Goal: Task Accomplishment & Management: Use online tool/utility

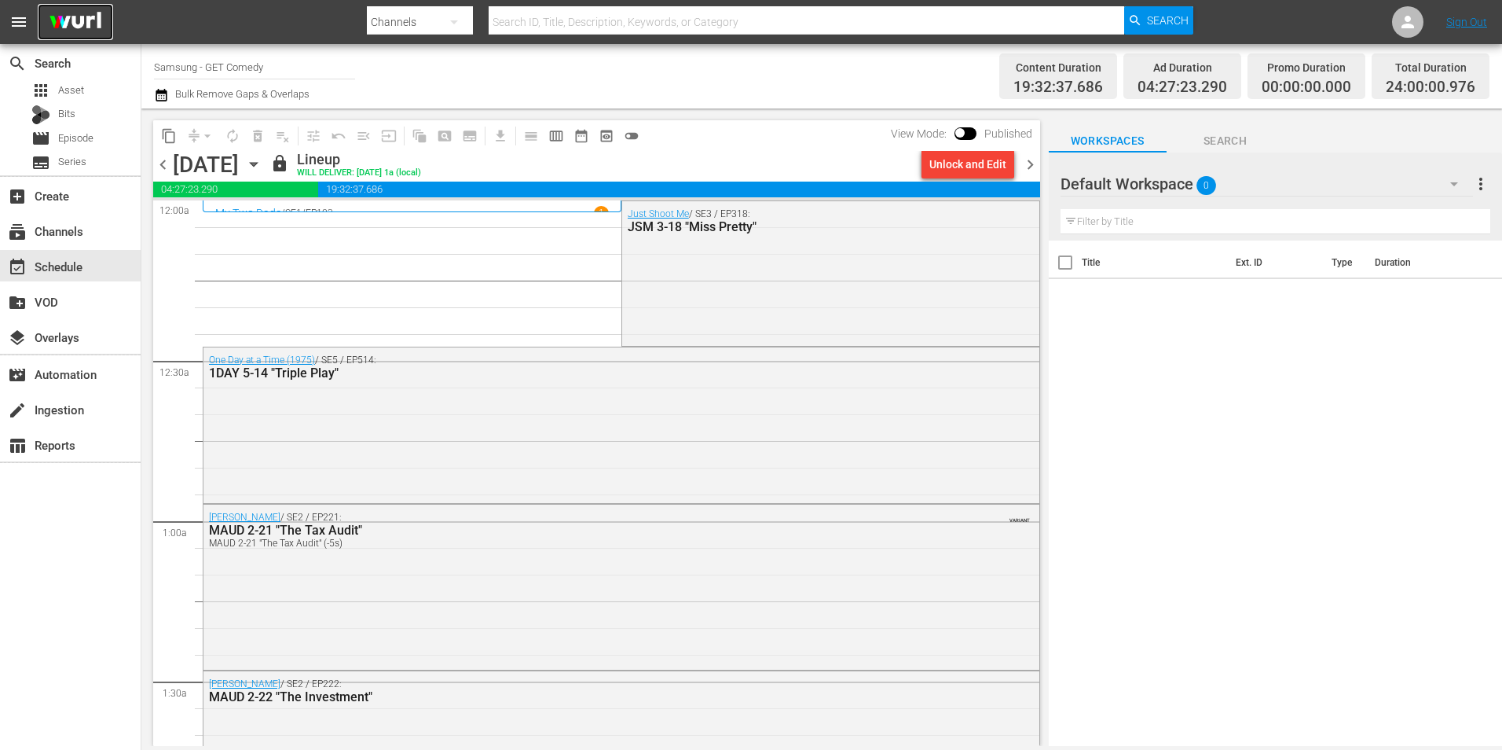
click at [79, 8] on img at bounding box center [75, 22] width 75 height 37
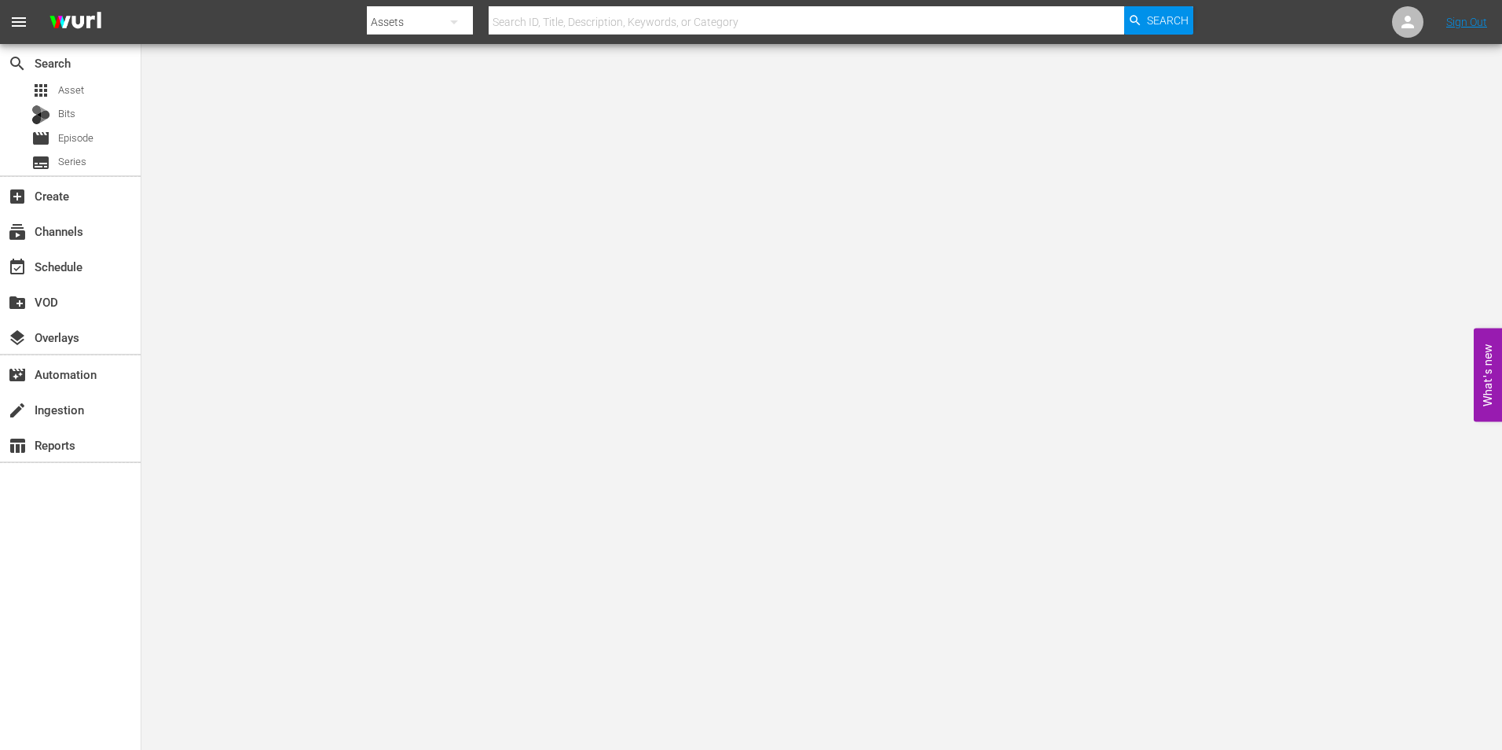
click at [993, 414] on body "menu Search By Assets Search ID, Title, Description, Keywords, or Category Sear…" at bounding box center [751, 375] width 1502 height 750
click at [657, 677] on body "menu Search By Assets Search ID, Title, Description, Keywords, or Category Sear…" at bounding box center [751, 375] width 1502 height 750
click at [86, 145] on span "Episode" at bounding box center [75, 138] width 35 height 16
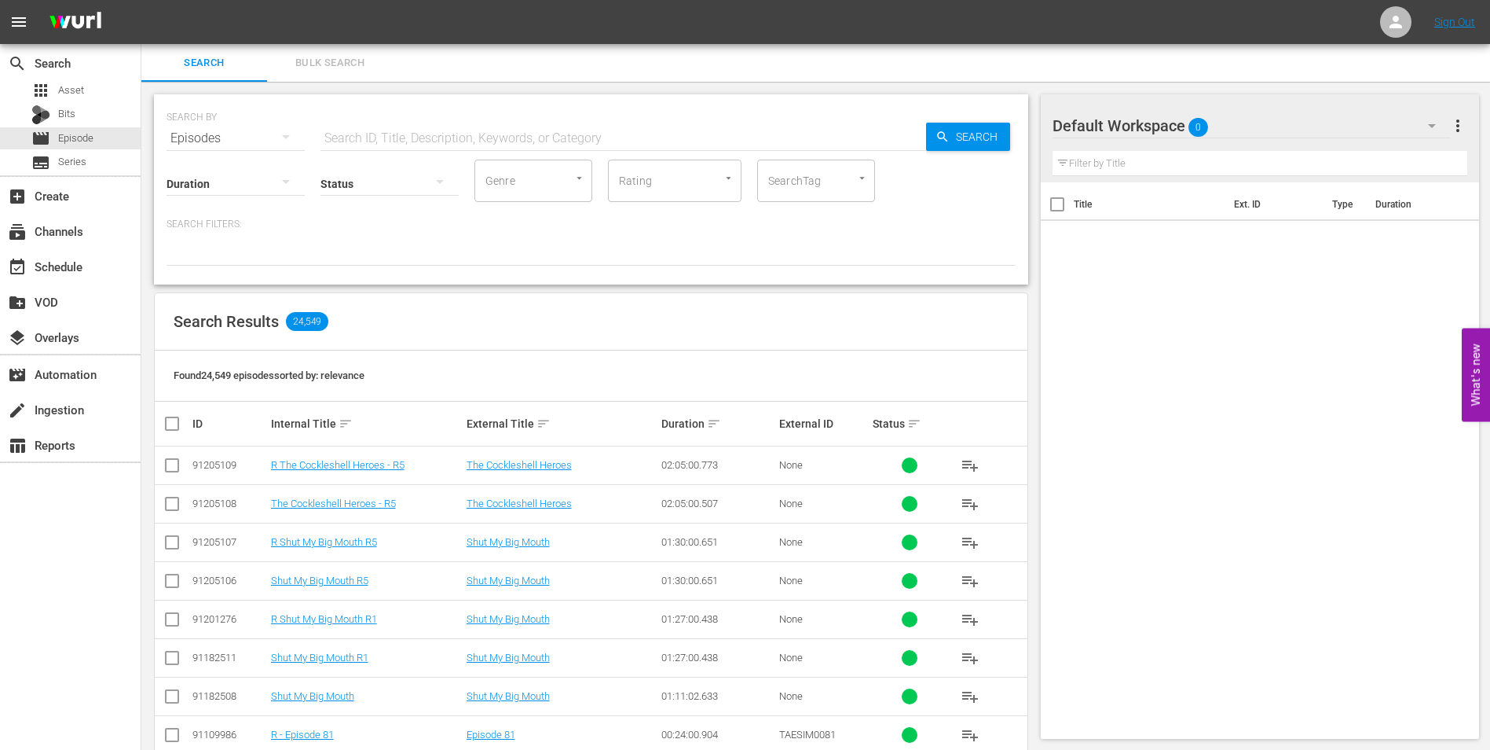
click at [1263, 128] on div "Default Workspace 0" at bounding box center [1252, 126] width 399 height 44
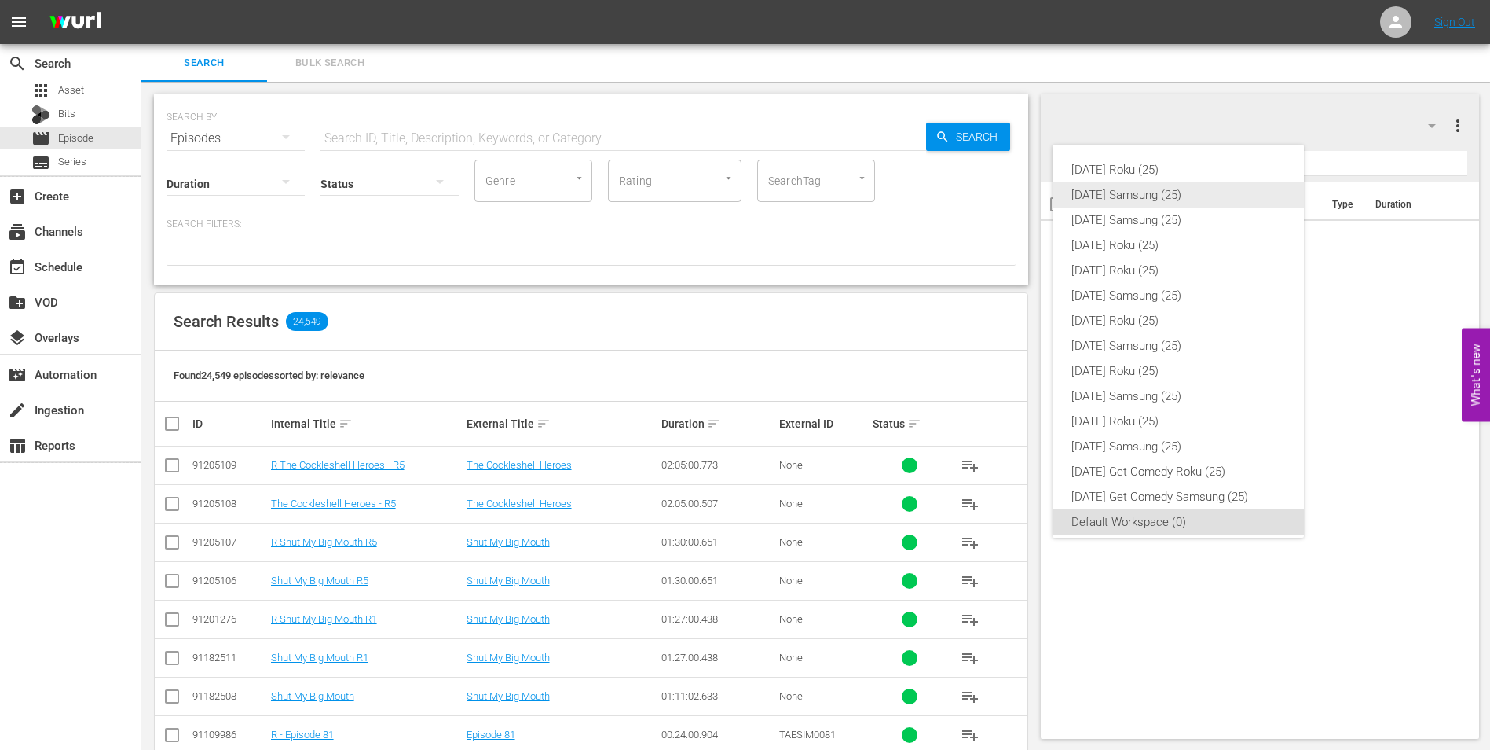
scroll to position [9, 0]
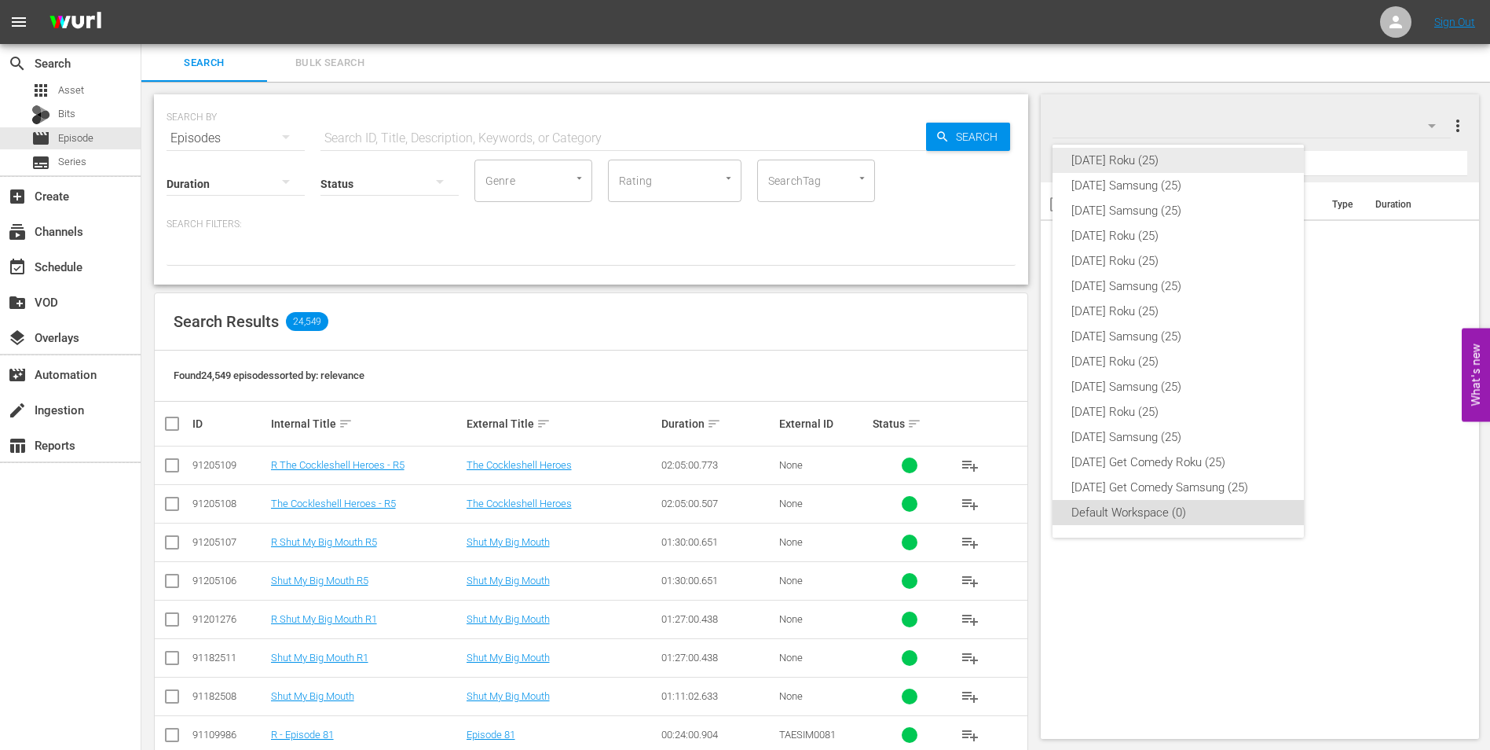
click at [1221, 162] on div "[DATE] Roku (25)" at bounding box center [1179, 160] width 214 height 25
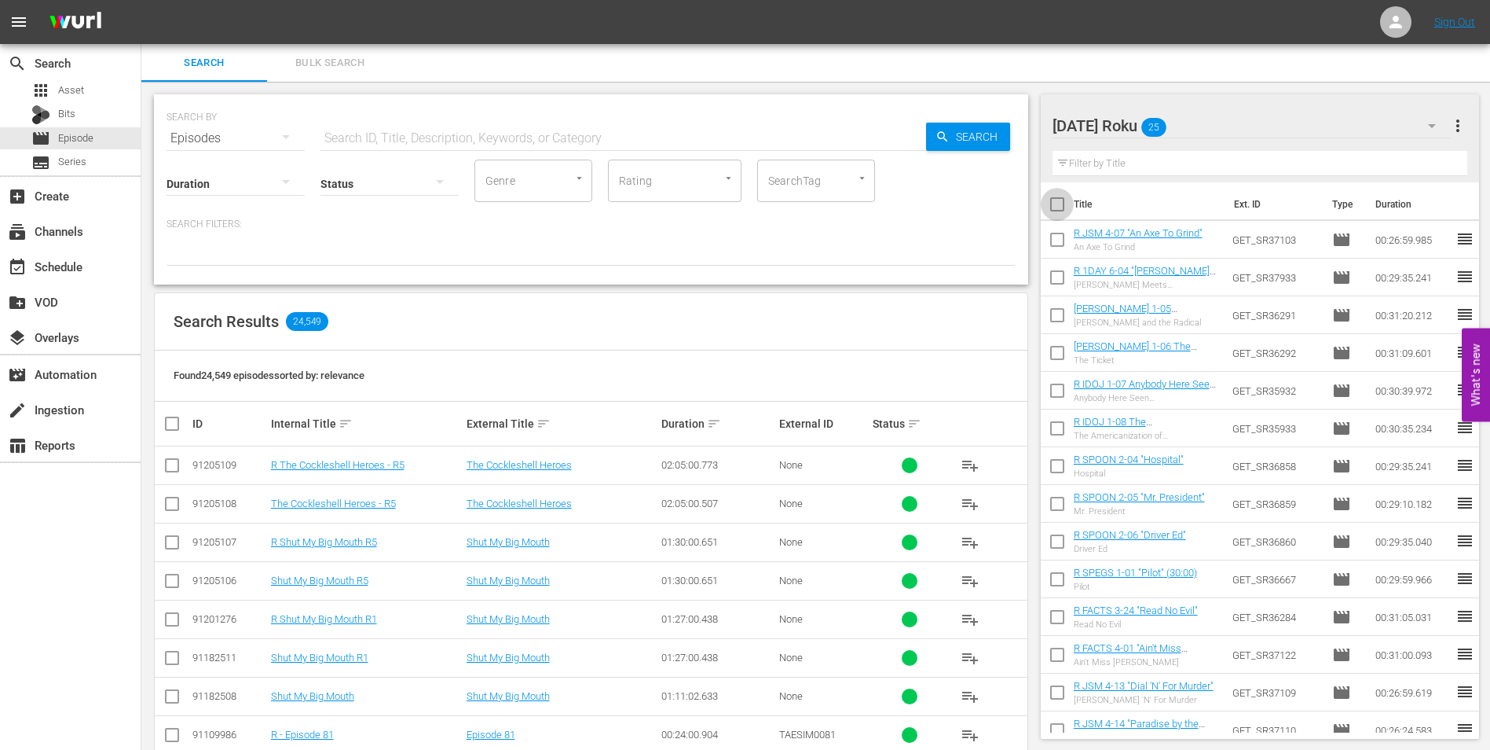
click at [1059, 206] on input "checkbox" at bounding box center [1057, 207] width 33 height 33
checkbox input "true"
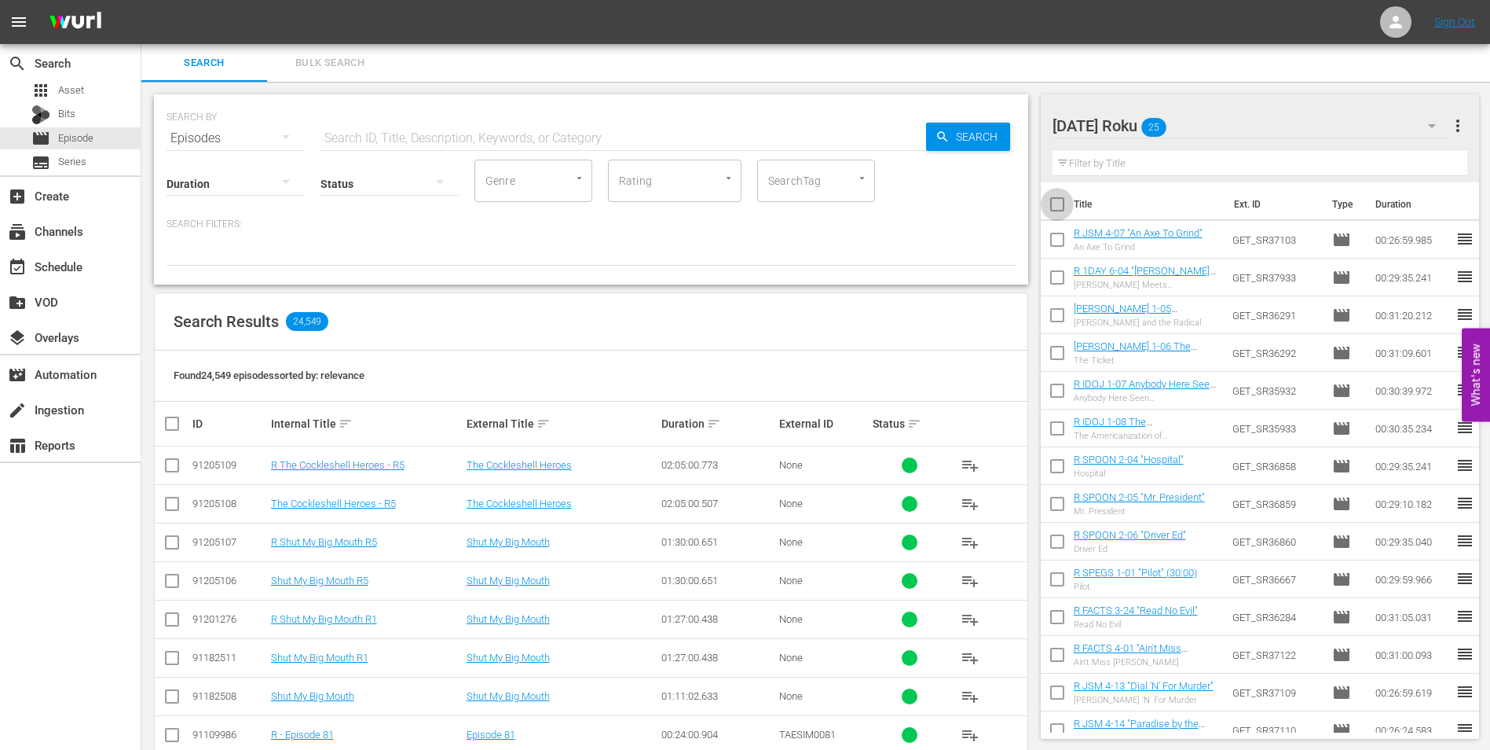
checkbox input "true"
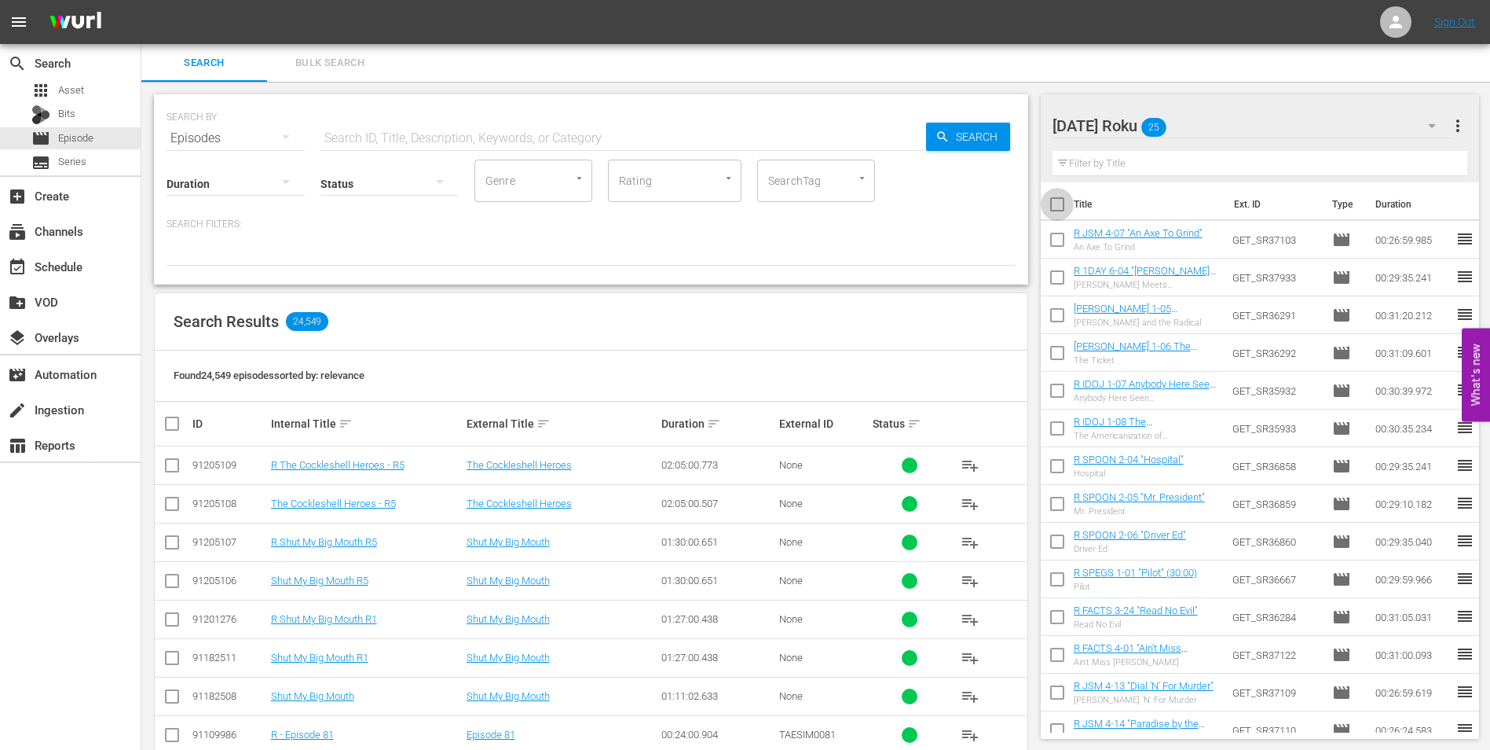
checkbox input "true"
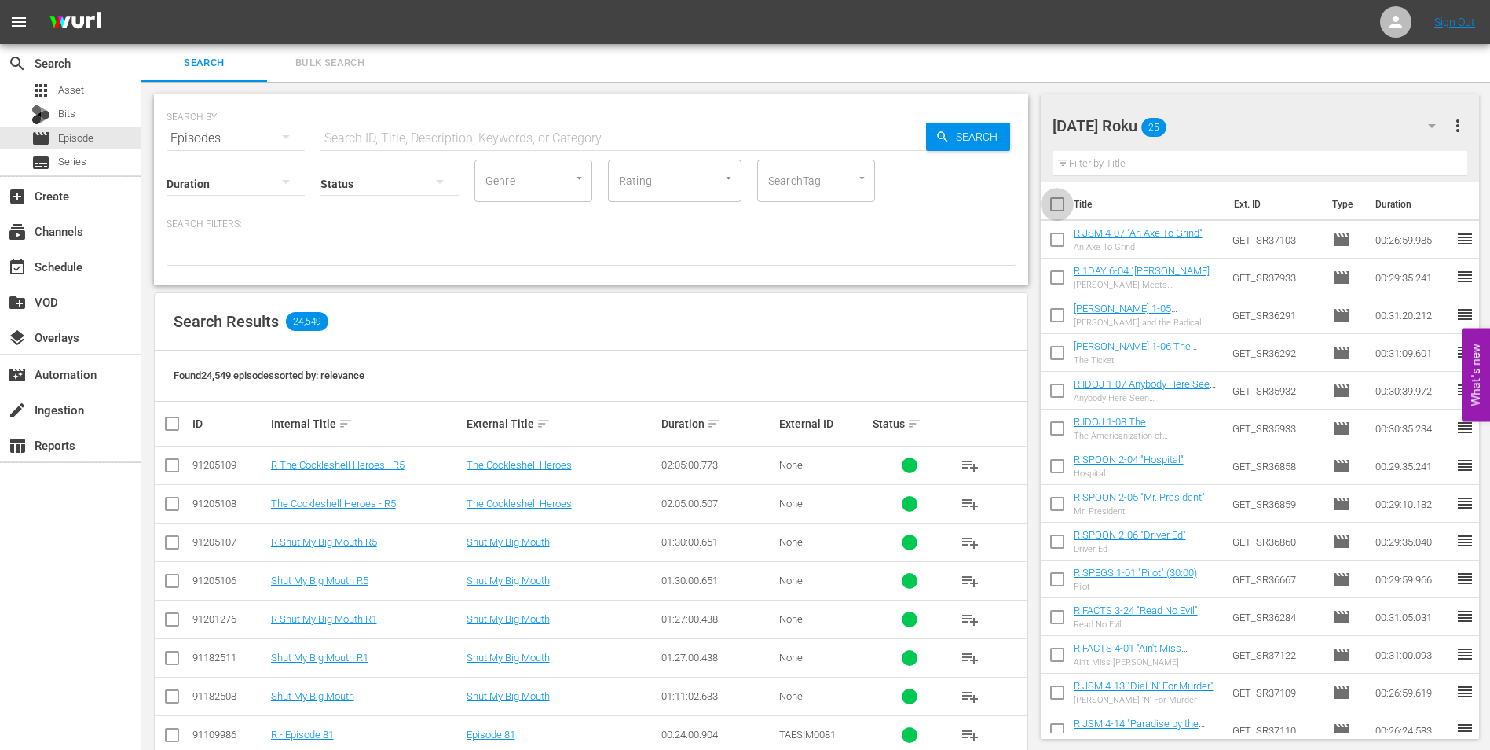
checkbox input "true"
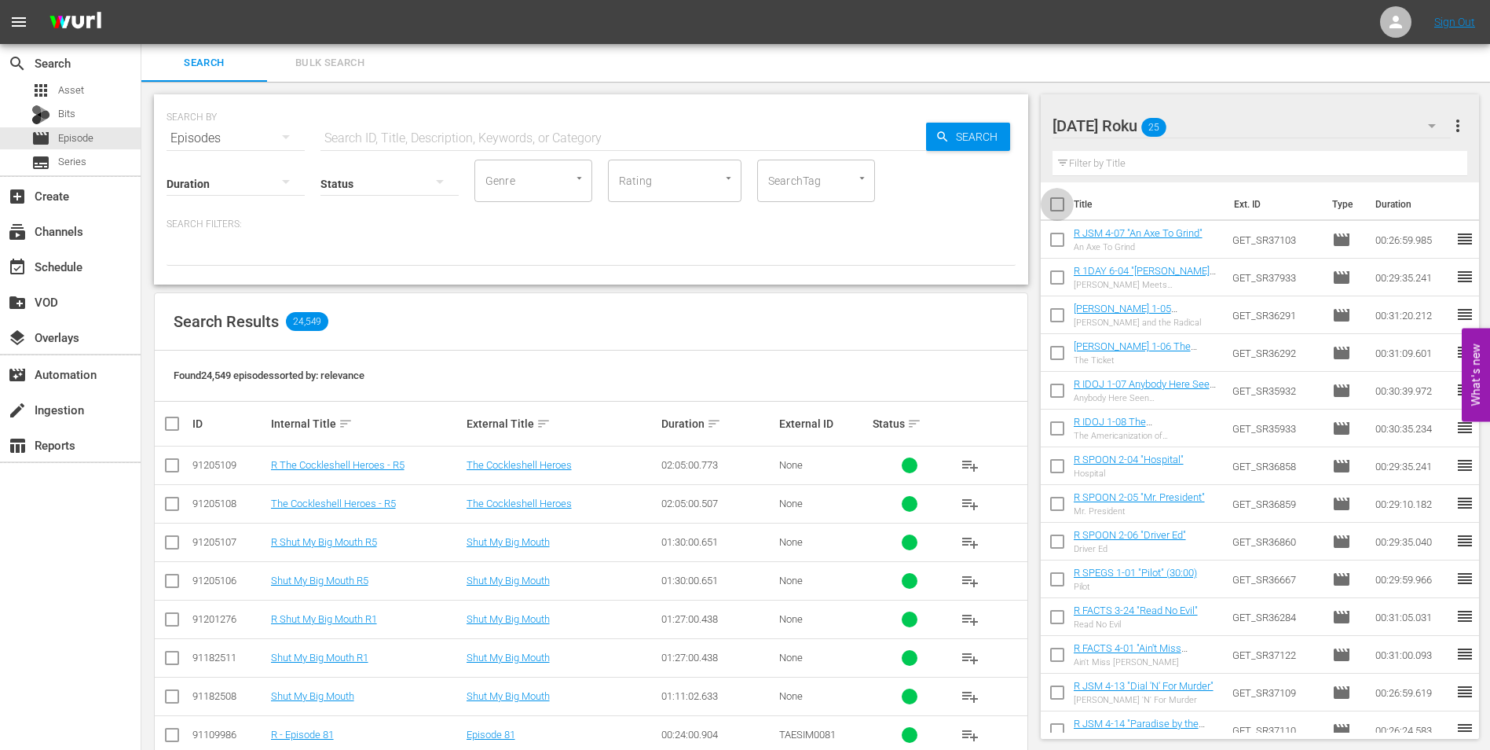
checkbox input "true"
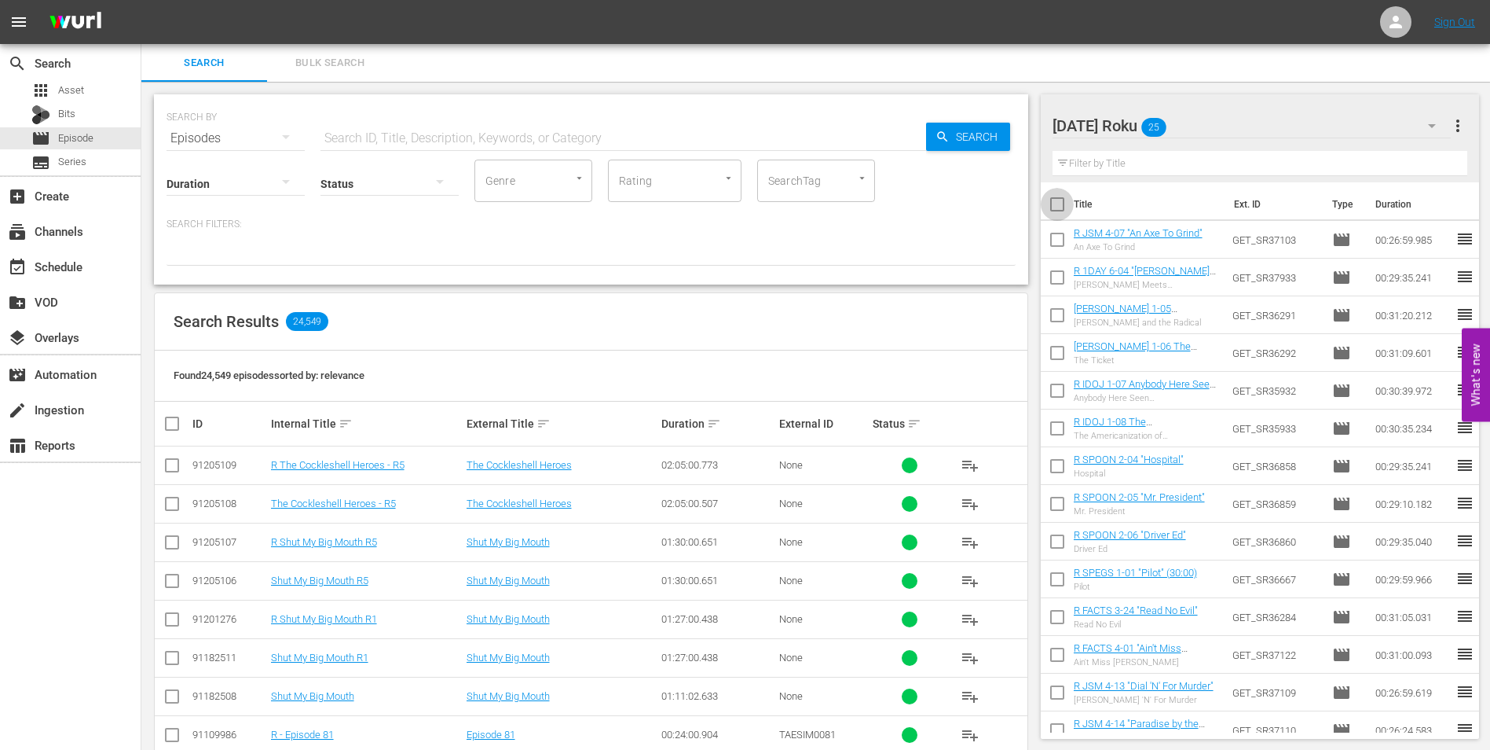
checkbox input "true"
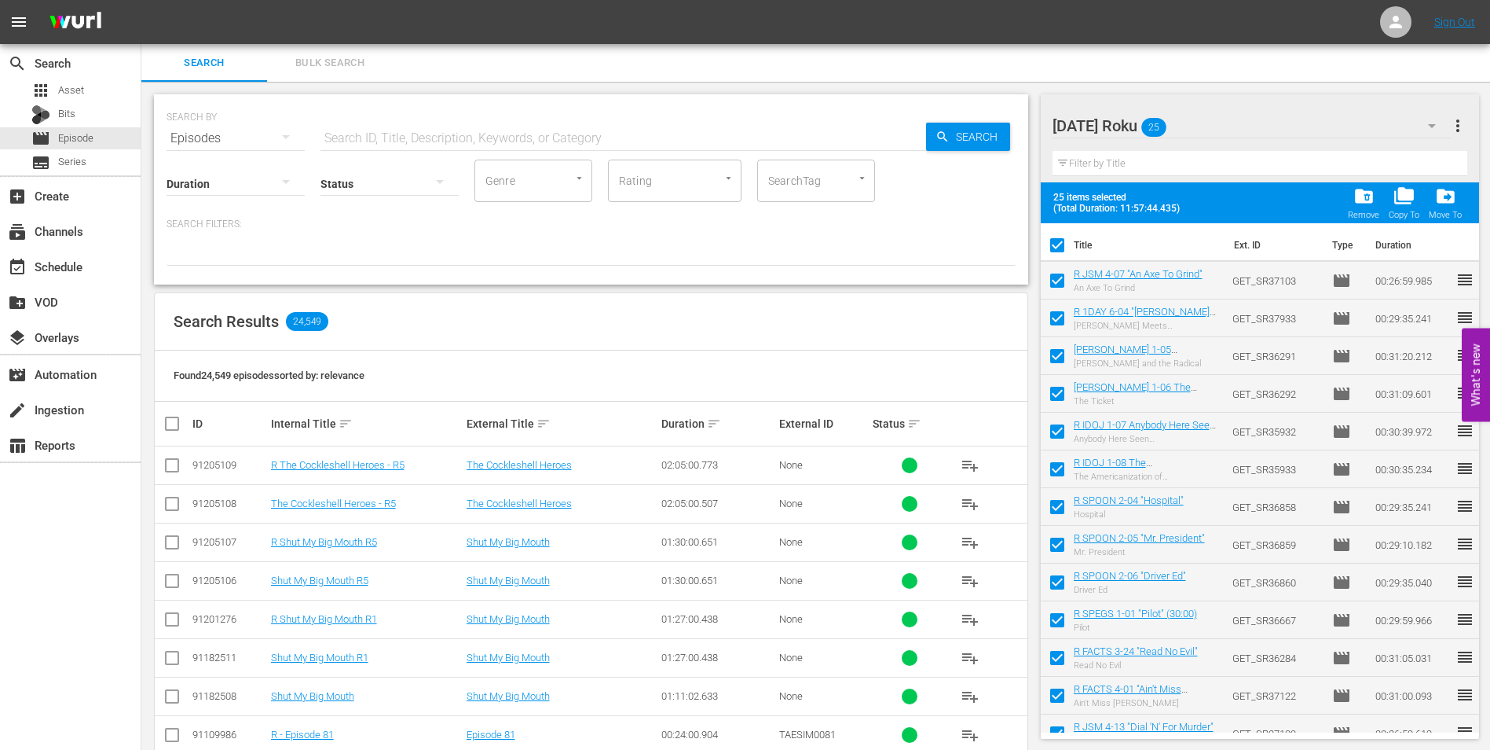
click at [1361, 200] on span "folder_delete" at bounding box center [1364, 195] width 21 height 21
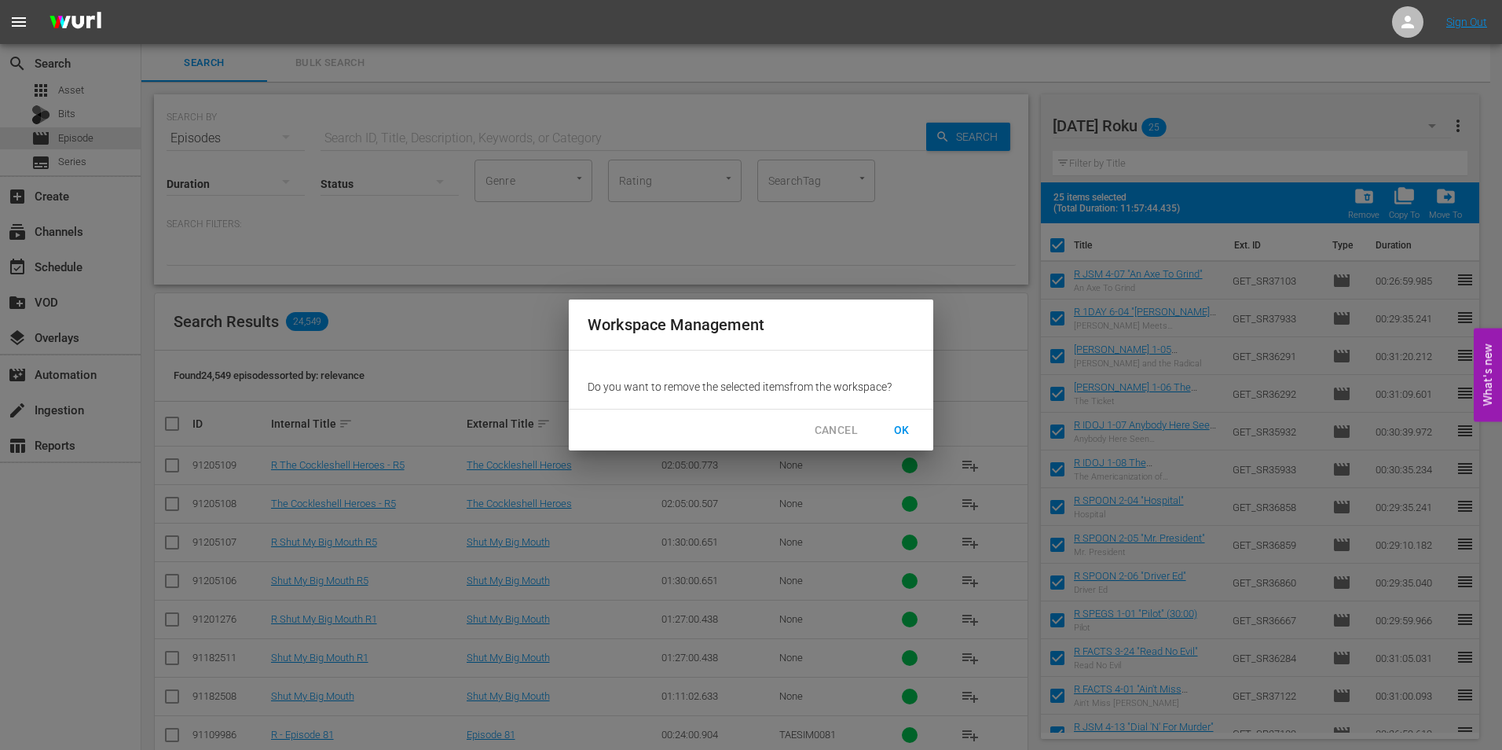
drag, startPoint x: 904, startPoint y: 426, endPoint x: 914, endPoint y: 421, distance: 11.2
click at [909, 423] on span "OK" at bounding box center [901, 430] width 25 height 20
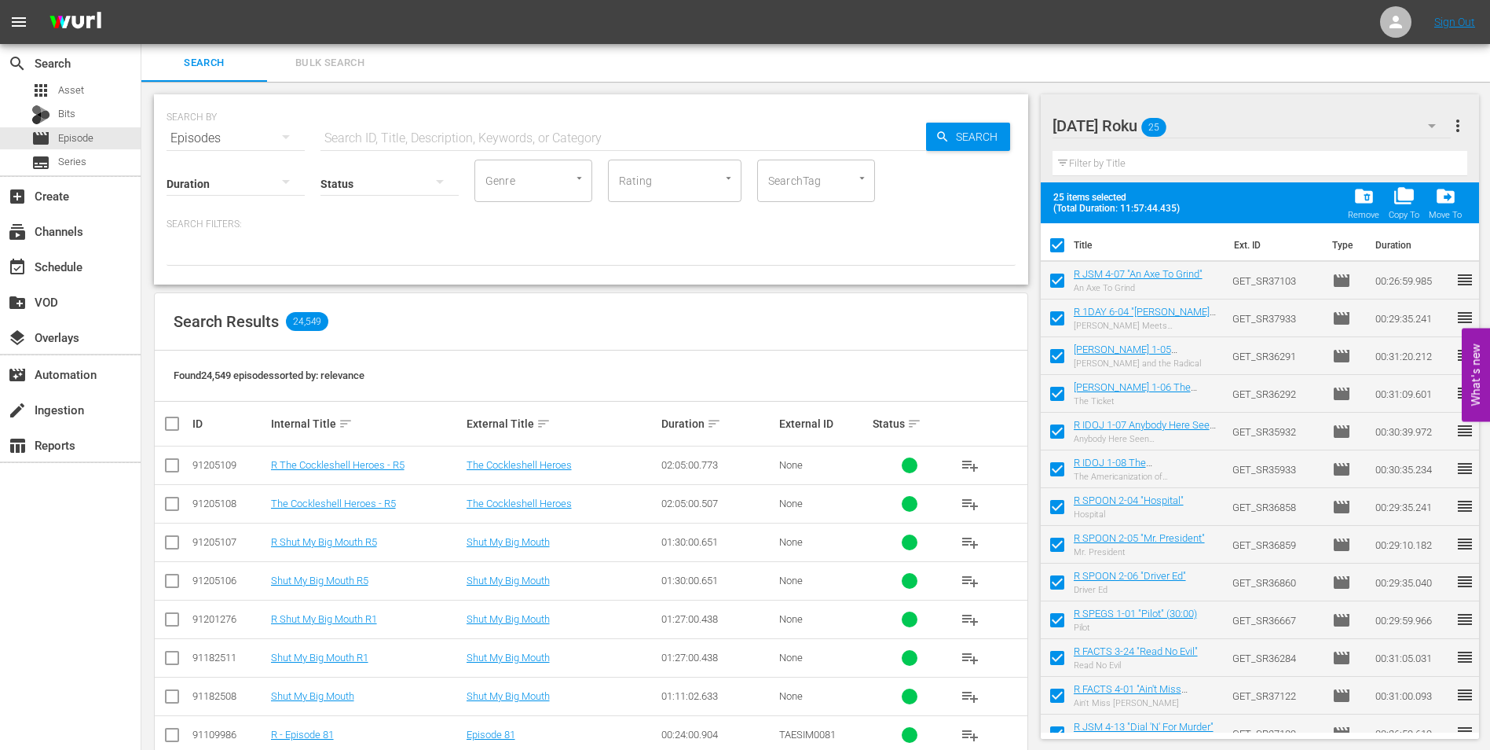
checkbox input "false"
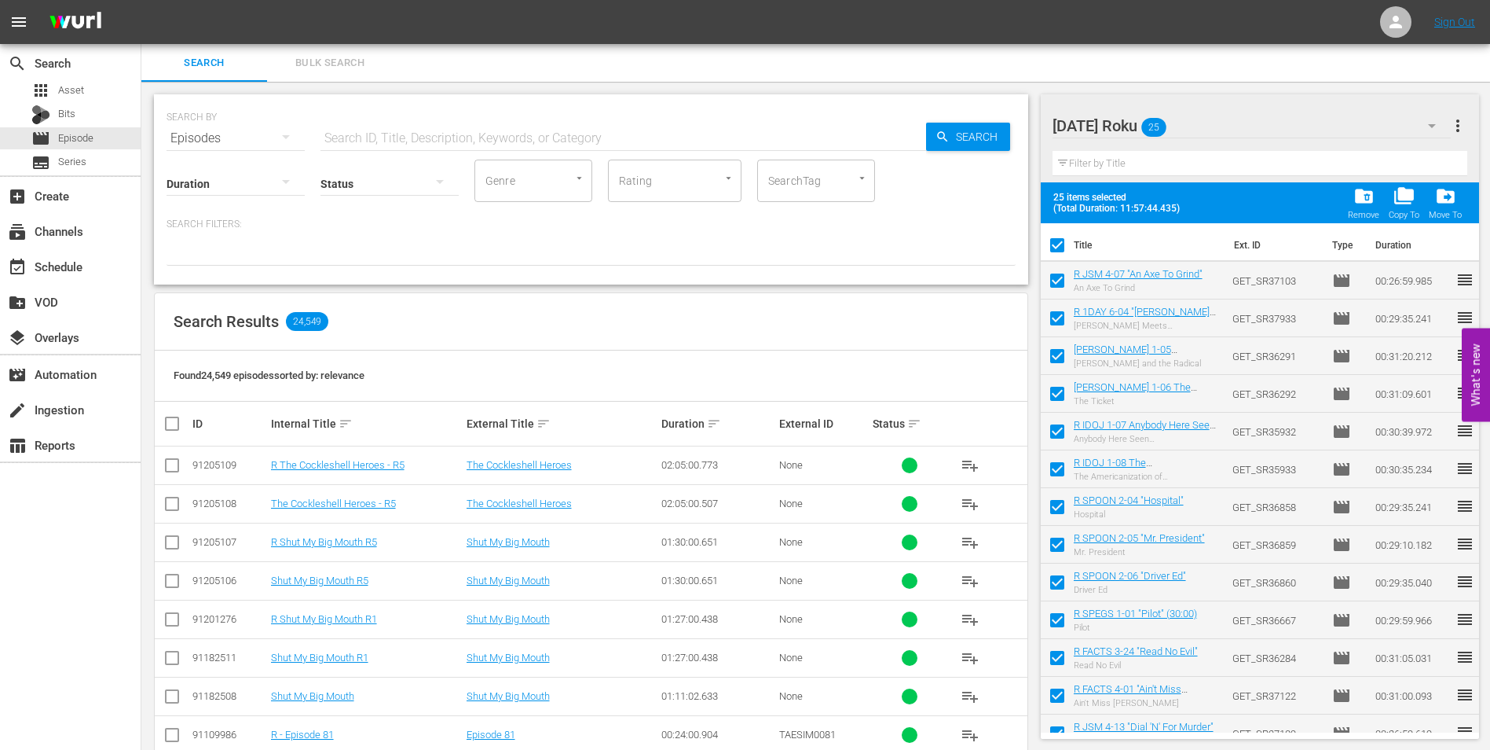
checkbox input "false"
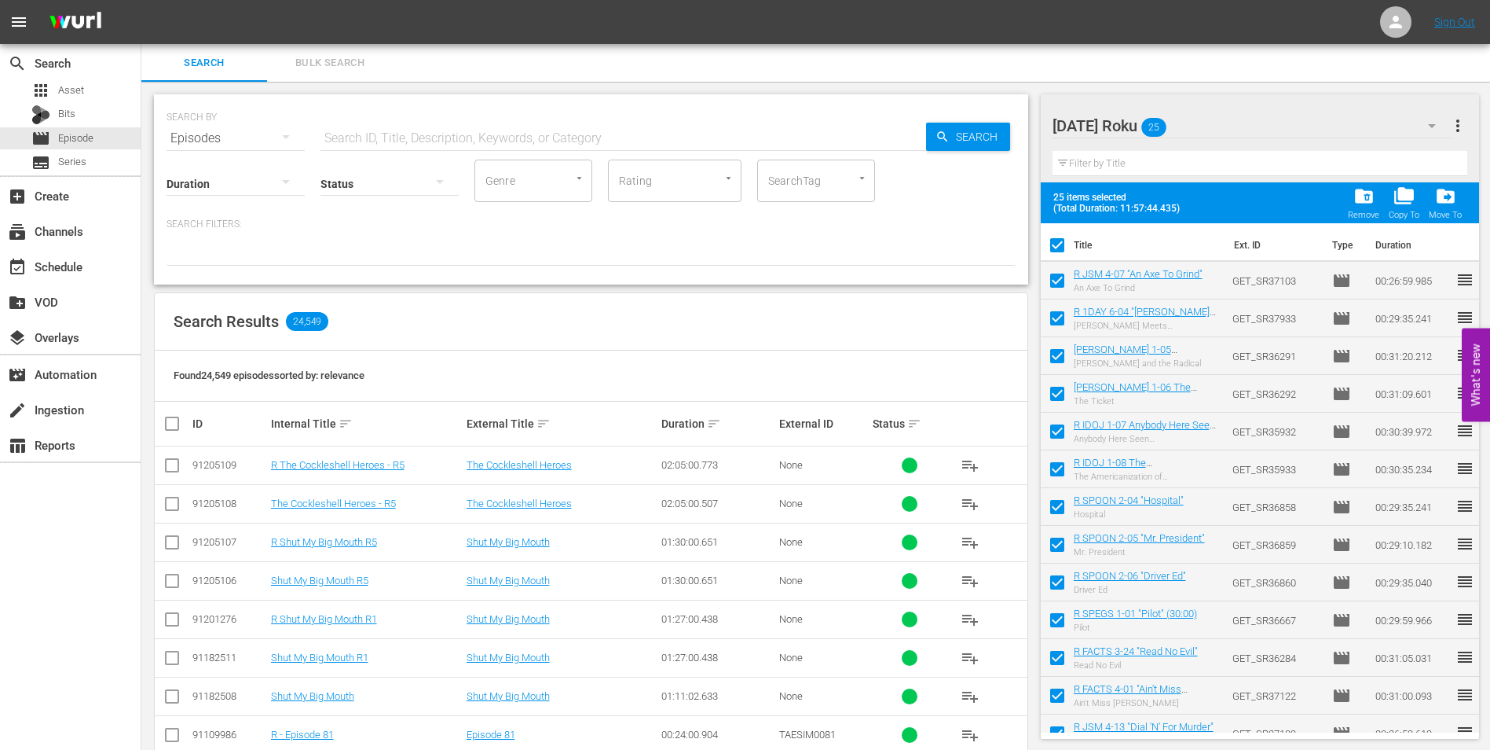
checkbox input "false"
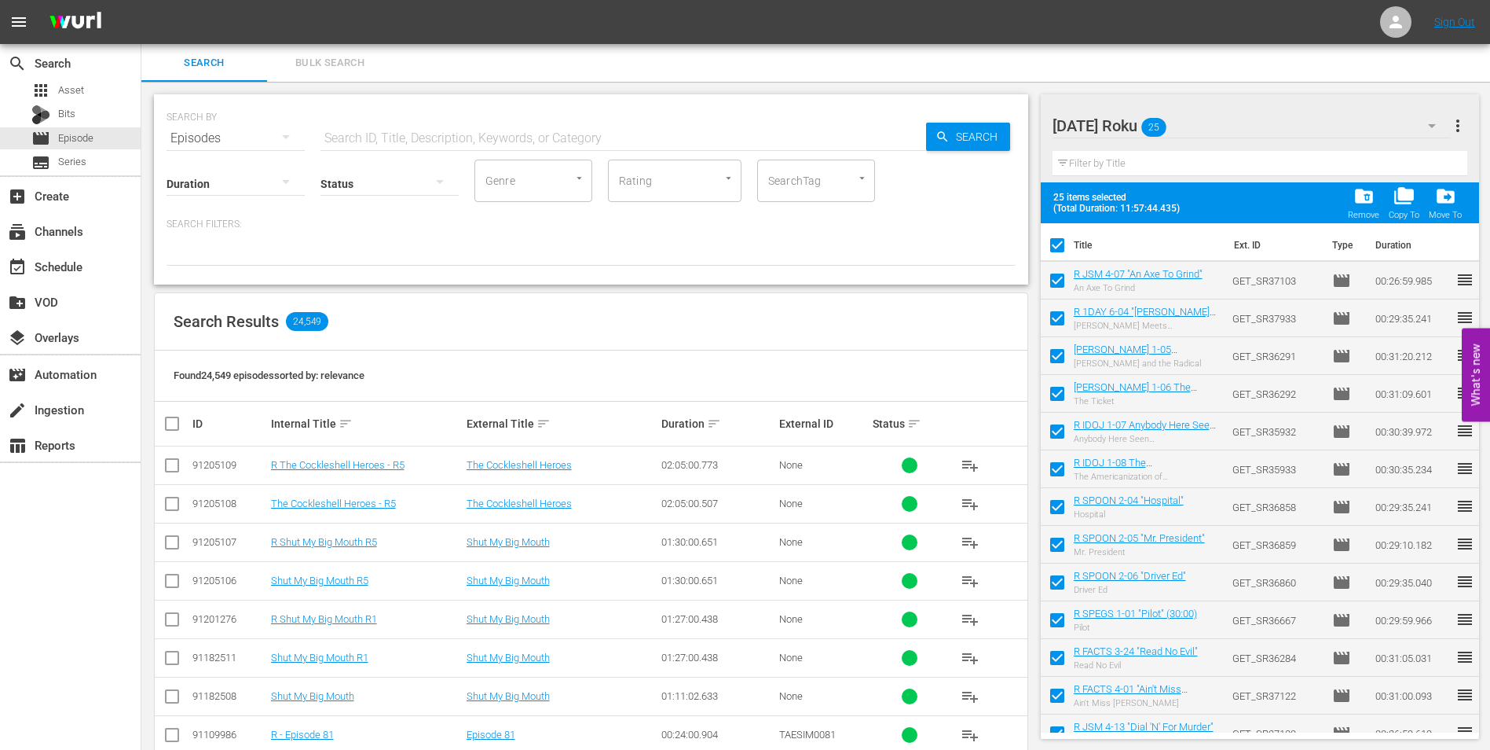
checkbox input "false"
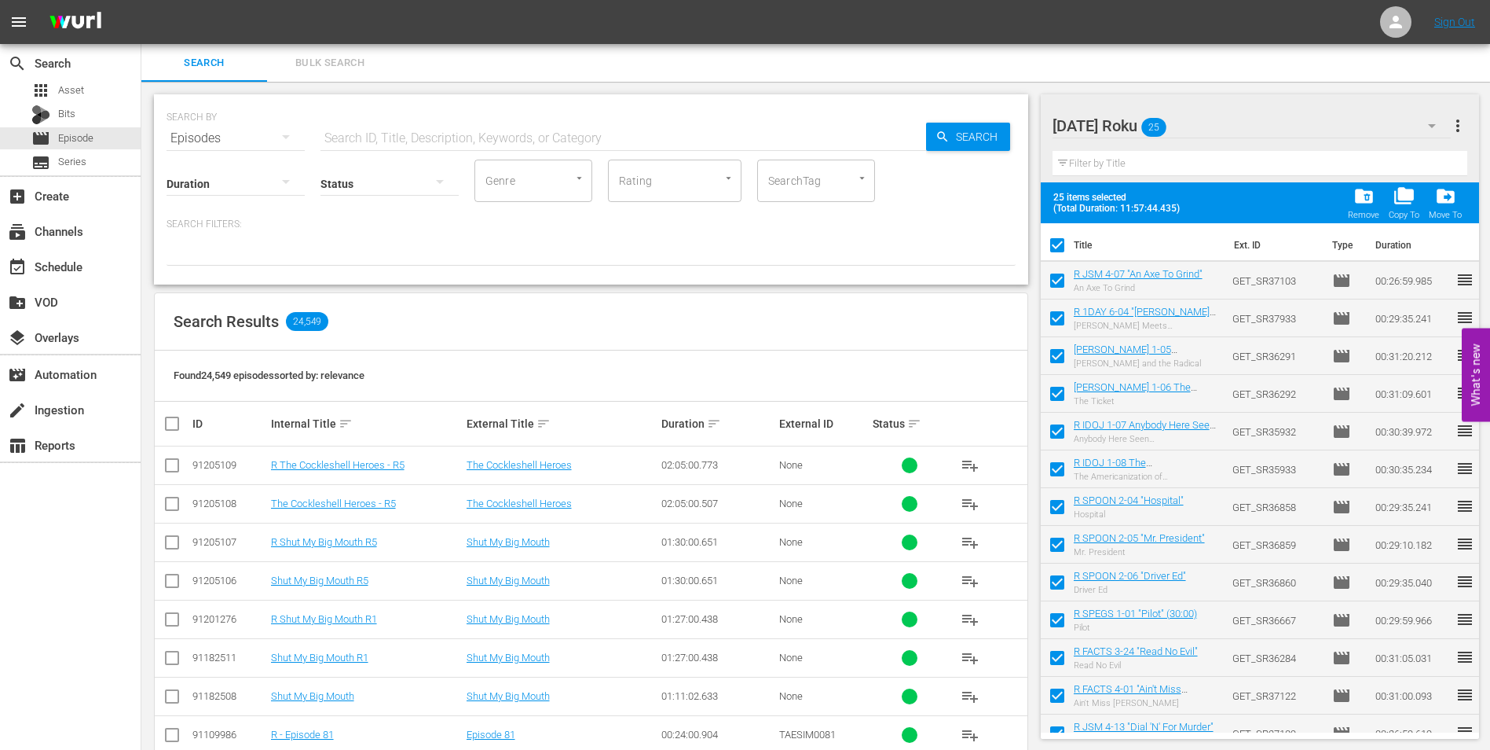
checkbox input "false"
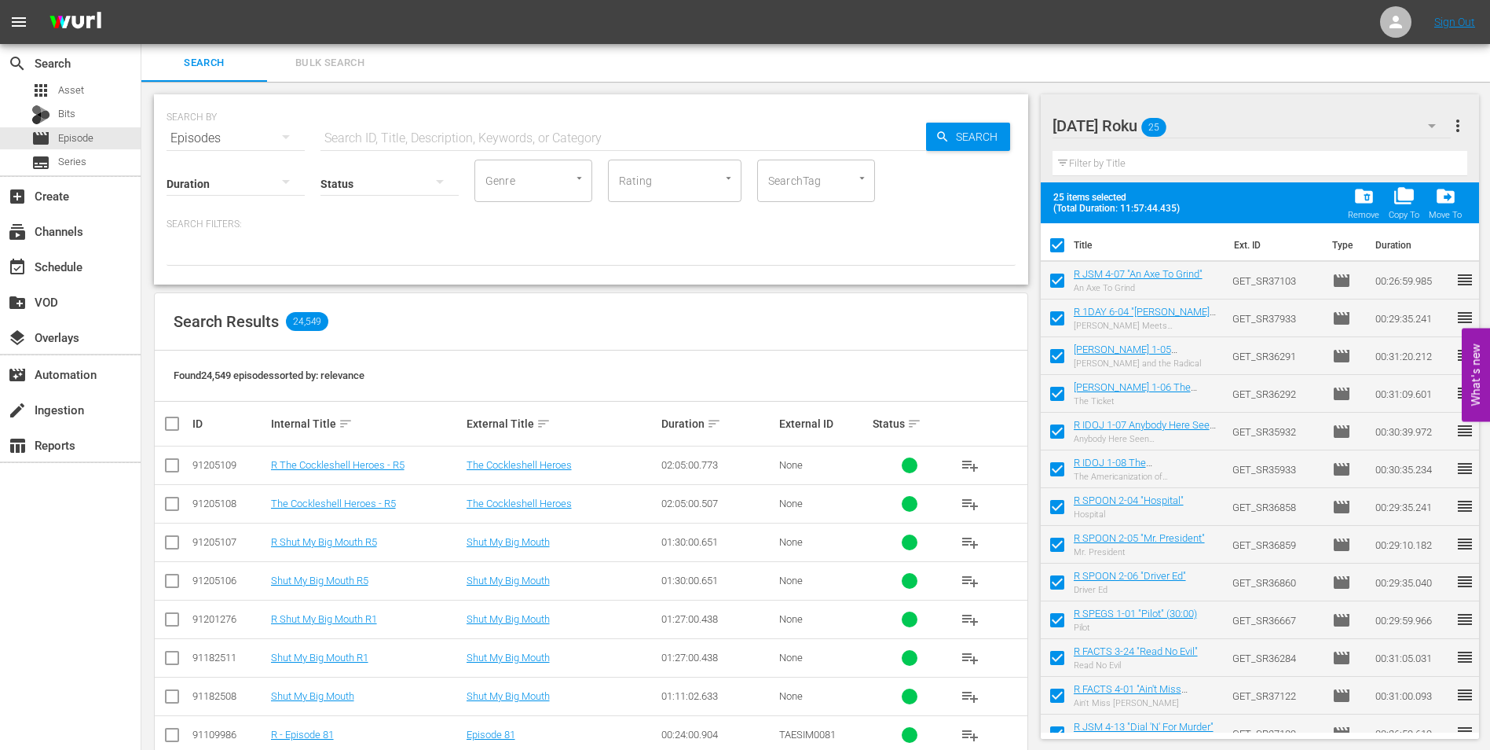
checkbox input "false"
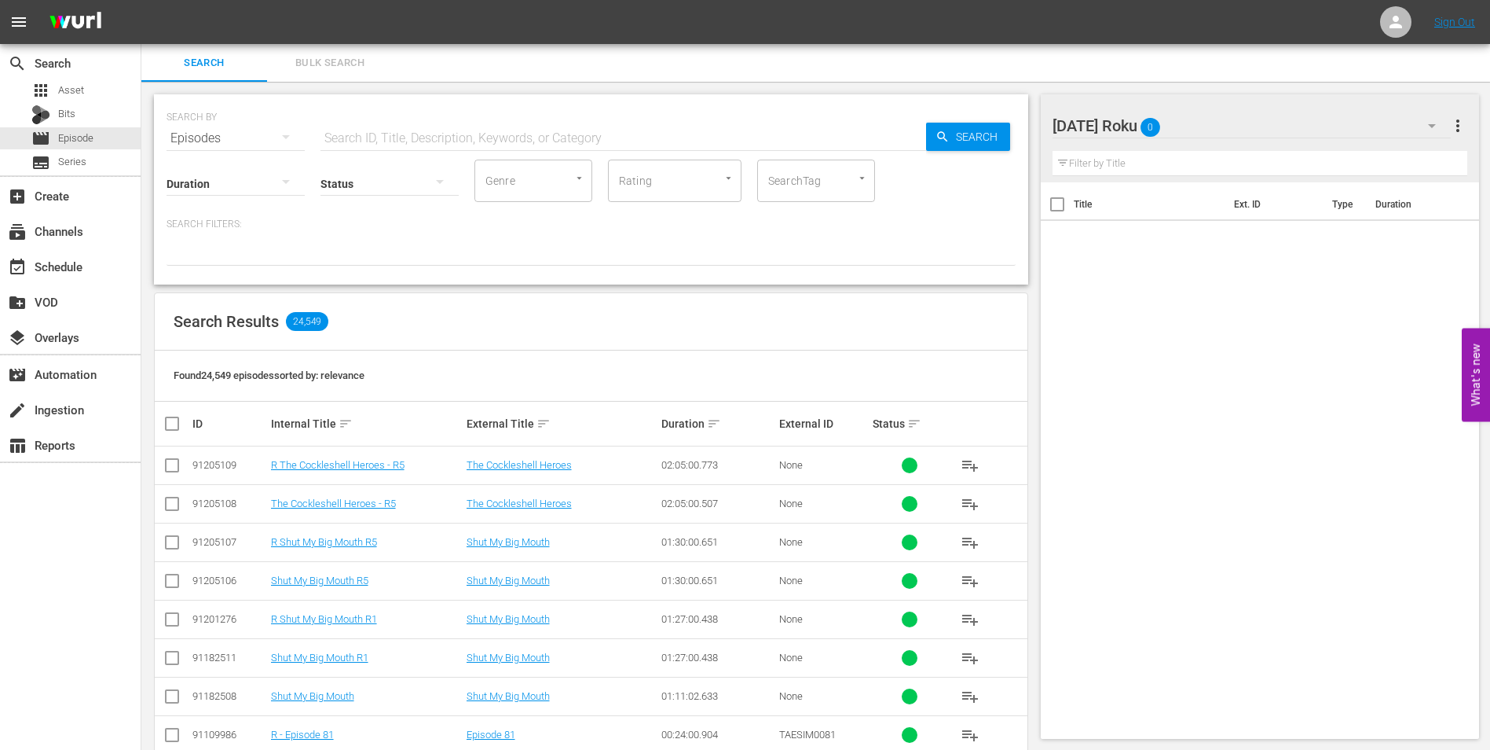
click at [1208, 125] on div "[DATE] Roku 0" at bounding box center [1252, 126] width 399 height 44
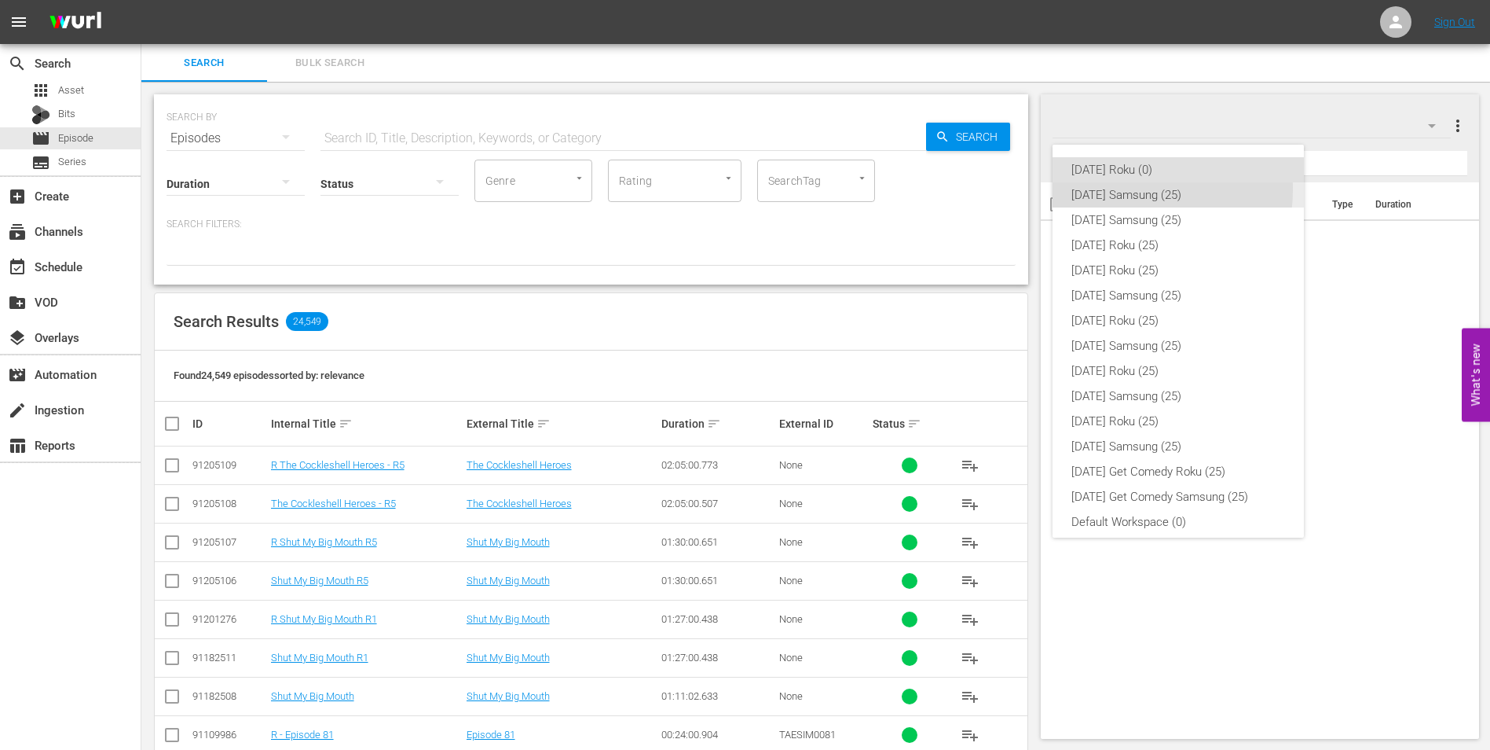
click at [1122, 189] on div "[DATE] Samsung (25)" at bounding box center [1179, 194] width 214 height 25
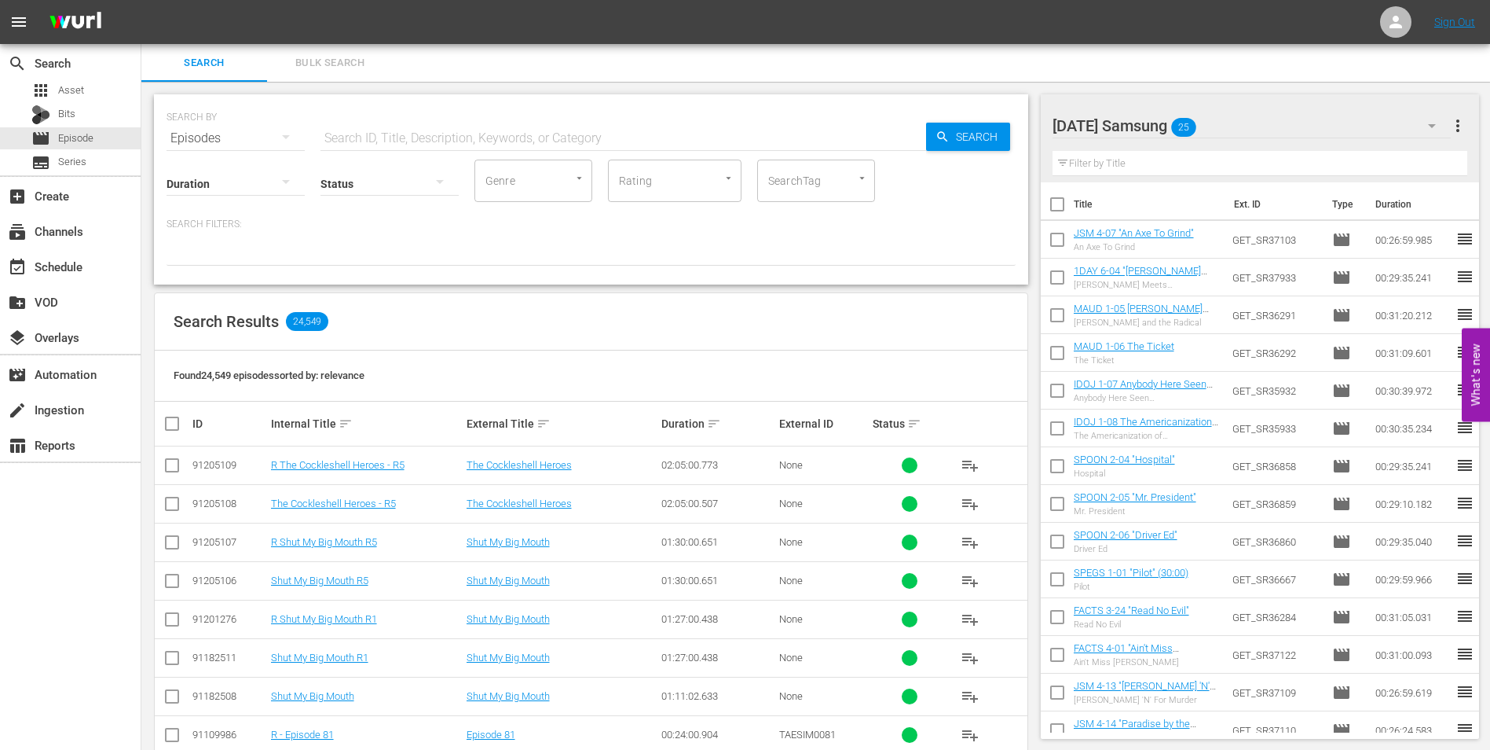
click at [1056, 207] on input "checkbox" at bounding box center [1057, 207] width 33 height 33
checkbox input "true"
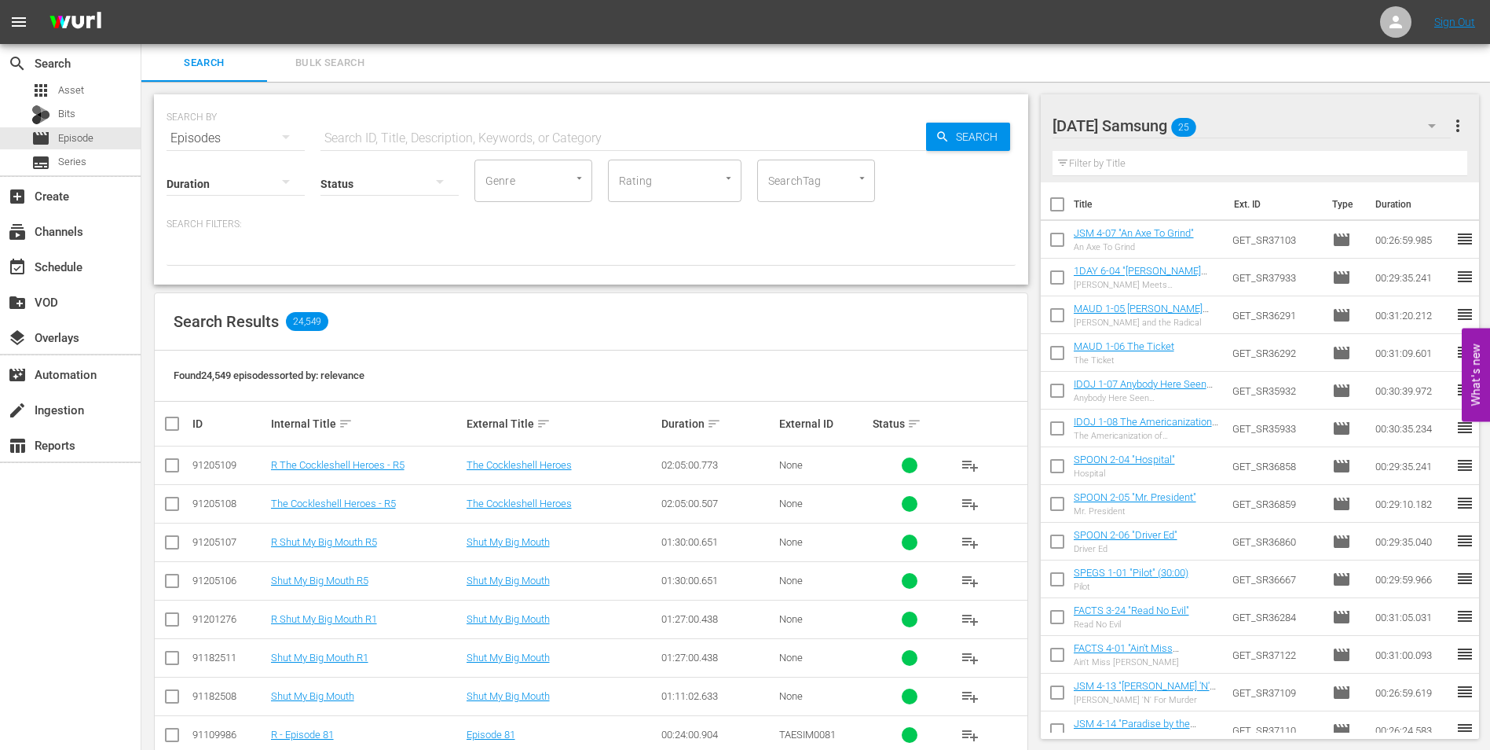
checkbox input "true"
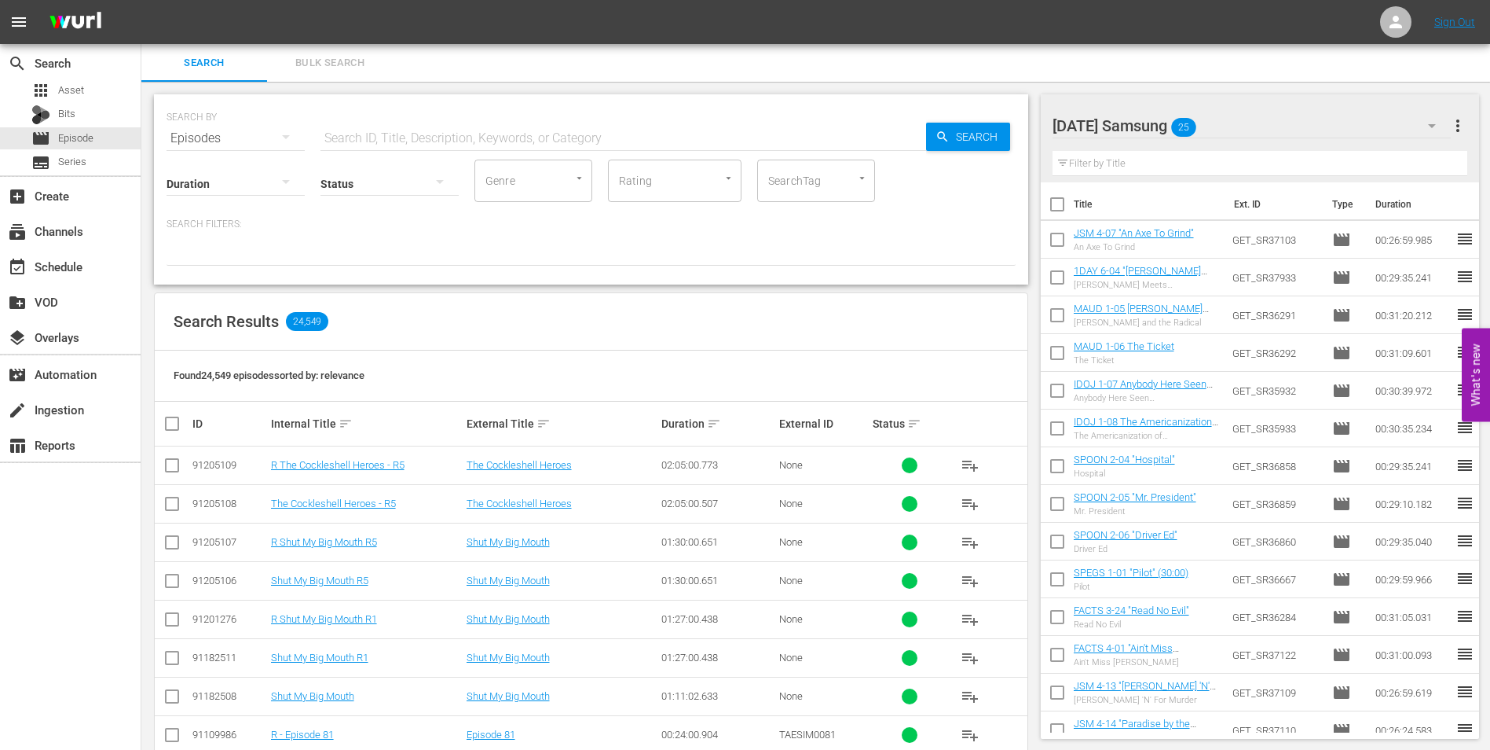
checkbox input "true"
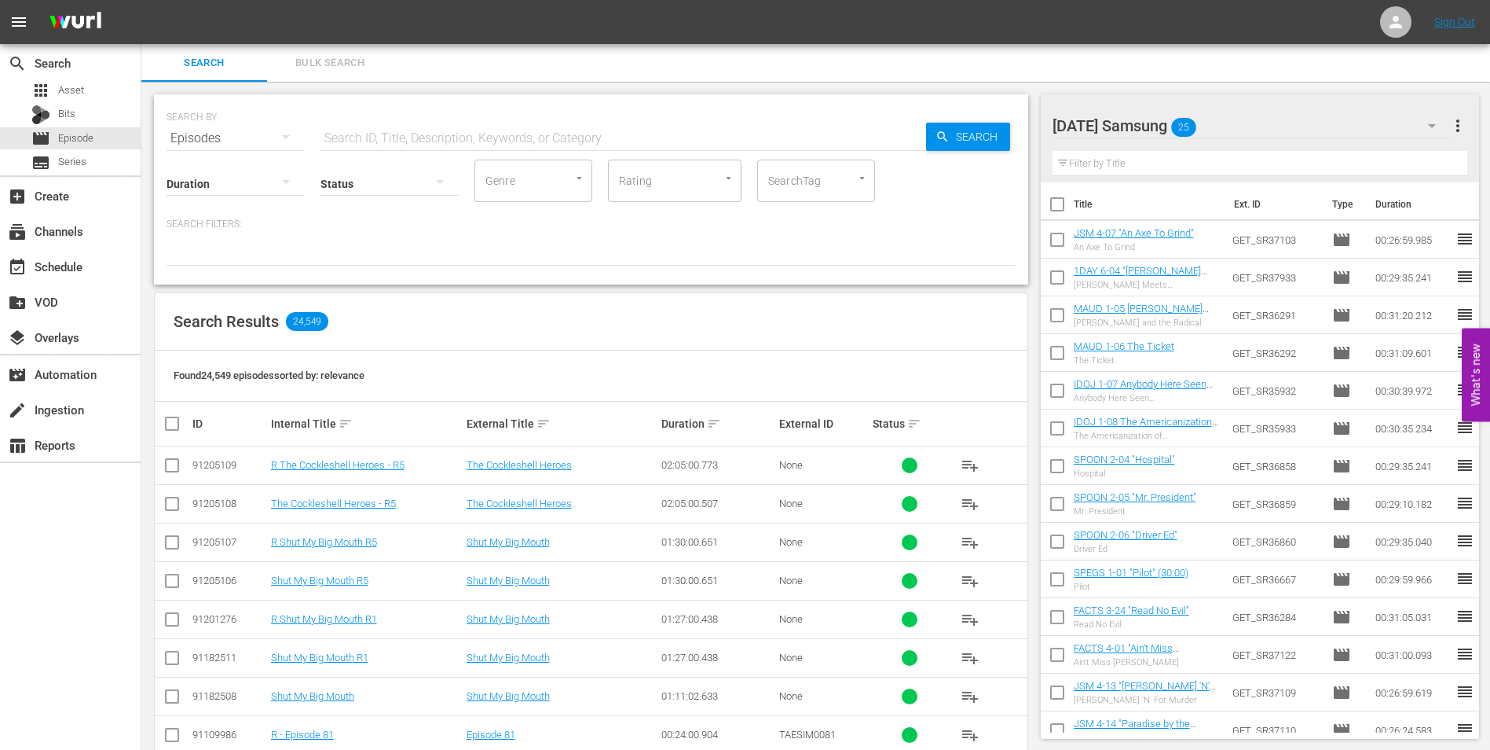
checkbox input "true"
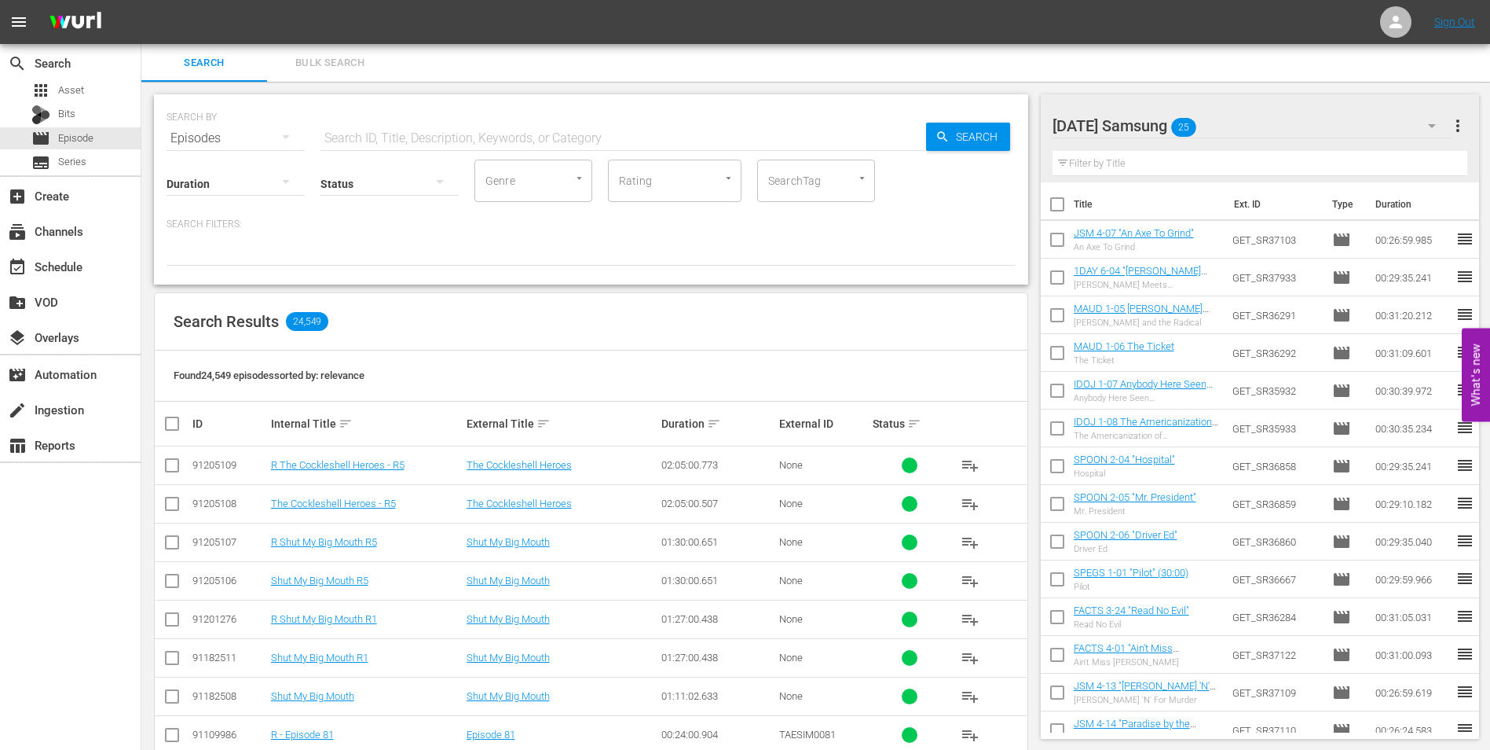
checkbox input "true"
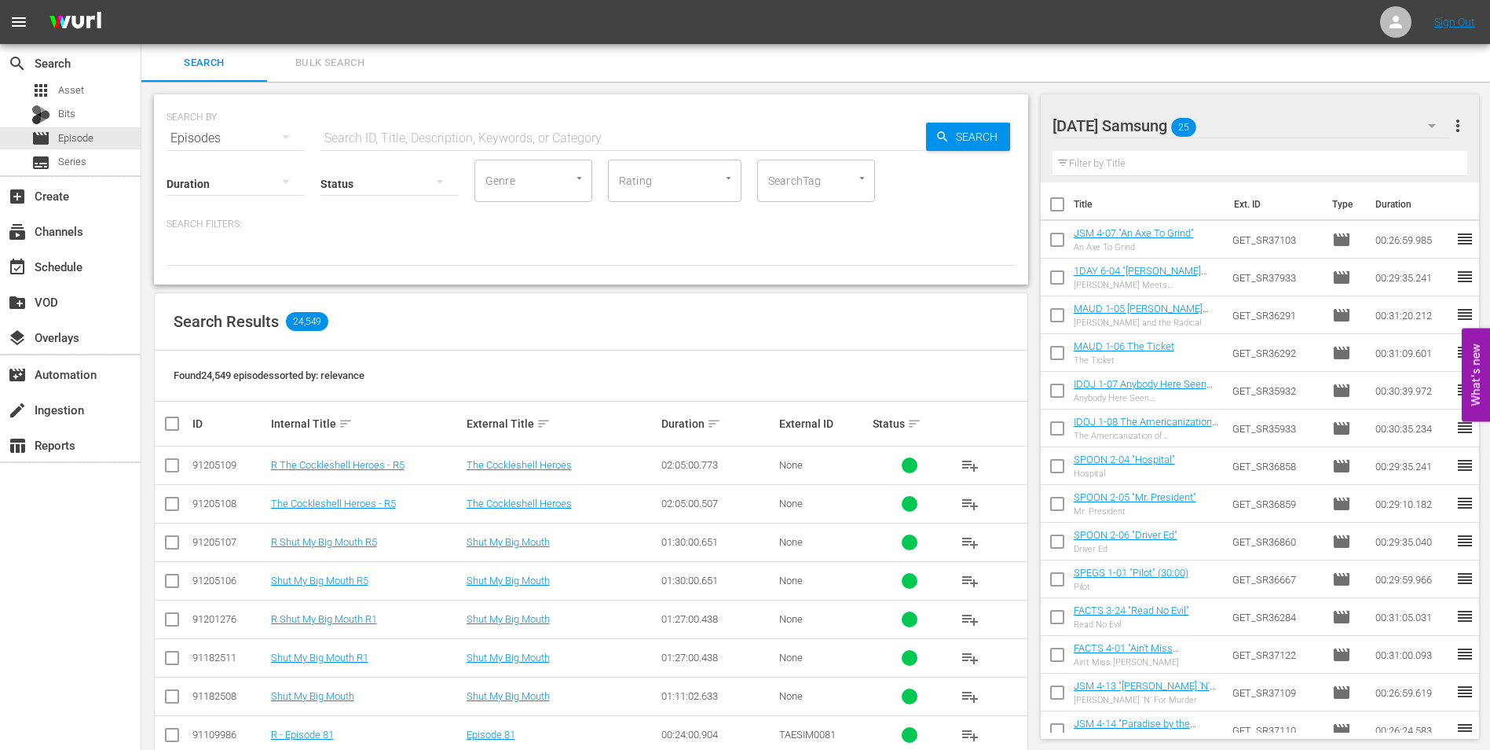
checkbox input "true"
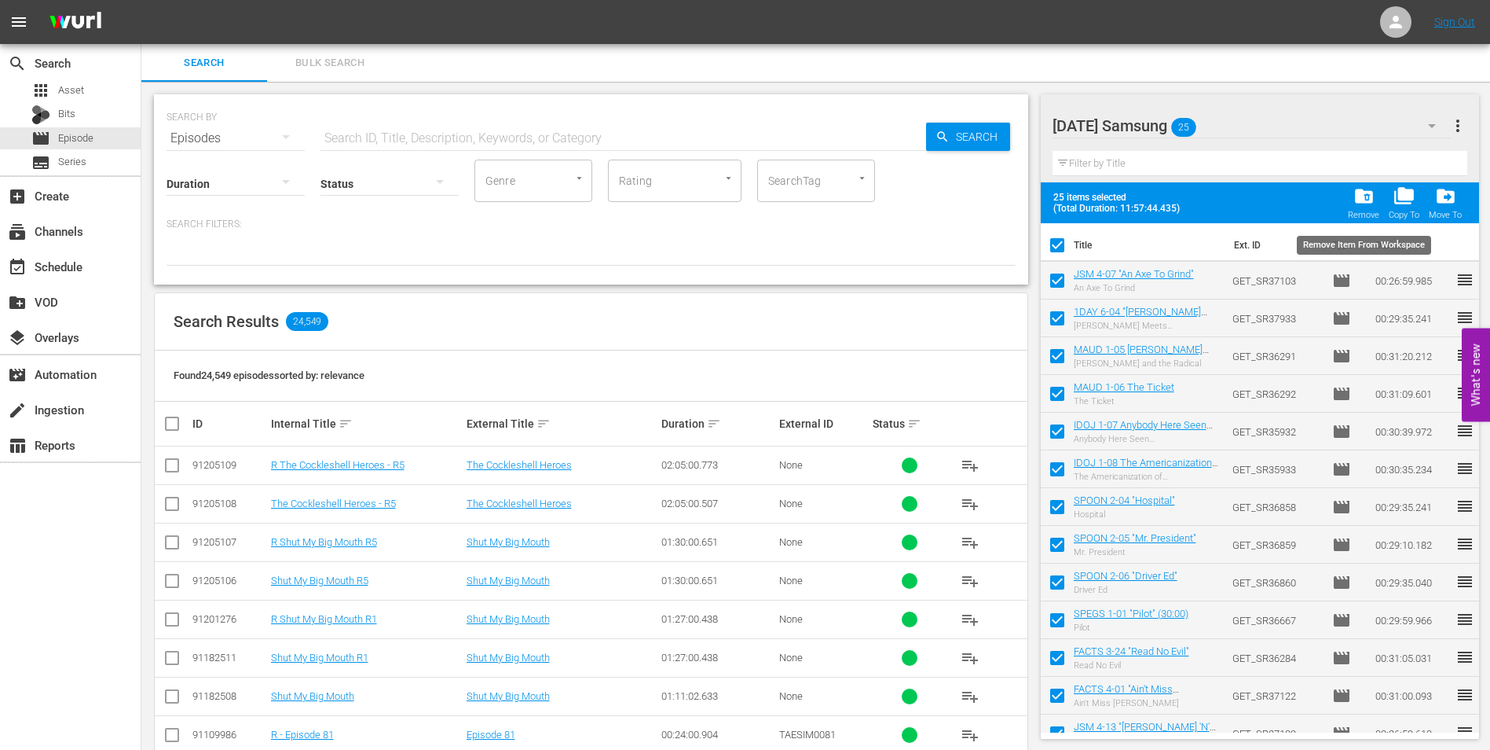
click at [1366, 195] on span "folder_delete" at bounding box center [1364, 195] width 21 height 21
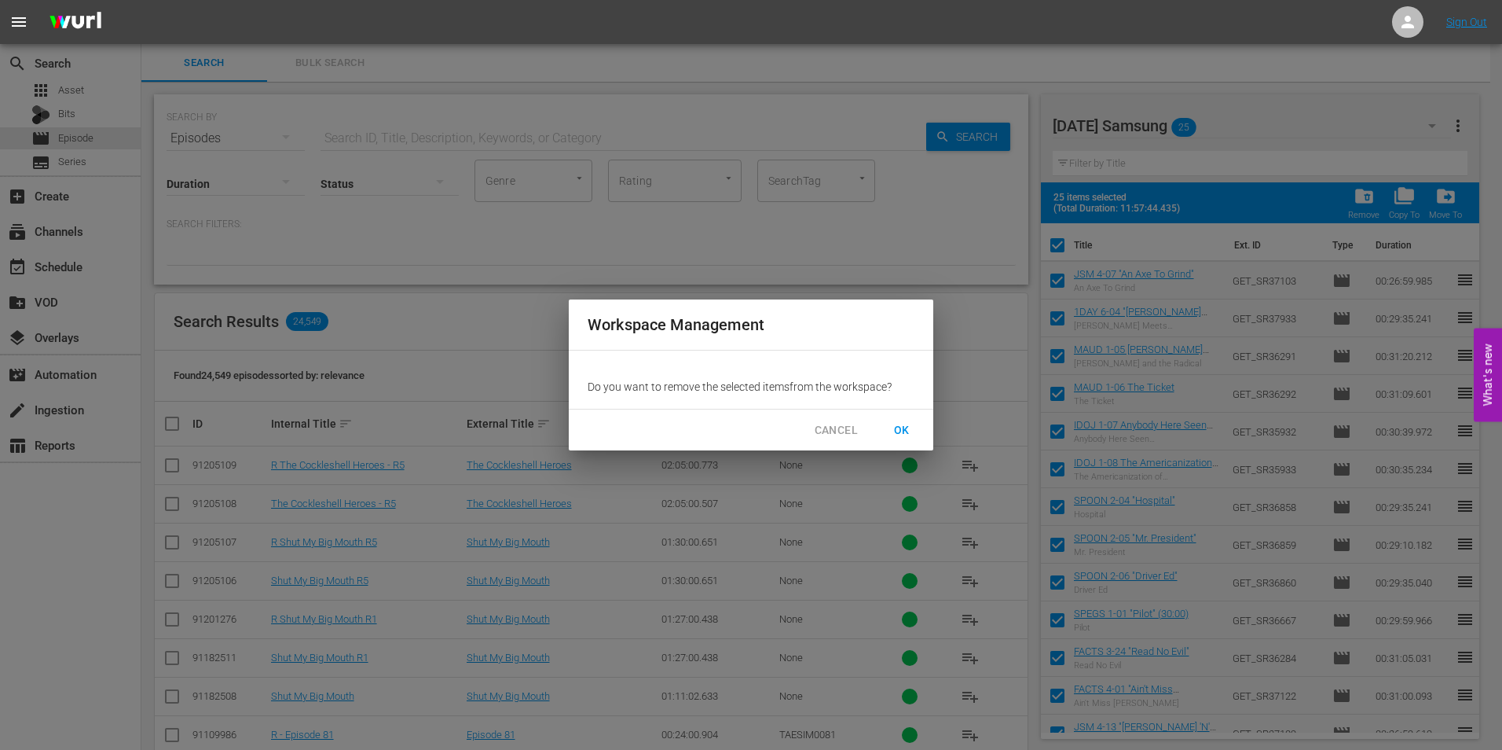
click at [894, 420] on span "OK" at bounding box center [901, 430] width 25 height 20
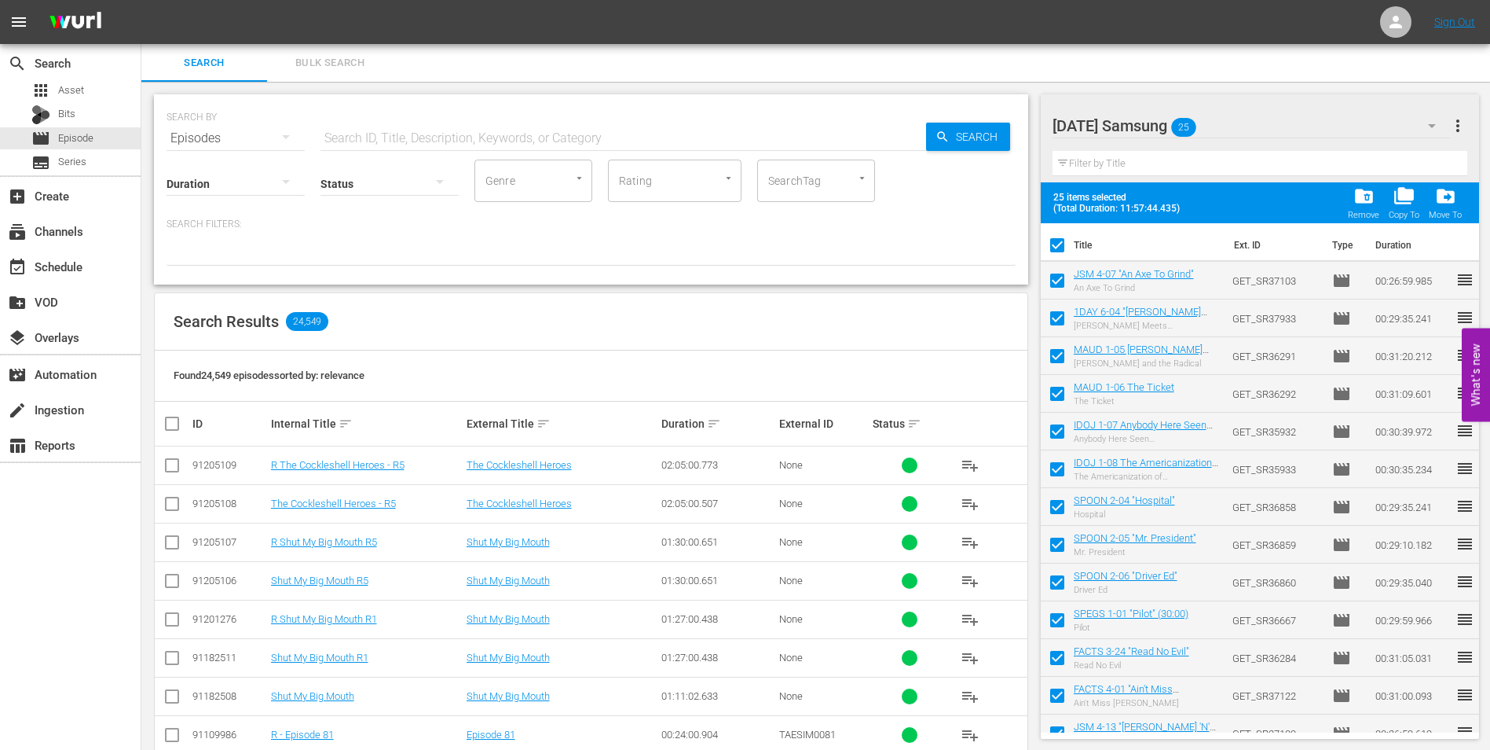
checkbox input "false"
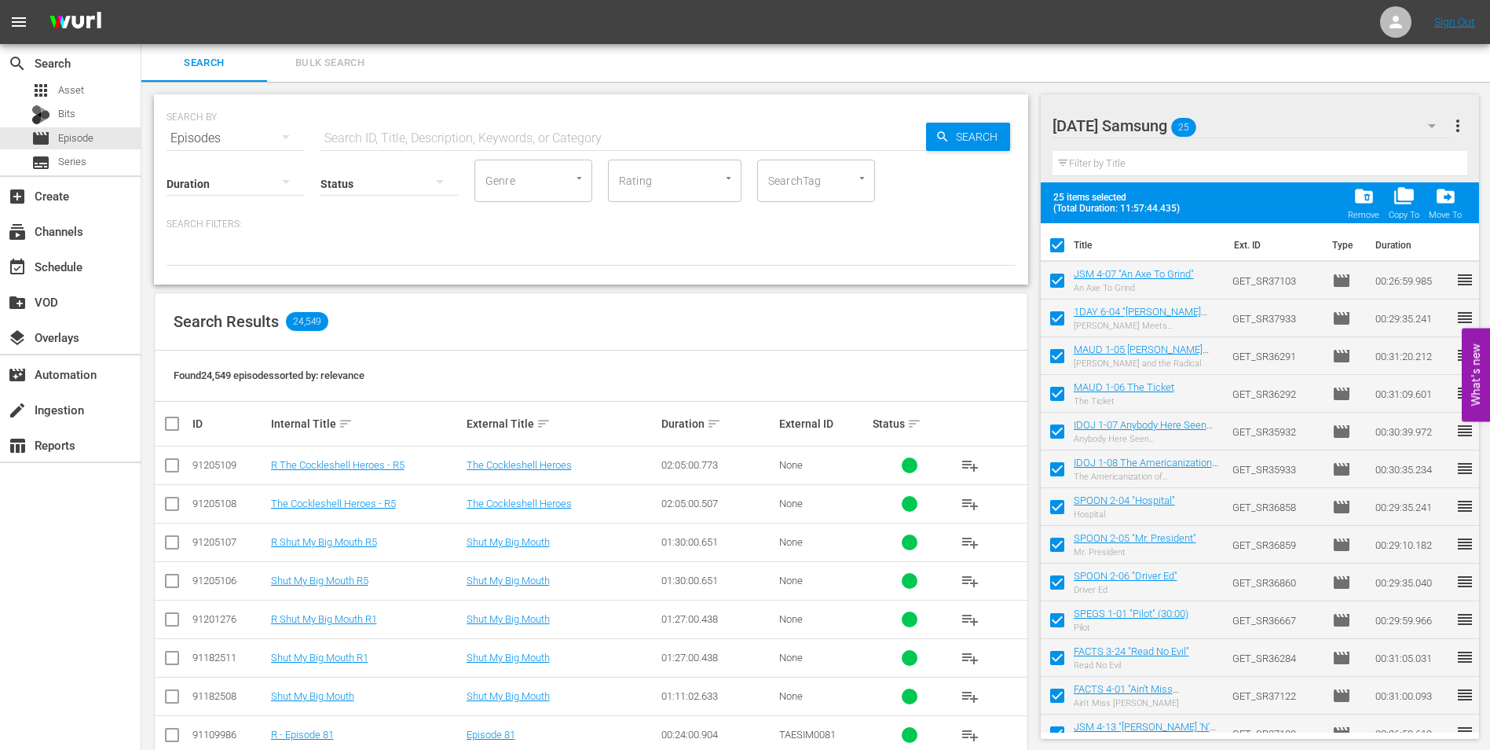
checkbox input "false"
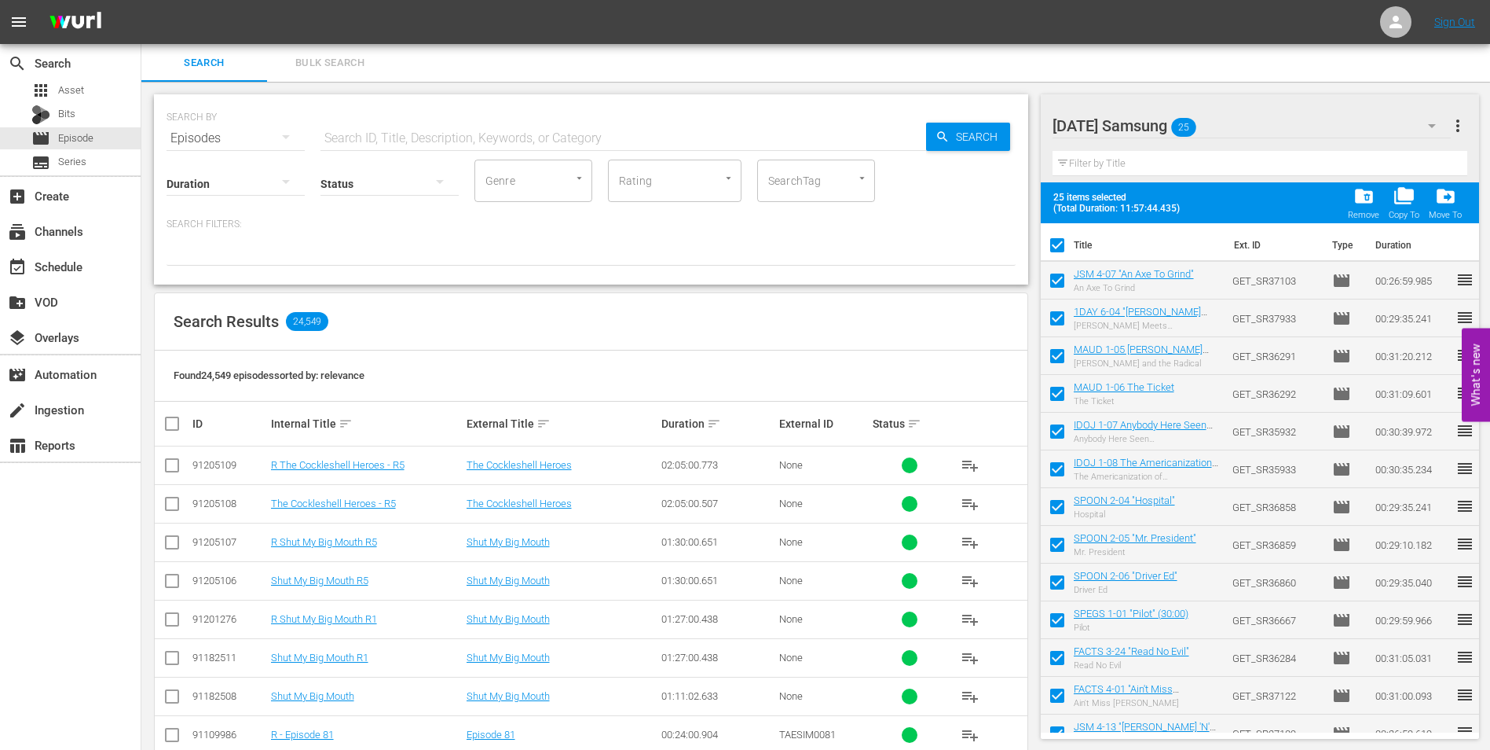
checkbox input "false"
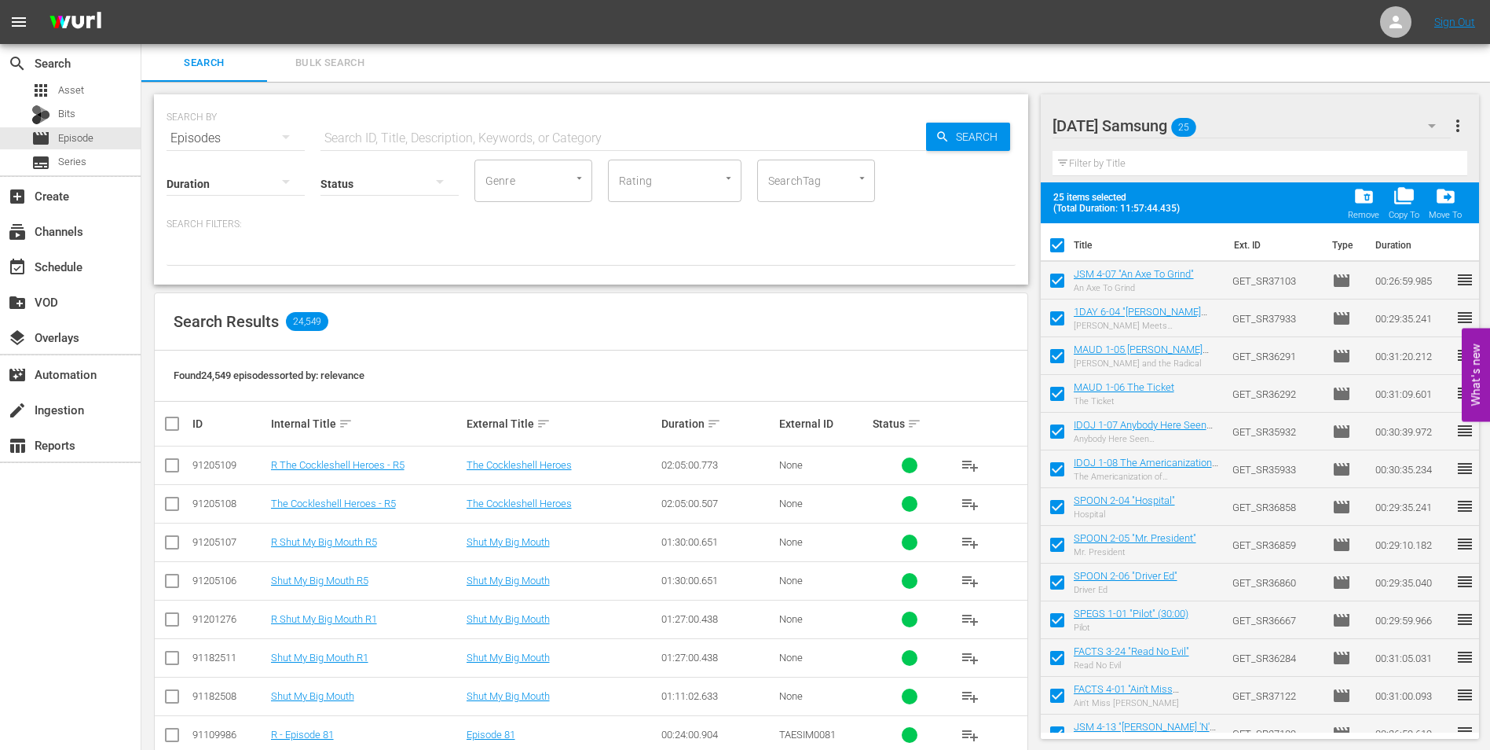
checkbox input "false"
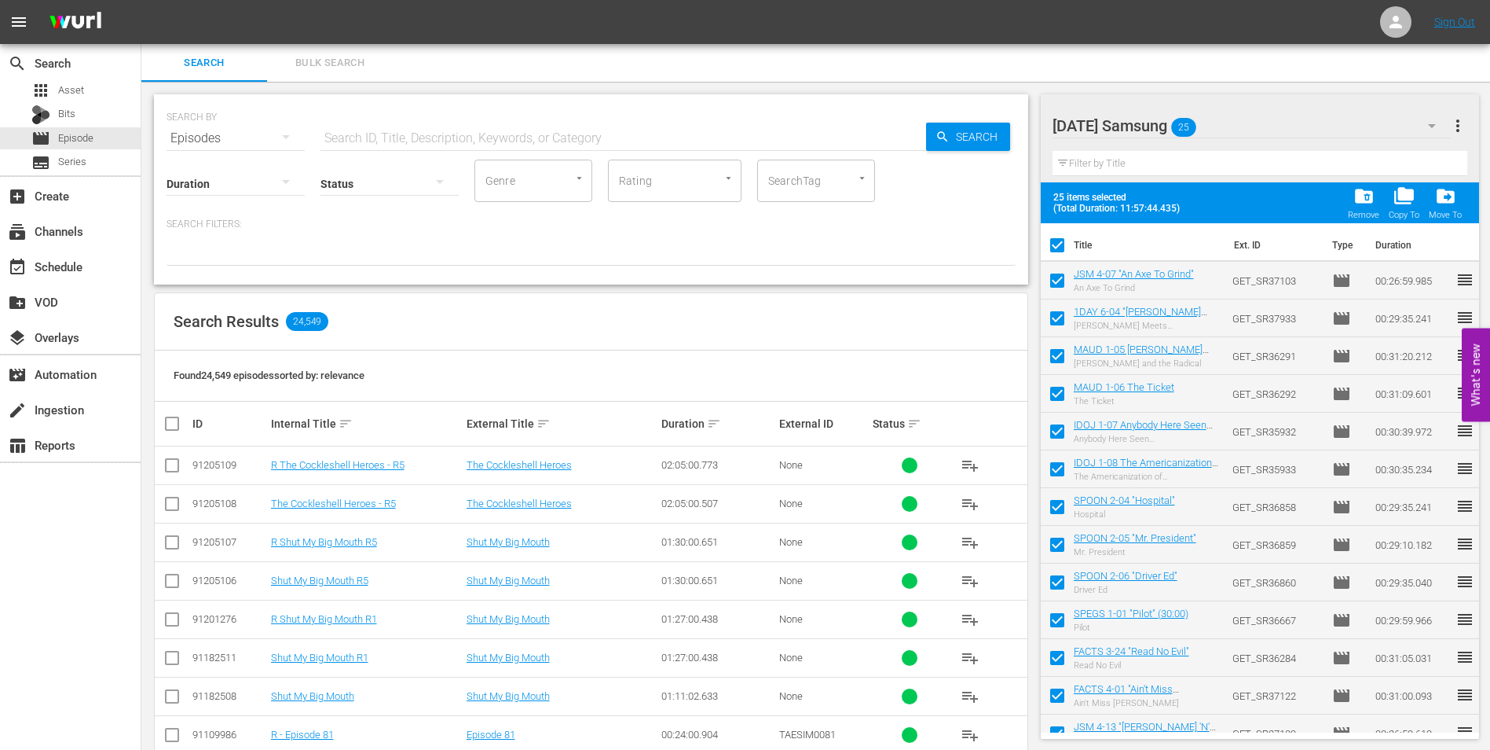
checkbox input "false"
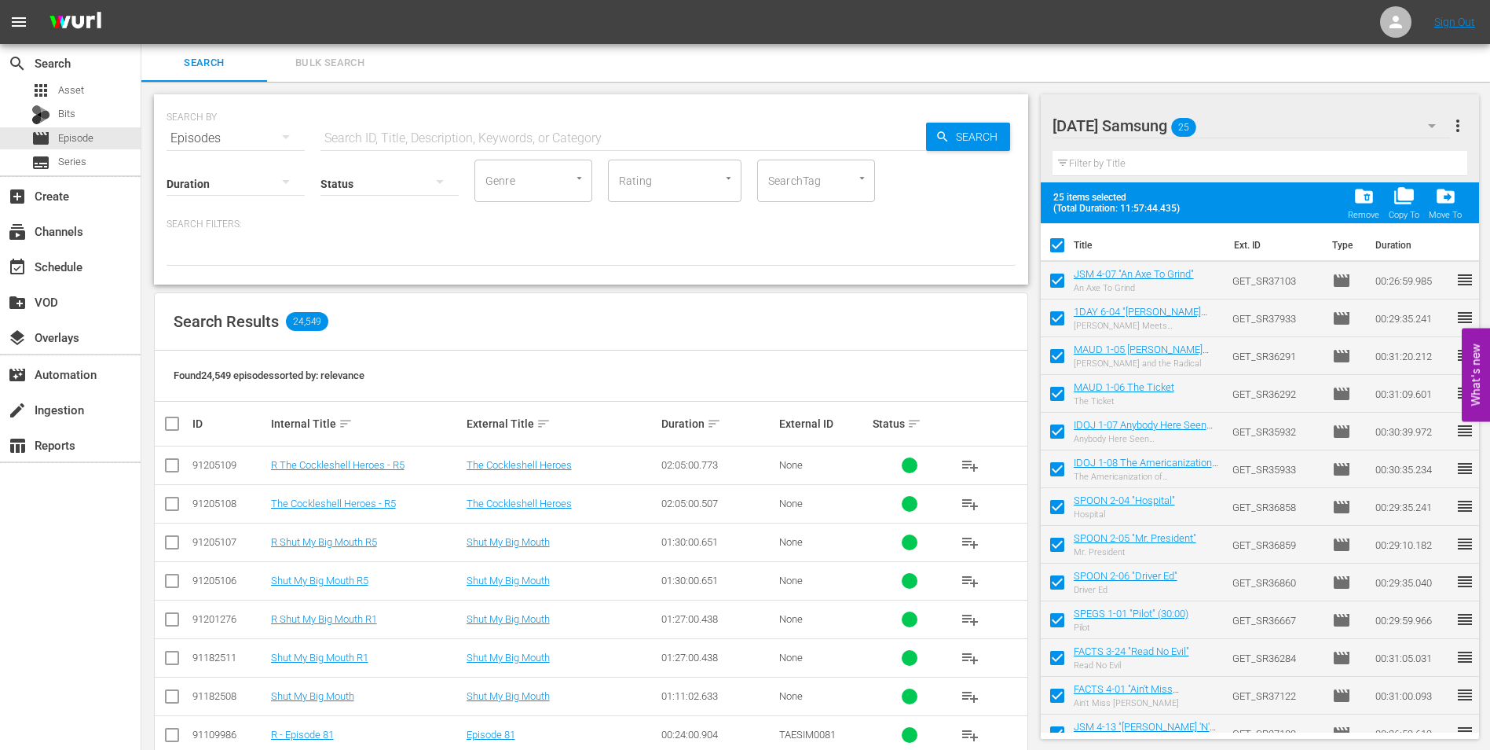
checkbox input "false"
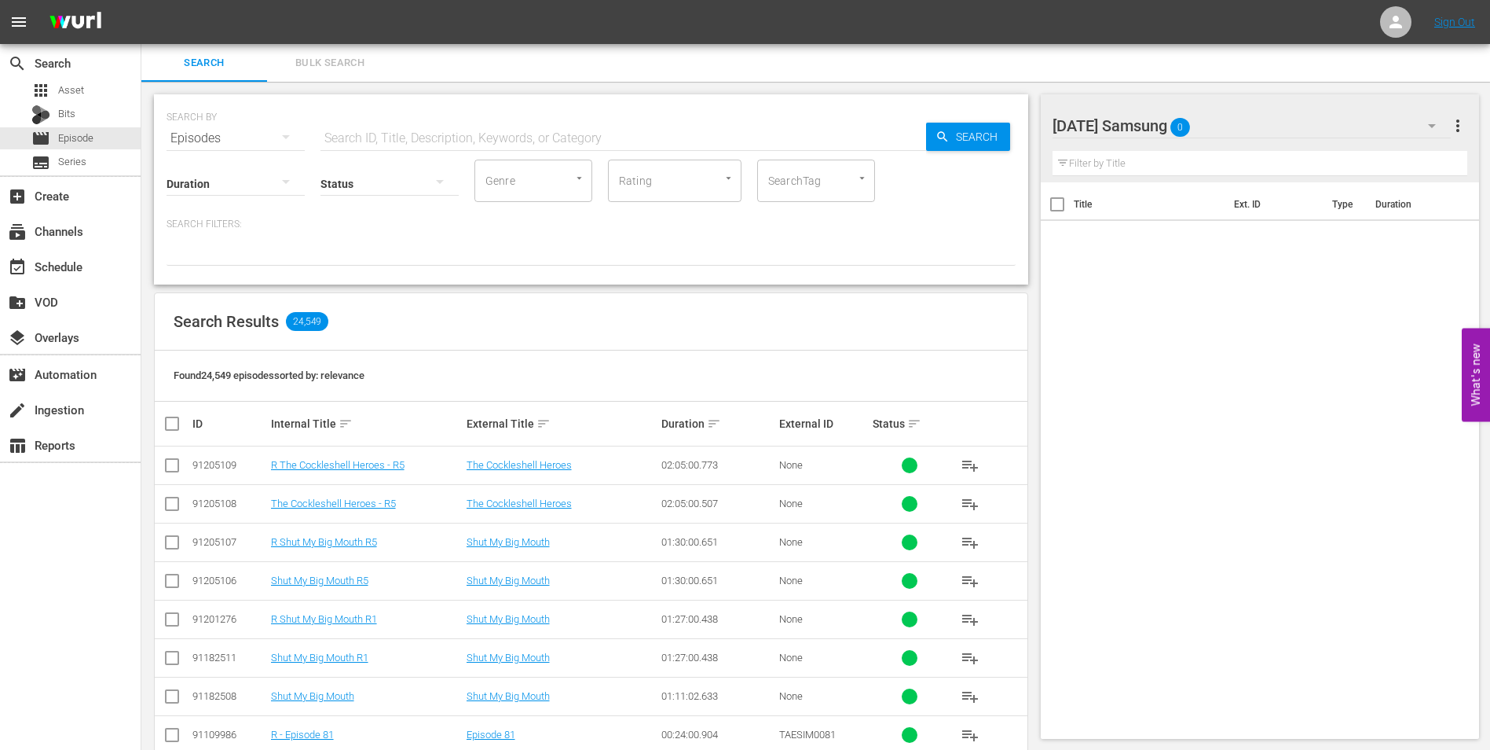
click at [1238, 129] on div "[DATE] Samsung 0" at bounding box center [1252, 126] width 399 height 44
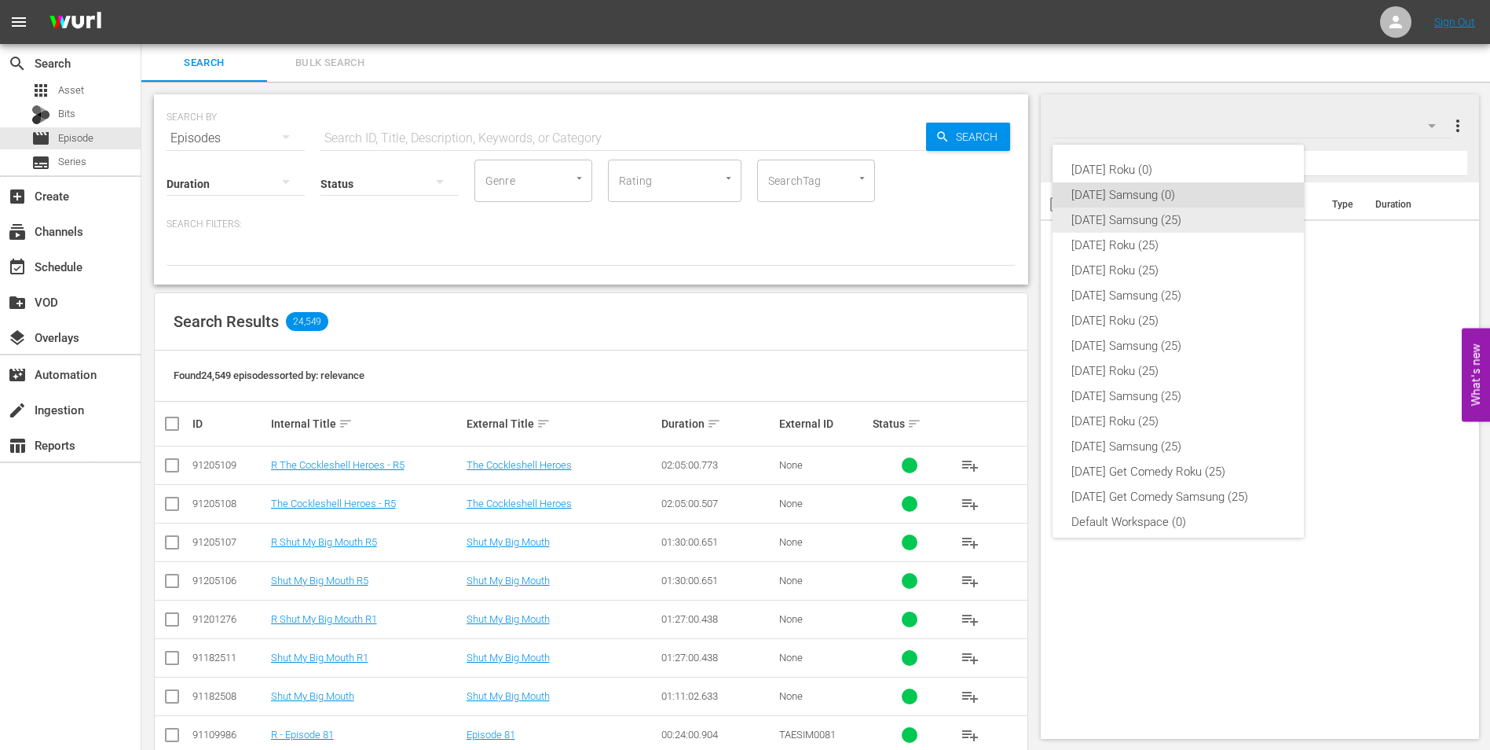
click at [1179, 226] on div "[DATE] Samsung (25)" at bounding box center [1179, 219] width 214 height 25
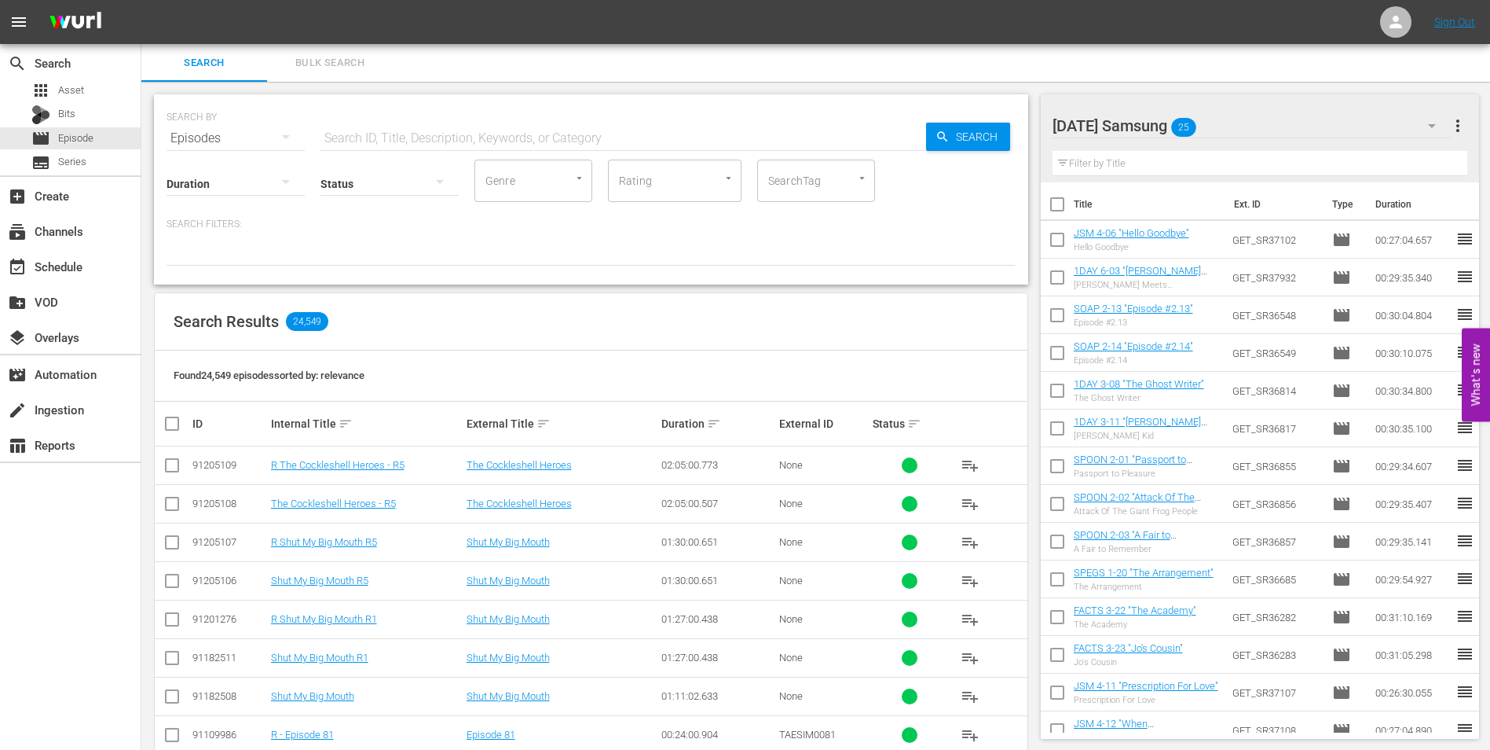
click at [1058, 202] on input "checkbox" at bounding box center [1057, 207] width 33 height 33
checkbox input "true"
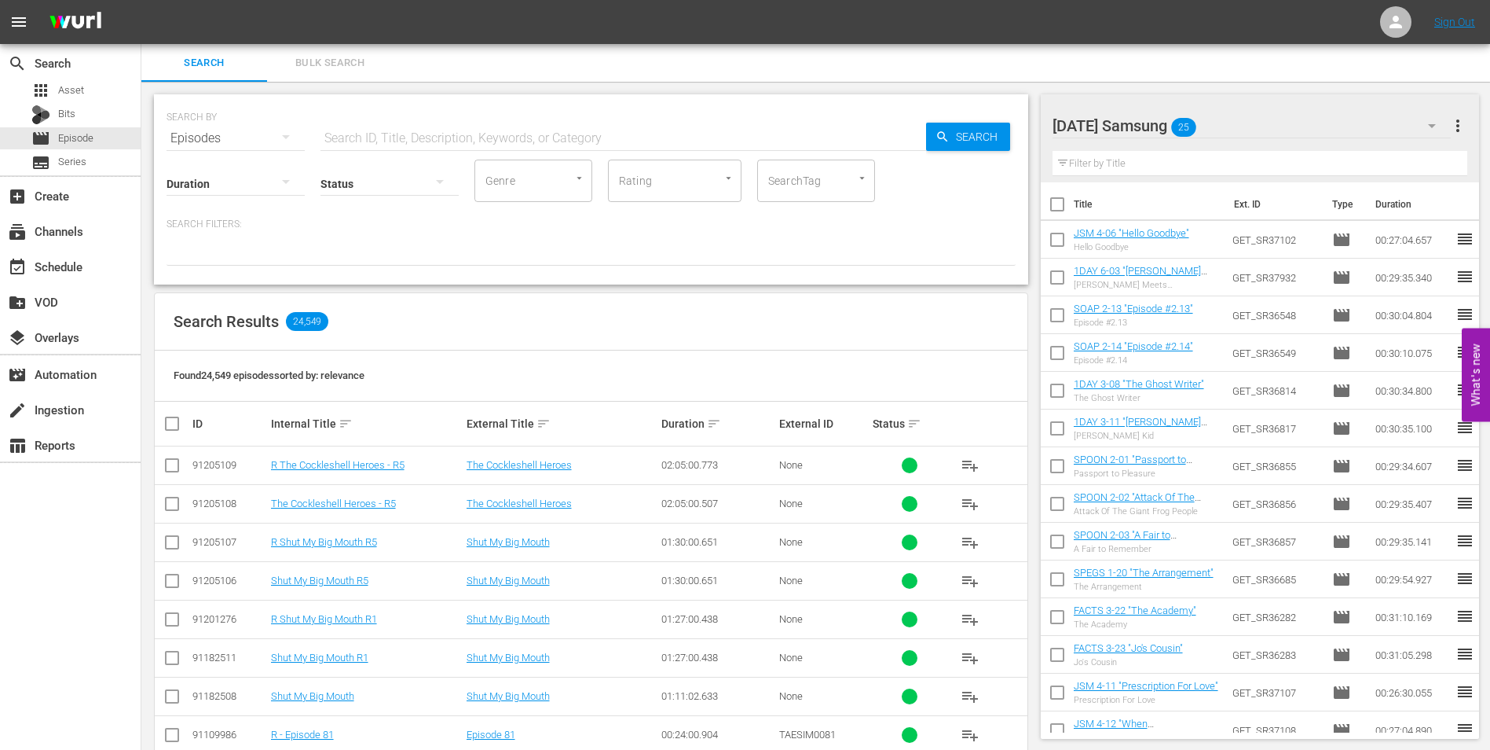
checkbox input "true"
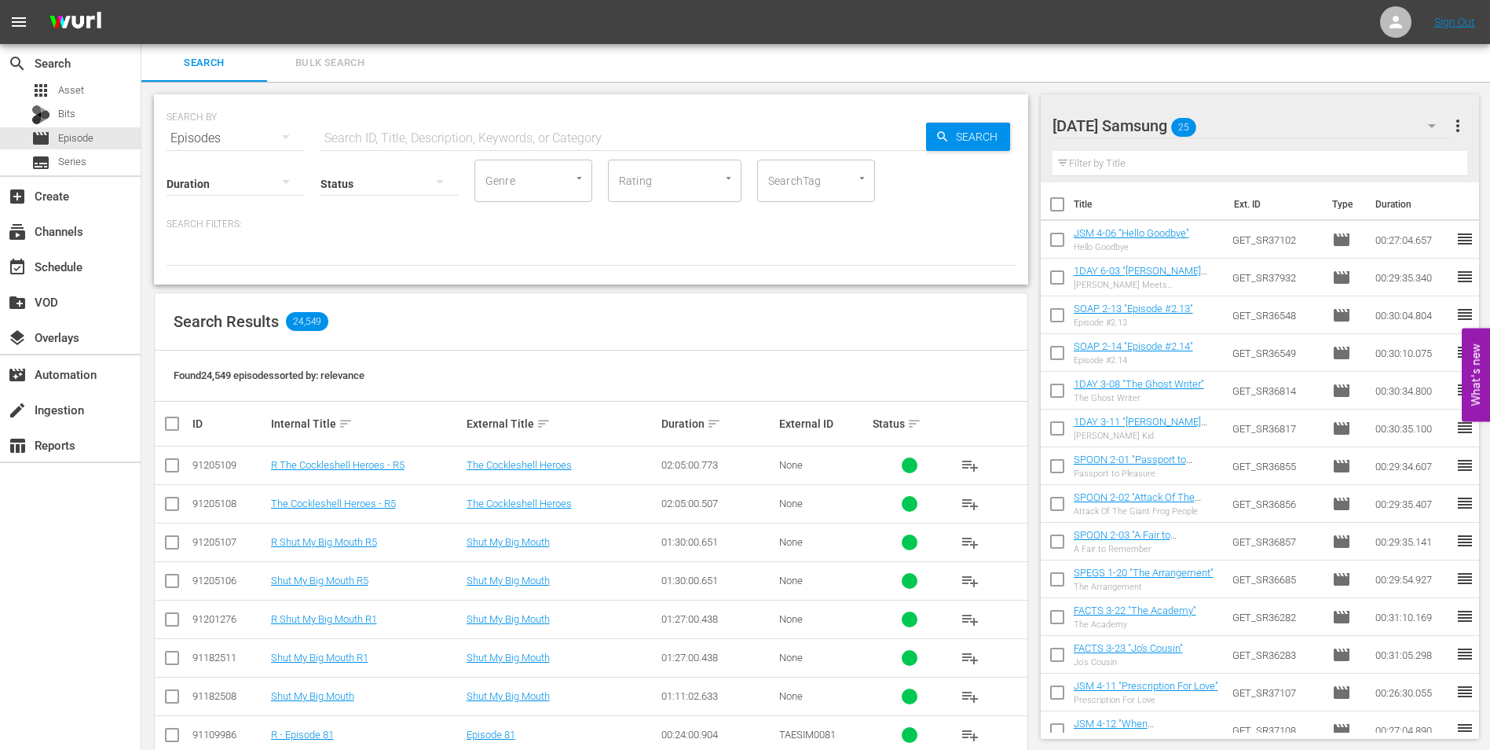
checkbox input "true"
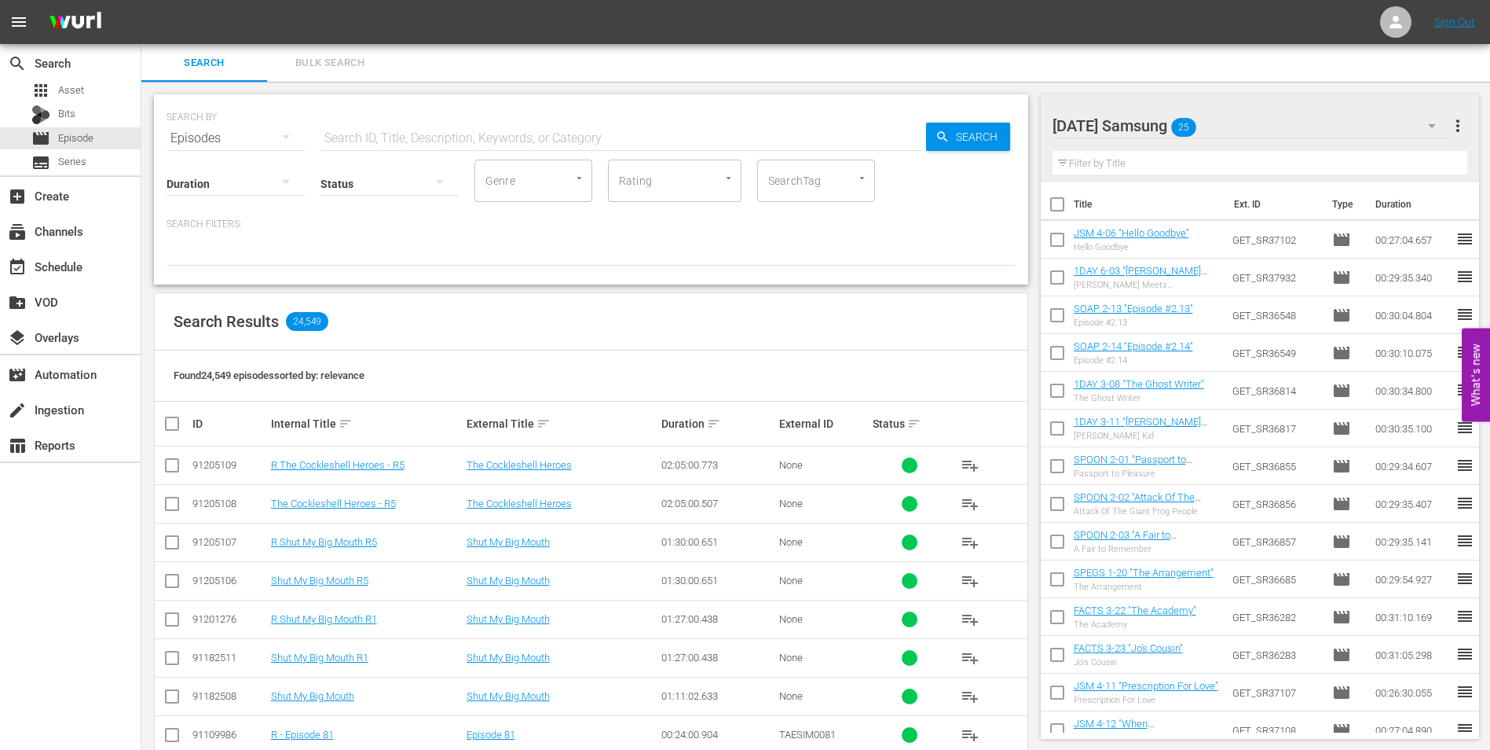
checkbox input "true"
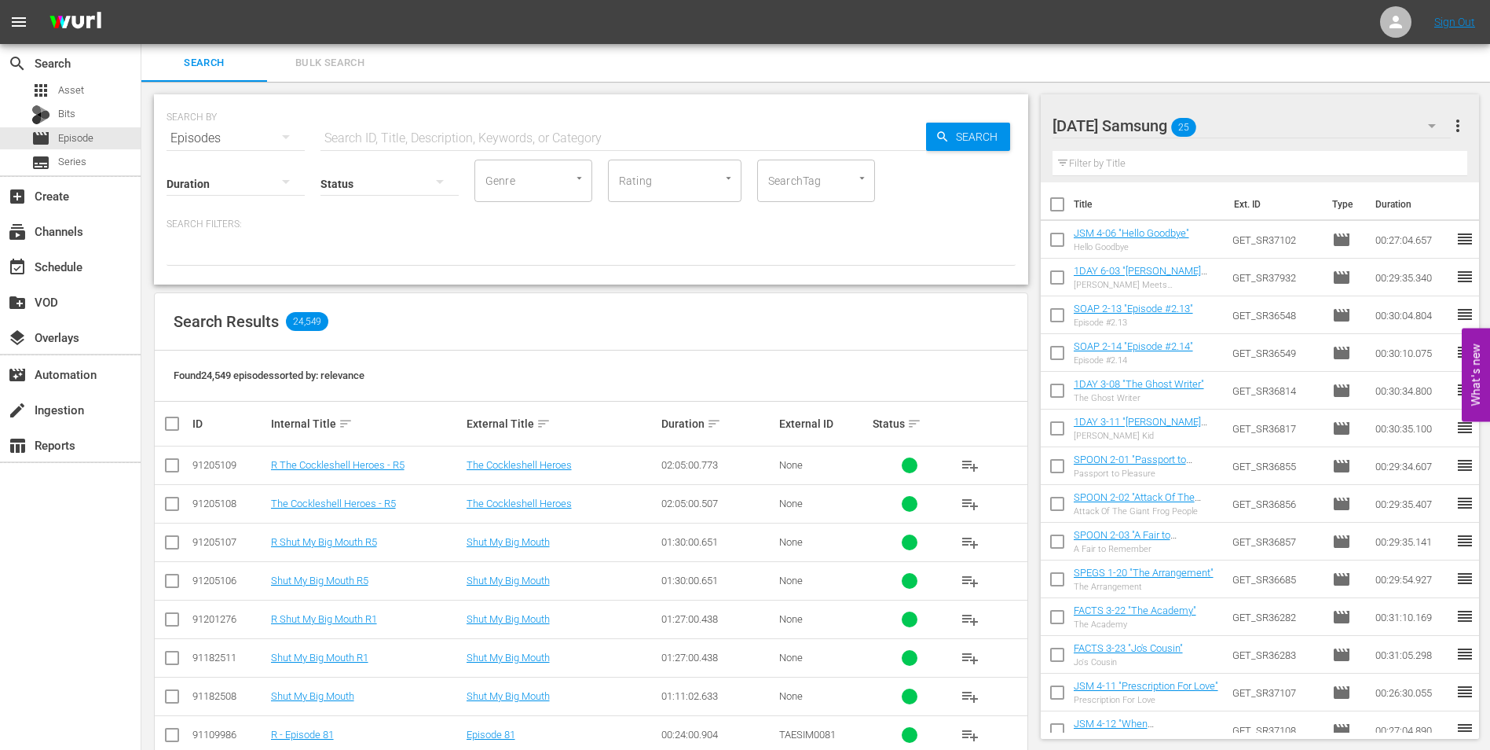
checkbox input "true"
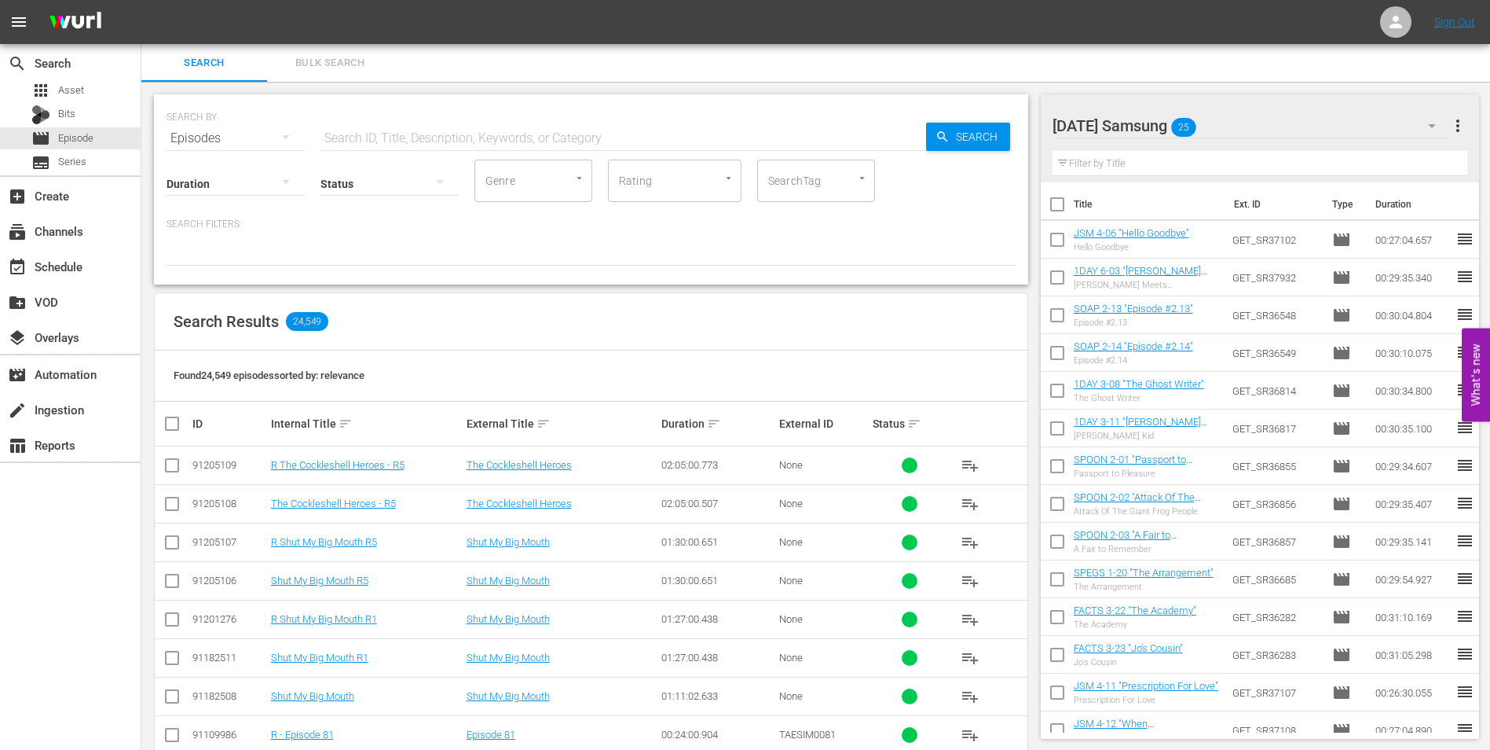
checkbox input "true"
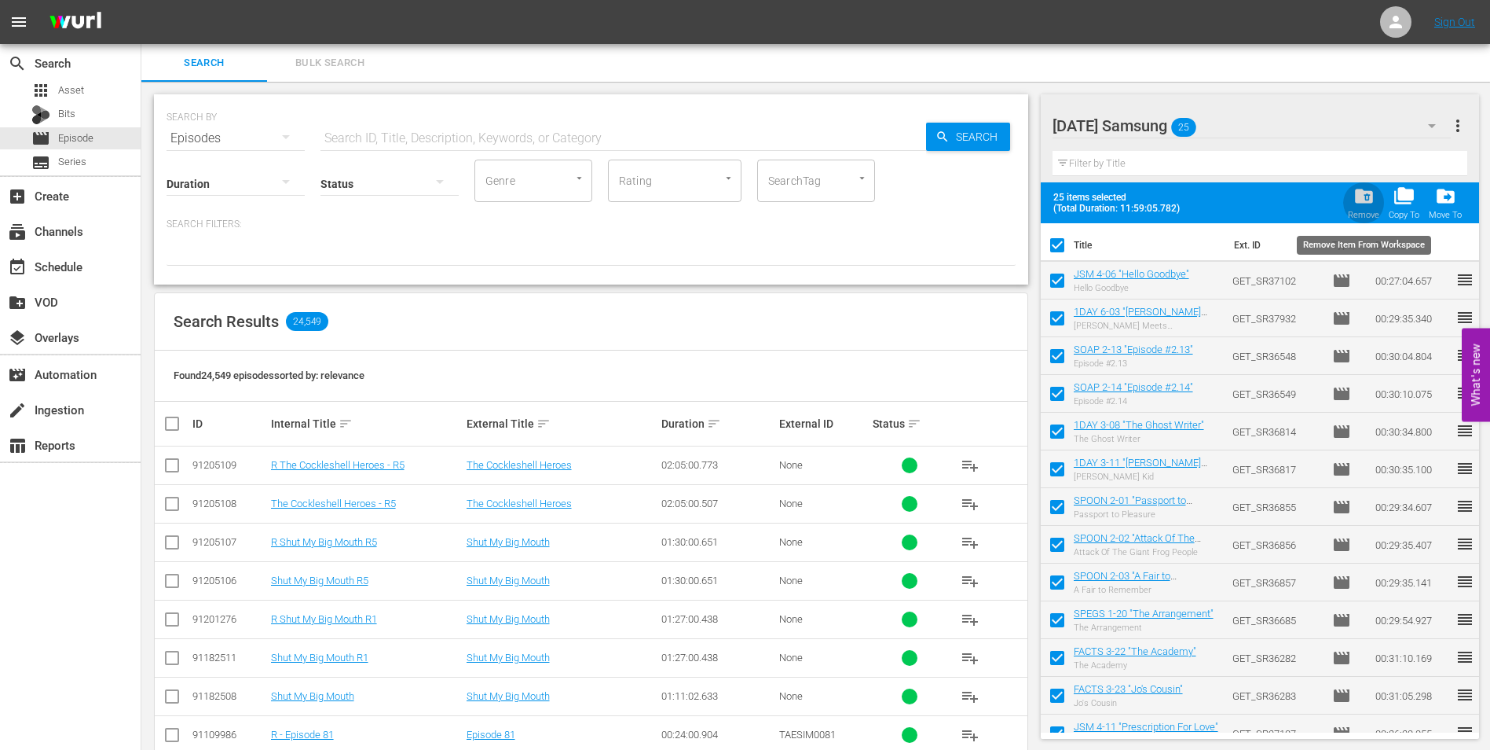
click at [1369, 204] on span "folder_delete" at bounding box center [1364, 195] width 21 height 21
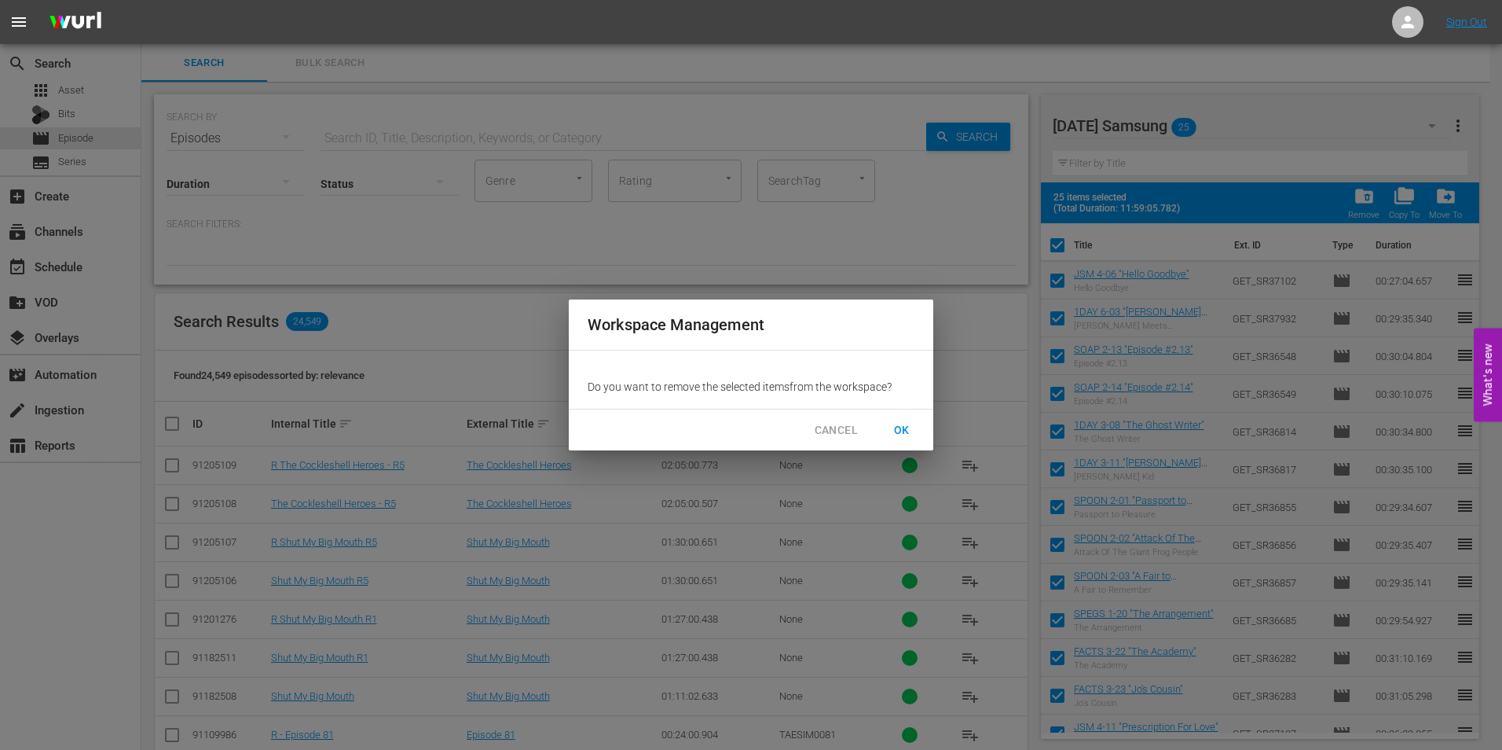
click at [904, 431] on span "OK" at bounding box center [901, 430] width 25 height 20
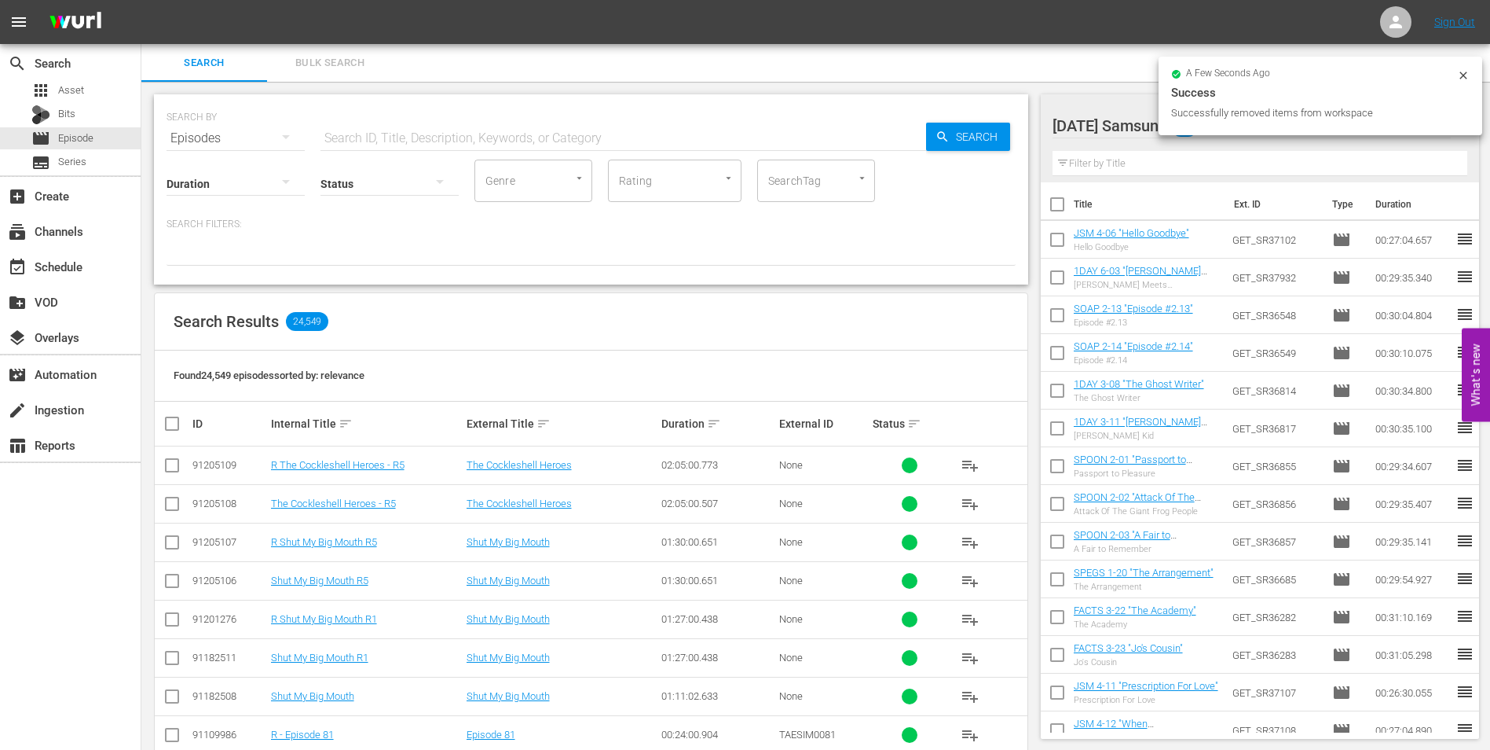
checkbox input "false"
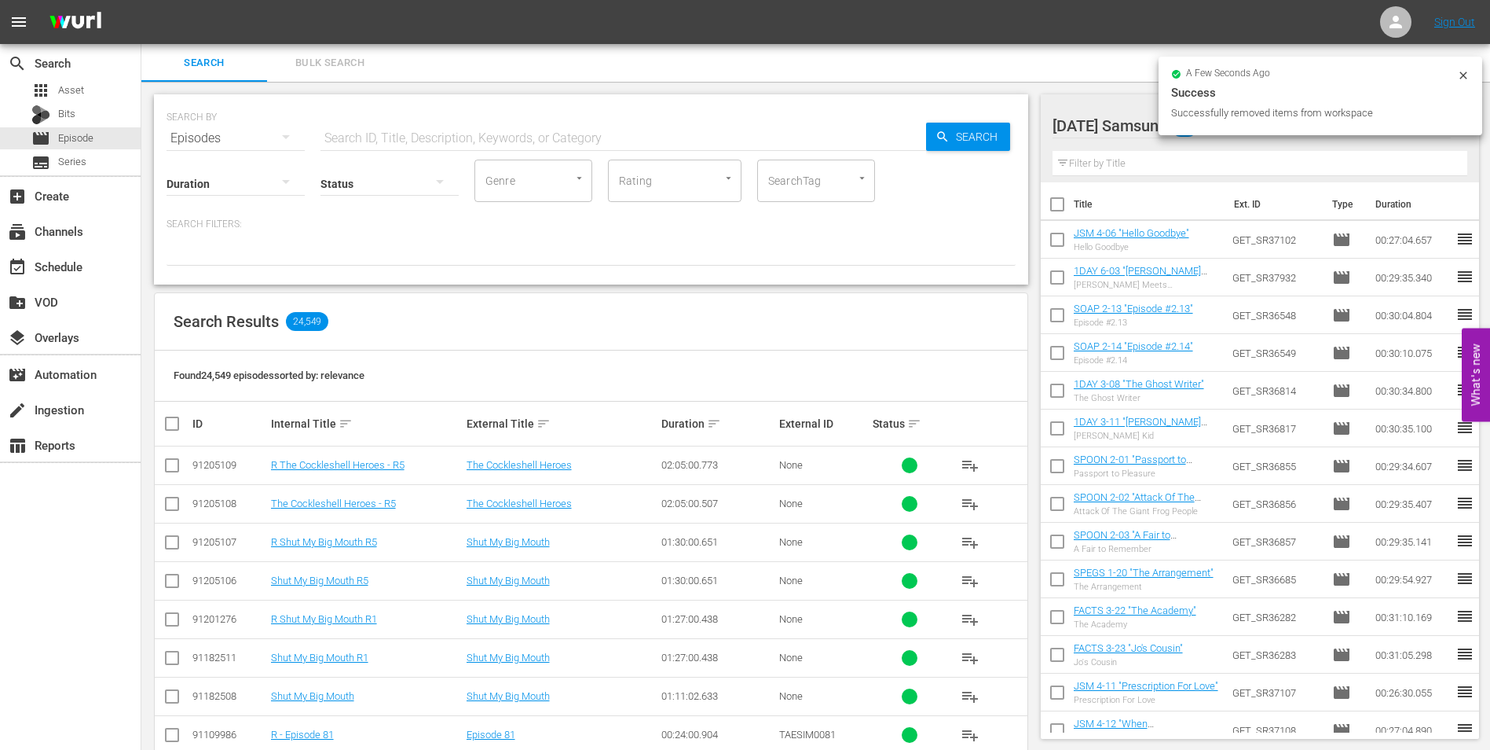
checkbox input "false"
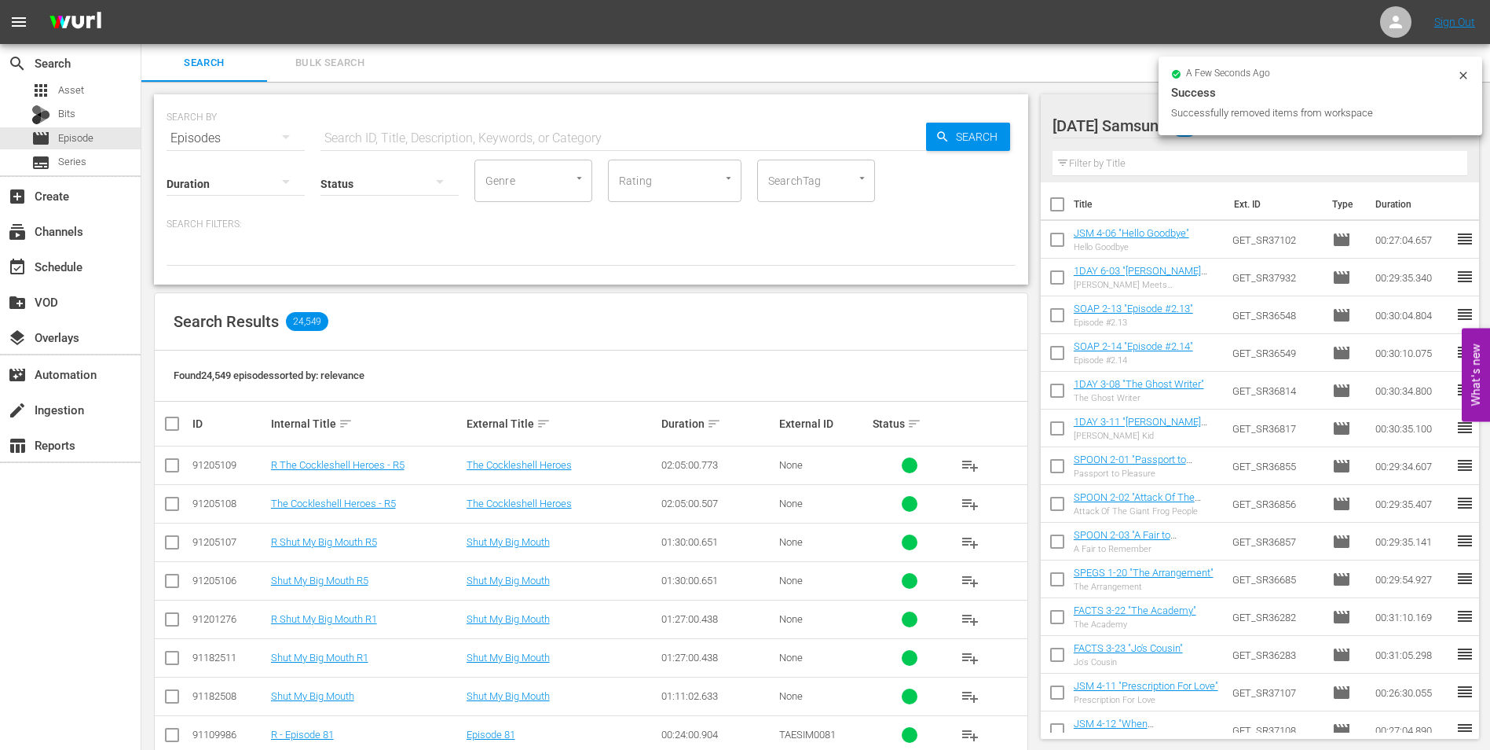
checkbox input "false"
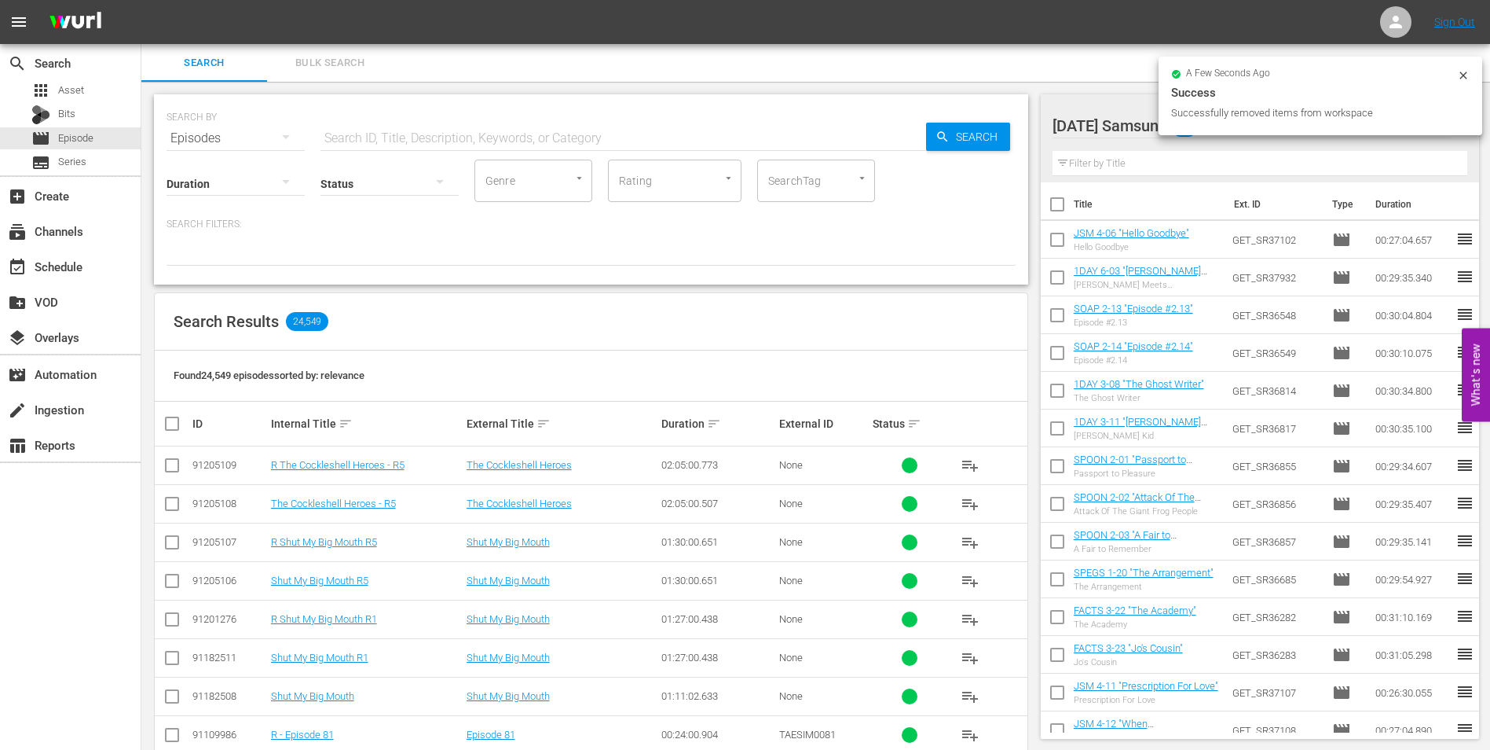
checkbox input "false"
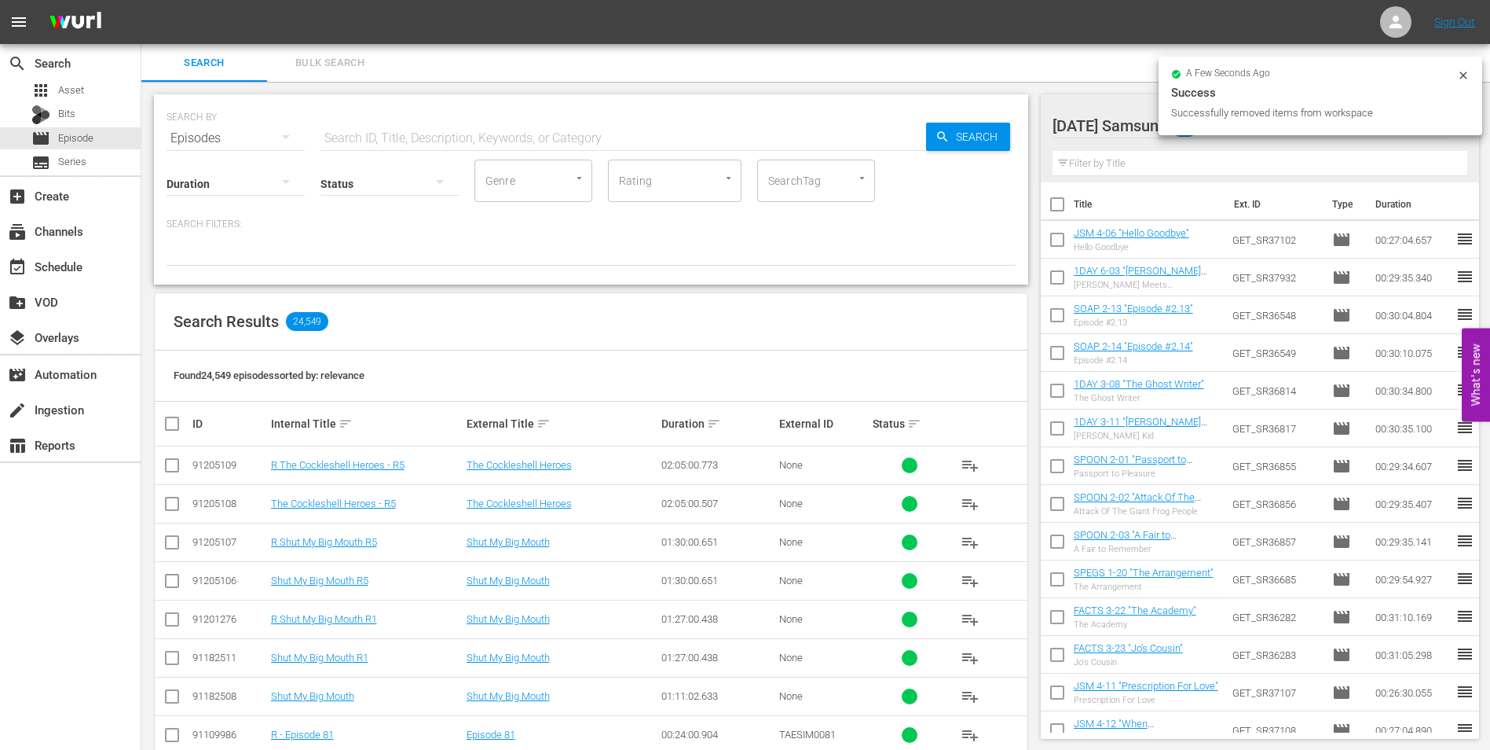
checkbox input "false"
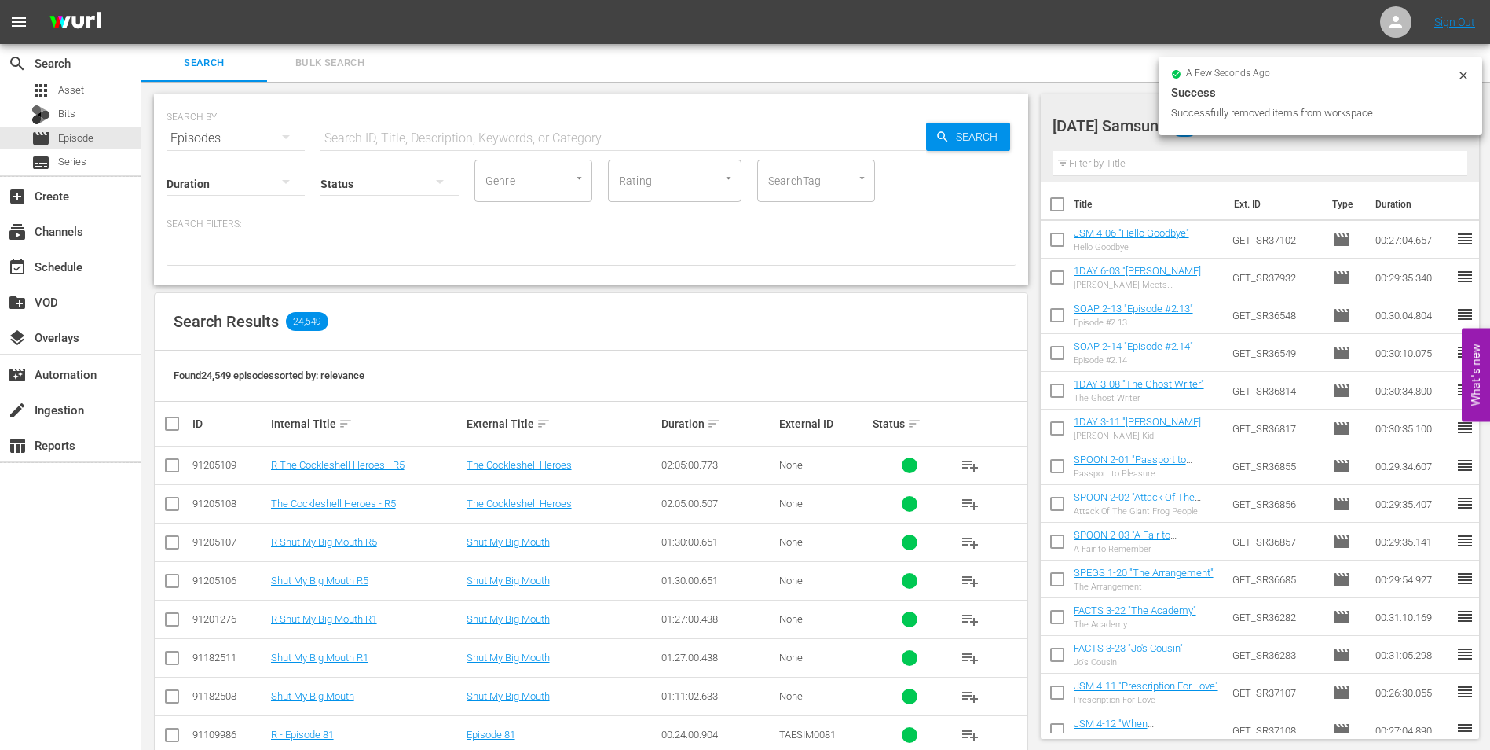
checkbox input "false"
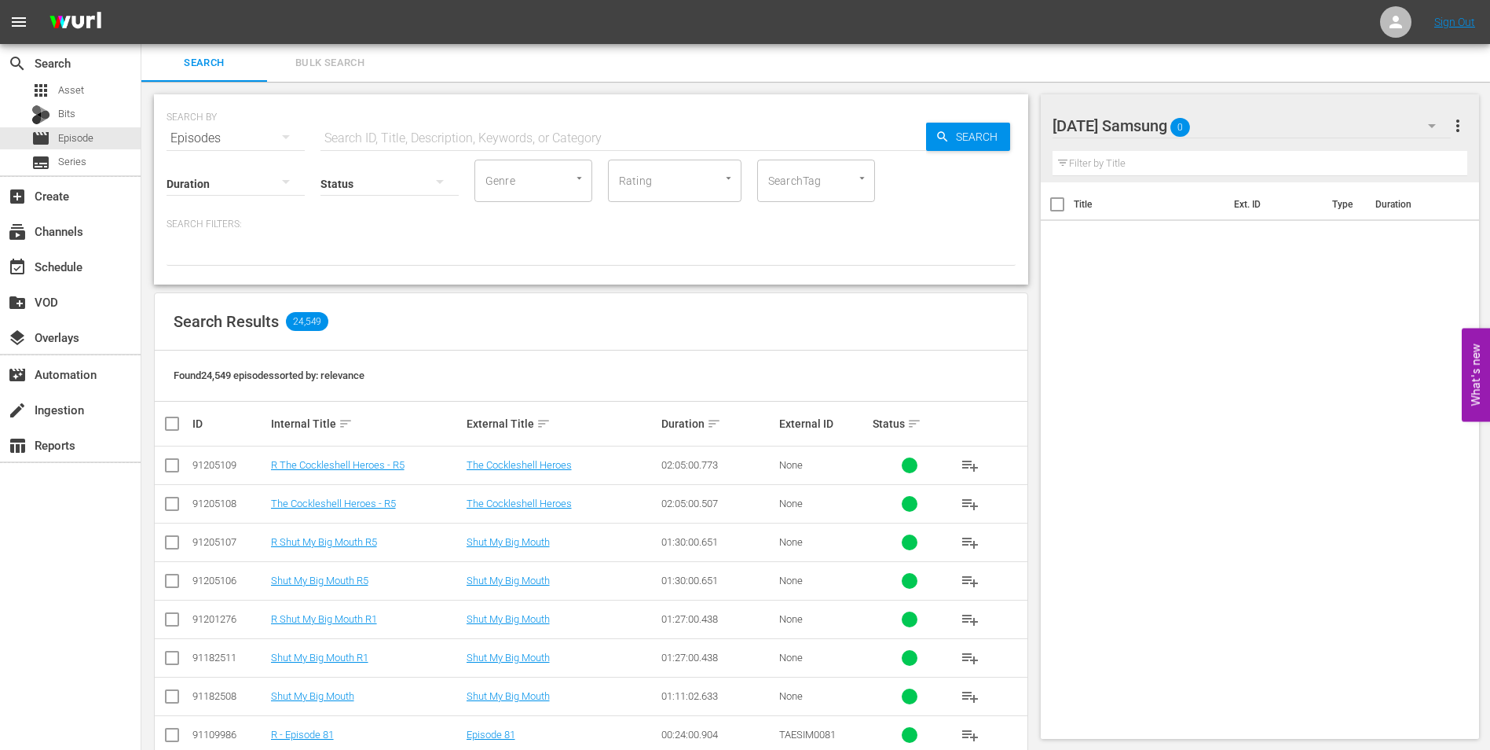
click at [1269, 128] on div "[DATE] Samsung 0" at bounding box center [1252, 126] width 399 height 44
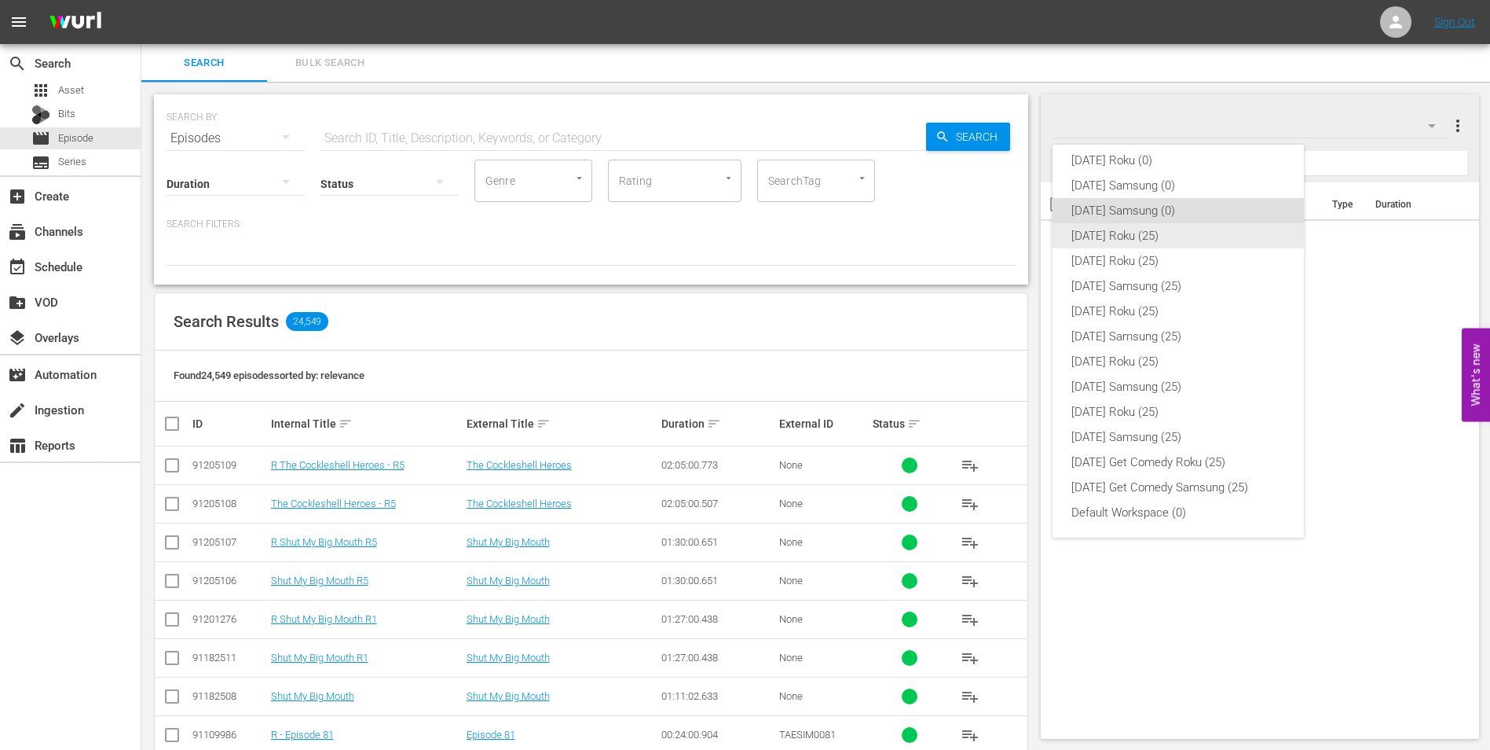
click at [1166, 240] on div "[DATE] Roku (25)" at bounding box center [1179, 235] width 214 height 25
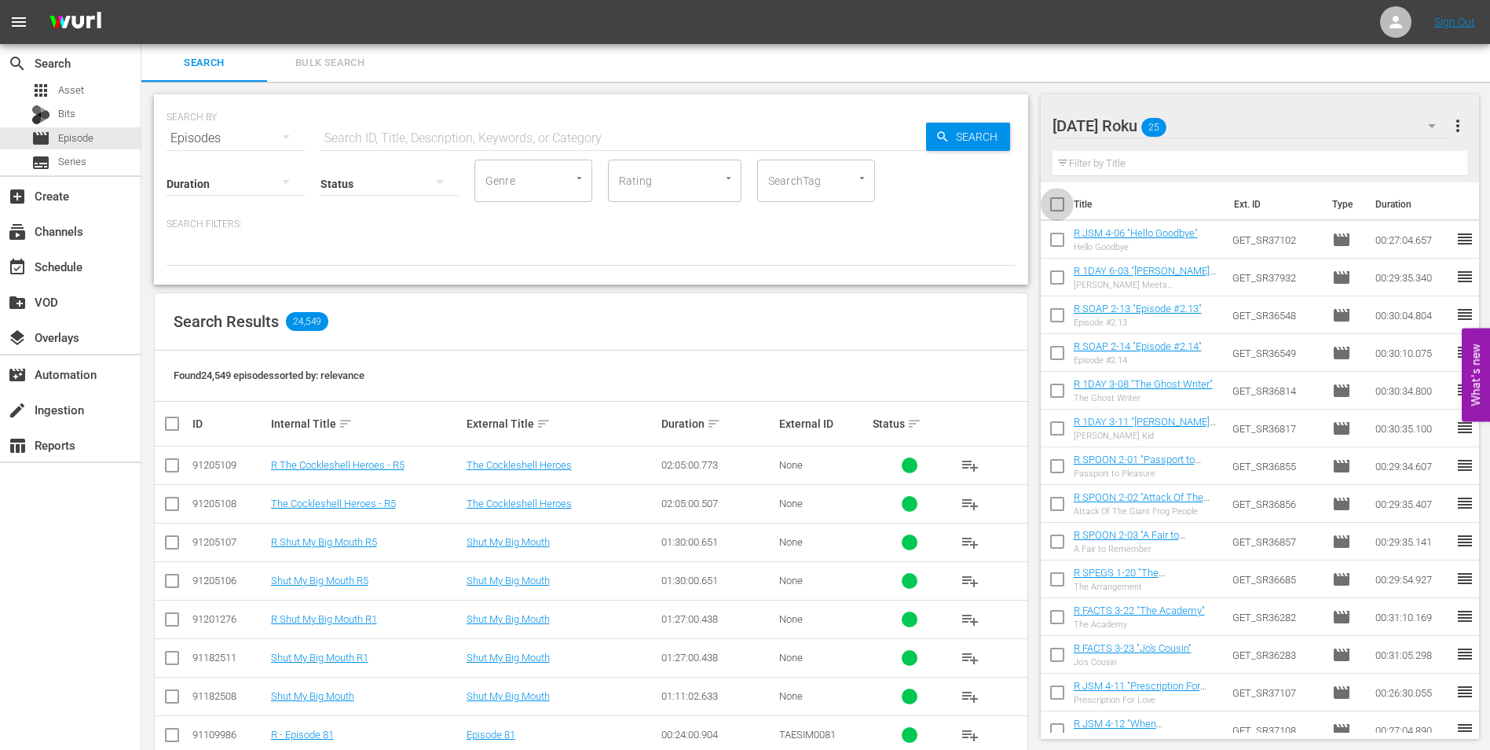
click at [1061, 207] on input "checkbox" at bounding box center [1057, 207] width 33 height 33
checkbox input "true"
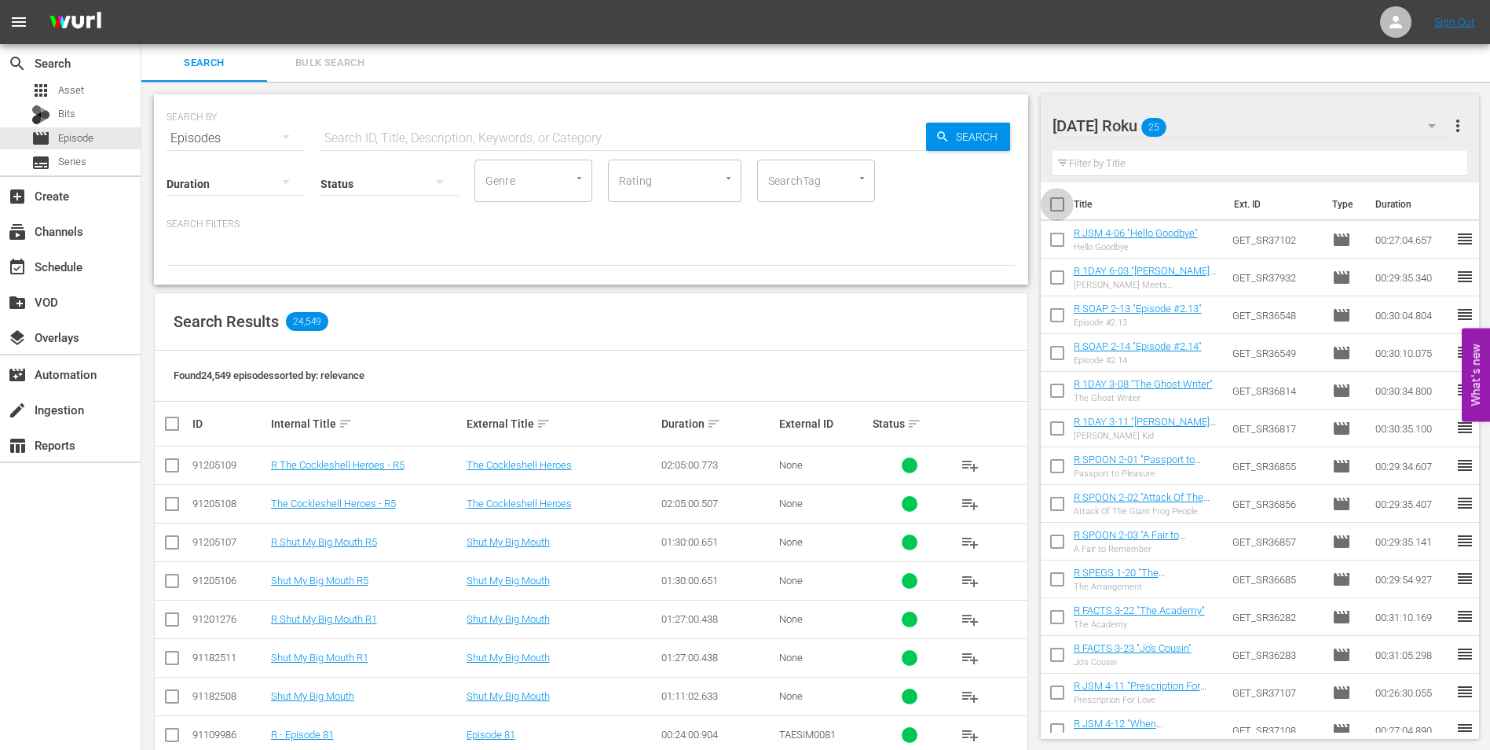
checkbox input "true"
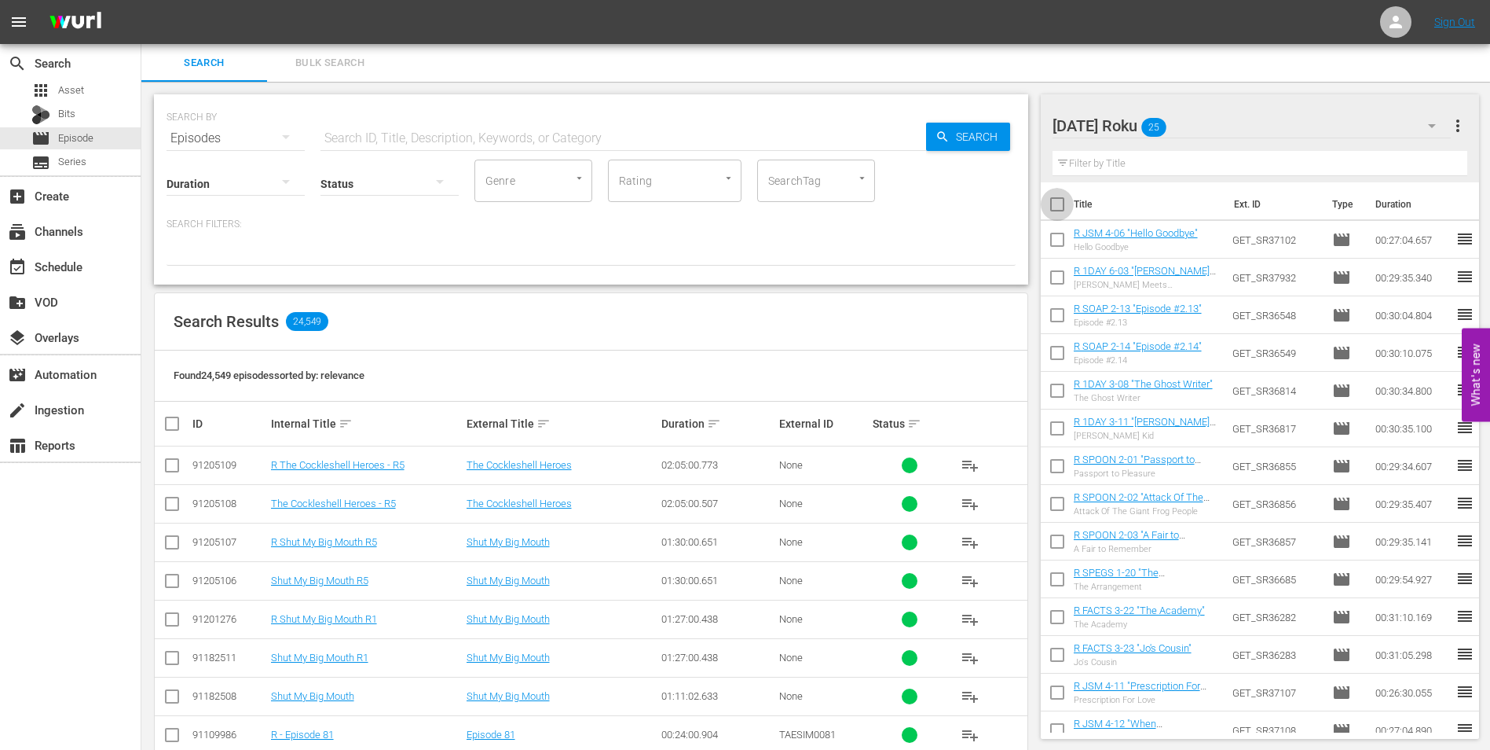
checkbox input "true"
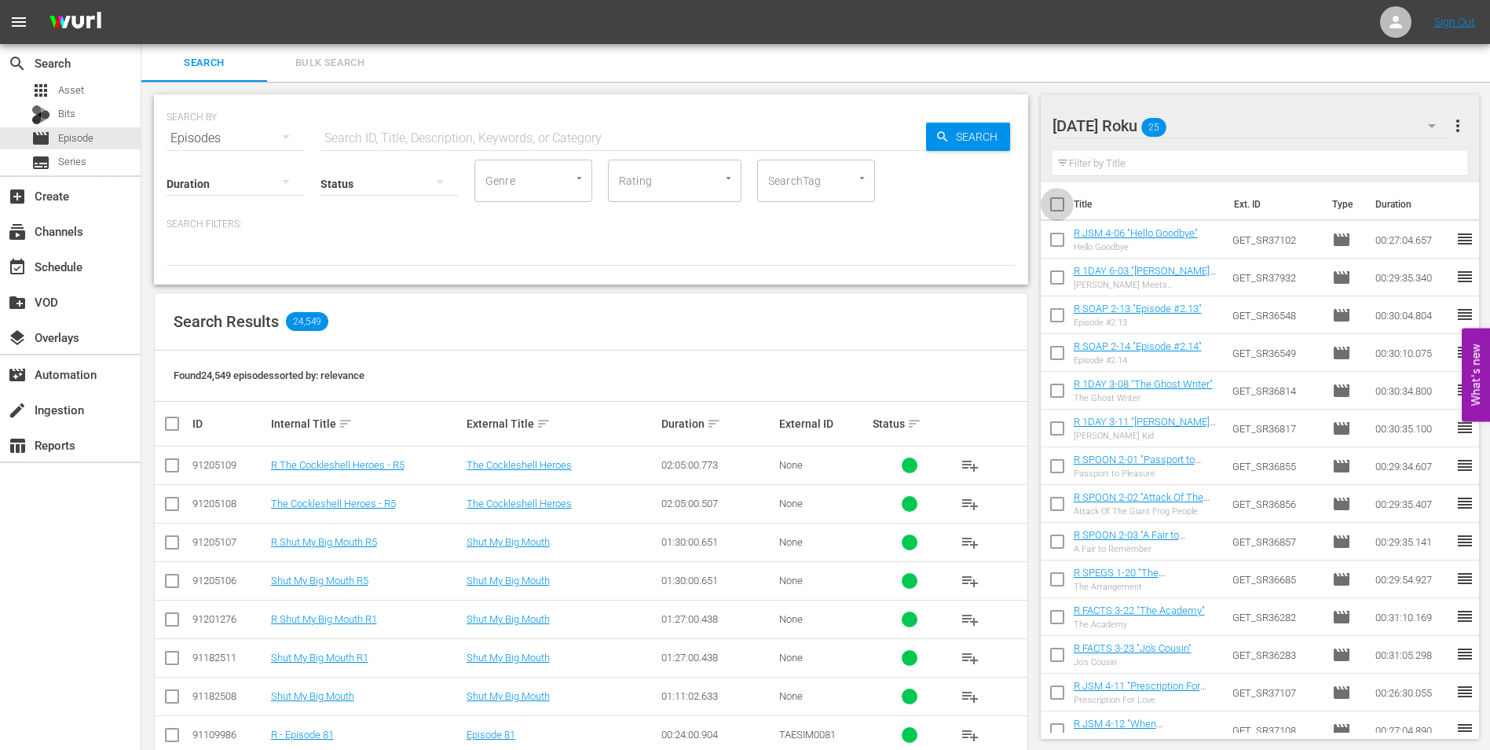
checkbox input "true"
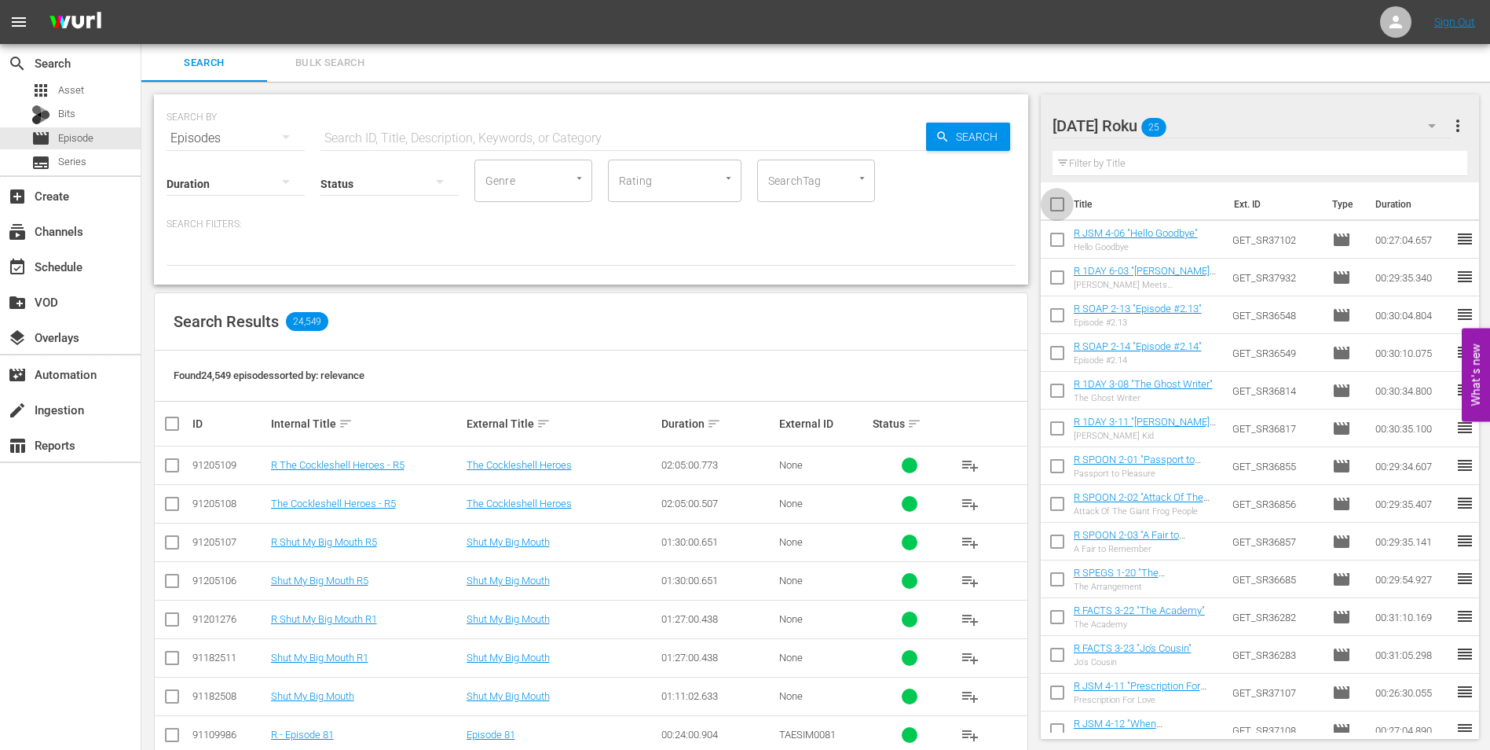
checkbox input "true"
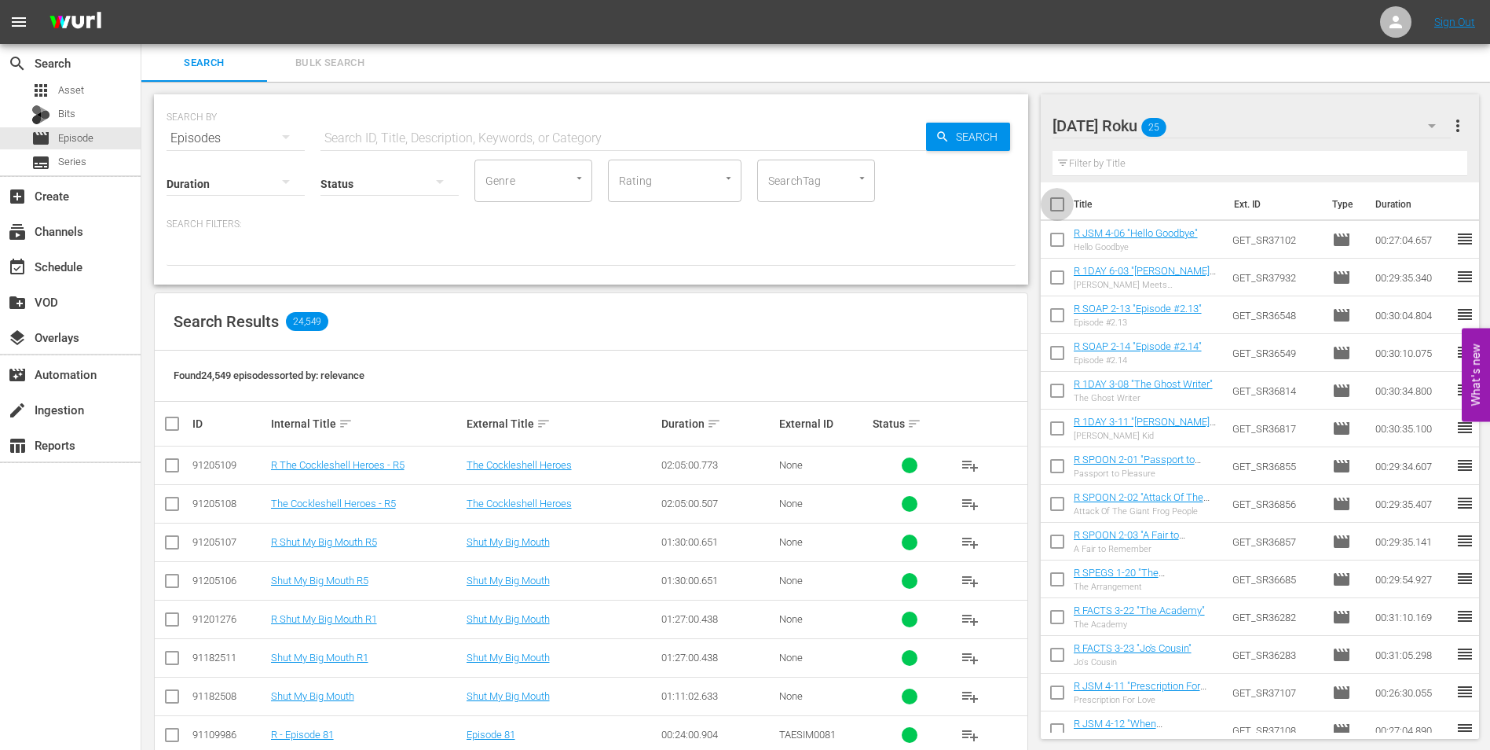
checkbox input "true"
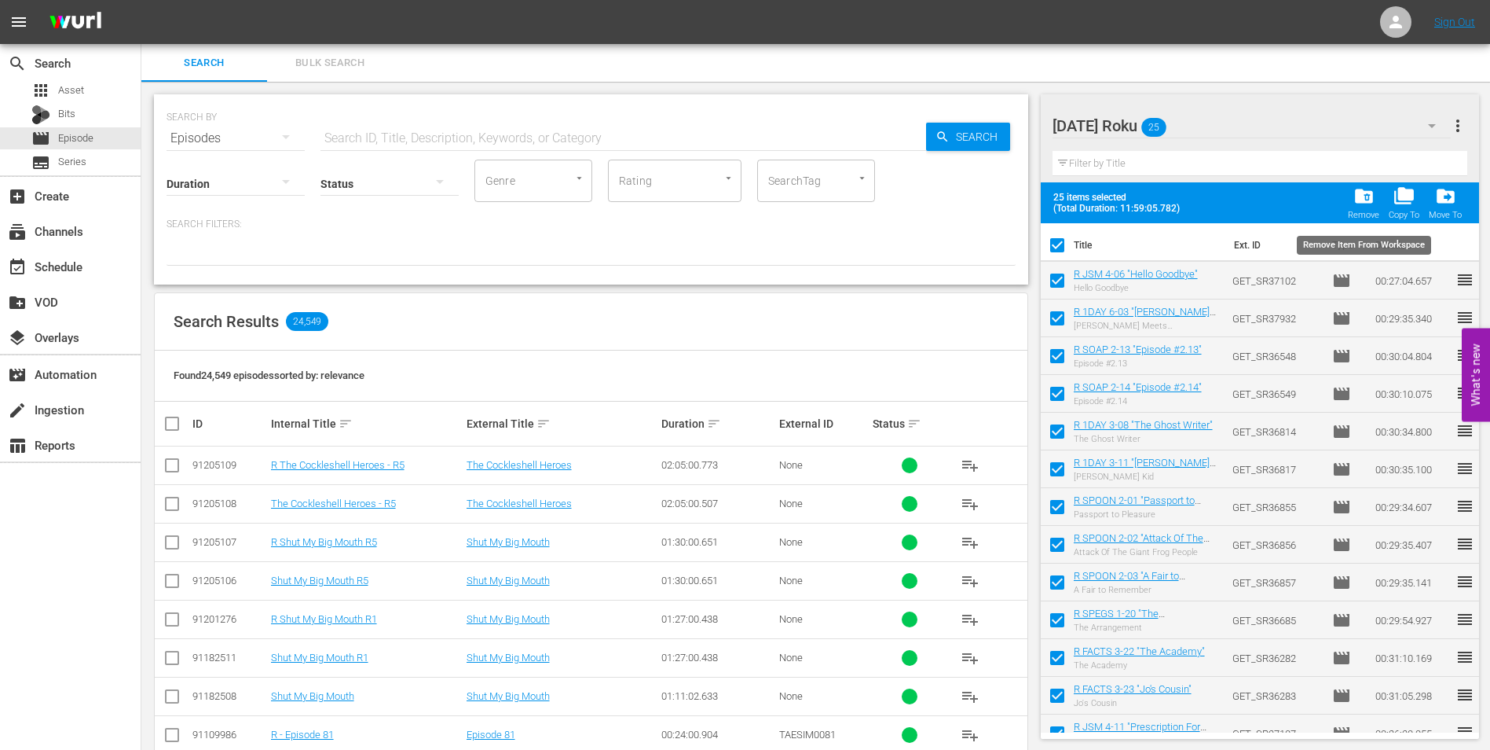
click at [1369, 197] on span "folder_delete" at bounding box center [1364, 195] width 21 height 21
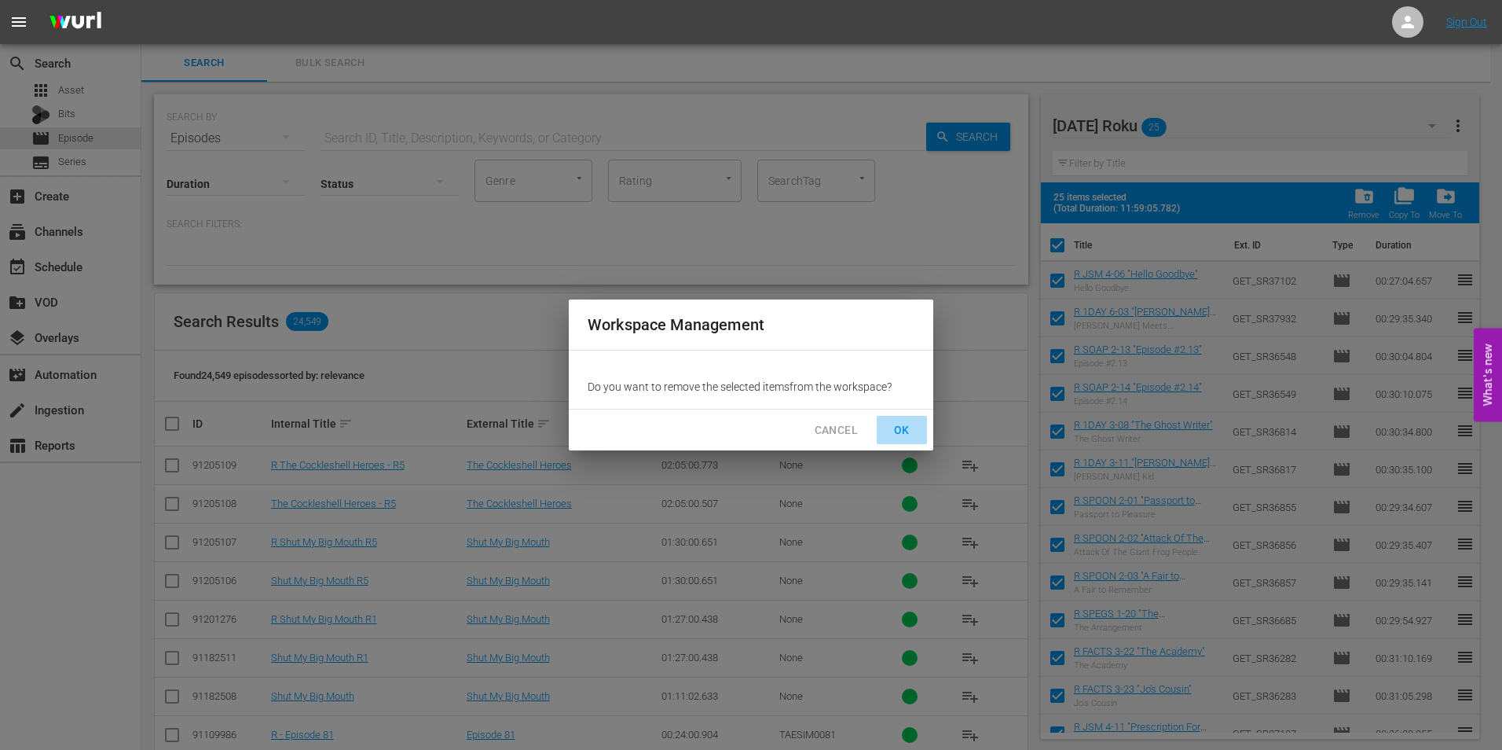
click at [913, 433] on span "OK" at bounding box center [901, 430] width 25 height 20
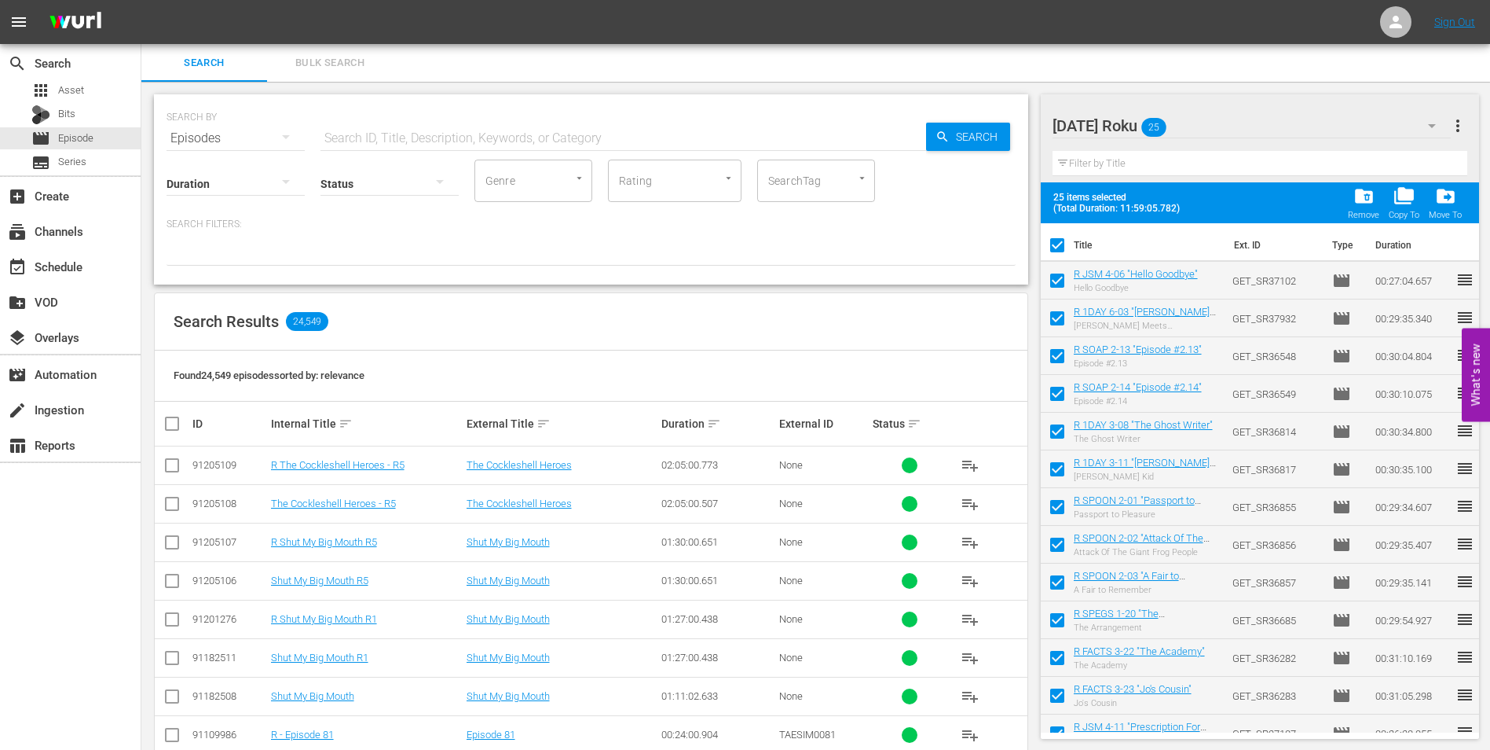
checkbox input "false"
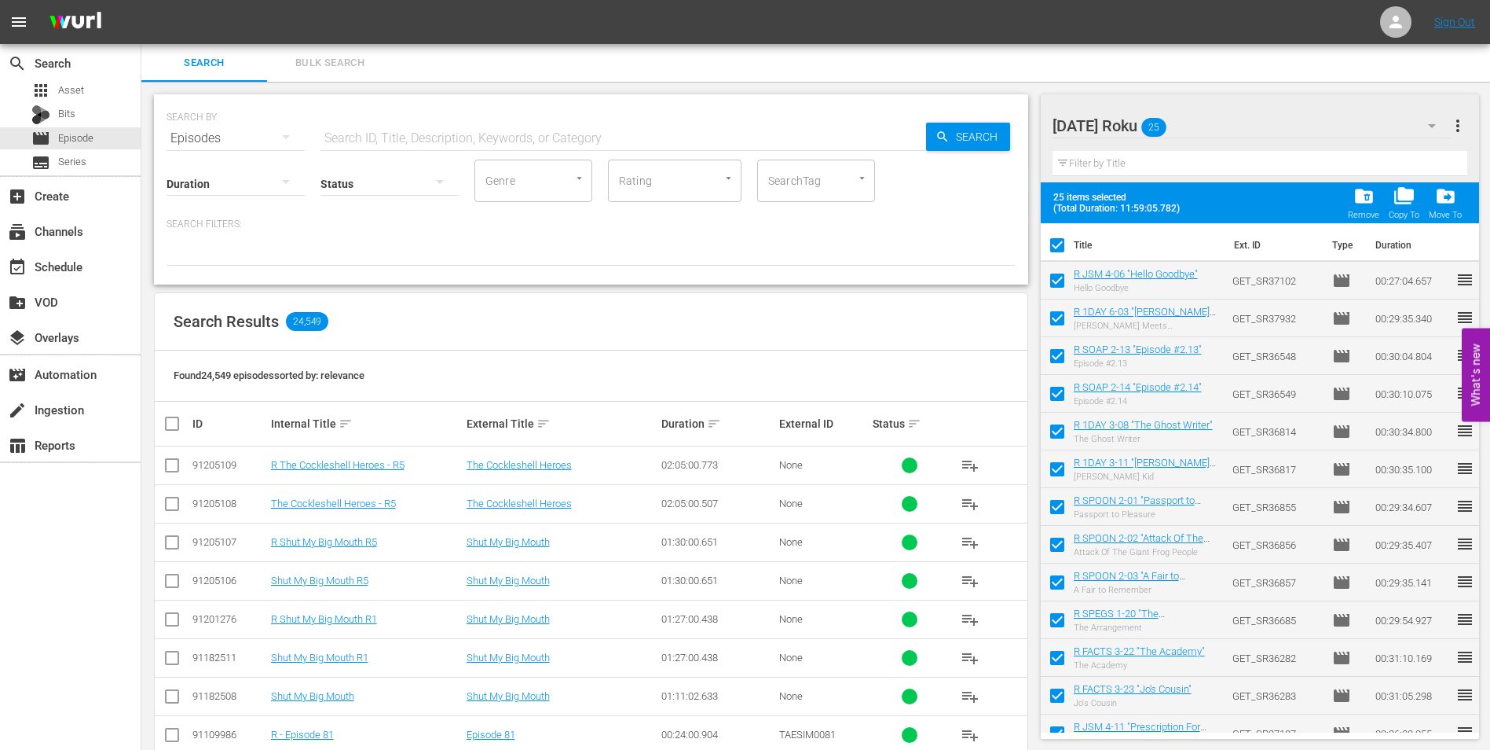
checkbox input "false"
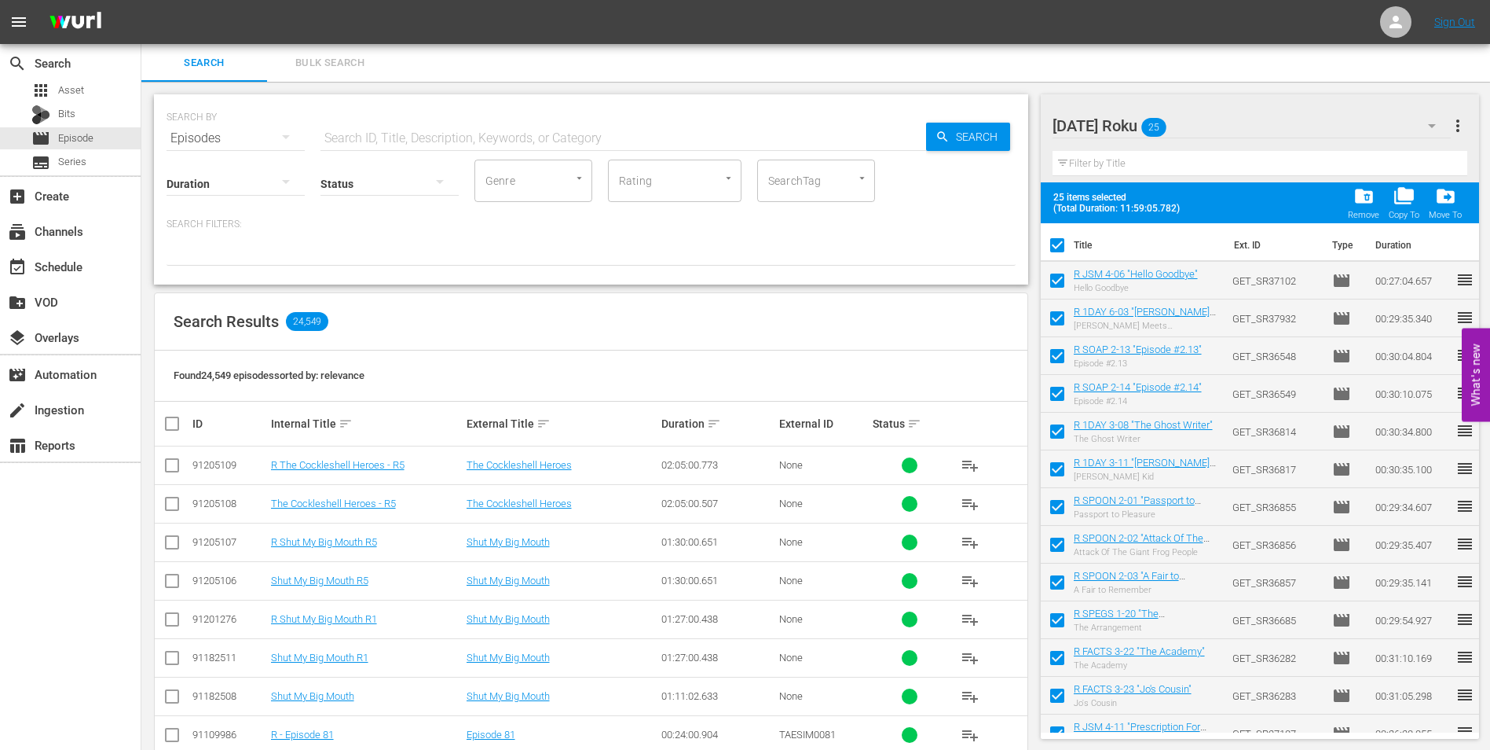
checkbox input "false"
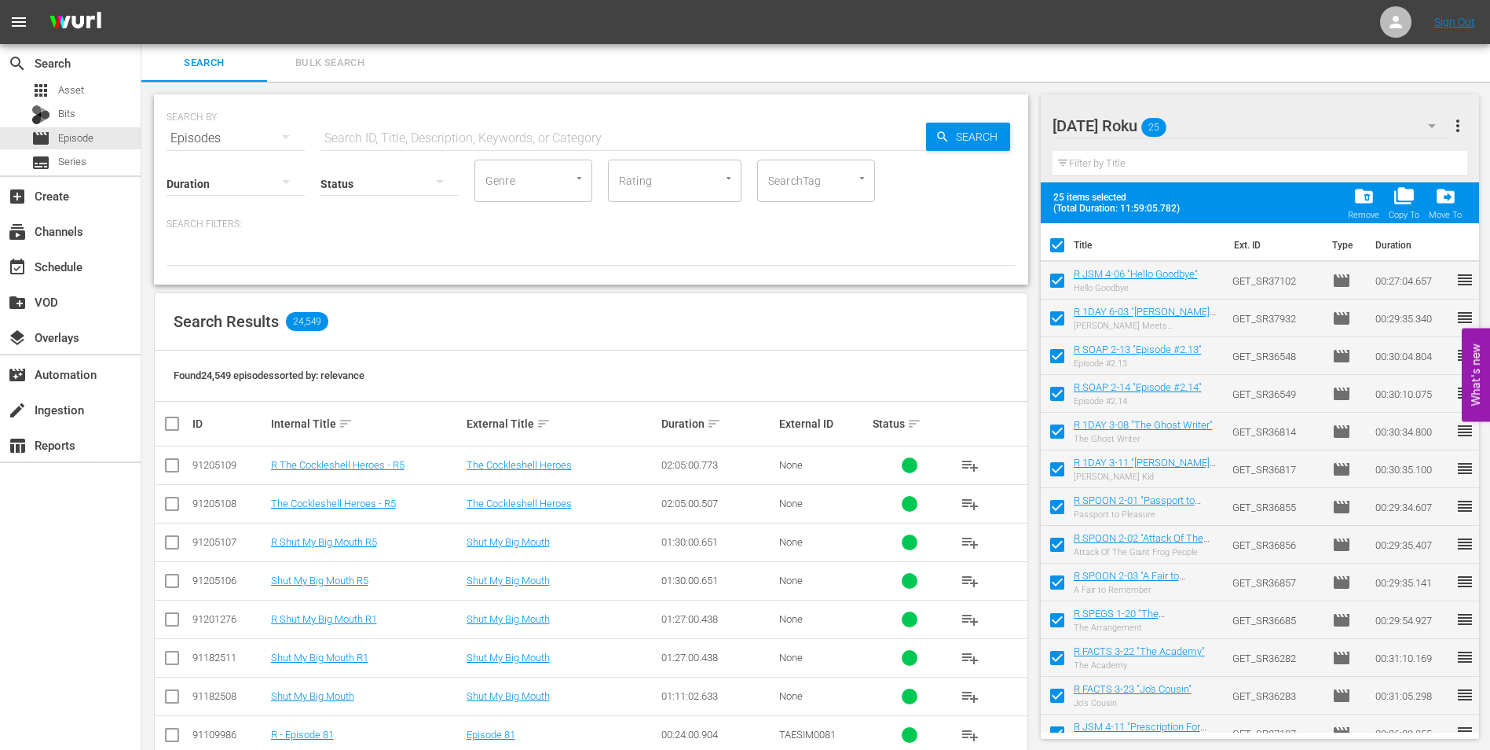
checkbox input "false"
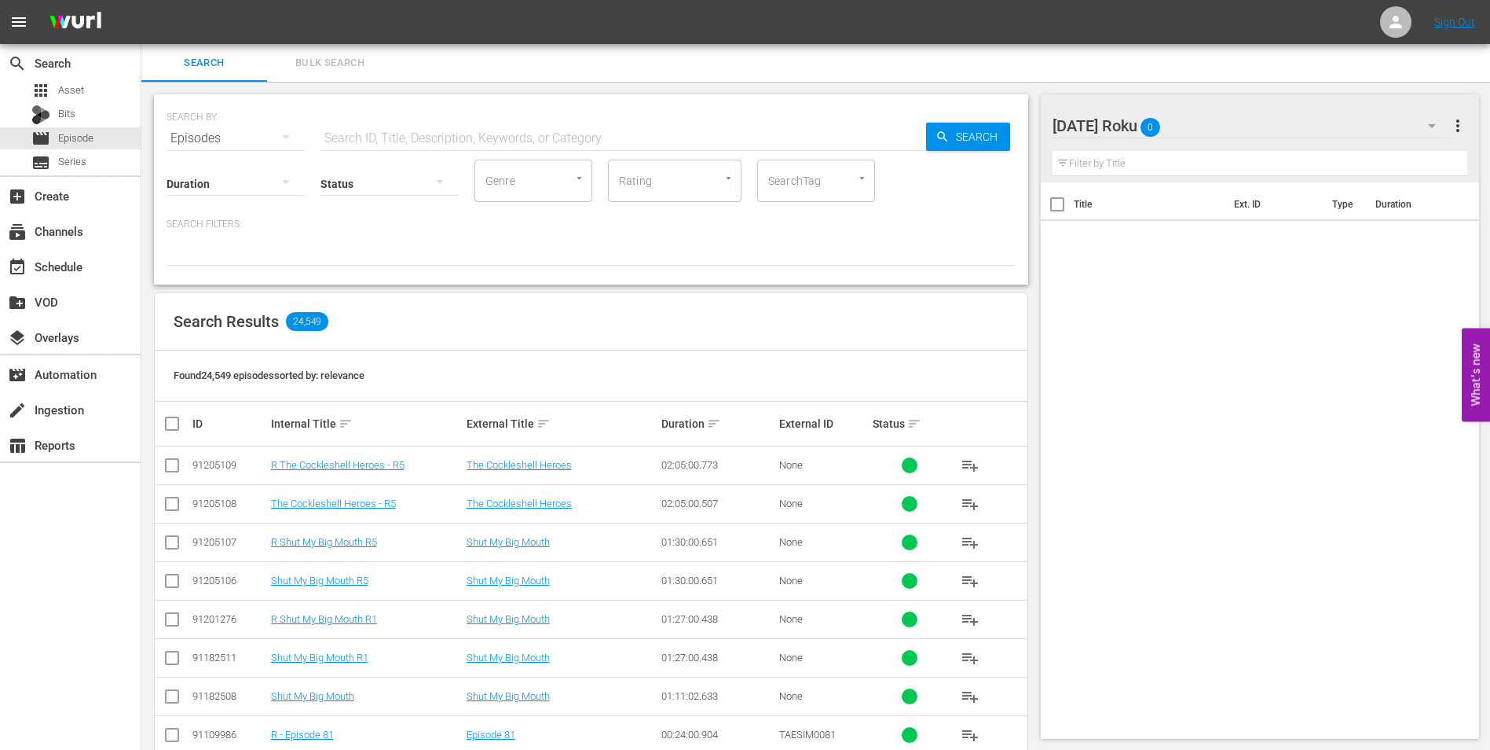
click at [1255, 130] on div "[DATE] Roku 0" at bounding box center [1252, 126] width 399 height 44
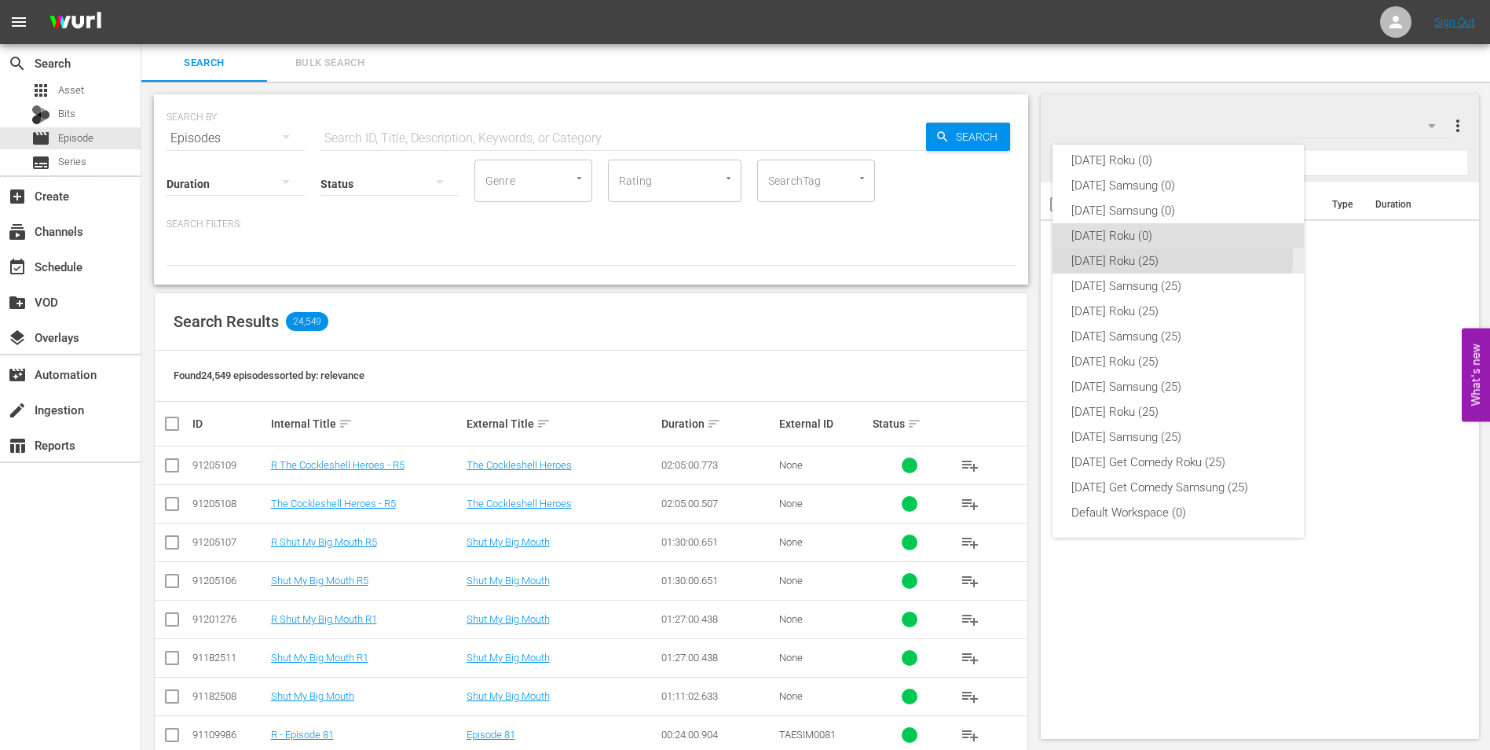
click at [1153, 258] on div "[DATE] Roku (25)" at bounding box center [1179, 260] width 214 height 25
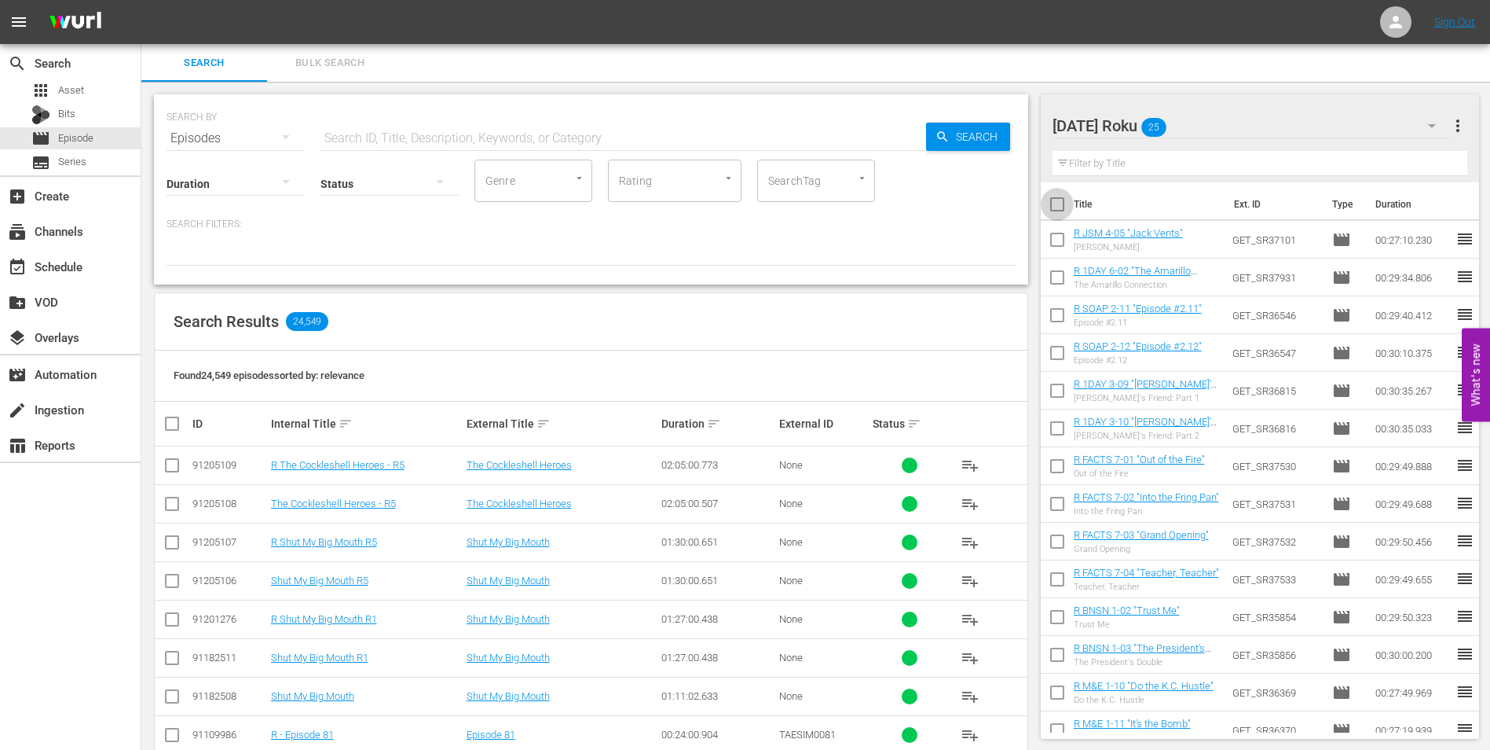
click at [1055, 203] on input "checkbox" at bounding box center [1057, 207] width 33 height 33
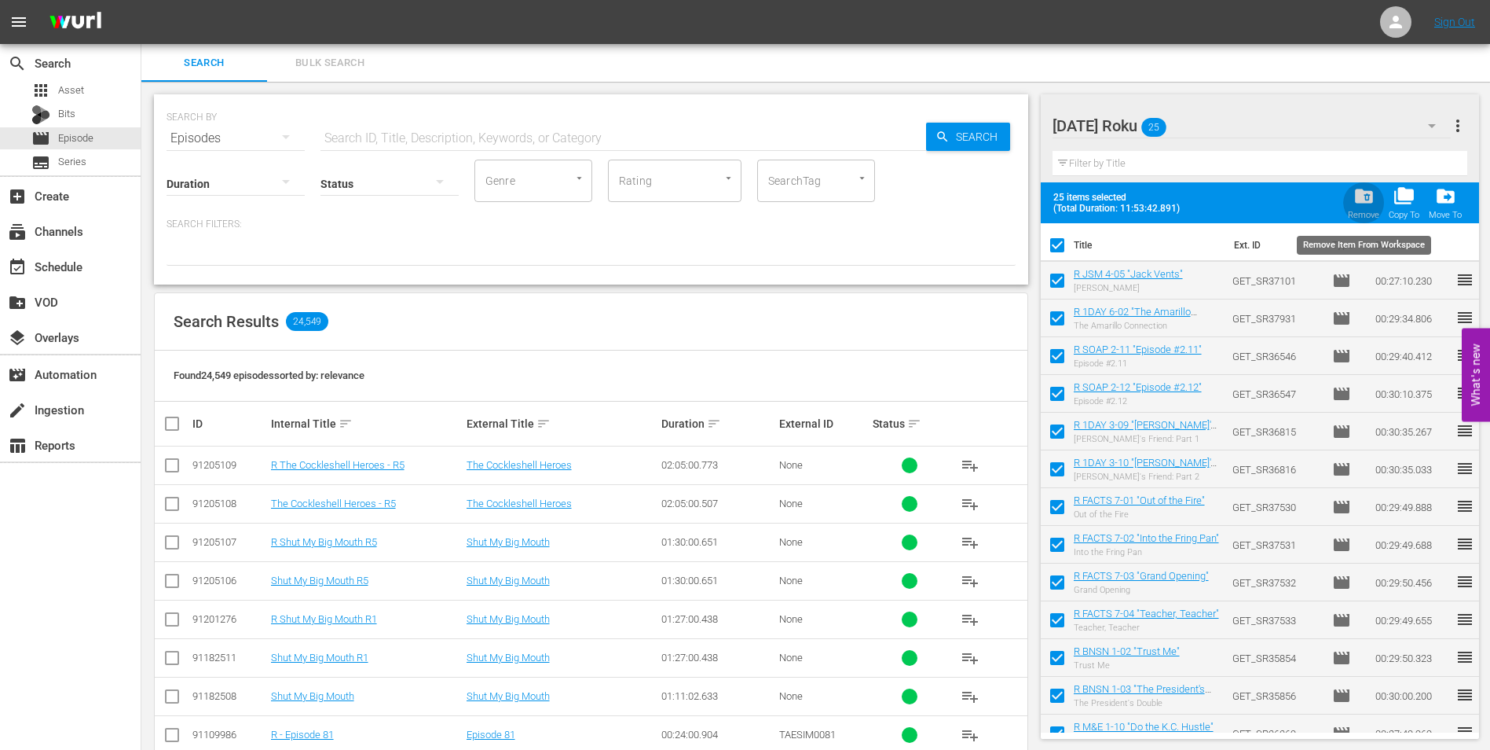
click at [1358, 201] on span "folder_delete" at bounding box center [1364, 195] width 21 height 21
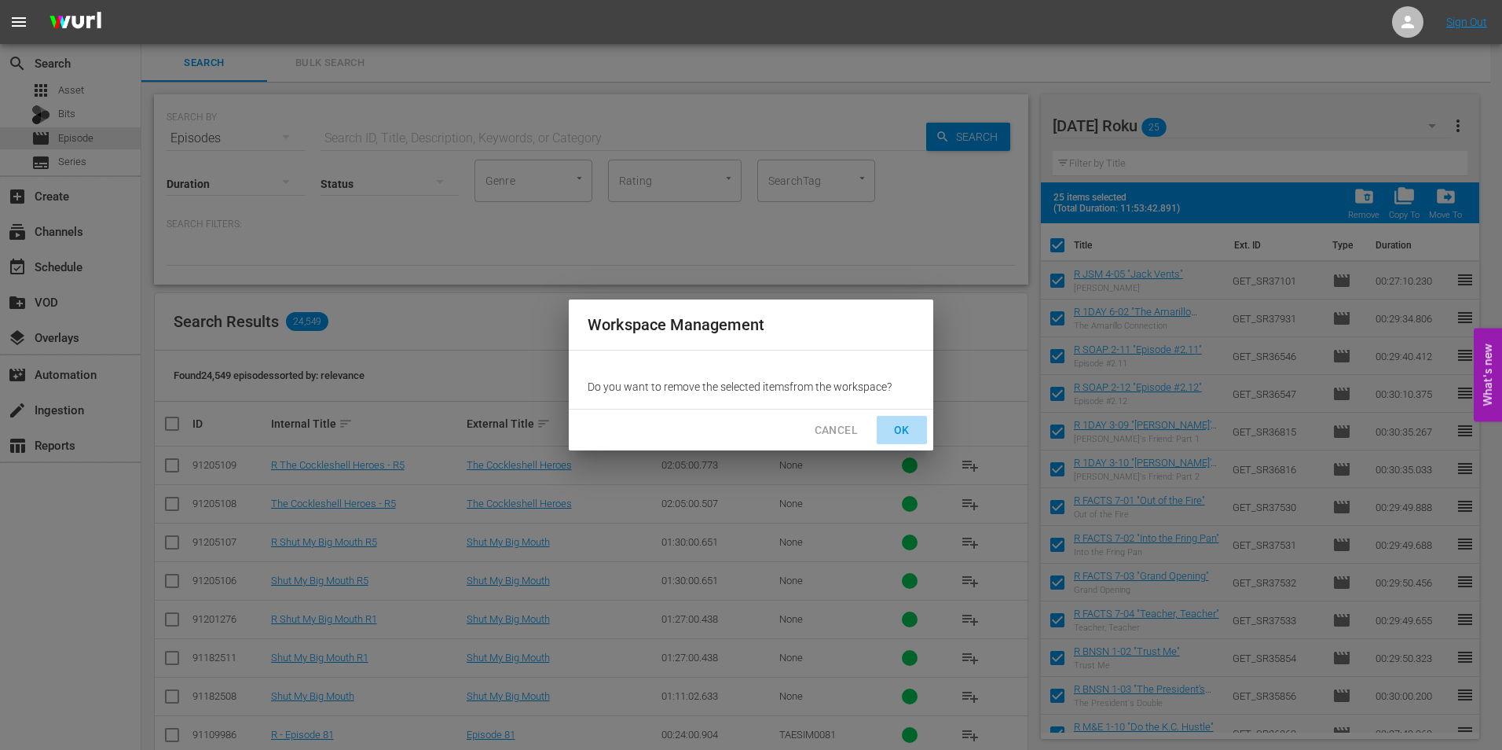
click at [908, 429] on span "OK" at bounding box center [901, 430] width 25 height 20
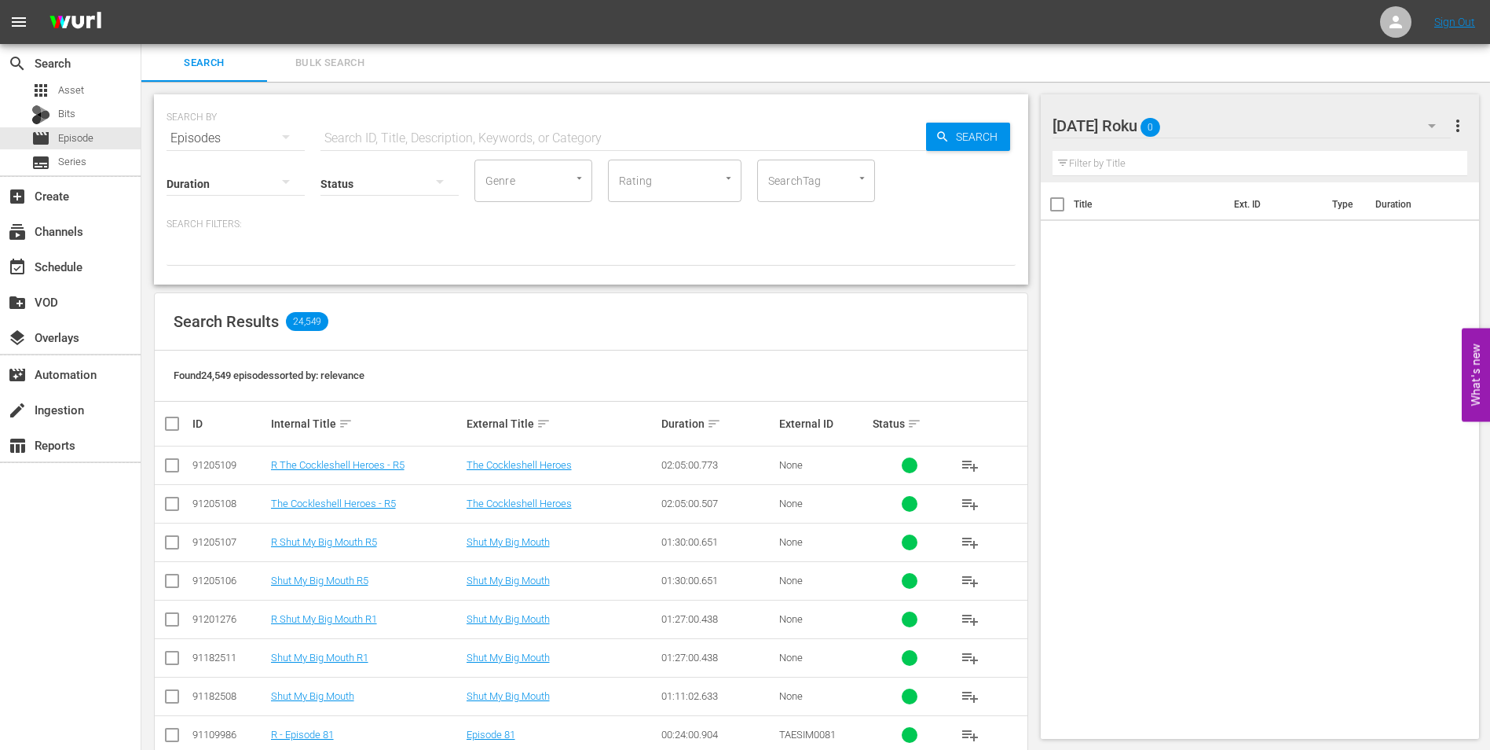
click at [1264, 129] on div "[DATE] Roku 0" at bounding box center [1252, 126] width 399 height 44
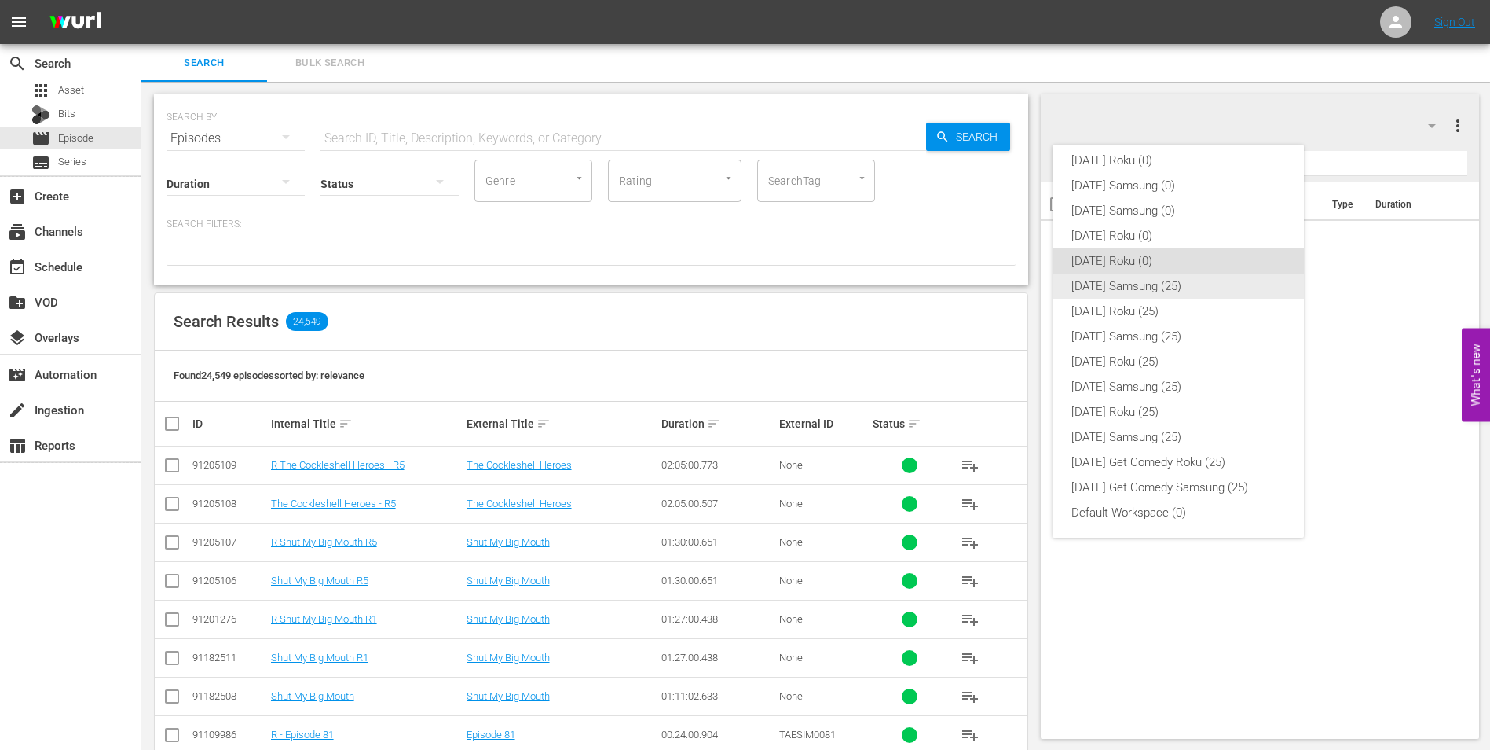
click at [1152, 293] on div "[DATE] Samsung (25)" at bounding box center [1179, 285] width 214 height 25
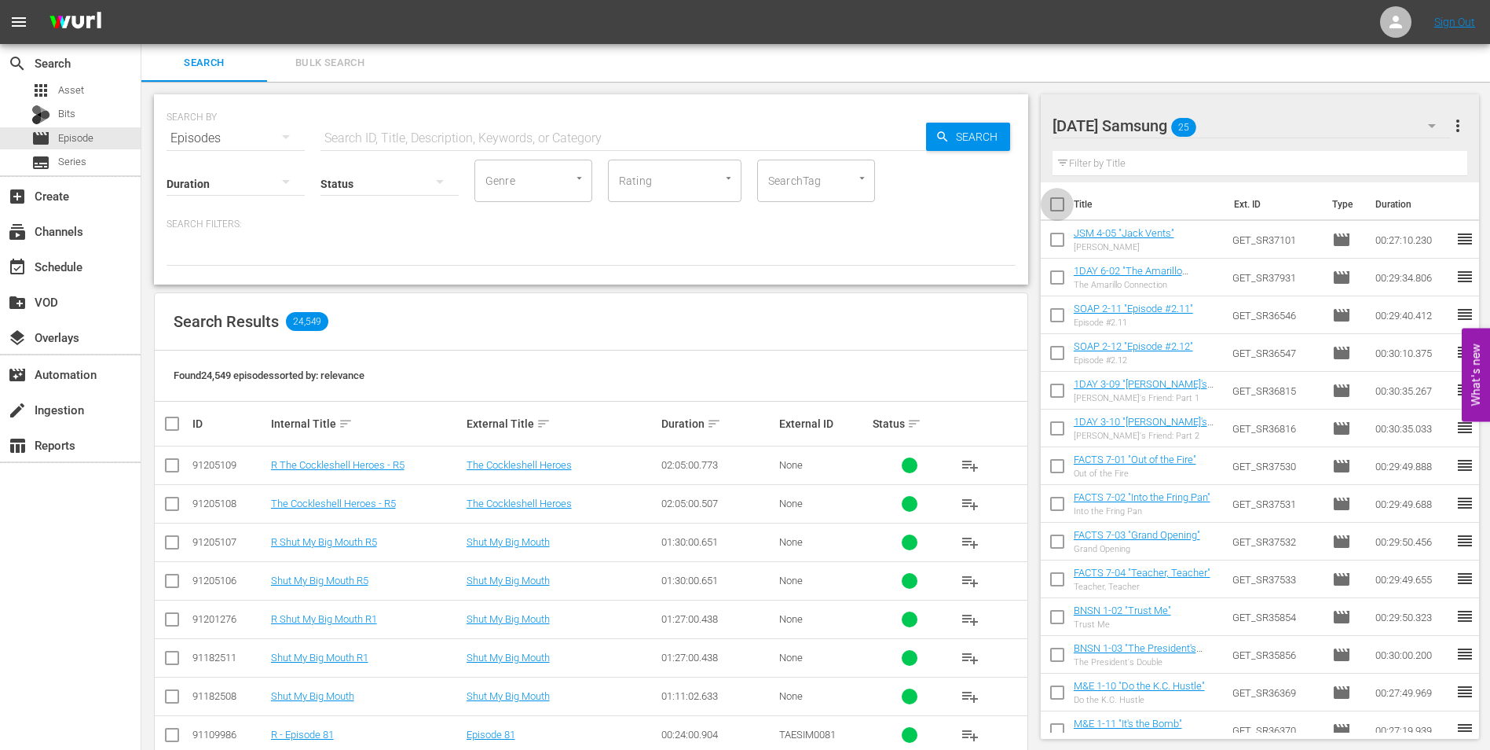
click at [1055, 205] on input "checkbox" at bounding box center [1057, 207] width 33 height 33
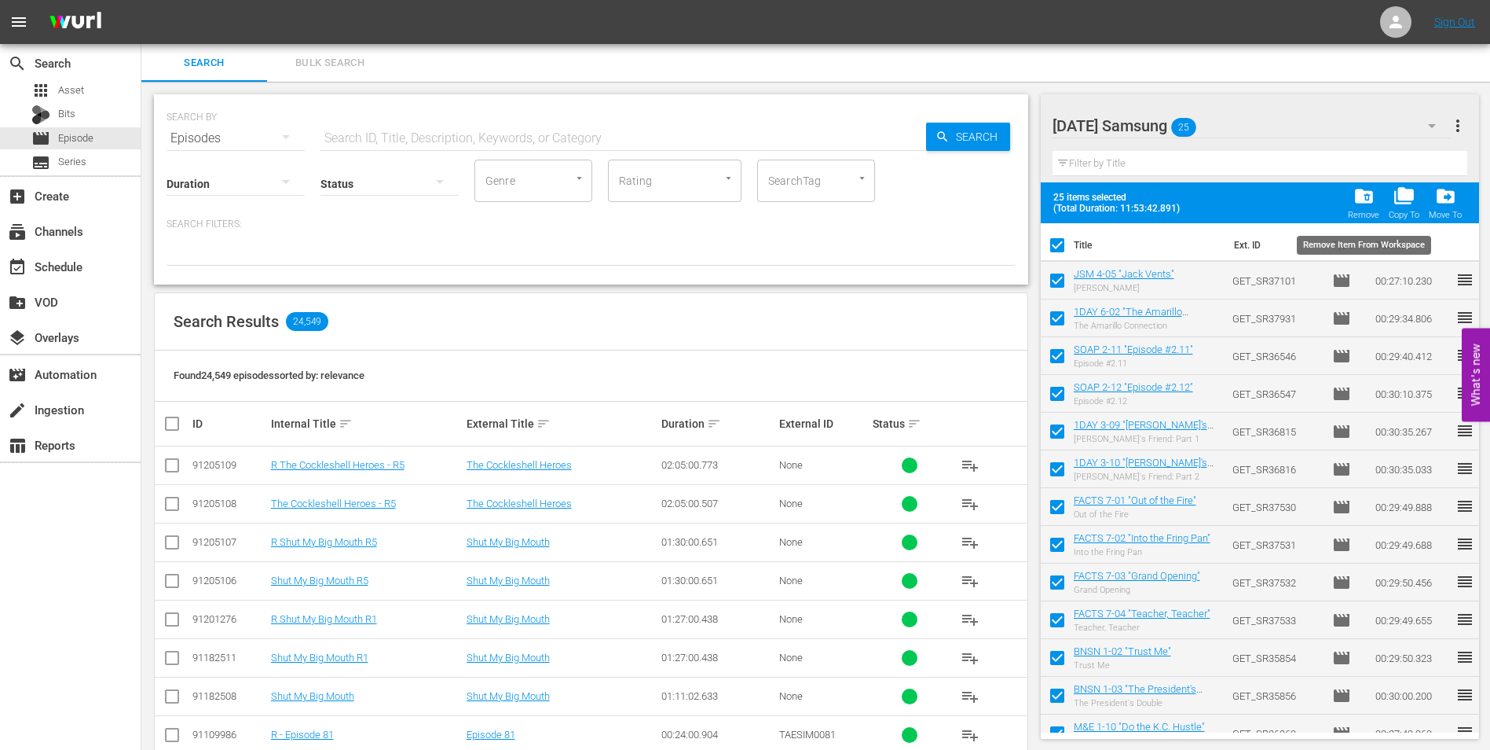
click at [1359, 190] on span "folder_delete" at bounding box center [1364, 195] width 21 height 21
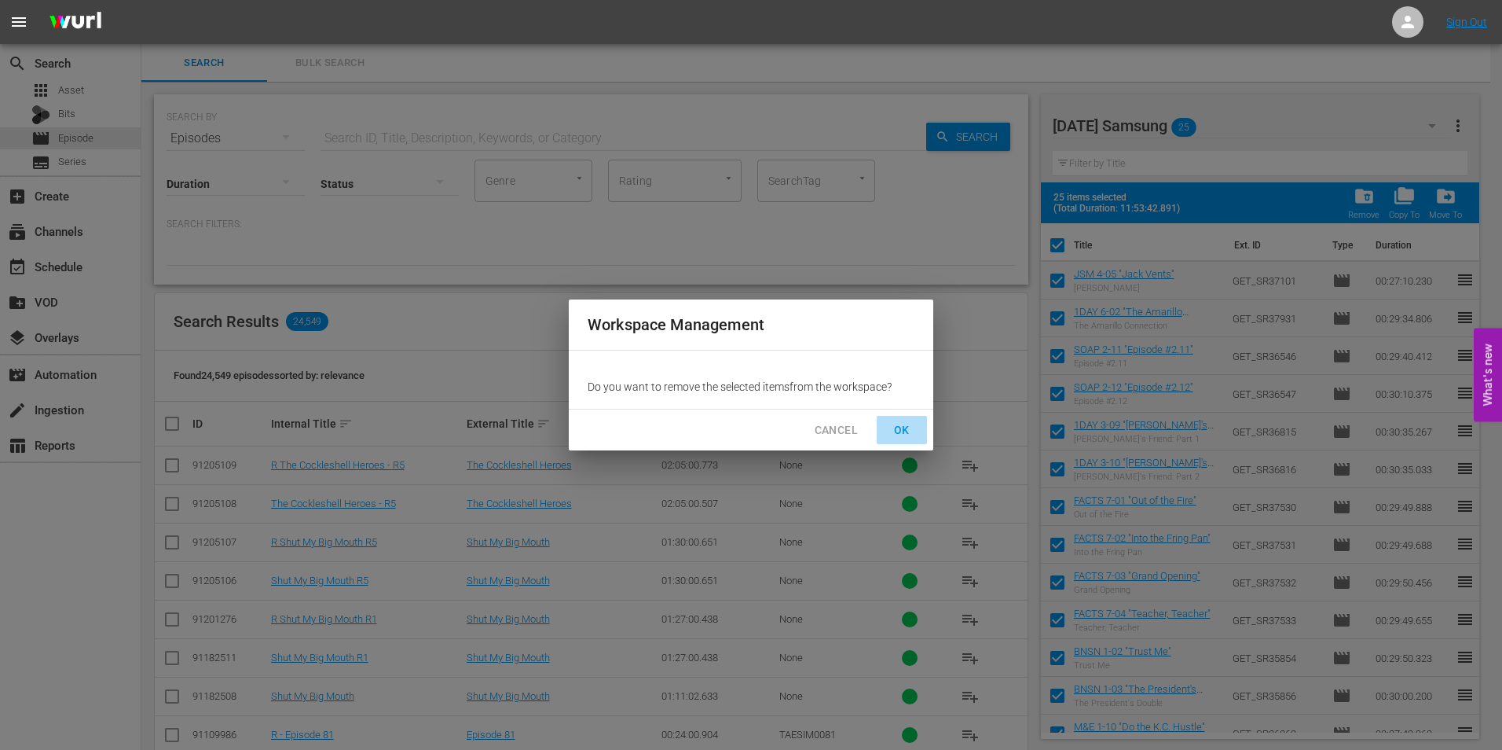
click at [908, 420] on span "OK" at bounding box center [901, 430] width 25 height 20
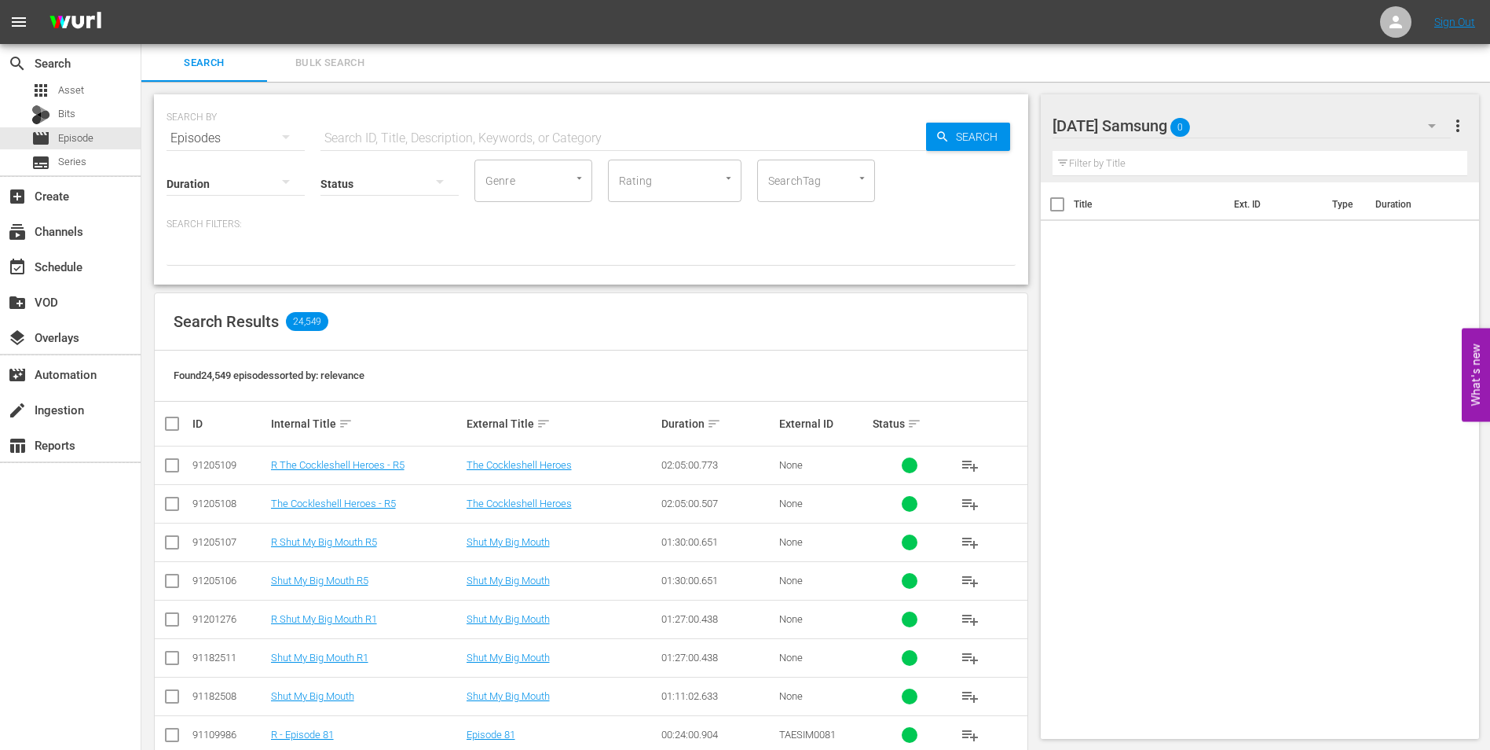
click at [1279, 130] on div "[DATE] Samsung 0" at bounding box center [1252, 126] width 399 height 44
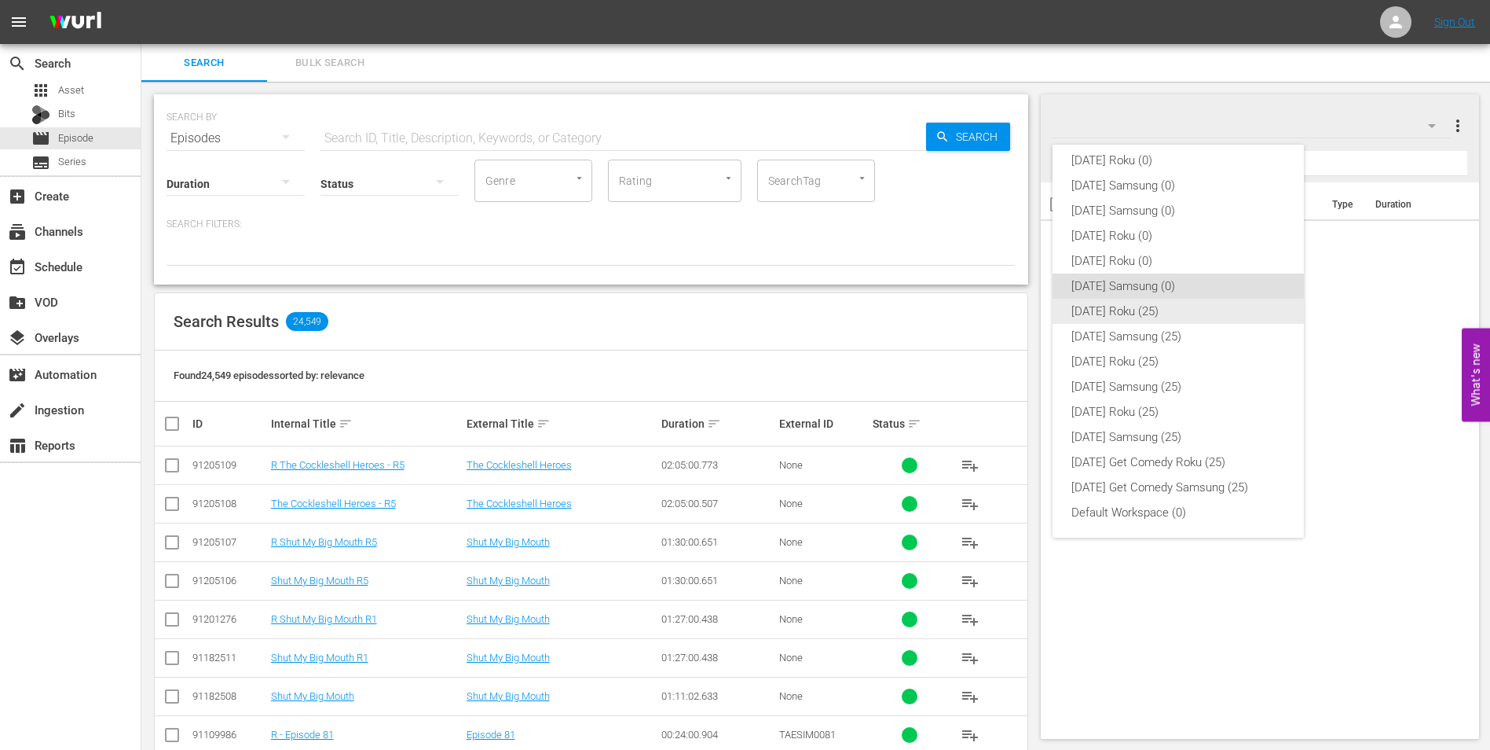
click at [1180, 318] on div "[DATE] Roku (25)" at bounding box center [1179, 311] width 214 height 25
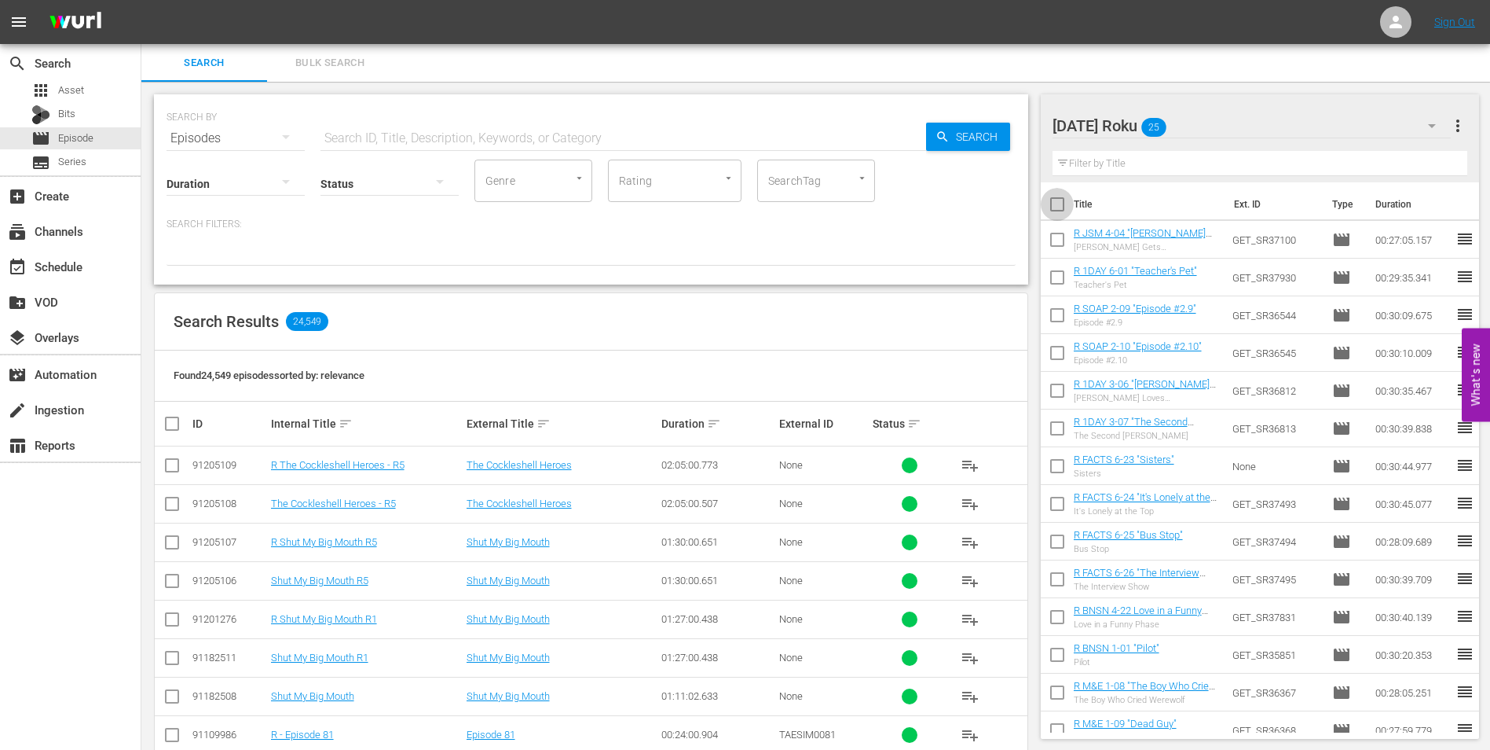
click at [1060, 207] on input "checkbox" at bounding box center [1057, 207] width 33 height 33
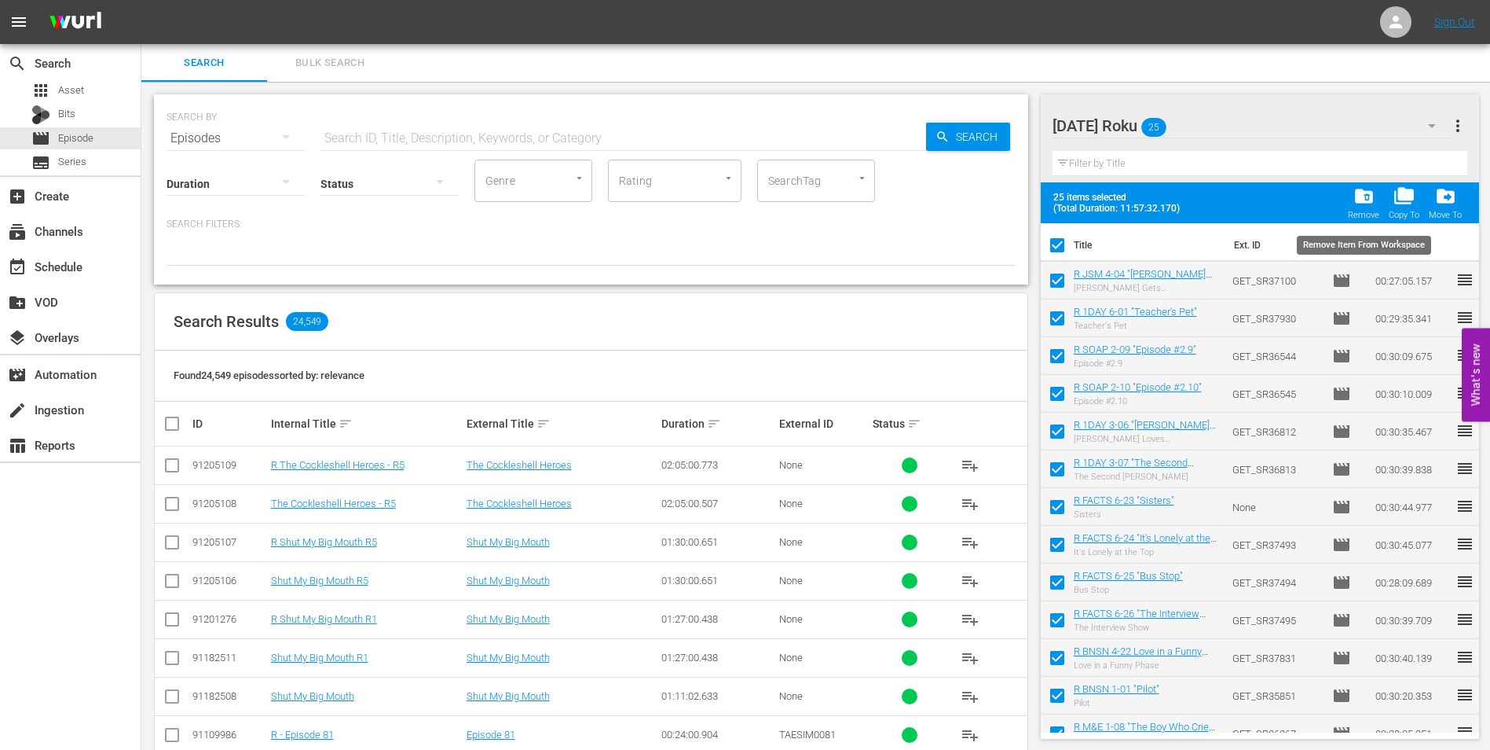
click at [1369, 200] on span "folder_delete" at bounding box center [1364, 195] width 21 height 21
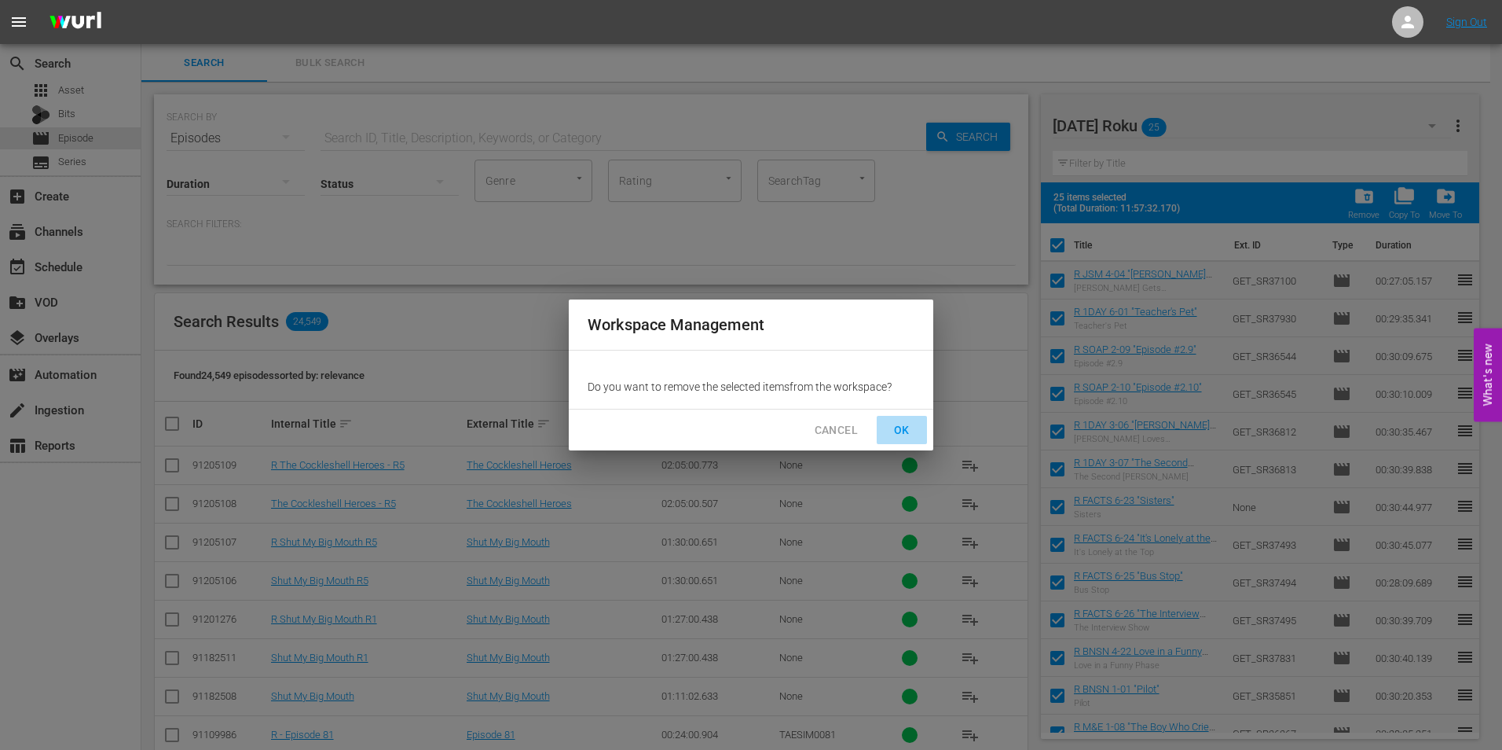
click at [915, 425] on button "OK" at bounding box center [902, 430] width 50 height 29
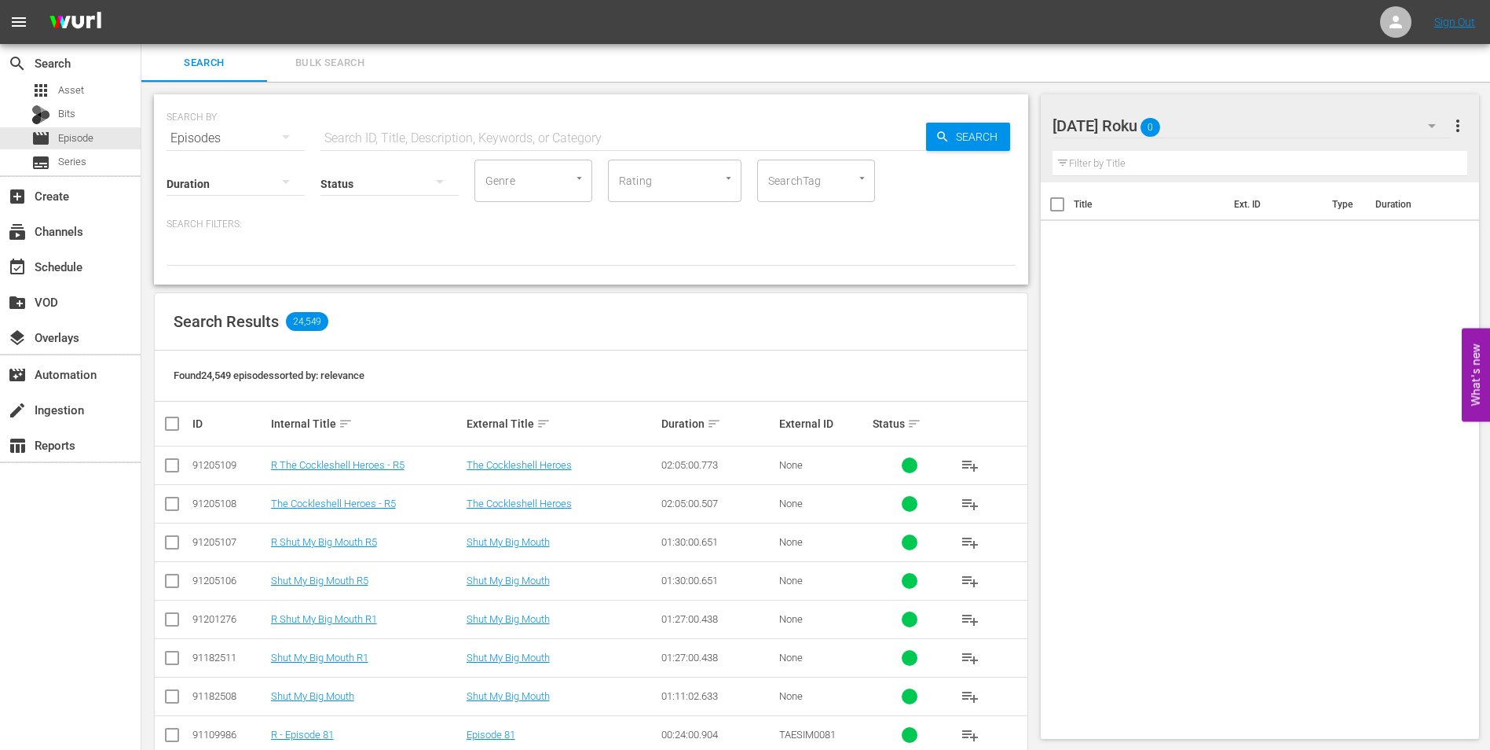
click at [1227, 131] on div "[DATE] Roku 0" at bounding box center [1252, 126] width 399 height 44
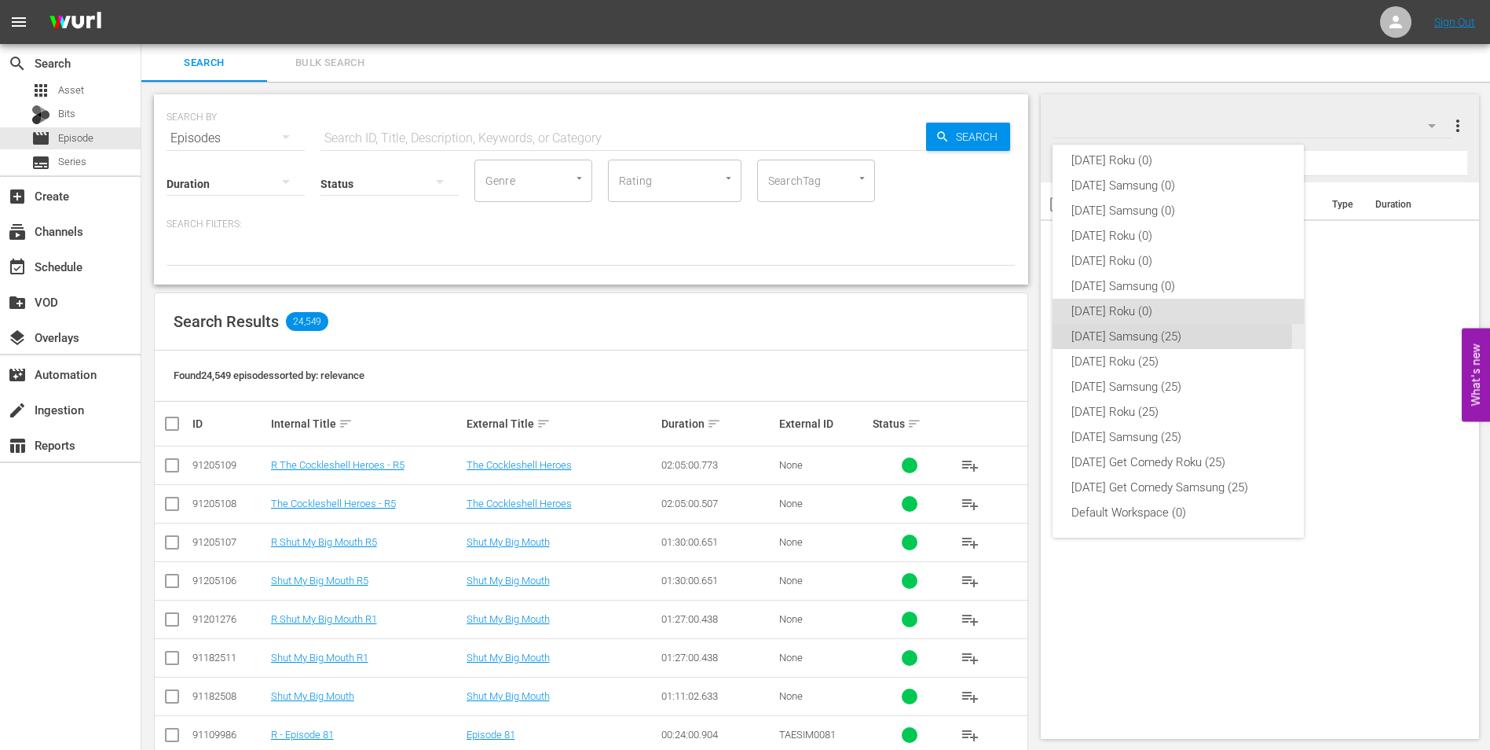
click at [1144, 336] on div "[DATE] Samsung (25)" at bounding box center [1179, 336] width 214 height 25
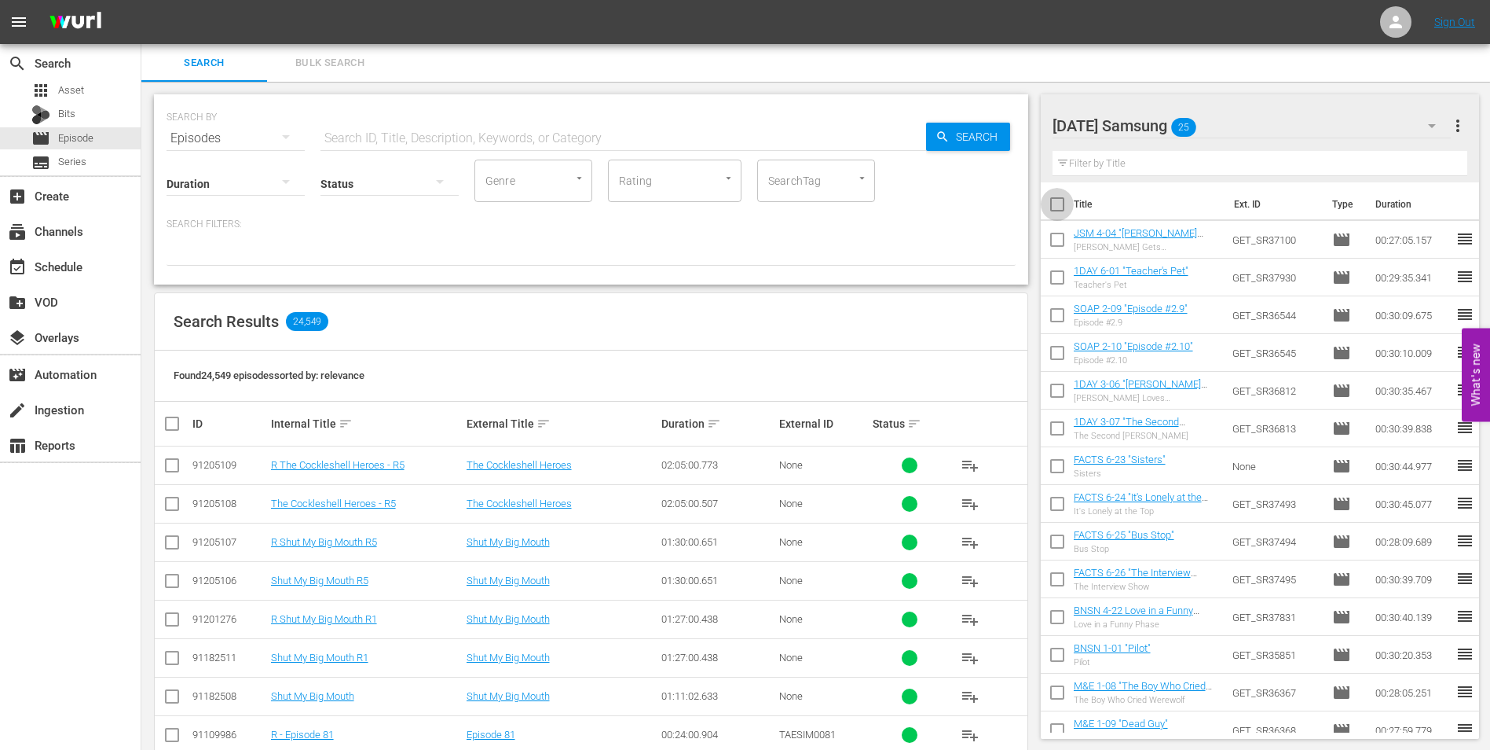
click at [1057, 203] on input "checkbox" at bounding box center [1057, 207] width 33 height 33
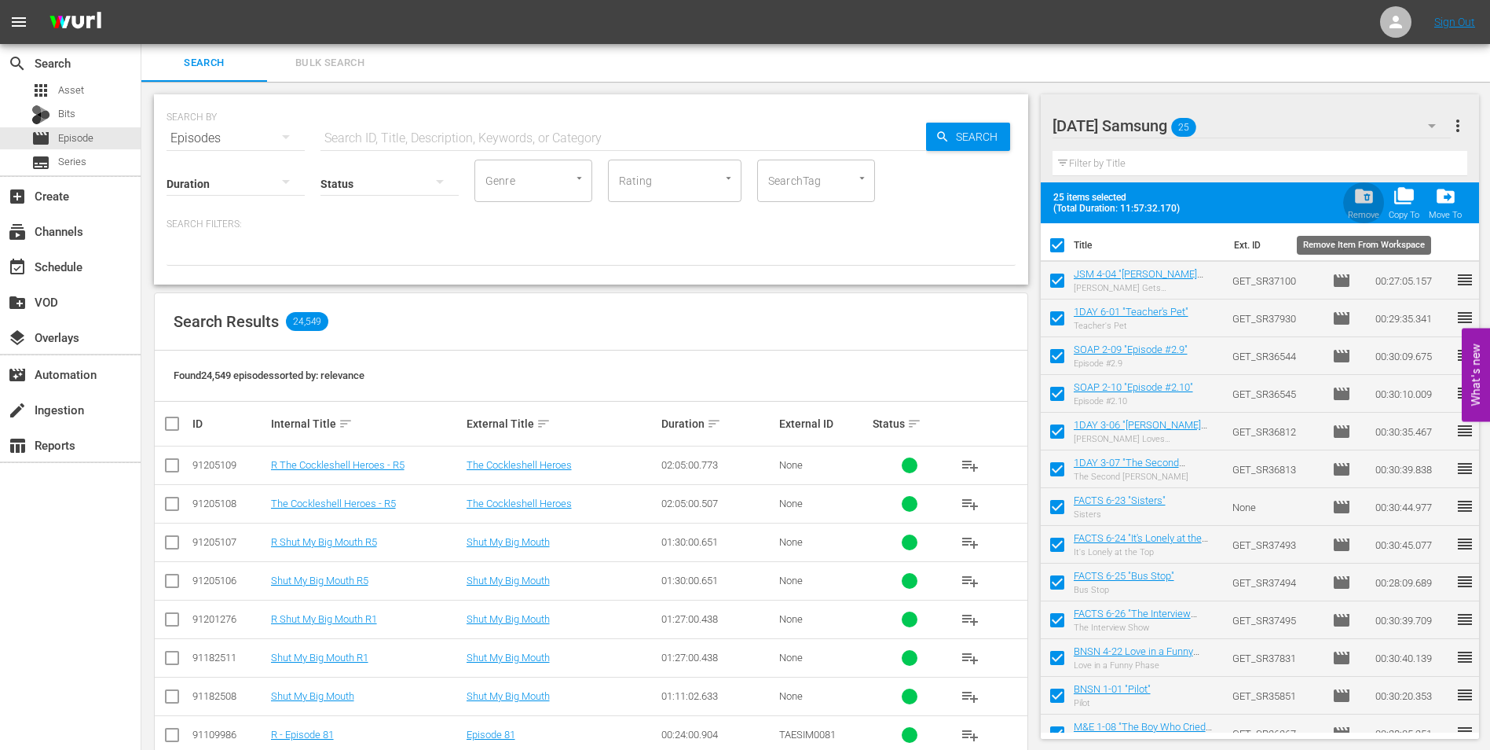
click at [1359, 201] on span "folder_delete" at bounding box center [1364, 195] width 21 height 21
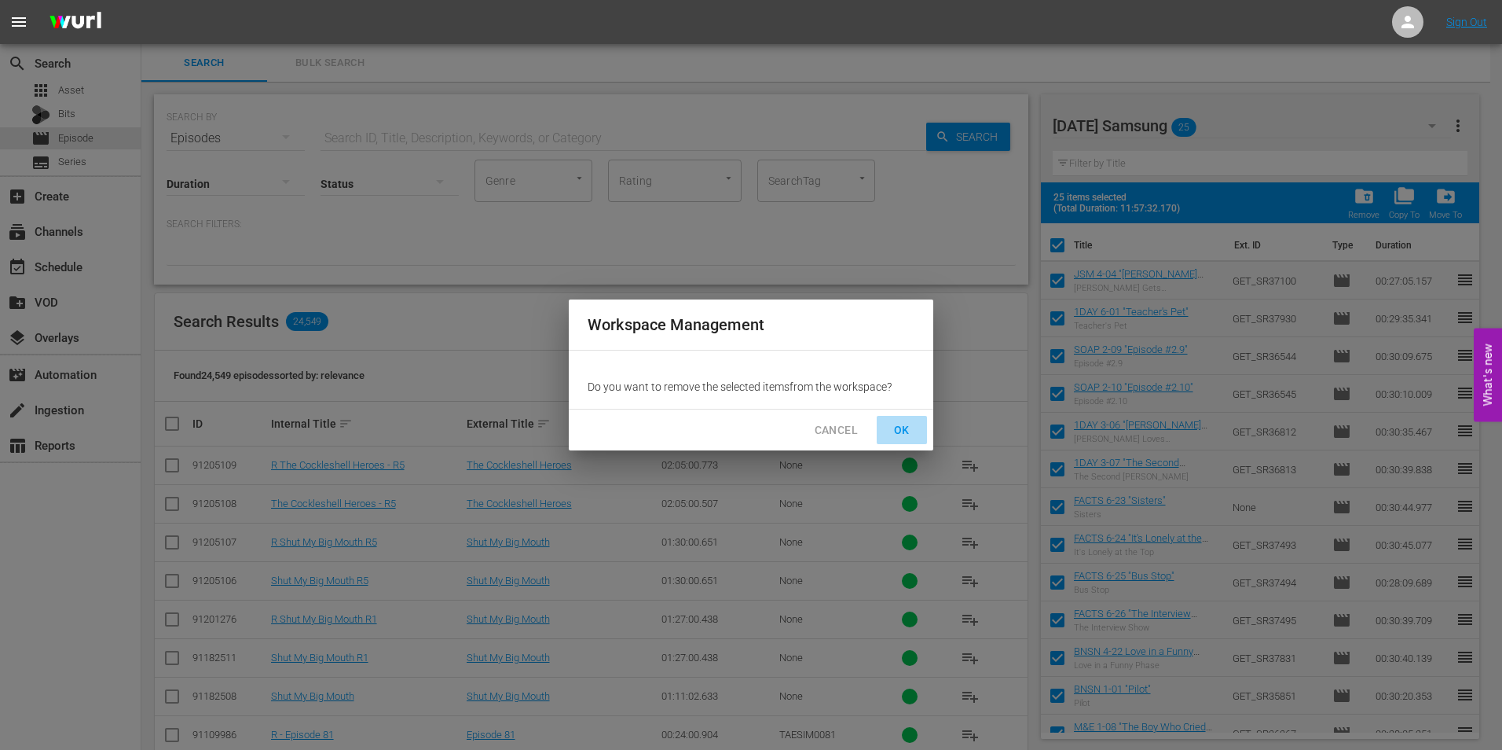
click at [913, 426] on span "OK" at bounding box center [901, 430] width 25 height 20
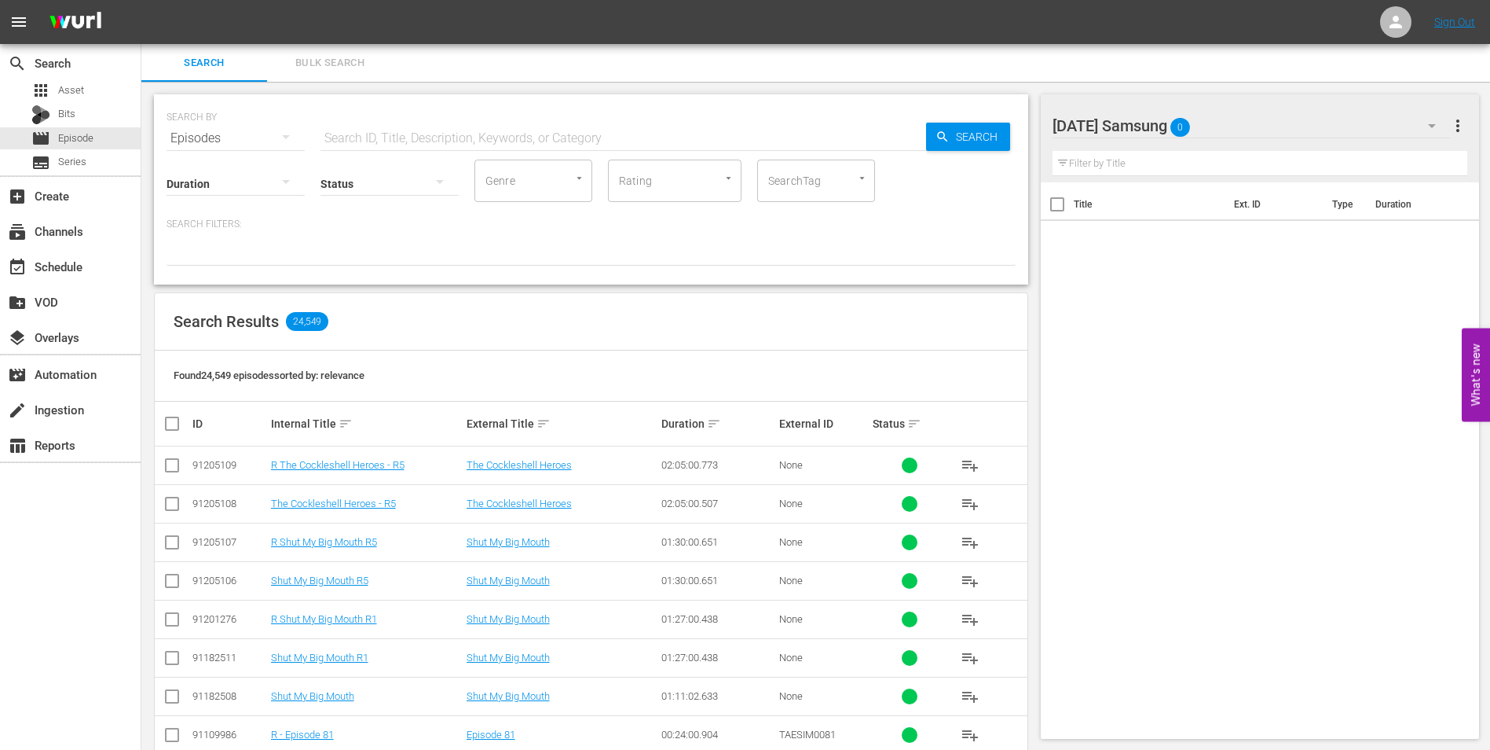
click at [1258, 125] on div "[DATE] Samsung 0" at bounding box center [1252, 126] width 399 height 44
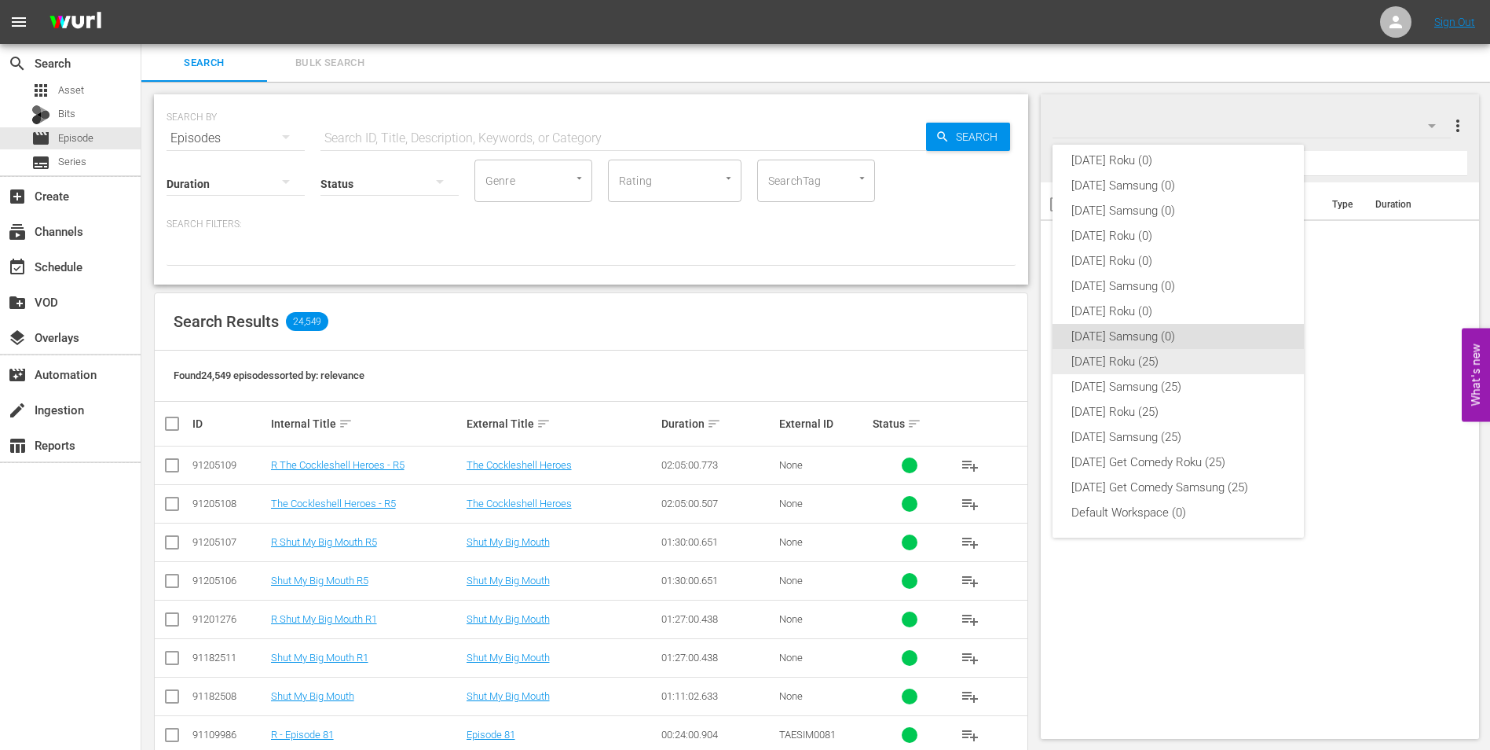
click at [1128, 361] on div "[DATE] Roku (25)" at bounding box center [1179, 361] width 214 height 25
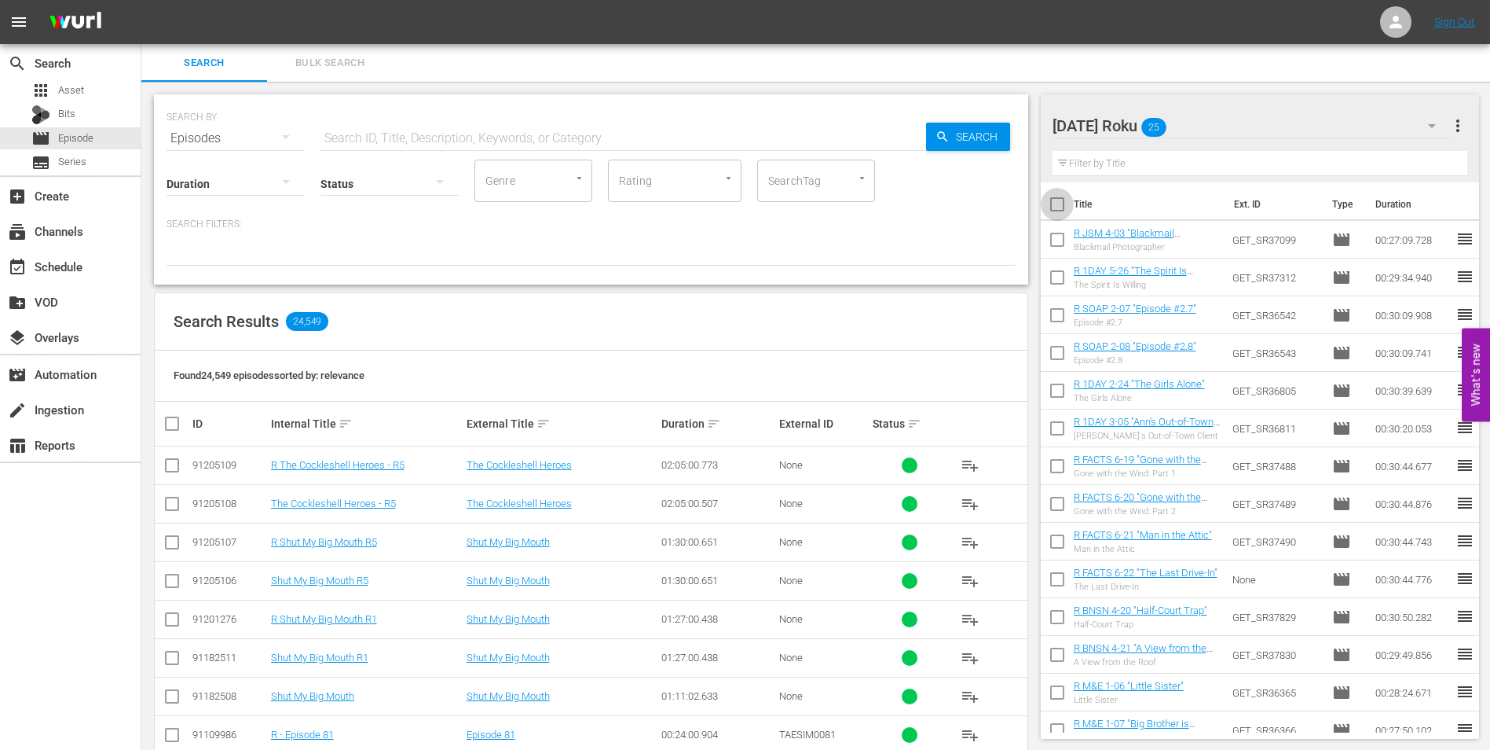
click at [1057, 204] on input "checkbox" at bounding box center [1057, 207] width 33 height 33
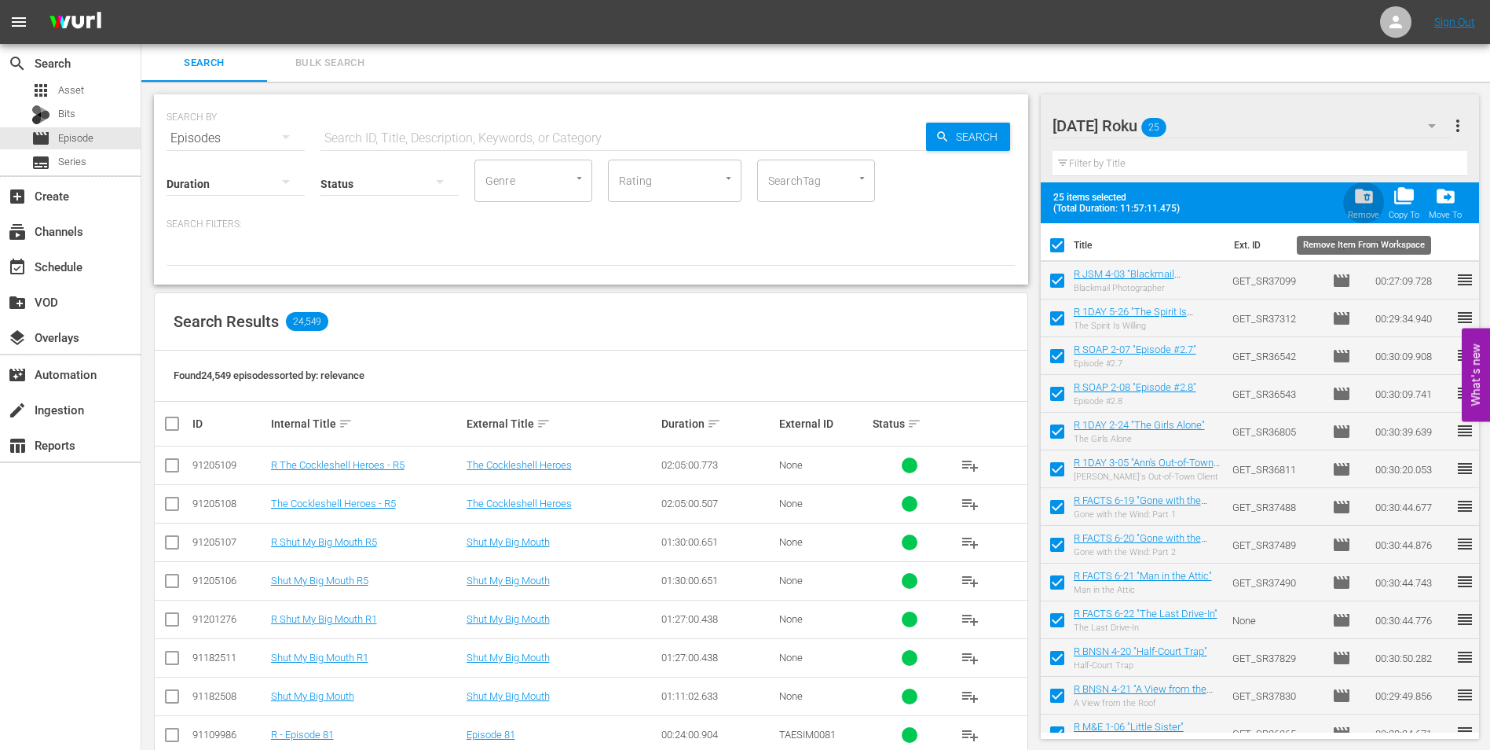
click at [1377, 211] on div "Remove" at bounding box center [1363, 215] width 31 height 10
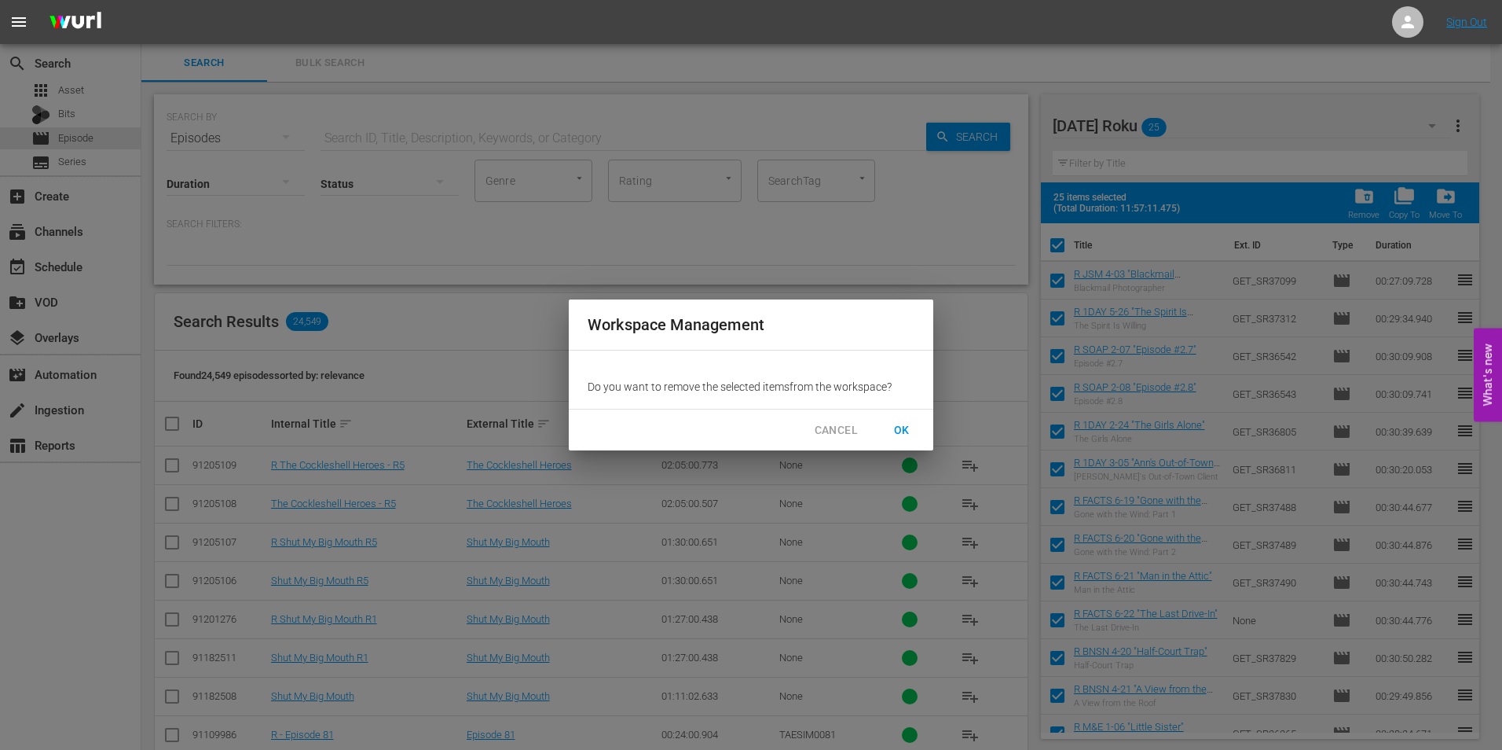
click at [895, 425] on span "OK" at bounding box center [901, 430] width 25 height 20
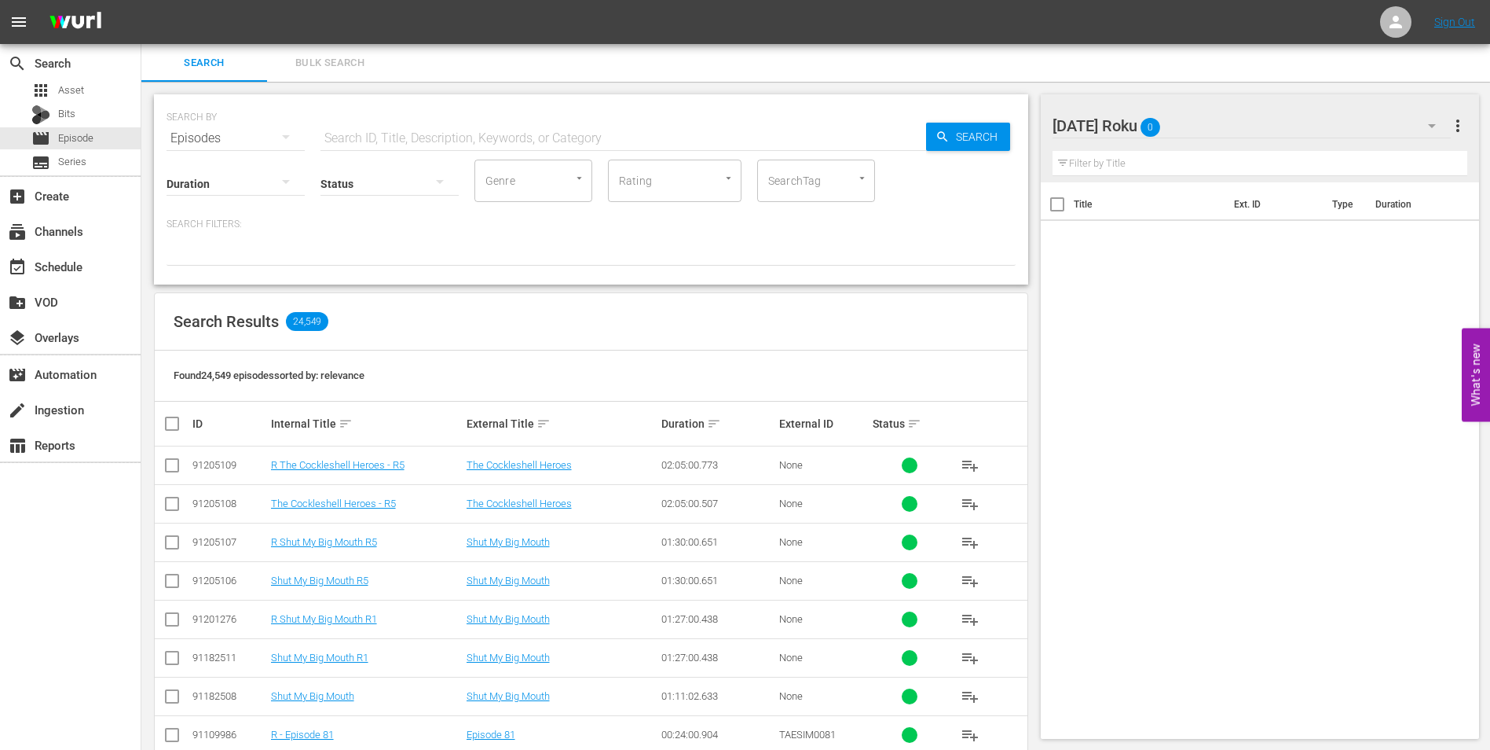
click at [1230, 133] on div "[DATE] Roku 0" at bounding box center [1252, 126] width 399 height 44
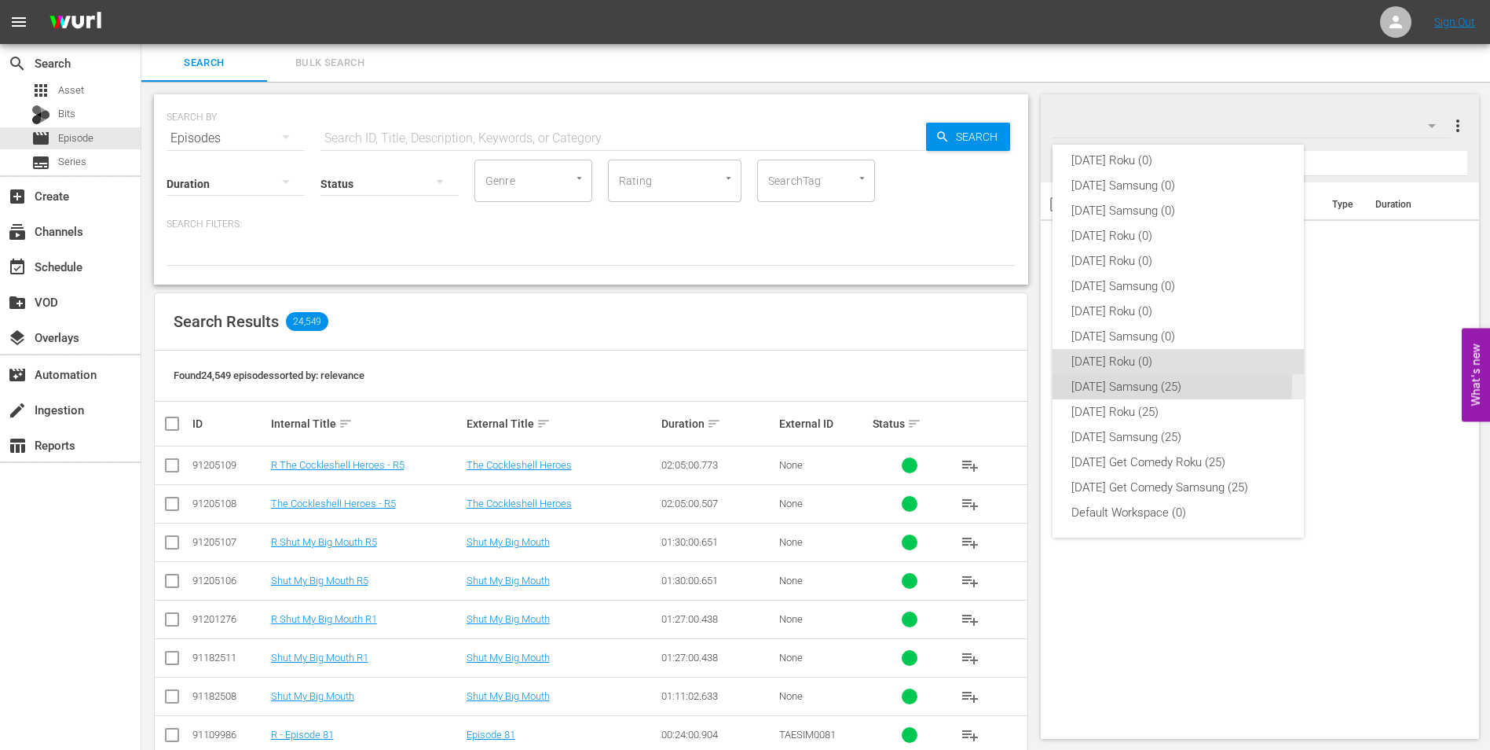
click at [1105, 384] on div "[DATE] Samsung (25)" at bounding box center [1179, 386] width 214 height 25
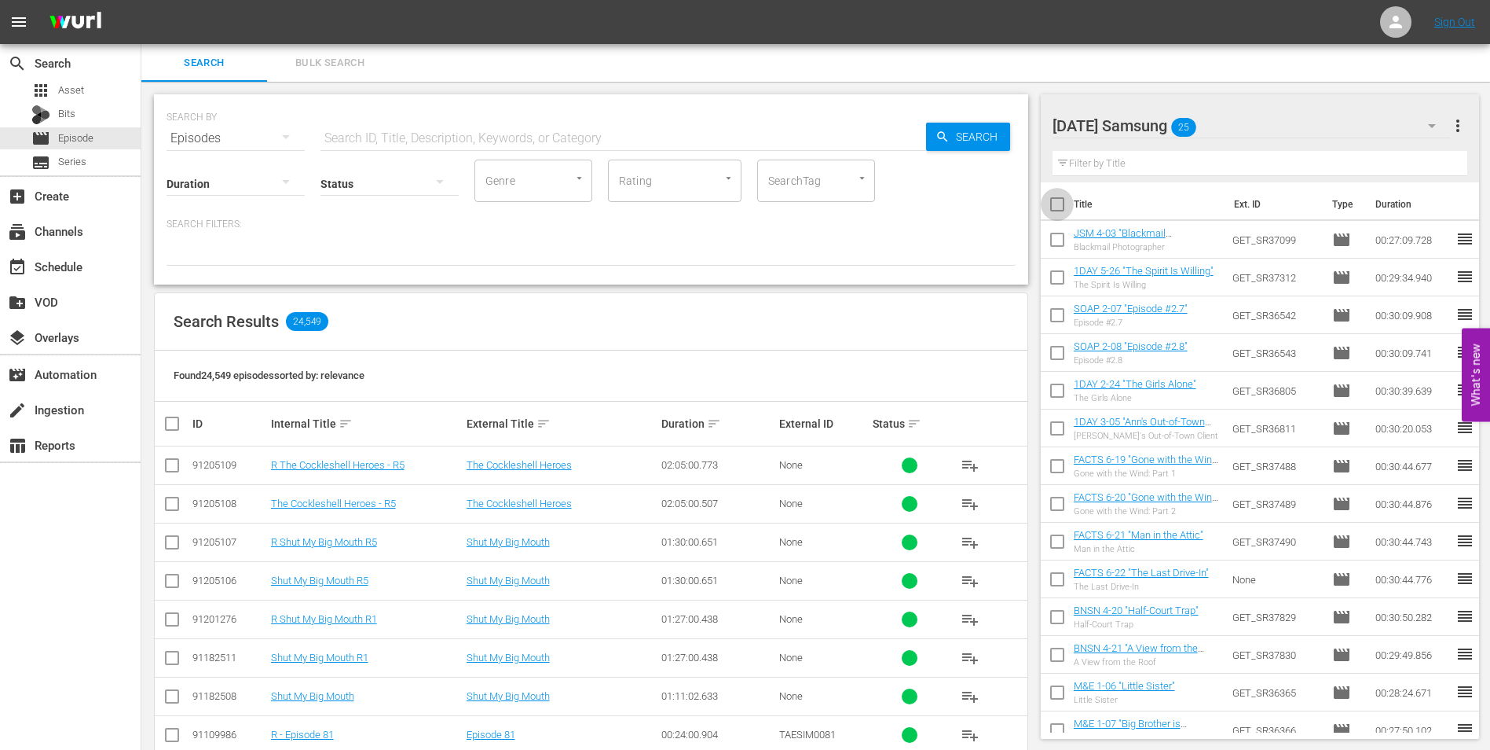
click at [1058, 205] on input "checkbox" at bounding box center [1057, 207] width 33 height 33
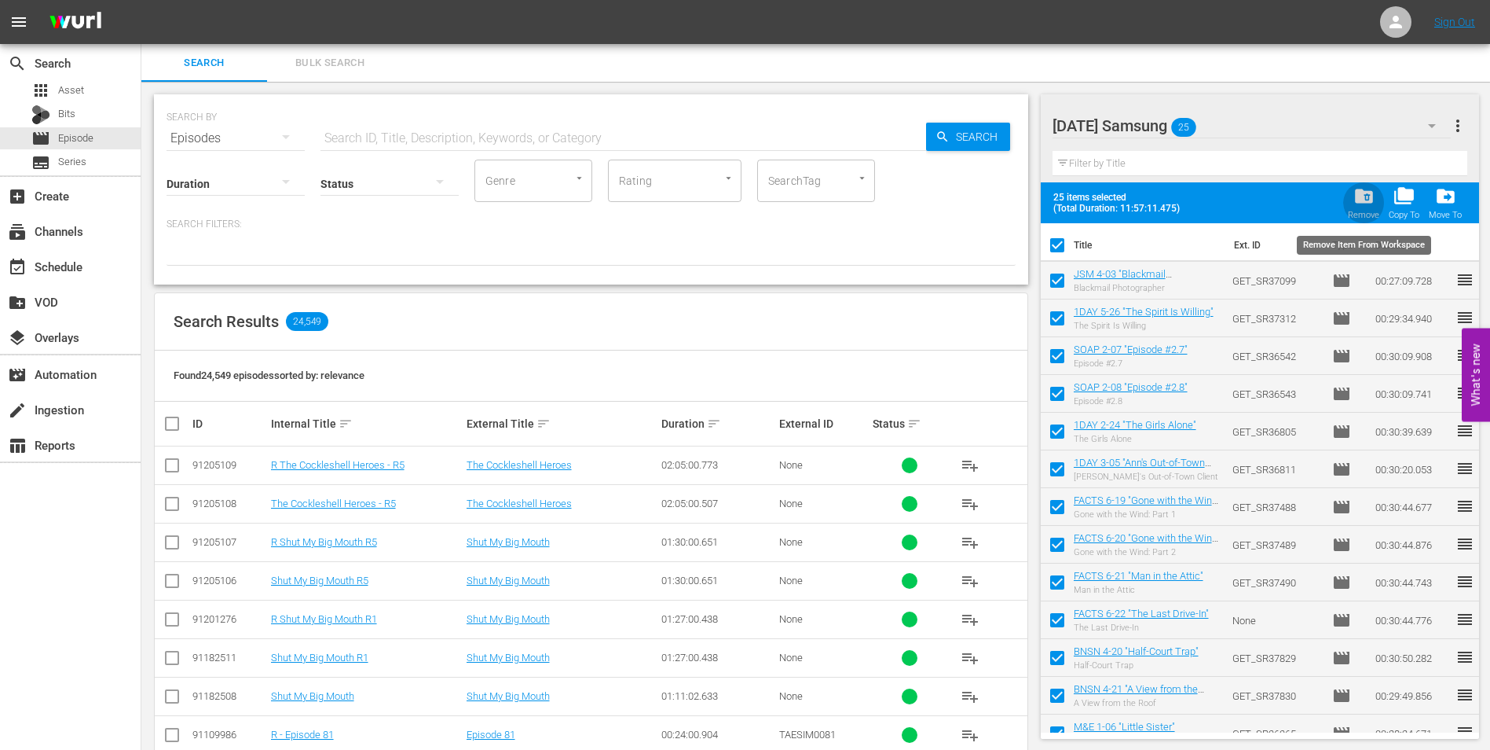
click at [1364, 207] on div "folder_delete Remove" at bounding box center [1363, 202] width 31 height 35
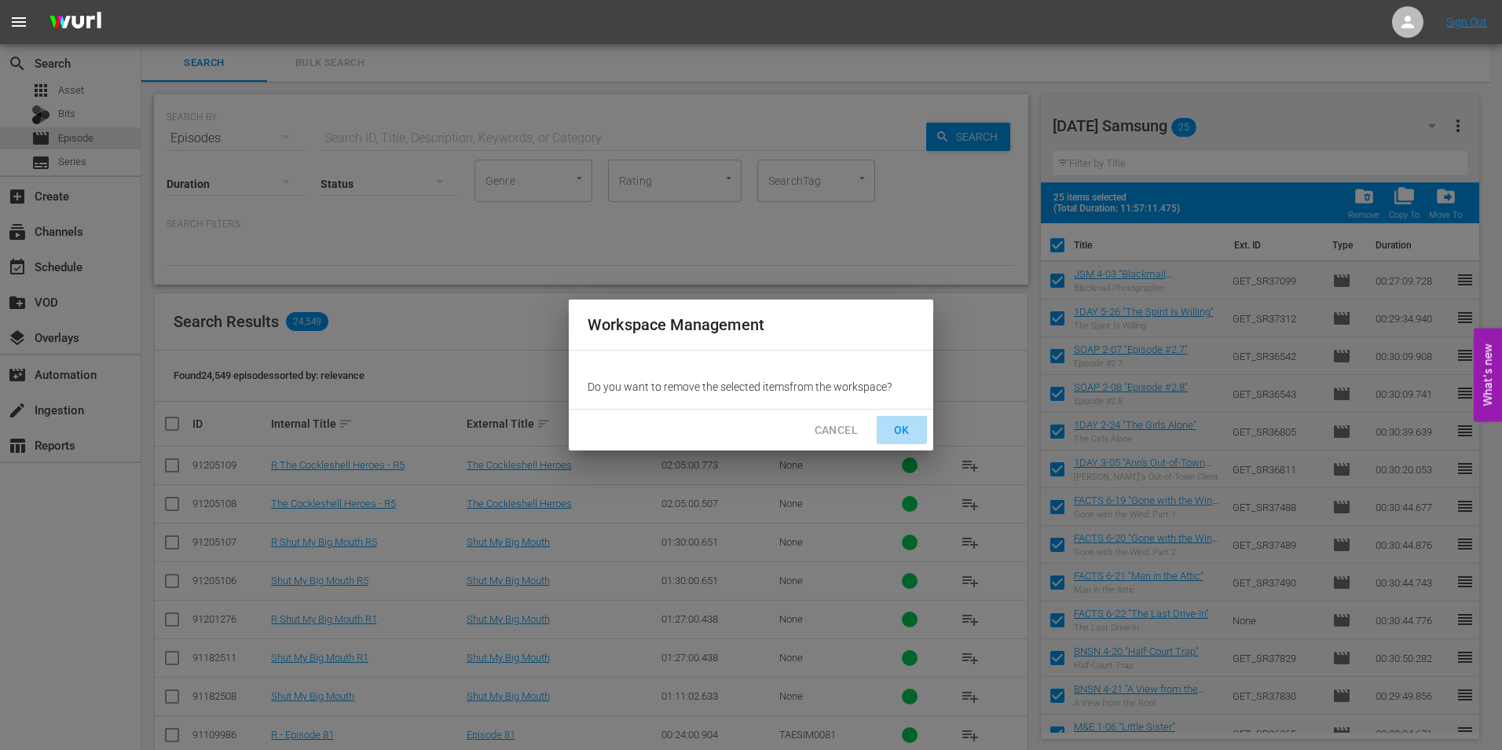
click at [911, 431] on span "OK" at bounding box center [901, 430] width 25 height 20
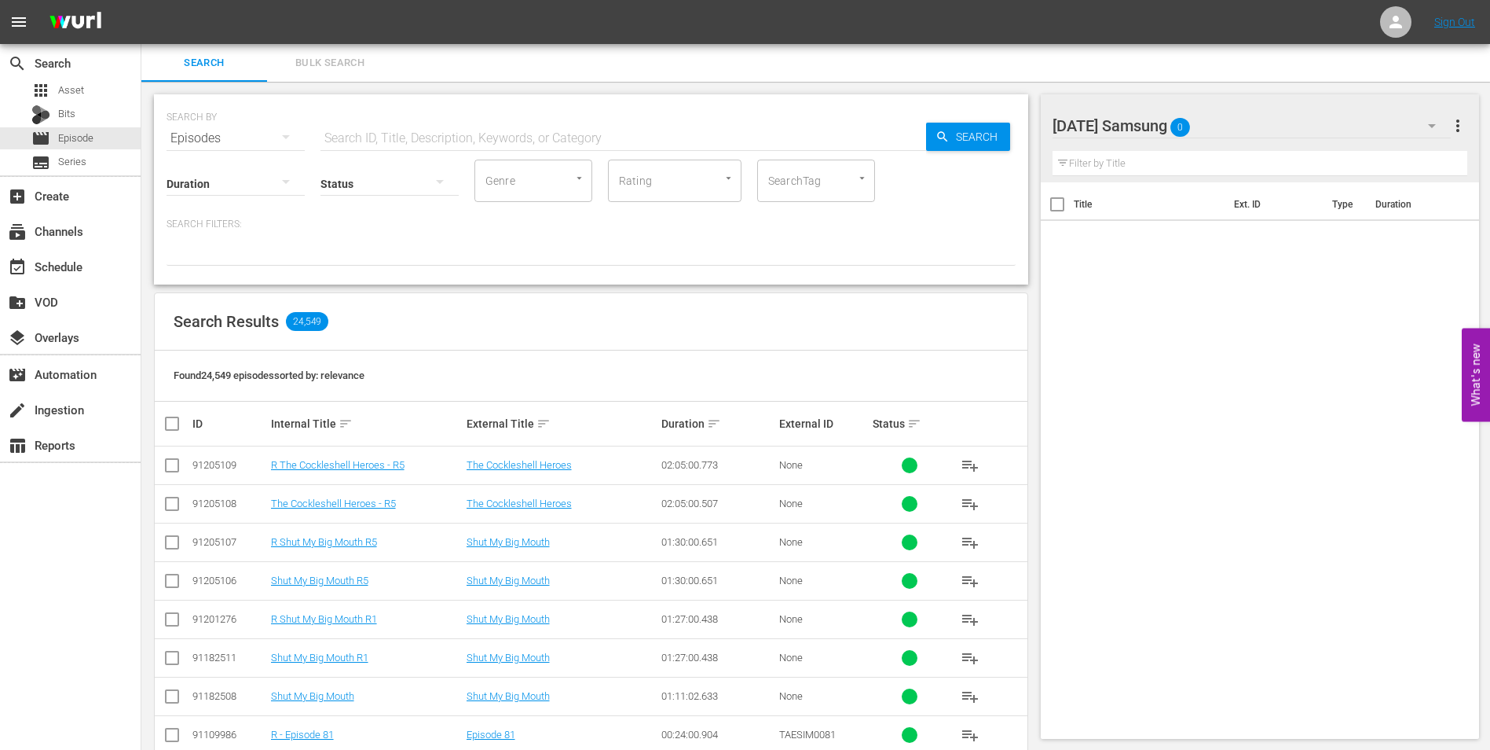
click at [1257, 125] on div "[DATE] Samsung 0" at bounding box center [1252, 126] width 399 height 44
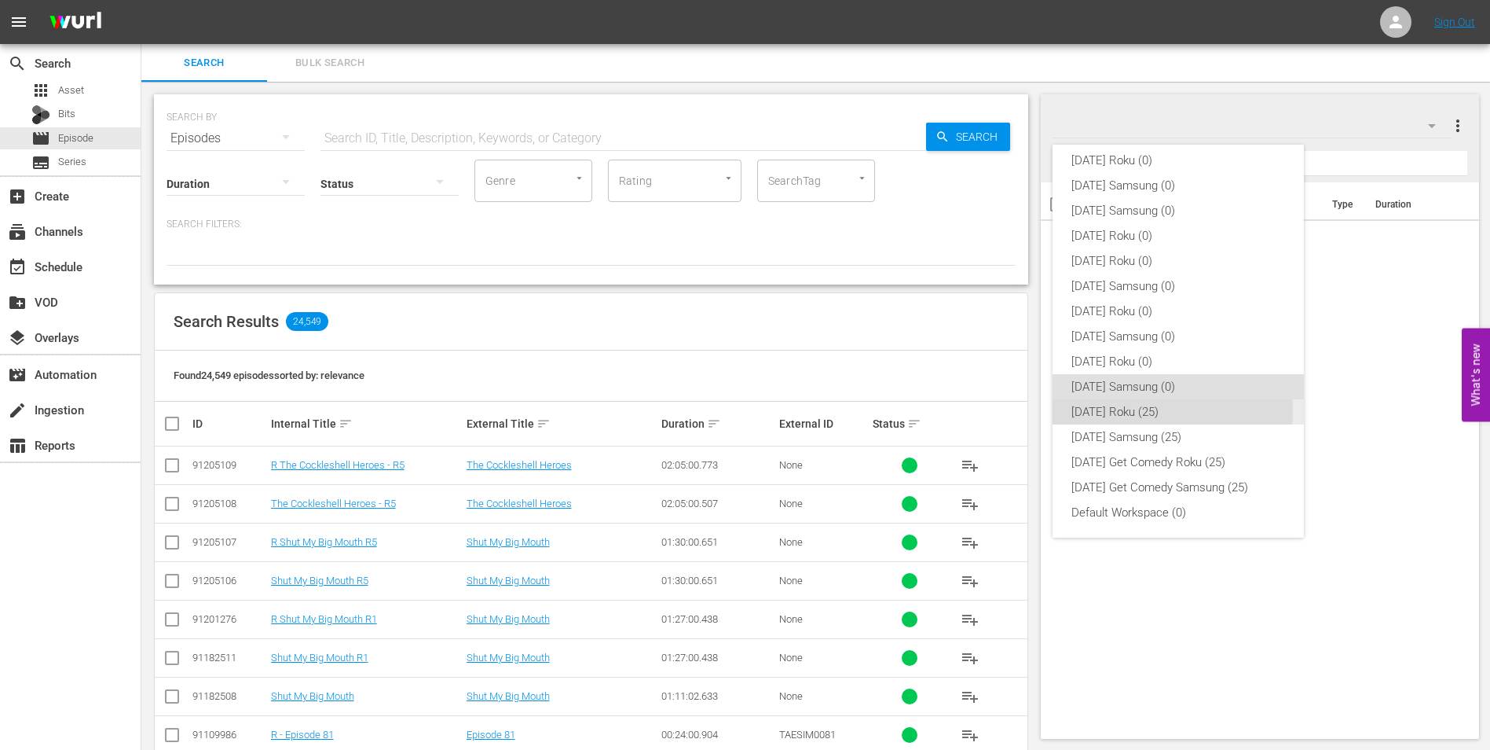
click at [1160, 410] on div "[DATE] Roku (25)" at bounding box center [1179, 411] width 214 height 25
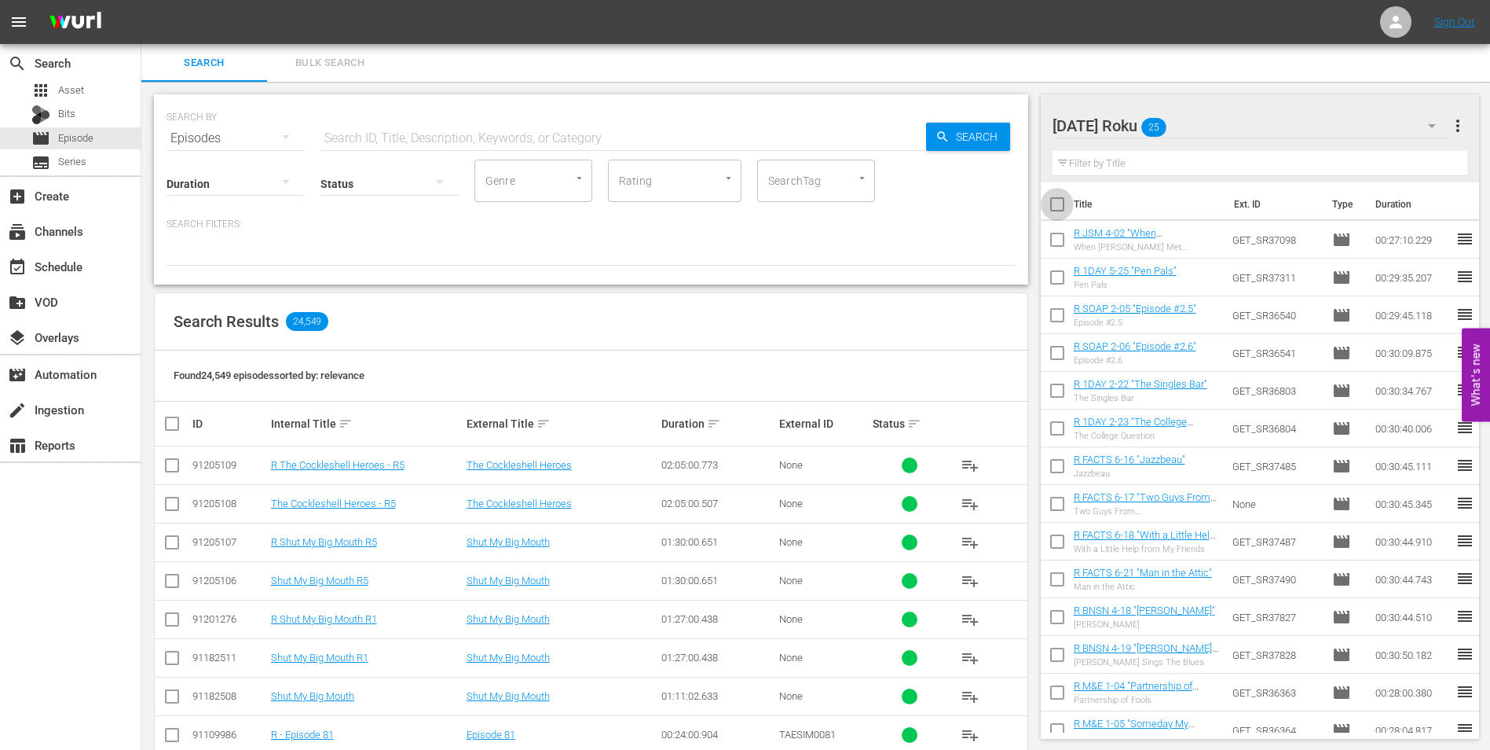
click at [1059, 206] on input "checkbox" at bounding box center [1057, 207] width 33 height 33
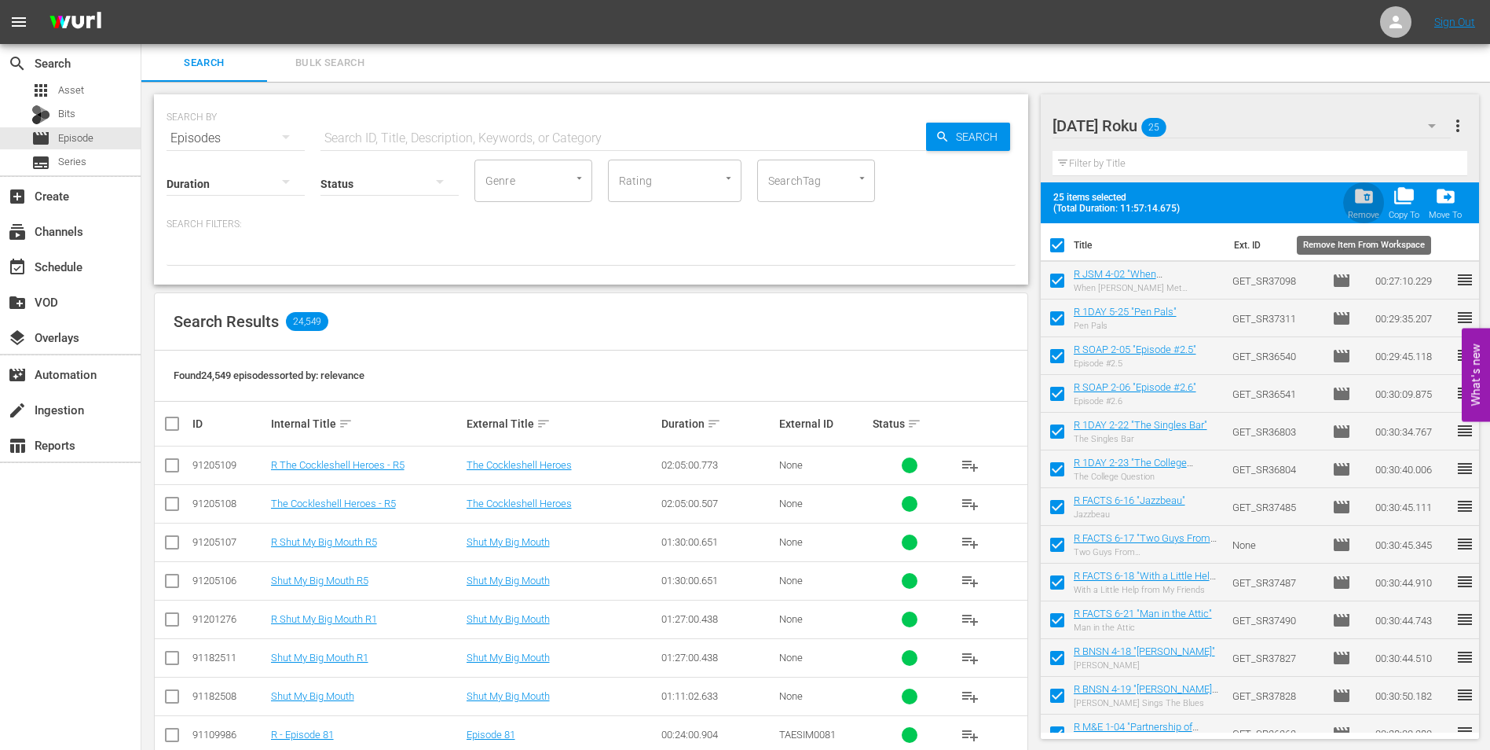
click at [1369, 192] on span "folder_delete" at bounding box center [1364, 195] width 21 height 21
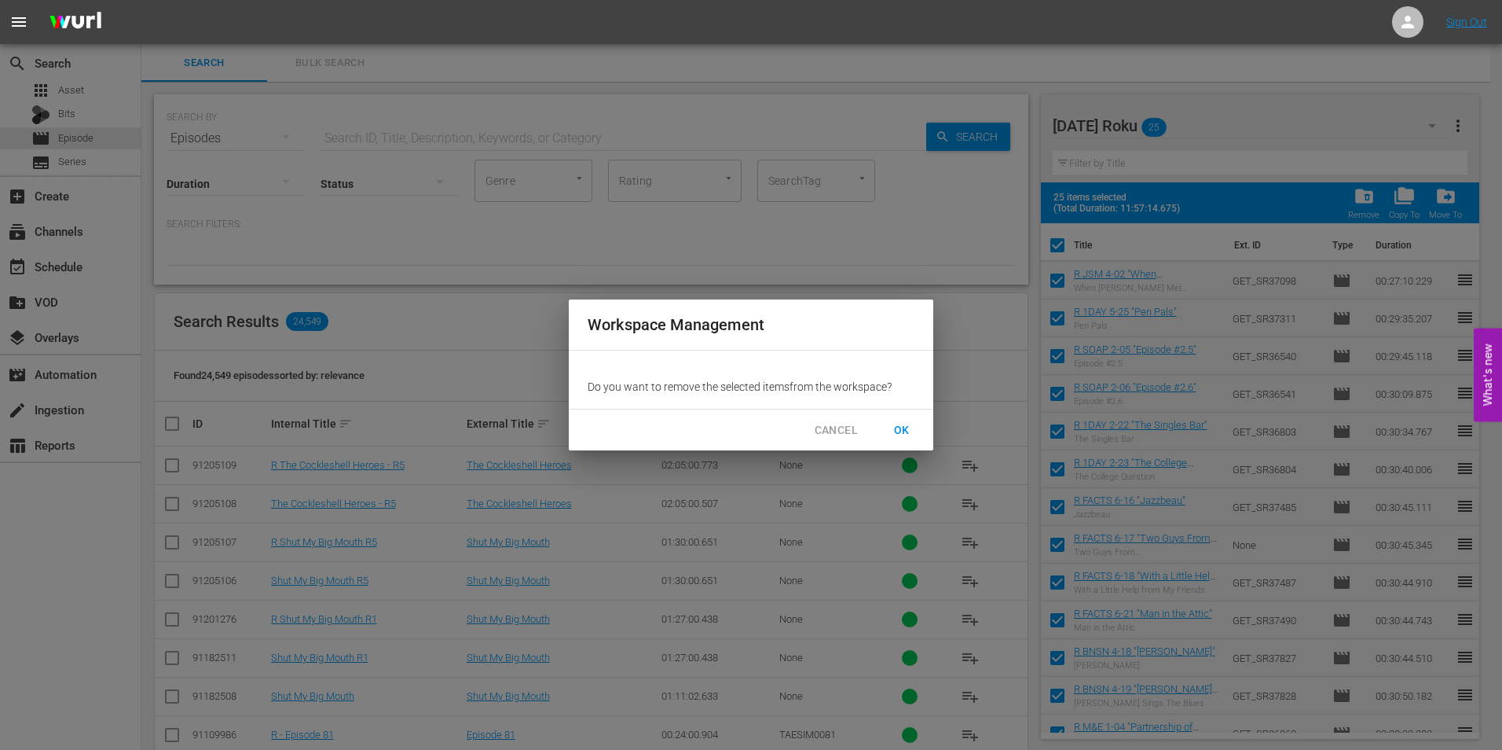
click at [908, 423] on span "OK" at bounding box center [901, 430] width 25 height 20
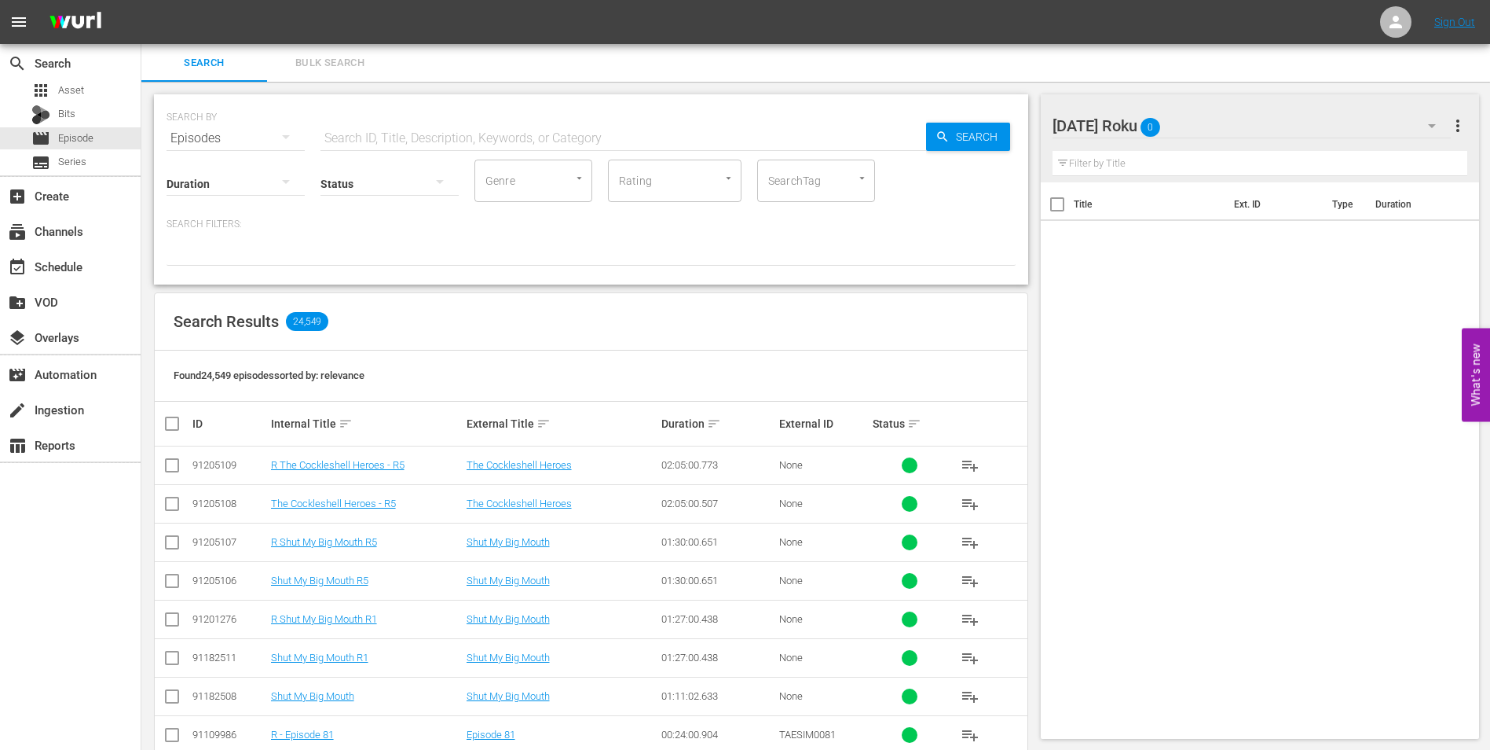
click at [1226, 134] on div "[DATE] Roku 0" at bounding box center [1252, 126] width 399 height 44
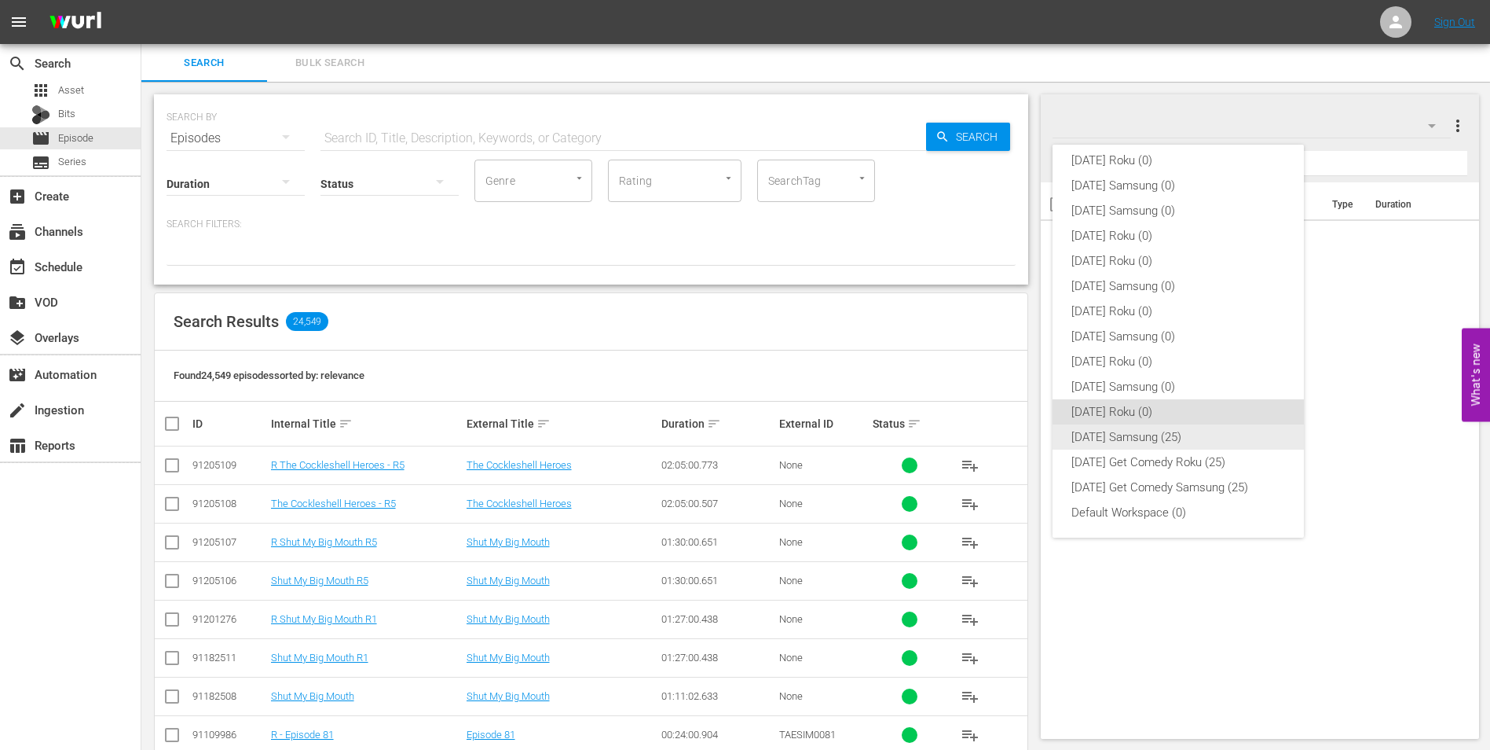
click at [1144, 441] on div "[DATE] Samsung (25)" at bounding box center [1179, 436] width 214 height 25
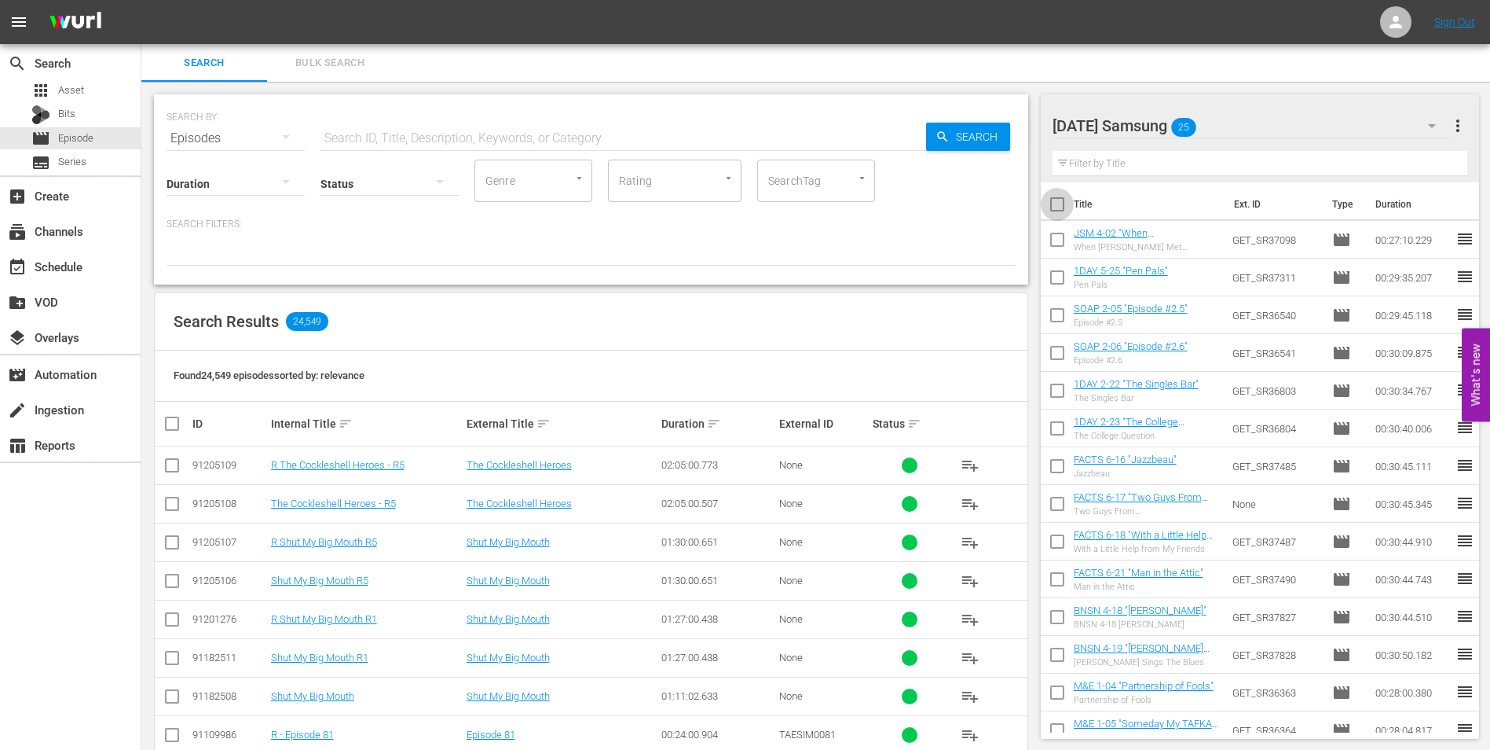
click at [1058, 205] on input "checkbox" at bounding box center [1057, 207] width 33 height 33
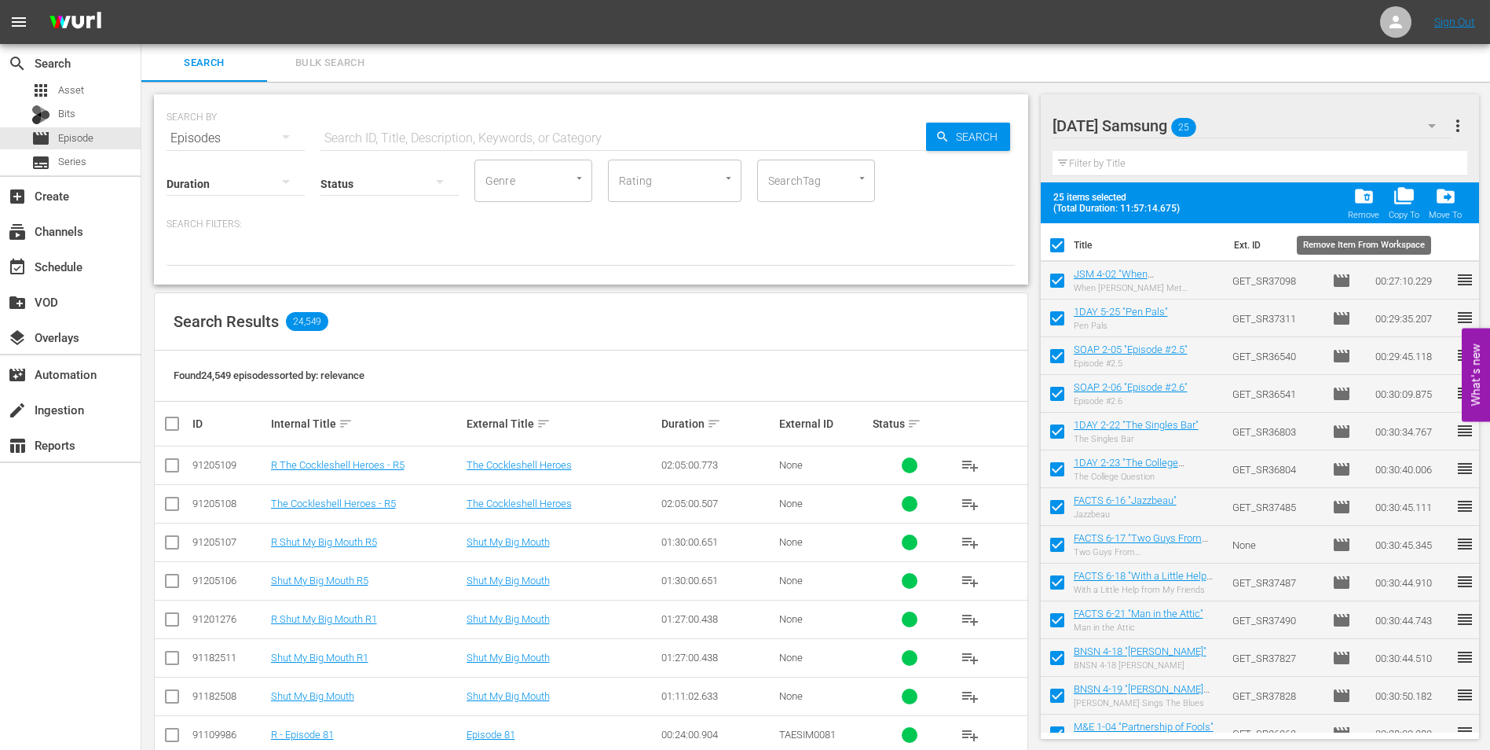
click at [1359, 203] on span "folder_delete" at bounding box center [1364, 195] width 21 height 21
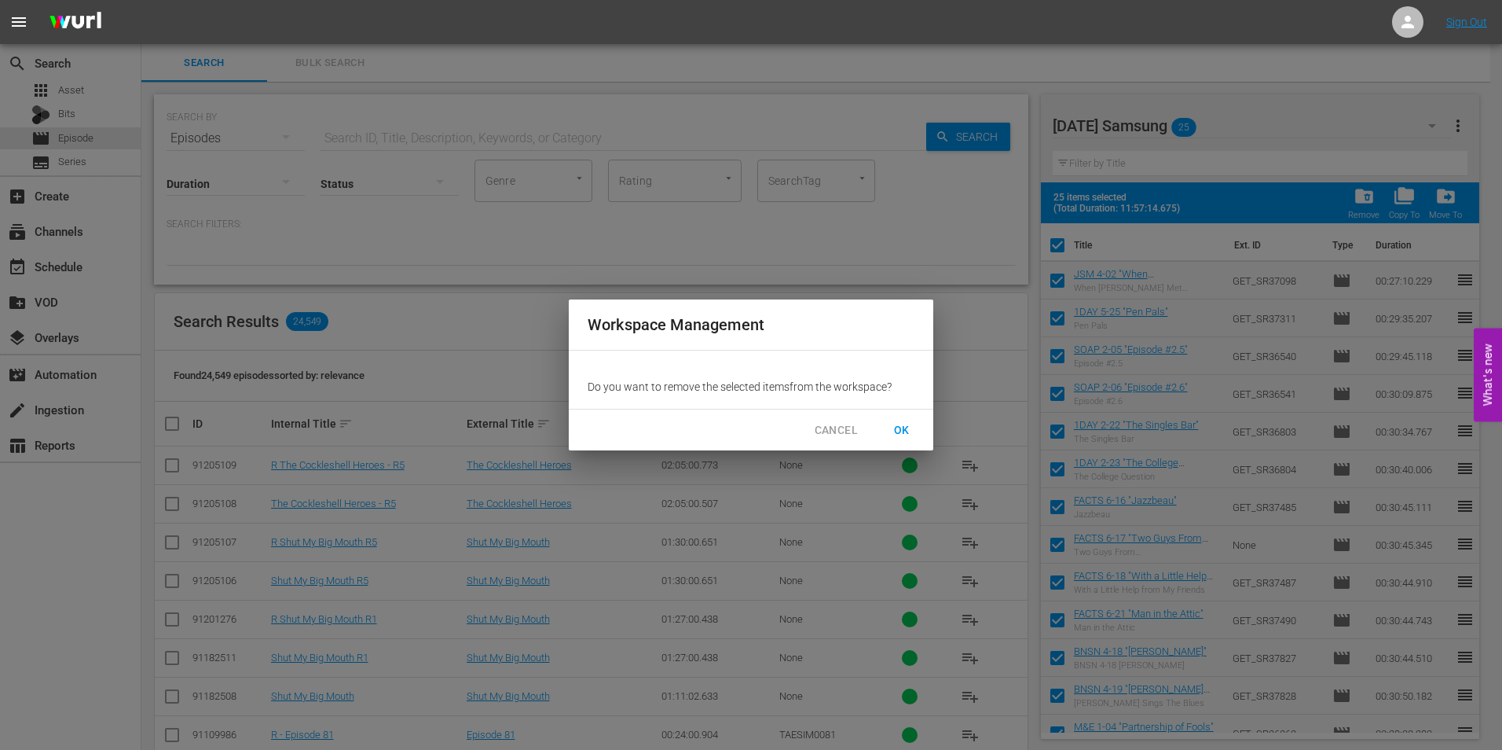
click at [905, 426] on span "OK" at bounding box center [901, 430] width 25 height 20
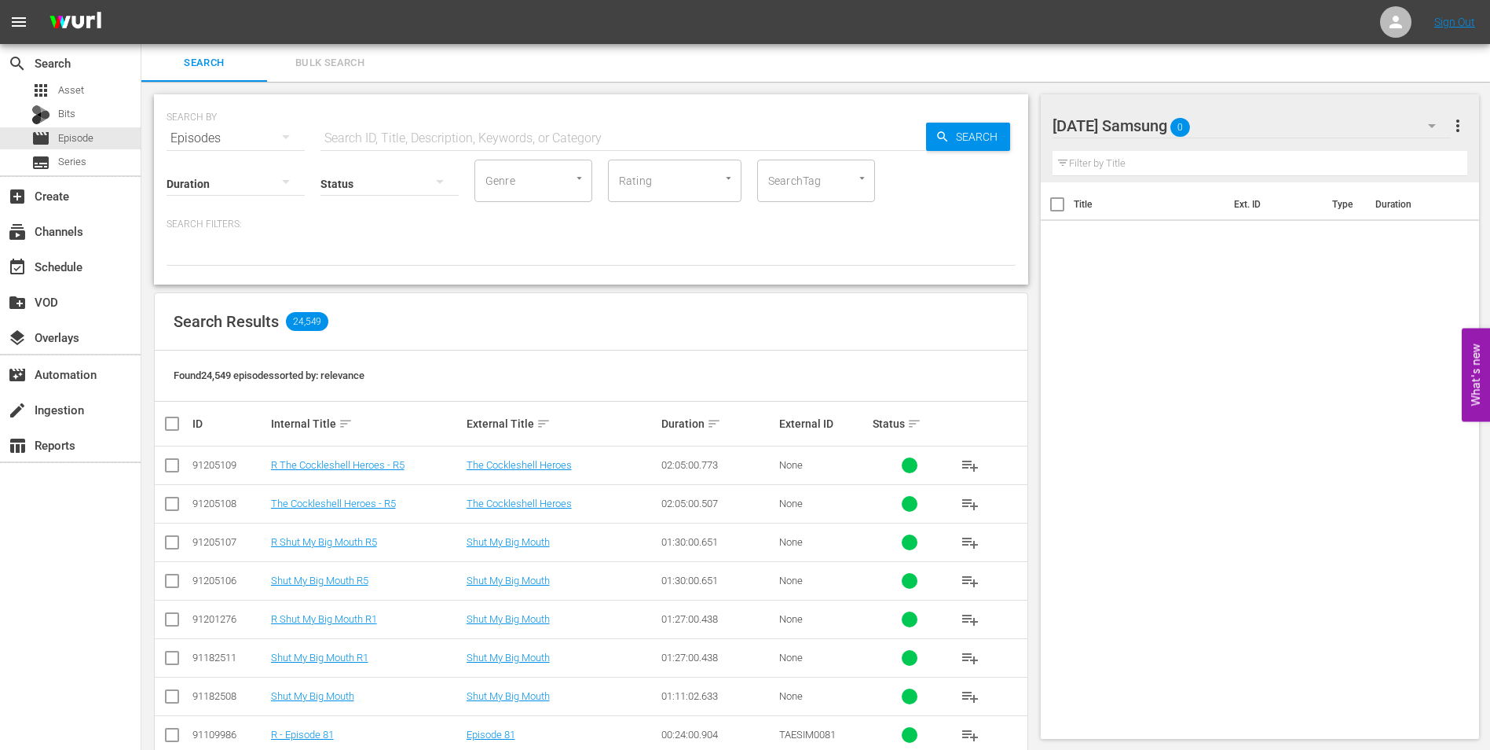
click at [1226, 129] on div "[DATE] Samsung 0" at bounding box center [1252, 126] width 399 height 44
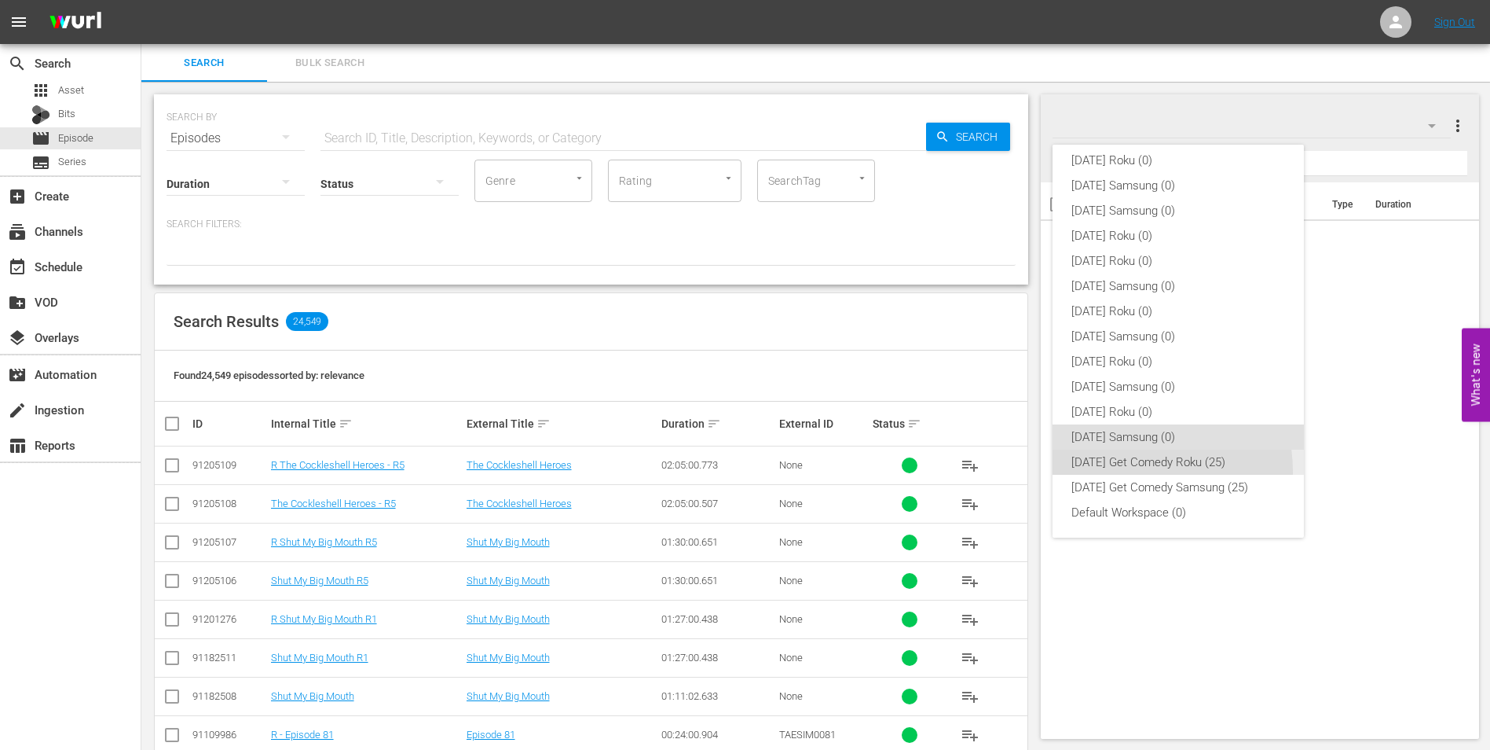
click at [1140, 471] on div "[DATE] Get Comedy Roku (25)" at bounding box center [1179, 461] width 214 height 25
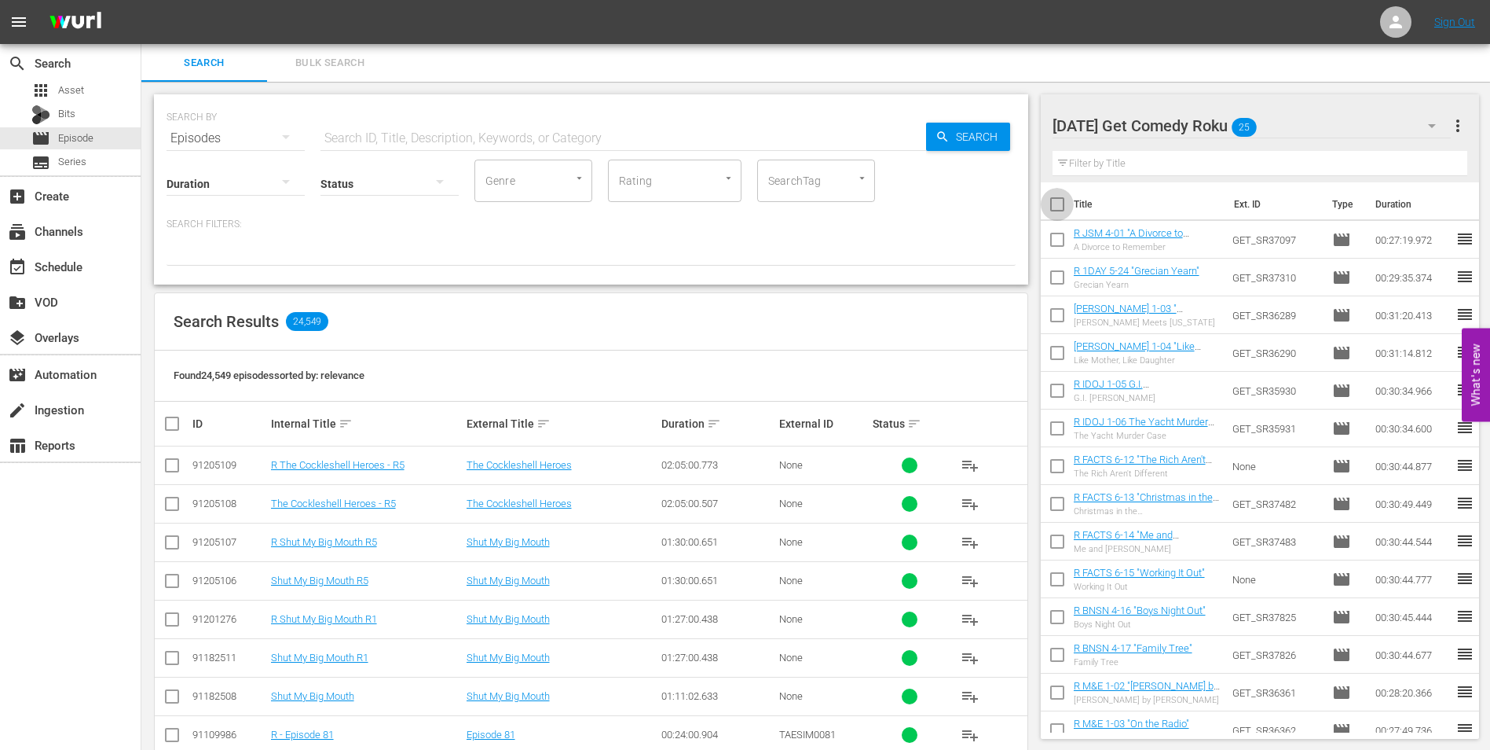
click at [1055, 204] on input "checkbox" at bounding box center [1057, 207] width 33 height 33
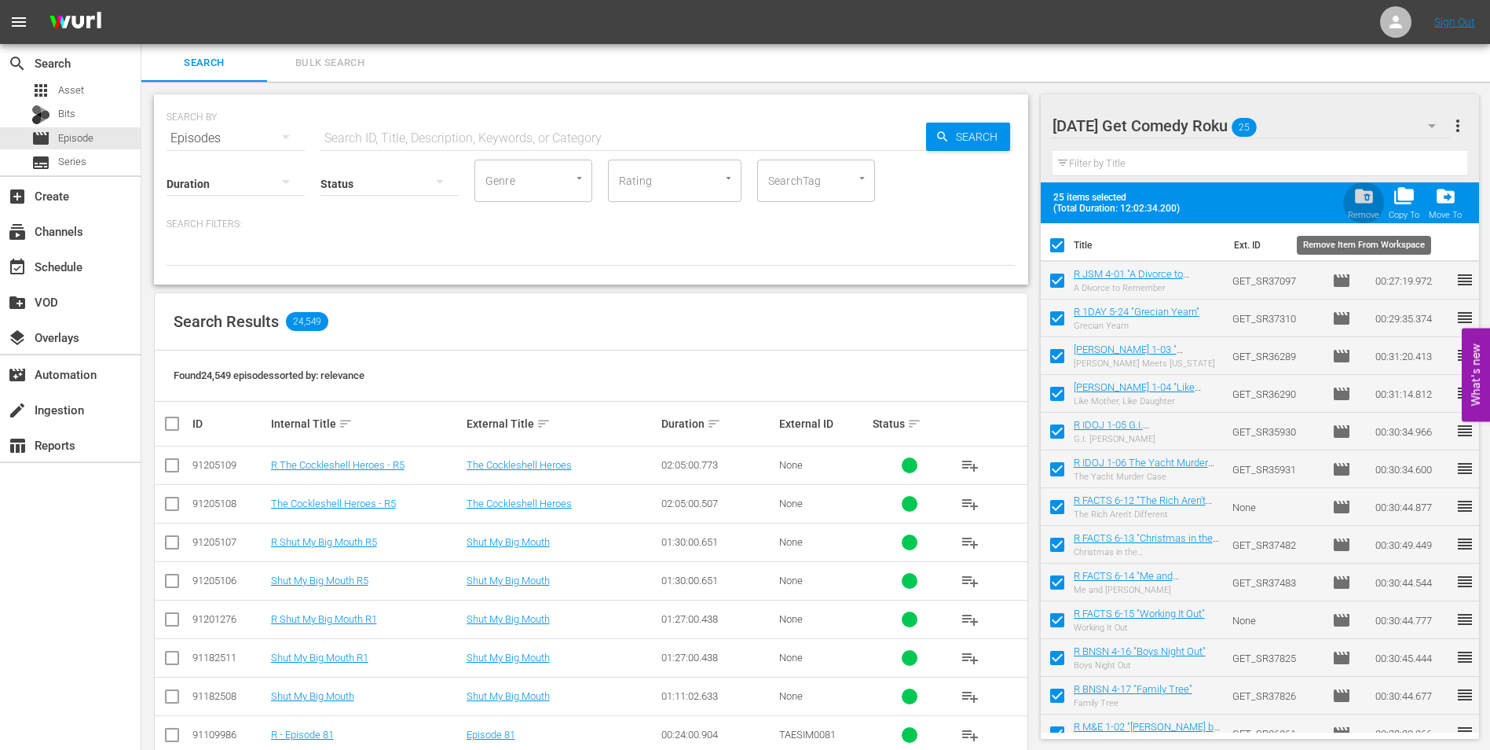
click at [1361, 200] on span "folder_delete" at bounding box center [1364, 195] width 21 height 21
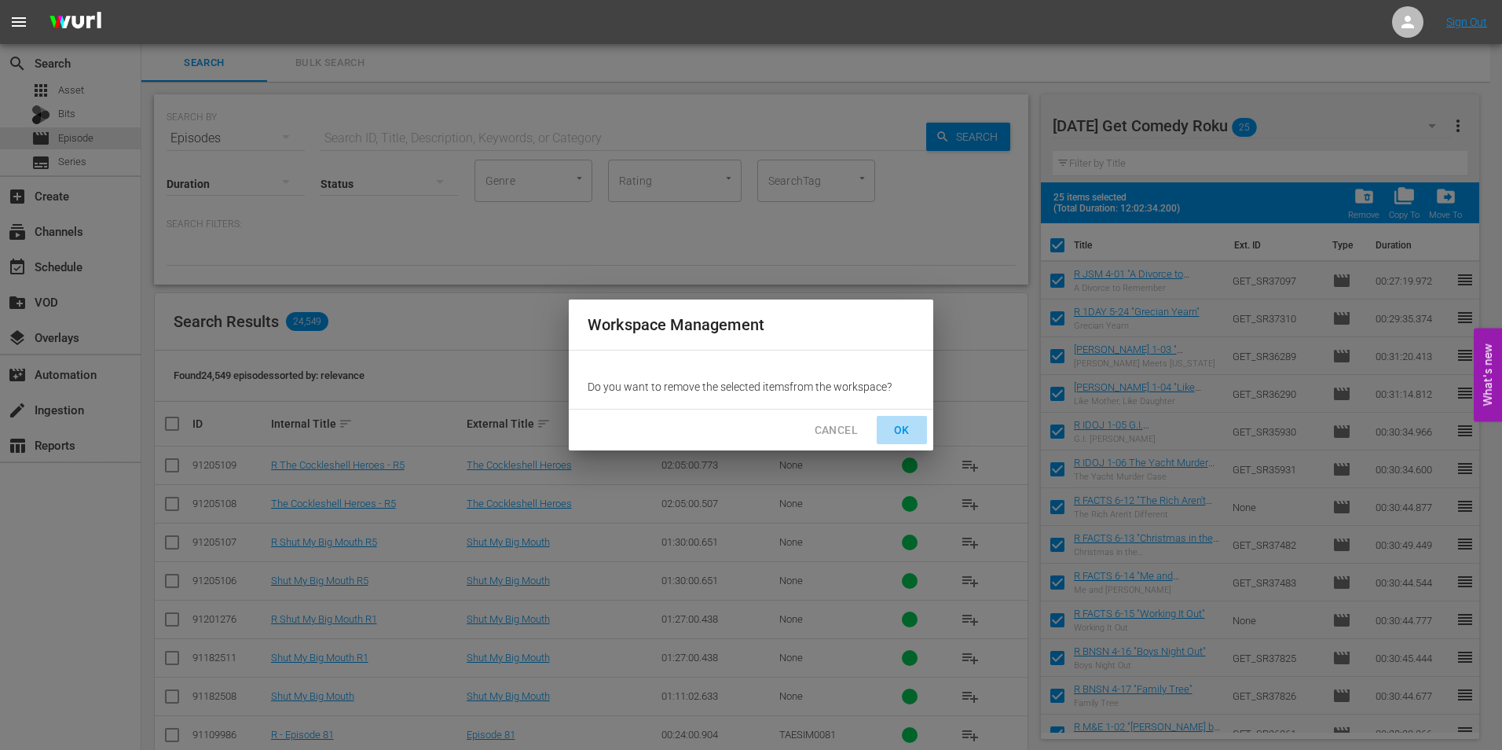
click at [907, 425] on span "OK" at bounding box center [901, 430] width 25 height 20
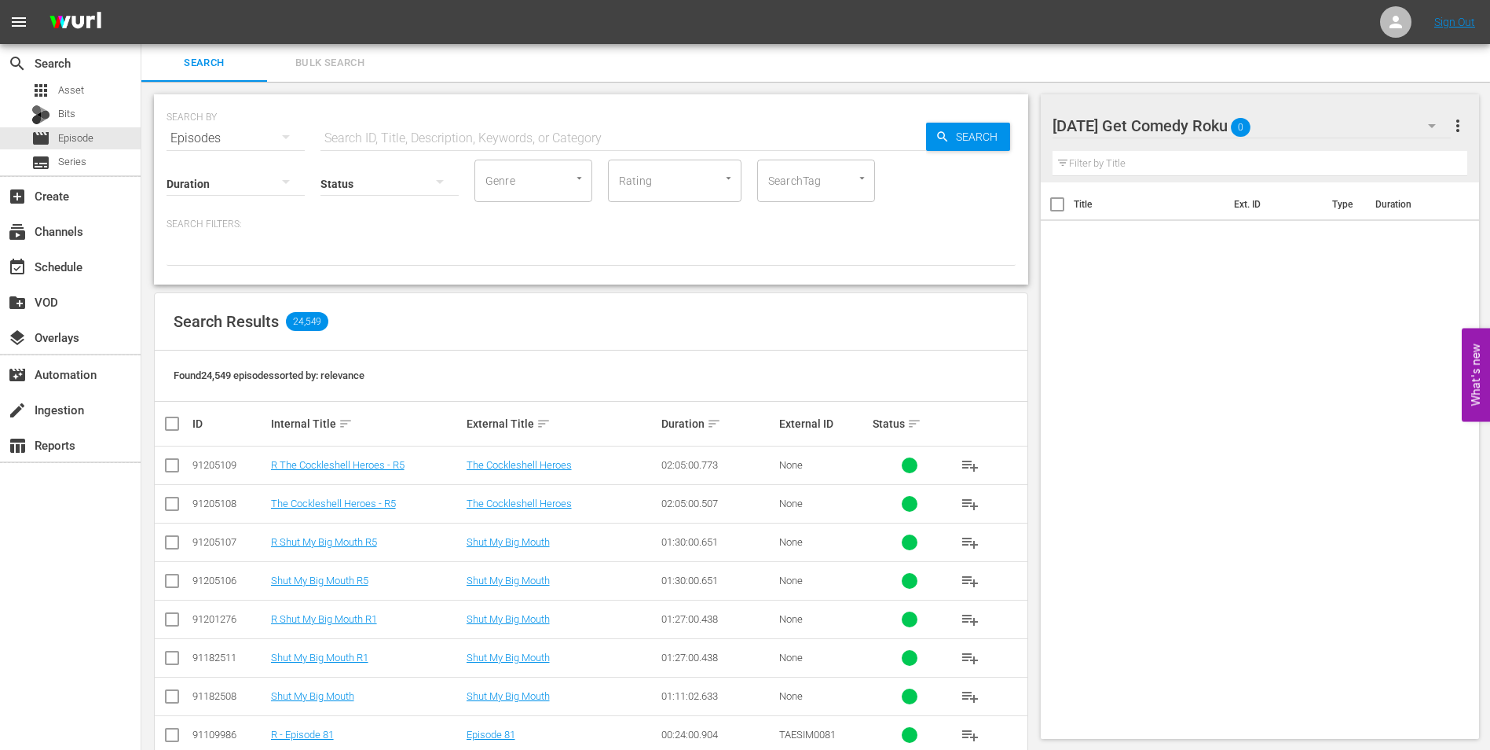
click at [1298, 133] on div "[DATE] Get Comedy Roku 0" at bounding box center [1252, 126] width 399 height 44
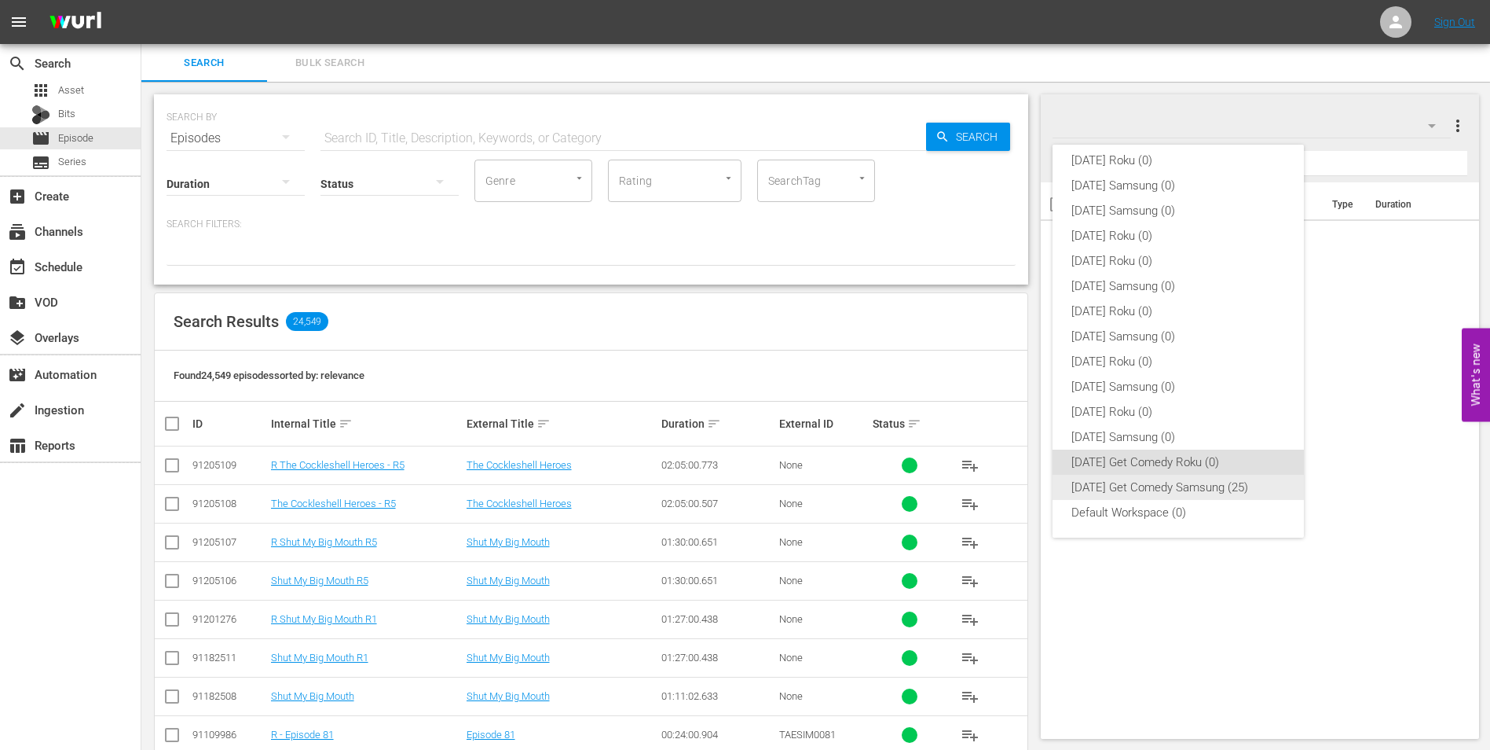
click at [1155, 493] on div "[DATE] Get Comedy Samsung (25)" at bounding box center [1179, 487] width 214 height 25
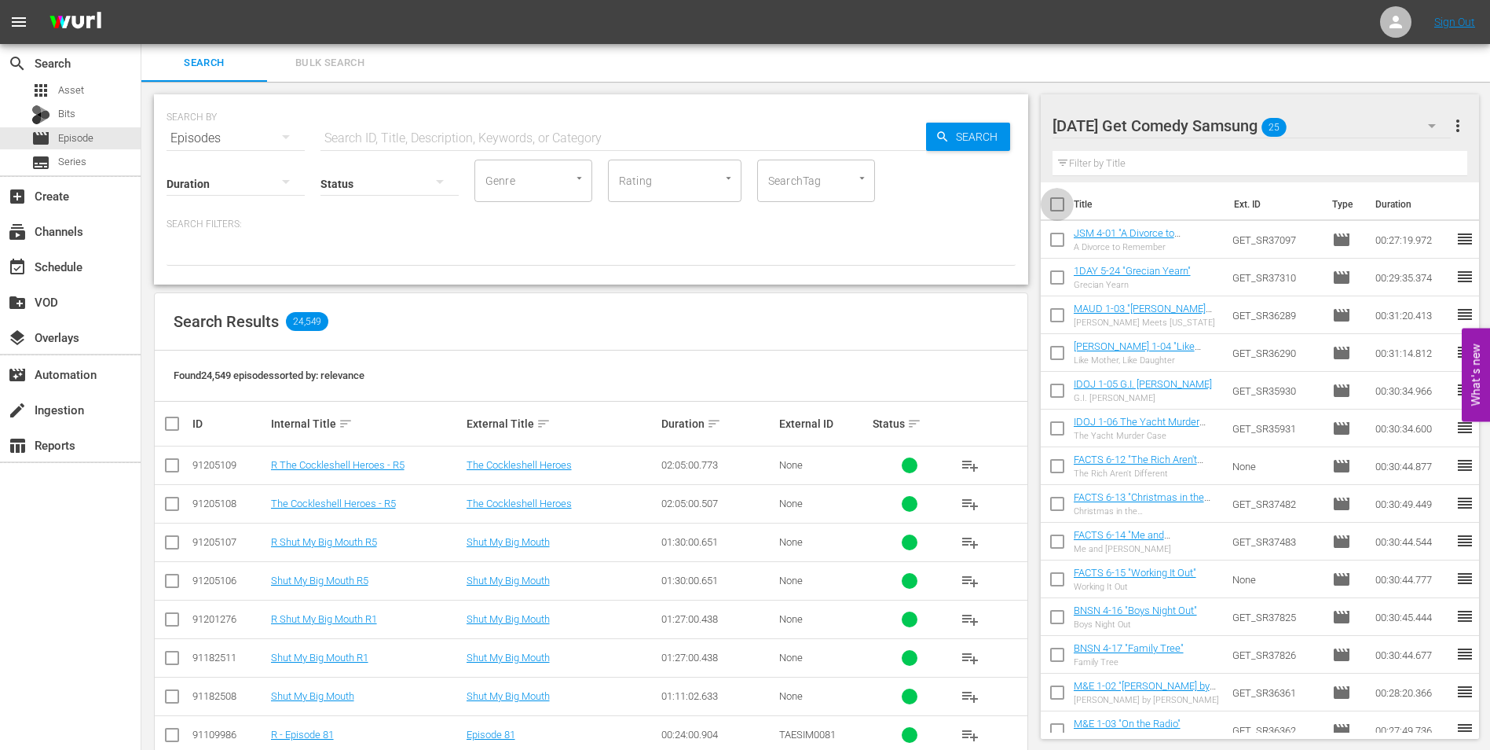
click at [1056, 204] on input "checkbox" at bounding box center [1057, 207] width 33 height 33
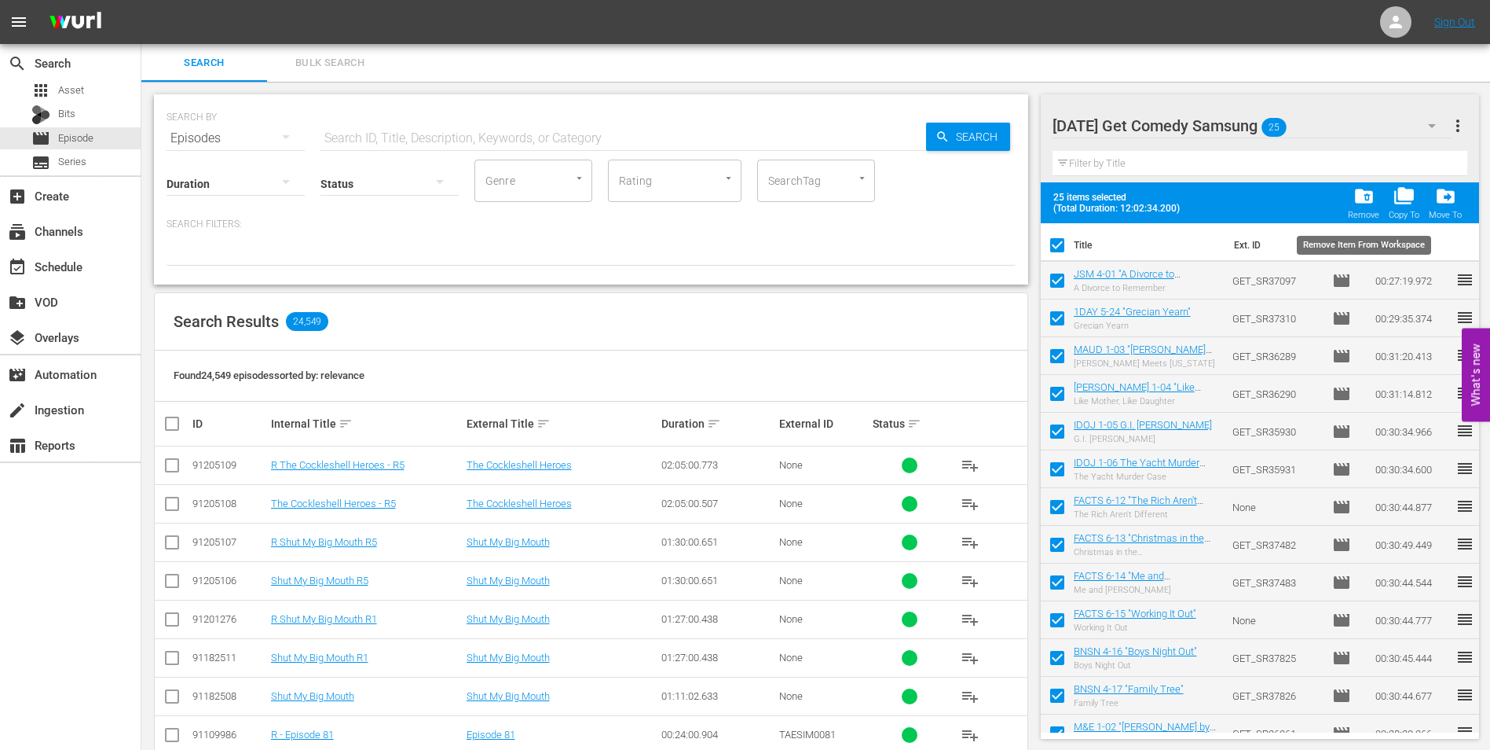
click at [1366, 197] on span "folder_delete" at bounding box center [1364, 195] width 21 height 21
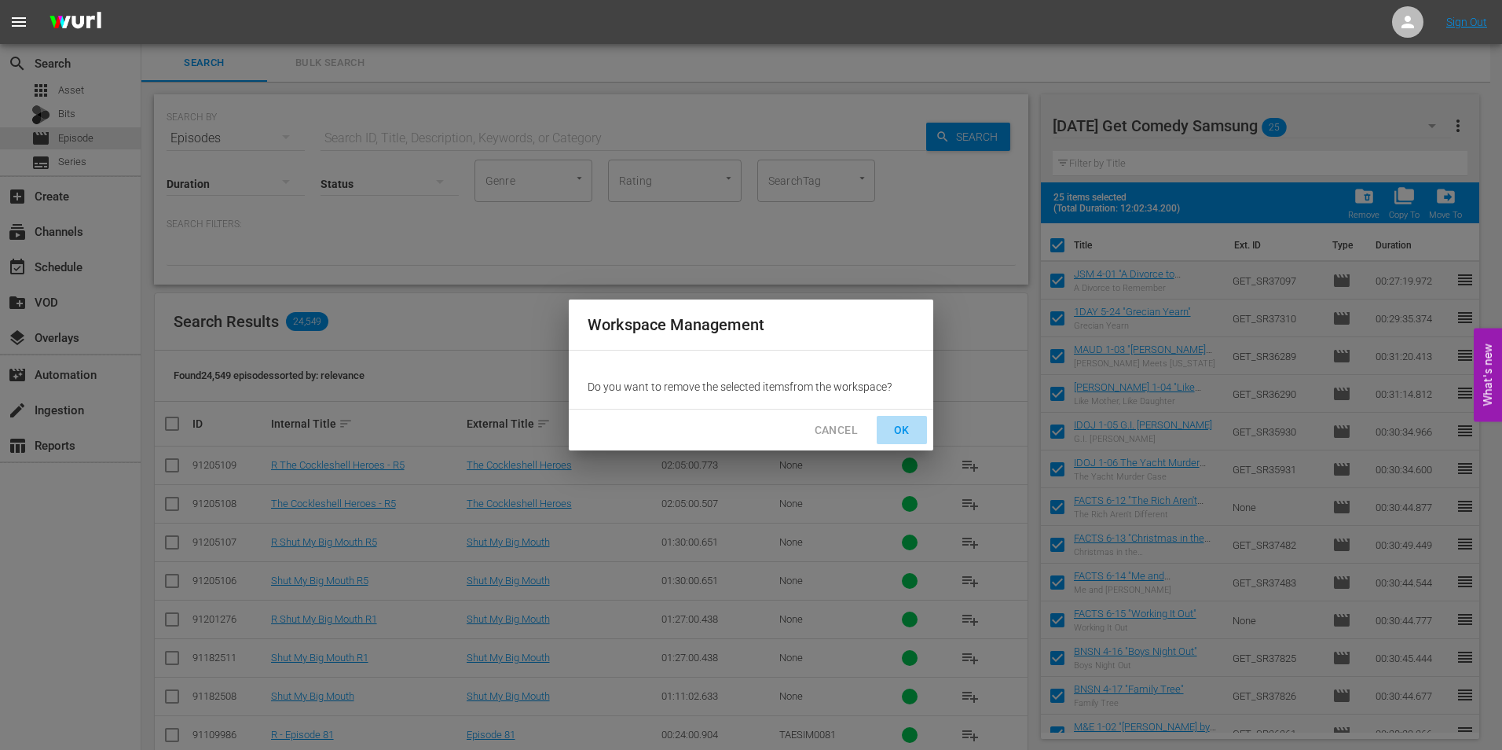
click at [917, 427] on button "OK" at bounding box center [902, 430] width 50 height 29
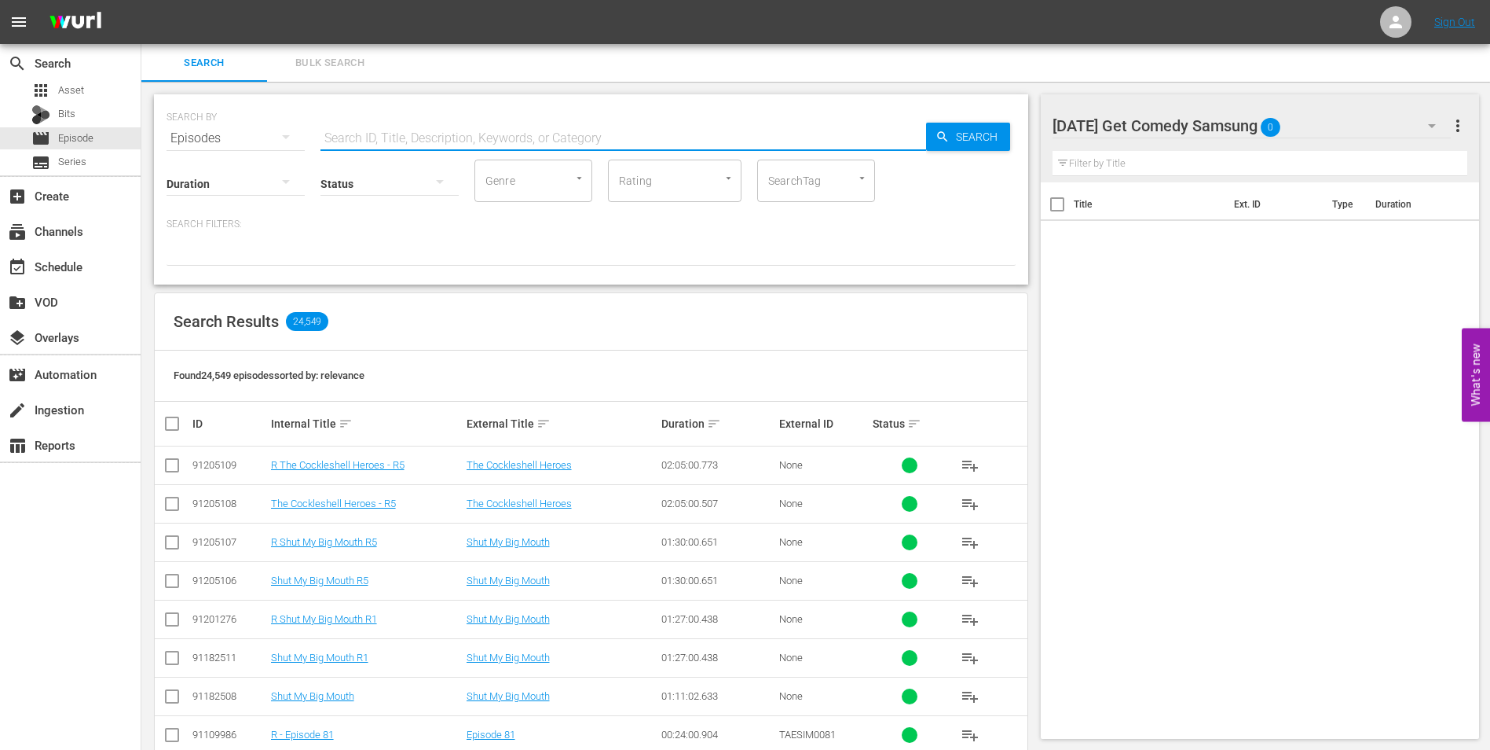
click at [374, 132] on input "text" at bounding box center [624, 138] width 606 height 38
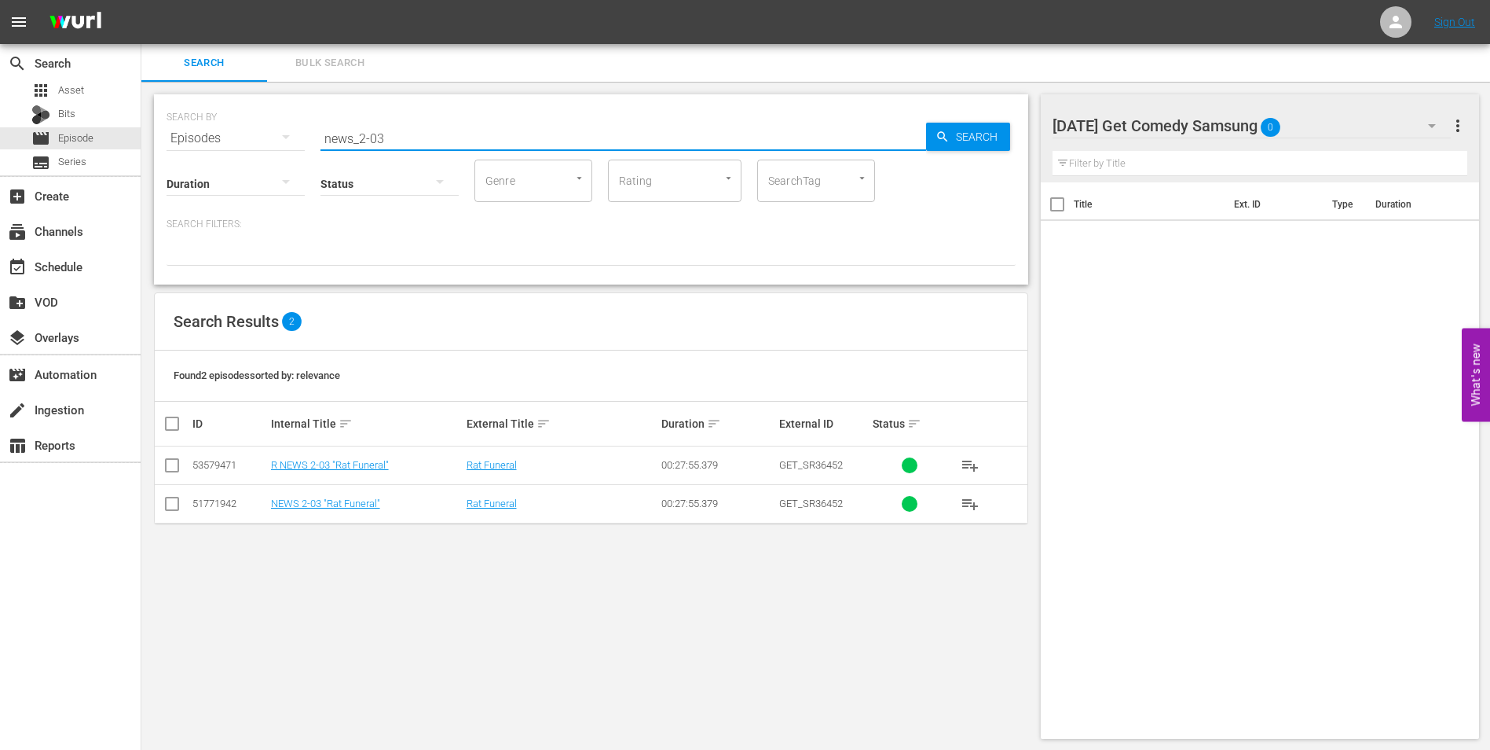
click at [178, 513] on input "checkbox" at bounding box center [172, 506] width 19 height 19
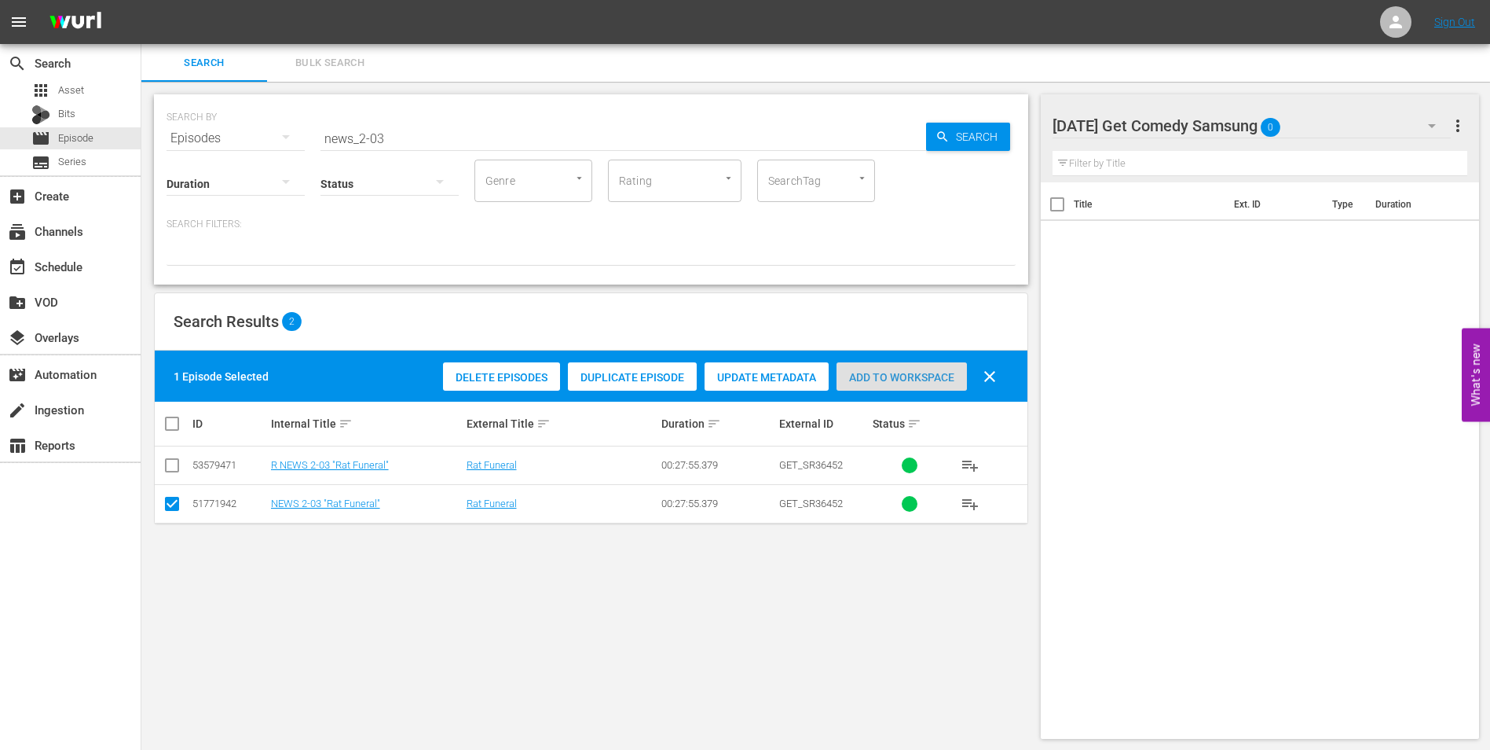
click at [933, 380] on span "Add to Workspace" at bounding box center [902, 377] width 130 height 13
click at [1305, 124] on div "[DATE] Get Comedy Samsung 1" at bounding box center [1252, 126] width 399 height 44
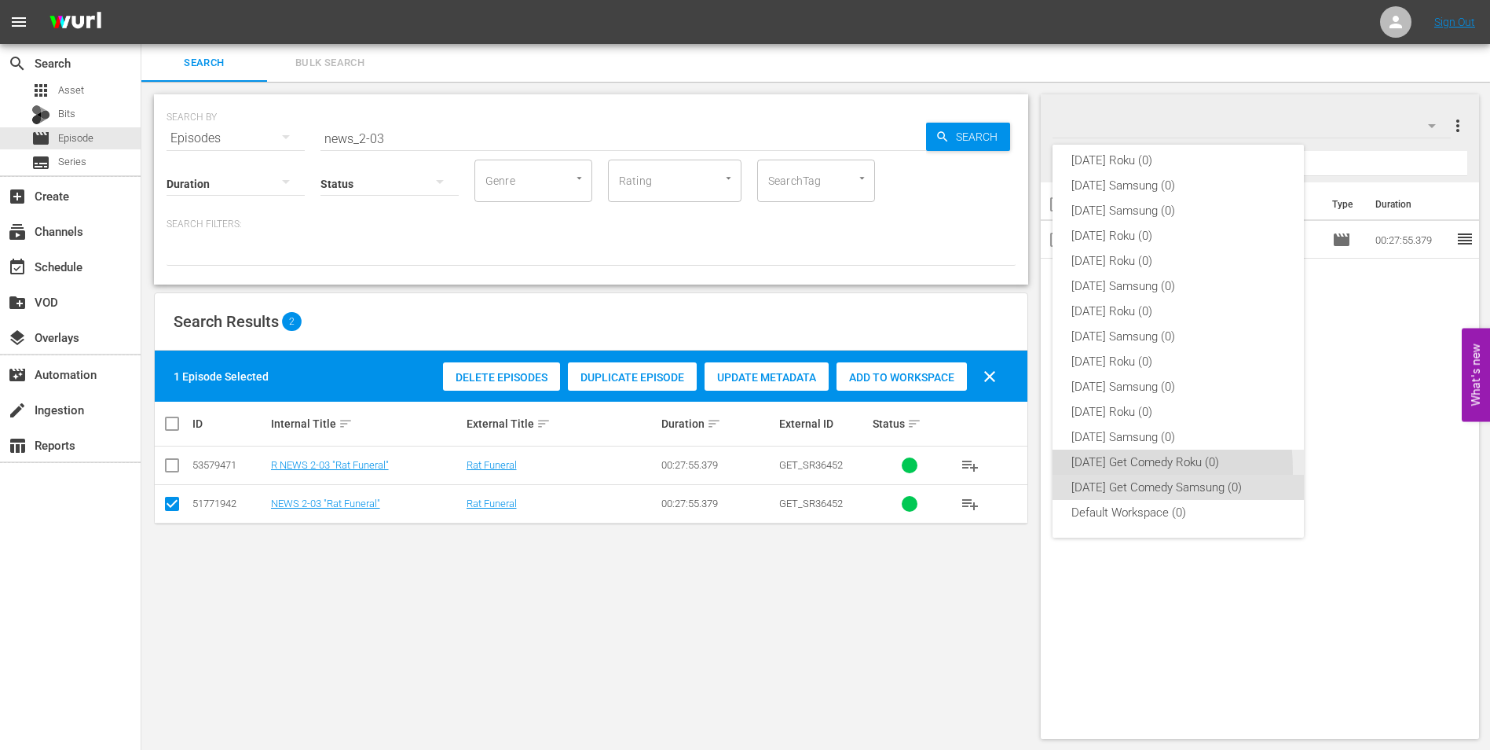
click at [1086, 470] on div "[DATE] Get Comedy Roku (0)" at bounding box center [1179, 461] width 214 height 25
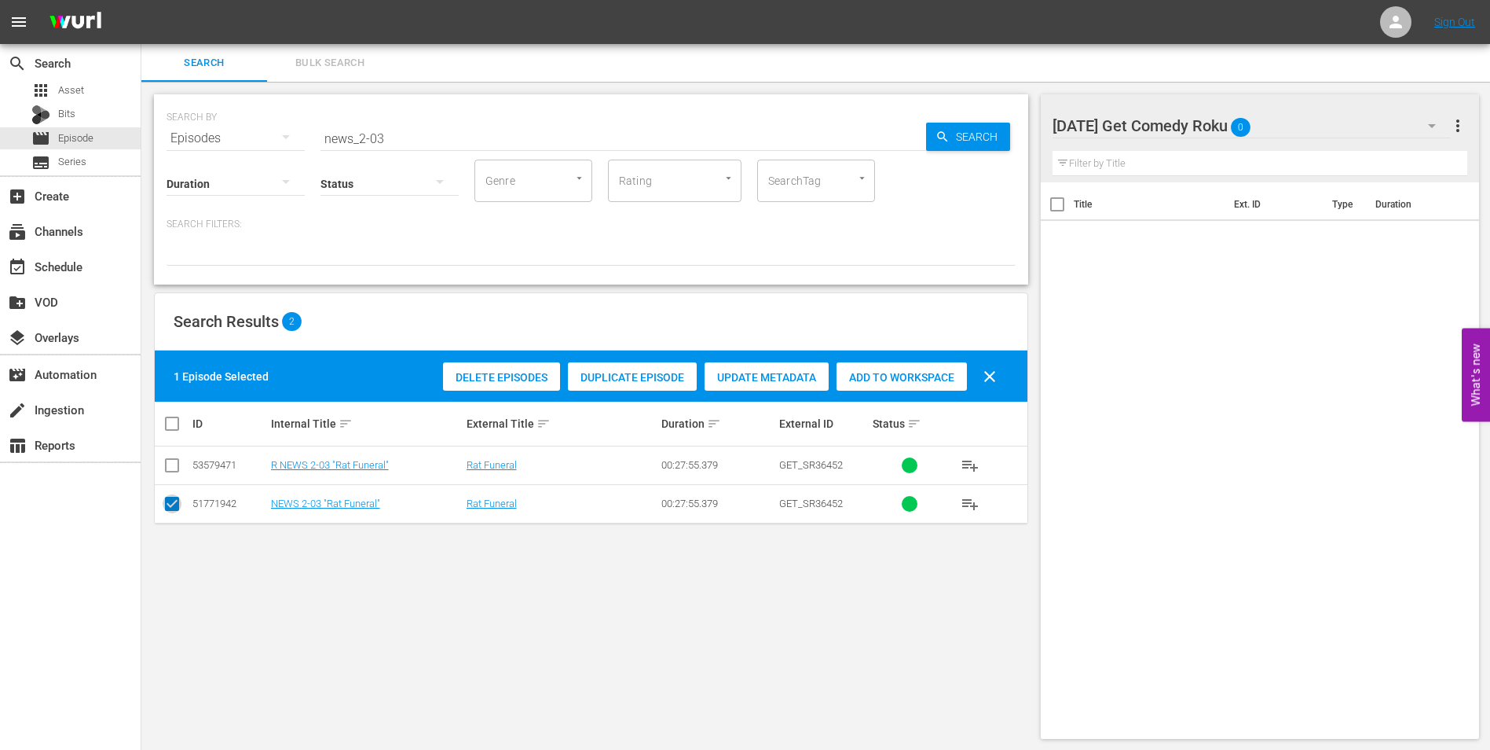
drag, startPoint x: 171, startPoint y: 503, endPoint x: 157, endPoint y: 461, distance: 44.0
click at [170, 498] on input "checkbox" at bounding box center [172, 506] width 19 height 19
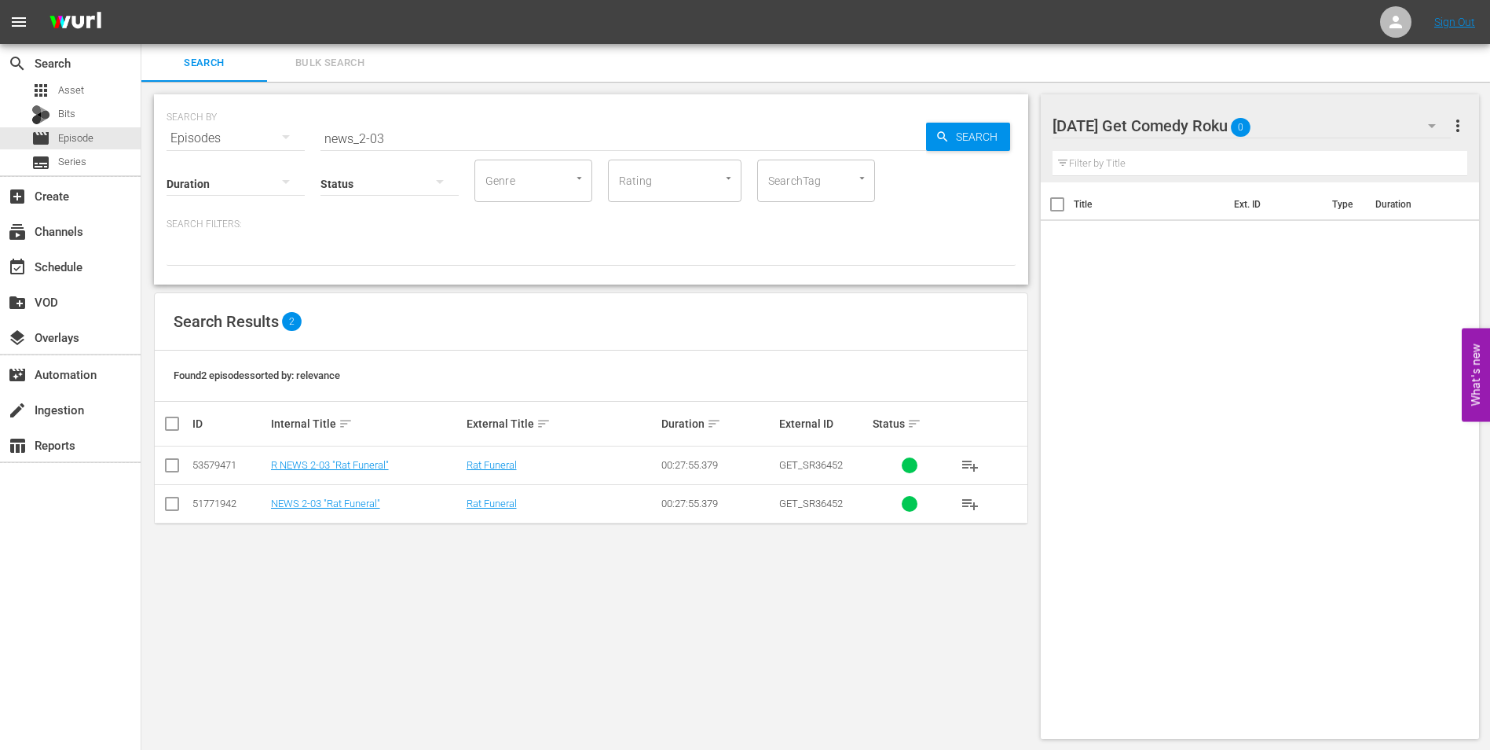
click at [158, 460] on td at bounding box center [172, 465] width 35 height 38
click at [168, 463] on input "checkbox" at bounding box center [172, 468] width 19 height 19
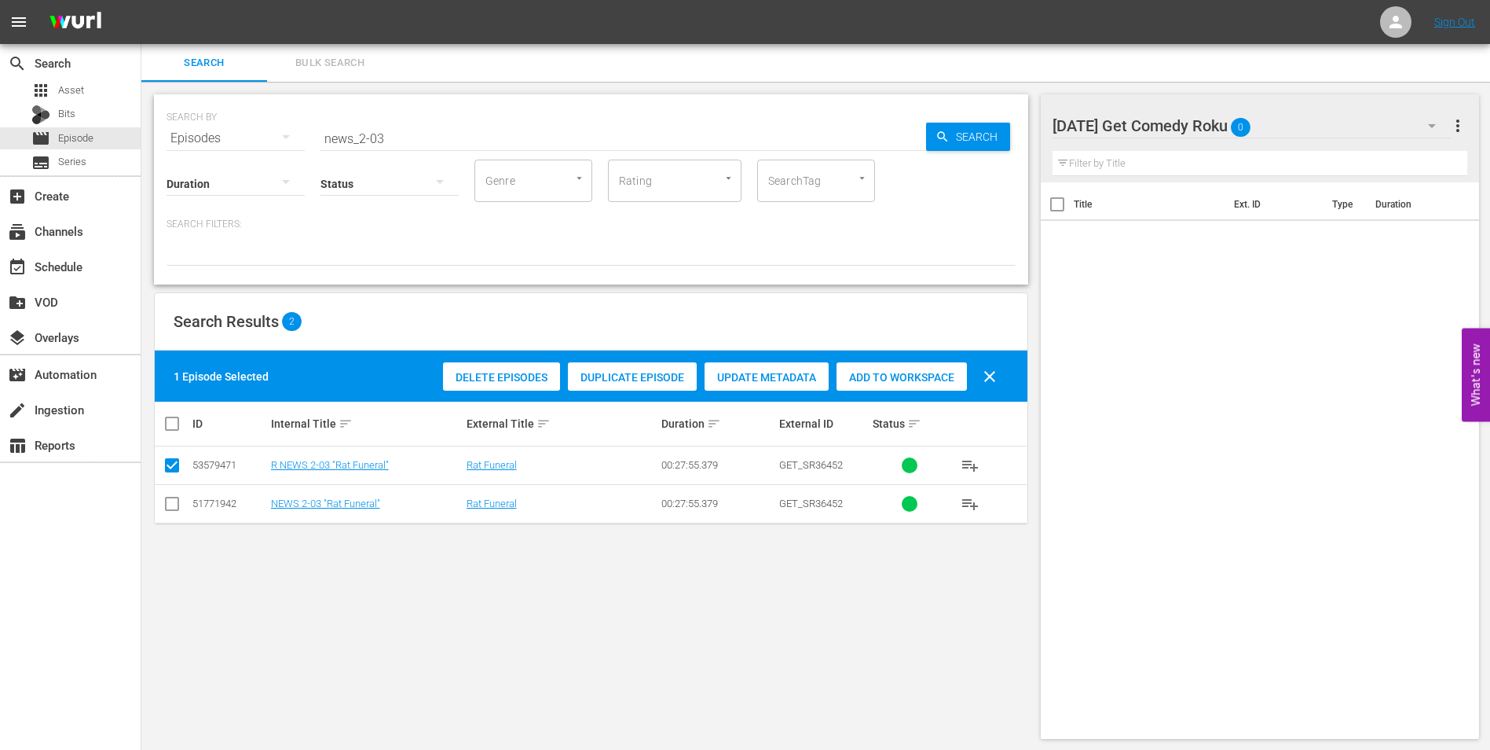
click at [885, 380] on span "Add to Workspace" at bounding box center [902, 377] width 130 height 13
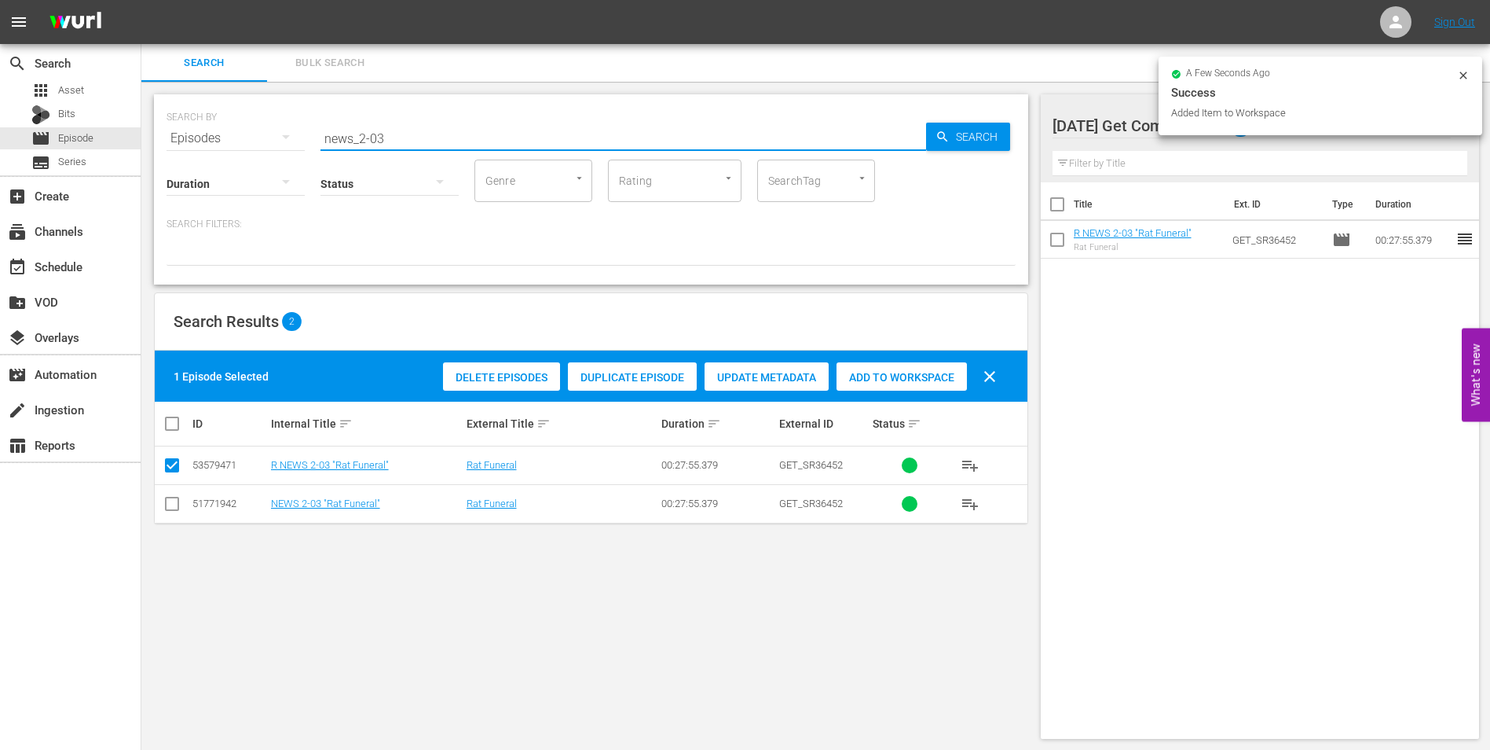
drag, startPoint x: 380, startPoint y: 131, endPoint x: 378, endPoint y: 144, distance: 12.8
click at [378, 144] on input "news_2-03" at bounding box center [624, 138] width 606 height 38
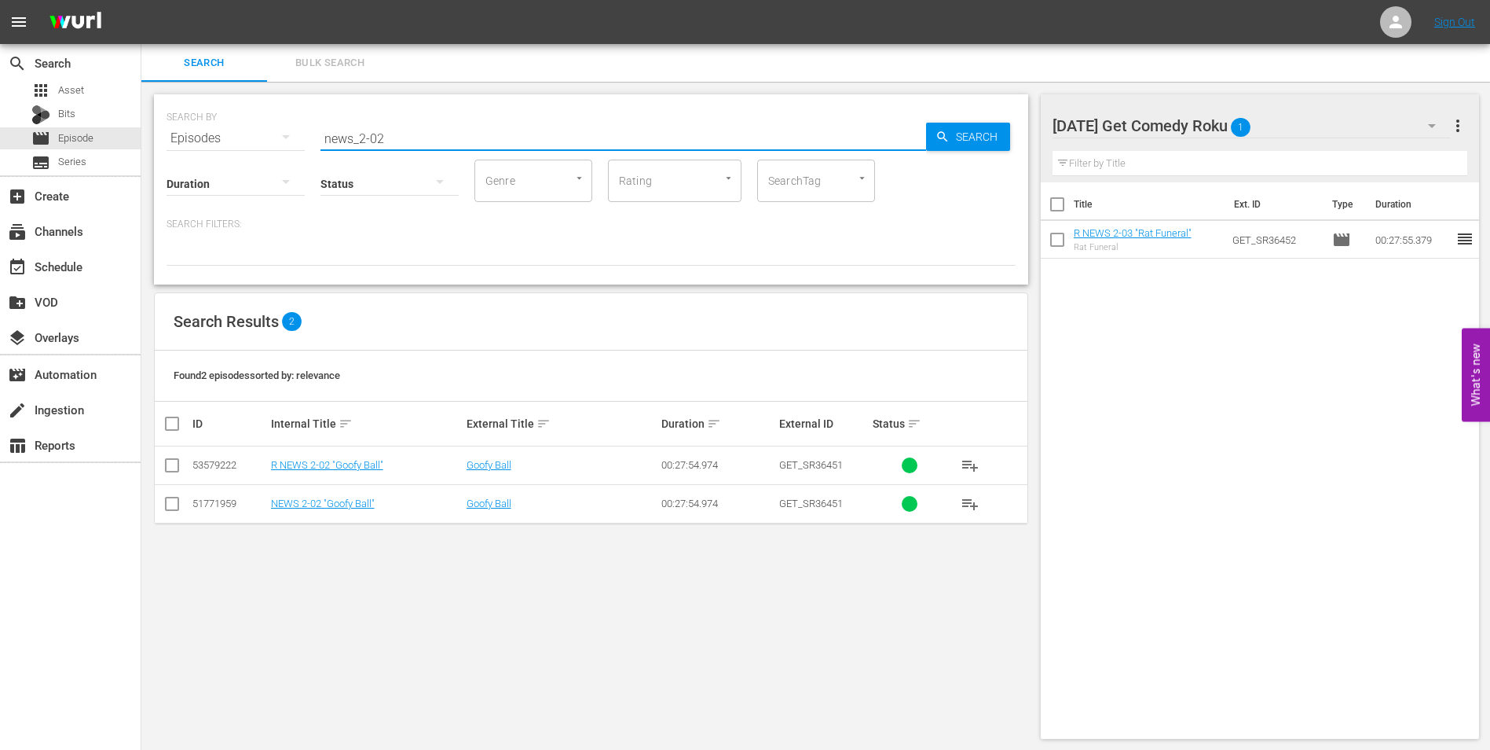
click at [174, 459] on input "checkbox" at bounding box center [172, 468] width 19 height 19
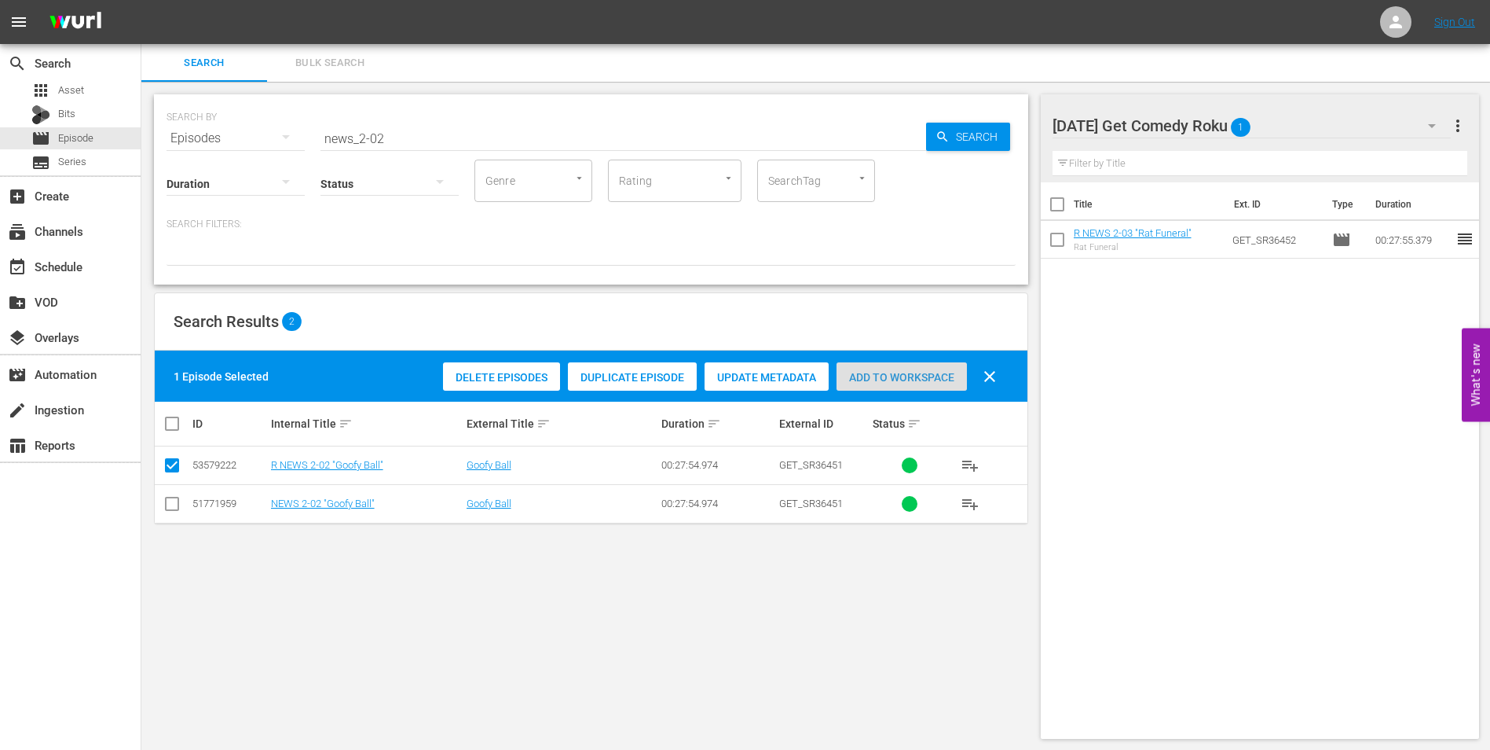
click at [917, 382] on span "Add to Workspace" at bounding box center [902, 377] width 130 height 13
click at [1308, 125] on div "[DATE] Get Comedy Roku 2" at bounding box center [1252, 126] width 399 height 44
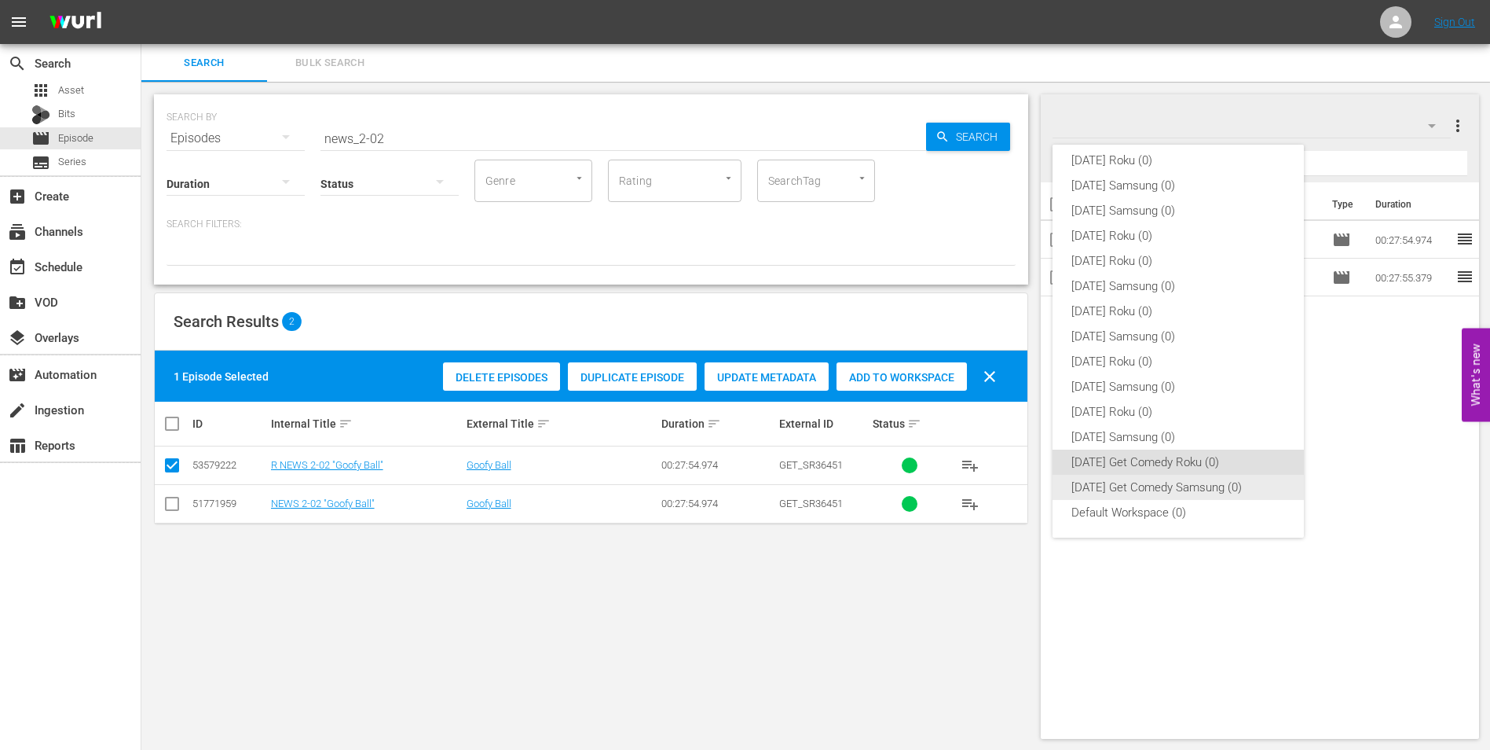
click at [1158, 483] on div "[DATE] Get Comedy Samsung (0)" at bounding box center [1179, 487] width 214 height 25
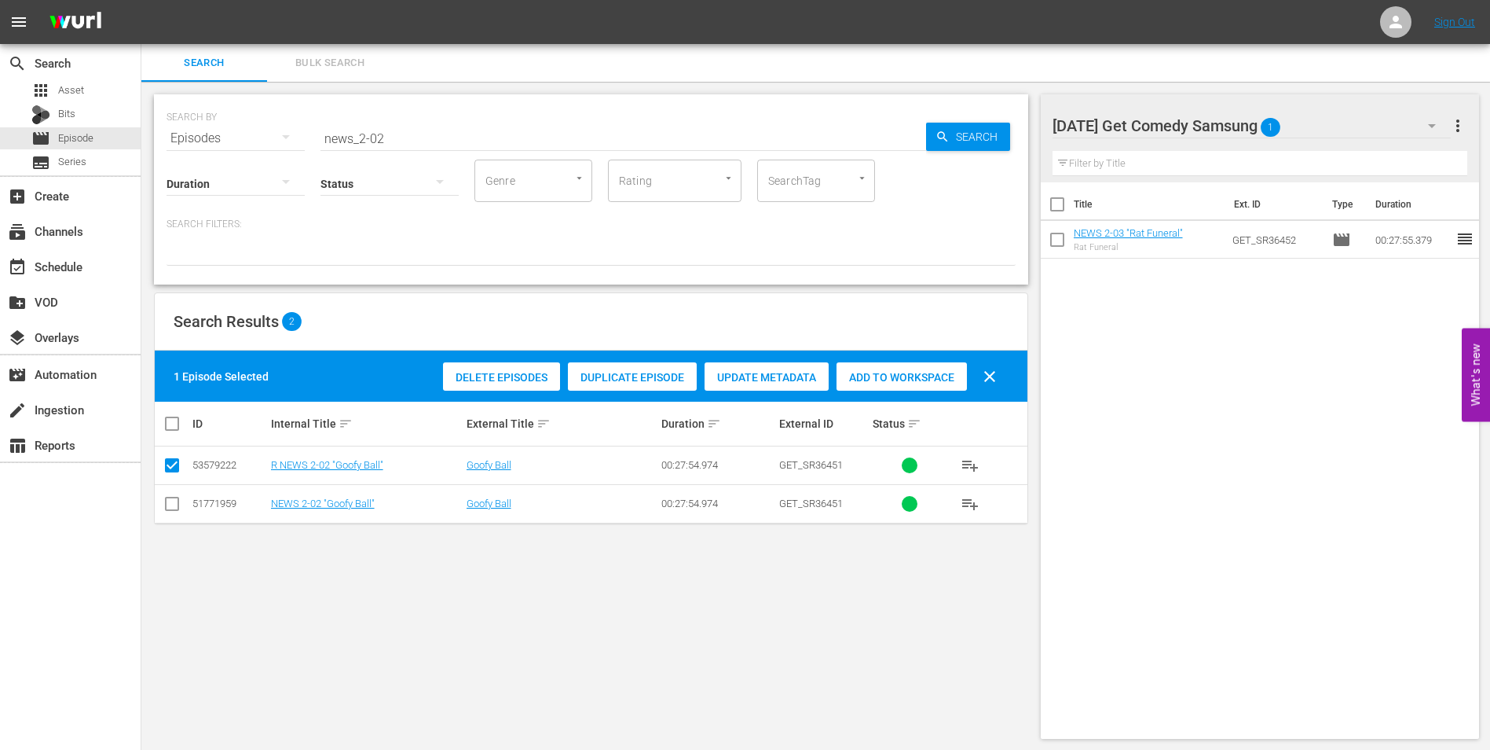
click at [169, 503] on input "checkbox" at bounding box center [172, 506] width 19 height 19
click at [169, 471] on input "checkbox" at bounding box center [172, 468] width 19 height 19
click at [940, 375] on span "Add to Workspace" at bounding box center [902, 377] width 130 height 13
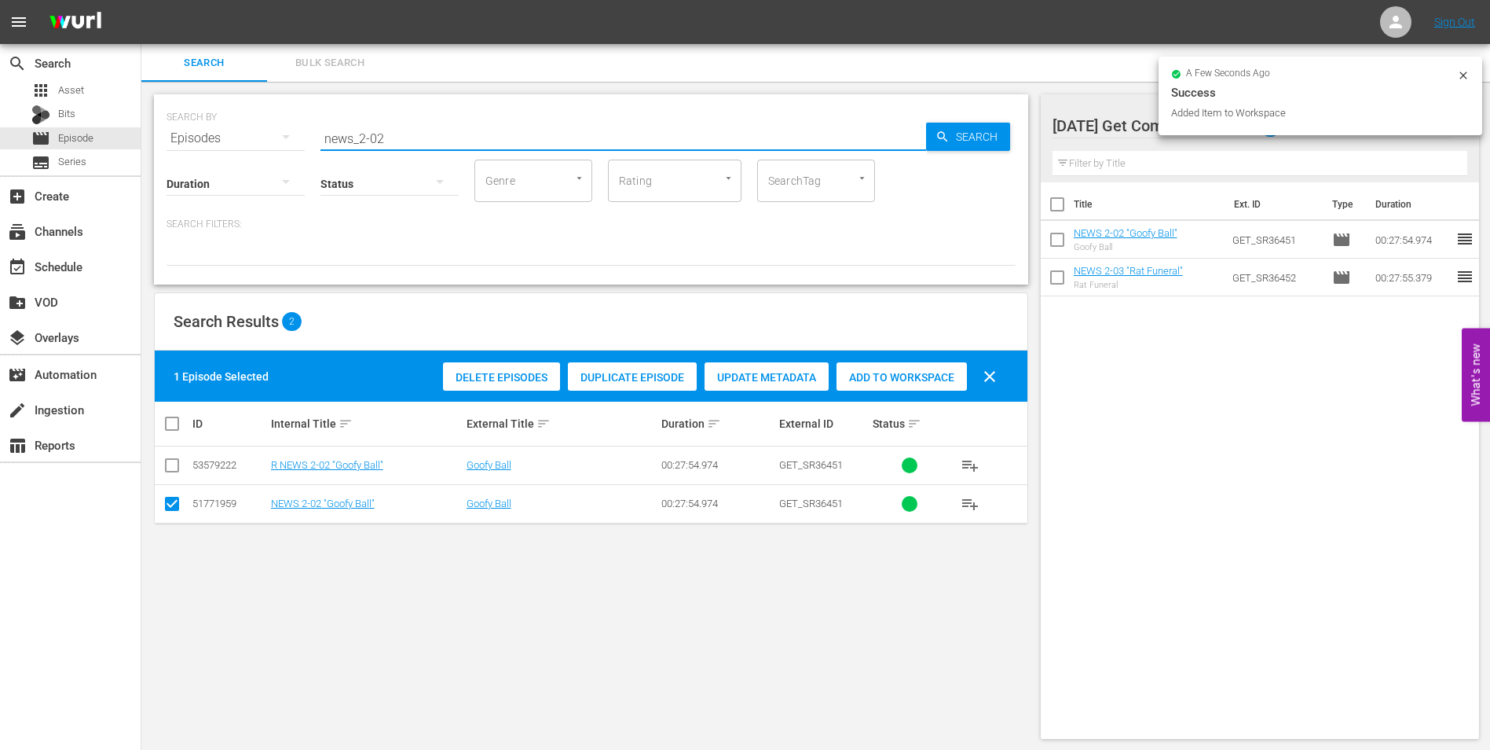
drag, startPoint x: 377, startPoint y: 135, endPoint x: 442, endPoint y: 152, distance: 66.5
click at [442, 152] on div "SEARCH BY Search By Episodes Search ID, Title, Description, Keywords, or Catego…" at bounding box center [591, 189] width 874 height 190
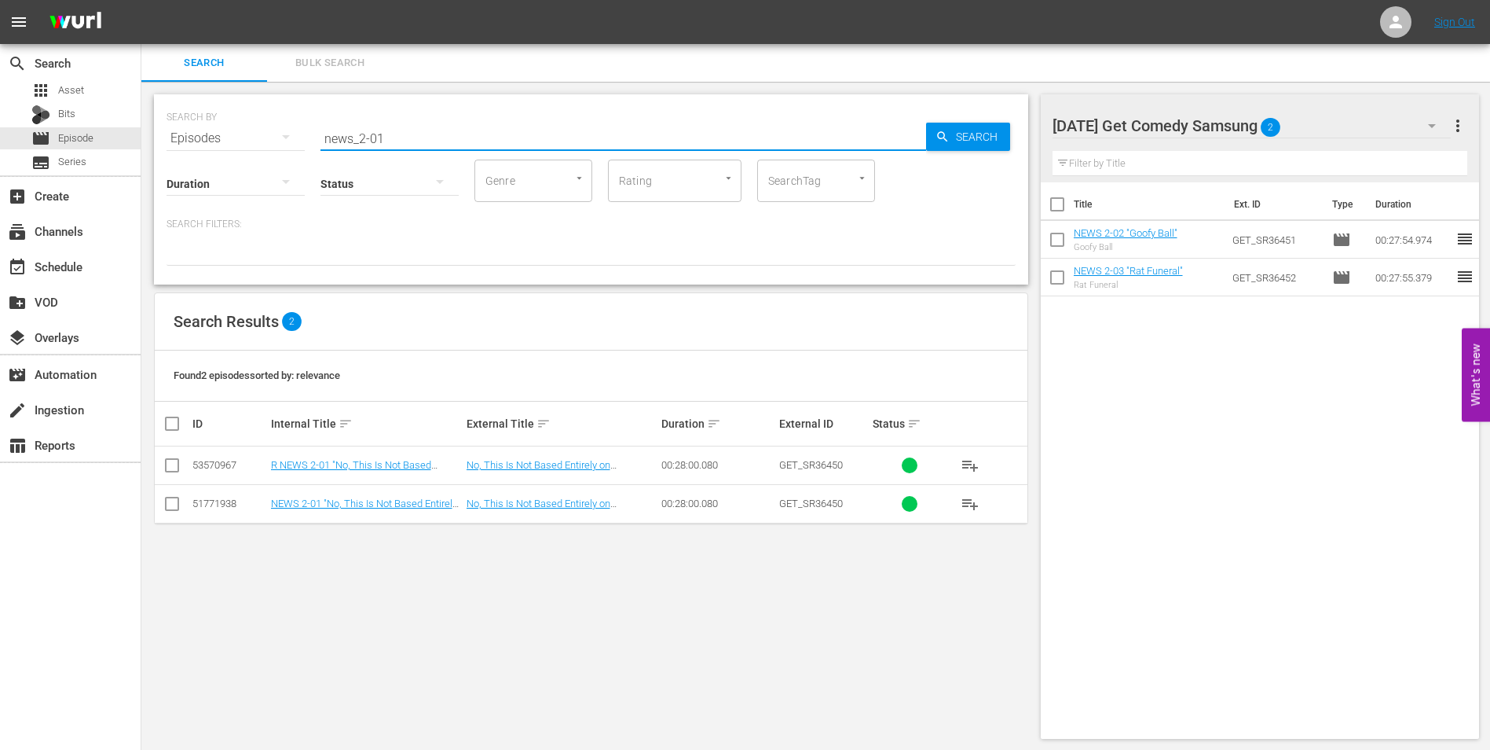
click at [175, 504] on input "checkbox" at bounding box center [172, 506] width 19 height 19
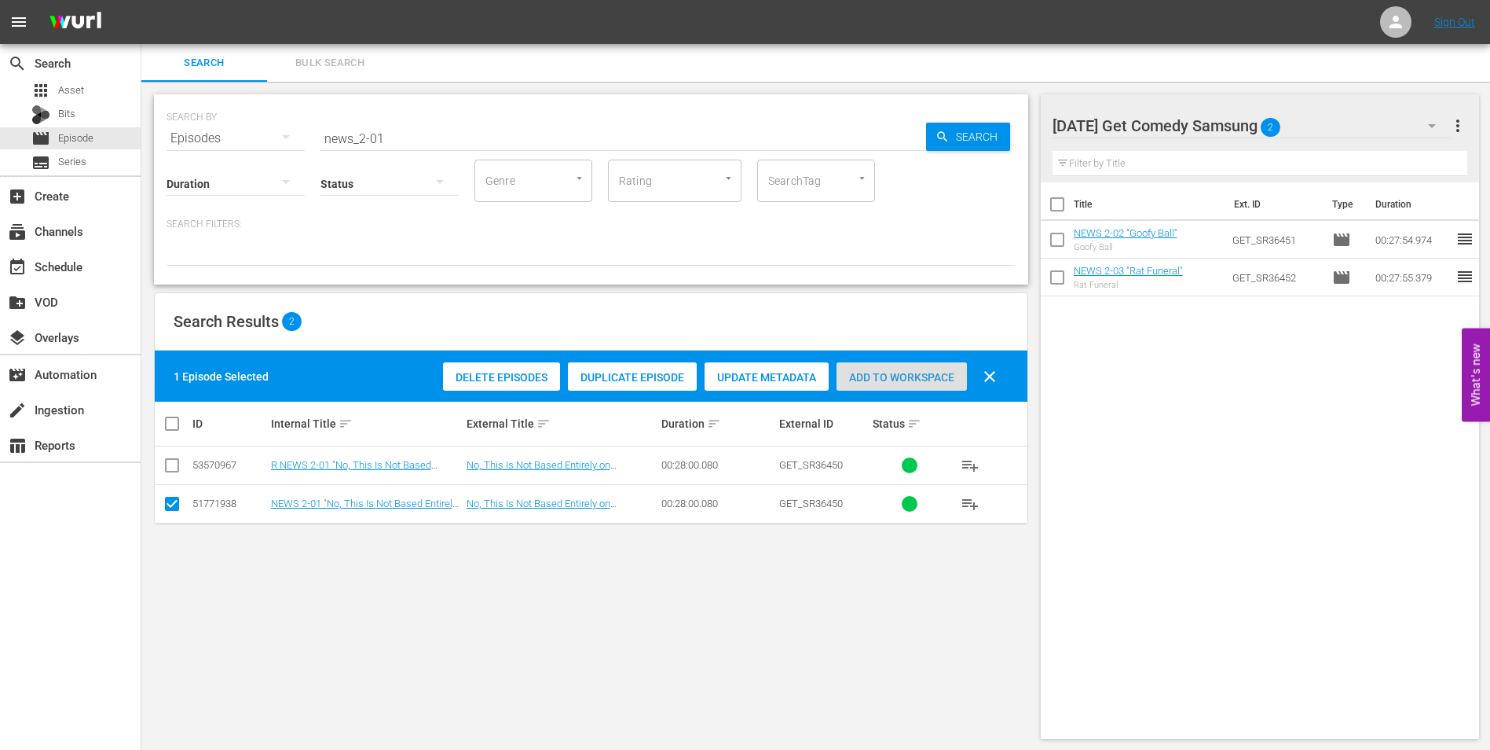
click at [866, 374] on span "Add to Workspace" at bounding box center [902, 377] width 130 height 13
click at [1329, 131] on div "[DATE] Get Comedy Samsung 3" at bounding box center [1252, 126] width 399 height 44
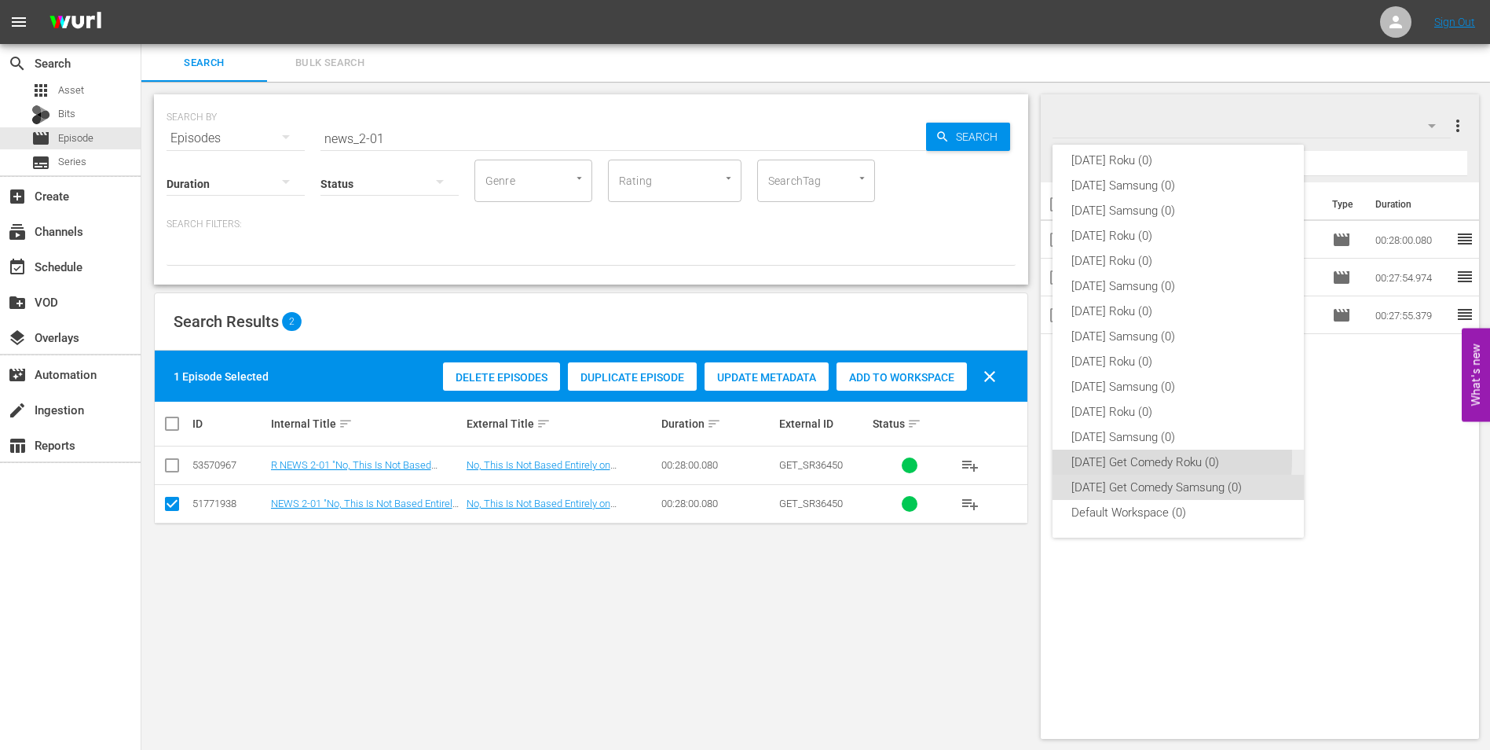
drag, startPoint x: 1073, startPoint y: 457, endPoint x: 830, endPoint y: 502, distance: 246.9
click at [1072, 459] on div "[DATE] Get Comedy Roku (0)" at bounding box center [1179, 461] width 214 height 25
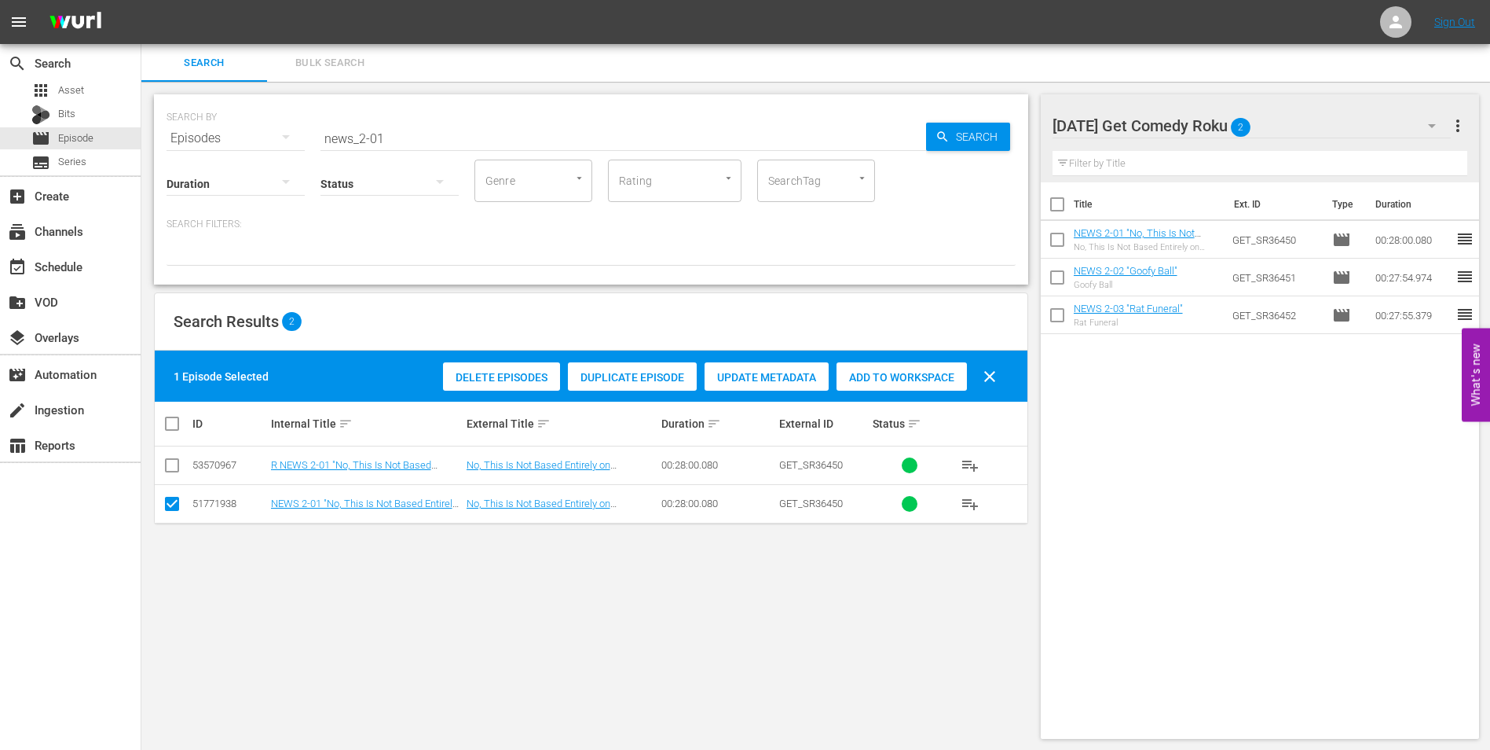
click at [170, 508] on input "checkbox" at bounding box center [172, 506] width 19 height 19
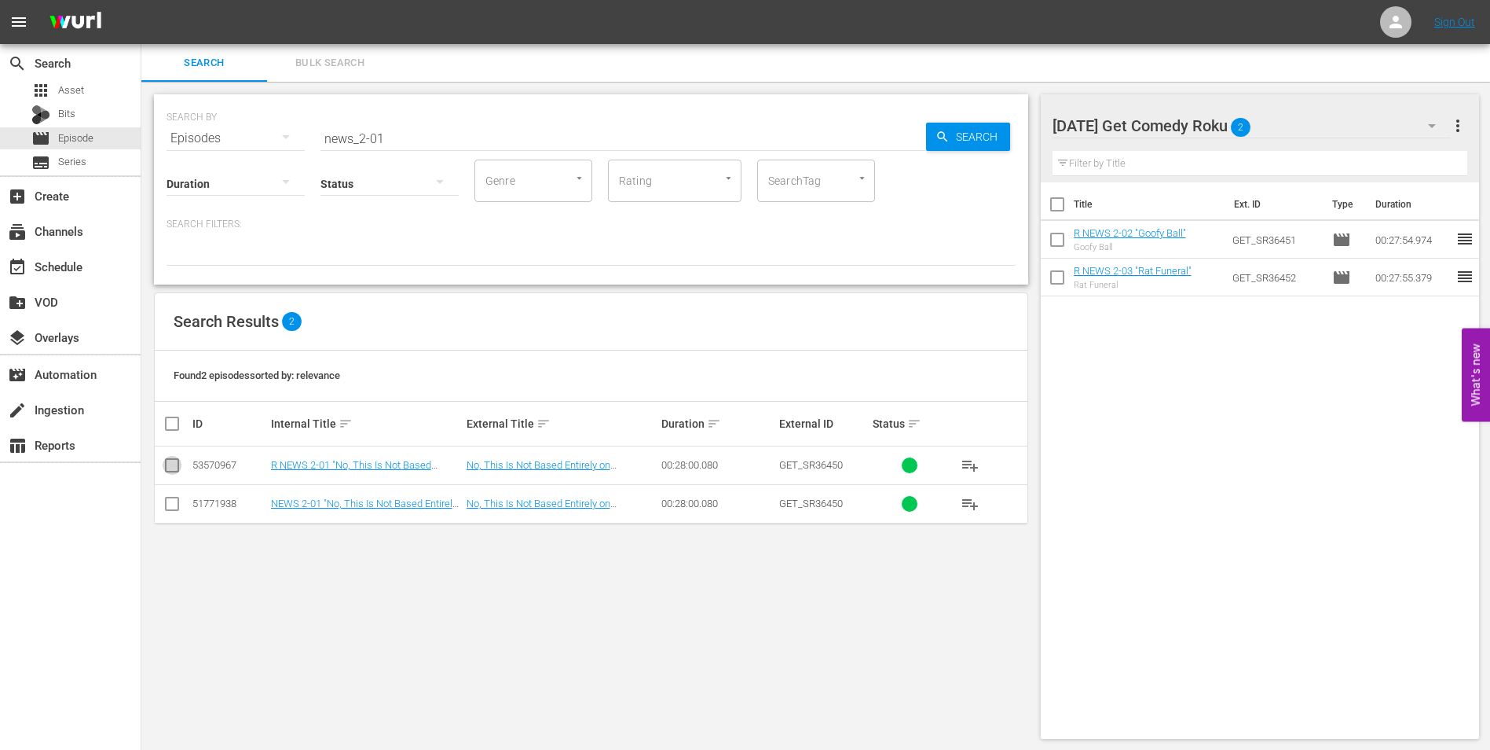
click at [168, 464] on input "checkbox" at bounding box center [172, 468] width 19 height 19
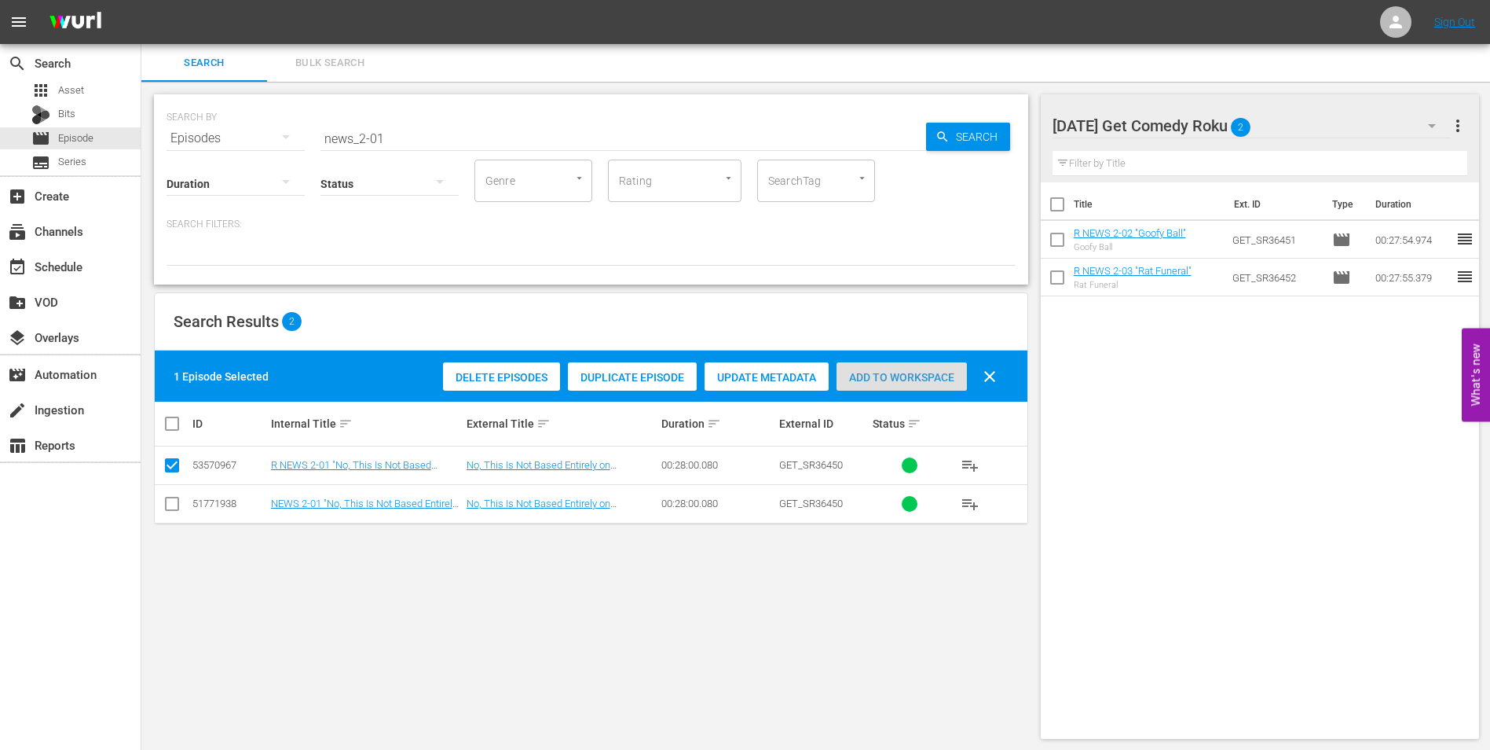
click at [888, 372] on span "Add to Workspace" at bounding box center [902, 377] width 130 height 13
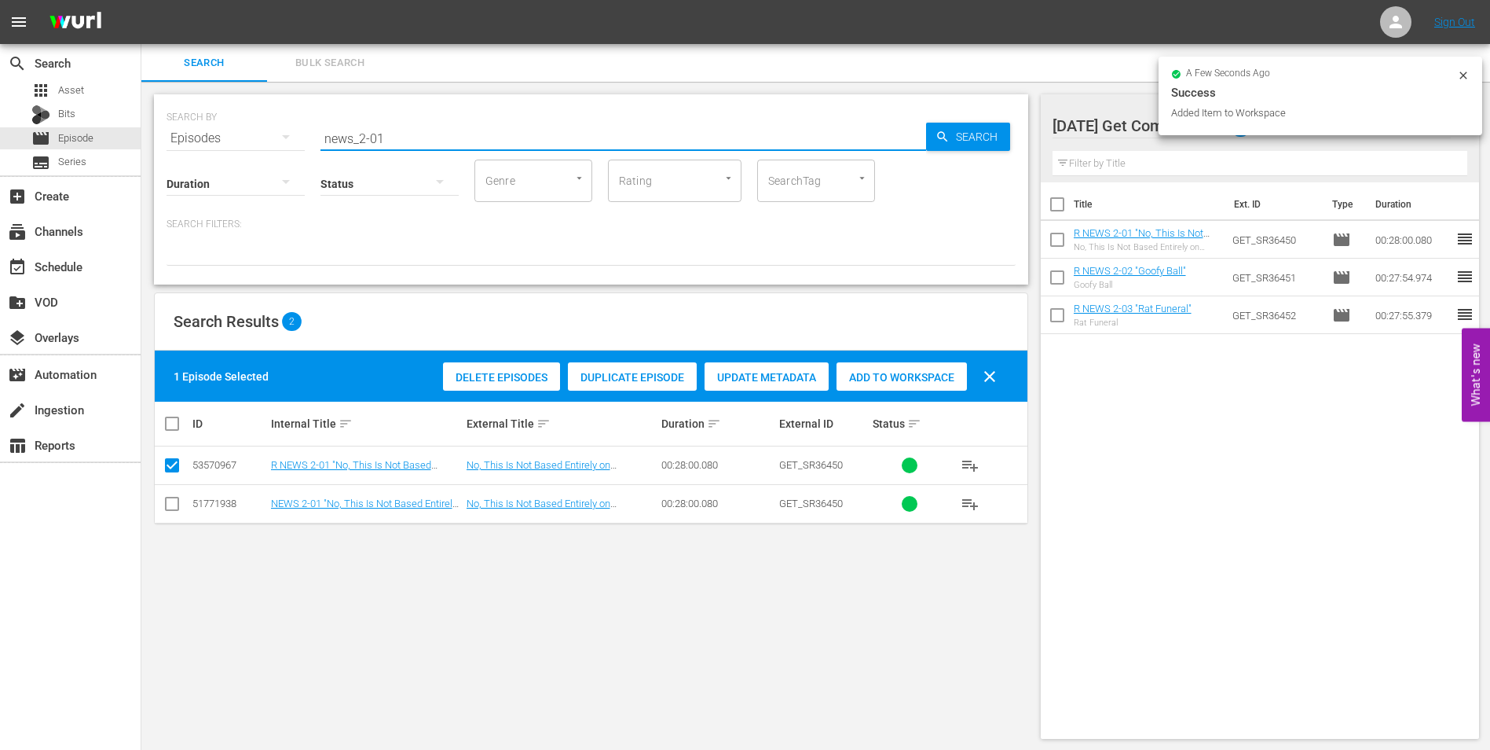
drag, startPoint x: 306, startPoint y: 127, endPoint x: 168, endPoint y: 116, distance: 137.9
click at [168, 116] on div "SEARCH BY Search By Episodes Search ID, Title, Description, Keywords, or Catego…" at bounding box center [591, 129] width 849 height 57
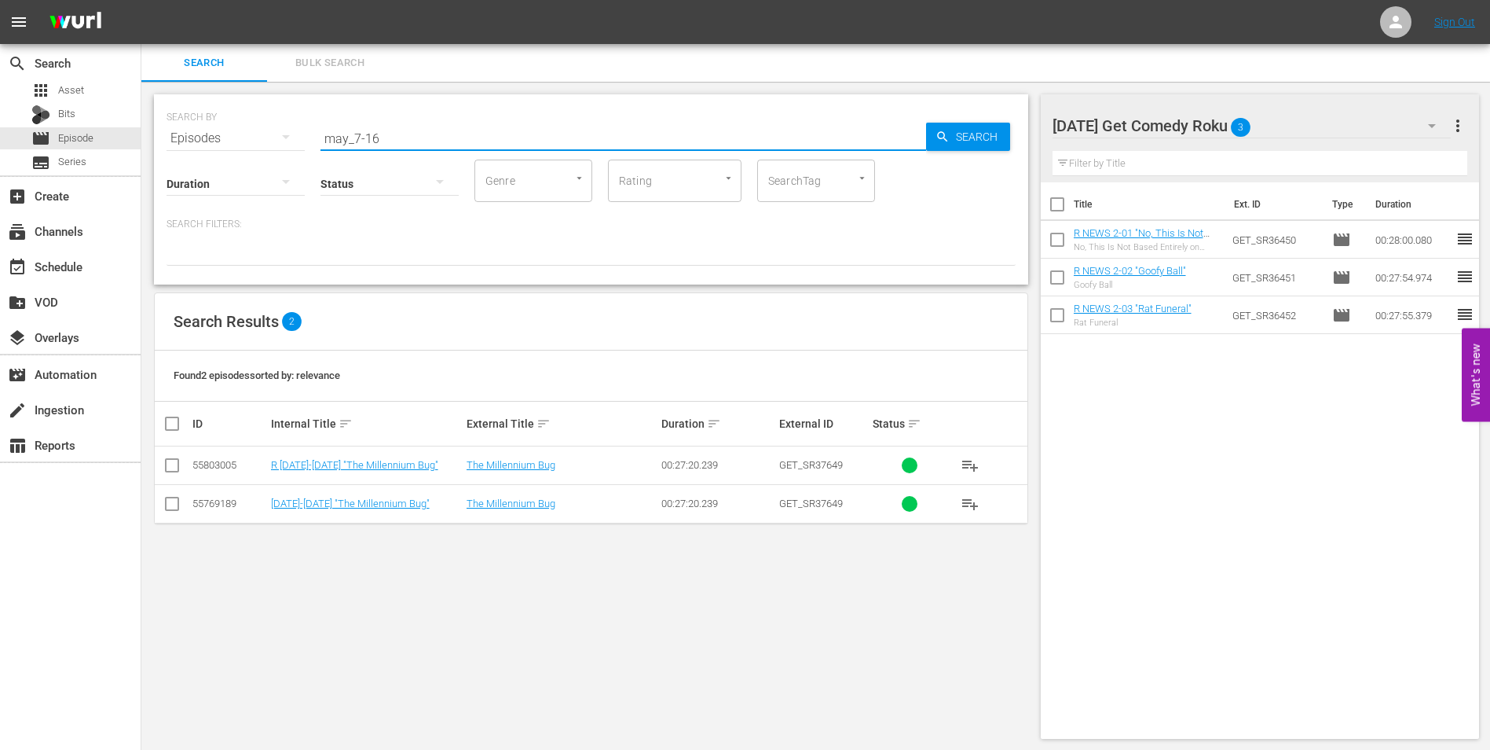
click at [170, 466] on input "checkbox" at bounding box center [172, 468] width 19 height 19
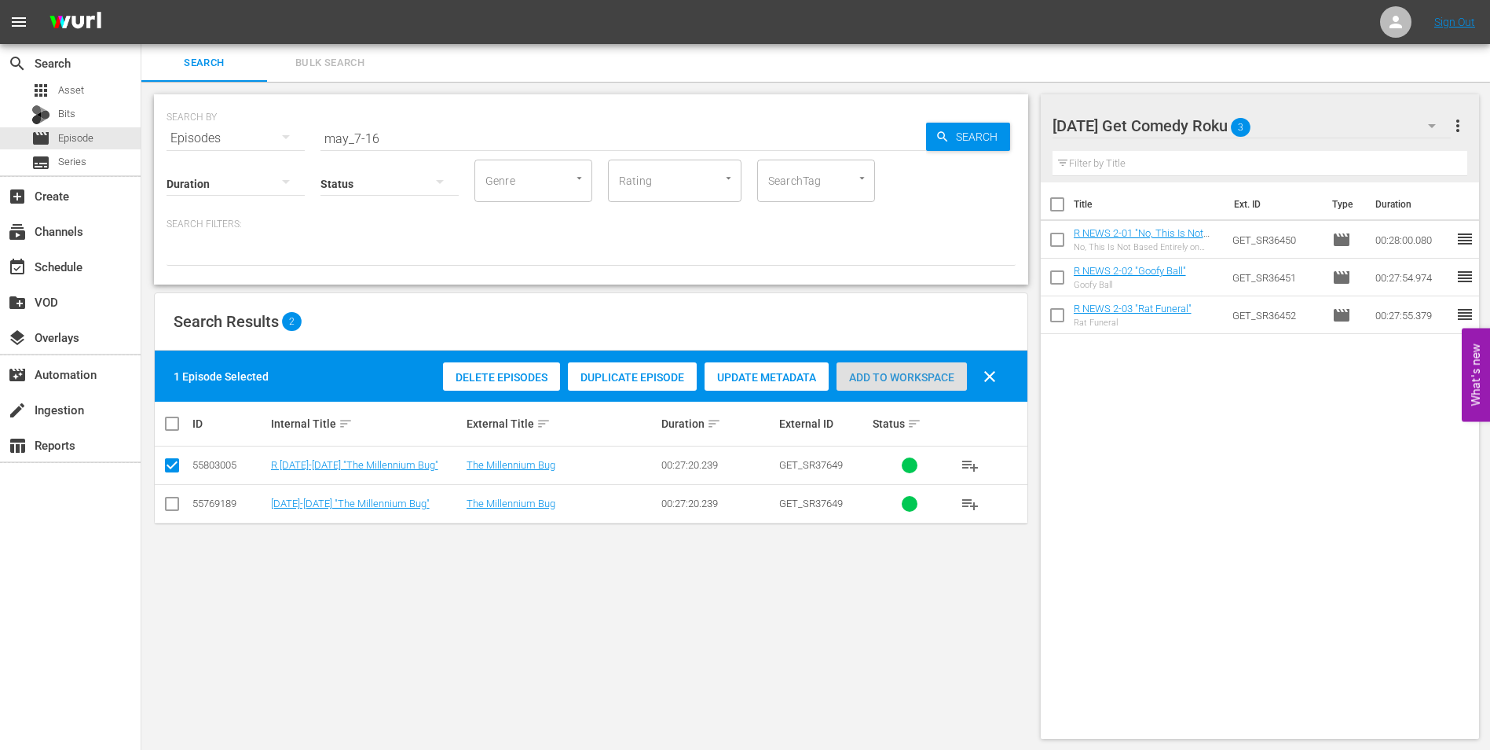
click at [930, 389] on div "Add to Workspace" at bounding box center [902, 377] width 130 height 30
click at [1289, 128] on div "[DATE] Get Comedy Roku 4" at bounding box center [1252, 126] width 399 height 44
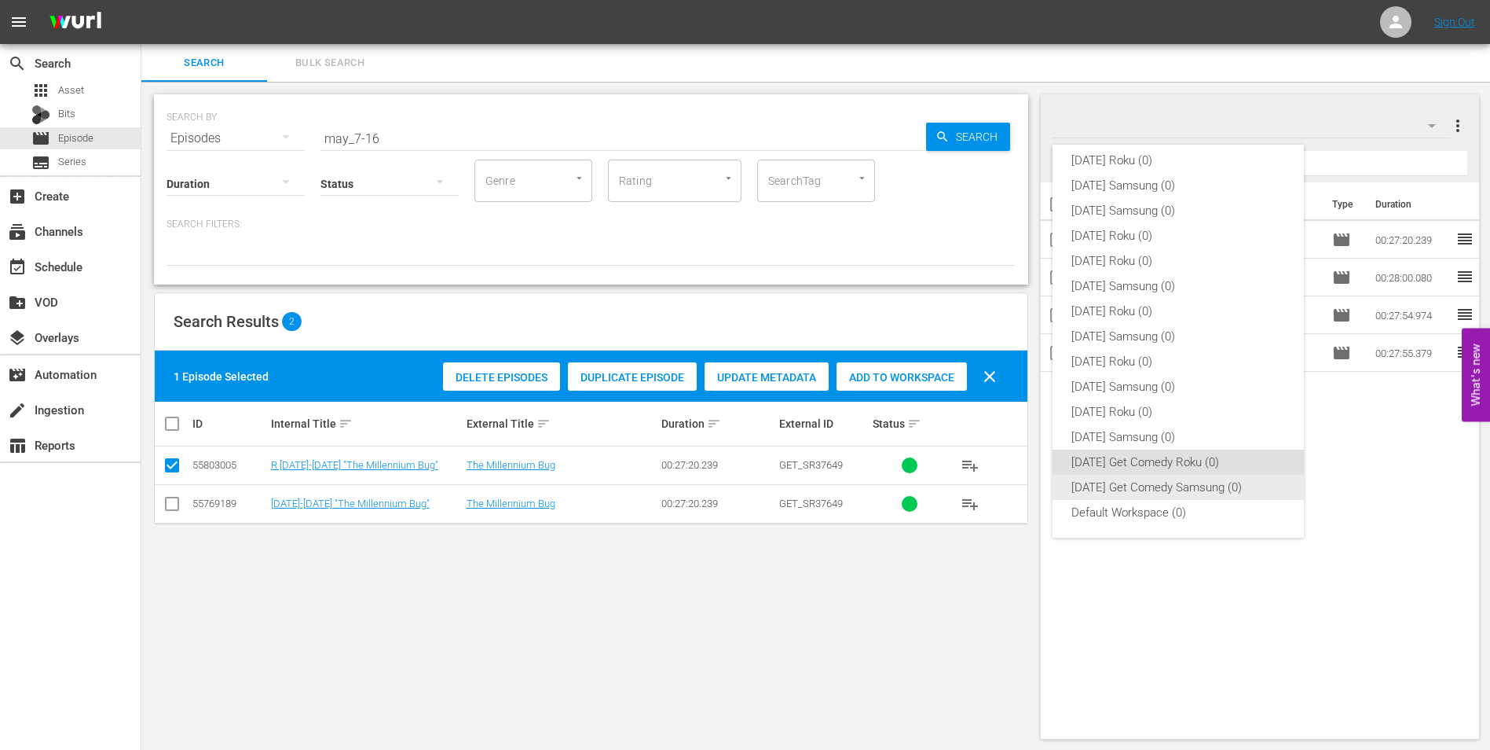
click at [1134, 484] on div "[DATE] Get Comedy Samsung (0)" at bounding box center [1179, 487] width 214 height 25
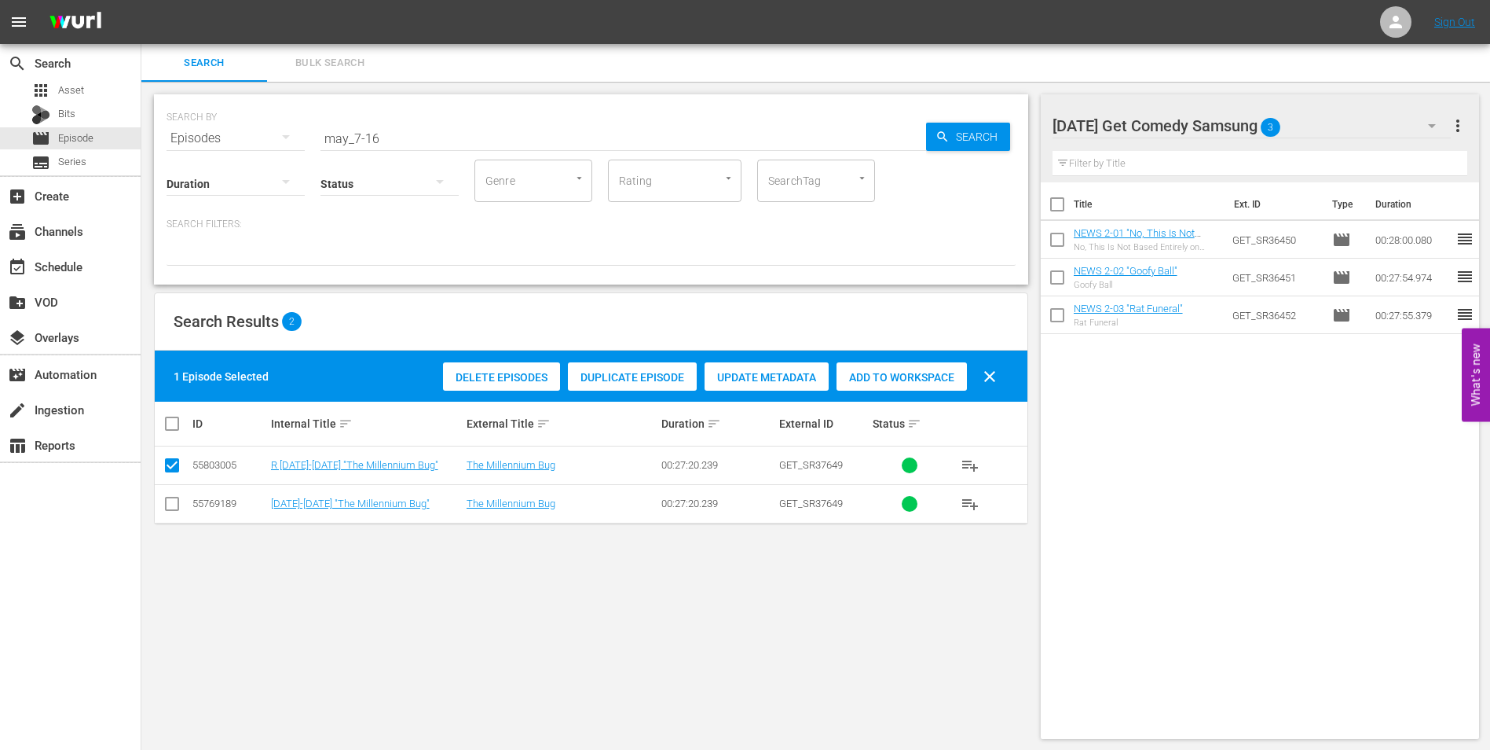
drag, startPoint x: 171, startPoint y: 506, endPoint x: 171, endPoint y: 483, distance: 22.8
click at [171, 504] on input "checkbox" at bounding box center [172, 506] width 19 height 19
click at [174, 465] on input "checkbox" at bounding box center [172, 468] width 19 height 19
click at [915, 368] on div "Add to Workspace" at bounding box center [902, 377] width 130 height 30
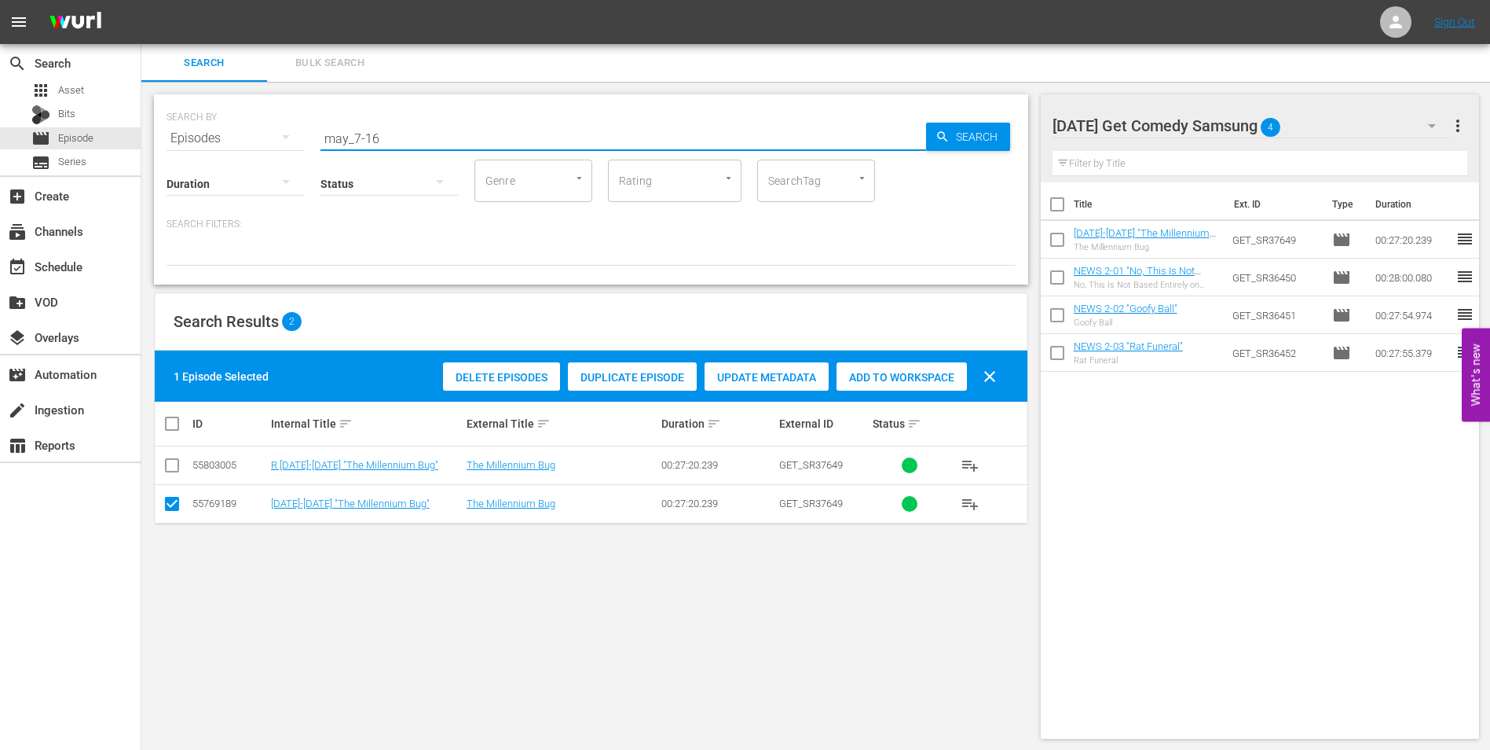
drag, startPoint x: 371, startPoint y: 130, endPoint x: 408, endPoint y: 137, distance: 37.5
click at [408, 137] on input "may_7-16" at bounding box center [624, 138] width 606 height 38
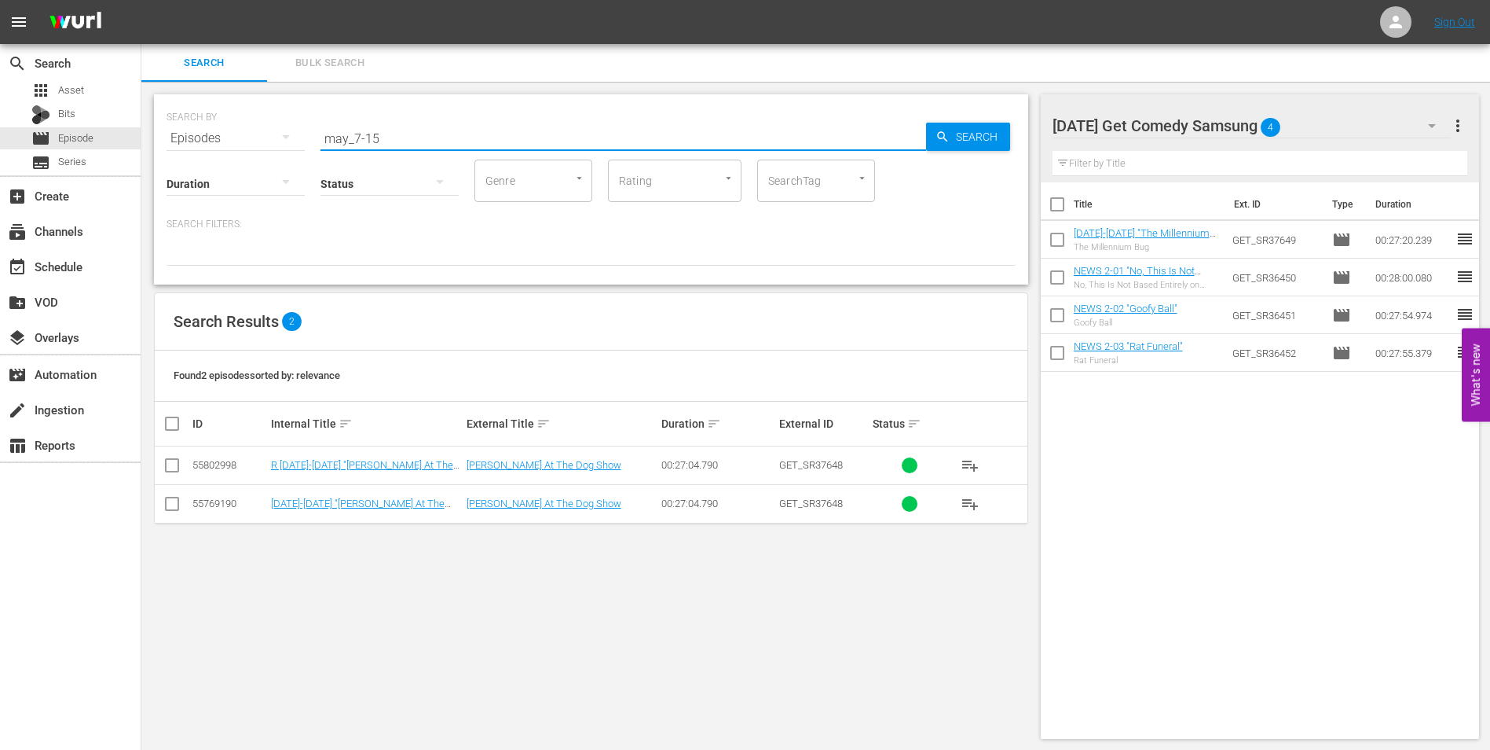
click at [175, 509] on input "checkbox" at bounding box center [172, 506] width 19 height 19
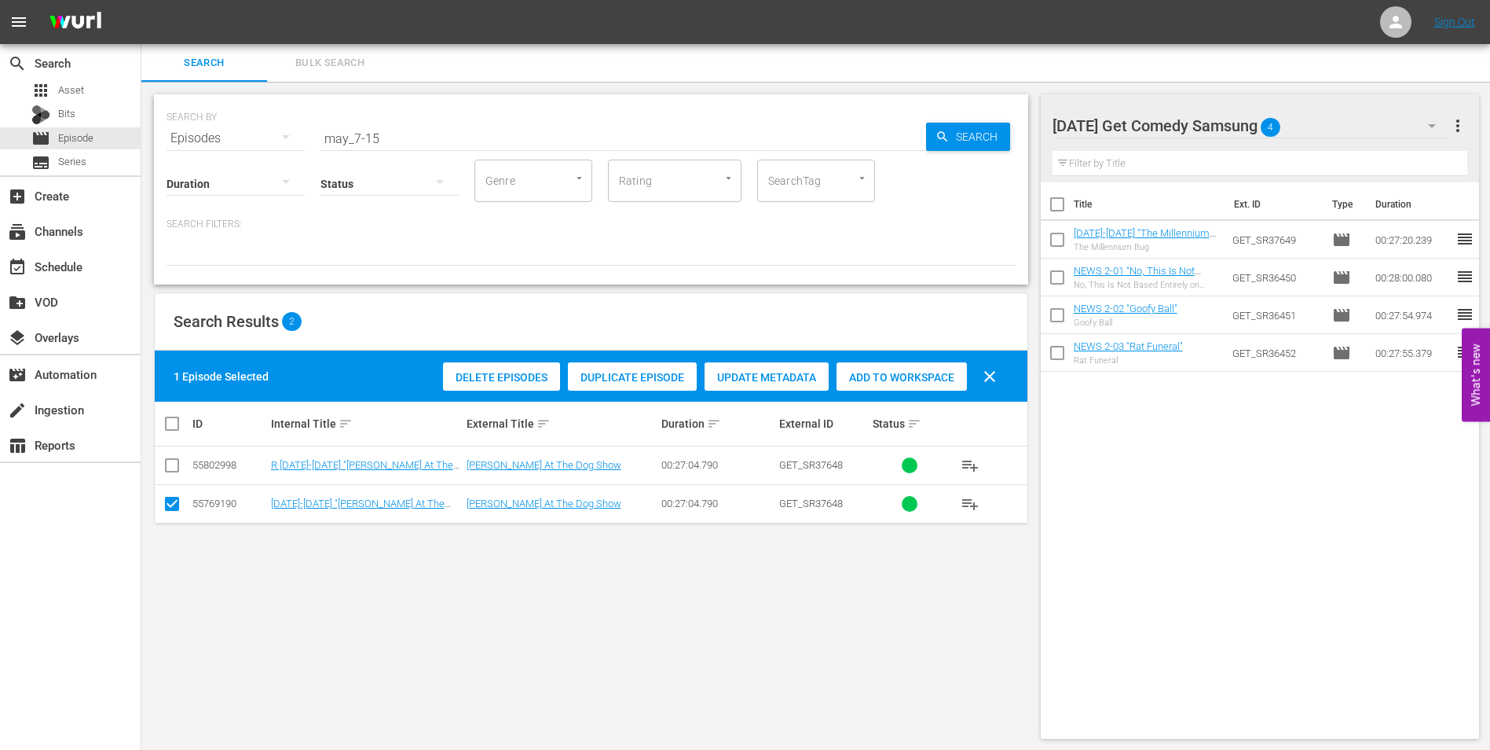
click at [900, 360] on div "Delete Episodes Duplicate Episode Update Metadata Add to Workspace clear" at bounding box center [724, 376] width 570 height 38
click at [901, 377] on span "Add to Workspace" at bounding box center [902, 377] width 130 height 13
click at [1306, 119] on div "[DATE] Get Comedy Samsung 5" at bounding box center [1252, 126] width 399 height 44
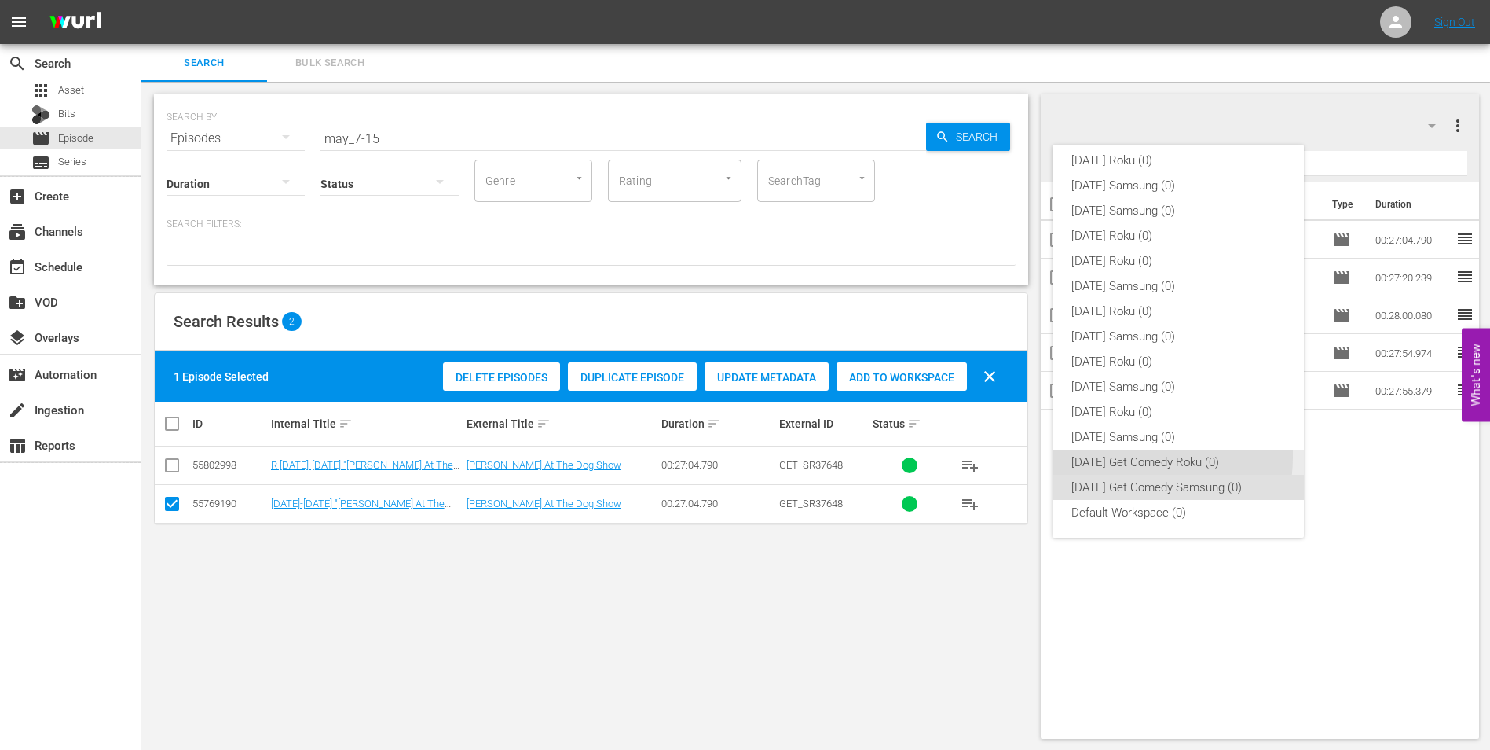
click at [1109, 456] on div "[DATE] Get Comedy Roku (0)" at bounding box center [1179, 461] width 214 height 25
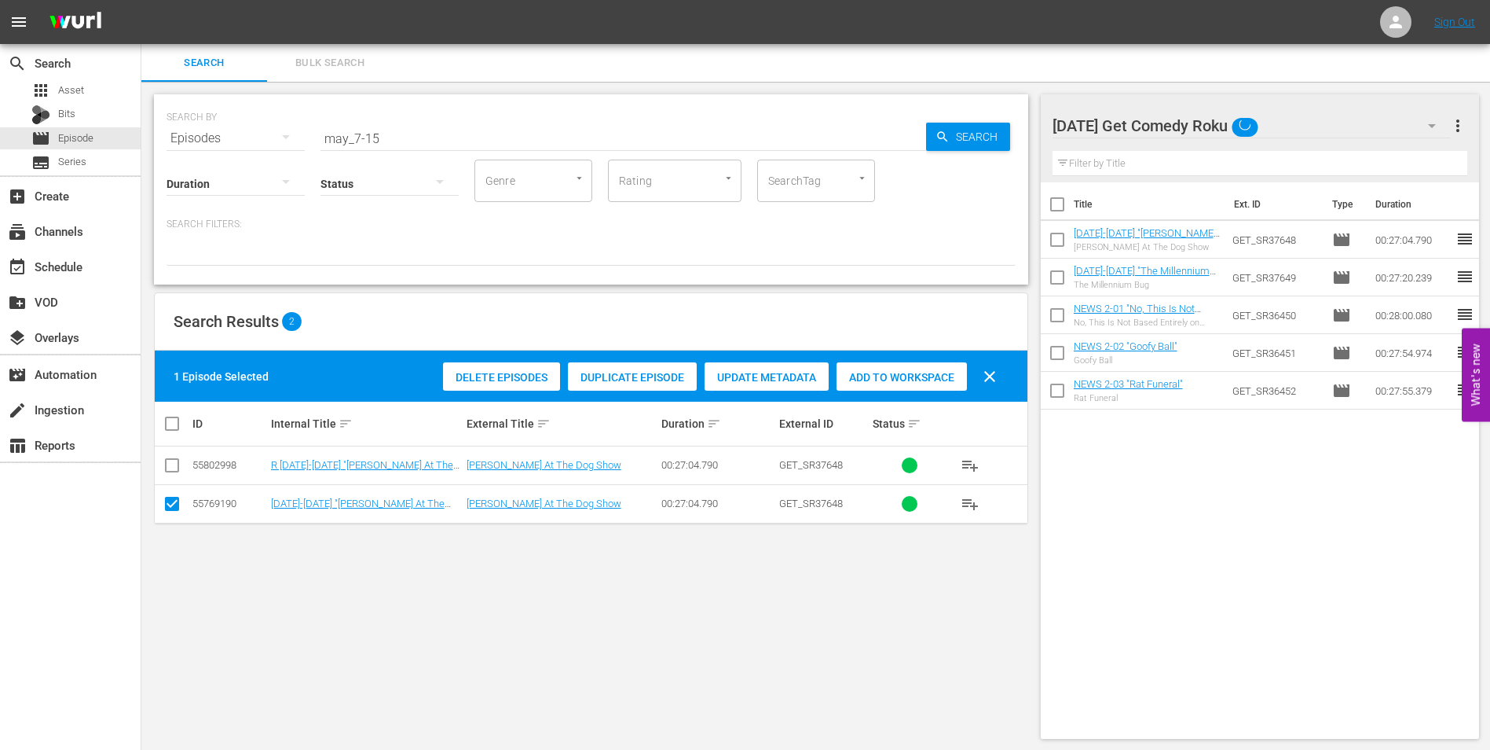
drag, startPoint x: 170, startPoint y: 509, endPoint x: 170, endPoint y: 488, distance: 21.2
click at [170, 508] on input "checkbox" at bounding box center [172, 506] width 19 height 19
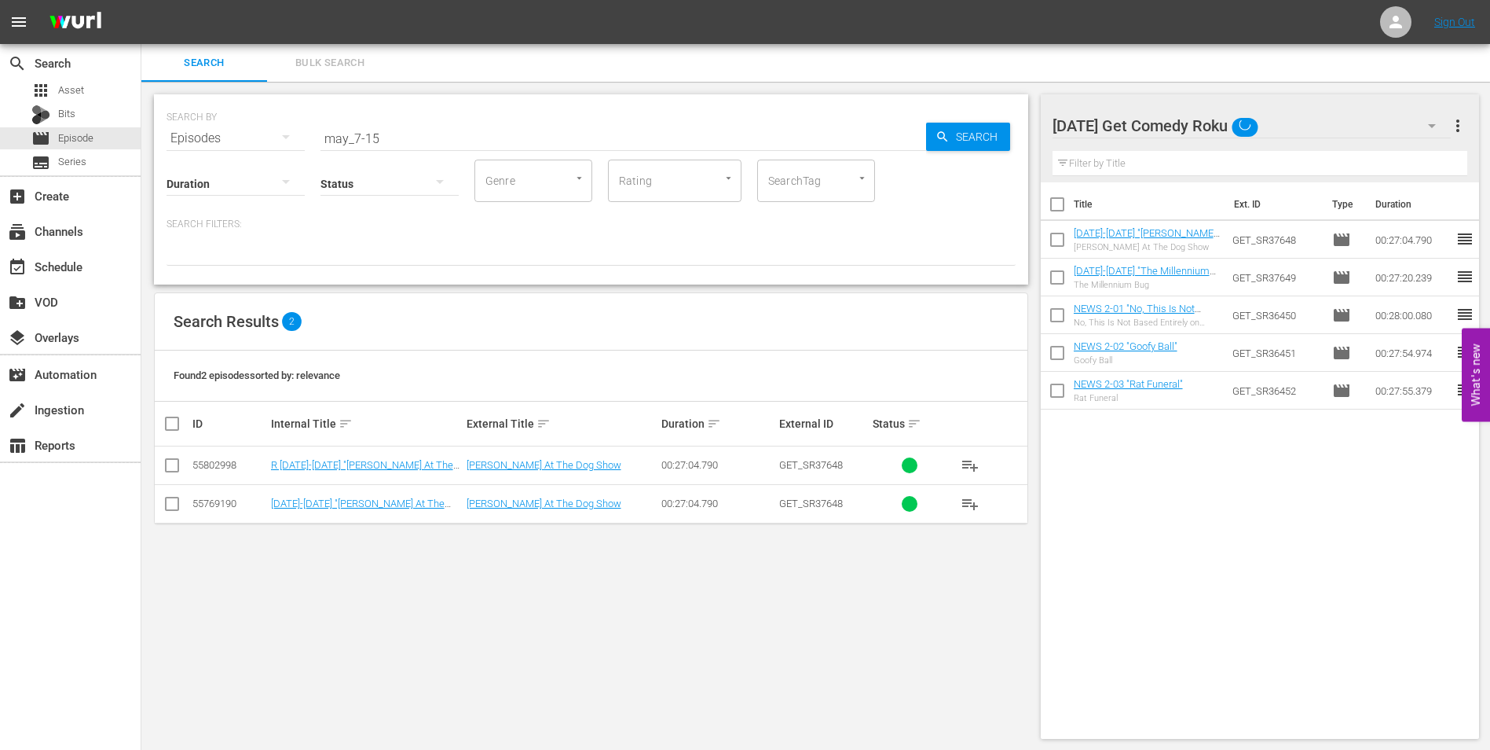
click at [172, 457] on icon at bounding box center [172, 465] width 19 height 19
click at [171, 468] on input "checkbox" at bounding box center [172, 468] width 19 height 19
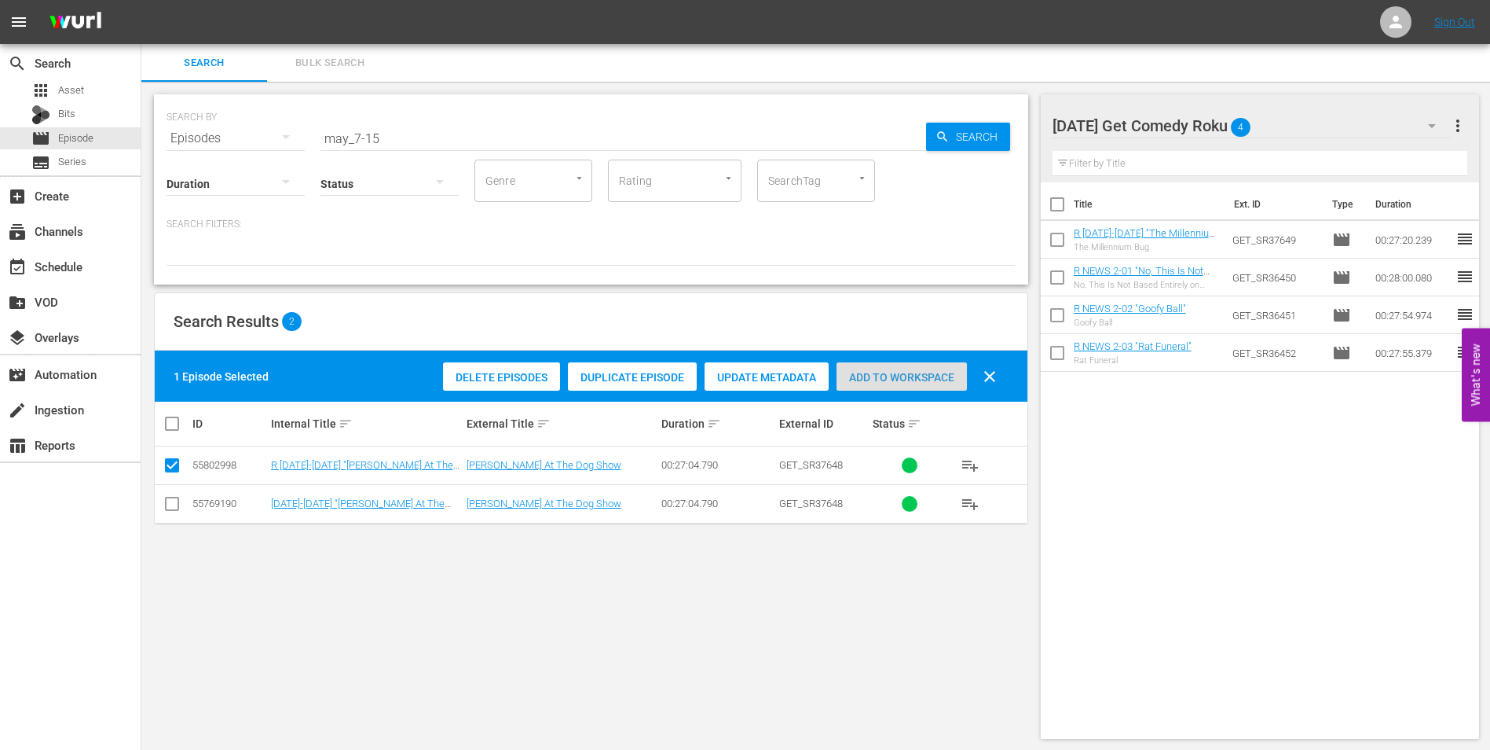
click at [912, 374] on span "Add to Workspace" at bounding box center [902, 377] width 130 height 13
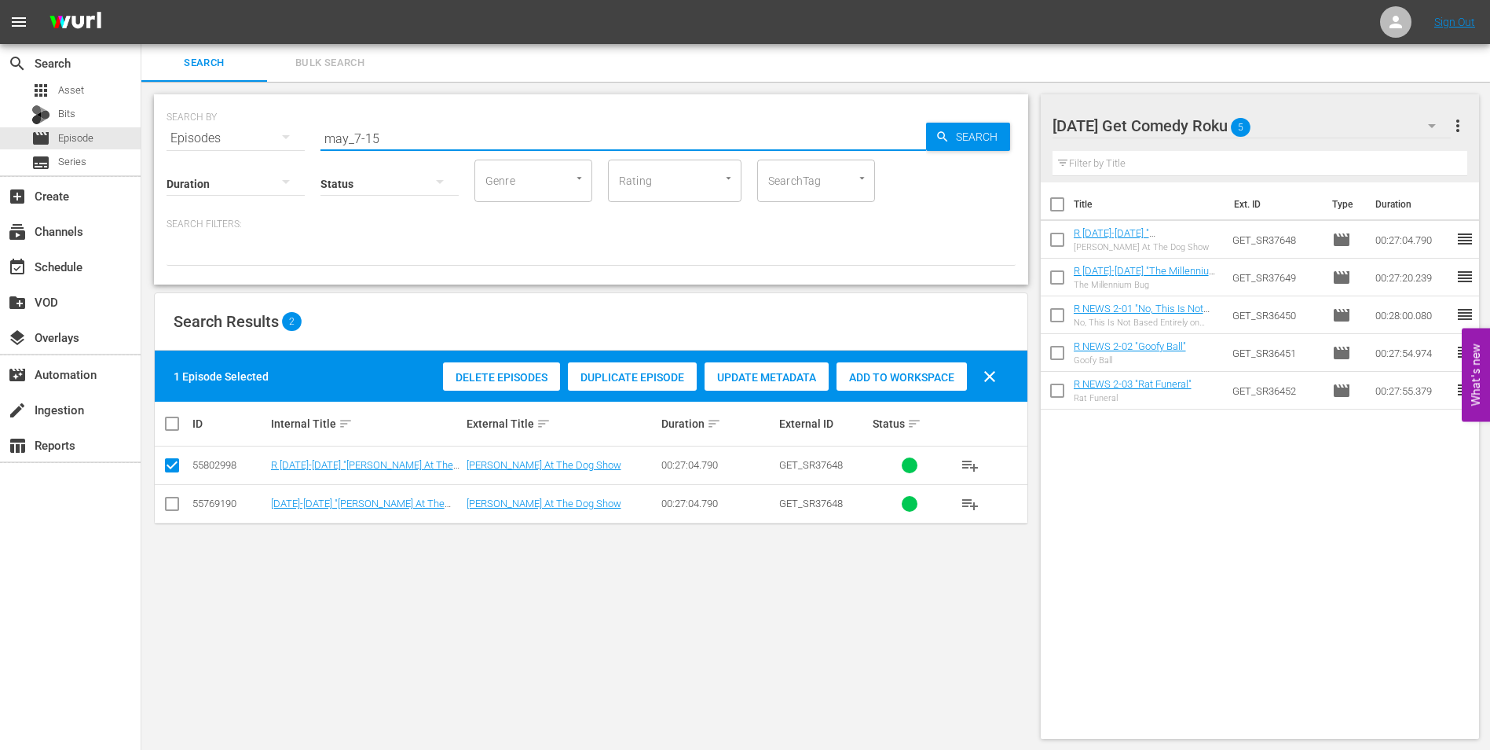
click at [368, 134] on input "may_7-15" at bounding box center [624, 138] width 606 height 38
drag, startPoint x: 369, startPoint y: 134, endPoint x: 388, endPoint y: 135, distance: 18.9
click at [388, 135] on input "may_7-15" at bounding box center [624, 138] width 606 height 38
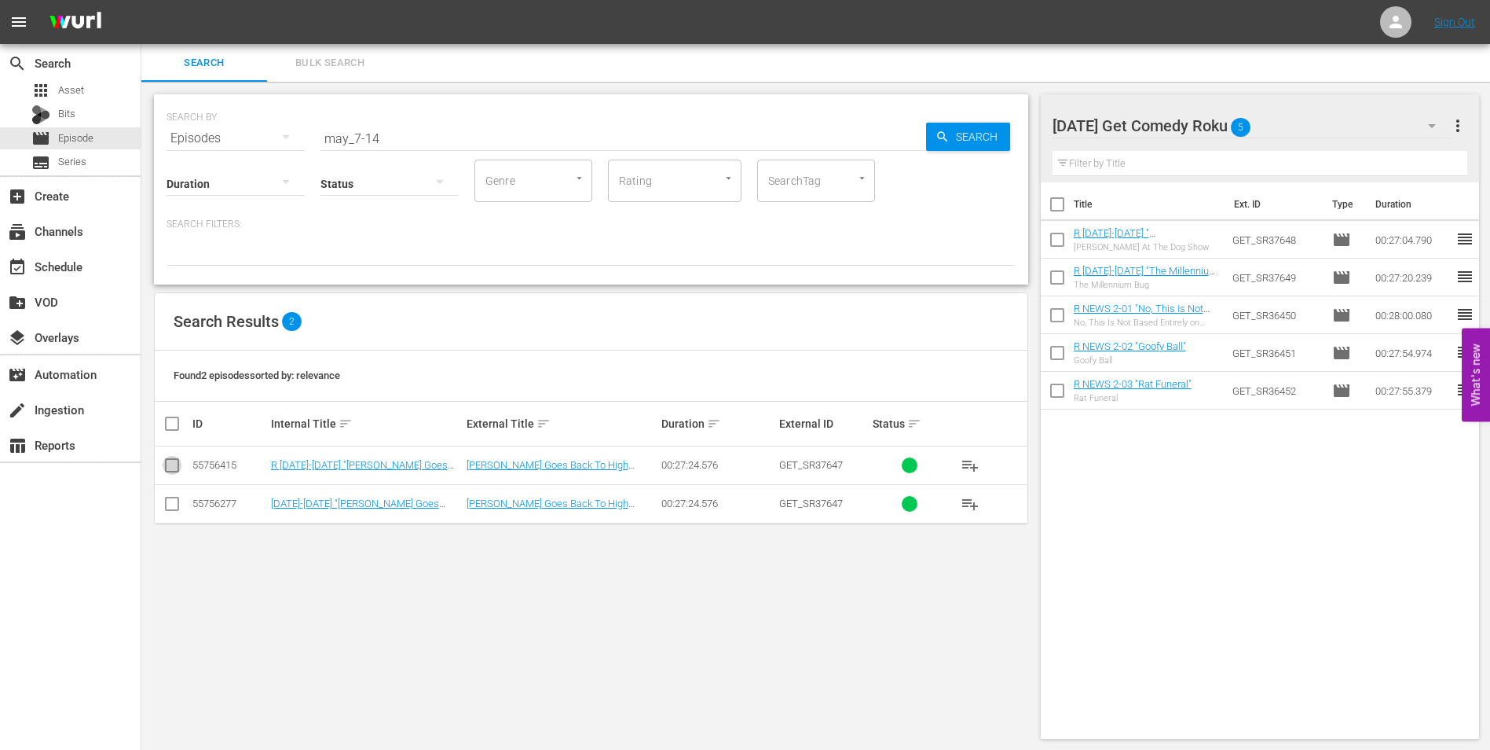
click at [173, 467] on input "checkbox" at bounding box center [172, 468] width 19 height 19
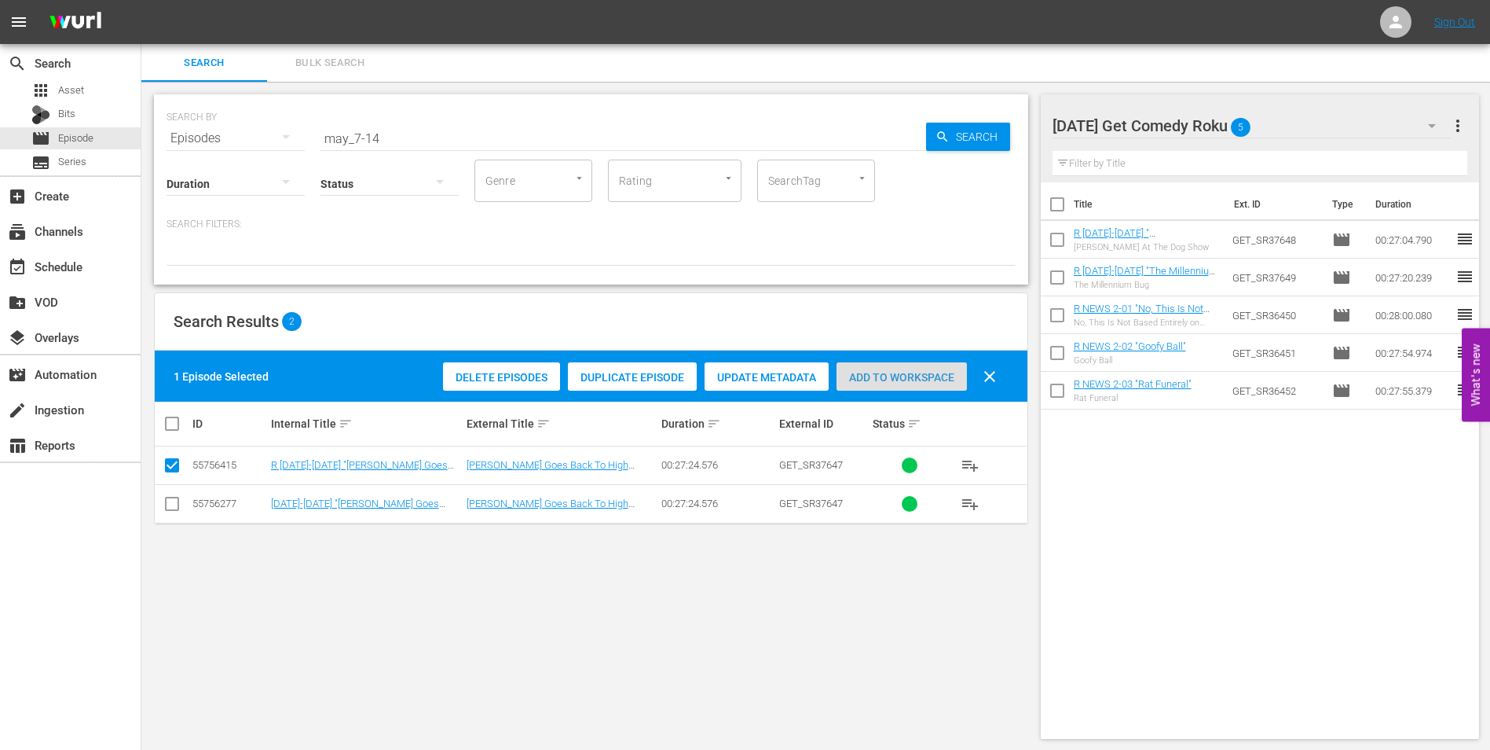
click at [892, 382] on span "Add to Workspace" at bounding box center [902, 377] width 130 height 13
click at [1285, 130] on div "[DATE] Get Comedy Roku 6" at bounding box center [1252, 126] width 399 height 44
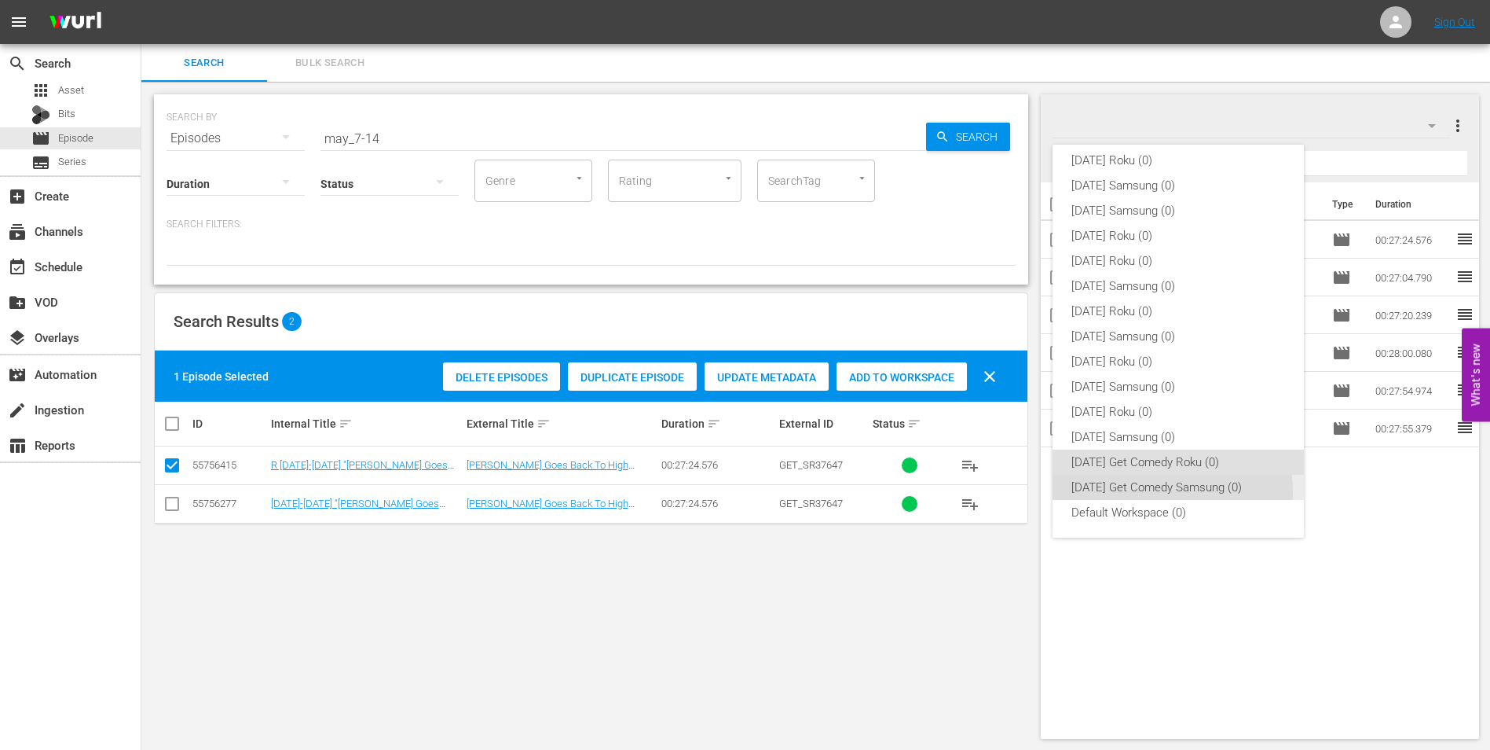
click at [1153, 492] on div "[DATE] Get Comedy Samsung (0)" at bounding box center [1179, 487] width 214 height 25
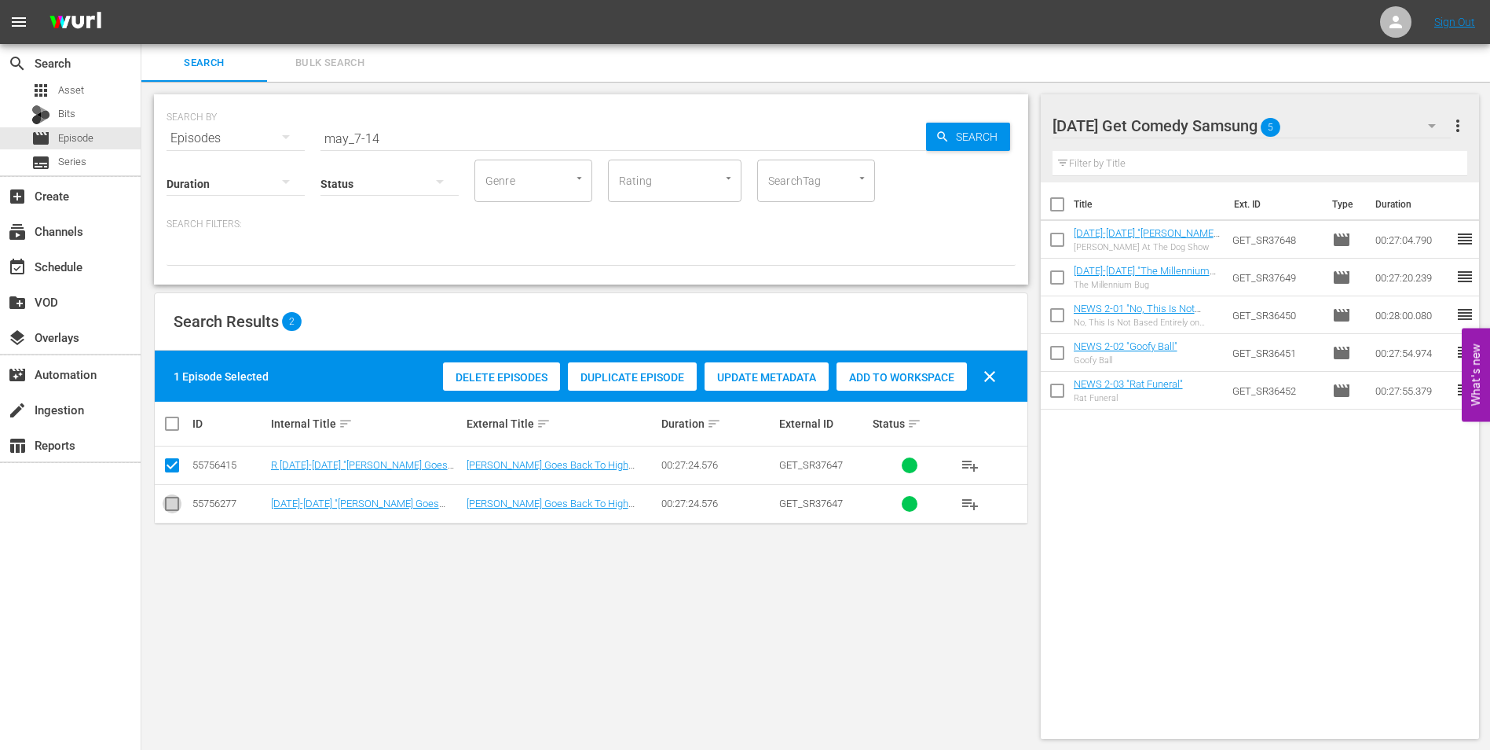
drag, startPoint x: 167, startPoint y: 504, endPoint x: 167, endPoint y: 460, distance: 44.0
click at [167, 501] on input "checkbox" at bounding box center [172, 506] width 19 height 19
click at [168, 450] on td at bounding box center [172, 465] width 35 height 38
click at [172, 465] on input "checkbox" at bounding box center [172, 468] width 19 height 19
click at [910, 358] on div "Delete Episodes Duplicate Episode Update Metadata Add to Workspace clear" at bounding box center [724, 376] width 570 height 38
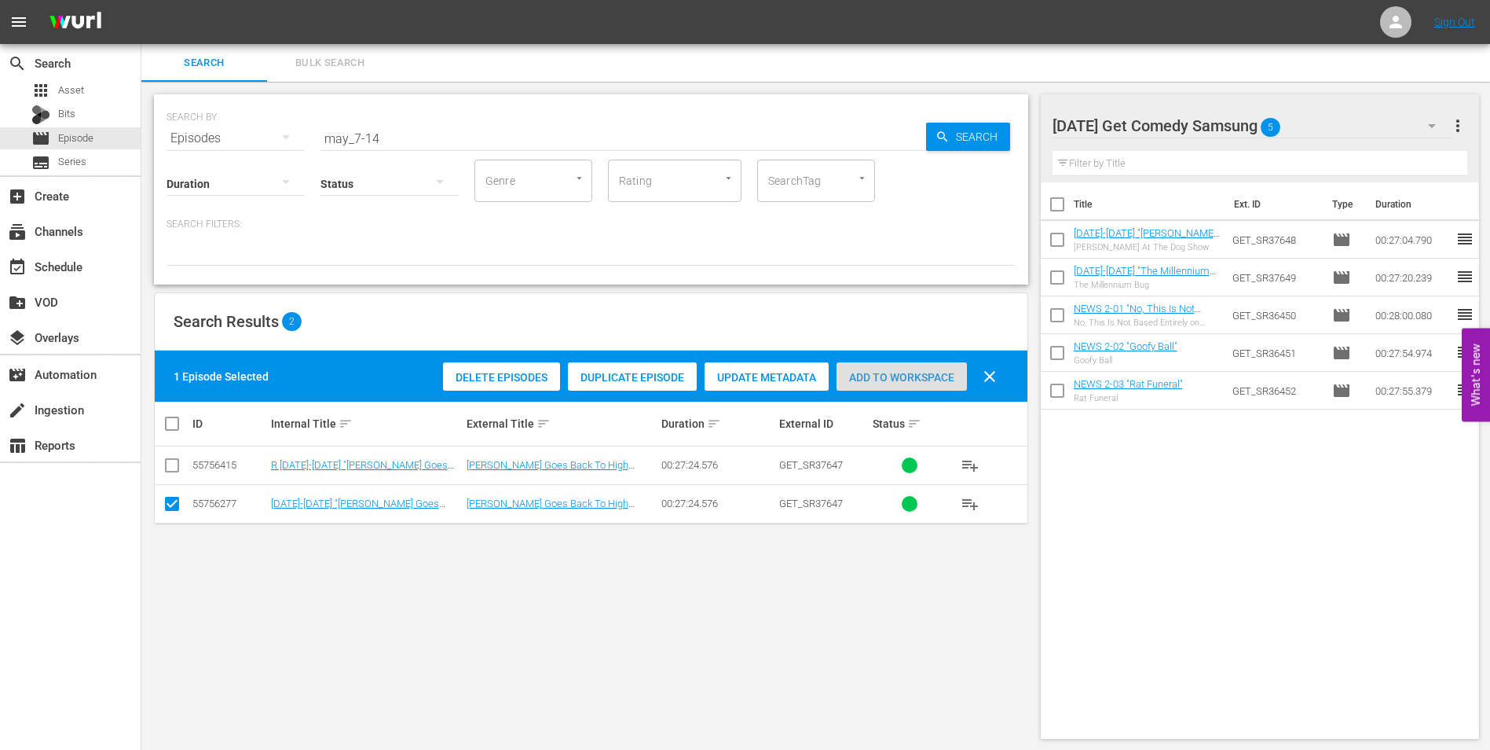
click at [910, 376] on span "Add to Workspace" at bounding box center [902, 377] width 130 height 13
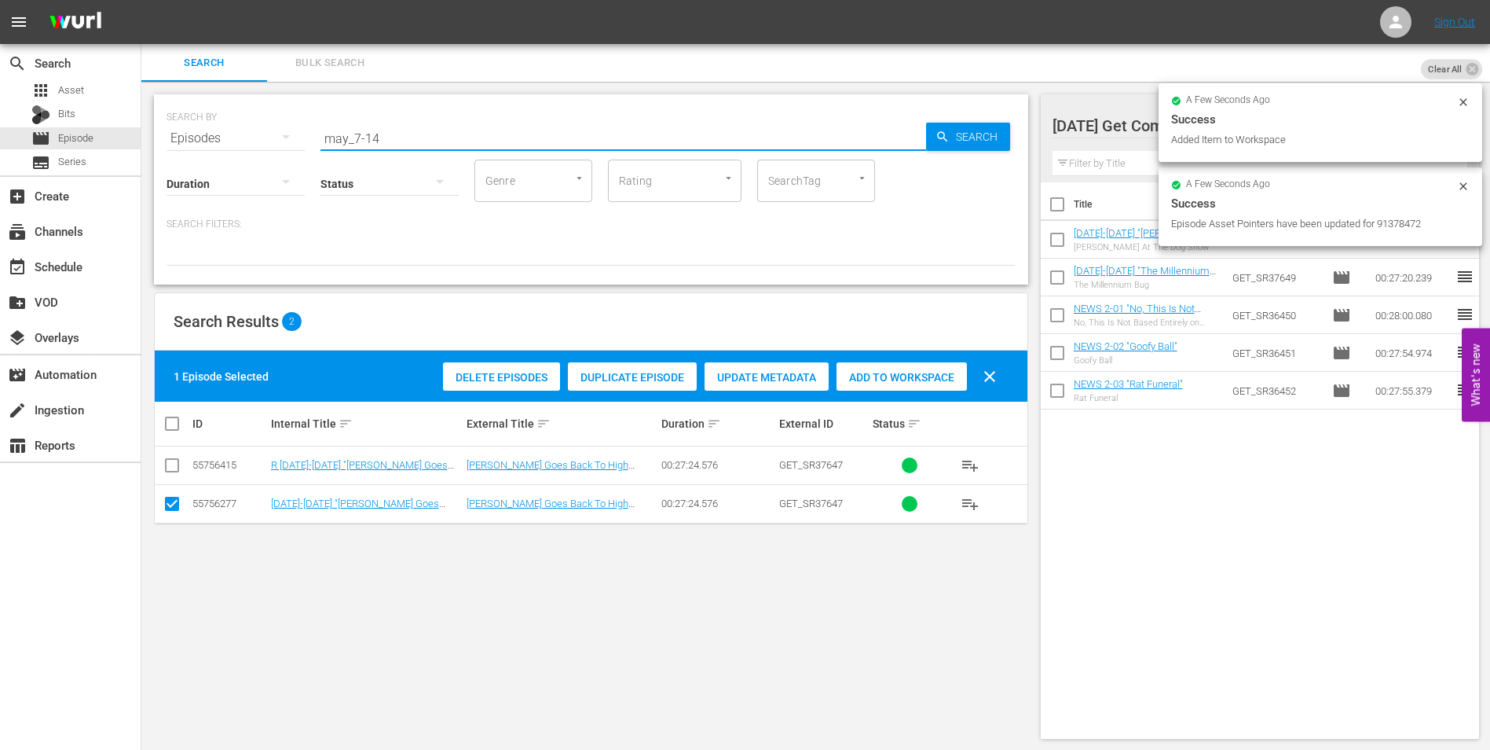
drag, startPoint x: 372, startPoint y: 139, endPoint x: 394, endPoint y: 142, distance: 22.2
click at [394, 142] on input "may_7-14" at bounding box center [624, 138] width 606 height 38
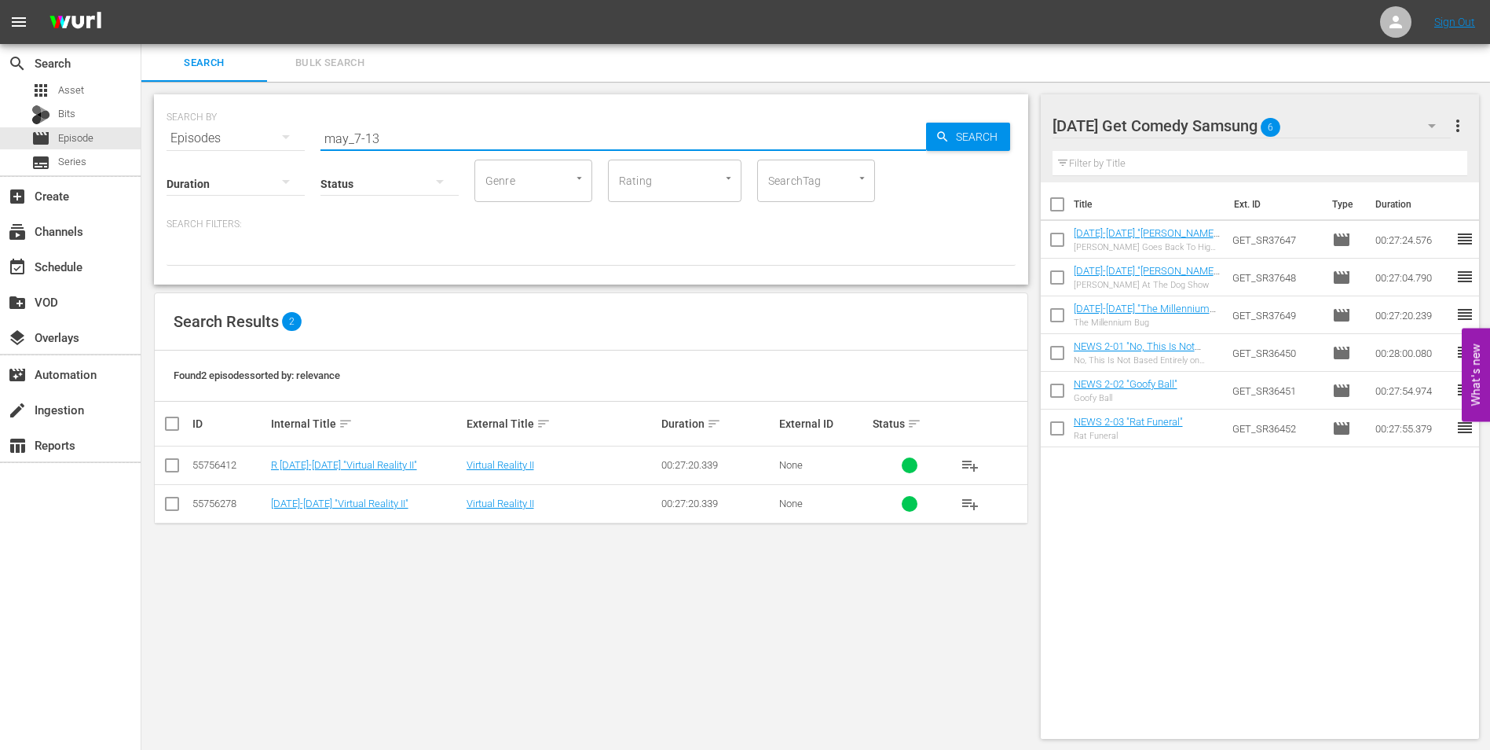
click at [174, 504] on input "checkbox" at bounding box center [172, 506] width 19 height 19
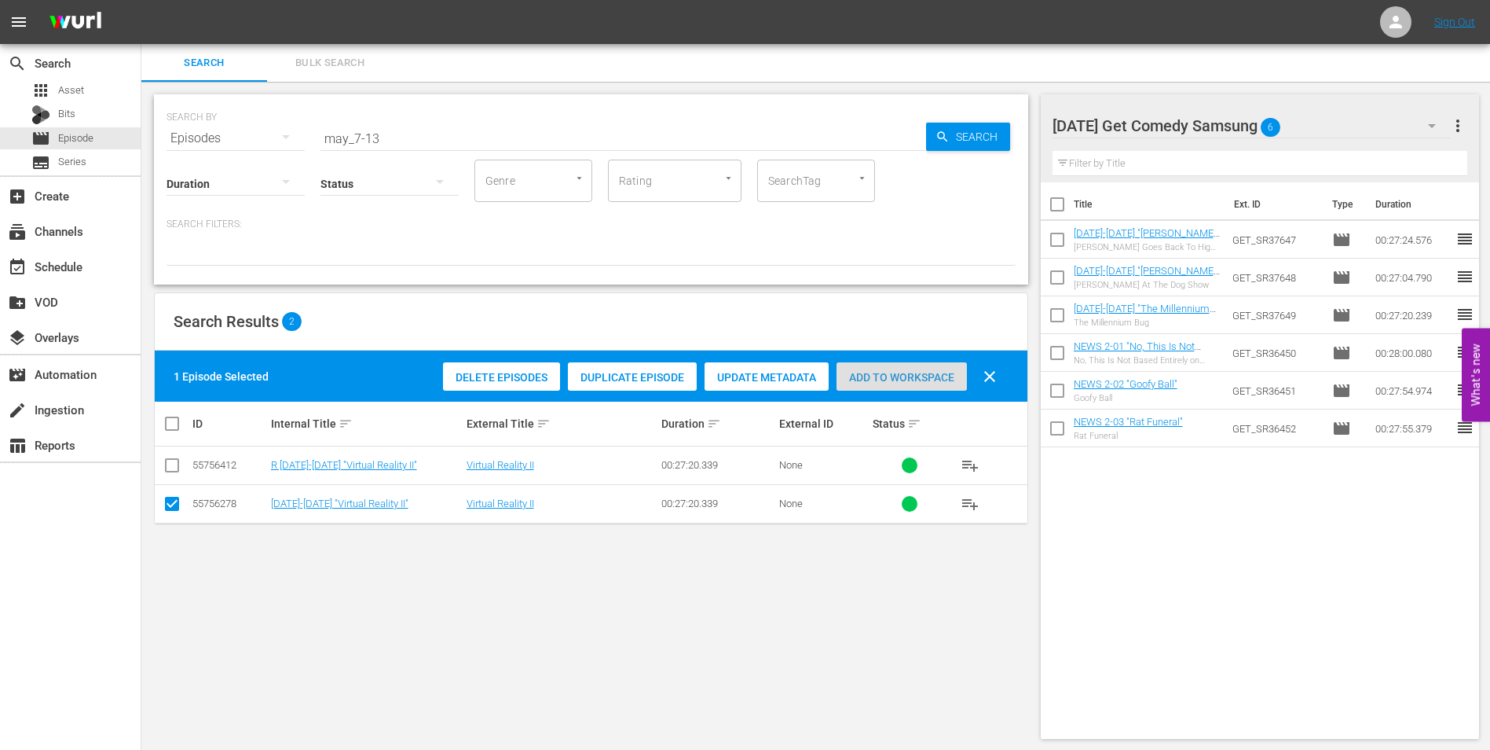
click at [939, 371] on span "Add to Workspace" at bounding box center [902, 377] width 130 height 13
click at [1316, 128] on div "[DATE] Get Comedy Samsung 7" at bounding box center [1252, 126] width 399 height 44
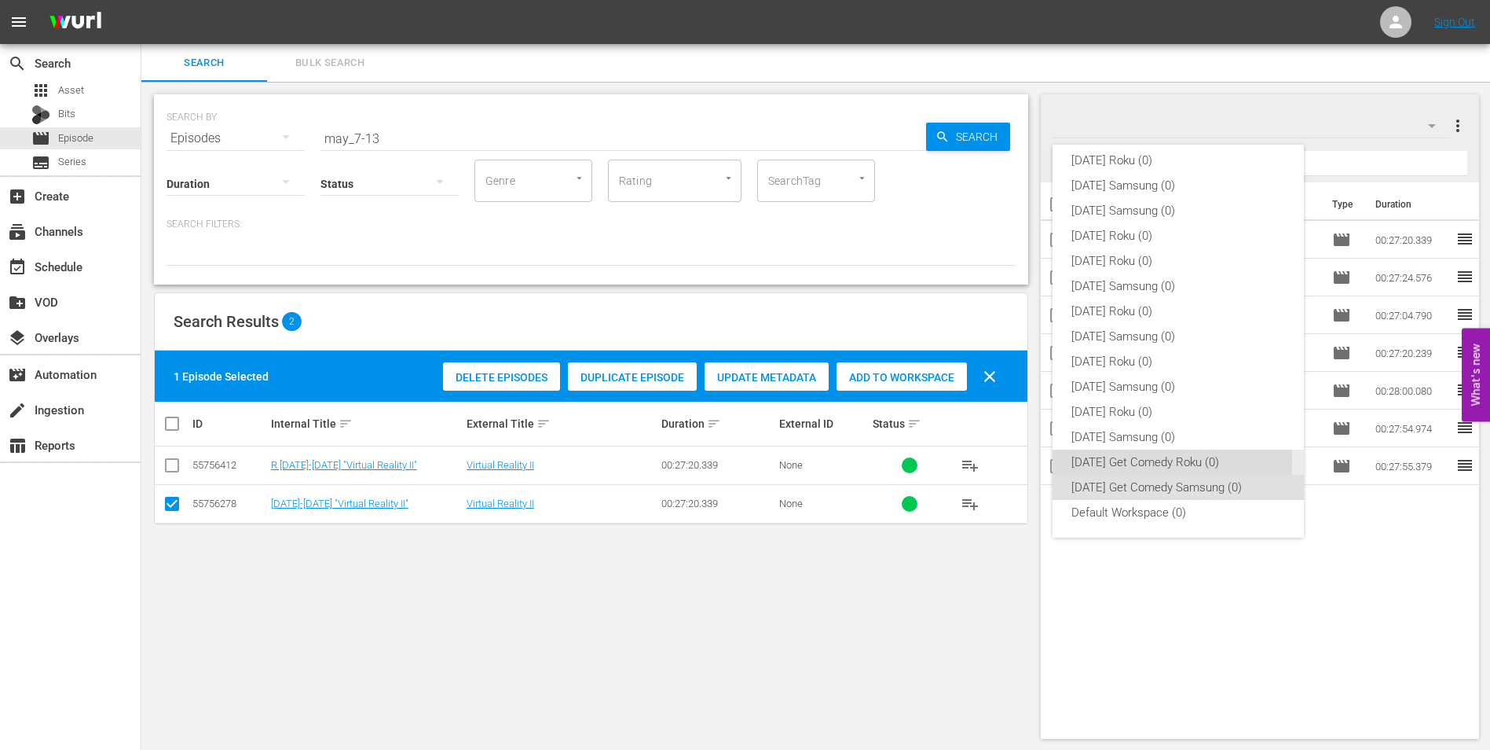
click at [1082, 460] on div "[DATE] Get Comedy Roku (0)" at bounding box center [1179, 461] width 214 height 25
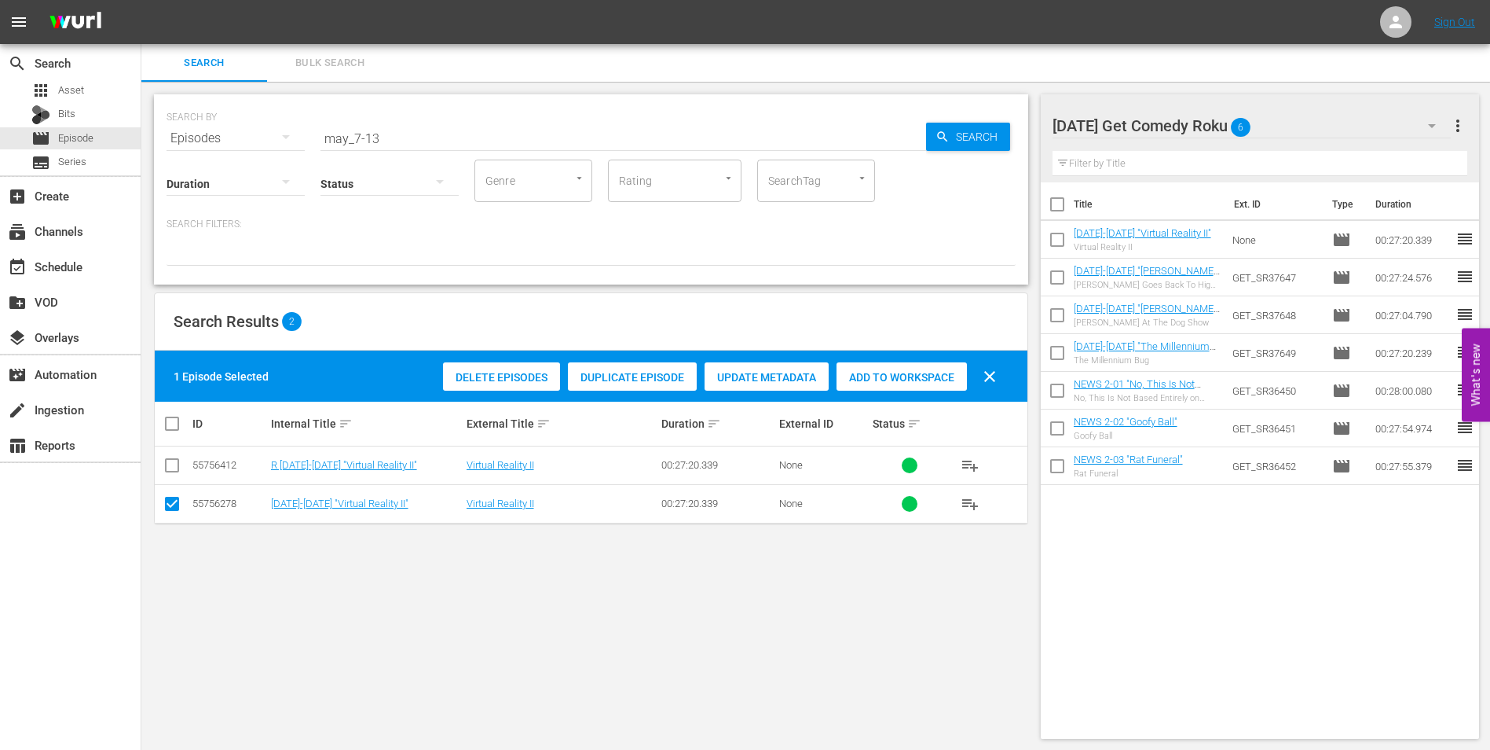
drag, startPoint x: 167, startPoint y: 508, endPoint x: 167, endPoint y: 491, distance: 16.5
click at [167, 500] on input "checkbox" at bounding box center [172, 506] width 19 height 19
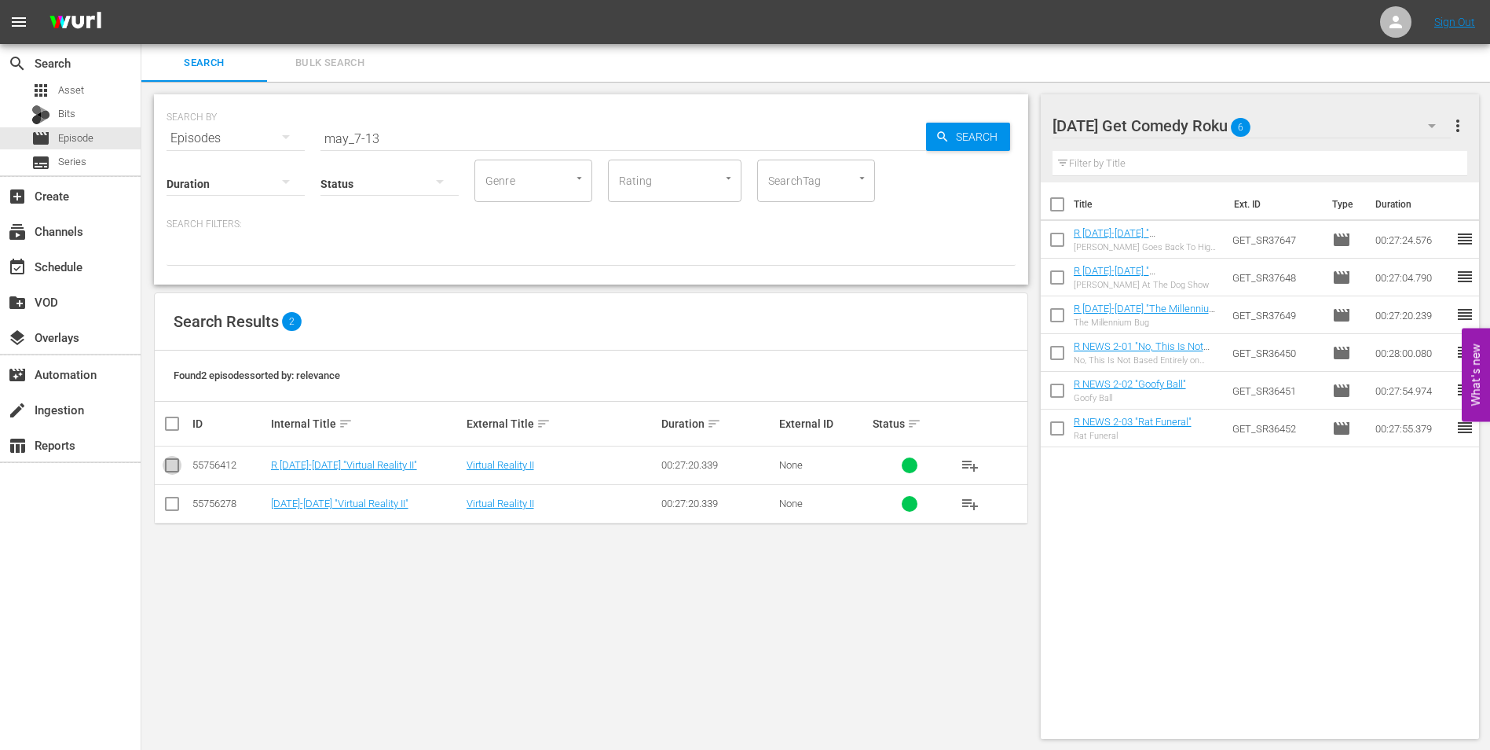
drag, startPoint x: 169, startPoint y: 467, endPoint x: 599, endPoint y: 497, distance: 430.9
click at [170, 467] on input "checkbox" at bounding box center [172, 468] width 19 height 19
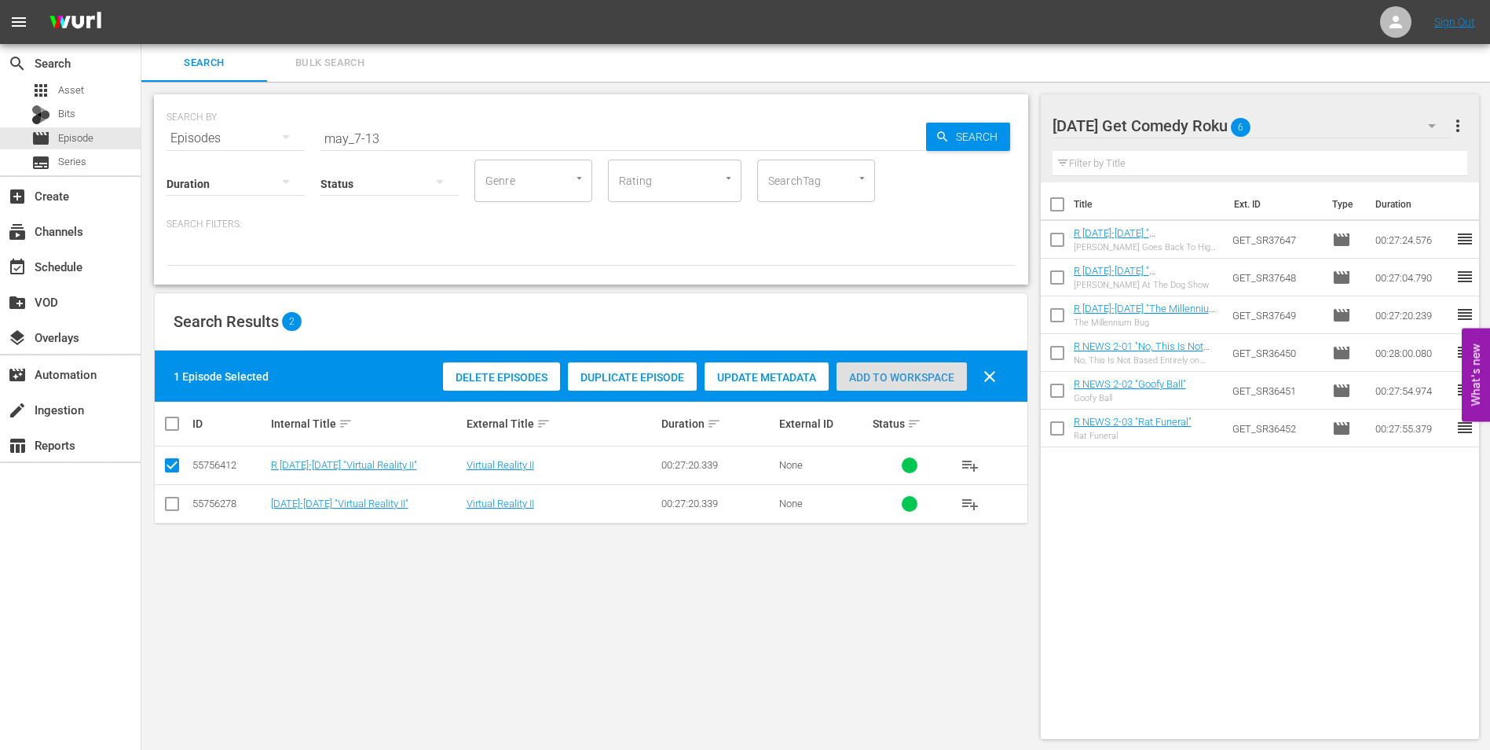
click at [904, 367] on div "Add to Workspace" at bounding box center [902, 377] width 130 height 30
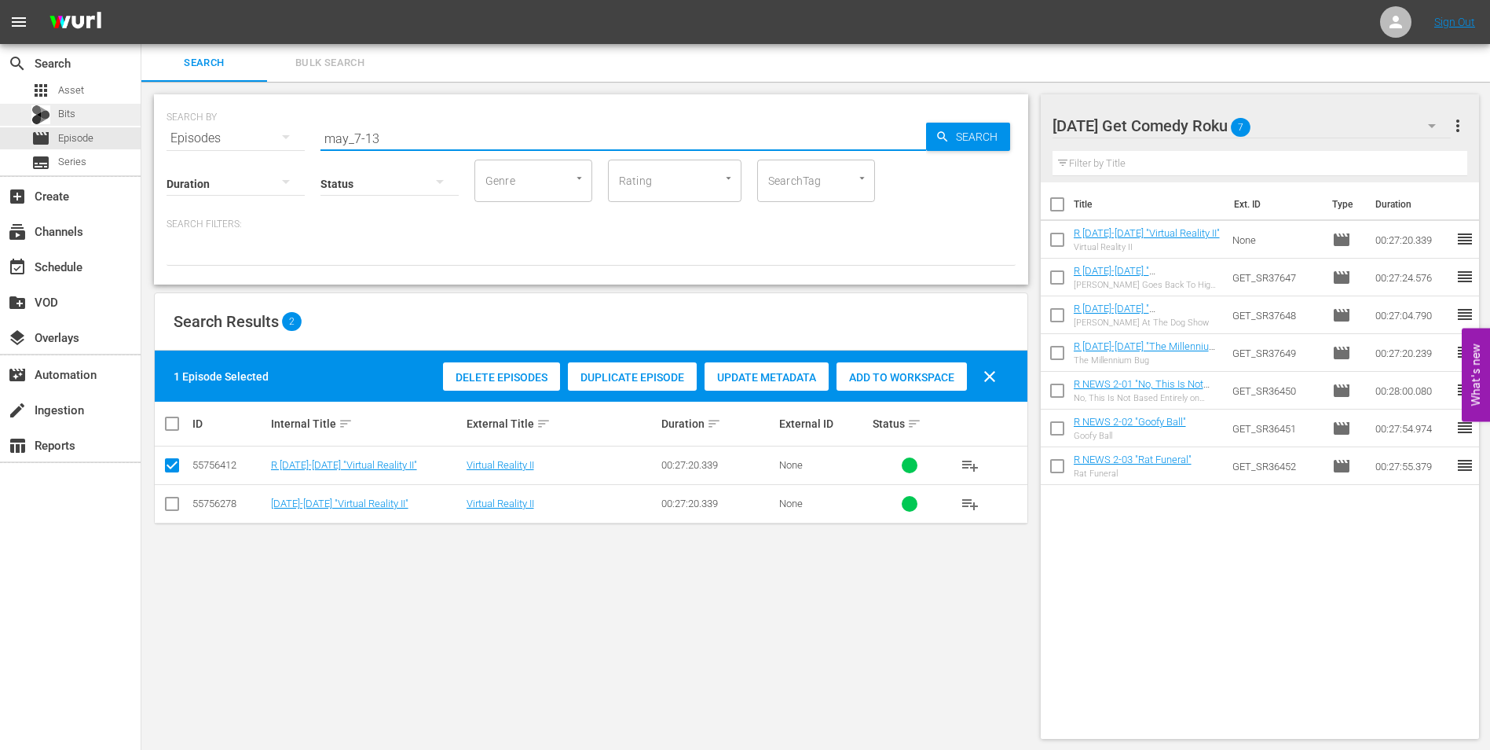
drag, startPoint x: 412, startPoint y: 138, endPoint x: 138, endPoint y: 119, distance: 274.9
click at [141, 0] on div "search Search apps Asset Bits movie Episode subtitles Series add_box Create sub…" at bounding box center [815, 0] width 1349 height 0
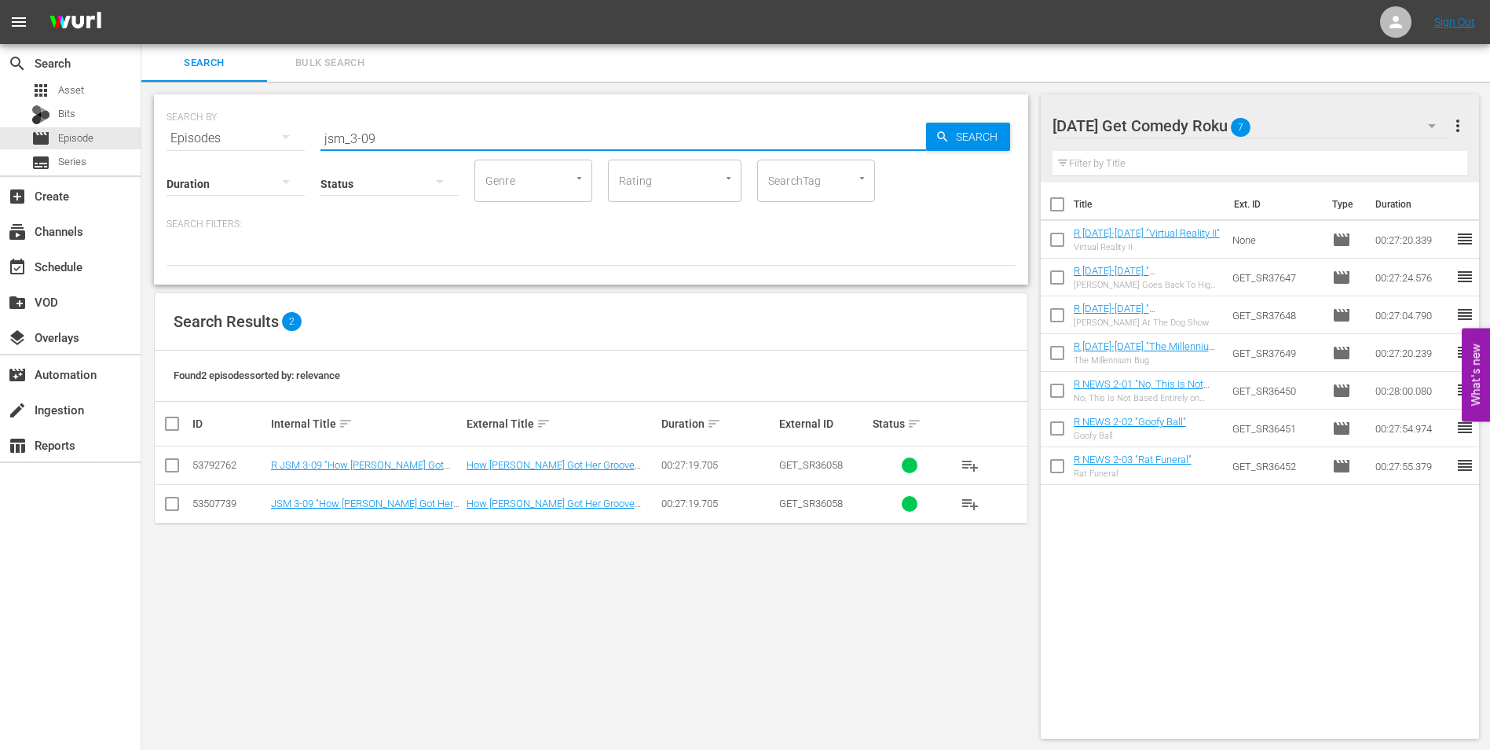
click at [165, 464] on input "checkbox" at bounding box center [172, 468] width 19 height 19
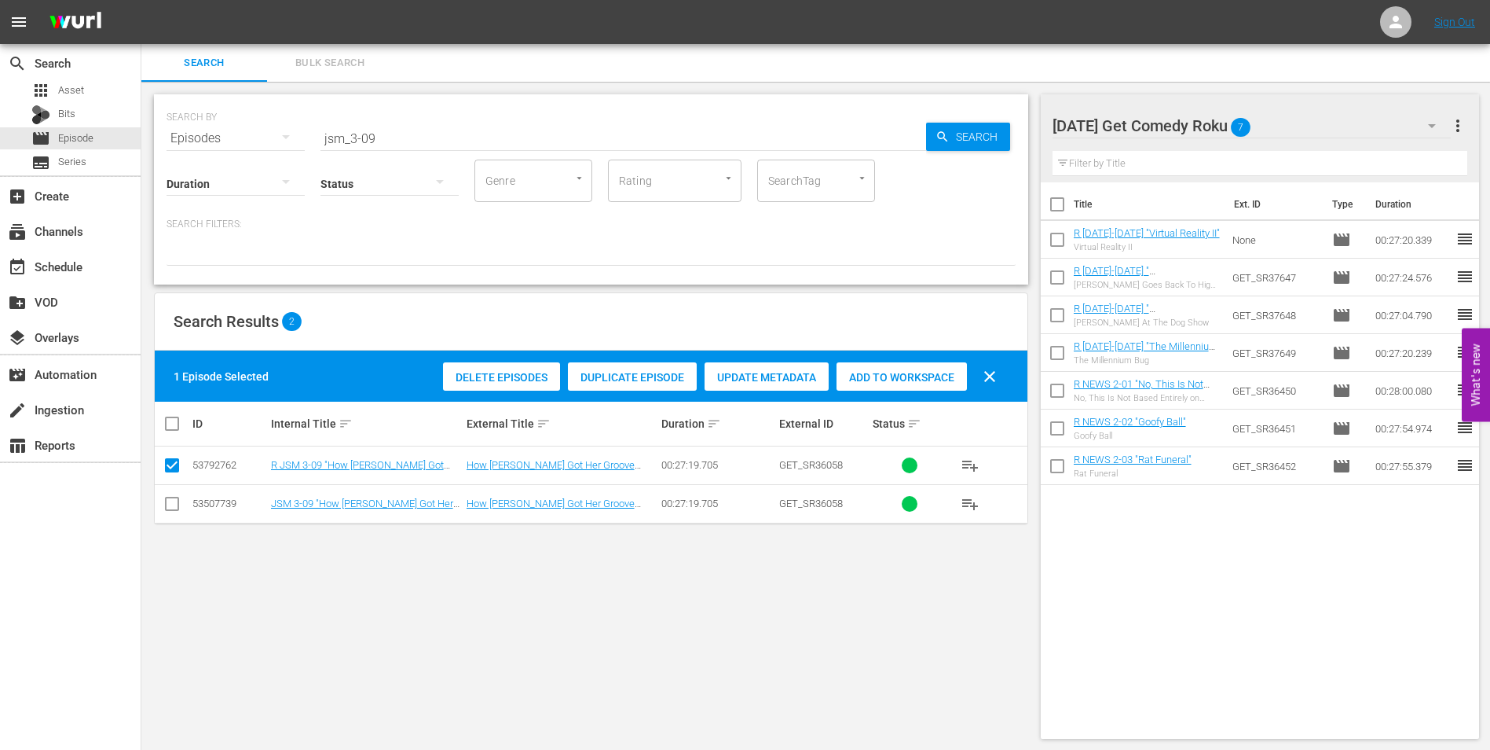
click at [871, 377] on span "Add to Workspace" at bounding box center [902, 377] width 130 height 13
click at [1319, 123] on div "[DATE] Get Comedy Roku 8" at bounding box center [1252, 126] width 399 height 44
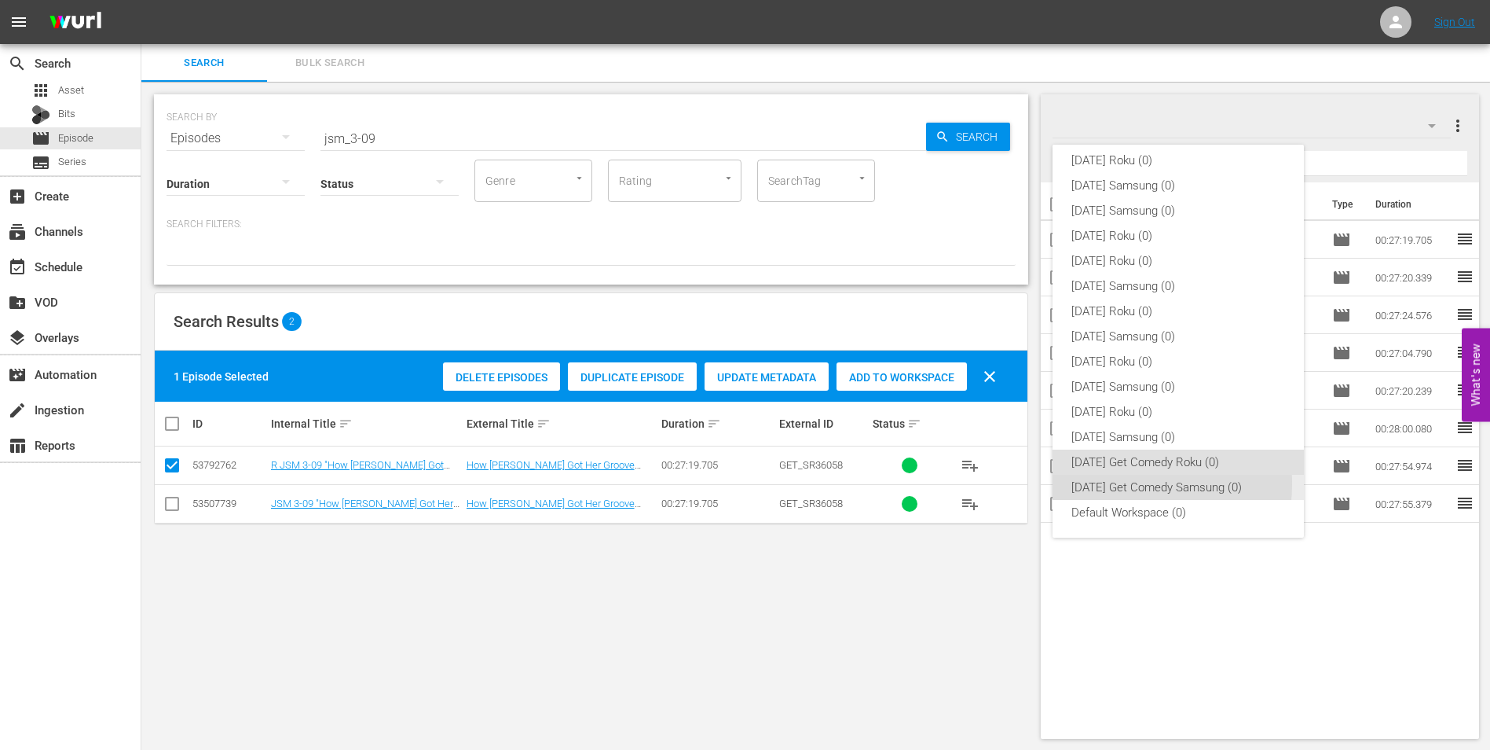
drag, startPoint x: 1104, startPoint y: 483, endPoint x: 623, endPoint y: 671, distance: 516.2
click at [1104, 484] on div "[DATE] Get Comedy Samsung (0)" at bounding box center [1179, 487] width 214 height 25
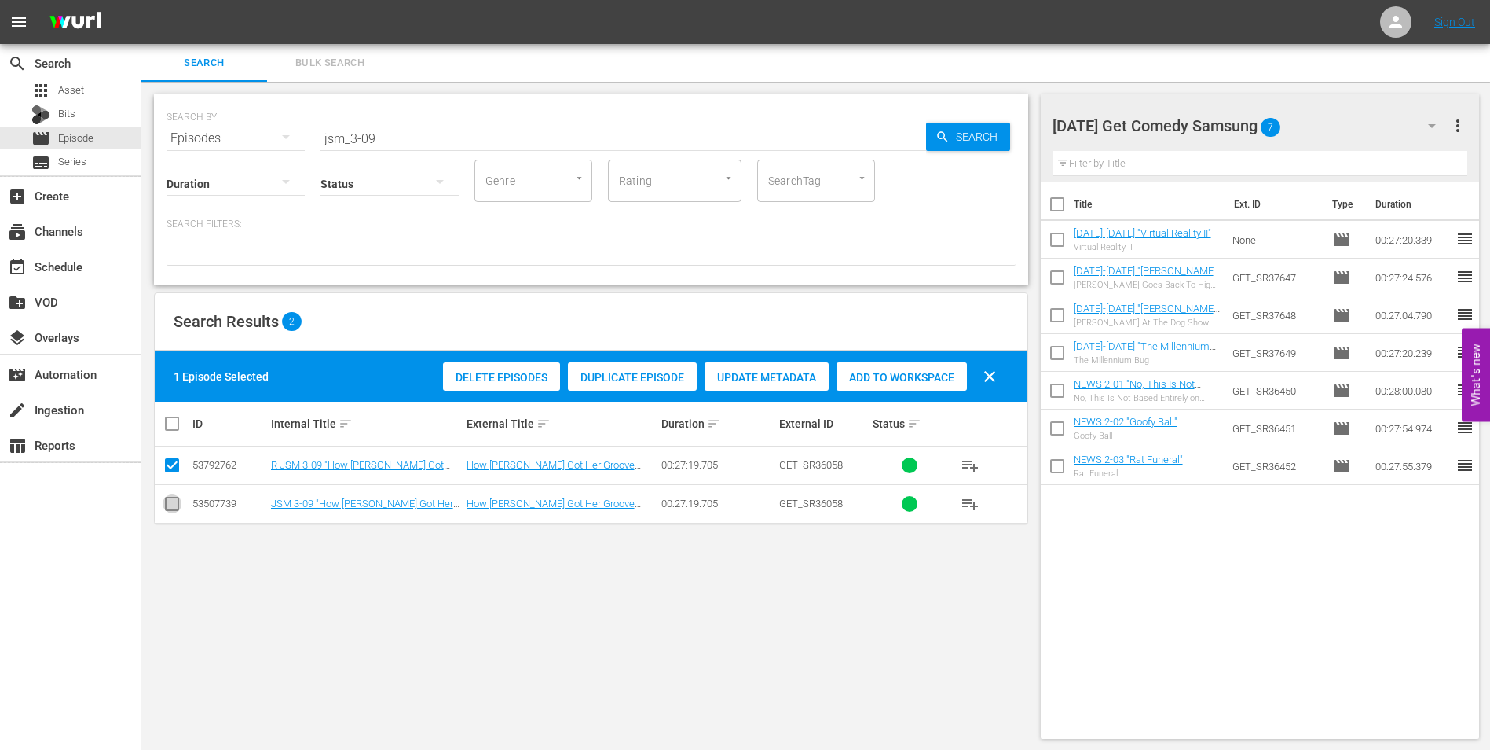
click at [170, 508] on input "checkbox" at bounding box center [172, 506] width 19 height 19
click at [170, 470] on input "checkbox" at bounding box center [172, 468] width 19 height 19
click at [905, 383] on span "Add to Workspace" at bounding box center [902, 377] width 130 height 13
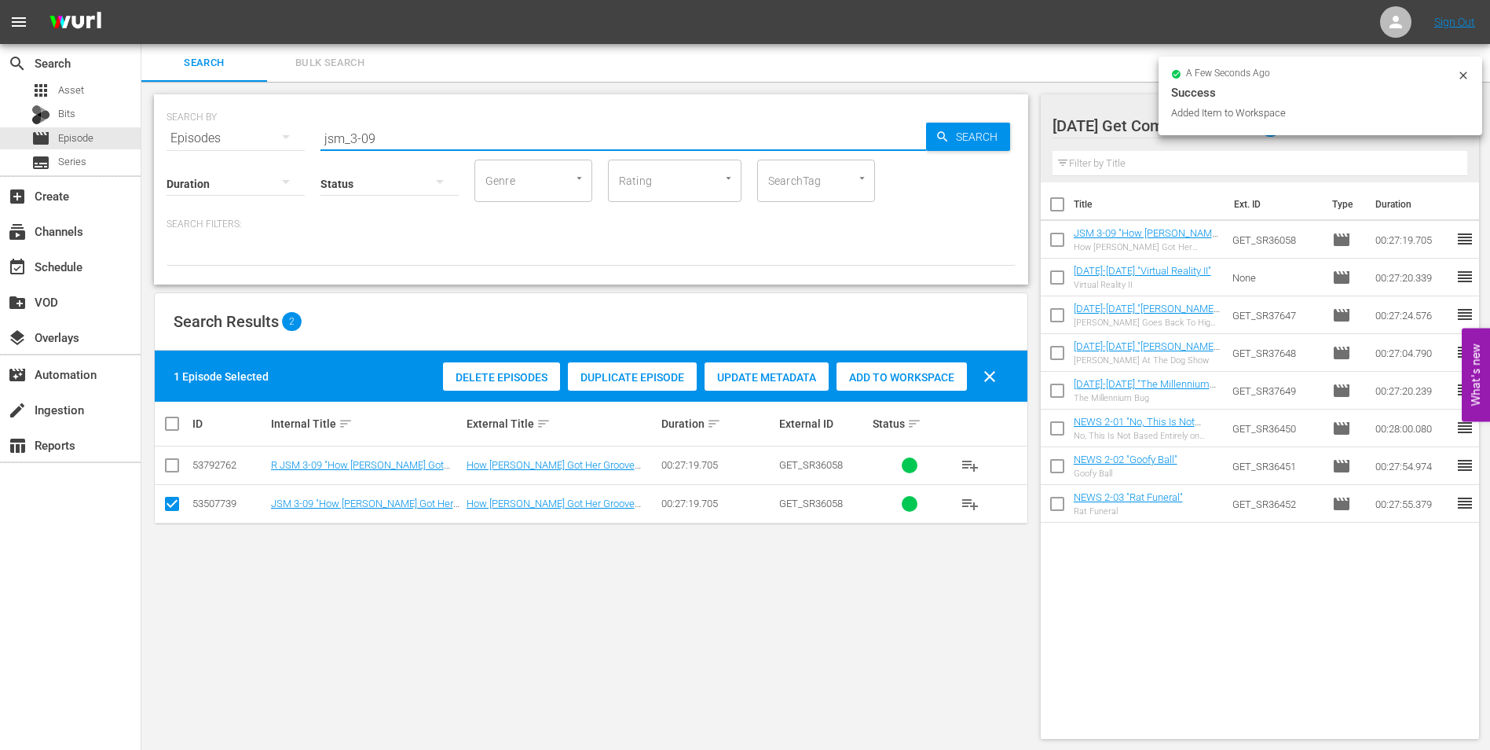
drag, startPoint x: 368, startPoint y: 135, endPoint x: 445, endPoint y: 149, distance: 77.5
click at [440, 148] on div "SEARCH BY Search By Episodes Search ID, Title, Description, Keywords, or Catego…" at bounding box center [591, 189] width 874 height 190
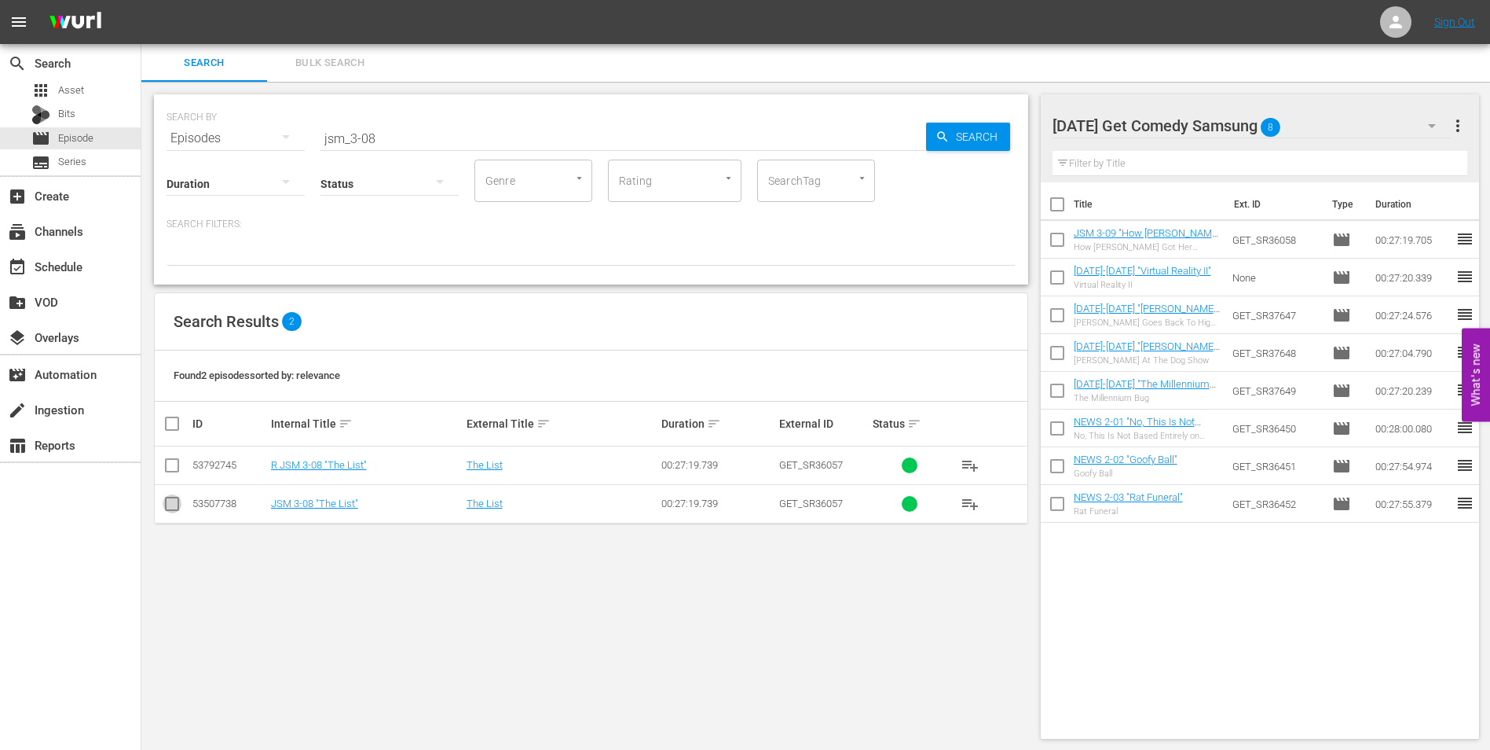
click at [172, 506] on input "checkbox" at bounding box center [172, 506] width 19 height 19
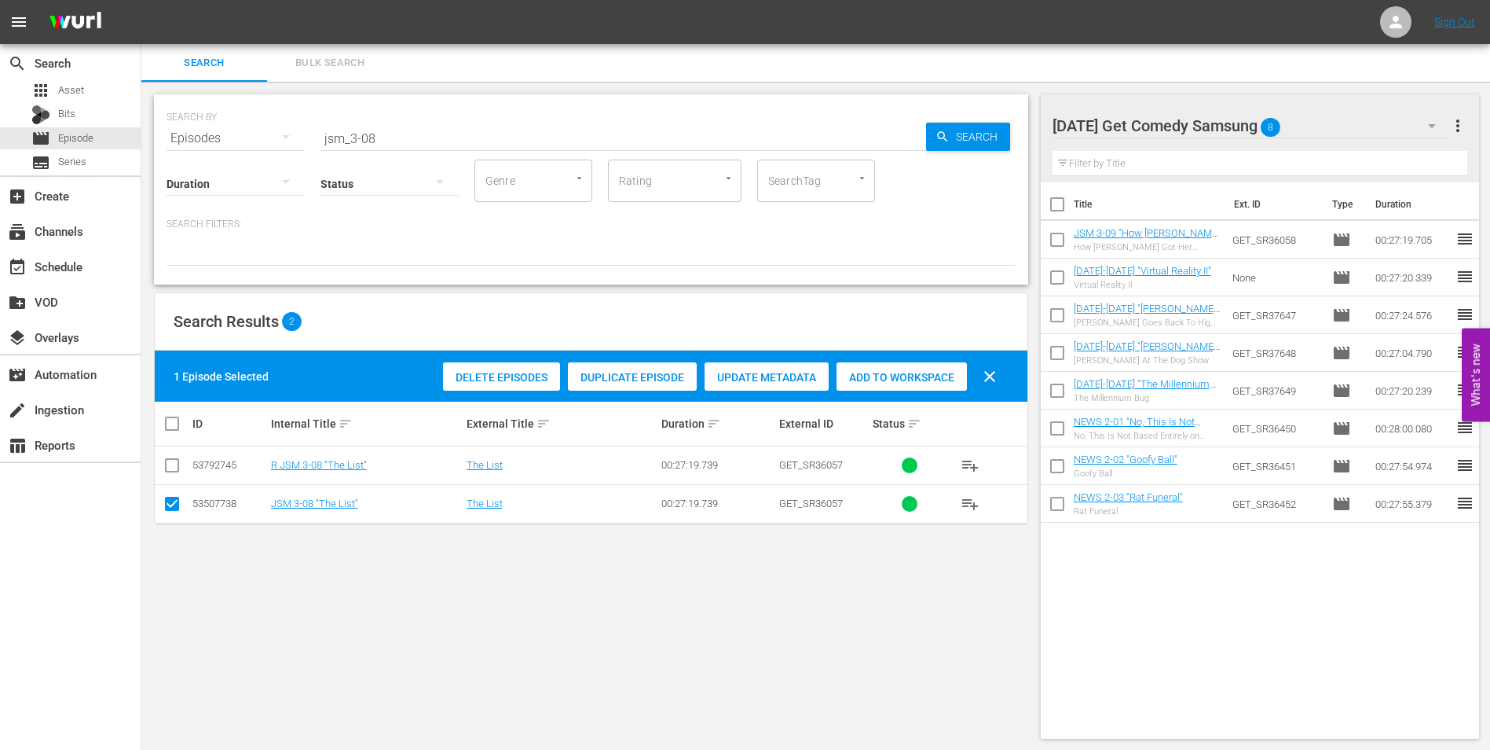
click at [878, 374] on span "Add to Workspace" at bounding box center [902, 377] width 130 height 13
click at [1320, 112] on div "[DATE] Get Comedy Samsung 9" at bounding box center [1252, 126] width 399 height 44
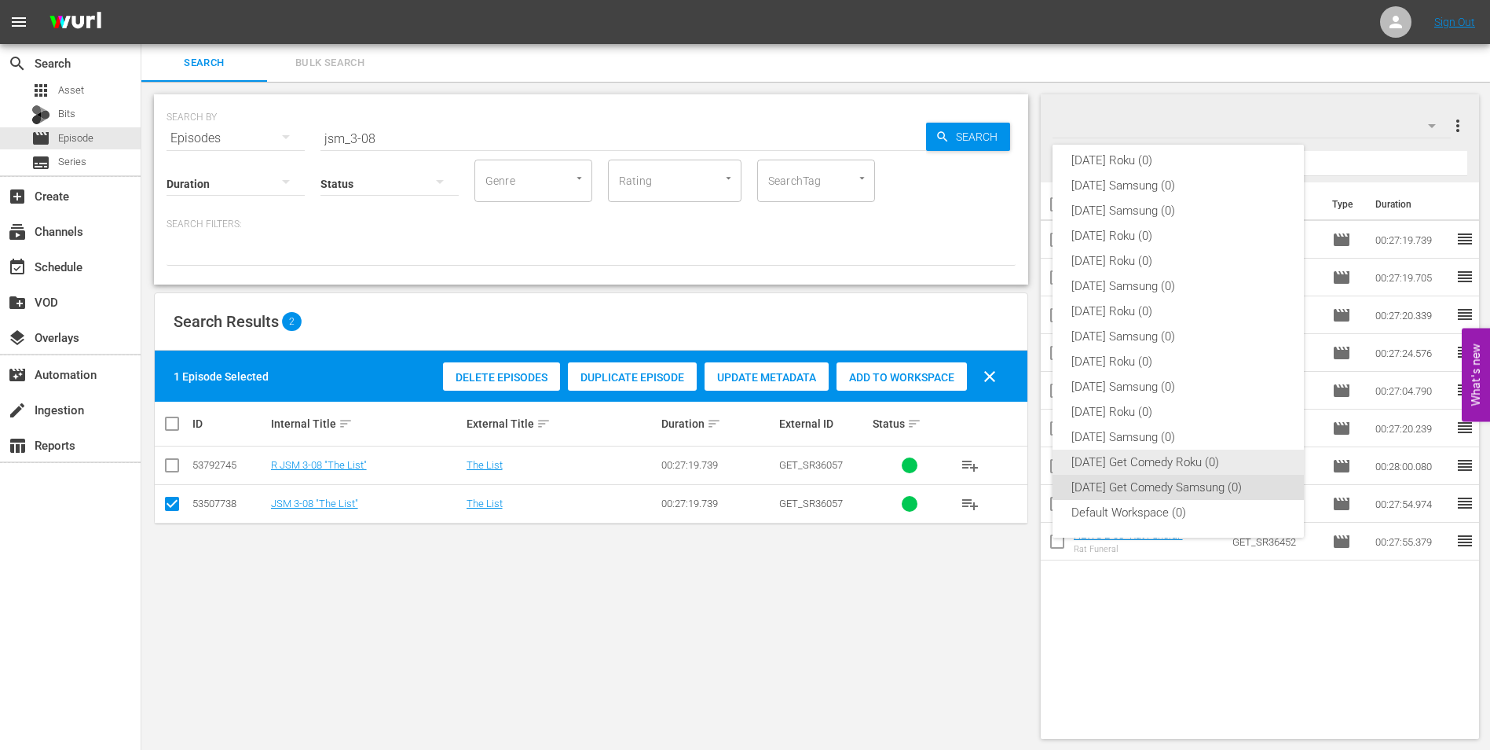
click at [1163, 464] on div "[DATE] Get Comedy Roku (0)" at bounding box center [1179, 461] width 214 height 25
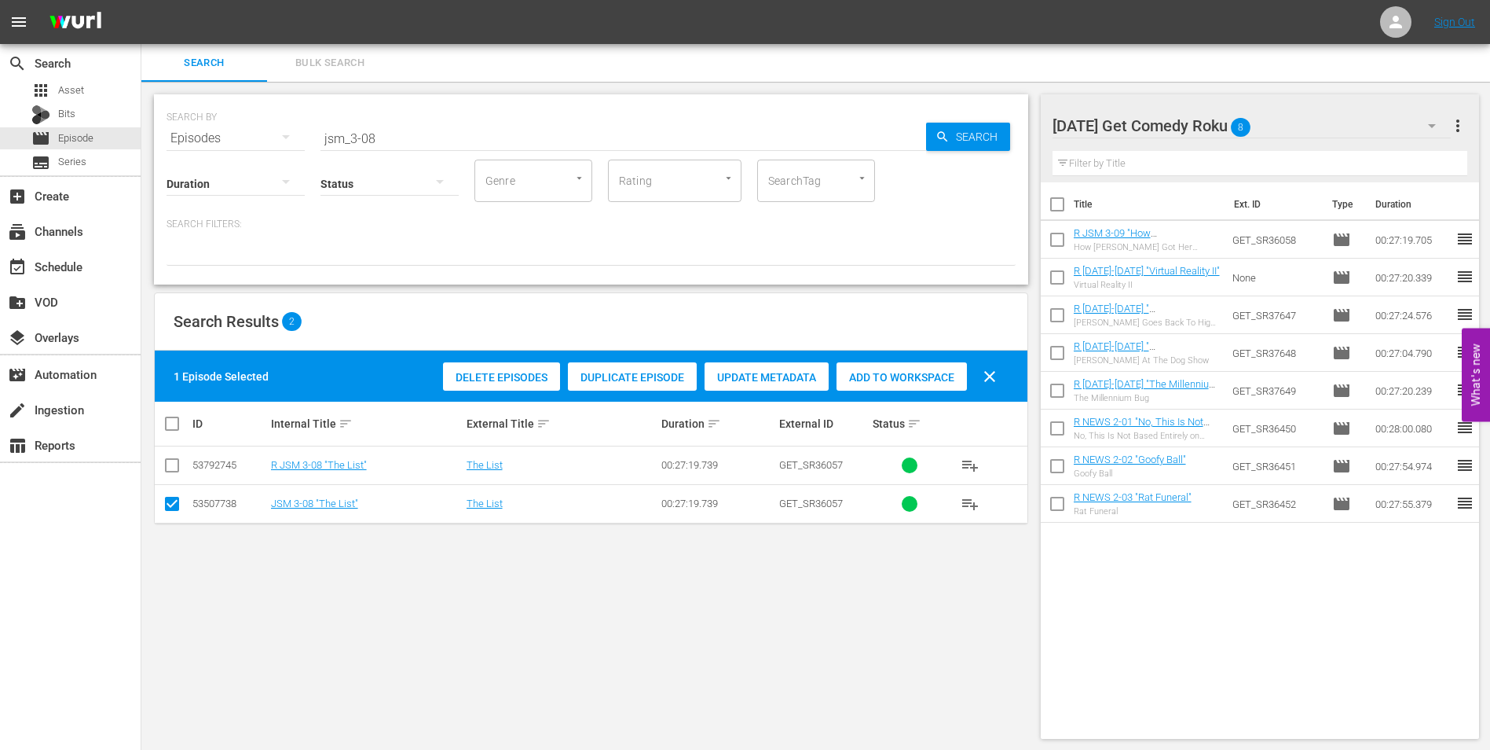
click at [167, 498] on input "checkbox" at bounding box center [172, 506] width 19 height 19
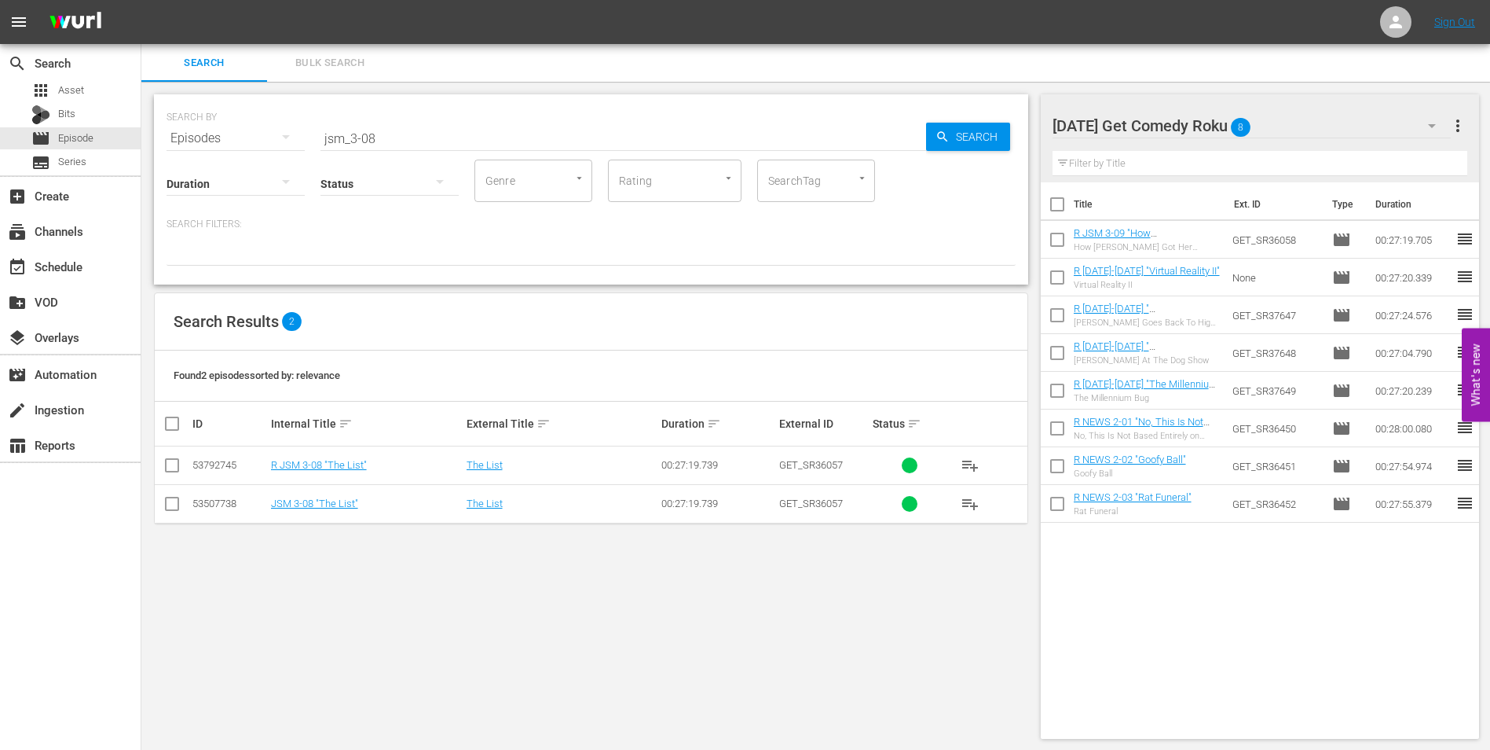
click at [172, 468] on input "checkbox" at bounding box center [172, 468] width 19 height 19
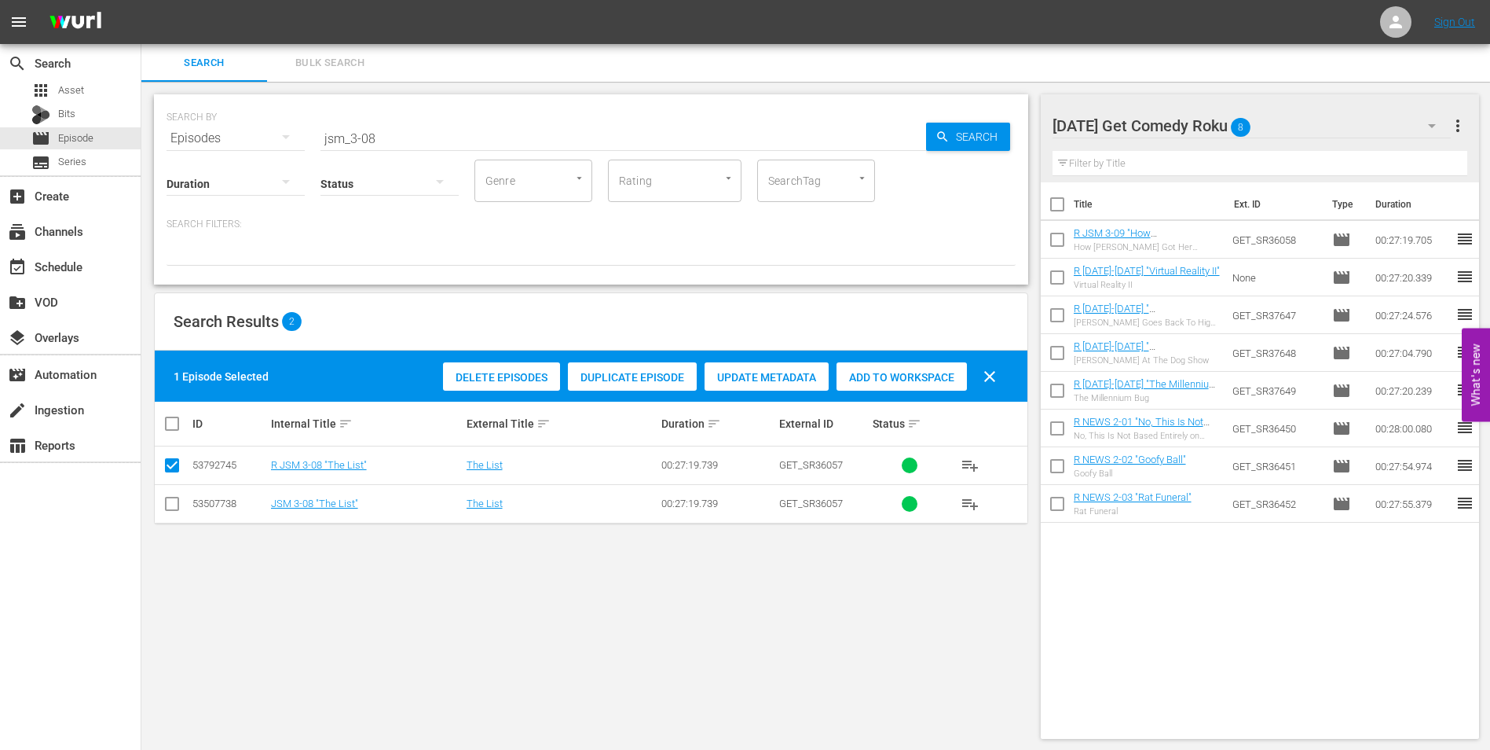
click at [886, 362] on div "Add to Workspace" at bounding box center [902, 377] width 130 height 30
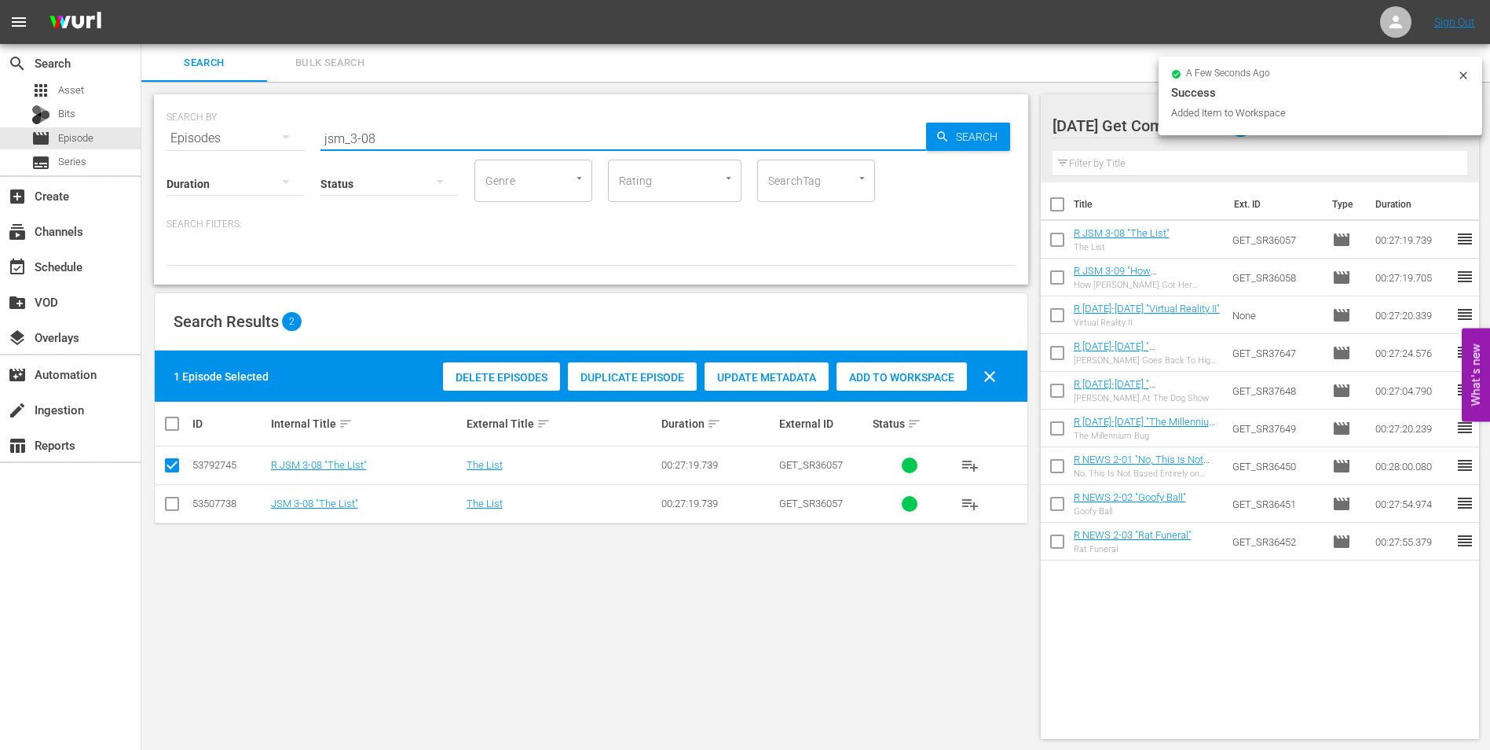
drag, startPoint x: 368, startPoint y: 131, endPoint x: 421, endPoint y: 148, distance: 55.4
click at [421, 148] on div "SEARCH BY Search By Episodes Search ID, Title, Description, Keywords, or Catego…" at bounding box center [591, 189] width 874 height 190
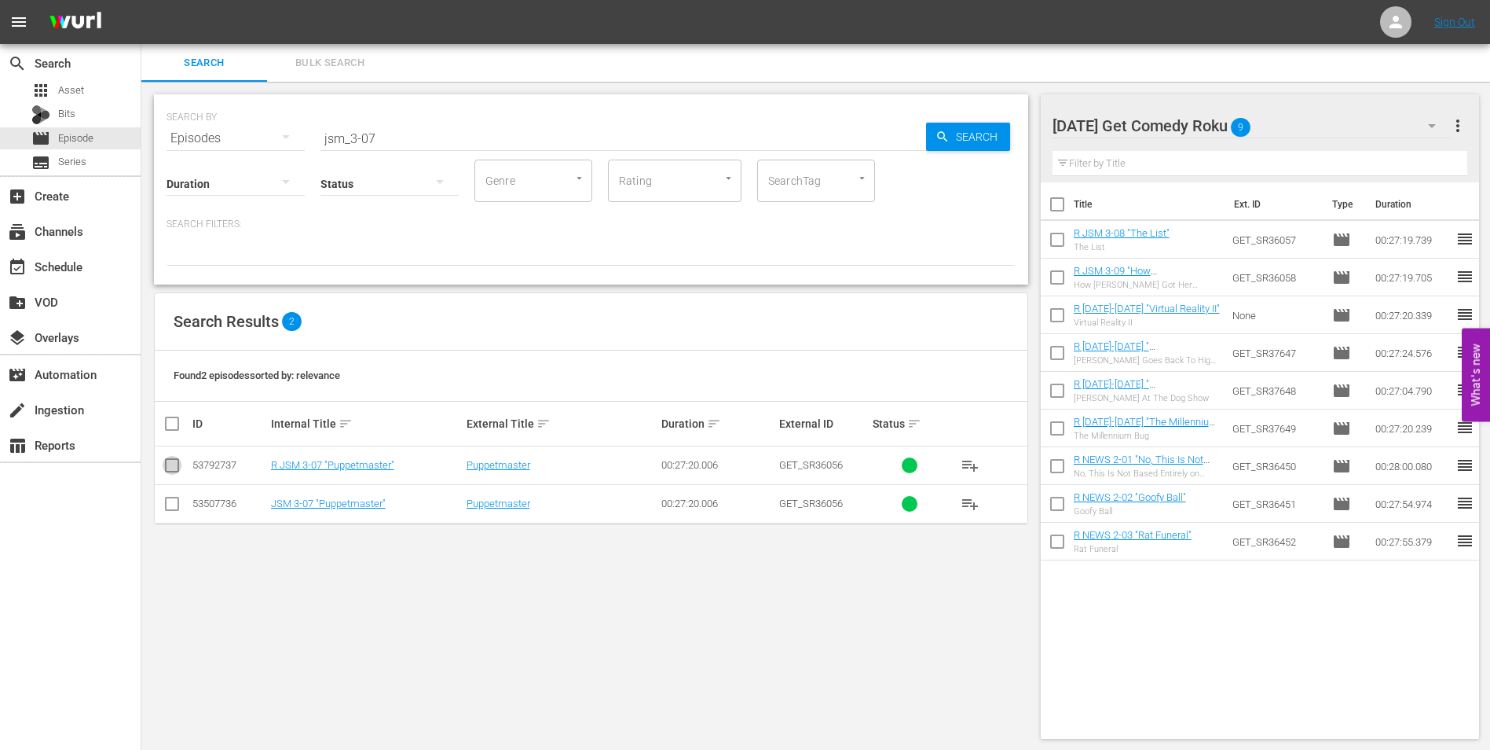
click at [170, 469] on input "checkbox" at bounding box center [172, 468] width 19 height 19
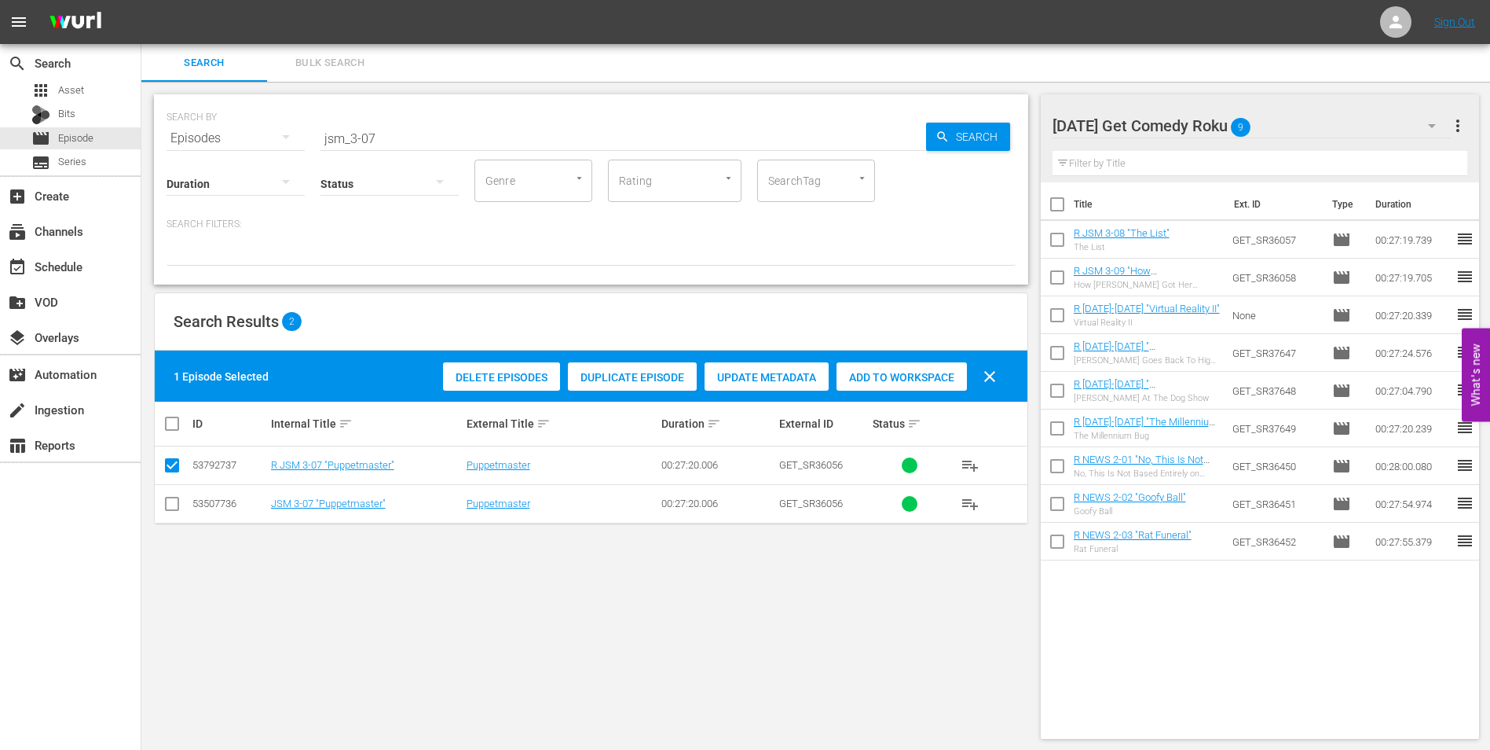
click at [931, 376] on span "Add to Workspace" at bounding box center [902, 377] width 130 height 13
click at [1284, 126] on div "[DATE] Get Comedy Roku 10" at bounding box center [1252, 126] width 399 height 44
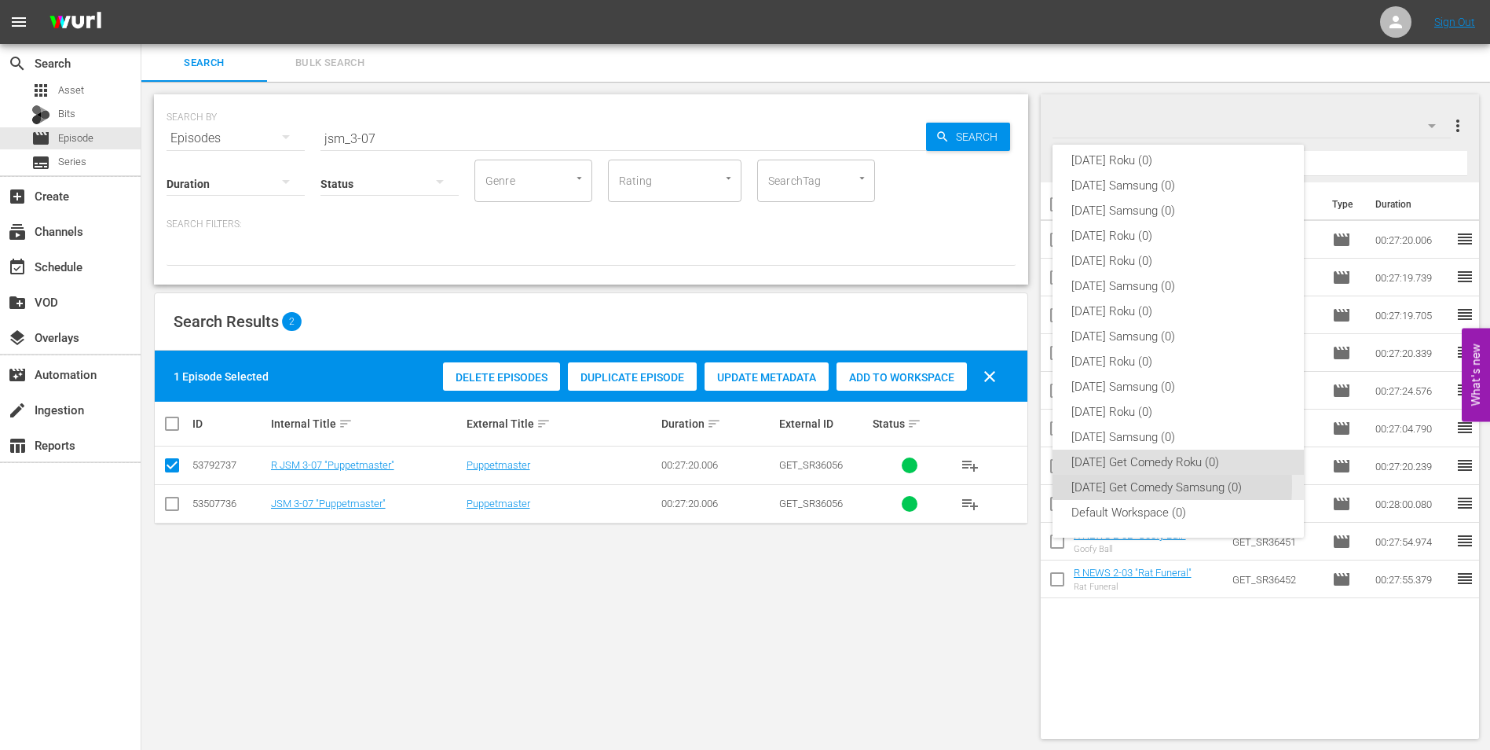
click at [1094, 485] on div "[DATE] Get Comedy Samsung (0)" at bounding box center [1179, 487] width 214 height 25
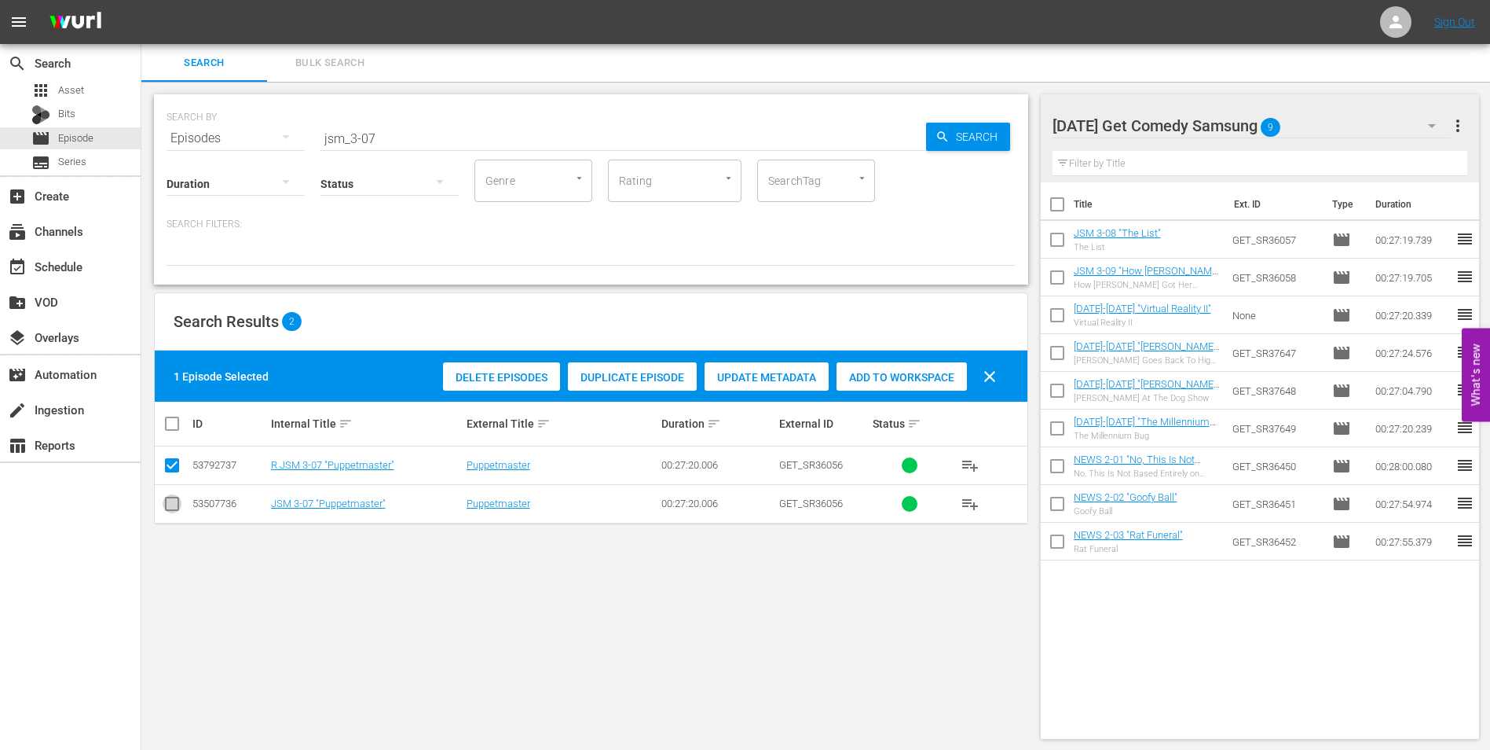
drag, startPoint x: 174, startPoint y: 514, endPoint x: 159, endPoint y: 479, distance: 38.0
click at [174, 512] on input "checkbox" at bounding box center [172, 506] width 19 height 19
click at [171, 464] on input "checkbox" at bounding box center [172, 468] width 19 height 19
click at [863, 383] on span "Add to Workspace" at bounding box center [902, 377] width 130 height 13
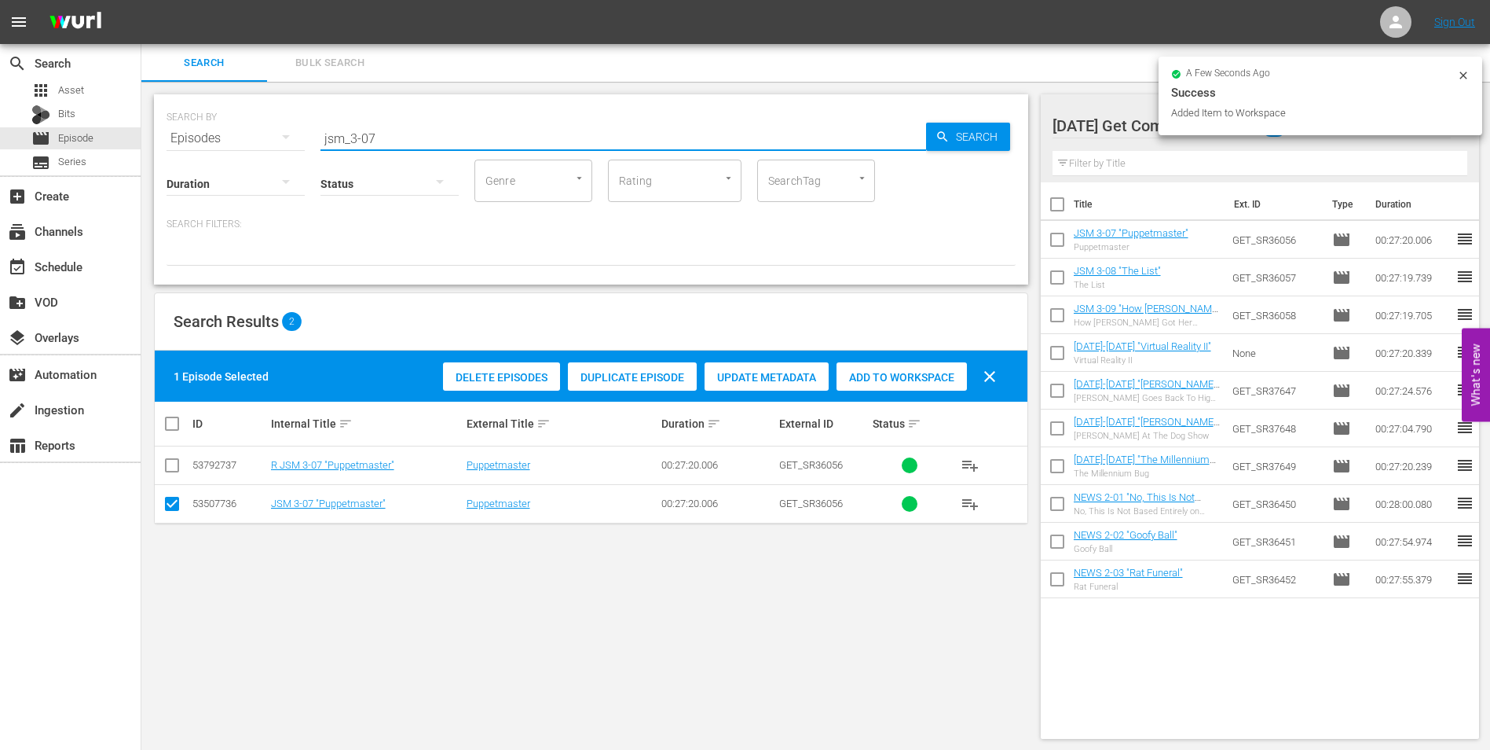
drag, startPoint x: 365, startPoint y: 131, endPoint x: 427, endPoint y: 141, distance: 62.0
click at [427, 141] on input "jsm_3-07" at bounding box center [624, 138] width 606 height 38
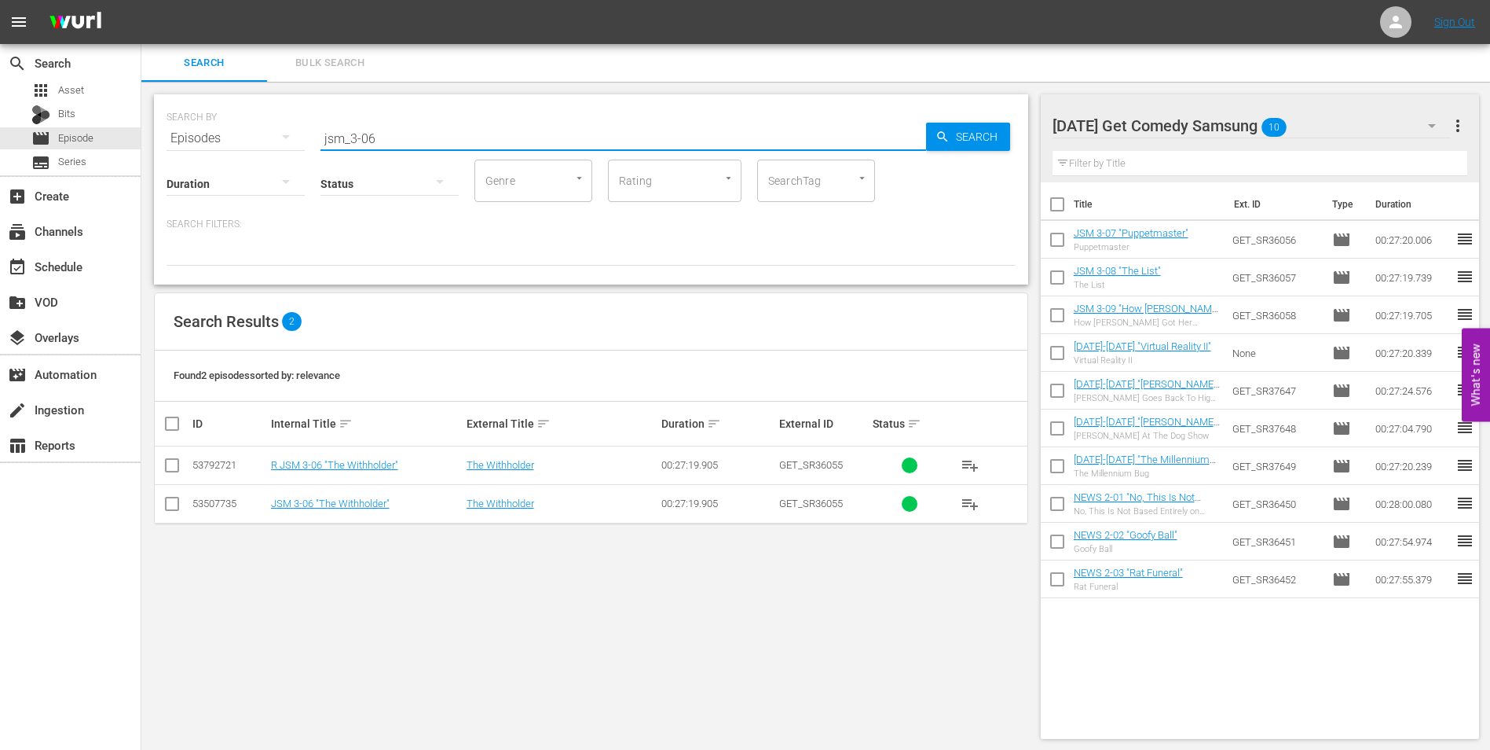
drag, startPoint x: 175, startPoint y: 504, endPoint x: 212, endPoint y: 508, distance: 37.1
click at [176, 504] on input "checkbox" at bounding box center [172, 506] width 19 height 19
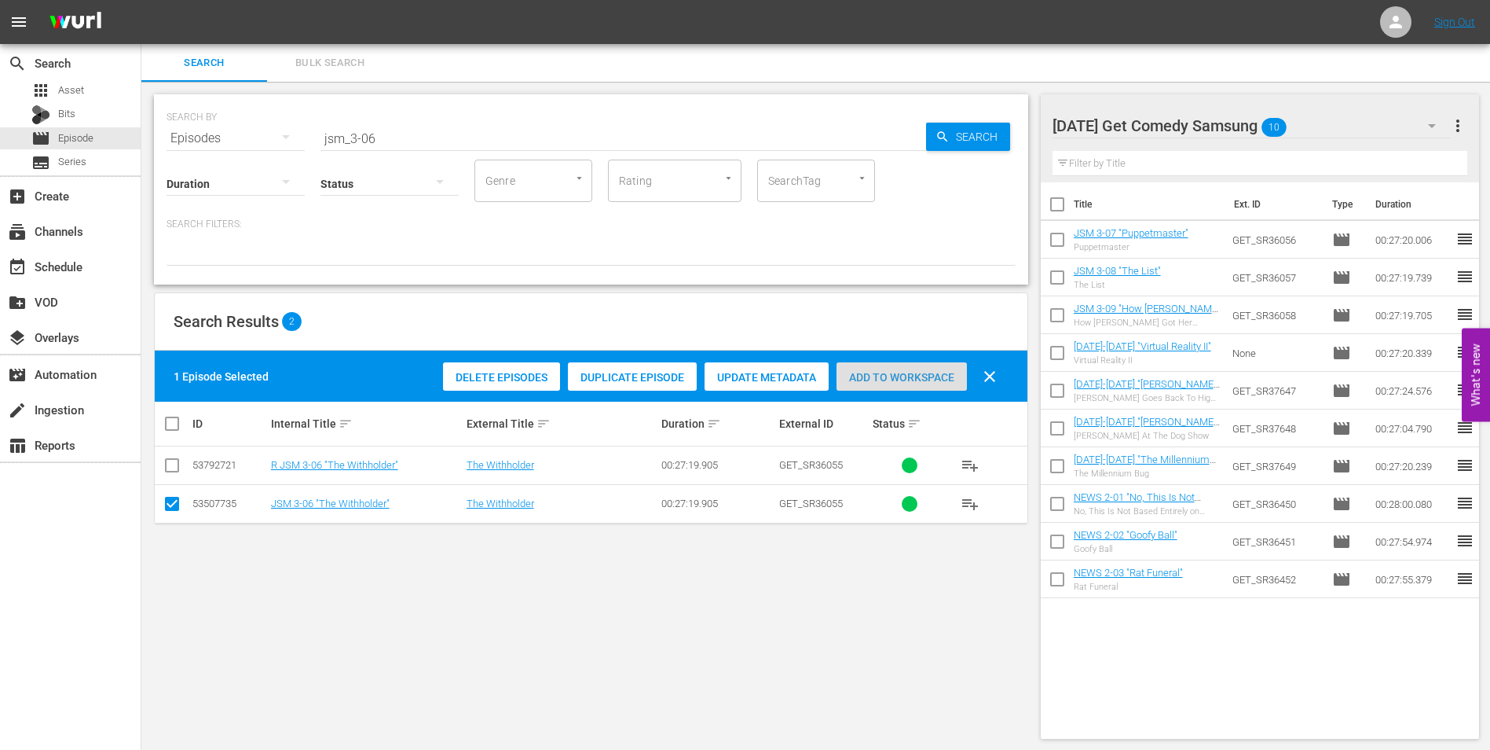
click at [933, 376] on span "Add to Workspace" at bounding box center [902, 377] width 130 height 13
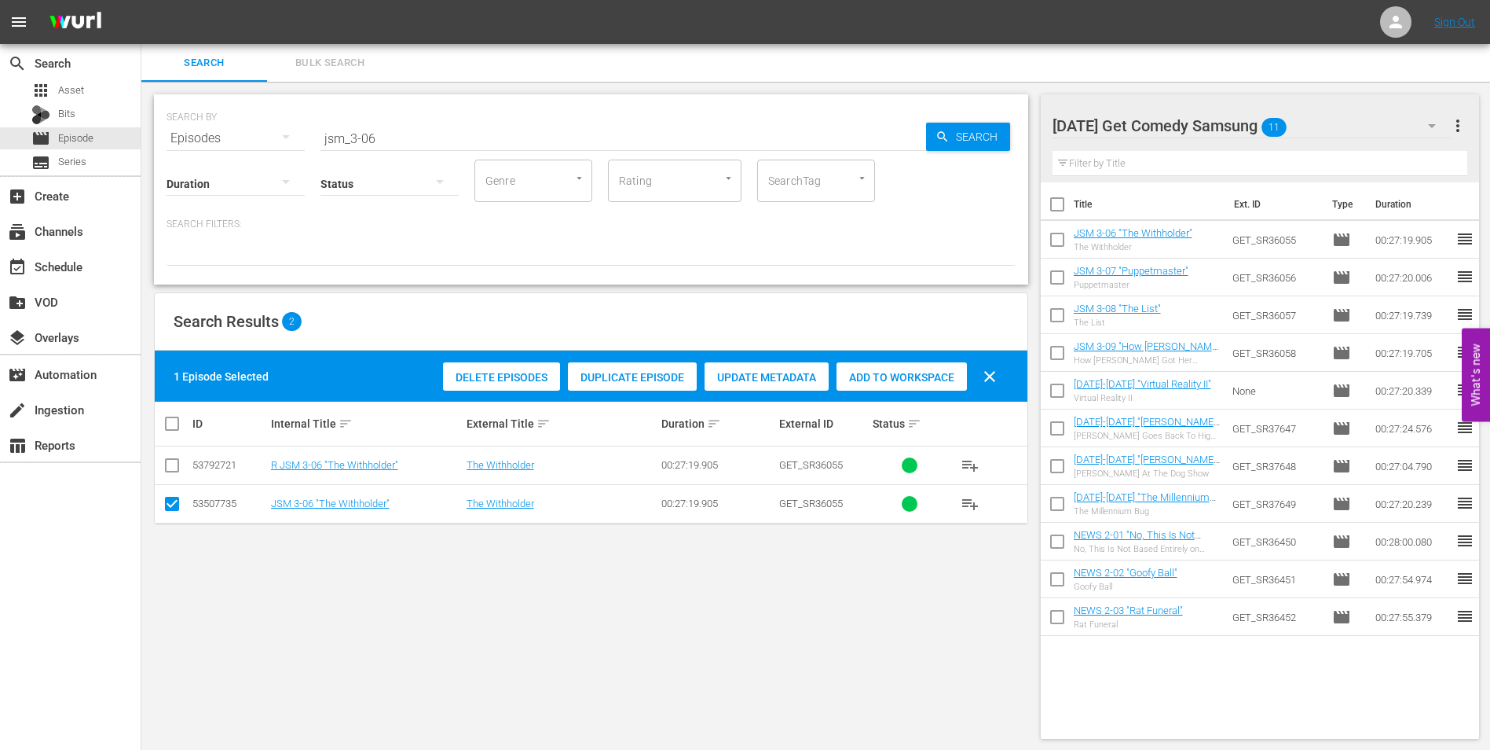
click at [1325, 127] on div "[DATE] Get Comedy Samsung 11" at bounding box center [1252, 126] width 399 height 44
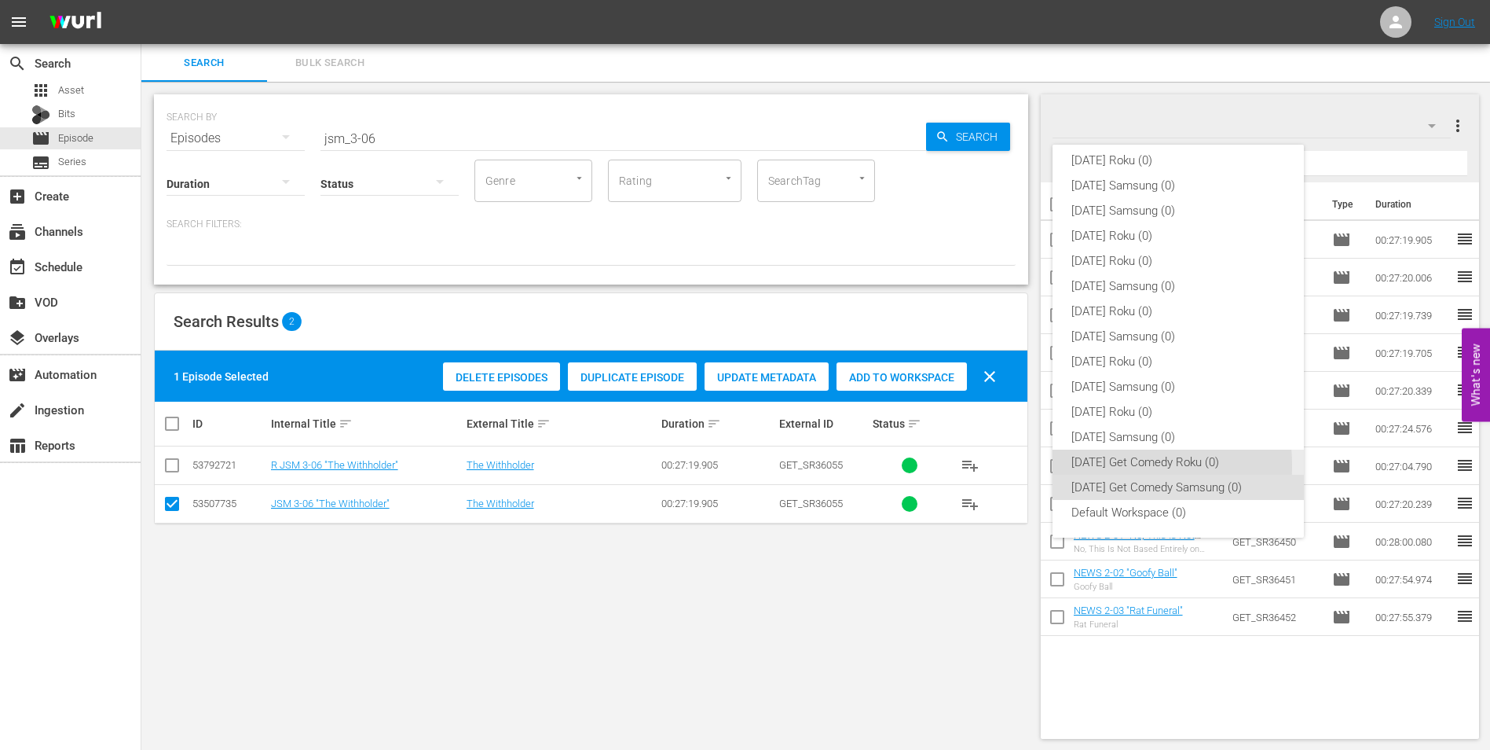
click at [1095, 465] on div "[DATE] Get Comedy Roku (0)" at bounding box center [1179, 461] width 214 height 25
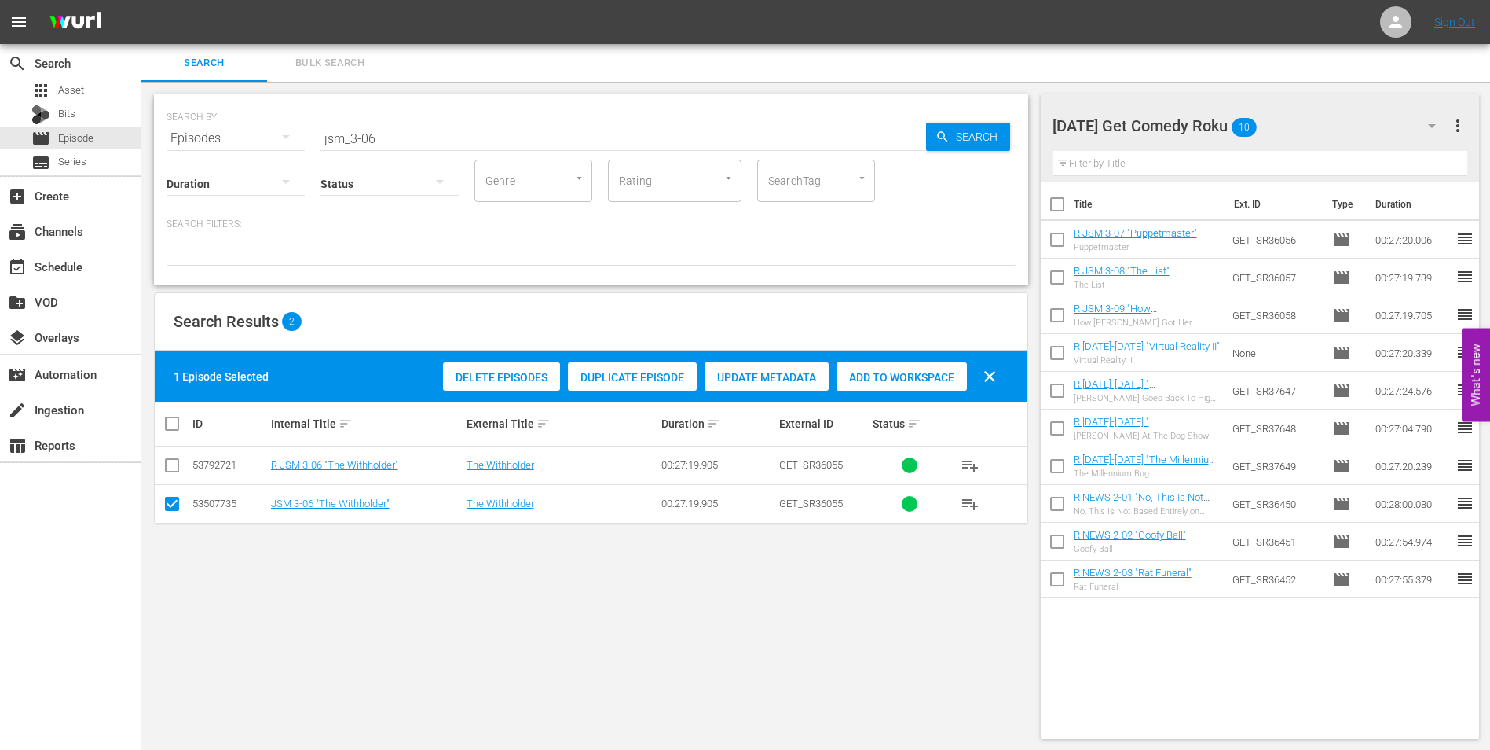
click at [175, 505] on input "checkbox" at bounding box center [172, 506] width 19 height 19
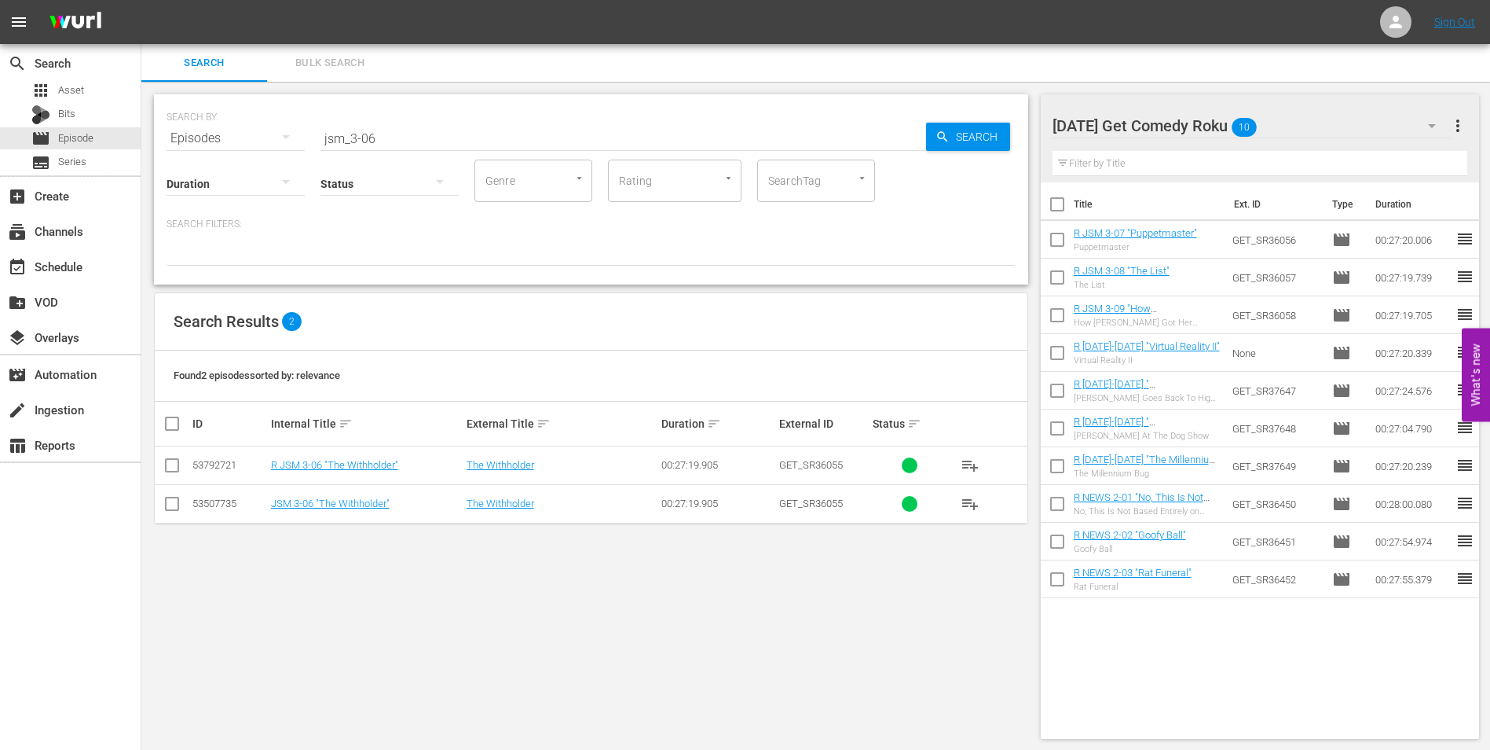
click at [174, 467] on input "checkbox" at bounding box center [172, 468] width 19 height 19
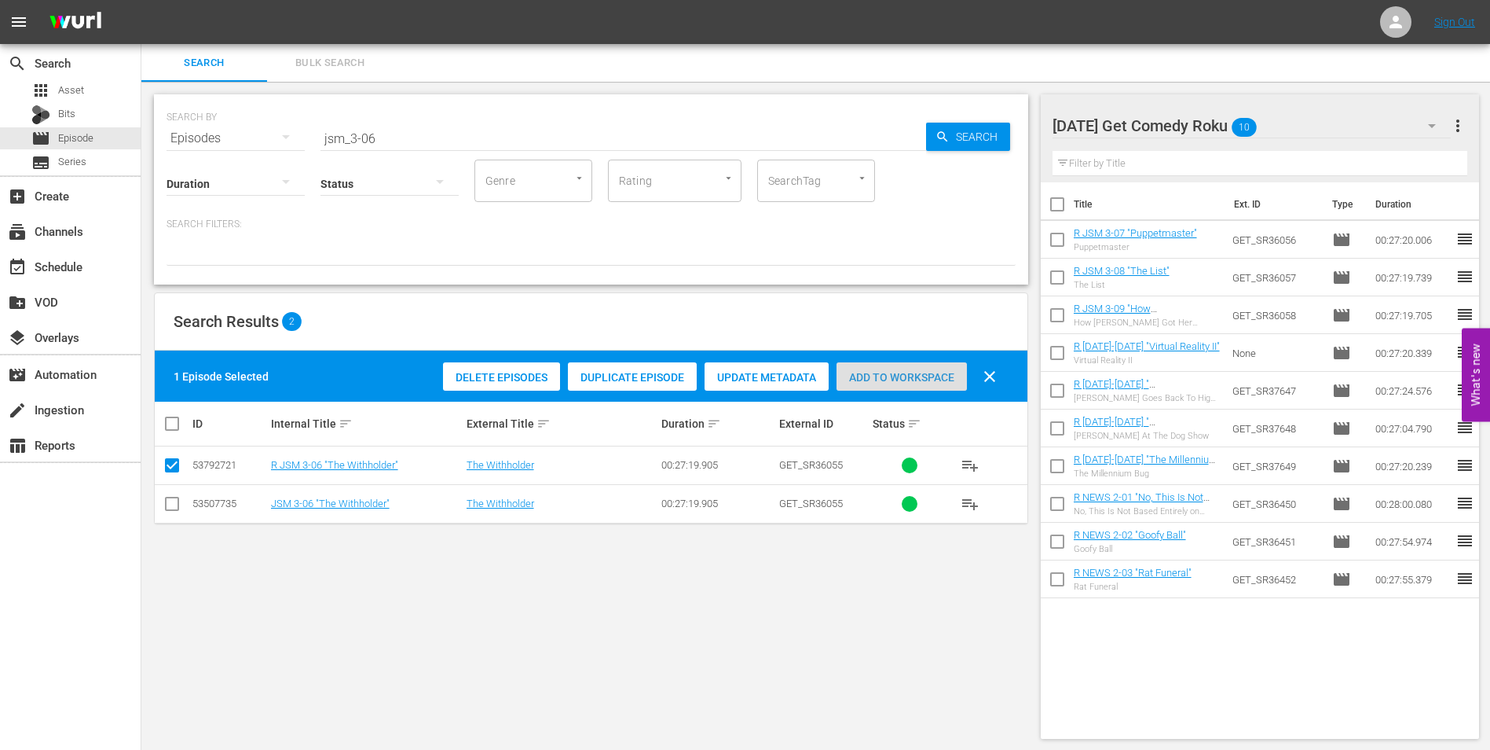
click at [884, 383] on span "Add to Workspace" at bounding box center [902, 377] width 130 height 13
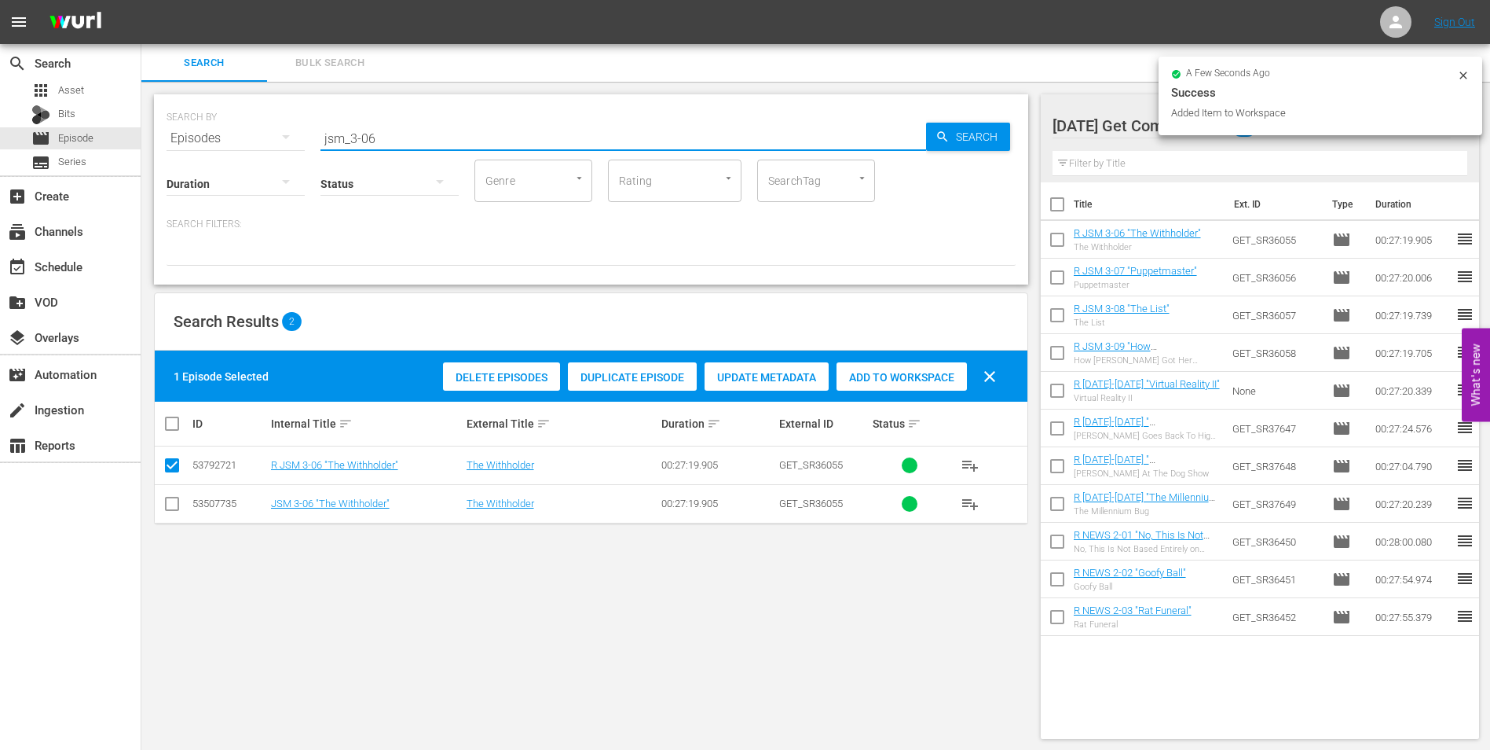
drag, startPoint x: 475, startPoint y: 141, endPoint x: 175, endPoint y: 108, distance: 301.2
click at [175, 108] on div "SEARCH BY Search By Episodes Search ID, Title, Description, Keywords, or Catego…" at bounding box center [591, 129] width 849 height 57
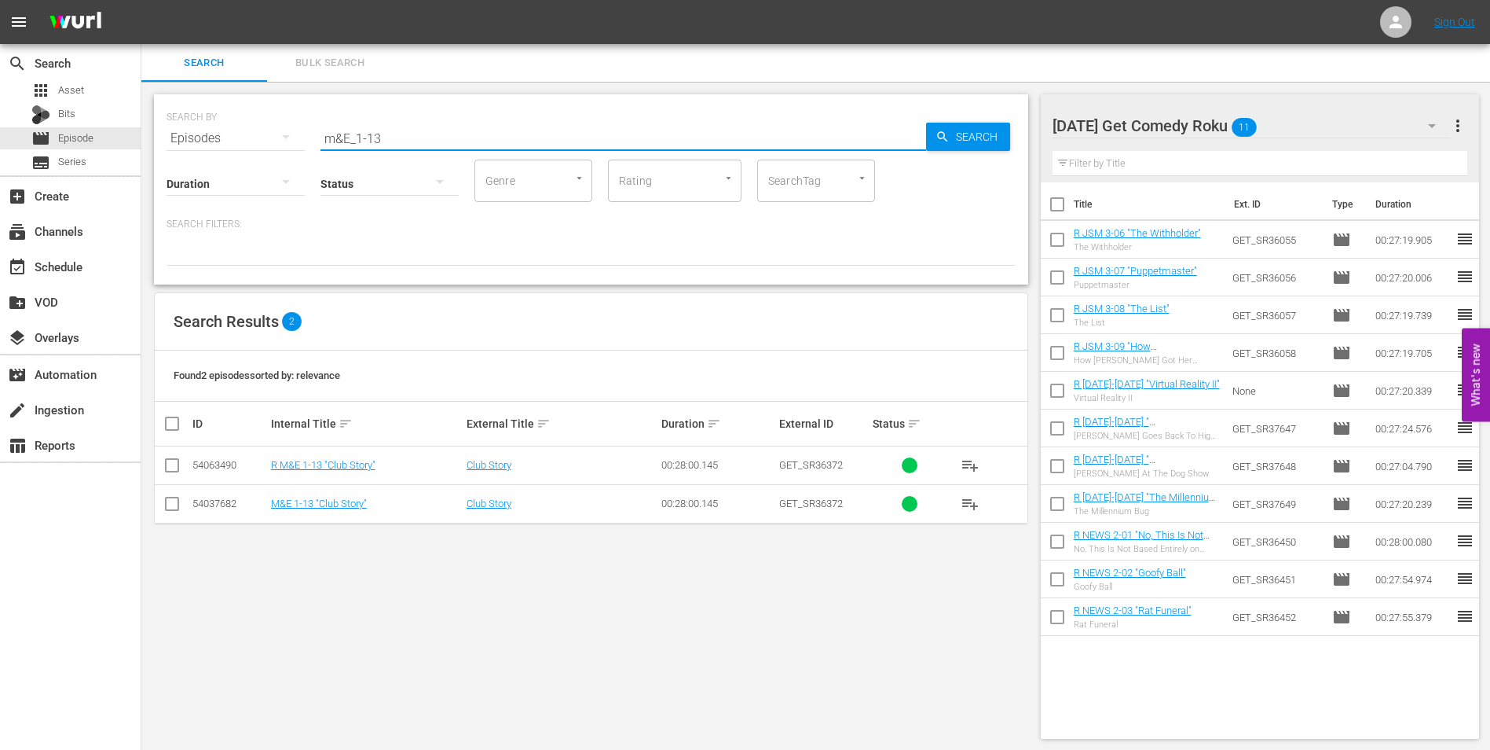
click at [175, 467] on input "checkbox" at bounding box center [172, 468] width 19 height 19
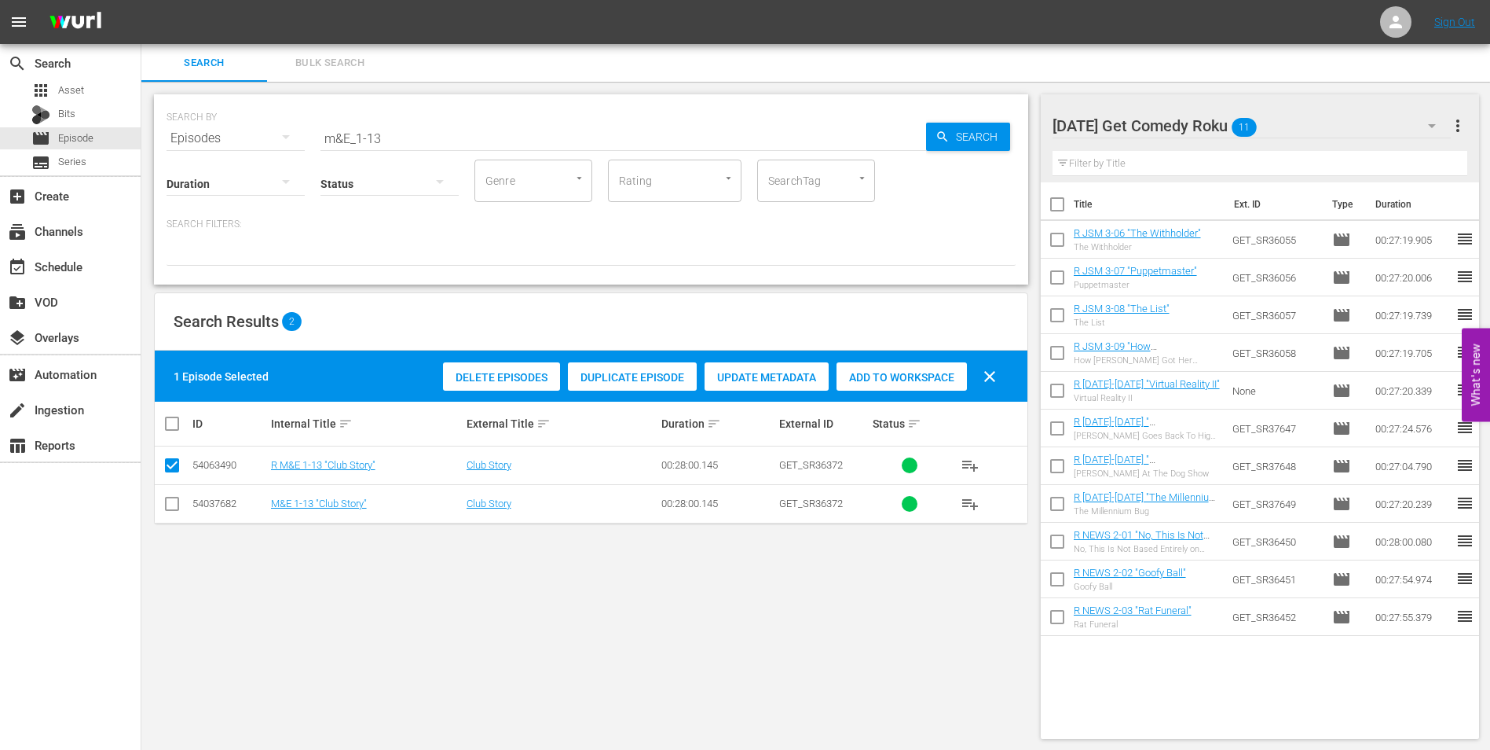
click at [877, 367] on div "Add to Workspace" at bounding box center [902, 377] width 130 height 30
click at [1308, 119] on div "[DATE] Get Comedy Roku 12" at bounding box center [1252, 126] width 399 height 44
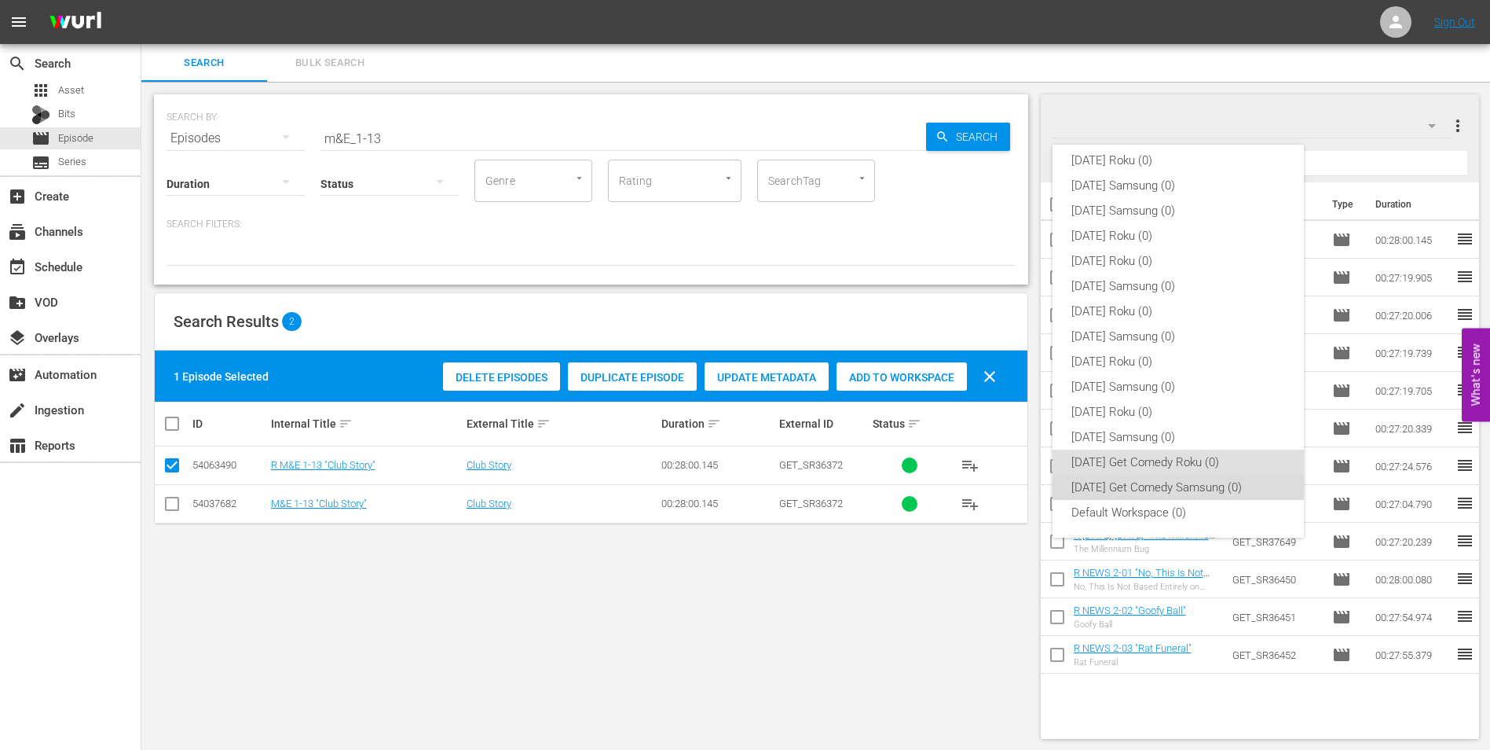
click at [1202, 486] on div "[DATE] Get Comedy Samsung (0)" at bounding box center [1179, 487] width 214 height 25
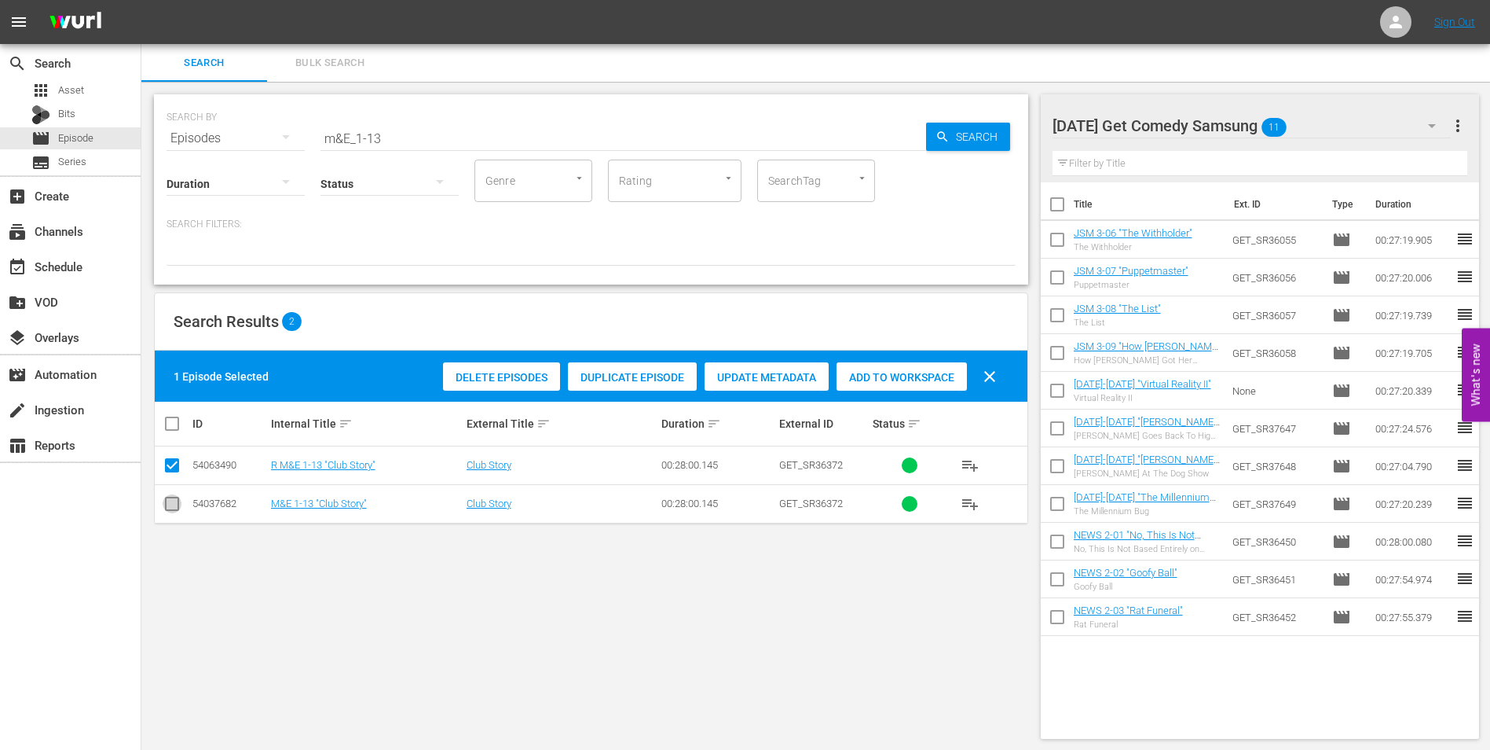
click at [177, 500] on input "checkbox" at bounding box center [172, 506] width 19 height 19
drag, startPoint x: 169, startPoint y: 458, endPoint x: 541, endPoint y: 479, distance: 372.2
click at [169, 459] on input "checkbox" at bounding box center [172, 468] width 19 height 19
click at [914, 371] on span "Add to Workspace" at bounding box center [902, 377] width 130 height 13
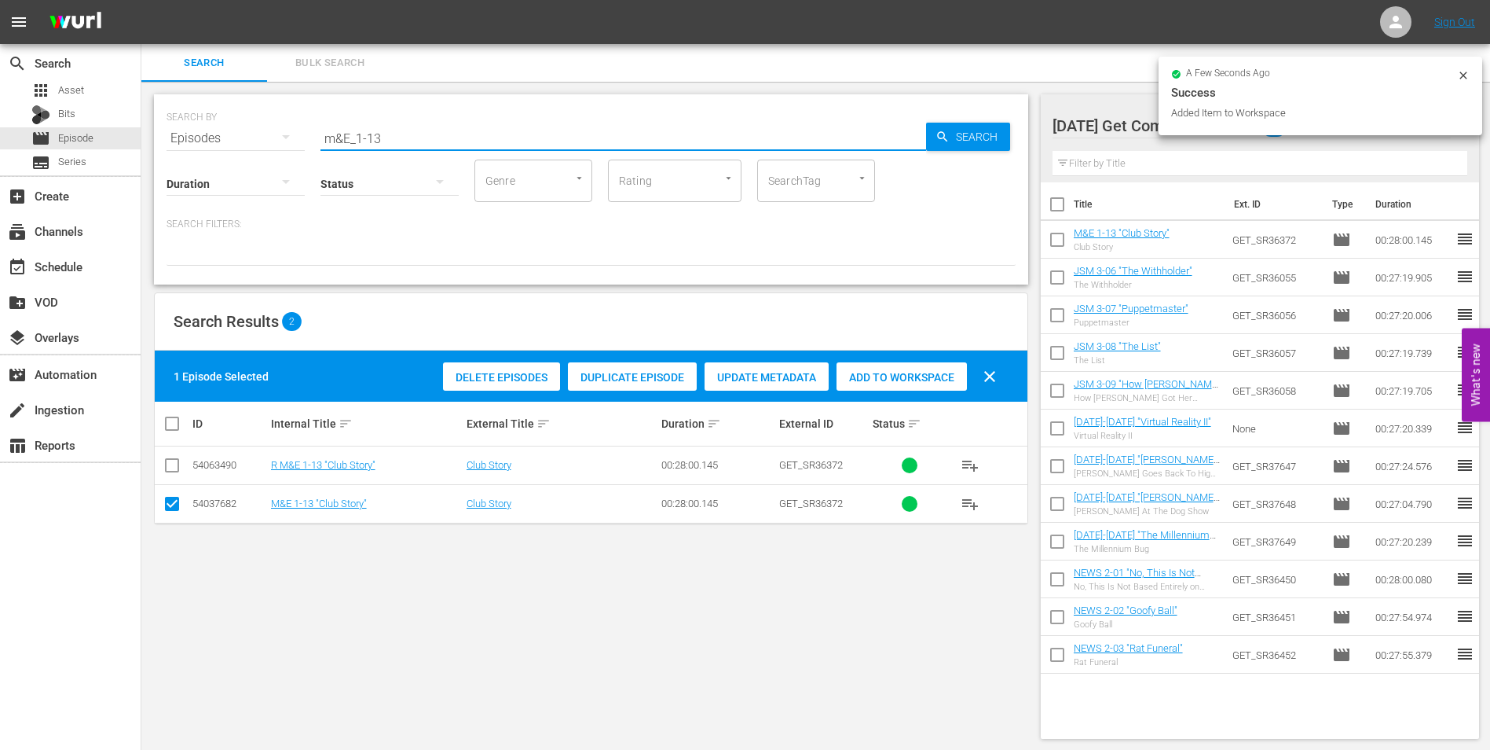
drag, startPoint x: 376, startPoint y: 134, endPoint x: 409, endPoint y: 145, distance: 34.8
click at [409, 145] on input "m&E_1-13" at bounding box center [624, 138] width 606 height 38
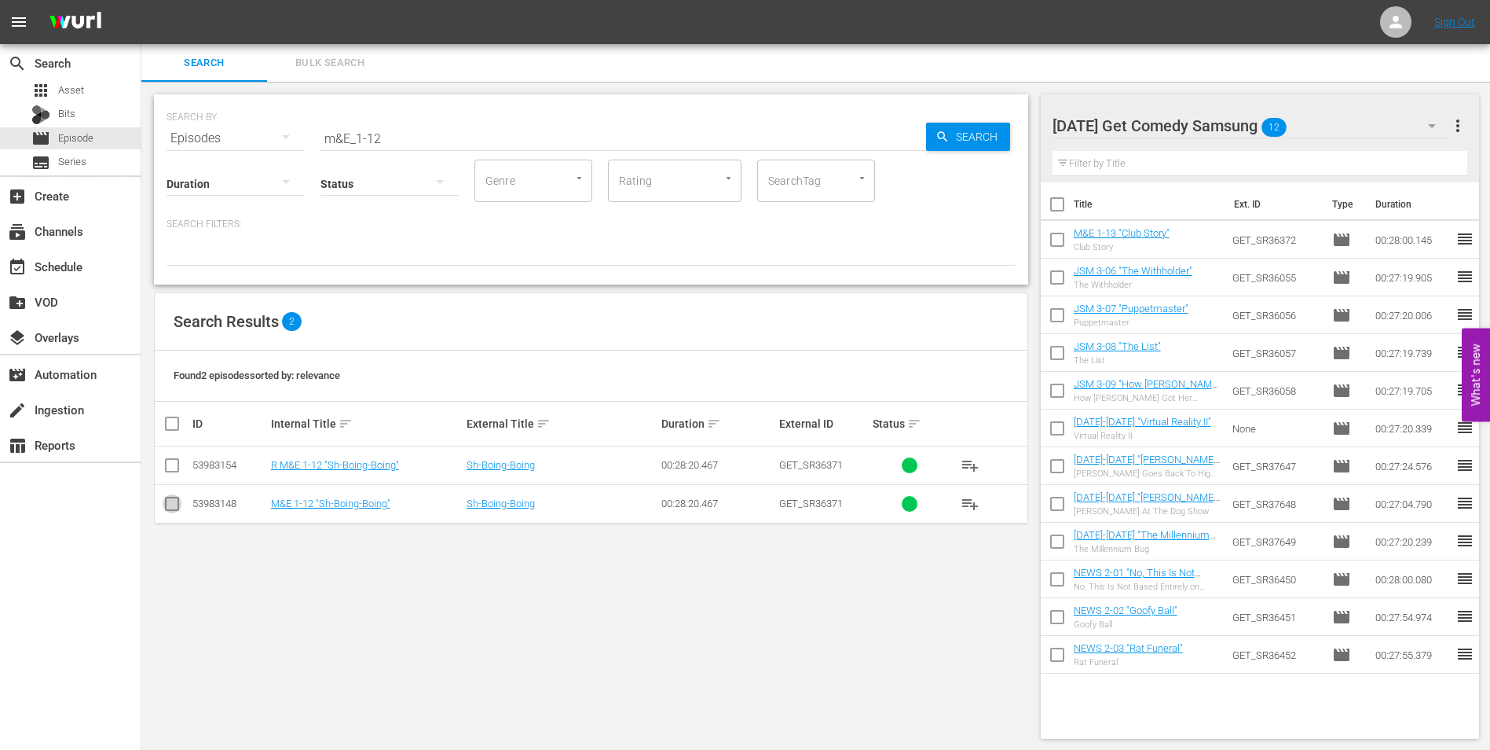
click at [163, 510] on input "checkbox" at bounding box center [172, 506] width 19 height 19
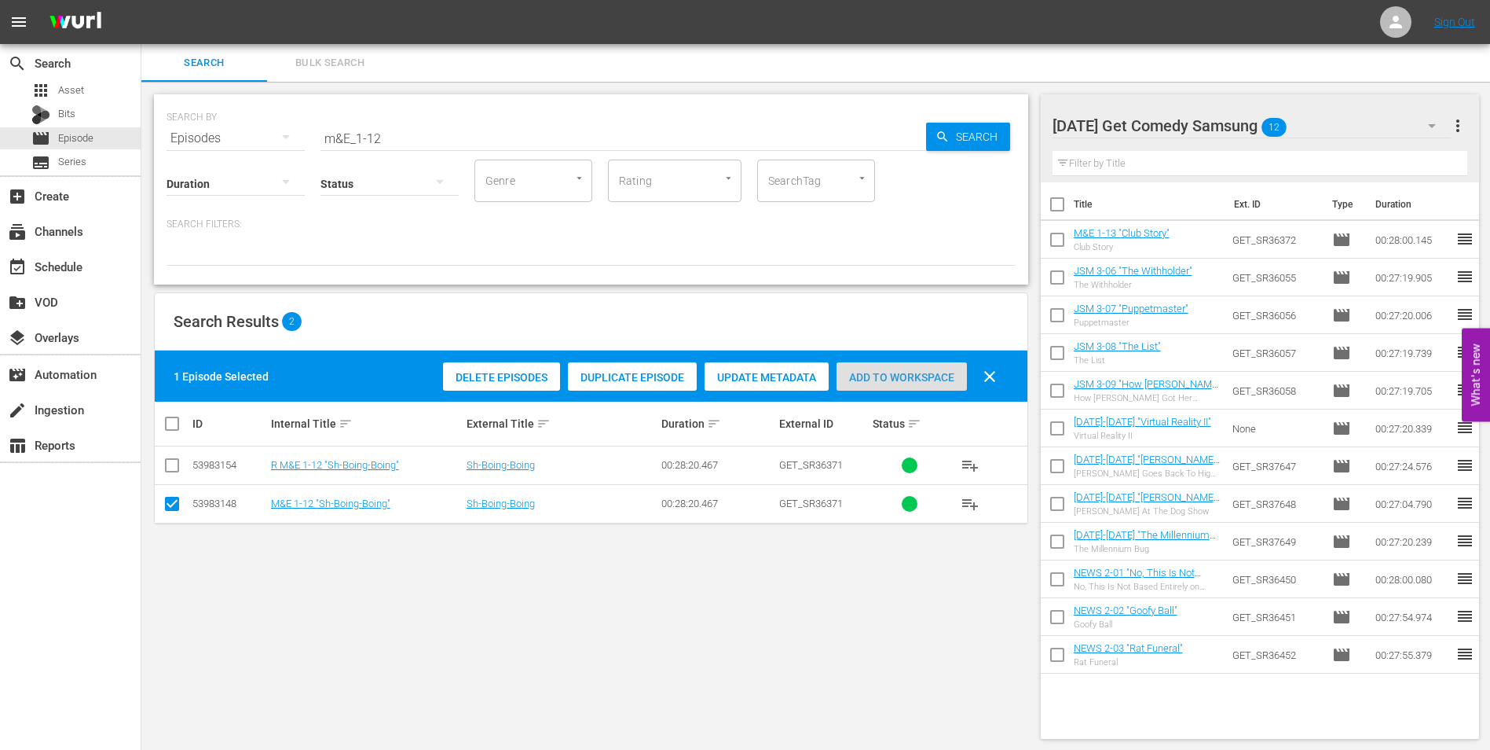
click at [889, 371] on span "Add to Workspace" at bounding box center [902, 377] width 130 height 13
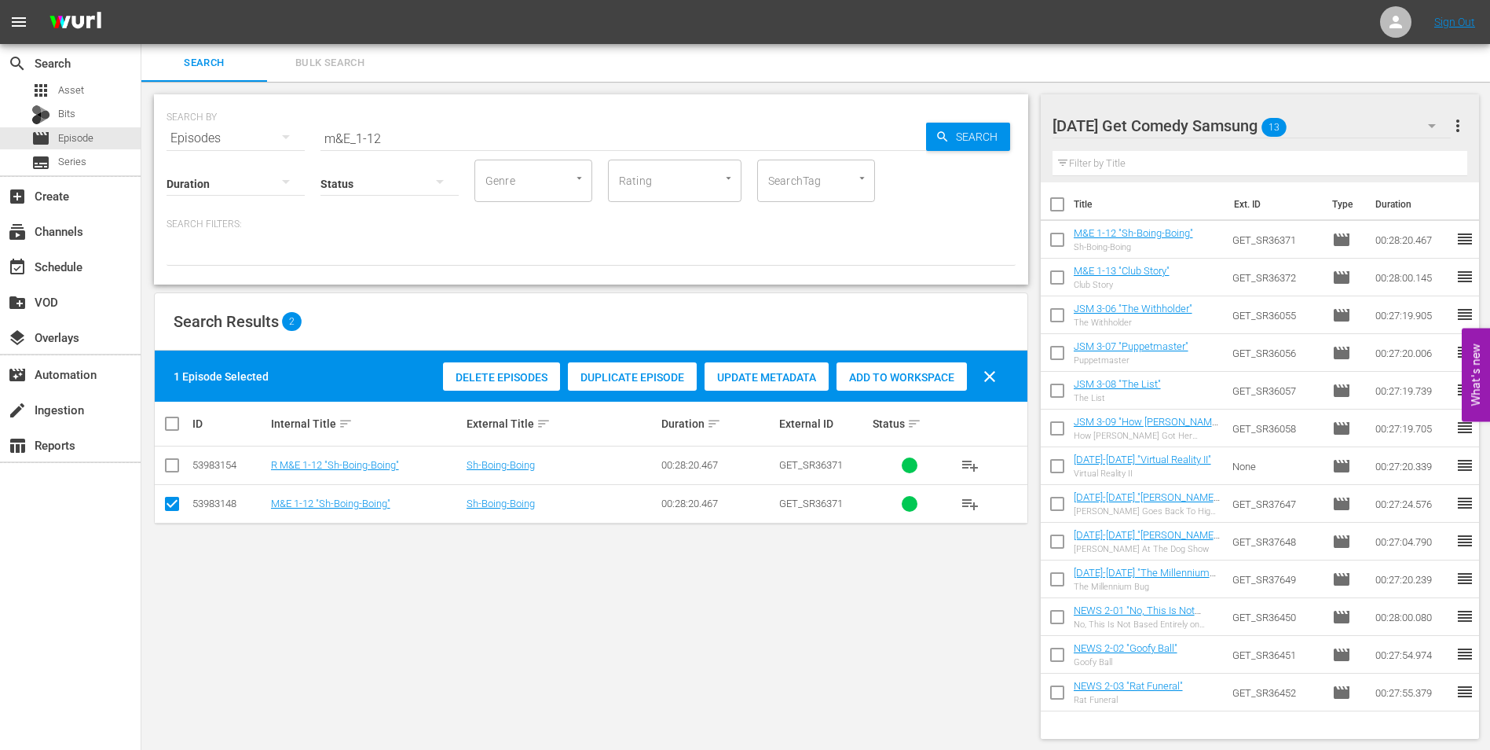
click at [1325, 119] on div "[DATE] Get Comedy Samsung 13" at bounding box center [1252, 126] width 399 height 44
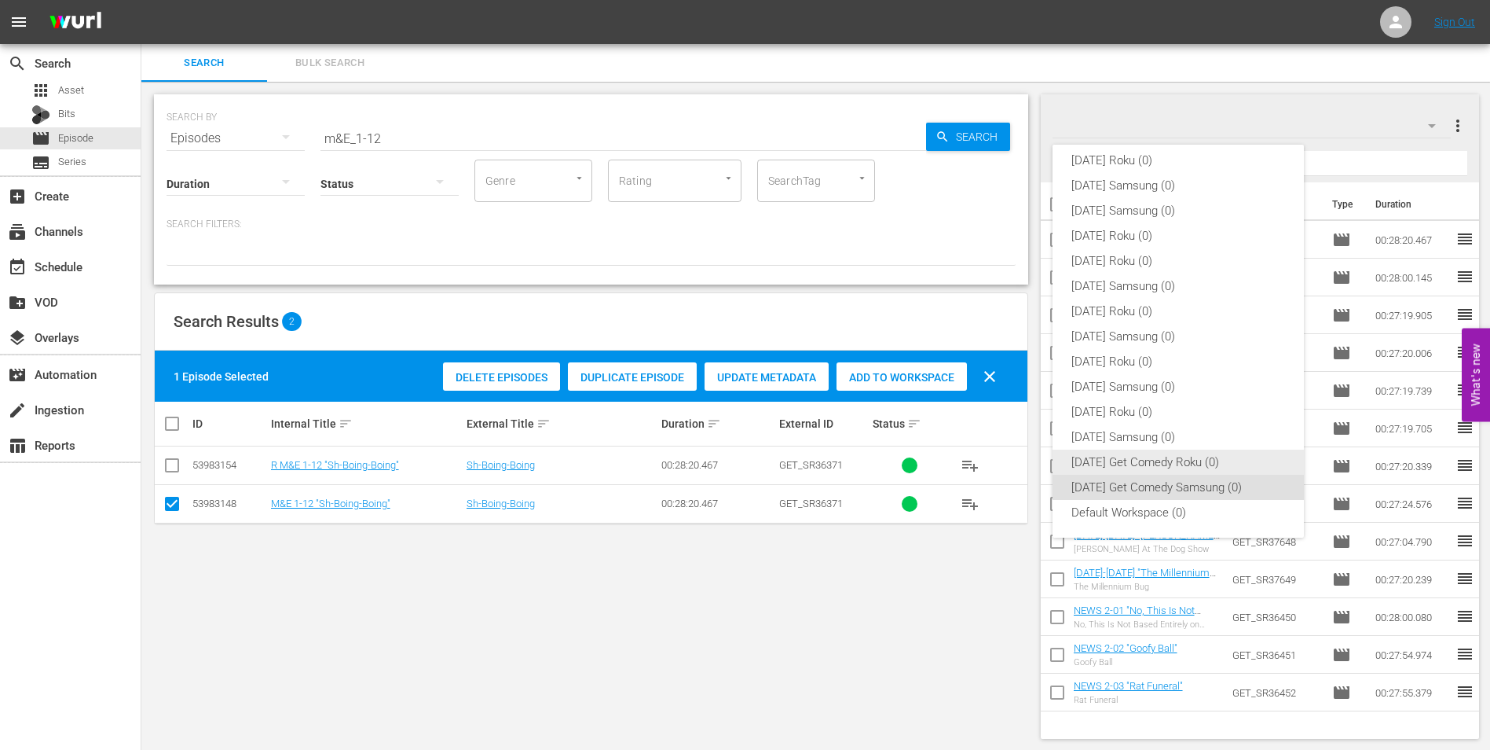
drag, startPoint x: 1129, startPoint y: 460, endPoint x: 964, endPoint y: 474, distance: 165.6
click at [1126, 460] on div "[DATE] Get Comedy Roku (0)" at bounding box center [1179, 461] width 214 height 25
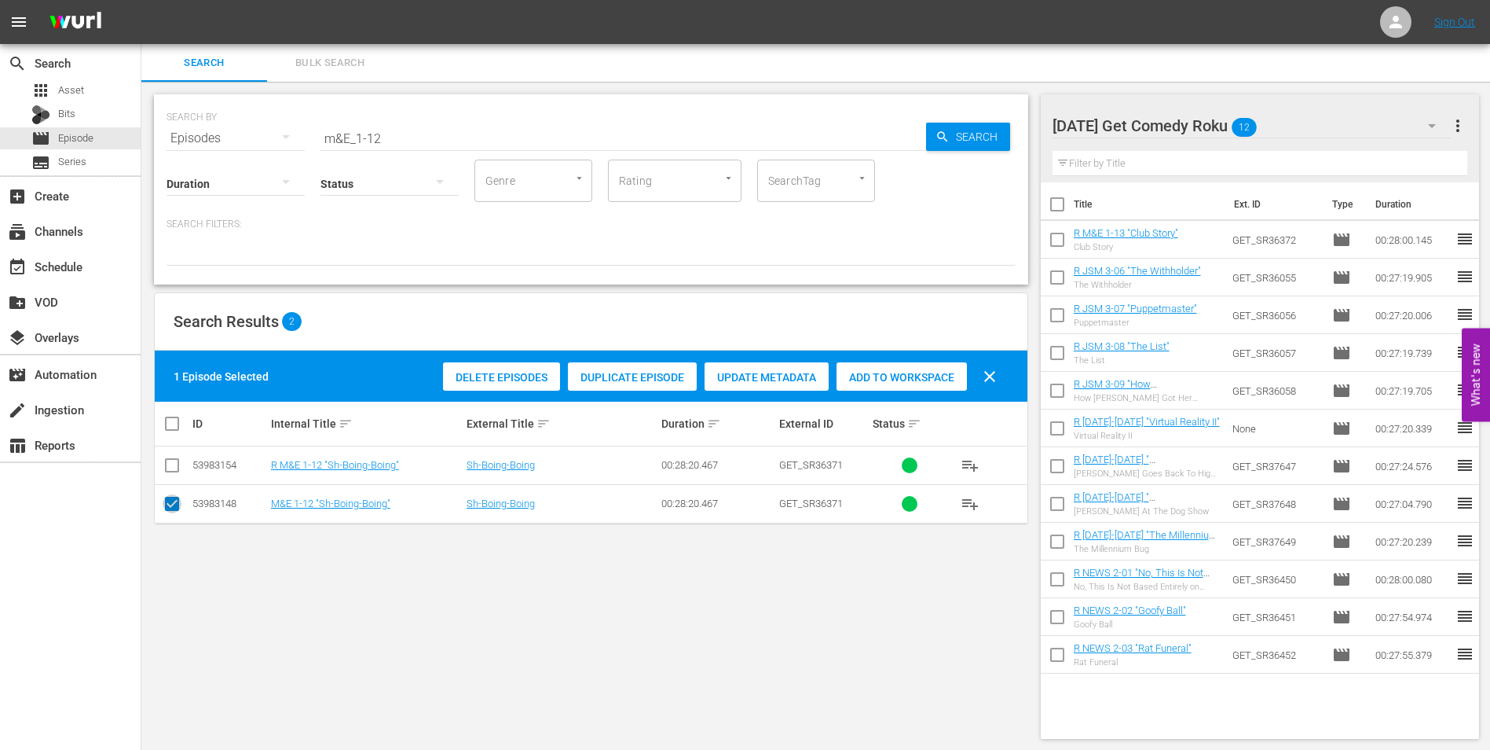
drag, startPoint x: 169, startPoint y: 497, endPoint x: 170, endPoint y: 471, distance: 25.9
click at [169, 494] on span at bounding box center [172, 503] width 19 height 19
drag, startPoint x: 170, startPoint y: 469, endPoint x: 178, endPoint y: 468, distance: 8.7
click at [170, 468] on input "checkbox" at bounding box center [172, 468] width 19 height 19
click at [179, 512] on input "checkbox" at bounding box center [172, 506] width 19 height 19
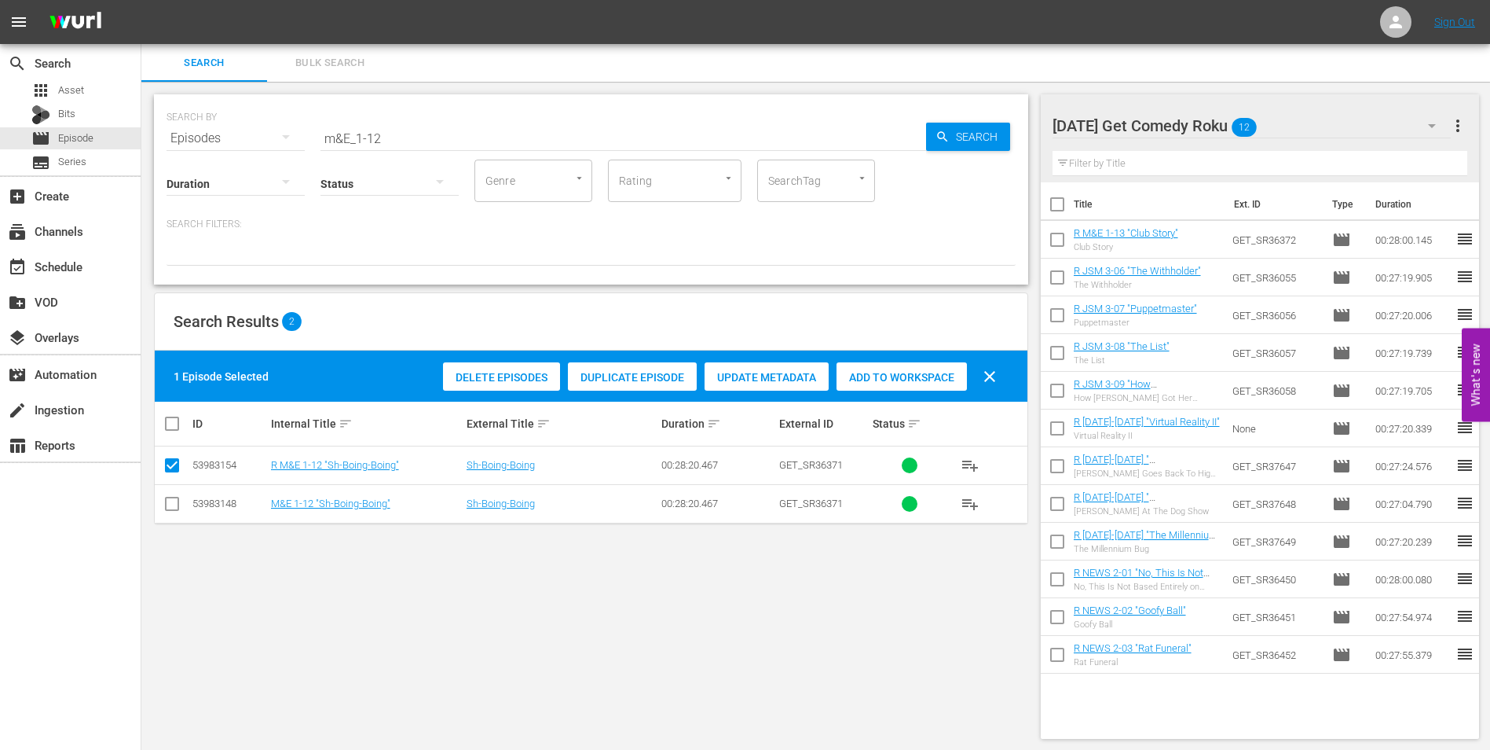
click at [944, 372] on span "Add to Workspace" at bounding box center [902, 377] width 130 height 13
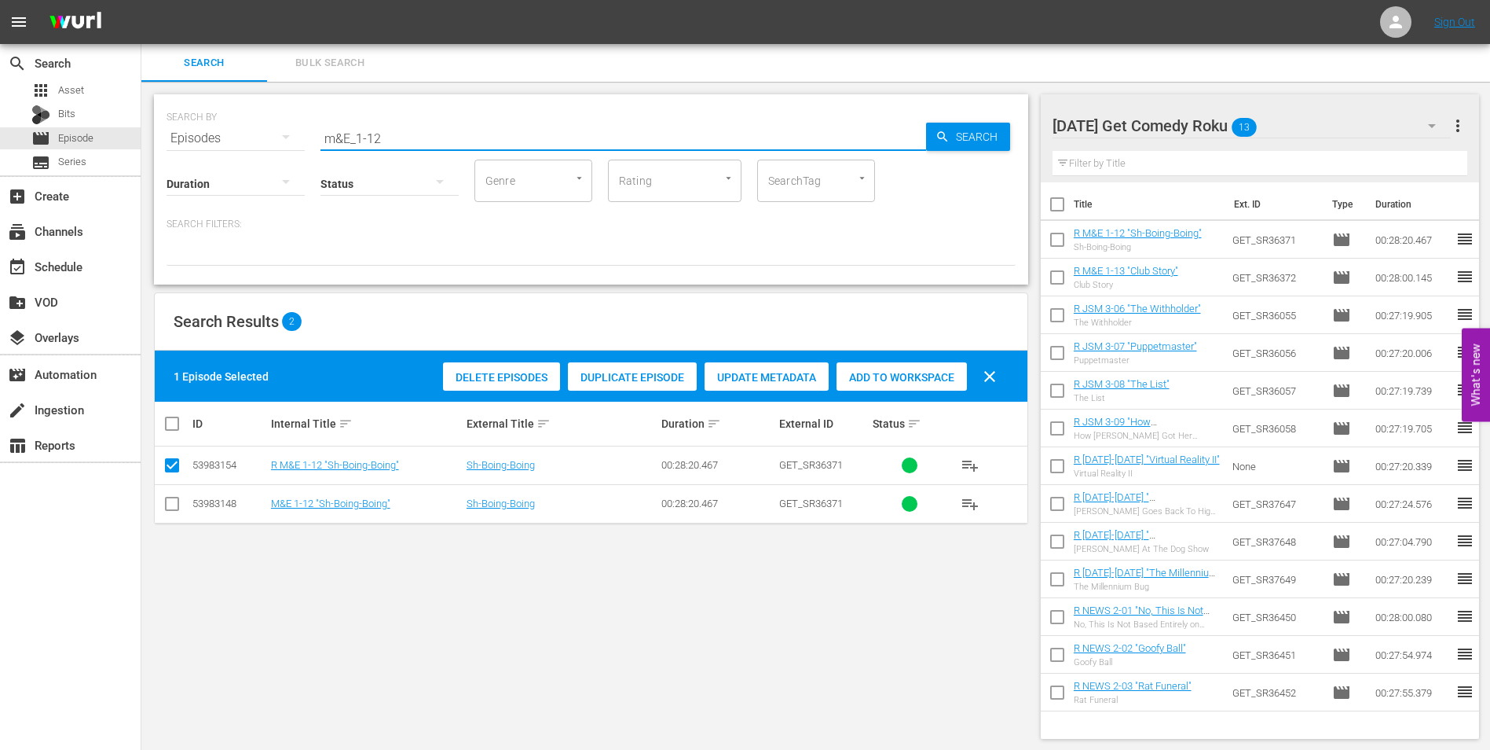
drag, startPoint x: 427, startPoint y: 134, endPoint x: 230, endPoint y: 134, distance: 197.2
click at [237, 134] on div "SEARCH BY Search By Episodes Search ID, Title, Description, Keywords, or Catego…" at bounding box center [591, 129] width 849 height 57
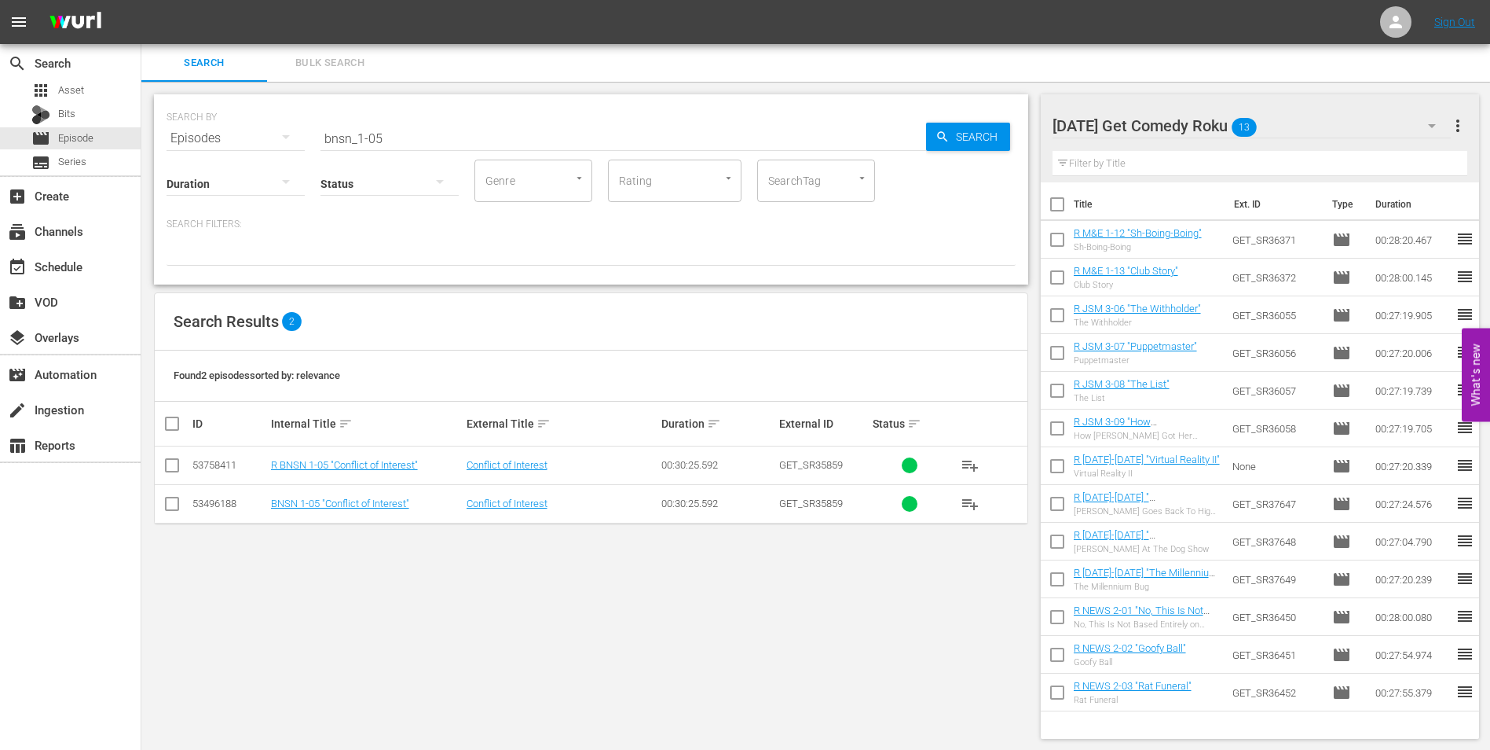
click at [865, 296] on div "Search Results 2" at bounding box center [591, 321] width 873 height 57
click at [172, 464] on input "checkbox" at bounding box center [172, 468] width 19 height 19
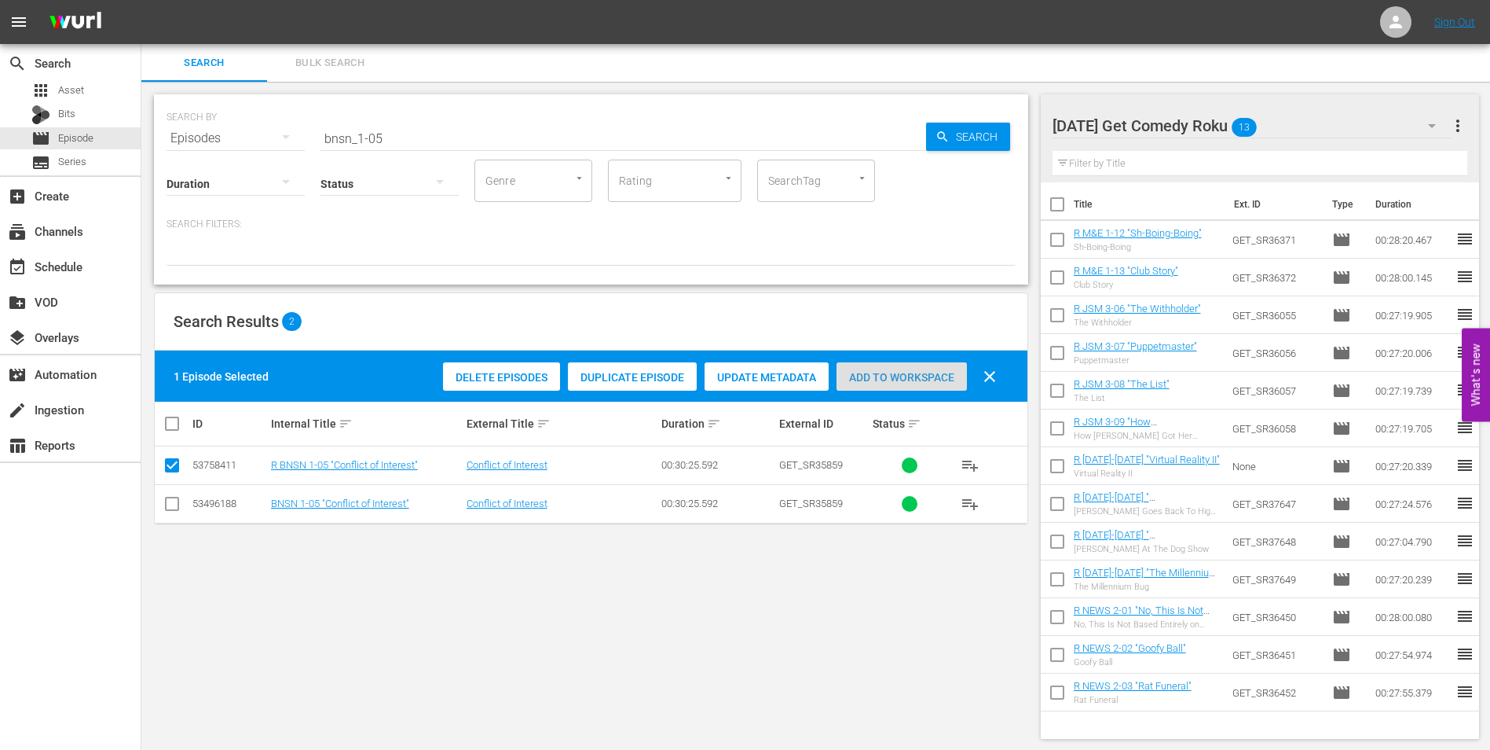
click at [891, 376] on span "Add to Workspace" at bounding box center [902, 377] width 130 height 13
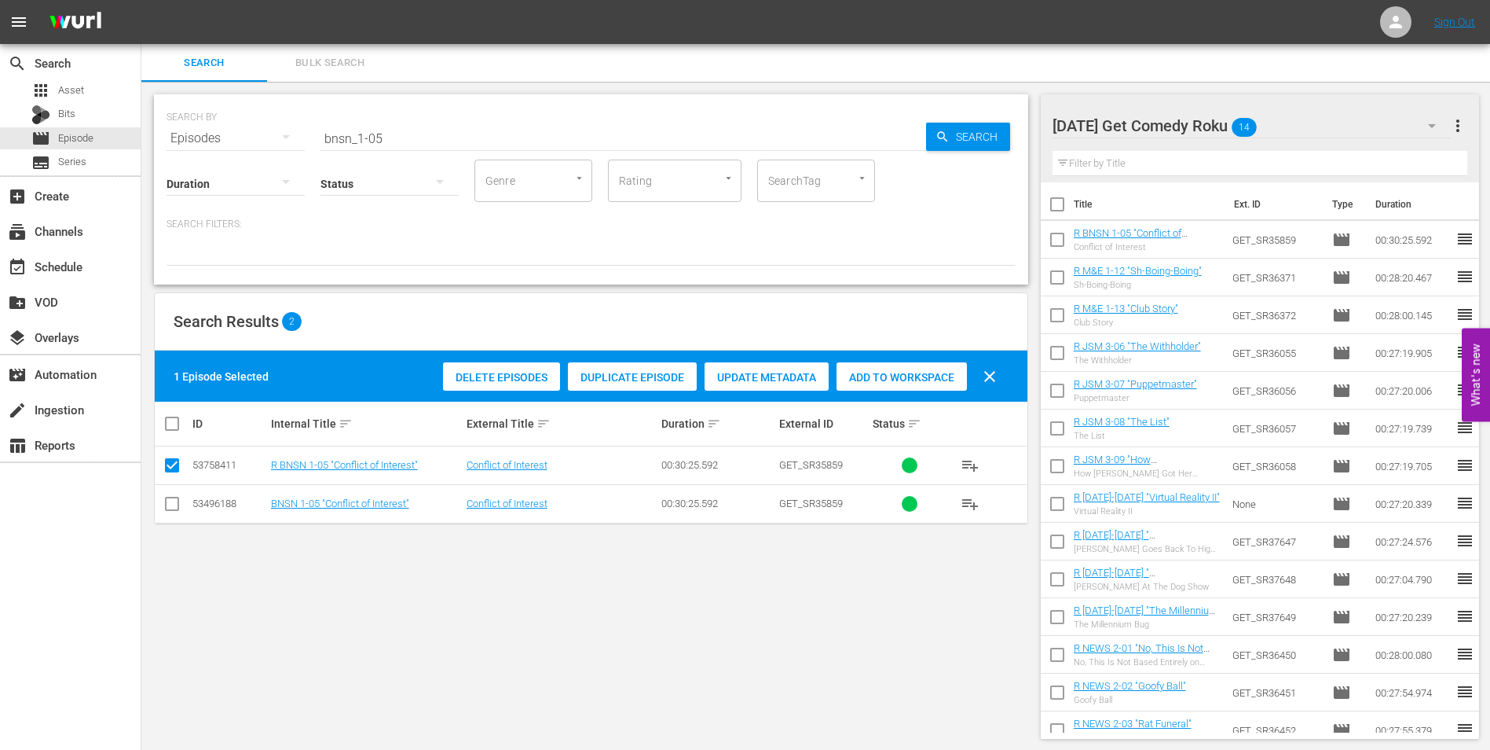
click at [1322, 123] on div "[DATE] Get Comedy Roku 14" at bounding box center [1252, 126] width 399 height 44
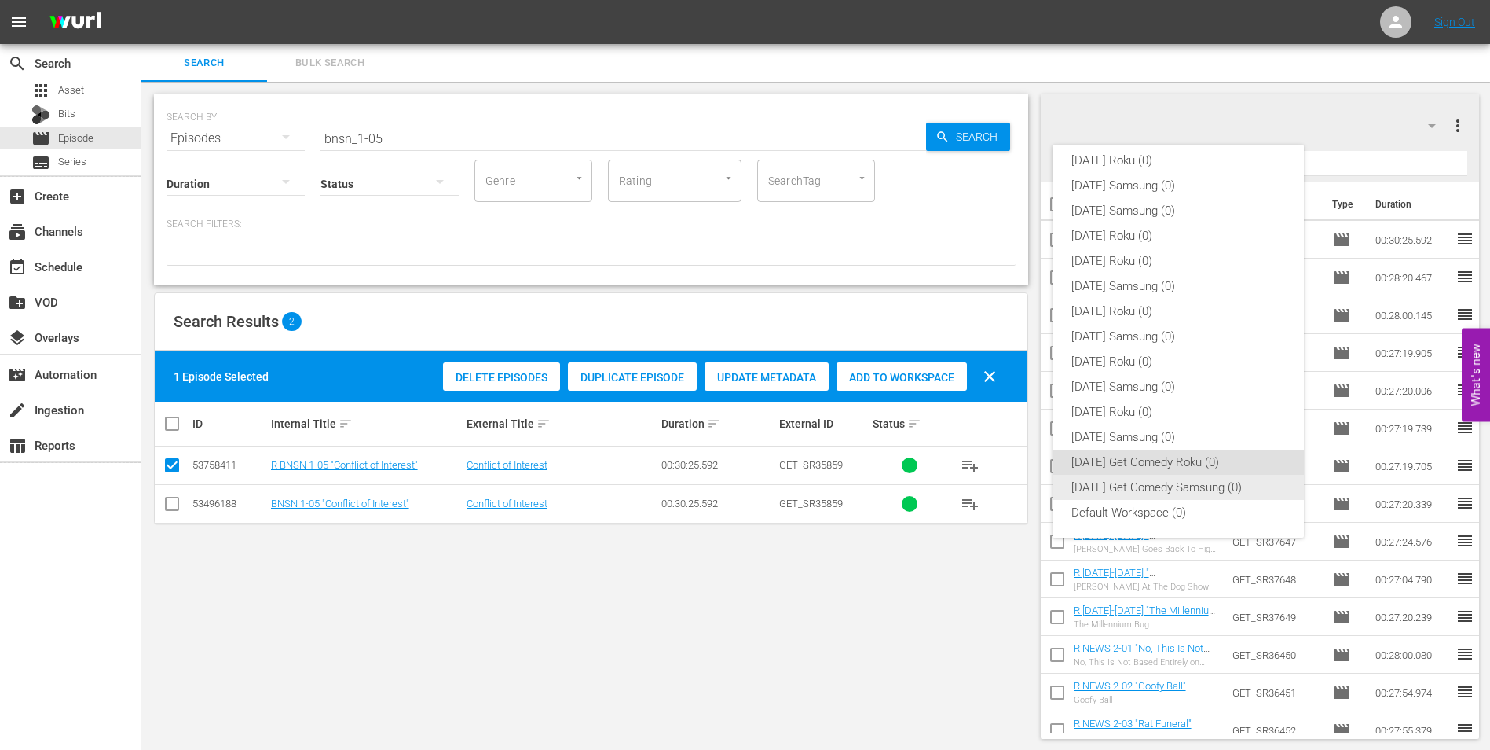
click at [1160, 493] on div "[DATE] Get Comedy Samsung (0)" at bounding box center [1179, 487] width 214 height 25
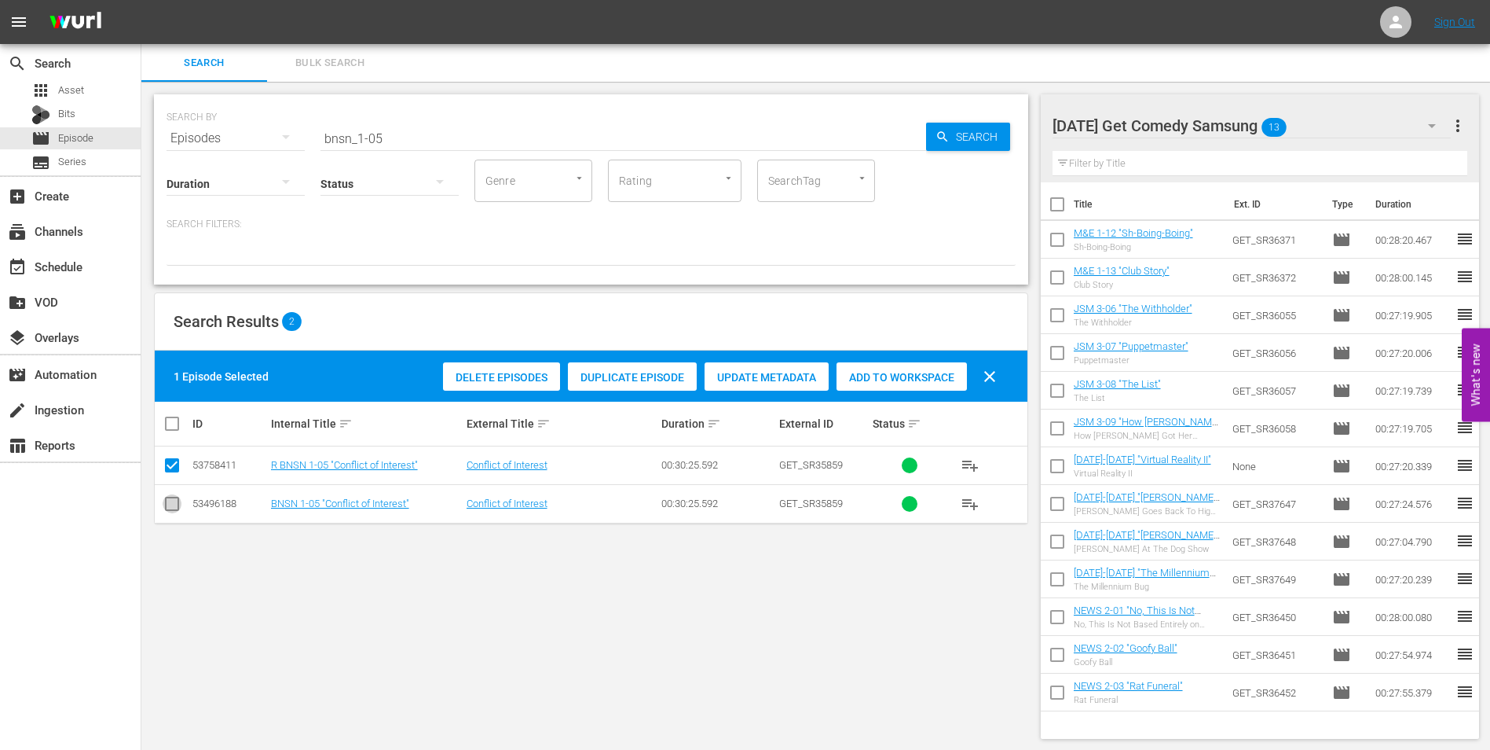
click at [172, 501] on input "checkbox" at bounding box center [172, 506] width 19 height 19
click at [173, 467] on input "checkbox" at bounding box center [172, 468] width 19 height 19
click at [935, 375] on span "Add to Workspace" at bounding box center [902, 377] width 130 height 13
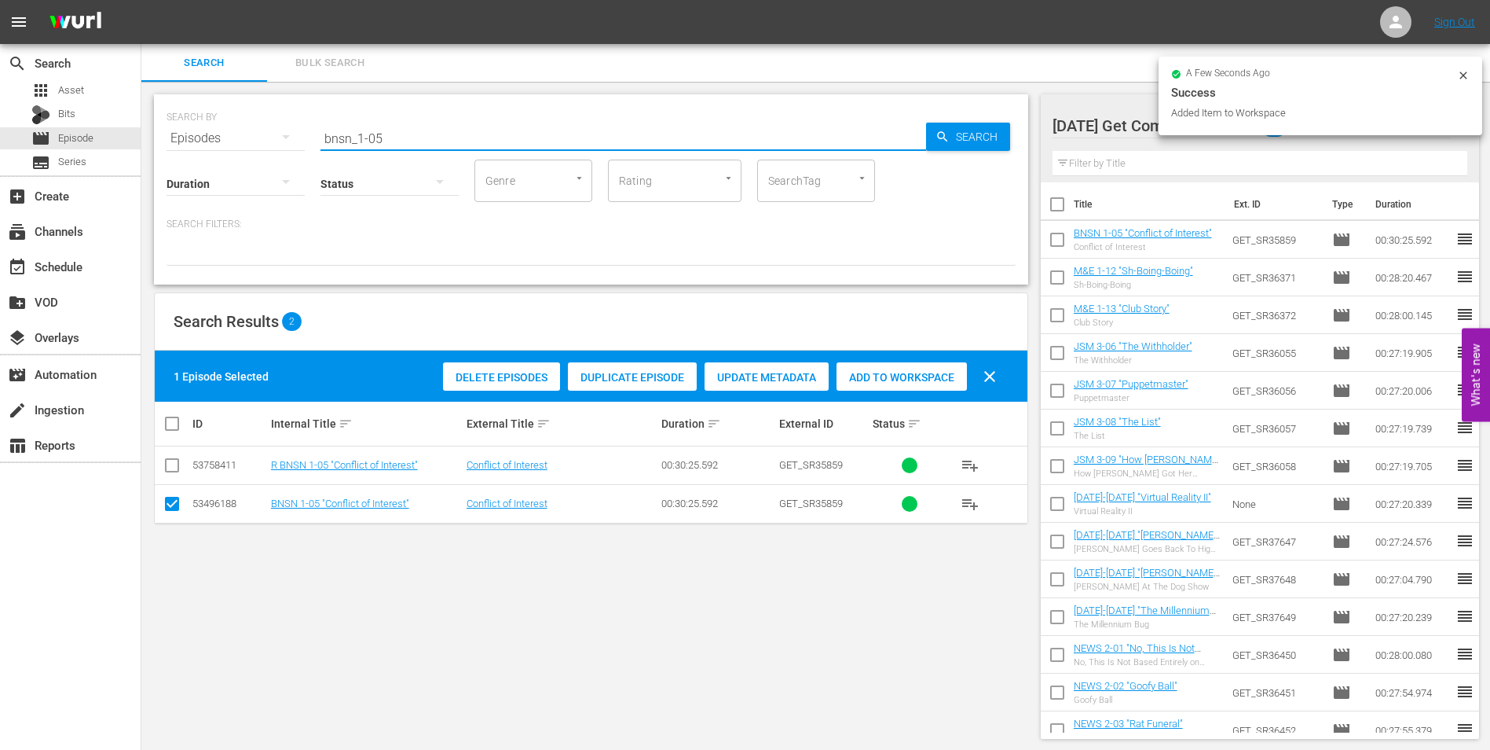
drag, startPoint x: 376, startPoint y: 139, endPoint x: 412, endPoint y: 126, distance: 38.3
click at [405, 139] on input "bnsn_1-05" at bounding box center [624, 138] width 606 height 38
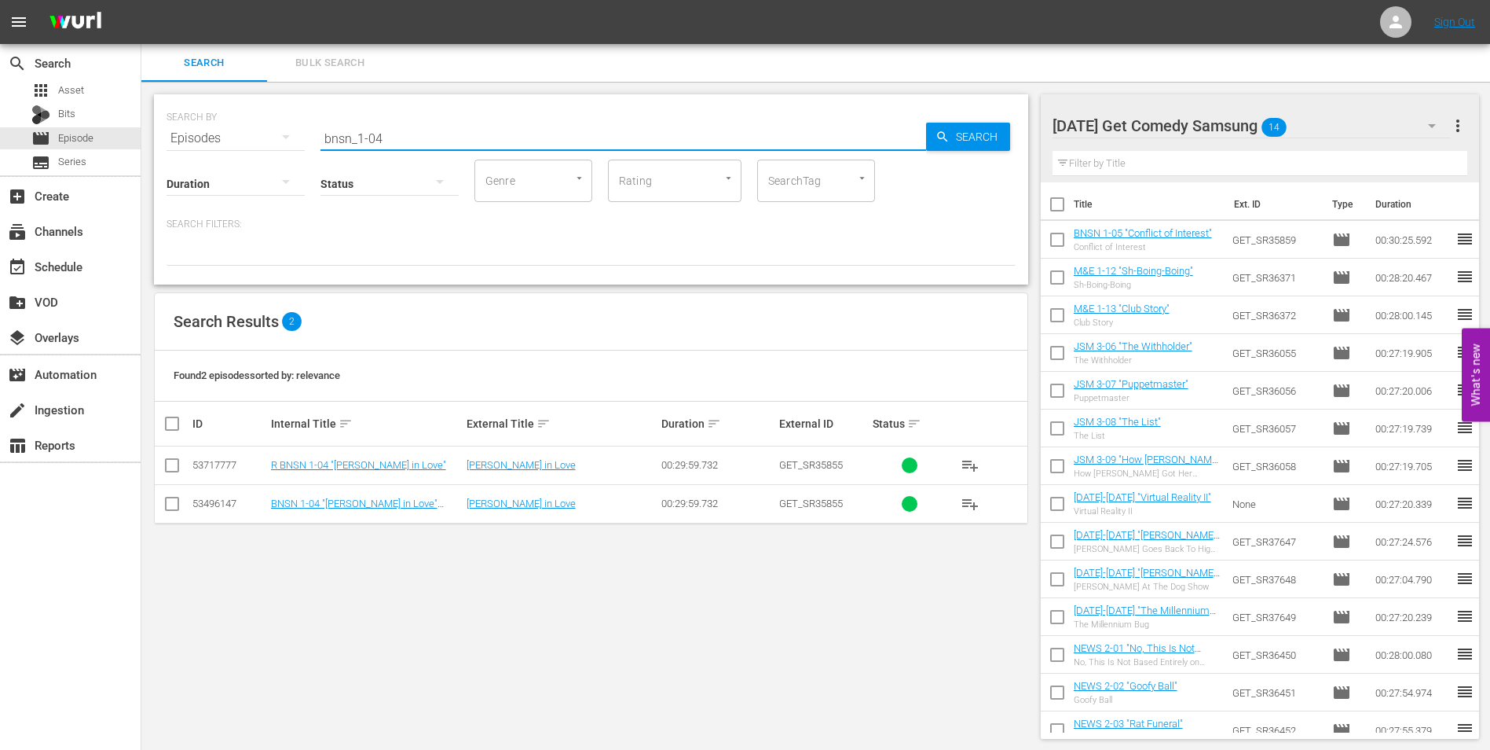
click at [172, 506] on input "checkbox" at bounding box center [172, 506] width 19 height 19
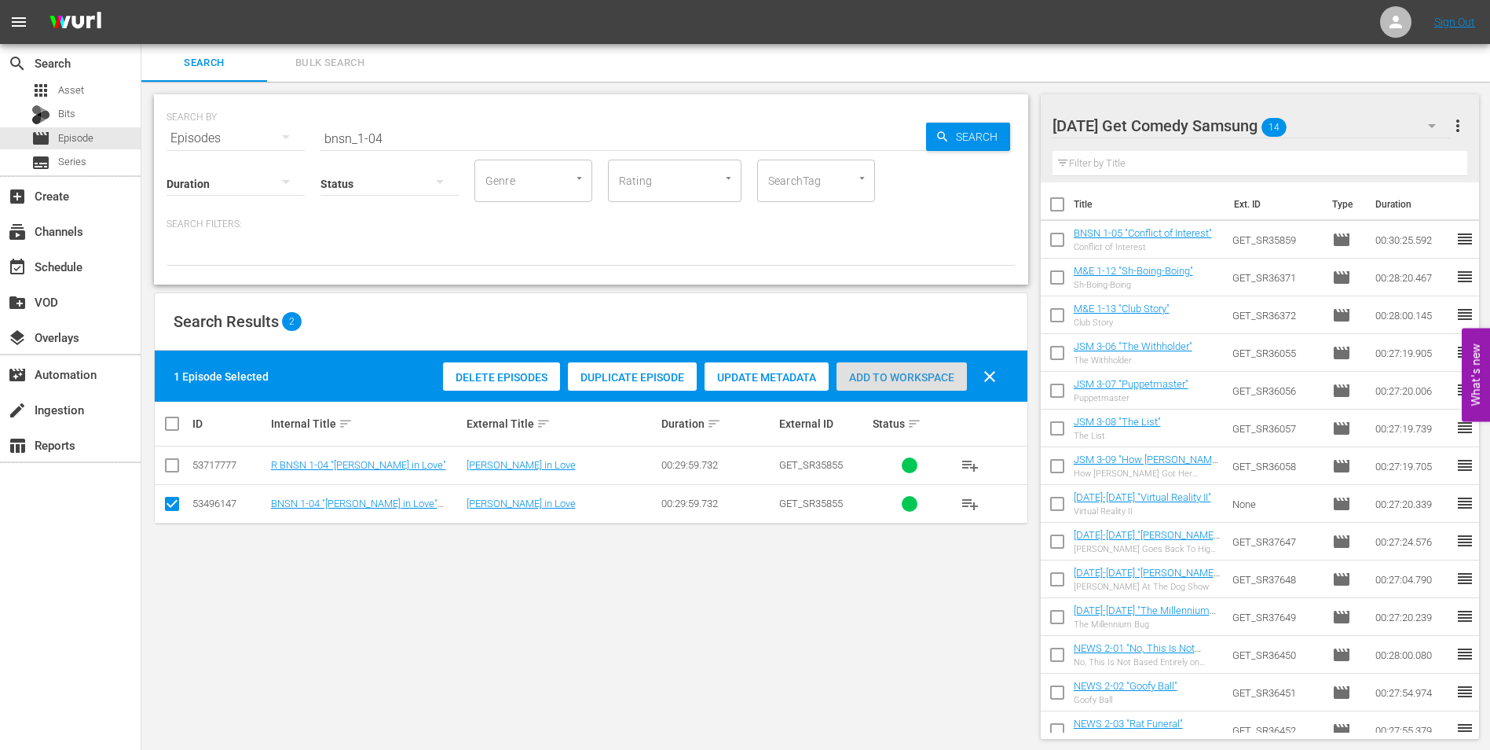
drag, startPoint x: 883, startPoint y: 380, endPoint x: 1119, endPoint y: 280, distance: 256.3
click at [884, 380] on span "Add to Workspace" at bounding box center [902, 377] width 130 height 13
click at [1331, 119] on div "[DATE] Get Comedy Samsung 15" at bounding box center [1252, 126] width 399 height 44
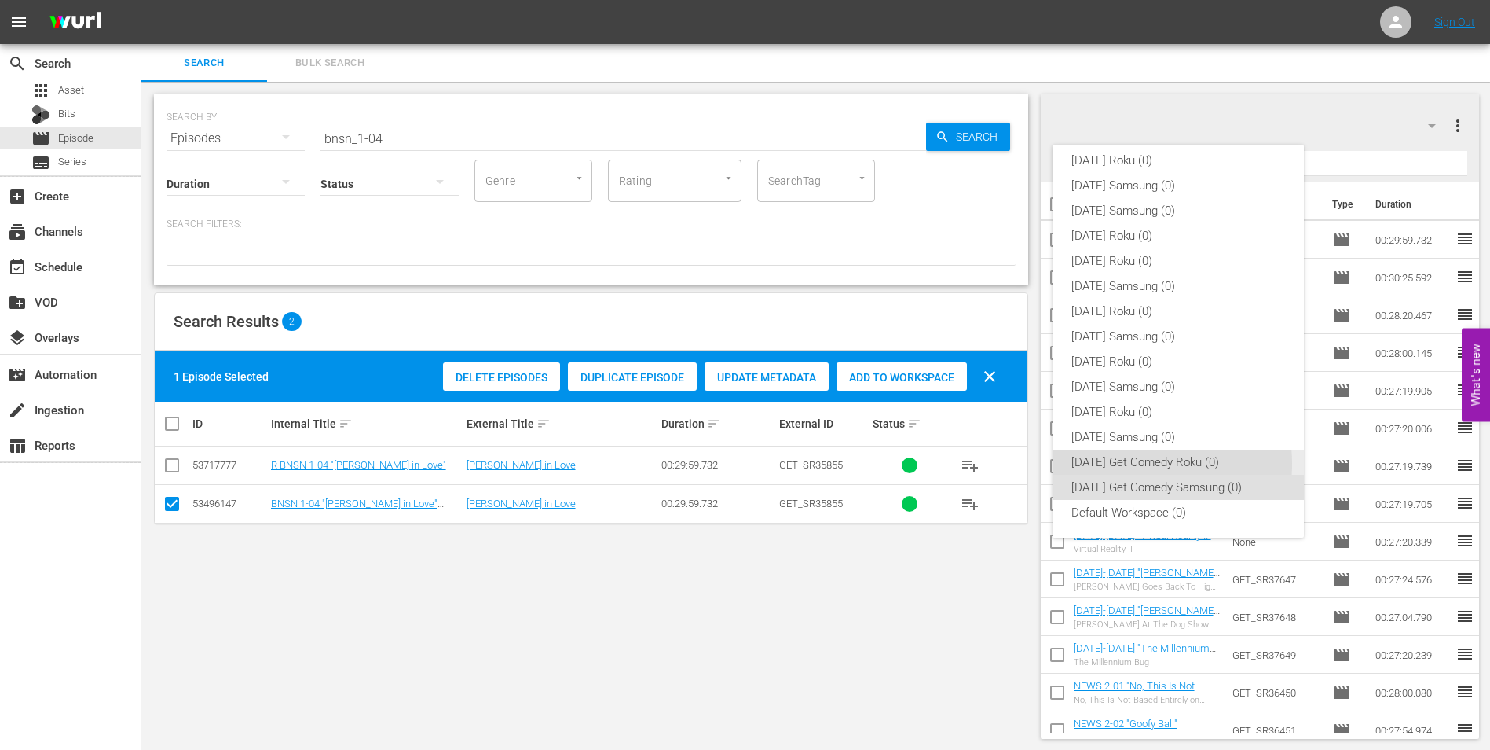
click at [1135, 464] on div "[DATE] Get Comedy Roku (0)" at bounding box center [1179, 461] width 214 height 25
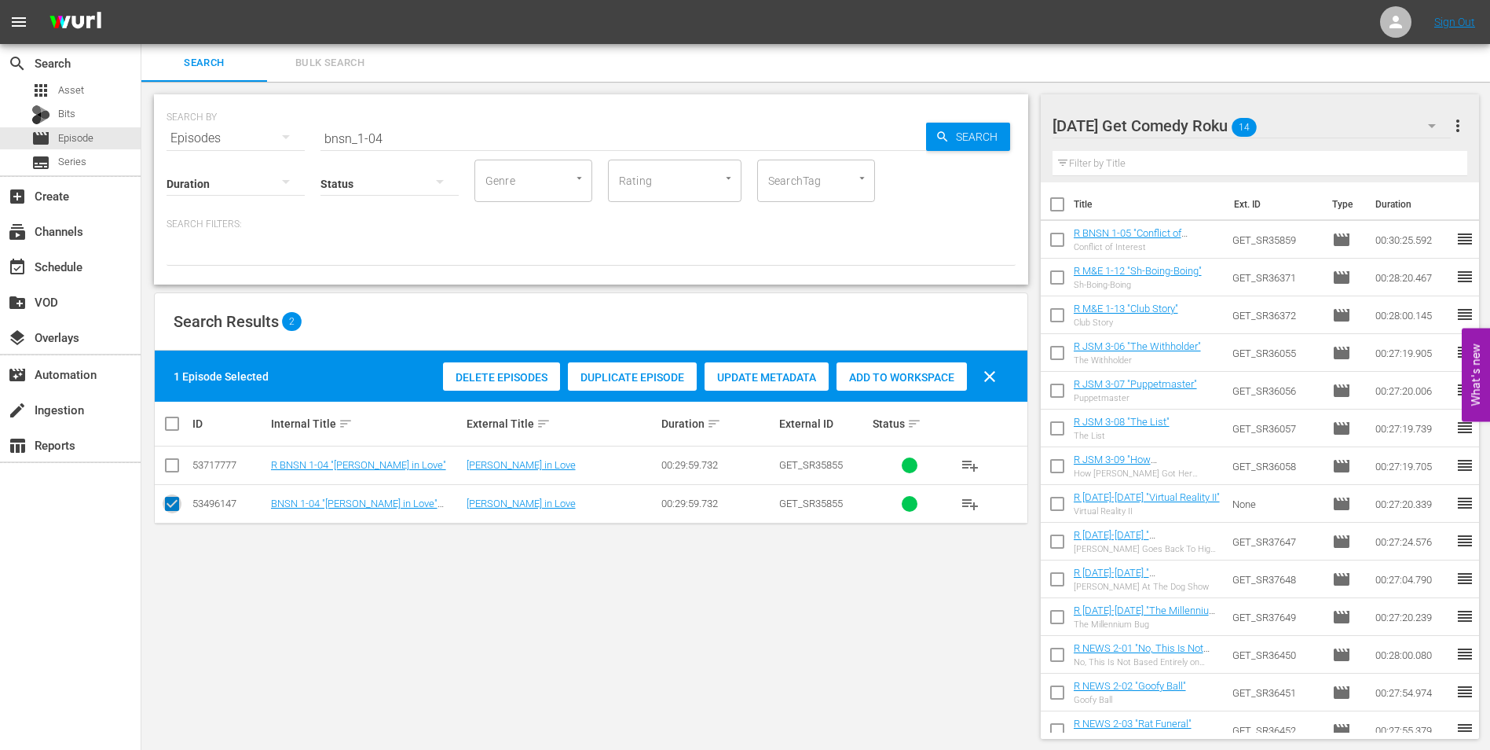
click at [175, 505] on input "checkbox" at bounding box center [172, 506] width 19 height 19
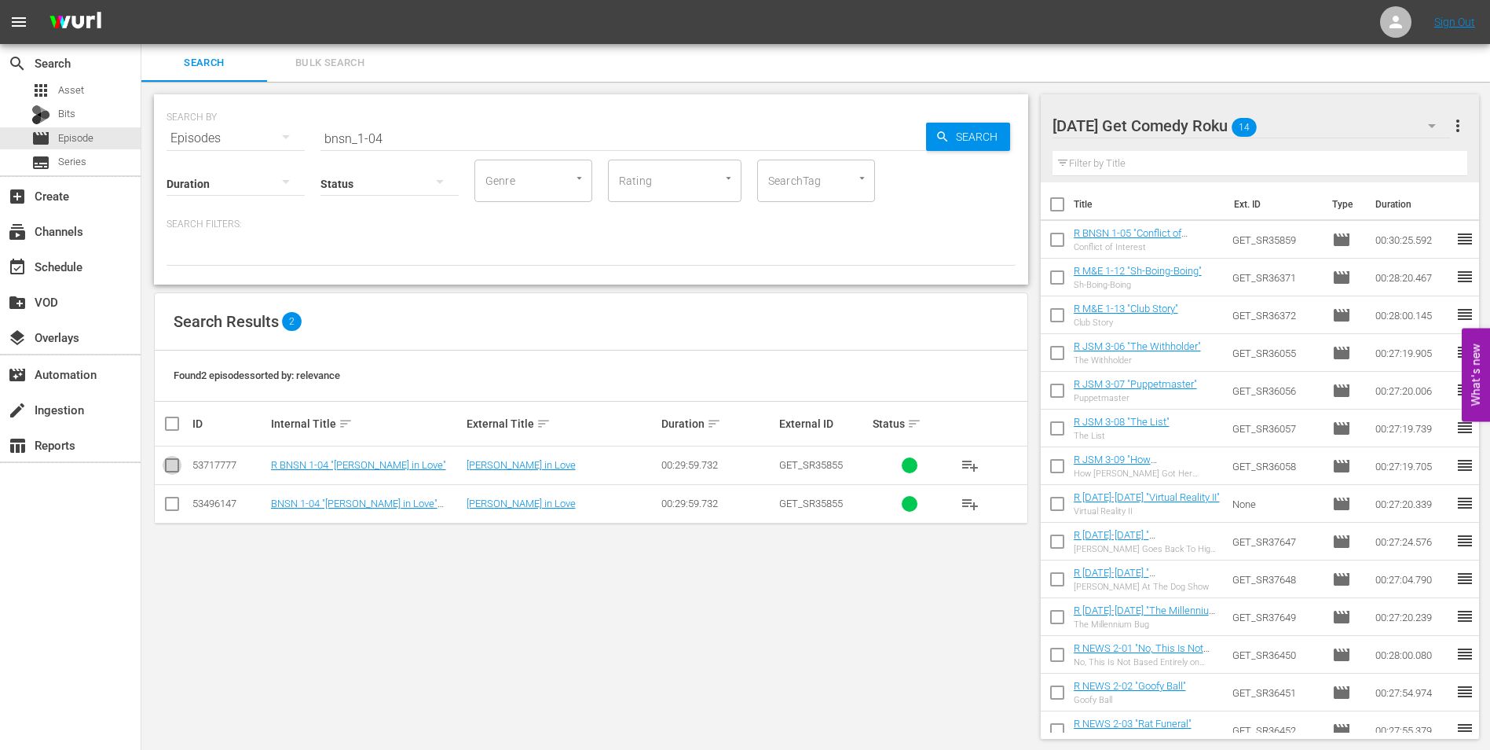
click at [172, 467] on input "checkbox" at bounding box center [172, 468] width 19 height 19
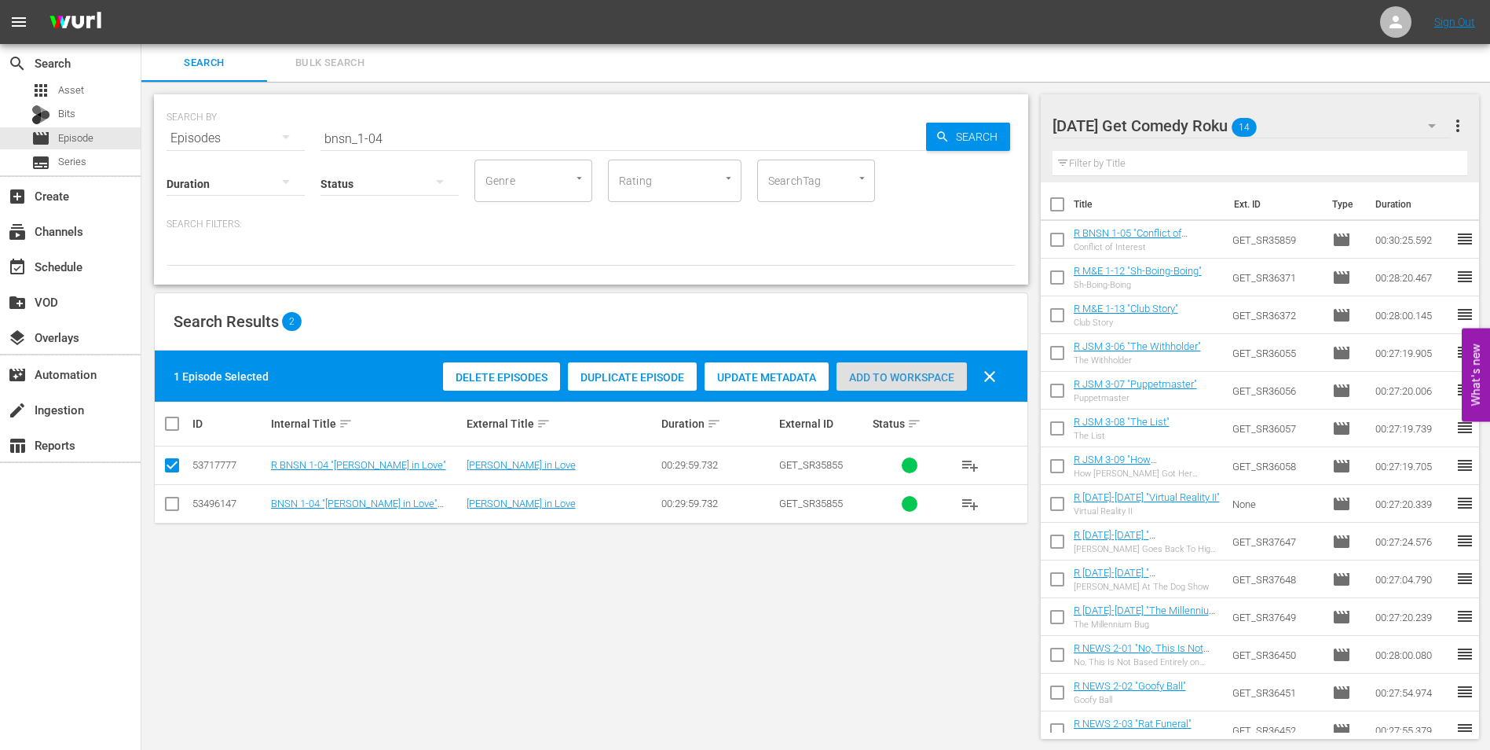
click at [920, 379] on span "Add to Workspace" at bounding box center [902, 377] width 130 height 13
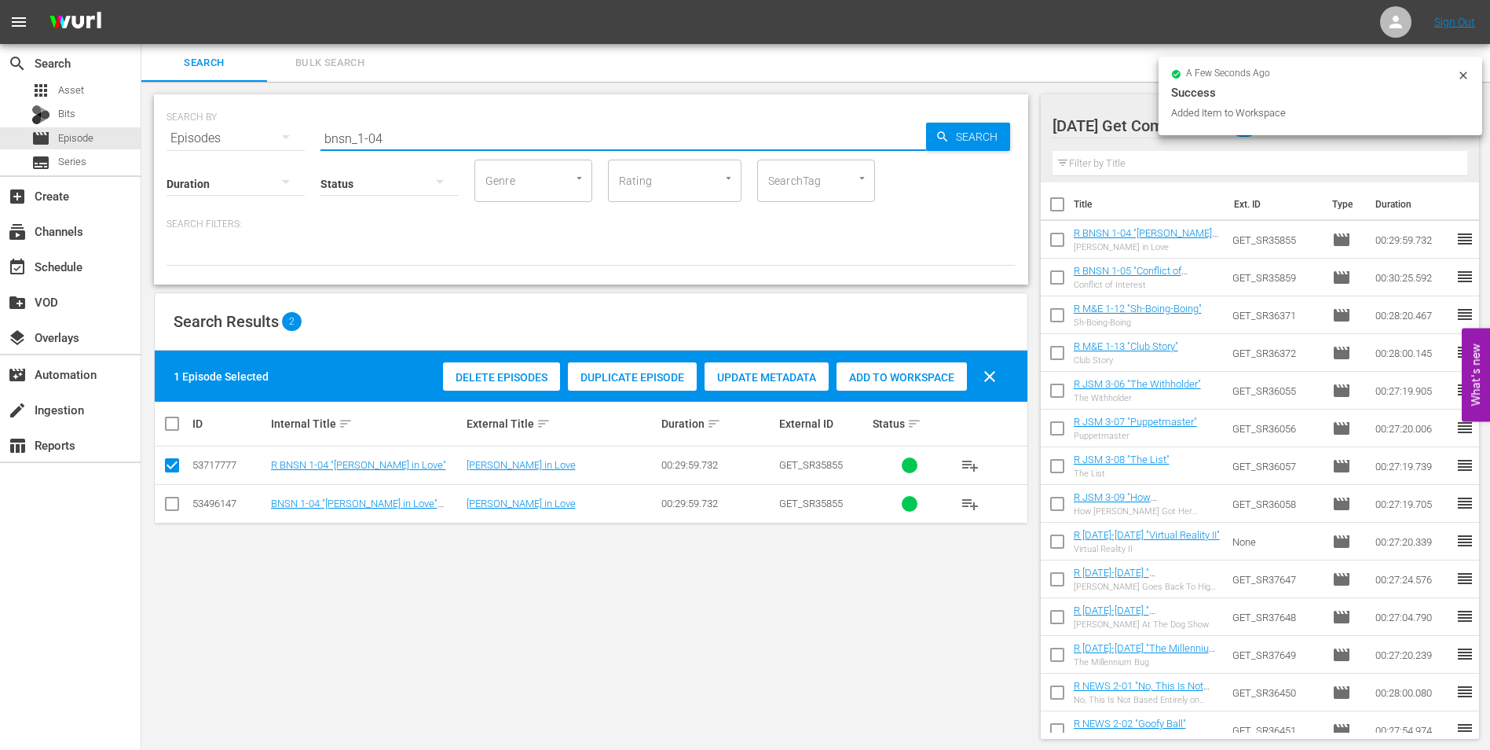
drag, startPoint x: 431, startPoint y: 136, endPoint x: 256, endPoint y: 124, distance: 174.8
click at [260, 124] on div "SEARCH BY Search By Episodes Search ID, Title, Description, Keywords, or Catego…" at bounding box center [591, 129] width 849 height 57
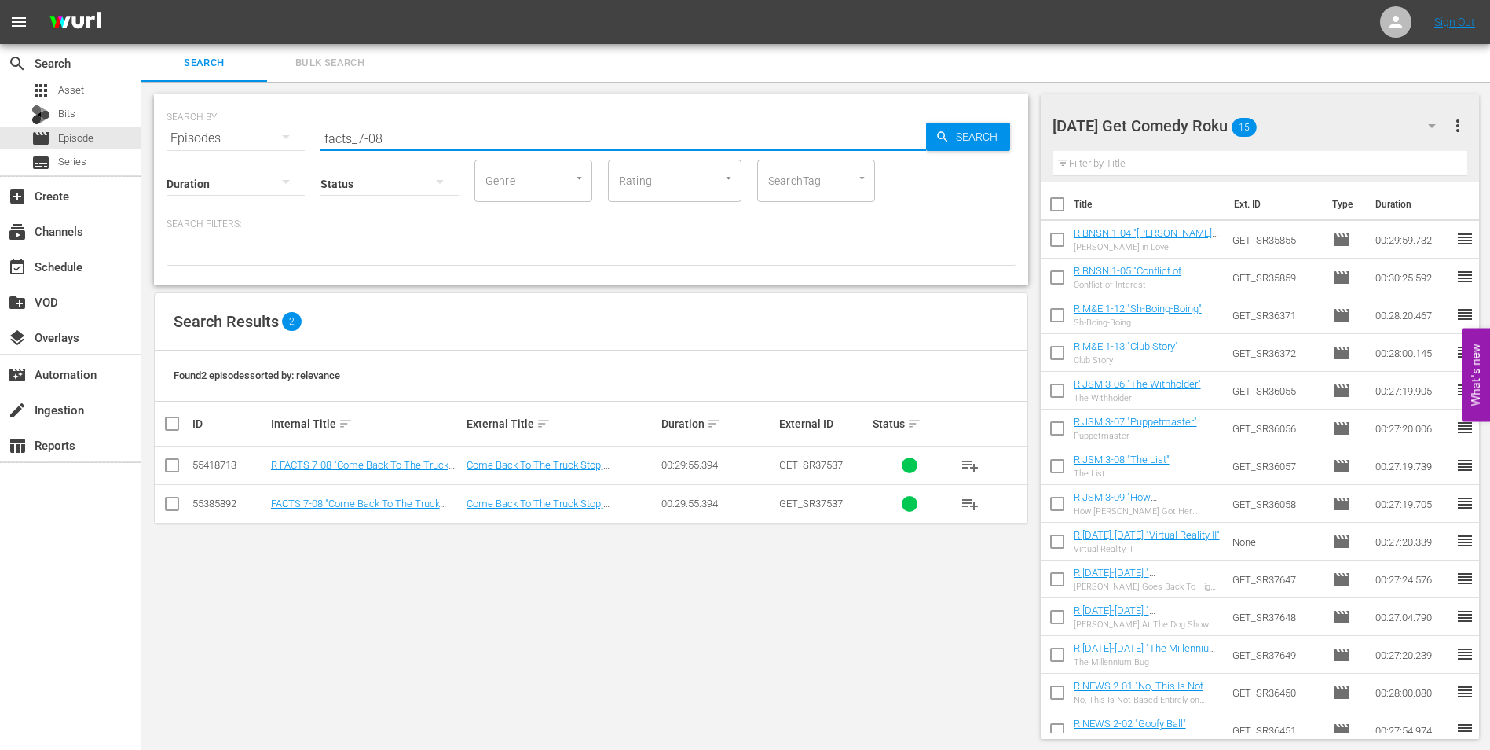
click at [169, 464] on input "checkbox" at bounding box center [172, 468] width 19 height 19
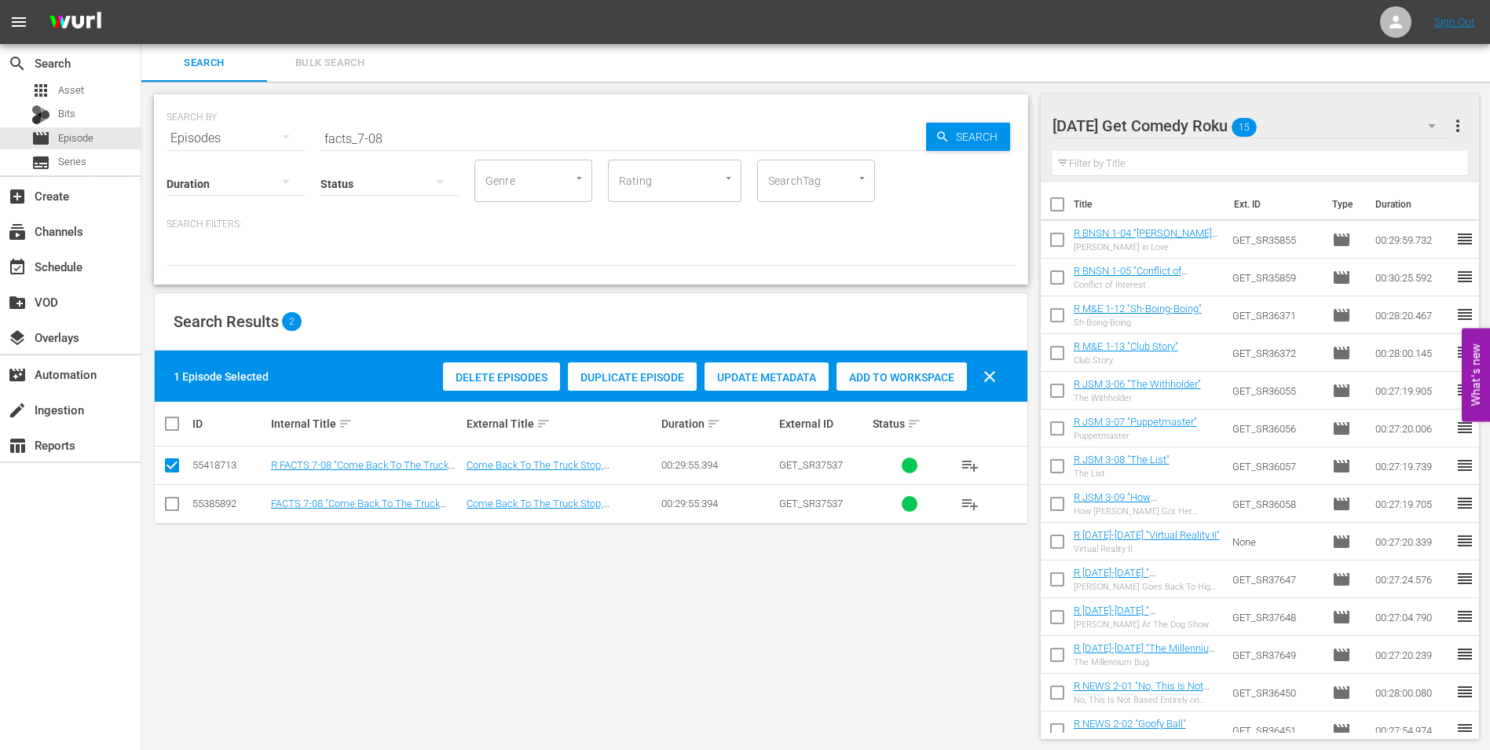
click at [917, 377] on span "Add to Workspace" at bounding box center [902, 377] width 130 height 13
click at [1289, 137] on div "[DATE] Get Comedy Roku 16" at bounding box center [1252, 126] width 399 height 44
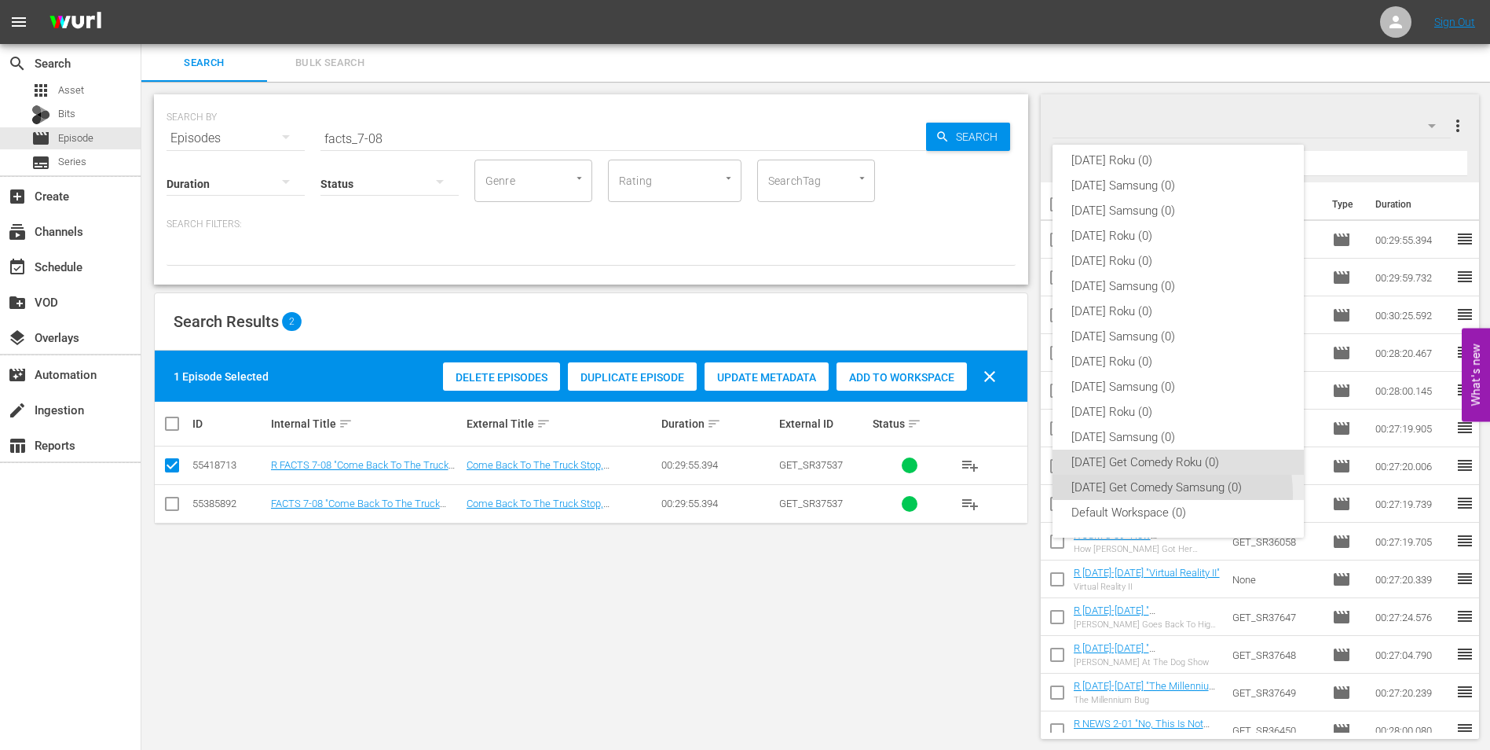
click at [1156, 493] on div "[DATE] Get Comedy Samsung (0)" at bounding box center [1179, 487] width 214 height 25
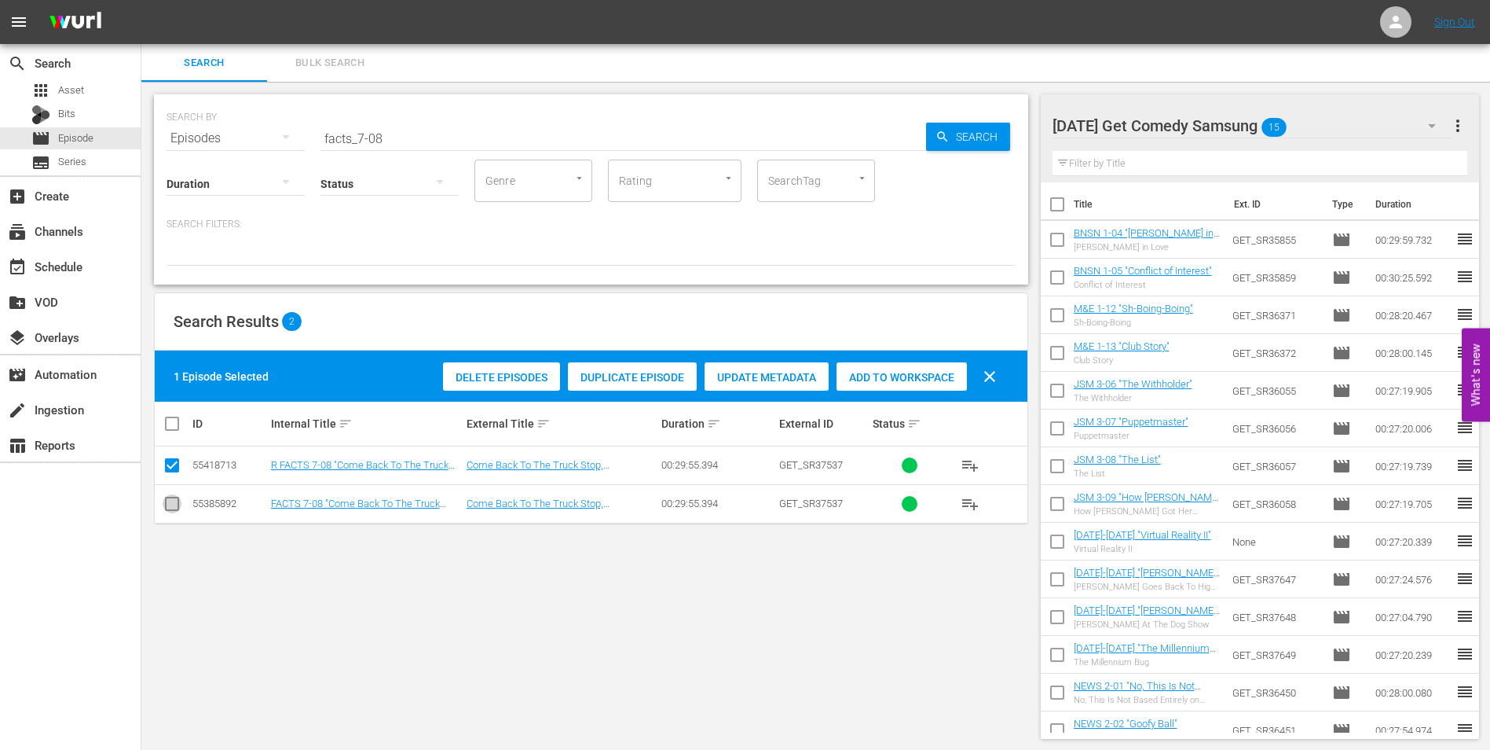
click at [177, 507] on input "checkbox" at bounding box center [172, 506] width 19 height 19
click at [173, 464] on input "checkbox" at bounding box center [172, 468] width 19 height 19
click at [932, 364] on div "Add to Workspace" at bounding box center [902, 377] width 130 height 30
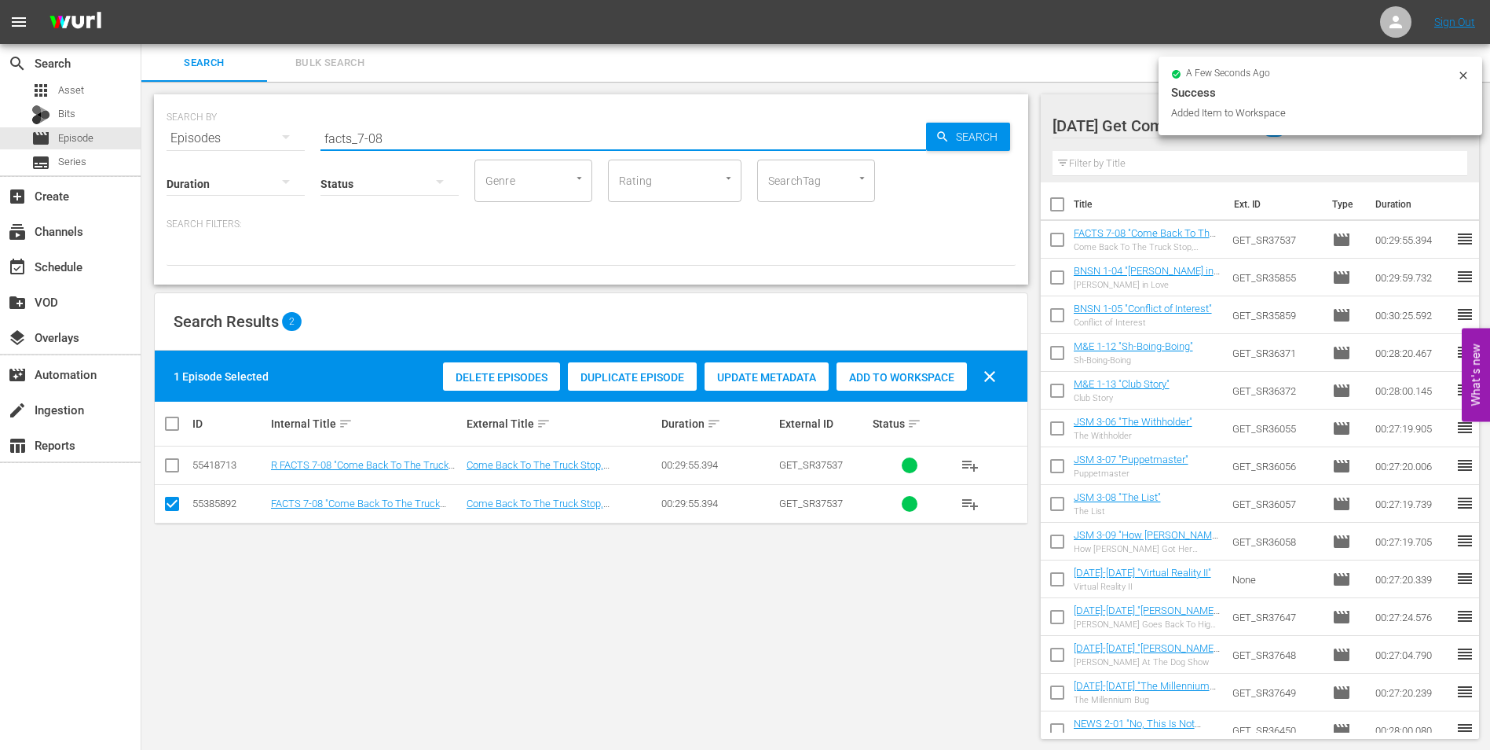
drag, startPoint x: 376, startPoint y: 141, endPoint x: 468, endPoint y: 152, distance: 93.4
click at [469, 152] on input "facts_7-08" at bounding box center [624, 138] width 606 height 38
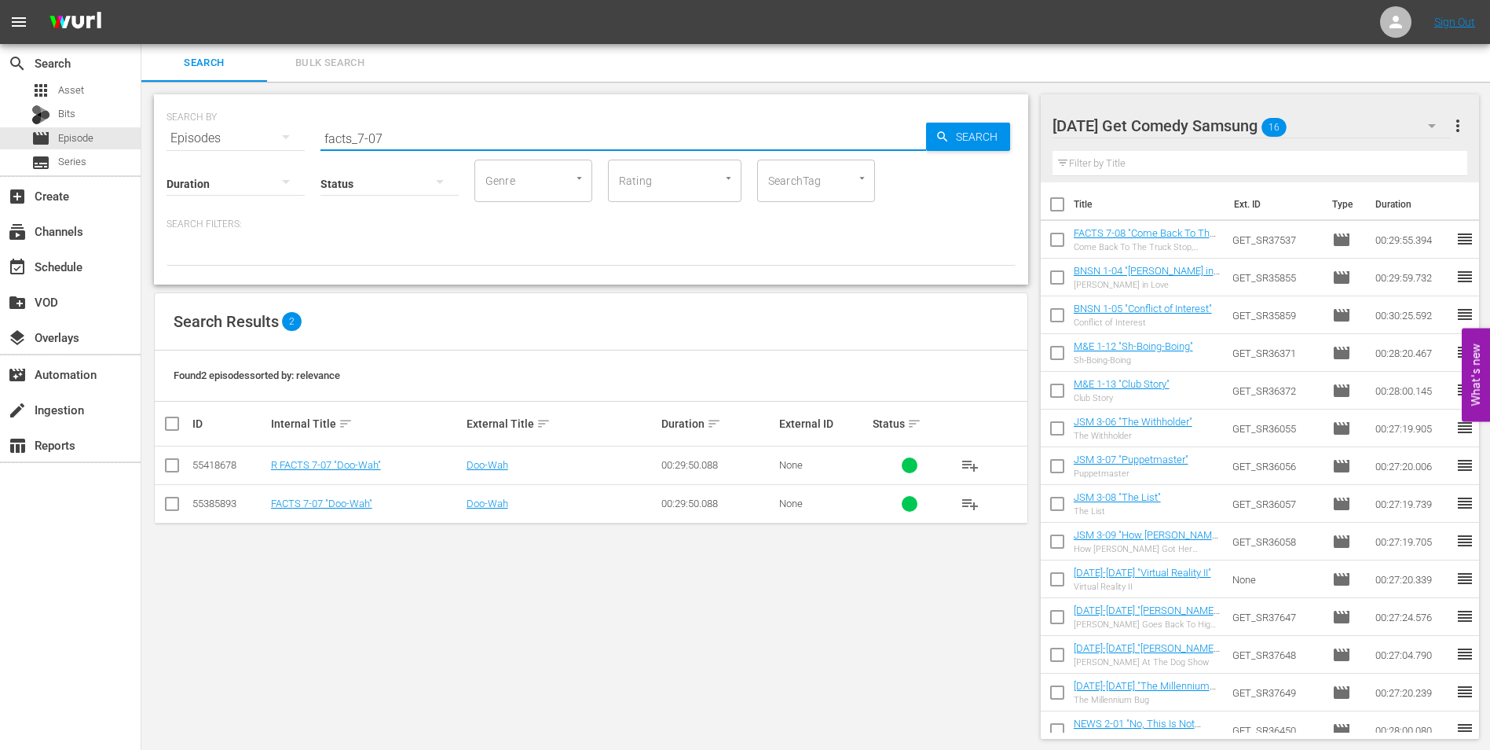
click at [171, 507] on input "checkbox" at bounding box center [172, 506] width 19 height 19
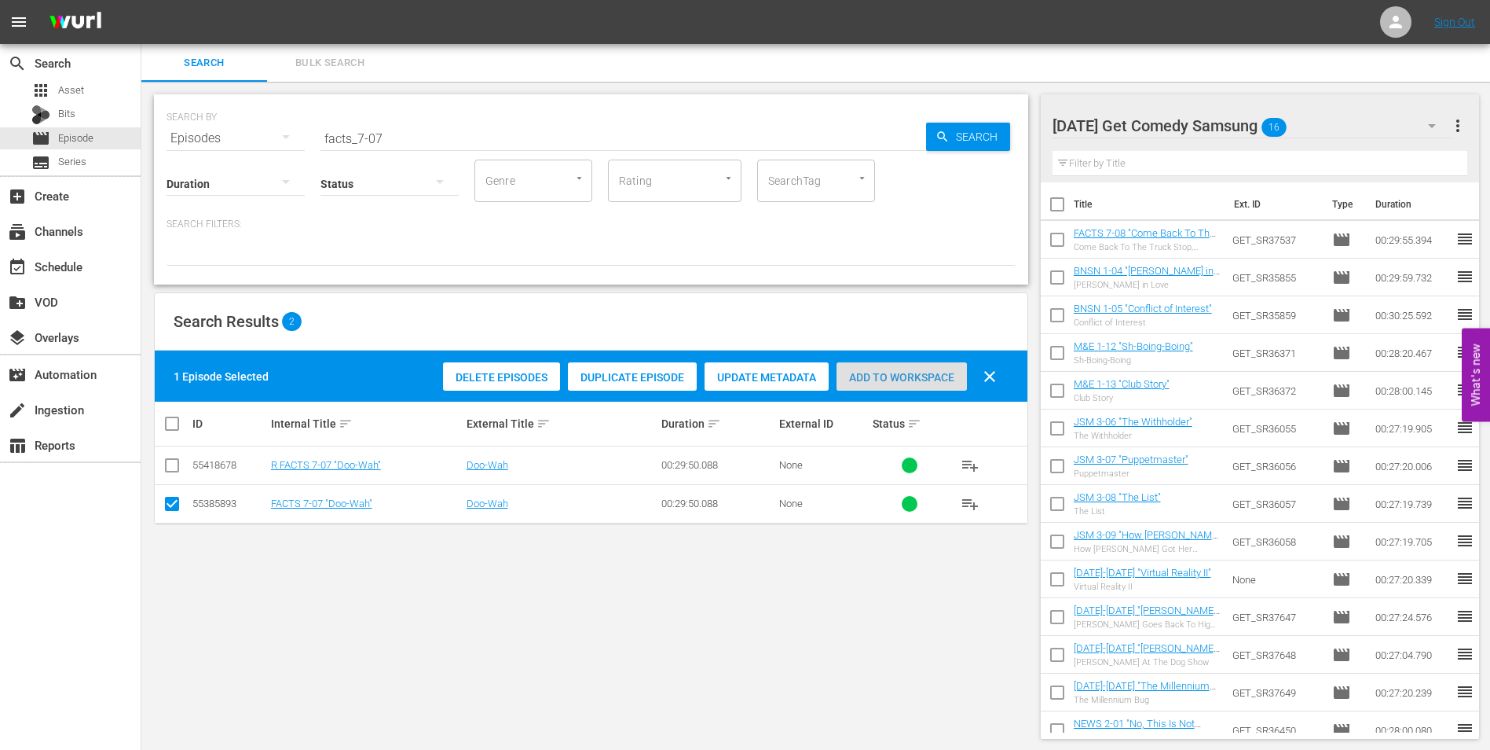
click at [932, 371] on span "Add to Workspace" at bounding box center [902, 377] width 130 height 13
click at [1333, 120] on div "[DATE] Get Comedy Samsung 17" at bounding box center [1252, 126] width 399 height 44
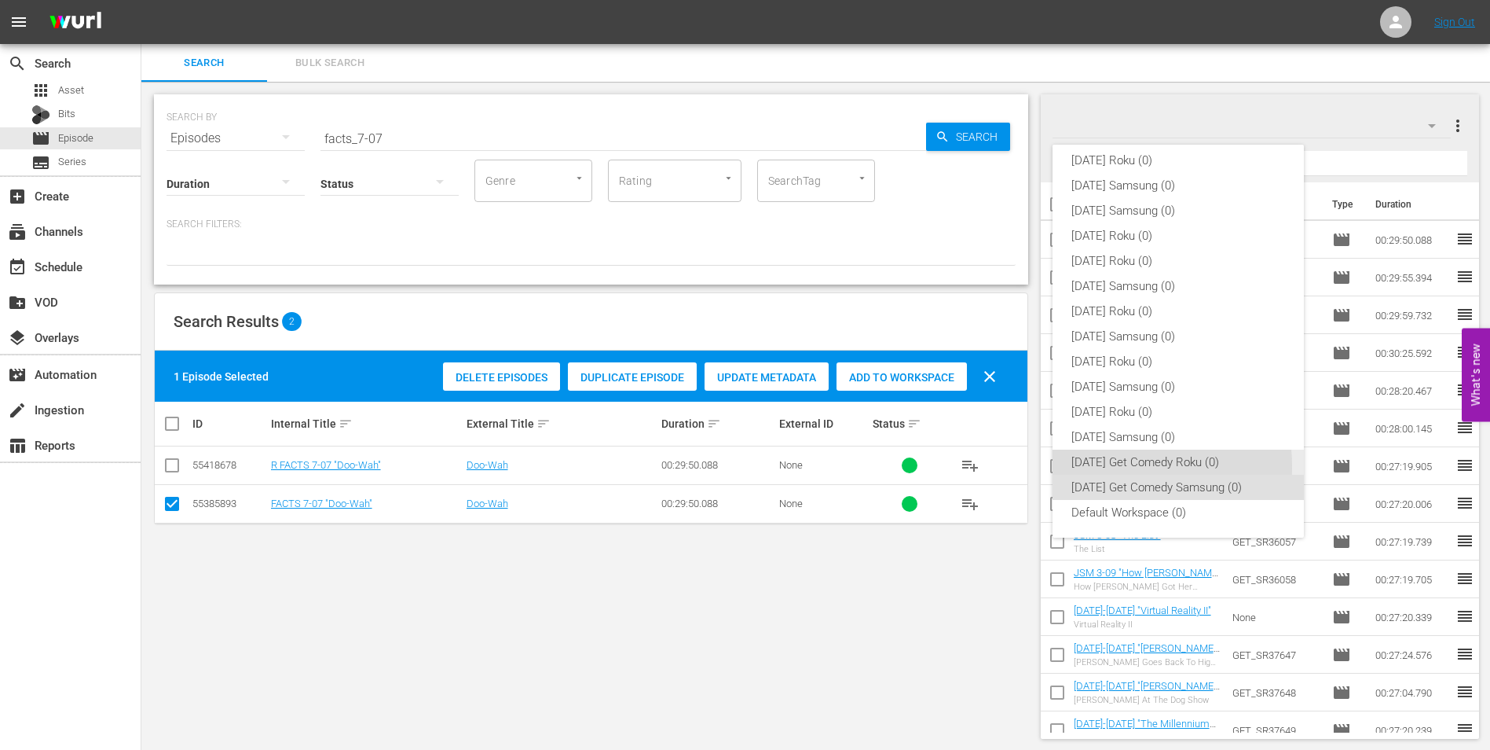
click at [1106, 466] on div "[DATE] Get Comedy Roku (0)" at bounding box center [1179, 461] width 214 height 25
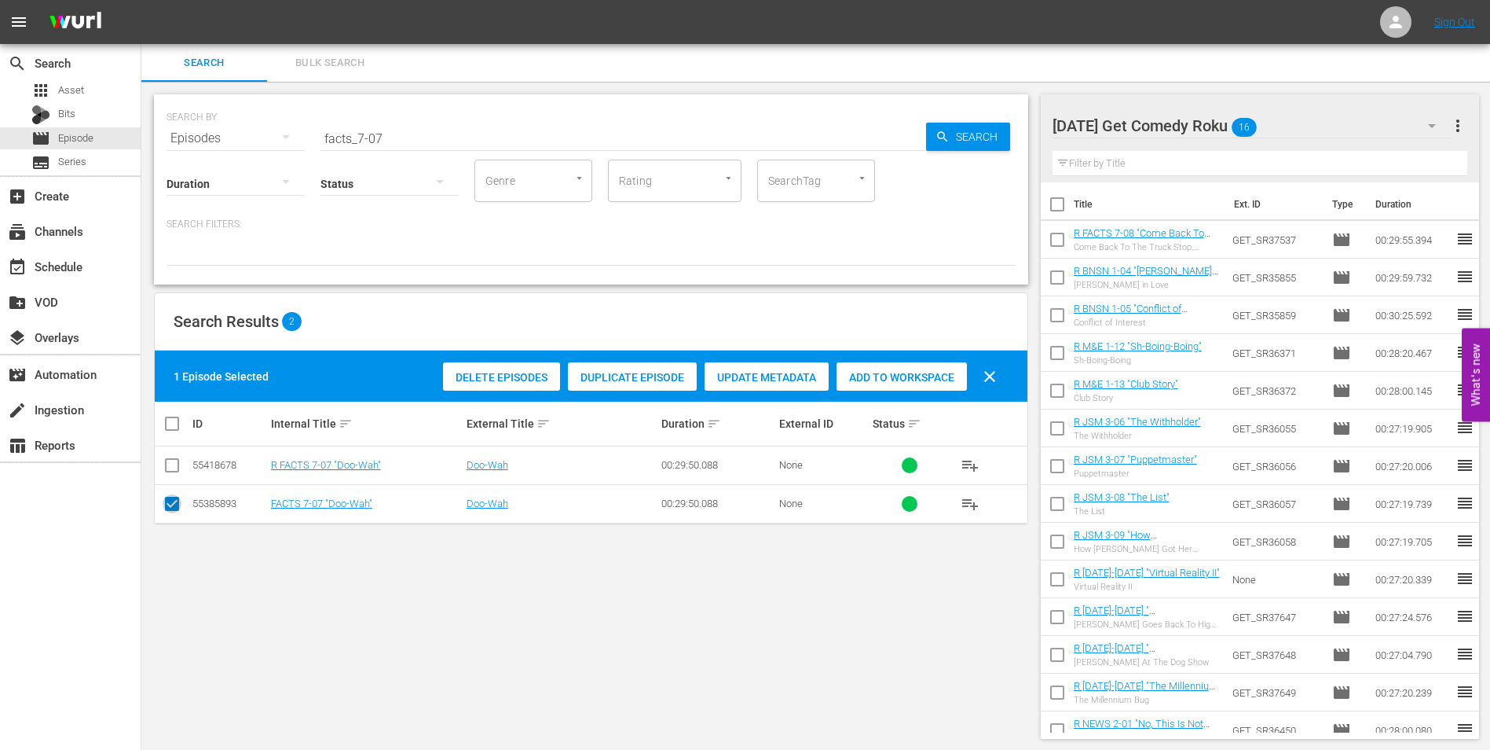
click at [167, 497] on input "checkbox" at bounding box center [172, 506] width 19 height 19
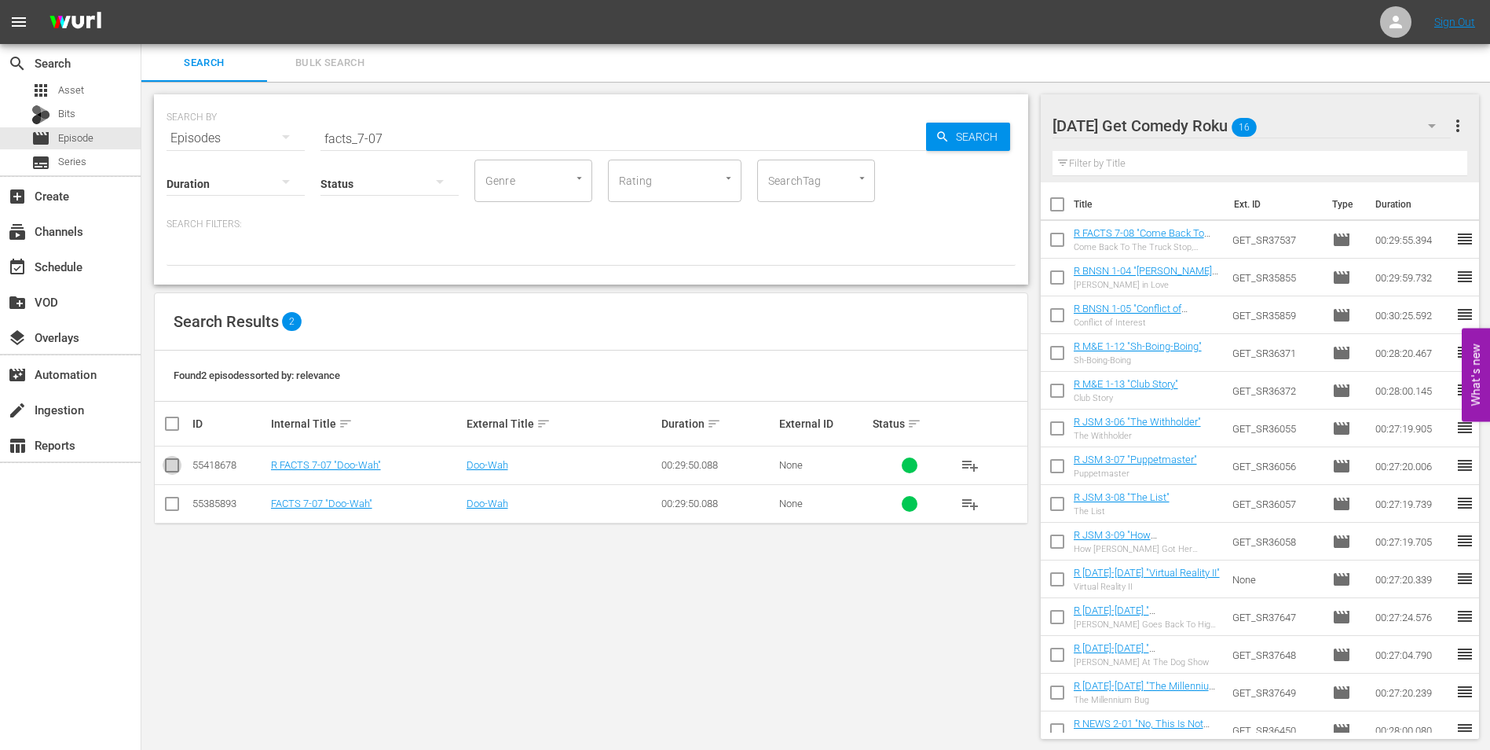
click at [168, 460] on input "checkbox" at bounding box center [172, 468] width 19 height 19
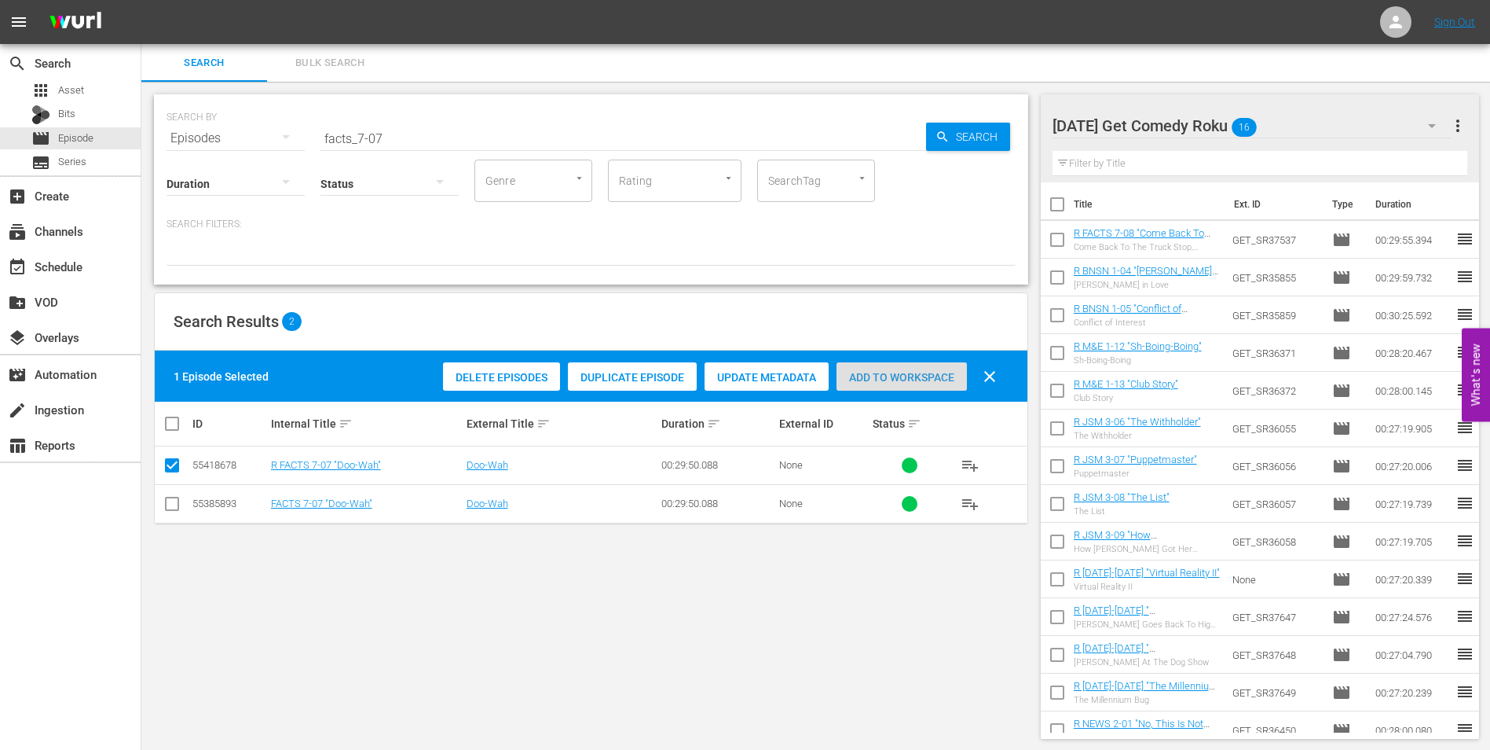
click at [906, 382] on span "Add to Workspace" at bounding box center [902, 377] width 130 height 13
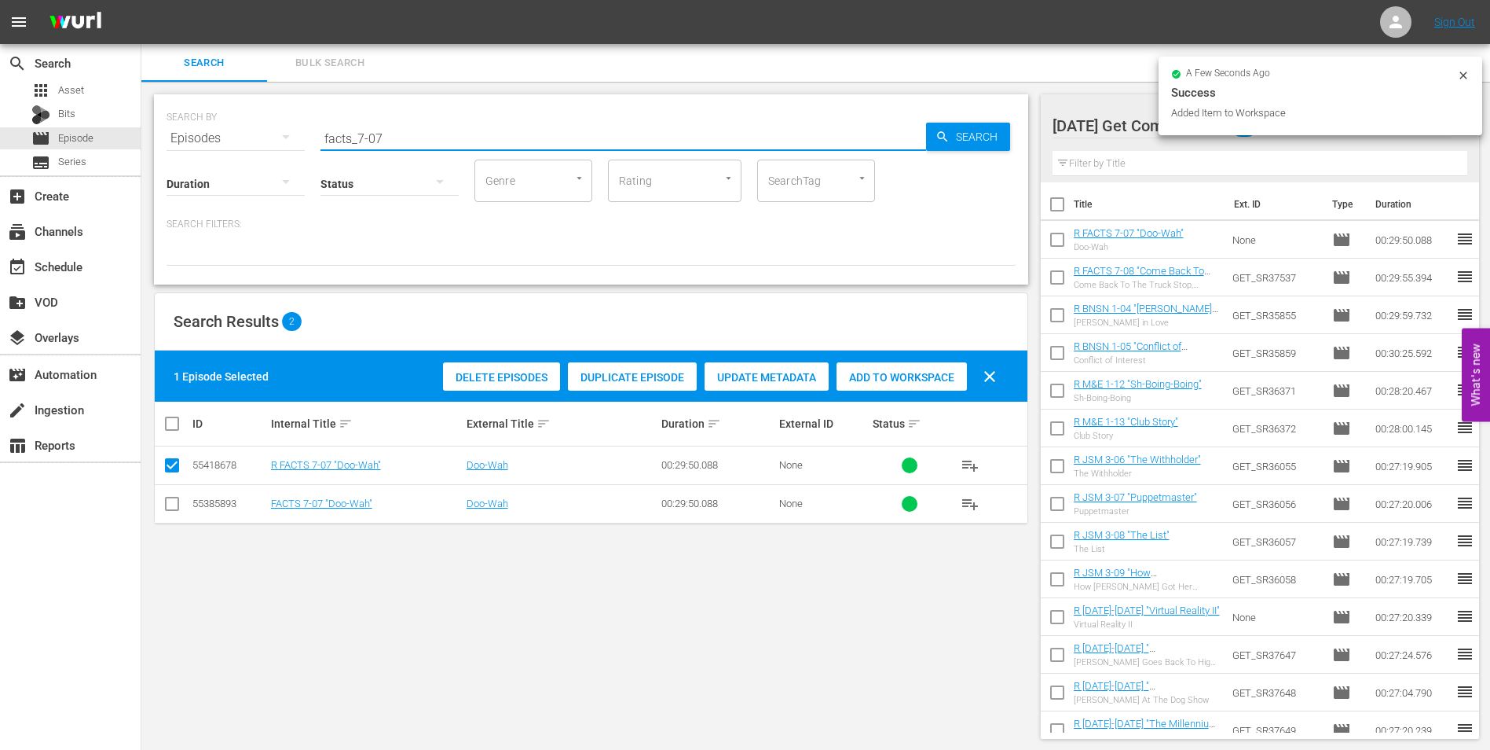
click at [376, 139] on input "facts_7-07" at bounding box center [624, 138] width 606 height 38
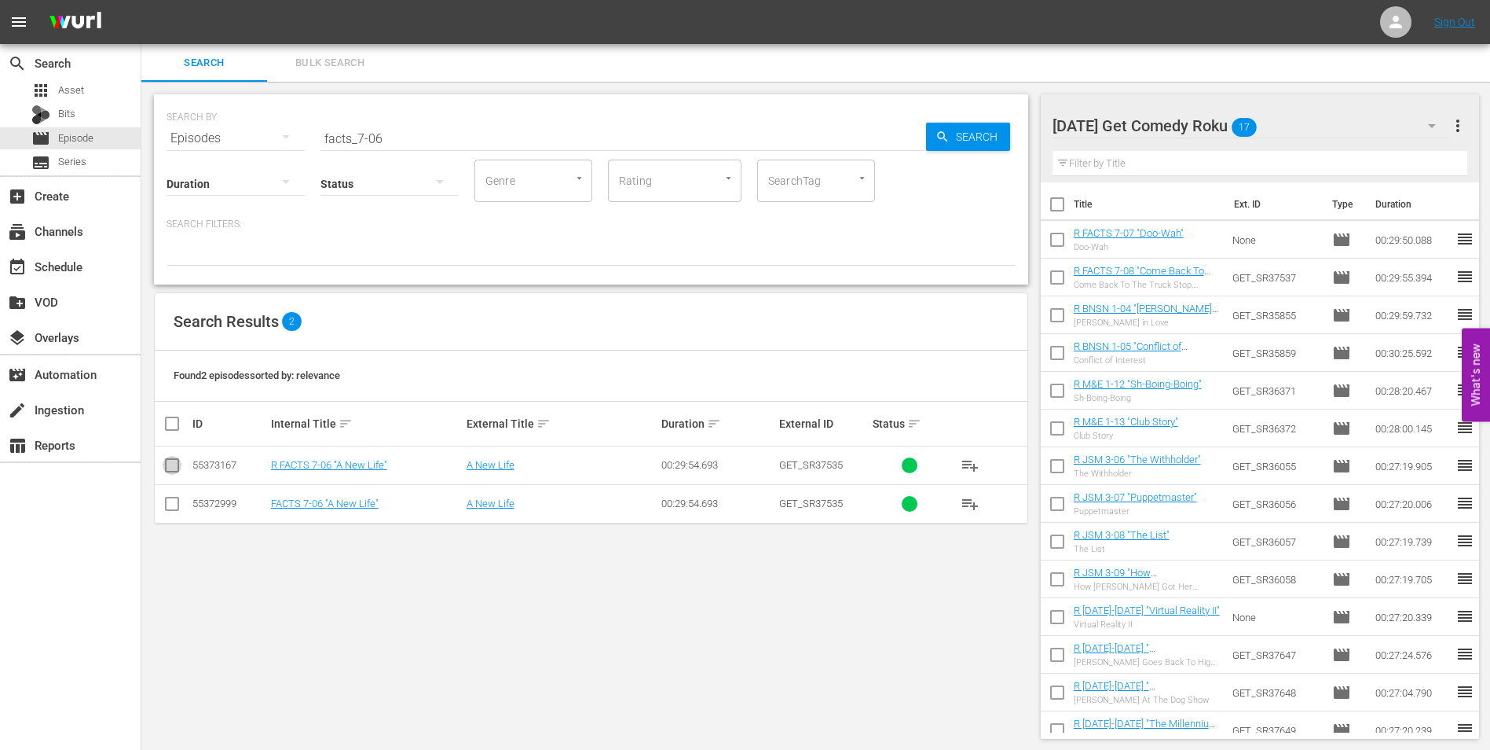
click at [174, 471] on input "checkbox" at bounding box center [172, 468] width 19 height 19
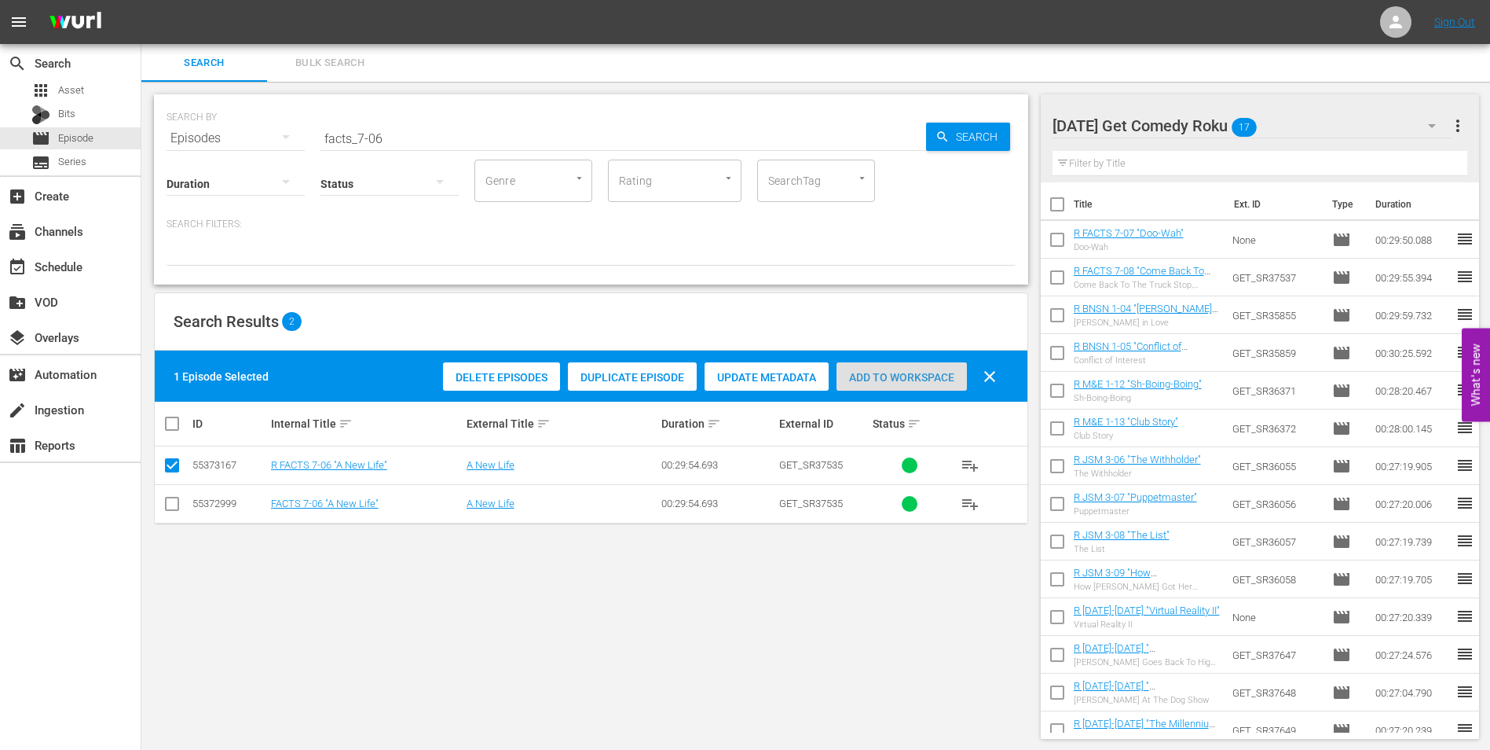
click at [881, 383] on span "Add to Workspace" at bounding box center [902, 377] width 130 height 13
click at [1314, 119] on div "[DATE] Get Comedy Roku 18" at bounding box center [1252, 126] width 399 height 44
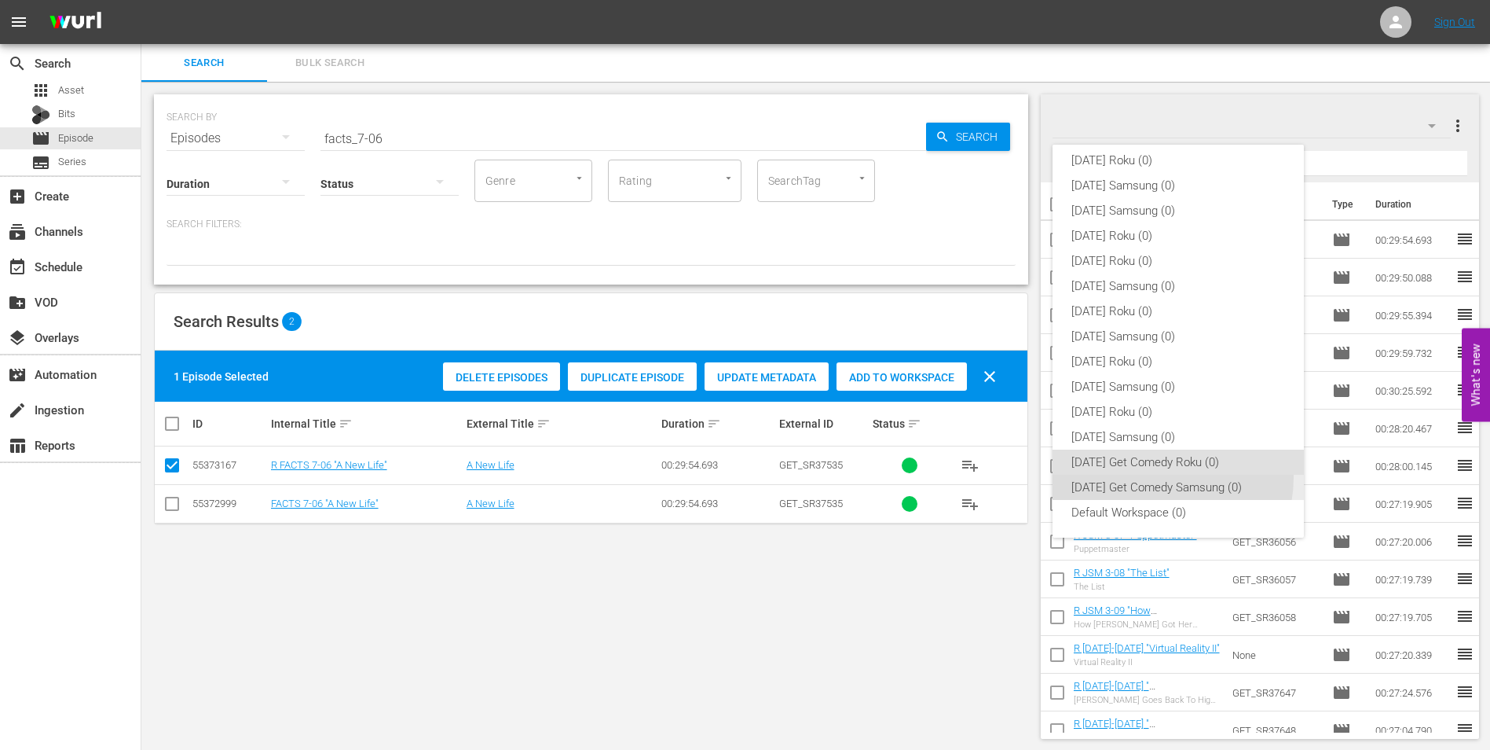
drag, startPoint x: 1157, startPoint y: 477, endPoint x: 755, endPoint y: 525, distance: 405.1
click at [1153, 478] on div "[DATE] Get Comedy Samsung (0)" at bounding box center [1179, 487] width 214 height 25
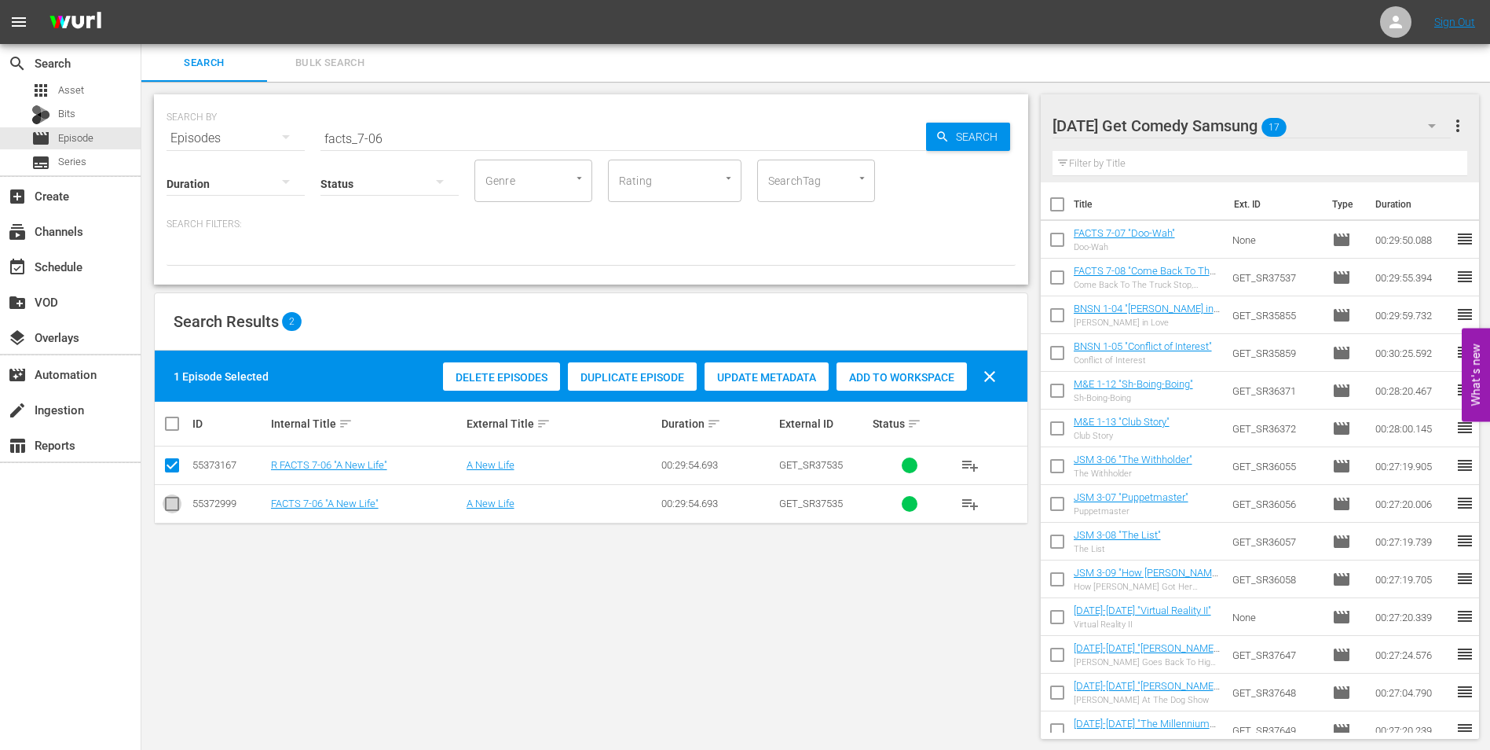
drag, startPoint x: 166, startPoint y: 510, endPoint x: 167, endPoint y: 464, distance: 45.6
click at [166, 507] on input "checkbox" at bounding box center [172, 506] width 19 height 19
click at [170, 454] on td at bounding box center [172, 465] width 35 height 38
click at [170, 472] on input "checkbox" at bounding box center [172, 468] width 19 height 19
click at [924, 372] on span "Add to Workspace" at bounding box center [902, 377] width 130 height 13
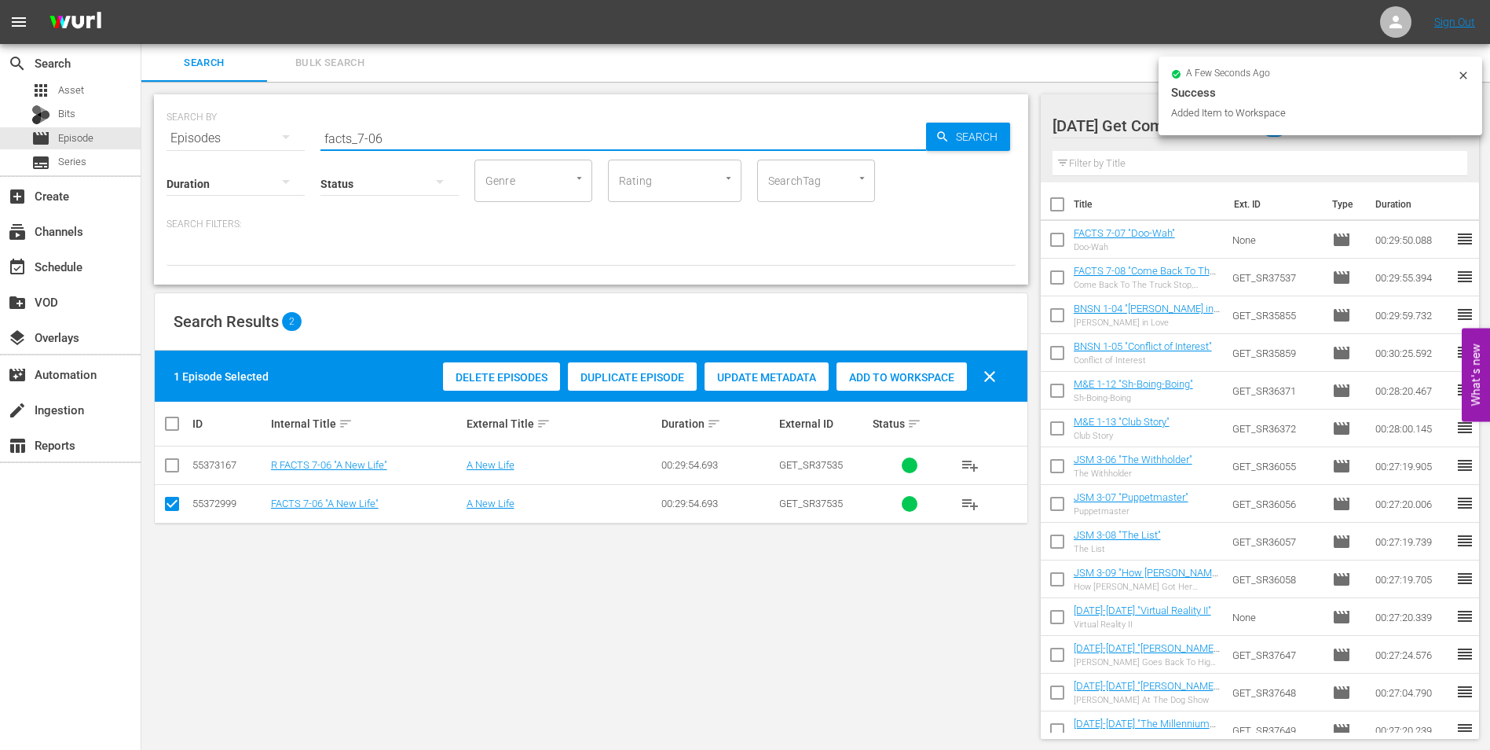
drag, startPoint x: 375, startPoint y: 134, endPoint x: 437, endPoint y: 146, distance: 63.3
click at [435, 145] on div "SEARCH BY Search By Episodes Search ID, Title, Description, Keywords, or Catego…" at bounding box center [591, 189] width 874 height 190
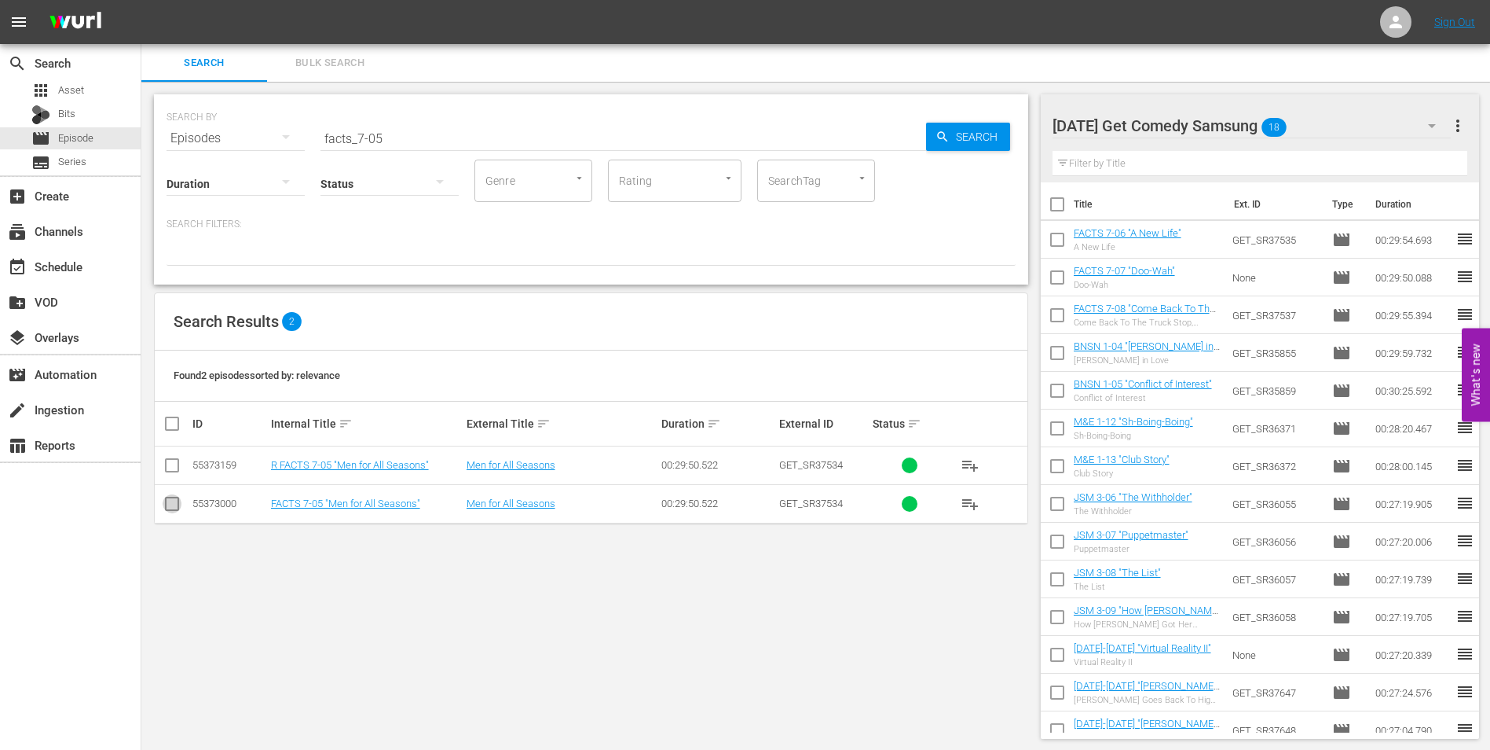
click at [171, 505] on input "checkbox" at bounding box center [172, 506] width 19 height 19
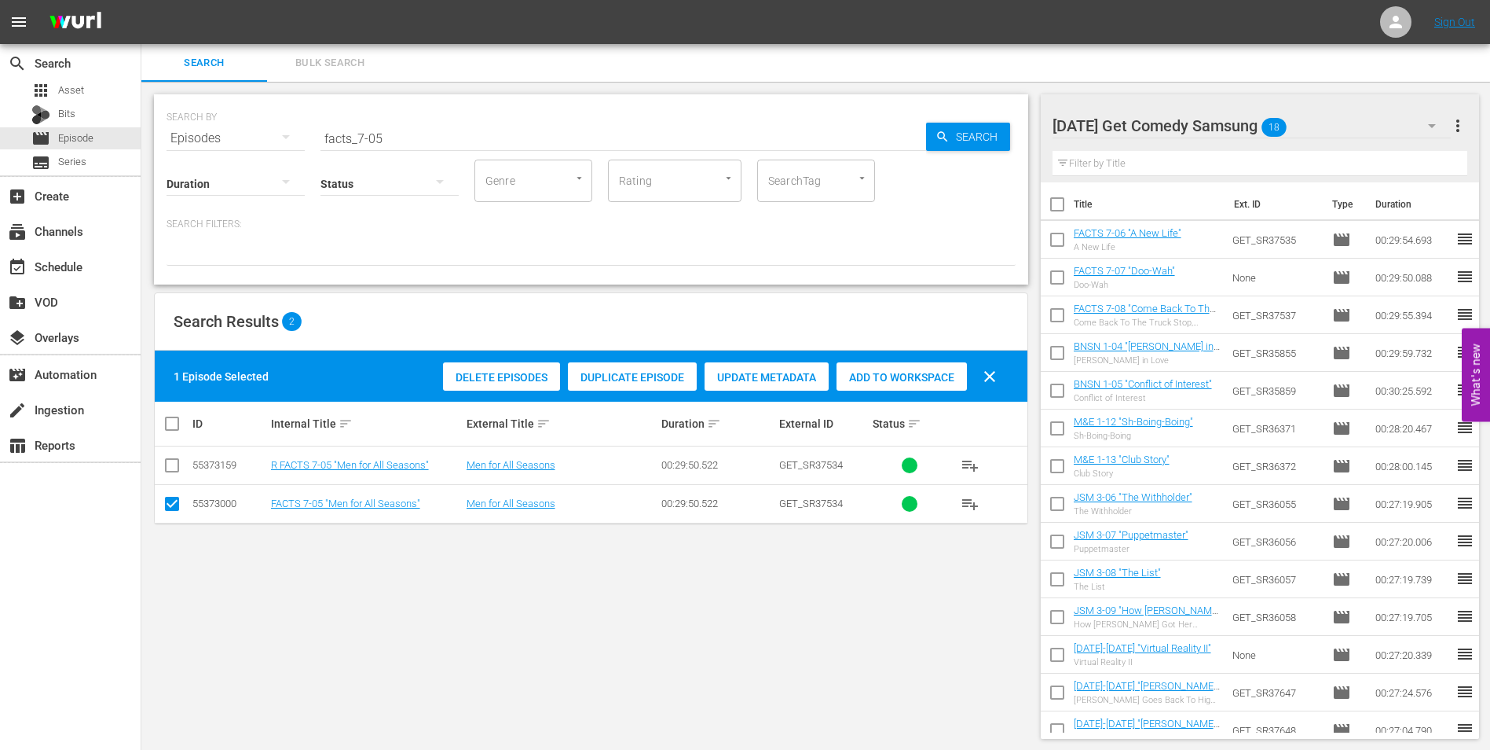
click at [901, 388] on div "Add to Workspace" at bounding box center [902, 377] width 130 height 30
click at [1334, 128] on div "[DATE] Get Comedy Samsung 19" at bounding box center [1252, 126] width 399 height 44
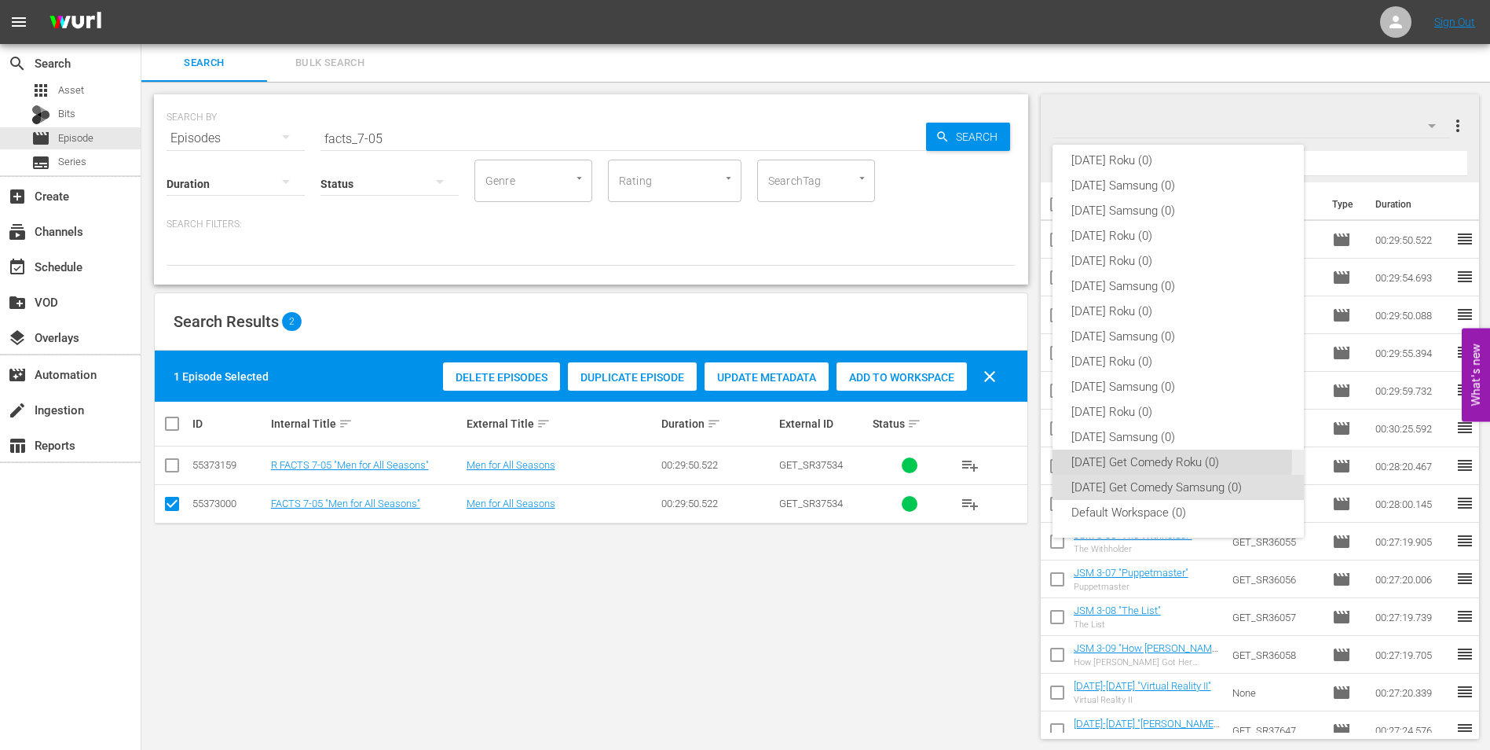
click at [1093, 459] on div "[DATE] Get Comedy Roku (0)" at bounding box center [1179, 461] width 214 height 25
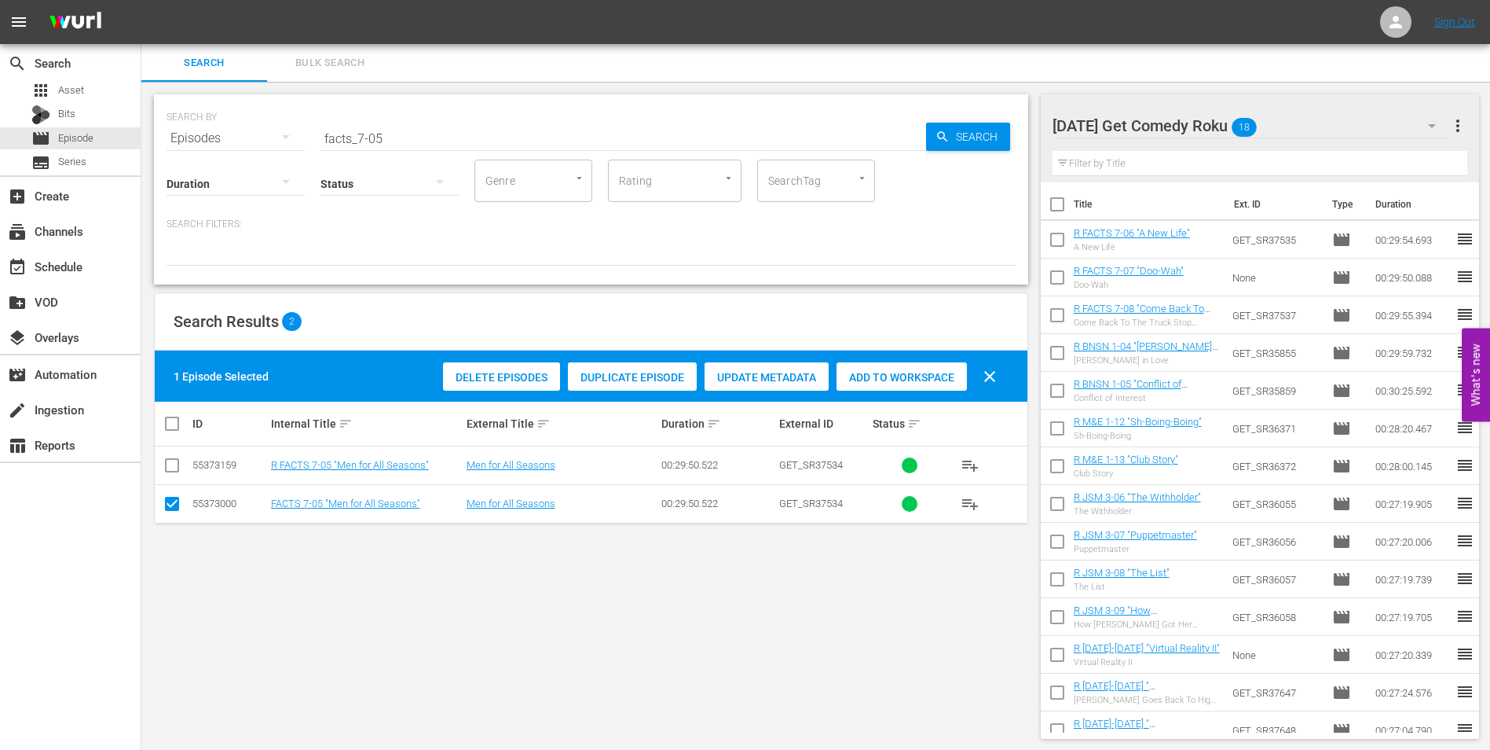
drag, startPoint x: 170, startPoint y: 511, endPoint x: 169, endPoint y: 484, distance: 26.7
click at [170, 508] on input "checkbox" at bounding box center [172, 506] width 19 height 19
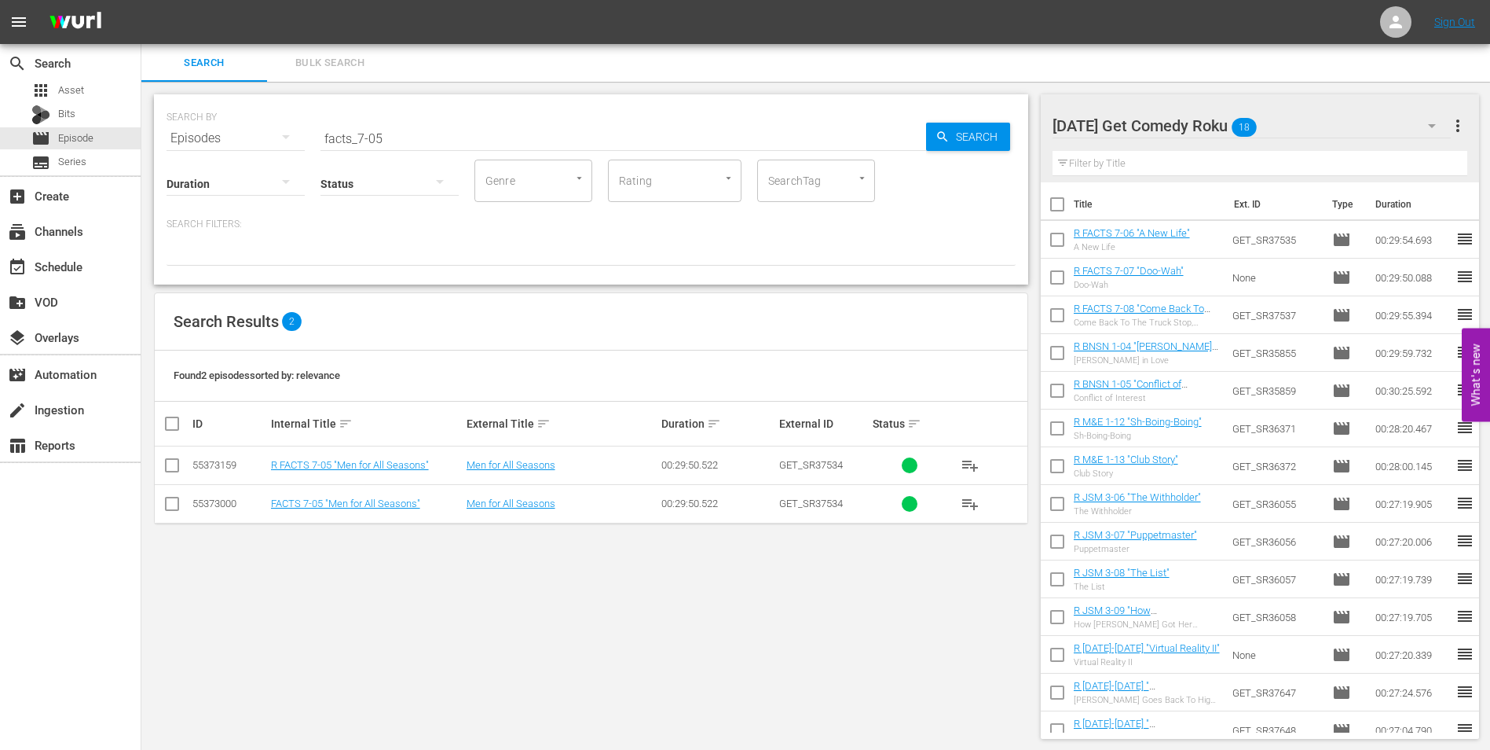
click at [168, 468] on input "checkbox" at bounding box center [172, 468] width 19 height 19
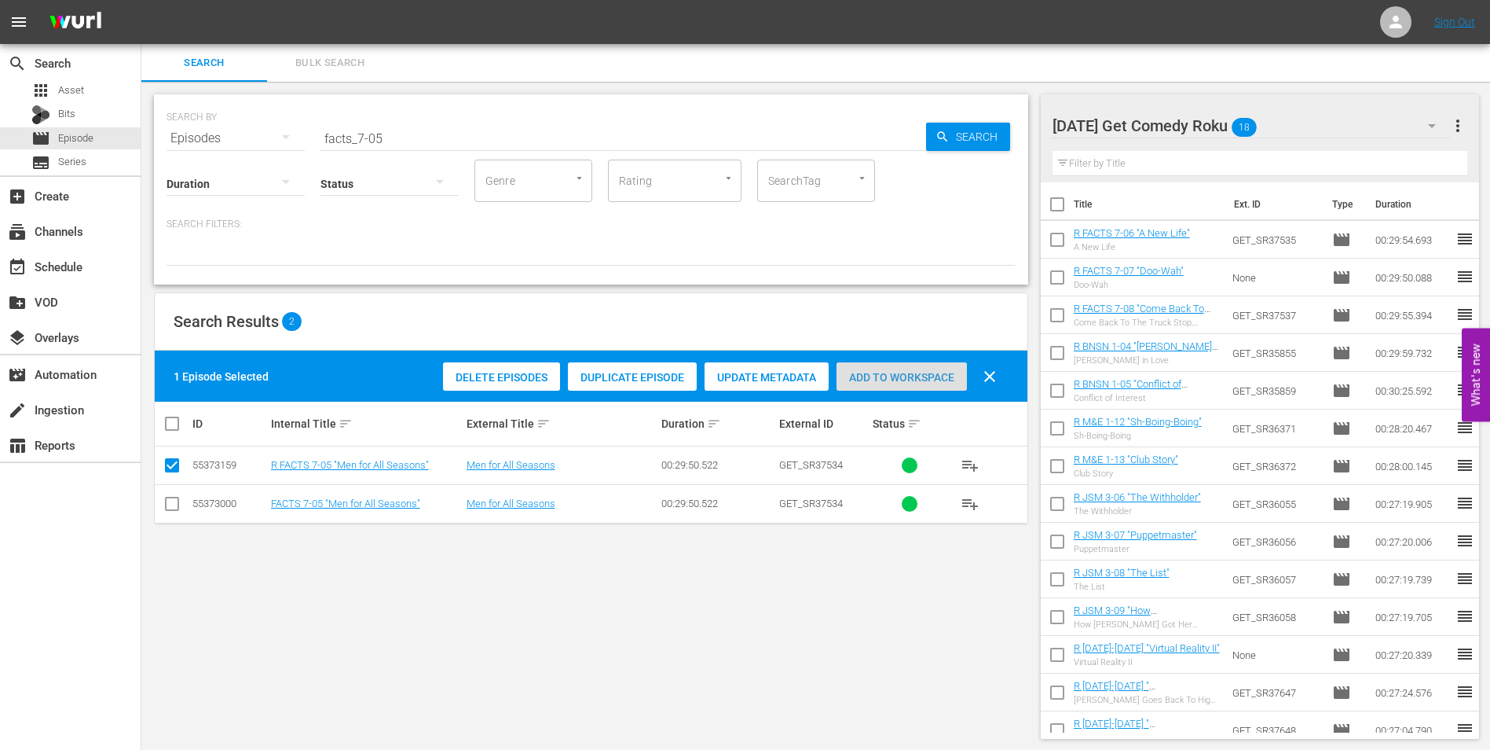
click at [890, 377] on span "Add to Workspace" at bounding box center [902, 377] width 130 height 13
click at [1279, 112] on div "[DATE] Get Comedy Roku 19" at bounding box center [1252, 126] width 399 height 44
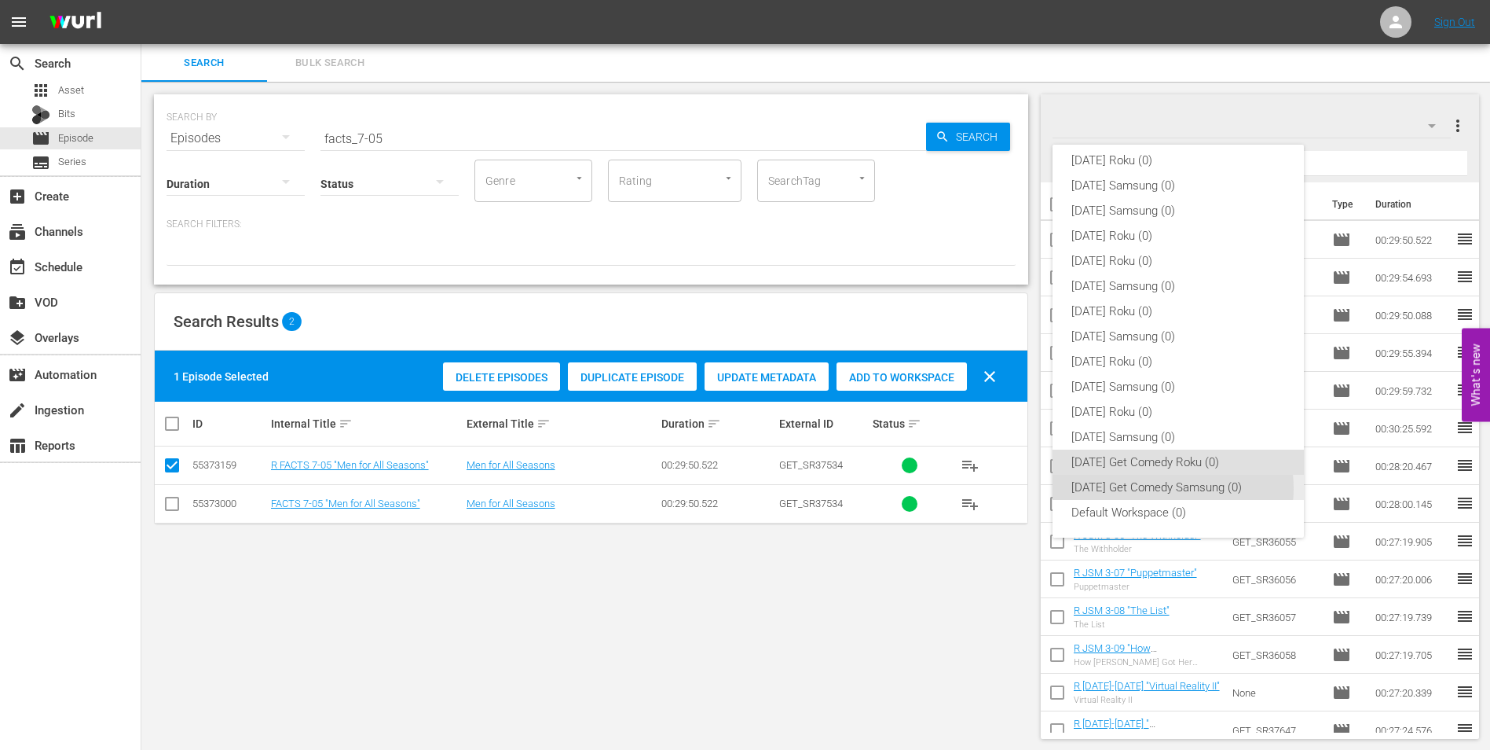
click at [1173, 488] on div "[DATE] Get Comedy Samsung (0)" at bounding box center [1179, 487] width 214 height 25
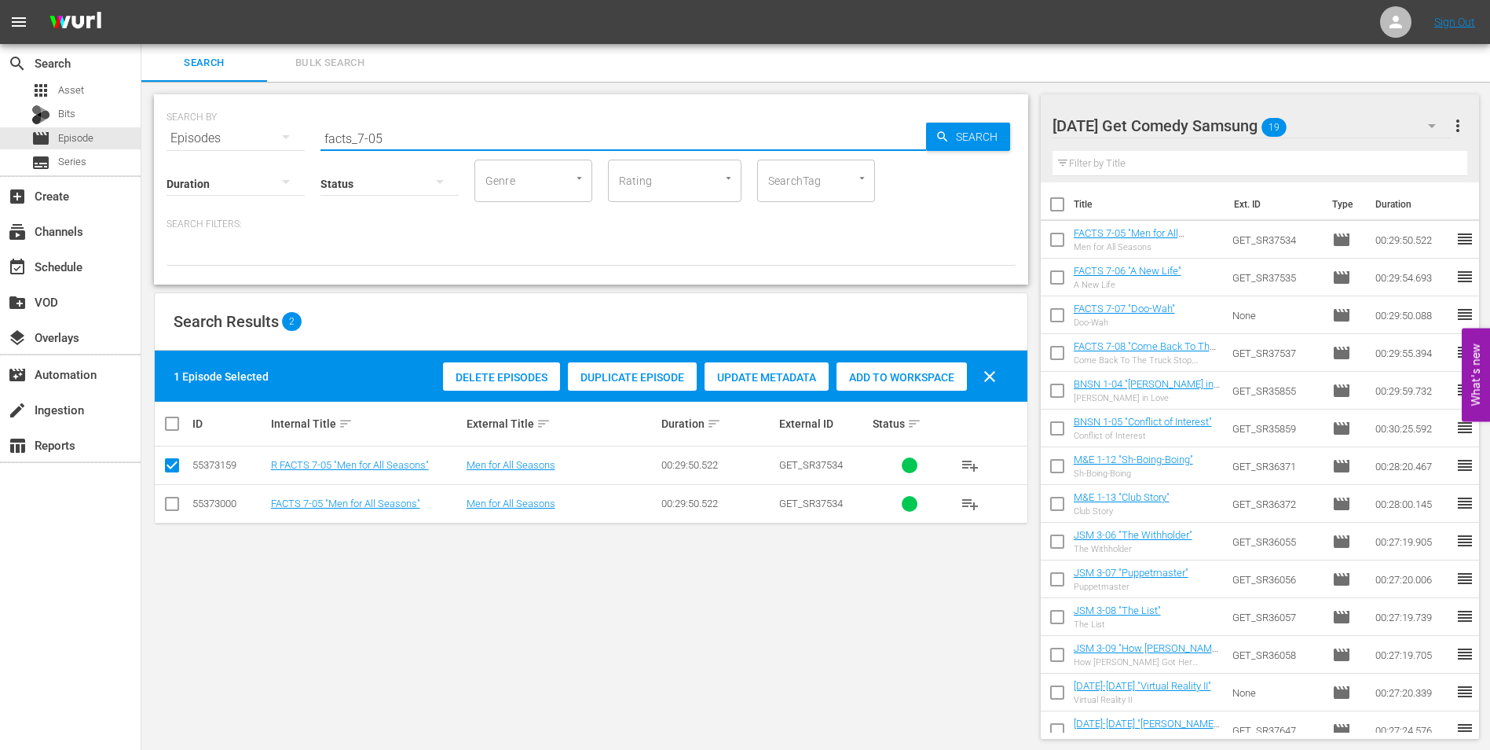
drag, startPoint x: 393, startPoint y: 134, endPoint x: 201, endPoint y: 113, distance: 192.8
click at [203, 113] on div "SEARCH BY Search By Episodes Search ID, Title, Description, Keywords, or Catego…" at bounding box center [591, 129] width 849 height 57
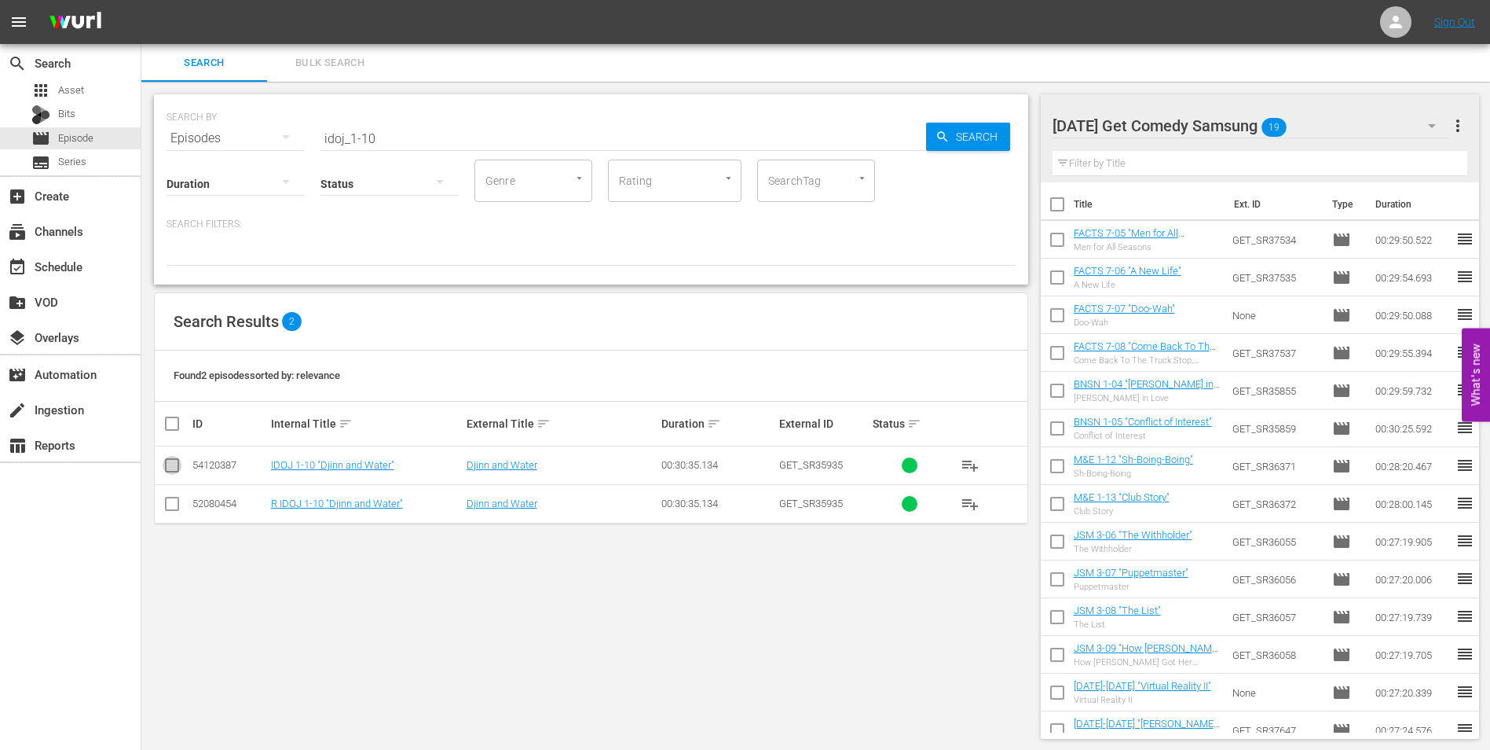
click at [170, 468] on input "checkbox" at bounding box center [172, 468] width 19 height 19
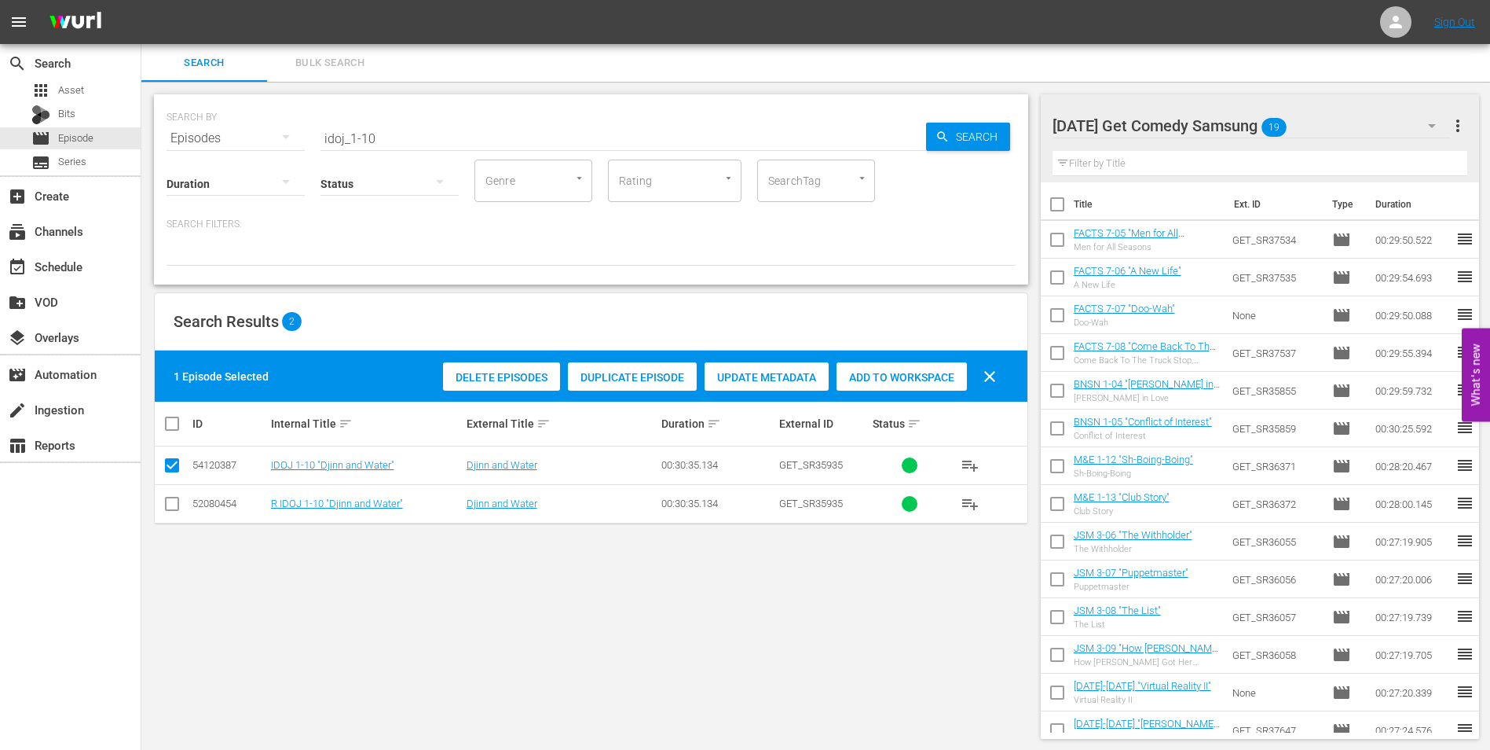
click at [894, 368] on div "Add to Workspace" at bounding box center [902, 377] width 130 height 30
click at [1326, 128] on div "[DATE] Get Comedy Samsung 20" at bounding box center [1252, 126] width 399 height 44
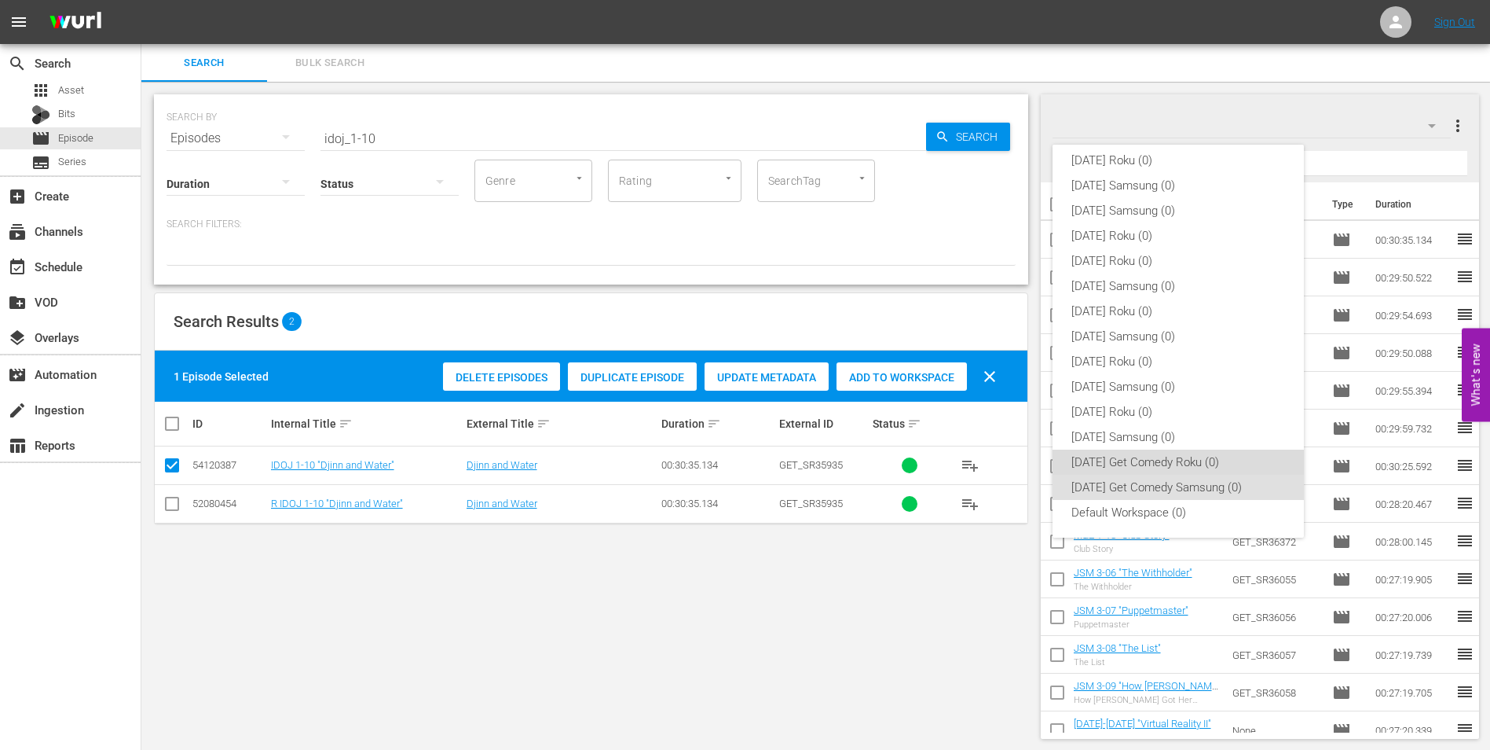
click at [1188, 458] on div "[DATE] Get Comedy Roku (0)" at bounding box center [1179, 461] width 214 height 25
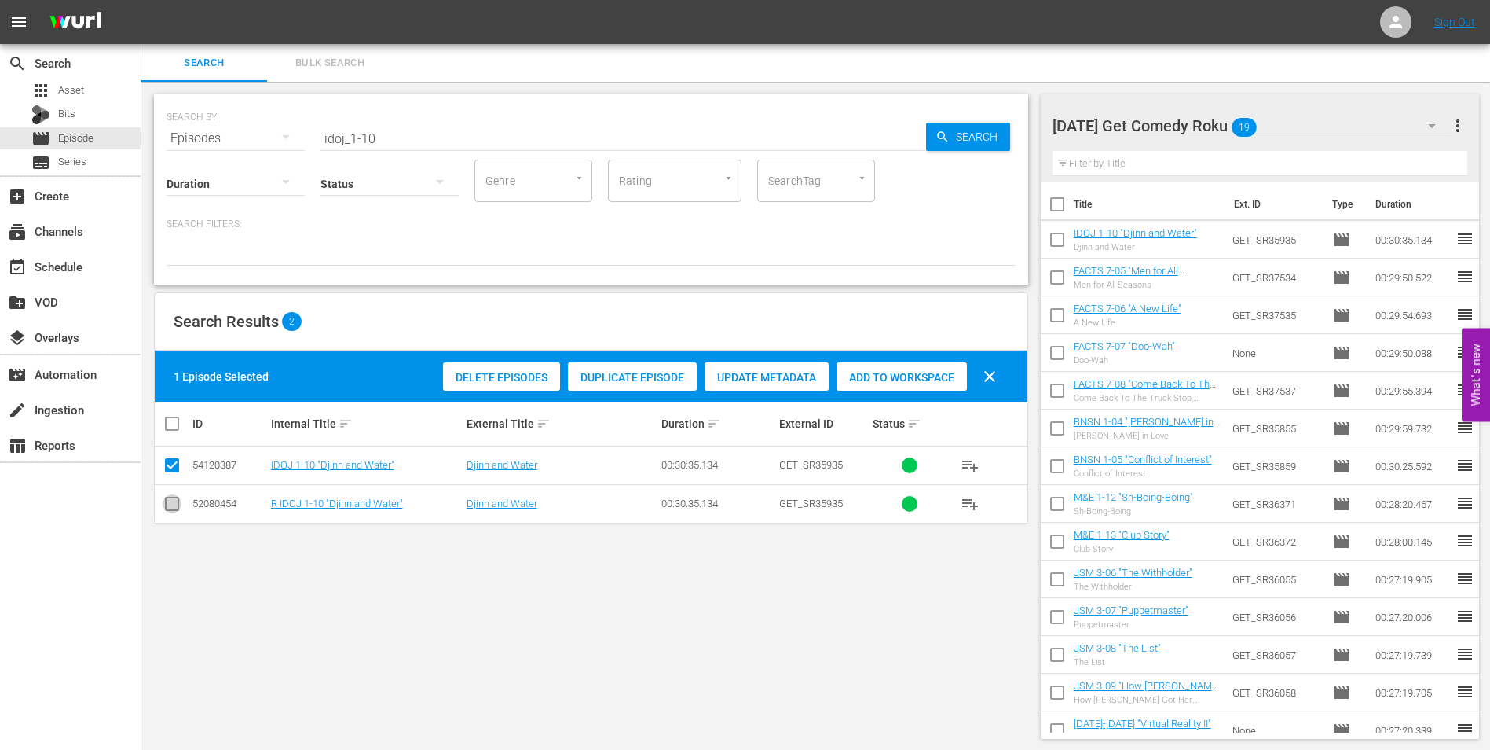
click at [163, 500] on input "checkbox" at bounding box center [172, 506] width 19 height 19
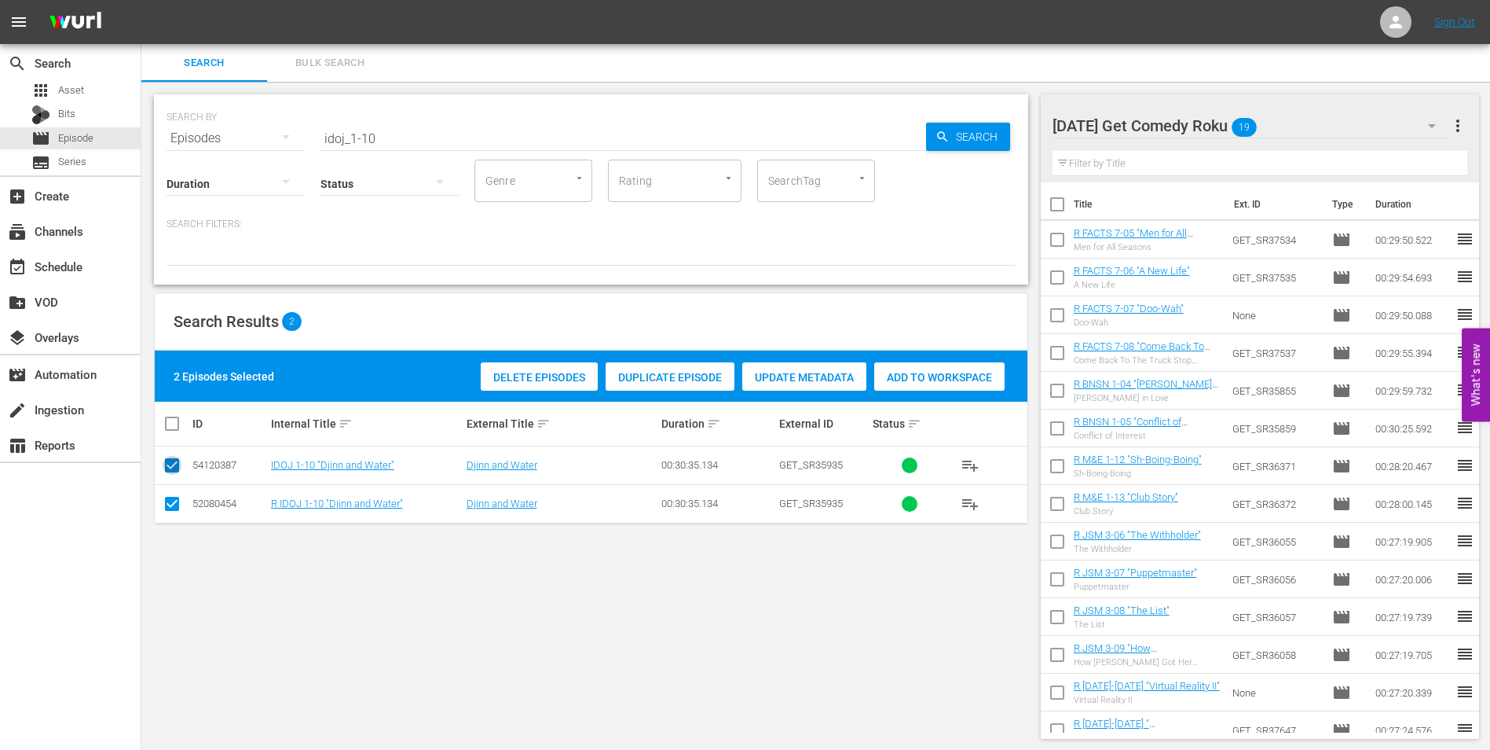
click at [177, 465] on input "checkbox" at bounding box center [172, 468] width 19 height 19
click at [937, 376] on span "Add to Workspace" at bounding box center [902, 377] width 130 height 13
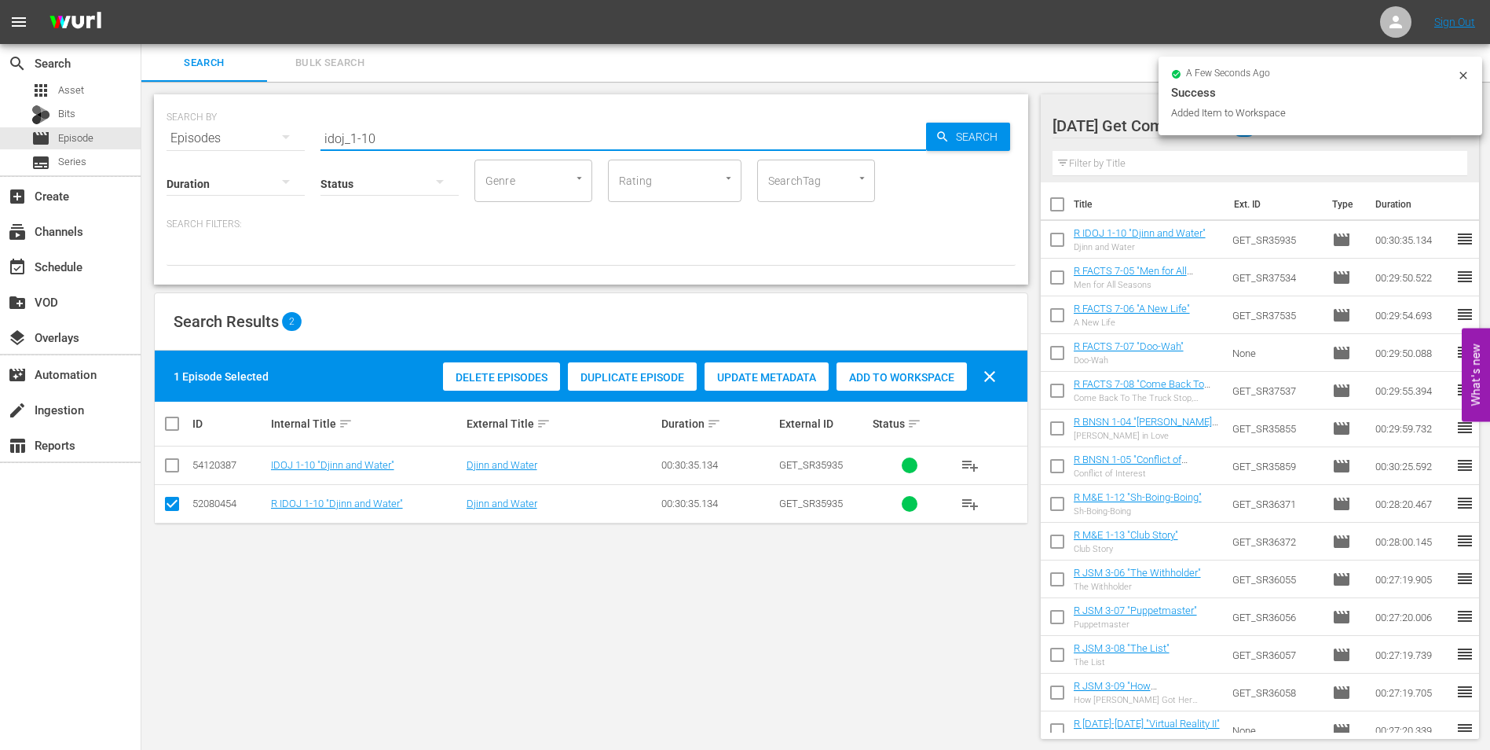
drag, startPoint x: 362, startPoint y: 130, endPoint x: 481, endPoint y: 137, distance: 118.9
click at [469, 141] on input "idoj_1-10" at bounding box center [624, 138] width 606 height 38
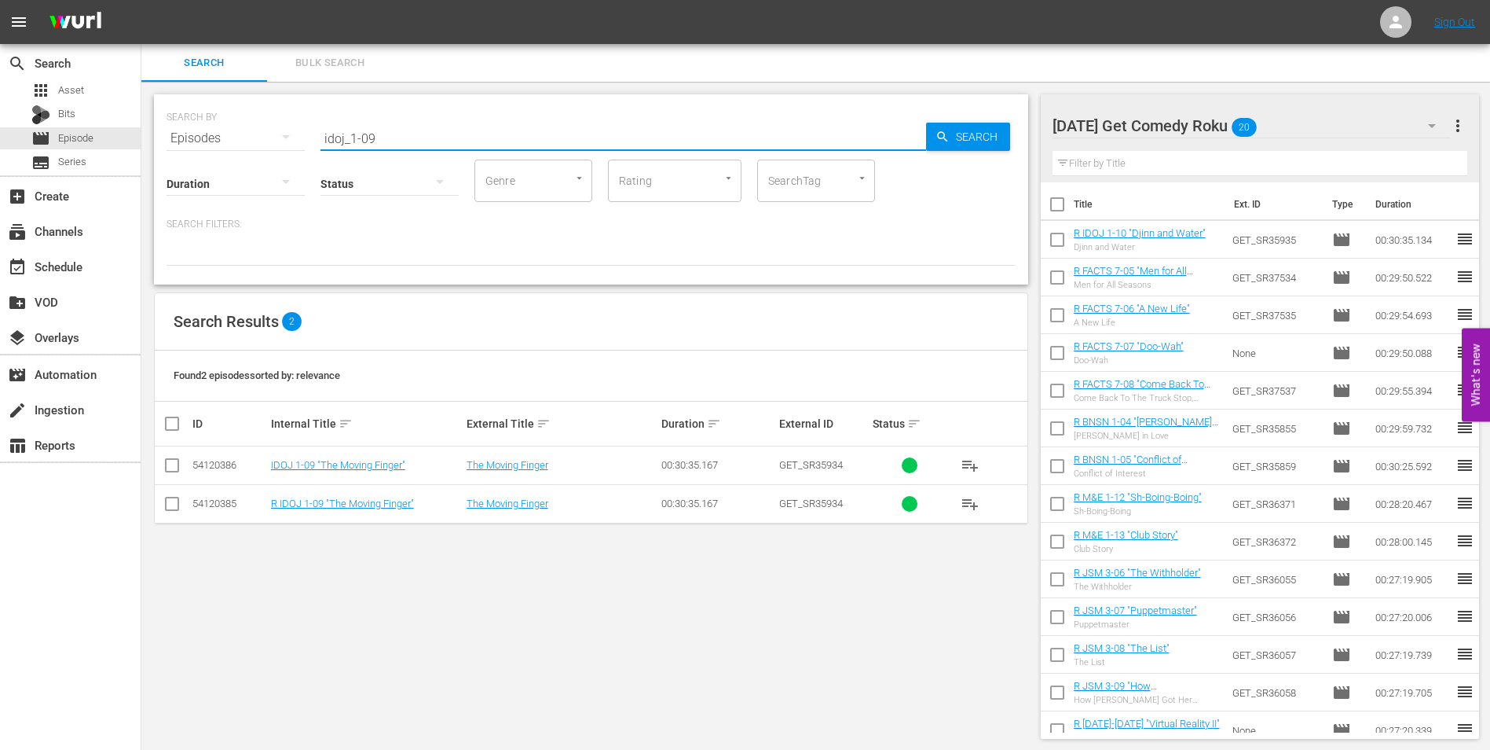
click at [173, 505] on input "checkbox" at bounding box center [172, 506] width 19 height 19
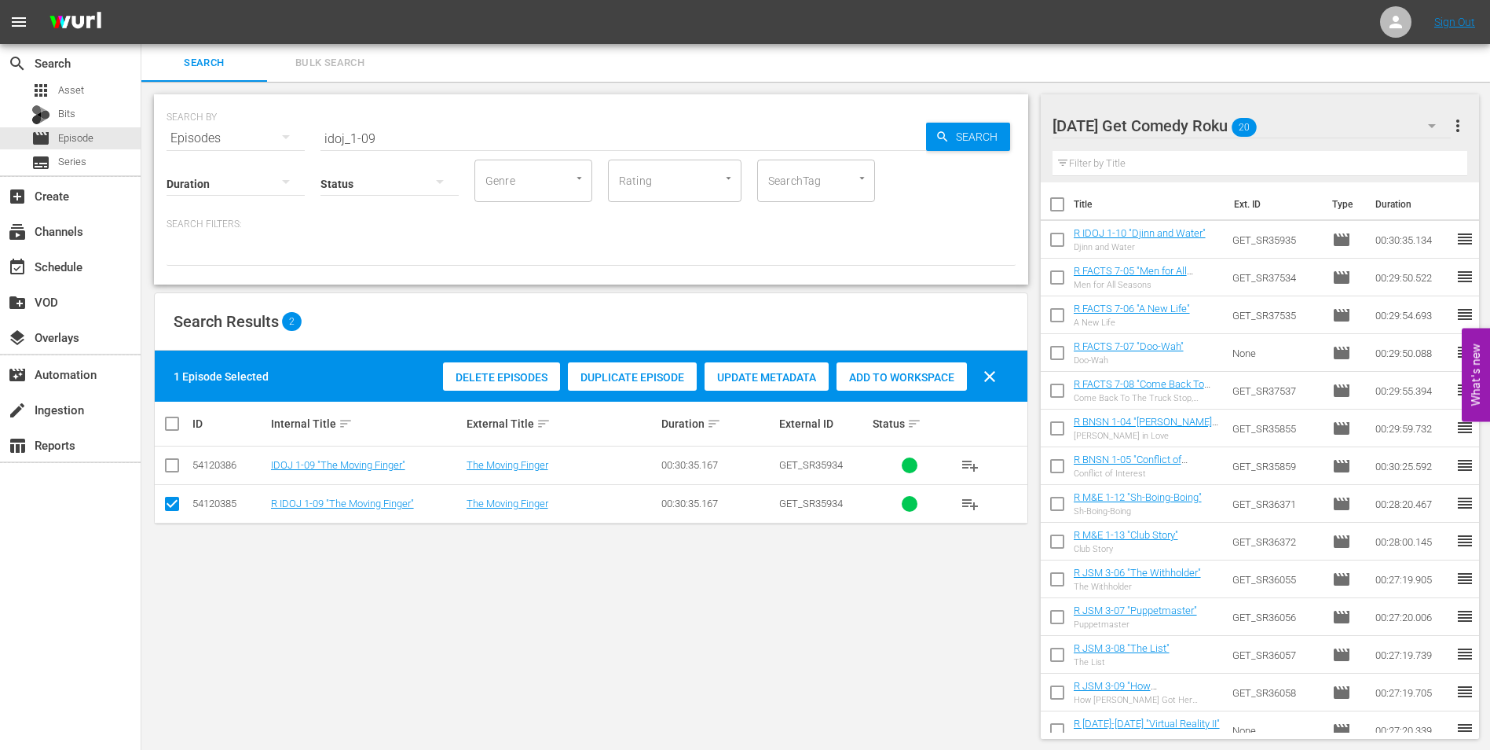
click at [938, 375] on span "Add to Workspace" at bounding box center [902, 377] width 130 height 13
click at [1303, 124] on div "[DATE] Get Comedy Roku 21" at bounding box center [1252, 126] width 399 height 44
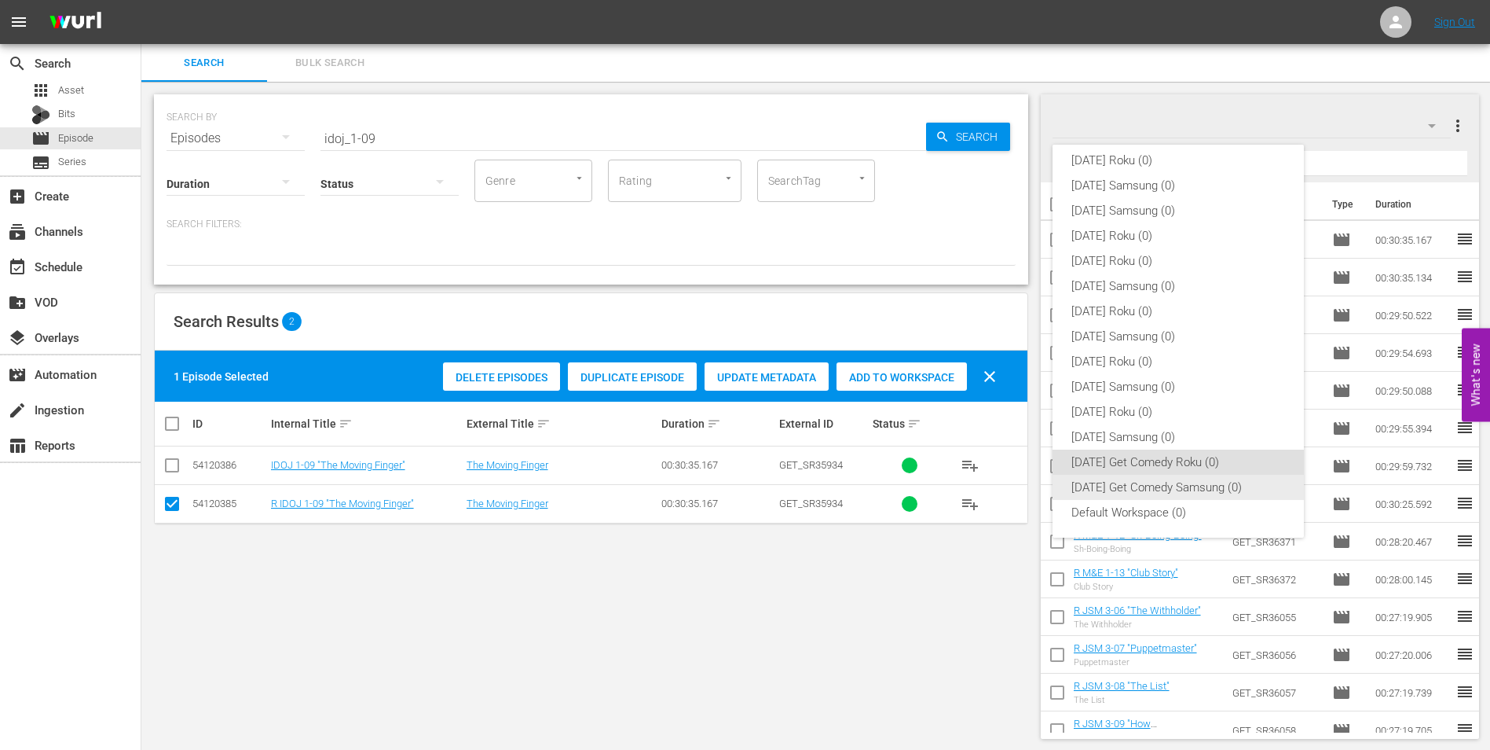
click at [1144, 493] on div "[DATE] Get Comedy Samsung (0)" at bounding box center [1179, 487] width 214 height 25
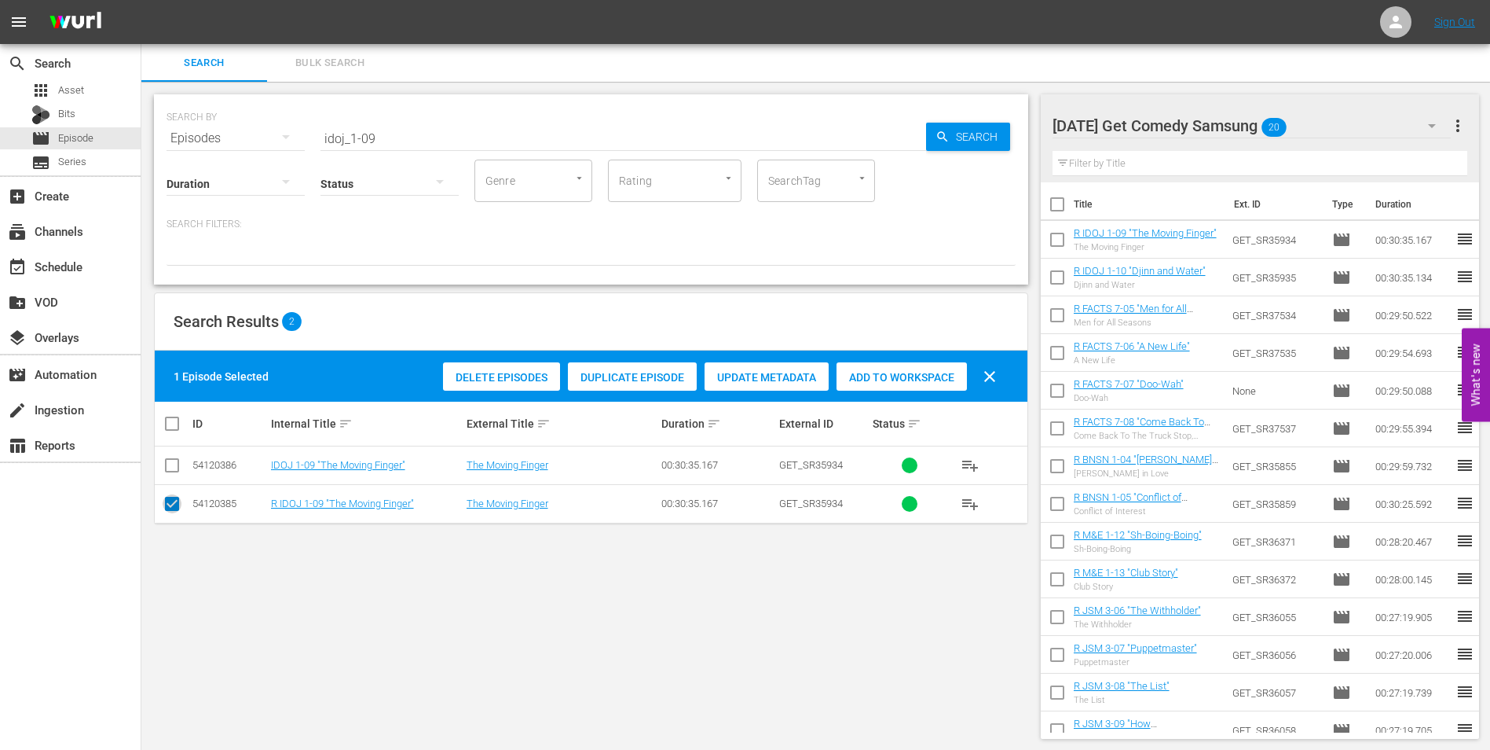
click at [170, 504] on input "checkbox" at bounding box center [172, 506] width 19 height 19
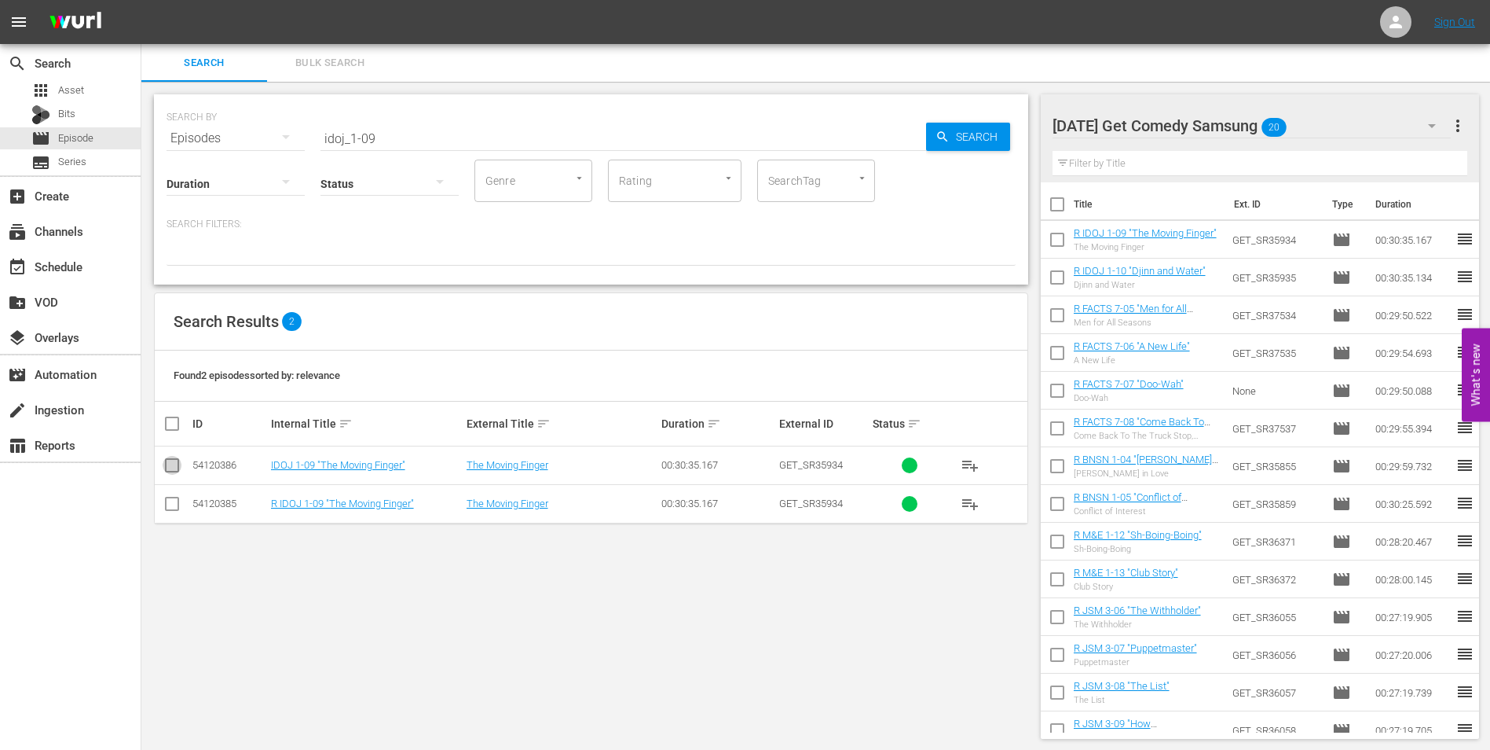
click at [171, 465] on input "checkbox" at bounding box center [172, 468] width 19 height 19
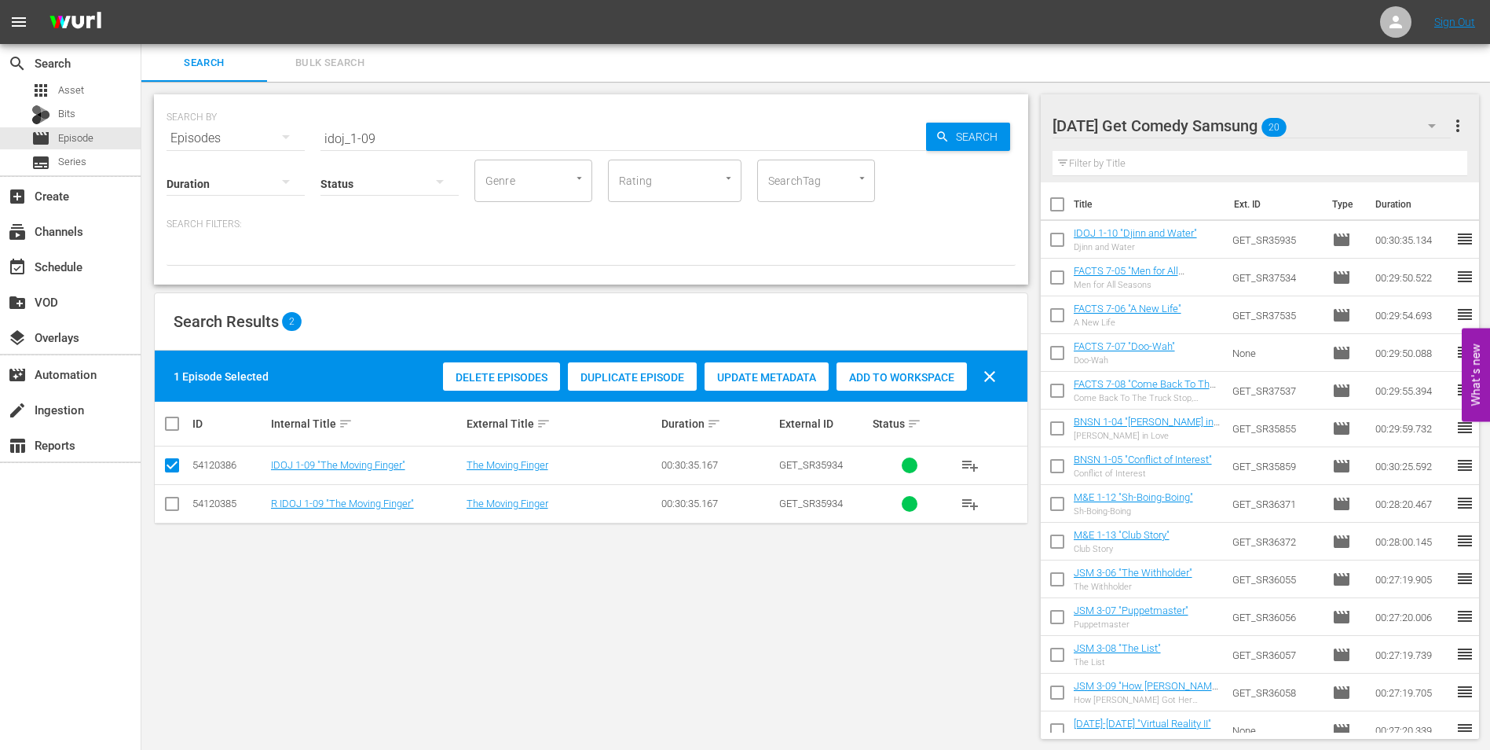
click at [890, 371] on span "Add to Workspace" at bounding box center [902, 377] width 130 height 13
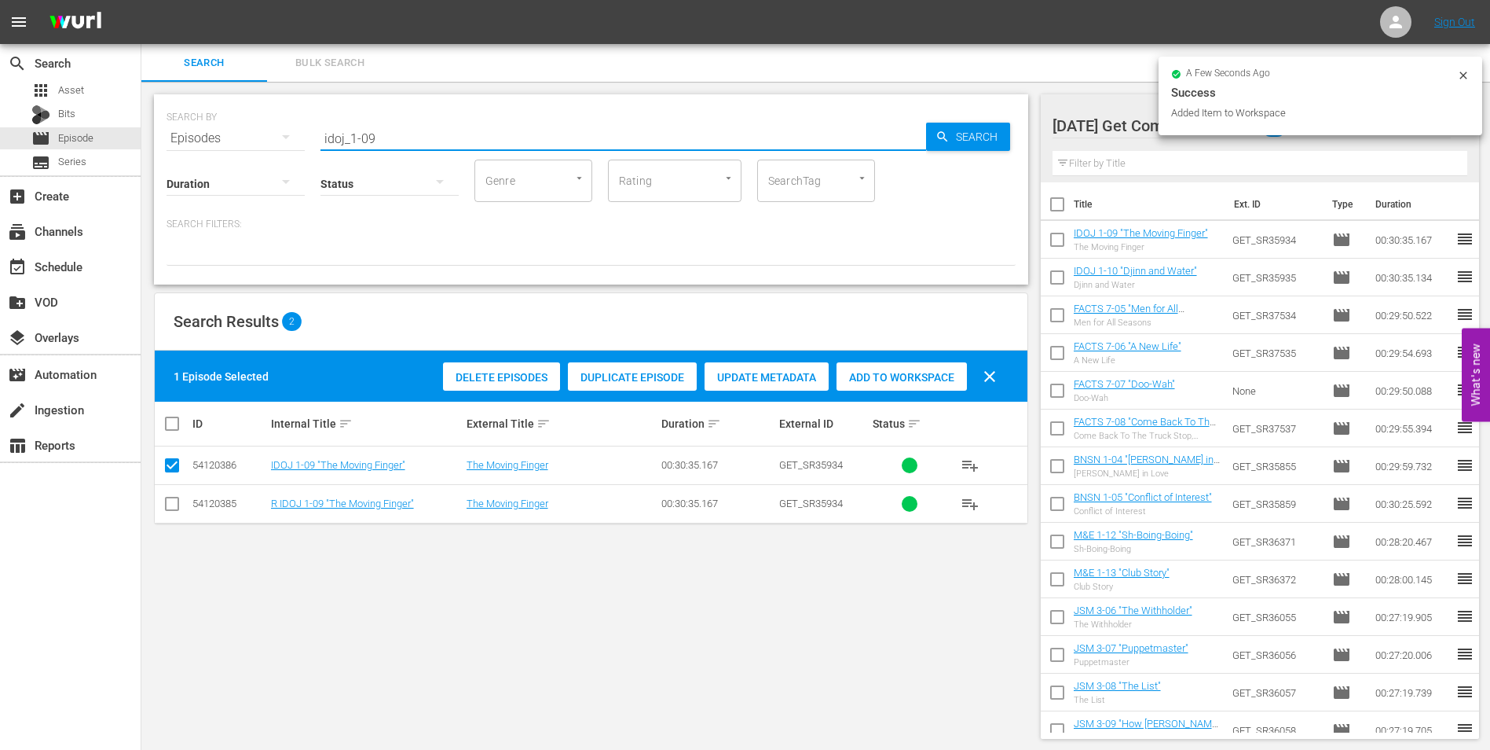
drag, startPoint x: 363, startPoint y: 131, endPoint x: 436, endPoint y: 152, distance: 76.1
click at [436, 152] on div "SEARCH BY Search By Episodes Search ID, Title, Description, Keywords, or Catego…" at bounding box center [591, 189] width 874 height 190
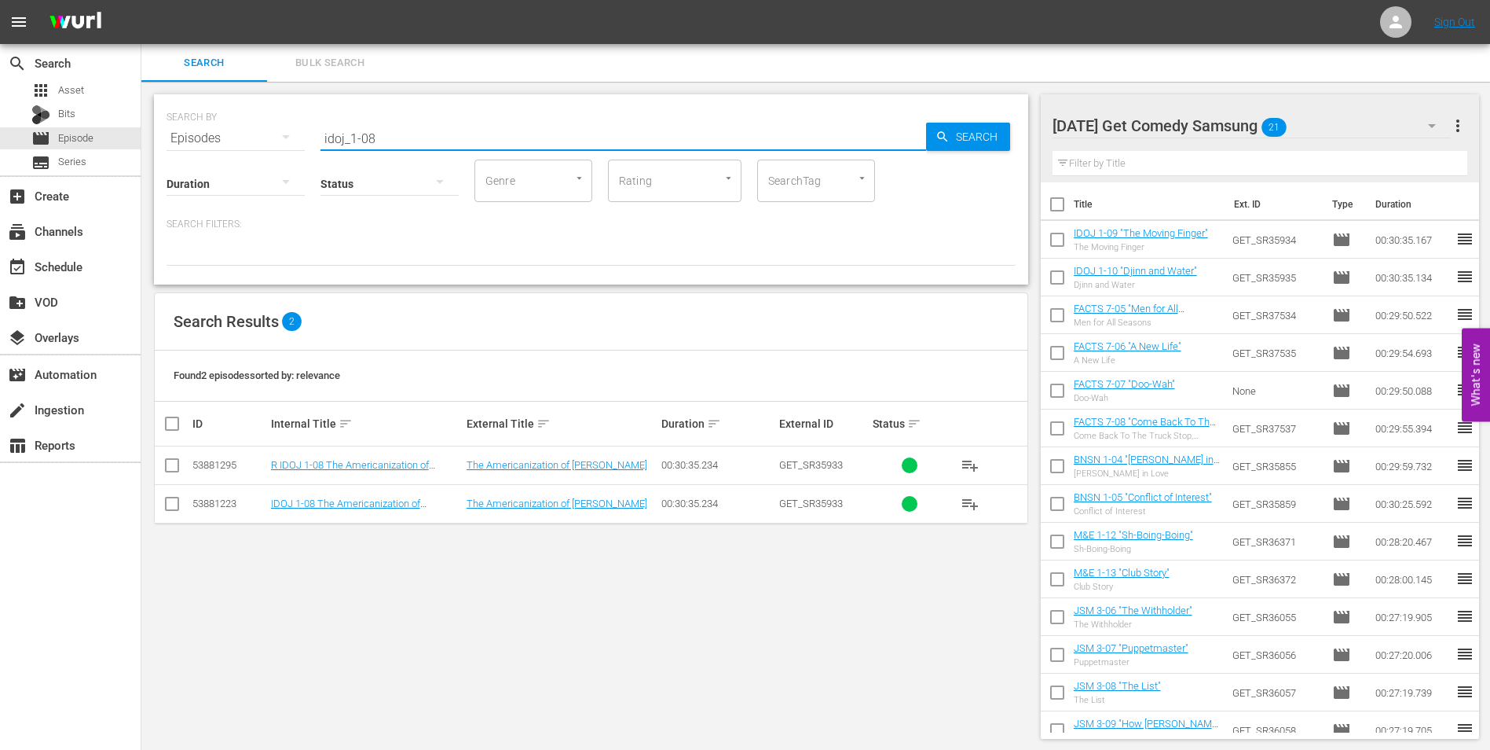
click at [167, 503] on input "checkbox" at bounding box center [172, 506] width 19 height 19
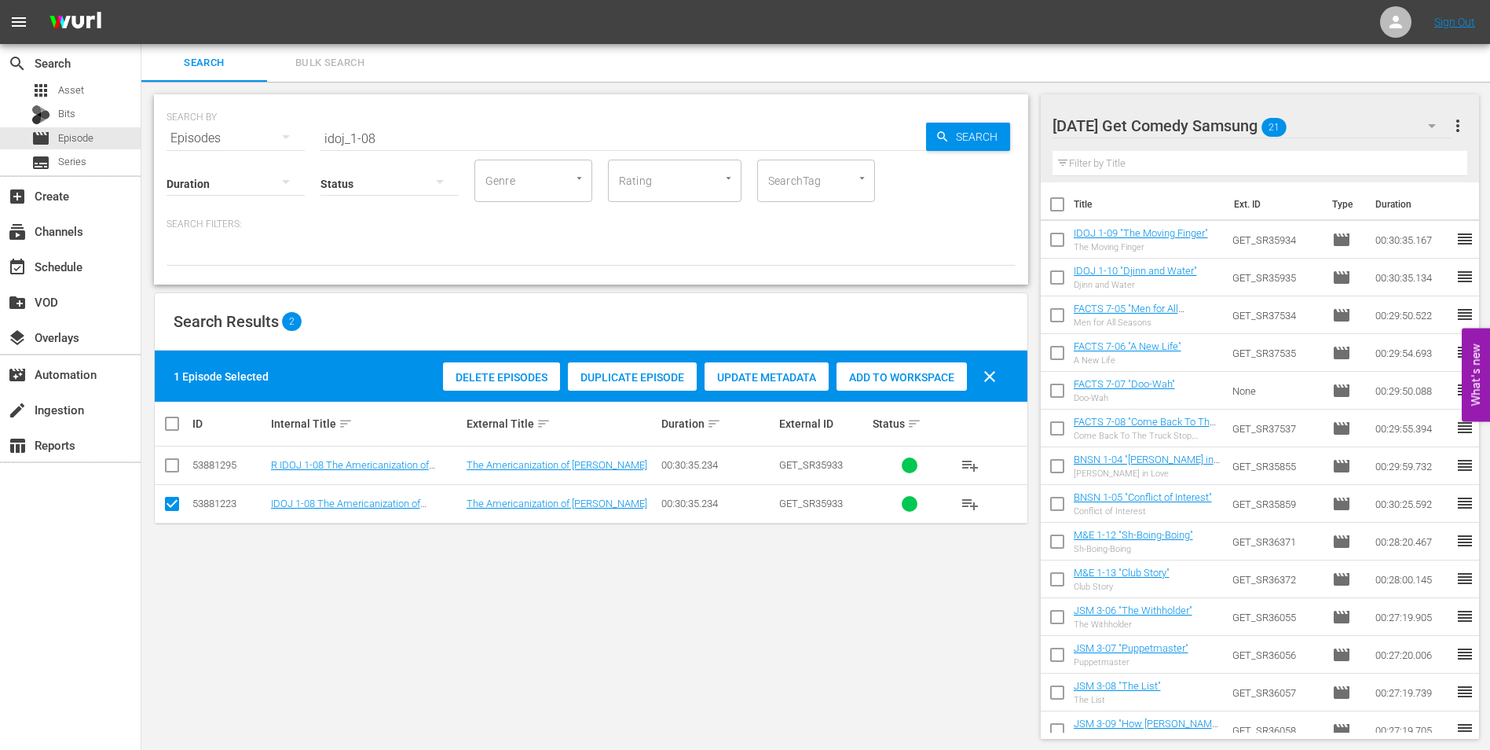
click at [889, 385] on div "Add to Workspace" at bounding box center [902, 377] width 130 height 30
click at [1347, 117] on div "[DATE] Get Comedy Samsung 22" at bounding box center [1252, 126] width 399 height 44
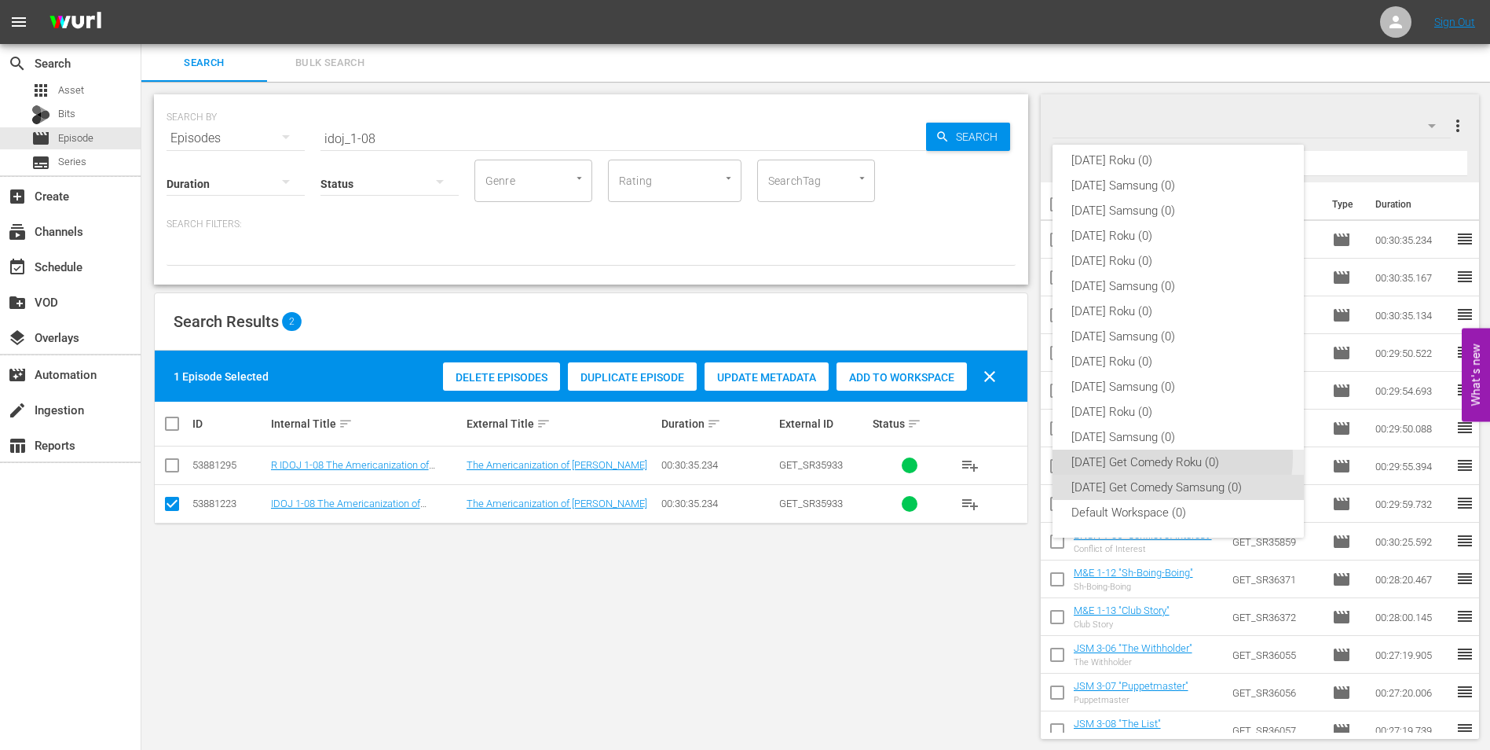
click at [1162, 456] on div "[DATE] Get Comedy Roku (0)" at bounding box center [1179, 461] width 214 height 25
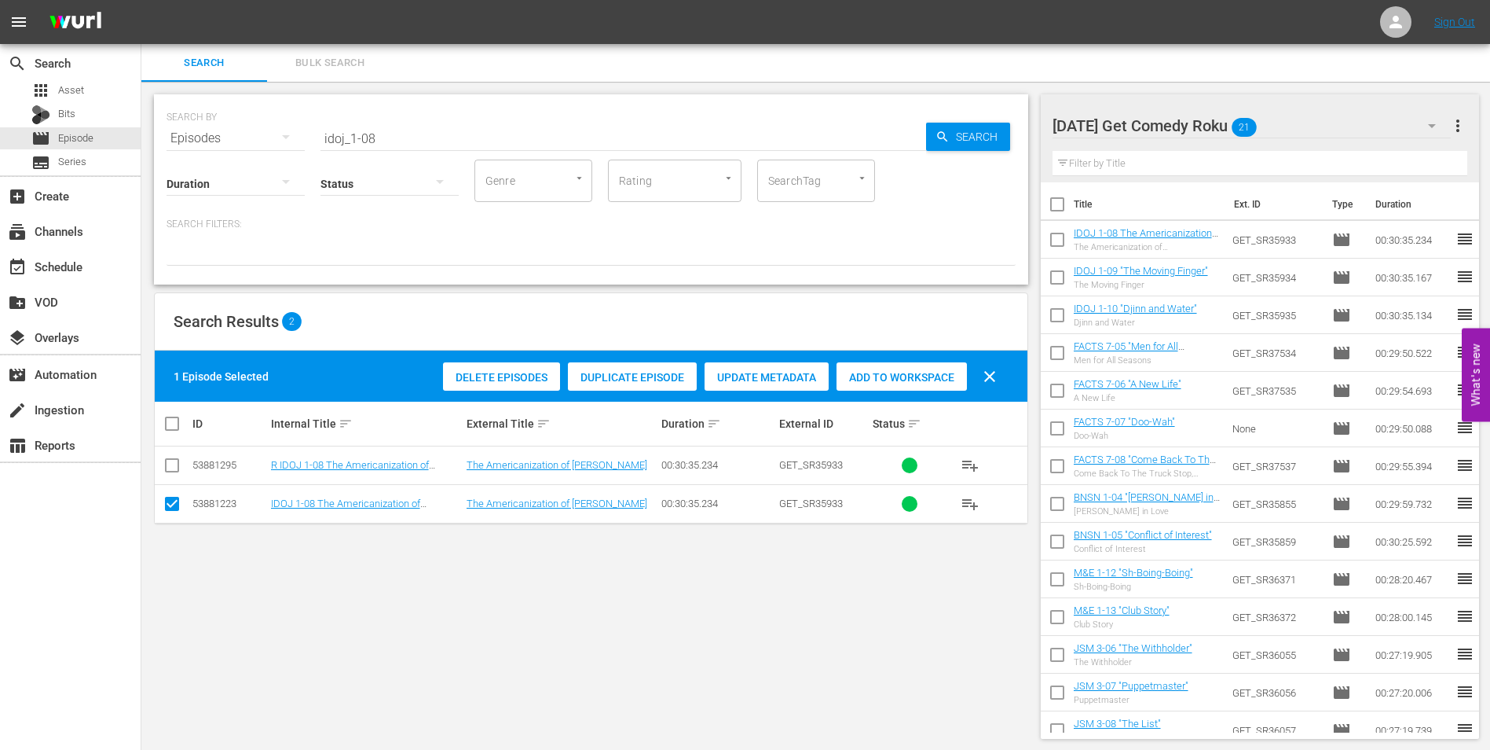
click at [172, 508] on input "checkbox" at bounding box center [172, 506] width 19 height 19
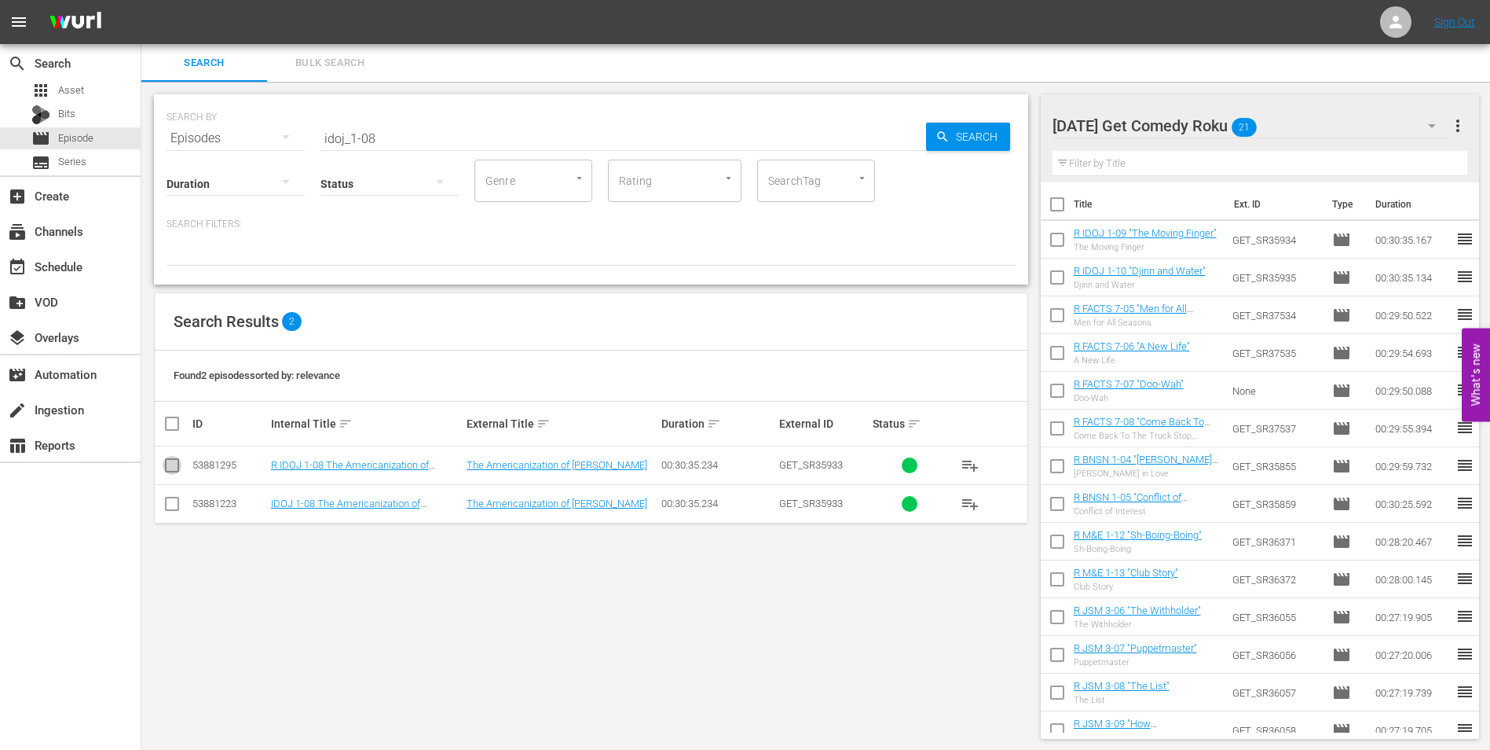
click at [170, 473] on input "checkbox" at bounding box center [172, 468] width 19 height 19
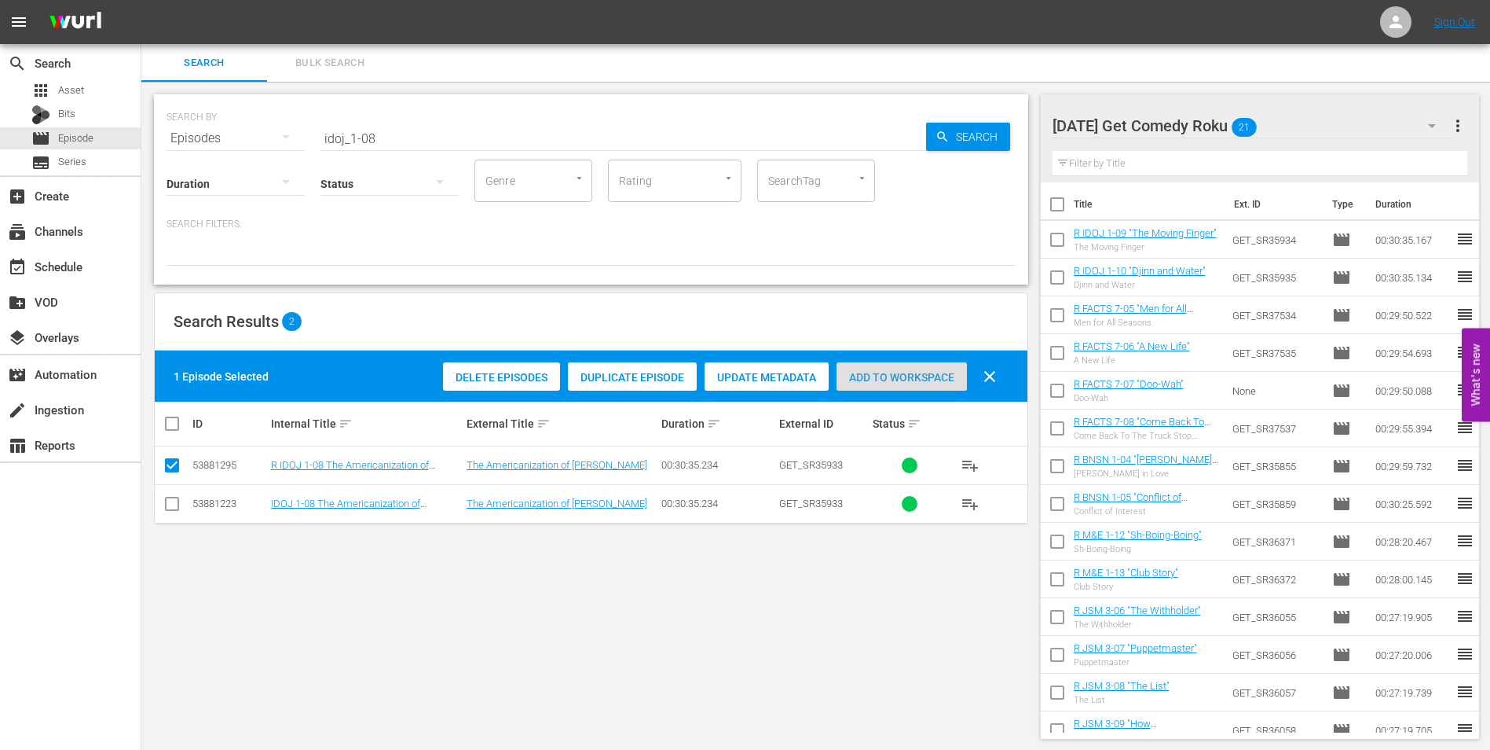
click at [917, 377] on span "Add to Workspace" at bounding box center [902, 377] width 130 height 13
click at [750, 665] on div "SEARCH BY Search By Episodes Search ID, Title, Description, Keywords, or Catego…" at bounding box center [591, 416] width 900 height 669
click at [1289, 123] on div "[DATE] Get Comedy Roku 22" at bounding box center [1252, 126] width 399 height 44
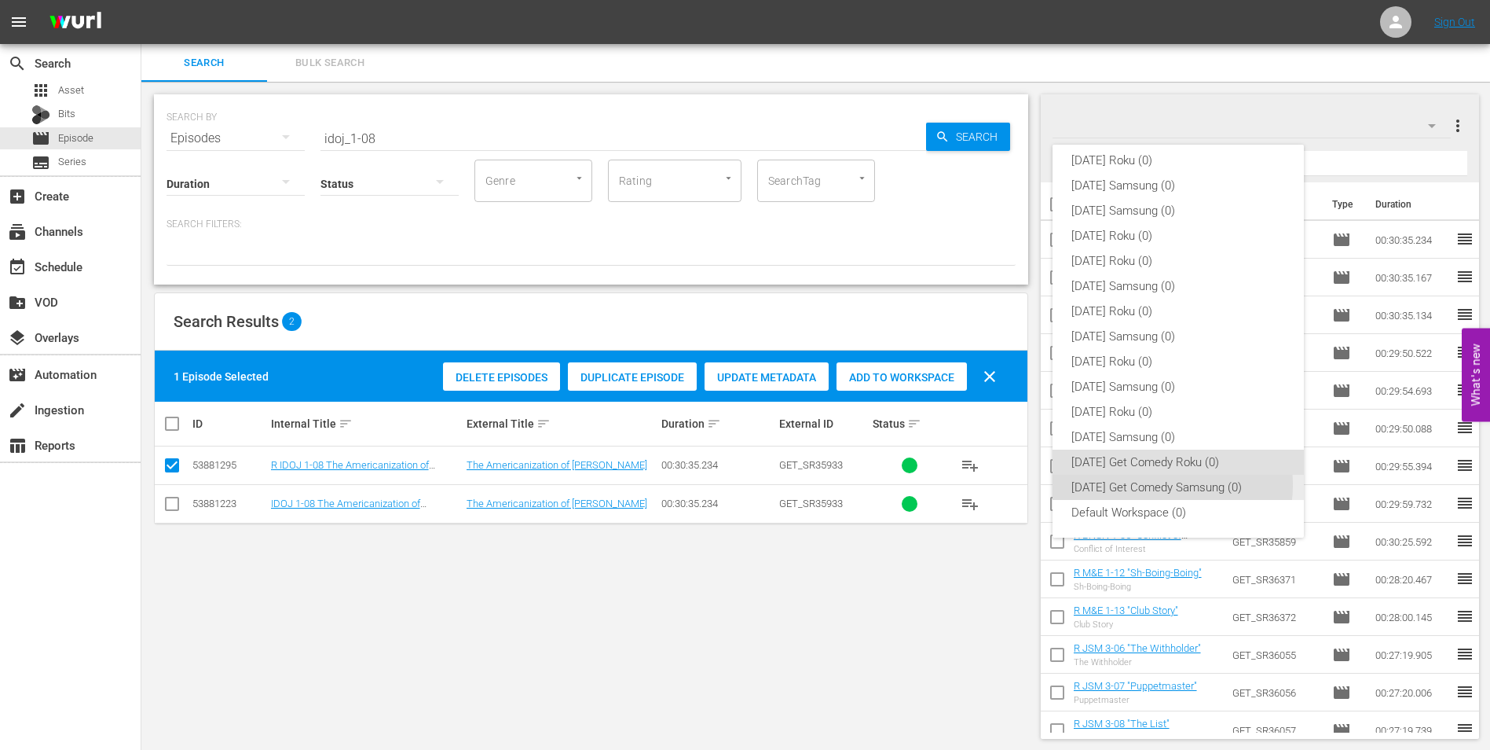
click at [1167, 485] on div "[DATE] Get Comedy Samsung (0)" at bounding box center [1179, 487] width 214 height 25
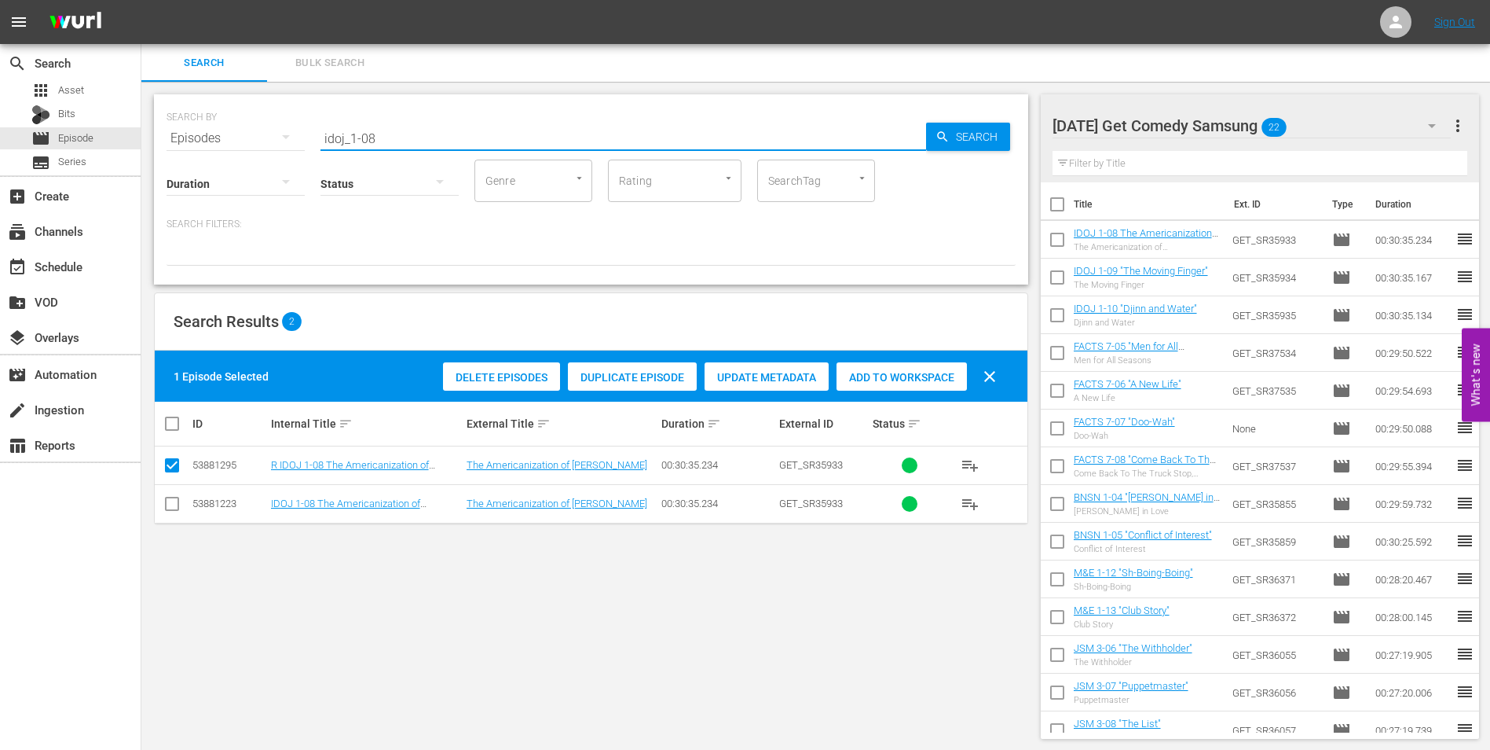
drag, startPoint x: 365, startPoint y: 136, endPoint x: 437, endPoint y: 143, distance: 71.8
click at [435, 143] on input "idoj_1-08" at bounding box center [624, 138] width 606 height 38
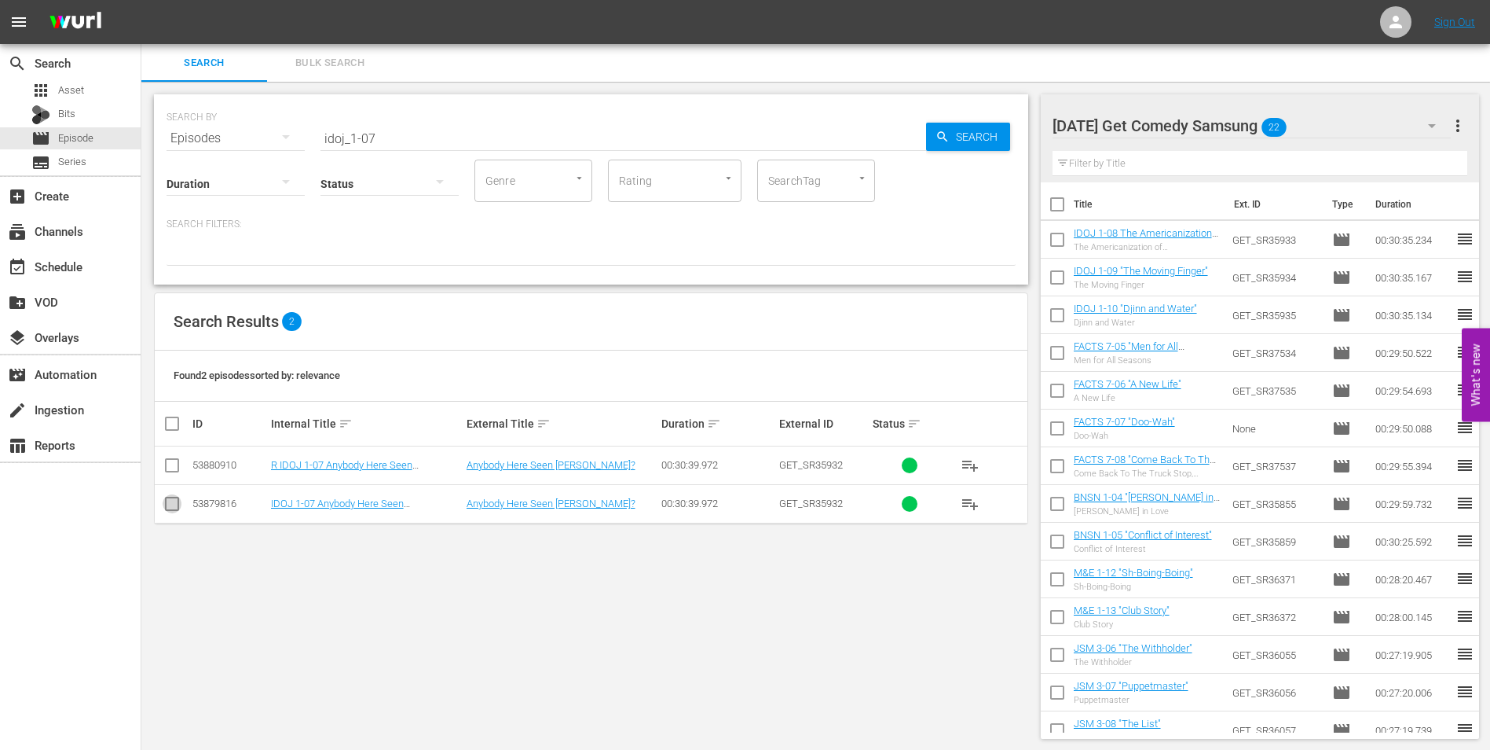
click at [170, 503] on input "checkbox" at bounding box center [172, 506] width 19 height 19
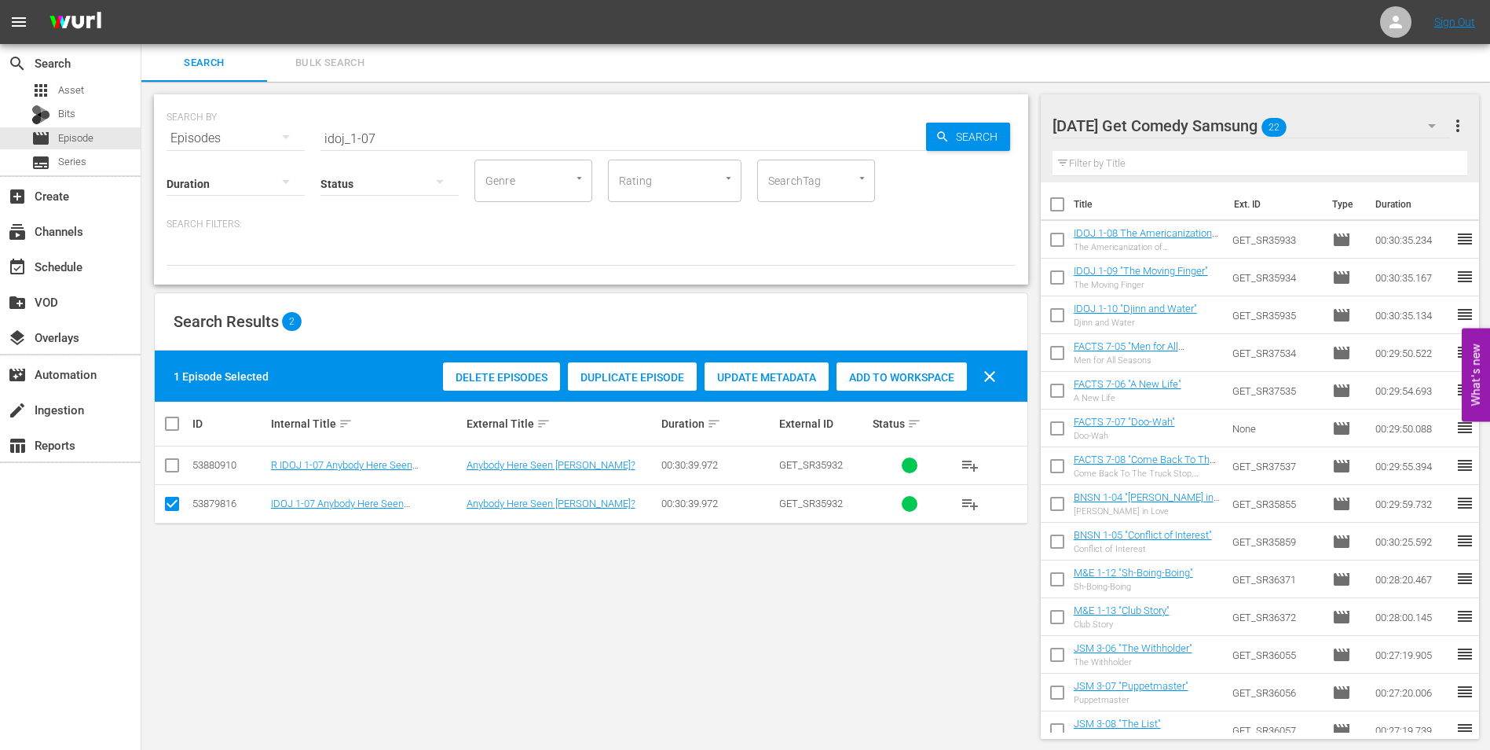
click at [896, 380] on span "Add to Workspace" at bounding box center [902, 377] width 130 height 13
click at [1320, 130] on div "[DATE] Get Comedy Samsung 23" at bounding box center [1252, 126] width 399 height 44
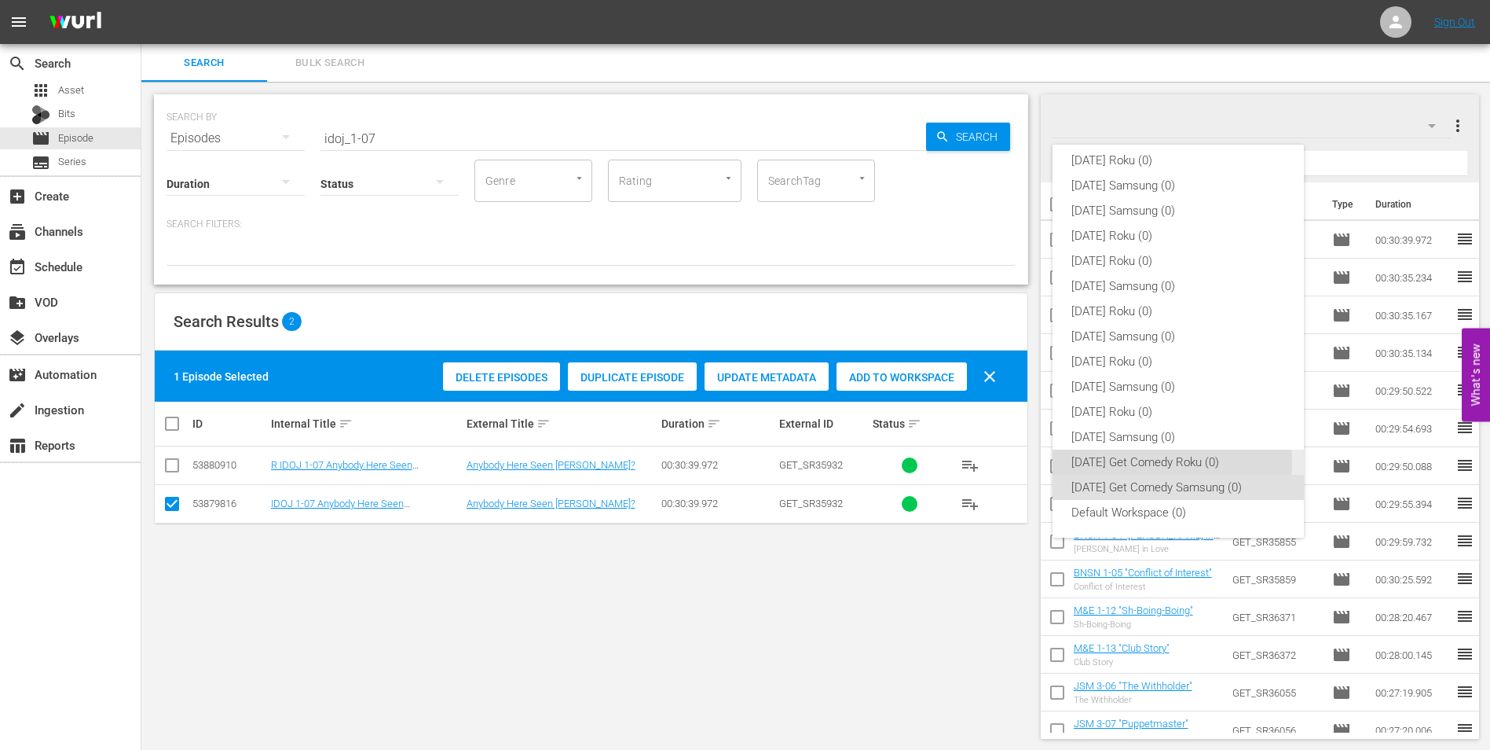
click at [1120, 461] on div "[DATE] Get Comedy Roku (0)" at bounding box center [1179, 461] width 214 height 25
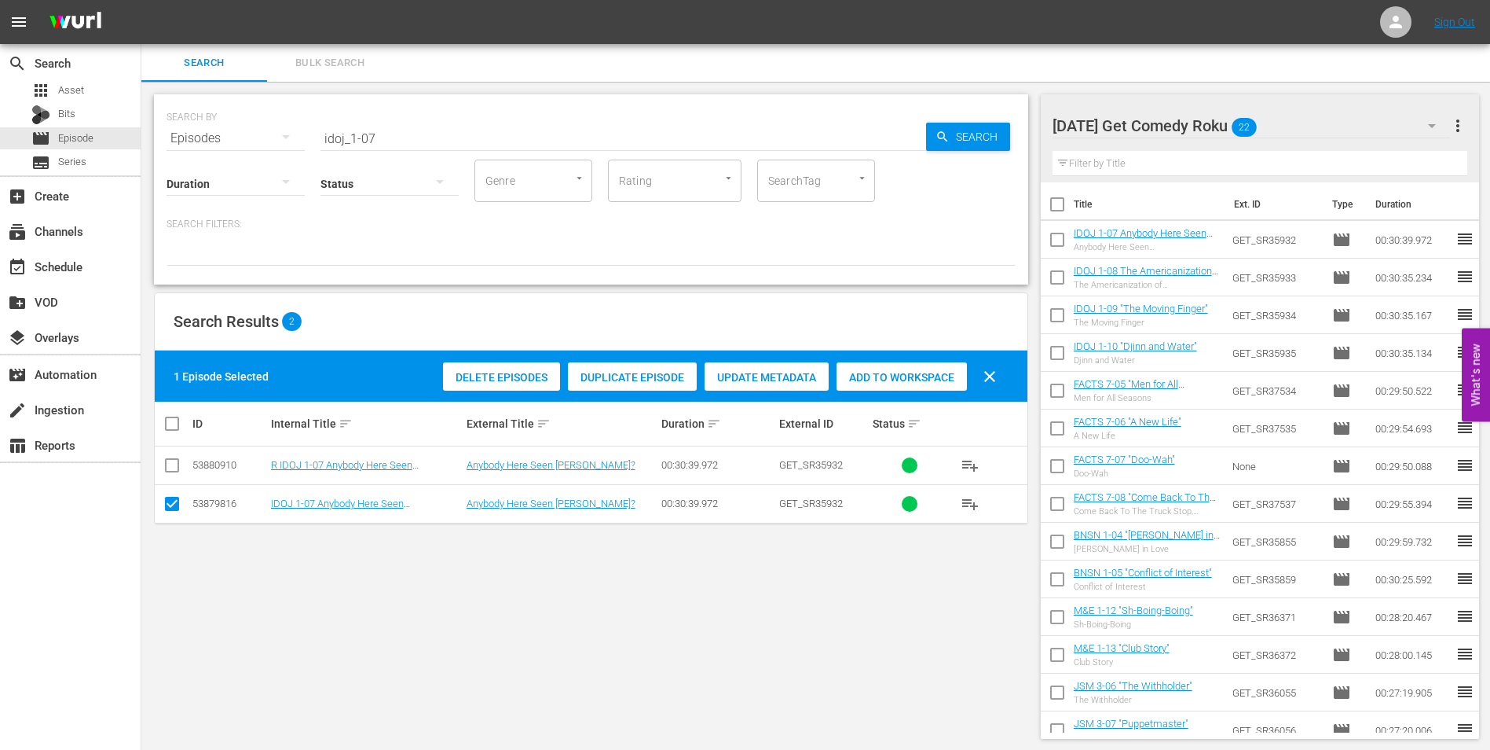
drag, startPoint x: 170, startPoint y: 504, endPoint x: 166, endPoint y: 486, distance: 19.3
click at [170, 504] on input "checkbox" at bounding box center [172, 506] width 19 height 19
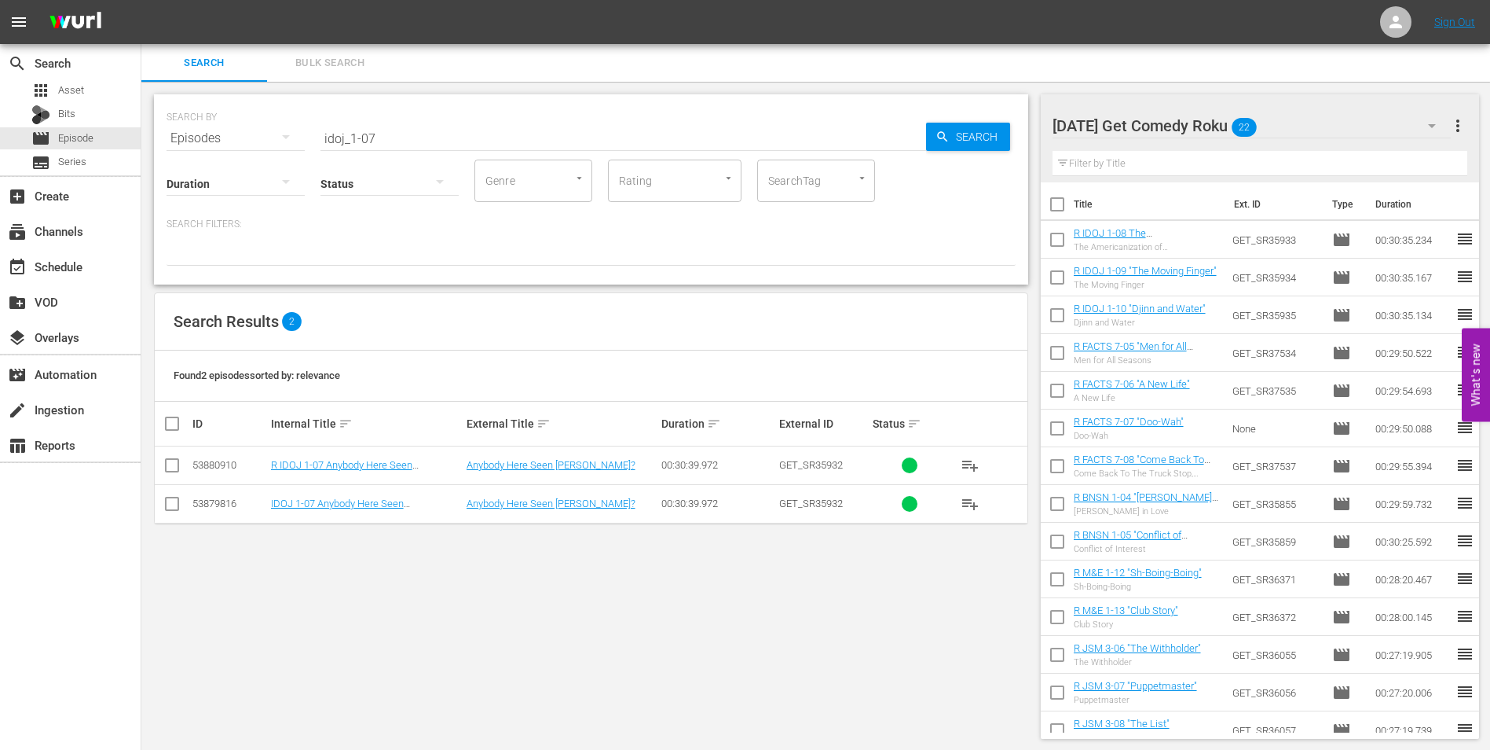
click at [179, 466] on input "checkbox" at bounding box center [172, 468] width 19 height 19
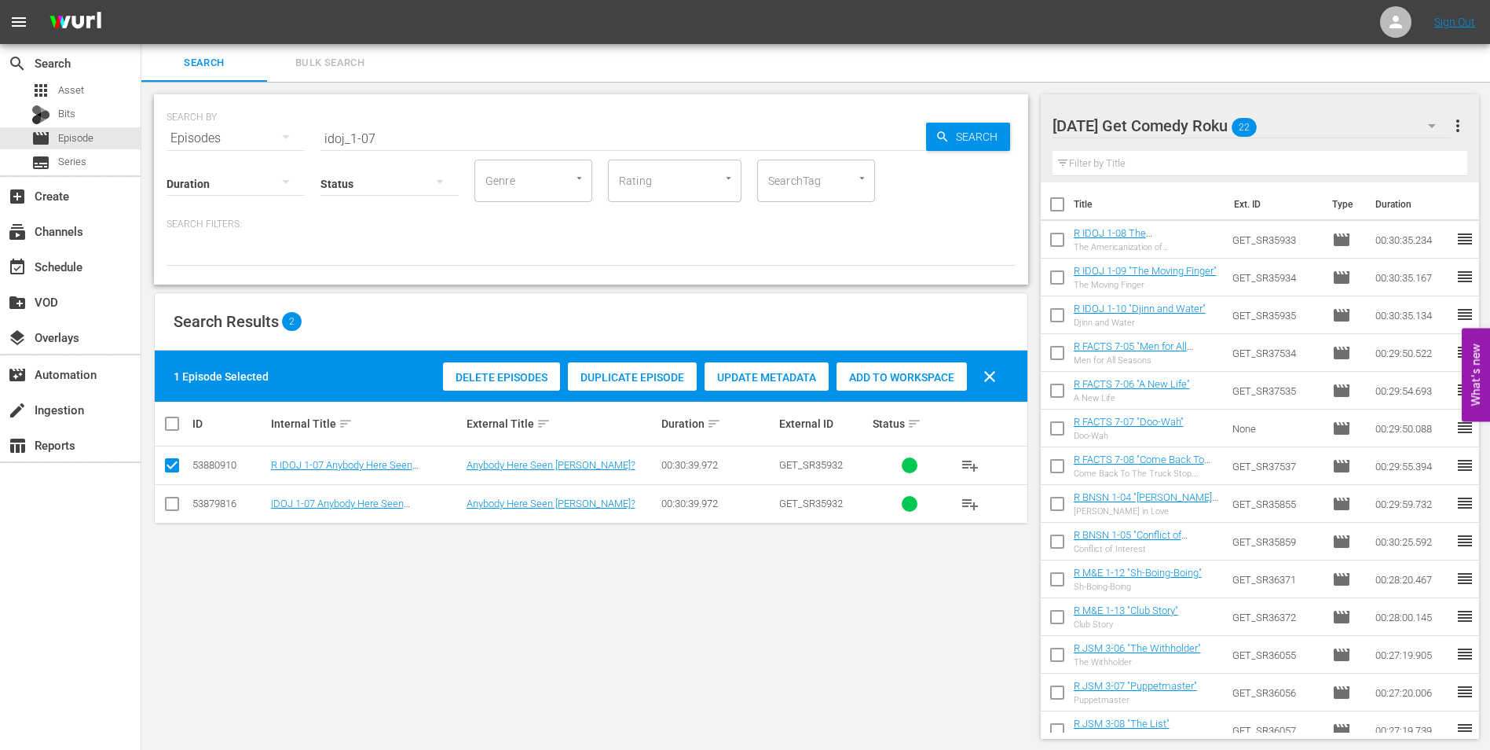
click at [939, 378] on span "Add to Workspace" at bounding box center [902, 377] width 130 height 13
drag, startPoint x: 419, startPoint y: 148, endPoint x: 406, endPoint y: 141, distance: 14.1
click at [406, 141] on div "SEARCH BY Search By Episodes Search ID, Title, Description, Keywords, or Catego…" at bounding box center [591, 189] width 874 height 190
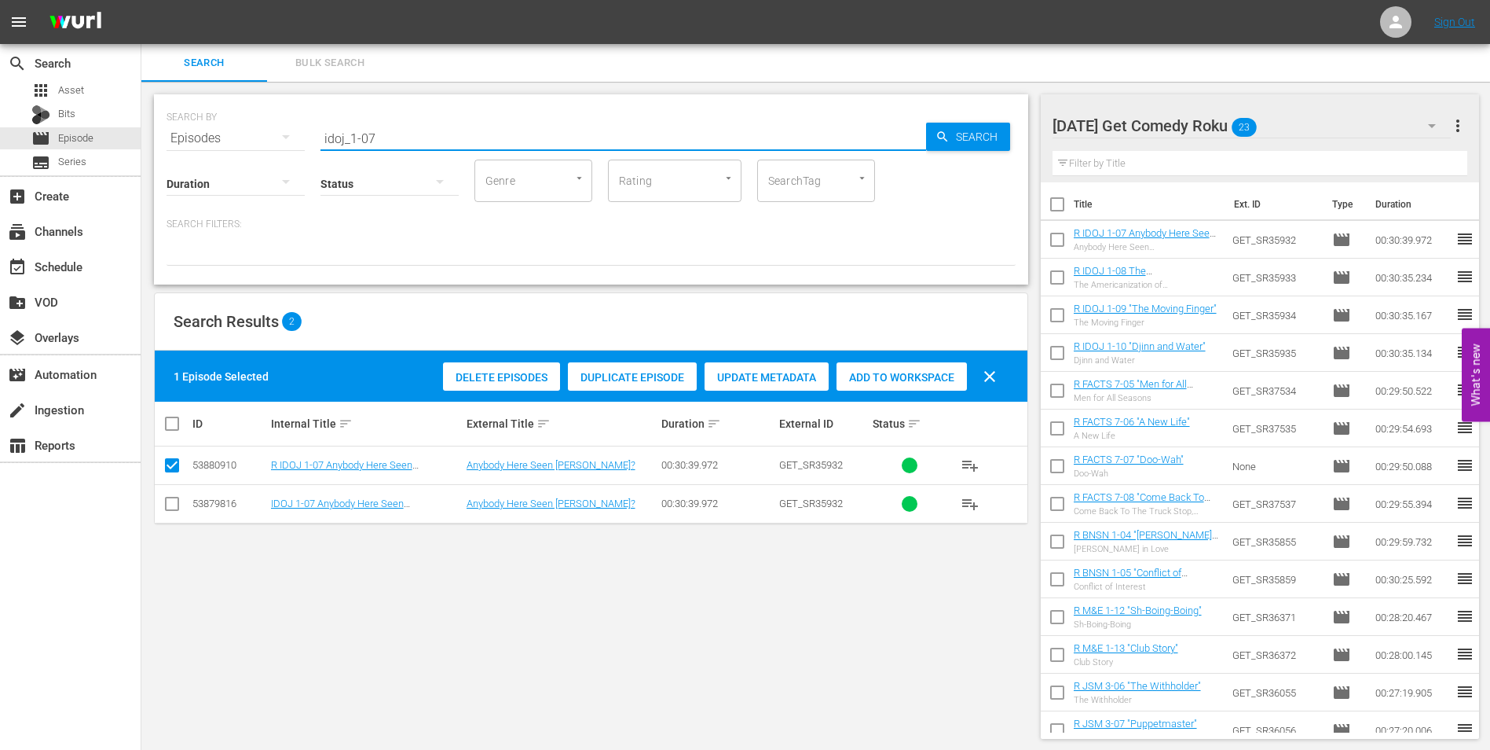
drag, startPoint x: 402, startPoint y: 135, endPoint x: 179, endPoint y: 115, distance: 224.1
click at [179, 115] on div "SEARCH BY Search By Episodes Search ID, Title, Description, Keywords, or Catego…" at bounding box center [591, 129] width 849 height 57
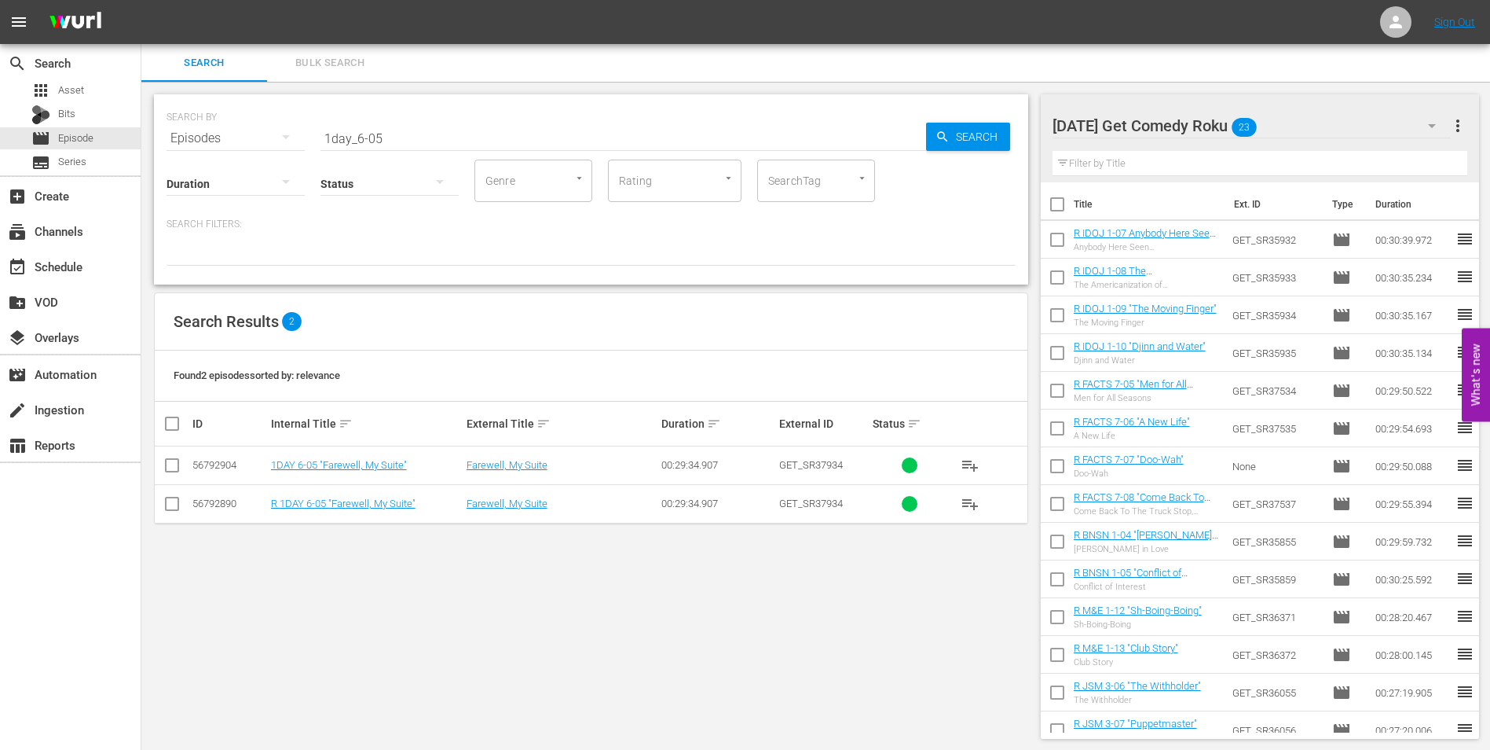
click at [809, 706] on div "SEARCH BY Search By Episodes Search ID, Title, Description, Keywords, or Catego…" at bounding box center [591, 416] width 900 height 669
click at [175, 507] on input "checkbox" at bounding box center [172, 506] width 19 height 19
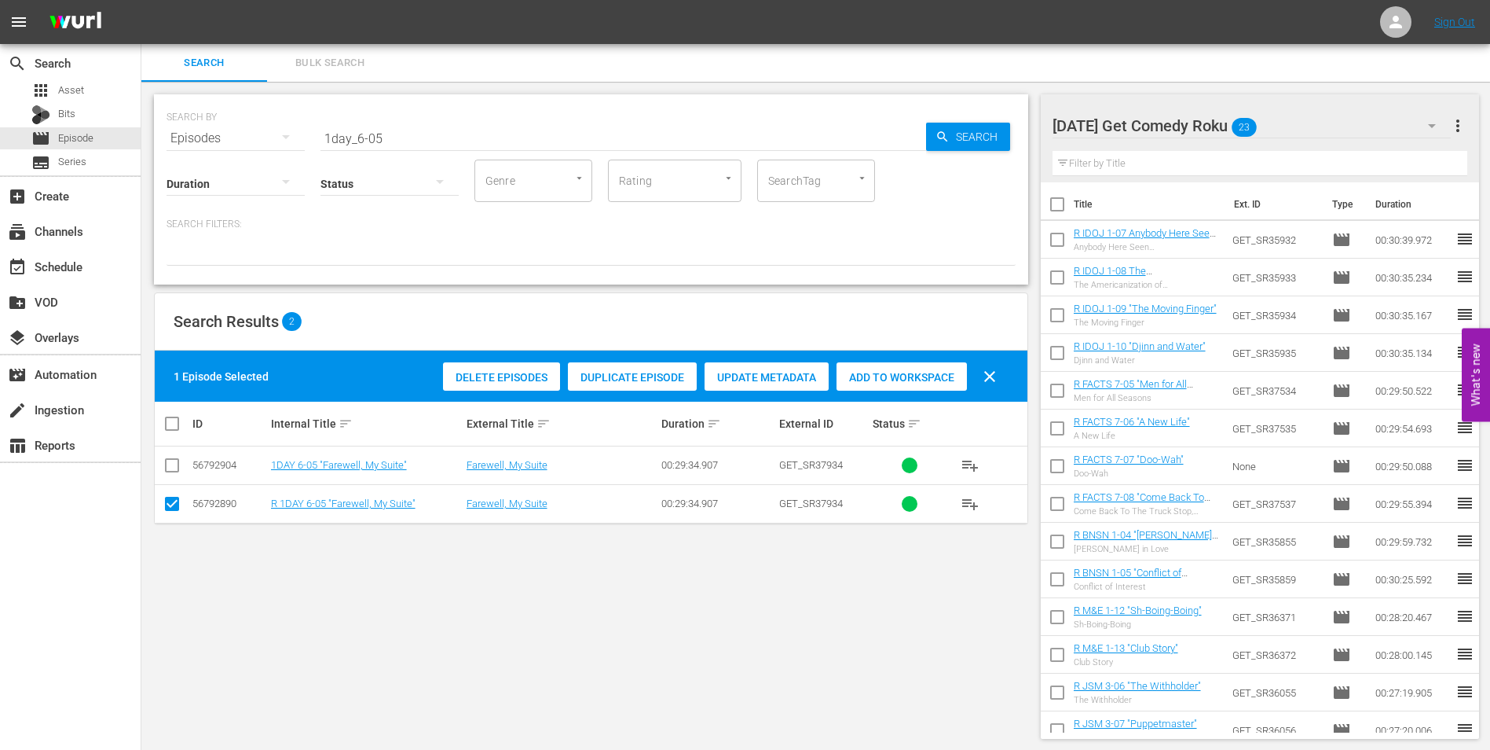
click at [866, 376] on span "Add to Workspace" at bounding box center [902, 377] width 130 height 13
click at [1305, 118] on div "[DATE] Get Comedy Roku 24" at bounding box center [1252, 126] width 399 height 44
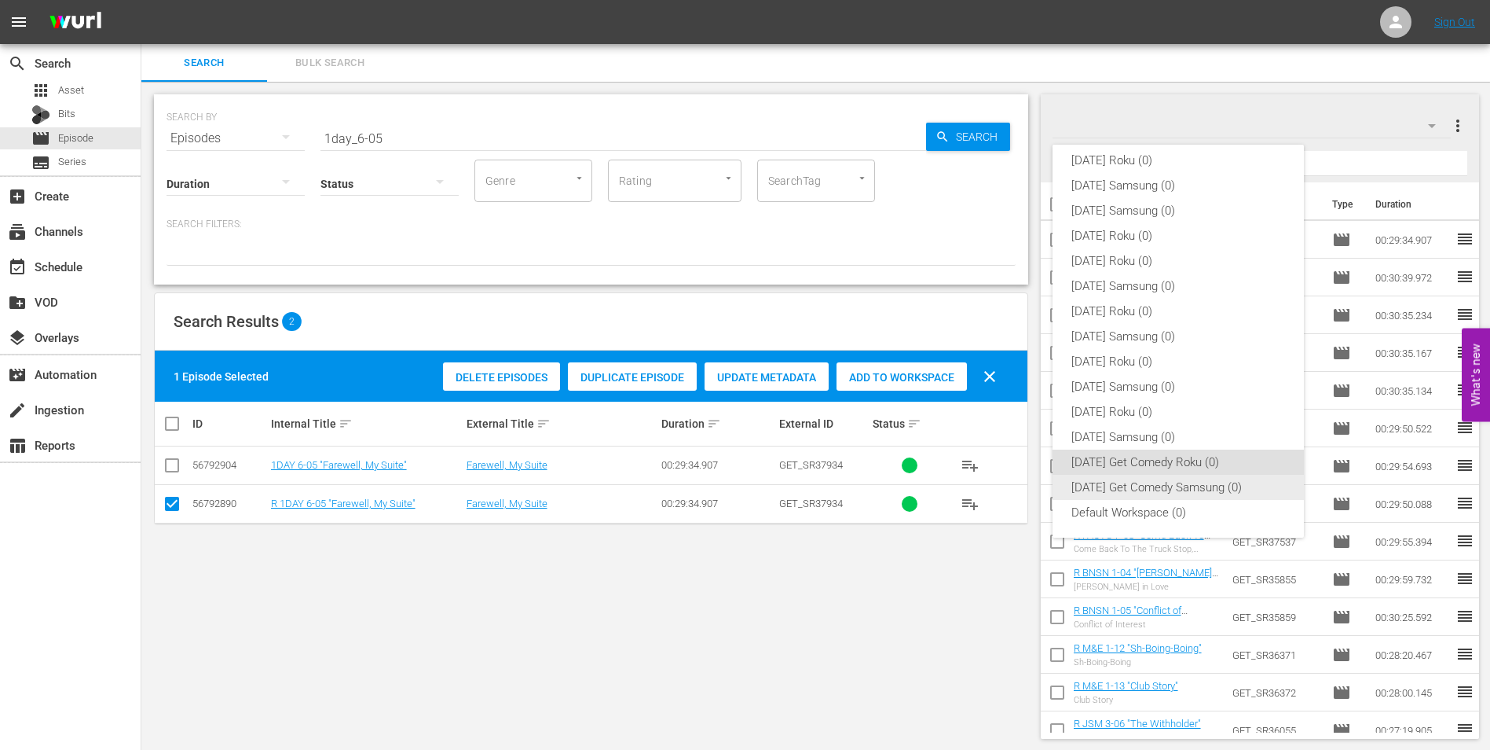
click at [1125, 488] on div "[DATE] Get Comedy Samsung (0)" at bounding box center [1179, 487] width 214 height 25
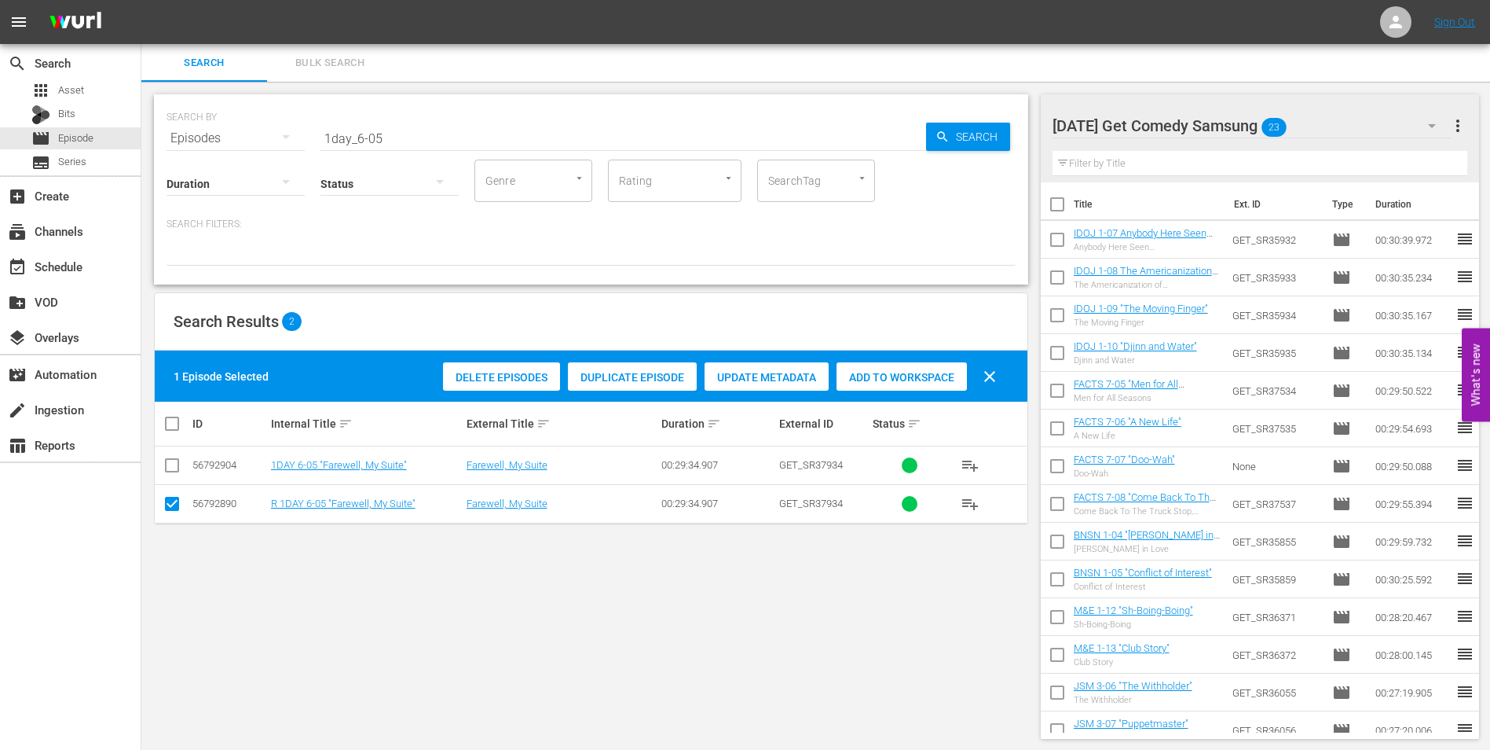
drag, startPoint x: 173, startPoint y: 507, endPoint x: 161, endPoint y: 488, distance: 22.2
click at [170, 500] on input "checkbox" at bounding box center [172, 506] width 19 height 19
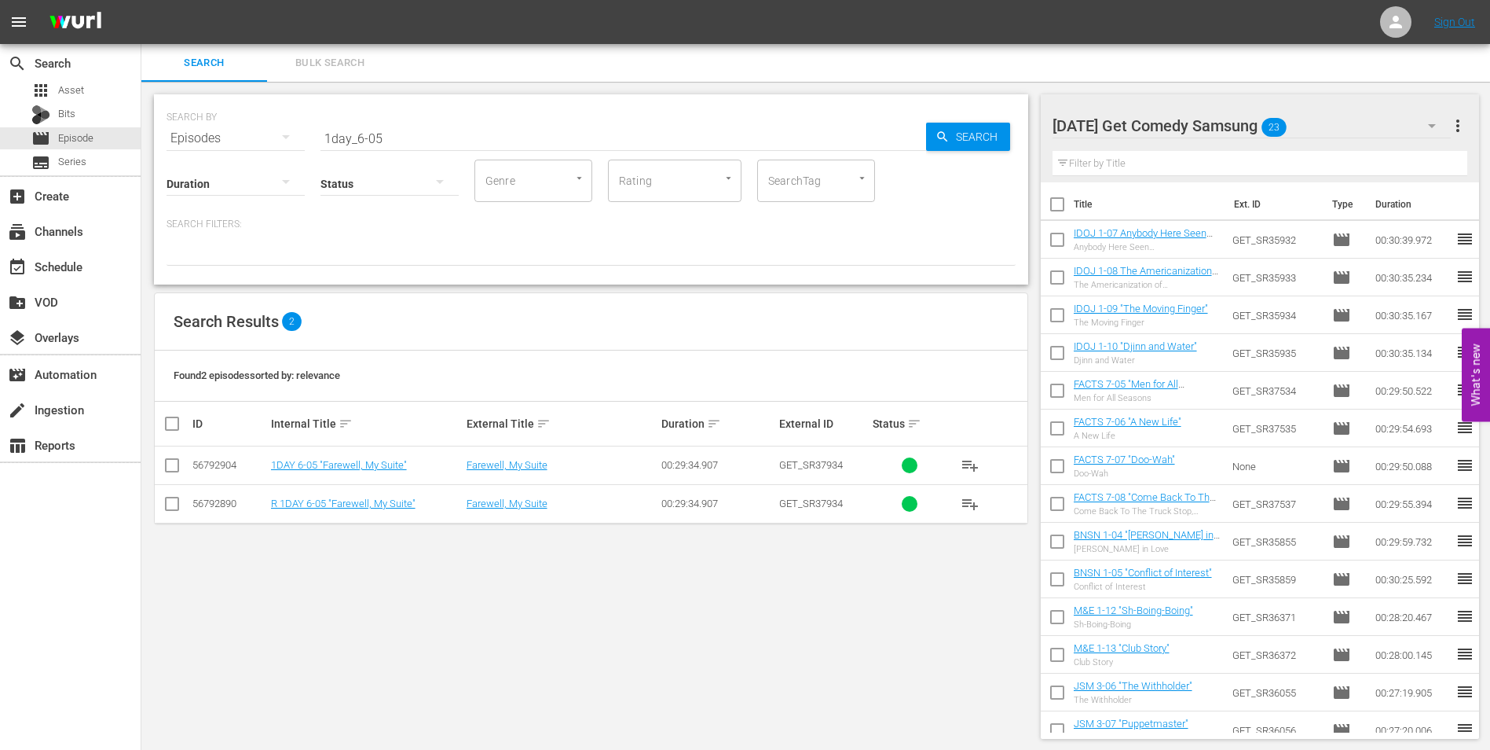
click at [181, 466] on td at bounding box center [172, 465] width 35 height 38
click at [170, 464] on input "checkbox" at bounding box center [172, 468] width 19 height 19
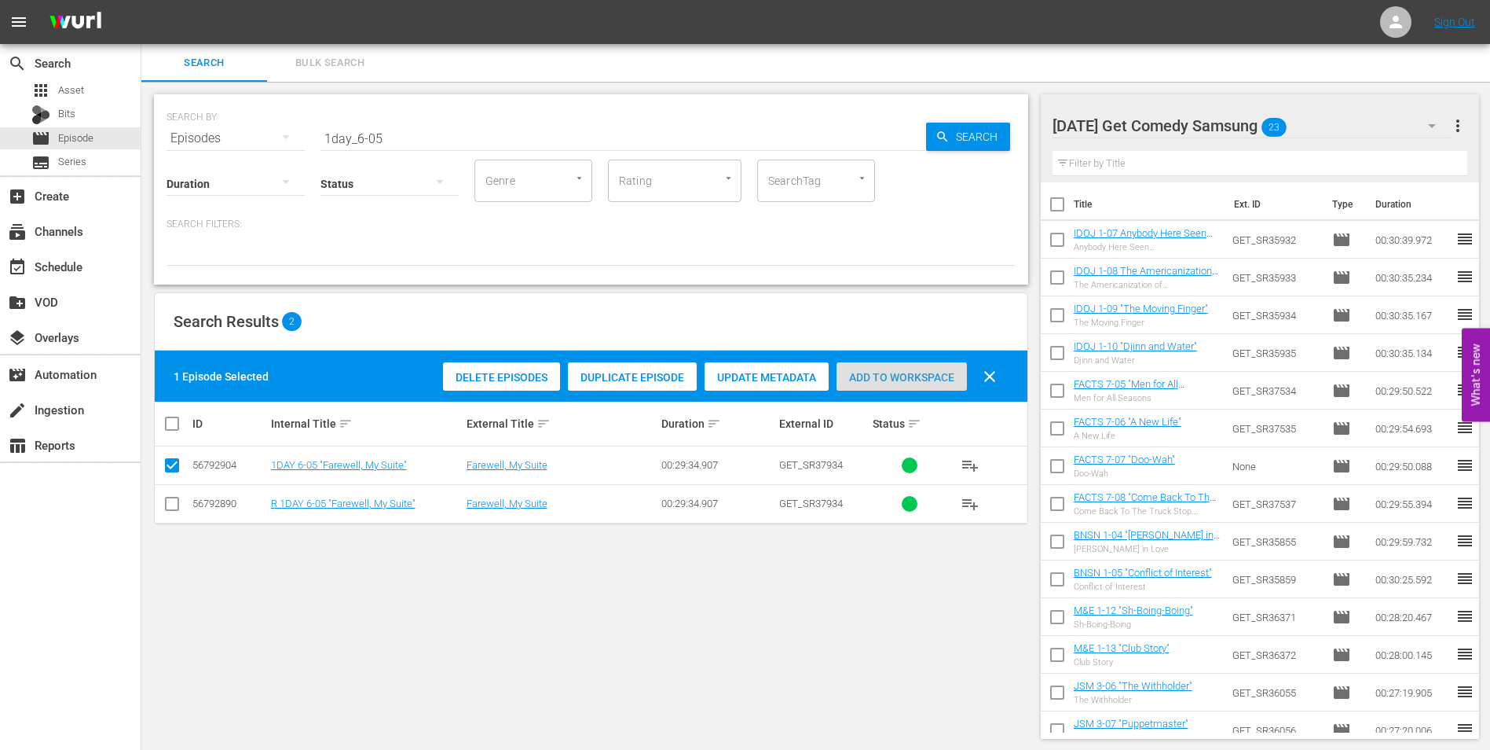
click at [915, 378] on span "Add to Workspace" at bounding box center [902, 377] width 130 height 13
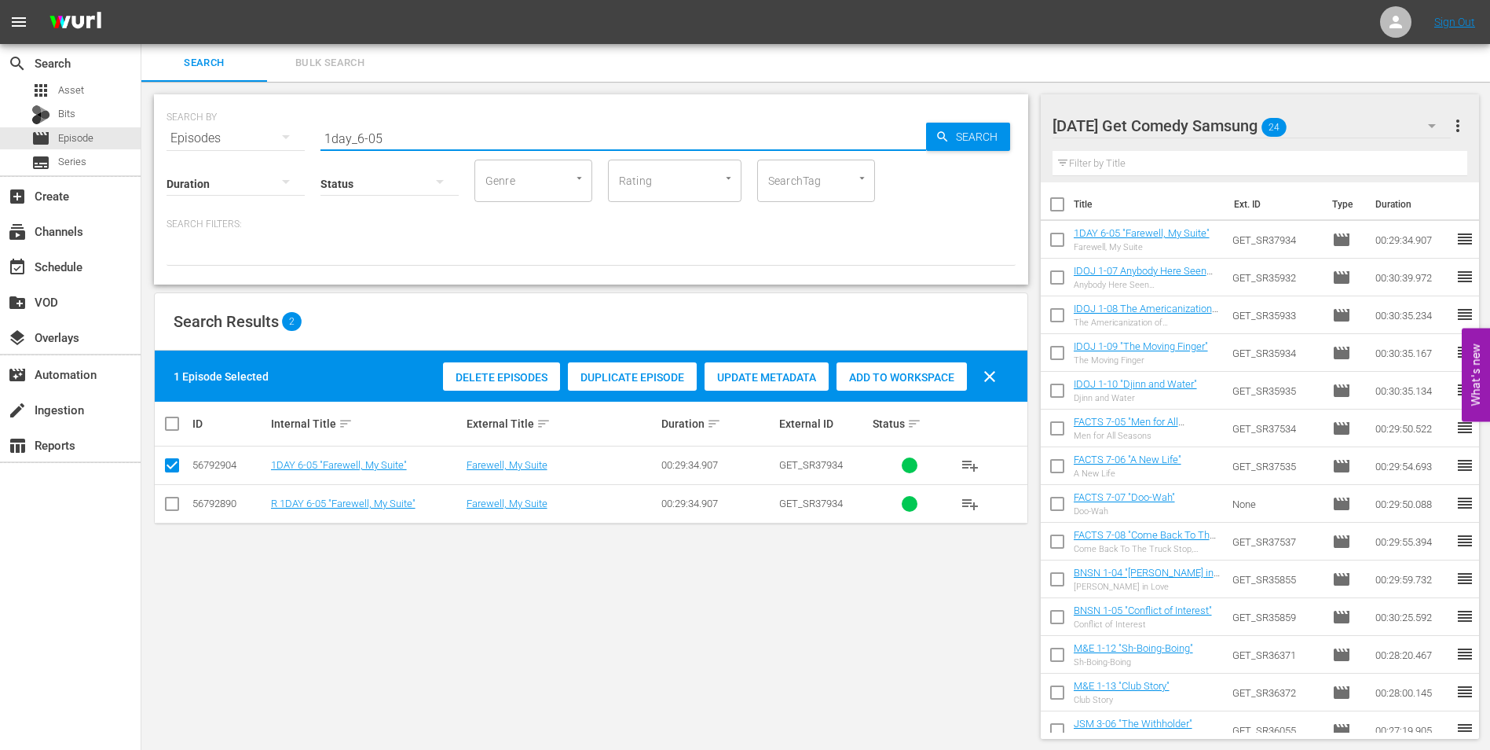
drag, startPoint x: 420, startPoint y: 141, endPoint x: 301, endPoint y: 123, distance: 120.9
click at [301, 123] on div "SEARCH BY Search By Episodes Search ID, Title, Description, Keywords, or Catego…" at bounding box center [591, 129] width 849 height 57
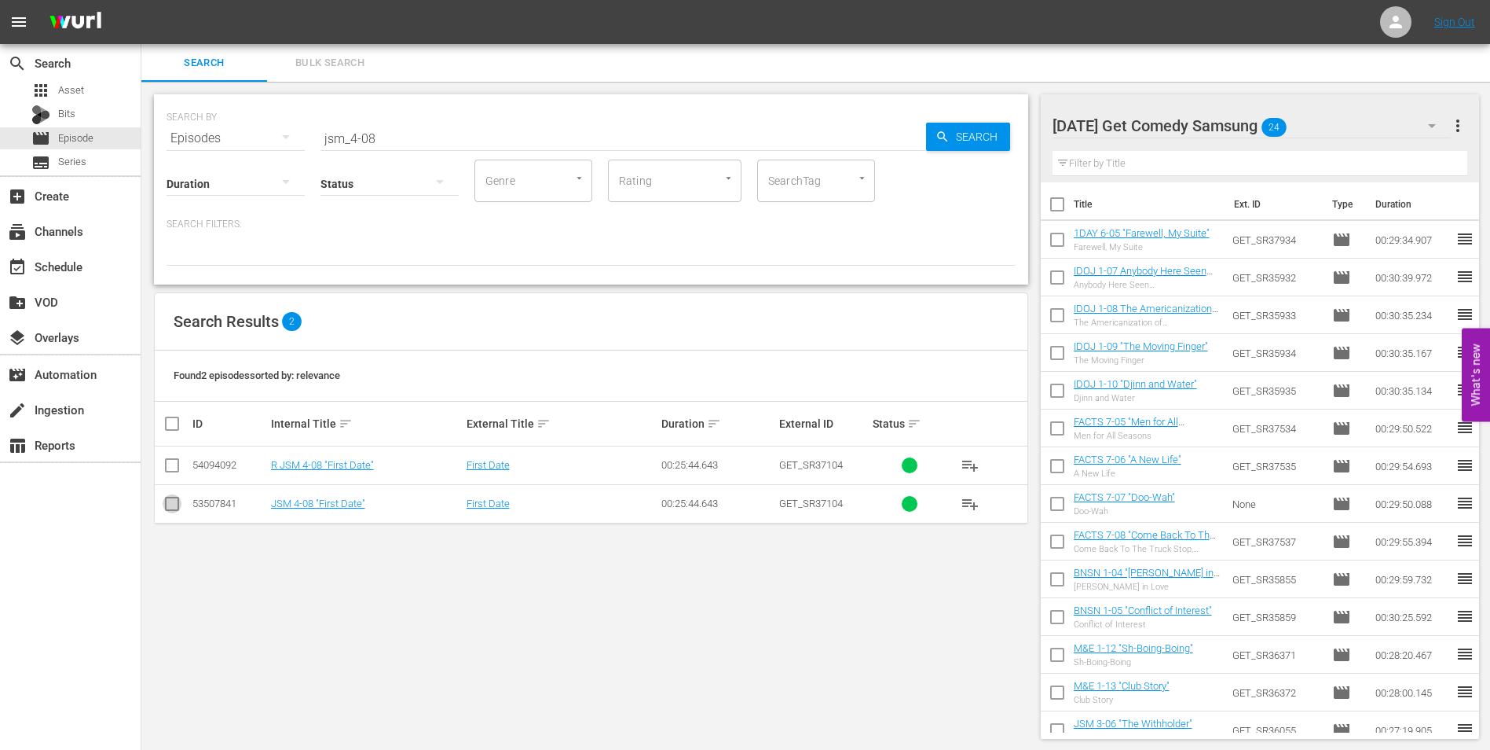
click at [174, 500] on input "checkbox" at bounding box center [172, 506] width 19 height 19
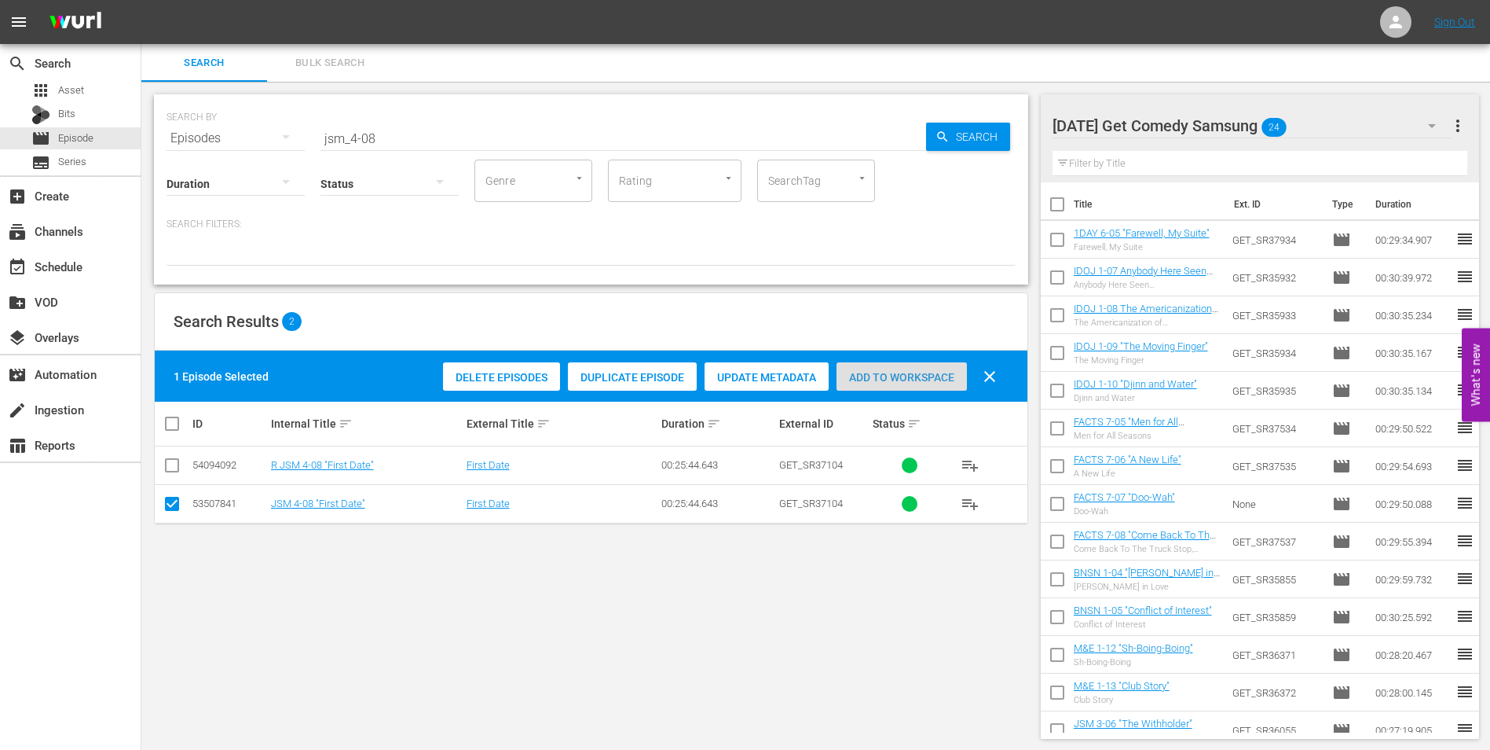
click at [890, 376] on span "Add to Workspace" at bounding box center [902, 377] width 130 height 13
click at [1325, 128] on div "[DATE] Get Comedy Samsung 25" at bounding box center [1252, 126] width 399 height 44
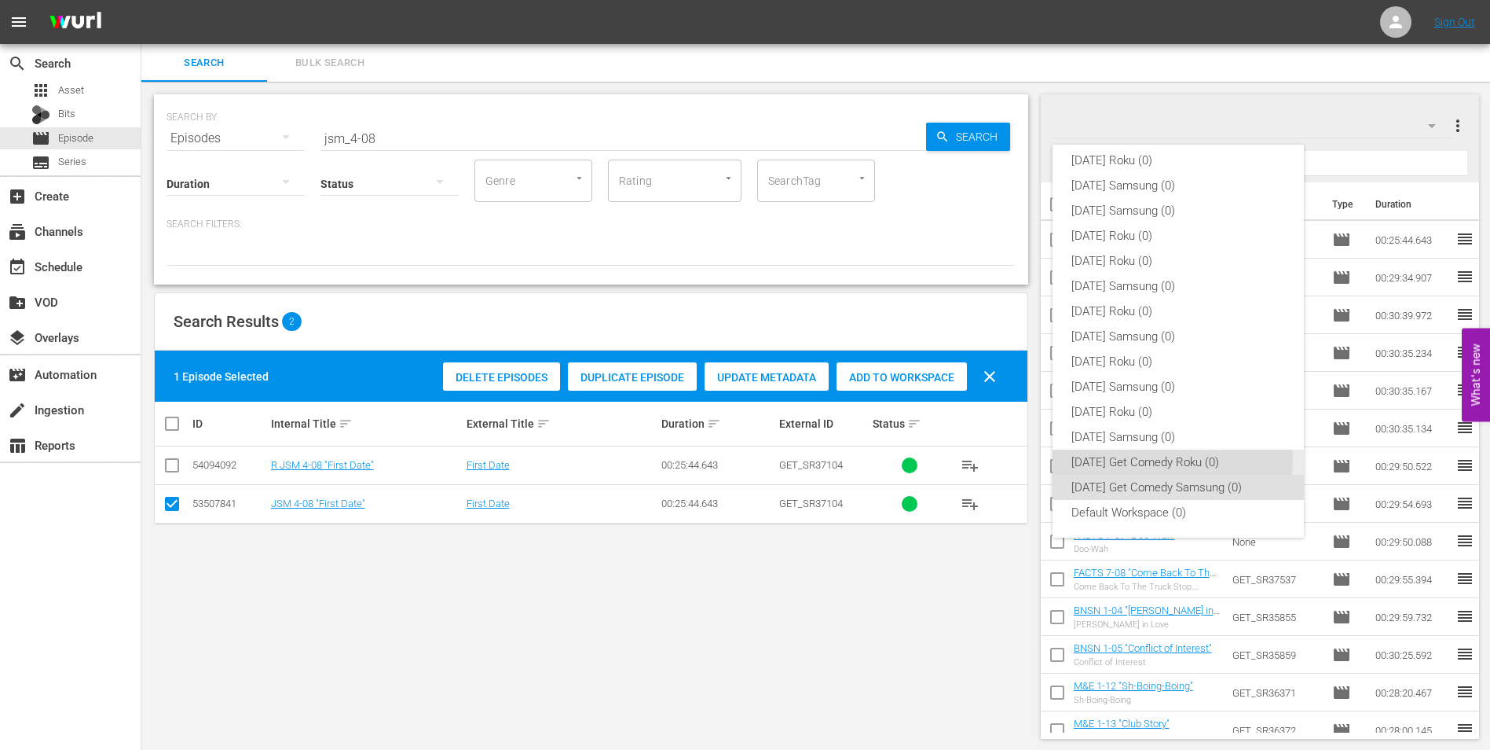
click at [1153, 458] on div "[DATE] Get Comedy Roku (0)" at bounding box center [1179, 461] width 214 height 25
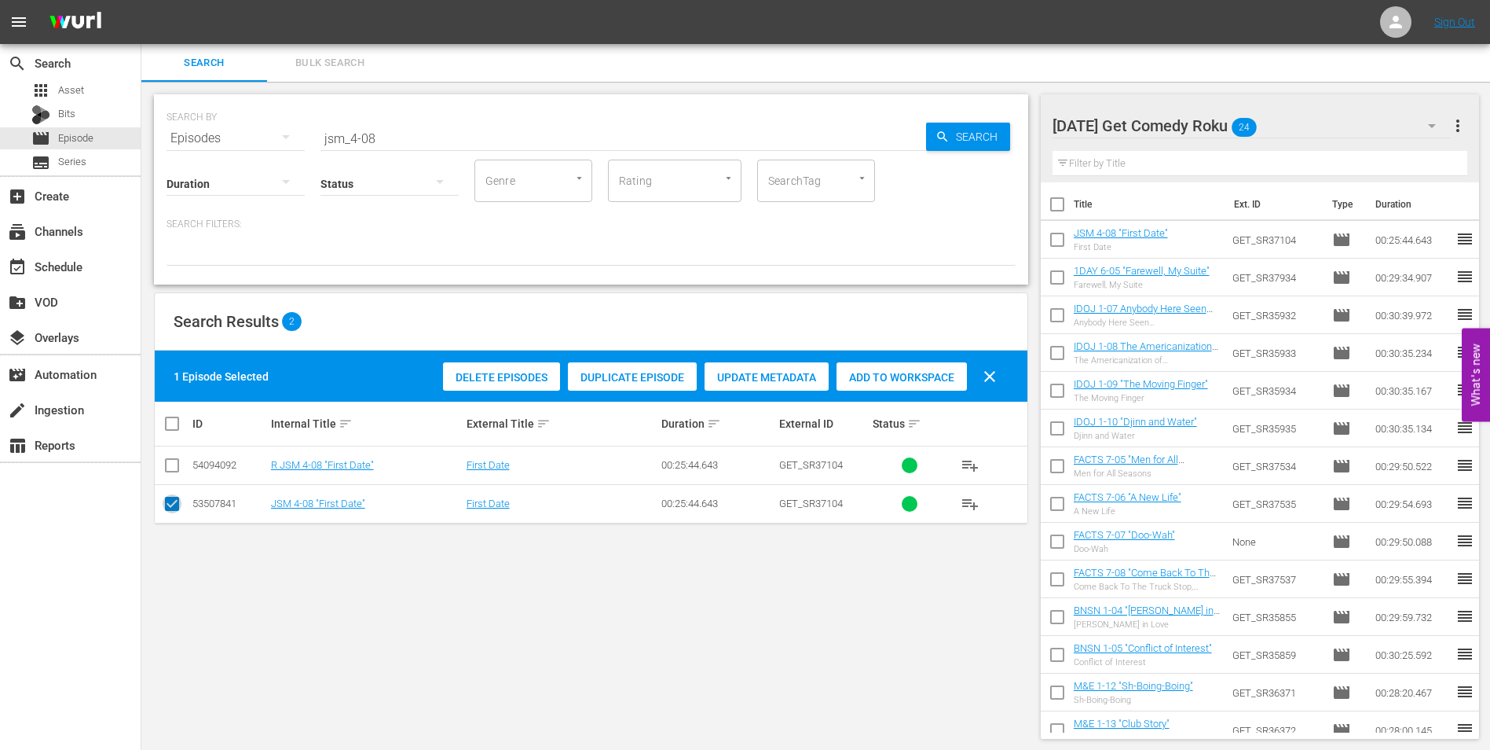
click at [167, 498] on input "checkbox" at bounding box center [172, 506] width 19 height 19
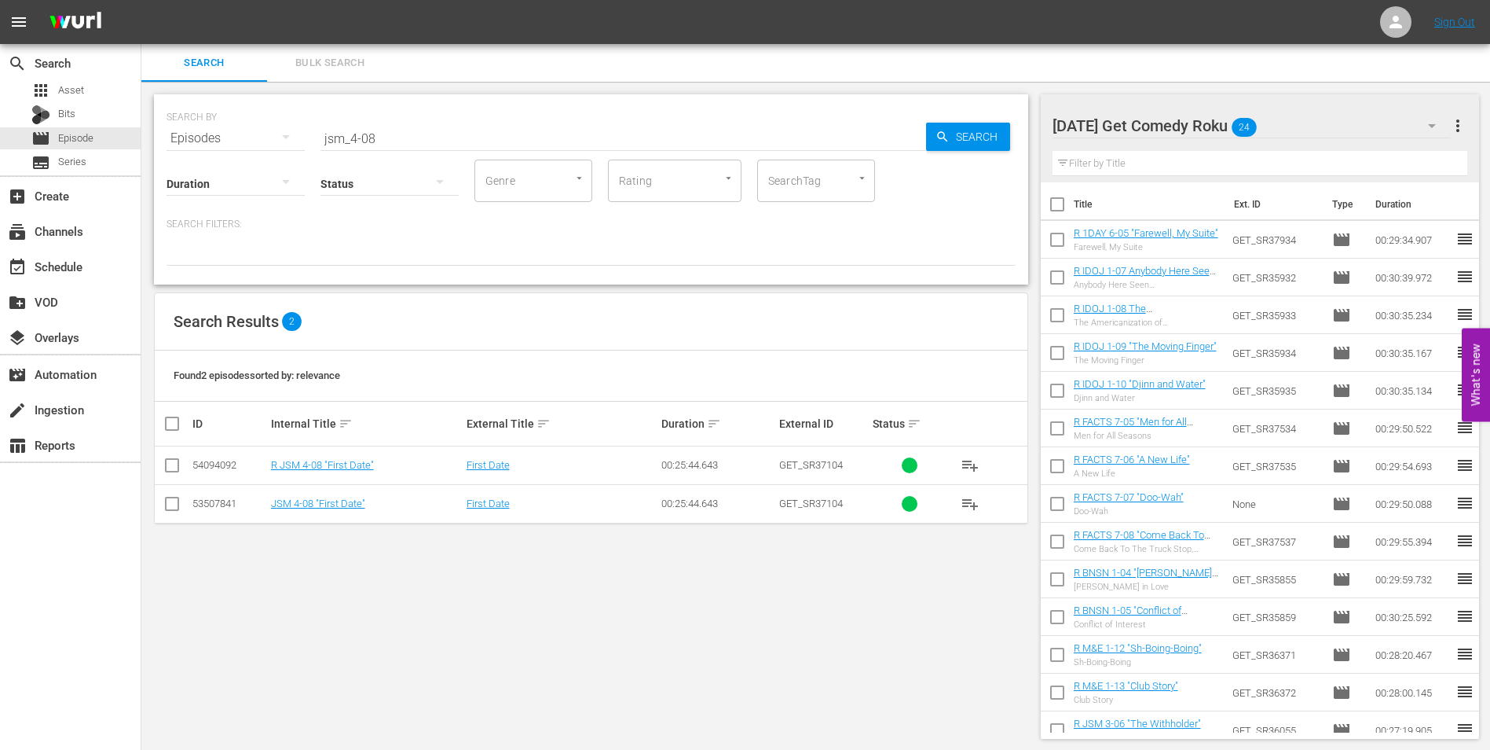
click at [172, 474] on input "checkbox" at bounding box center [172, 468] width 19 height 19
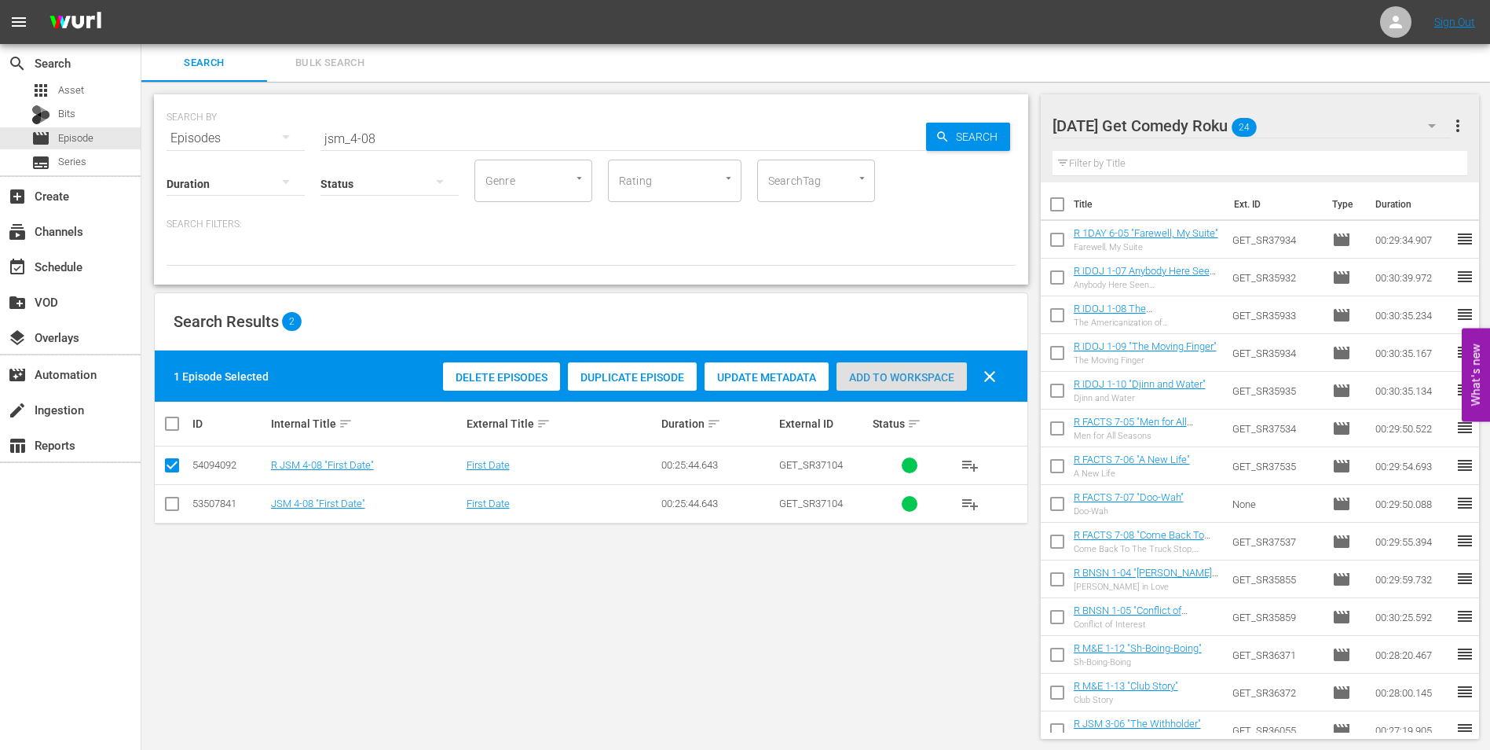
click at [909, 376] on span "Add to Workspace" at bounding box center [902, 377] width 130 height 13
click at [1289, 122] on div "[DATE] Get Comedy Roku 25" at bounding box center [1252, 126] width 399 height 44
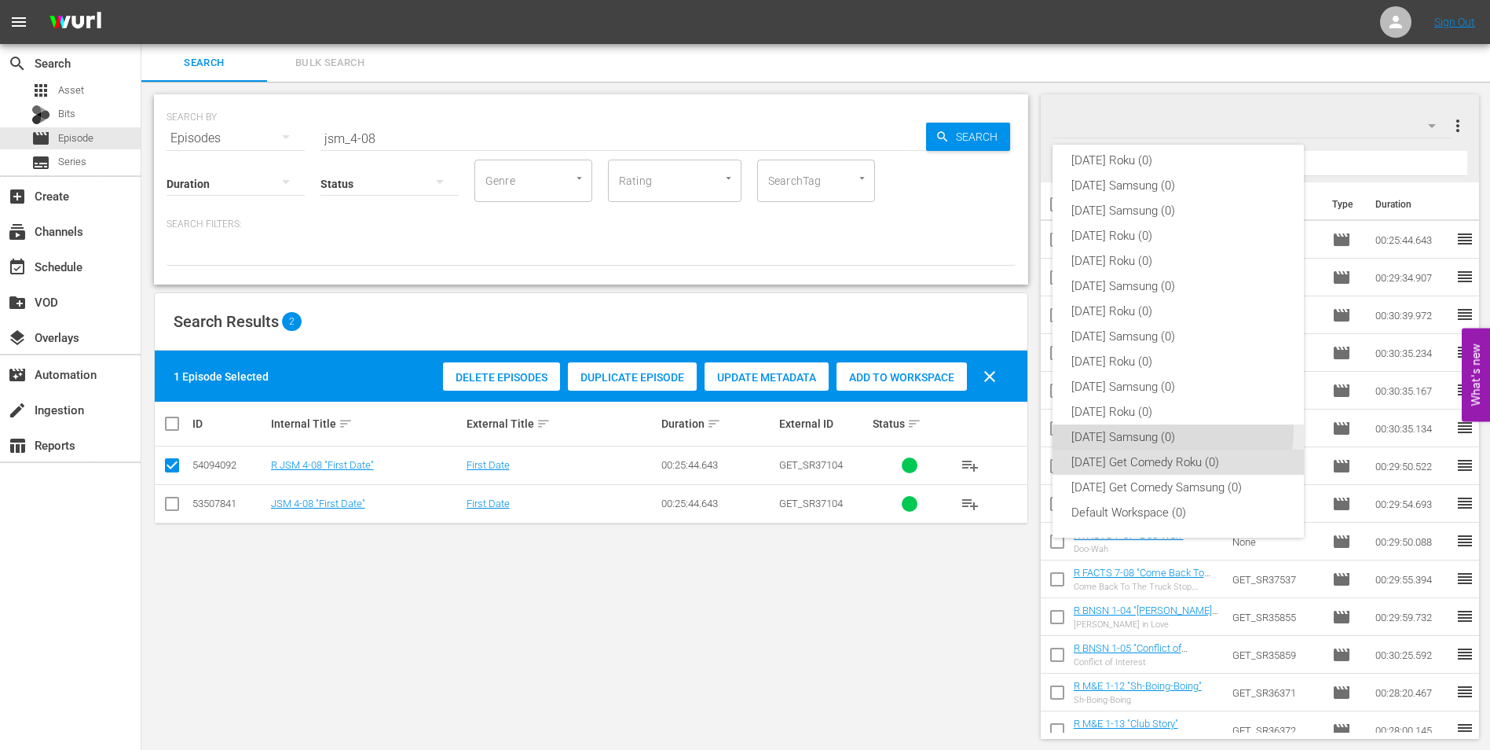
click at [1165, 429] on div "[DATE] Samsung (0)" at bounding box center [1179, 436] width 214 height 25
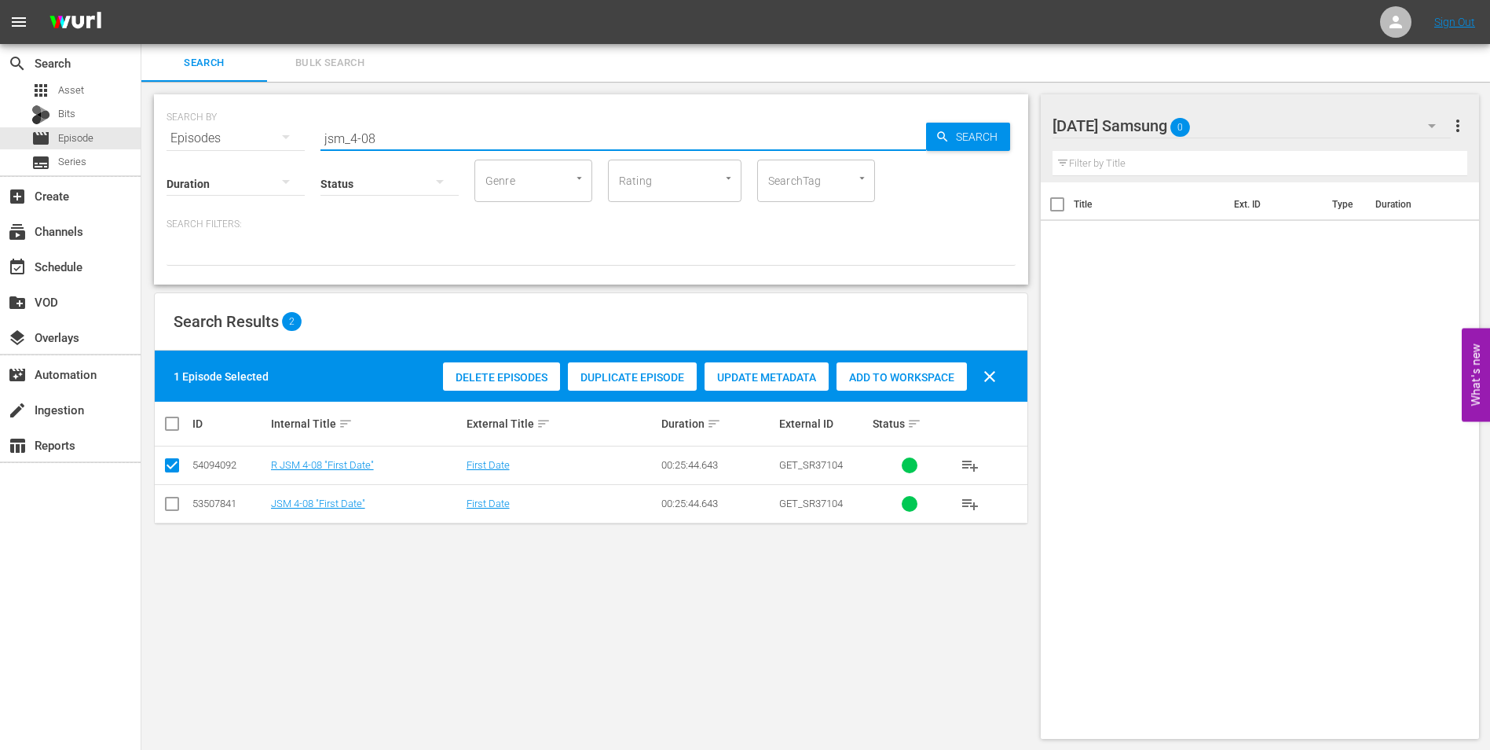
drag, startPoint x: 401, startPoint y: 136, endPoint x: 172, endPoint y: 130, distance: 229.5
click at [185, 131] on div "SEARCH BY Search By Episodes Search ID, Title, Description, Keywords, or Catego…" at bounding box center [591, 129] width 849 height 57
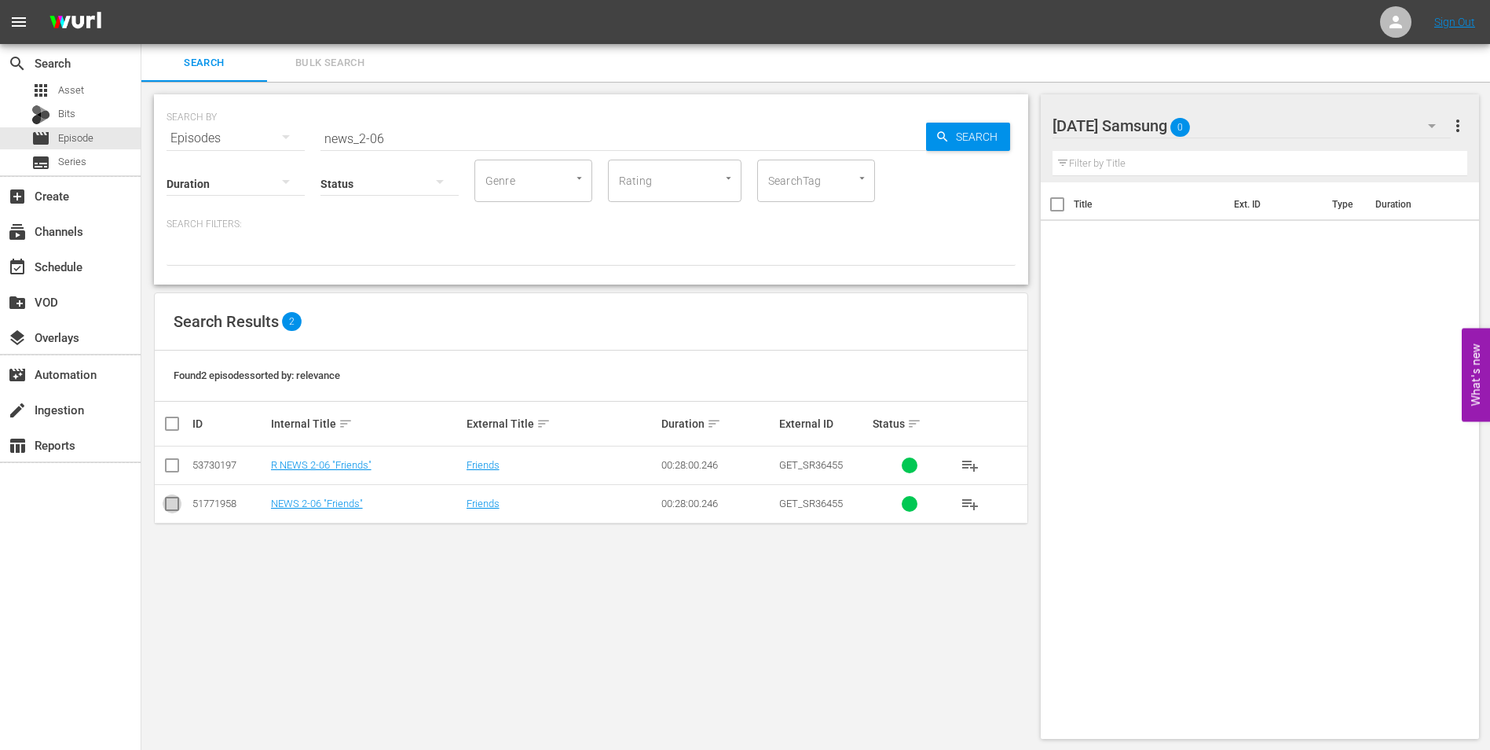
click at [170, 503] on input "checkbox" at bounding box center [172, 506] width 19 height 19
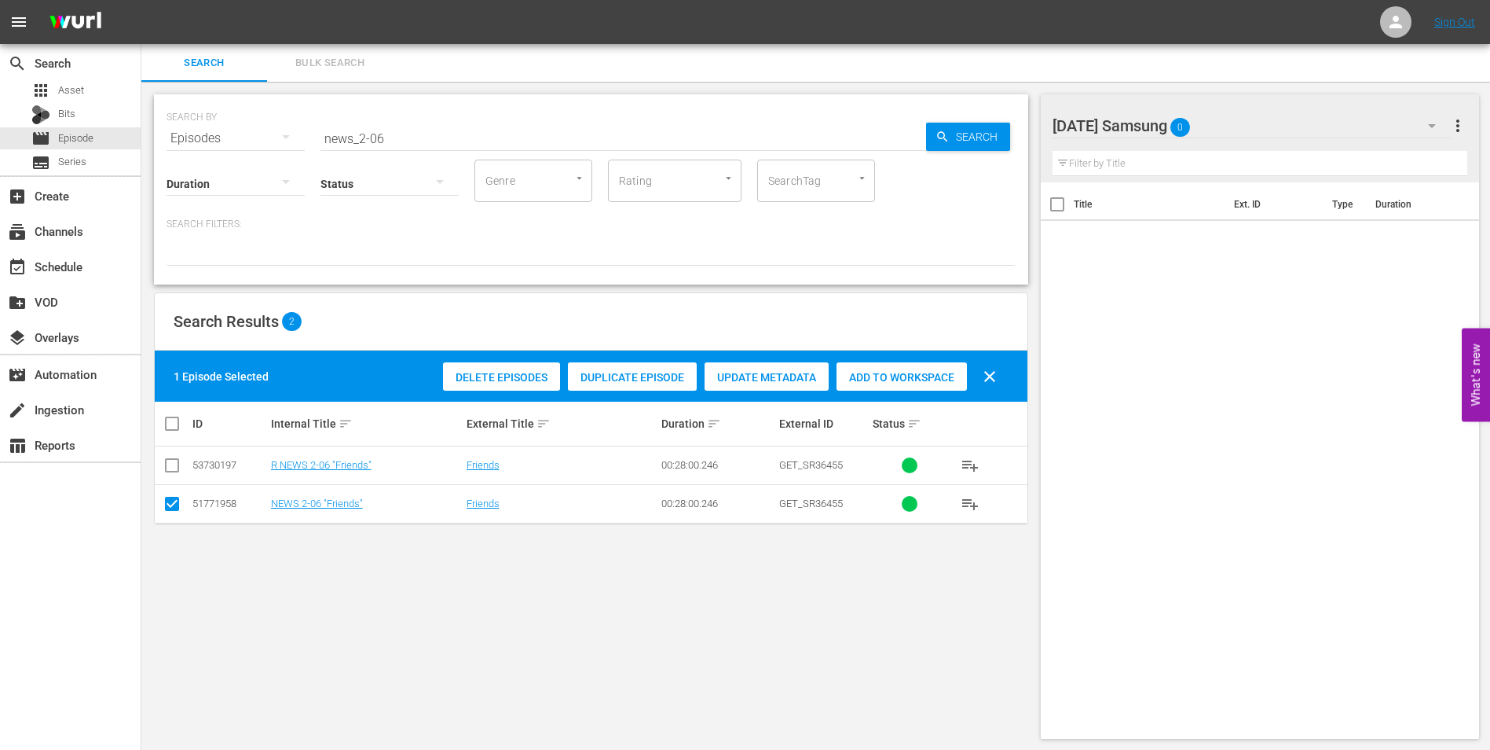
click at [853, 371] on span "Add to Workspace" at bounding box center [902, 377] width 130 height 13
click at [1241, 124] on div "[DATE] Samsung 1" at bounding box center [1252, 126] width 399 height 44
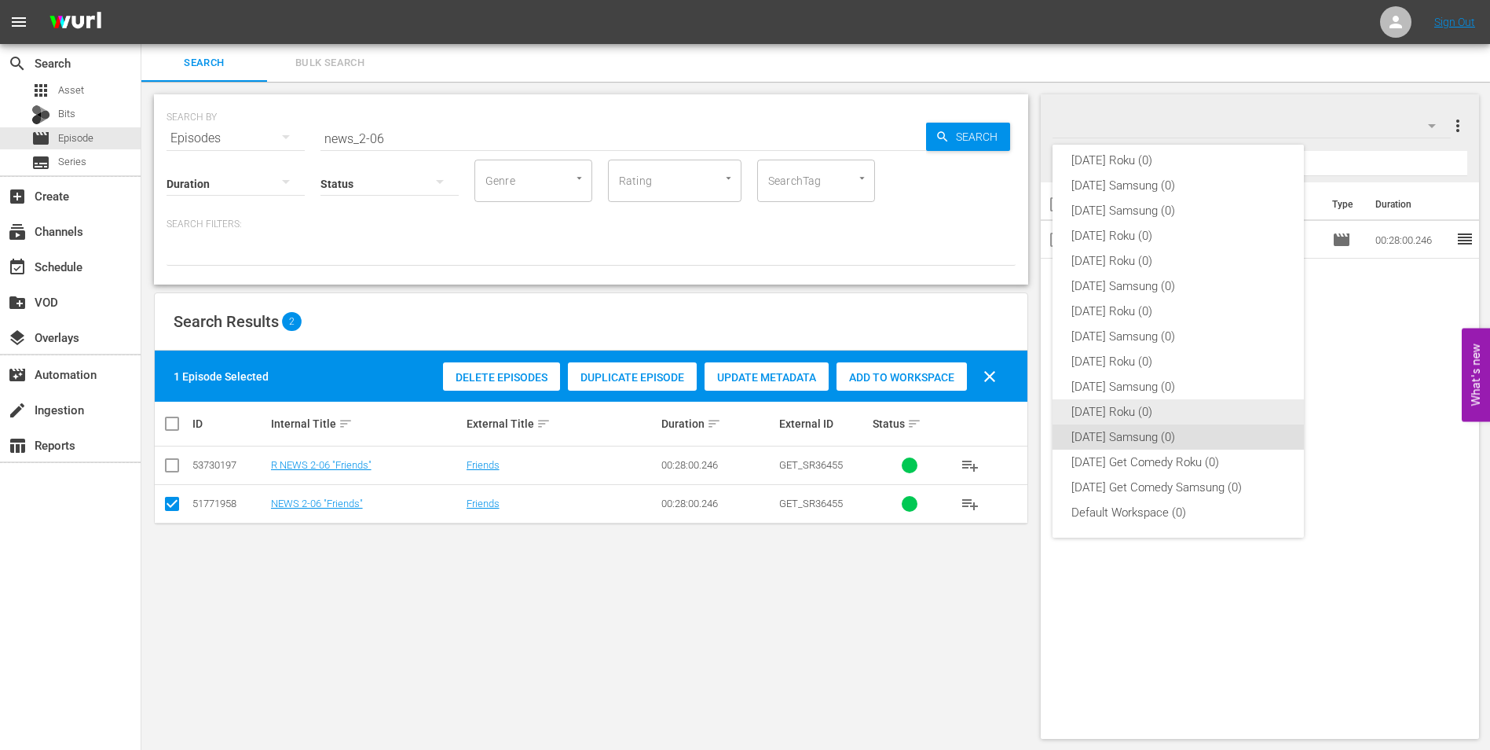
click at [1126, 409] on div "[DATE] Roku (0)" at bounding box center [1179, 411] width 214 height 25
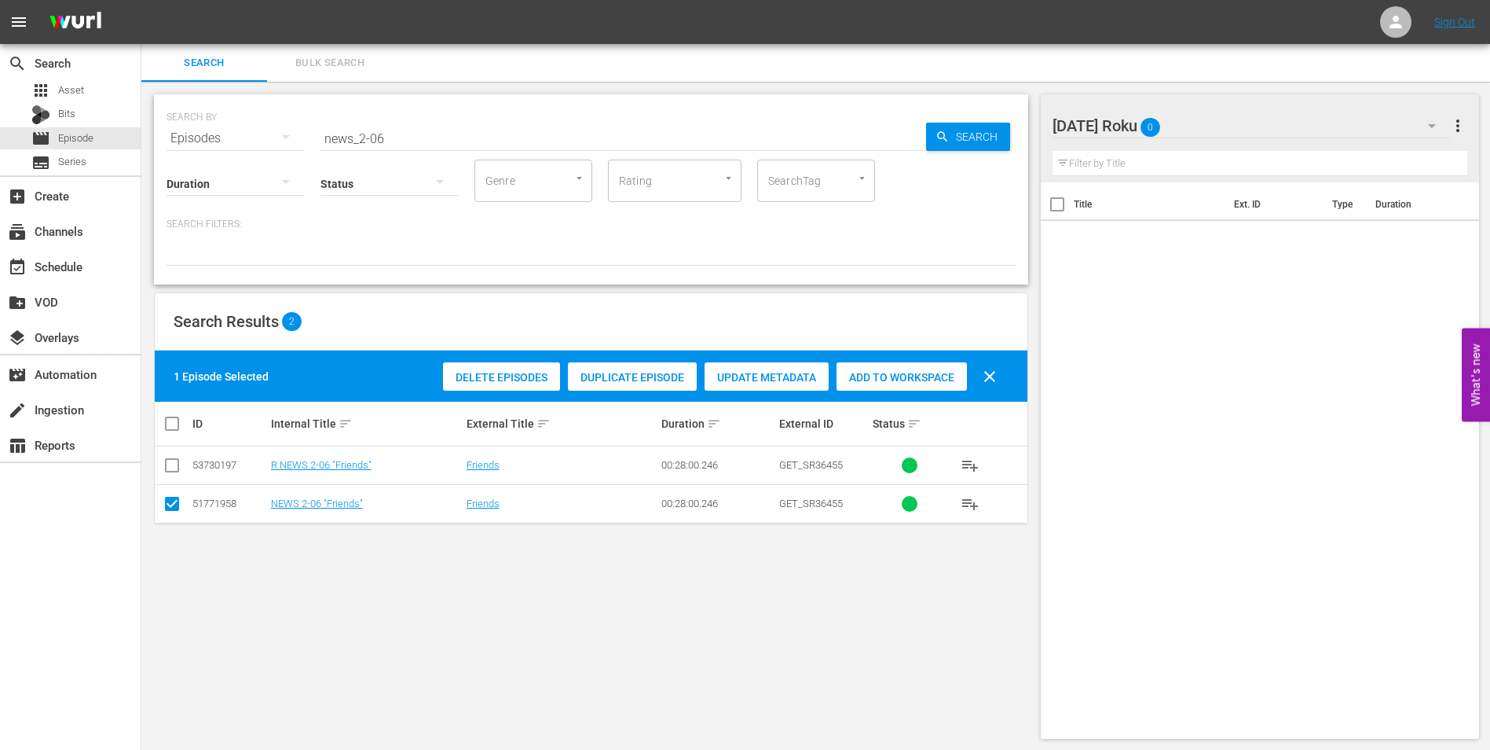
drag, startPoint x: 175, startPoint y: 508, endPoint x: 175, endPoint y: 486, distance: 22.0
click at [175, 503] on input "checkbox" at bounding box center [172, 506] width 19 height 19
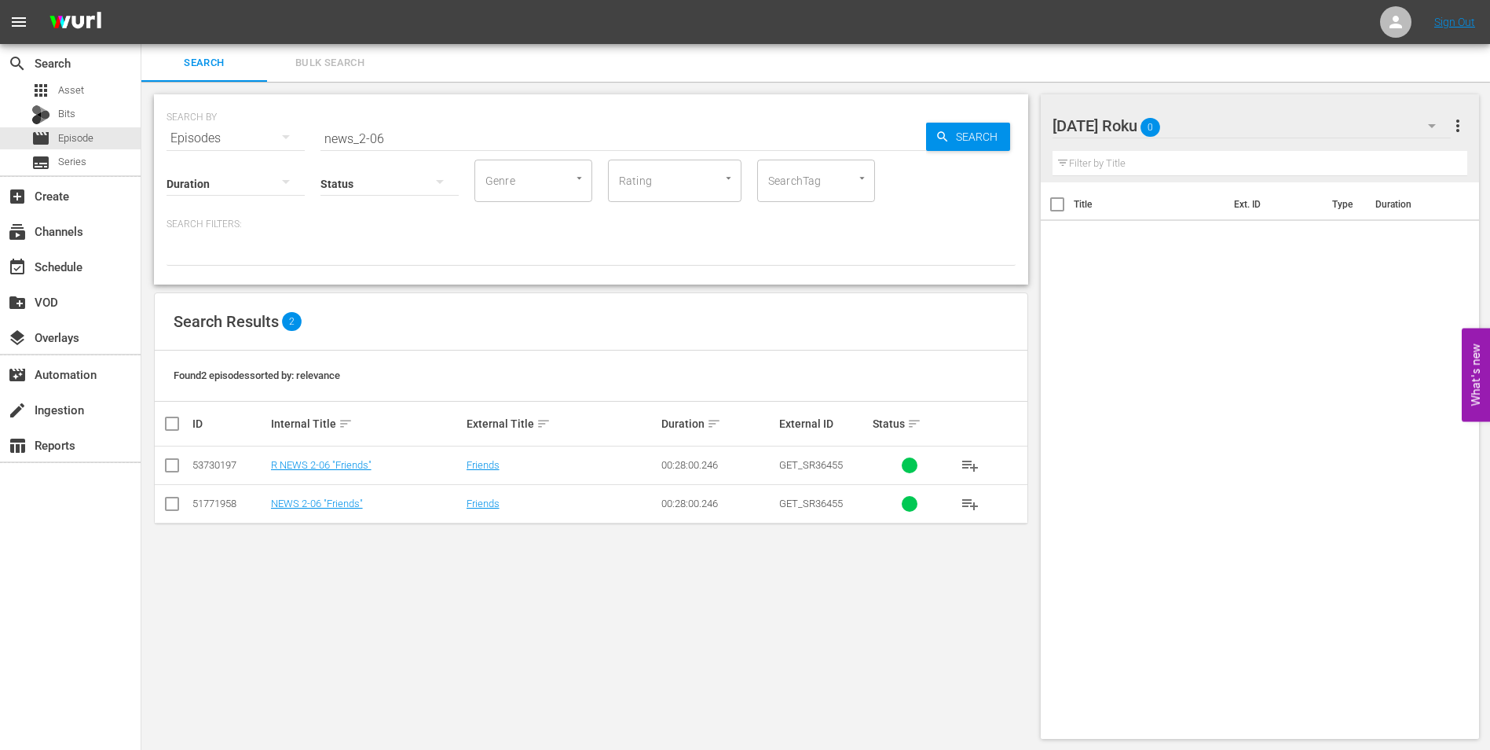
click at [173, 466] on input "checkbox" at bounding box center [172, 468] width 19 height 19
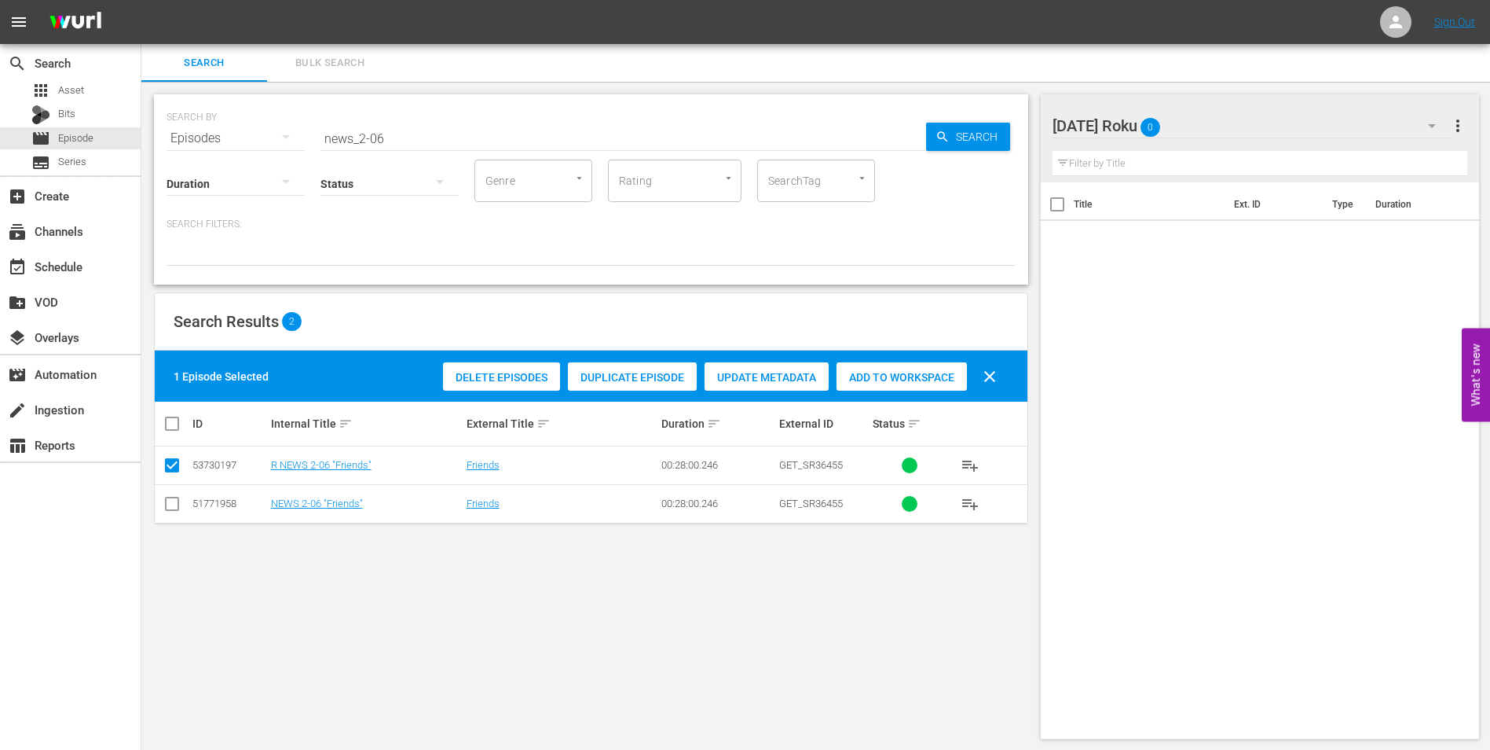
click at [898, 369] on div "Add to Workspace" at bounding box center [902, 377] width 130 height 30
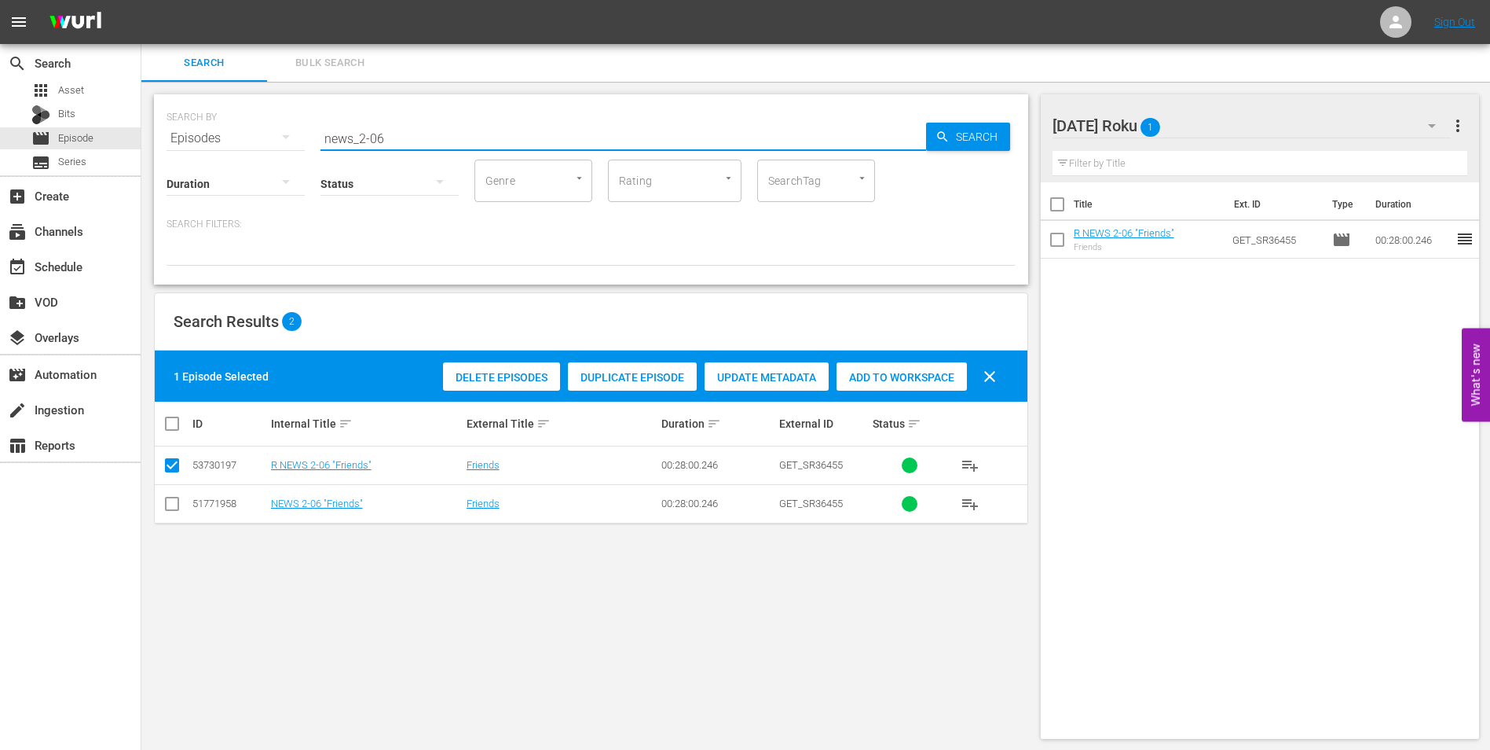
drag, startPoint x: 378, startPoint y: 133, endPoint x: 408, endPoint y: 135, distance: 29.9
click at [408, 135] on input "news_2-06" at bounding box center [624, 138] width 606 height 38
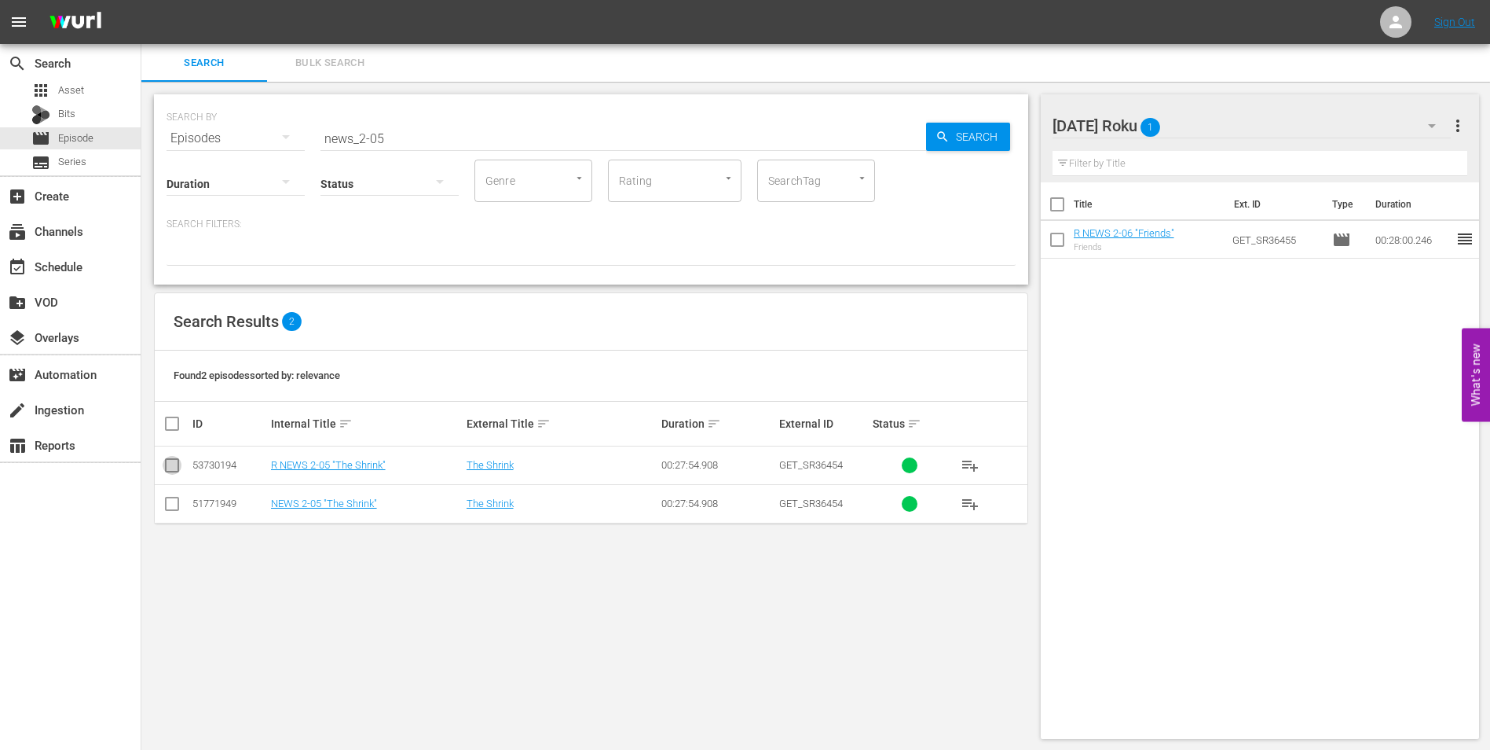
click at [170, 466] on input "checkbox" at bounding box center [172, 468] width 19 height 19
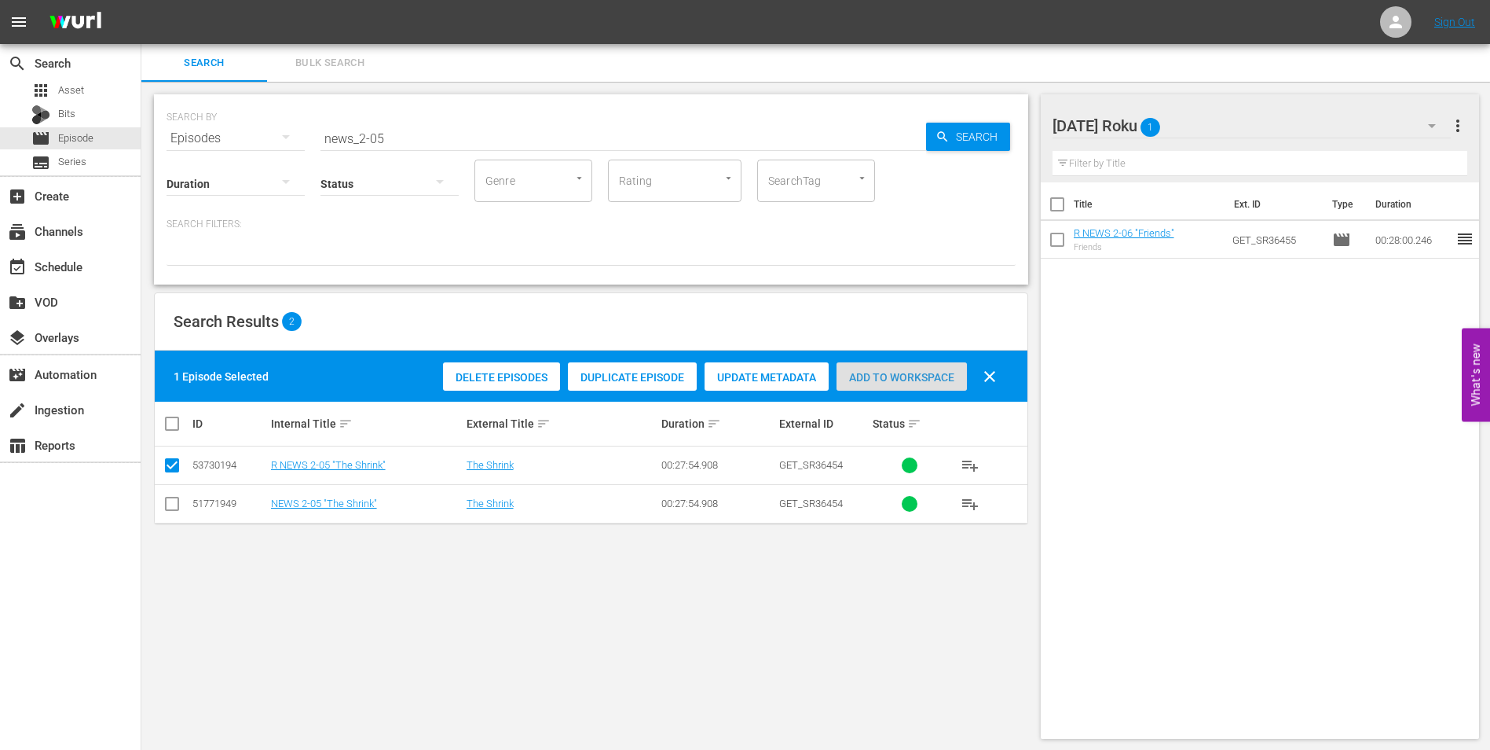
click at [884, 365] on div "Add to Workspace" at bounding box center [902, 377] width 130 height 30
click at [1234, 119] on div "[DATE] Roku 2" at bounding box center [1252, 126] width 399 height 44
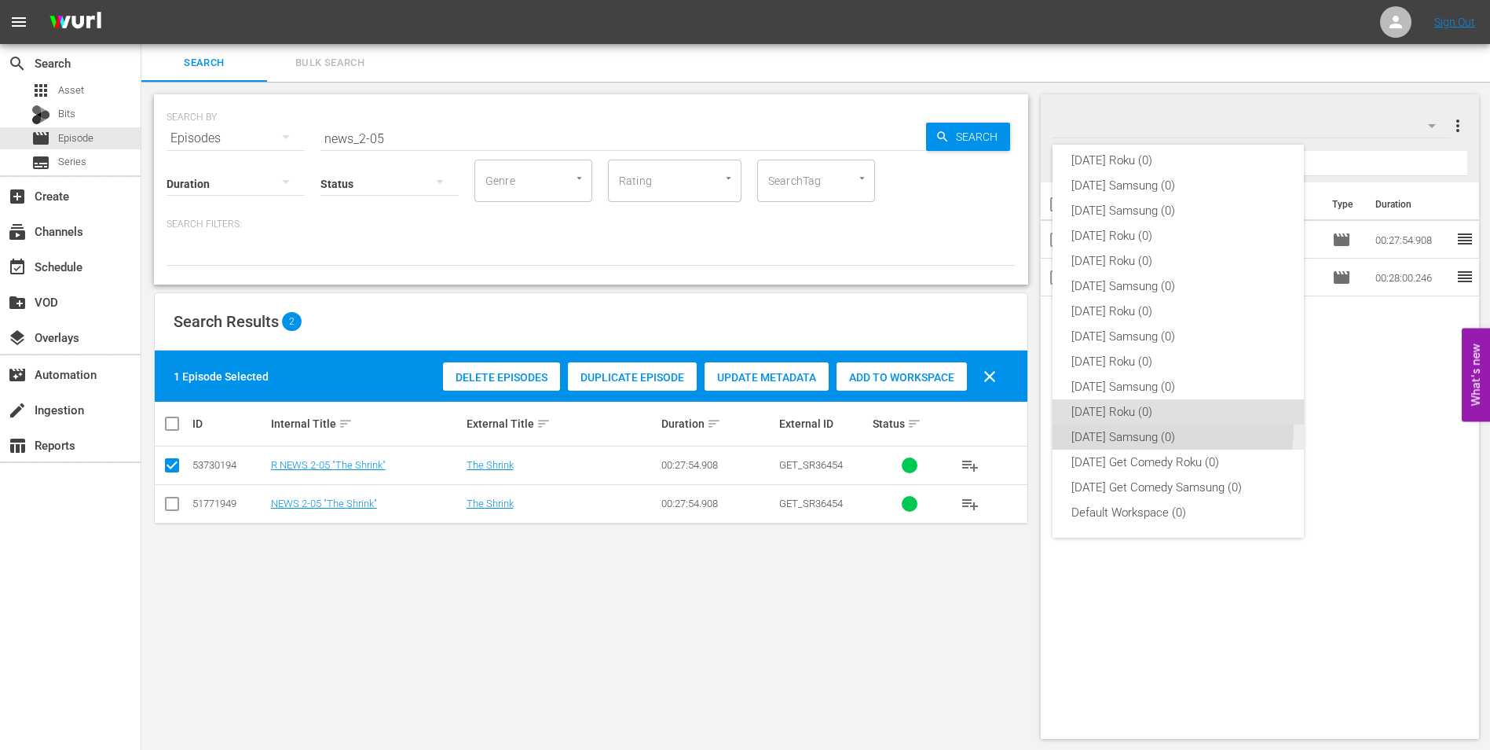
click at [1171, 429] on div "[DATE] Samsung (0)" at bounding box center [1179, 436] width 214 height 25
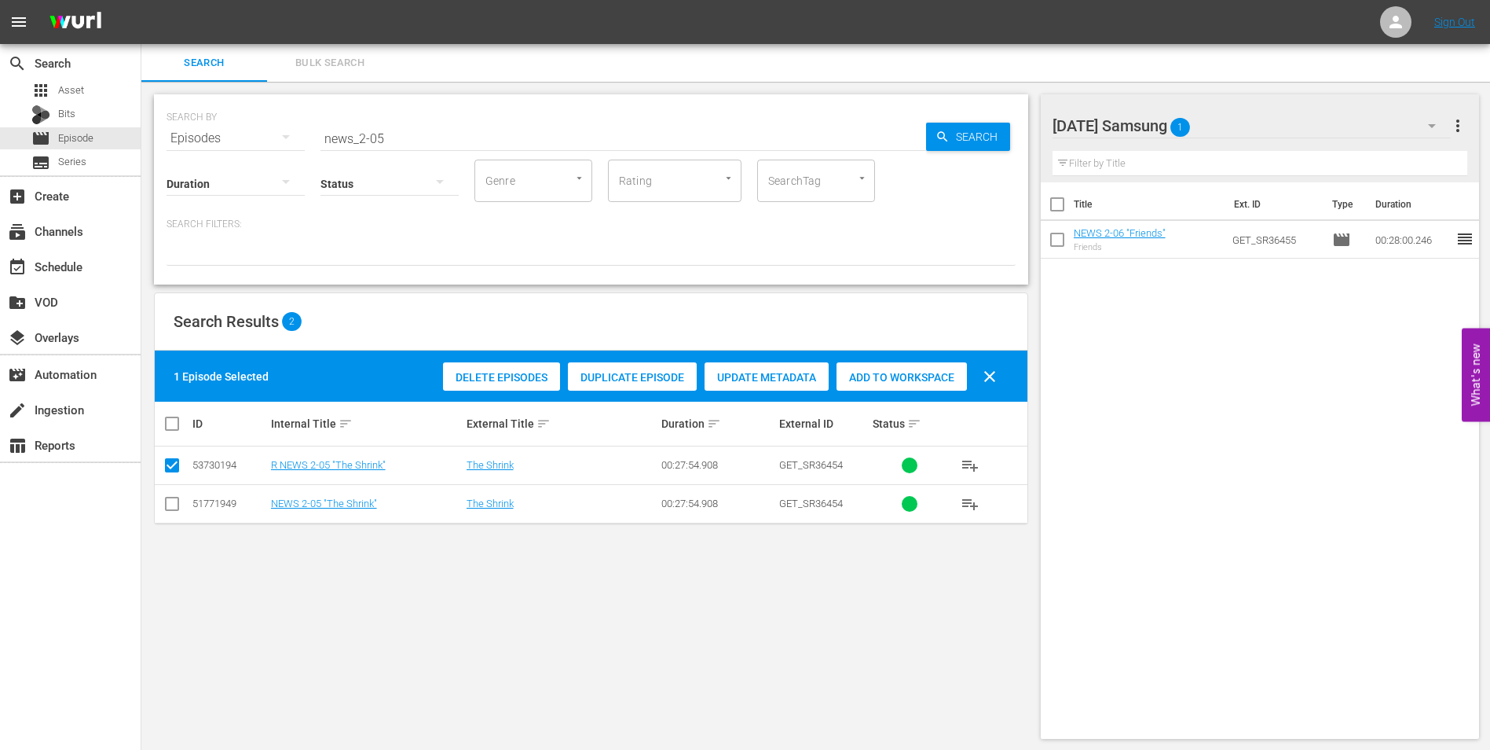
drag, startPoint x: 169, startPoint y: 507, endPoint x: 171, endPoint y: 486, distance: 20.6
click at [170, 502] on input "checkbox" at bounding box center [172, 506] width 19 height 19
click at [172, 456] on icon at bounding box center [172, 465] width 19 height 19
click at [173, 467] on input "checkbox" at bounding box center [172, 468] width 19 height 19
click at [874, 378] on span "Add to Workspace" at bounding box center [902, 377] width 130 height 13
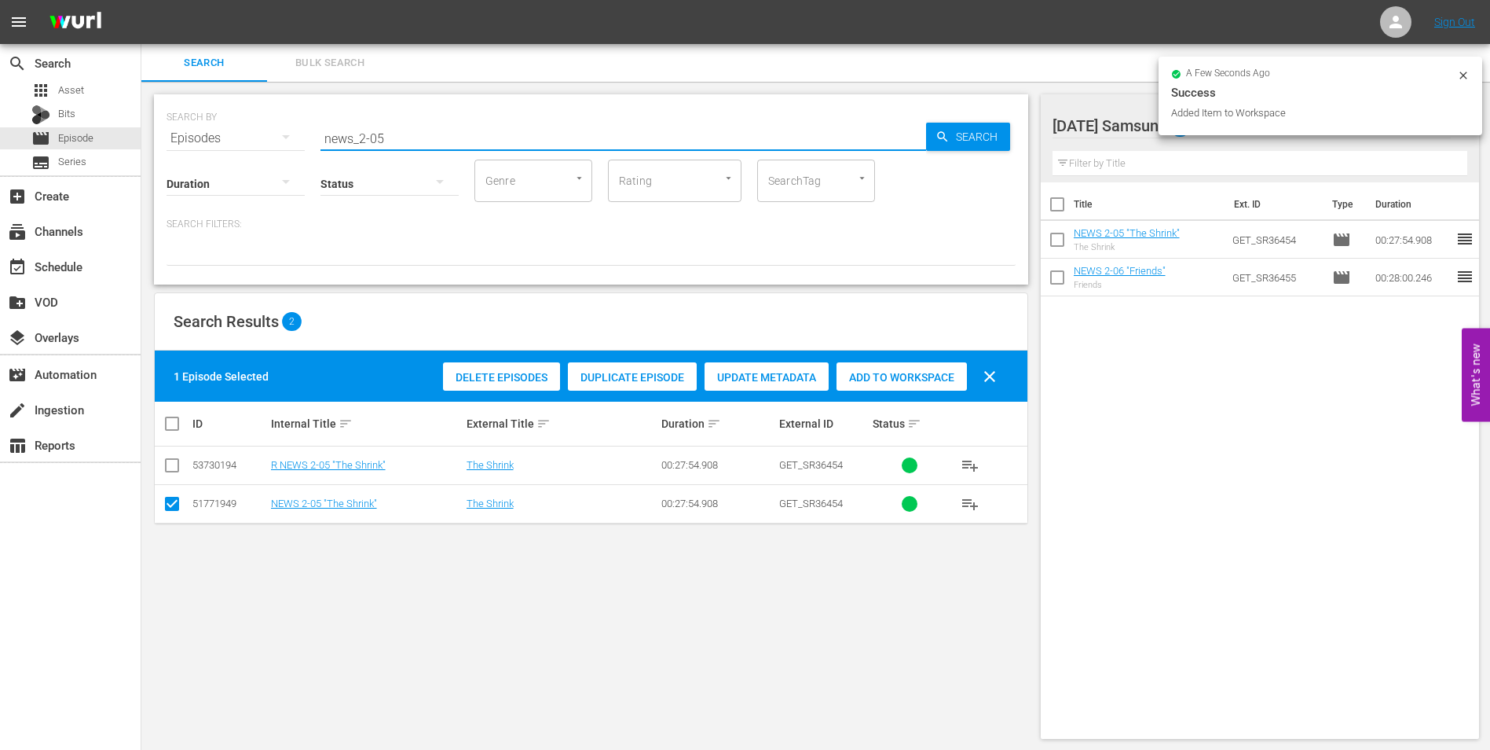
drag, startPoint x: 377, startPoint y: 130, endPoint x: 421, endPoint y: 145, distance: 46.5
click at [421, 145] on div "SEARCH BY Search By Episodes Search ID, Title, Description, Keywords, or Catego…" at bounding box center [591, 189] width 874 height 190
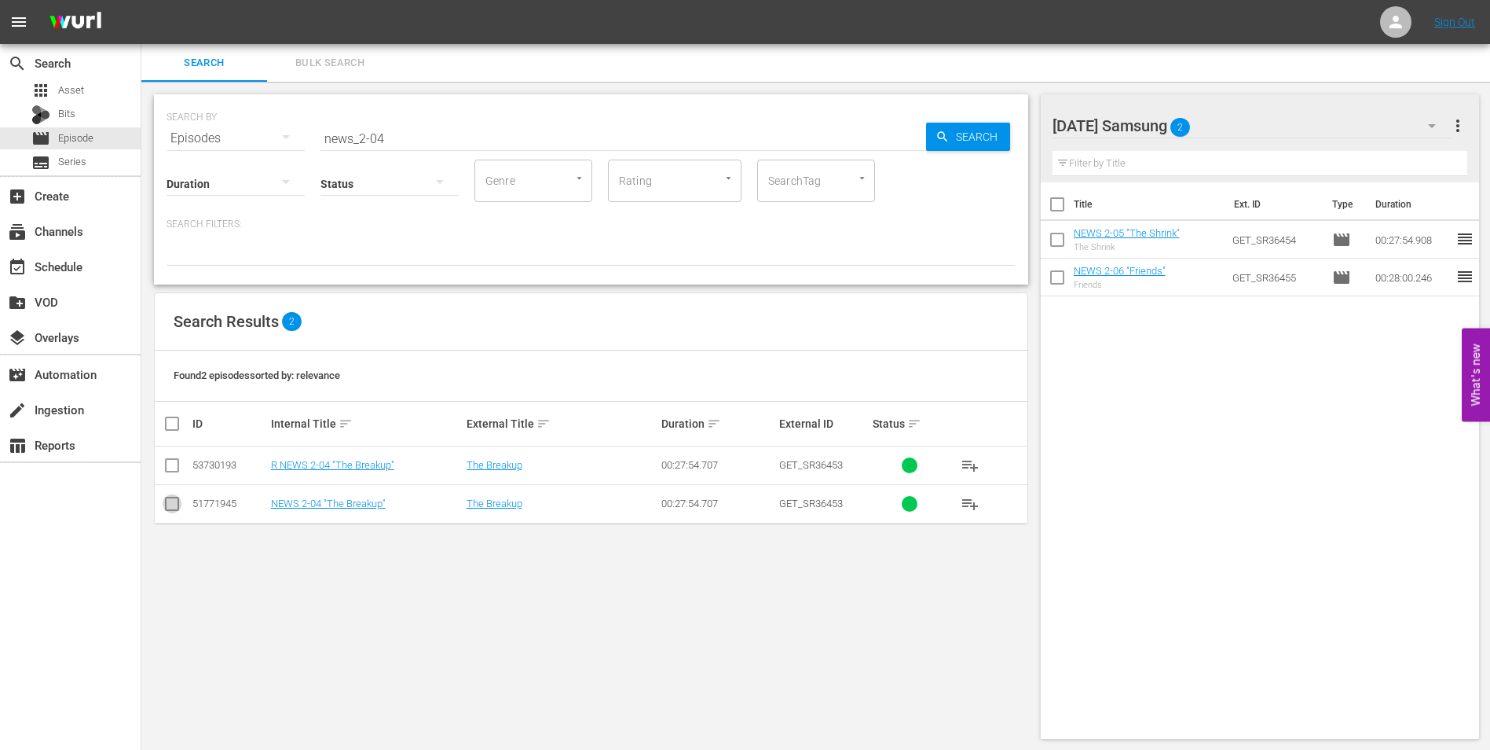
click at [173, 507] on input "checkbox" at bounding box center [172, 506] width 19 height 19
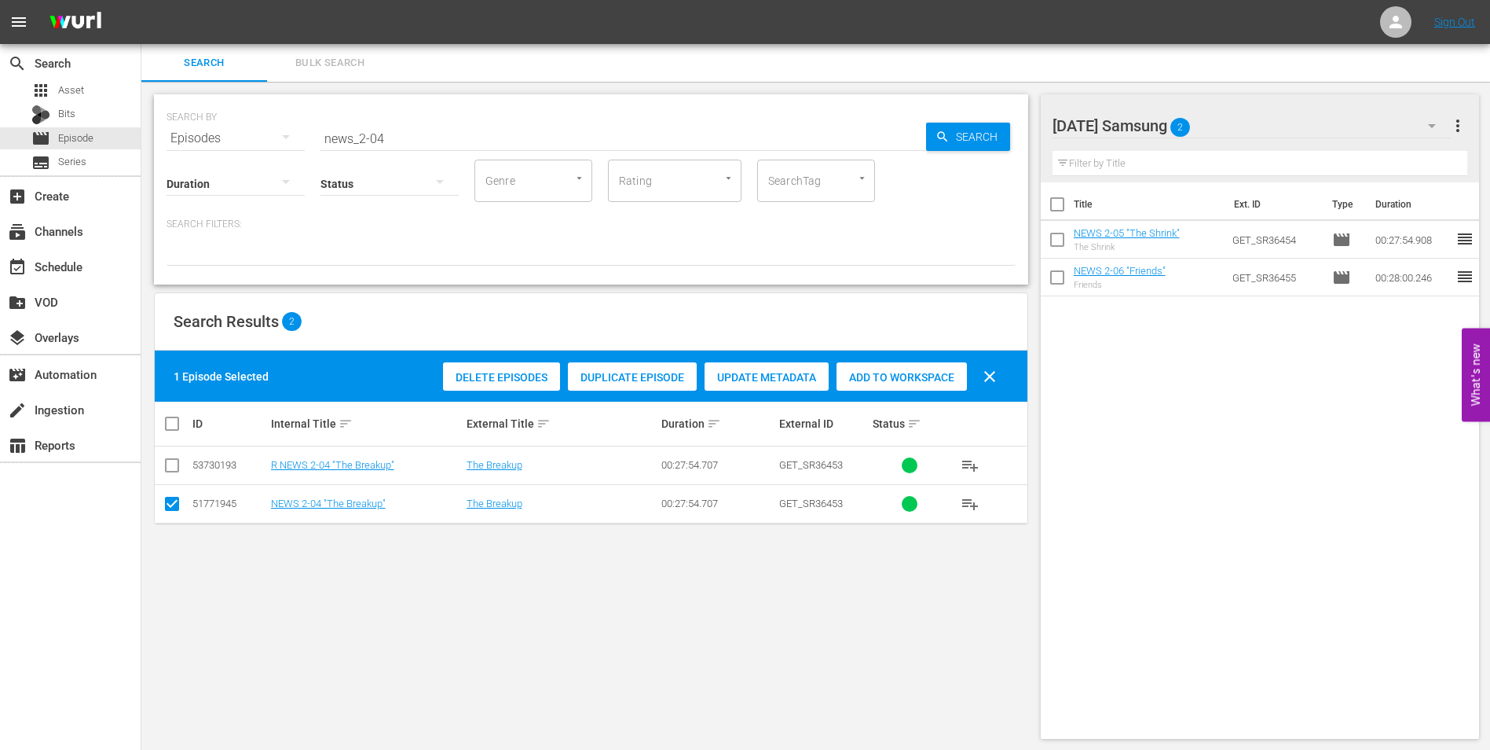
click at [897, 372] on span "Add to Workspace" at bounding box center [902, 377] width 130 height 13
click at [1250, 128] on div "[DATE] Samsung 3" at bounding box center [1252, 126] width 399 height 44
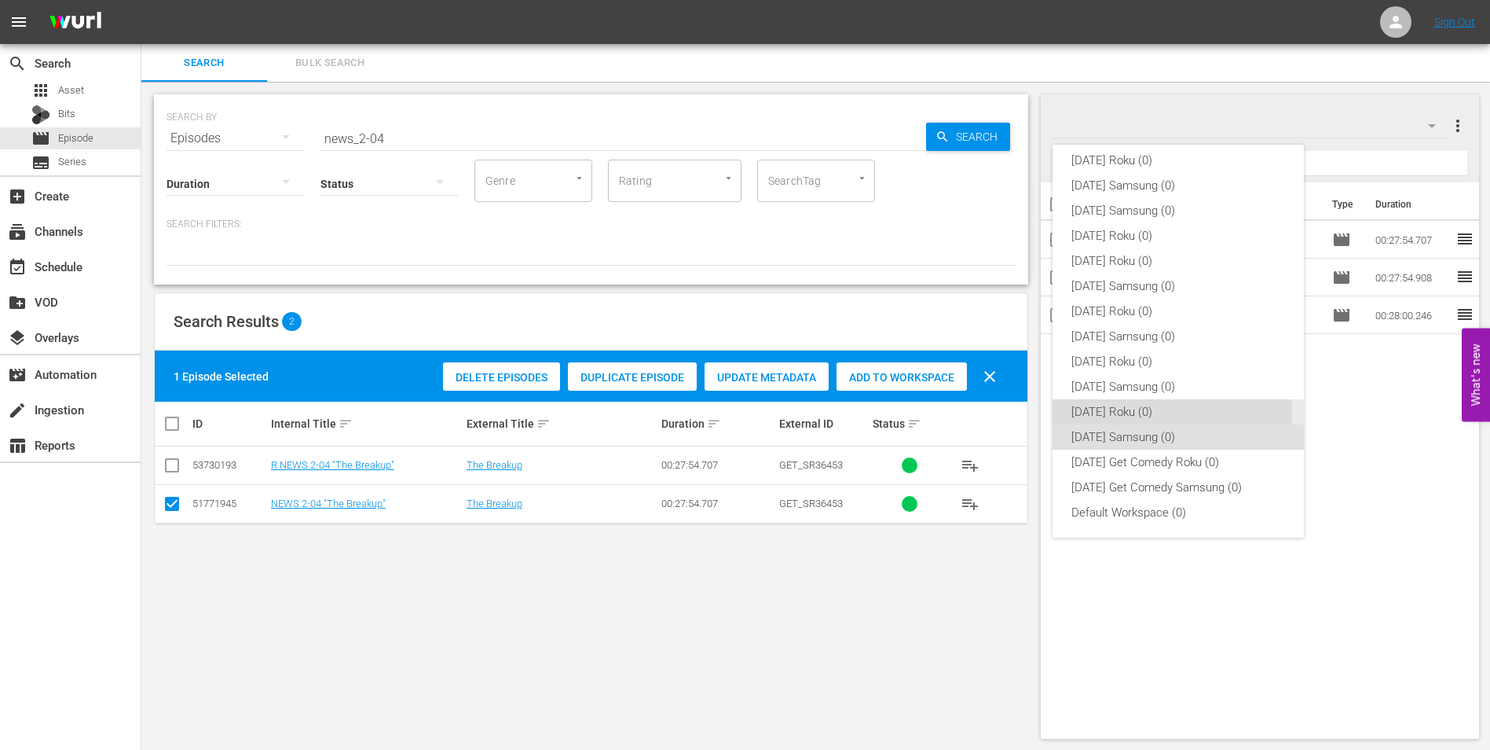
click at [1105, 412] on div "[DATE] Roku (0)" at bounding box center [1179, 411] width 214 height 25
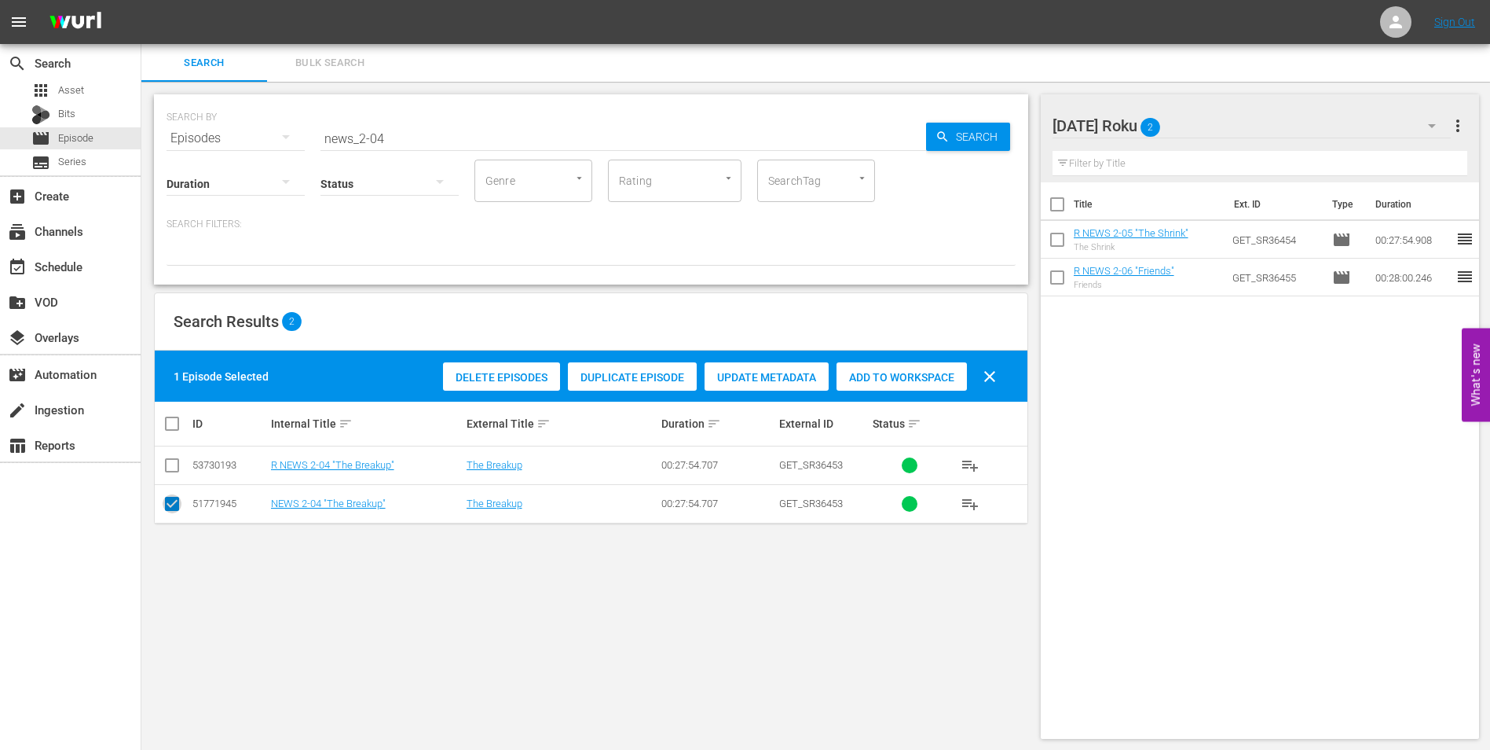
click at [174, 502] on input "checkbox" at bounding box center [172, 506] width 19 height 19
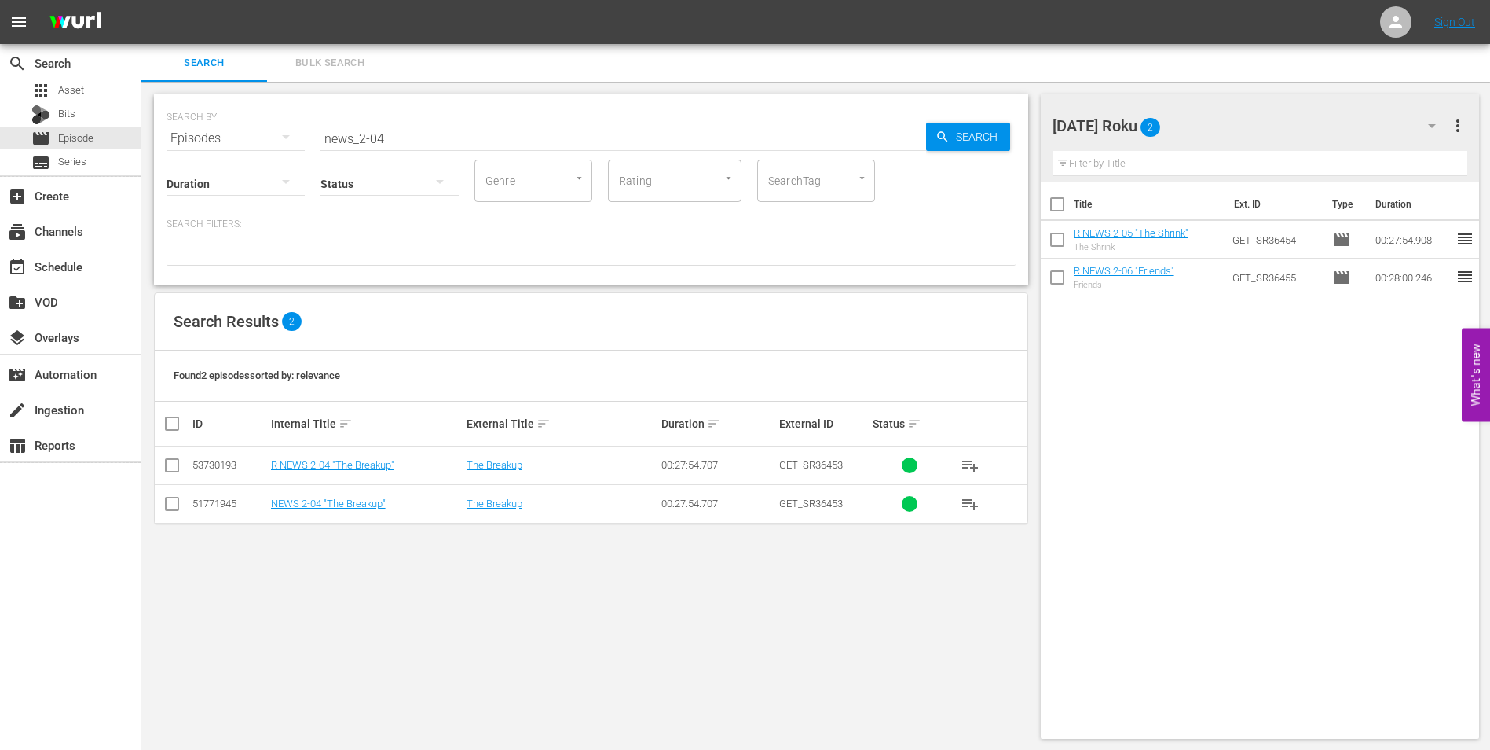
click at [175, 462] on input "checkbox" at bounding box center [172, 468] width 19 height 19
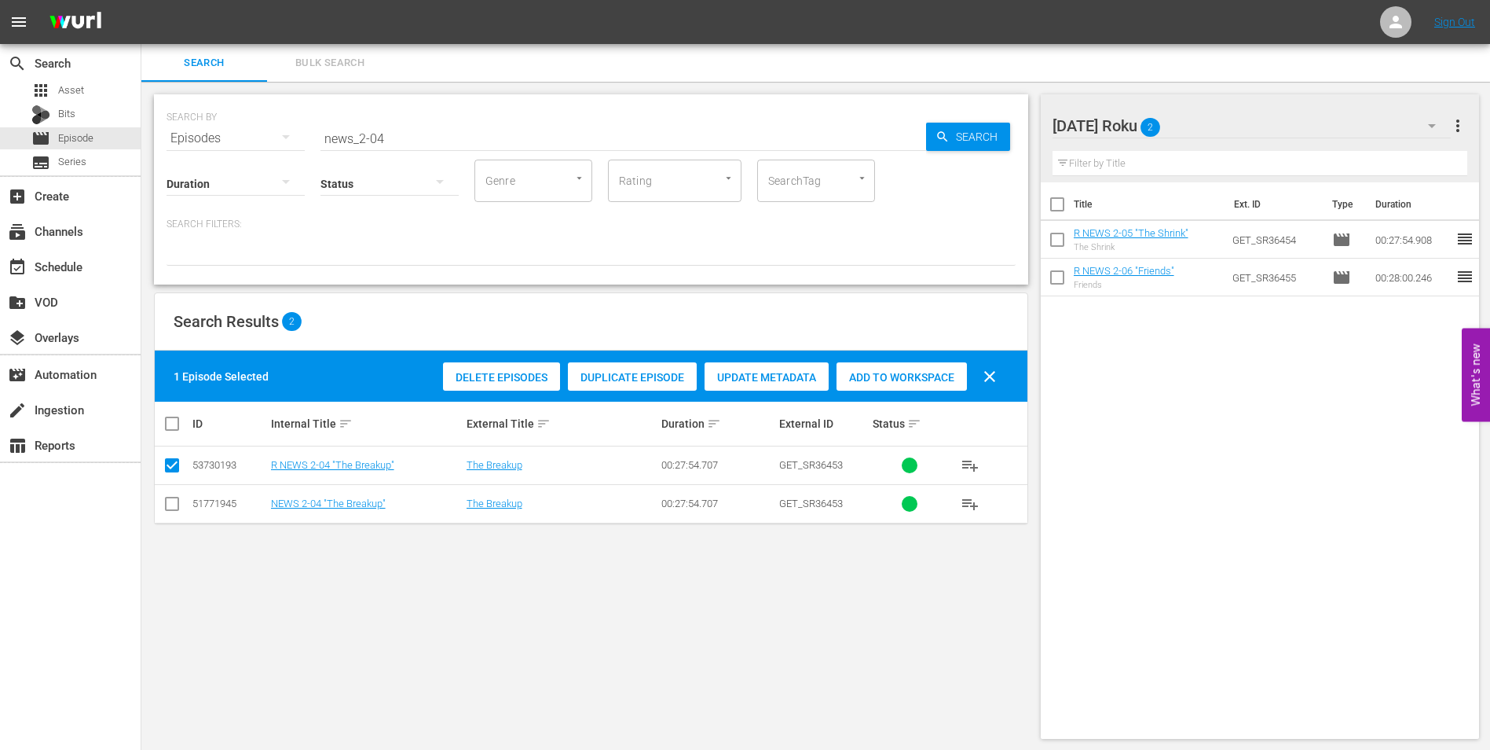
click at [858, 376] on span "Add to Workspace" at bounding box center [902, 377] width 130 height 13
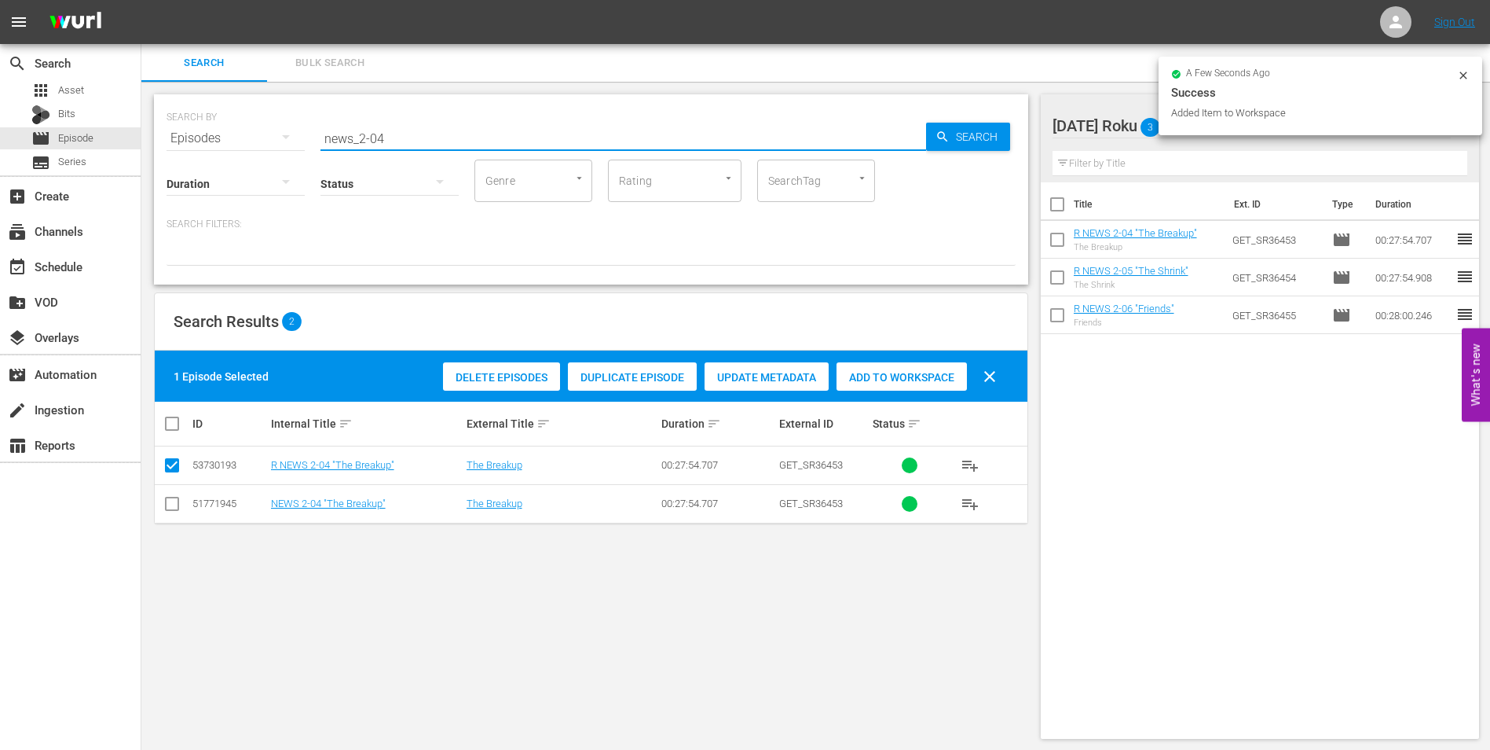
drag, startPoint x: 395, startPoint y: 141, endPoint x: 178, endPoint y: 117, distance: 218.1
click at [178, 117] on div "SEARCH BY Search By Episodes Search ID, Title, Description, Keywords, or Catego…" at bounding box center [591, 129] width 849 height 57
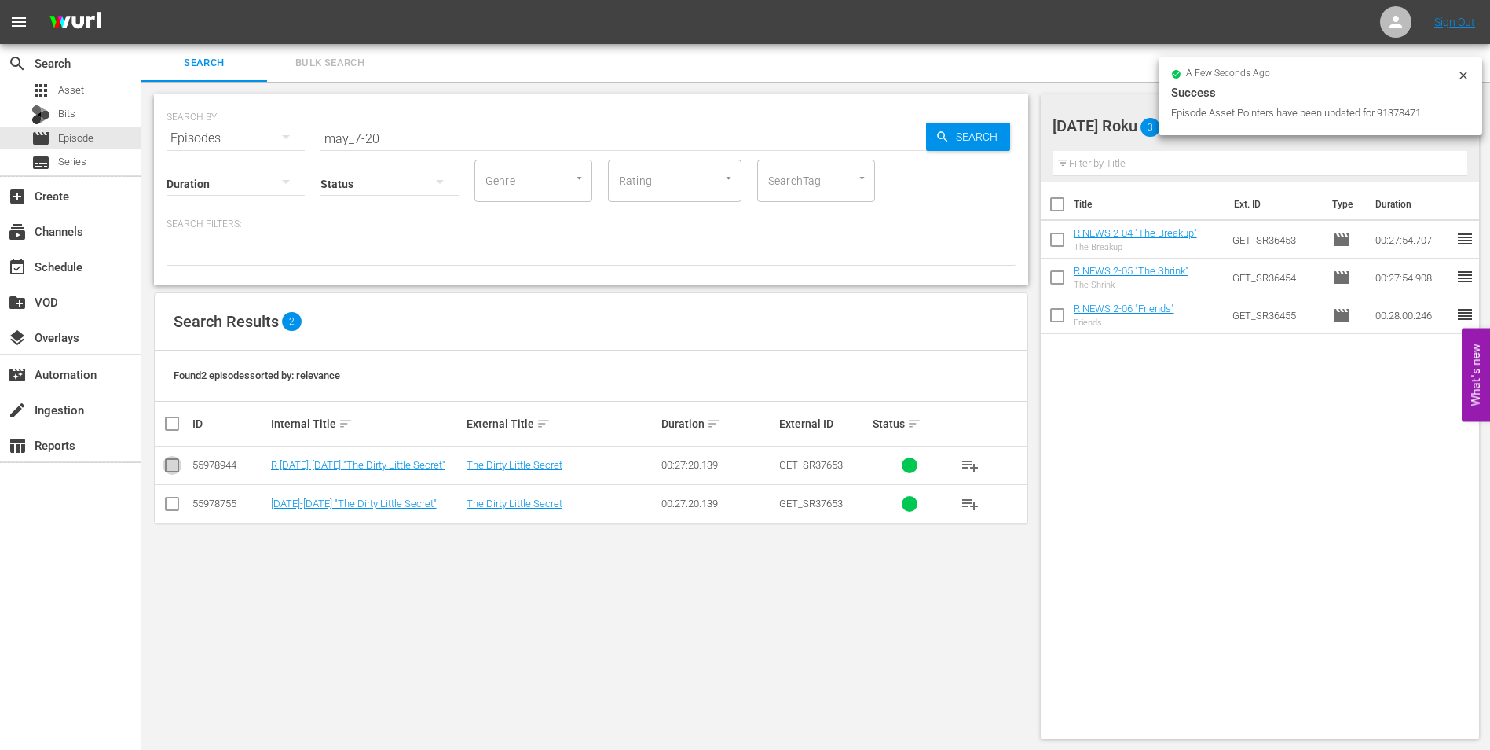
click at [170, 464] on input "checkbox" at bounding box center [172, 468] width 19 height 19
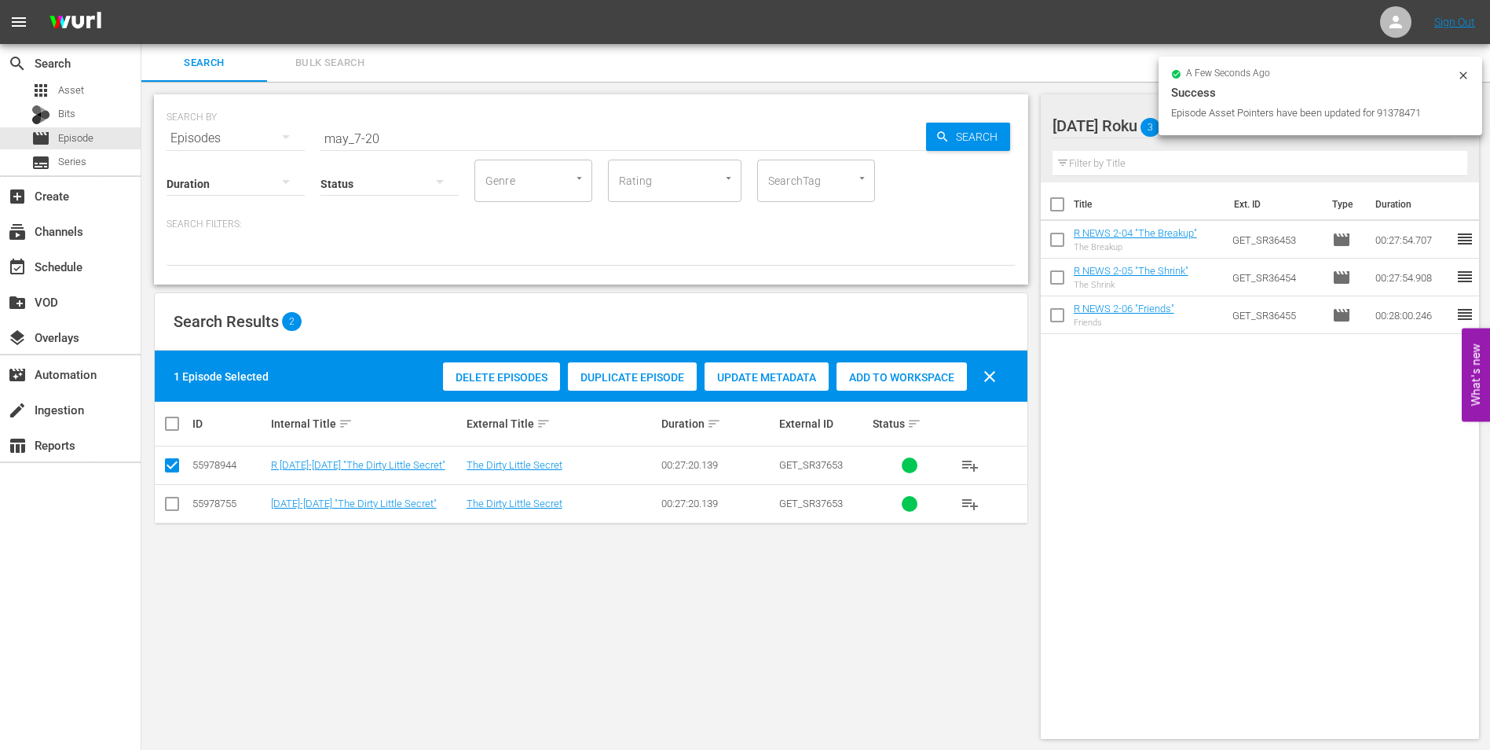
click at [913, 376] on span "Add to Workspace" at bounding box center [902, 377] width 130 height 13
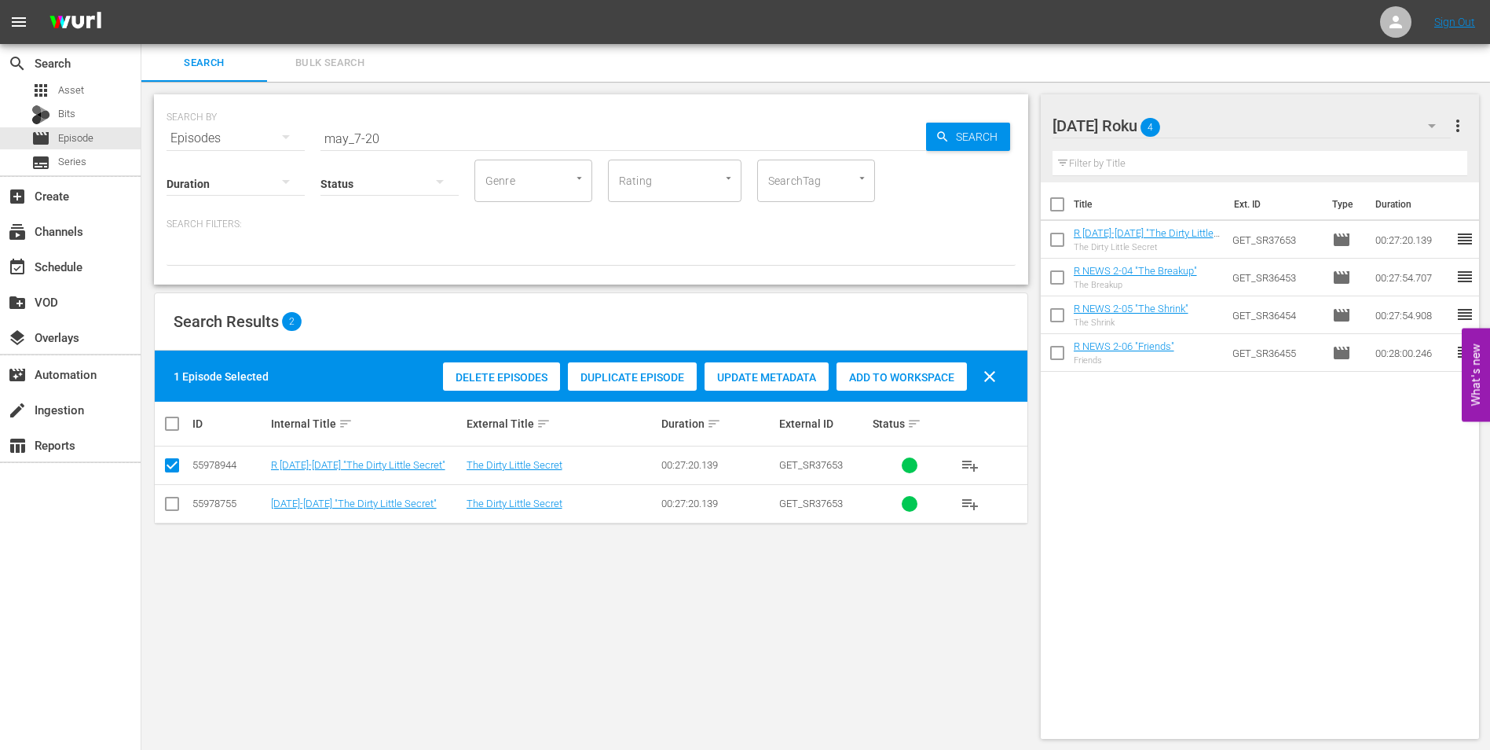
click at [1255, 124] on div "[DATE] Roku 4" at bounding box center [1252, 126] width 399 height 44
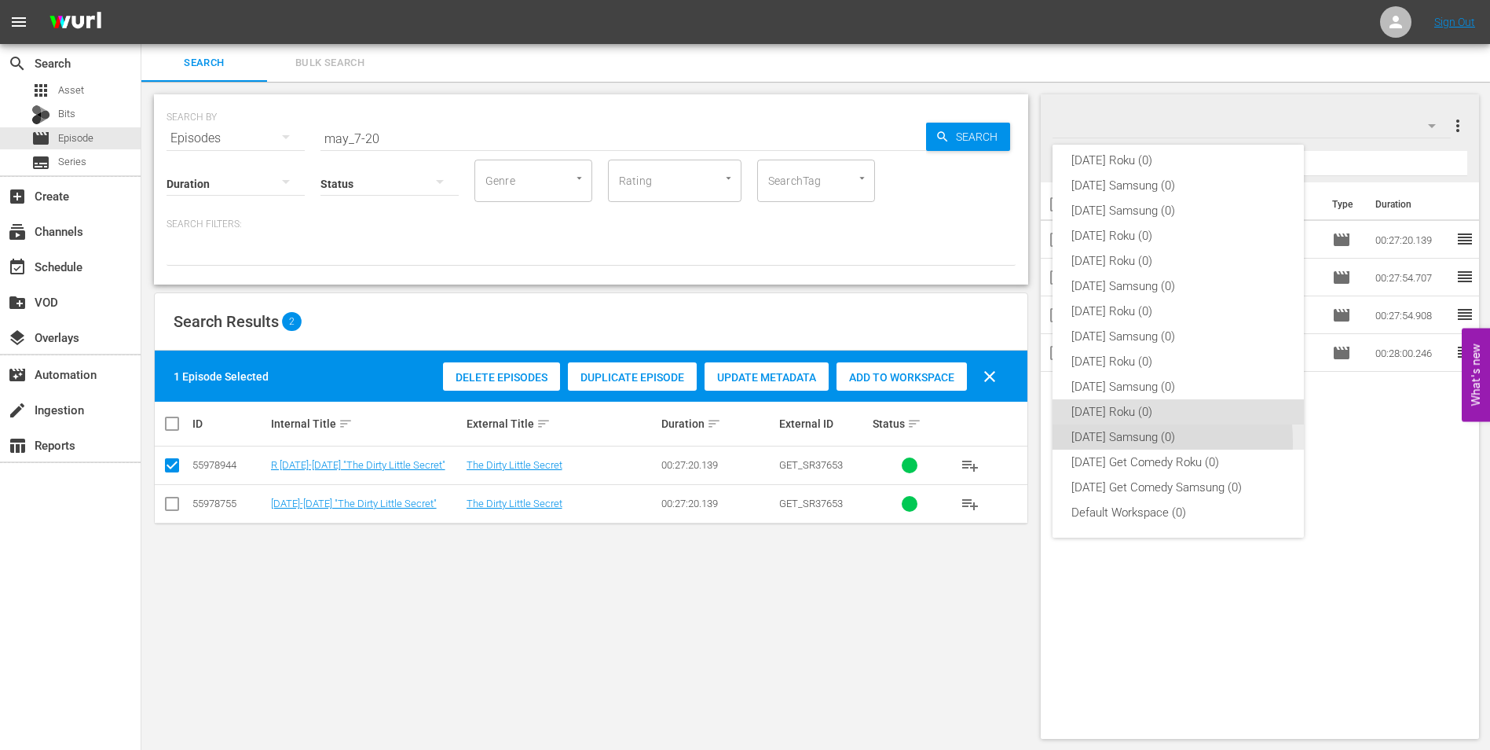
click at [1094, 442] on div "[DATE] Samsung (0)" at bounding box center [1179, 436] width 214 height 25
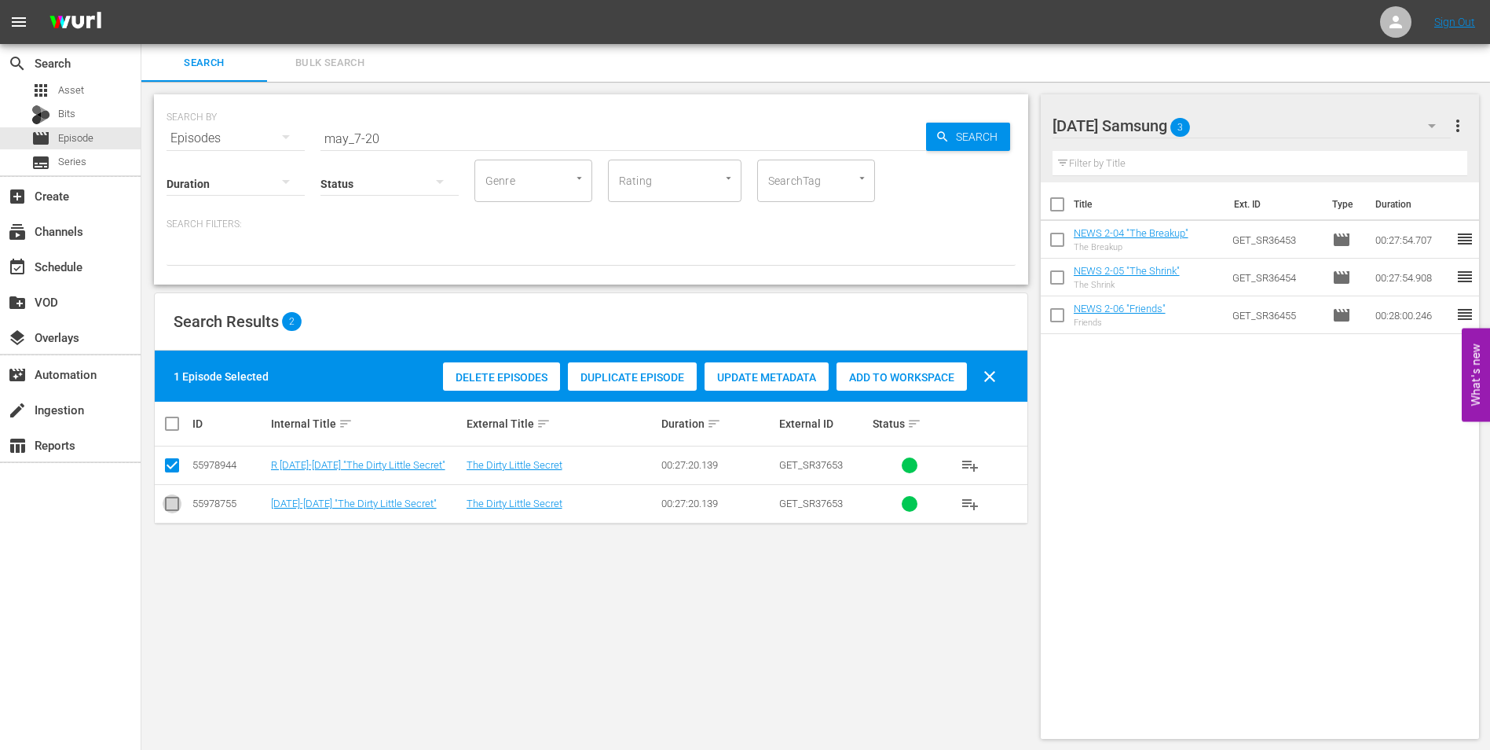
drag, startPoint x: 170, startPoint y: 504, endPoint x: 170, endPoint y: 474, distance: 30.6
click at [170, 501] on input "checkbox" at bounding box center [172, 506] width 19 height 19
drag, startPoint x: 172, startPoint y: 460, endPoint x: 701, endPoint y: 471, distance: 528.9
click at [173, 460] on input "checkbox" at bounding box center [172, 468] width 19 height 19
click at [934, 375] on span "Add to Workspace" at bounding box center [902, 377] width 130 height 13
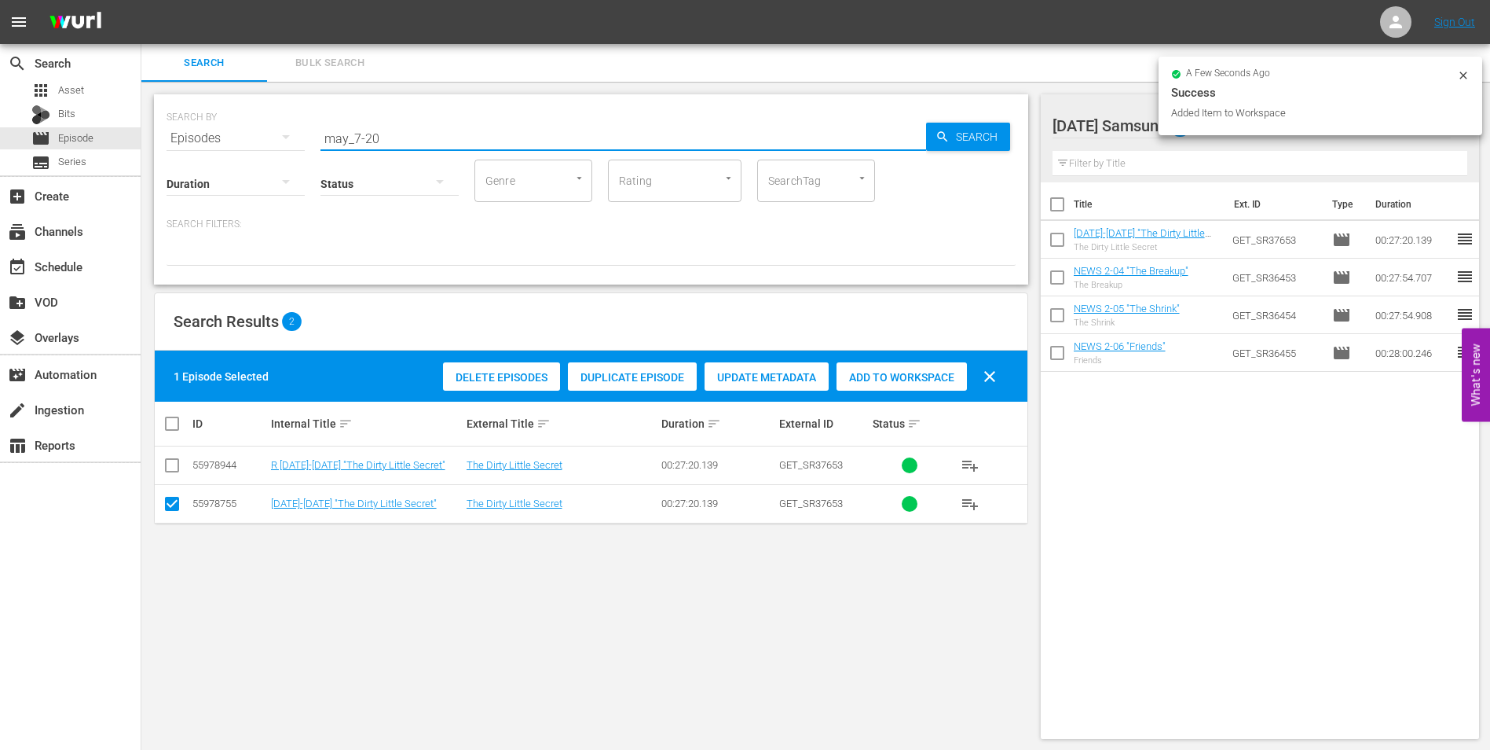
drag, startPoint x: 367, startPoint y: 140, endPoint x: 408, endPoint y: 145, distance: 41.1
click at [408, 145] on input "may_7-20" at bounding box center [624, 138] width 606 height 38
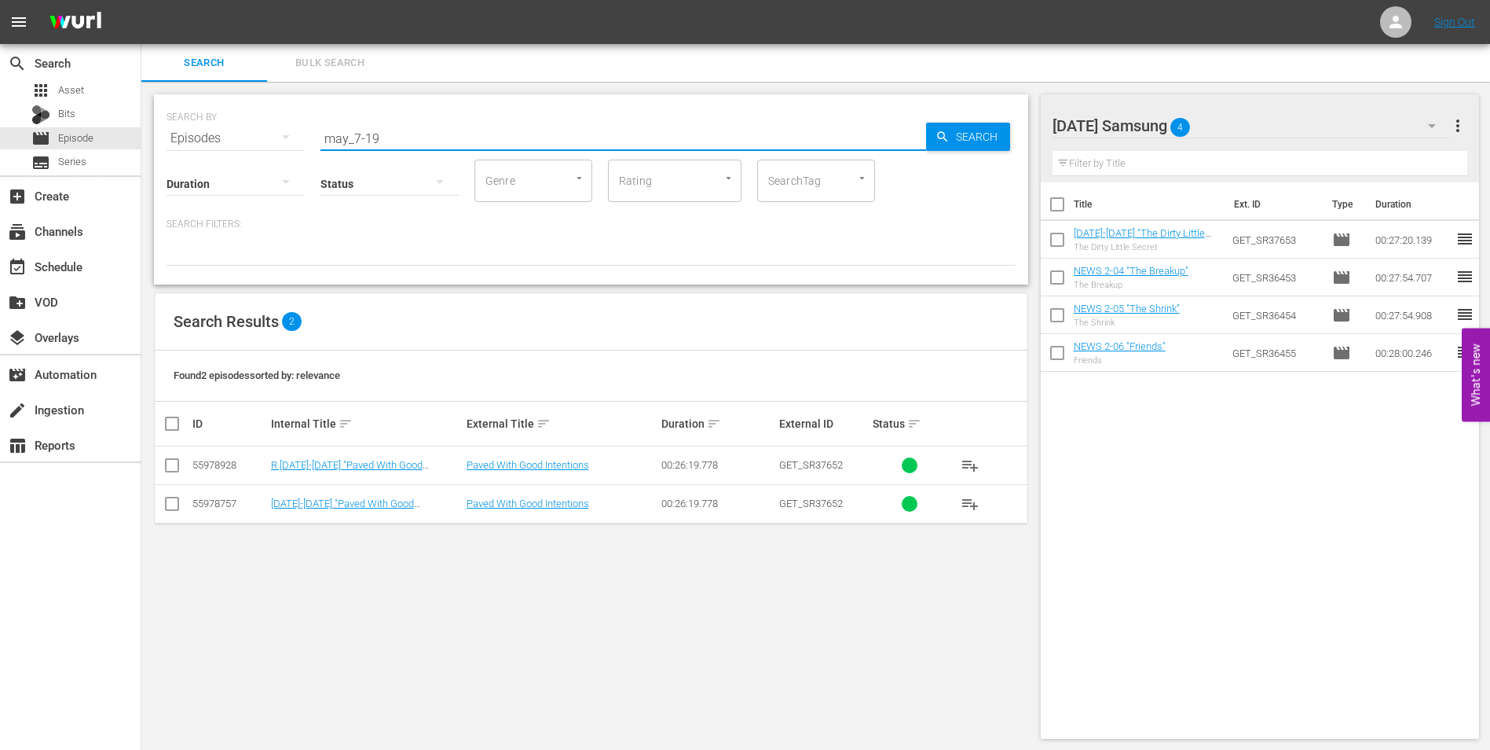
click at [175, 505] on input "checkbox" at bounding box center [172, 506] width 19 height 19
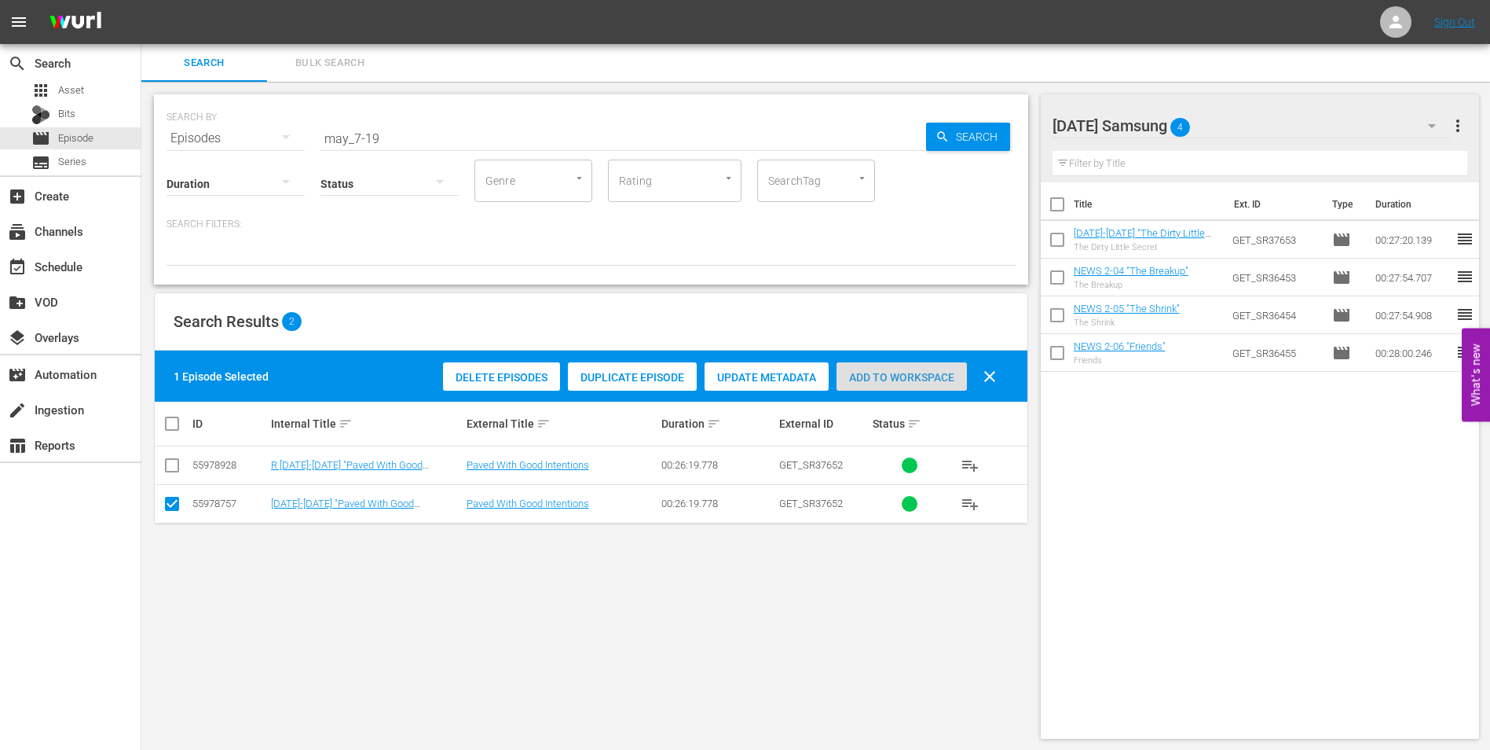
click at [916, 380] on span "Add to Workspace" at bounding box center [902, 377] width 130 height 13
click at [1268, 119] on div "[DATE] Samsung 5" at bounding box center [1252, 126] width 399 height 44
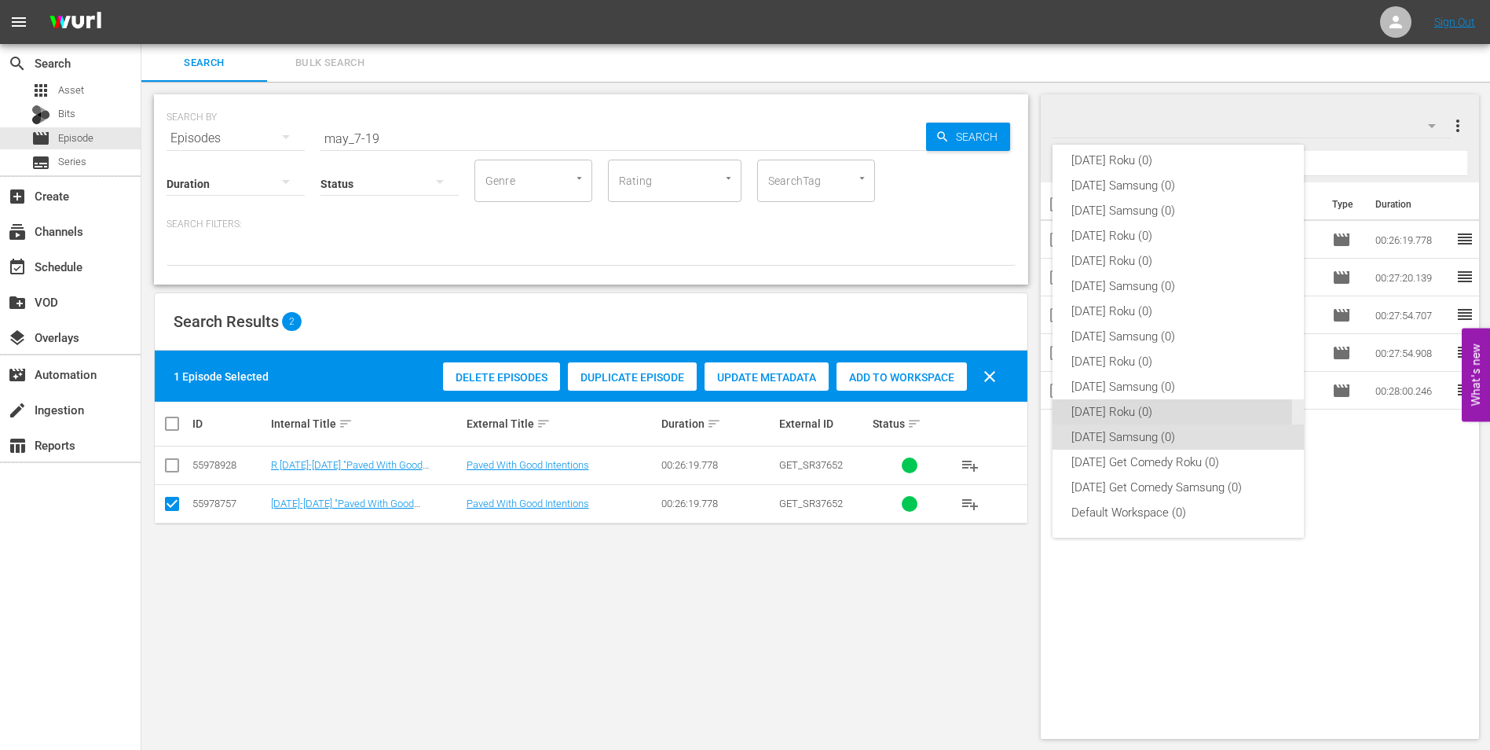
drag, startPoint x: 1105, startPoint y: 411, endPoint x: 491, endPoint y: 457, distance: 616.2
click at [1105, 411] on div "[DATE] Roku (0)" at bounding box center [1179, 411] width 214 height 25
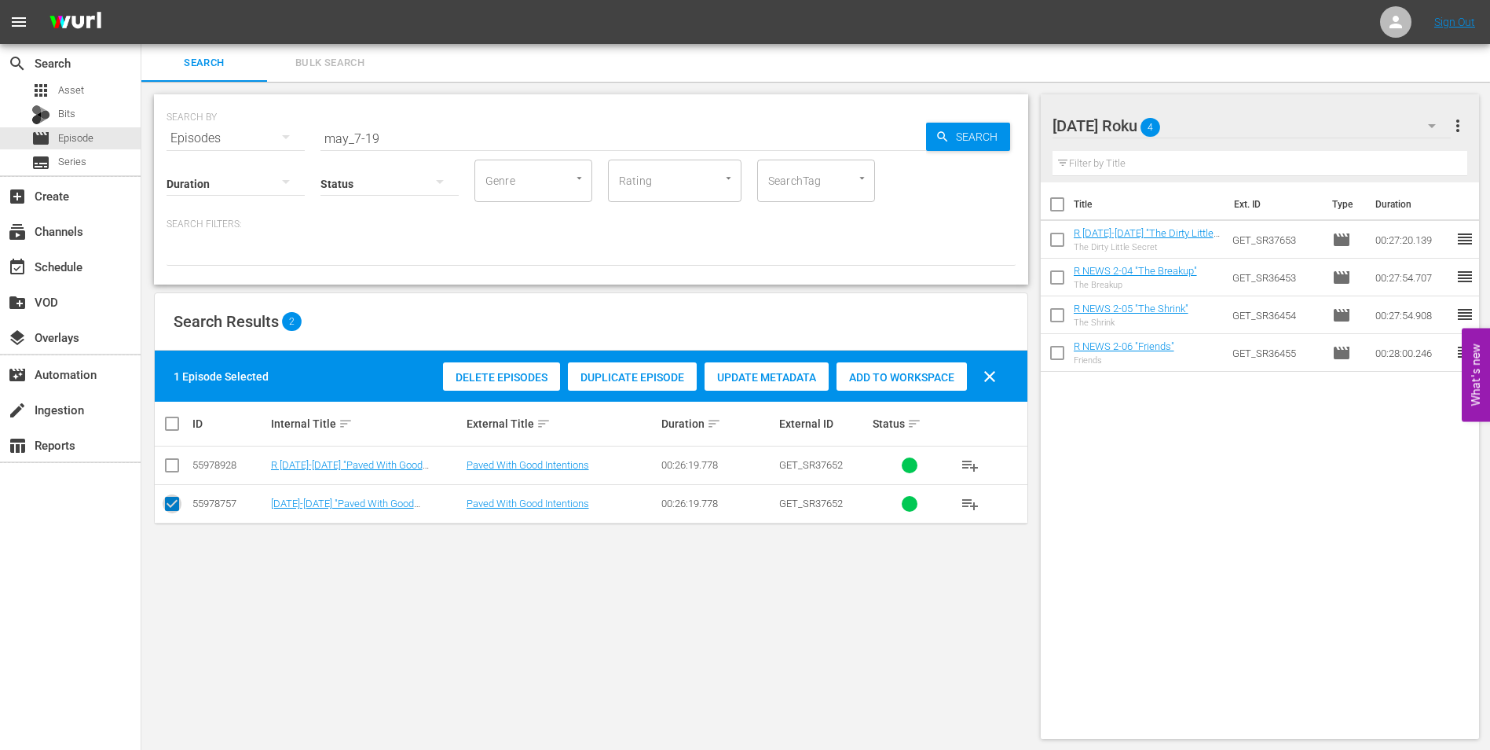
click at [167, 502] on input "checkbox" at bounding box center [172, 506] width 19 height 19
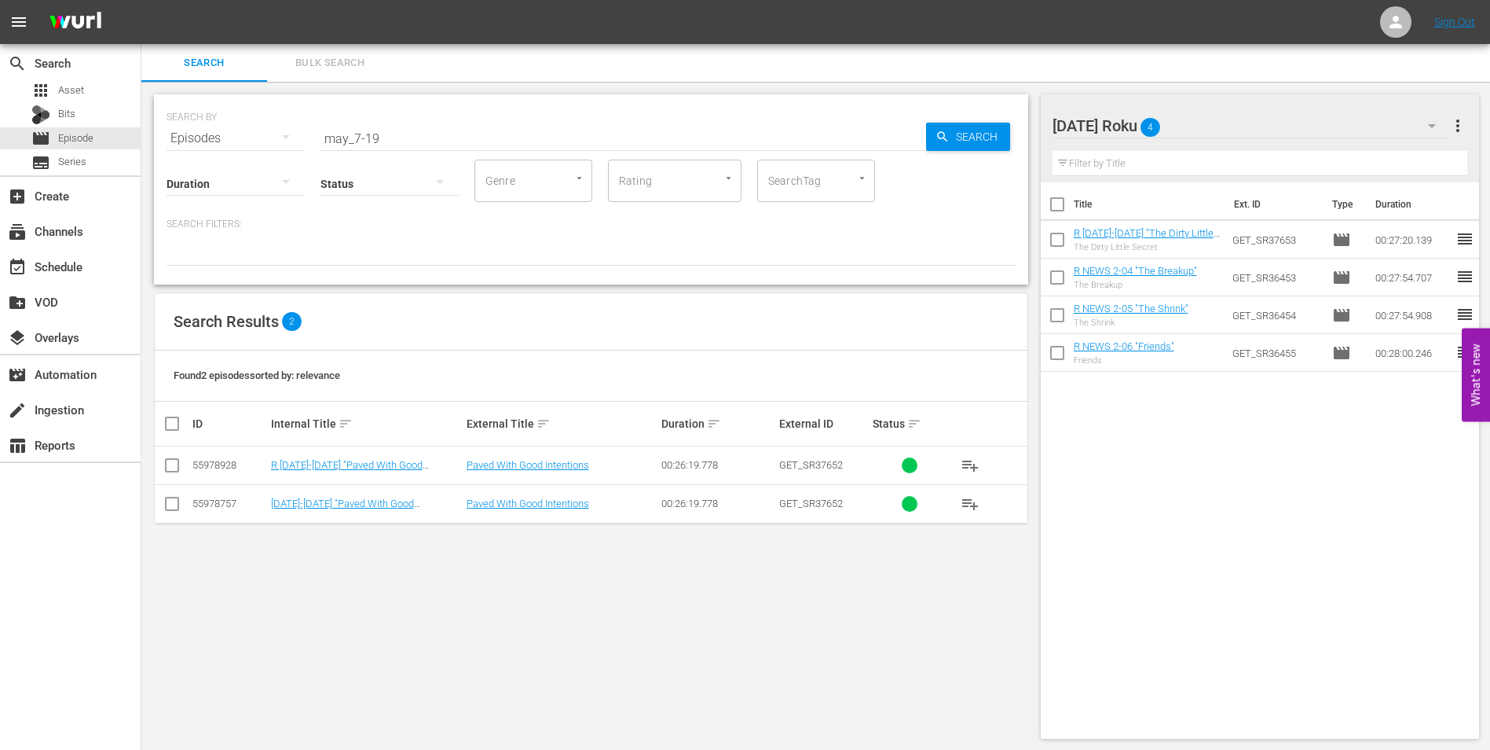
click at [168, 470] on input "checkbox" at bounding box center [172, 468] width 19 height 19
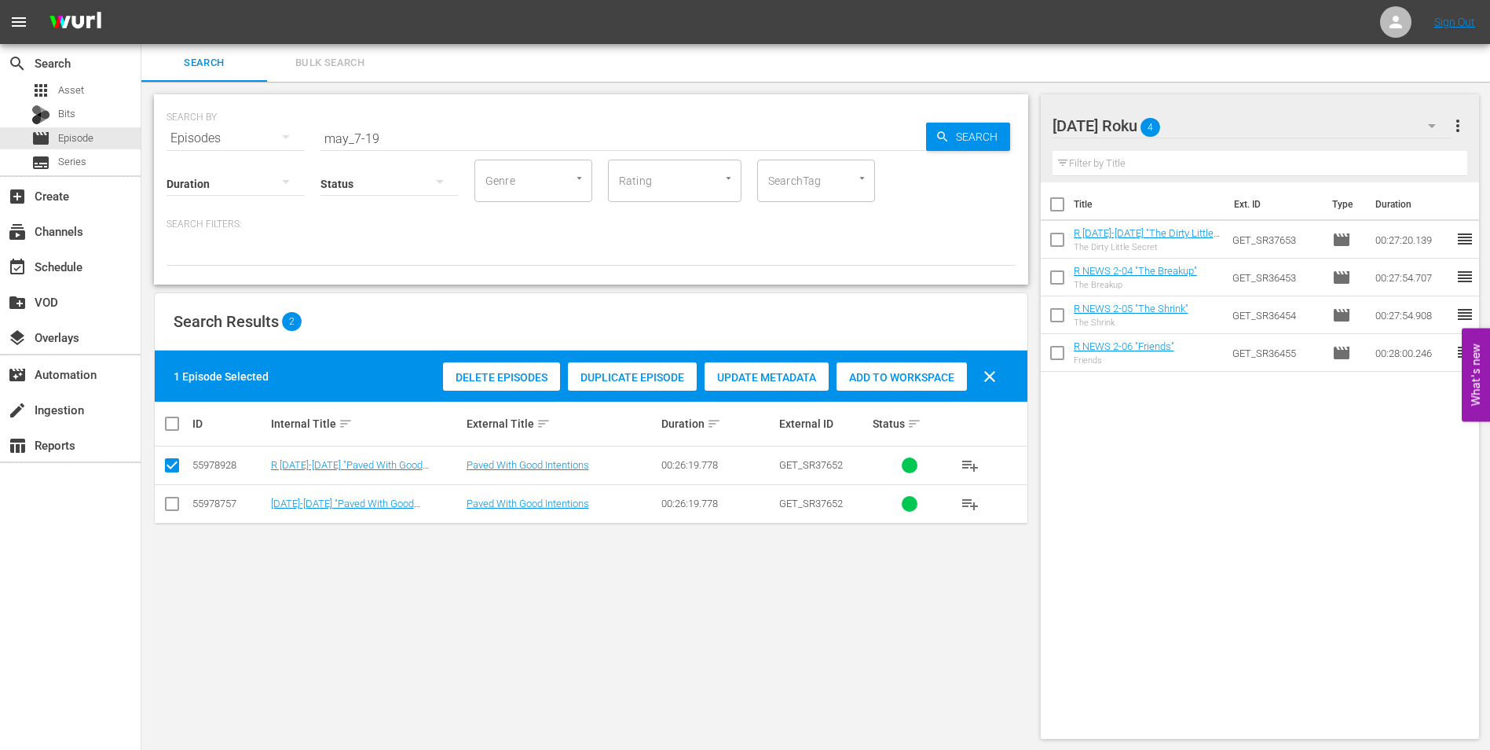
click at [894, 378] on span "Add to Workspace" at bounding box center [902, 377] width 130 height 13
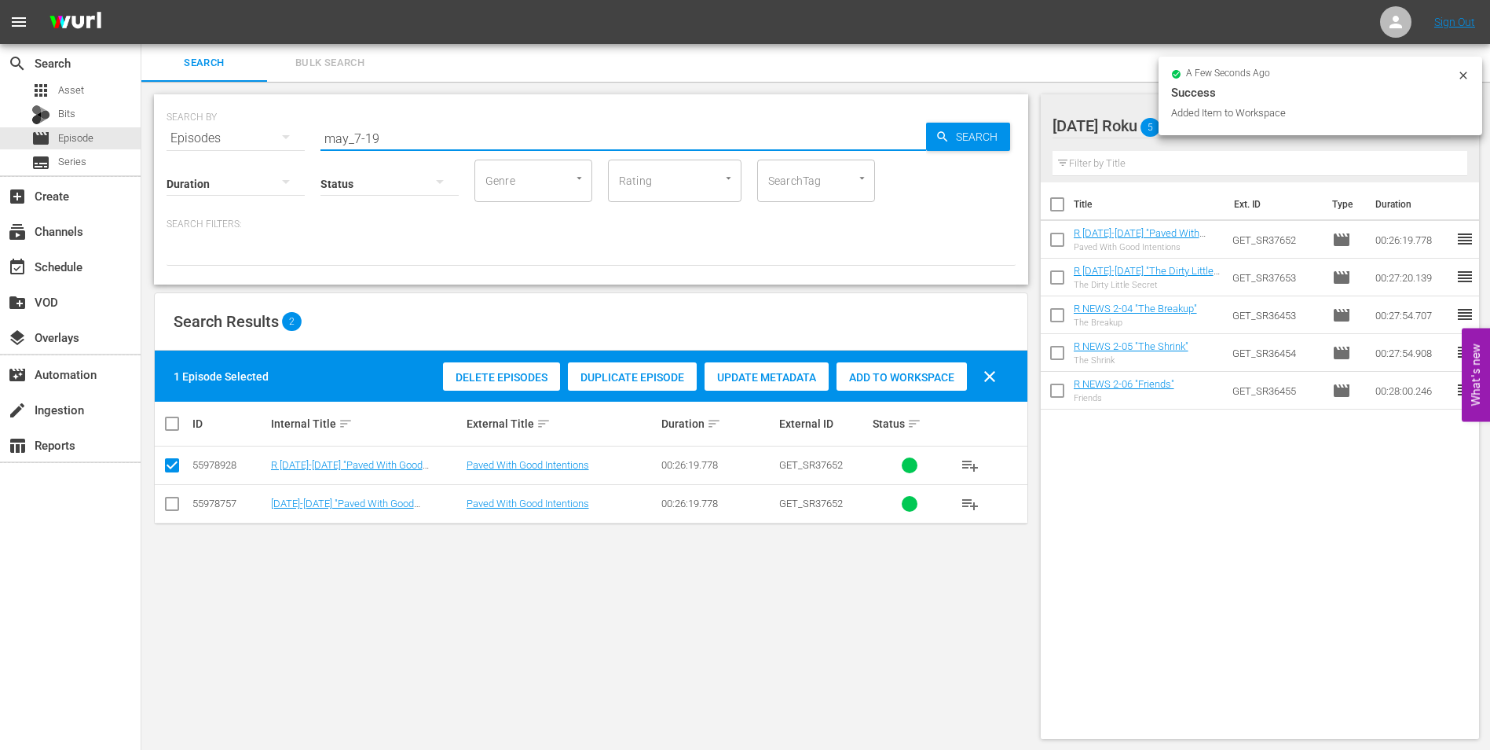
drag, startPoint x: 372, startPoint y: 137, endPoint x: 439, endPoint y: 144, distance: 67.9
click at [439, 144] on input "may_7-19" at bounding box center [624, 138] width 606 height 38
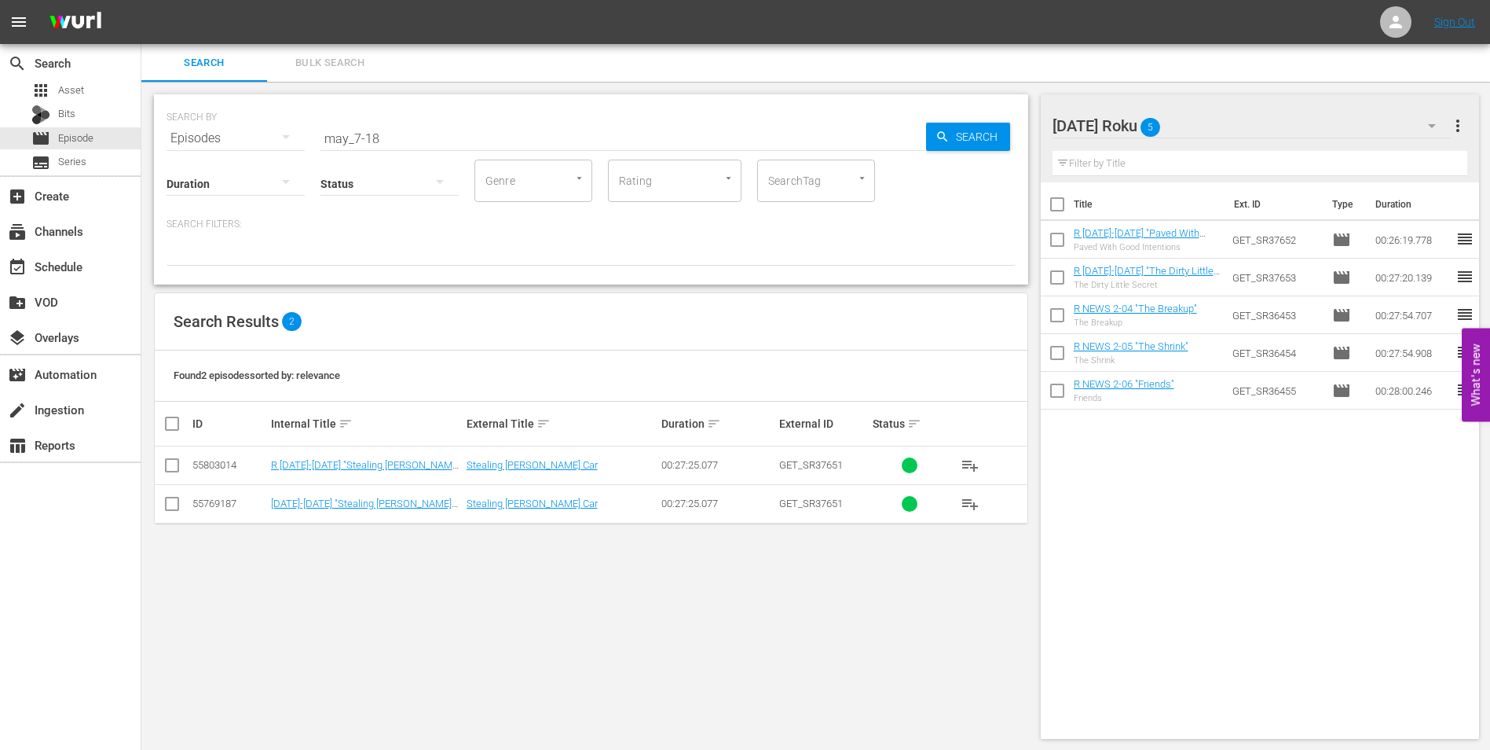
click at [1226, 112] on div "[DATE] Roku 5" at bounding box center [1252, 126] width 399 height 44
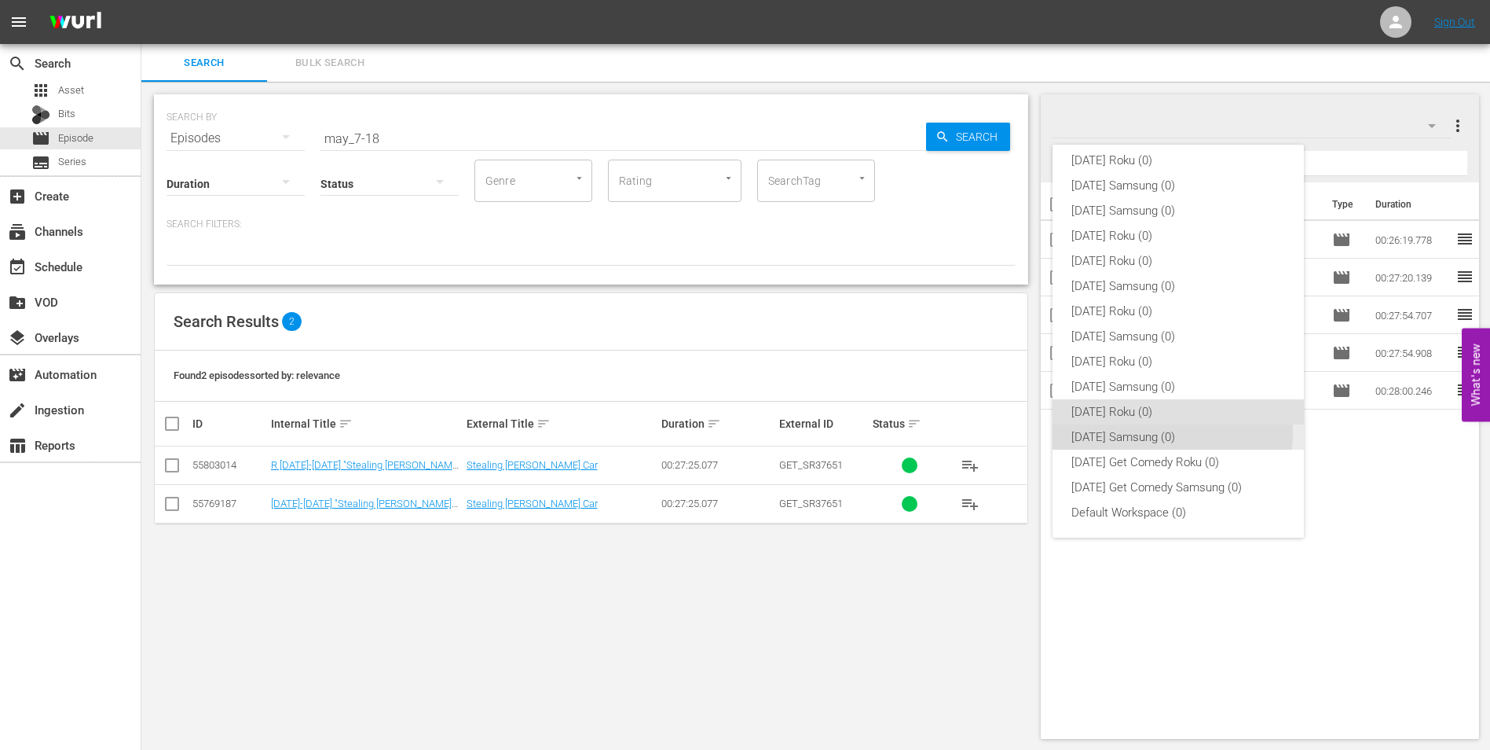
click at [1154, 432] on div "[DATE] Samsung (0)" at bounding box center [1179, 436] width 214 height 25
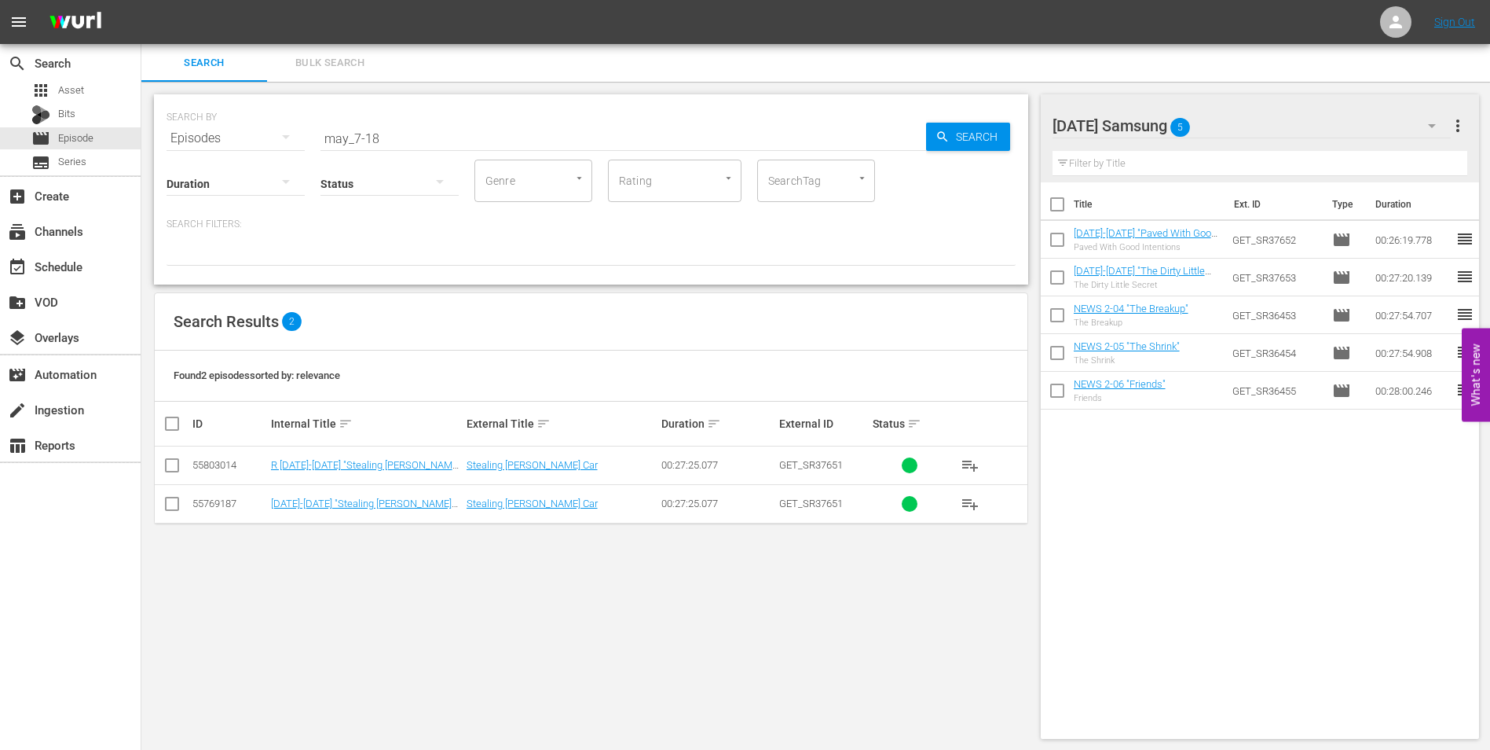
click at [174, 507] on input "checkbox" at bounding box center [172, 506] width 19 height 19
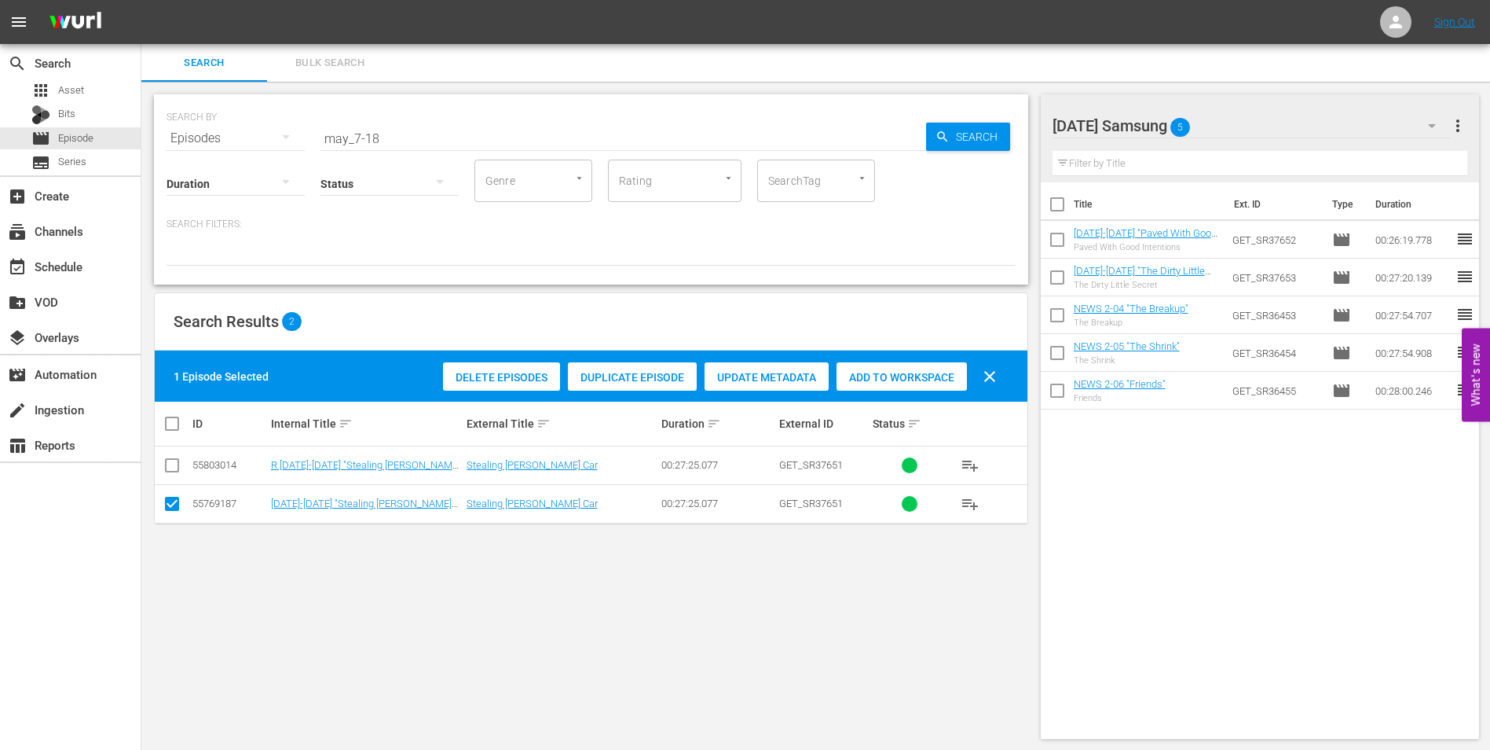
click at [922, 381] on span "Add to Workspace" at bounding box center [902, 377] width 130 height 13
click at [1261, 120] on div "[DATE] Samsung 6" at bounding box center [1252, 126] width 399 height 44
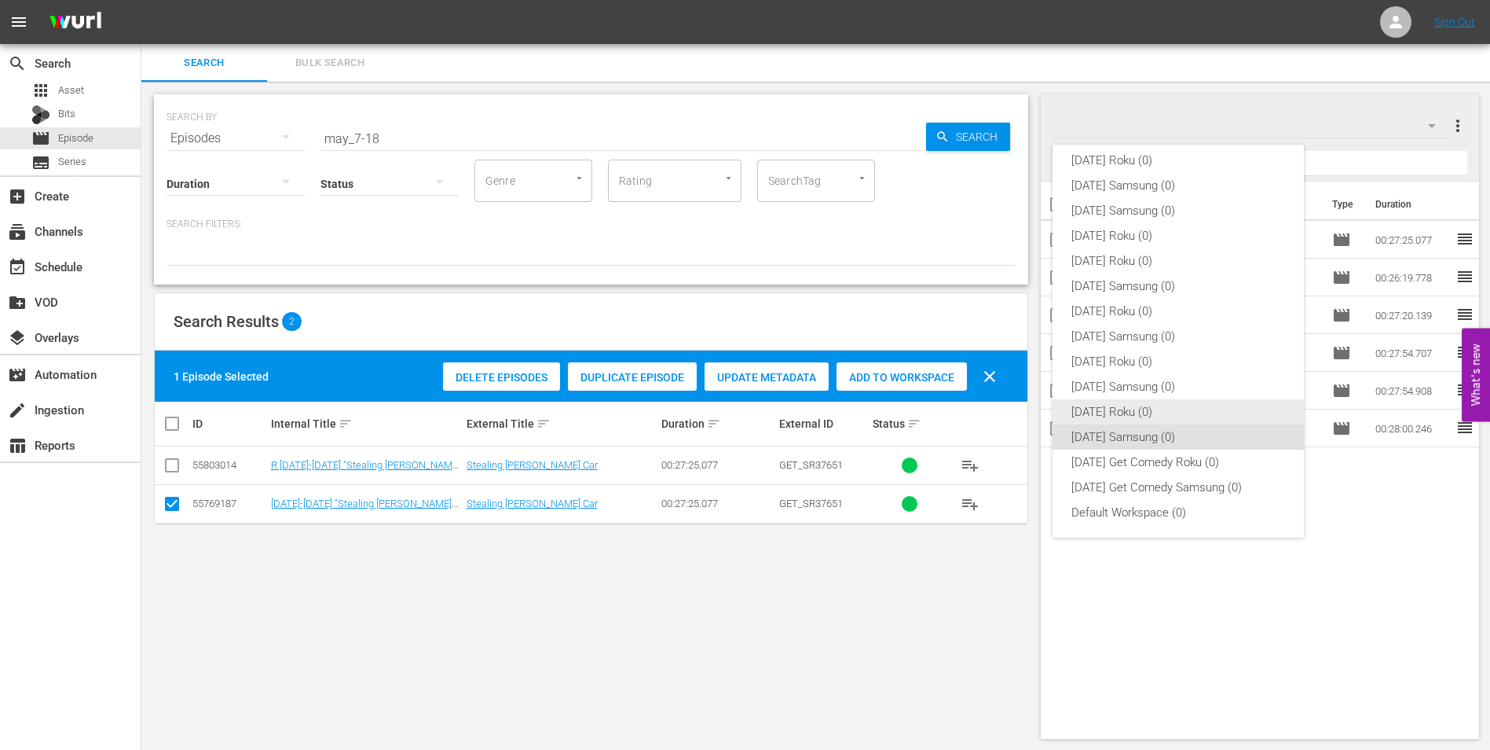
drag, startPoint x: 1082, startPoint y: 405, endPoint x: 1057, endPoint y: 412, distance: 26.1
click at [1082, 406] on div "[DATE] Roku (0)" at bounding box center [1179, 411] width 214 height 25
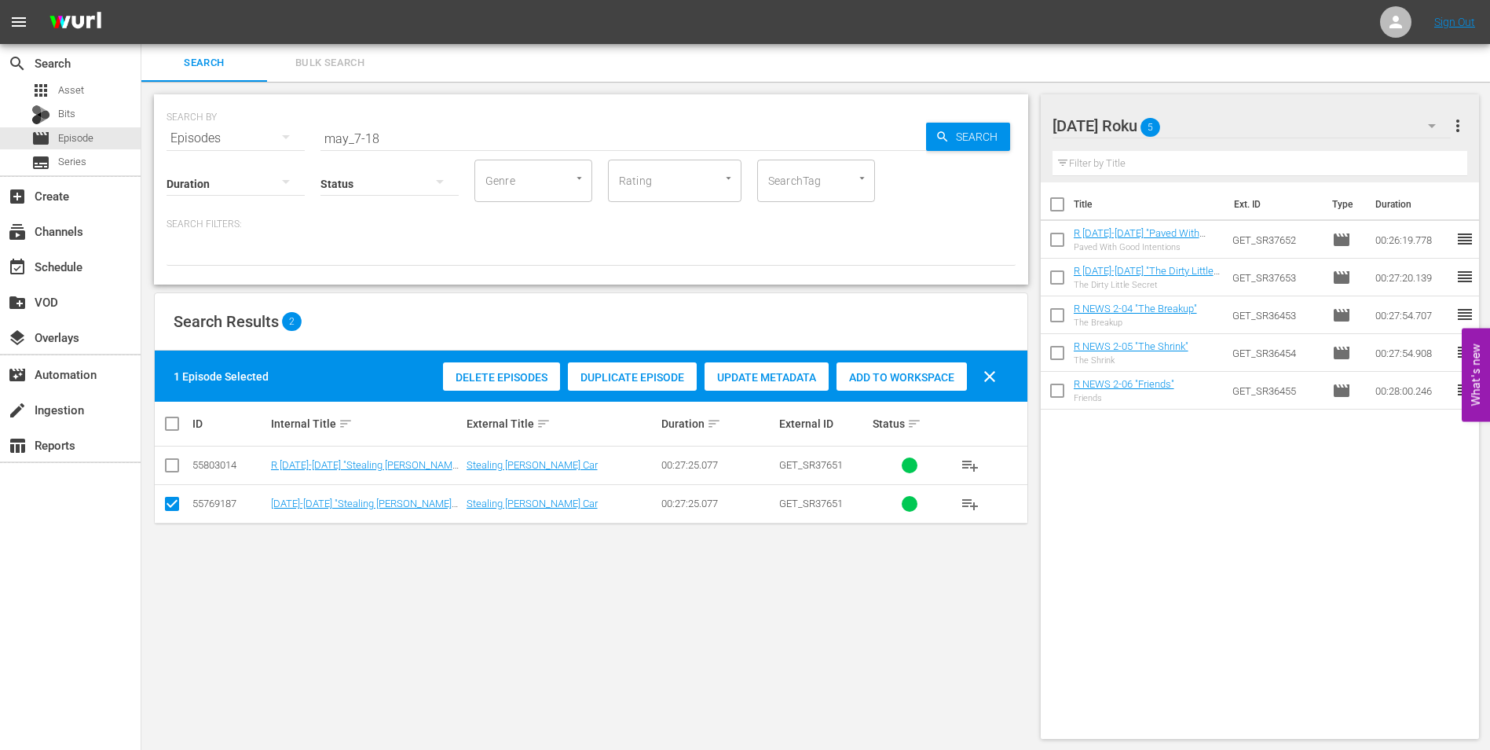
click at [161, 500] on td at bounding box center [172, 503] width 35 height 38
click at [174, 504] on input "checkbox" at bounding box center [172, 506] width 19 height 19
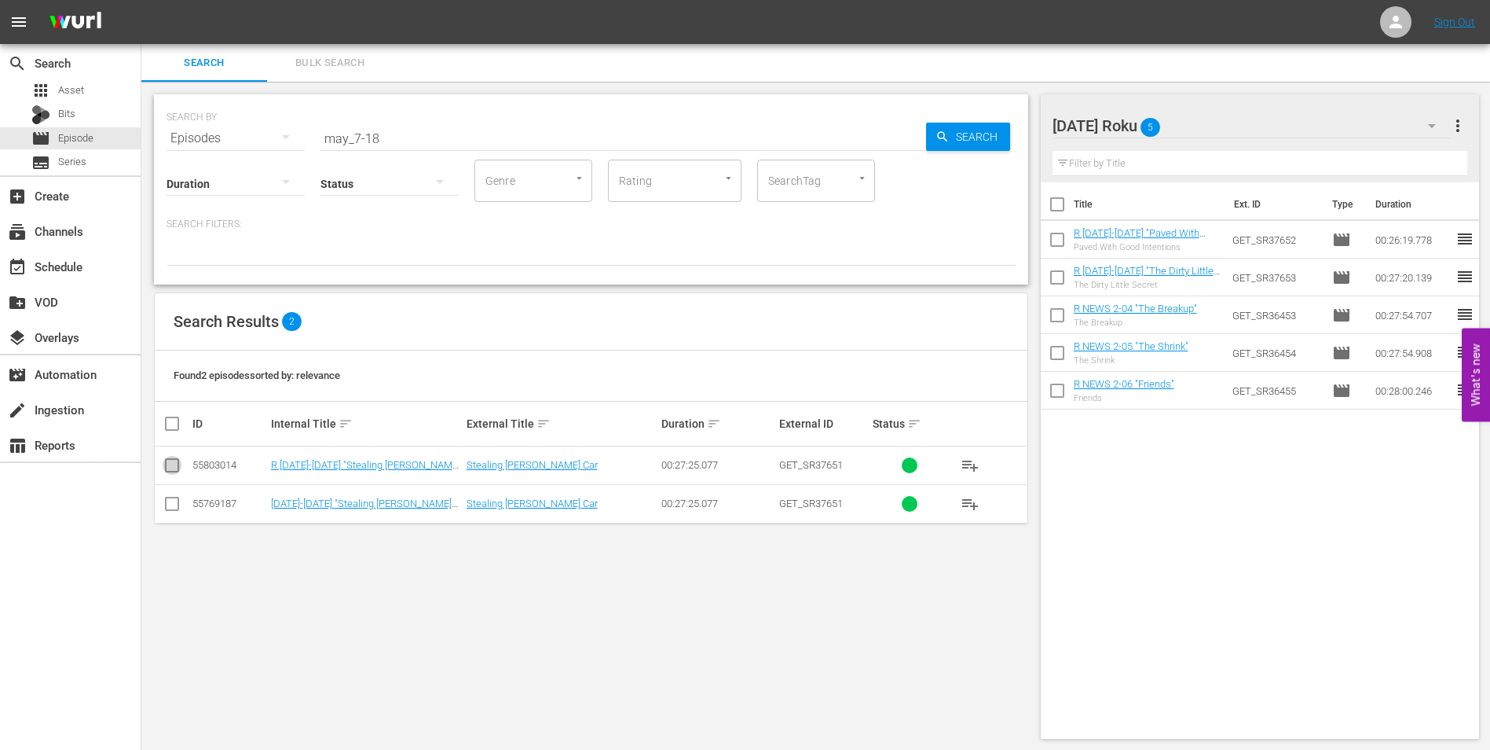
click at [172, 464] on input "checkbox" at bounding box center [172, 468] width 19 height 19
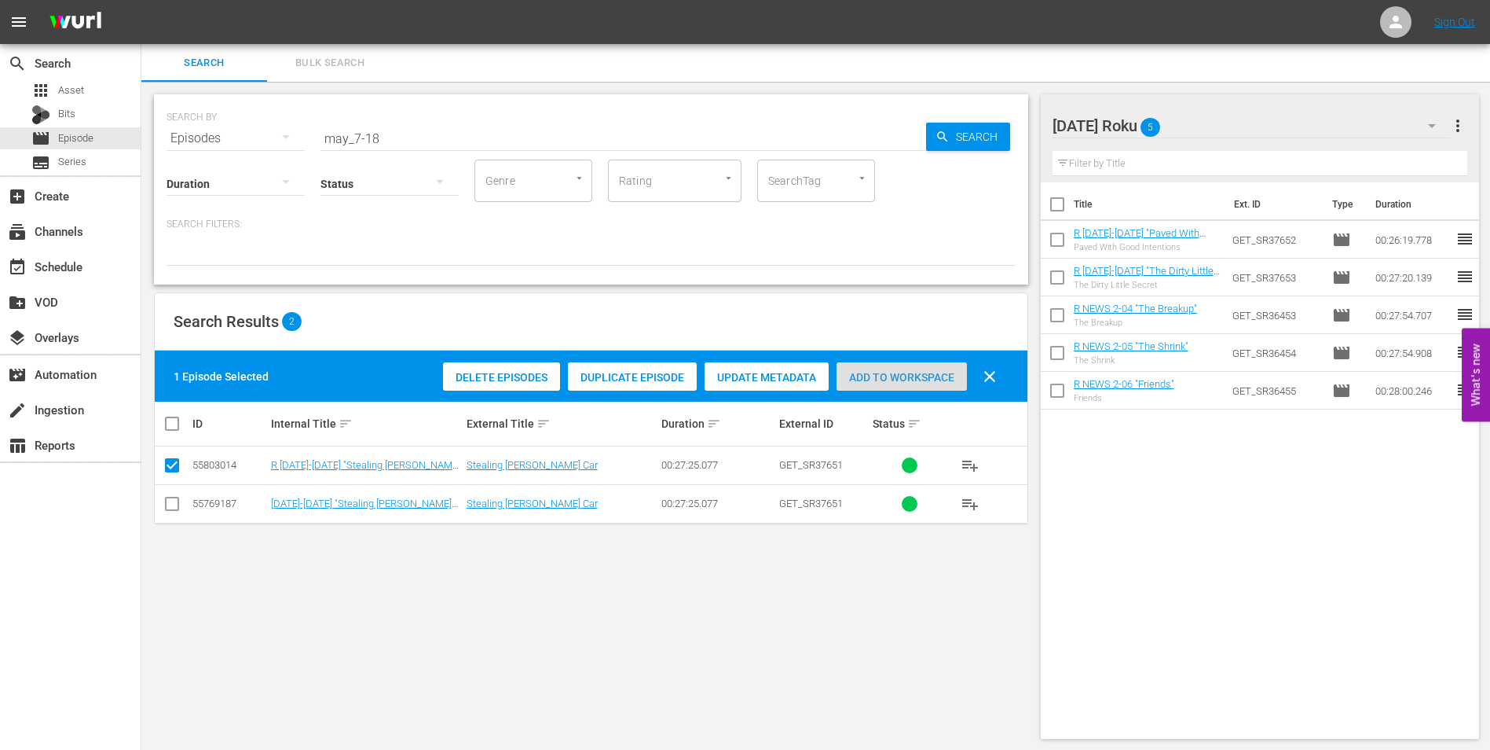
click at [927, 378] on span "Add to Workspace" at bounding box center [902, 377] width 130 height 13
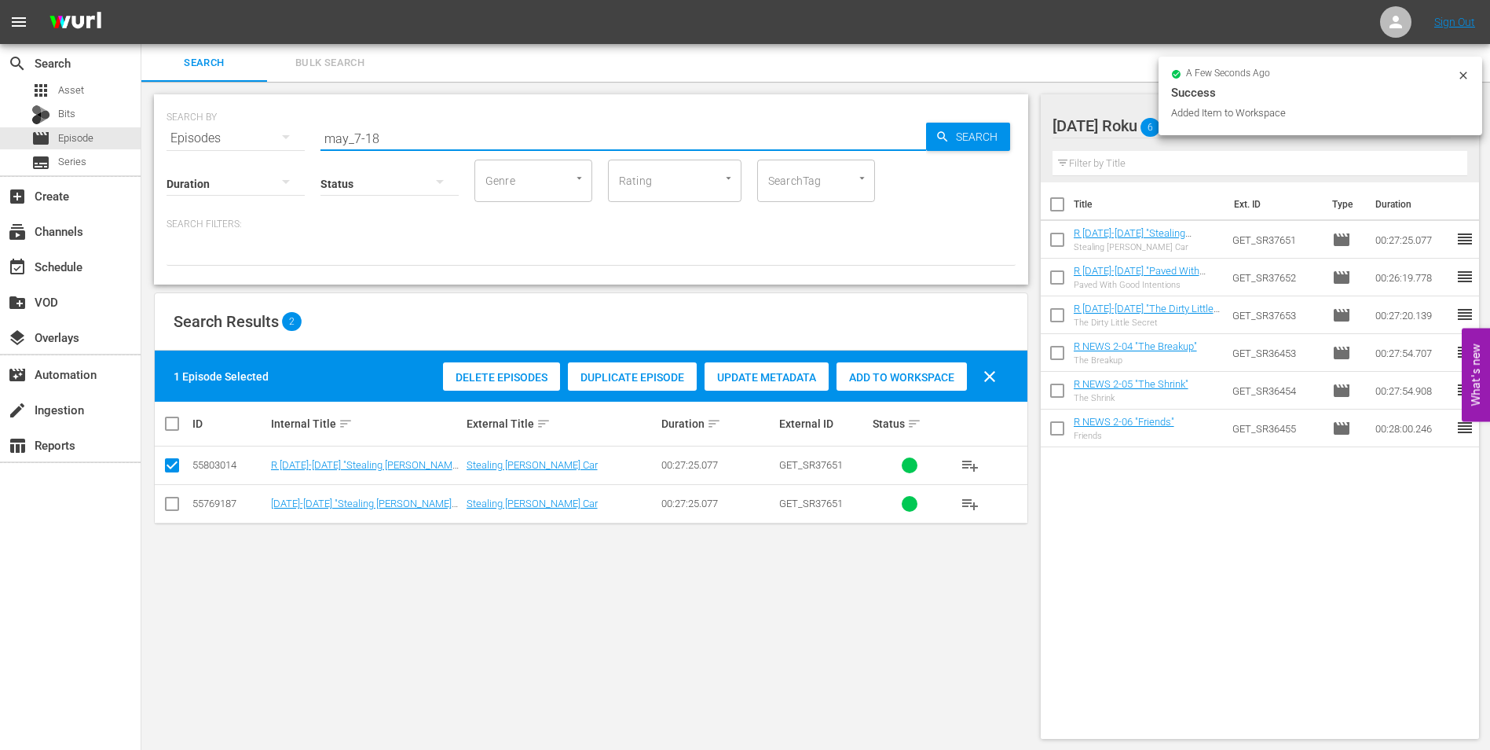
drag, startPoint x: 372, startPoint y: 134, endPoint x: 429, endPoint y: 134, distance: 57.4
click at [424, 140] on input "may_7-18" at bounding box center [624, 138] width 606 height 38
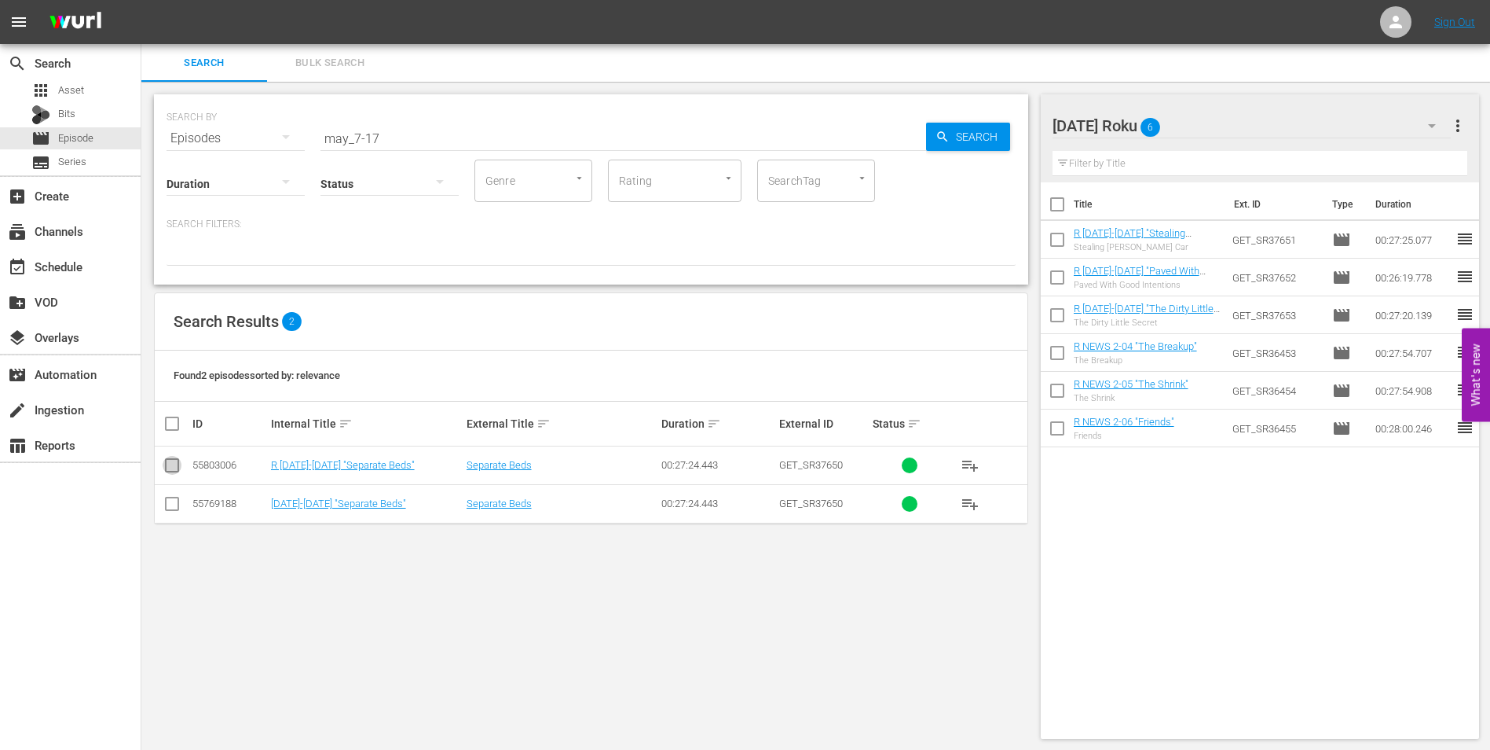
click at [170, 465] on input "checkbox" at bounding box center [172, 468] width 19 height 19
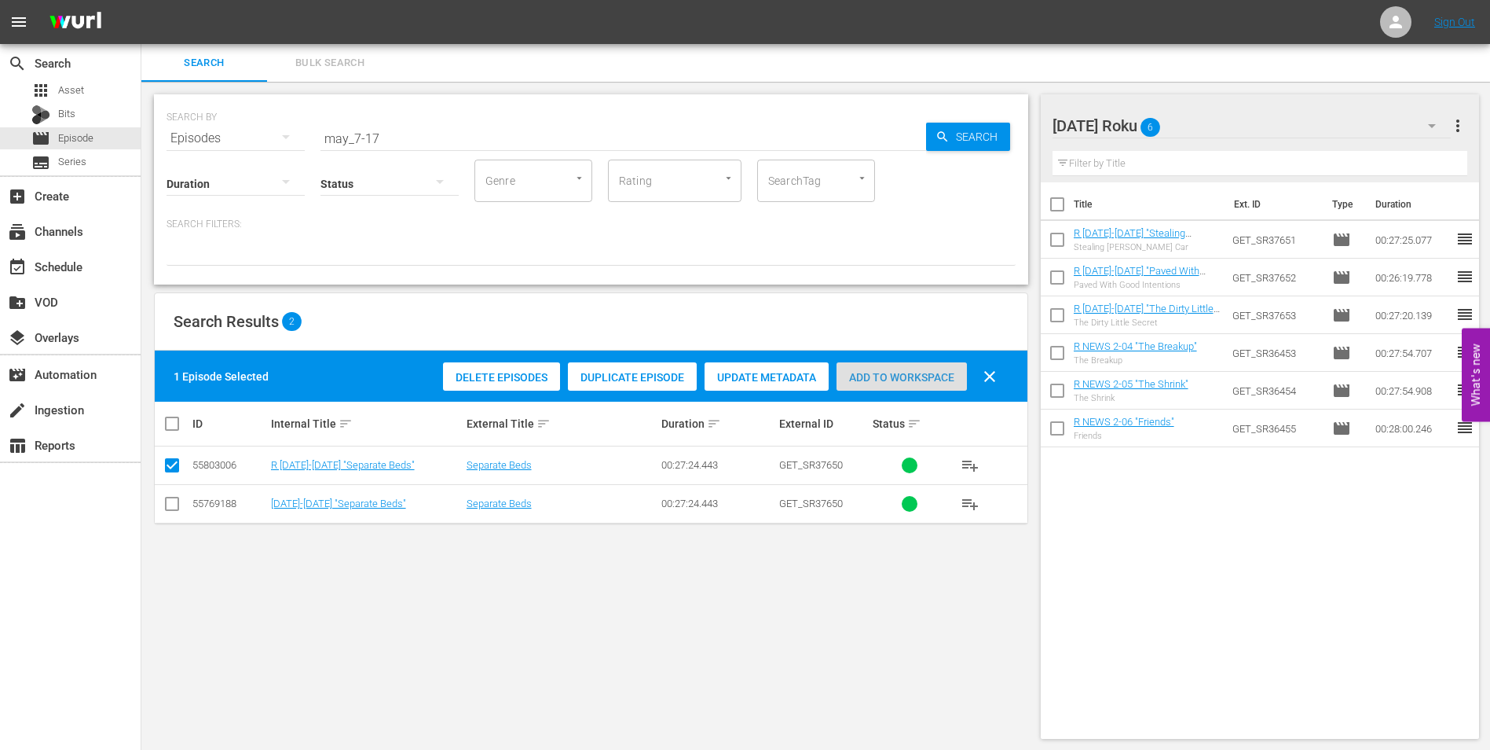
click at [885, 382] on span "Add to Workspace" at bounding box center [902, 377] width 130 height 13
click at [1249, 123] on div "[DATE] Roku 7" at bounding box center [1252, 126] width 399 height 44
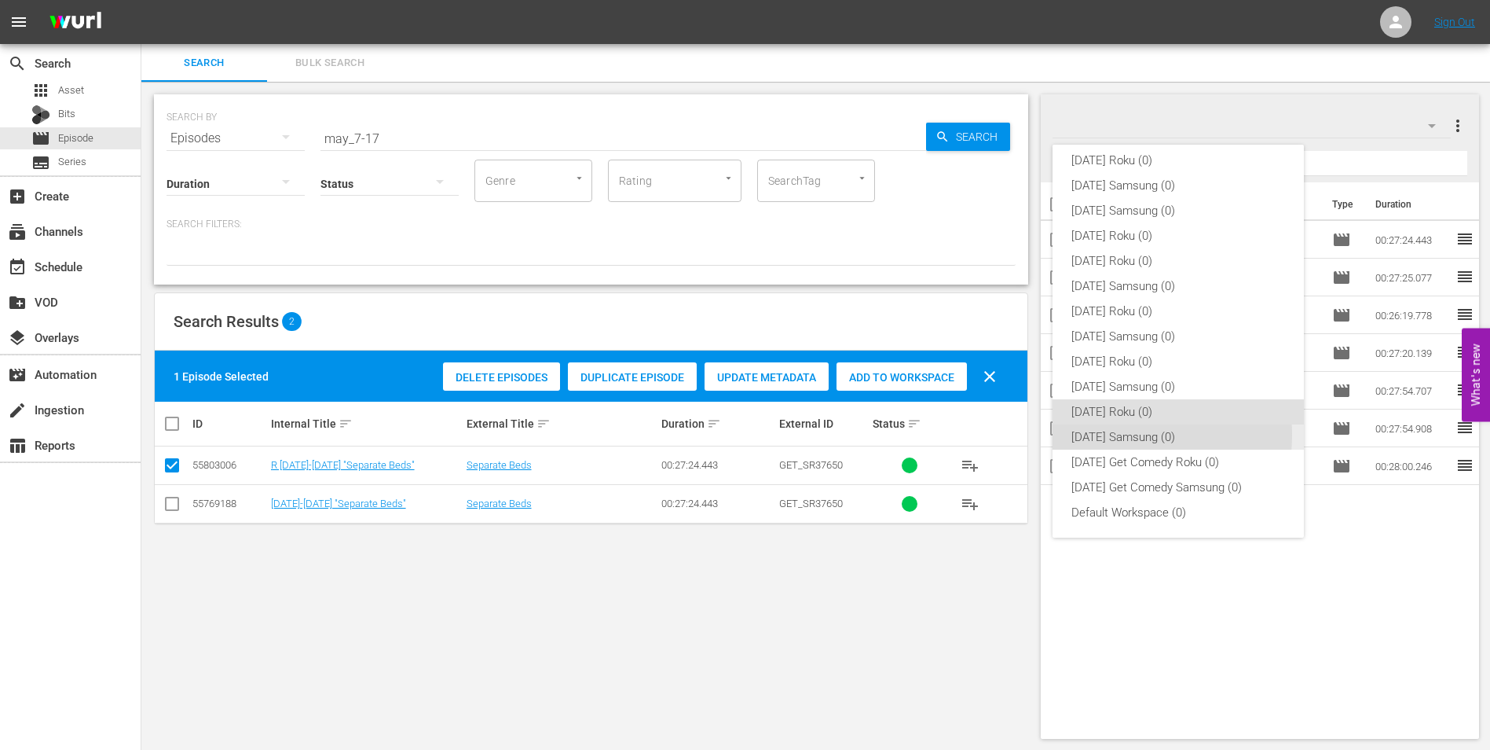
click at [1122, 434] on div "[DATE] Samsung (0)" at bounding box center [1179, 436] width 214 height 25
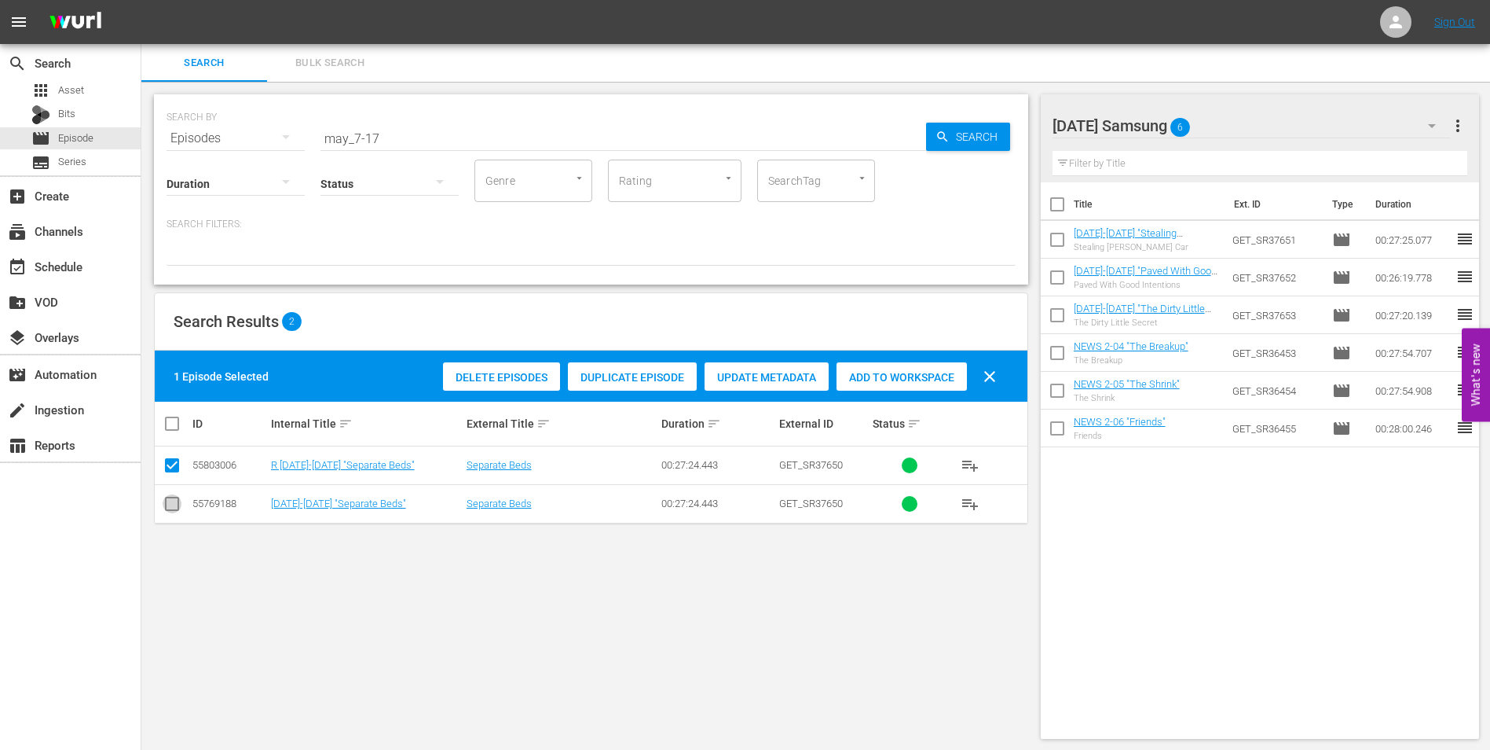
click at [172, 500] on input "checkbox" at bounding box center [172, 506] width 19 height 19
click at [174, 472] on input "checkbox" at bounding box center [172, 468] width 19 height 19
click at [874, 376] on span "Add to Workspace" at bounding box center [902, 377] width 130 height 13
click at [1245, 121] on div "[DATE] Samsung 7" at bounding box center [1252, 126] width 399 height 44
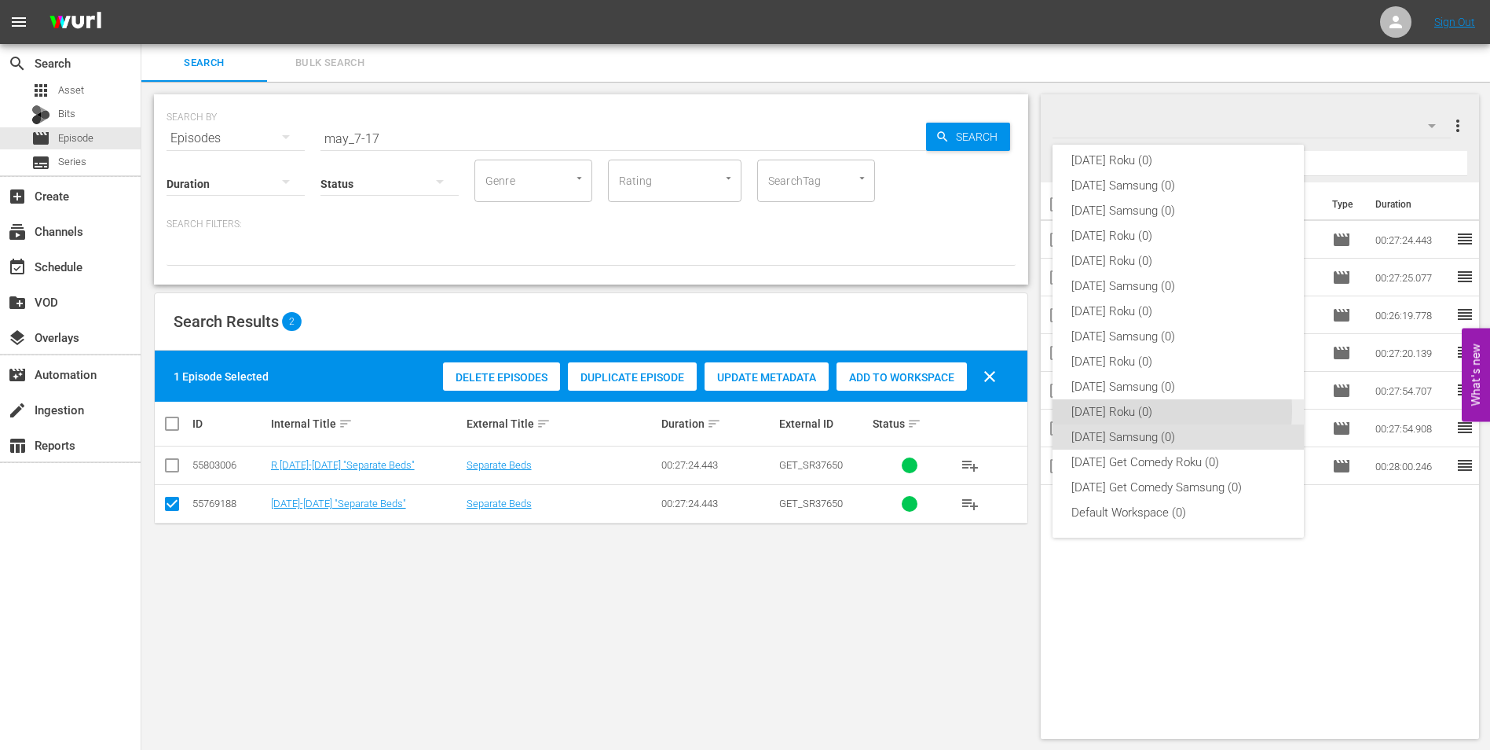
drag, startPoint x: 1137, startPoint y: 410, endPoint x: 726, endPoint y: 403, distance: 411.0
click at [1135, 410] on div "[DATE] Roku (0)" at bounding box center [1179, 411] width 214 height 25
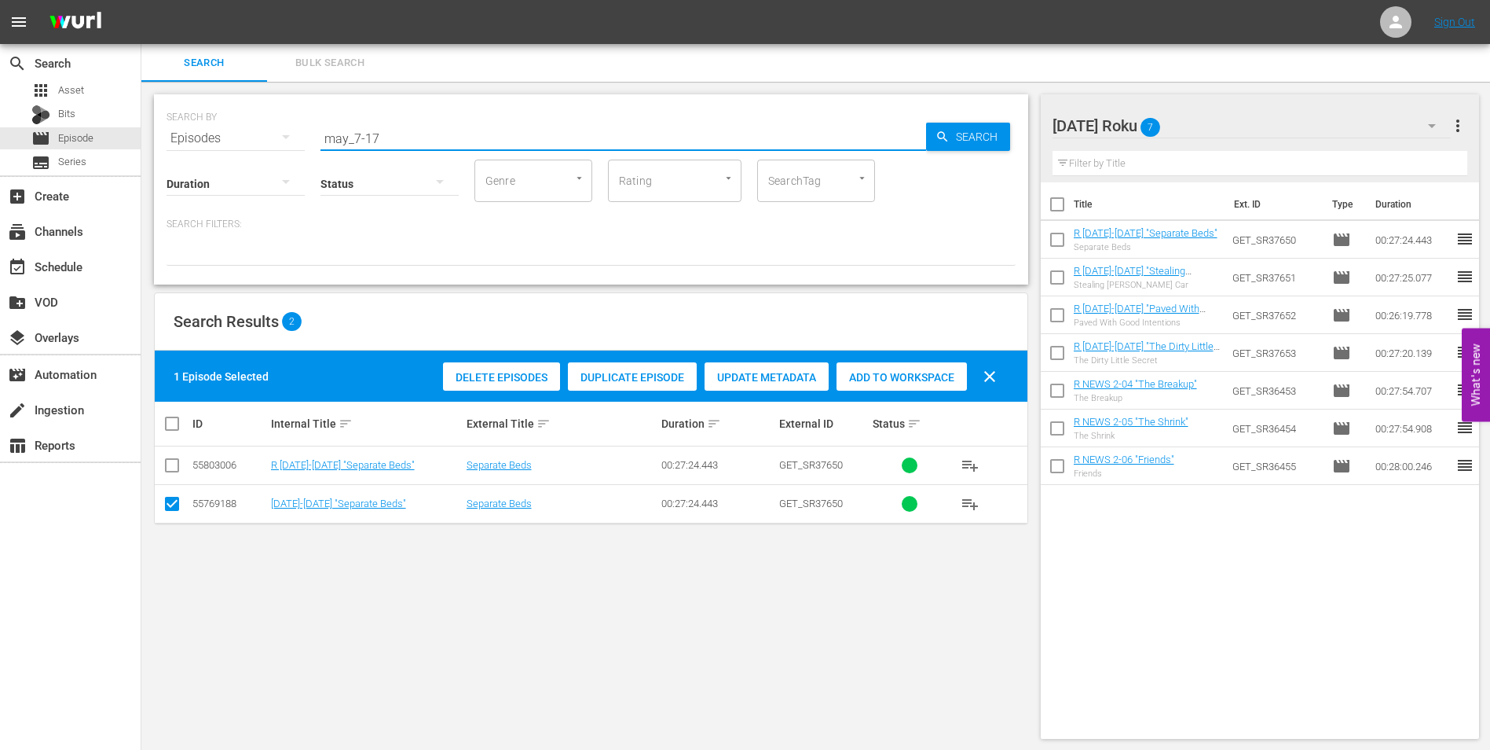
drag, startPoint x: 531, startPoint y: 146, endPoint x: 277, endPoint y: 126, distance: 254.5
click at [279, 127] on div "SEARCH BY Search By Episodes Search ID, Title, Description, Keywords, or Catego…" at bounding box center [591, 129] width 849 height 57
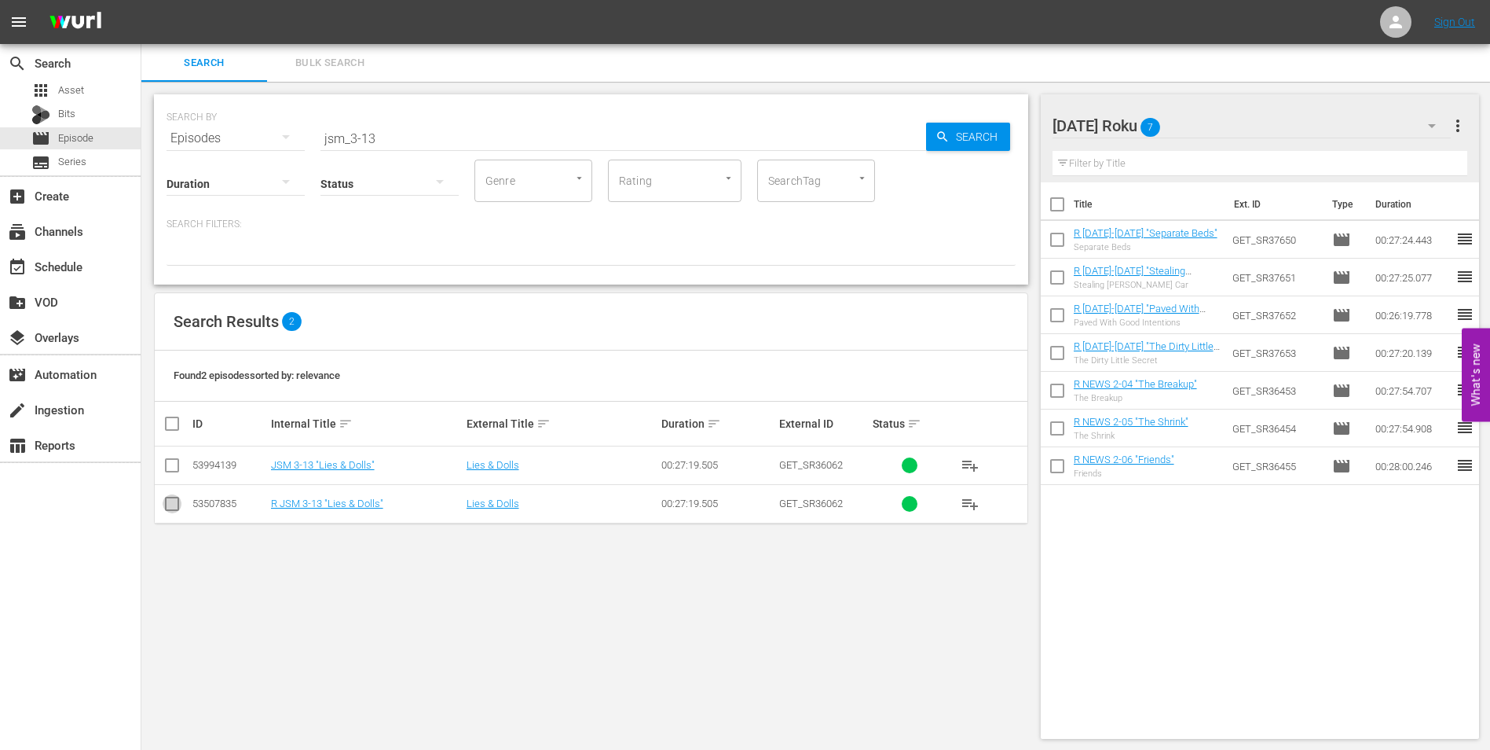
click at [168, 498] on input "checkbox" at bounding box center [172, 506] width 19 height 19
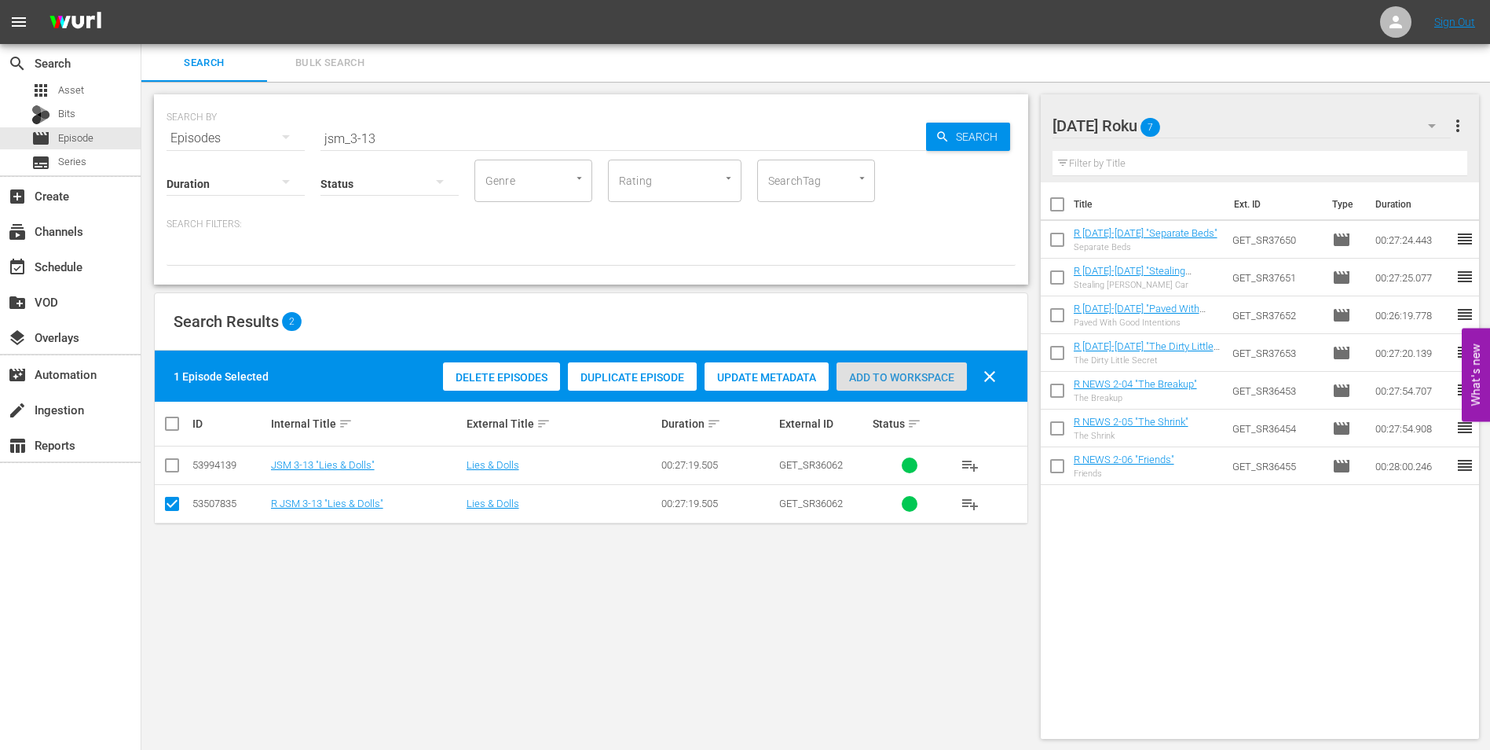
click at [890, 380] on span "Add to Workspace" at bounding box center [902, 377] width 130 height 13
click at [1235, 111] on div "[DATE] Roku 8" at bounding box center [1252, 126] width 399 height 44
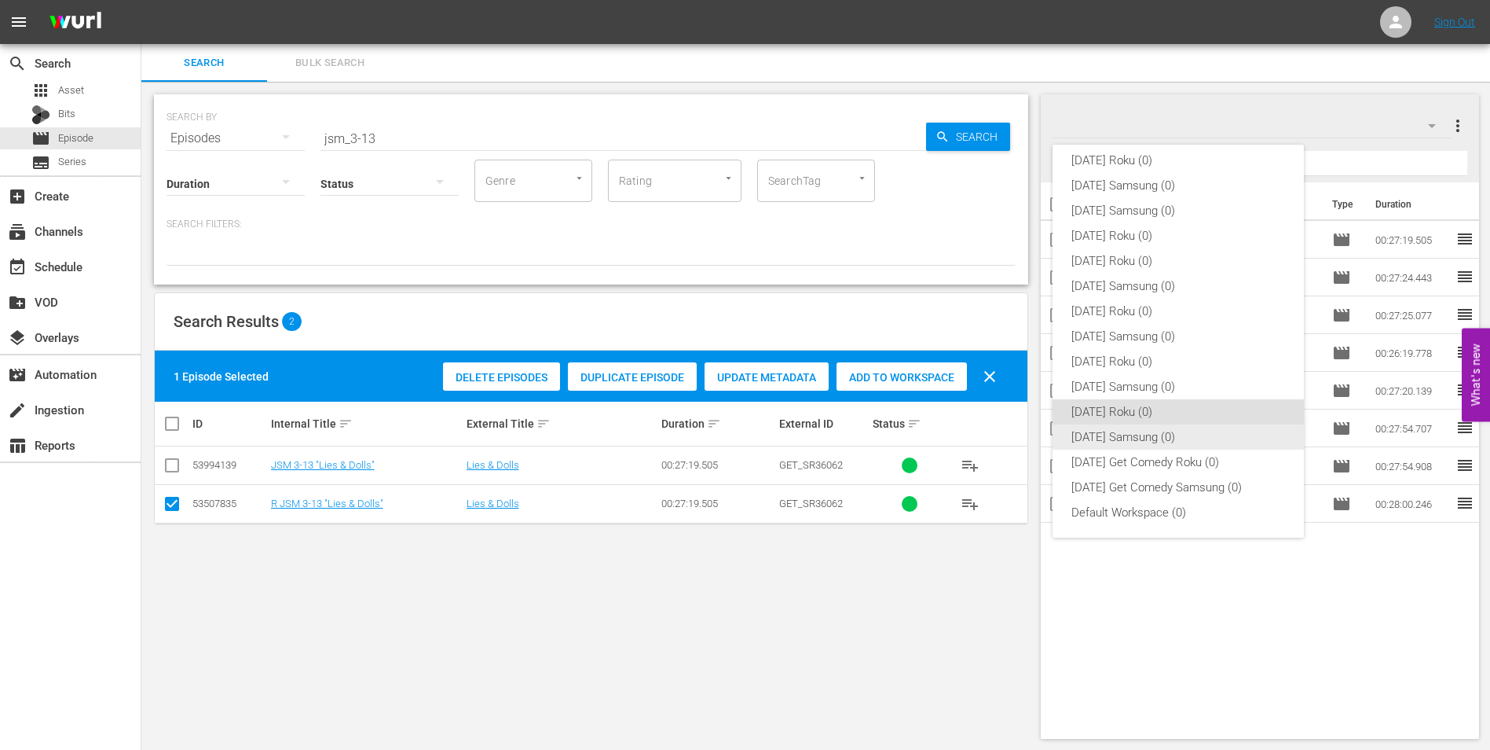
drag, startPoint x: 1136, startPoint y: 379, endPoint x: 1128, endPoint y: 431, distance: 52.4
click at [1128, 431] on div "[DATE] Roku (0) [DATE] Samsung (0) [DATE] Samsung (0) [DATE] Roku (0) [DATE] Ro…" at bounding box center [1178, 336] width 251 height 402
click at [1128, 431] on div "[DATE] Samsung (0)" at bounding box center [1179, 436] width 214 height 25
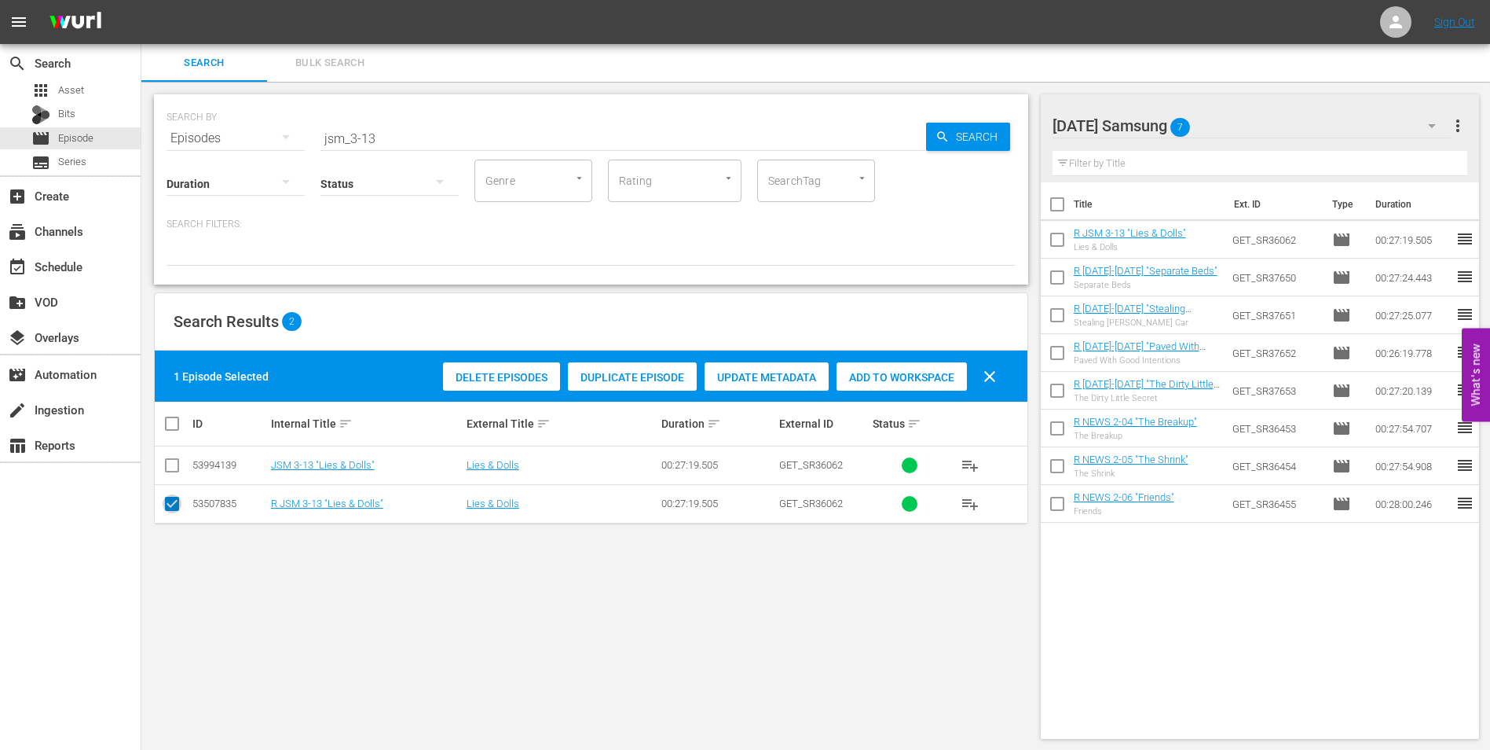
drag, startPoint x: 176, startPoint y: 508, endPoint x: 174, endPoint y: 469, distance: 38.6
click at [176, 504] on input "checkbox" at bounding box center [172, 506] width 19 height 19
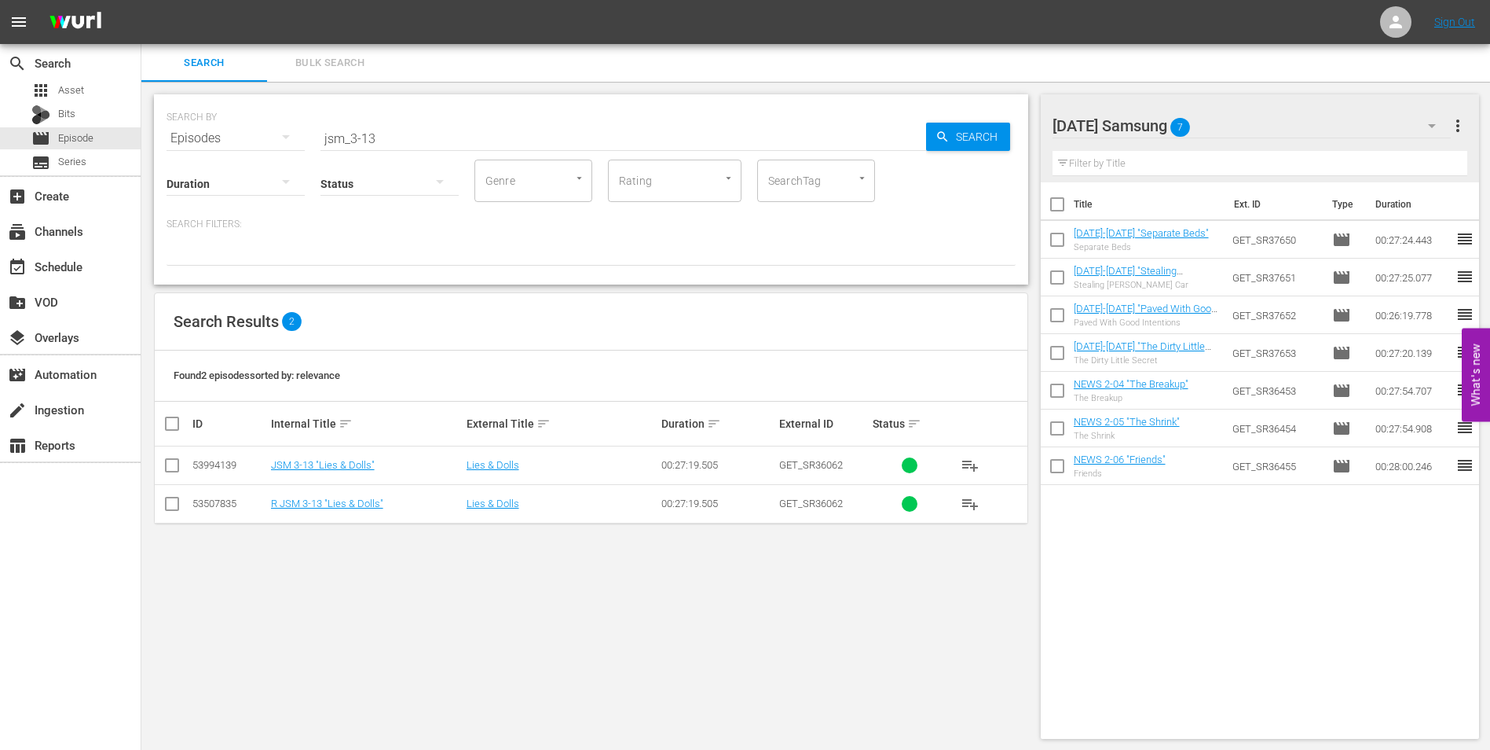
click at [174, 463] on input "checkbox" at bounding box center [172, 468] width 19 height 19
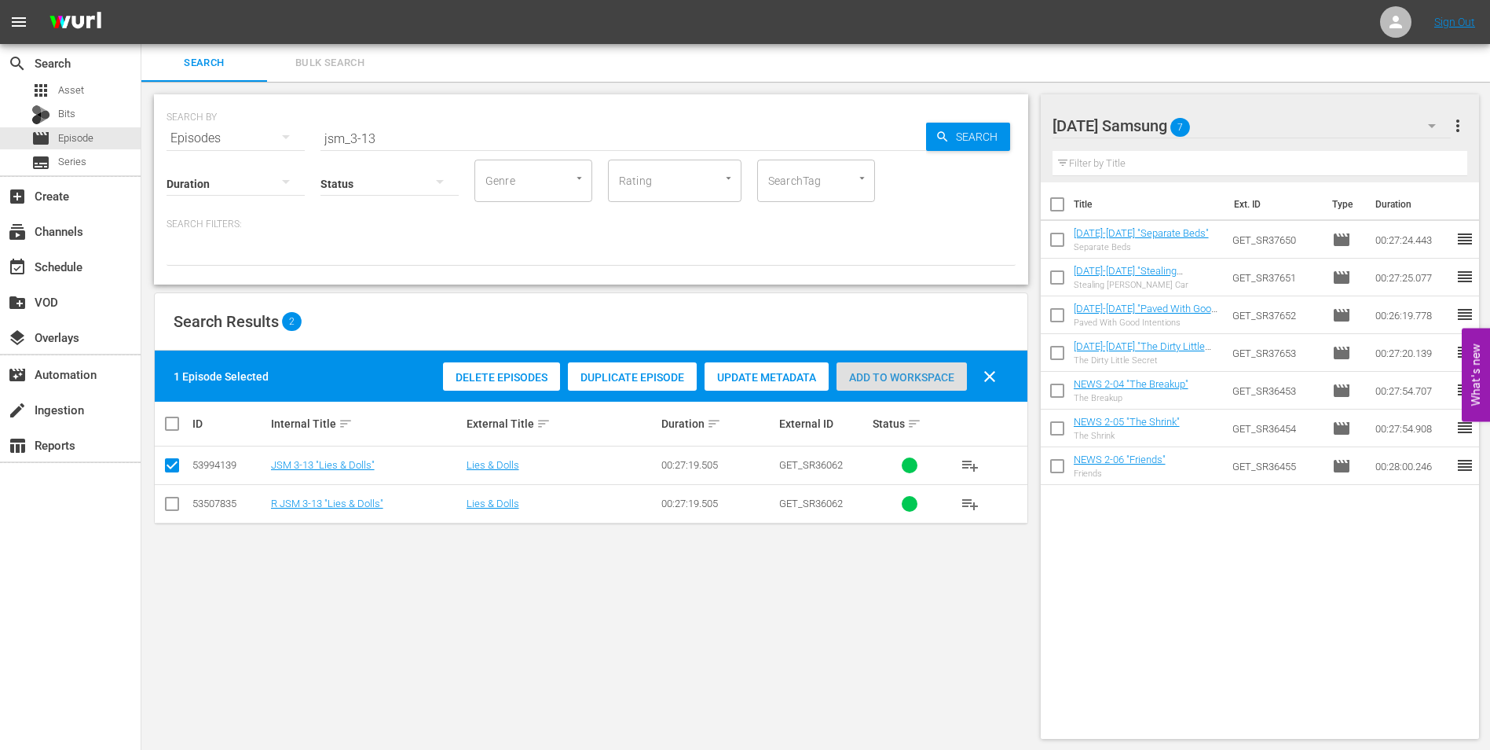
click at [939, 380] on span "Add to Workspace" at bounding box center [902, 377] width 130 height 13
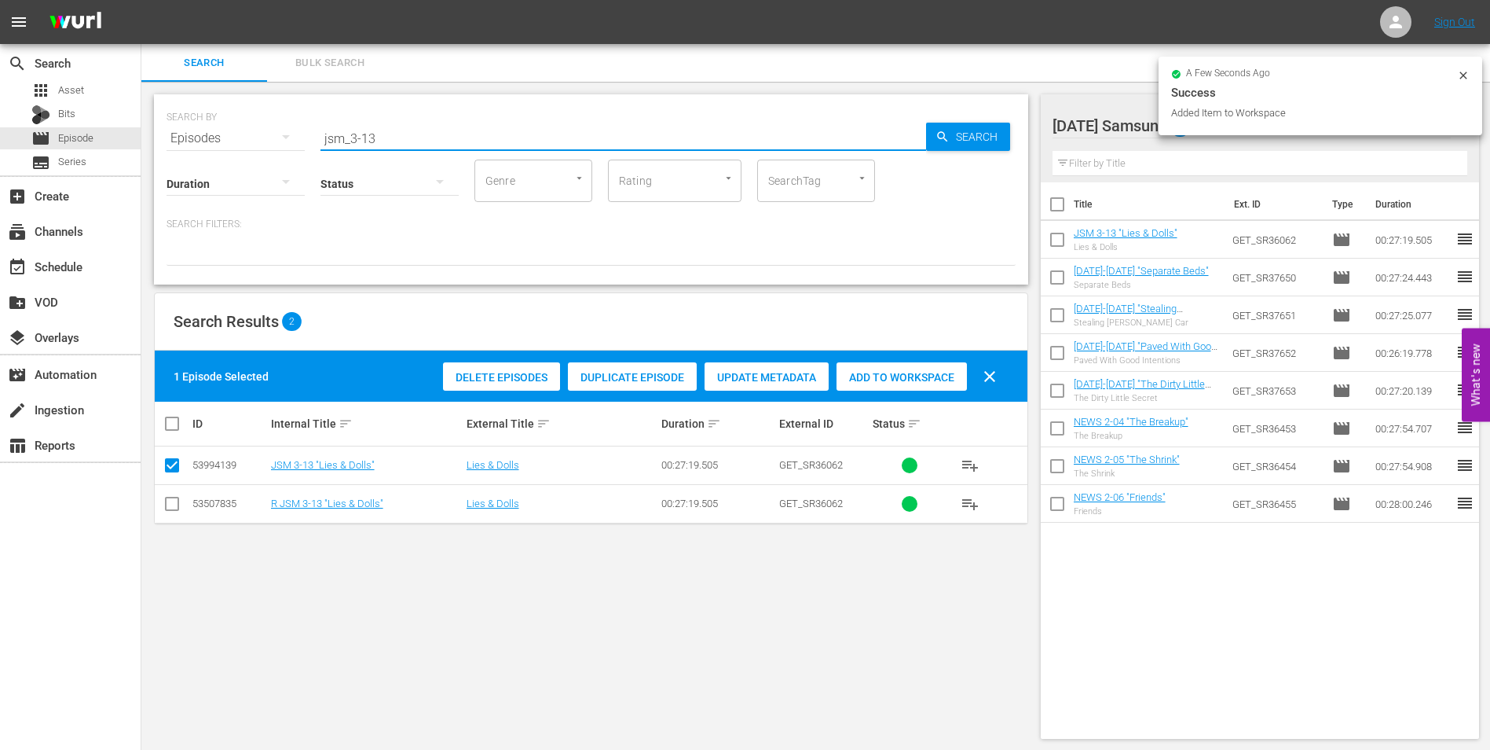
drag, startPoint x: 368, startPoint y: 134, endPoint x: 434, endPoint y: 155, distance: 69.1
click at [434, 155] on div "SEARCH BY Search By Episodes Search ID, Title, Description, Keywords, or Catego…" at bounding box center [591, 189] width 874 height 190
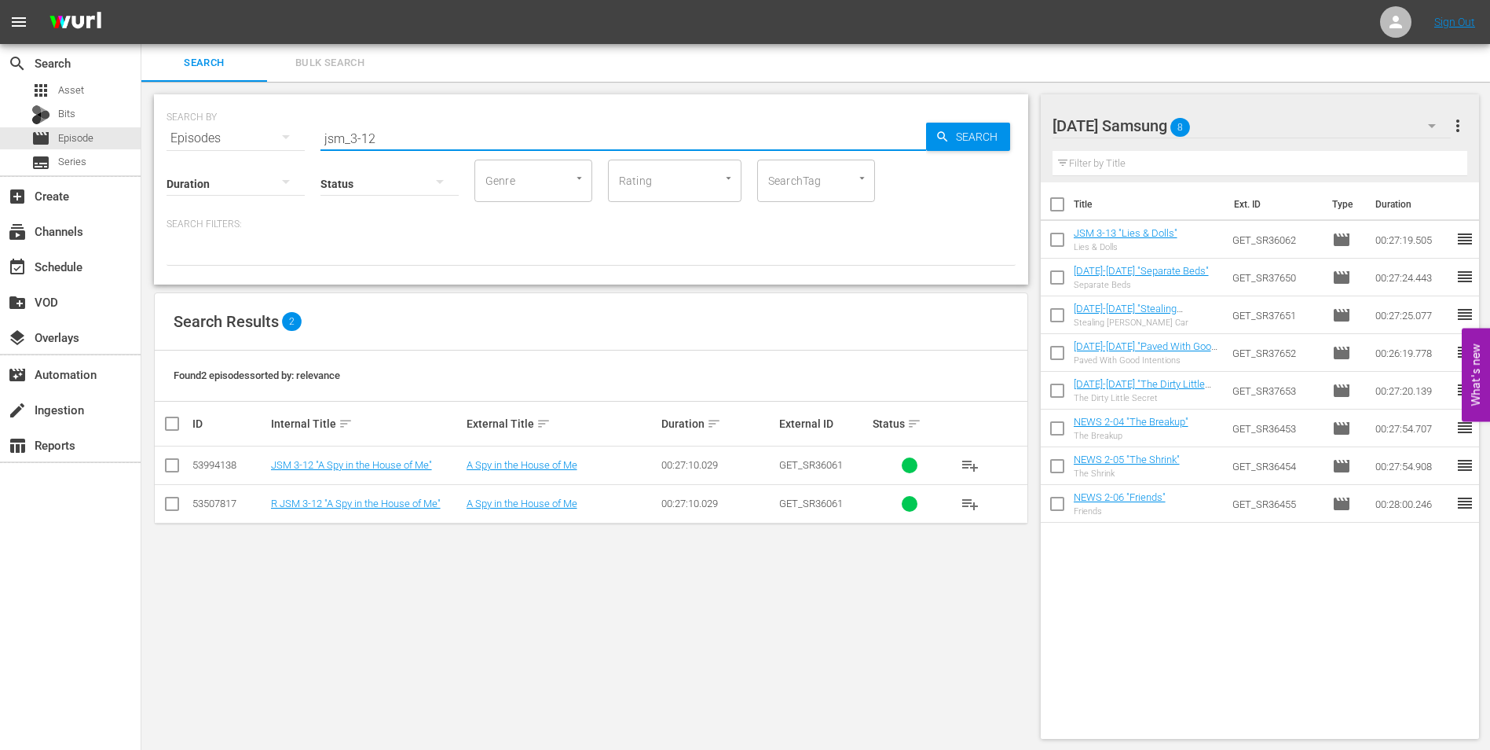
drag, startPoint x: 174, startPoint y: 466, endPoint x: 196, endPoint y: 465, distance: 22.0
click at [174, 466] on input "checkbox" at bounding box center [172, 468] width 19 height 19
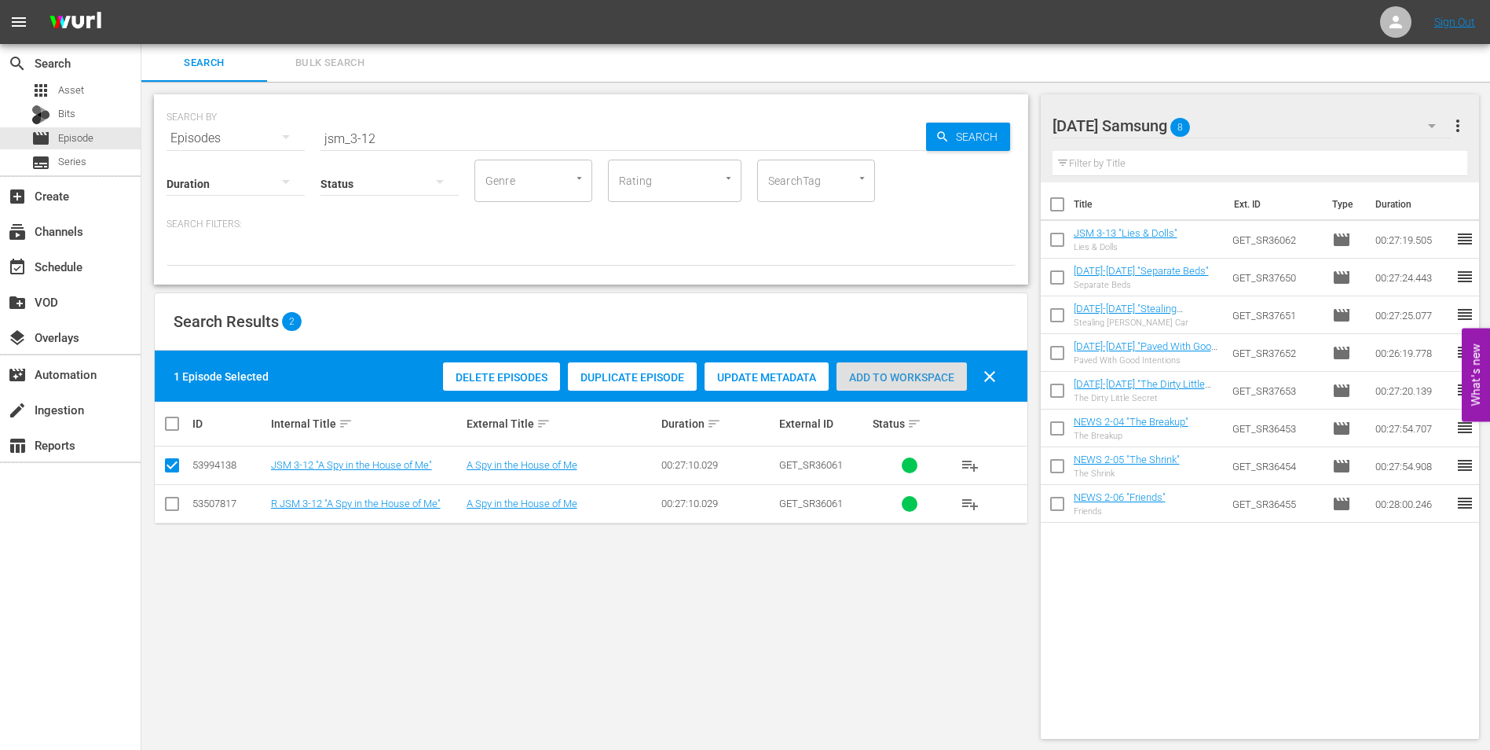
click at [932, 376] on span "Add to Workspace" at bounding box center [902, 377] width 130 height 13
click at [1270, 122] on div "[DATE] Samsung 9" at bounding box center [1252, 126] width 399 height 44
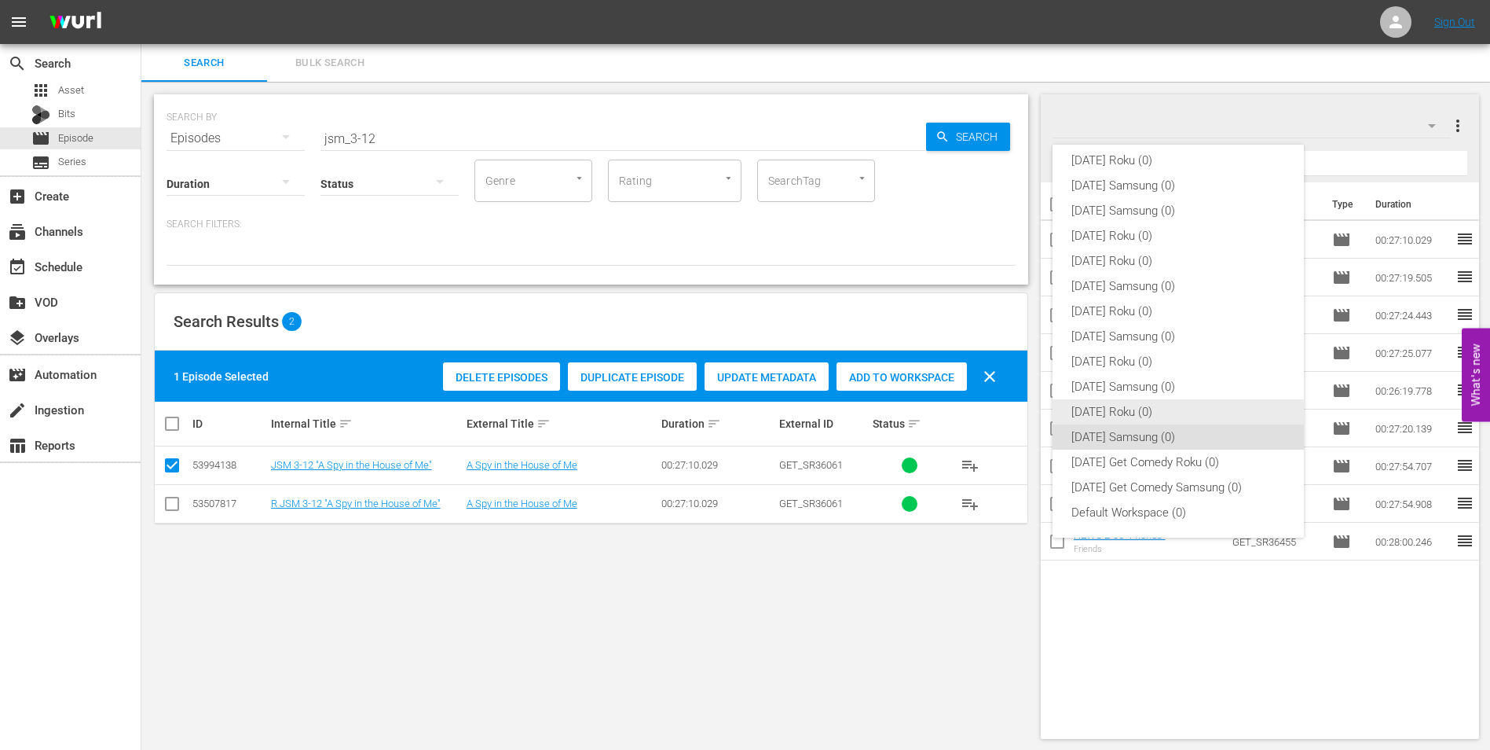
click at [1105, 414] on div "[DATE] Roku (0)" at bounding box center [1179, 411] width 214 height 25
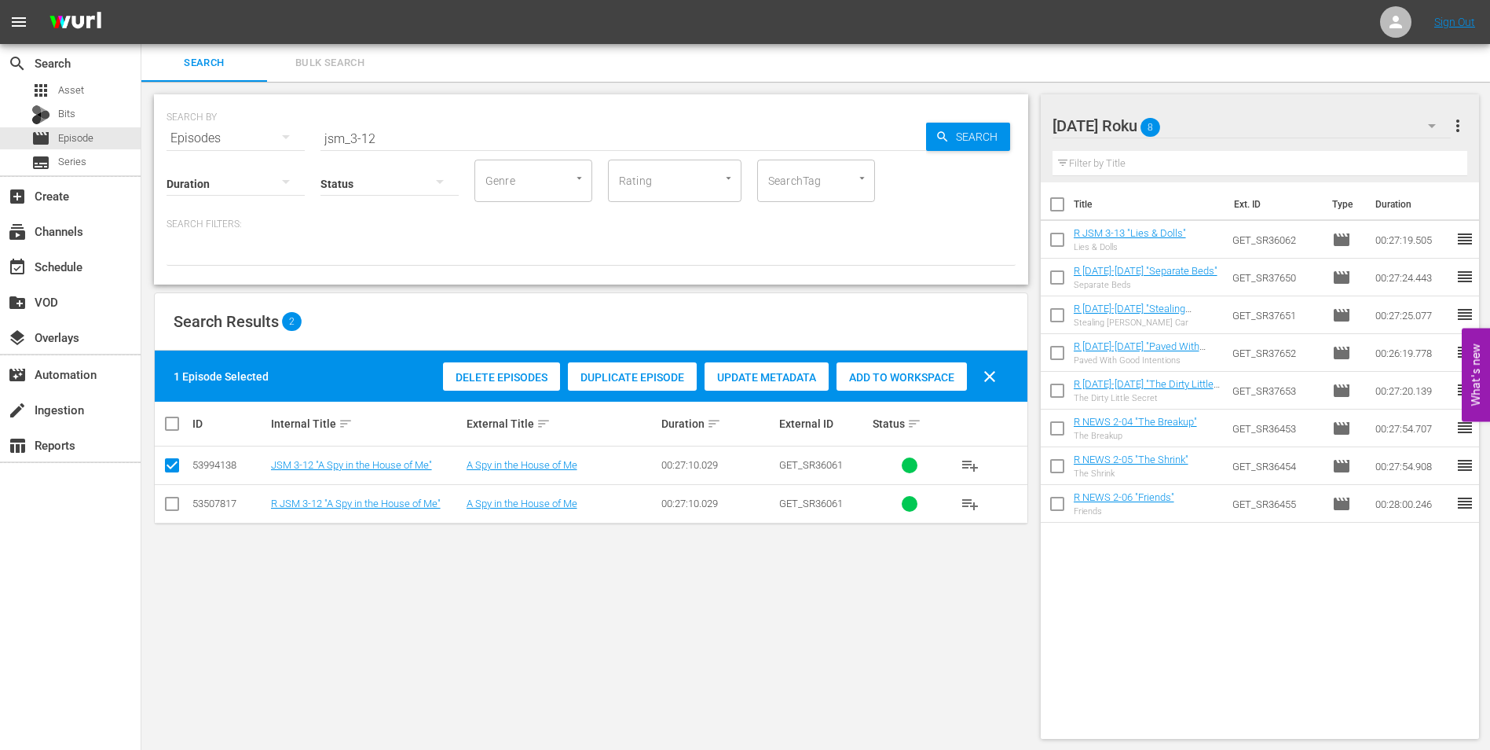
click at [178, 508] on input "checkbox" at bounding box center [172, 506] width 19 height 19
click at [176, 467] on input "checkbox" at bounding box center [172, 468] width 19 height 19
click at [920, 371] on span "Add to Workspace" at bounding box center [902, 377] width 130 height 13
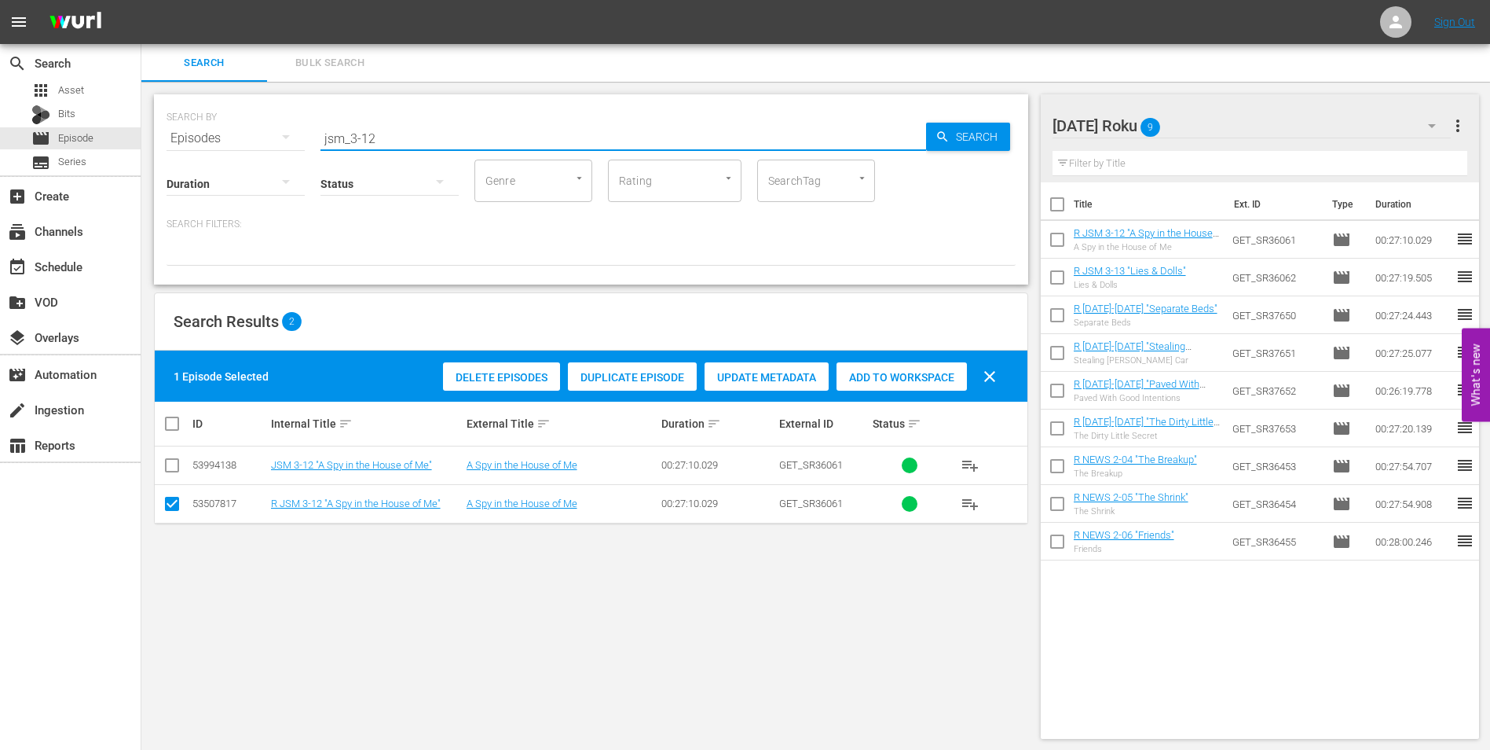
drag, startPoint x: 372, startPoint y: 139, endPoint x: 364, endPoint y: 147, distance: 11.1
click at [364, 147] on div "SEARCH BY Search By Episodes Search ID, Title, Description, Keywords, or Catego…" at bounding box center [591, 189] width 874 height 190
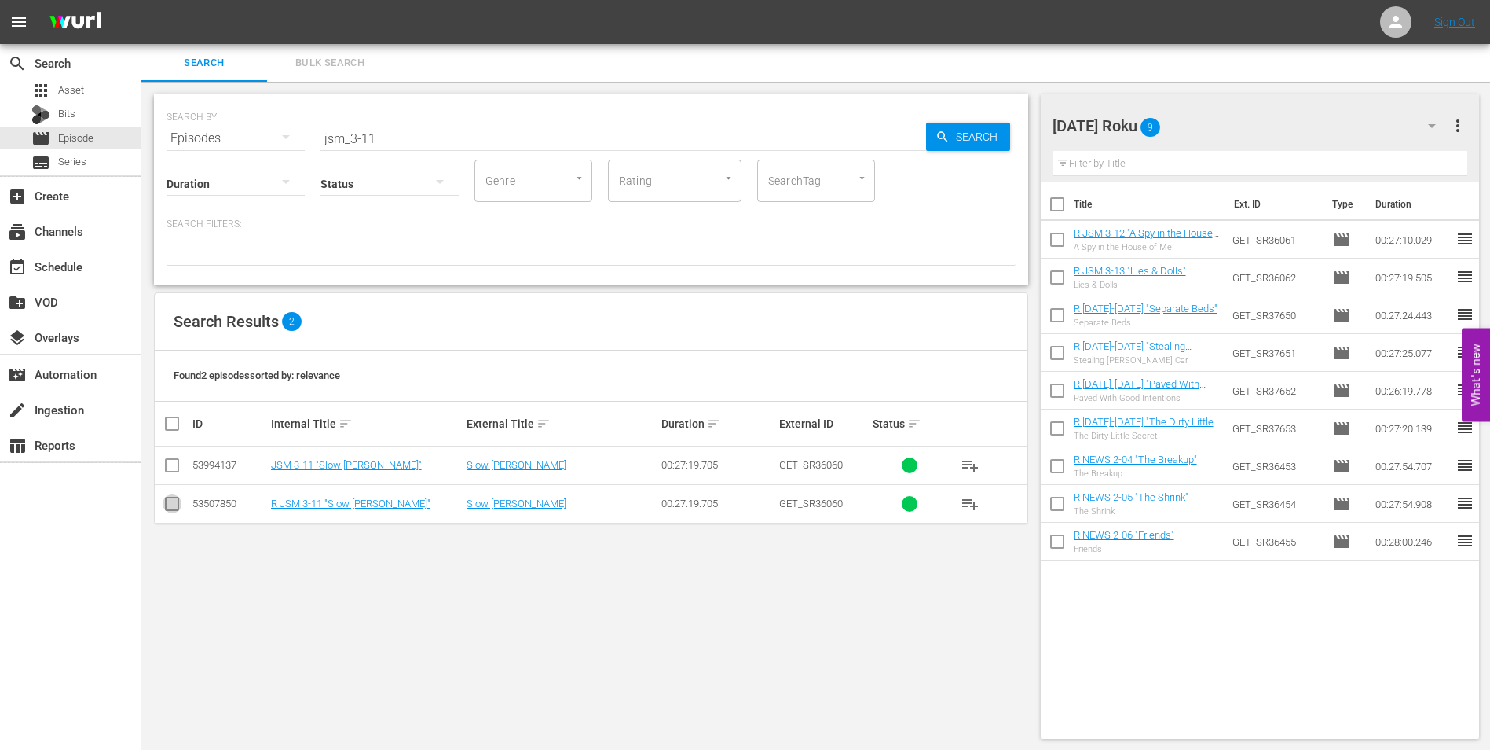
click at [168, 508] on input "checkbox" at bounding box center [172, 506] width 19 height 19
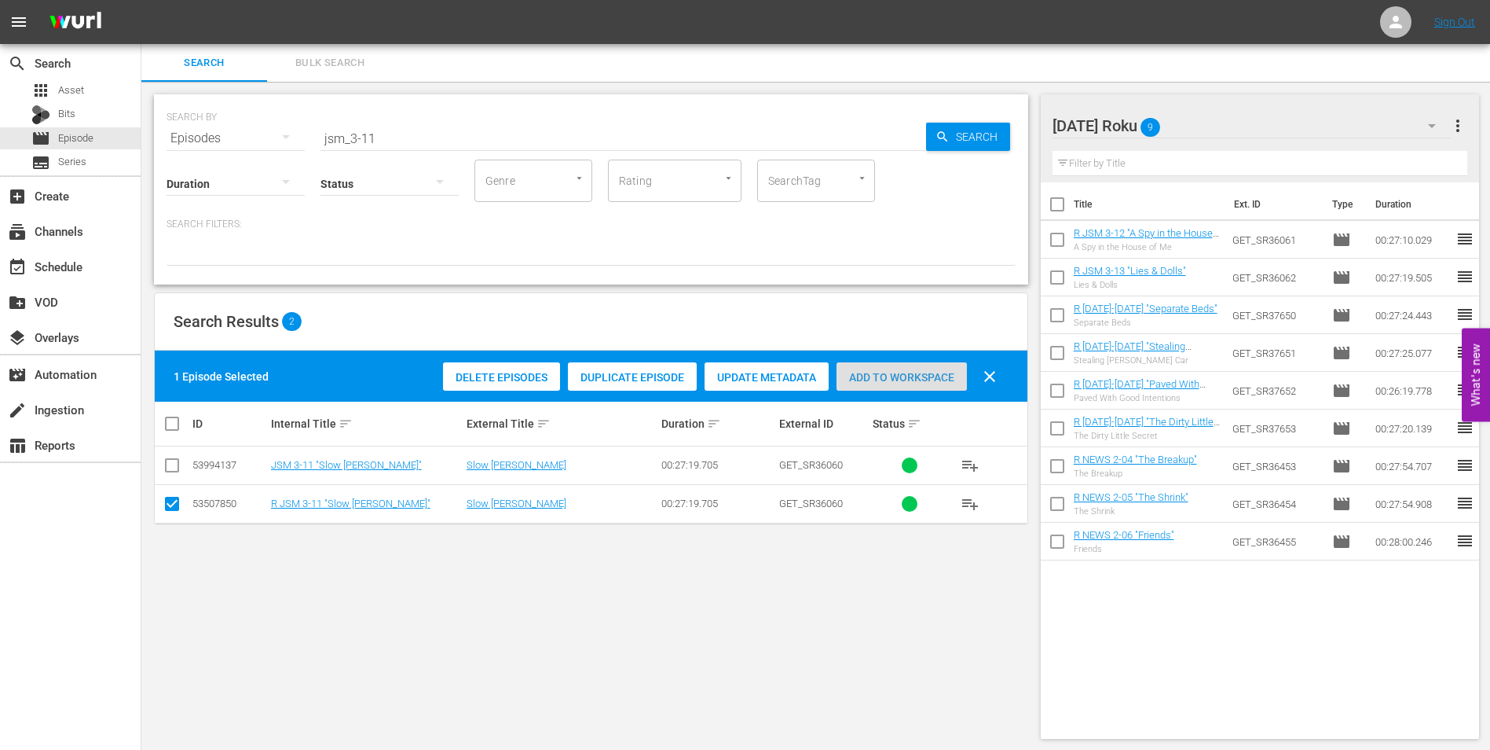
click at [933, 385] on div "Add to Workspace" at bounding box center [902, 377] width 130 height 30
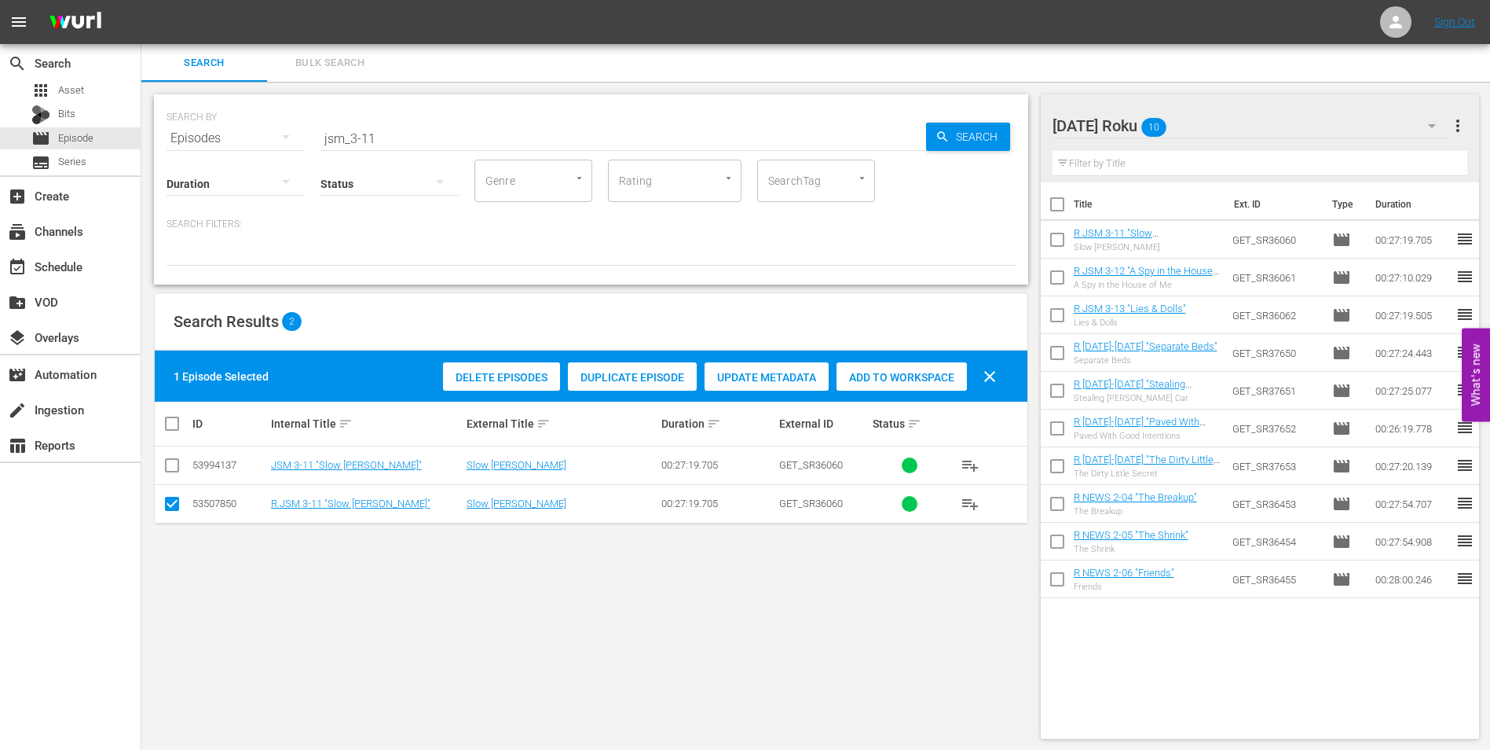
click at [1271, 125] on div "[DATE] Roku 10" at bounding box center [1252, 126] width 399 height 44
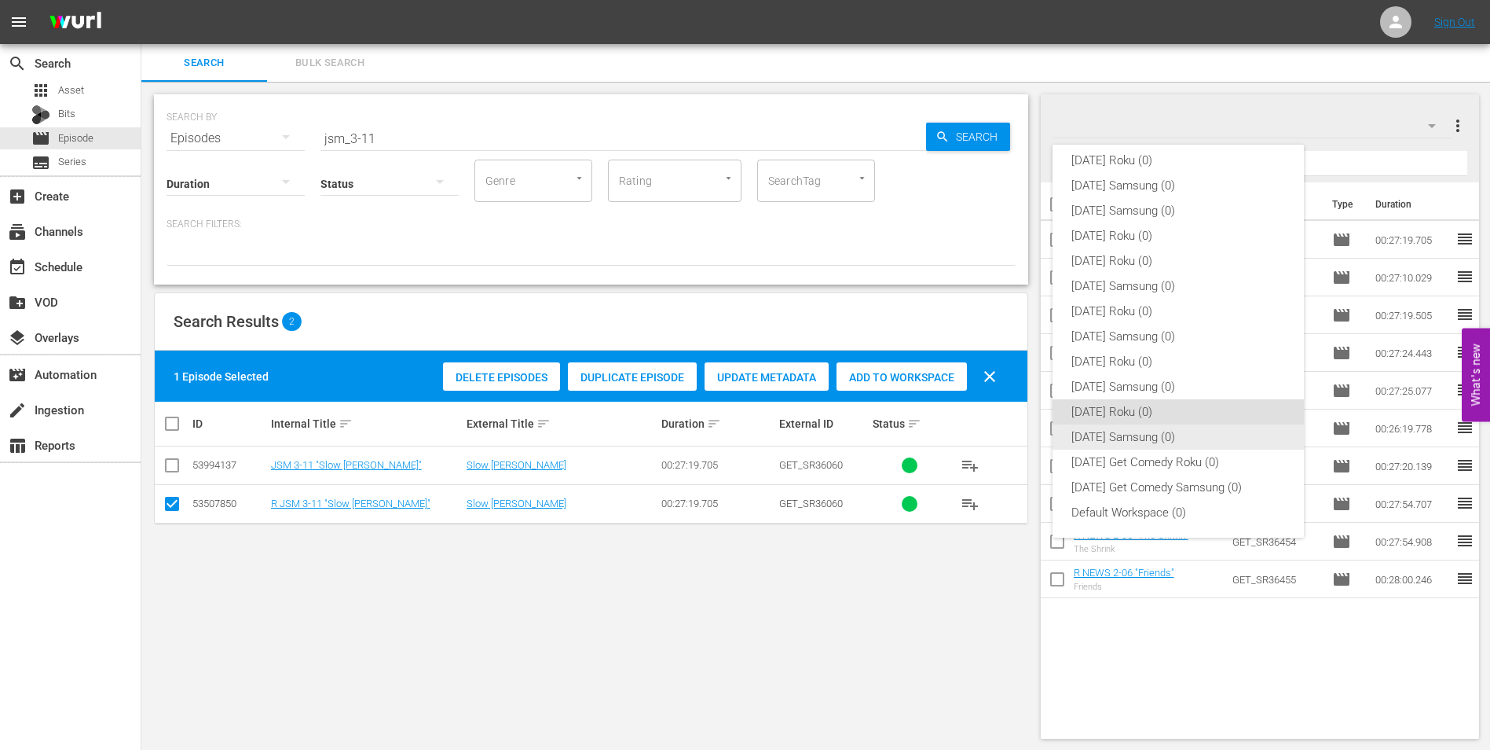
click at [1091, 438] on div "[DATE] Samsung (0)" at bounding box center [1179, 436] width 214 height 25
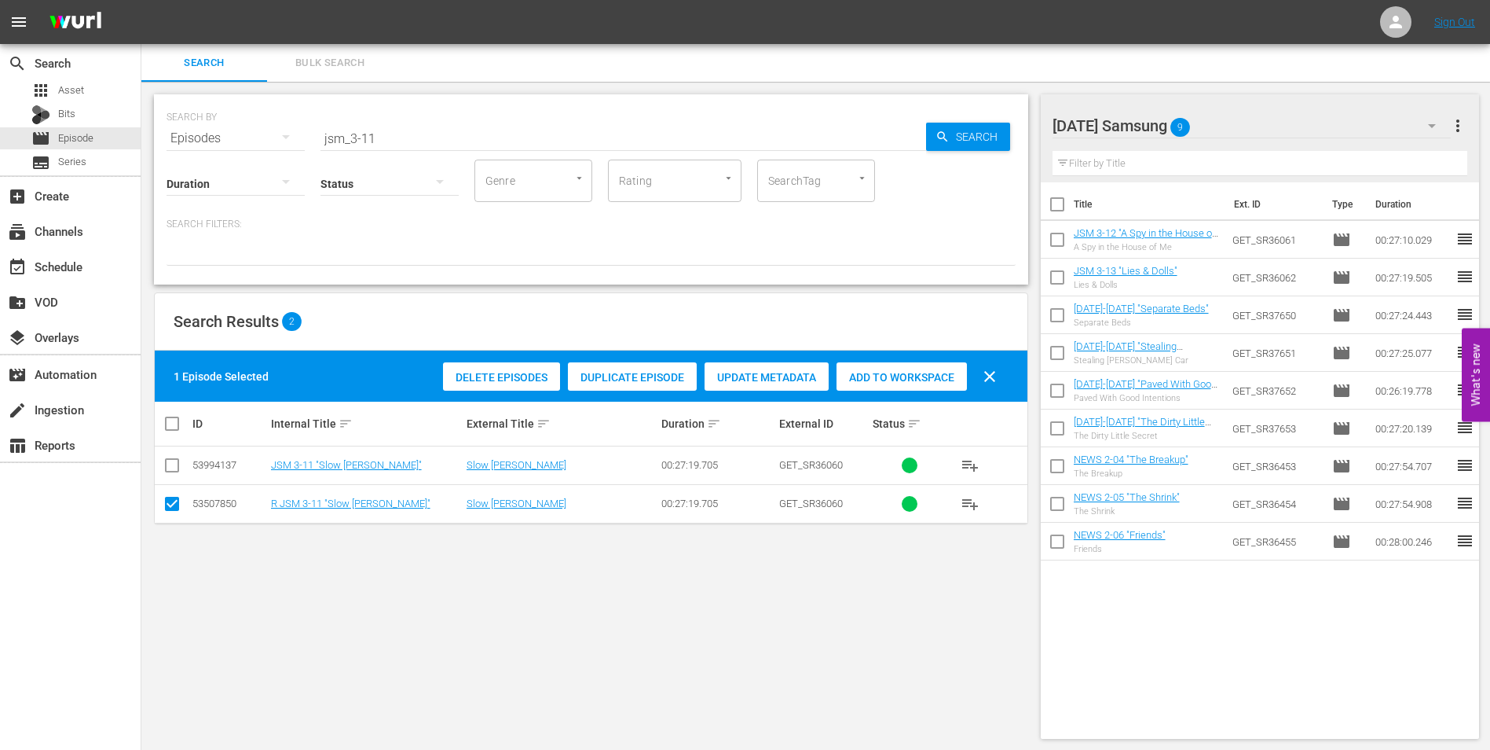
drag, startPoint x: 172, startPoint y: 502, endPoint x: 169, endPoint y: 465, distance: 37.1
click at [172, 500] on input "checkbox" at bounding box center [172, 506] width 19 height 19
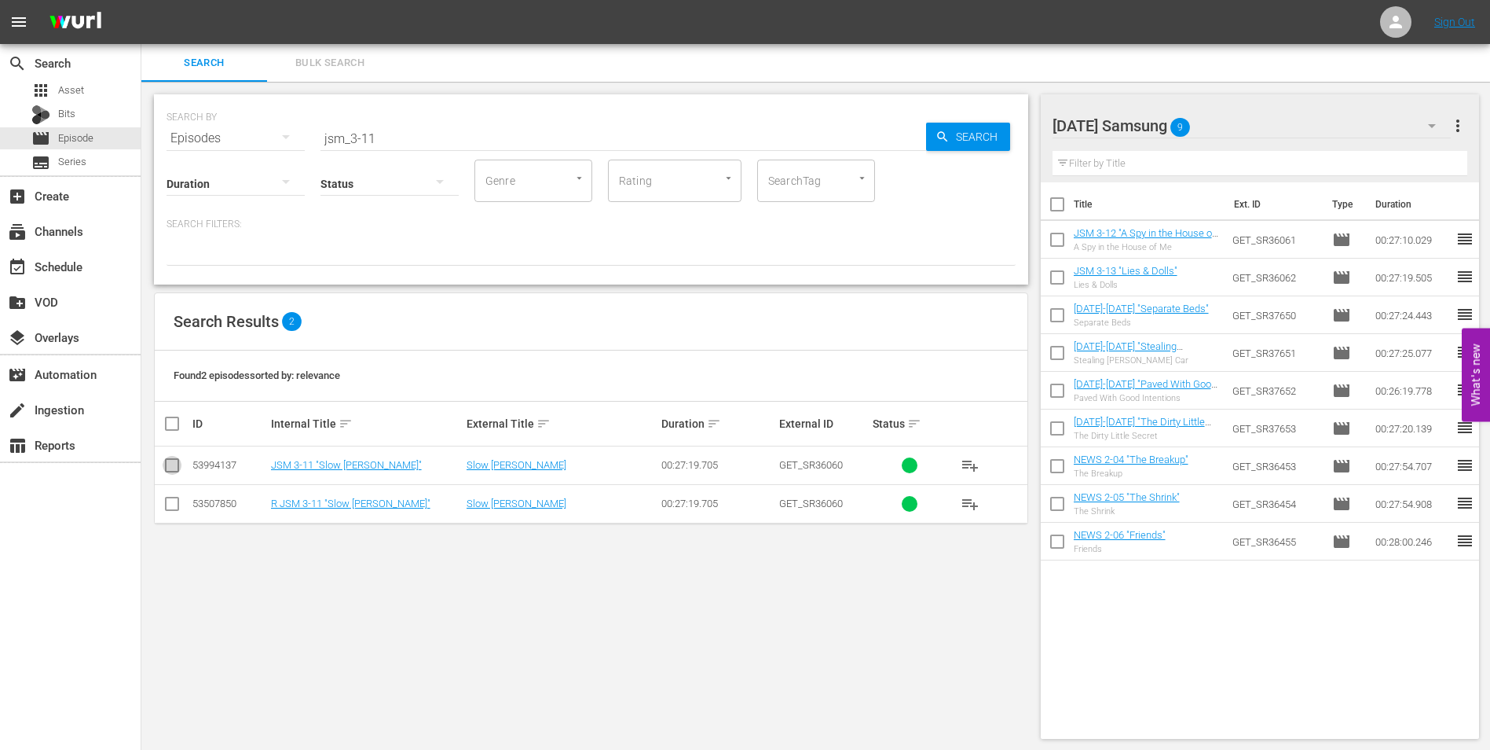
click at [169, 464] on input "checkbox" at bounding box center [172, 468] width 19 height 19
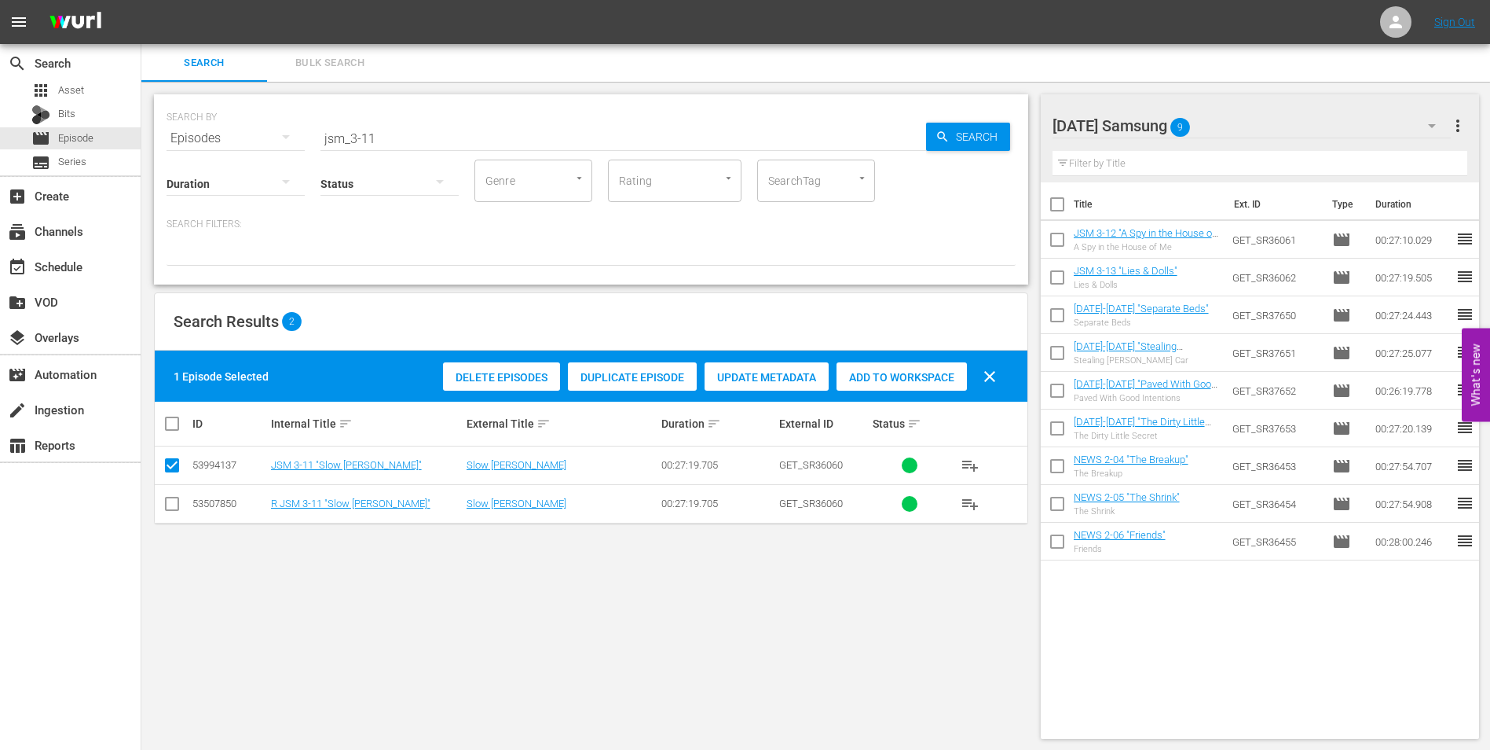
click at [911, 385] on div "Add to Workspace" at bounding box center [902, 377] width 130 height 30
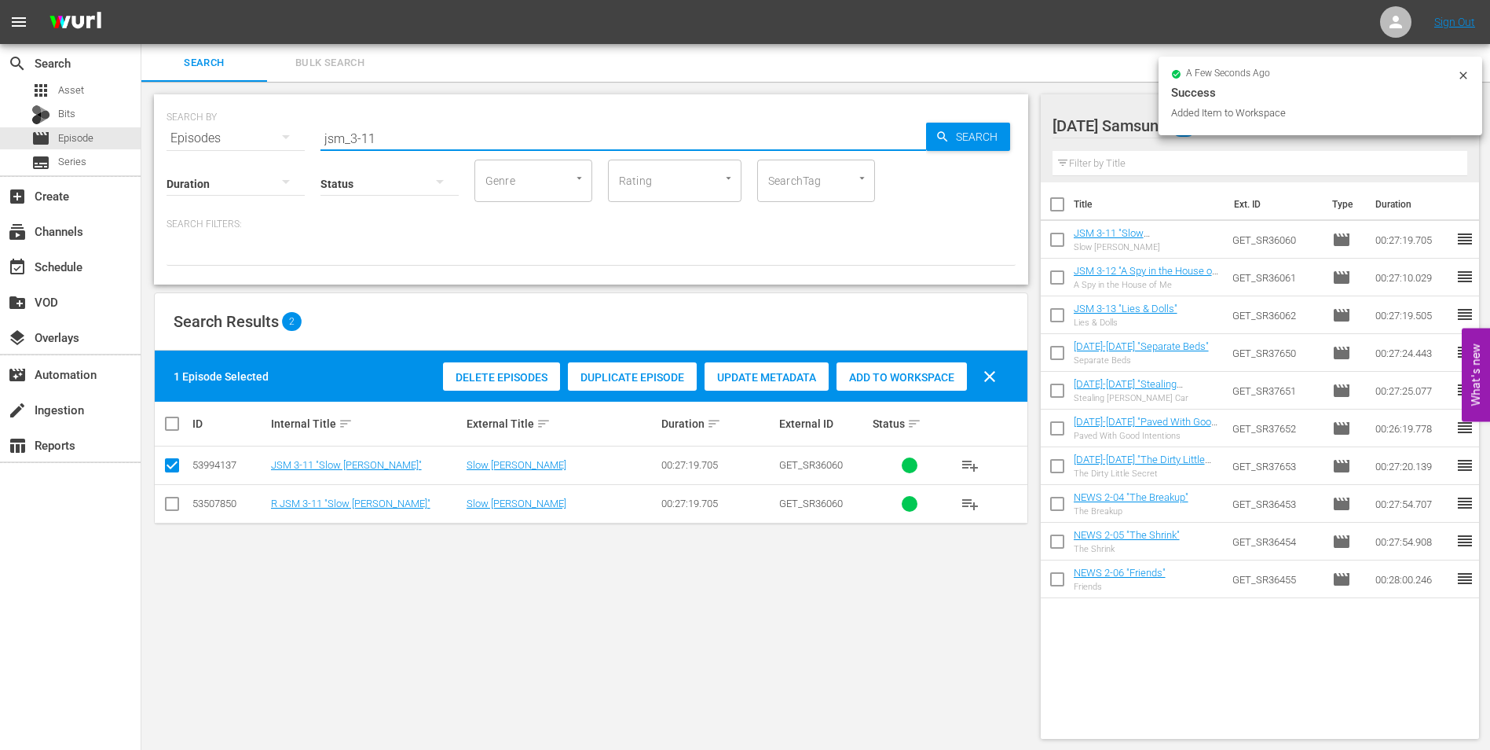
drag, startPoint x: 364, startPoint y: 134, endPoint x: 412, endPoint y: 137, distance: 48.8
click at [412, 137] on input "jsm_3-11" at bounding box center [624, 138] width 606 height 38
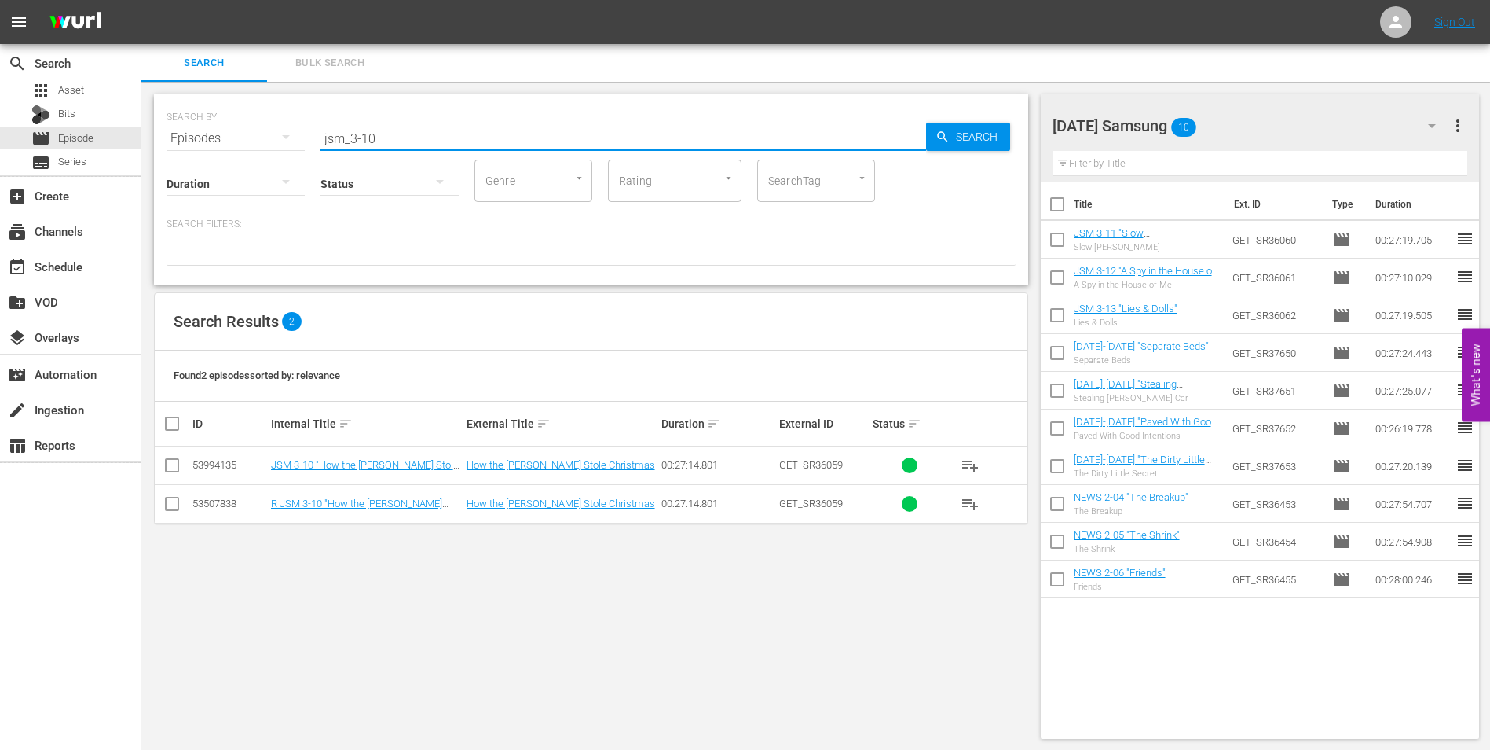
click at [178, 470] on input "checkbox" at bounding box center [172, 468] width 19 height 19
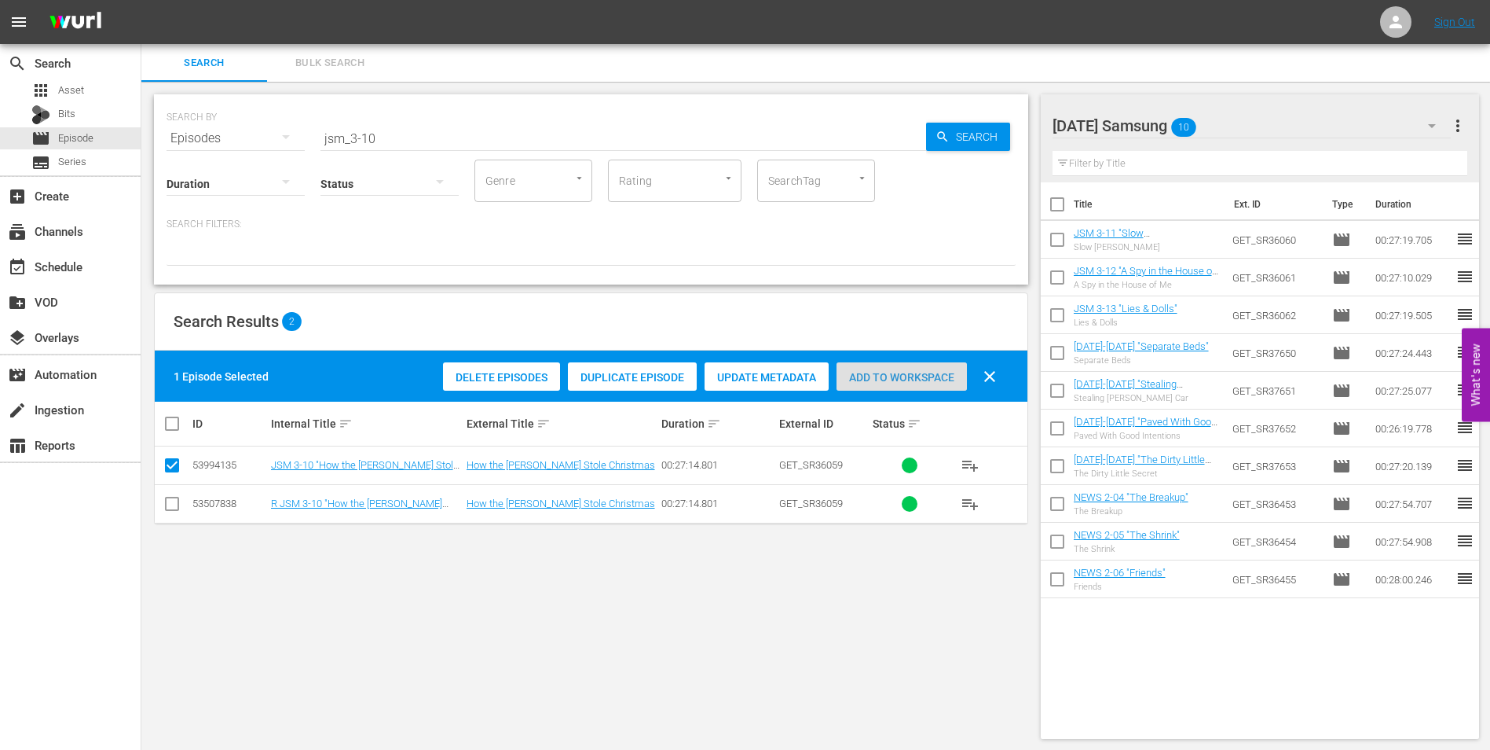
click at [878, 376] on span "Add to Workspace" at bounding box center [902, 377] width 130 height 13
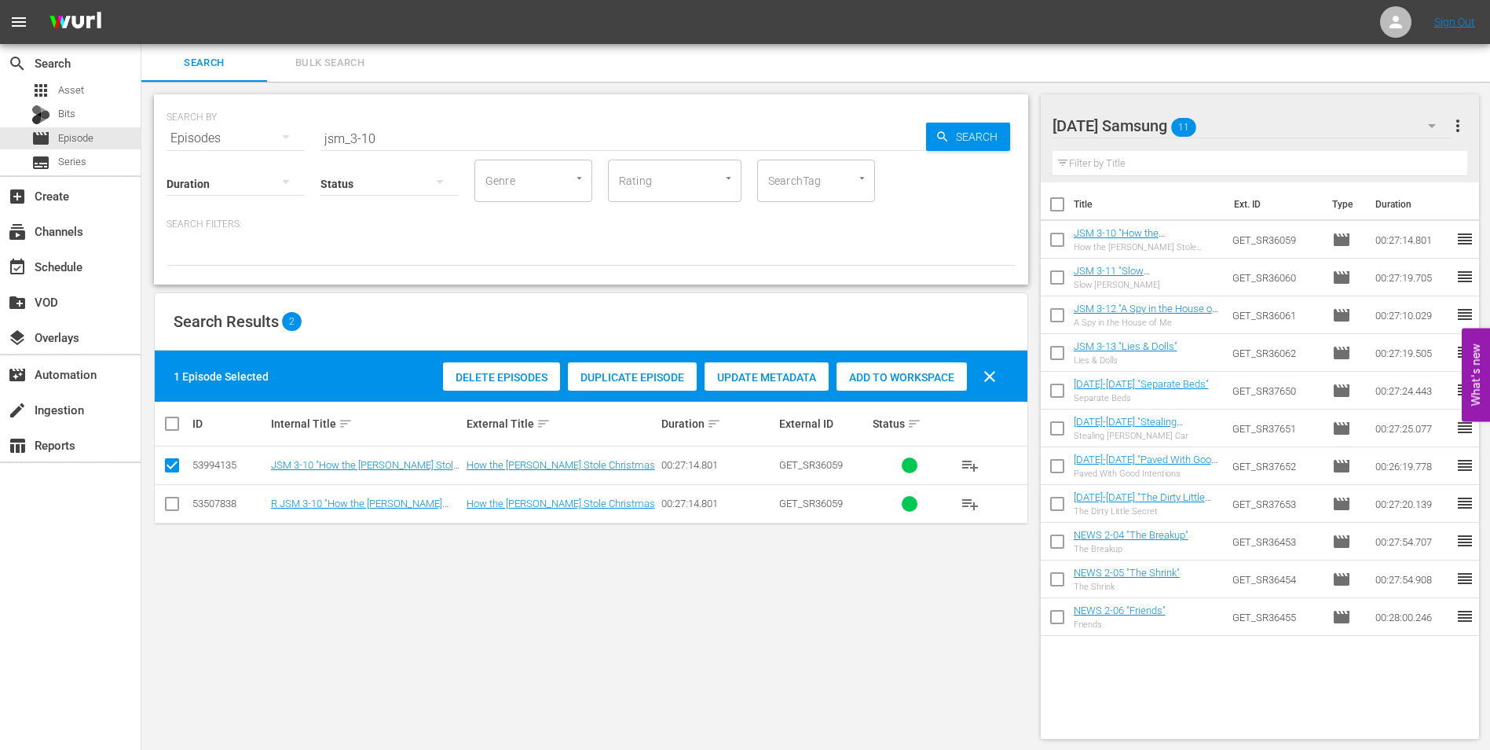
click at [1250, 128] on div "[DATE] Samsung 11" at bounding box center [1252, 126] width 399 height 44
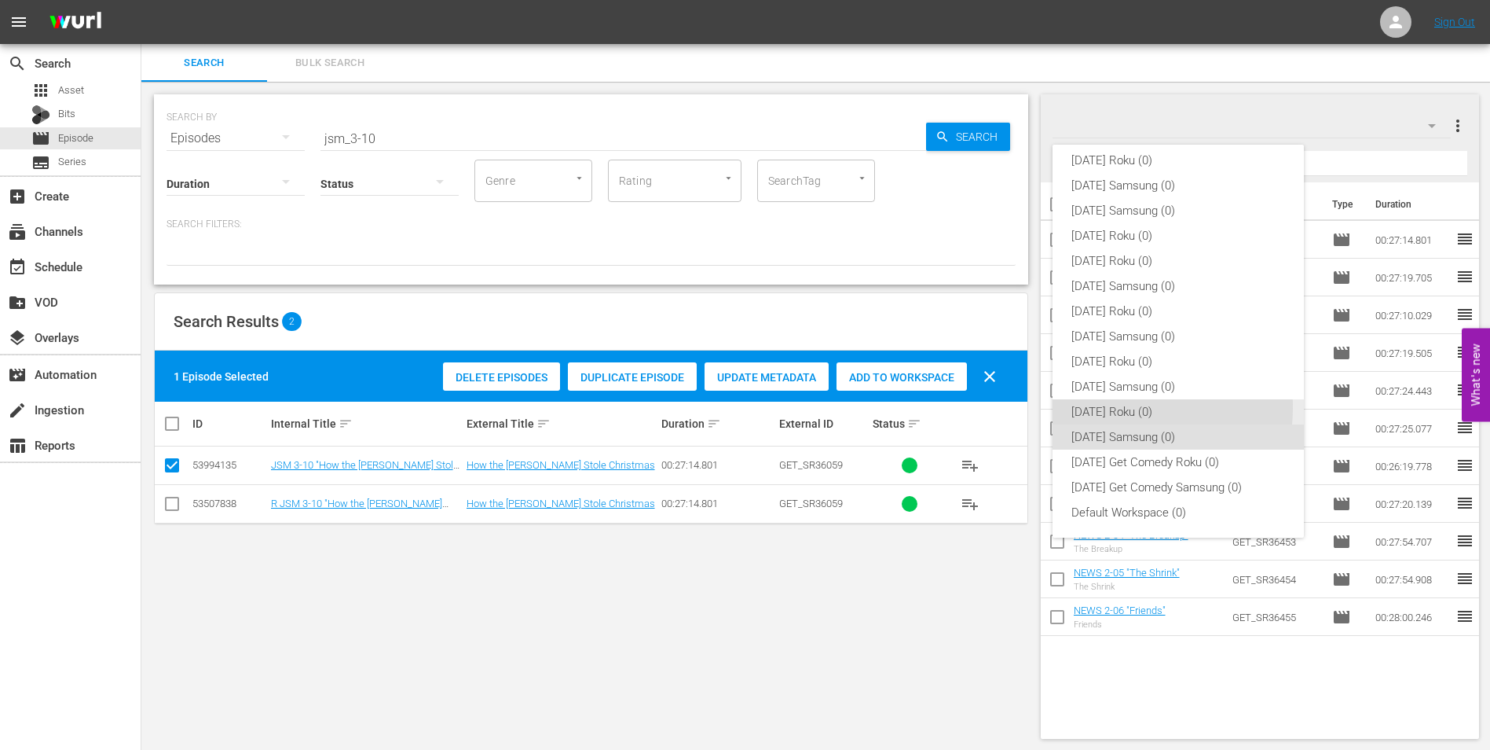
click at [1111, 407] on div "[DATE] Roku (0)" at bounding box center [1179, 411] width 214 height 25
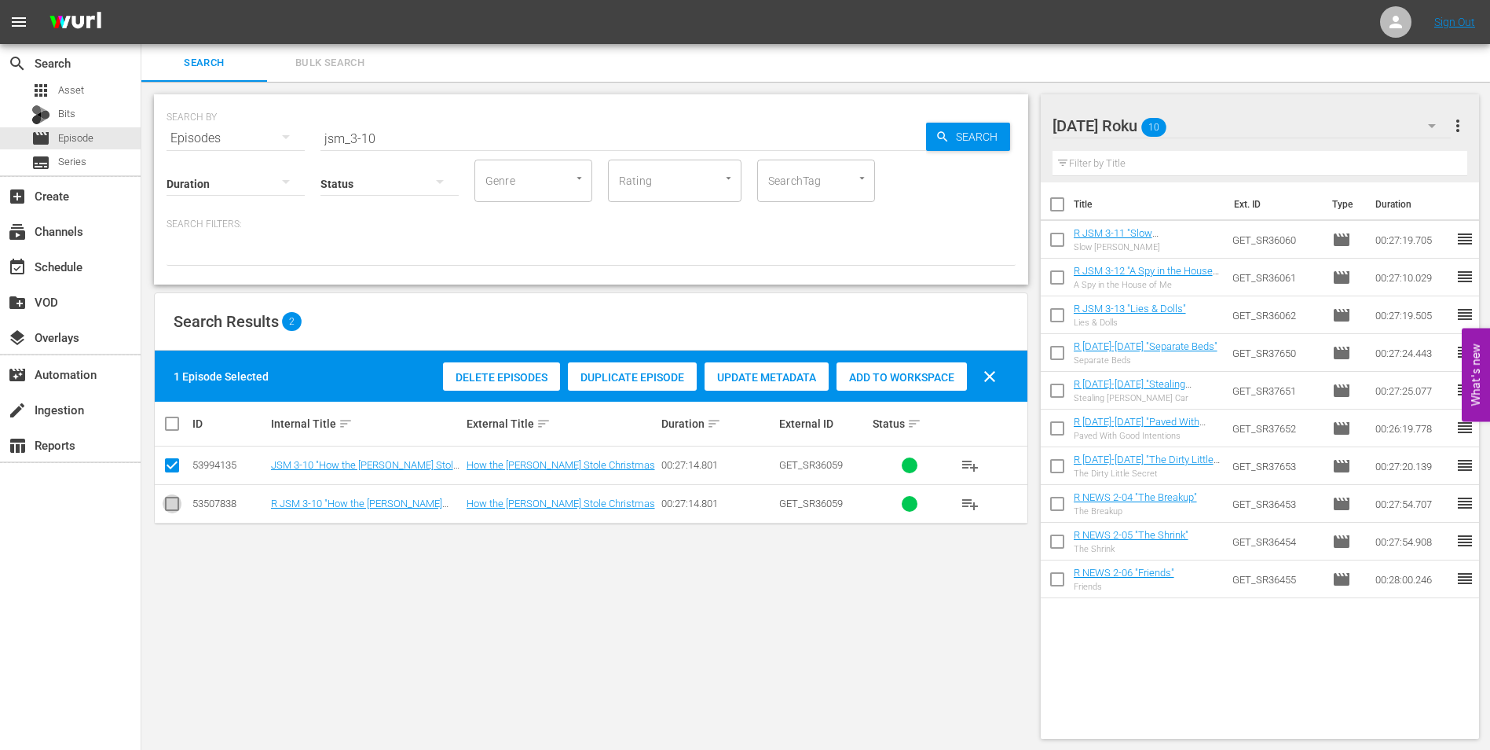
click at [174, 504] on input "checkbox" at bounding box center [172, 506] width 19 height 19
click at [173, 471] on input "checkbox" at bounding box center [172, 468] width 19 height 19
click at [889, 389] on div "Add to Workspace" at bounding box center [902, 377] width 130 height 30
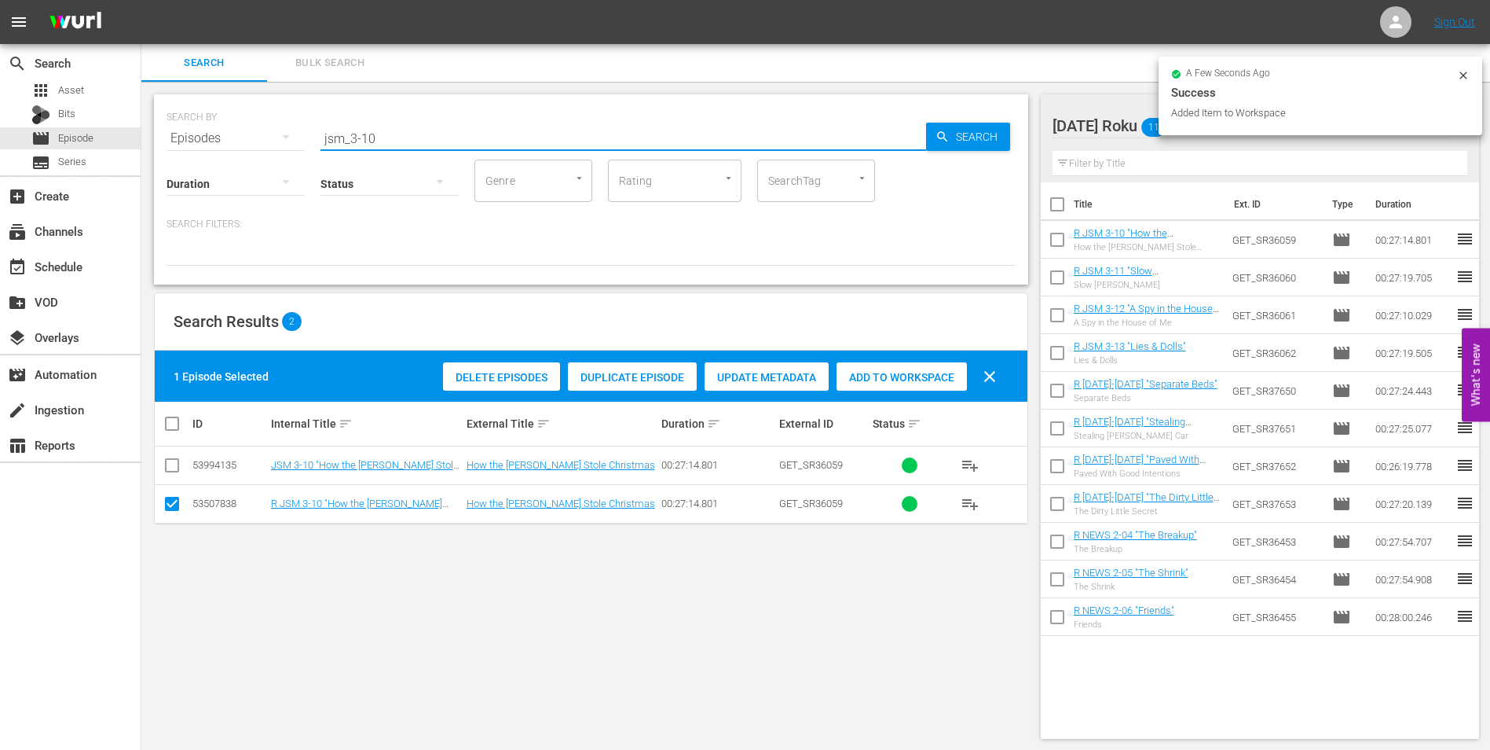
drag, startPoint x: 390, startPoint y: 139, endPoint x: 224, endPoint y: 124, distance: 167.2
click at [224, 124] on div "SEARCH BY Search By Episodes Search ID, Title, Description, Keywords, or Catego…" at bounding box center [591, 129] width 849 height 57
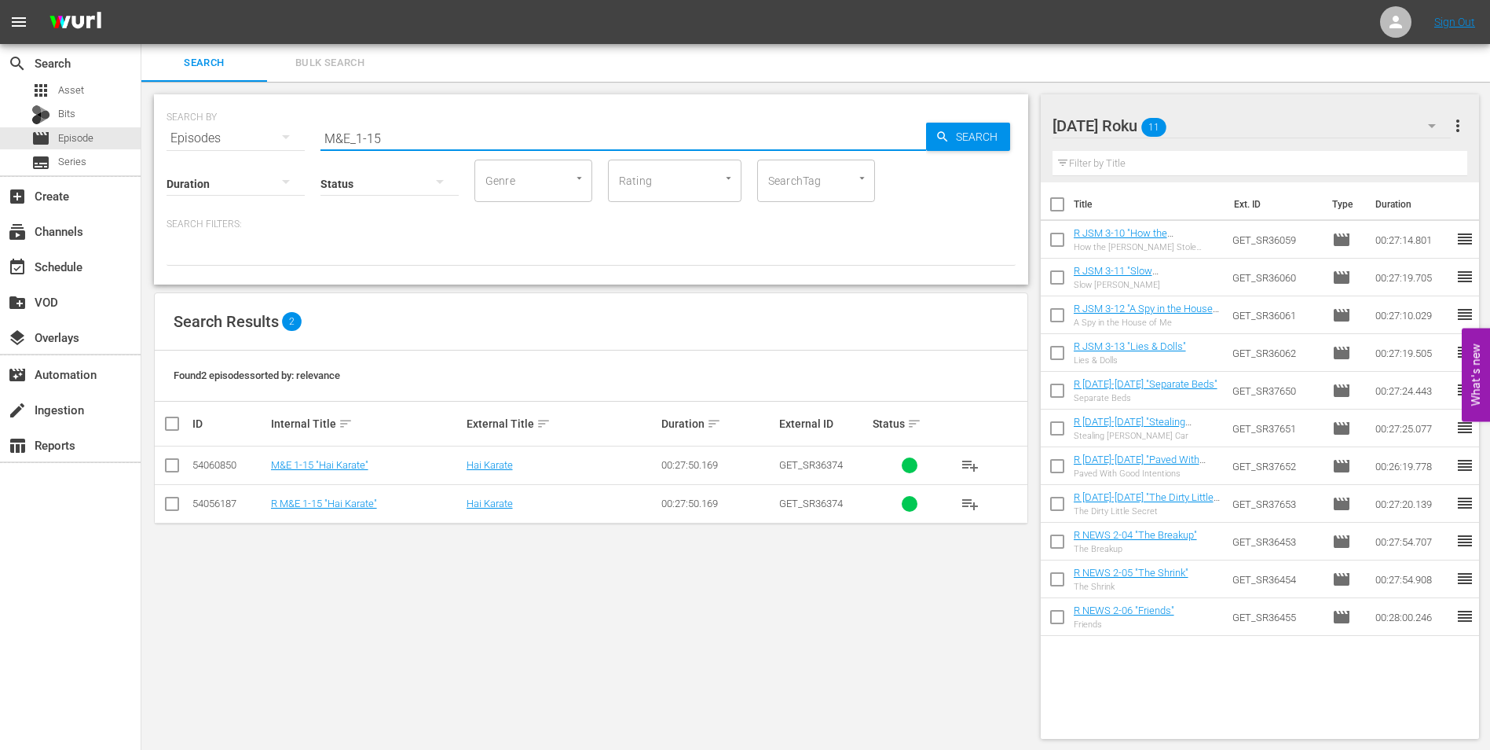
click at [174, 504] on input "checkbox" at bounding box center [172, 506] width 19 height 19
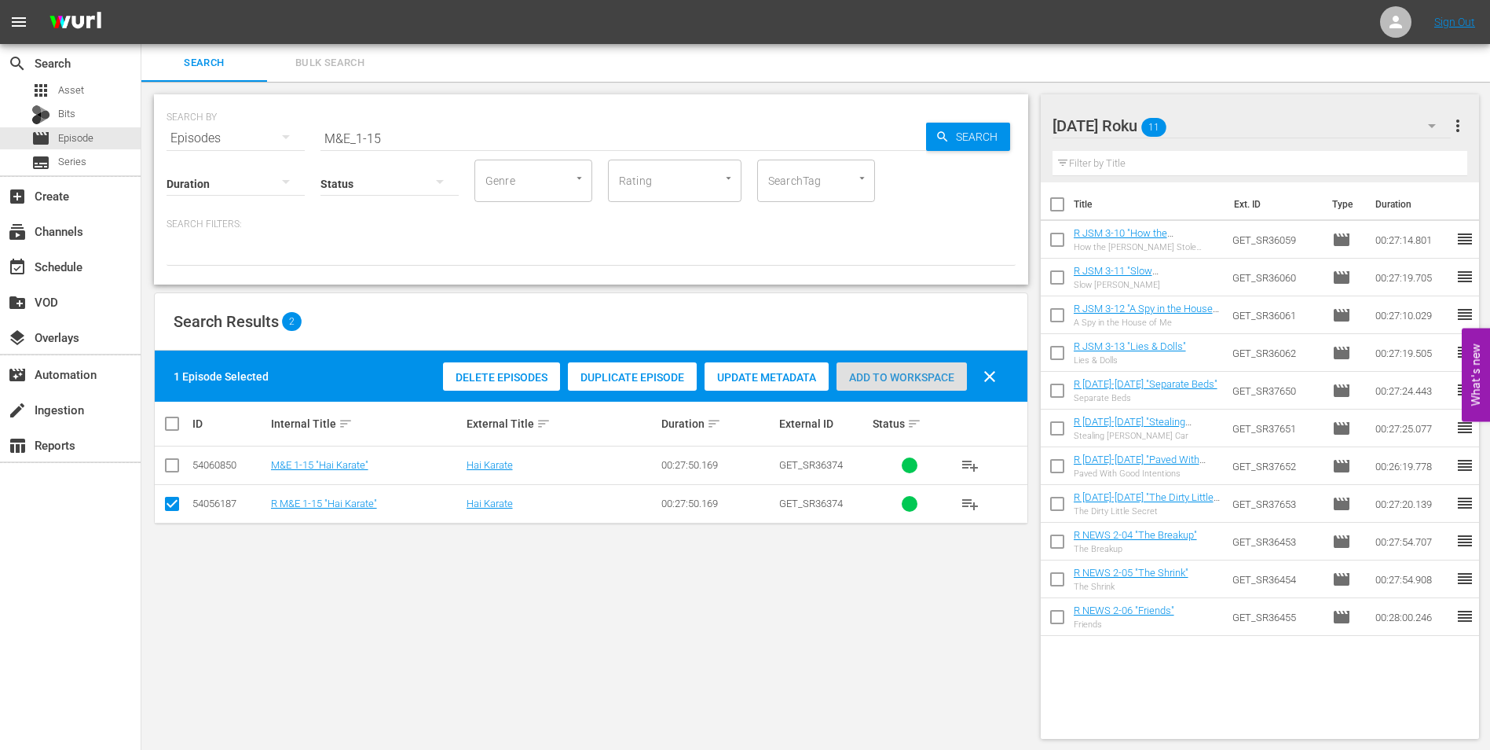
click at [896, 372] on span "Add to Workspace" at bounding box center [902, 377] width 130 height 13
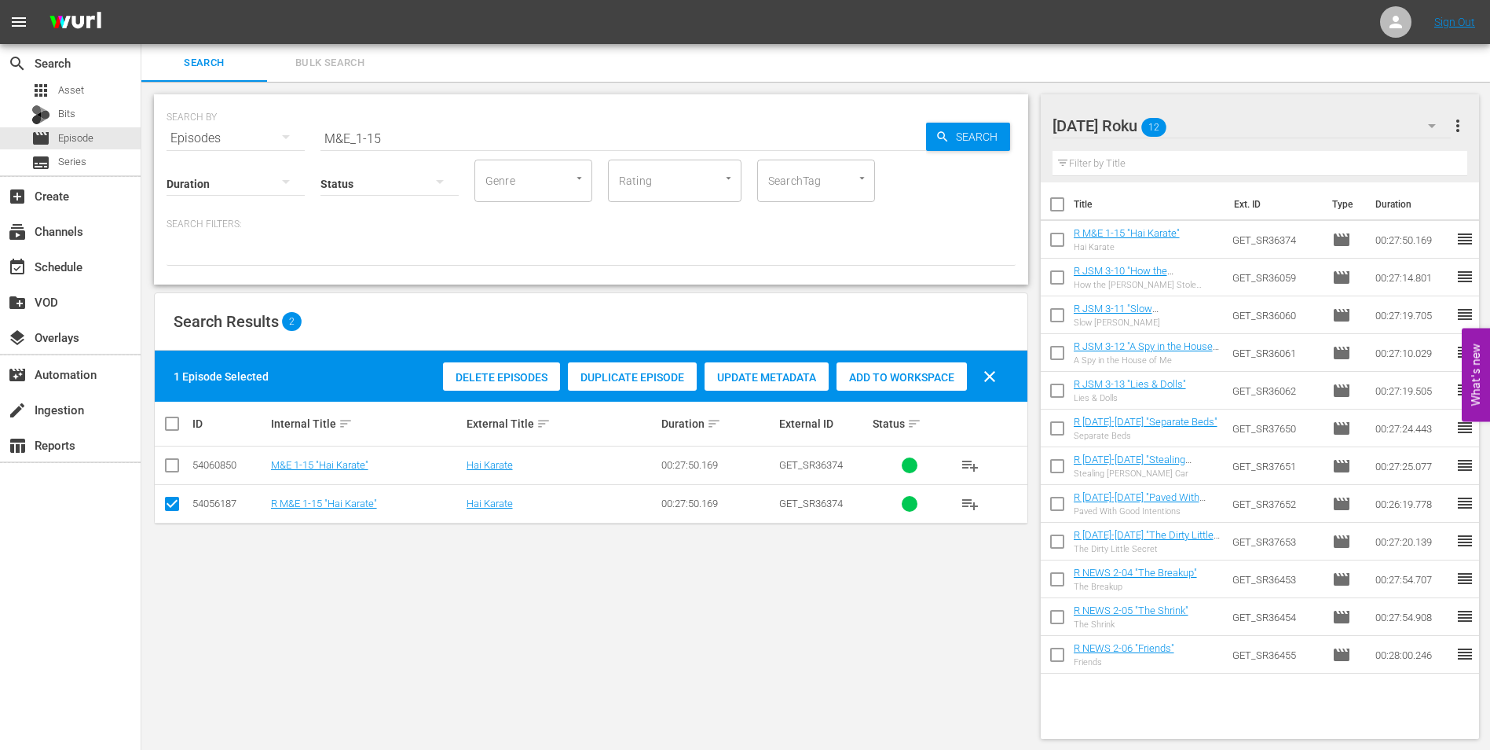
click at [1204, 112] on div "[DATE] Roku 12" at bounding box center [1252, 126] width 399 height 44
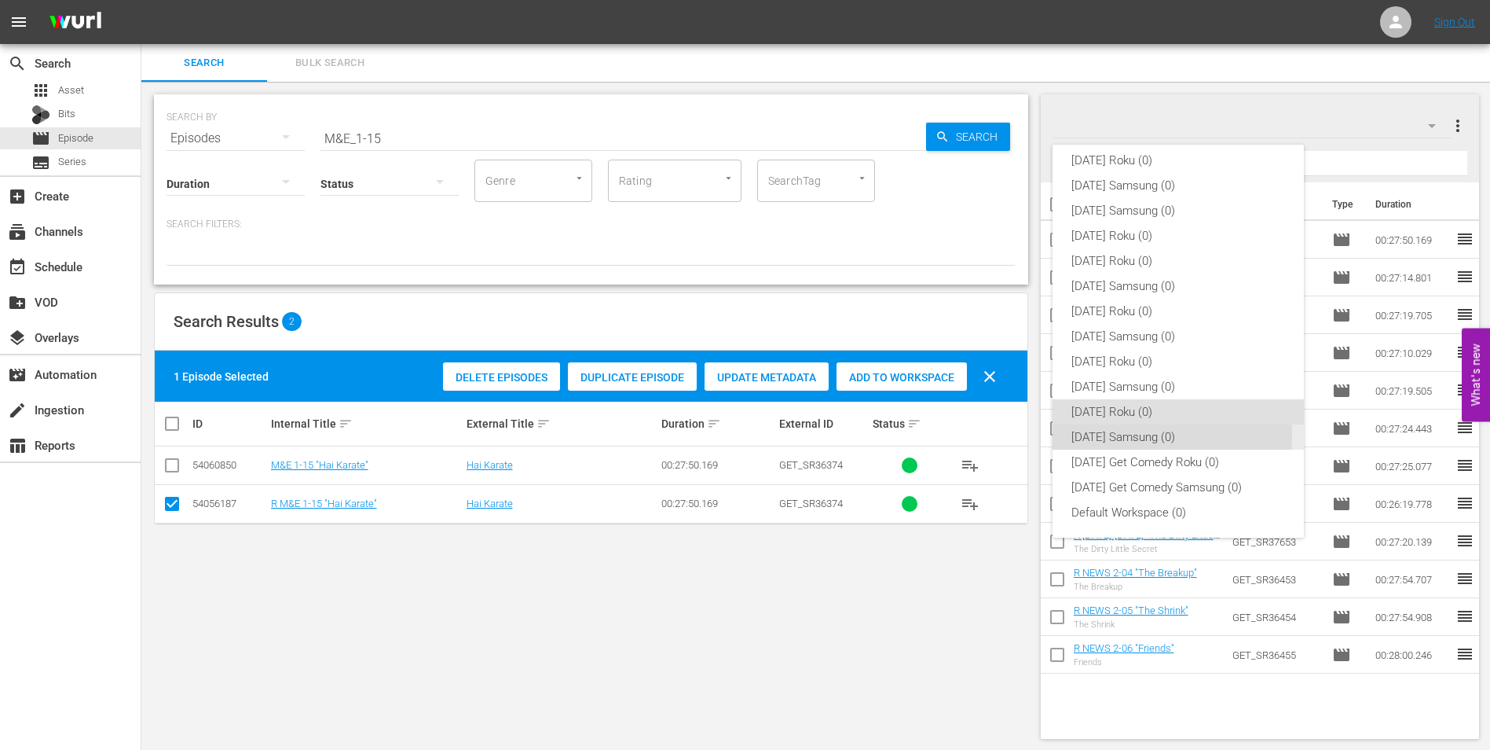
drag, startPoint x: 1138, startPoint y: 435, endPoint x: 1115, endPoint y: 435, distance: 22.8
click at [1137, 435] on div "[DATE] Samsung (0)" at bounding box center [1179, 436] width 214 height 25
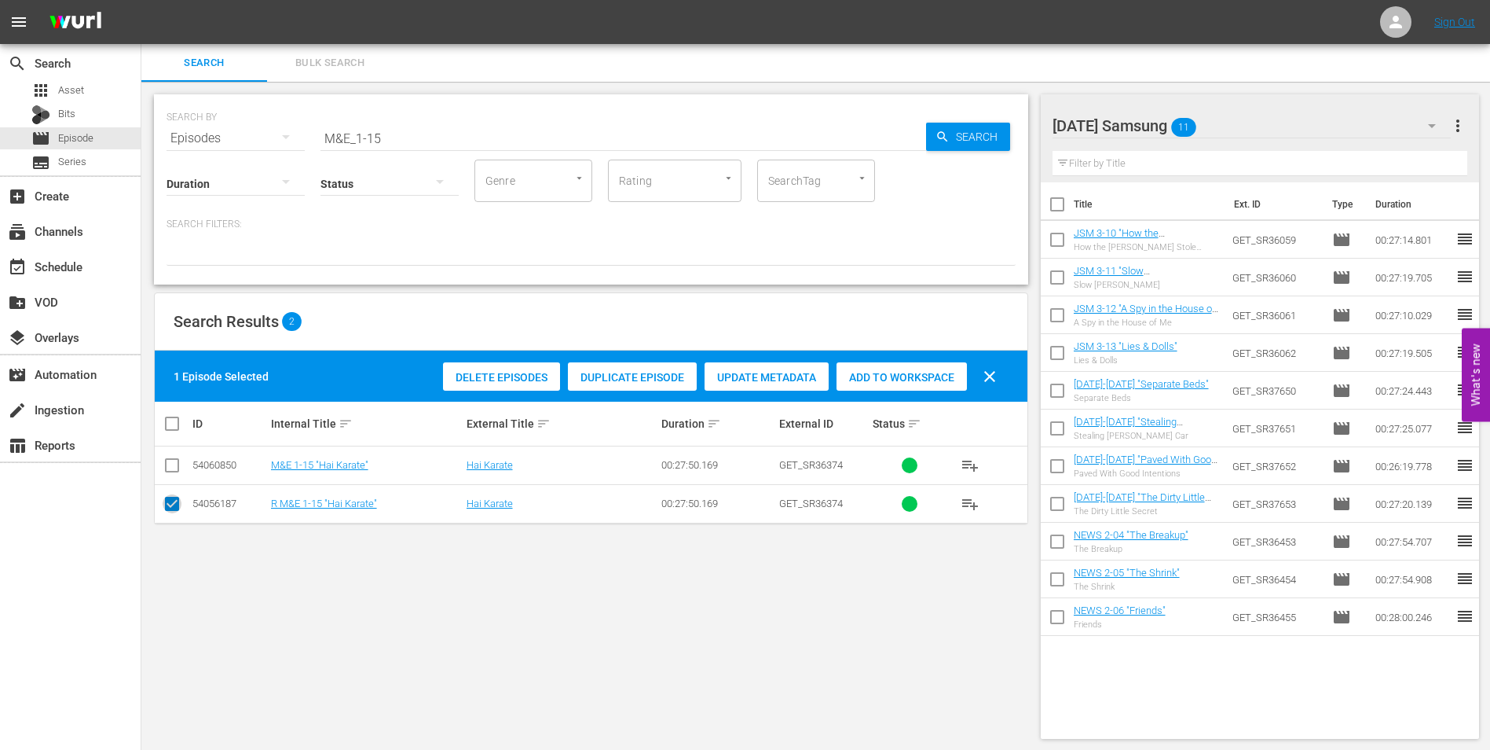
click at [164, 501] on input "checkbox" at bounding box center [172, 506] width 19 height 19
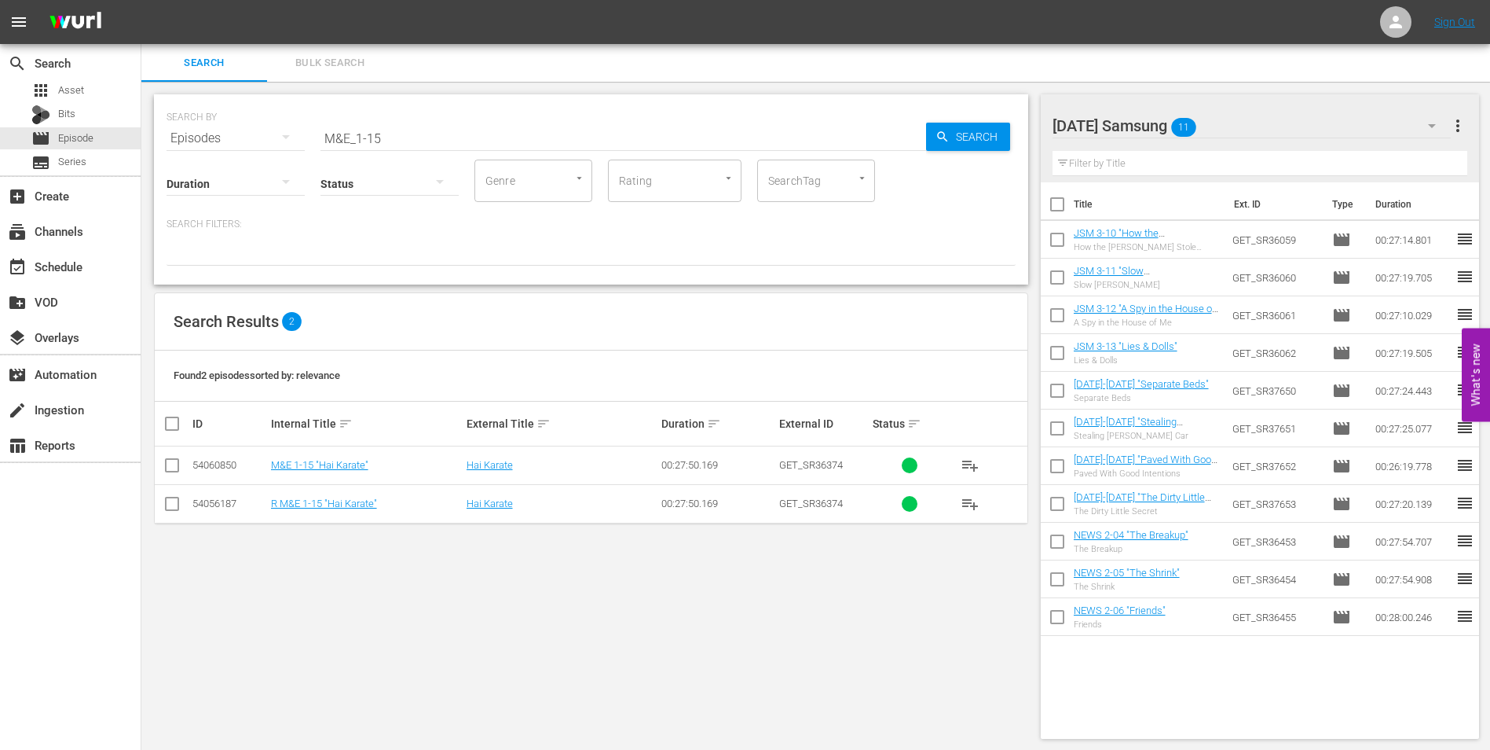
drag, startPoint x: 167, startPoint y: 459, endPoint x: 186, endPoint y: 462, distance: 19.9
click at [167, 459] on input "checkbox" at bounding box center [172, 468] width 19 height 19
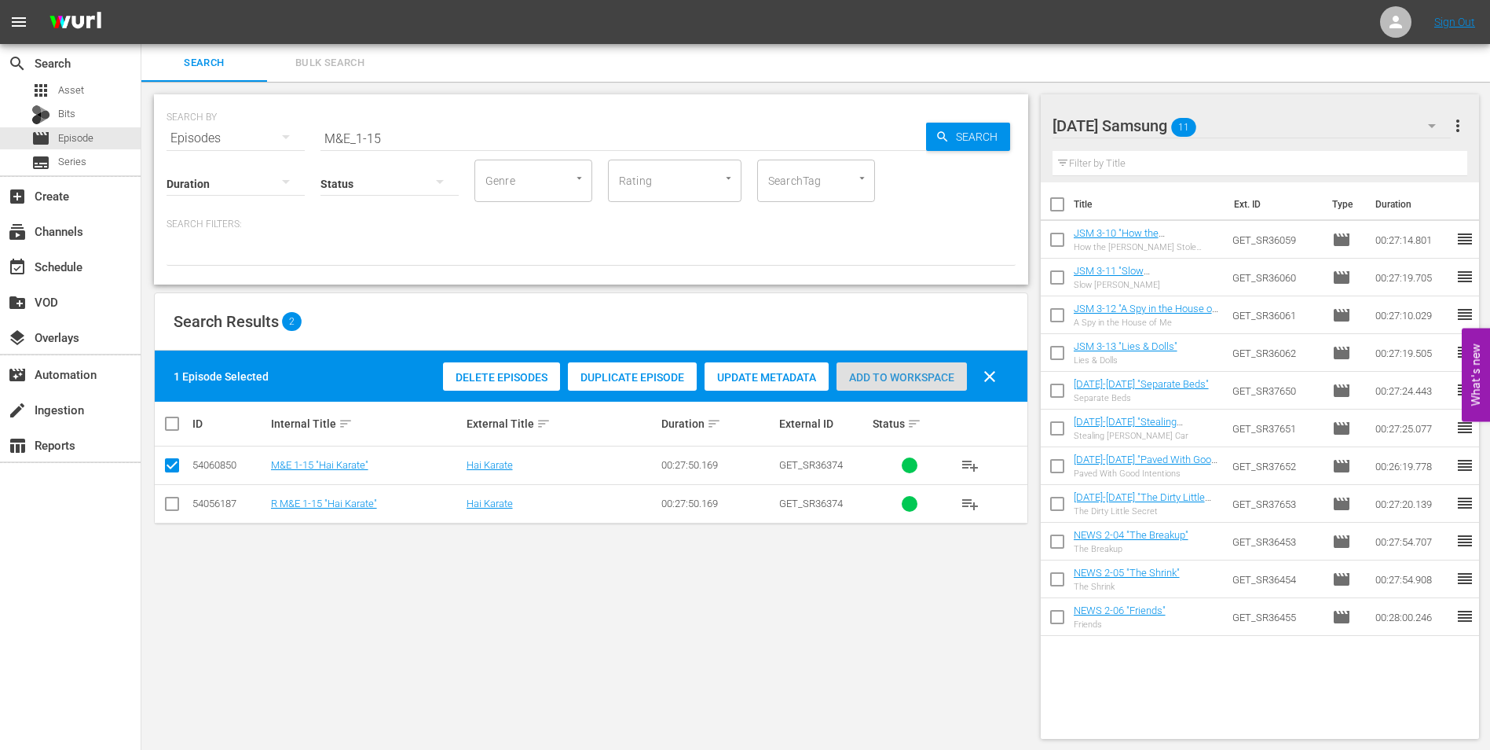
click at [869, 371] on span "Add to Workspace" at bounding box center [902, 377] width 130 height 13
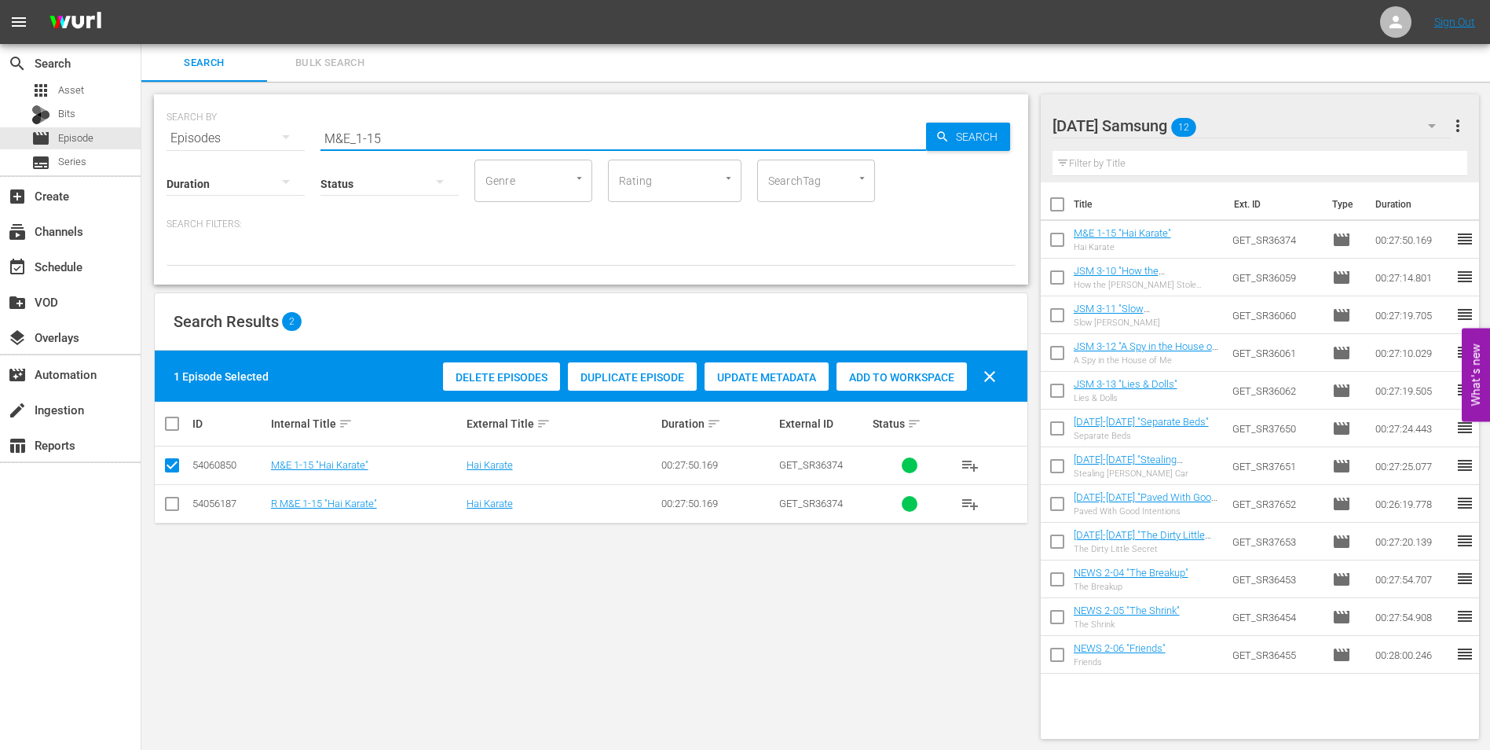
drag, startPoint x: 374, startPoint y: 135, endPoint x: 433, endPoint y: 134, distance: 58.9
click at [433, 134] on input "M&E_1-15" at bounding box center [624, 138] width 606 height 38
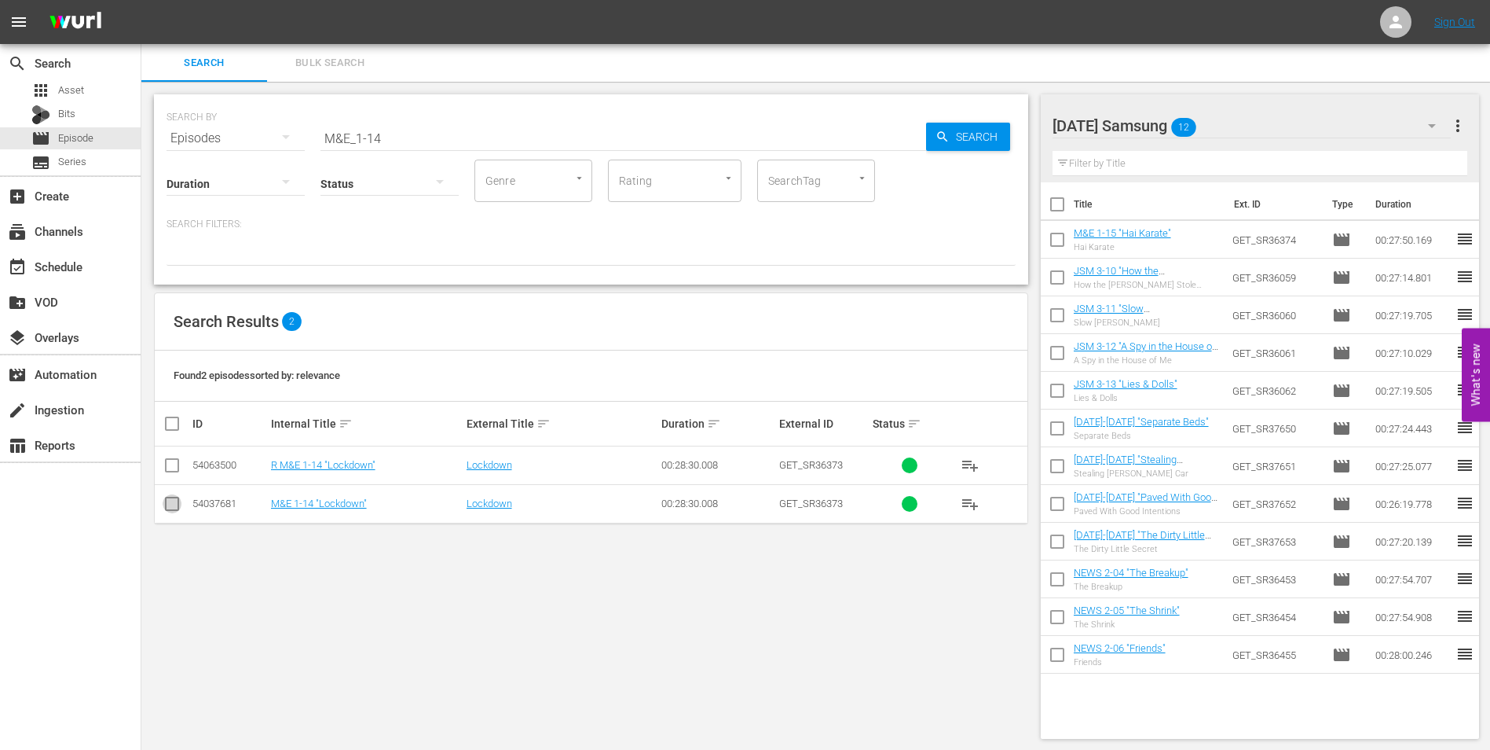
click at [164, 503] on input "checkbox" at bounding box center [172, 506] width 19 height 19
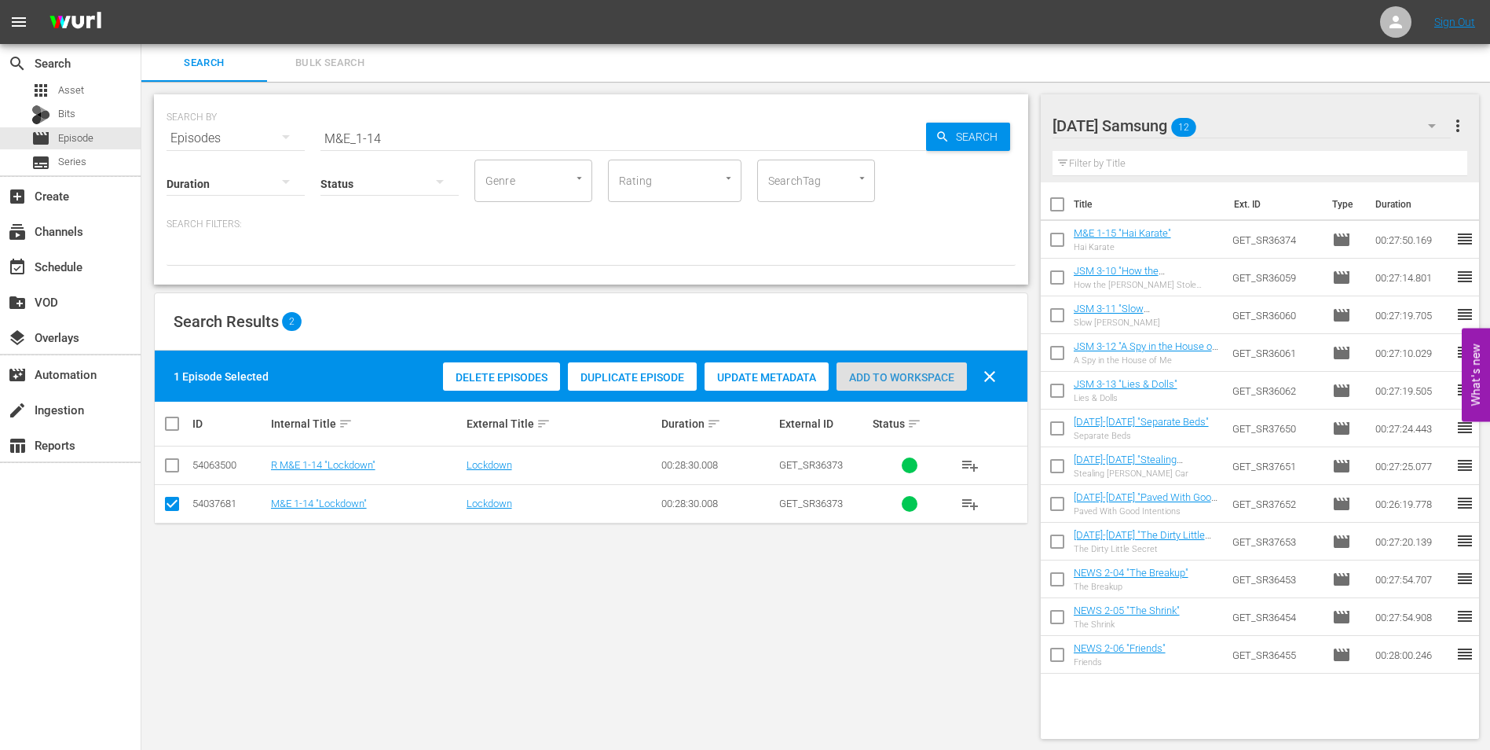
click at [888, 372] on span "Add to Workspace" at bounding box center [902, 377] width 130 height 13
click at [1249, 122] on div "[DATE] Samsung 13" at bounding box center [1252, 126] width 399 height 44
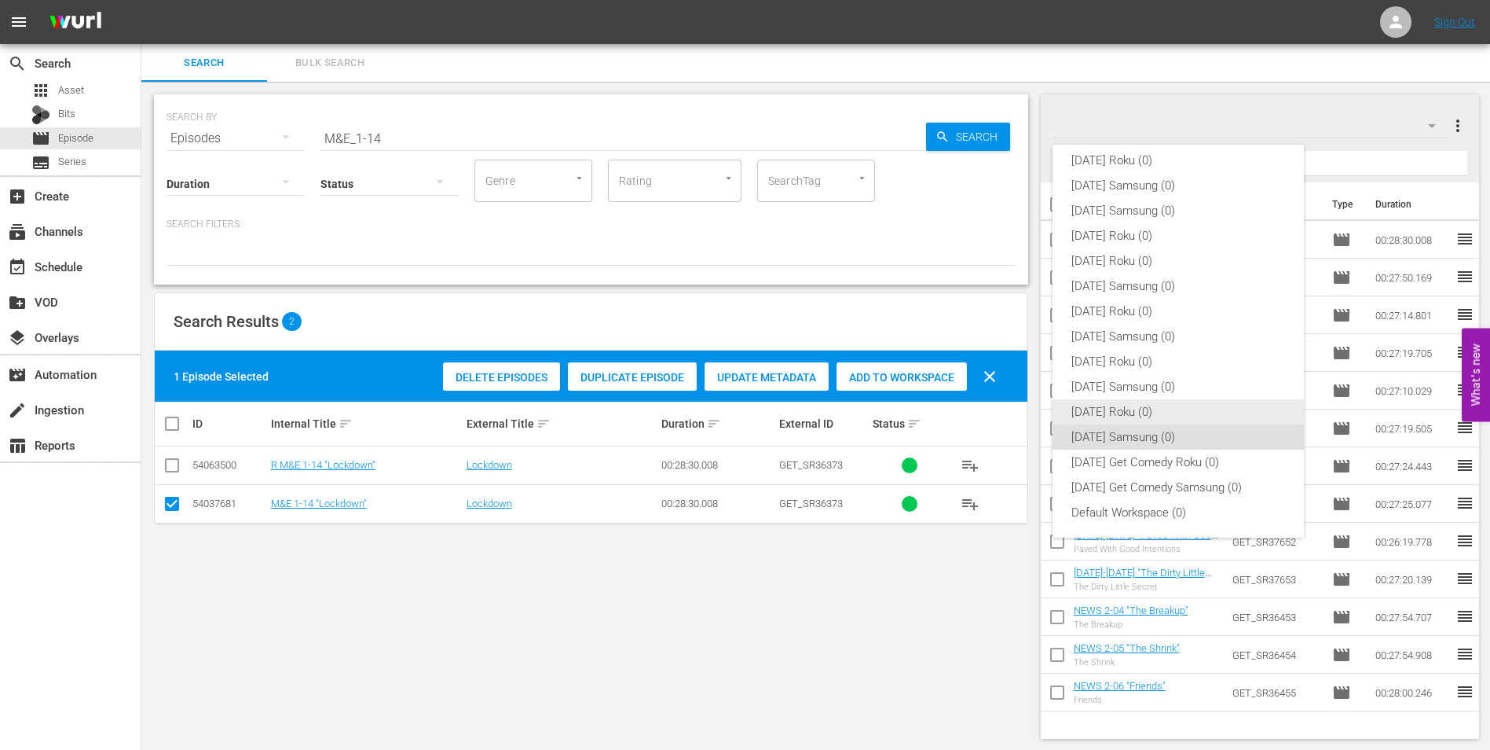
click at [1129, 407] on div "[DATE] Roku (0)" at bounding box center [1179, 411] width 214 height 25
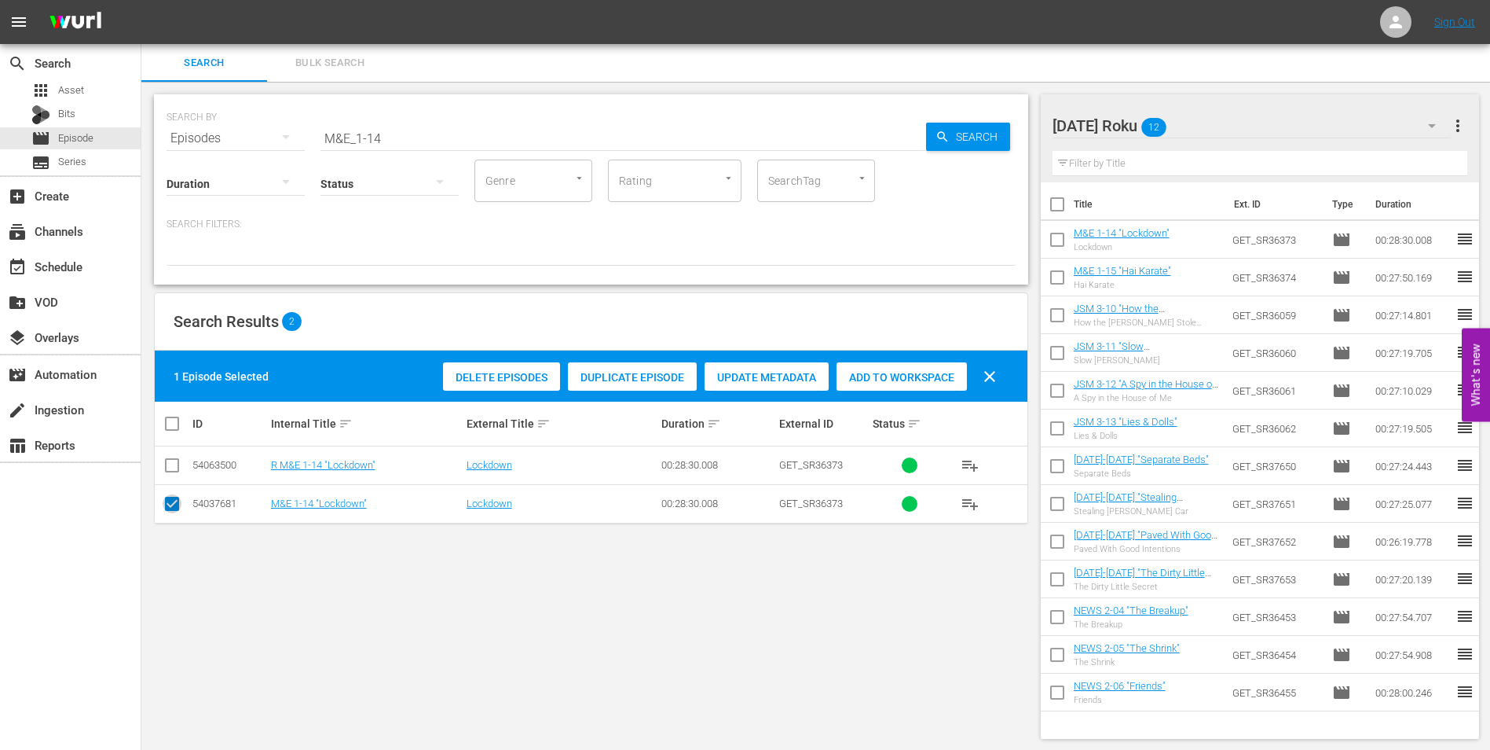
click at [176, 503] on input "checkbox" at bounding box center [172, 506] width 19 height 19
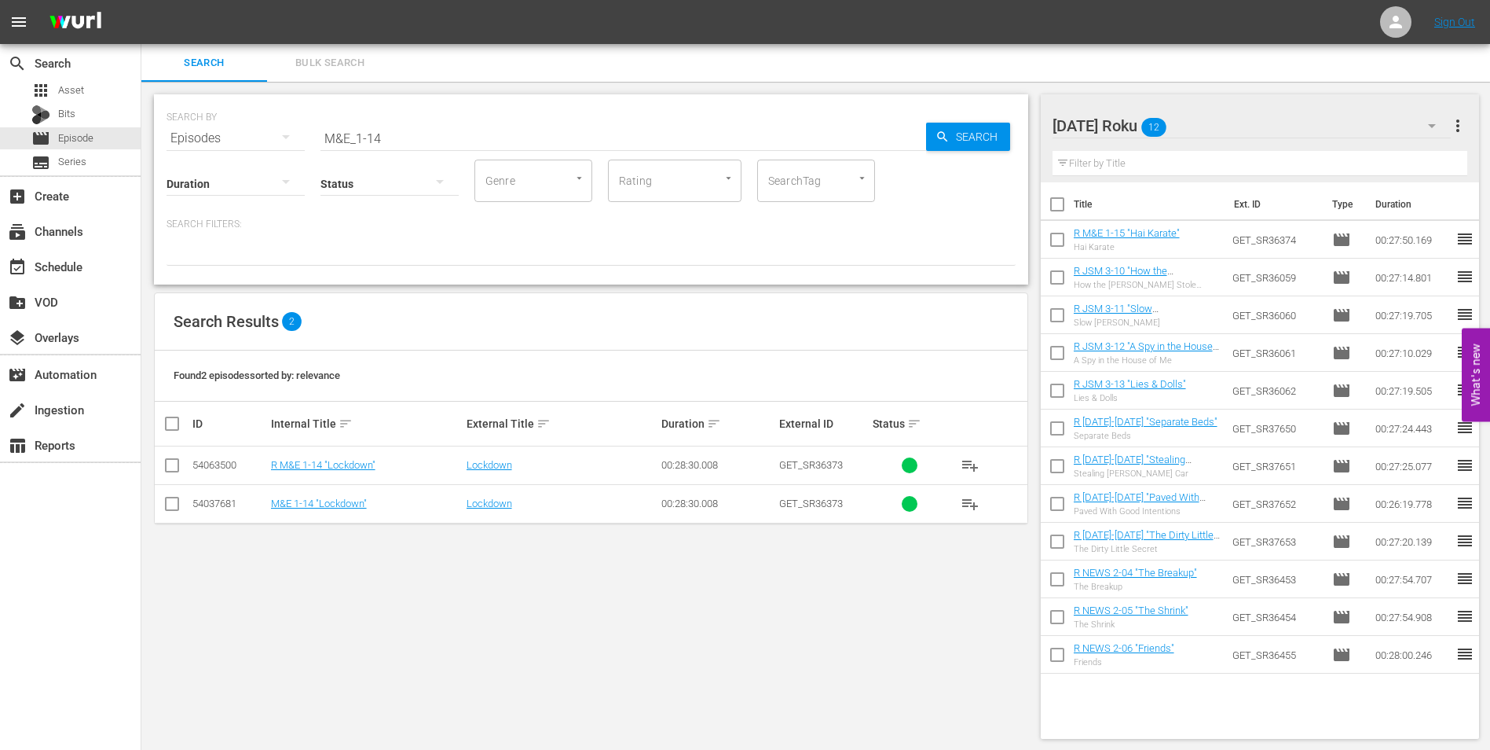
click at [166, 465] on input "checkbox" at bounding box center [172, 468] width 19 height 19
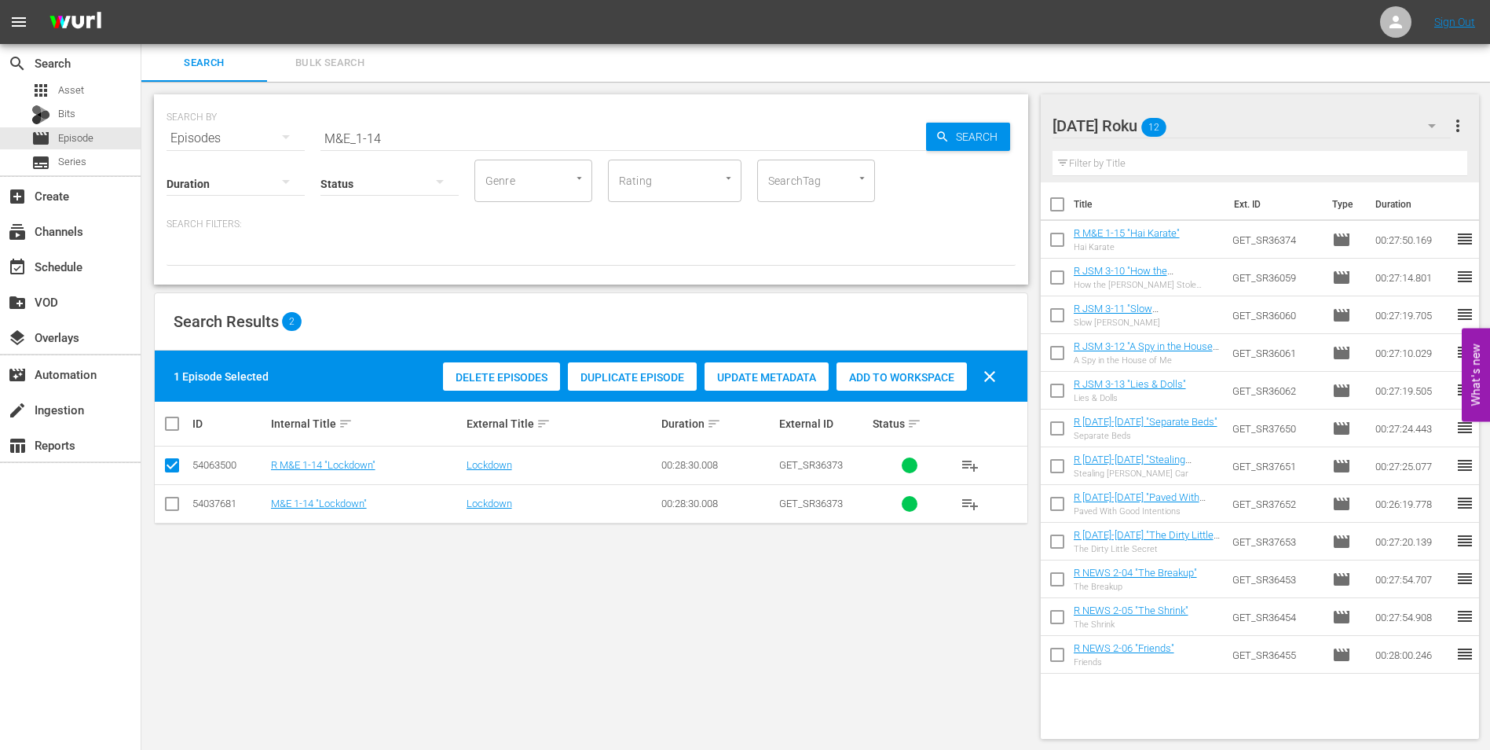
click at [871, 367] on div "Add to Workspace" at bounding box center [902, 377] width 130 height 30
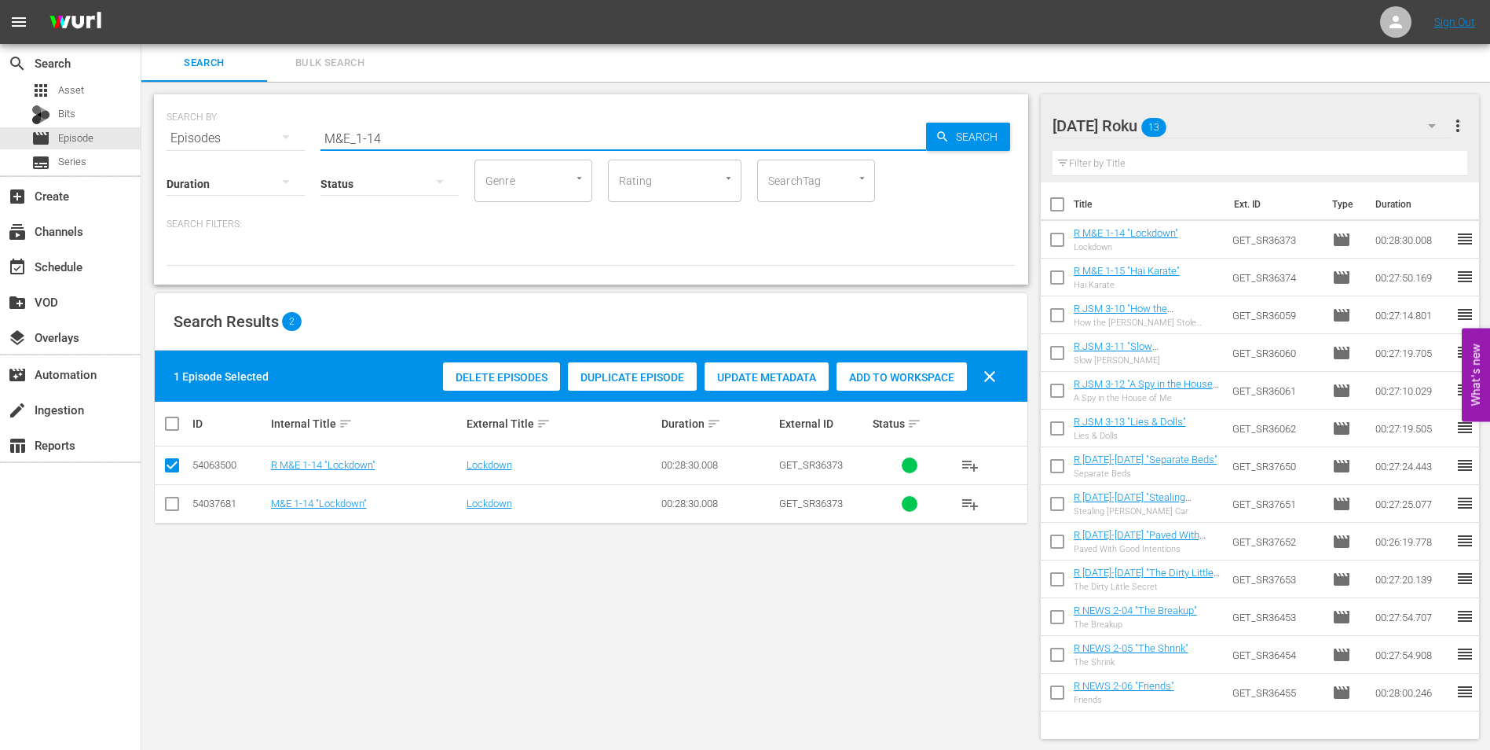
drag, startPoint x: 404, startPoint y: 139, endPoint x: 236, endPoint y: 126, distance: 168.6
click at [236, 126] on div "SEARCH BY Search By Episodes Search ID, Title, Description, Keywords, or Catego…" at bounding box center [591, 129] width 849 height 57
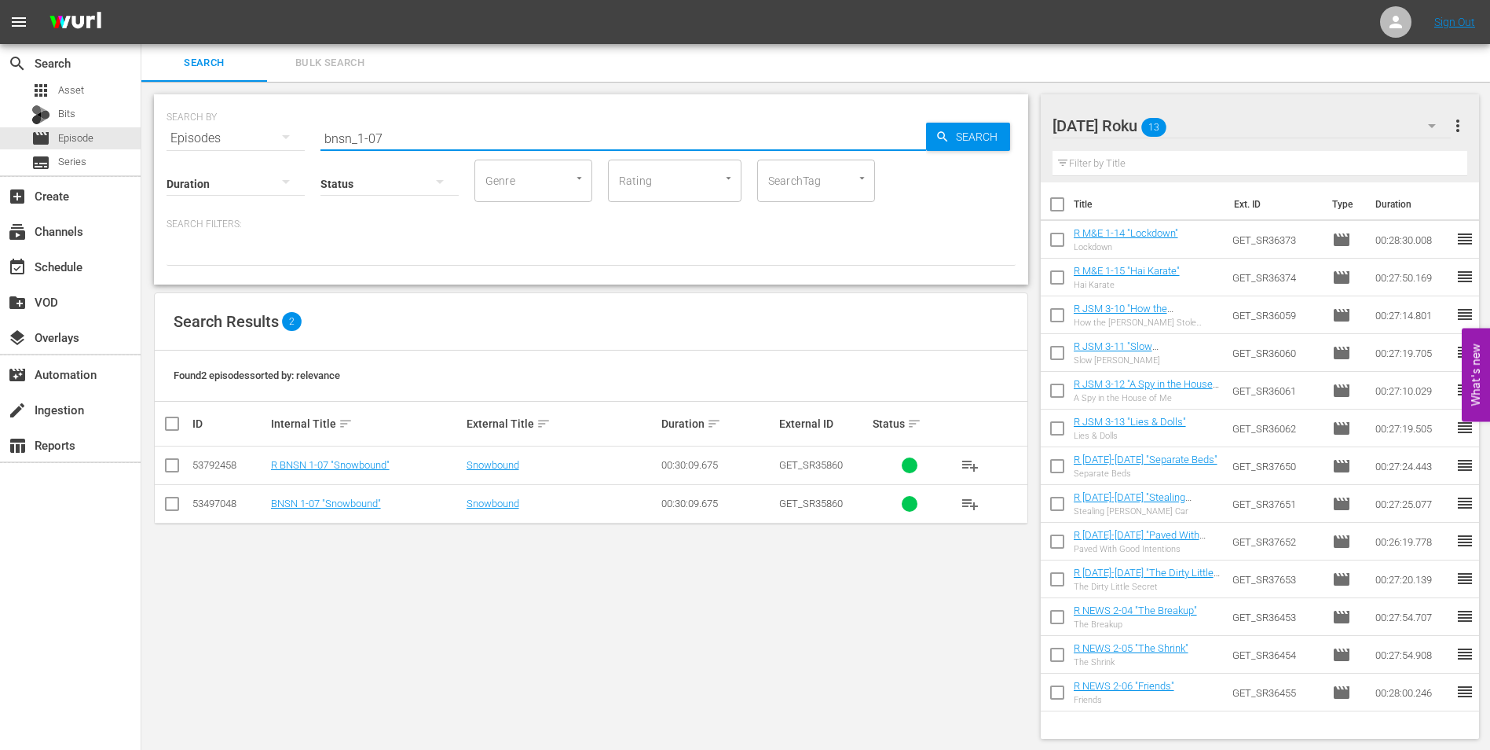
click at [170, 471] on input "checkbox" at bounding box center [172, 468] width 19 height 19
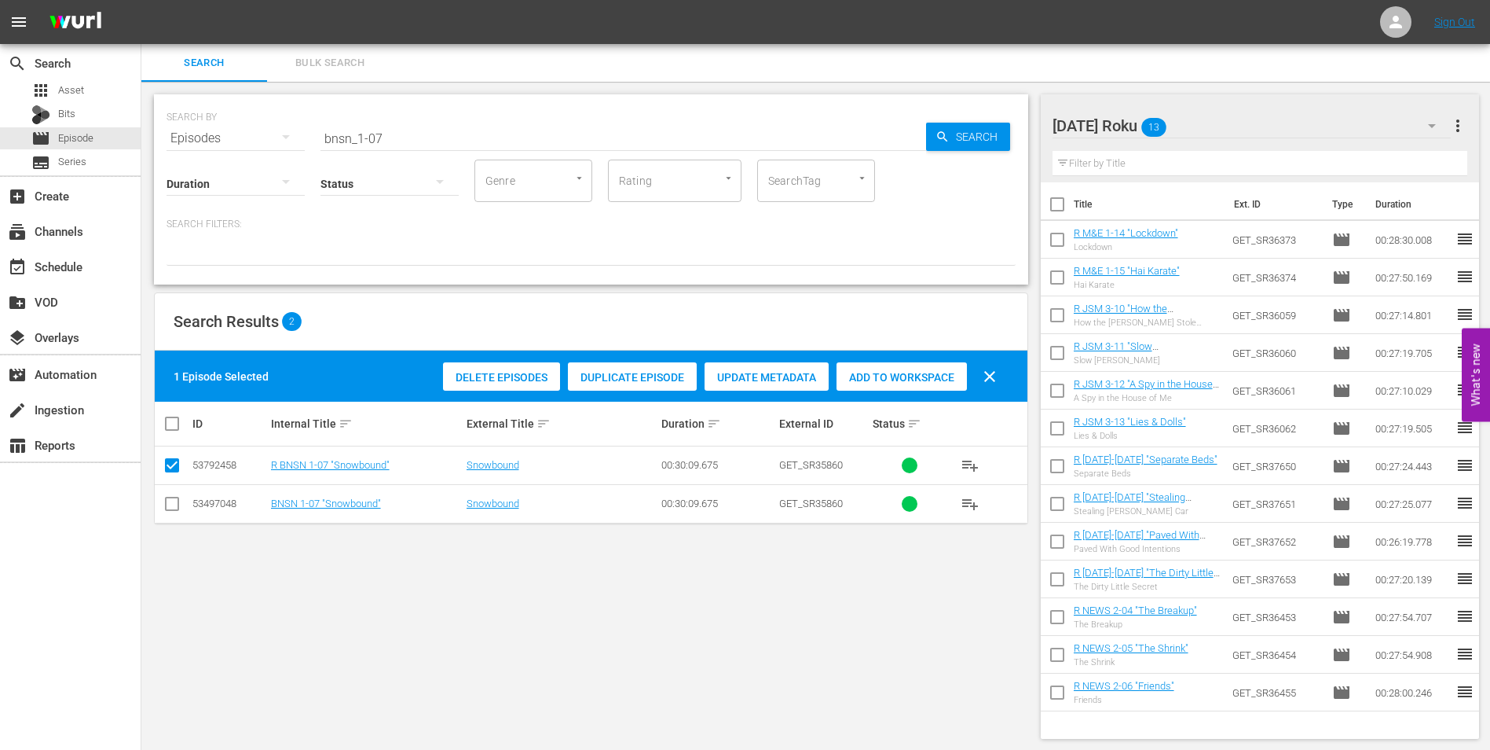
click at [922, 374] on span "Add to Workspace" at bounding box center [902, 377] width 130 height 13
click at [1234, 124] on div "[DATE] Roku 14" at bounding box center [1252, 126] width 399 height 44
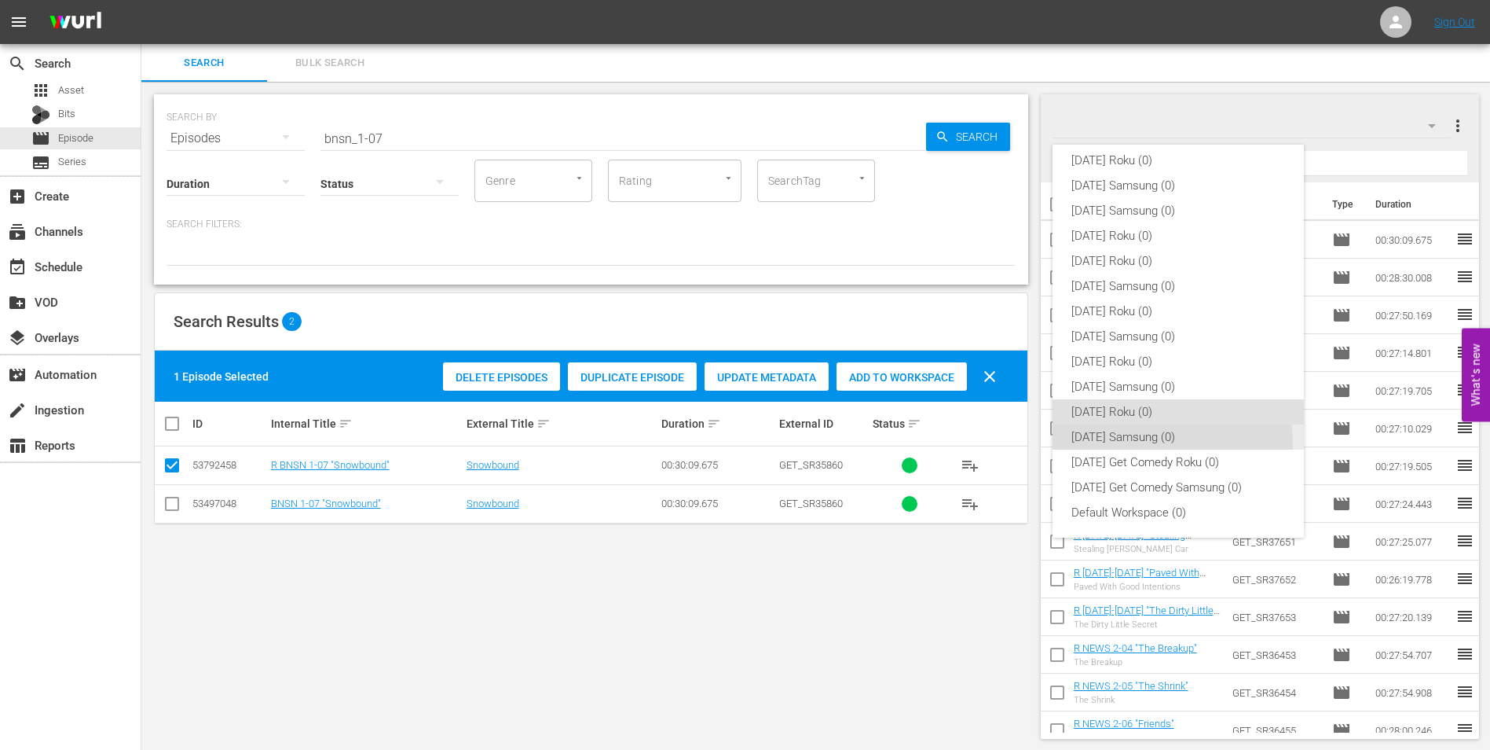
click at [1081, 446] on div "[DATE] Samsung (0)" at bounding box center [1179, 436] width 214 height 25
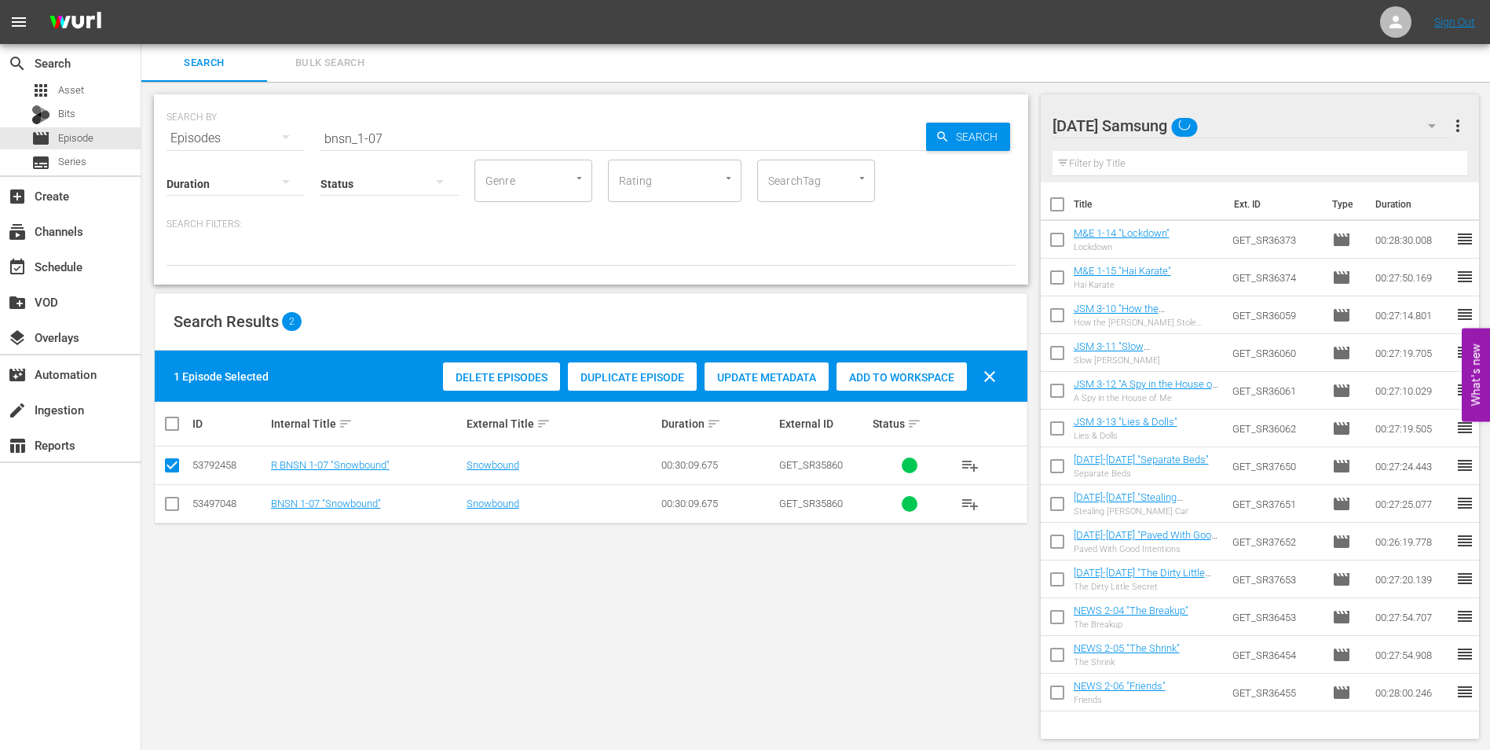
click at [170, 500] on input "checkbox" at bounding box center [172, 506] width 19 height 19
click at [175, 462] on input "checkbox" at bounding box center [172, 468] width 19 height 19
click at [941, 378] on span "Add to Workspace" at bounding box center [902, 377] width 130 height 13
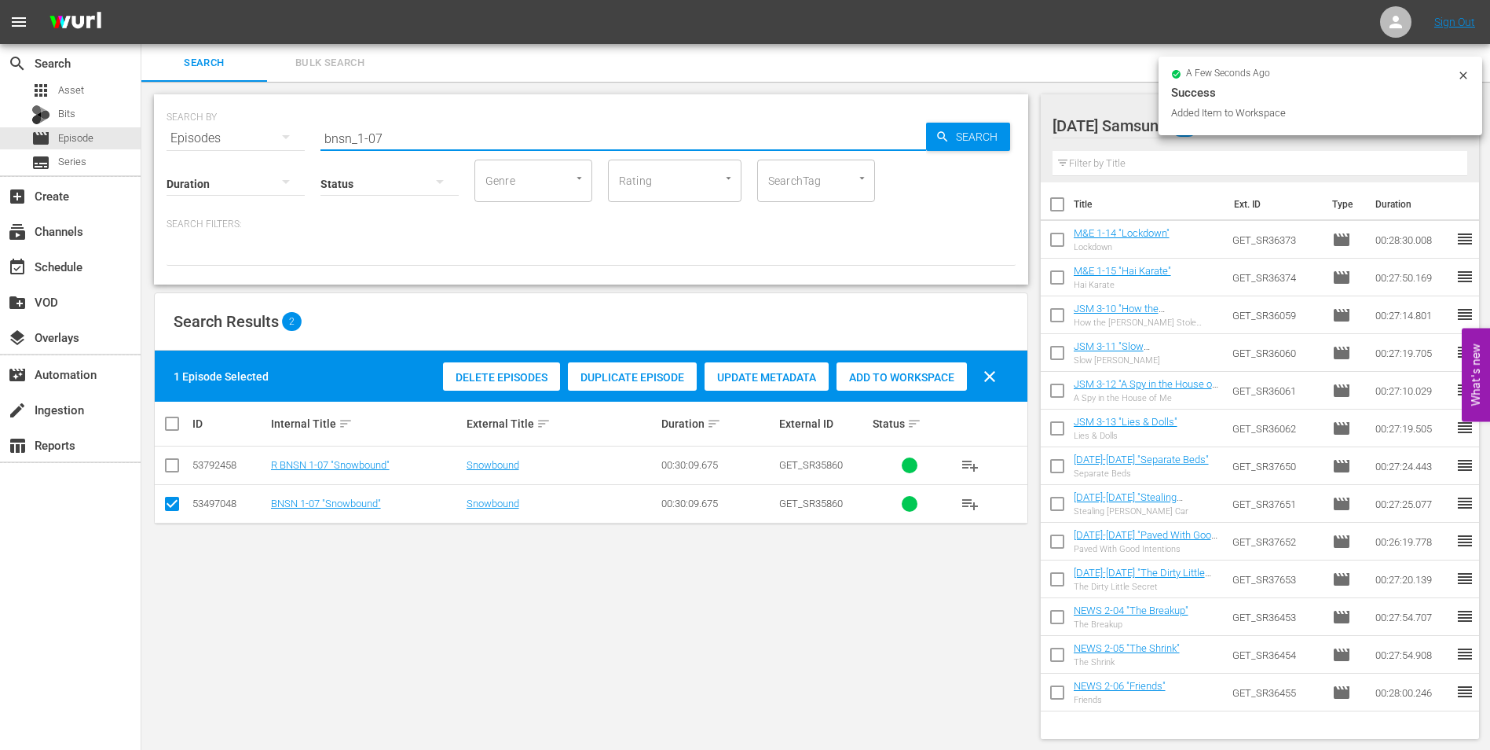
drag, startPoint x: 376, startPoint y: 135, endPoint x: 398, endPoint y: 139, distance: 22.3
click at [394, 138] on input "bnsn_1-07" at bounding box center [624, 138] width 606 height 38
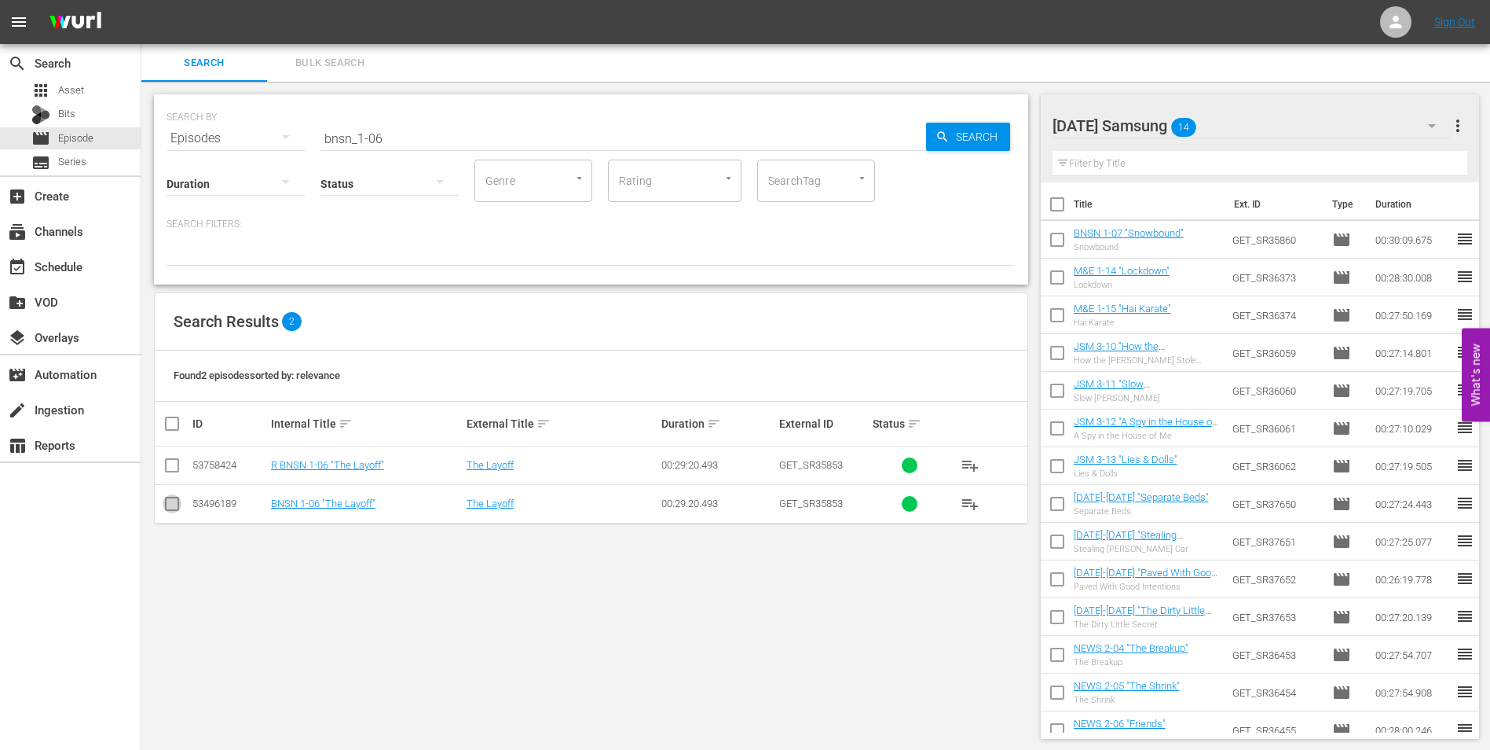
click at [163, 506] on input "checkbox" at bounding box center [172, 506] width 19 height 19
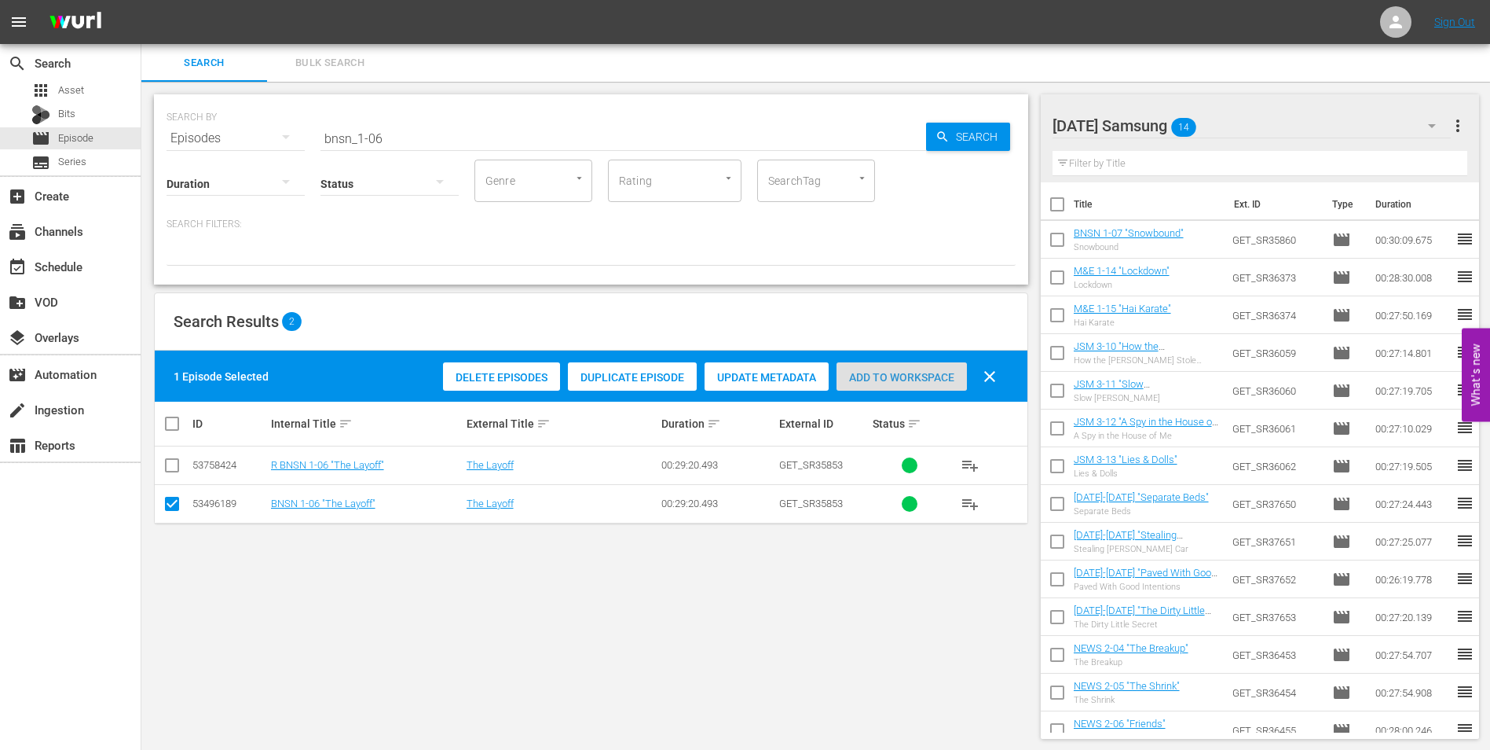
drag, startPoint x: 898, startPoint y: 375, endPoint x: 1038, endPoint y: 296, distance: 160.4
click at [899, 375] on span "Add to Workspace" at bounding box center [902, 377] width 130 height 13
click at [1240, 123] on div "[DATE] Samsung 15" at bounding box center [1252, 126] width 399 height 44
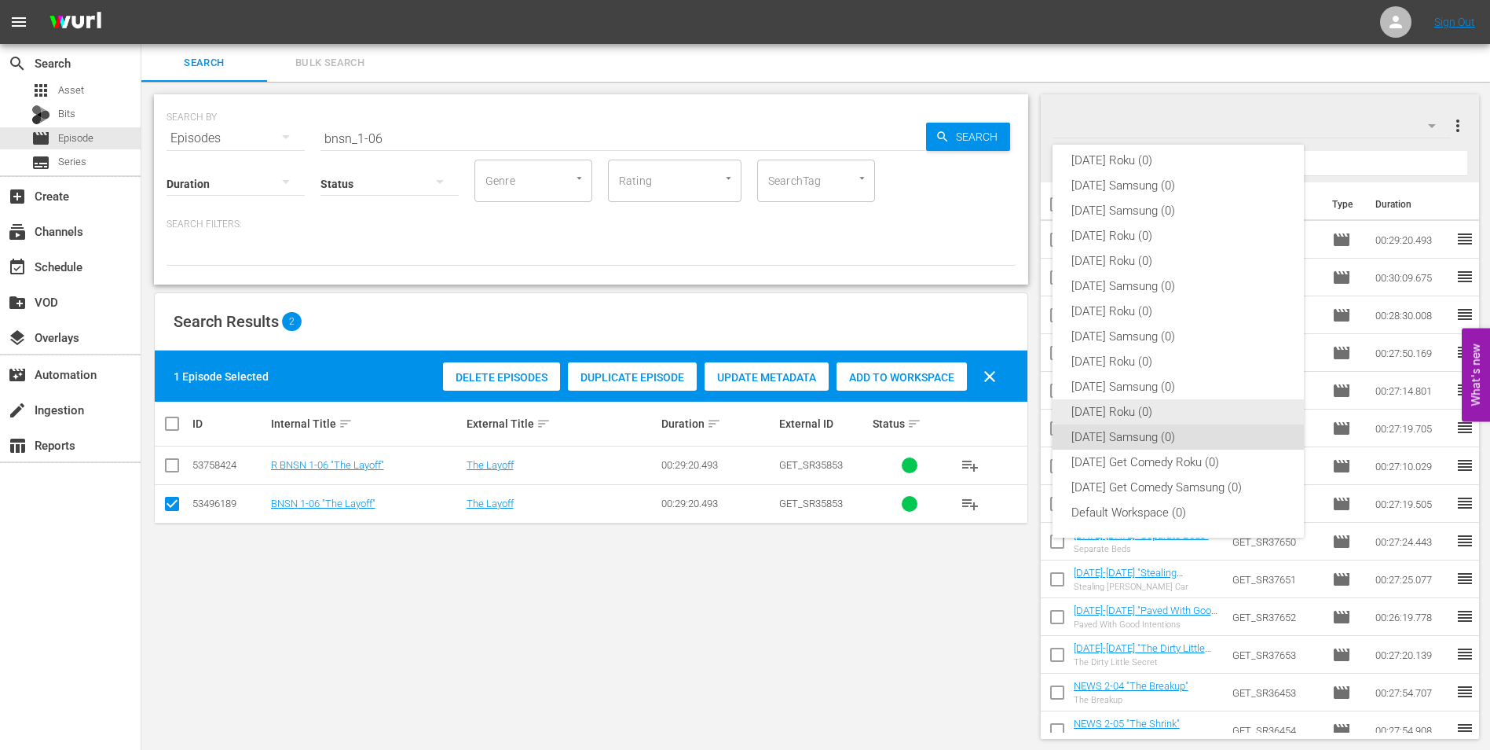
click at [1089, 410] on div "[DATE] Roku (0)" at bounding box center [1179, 411] width 214 height 25
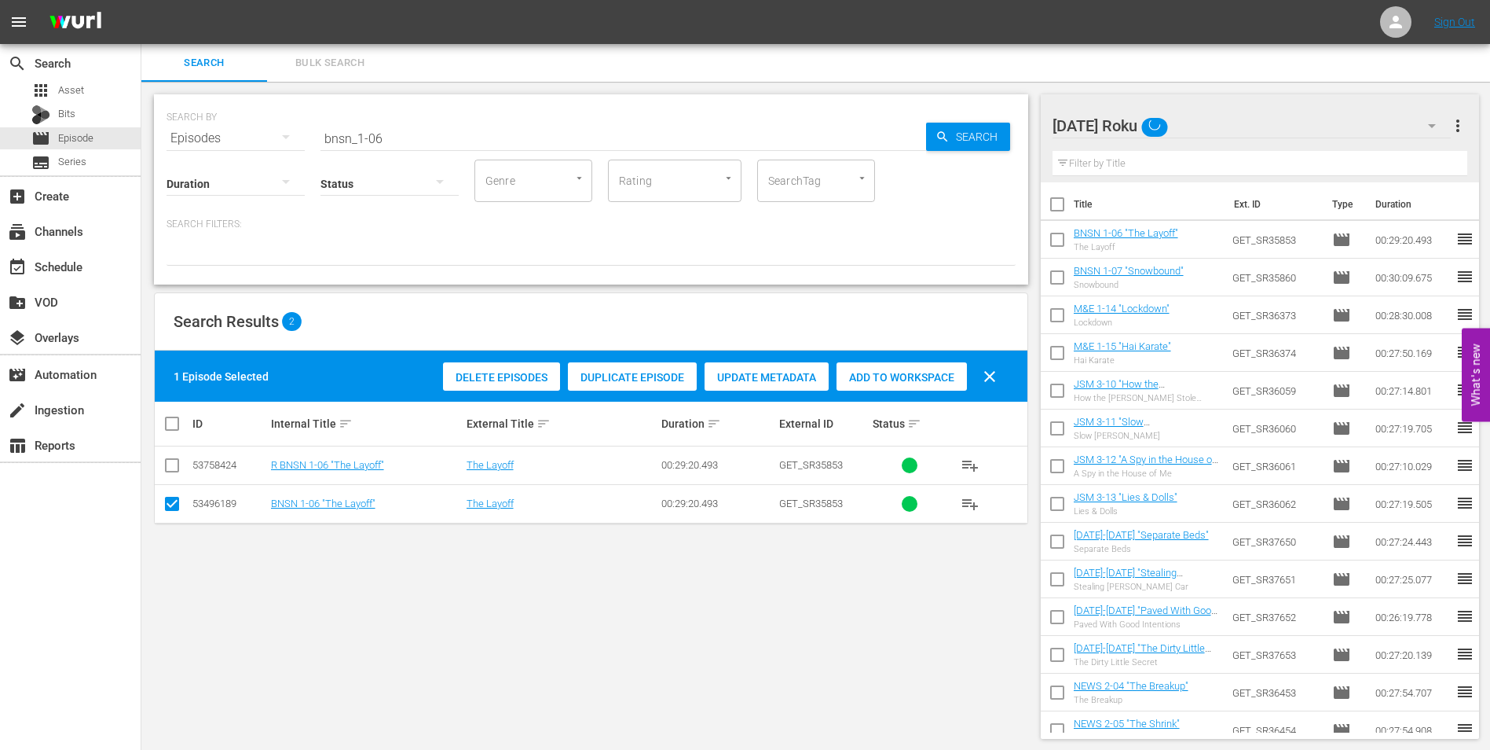
click at [168, 507] on input "checkbox" at bounding box center [172, 506] width 19 height 19
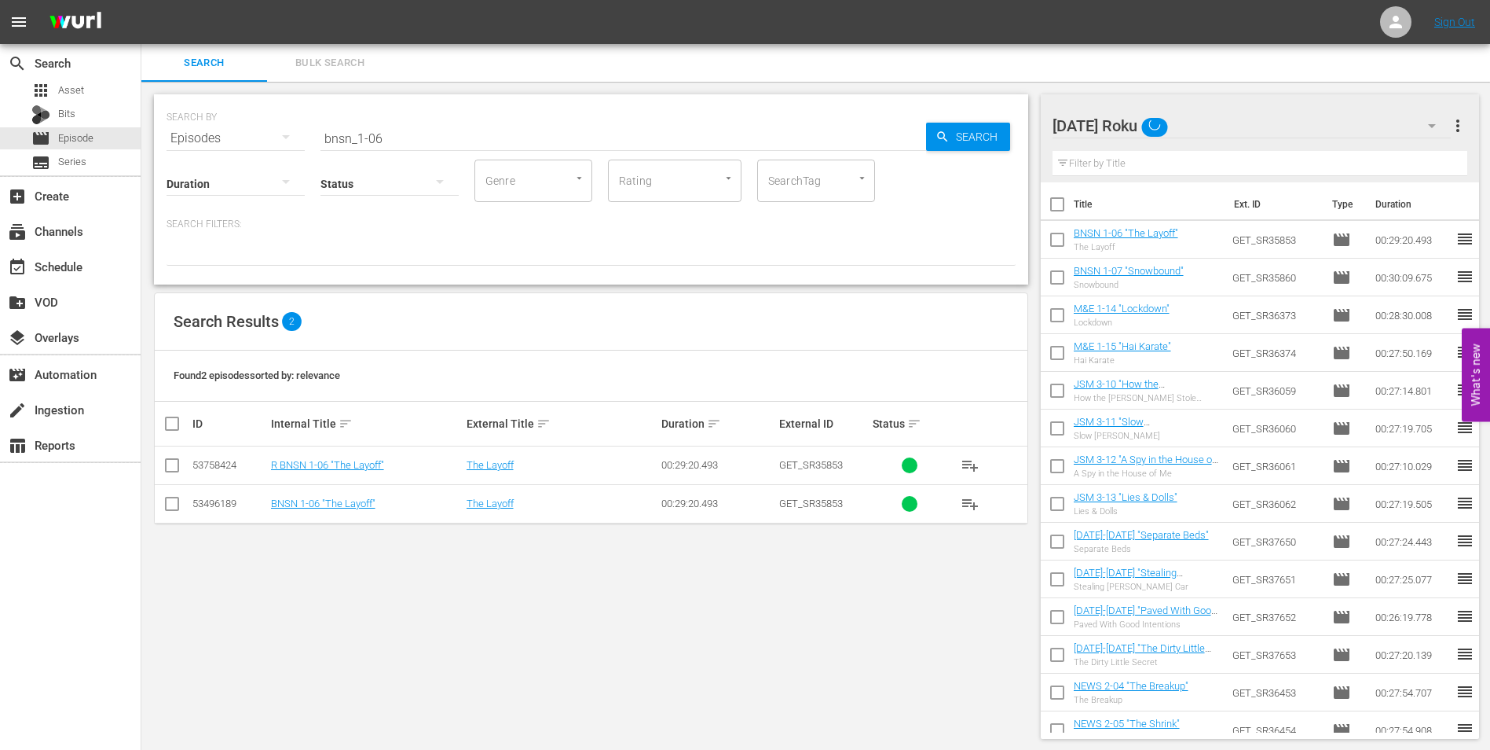
click at [168, 467] on input "checkbox" at bounding box center [172, 468] width 19 height 19
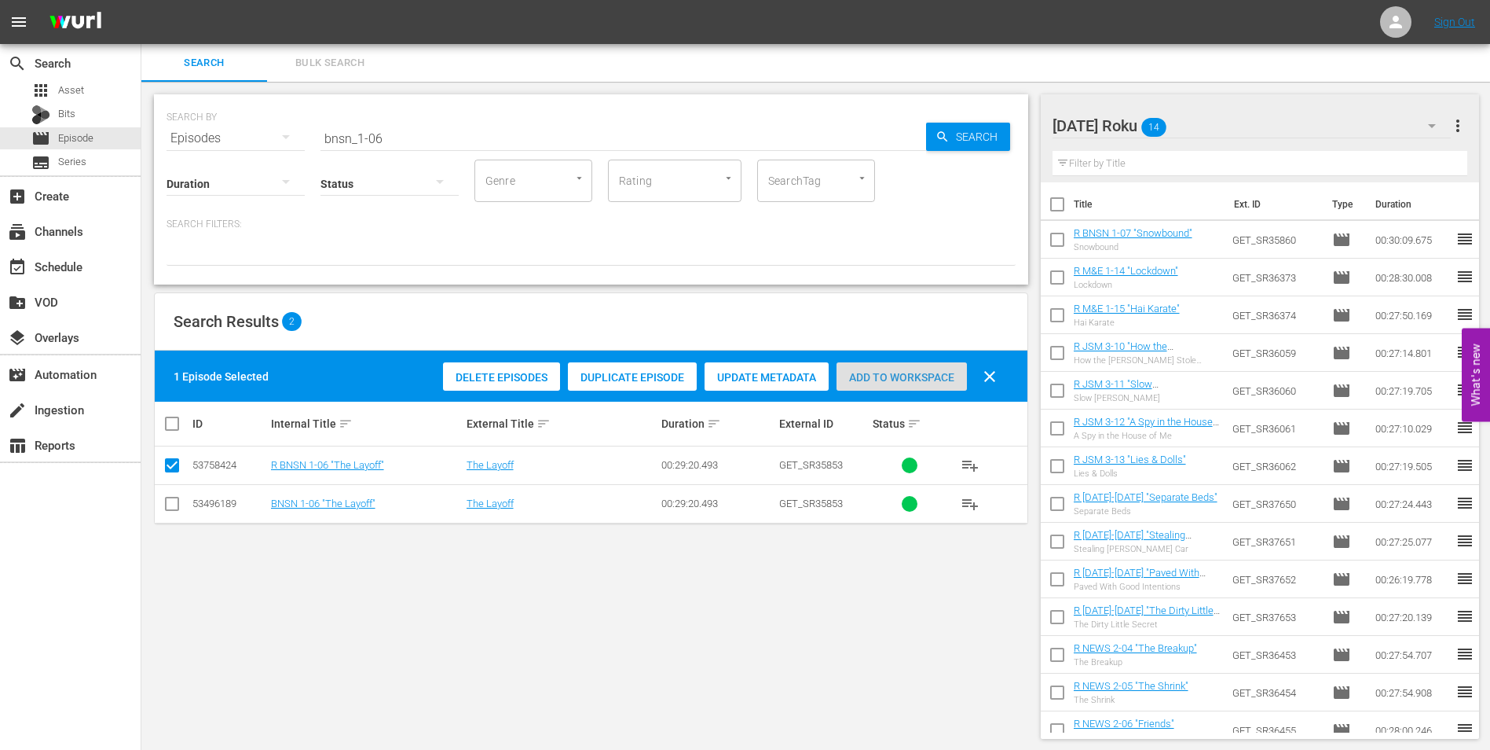
click at [909, 379] on span "Add to Workspace" at bounding box center [902, 377] width 130 height 13
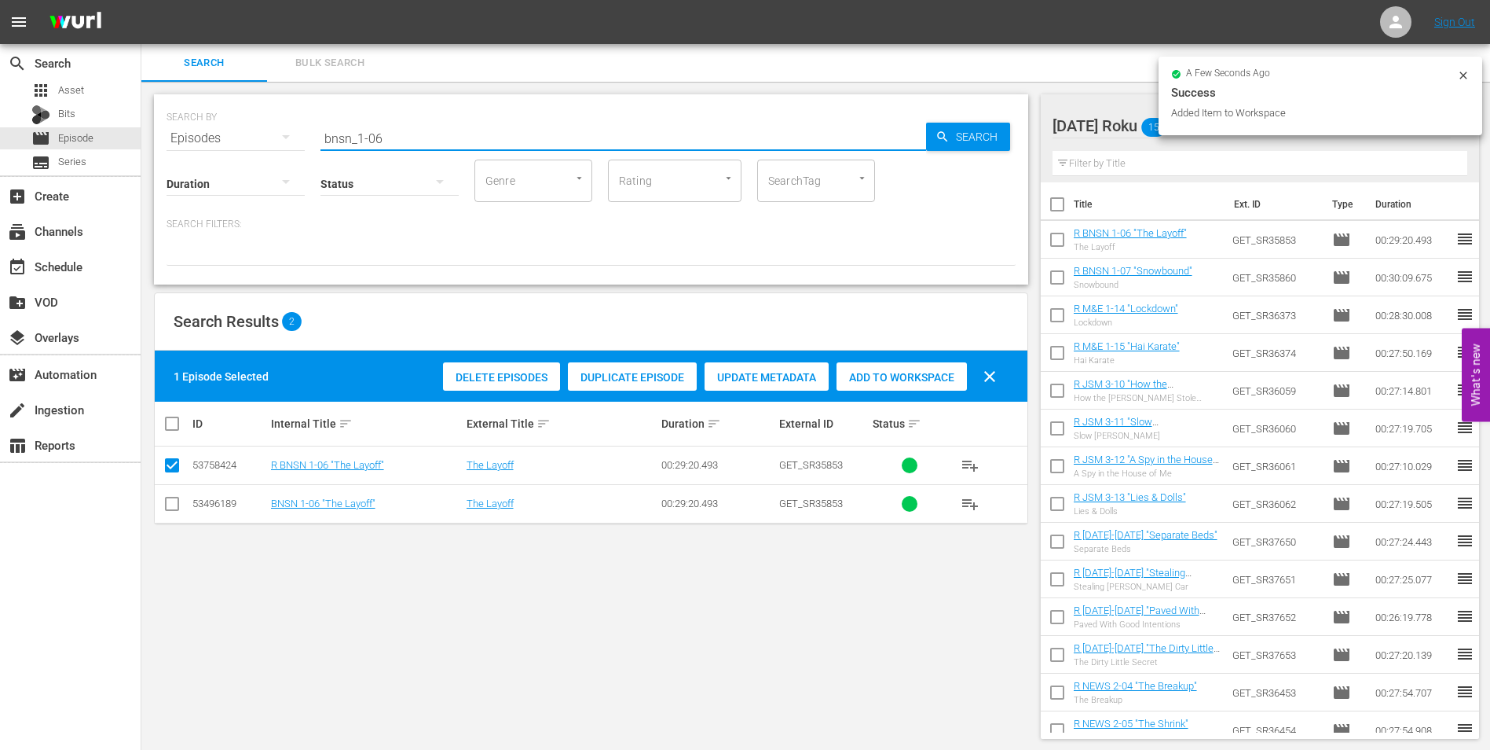
drag, startPoint x: 416, startPoint y: 138, endPoint x: 226, endPoint y: 127, distance: 189.7
click at [232, 127] on div "SEARCH BY Search By Episodes Search ID, Title, Description, Keywords, or Catego…" at bounding box center [591, 129] width 849 height 57
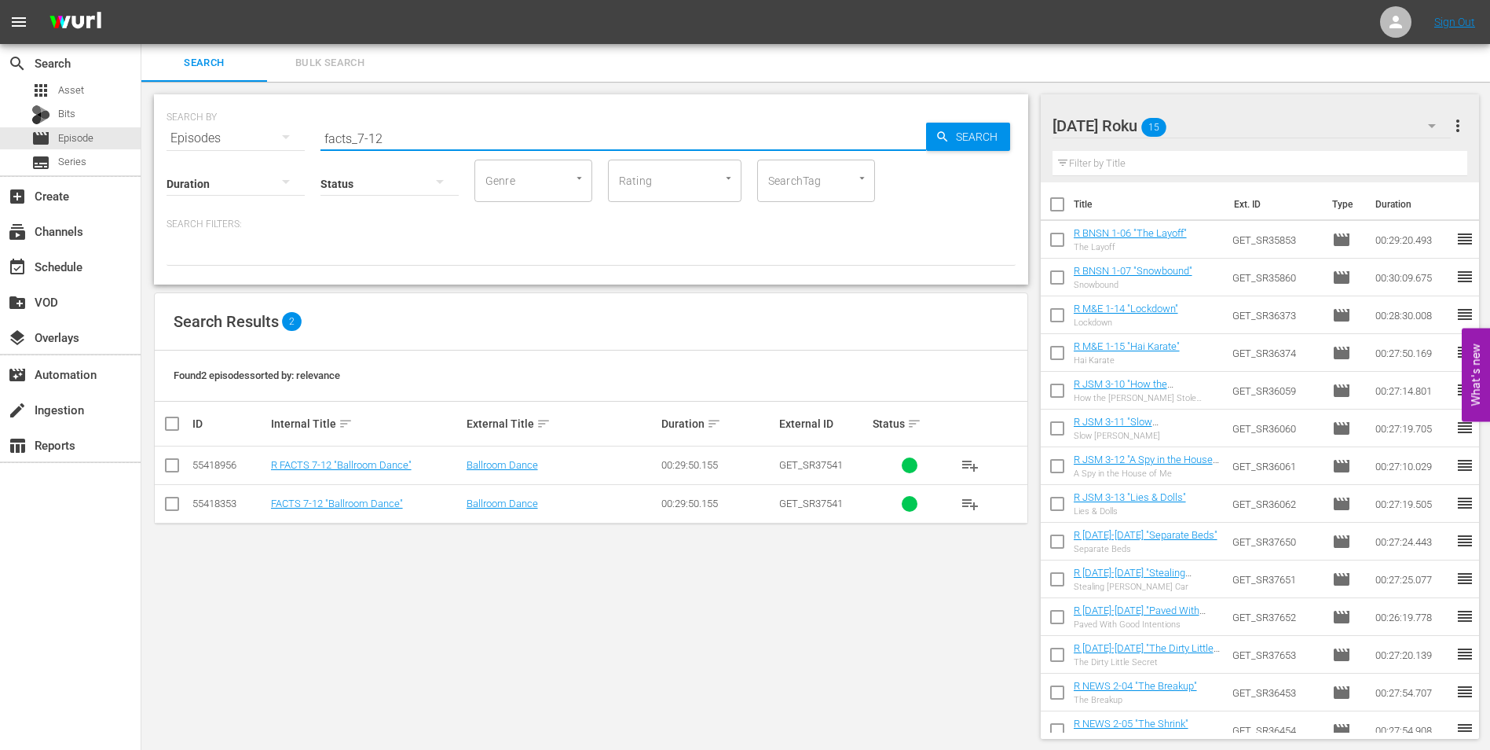
click at [167, 462] on input "checkbox" at bounding box center [172, 468] width 19 height 19
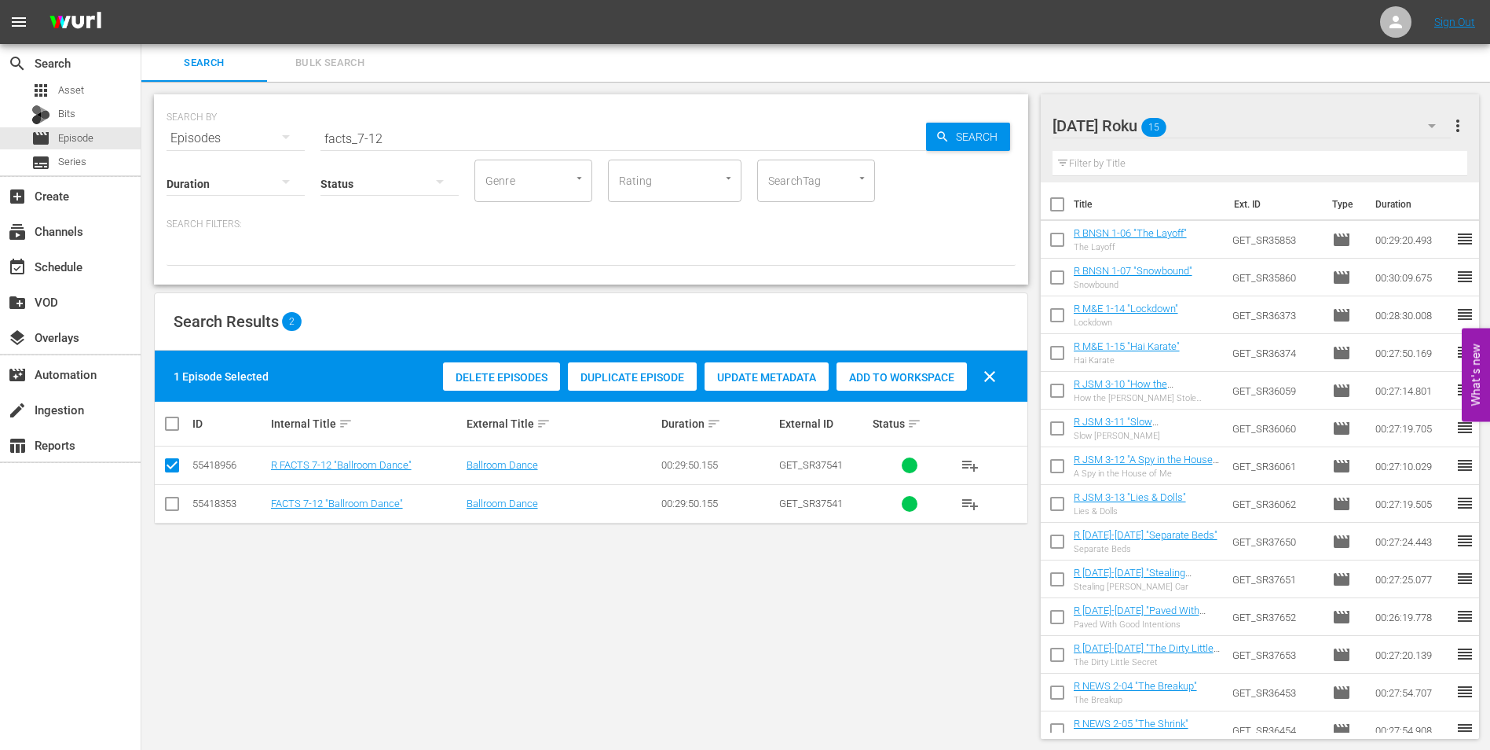
click at [884, 376] on span "Add to Workspace" at bounding box center [902, 377] width 130 height 13
click at [1238, 114] on div "[DATE] Roku 16" at bounding box center [1252, 126] width 399 height 44
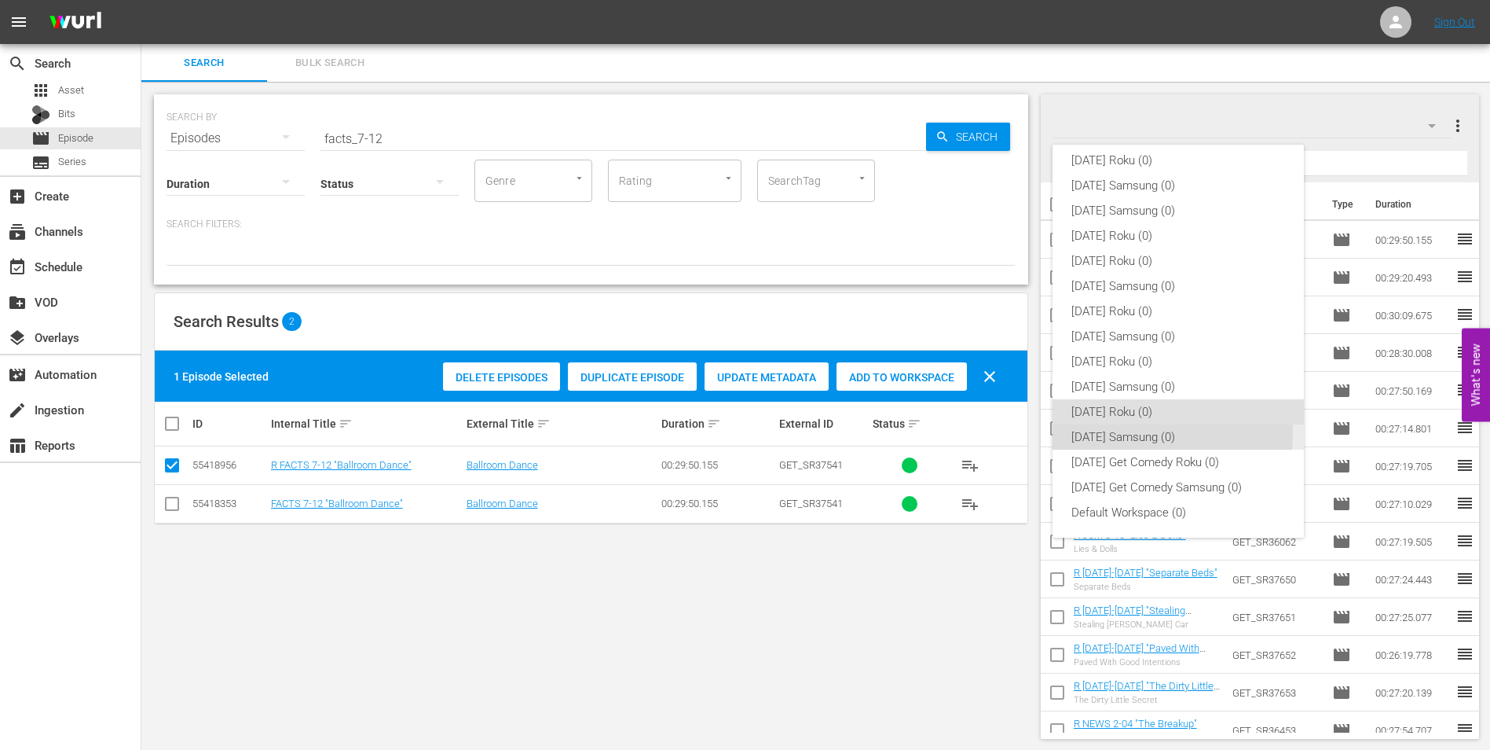
click at [1106, 431] on div "[DATE] Samsung (0)" at bounding box center [1179, 436] width 214 height 25
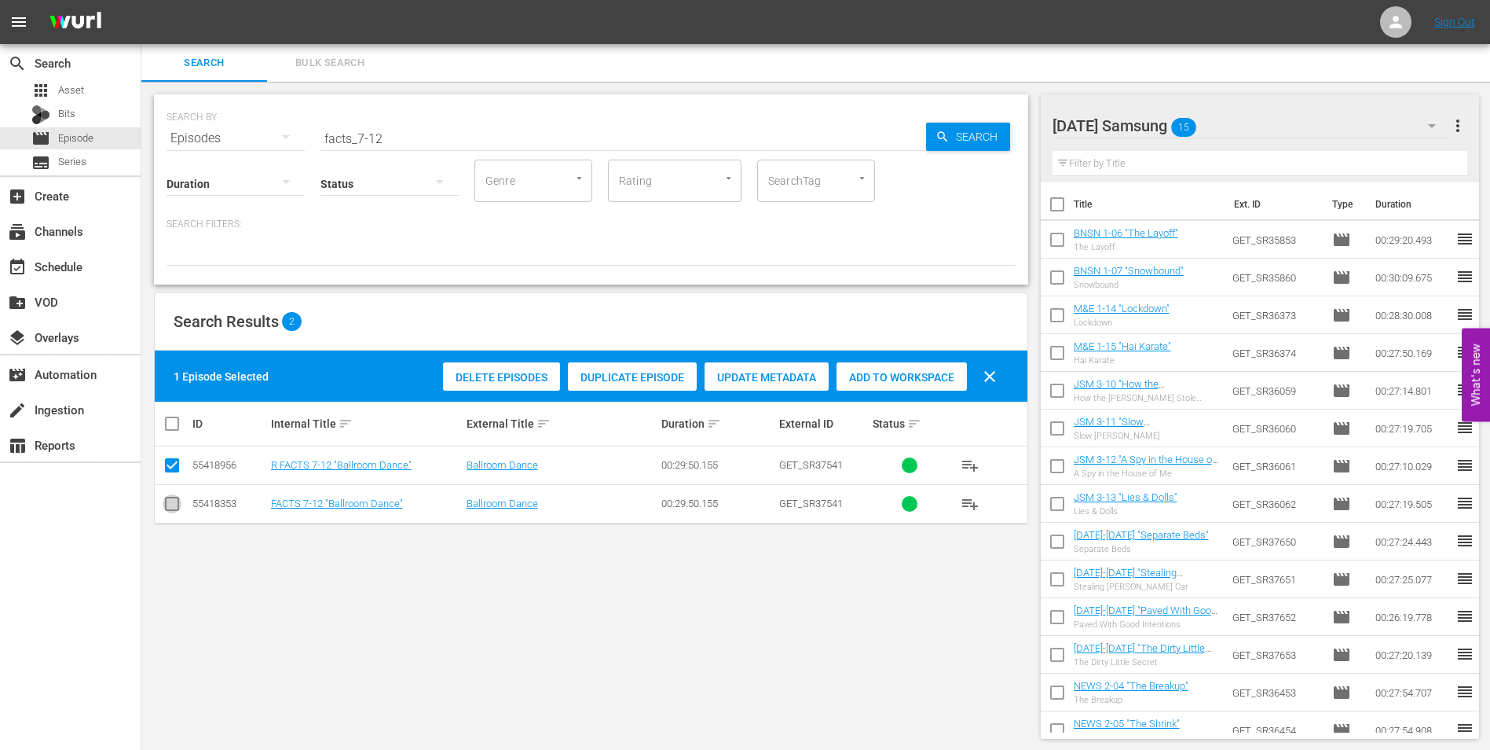
click at [168, 504] on input "checkbox" at bounding box center [172, 506] width 19 height 19
click at [166, 468] on input "checkbox" at bounding box center [172, 468] width 19 height 19
click at [959, 376] on span "Add to Workspace" at bounding box center [902, 377] width 130 height 13
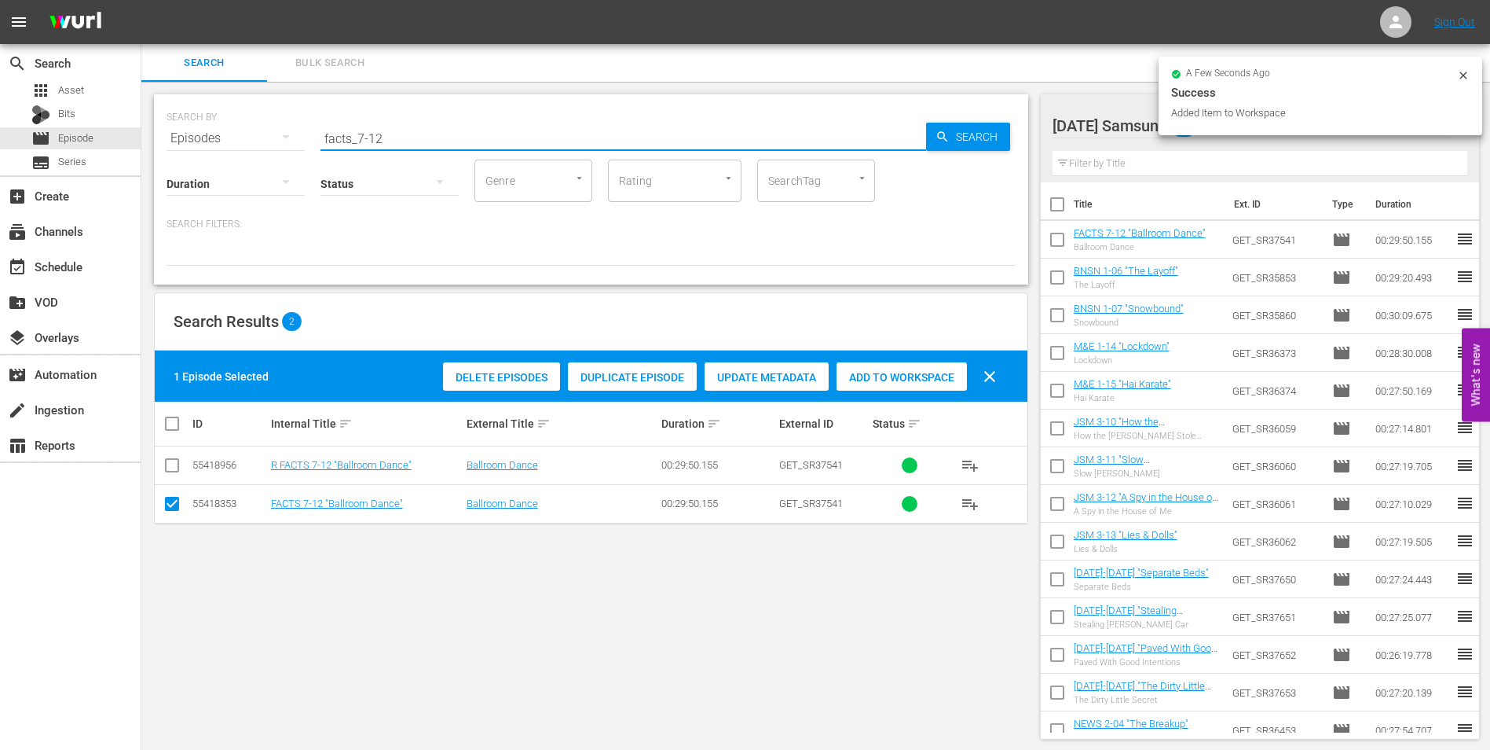
drag, startPoint x: 374, startPoint y: 139, endPoint x: 416, endPoint y: 147, distance: 42.4
click at [413, 147] on div "SEARCH BY Search By Episodes Search ID, Title, Description, Keywords, or Catego…" at bounding box center [591, 189] width 874 height 190
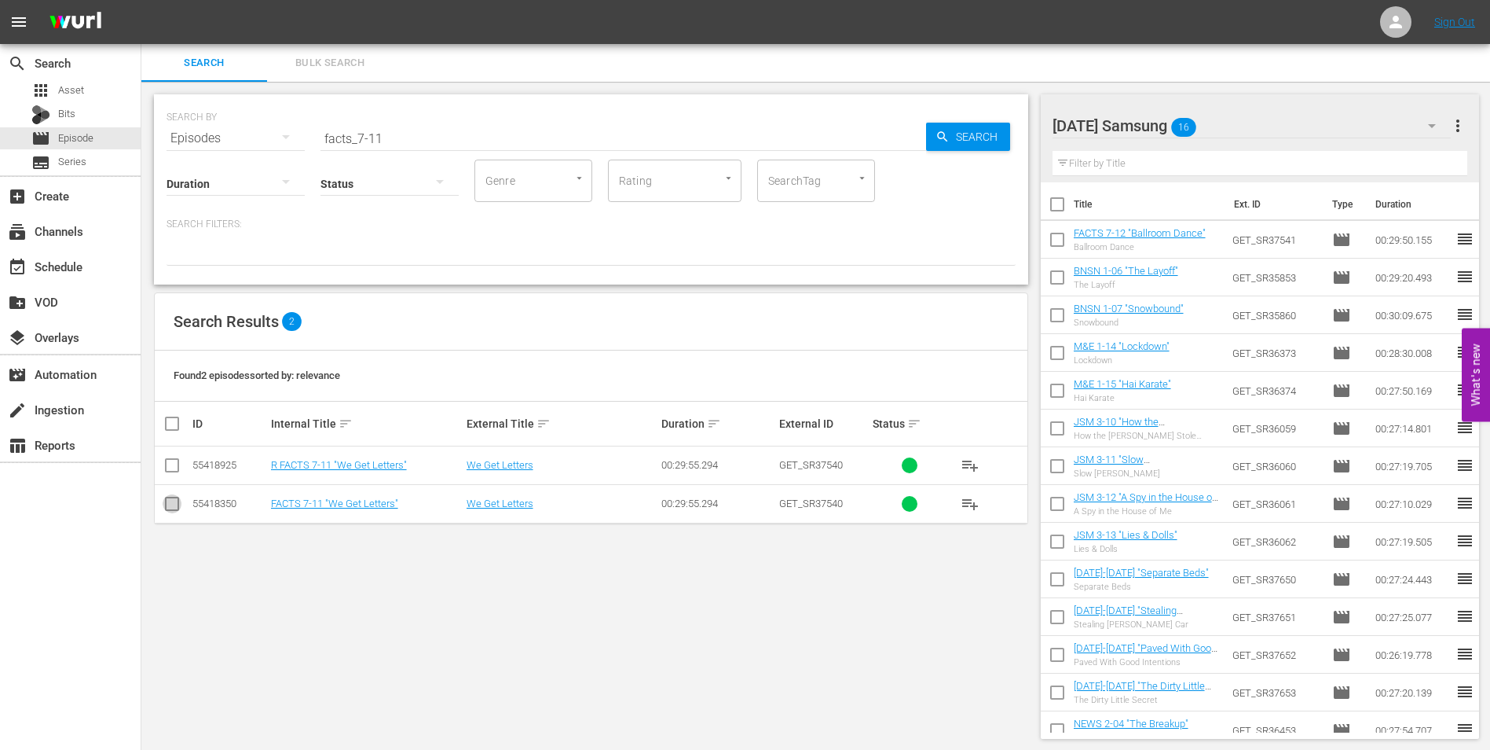
click at [170, 503] on input "checkbox" at bounding box center [172, 506] width 19 height 19
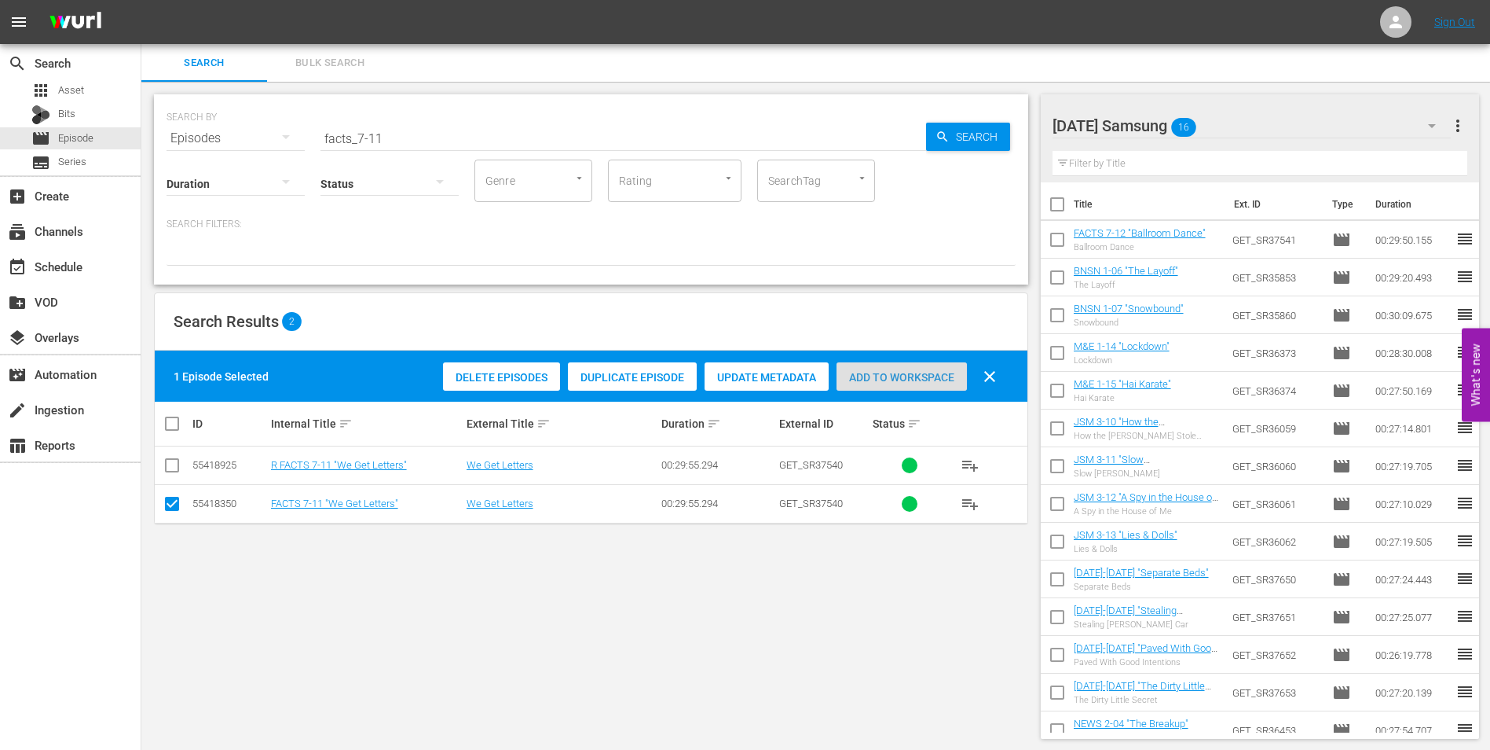
click at [874, 369] on div "Add to Workspace" at bounding box center [902, 377] width 130 height 30
click at [1256, 116] on div "[DATE] Samsung 17" at bounding box center [1252, 126] width 399 height 44
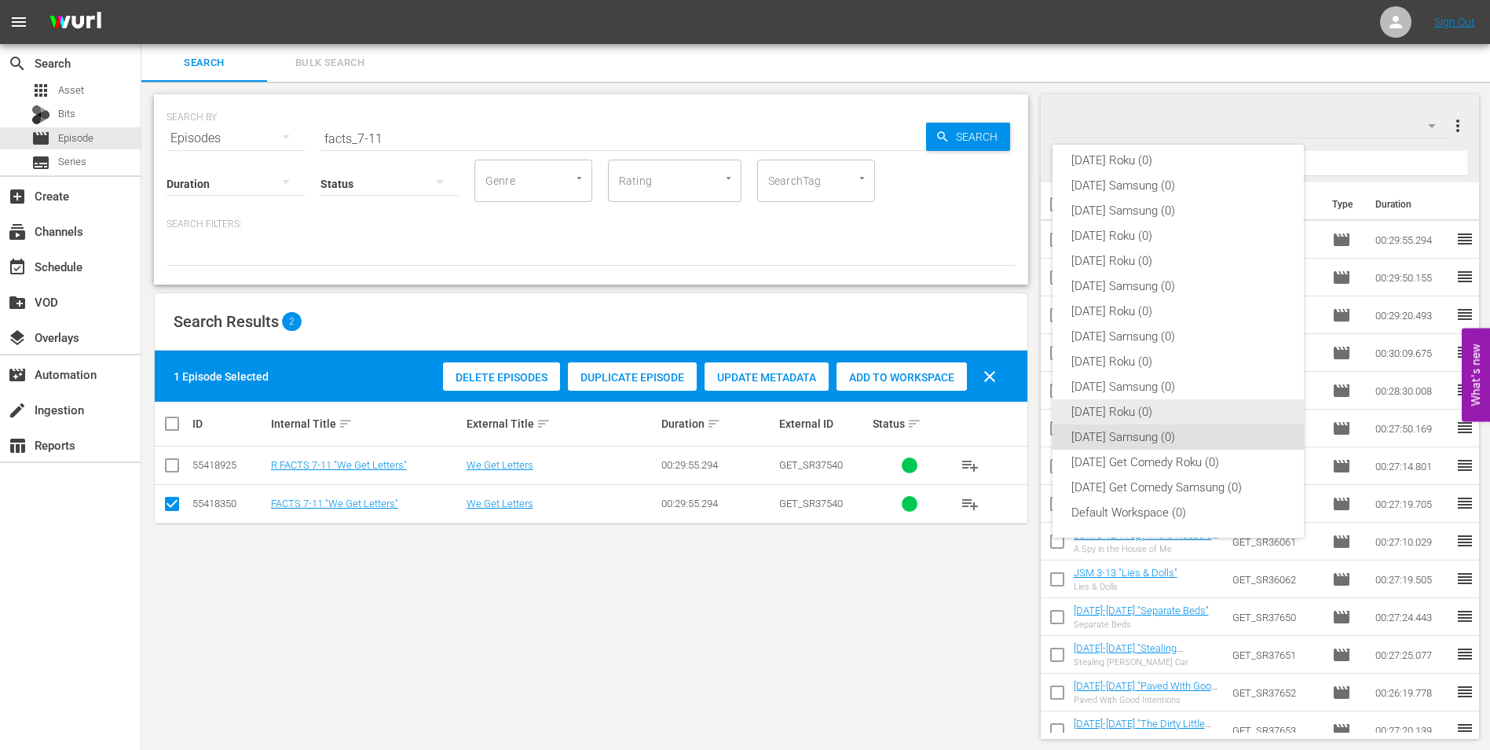
click at [1088, 411] on div "[DATE] Roku (0)" at bounding box center [1179, 411] width 214 height 25
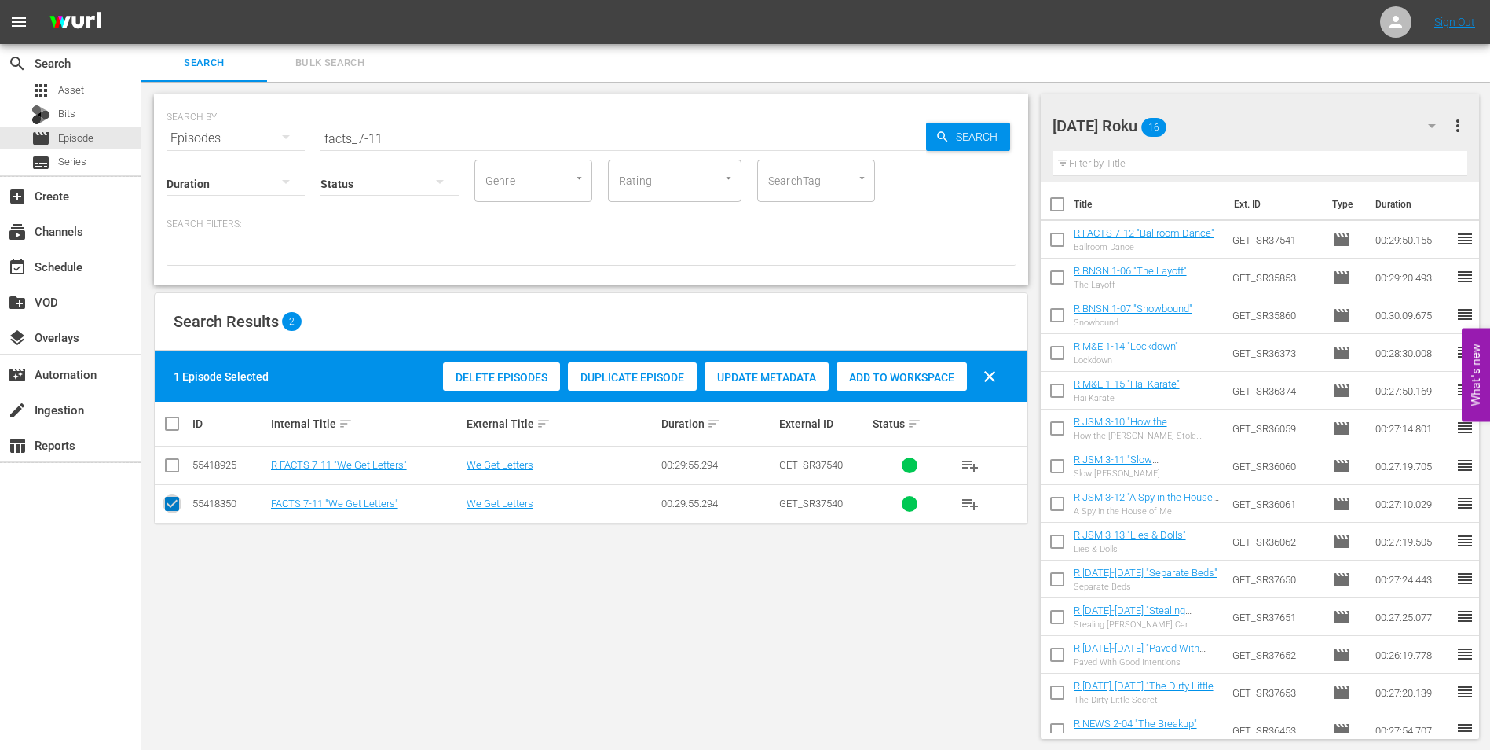
click at [176, 504] on input "checkbox" at bounding box center [172, 506] width 19 height 19
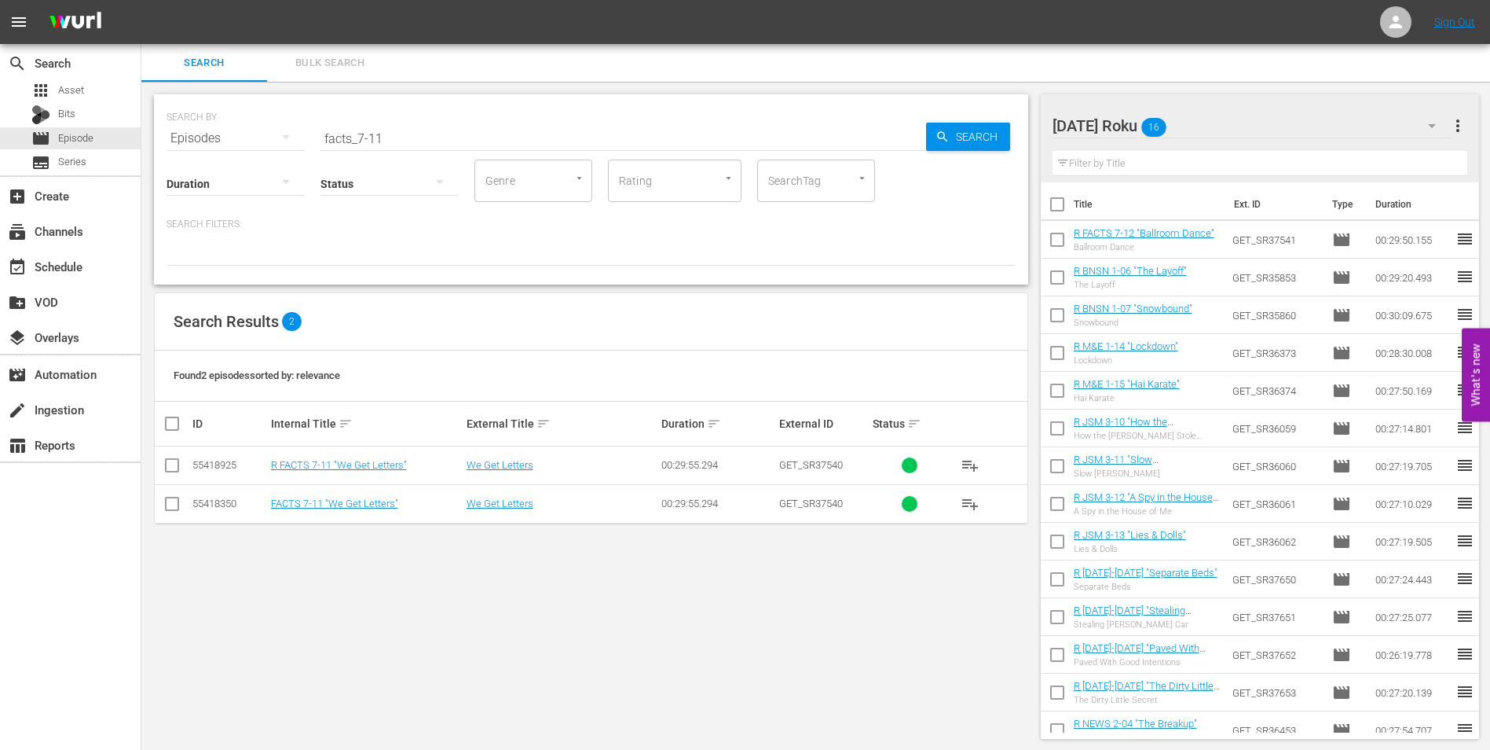
click at [177, 457] on icon at bounding box center [172, 465] width 19 height 19
click at [174, 466] on input "checkbox" at bounding box center [172, 468] width 19 height 19
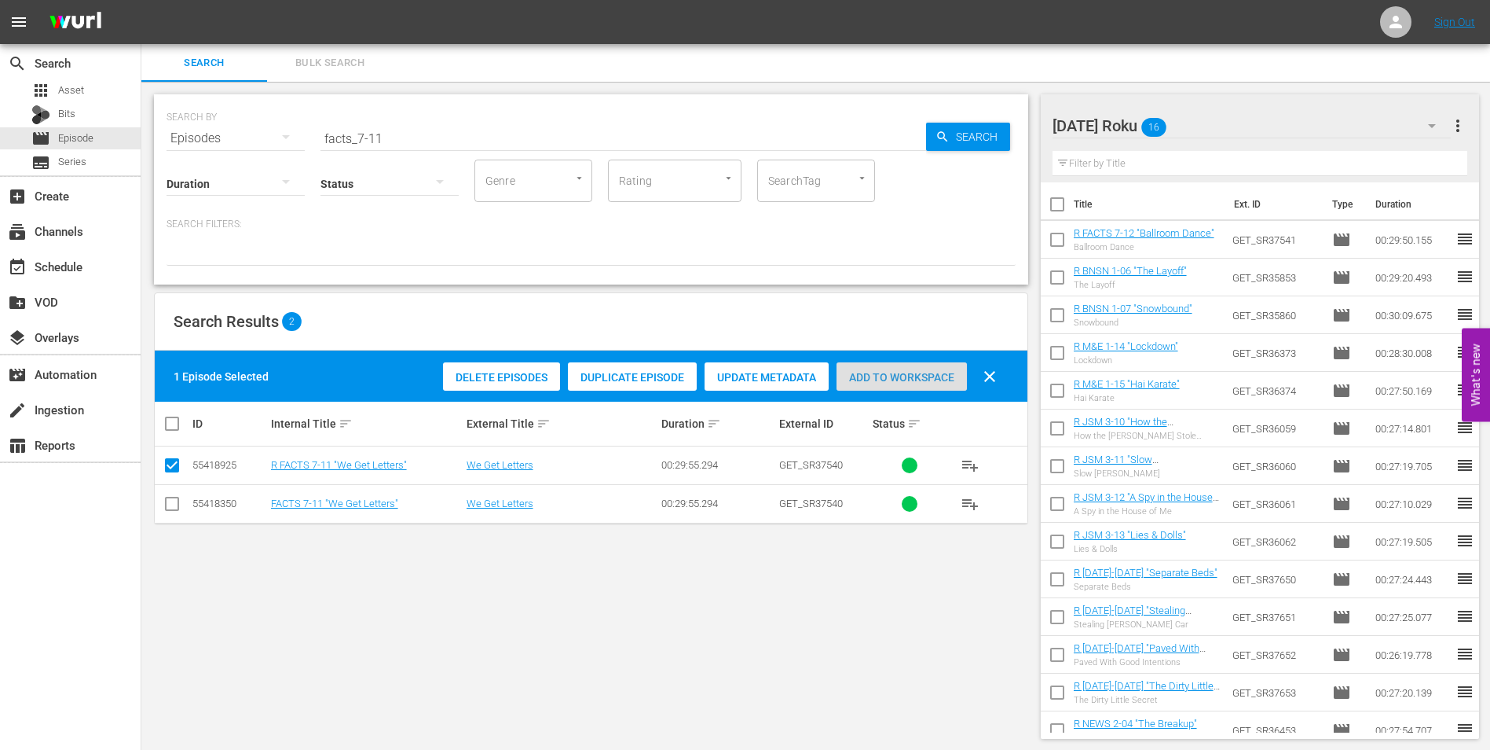
click at [923, 383] on div "Add to Workspace" at bounding box center [902, 377] width 130 height 30
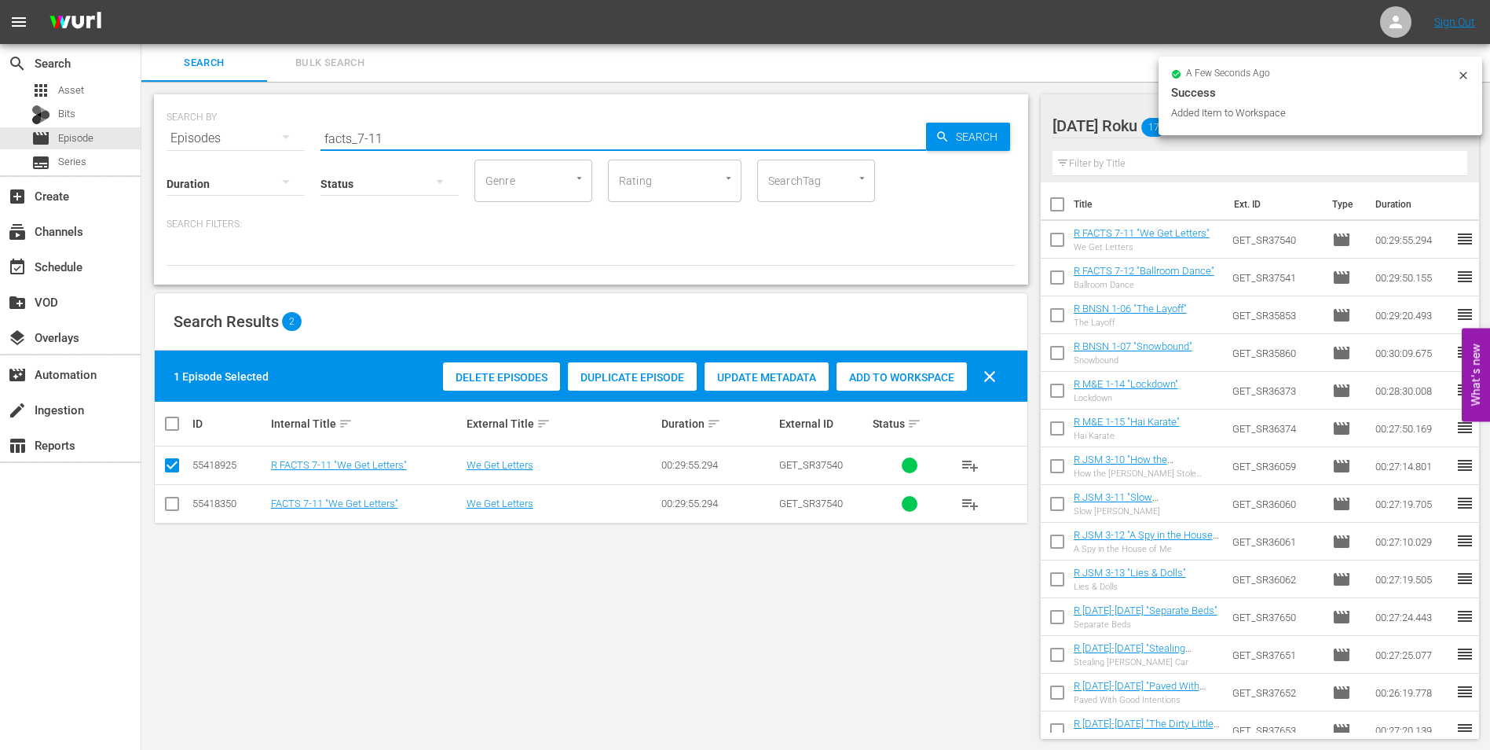
drag, startPoint x: 372, startPoint y: 137, endPoint x: 417, endPoint y: 143, distance: 45.2
click at [417, 143] on input "facts_7-11" at bounding box center [624, 138] width 606 height 38
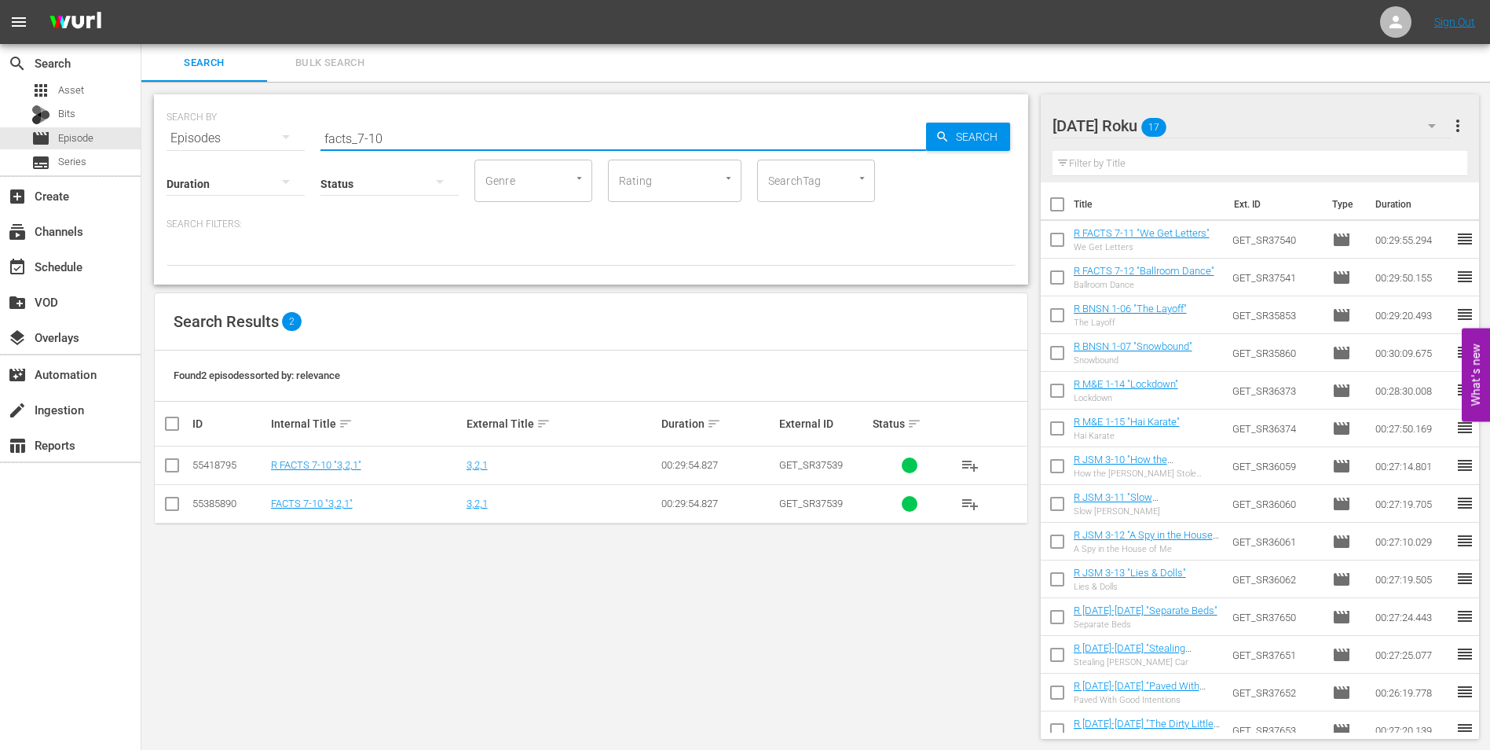
click at [163, 454] on td at bounding box center [172, 465] width 35 height 38
click at [166, 461] on input "checkbox" at bounding box center [172, 468] width 19 height 19
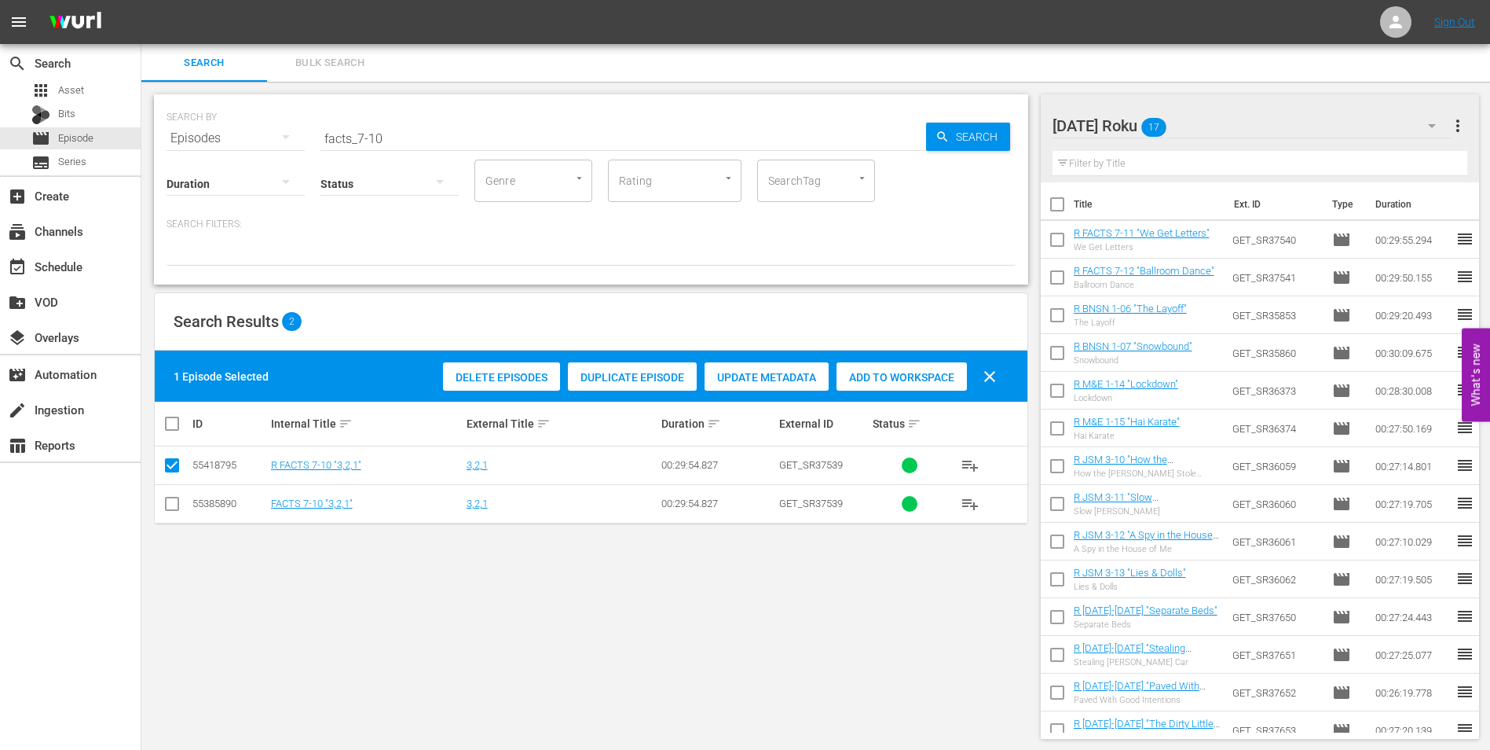
click at [893, 373] on span "Add to Workspace" at bounding box center [902, 377] width 130 height 13
click at [1259, 126] on div "[DATE] Roku 18" at bounding box center [1252, 126] width 399 height 44
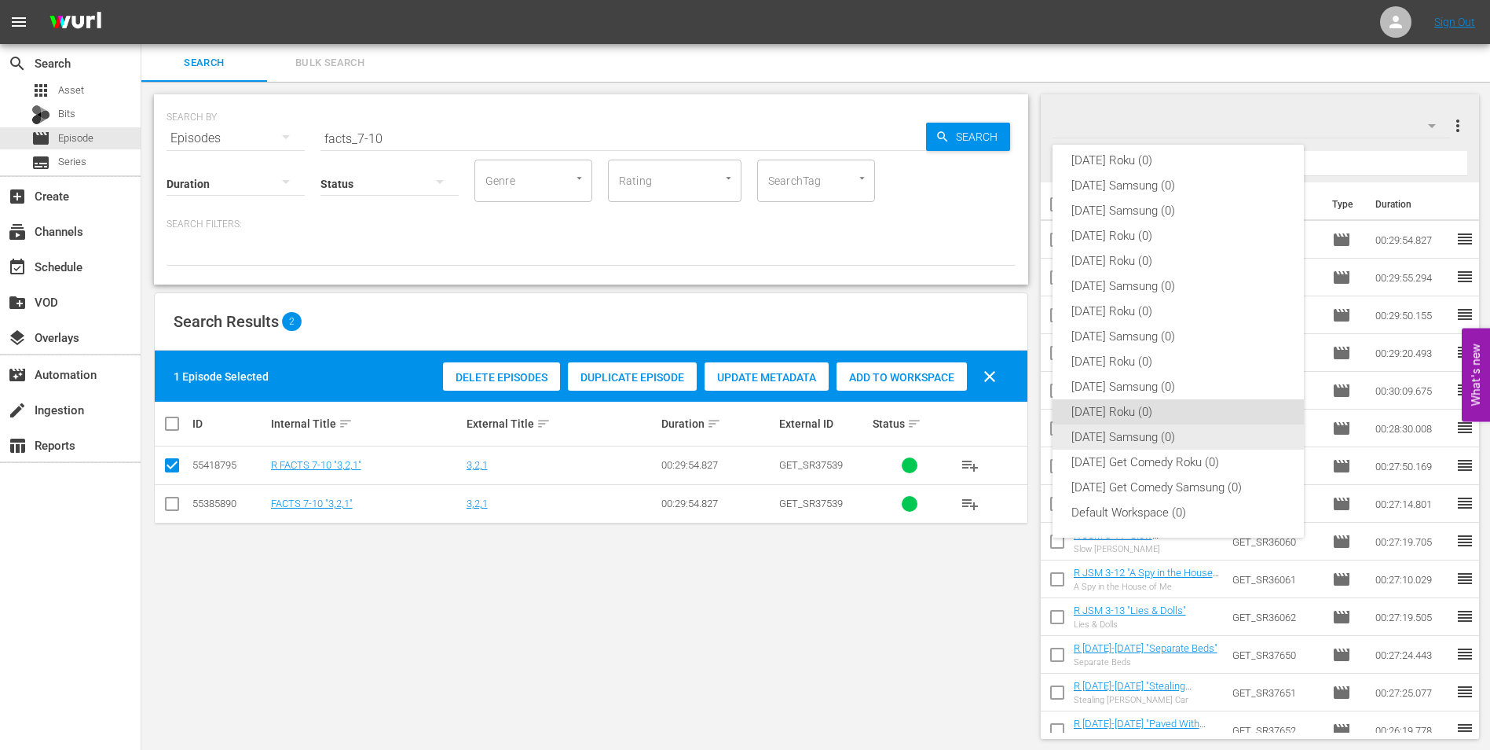
click at [1157, 434] on div "[DATE] Samsung (0)" at bounding box center [1179, 436] width 214 height 25
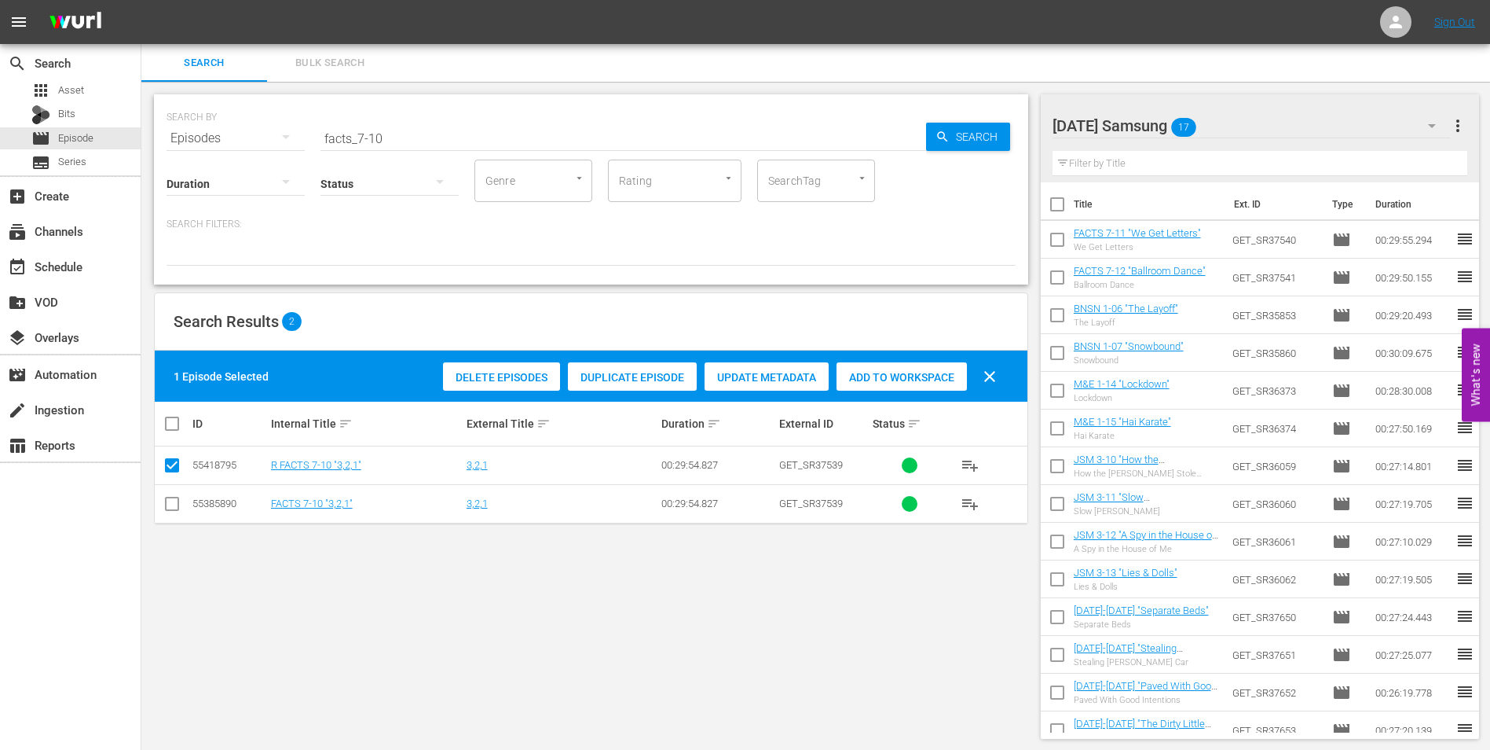
click at [167, 504] on input "checkbox" at bounding box center [172, 506] width 19 height 19
click at [170, 466] on input "checkbox" at bounding box center [172, 468] width 19 height 19
click at [852, 368] on div "Add to Workspace" at bounding box center [902, 377] width 130 height 30
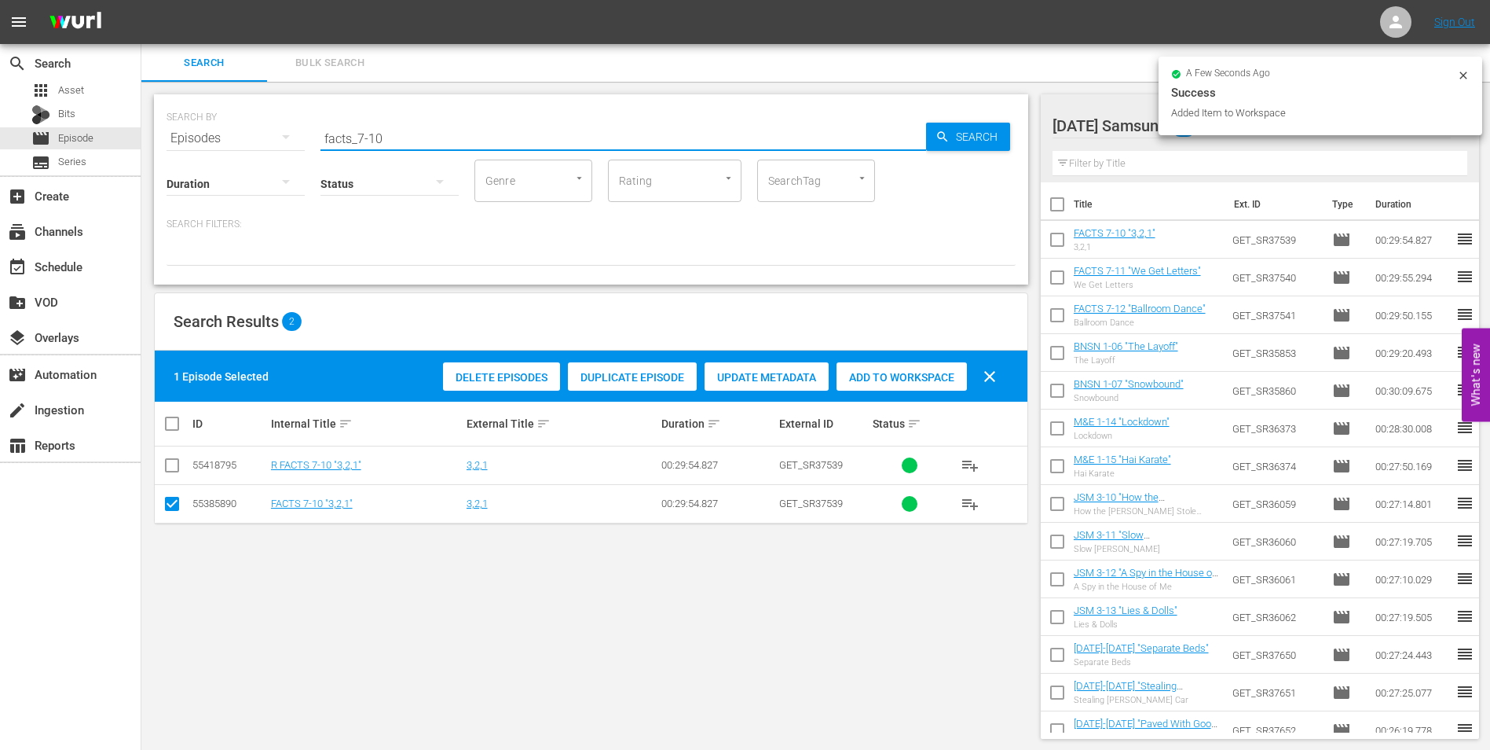
drag, startPoint x: 370, startPoint y: 143, endPoint x: 467, endPoint y: 145, distance: 96.7
click at [467, 145] on input "facts_7-10" at bounding box center [624, 138] width 606 height 38
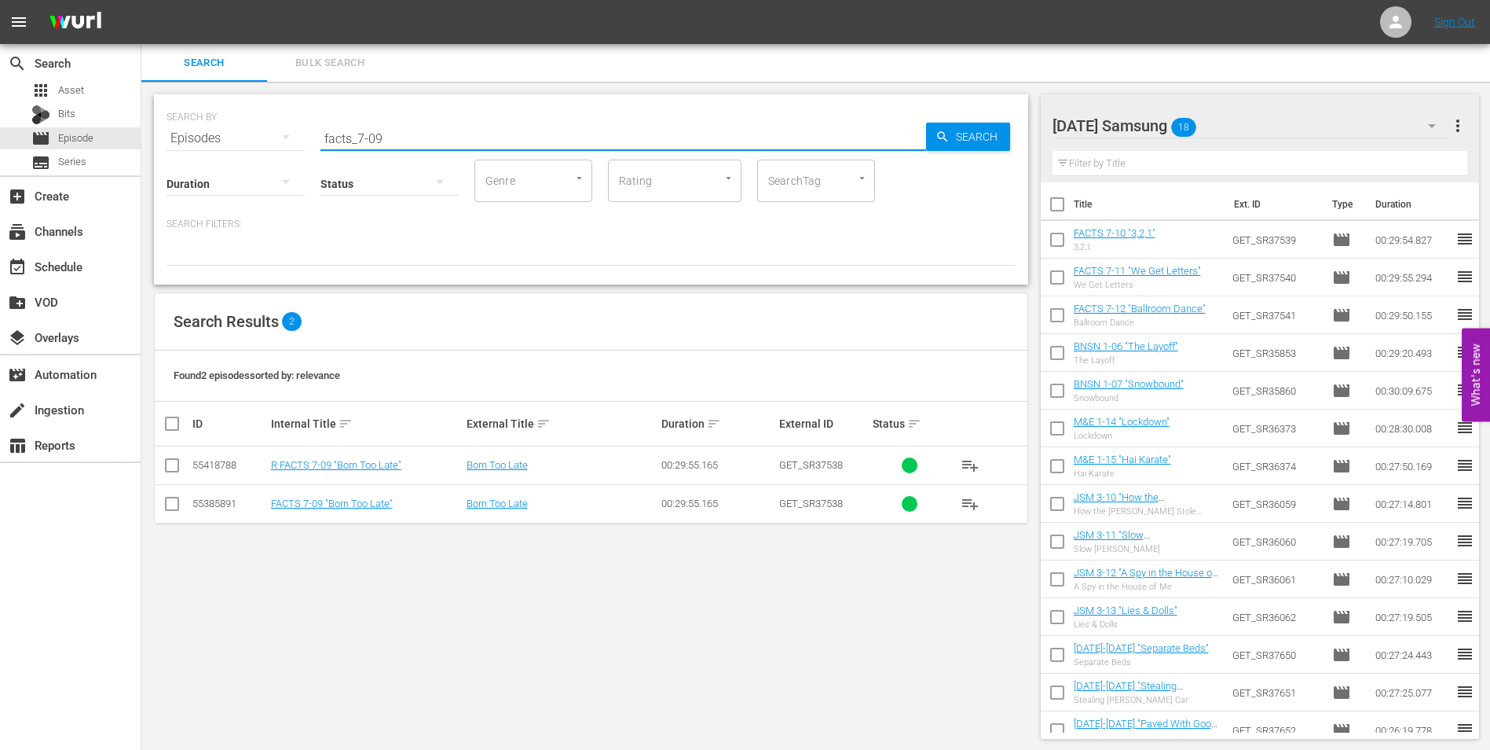
click at [172, 503] on input "checkbox" at bounding box center [172, 506] width 19 height 19
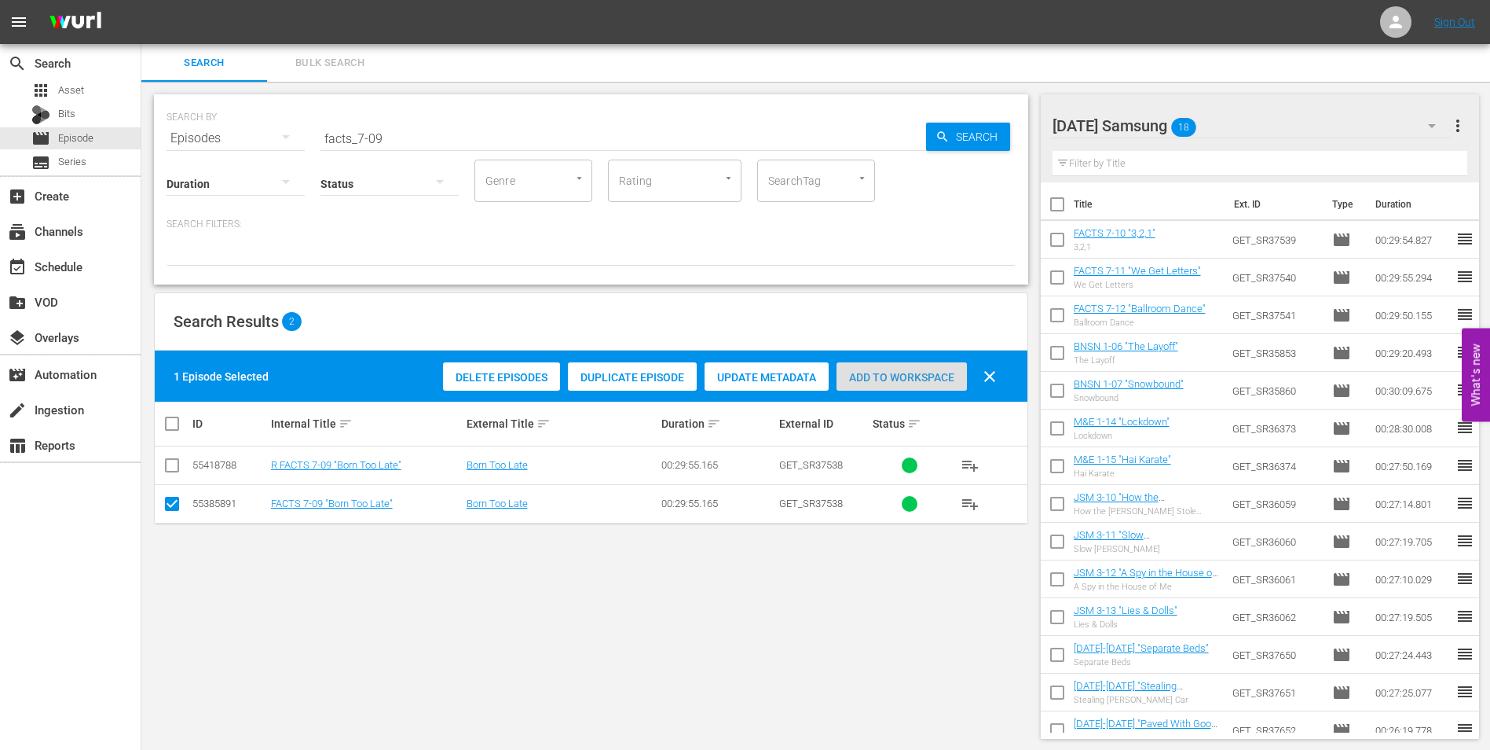
click at [919, 372] on span "Add to Workspace" at bounding box center [902, 377] width 130 height 13
click at [1256, 118] on div "[DATE] Samsung 19" at bounding box center [1252, 126] width 399 height 44
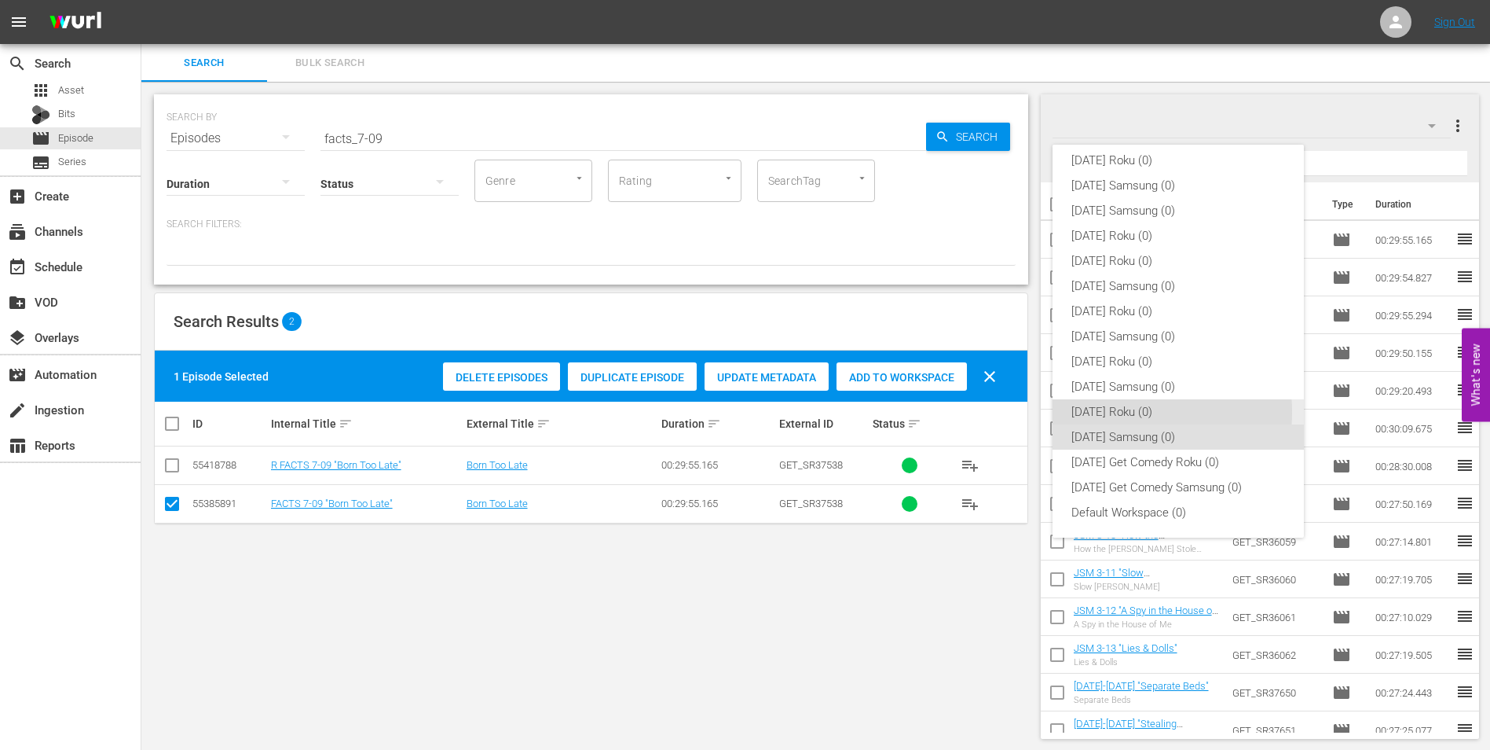
click at [1124, 412] on div "[DATE] Roku (0)" at bounding box center [1179, 411] width 214 height 25
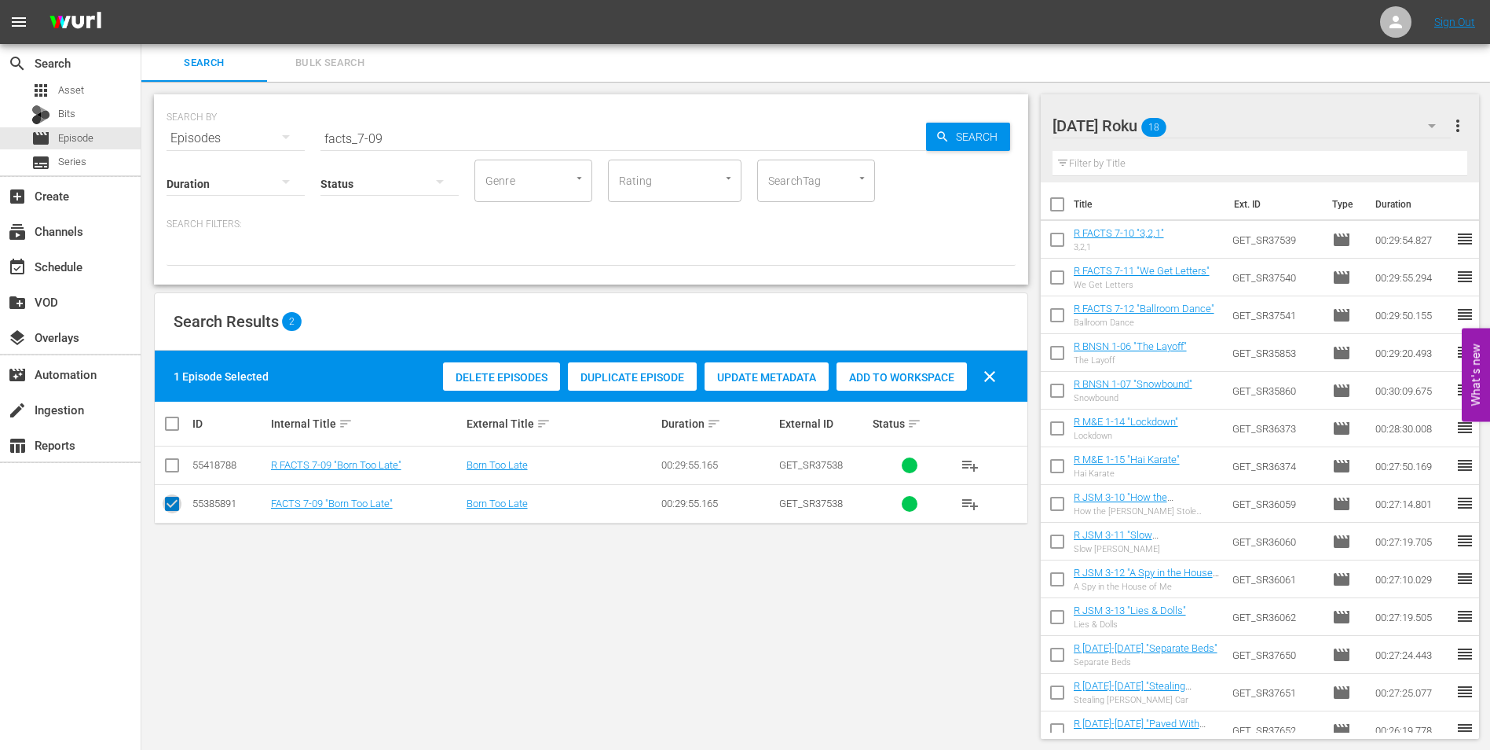
click at [167, 507] on input "checkbox" at bounding box center [172, 506] width 19 height 19
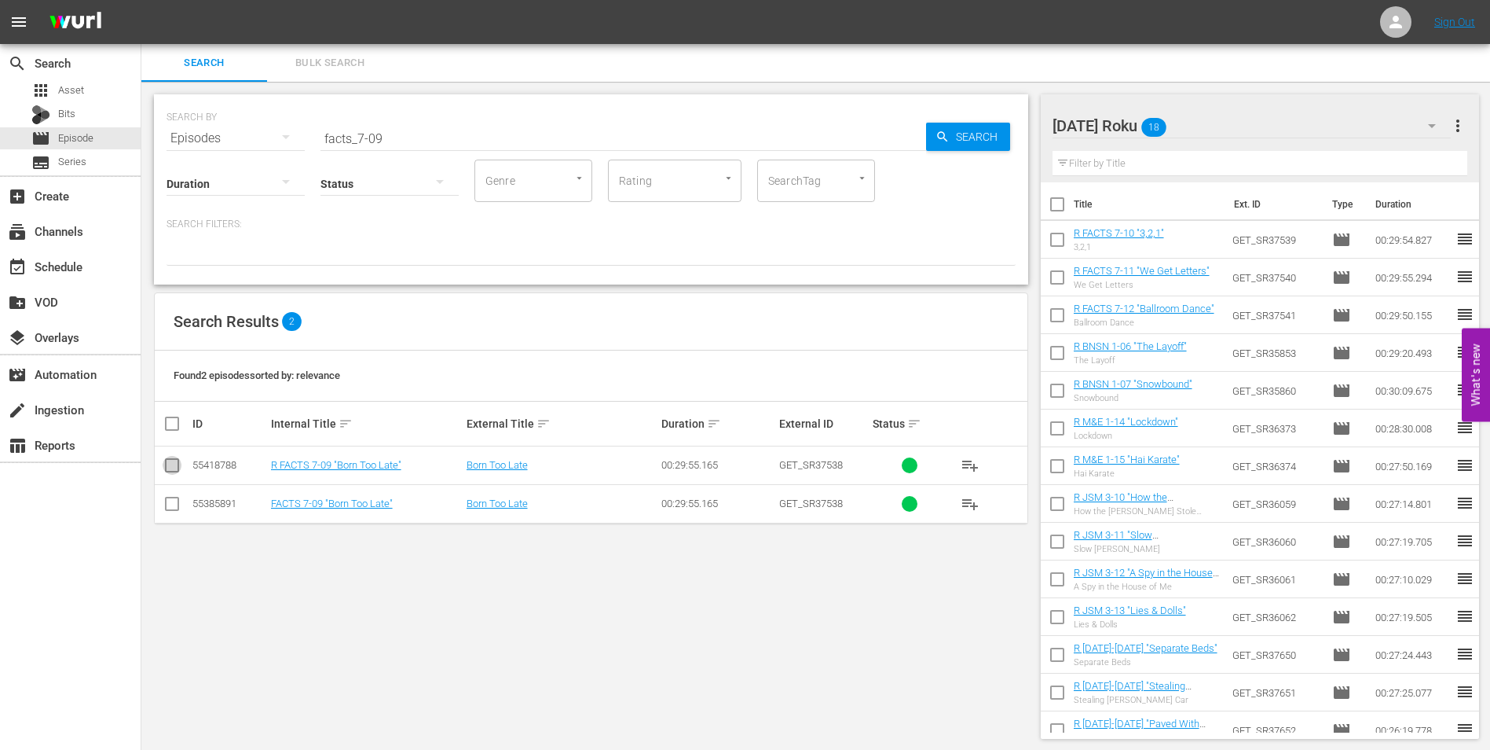
click at [174, 464] on input "checkbox" at bounding box center [172, 468] width 19 height 19
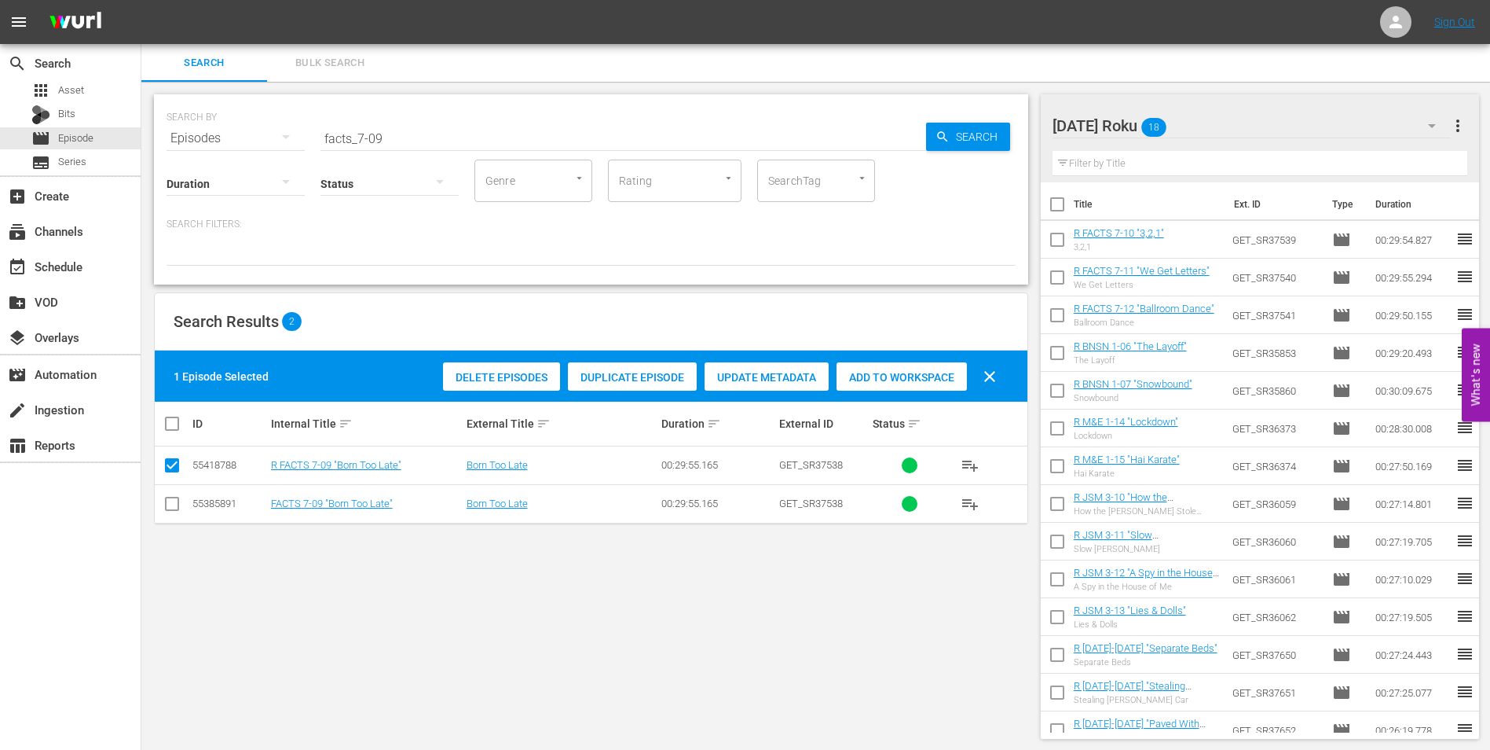
click at [883, 361] on div "Delete Episodes Duplicate Episode Update Metadata Add to Workspace clear" at bounding box center [724, 376] width 570 height 38
click at [884, 379] on span "Add to Workspace" at bounding box center [902, 377] width 130 height 13
click at [395, 153] on div "Status" at bounding box center [390, 173] width 138 height 57
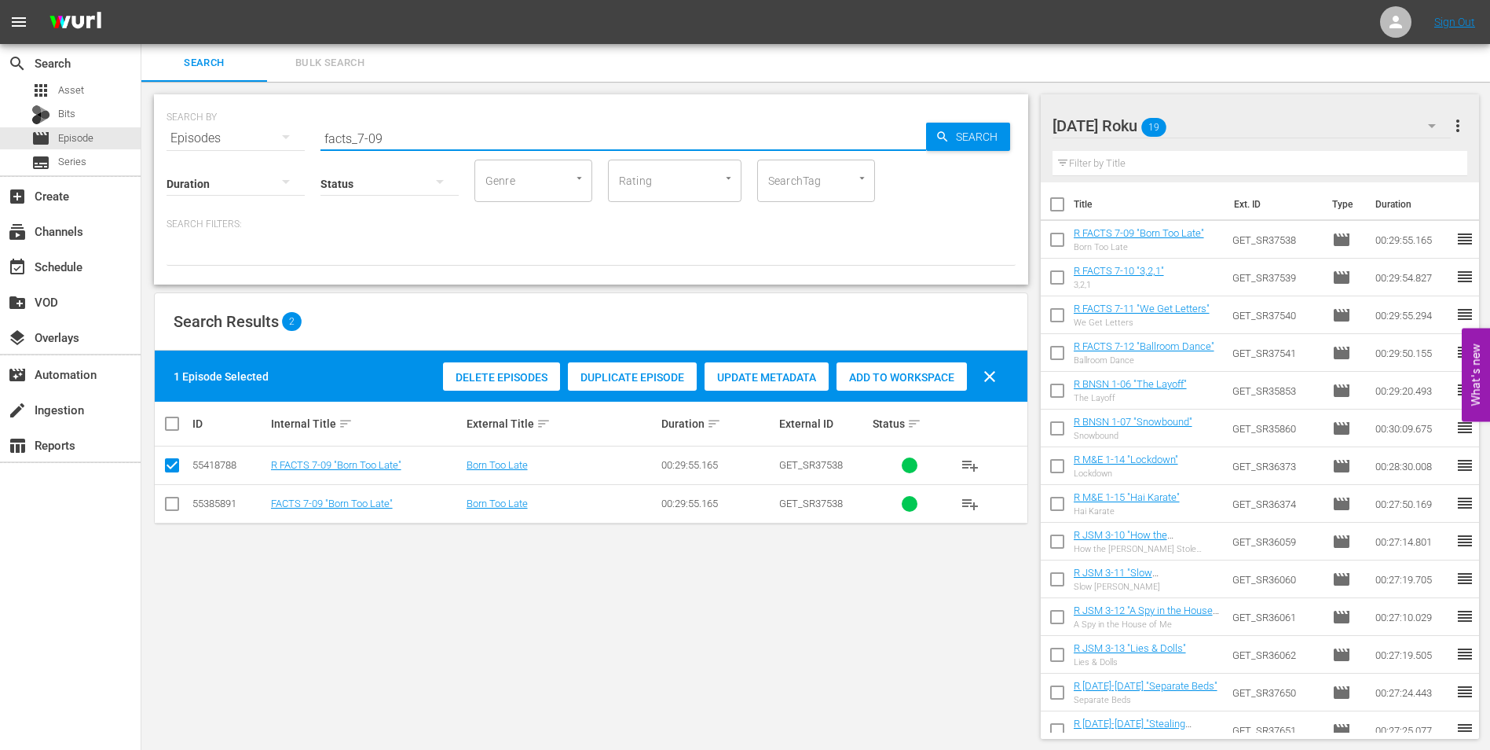
drag, startPoint x: 399, startPoint y: 141, endPoint x: 155, endPoint y: 115, distance: 245.7
click at [167, 119] on div "SEARCH BY Search By Episodes Search ID, Title, Description, Keywords, or Catego…" at bounding box center [591, 129] width 849 height 57
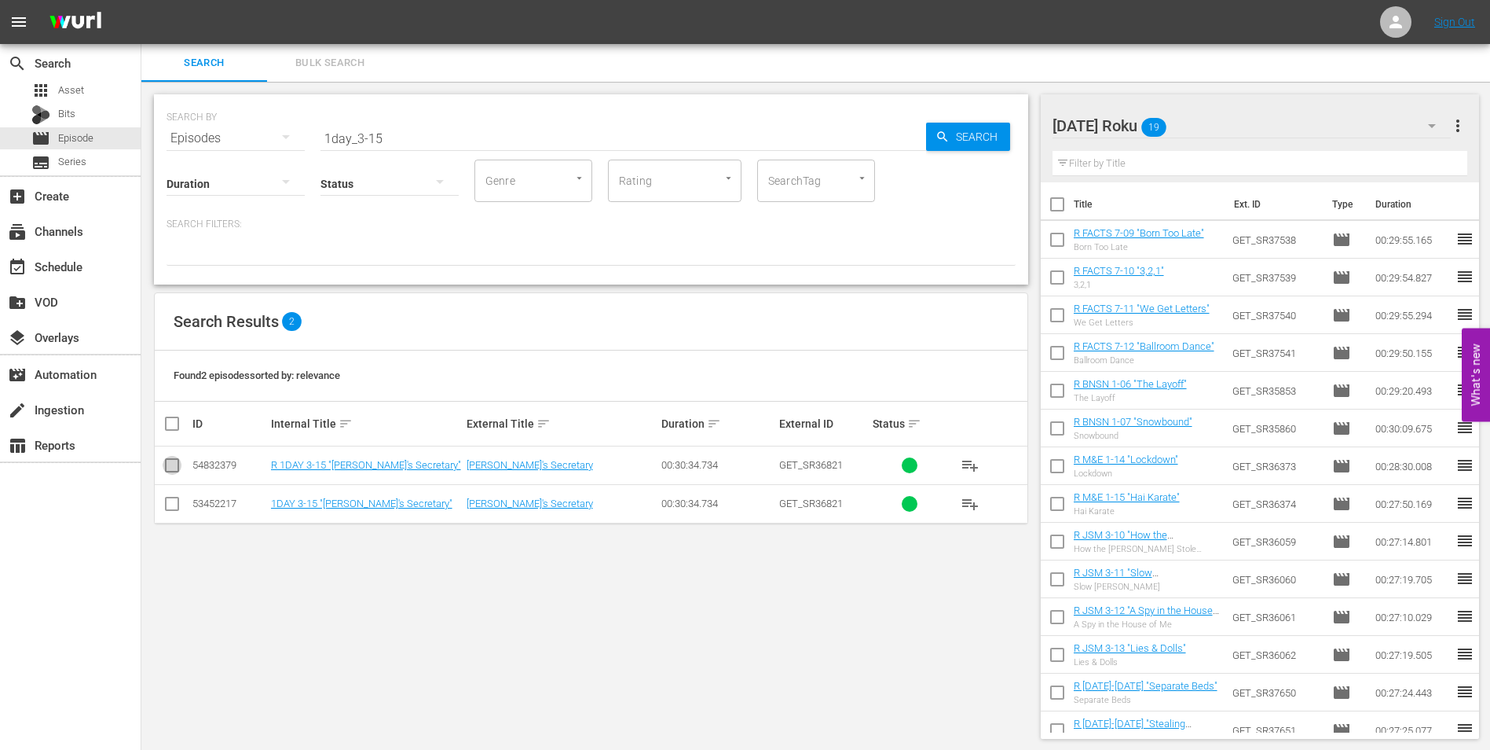
click at [176, 464] on input "checkbox" at bounding box center [172, 468] width 19 height 19
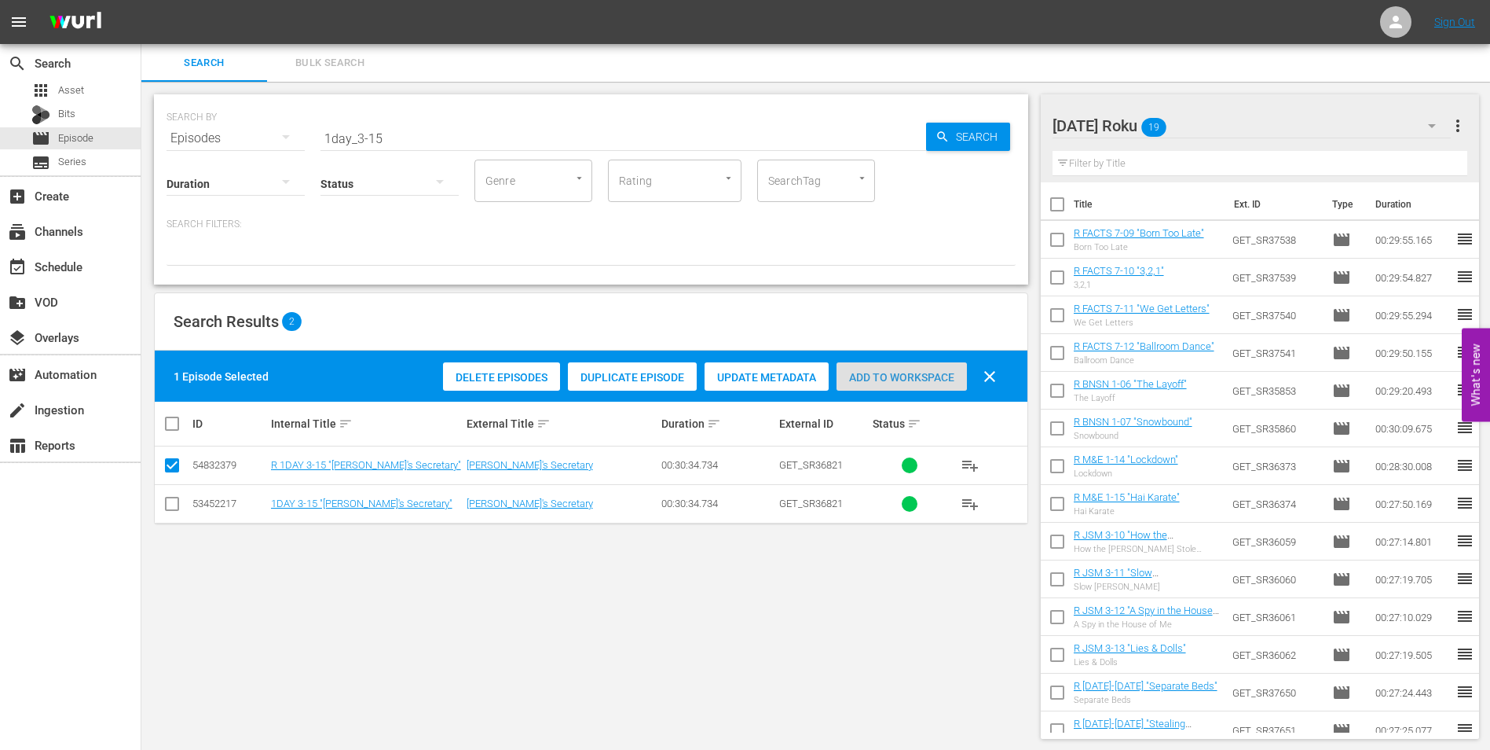
click at [926, 383] on div "Add to Workspace" at bounding box center [902, 377] width 130 height 30
click at [1230, 127] on div "[DATE] Roku 20" at bounding box center [1252, 126] width 399 height 44
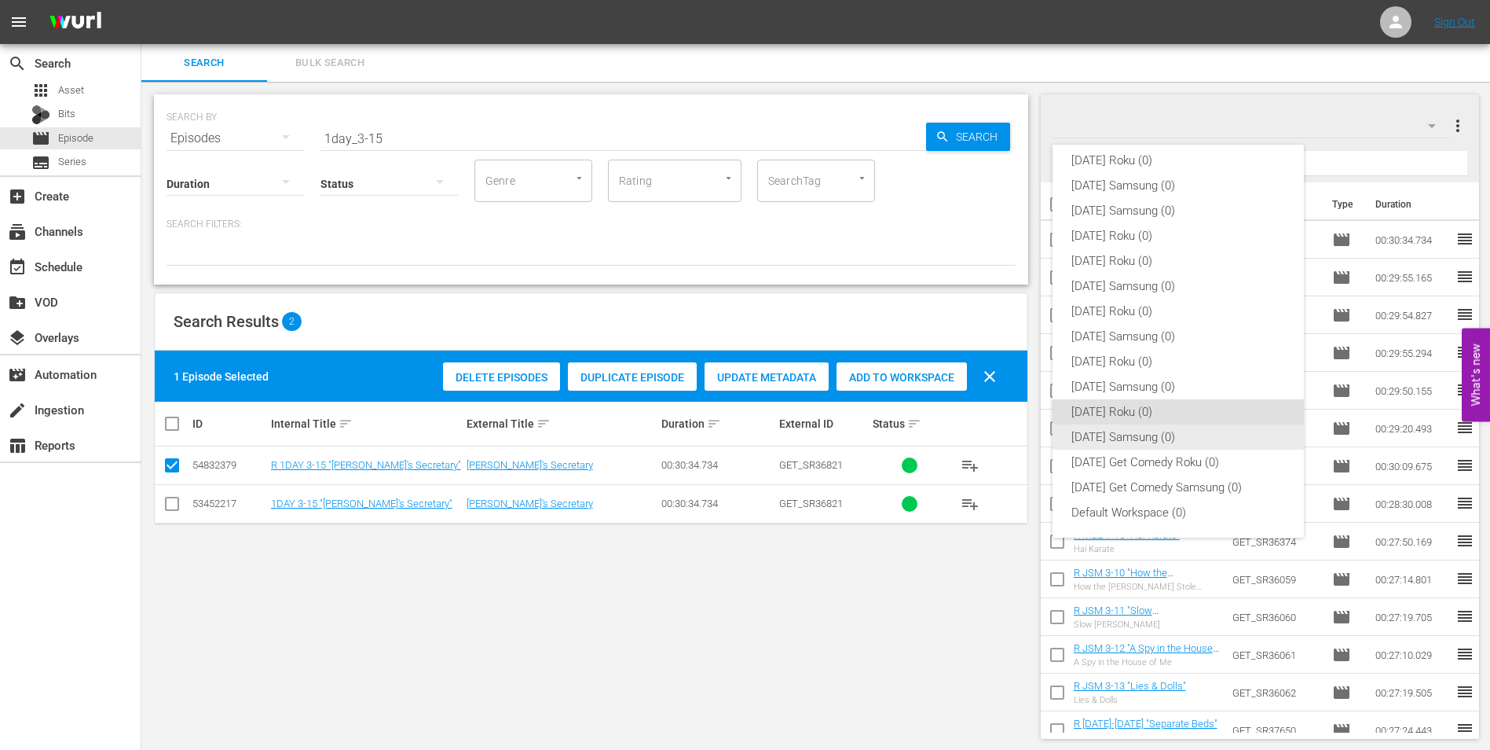
click at [1116, 438] on div "[DATE] Samsung (0)" at bounding box center [1179, 436] width 214 height 25
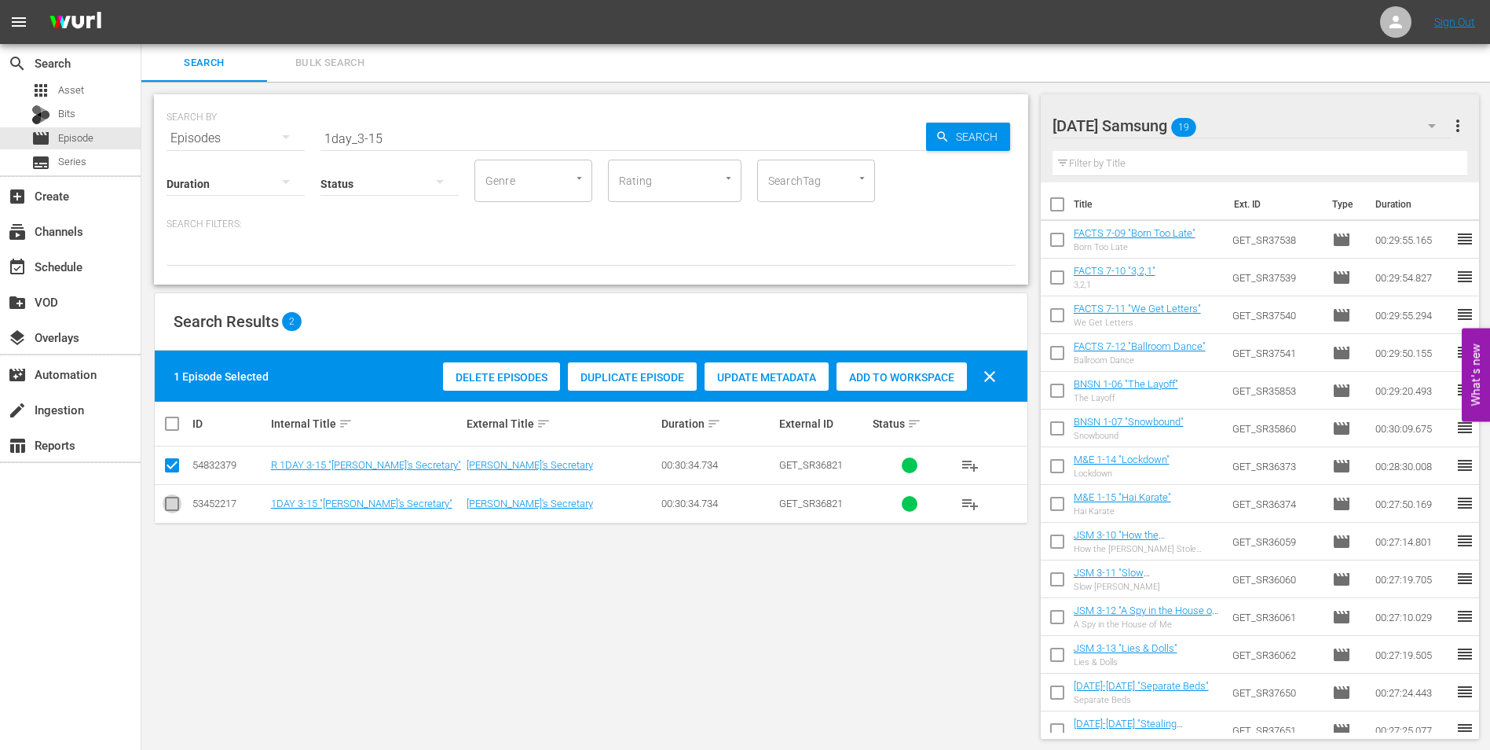
click at [172, 501] on input "checkbox" at bounding box center [172, 506] width 19 height 19
click at [176, 467] on input "checkbox" at bounding box center [172, 468] width 19 height 19
click at [919, 375] on span "Add to Workspace" at bounding box center [902, 377] width 130 height 13
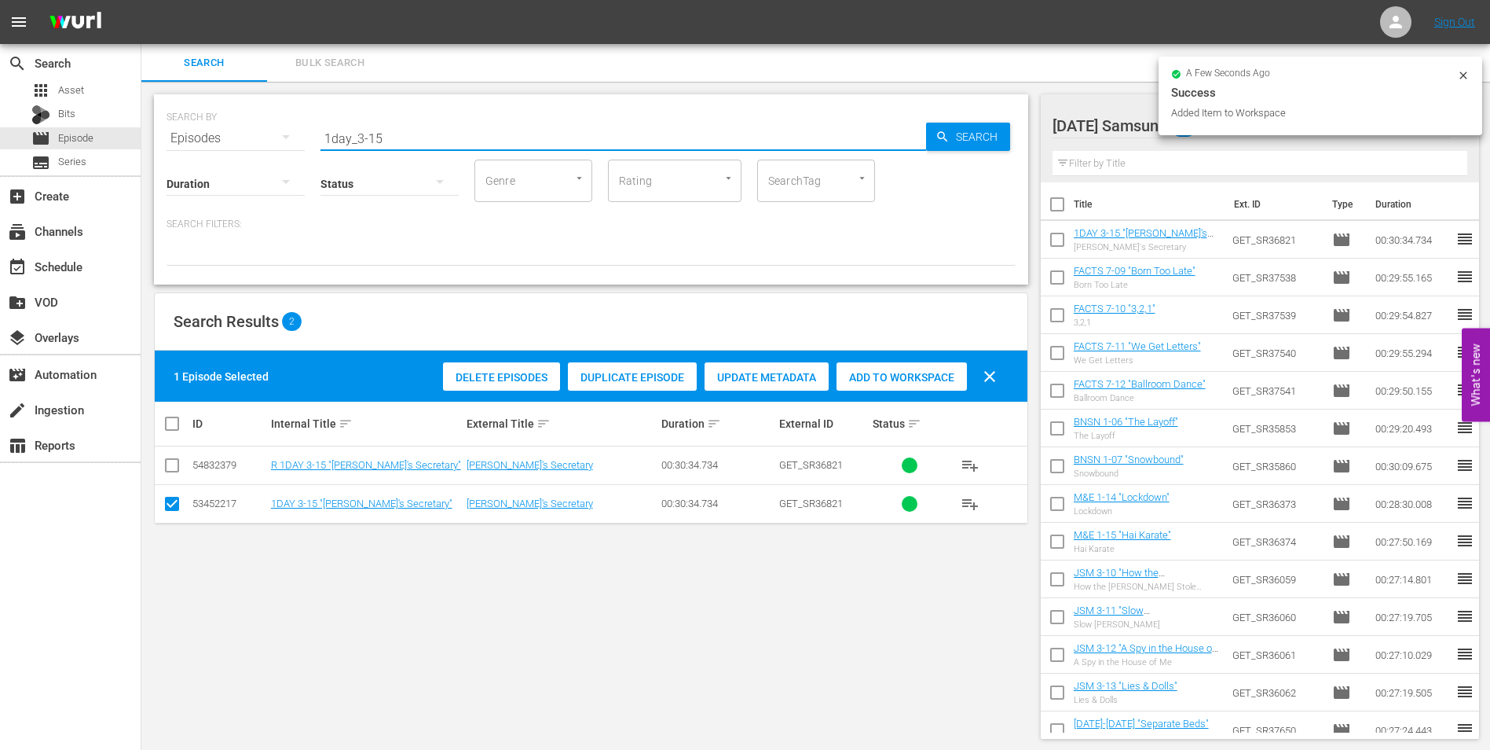
drag, startPoint x: 376, startPoint y: 136, endPoint x: 417, endPoint y: 141, distance: 41.2
click at [417, 141] on input "1day_3-15" at bounding box center [624, 138] width 606 height 38
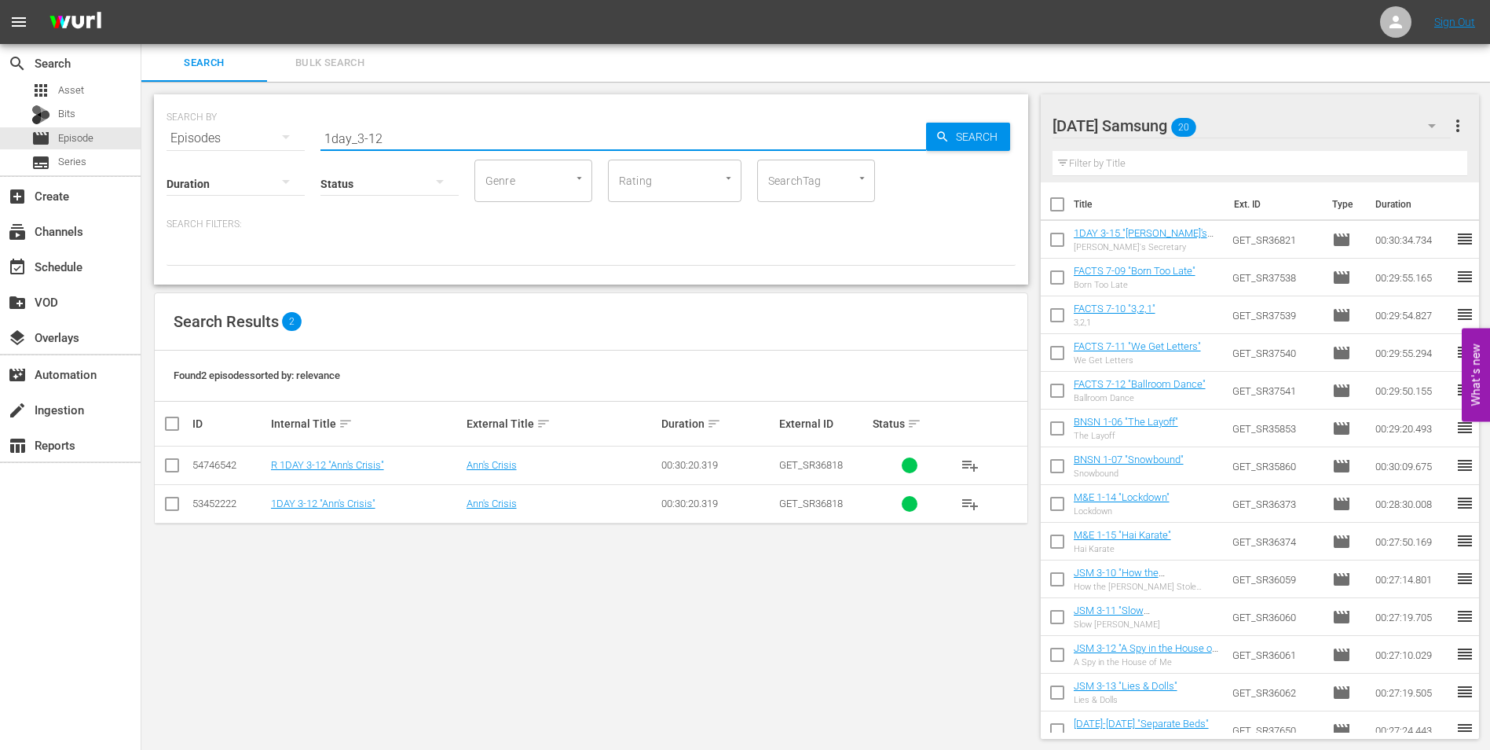
click at [165, 503] on input "checkbox" at bounding box center [172, 506] width 19 height 19
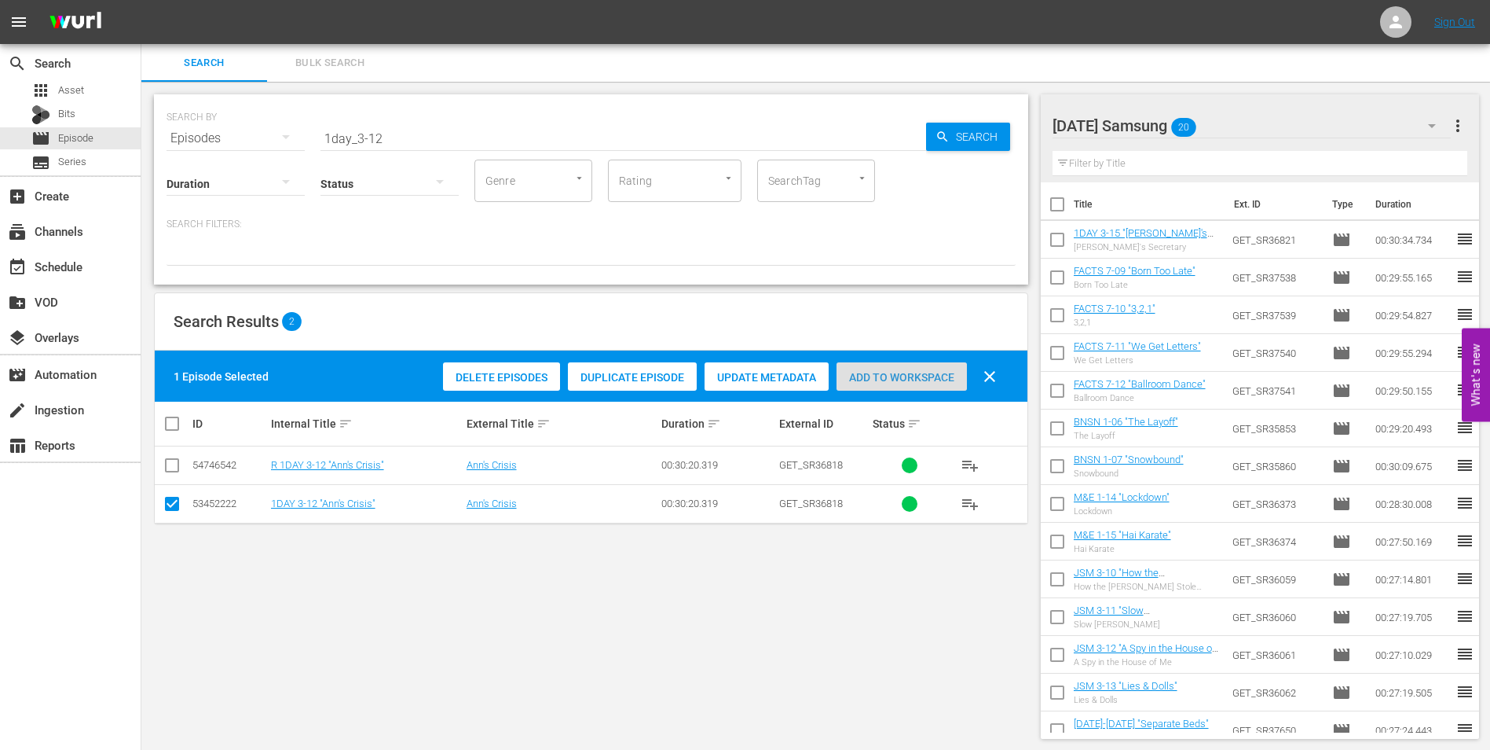
click at [911, 368] on div "Add to Workspace" at bounding box center [902, 377] width 130 height 30
click at [1259, 127] on div "[DATE] Samsung 21" at bounding box center [1252, 126] width 399 height 44
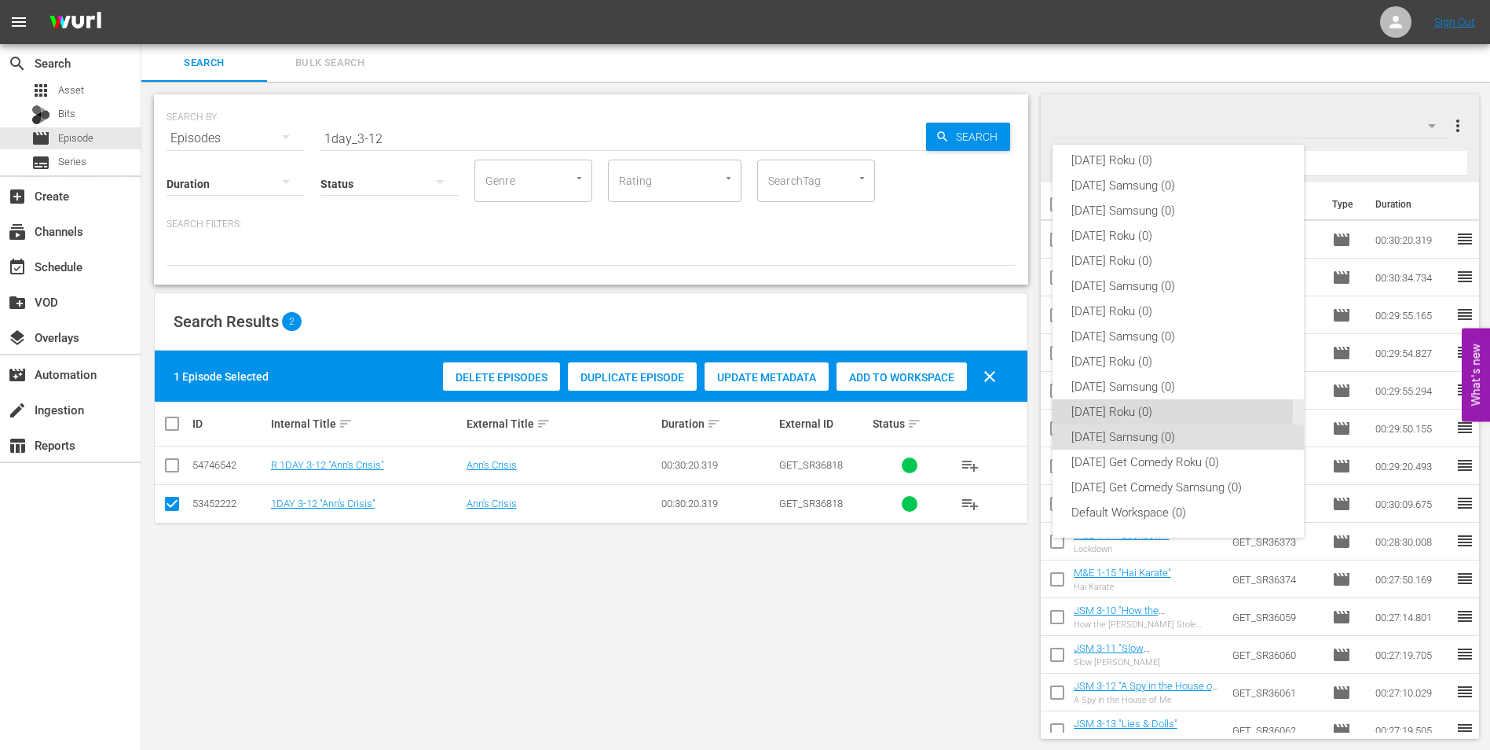
click at [1149, 409] on div "[DATE] Roku (0)" at bounding box center [1179, 411] width 214 height 25
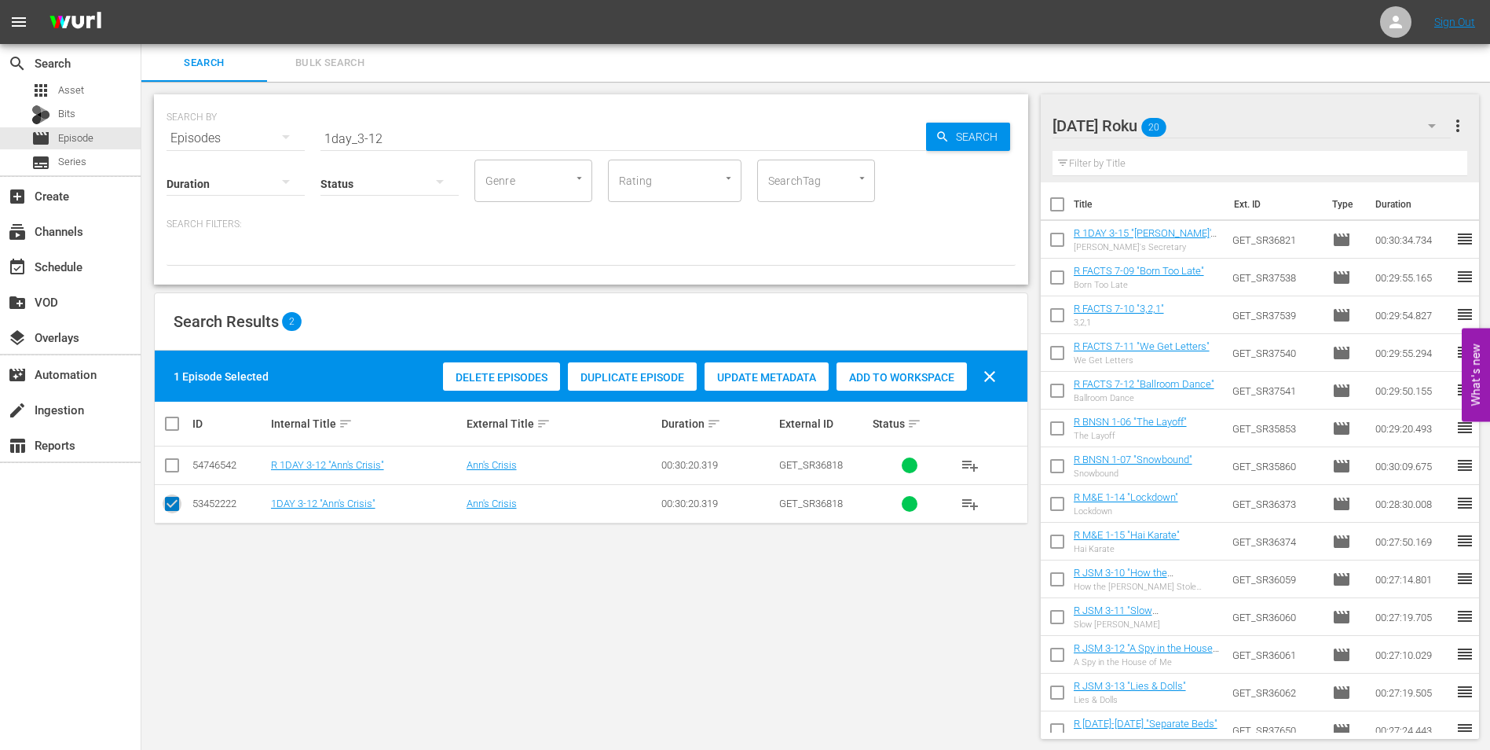
click at [178, 503] on input "checkbox" at bounding box center [172, 506] width 19 height 19
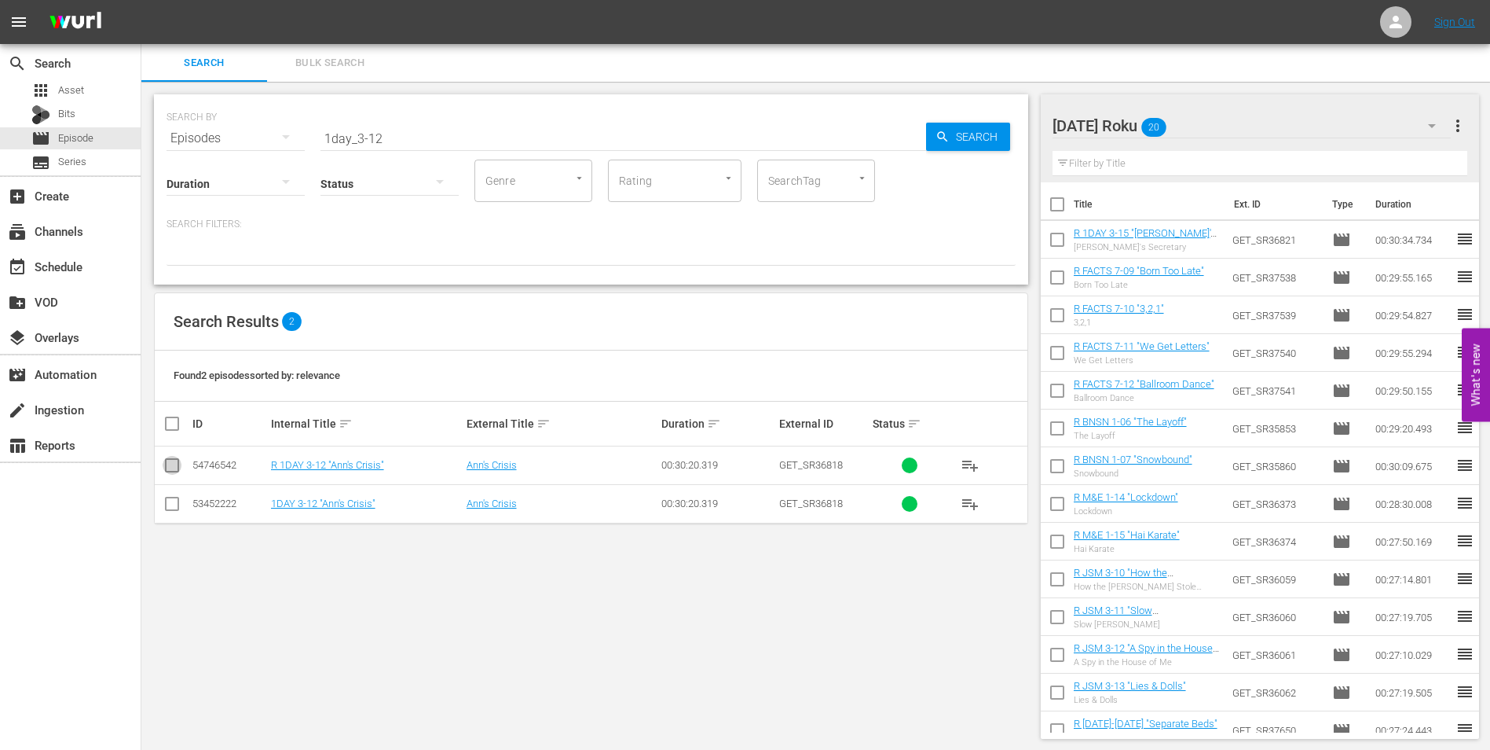
click at [172, 466] on input "checkbox" at bounding box center [172, 468] width 19 height 19
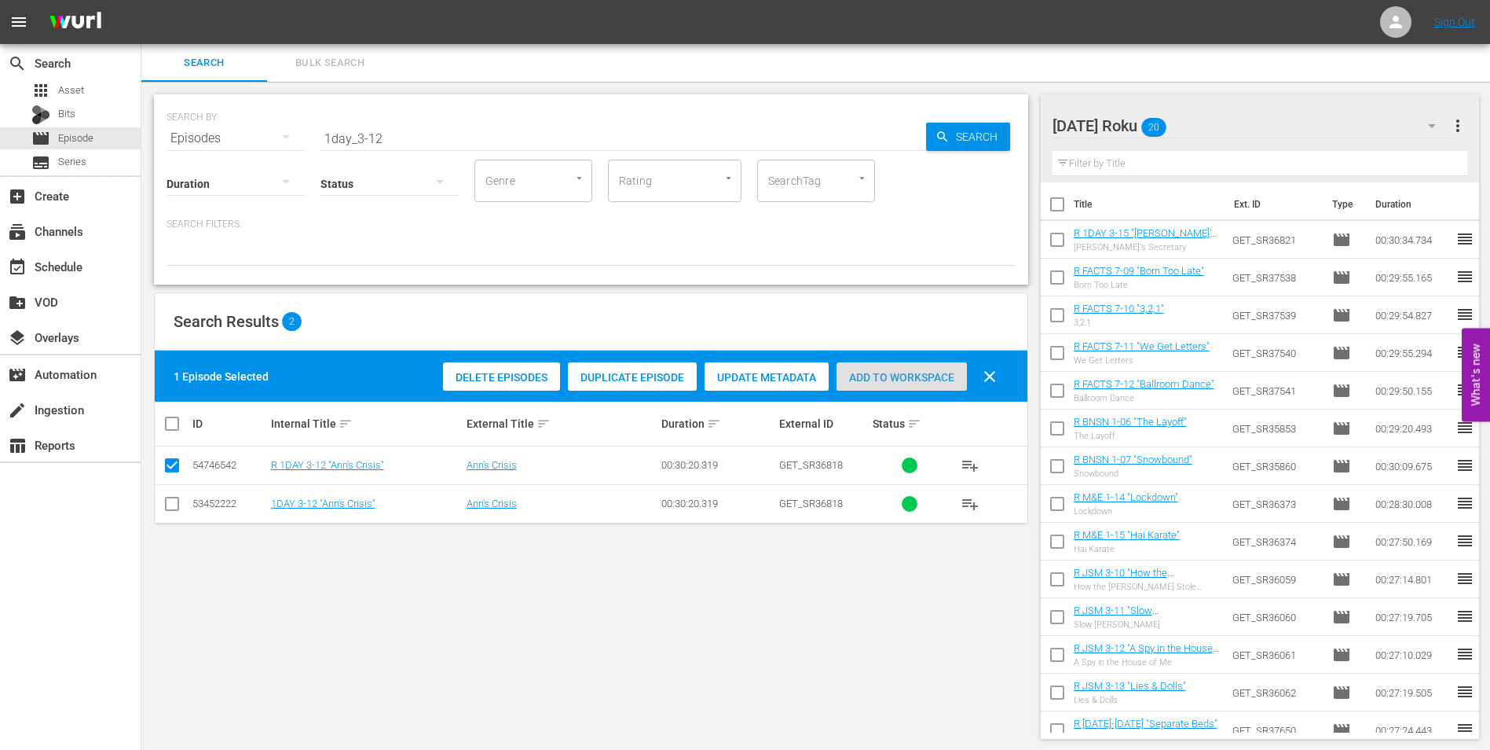
click at [855, 374] on span "Add to Workspace" at bounding box center [902, 377] width 130 height 13
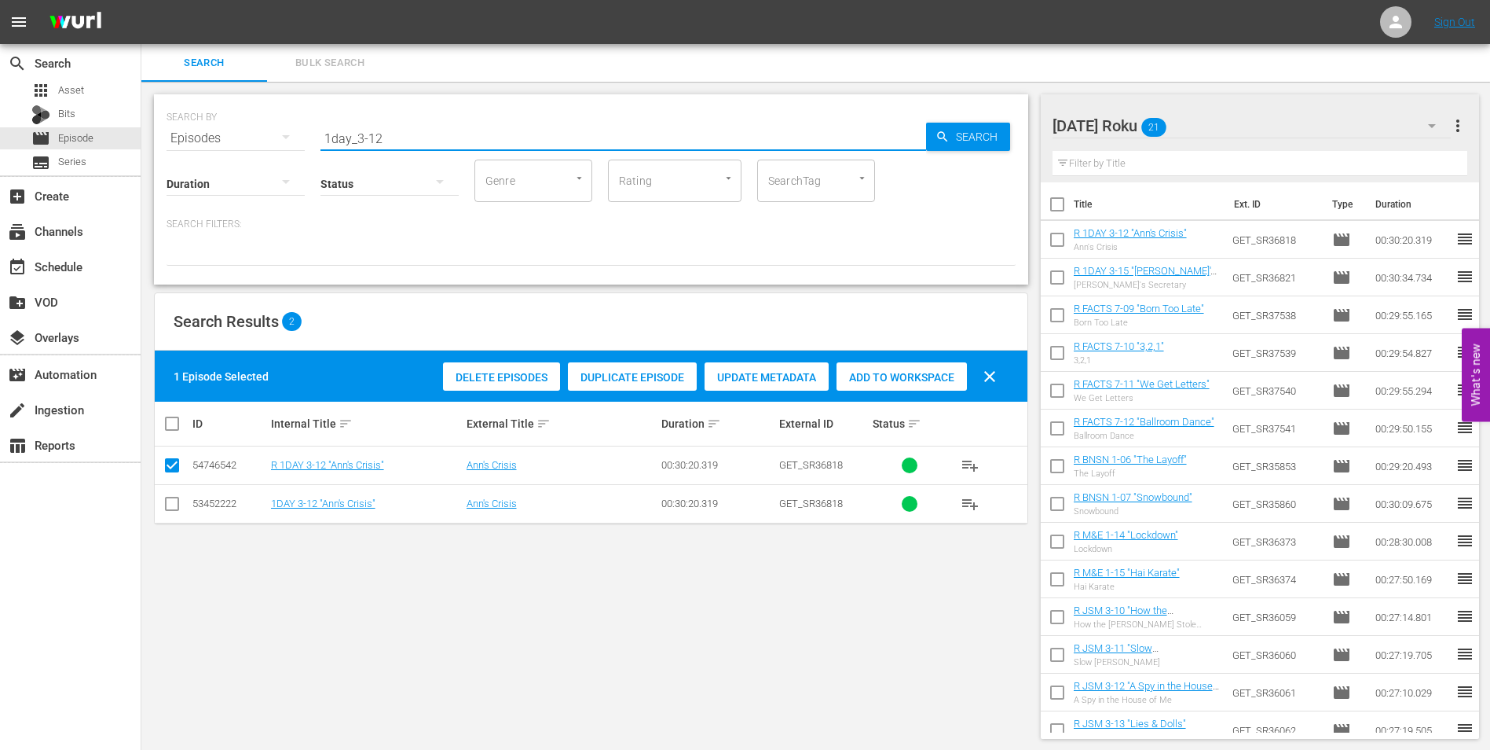
drag, startPoint x: 425, startPoint y: 140, endPoint x: 235, endPoint y: 119, distance: 191.3
click at [243, 117] on div "SEARCH BY Search By Episodes Search ID, Title, Description, Keywords, or Catego…" at bounding box center [591, 129] width 849 height 57
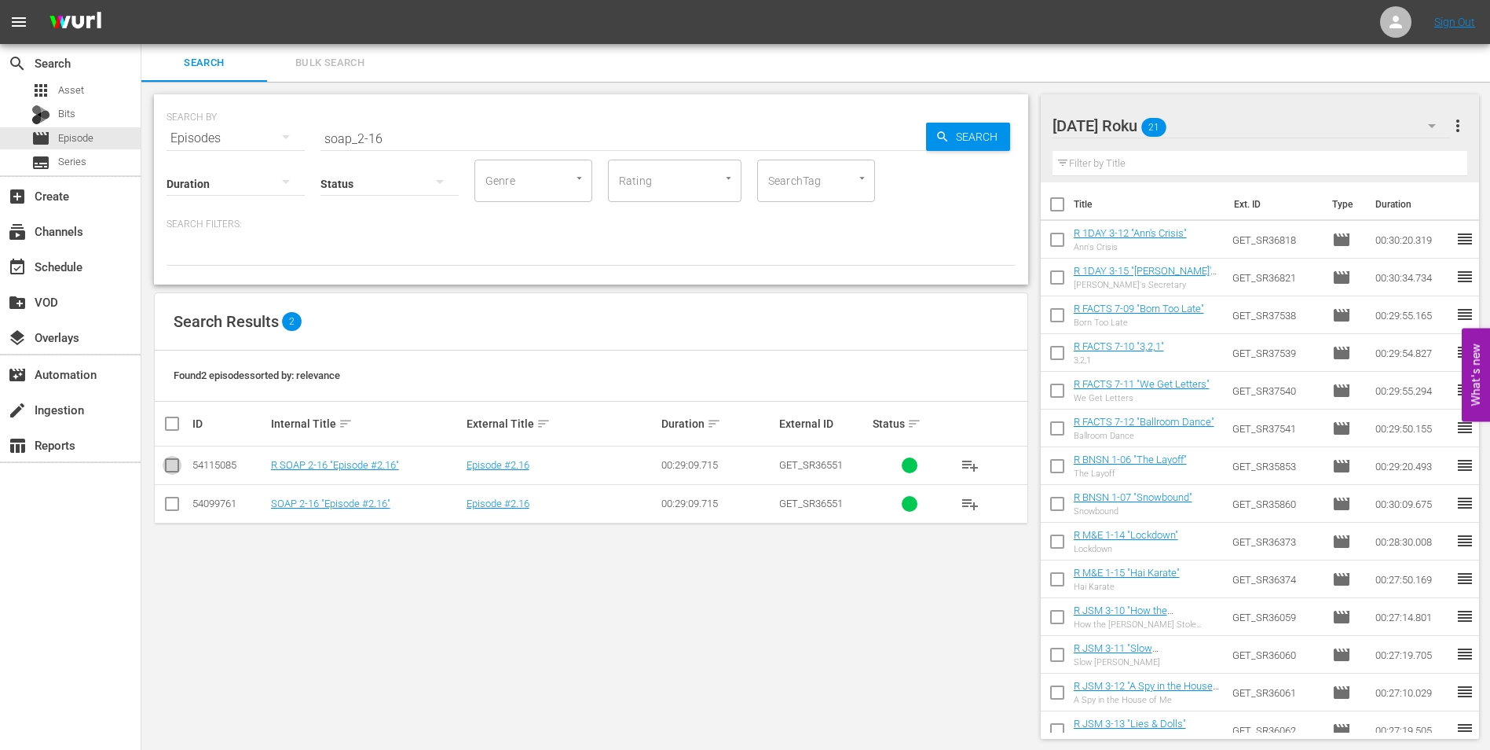
click at [166, 463] on input "checkbox" at bounding box center [172, 468] width 19 height 19
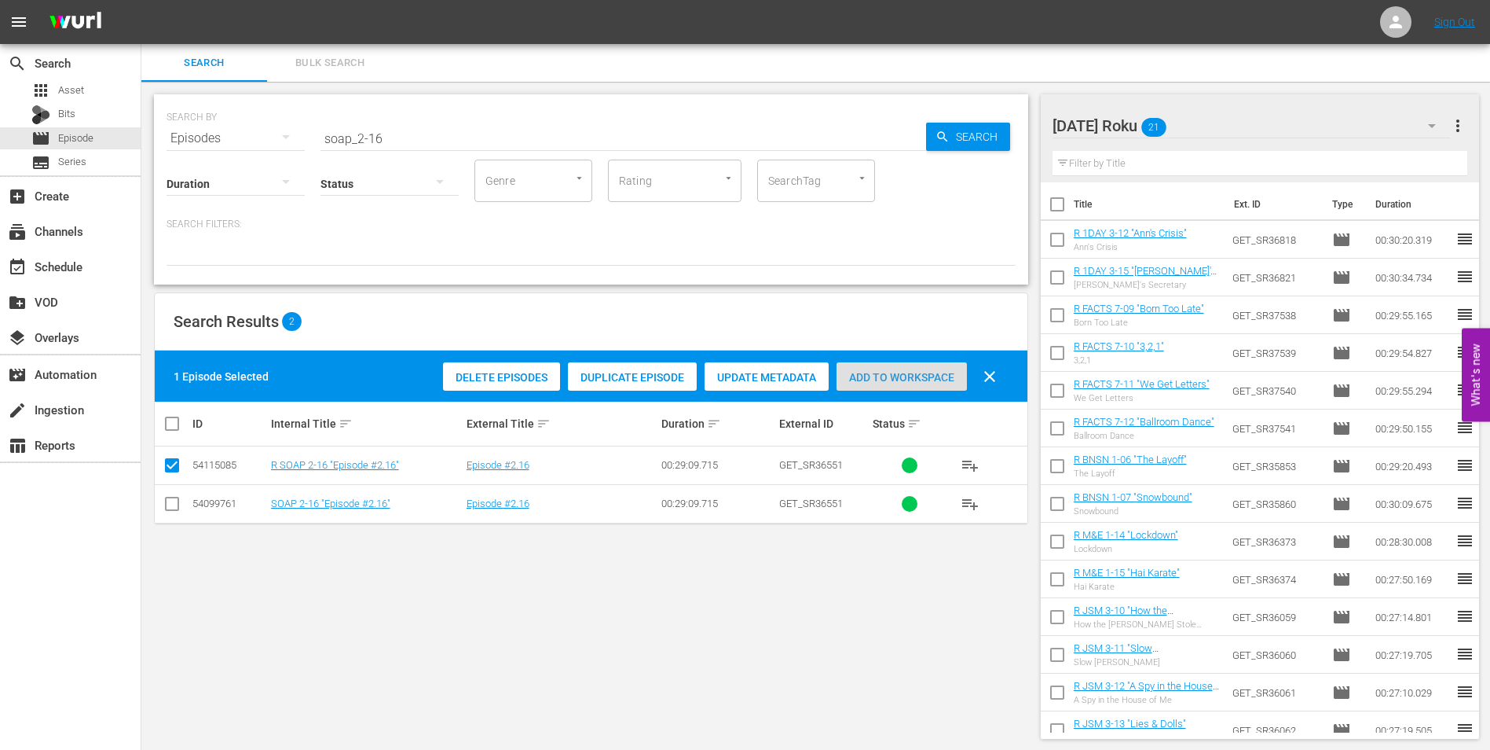
click at [890, 374] on span "Add to Workspace" at bounding box center [902, 377] width 130 height 13
click at [1200, 125] on div "[DATE] Roku 22" at bounding box center [1252, 126] width 399 height 44
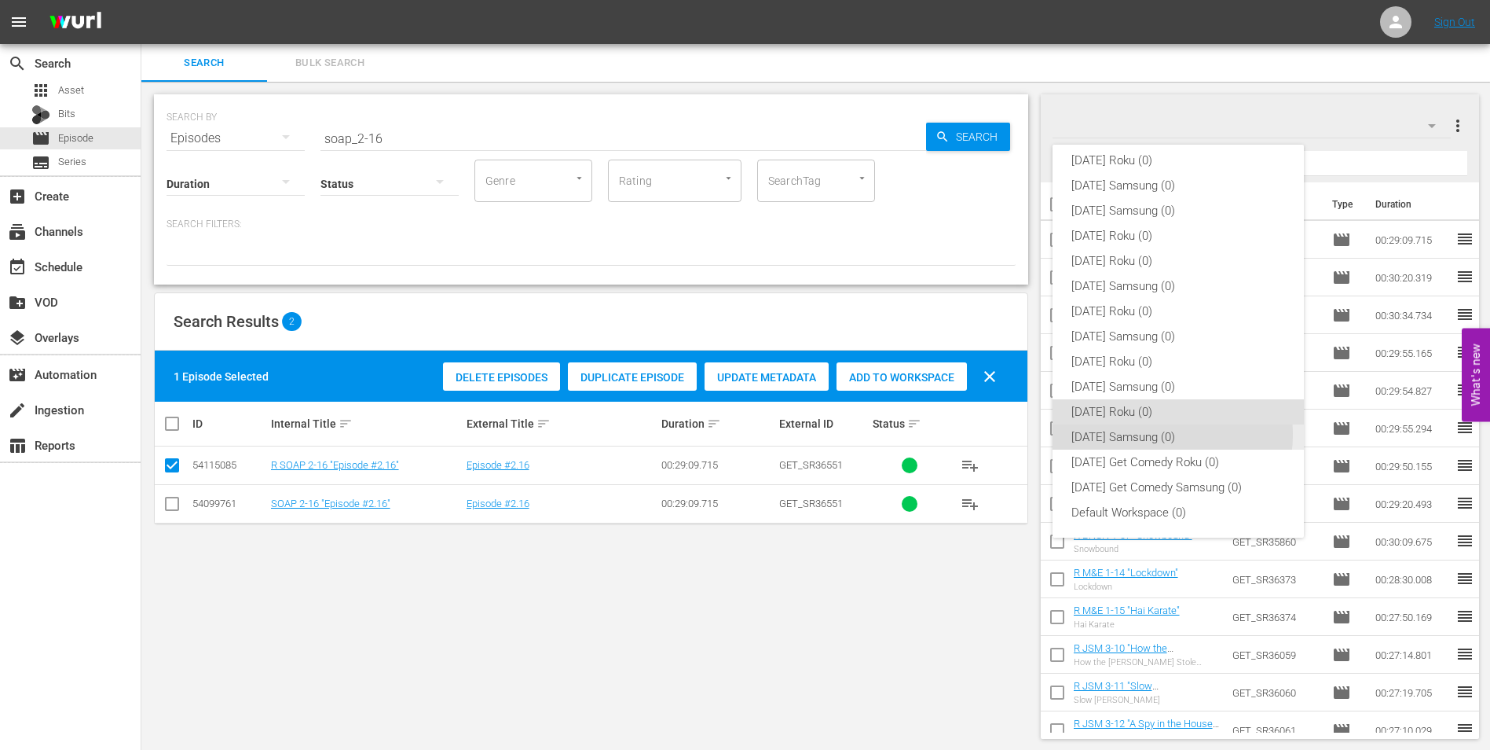
click at [1166, 434] on div "[DATE] Samsung (0)" at bounding box center [1179, 436] width 214 height 25
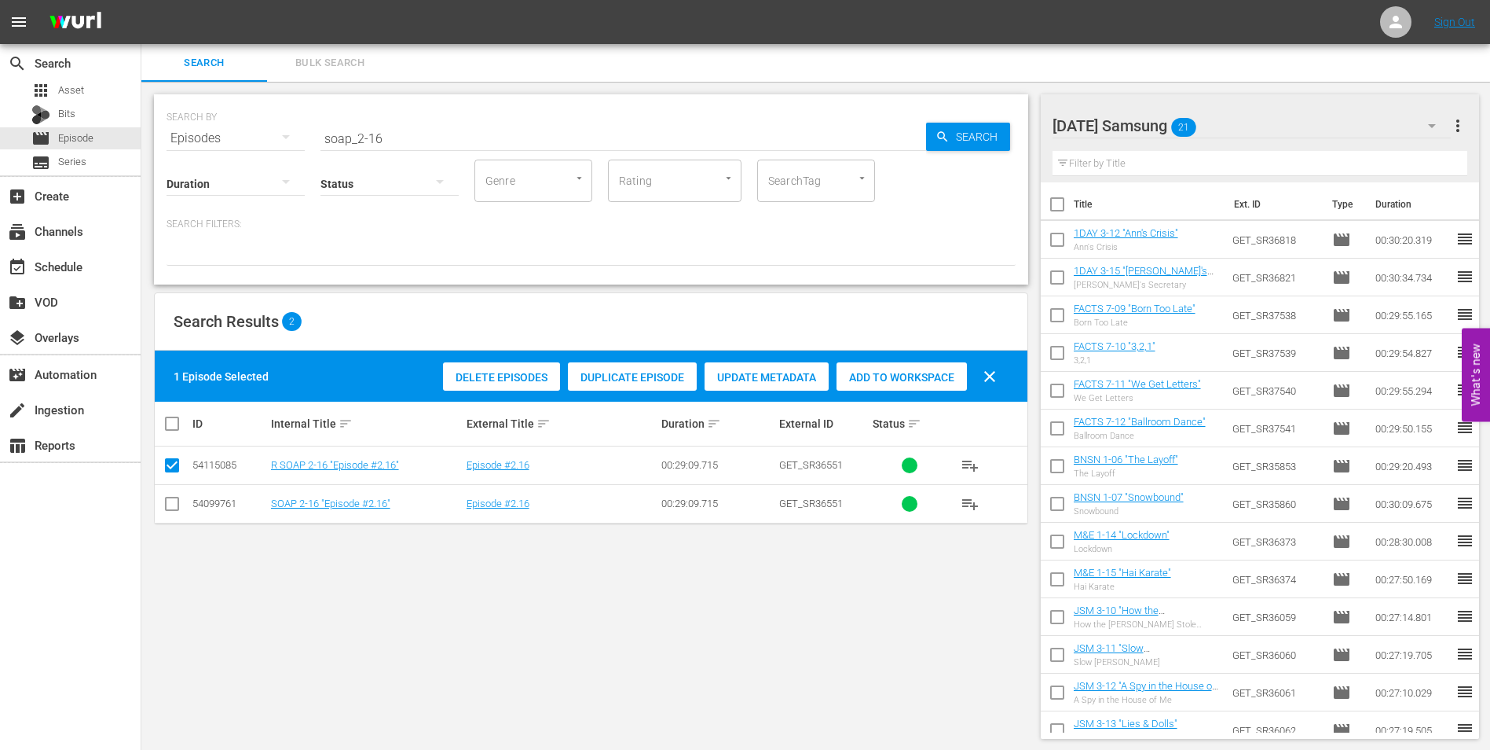
click at [165, 502] on input "checkbox" at bounding box center [172, 506] width 19 height 19
click at [168, 472] on input "checkbox" at bounding box center [172, 468] width 19 height 19
click at [915, 375] on span "Add to Workspace" at bounding box center [902, 377] width 130 height 13
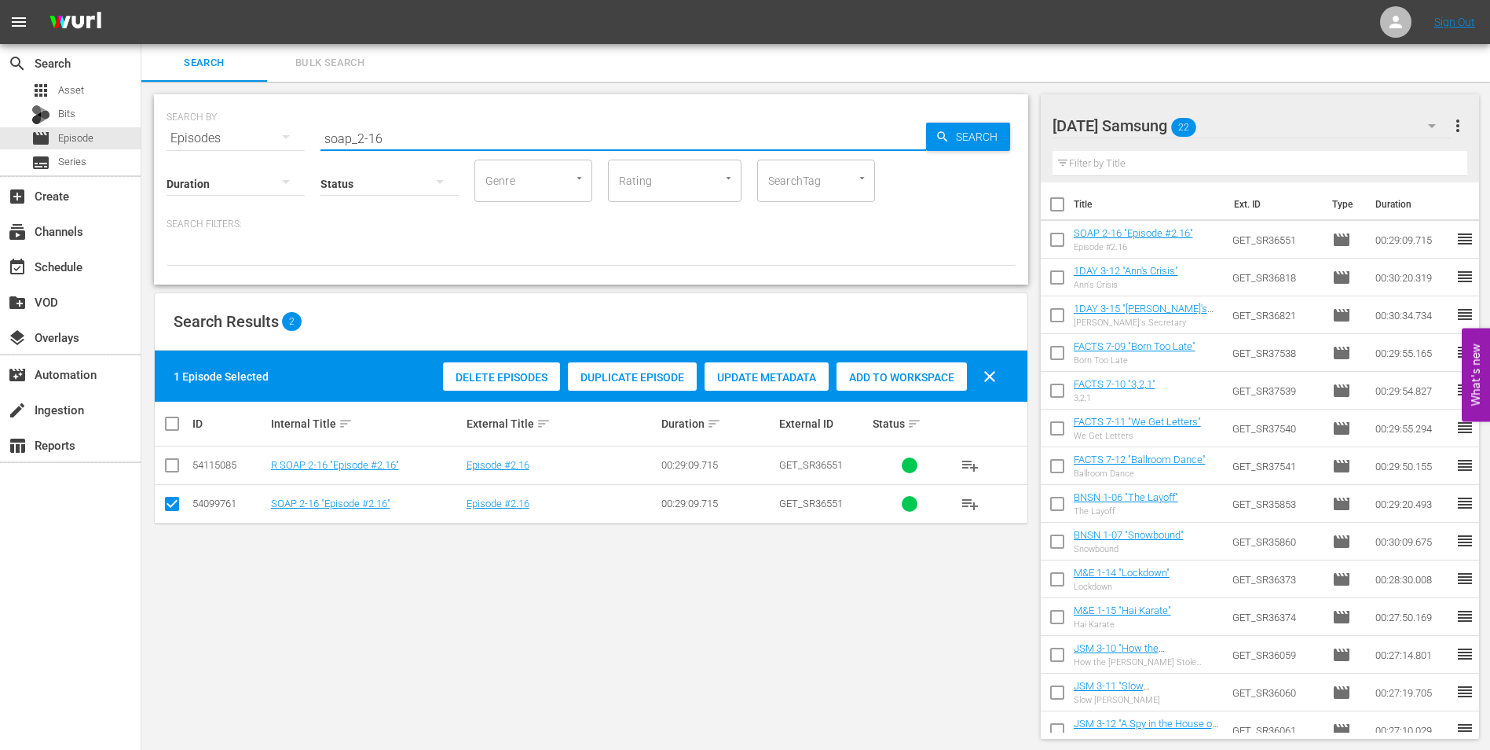
drag, startPoint x: 374, startPoint y: 135, endPoint x: 449, endPoint y: 136, distance: 75.4
click at [435, 145] on input "soap_2-16" at bounding box center [624, 138] width 606 height 38
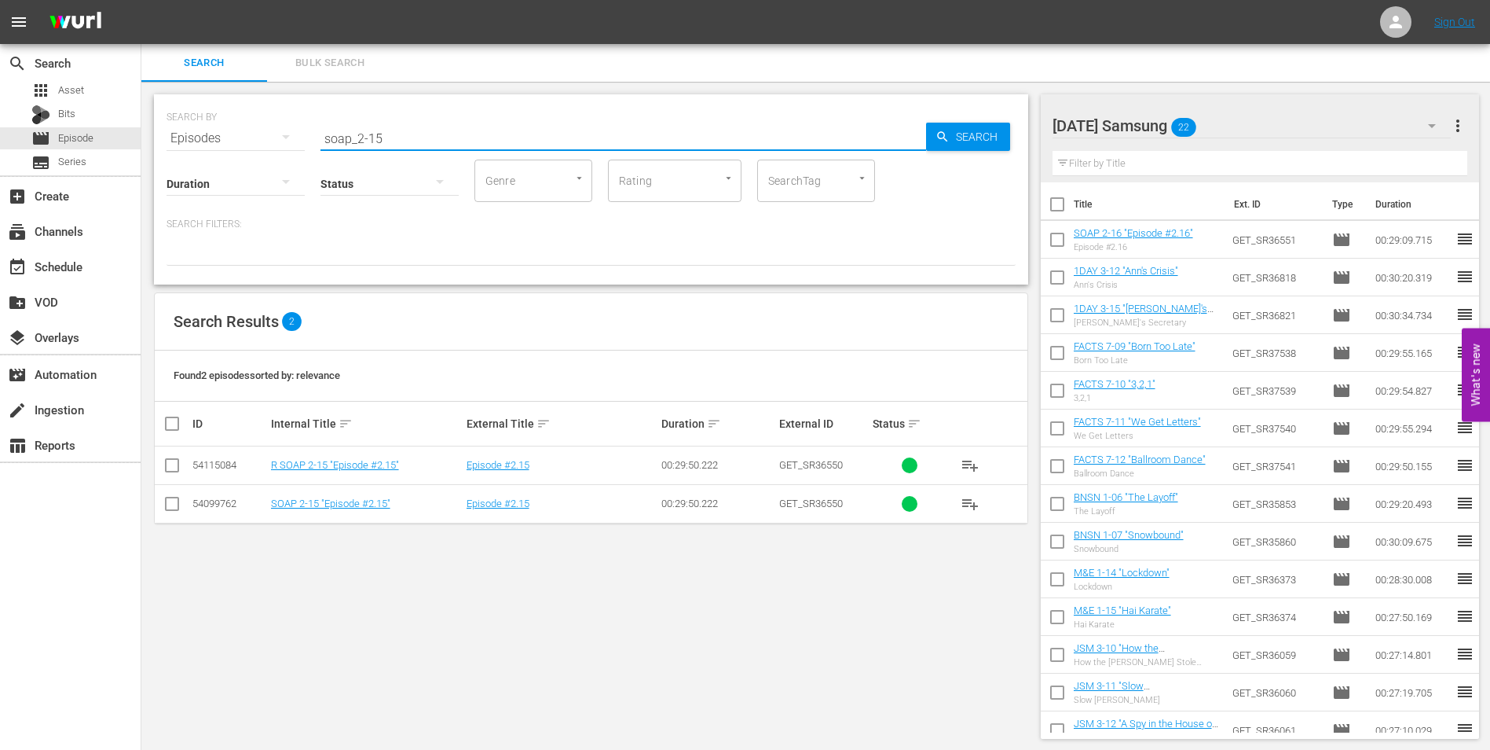
click at [175, 512] on input "checkbox" at bounding box center [172, 506] width 19 height 19
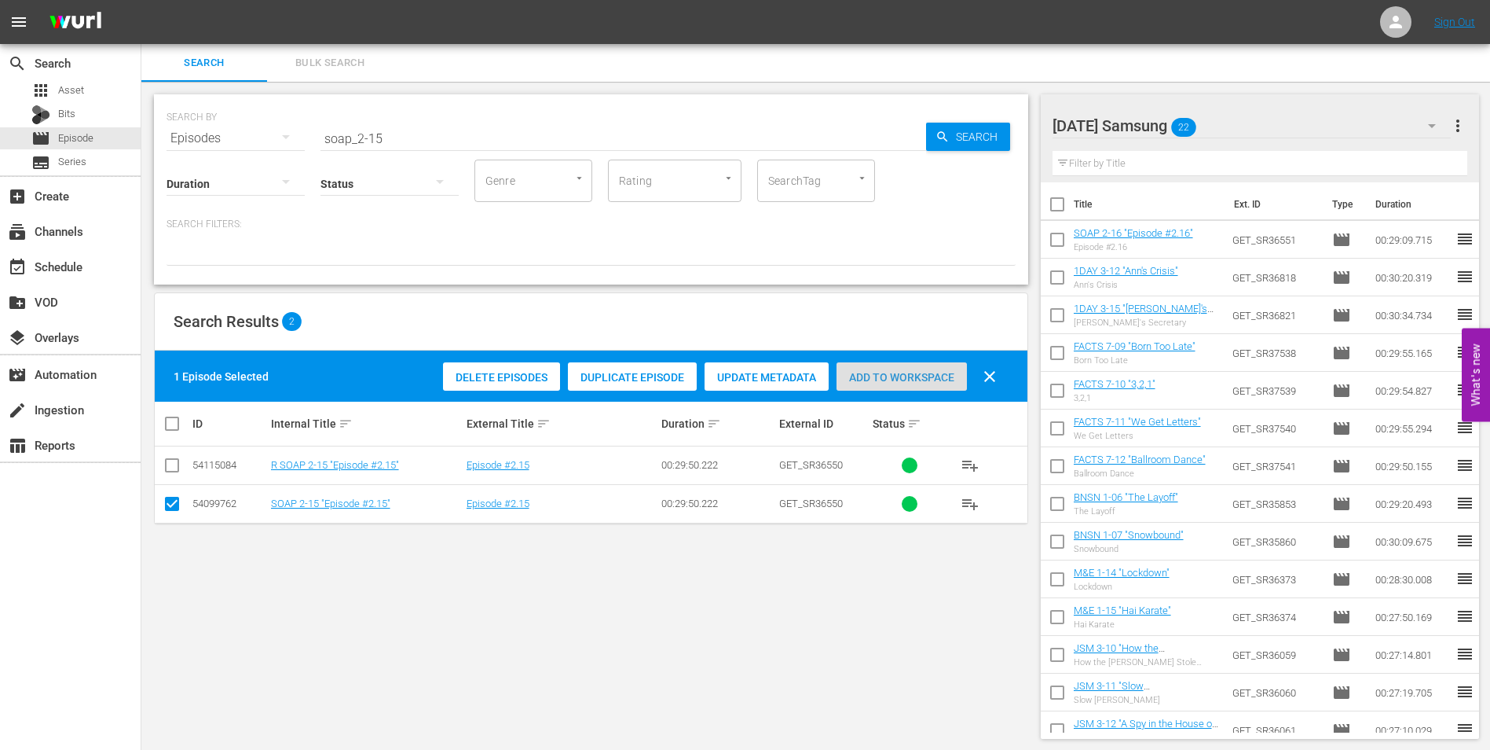
click at [883, 371] on span "Add to Workspace" at bounding box center [902, 377] width 130 height 13
click at [1259, 128] on div "[DATE] Samsung 23" at bounding box center [1252, 126] width 399 height 44
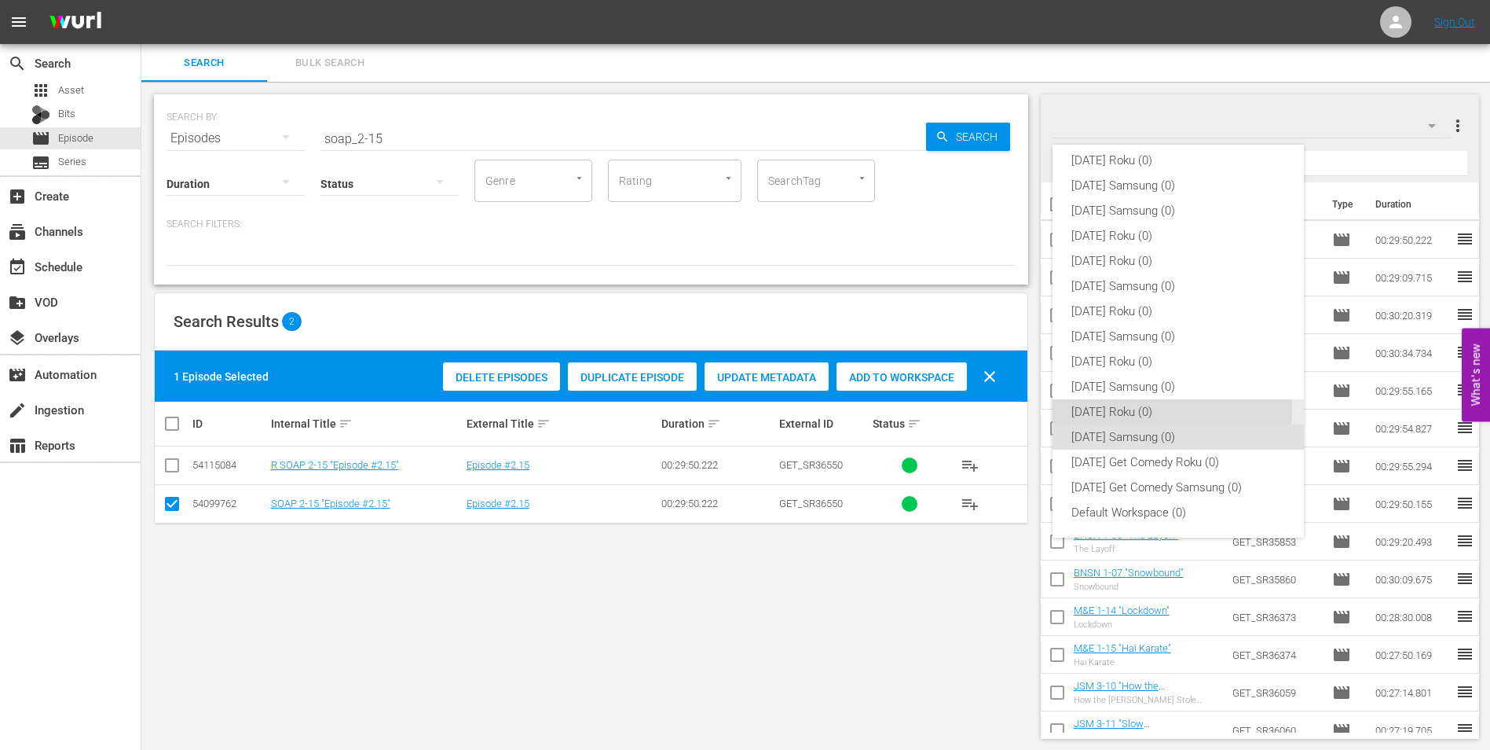
click at [1107, 409] on div "[DATE] Roku (0)" at bounding box center [1179, 411] width 214 height 25
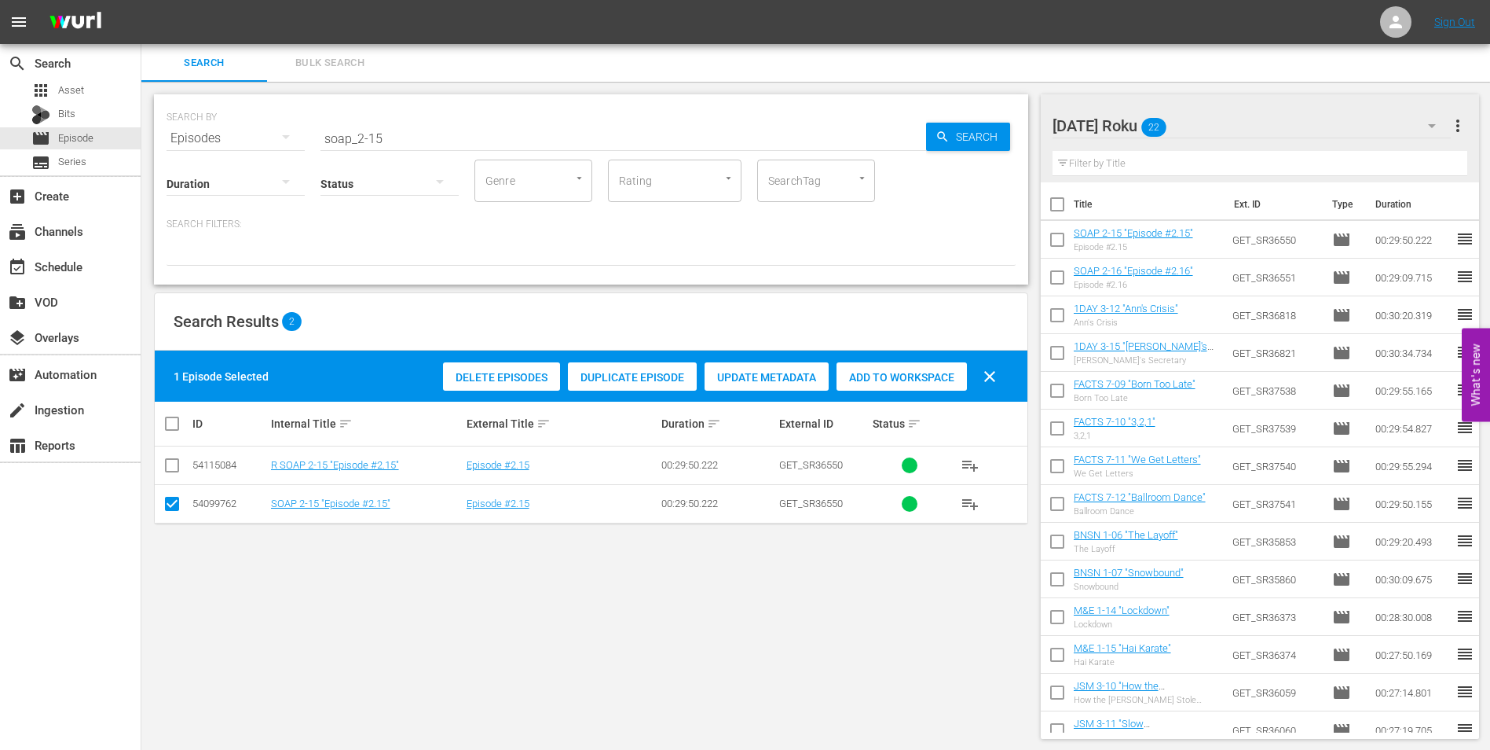
drag, startPoint x: 174, startPoint y: 508, endPoint x: 165, endPoint y: 477, distance: 32.8
click at [174, 504] on input "checkbox" at bounding box center [172, 506] width 19 height 19
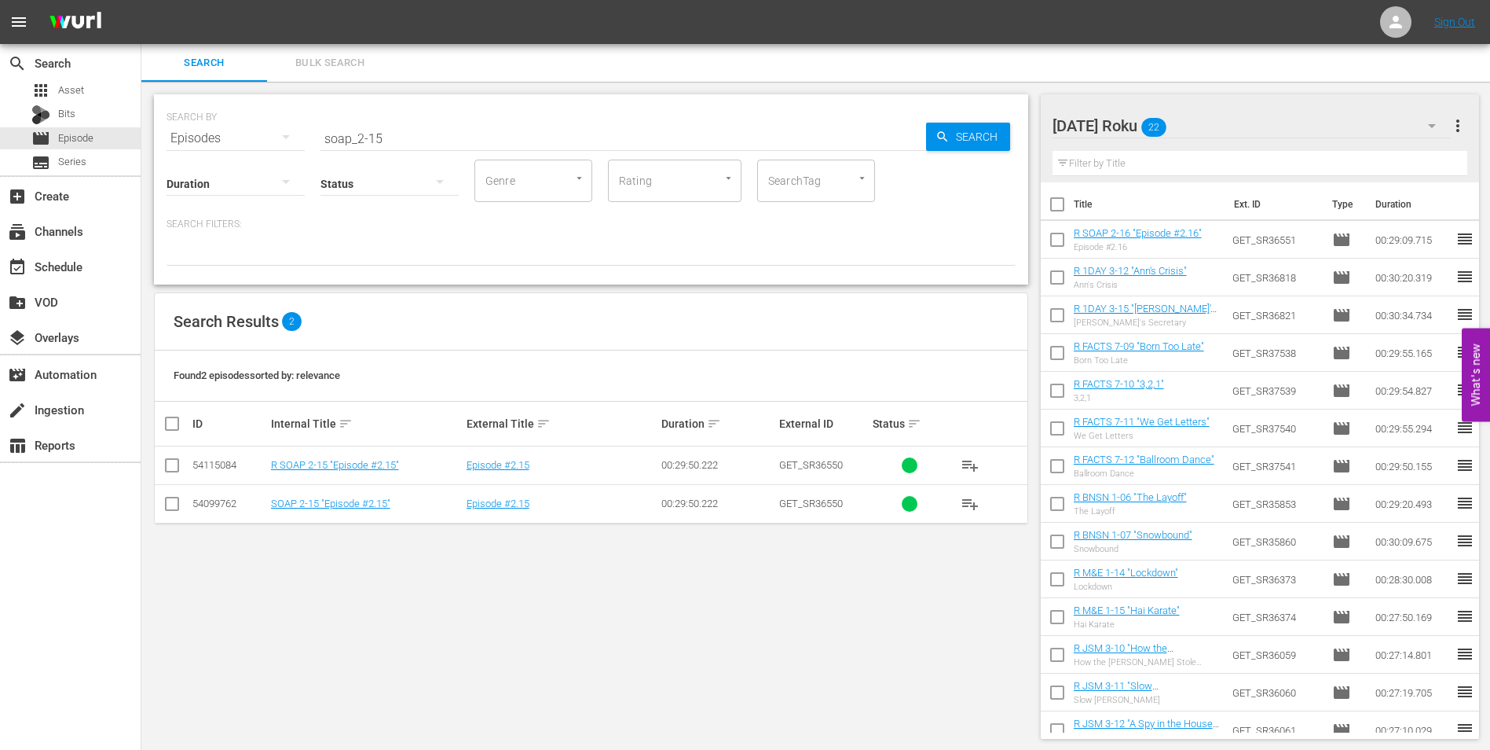
click at [165, 467] on input "checkbox" at bounding box center [172, 468] width 19 height 19
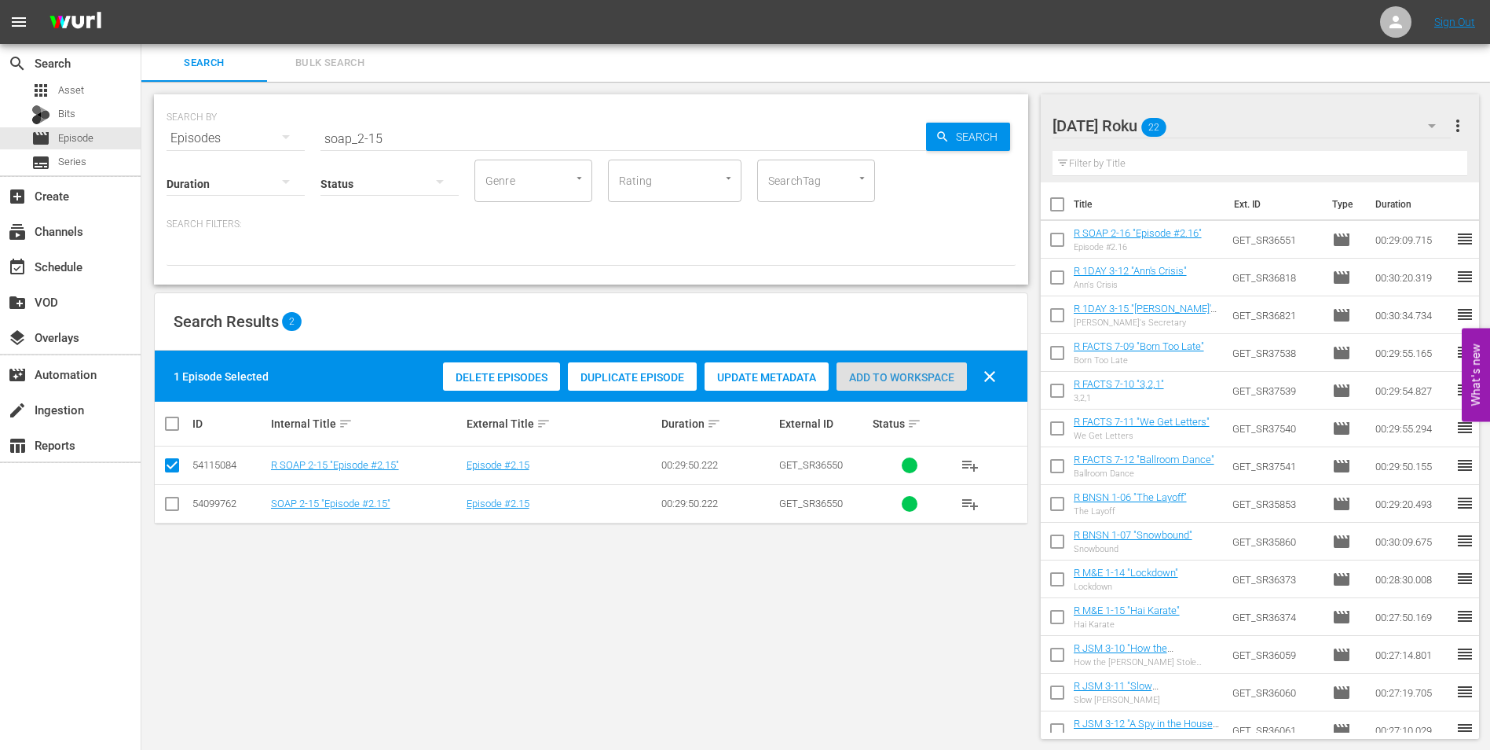
click at [880, 380] on span "Add to Workspace" at bounding box center [902, 377] width 130 height 13
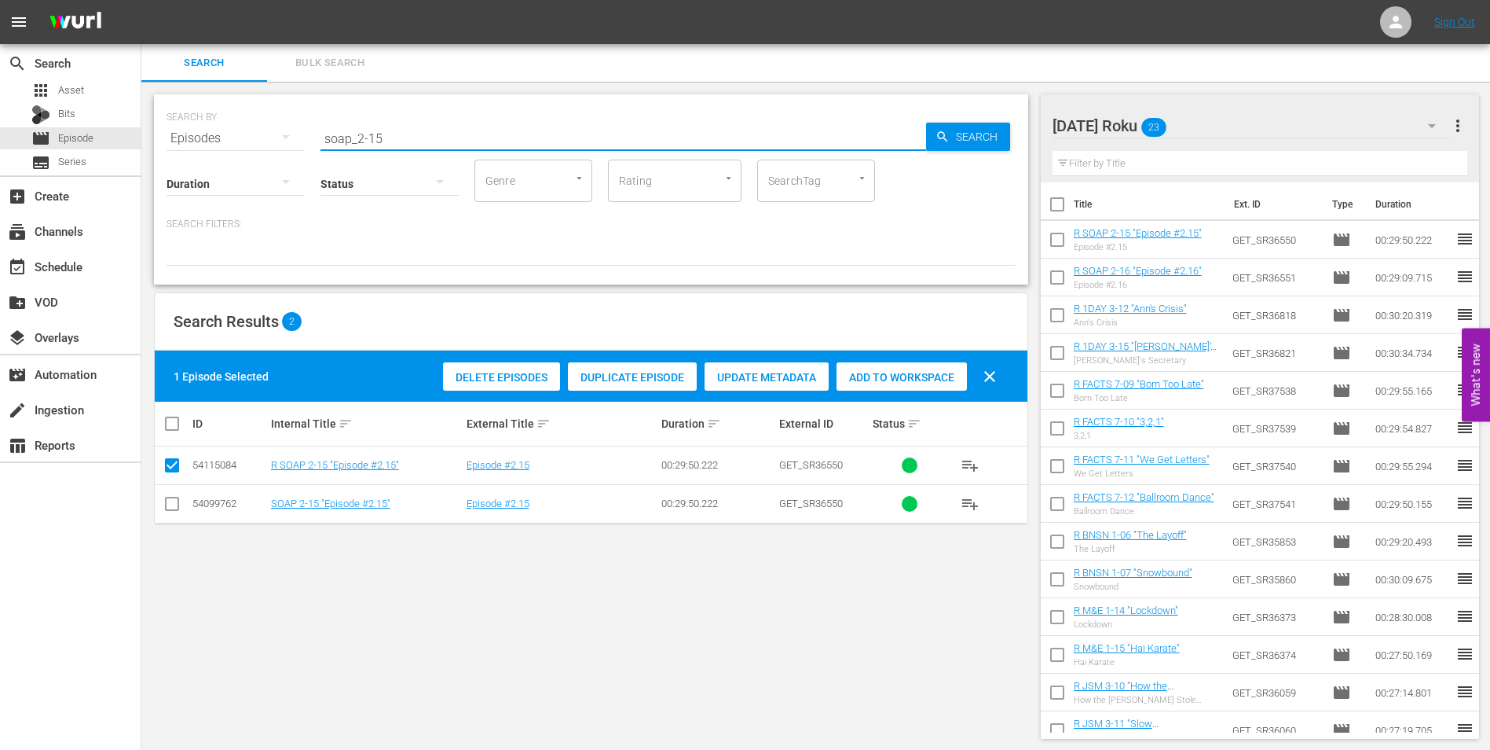
drag, startPoint x: 408, startPoint y: 131, endPoint x: 189, endPoint y: 127, distance: 219.2
click at [189, 127] on div "SEARCH BY Search By Episodes Search ID, Title, Description, Keywords, or Catego…" at bounding box center [591, 129] width 849 height 57
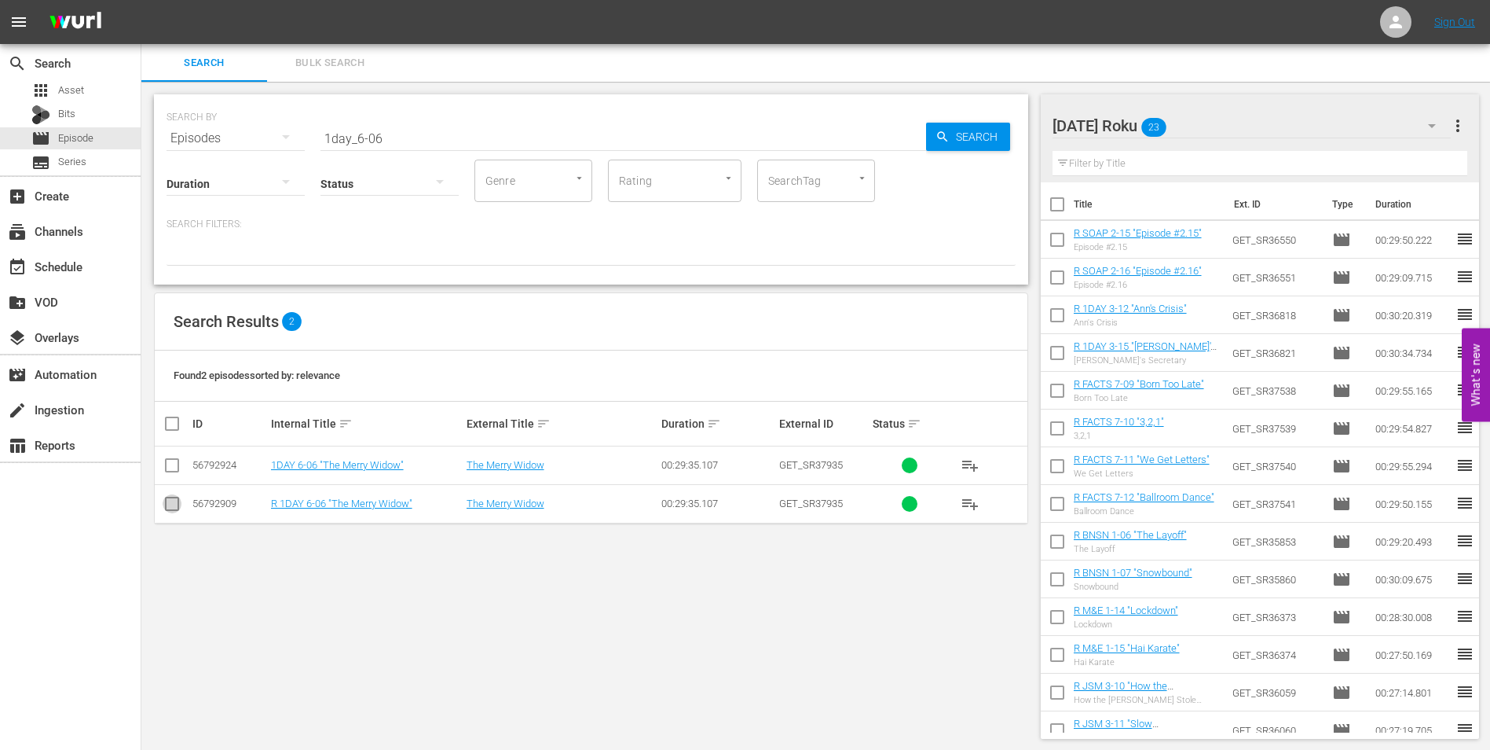
click at [174, 509] on input "checkbox" at bounding box center [172, 506] width 19 height 19
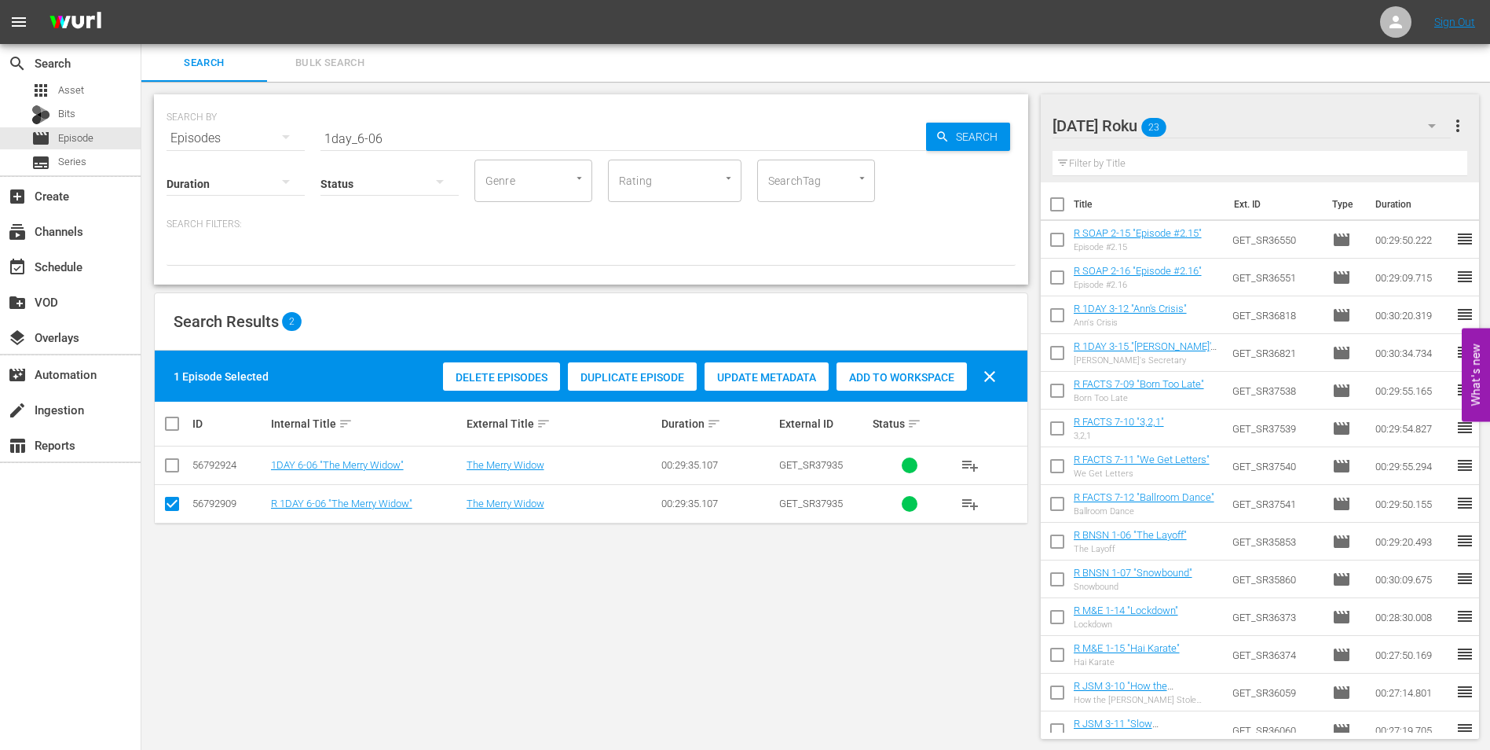
click at [947, 376] on span "Add to Workspace" at bounding box center [902, 377] width 130 height 13
click at [1248, 131] on div "[DATE] Roku 24" at bounding box center [1252, 126] width 399 height 44
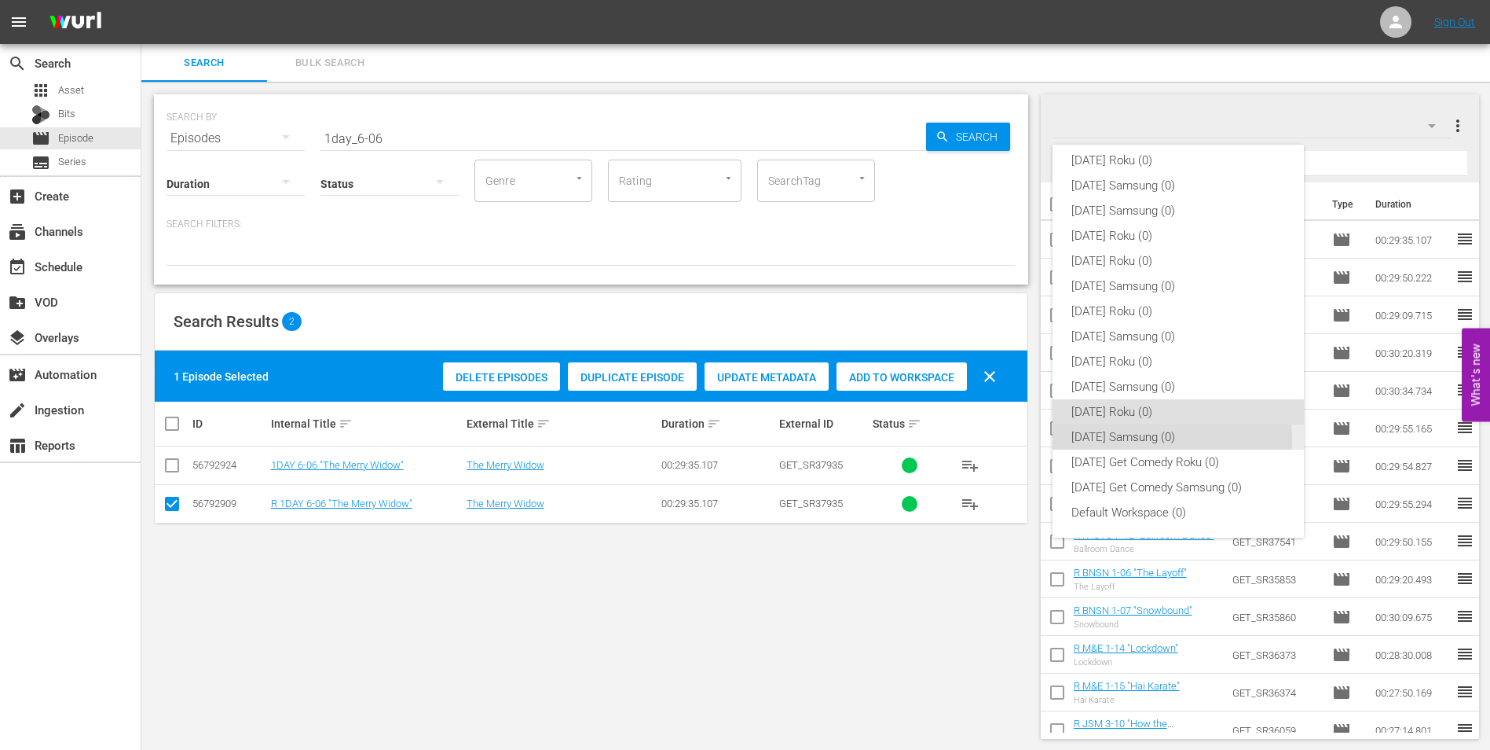
click at [1105, 439] on div "[DATE] Samsung (0)" at bounding box center [1179, 436] width 214 height 25
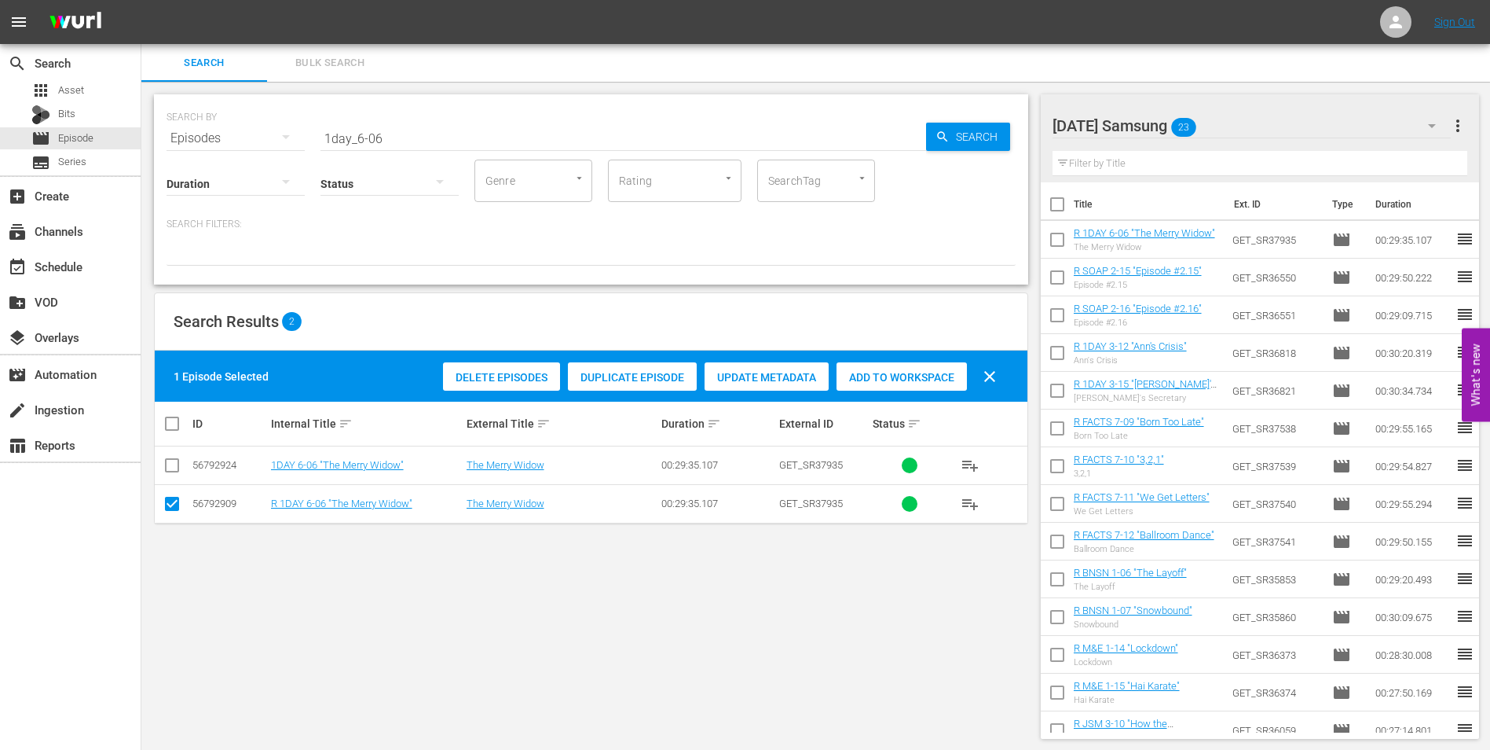
click at [183, 511] on td at bounding box center [172, 503] width 35 height 38
click at [174, 504] on input "checkbox" at bounding box center [172, 506] width 19 height 19
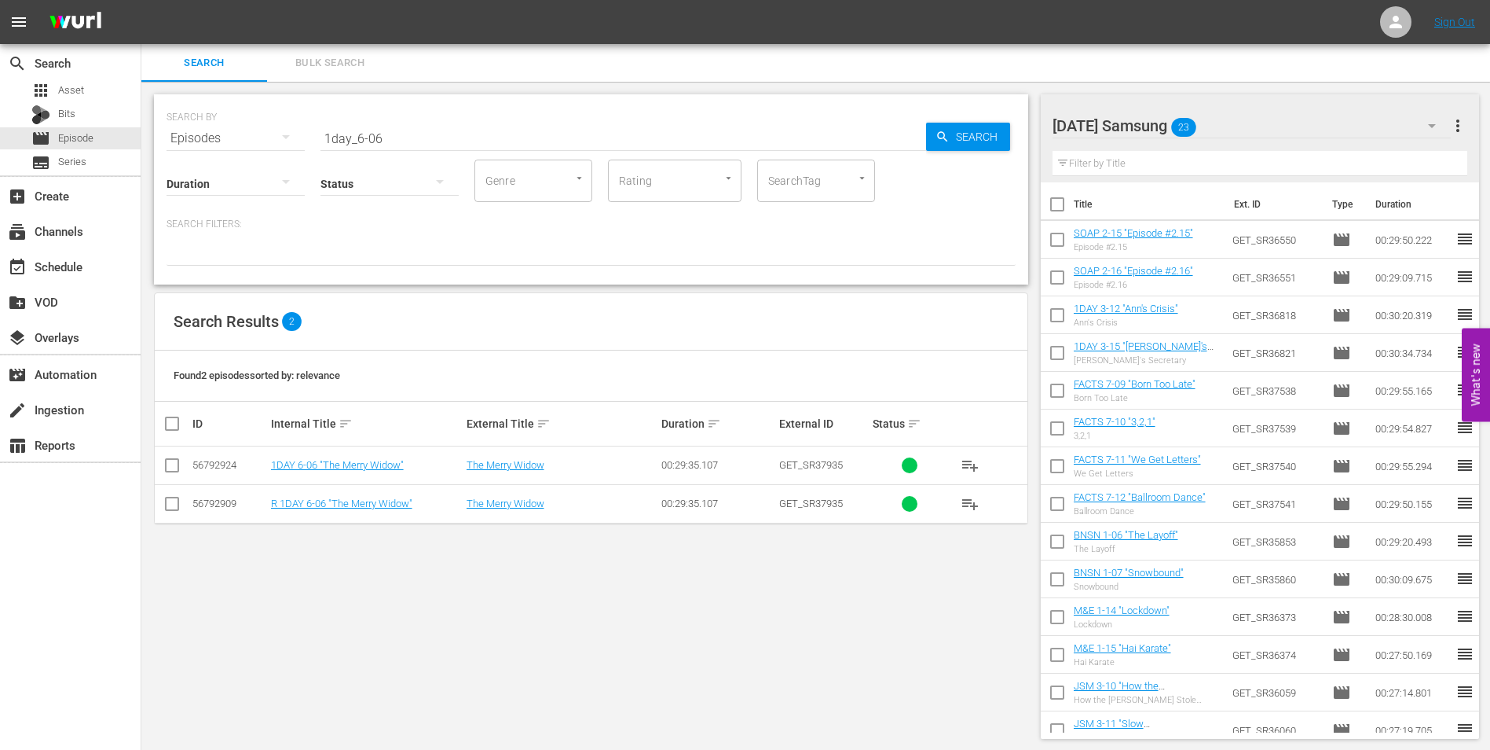
click at [172, 472] on input "checkbox" at bounding box center [172, 468] width 19 height 19
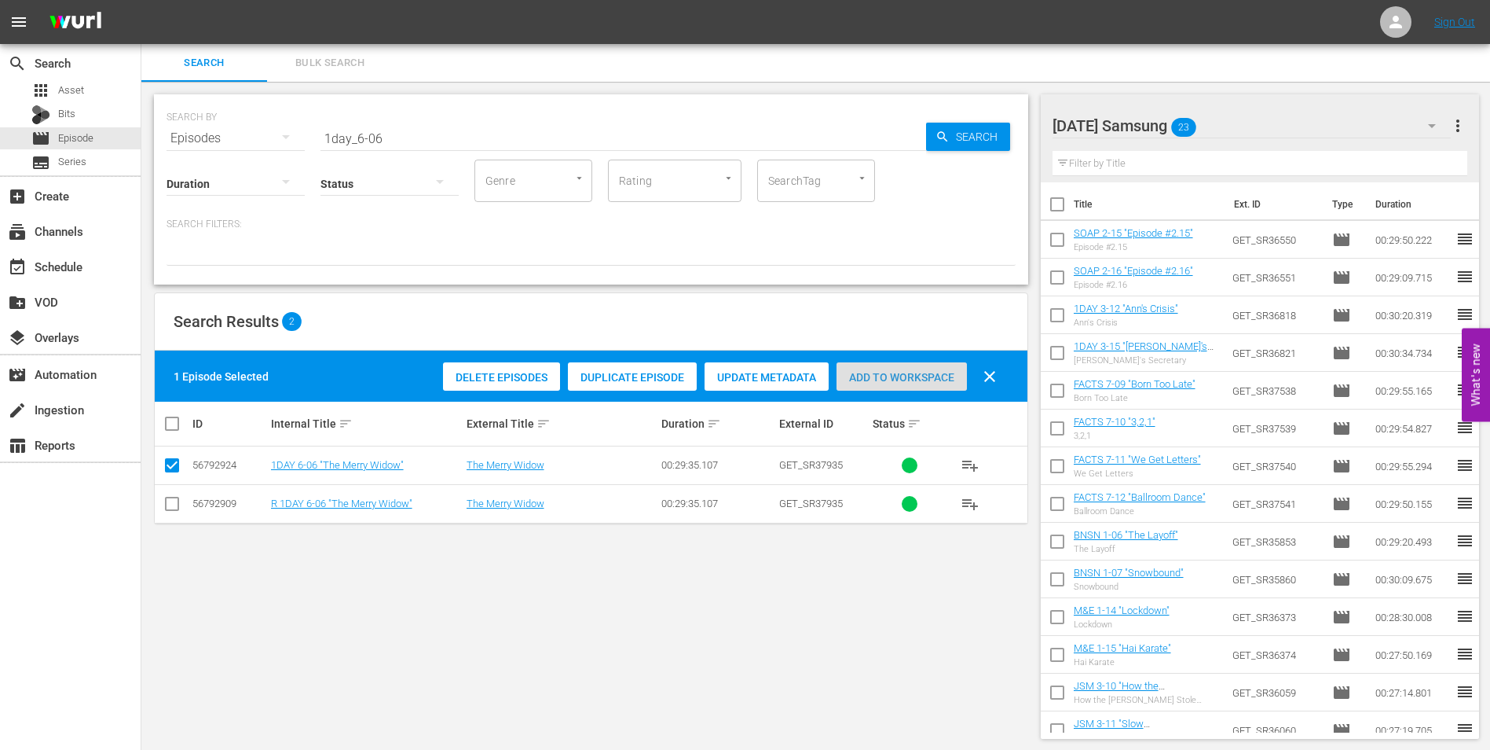
click at [893, 376] on span "Add to Workspace" at bounding box center [902, 377] width 130 height 13
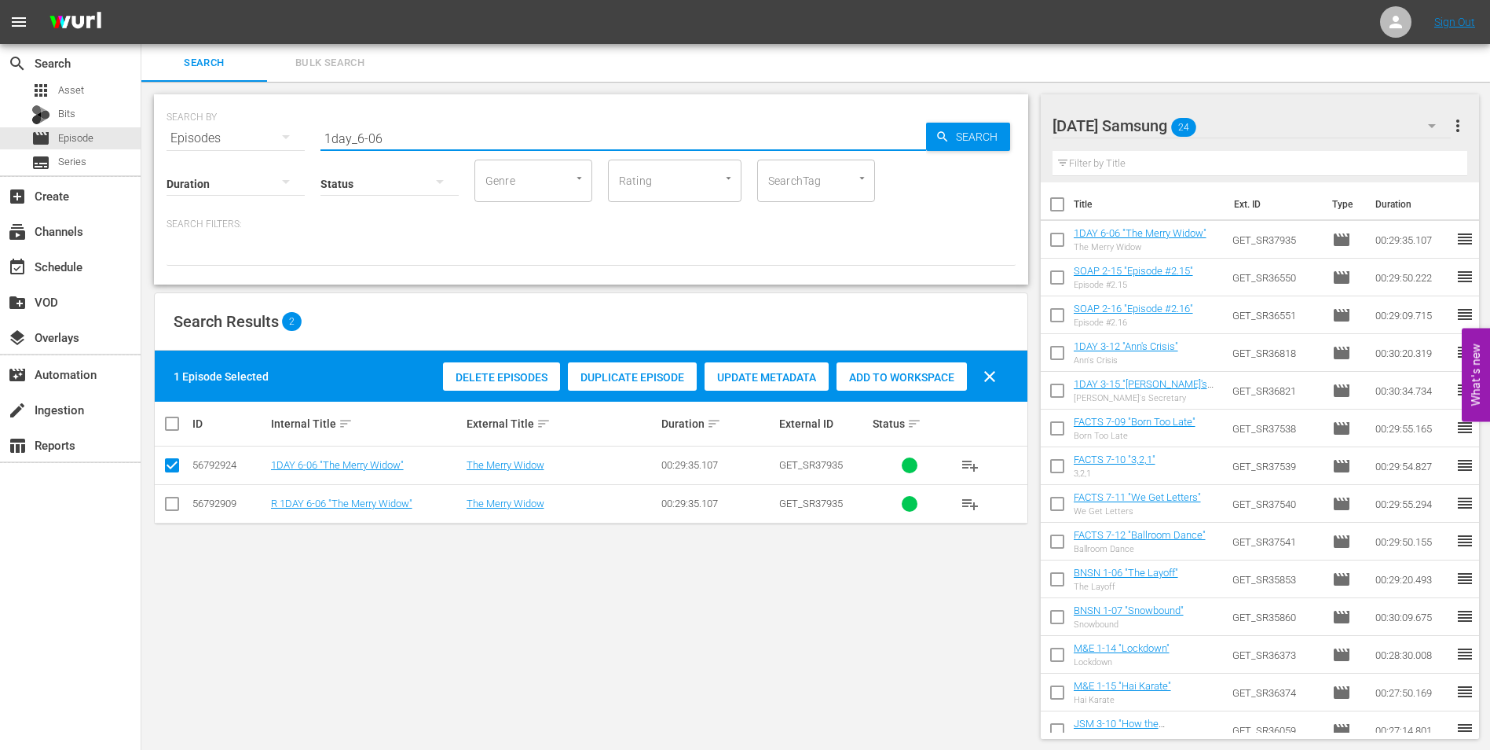
drag, startPoint x: 404, startPoint y: 137, endPoint x: 237, endPoint y: 125, distance: 167.0
click at [237, 125] on div "SEARCH BY Search By Episodes Search ID, Title, Description, Keywords, or Catego…" at bounding box center [591, 129] width 849 height 57
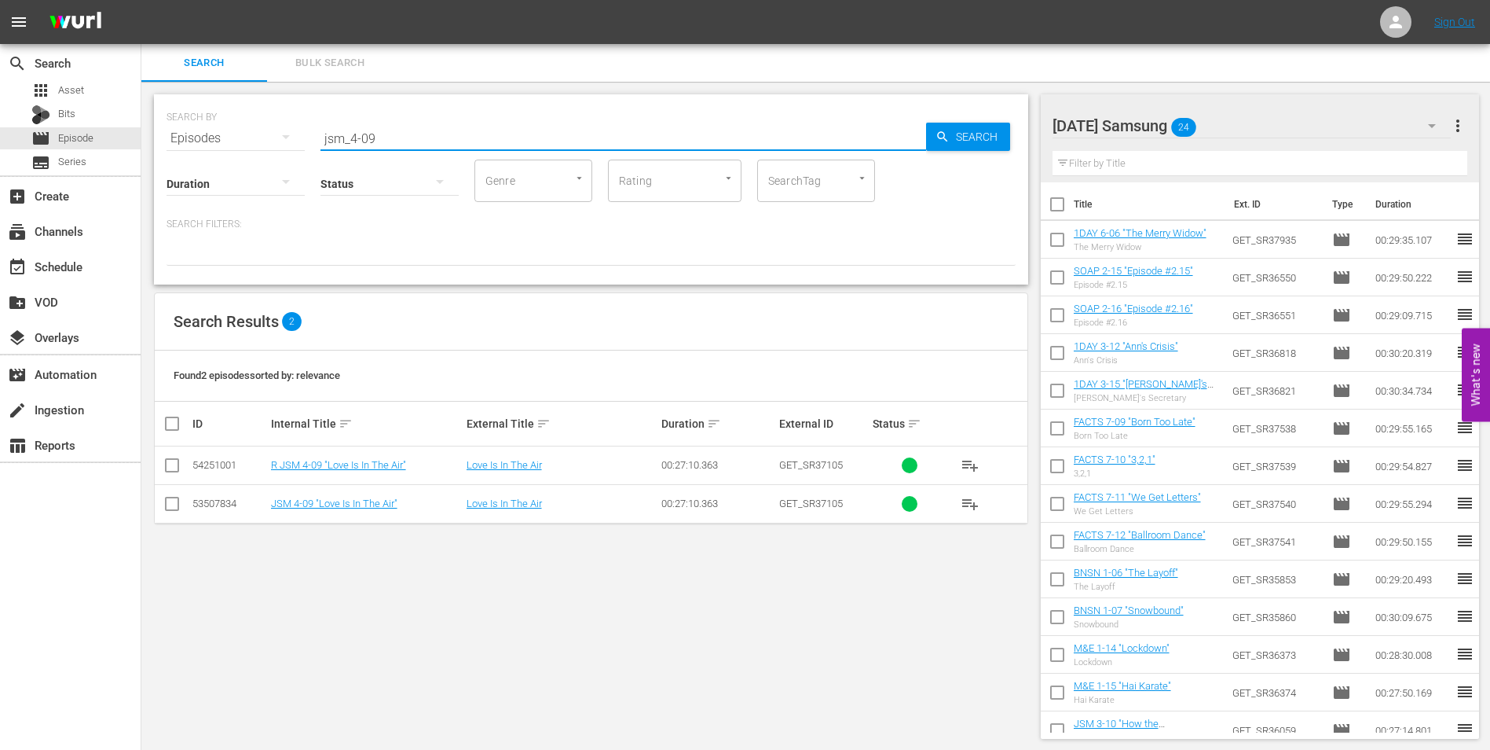
click at [176, 508] on input "checkbox" at bounding box center [172, 506] width 19 height 19
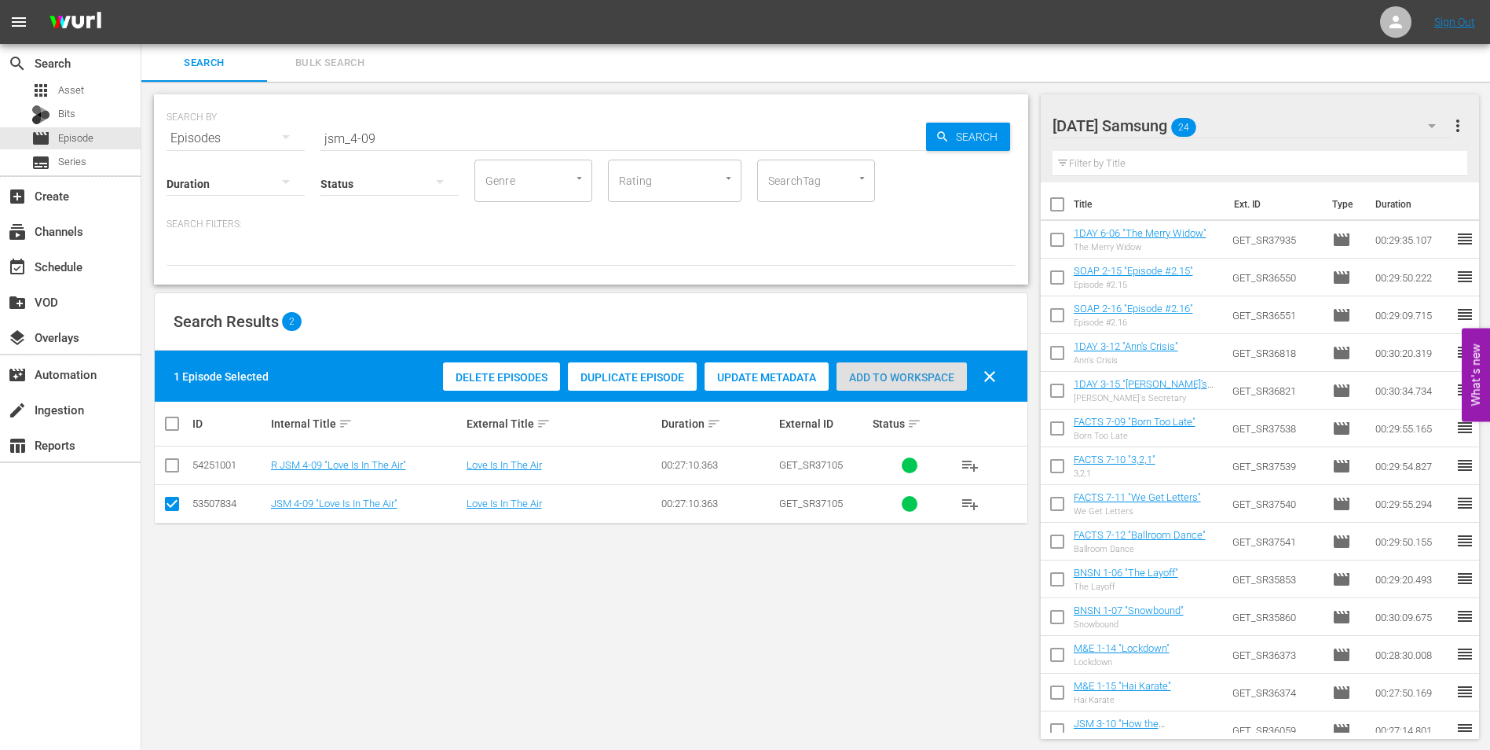
drag, startPoint x: 882, startPoint y: 366, endPoint x: 1010, endPoint y: 305, distance: 142.0
click at [882, 366] on div "Add to Workspace" at bounding box center [902, 377] width 130 height 30
click at [1244, 117] on div "[DATE] Samsung 25" at bounding box center [1252, 126] width 399 height 44
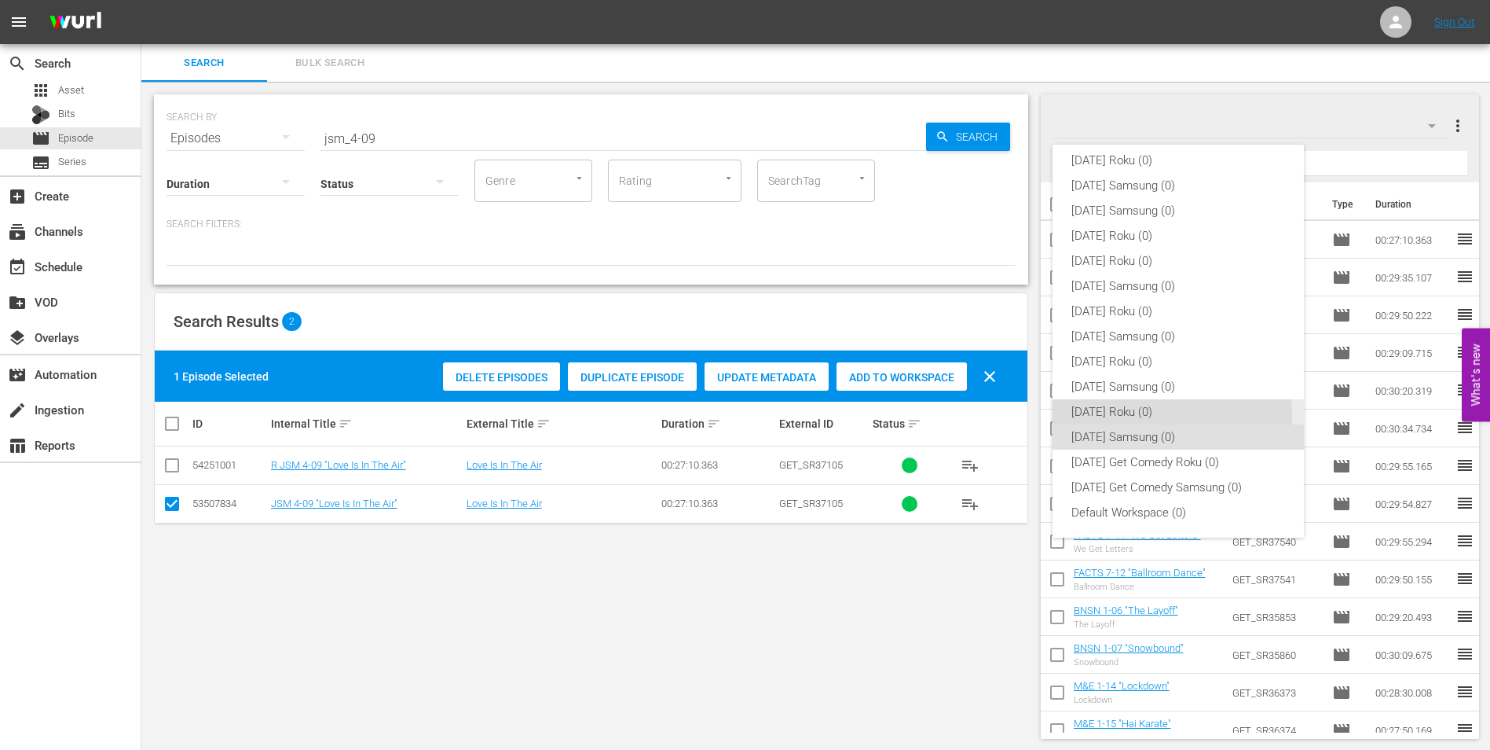
click at [1120, 414] on div "[DATE] Roku (0)" at bounding box center [1179, 411] width 214 height 25
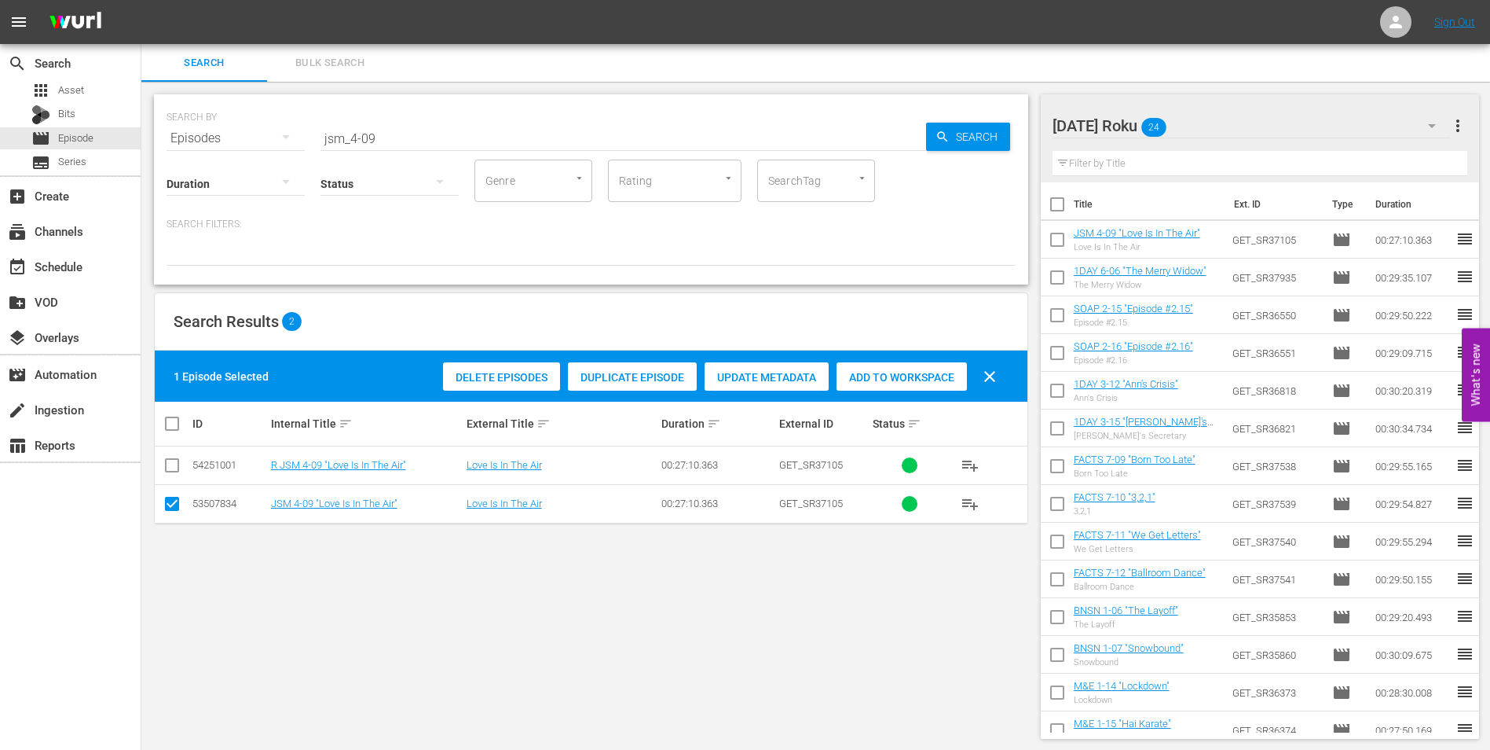
click at [170, 504] on input "checkbox" at bounding box center [172, 506] width 19 height 19
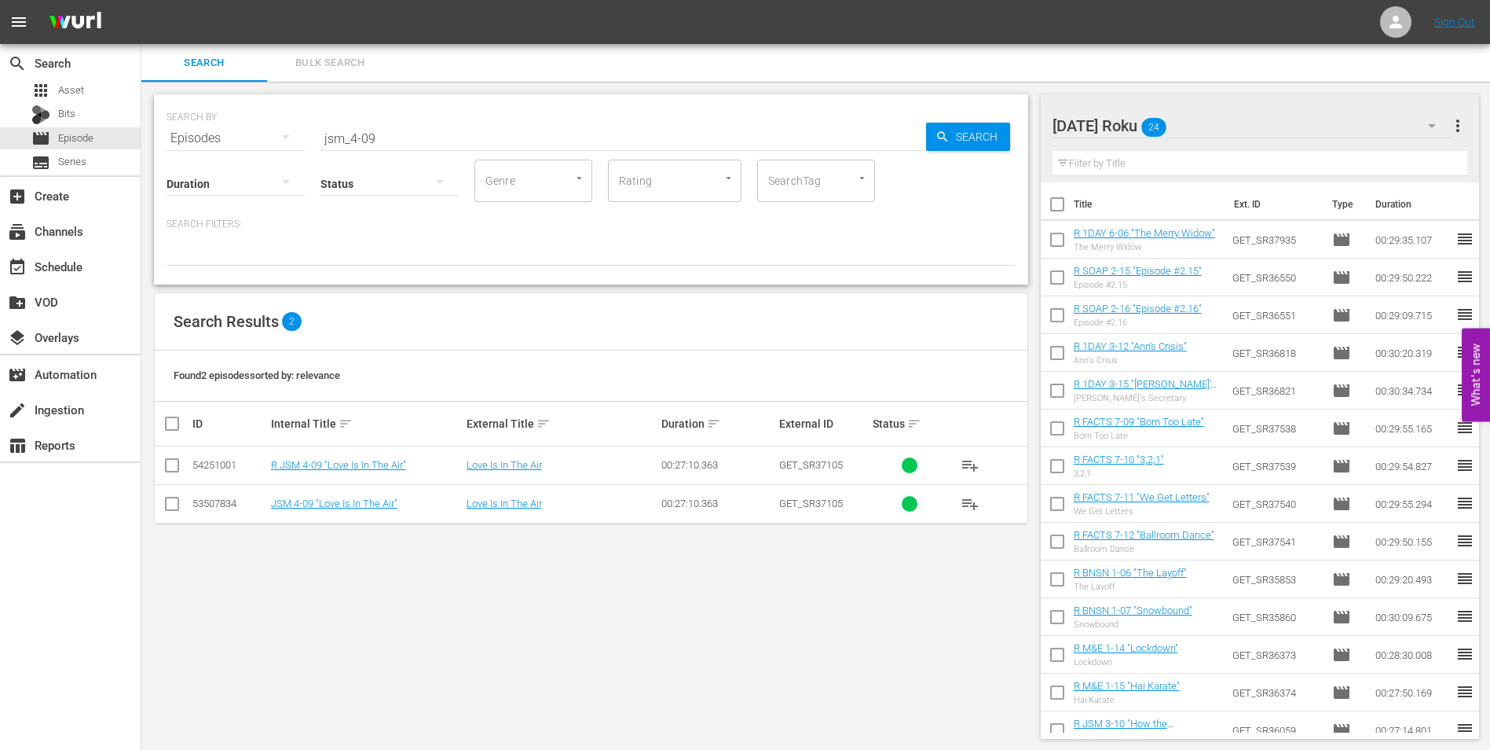
click at [170, 464] on input "checkbox" at bounding box center [172, 468] width 19 height 19
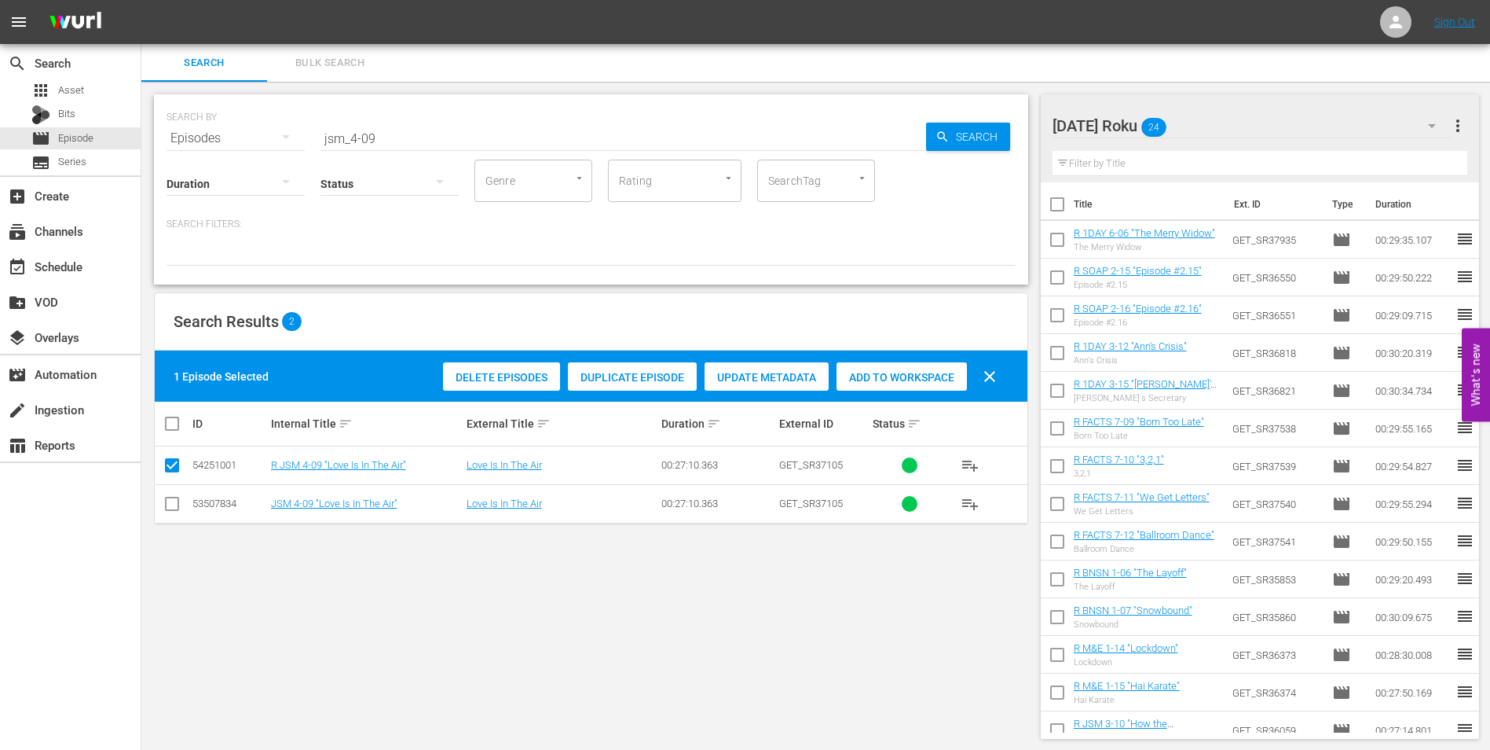
click at [878, 368] on div "Add to Workspace" at bounding box center [902, 377] width 130 height 30
click at [1308, 121] on div "[DATE] Roku 25" at bounding box center [1252, 126] width 399 height 44
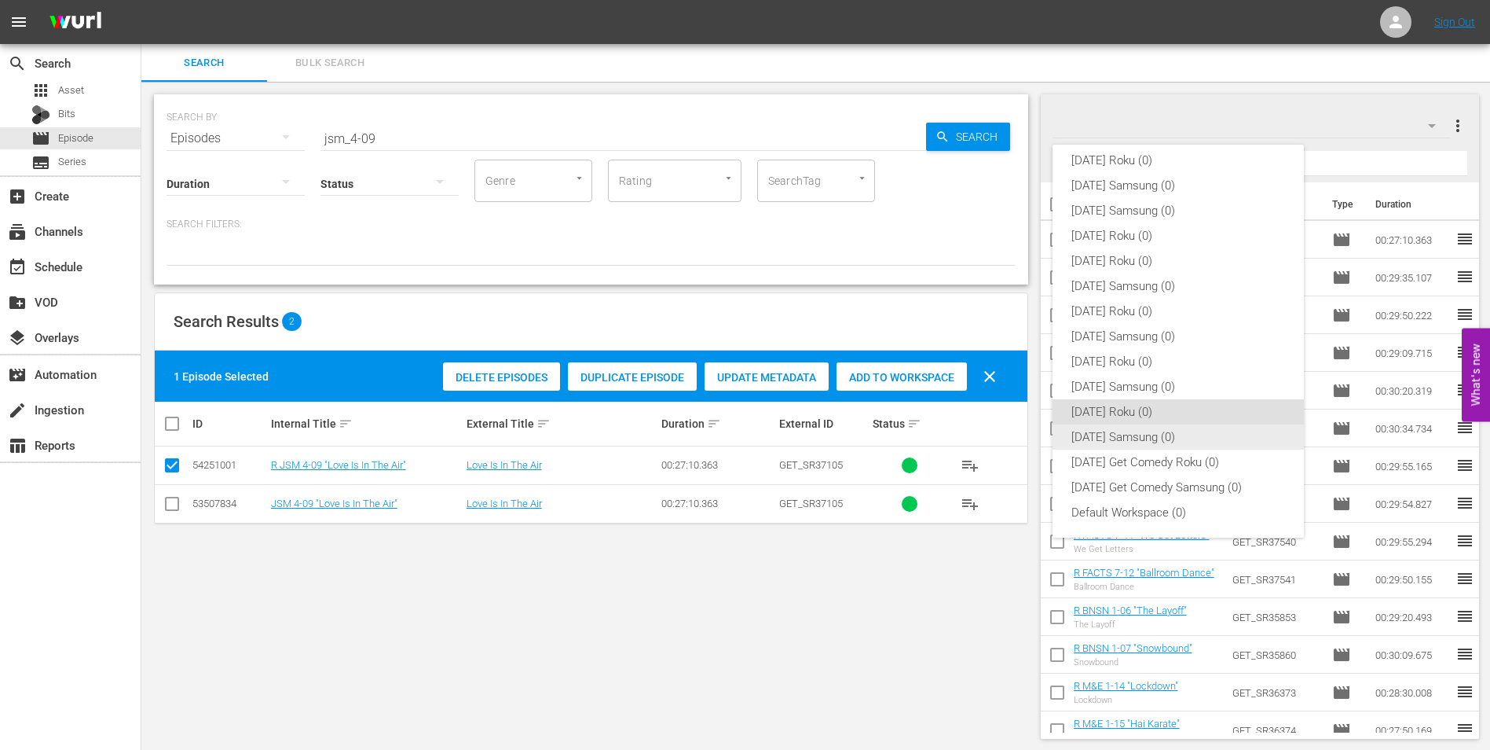
click at [1190, 432] on div "[DATE] Samsung (0)" at bounding box center [1179, 436] width 214 height 25
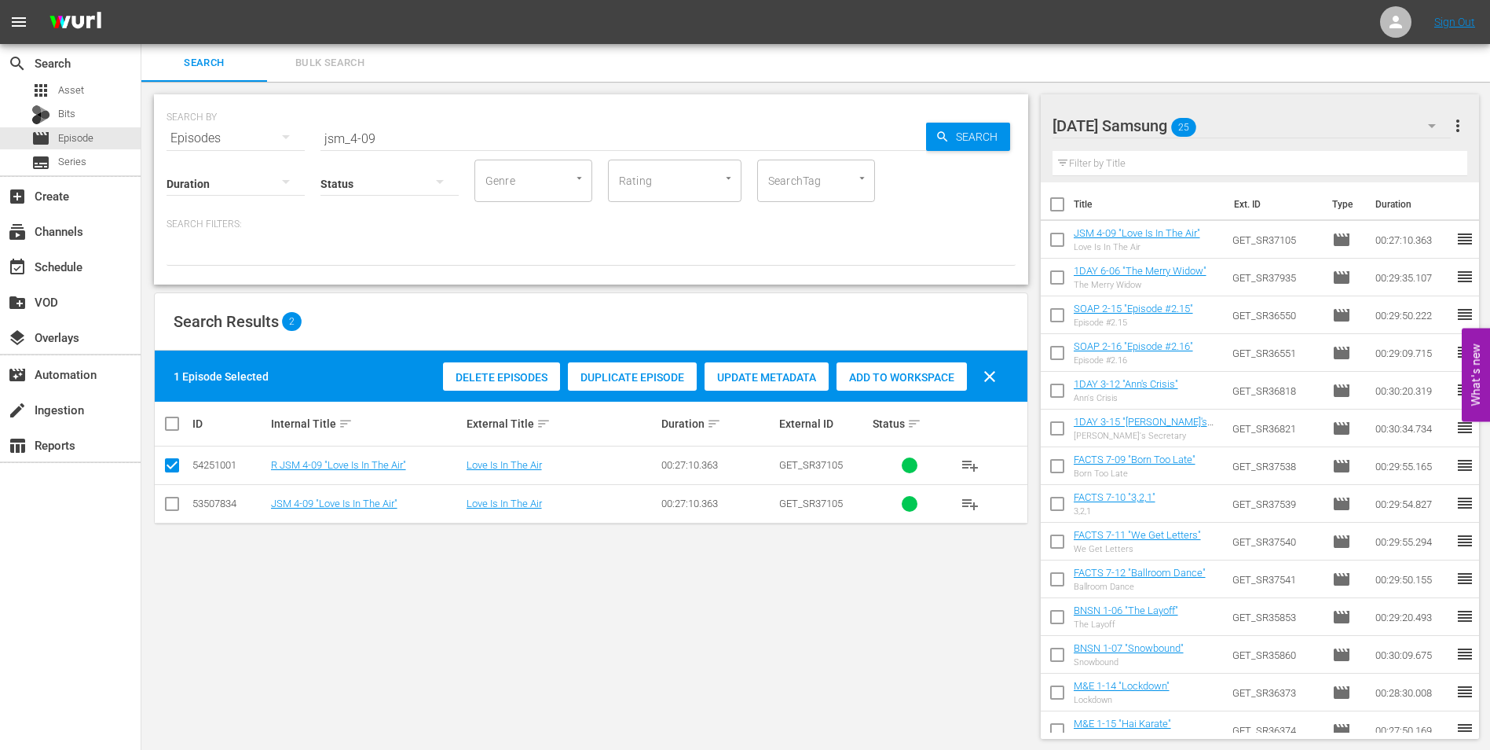
click at [1245, 126] on div "[DATE] Samsung 25" at bounding box center [1252, 126] width 399 height 44
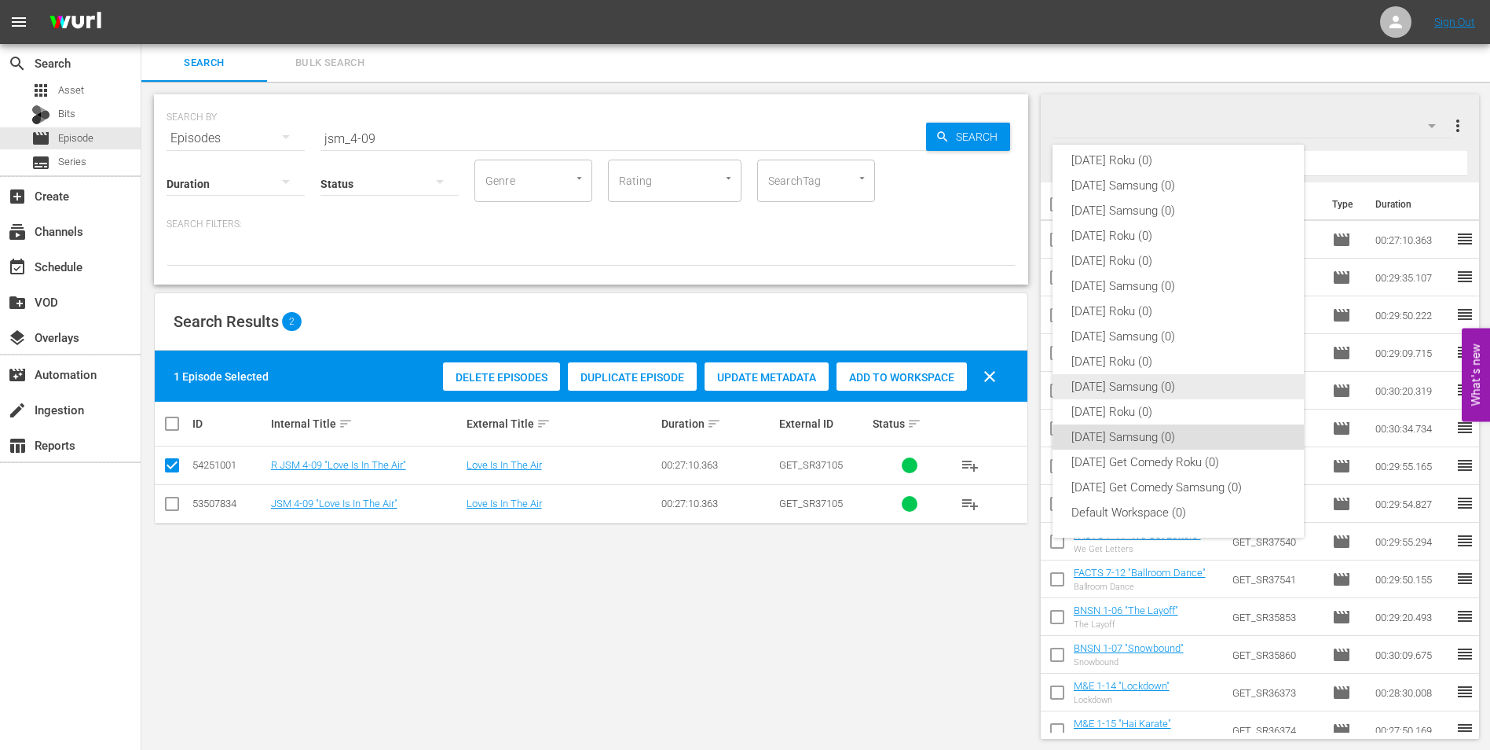
click at [1149, 382] on div "[DATE] Samsung (0)" at bounding box center [1179, 386] width 214 height 25
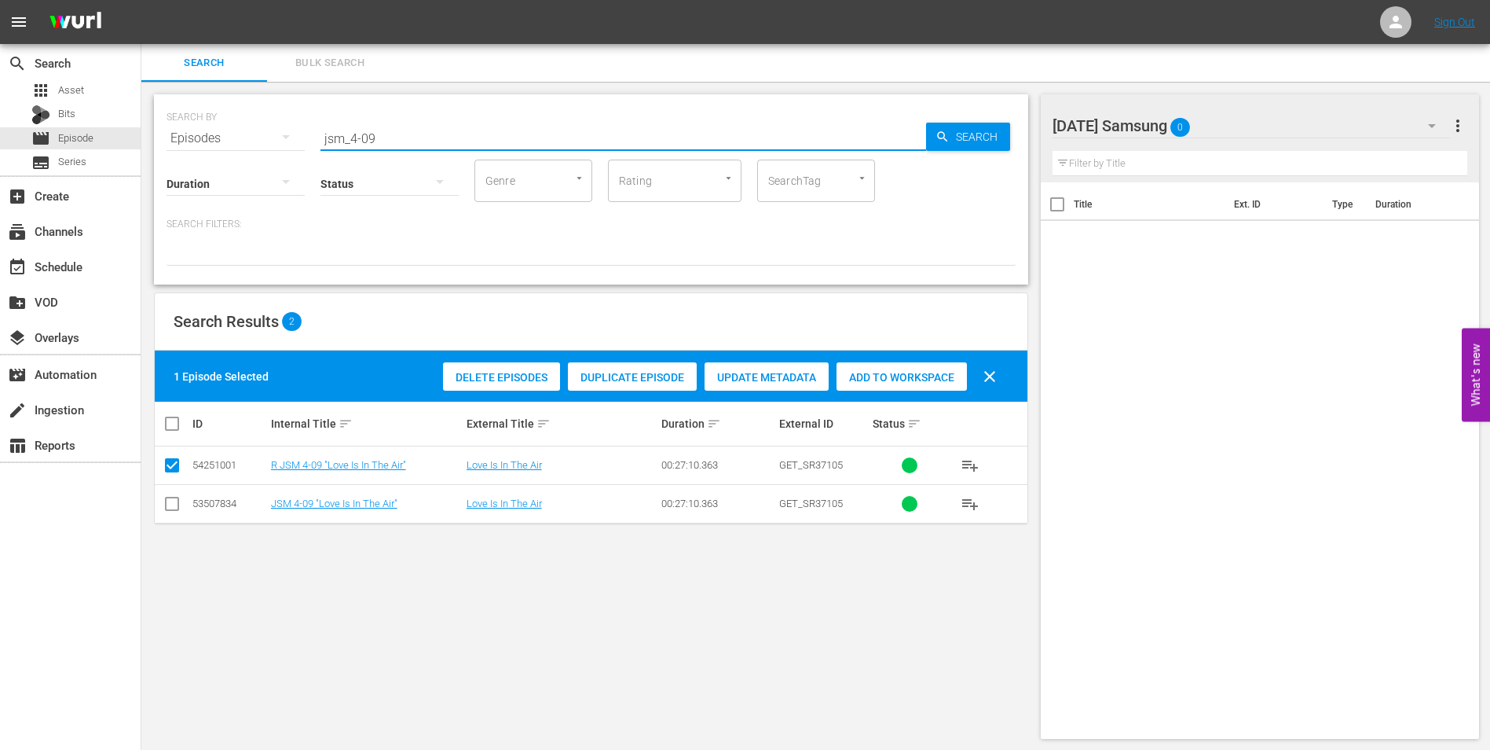
drag, startPoint x: 390, startPoint y: 137, endPoint x: 244, endPoint y: 127, distance: 146.4
click at [252, 127] on div "SEARCH BY Search By Episodes Search ID, Title, Description, Keywords, or Catego…" at bounding box center [591, 129] width 849 height 57
click at [407, 143] on input "jsm_4-09" at bounding box center [624, 138] width 606 height 38
drag, startPoint x: 426, startPoint y: 143, endPoint x: 171, endPoint y: 121, distance: 255.5
click at [171, 121] on div "SEARCH BY Search By Episodes Search ID, Title, Description, Keywords, or Catego…" at bounding box center [591, 129] width 849 height 57
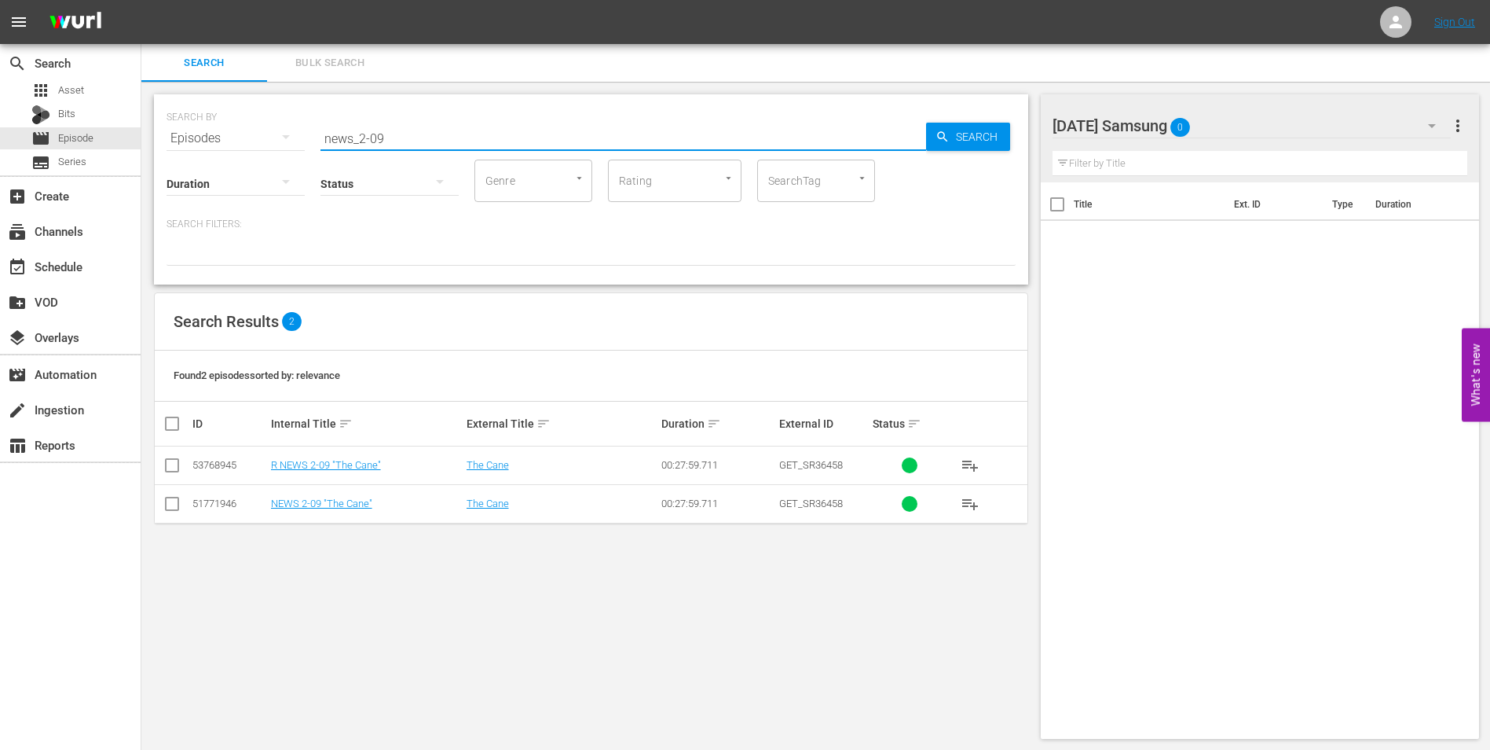
drag, startPoint x: 173, startPoint y: 505, endPoint x: 190, endPoint y: 500, distance: 17.9
click at [173, 505] on input "checkbox" at bounding box center [172, 506] width 19 height 19
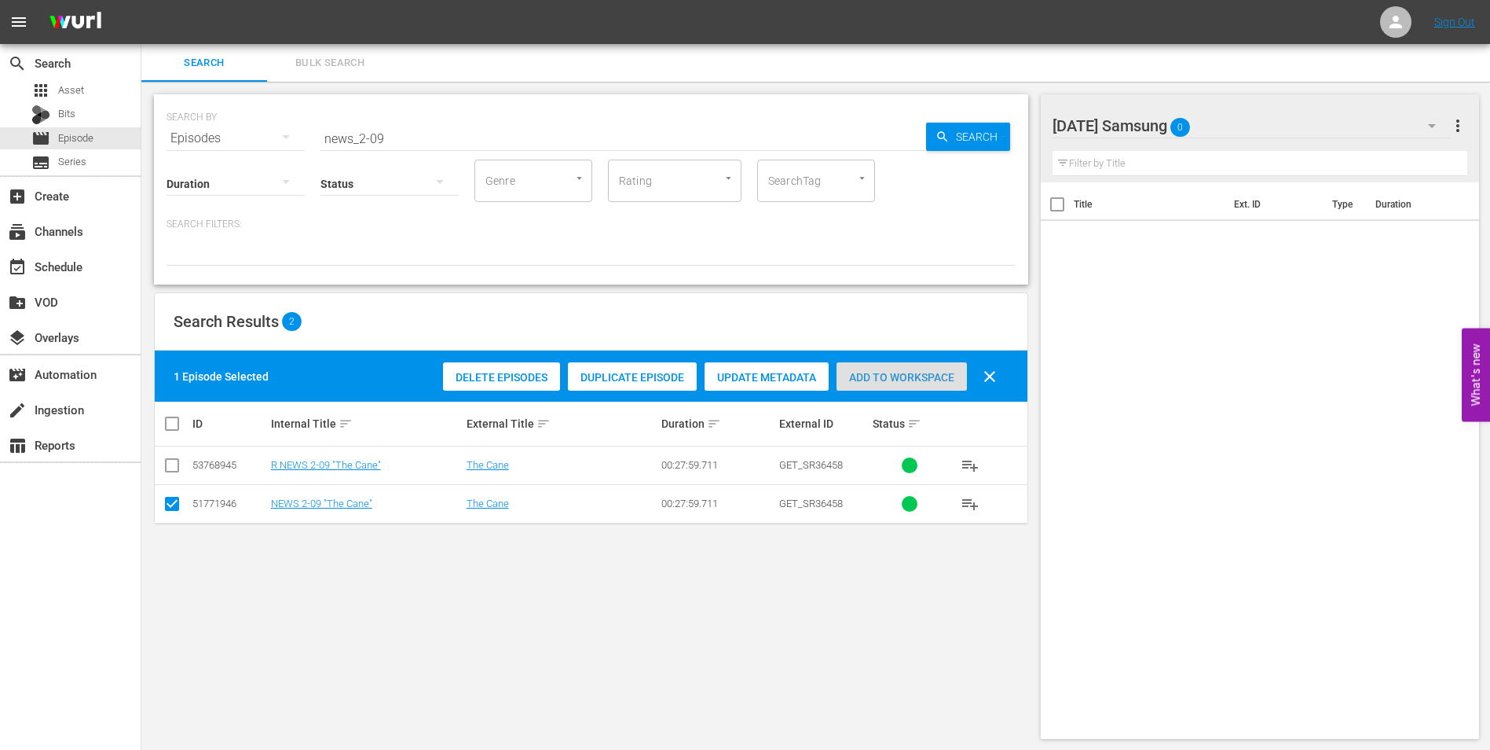
click at [923, 382] on span "Add to Workspace" at bounding box center [902, 377] width 130 height 13
click at [1254, 131] on div "[DATE] Samsung 1" at bounding box center [1252, 126] width 399 height 44
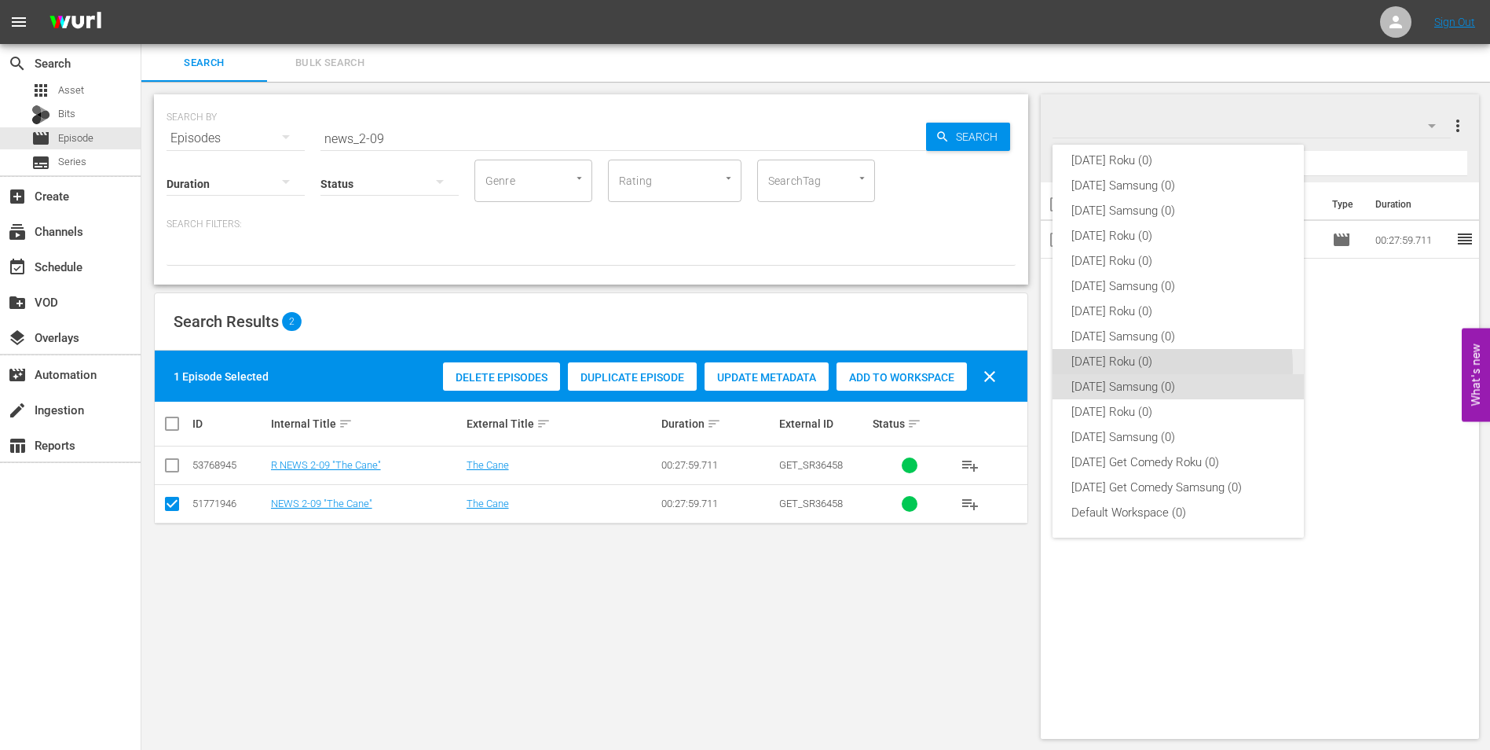
drag, startPoint x: 1127, startPoint y: 367, endPoint x: 629, endPoint y: 482, distance: 512.1
click at [1126, 367] on div "[DATE] Roku (0)" at bounding box center [1179, 361] width 214 height 25
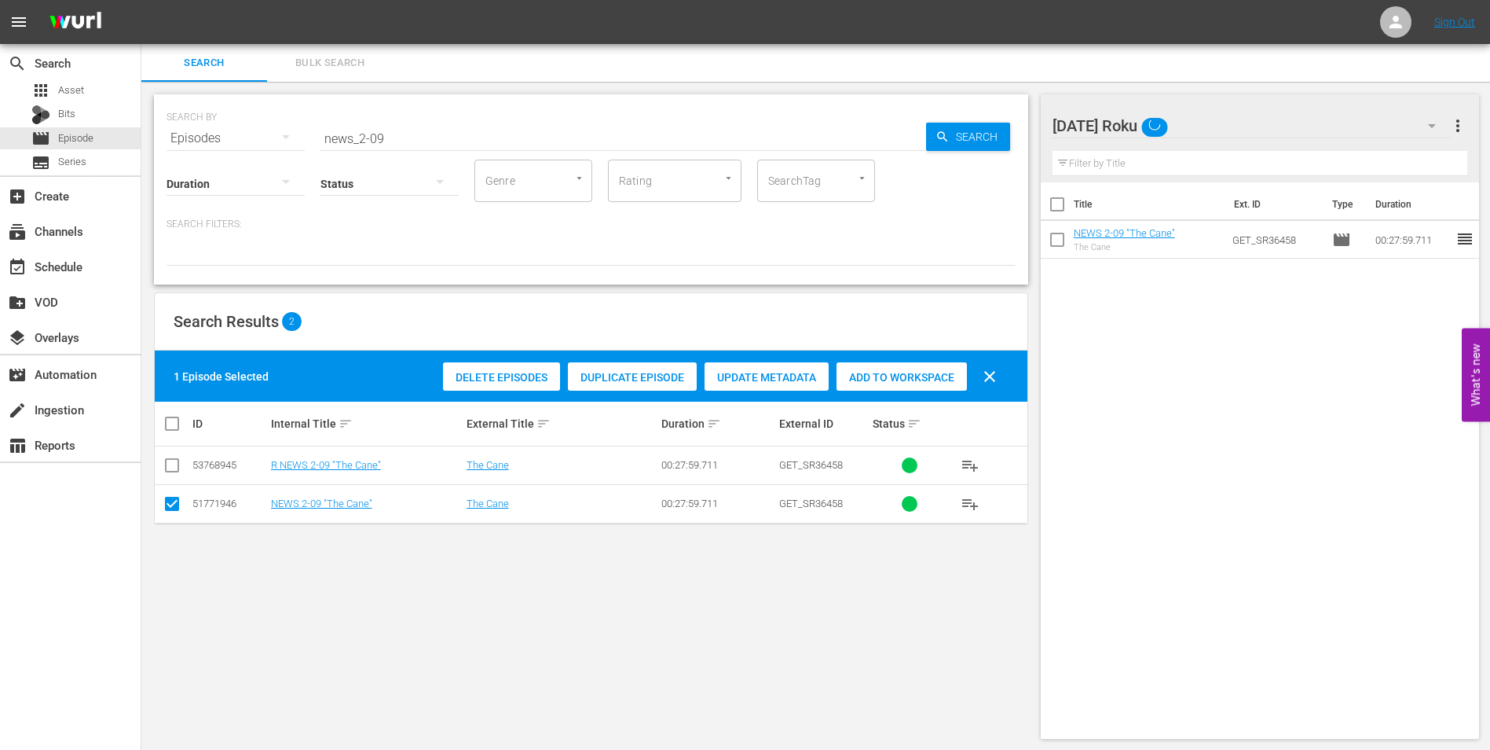
click at [183, 506] on td at bounding box center [172, 503] width 35 height 38
click at [178, 504] on input "checkbox" at bounding box center [172, 506] width 19 height 19
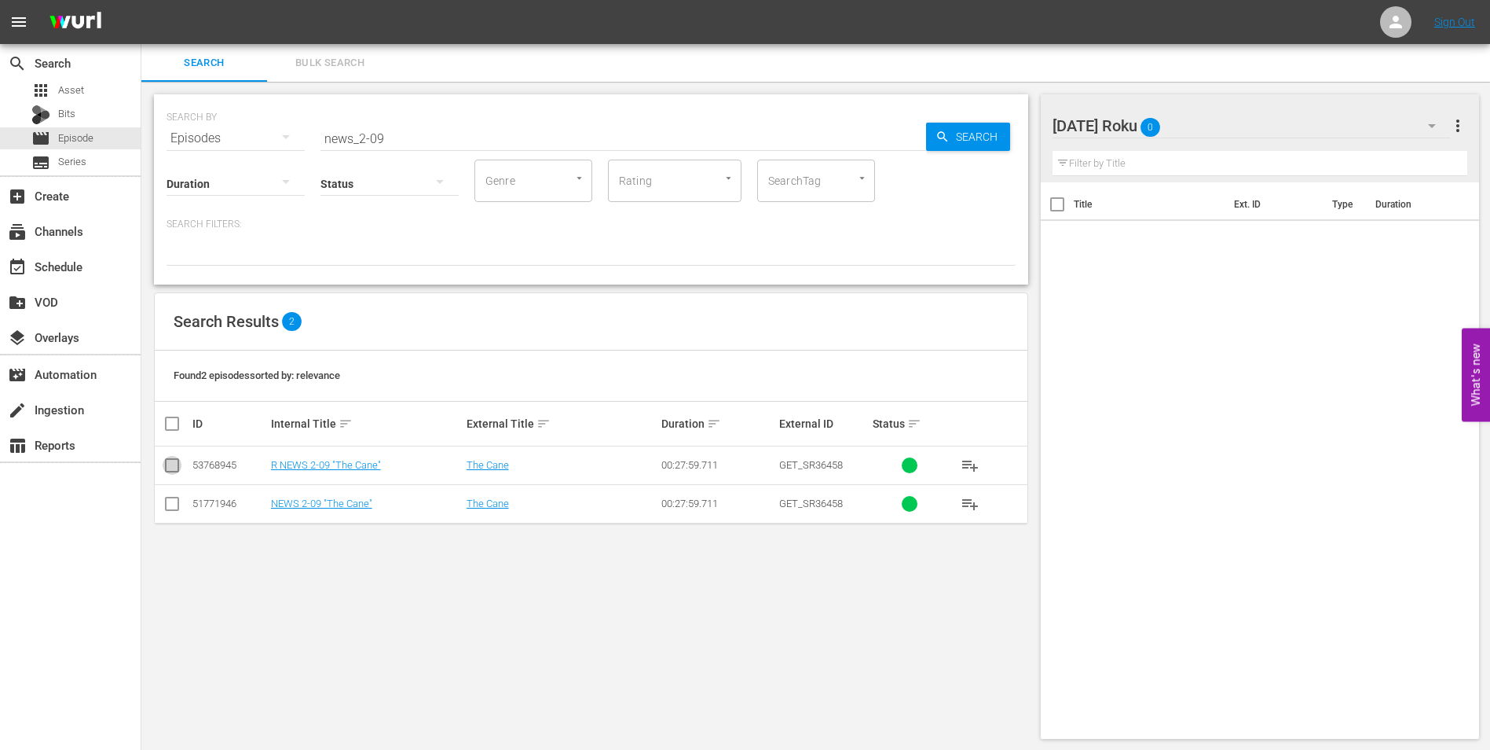
click at [172, 470] on input "checkbox" at bounding box center [172, 468] width 19 height 19
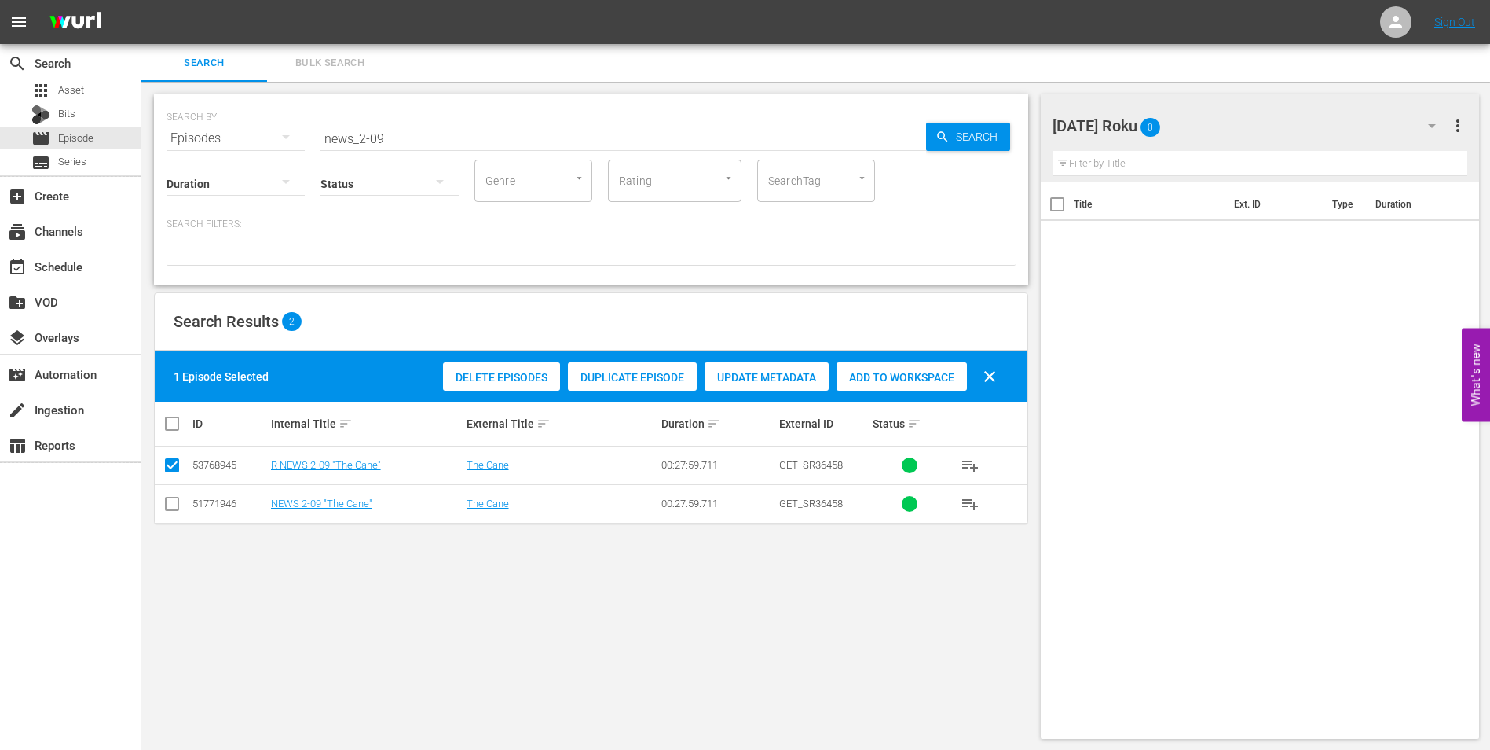
drag, startPoint x: 864, startPoint y: 360, endPoint x: 864, endPoint y: 369, distance: 9.4
click at [864, 363] on div "Delete Episodes Duplicate Episode Update Metadata Add to Workspace clear" at bounding box center [724, 376] width 570 height 38
click at [864, 369] on div "Add to Workspace" at bounding box center [902, 377] width 130 height 30
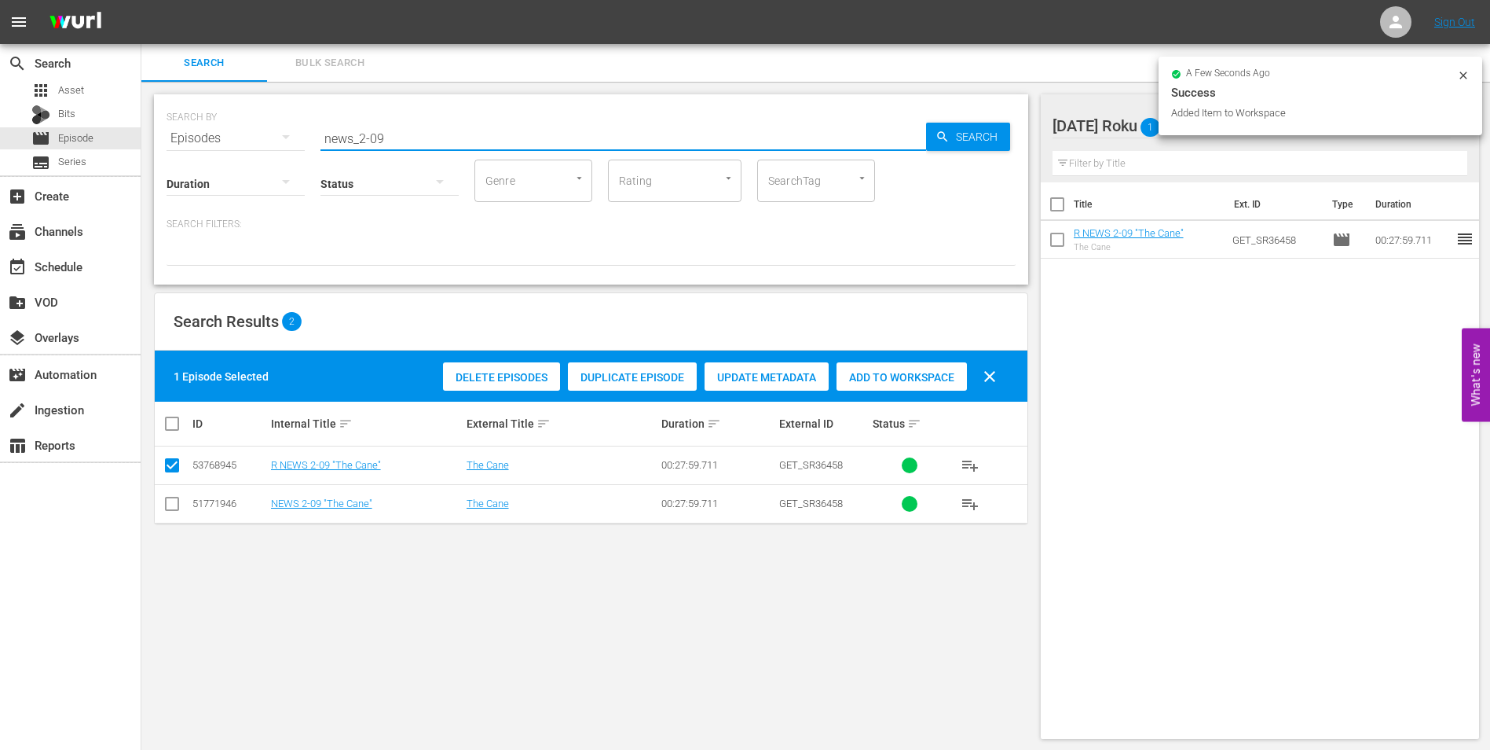
drag, startPoint x: 376, startPoint y: 134, endPoint x: 419, endPoint y: 147, distance: 44.5
click at [419, 147] on div "SEARCH BY Search By Episodes Search ID, Title, Description, Keywords, or Catego…" at bounding box center [591, 189] width 874 height 190
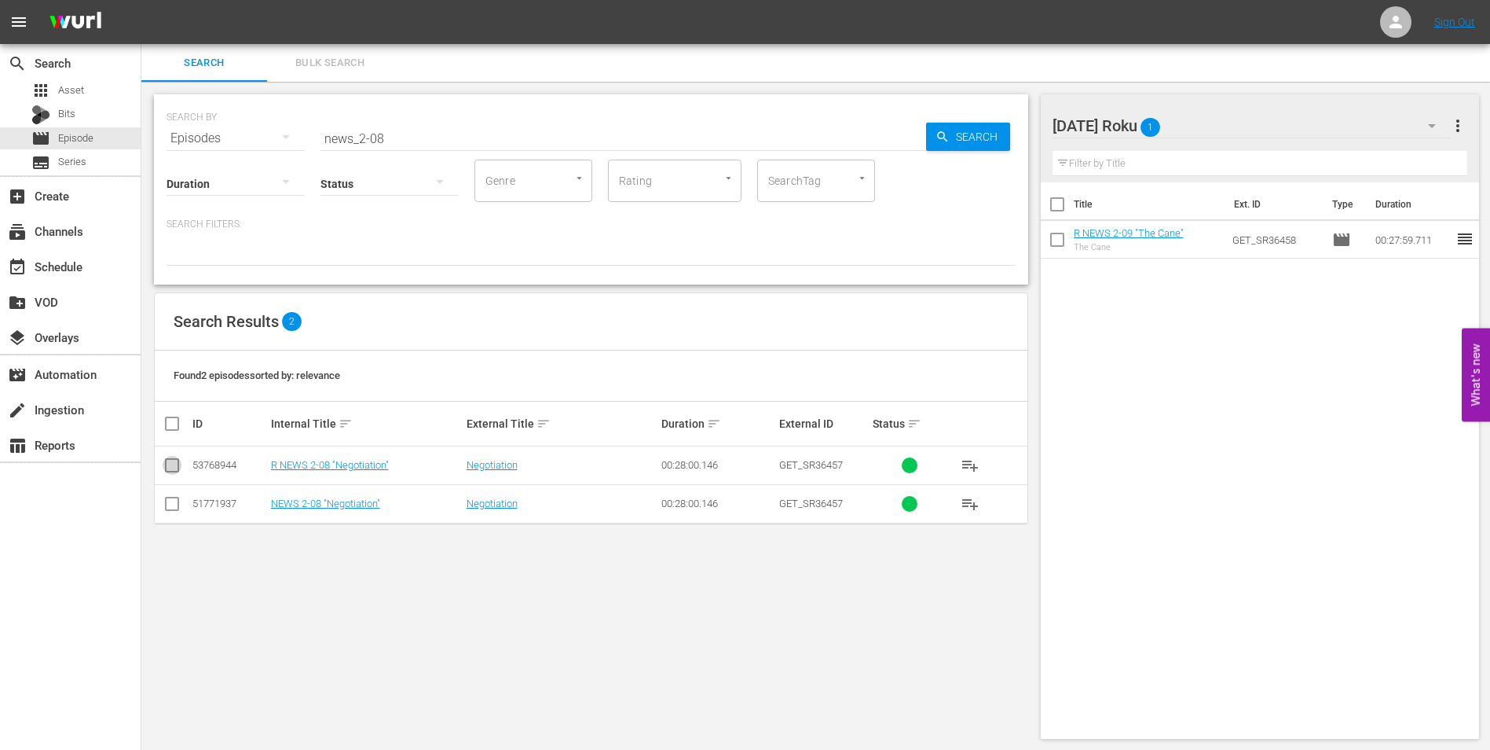
click at [167, 466] on input "checkbox" at bounding box center [172, 468] width 19 height 19
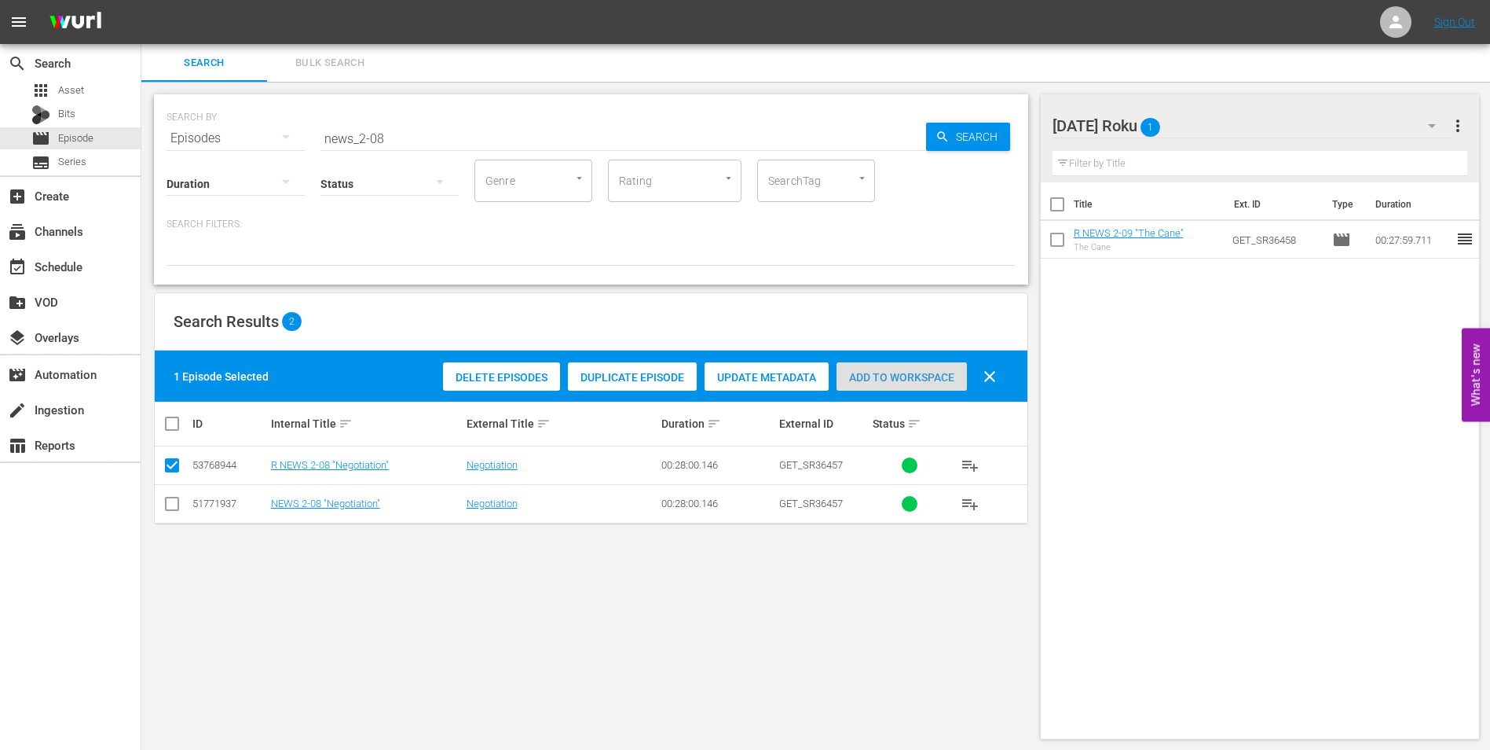
click at [918, 368] on div "Add to Workspace" at bounding box center [902, 377] width 130 height 30
click at [1252, 117] on div "[DATE] Roku 2" at bounding box center [1252, 126] width 399 height 44
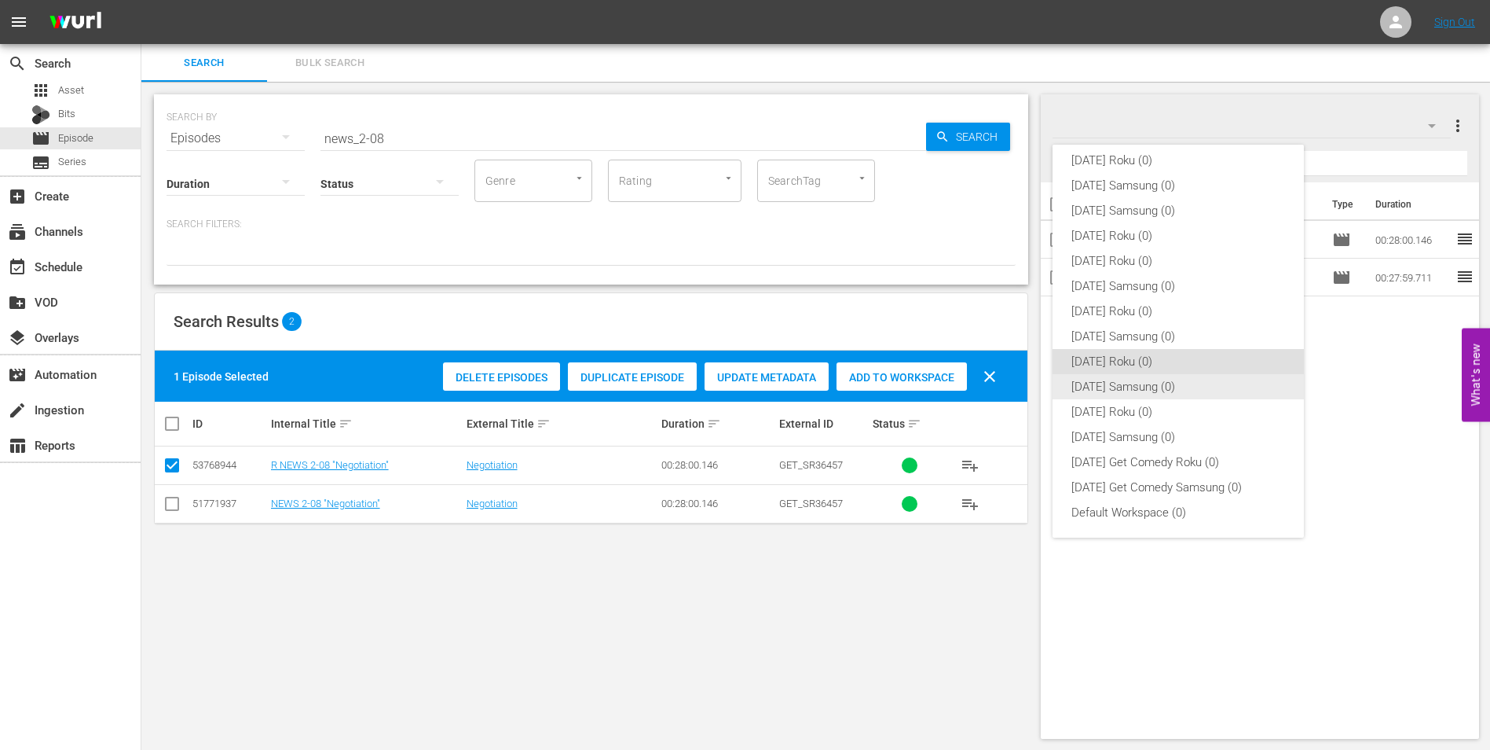
click at [1148, 388] on div "[DATE] Samsung (0)" at bounding box center [1179, 386] width 214 height 25
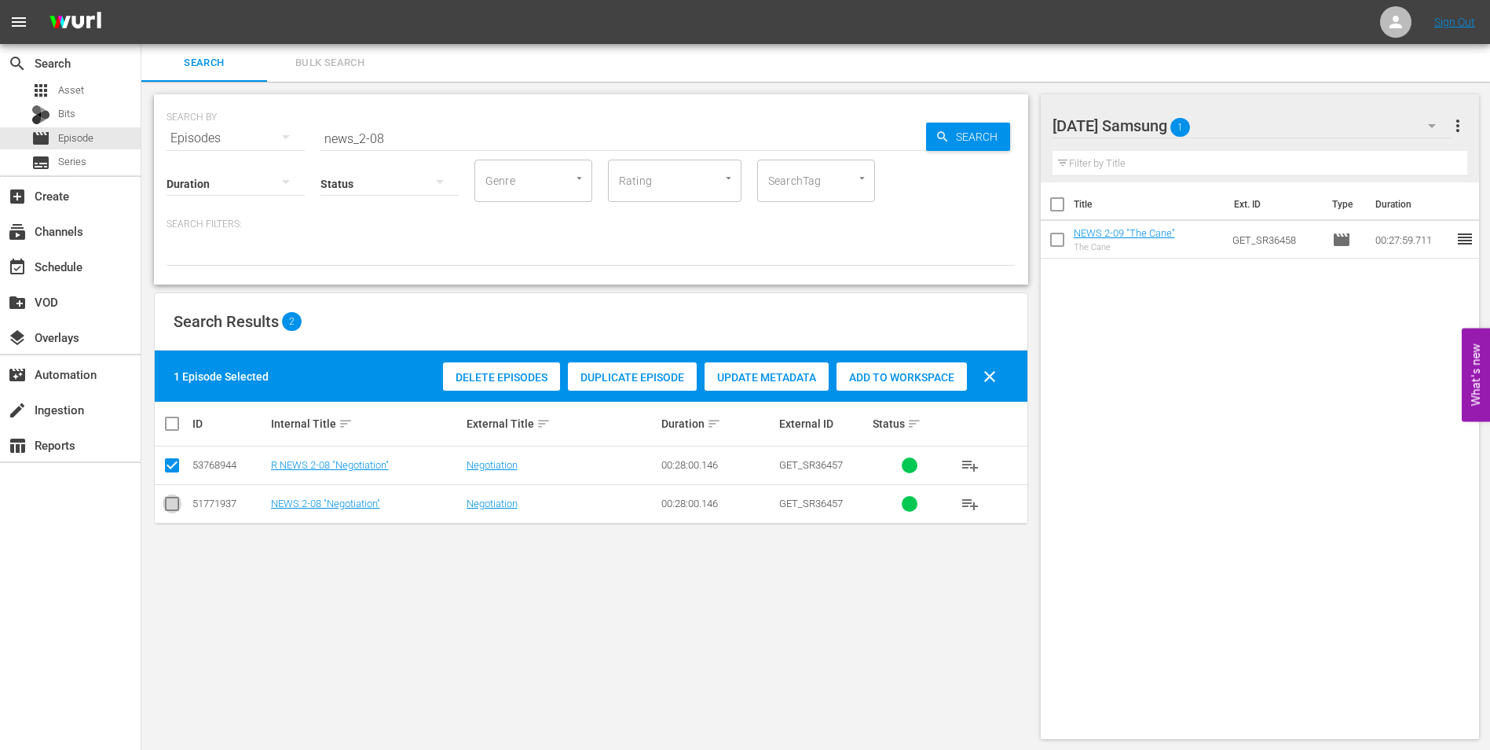
click at [178, 506] on input "checkbox" at bounding box center [172, 506] width 19 height 19
click at [165, 464] on input "checkbox" at bounding box center [172, 468] width 19 height 19
click at [896, 369] on div "Add to Workspace" at bounding box center [902, 377] width 130 height 30
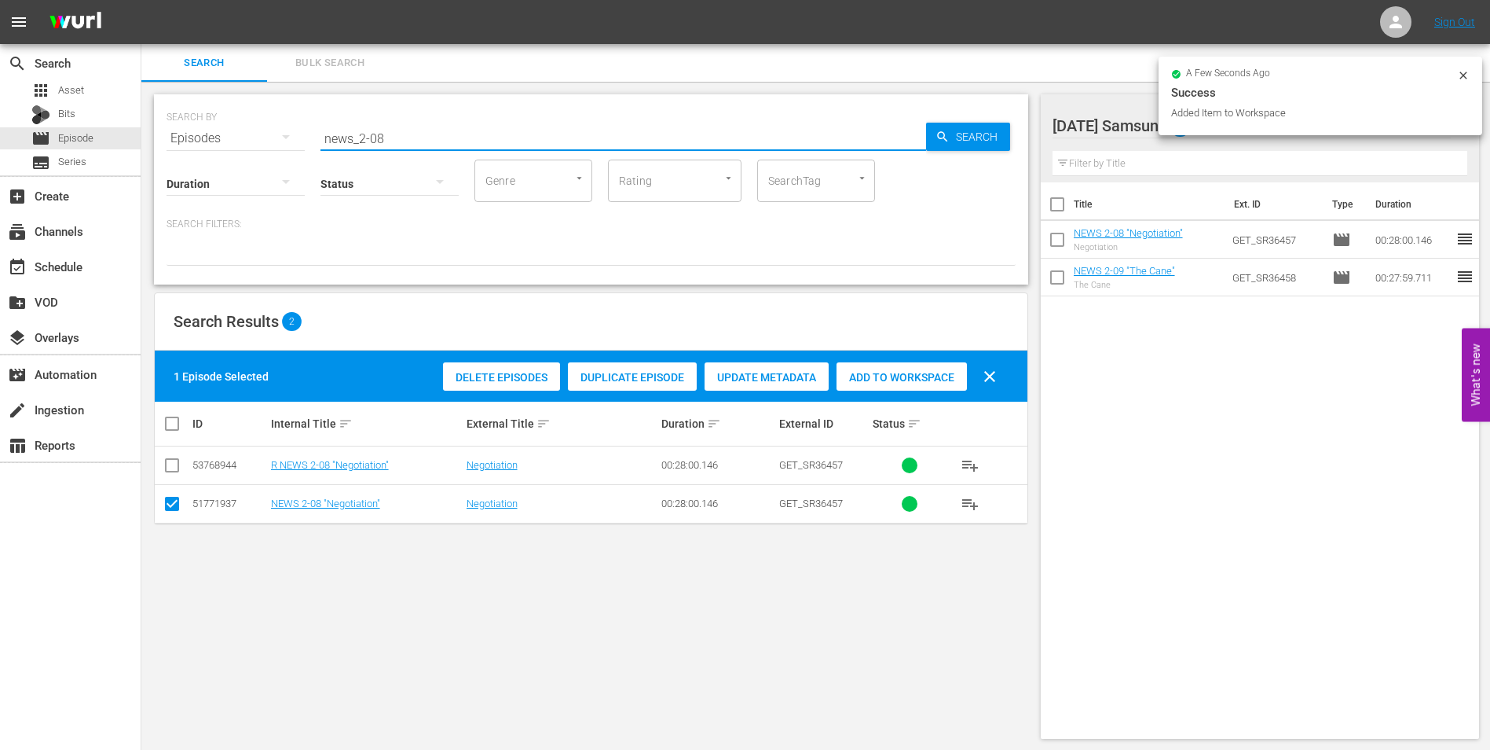
drag, startPoint x: 379, startPoint y: 141, endPoint x: 460, endPoint y: 163, distance: 83.7
click at [465, 163] on div "SEARCH BY Search By Episodes Search ID, Title, Description, Keywords, or Catego…" at bounding box center [591, 189] width 874 height 190
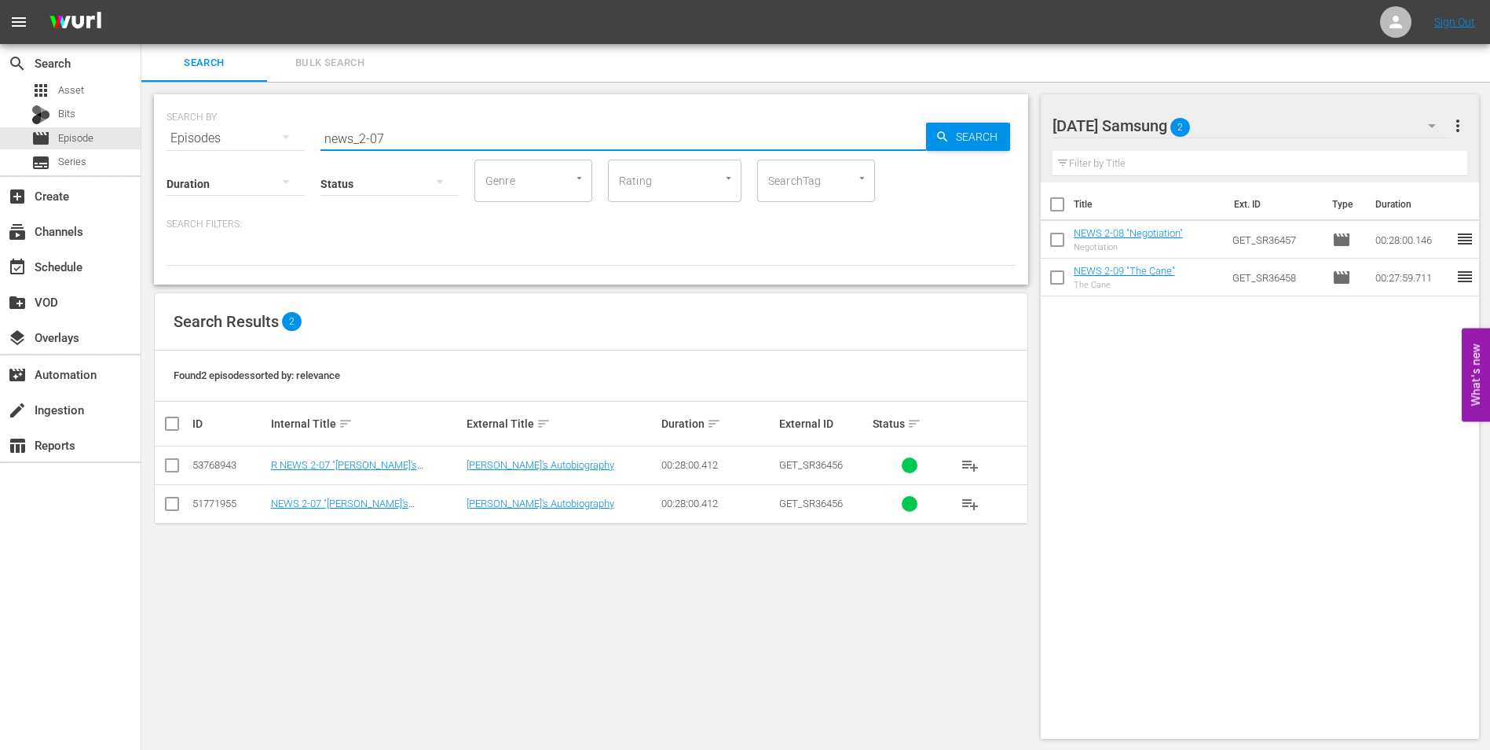
click at [170, 504] on input "checkbox" at bounding box center [172, 506] width 19 height 19
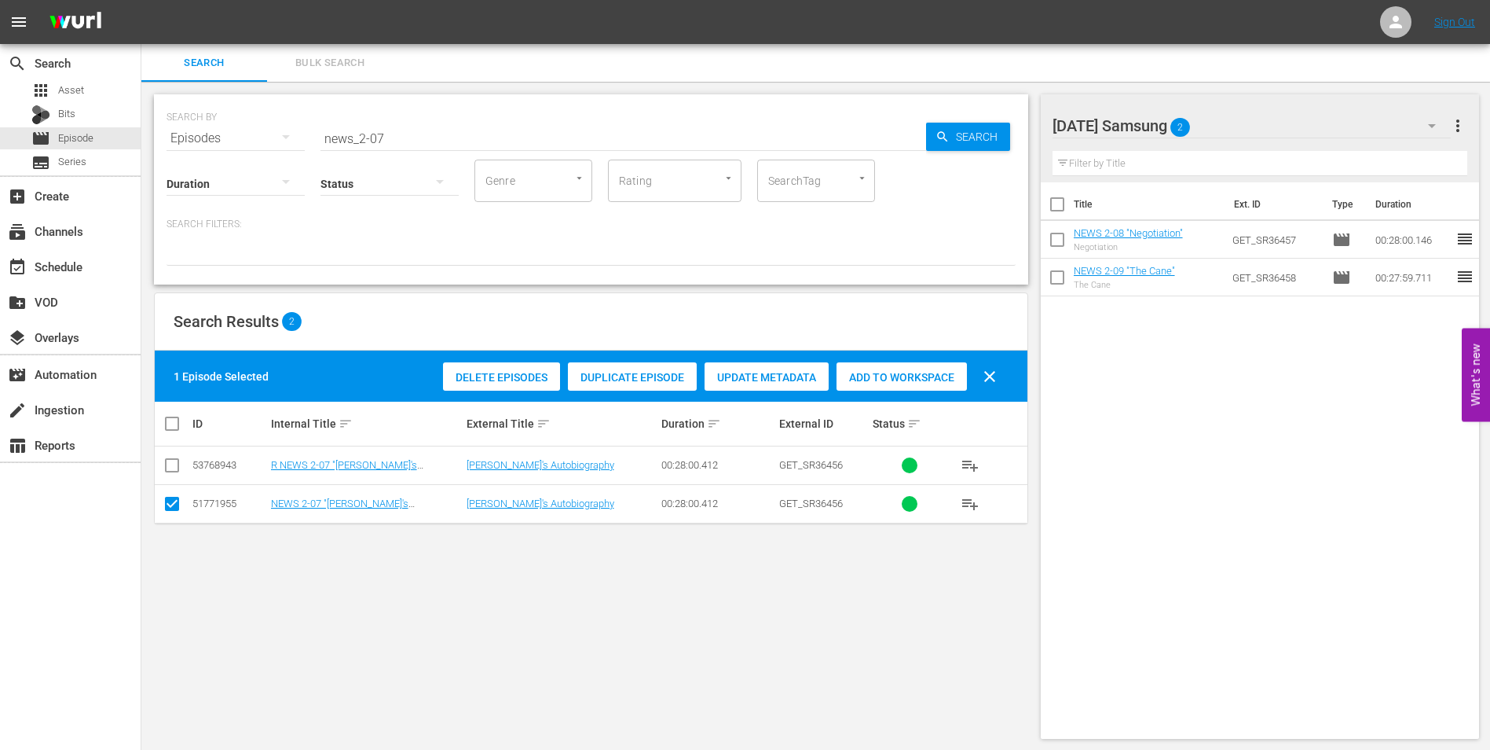
click at [902, 369] on div "Add to Workspace" at bounding box center [902, 377] width 130 height 30
click at [1286, 124] on div "[DATE] Samsung 3" at bounding box center [1252, 126] width 399 height 44
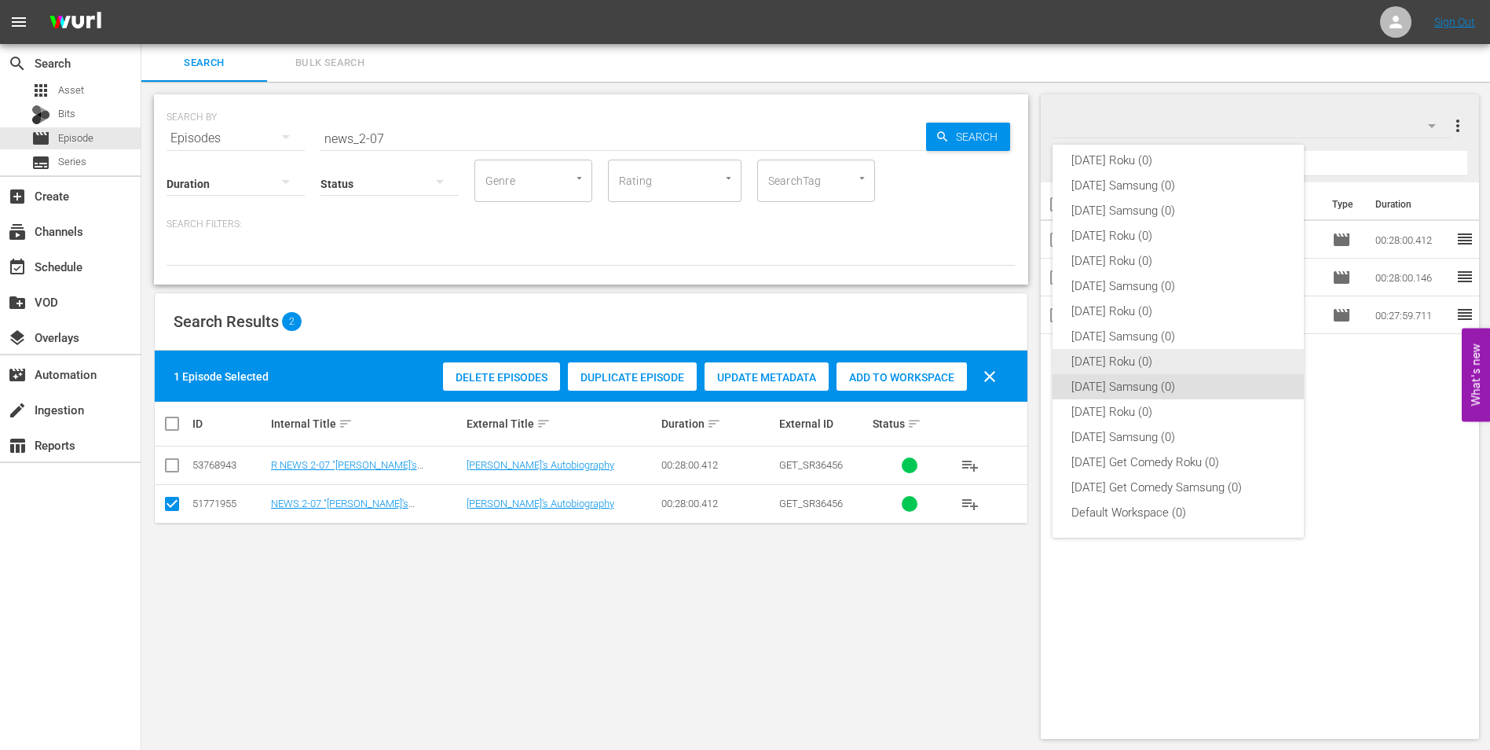
click at [1109, 358] on div "[DATE] Roku (0)" at bounding box center [1179, 361] width 214 height 25
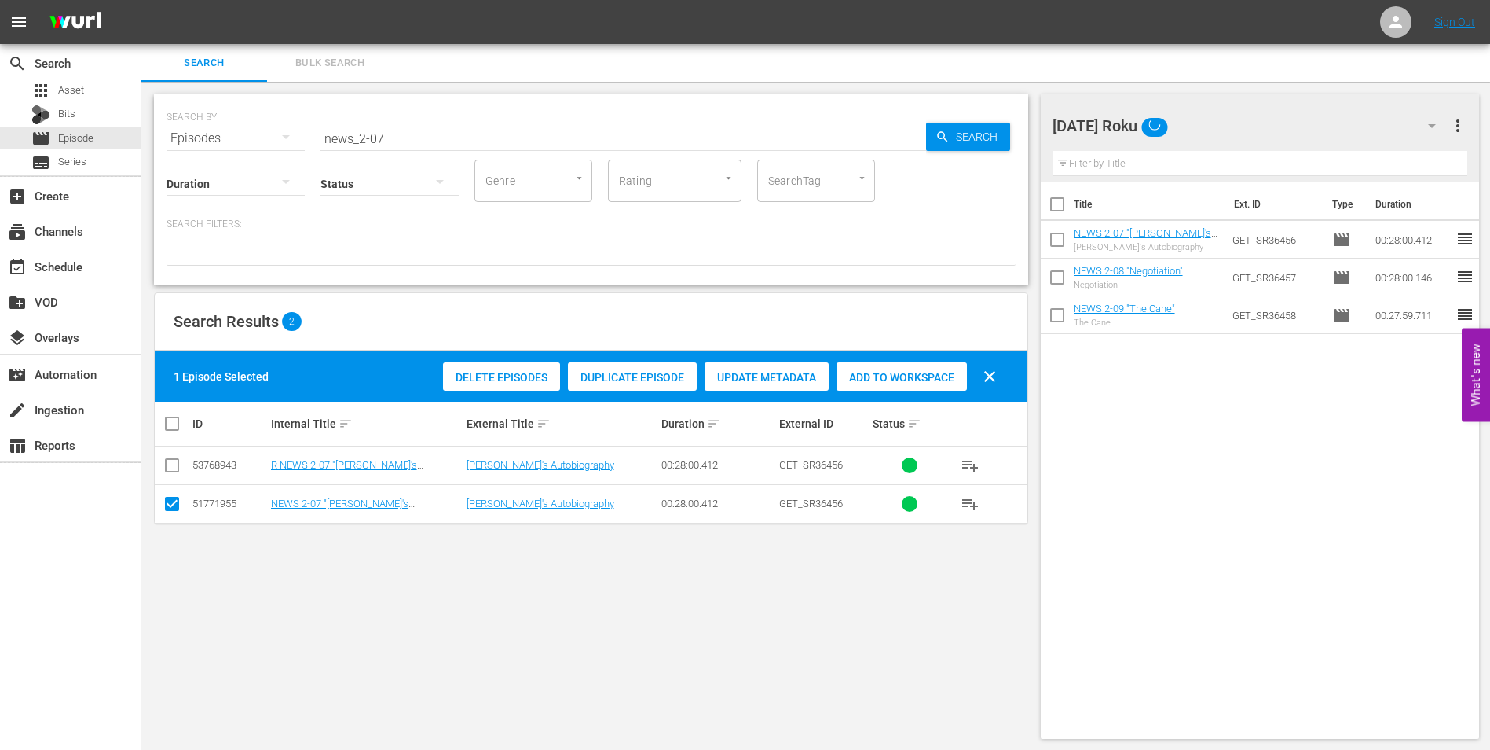
click at [170, 505] on input "checkbox" at bounding box center [172, 506] width 19 height 19
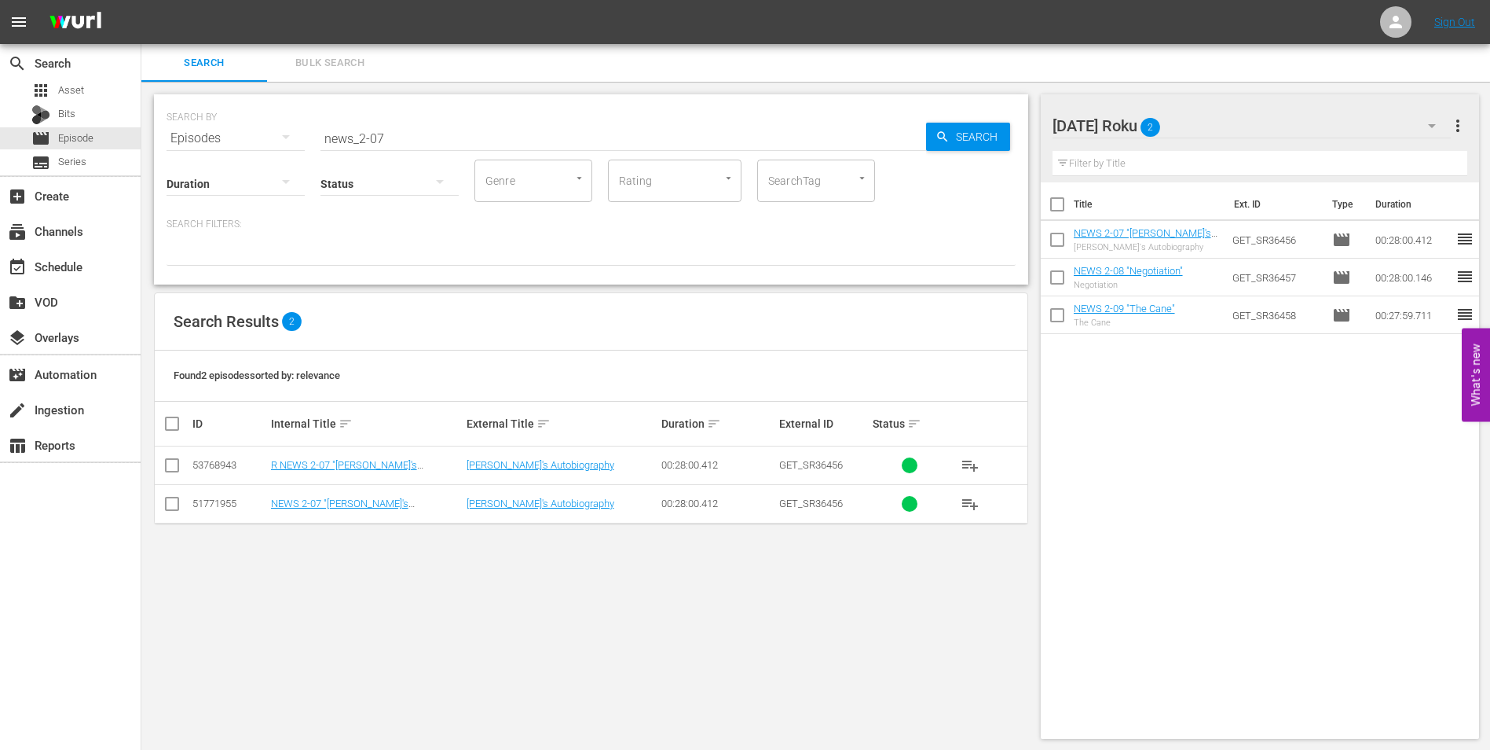
click at [170, 462] on input "checkbox" at bounding box center [172, 468] width 19 height 19
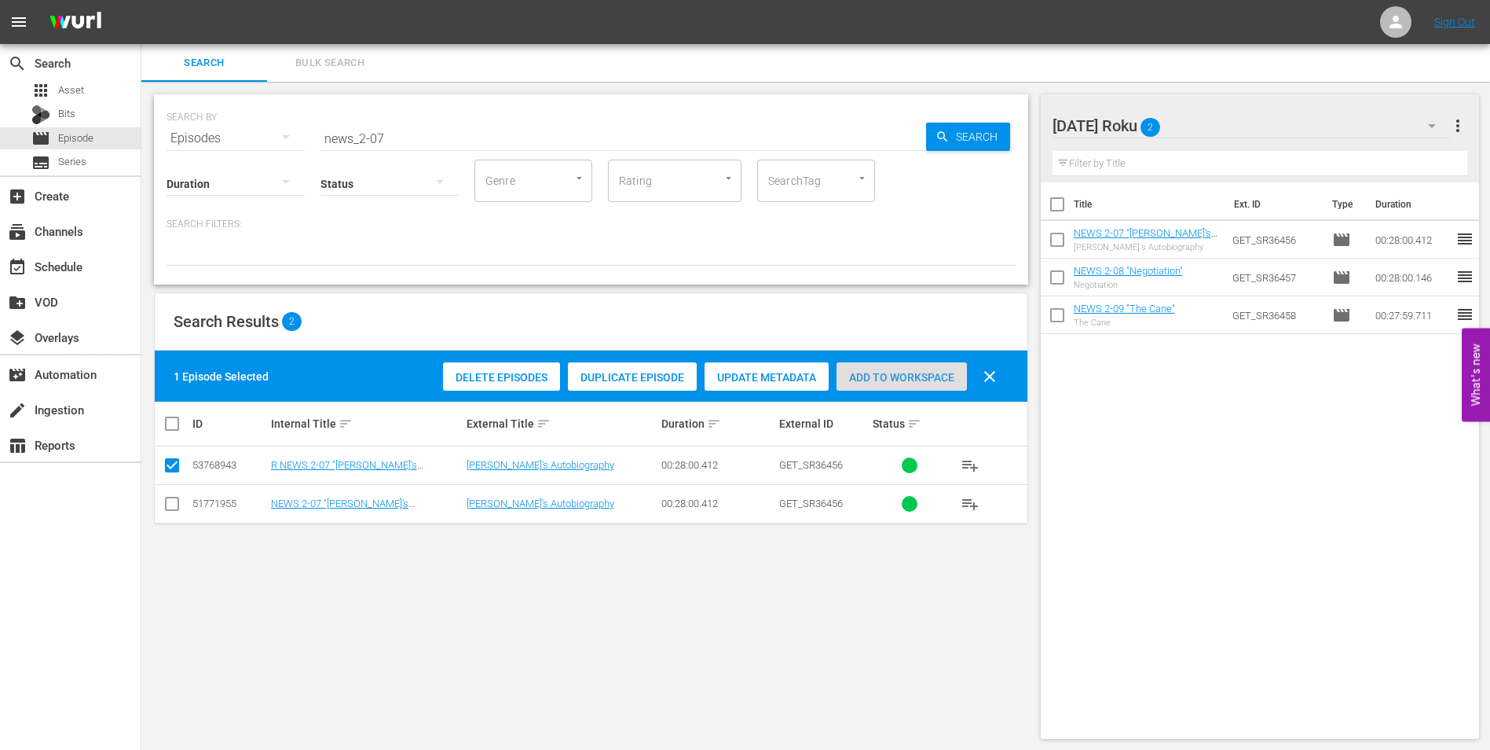
click at [904, 385] on div "Add to Workspace" at bounding box center [902, 377] width 130 height 30
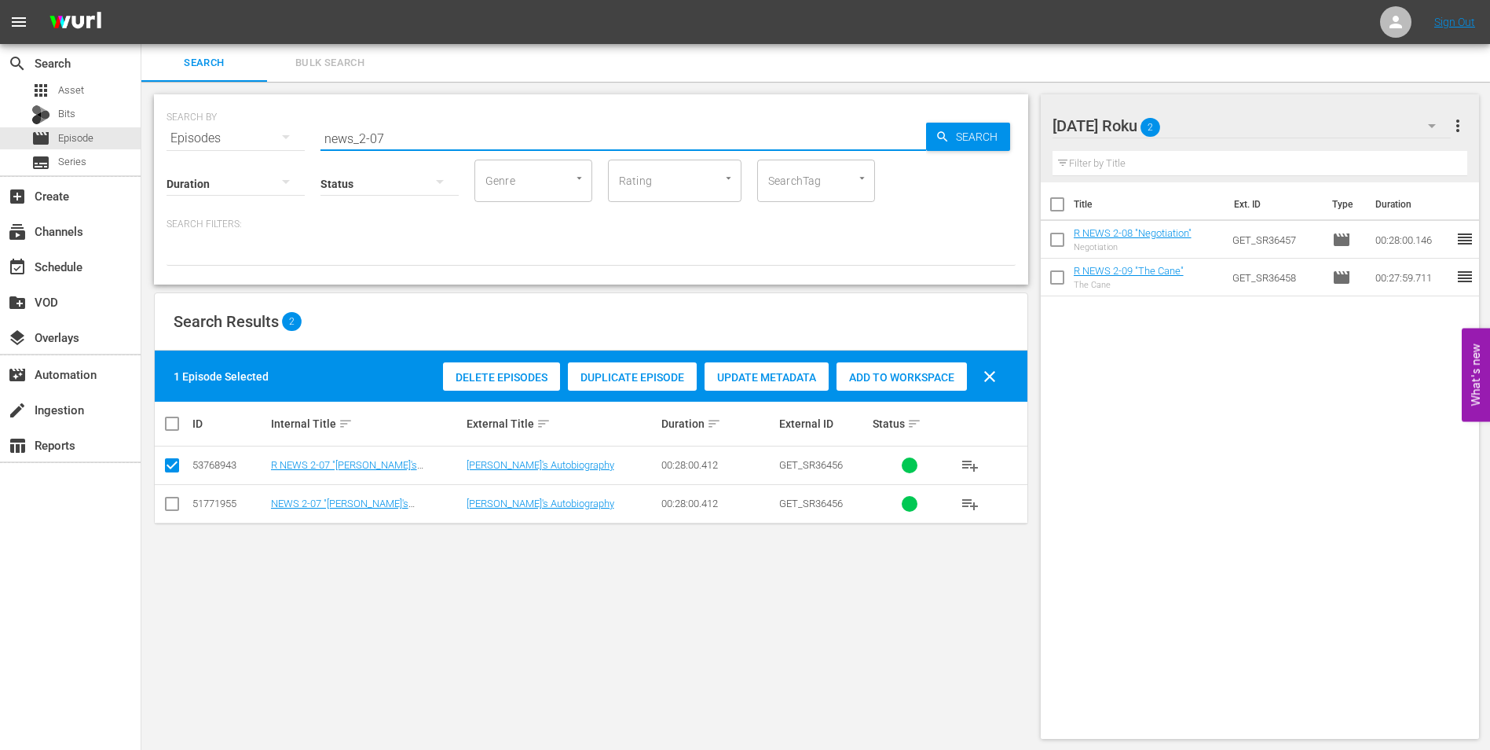
drag, startPoint x: 411, startPoint y: 137, endPoint x: 286, endPoint y: 133, distance: 125.0
click at [287, 133] on div "SEARCH BY Search By Episodes Search ID, Title, Description, Keywords, or Catego…" at bounding box center [591, 129] width 849 height 57
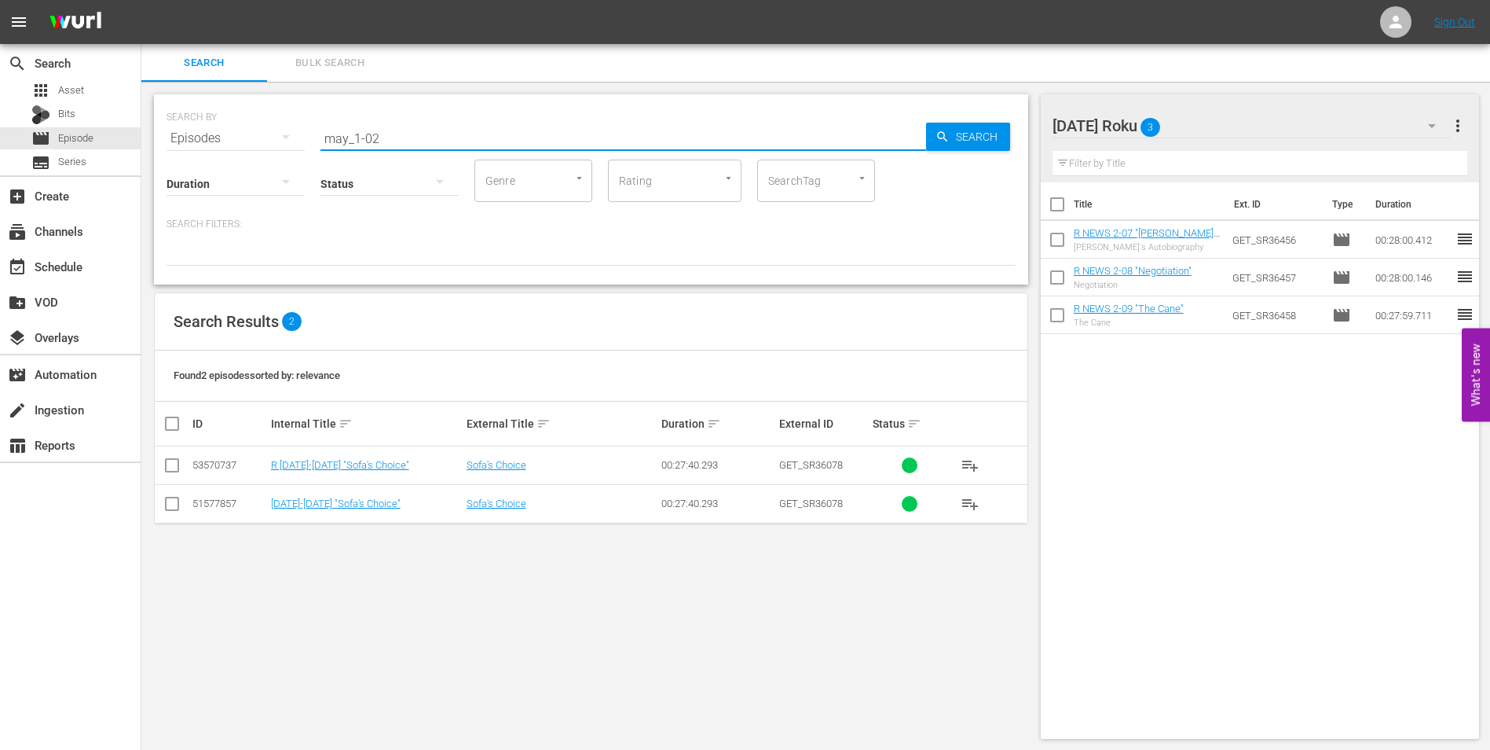
click at [168, 459] on input "checkbox" at bounding box center [172, 468] width 19 height 19
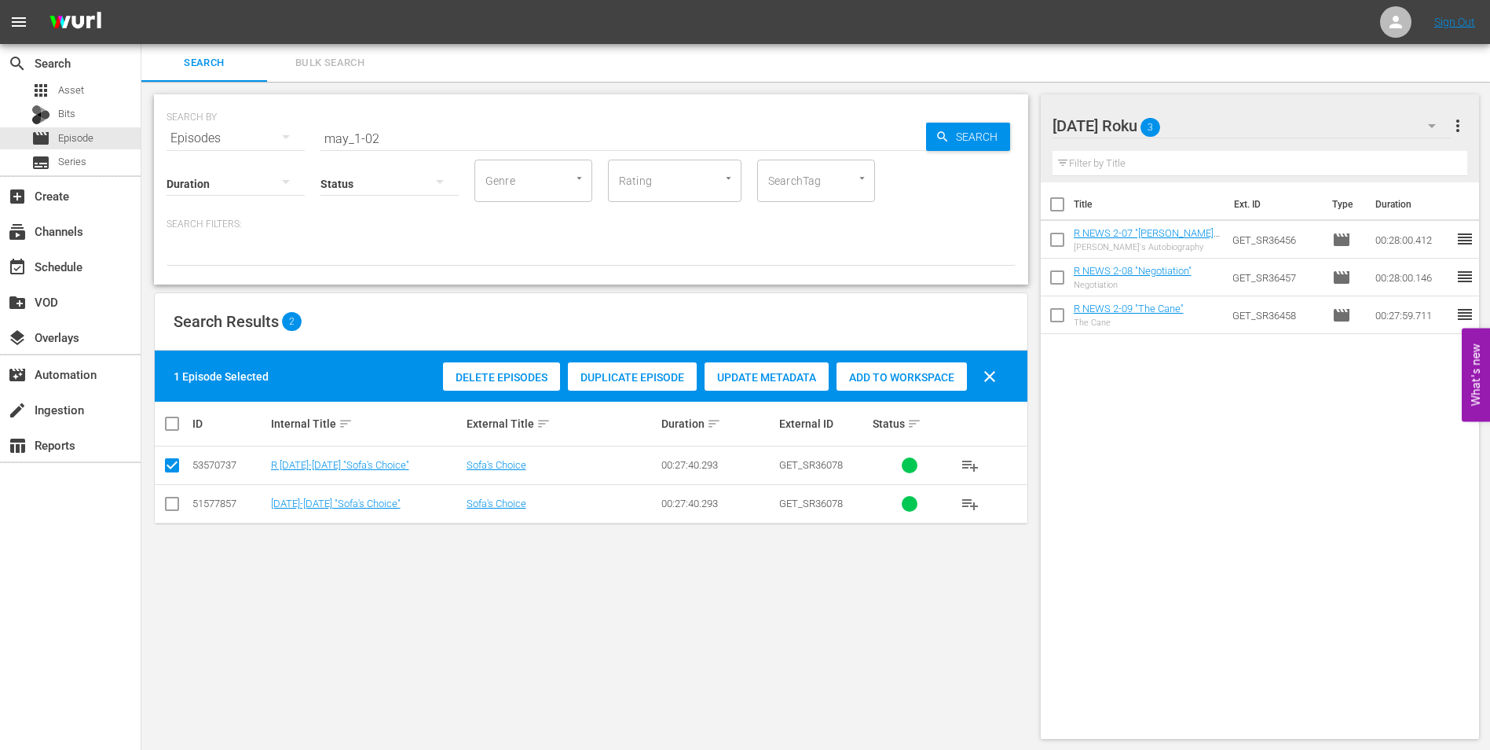
click at [893, 372] on span "Add to Workspace" at bounding box center [902, 377] width 130 height 13
click at [1230, 114] on div "[DATE] Roku 4" at bounding box center [1252, 126] width 399 height 44
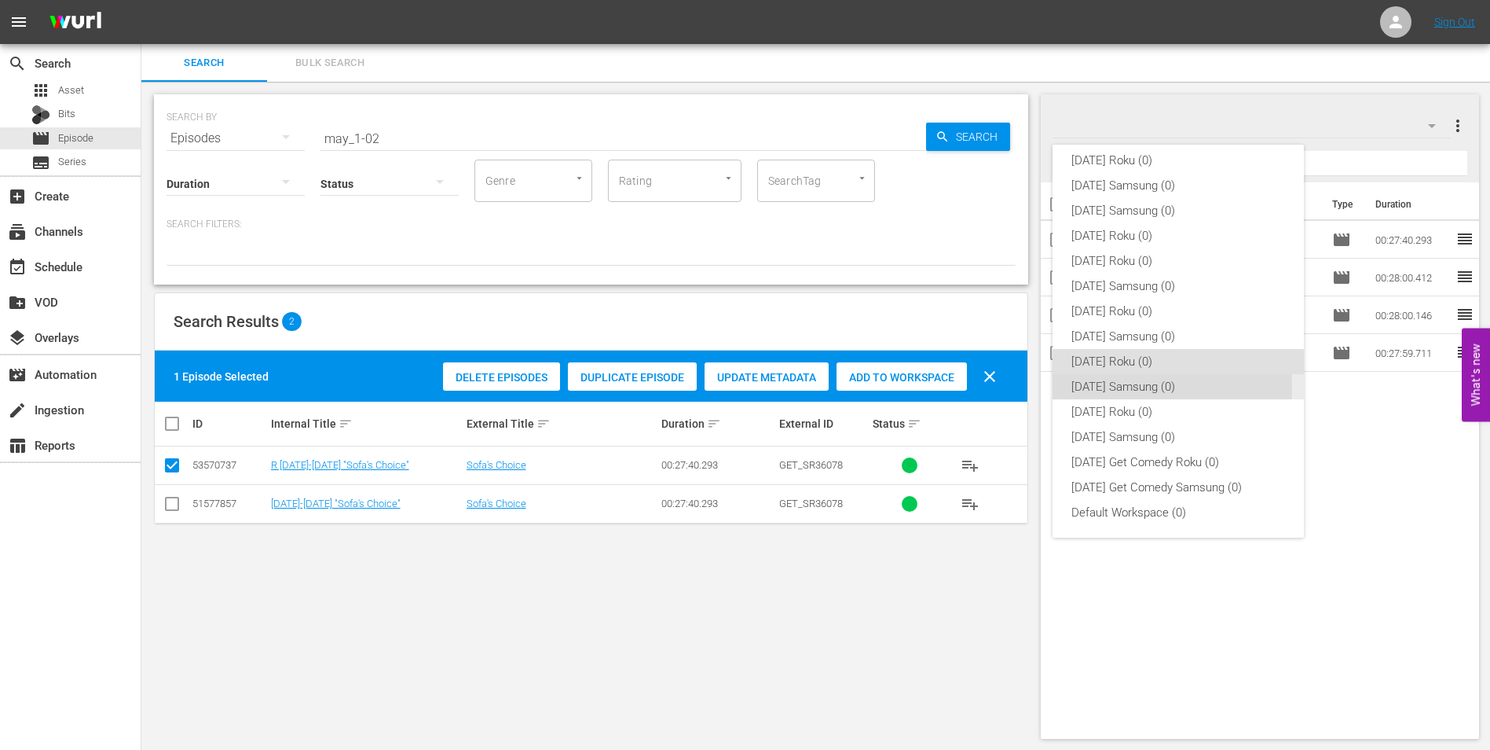
click at [1131, 387] on div "[DATE] Samsung (0)" at bounding box center [1179, 386] width 214 height 25
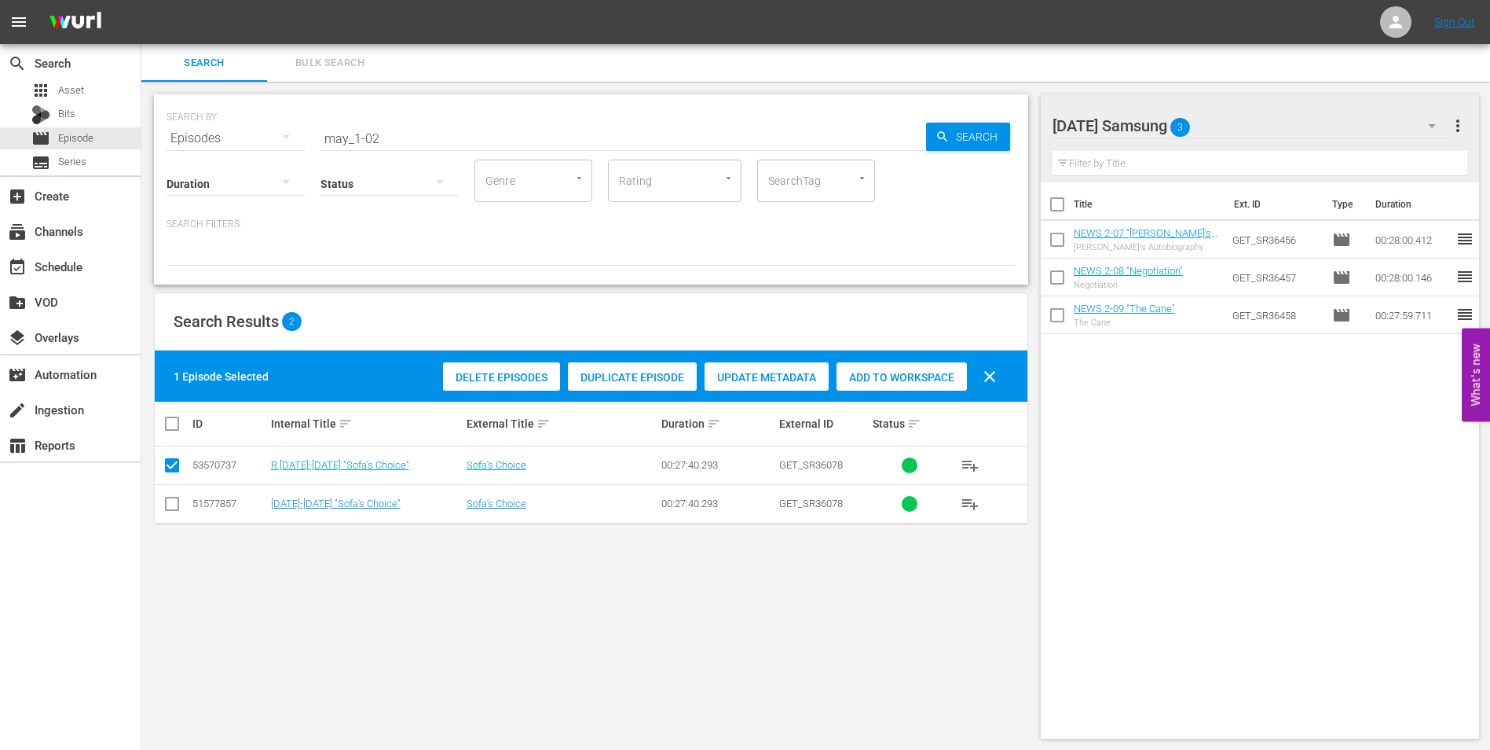
click at [170, 508] on input "checkbox" at bounding box center [172, 506] width 19 height 19
click at [169, 461] on input "checkbox" at bounding box center [172, 468] width 19 height 19
click at [927, 377] on span "Add to Workspace" at bounding box center [902, 377] width 130 height 13
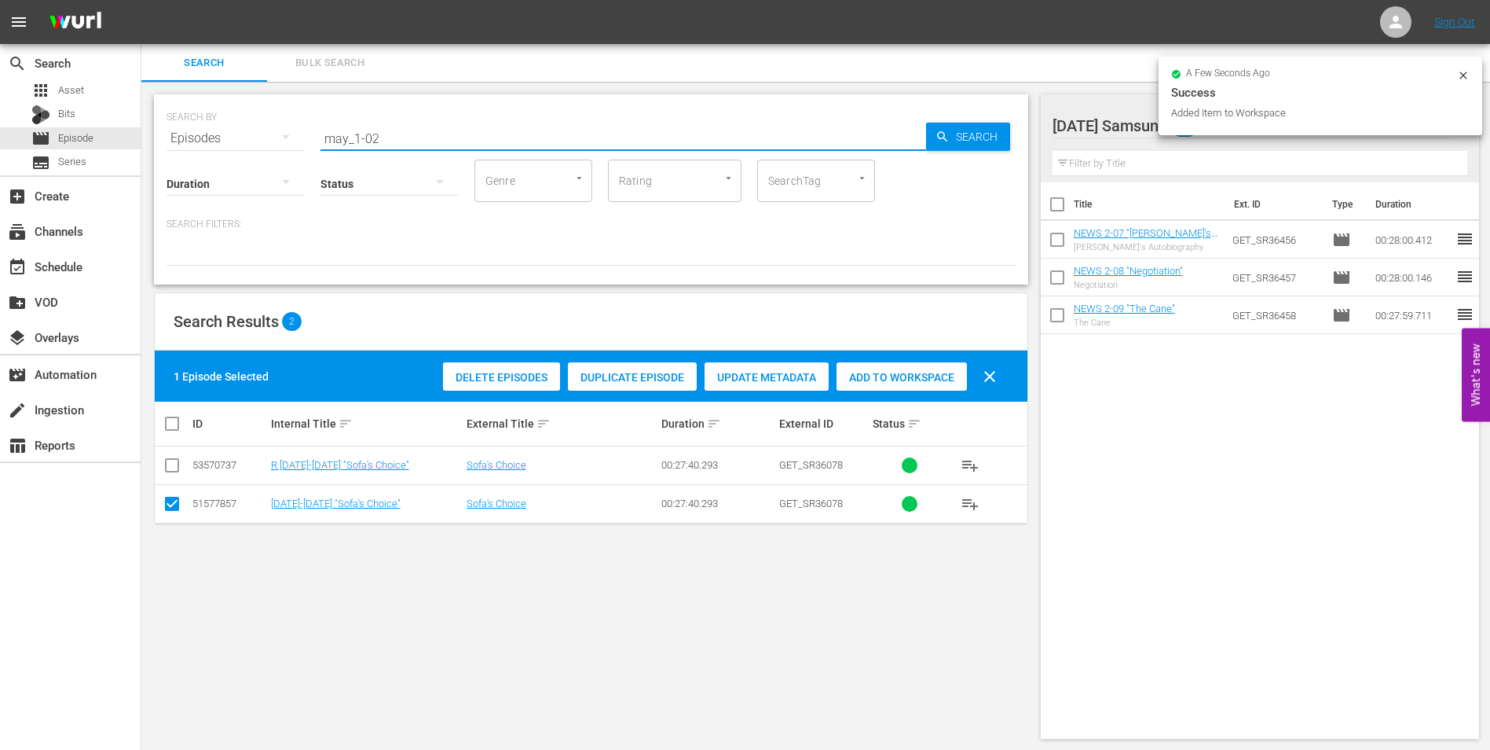
drag, startPoint x: 368, startPoint y: 136, endPoint x: 429, endPoint y: 137, distance: 60.5
click at [429, 137] on input "may_1-02" at bounding box center [624, 138] width 606 height 38
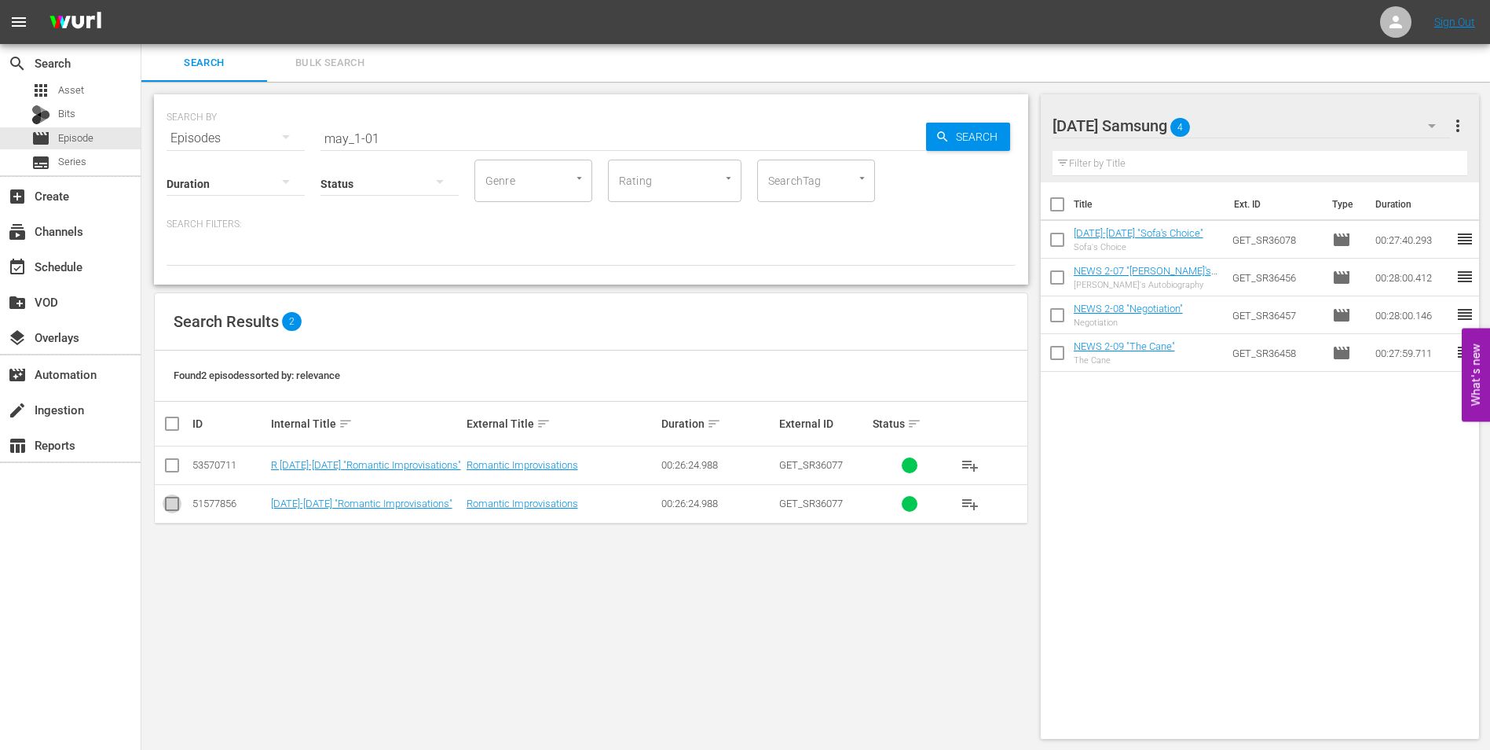
click at [167, 508] on input "checkbox" at bounding box center [172, 506] width 19 height 19
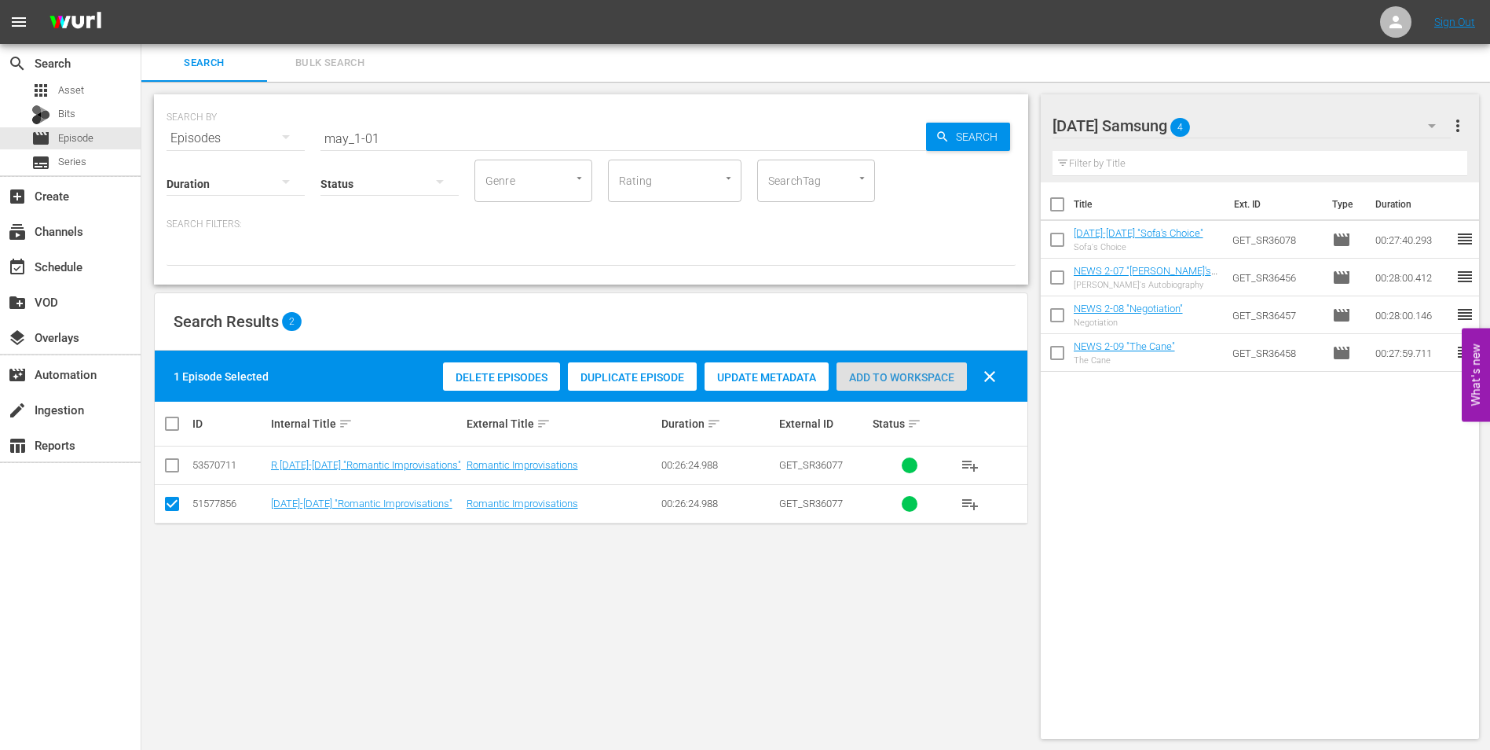
drag, startPoint x: 912, startPoint y: 382, endPoint x: 1010, endPoint y: 314, distance: 119.2
click at [918, 378] on span "Add to Workspace" at bounding box center [902, 377] width 130 height 13
click at [1261, 112] on div "[DATE] Samsung 5" at bounding box center [1252, 126] width 399 height 44
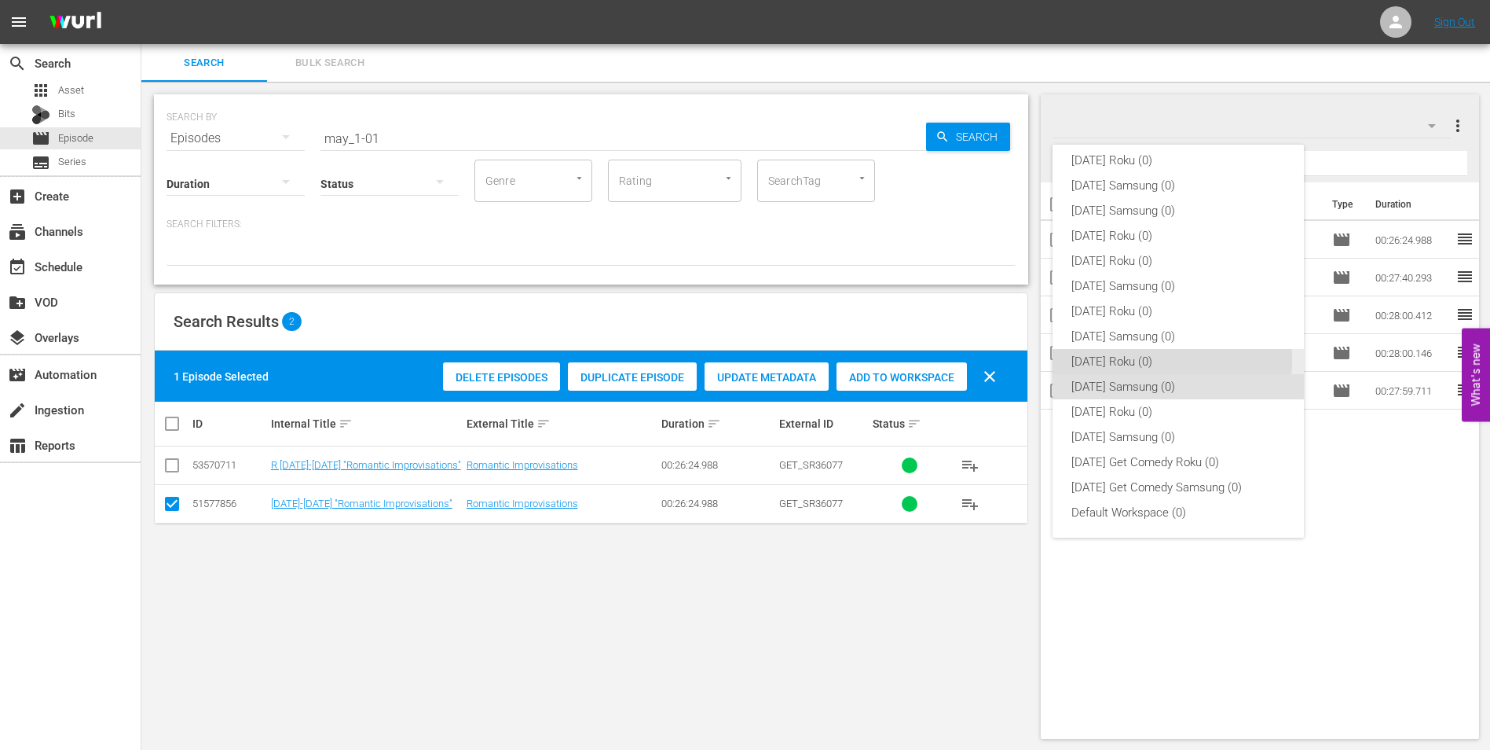
click at [1113, 360] on div "[DATE] Roku (0)" at bounding box center [1179, 361] width 214 height 25
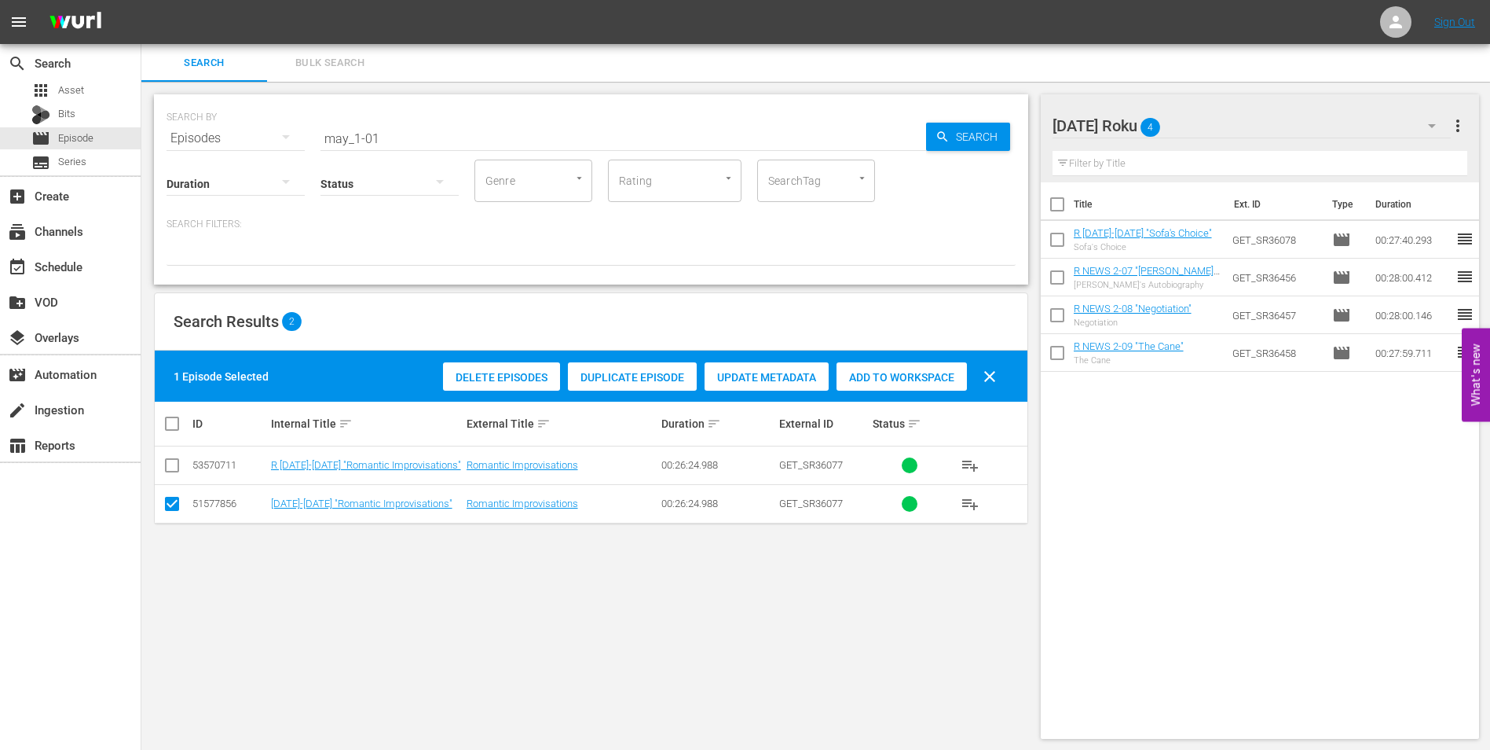
drag, startPoint x: 176, startPoint y: 500, endPoint x: 174, endPoint y: 486, distance: 13.4
click at [176, 499] on input "checkbox" at bounding box center [172, 506] width 19 height 19
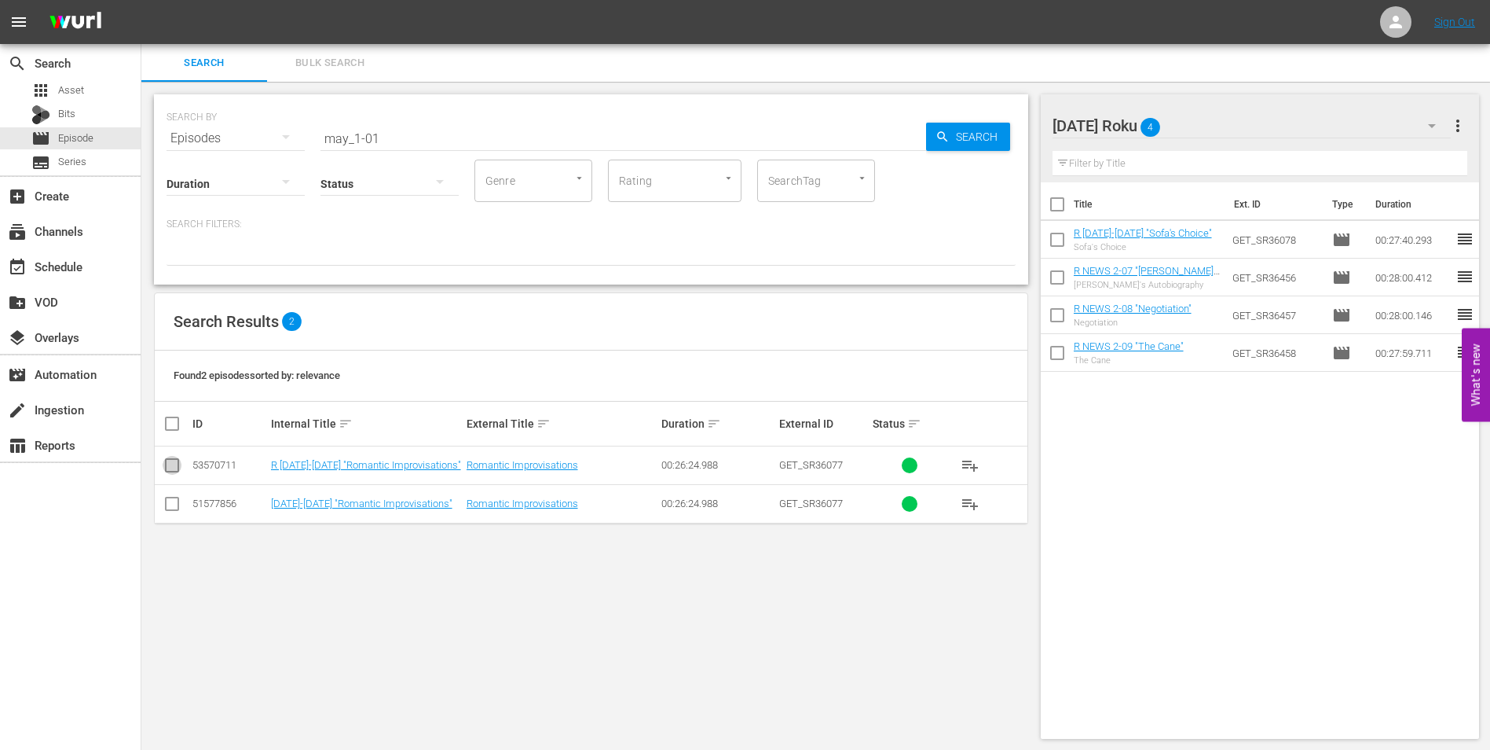
click at [170, 467] on input "checkbox" at bounding box center [172, 468] width 19 height 19
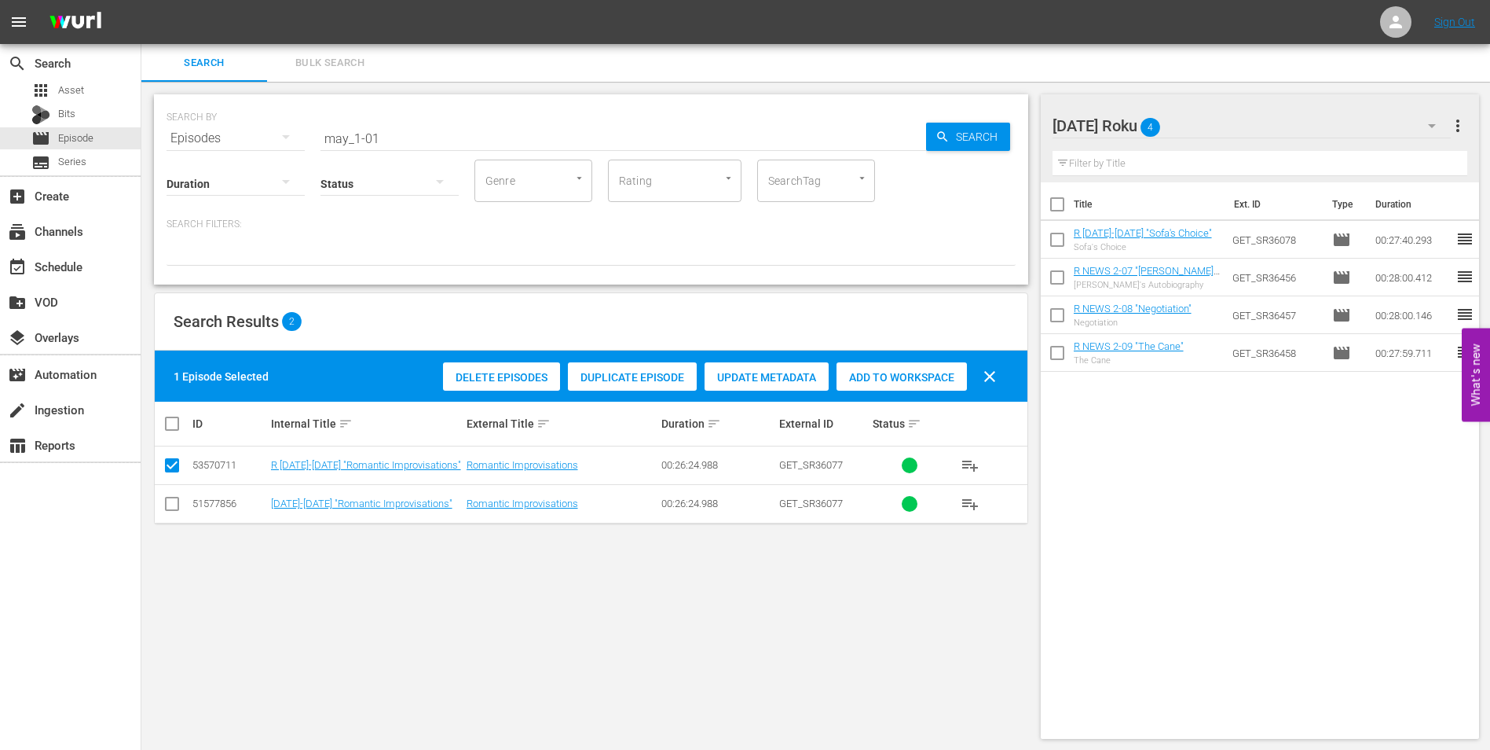
click at [887, 372] on span "Add to Workspace" at bounding box center [902, 377] width 130 height 13
drag, startPoint x: 434, startPoint y: 141, endPoint x: 206, endPoint y: 134, distance: 228.0
click at [208, 134] on div "SEARCH BY Search By Episodes Search ID, Title, Description, Keywords, or Catego…" at bounding box center [591, 129] width 849 height 57
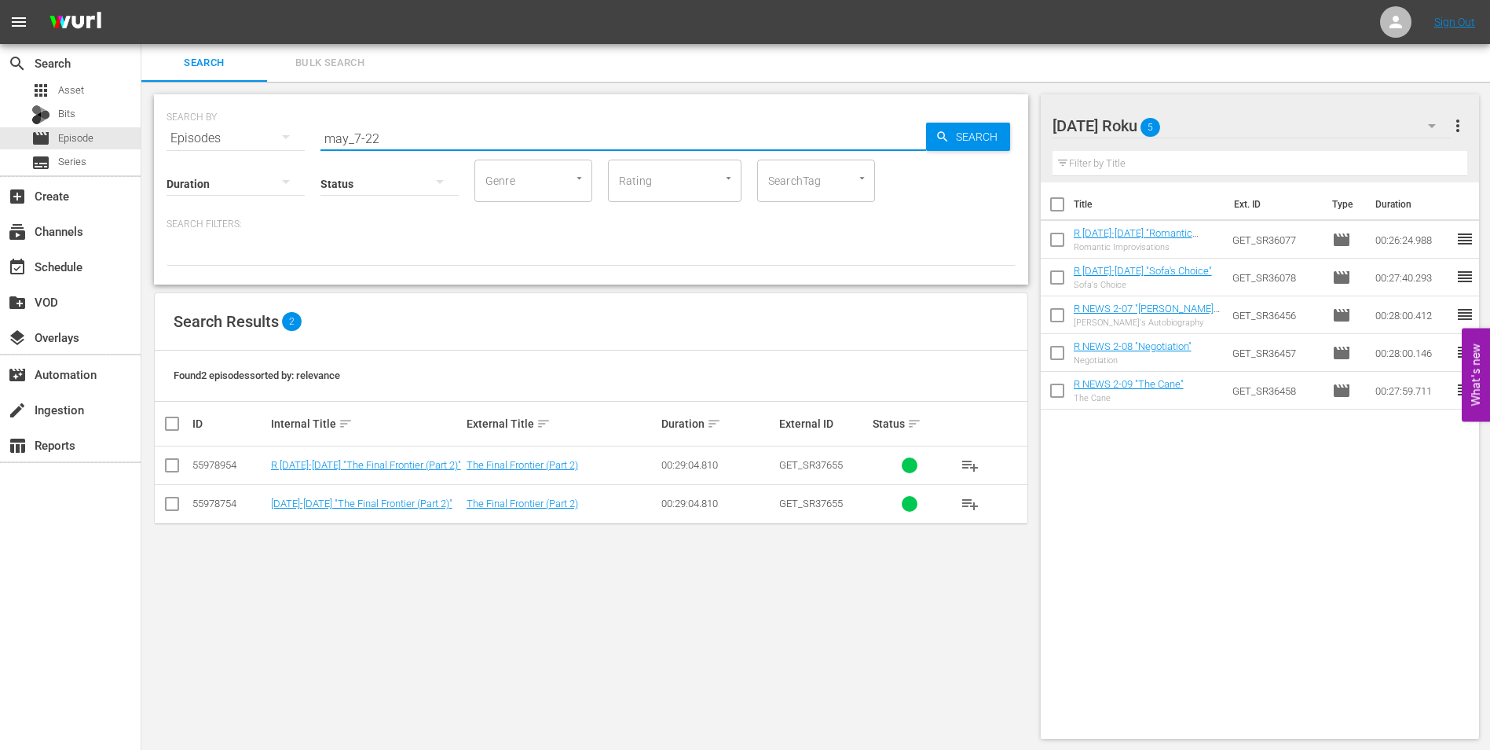
click at [172, 465] on input "checkbox" at bounding box center [172, 468] width 19 height 19
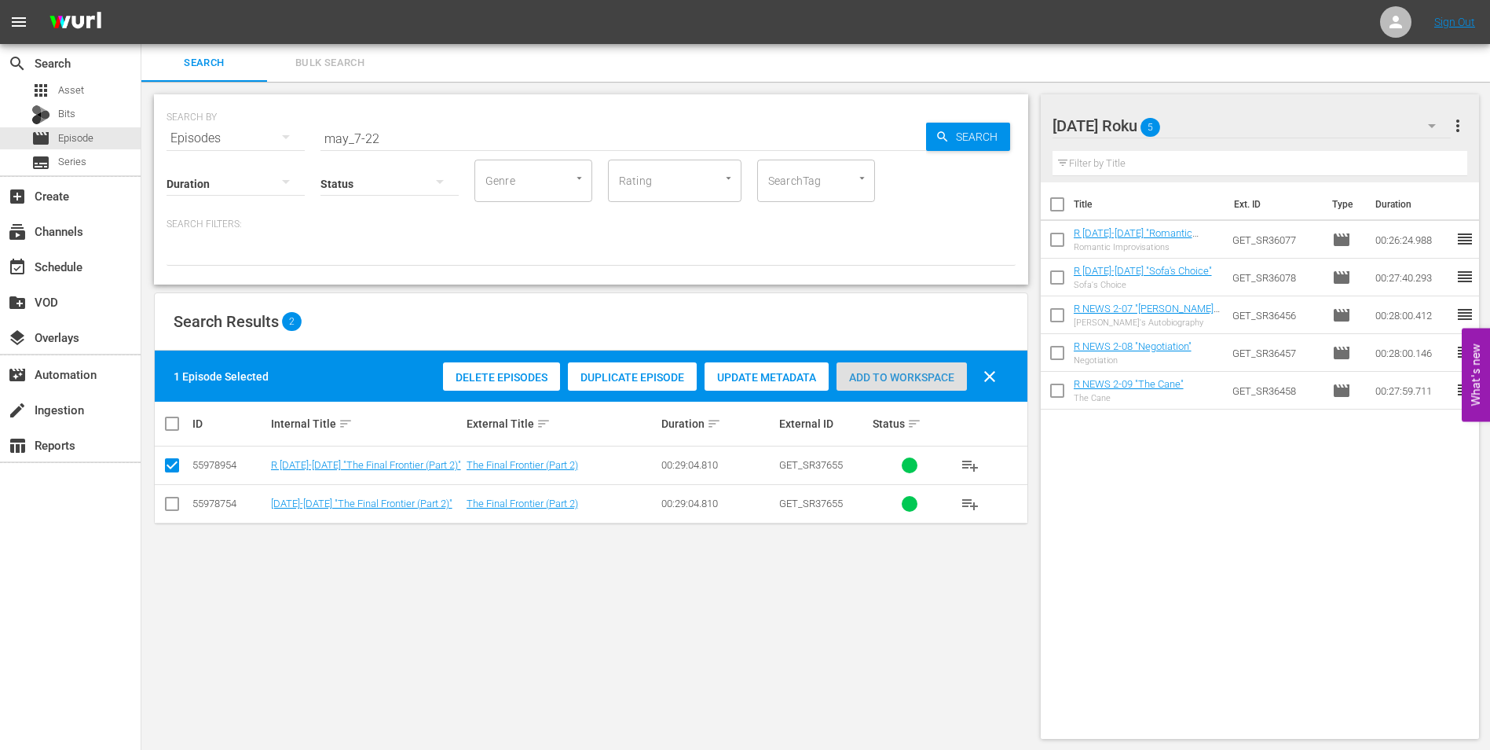
click at [900, 367] on div "Add to Workspace" at bounding box center [902, 377] width 130 height 30
click at [1256, 119] on div "[DATE] Roku 6" at bounding box center [1252, 126] width 399 height 44
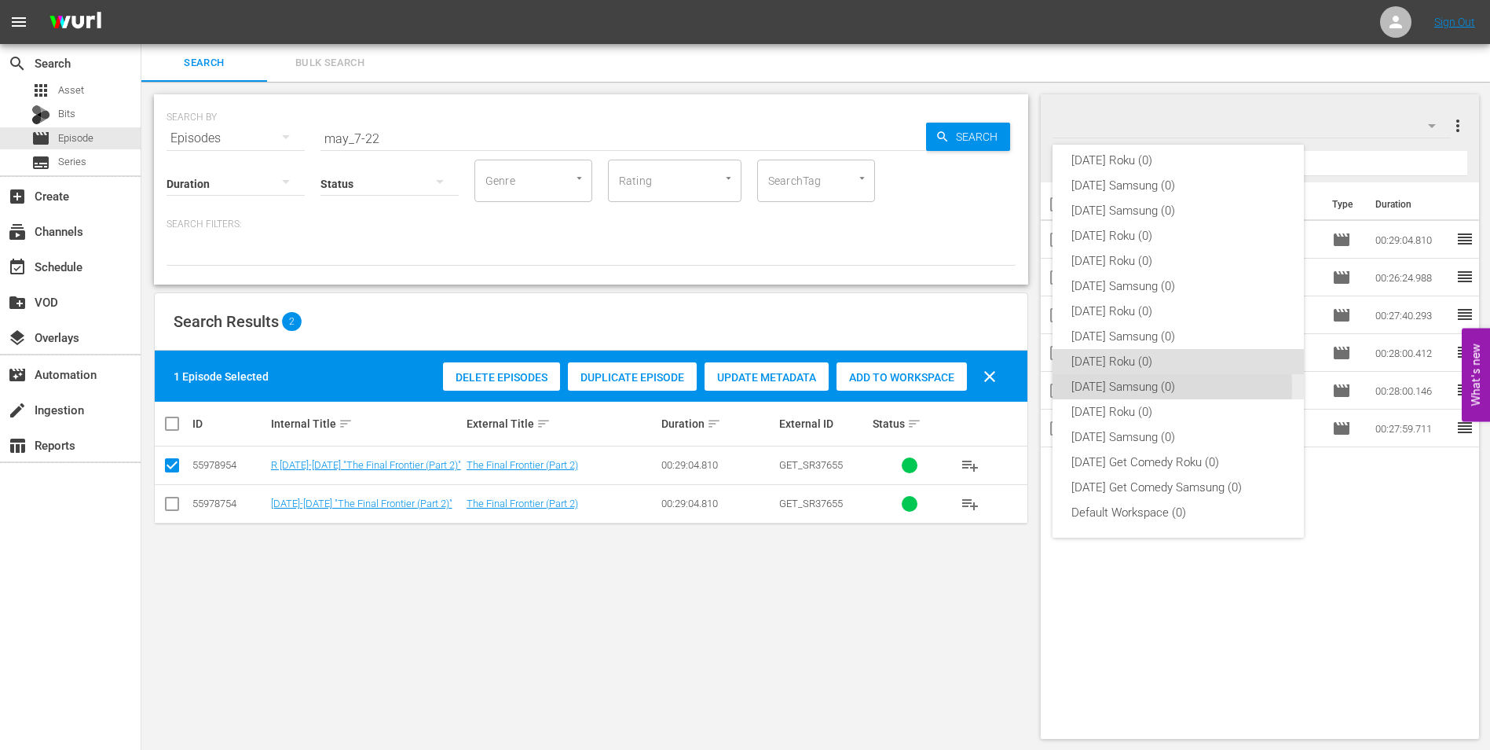
click at [1086, 387] on div "[DATE] Samsung (0)" at bounding box center [1179, 386] width 214 height 25
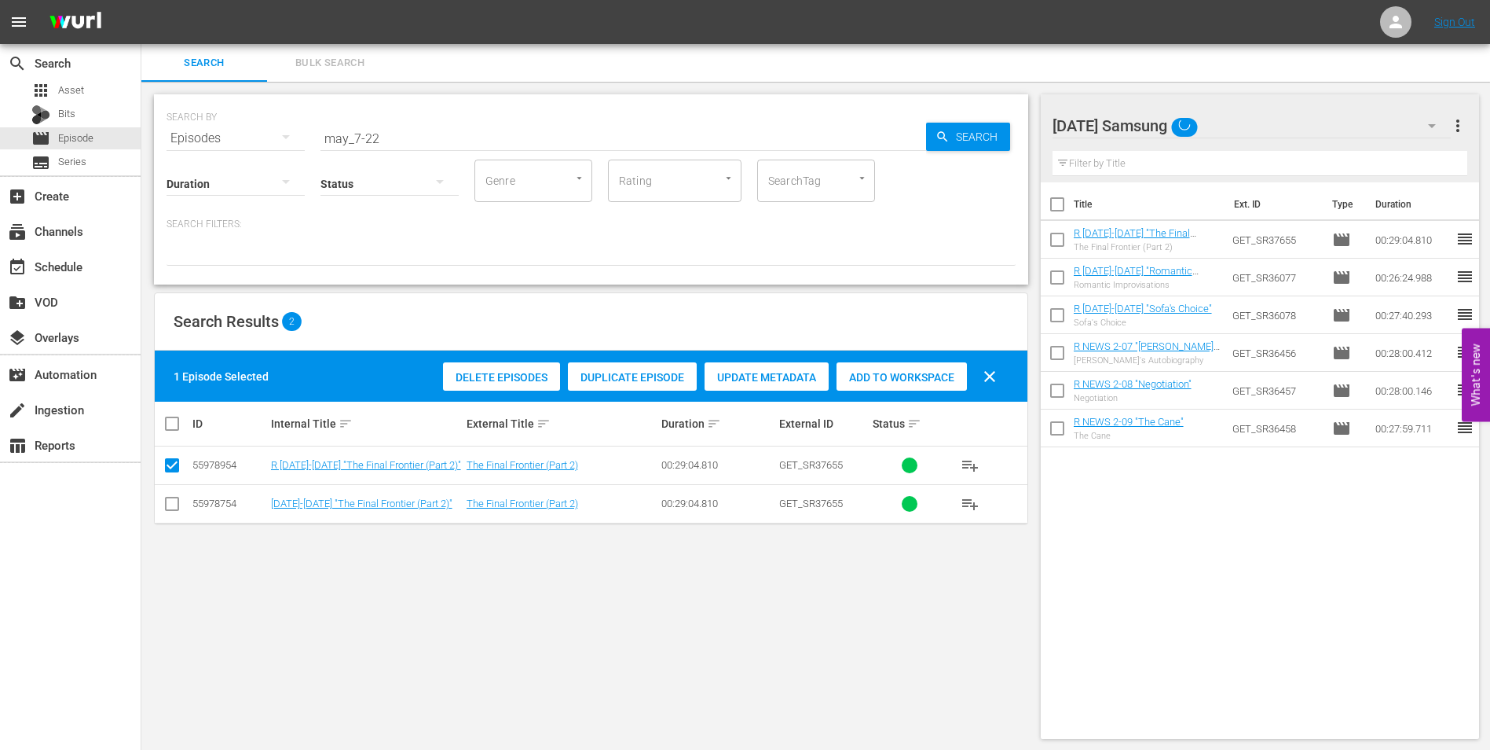
click at [172, 503] on input "checkbox" at bounding box center [172, 506] width 19 height 19
click at [169, 467] on input "checkbox" at bounding box center [172, 468] width 19 height 19
click at [902, 371] on span "Add to Workspace" at bounding box center [902, 377] width 130 height 13
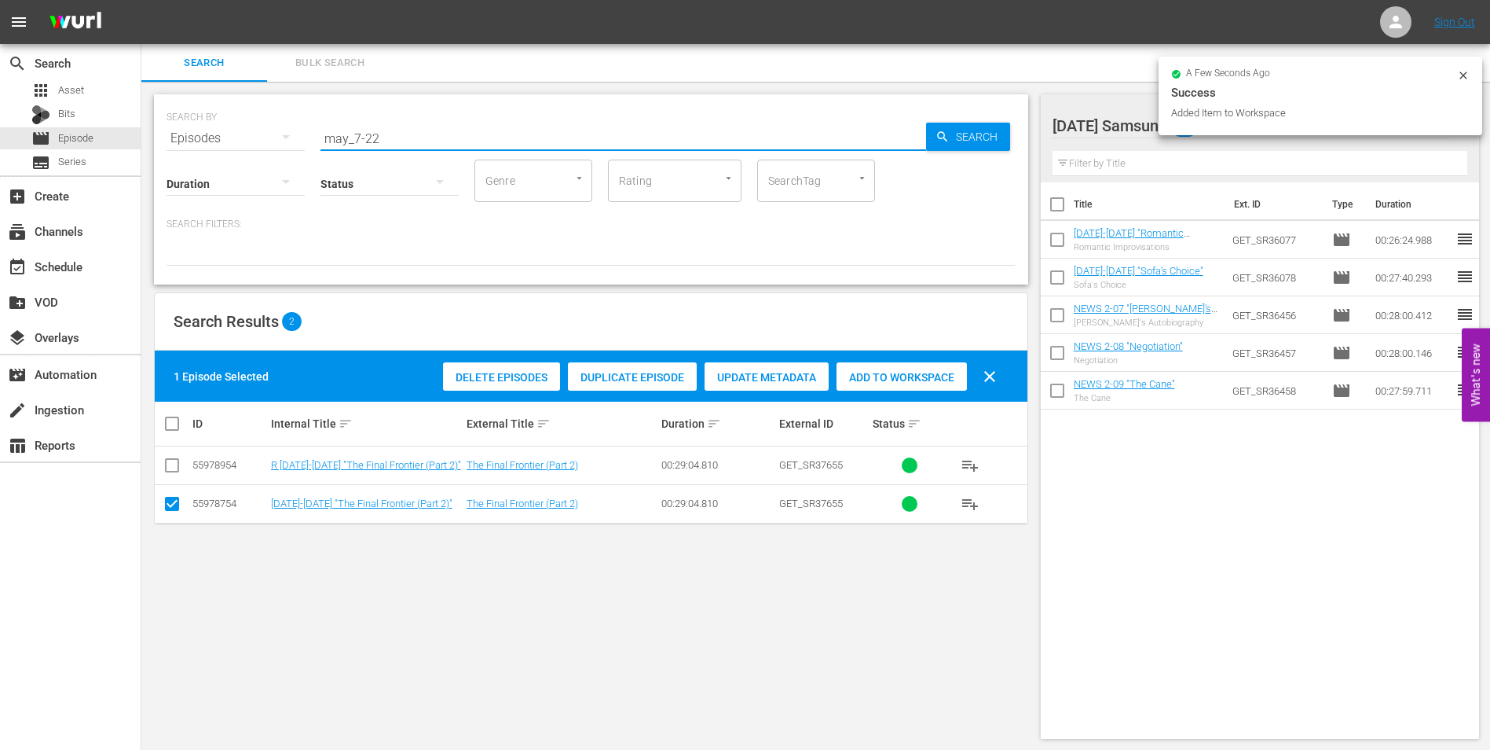
click at [374, 139] on input "may_7-22" at bounding box center [624, 138] width 606 height 38
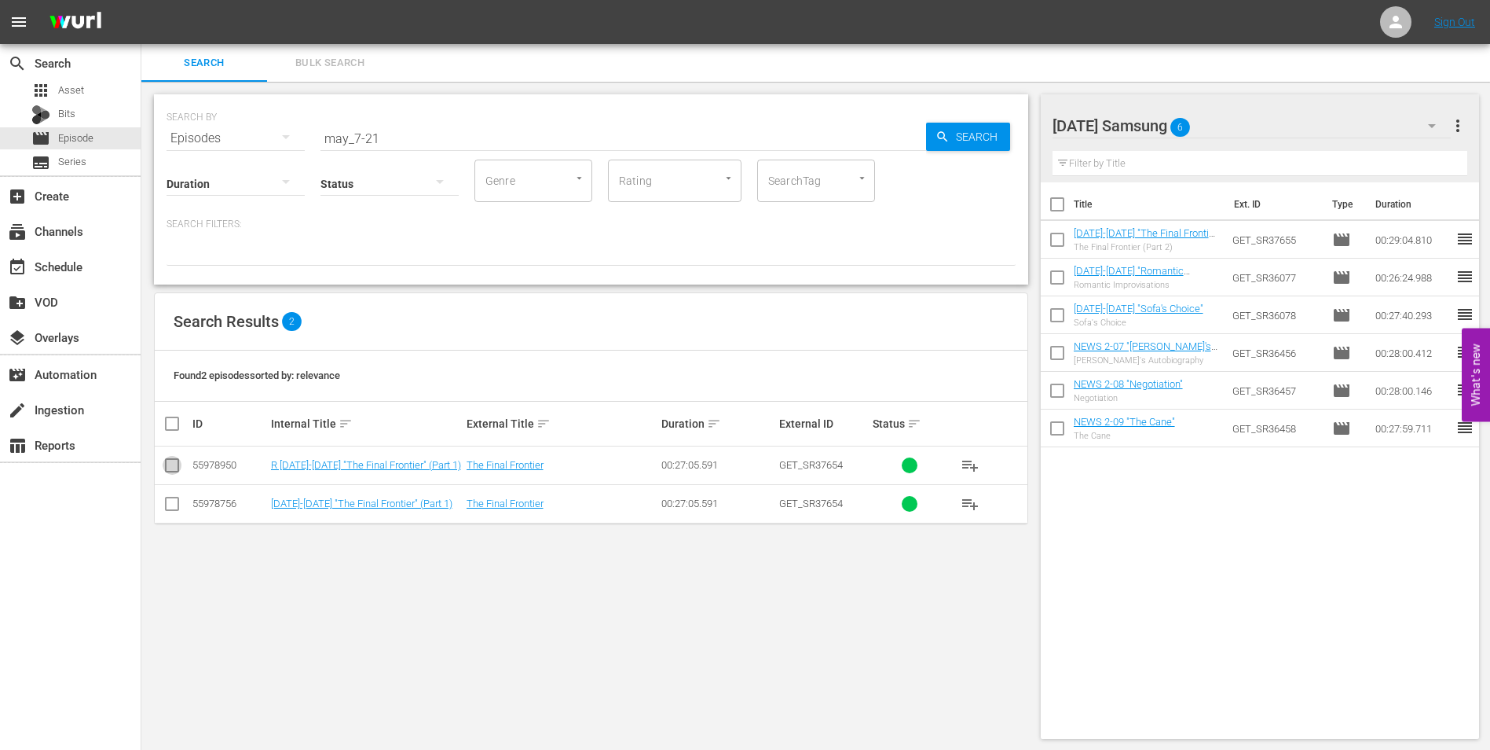
click at [171, 472] on input "checkbox" at bounding box center [172, 468] width 19 height 19
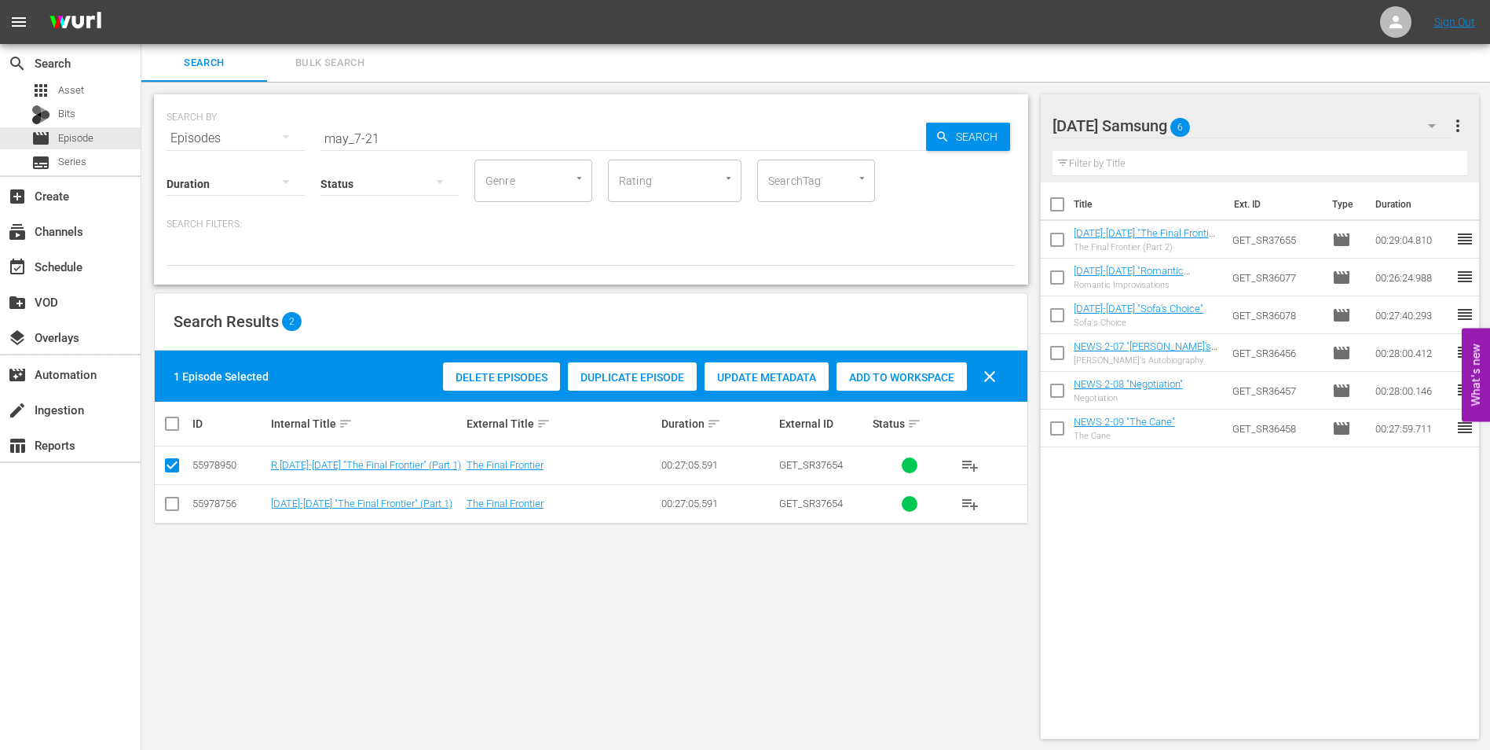
click at [172, 470] on input "checkbox" at bounding box center [172, 468] width 19 height 19
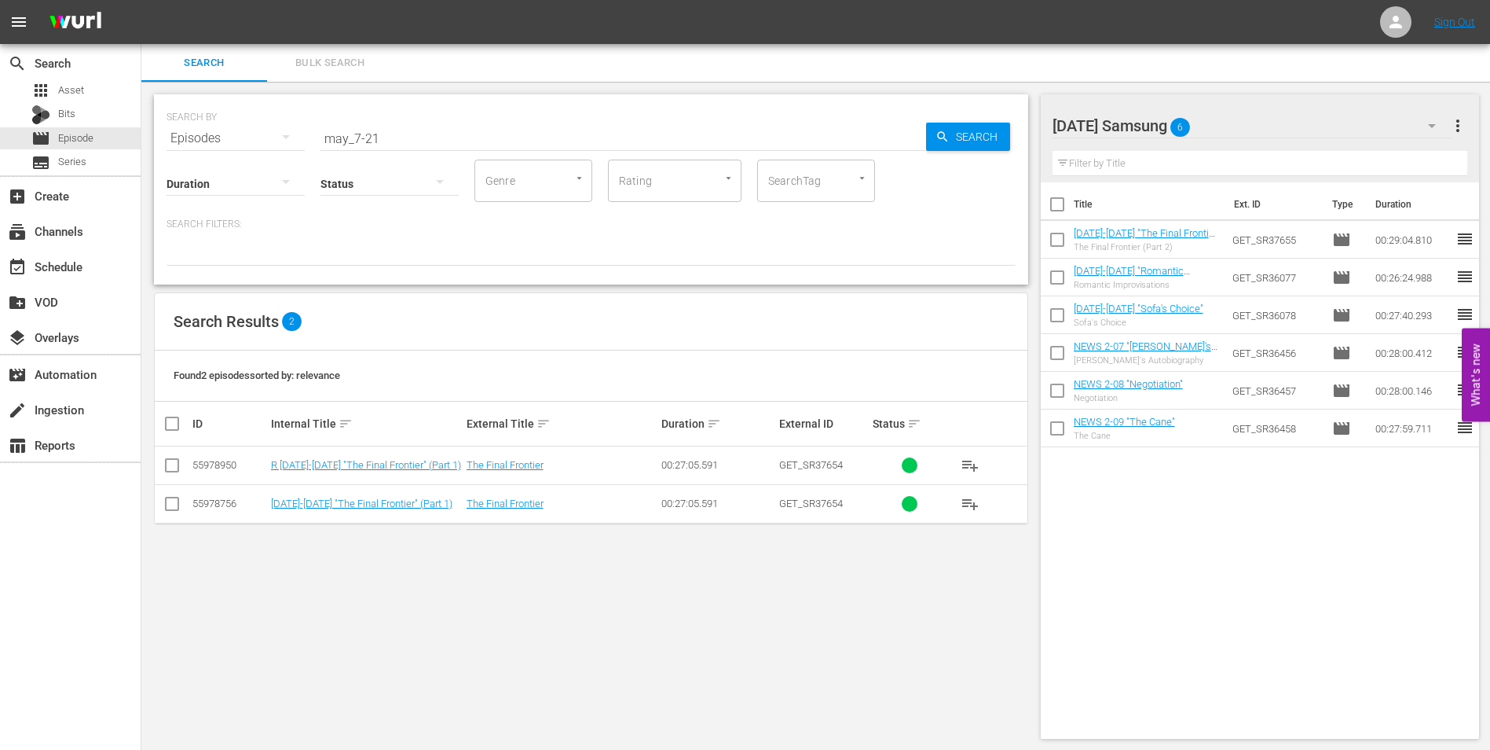
click at [170, 517] on td at bounding box center [172, 503] width 35 height 38
click at [171, 509] on input "checkbox" at bounding box center [172, 506] width 19 height 19
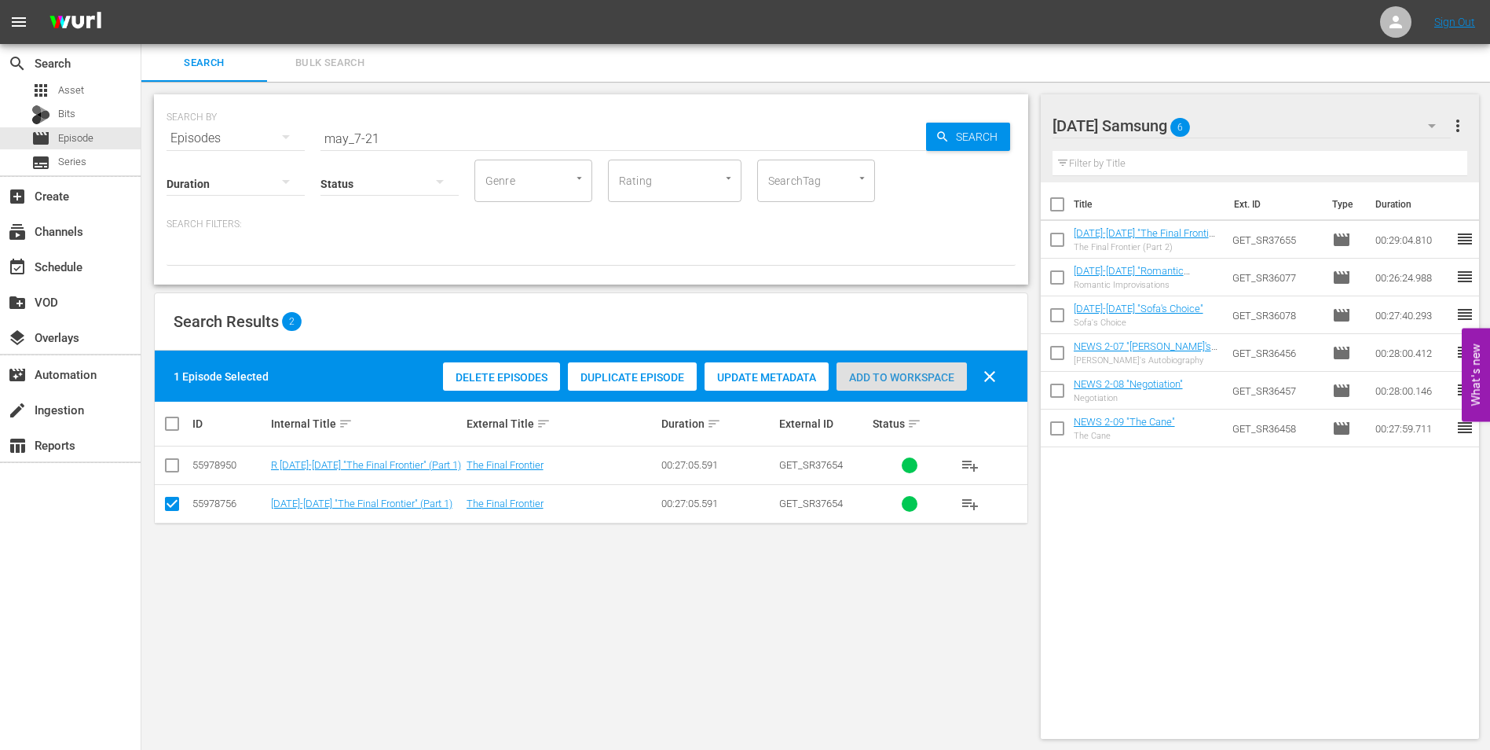
click at [954, 372] on span "Add to Workspace" at bounding box center [902, 377] width 130 height 13
click at [1259, 129] on div "[DATE] Samsung 7" at bounding box center [1252, 126] width 399 height 44
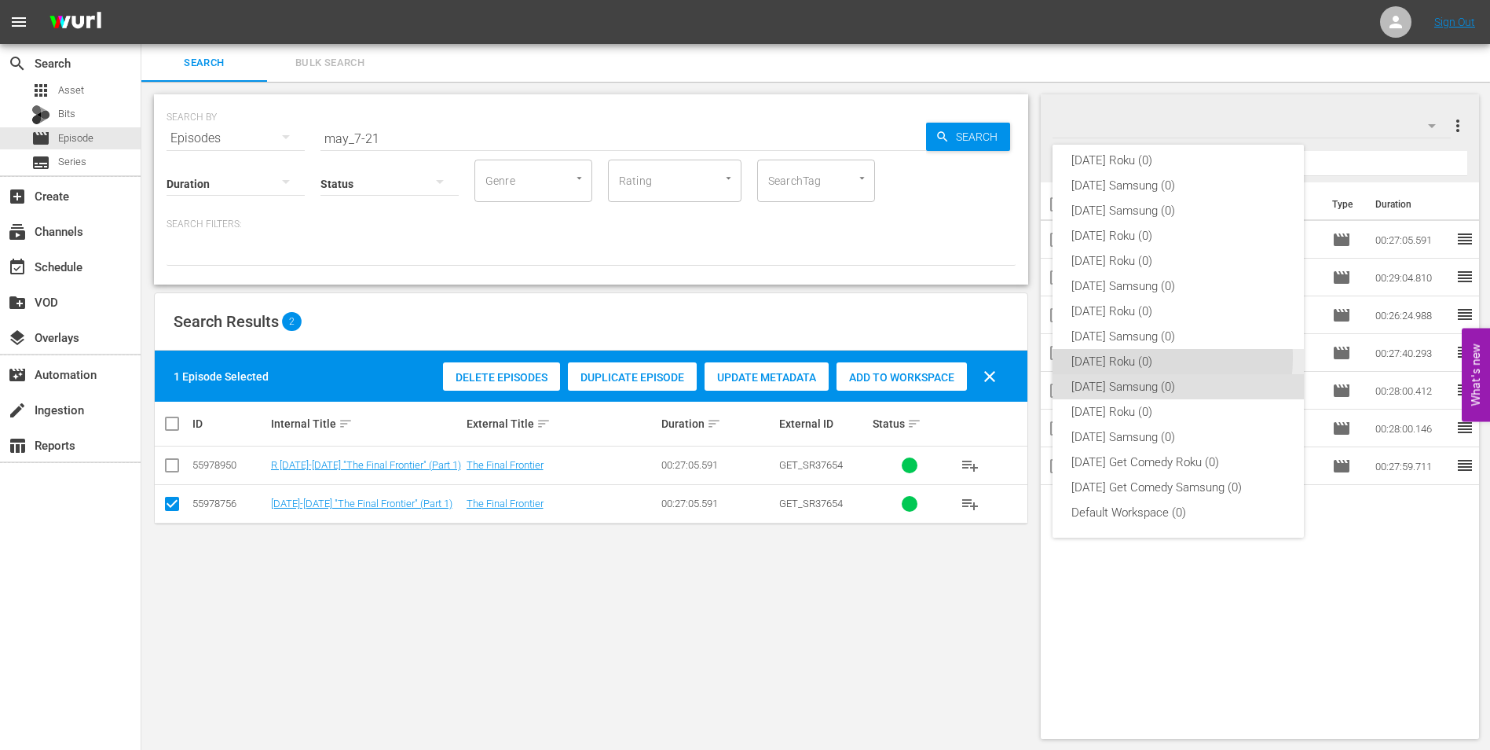
drag, startPoint x: 1139, startPoint y: 357, endPoint x: 741, endPoint y: 398, distance: 400.4
click at [1138, 357] on div "[DATE] Roku (0)" at bounding box center [1179, 361] width 214 height 25
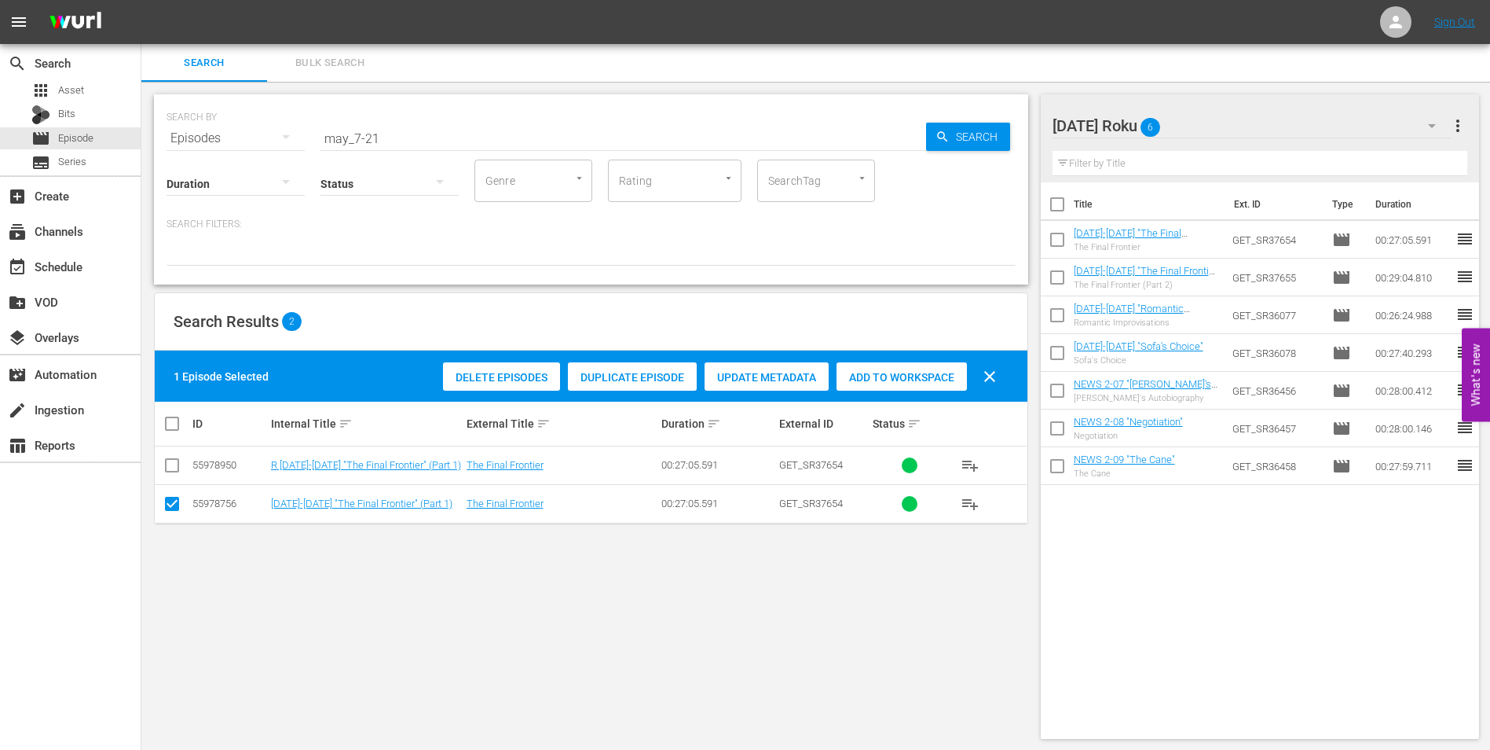
drag, startPoint x: 173, startPoint y: 502, endPoint x: 172, endPoint y: 489, distance: 12.6
click at [173, 499] on input "checkbox" at bounding box center [172, 506] width 19 height 19
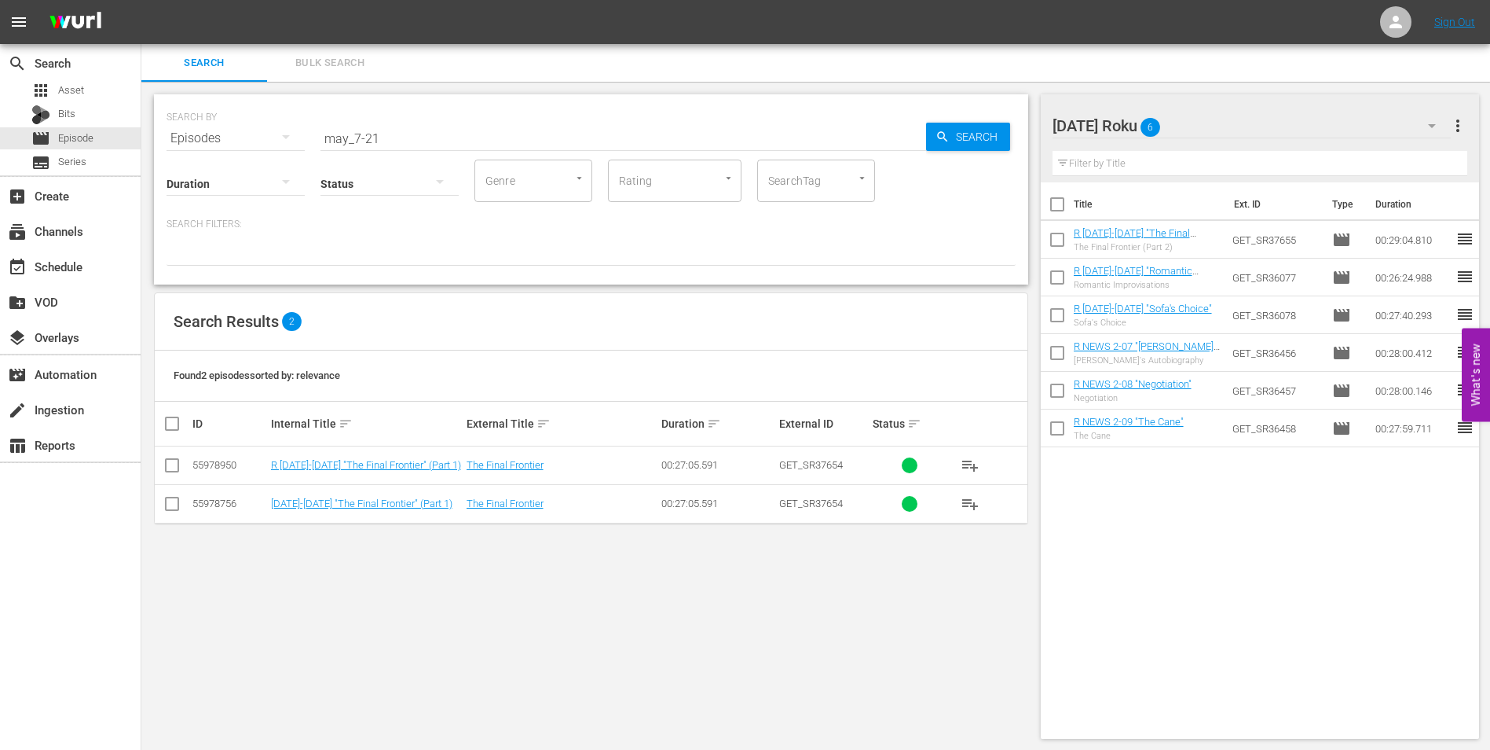
click at [168, 468] on input "checkbox" at bounding box center [172, 468] width 19 height 19
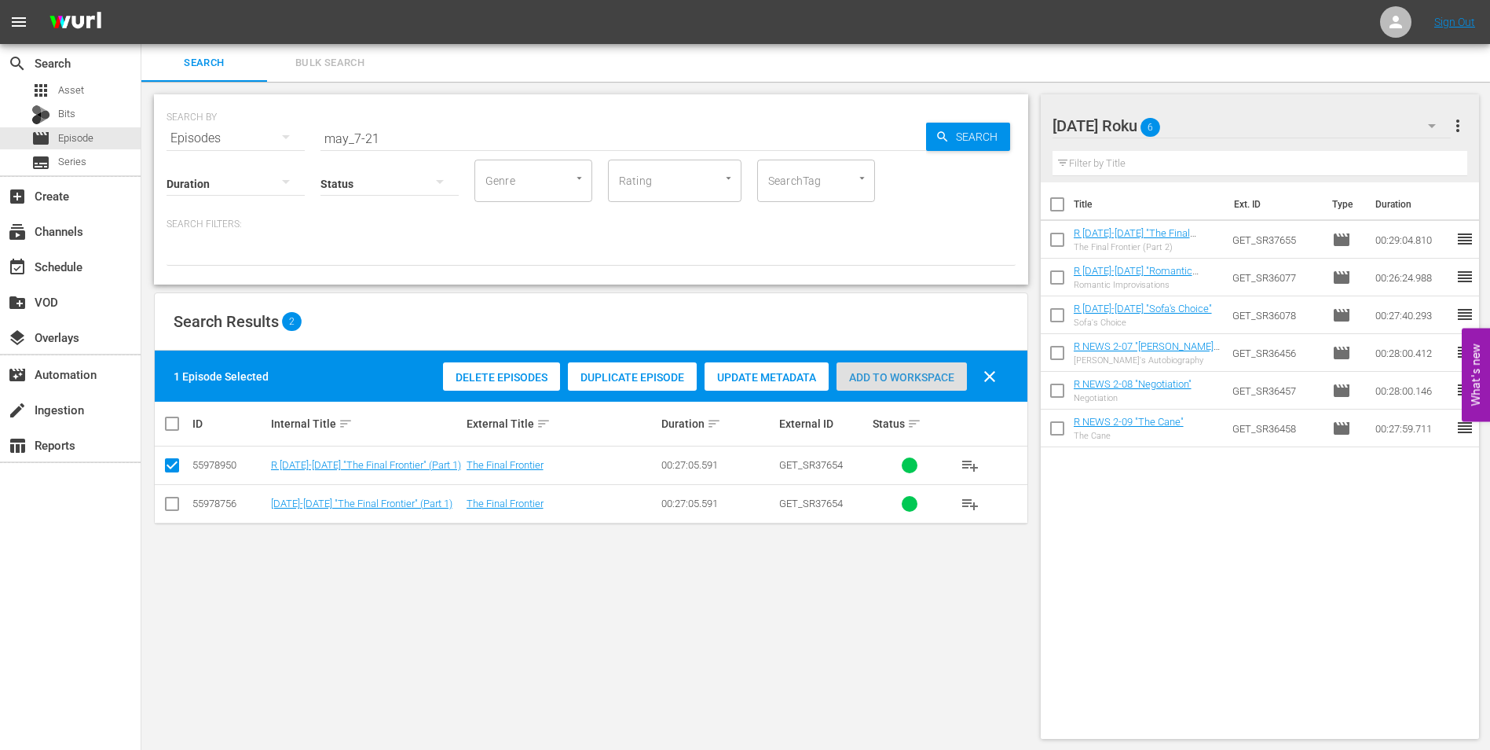
click at [912, 379] on span "Add to Workspace" at bounding box center [902, 377] width 130 height 13
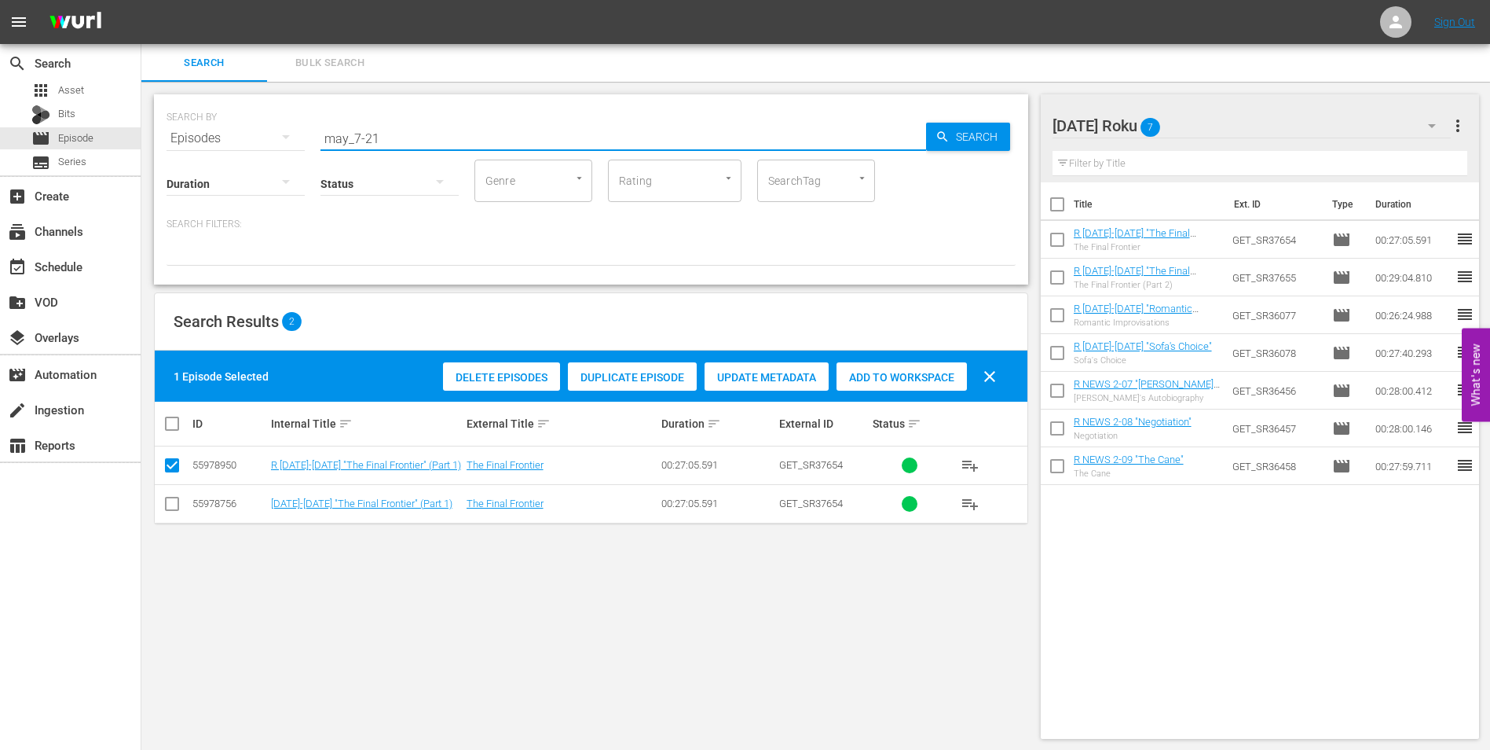
drag, startPoint x: 394, startPoint y: 131, endPoint x: 230, endPoint y: 150, distance: 164.5
click at [237, 150] on div "SEARCH BY Search By Episodes Search ID, Title, Description, Keywords, or Catego…" at bounding box center [591, 189] width 874 height 190
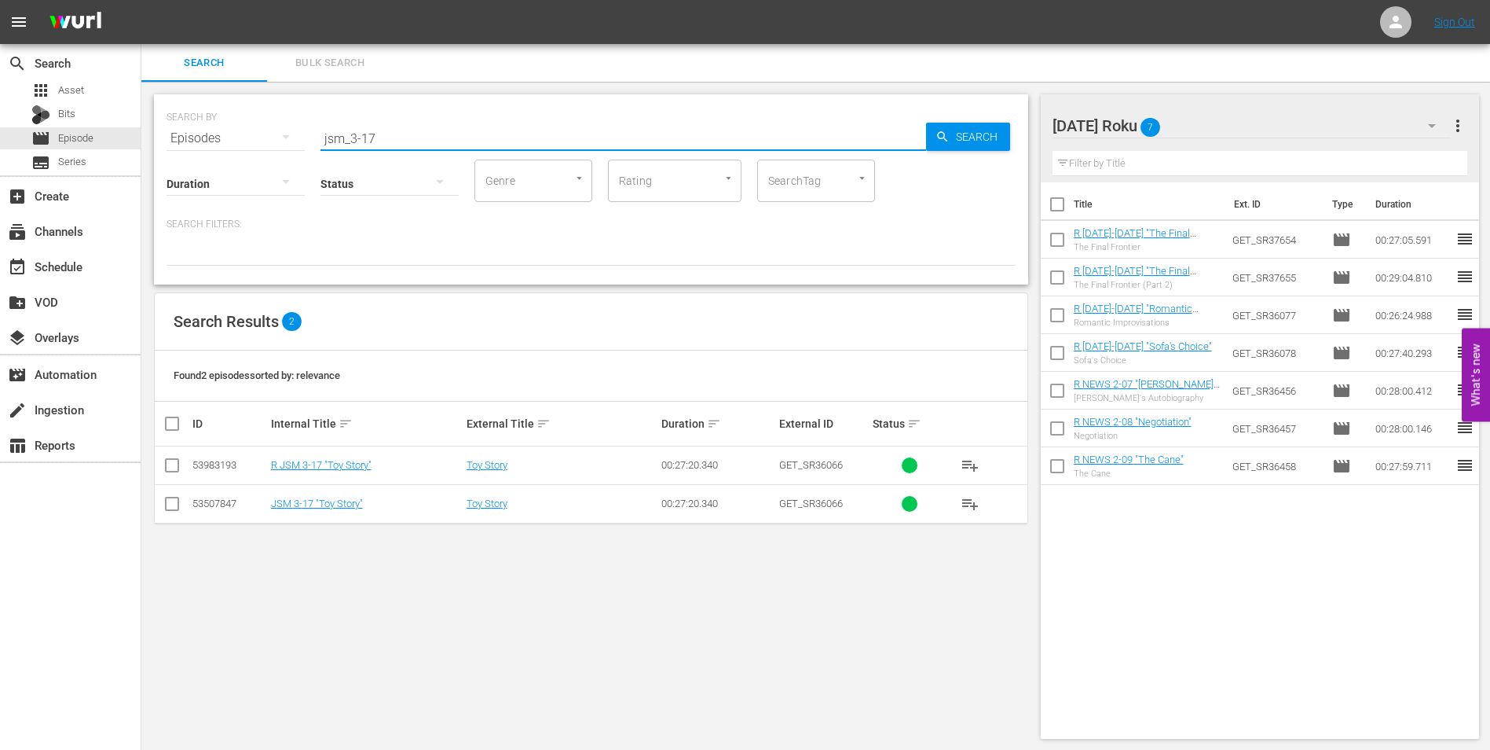
click at [172, 464] on input "checkbox" at bounding box center [172, 468] width 19 height 19
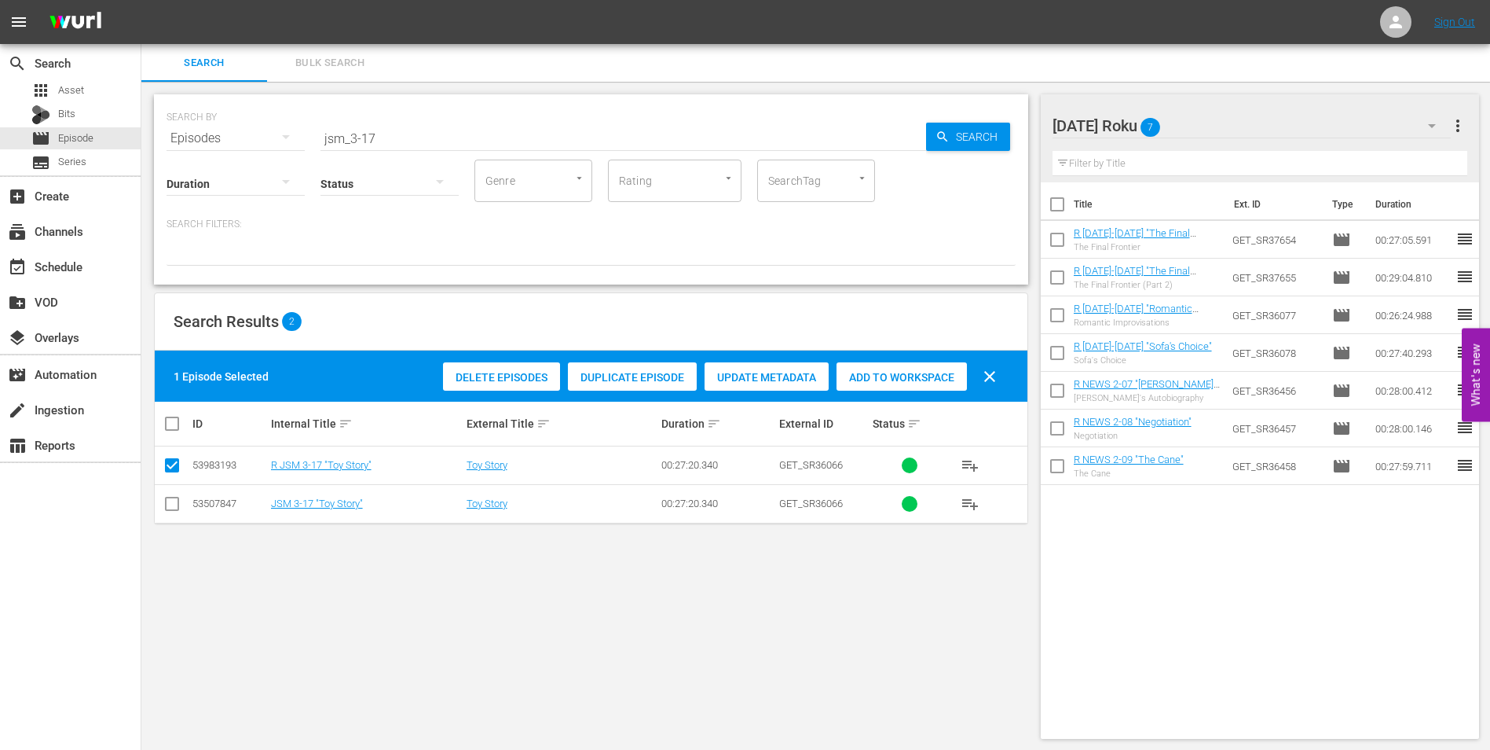
click at [871, 375] on span "Add to Workspace" at bounding box center [902, 377] width 130 height 13
click at [1230, 123] on div "[DATE] Roku 8" at bounding box center [1252, 126] width 399 height 44
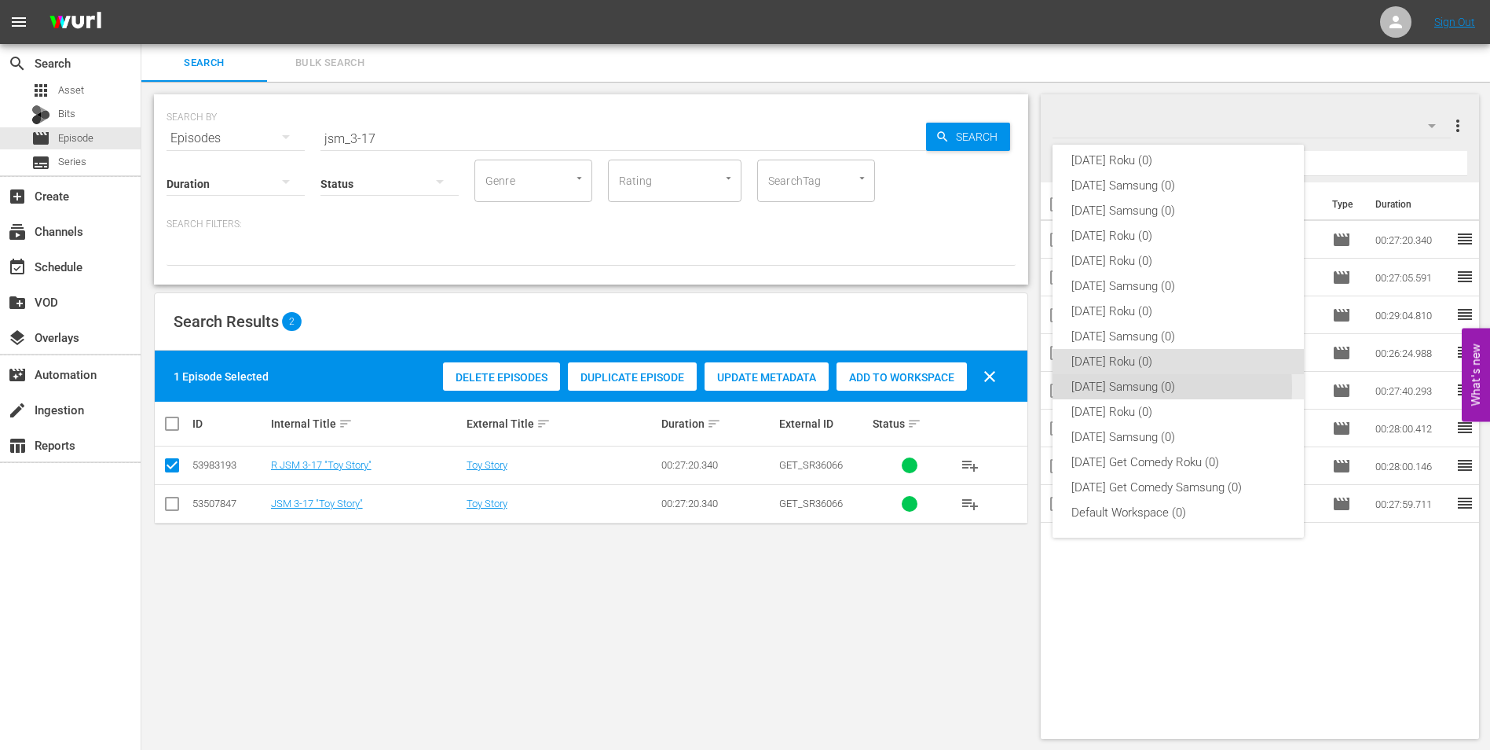
click at [1109, 387] on div "[DATE] Samsung (0)" at bounding box center [1179, 386] width 214 height 25
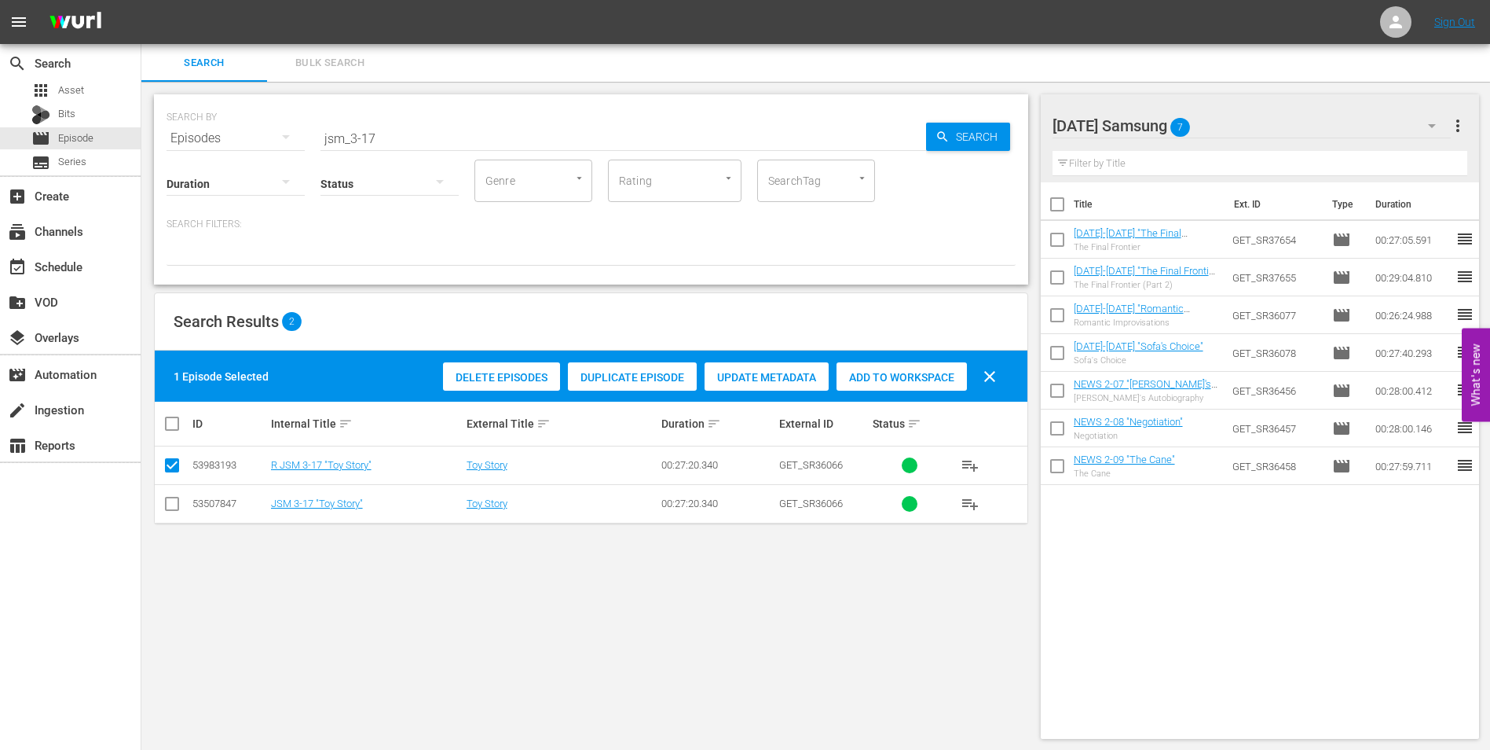
click at [177, 497] on input "checkbox" at bounding box center [172, 506] width 19 height 19
click at [170, 460] on input "checkbox" at bounding box center [172, 468] width 19 height 19
click at [871, 373] on span "Add to Workspace" at bounding box center [902, 377] width 130 height 13
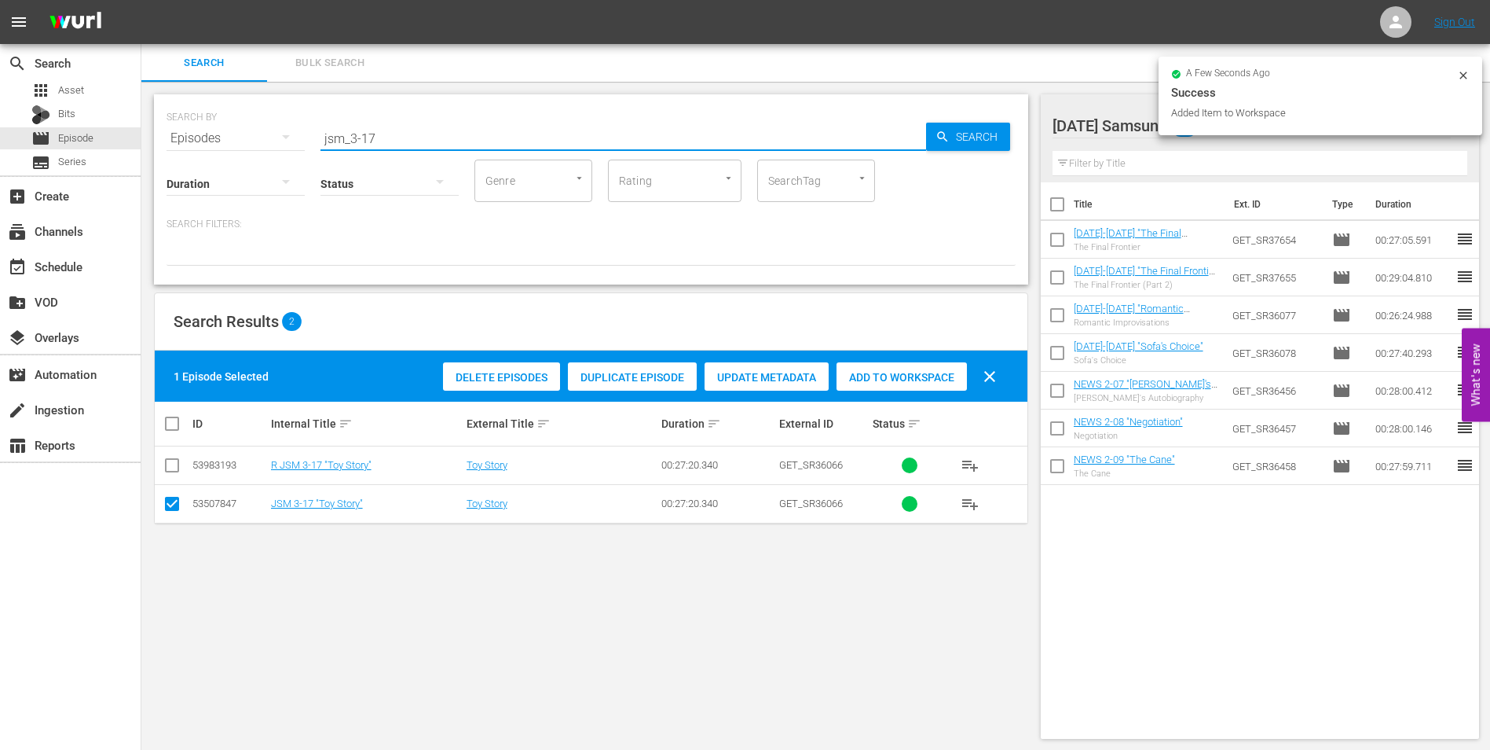
drag, startPoint x: 366, startPoint y: 139, endPoint x: 455, endPoint y: 152, distance: 89.7
click at [448, 151] on div "SEARCH BY Search By Episodes Search ID, Title, Description, Keywords, or Catego…" at bounding box center [591, 189] width 874 height 190
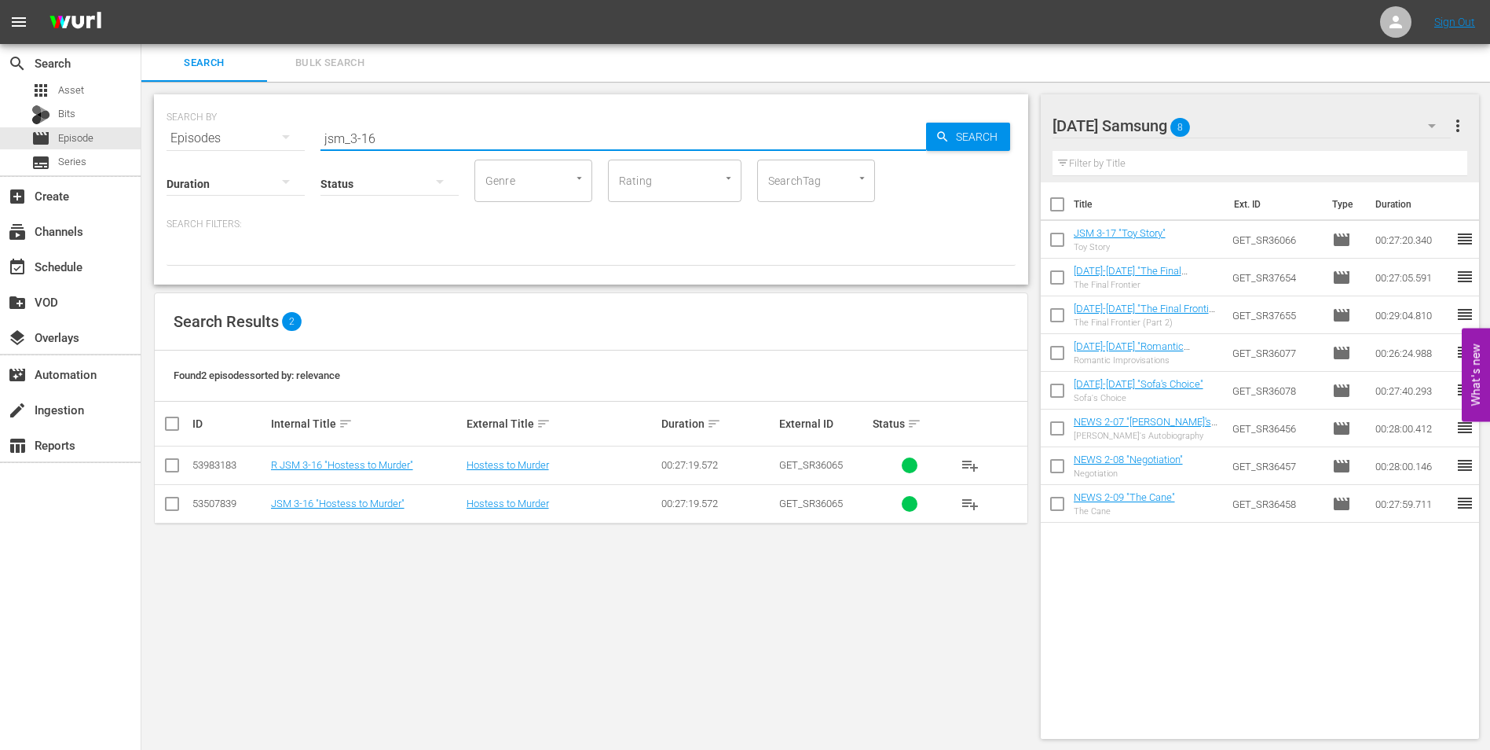
click at [175, 507] on input "checkbox" at bounding box center [172, 506] width 19 height 19
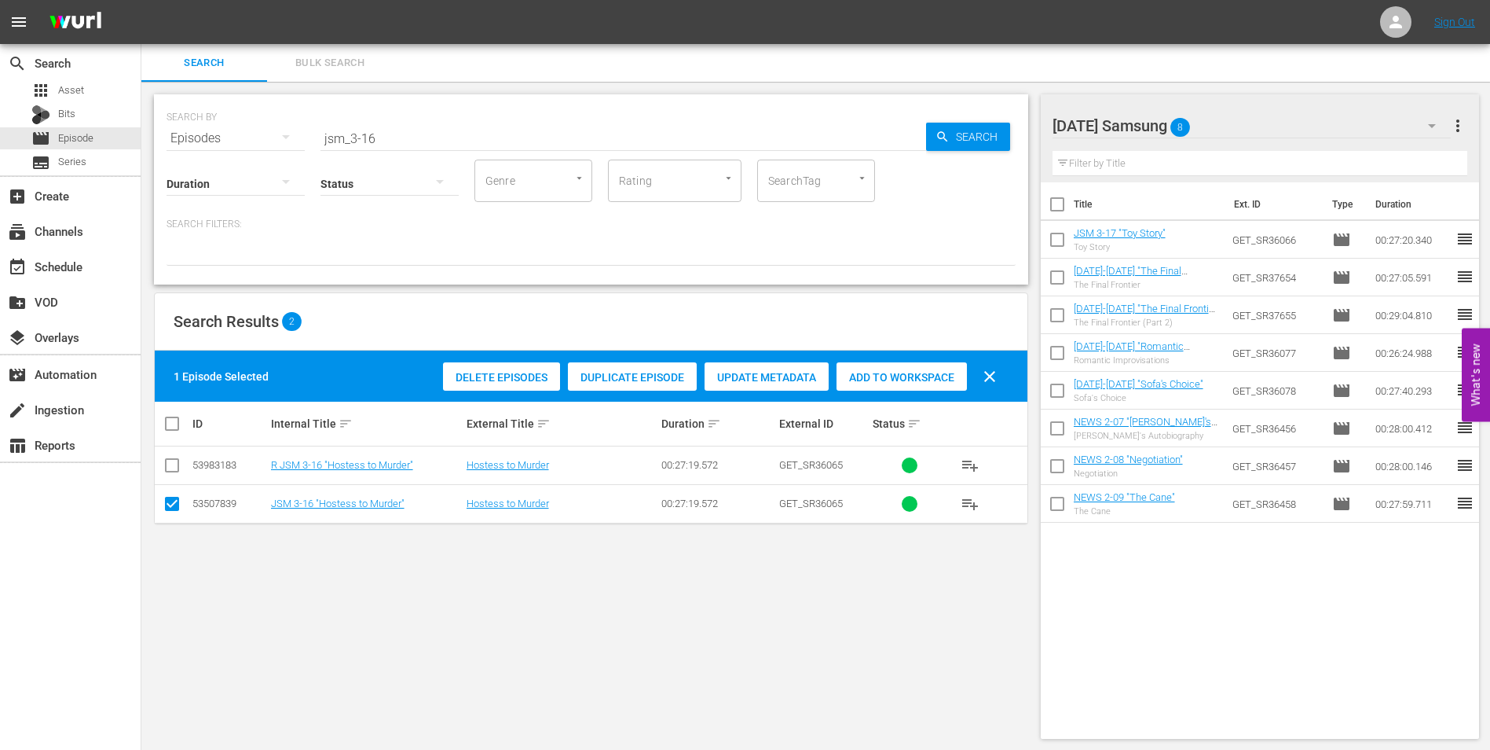
click at [887, 371] on span "Add to Workspace" at bounding box center [902, 377] width 130 height 13
click at [1271, 123] on div "[DATE] Samsung 9" at bounding box center [1252, 126] width 399 height 44
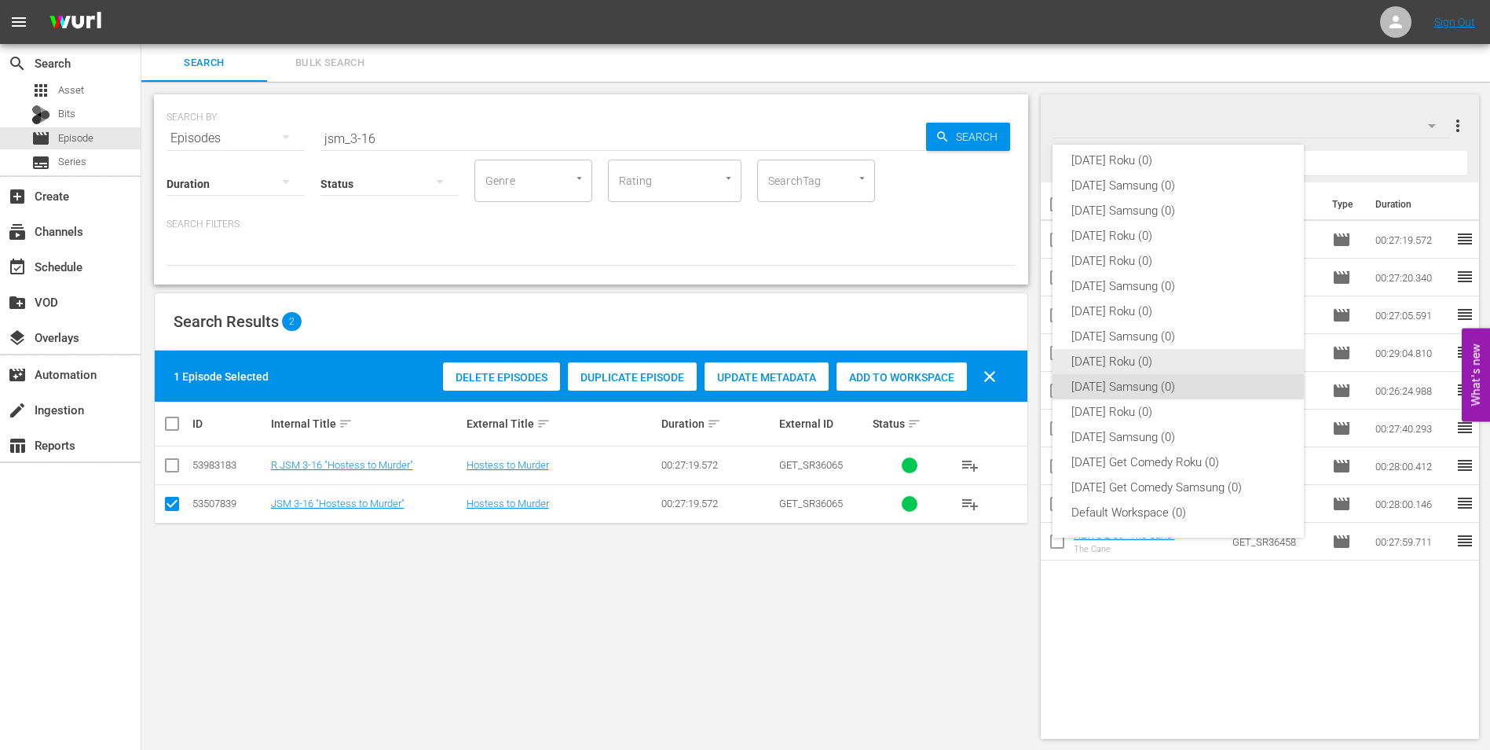
click at [1112, 366] on div "[DATE] Roku (0)" at bounding box center [1179, 361] width 214 height 25
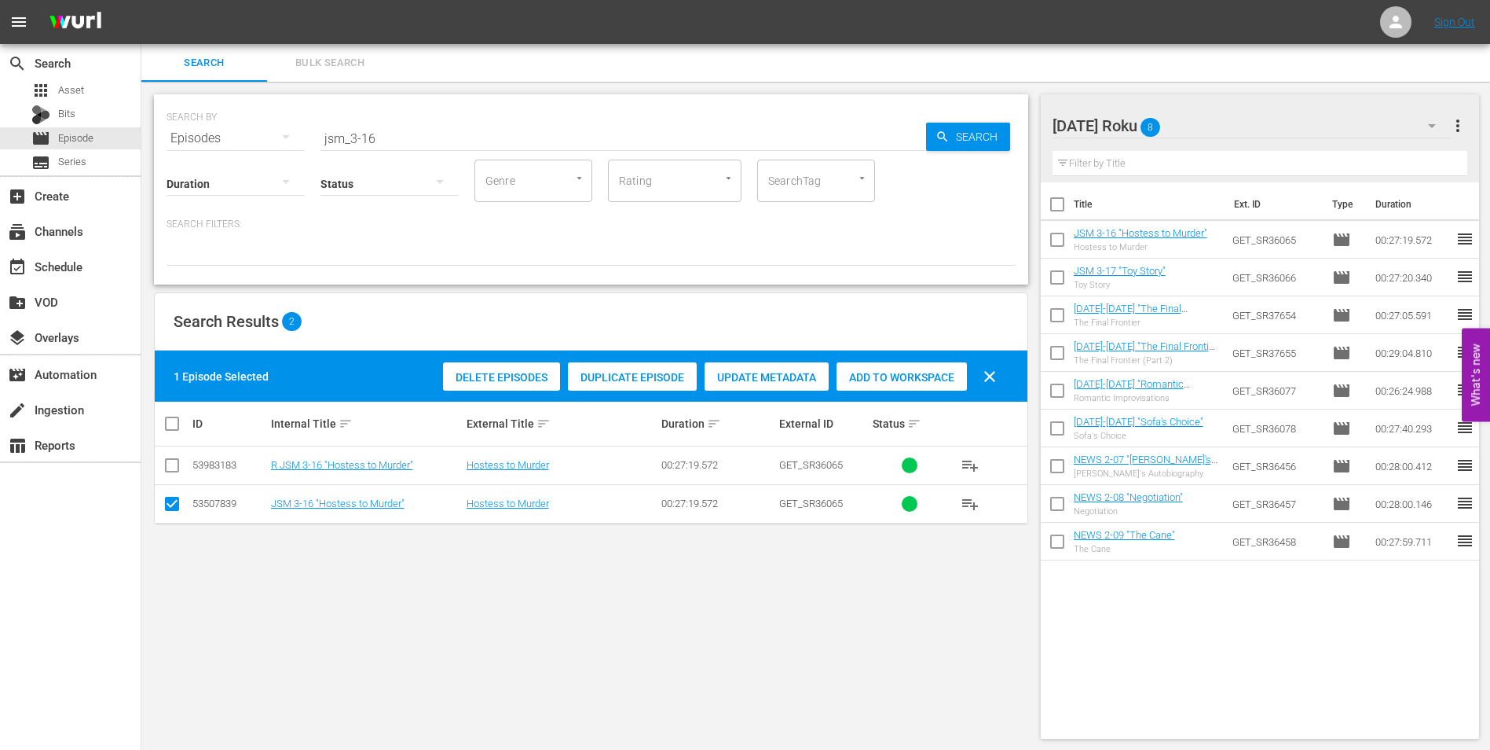
drag, startPoint x: 175, startPoint y: 504, endPoint x: 169, endPoint y: 480, distance: 24.4
click at [174, 503] on input "checkbox" at bounding box center [172, 506] width 19 height 19
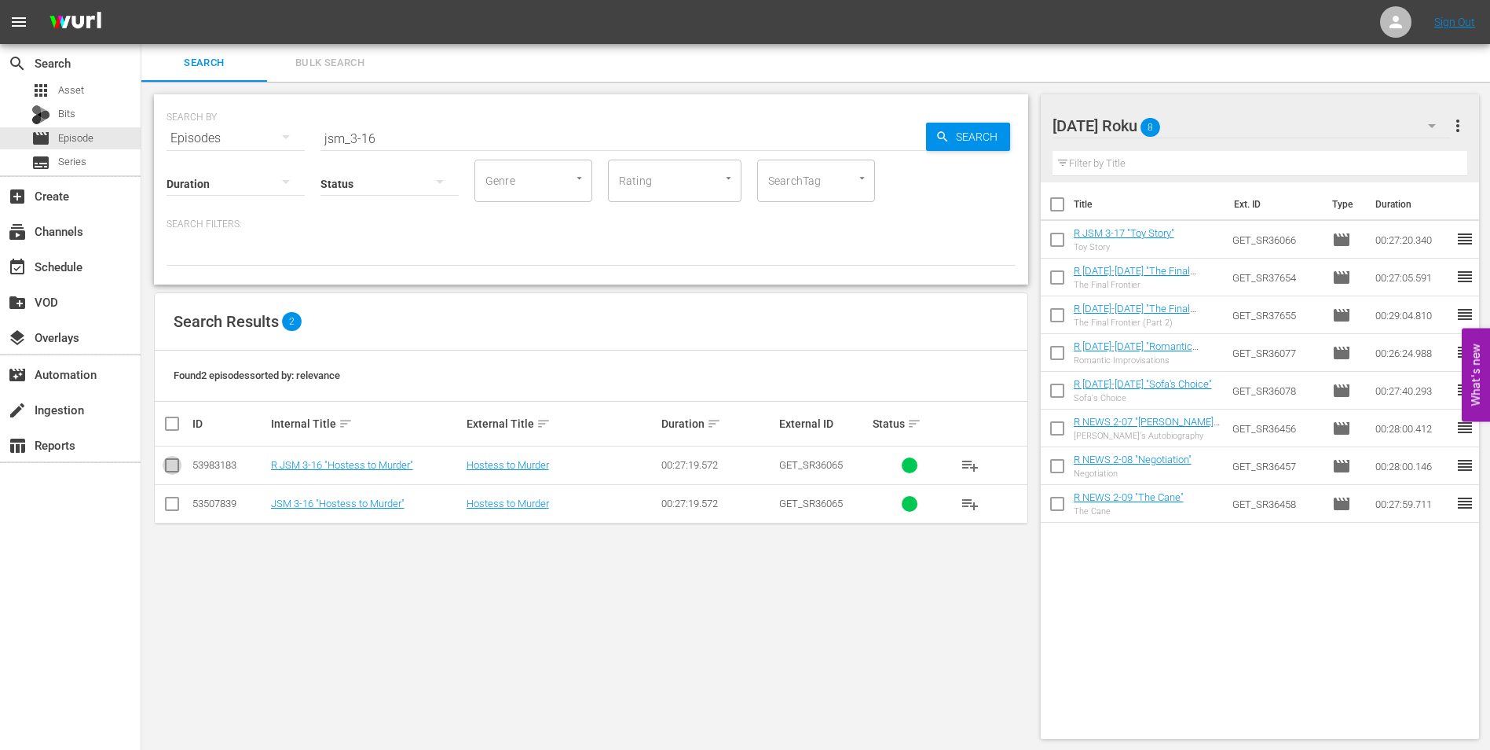
click at [169, 465] on input "checkbox" at bounding box center [172, 468] width 19 height 19
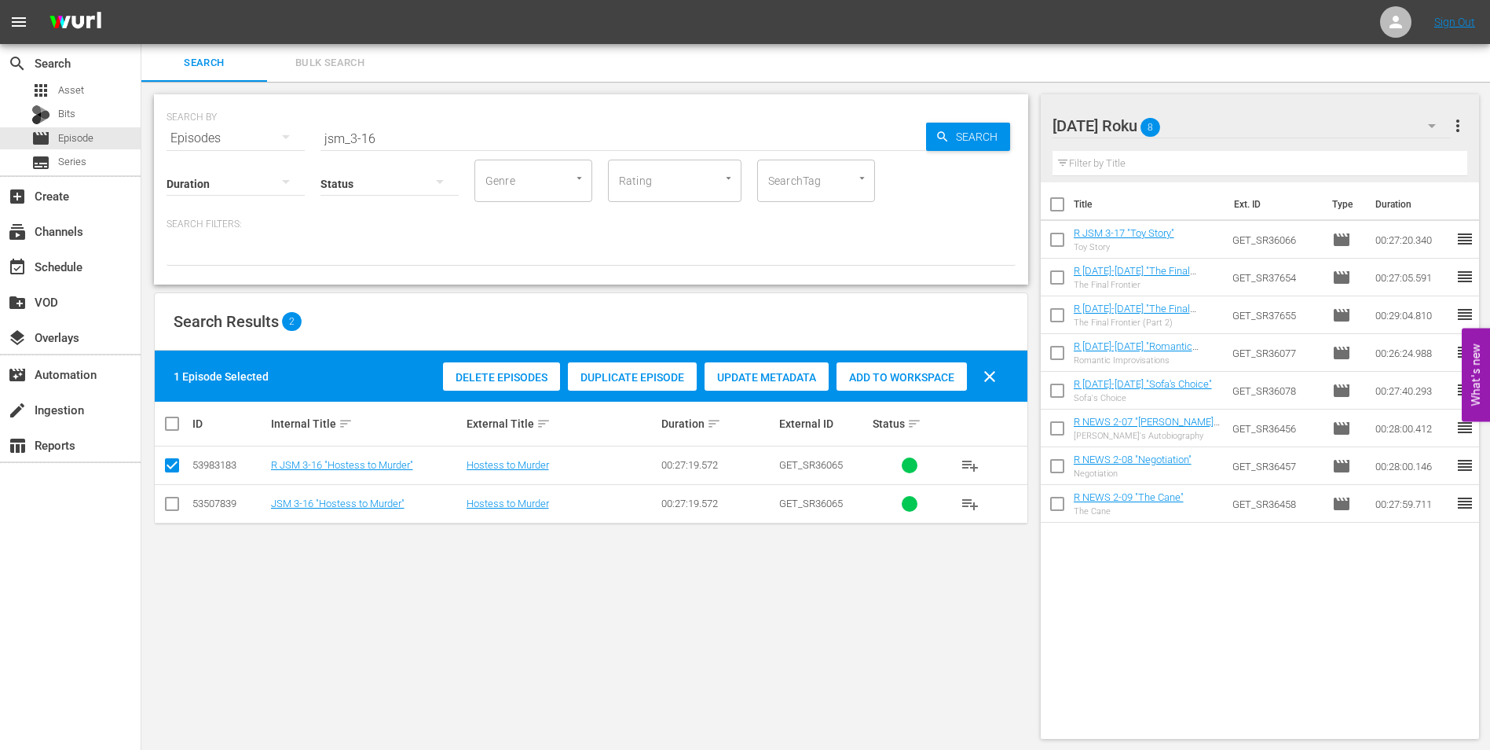
click at [877, 377] on span "Add to Workspace" at bounding box center [902, 377] width 130 height 13
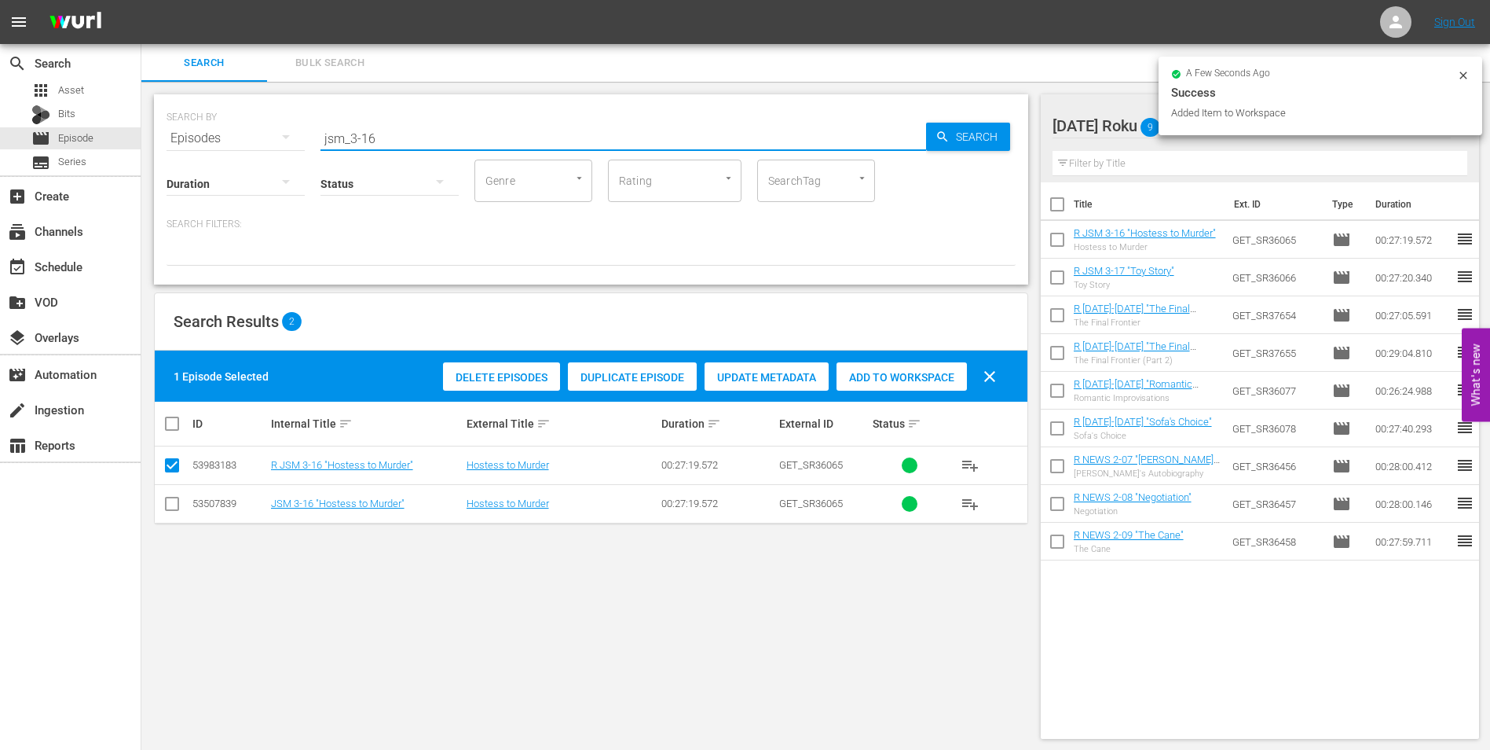
click at [367, 138] on input "jsm_3-16" at bounding box center [624, 138] width 606 height 38
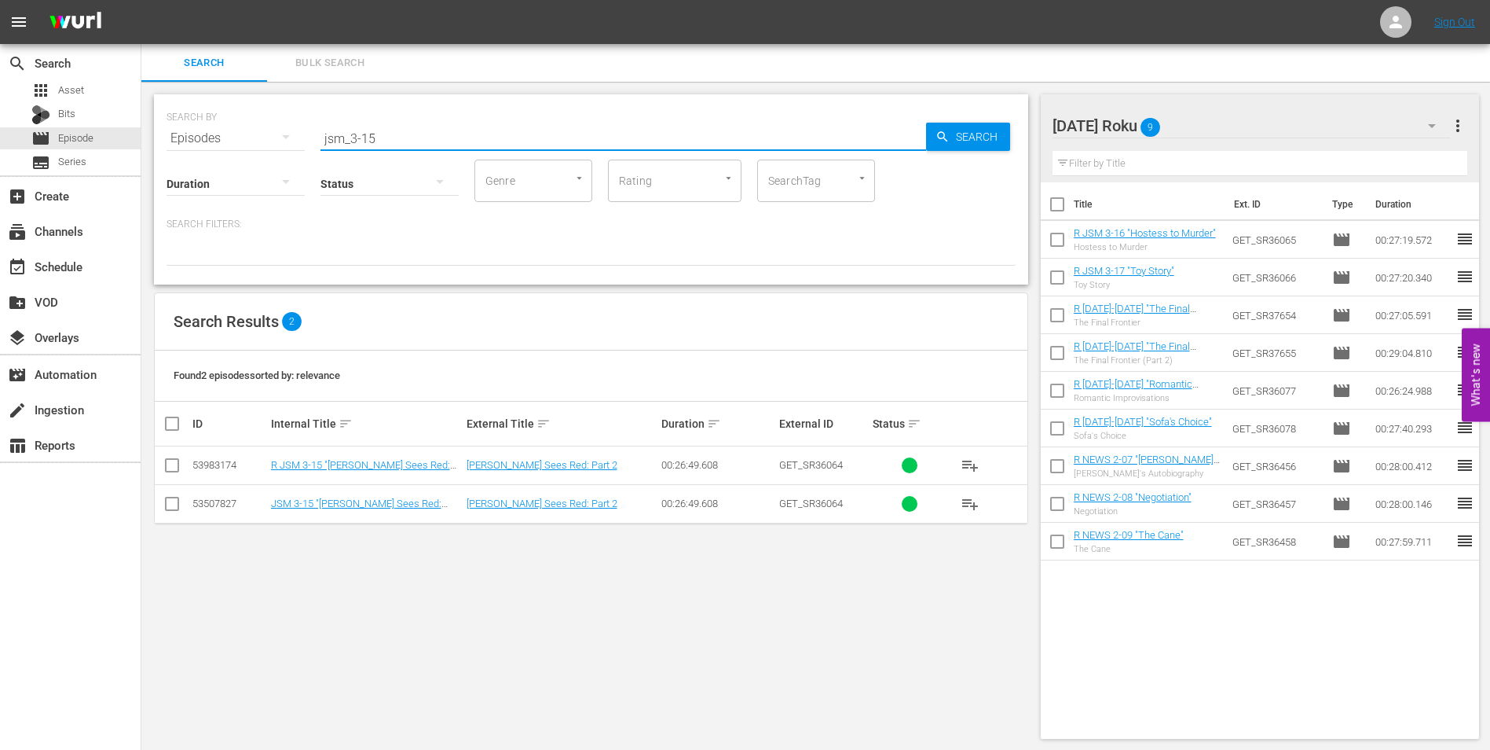
click at [167, 465] on input "checkbox" at bounding box center [172, 468] width 19 height 19
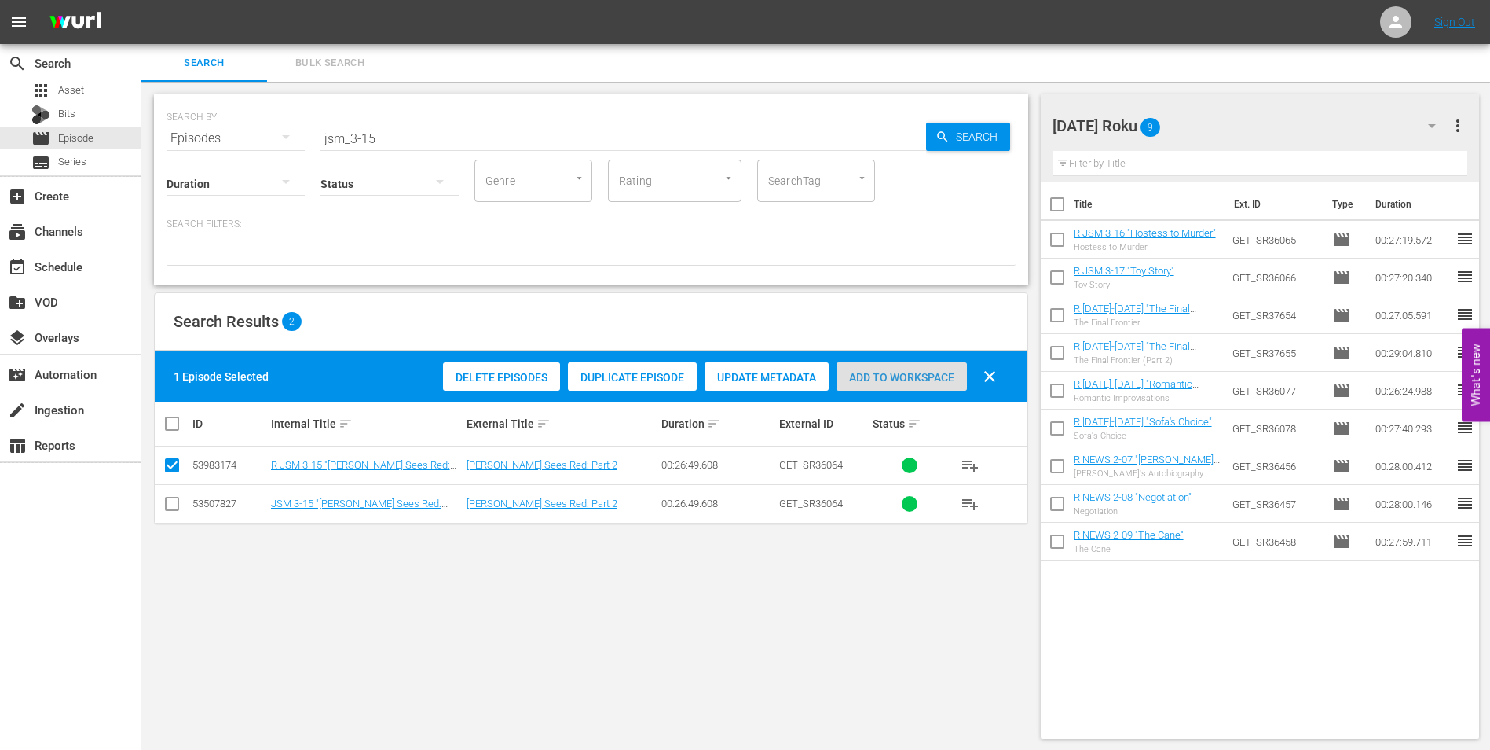
click at [931, 372] on span "Add to Workspace" at bounding box center [902, 377] width 130 height 13
click at [1244, 128] on div "[DATE] Roku 10" at bounding box center [1252, 126] width 399 height 44
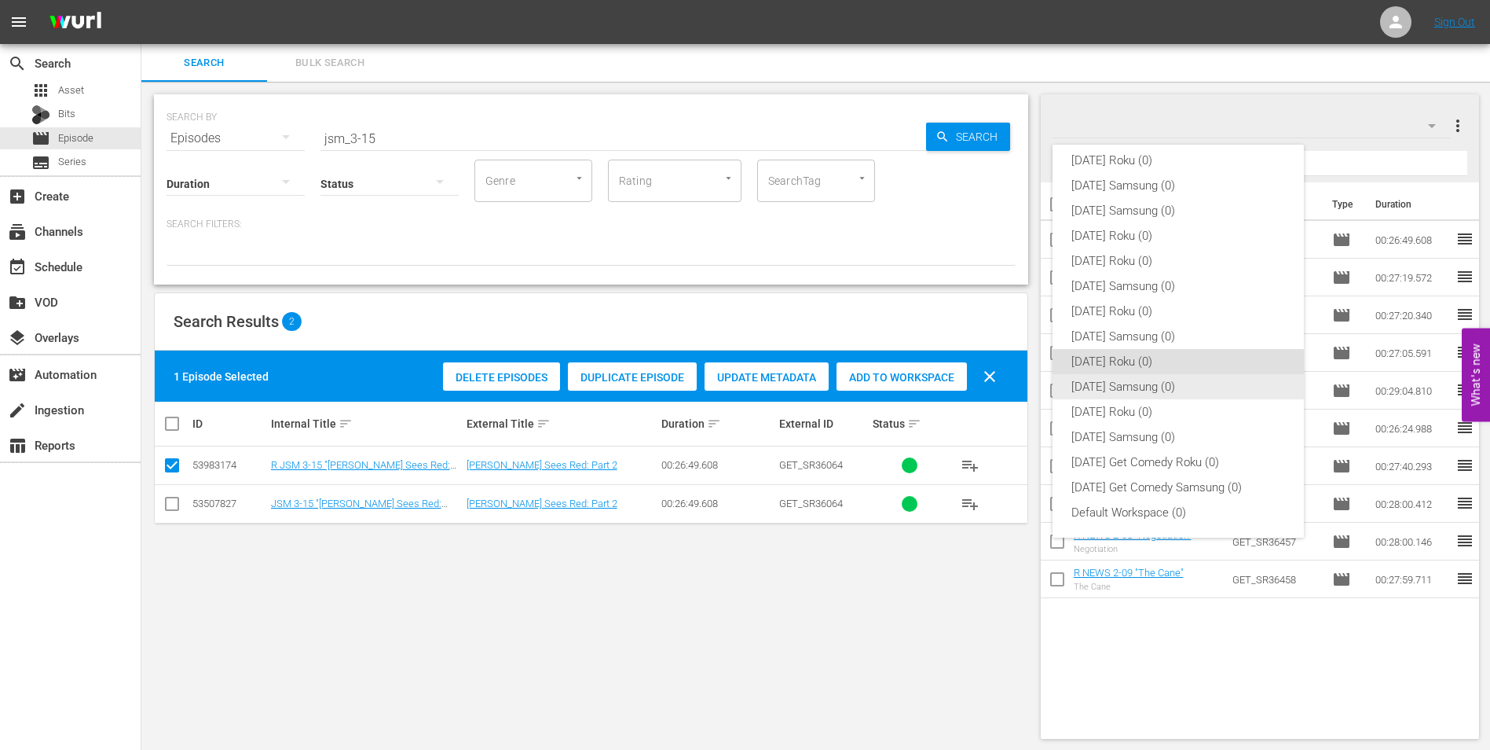
click at [1160, 383] on div "[DATE] Samsung (0)" at bounding box center [1179, 386] width 214 height 25
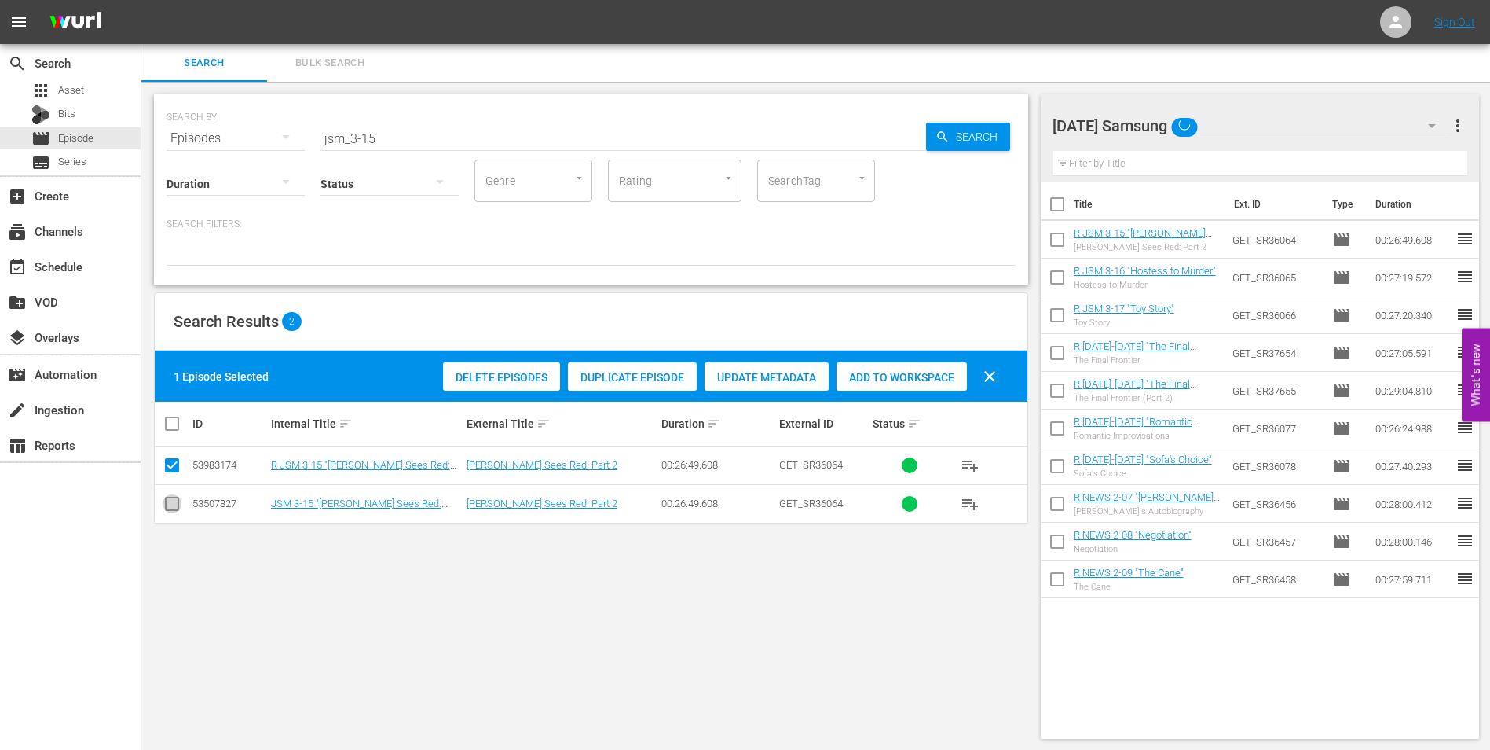
click at [169, 504] on input "checkbox" at bounding box center [172, 506] width 19 height 19
click at [169, 467] on input "checkbox" at bounding box center [172, 468] width 19 height 19
click at [893, 379] on span "Add to Workspace" at bounding box center [902, 377] width 130 height 13
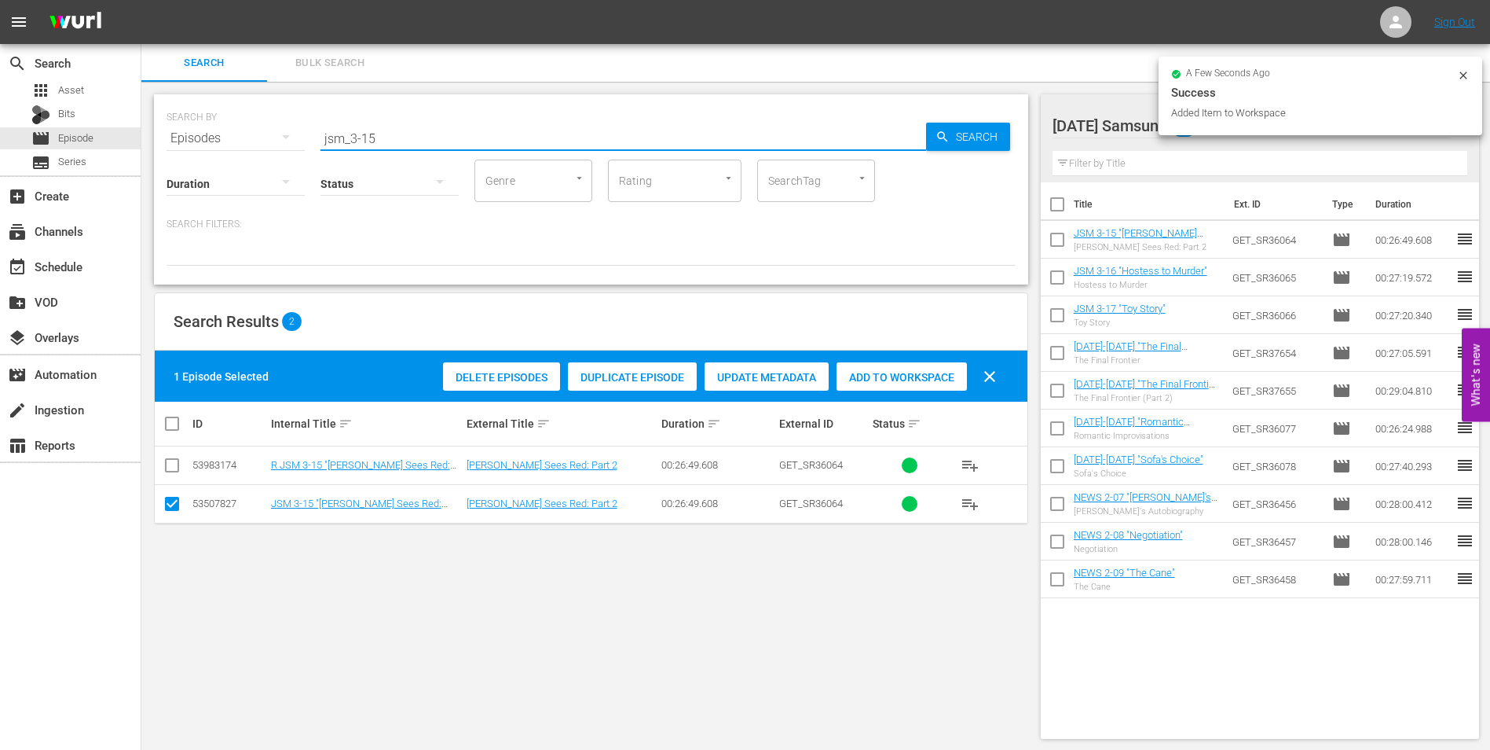
drag, startPoint x: 368, startPoint y: 136, endPoint x: 417, endPoint y: 137, distance: 49.5
click at [417, 137] on input "jsm_3-15" at bounding box center [624, 138] width 606 height 38
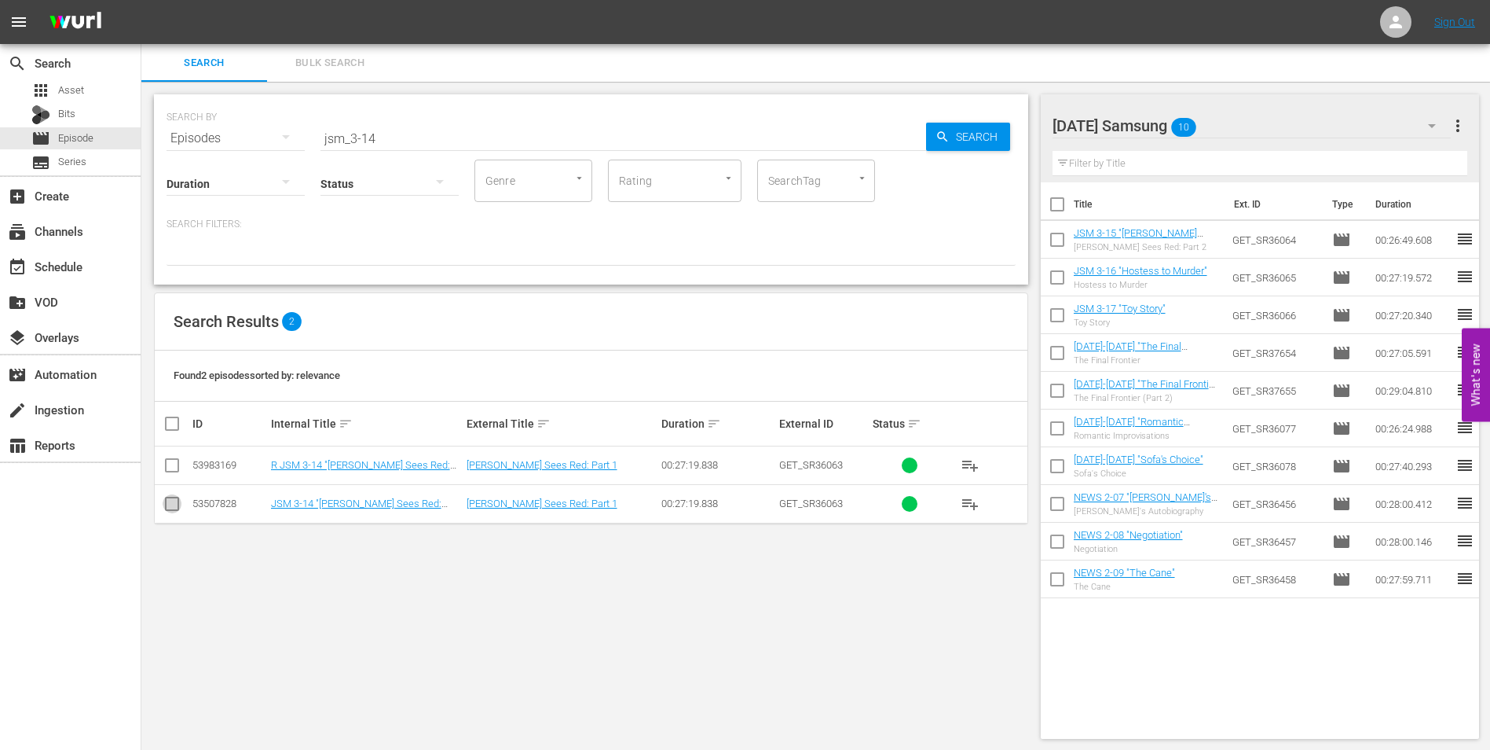
click at [167, 505] on input "checkbox" at bounding box center [172, 506] width 19 height 19
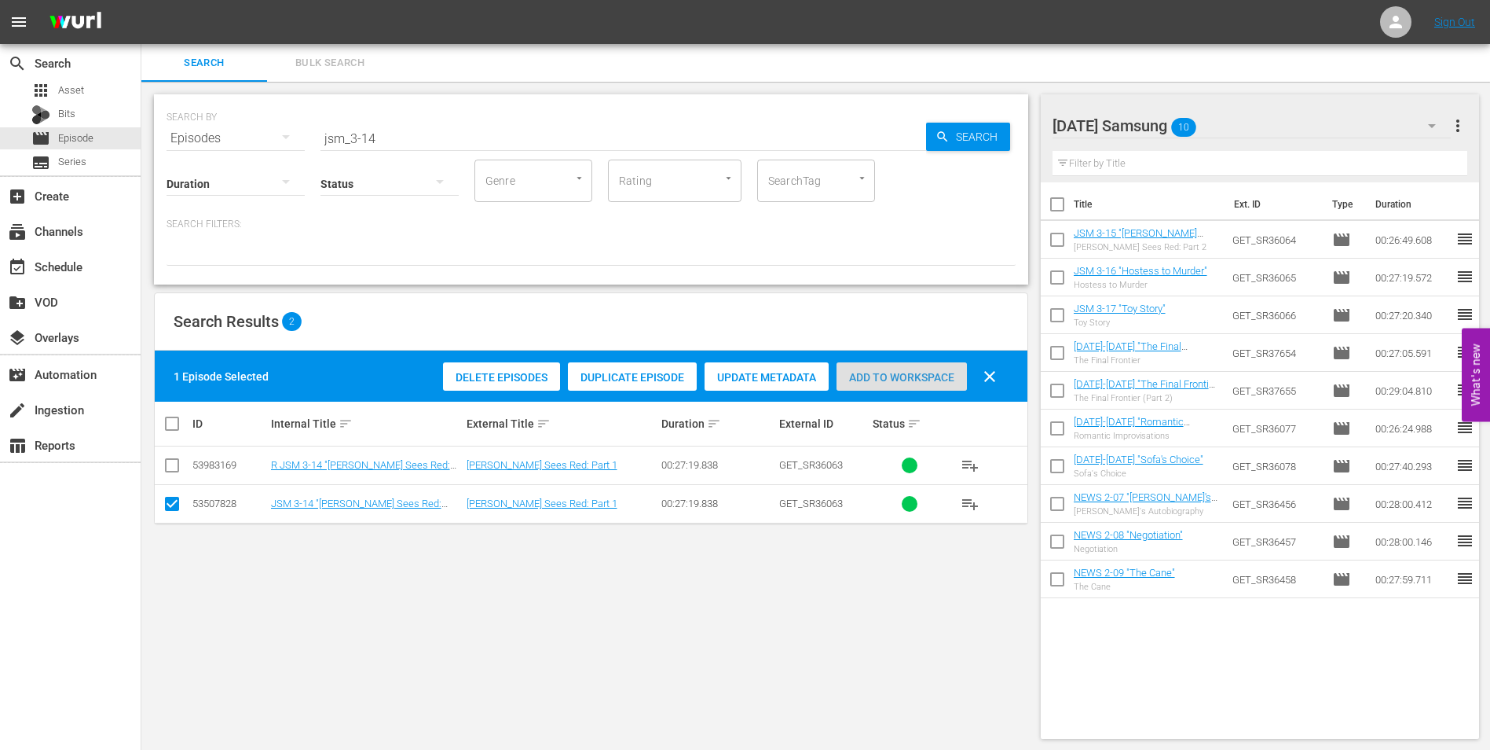
drag, startPoint x: 879, startPoint y: 380, endPoint x: 905, endPoint y: 390, distance: 27.9
click at [880, 380] on span "Add to Workspace" at bounding box center [902, 377] width 130 height 13
click at [1282, 121] on div "[DATE] Samsung 11" at bounding box center [1252, 126] width 399 height 44
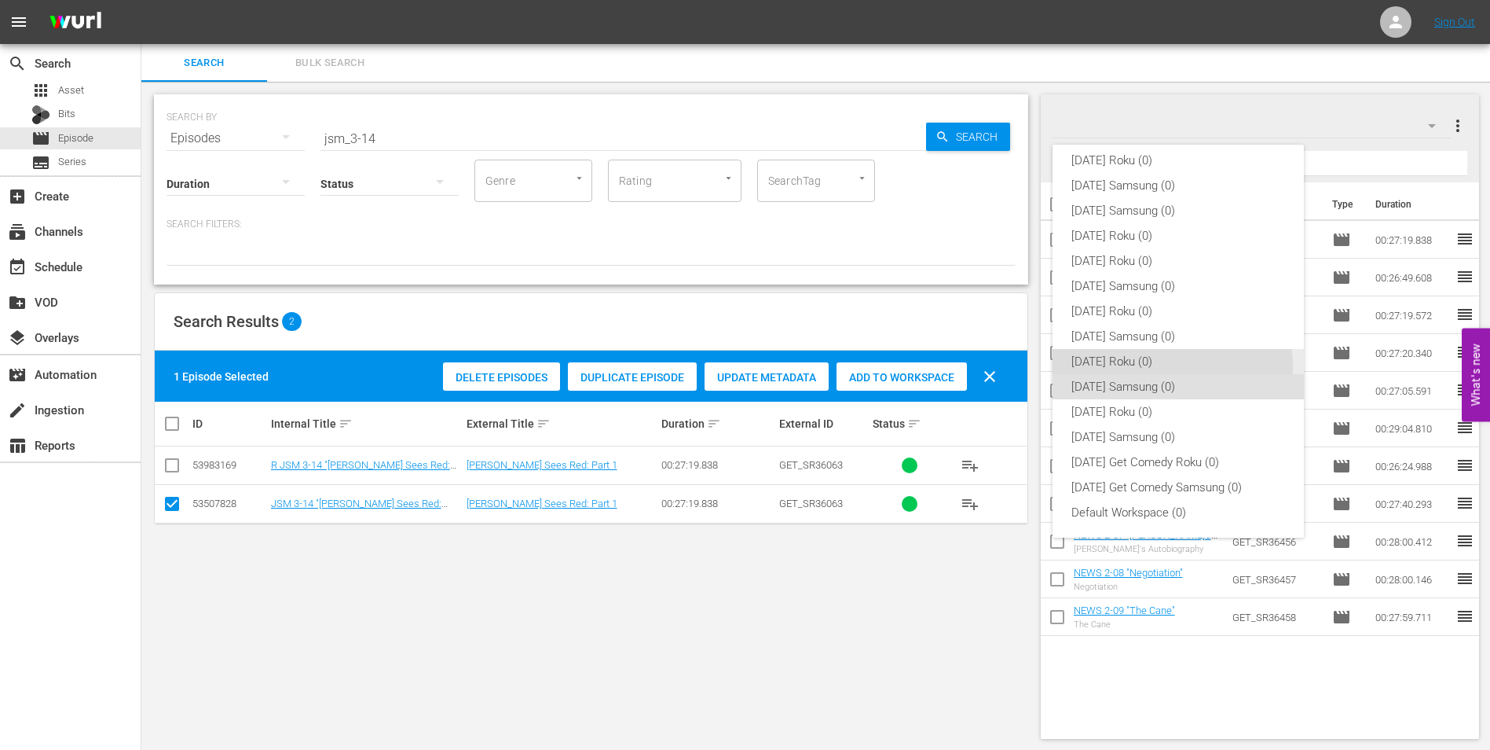
click at [1140, 367] on div "[DATE] Roku (0)" at bounding box center [1179, 361] width 214 height 25
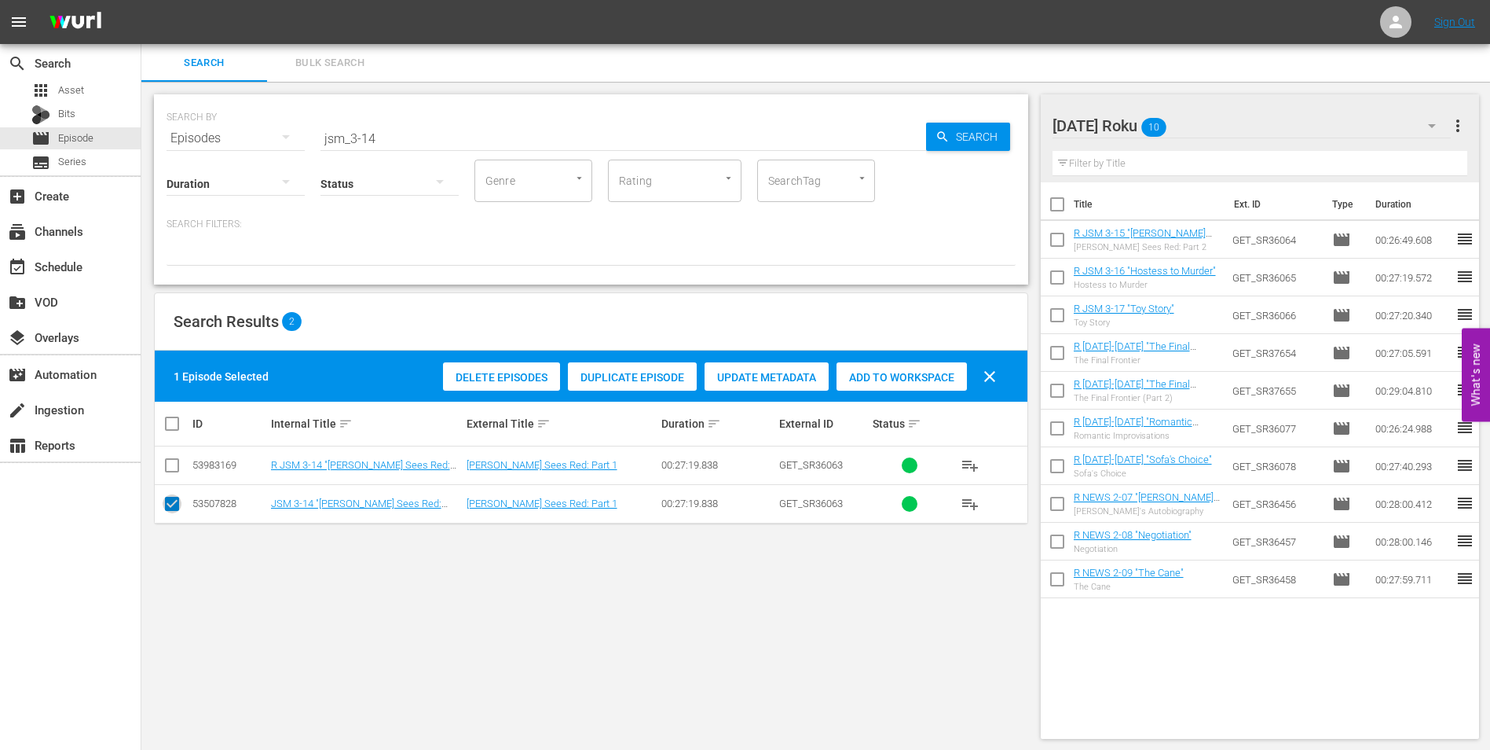
click at [175, 496] on icon at bounding box center [172, 503] width 19 height 19
click at [174, 469] on input "checkbox" at bounding box center [172, 468] width 19 height 19
click at [175, 508] on input "checkbox" at bounding box center [172, 506] width 19 height 19
click at [929, 377] on span "Add to Workspace" at bounding box center [902, 377] width 130 height 13
click at [1237, 119] on div "[DATE] Roku 11" at bounding box center [1252, 126] width 399 height 44
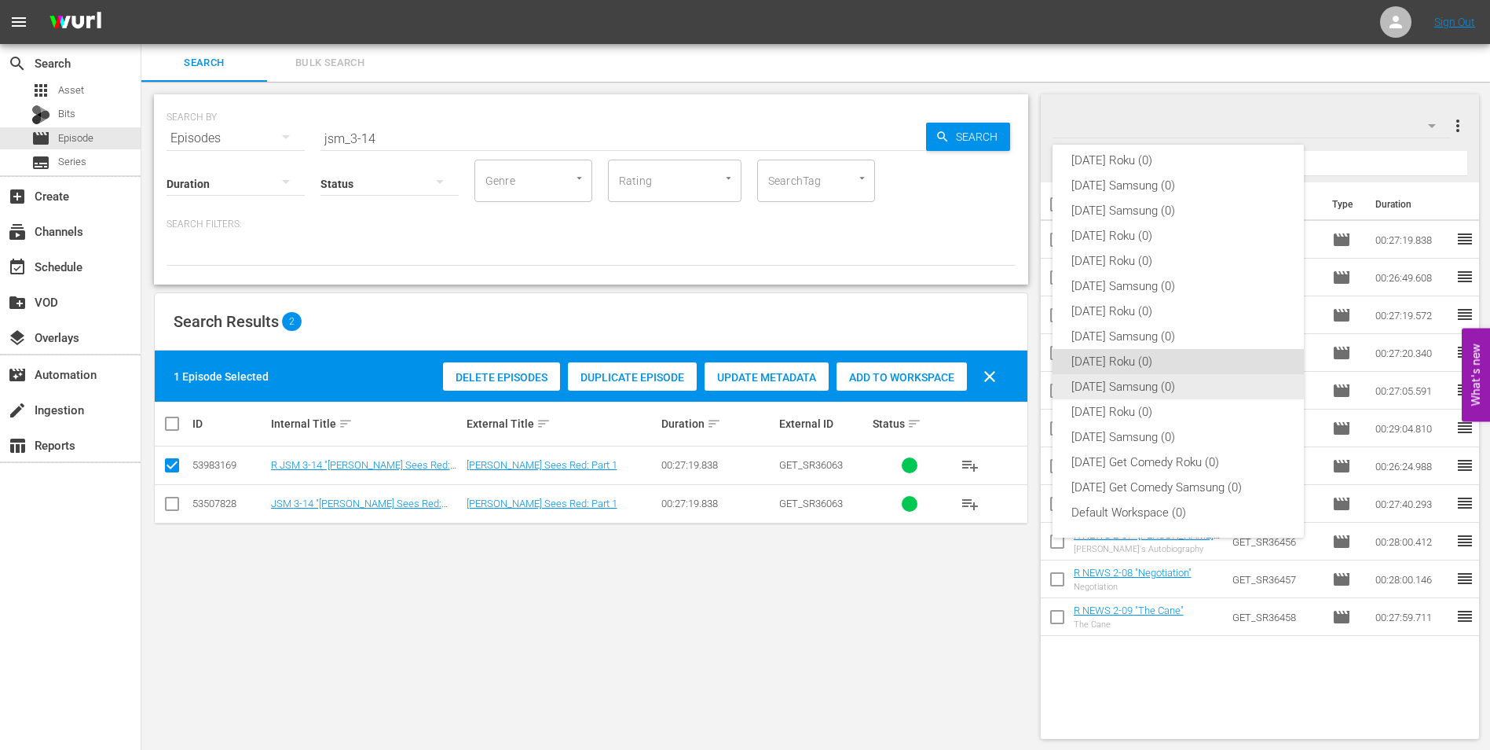
click at [1147, 387] on div "[DATE] Samsung (0)" at bounding box center [1179, 386] width 214 height 25
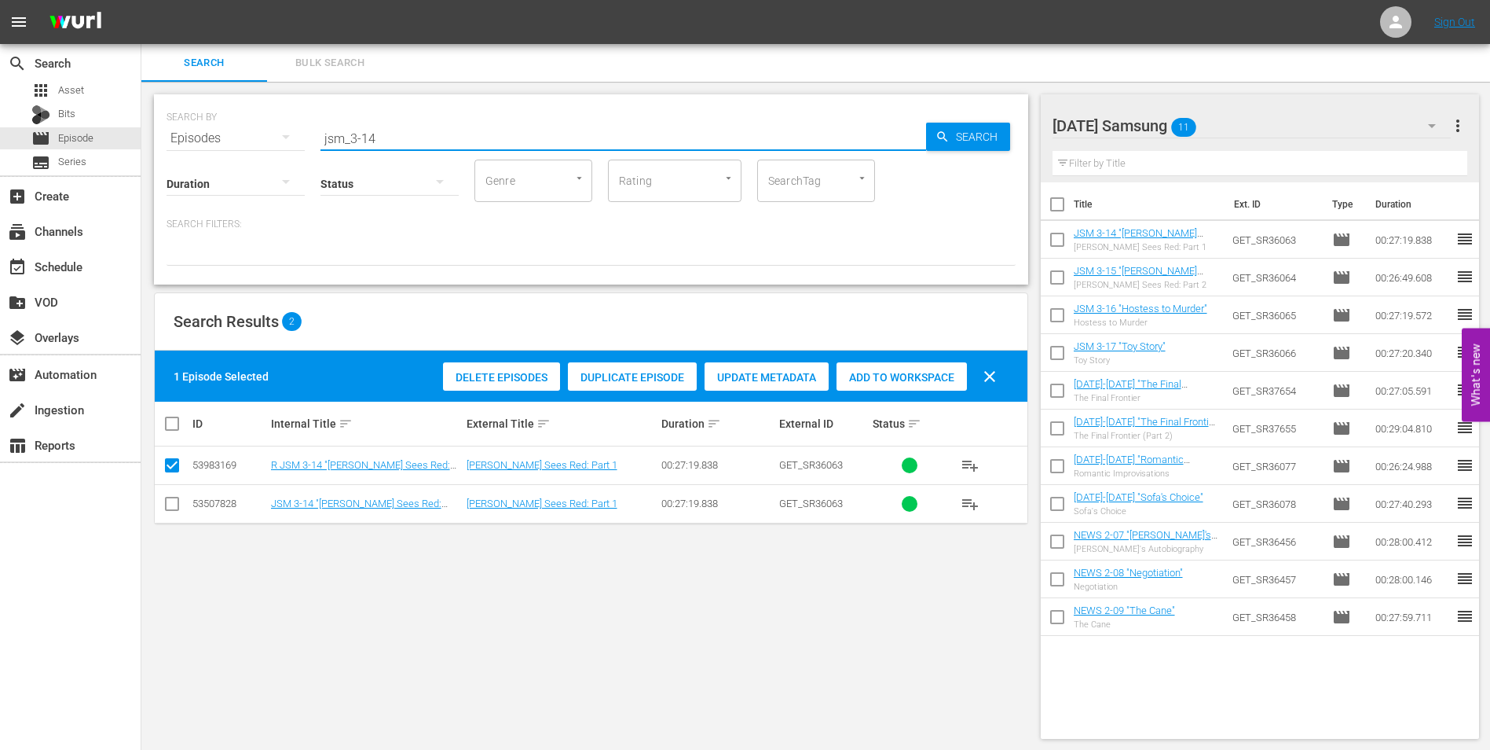
drag, startPoint x: 405, startPoint y: 141, endPoint x: 165, endPoint y: 145, distance: 239.7
click at [167, 145] on div "SEARCH BY Search By Episodes Search ID, Title, Description, Keywords, or Catego…" at bounding box center [591, 129] width 849 height 57
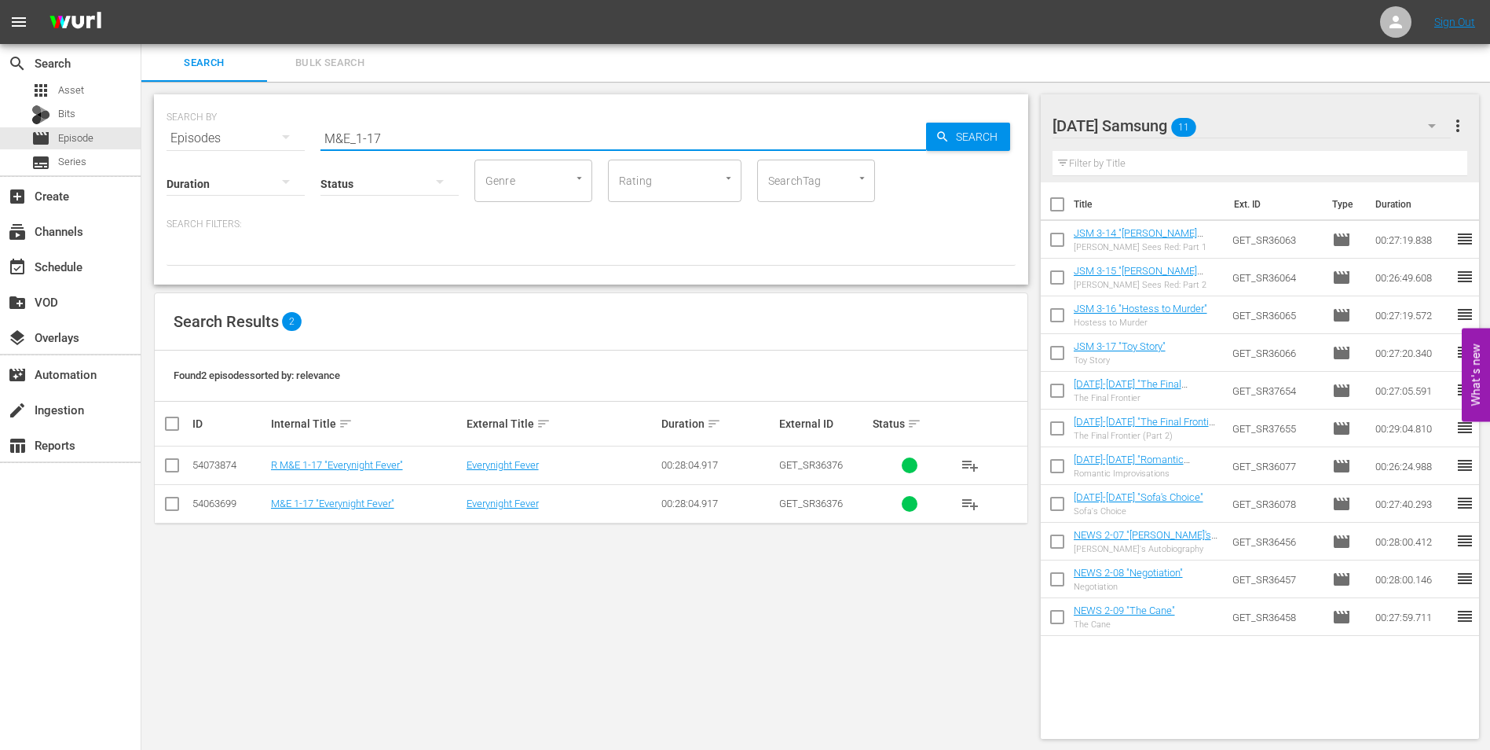
click at [178, 500] on input "checkbox" at bounding box center [172, 506] width 19 height 19
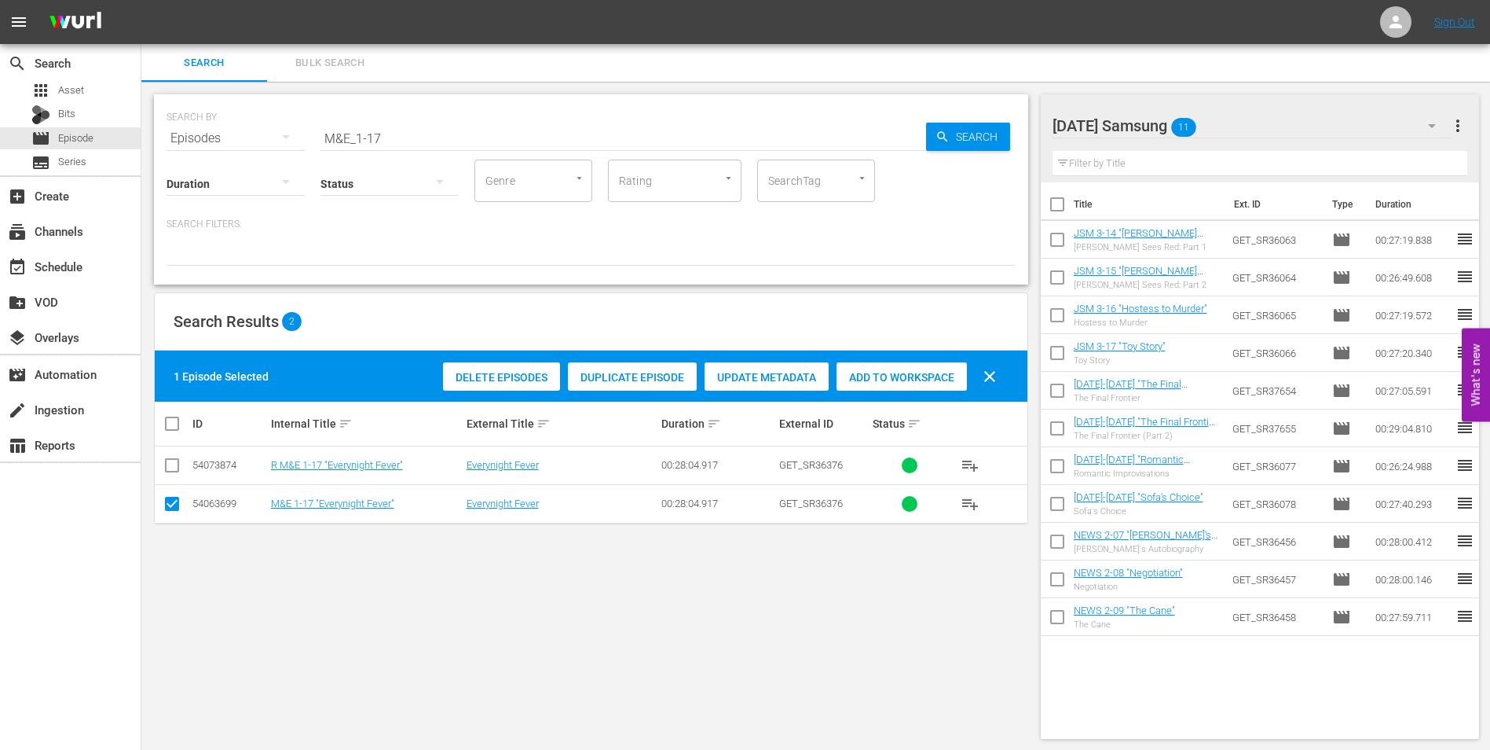
click at [889, 383] on div "Add to Workspace" at bounding box center [902, 377] width 130 height 30
click at [1281, 128] on div "[DATE] Samsung 12" at bounding box center [1252, 126] width 399 height 44
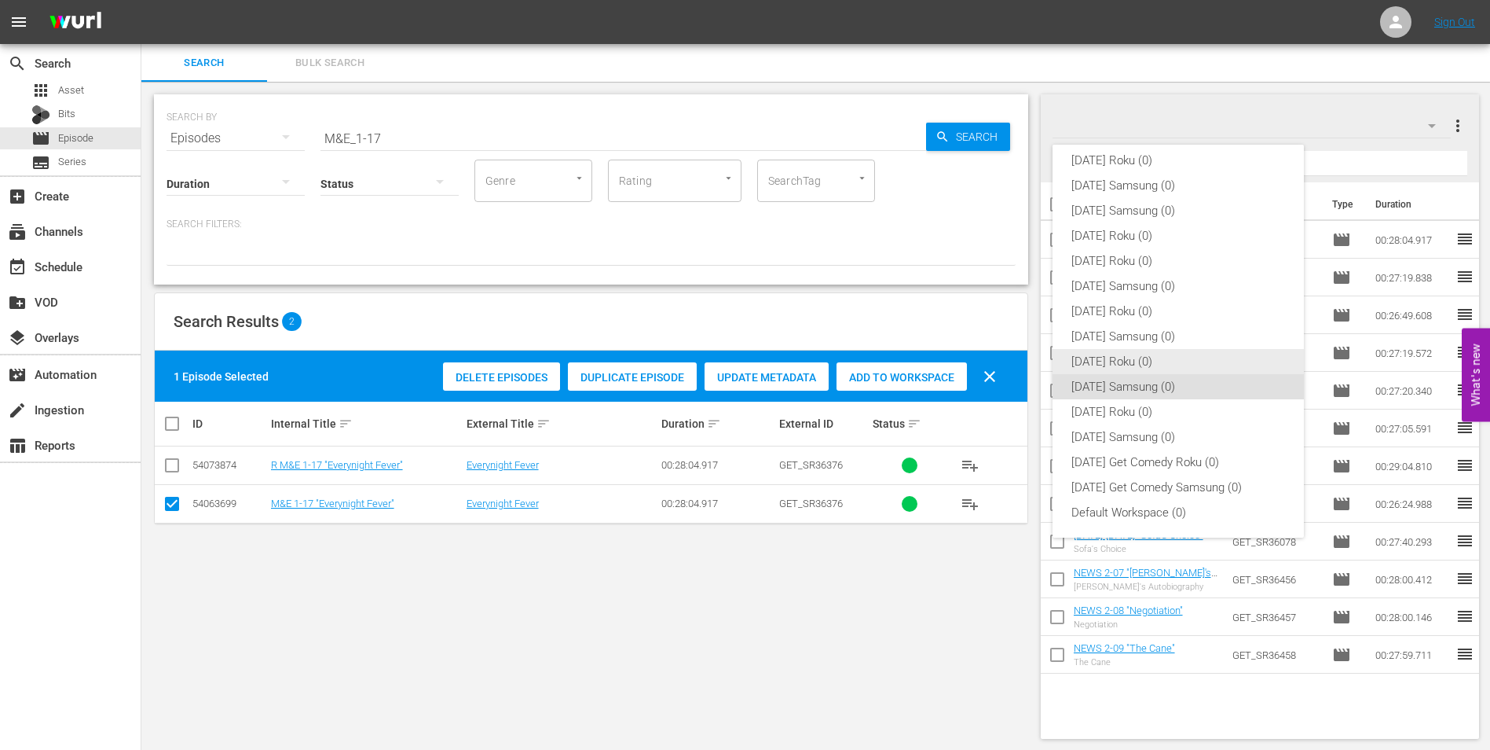
click at [1116, 365] on div "[DATE] Roku (0)" at bounding box center [1179, 361] width 214 height 25
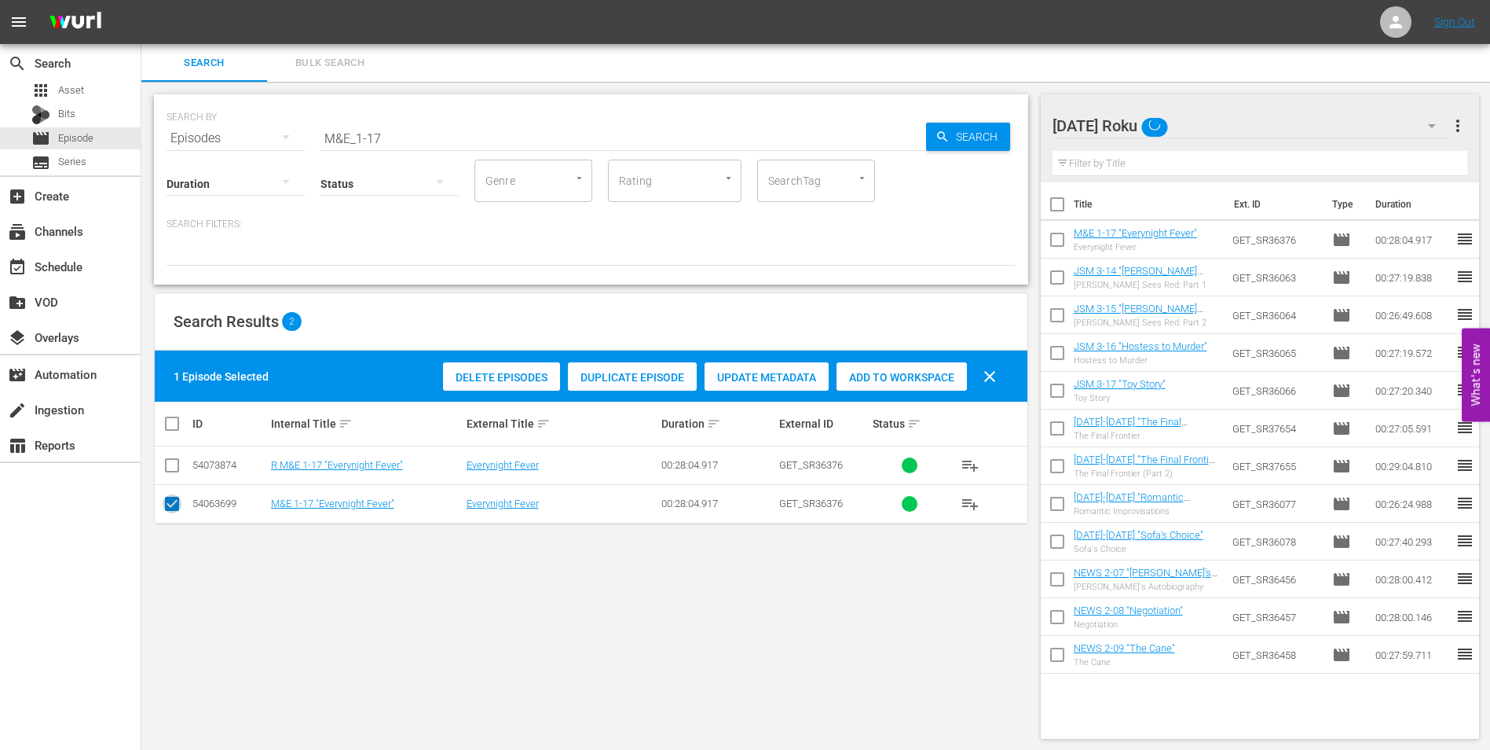
click at [174, 502] on input "checkbox" at bounding box center [172, 506] width 19 height 19
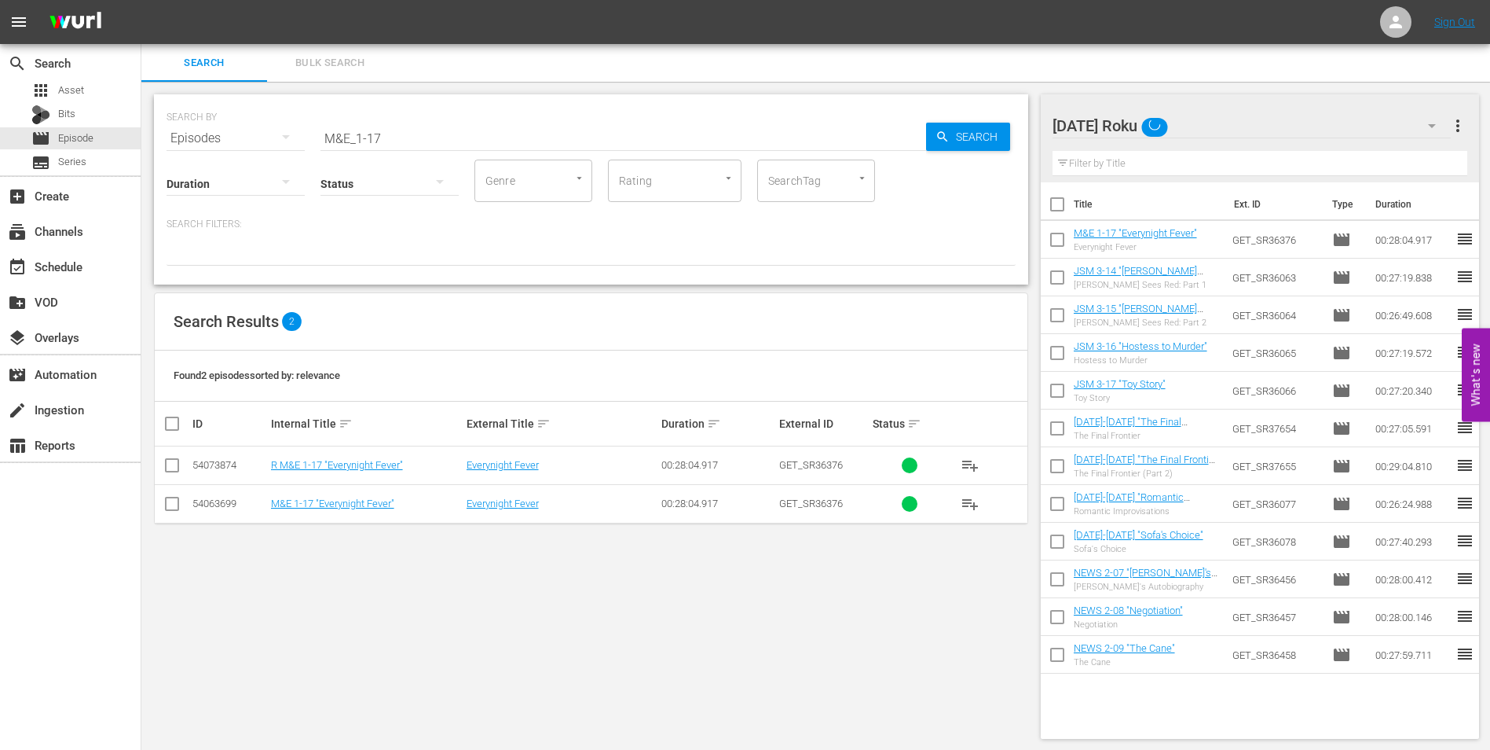
click at [169, 467] on input "checkbox" at bounding box center [172, 468] width 19 height 19
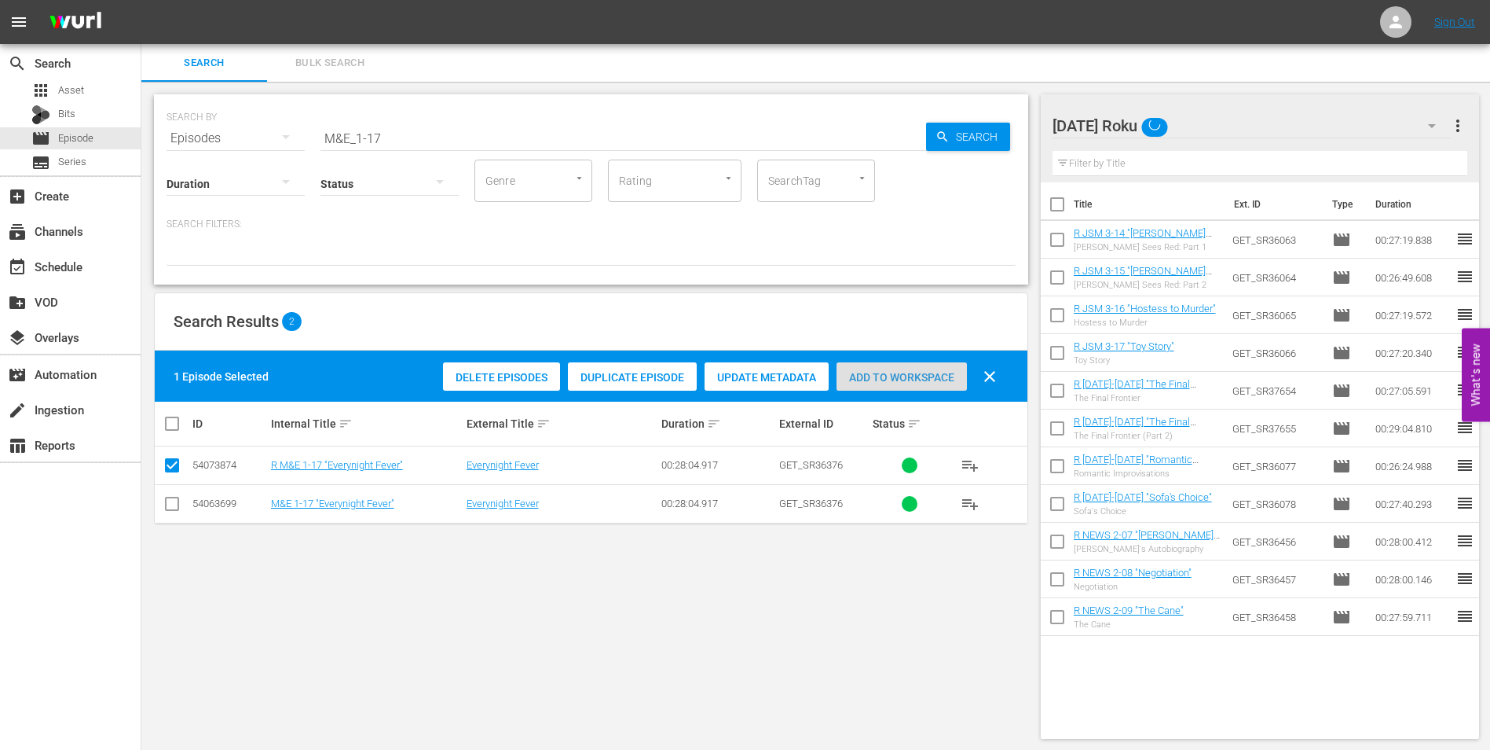
click at [863, 367] on div "Add to Workspace" at bounding box center [902, 377] width 130 height 30
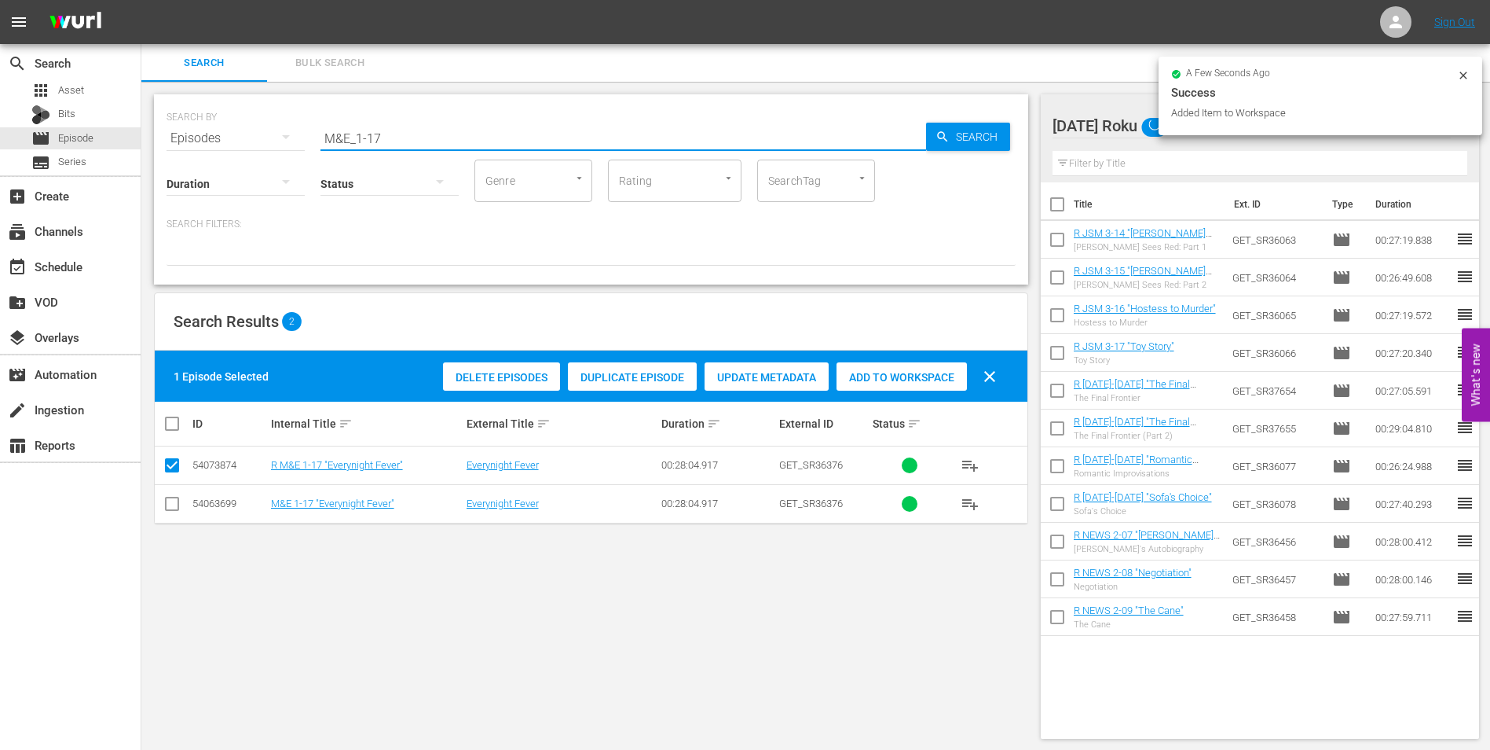
drag, startPoint x: 372, startPoint y: 132, endPoint x: 415, endPoint y: 129, distance: 43.3
click at [408, 132] on input "M&E_1-17" at bounding box center [624, 138] width 606 height 38
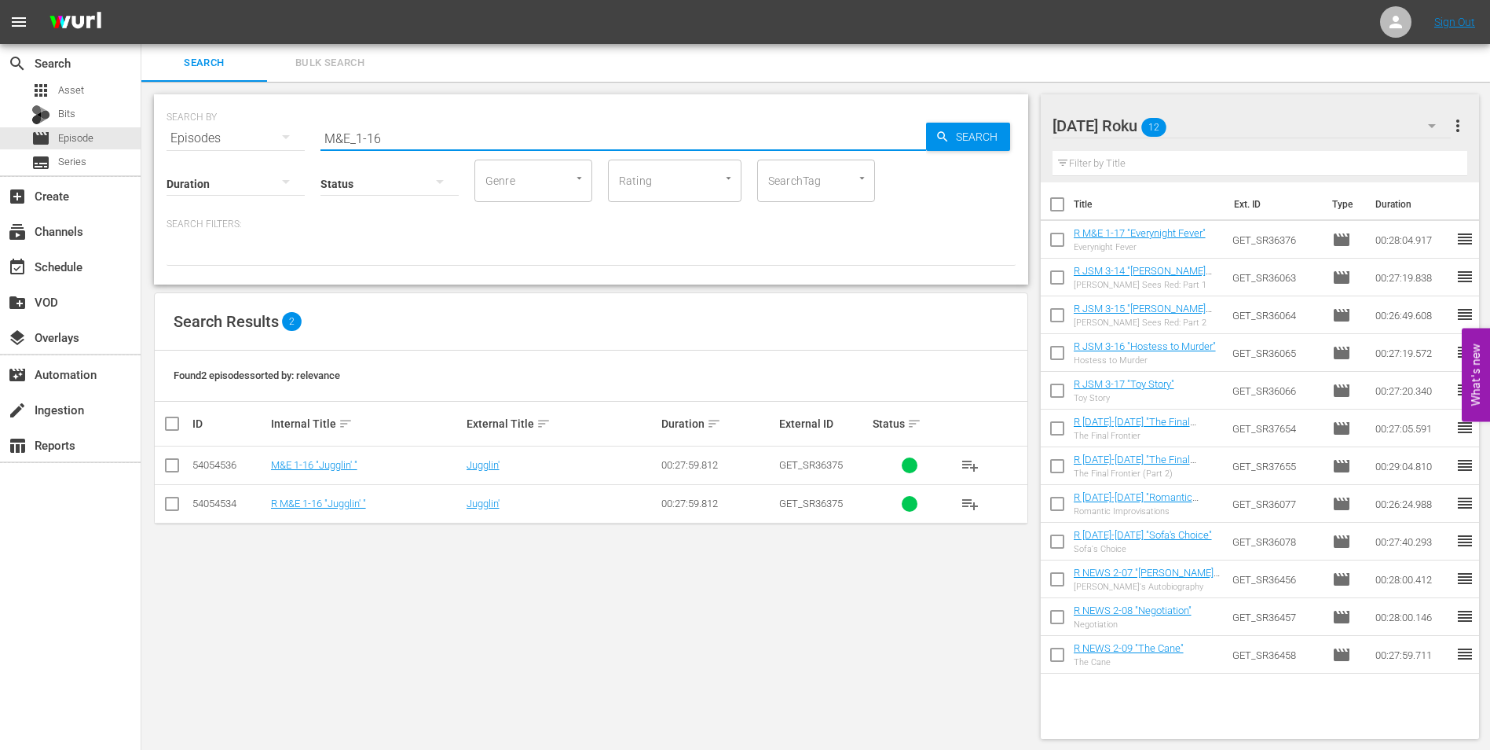
click at [168, 509] on input "checkbox" at bounding box center [172, 506] width 19 height 19
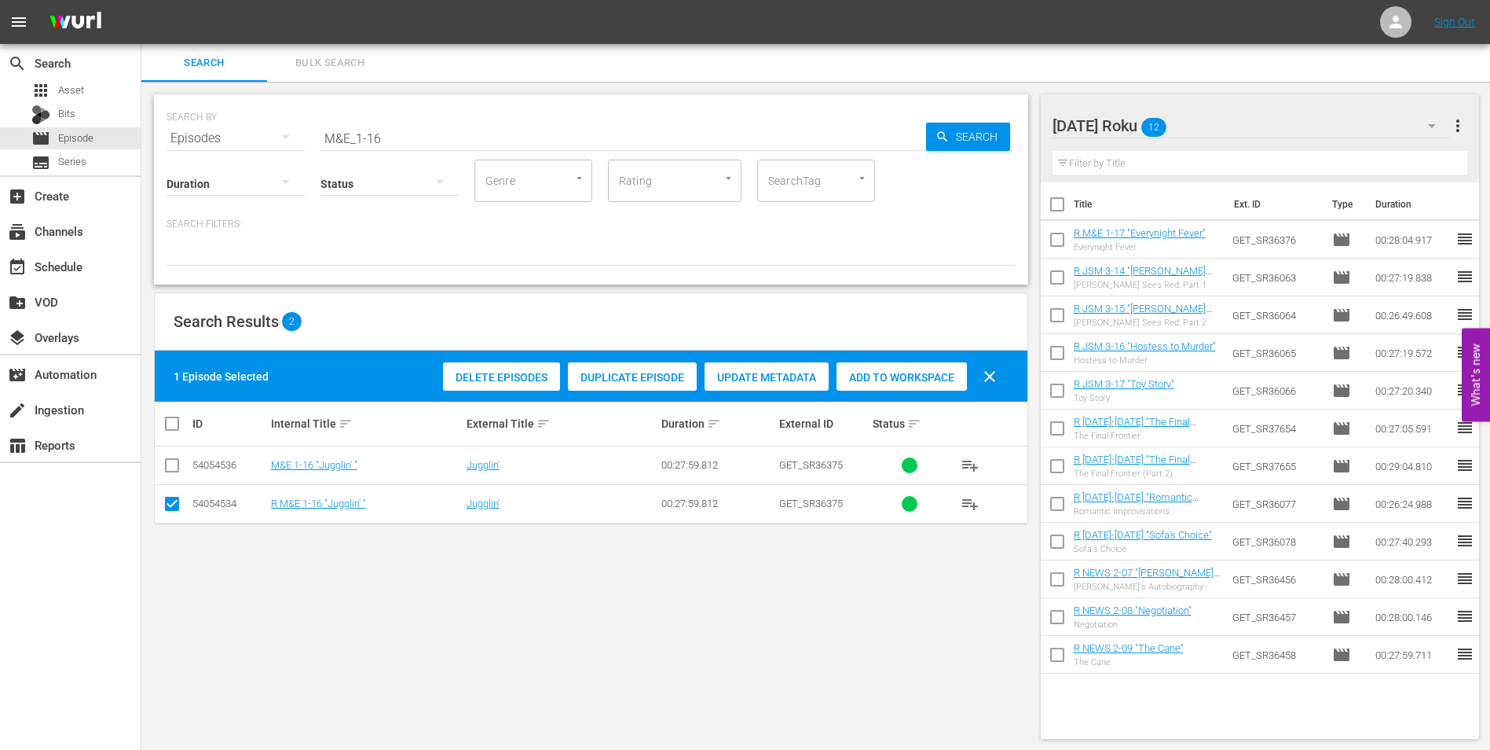
click at [926, 360] on div "Delete Episodes Duplicate Episode Update Metadata Add to Workspace clear" at bounding box center [724, 376] width 570 height 38
click at [926, 379] on span "Add to Workspace" at bounding box center [902, 377] width 130 height 13
click at [1248, 126] on div "[DATE] Roku 13" at bounding box center [1252, 126] width 399 height 44
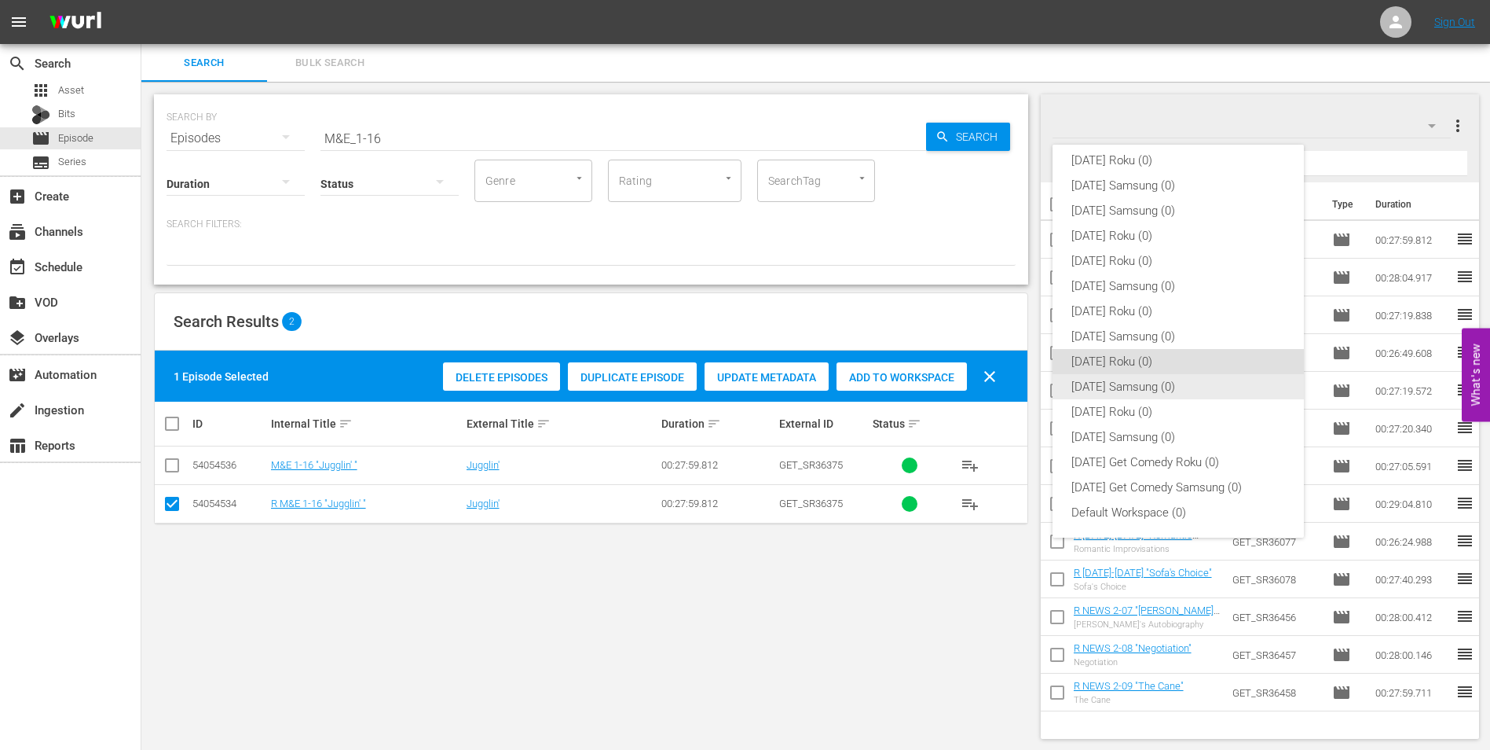
click at [1074, 380] on div "[DATE] Samsung (0)" at bounding box center [1179, 386] width 214 height 25
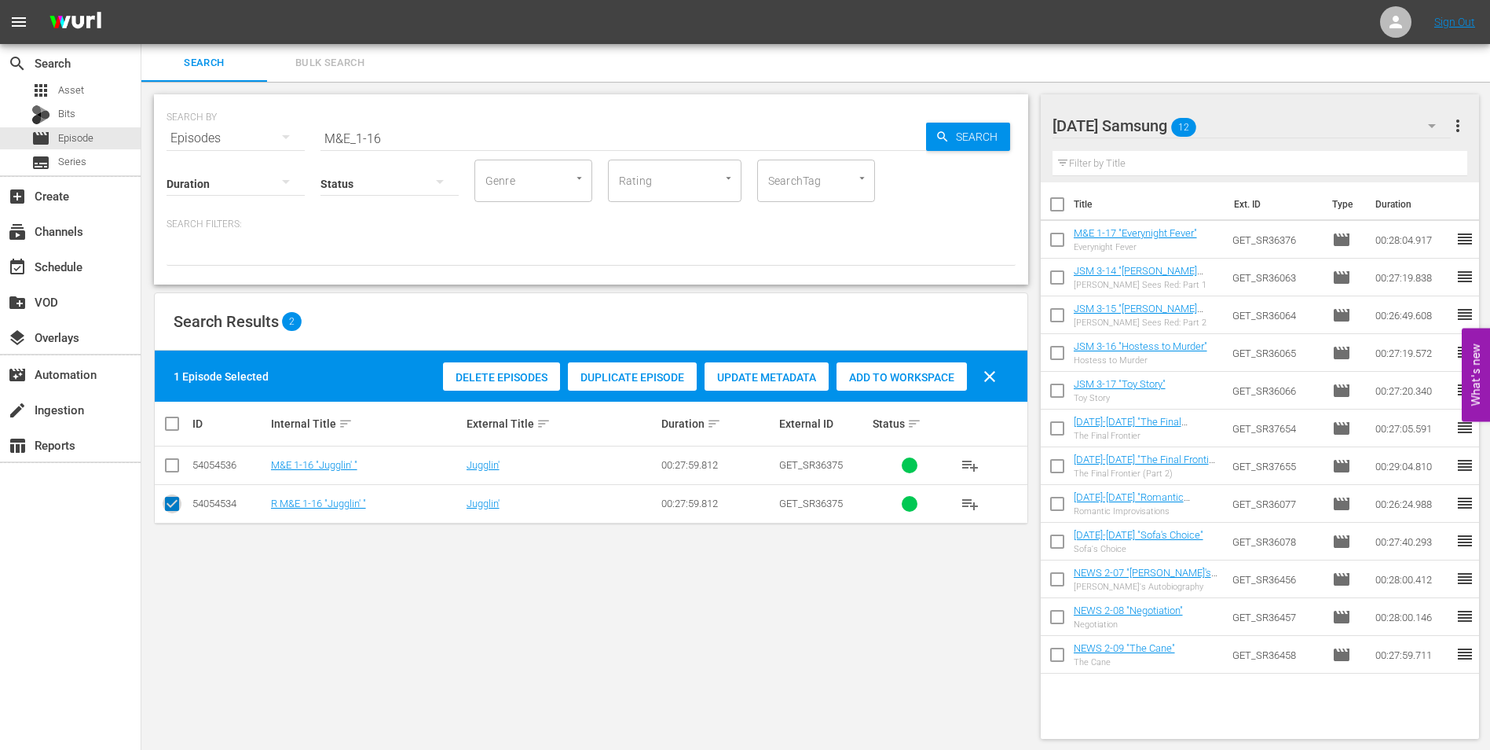
click at [175, 505] on input "checkbox" at bounding box center [172, 506] width 19 height 19
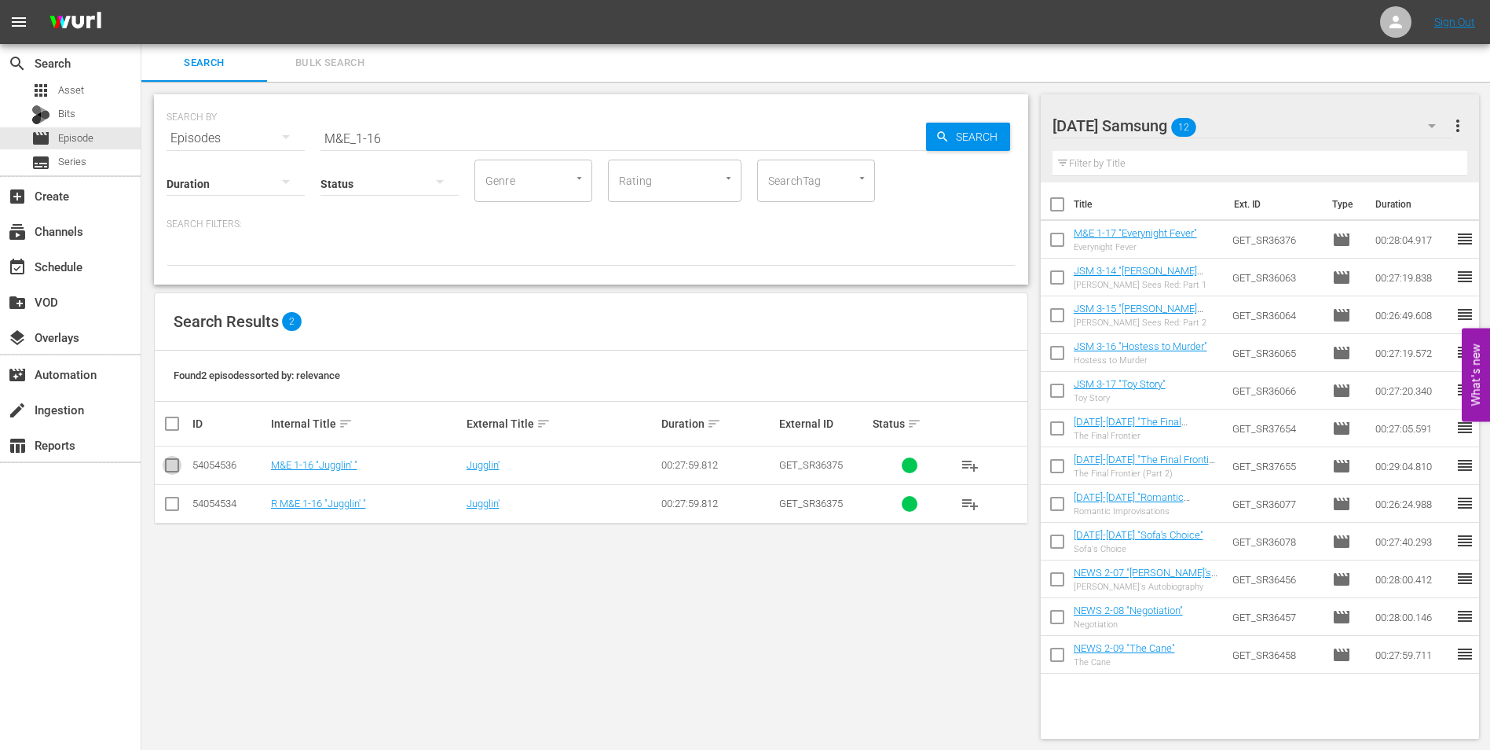
click at [174, 464] on input "checkbox" at bounding box center [172, 468] width 19 height 19
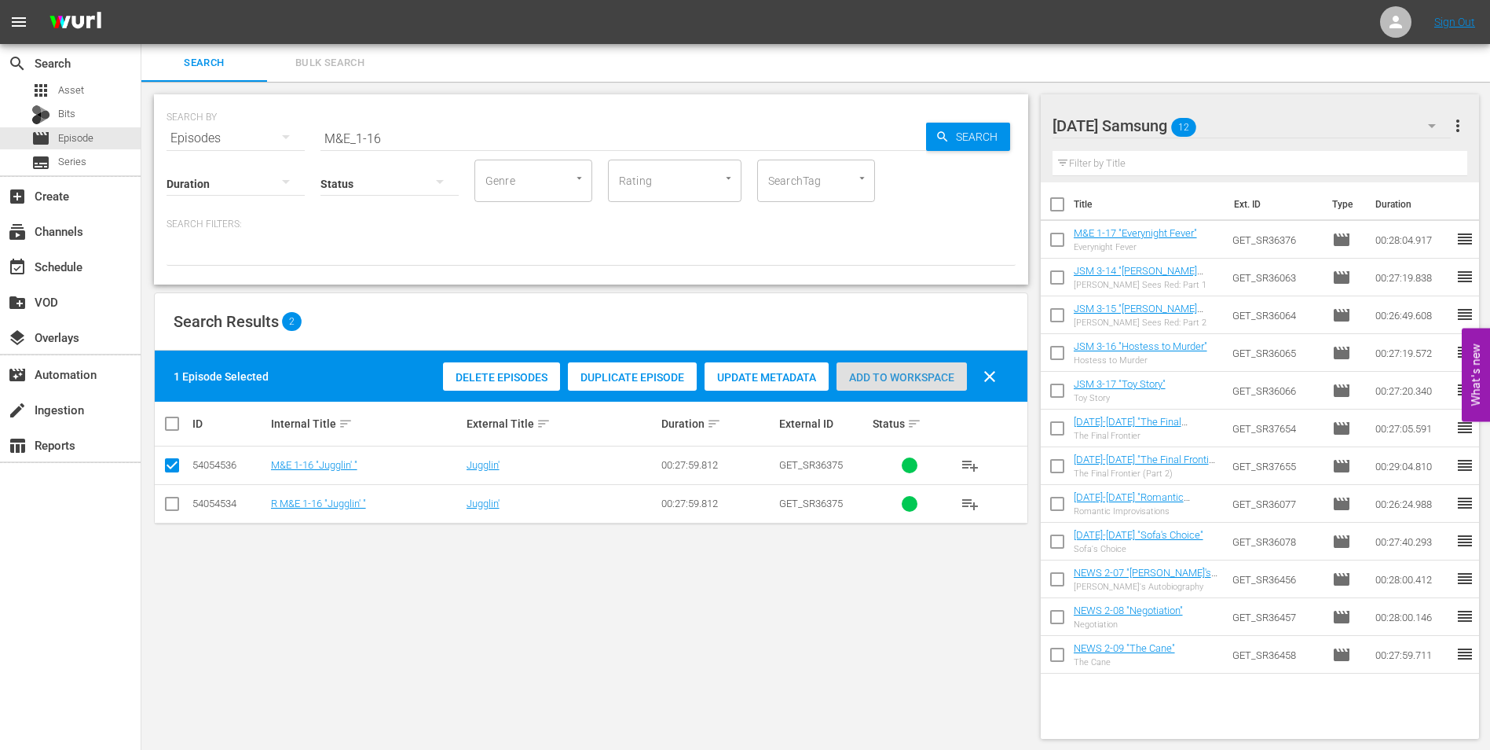
click at [849, 374] on span "Add to Workspace" at bounding box center [902, 377] width 130 height 13
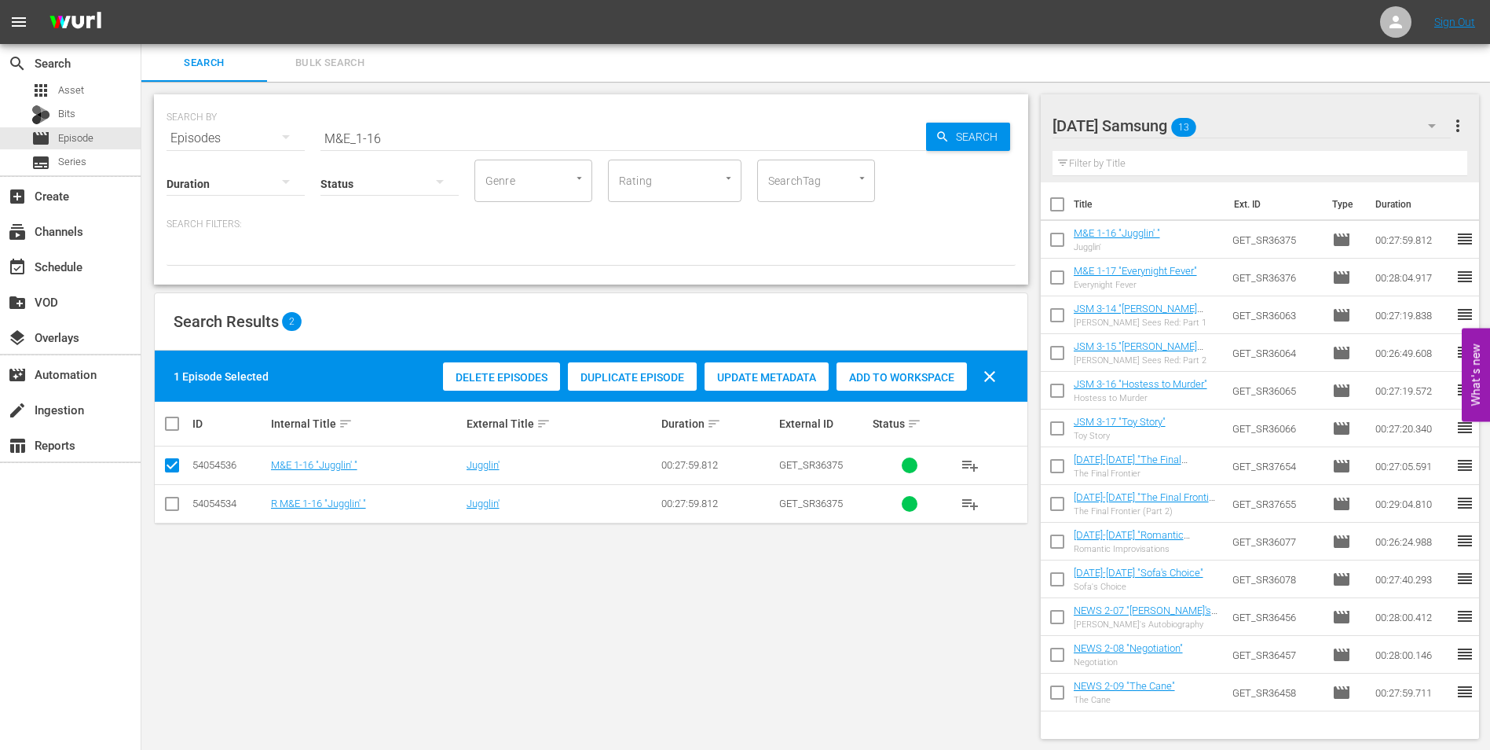
click at [1284, 115] on div "[DATE] Samsung 13" at bounding box center [1252, 126] width 399 height 44
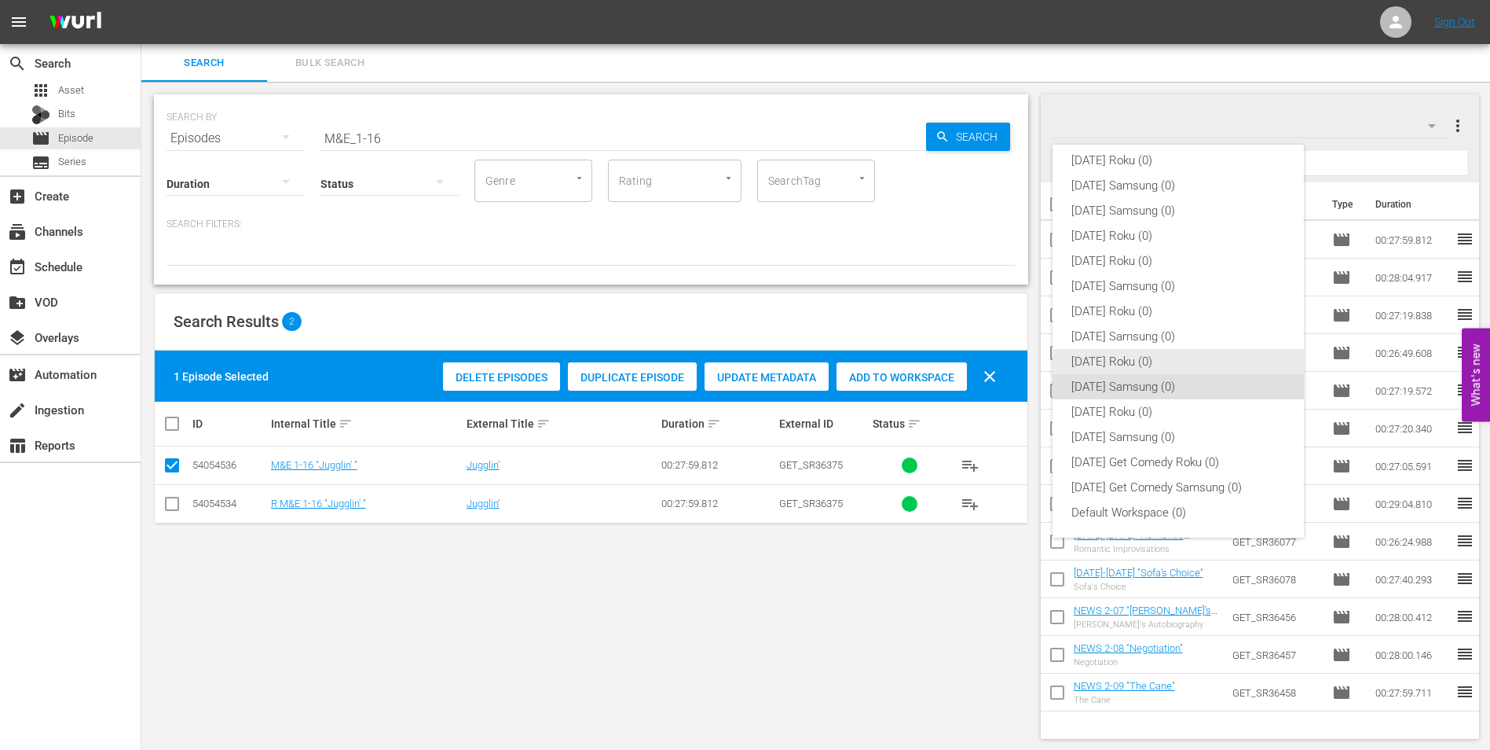
click at [1117, 358] on div "[DATE] Roku (0)" at bounding box center [1179, 361] width 214 height 25
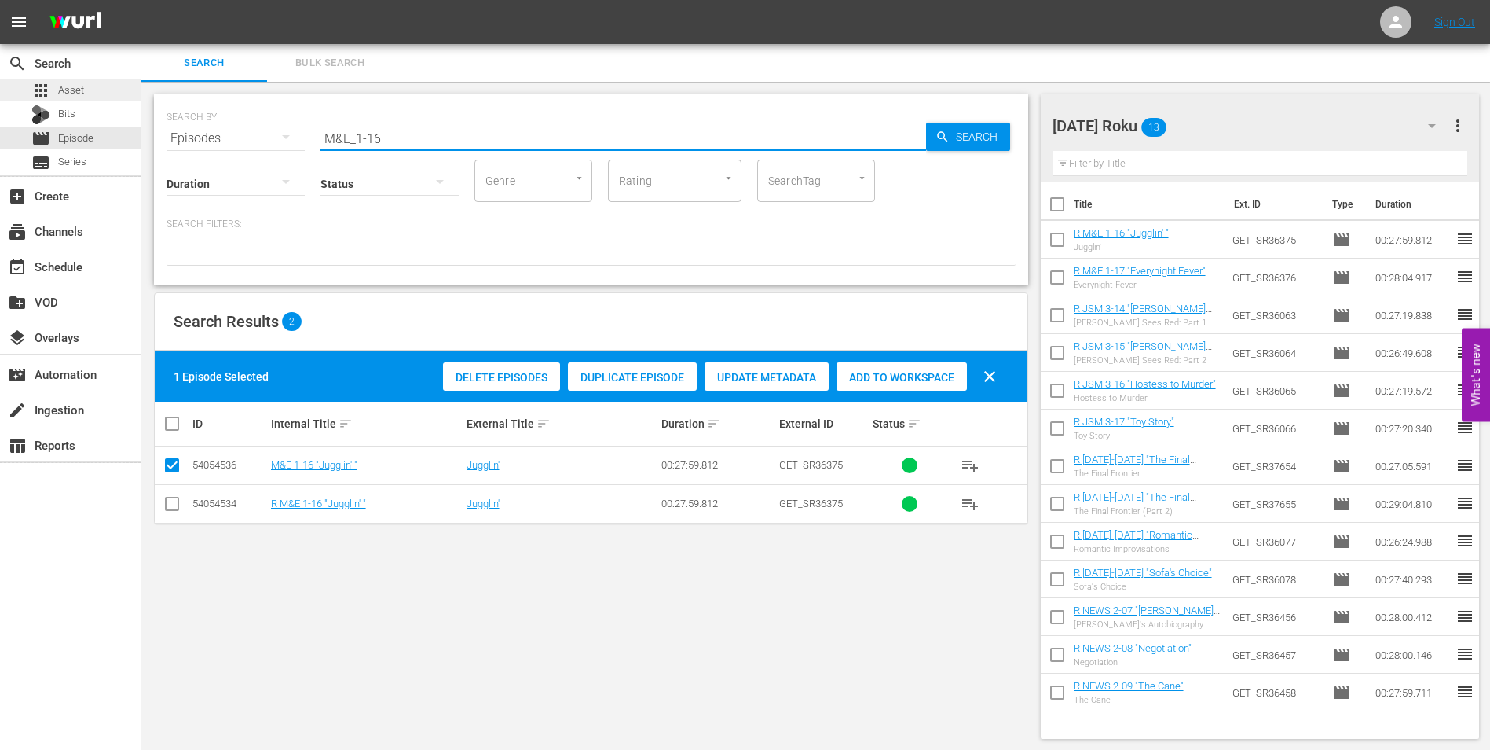
drag, startPoint x: 394, startPoint y: 139, endPoint x: 29, endPoint y: 94, distance: 368.1
click at [141, 0] on div "search Search apps Asset Bits movie Episode subtitles Series add_box Create sub…" at bounding box center [815, 0] width 1349 height 0
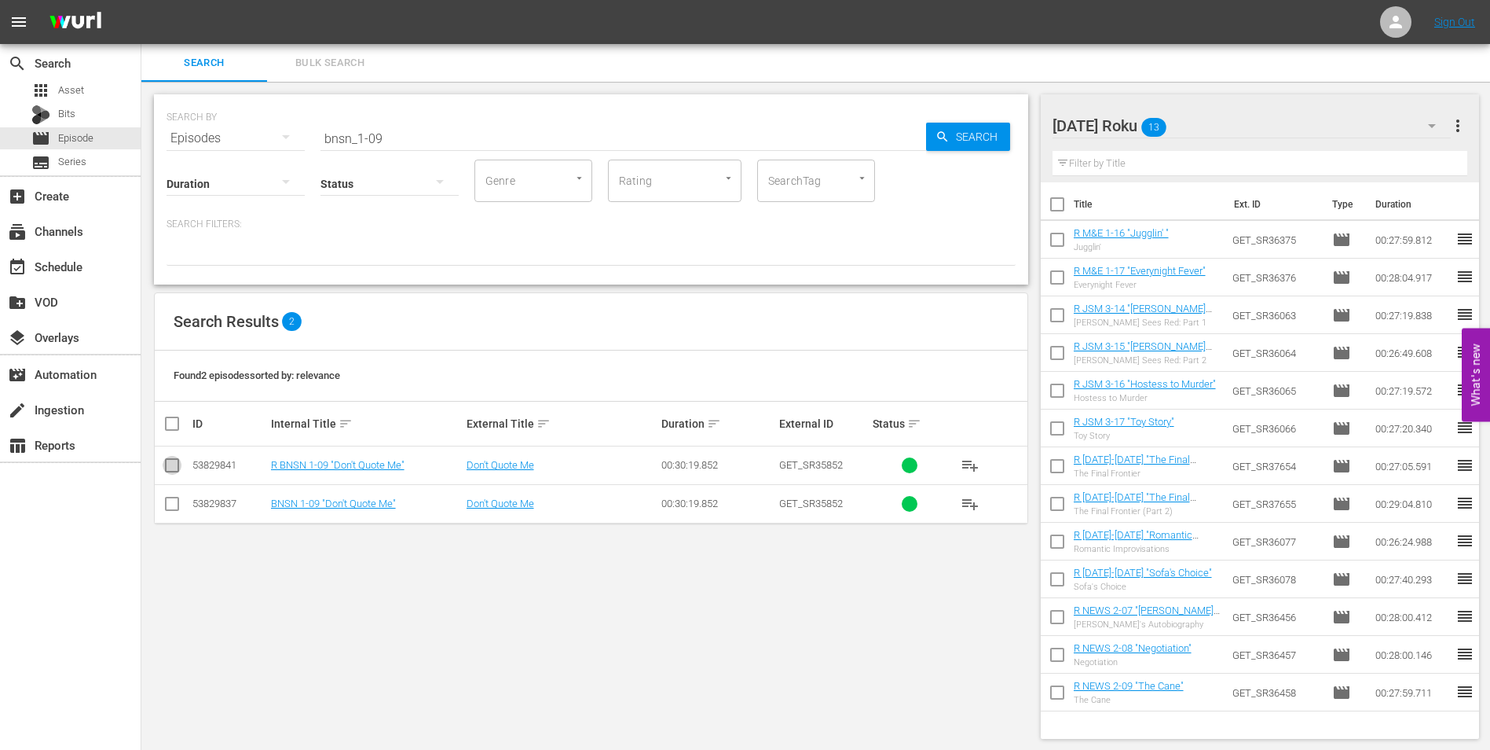
click at [171, 459] on input "checkbox" at bounding box center [172, 468] width 19 height 19
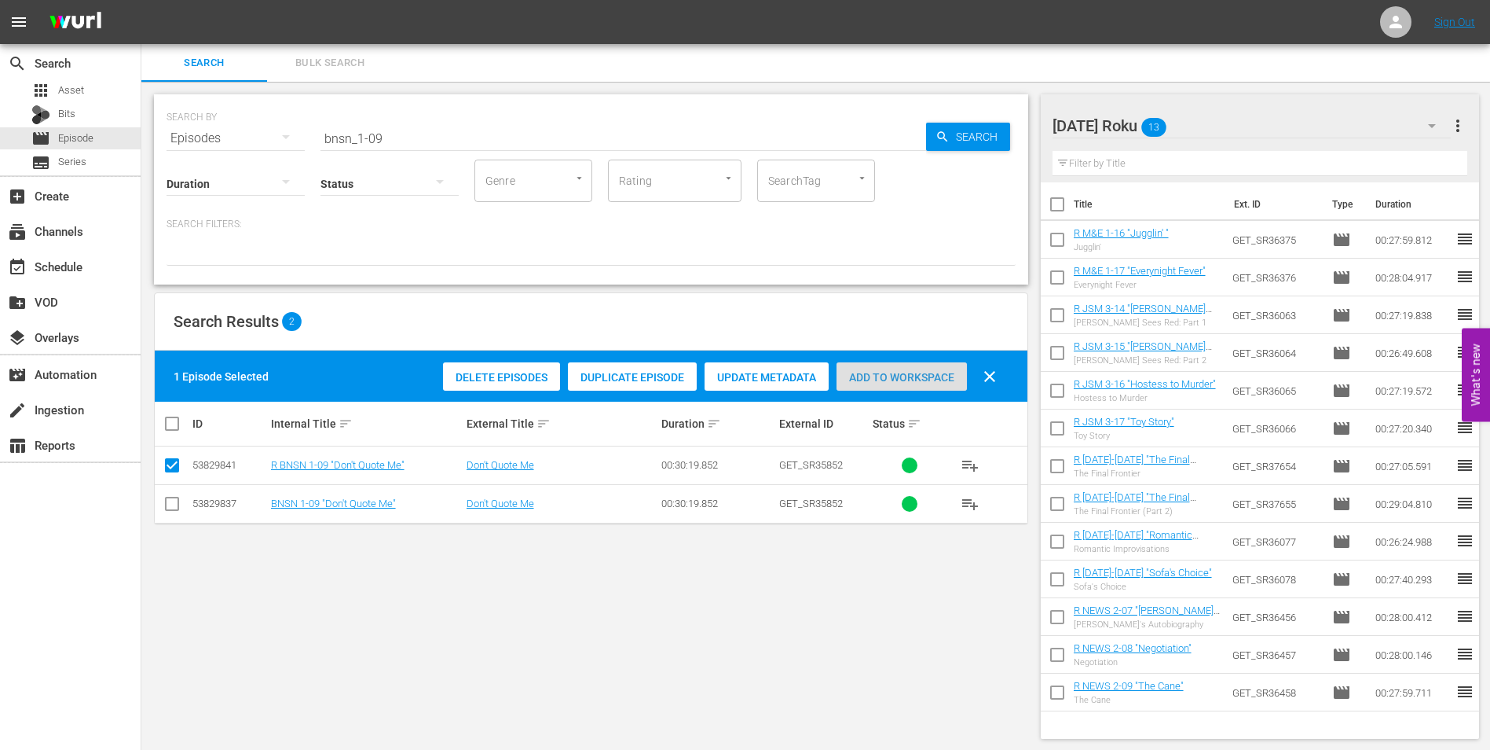
click at [883, 383] on span "Add to Workspace" at bounding box center [902, 377] width 130 height 13
click at [1235, 131] on div "[DATE] Roku 14" at bounding box center [1252, 126] width 399 height 44
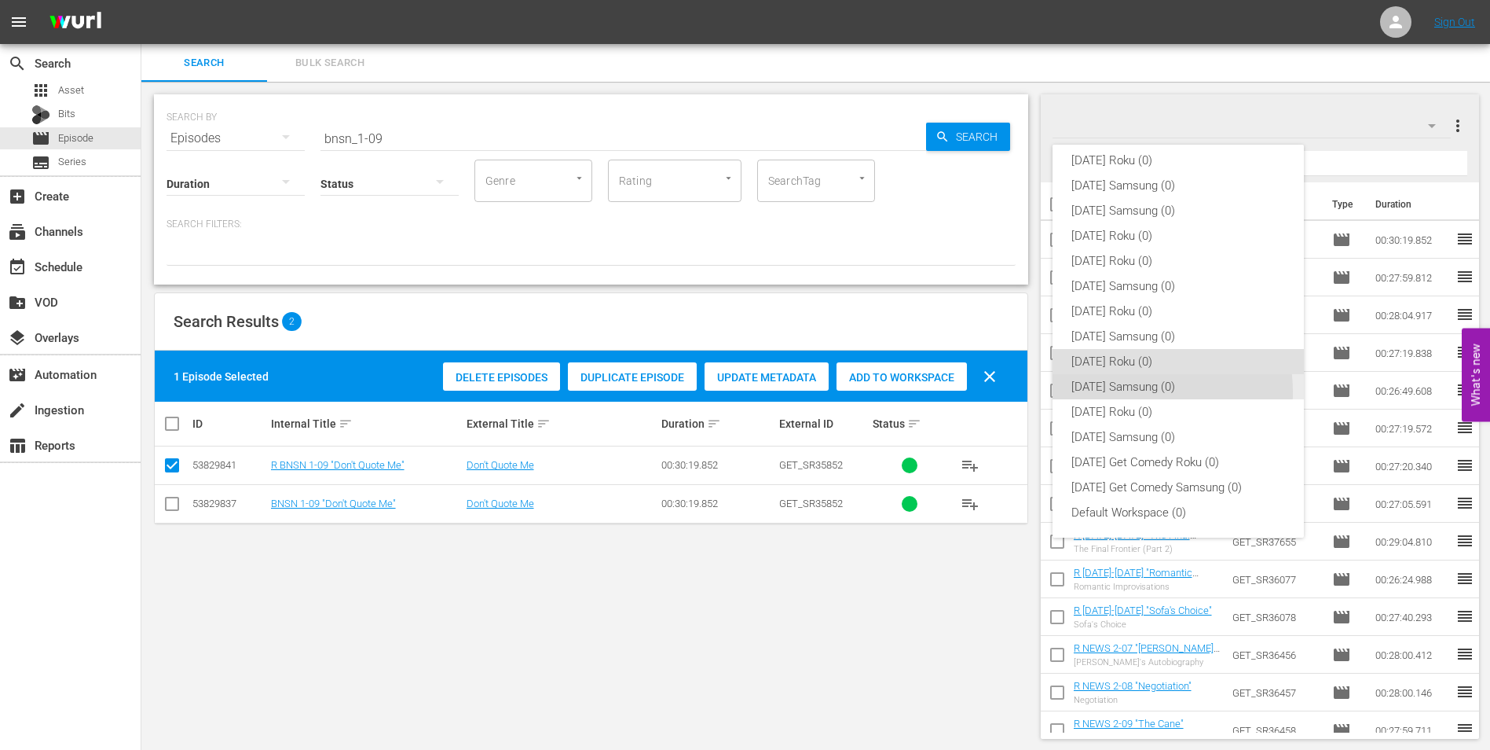
click at [1120, 392] on div "[DATE] Samsung (0)" at bounding box center [1179, 386] width 214 height 25
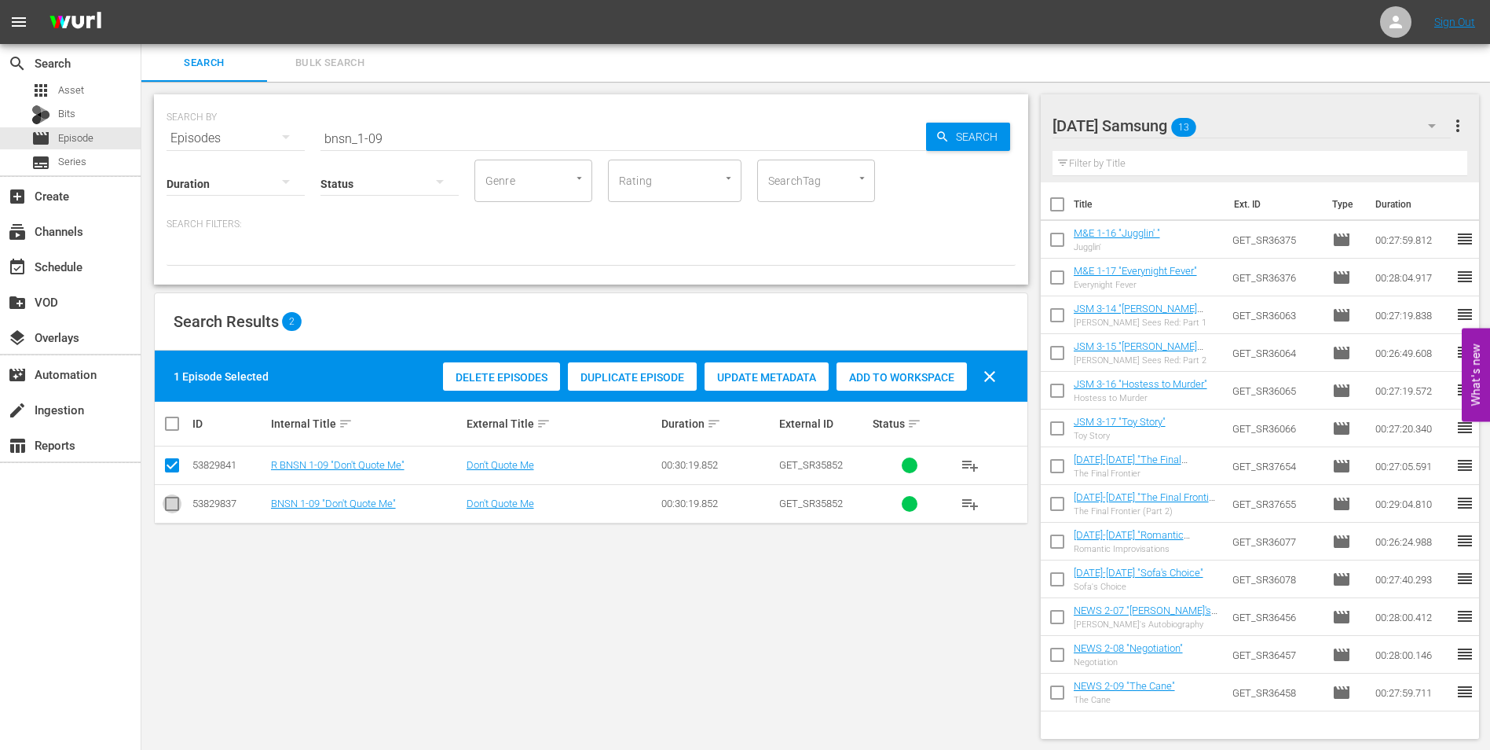
click at [167, 500] on input "checkbox" at bounding box center [172, 506] width 19 height 19
click at [167, 462] on input "checkbox" at bounding box center [172, 468] width 19 height 19
click at [900, 371] on span "Add to Workspace" at bounding box center [902, 377] width 130 height 13
click at [1278, 125] on div "[DATE] Samsung 14" at bounding box center [1252, 126] width 399 height 44
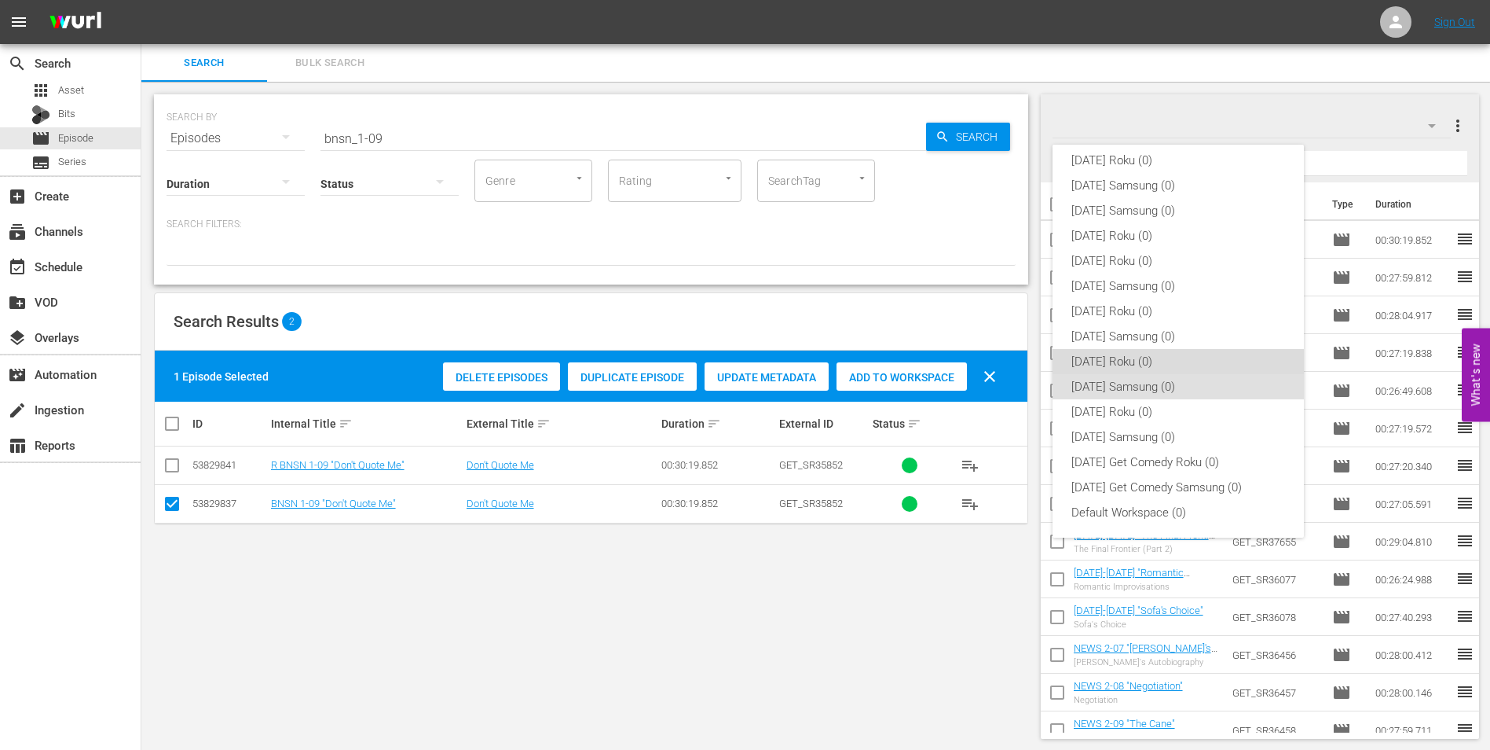
click at [1182, 368] on div "[DATE] Roku (0)" at bounding box center [1179, 361] width 214 height 25
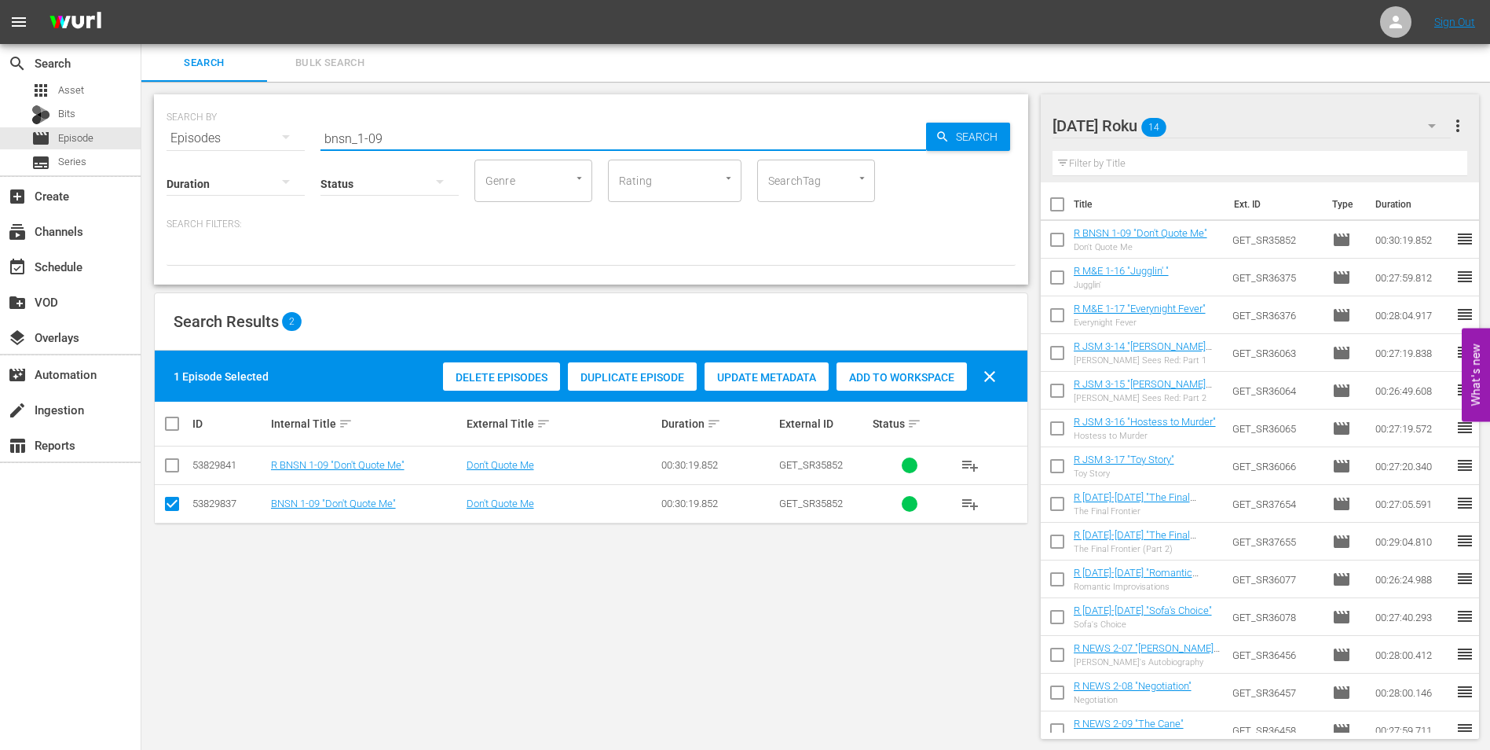
drag, startPoint x: 373, startPoint y: 133, endPoint x: 431, endPoint y: 140, distance: 58.6
click at [431, 140] on input "bnsn_1-09" at bounding box center [624, 138] width 606 height 38
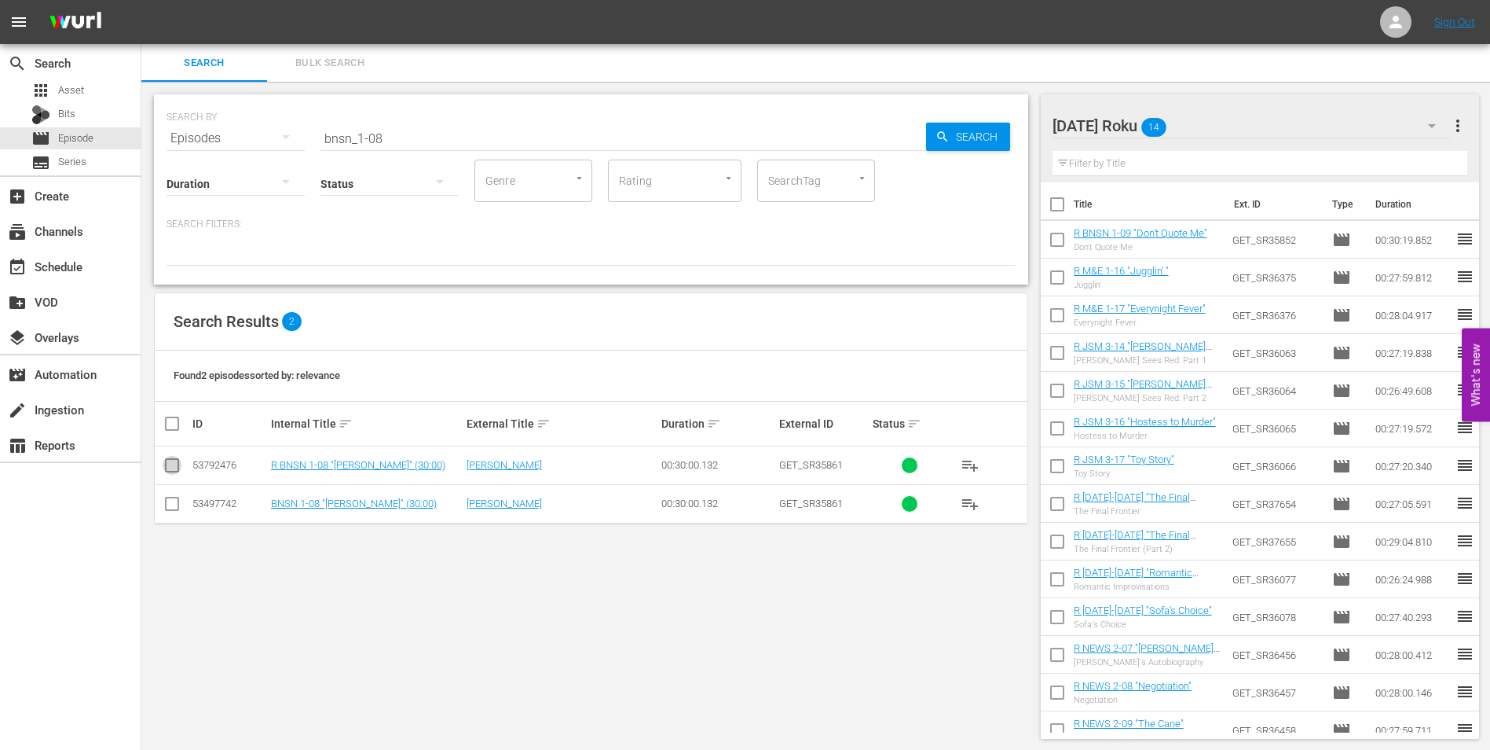
click at [170, 470] on input "checkbox" at bounding box center [172, 468] width 19 height 19
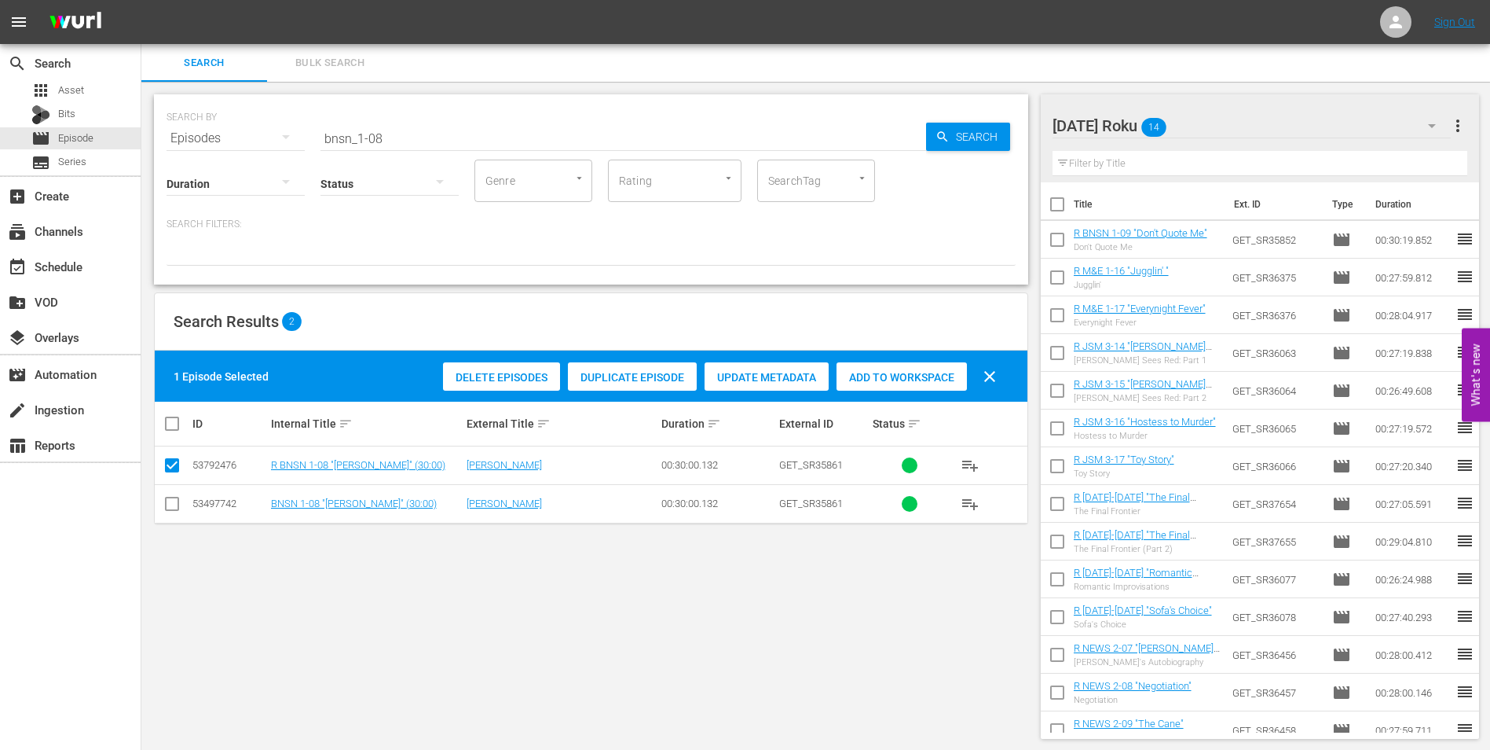
click at [885, 367] on div "Add to Workspace" at bounding box center [902, 377] width 130 height 30
click at [1247, 124] on div "[DATE] Roku 15" at bounding box center [1252, 126] width 399 height 44
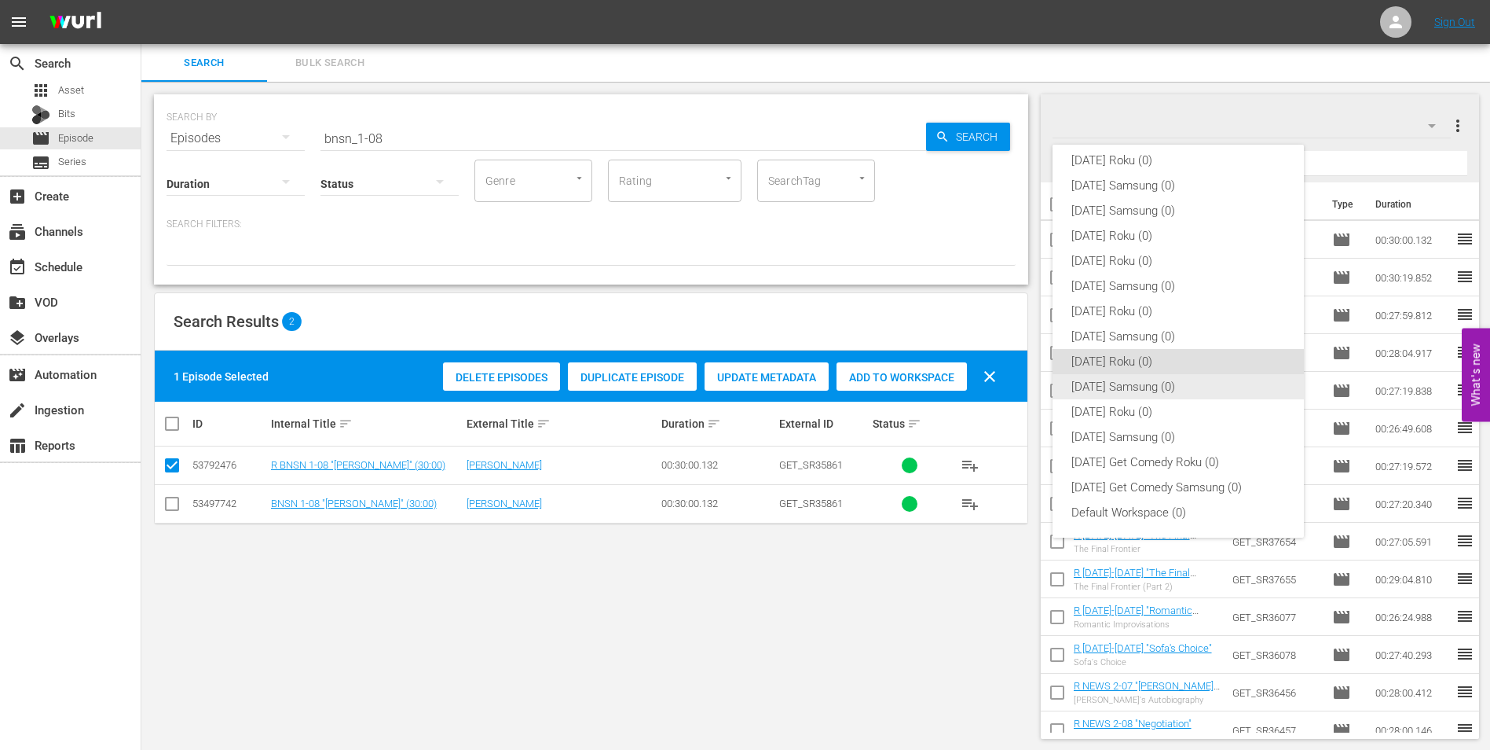
click at [1123, 381] on div "[DATE] Samsung (0)" at bounding box center [1179, 386] width 214 height 25
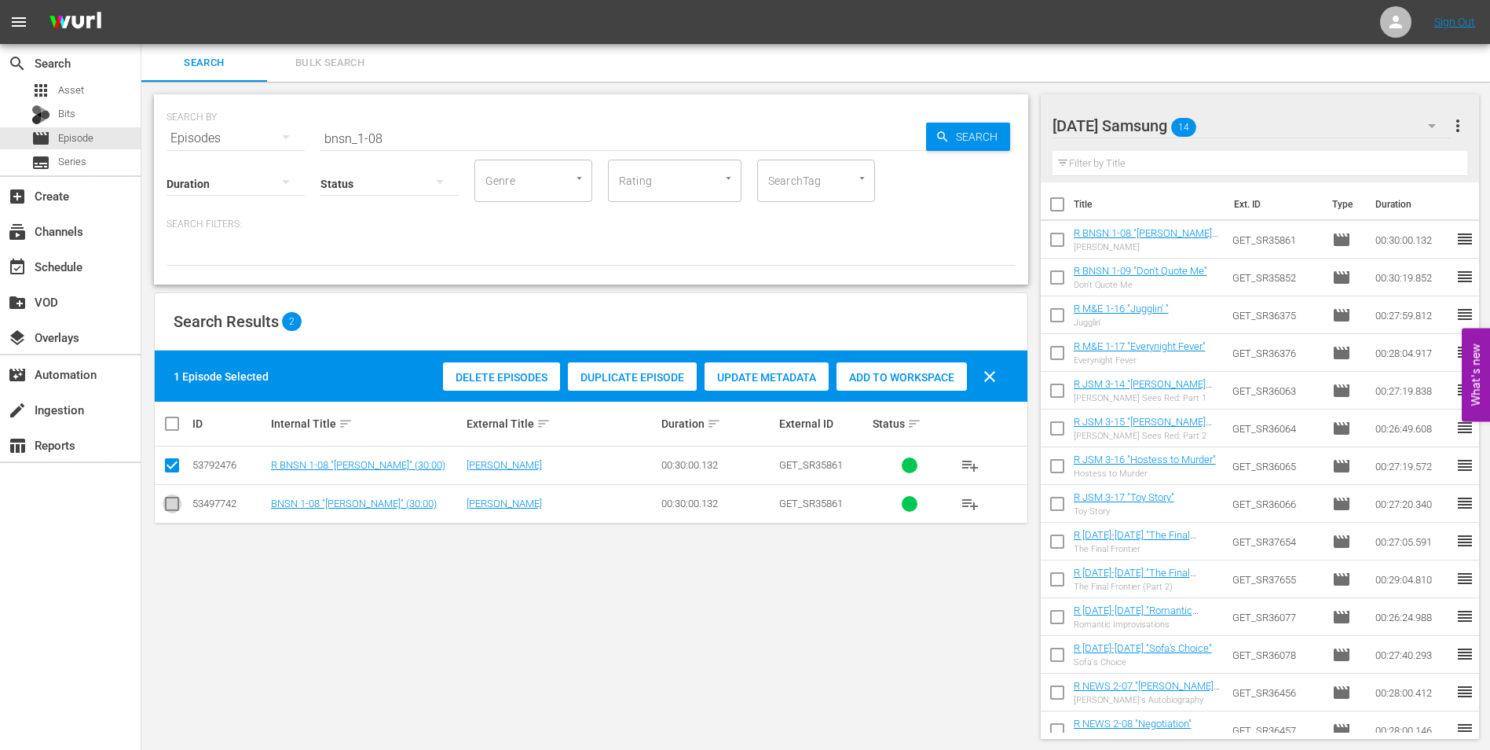
click at [167, 508] on input "checkbox" at bounding box center [172, 506] width 19 height 19
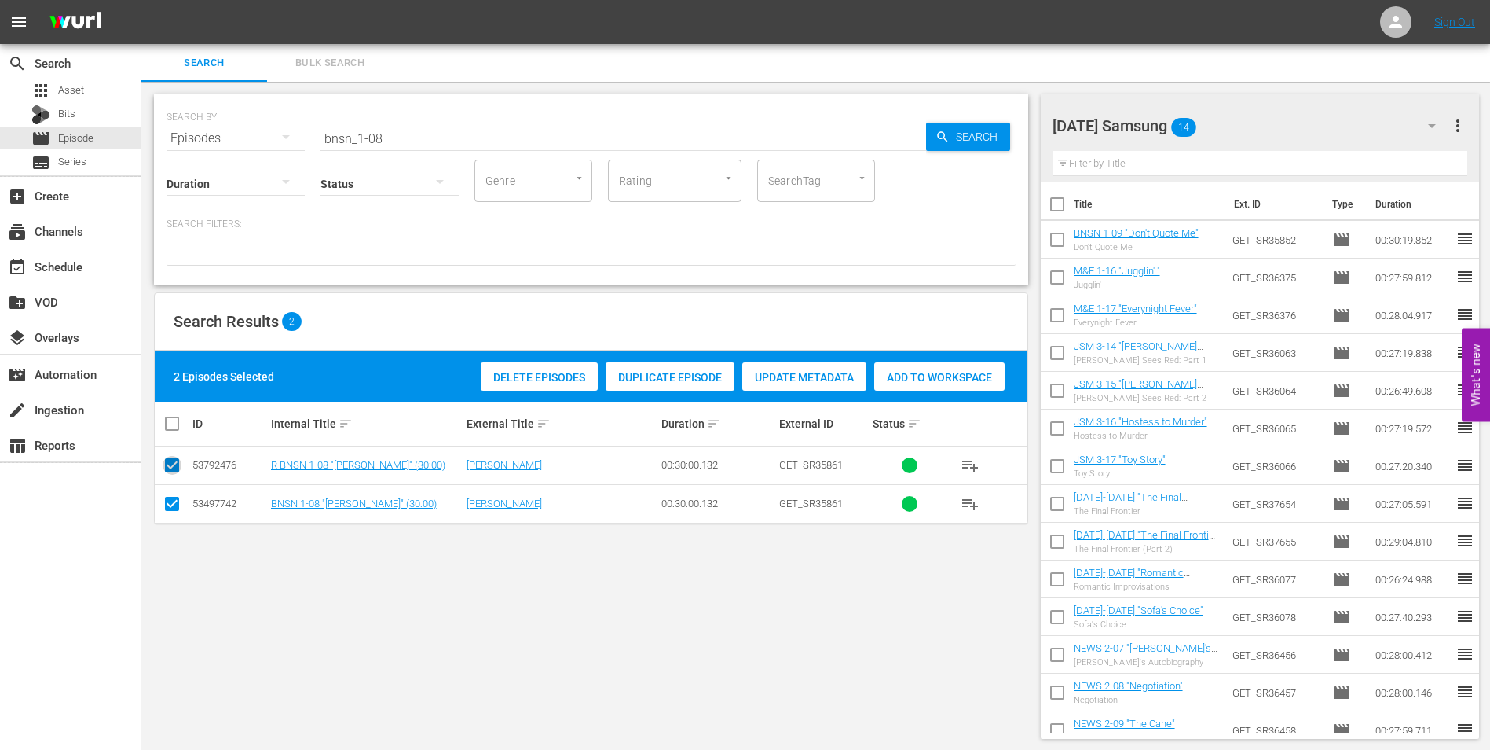
click at [177, 469] on input "checkbox" at bounding box center [172, 468] width 19 height 19
click at [903, 375] on span "Add to Workspace" at bounding box center [902, 377] width 130 height 13
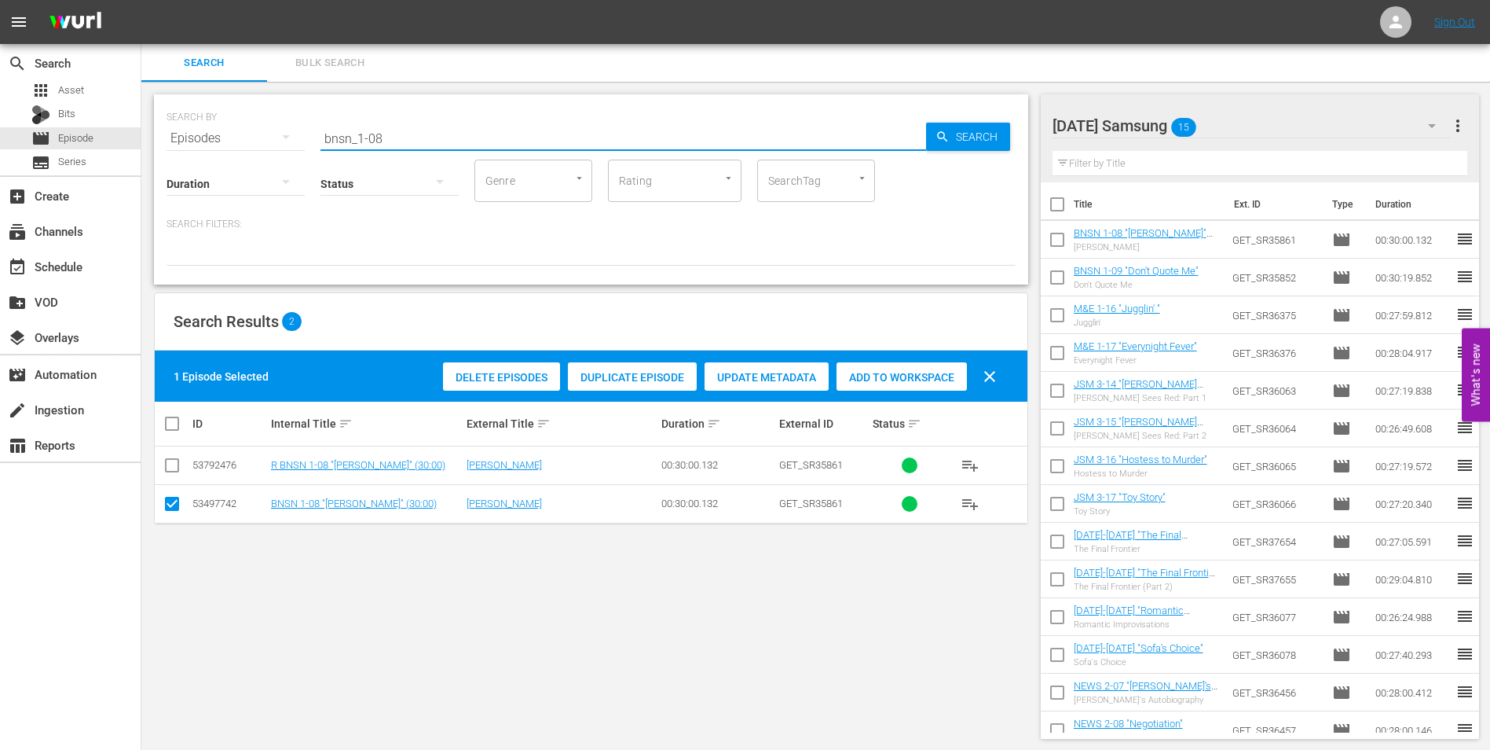
drag, startPoint x: 449, startPoint y: 137, endPoint x: 187, endPoint y: 121, distance: 262.2
click at [192, 122] on div "SEARCH BY Search By Episodes Search ID, Title, Description, Keywords, or Catego…" at bounding box center [591, 129] width 849 height 57
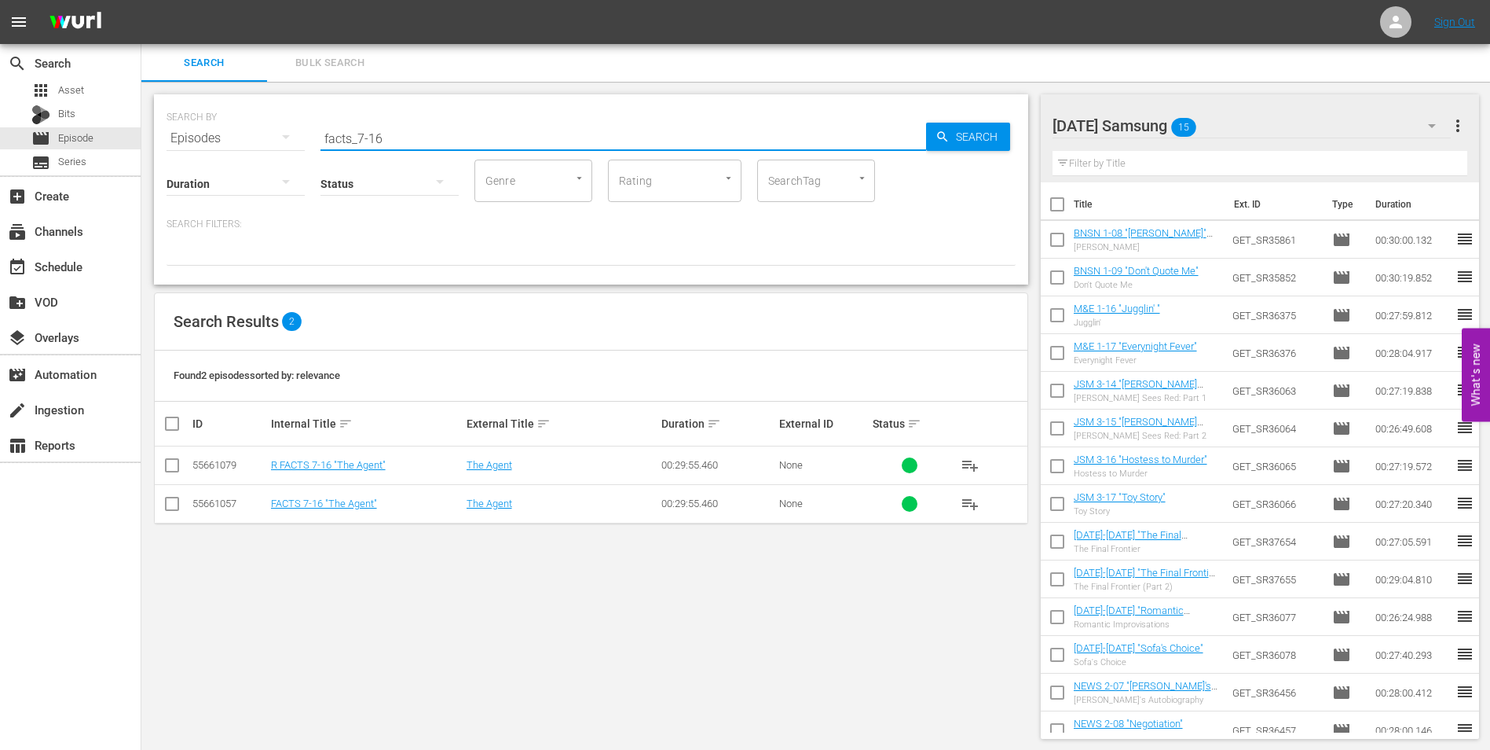
click at [174, 506] on input "checkbox" at bounding box center [172, 506] width 19 height 19
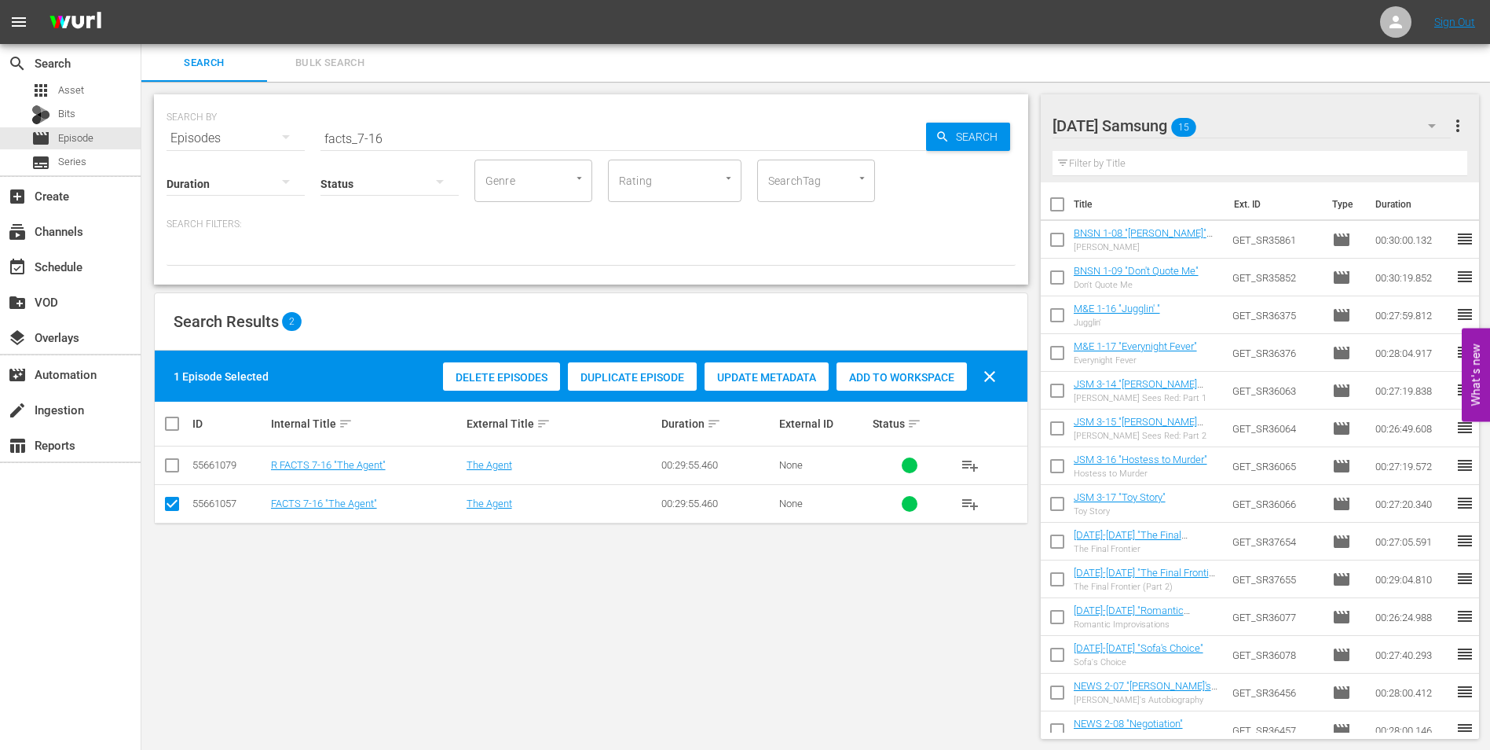
click at [933, 371] on span "Add to Workspace" at bounding box center [902, 377] width 130 height 13
click at [1260, 122] on div "[DATE] Samsung 16" at bounding box center [1252, 126] width 399 height 44
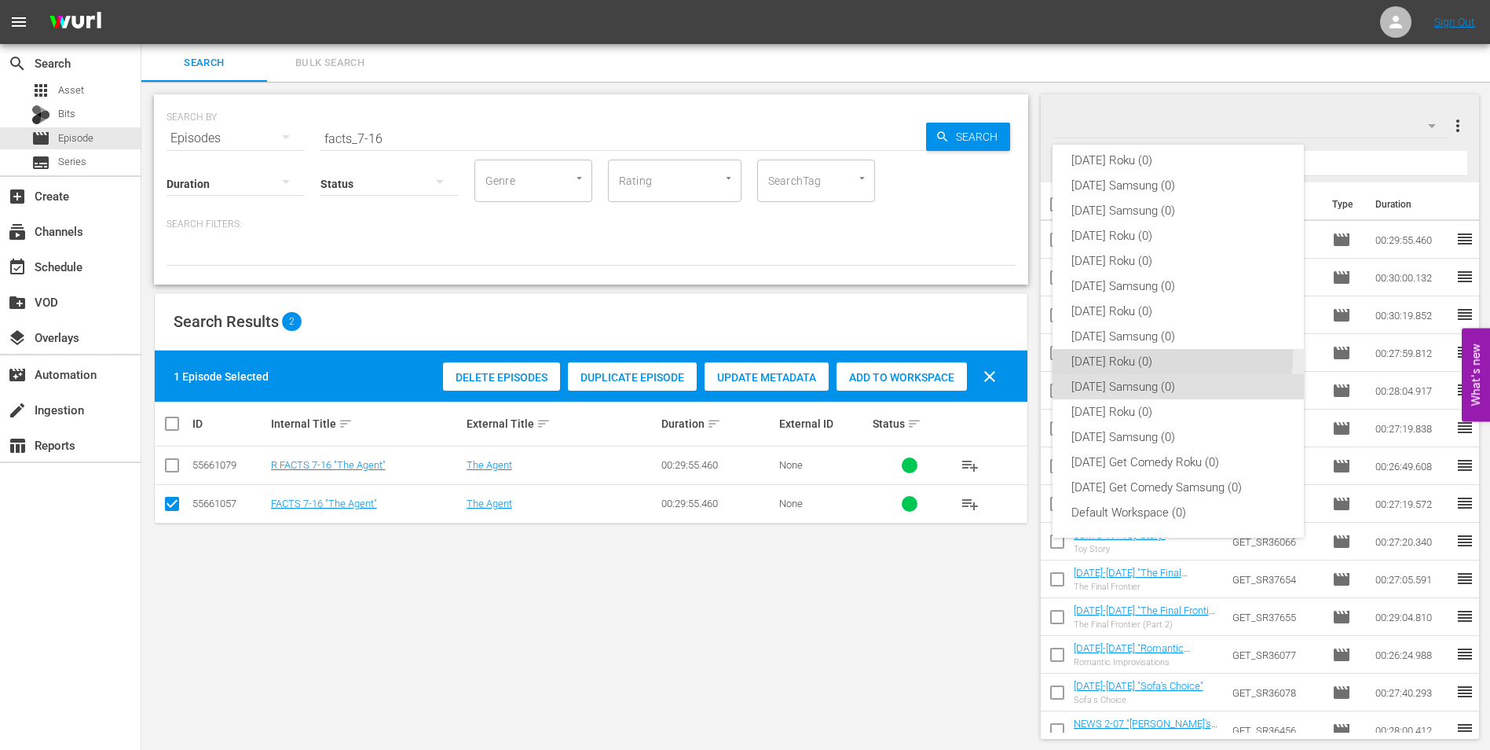
click at [1094, 354] on div "[DATE] Roku (0)" at bounding box center [1179, 361] width 214 height 25
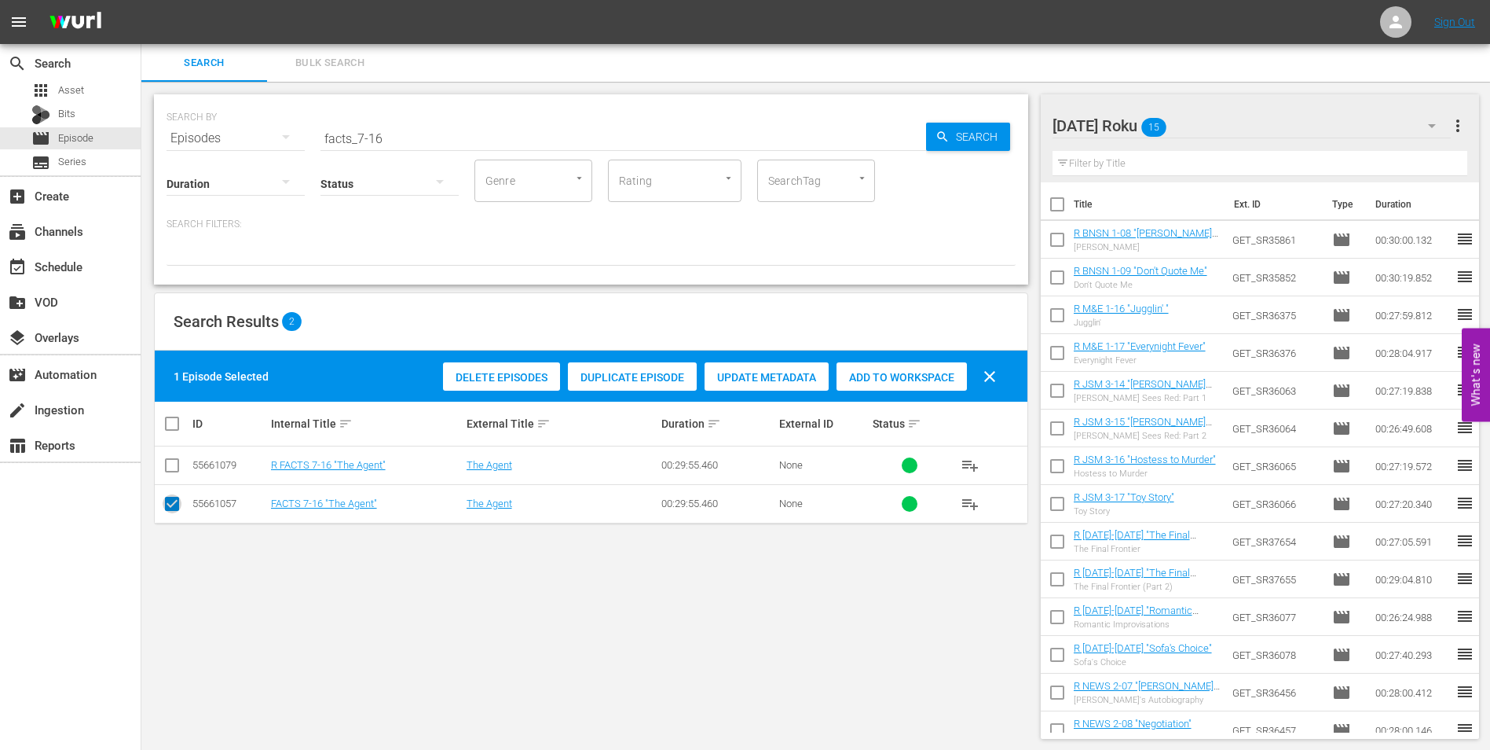
click at [170, 510] on input "checkbox" at bounding box center [172, 506] width 19 height 19
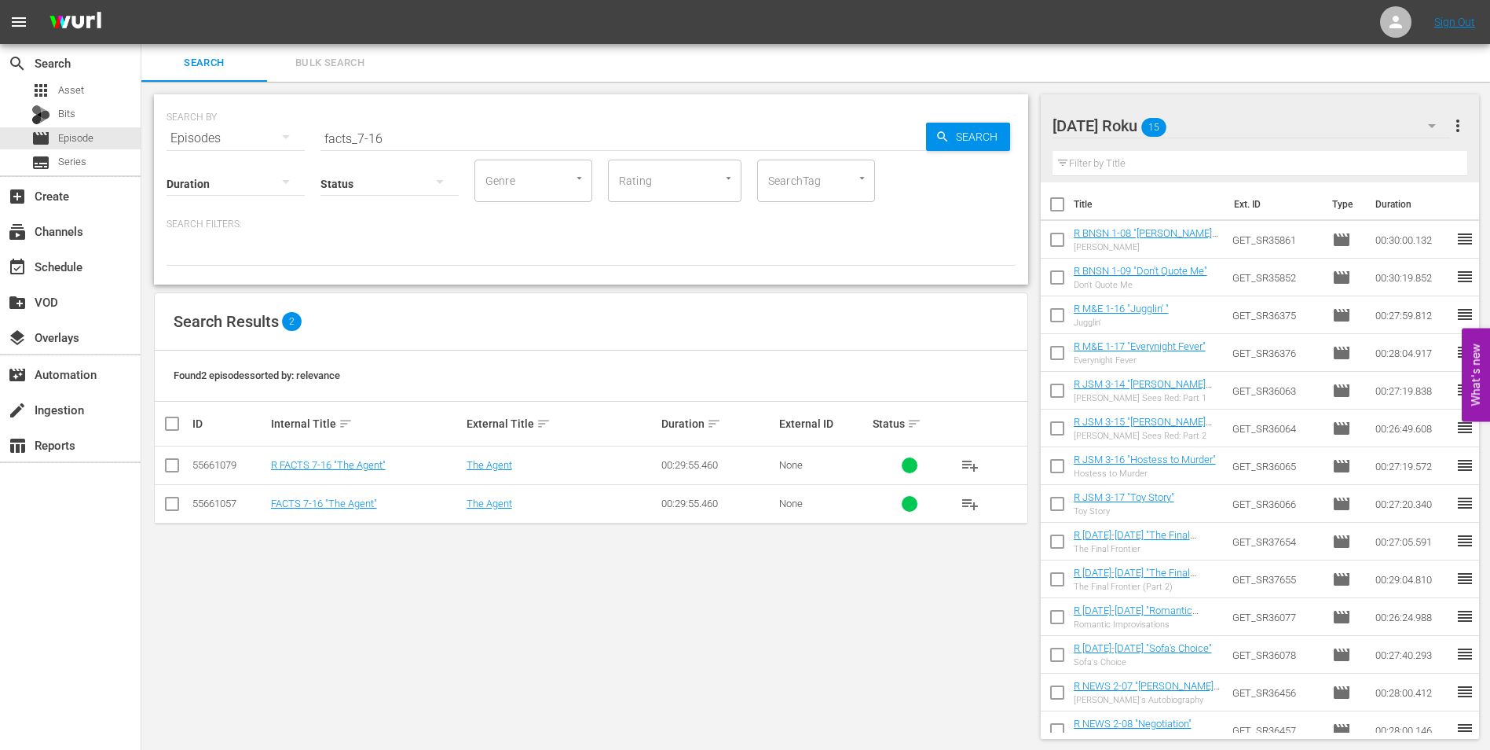
click at [167, 473] on input "checkbox" at bounding box center [172, 468] width 19 height 19
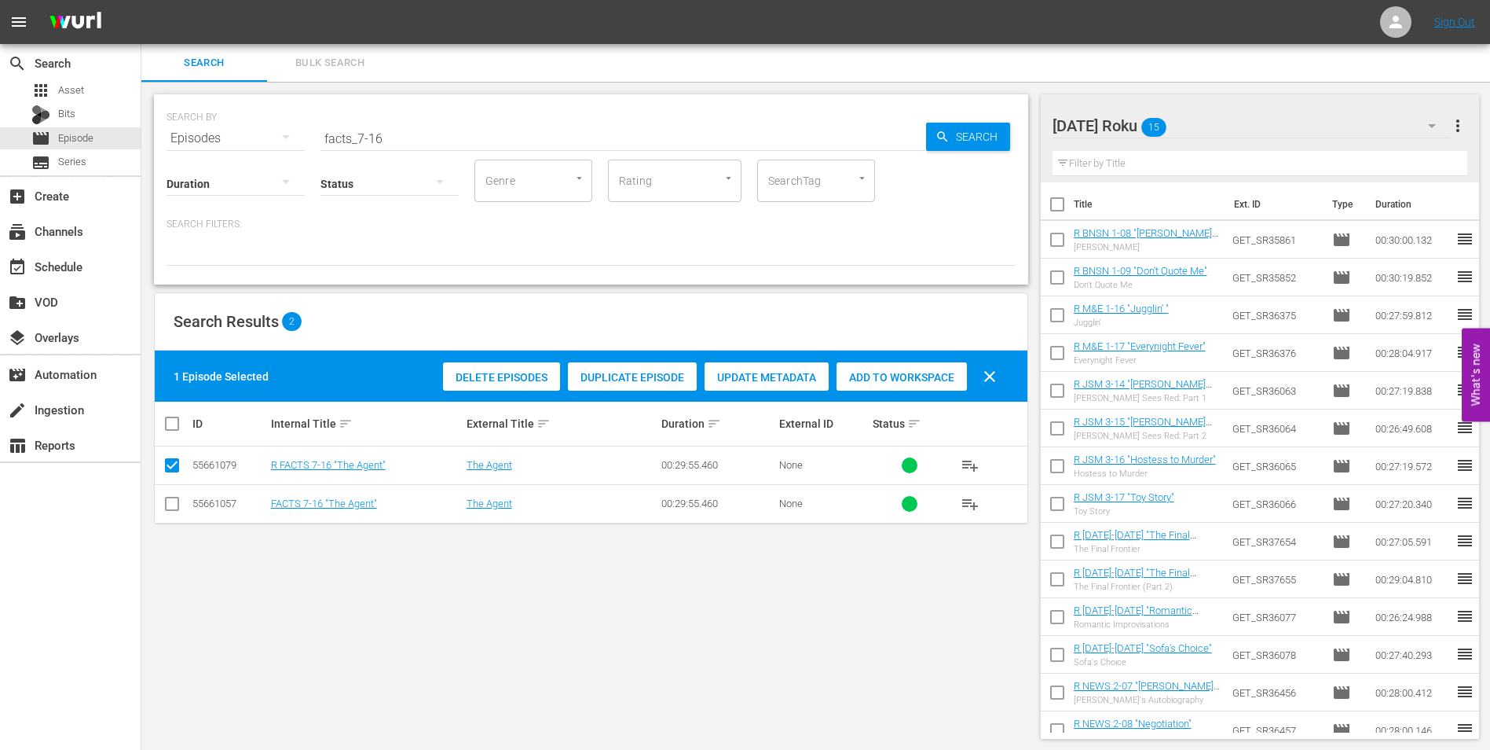
click at [918, 379] on span "Add to Workspace" at bounding box center [902, 377] width 130 height 13
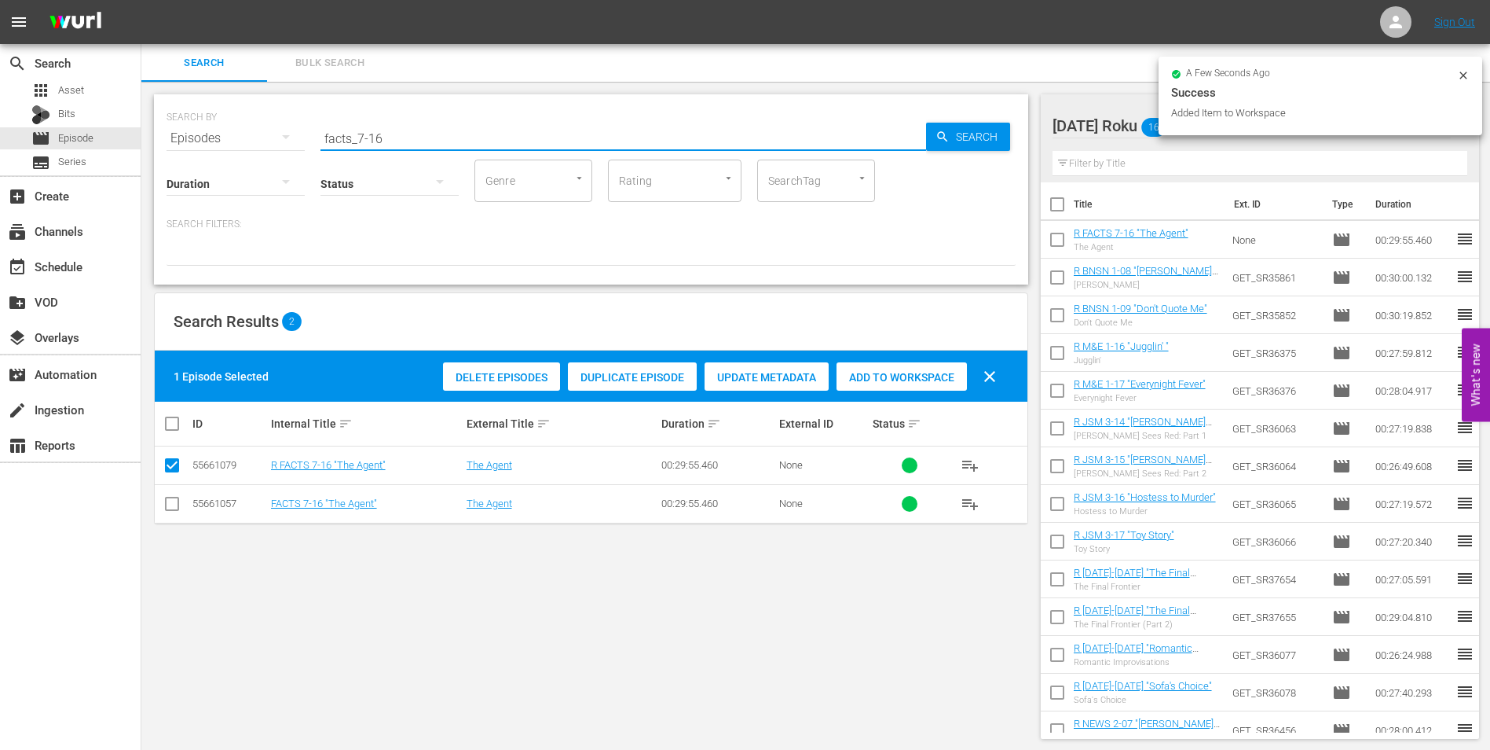
drag, startPoint x: 379, startPoint y: 126, endPoint x: 423, endPoint y: 145, distance: 48.6
click at [423, 145] on div "SEARCH BY Search By Episodes Search ID, Title, Description, Keywords, or Catego…" at bounding box center [591, 189] width 874 height 190
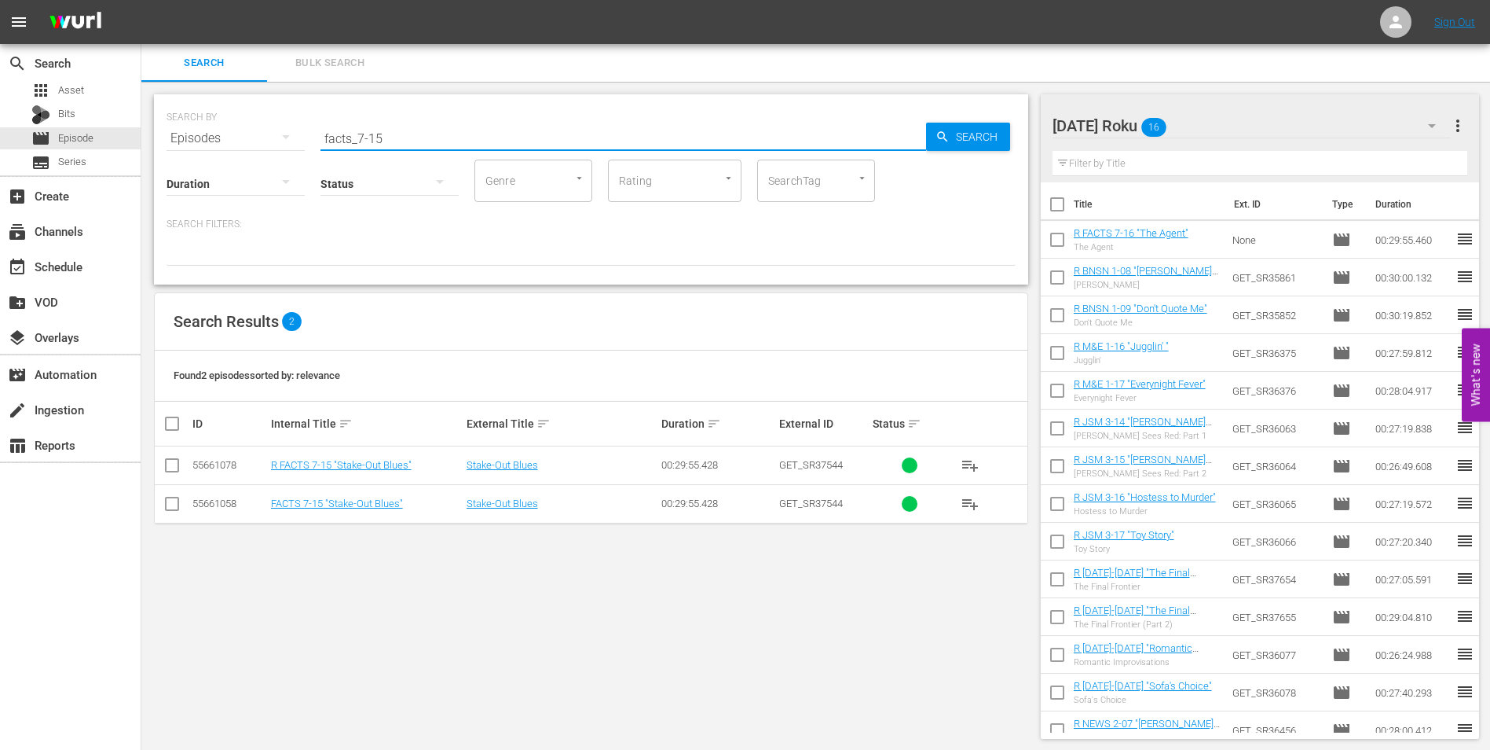
click at [173, 472] on input "checkbox" at bounding box center [172, 468] width 19 height 19
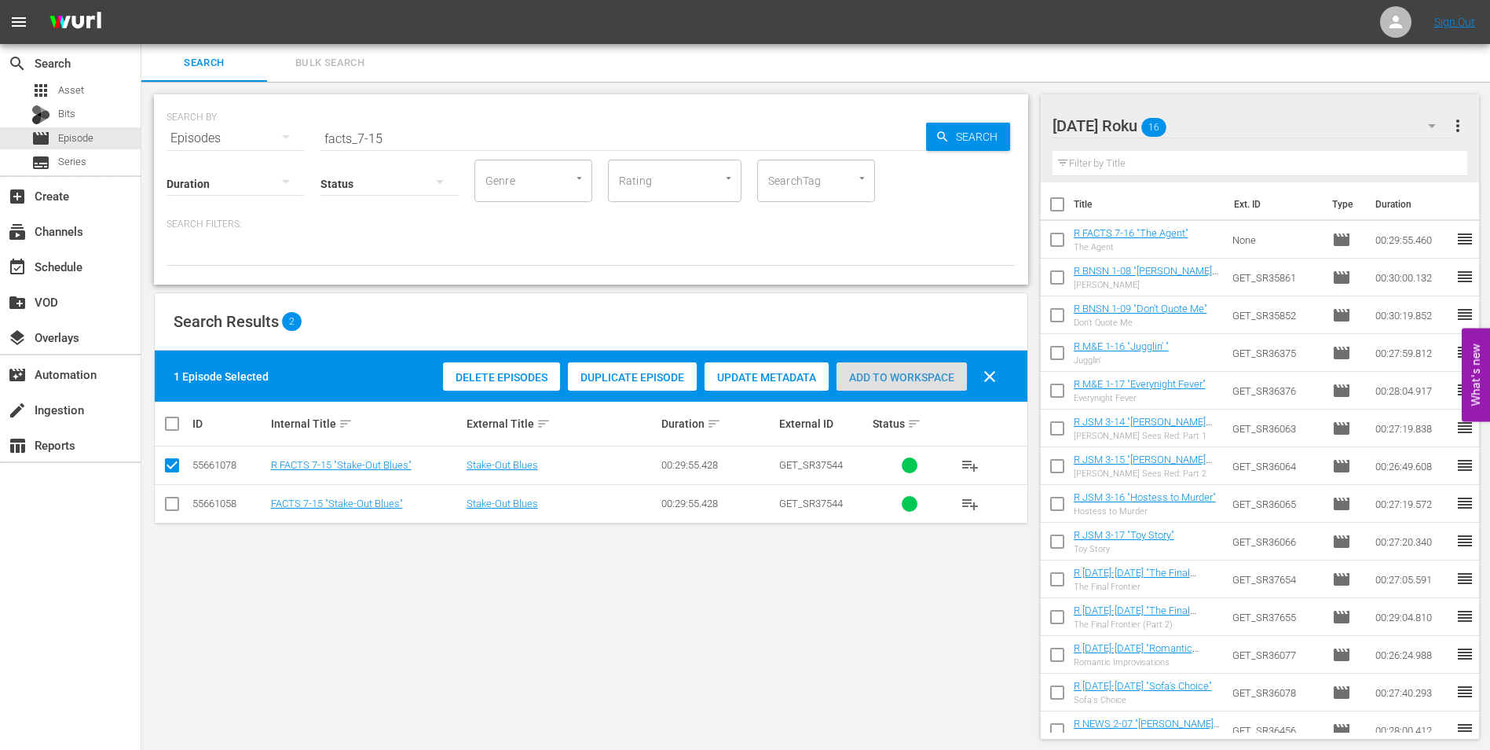
click at [905, 364] on div "Add to Workspace" at bounding box center [902, 377] width 130 height 30
click at [1228, 130] on div "[DATE] Roku 17" at bounding box center [1252, 126] width 399 height 44
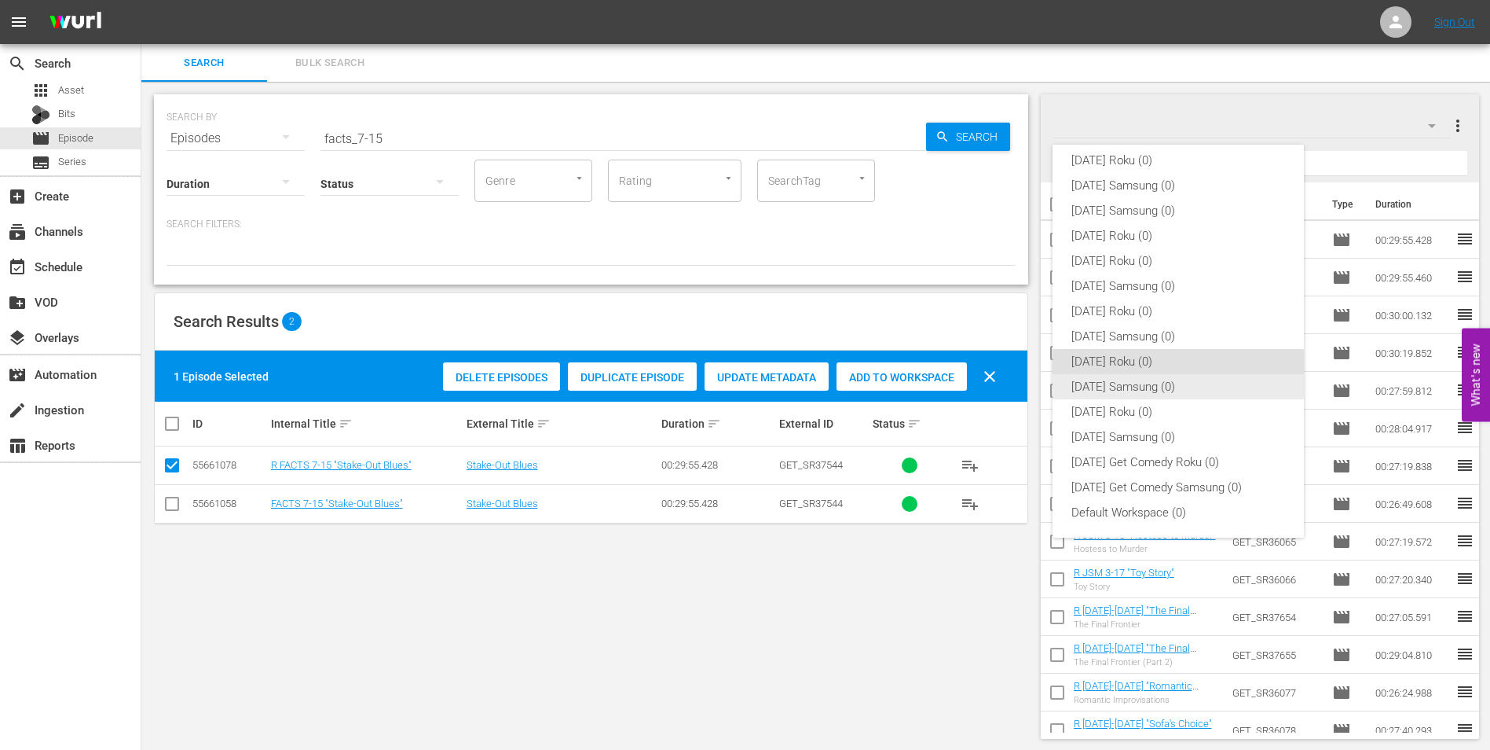
click at [1136, 377] on div "[DATE] Samsung (0)" at bounding box center [1179, 386] width 214 height 25
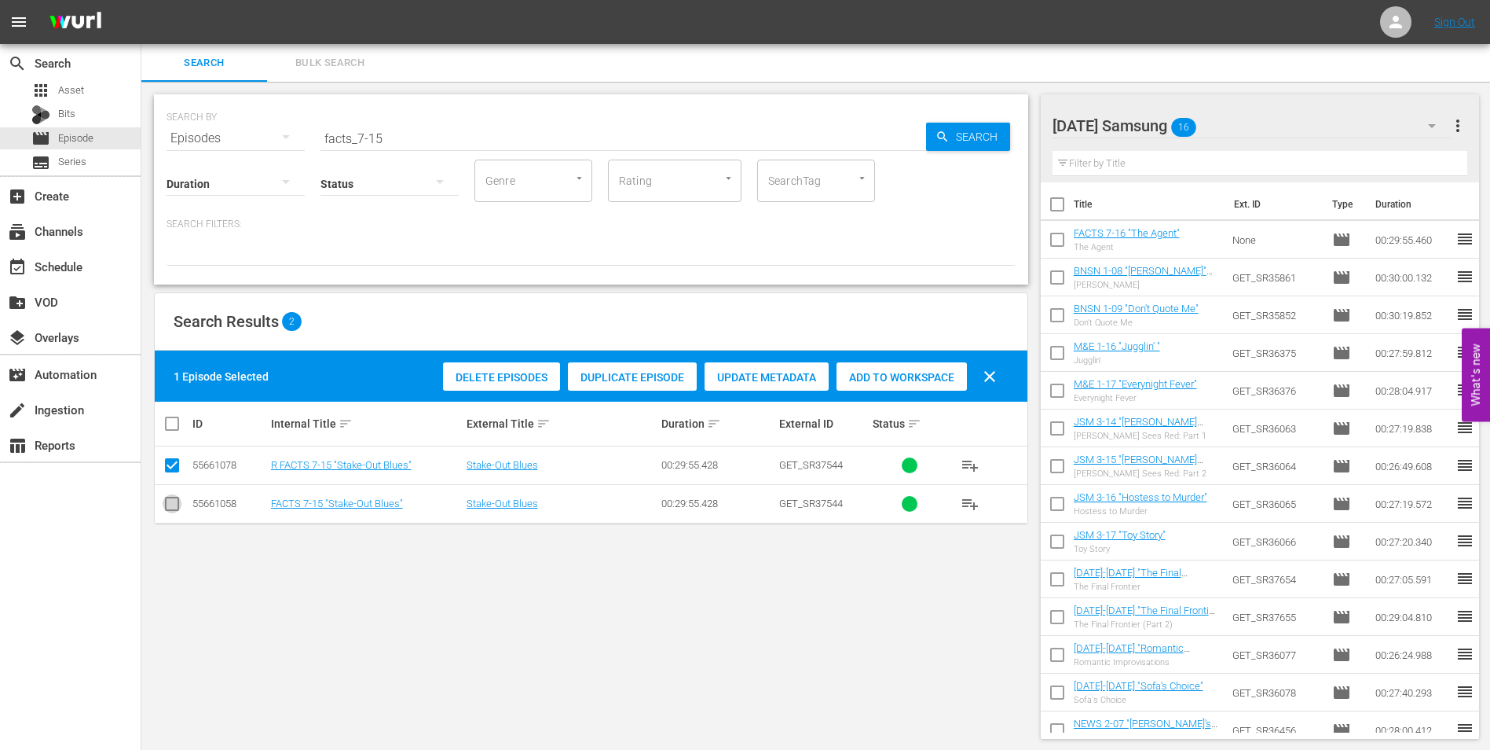
click at [172, 511] on input "checkbox" at bounding box center [172, 506] width 19 height 19
click at [172, 465] on input "checkbox" at bounding box center [172, 468] width 19 height 19
click at [920, 375] on span "Add to Workspace" at bounding box center [902, 377] width 130 height 13
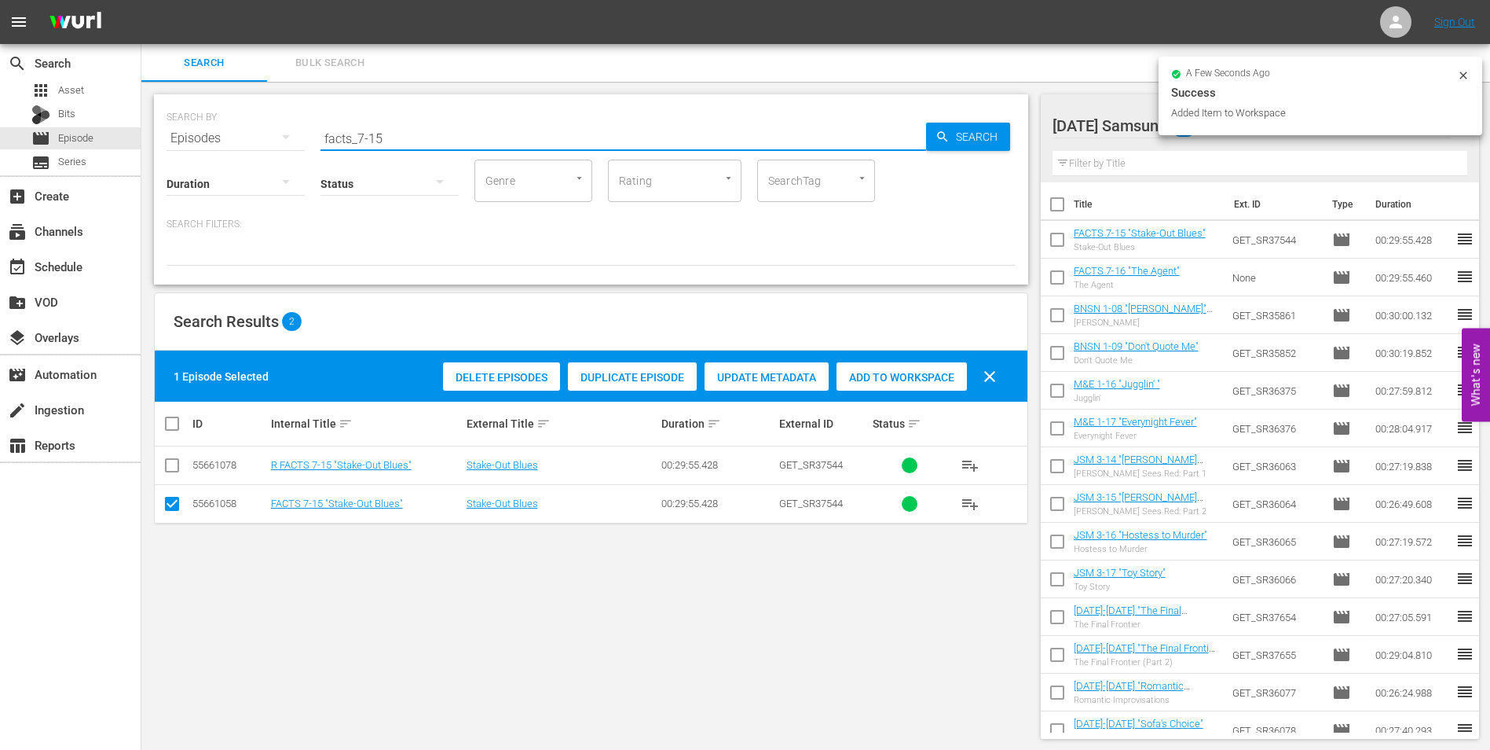
drag, startPoint x: 374, startPoint y: 130, endPoint x: 421, endPoint y: 147, distance: 49.9
click at [421, 144] on input "facts_7-15" at bounding box center [624, 138] width 606 height 38
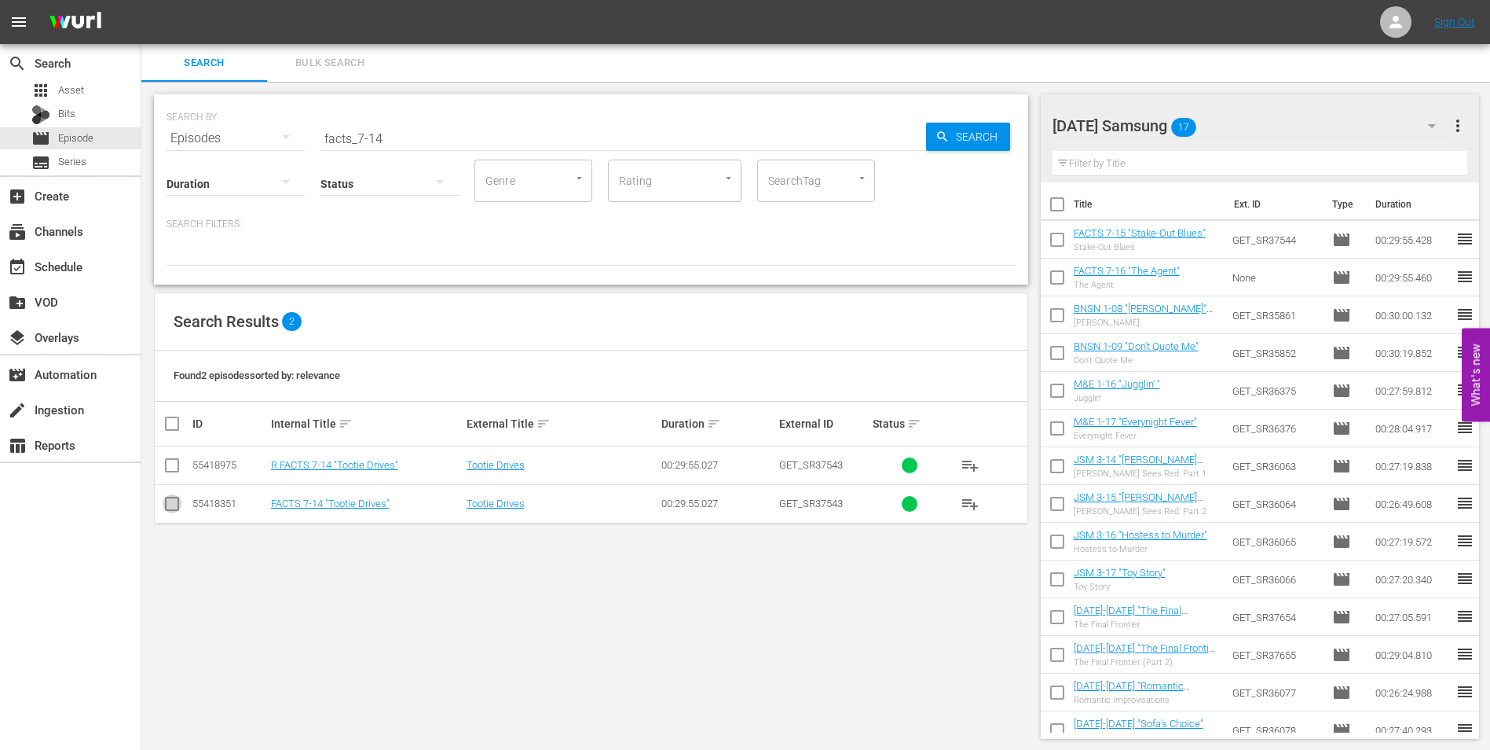
click at [168, 504] on input "checkbox" at bounding box center [172, 506] width 19 height 19
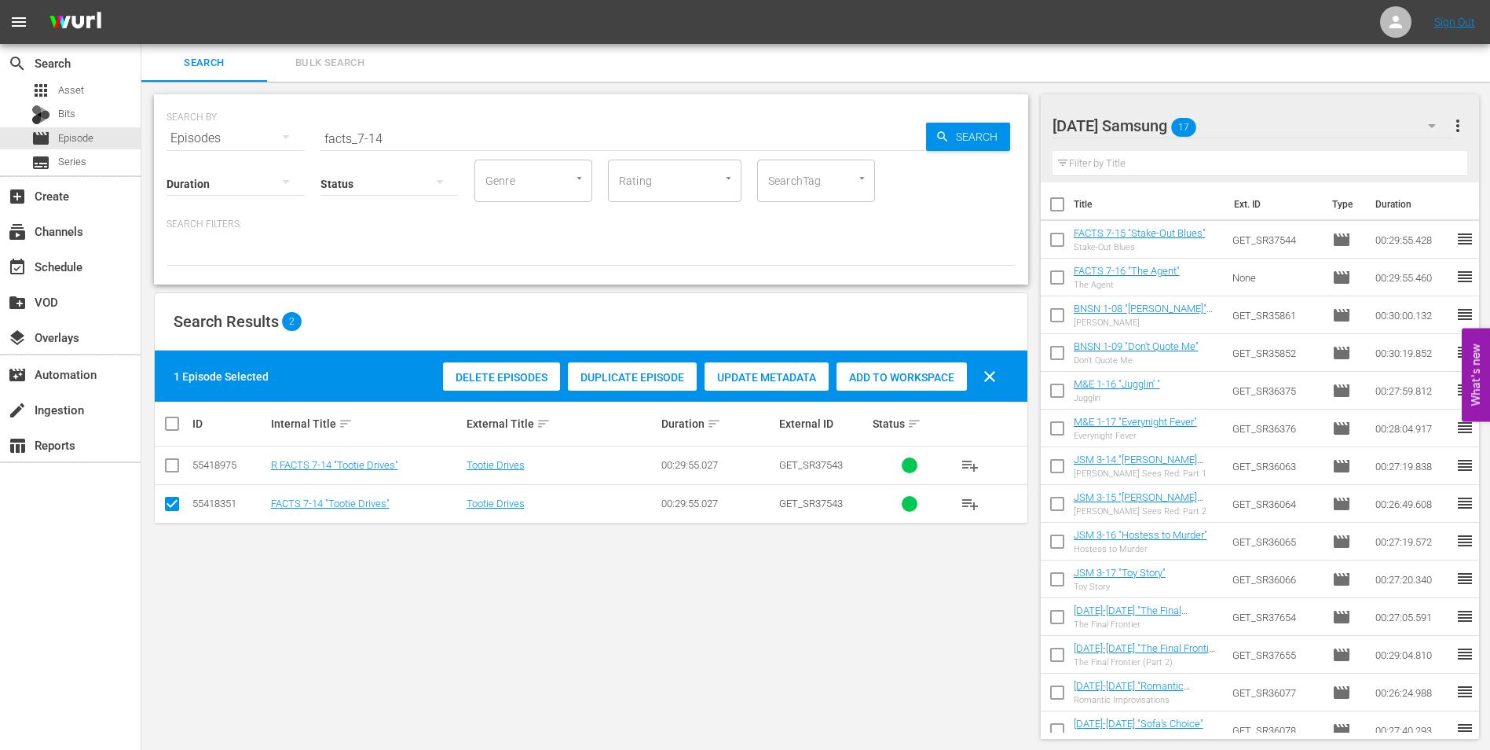
click at [878, 357] on div "Delete Episodes Duplicate Episode Update Metadata Add to Workspace clear" at bounding box center [724, 376] width 570 height 38
click at [885, 382] on span "Add to Workspace" at bounding box center [902, 377] width 130 height 13
click at [1262, 130] on div "[DATE] Samsung 18" at bounding box center [1252, 126] width 399 height 44
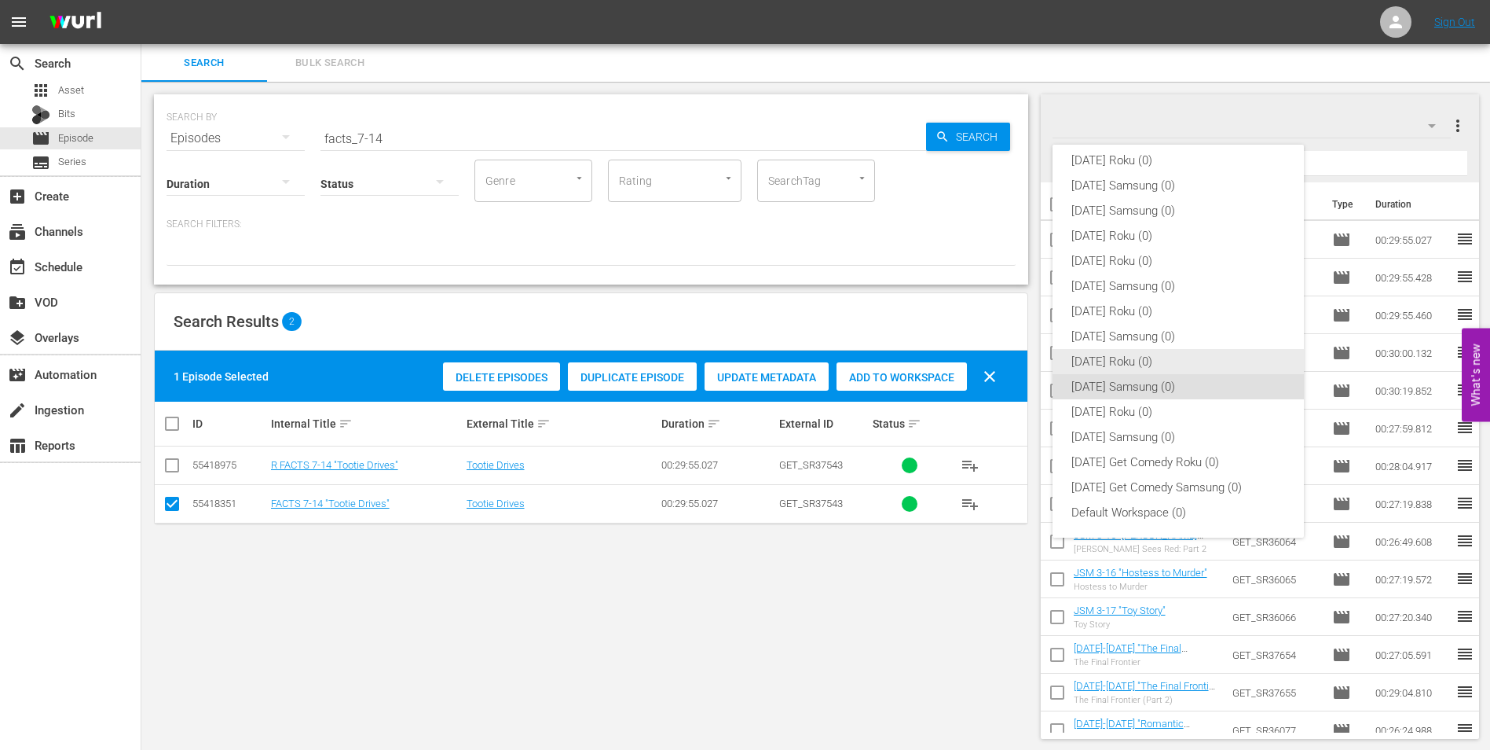
click at [1111, 358] on div "[DATE] Roku (0)" at bounding box center [1179, 361] width 214 height 25
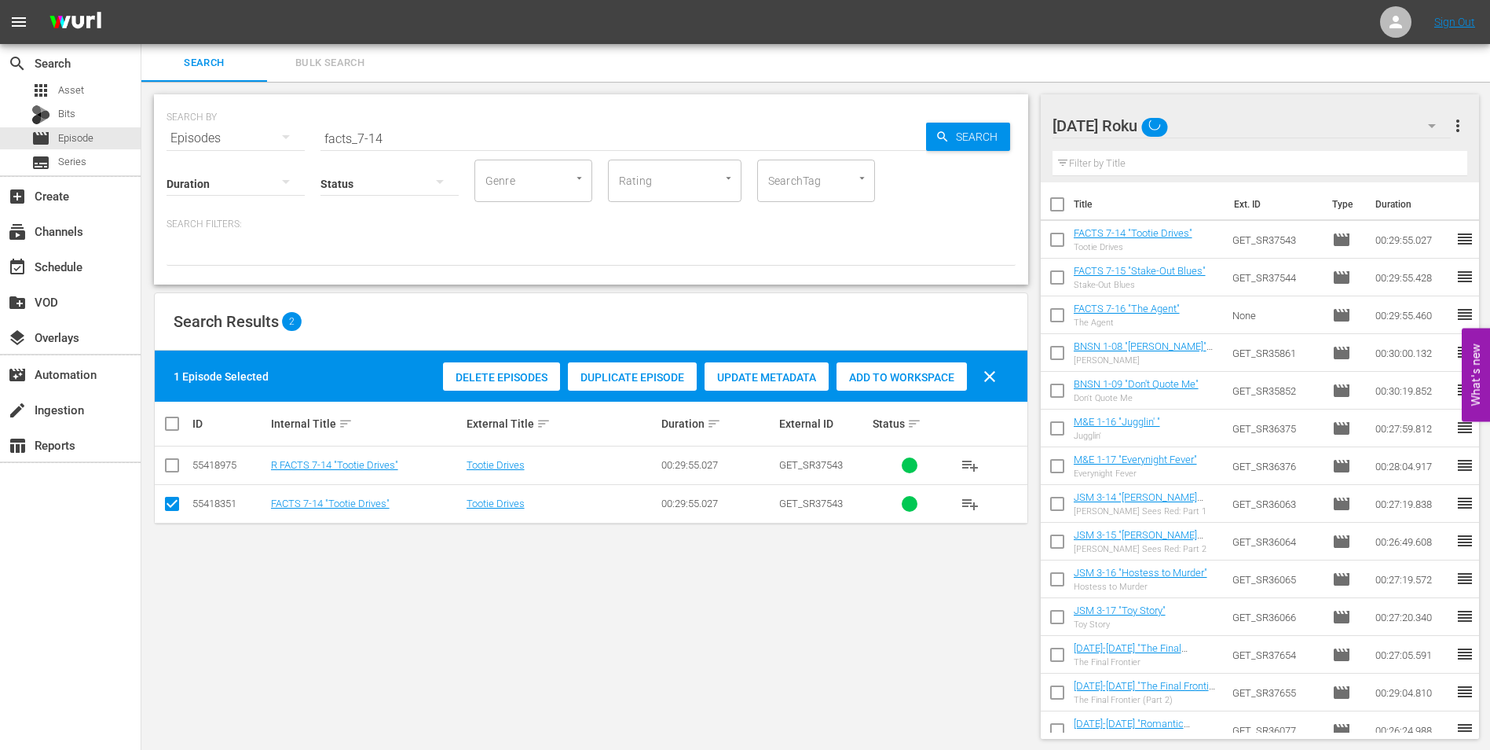
click at [178, 507] on input "checkbox" at bounding box center [172, 506] width 19 height 19
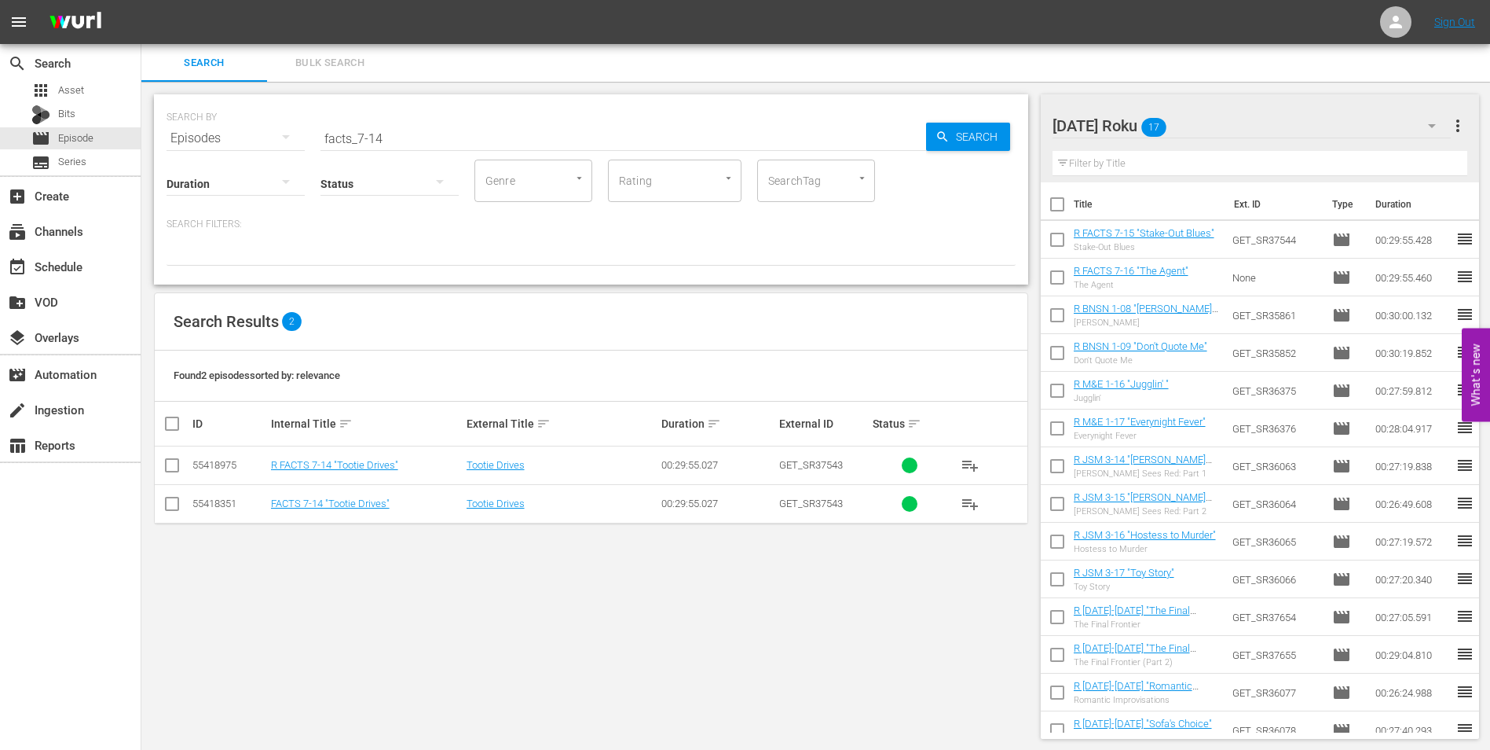
click at [171, 471] on input "checkbox" at bounding box center [172, 468] width 19 height 19
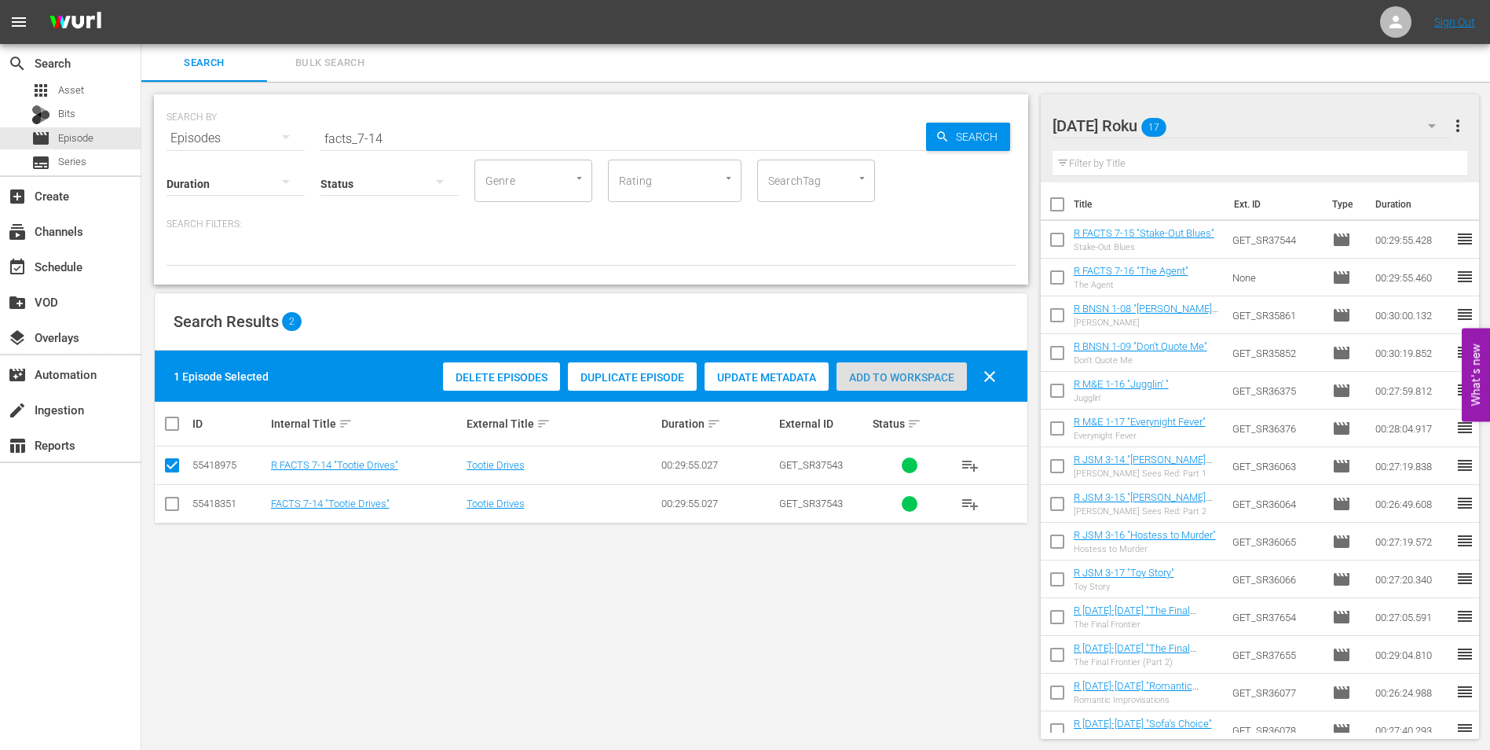
click at [928, 368] on div "Add to Workspace" at bounding box center [902, 377] width 130 height 30
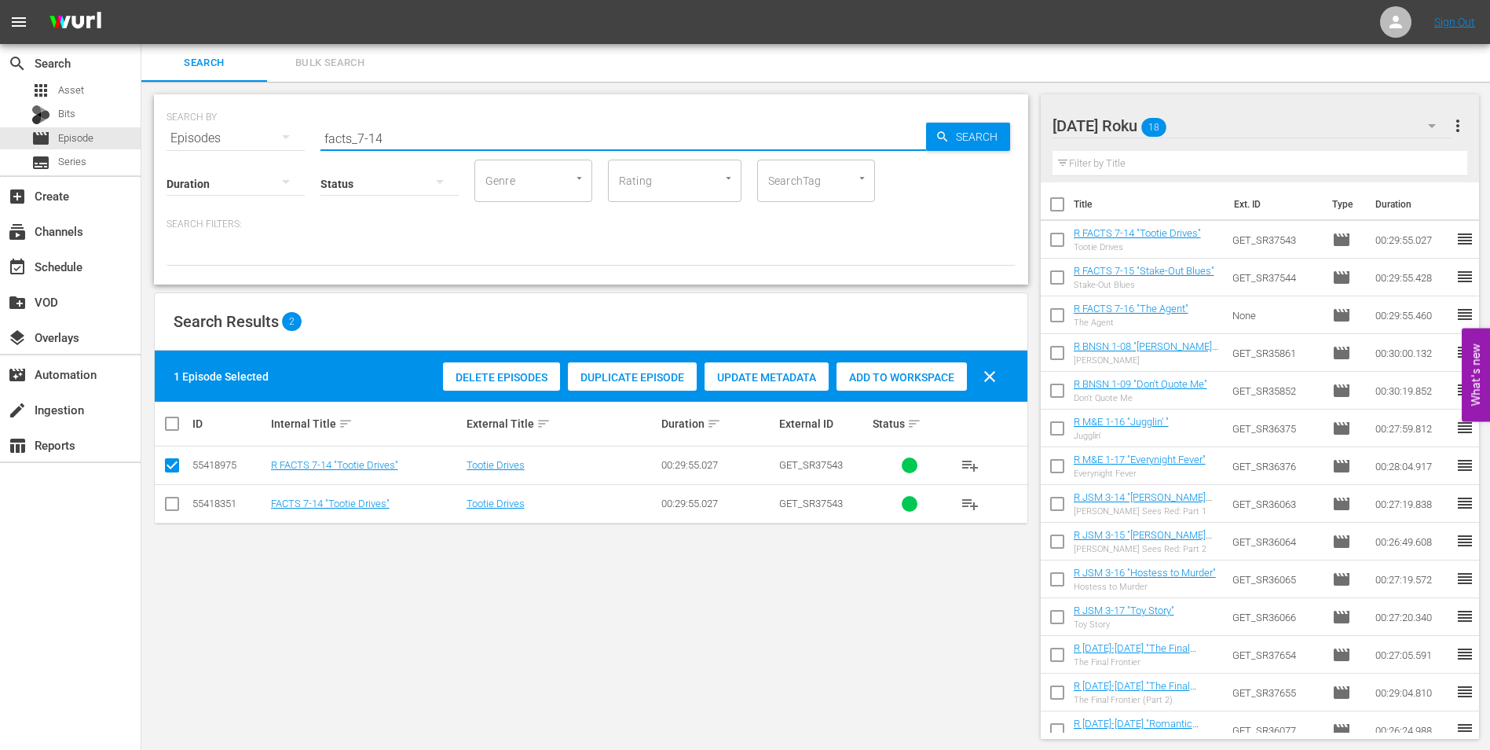
drag, startPoint x: 376, startPoint y: 138, endPoint x: 408, endPoint y: 137, distance: 31.4
click at [406, 144] on input "facts_7-14" at bounding box center [624, 138] width 606 height 38
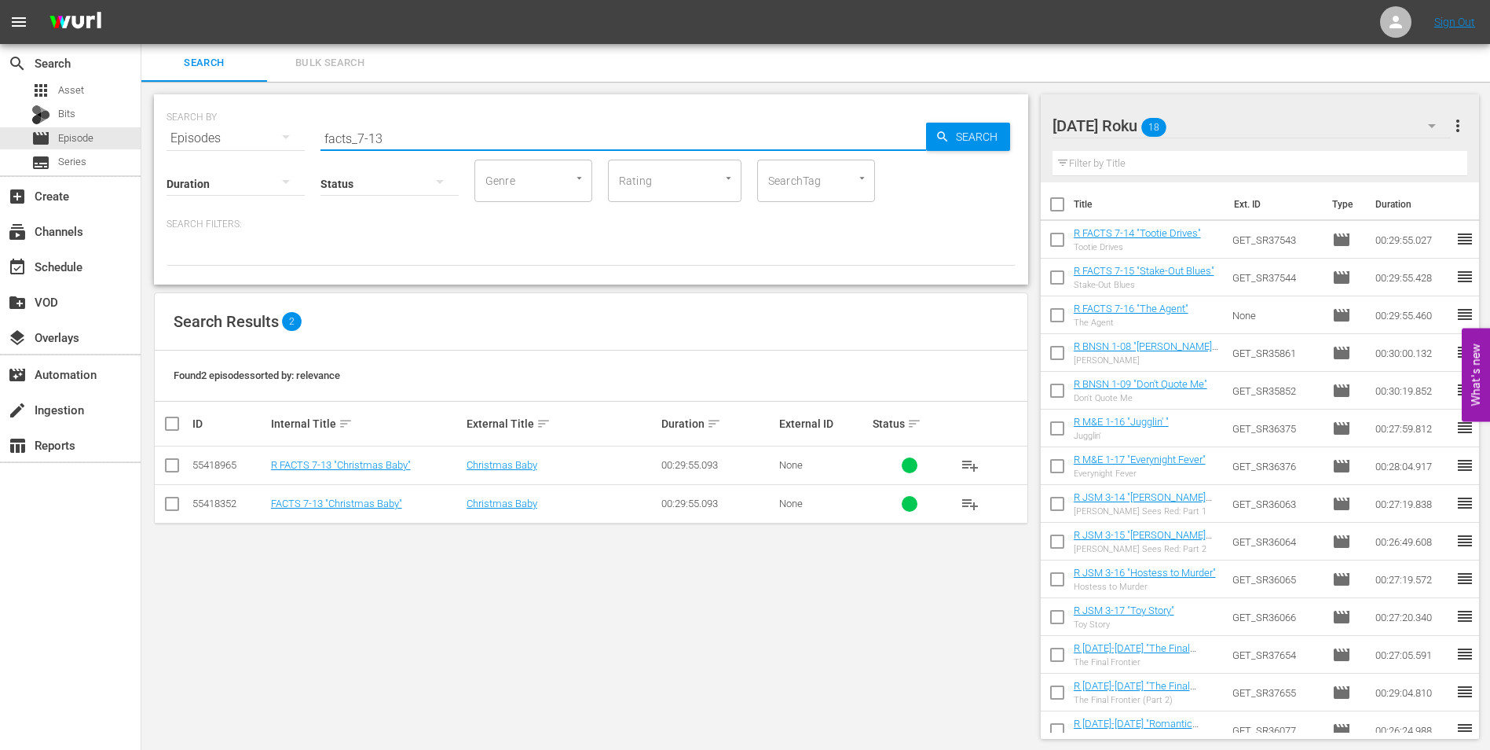
drag, startPoint x: 171, startPoint y: 466, endPoint x: 332, endPoint y: 457, distance: 161.3
click at [173, 466] on input "checkbox" at bounding box center [172, 468] width 19 height 19
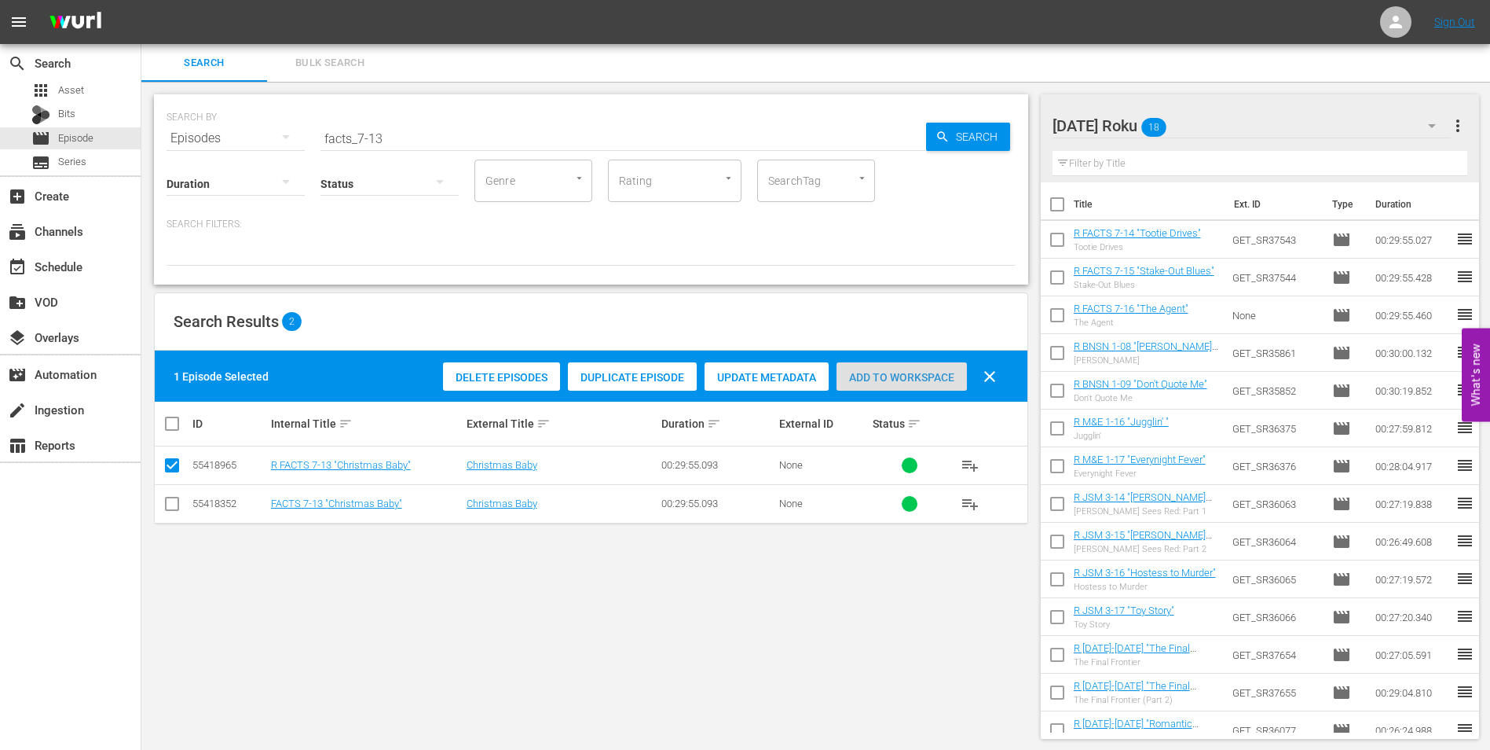
click at [892, 384] on div "Add to Workspace" at bounding box center [902, 377] width 130 height 30
click at [1254, 124] on div "[DATE] Roku 19" at bounding box center [1252, 126] width 399 height 44
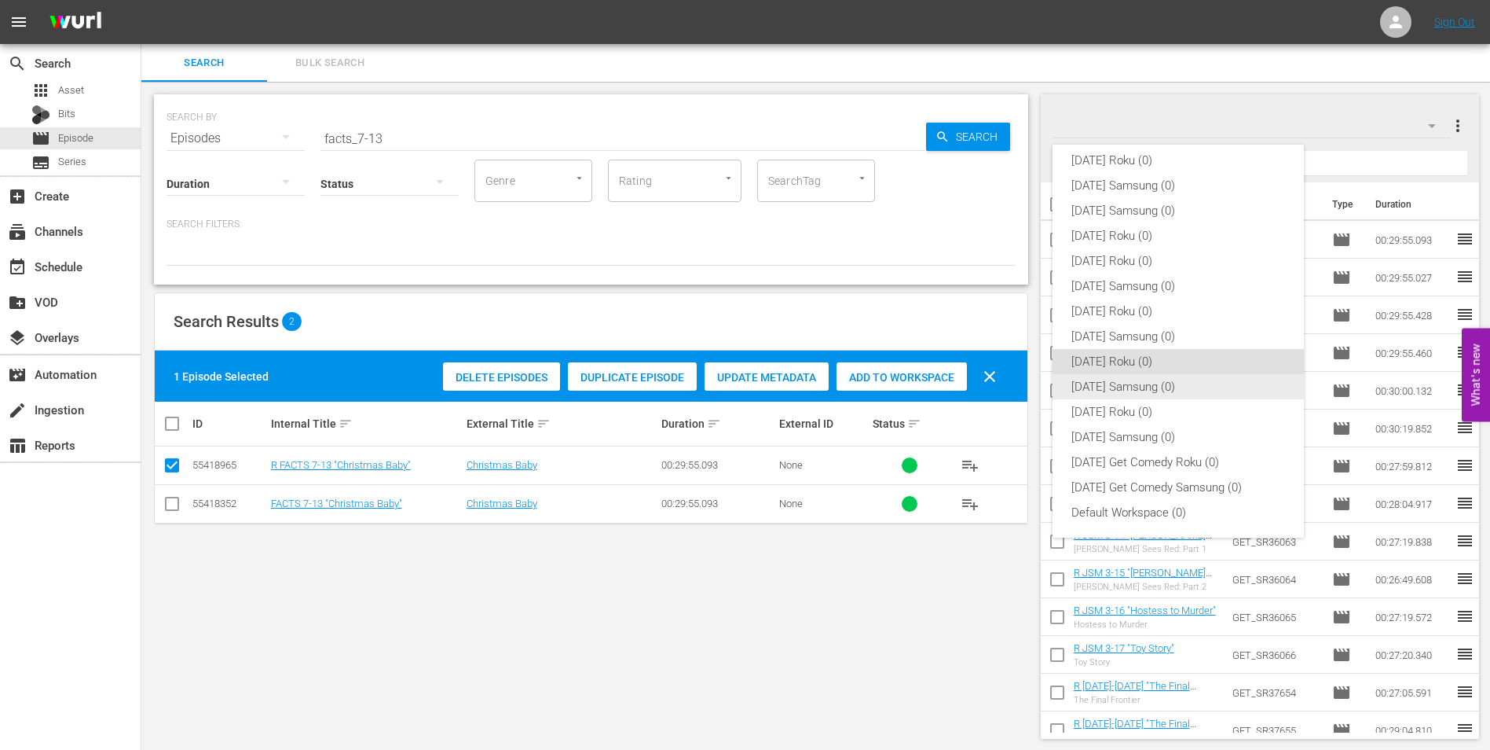
click at [1173, 377] on div "[DATE] Samsung (0)" at bounding box center [1179, 386] width 214 height 25
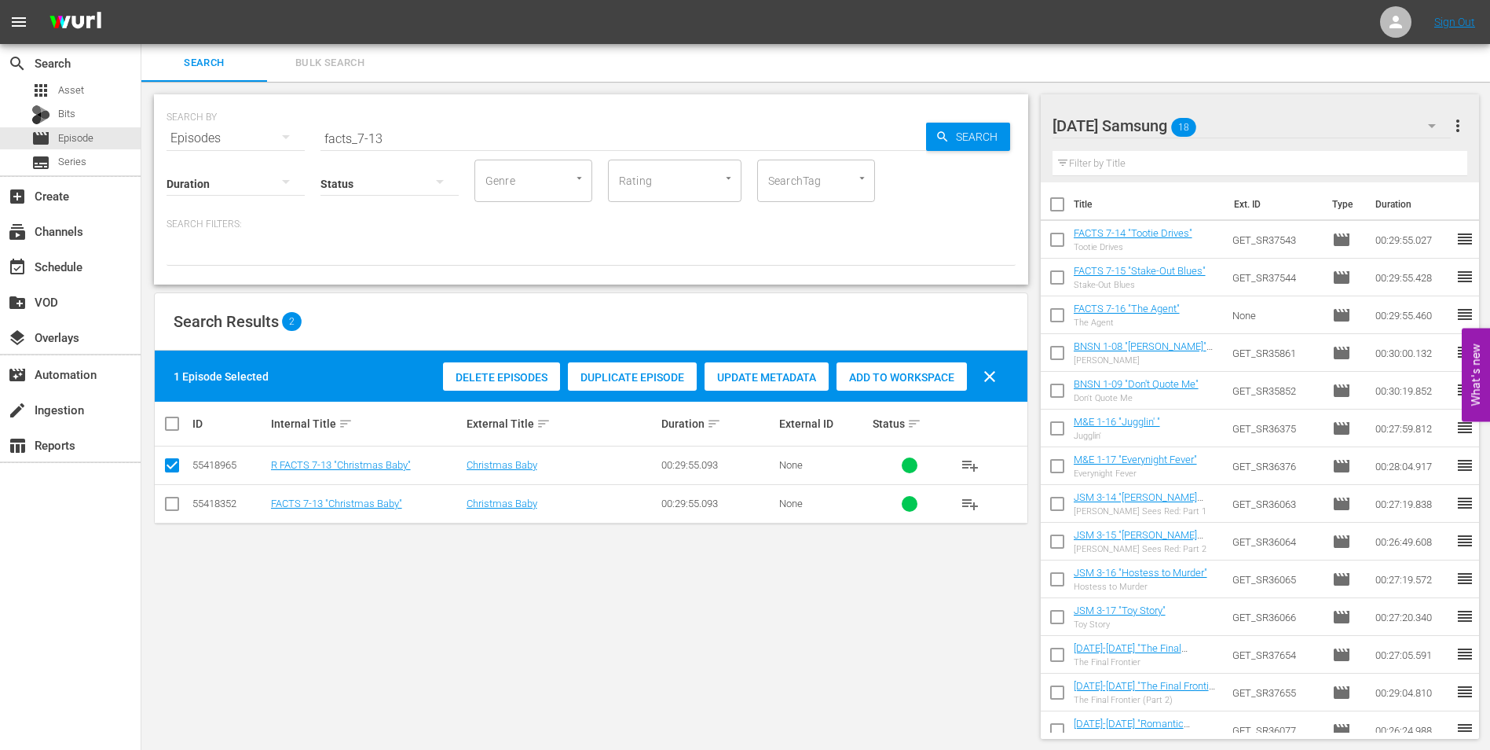
click at [181, 508] on input "checkbox" at bounding box center [172, 506] width 19 height 19
click at [177, 463] on input "checkbox" at bounding box center [172, 468] width 19 height 19
click at [916, 383] on span "Add to Workspace" at bounding box center [902, 377] width 130 height 13
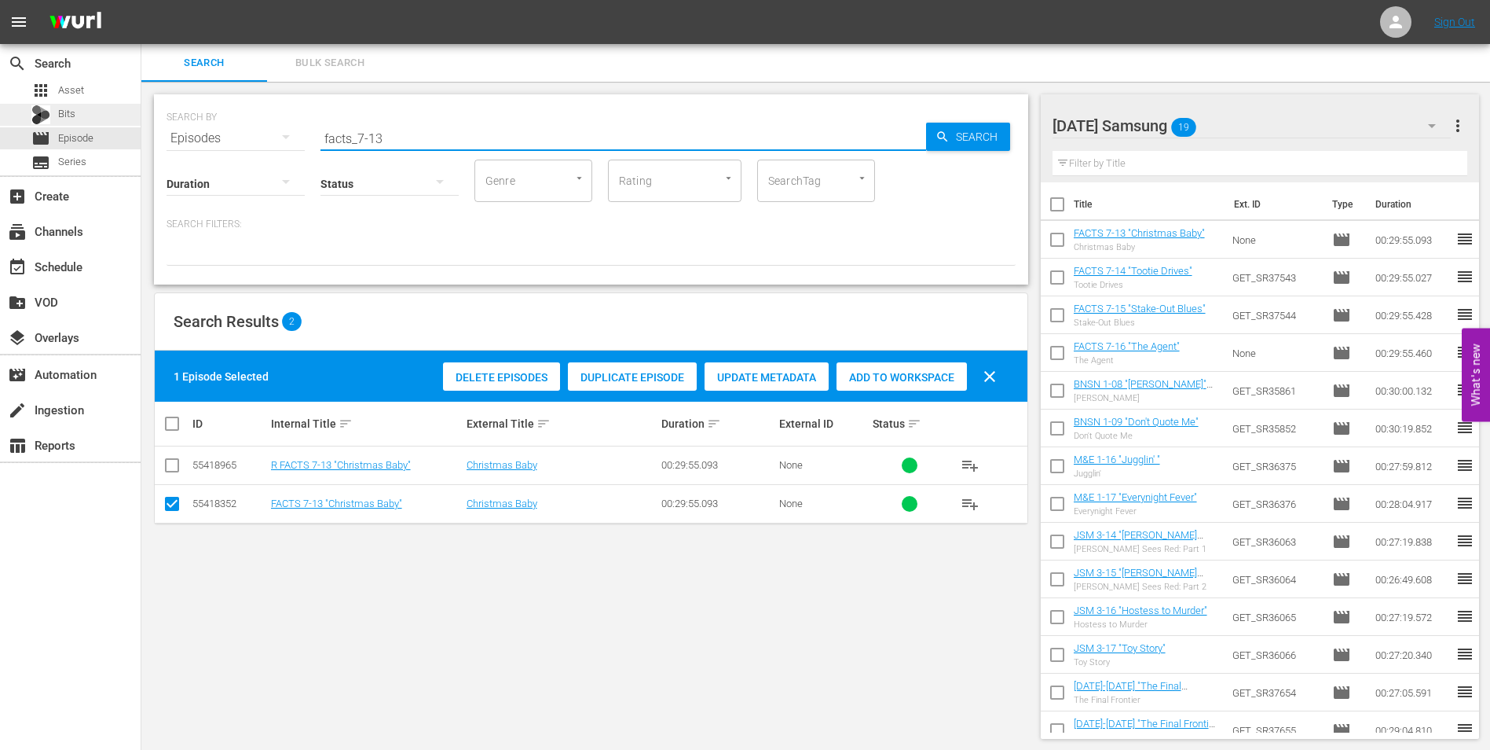
drag, startPoint x: 409, startPoint y: 137, endPoint x: 89, endPoint y: 112, distance: 320.8
click at [141, 0] on div "search Search apps Asset Bits movie Episode subtitles Series add_box Create sub…" at bounding box center [815, 0] width 1349 height 0
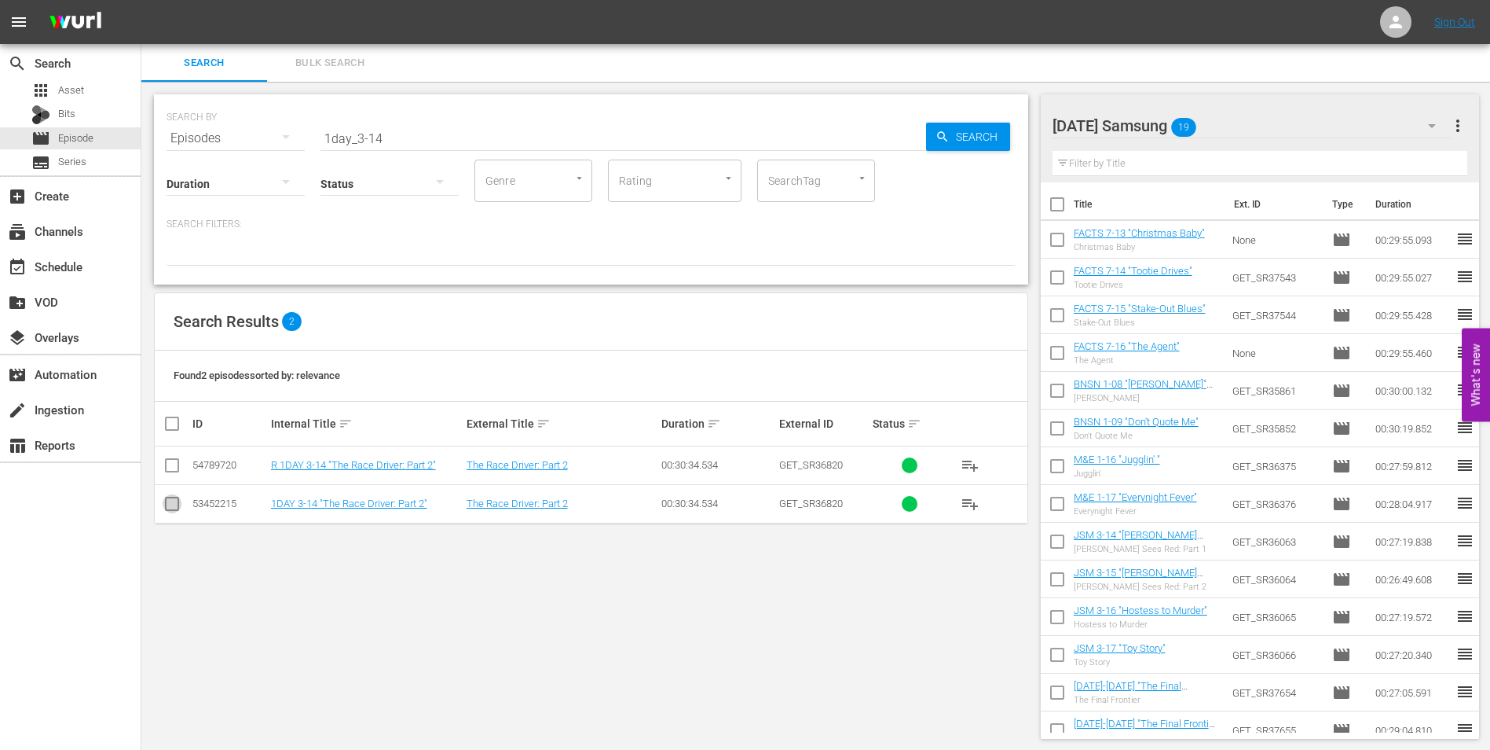
click at [177, 509] on input "checkbox" at bounding box center [172, 506] width 19 height 19
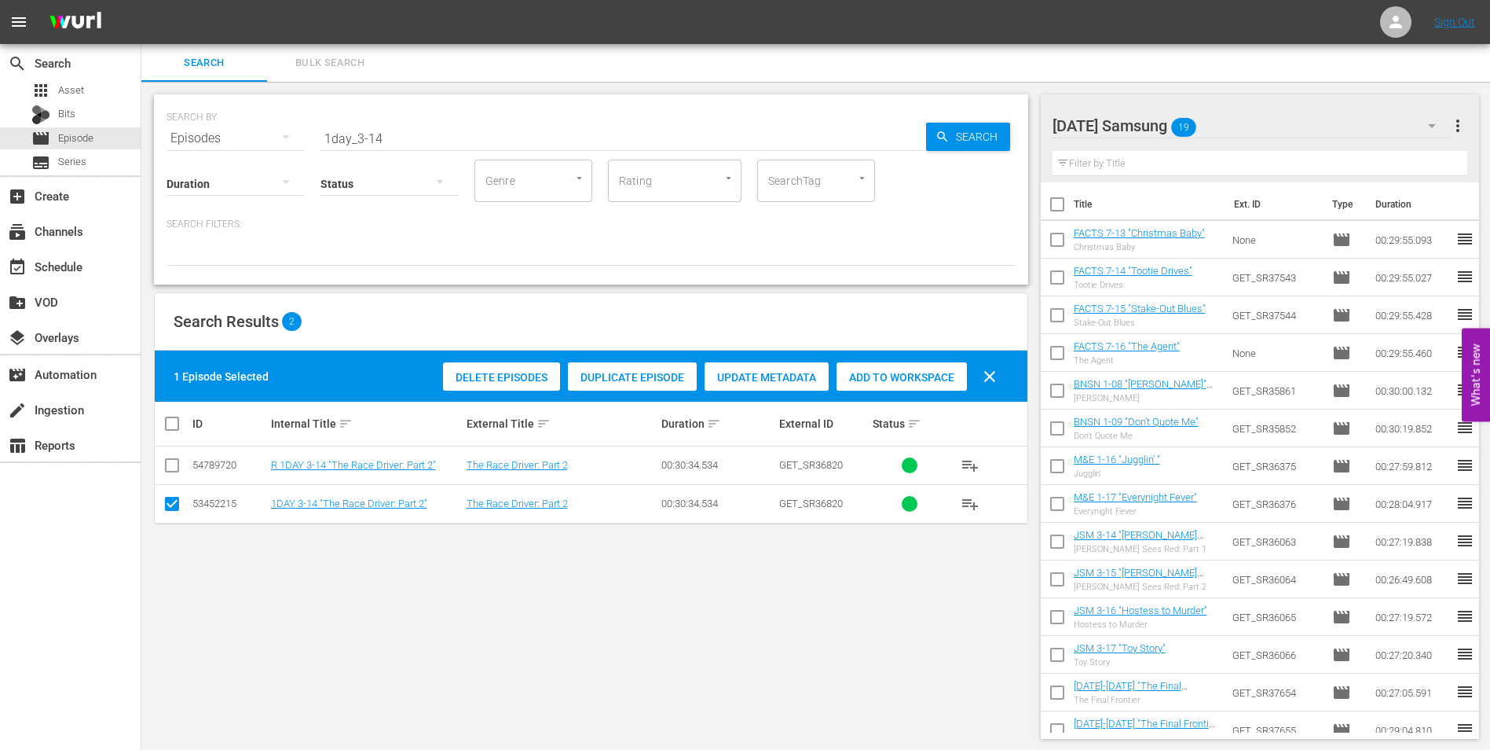
click at [927, 368] on div "Add to Workspace" at bounding box center [902, 377] width 130 height 30
click at [1281, 125] on div "[DATE] Samsung 20" at bounding box center [1252, 126] width 399 height 44
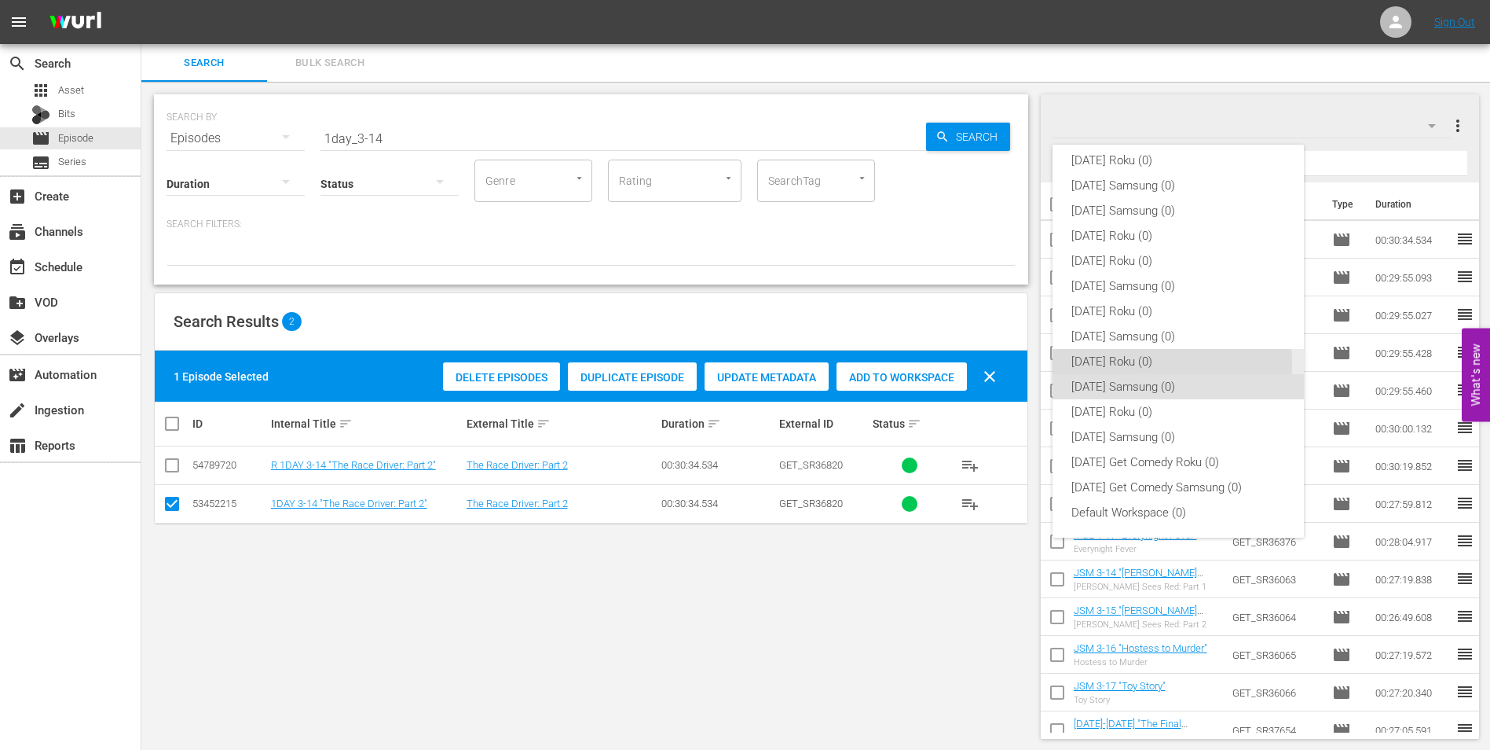
click at [1125, 364] on div "[DATE] Roku (0)" at bounding box center [1179, 361] width 214 height 25
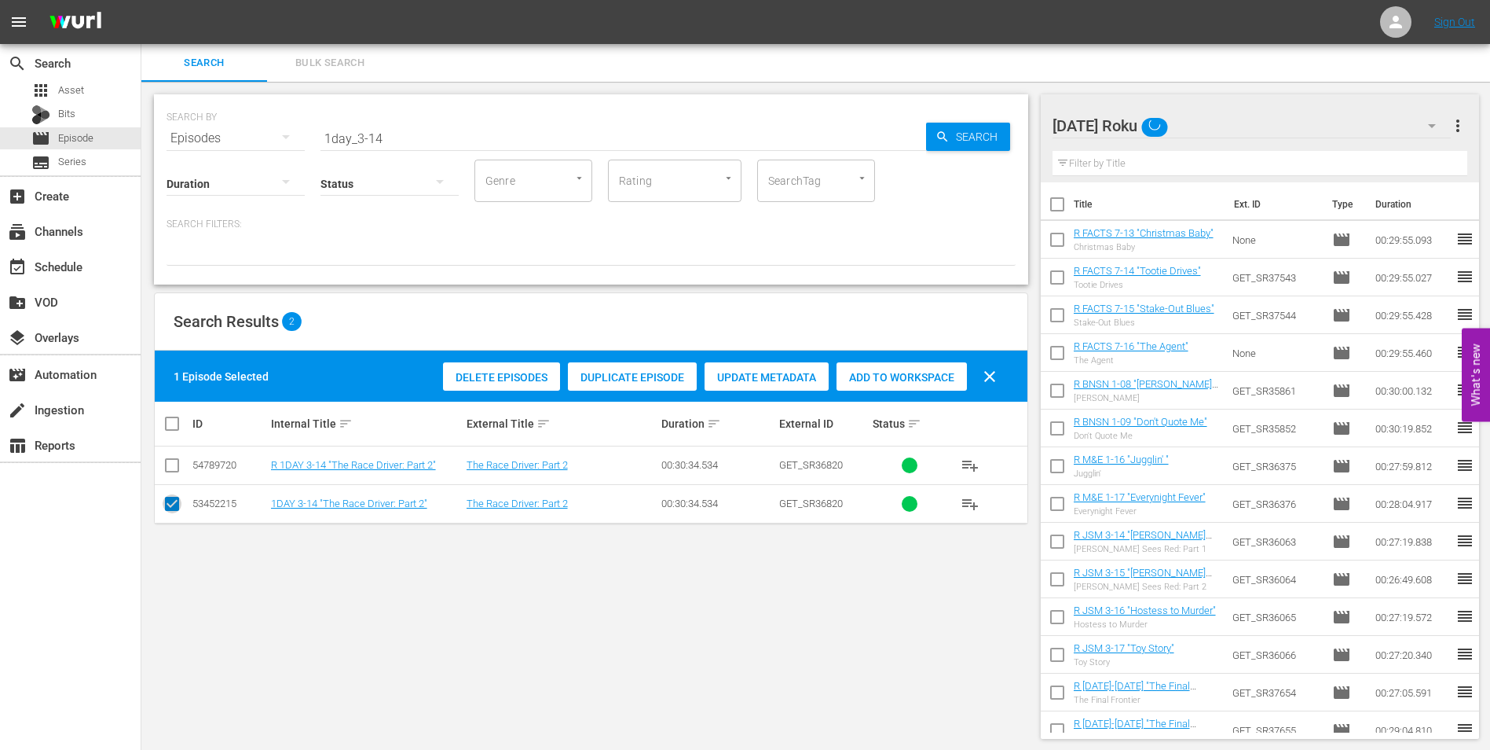
drag, startPoint x: 167, startPoint y: 502, endPoint x: 167, endPoint y: 475, distance: 27.5
click at [167, 500] on input "checkbox" at bounding box center [172, 506] width 19 height 19
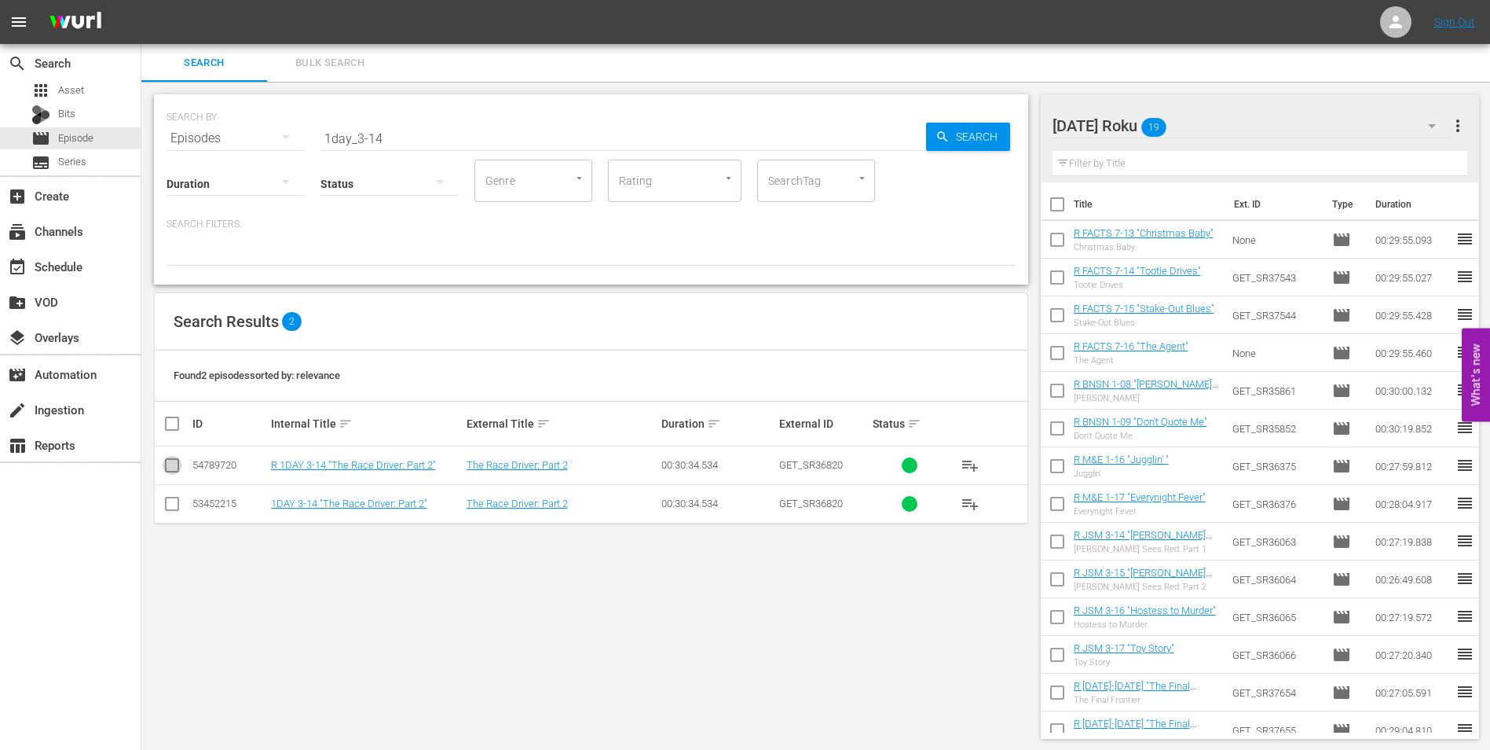
click at [167, 469] on input "checkbox" at bounding box center [172, 468] width 19 height 19
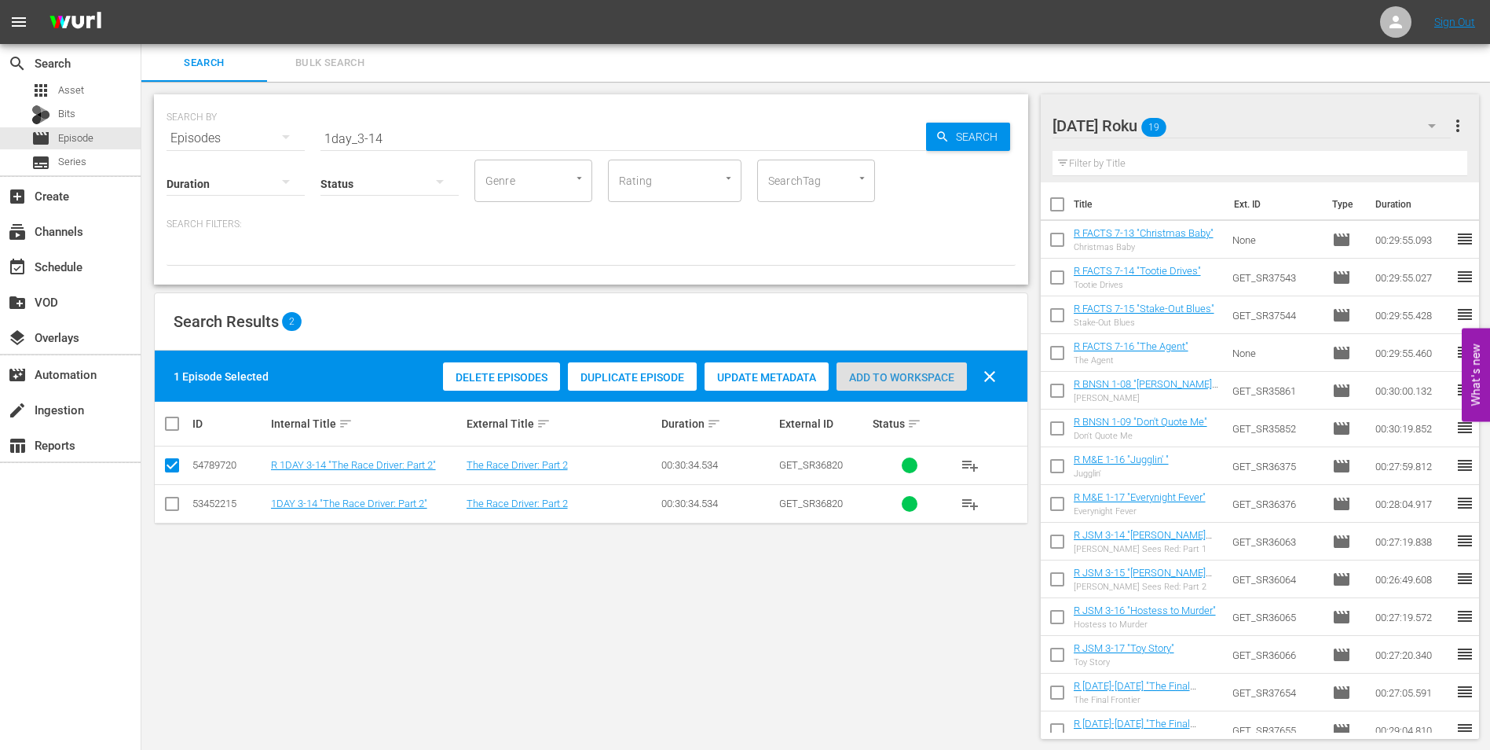
click at [871, 379] on span "Add to Workspace" at bounding box center [902, 377] width 130 height 13
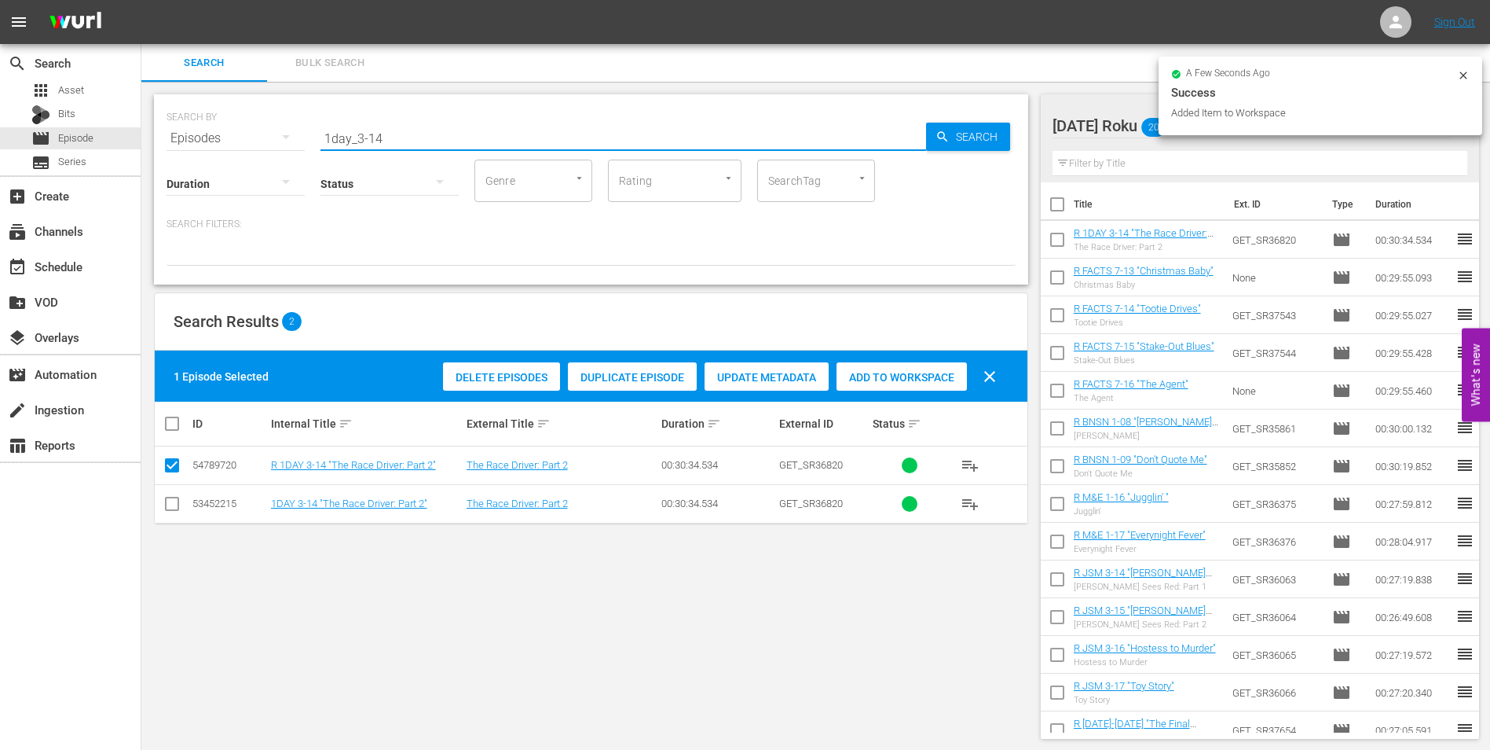
drag, startPoint x: 374, startPoint y: 130, endPoint x: 444, endPoint y: 149, distance: 72.6
click at [424, 145] on input "1day_3-14" at bounding box center [624, 138] width 606 height 38
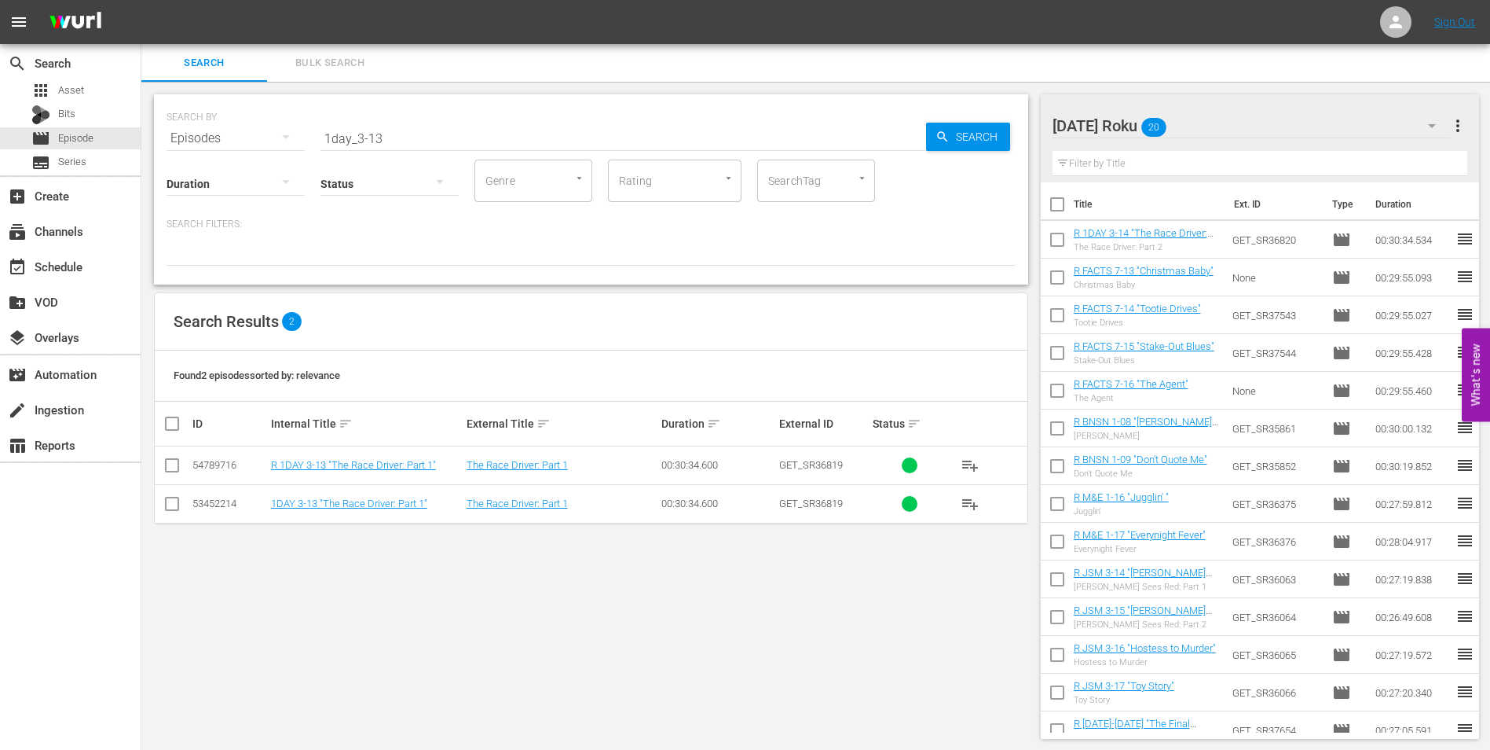
click at [1230, 126] on div "[DATE] Roku 20" at bounding box center [1252, 126] width 399 height 44
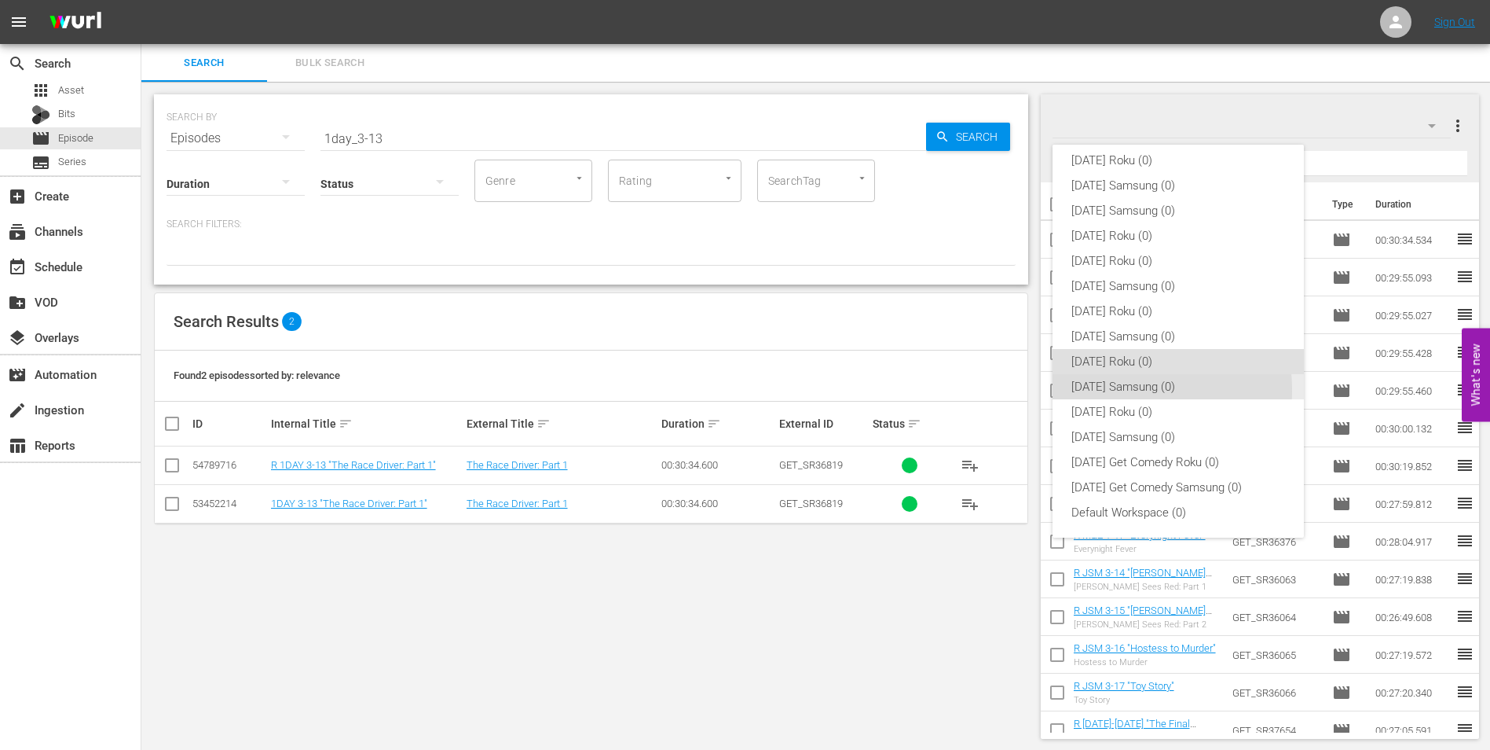
click at [1108, 390] on div "[DATE] Samsung (0)" at bounding box center [1179, 386] width 214 height 25
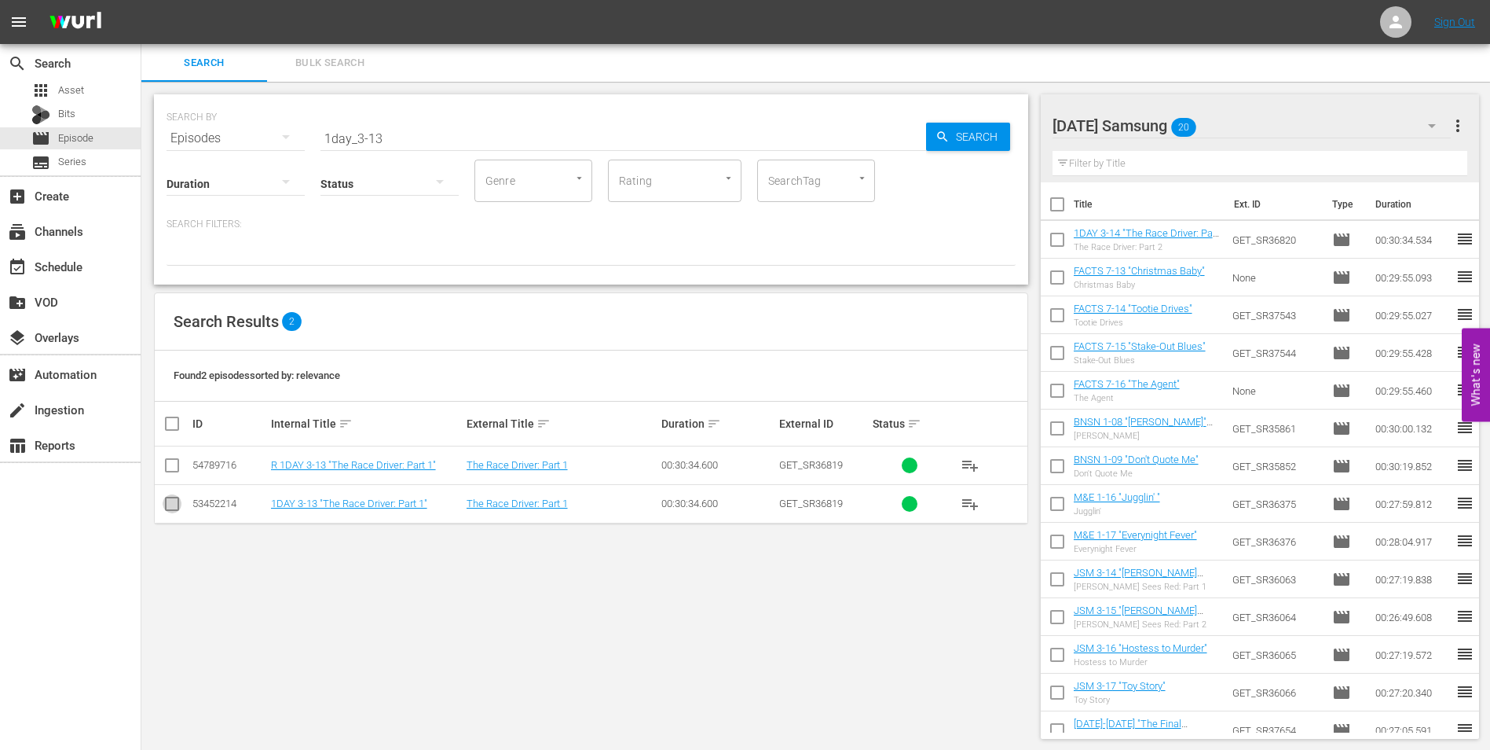
click at [166, 505] on input "checkbox" at bounding box center [172, 506] width 19 height 19
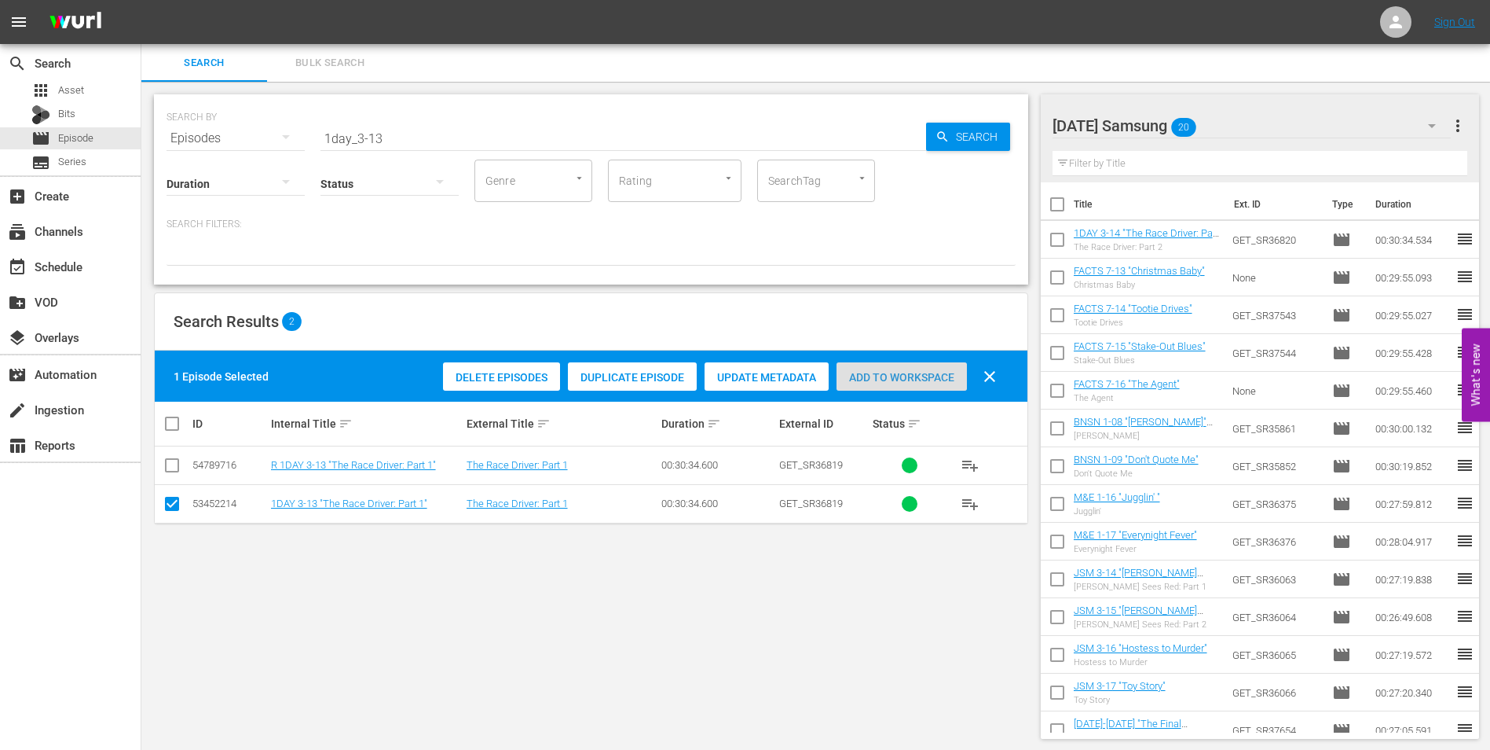
click at [895, 374] on span "Add to Workspace" at bounding box center [902, 377] width 130 height 13
click at [1278, 125] on div "[DATE] Samsung 21" at bounding box center [1252, 126] width 399 height 44
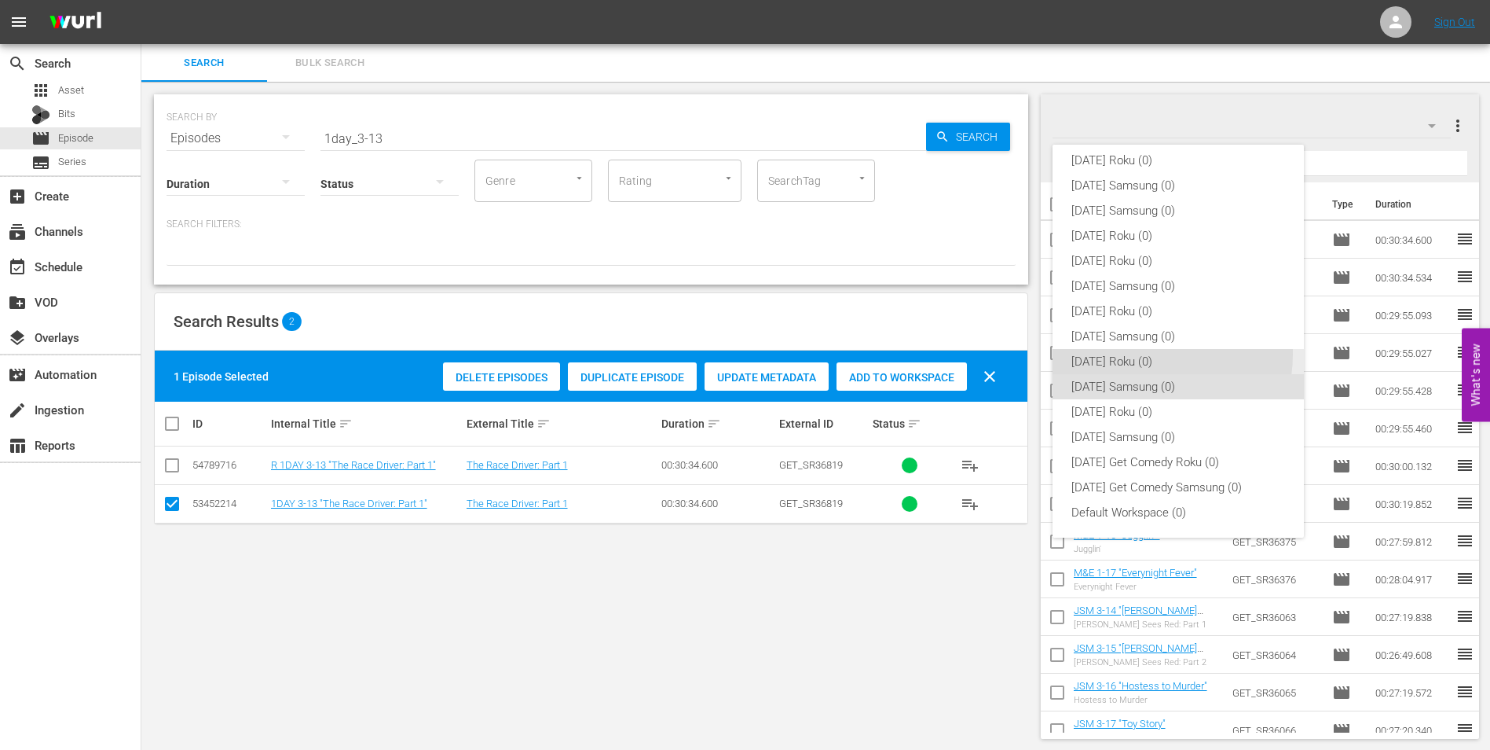
click at [1135, 354] on div "[DATE] Roku (0)" at bounding box center [1179, 361] width 214 height 25
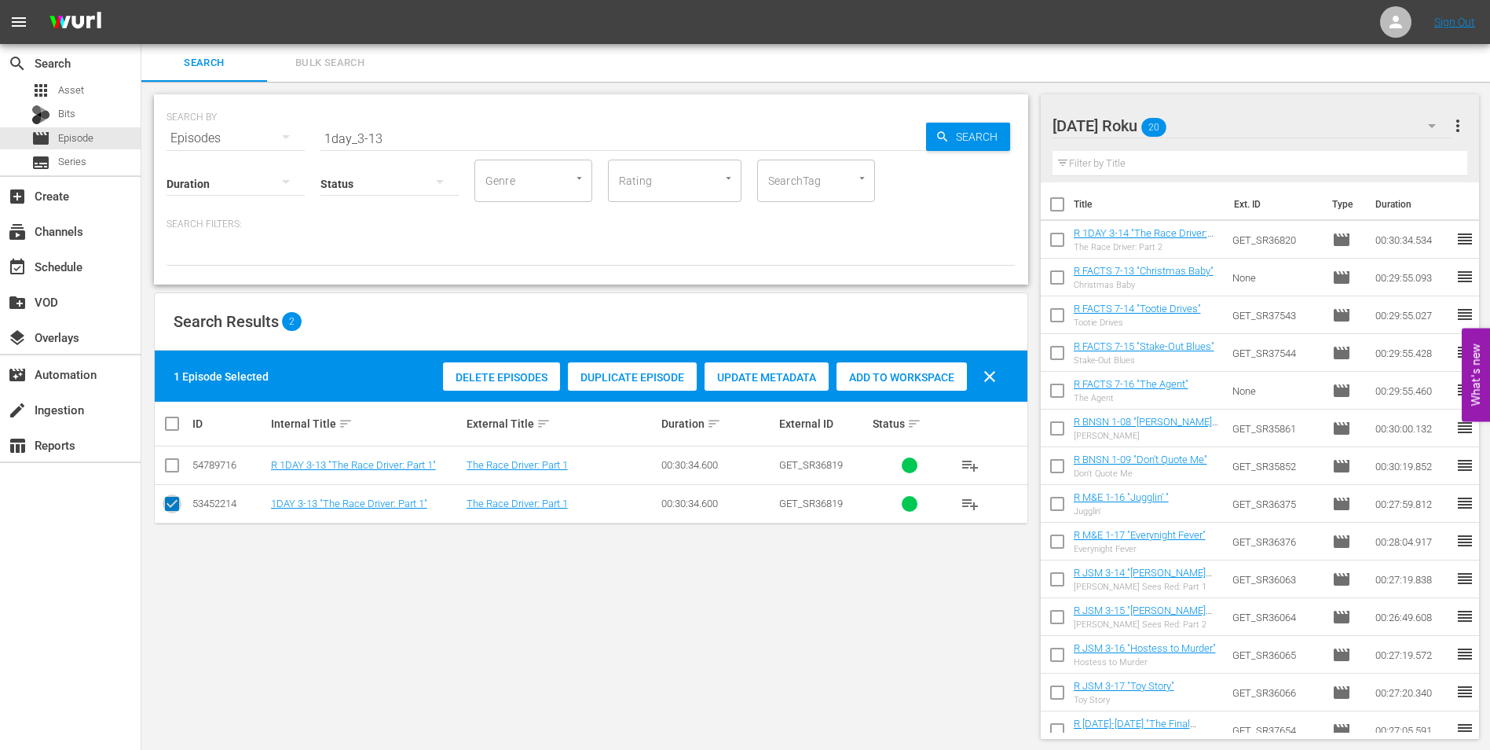
click at [167, 504] on input "checkbox" at bounding box center [172, 506] width 19 height 19
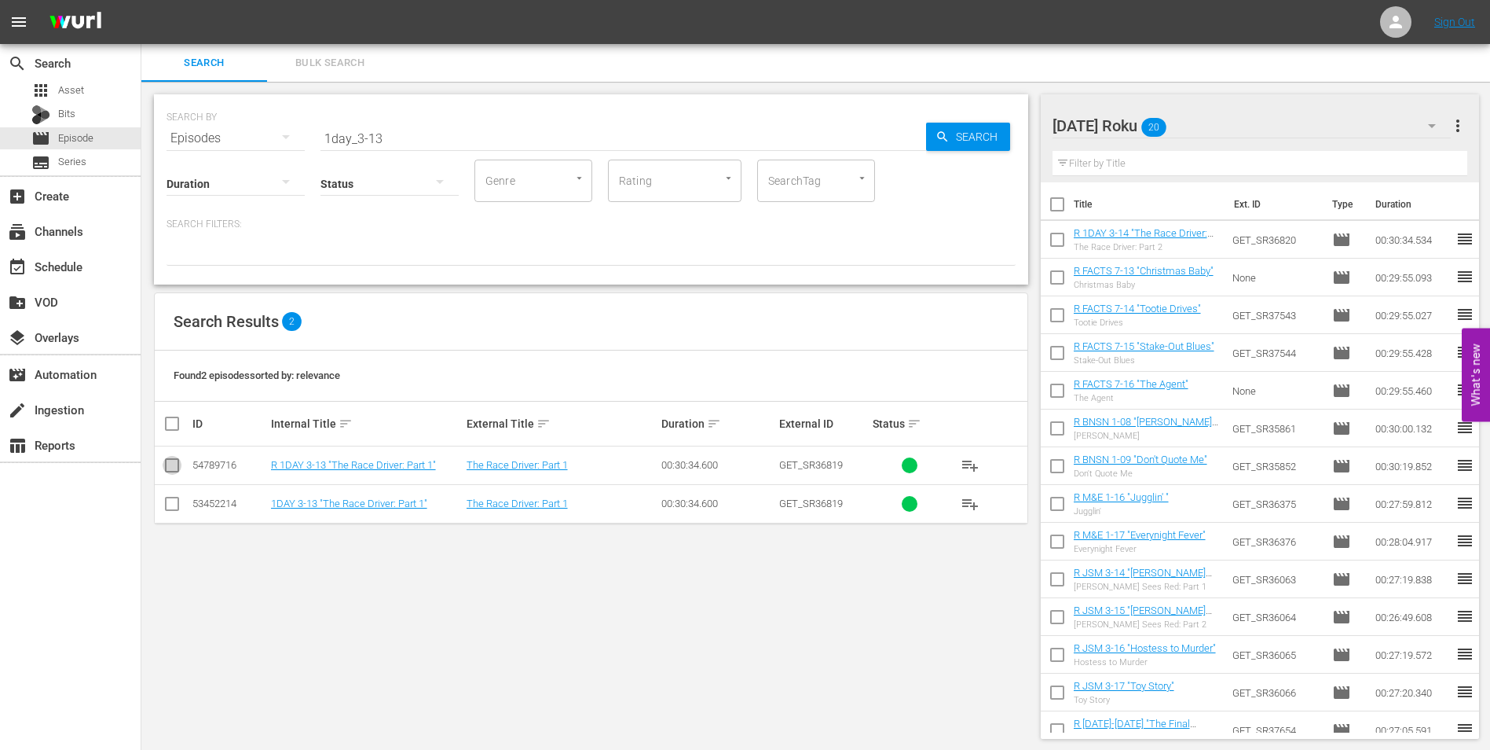
click at [169, 464] on input "checkbox" at bounding box center [172, 468] width 19 height 19
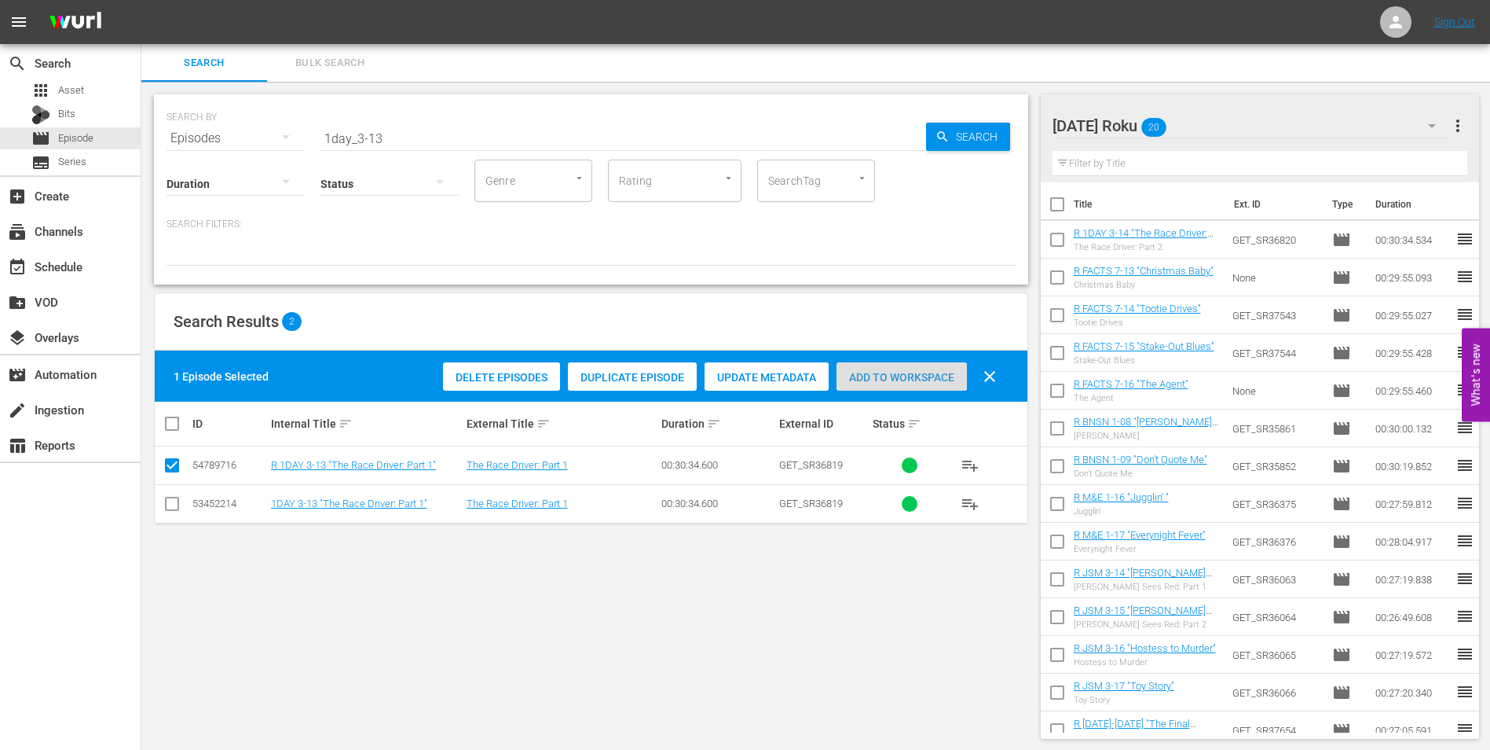
click at [930, 374] on span "Add to Workspace" at bounding box center [902, 377] width 130 height 13
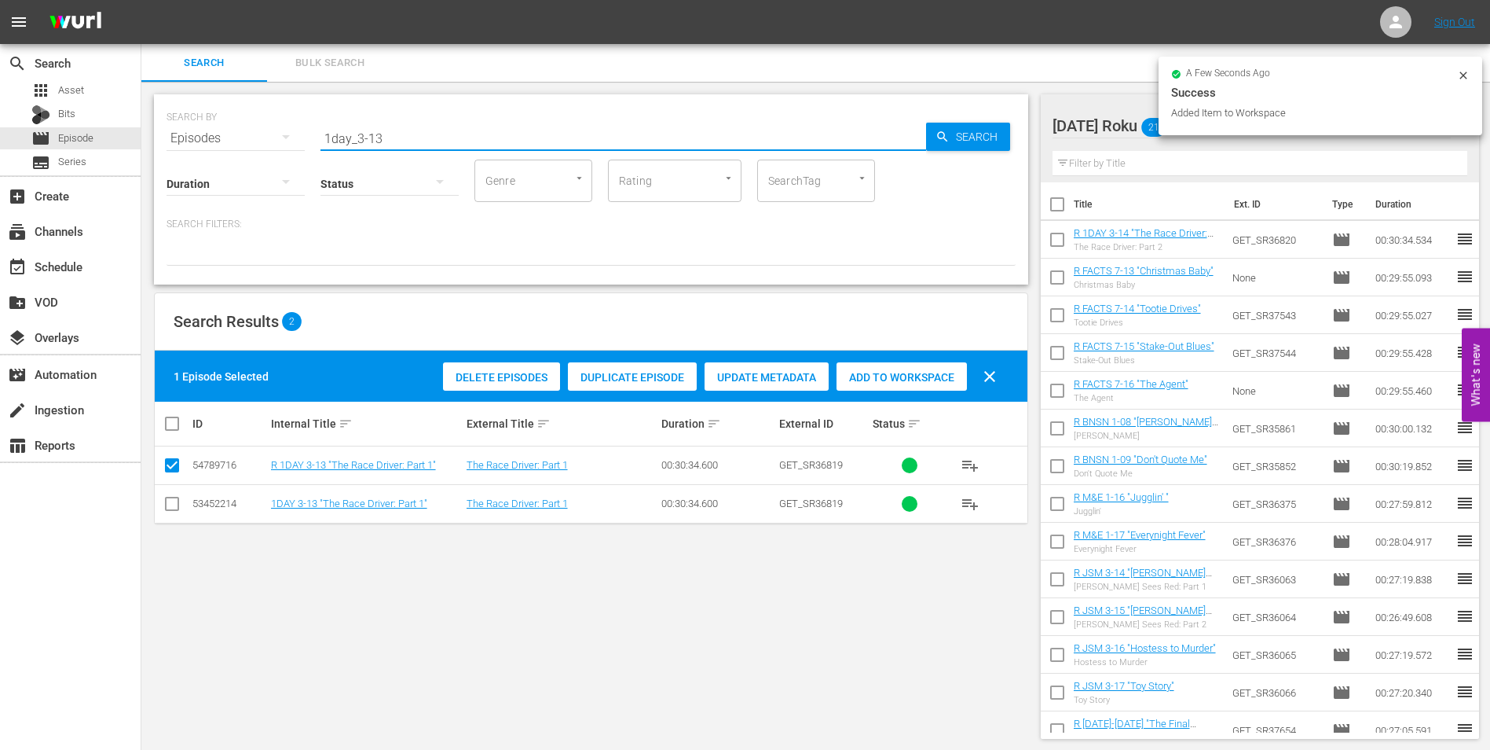
drag, startPoint x: 405, startPoint y: 138, endPoint x: 147, endPoint y: 120, distance: 258.3
click at [147, 120] on div "SEARCH BY Search By Episodes Search ID, Title, Description, Keywords, or Catego…" at bounding box center [591, 416] width 900 height 669
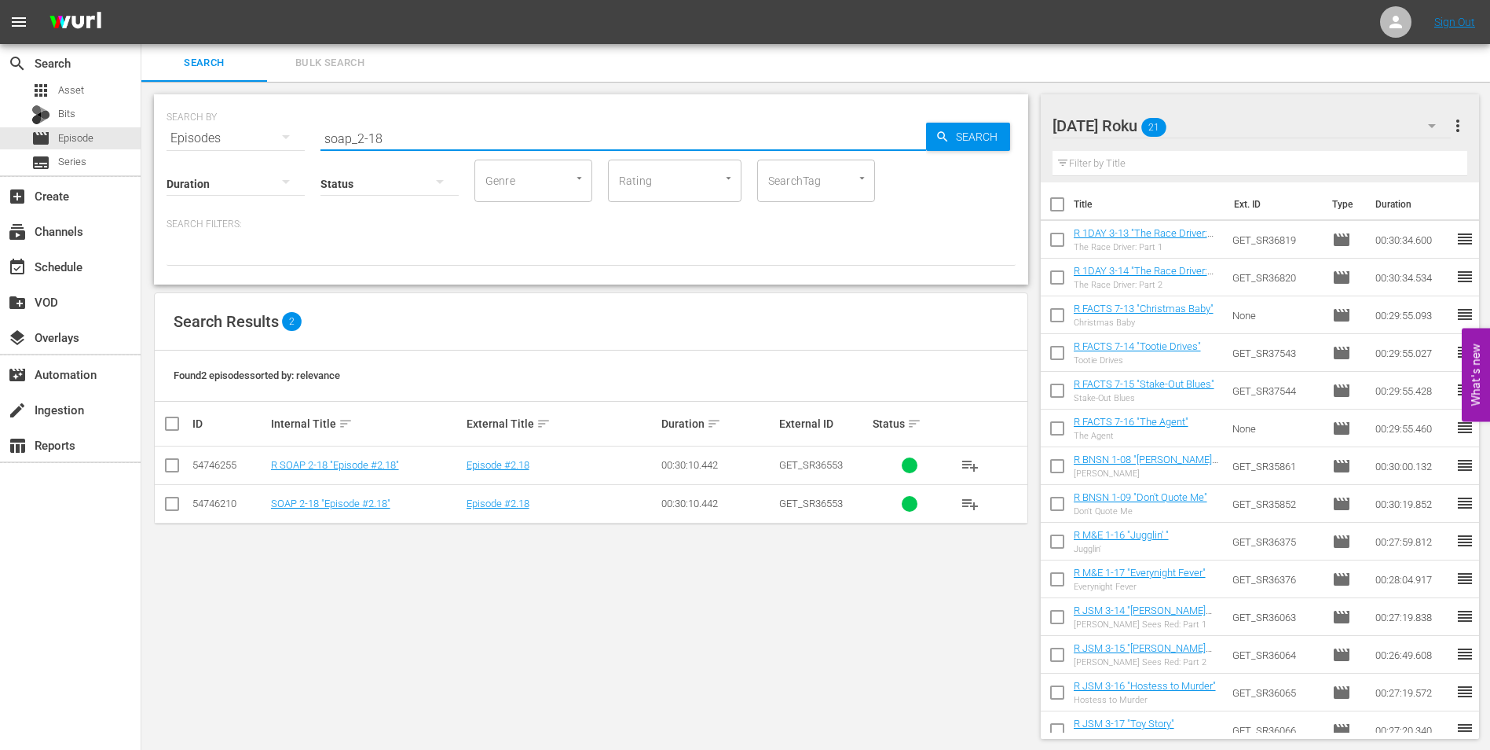
click at [164, 464] on input "checkbox" at bounding box center [172, 468] width 19 height 19
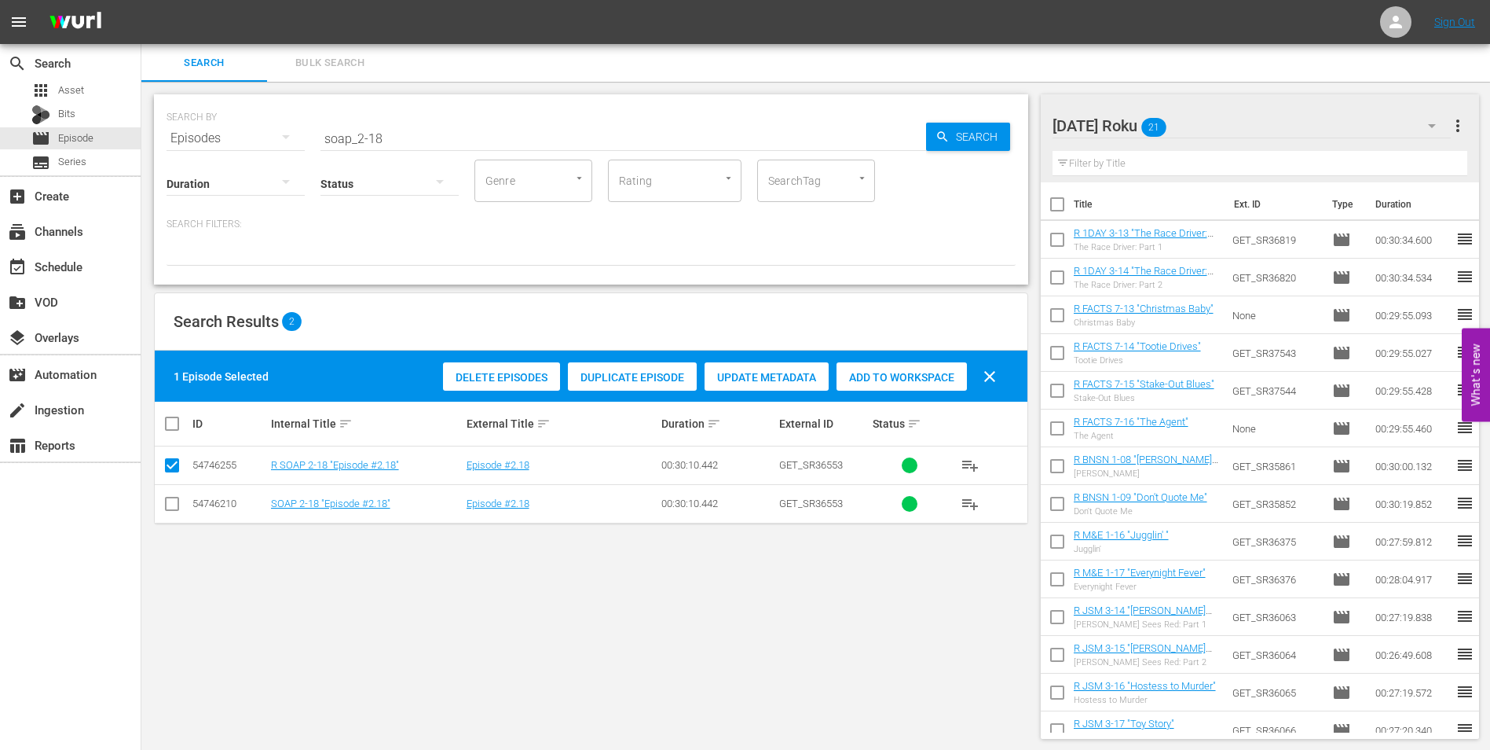
click at [891, 379] on span "Add to Workspace" at bounding box center [902, 377] width 130 height 13
click at [1224, 121] on div "[DATE] Roku 22" at bounding box center [1252, 126] width 399 height 44
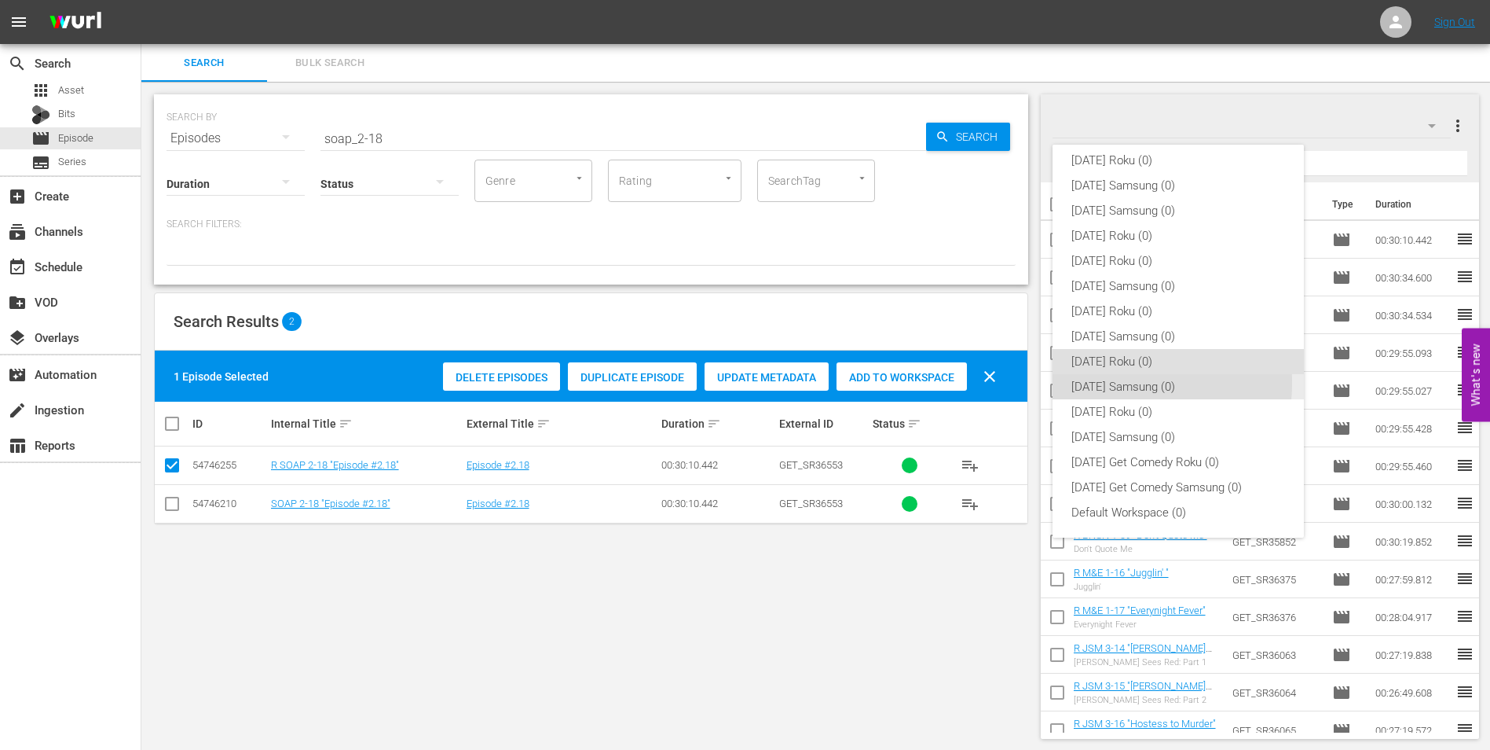
click at [1102, 383] on div "[DATE] Samsung (0)" at bounding box center [1179, 386] width 214 height 25
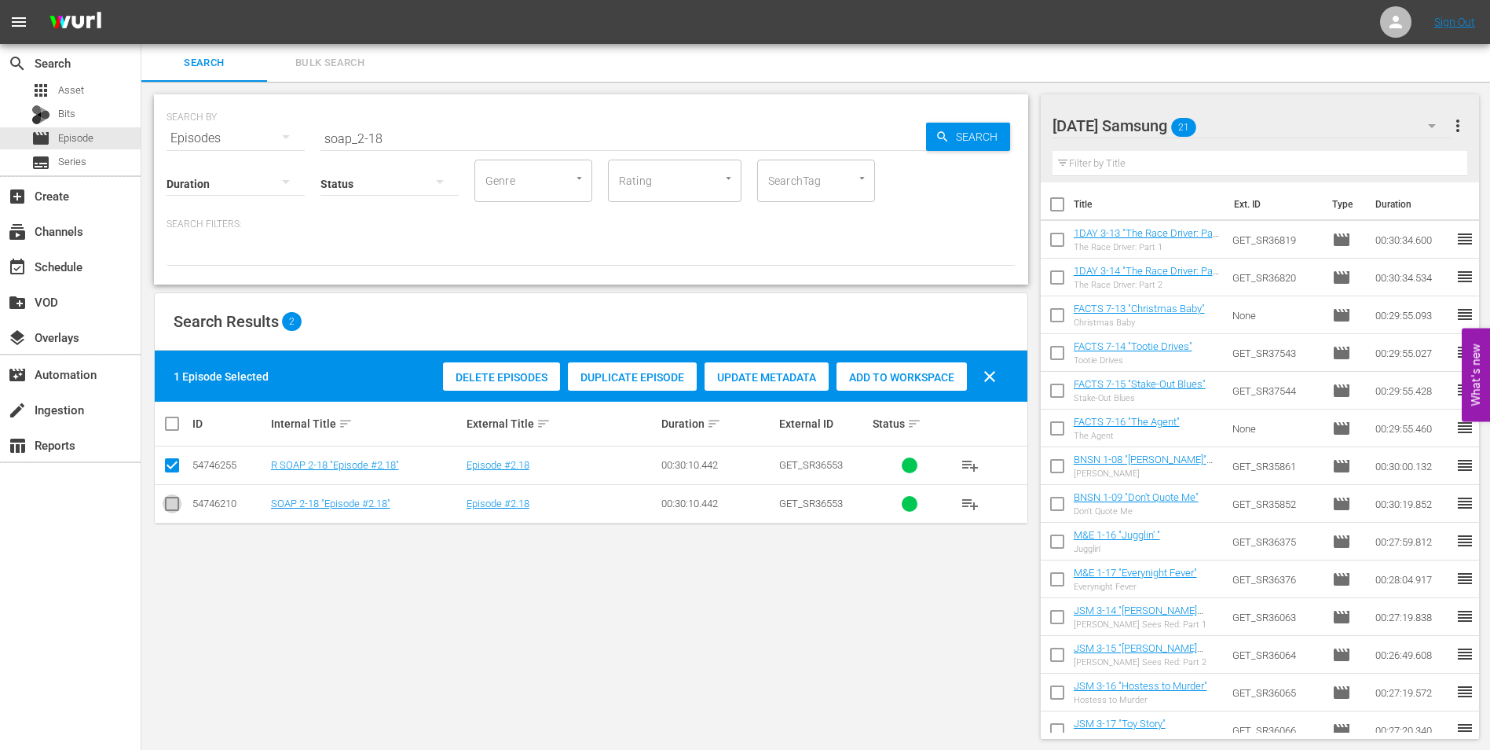
click at [170, 499] on input "checkbox" at bounding box center [172, 506] width 19 height 19
click at [168, 468] on input "checkbox" at bounding box center [172, 468] width 19 height 19
click at [935, 378] on span "Add to Workspace" at bounding box center [902, 377] width 130 height 13
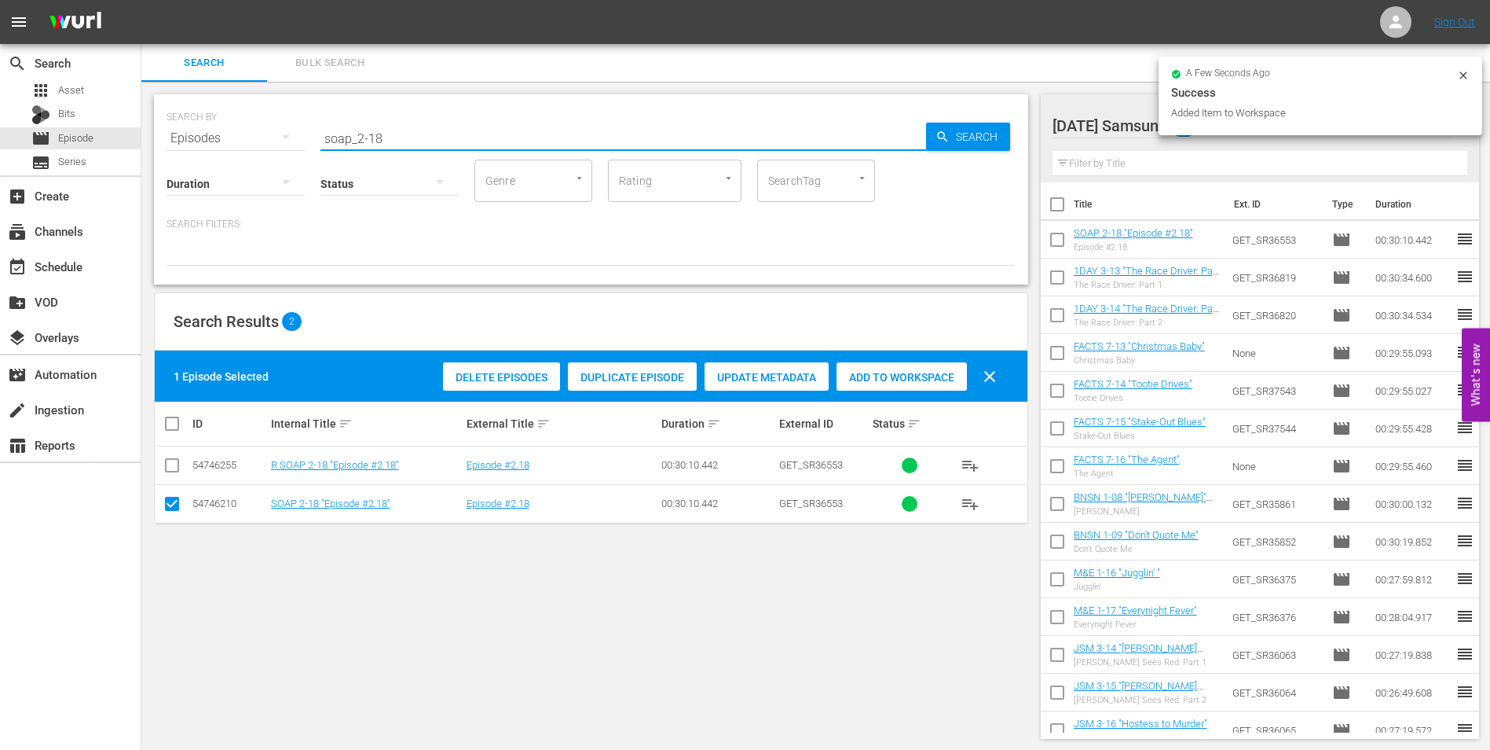
click at [373, 135] on input "soap_2-18" at bounding box center [624, 138] width 606 height 38
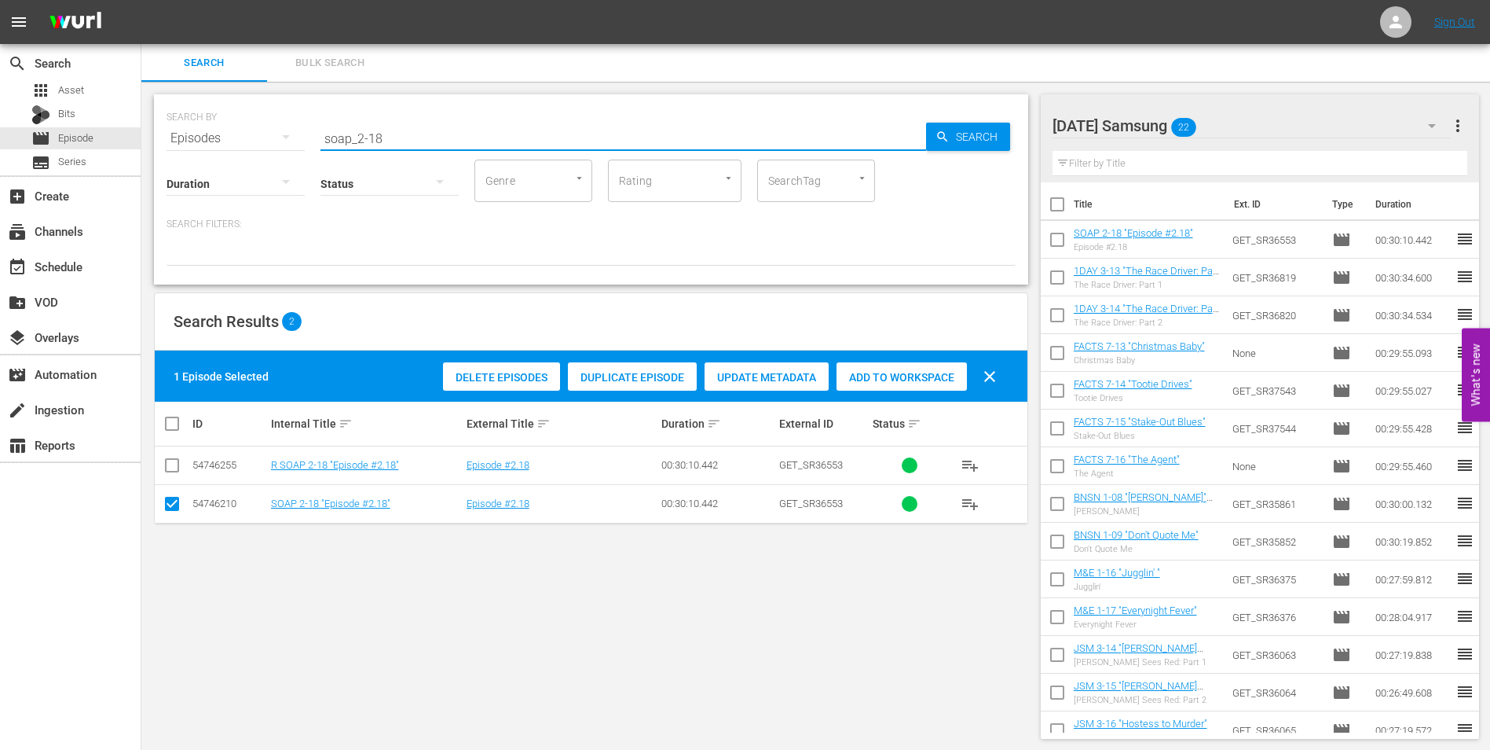
drag, startPoint x: 373, startPoint y: 135, endPoint x: 430, endPoint y: 142, distance: 57.0
click at [429, 142] on input "soap_2-18" at bounding box center [624, 138] width 606 height 38
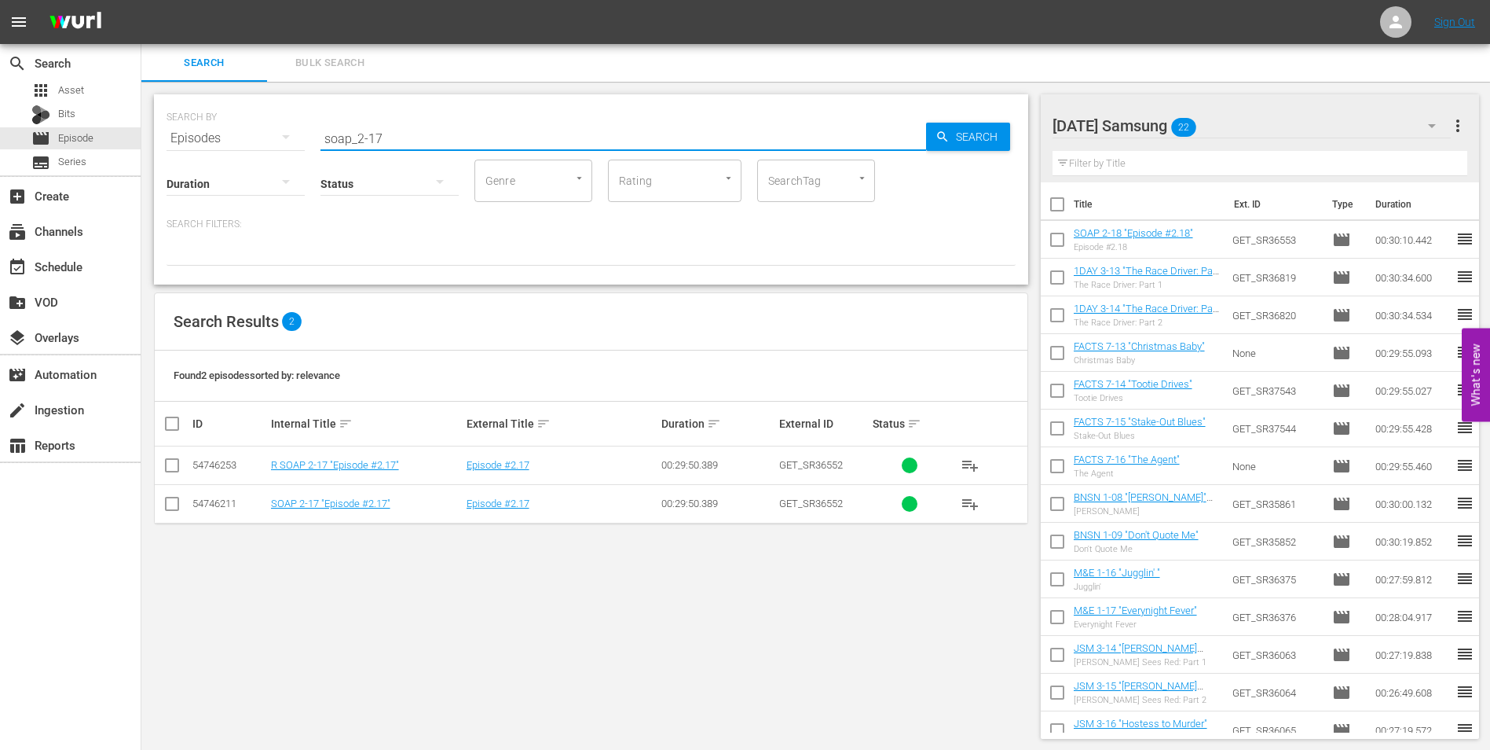
click at [173, 505] on input "checkbox" at bounding box center [172, 506] width 19 height 19
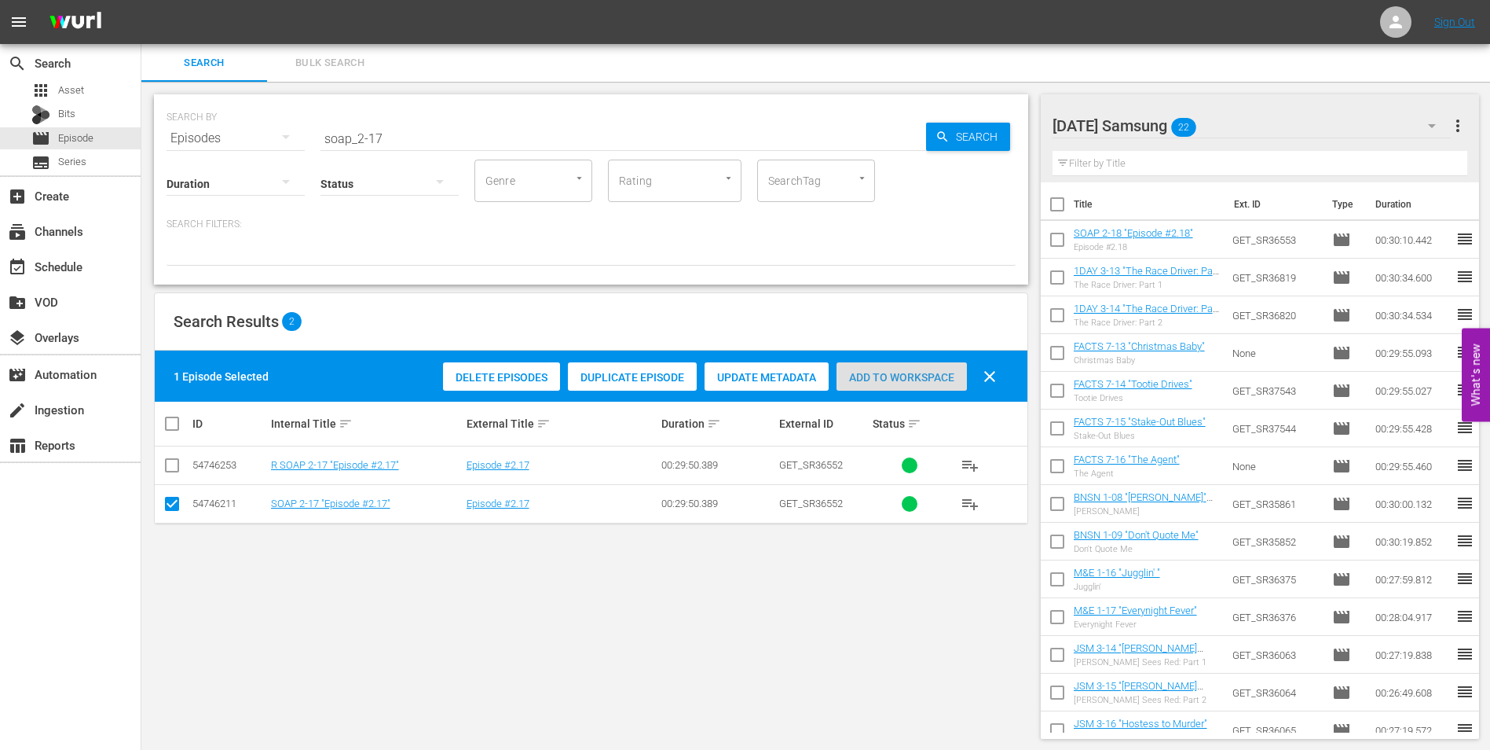
click at [927, 371] on span "Add to Workspace" at bounding box center [902, 377] width 130 height 13
click at [1263, 129] on div "[DATE] Samsung 23" at bounding box center [1252, 126] width 399 height 44
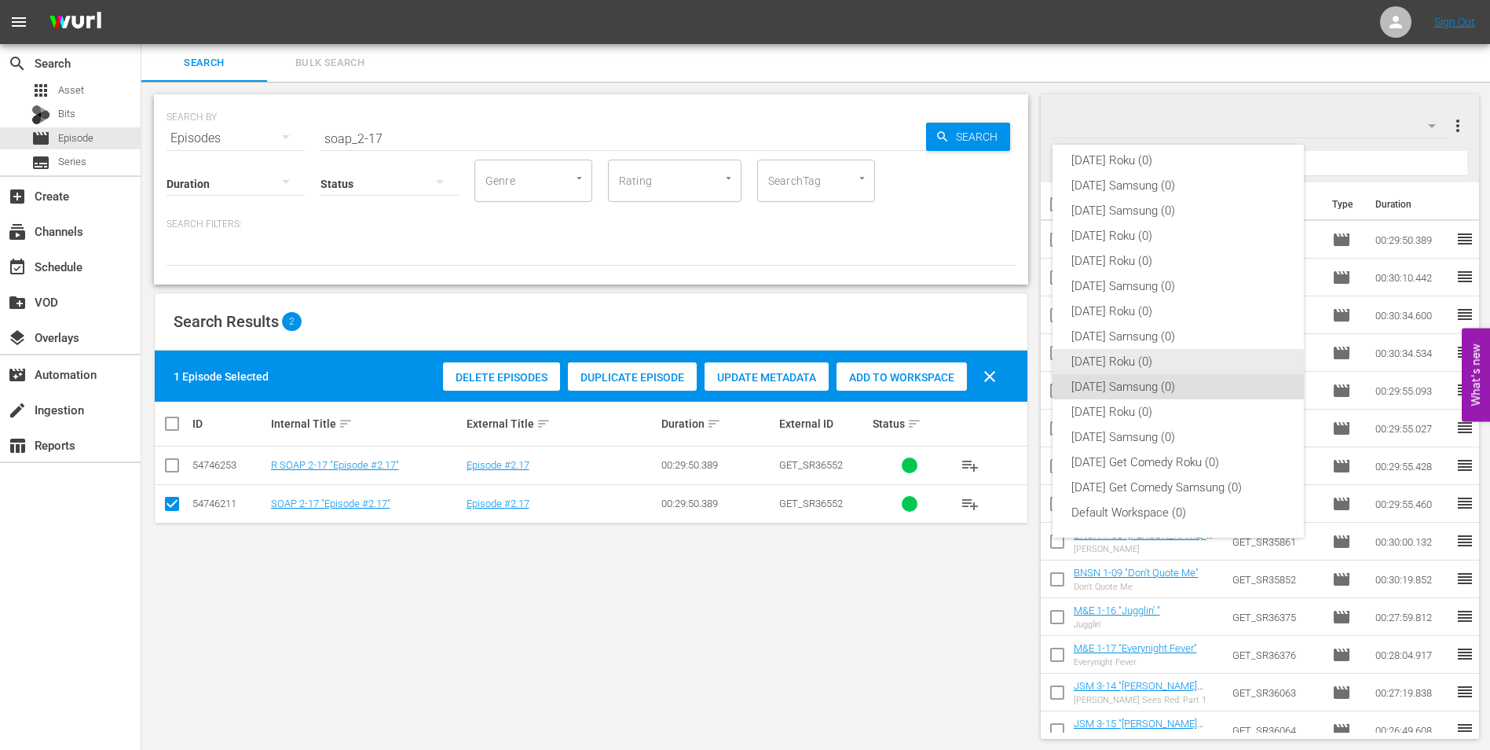
click at [1090, 365] on div "[DATE] Roku (0)" at bounding box center [1179, 361] width 214 height 25
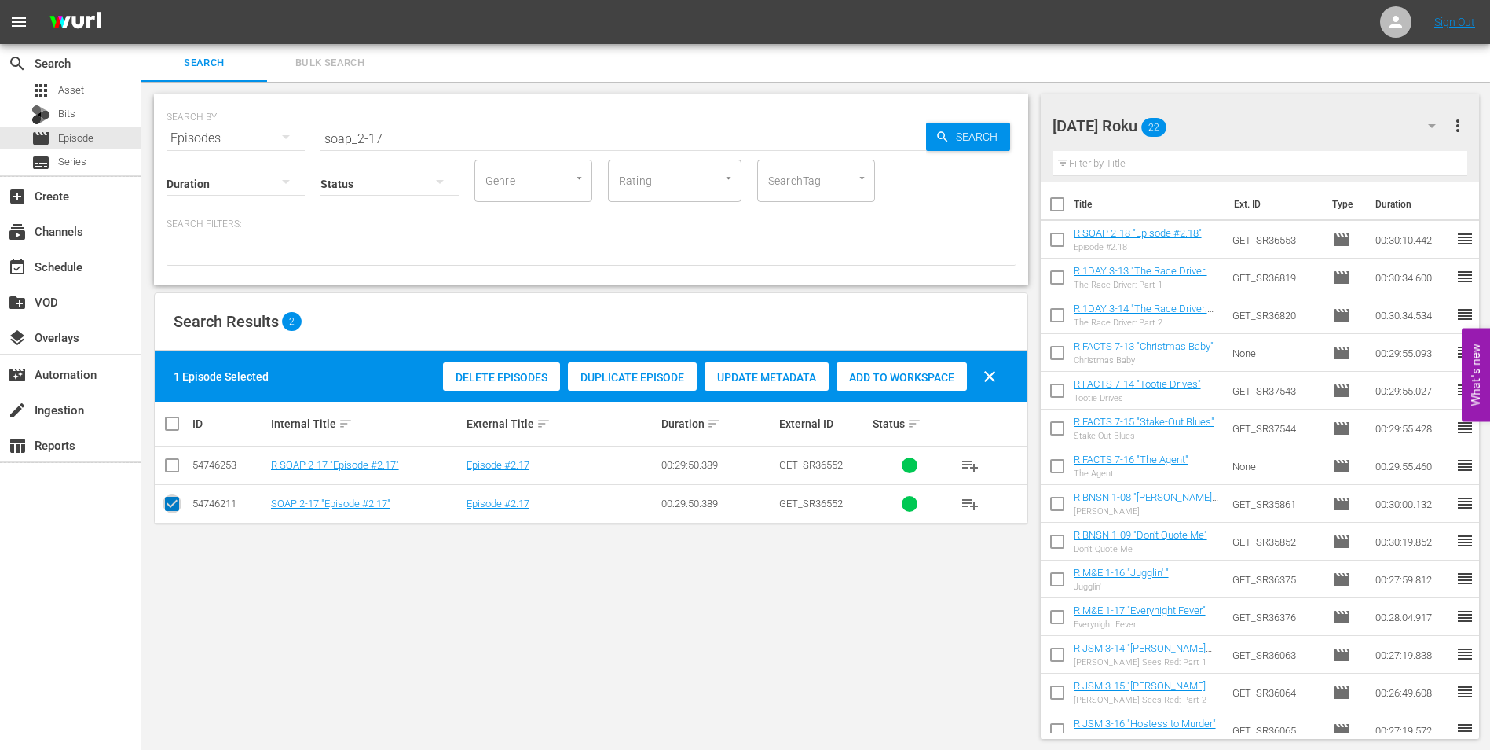
click at [170, 504] on input "checkbox" at bounding box center [172, 506] width 19 height 19
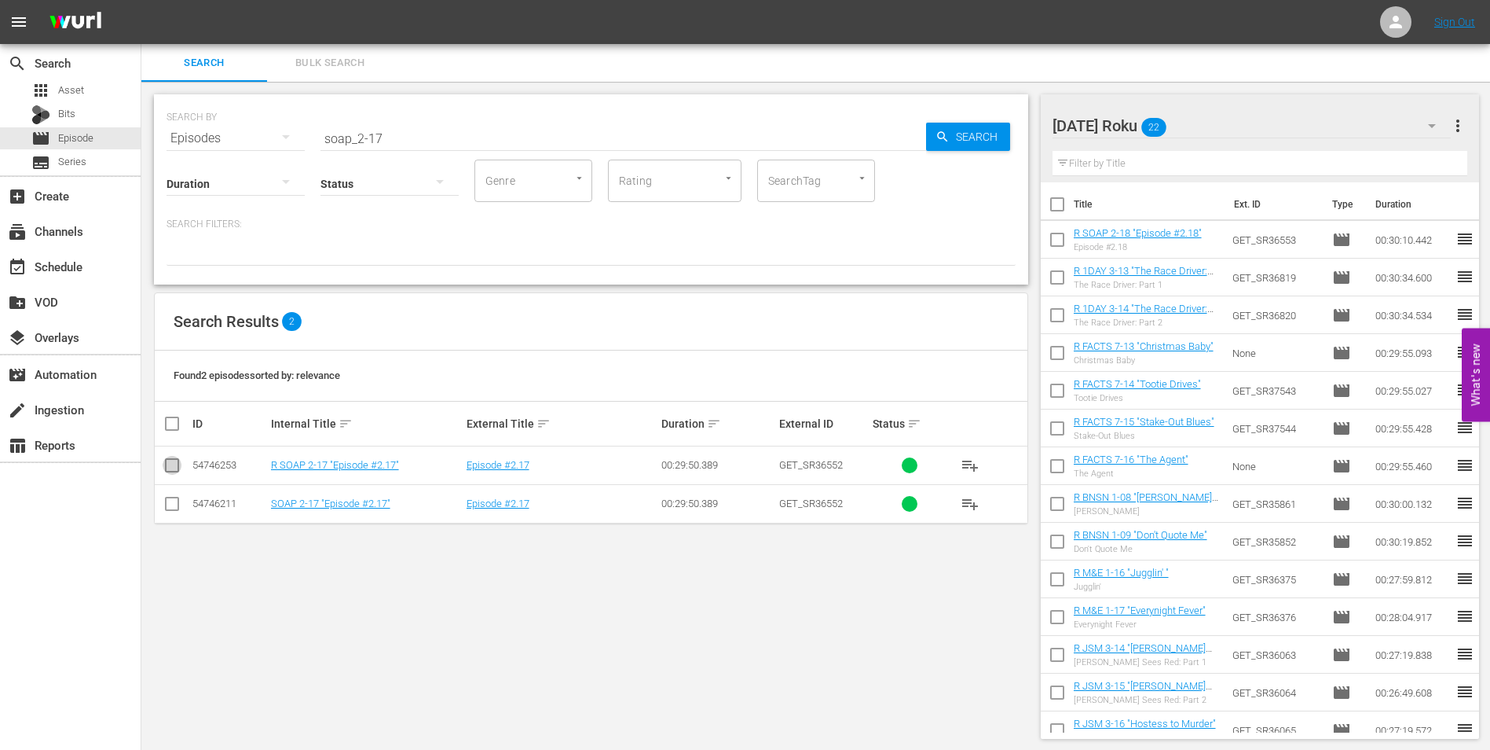
click at [176, 462] on input "checkbox" at bounding box center [172, 468] width 19 height 19
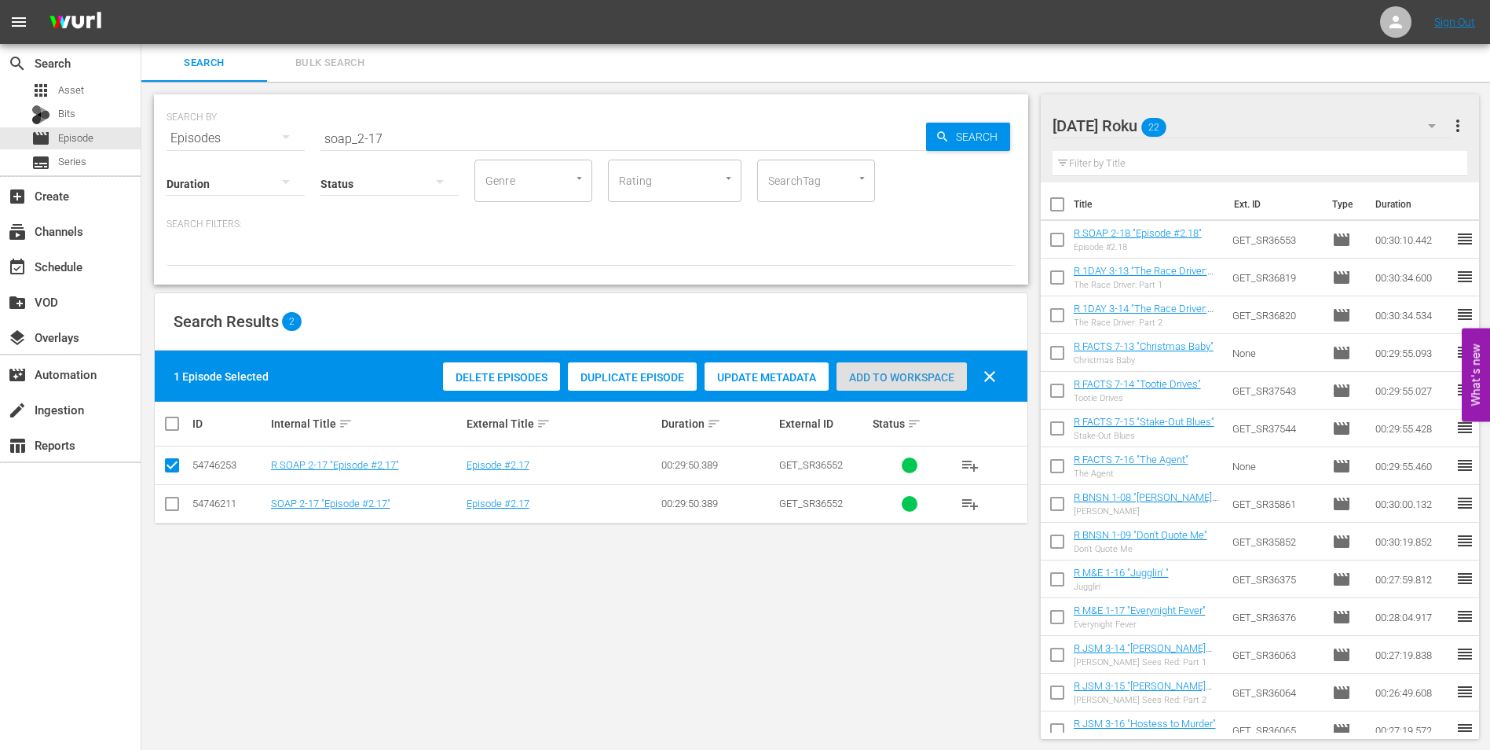
click at [864, 376] on span "Add to Workspace" at bounding box center [902, 377] width 130 height 13
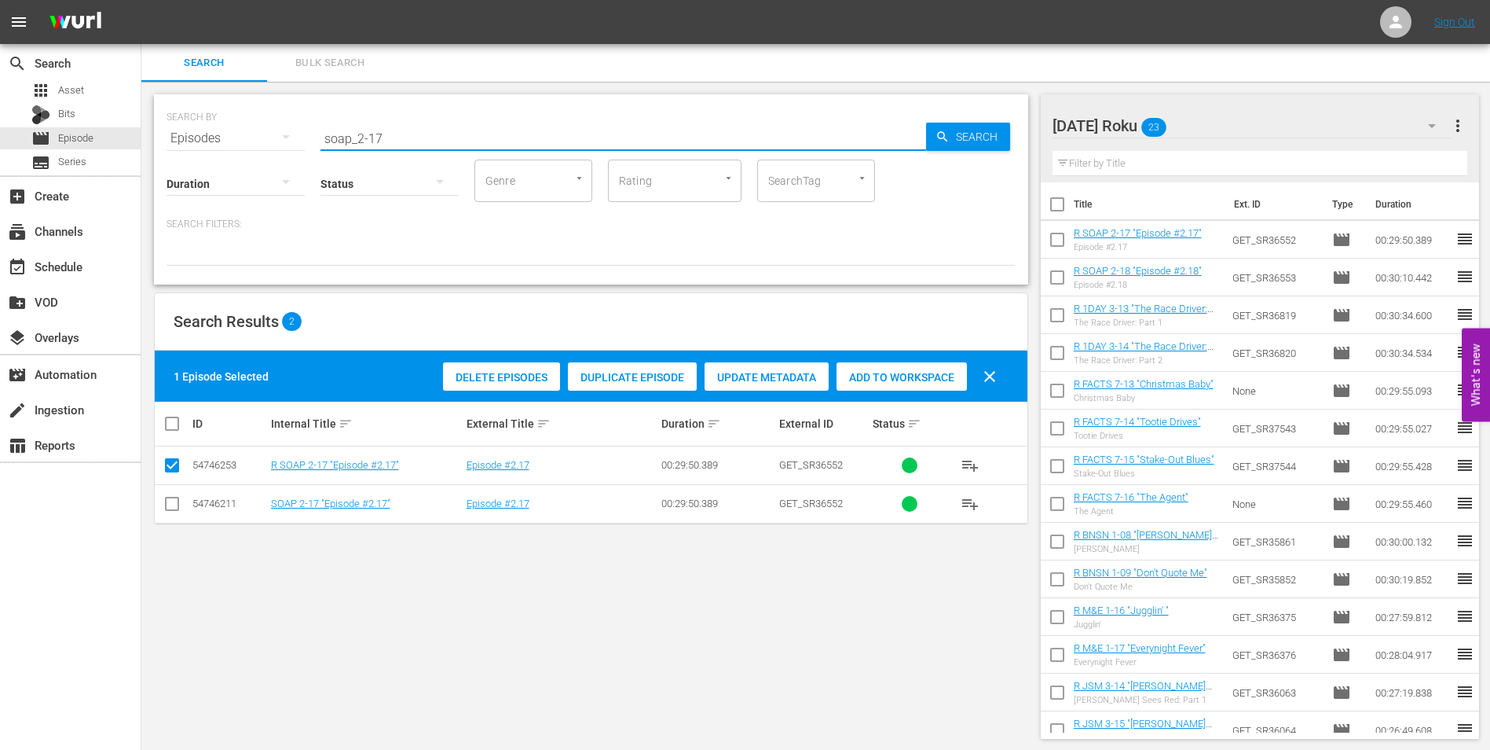
drag, startPoint x: 421, startPoint y: 134, endPoint x: 246, endPoint y: 141, distance: 175.4
click at [257, 137] on div "SEARCH BY Search By Episodes Search ID, Title, Description, Keywords, or Catego…" at bounding box center [591, 129] width 849 height 57
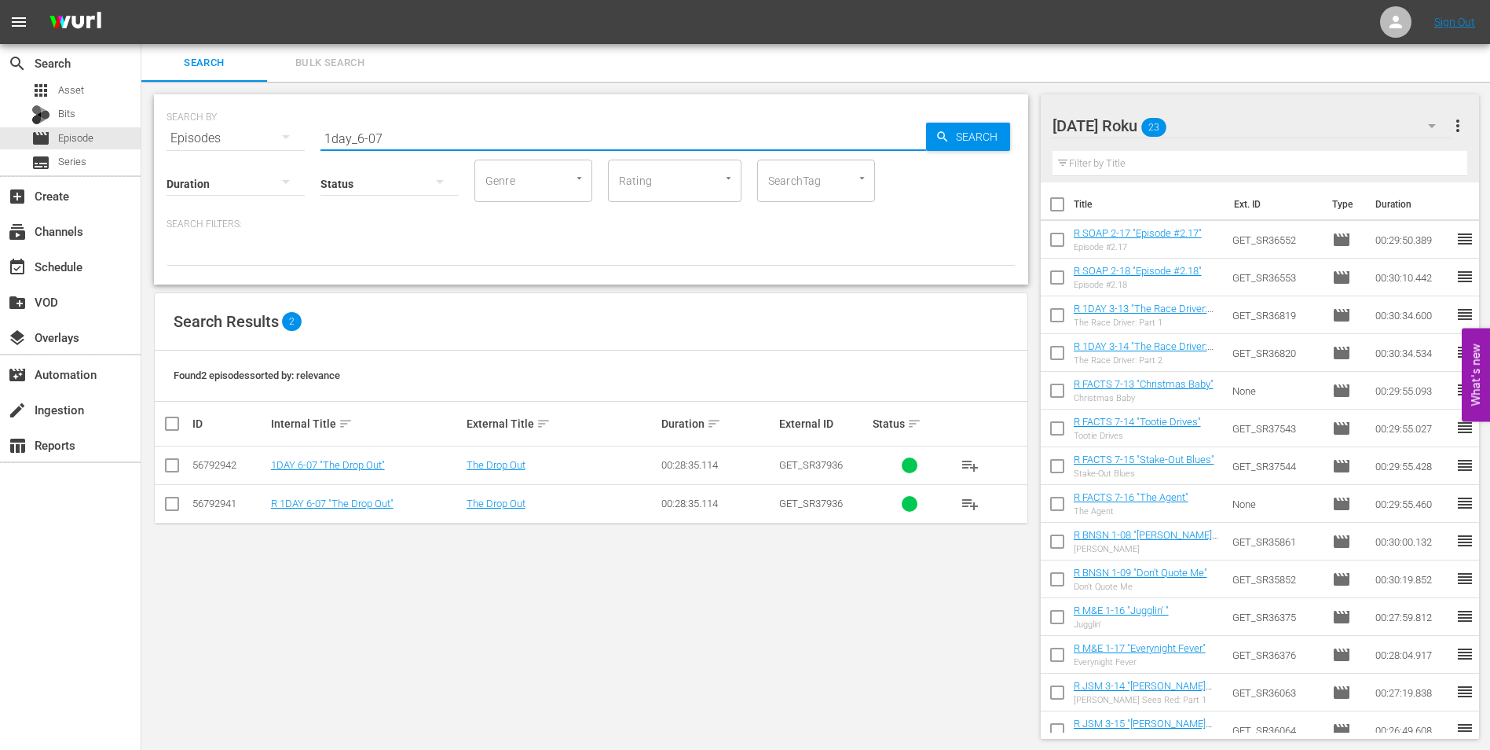
click at [170, 505] on input "checkbox" at bounding box center [172, 506] width 19 height 19
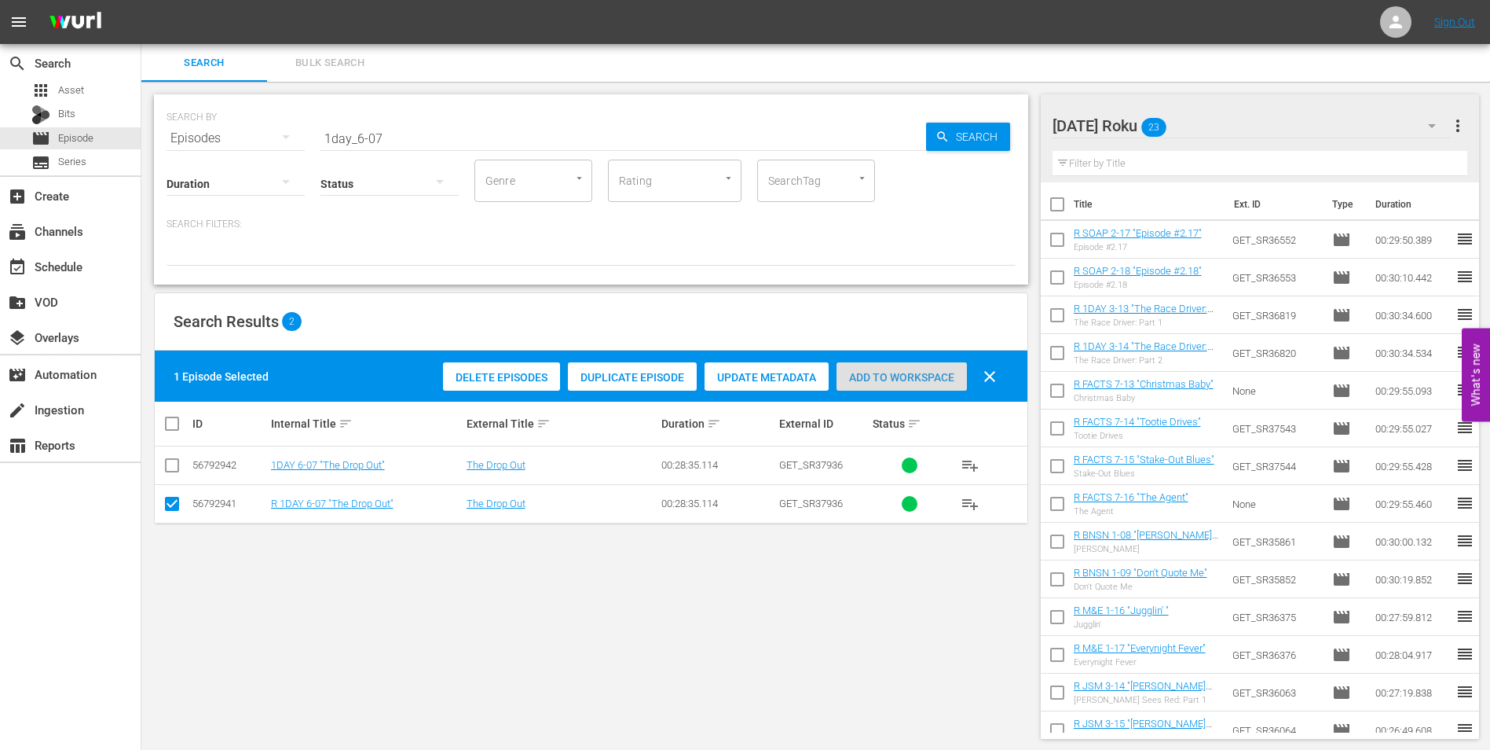
click at [876, 385] on div "Add to Workspace" at bounding box center [902, 377] width 130 height 30
click at [1252, 130] on div "[DATE] Roku 24" at bounding box center [1252, 126] width 399 height 44
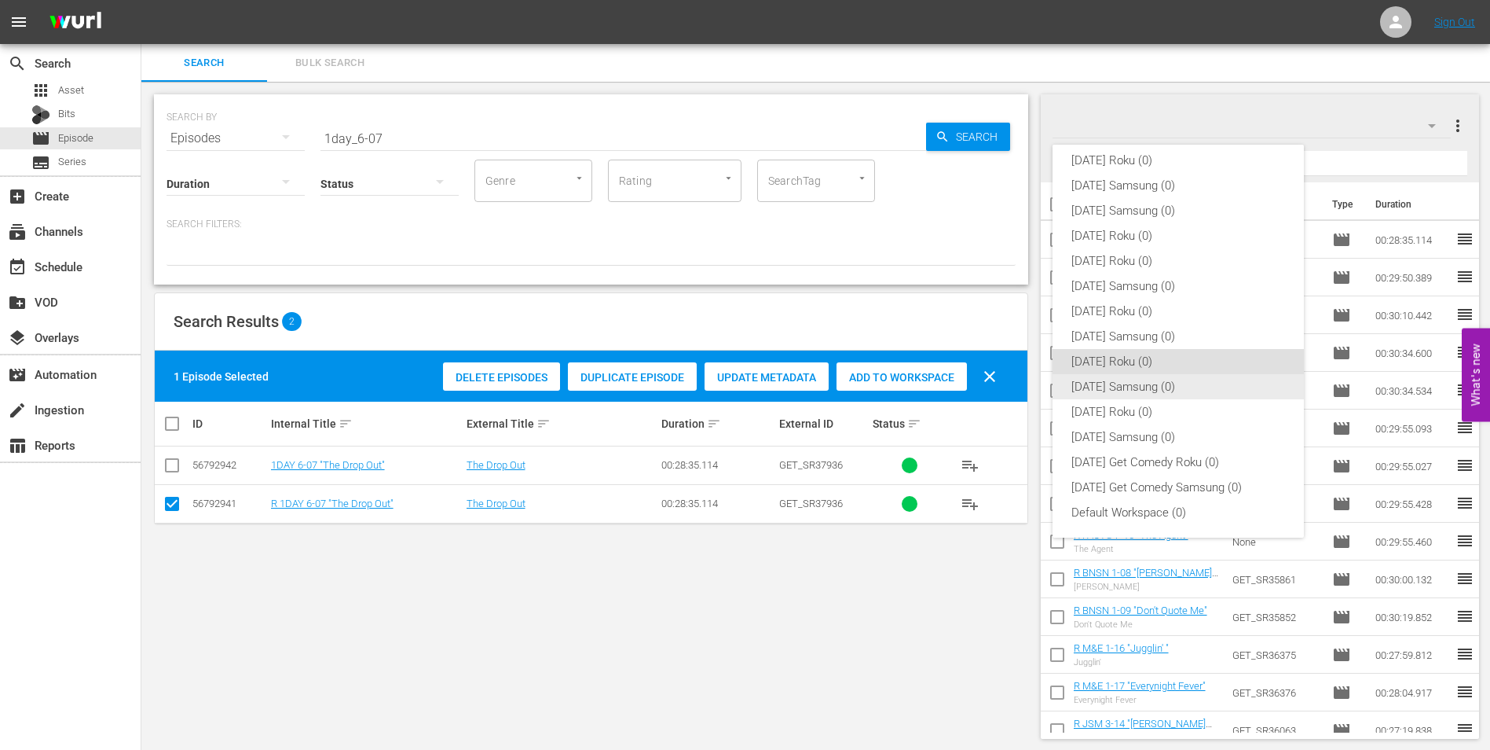
click at [1122, 386] on div "[DATE] Samsung (0)" at bounding box center [1179, 386] width 214 height 25
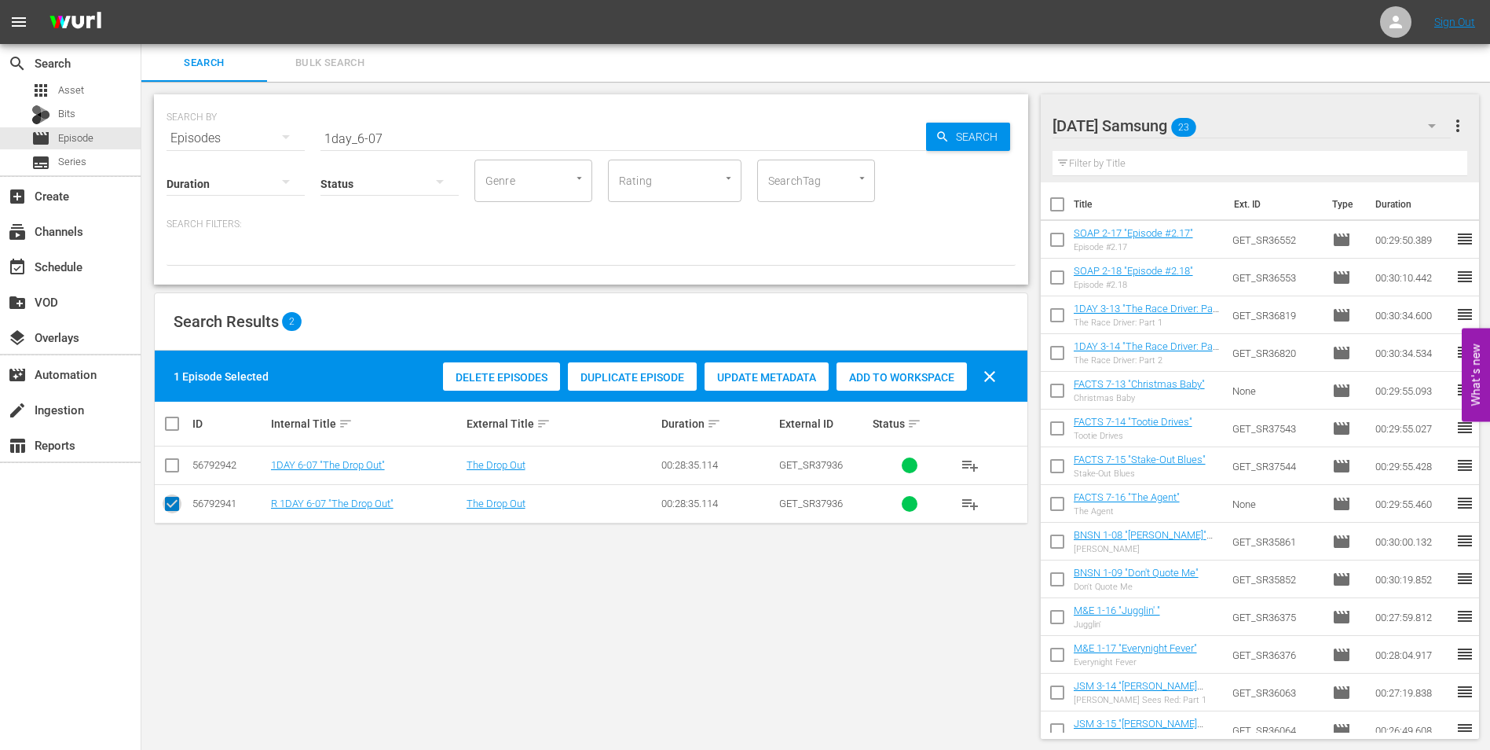
drag, startPoint x: 169, startPoint y: 505, endPoint x: 167, endPoint y: 480, distance: 25.2
click at [169, 502] on input "checkbox" at bounding box center [172, 506] width 19 height 19
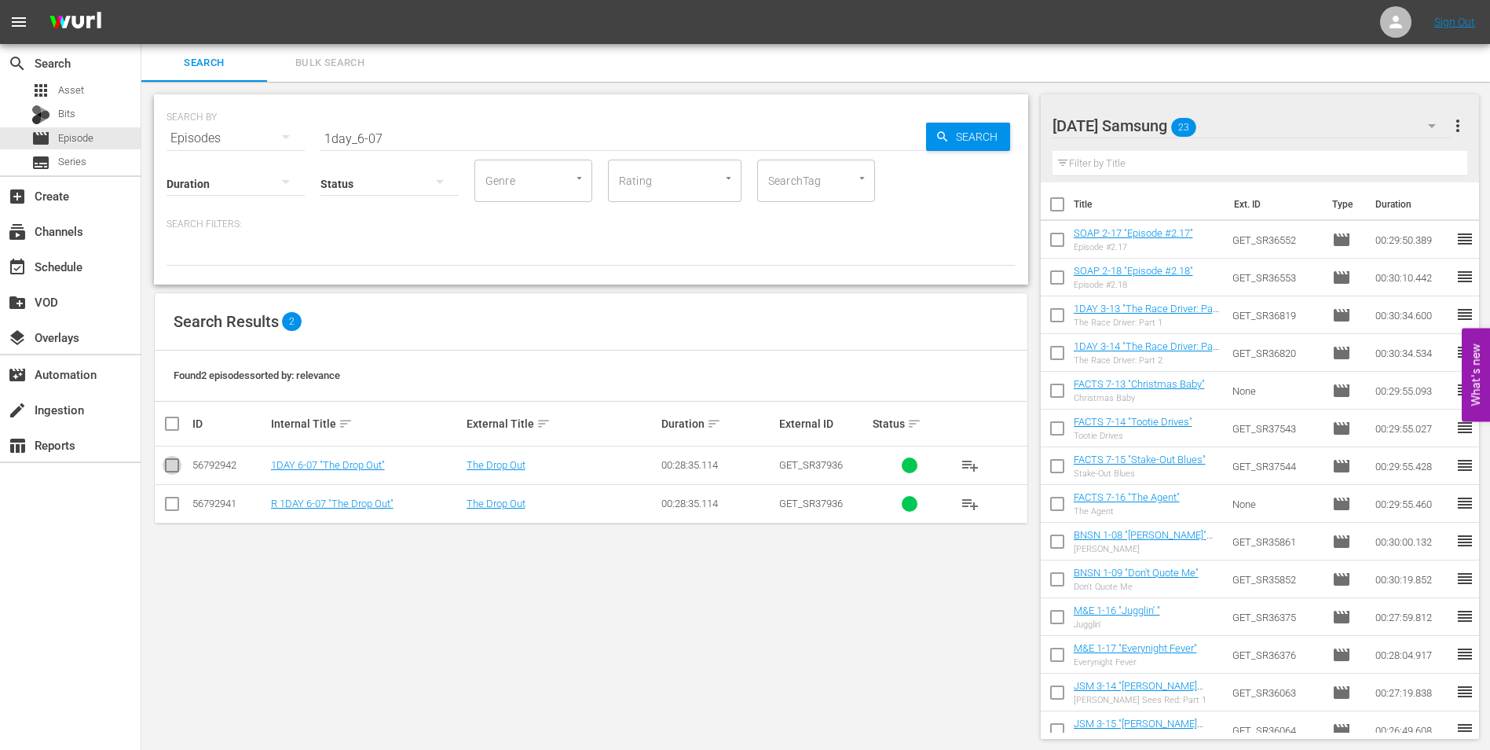
drag, startPoint x: 167, startPoint y: 475, endPoint x: 346, endPoint y: 483, distance: 179.3
click at [167, 474] on input "checkbox" at bounding box center [172, 468] width 19 height 19
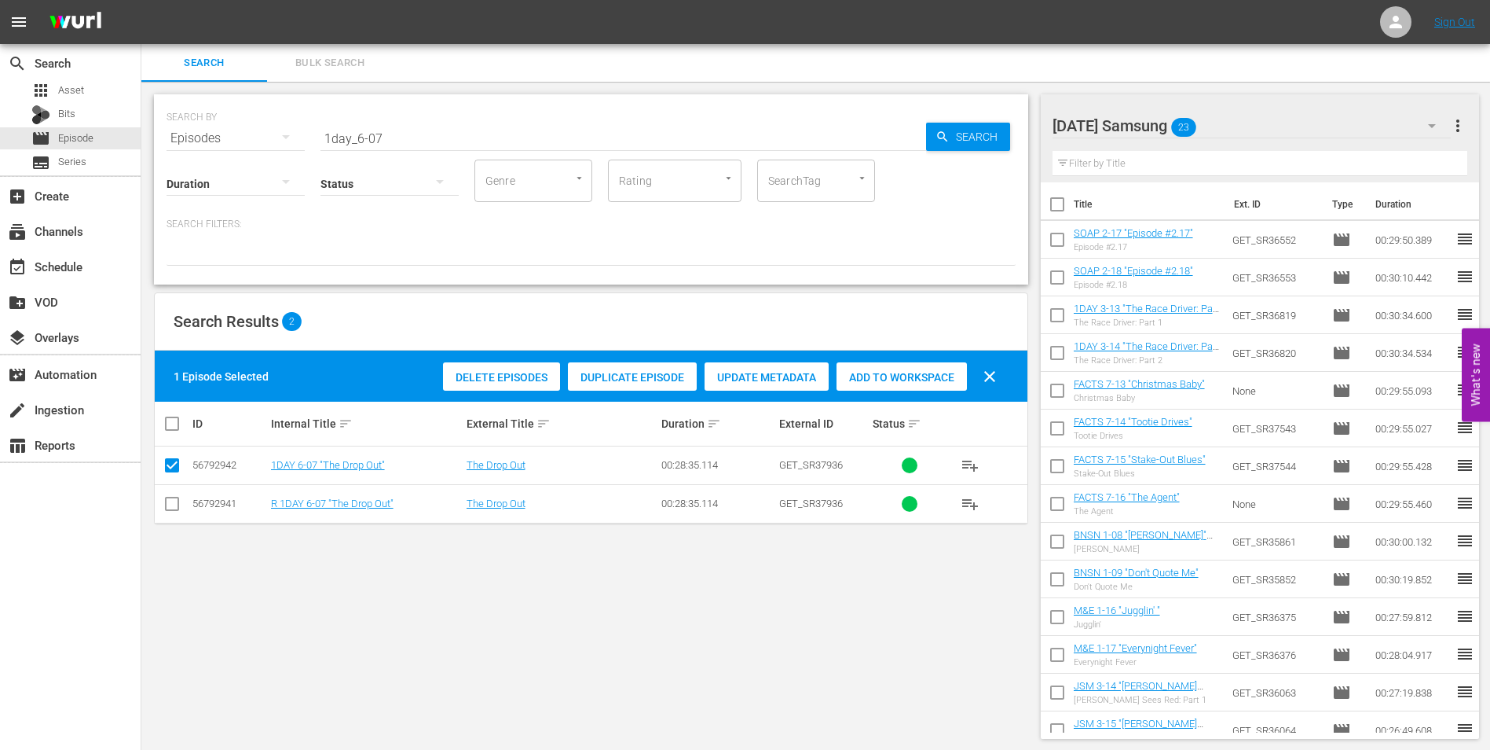
click at [909, 375] on span "Add to Workspace" at bounding box center [902, 377] width 130 height 13
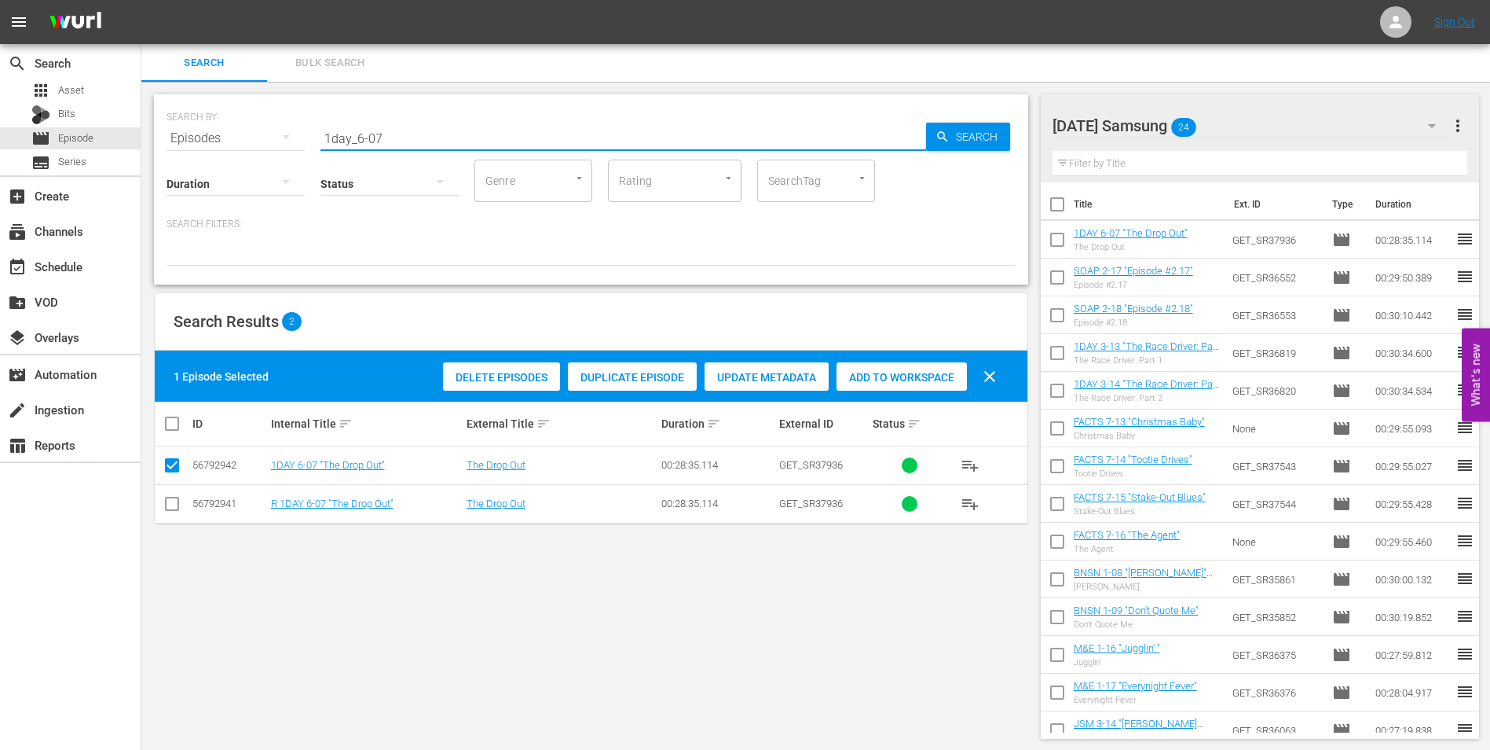
drag, startPoint x: 391, startPoint y: 141, endPoint x: 178, endPoint y: 133, distance: 213.1
click at [185, 137] on div "SEARCH BY Search By Episodes Search ID, Title, Description, Keywords, or Catego…" at bounding box center [591, 129] width 849 height 57
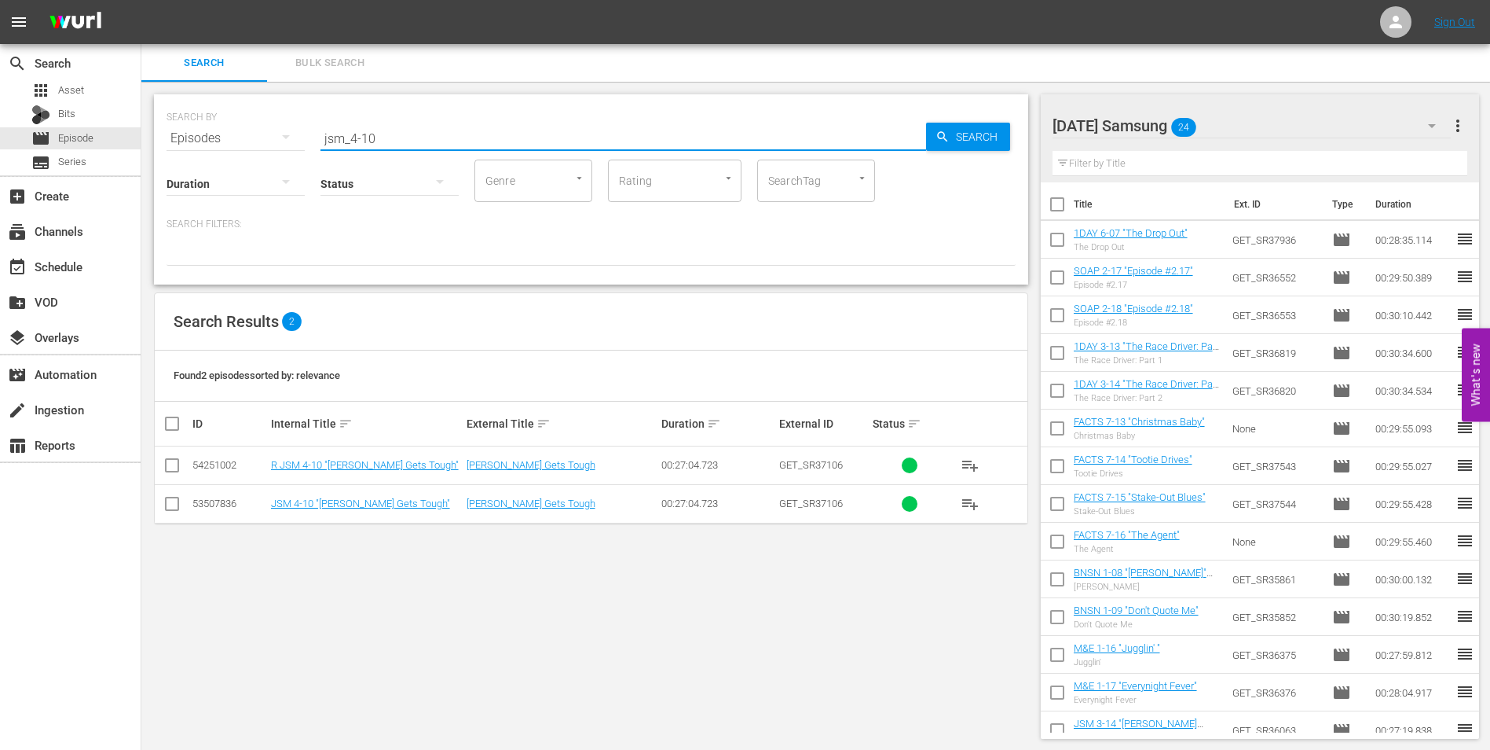
click at [170, 505] on input "checkbox" at bounding box center [172, 506] width 19 height 19
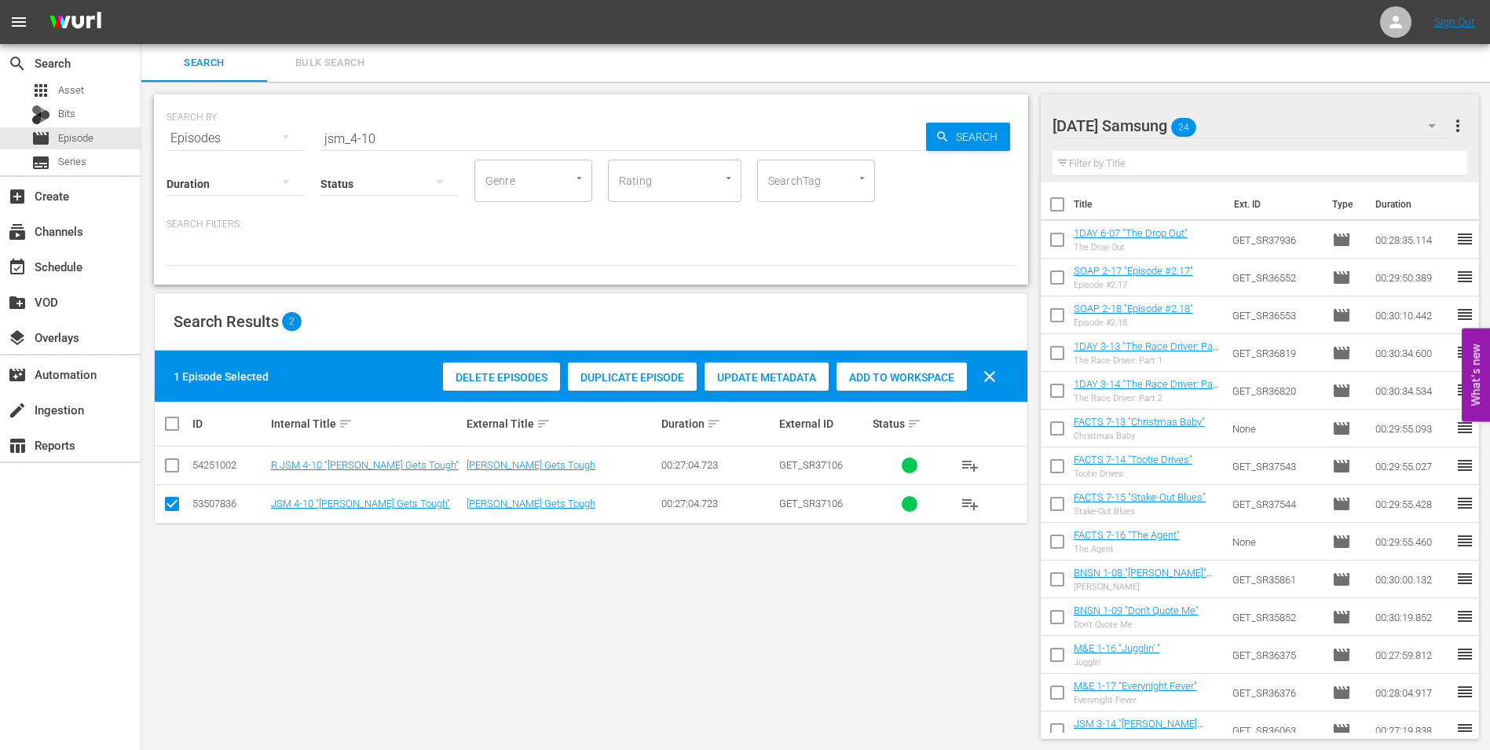
click at [927, 374] on span "Add to Workspace" at bounding box center [902, 377] width 130 height 13
click at [1271, 123] on div "[DATE] Samsung 25" at bounding box center [1252, 126] width 399 height 44
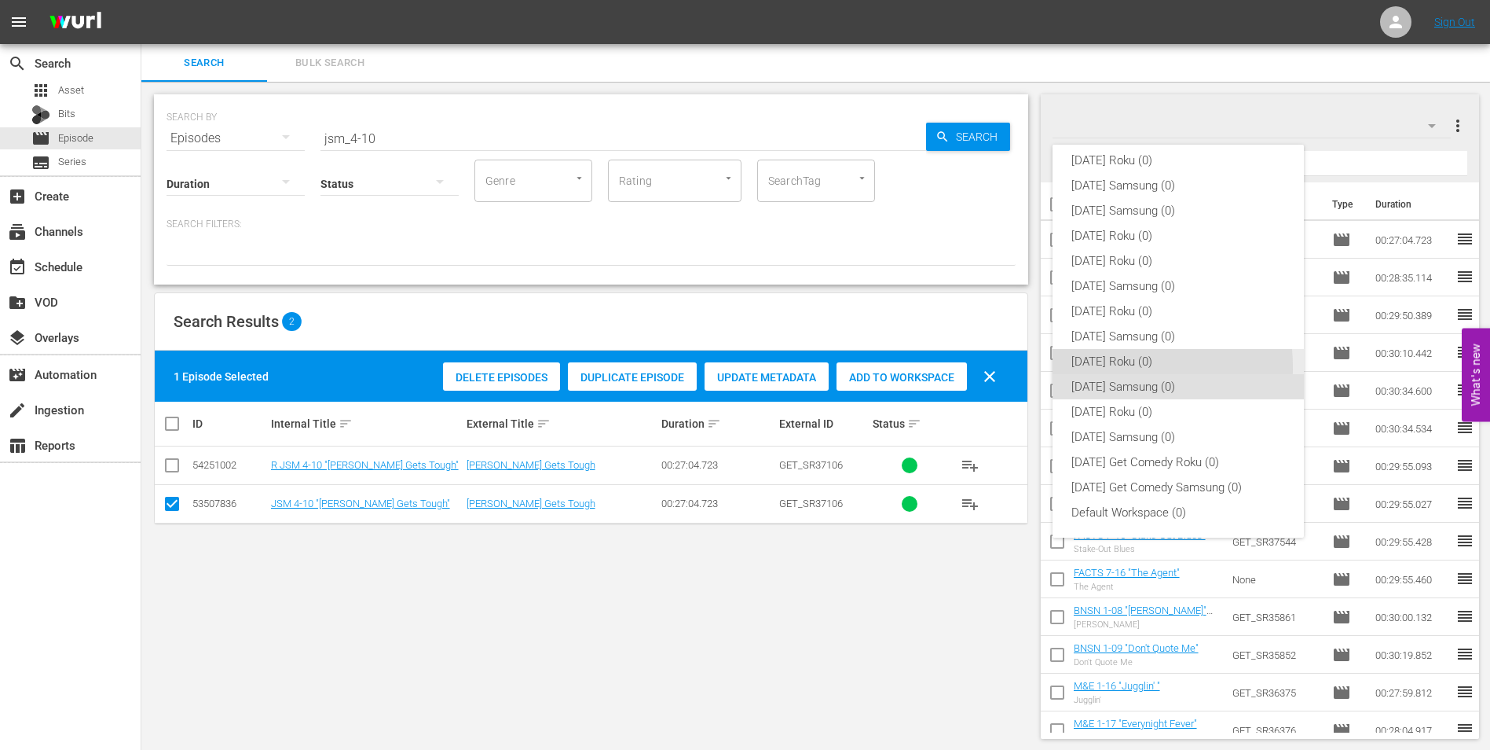
click at [1109, 367] on div "[DATE] Roku (0)" at bounding box center [1179, 361] width 214 height 25
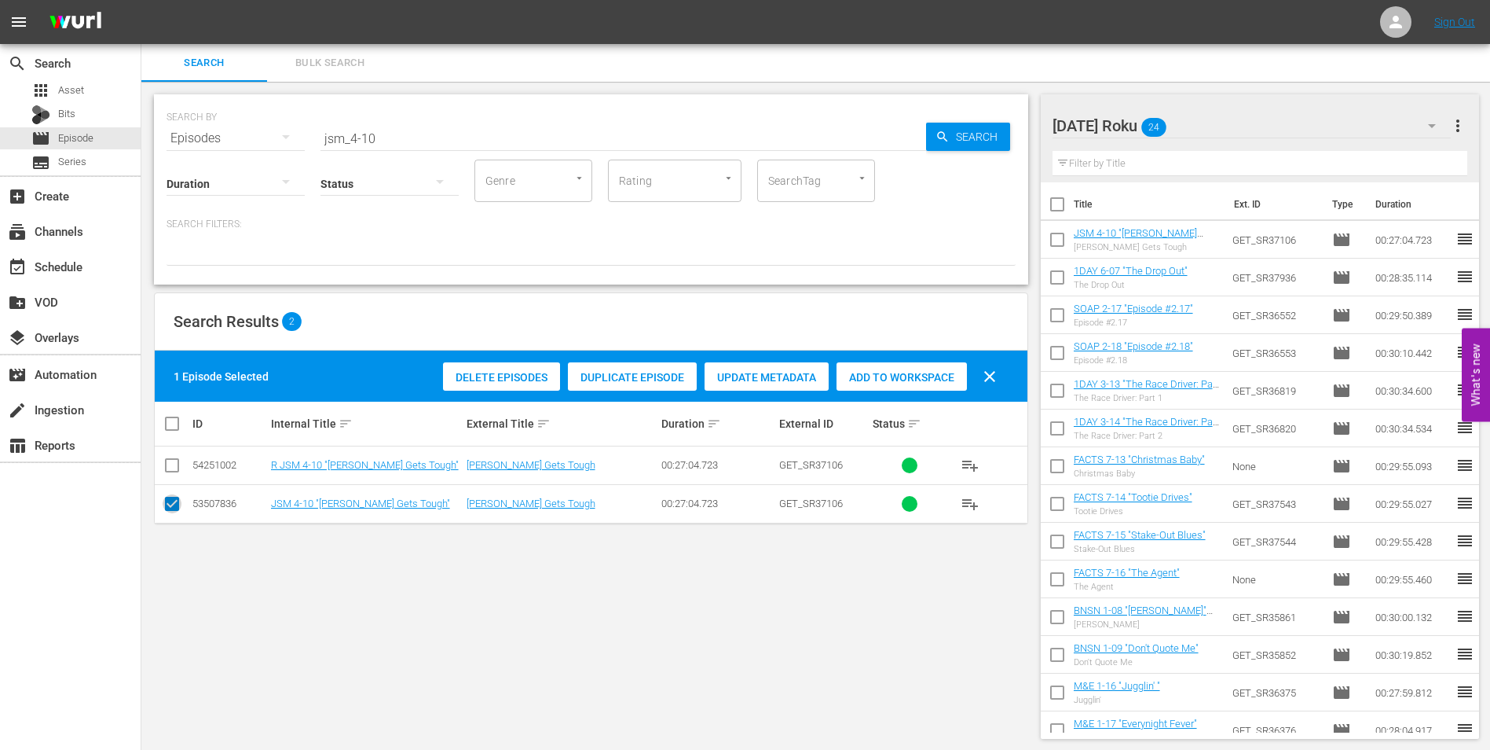
click at [169, 498] on input "checkbox" at bounding box center [172, 506] width 19 height 19
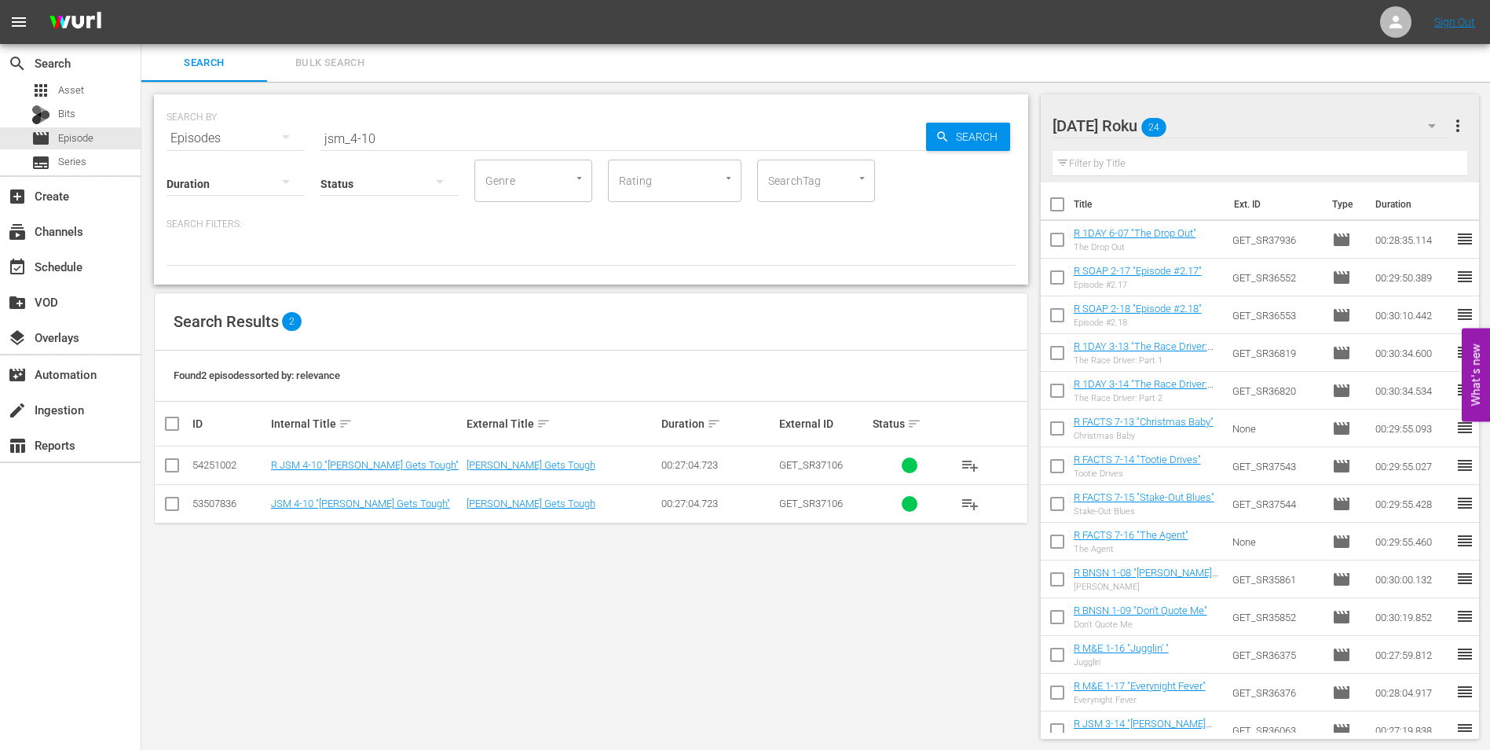
click at [173, 474] on input "checkbox" at bounding box center [172, 468] width 19 height 19
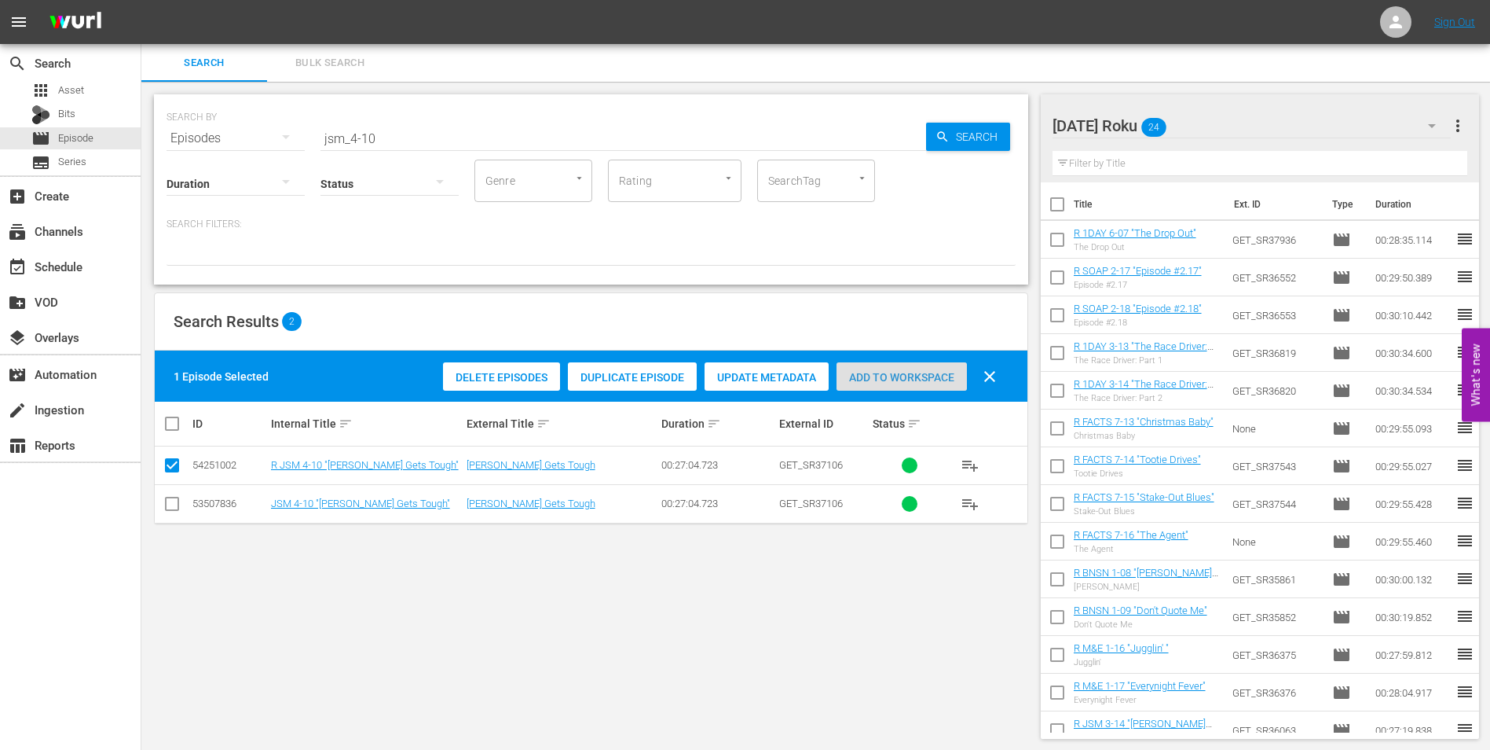
click at [908, 368] on div "Add to Workspace" at bounding box center [902, 377] width 130 height 30
click at [795, 606] on div "SEARCH BY Search By Episodes Search ID, Title, Description, Keywords, or Catego…" at bounding box center [591, 416] width 900 height 669
click at [1230, 115] on div "[DATE] Roku 25" at bounding box center [1252, 126] width 399 height 44
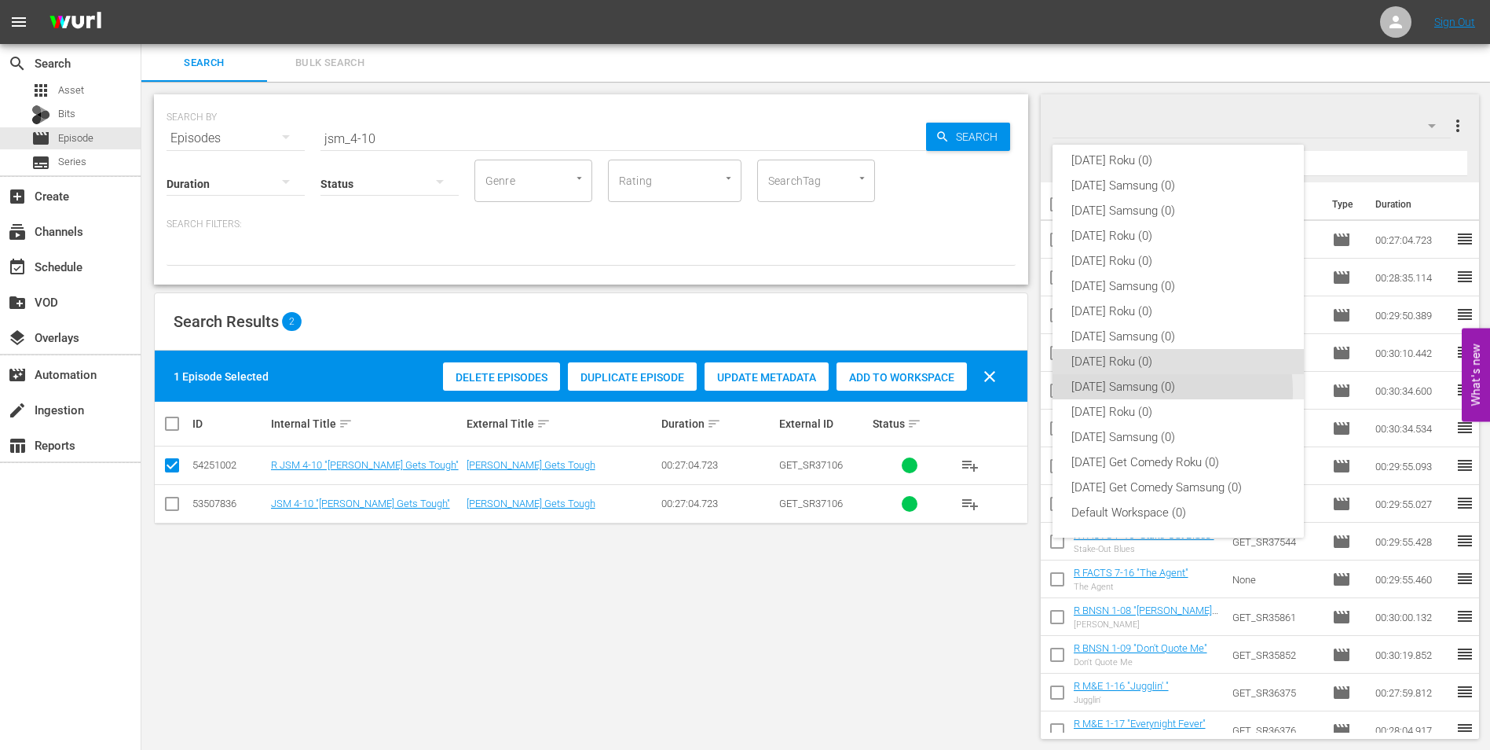
click at [1135, 391] on div "[DATE] Samsung (0)" at bounding box center [1179, 386] width 214 height 25
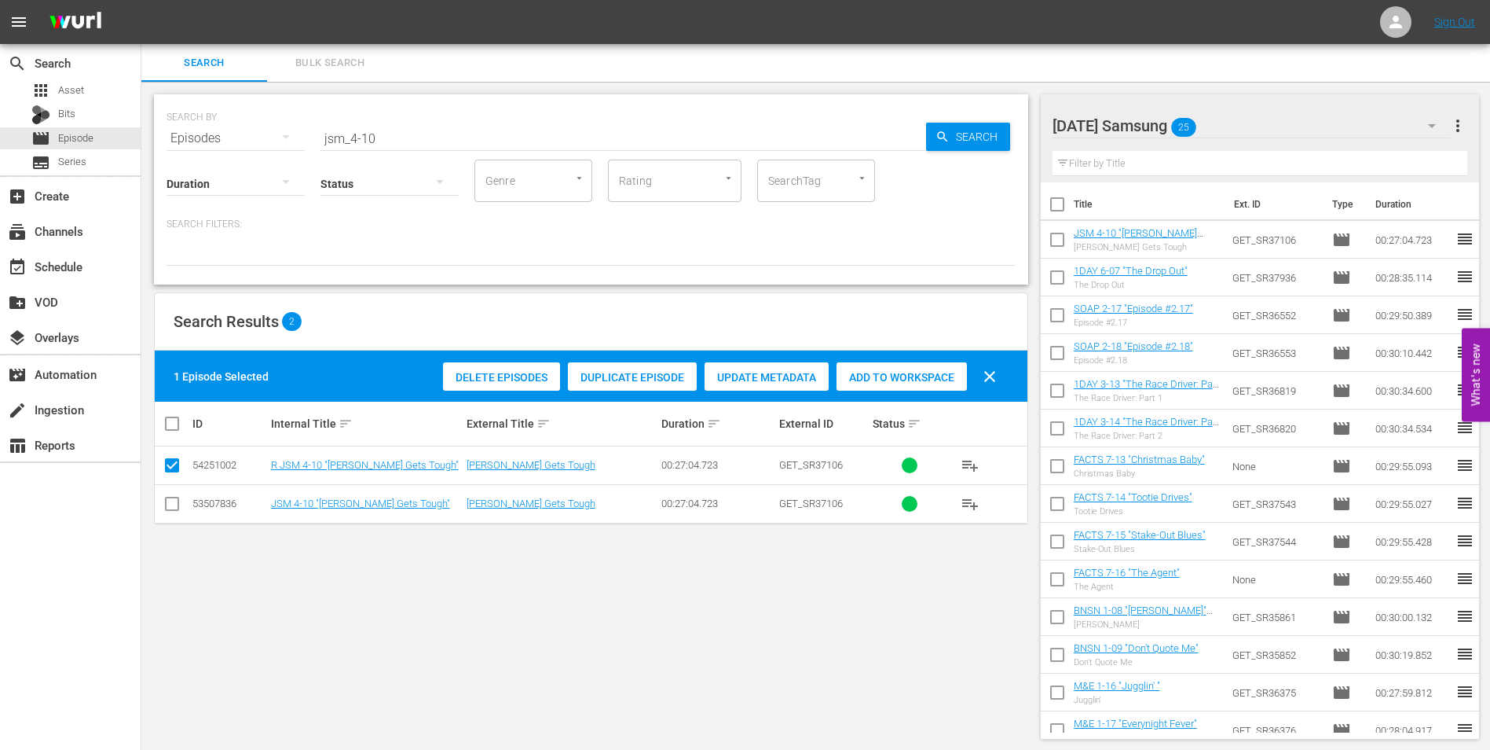
click at [1267, 108] on div "[DATE] Samsung 25" at bounding box center [1252, 126] width 399 height 44
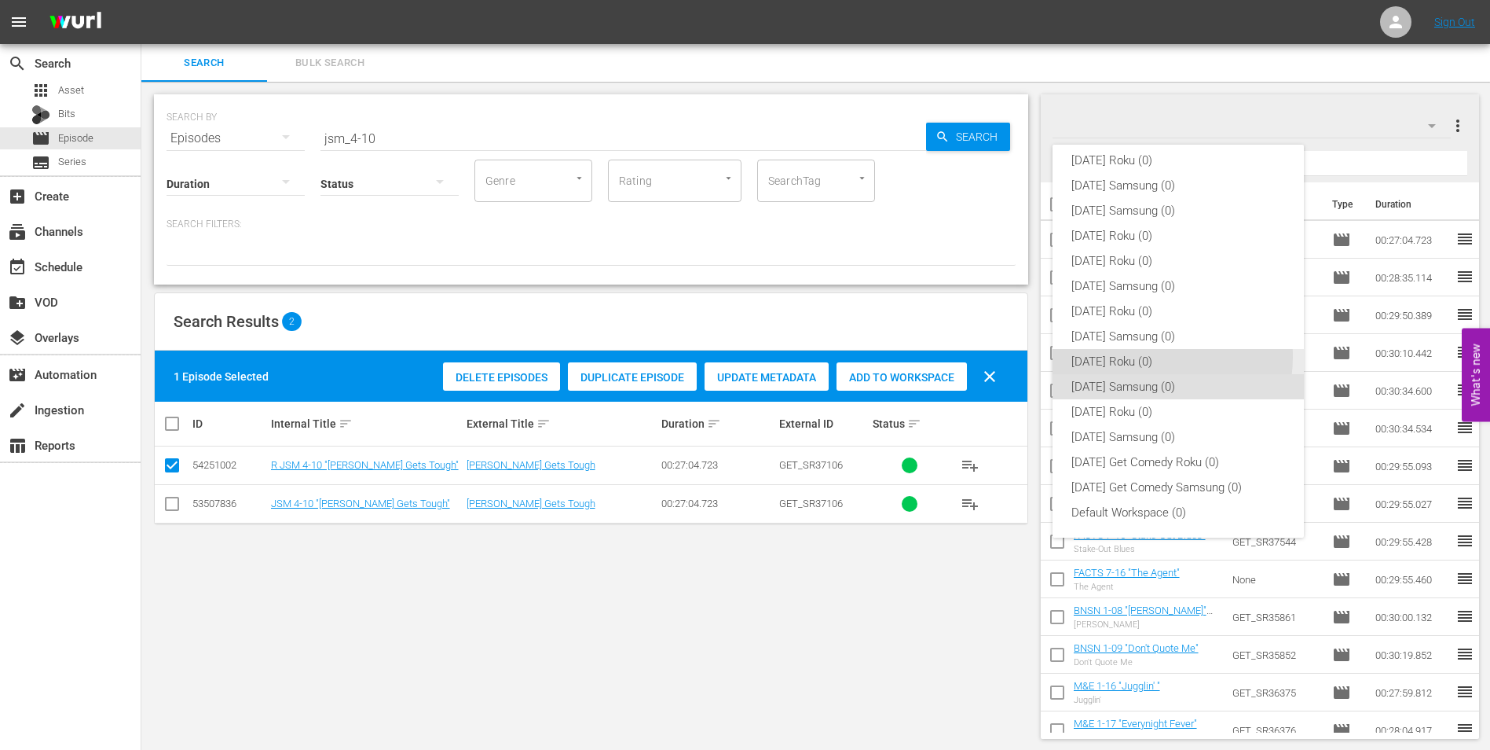
click at [1153, 357] on div "[DATE] Roku (0)" at bounding box center [1179, 361] width 214 height 25
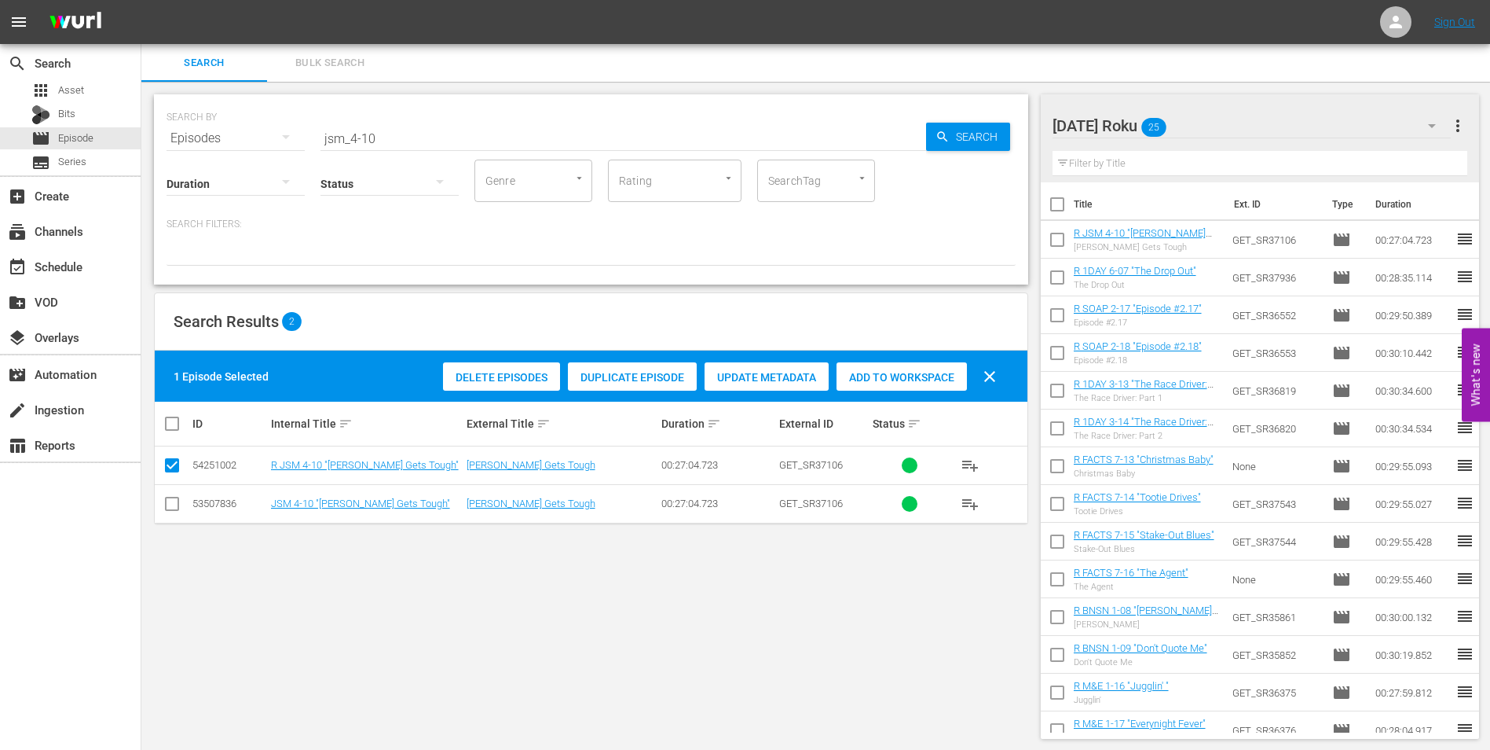
click at [1249, 123] on div "[DATE] Roku 25" at bounding box center [1252, 126] width 399 height 44
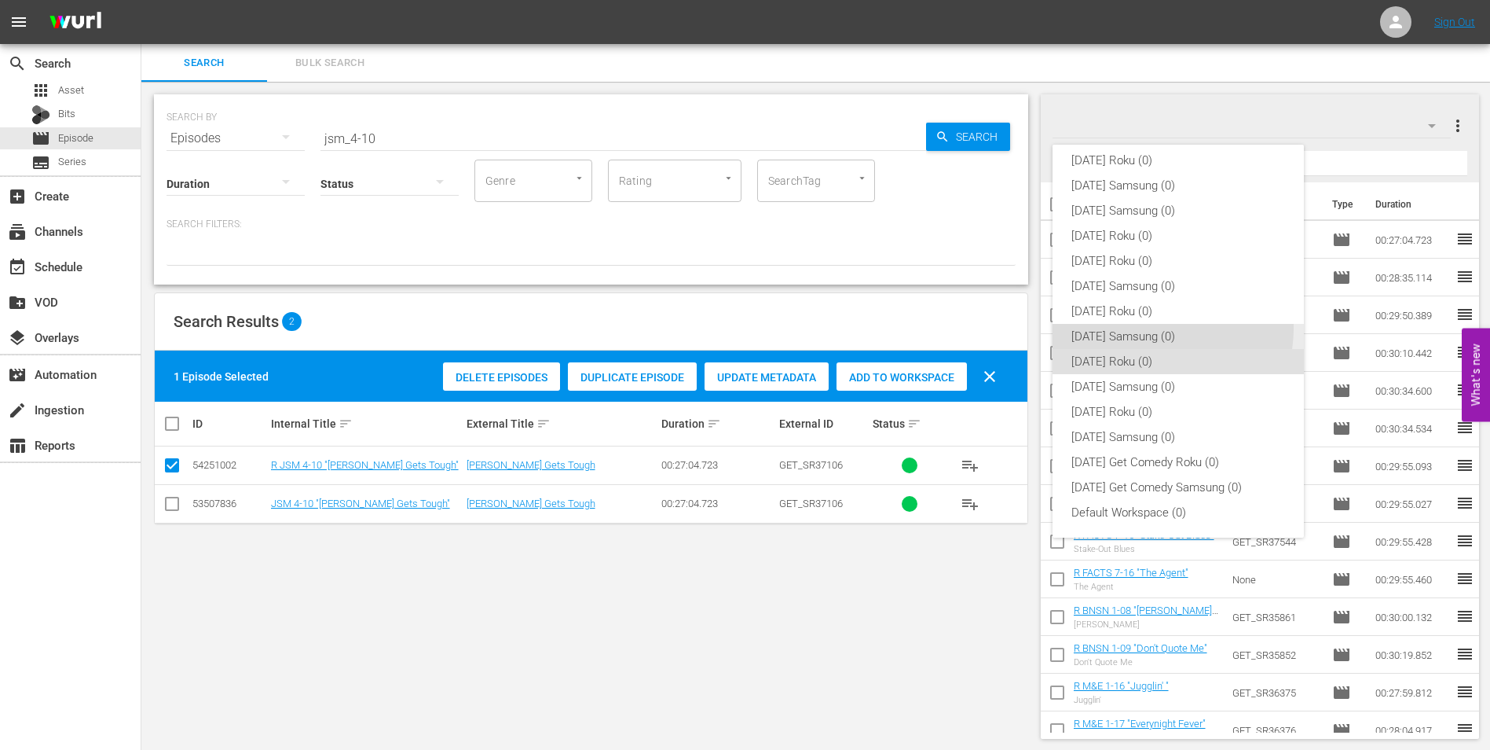
click at [1143, 327] on div "[DATE] Samsung (0)" at bounding box center [1179, 336] width 214 height 25
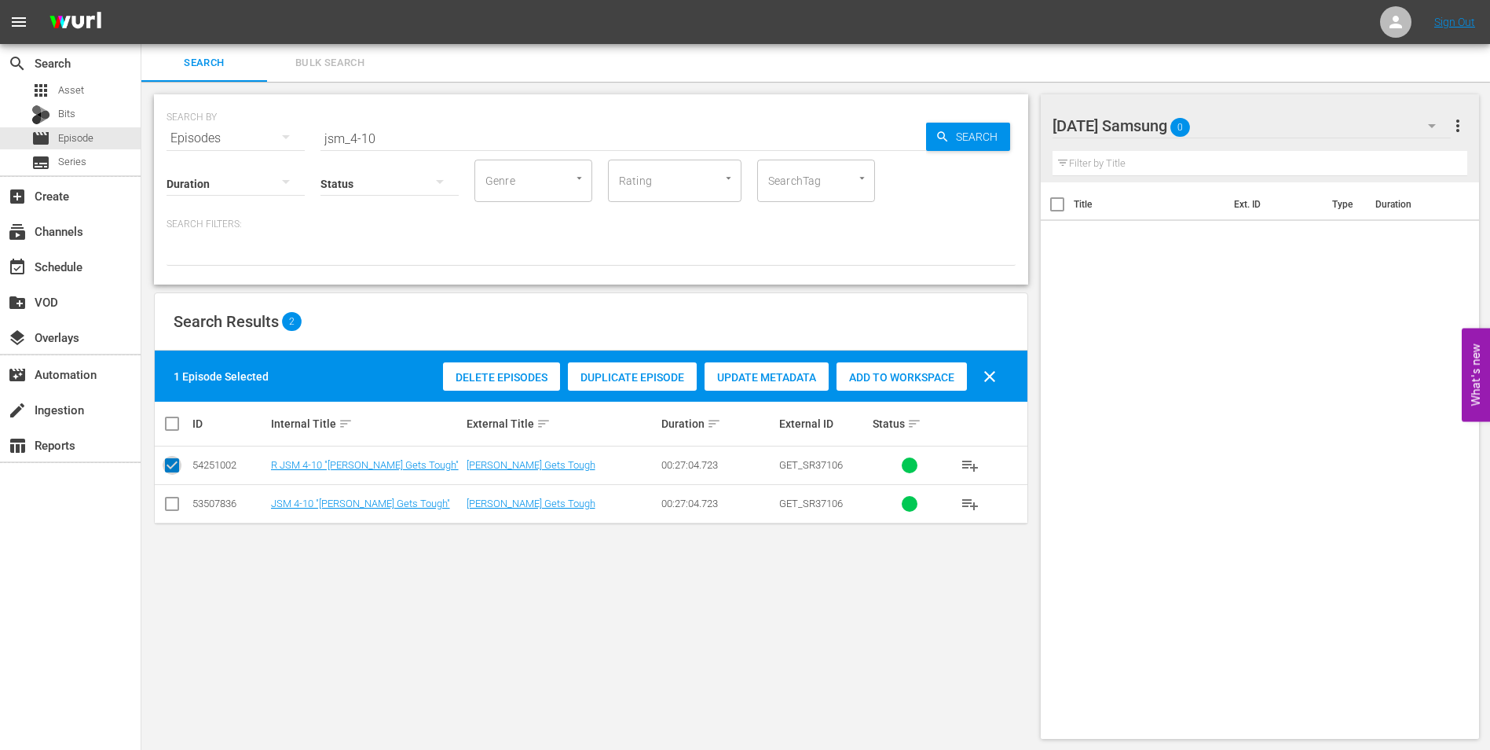
click at [173, 462] on input "checkbox" at bounding box center [172, 468] width 19 height 19
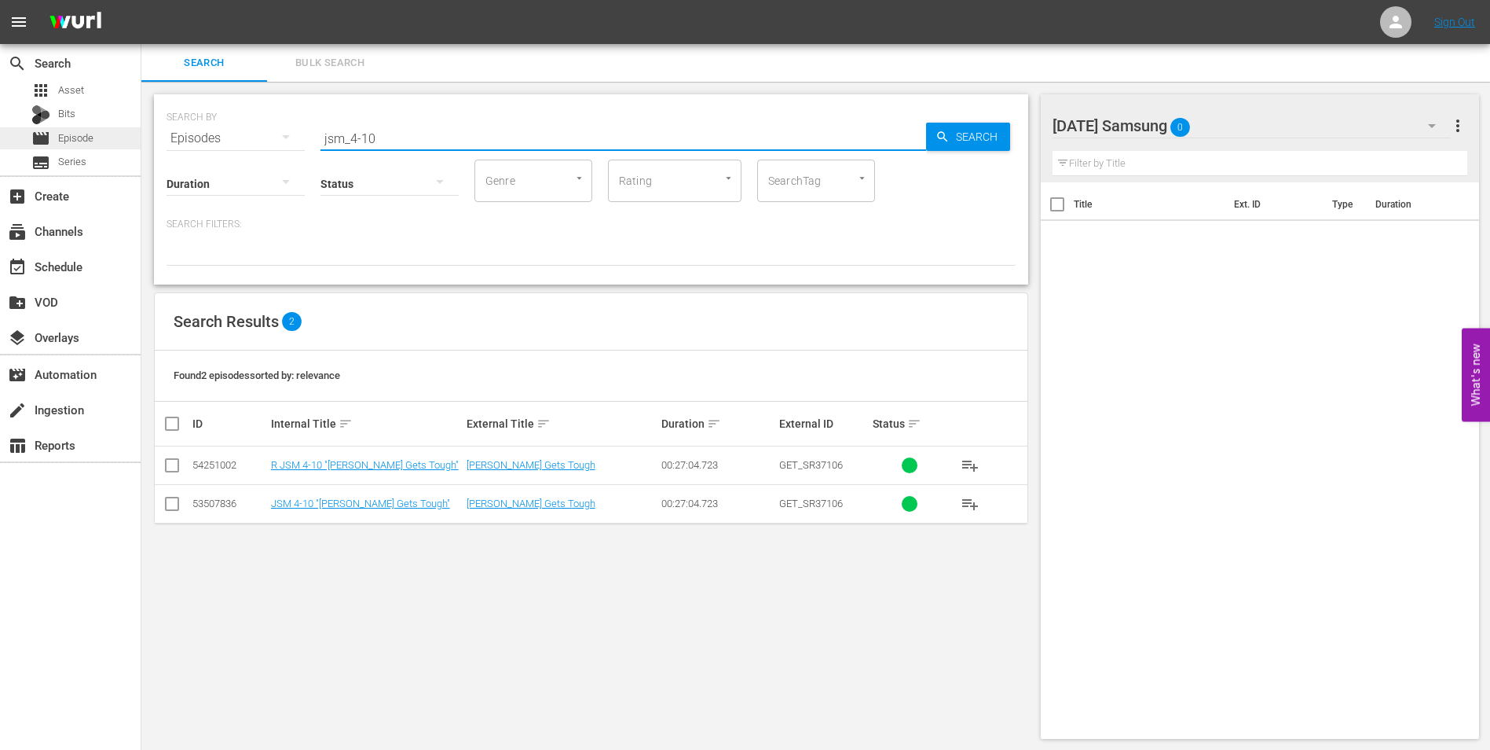
drag, startPoint x: 418, startPoint y: 137, endPoint x: 75, endPoint y: 130, distance: 342.6
click at [141, 0] on div "search Search apps Asset Bits movie Episode subtitles Series add_box Create sub…" at bounding box center [815, 0] width 1349 height 0
click at [176, 467] on input "checkbox" at bounding box center [172, 468] width 19 height 19
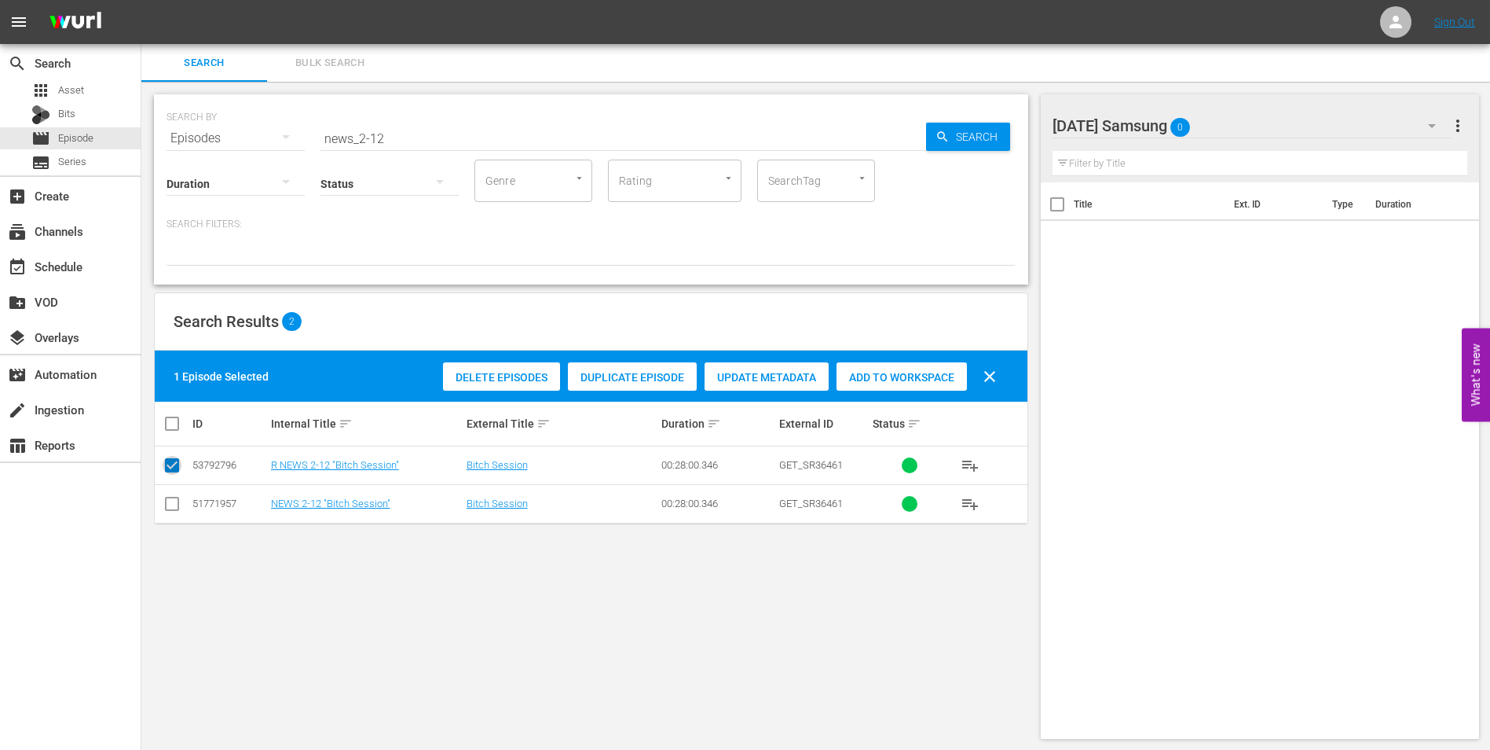
click at [168, 470] on input "checkbox" at bounding box center [172, 468] width 19 height 19
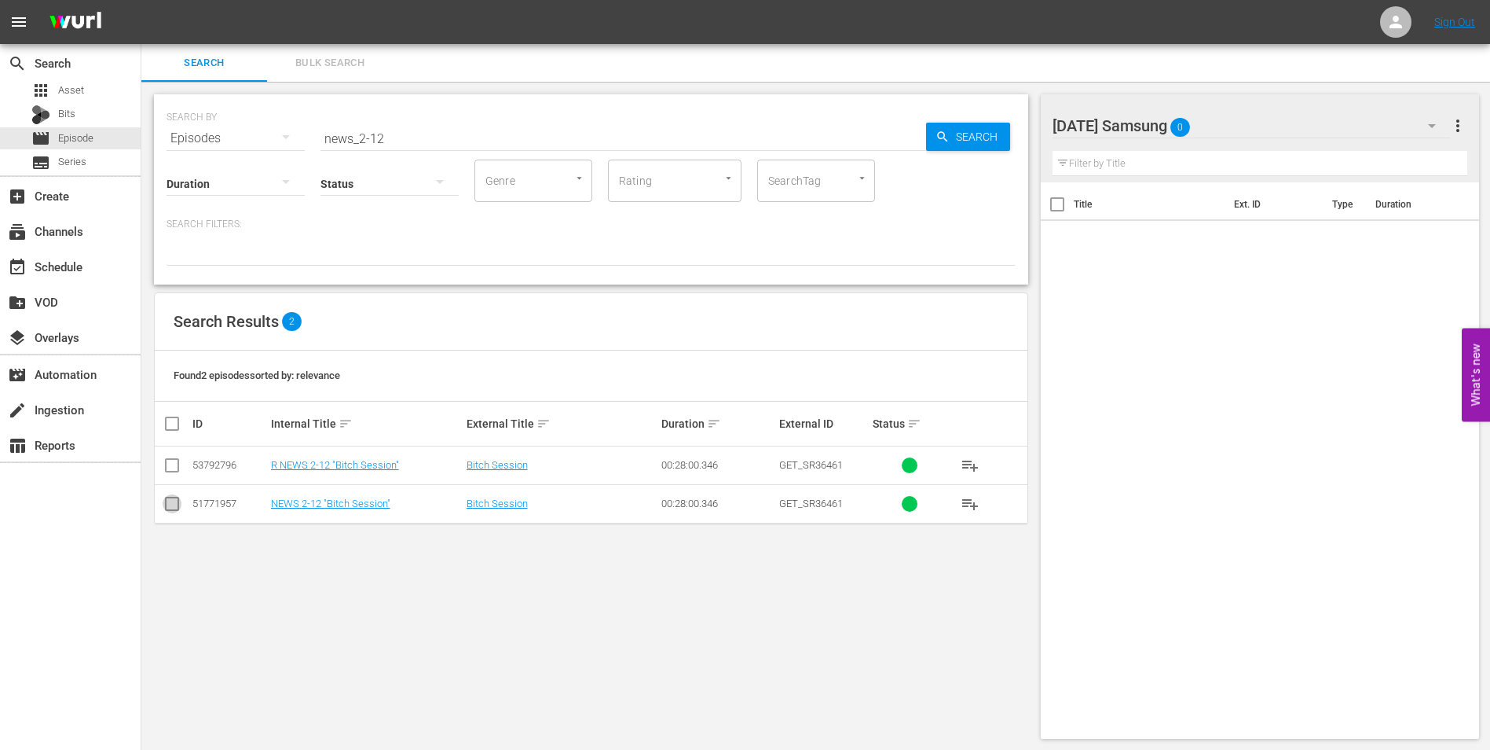
click at [167, 503] on input "checkbox" at bounding box center [172, 506] width 19 height 19
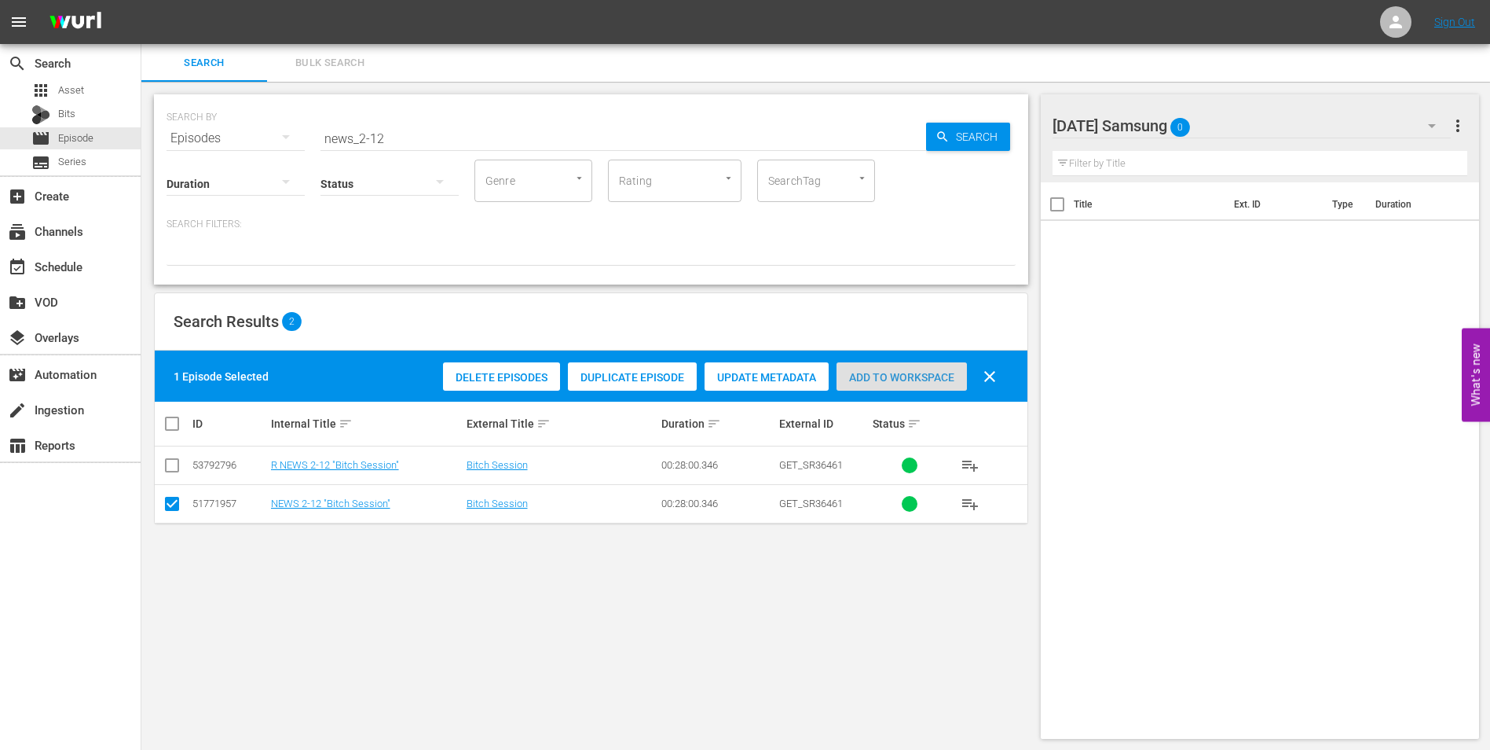
click at [932, 371] on span "Add to Workspace" at bounding box center [902, 377] width 130 height 13
click at [1251, 123] on div "[DATE] Samsung 1" at bounding box center [1252, 126] width 399 height 44
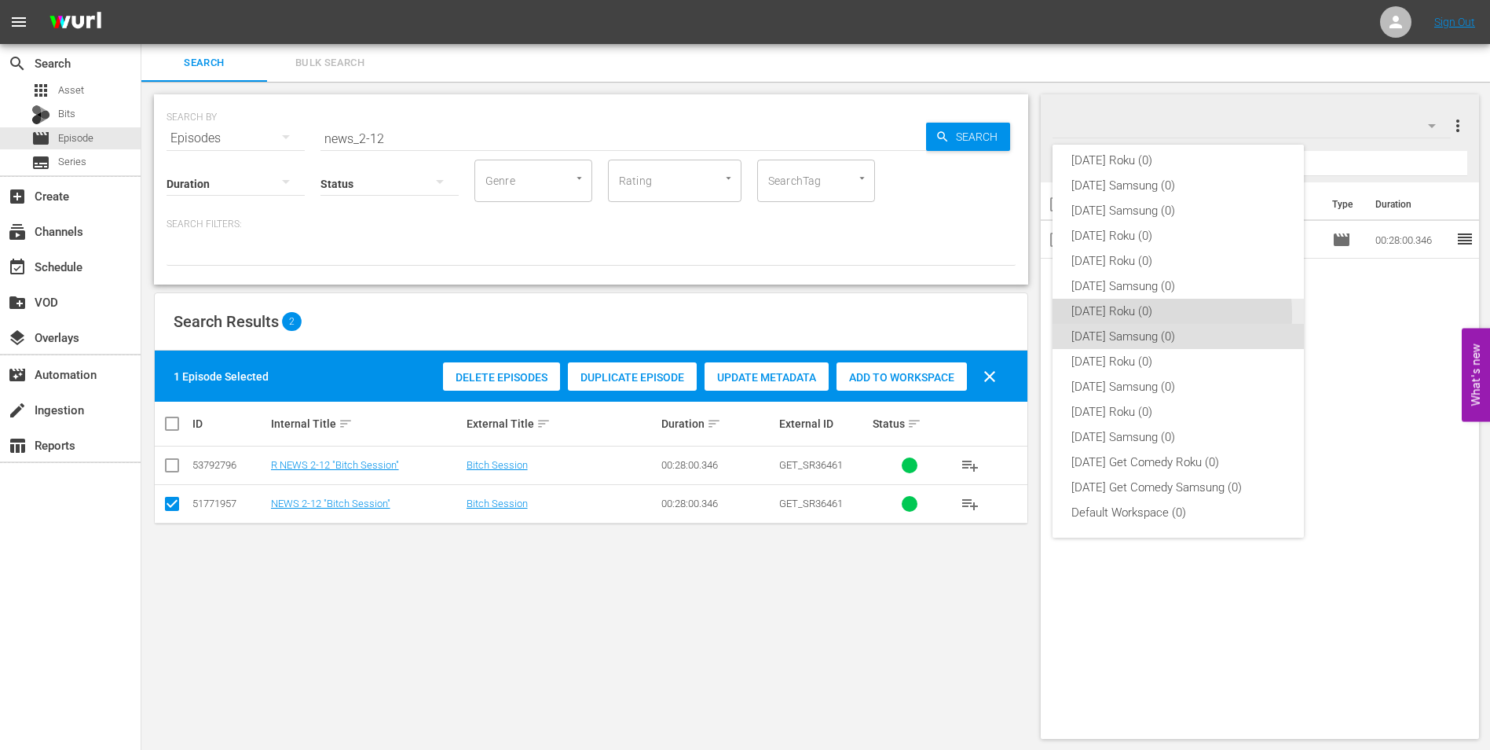
click at [1125, 314] on div "[DATE] Roku (0)" at bounding box center [1179, 311] width 214 height 25
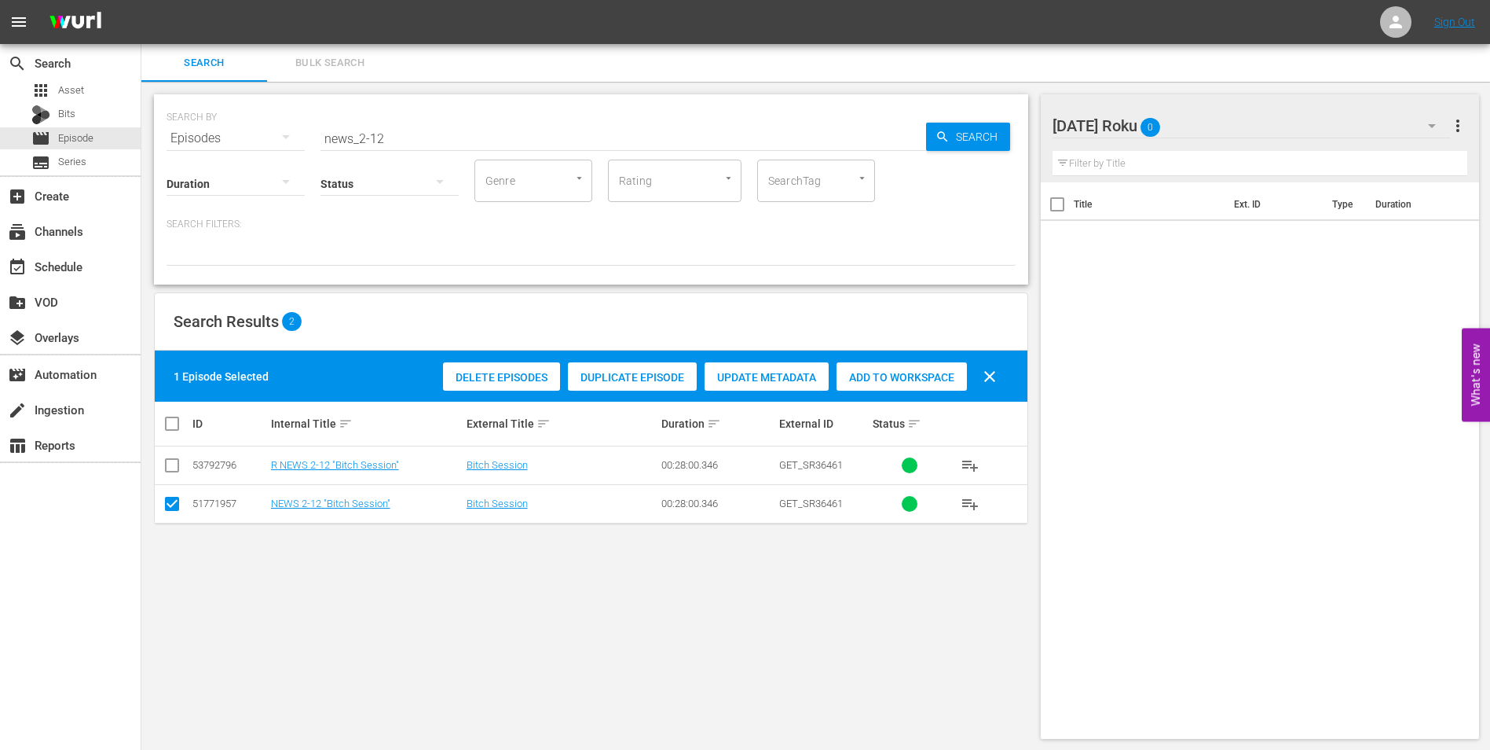
drag, startPoint x: 167, startPoint y: 497, endPoint x: 167, endPoint y: 478, distance: 18.9
click at [167, 492] on td at bounding box center [172, 503] width 35 height 38
click at [167, 471] on input "checkbox" at bounding box center [172, 468] width 19 height 19
click at [178, 502] on input "checkbox" at bounding box center [172, 506] width 19 height 19
click at [867, 376] on span "Add to Workspace" at bounding box center [902, 377] width 130 height 13
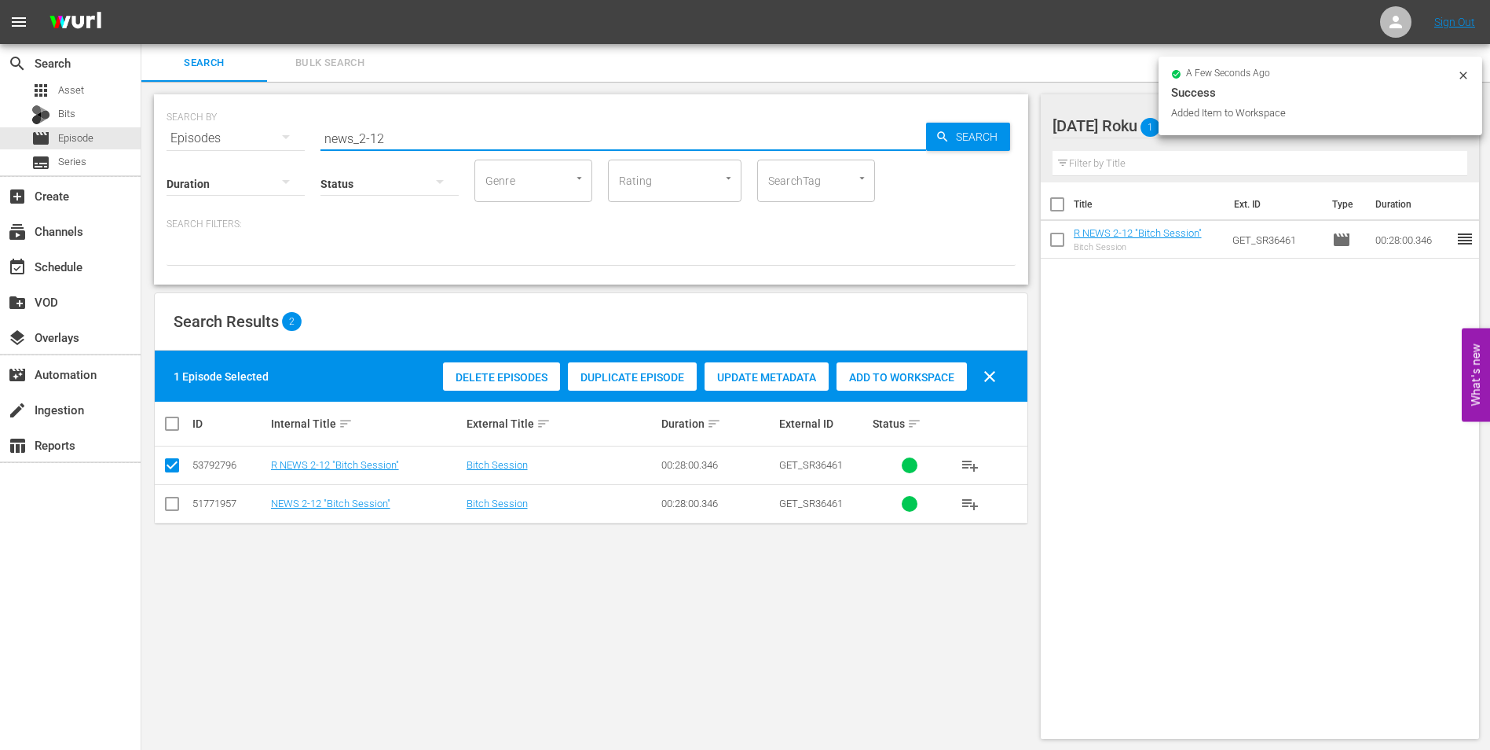
drag, startPoint x: 381, startPoint y: 134, endPoint x: 375, endPoint y: 141, distance: 8.9
click at [375, 140] on input "news_2-12" at bounding box center [624, 138] width 606 height 38
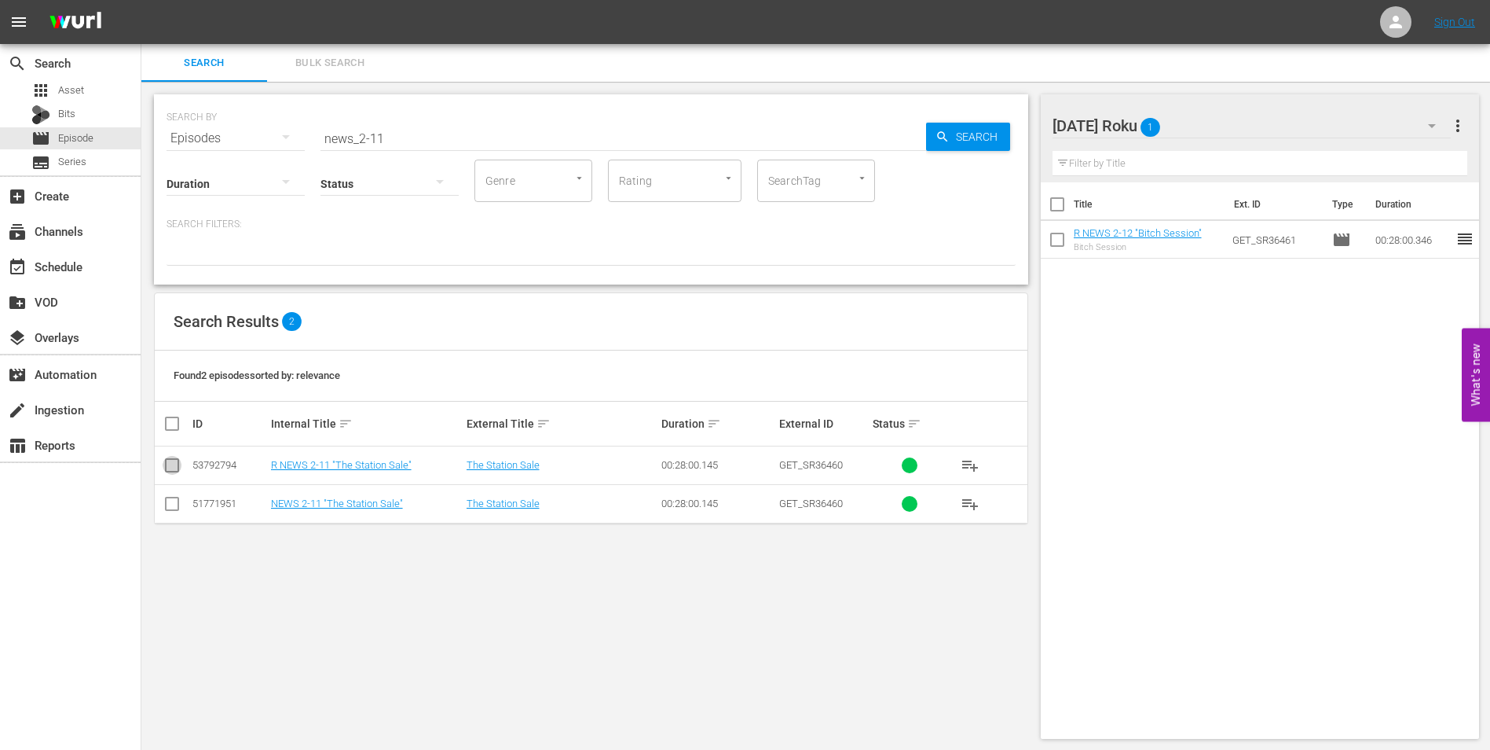
click at [176, 465] on input "checkbox" at bounding box center [172, 468] width 19 height 19
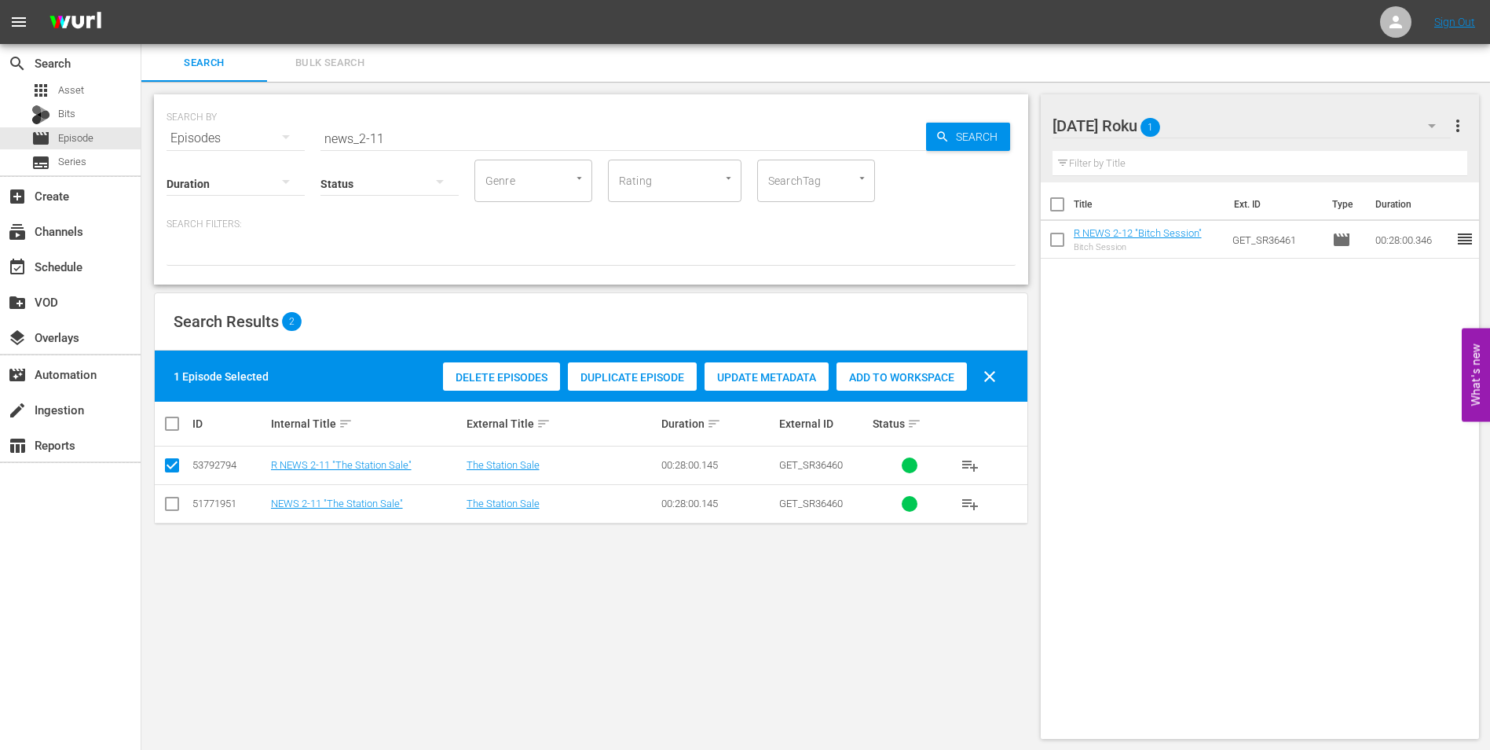
drag, startPoint x: 868, startPoint y: 375, endPoint x: 899, endPoint y: 360, distance: 34.1
click at [869, 374] on span "Add to Workspace" at bounding box center [902, 377] width 130 height 13
click at [1259, 124] on div "[DATE] Roku 2" at bounding box center [1252, 126] width 399 height 44
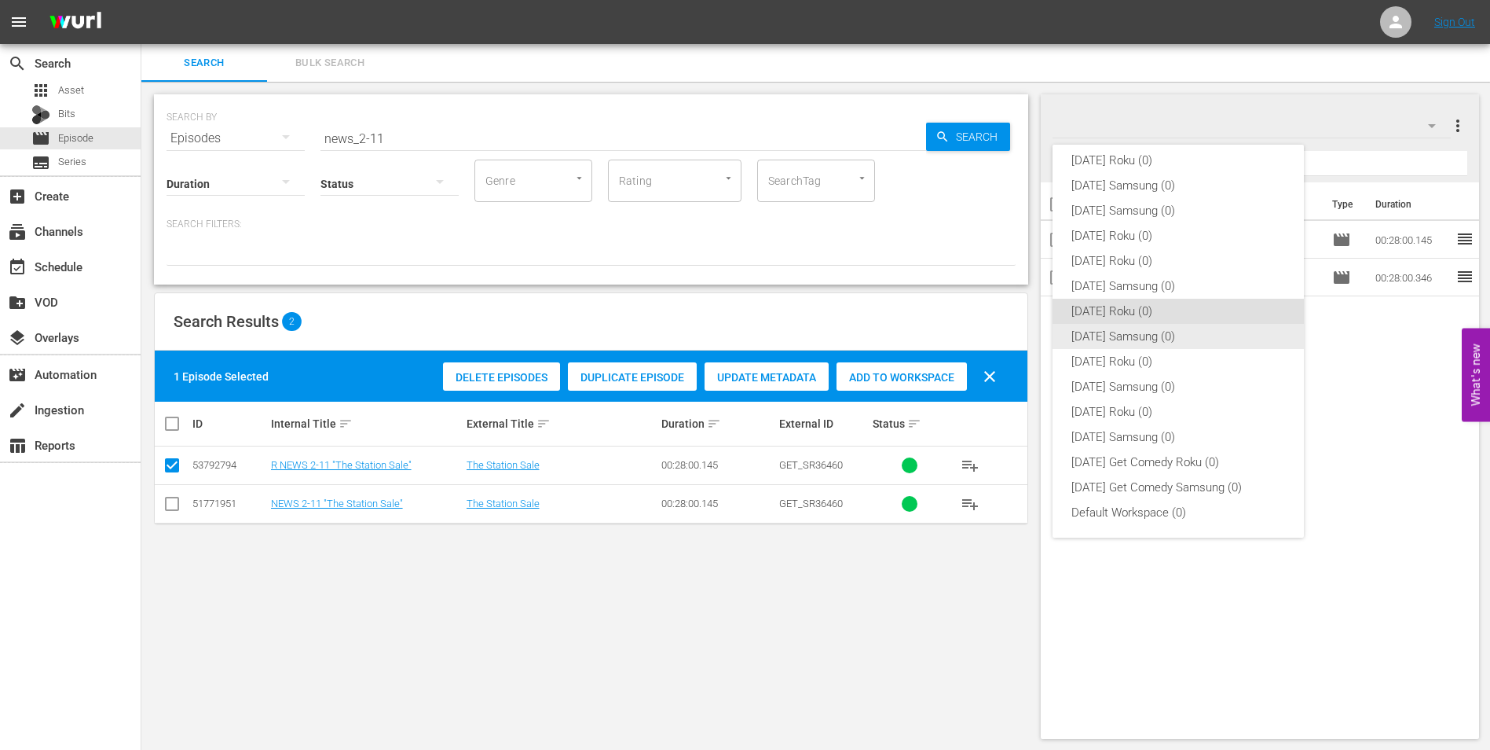
click at [1122, 335] on div "[DATE] Samsung (0)" at bounding box center [1179, 336] width 214 height 25
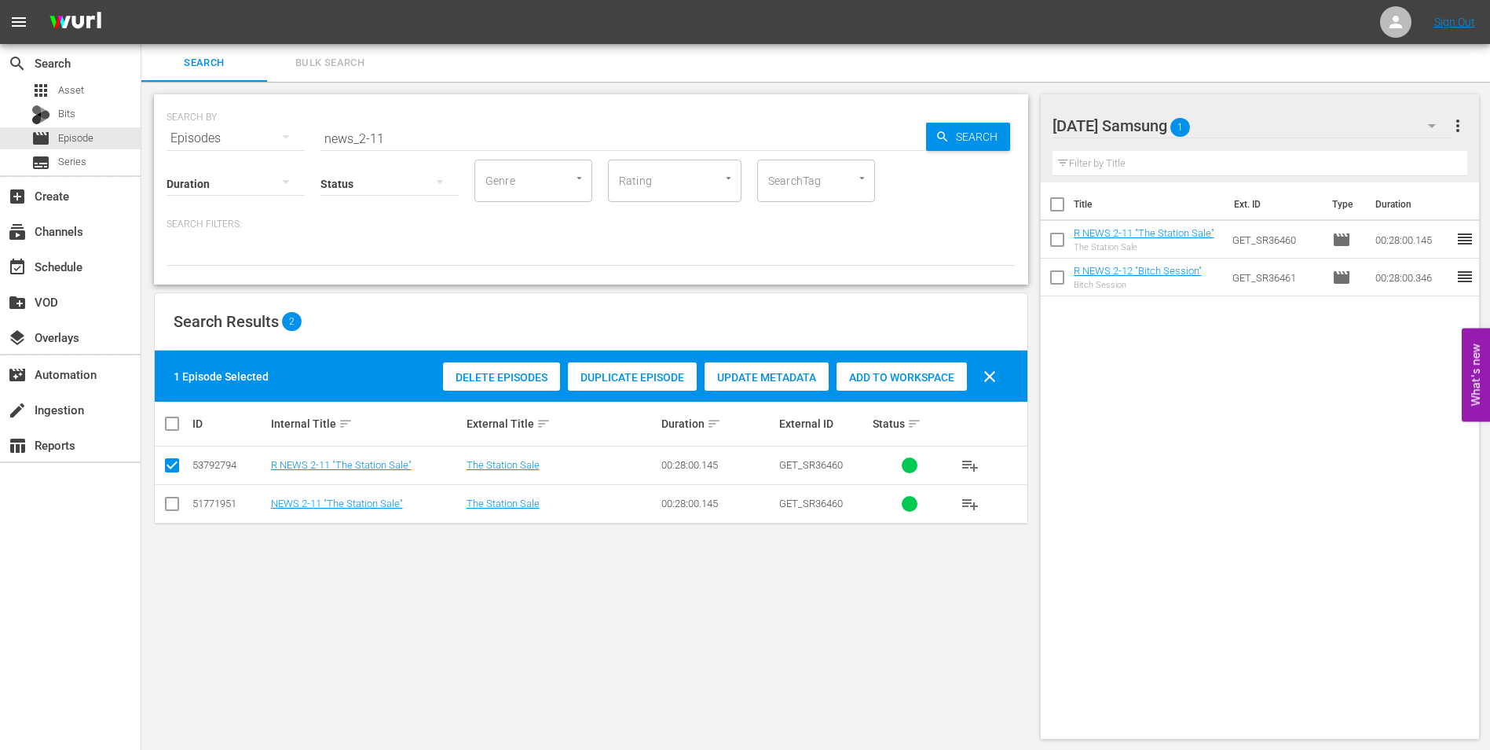
drag, startPoint x: 170, startPoint y: 504, endPoint x: 174, endPoint y: 480, distance: 23.8
click at [170, 502] on input "checkbox" at bounding box center [172, 506] width 19 height 19
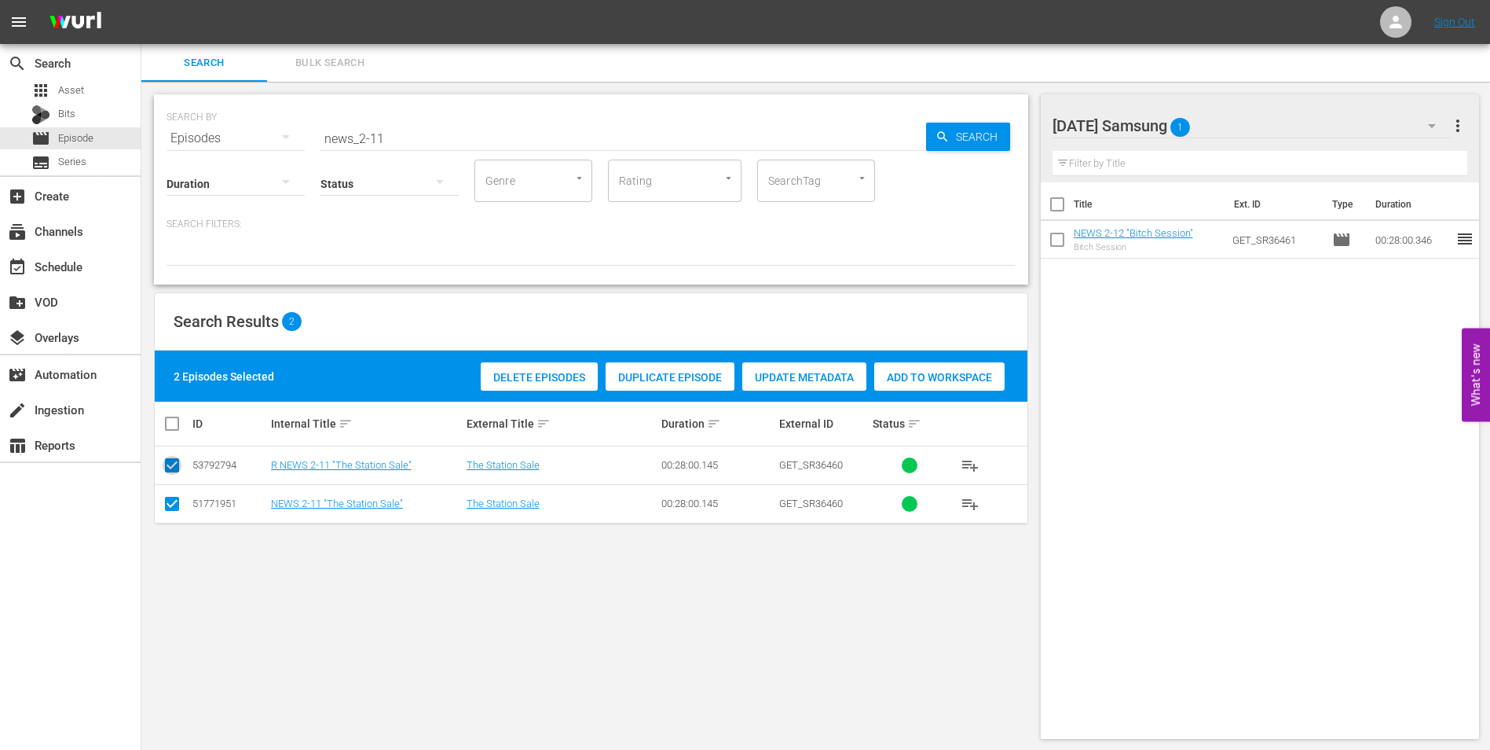
click at [173, 466] on input "checkbox" at bounding box center [172, 468] width 19 height 19
click at [852, 368] on div "Add to Workspace" at bounding box center [902, 377] width 130 height 30
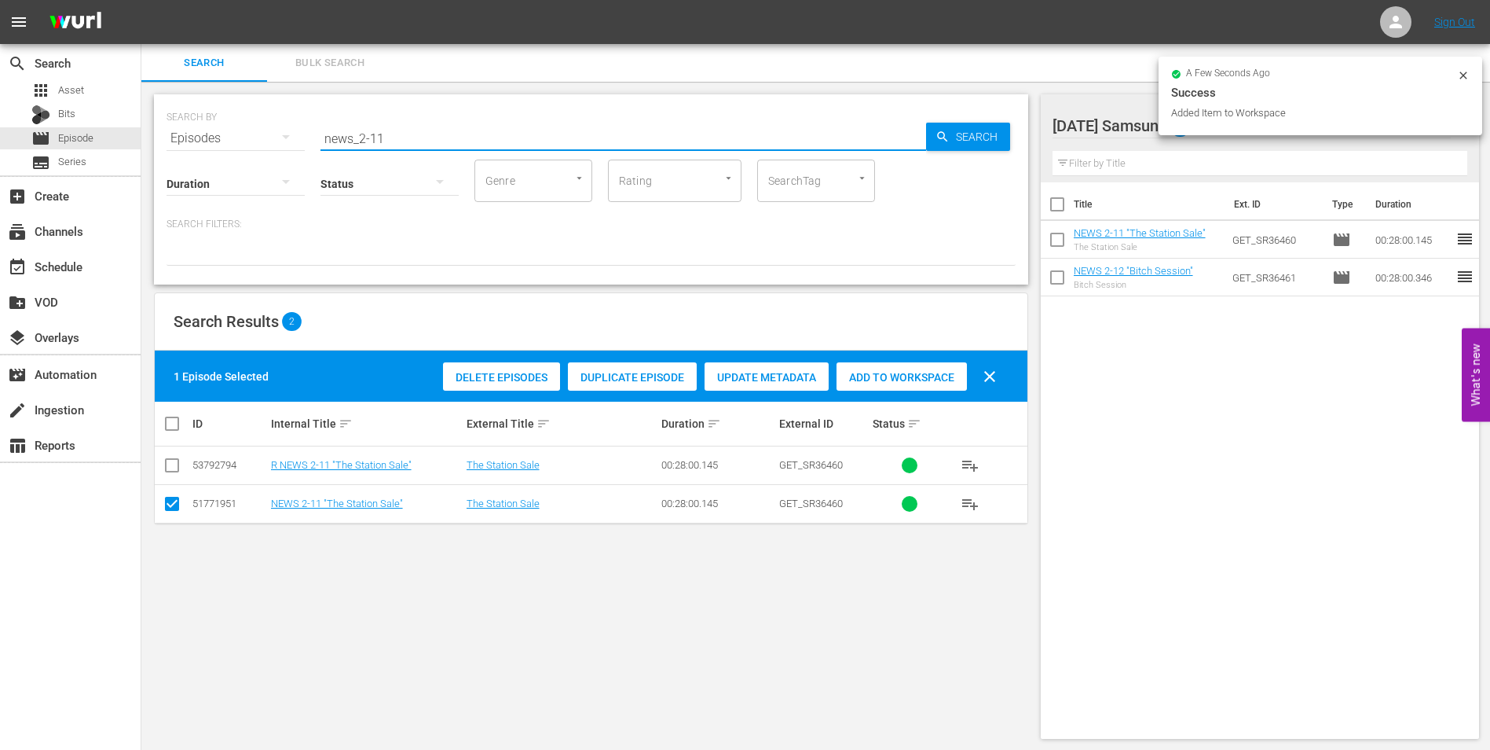
drag, startPoint x: 376, startPoint y: 140, endPoint x: 407, endPoint y: 143, distance: 31.6
click at [401, 142] on input "news_2-11" at bounding box center [624, 138] width 606 height 38
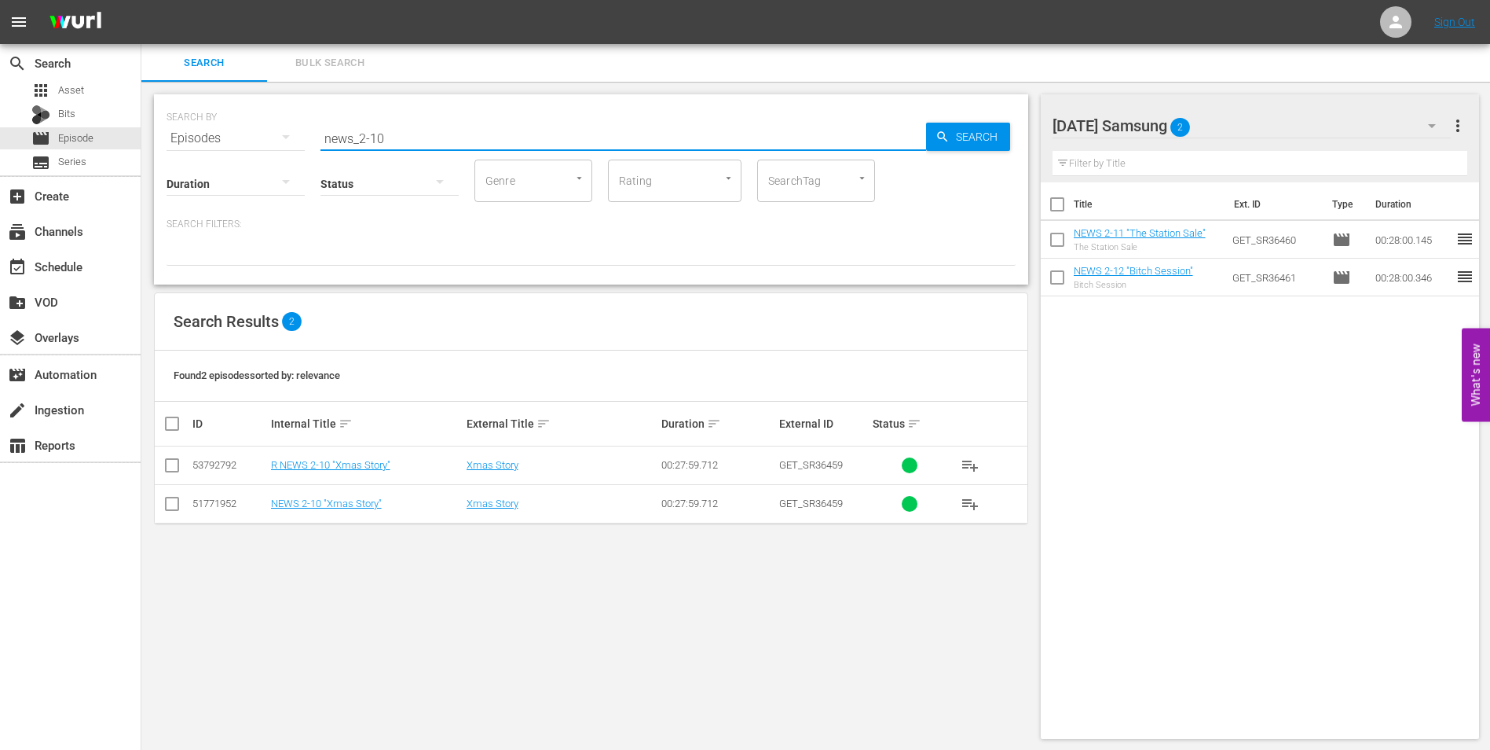
click at [1259, 121] on div "[DATE] Samsung 2" at bounding box center [1252, 126] width 399 height 44
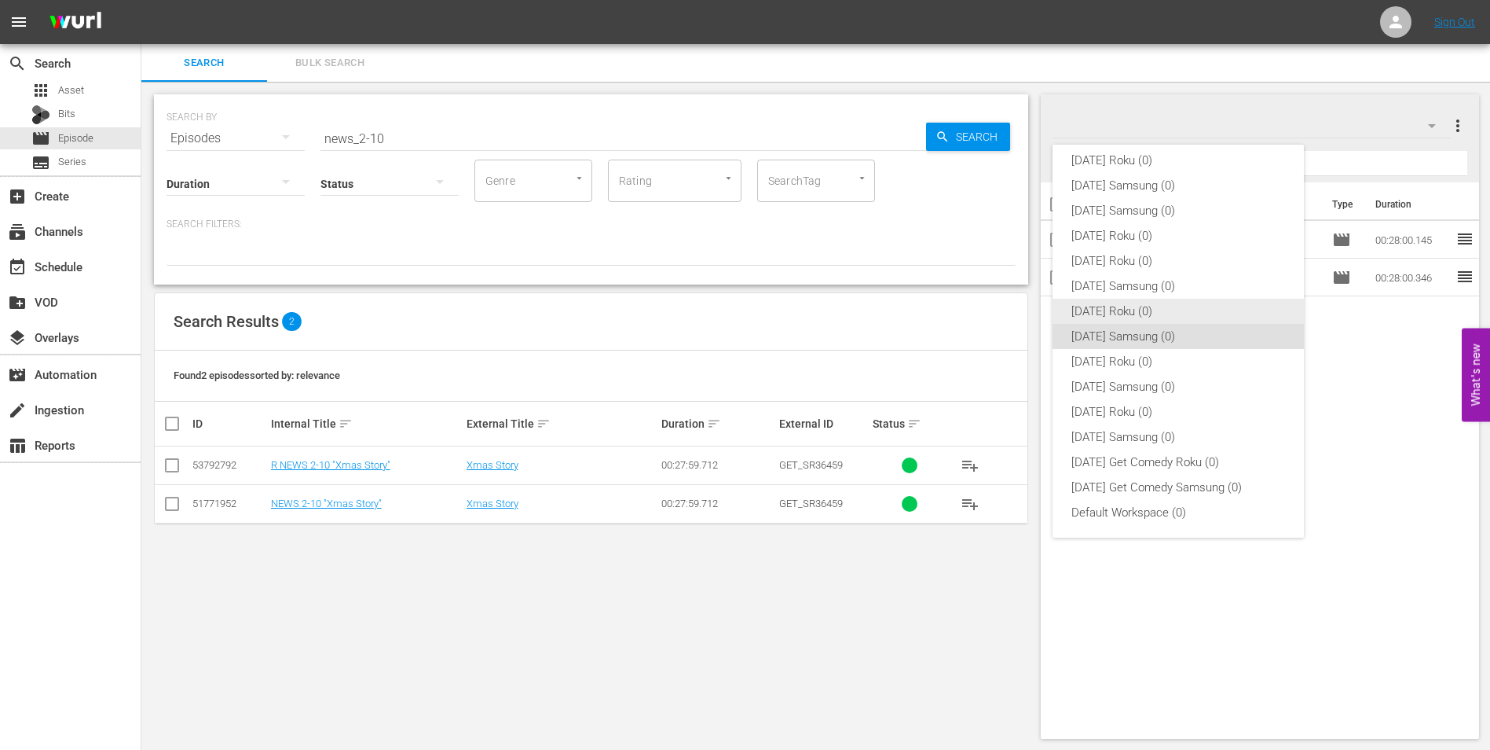
click at [1122, 309] on div "[DATE] Roku (0)" at bounding box center [1179, 311] width 214 height 25
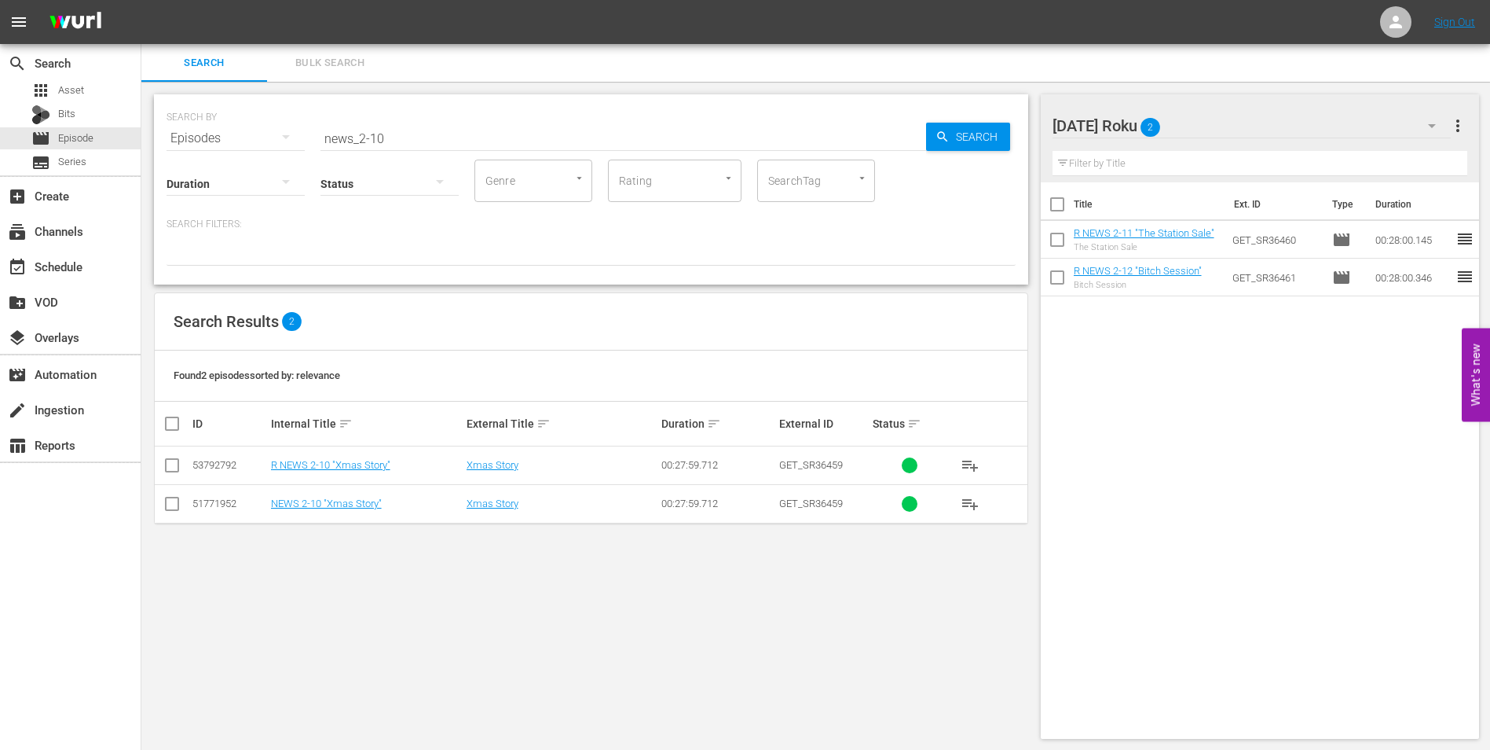
click at [174, 464] on input "checkbox" at bounding box center [172, 468] width 19 height 19
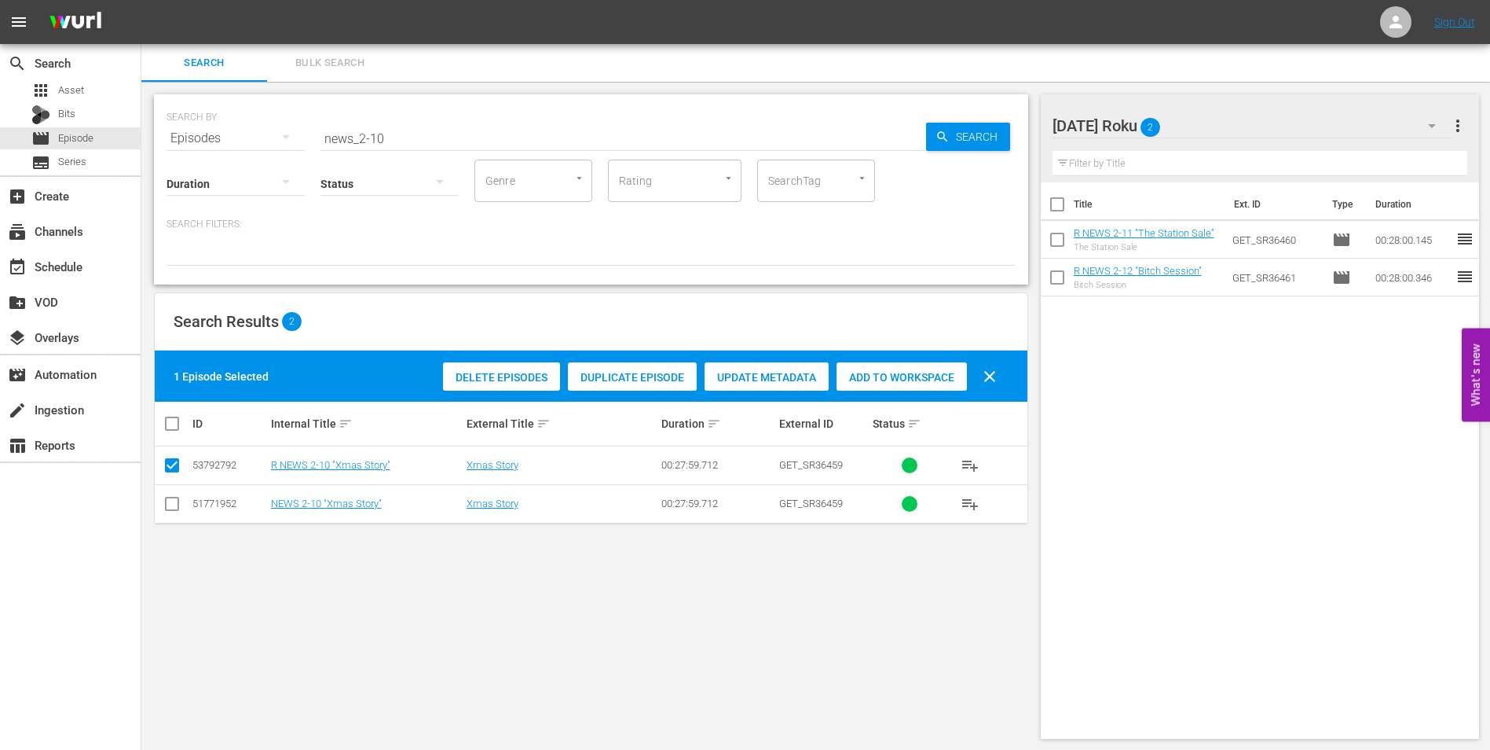
click at [907, 378] on span "Add to Workspace" at bounding box center [902, 377] width 130 height 13
click at [1221, 128] on div "[DATE] Roku 3" at bounding box center [1252, 126] width 399 height 44
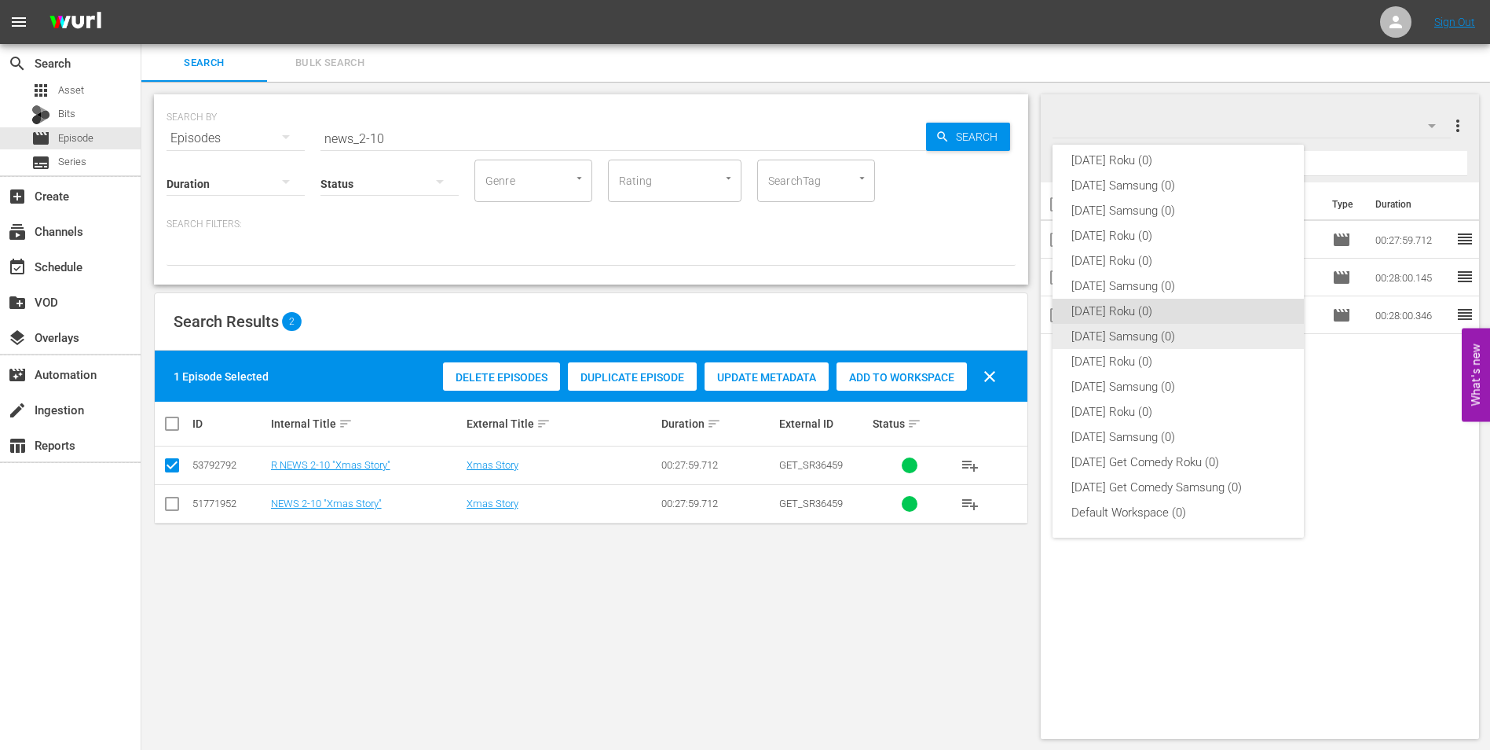
click at [1136, 334] on div "[DATE] Samsung (0)" at bounding box center [1179, 336] width 214 height 25
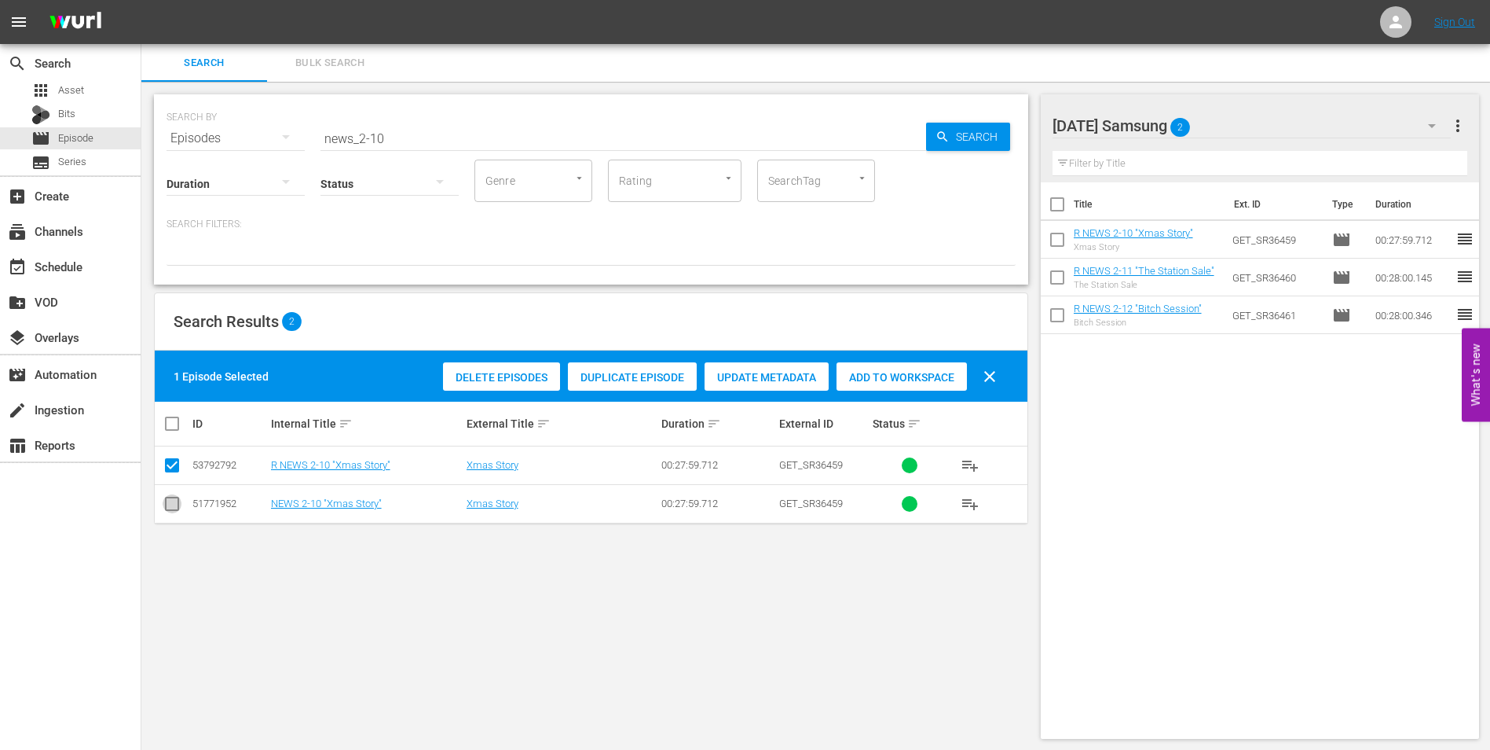
click at [172, 500] on input "checkbox" at bounding box center [172, 506] width 19 height 19
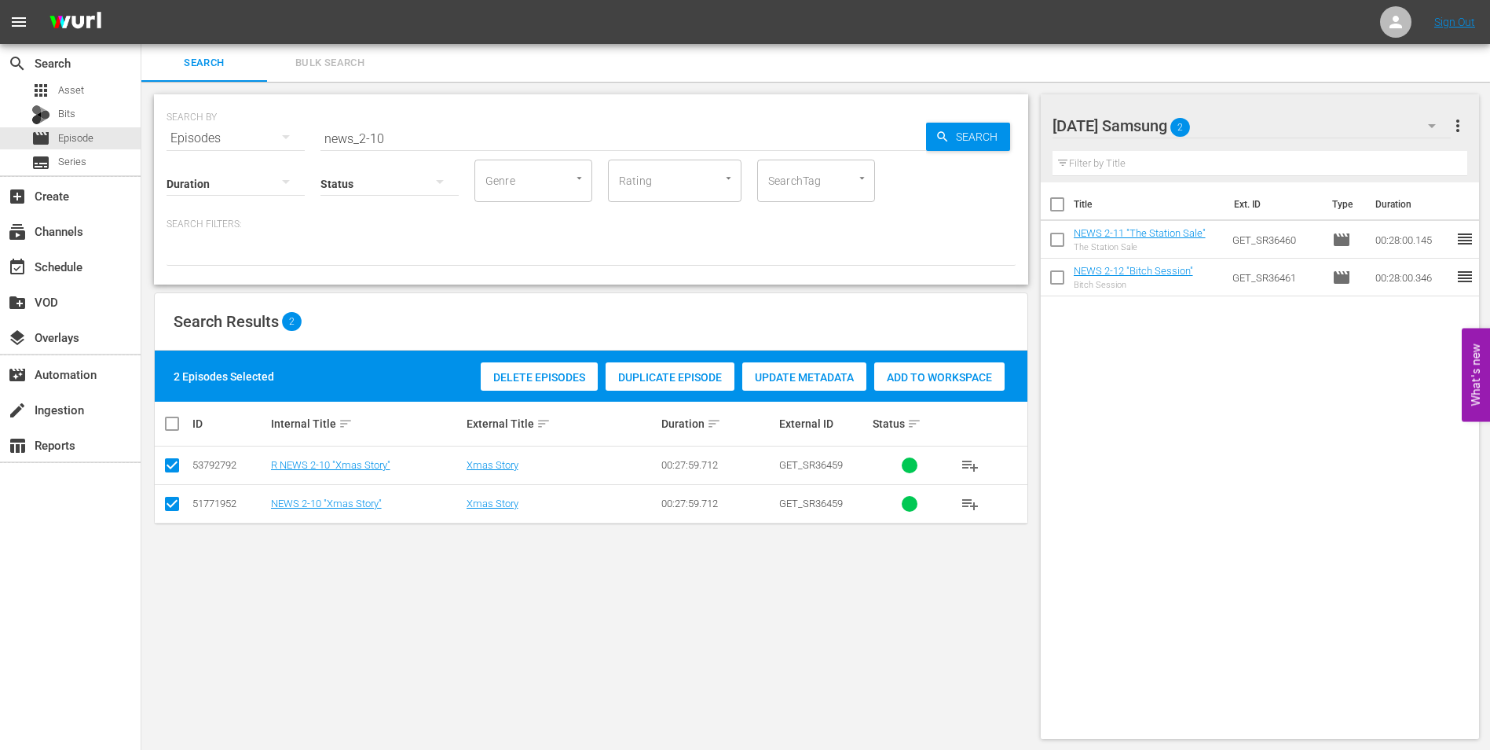
click at [174, 472] on input "checkbox" at bounding box center [172, 468] width 19 height 19
click at [928, 371] on span "Add to Workspace" at bounding box center [902, 377] width 130 height 13
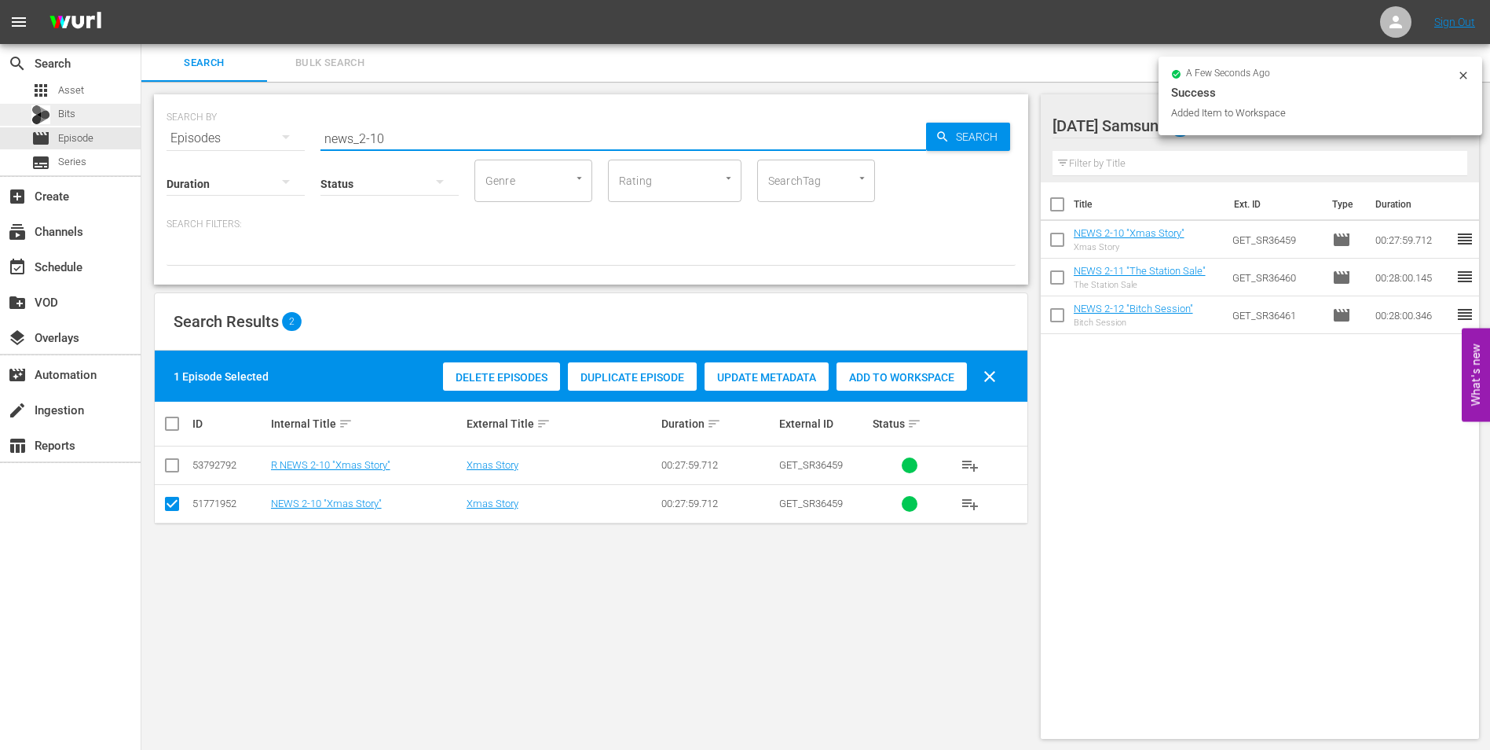
drag, startPoint x: 456, startPoint y: 137, endPoint x: 133, endPoint y: 118, distance: 323.5
click at [141, 0] on div "search Search apps Asset Bits movie Episode subtitles Series add_box Create sub…" at bounding box center [815, 0] width 1349 height 0
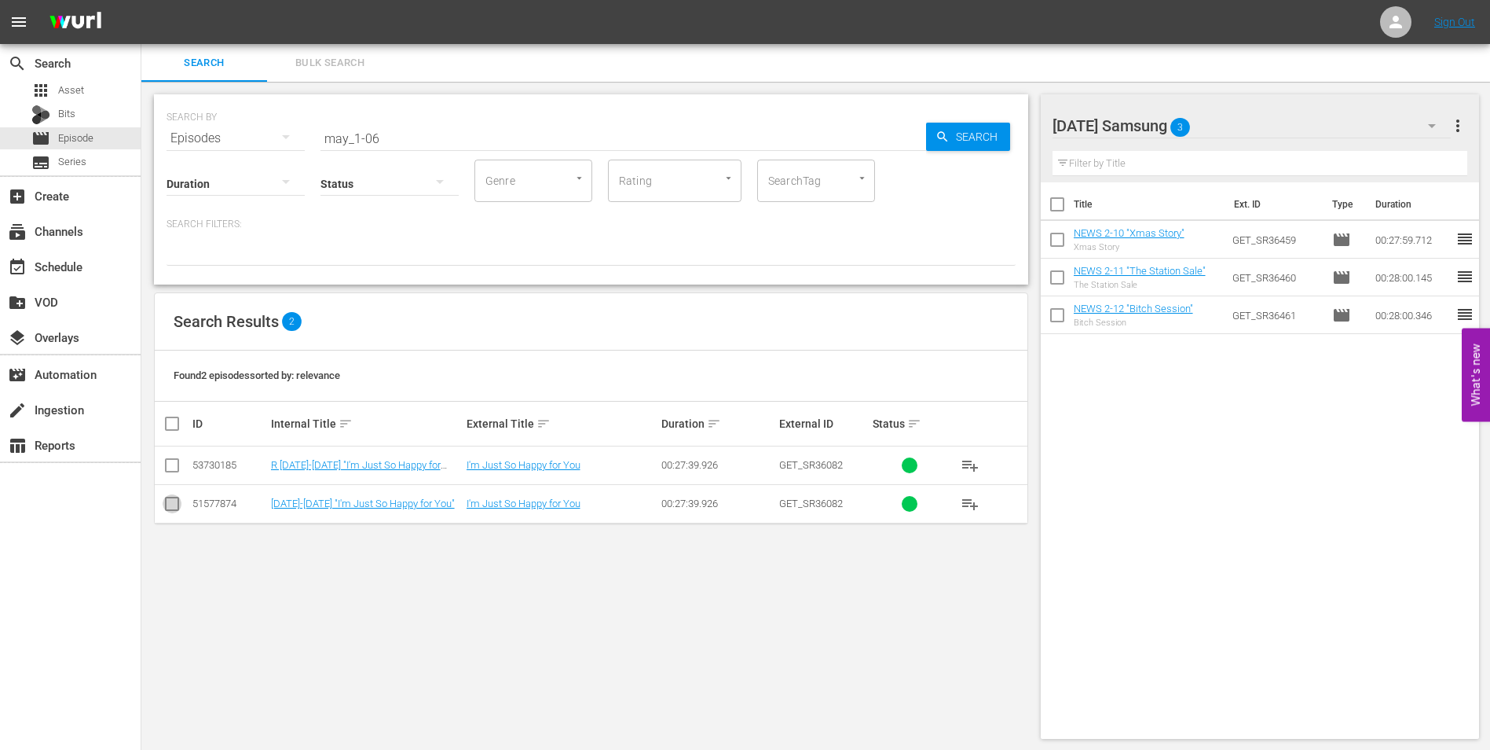
click at [170, 497] on input "checkbox" at bounding box center [172, 506] width 19 height 19
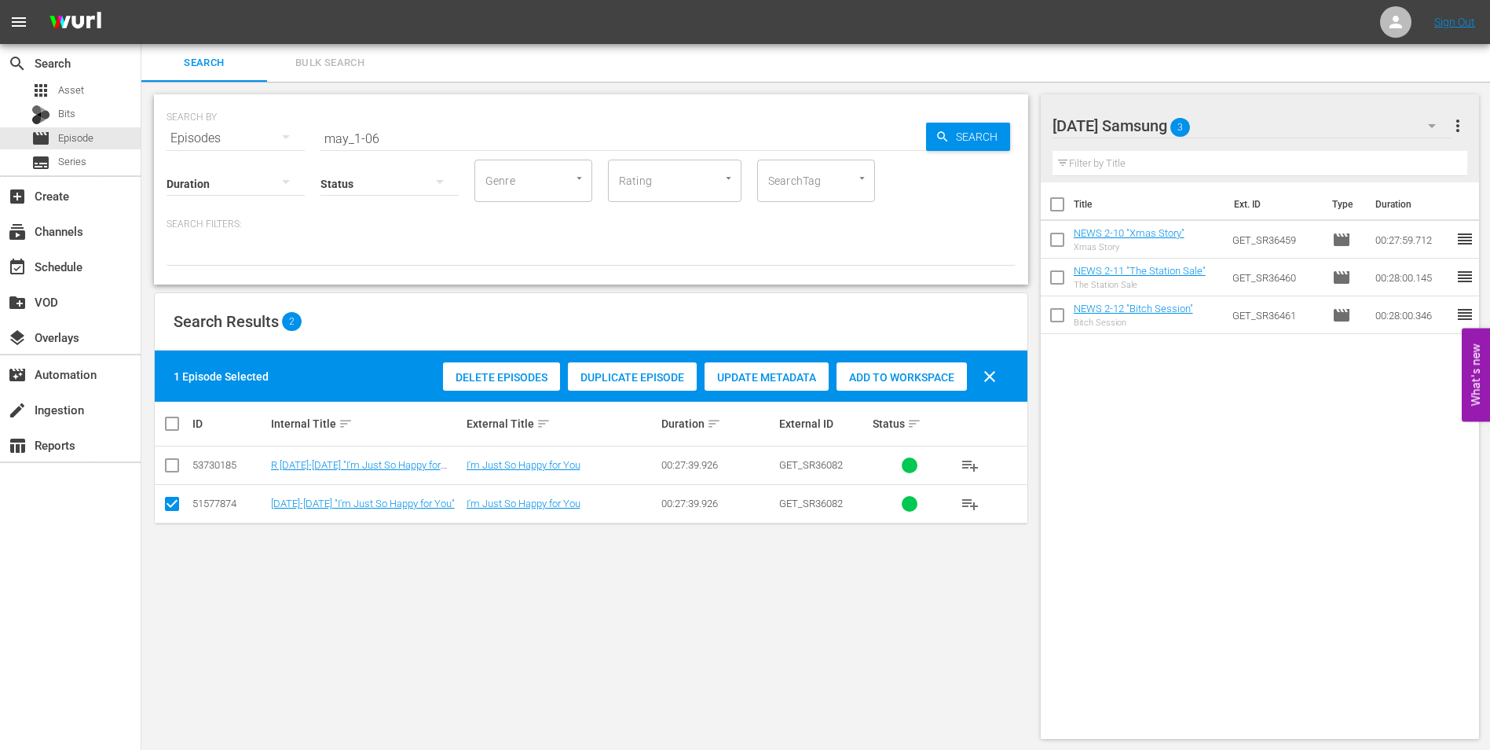
click at [918, 374] on span "Add to Workspace" at bounding box center [902, 377] width 130 height 13
click at [1243, 116] on div "[DATE] Samsung 4" at bounding box center [1252, 126] width 399 height 44
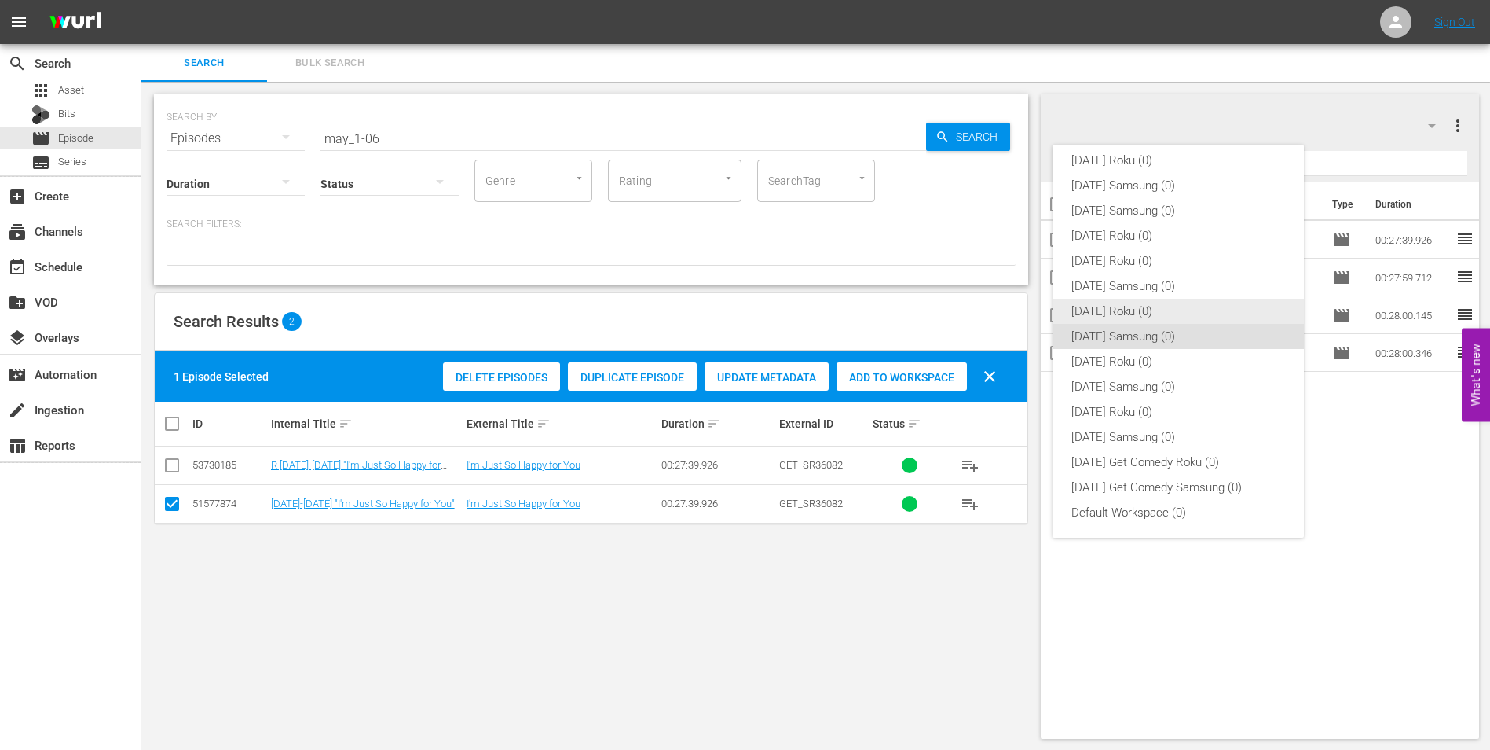
click at [1110, 310] on div "[DATE] Roku (0)" at bounding box center [1179, 311] width 214 height 25
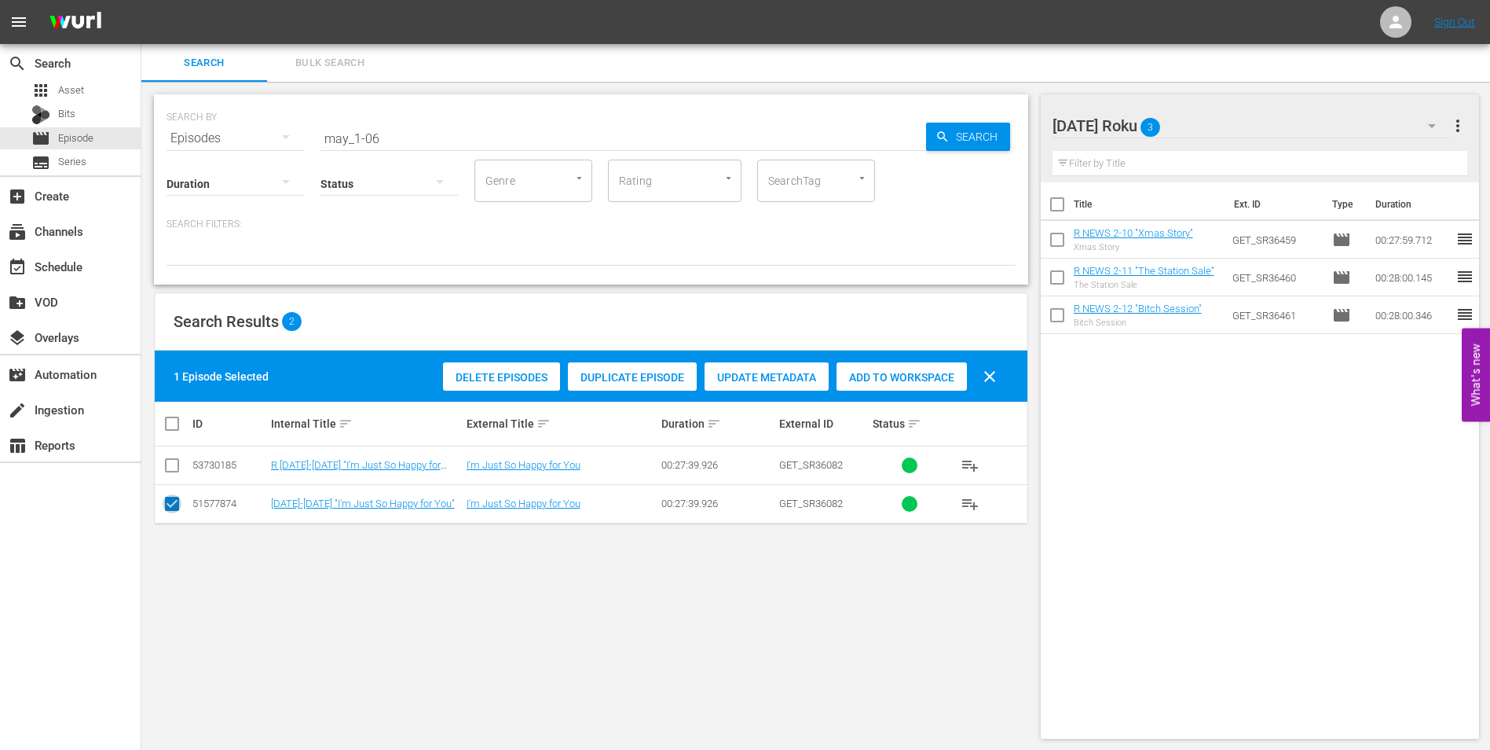
drag, startPoint x: 174, startPoint y: 504, endPoint x: 181, endPoint y: 480, distance: 24.4
click at [178, 500] on input "checkbox" at bounding box center [172, 506] width 19 height 19
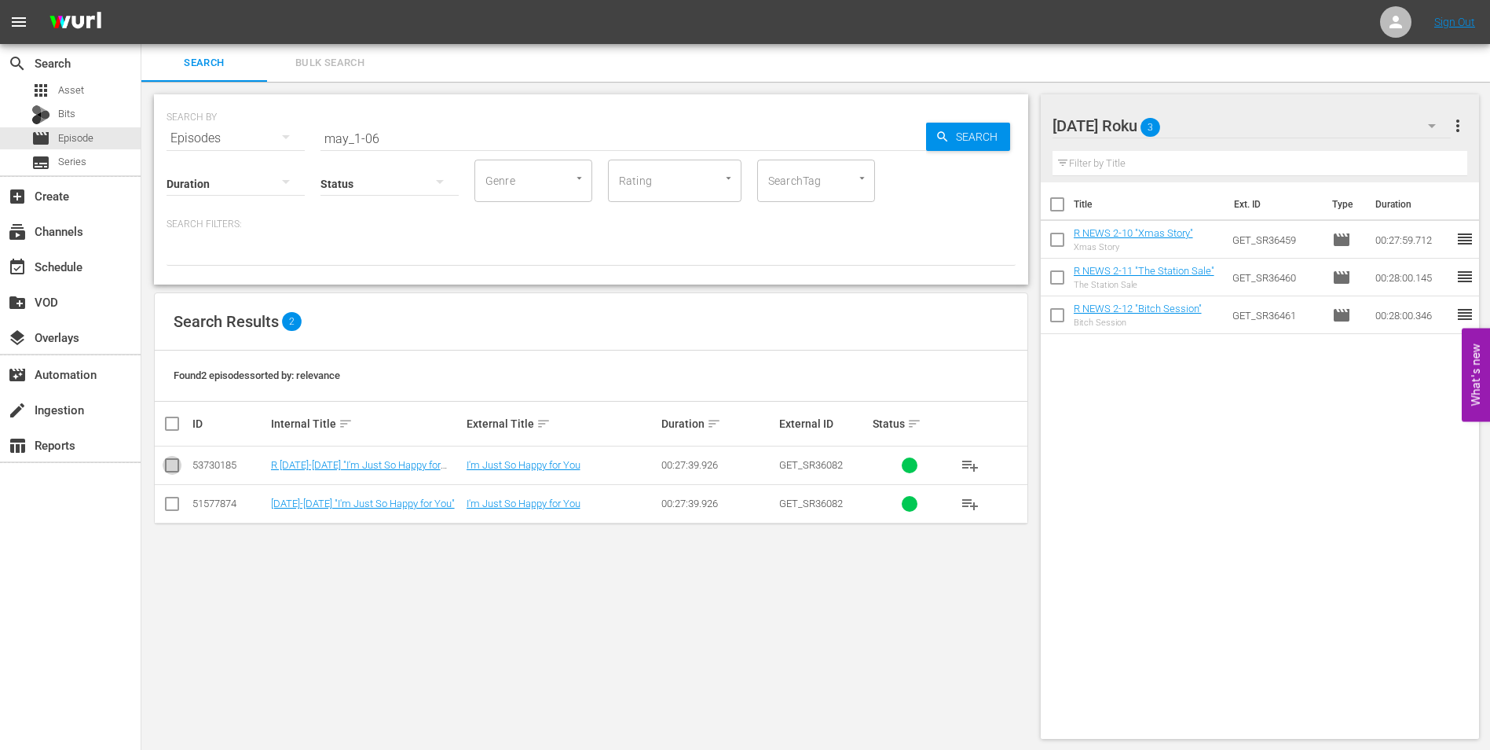
click at [173, 468] on input "checkbox" at bounding box center [172, 468] width 19 height 19
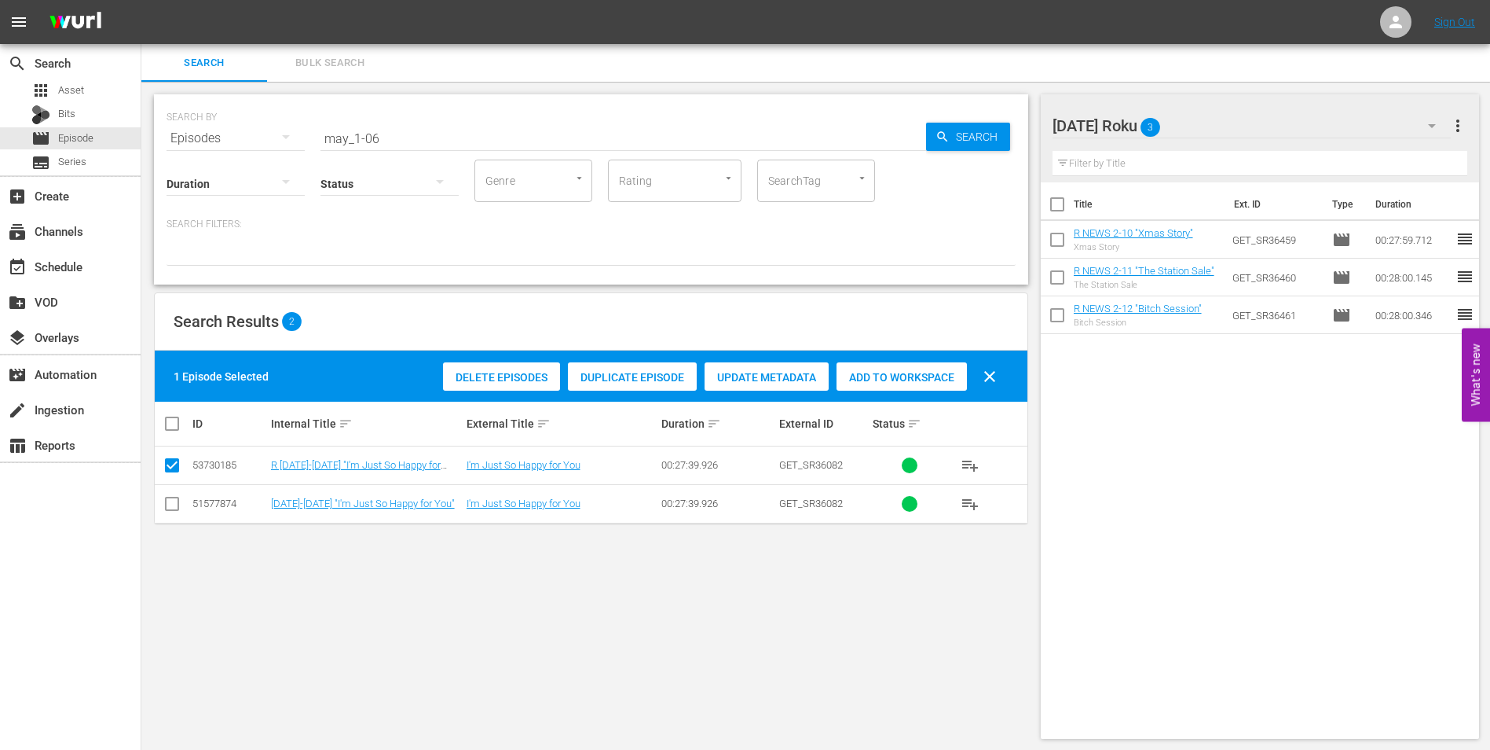
click at [873, 377] on span "Add to Workspace" at bounding box center [902, 377] width 130 height 13
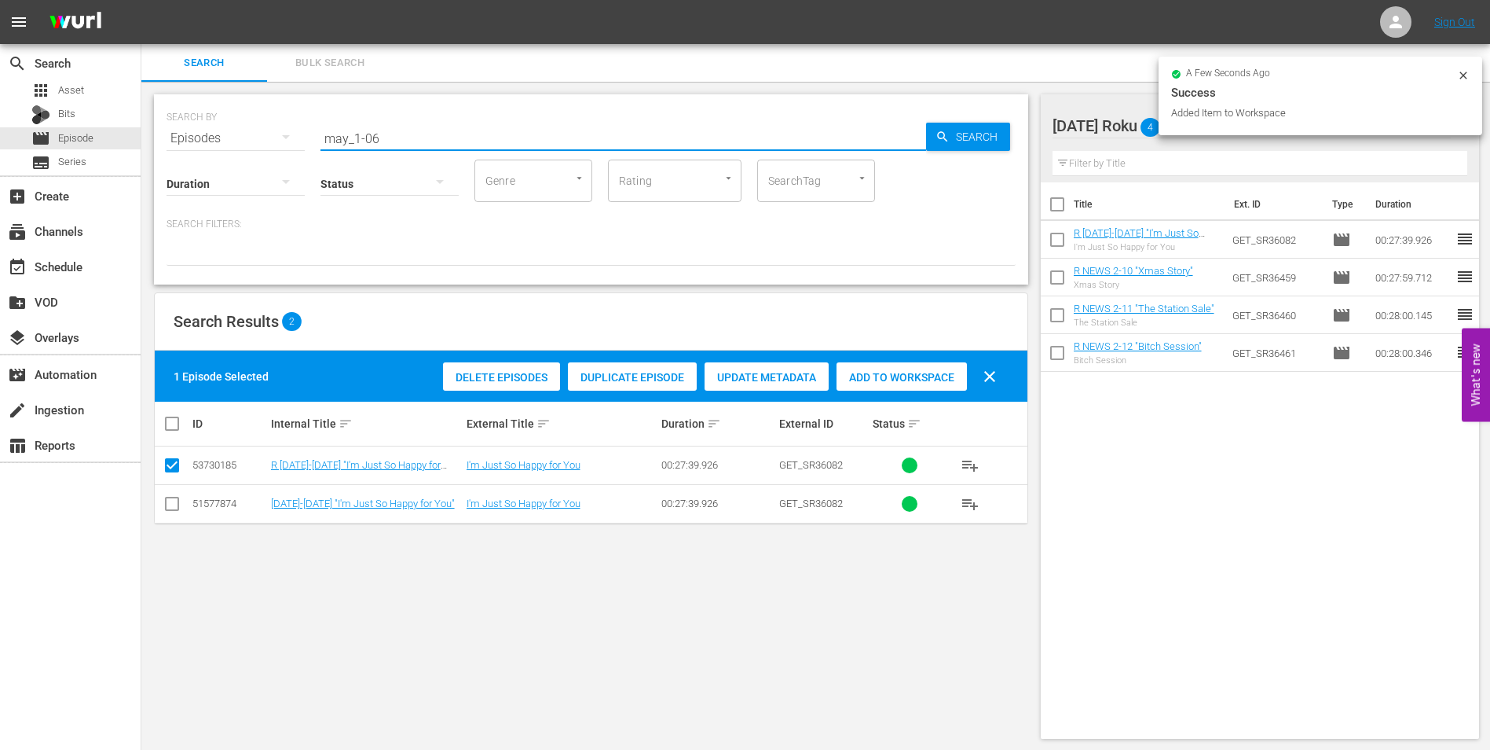
drag, startPoint x: 372, startPoint y: 133, endPoint x: 394, endPoint y: 133, distance: 22.0
click at [394, 133] on input "may_1-06" at bounding box center [624, 138] width 606 height 38
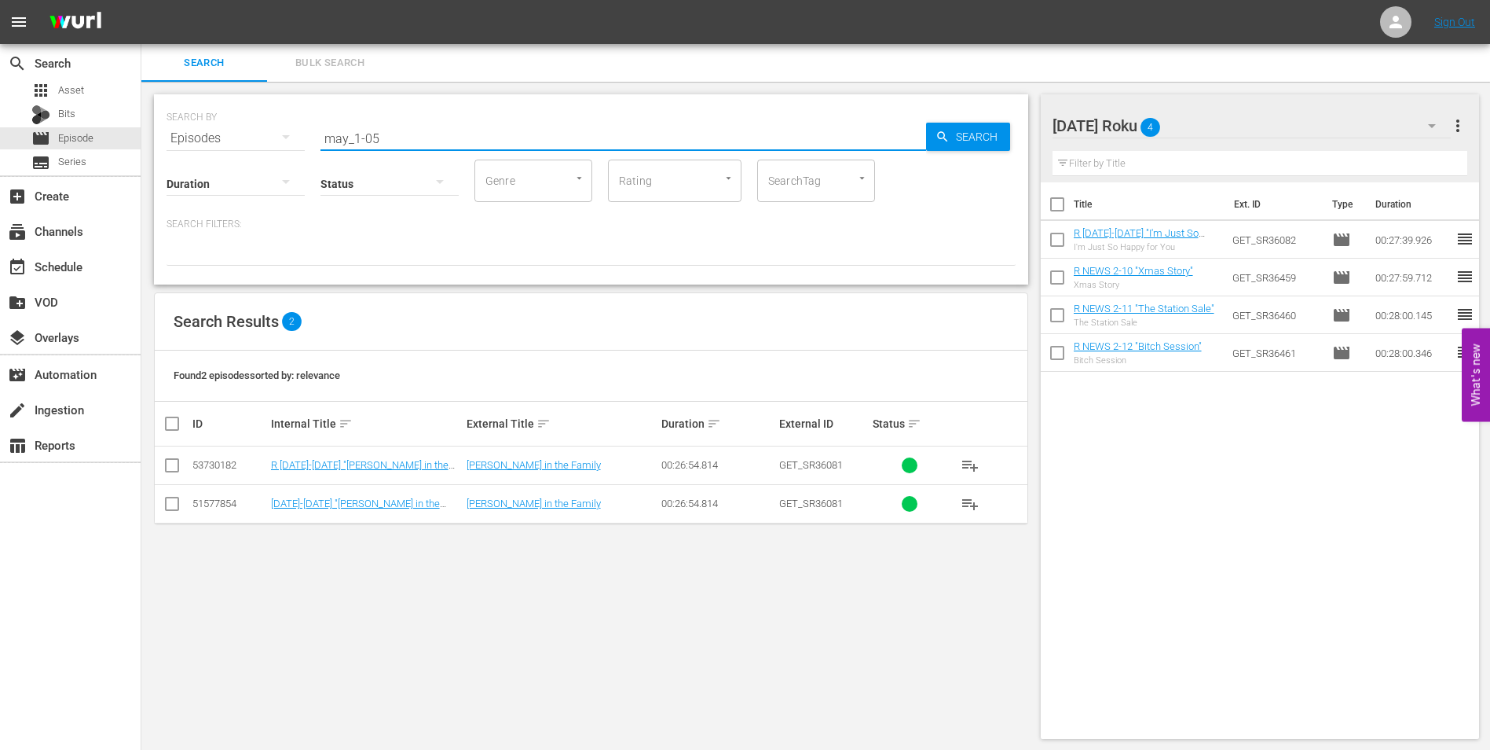
click at [171, 464] on input "checkbox" at bounding box center [172, 468] width 19 height 19
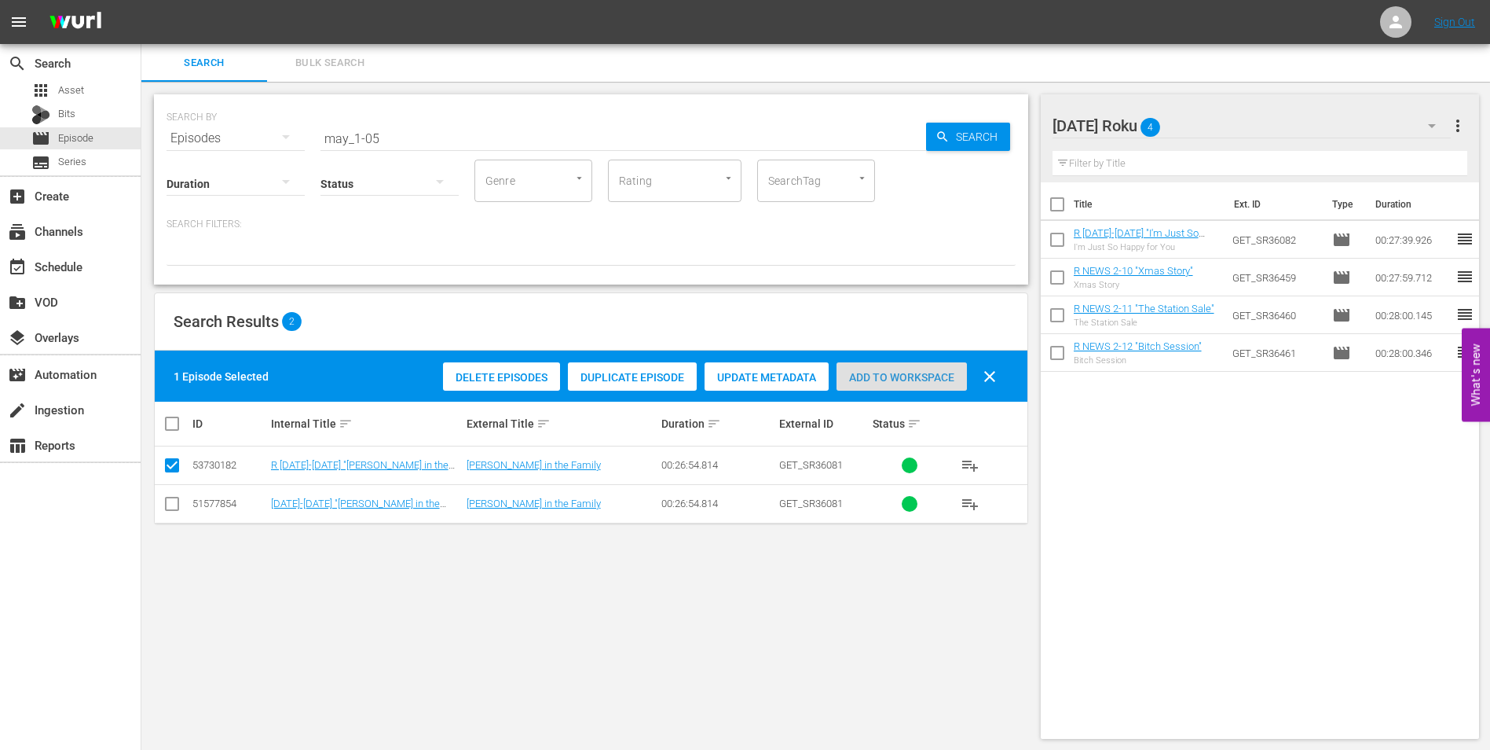
drag, startPoint x: 920, startPoint y: 379, endPoint x: 1018, endPoint y: 332, distance: 108.9
click at [921, 379] on span "Add to Workspace" at bounding box center [902, 377] width 130 height 13
click at [1202, 126] on div at bounding box center [1128, 126] width 151 height 39
click at [1240, 84] on div "[DATE] Roku 5 [DATE] Roku more_vert Filter by Title Title Ext. ID Type Duration…" at bounding box center [1265, 416] width 449 height 669
click at [1263, 126] on div "[DATE] Roku 5" at bounding box center [1252, 126] width 399 height 44
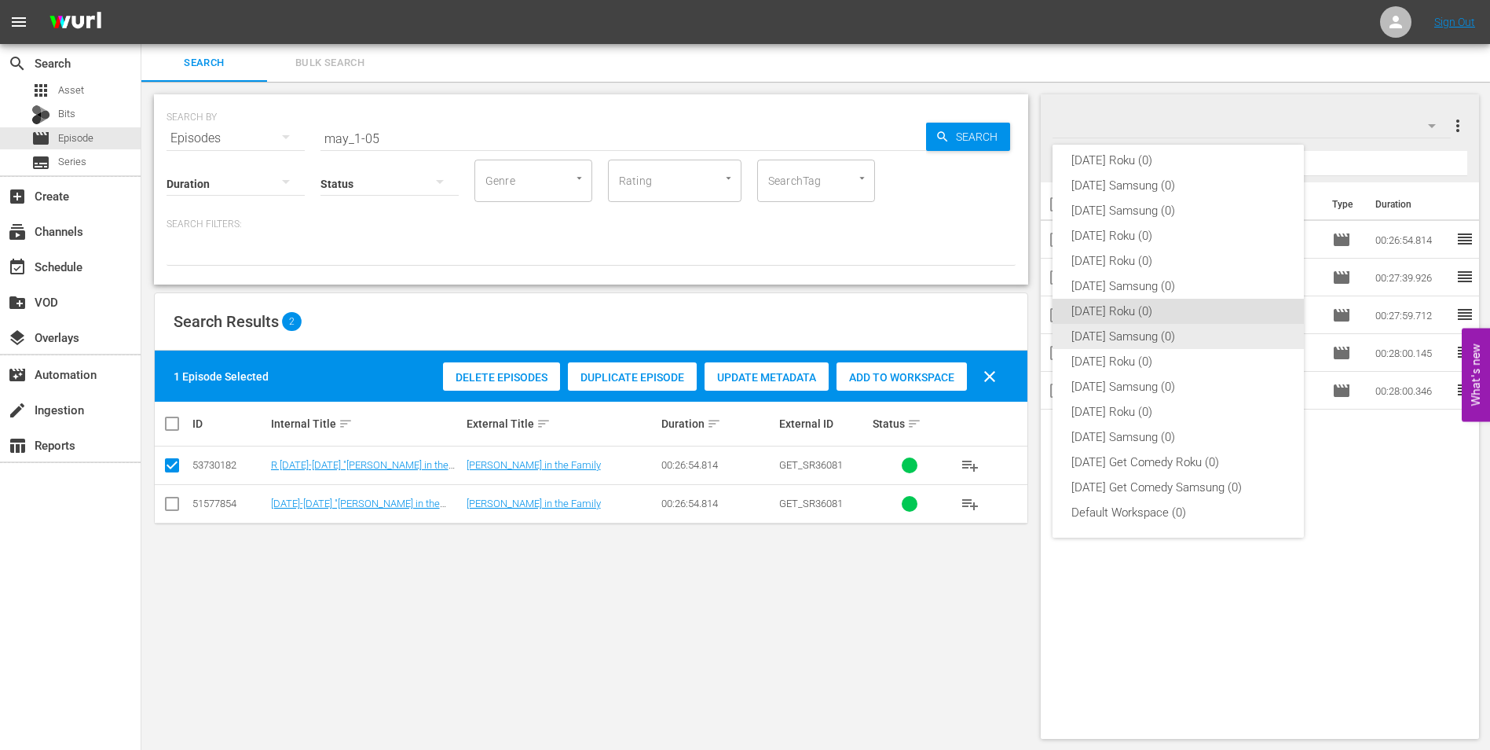
click at [1094, 339] on div "[DATE] Samsung (0)" at bounding box center [1179, 336] width 214 height 25
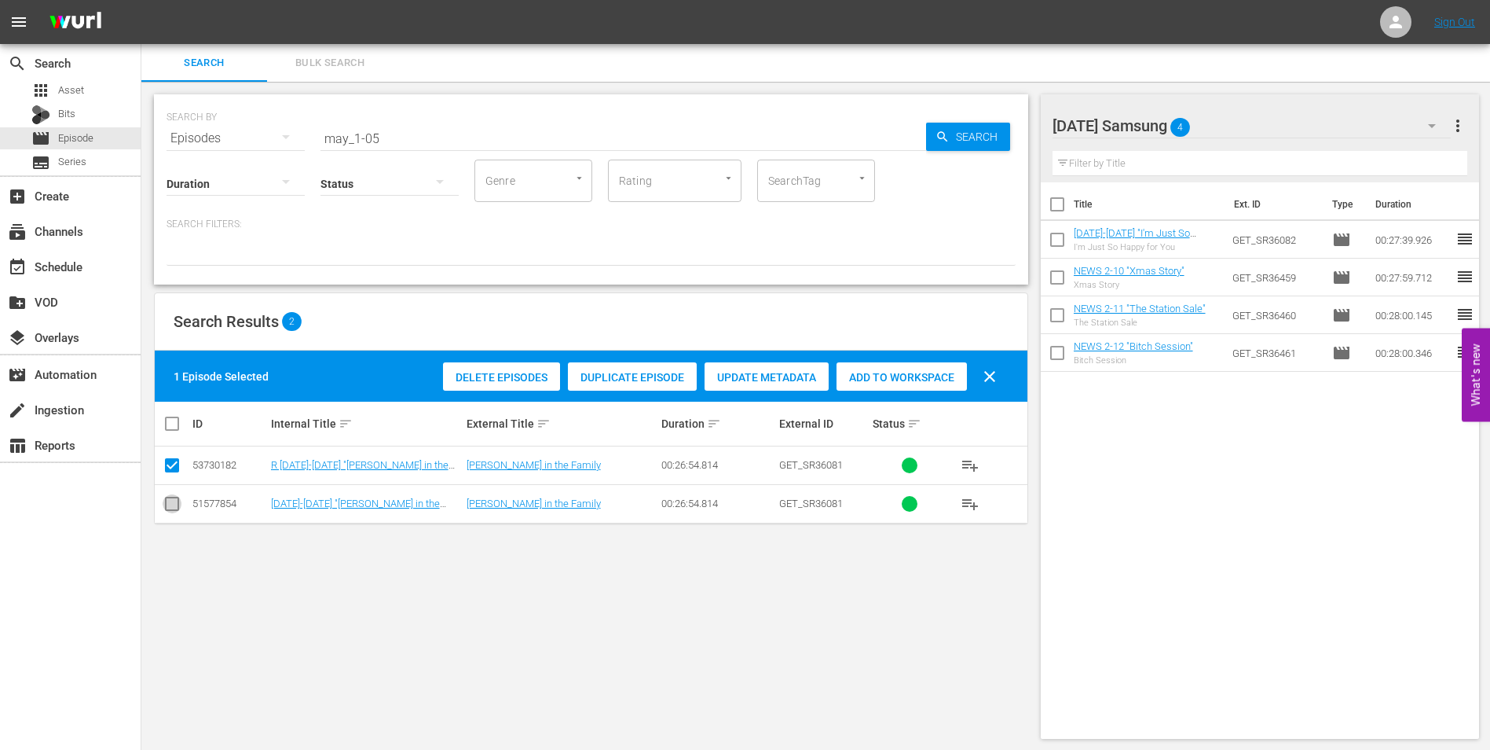
click at [175, 504] on input "checkbox" at bounding box center [172, 506] width 19 height 19
click at [175, 467] on input "checkbox" at bounding box center [172, 468] width 19 height 19
click at [919, 379] on span "Add to Workspace" at bounding box center [902, 377] width 130 height 13
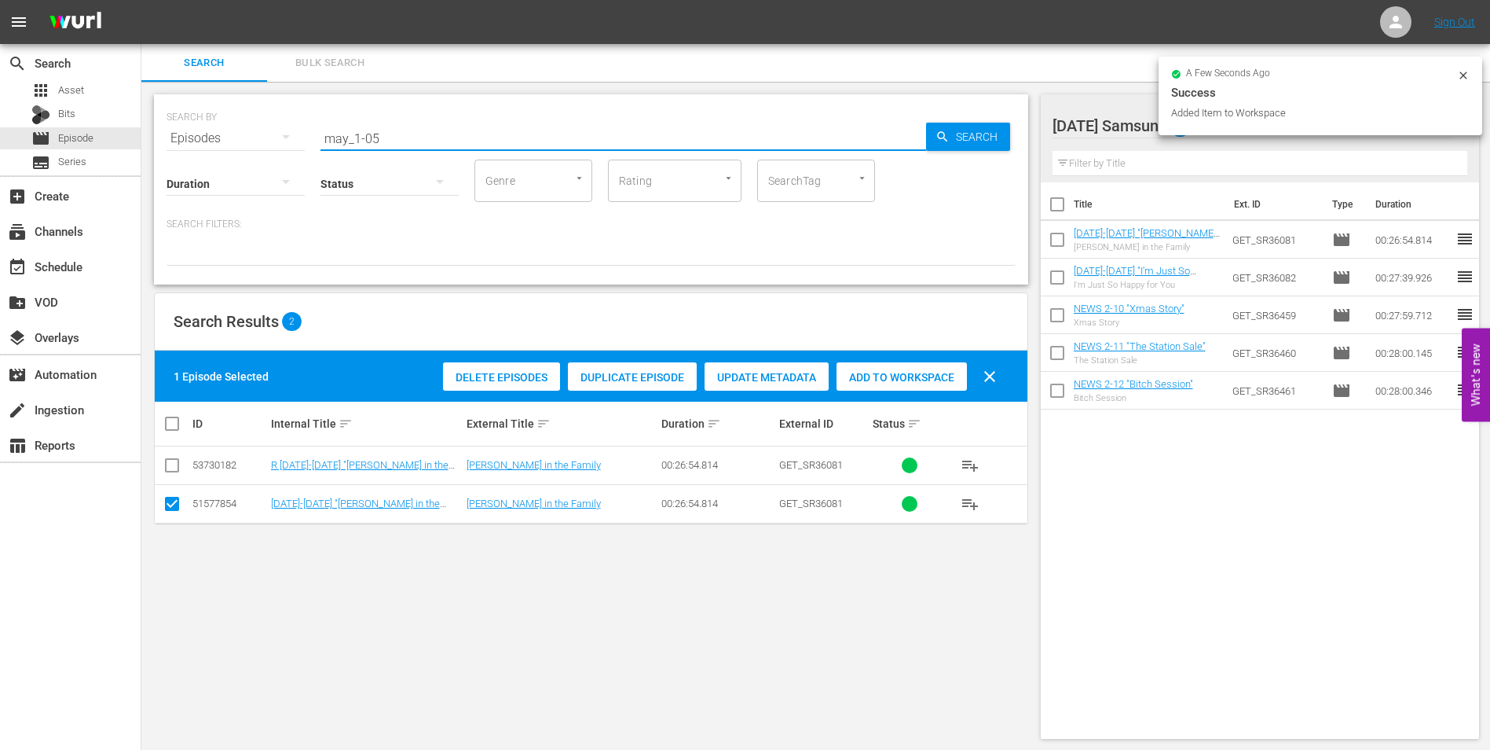
drag, startPoint x: 369, startPoint y: 137, endPoint x: 406, endPoint y: 140, distance: 37.1
click at [404, 140] on input "may_1-05" at bounding box center [624, 138] width 606 height 38
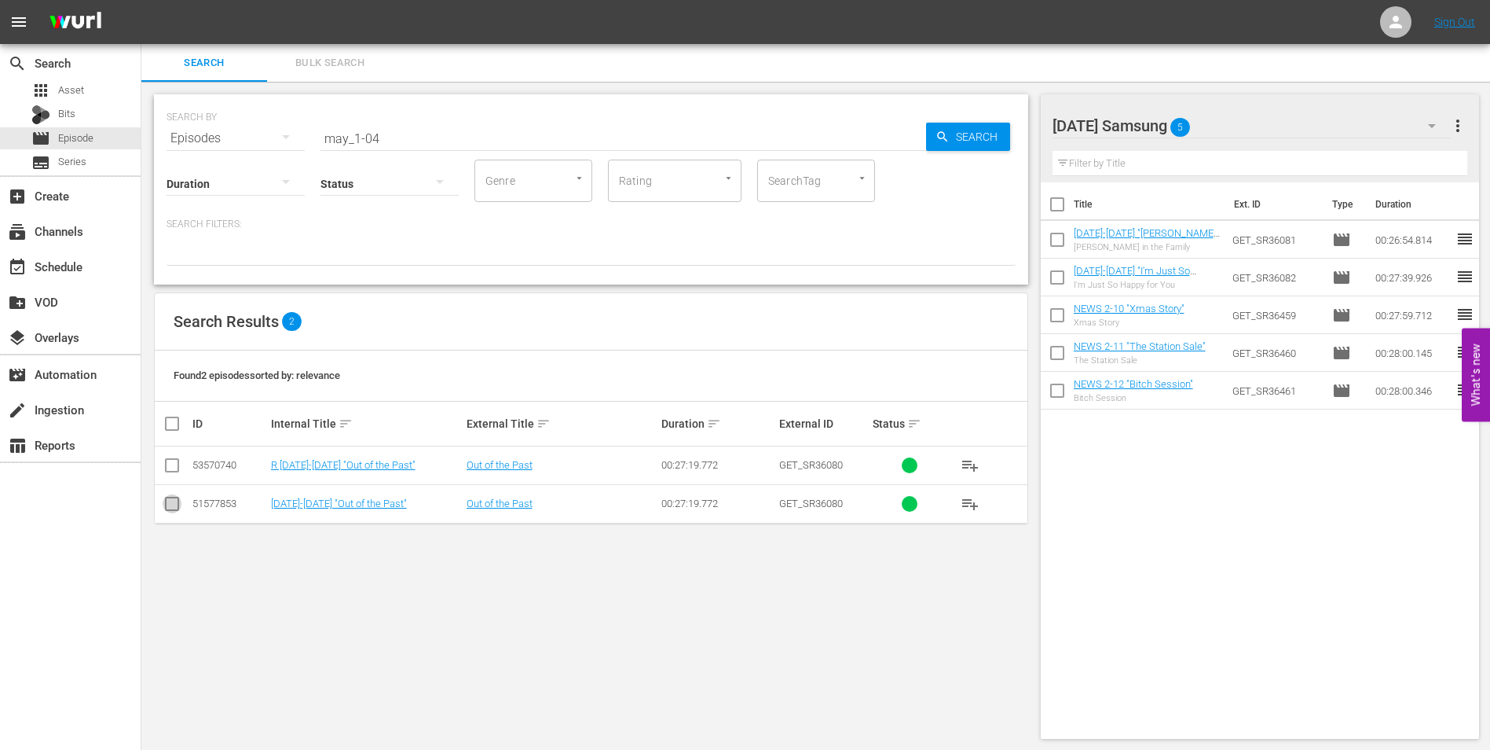
click at [173, 511] on input "checkbox" at bounding box center [172, 506] width 19 height 19
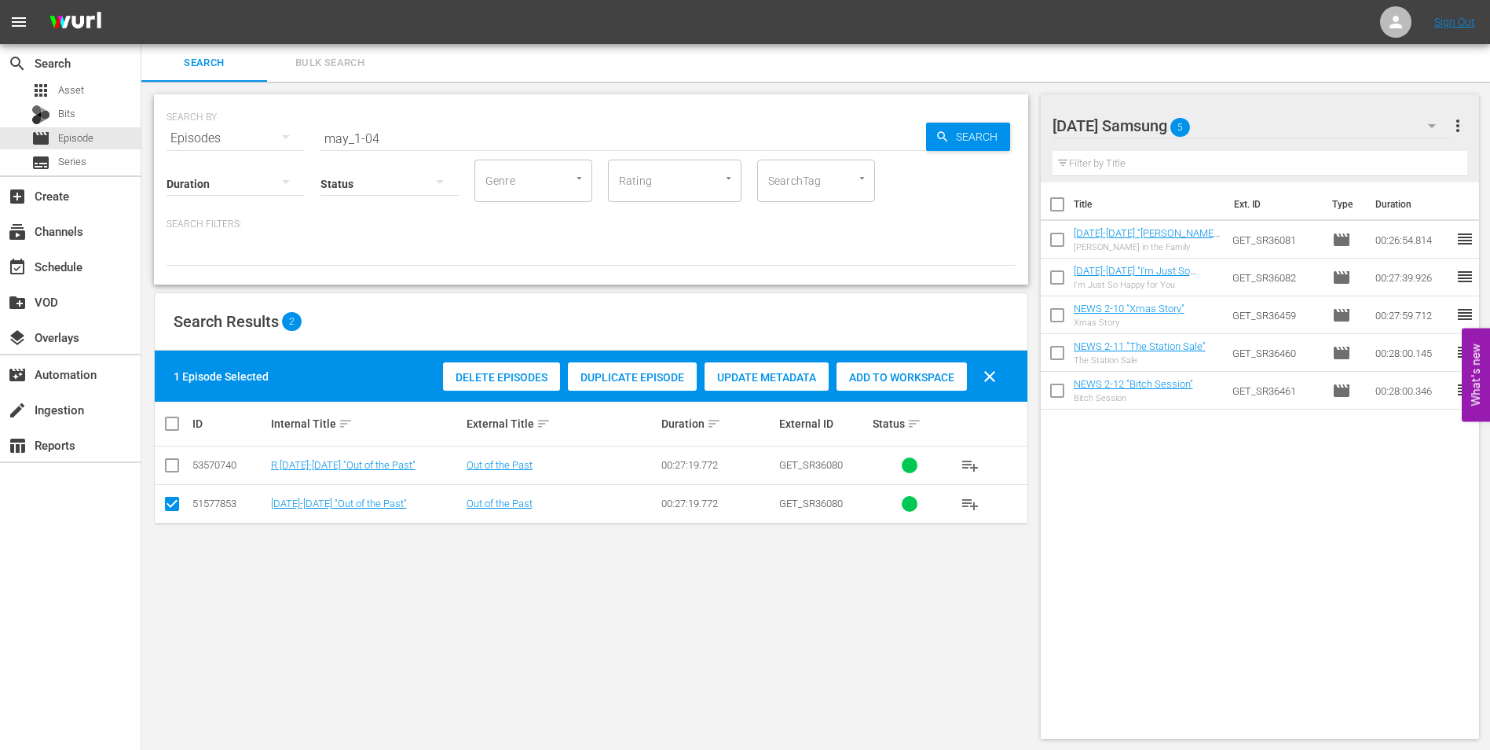
click at [871, 379] on span "Add to Workspace" at bounding box center [902, 377] width 130 height 13
click at [1254, 119] on div "[DATE] Samsung 6" at bounding box center [1252, 126] width 399 height 44
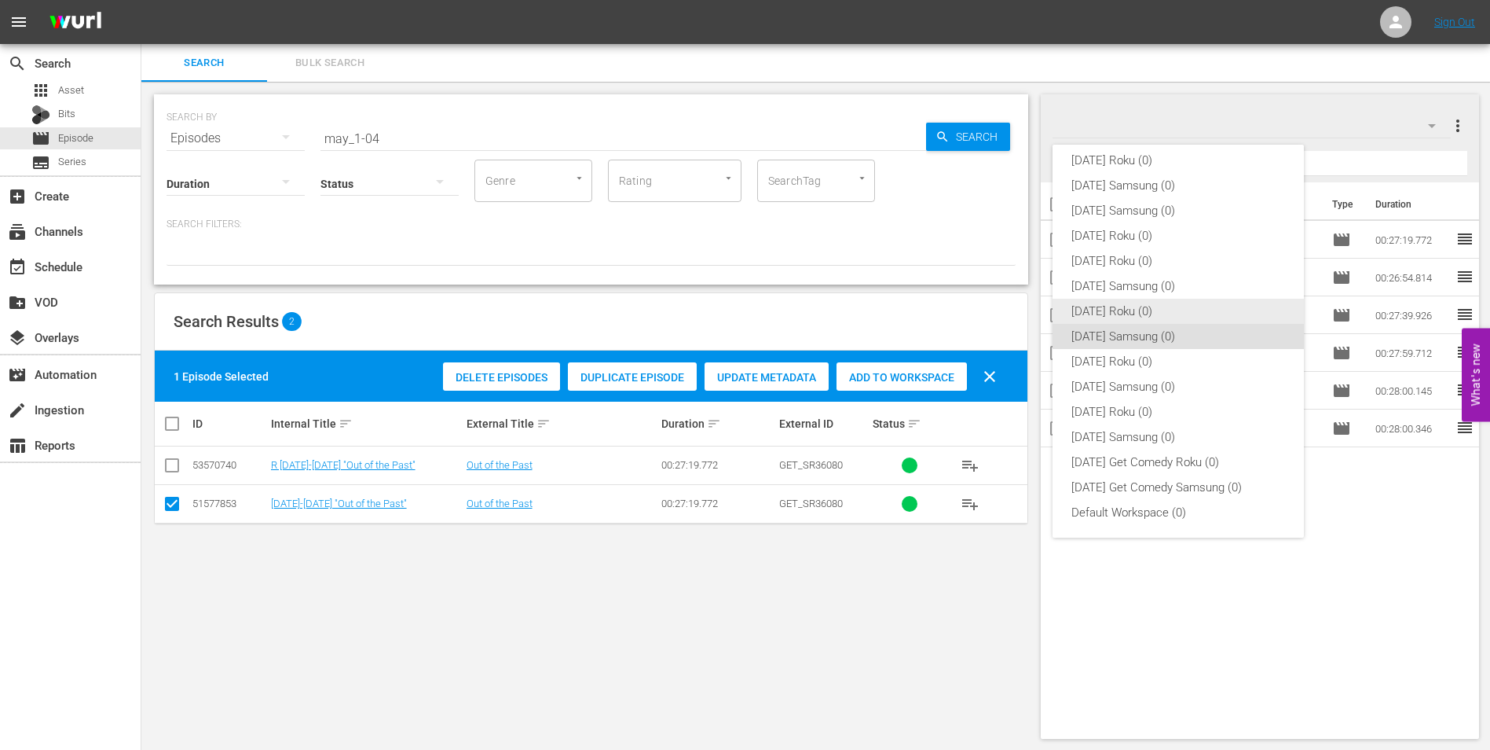
click at [1127, 315] on div "[DATE] Roku (0)" at bounding box center [1179, 311] width 214 height 25
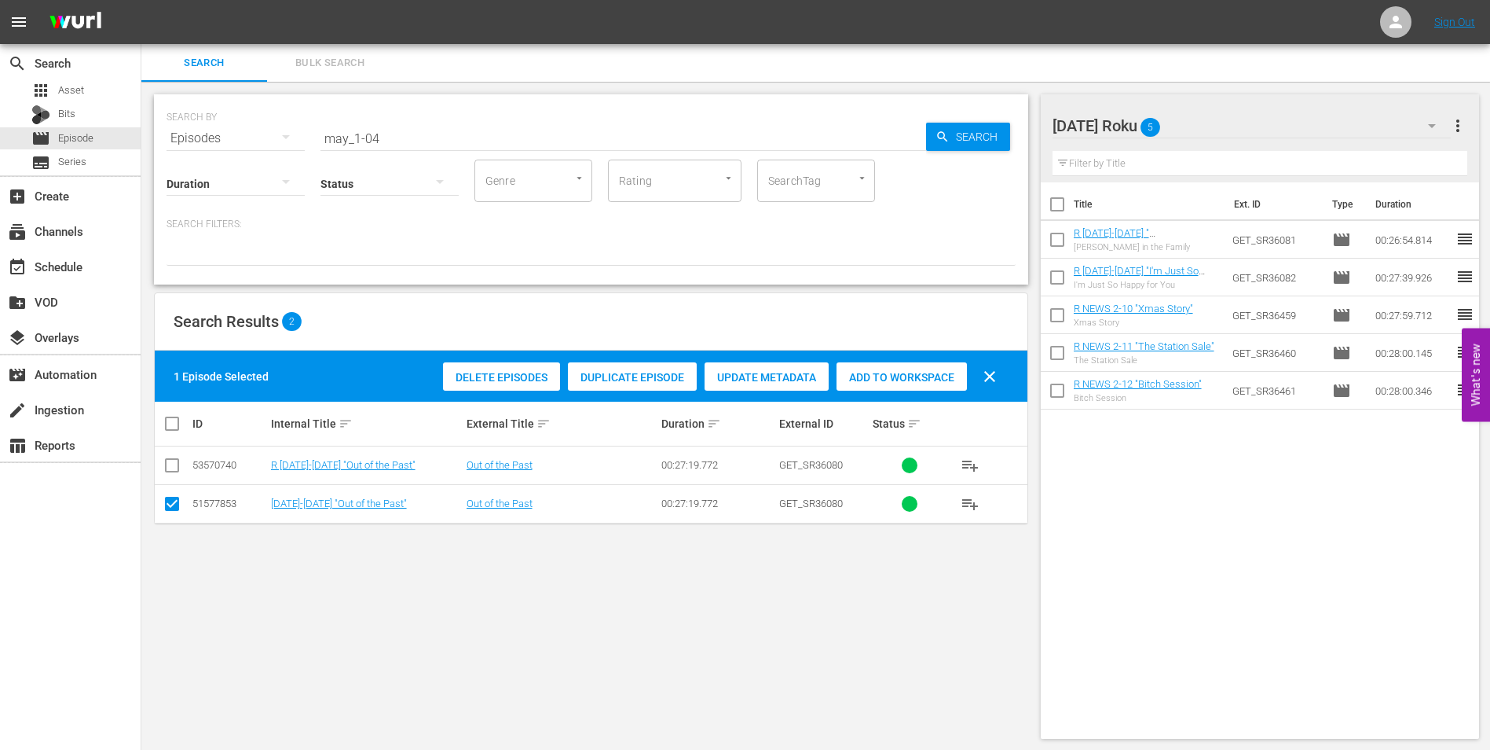
click at [159, 503] on td at bounding box center [172, 503] width 35 height 38
click at [170, 503] on input "checkbox" at bounding box center [172, 506] width 19 height 19
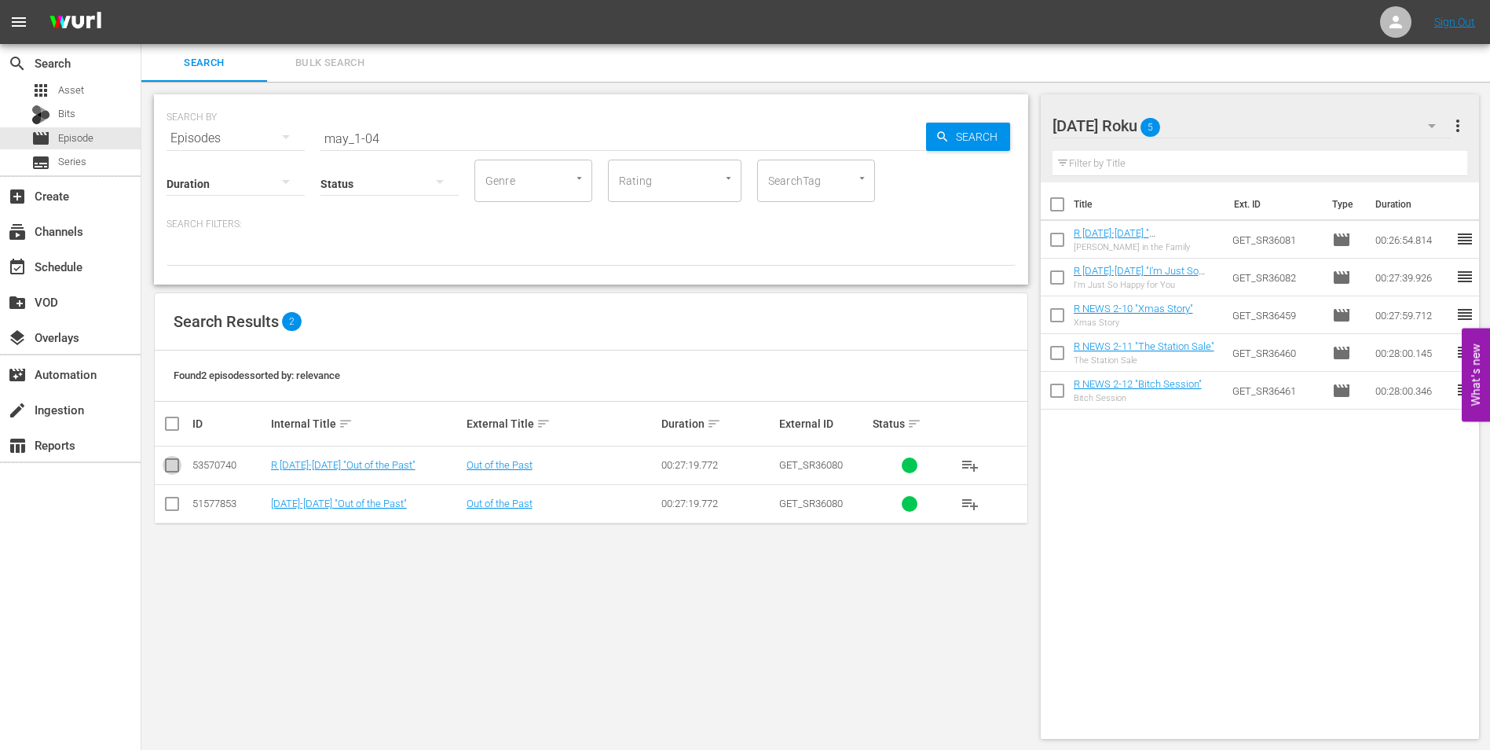
click at [170, 461] on input "checkbox" at bounding box center [172, 468] width 19 height 19
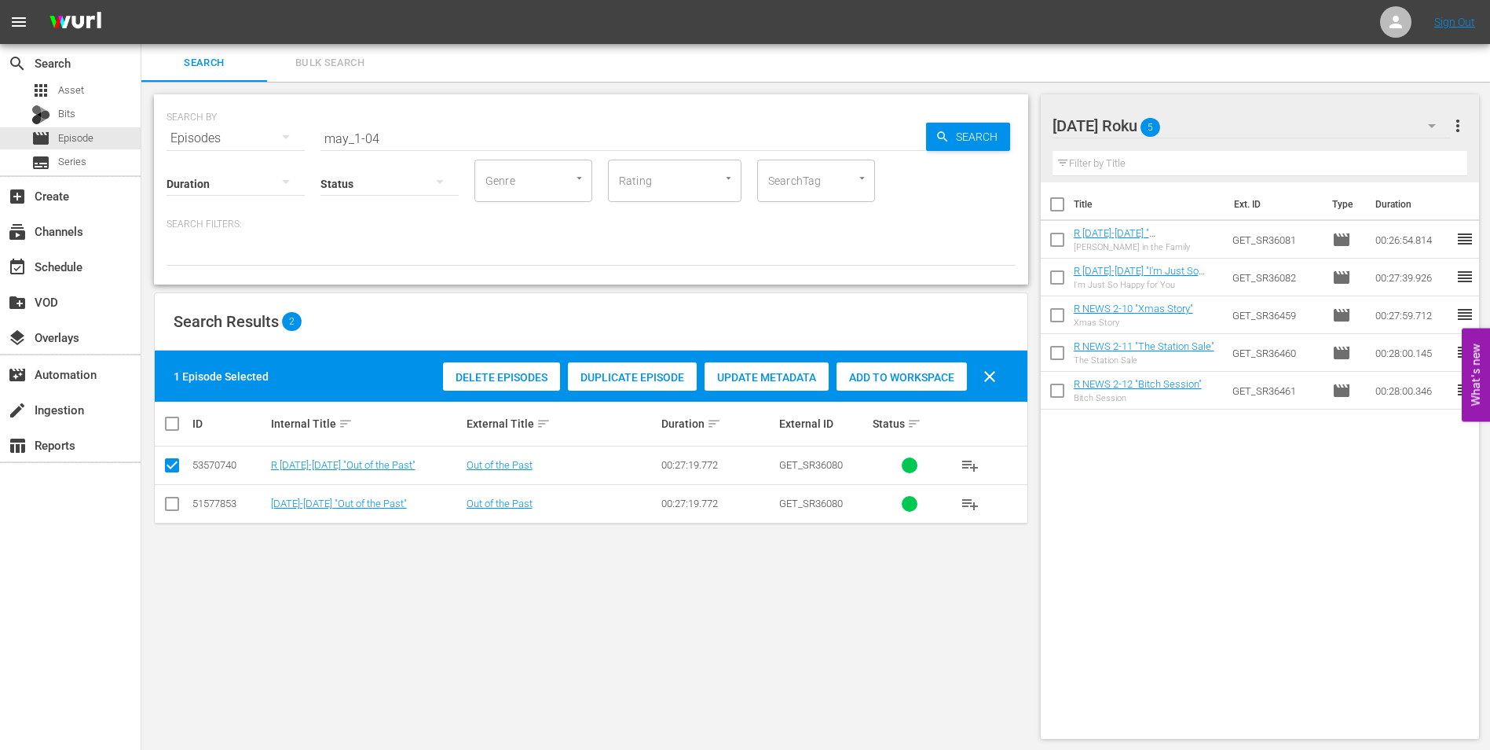
click at [904, 371] on span "Add to Workspace" at bounding box center [902, 377] width 130 height 13
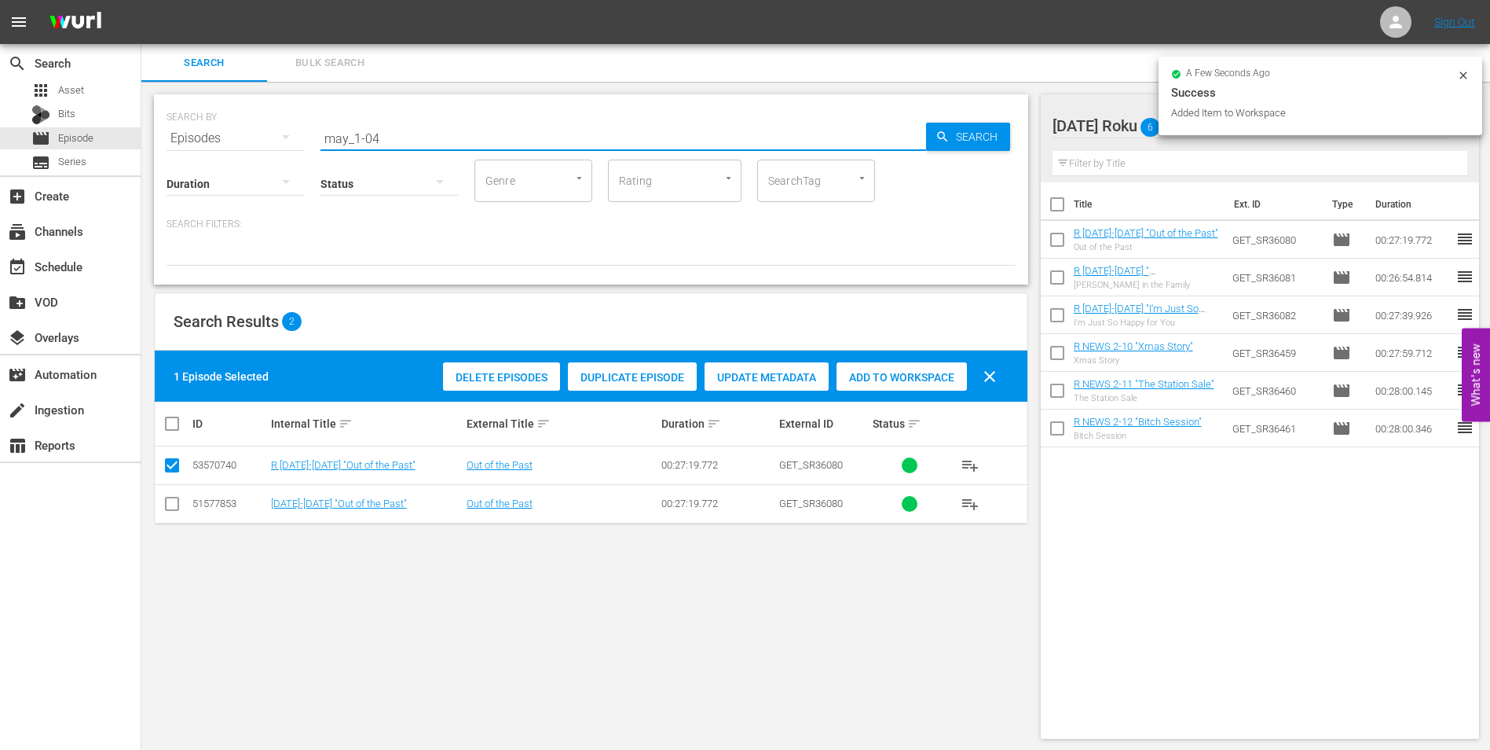
drag, startPoint x: 368, startPoint y: 137, endPoint x: 441, endPoint y: 142, distance: 72.5
click at [440, 142] on input "may_1-04" at bounding box center [624, 138] width 606 height 38
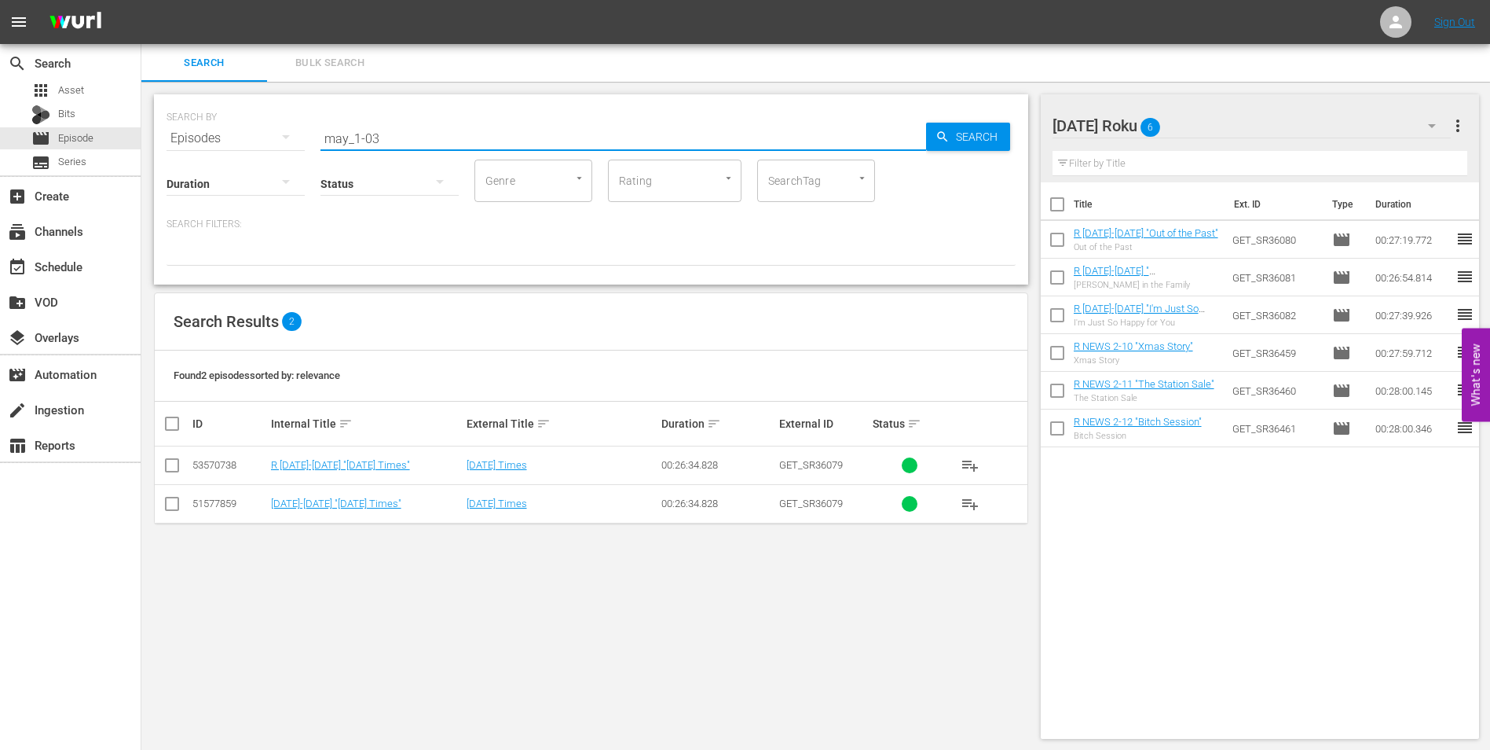
click at [173, 467] on input "checkbox" at bounding box center [172, 468] width 19 height 19
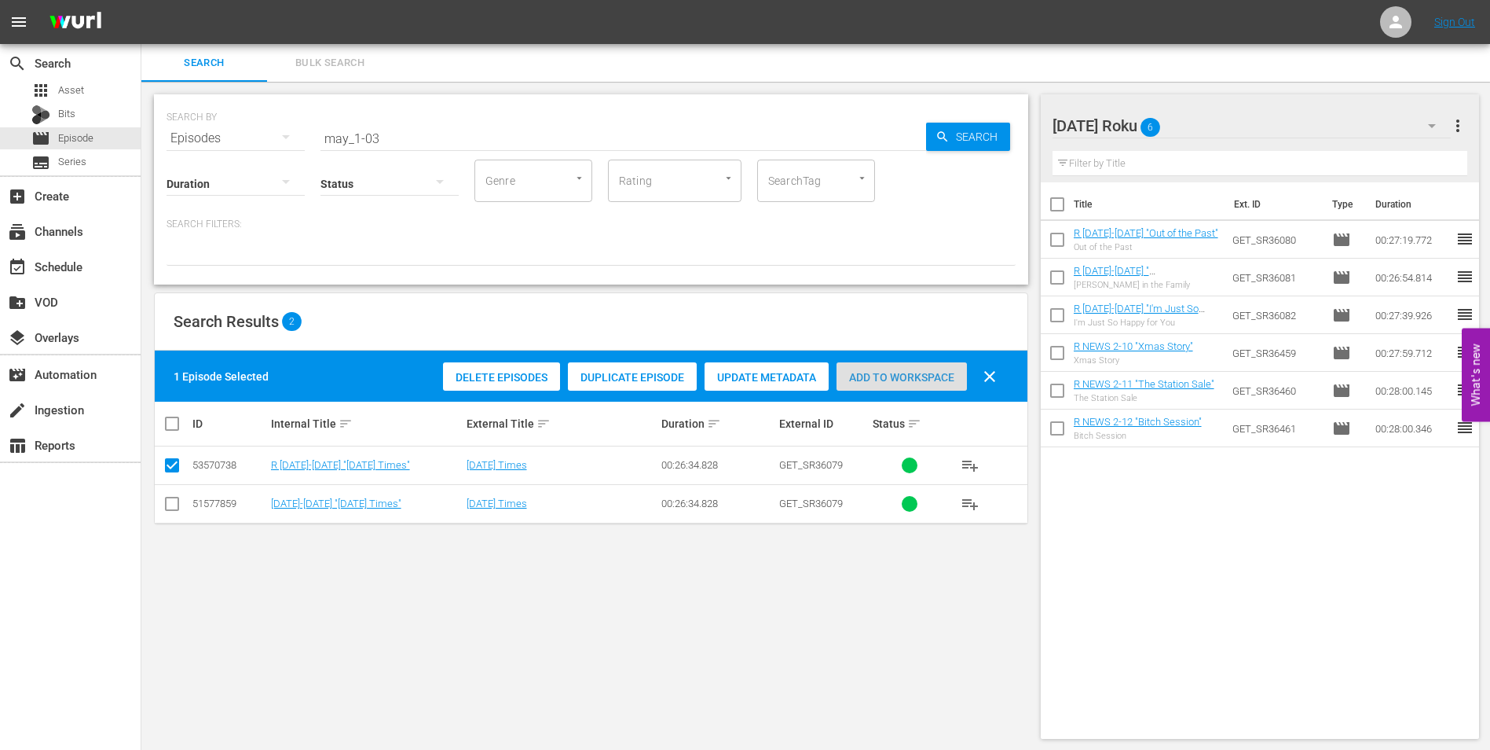
click at [925, 374] on span "Add to Workspace" at bounding box center [902, 377] width 130 height 13
click at [1229, 103] on div "[DATE] Roku 7 [DATE] Roku more_vert" at bounding box center [1261, 119] width 416 height 50
click at [1237, 115] on div "[DATE] Roku 7" at bounding box center [1252, 126] width 399 height 44
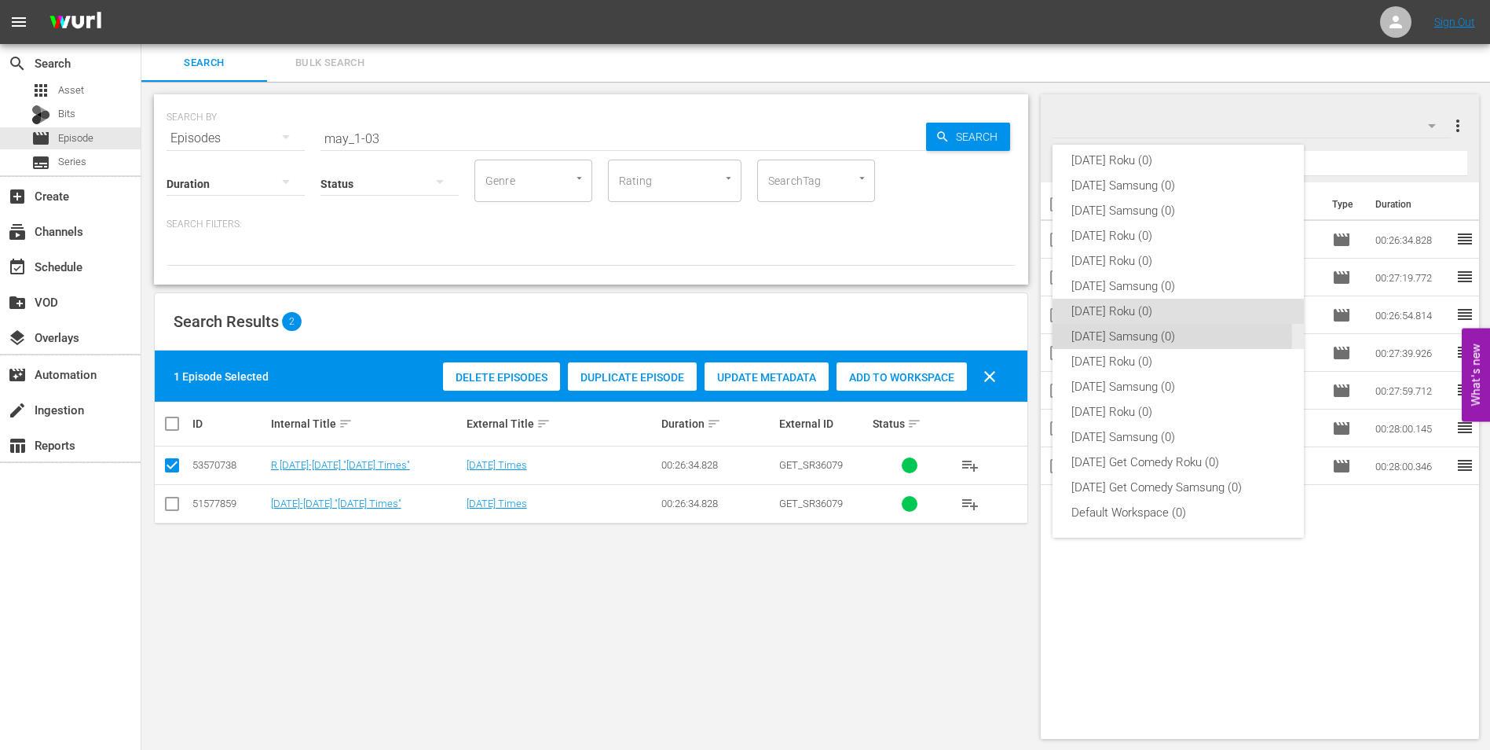
click at [1135, 335] on div "[DATE] Samsung (0)" at bounding box center [1179, 336] width 214 height 25
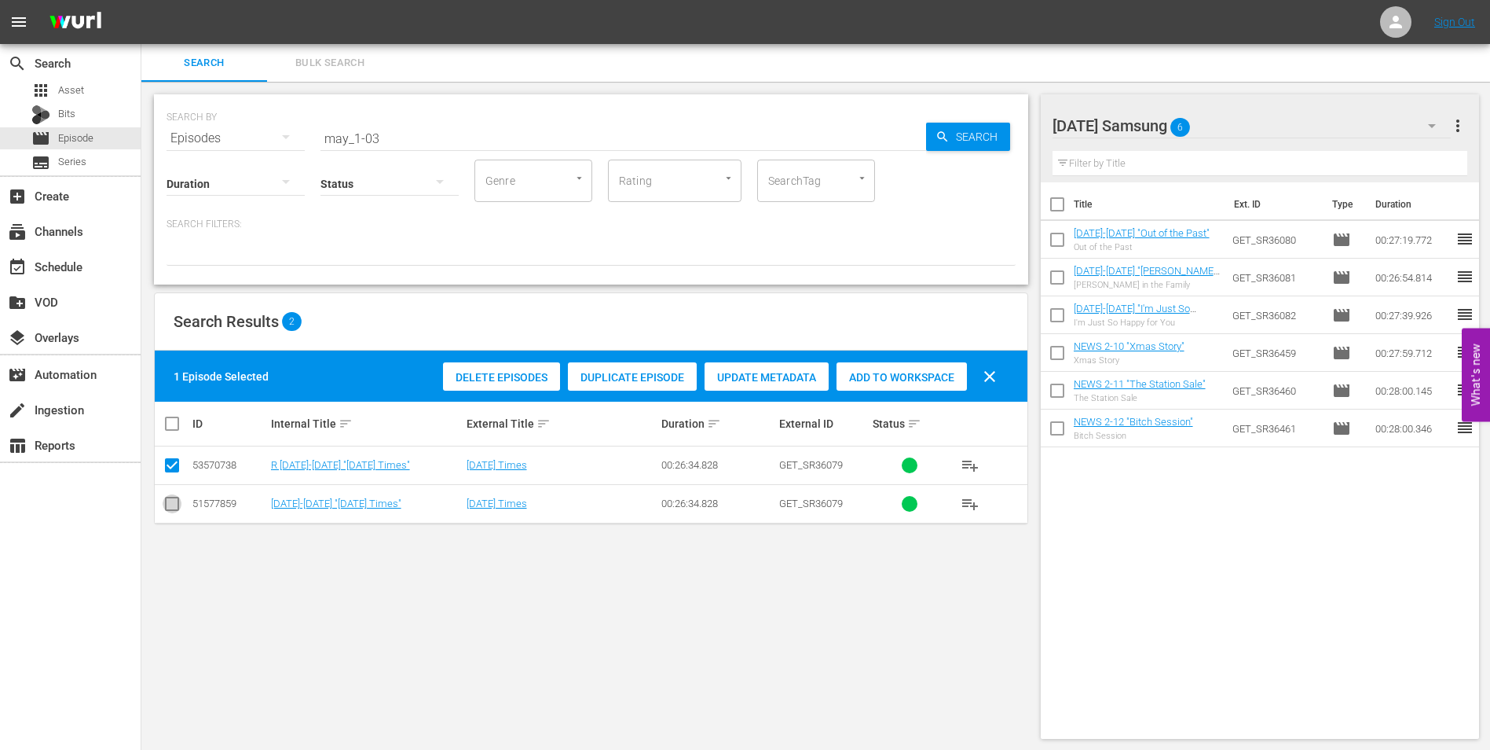
click at [174, 506] on input "checkbox" at bounding box center [172, 506] width 19 height 19
click at [176, 470] on input "checkbox" at bounding box center [172, 468] width 19 height 19
click at [904, 387] on div "Add to Workspace" at bounding box center [902, 377] width 130 height 30
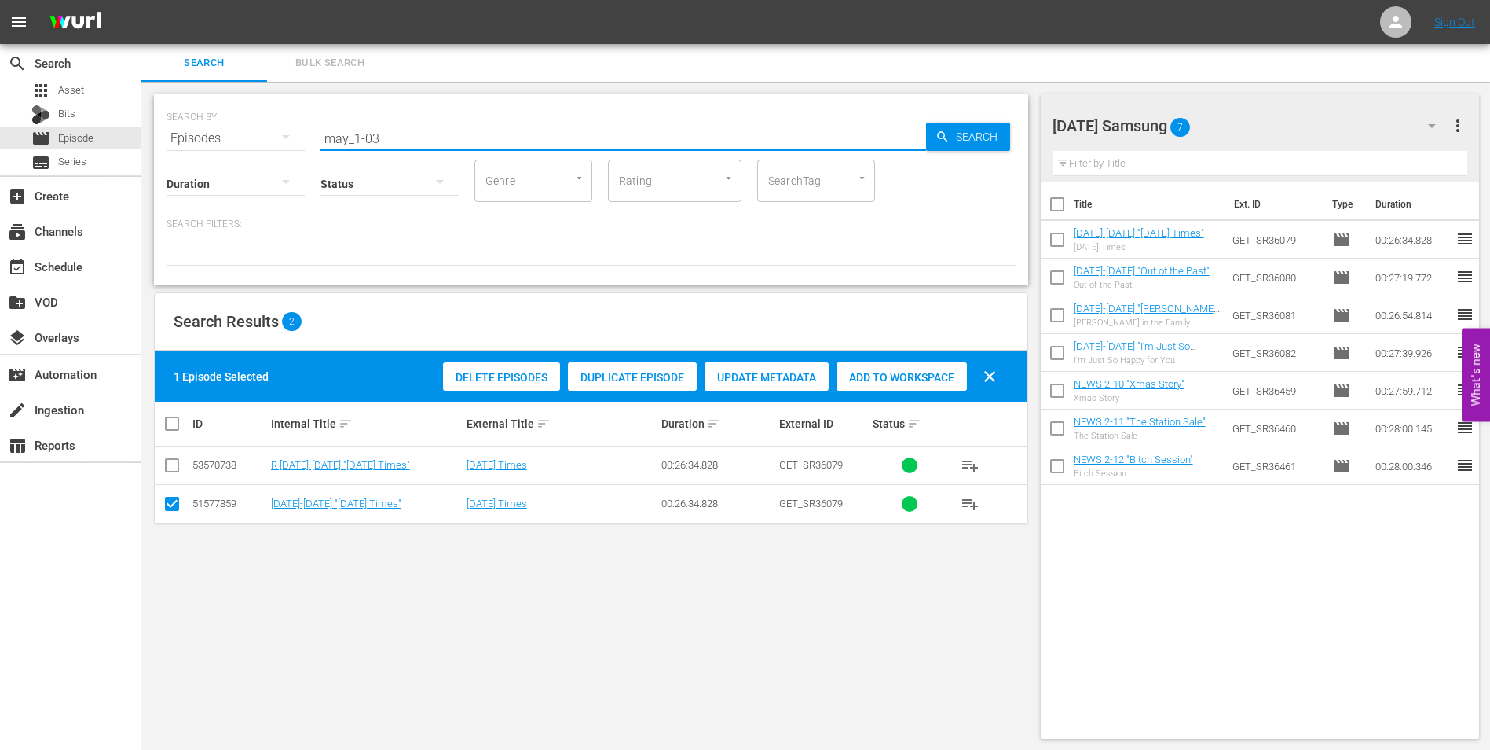
drag, startPoint x: 461, startPoint y: 134, endPoint x: 142, endPoint y: 141, distance: 319.1
click at [155, 141] on div "SEARCH BY Search By Episodes Search ID, Title, Description, Keywords, or Catego…" at bounding box center [591, 189] width 874 height 190
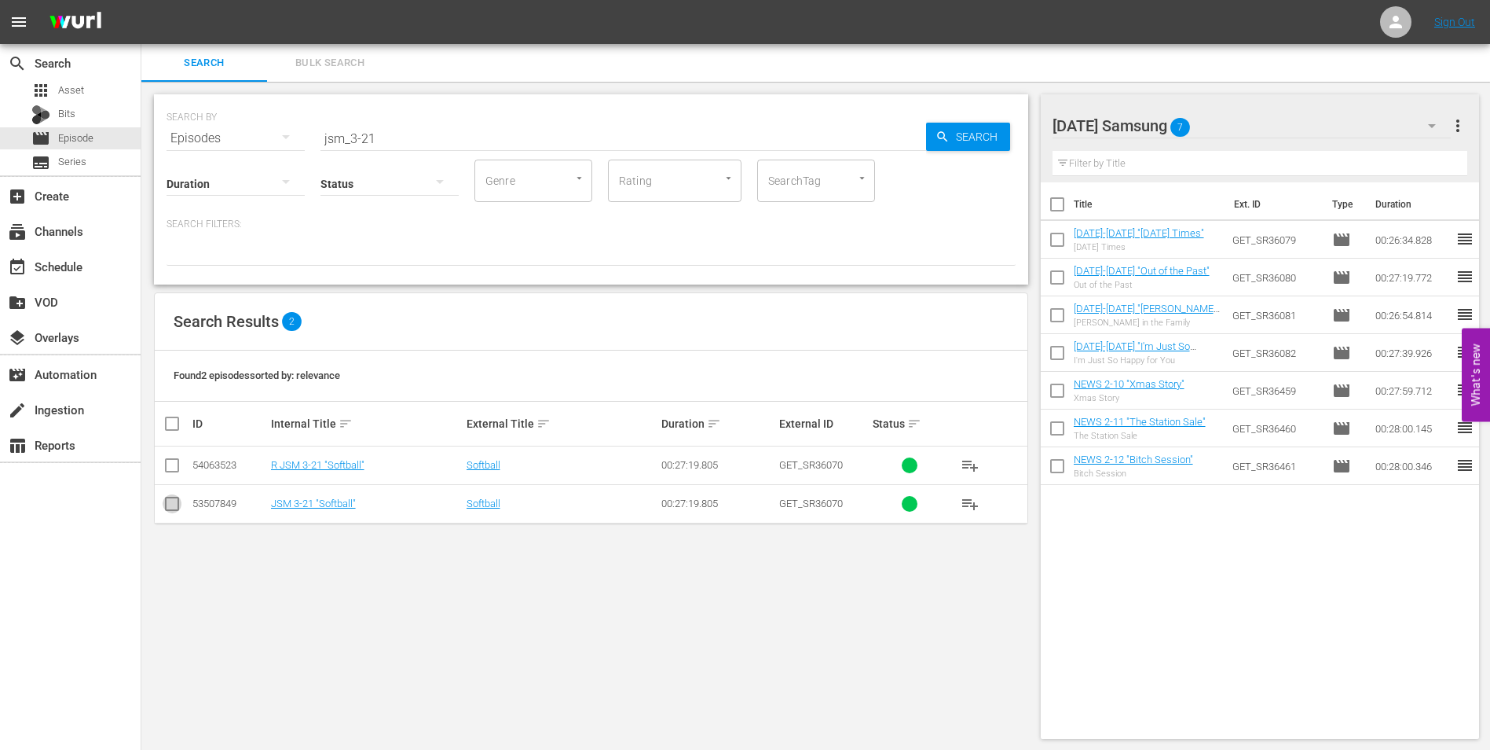
click at [173, 505] on input "checkbox" at bounding box center [172, 506] width 19 height 19
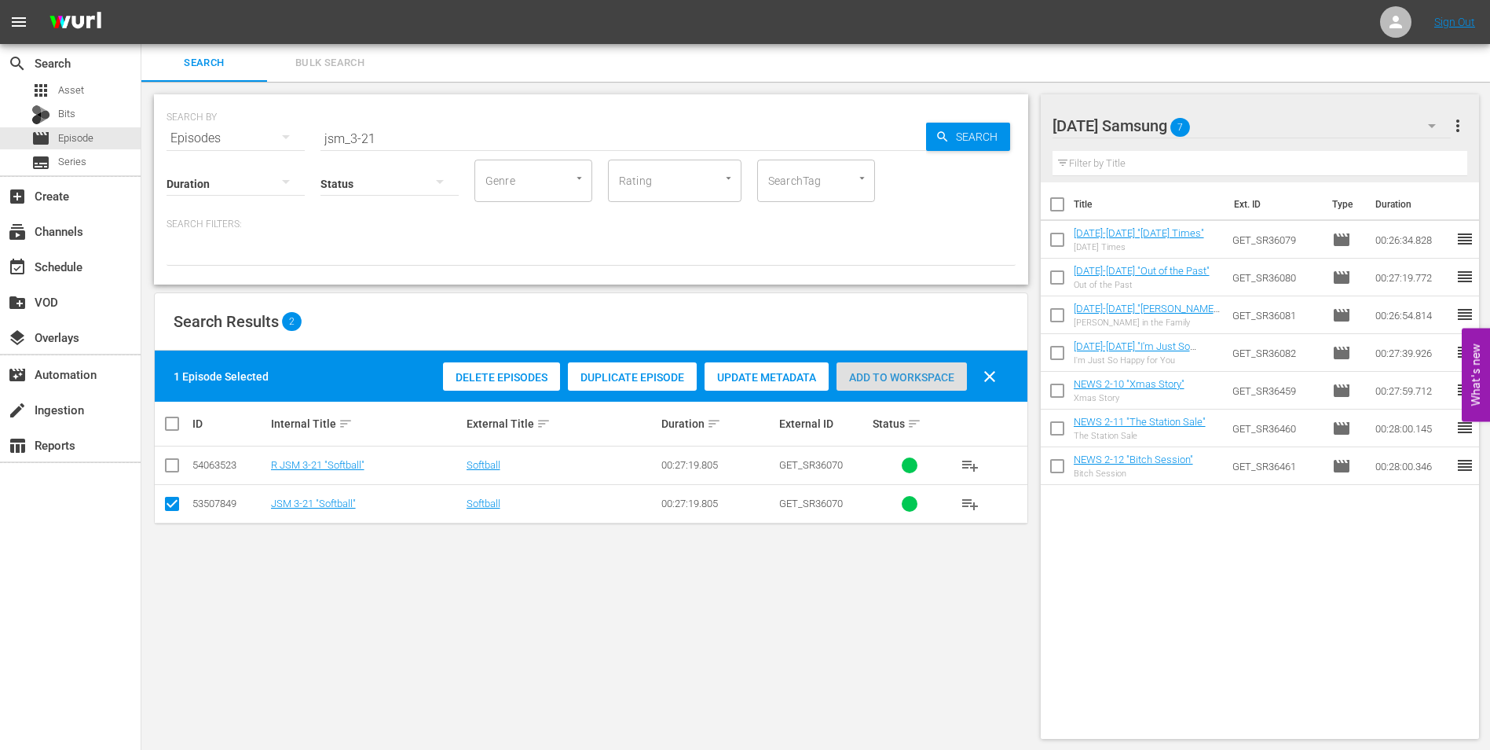
drag, startPoint x: 934, startPoint y: 383, endPoint x: 1154, endPoint y: 221, distance: 273.1
click at [936, 380] on span "Add to Workspace" at bounding box center [902, 377] width 130 height 13
click at [1287, 134] on div "[DATE] Samsung 8" at bounding box center [1252, 126] width 399 height 44
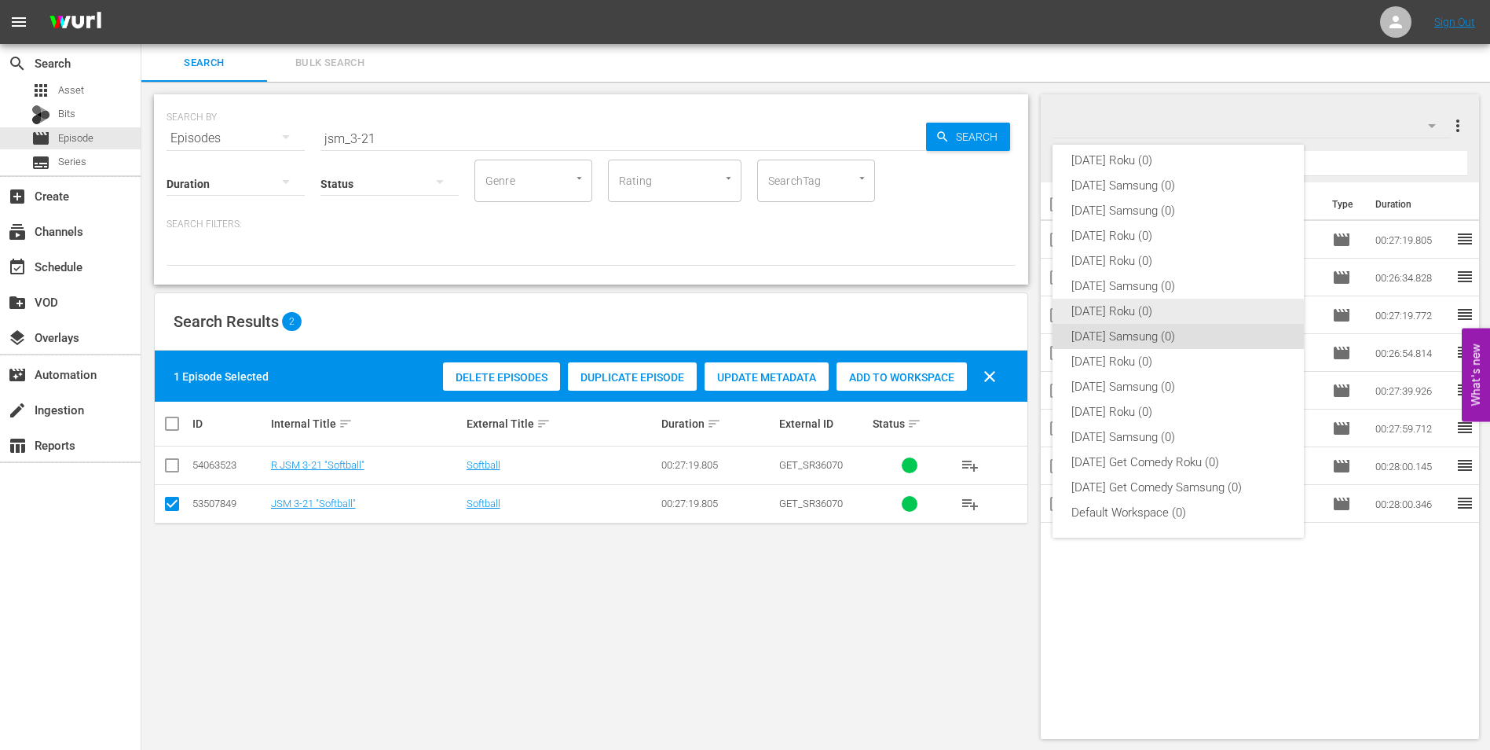
drag, startPoint x: 1150, startPoint y: 310, endPoint x: 802, endPoint y: 364, distance: 352.1
click at [1149, 310] on div "[DATE] Roku (0)" at bounding box center [1179, 311] width 214 height 25
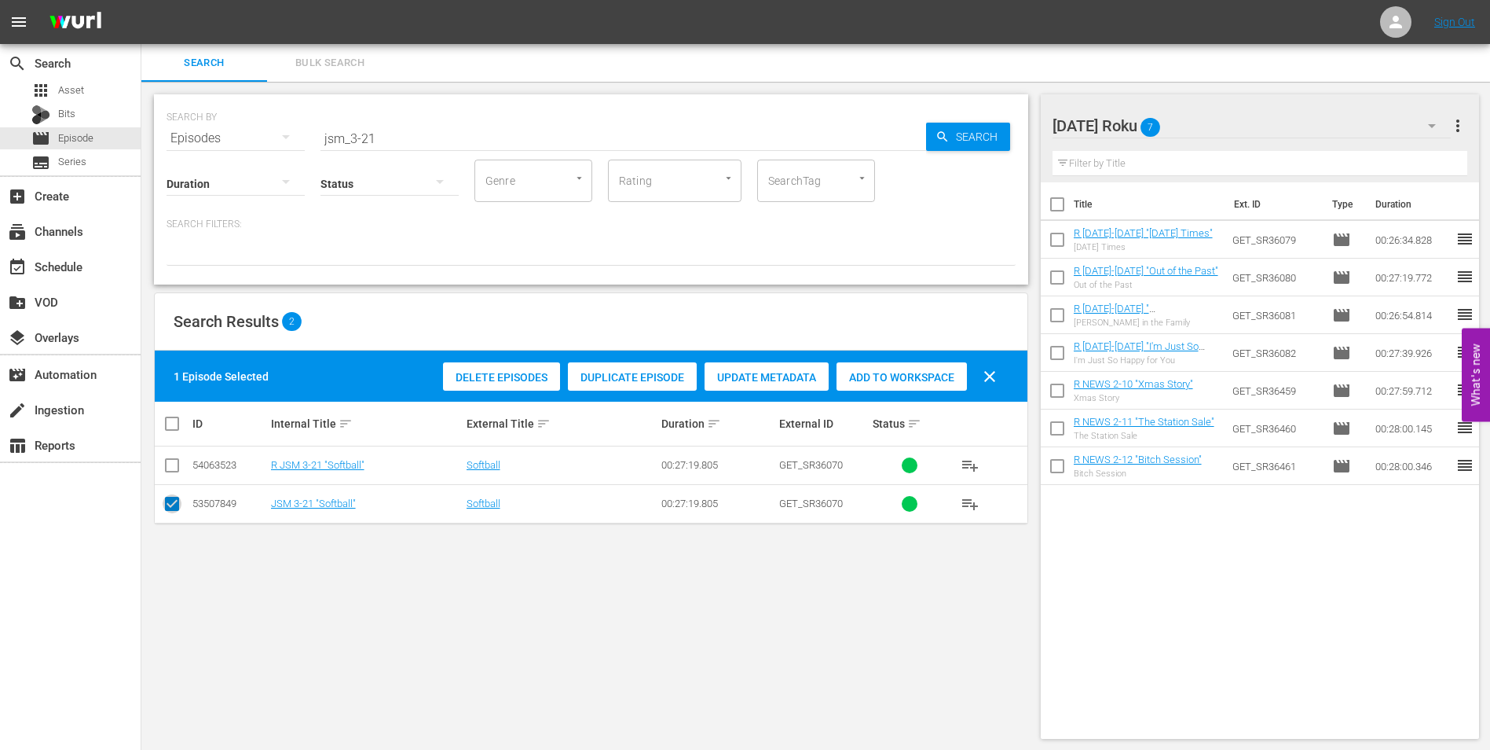
drag, startPoint x: 174, startPoint y: 510, endPoint x: 182, endPoint y: 456, distance: 54.9
click at [174, 508] on input "checkbox" at bounding box center [172, 506] width 19 height 19
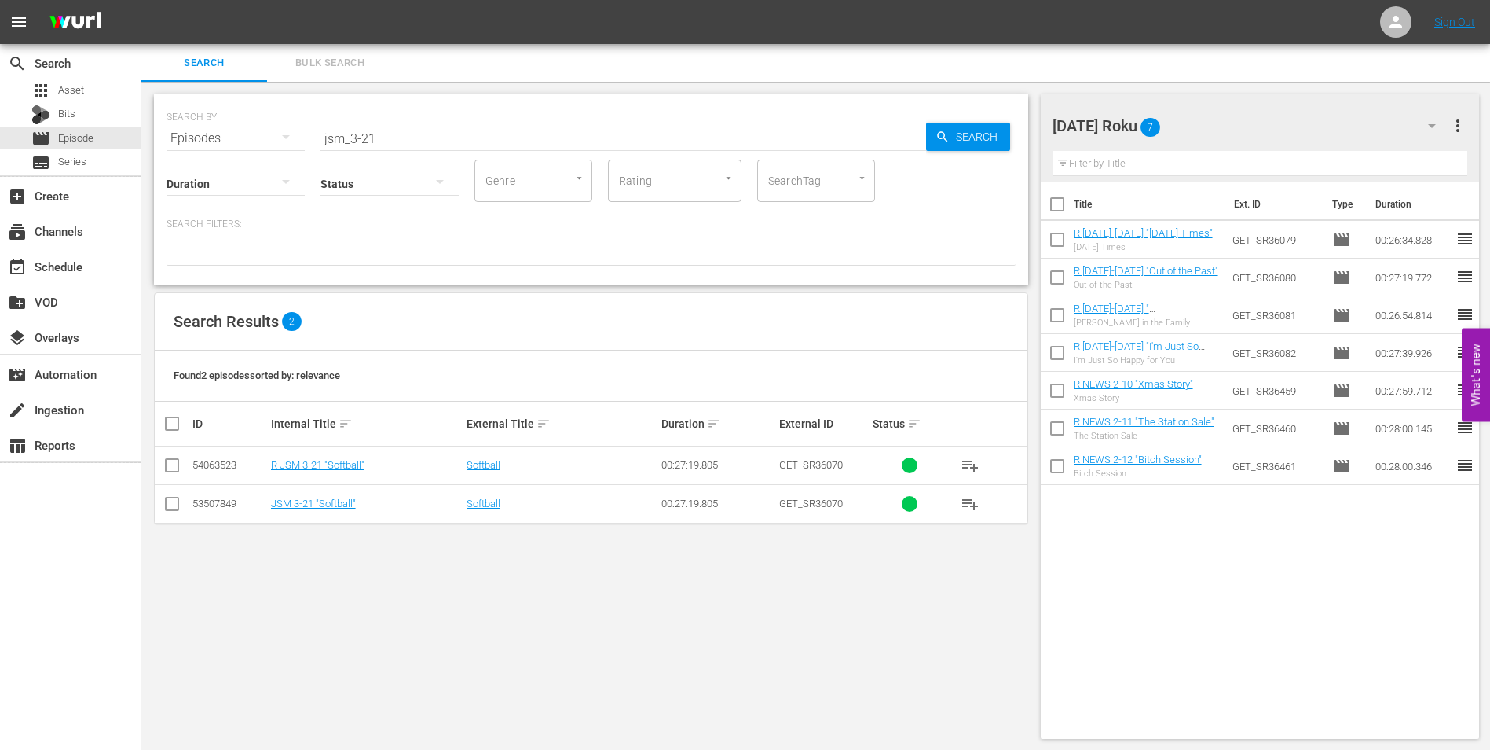
click at [171, 460] on input "checkbox" at bounding box center [172, 468] width 19 height 19
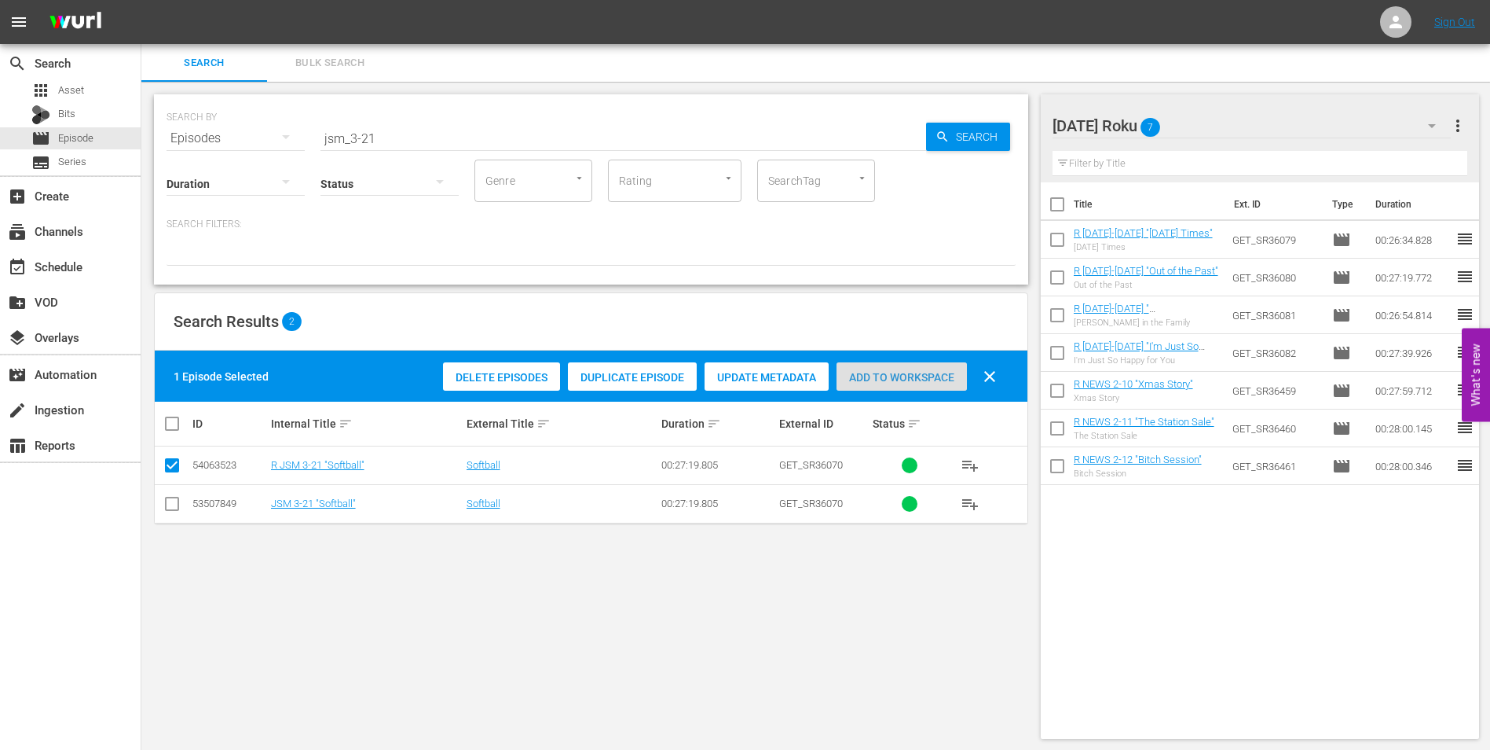
click at [876, 368] on div "Add to Workspace" at bounding box center [902, 377] width 130 height 30
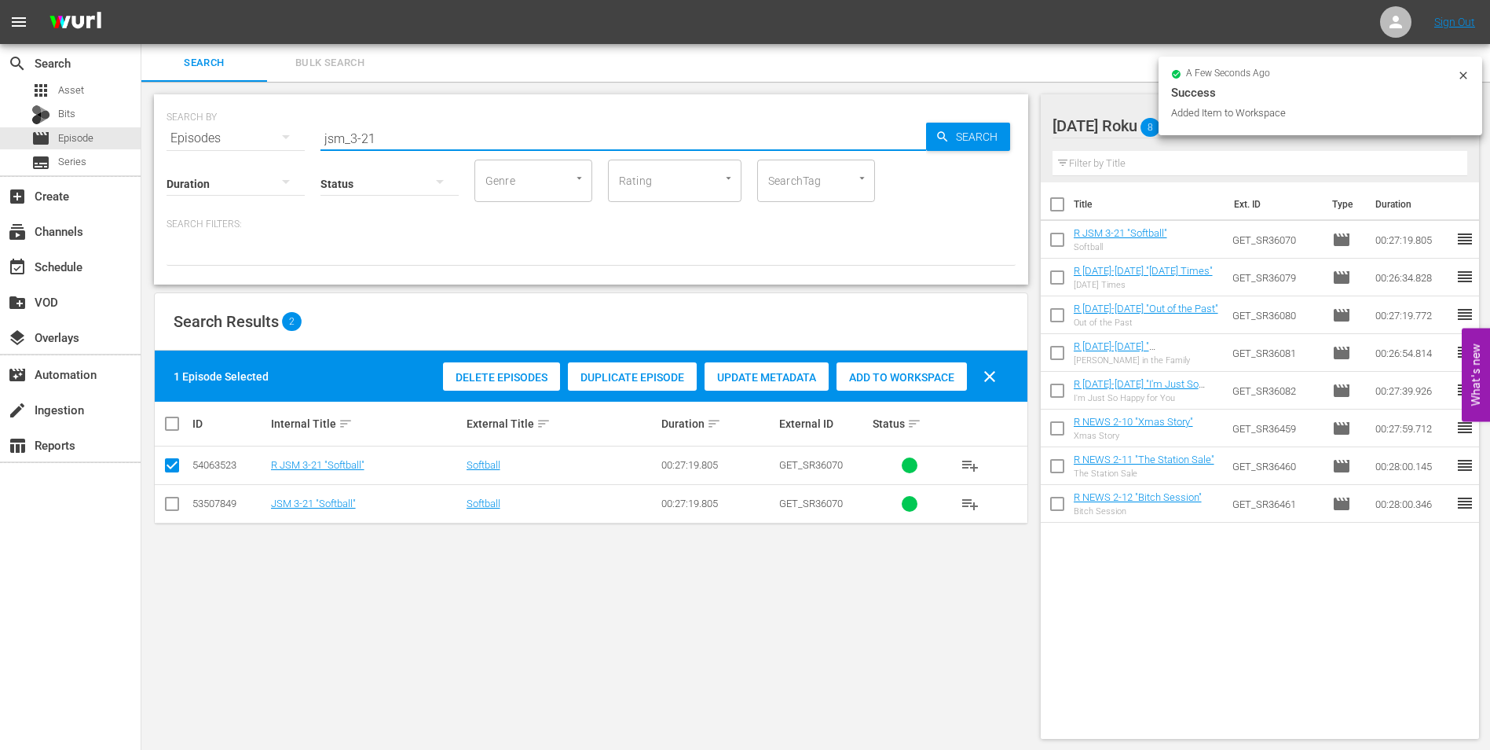
drag, startPoint x: 369, startPoint y: 137, endPoint x: 403, endPoint y: 143, distance: 34.4
click at [402, 143] on input "jsm_3-21" at bounding box center [624, 138] width 606 height 38
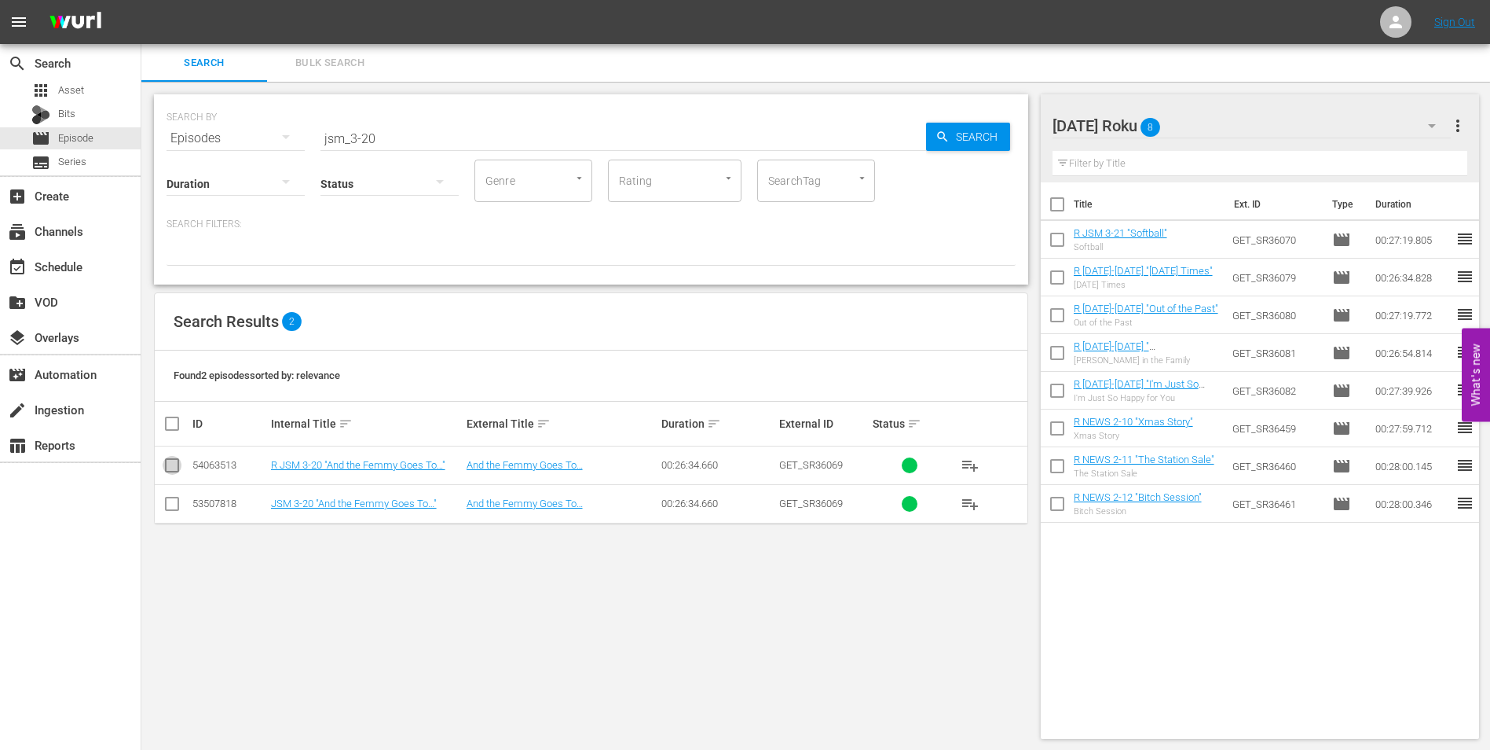
click at [172, 459] on input "checkbox" at bounding box center [172, 468] width 19 height 19
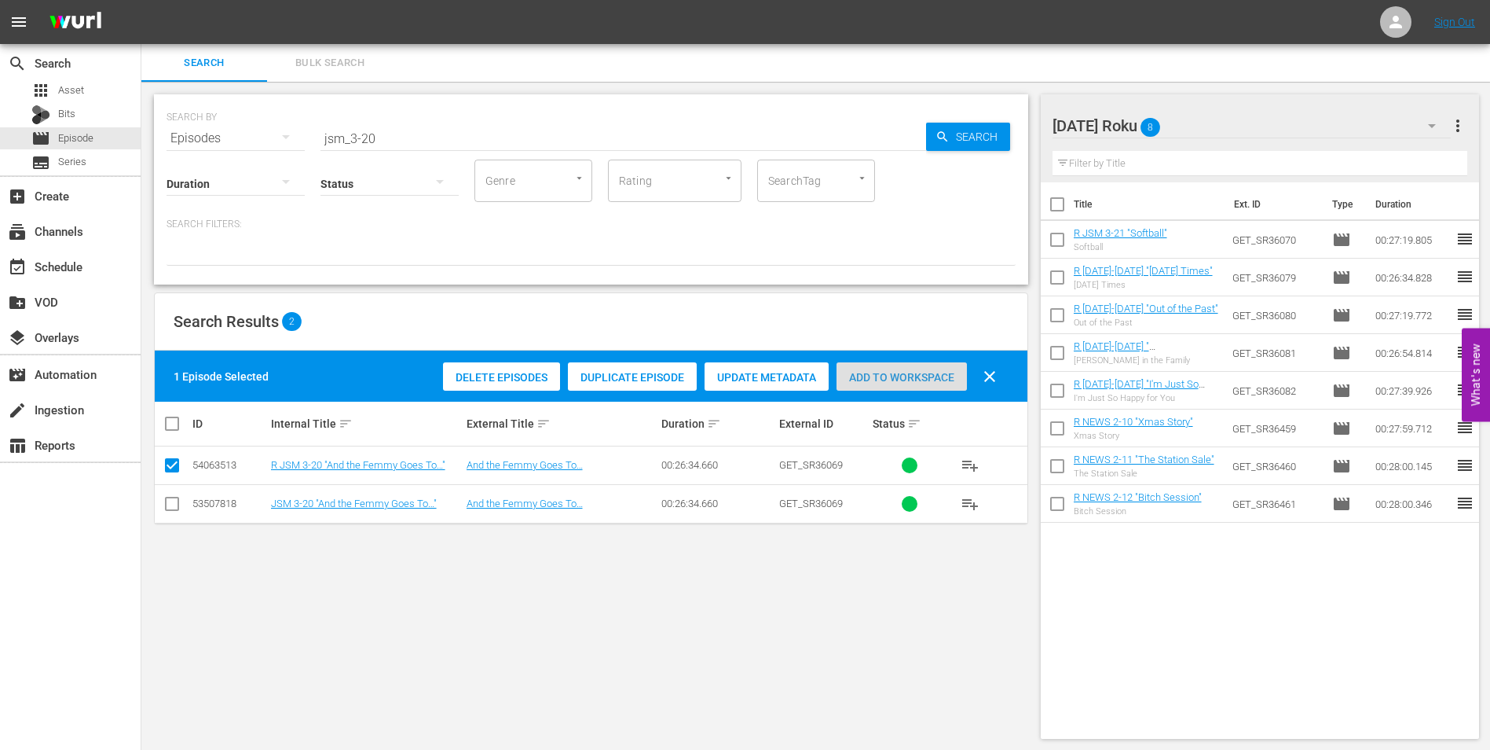
click at [926, 371] on span "Add to Workspace" at bounding box center [902, 377] width 130 height 13
click at [1219, 117] on div "[DATE] Roku 9" at bounding box center [1252, 126] width 399 height 44
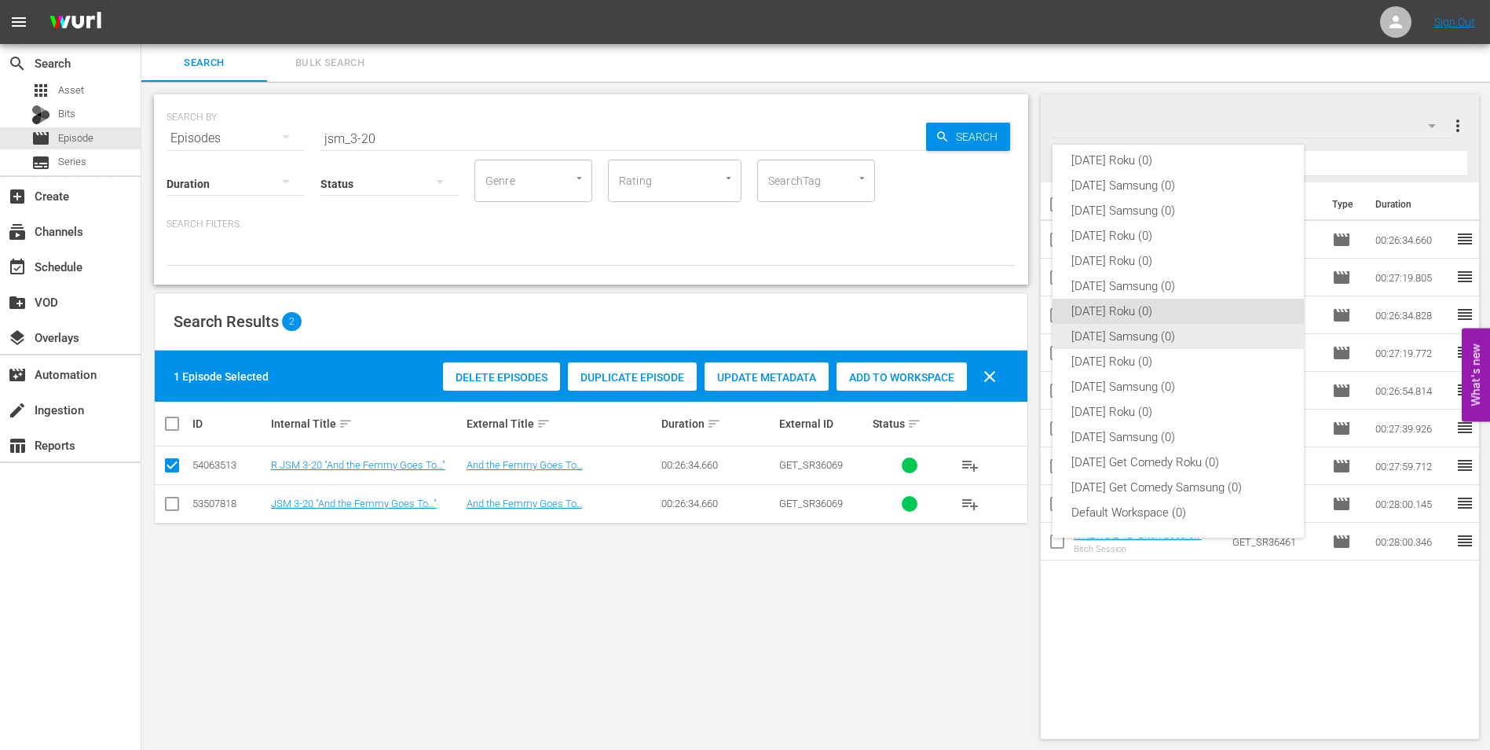
click at [1152, 337] on div "[DATE] Samsung (0)" at bounding box center [1179, 336] width 214 height 25
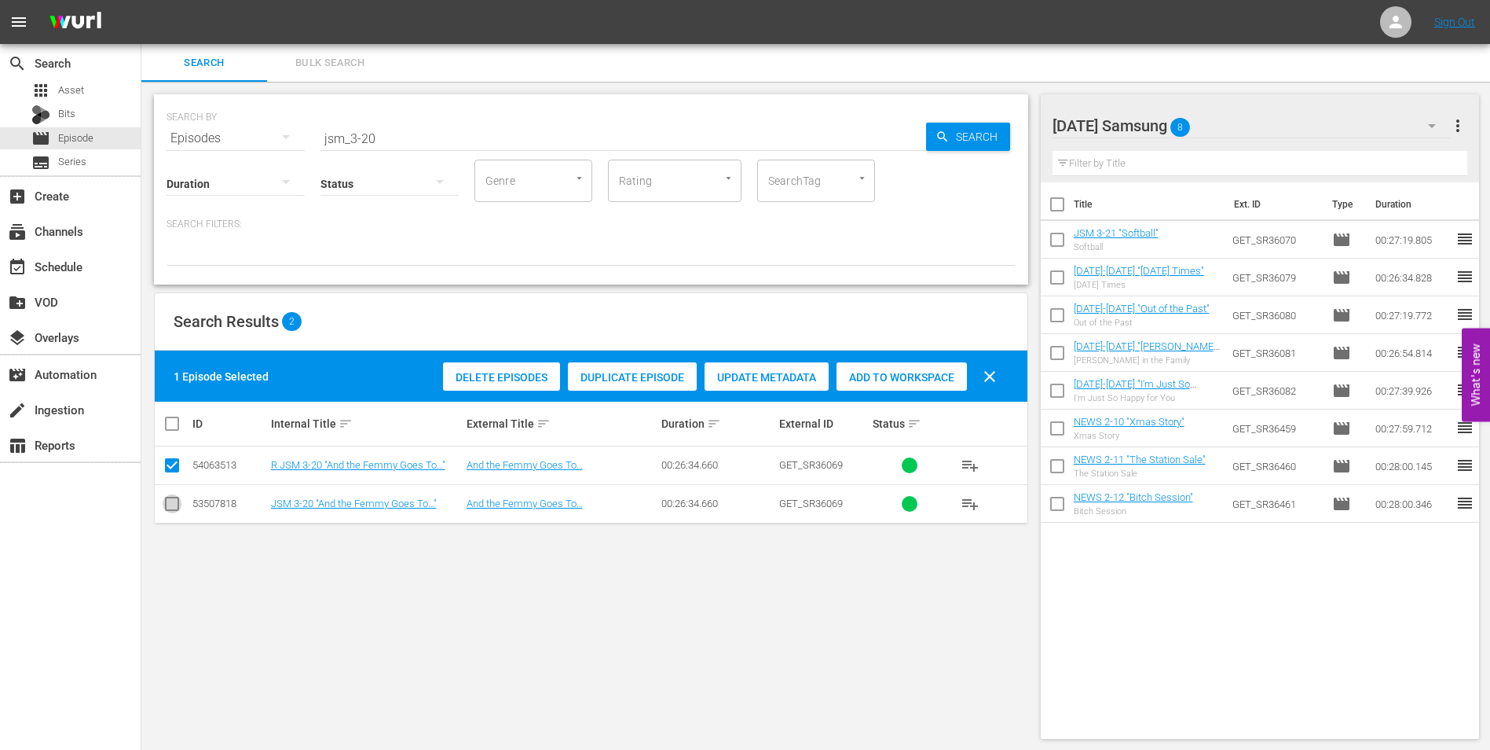
drag, startPoint x: 167, startPoint y: 512, endPoint x: 169, endPoint y: 475, distance: 37.7
click at [167, 508] on input "checkbox" at bounding box center [172, 506] width 19 height 19
click at [169, 466] on input "checkbox" at bounding box center [172, 468] width 19 height 19
click at [915, 376] on span "Add to Workspace" at bounding box center [902, 377] width 130 height 13
click at [1233, 126] on div "[DATE] Samsung 9" at bounding box center [1252, 126] width 399 height 44
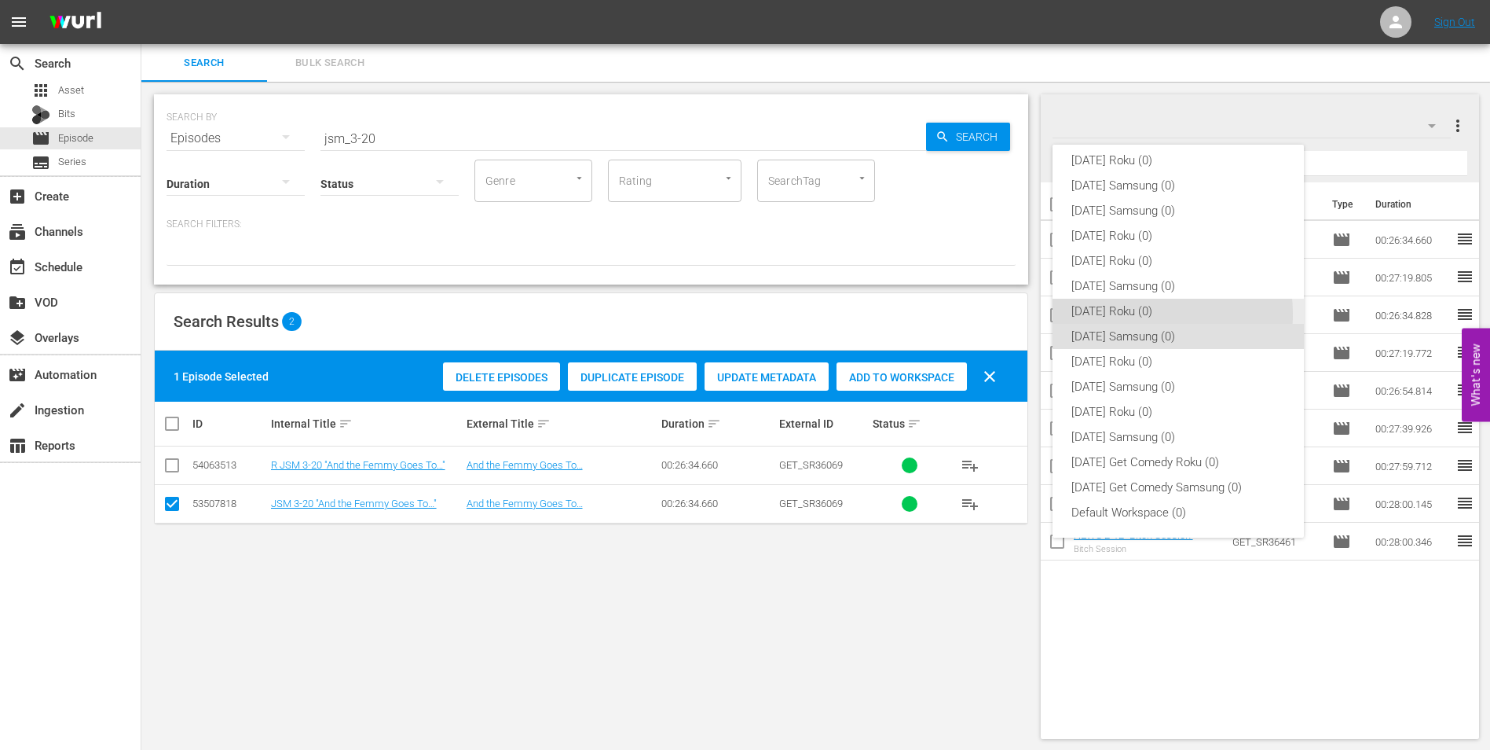
click at [1136, 314] on div "[DATE] Roku (0)" at bounding box center [1179, 311] width 214 height 25
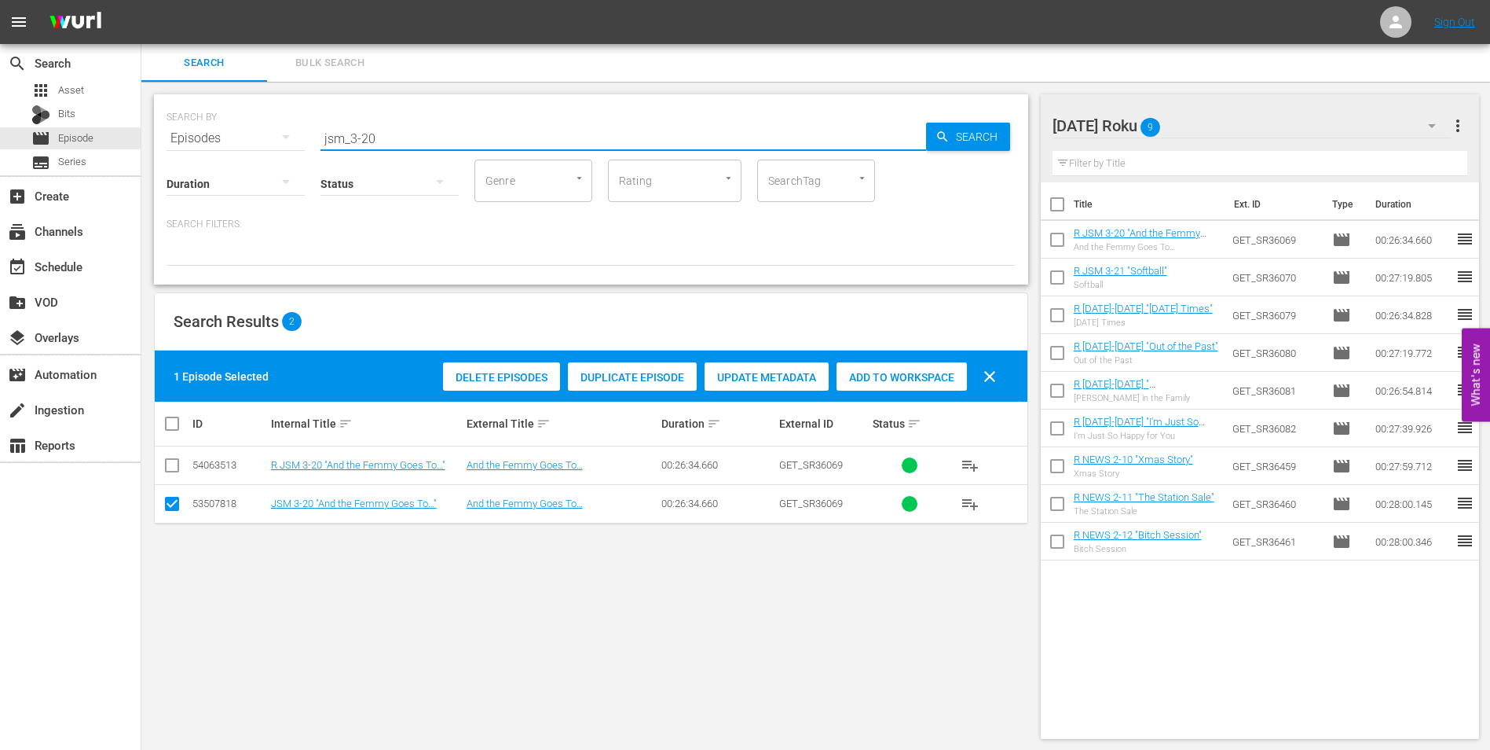
drag, startPoint x: 361, startPoint y: 138, endPoint x: 456, endPoint y: 146, distance: 94.6
click at [456, 146] on div "SEARCH BY Search By Episodes Search ID, Title, Description, Keywords, or Catego…" at bounding box center [591, 189] width 874 height 190
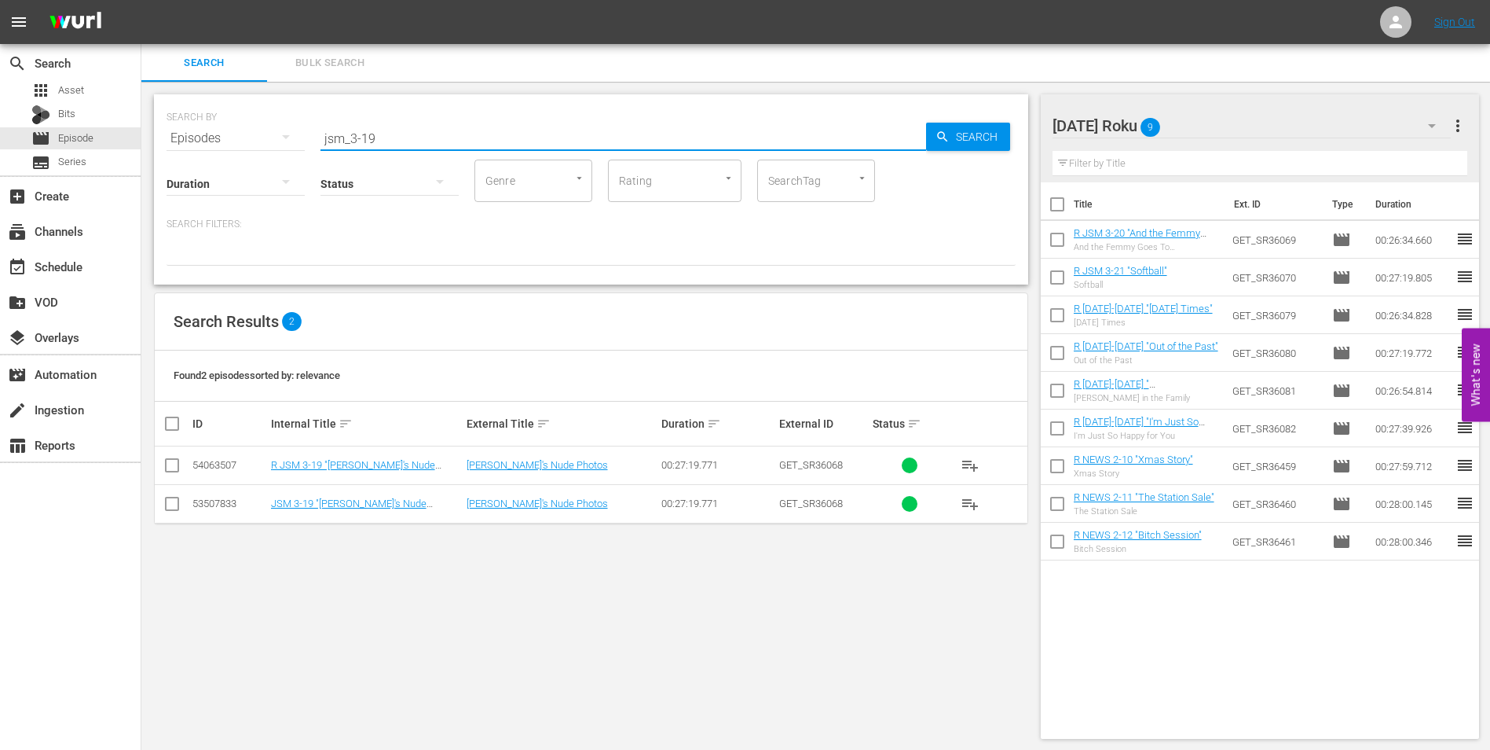
click at [169, 464] on input "checkbox" at bounding box center [172, 468] width 19 height 19
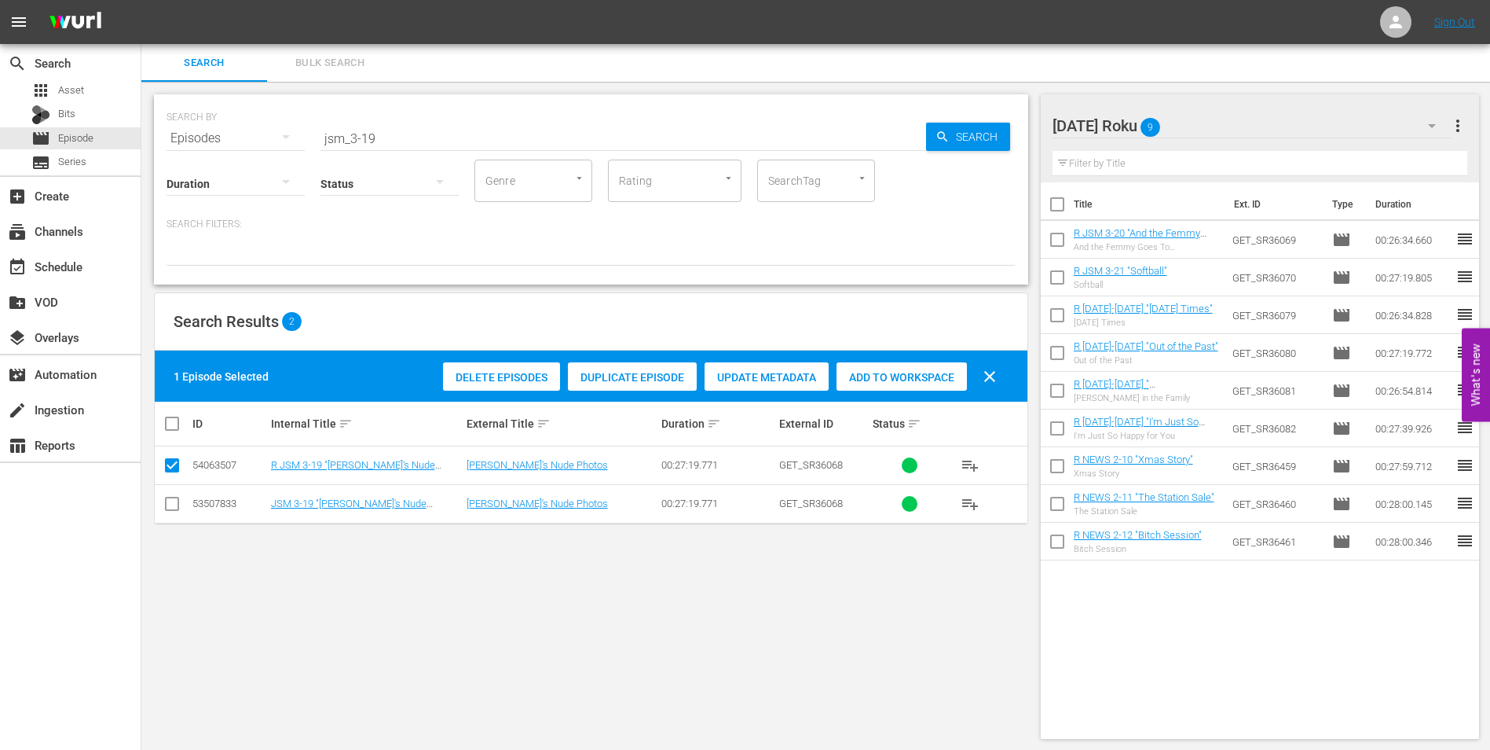
click at [943, 379] on span "Add to Workspace" at bounding box center [902, 377] width 130 height 13
click at [1274, 121] on div "[DATE] Roku 10" at bounding box center [1252, 126] width 399 height 44
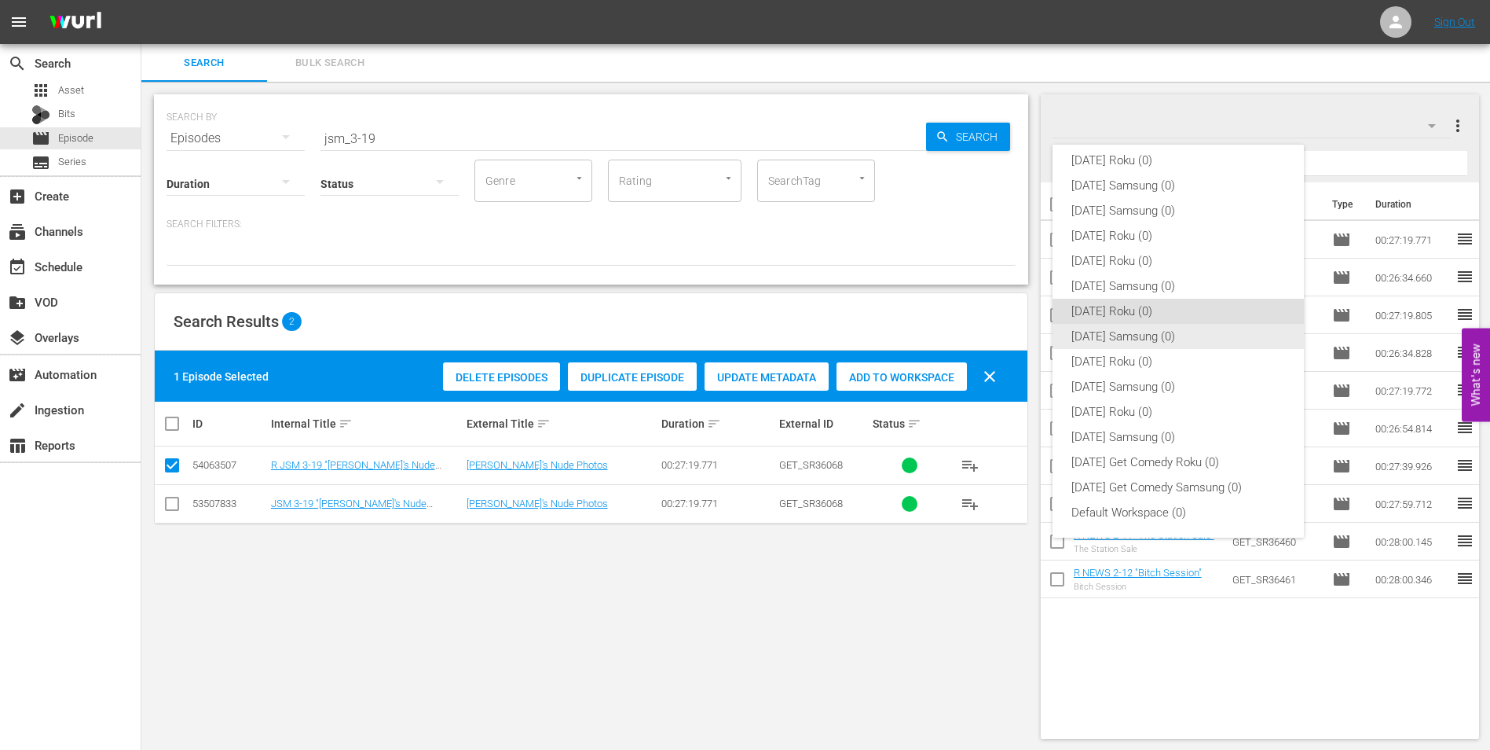
click at [1120, 331] on div "[DATE] Samsung (0)" at bounding box center [1179, 336] width 214 height 25
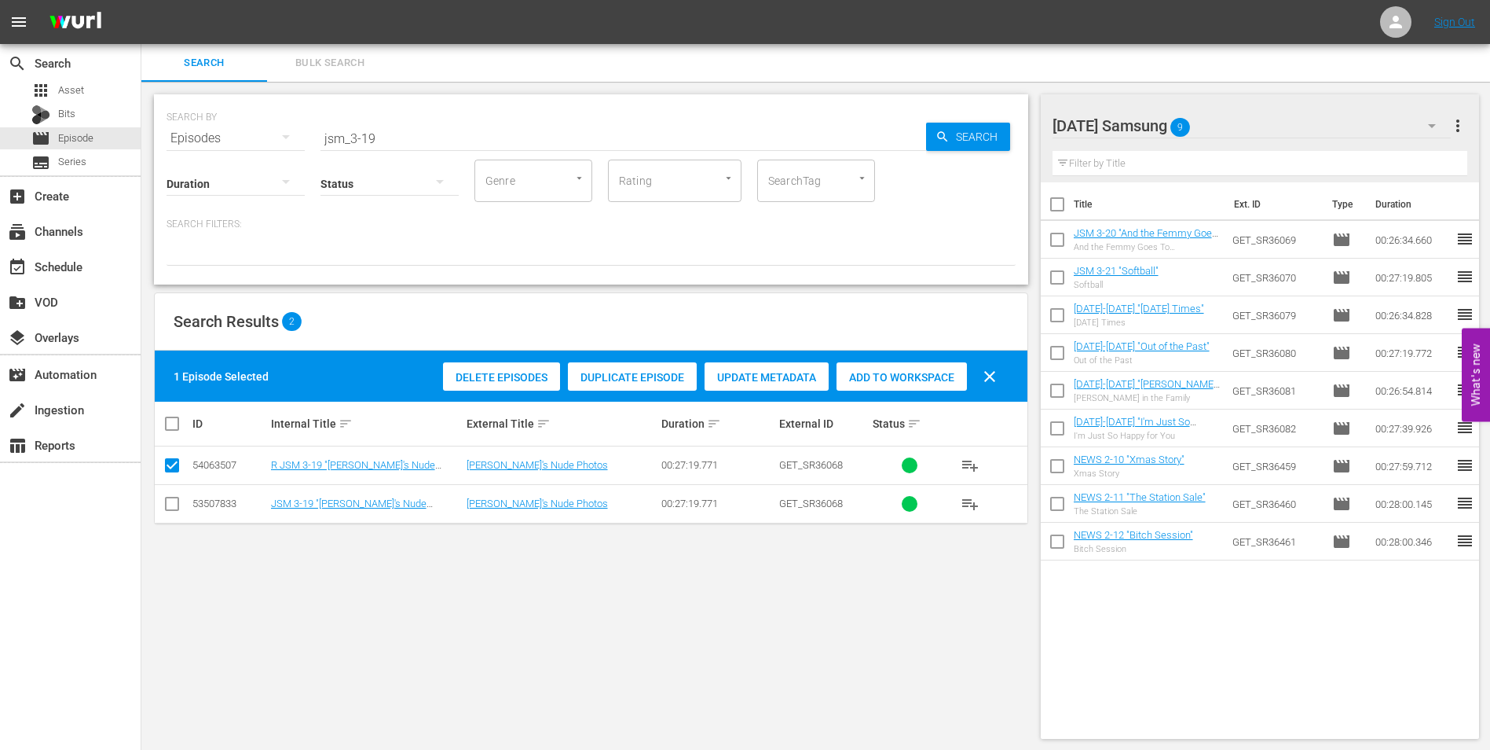
drag, startPoint x: 173, startPoint y: 501, endPoint x: 174, endPoint y: 490, distance: 11.1
click at [173, 497] on input "checkbox" at bounding box center [172, 506] width 19 height 19
click at [173, 457] on icon at bounding box center [172, 465] width 19 height 19
click at [174, 467] on input "checkbox" at bounding box center [172, 468] width 19 height 19
click at [910, 382] on span "Add to Workspace" at bounding box center [902, 377] width 130 height 13
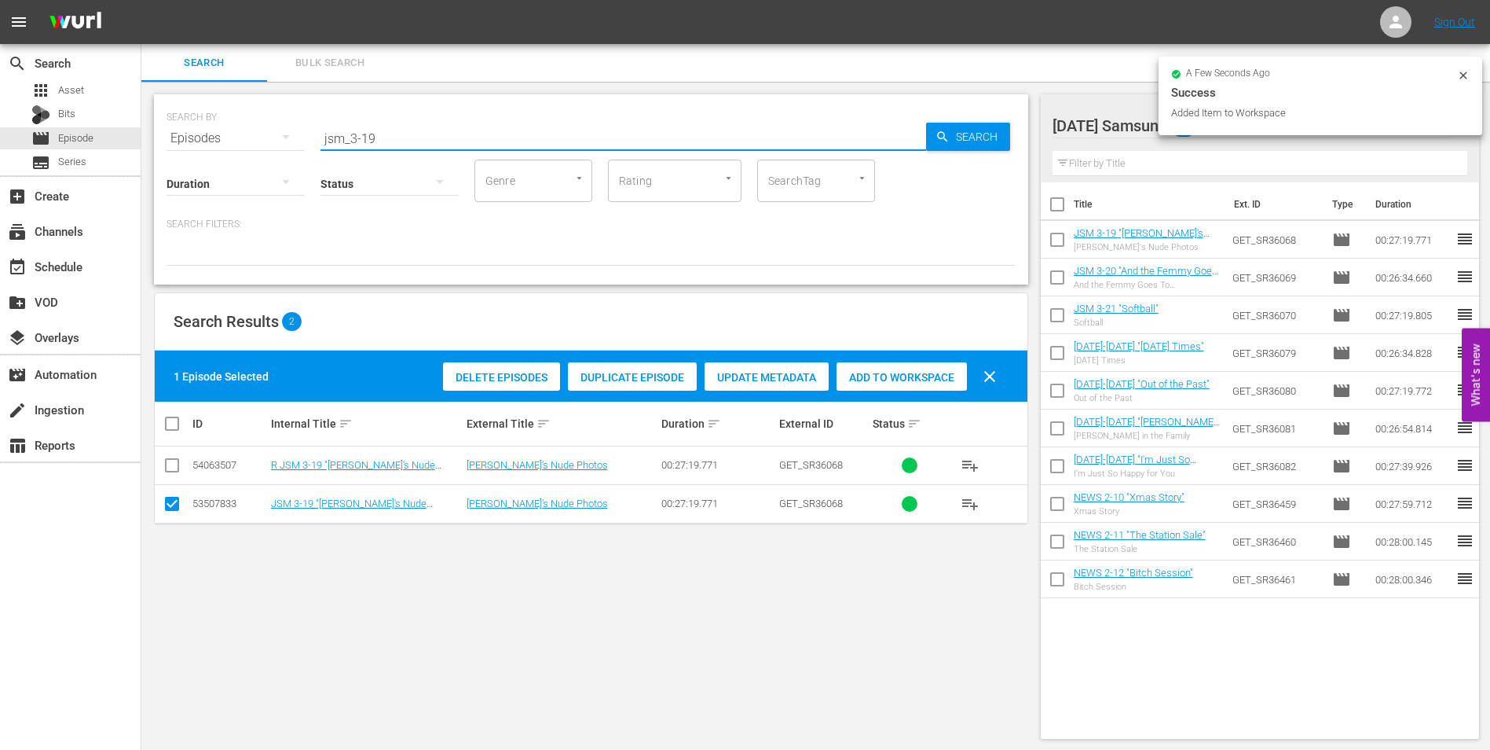
click at [369, 142] on input "jsm_3-19" at bounding box center [624, 138] width 606 height 38
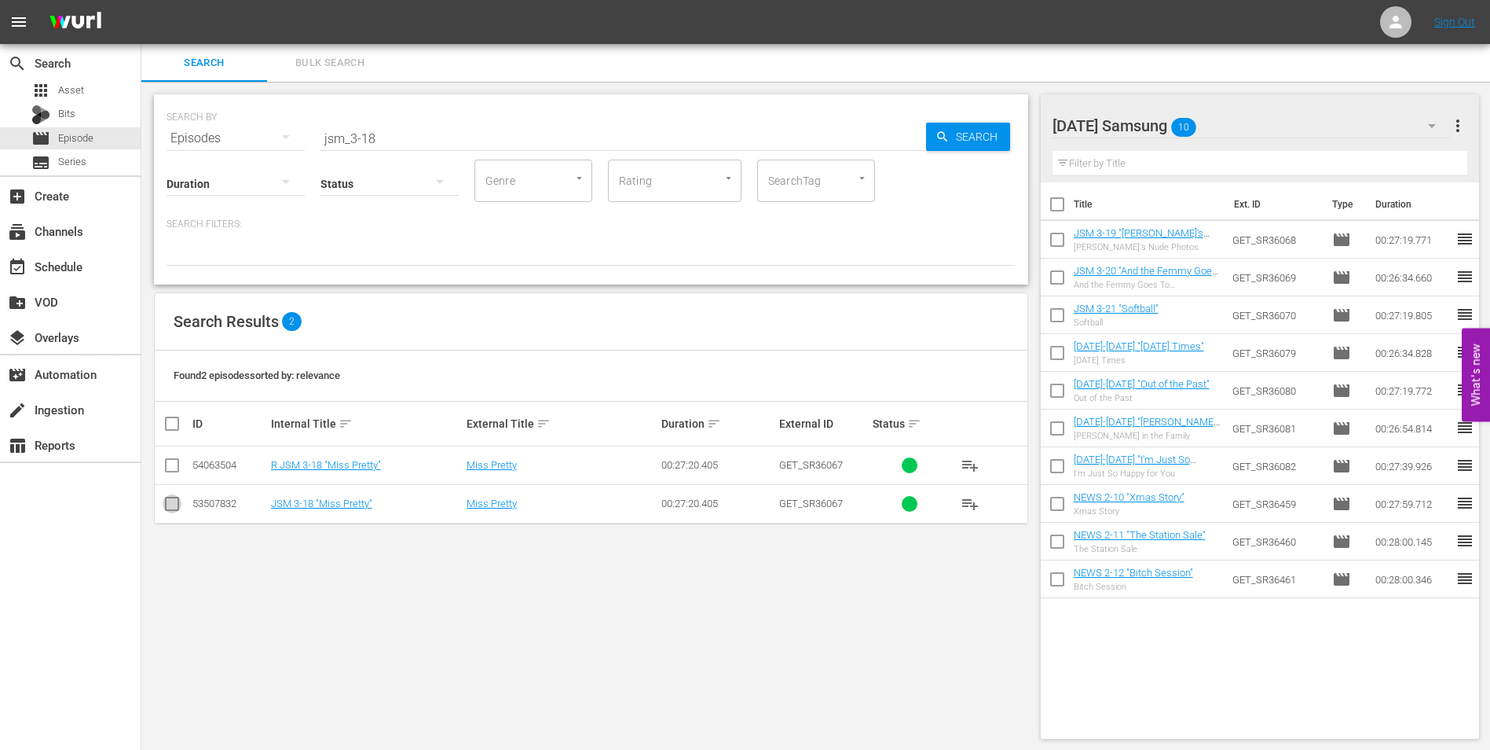
click at [176, 508] on input "checkbox" at bounding box center [172, 506] width 19 height 19
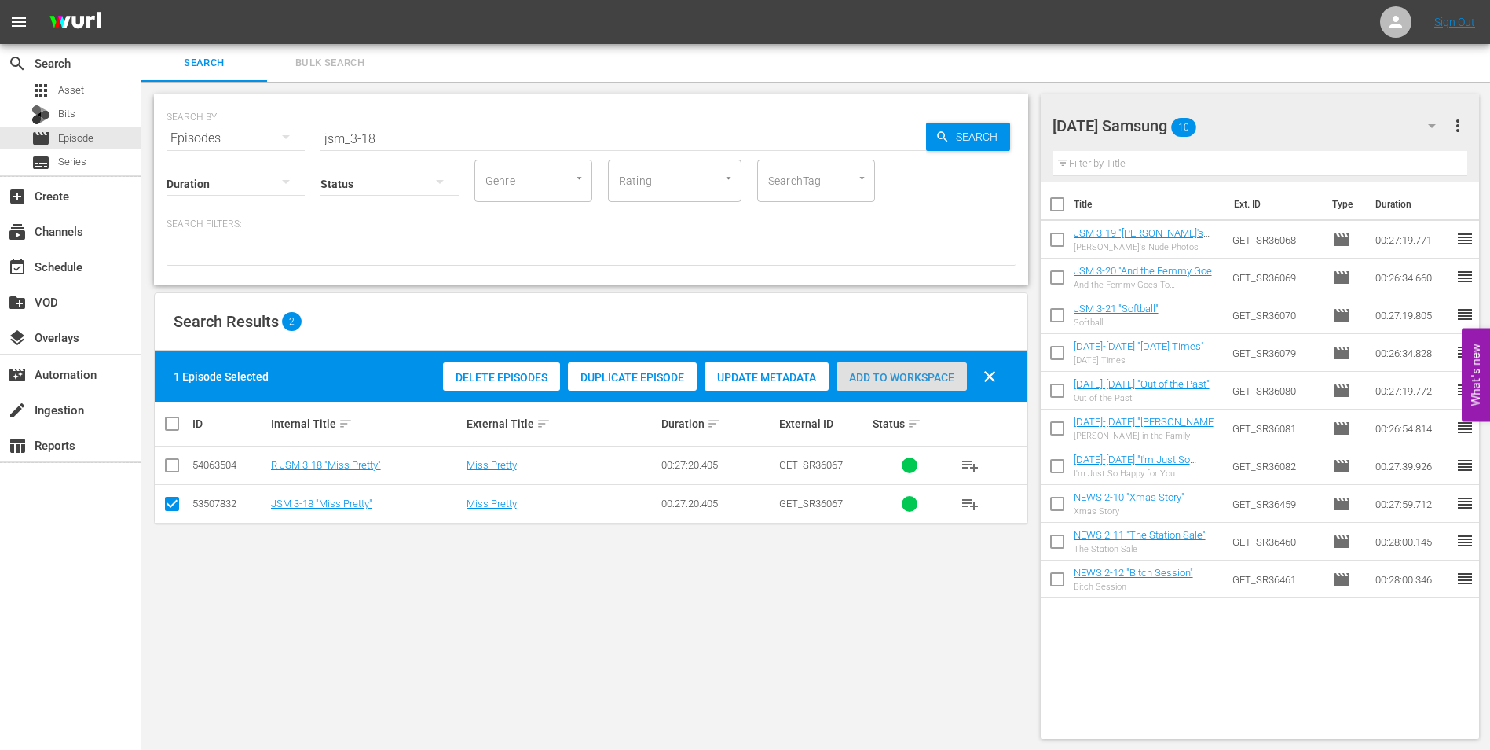
click at [905, 368] on div "Add to Workspace" at bounding box center [902, 377] width 130 height 30
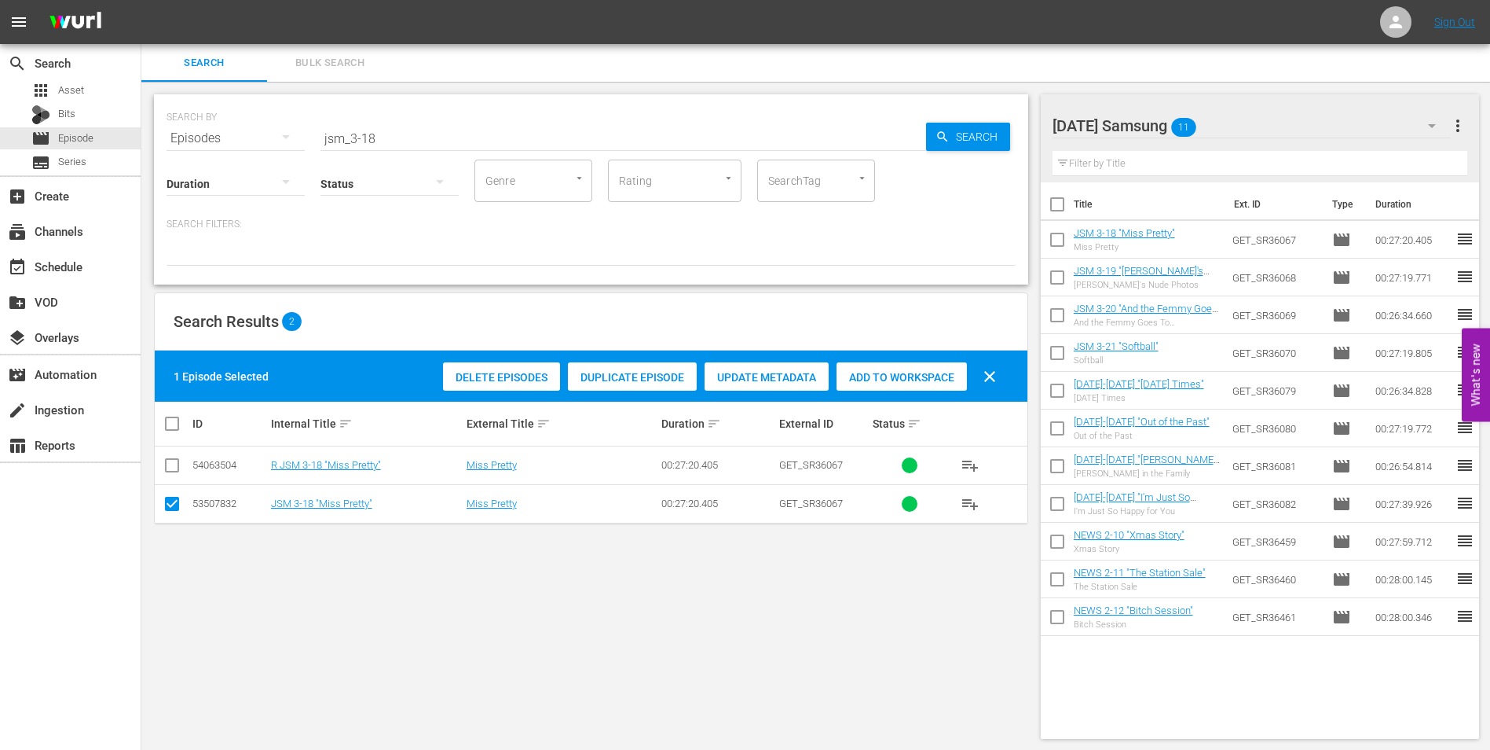
click at [1248, 130] on div "[DATE] Samsung 11" at bounding box center [1252, 126] width 399 height 44
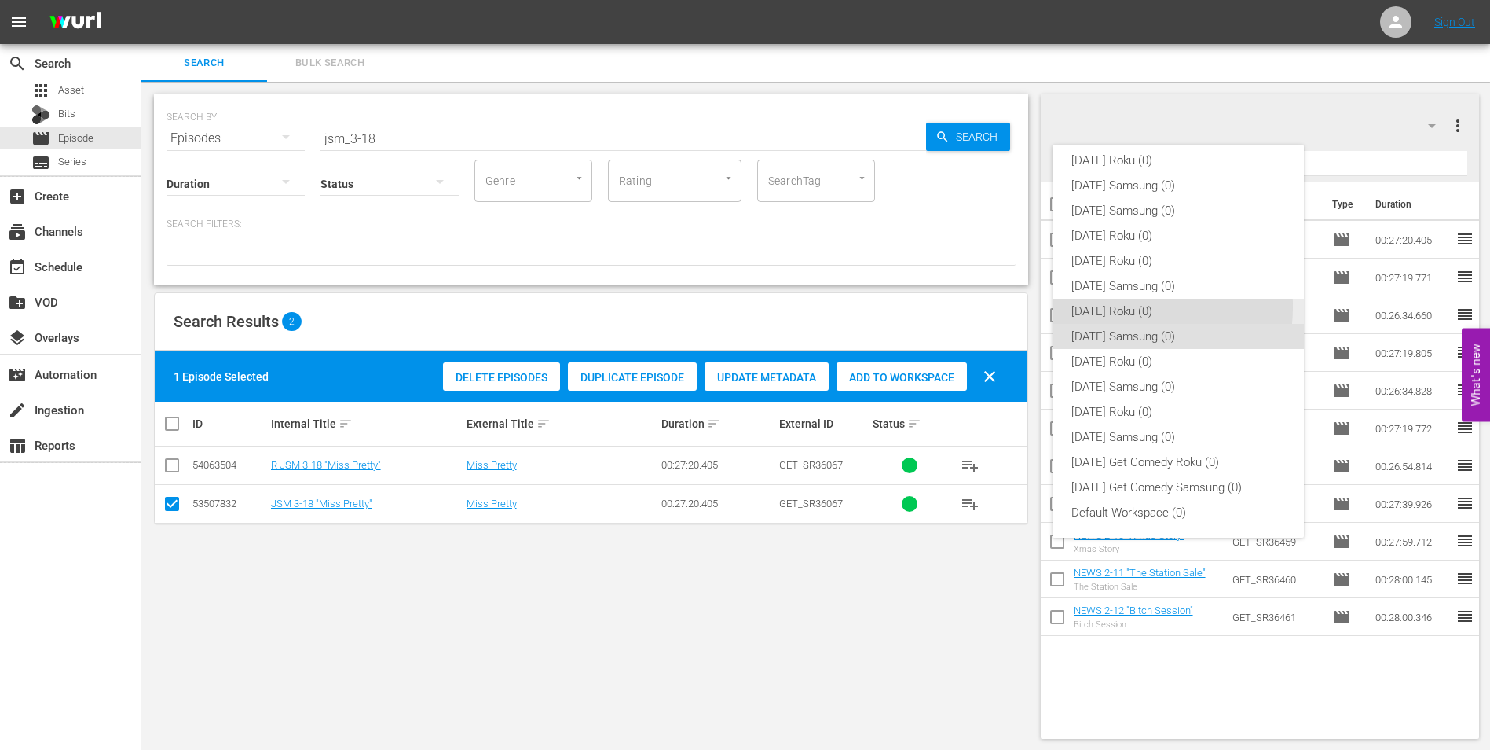
click at [1115, 306] on div "[DATE] Roku (0)" at bounding box center [1179, 311] width 214 height 25
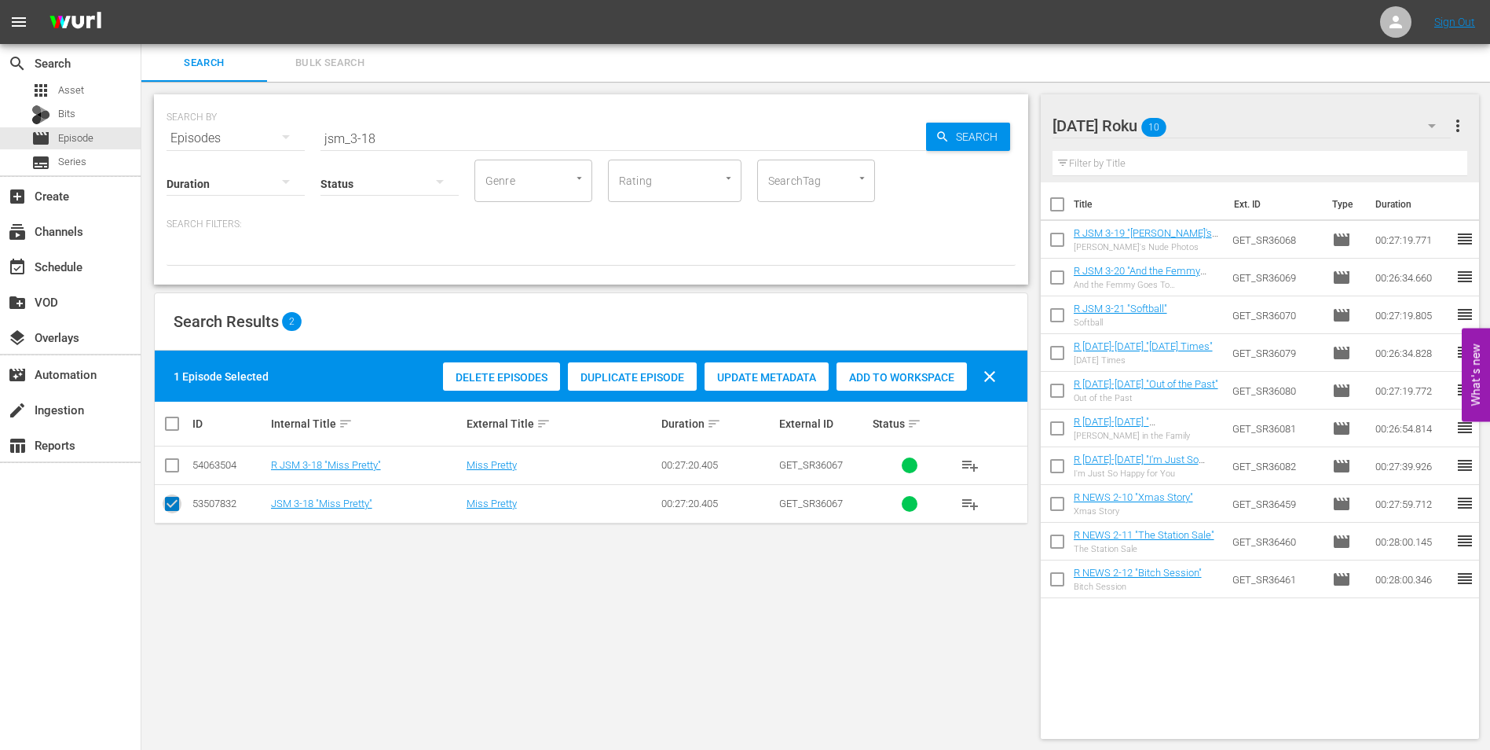
drag, startPoint x: 177, startPoint y: 505, endPoint x: 177, endPoint y: 480, distance: 25.1
click at [177, 502] on input "checkbox" at bounding box center [172, 506] width 19 height 19
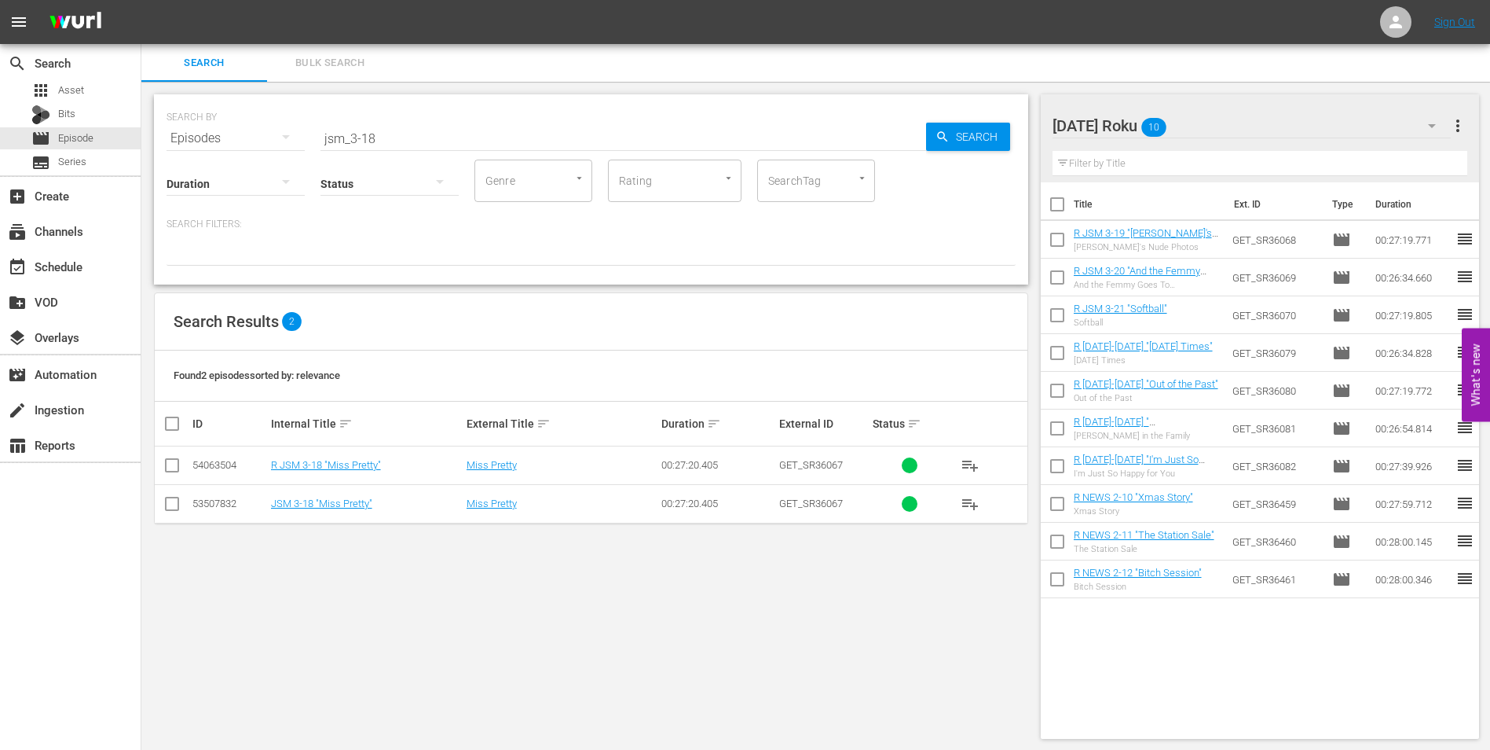
click at [174, 464] on input "checkbox" at bounding box center [172, 468] width 19 height 19
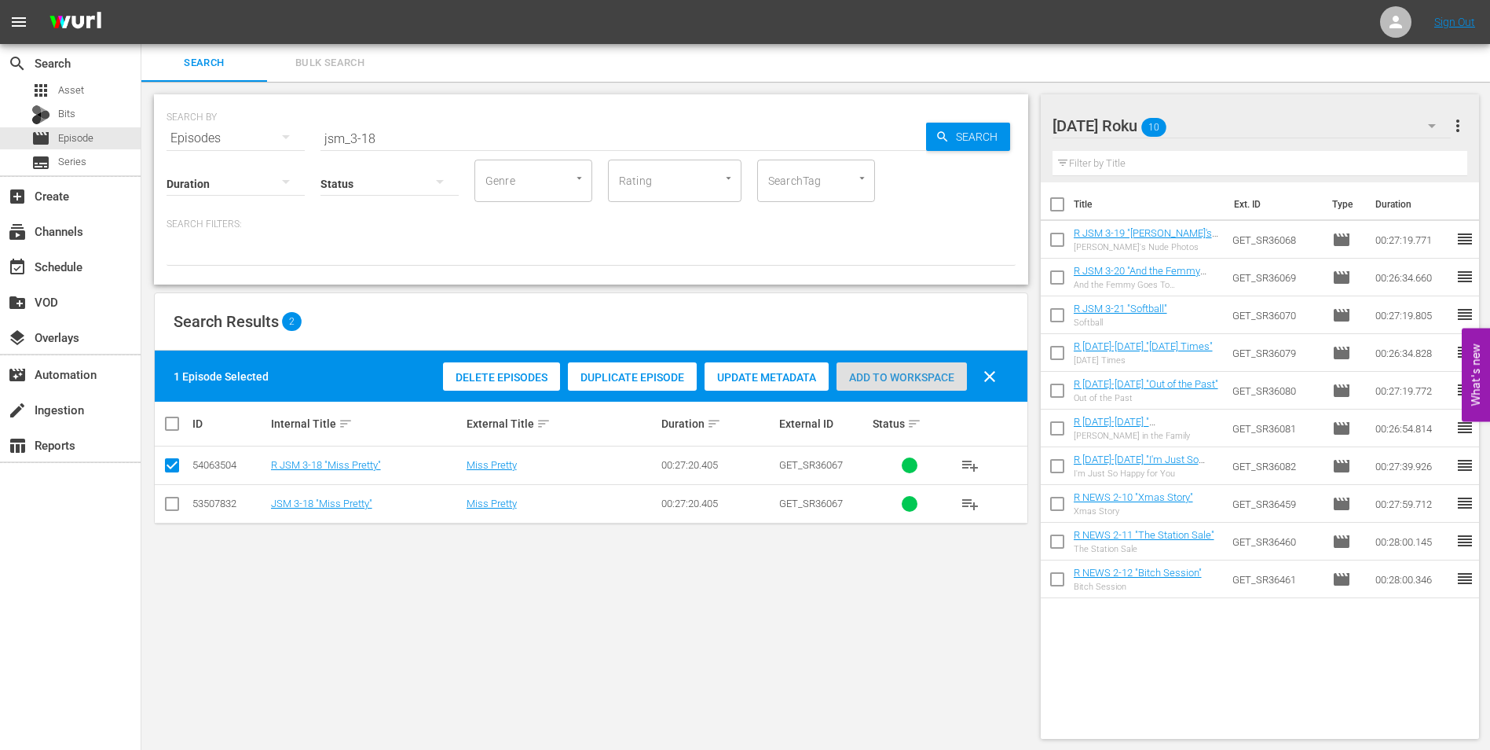
click at [933, 379] on span "Add to Workspace" at bounding box center [902, 377] width 130 height 13
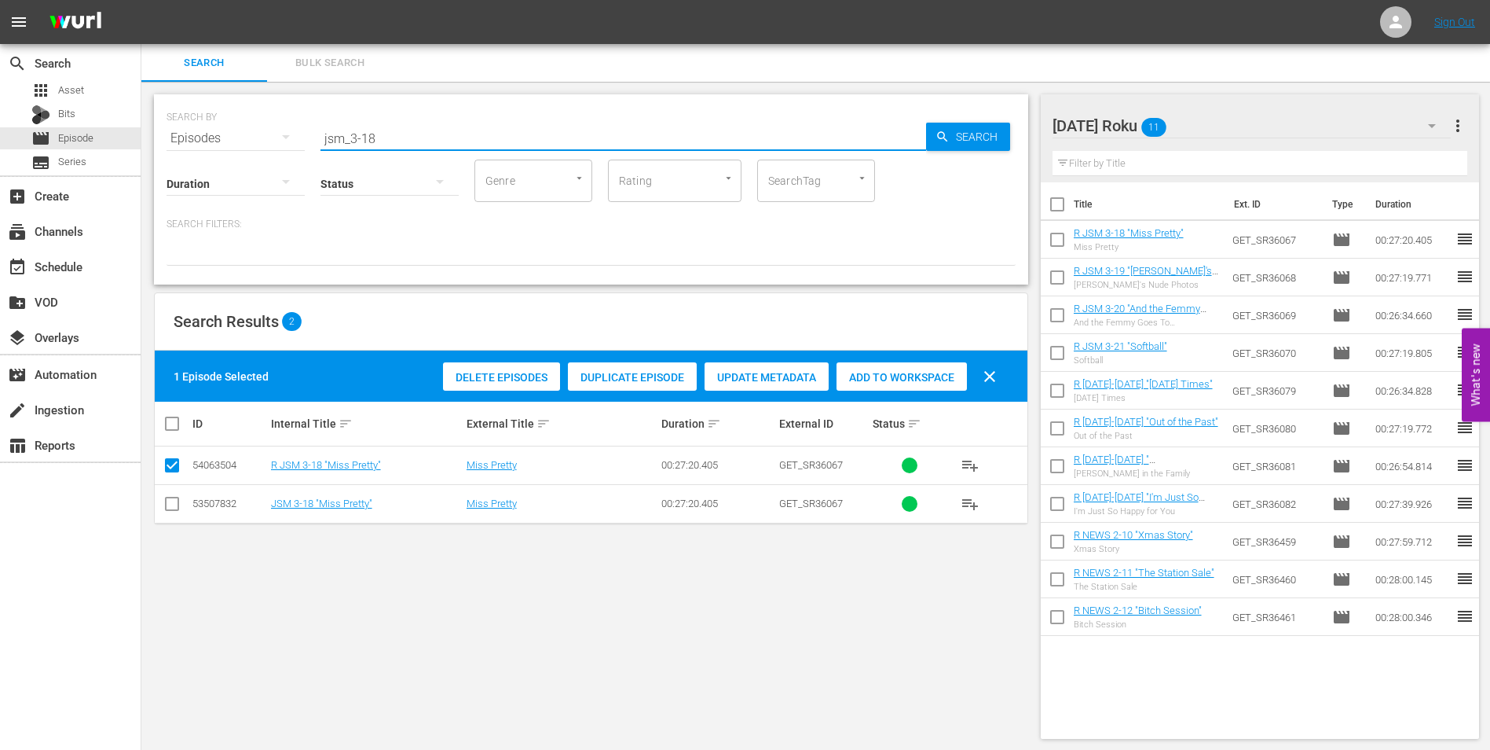
drag, startPoint x: 393, startPoint y: 142, endPoint x: 218, endPoint y: 141, distance: 175.2
click at [218, 141] on div "SEARCH BY Search By Episodes Search ID, Title, Description, Keywords, or Catego…" at bounding box center [591, 129] width 849 height 57
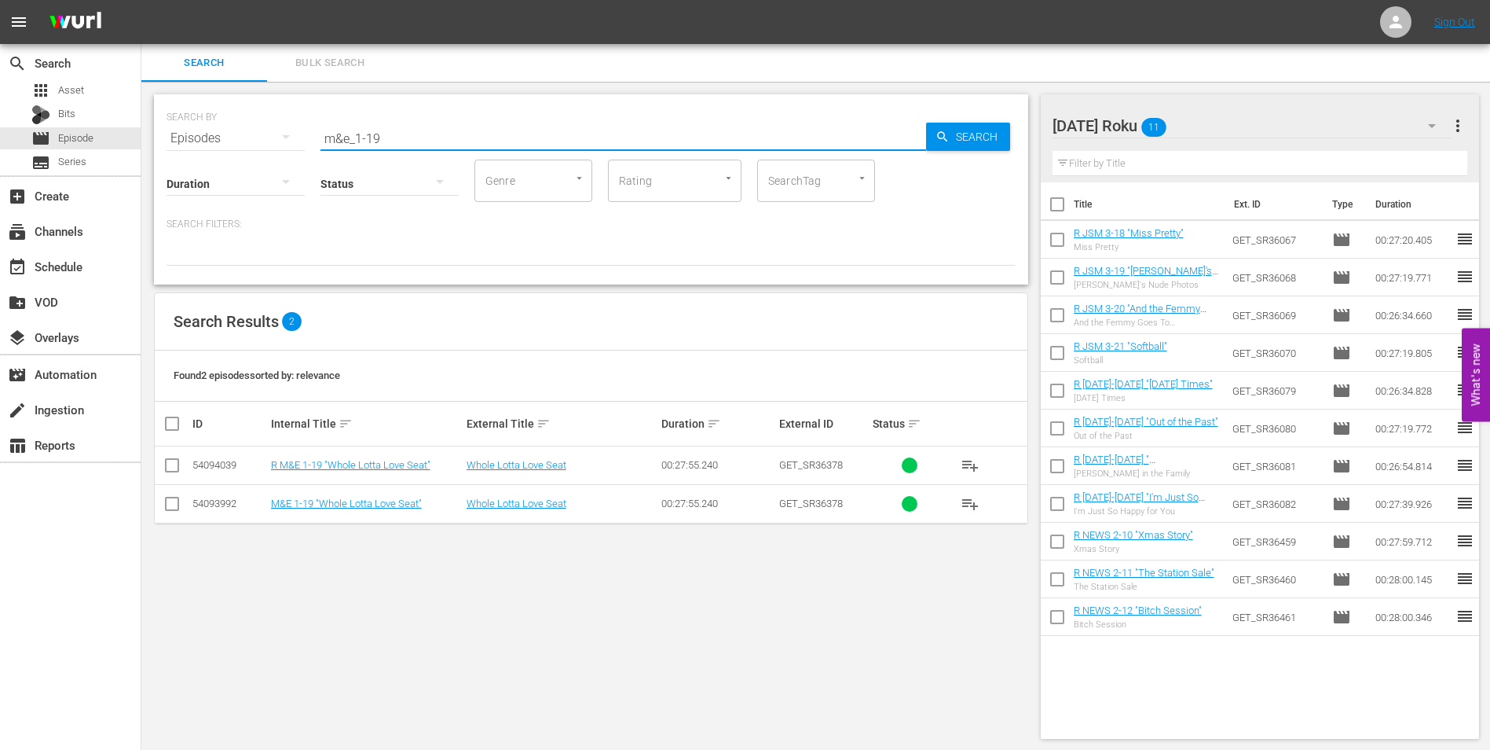
click at [163, 464] on input "checkbox" at bounding box center [172, 468] width 19 height 19
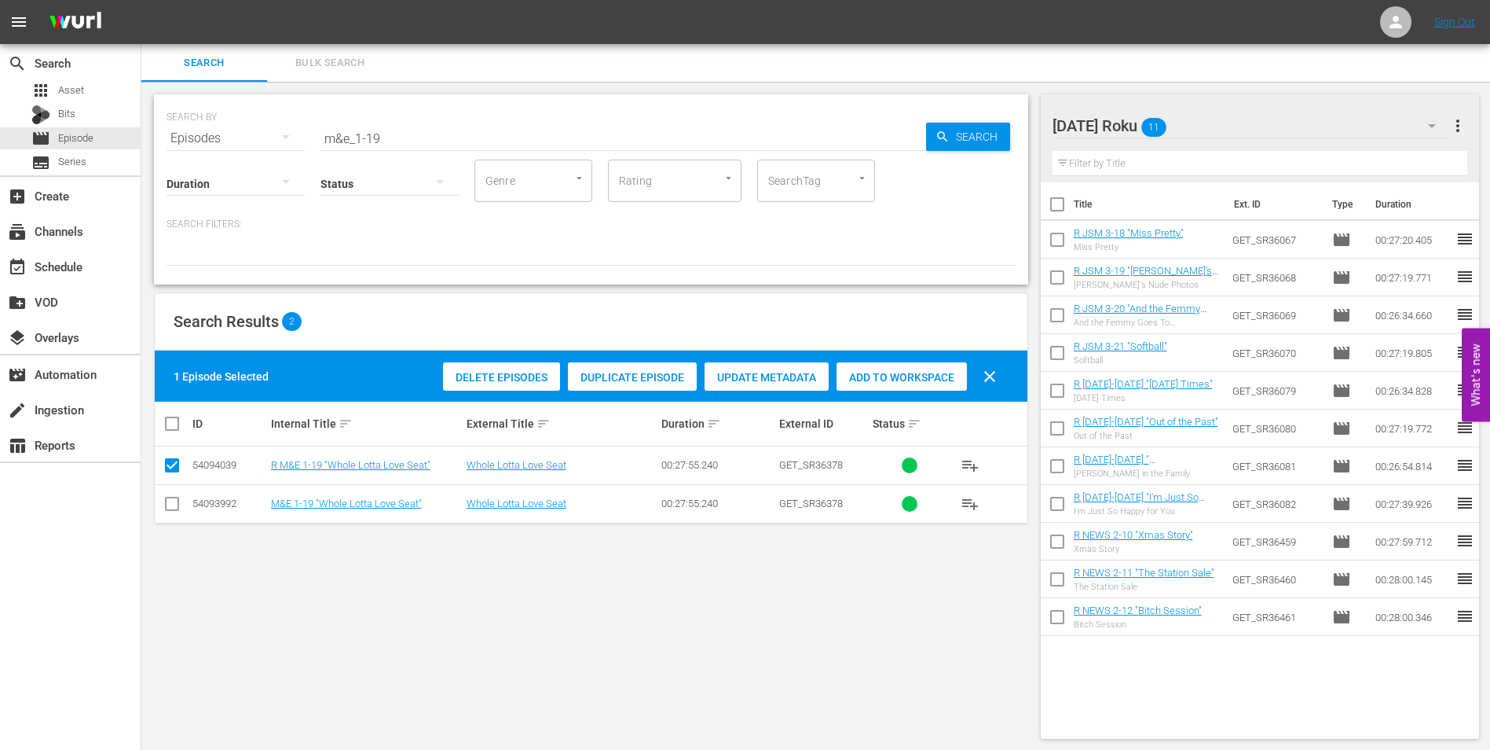
click at [903, 371] on span "Add to Workspace" at bounding box center [902, 377] width 130 height 13
click at [1241, 129] on div "[DATE] Roku 12" at bounding box center [1252, 126] width 399 height 44
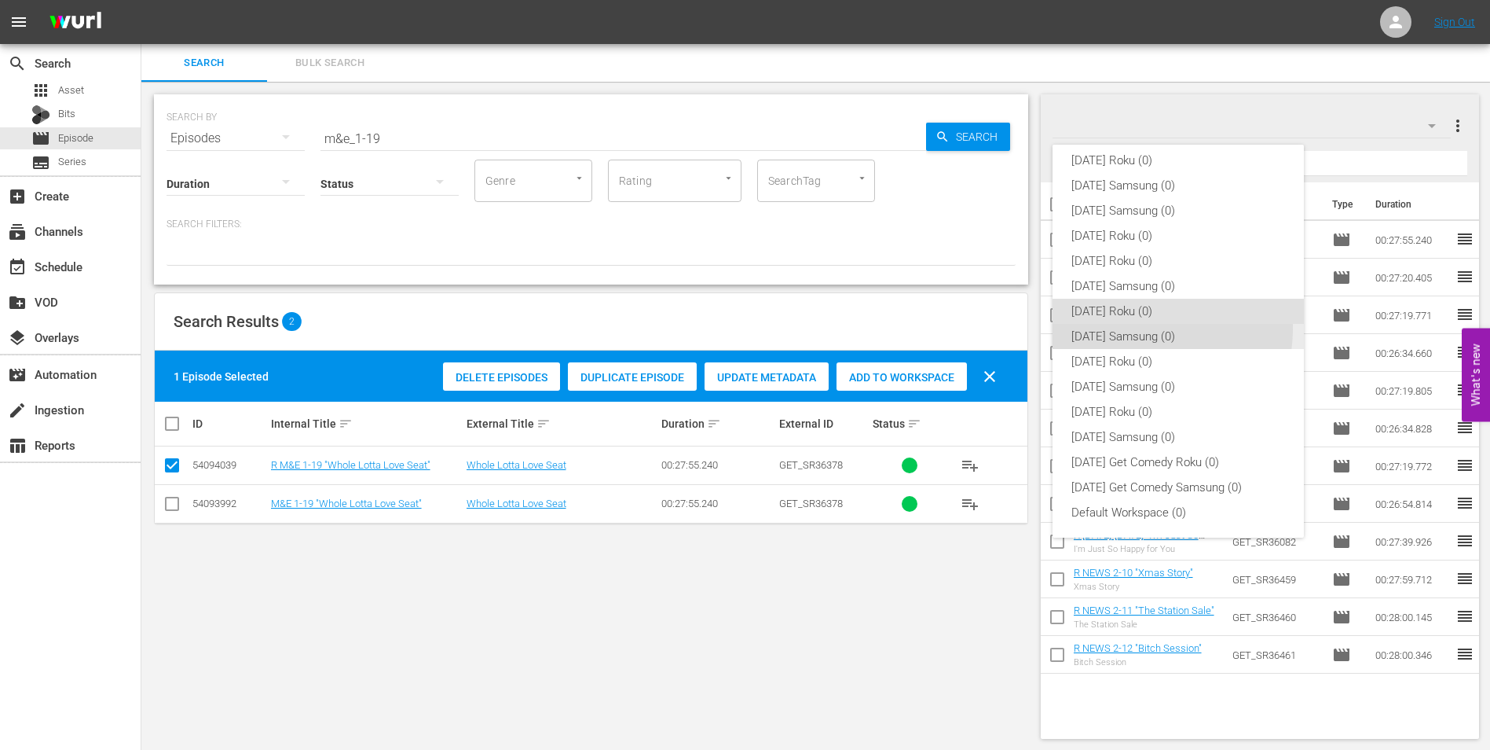
click at [1142, 328] on div "[DATE] Samsung (0)" at bounding box center [1179, 336] width 214 height 25
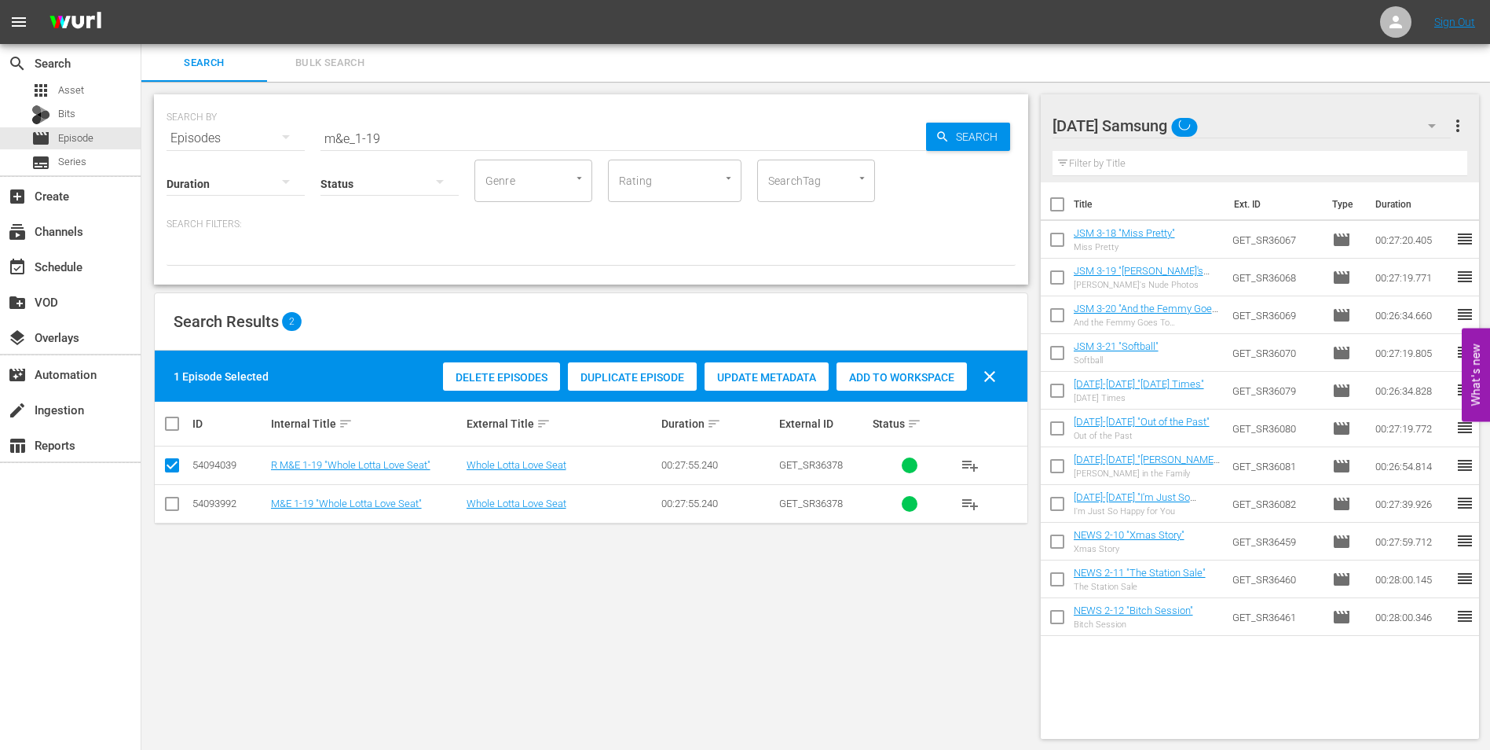
click at [169, 504] on input "checkbox" at bounding box center [172, 506] width 19 height 19
click at [170, 472] on input "checkbox" at bounding box center [172, 468] width 19 height 19
click at [919, 378] on span "Add to Workspace" at bounding box center [902, 377] width 130 height 13
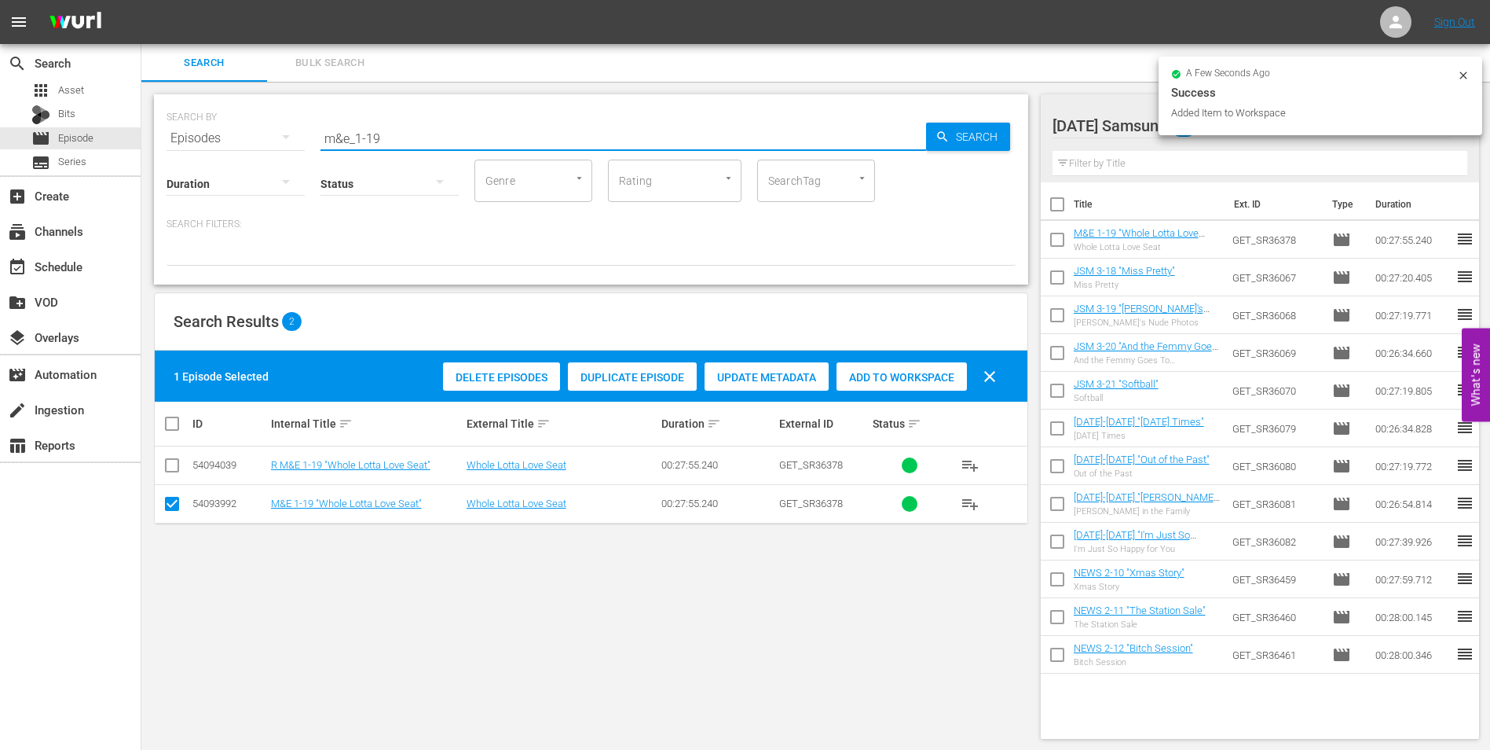
drag, startPoint x: 372, startPoint y: 138, endPoint x: 412, endPoint y: 144, distance: 40.4
click at [410, 144] on input "m&e_1-19" at bounding box center [624, 138] width 606 height 38
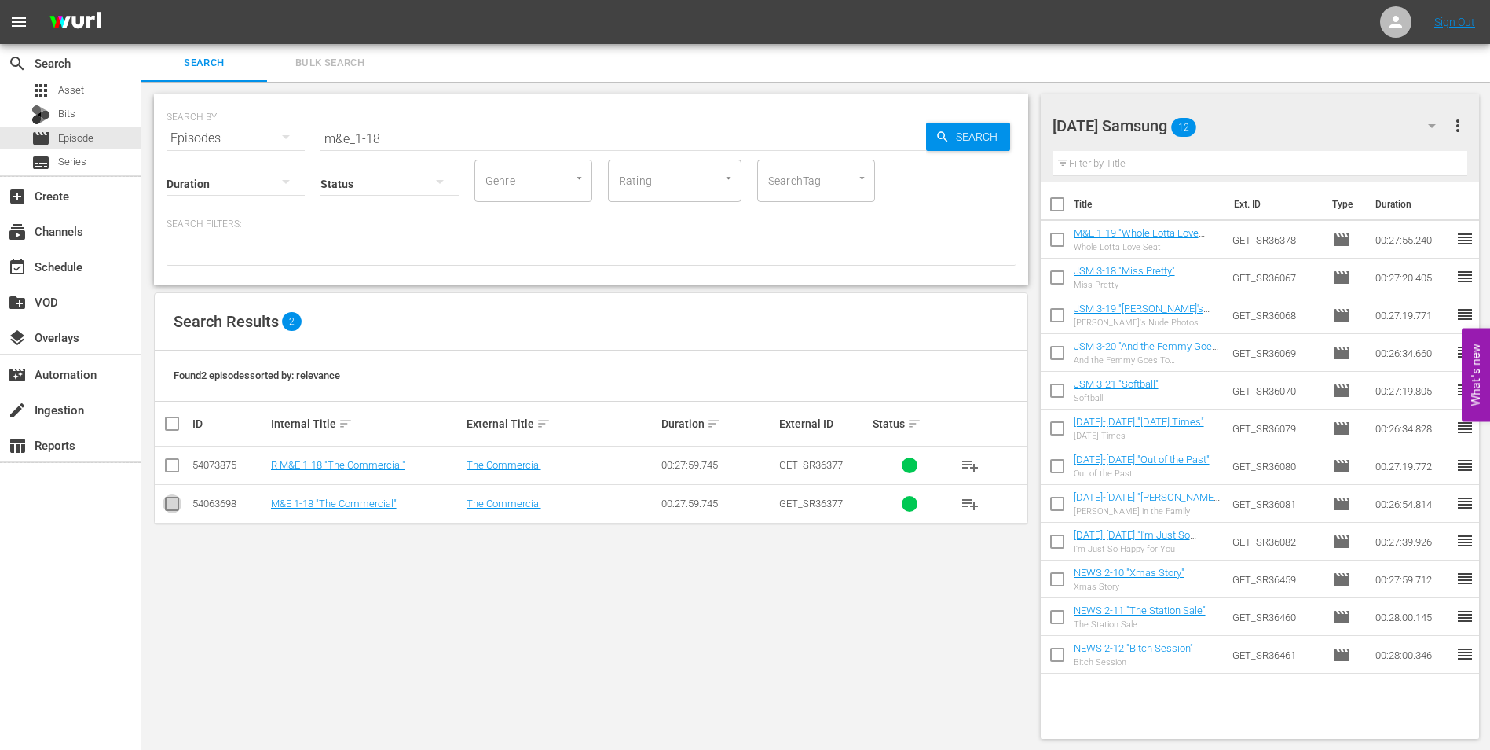
click at [167, 514] on input "checkbox" at bounding box center [172, 506] width 19 height 19
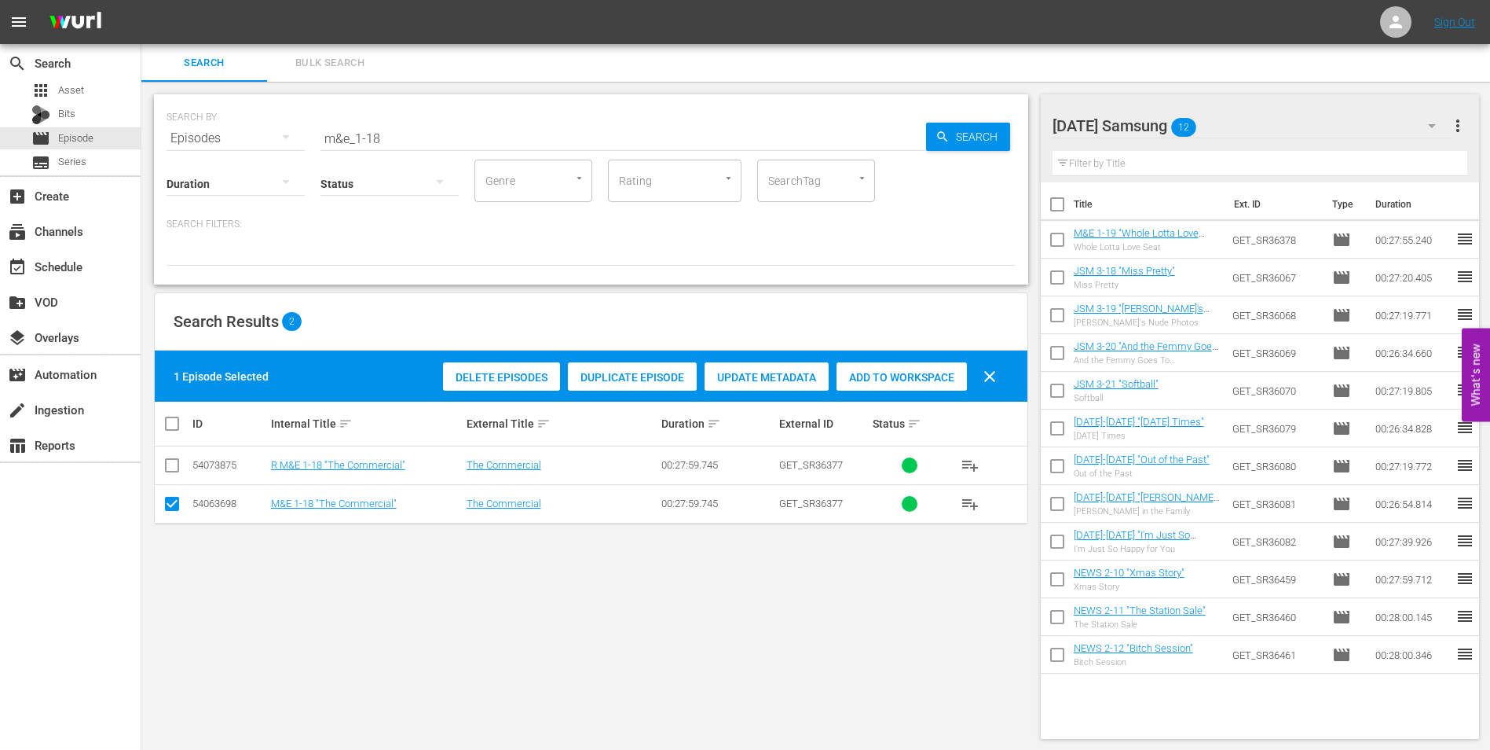
click at [948, 382] on span "Add to Workspace" at bounding box center [902, 377] width 130 height 13
click at [1273, 124] on div "[DATE] Samsung 13" at bounding box center [1252, 126] width 399 height 44
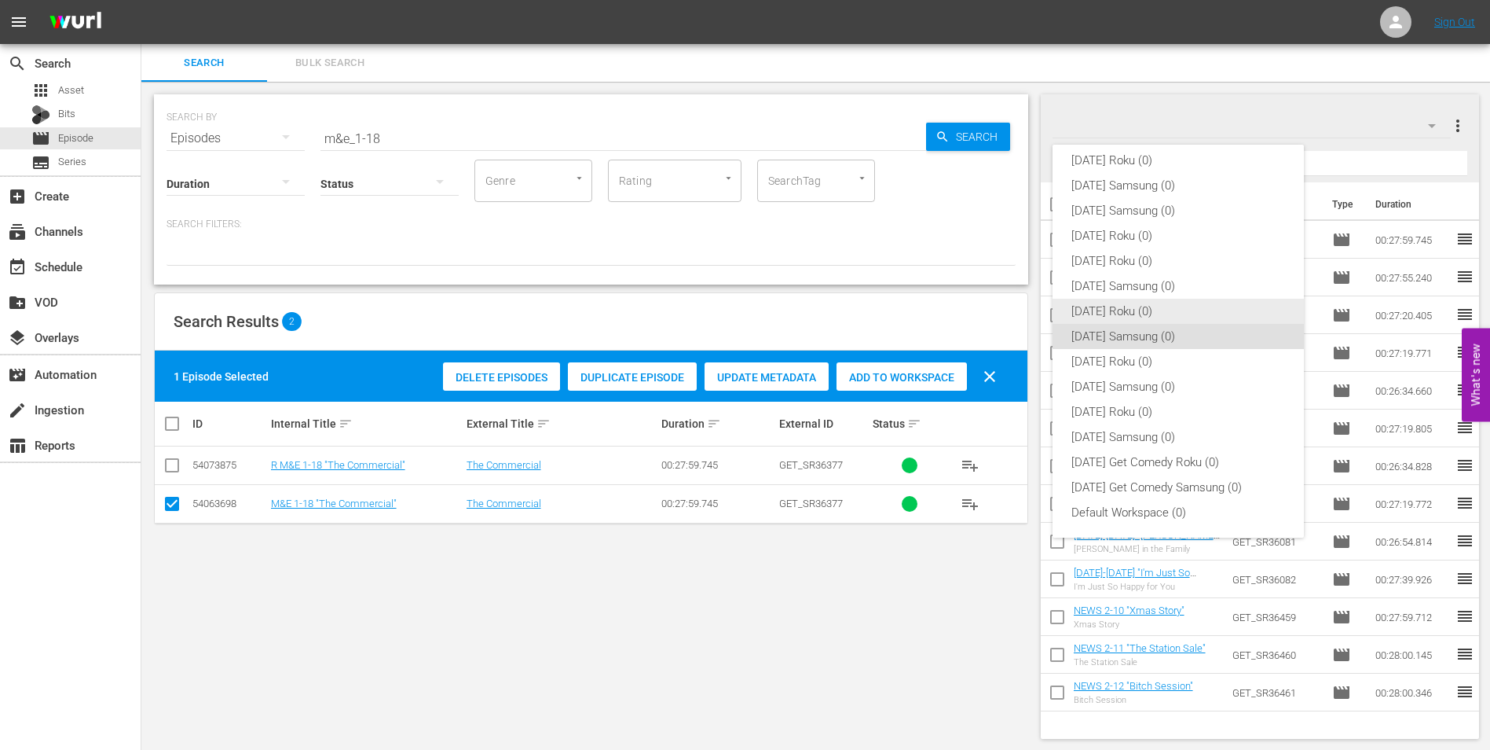
drag, startPoint x: 1117, startPoint y: 313, endPoint x: 1104, endPoint y: 321, distance: 15.1
click at [1116, 316] on div "[DATE] Roku (0)" at bounding box center [1179, 311] width 214 height 25
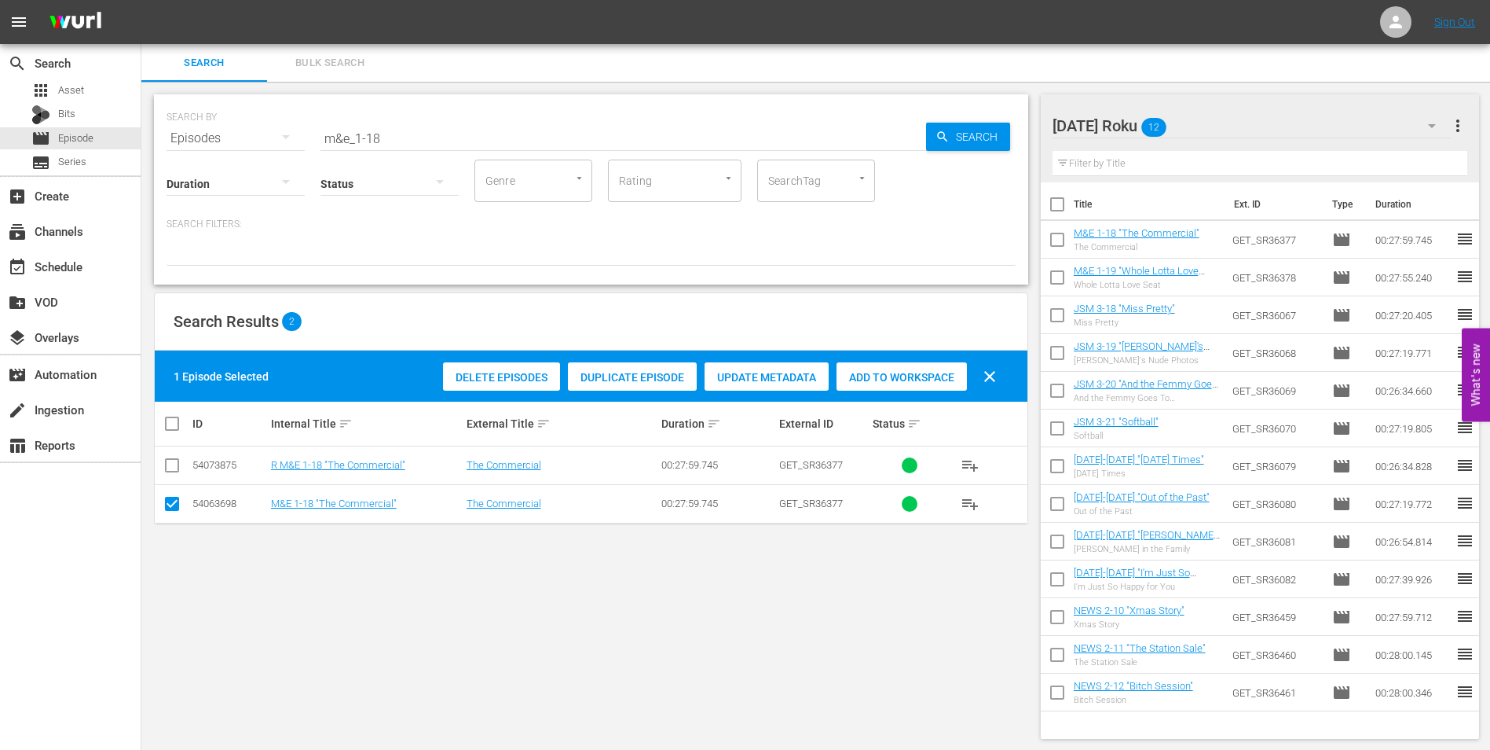
click at [172, 505] on input "checkbox" at bounding box center [172, 506] width 19 height 19
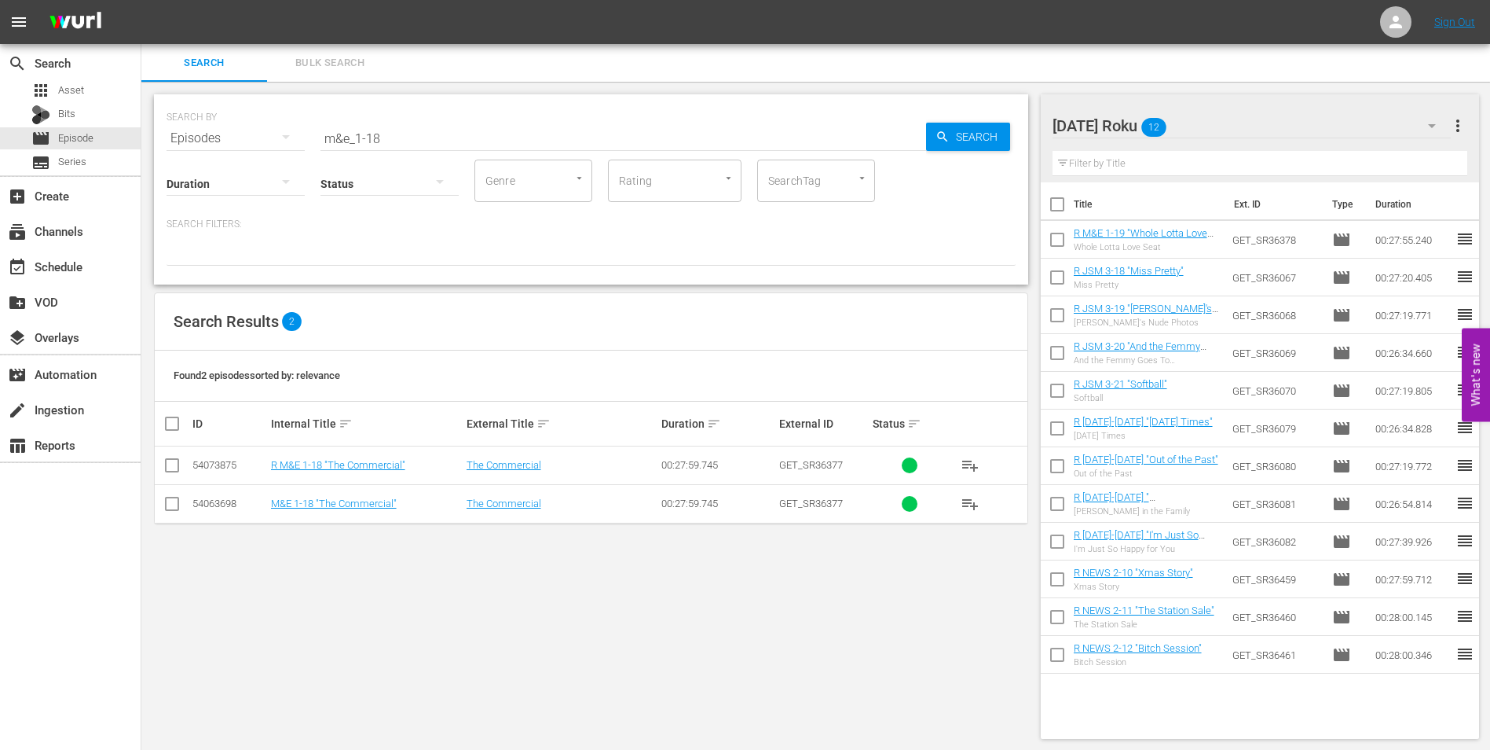
click at [172, 463] on input "checkbox" at bounding box center [172, 468] width 19 height 19
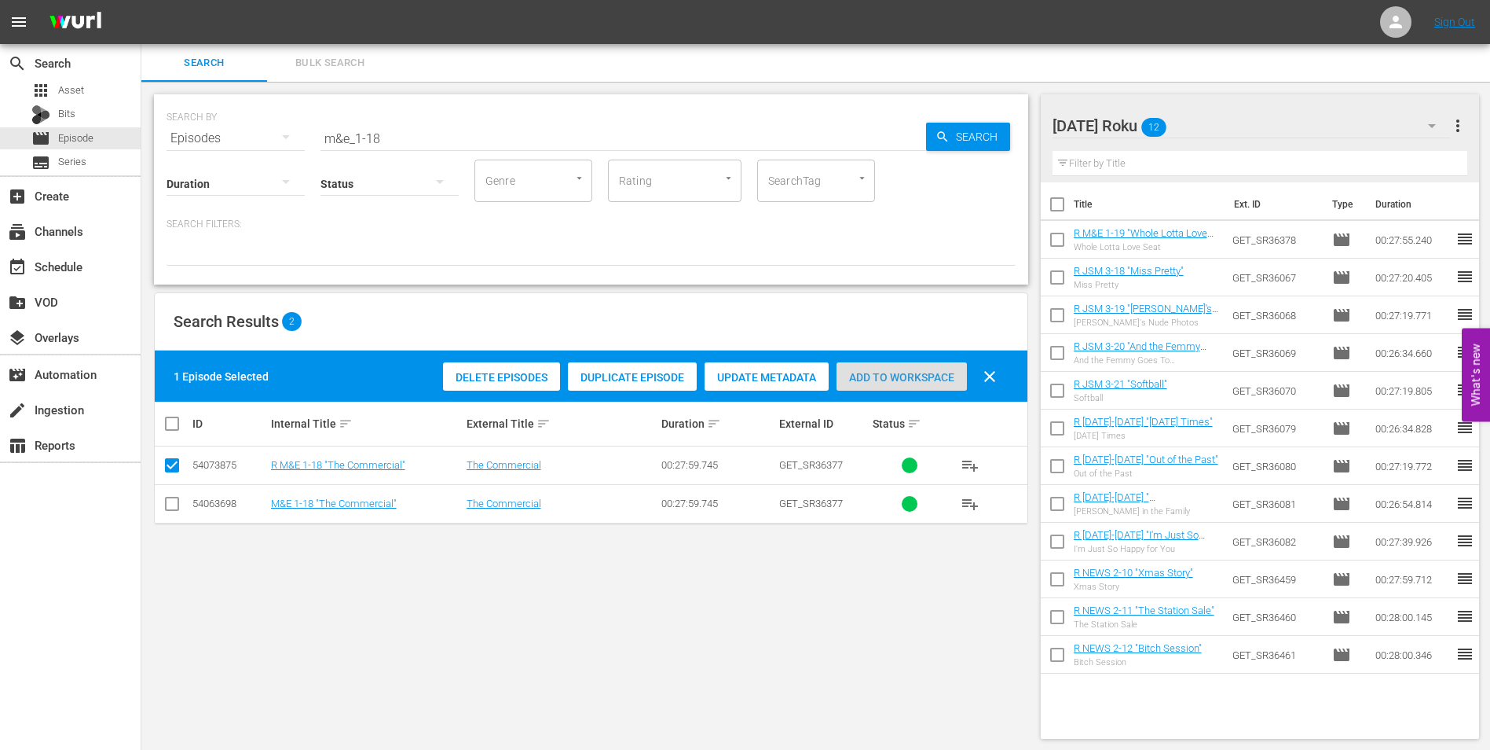
click at [930, 379] on span "Add to Workspace" at bounding box center [902, 377] width 130 height 13
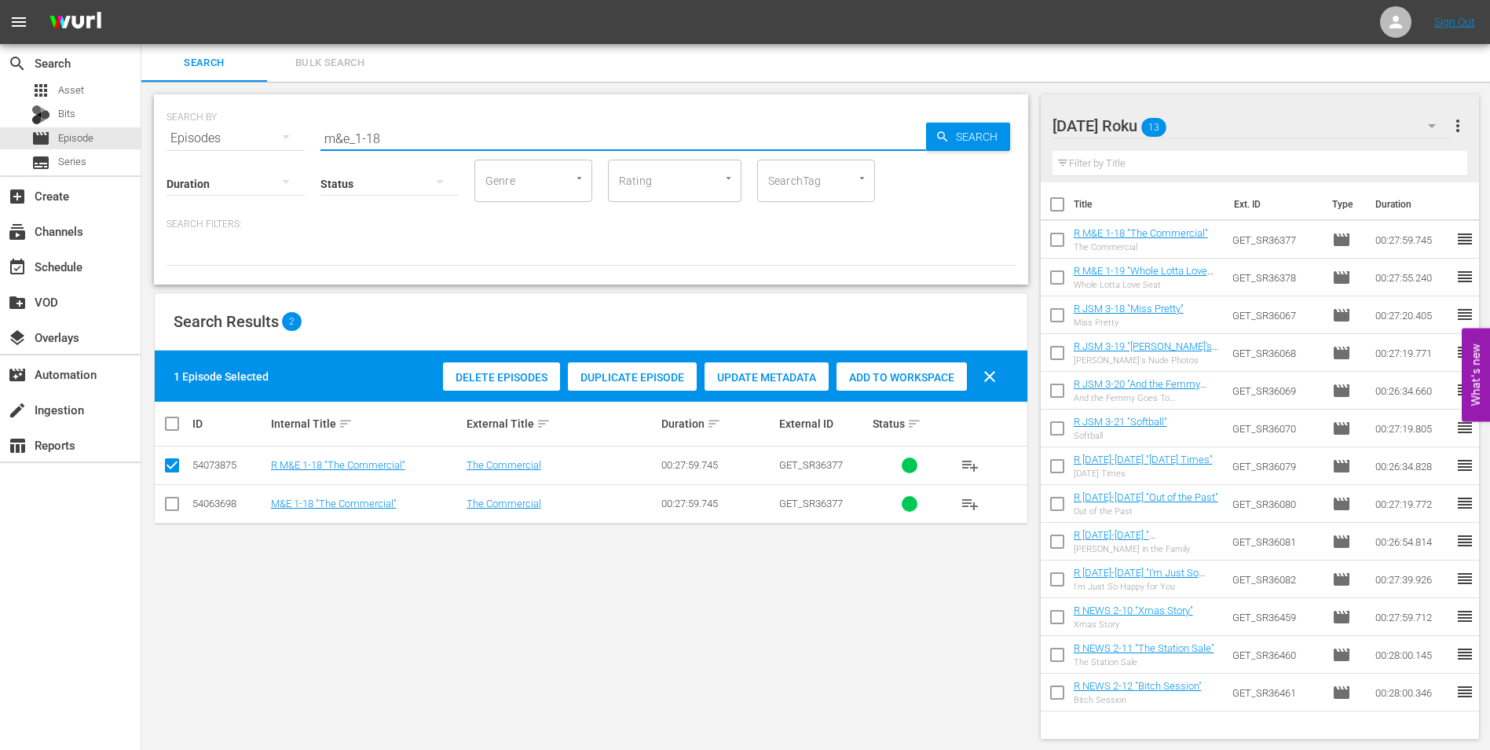
drag, startPoint x: 410, startPoint y: 140, endPoint x: 210, endPoint y: 127, distance: 200.7
click at [211, 127] on div "SEARCH BY Search By Episodes Search ID, Title, Description, Keywords, or Catego…" at bounding box center [591, 129] width 849 height 57
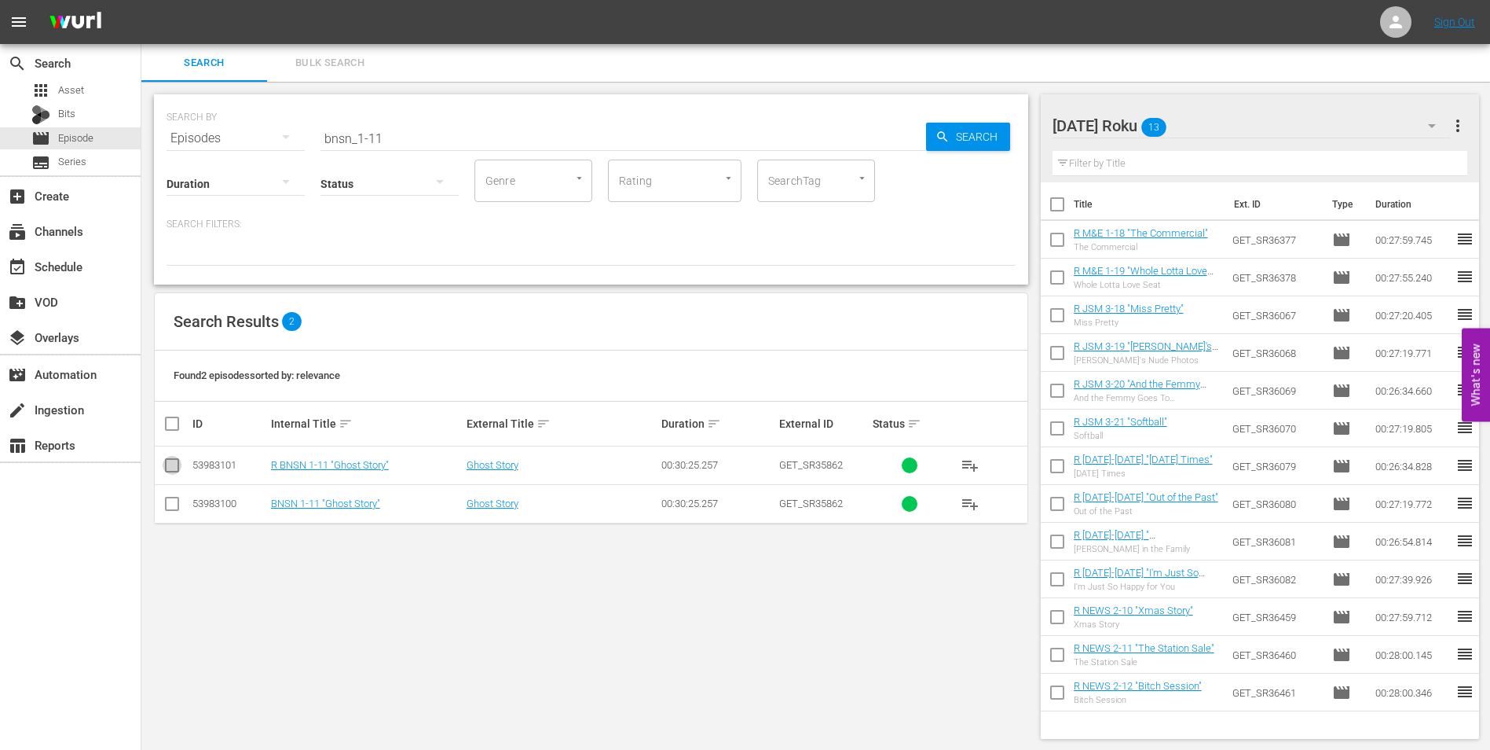
click at [178, 467] on input "checkbox" at bounding box center [172, 468] width 19 height 19
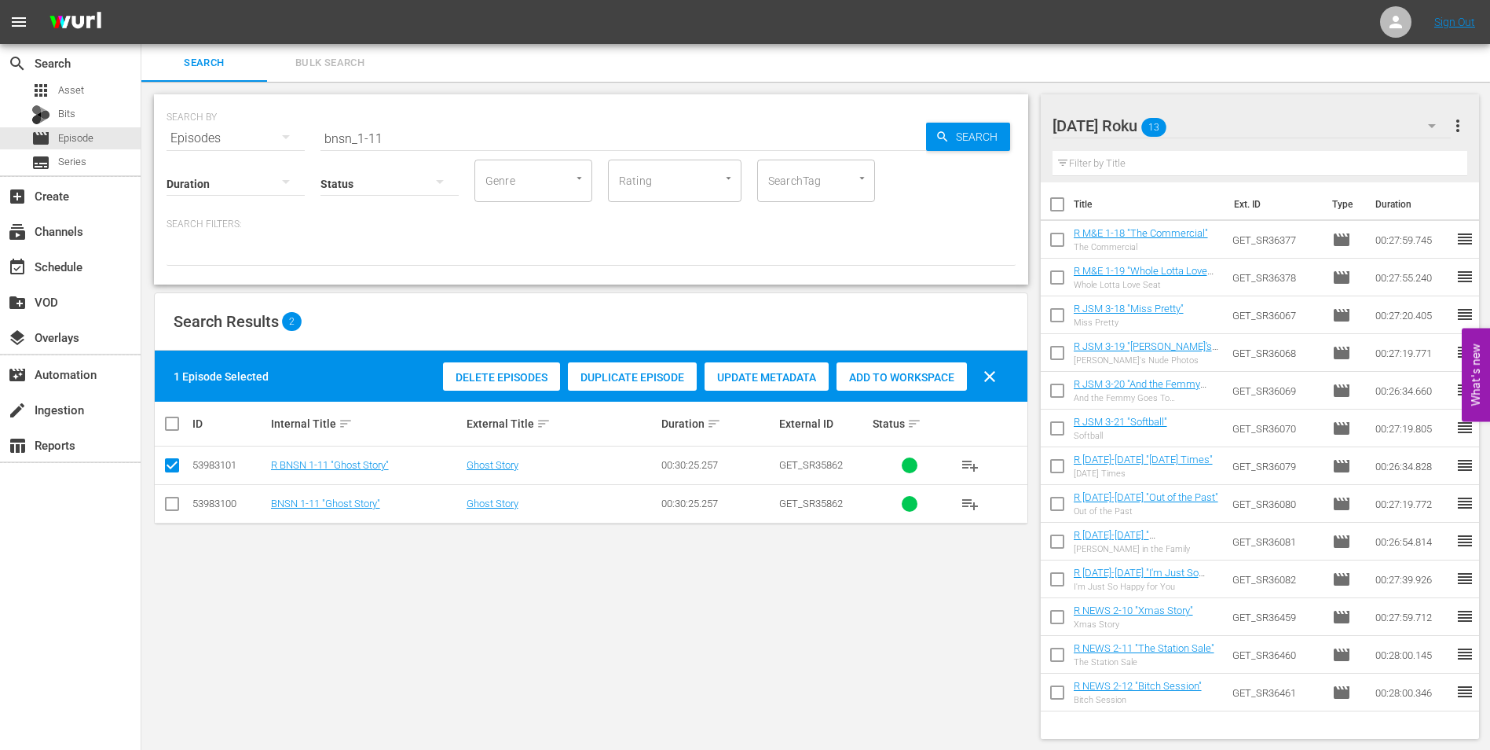
click at [918, 366] on div "Add to Workspace" at bounding box center [902, 377] width 130 height 30
click at [1229, 136] on div "[DATE] Roku 14" at bounding box center [1252, 126] width 399 height 44
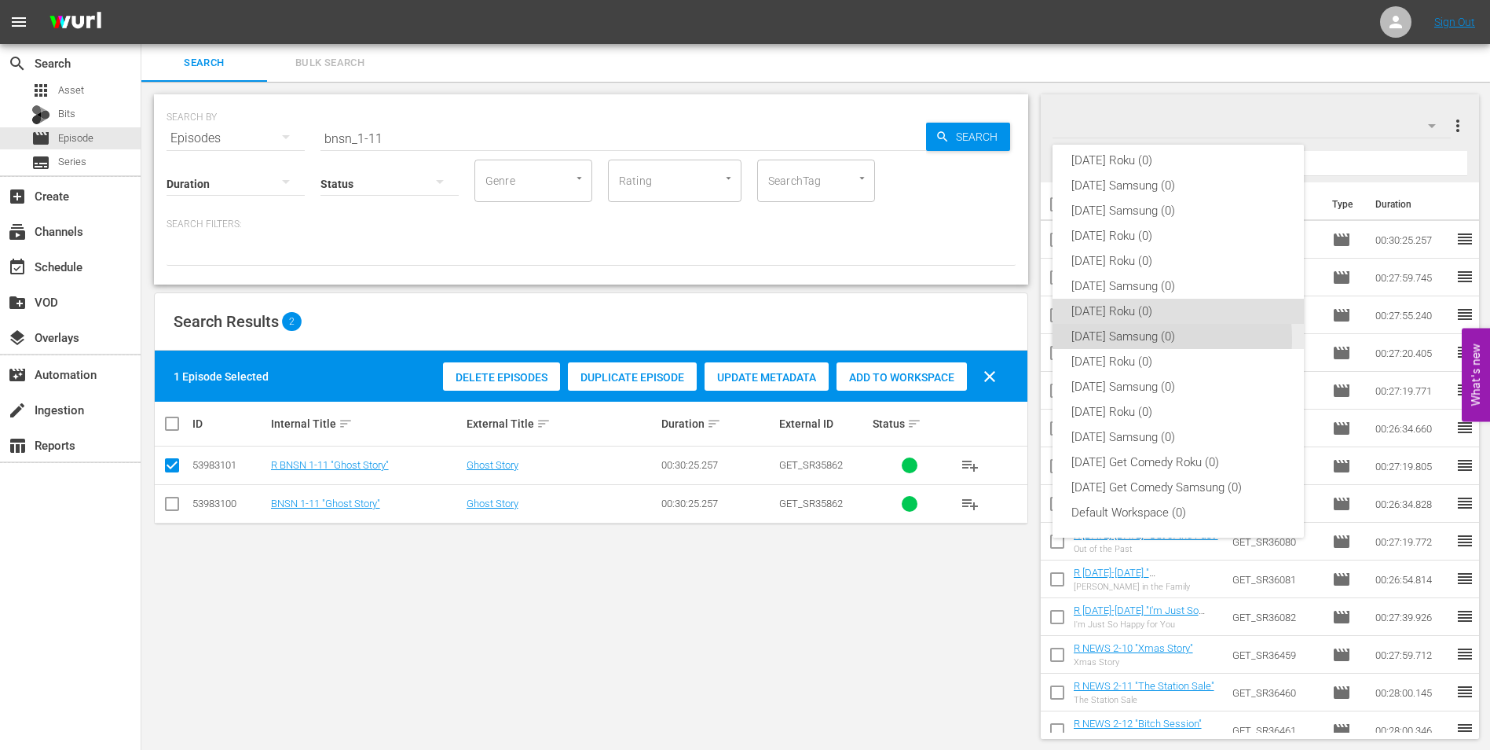
click at [1132, 339] on div "[DATE] Samsung (0)" at bounding box center [1179, 336] width 214 height 25
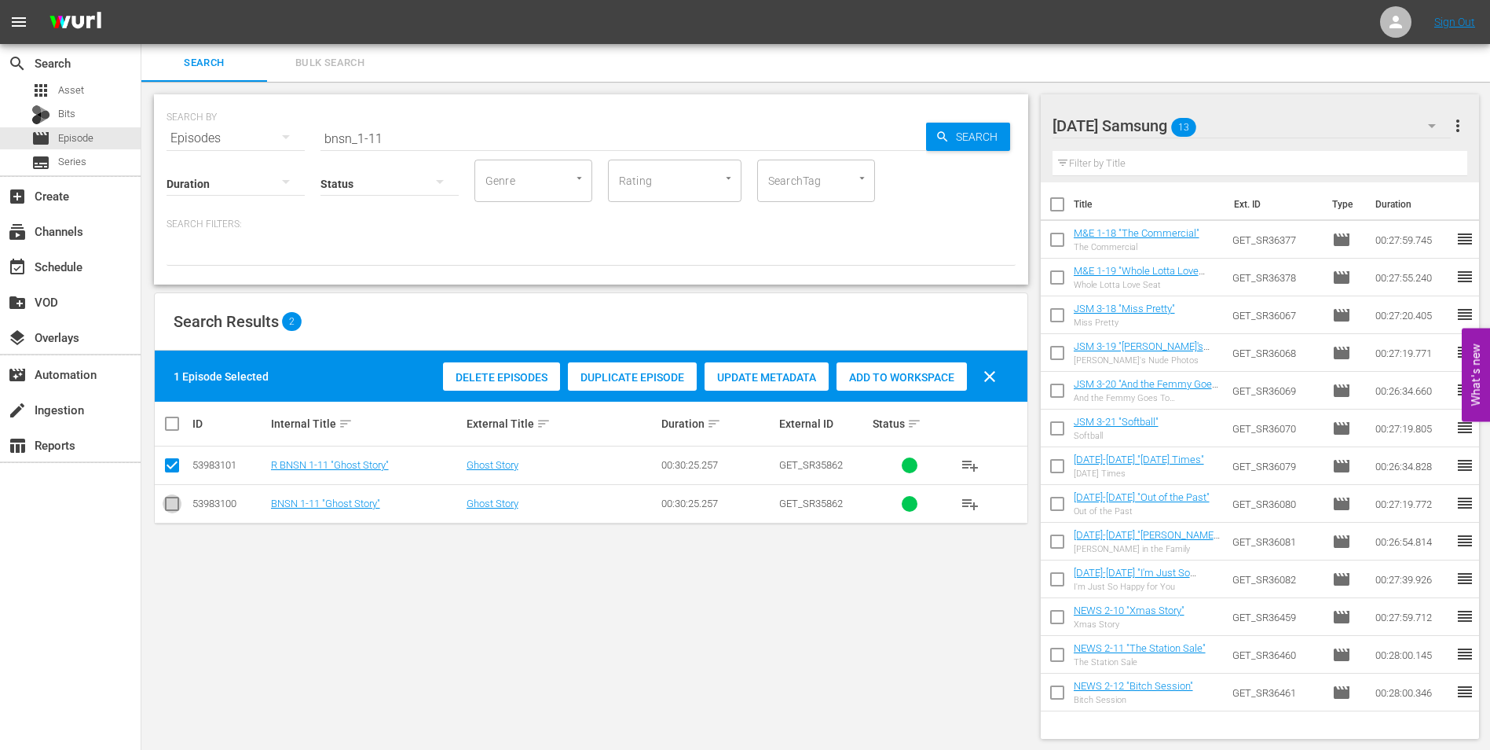
click at [171, 498] on input "checkbox" at bounding box center [172, 506] width 19 height 19
click at [153, 454] on div "SEARCH BY Search By Episodes Search ID, Title, Description, Keywords, or Catego…" at bounding box center [591, 416] width 900 height 669
click at [164, 463] on input "checkbox" at bounding box center [172, 468] width 19 height 19
click at [922, 373] on span "Add to Workspace" at bounding box center [902, 377] width 130 height 13
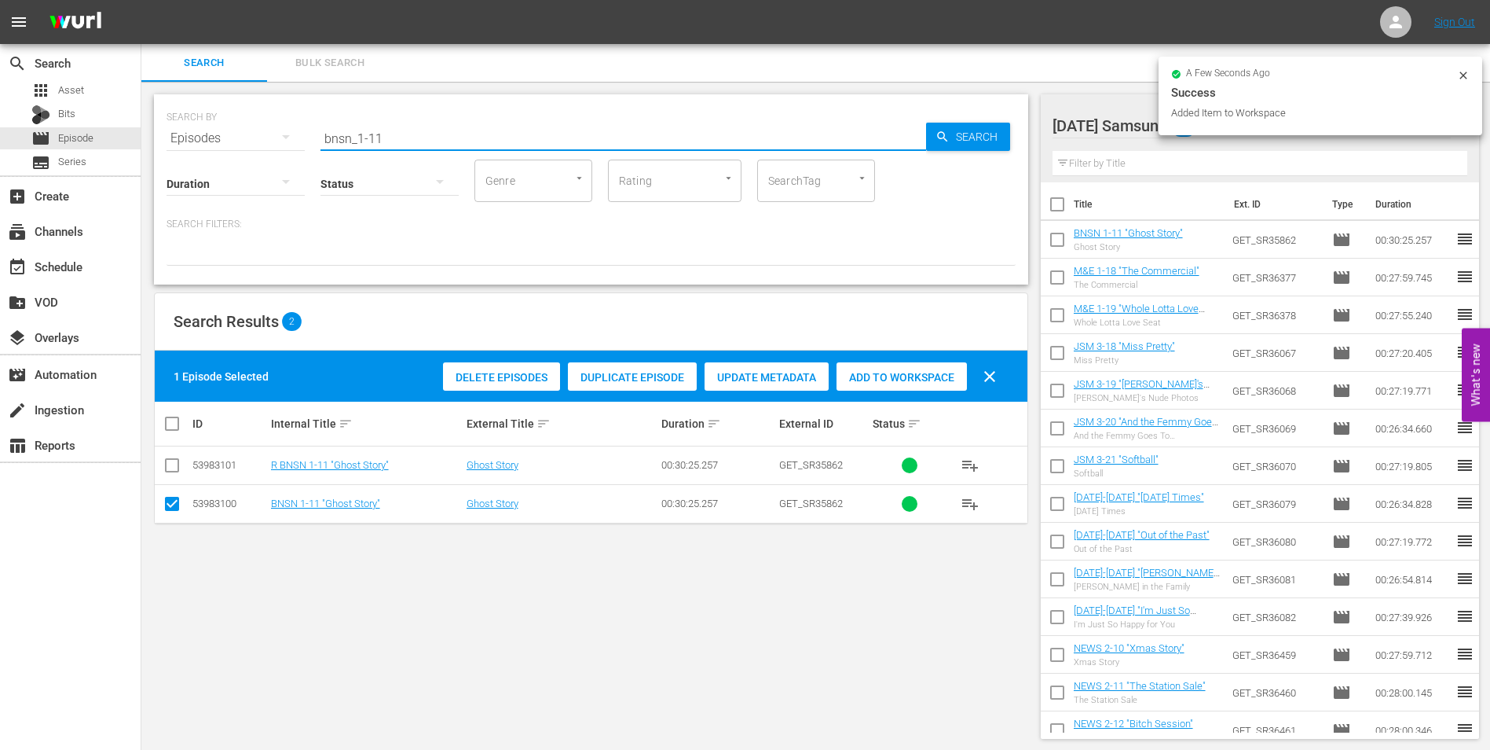
click at [375, 143] on input "bnsn_1-11" at bounding box center [624, 138] width 606 height 38
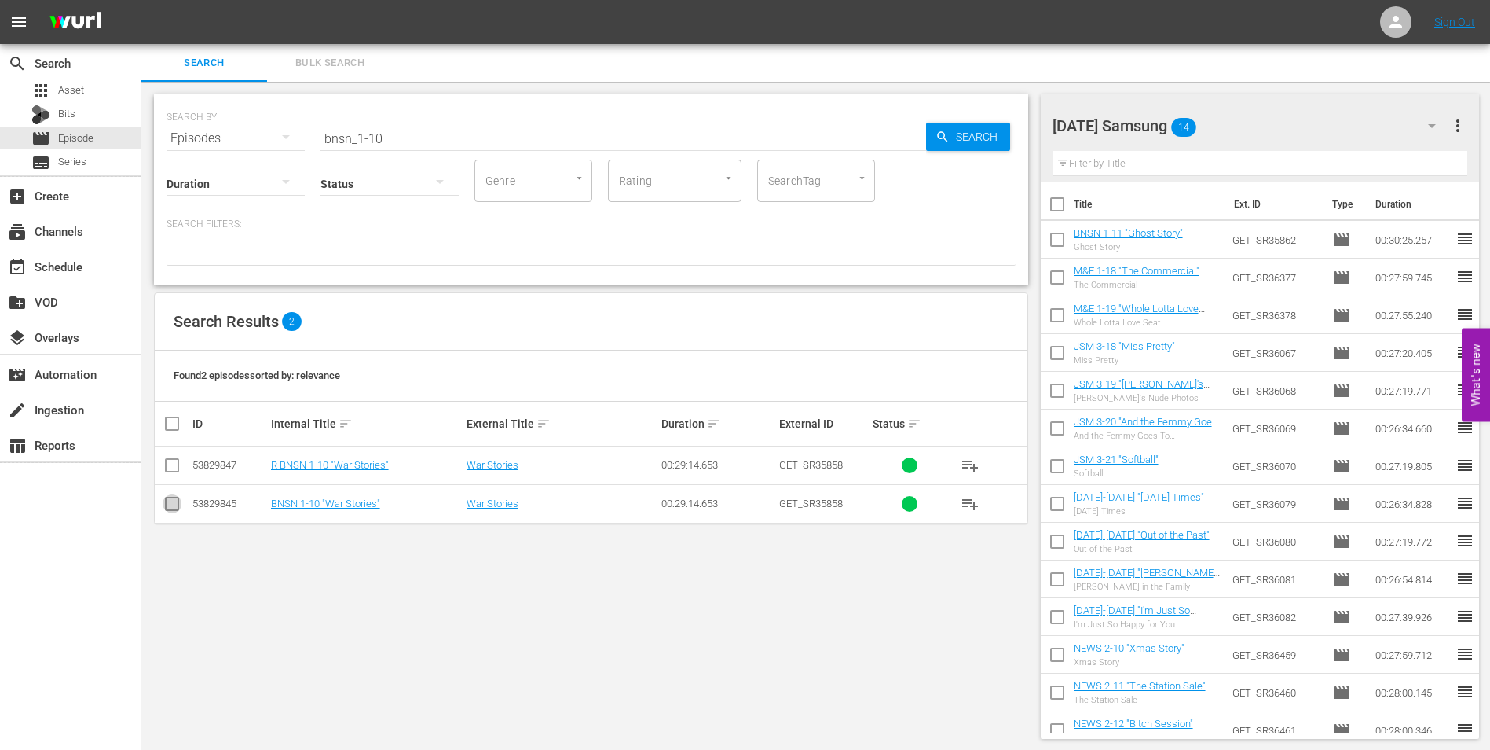
click at [171, 500] on input "checkbox" at bounding box center [172, 506] width 19 height 19
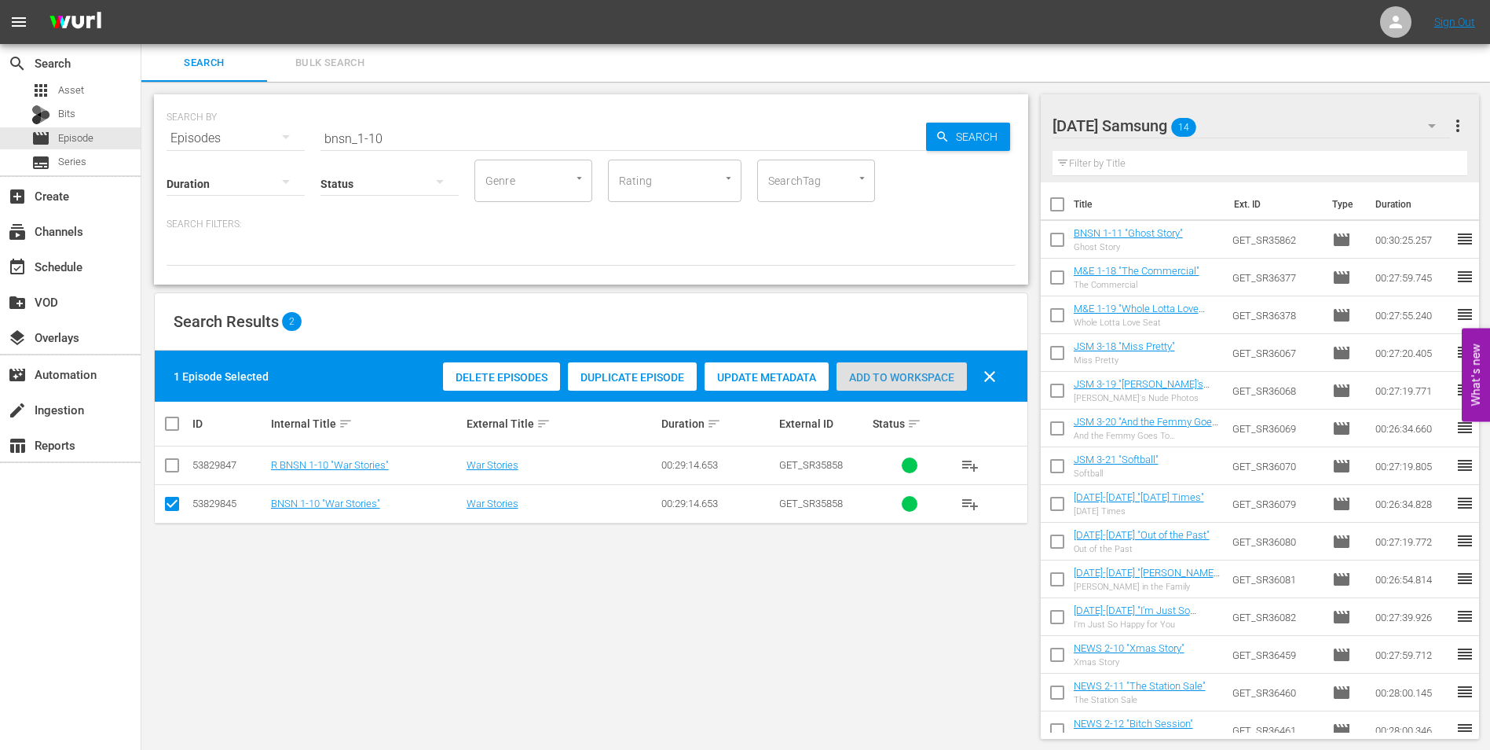
click at [899, 383] on div "Add to Workspace" at bounding box center [902, 377] width 130 height 30
click at [1270, 120] on div "[DATE] Samsung 15" at bounding box center [1252, 126] width 399 height 44
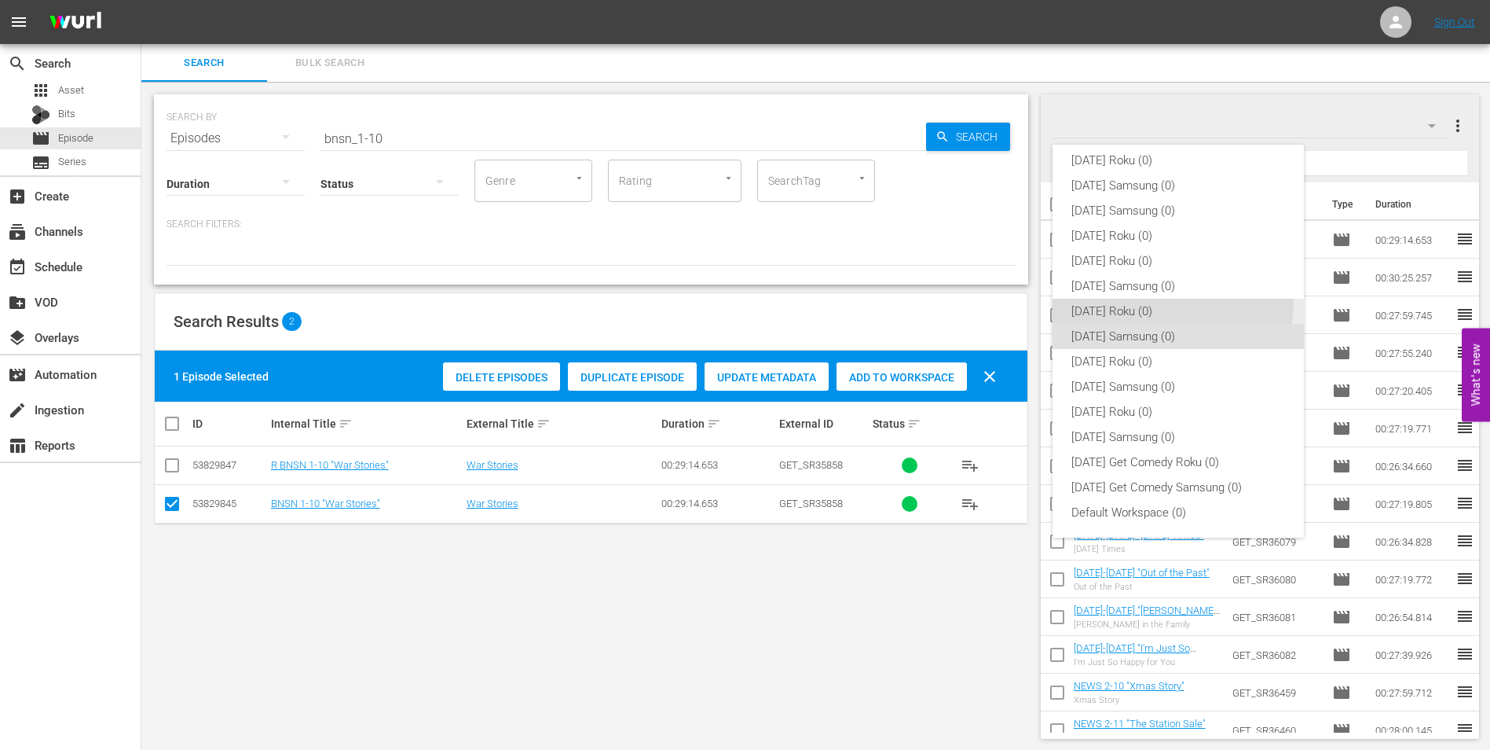
click at [1131, 299] on div "[DATE] Roku (0)" at bounding box center [1179, 311] width 214 height 25
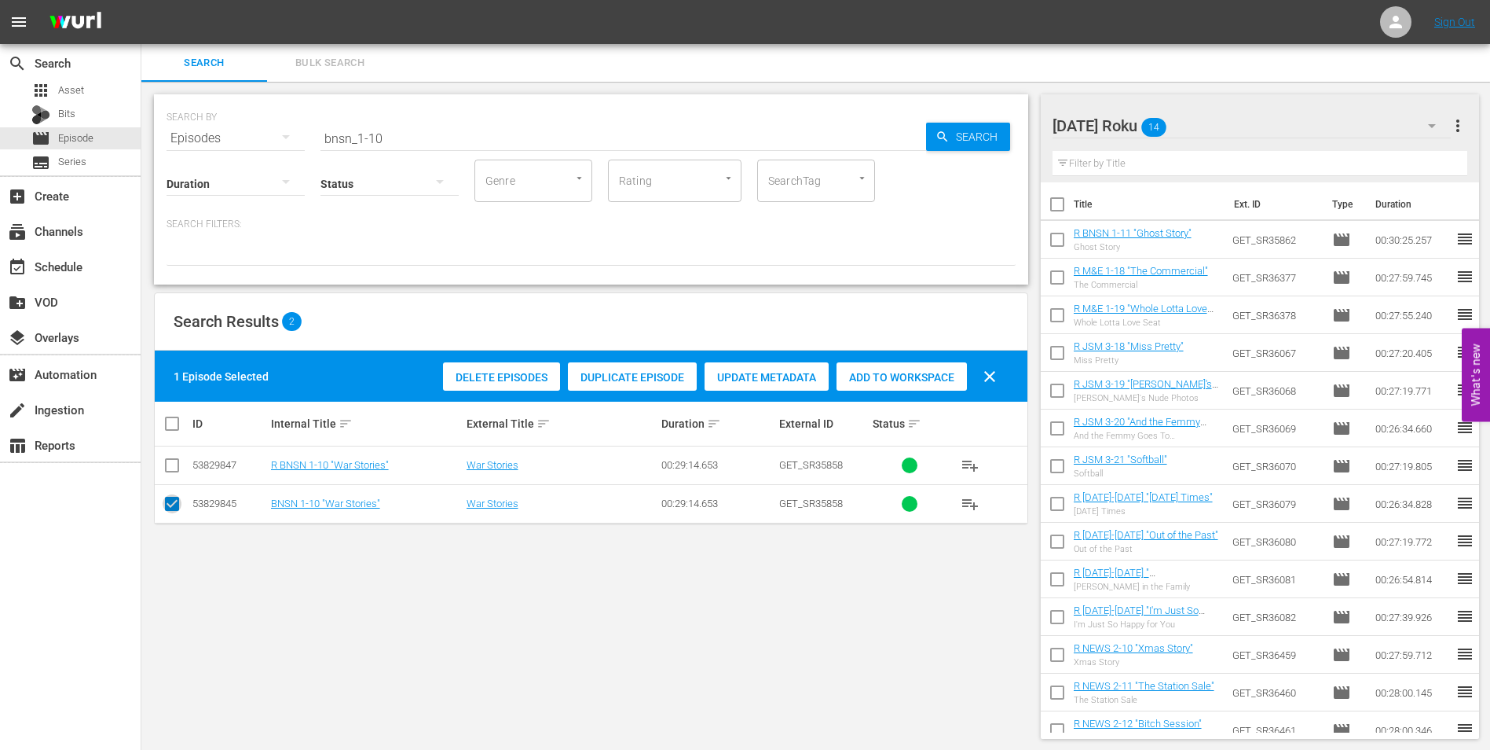
click at [176, 498] on input "checkbox" at bounding box center [172, 506] width 19 height 19
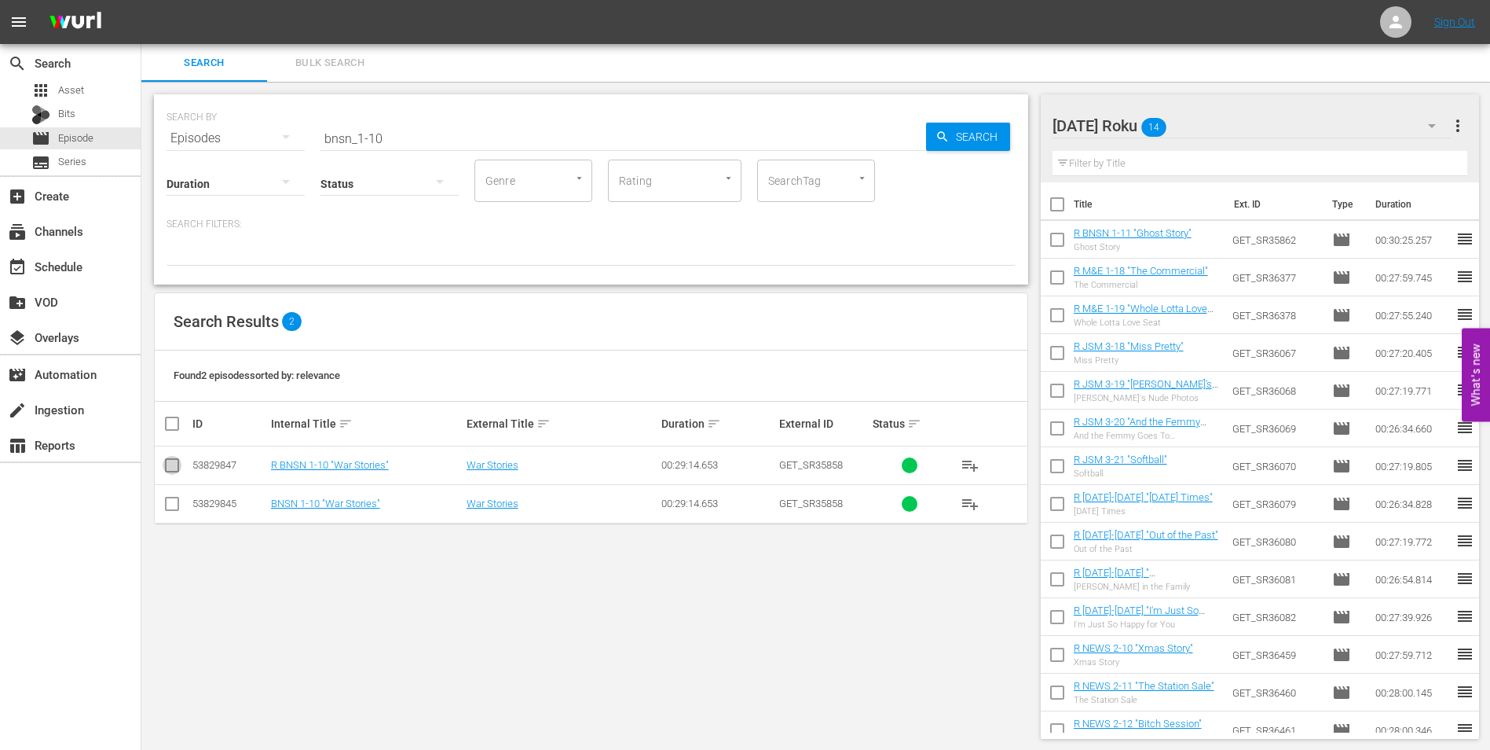
click at [167, 464] on input "checkbox" at bounding box center [172, 468] width 19 height 19
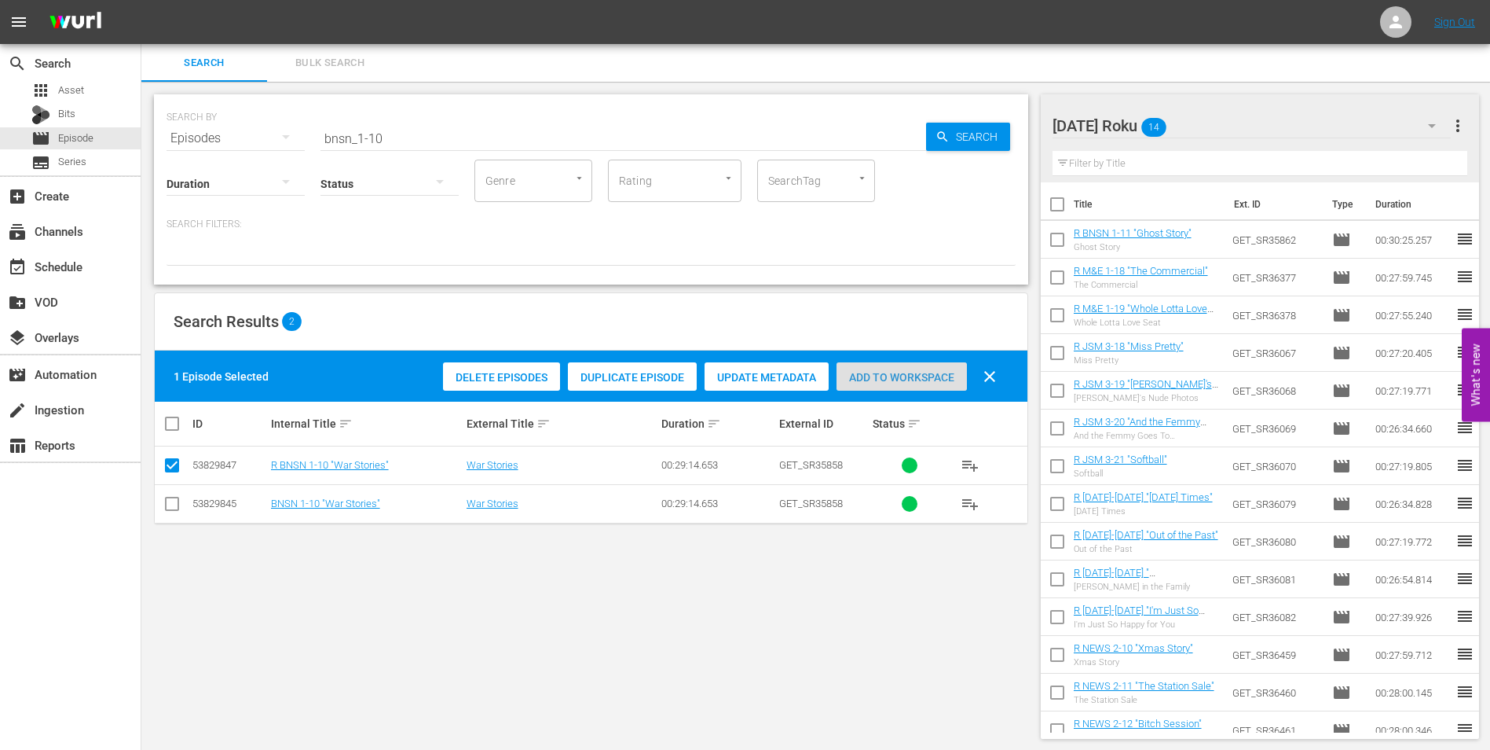
click at [868, 376] on span "Add to Workspace" at bounding box center [902, 377] width 130 height 13
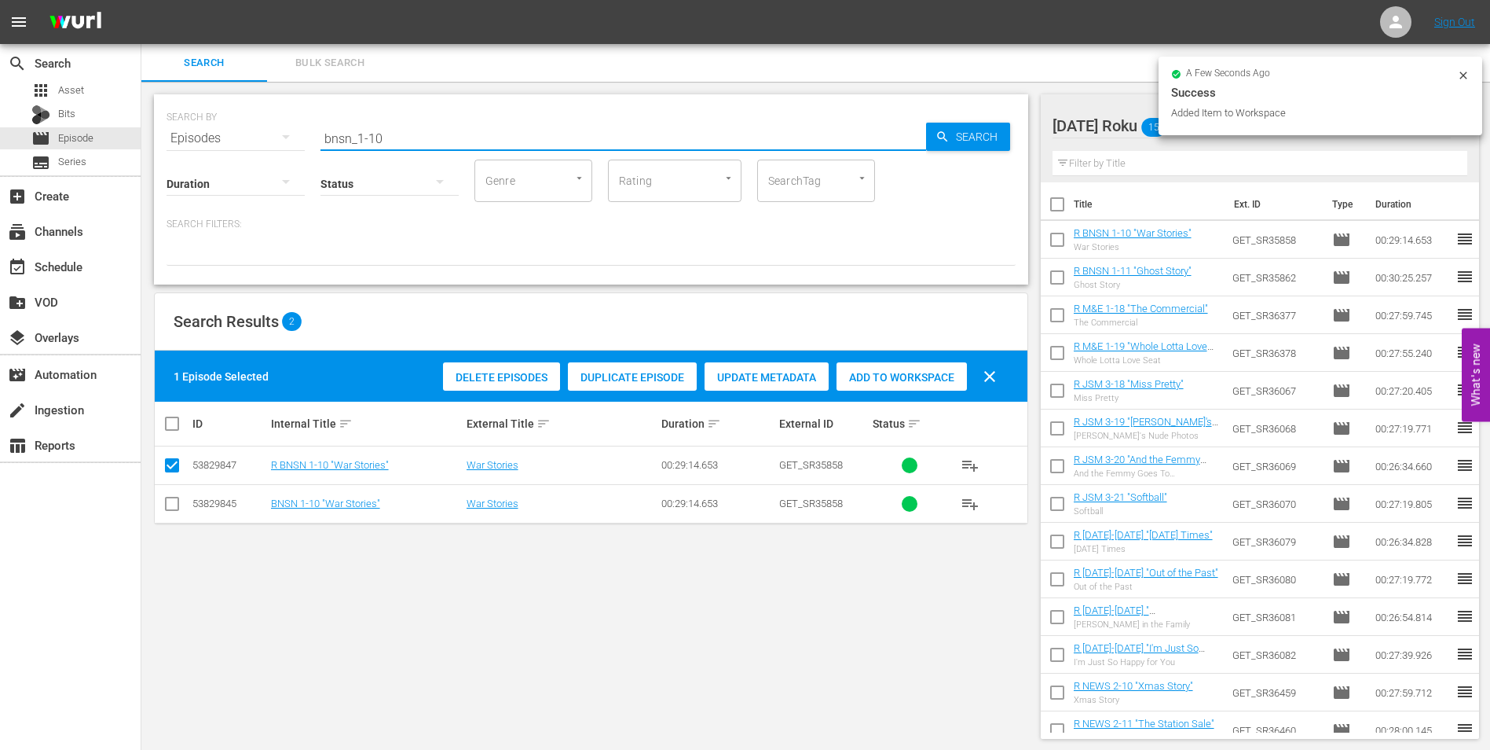
drag, startPoint x: 402, startPoint y: 136, endPoint x: -3, endPoint y: 49, distance: 414.5
click at [0, 49] on html "menu Sign Out search Search apps Asset Bits movie Episode subtitles Series add_…" at bounding box center [745, 375] width 1490 height 750
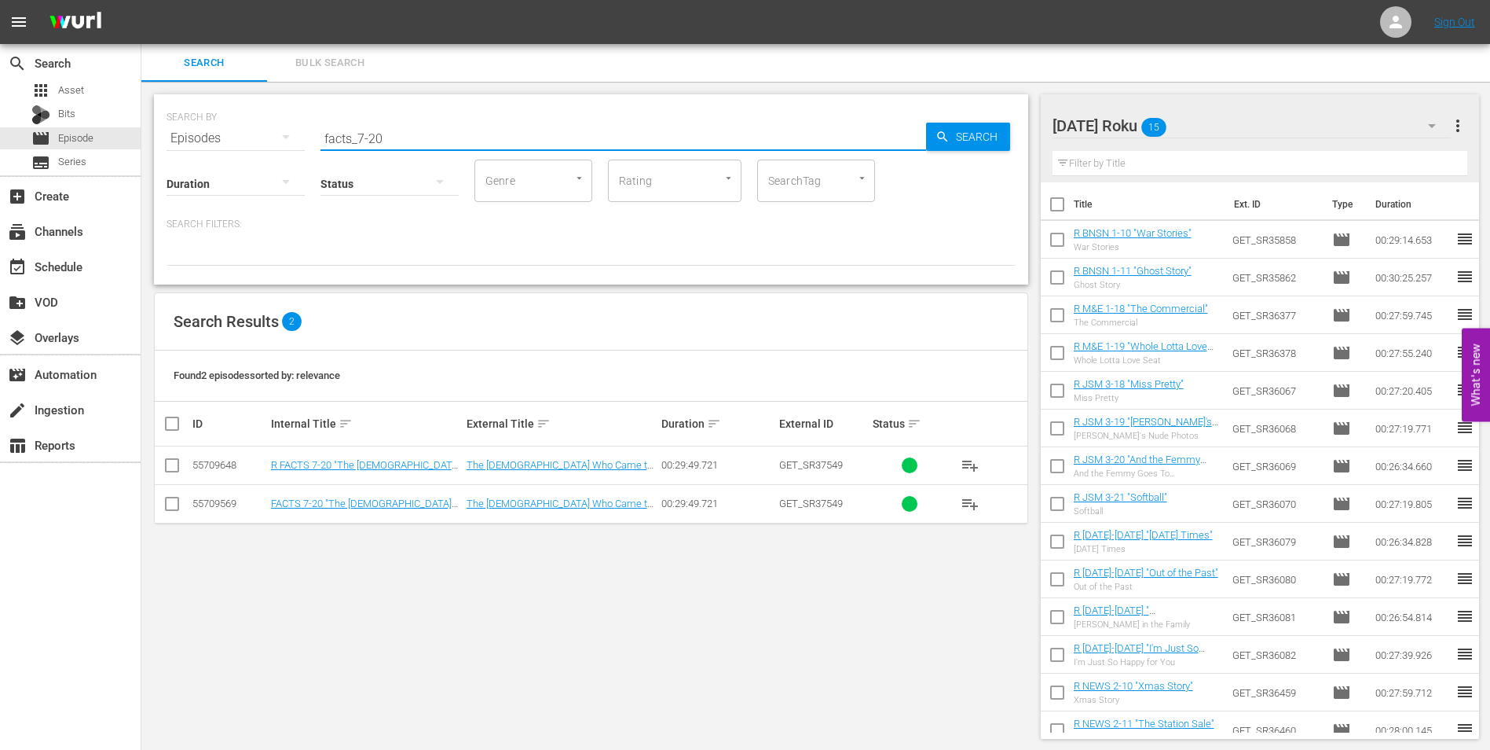
drag, startPoint x: 167, startPoint y: 464, endPoint x: 176, endPoint y: 464, distance: 8.6
click at [167, 464] on input "checkbox" at bounding box center [172, 468] width 19 height 19
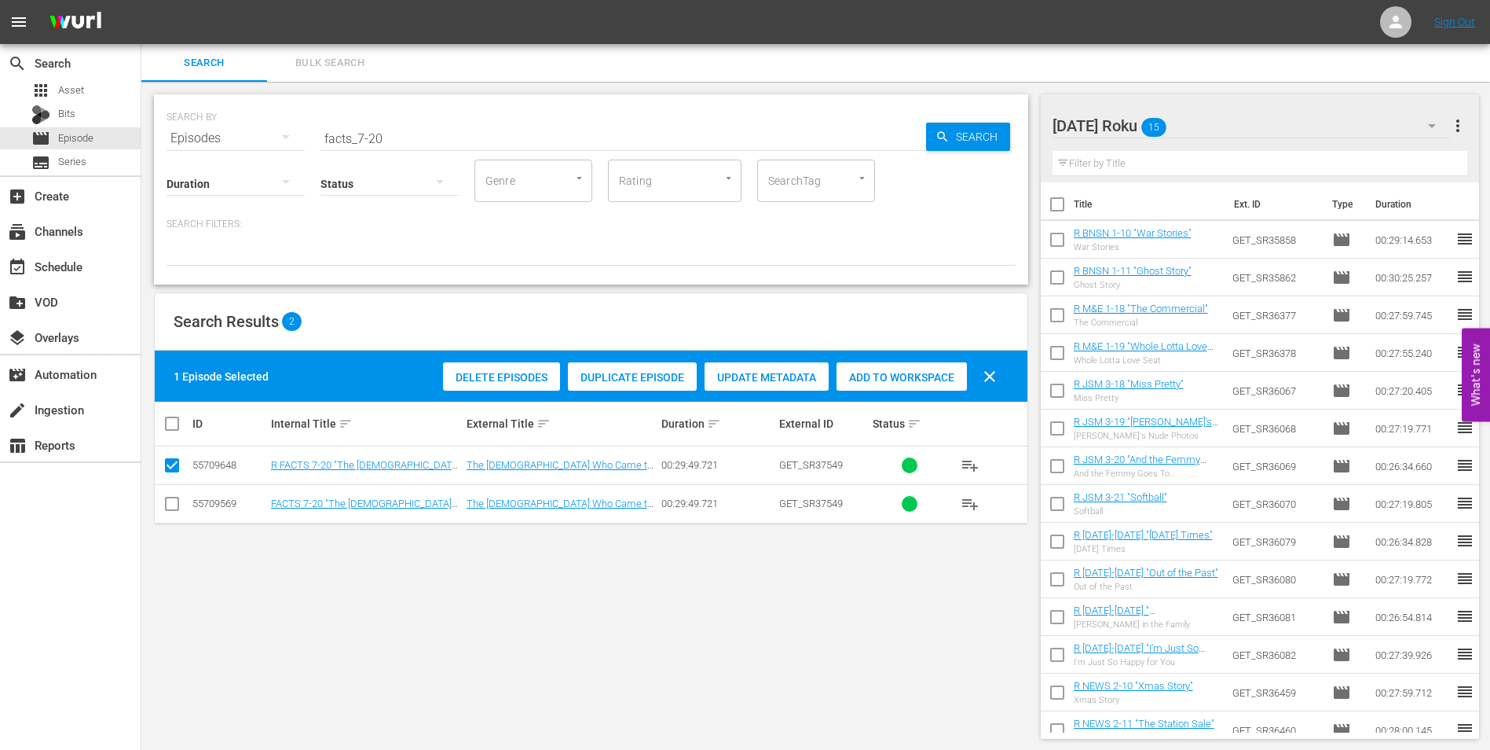
click at [901, 383] on div "Add to Workspace" at bounding box center [902, 377] width 130 height 30
click at [1229, 125] on div "[DATE] Roku 16" at bounding box center [1252, 126] width 399 height 44
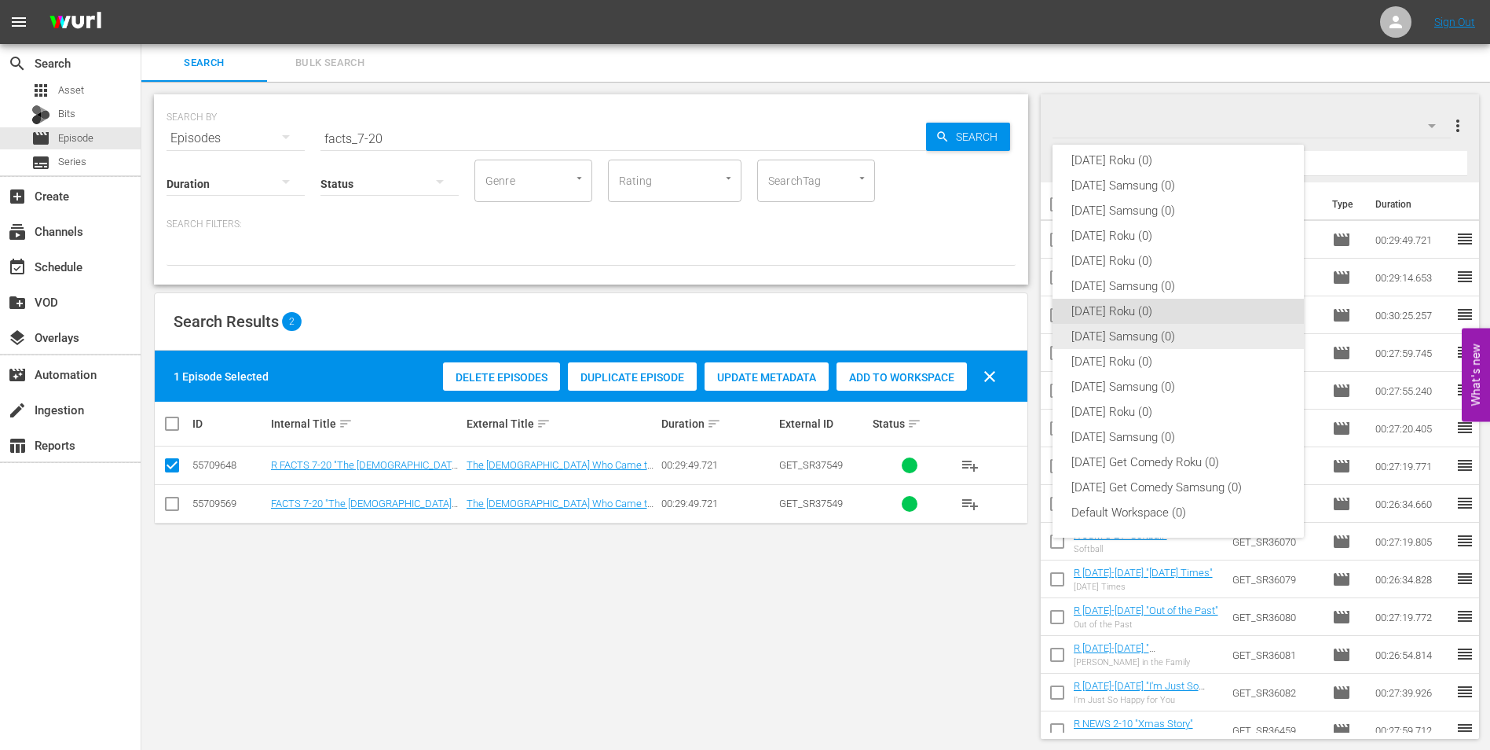
click at [1104, 346] on div "[DATE] Samsung (0)" at bounding box center [1179, 336] width 214 height 25
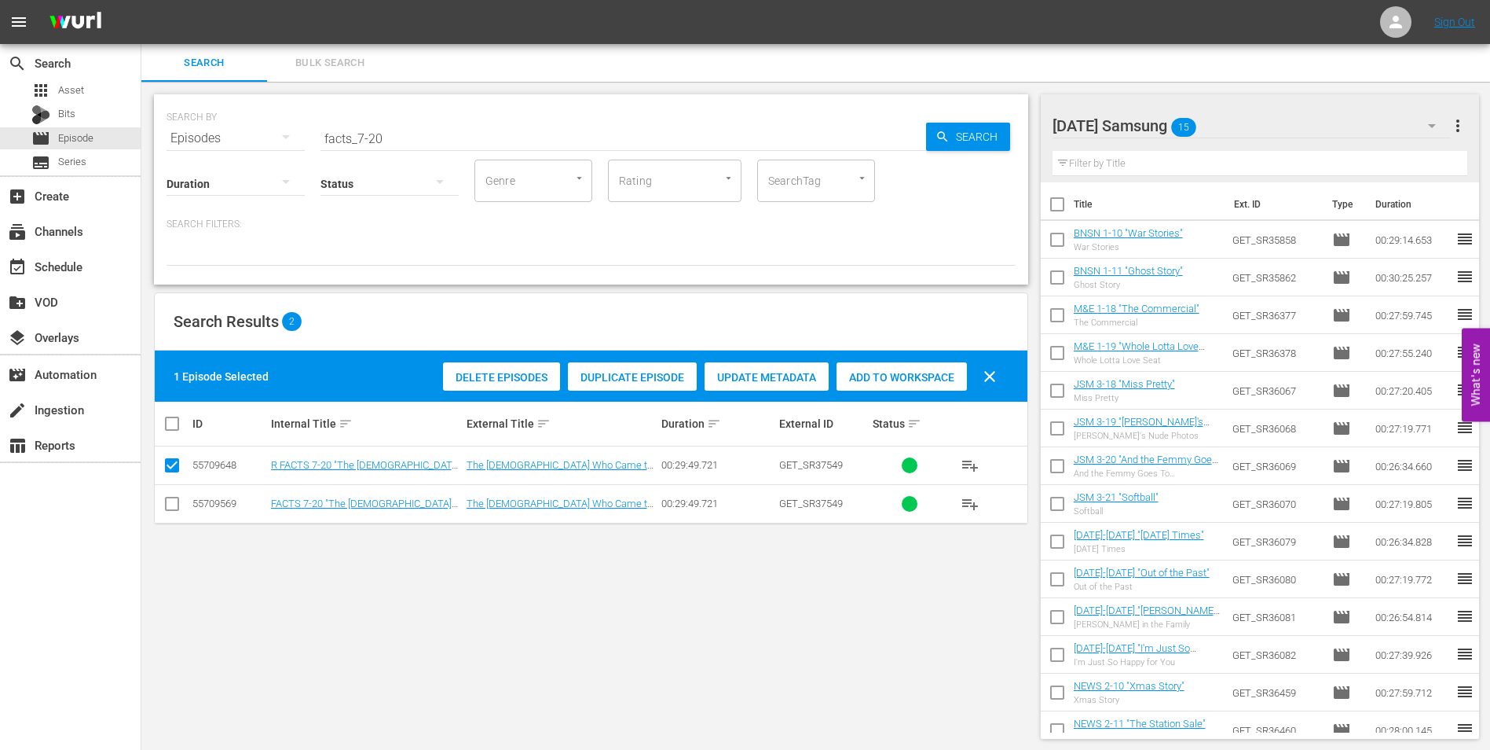
click at [174, 508] on input "checkbox" at bounding box center [172, 506] width 19 height 19
click at [169, 471] on input "checkbox" at bounding box center [172, 468] width 19 height 19
click at [883, 380] on span "Add to Workspace" at bounding box center [902, 377] width 130 height 13
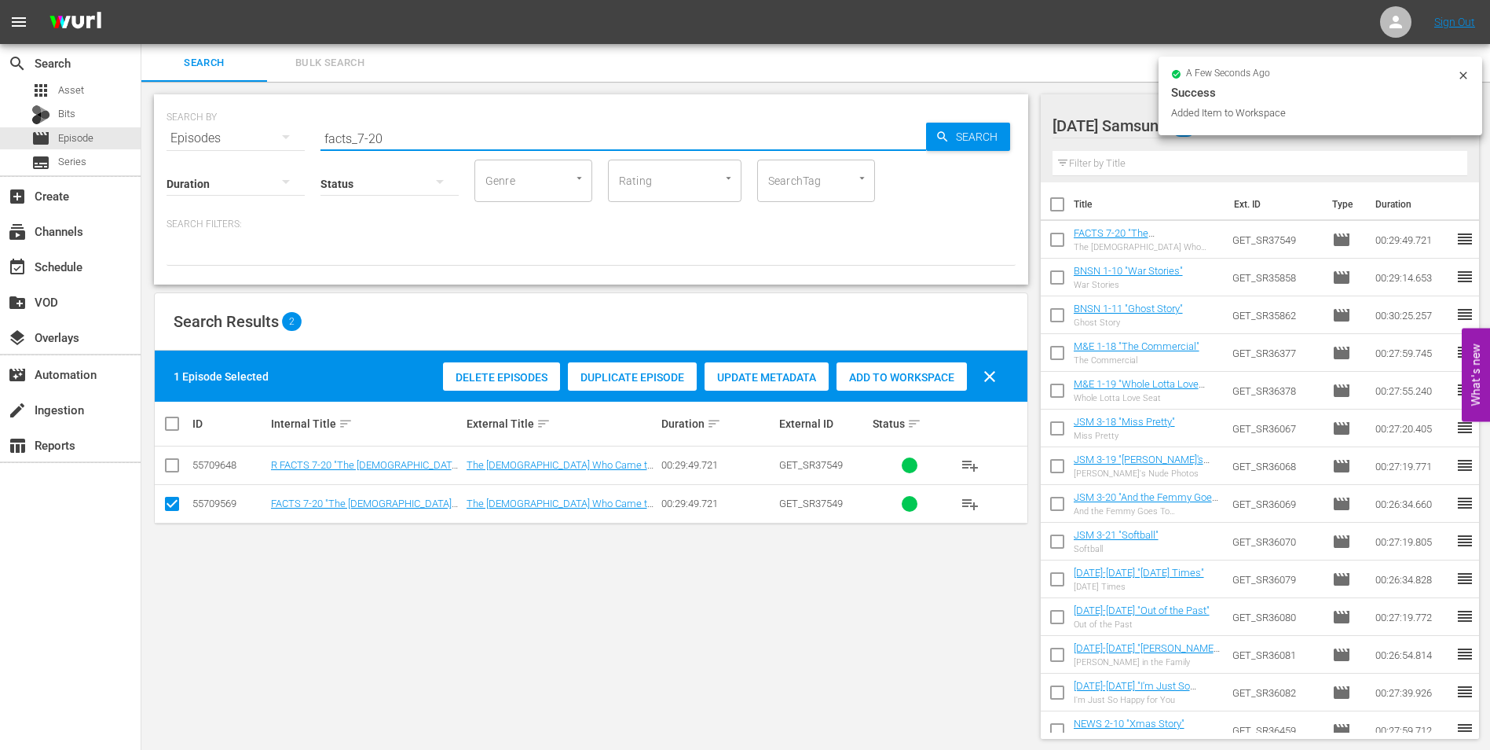
drag, startPoint x: 367, startPoint y: 134, endPoint x: 438, endPoint y: 138, distance: 71.7
click at [438, 143] on input "facts_7-20" at bounding box center [624, 138] width 606 height 38
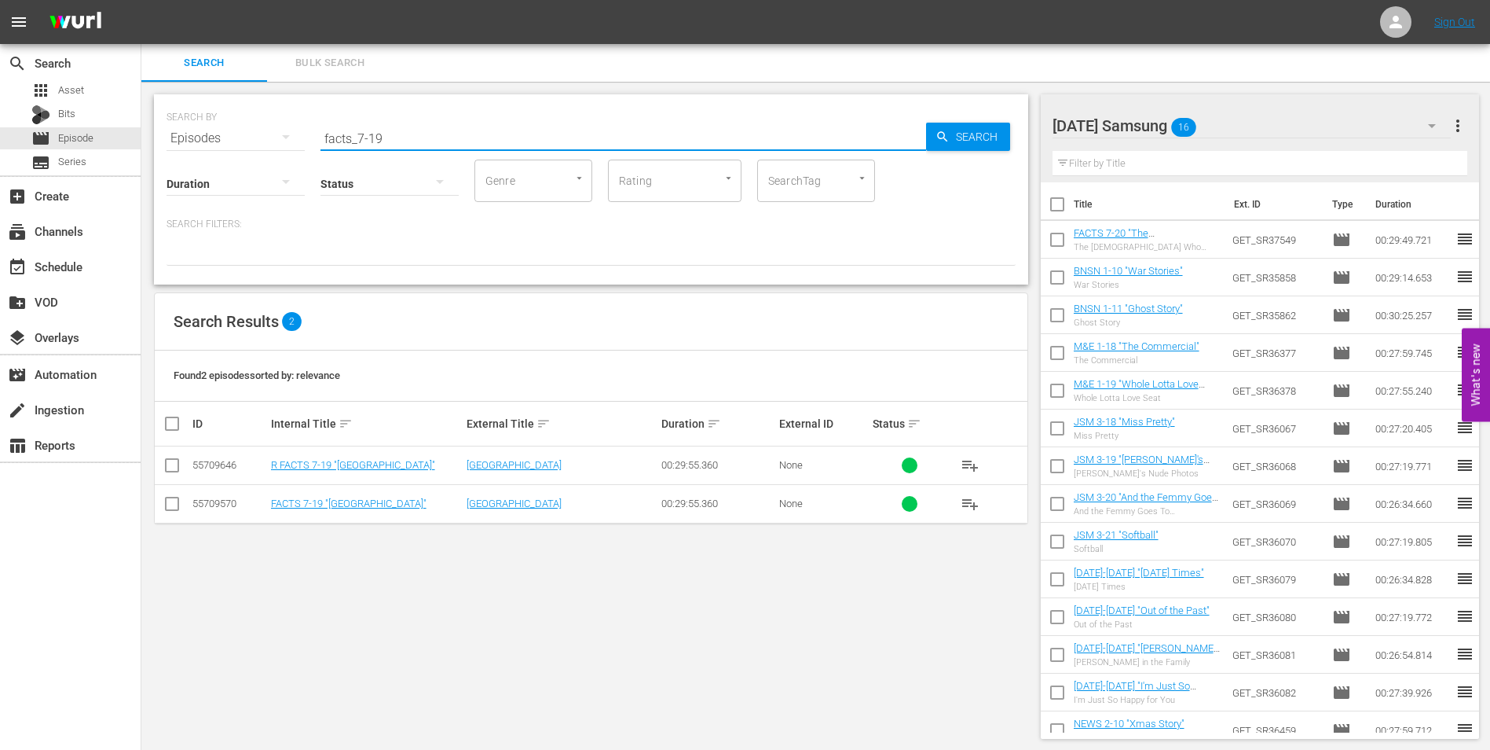
click at [164, 496] on icon at bounding box center [172, 503] width 19 height 19
click at [171, 500] on input "checkbox" at bounding box center [172, 506] width 19 height 19
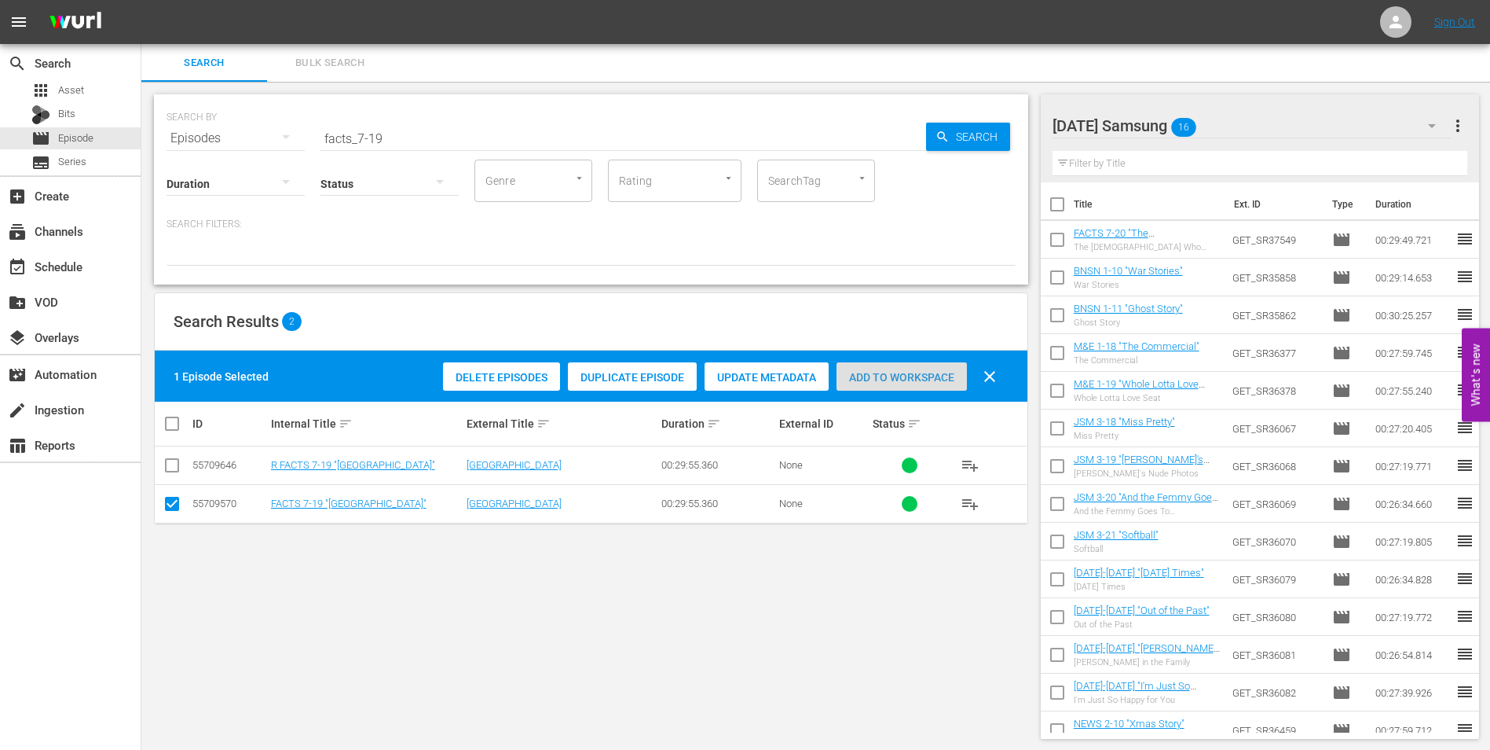
click at [897, 375] on span "Add to Workspace" at bounding box center [902, 377] width 130 height 13
click at [1292, 120] on div "[DATE] Samsung 17" at bounding box center [1252, 126] width 399 height 44
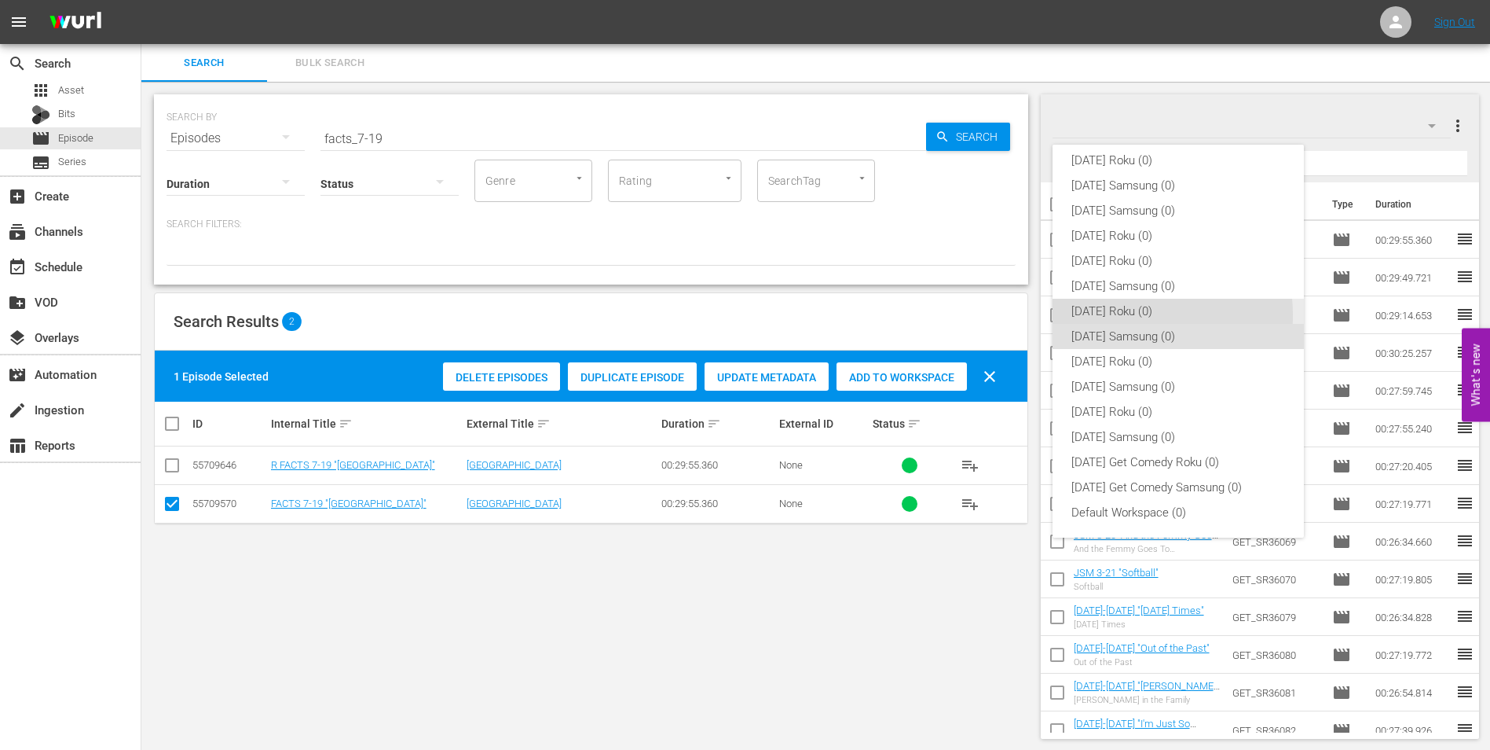
click at [1117, 315] on div "[DATE] Roku (0)" at bounding box center [1179, 311] width 214 height 25
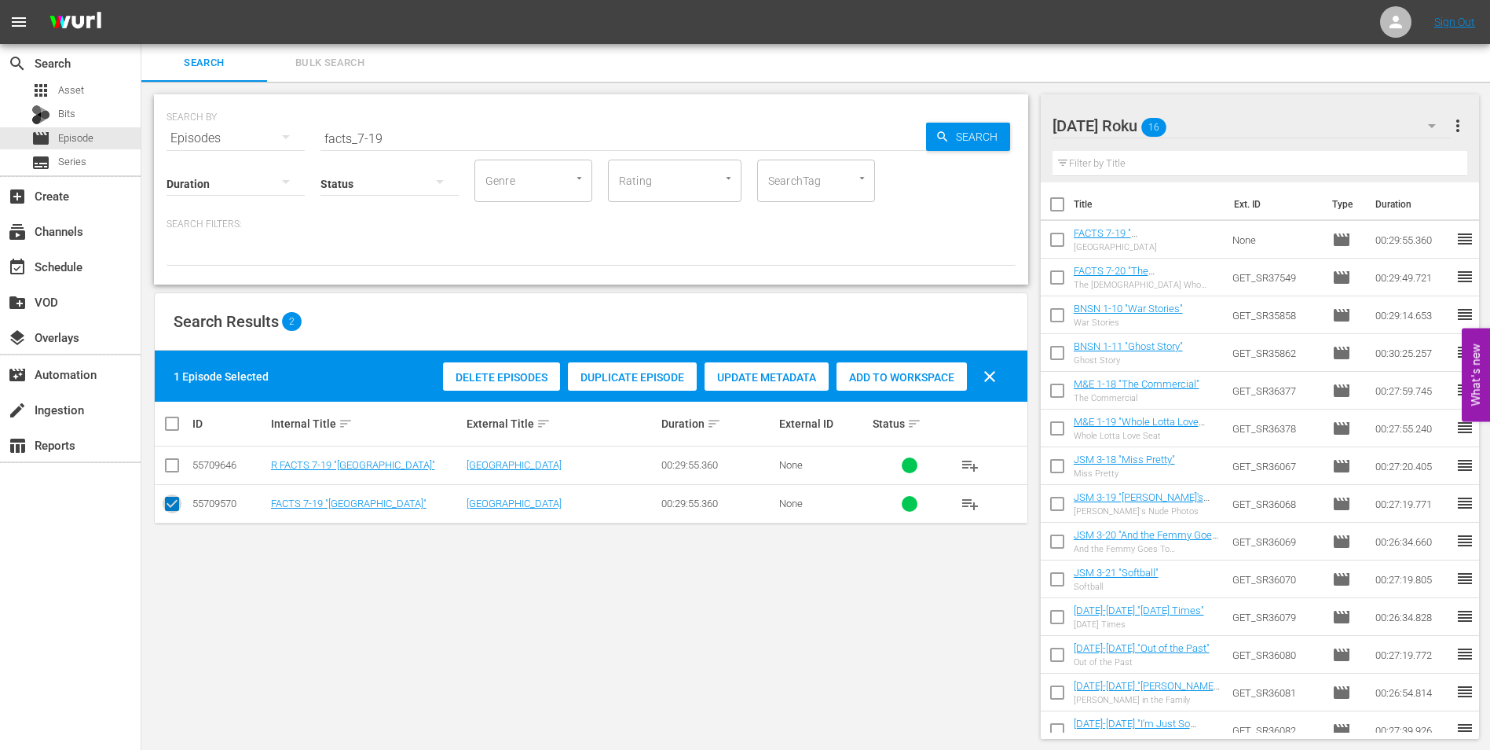
click at [174, 500] on input "checkbox" at bounding box center [172, 506] width 19 height 19
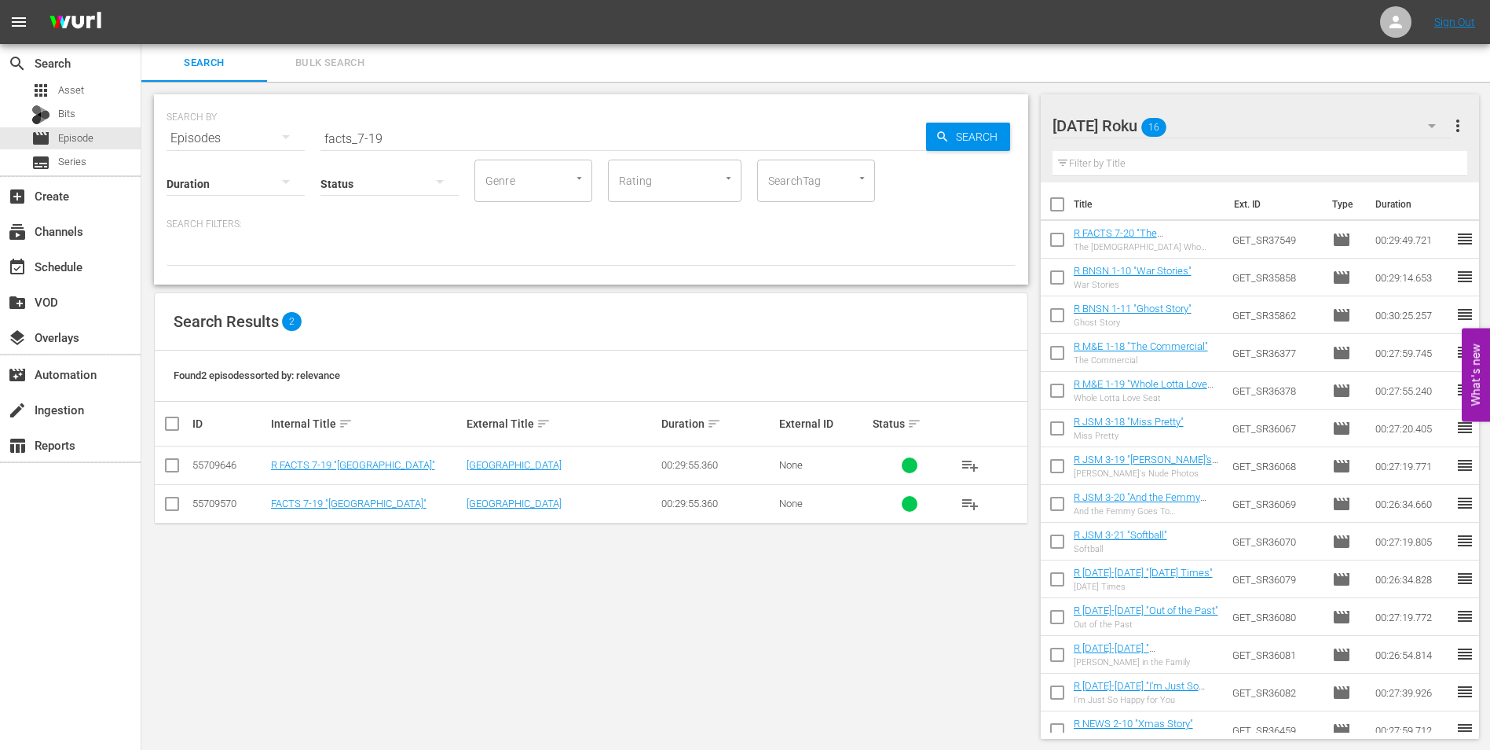
click at [174, 468] on input "checkbox" at bounding box center [172, 468] width 19 height 19
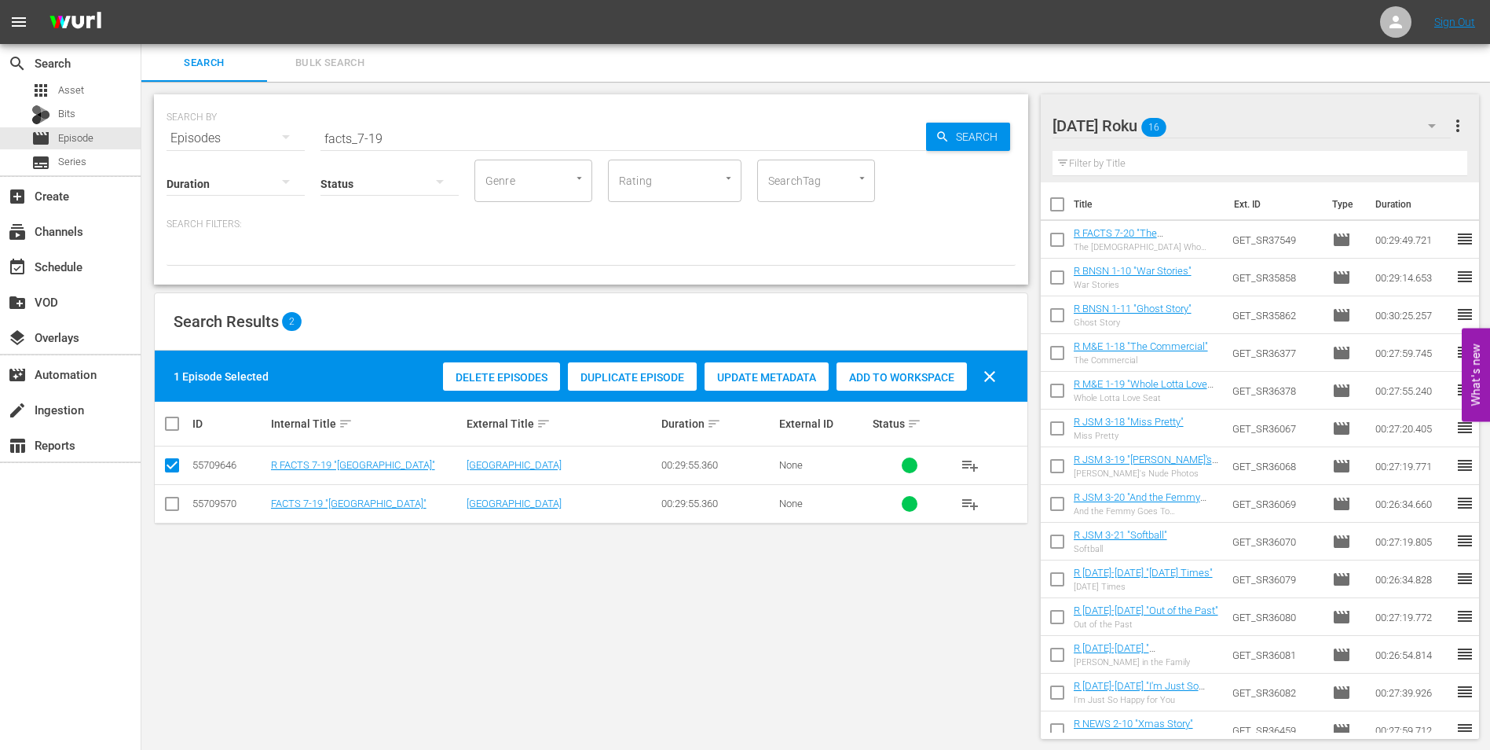
click at [928, 373] on span "Add to Workspace" at bounding box center [902, 377] width 130 height 13
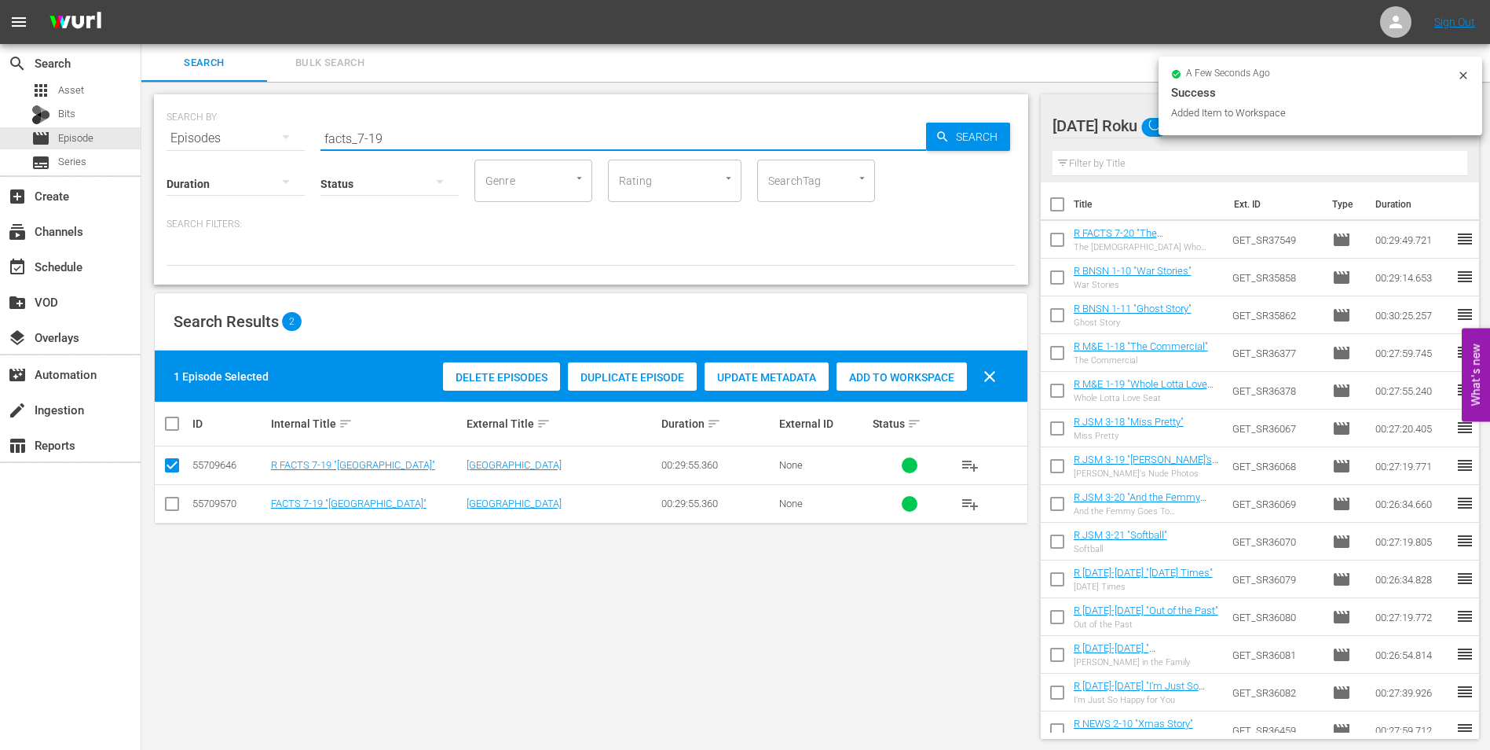
drag, startPoint x: 374, startPoint y: 132, endPoint x: 426, endPoint y: 143, distance: 53.0
click at [426, 143] on input "facts_7-19" at bounding box center [624, 138] width 606 height 38
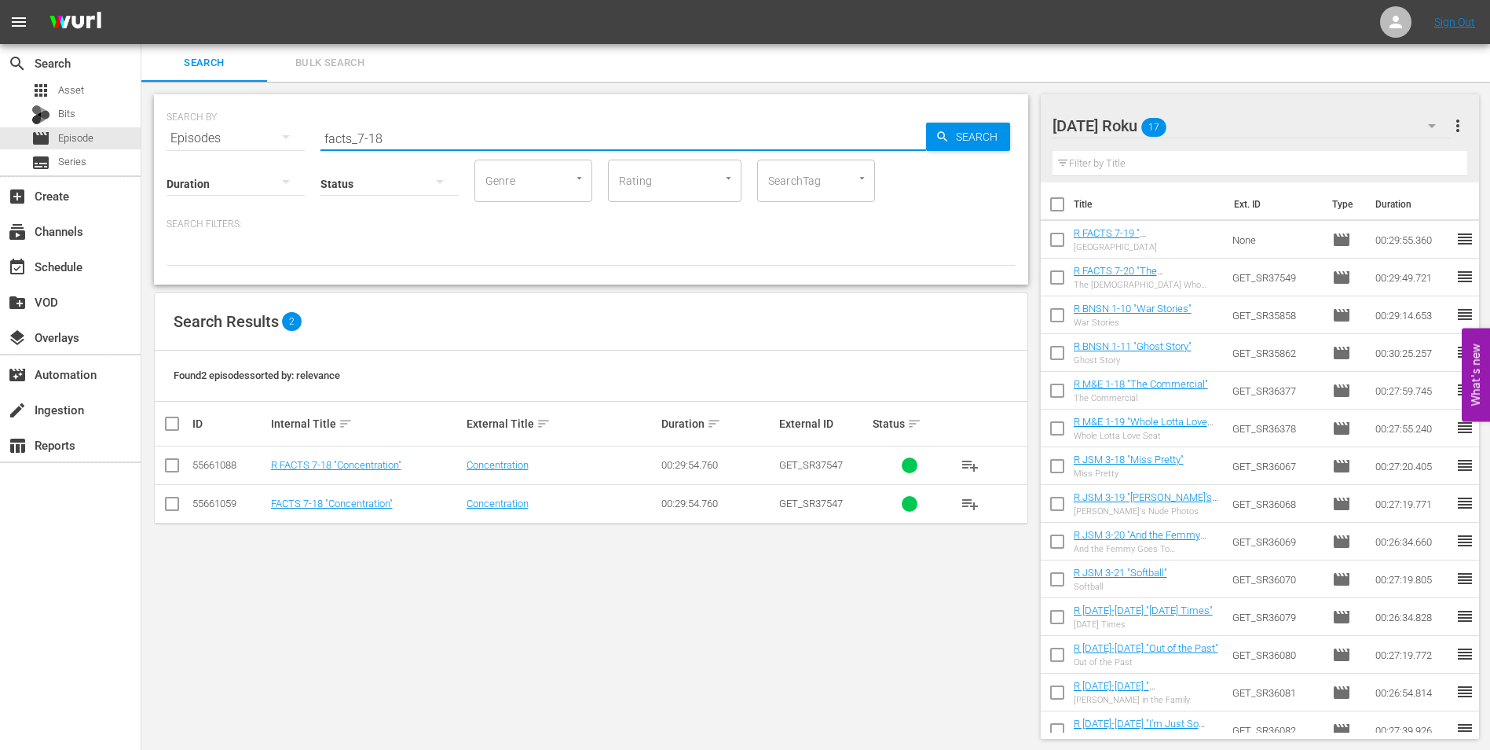
click at [173, 460] on input "checkbox" at bounding box center [172, 468] width 19 height 19
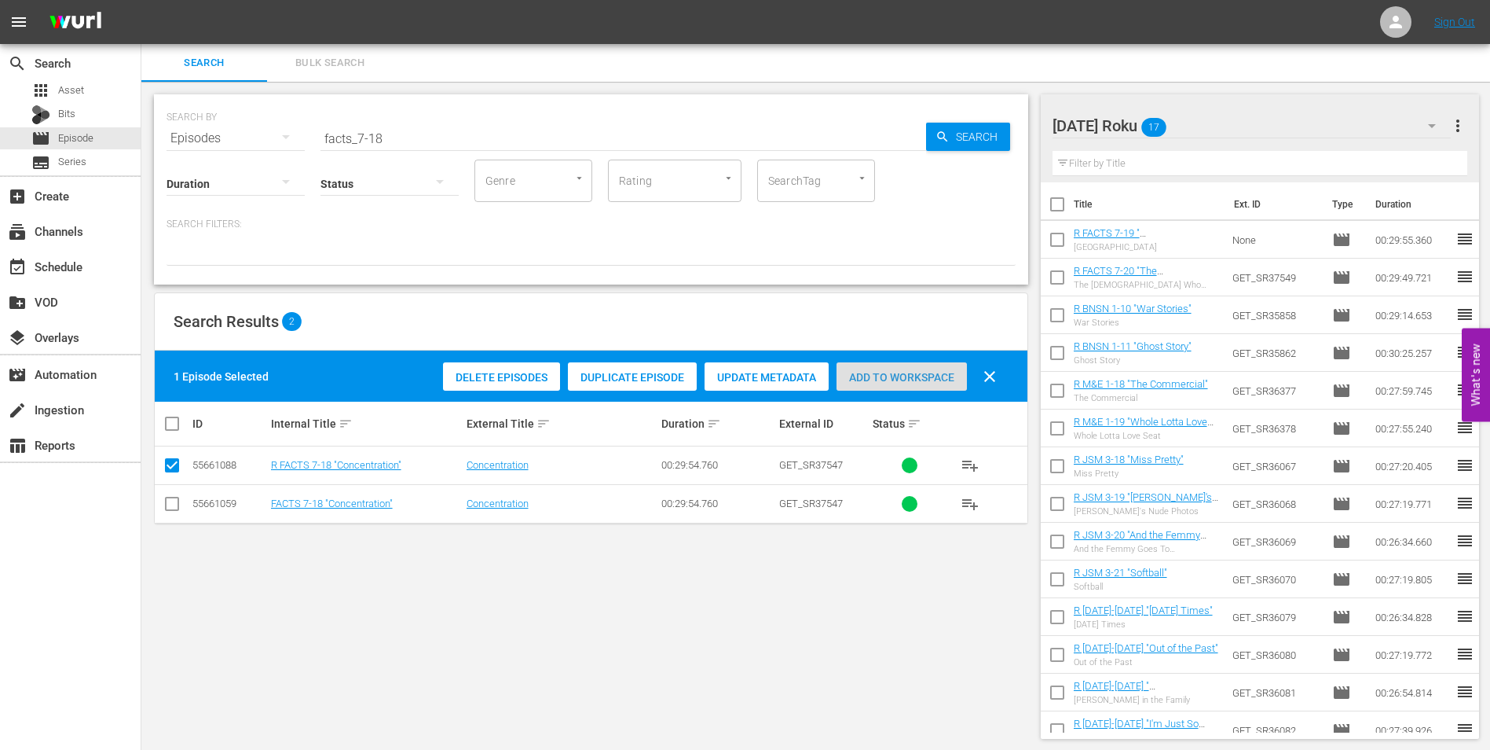
click at [906, 386] on div "Add to Workspace" at bounding box center [902, 377] width 130 height 30
click at [1287, 115] on div "[DATE] Roku 18" at bounding box center [1252, 126] width 399 height 44
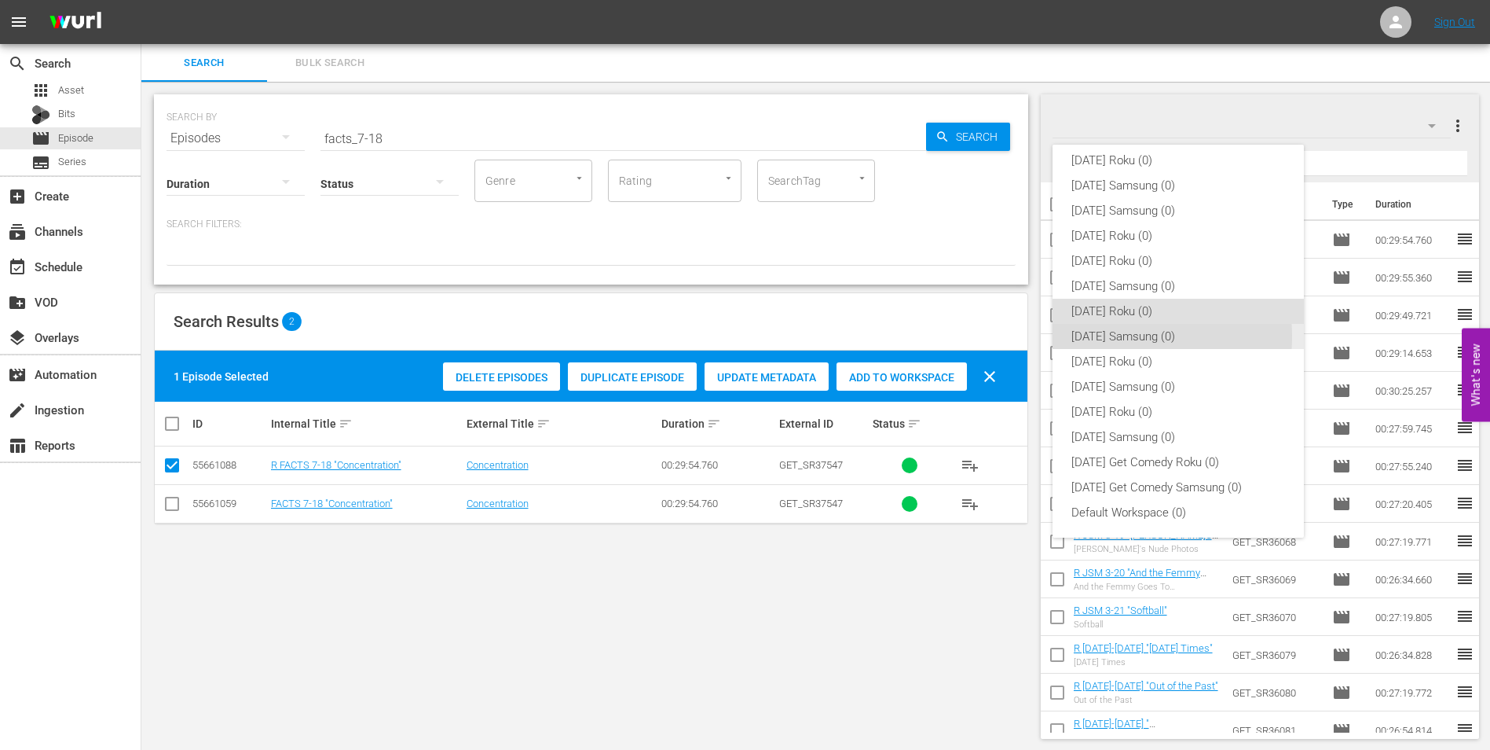
click at [1125, 335] on div "[DATE] Samsung (0)" at bounding box center [1179, 336] width 214 height 25
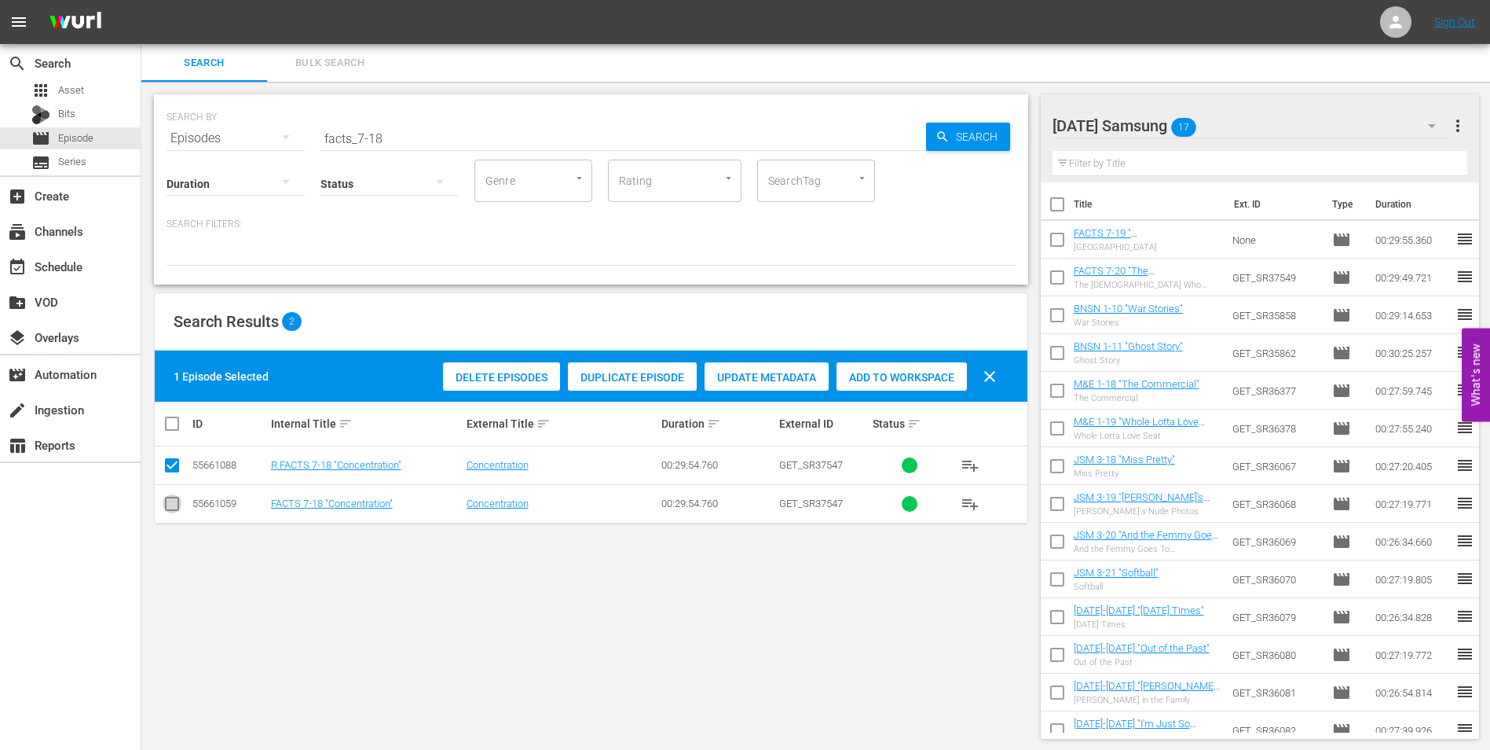
click at [168, 508] on input "checkbox" at bounding box center [172, 506] width 19 height 19
click at [167, 471] on input "checkbox" at bounding box center [172, 468] width 19 height 19
click at [903, 371] on span "Add to Workspace" at bounding box center [902, 377] width 130 height 13
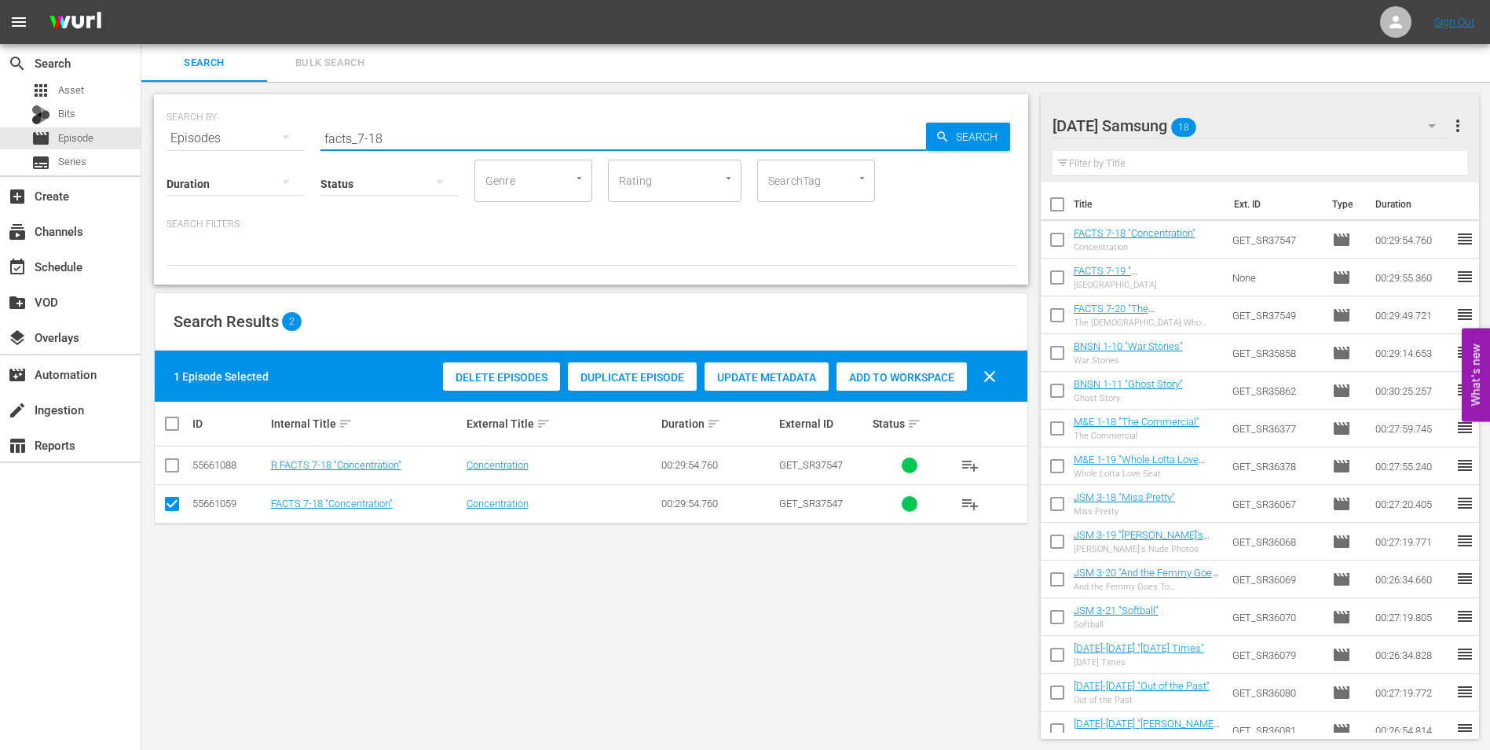
drag, startPoint x: 375, startPoint y: 137, endPoint x: 447, endPoint y: 163, distance: 76.5
click at [447, 163] on div "SEARCH BY Search By Episodes Search ID, Title, Description, Keywords, or Catego…" at bounding box center [591, 189] width 874 height 190
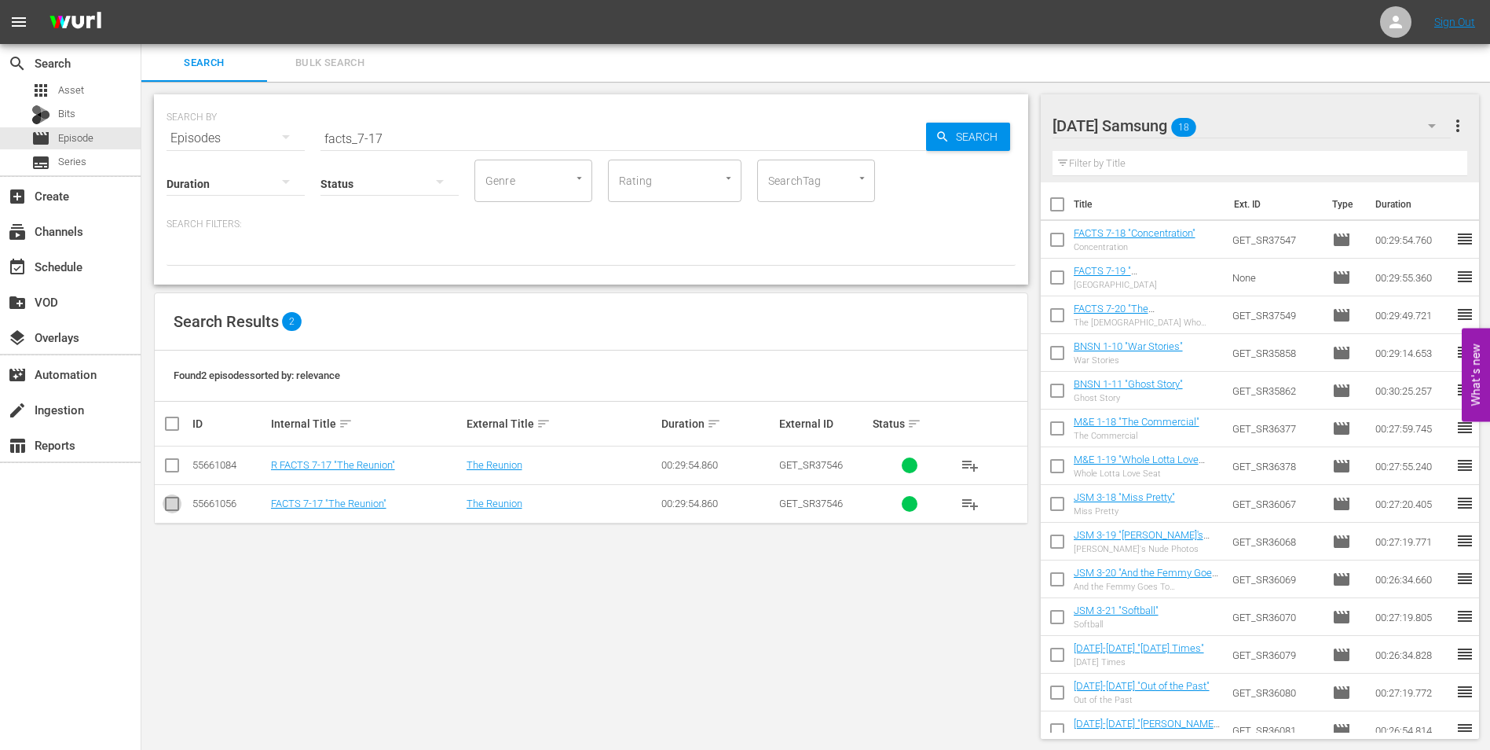
click at [173, 506] on input "checkbox" at bounding box center [172, 506] width 19 height 19
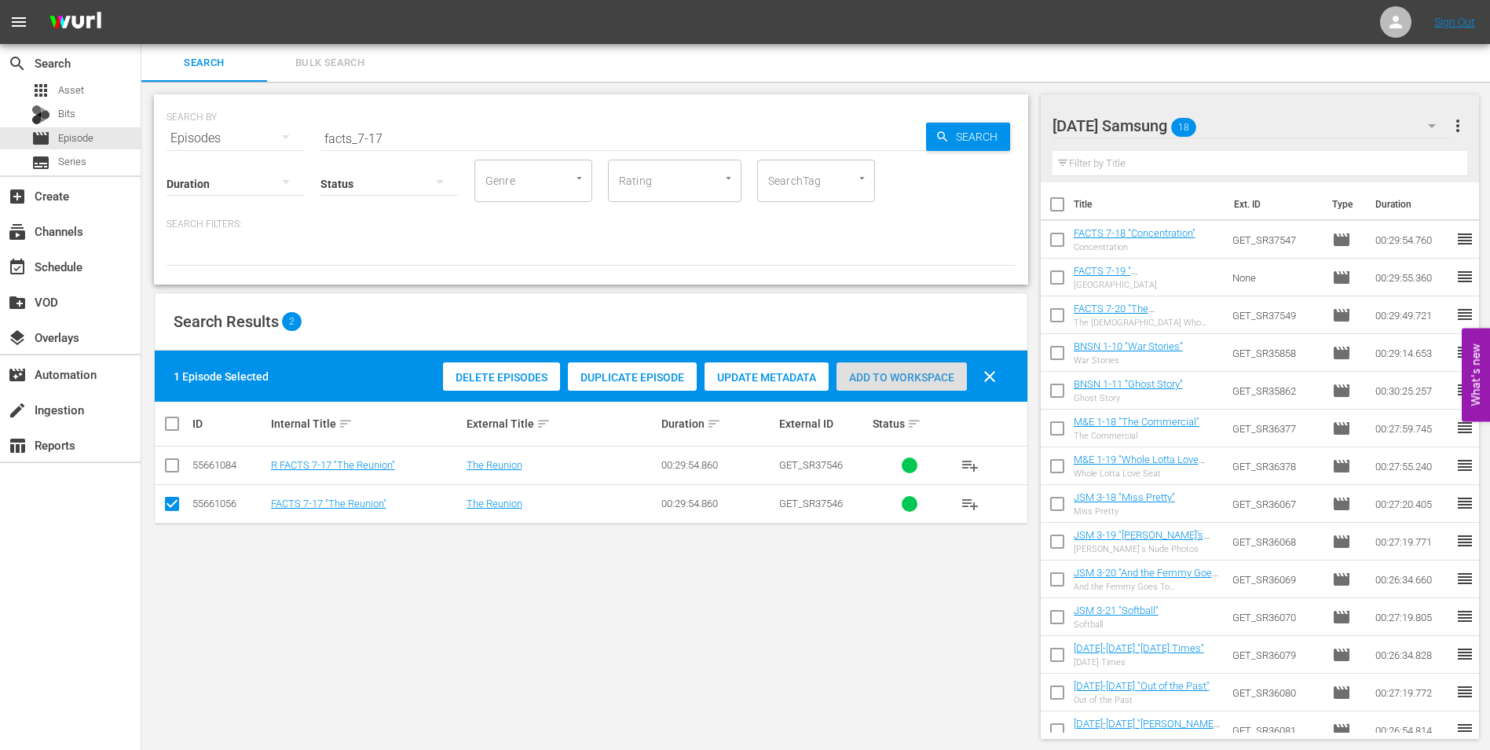
click at [893, 368] on div "Add to Workspace" at bounding box center [902, 377] width 130 height 30
click at [1276, 119] on div "[DATE] Samsung 19" at bounding box center [1252, 126] width 399 height 44
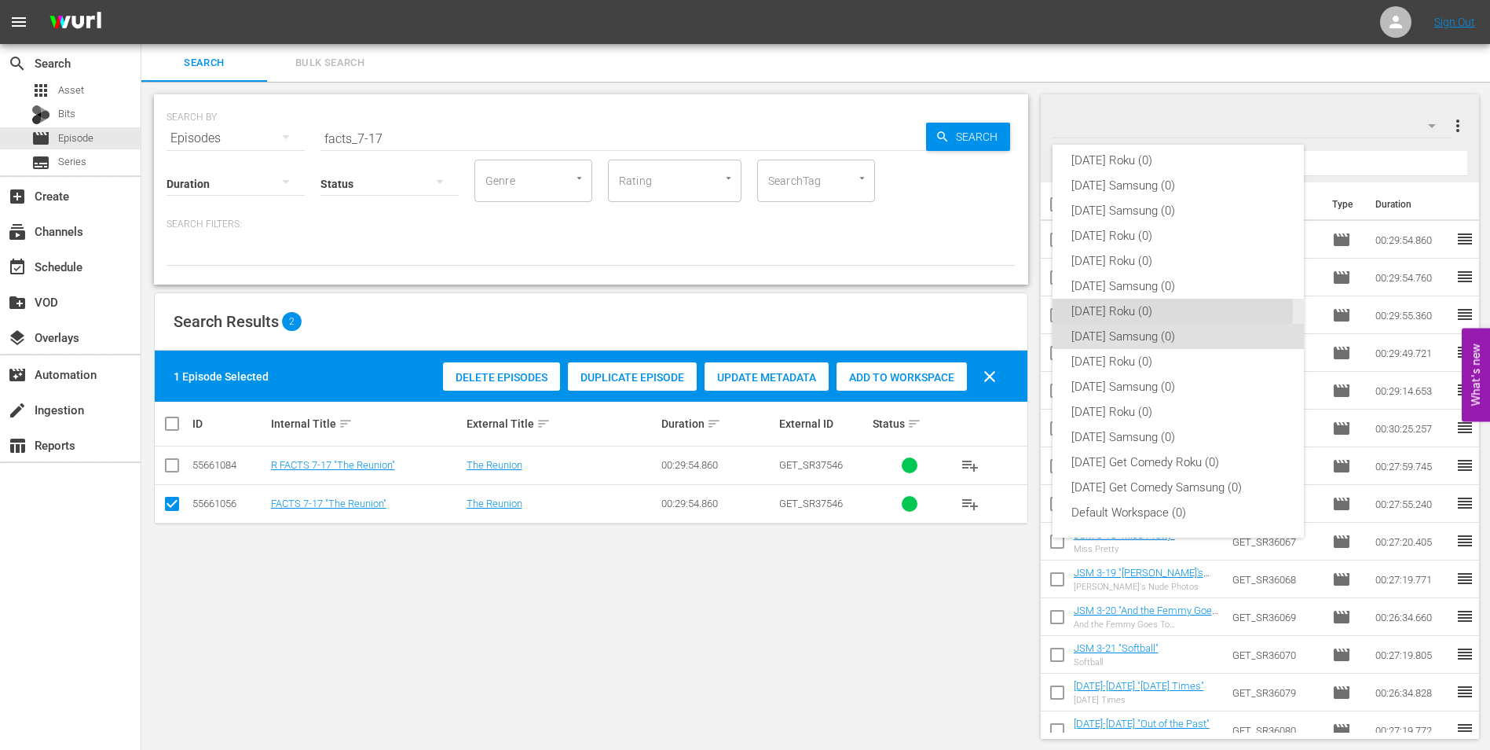
click at [1128, 307] on div "[DATE] Roku (0)" at bounding box center [1179, 311] width 214 height 25
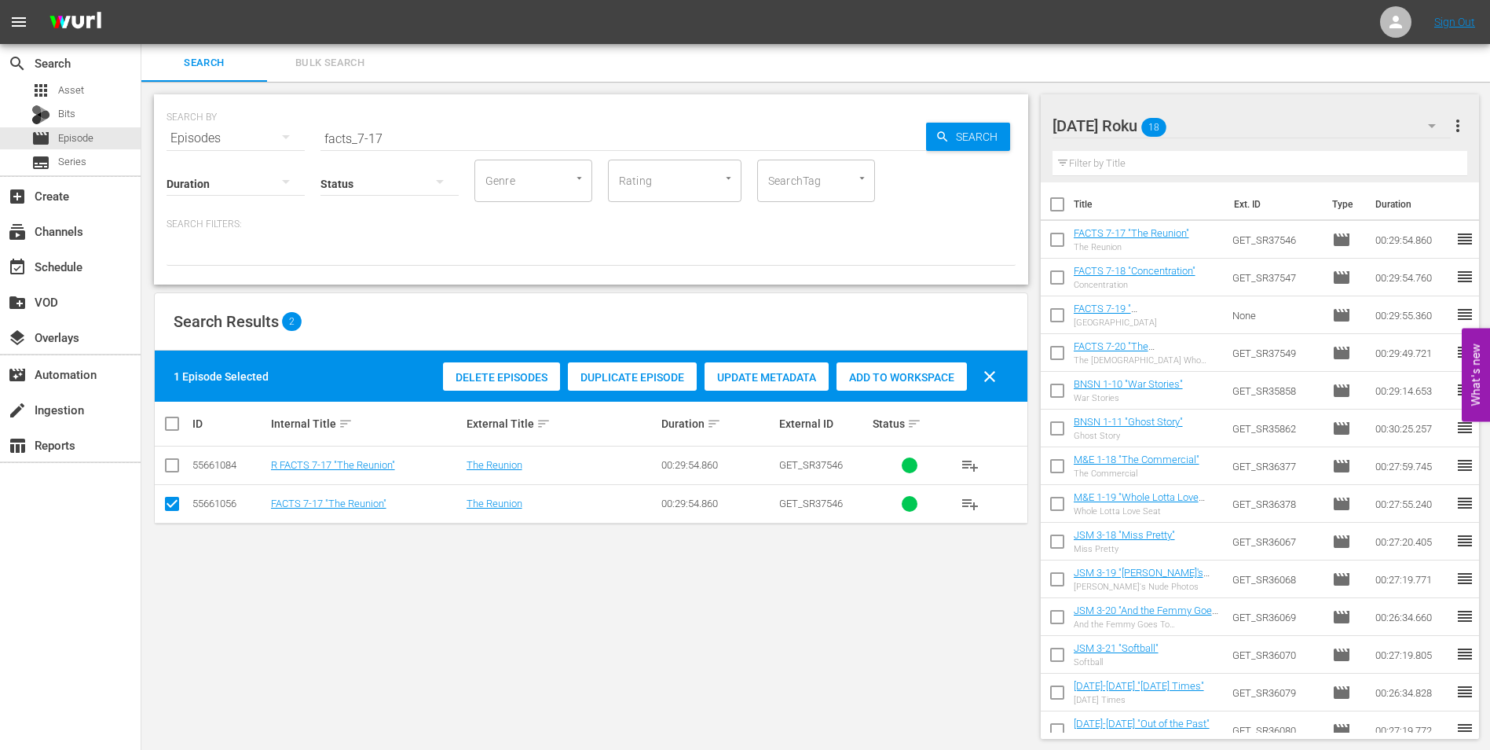
click at [176, 510] on input "checkbox" at bounding box center [172, 506] width 19 height 19
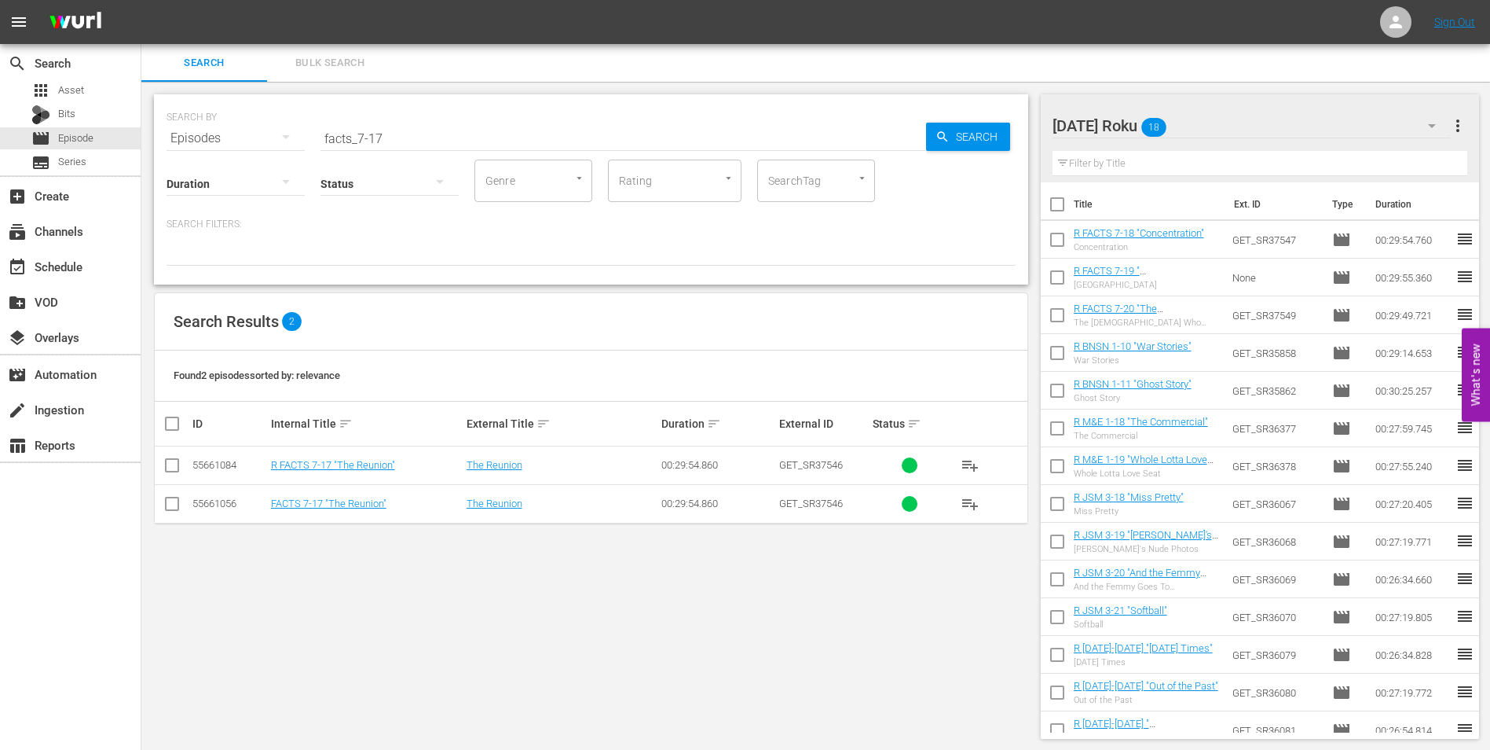
click at [167, 469] on input "checkbox" at bounding box center [172, 468] width 19 height 19
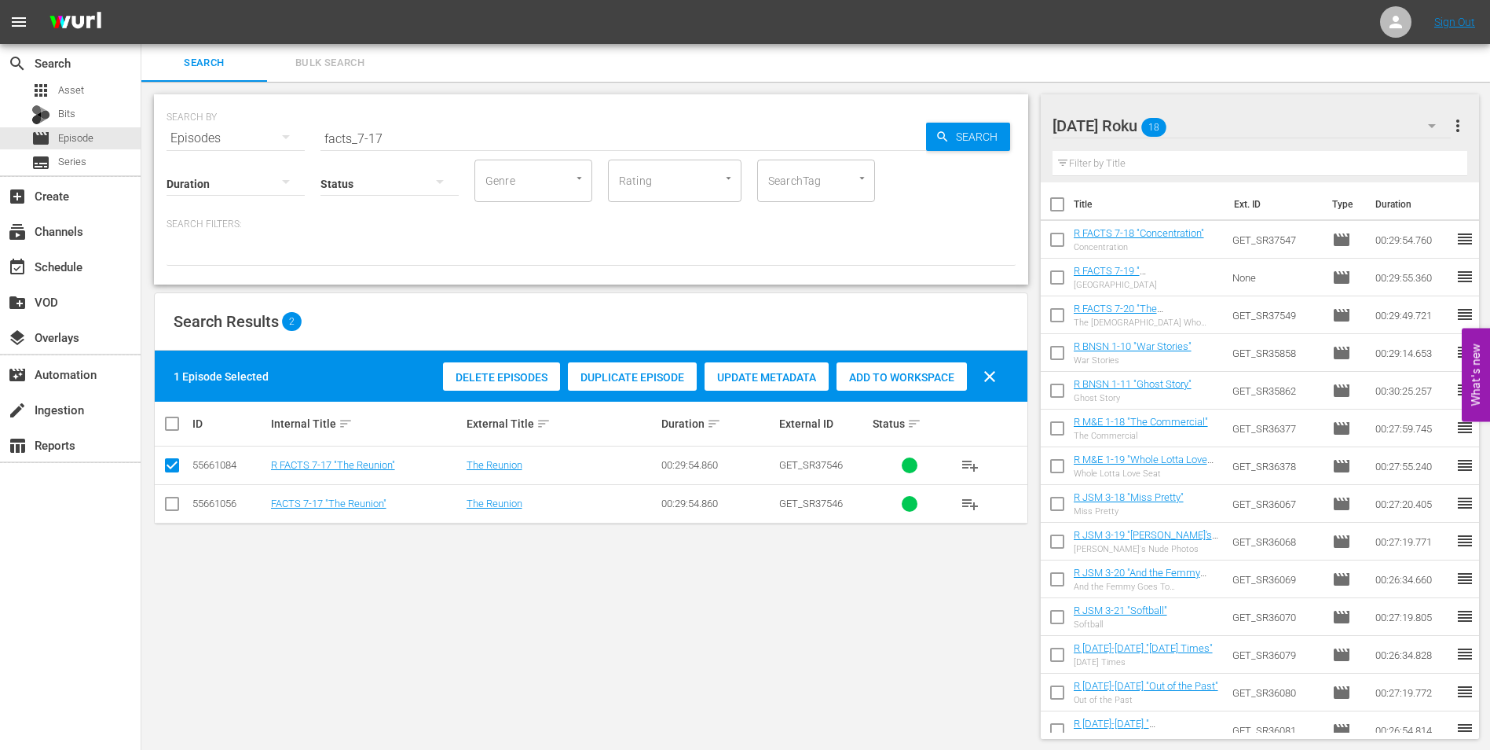
click at [937, 376] on span "Add to Workspace" at bounding box center [902, 377] width 130 height 13
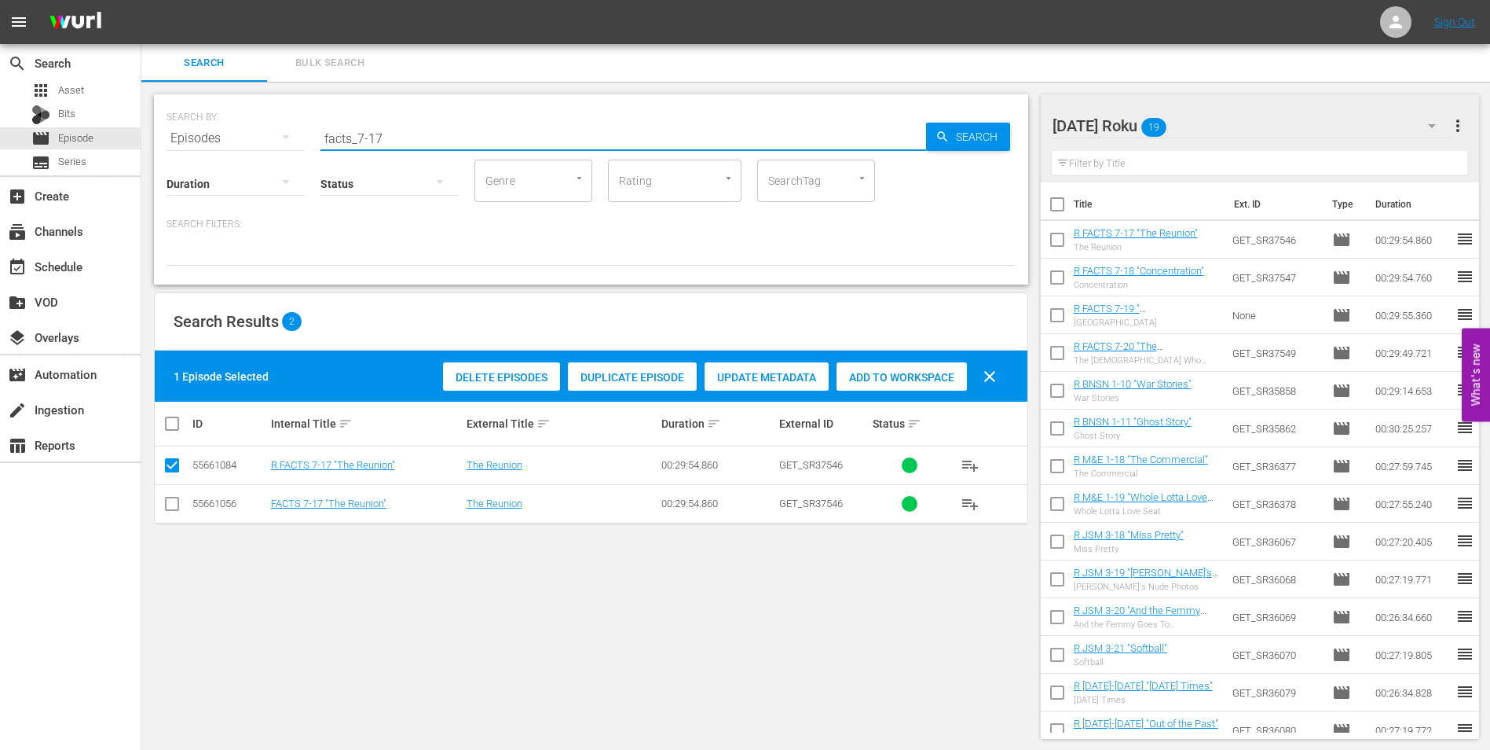
drag, startPoint x: 402, startPoint y: 137, endPoint x: 202, endPoint y: 156, distance: 201.2
click at [210, 152] on div "SEARCH BY Search By Episodes Search ID, Title, Description, Keywords, or Catego…" at bounding box center [591, 189] width 874 height 190
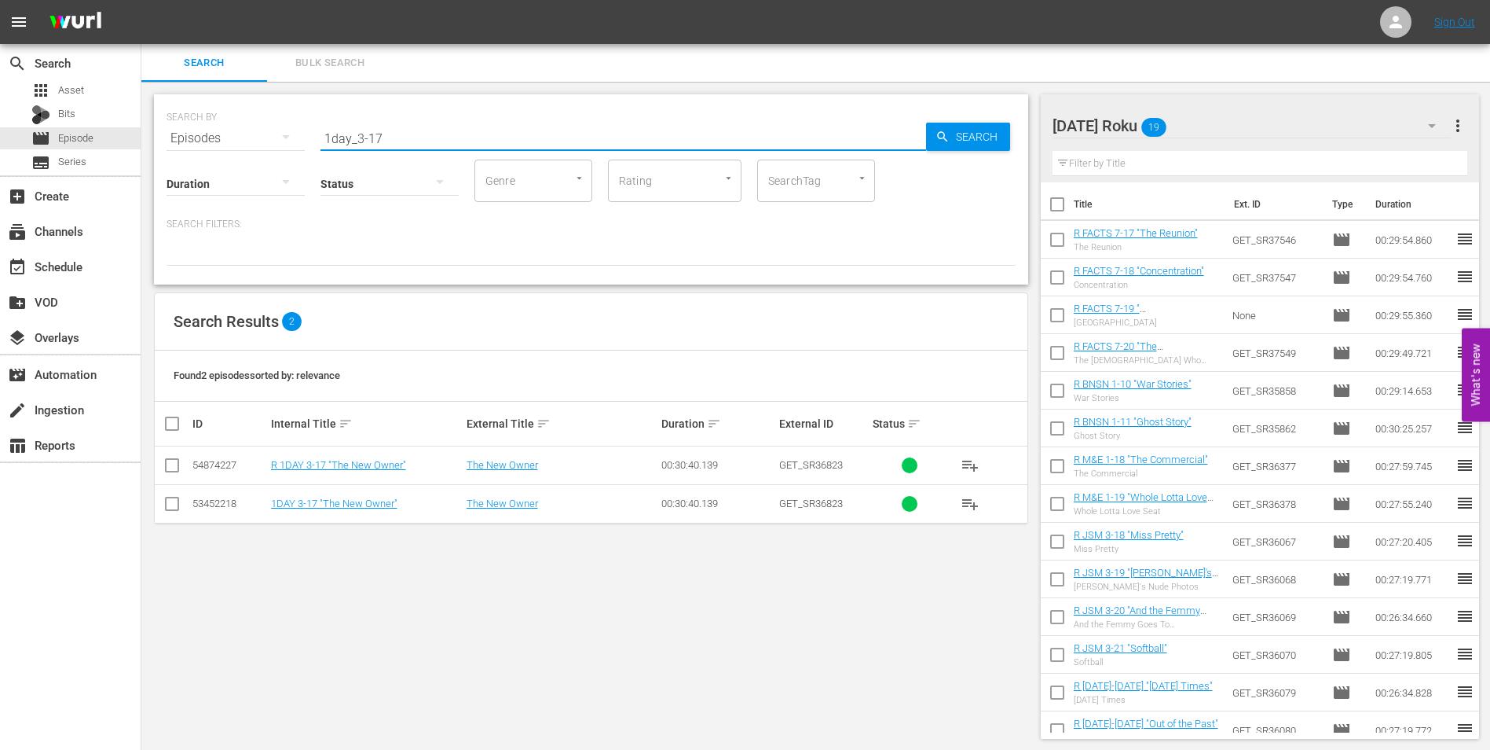
click at [175, 474] on input "checkbox" at bounding box center [172, 468] width 19 height 19
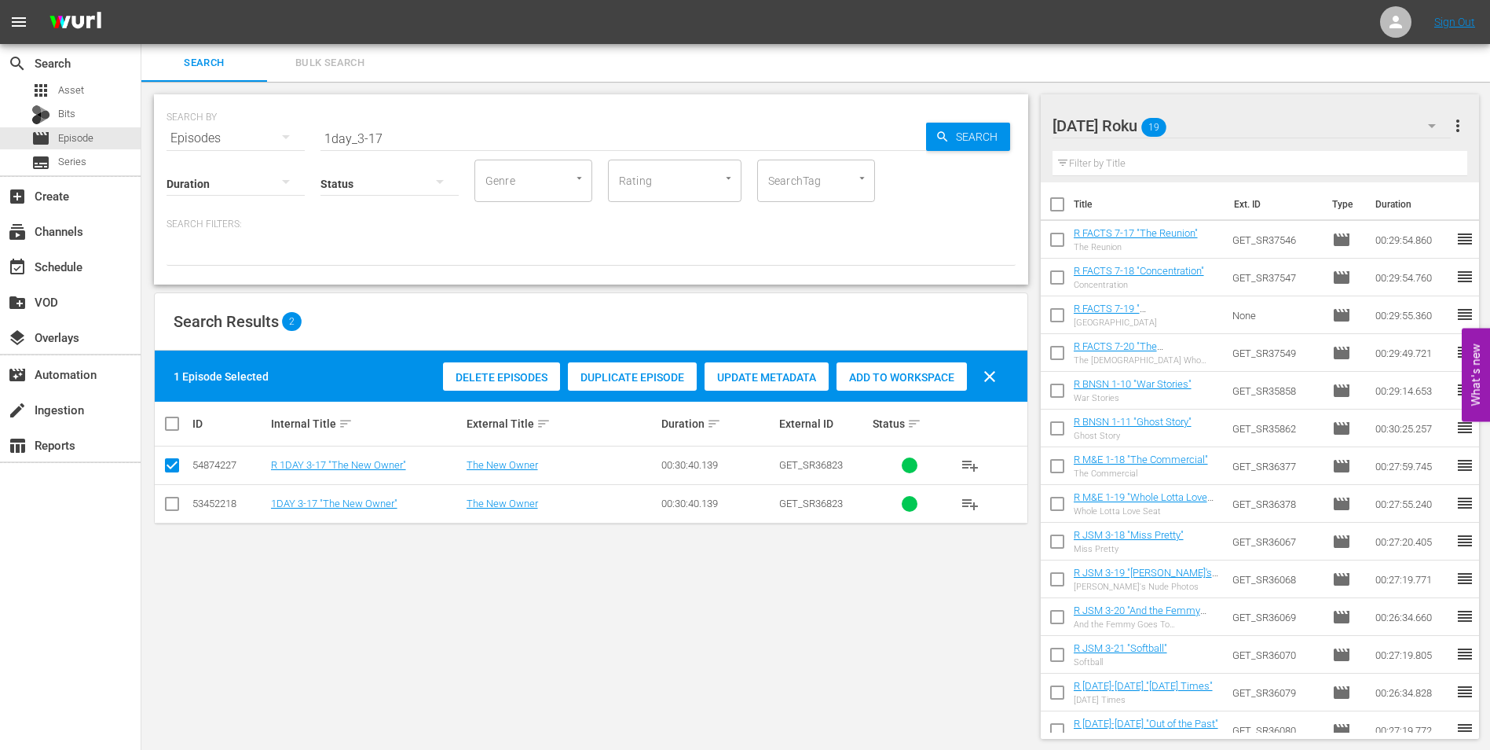
click at [918, 380] on span "Add to Workspace" at bounding box center [902, 377] width 130 height 13
click at [1264, 124] on div "[DATE] Roku 20" at bounding box center [1252, 126] width 399 height 44
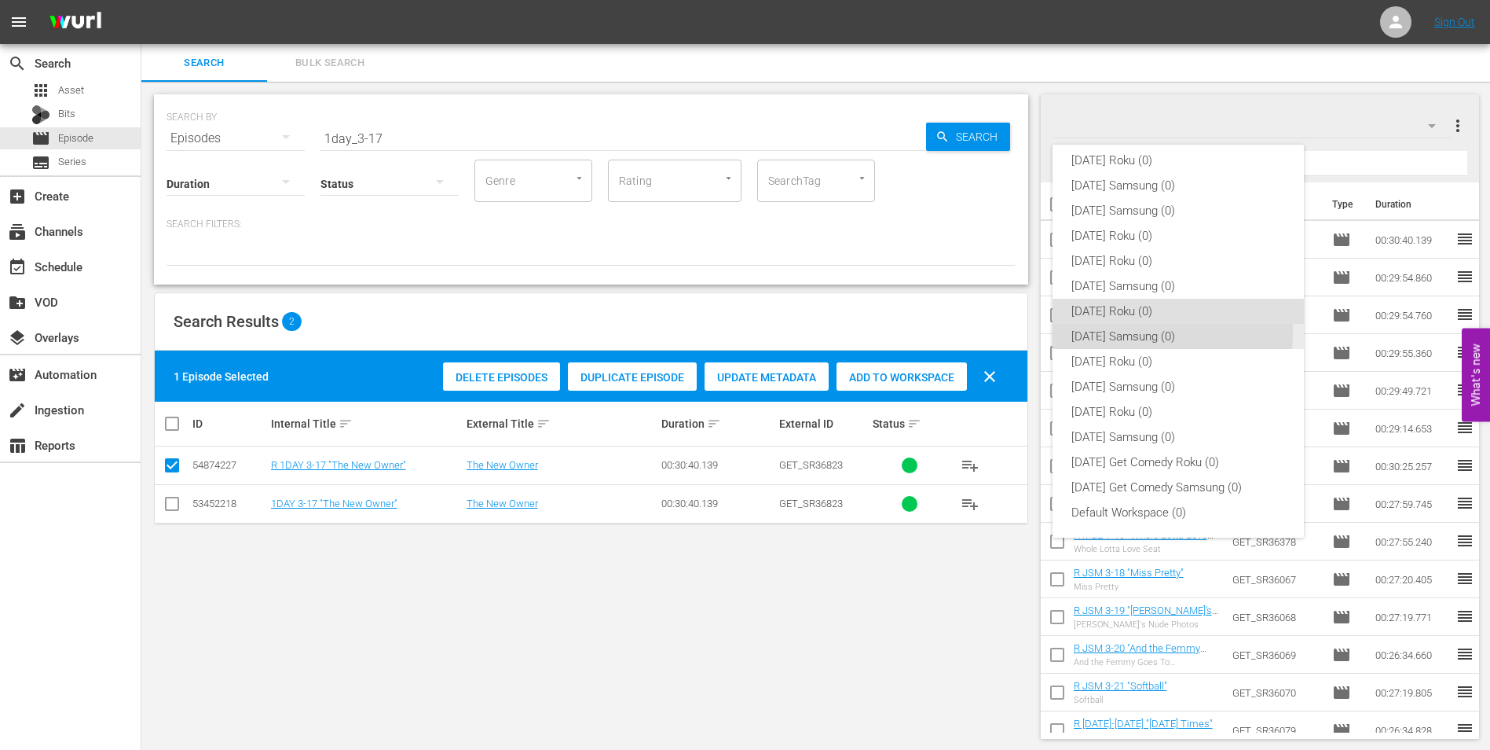
click at [1138, 333] on div "[DATE] Samsung (0)" at bounding box center [1179, 336] width 214 height 25
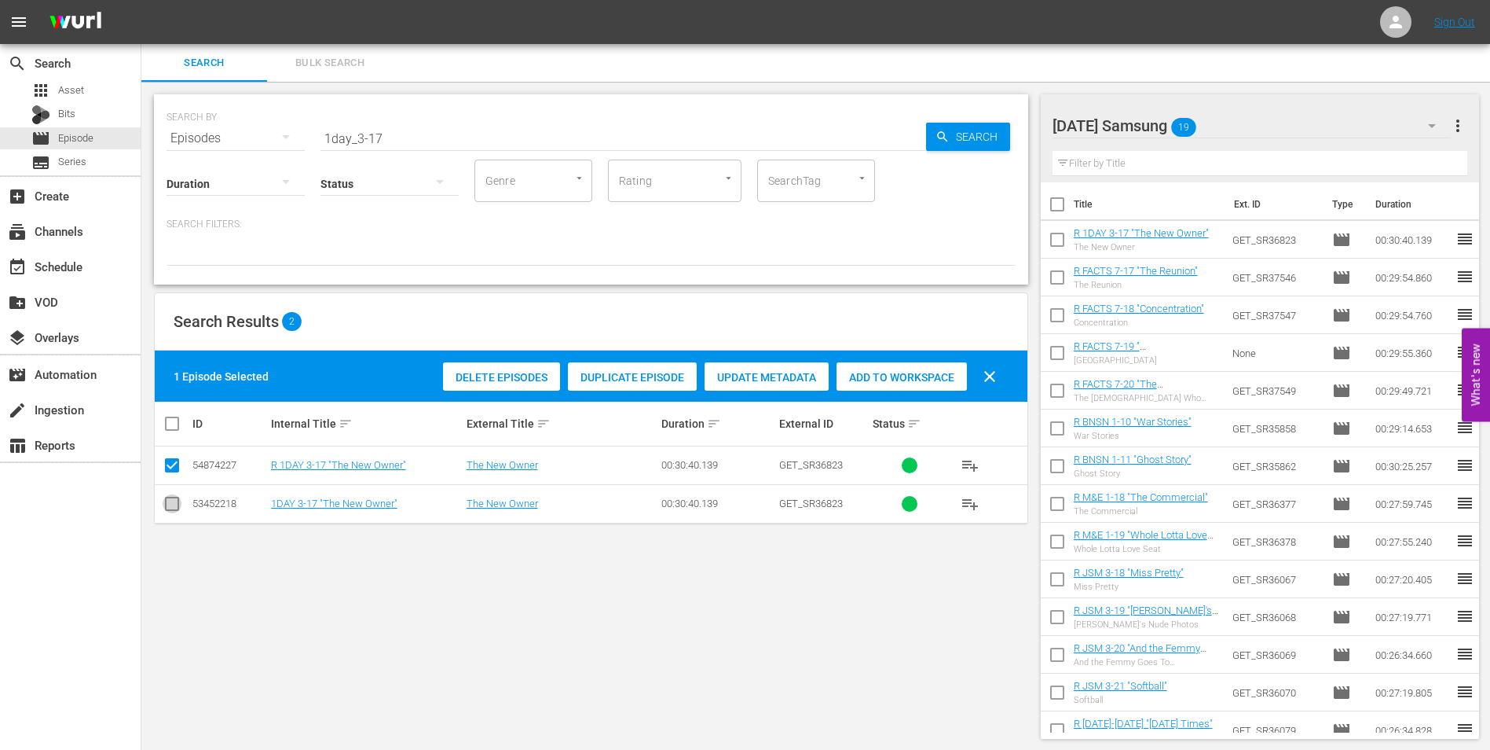
click at [170, 507] on input "checkbox" at bounding box center [172, 506] width 19 height 19
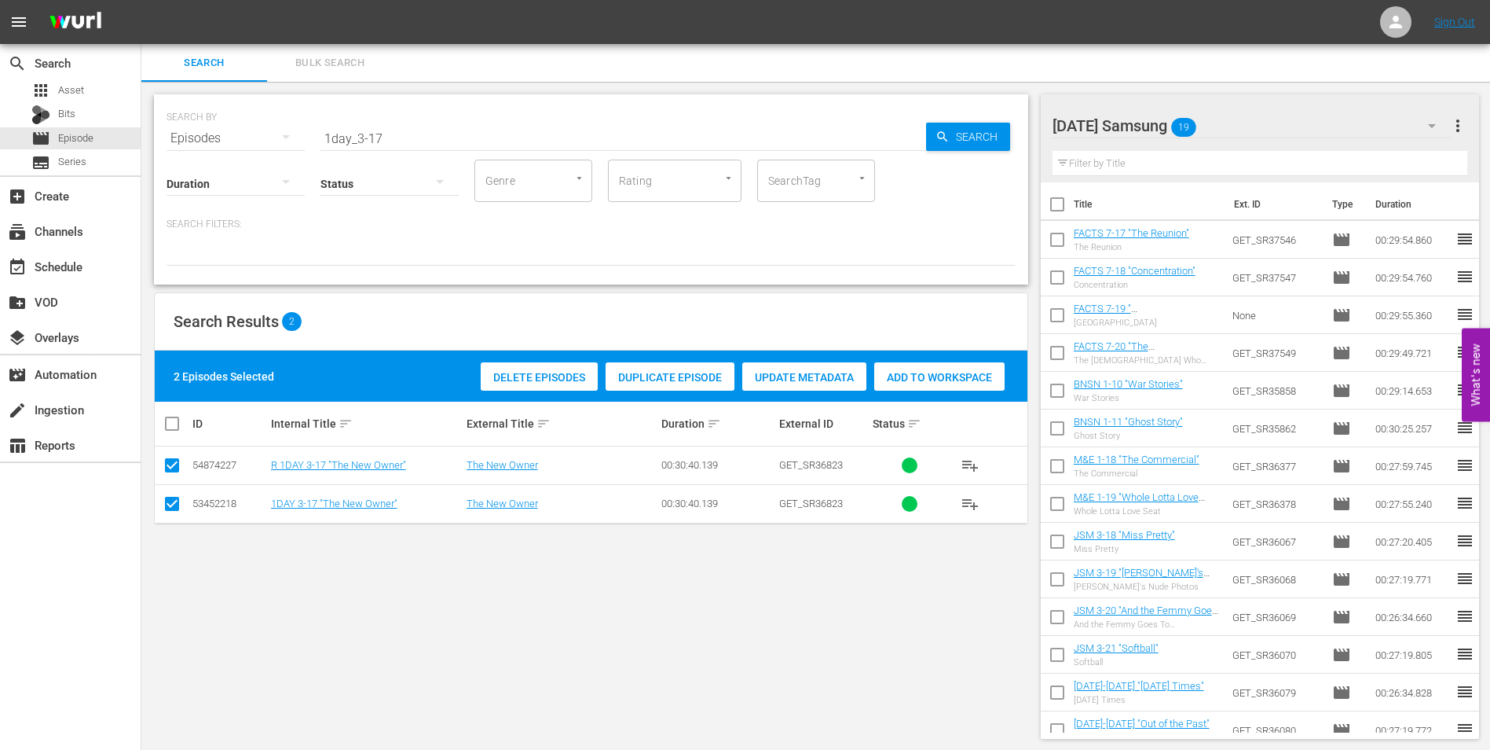
click at [174, 478] on td at bounding box center [172, 465] width 35 height 38
click at [174, 462] on input "checkbox" at bounding box center [172, 468] width 19 height 19
click at [900, 366] on div "Add to Workspace" at bounding box center [902, 377] width 130 height 30
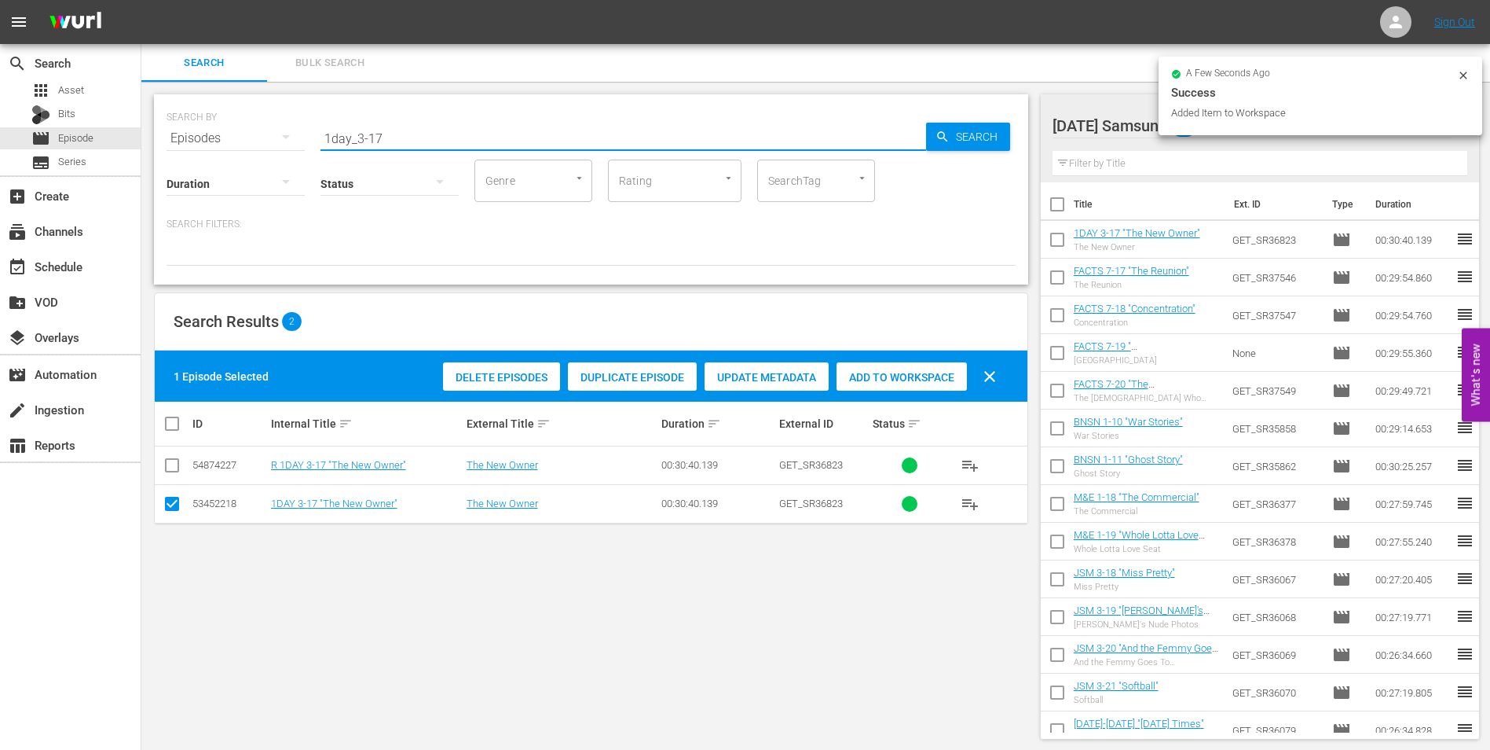
drag, startPoint x: 382, startPoint y: 133, endPoint x: 372, endPoint y: 134, distance: 10.2
click at [372, 134] on input "1day_3-17" at bounding box center [624, 138] width 606 height 38
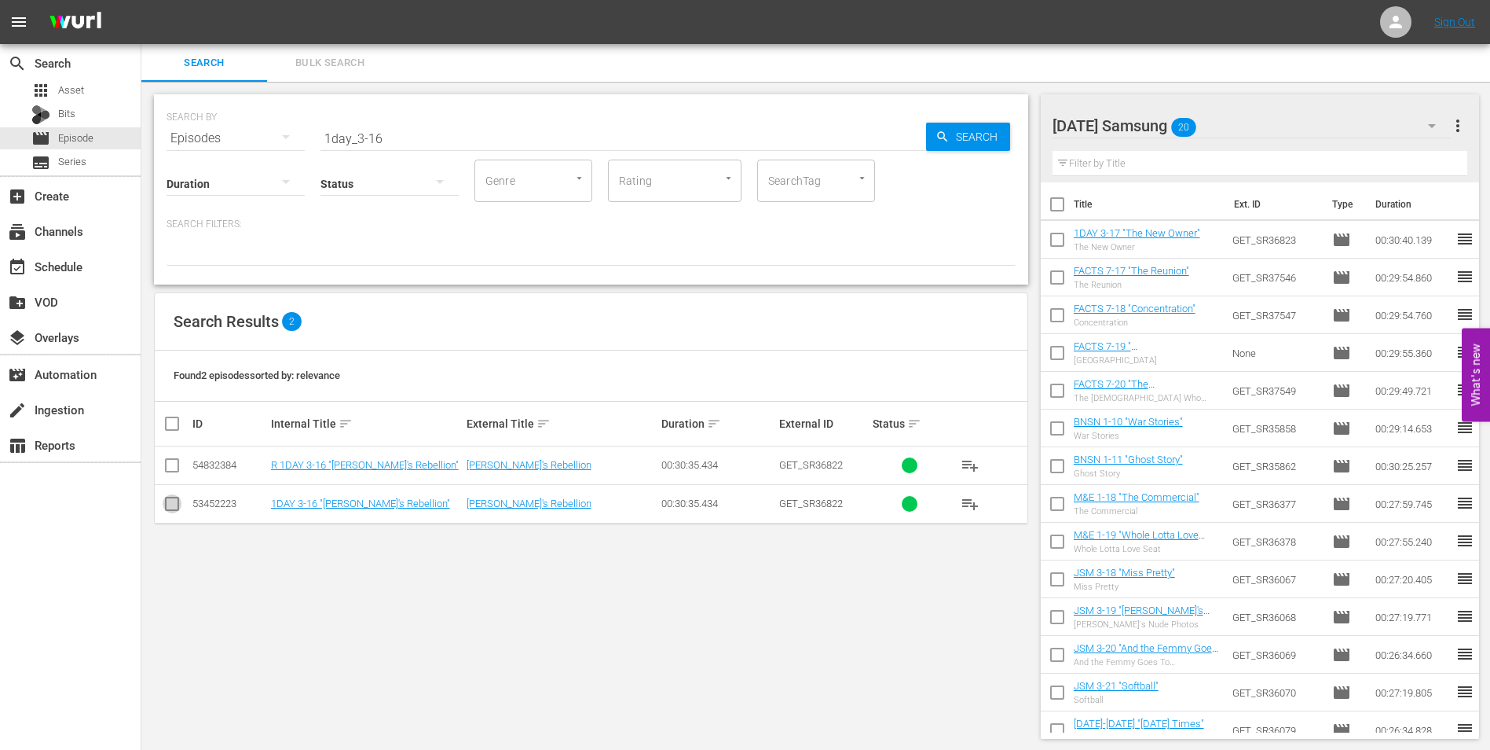
click at [174, 500] on input "checkbox" at bounding box center [172, 506] width 19 height 19
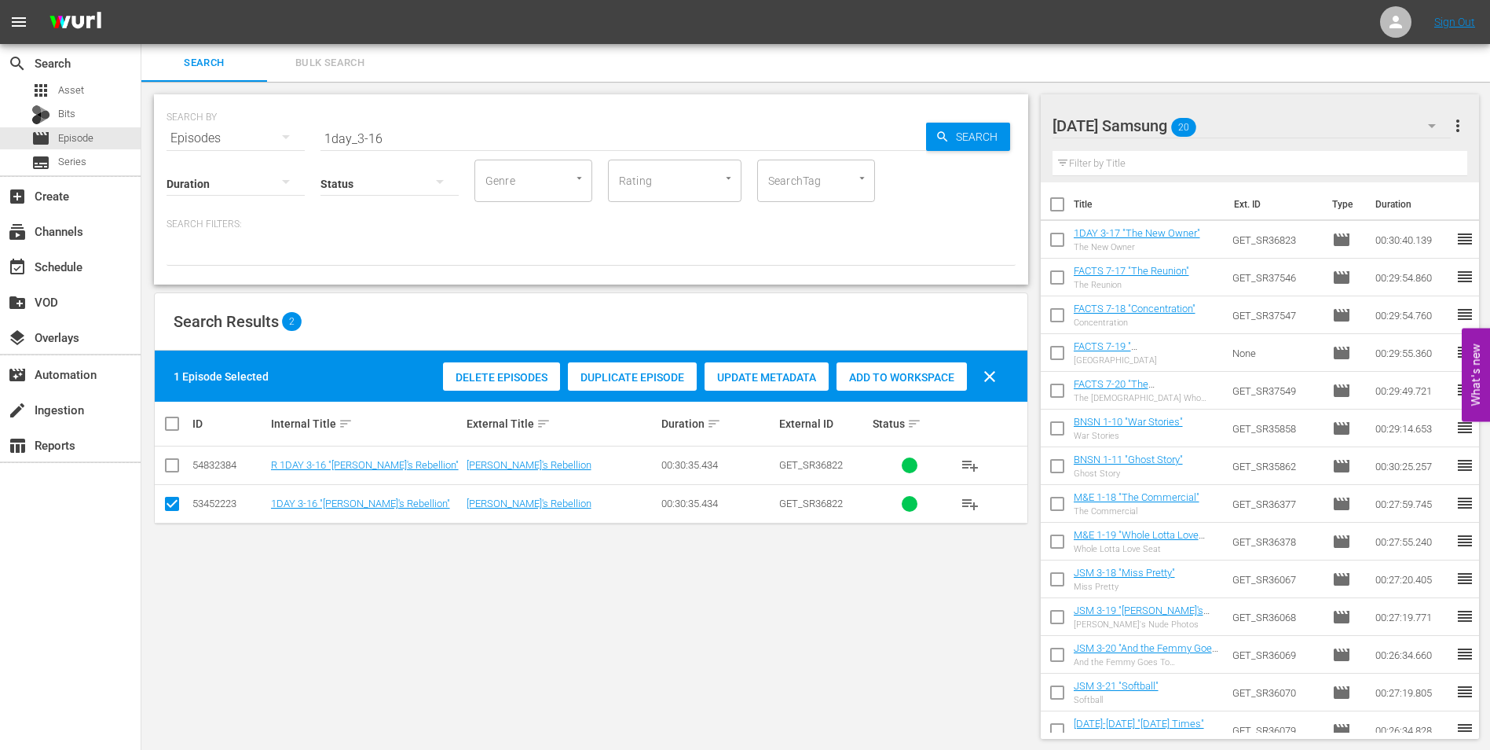
click at [882, 371] on span "Add to Workspace" at bounding box center [902, 377] width 130 height 13
click at [1267, 124] on div "[DATE] Samsung 21" at bounding box center [1252, 126] width 399 height 44
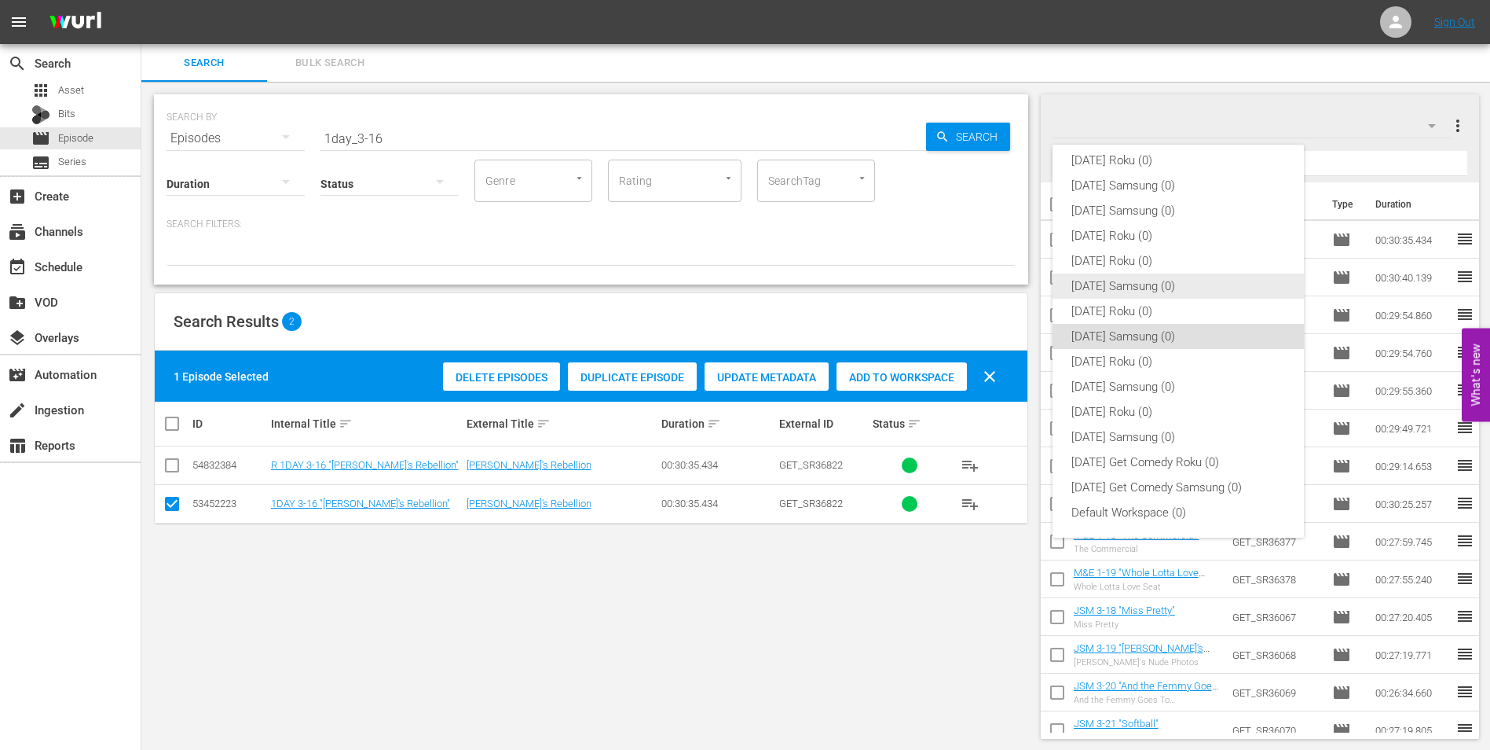
click at [1107, 304] on div "[DATE] Roku (0) [DATE] Samsung (0) [DATE] Samsung (0) [DATE] Roku (0) [DATE] Ro…" at bounding box center [1178, 336] width 251 height 402
click at [1106, 307] on div "[DATE] Roku (0)" at bounding box center [1179, 311] width 214 height 25
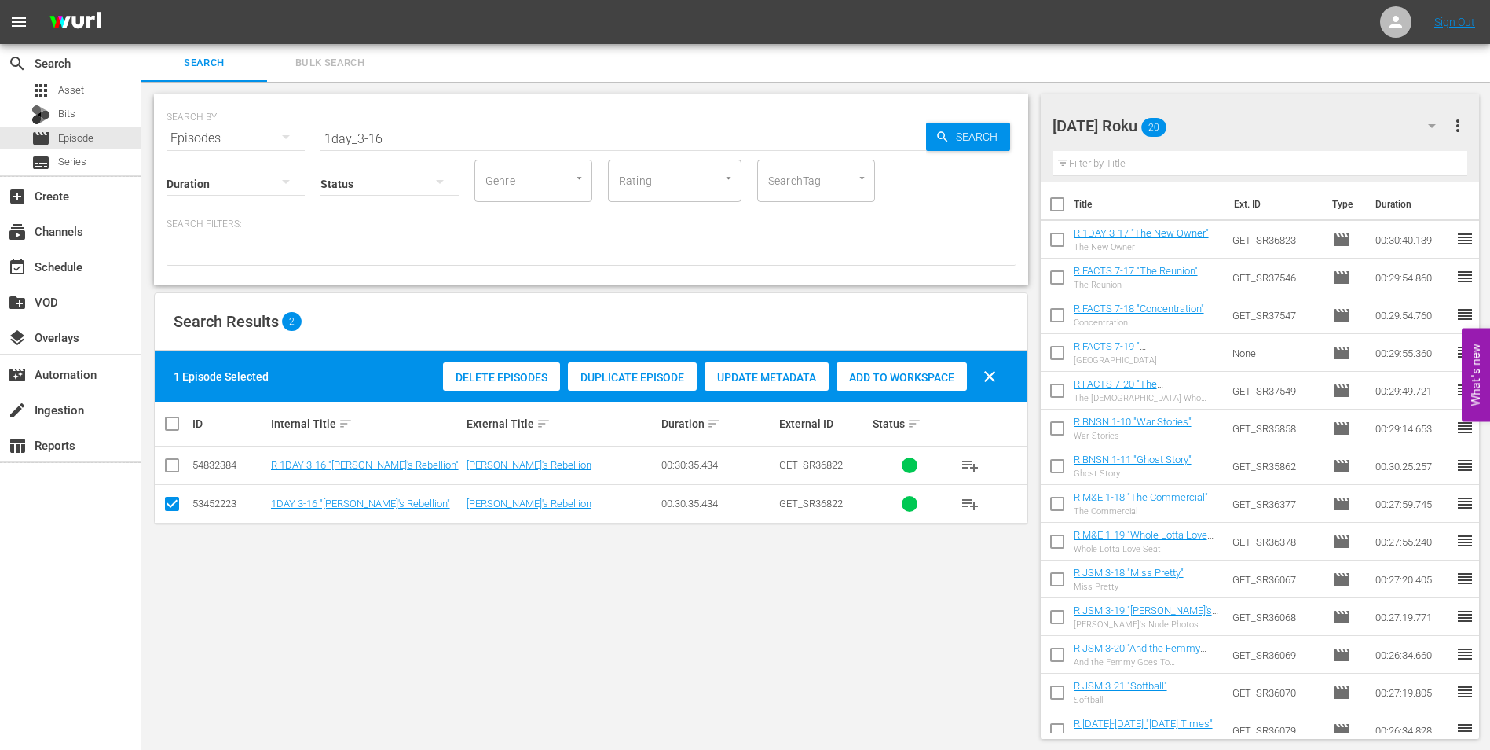
click at [175, 508] on input "checkbox" at bounding box center [172, 506] width 19 height 19
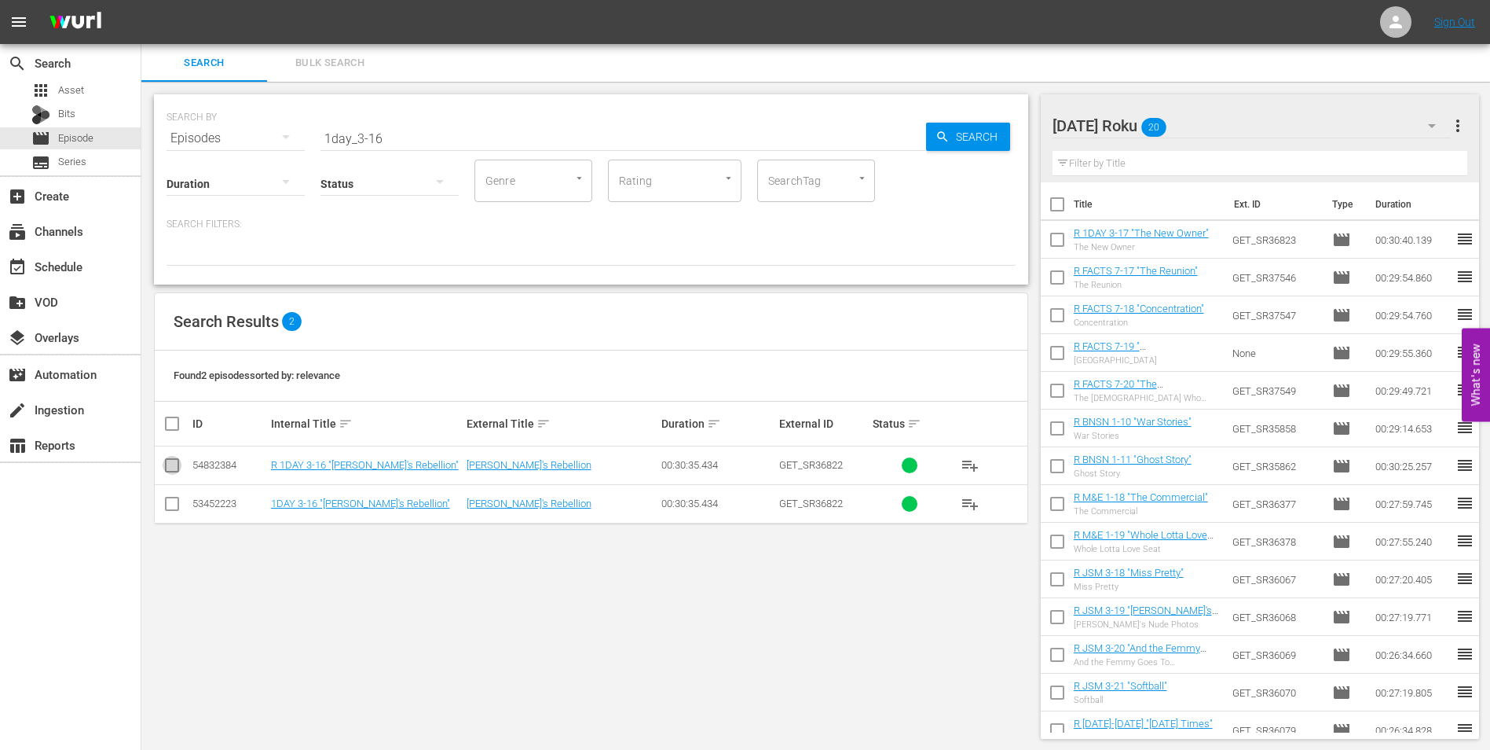
click at [174, 456] on icon at bounding box center [172, 465] width 19 height 19
click at [174, 464] on input "checkbox" at bounding box center [172, 468] width 19 height 19
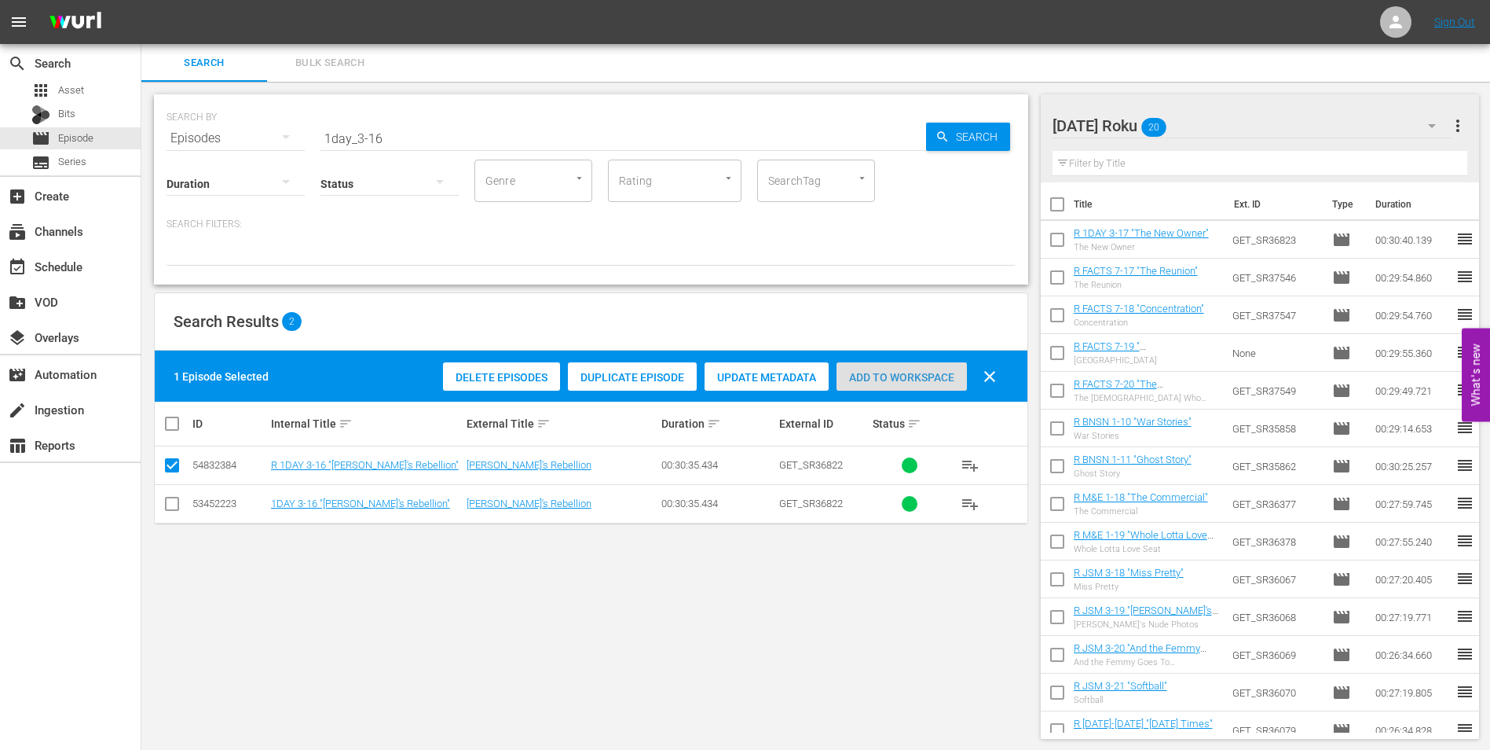
click at [914, 379] on span "Add to Workspace" at bounding box center [902, 377] width 130 height 13
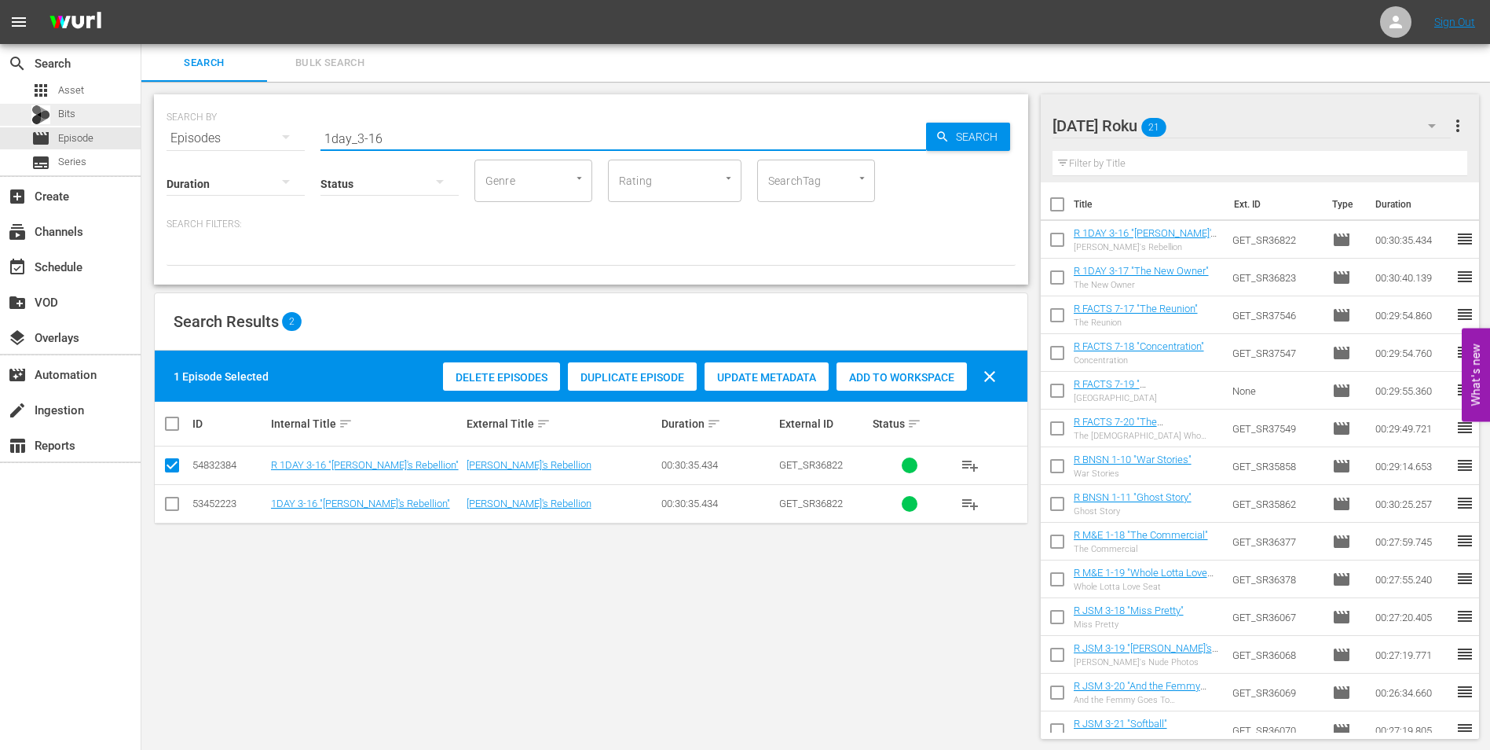
drag, startPoint x: 414, startPoint y: 128, endPoint x: 123, endPoint y: 114, distance: 291.1
click at [141, 0] on div "search Search apps Asset Bits movie Episode subtitles Series add_box Create sub…" at bounding box center [815, 0] width 1349 height 0
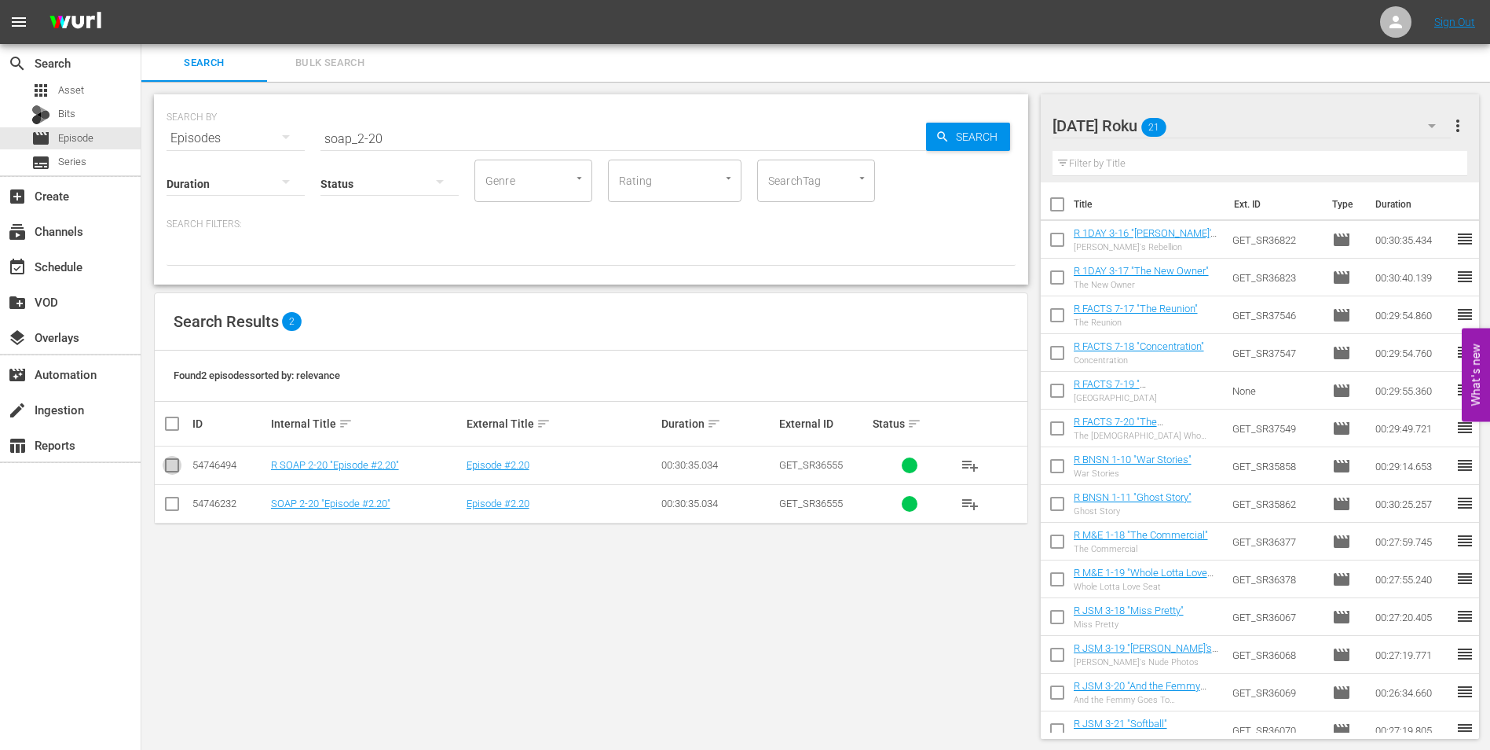
click at [176, 472] on input "checkbox" at bounding box center [172, 468] width 19 height 19
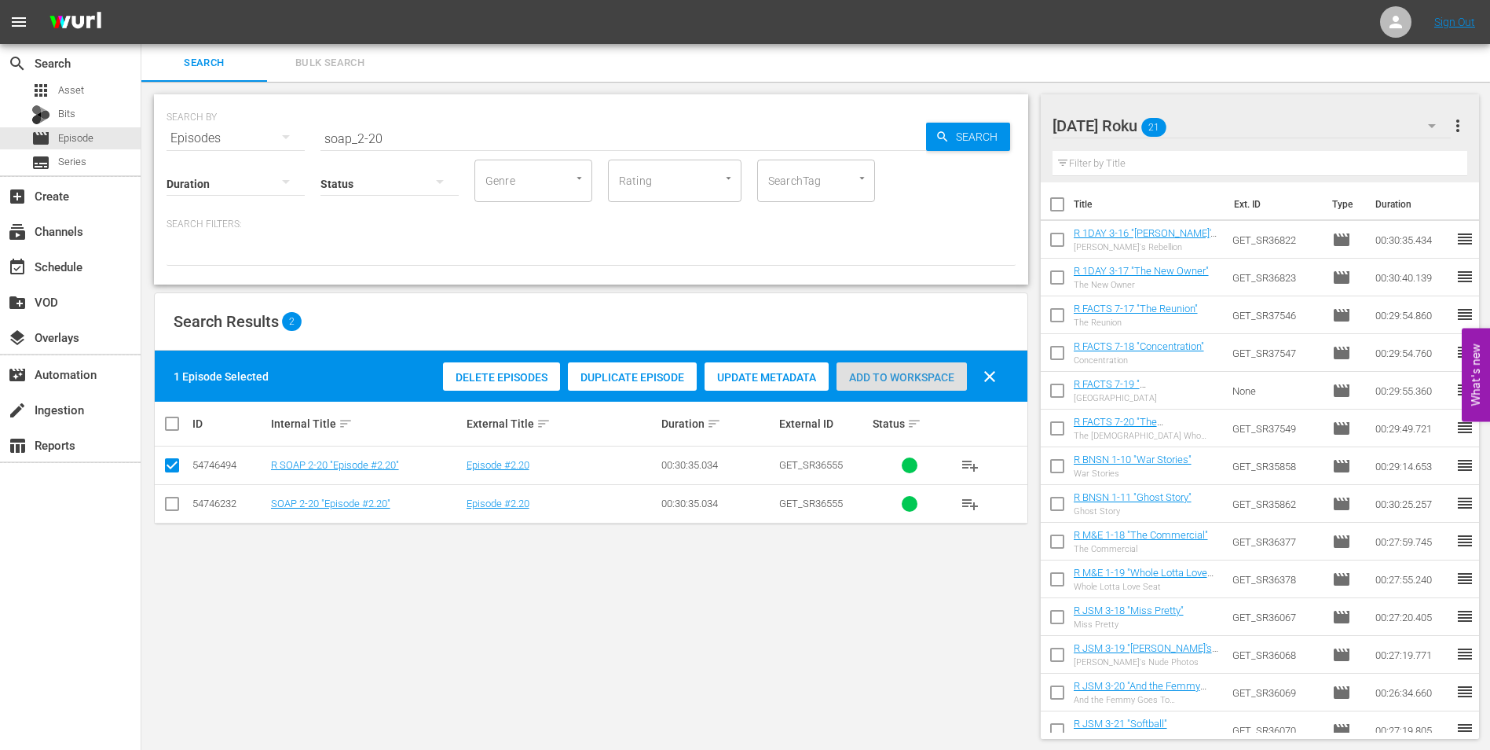
click at [888, 372] on span "Add to Workspace" at bounding box center [902, 377] width 130 height 13
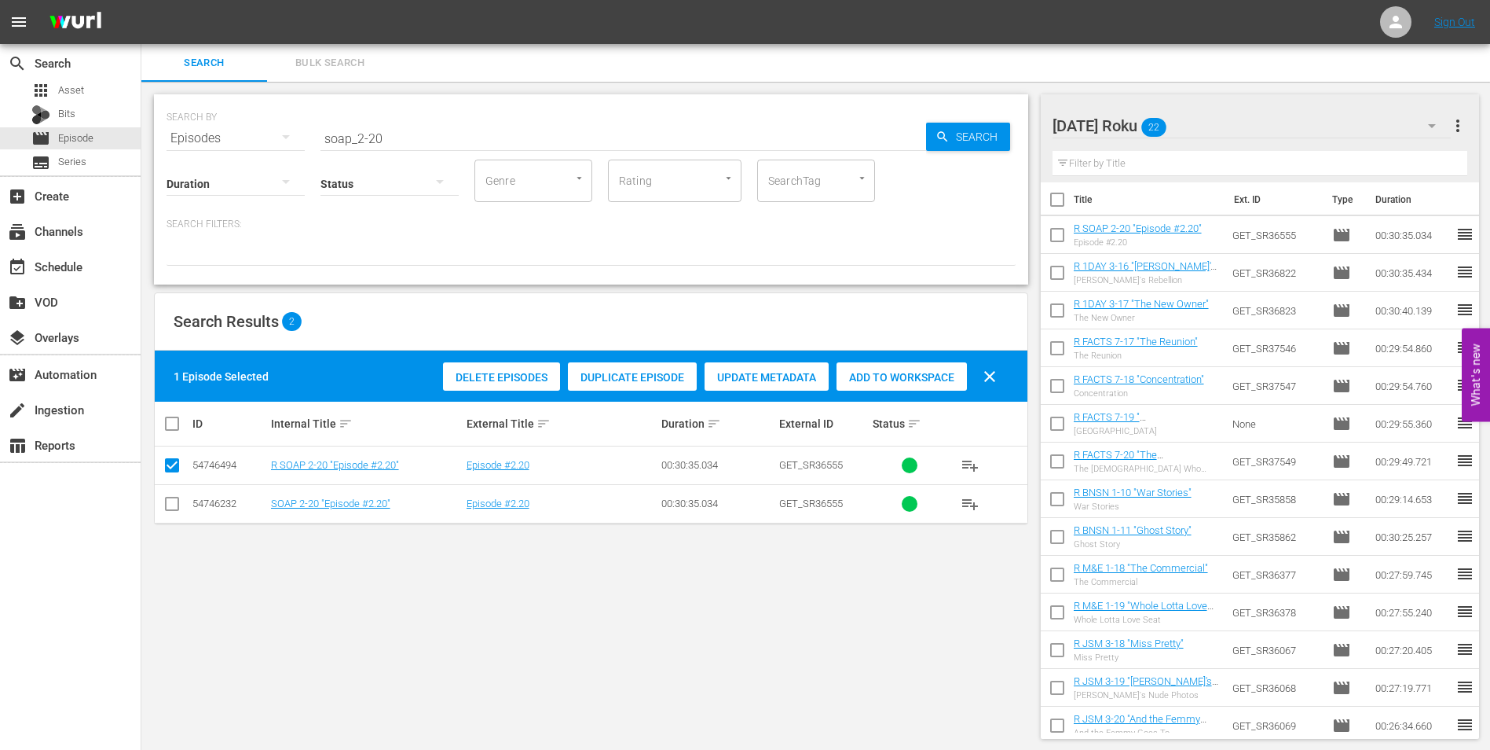
scroll to position [0, 0]
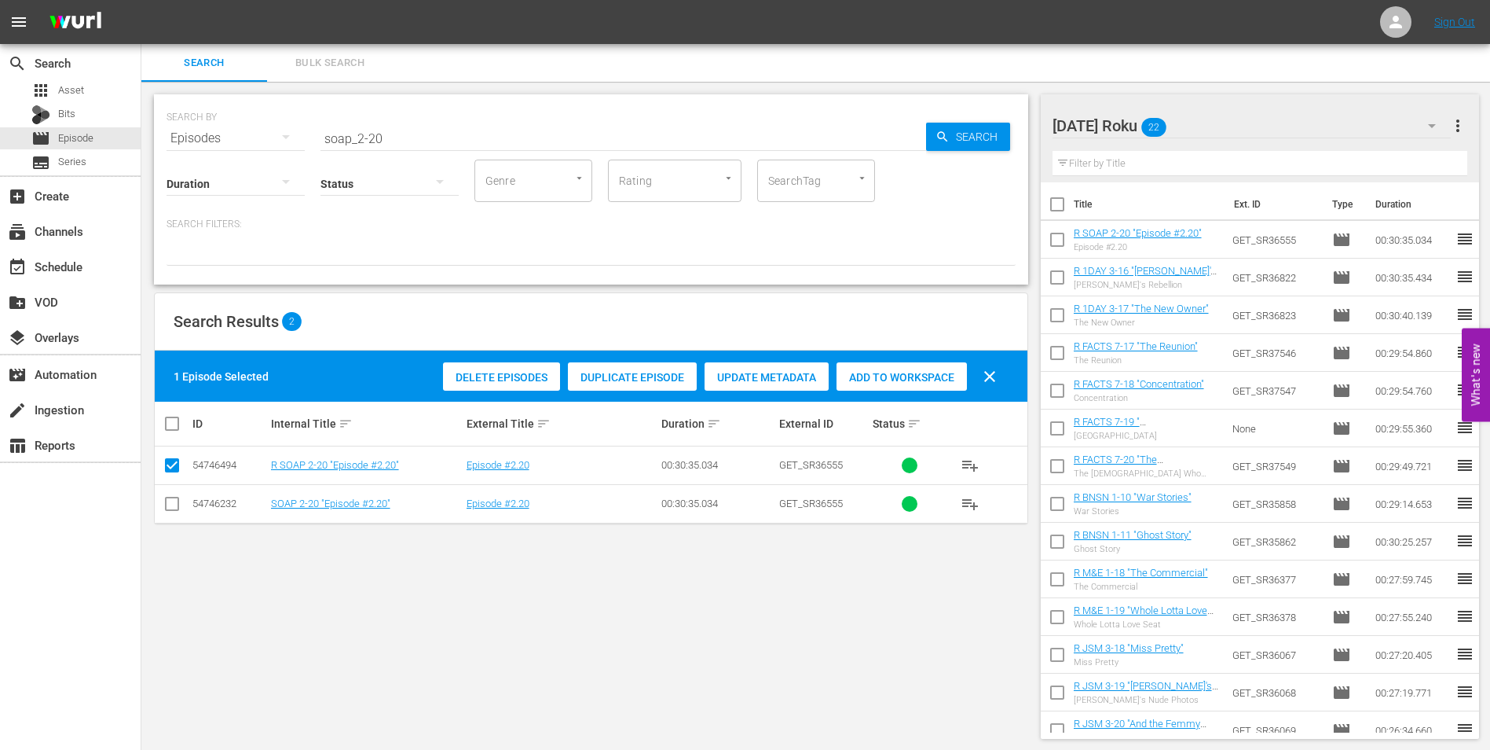
click at [1270, 115] on div "[DATE] Roku 22" at bounding box center [1252, 126] width 399 height 44
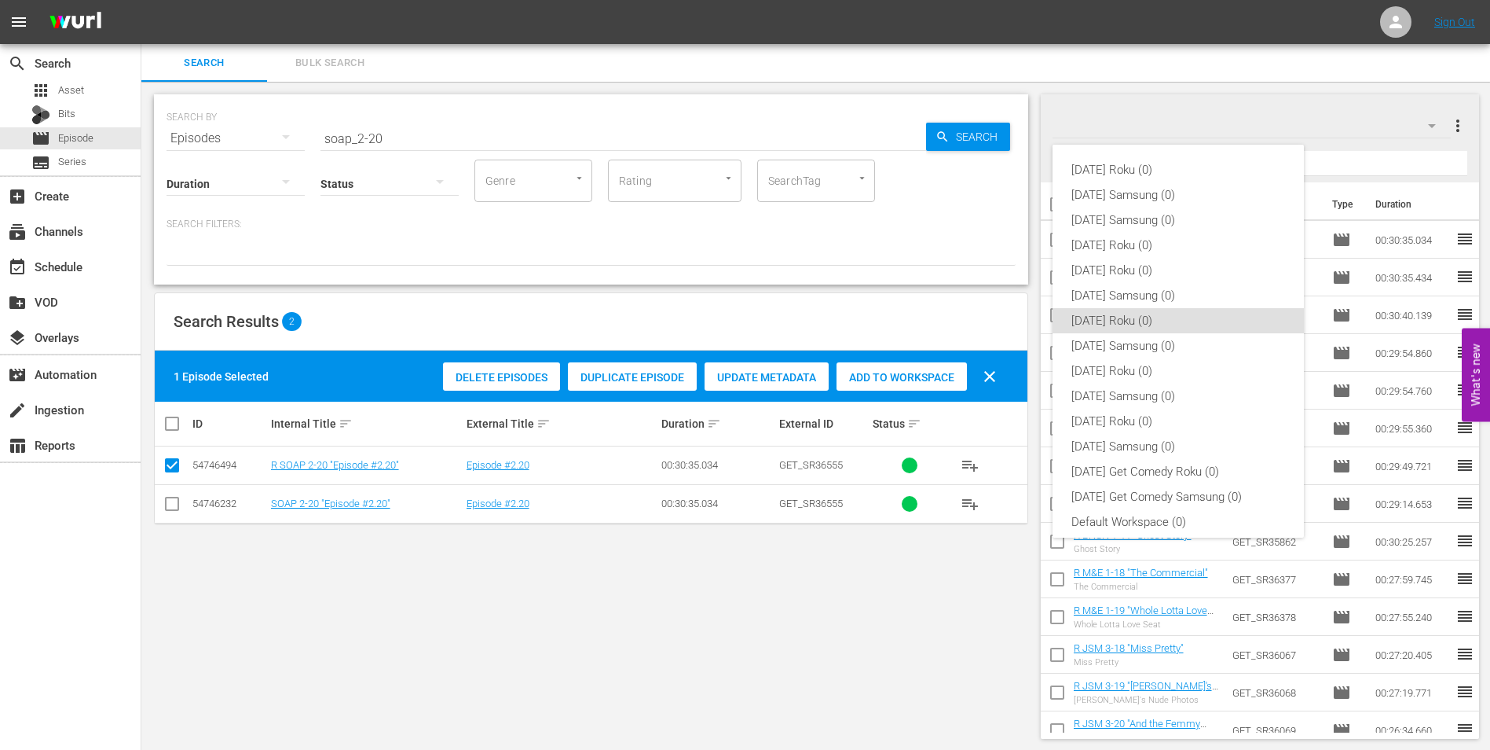
scroll to position [9, 0]
click at [1125, 330] on div "[DATE] Samsung (0)" at bounding box center [1179, 336] width 214 height 25
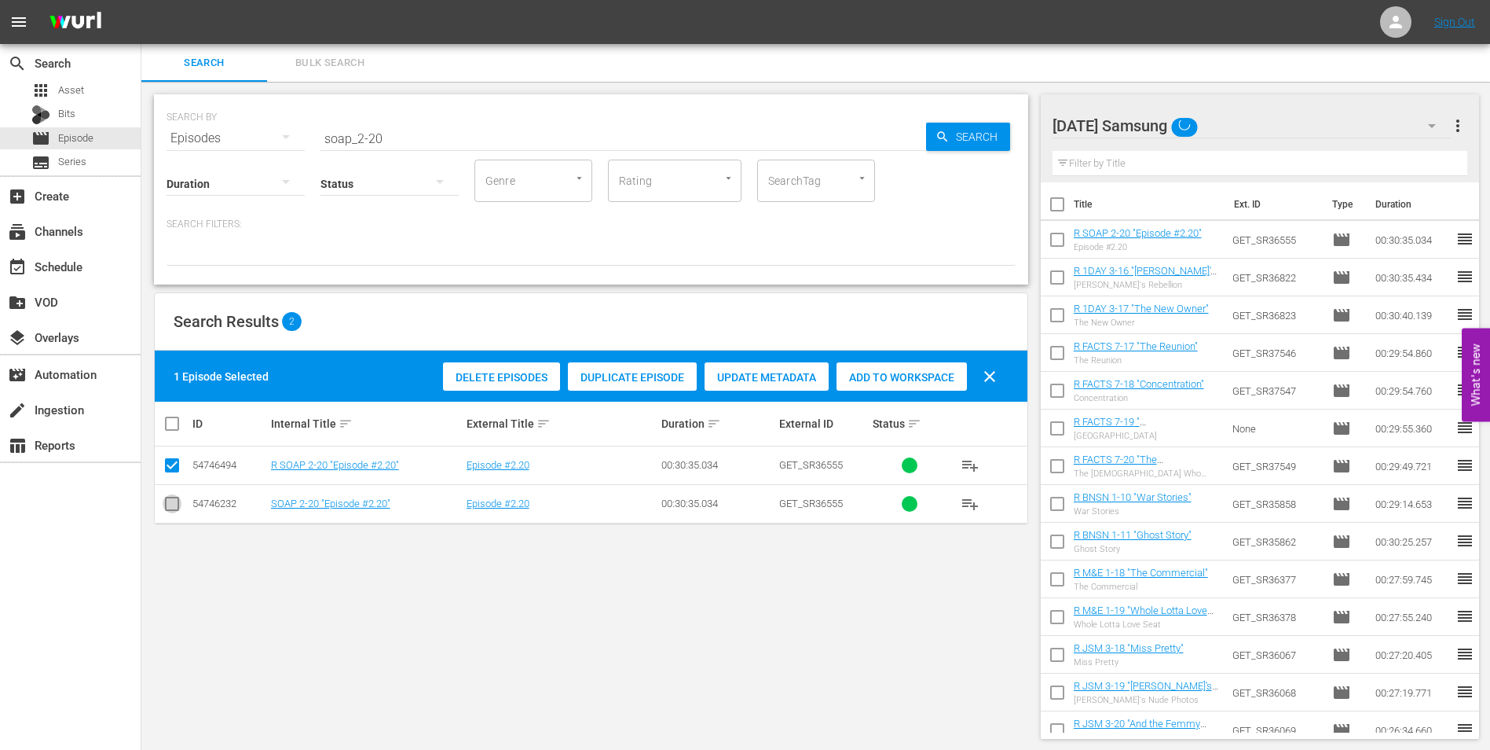
click at [169, 507] on input "checkbox" at bounding box center [172, 506] width 19 height 19
click at [164, 460] on input "checkbox" at bounding box center [172, 468] width 19 height 19
click at [924, 384] on div "Add to Workspace" at bounding box center [902, 377] width 130 height 30
drag, startPoint x: 368, startPoint y: 141, endPoint x: 418, endPoint y: 145, distance: 49.7
click at [418, 143] on input "soap_2-20" at bounding box center [624, 138] width 606 height 38
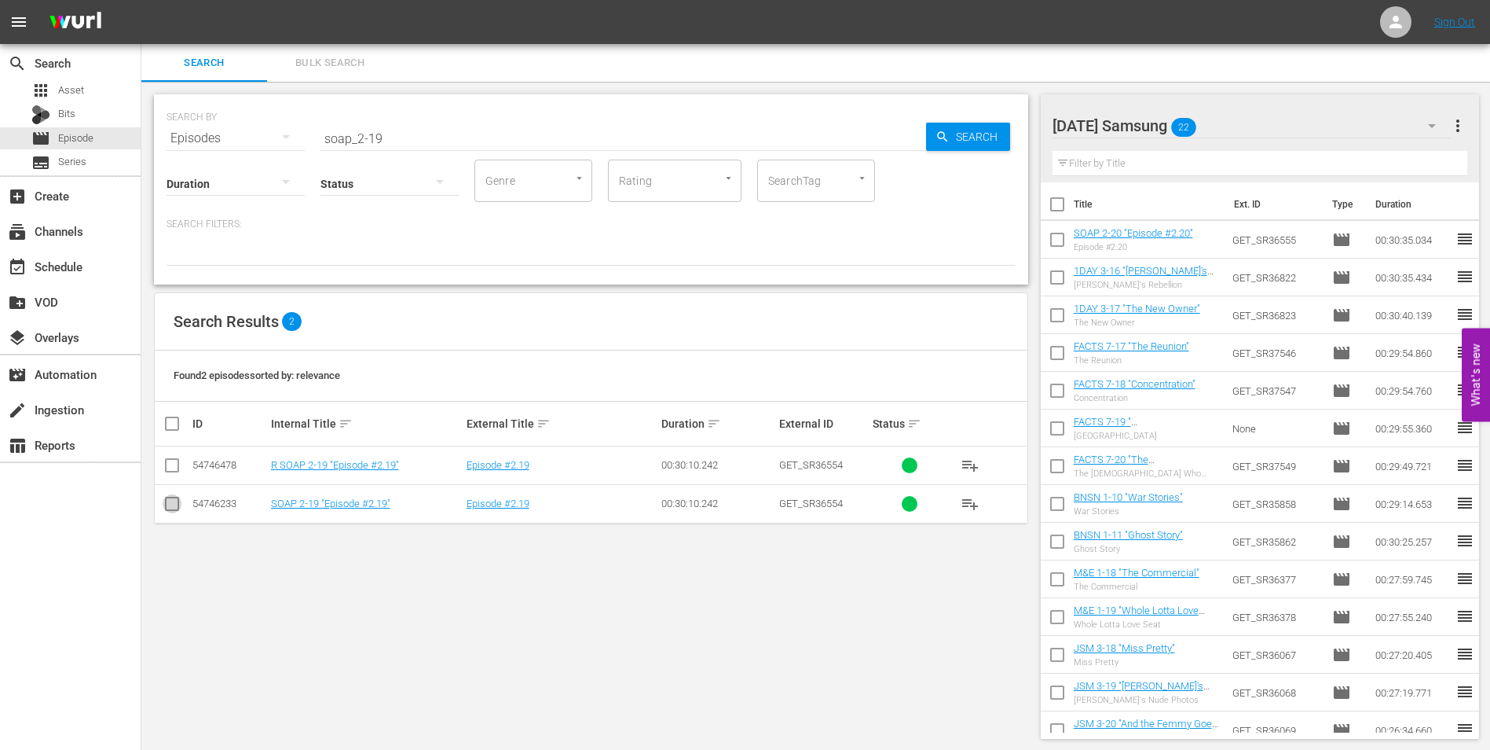
click at [176, 500] on input "checkbox" at bounding box center [172, 506] width 19 height 19
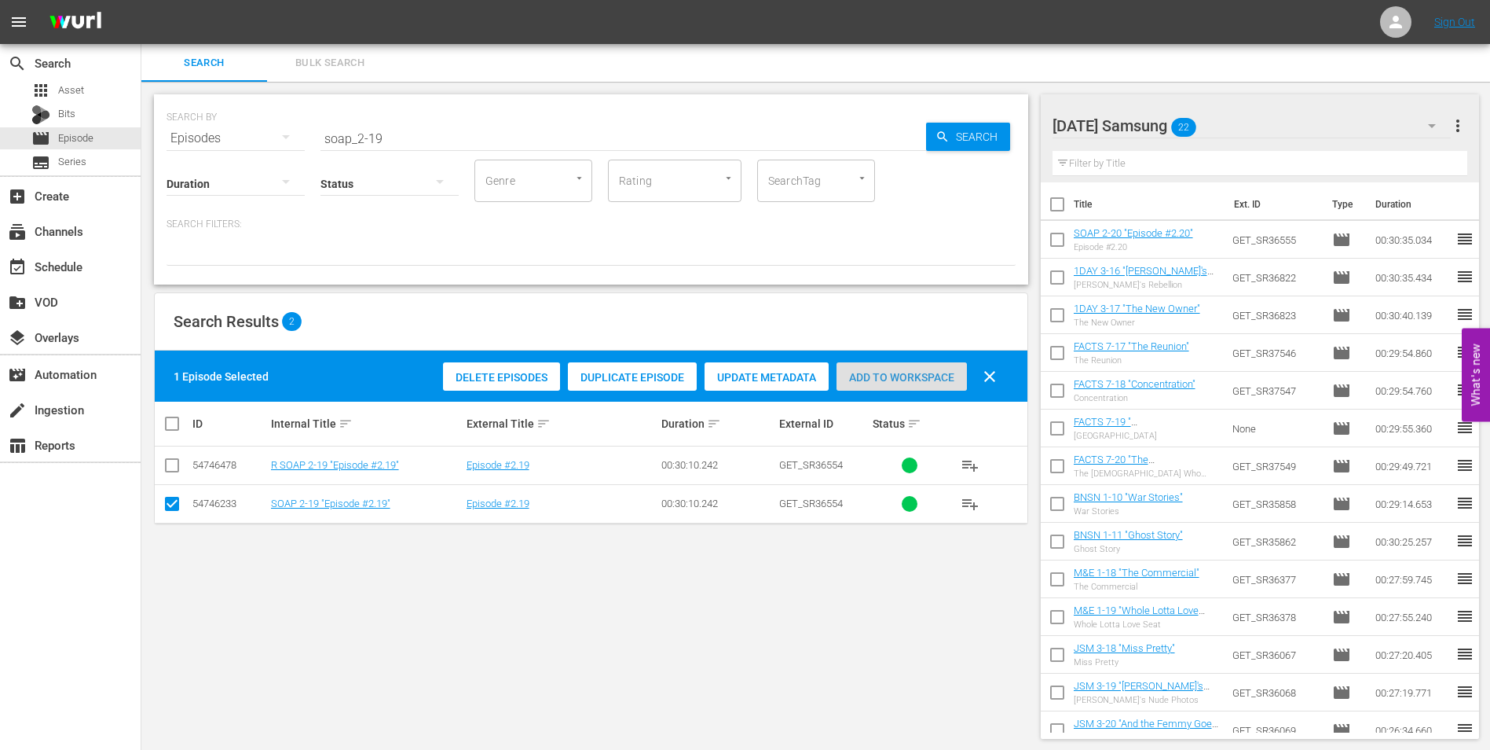
click at [885, 380] on span "Add to Workspace" at bounding box center [902, 377] width 130 height 13
click at [1270, 112] on div "[DATE] Samsung 23" at bounding box center [1252, 126] width 399 height 44
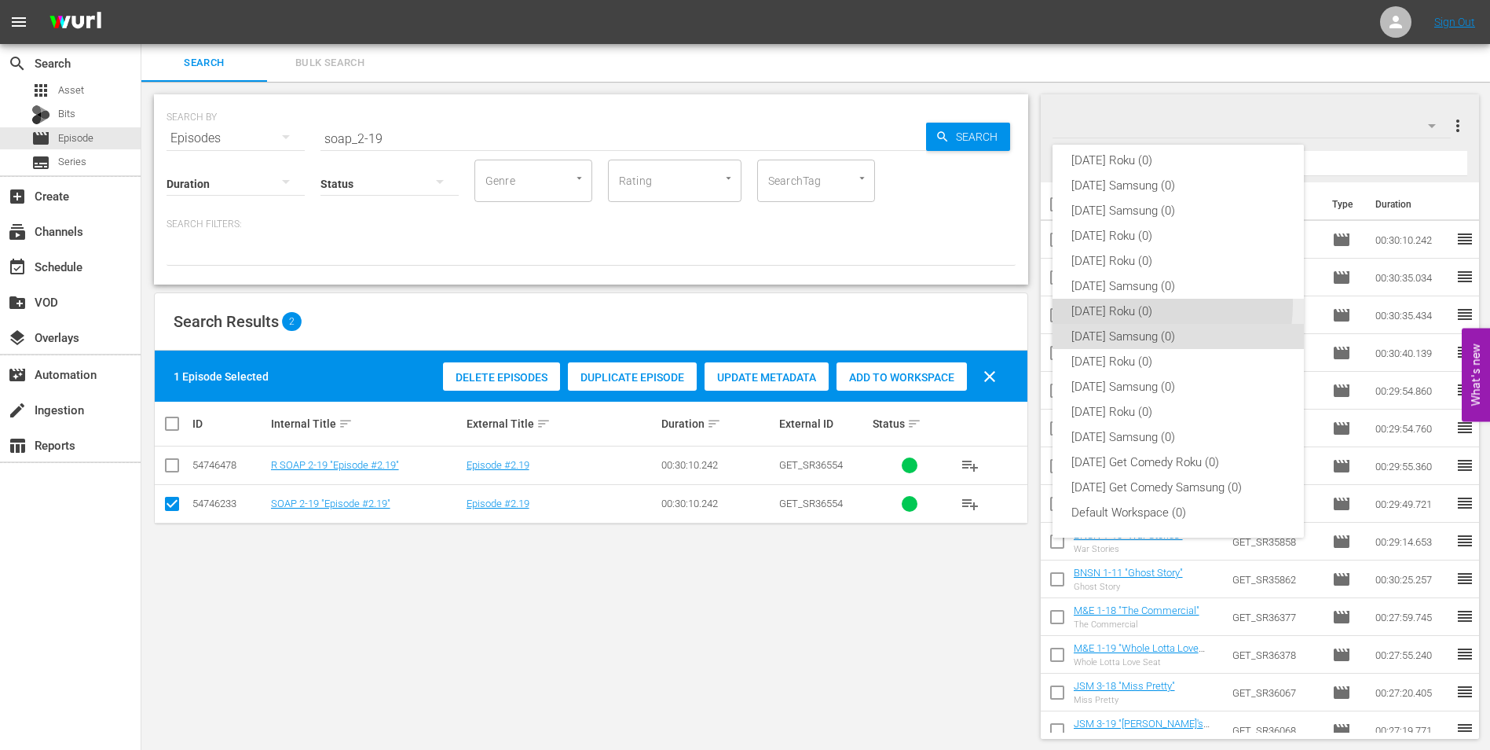
click at [1138, 304] on div "[DATE] Roku (0)" at bounding box center [1179, 311] width 214 height 25
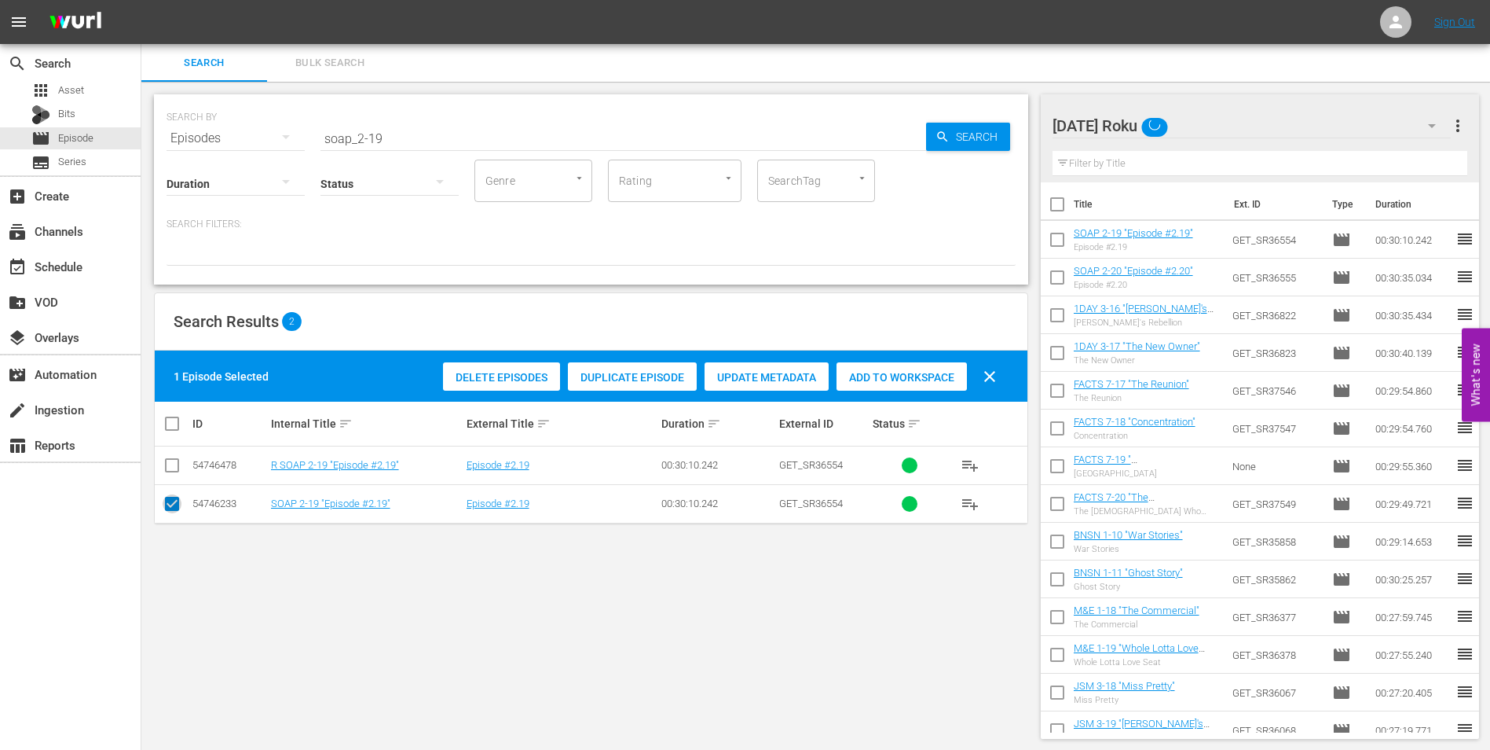
click at [170, 507] on input "checkbox" at bounding box center [172, 506] width 19 height 19
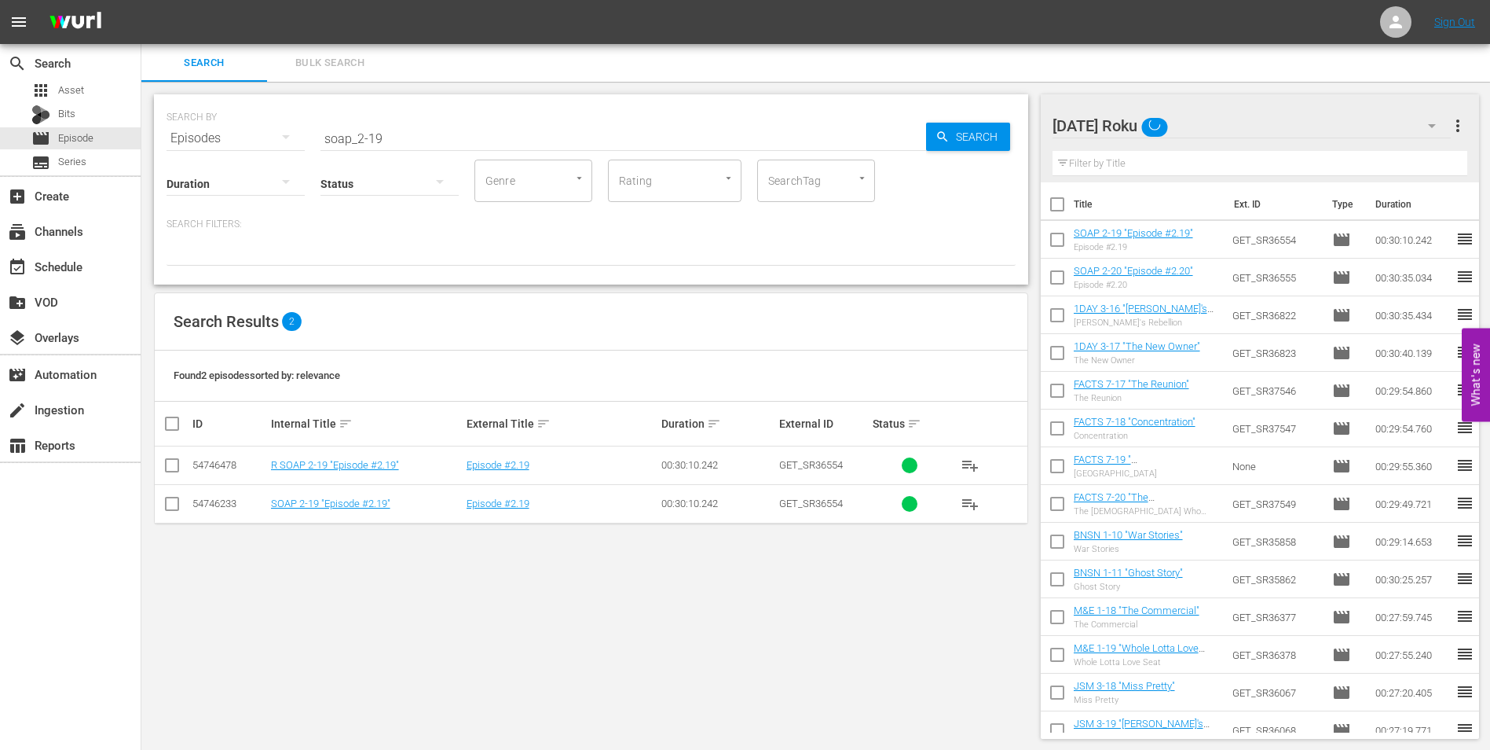
click at [167, 467] on input "checkbox" at bounding box center [172, 468] width 19 height 19
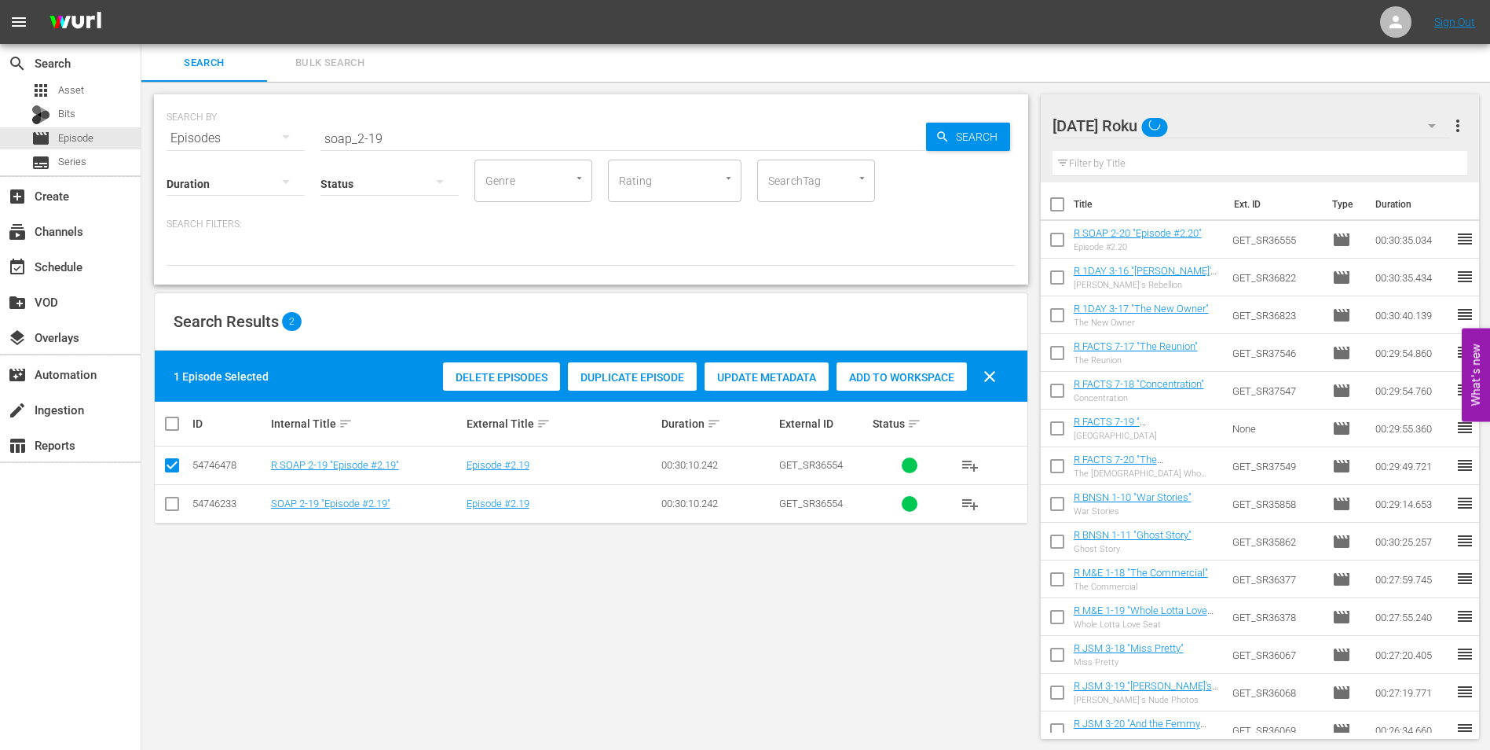
click at [882, 376] on span "Add to Workspace" at bounding box center [902, 377] width 130 height 13
click at [1226, 126] on div "[DATE] Roku 23" at bounding box center [1252, 126] width 399 height 44
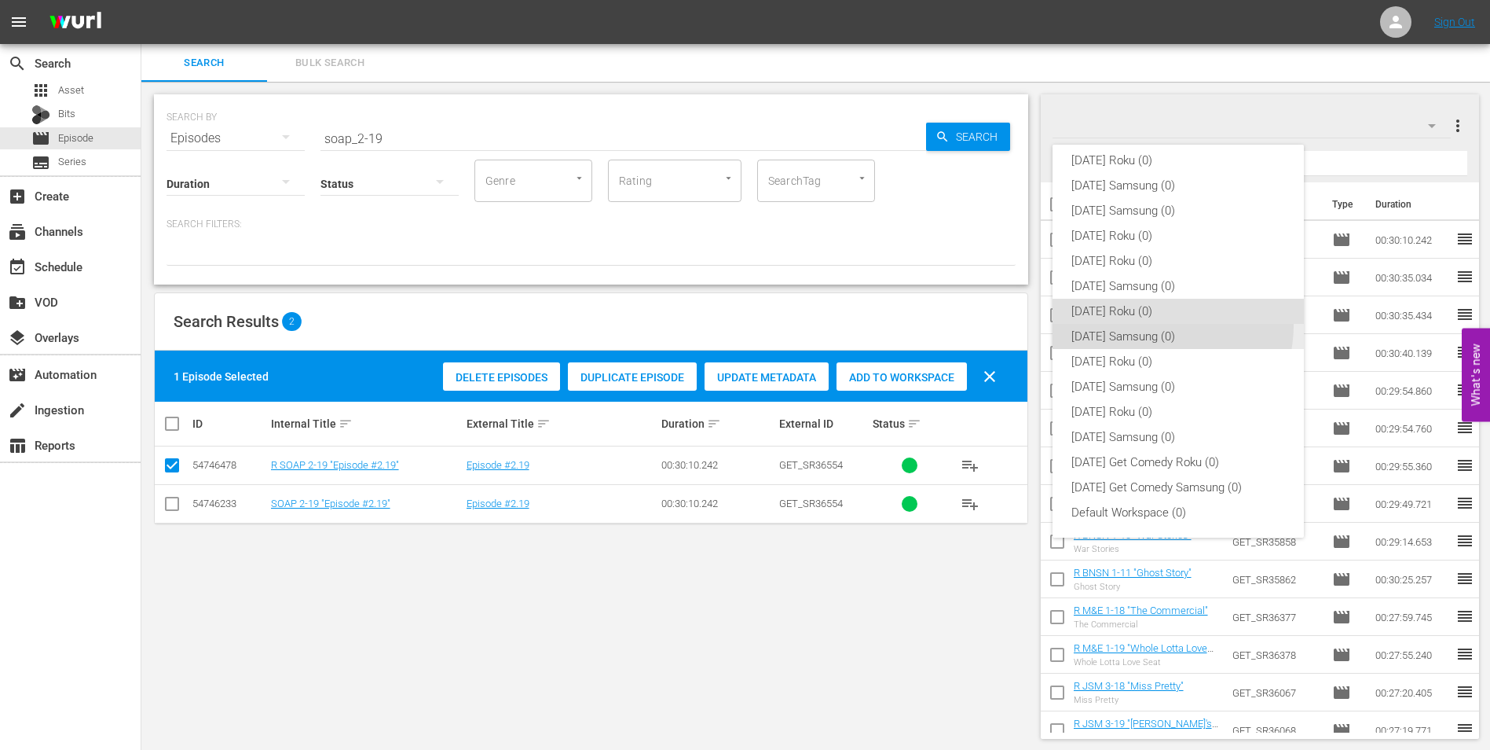
click at [1151, 324] on div "[DATE] Samsung (0)" at bounding box center [1179, 336] width 214 height 25
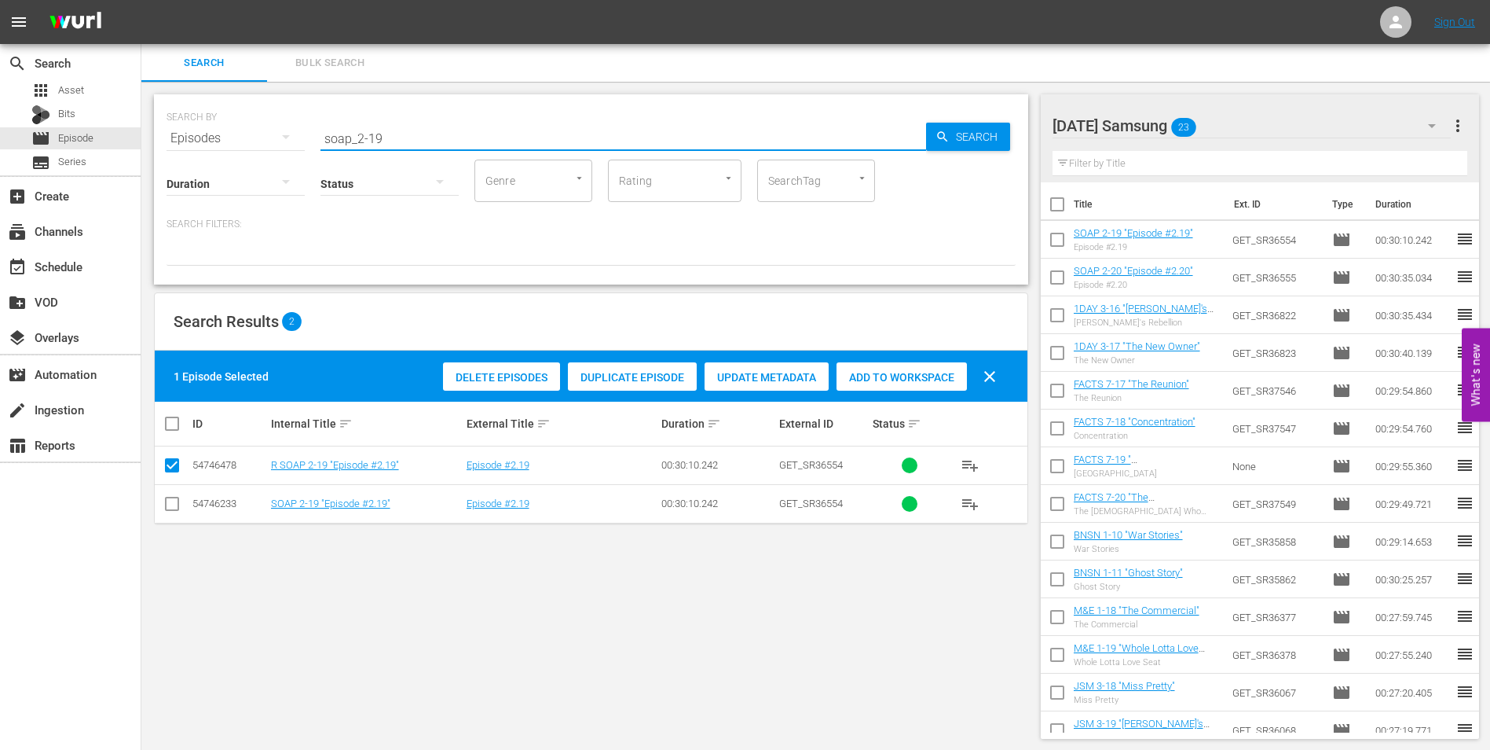
drag, startPoint x: 406, startPoint y: 137, endPoint x: 167, endPoint y: 115, distance: 239.8
click at [186, 111] on div "SEARCH BY Search By Episodes Search ID, Title, Description, Keywords, or Catego…" at bounding box center [591, 129] width 849 height 57
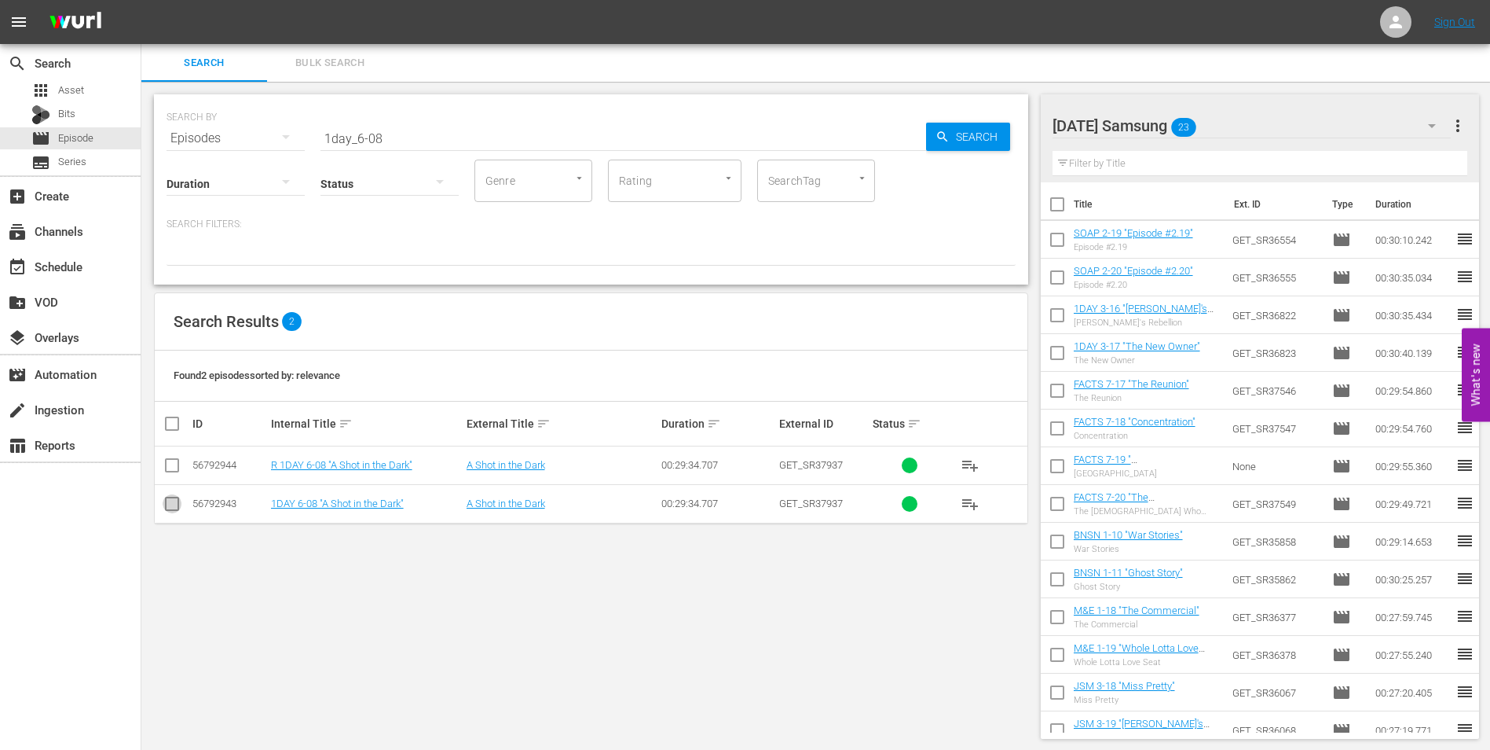
click at [179, 506] on input "checkbox" at bounding box center [172, 506] width 19 height 19
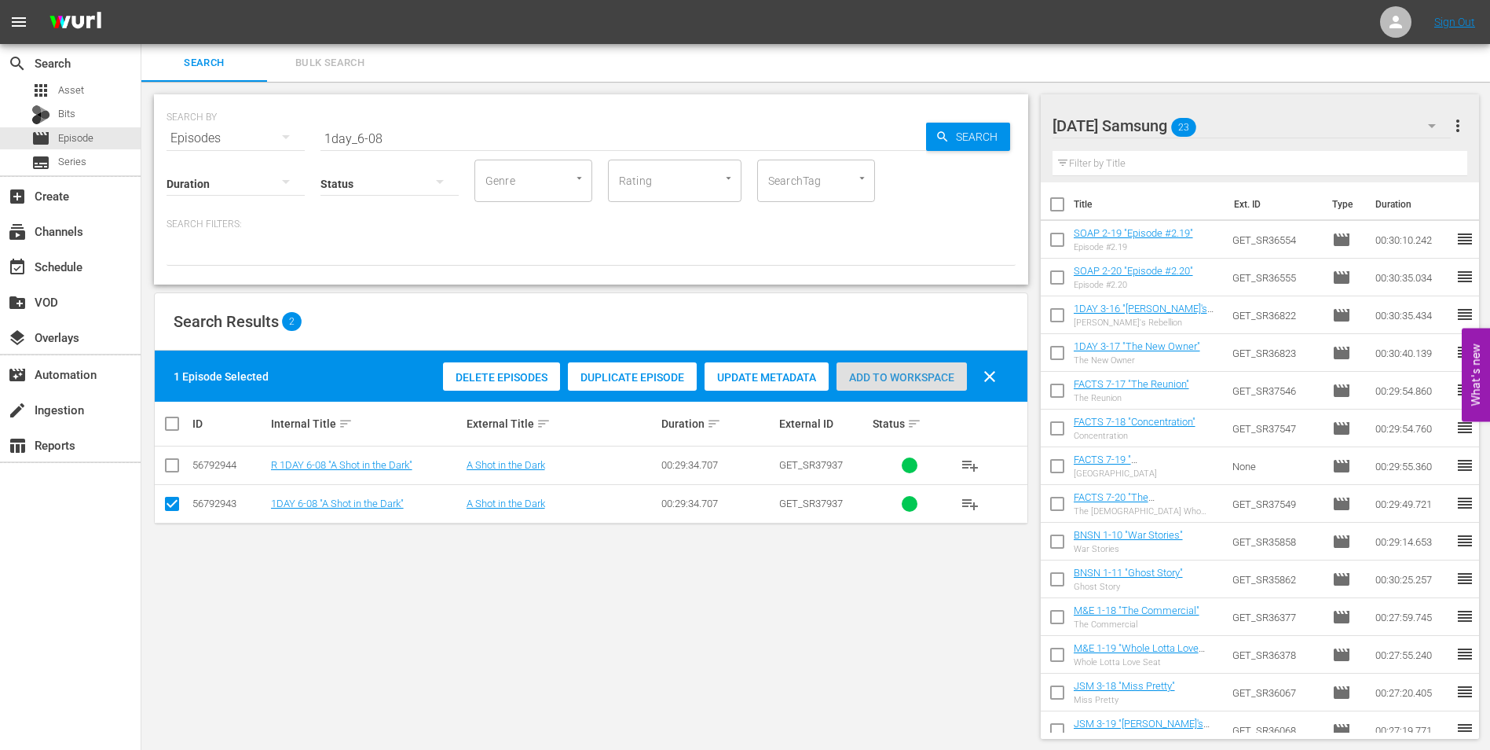
click at [921, 372] on span "Add to Workspace" at bounding box center [902, 377] width 130 height 13
click at [1234, 122] on div "[DATE] Samsung 24" at bounding box center [1252, 126] width 399 height 44
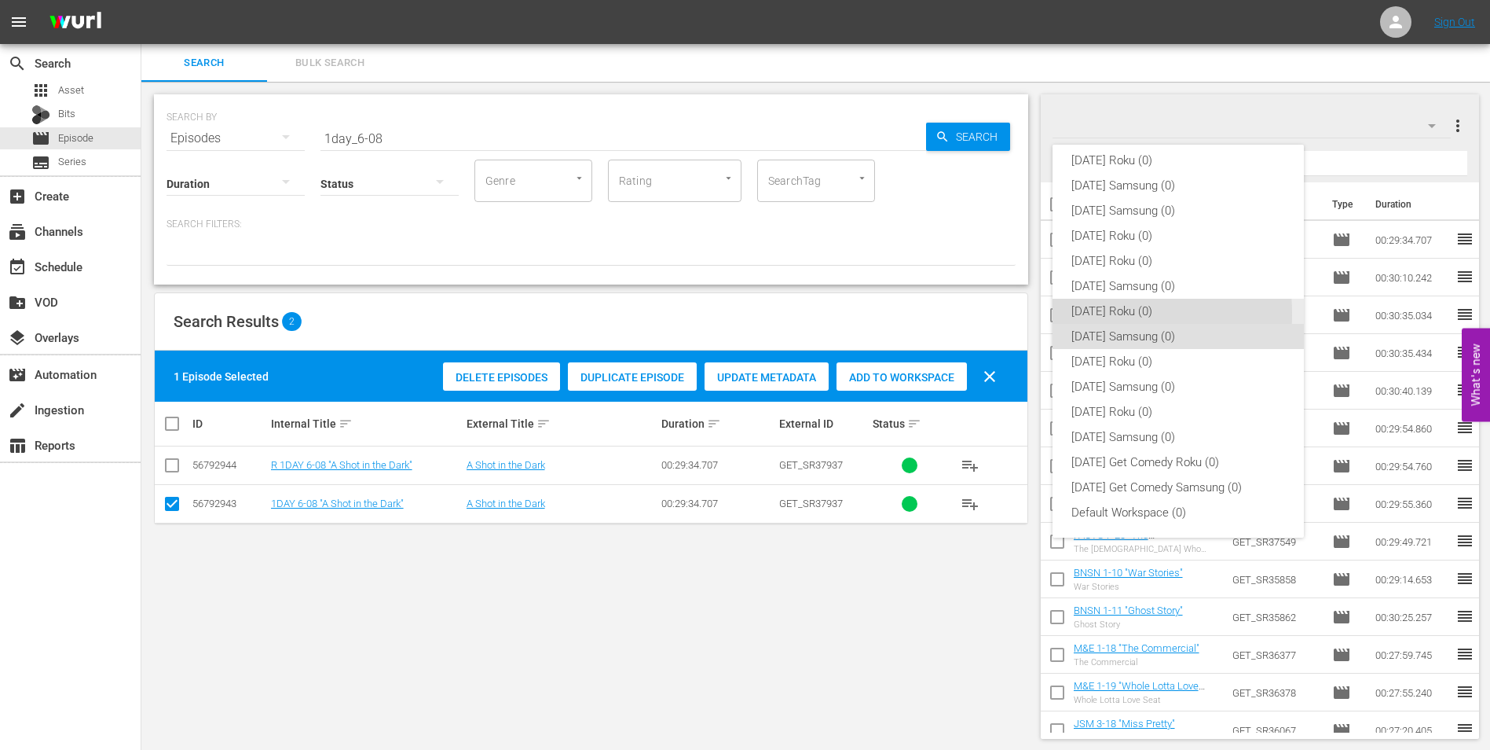
click at [1094, 313] on div "[DATE] Roku (0)" at bounding box center [1179, 311] width 214 height 25
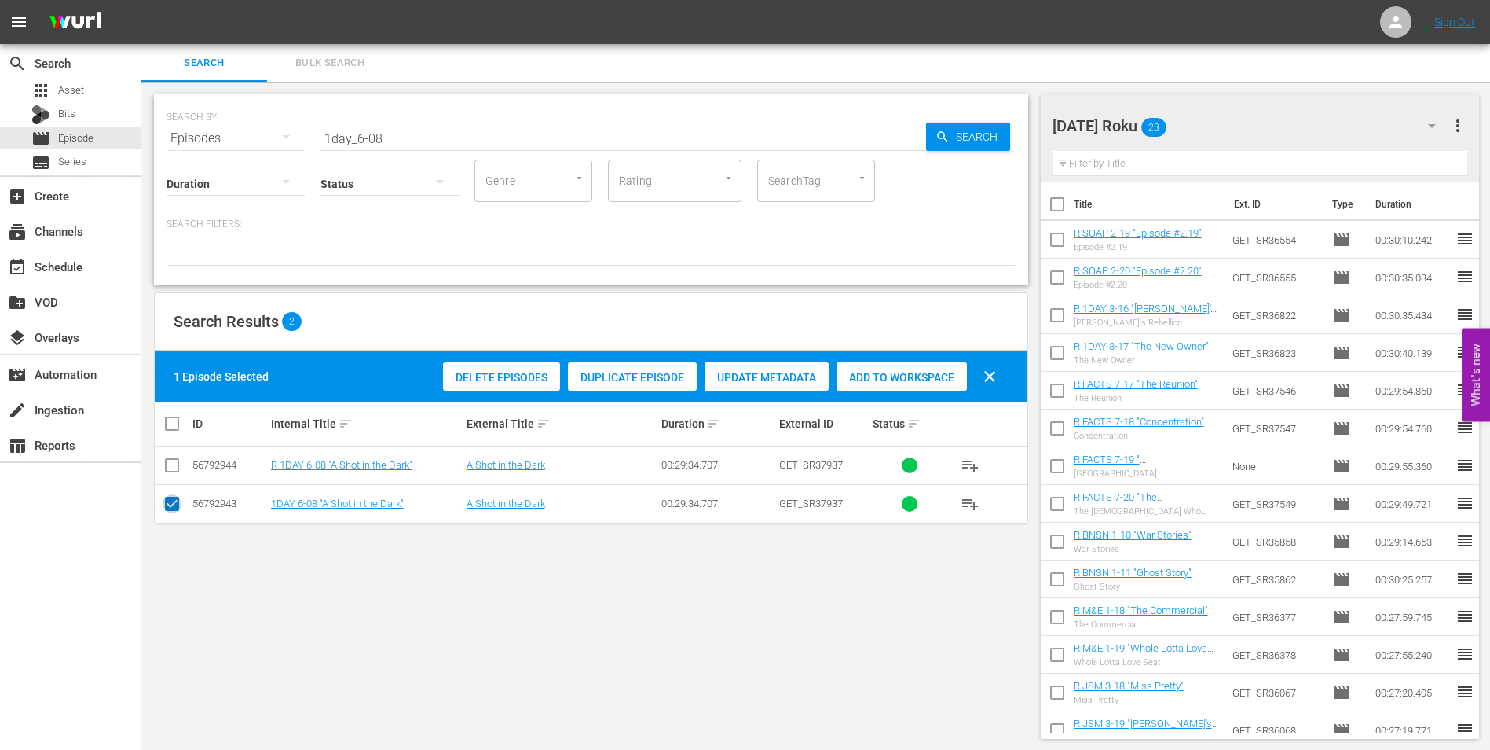
click at [167, 504] on input "checkbox" at bounding box center [172, 506] width 19 height 19
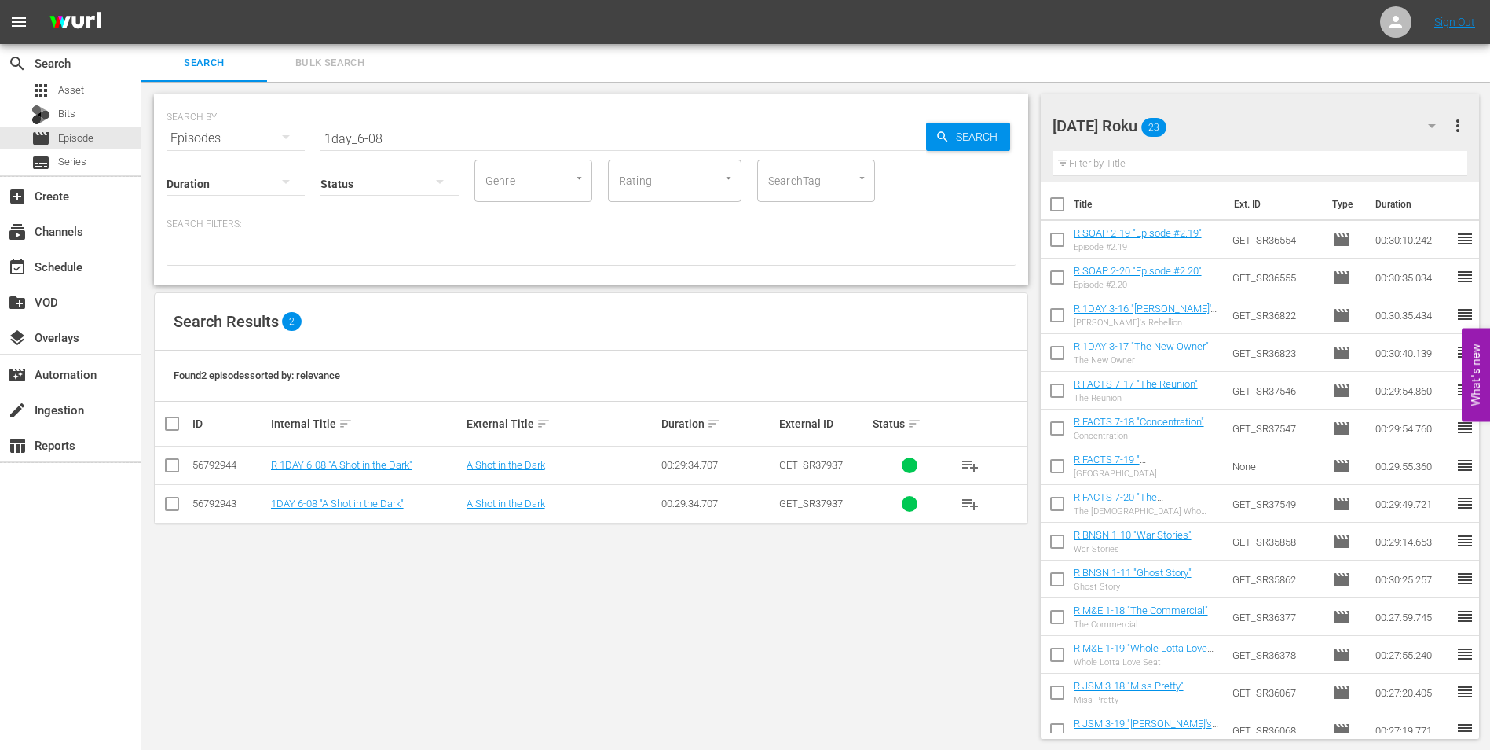
click at [173, 473] on input "checkbox" at bounding box center [172, 468] width 19 height 19
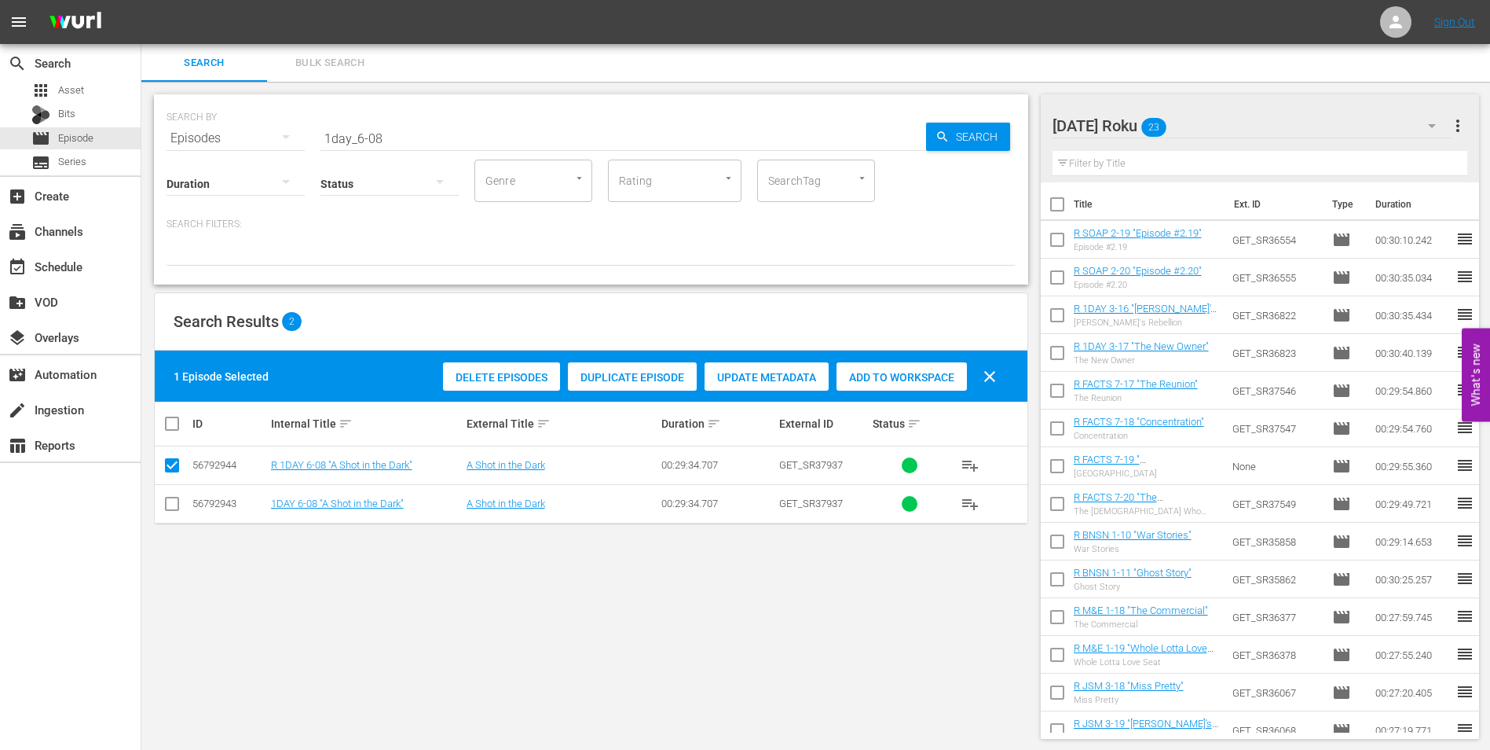
click at [909, 376] on span "Add to Workspace" at bounding box center [902, 377] width 130 height 13
drag, startPoint x: 431, startPoint y: 130, endPoint x: 156, endPoint y: 134, distance: 274.2
click at [156, 134] on div "SEARCH BY Search By Episodes Search ID, Title, Description, Keywords, or Catego…" at bounding box center [591, 189] width 874 height 190
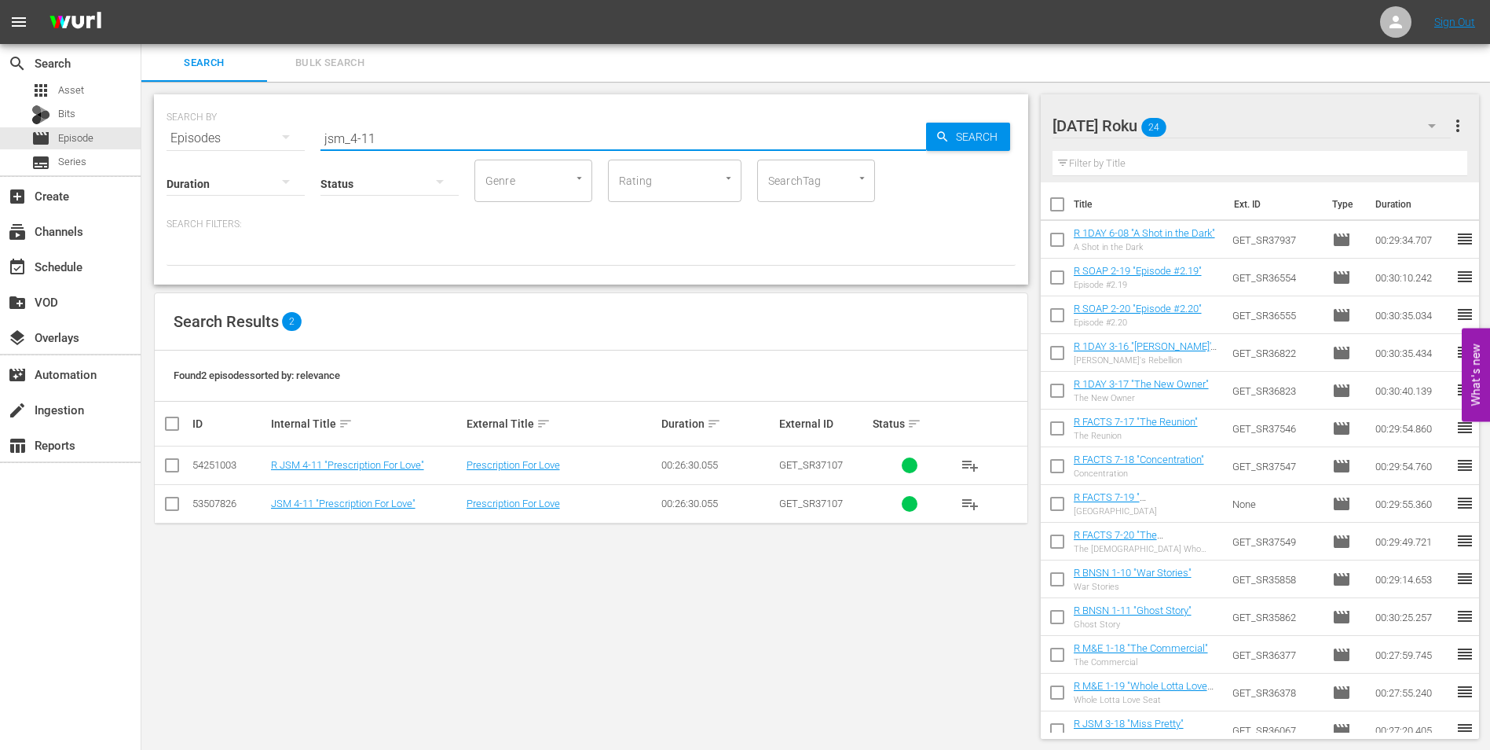
click at [170, 461] on input "checkbox" at bounding box center [172, 468] width 19 height 19
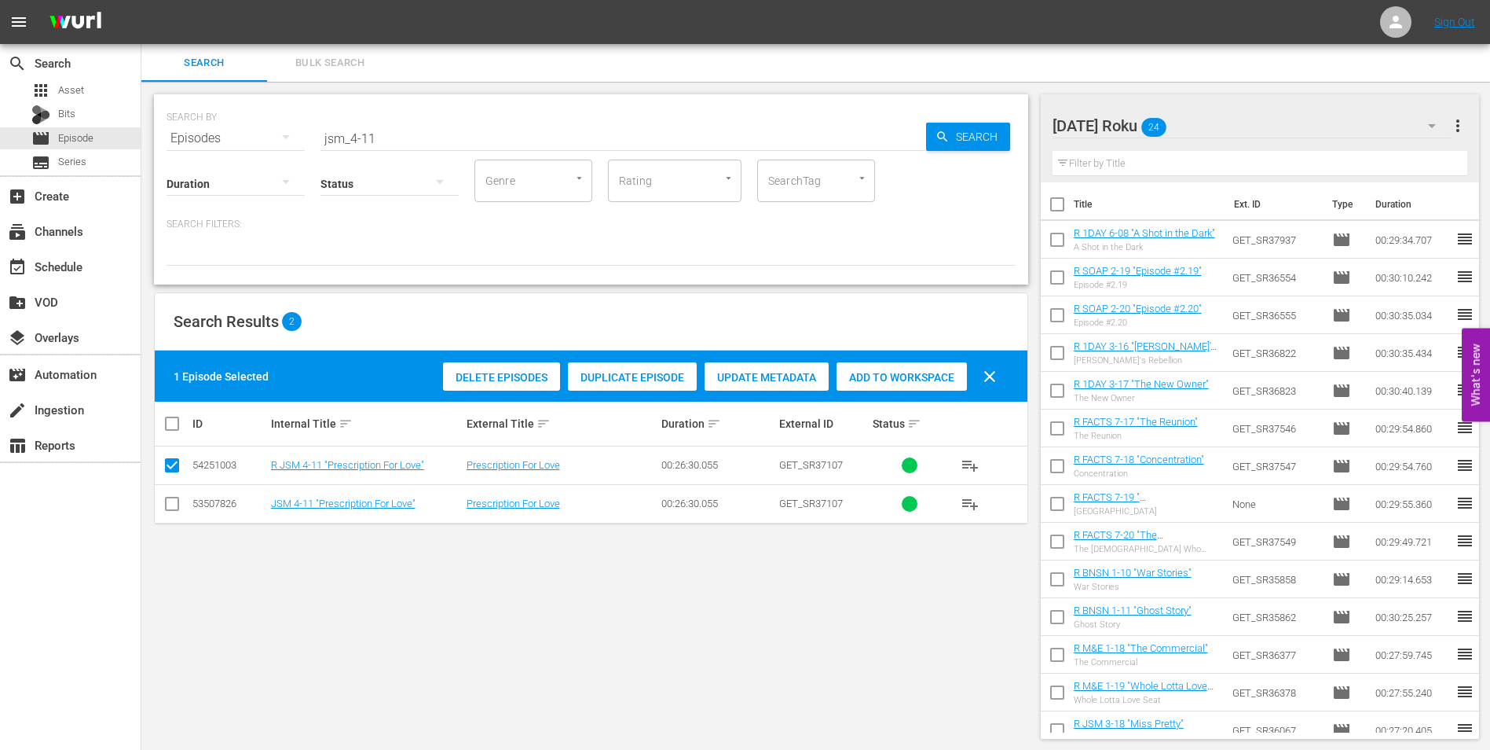
click at [886, 373] on span "Add to Workspace" at bounding box center [902, 377] width 130 height 13
click at [1234, 118] on div "[DATE] Roku 25" at bounding box center [1252, 126] width 399 height 44
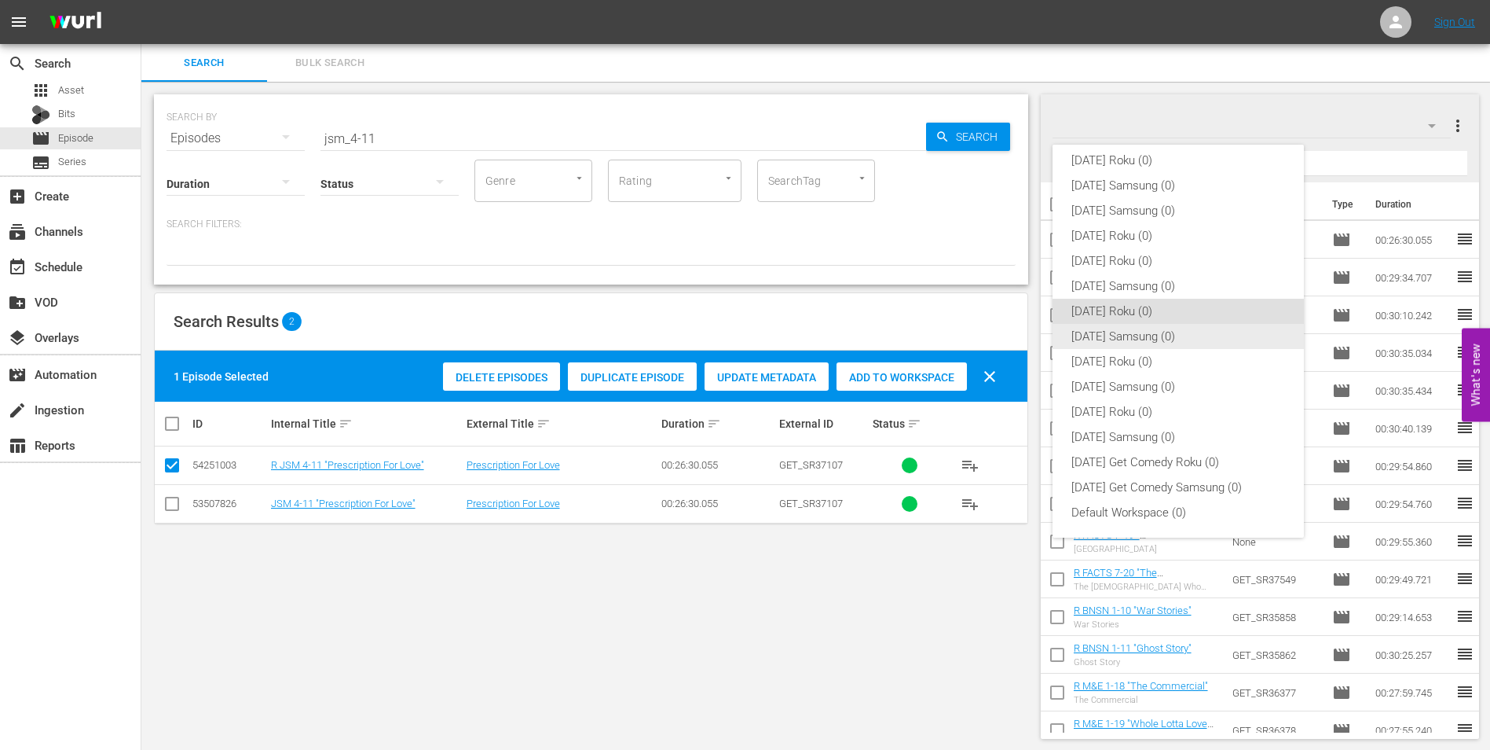
click at [1186, 335] on div "[DATE] Samsung (0)" at bounding box center [1179, 336] width 214 height 25
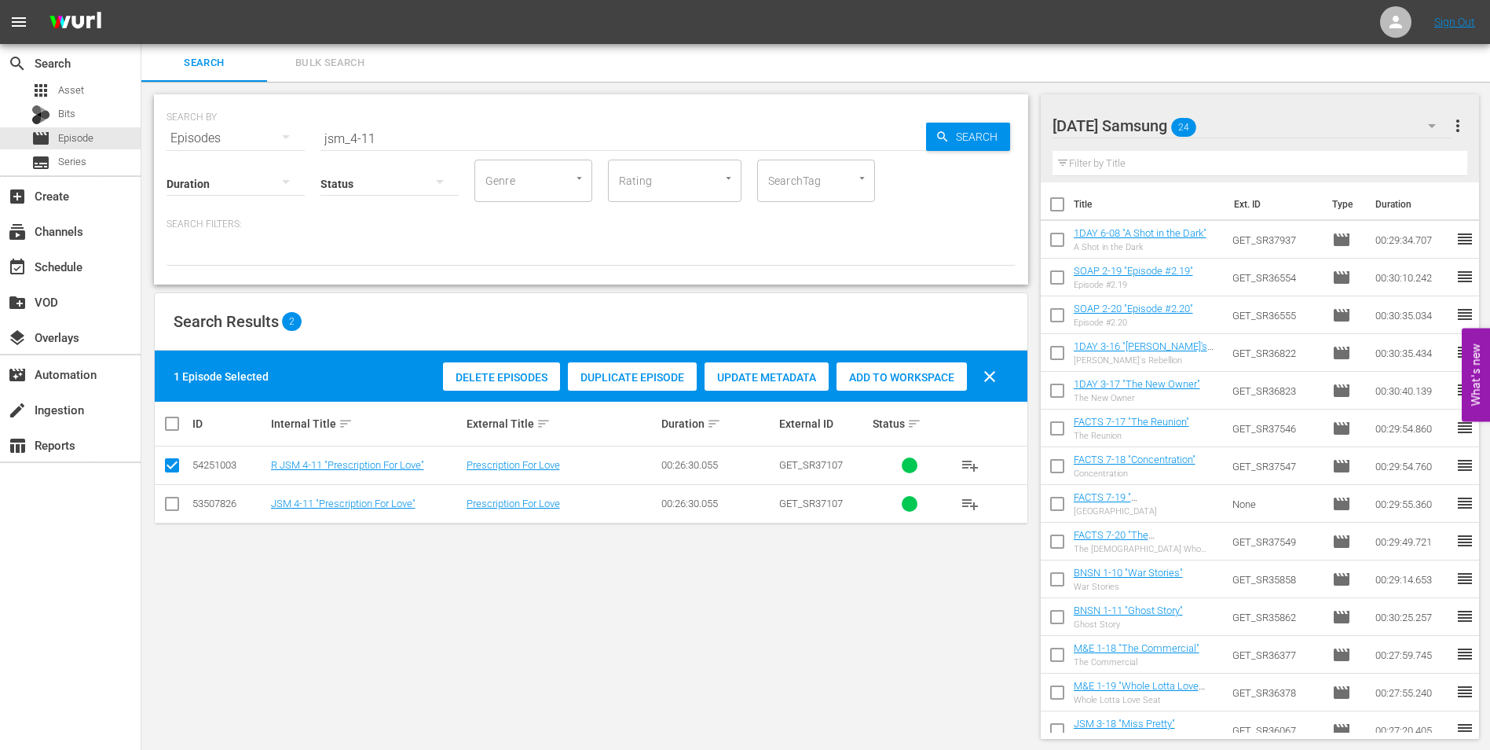
click at [167, 505] on input "checkbox" at bounding box center [172, 506] width 19 height 19
click at [174, 469] on input "checkbox" at bounding box center [172, 468] width 19 height 19
click at [929, 380] on span "Add to Workspace" at bounding box center [902, 377] width 130 height 13
click at [1259, 126] on div "[DATE] Samsung 25" at bounding box center [1252, 126] width 399 height 44
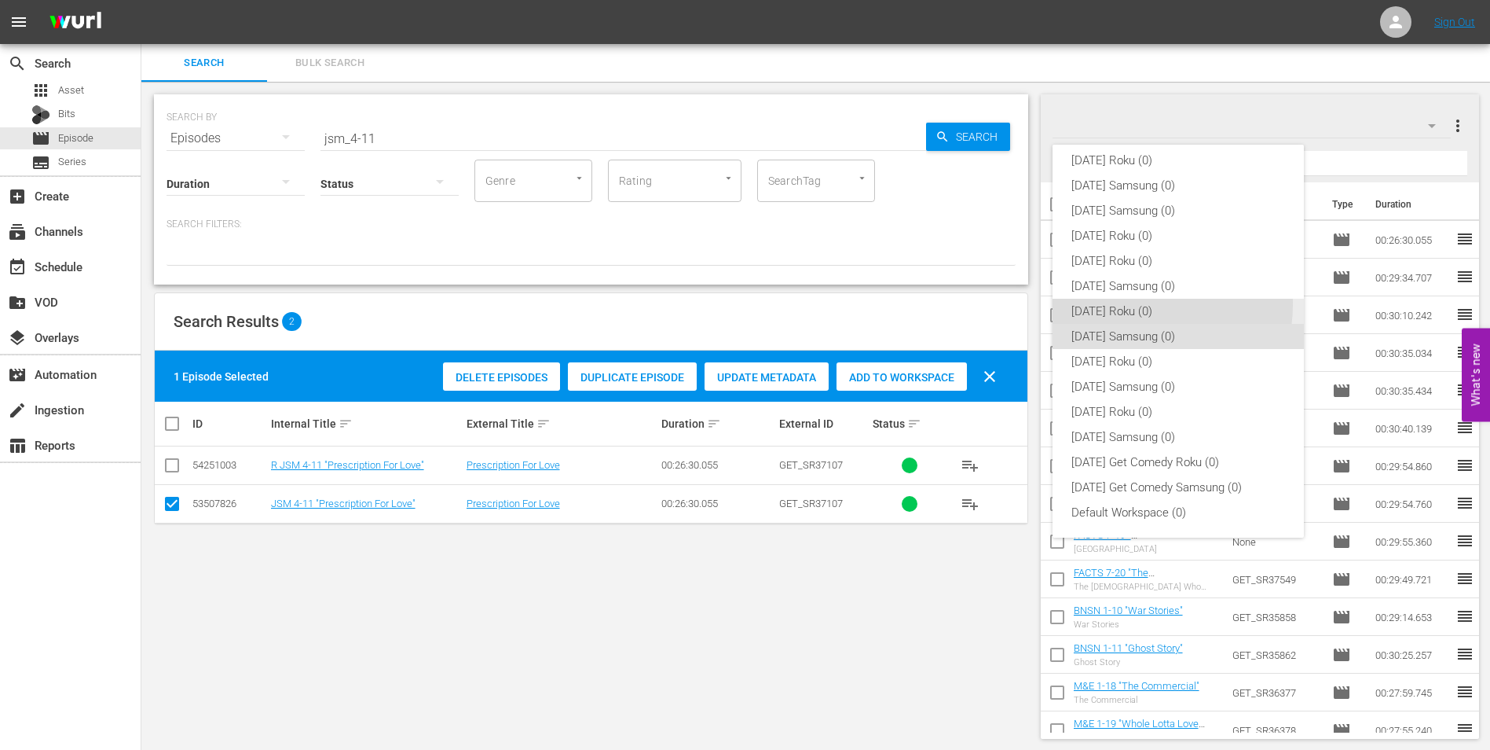
click at [1133, 304] on div "[DATE] Roku (0)" at bounding box center [1179, 311] width 214 height 25
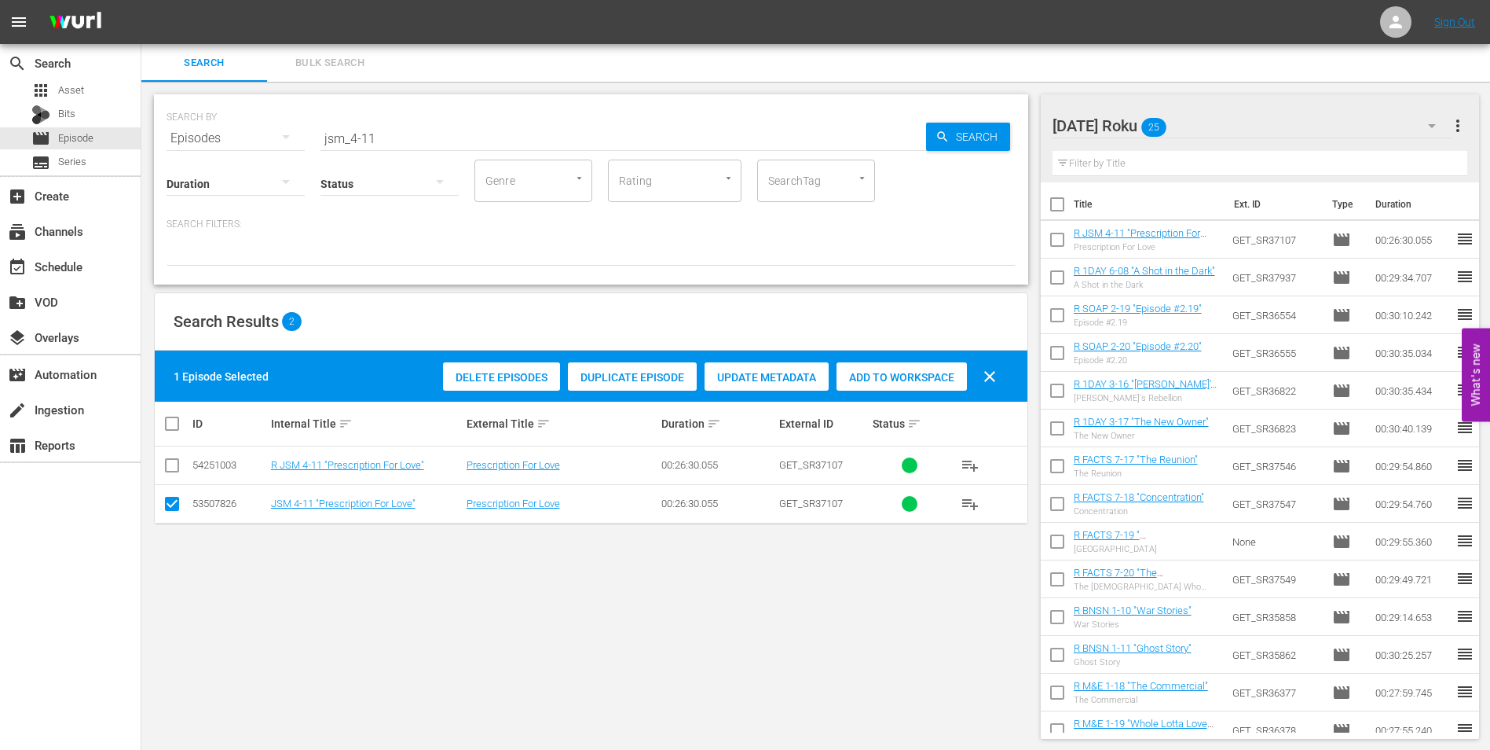
click at [1224, 121] on div "[DATE] Roku 25" at bounding box center [1252, 126] width 399 height 44
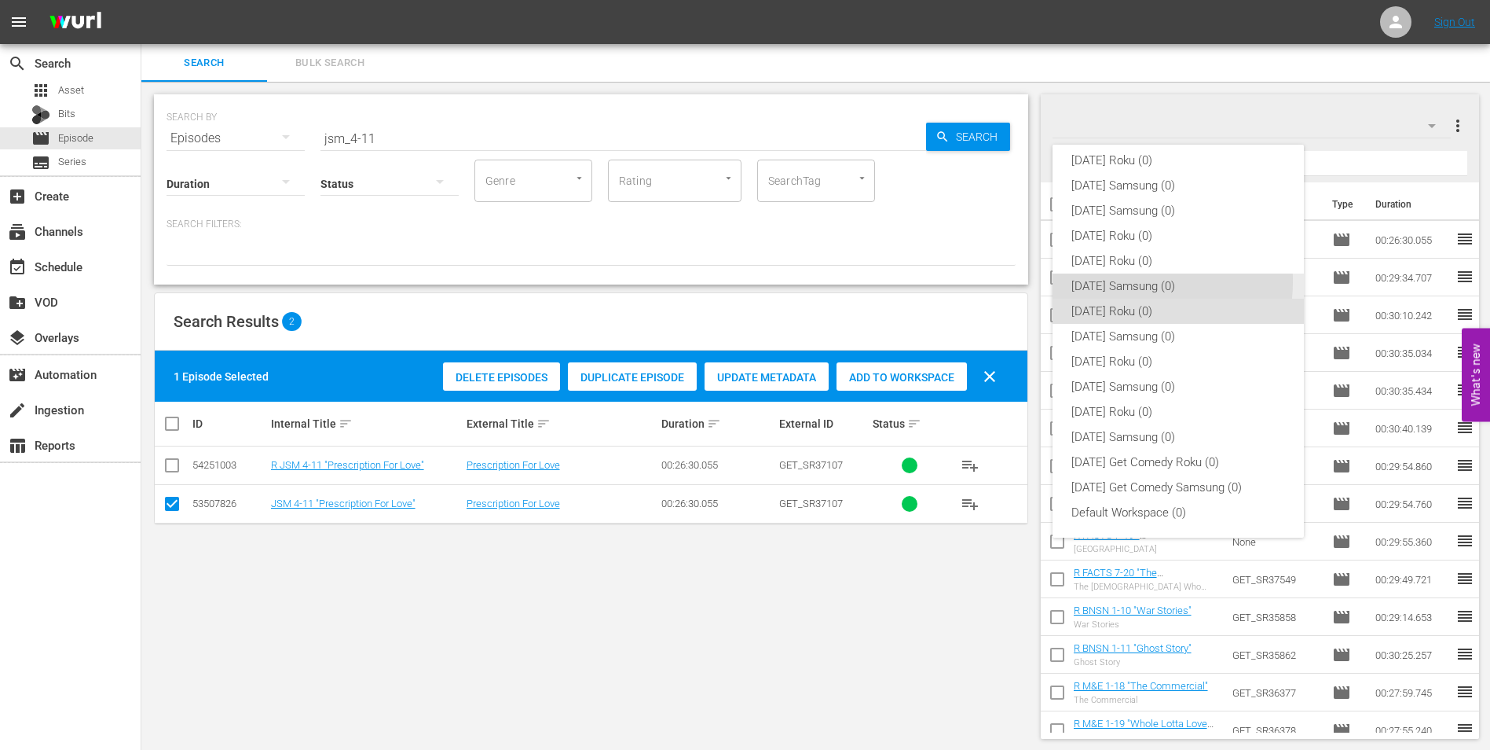
click at [1124, 281] on div "[DATE] Samsung (0)" at bounding box center [1179, 285] width 214 height 25
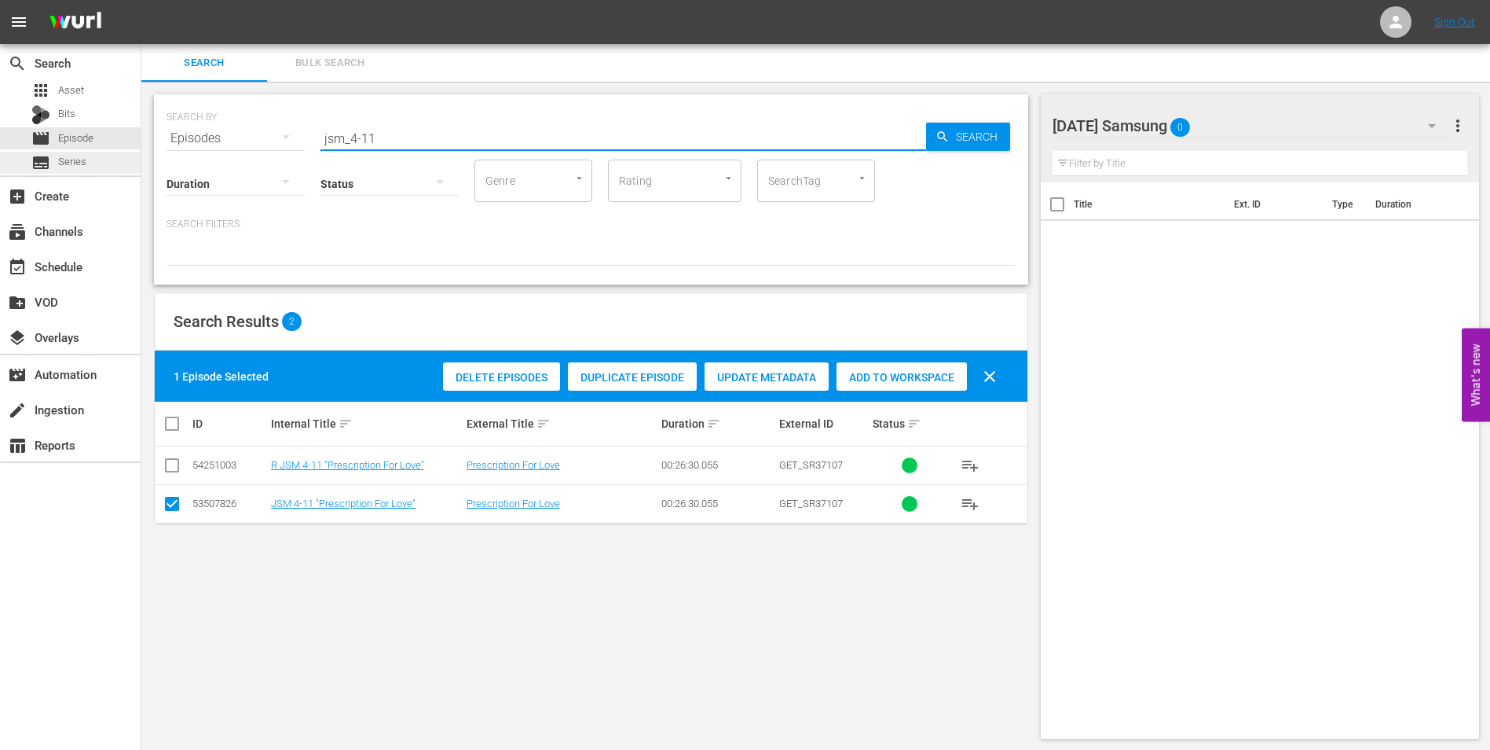
drag, startPoint x: 417, startPoint y: 139, endPoint x: 136, endPoint y: 160, distance: 282.1
click at [142, 160] on div "SEARCH BY Search By Episodes Search ID, Title, Description, Keywords, or Catego…" at bounding box center [591, 416] width 900 height 669
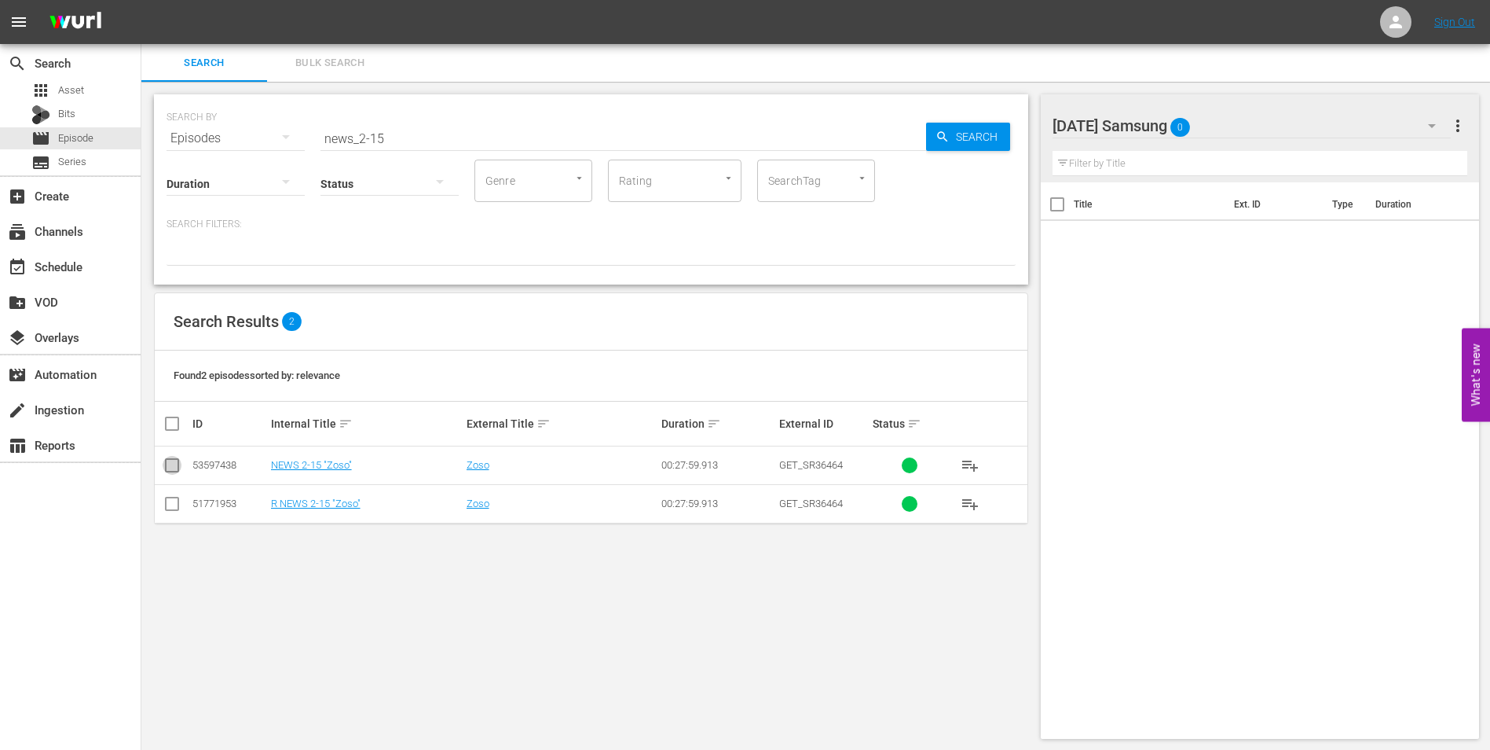
drag, startPoint x: 170, startPoint y: 463, endPoint x: 181, endPoint y: 463, distance: 11.0
click at [171, 463] on input "checkbox" at bounding box center [172, 468] width 19 height 19
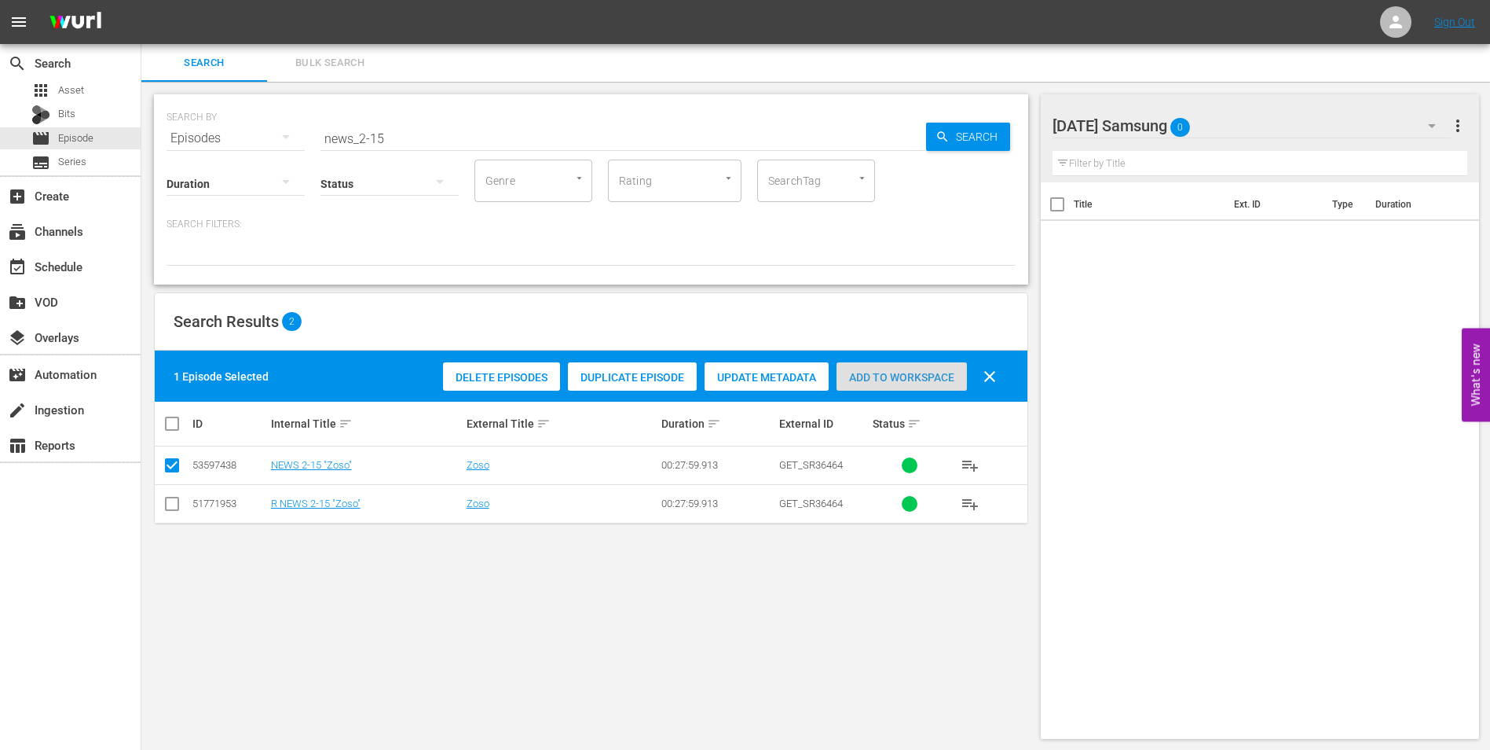
click at [896, 380] on span "Add to Workspace" at bounding box center [902, 377] width 130 height 13
click at [1239, 127] on div "[DATE] Samsung 1" at bounding box center [1252, 126] width 399 height 44
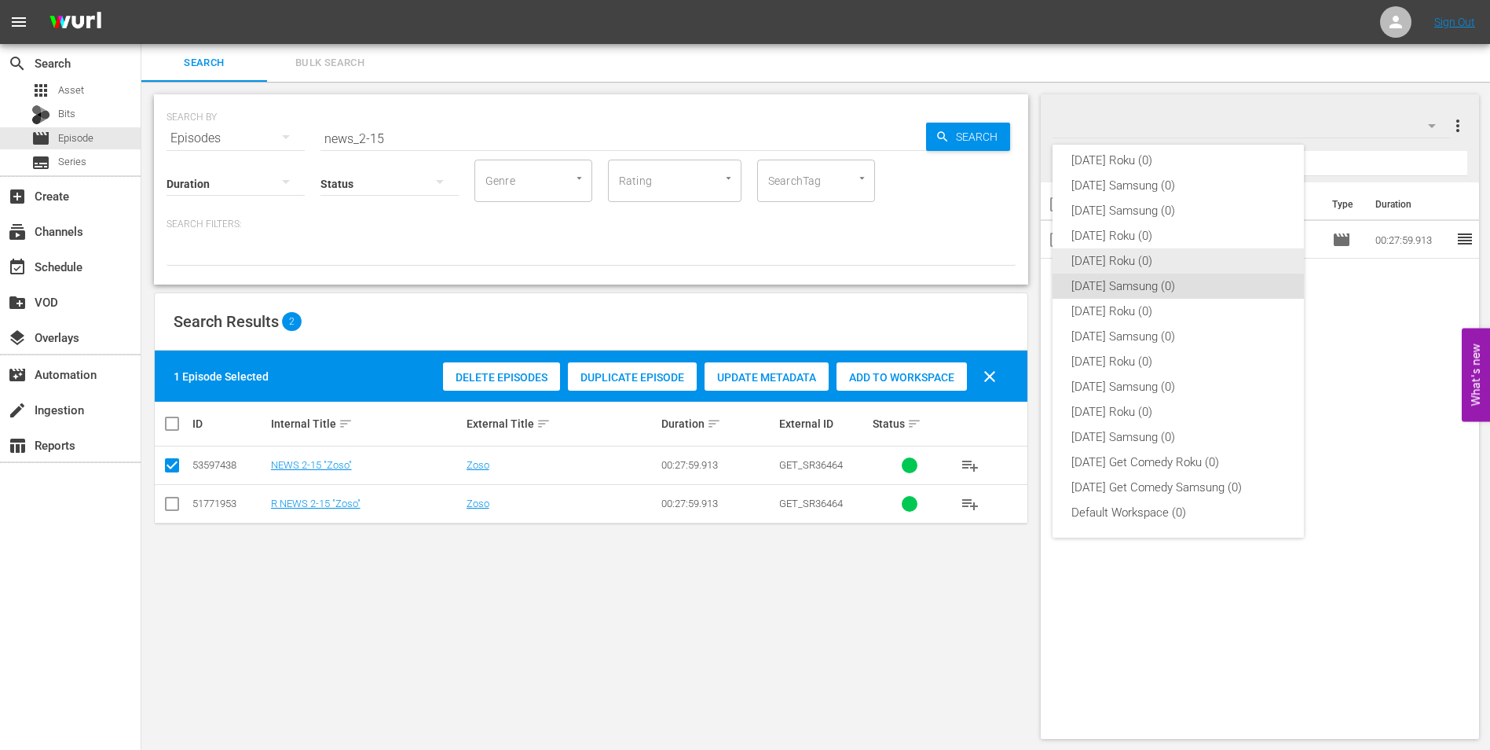
click at [1128, 259] on div "[DATE] Roku (0)" at bounding box center [1179, 260] width 214 height 25
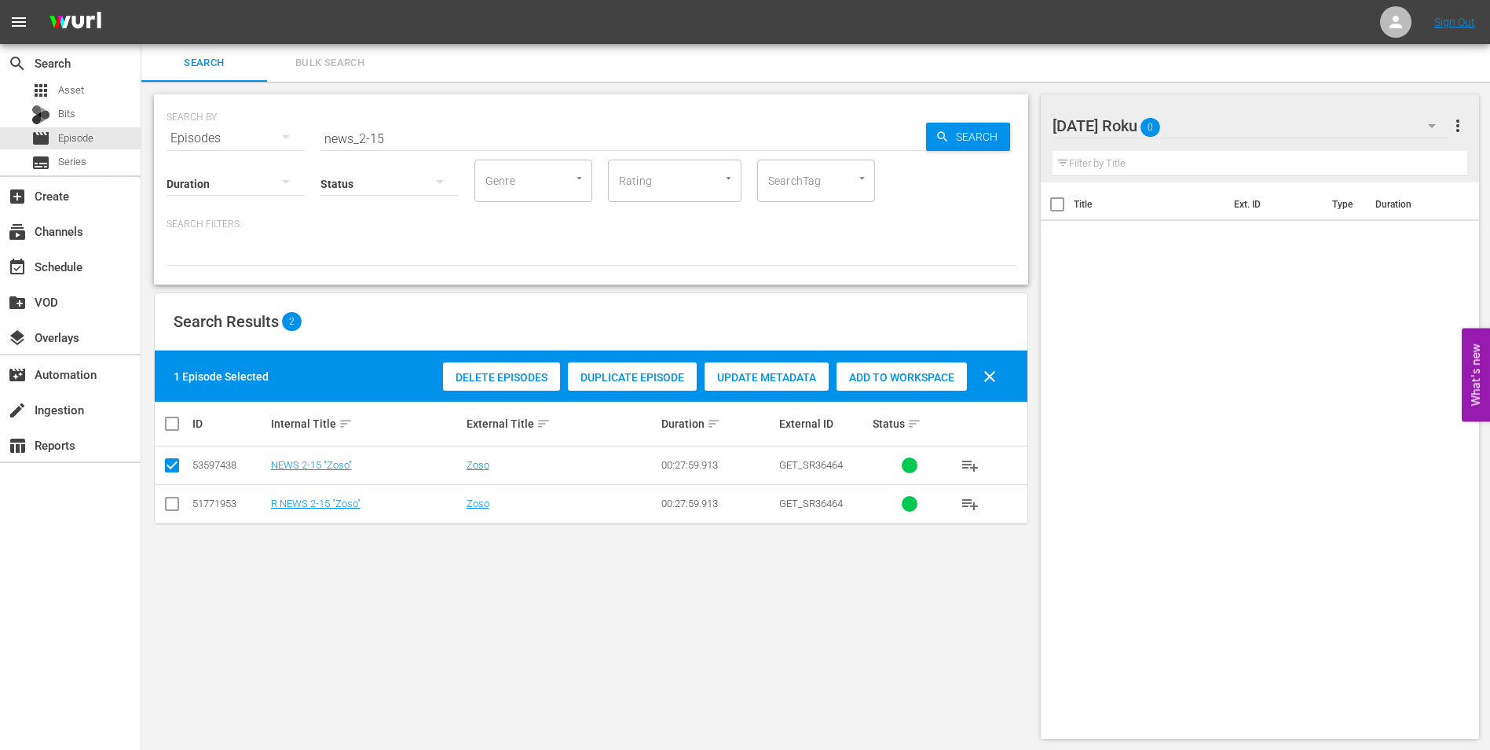
drag, startPoint x: 173, startPoint y: 504, endPoint x: 173, endPoint y: 487, distance: 16.5
click at [173, 500] on input "checkbox" at bounding box center [172, 506] width 19 height 19
click at [175, 460] on input "checkbox" at bounding box center [172, 468] width 19 height 19
click at [893, 377] on span "Add to Workspace" at bounding box center [902, 377] width 130 height 13
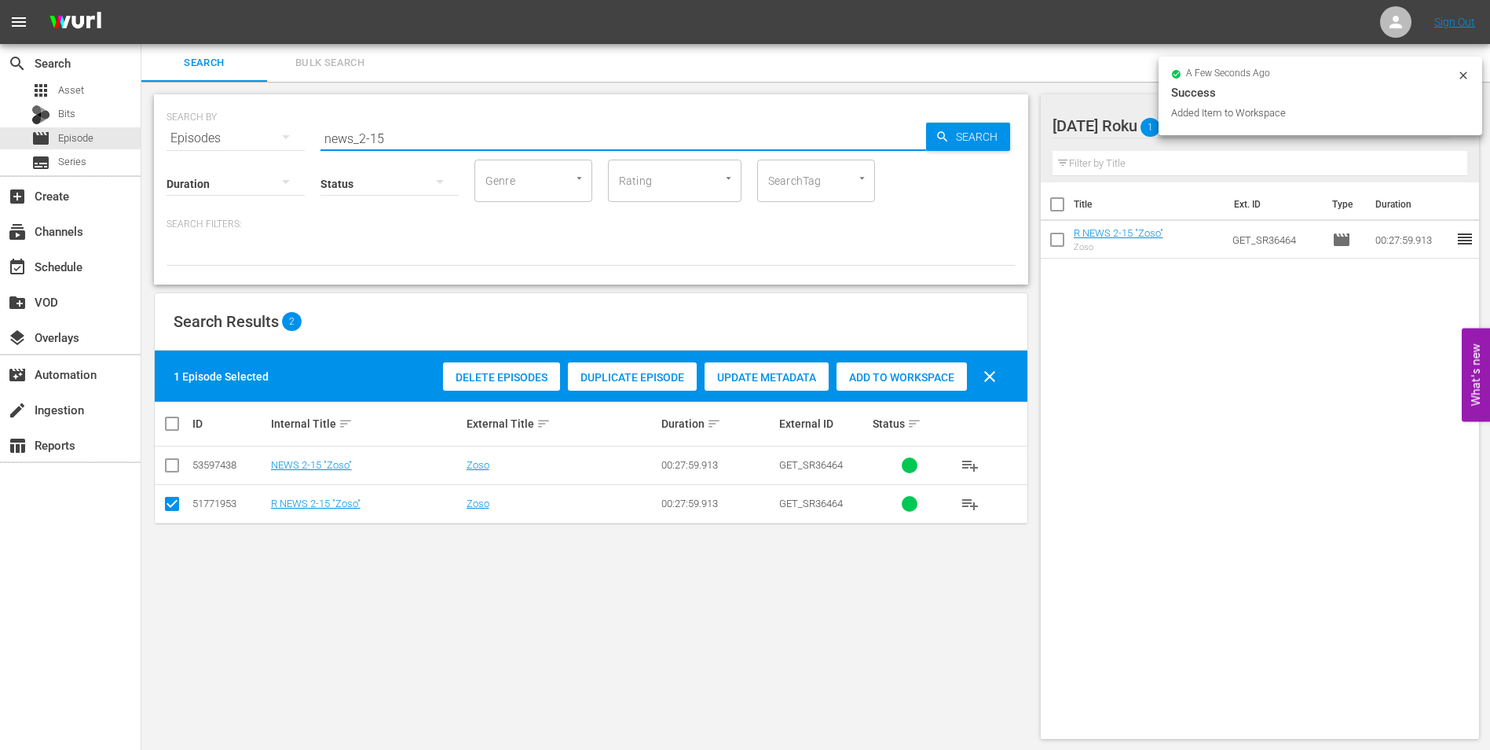
drag, startPoint x: 379, startPoint y: 134, endPoint x: 427, endPoint y: 130, distance: 48.0
click at [427, 130] on input "news_2-15" at bounding box center [624, 138] width 606 height 38
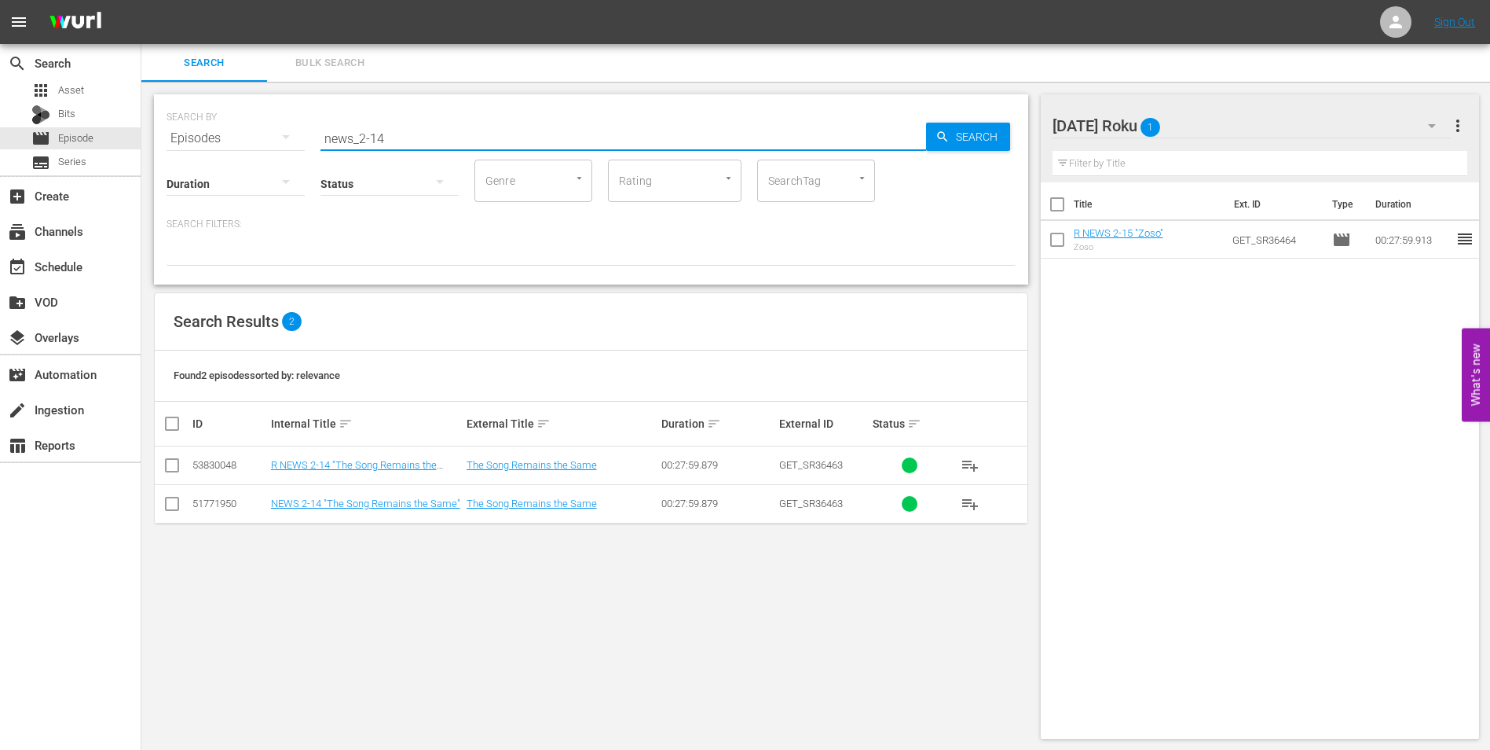
click at [180, 464] on input "checkbox" at bounding box center [172, 468] width 19 height 19
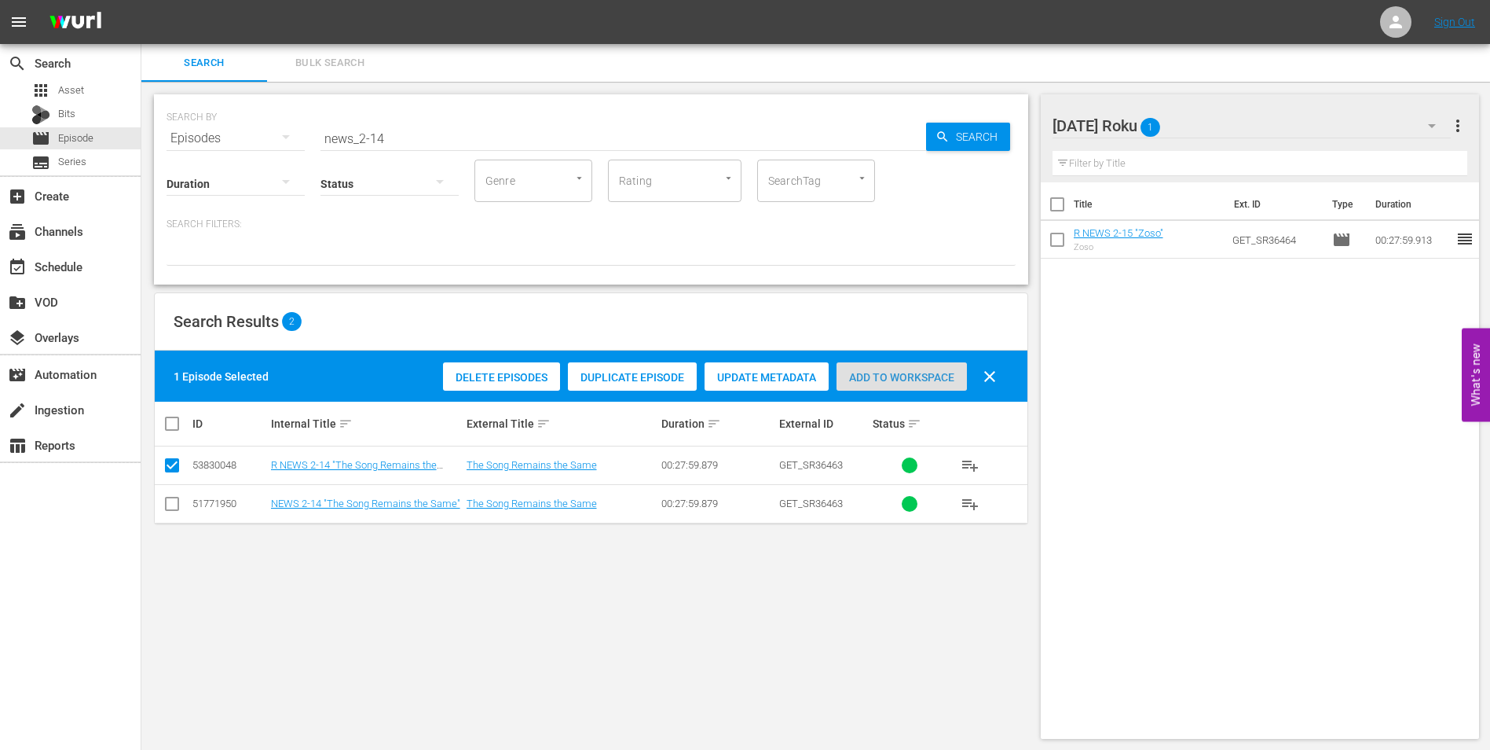
click at [916, 374] on span "Add to Workspace" at bounding box center [902, 377] width 130 height 13
click at [1175, 123] on div at bounding box center [1120, 126] width 135 height 39
click at [1228, 97] on div "[DATE] Roku 2 [DATE] Roku more_vert" at bounding box center [1261, 119] width 416 height 50
click at [1258, 119] on div "[DATE] Roku 2" at bounding box center [1252, 126] width 399 height 44
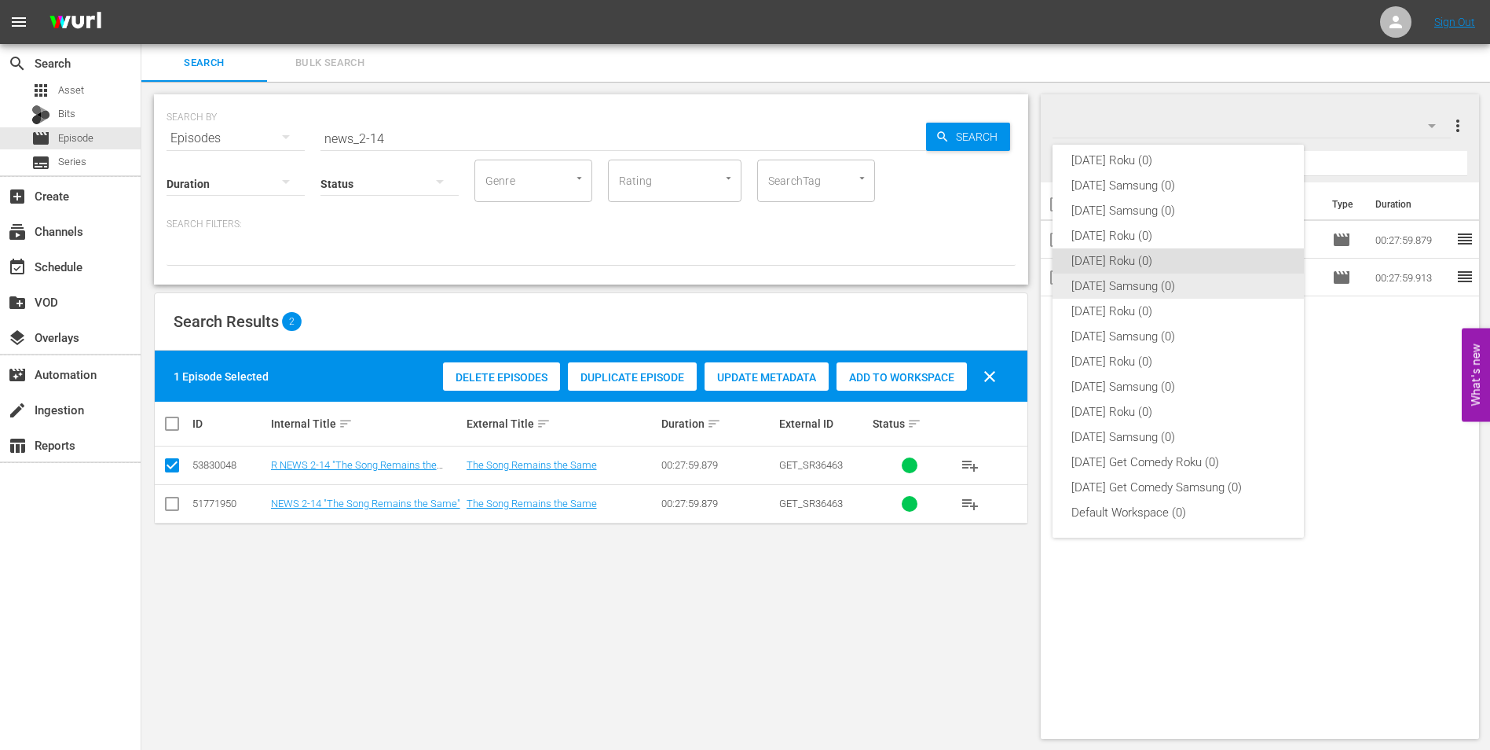
click at [1151, 278] on div "[DATE] Samsung (0)" at bounding box center [1179, 285] width 214 height 25
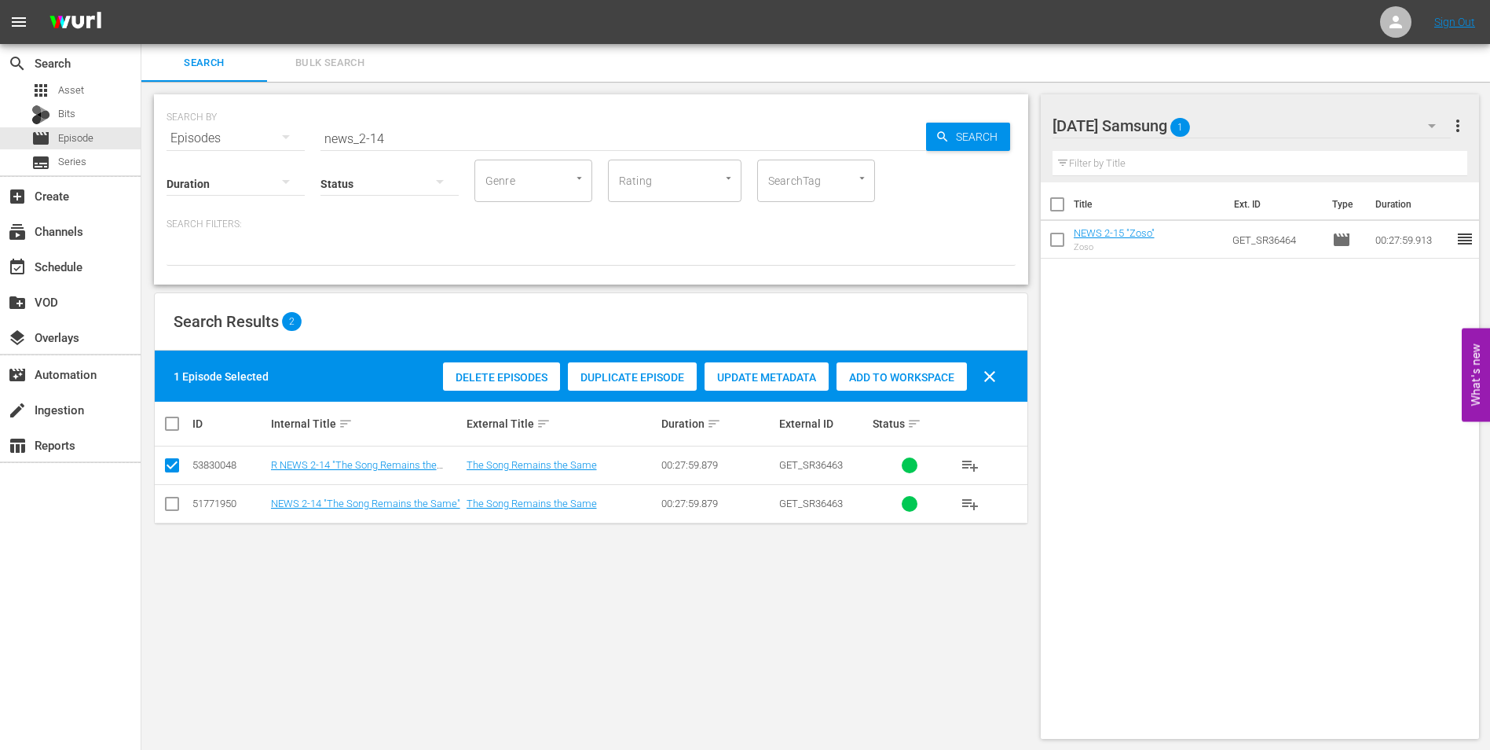
click at [172, 502] on input "checkbox" at bounding box center [172, 506] width 19 height 19
click at [171, 473] on input "checkbox" at bounding box center [172, 468] width 19 height 19
click at [889, 385] on div "Add to Workspace" at bounding box center [902, 377] width 130 height 30
click at [1232, 120] on div "[DATE] Samsung 2" at bounding box center [1252, 126] width 399 height 44
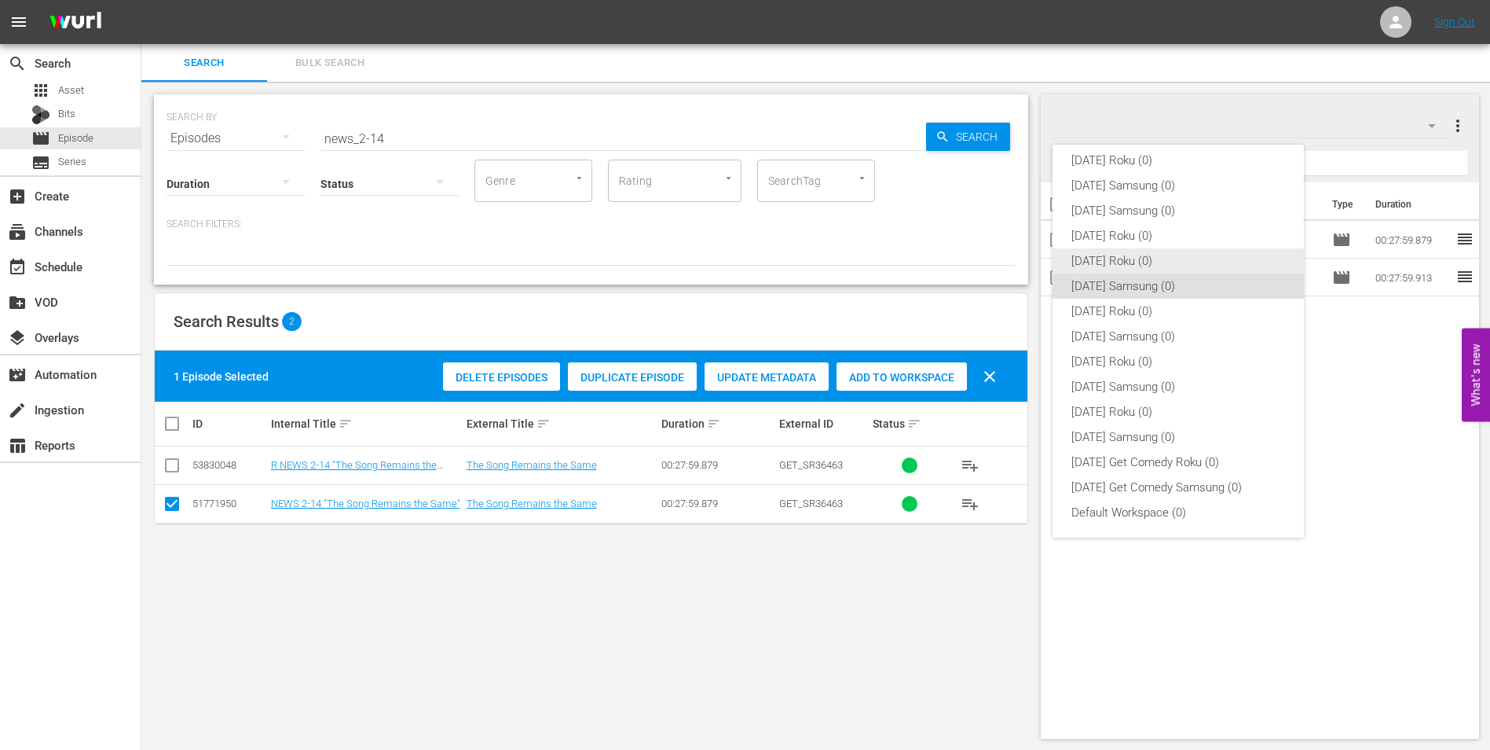
click at [1116, 250] on div "[DATE] Roku (0)" at bounding box center [1179, 260] width 214 height 25
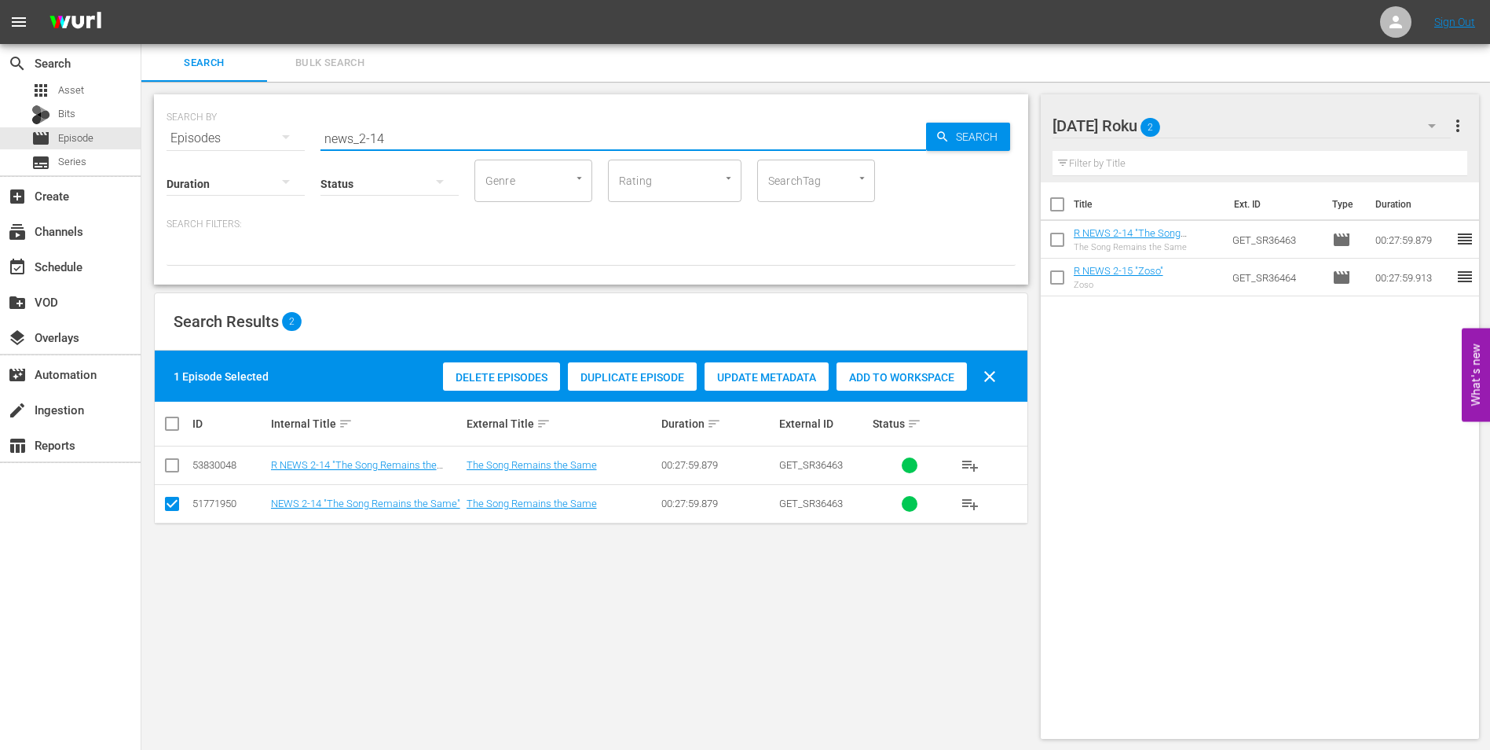
drag, startPoint x: 376, startPoint y: 134, endPoint x: 415, endPoint y: 145, distance: 39.8
click at [415, 145] on input "news_2-14" at bounding box center [624, 138] width 606 height 38
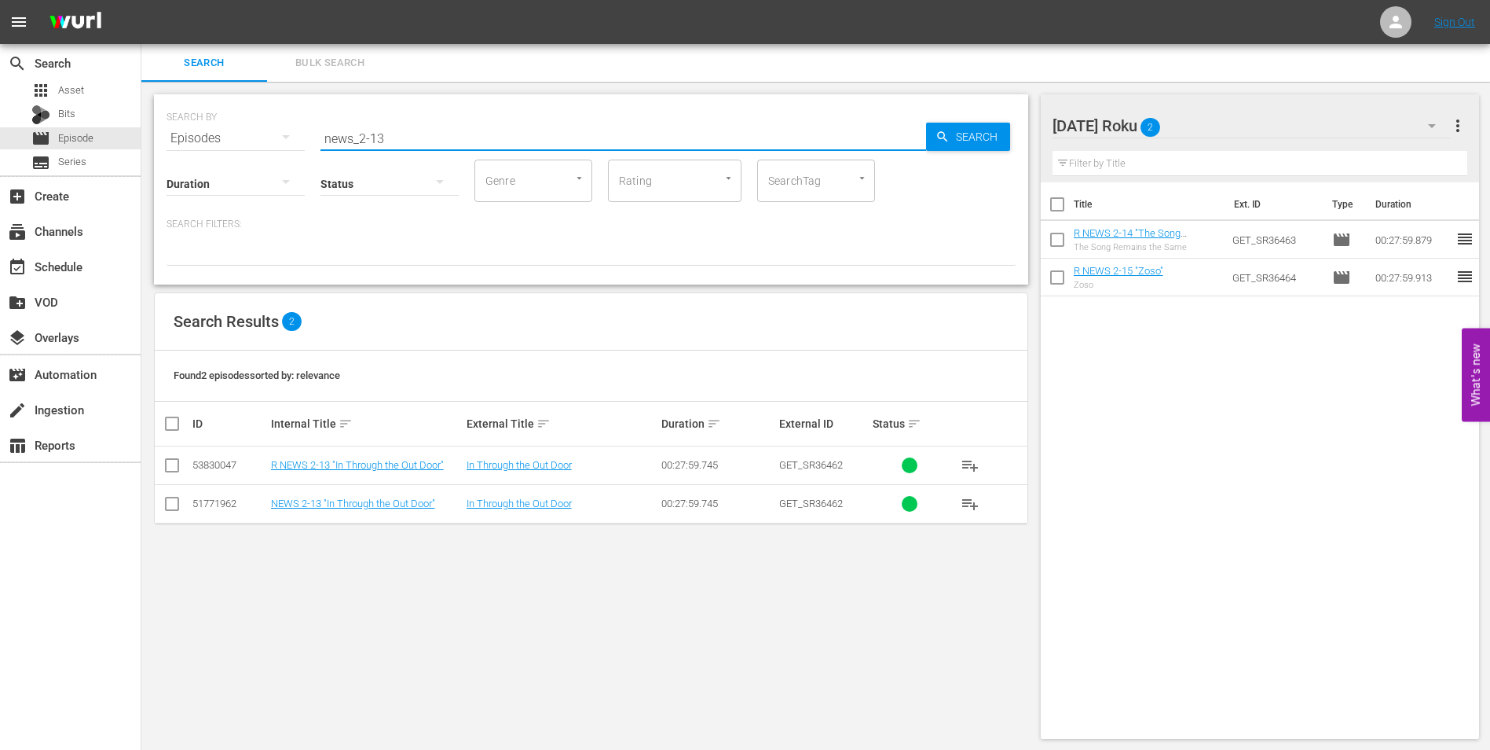
click at [174, 467] on input "checkbox" at bounding box center [172, 468] width 19 height 19
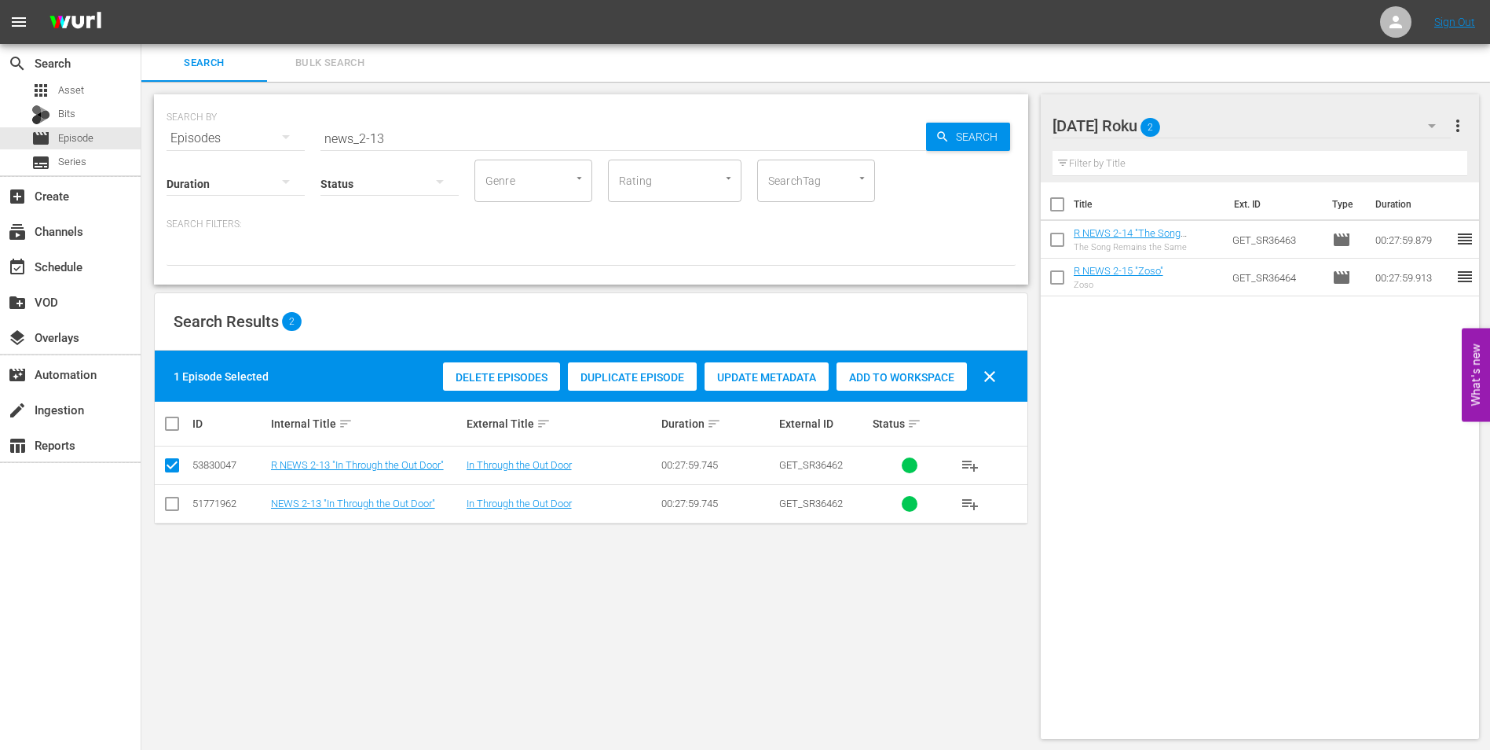
click at [875, 374] on span "Add to Workspace" at bounding box center [902, 377] width 130 height 13
click at [1212, 127] on div "[DATE] Roku 3" at bounding box center [1252, 126] width 399 height 44
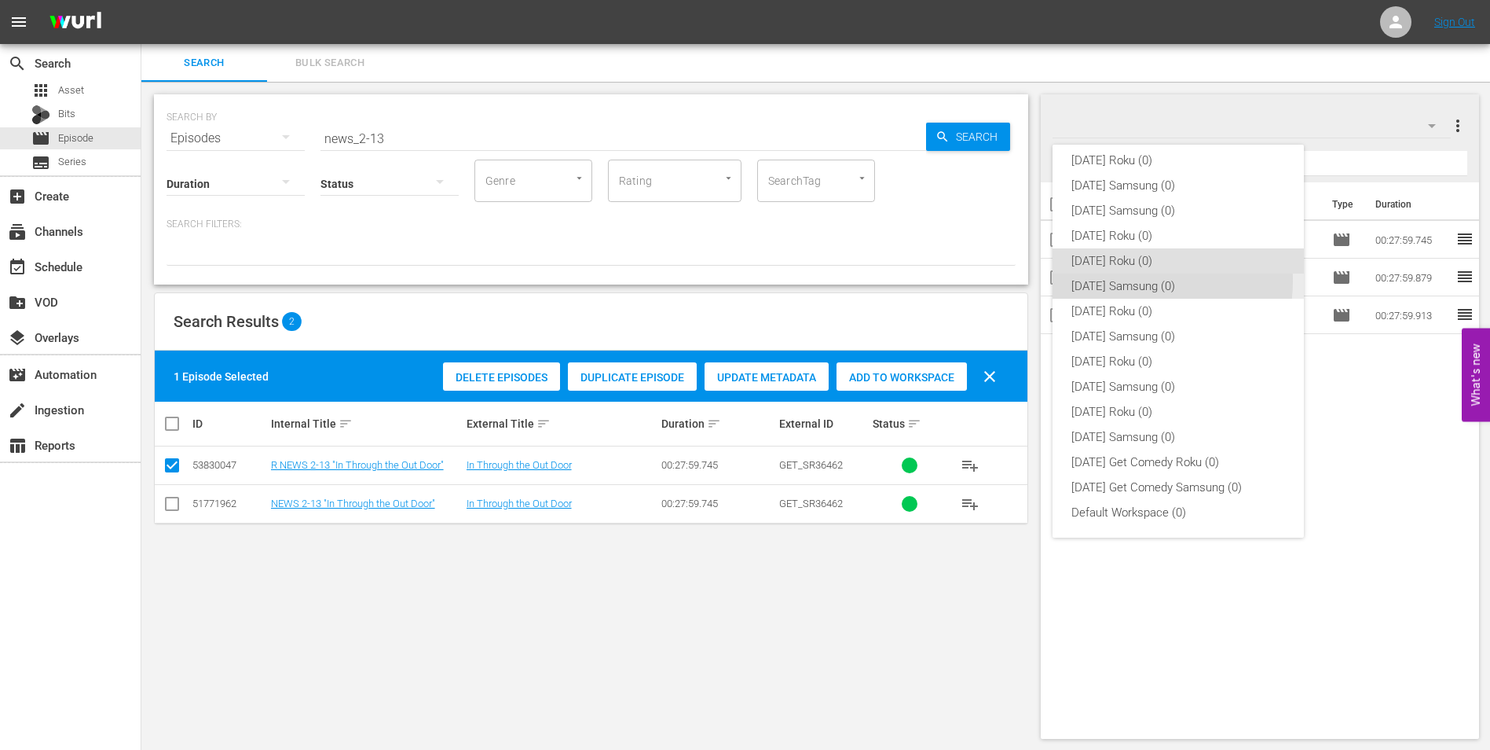
click at [1124, 280] on div "[DATE] Samsung (0)" at bounding box center [1179, 285] width 214 height 25
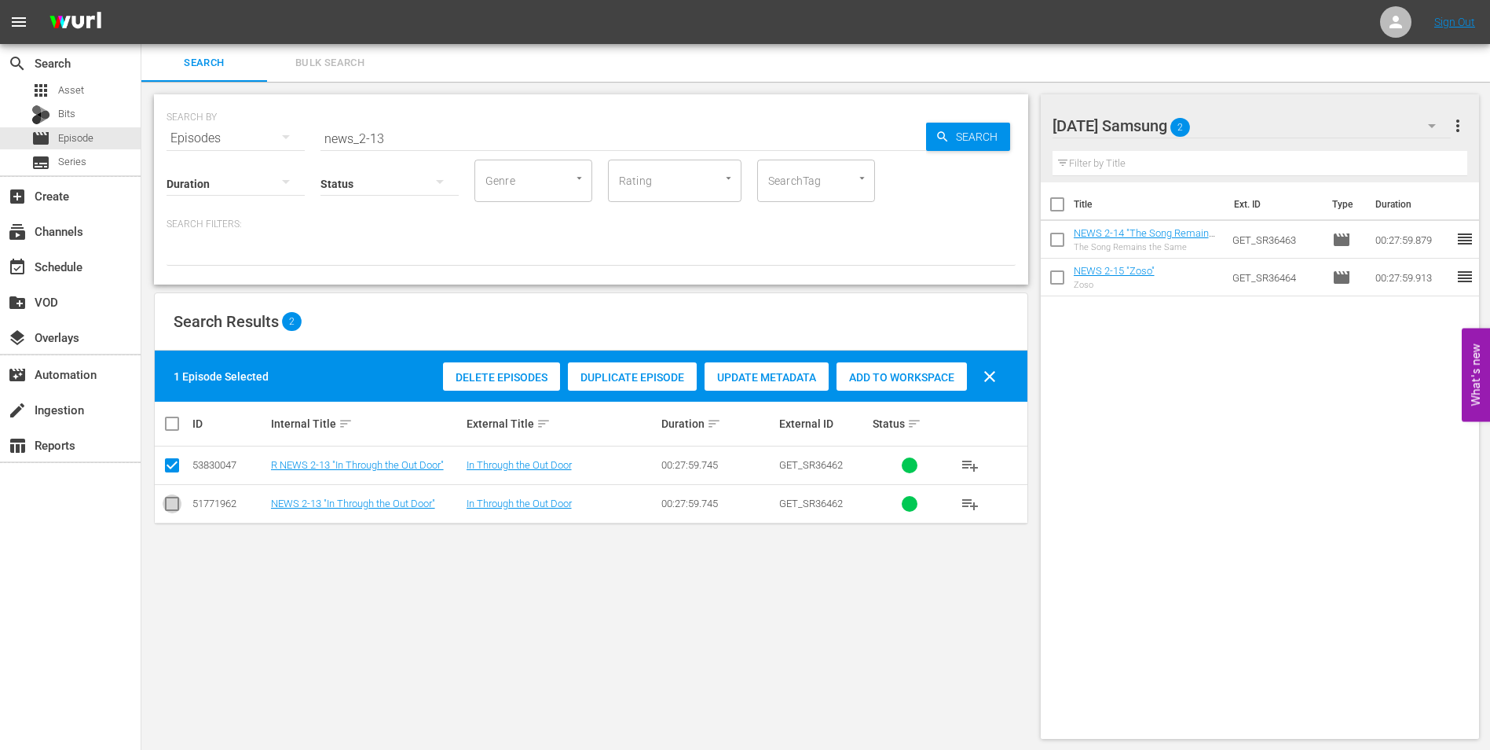
click at [180, 512] on input "checkbox" at bounding box center [172, 506] width 19 height 19
click at [170, 466] on input "checkbox" at bounding box center [172, 468] width 19 height 19
click at [908, 378] on span "Add to Workspace" at bounding box center [902, 377] width 130 height 13
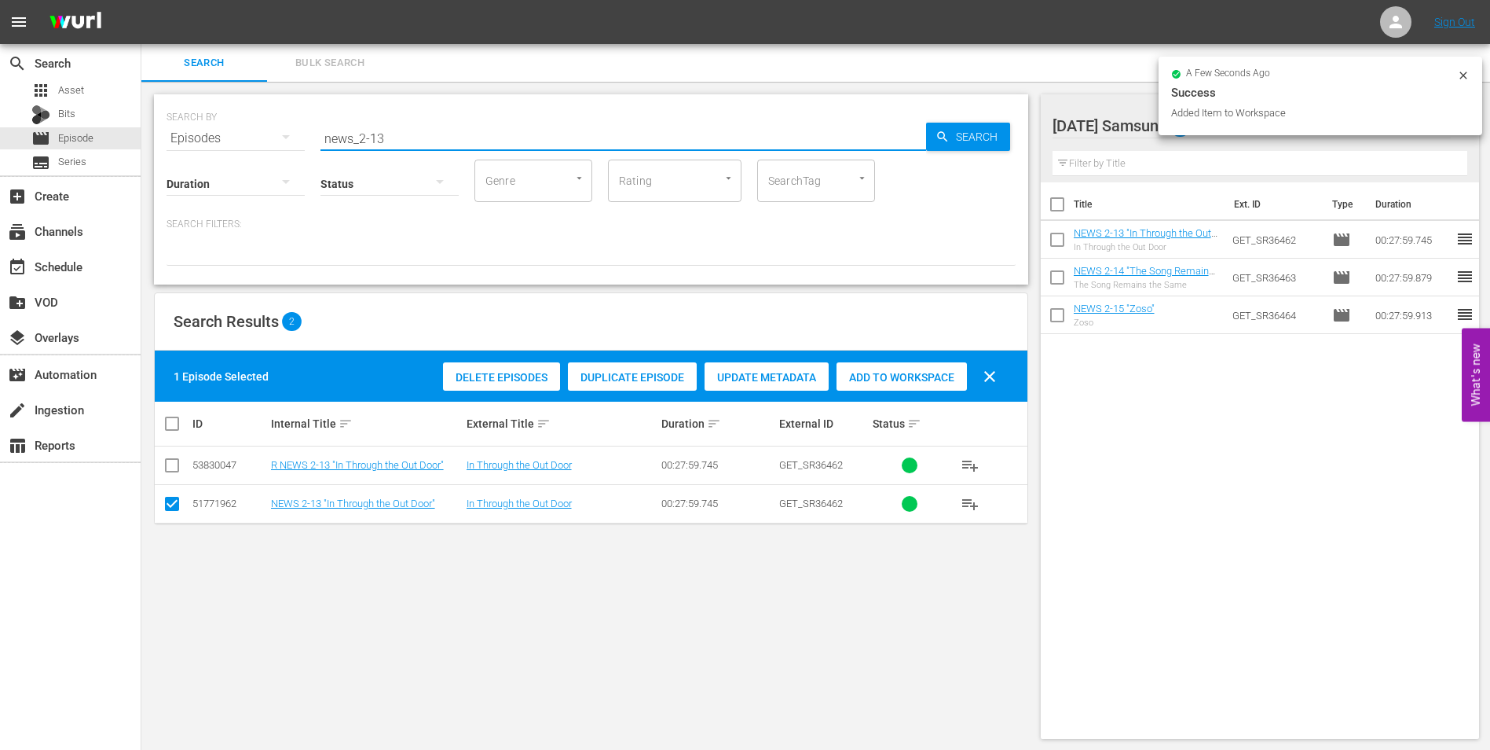
drag, startPoint x: 418, startPoint y: 142, endPoint x: 212, endPoint y: 103, distance: 209.6
click at [215, 104] on div "SEARCH BY Search By Episodes Search ID, Title, Description, Keywords, or Catego…" at bounding box center [591, 129] width 849 height 57
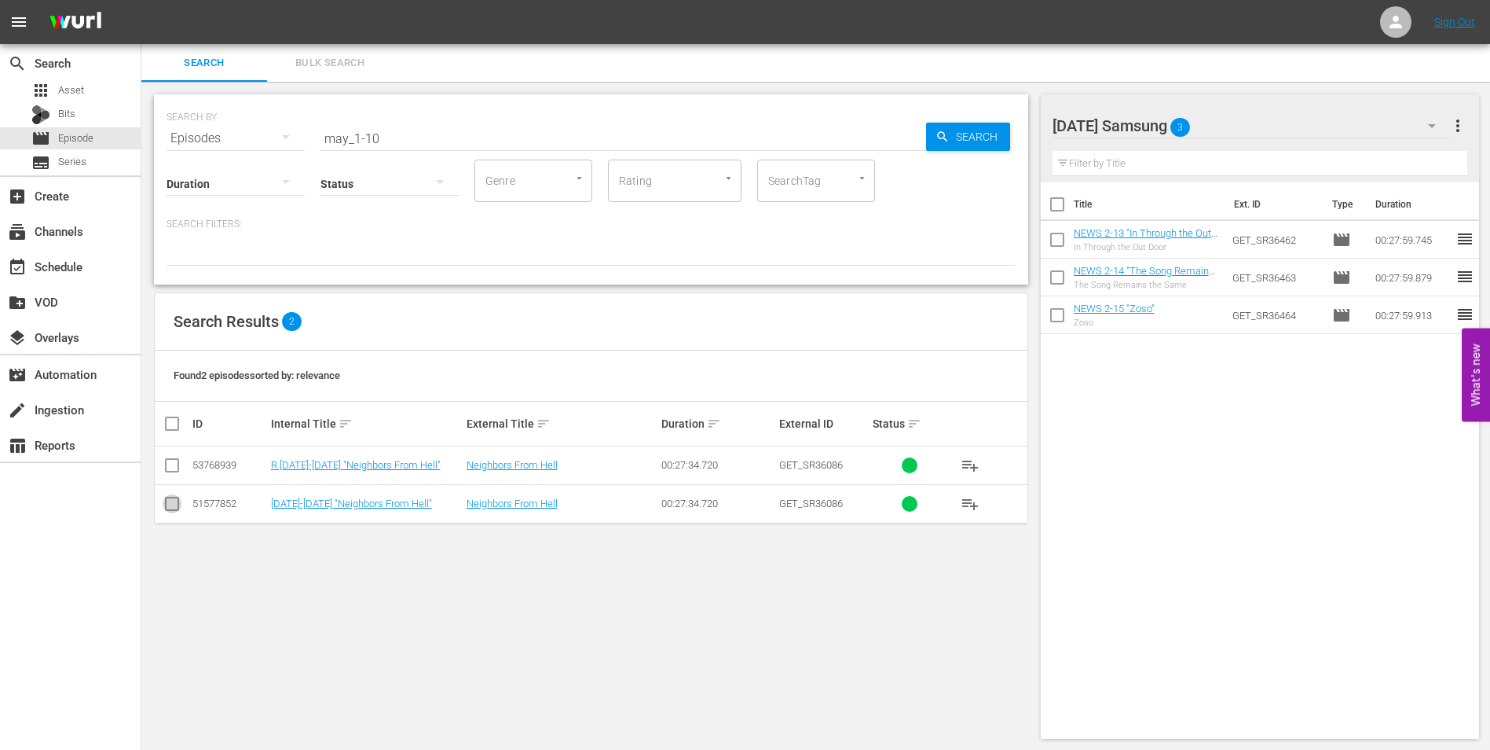
click at [174, 504] on input "checkbox" at bounding box center [172, 506] width 19 height 19
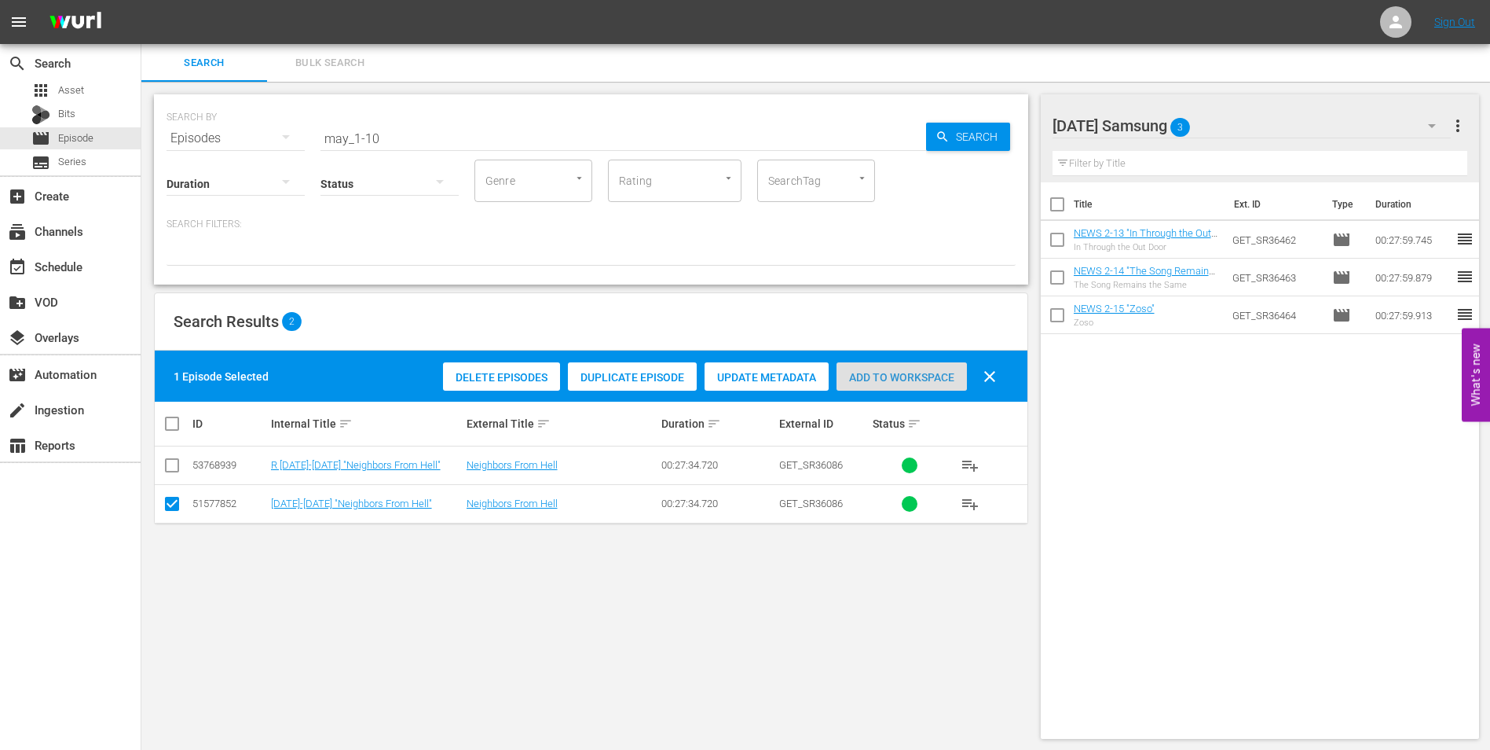
click at [922, 373] on span "Add to Workspace" at bounding box center [902, 377] width 130 height 13
click at [1268, 124] on div "[DATE] Samsung 4" at bounding box center [1252, 126] width 399 height 44
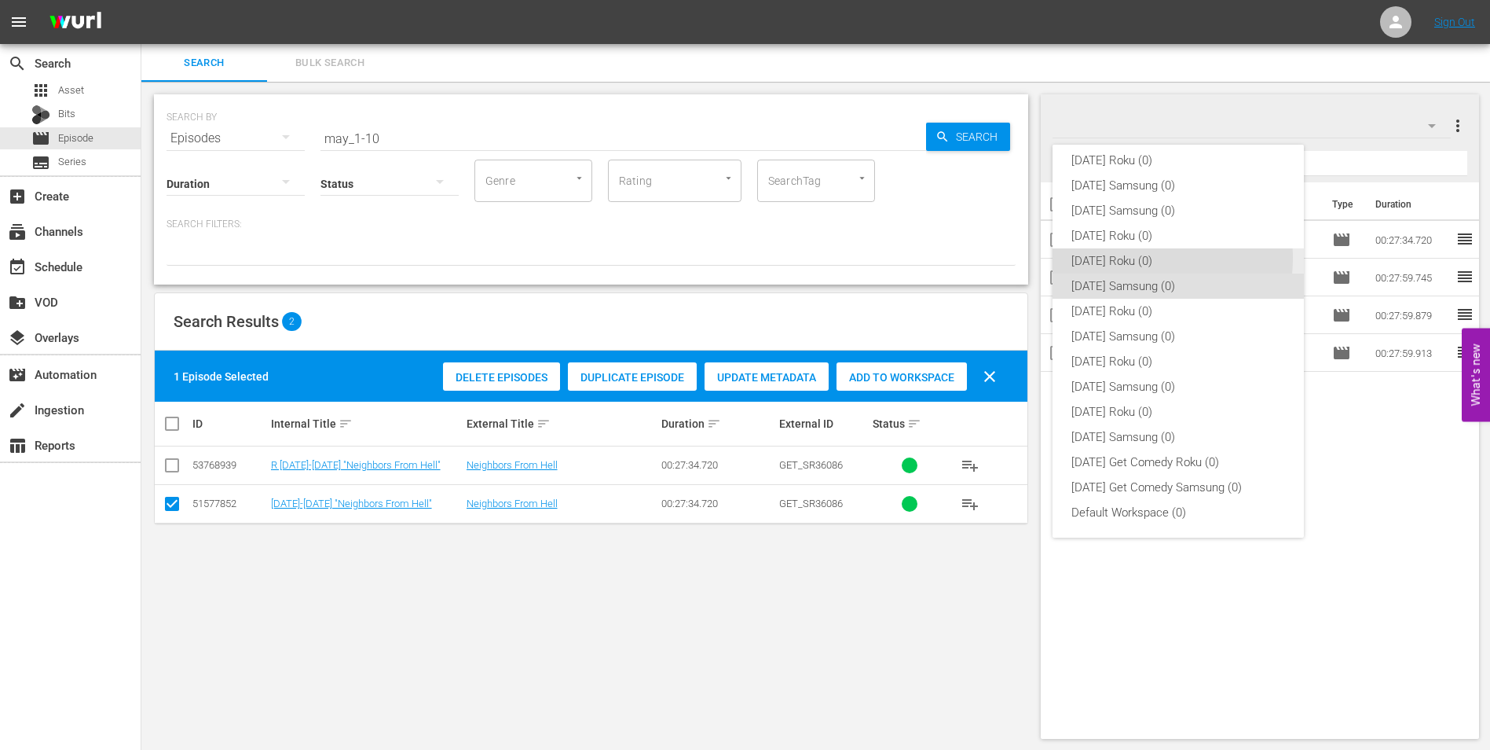
click at [1128, 258] on div "[DATE] Roku (0)" at bounding box center [1179, 260] width 214 height 25
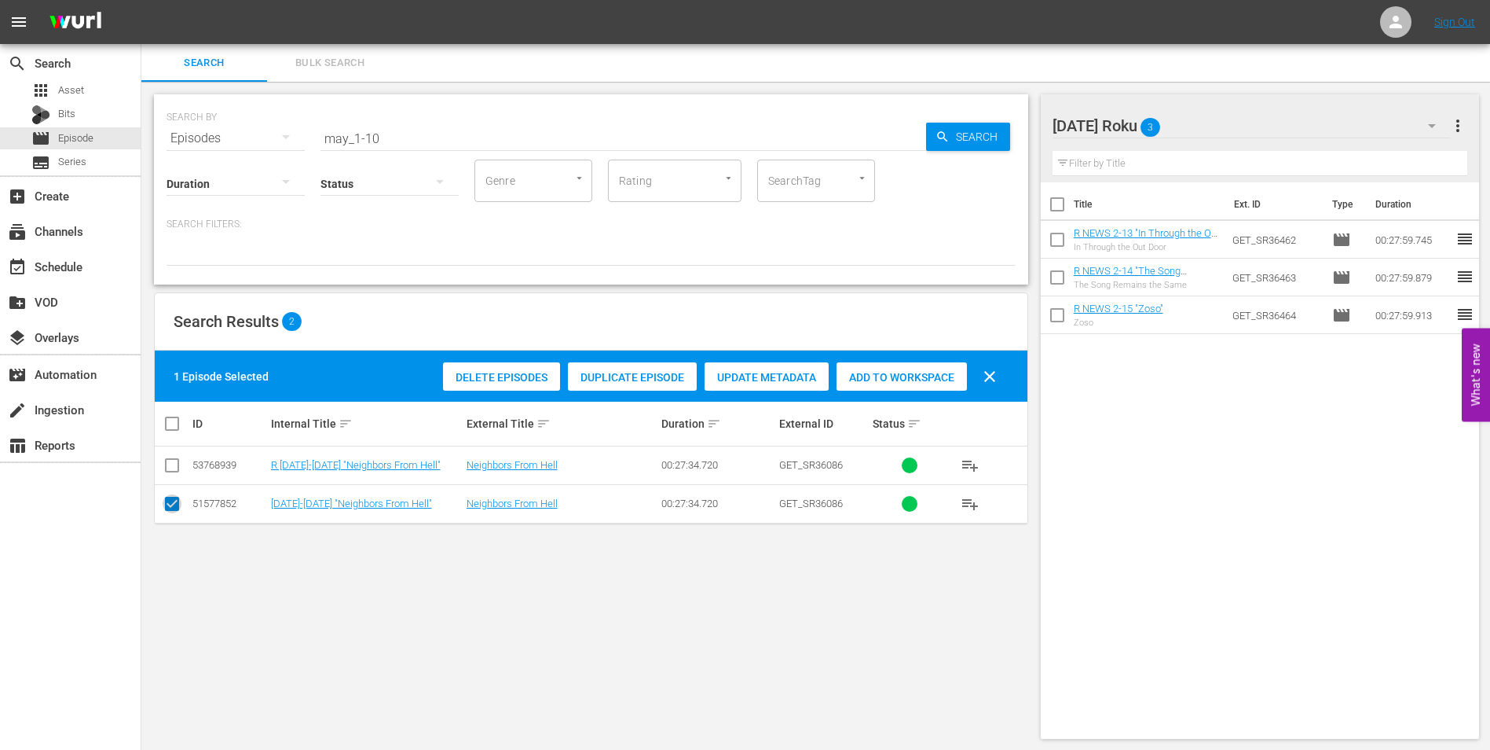
click at [179, 510] on input "checkbox" at bounding box center [172, 506] width 19 height 19
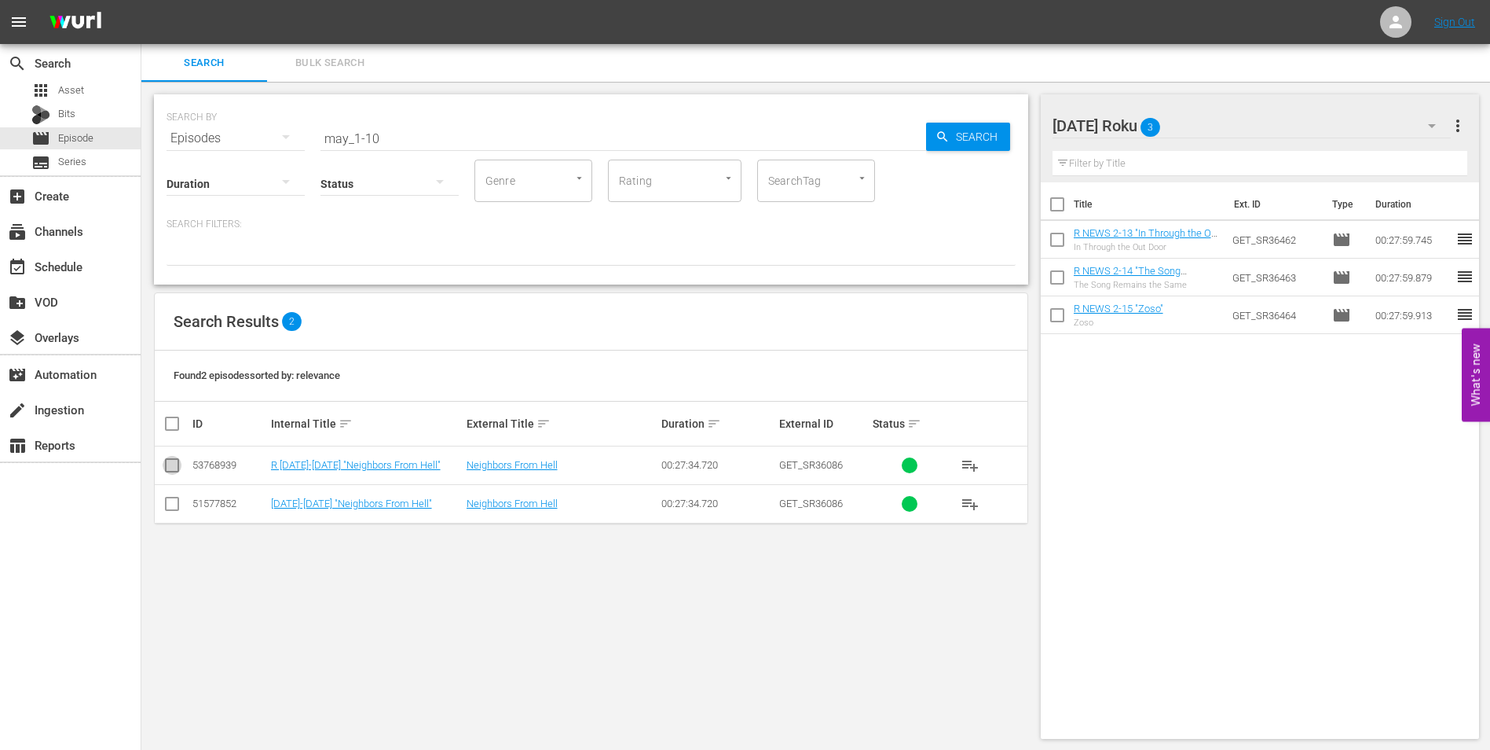
click at [170, 459] on input "checkbox" at bounding box center [172, 468] width 19 height 19
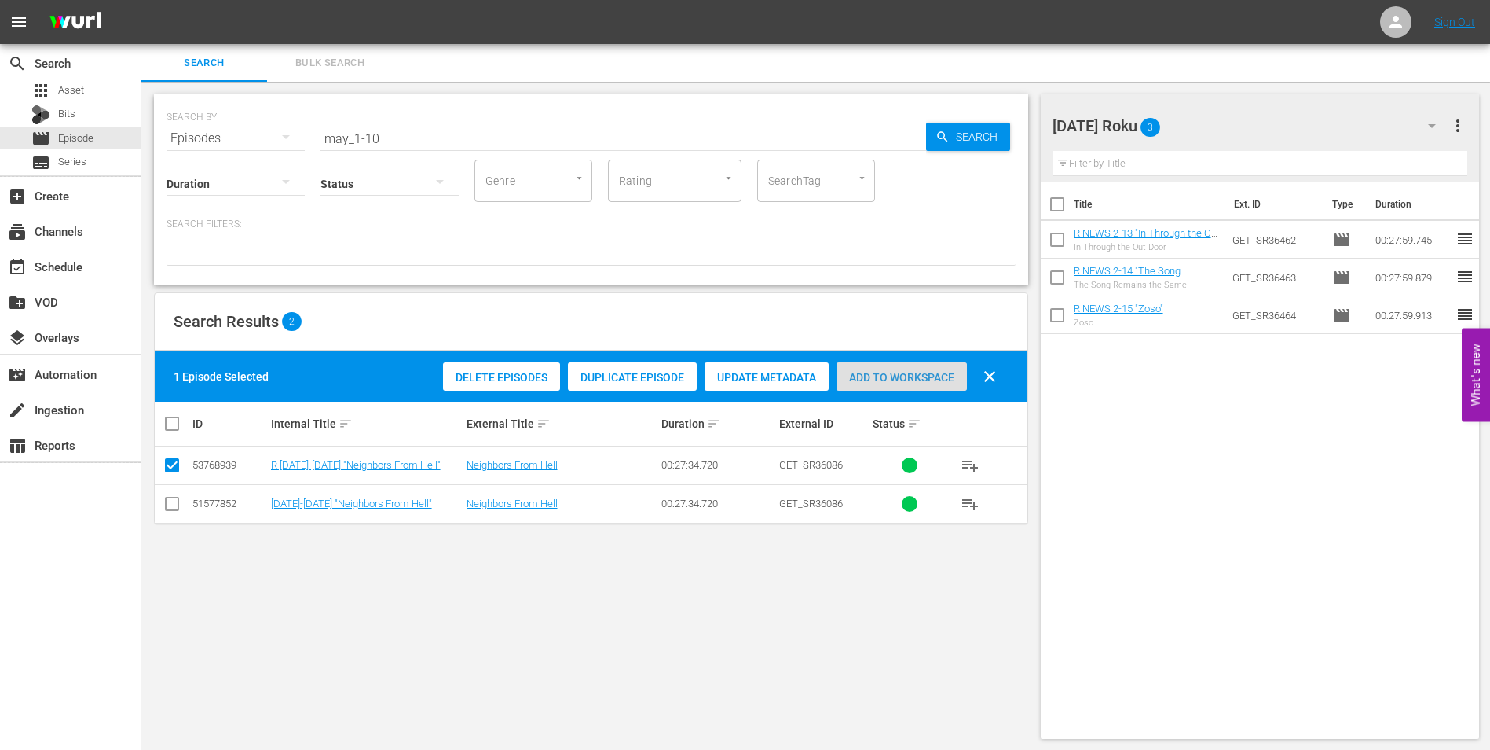
click at [922, 372] on span "Add to Workspace" at bounding box center [902, 377] width 130 height 13
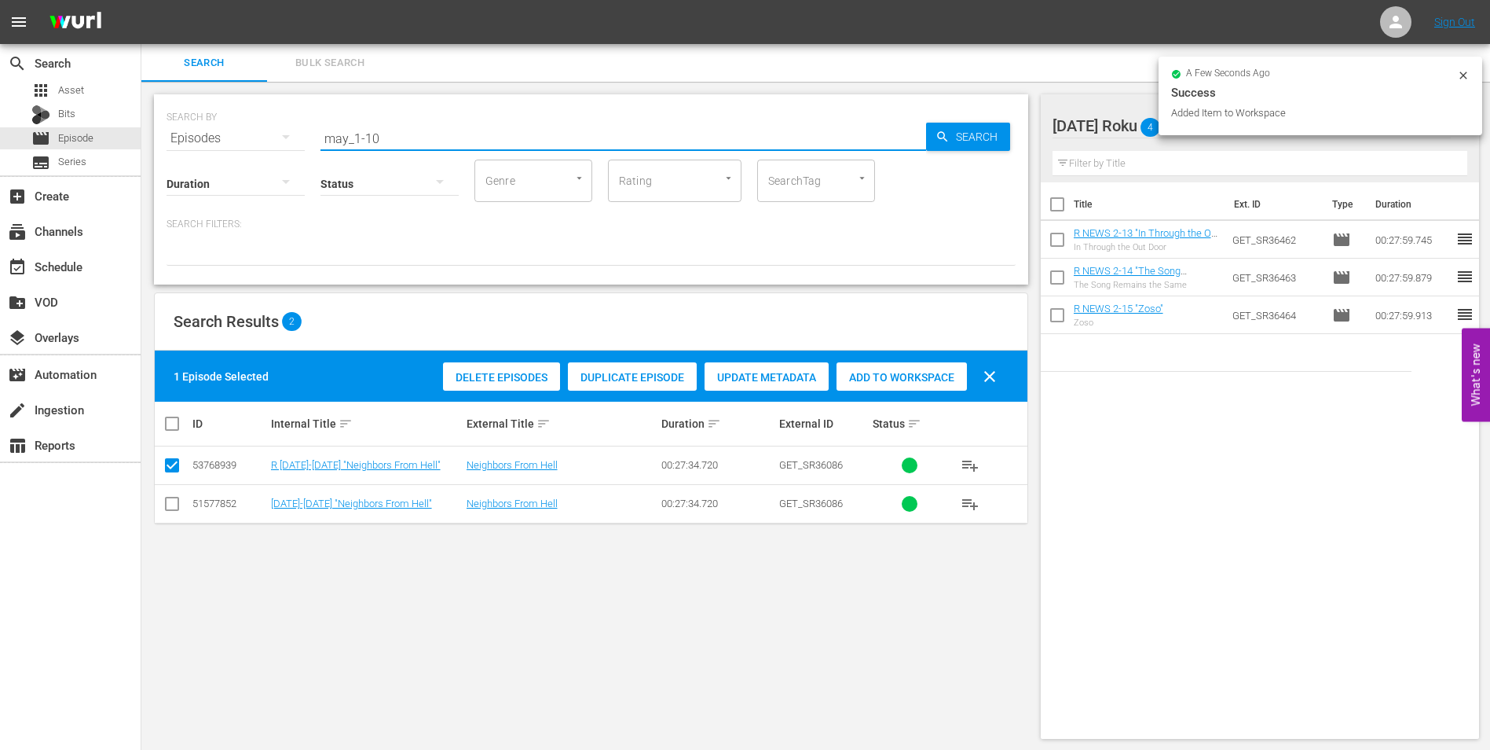
drag, startPoint x: 365, startPoint y: 137, endPoint x: 454, endPoint y: 139, distance: 88.8
click at [454, 139] on input "may_1-10" at bounding box center [624, 138] width 606 height 38
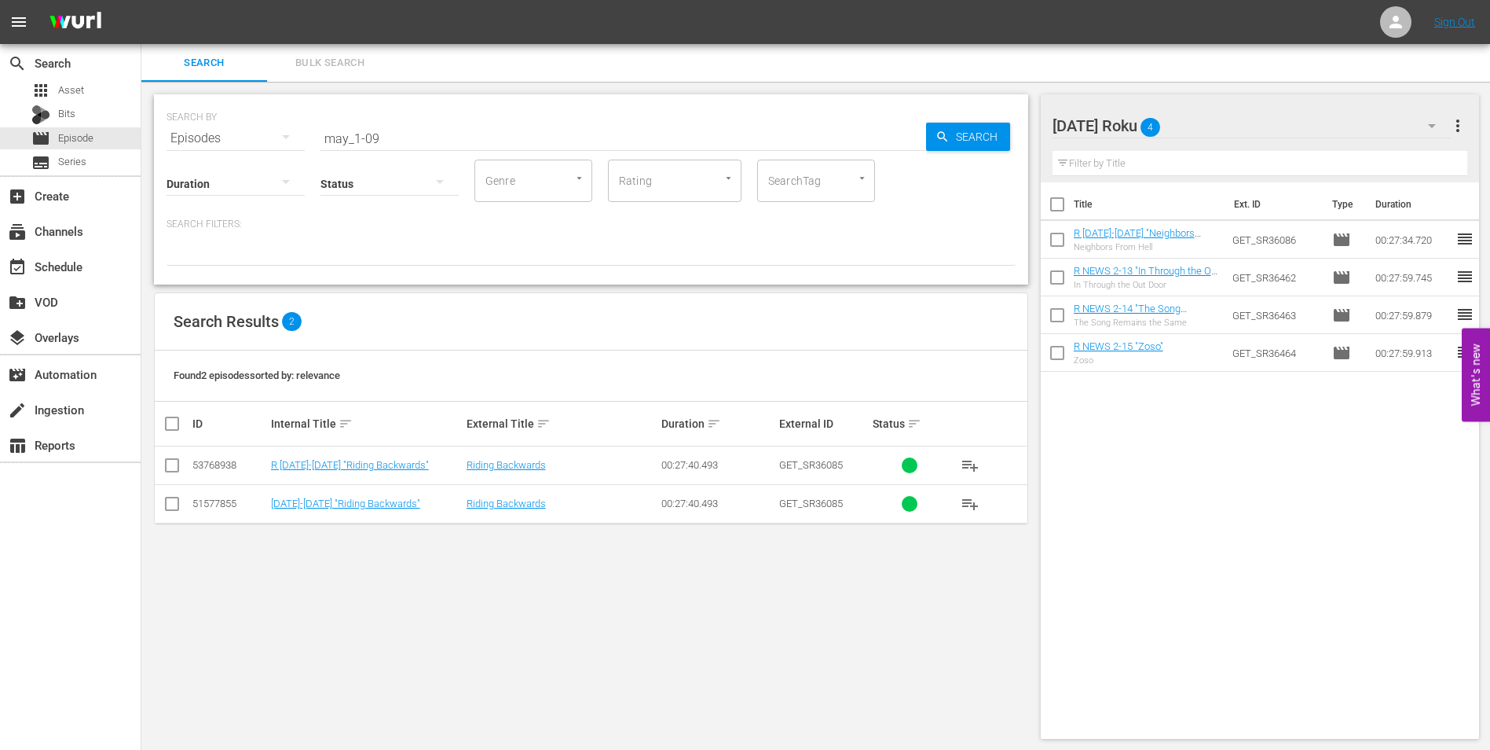
drag, startPoint x: 156, startPoint y: 464, endPoint x: 164, endPoint y: 465, distance: 8.7
click at [157, 464] on td at bounding box center [172, 465] width 35 height 38
click at [171, 465] on input "checkbox" at bounding box center [172, 468] width 19 height 19
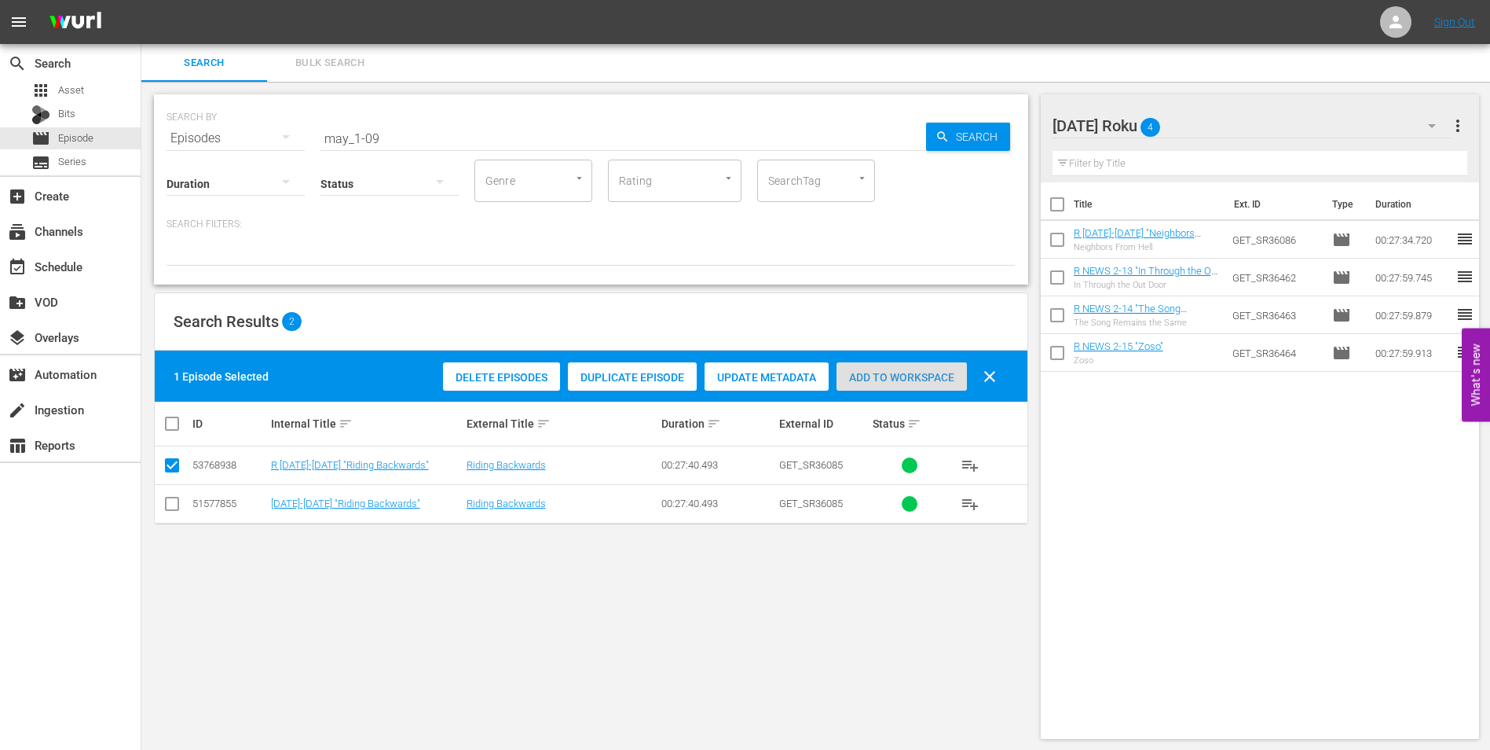
click at [900, 369] on div "Add to Workspace" at bounding box center [902, 377] width 130 height 30
click at [1219, 123] on div "[DATE] Roku 5" at bounding box center [1252, 126] width 399 height 44
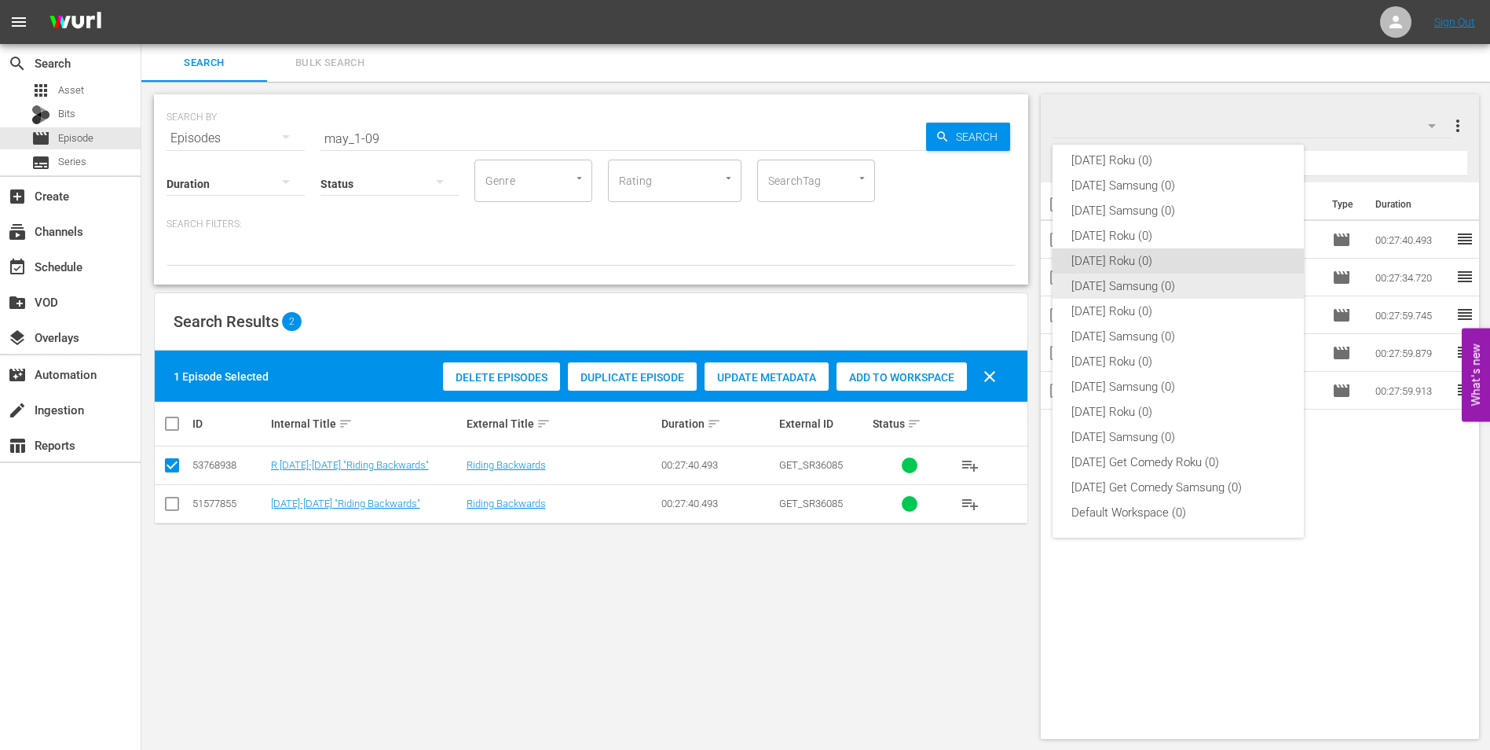
click at [1127, 295] on div "[DATE] Samsung (0)" at bounding box center [1179, 285] width 214 height 25
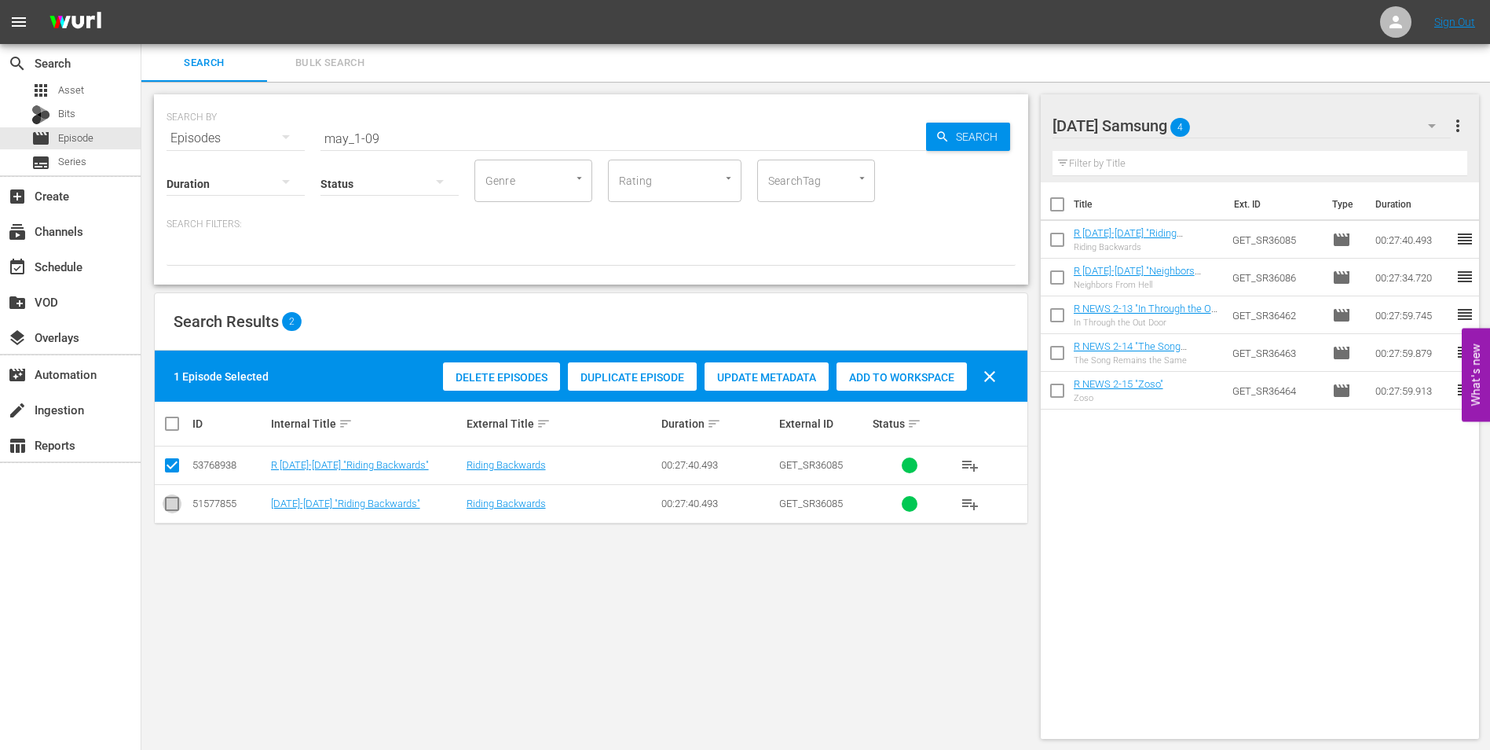
click at [174, 507] on input "checkbox" at bounding box center [172, 506] width 19 height 19
click at [171, 453] on td at bounding box center [172, 465] width 35 height 38
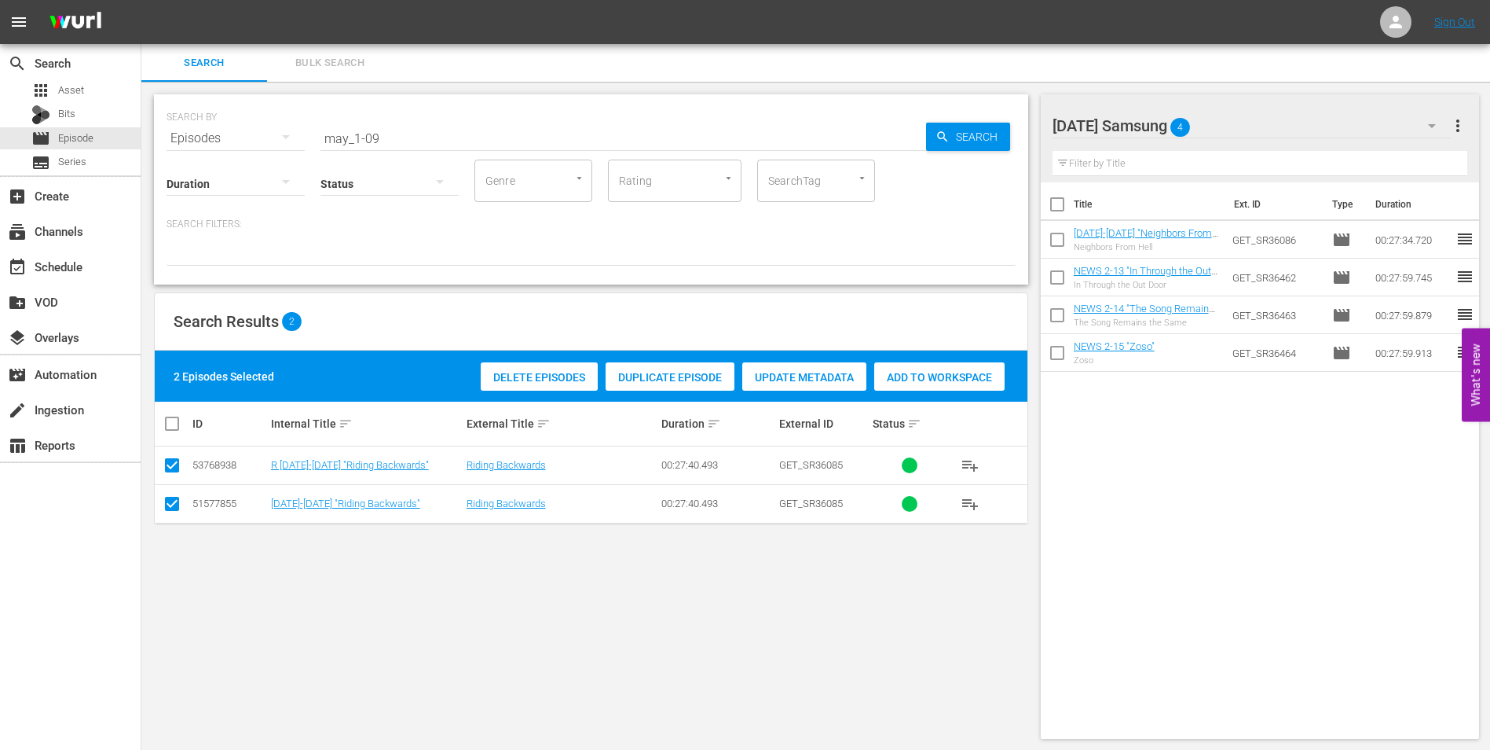
click at [170, 460] on input "checkbox" at bounding box center [172, 468] width 19 height 19
click at [937, 384] on div "Add to Workspace" at bounding box center [902, 377] width 130 height 30
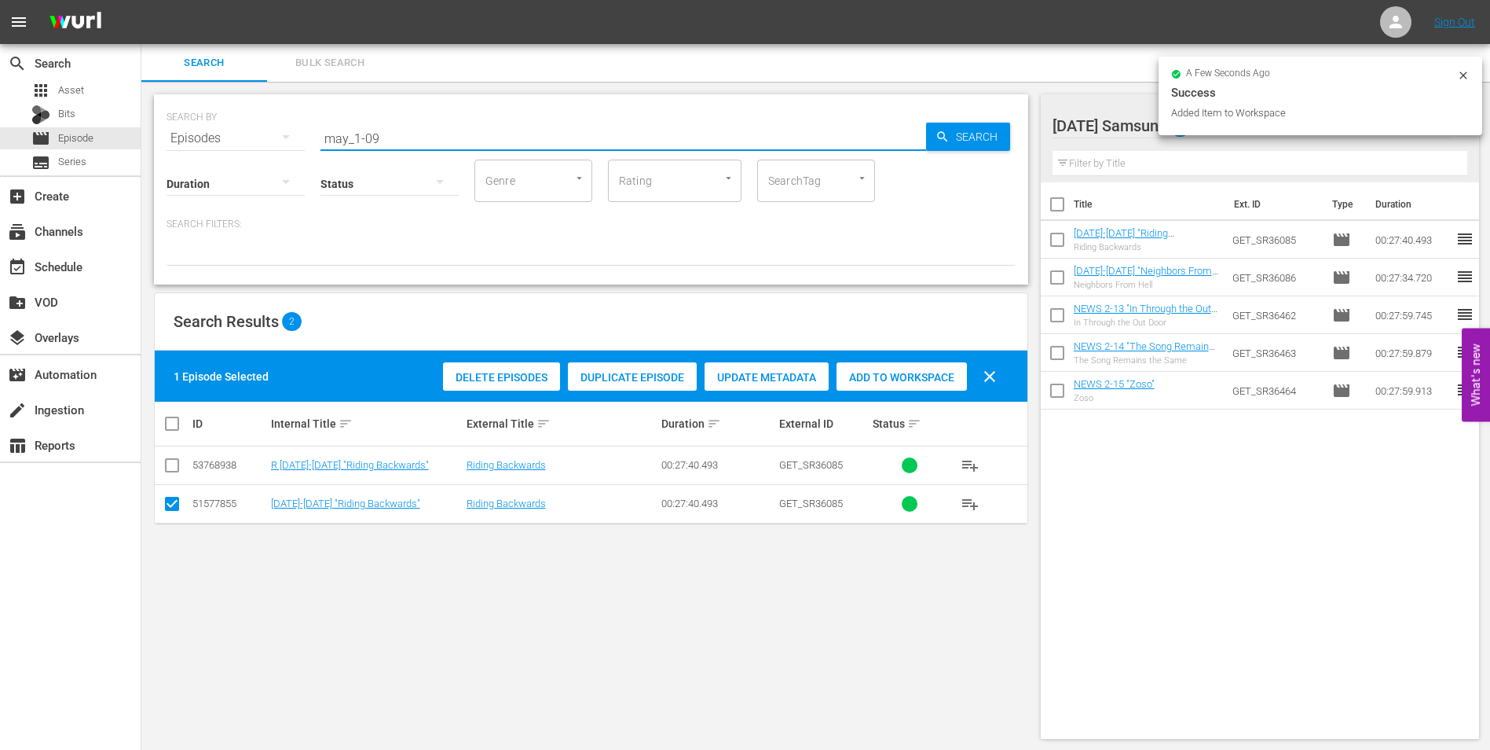
click at [374, 134] on input "may_1-09" at bounding box center [624, 138] width 606 height 38
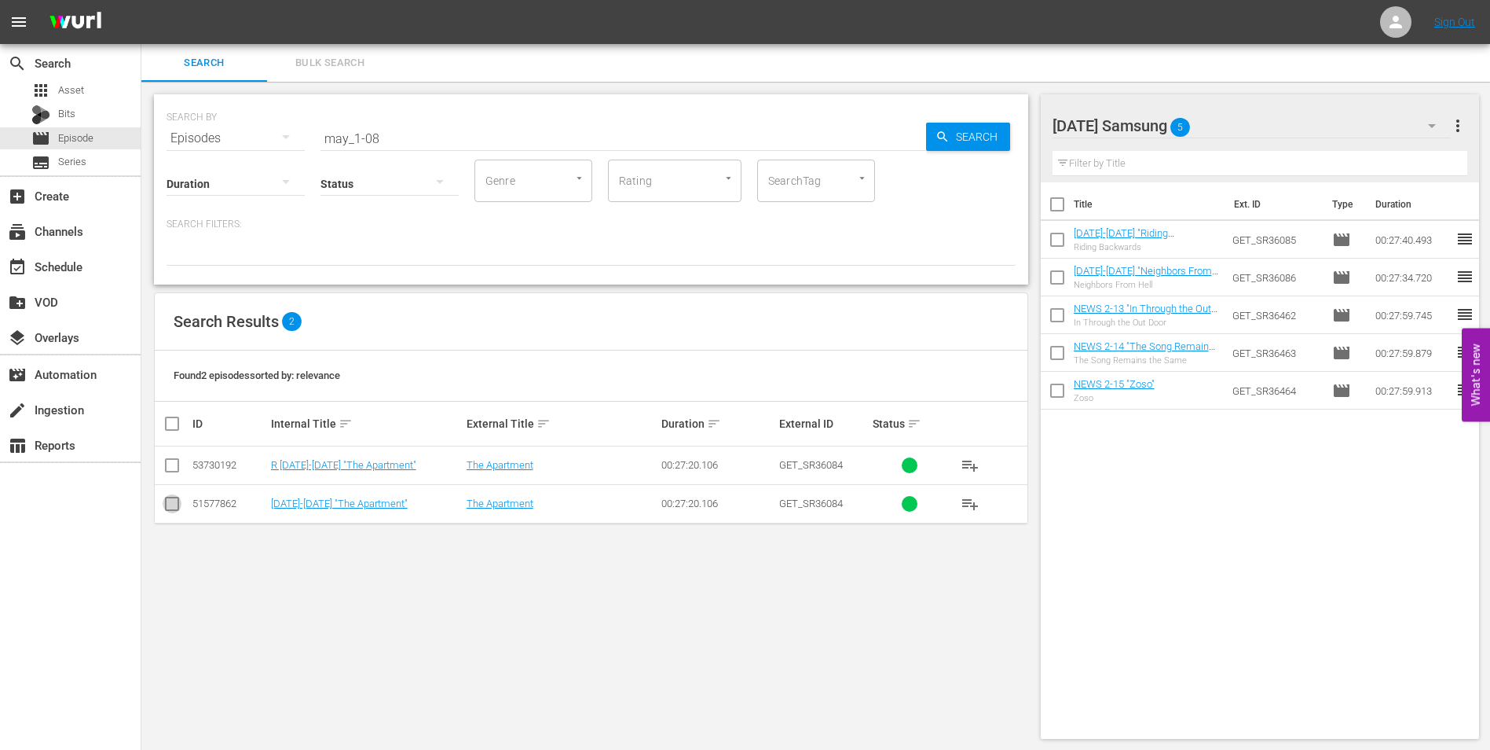
click at [170, 506] on input "checkbox" at bounding box center [172, 506] width 19 height 19
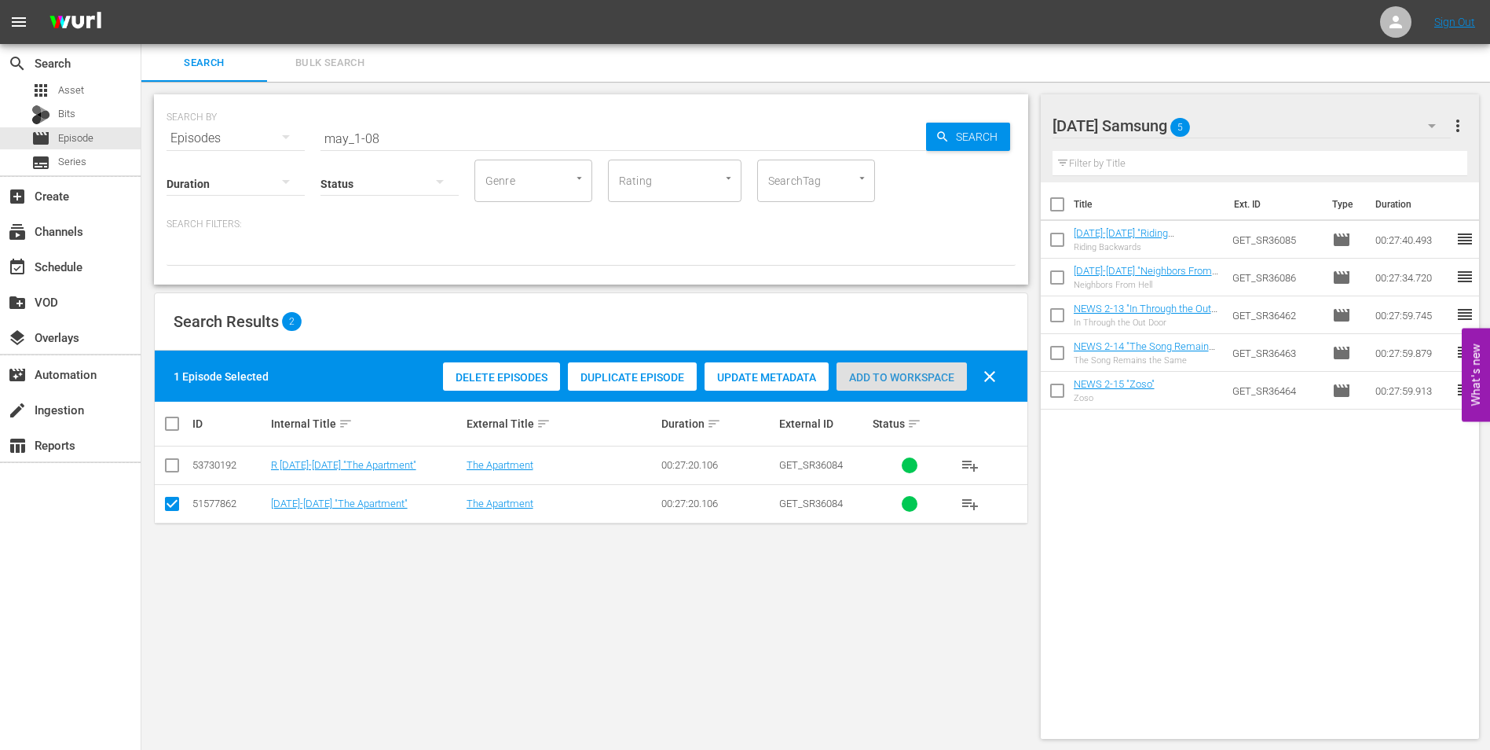
click at [858, 375] on span "Add to Workspace" at bounding box center [902, 377] width 130 height 13
click at [1245, 123] on div "[DATE] Samsung 6" at bounding box center [1252, 126] width 399 height 44
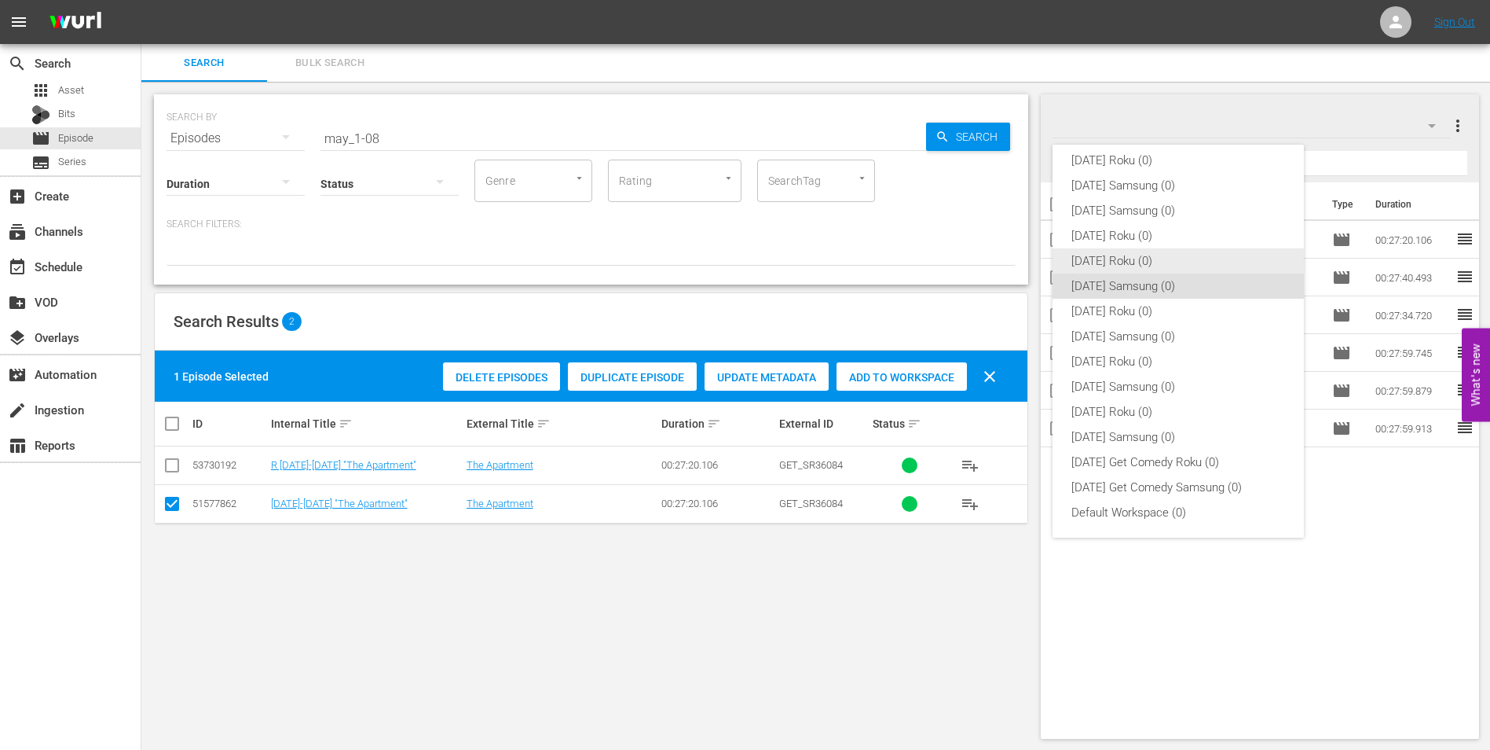
drag, startPoint x: 1119, startPoint y: 260, endPoint x: 1013, endPoint y: 287, distance: 109.4
click at [1118, 260] on div "[DATE] Roku (0)" at bounding box center [1179, 260] width 214 height 25
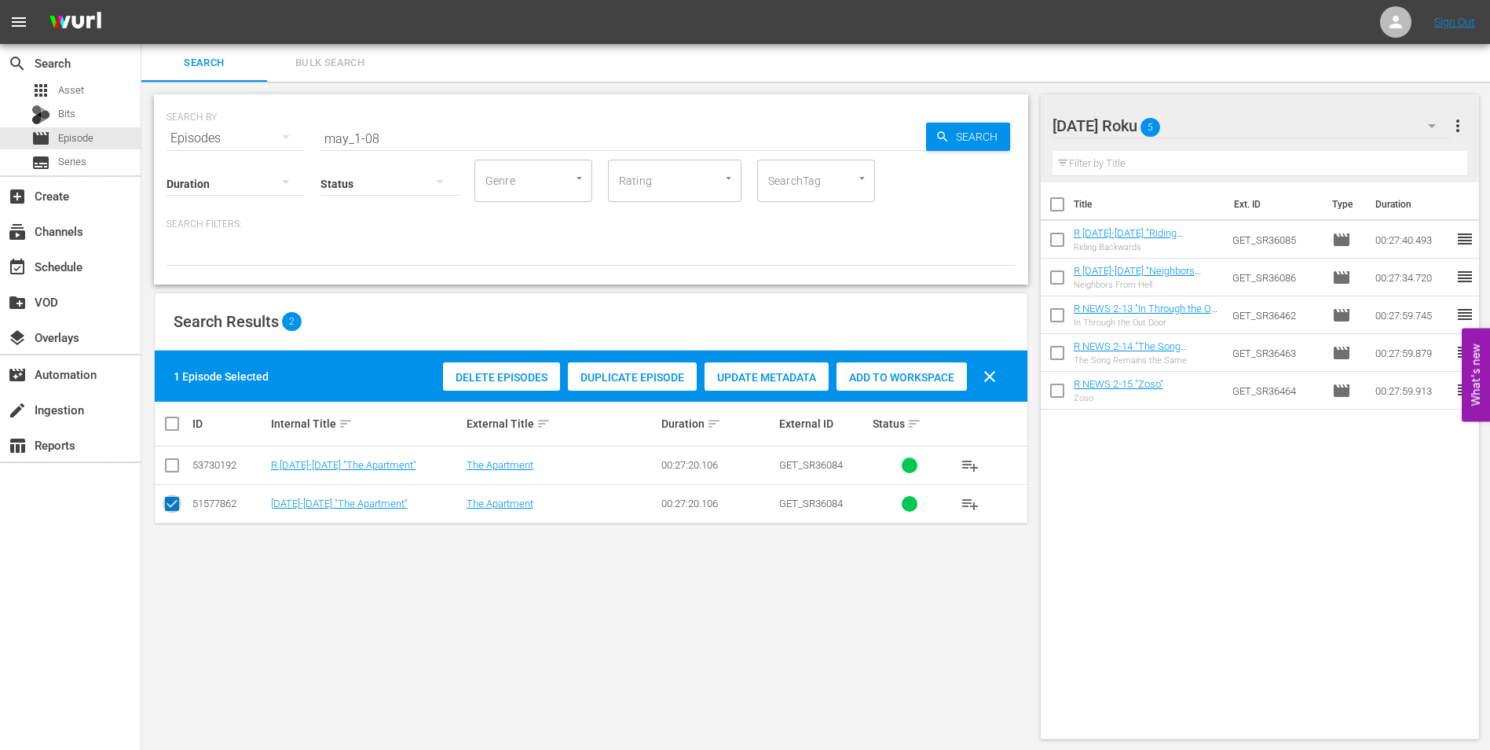
click at [171, 498] on input "checkbox" at bounding box center [172, 506] width 19 height 19
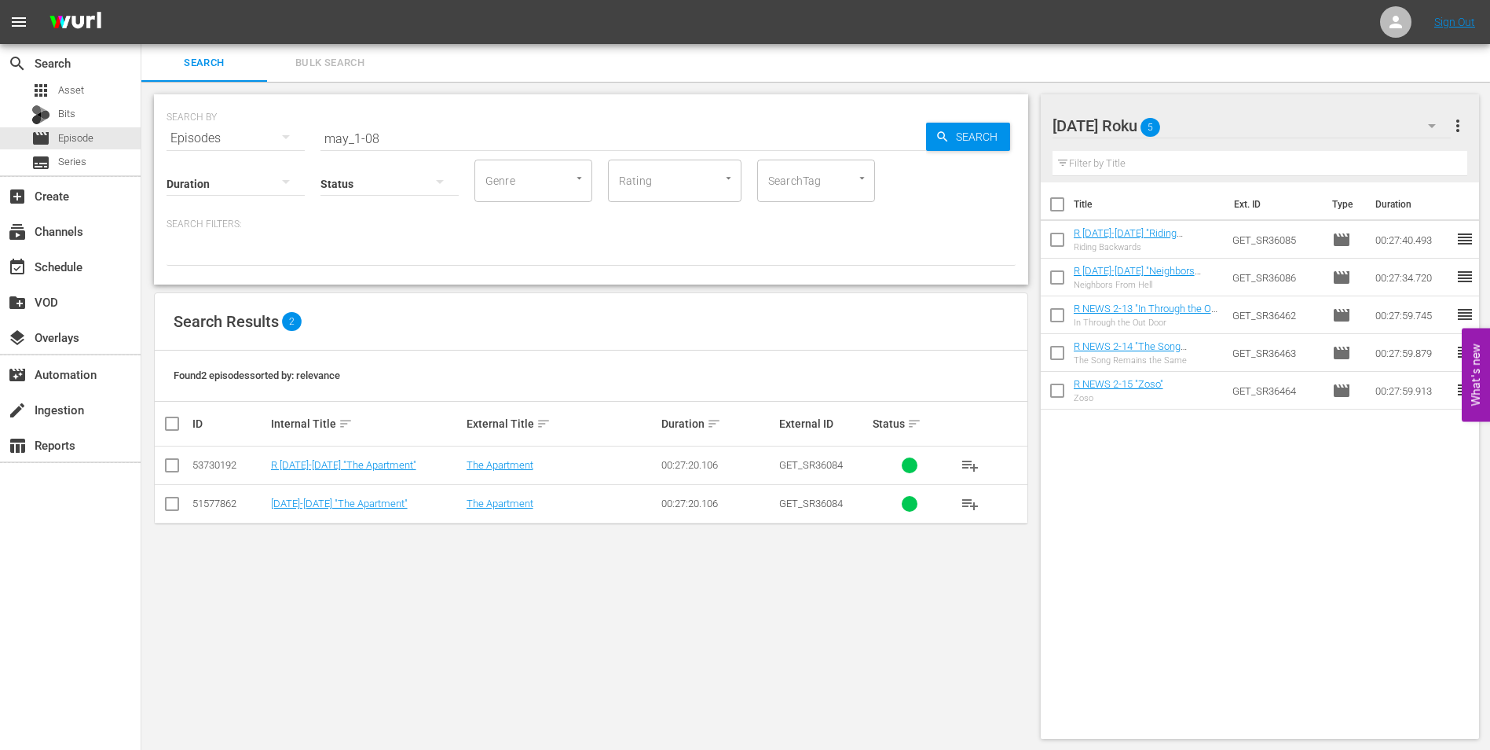
click at [166, 467] on input "checkbox" at bounding box center [172, 468] width 19 height 19
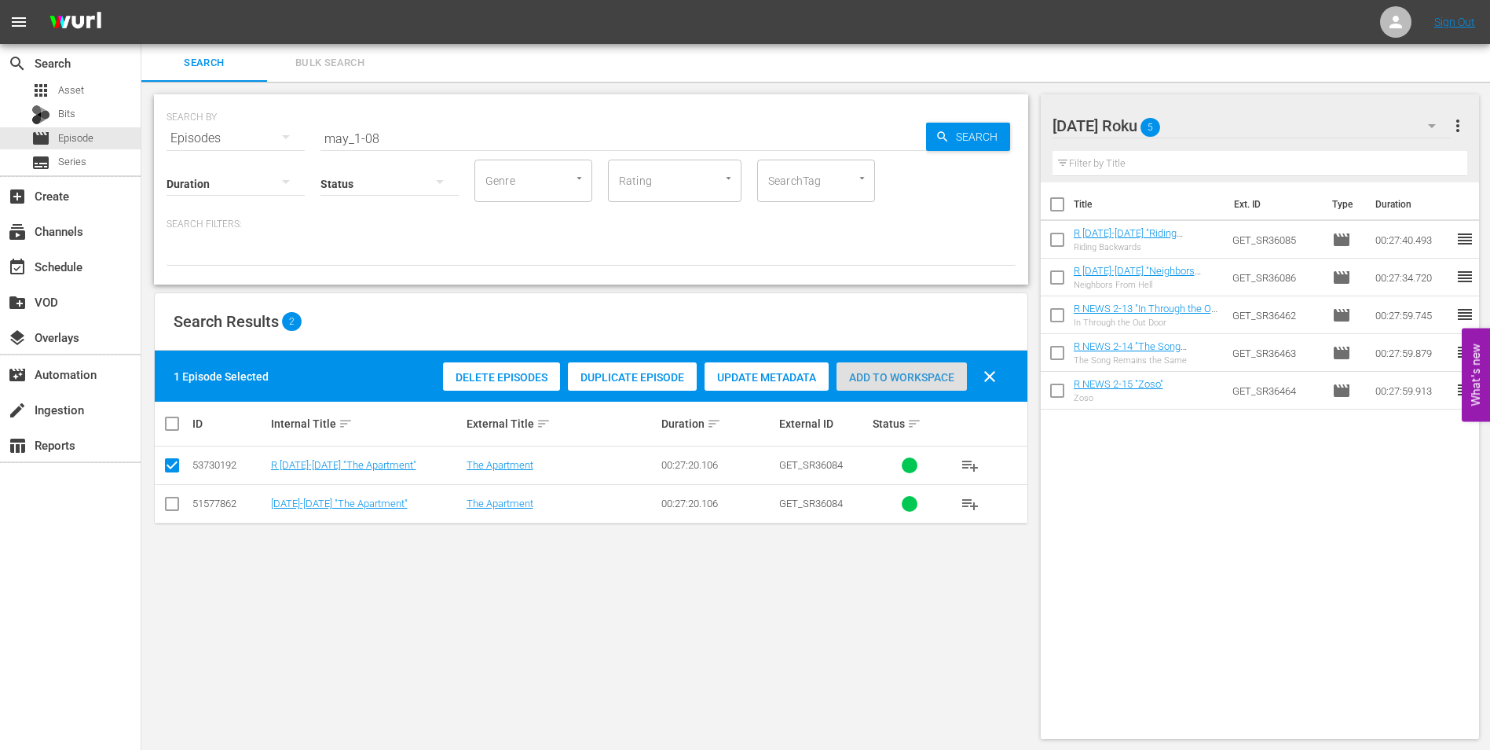
click at [903, 366] on div "Add to Workspace" at bounding box center [902, 377] width 130 height 30
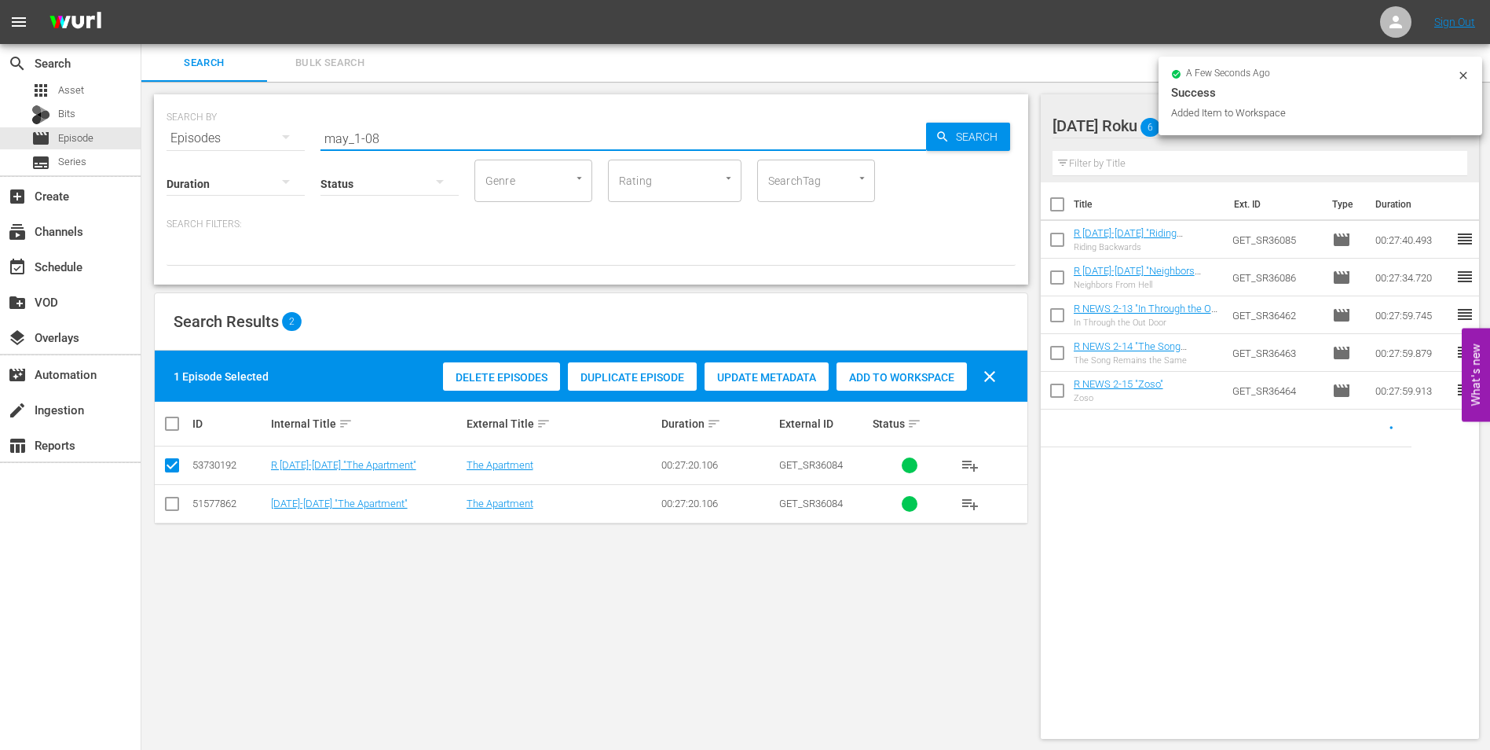
drag, startPoint x: 372, startPoint y: 134, endPoint x: 388, endPoint y: 137, distance: 16.0
click at [388, 137] on input "may_1-08" at bounding box center [624, 138] width 606 height 38
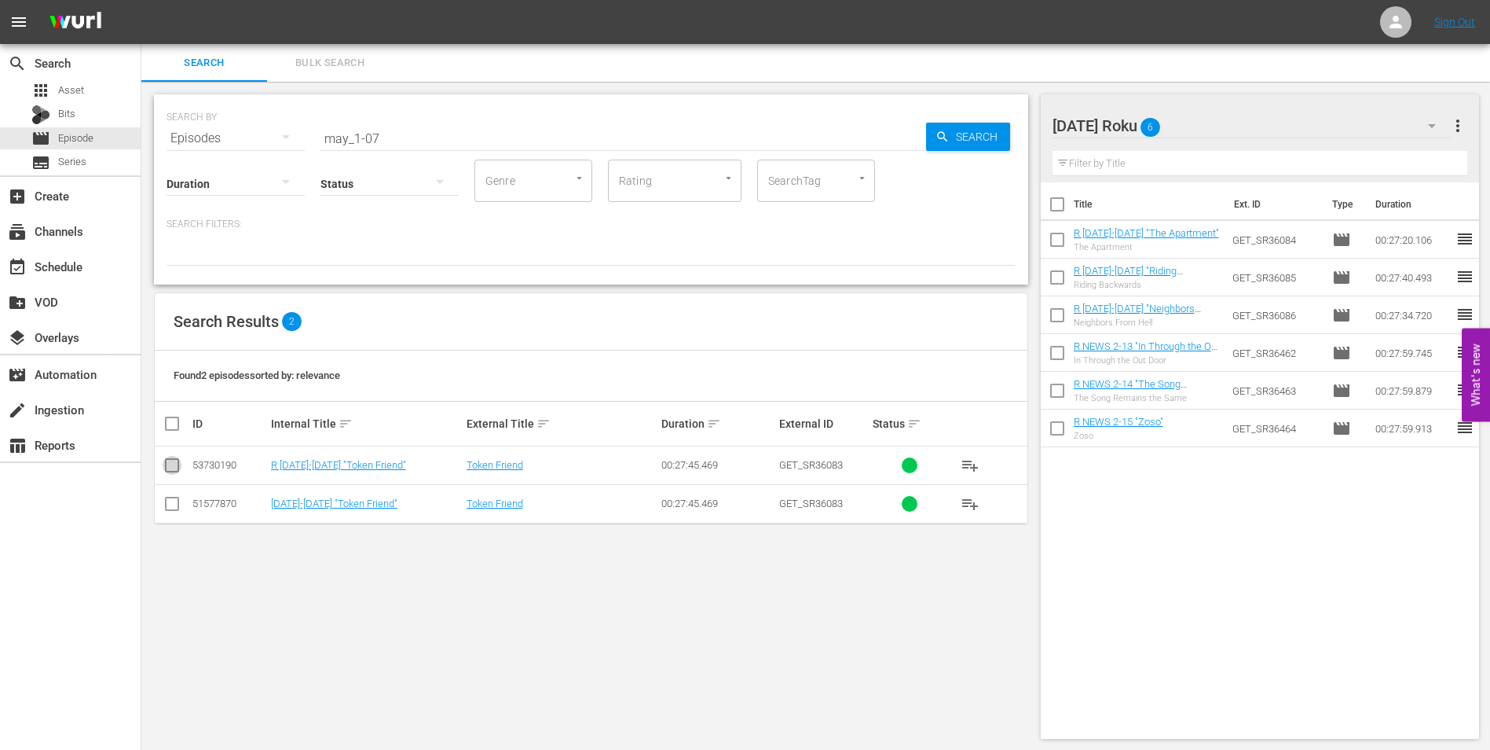
click at [167, 473] on input "checkbox" at bounding box center [172, 468] width 19 height 19
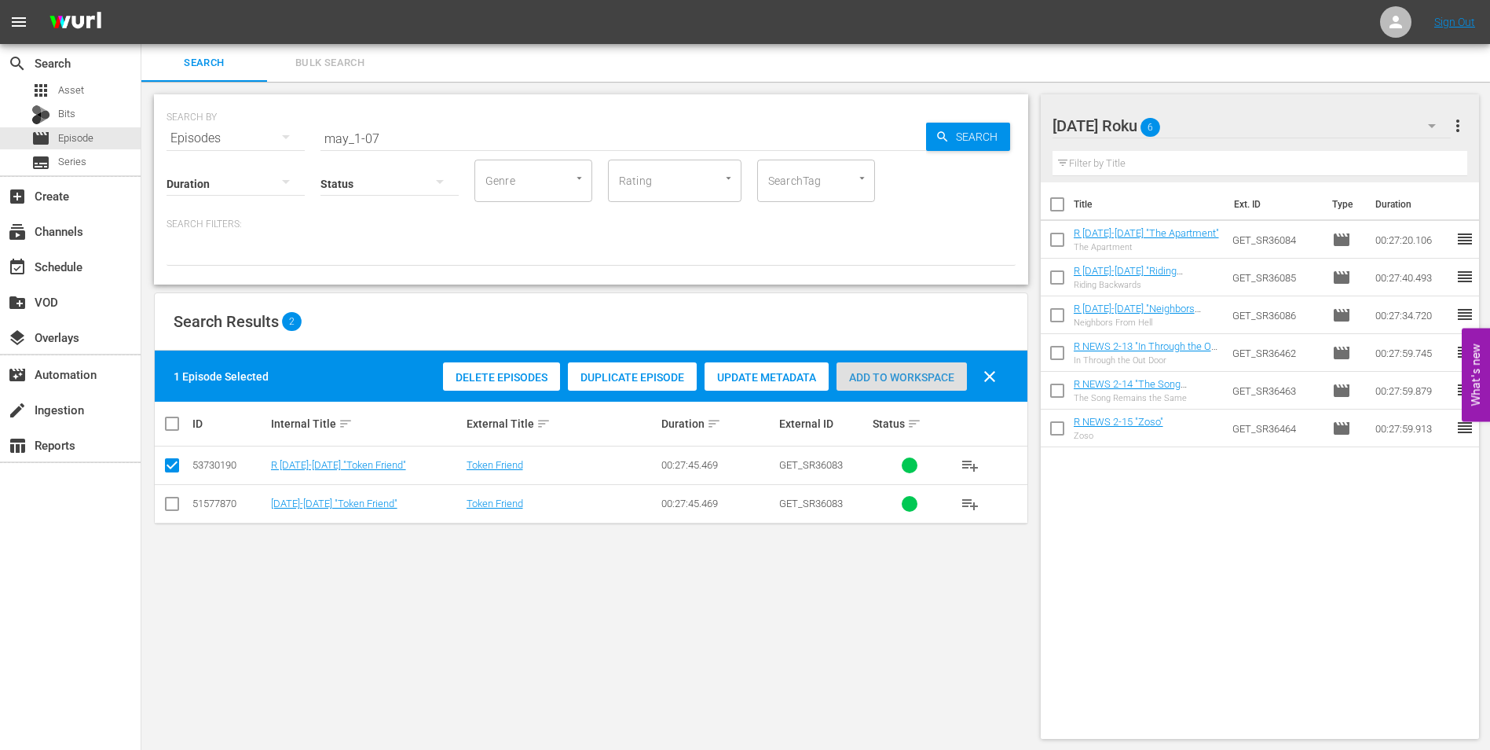
click at [932, 380] on span "Add to Workspace" at bounding box center [902, 377] width 130 height 13
click at [1217, 119] on div "[DATE] Roku 7" at bounding box center [1252, 126] width 399 height 44
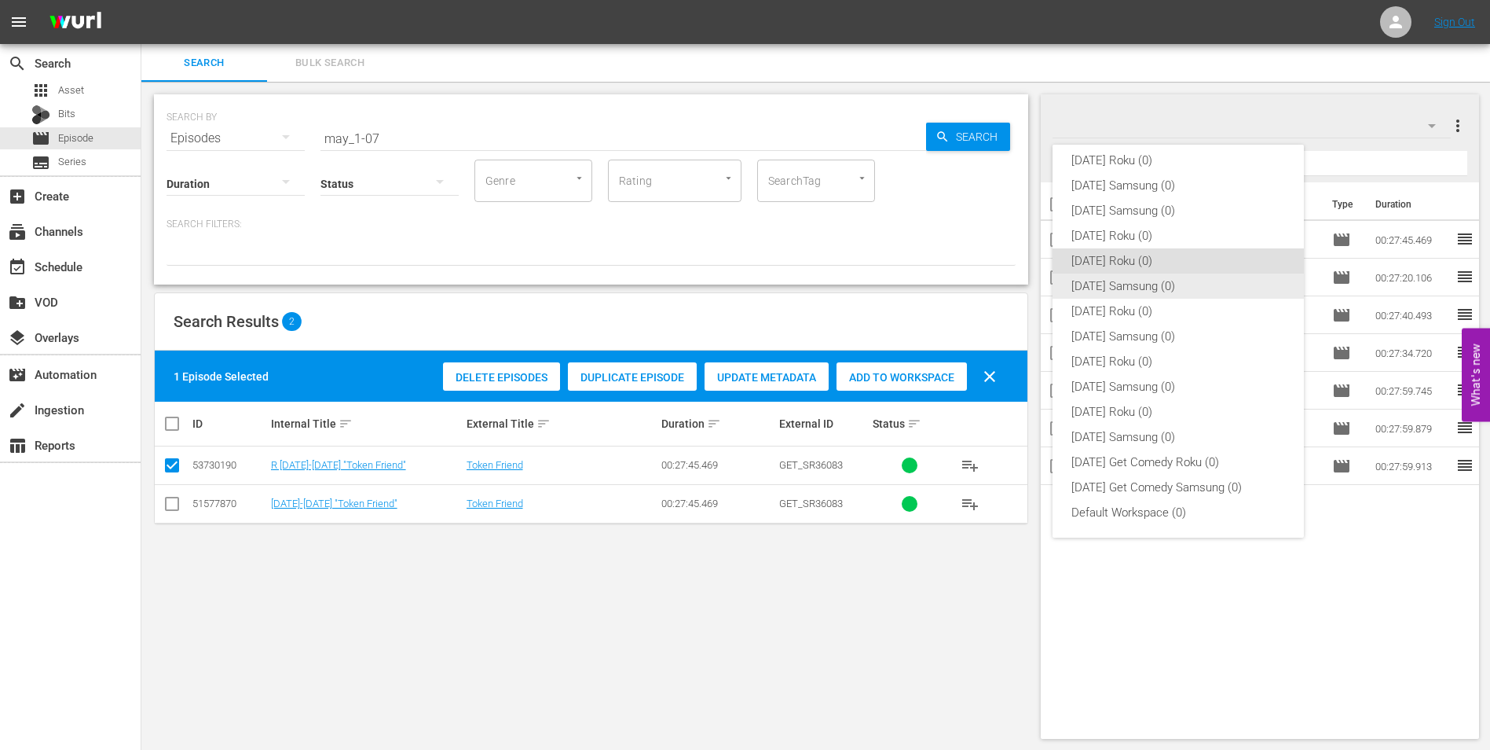
click at [1077, 289] on div "[DATE] Samsung (0)" at bounding box center [1179, 285] width 214 height 25
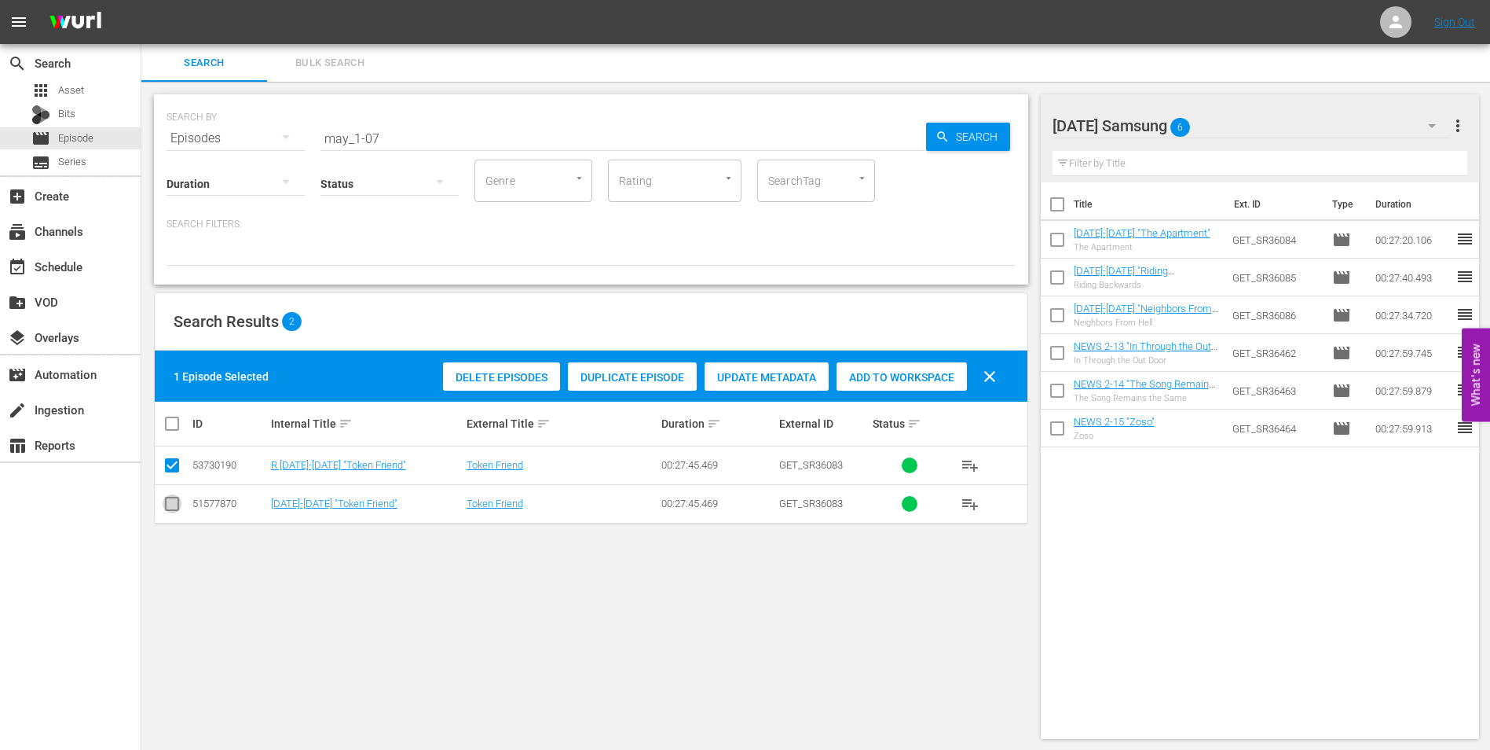
click at [178, 509] on input "checkbox" at bounding box center [172, 506] width 19 height 19
click at [174, 471] on input "checkbox" at bounding box center [172, 468] width 19 height 19
click at [903, 377] on span "Add to Workspace" at bounding box center [902, 377] width 130 height 13
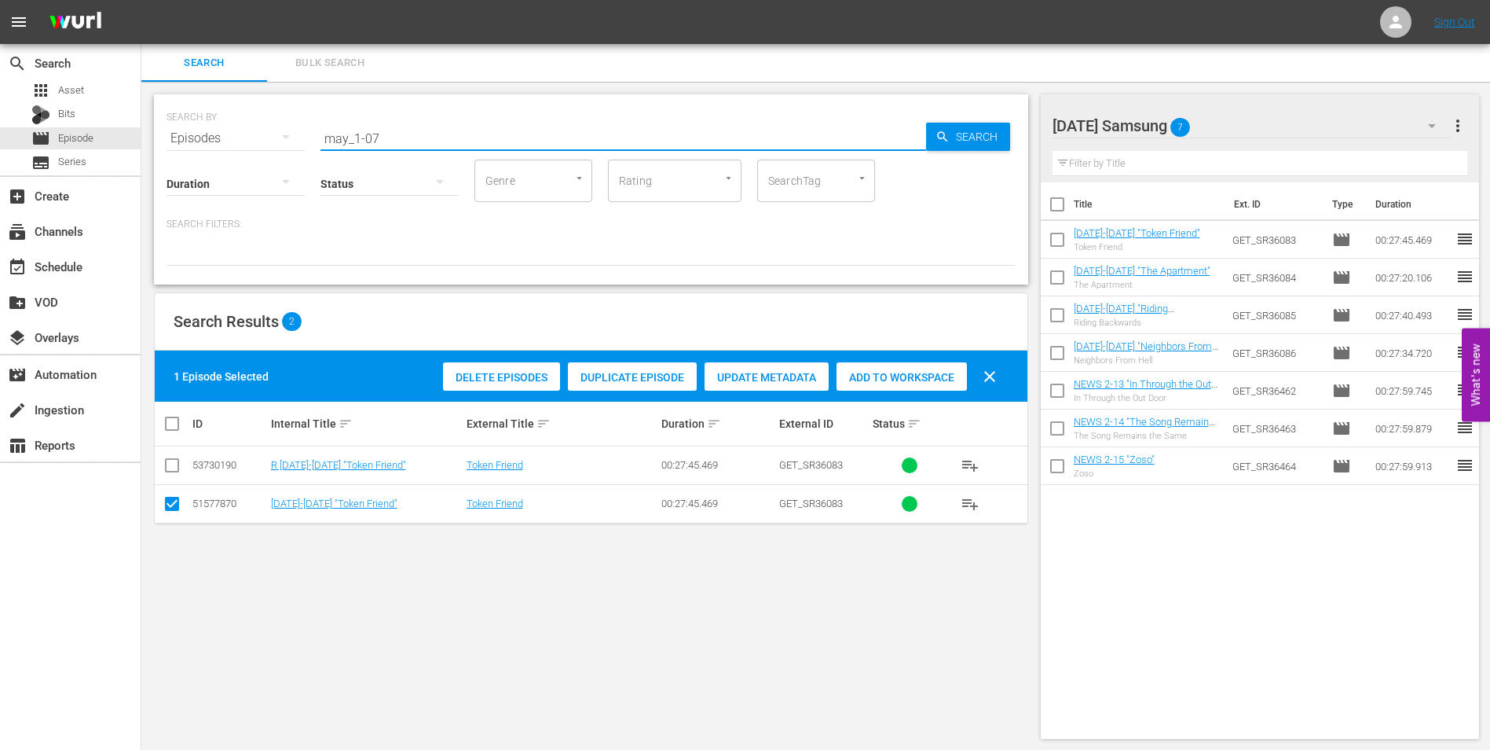
drag, startPoint x: 412, startPoint y: 133, endPoint x: 227, endPoint y: 136, distance: 184.7
click at [229, 136] on div "SEARCH BY Search By Episodes Search ID, Title, Description, Keywords, or Catego…" at bounding box center [591, 129] width 849 height 57
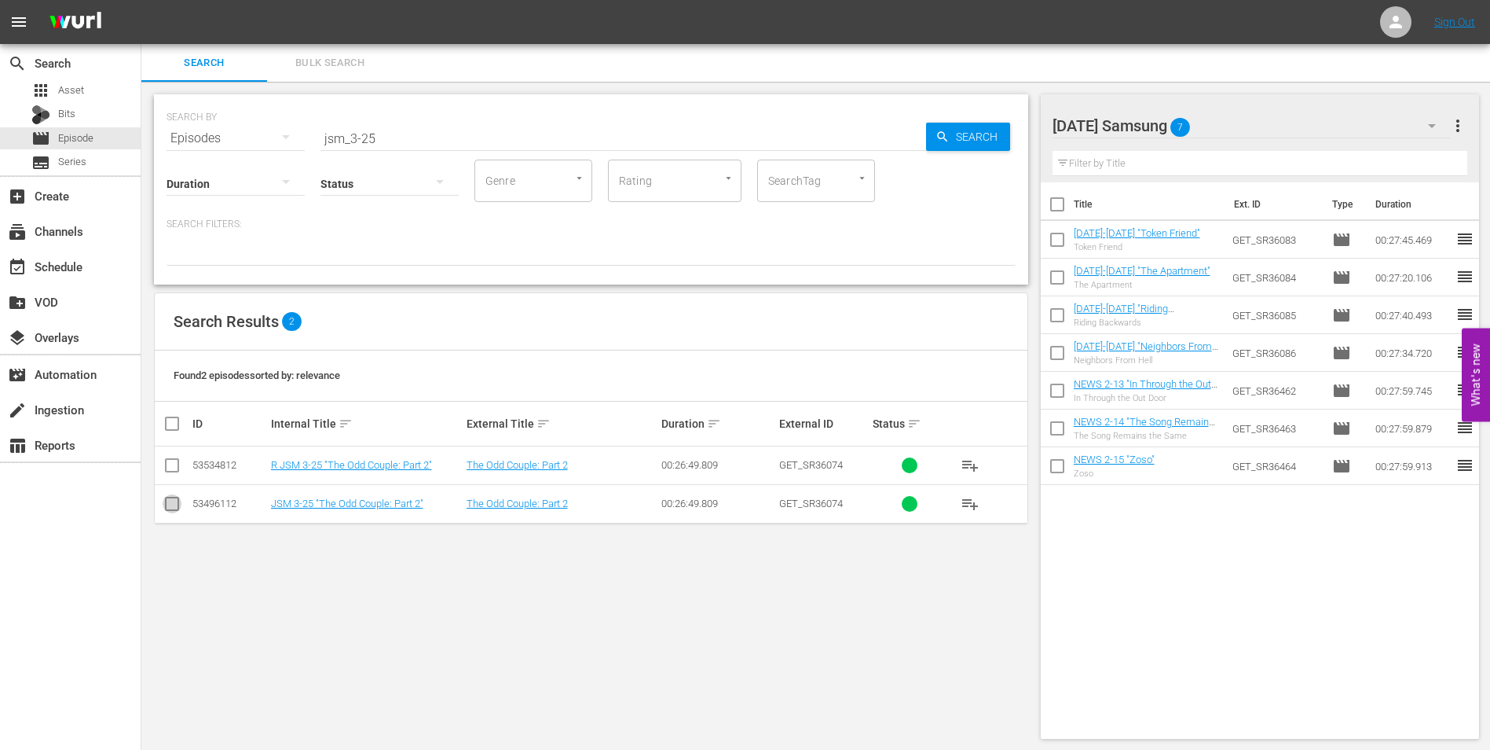
click at [168, 504] on input "checkbox" at bounding box center [172, 506] width 19 height 19
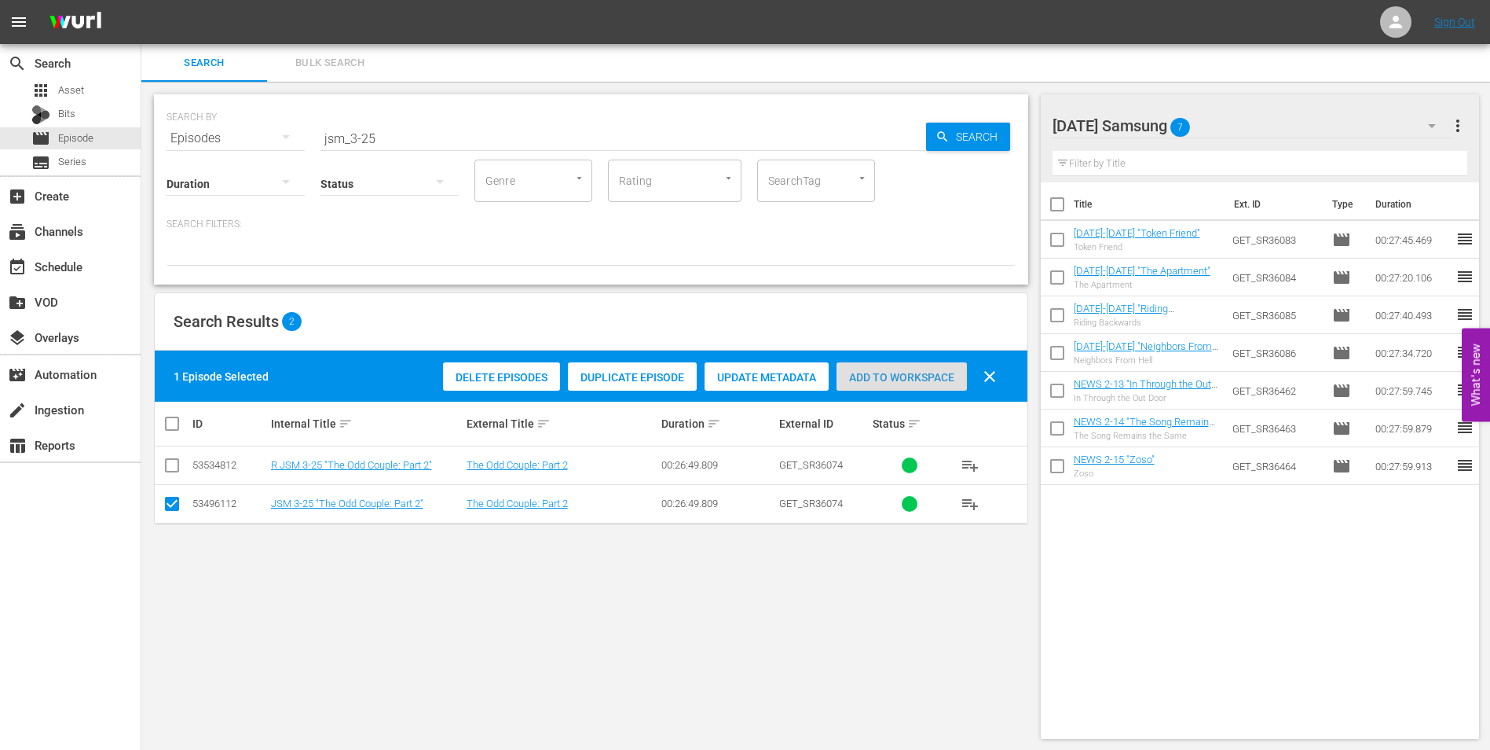
click at [912, 373] on span "Add to Workspace" at bounding box center [902, 377] width 130 height 13
click at [1248, 131] on div "[DATE] Samsung 8" at bounding box center [1252, 126] width 399 height 44
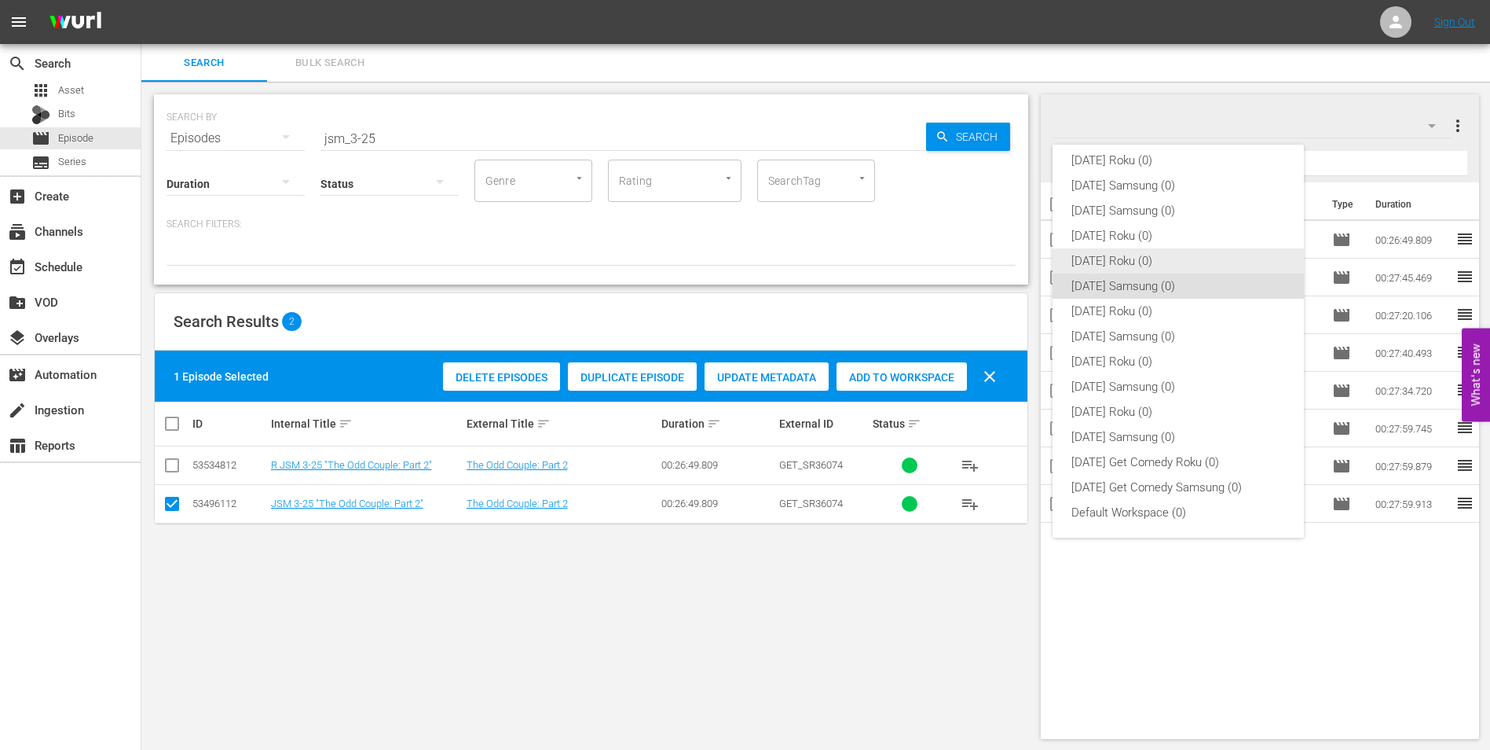
click at [1133, 267] on div "[DATE] Roku (0)" at bounding box center [1179, 260] width 214 height 25
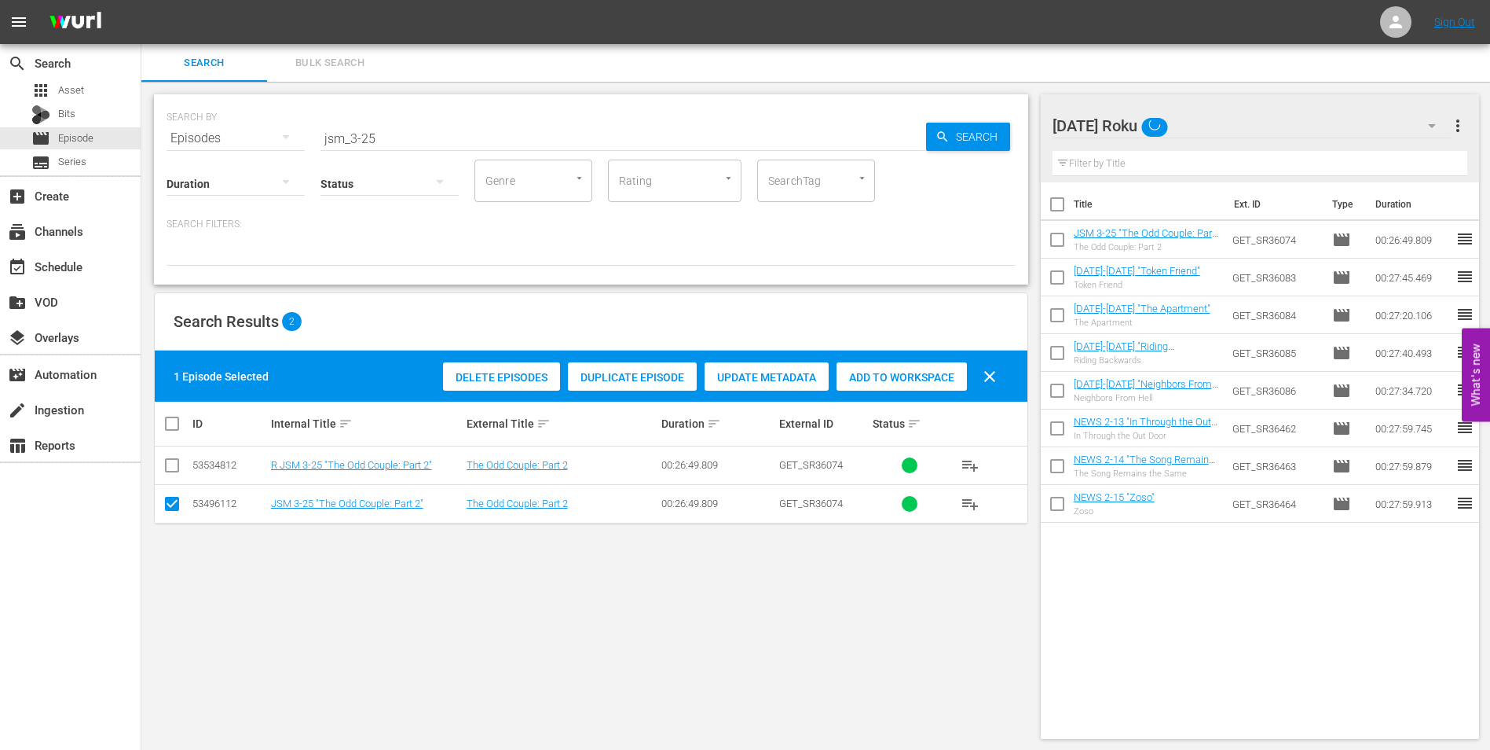
click at [174, 505] on input "checkbox" at bounding box center [172, 506] width 19 height 19
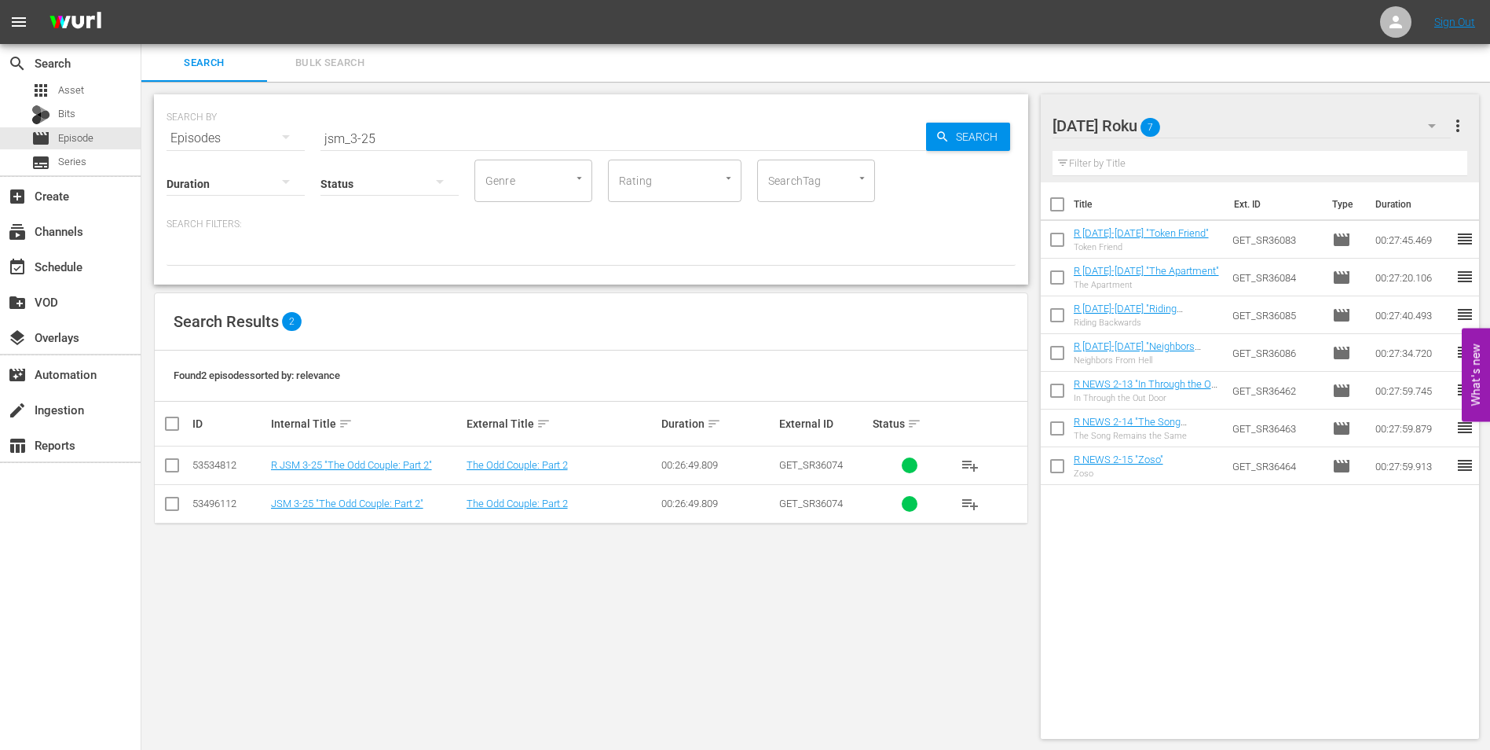
click at [172, 470] on input "checkbox" at bounding box center [172, 468] width 19 height 19
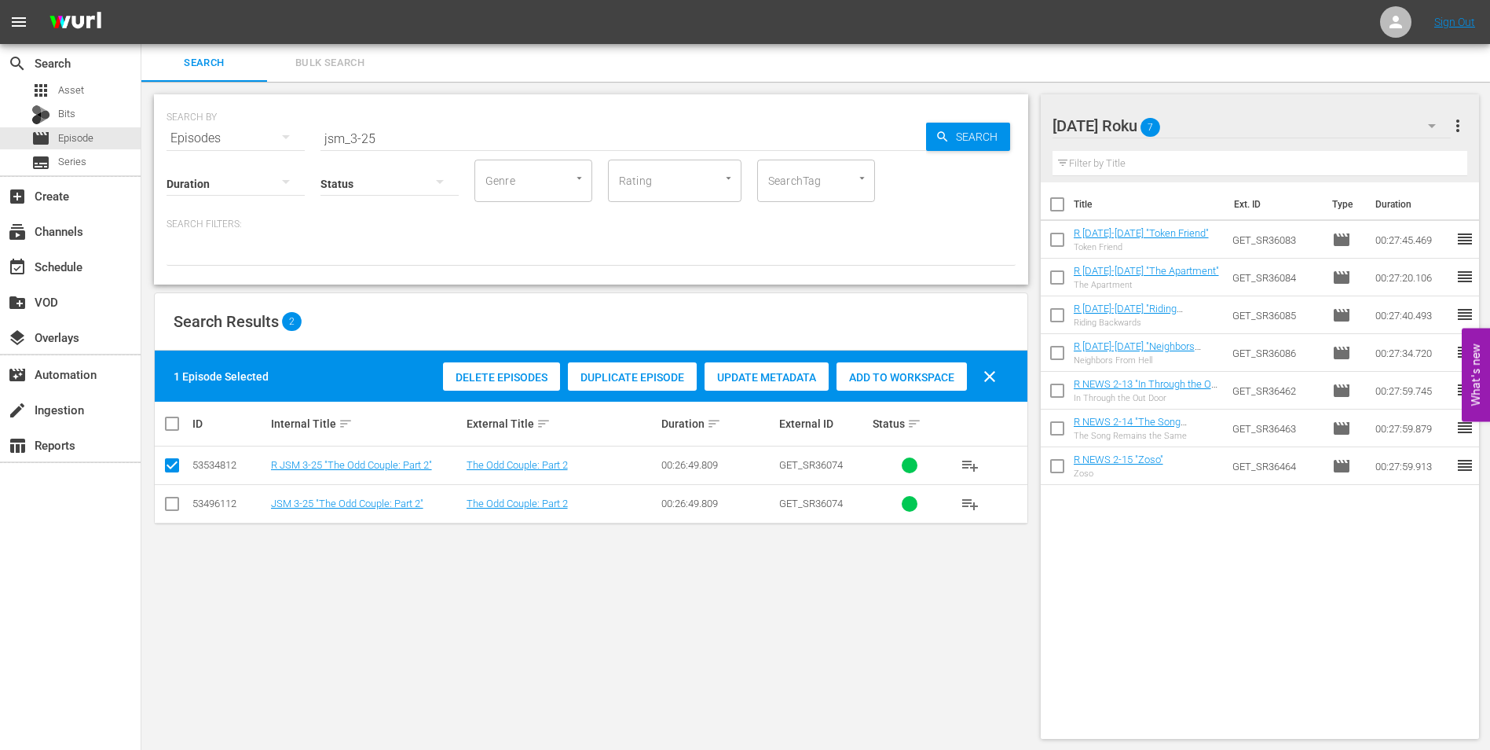
click at [896, 372] on span "Add to Workspace" at bounding box center [902, 377] width 130 height 13
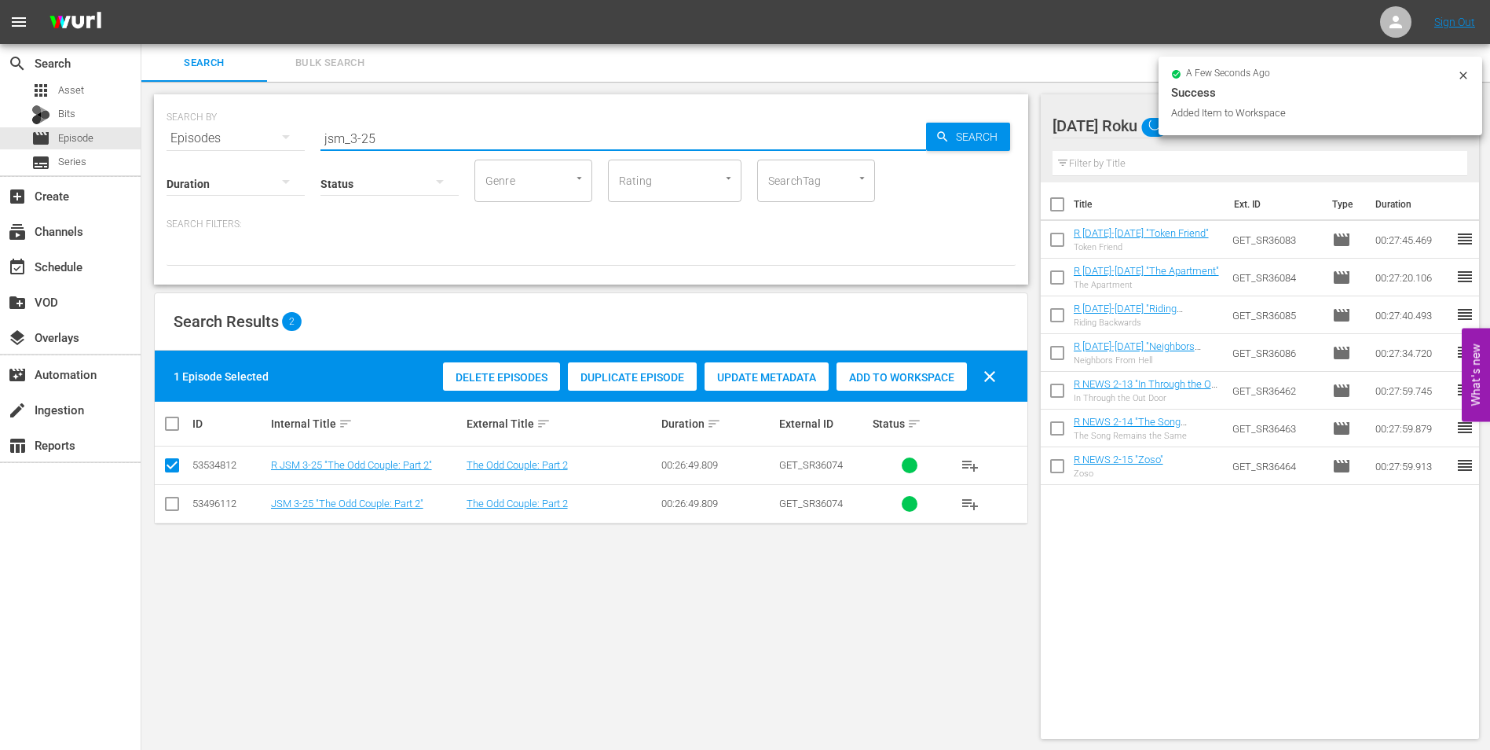
drag, startPoint x: 366, startPoint y: 137, endPoint x: 404, endPoint y: 142, distance: 38.1
click at [404, 142] on input "jsm_3-25" at bounding box center [624, 138] width 606 height 38
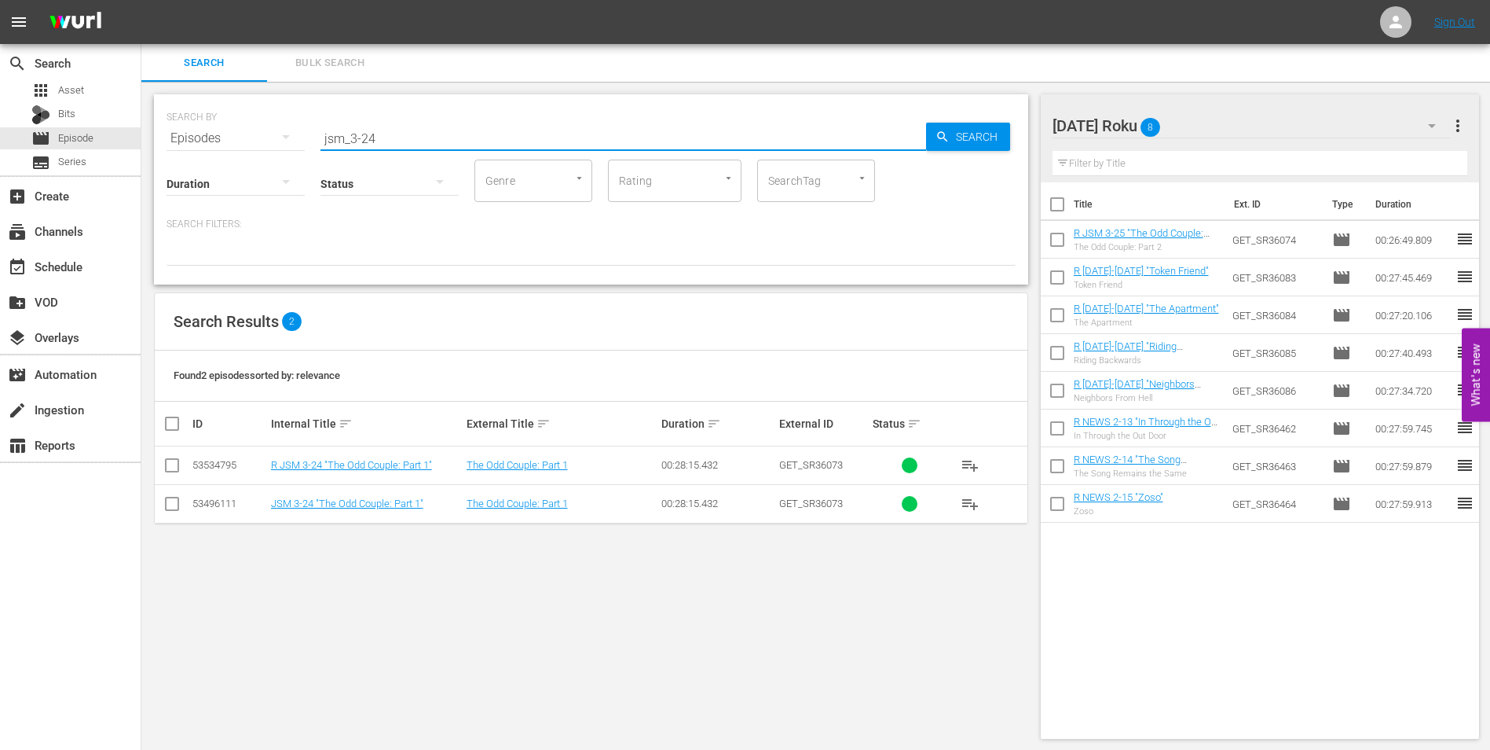
click at [175, 467] on input "checkbox" at bounding box center [172, 468] width 19 height 19
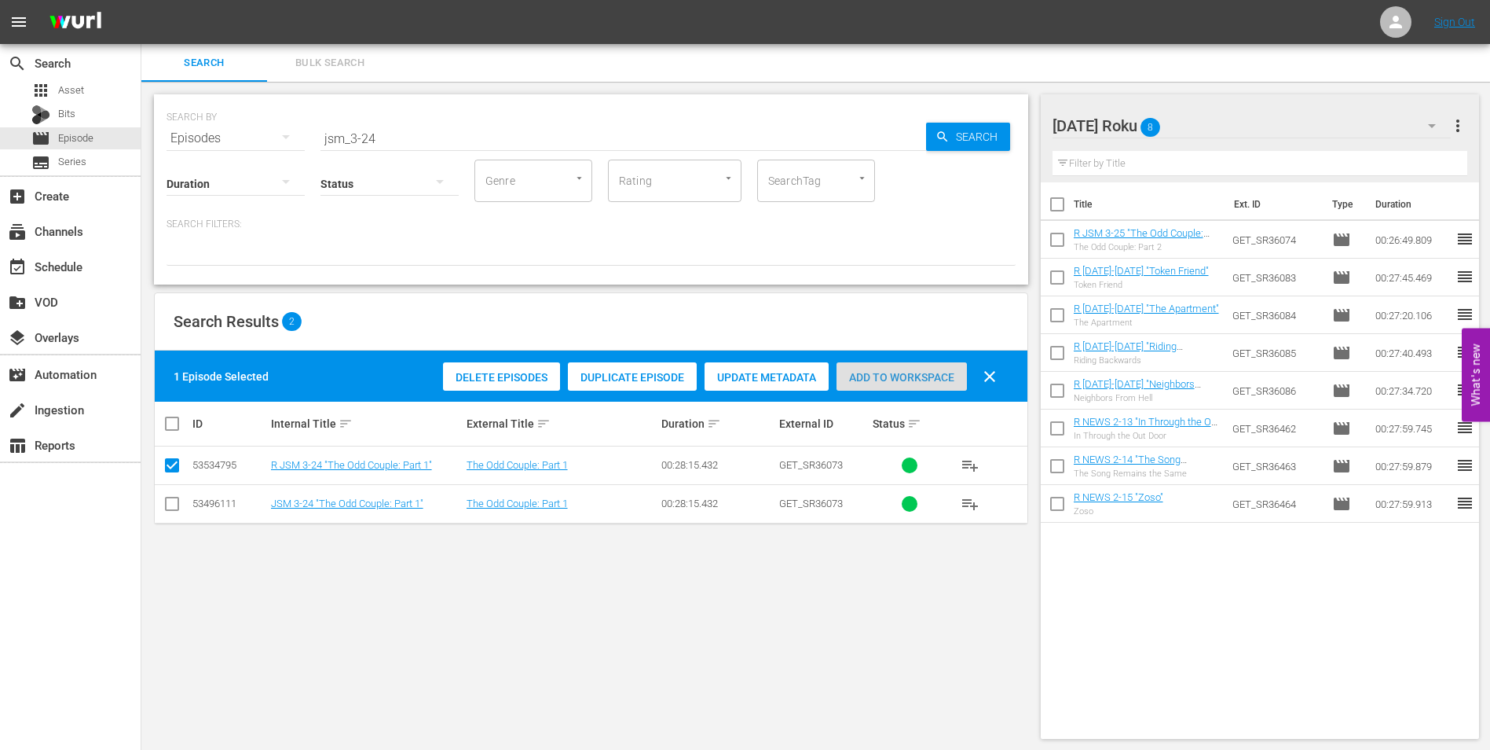
click at [921, 376] on span "Add to Workspace" at bounding box center [902, 377] width 130 height 13
click at [1186, 122] on div at bounding box center [1120, 126] width 135 height 39
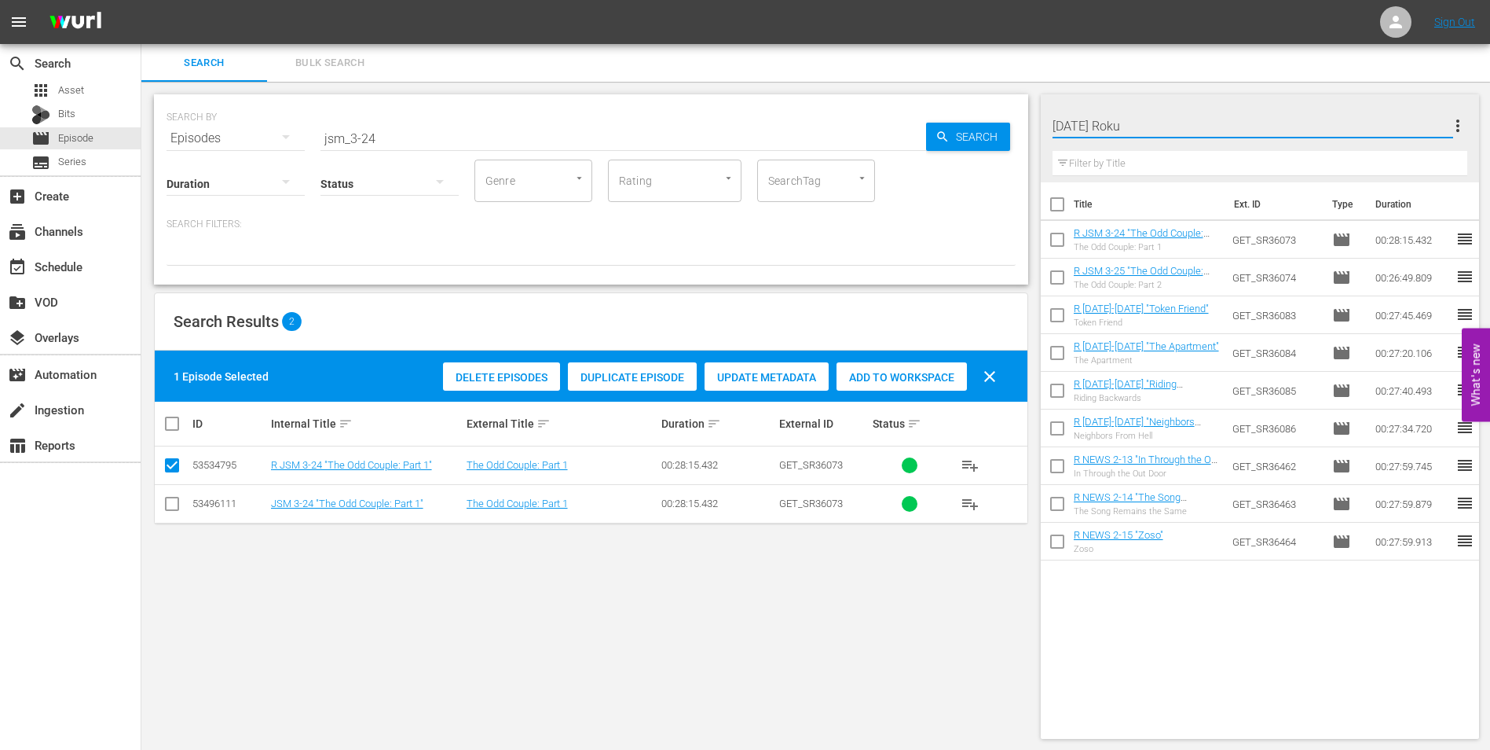
drag, startPoint x: 1263, startPoint y: 69, endPoint x: 1268, endPoint y: 81, distance: 12.7
click at [1264, 69] on div "Search Bulk Search" at bounding box center [815, 63] width 1349 height 38
click at [1279, 112] on div "[DATE] Roku 9" at bounding box center [1252, 126] width 399 height 44
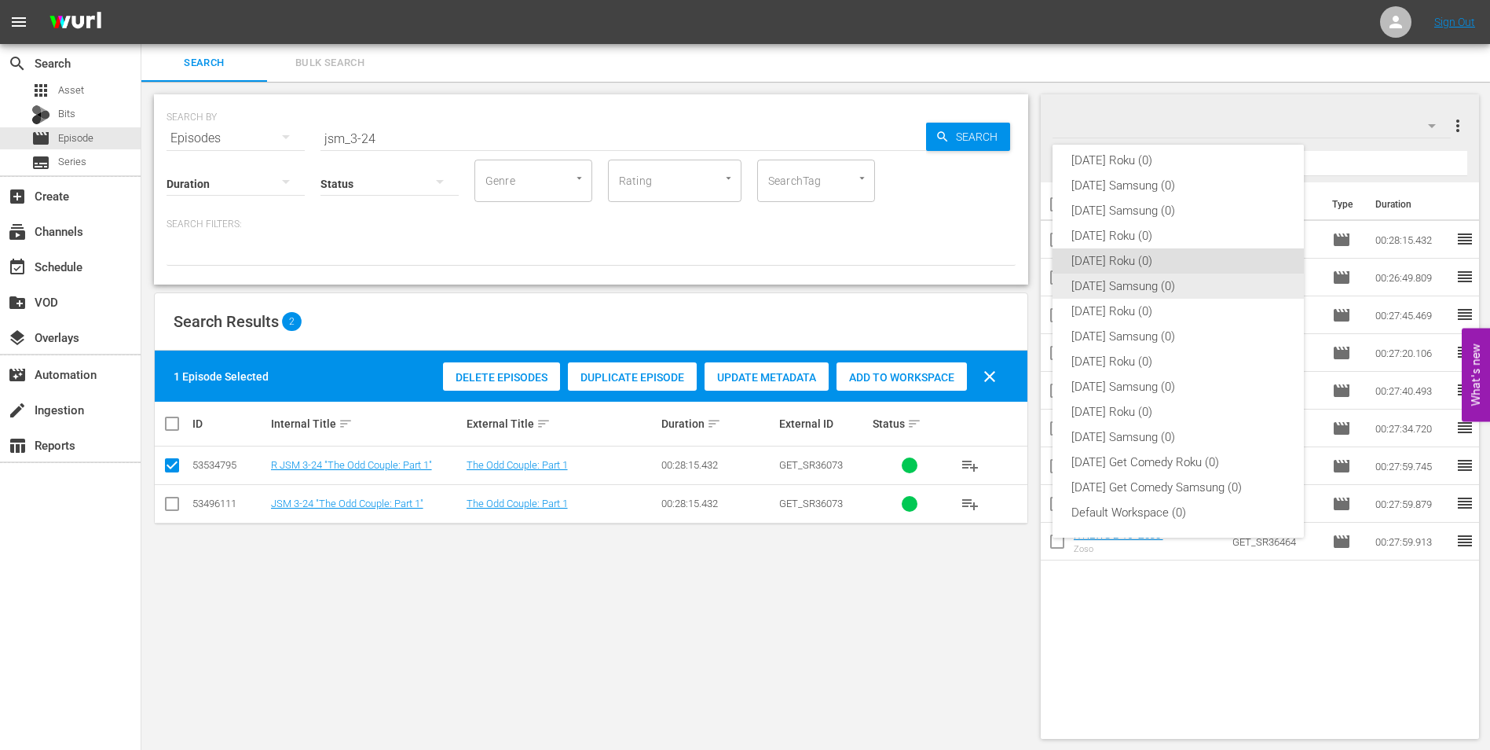
click at [1096, 286] on div "[DATE] Samsung (0)" at bounding box center [1179, 285] width 214 height 25
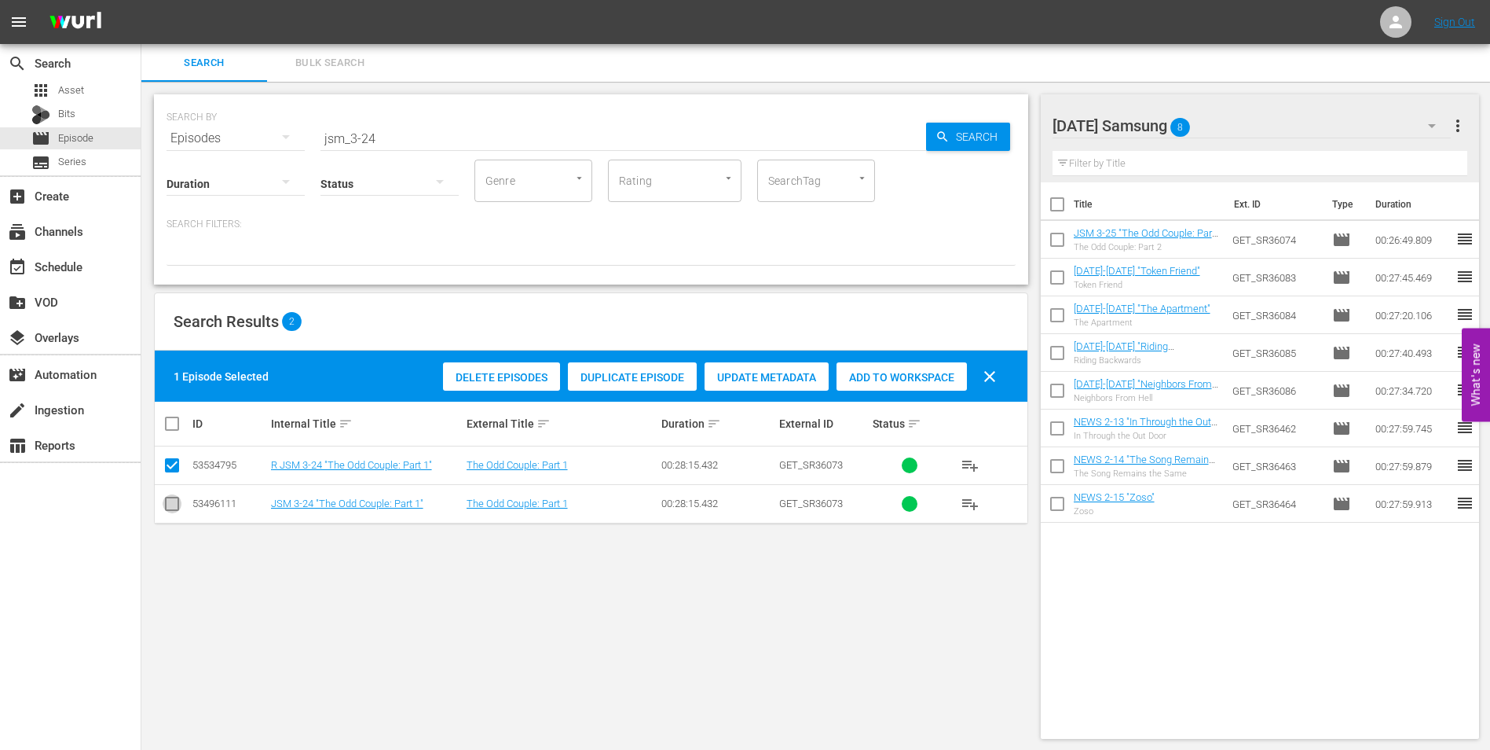
drag, startPoint x: 174, startPoint y: 504, endPoint x: 169, endPoint y: 497, distance: 8.5
click at [169, 507] on input "checkbox" at bounding box center [172, 506] width 19 height 19
click at [173, 467] on input "checkbox" at bounding box center [172, 468] width 19 height 19
click at [915, 382] on span "Add to Workspace" at bounding box center [902, 377] width 130 height 13
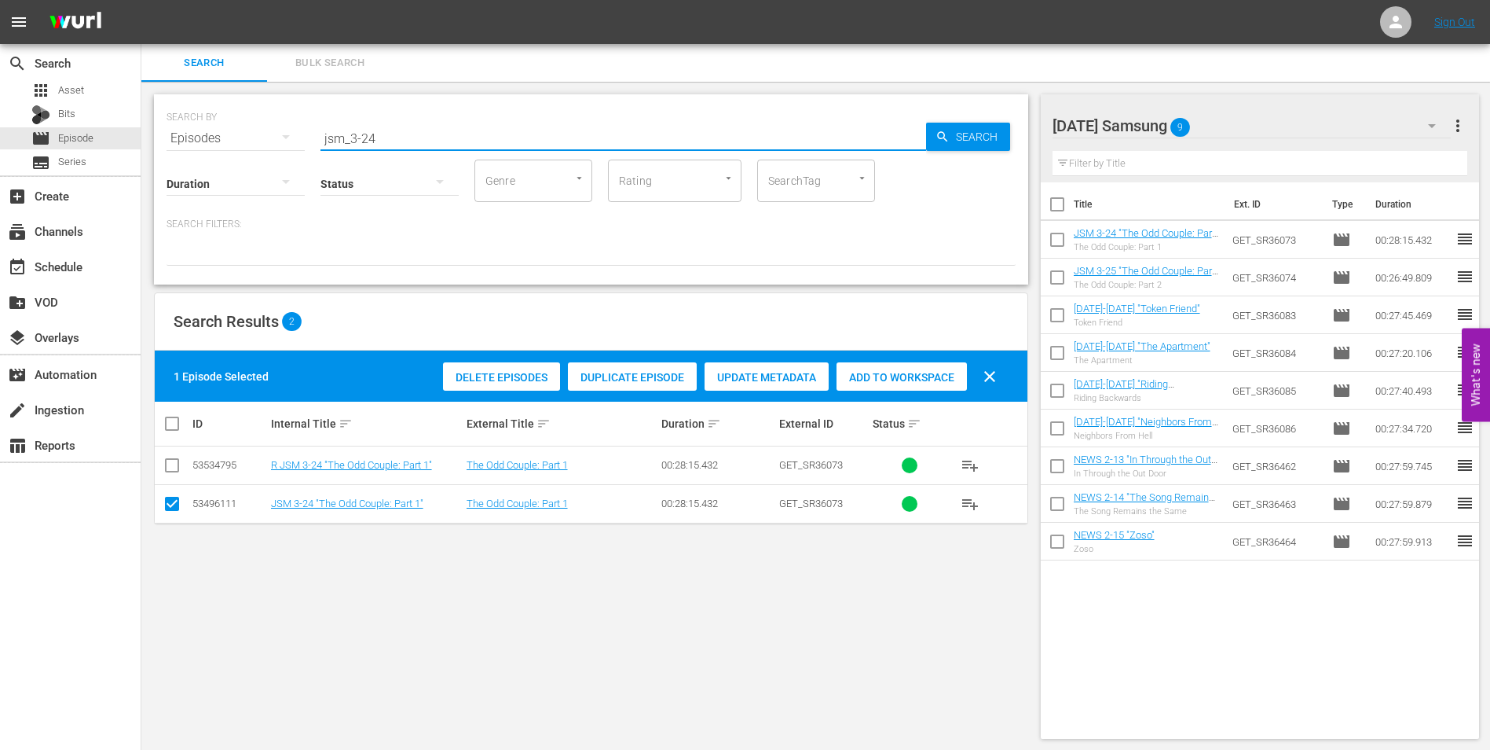
drag, startPoint x: 377, startPoint y: 139, endPoint x: 365, endPoint y: 139, distance: 11.8
click at [365, 139] on input "jsm_3-24" at bounding box center [624, 138] width 606 height 38
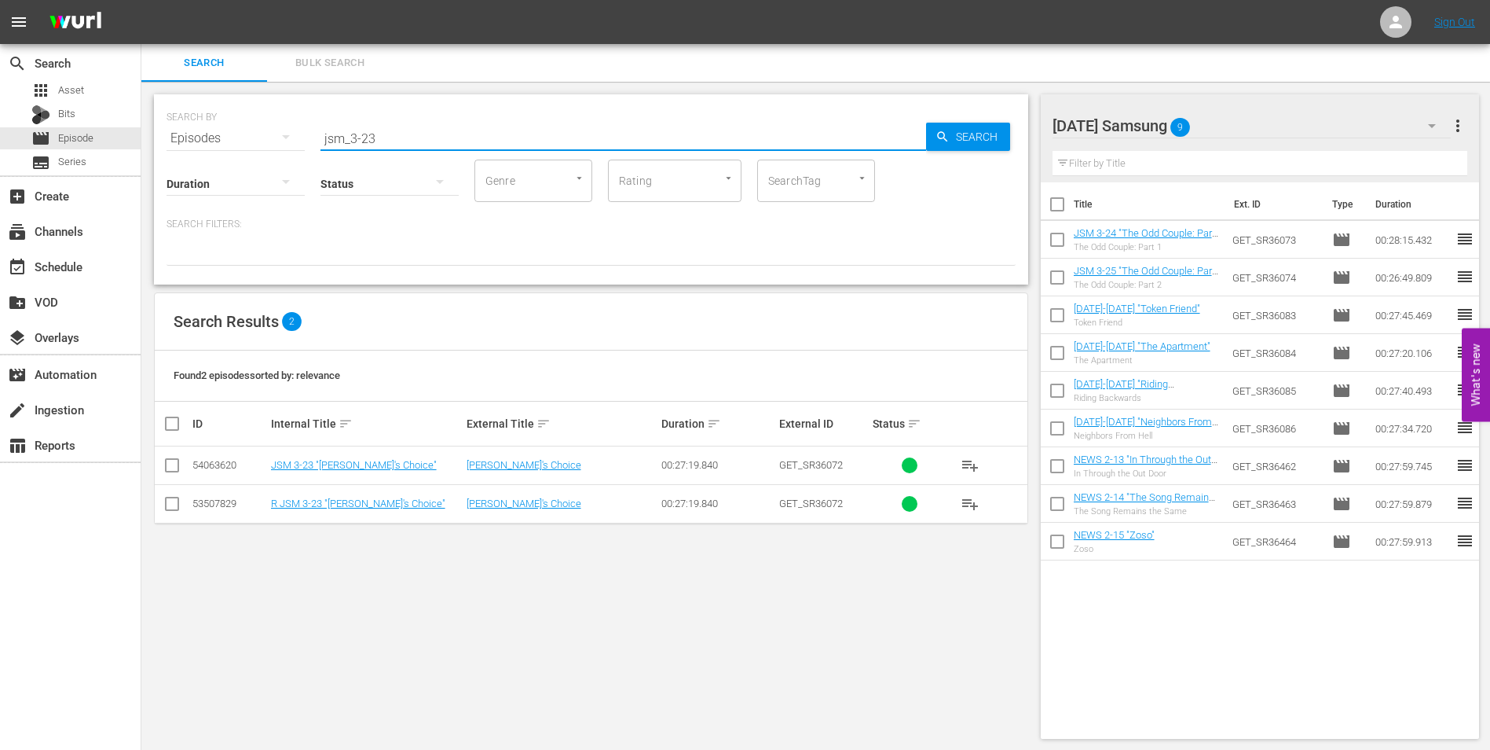
click at [171, 463] on input "checkbox" at bounding box center [172, 468] width 19 height 19
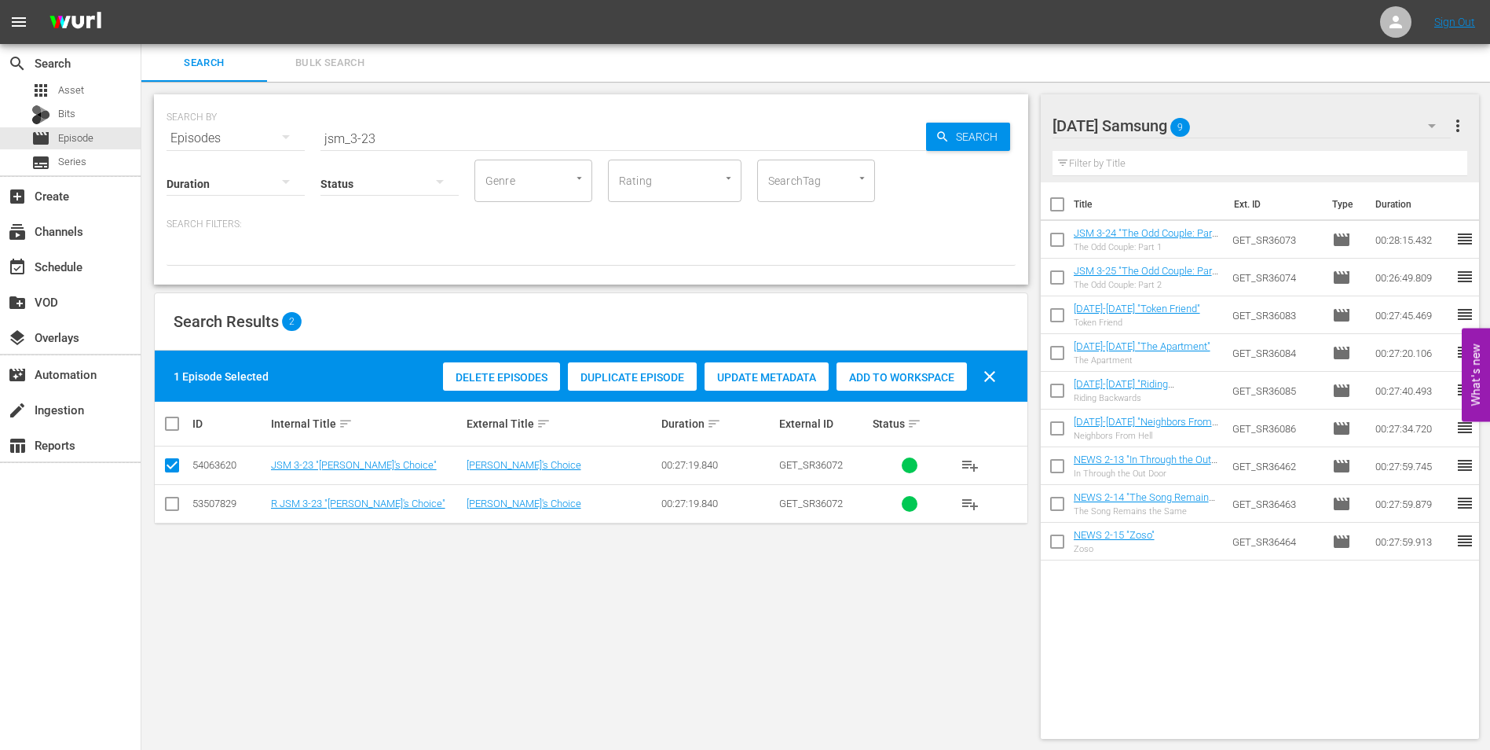
click at [895, 391] on div "Delete Episodes Duplicate Episode Update Metadata Add to Workspace clear" at bounding box center [724, 376] width 570 height 38
click at [904, 385] on div "Add to Workspace" at bounding box center [902, 377] width 130 height 30
click at [1215, 123] on div "[DATE] Samsung 10" at bounding box center [1252, 126] width 399 height 44
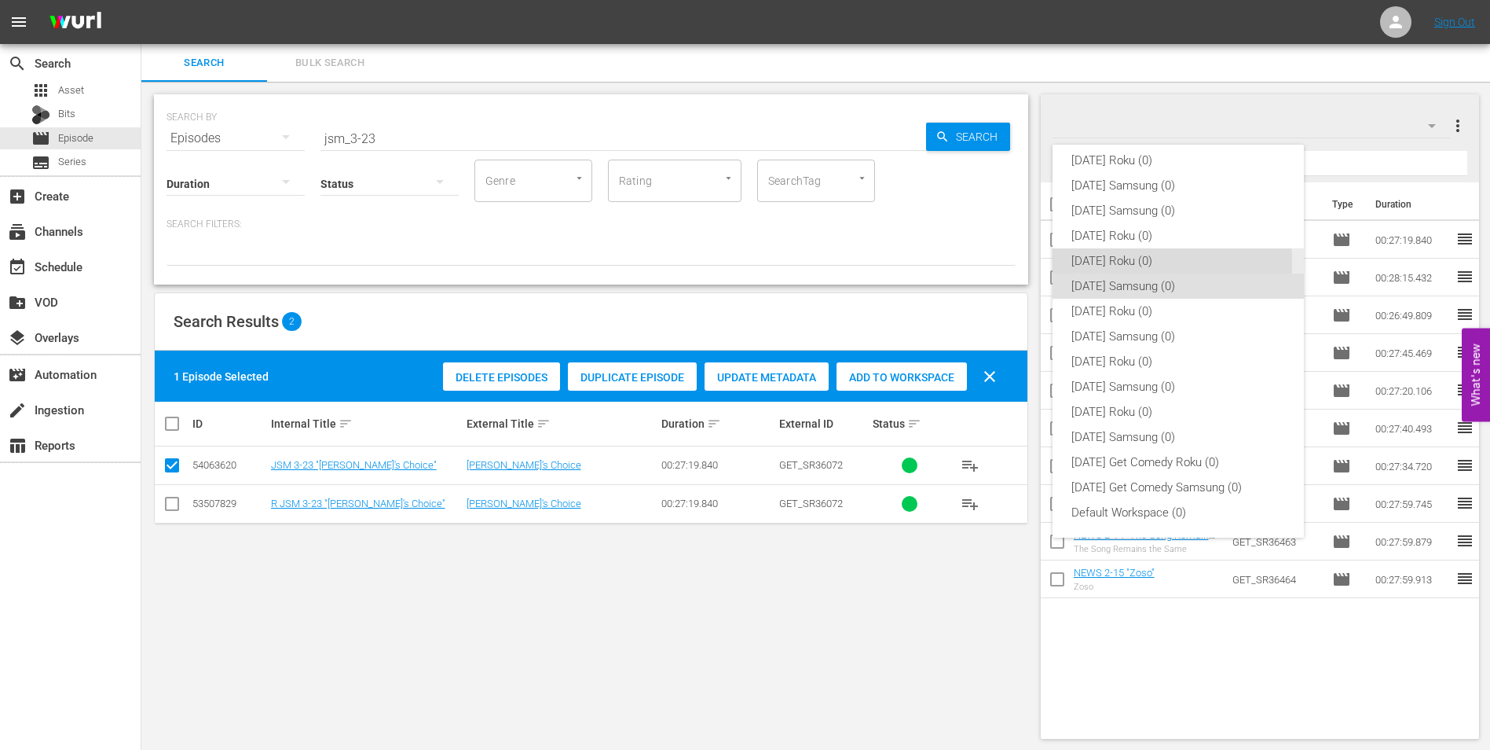
click at [1111, 262] on div "[DATE] Roku (0)" at bounding box center [1179, 260] width 214 height 25
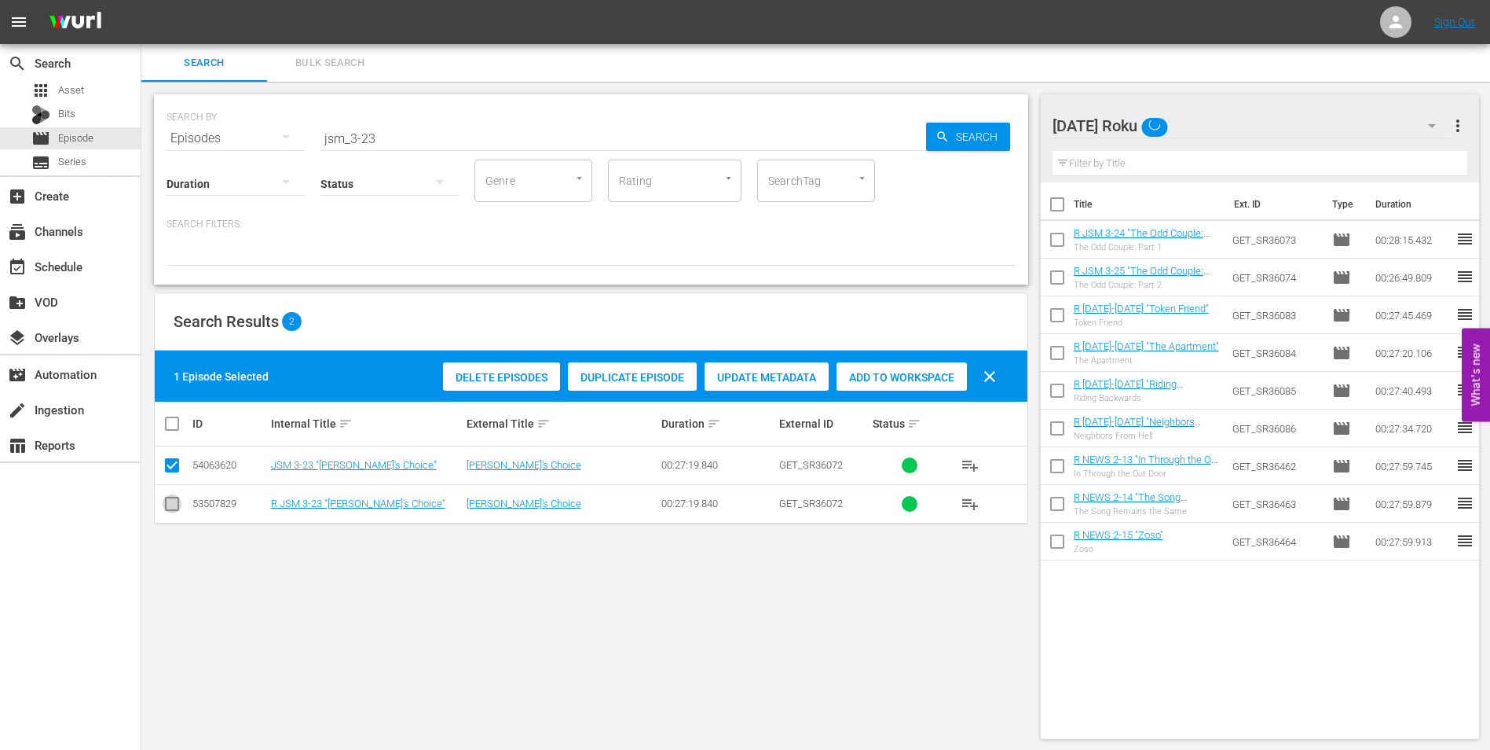
drag, startPoint x: 170, startPoint y: 508, endPoint x: 170, endPoint y: 479, distance: 28.3
click at [170, 505] on input "checkbox" at bounding box center [172, 506] width 19 height 19
click at [170, 469] on input "checkbox" at bounding box center [172, 468] width 19 height 19
click at [918, 368] on div "Add to Workspace" at bounding box center [902, 377] width 130 height 30
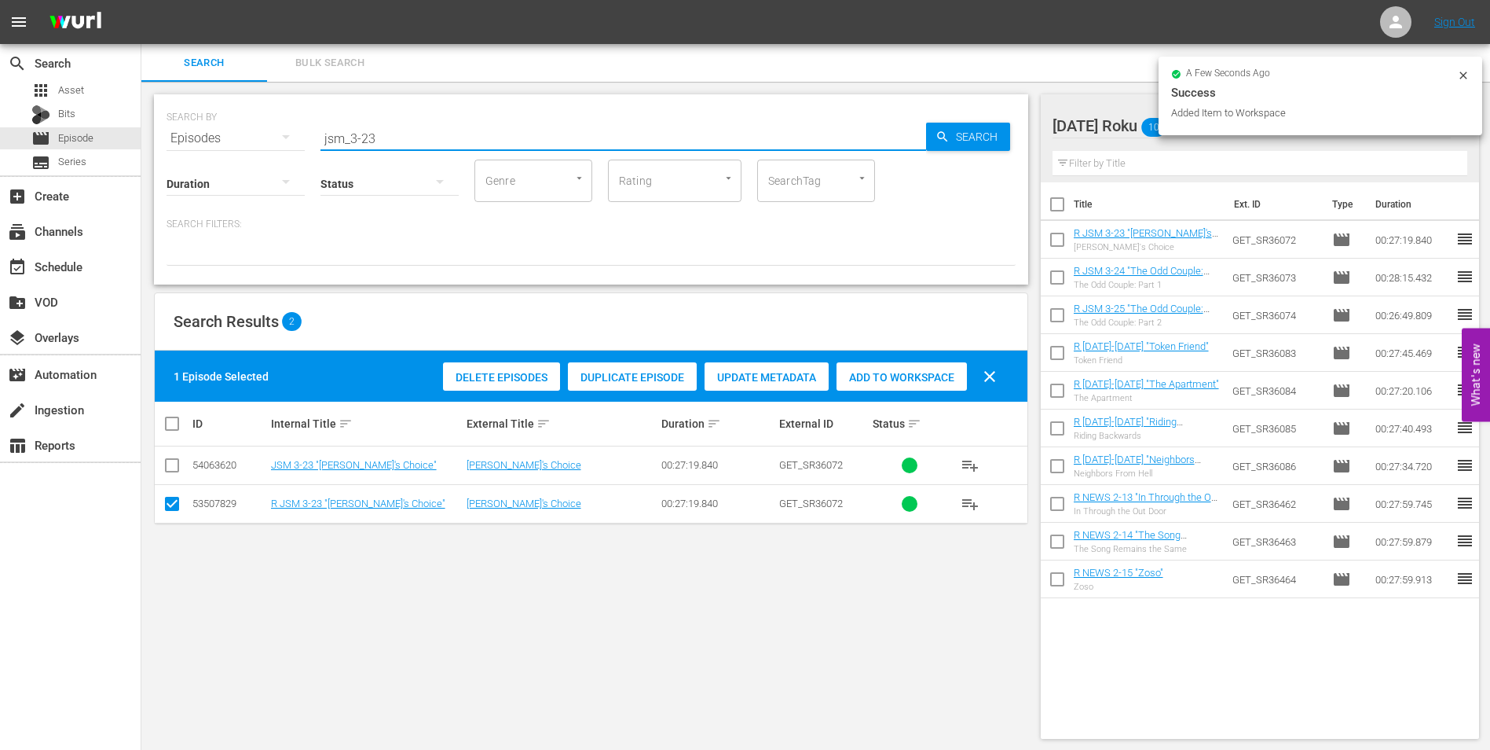
drag, startPoint x: 379, startPoint y: 134, endPoint x: 368, endPoint y: 137, distance: 11.2
click at [368, 137] on input "jsm_3-23" at bounding box center [624, 138] width 606 height 38
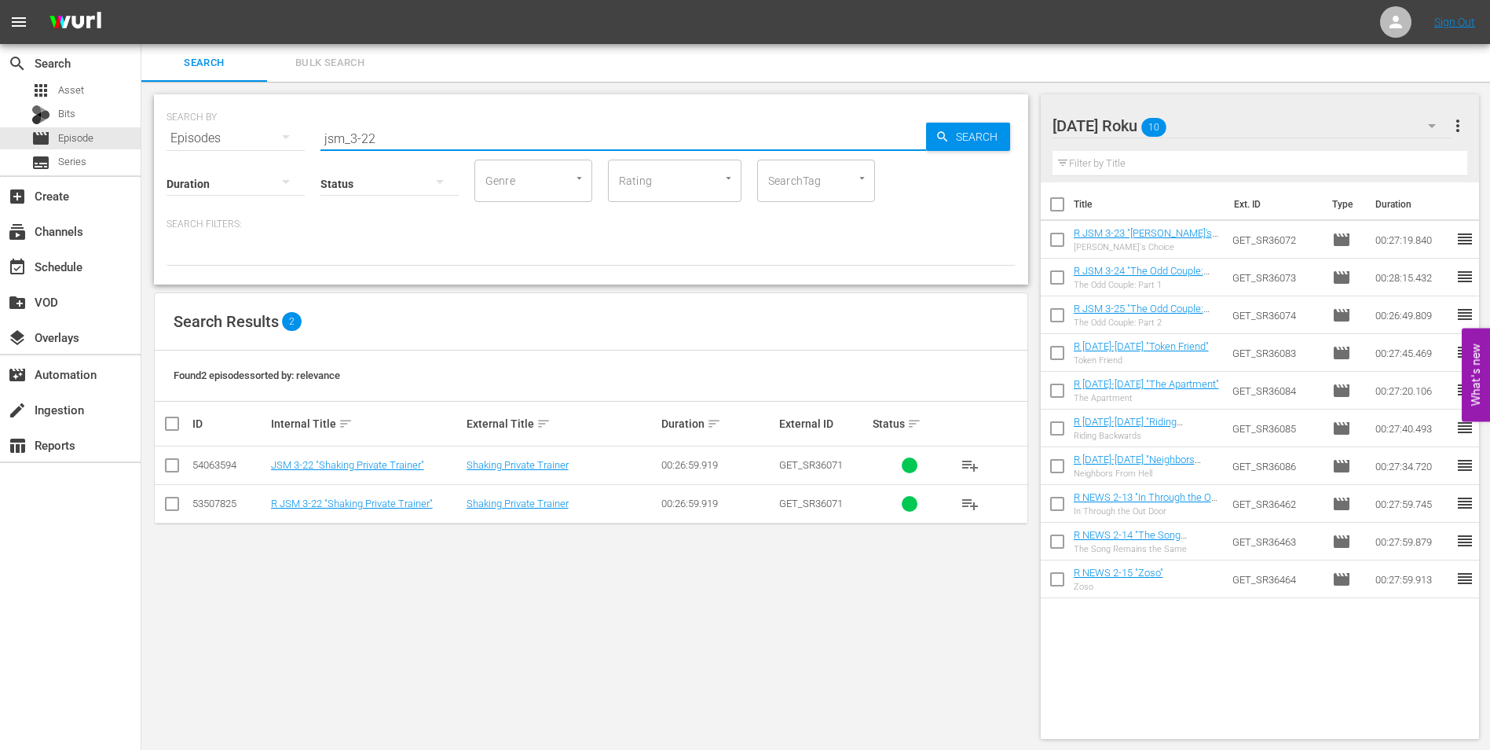
click at [177, 510] on input "checkbox" at bounding box center [172, 506] width 19 height 19
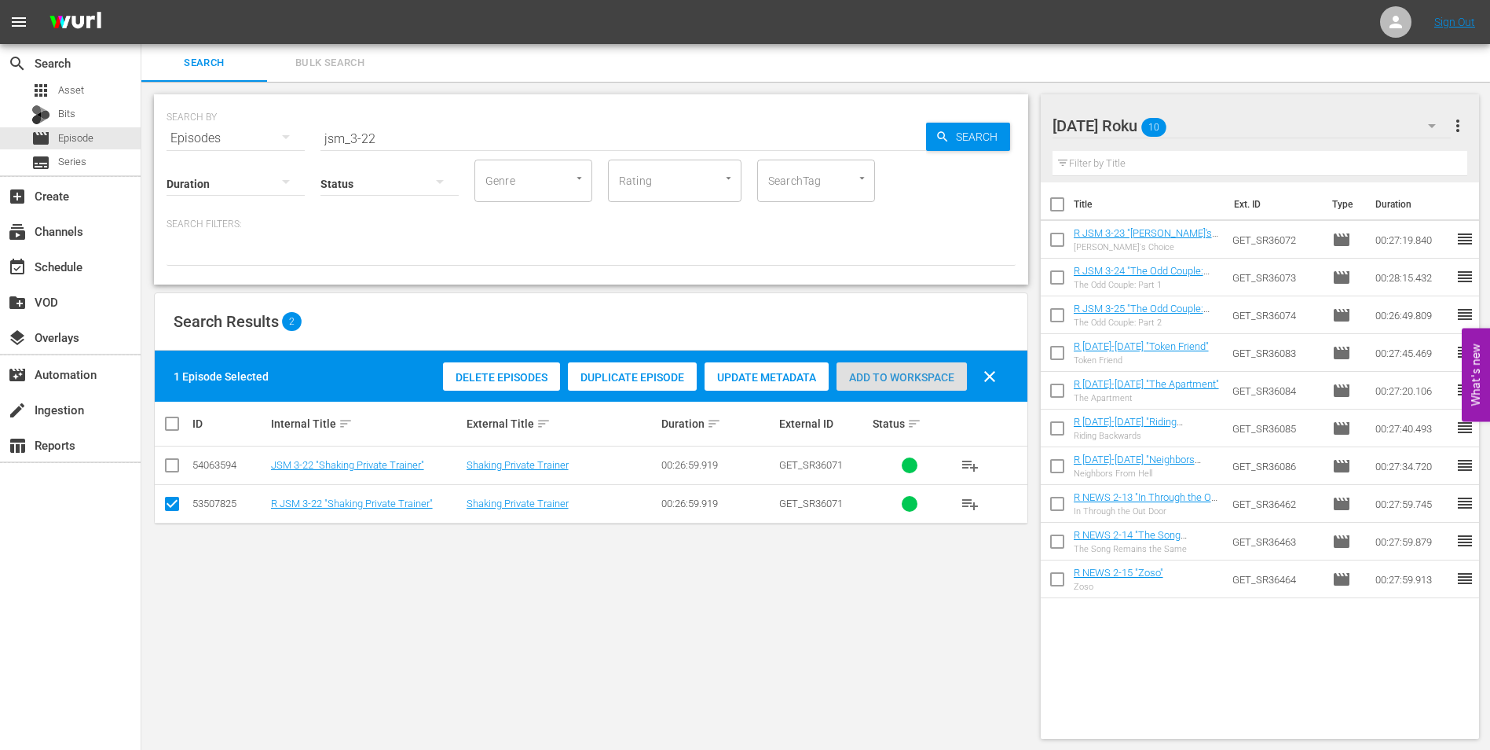
click at [910, 379] on span "Add to Workspace" at bounding box center [902, 377] width 130 height 13
click at [1199, 125] on div "[DATE] Roku 11" at bounding box center [1252, 126] width 399 height 44
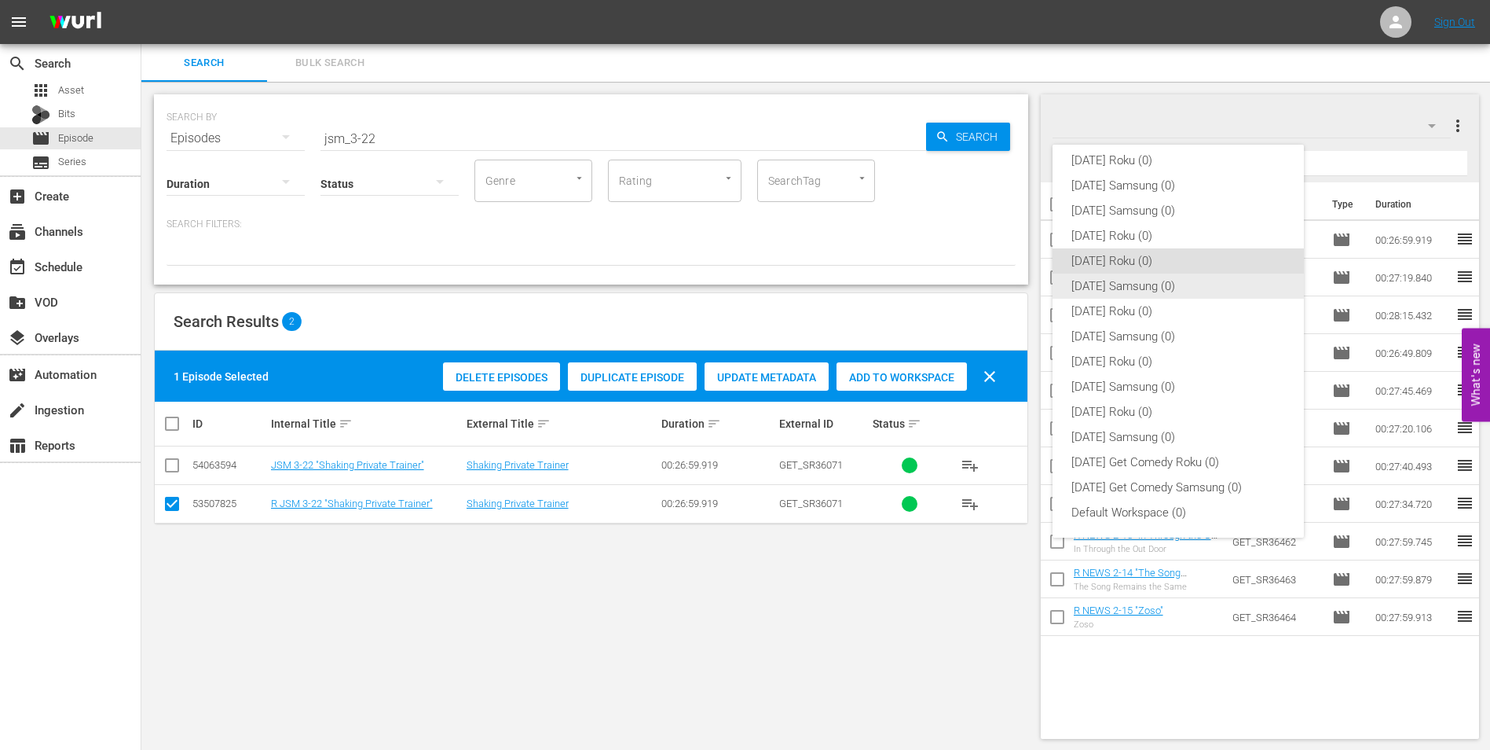
click at [1146, 281] on div "[DATE] Samsung (0)" at bounding box center [1179, 285] width 214 height 25
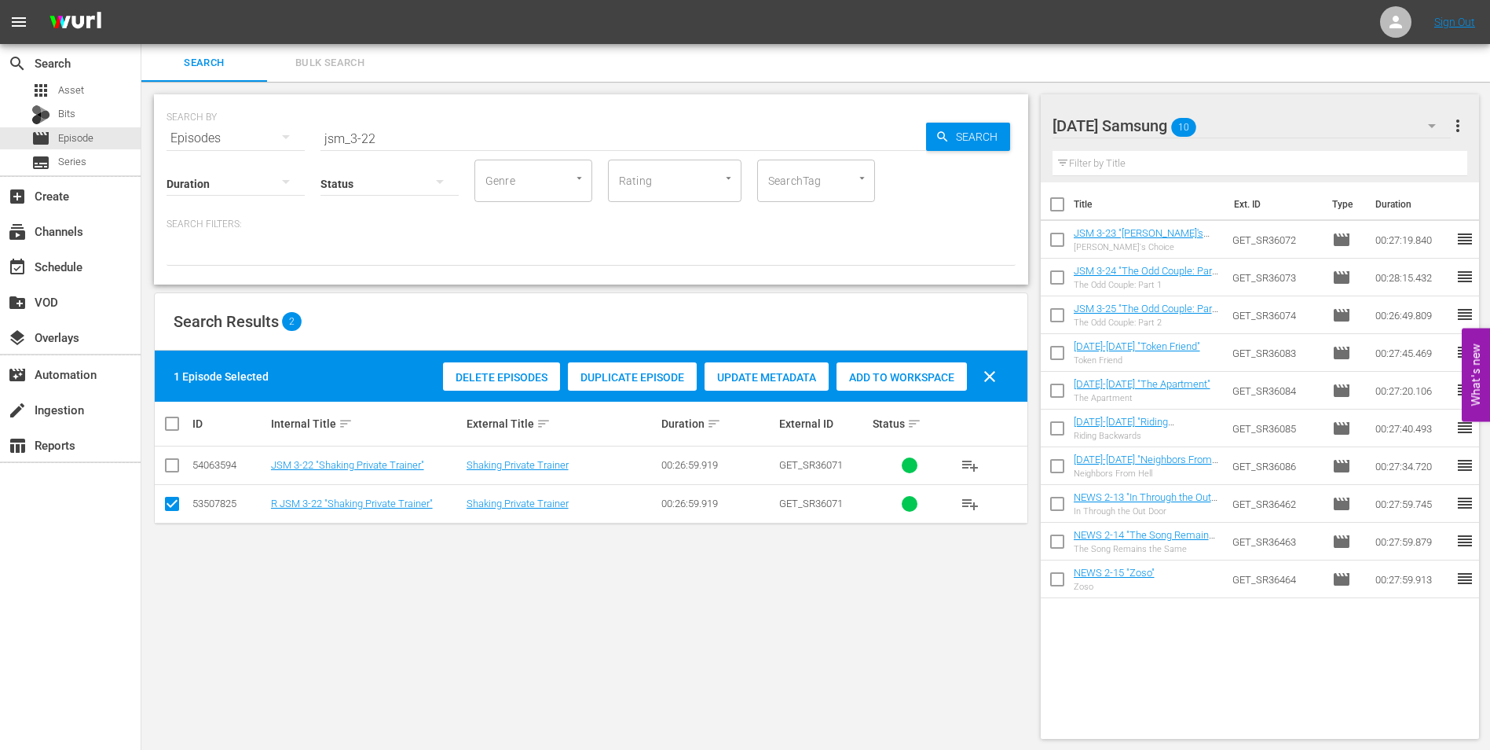
click at [169, 503] on input "checkbox" at bounding box center [172, 506] width 19 height 19
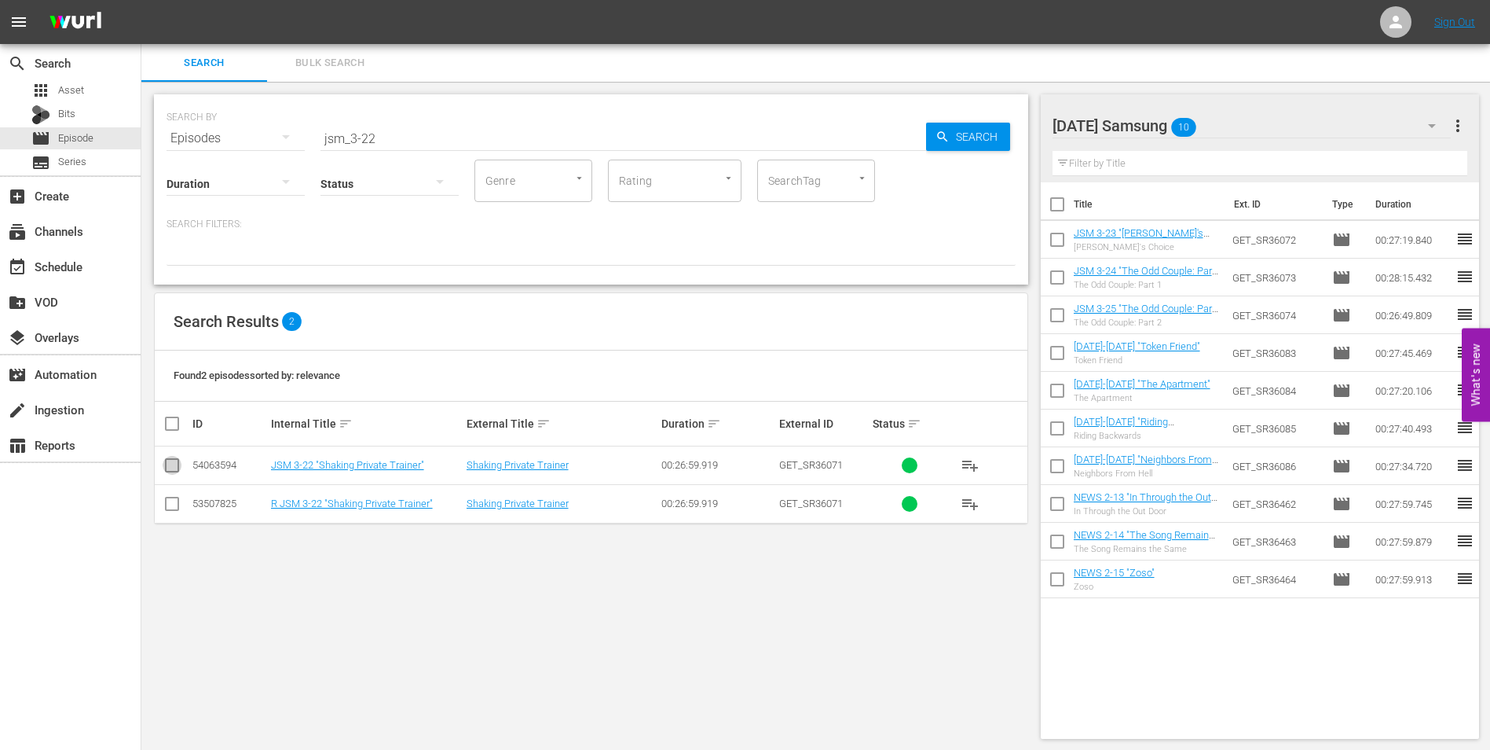
click at [172, 468] on input "checkbox" at bounding box center [172, 468] width 19 height 19
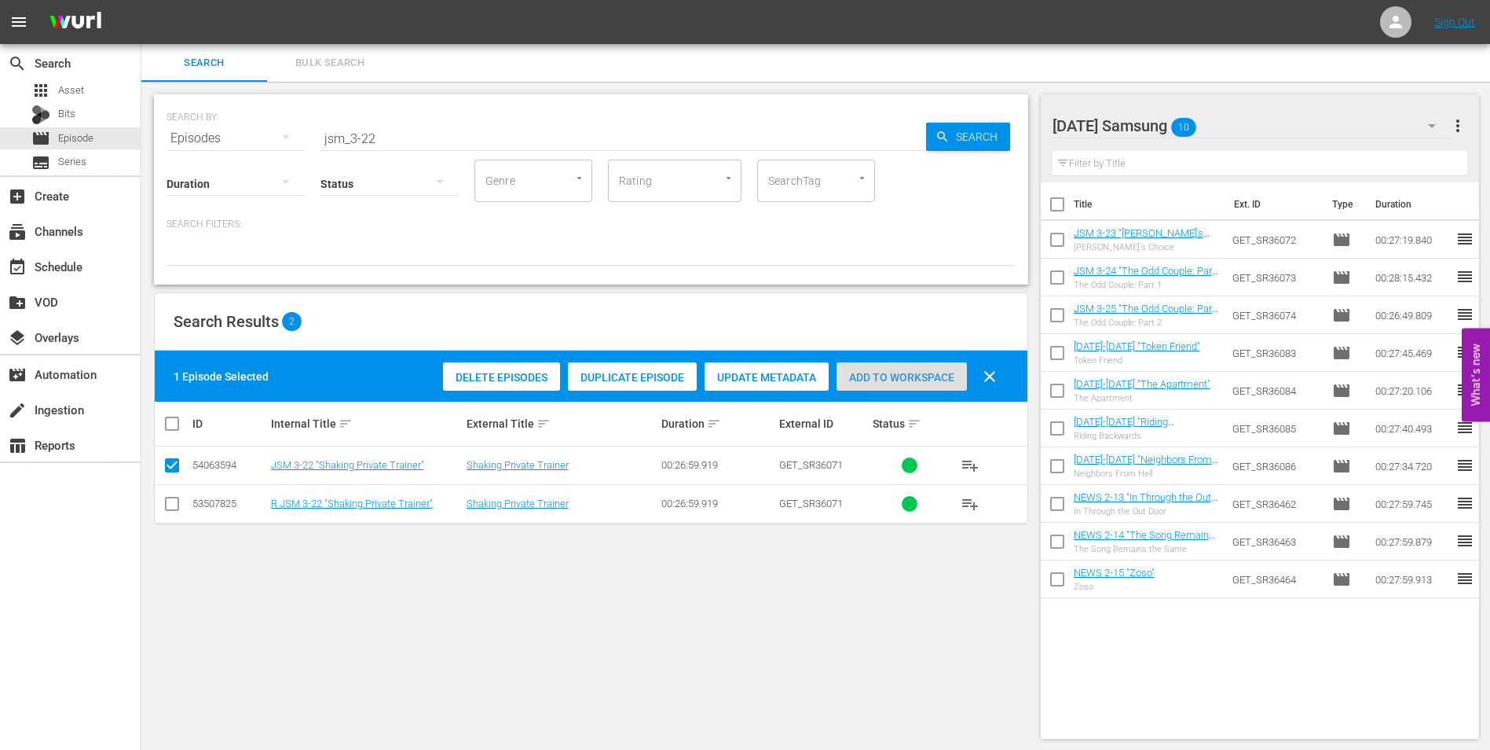
click at [863, 374] on span "Add to Workspace" at bounding box center [902, 377] width 130 height 13
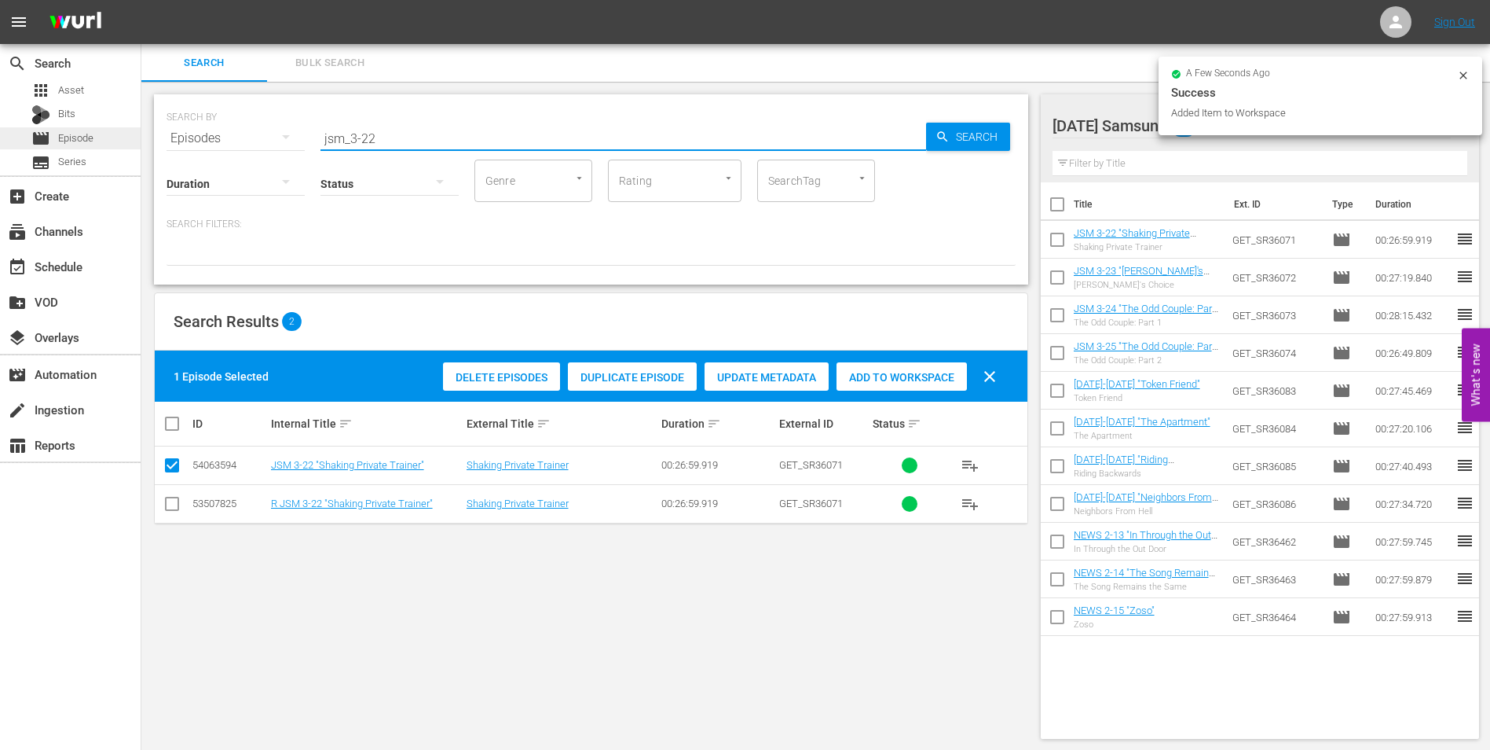
drag, startPoint x: 464, startPoint y: 137, endPoint x: 0, endPoint y: 132, distance: 463.6
click at [0, 145] on html "menu Sign Out search Search apps Asset Bits movie Episode subtitles Series add_…" at bounding box center [745, 375] width 1490 height 750
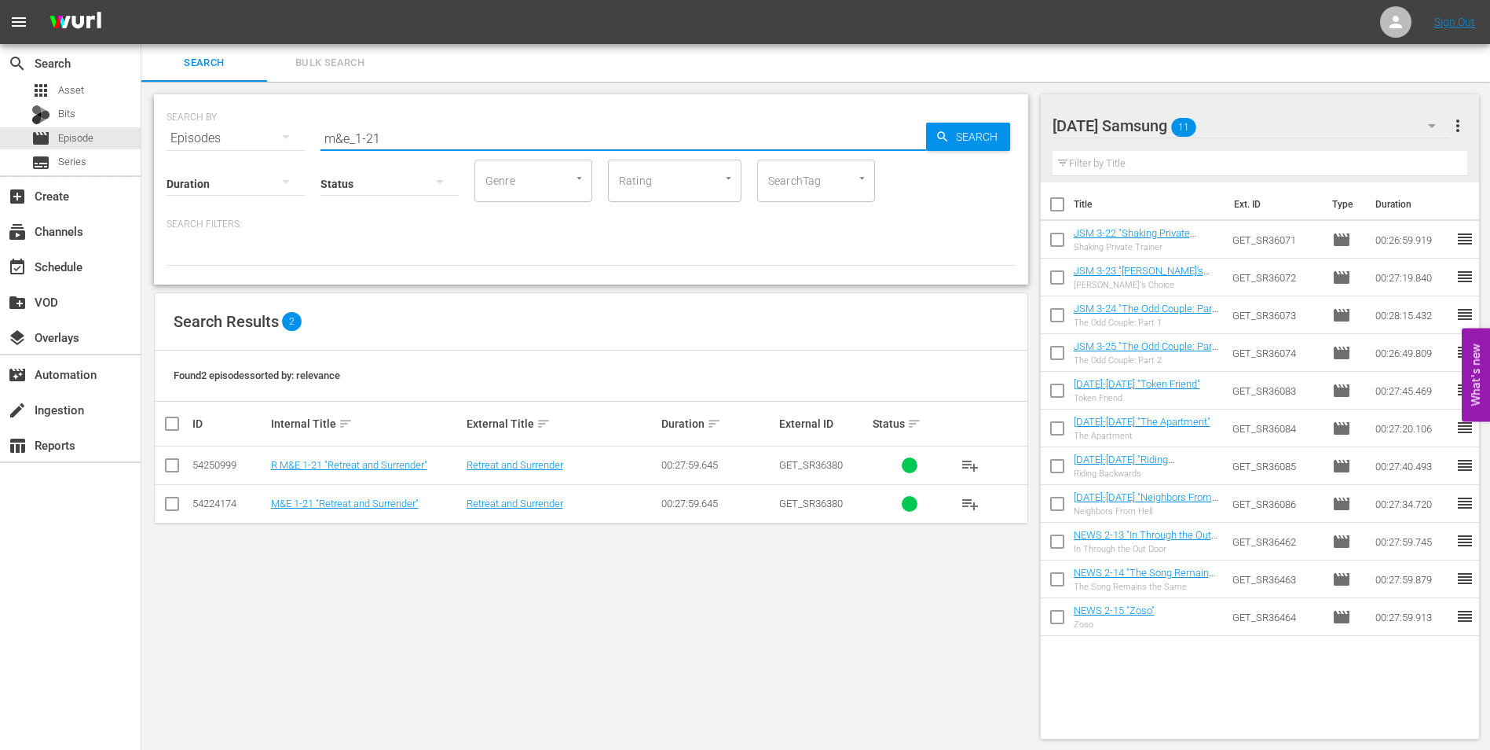
click at [173, 504] on input "checkbox" at bounding box center [172, 506] width 19 height 19
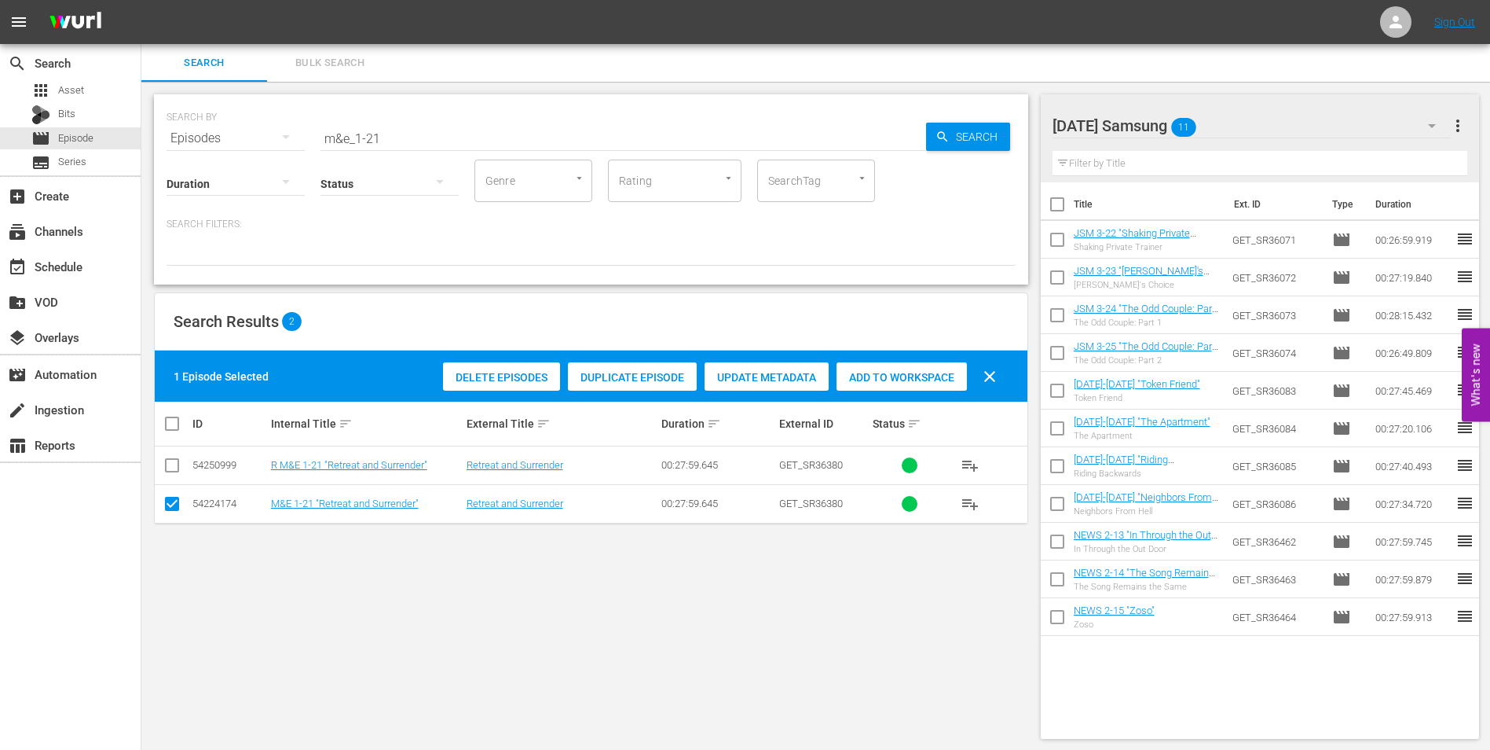
click at [923, 387] on div "Add to Workspace" at bounding box center [902, 377] width 130 height 30
click at [1258, 134] on div "[DATE] Samsung 12" at bounding box center [1252, 126] width 399 height 44
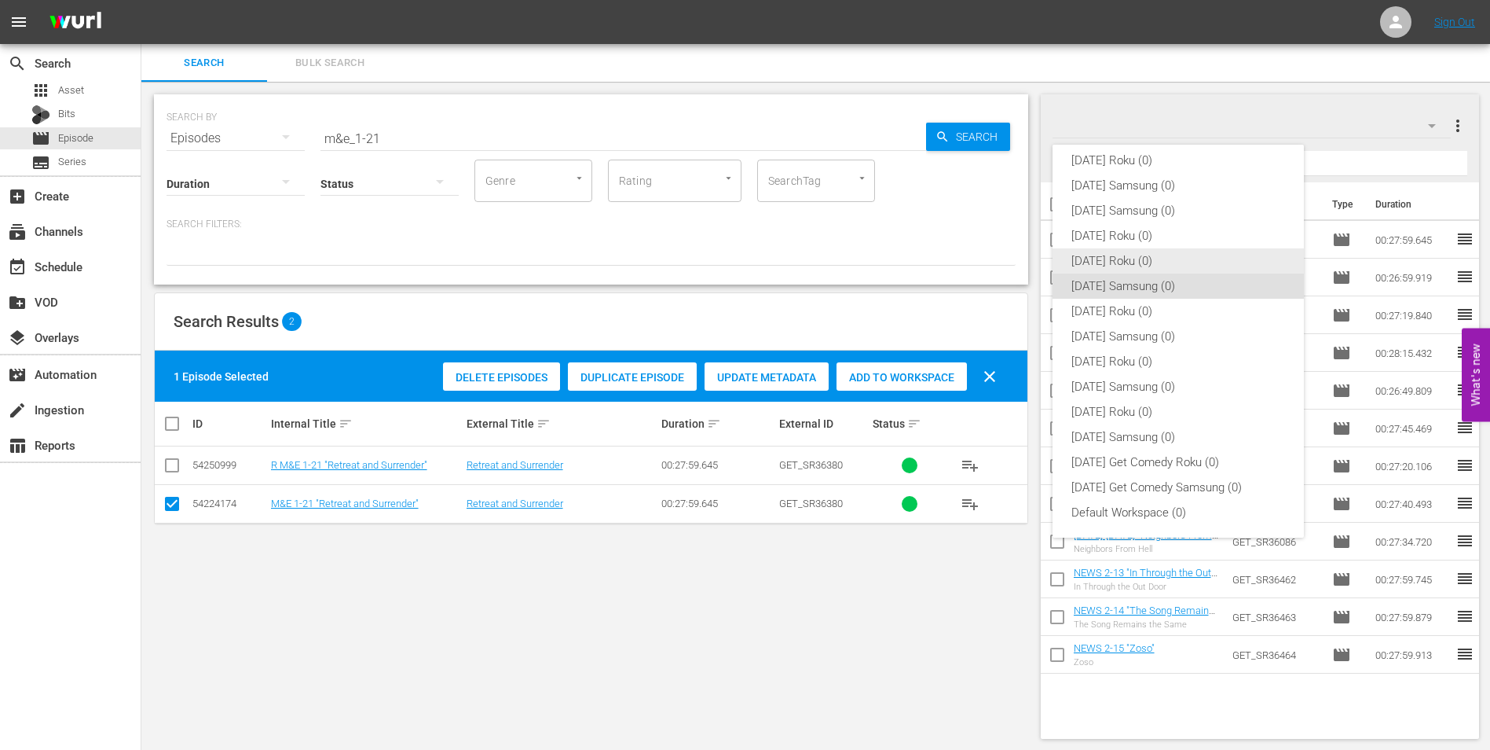
click at [1128, 258] on div "[DATE] Roku (0)" at bounding box center [1179, 260] width 214 height 25
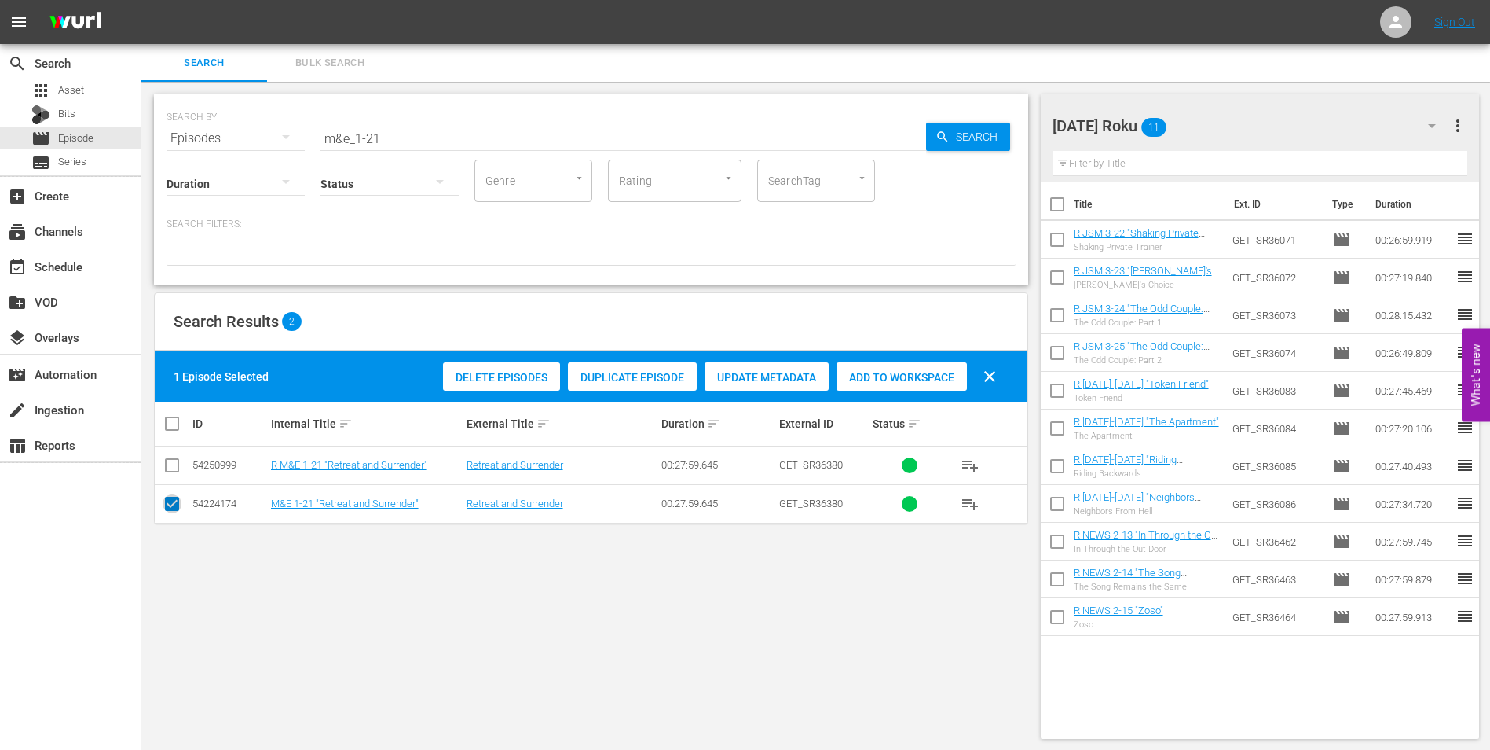
drag, startPoint x: 174, startPoint y: 508, endPoint x: 161, endPoint y: 454, distance: 55.7
click at [174, 507] on input "checkbox" at bounding box center [172, 506] width 19 height 19
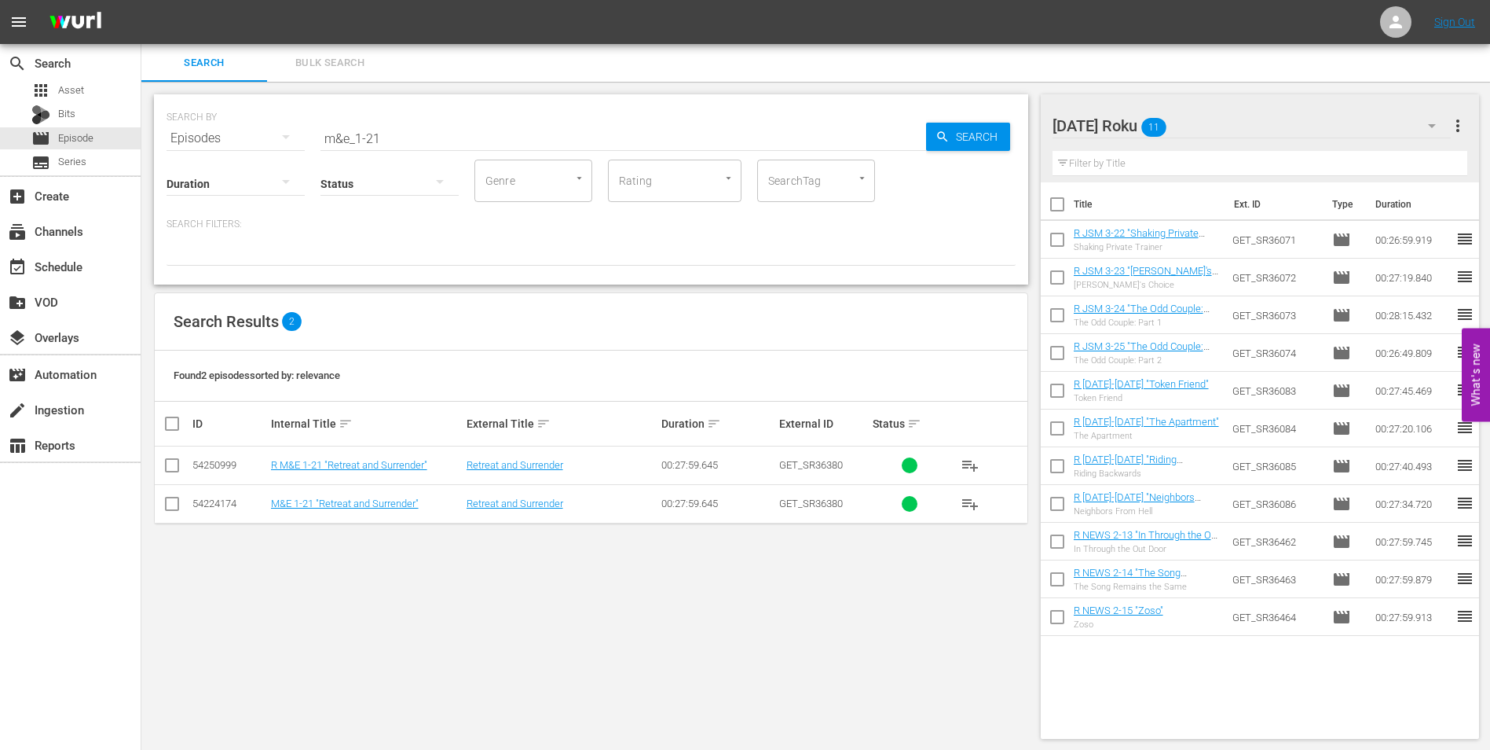
drag, startPoint x: 165, startPoint y: 460, endPoint x: 190, endPoint y: 460, distance: 25.1
click at [170, 460] on input "checkbox" at bounding box center [172, 468] width 19 height 19
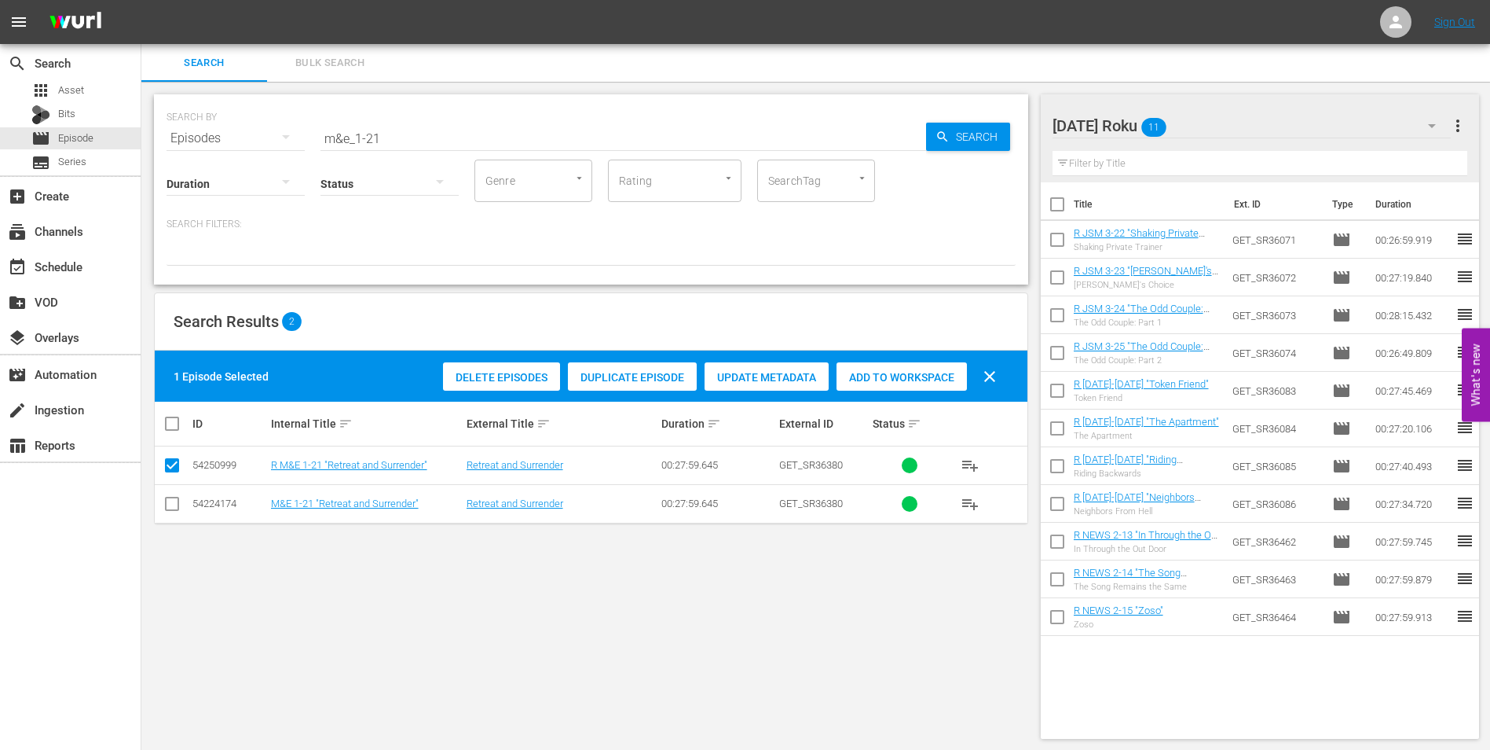
click at [882, 390] on div "Delete Episodes Duplicate Episode Update Metadata Add to Workspace clear" at bounding box center [724, 376] width 570 height 38
drag, startPoint x: 895, startPoint y: 374, endPoint x: 1411, endPoint y: 370, distance: 516.2
click at [900, 372] on span "Add to Workspace" at bounding box center [902, 377] width 130 height 13
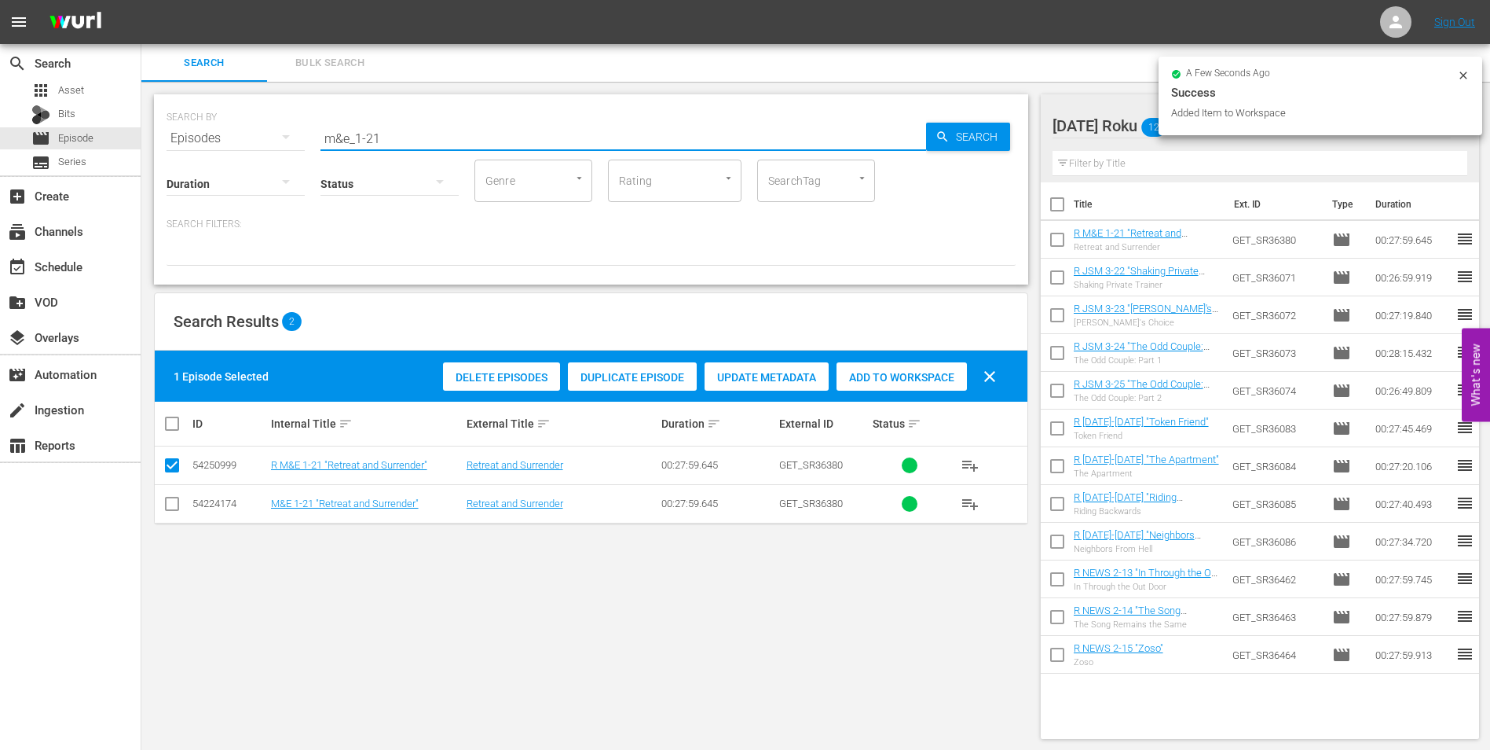
drag, startPoint x: 372, startPoint y: 135, endPoint x: 430, endPoint y: 145, distance: 59.0
click at [430, 145] on div "SEARCH BY Search By Episodes Search ID, Title, Description, Keywords, or Catego…" at bounding box center [591, 189] width 874 height 190
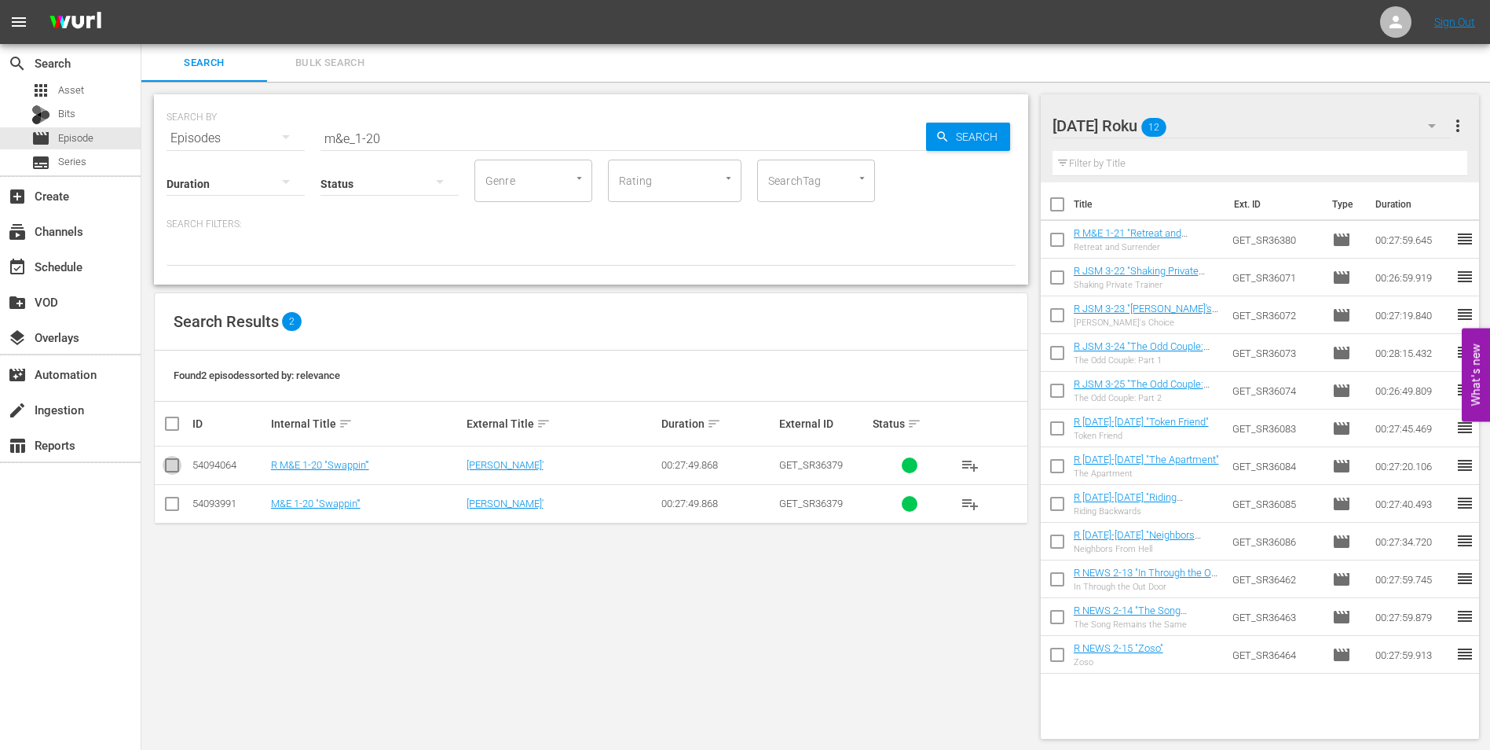
click at [168, 460] on input "checkbox" at bounding box center [172, 468] width 19 height 19
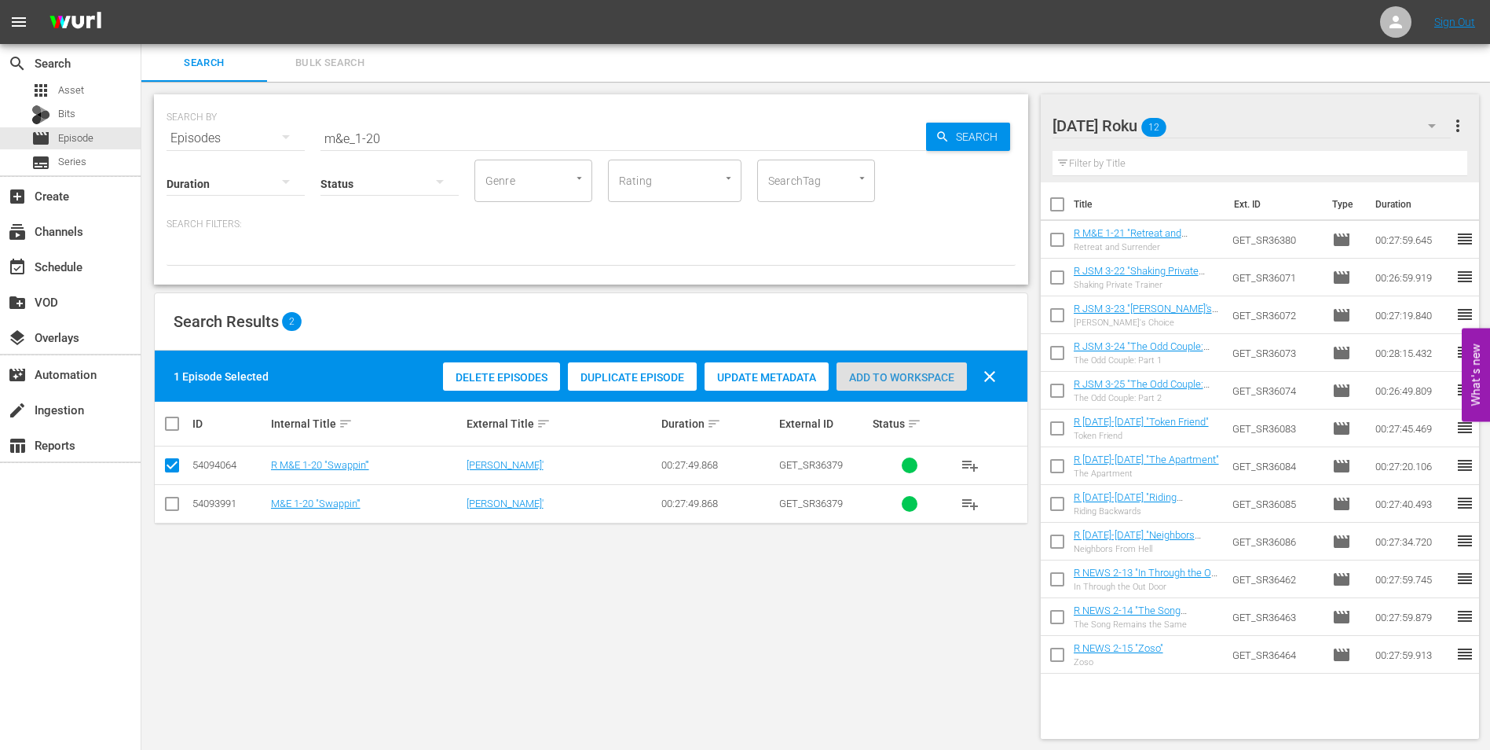
click at [936, 376] on span "Add to Workspace" at bounding box center [902, 377] width 130 height 13
click at [1212, 118] on div "[DATE] Roku 13" at bounding box center [1252, 126] width 399 height 44
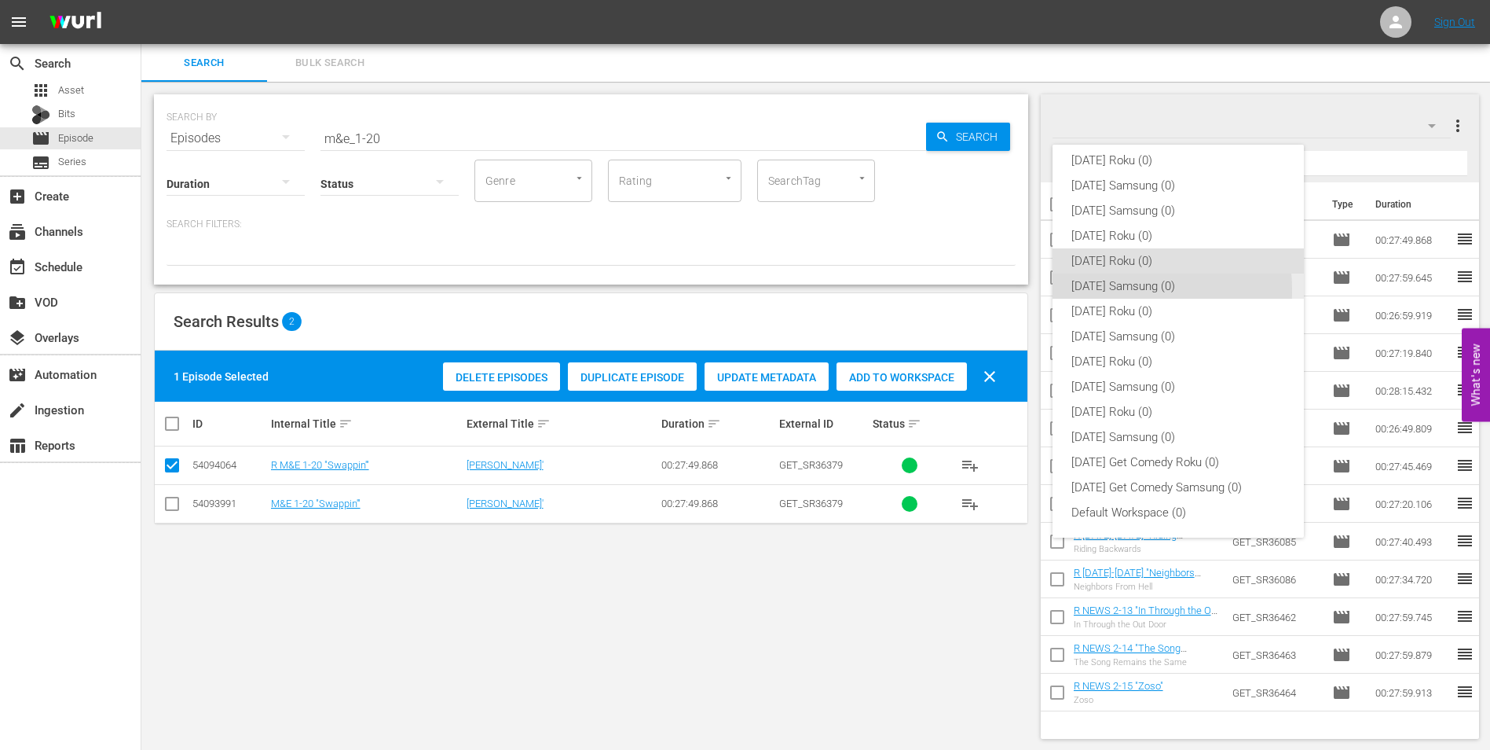
click at [1102, 290] on div "[DATE] Samsung (0)" at bounding box center [1179, 285] width 214 height 25
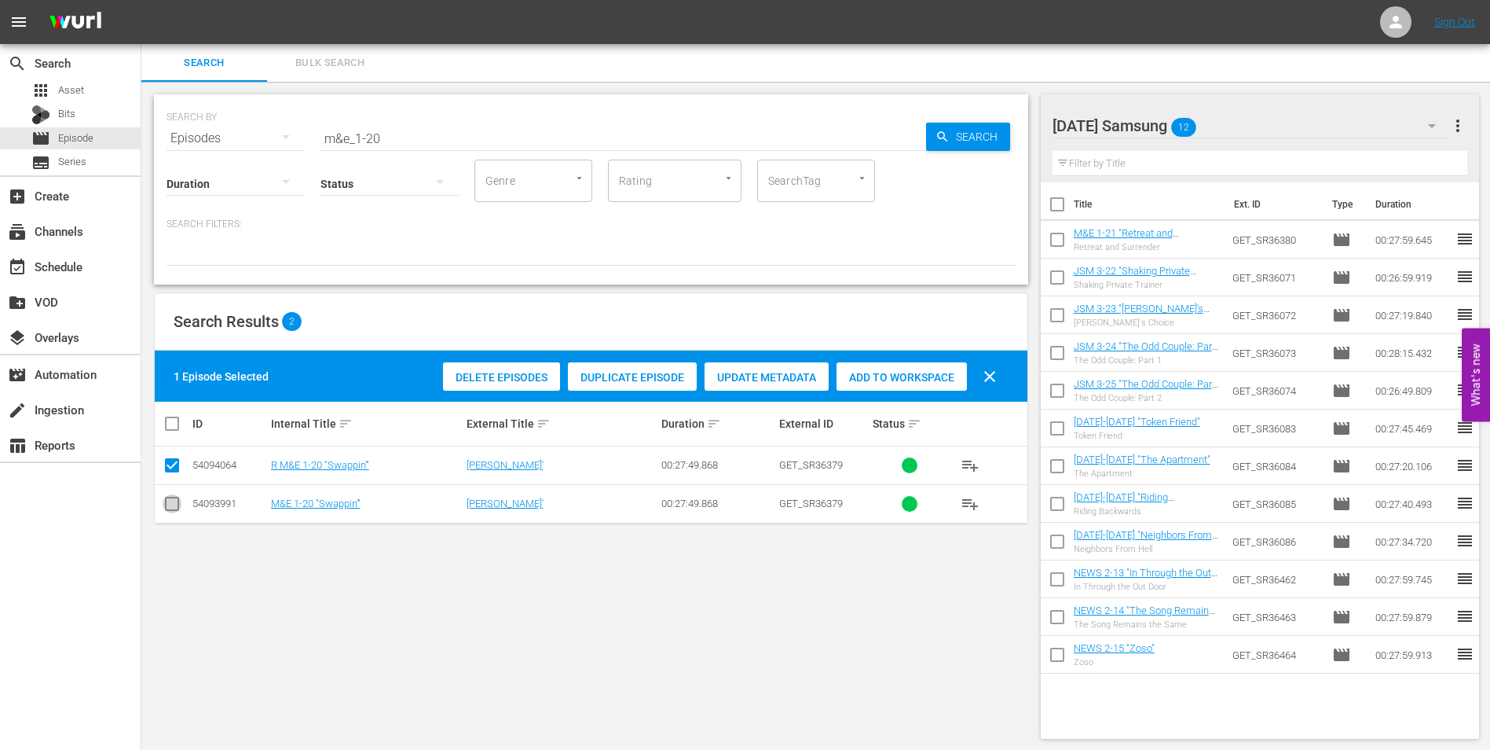
drag, startPoint x: 177, startPoint y: 510, endPoint x: 177, endPoint y: 481, distance: 29.1
click at [177, 509] on input "checkbox" at bounding box center [172, 506] width 19 height 19
click at [177, 469] on input "checkbox" at bounding box center [172, 468] width 19 height 19
click at [933, 384] on div "Add to Workspace" at bounding box center [902, 377] width 130 height 30
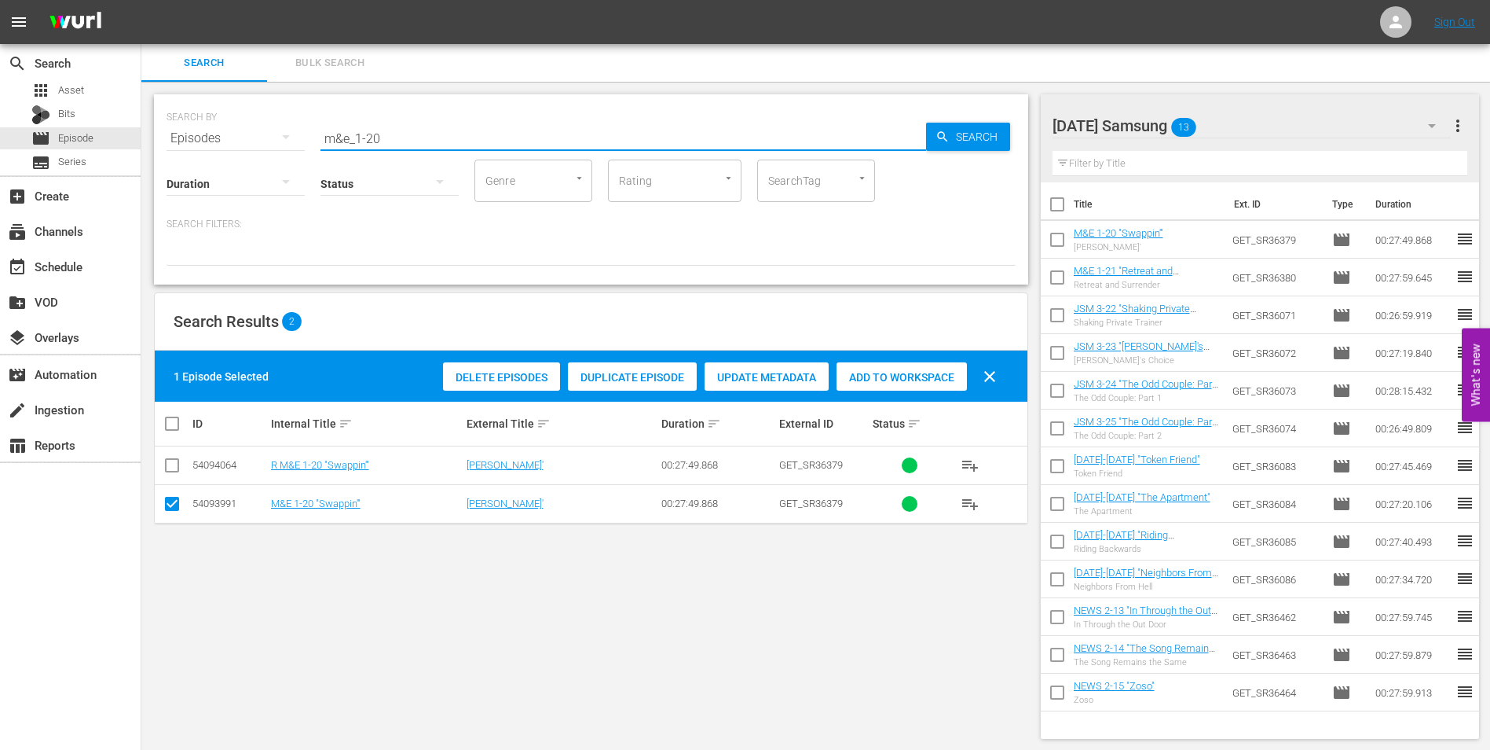
drag, startPoint x: 417, startPoint y: 142, endPoint x: 168, endPoint y: 112, distance: 250.9
click at [179, 112] on div "SEARCH BY Search By Episodes Search ID, Title, Description, Keywords, or Catego…" at bounding box center [591, 129] width 849 height 57
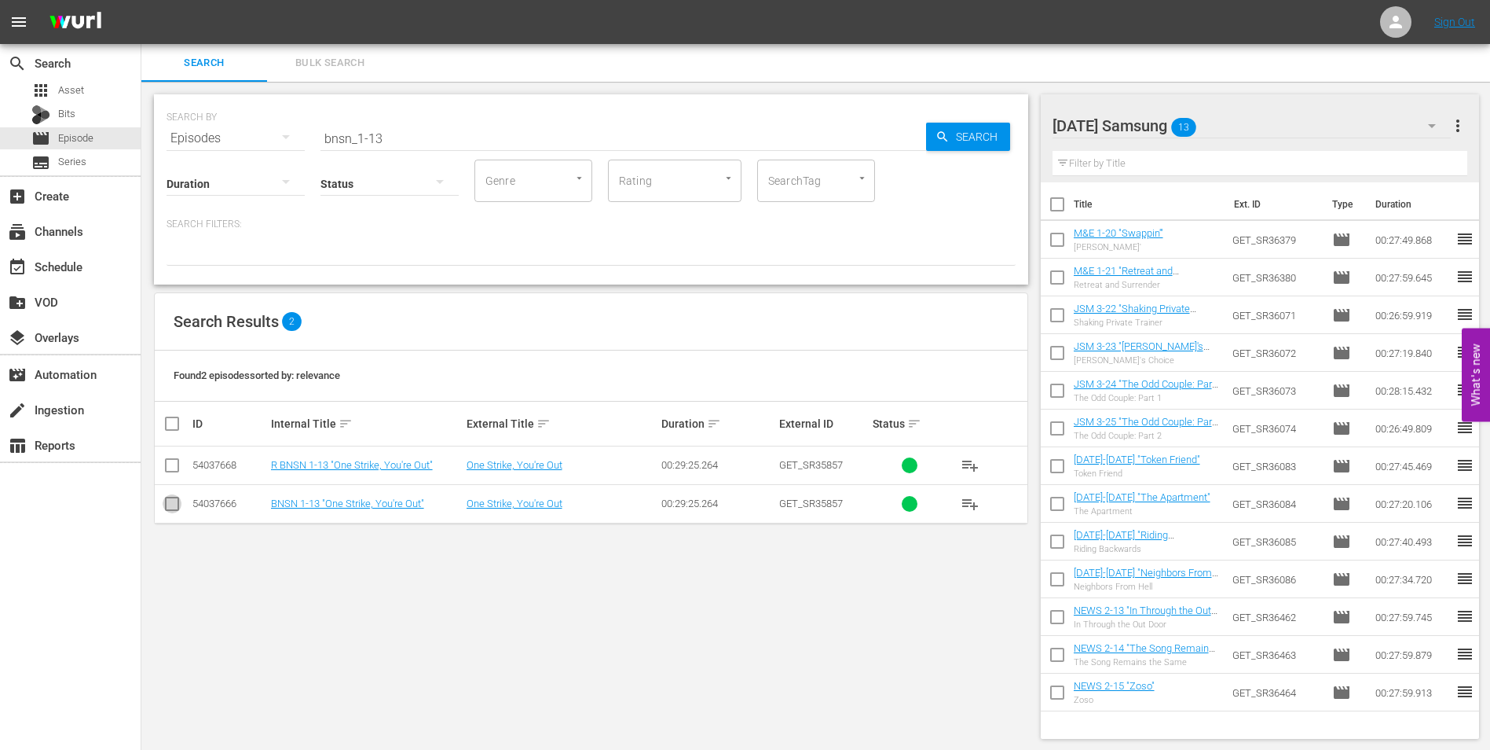
click at [179, 506] on input "checkbox" at bounding box center [172, 506] width 19 height 19
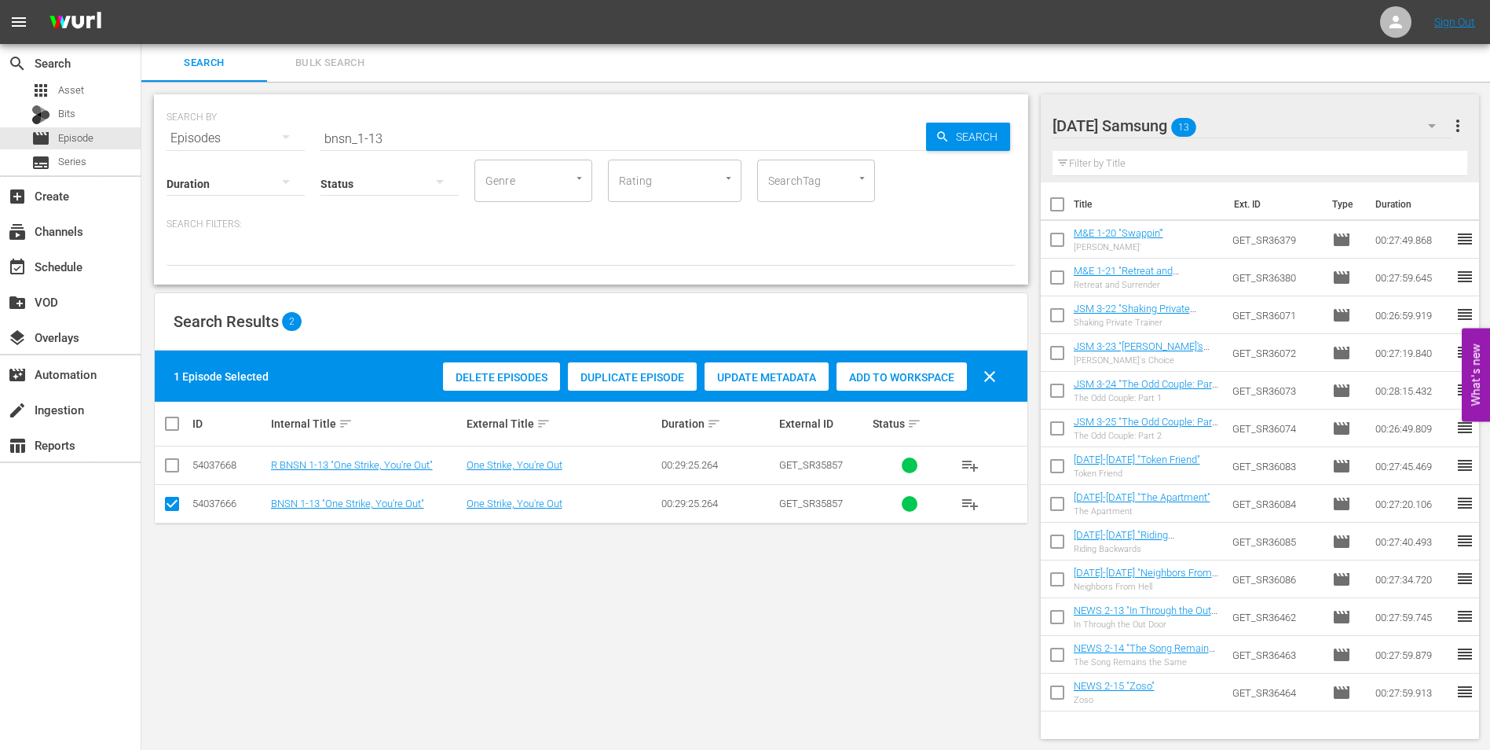
click at [897, 374] on span "Add to Workspace" at bounding box center [902, 377] width 130 height 13
click at [1259, 123] on div "[DATE] Samsung 14" at bounding box center [1252, 126] width 399 height 44
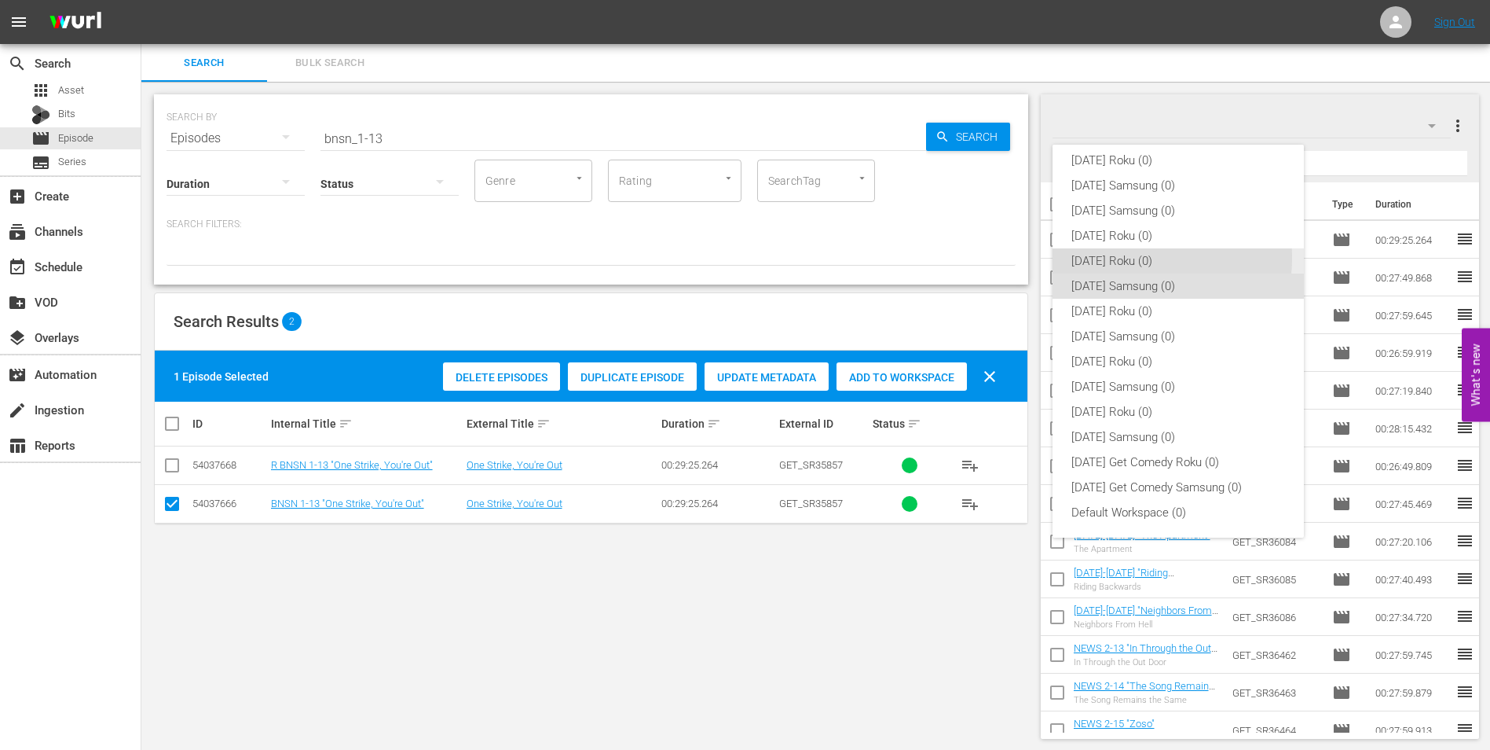
click at [1121, 258] on div "[DATE] Roku (0)" at bounding box center [1179, 260] width 214 height 25
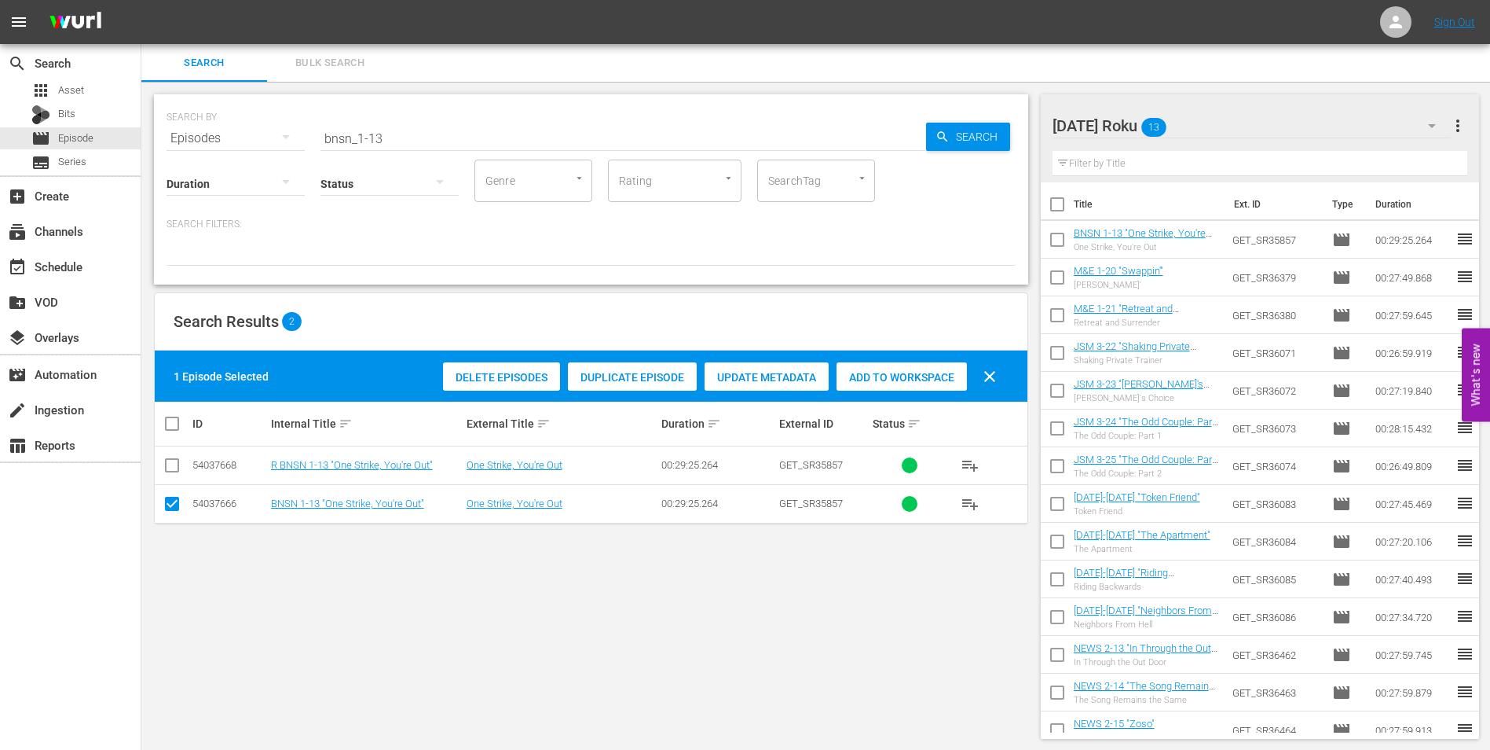
click at [176, 506] on input "checkbox" at bounding box center [172, 506] width 19 height 19
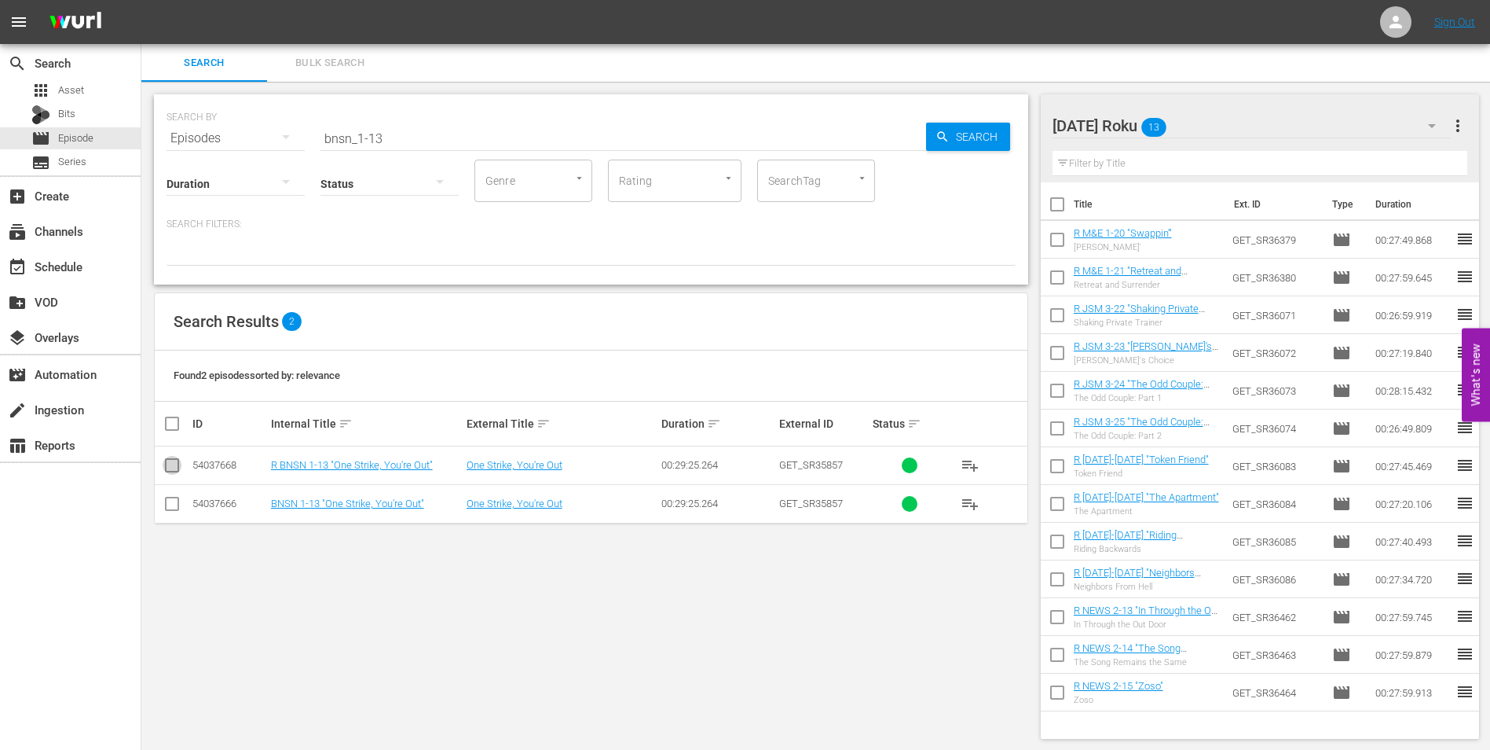
drag, startPoint x: 174, startPoint y: 469, endPoint x: 937, endPoint y: 468, distance: 762.9
click at [175, 469] on input "checkbox" at bounding box center [172, 468] width 19 height 19
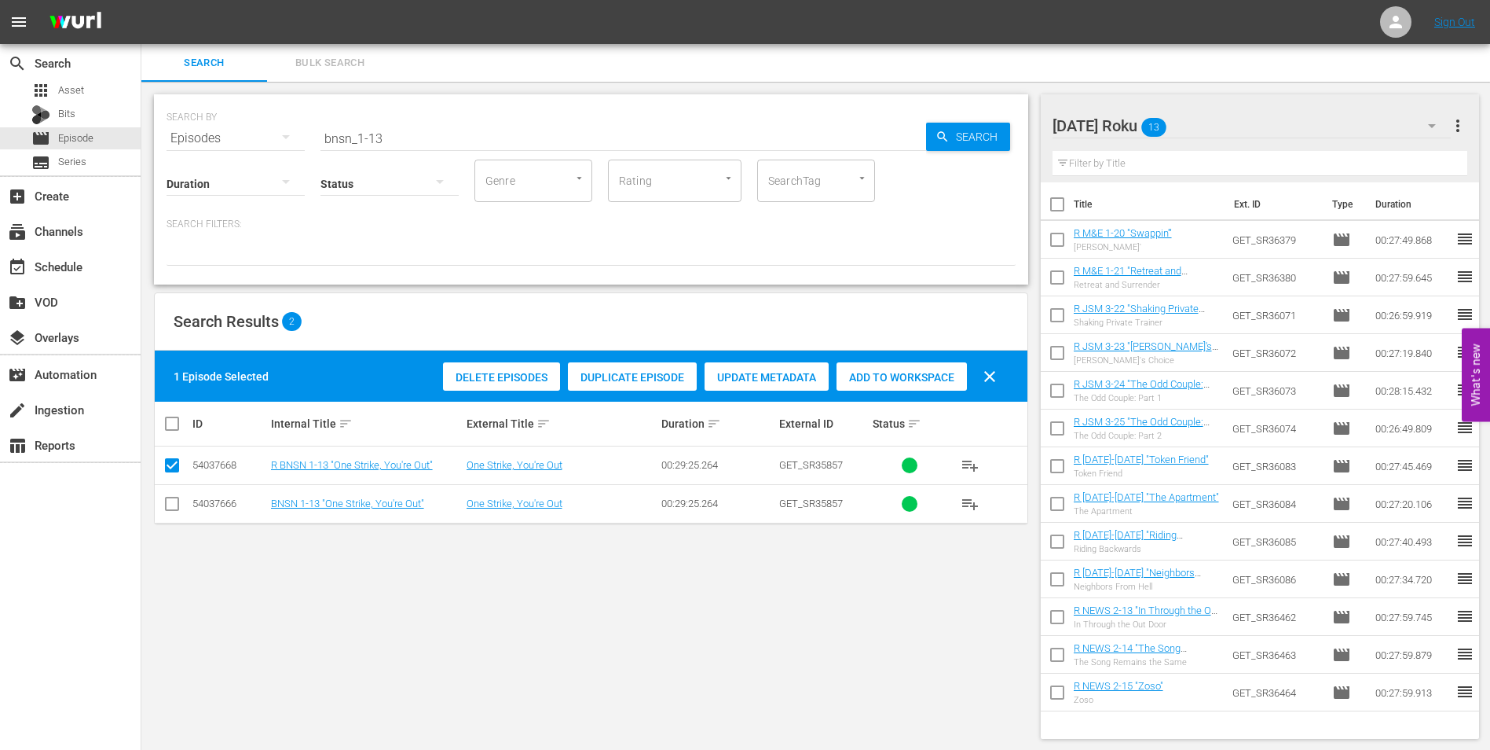
click at [939, 374] on span "Add to Workspace" at bounding box center [902, 377] width 130 height 13
click at [1229, 115] on div "[DATE] Roku 14" at bounding box center [1252, 126] width 399 height 44
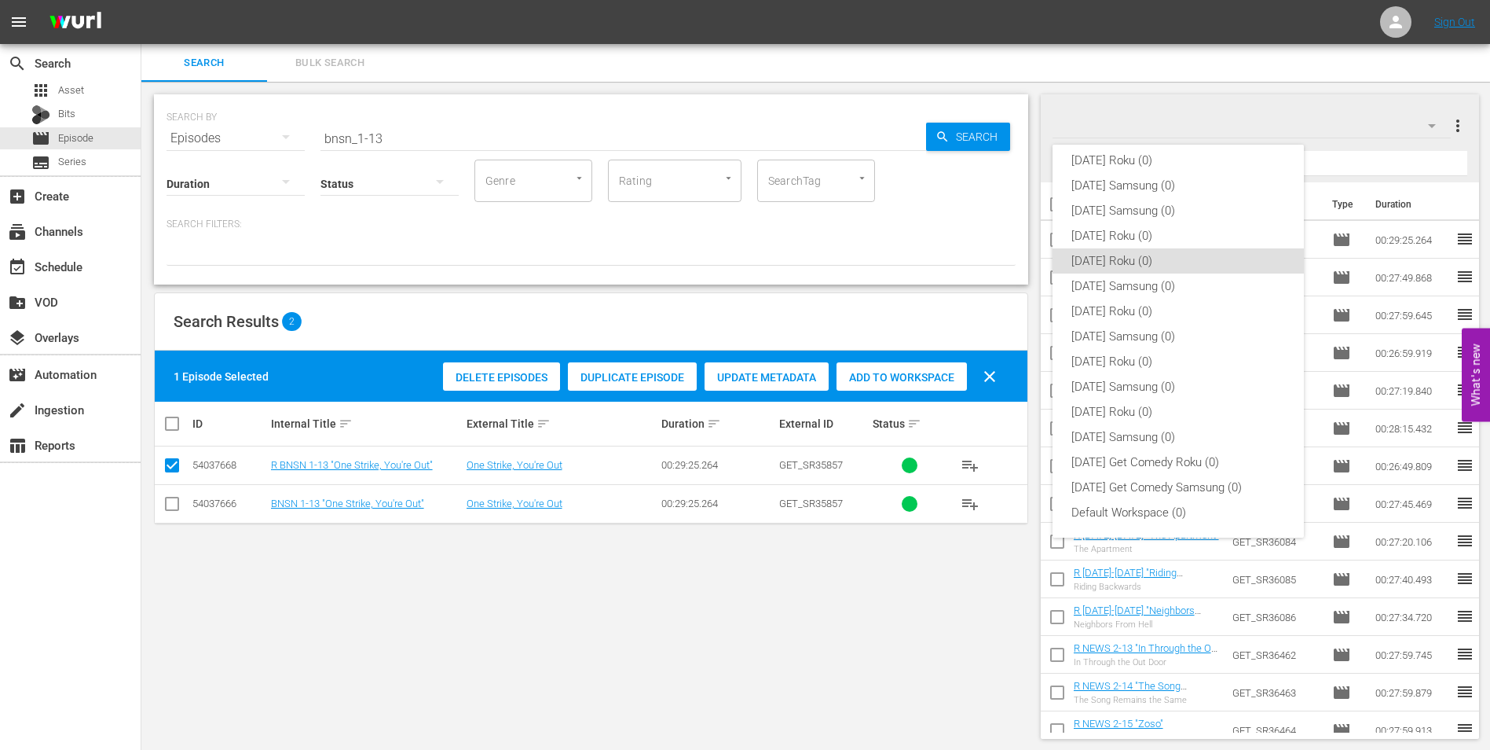
click at [1223, 117] on div "[DATE] Roku (0) [DATE] Samsung (0) [DATE] Samsung (0) [DATE] Roku (0) [DATE] Ro…" at bounding box center [745, 375] width 1490 height 750
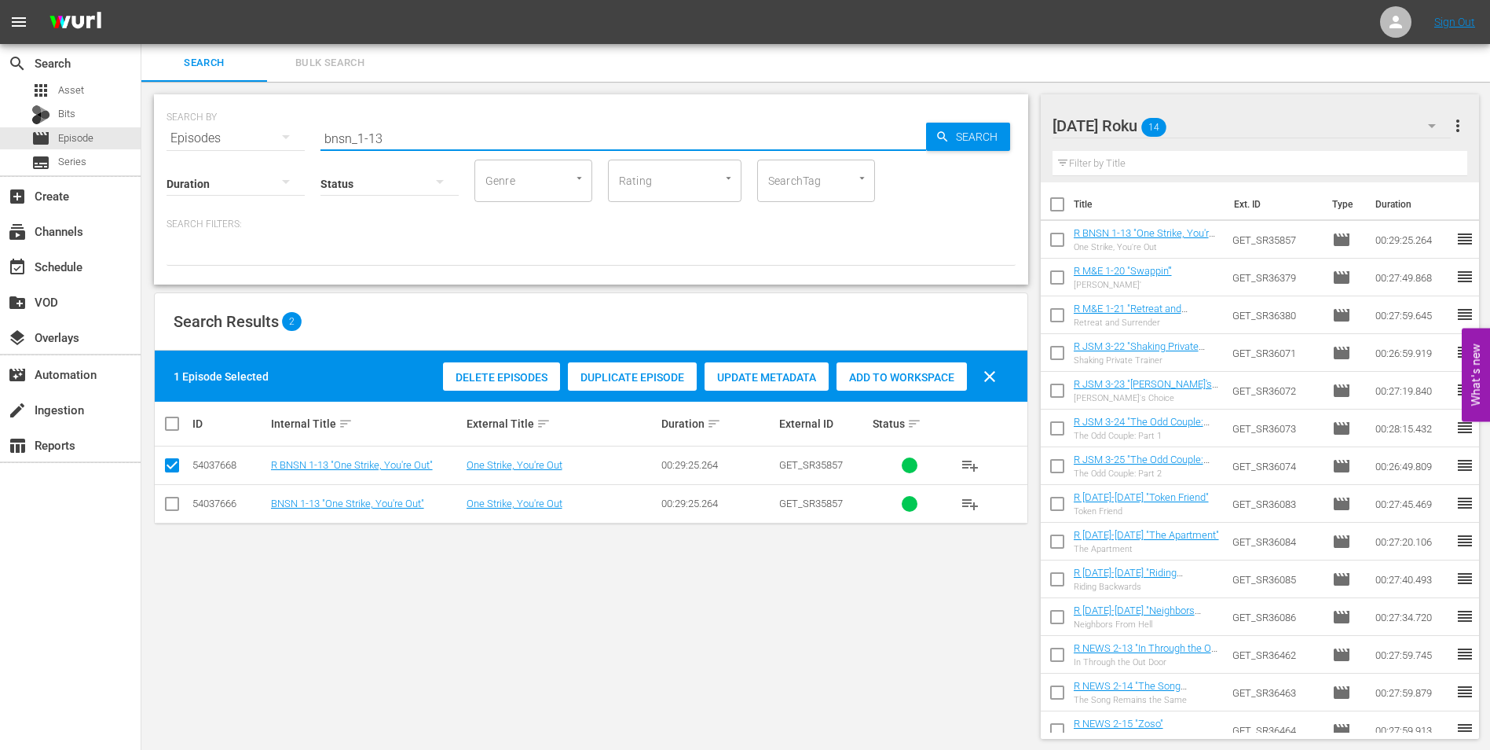
drag, startPoint x: 389, startPoint y: 133, endPoint x: 447, endPoint y: 130, distance: 58.2
click at [426, 144] on input "bnsn_1-13" at bounding box center [624, 138] width 606 height 38
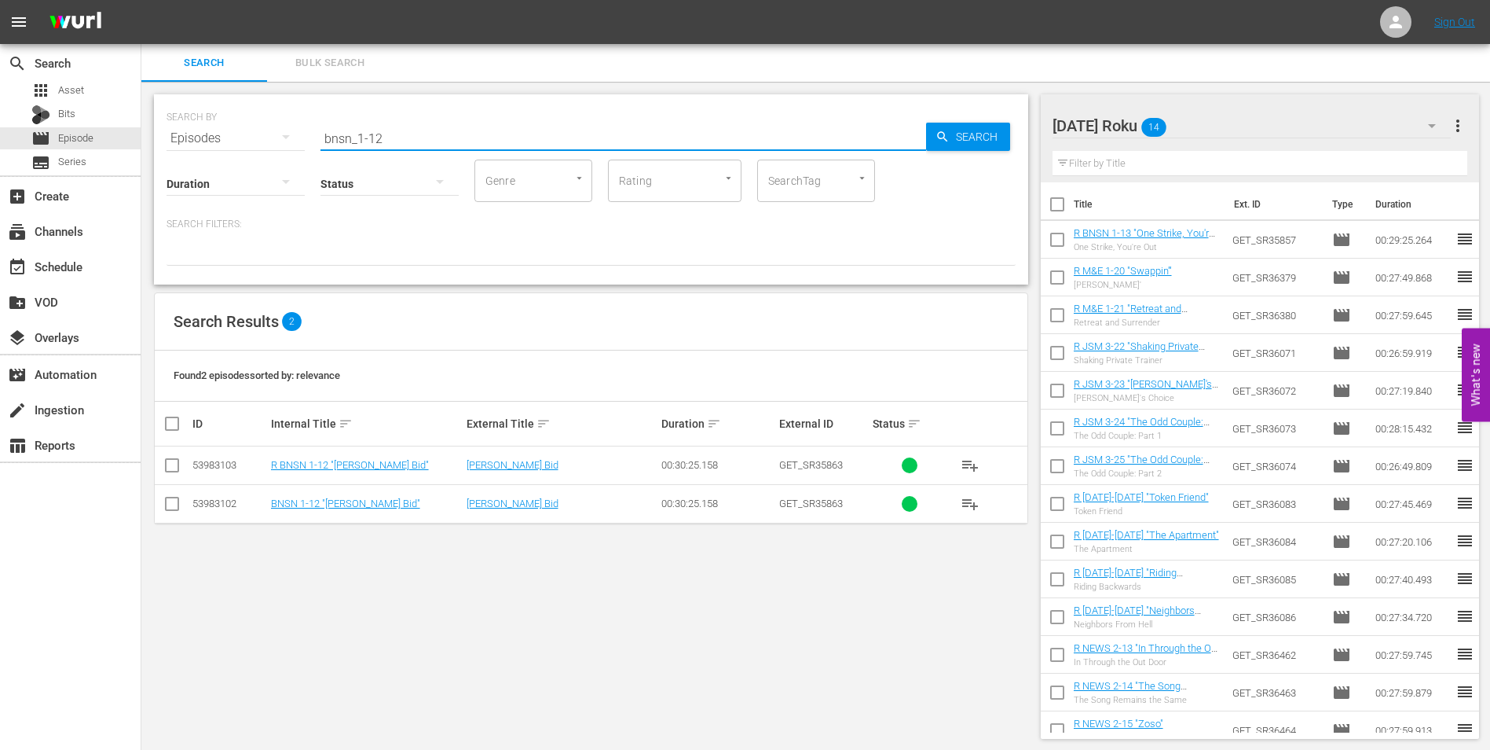
click at [167, 462] on input "checkbox" at bounding box center [172, 468] width 19 height 19
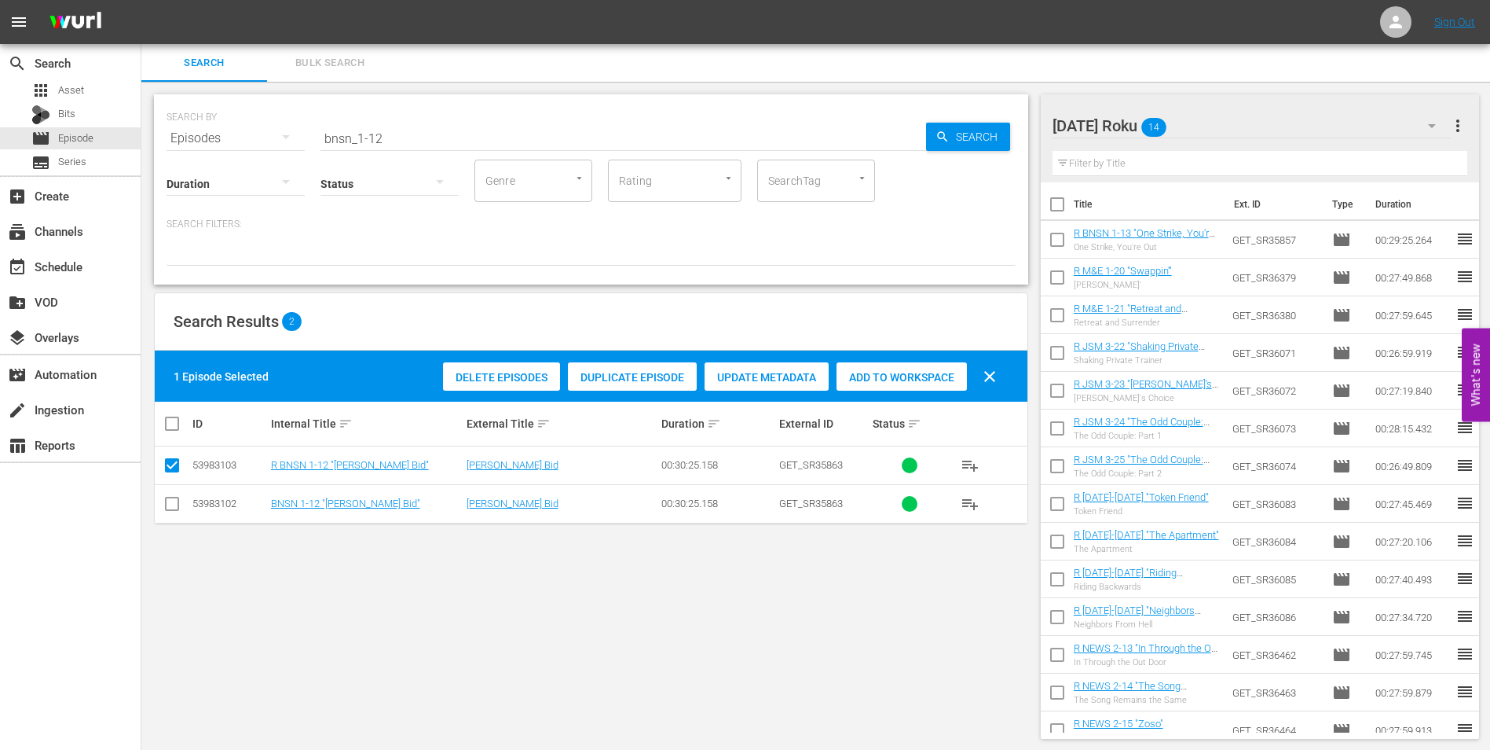
click at [905, 376] on span "Add to Workspace" at bounding box center [902, 377] width 130 height 13
click at [1236, 114] on div "[DATE] Roku 15" at bounding box center [1252, 126] width 399 height 44
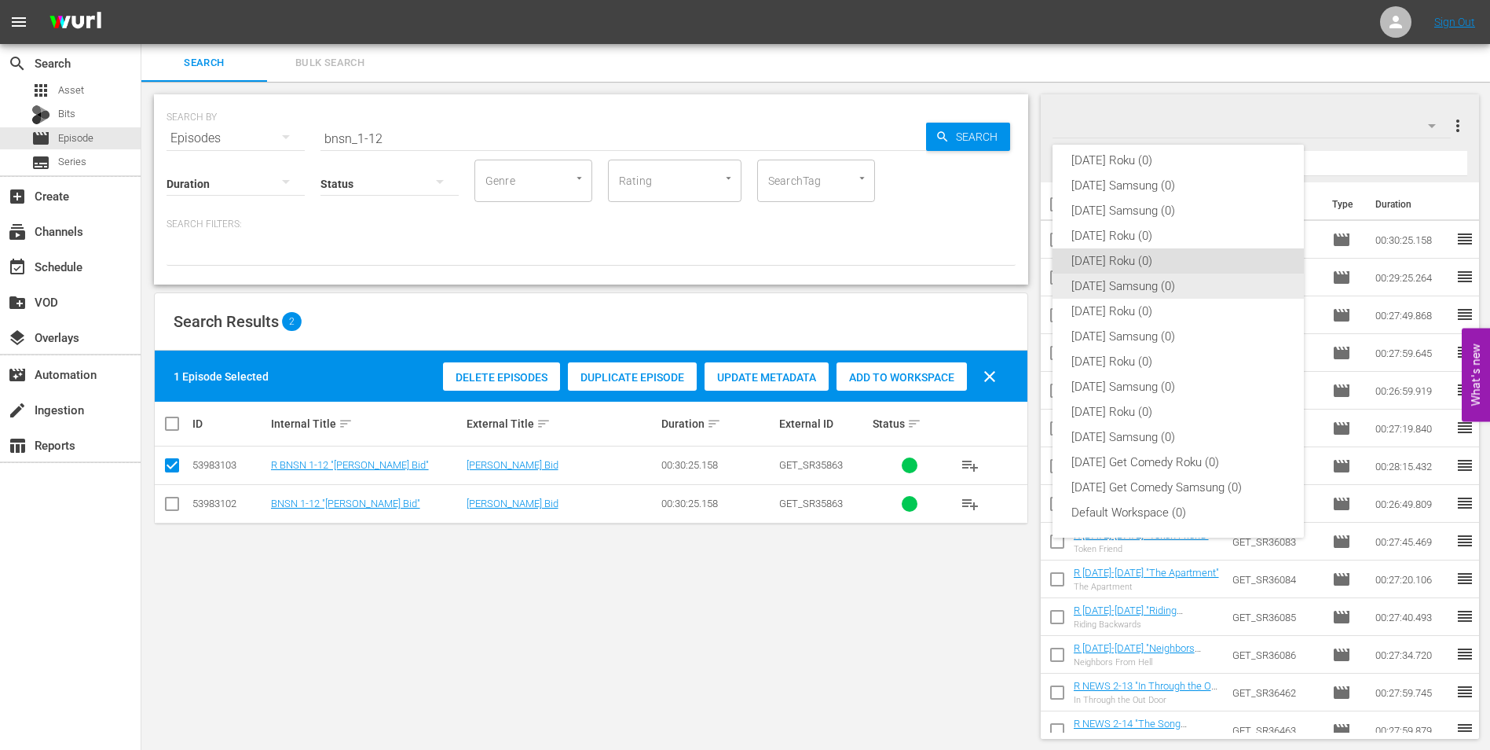
click at [1127, 292] on div "[DATE] Samsung (0)" at bounding box center [1179, 285] width 214 height 25
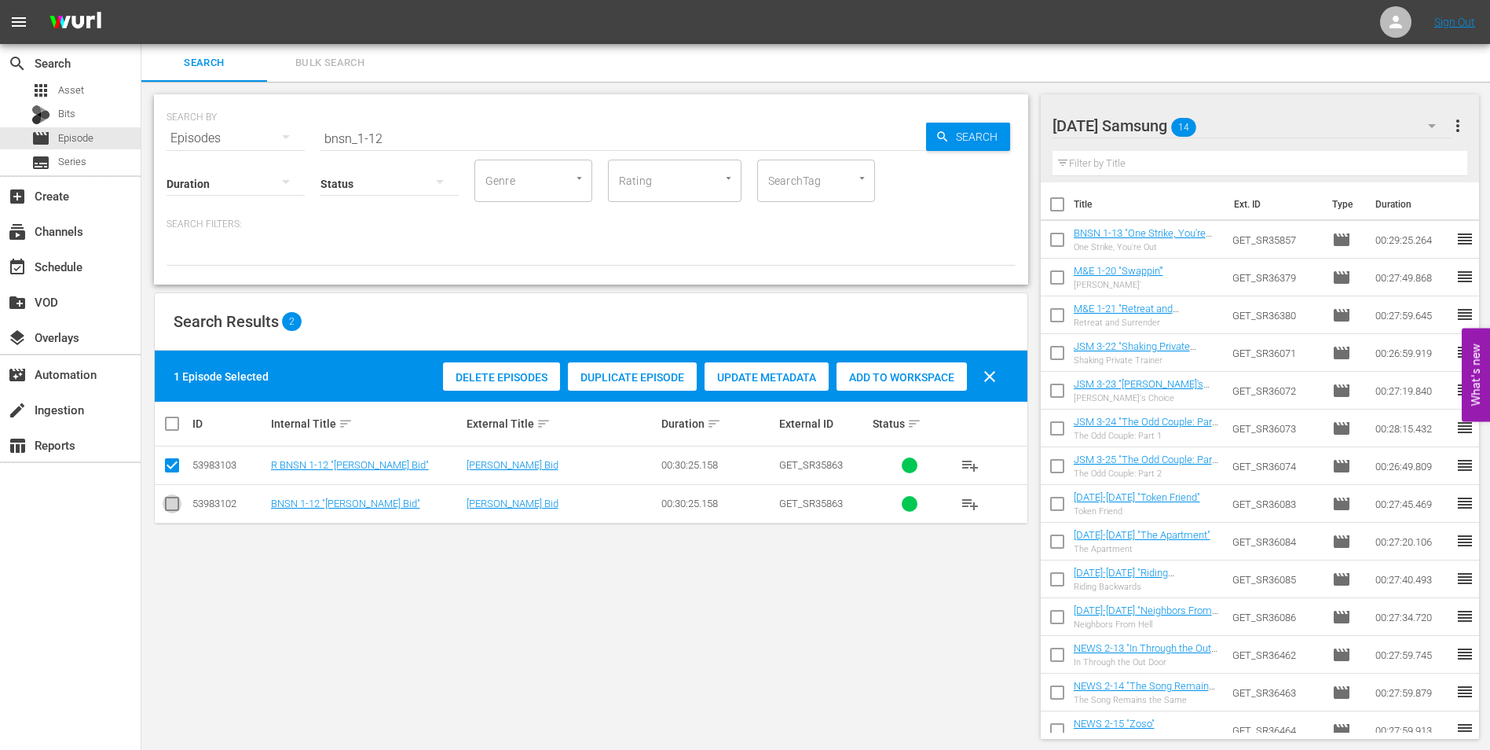
click at [179, 509] on input "checkbox" at bounding box center [172, 506] width 19 height 19
click at [168, 463] on input "checkbox" at bounding box center [172, 468] width 19 height 19
click at [932, 377] on span "Add to Workspace" at bounding box center [902, 377] width 130 height 13
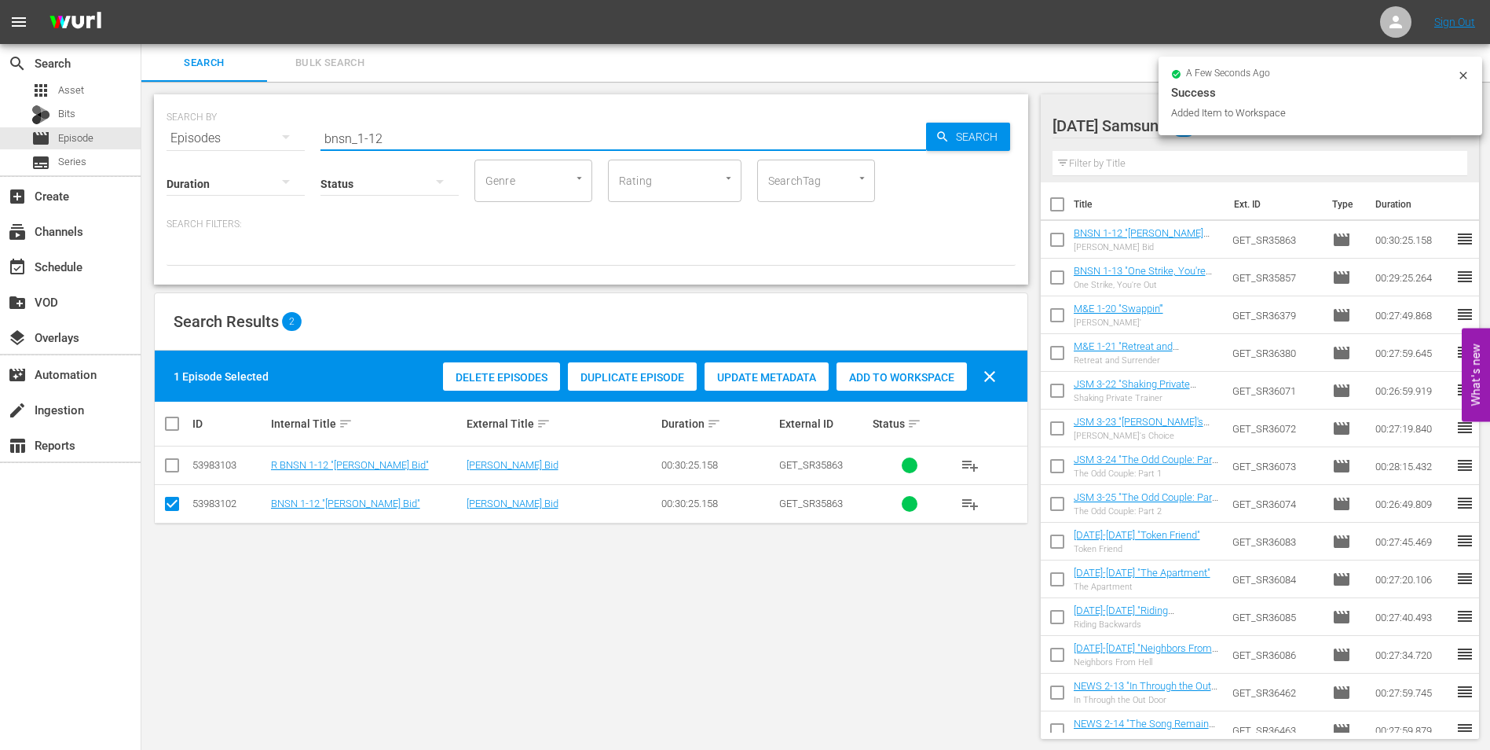
drag, startPoint x: 397, startPoint y: 138, endPoint x: 240, endPoint y: 136, distance: 157.2
click at [241, 137] on div "SEARCH BY Search By Episodes Search ID, Title, Description, Keywords, or Catego…" at bounding box center [591, 129] width 849 height 57
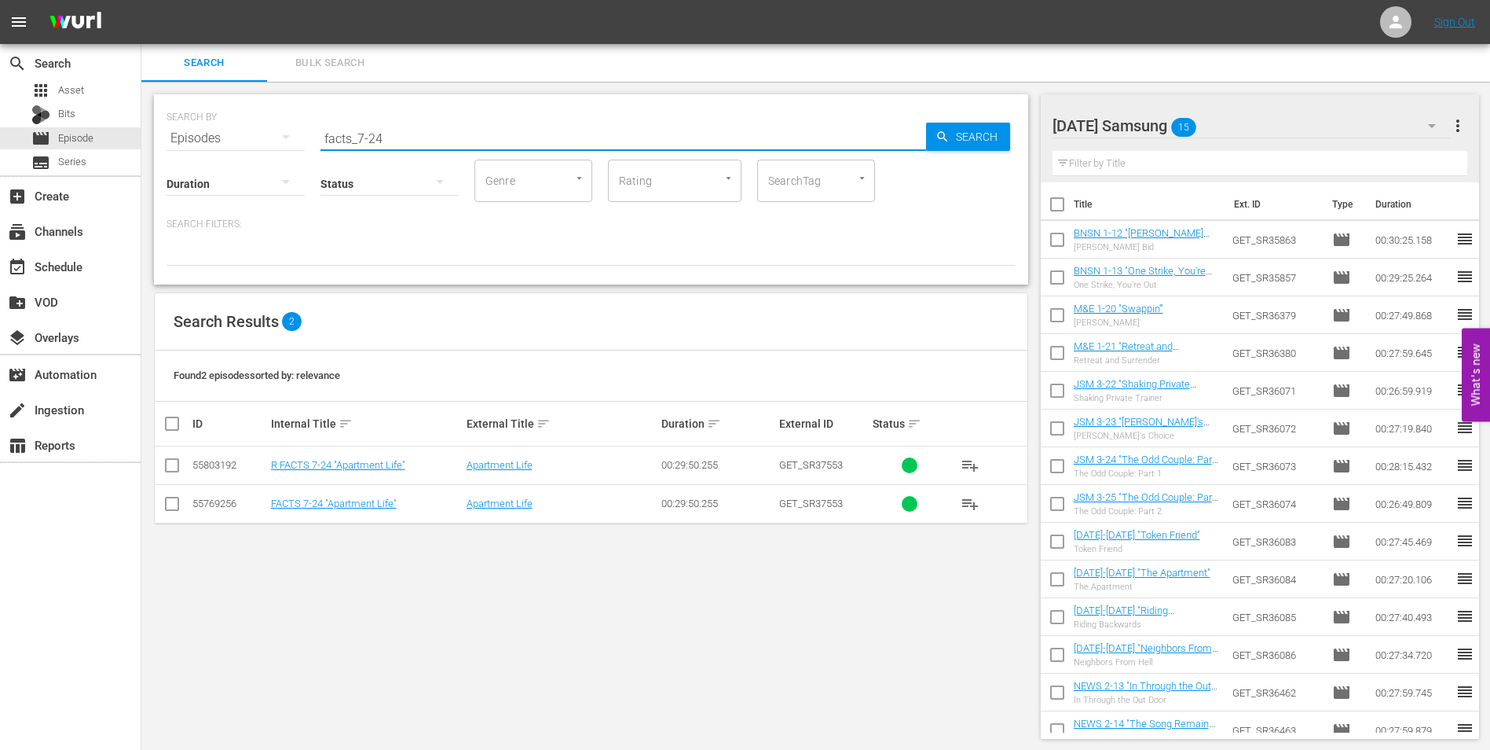
click at [174, 506] on input "checkbox" at bounding box center [172, 506] width 19 height 19
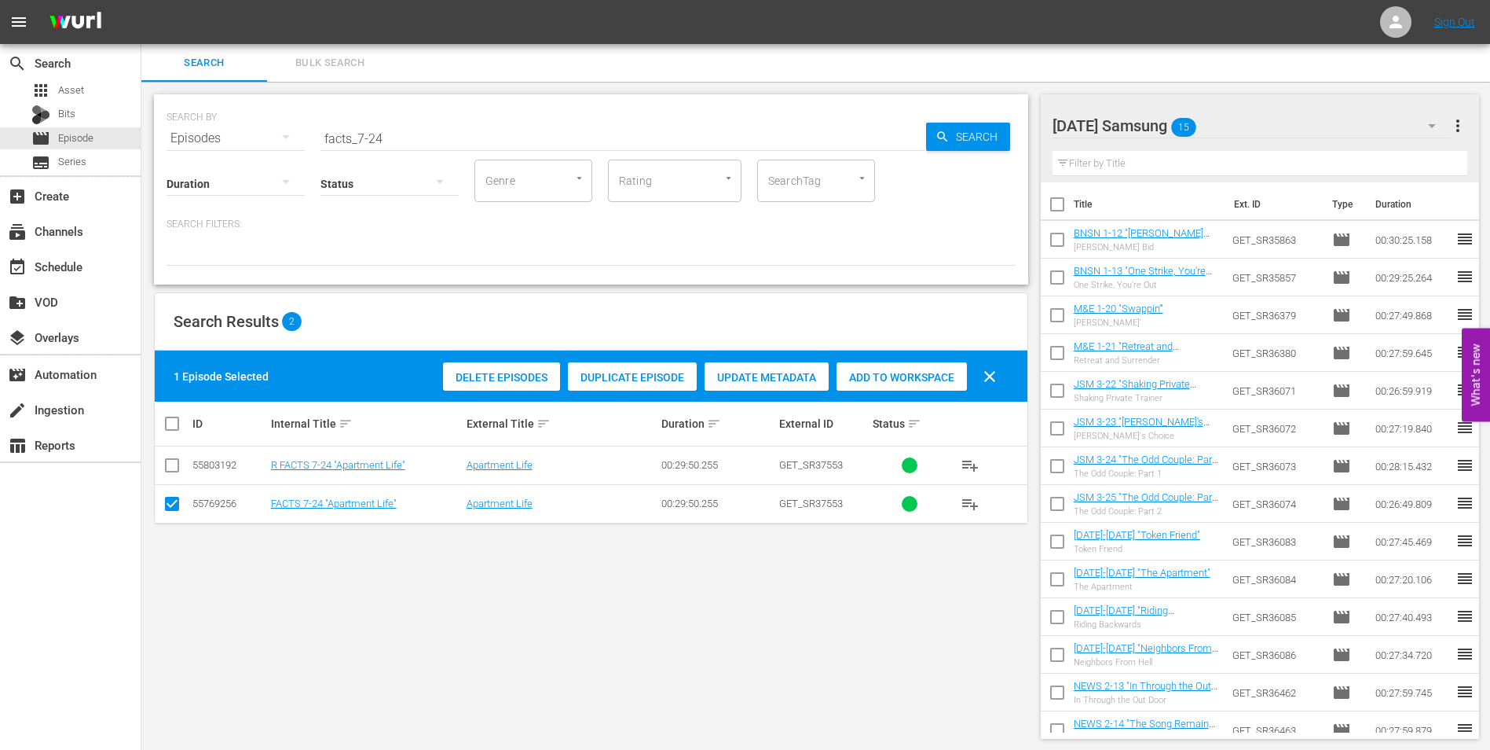
click at [929, 377] on span "Add to Workspace" at bounding box center [902, 377] width 130 height 13
click at [1251, 129] on div "[DATE] Samsung 16" at bounding box center [1252, 126] width 399 height 44
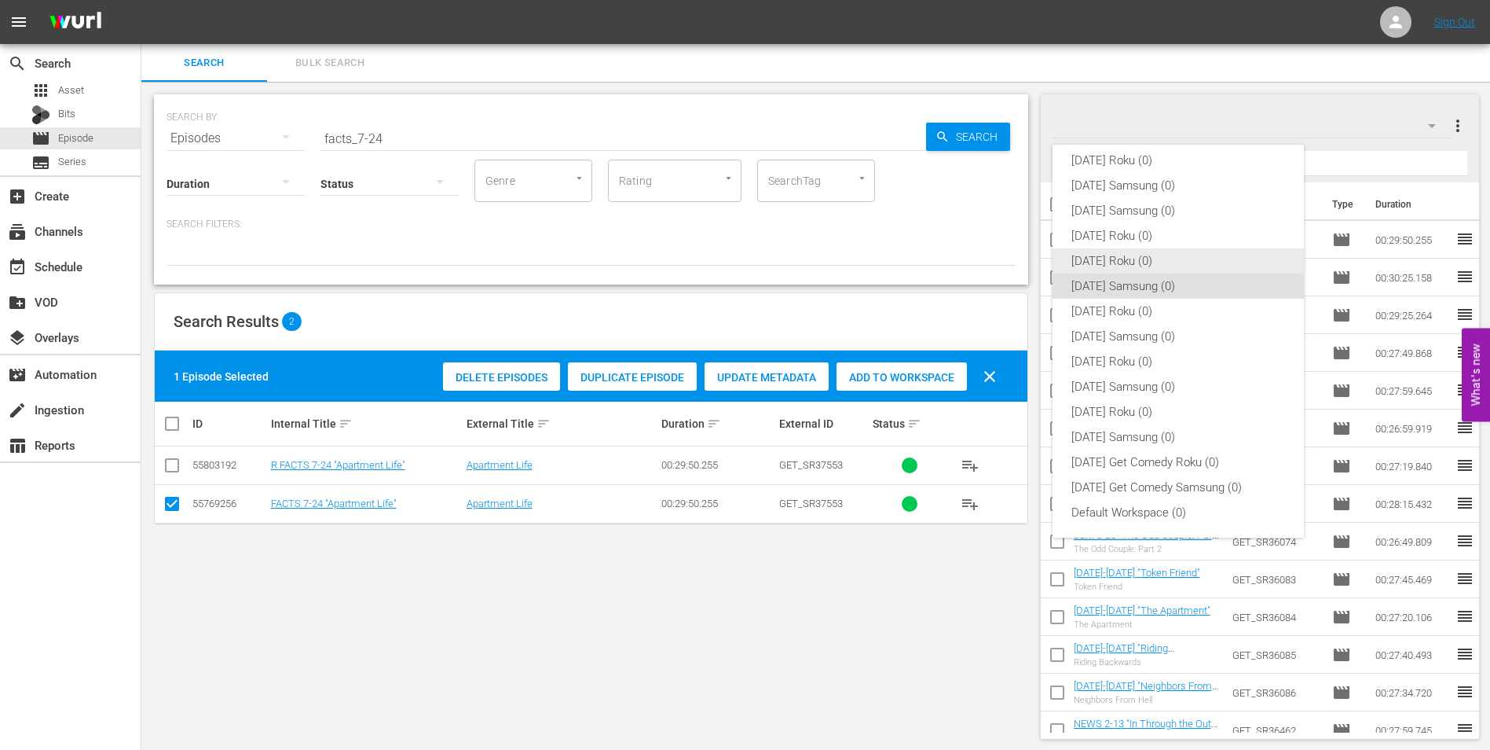
click at [1124, 255] on div "[DATE] Roku (0)" at bounding box center [1179, 260] width 214 height 25
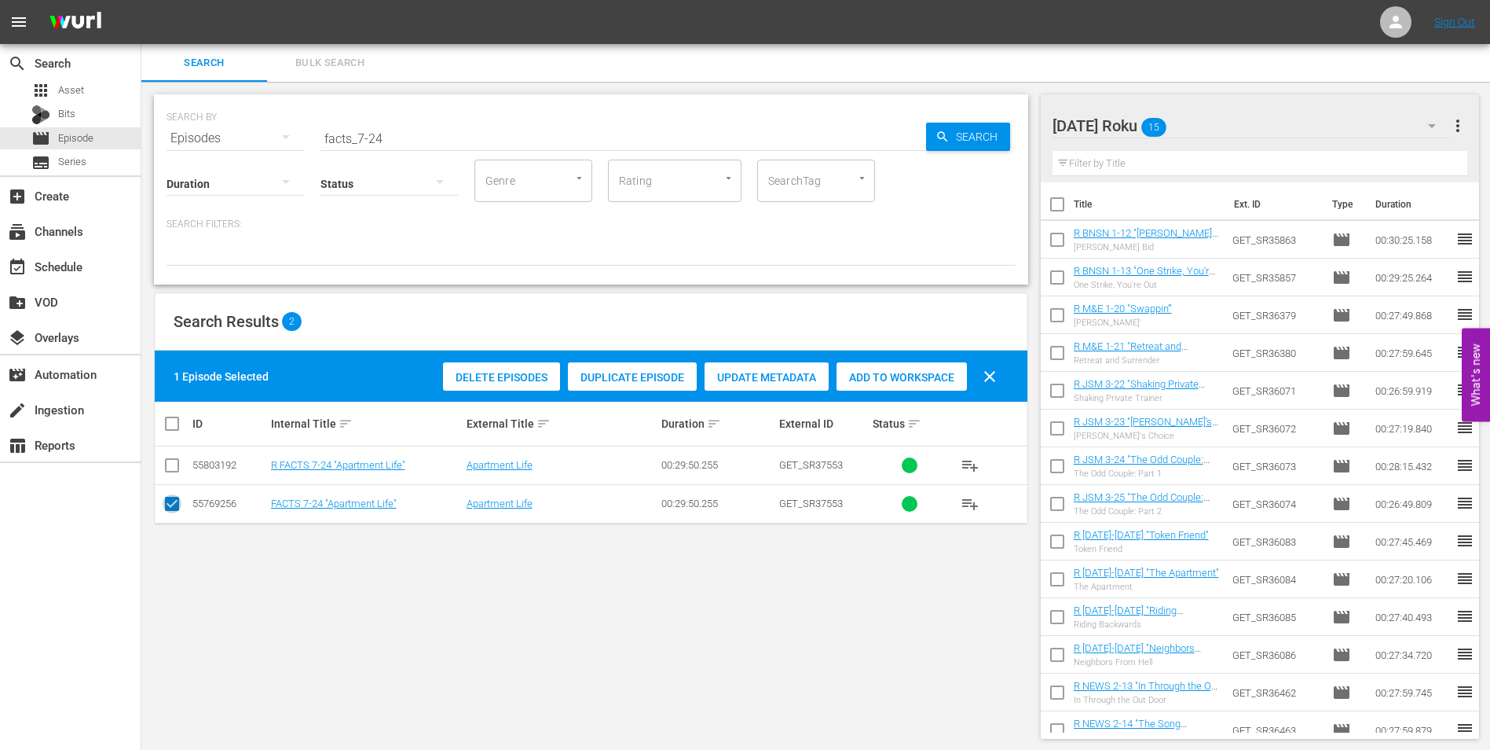
drag, startPoint x: 176, startPoint y: 511, endPoint x: 170, endPoint y: 475, distance: 37.3
click at [176, 506] on input "checkbox" at bounding box center [172, 506] width 19 height 19
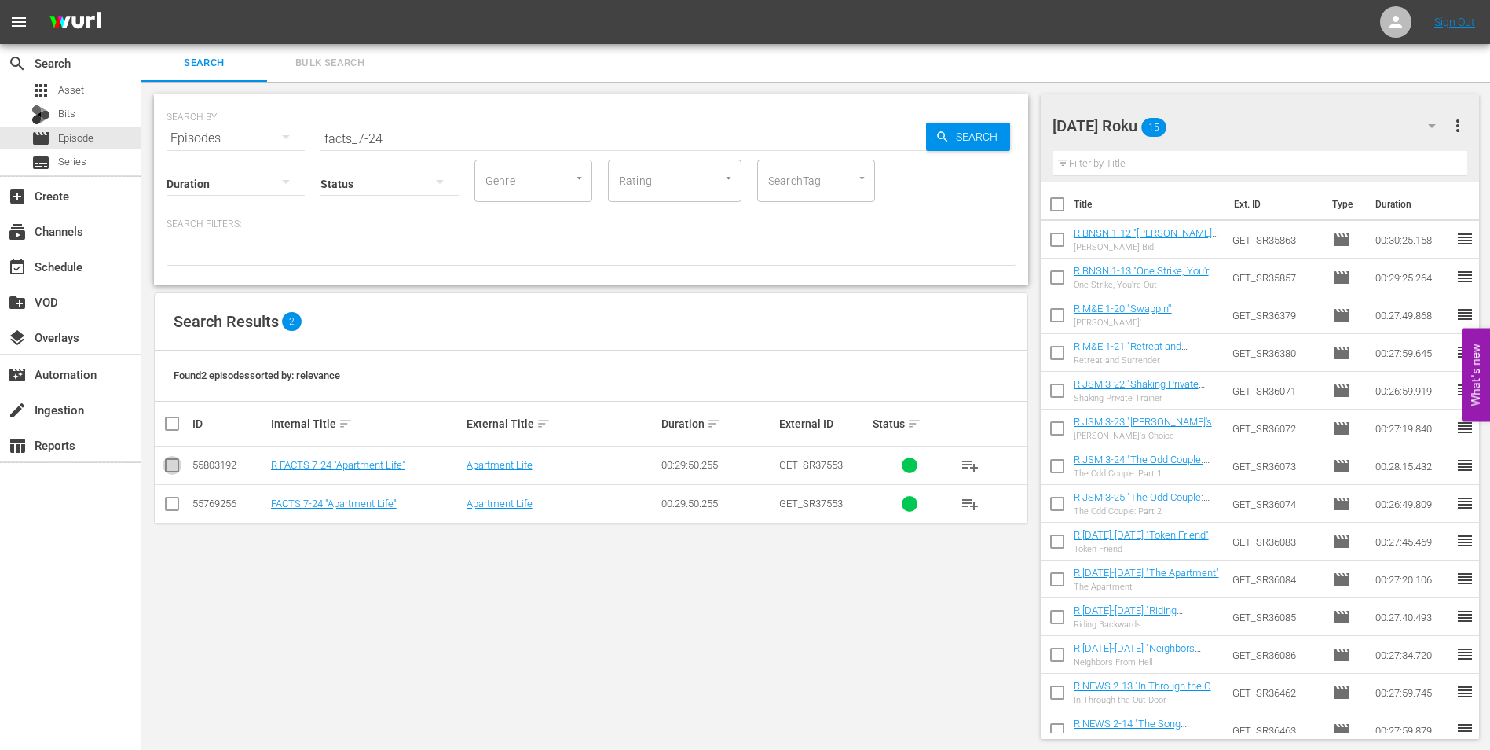
click at [170, 468] on input "checkbox" at bounding box center [172, 468] width 19 height 19
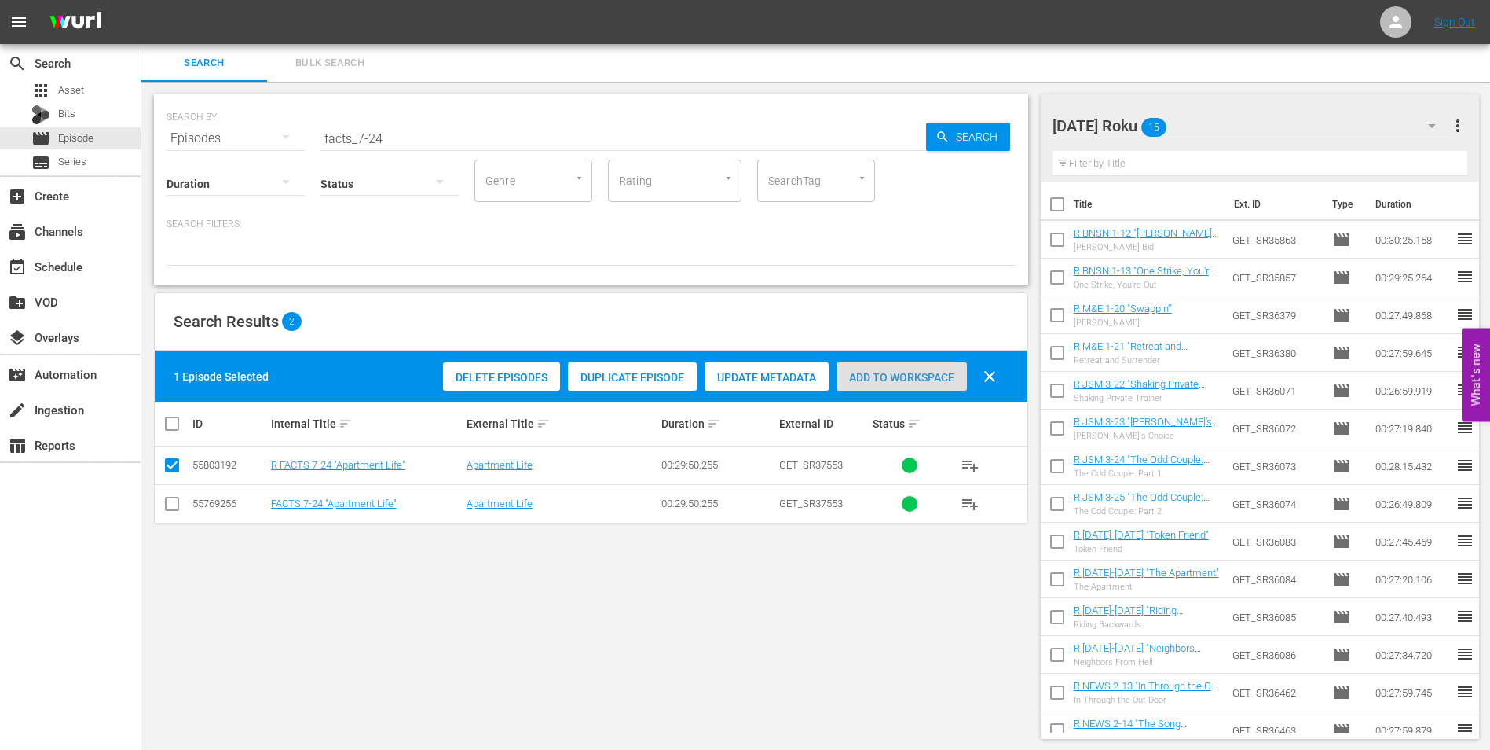
click at [907, 368] on div "Add to Workspace" at bounding box center [902, 377] width 130 height 30
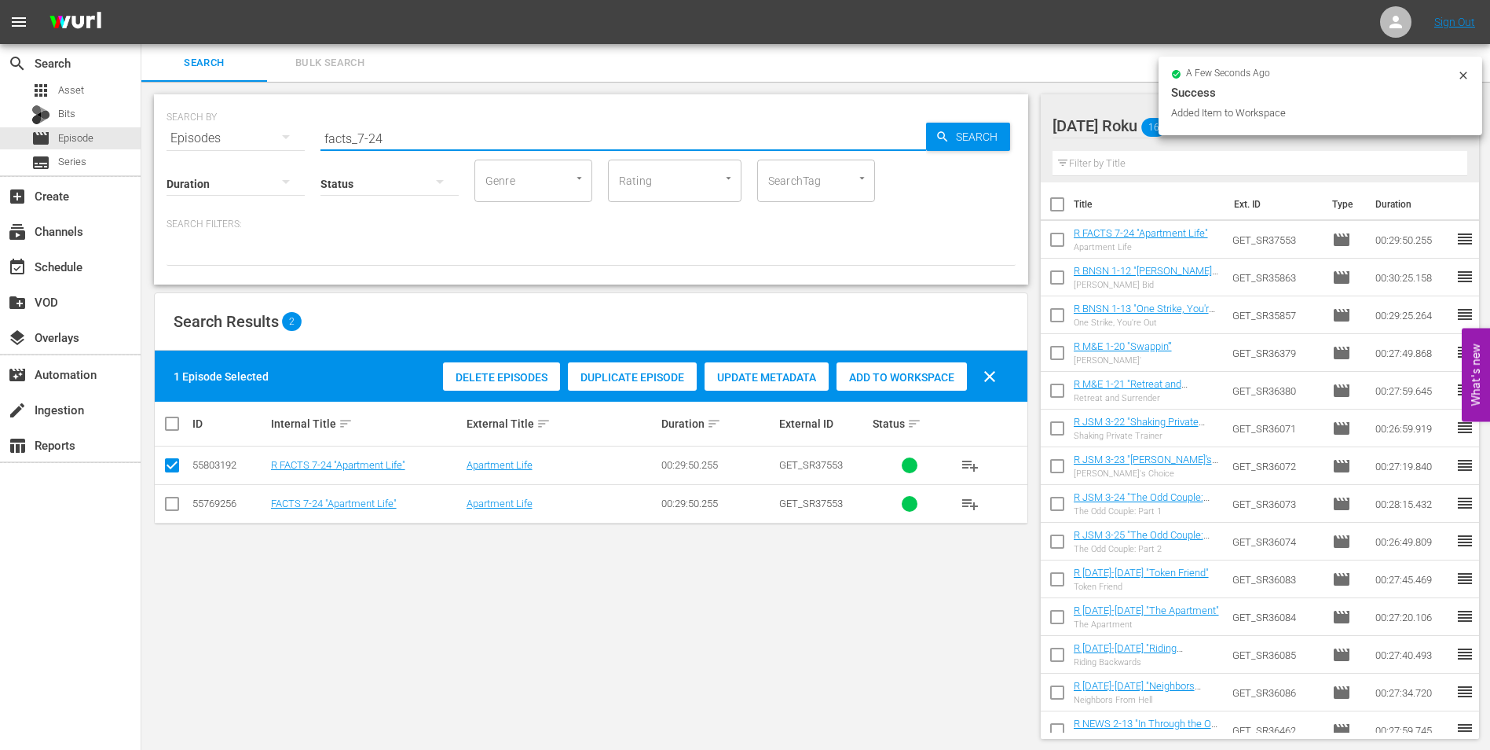
drag, startPoint x: 377, startPoint y: 135, endPoint x: 405, endPoint y: 139, distance: 28.6
click at [405, 139] on input "facts_7-24" at bounding box center [624, 138] width 606 height 38
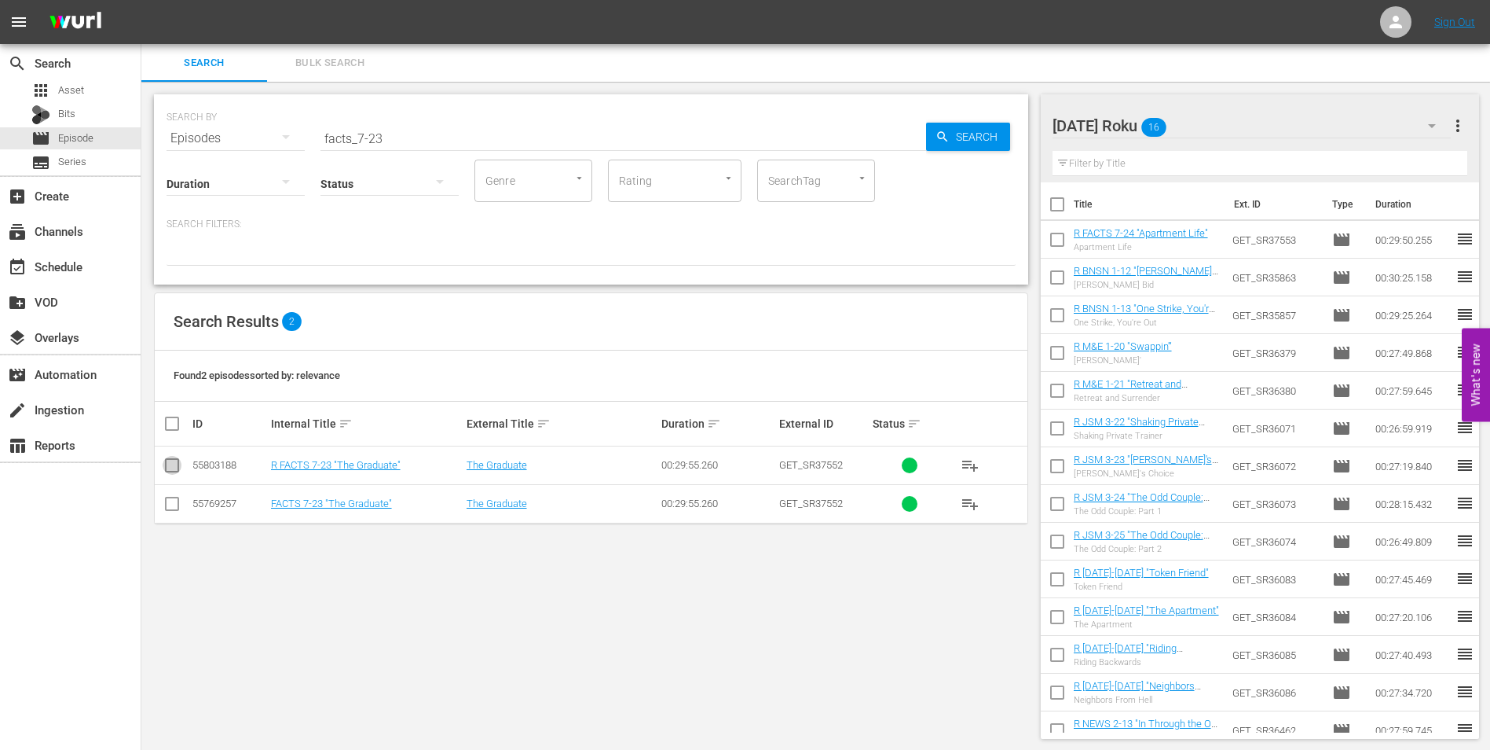
drag, startPoint x: 171, startPoint y: 464, endPoint x: 449, endPoint y: 449, distance: 277.8
click at [172, 464] on input "checkbox" at bounding box center [172, 468] width 19 height 19
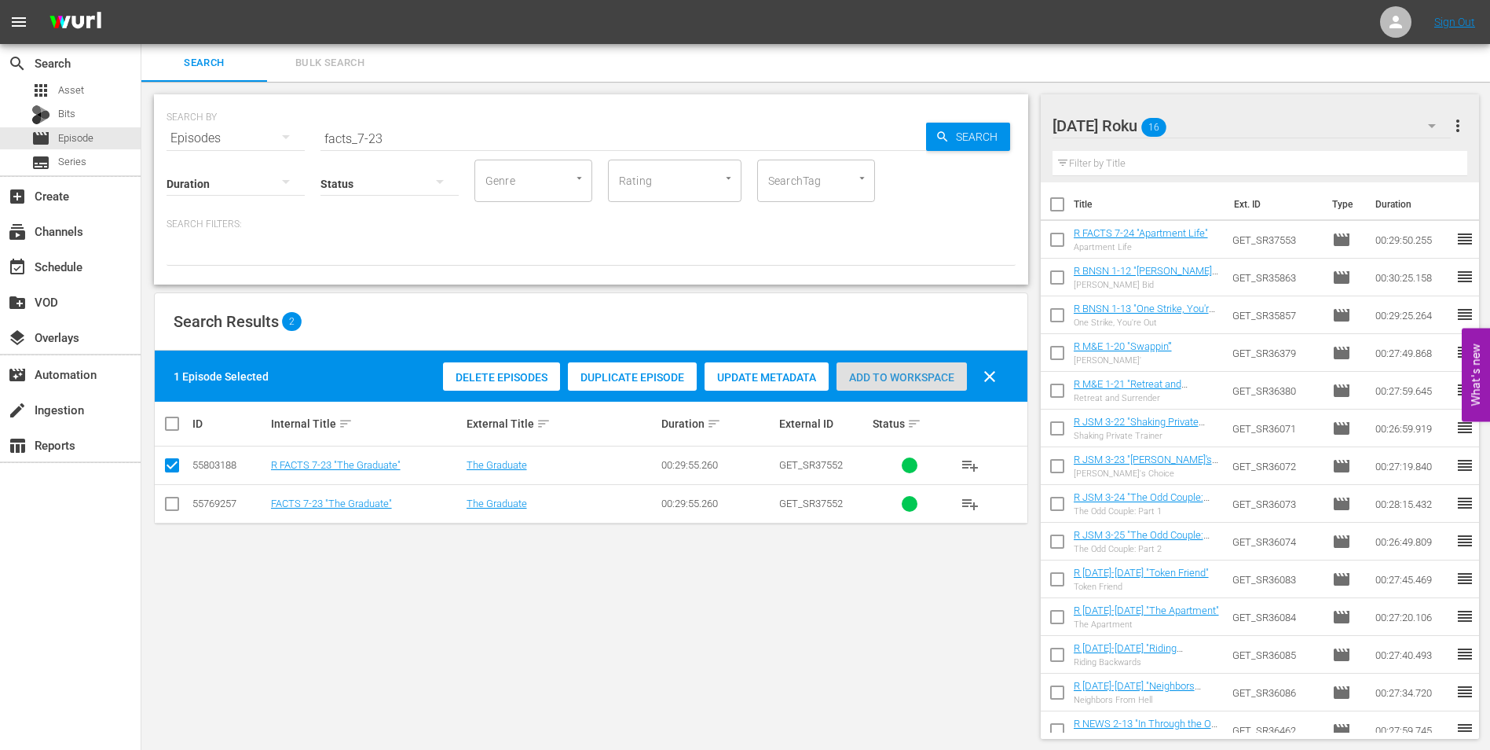
click at [925, 376] on span "Add to Workspace" at bounding box center [902, 377] width 130 height 13
click at [1211, 124] on div "[DATE] Roku 17" at bounding box center [1252, 126] width 399 height 44
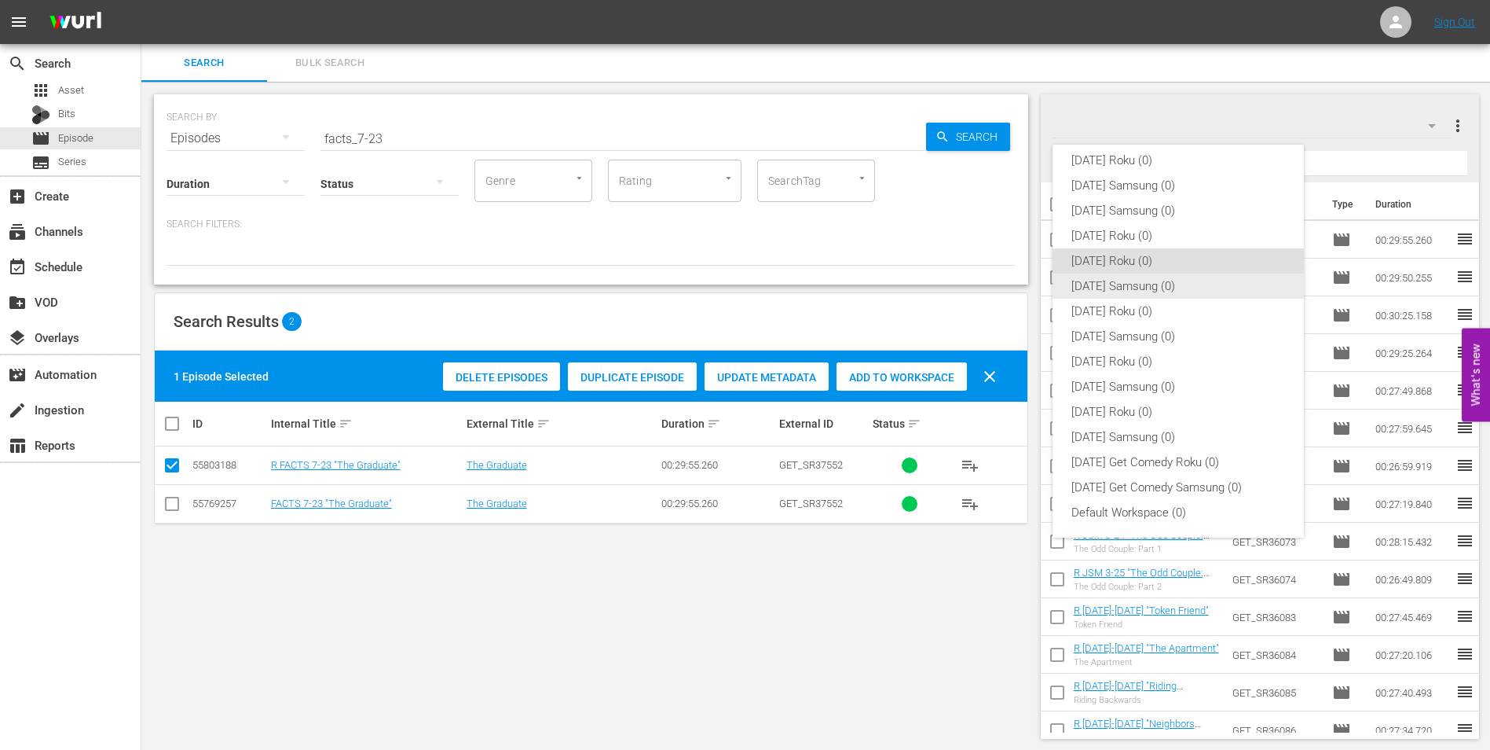
click at [1084, 288] on div "[DATE] Samsung (0)" at bounding box center [1179, 285] width 214 height 25
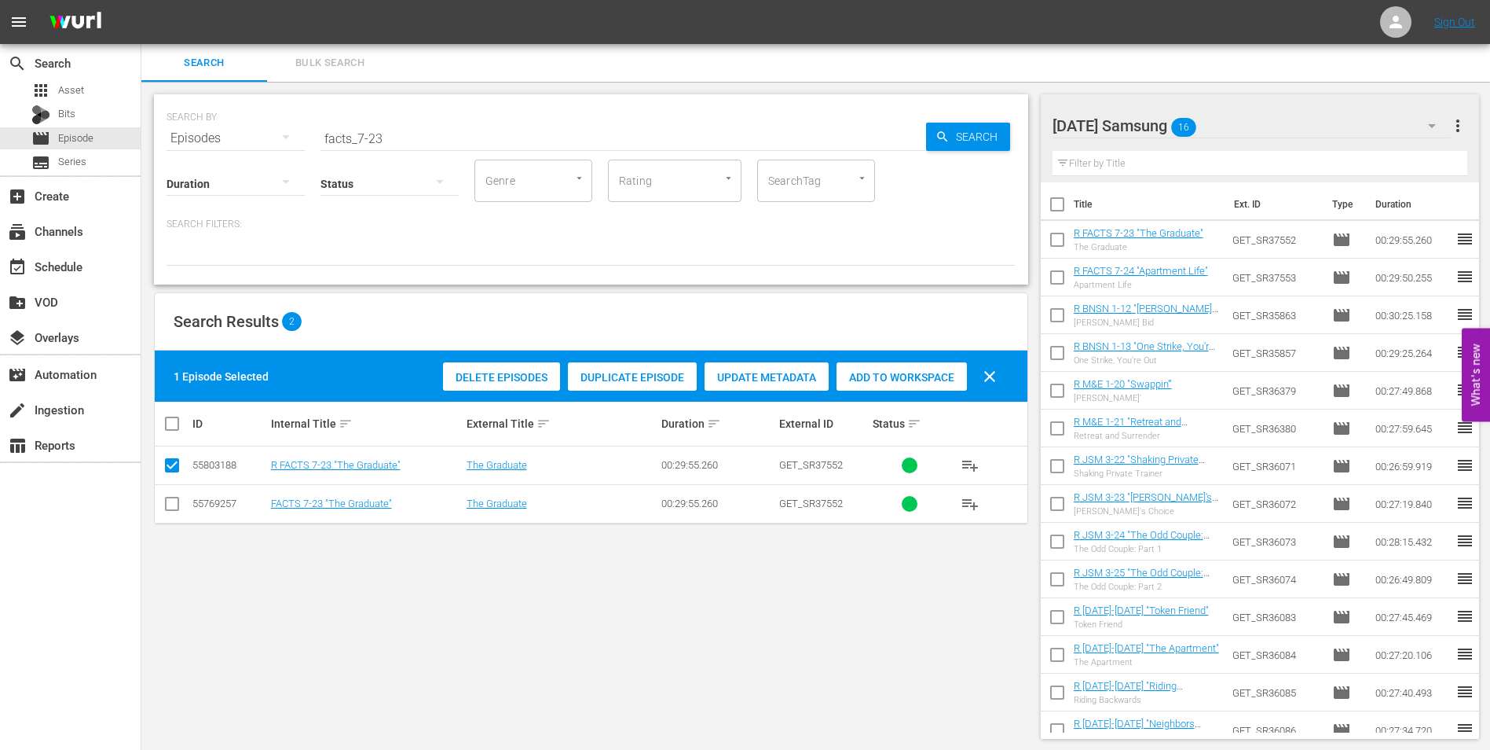
click at [173, 501] on input "checkbox" at bounding box center [172, 506] width 19 height 19
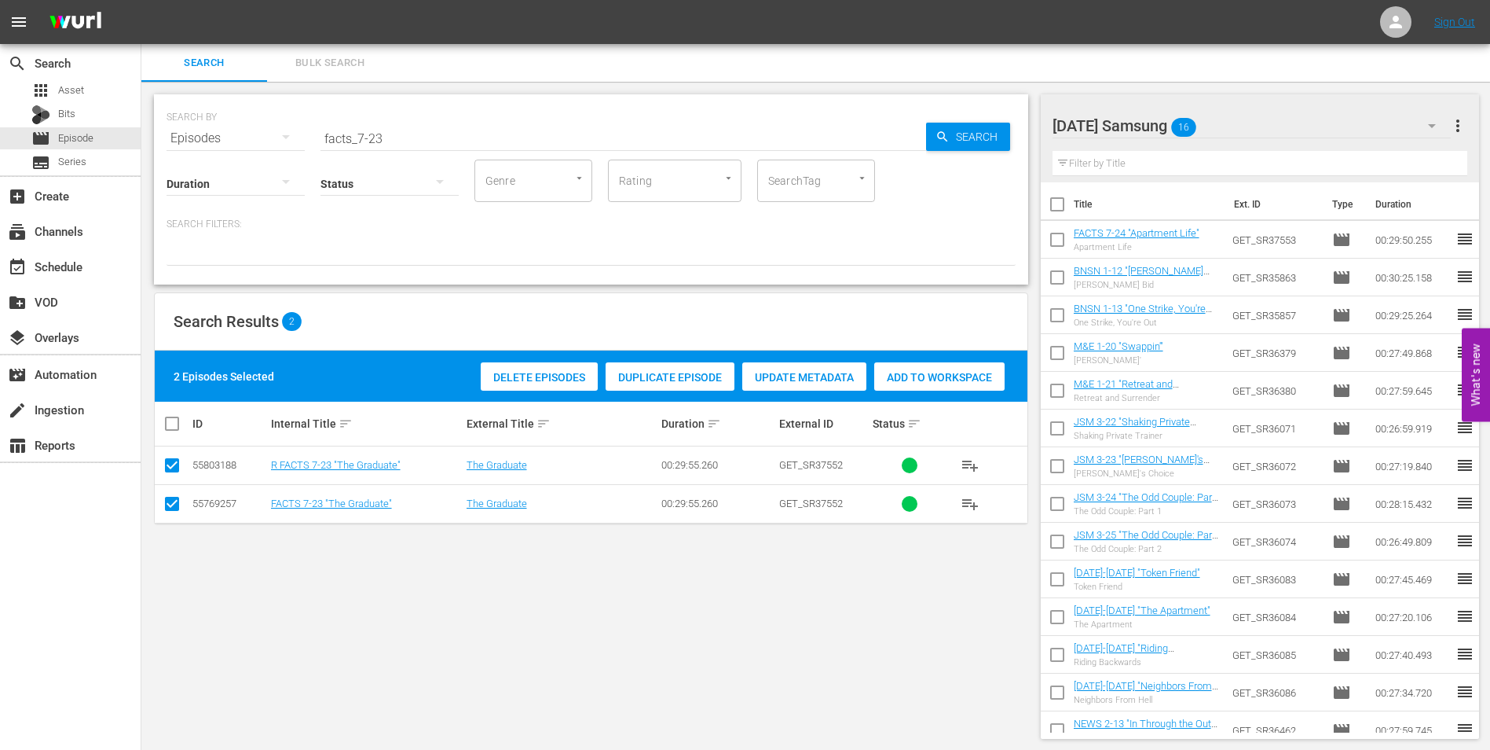
click at [174, 470] on input "checkbox" at bounding box center [172, 468] width 19 height 19
click at [900, 371] on span "Add to Workspace" at bounding box center [902, 377] width 130 height 13
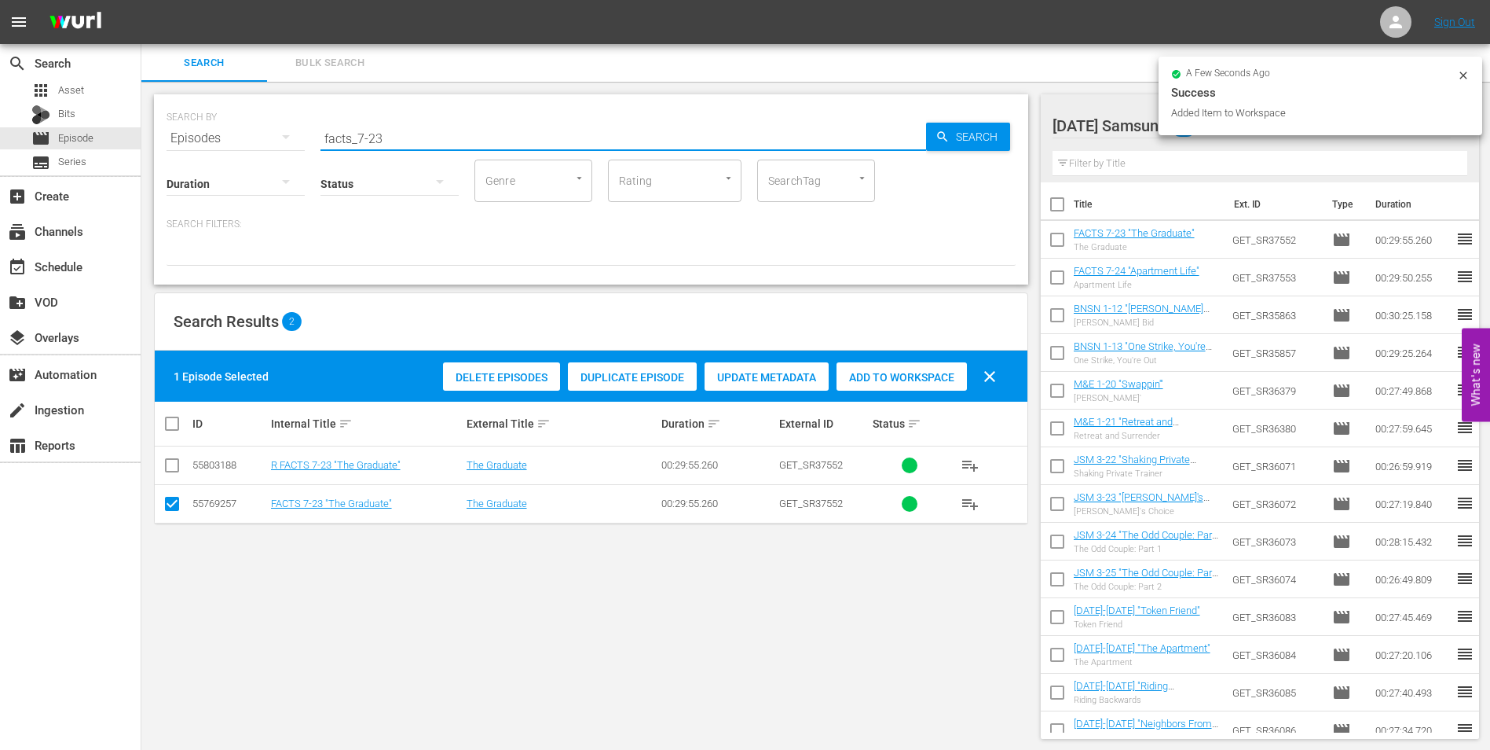
click at [378, 141] on input "facts_7-23" at bounding box center [624, 138] width 606 height 38
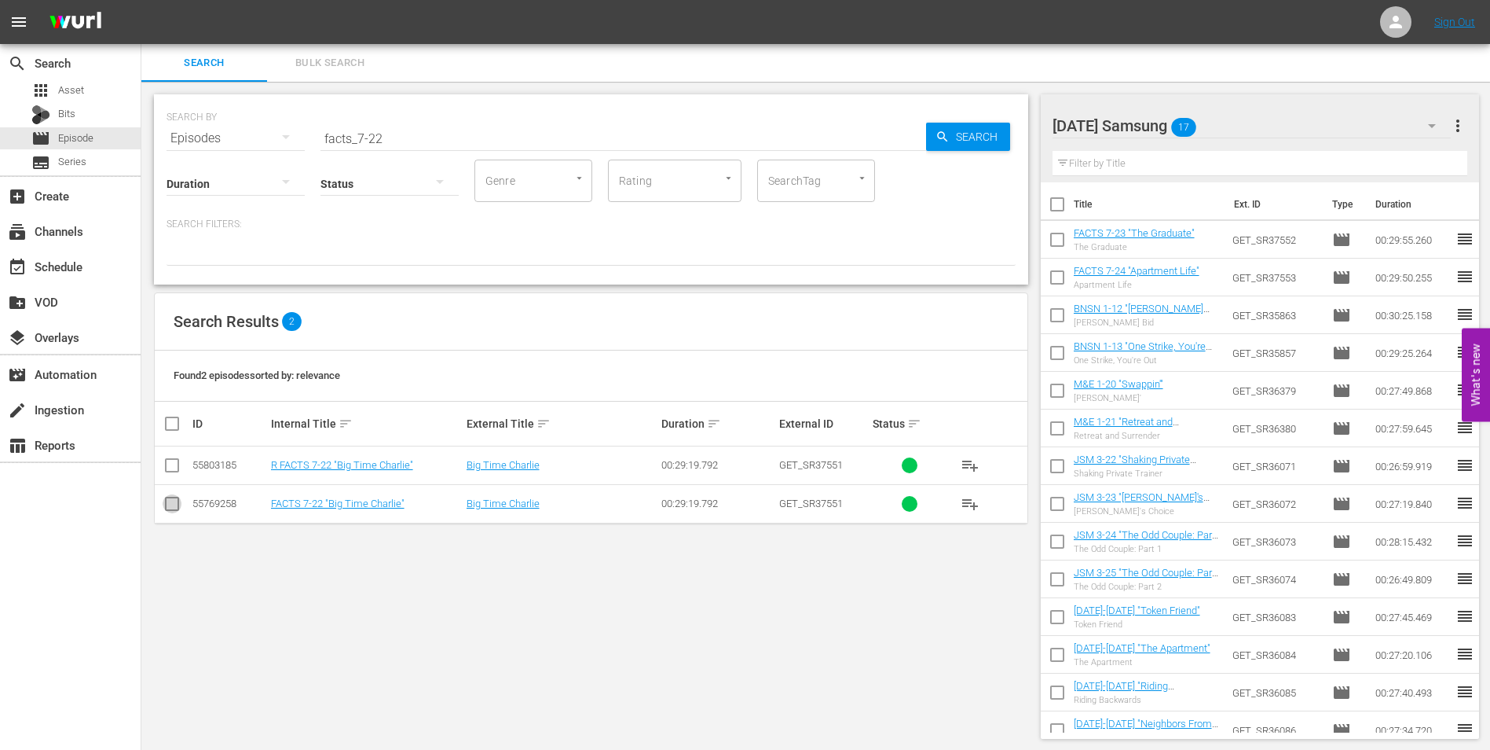
click at [174, 503] on input "checkbox" at bounding box center [172, 506] width 19 height 19
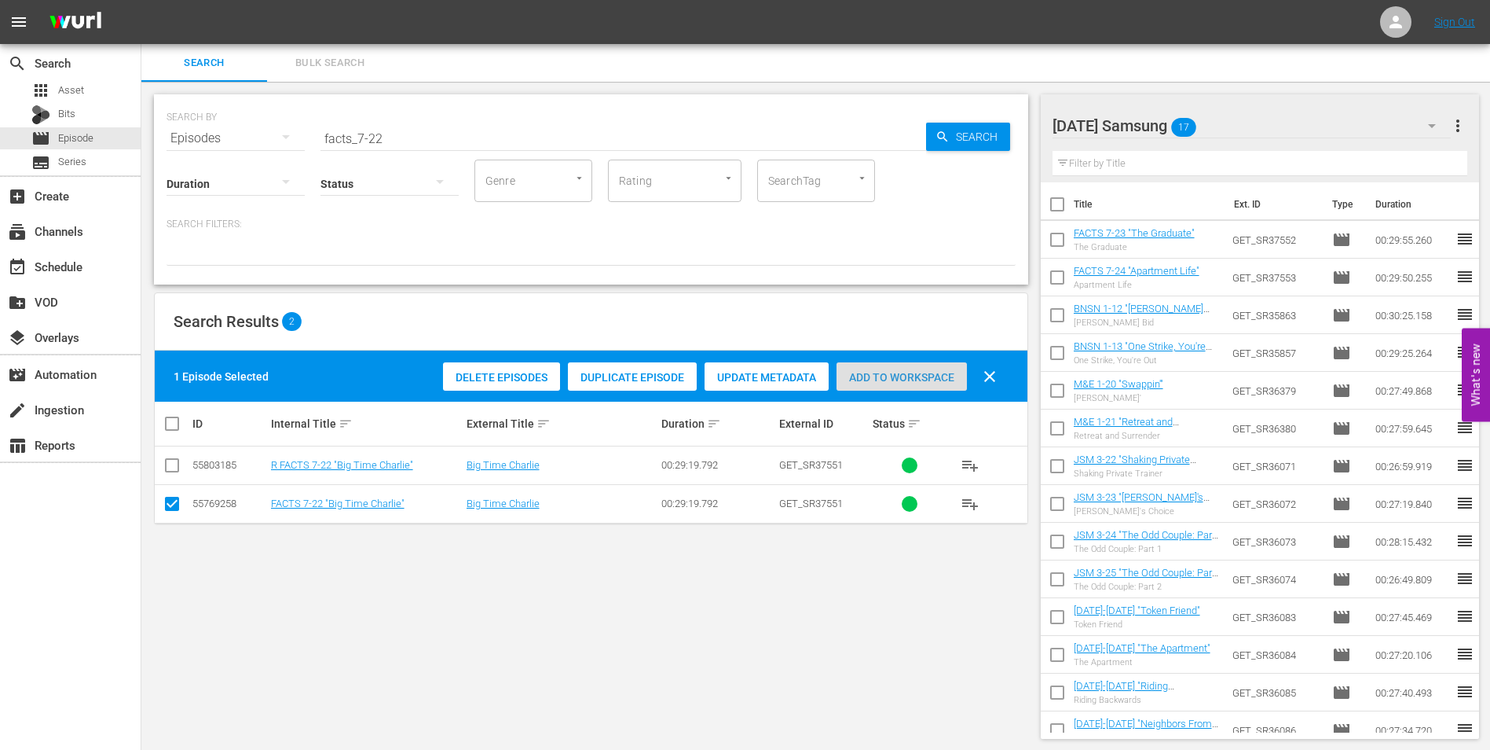
drag, startPoint x: 877, startPoint y: 379, endPoint x: 1033, endPoint y: 280, distance: 185.5
click at [878, 379] on span "Add to Workspace" at bounding box center [902, 377] width 130 height 13
click at [1260, 120] on div "[DATE] Samsung 18" at bounding box center [1252, 126] width 399 height 44
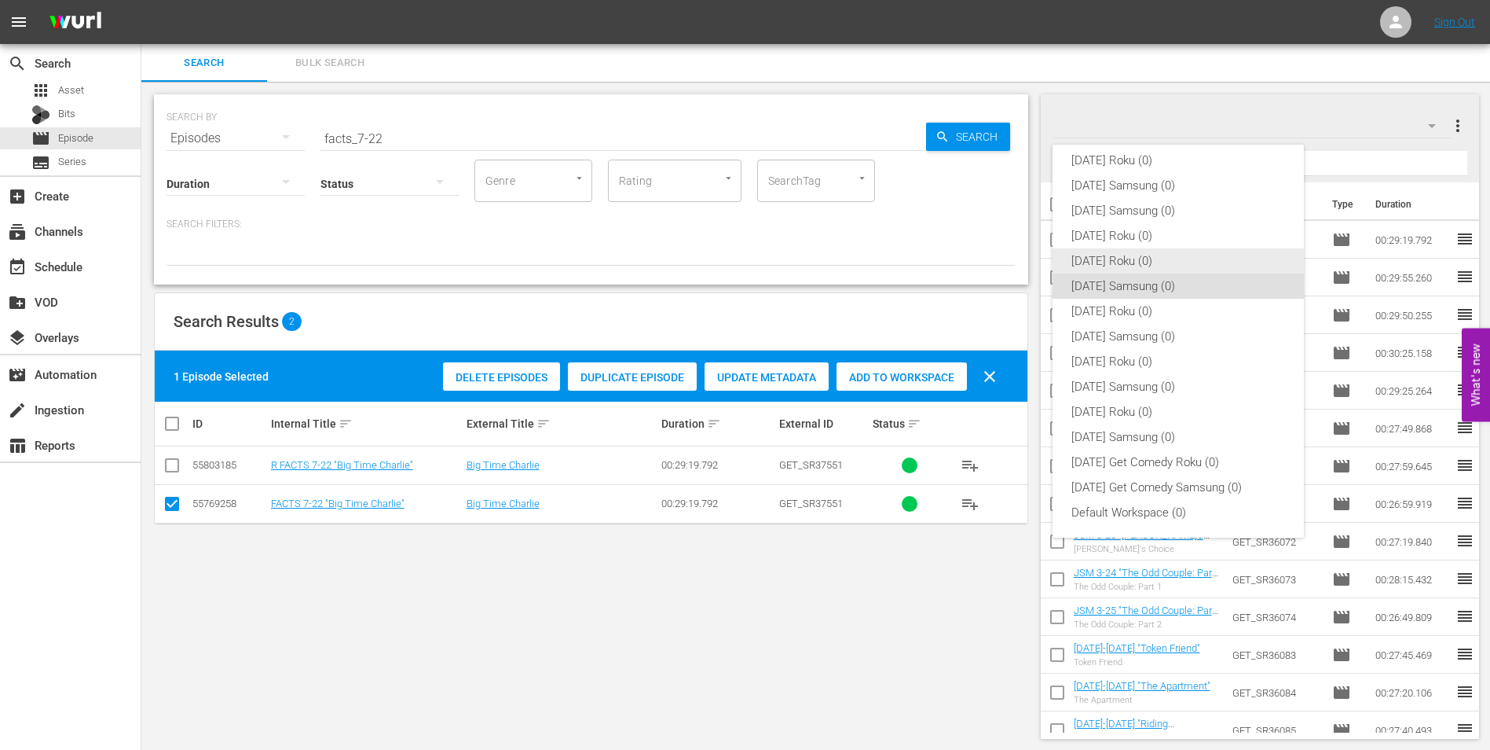
drag, startPoint x: 1125, startPoint y: 255, endPoint x: 1115, endPoint y: 265, distance: 13.9
click at [1125, 256] on div "[DATE] Roku (0)" at bounding box center [1179, 260] width 214 height 25
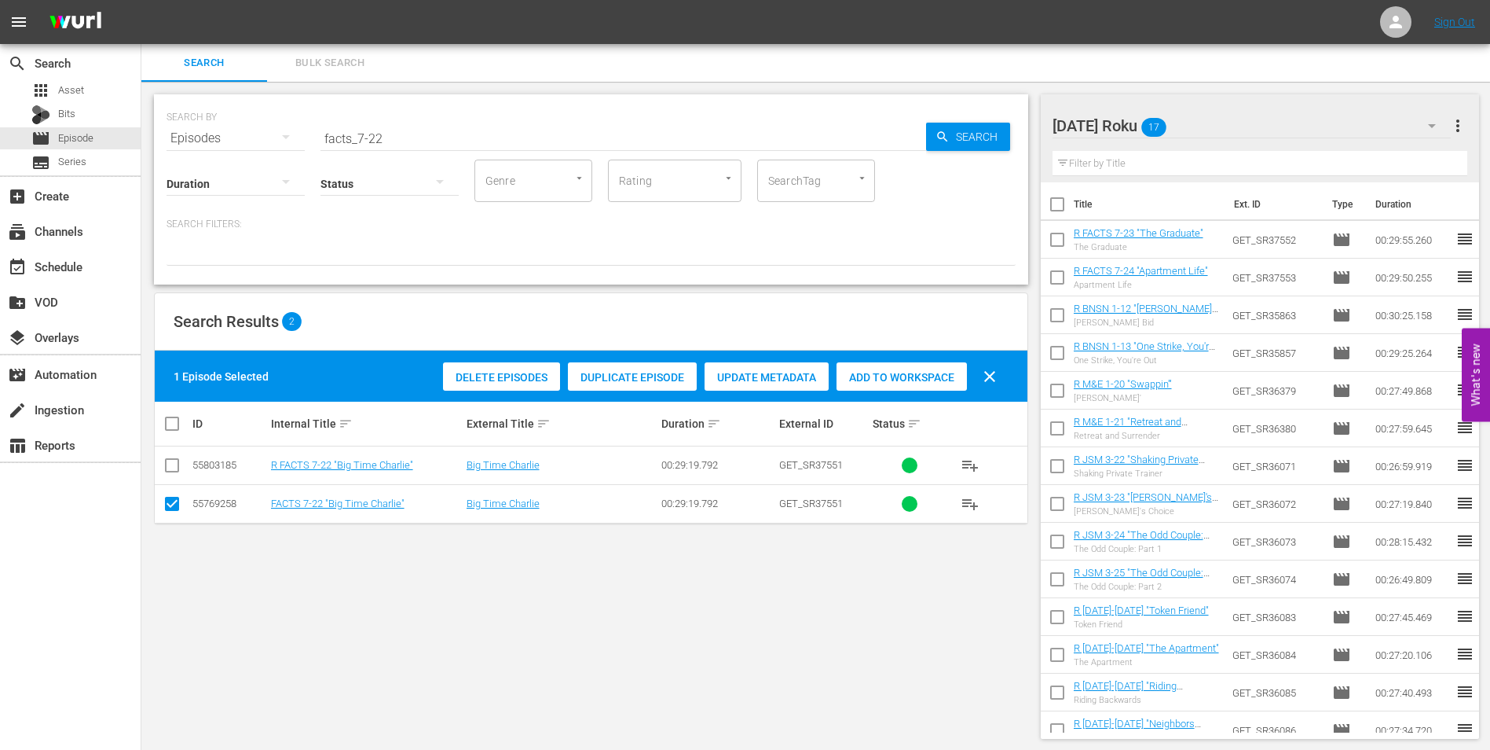
click at [163, 502] on input "checkbox" at bounding box center [172, 506] width 19 height 19
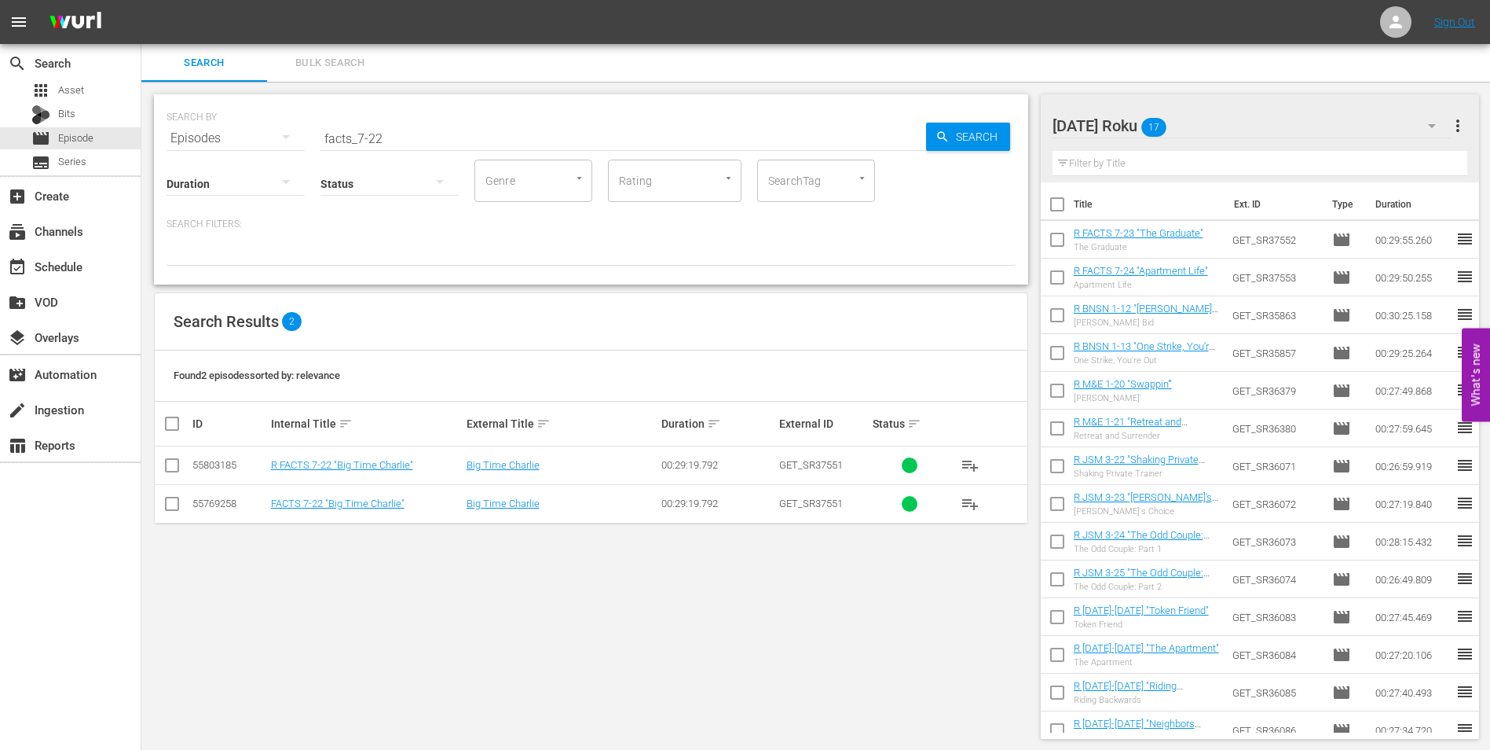
click at [170, 469] on input "checkbox" at bounding box center [172, 468] width 19 height 19
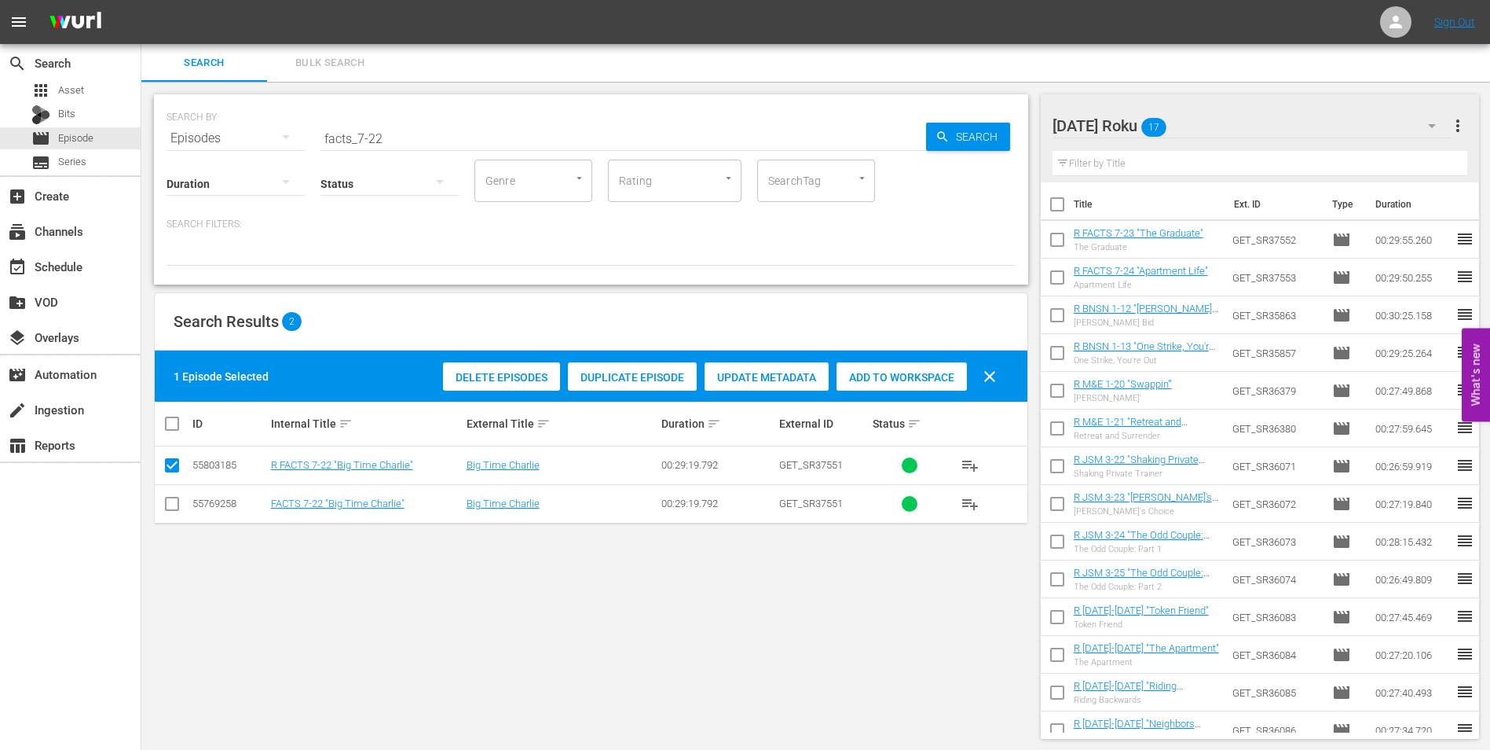
click at [930, 371] on span "Add to Workspace" at bounding box center [902, 377] width 130 height 13
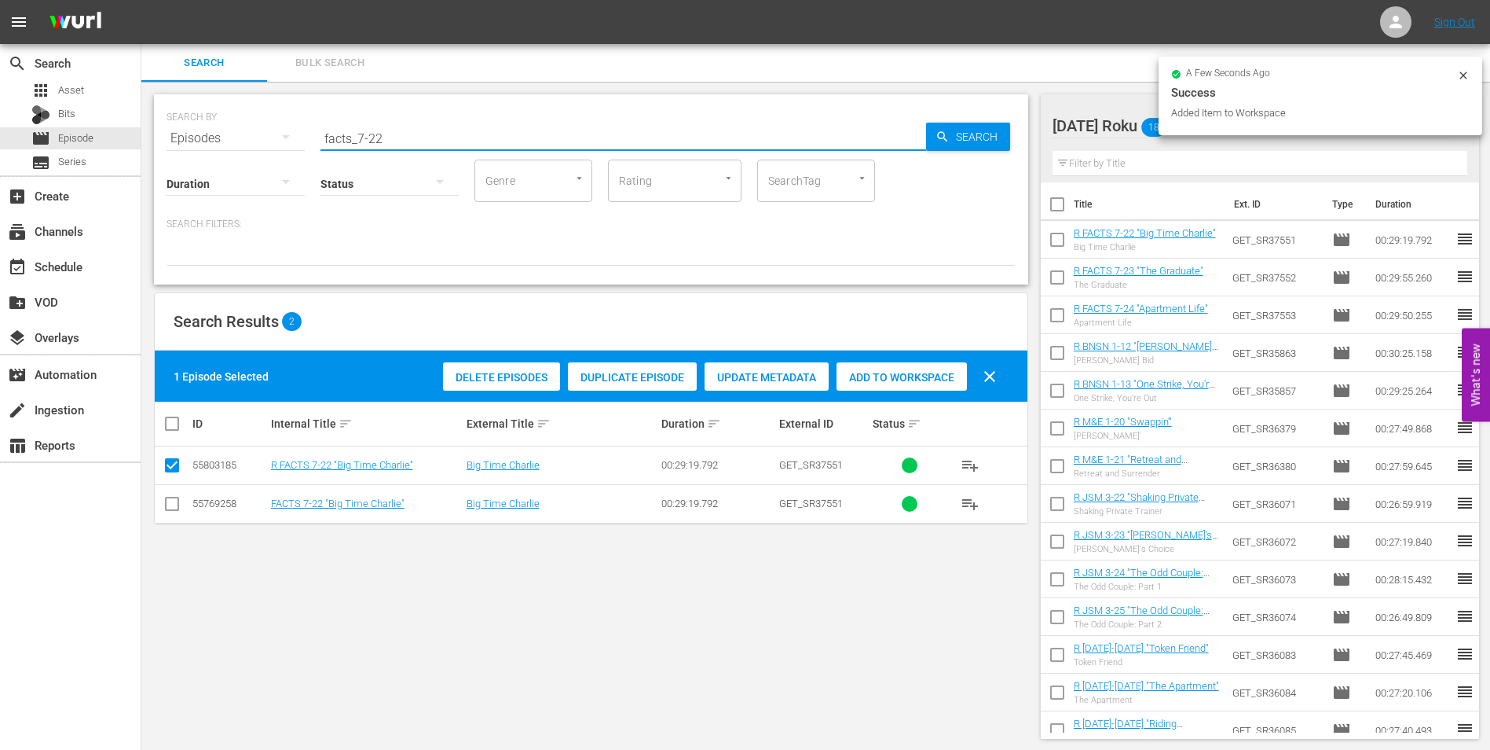
drag, startPoint x: 378, startPoint y: 140, endPoint x: 456, endPoint y: 153, distance: 78.9
click at [434, 149] on div "SEARCH BY Search By Episodes Search ID, Title, Description, Keywords, or Catego…" at bounding box center [591, 189] width 874 height 190
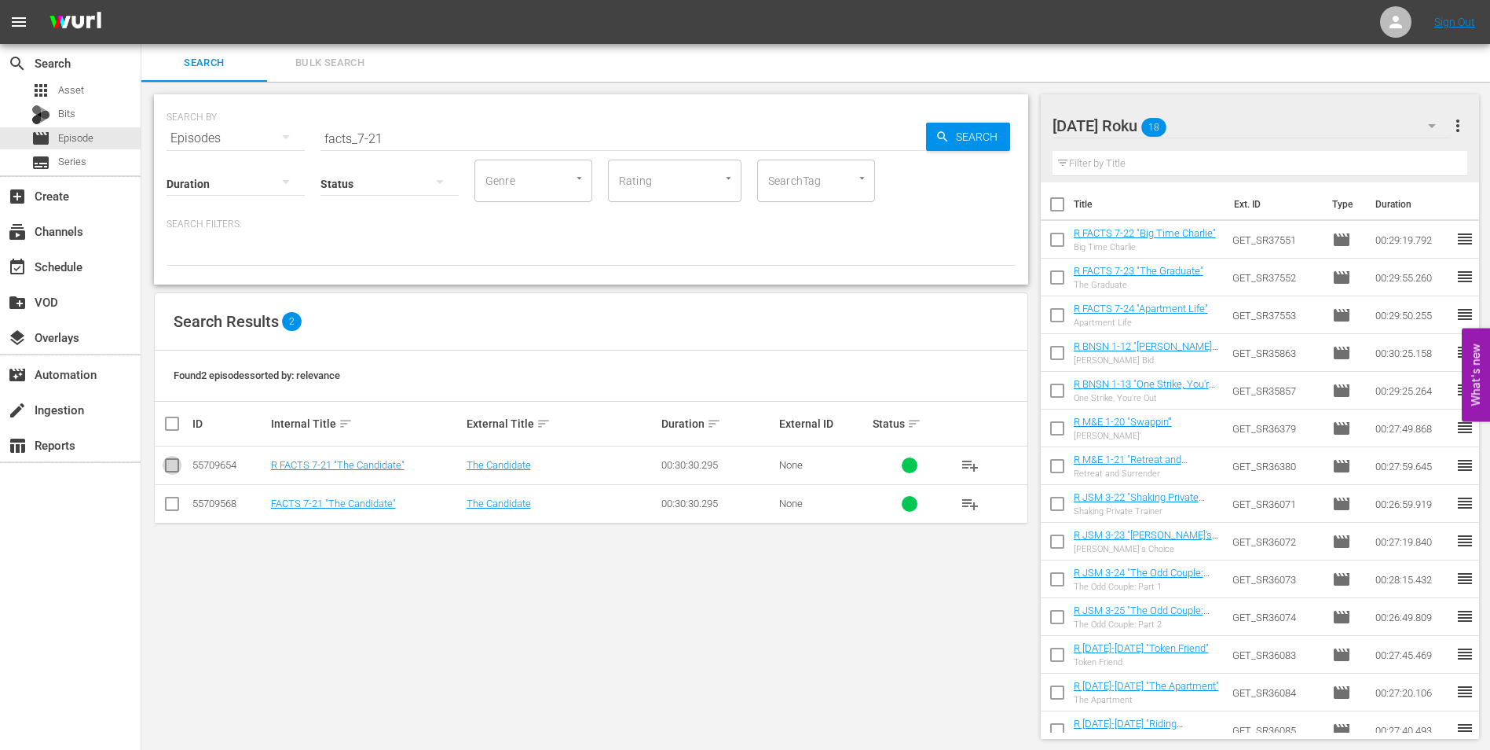
click at [172, 467] on input "checkbox" at bounding box center [172, 468] width 19 height 19
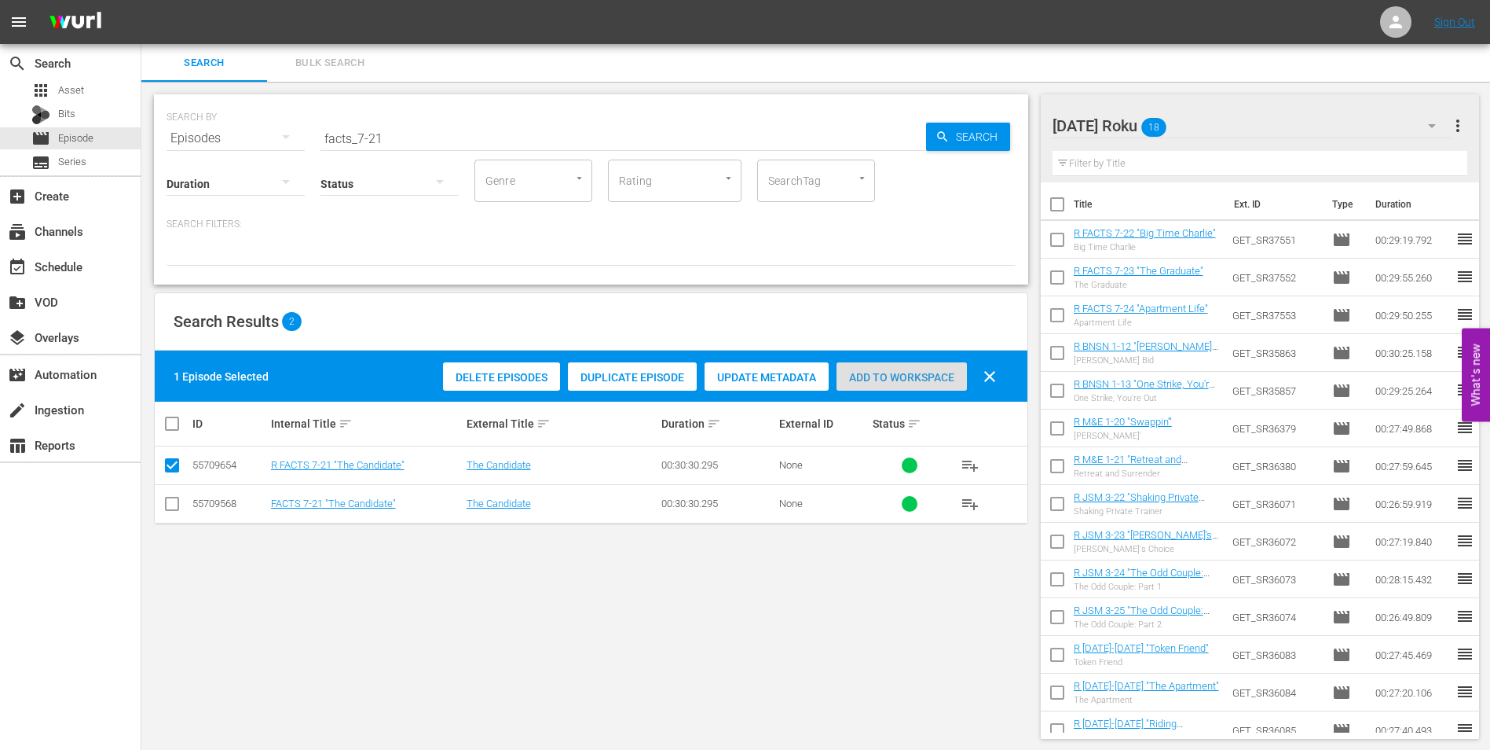
click at [867, 377] on span "Add to Workspace" at bounding box center [902, 377] width 130 height 13
click at [1242, 123] on div "[DATE] Roku 19" at bounding box center [1252, 126] width 399 height 44
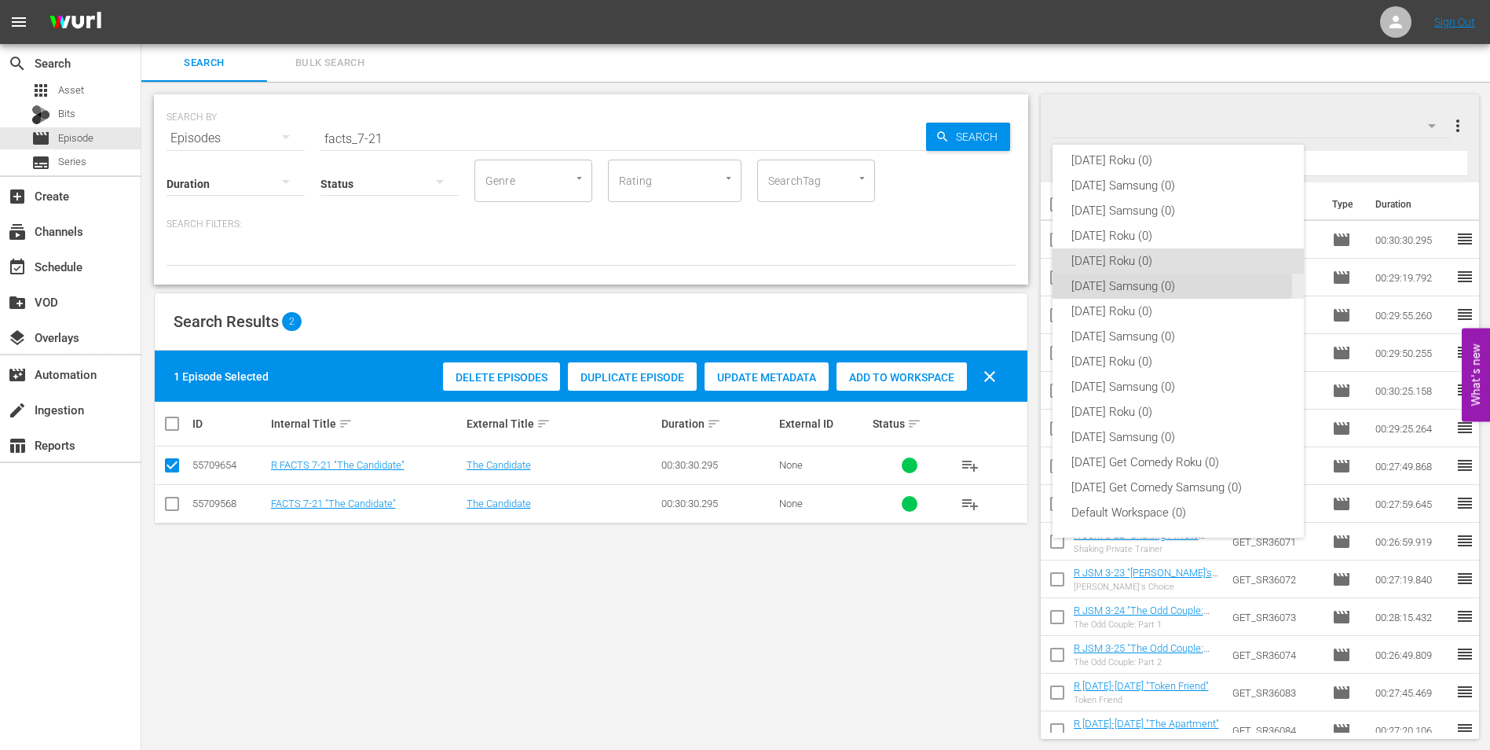
click at [1103, 283] on div "[DATE] Samsung (0)" at bounding box center [1179, 285] width 214 height 25
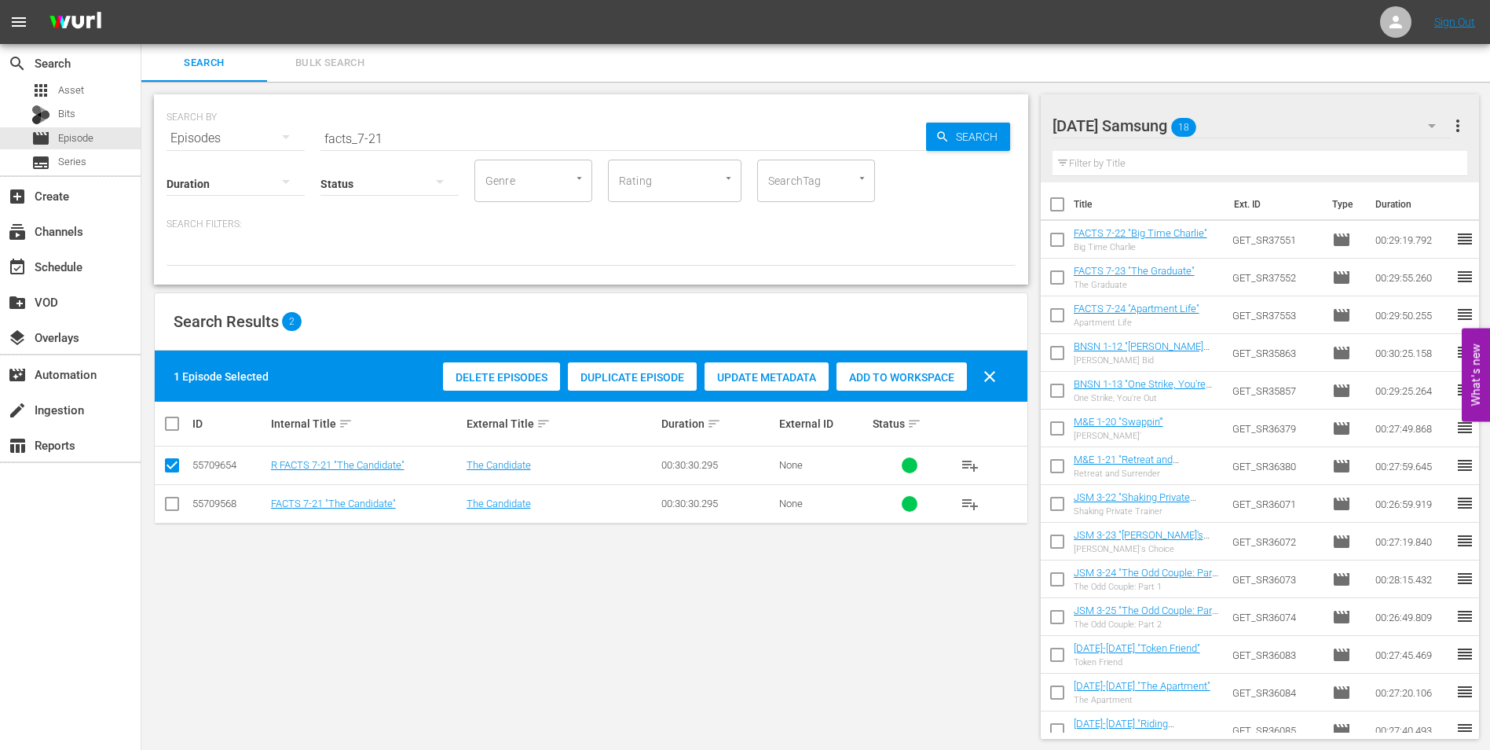
click at [163, 506] on input "checkbox" at bounding box center [172, 506] width 19 height 19
click at [170, 471] on input "checkbox" at bounding box center [172, 468] width 19 height 19
click at [935, 372] on span "Add to Workspace" at bounding box center [902, 377] width 130 height 13
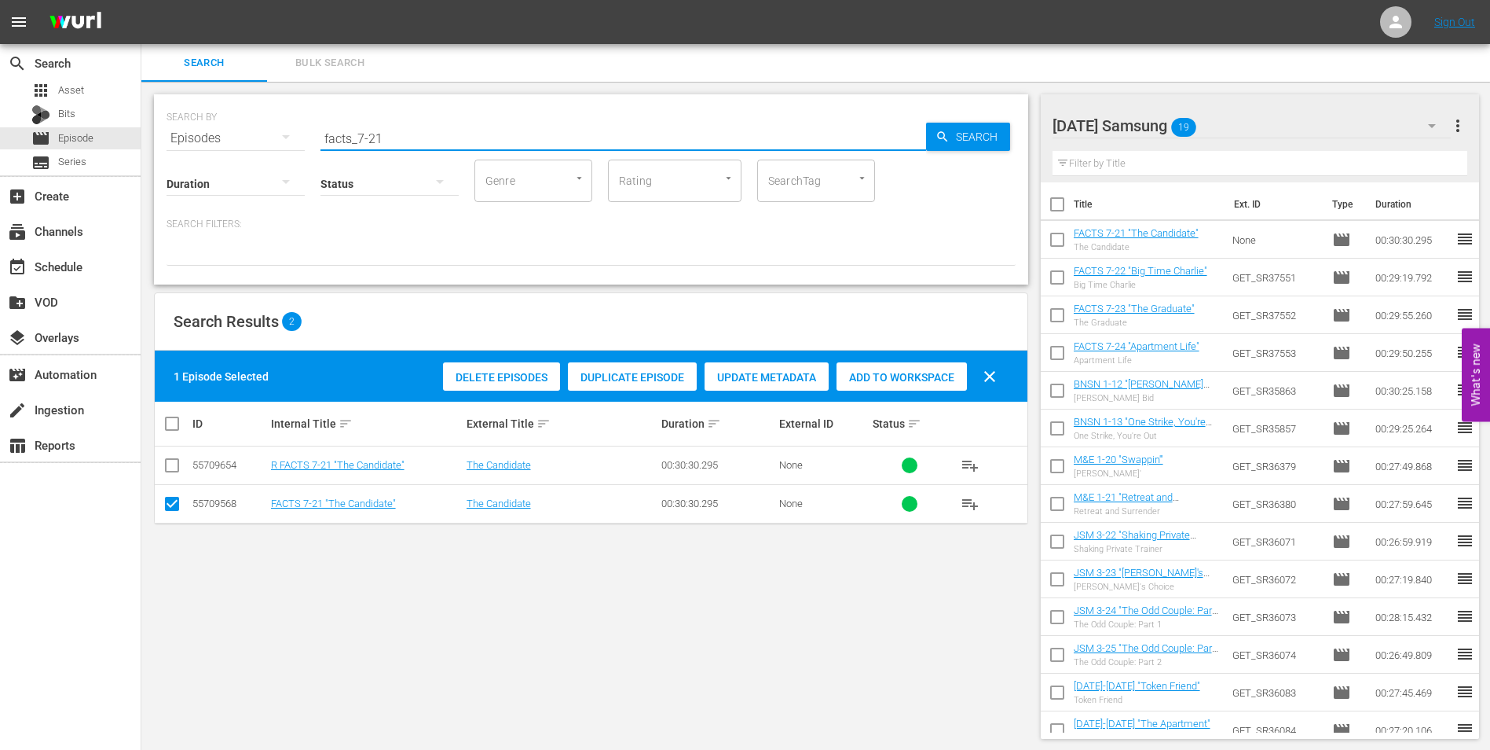
drag, startPoint x: 409, startPoint y: 140, endPoint x: 224, endPoint y: 151, distance: 185.0
click at [225, 151] on div "SEARCH BY Search By Episodes Search ID, Title, Description, Keywords, or Catego…" at bounding box center [591, 189] width 874 height 190
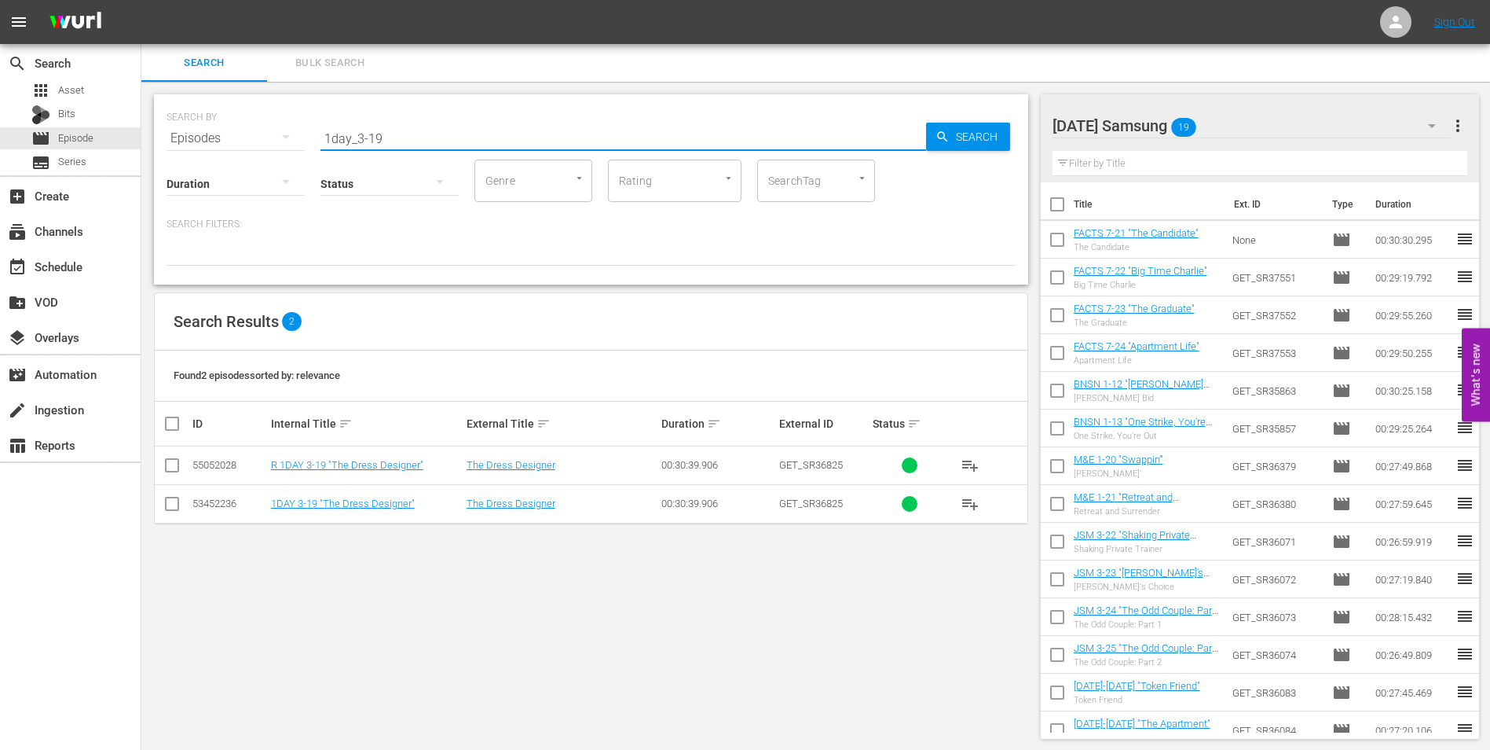
click at [171, 506] on input "checkbox" at bounding box center [172, 506] width 19 height 19
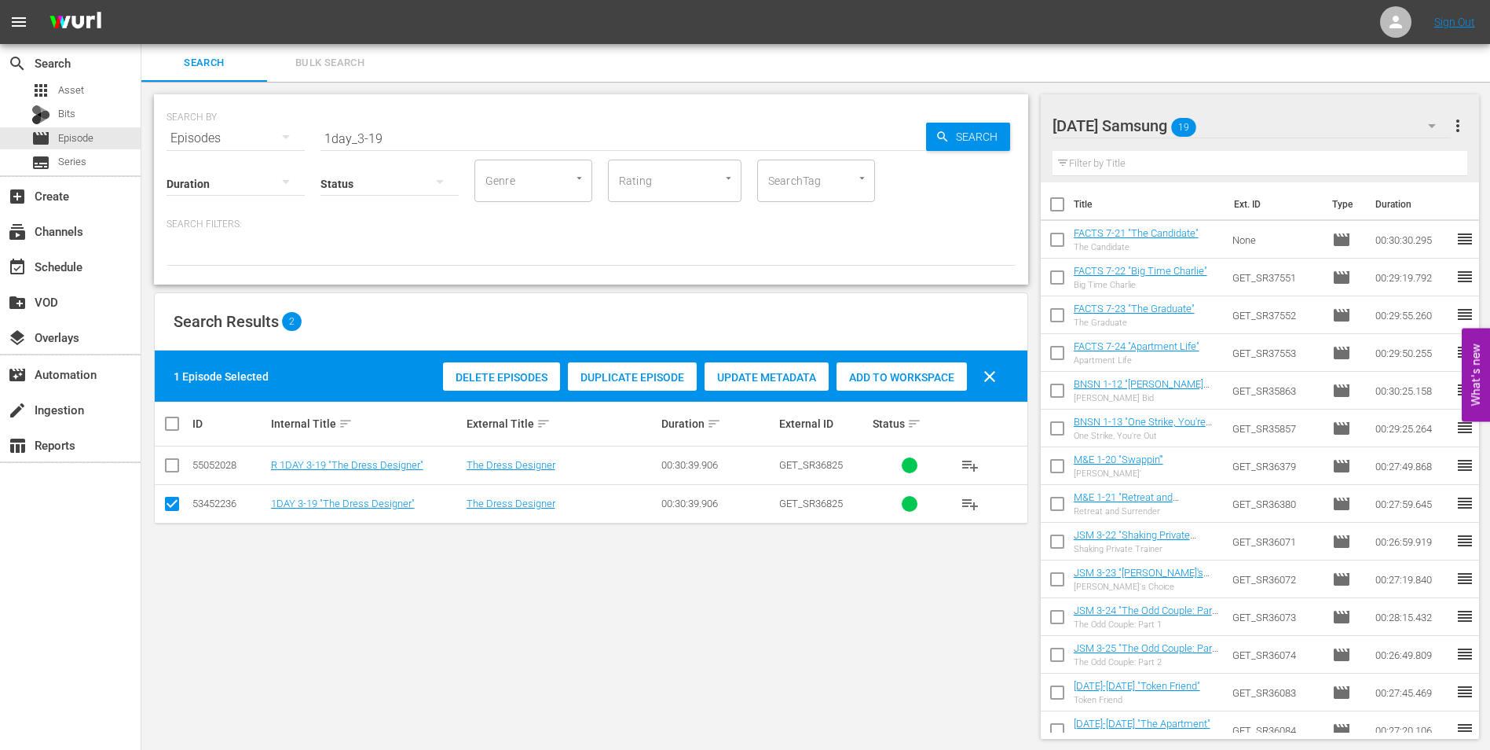
click at [931, 375] on span "Add to Workspace" at bounding box center [902, 377] width 130 height 13
click at [1254, 127] on div "[DATE] Samsung 20" at bounding box center [1252, 126] width 399 height 44
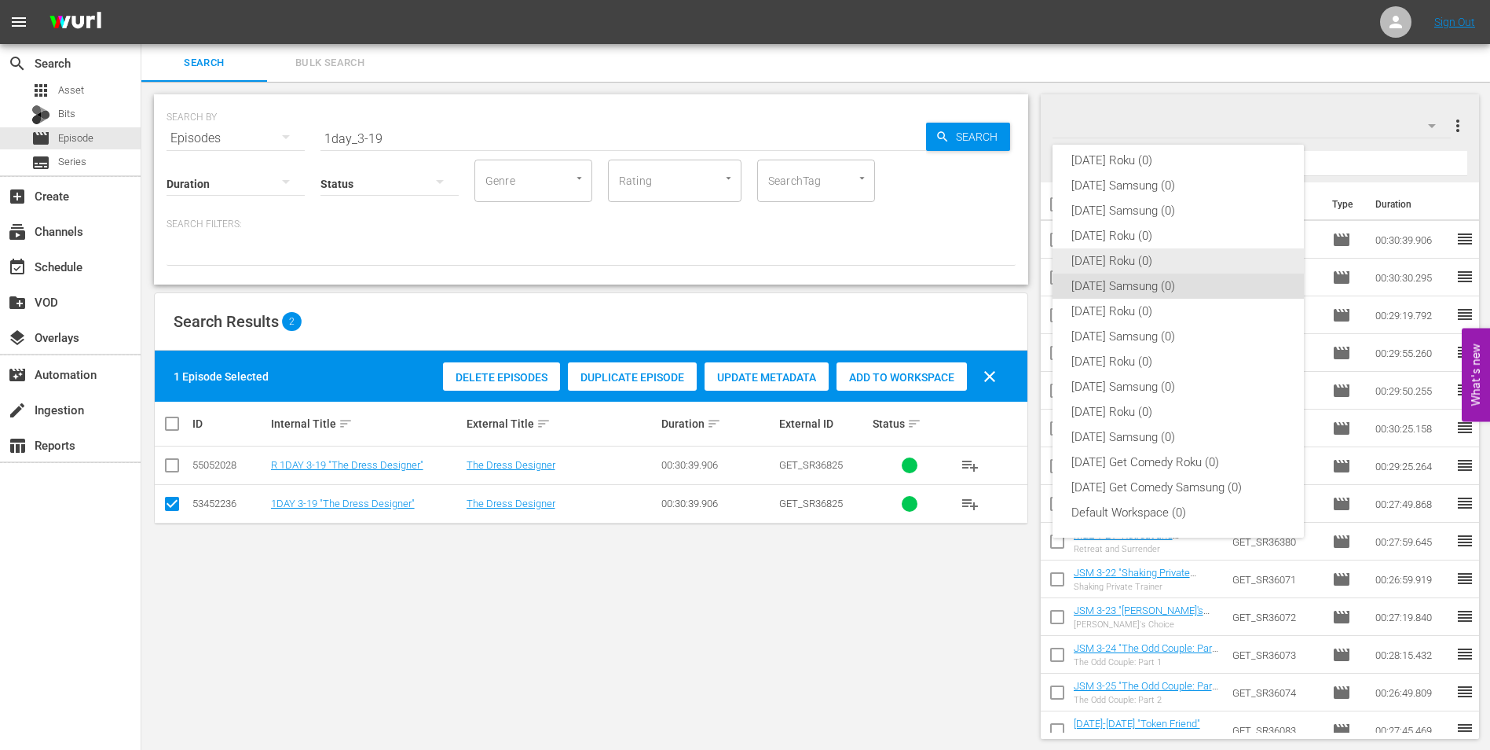
click at [1125, 253] on div "[DATE] Roku (0)" at bounding box center [1179, 260] width 214 height 25
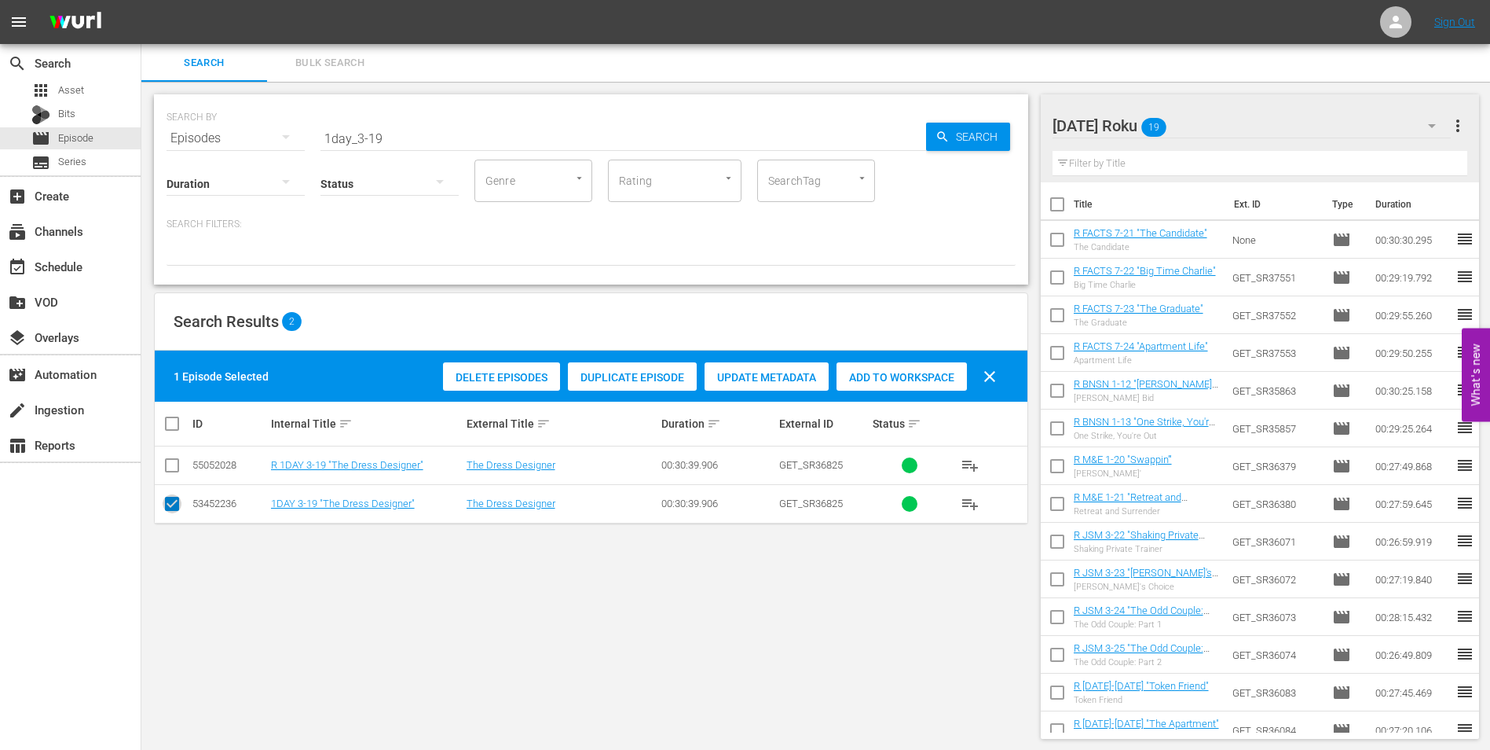
click at [169, 500] on input "checkbox" at bounding box center [172, 506] width 19 height 19
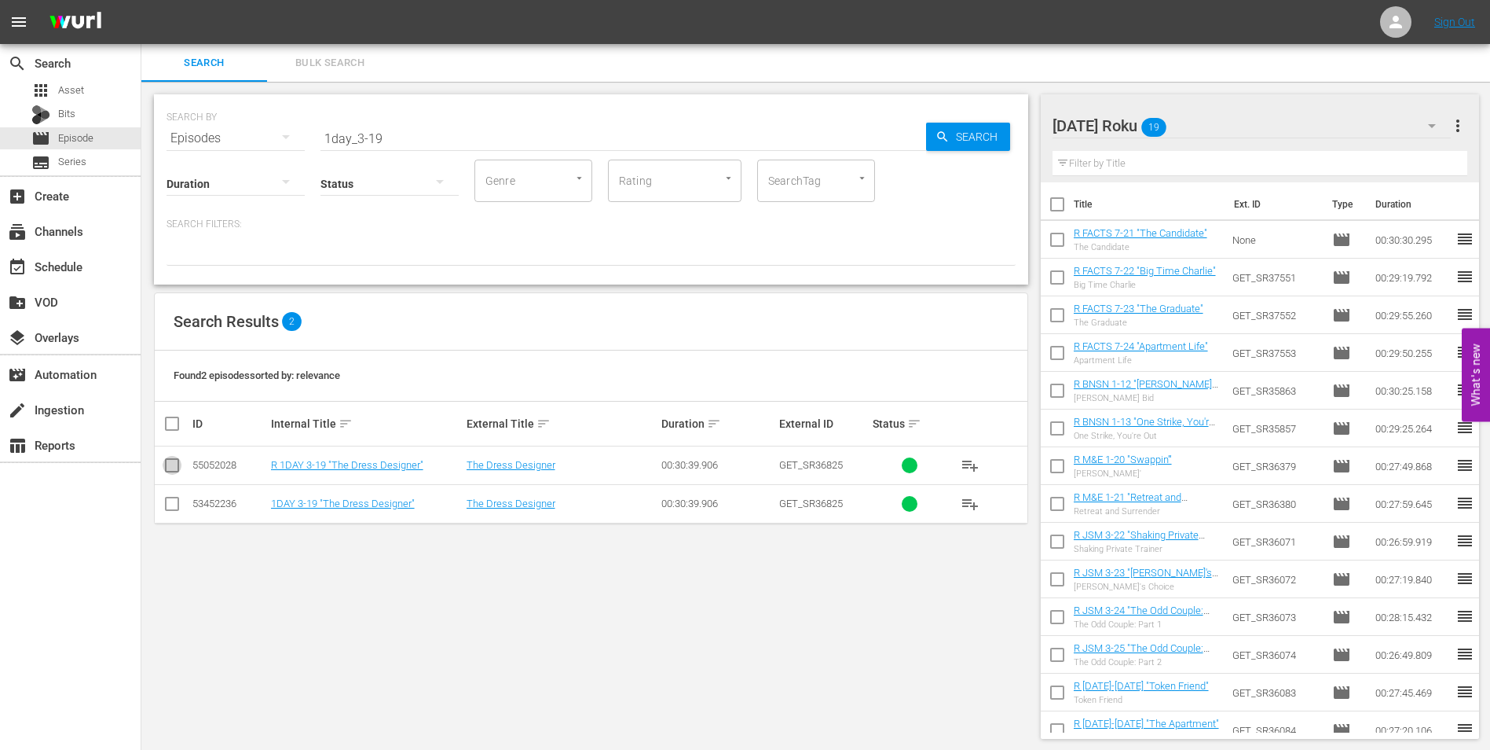
click at [174, 469] on input "checkbox" at bounding box center [172, 468] width 19 height 19
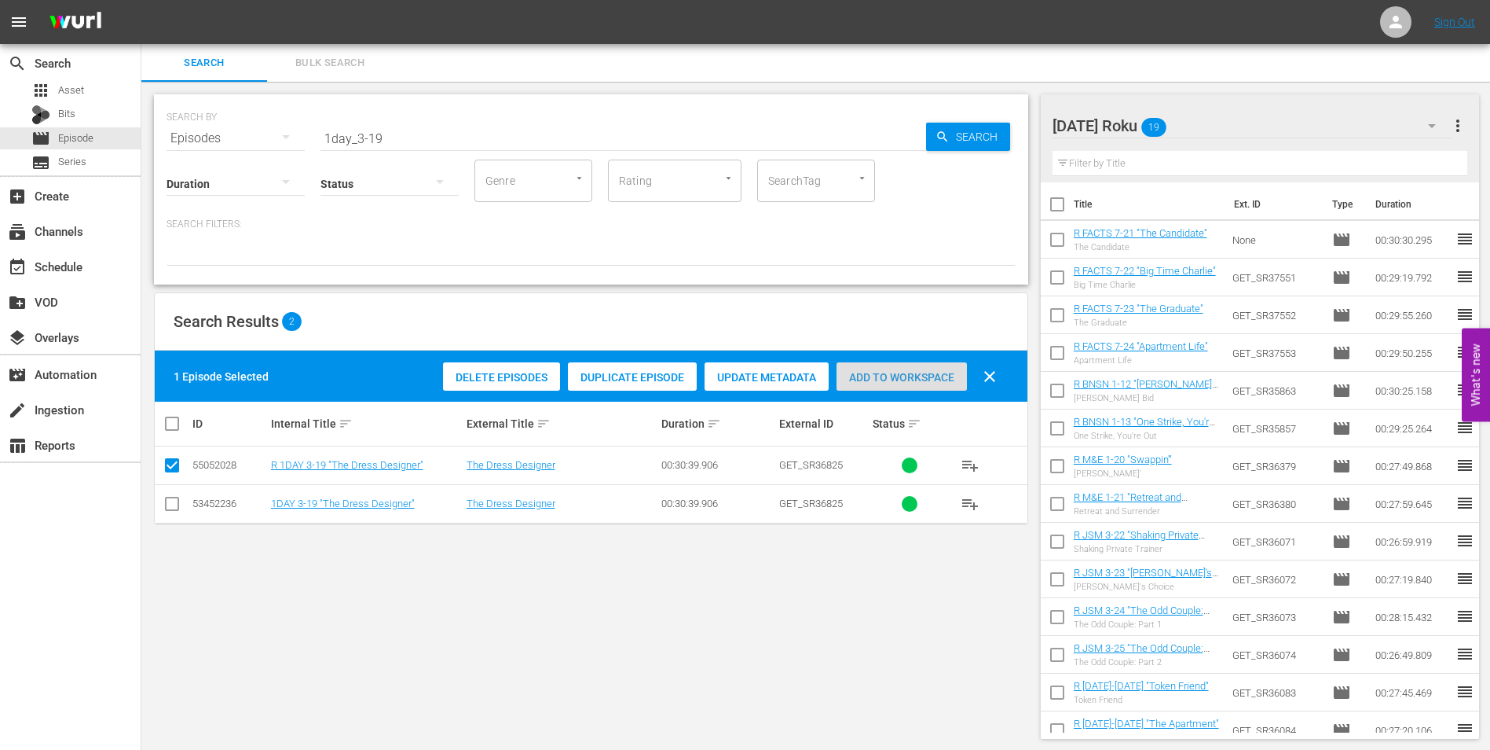
click at [928, 379] on span "Add to Workspace" at bounding box center [902, 377] width 130 height 13
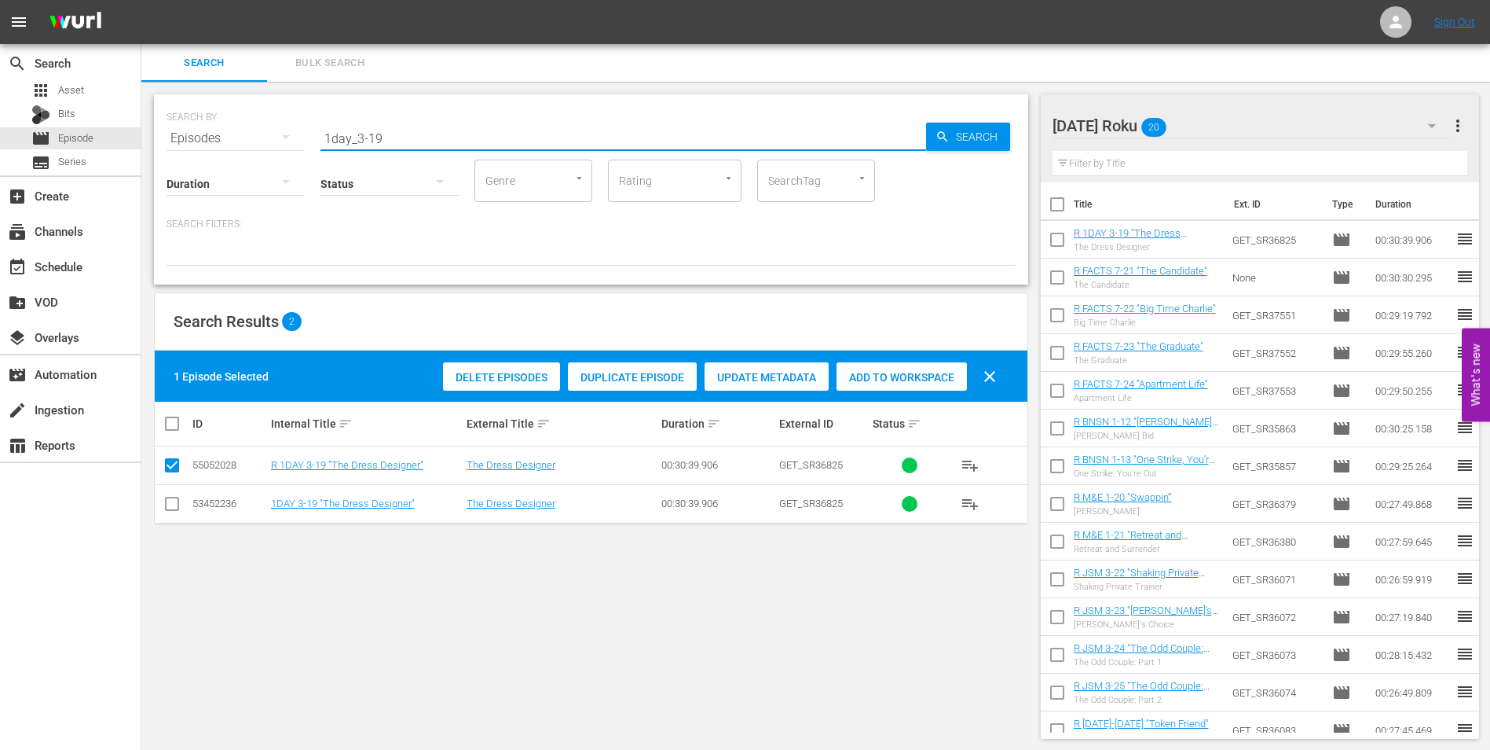
drag, startPoint x: 374, startPoint y: 130, endPoint x: 401, endPoint y: 135, distance: 27.3
click at [401, 135] on input "1day_3-19" at bounding box center [624, 138] width 606 height 38
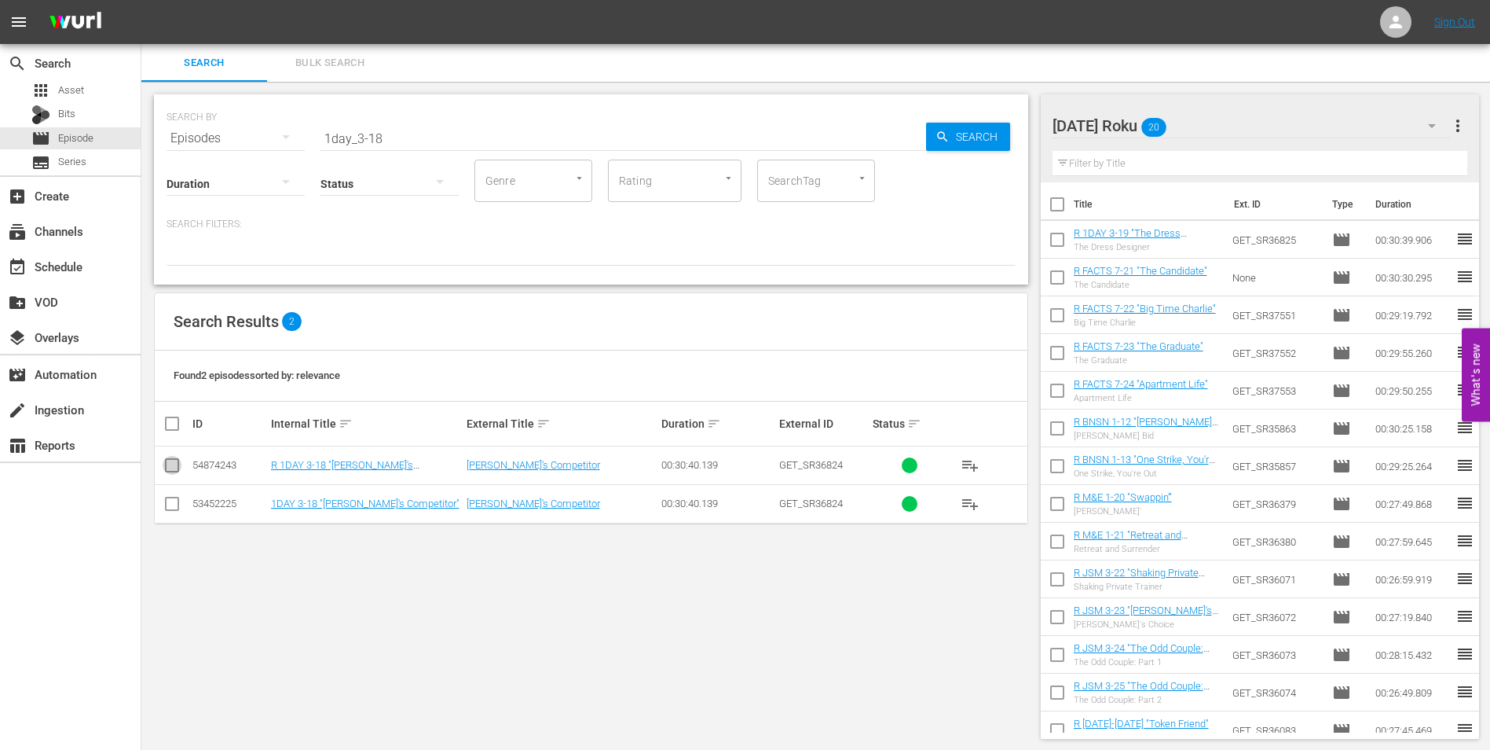
click at [176, 463] on input "checkbox" at bounding box center [172, 468] width 19 height 19
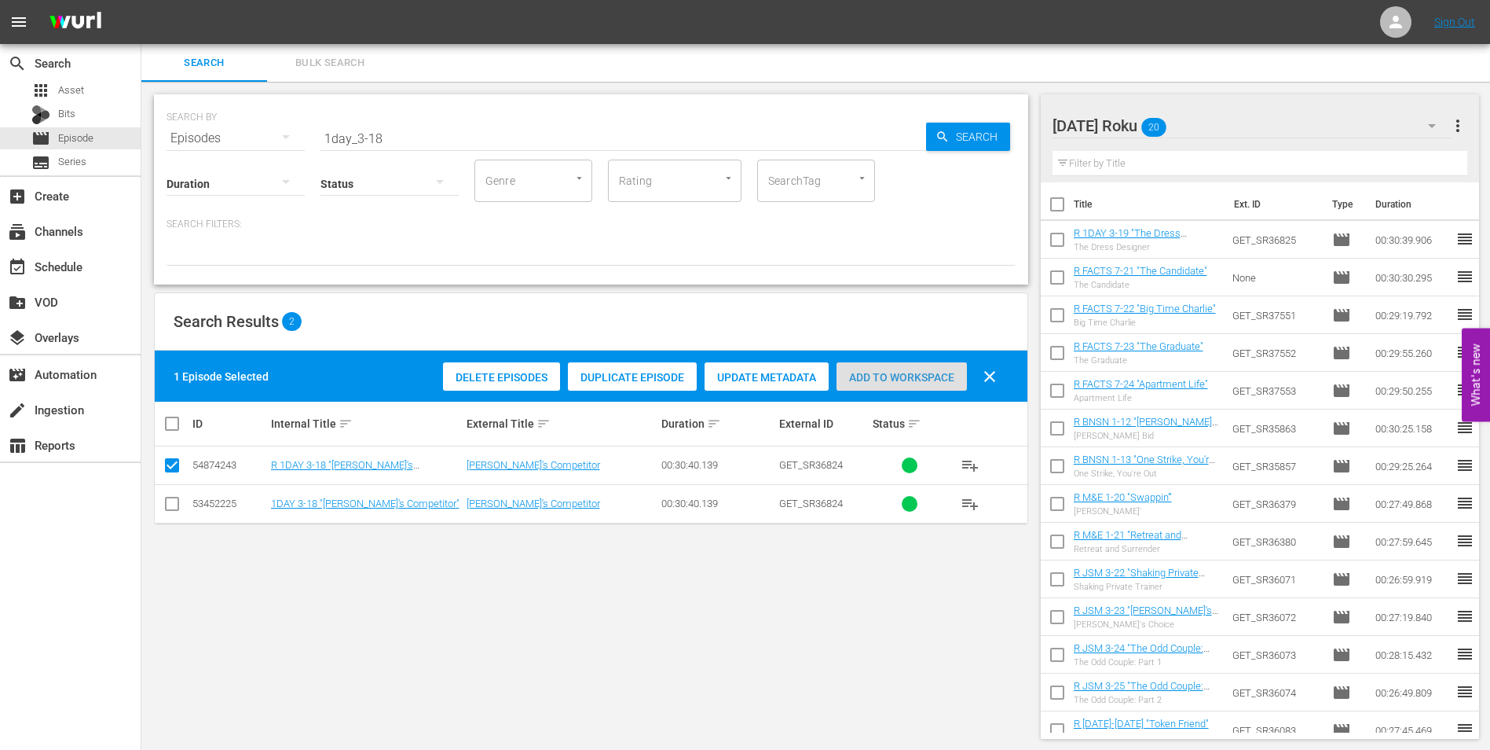
click at [933, 373] on span "Add to Workspace" at bounding box center [902, 377] width 130 height 13
click at [1221, 126] on div "[DATE] Roku 21" at bounding box center [1252, 126] width 399 height 44
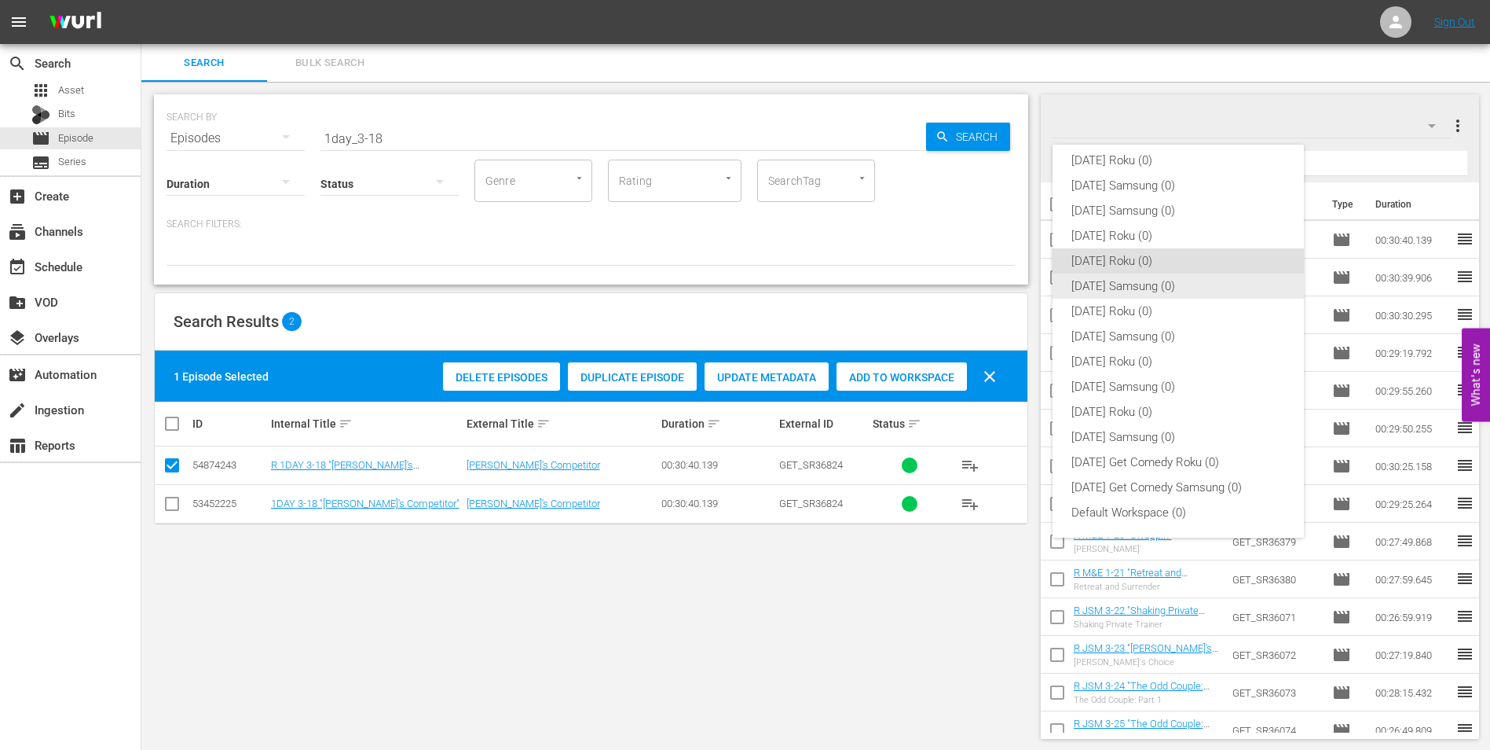
click at [1121, 290] on div "[DATE] Samsung (0)" at bounding box center [1179, 285] width 214 height 25
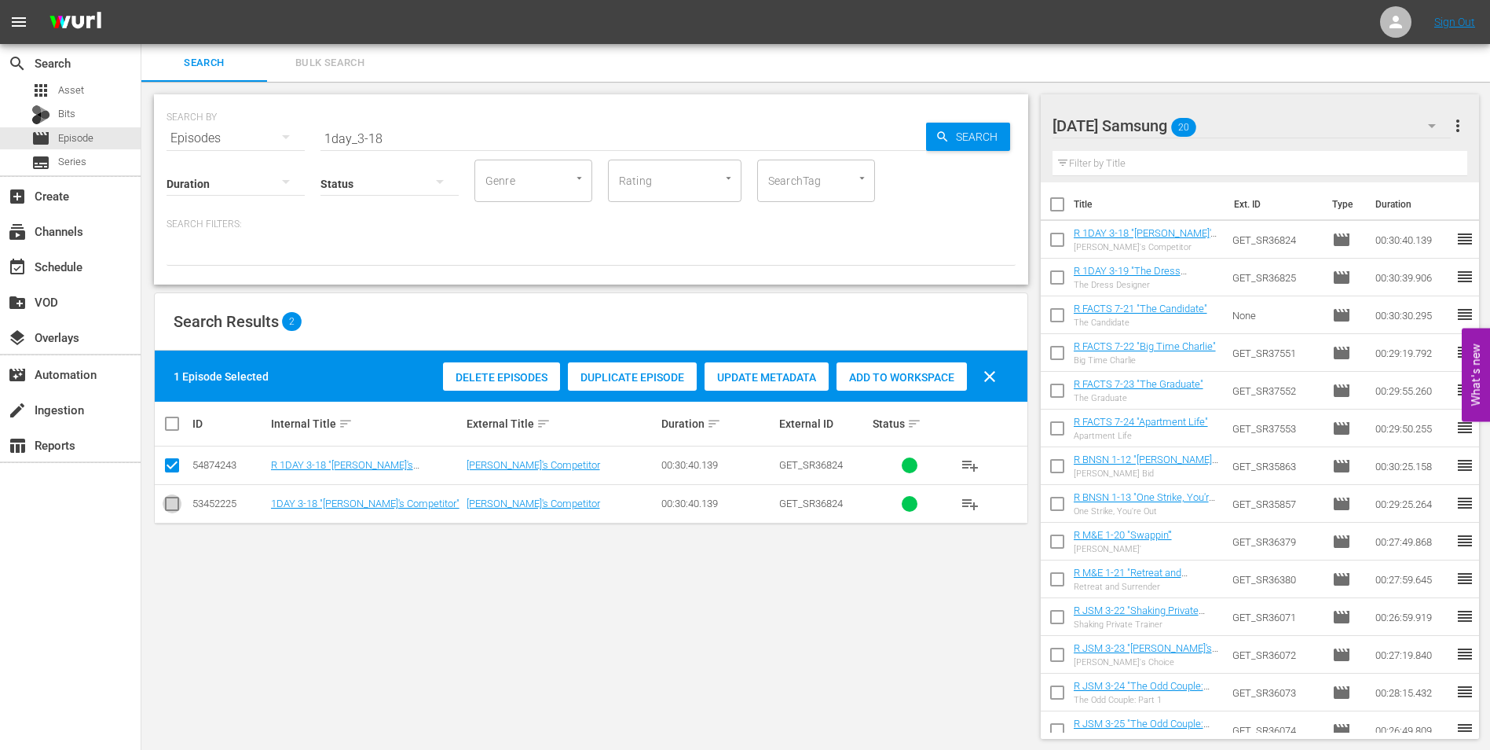
click at [166, 497] on input "checkbox" at bounding box center [172, 506] width 19 height 19
click at [167, 458] on span at bounding box center [172, 465] width 19 height 19
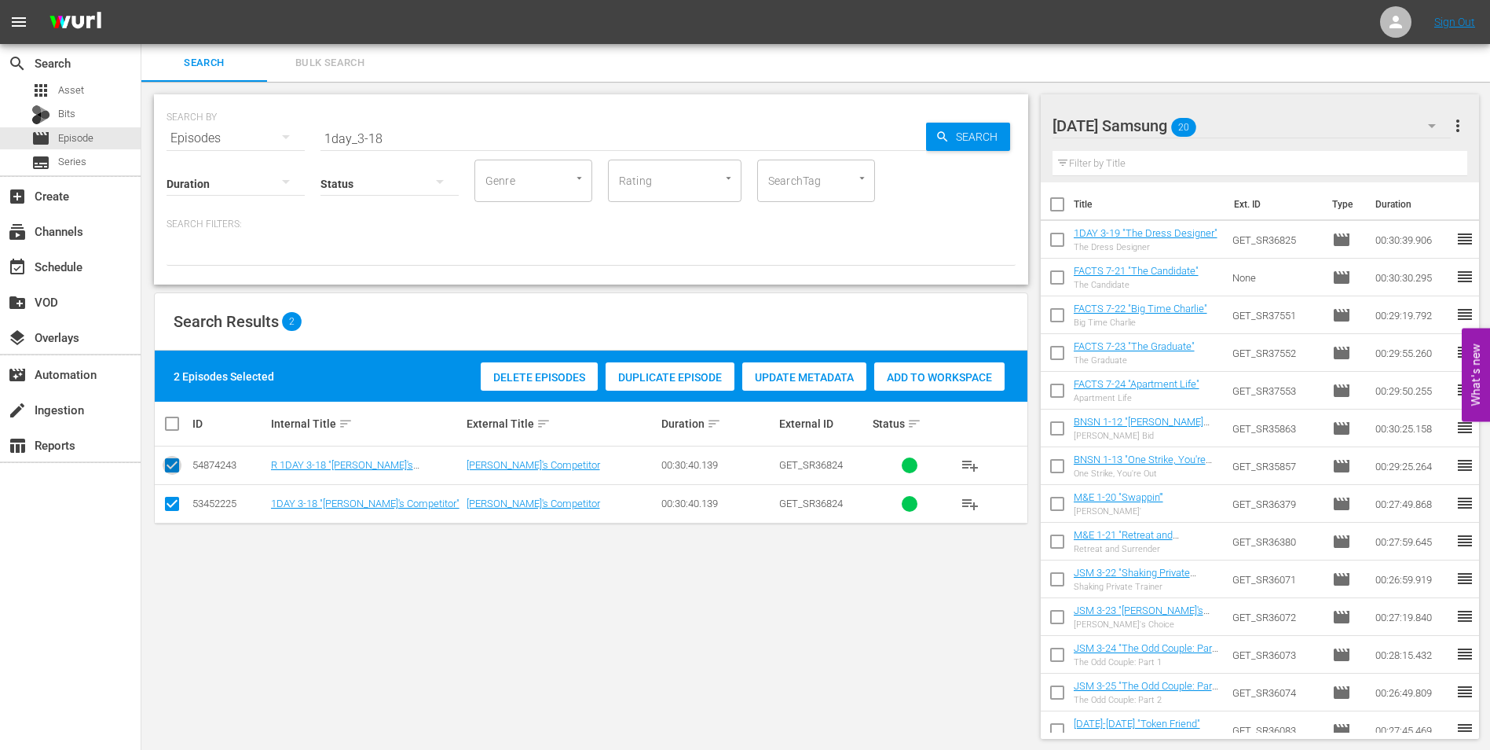
click at [170, 467] on input "checkbox" at bounding box center [172, 468] width 19 height 19
click at [875, 392] on div "Delete Episodes Duplicate Episode Update Metadata Add to Workspace clear" at bounding box center [724, 376] width 570 height 38
click at [881, 379] on span "Add to Workspace" at bounding box center [902, 377] width 130 height 13
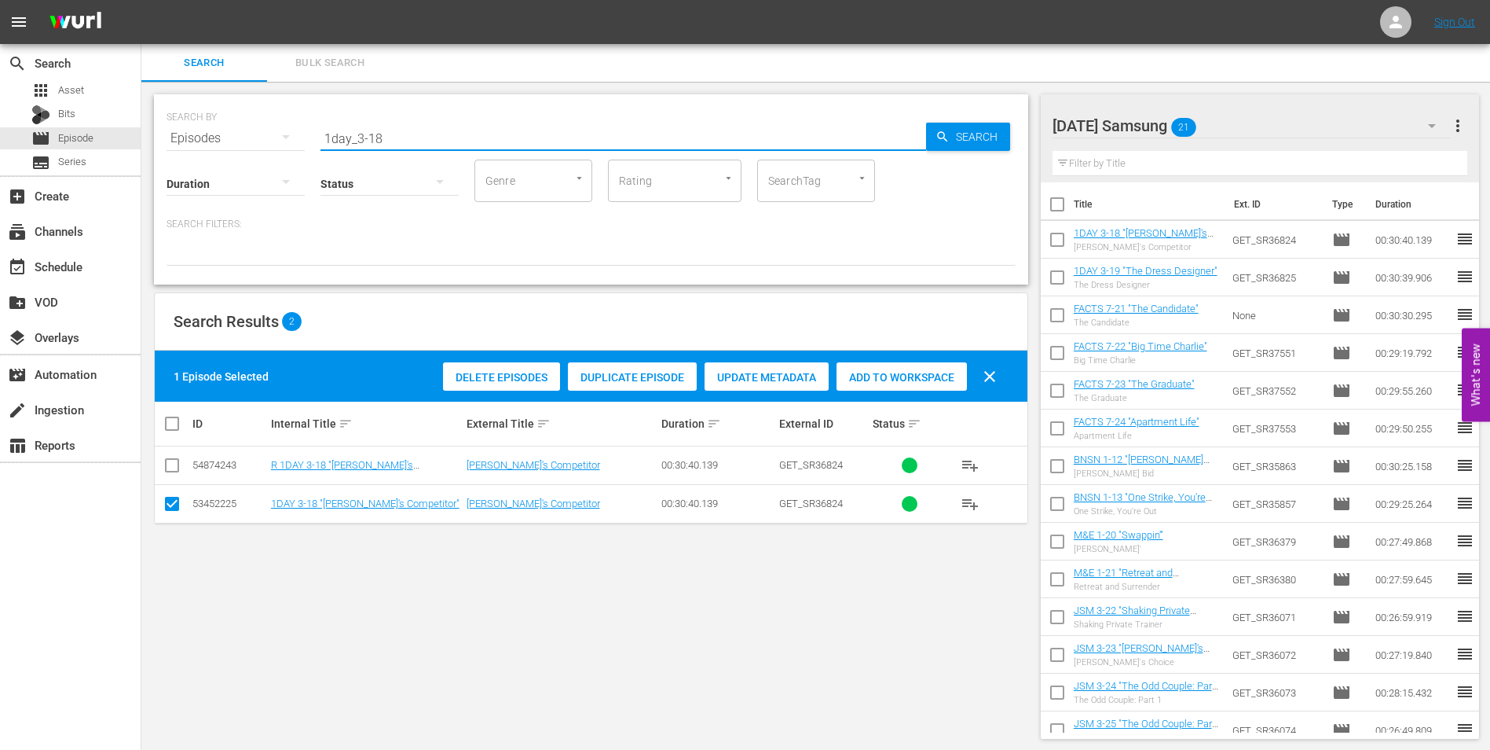
drag, startPoint x: 504, startPoint y: 138, endPoint x: 218, endPoint y: 122, distance: 287.3
click at [220, 122] on div "SEARCH BY Search By Episodes Search ID, Title, Description, Keywords, or Catego…" at bounding box center [591, 129] width 849 height 57
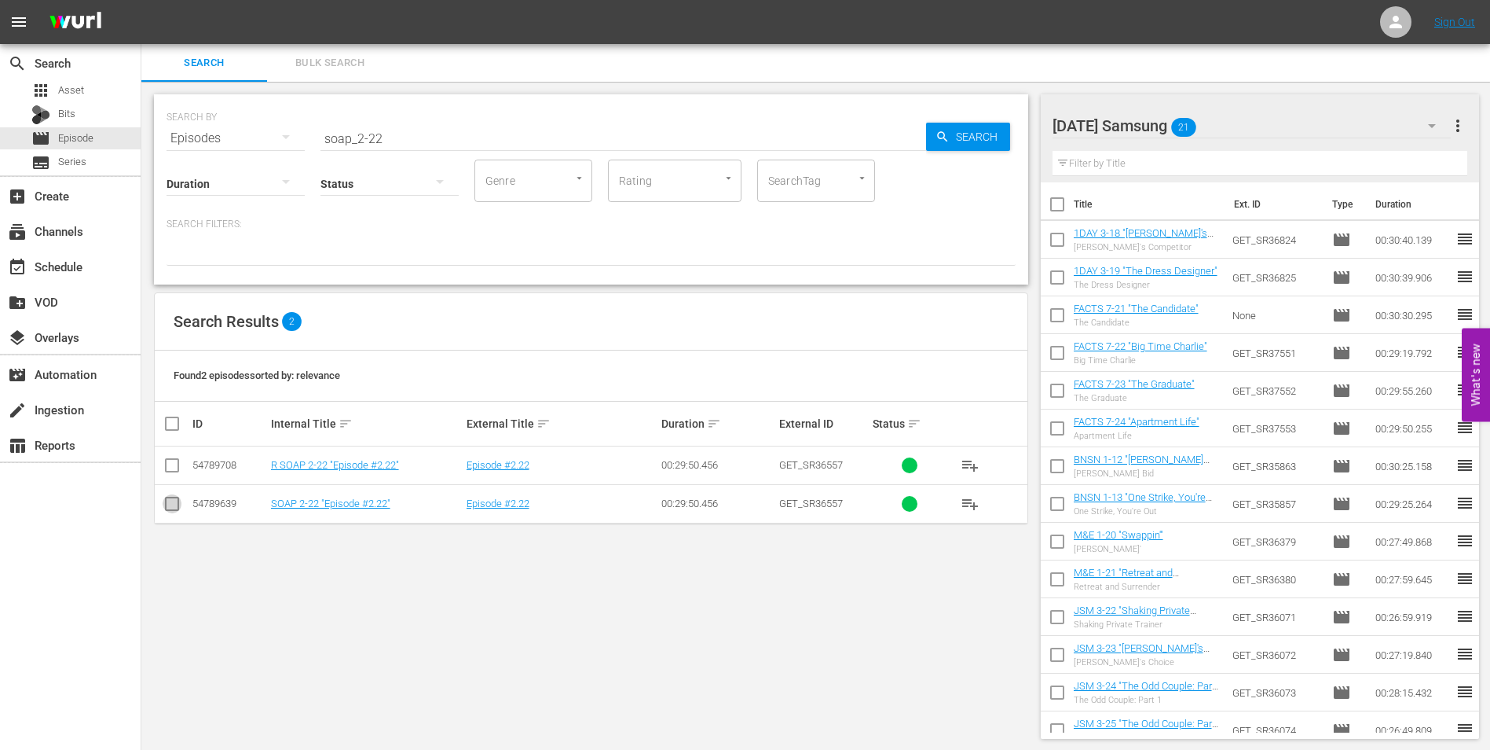
click at [177, 504] on input "checkbox" at bounding box center [172, 506] width 19 height 19
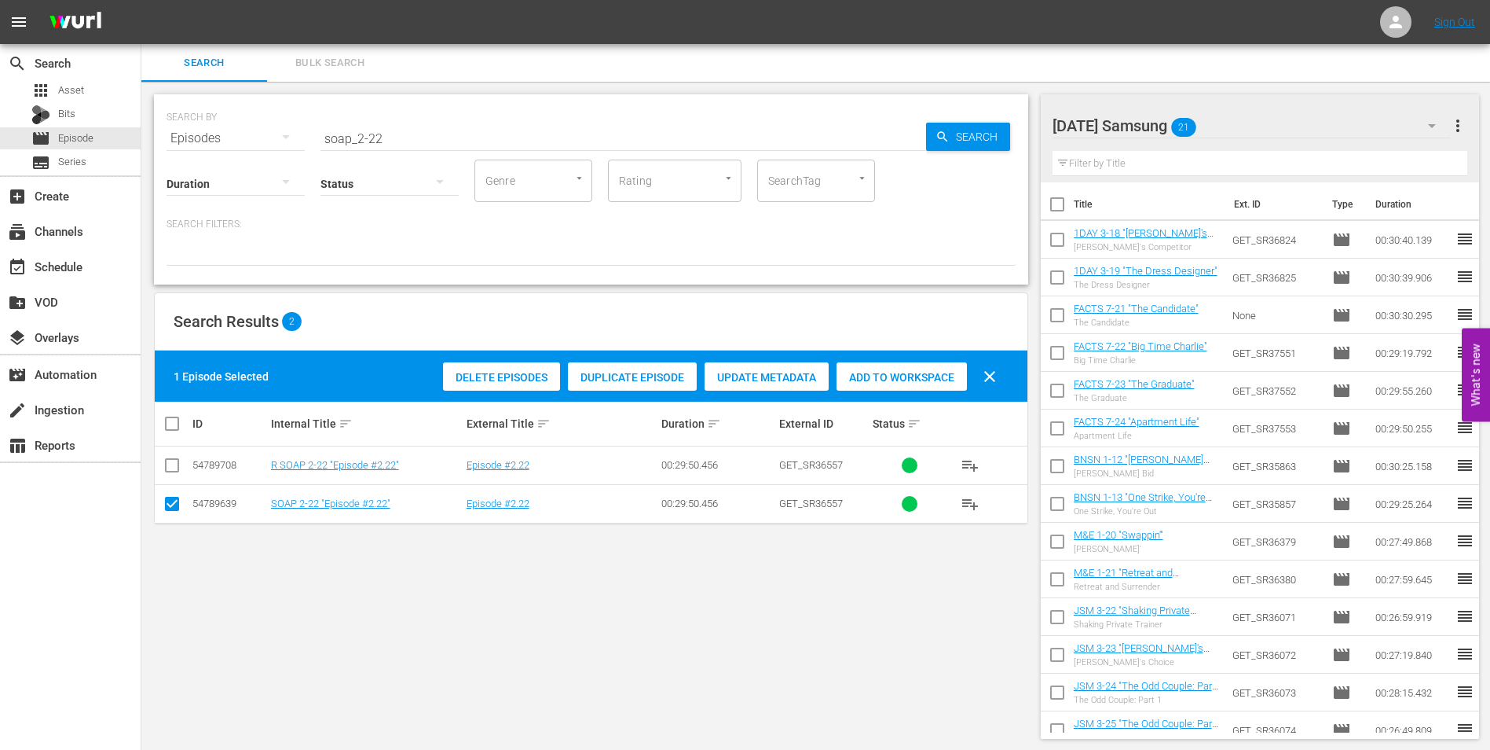
click at [922, 371] on span "Add to Workspace" at bounding box center [902, 377] width 130 height 13
click at [1228, 128] on div "[DATE] Samsung 22" at bounding box center [1252, 126] width 399 height 44
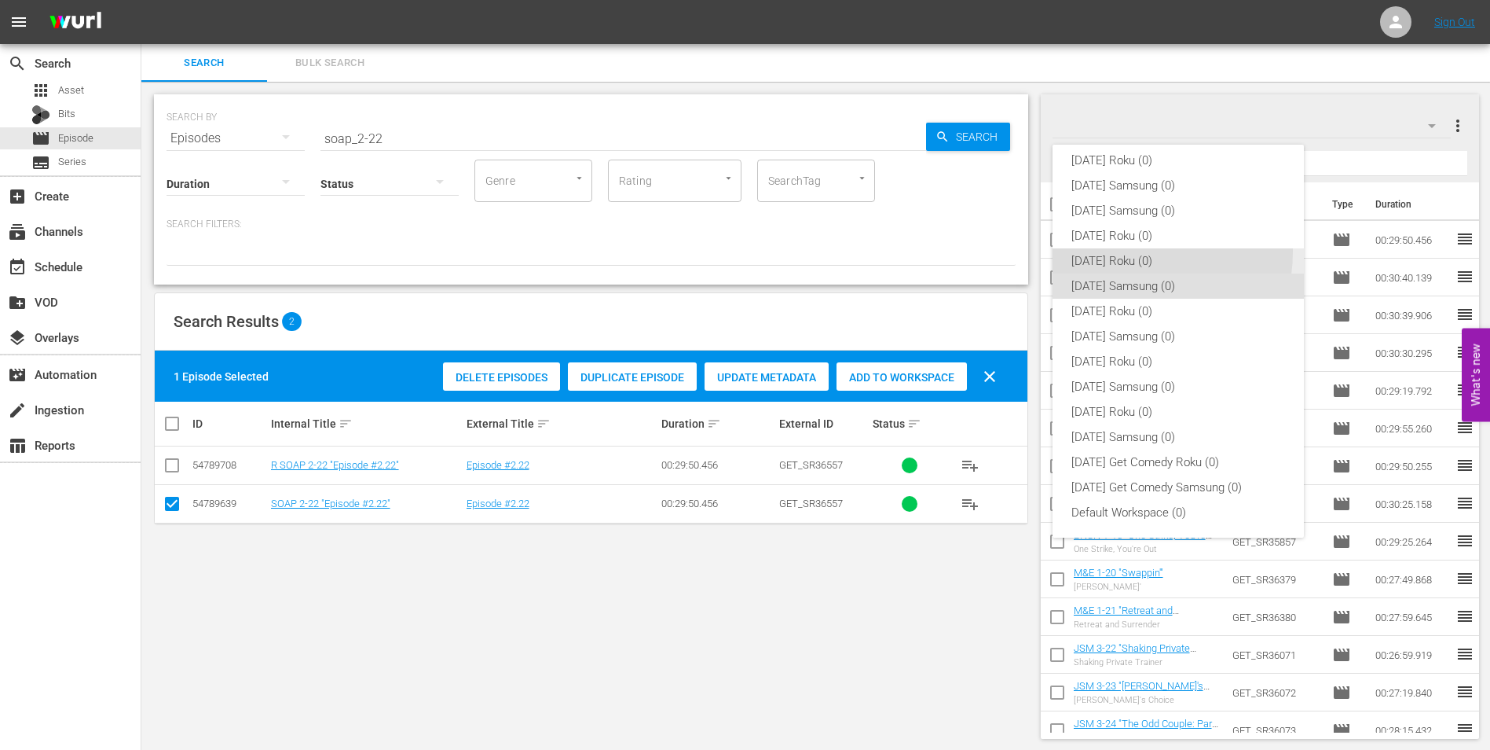
click at [1124, 251] on div "[DATE] Roku (0)" at bounding box center [1179, 260] width 214 height 25
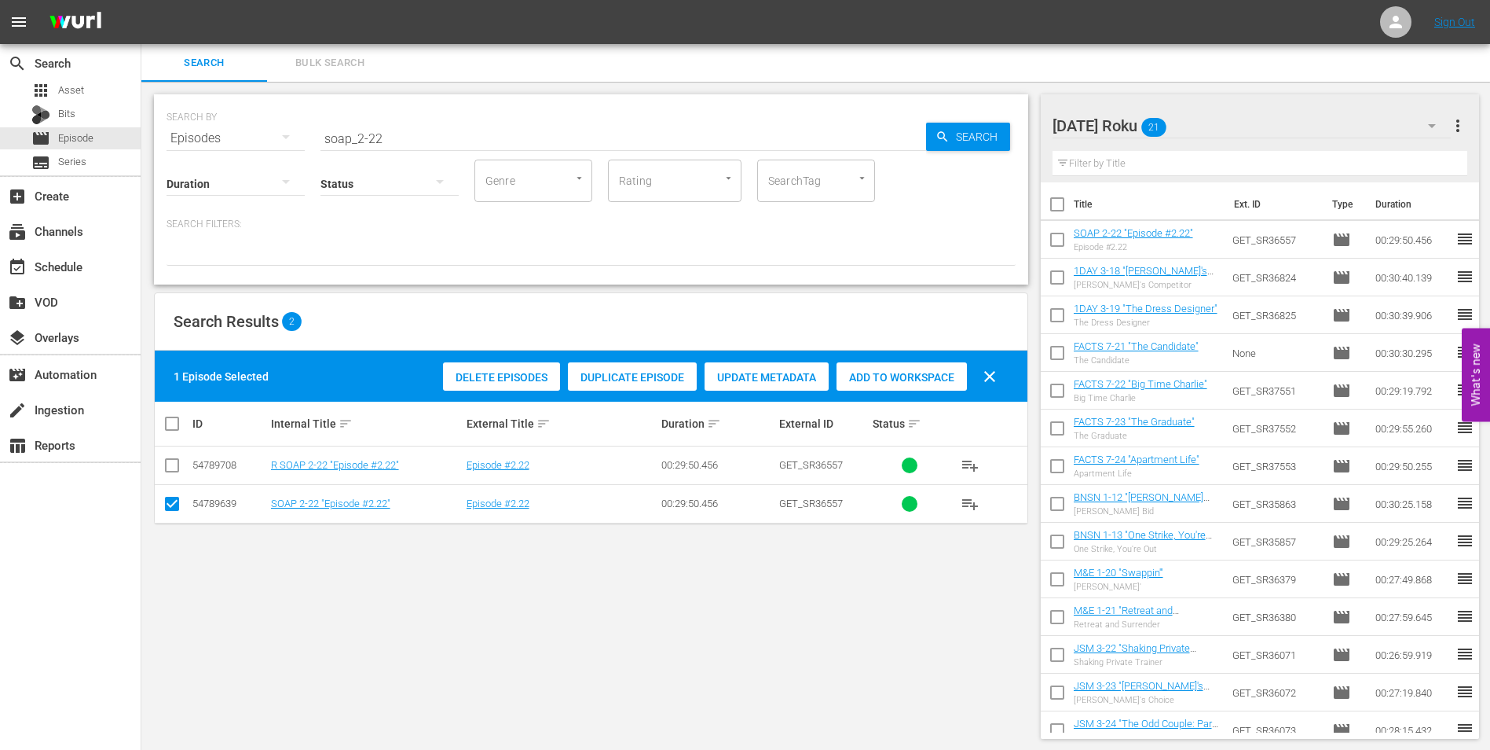
click at [167, 514] on input "checkbox" at bounding box center [172, 506] width 19 height 19
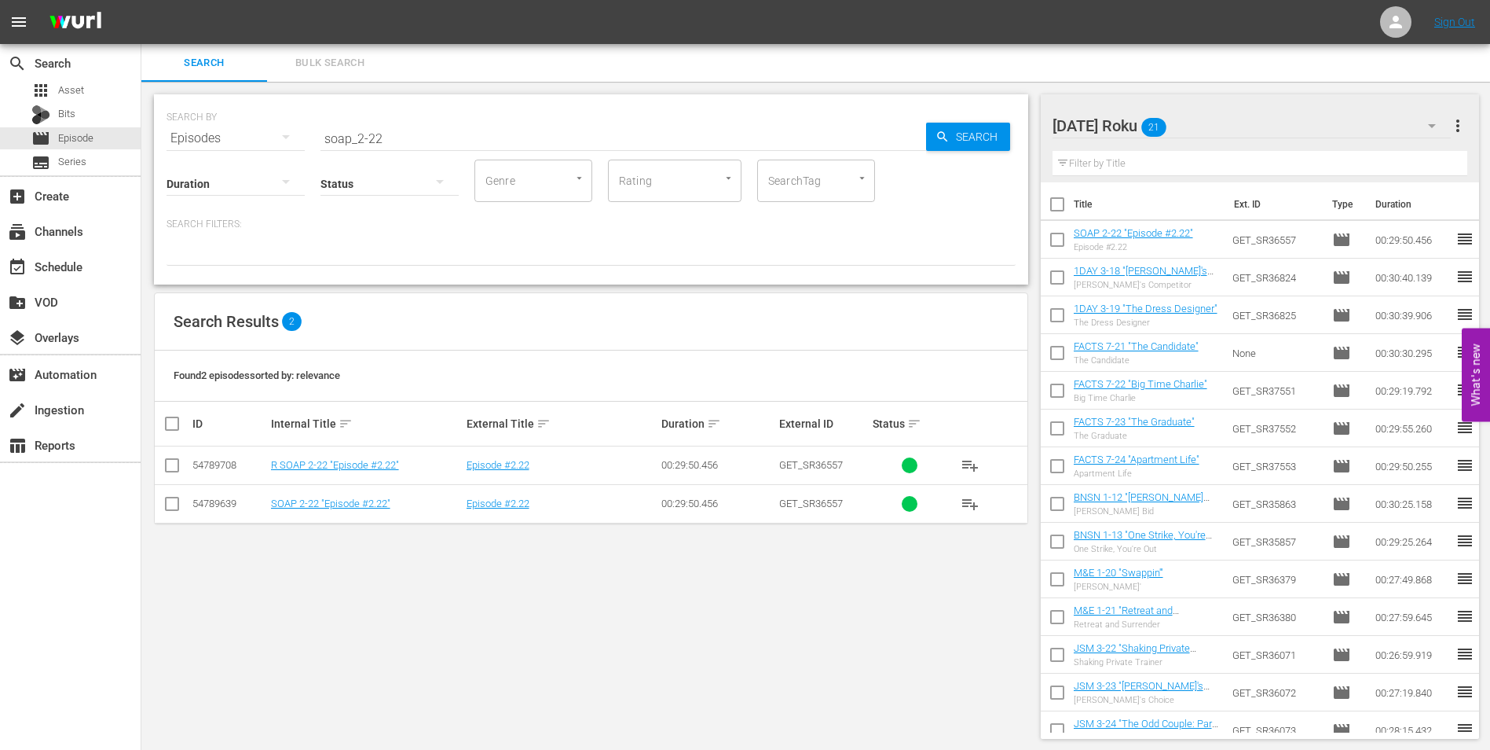
click at [170, 467] on input "checkbox" at bounding box center [172, 468] width 19 height 19
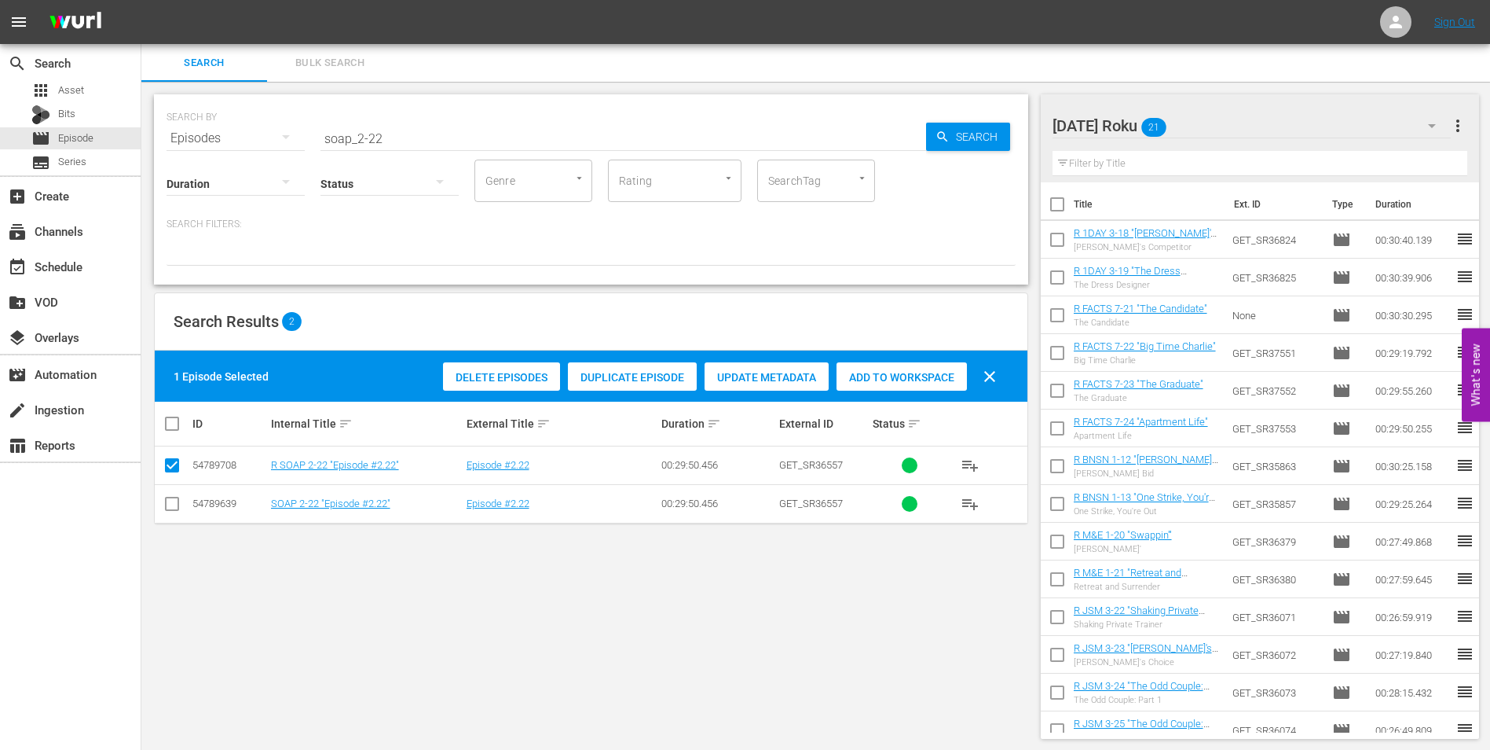
click at [903, 375] on span "Add to Workspace" at bounding box center [902, 377] width 130 height 13
click at [1204, 120] on div "[DATE] Roku 22" at bounding box center [1252, 126] width 399 height 44
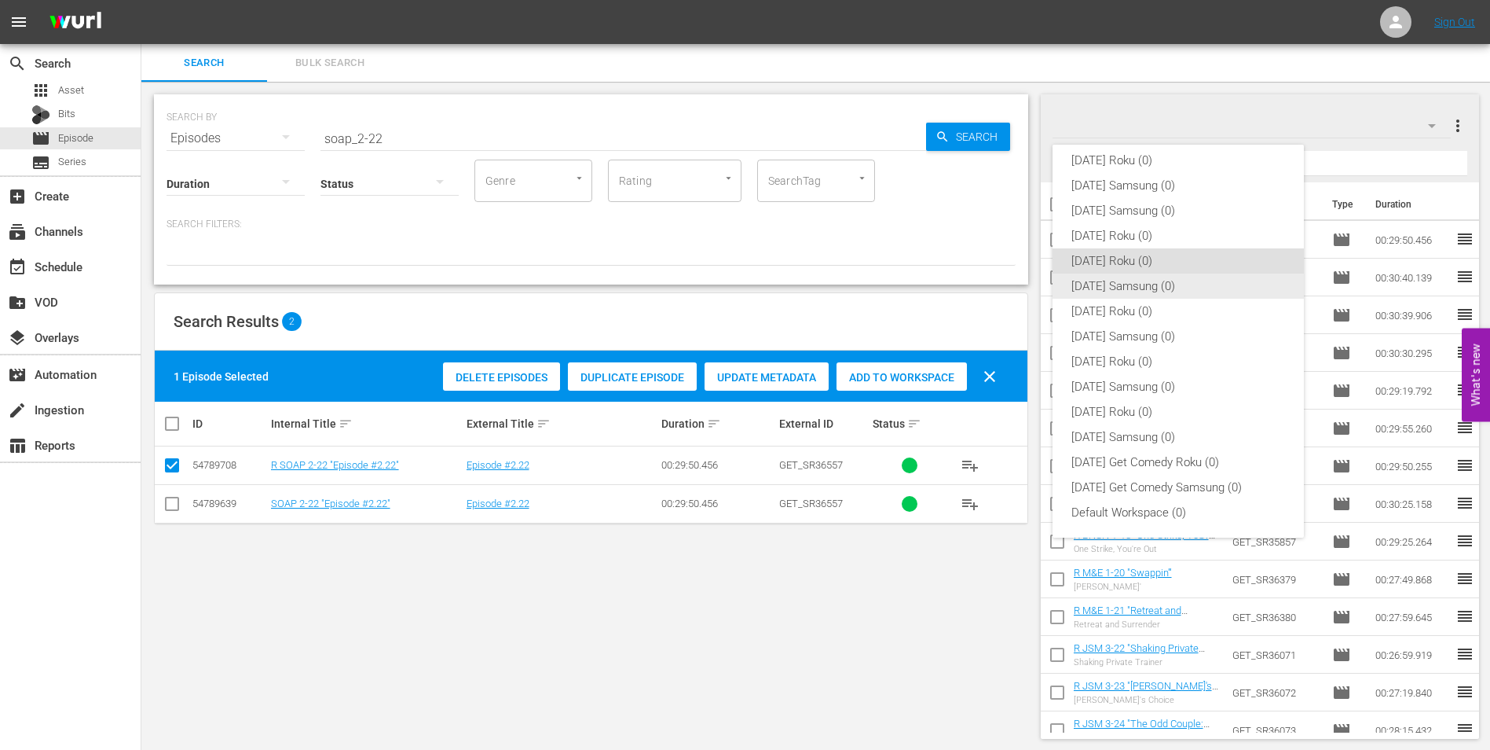
click at [1119, 278] on div "[DATE] Samsung (0)" at bounding box center [1179, 285] width 214 height 25
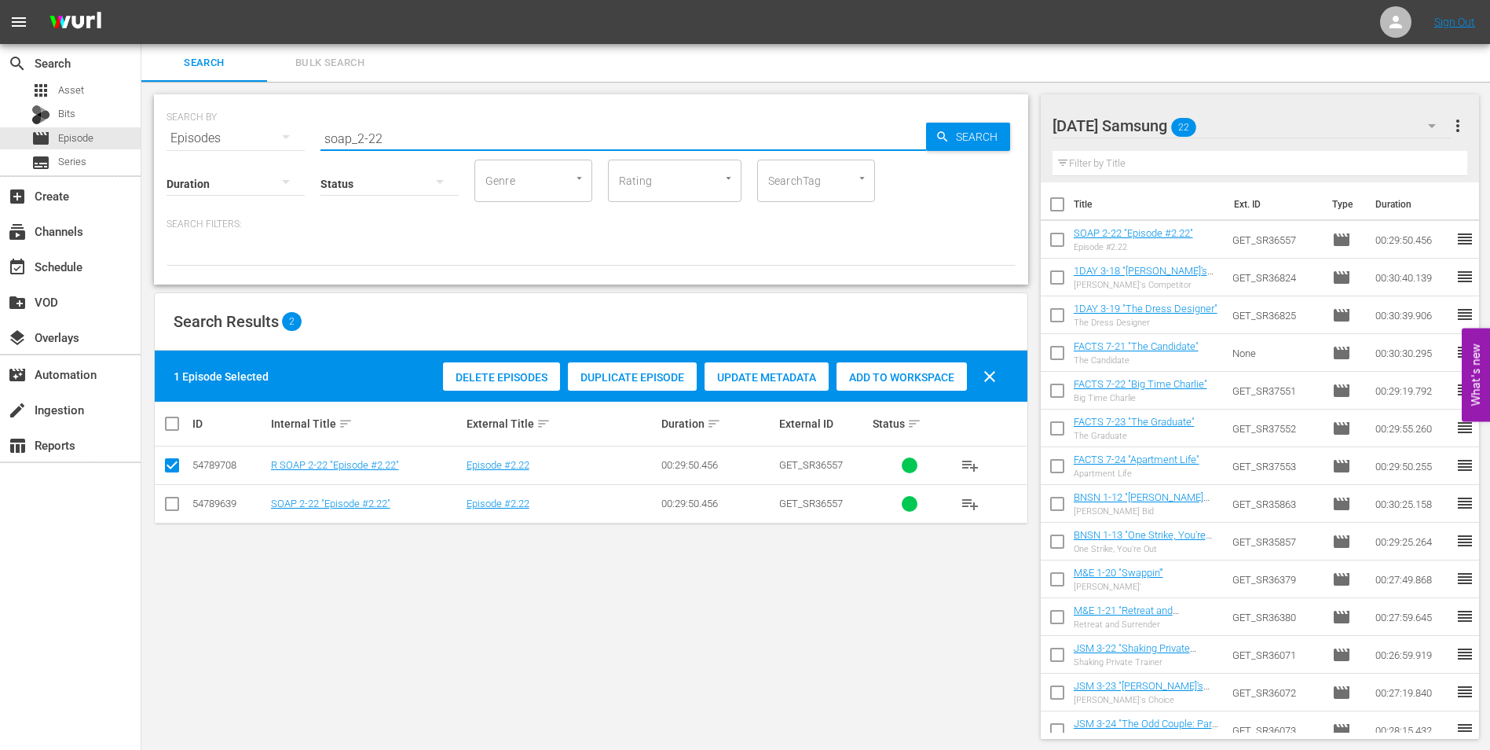
drag, startPoint x: 387, startPoint y: 141, endPoint x: 378, endPoint y: 141, distance: 8.6
click at [378, 141] on input "soap_2-22" at bounding box center [624, 138] width 606 height 38
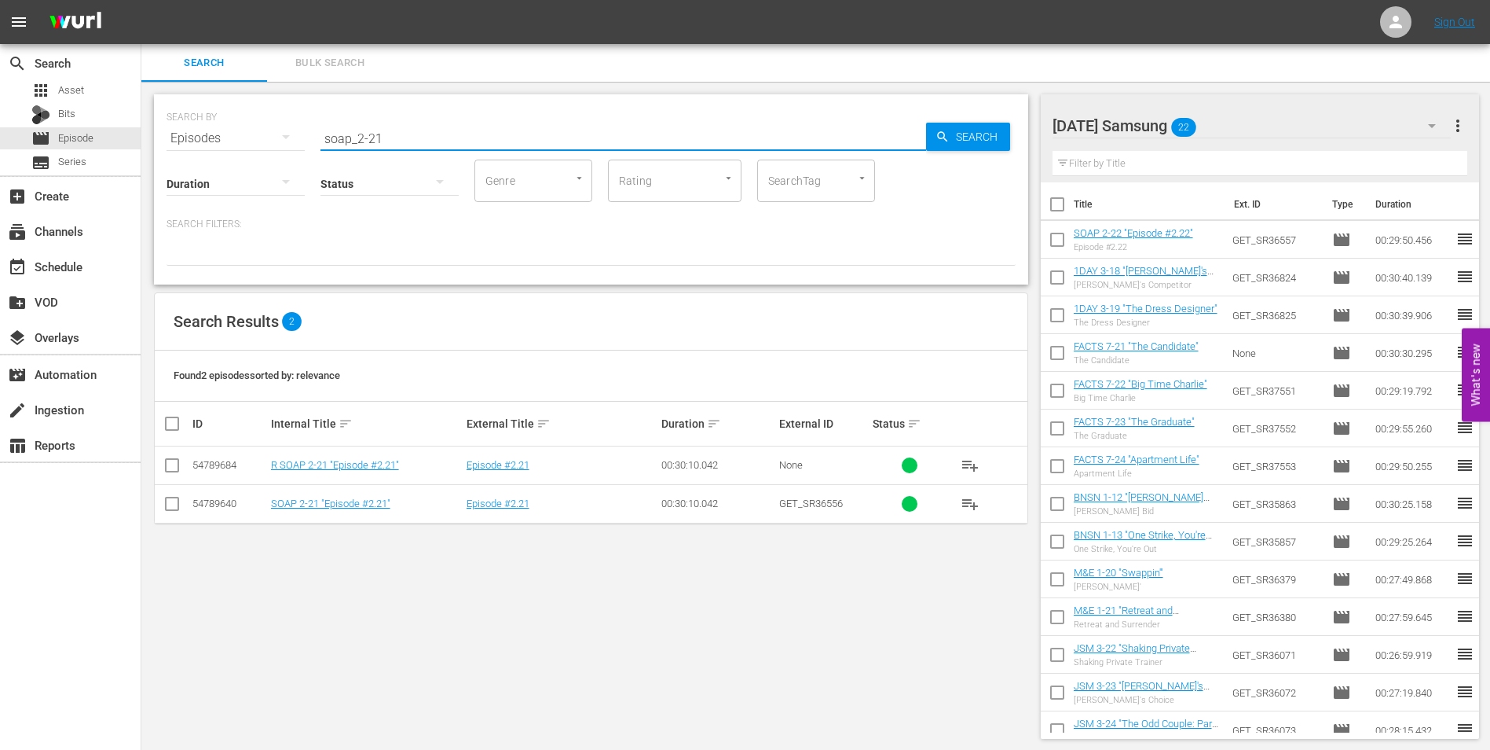
click at [163, 507] on input "checkbox" at bounding box center [172, 506] width 19 height 19
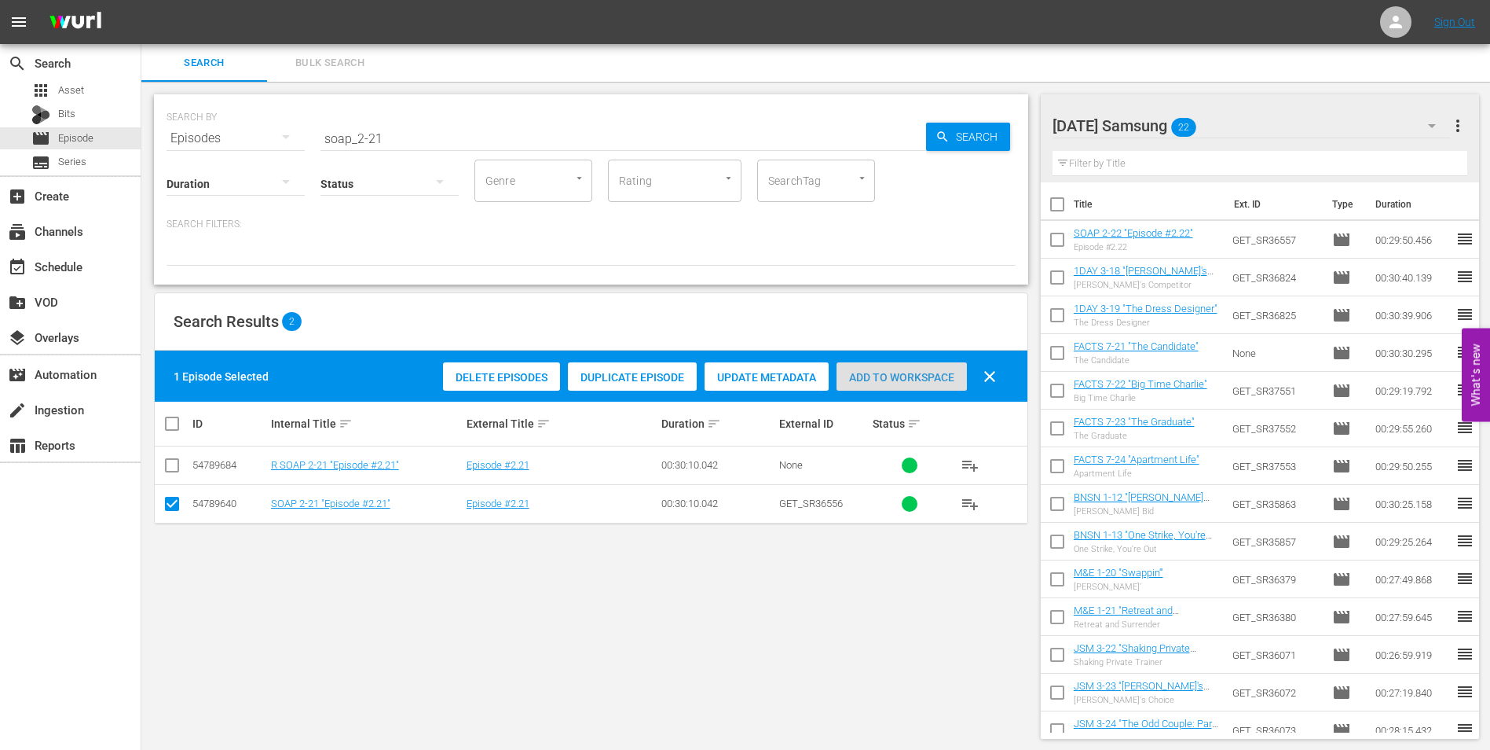
click at [938, 373] on span "Add to Workspace" at bounding box center [902, 377] width 130 height 13
click at [1233, 131] on div "[DATE] Samsung 23" at bounding box center [1252, 126] width 399 height 44
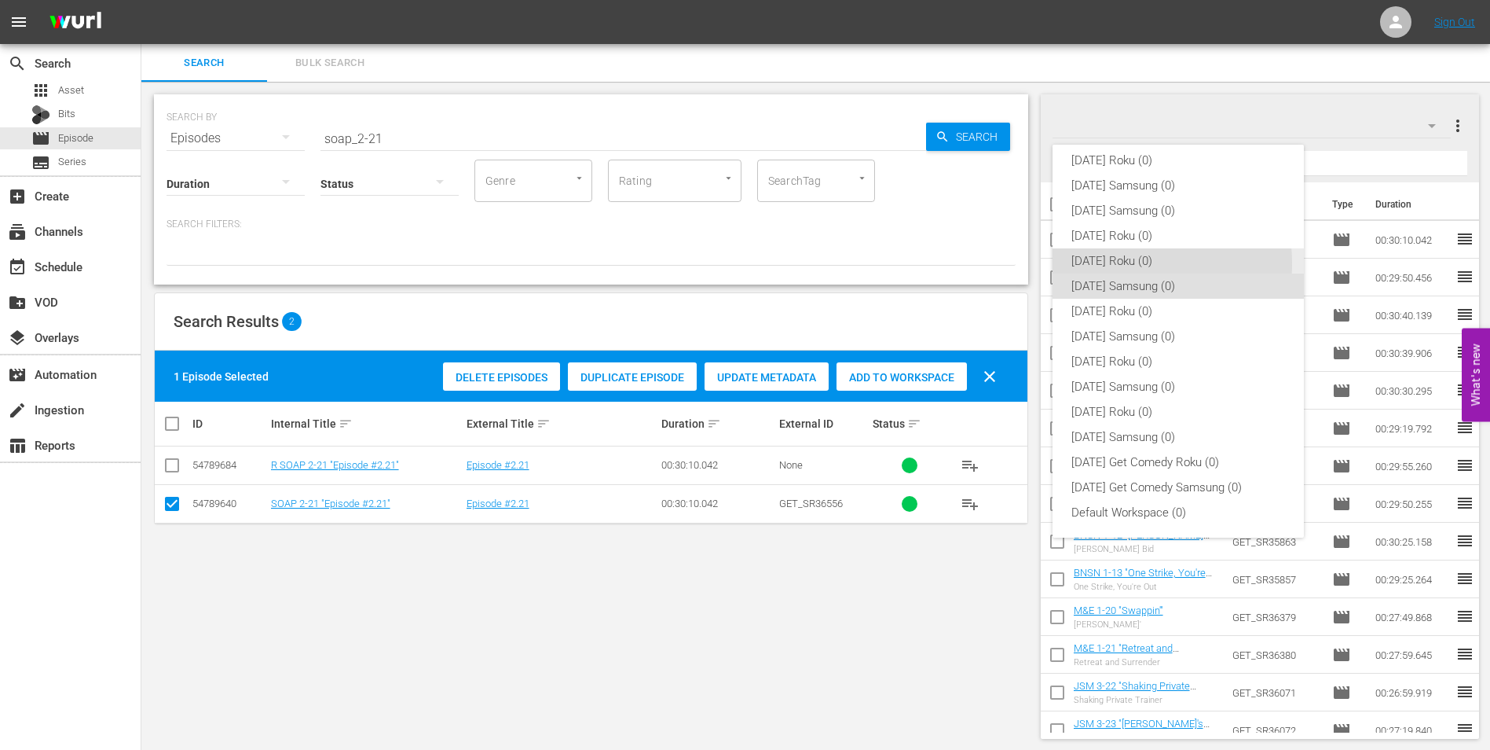
click at [1112, 263] on div "[DATE] Roku (0)" at bounding box center [1179, 260] width 214 height 25
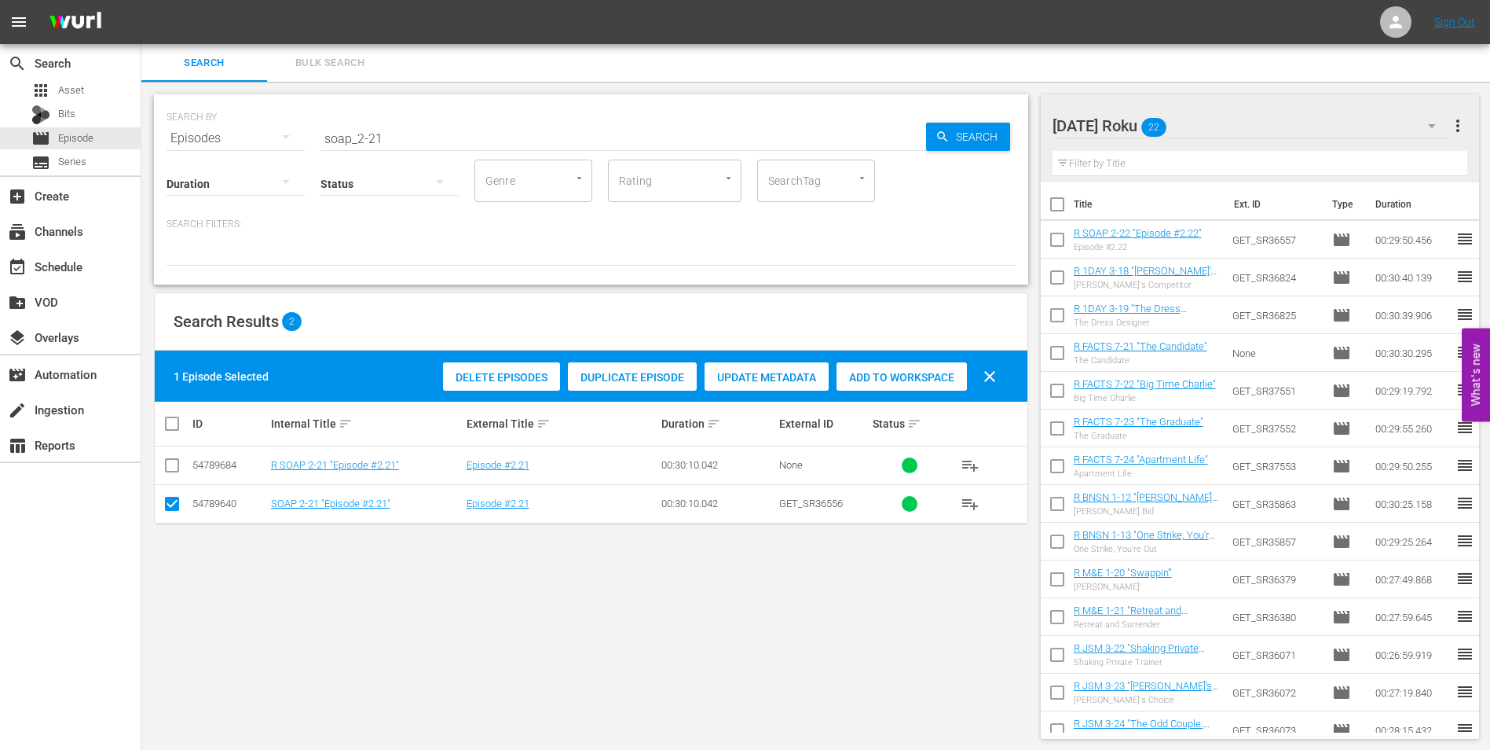
click at [170, 502] on input "checkbox" at bounding box center [172, 506] width 19 height 19
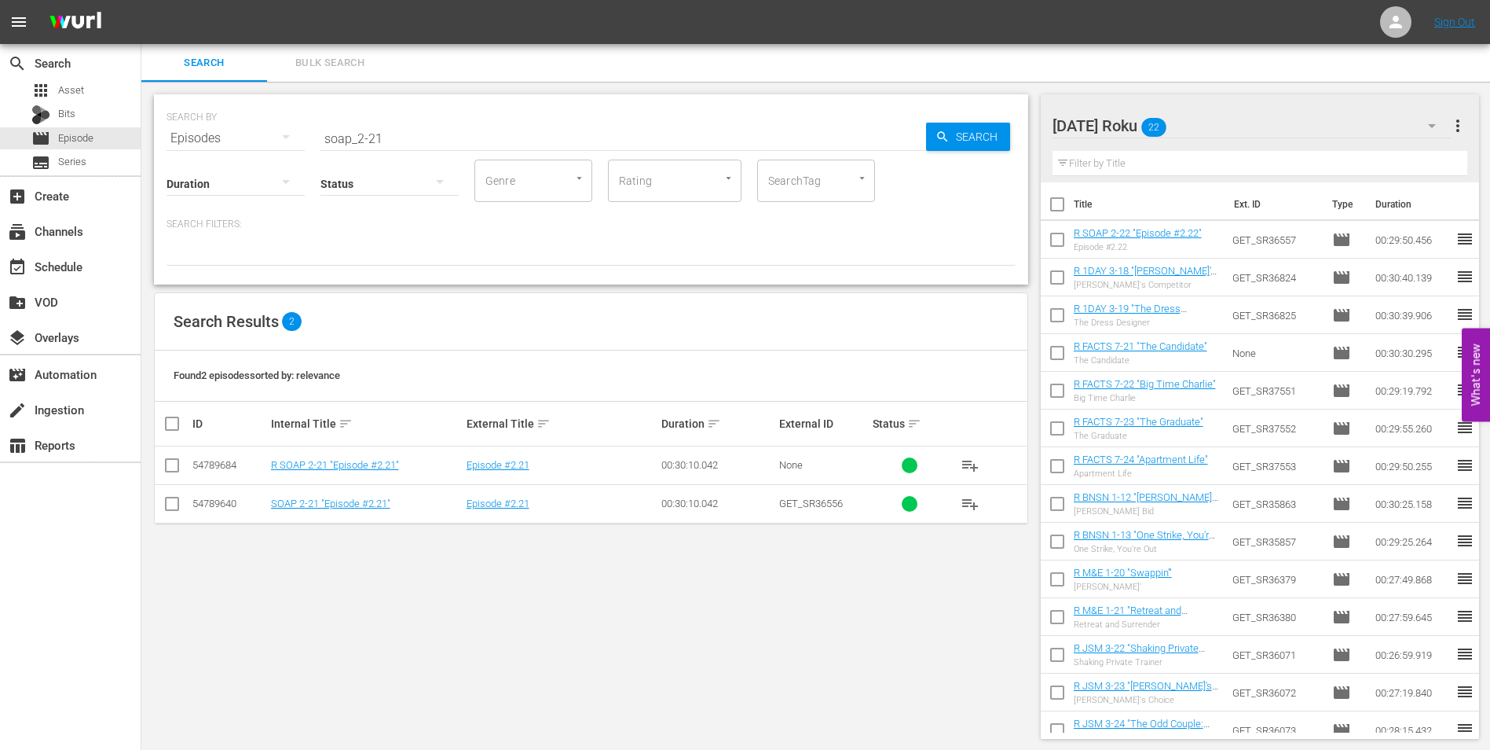
click at [176, 475] on input "checkbox" at bounding box center [172, 468] width 19 height 19
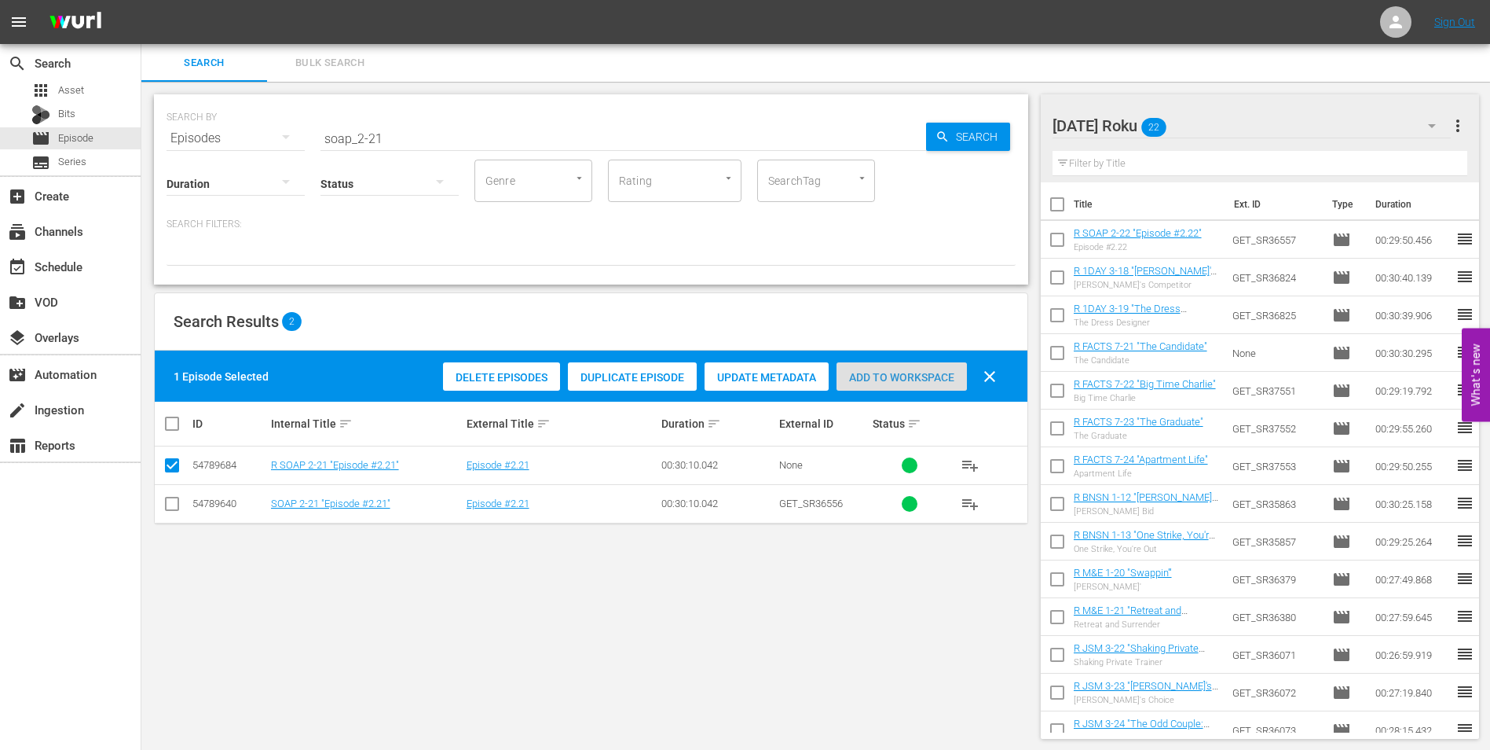
click at [909, 368] on div "Add to Workspace" at bounding box center [902, 377] width 130 height 30
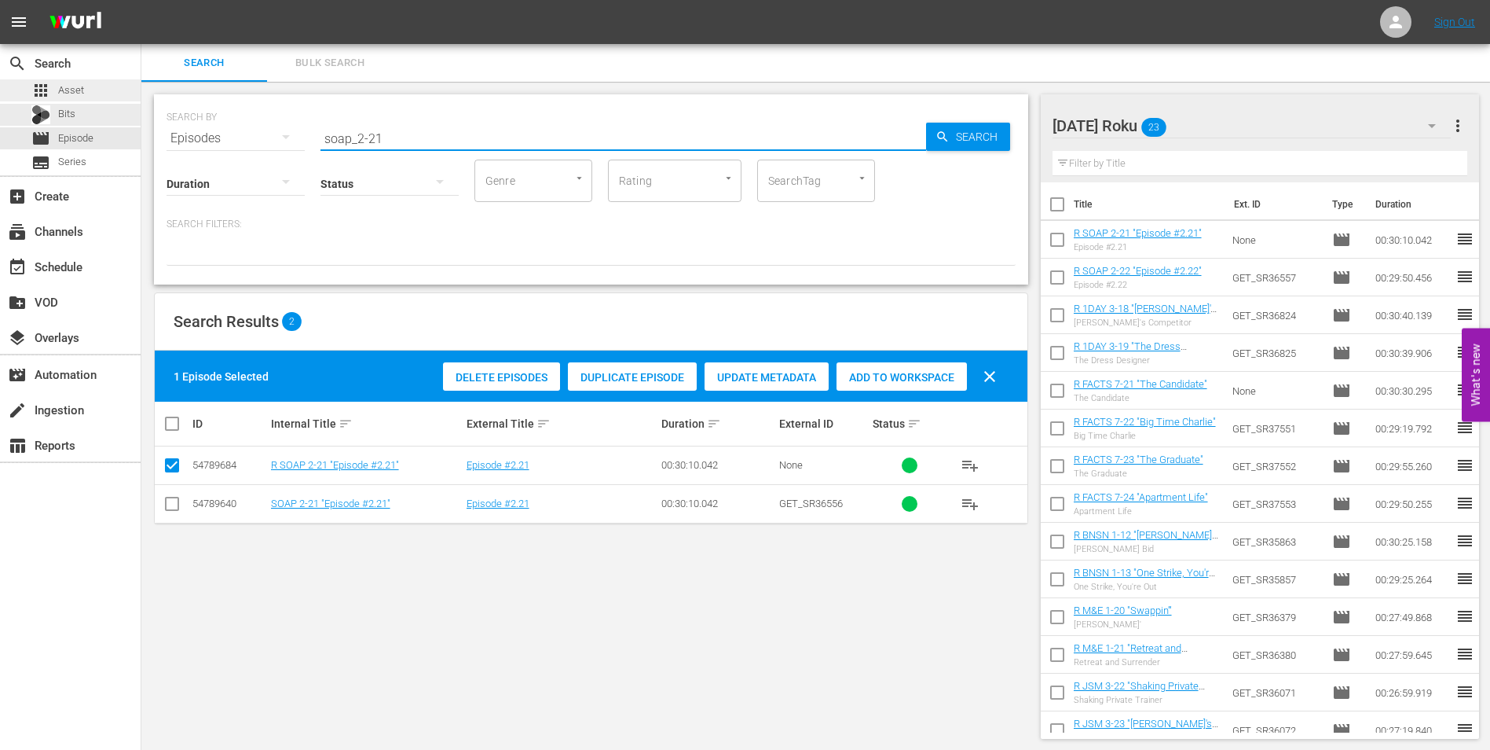
drag, startPoint x: 398, startPoint y: 136, endPoint x: 0, endPoint y: 93, distance: 400.7
click at [141, 0] on div "search Search apps Asset Bits movie Episode subtitles Series add_box Create sub…" at bounding box center [815, 0] width 1349 height 0
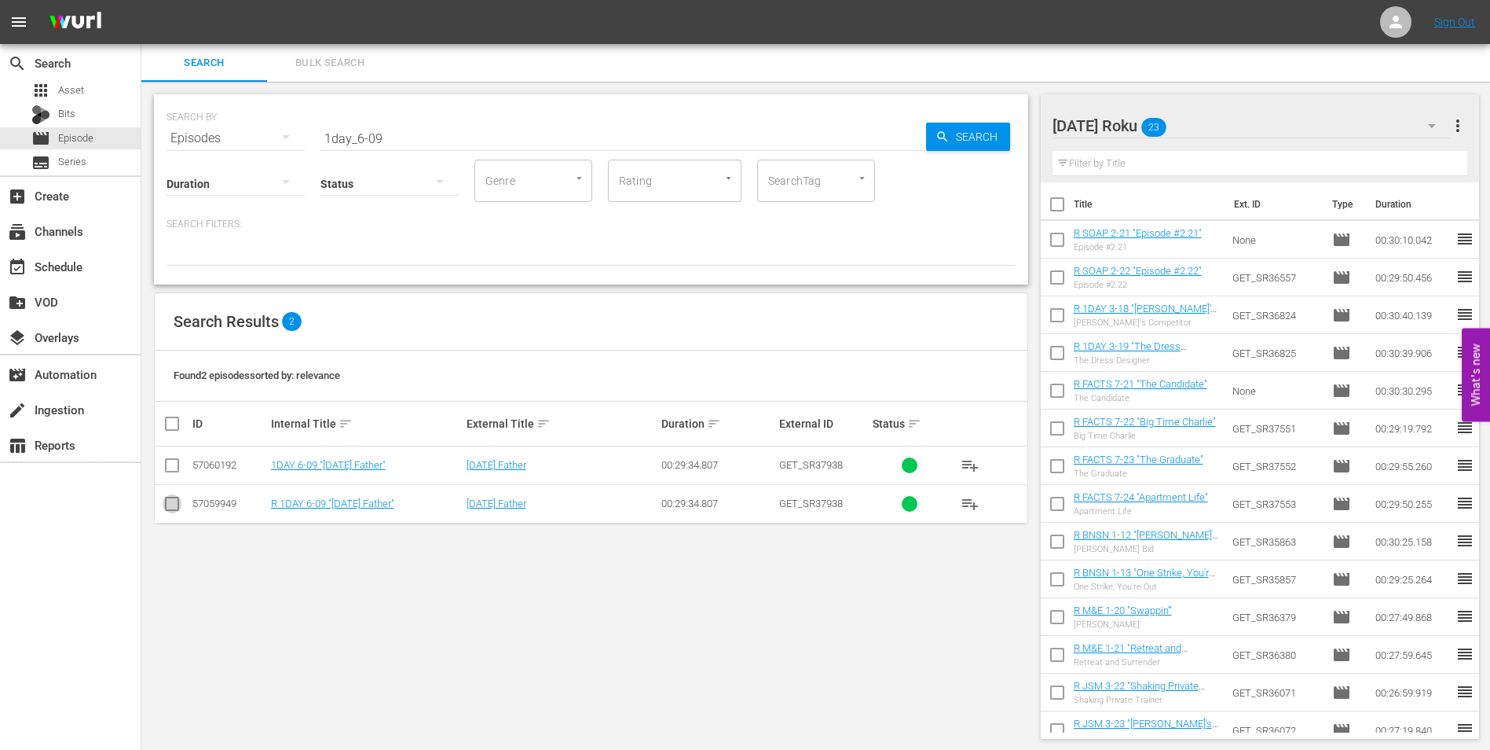
click at [174, 503] on input "checkbox" at bounding box center [172, 506] width 19 height 19
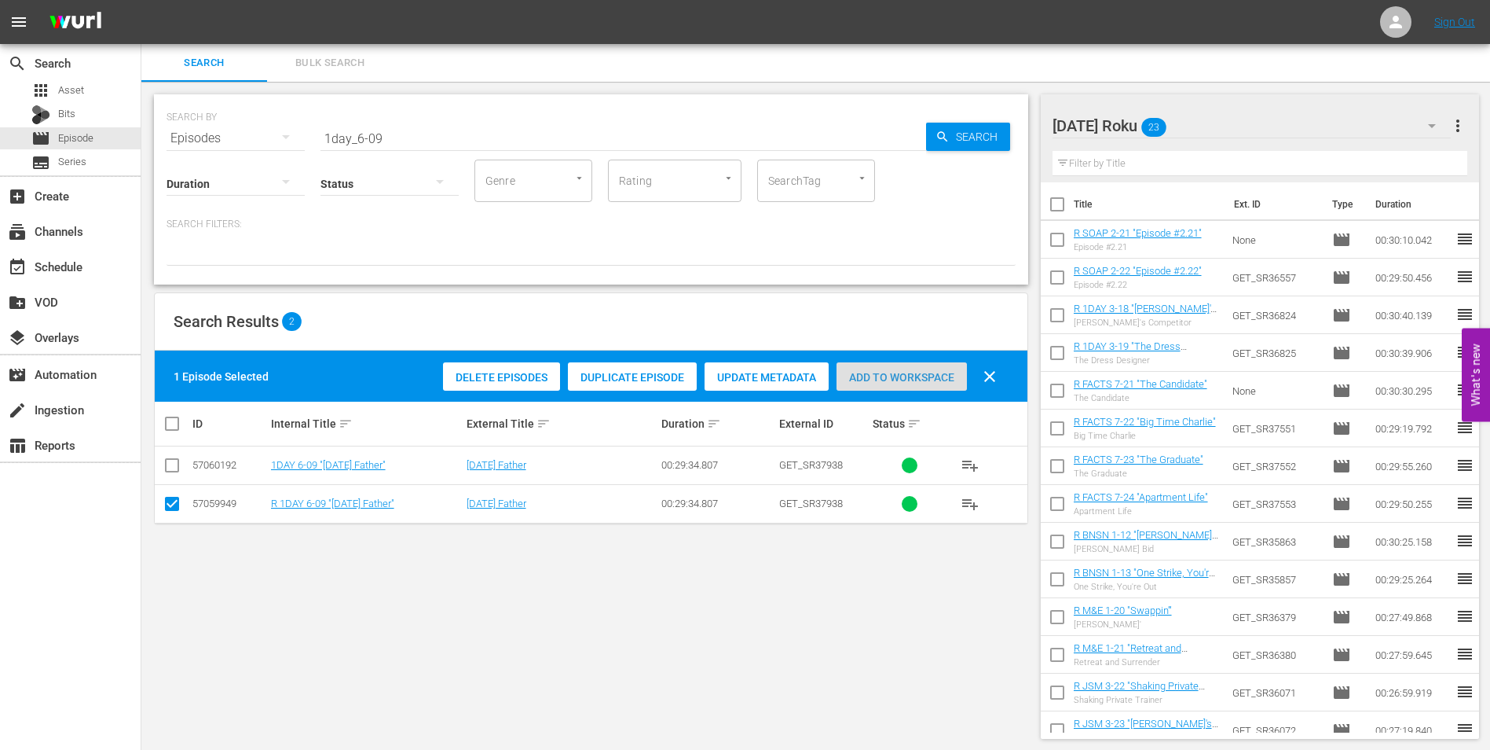
click at [893, 378] on span "Add to Workspace" at bounding box center [902, 377] width 130 height 13
click at [1214, 116] on div "[DATE] Roku 24" at bounding box center [1252, 126] width 399 height 44
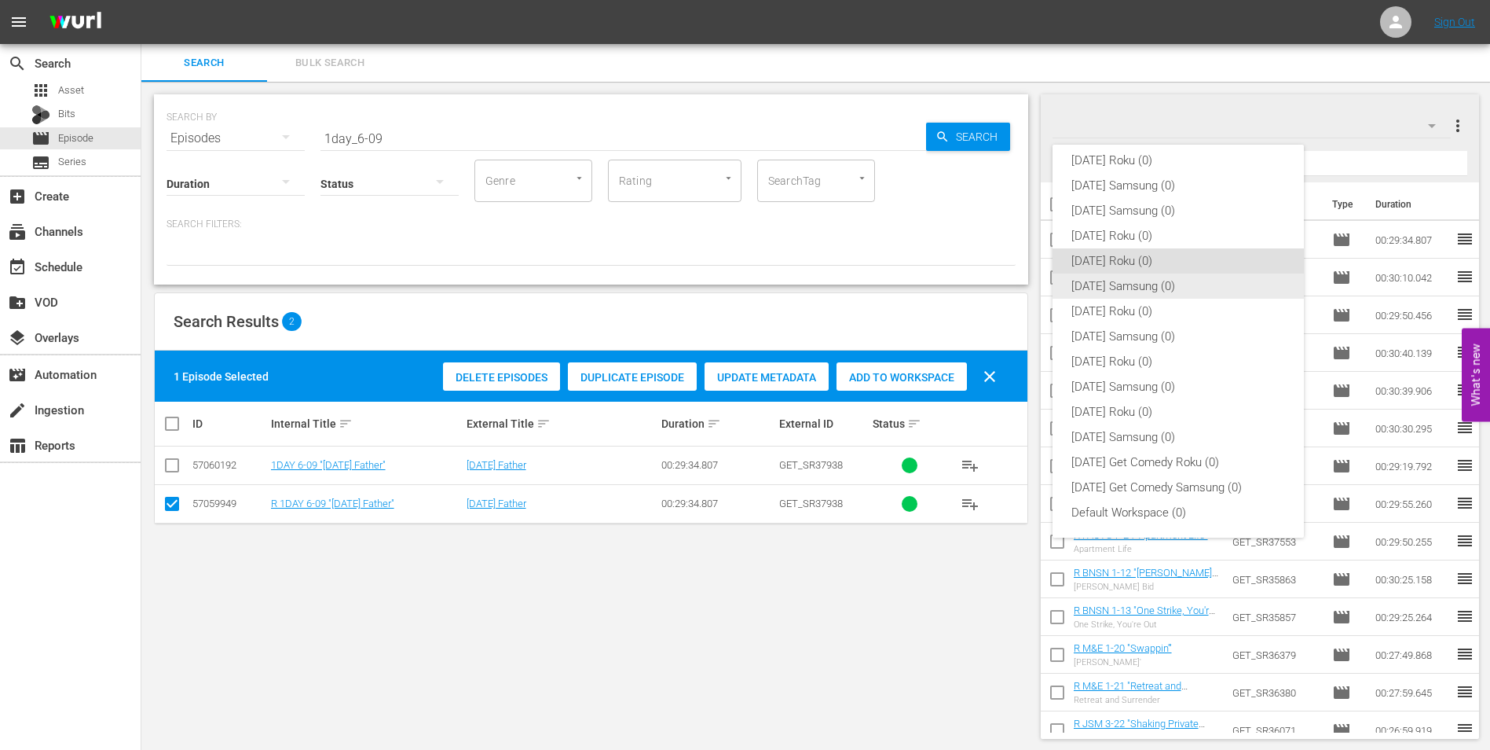
click at [1103, 288] on div "[DATE] Samsung (0)" at bounding box center [1179, 285] width 214 height 25
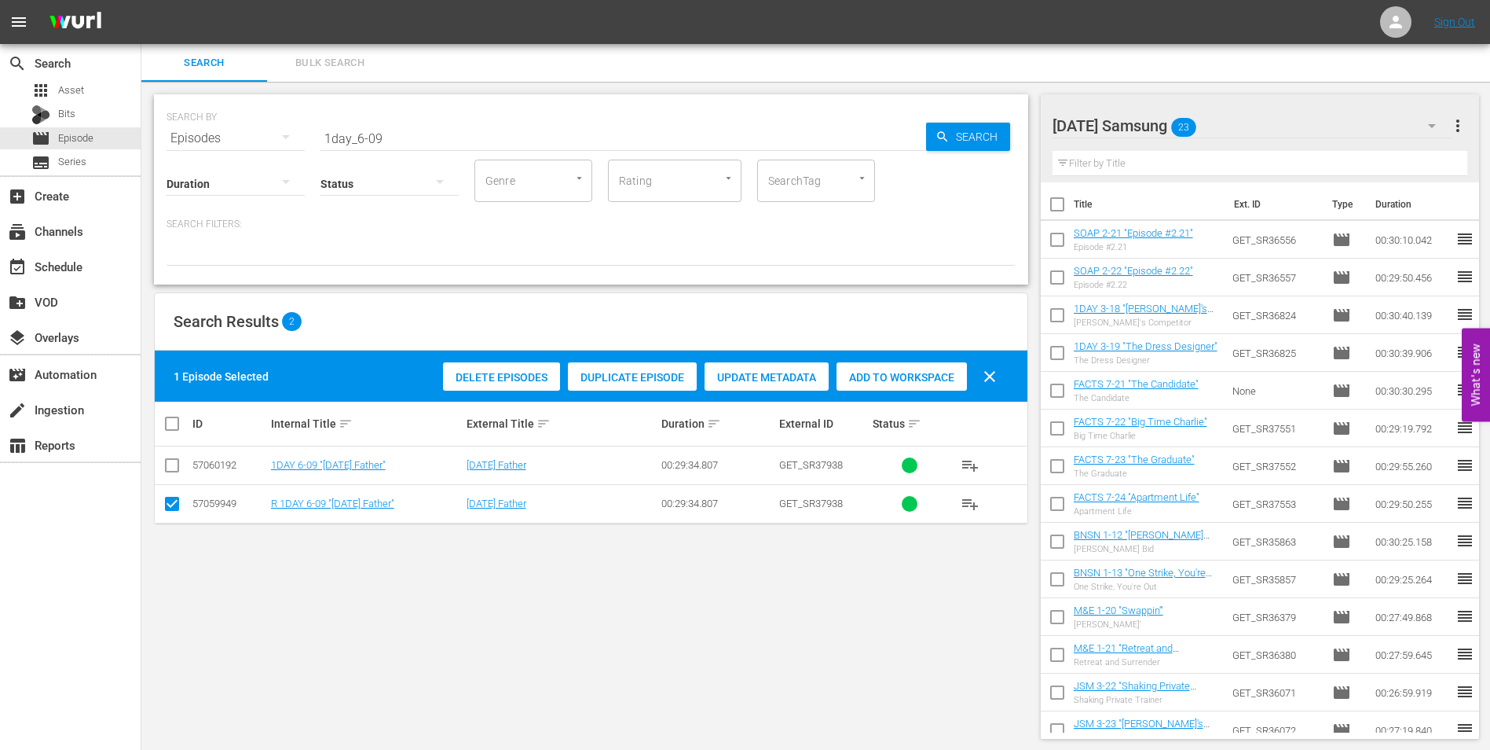
click at [171, 508] on input "checkbox" at bounding box center [172, 506] width 19 height 19
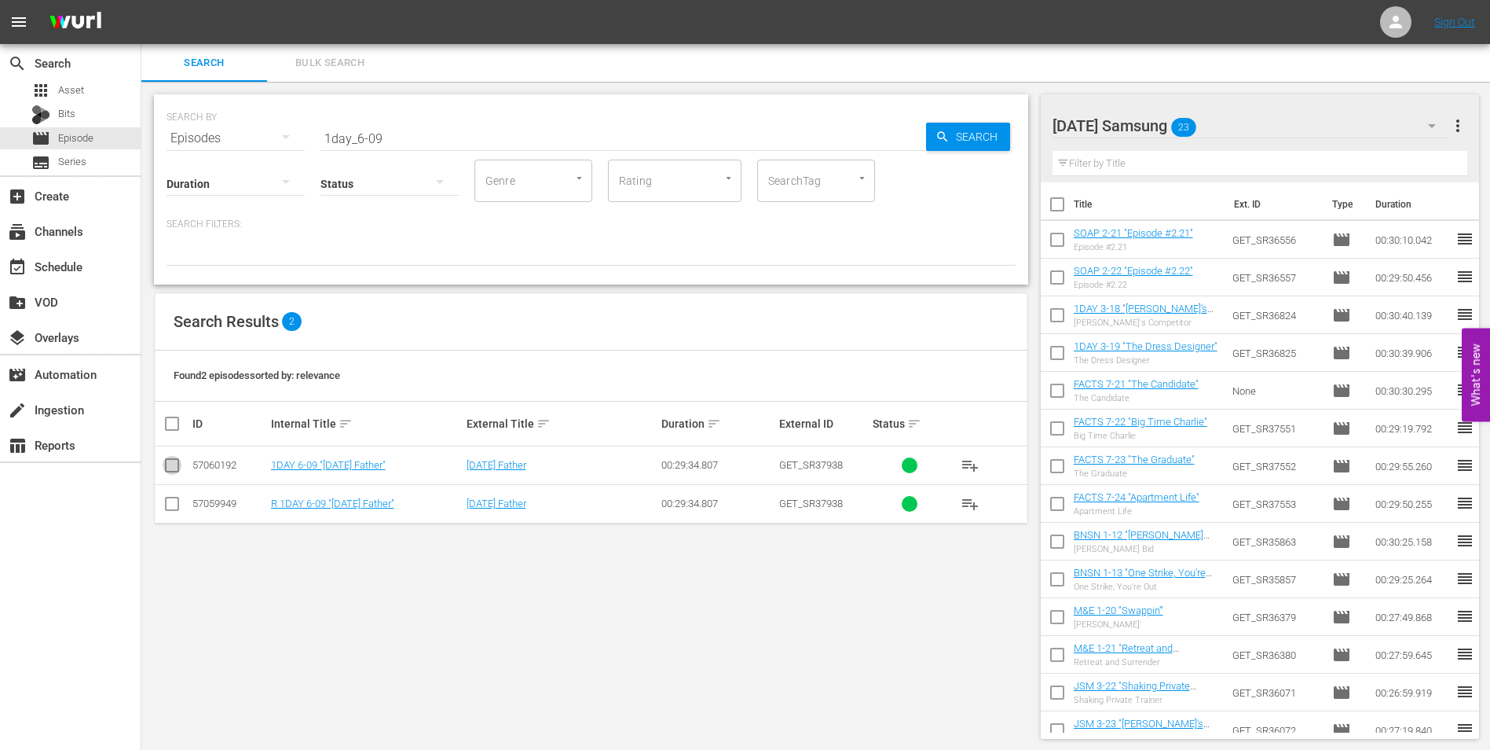
click at [170, 472] on input "checkbox" at bounding box center [172, 468] width 19 height 19
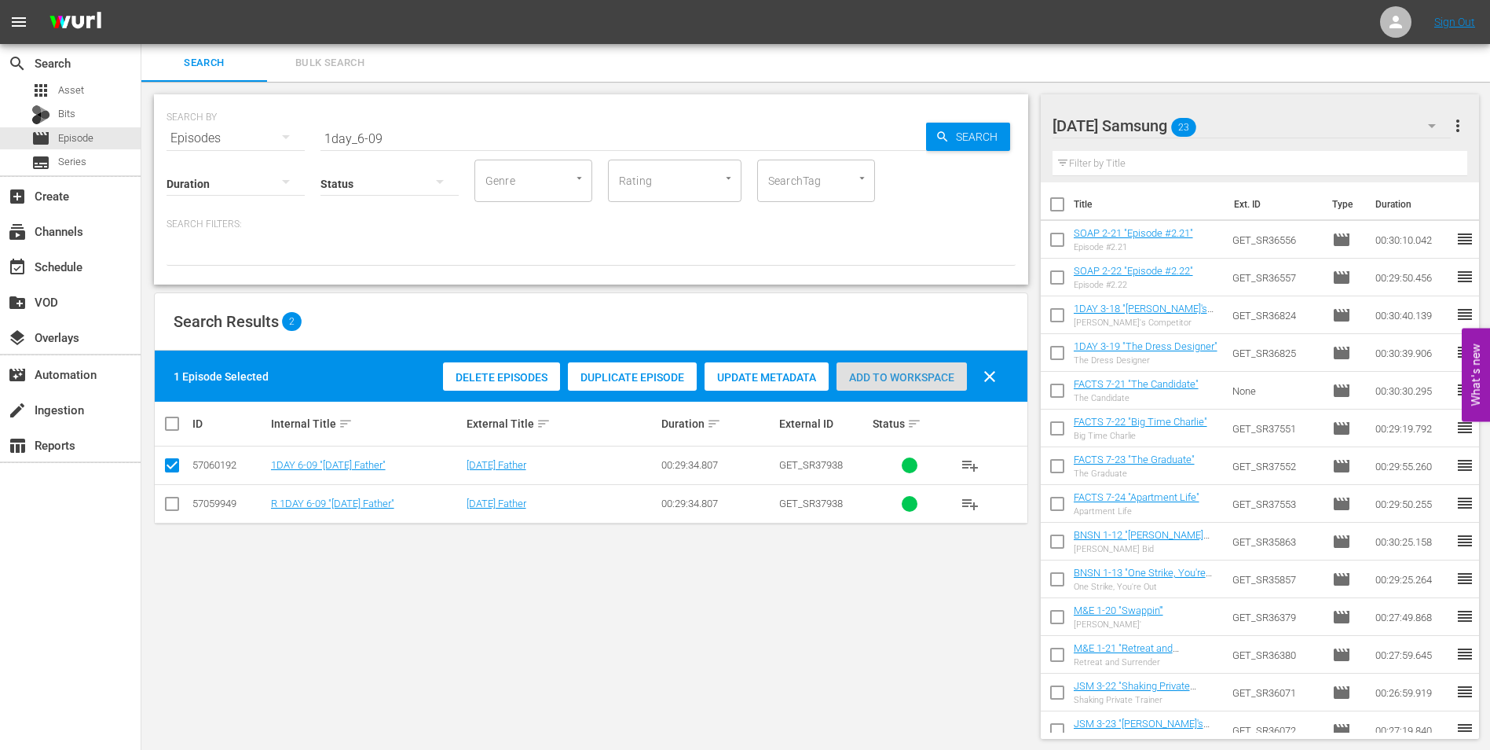
click at [898, 371] on span "Add to Workspace" at bounding box center [902, 377] width 130 height 13
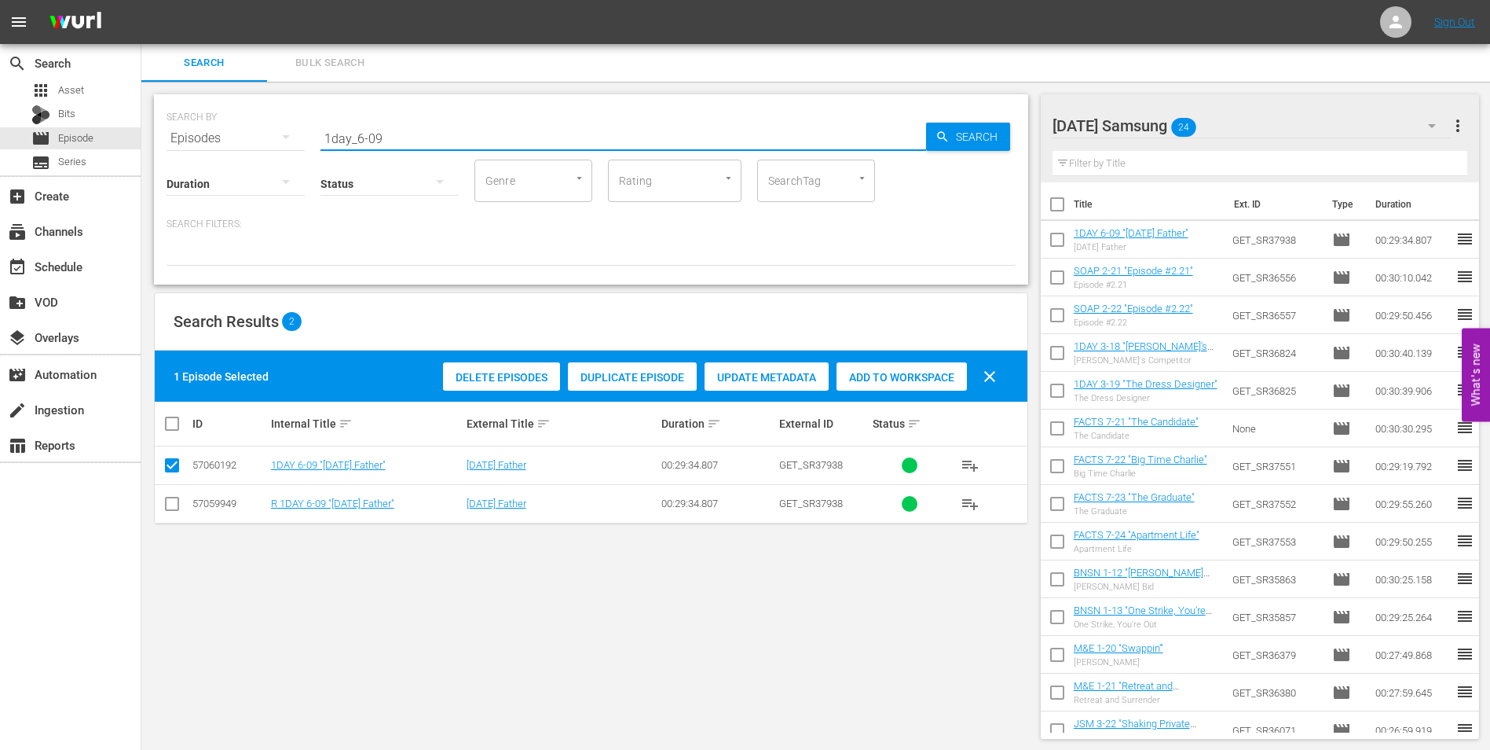
drag, startPoint x: 490, startPoint y: 138, endPoint x: 281, endPoint y: 132, distance: 209.1
click at [282, 133] on div "SEARCH BY Search By Episodes Search ID, Title, Description, Keywords, or Catego…" at bounding box center [591, 129] width 849 height 57
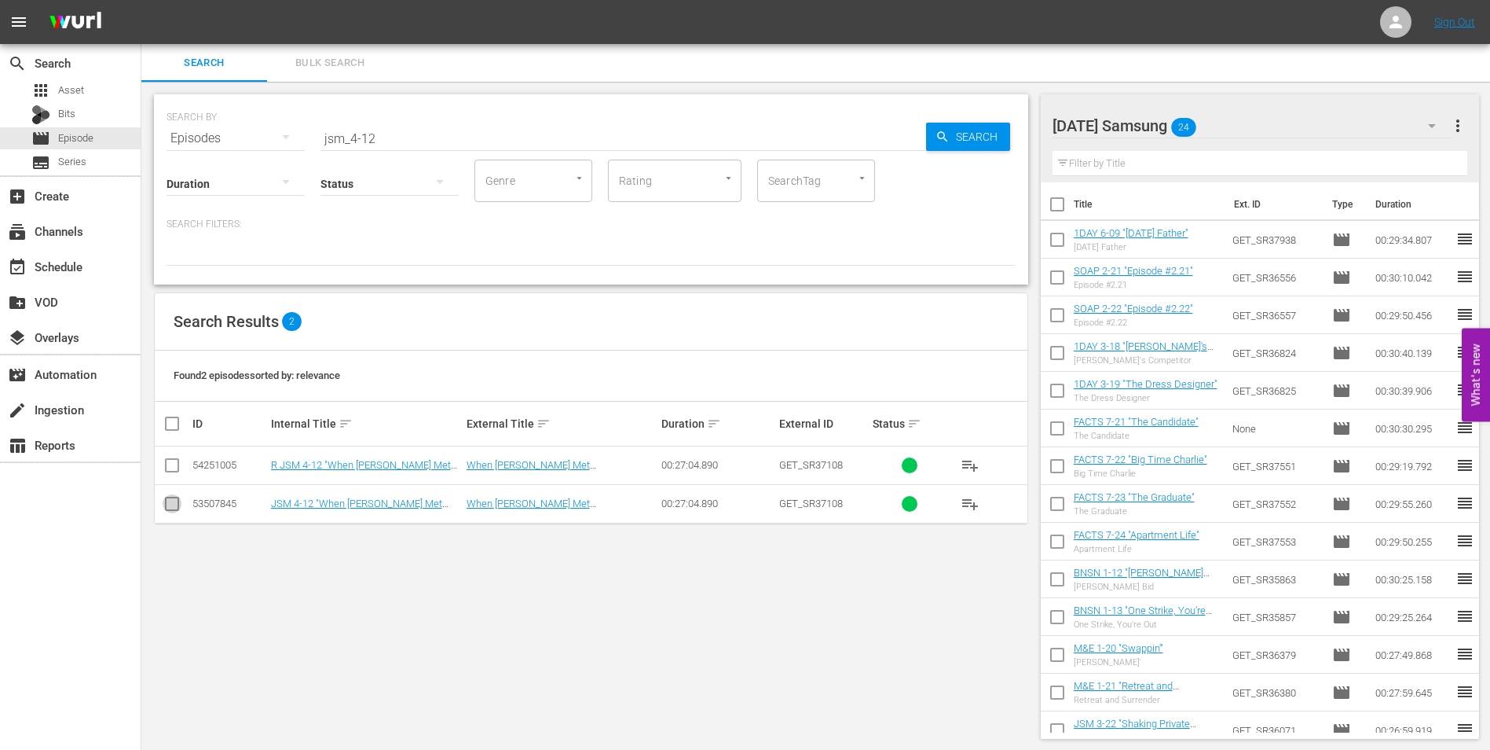
click at [172, 501] on input "checkbox" at bounding box center [172, 506] width 19 height 19
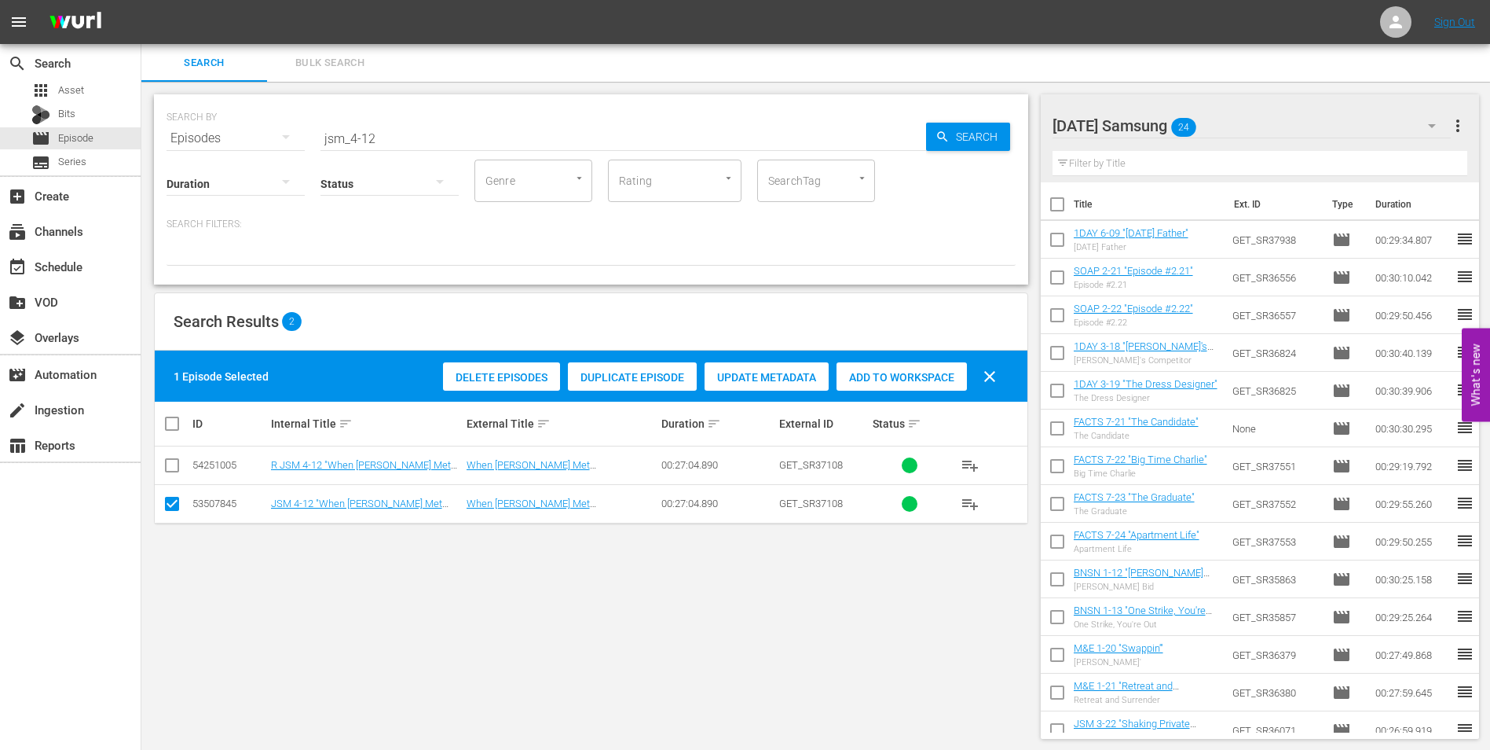
click at [896, 375] on span "Add to Workspace" at bounding box center [902, 377] width 130 height 13
click at [1245, 112] on div "[DATE] Samsung 25" at bounding box center [1252, 126] width 399 height 44
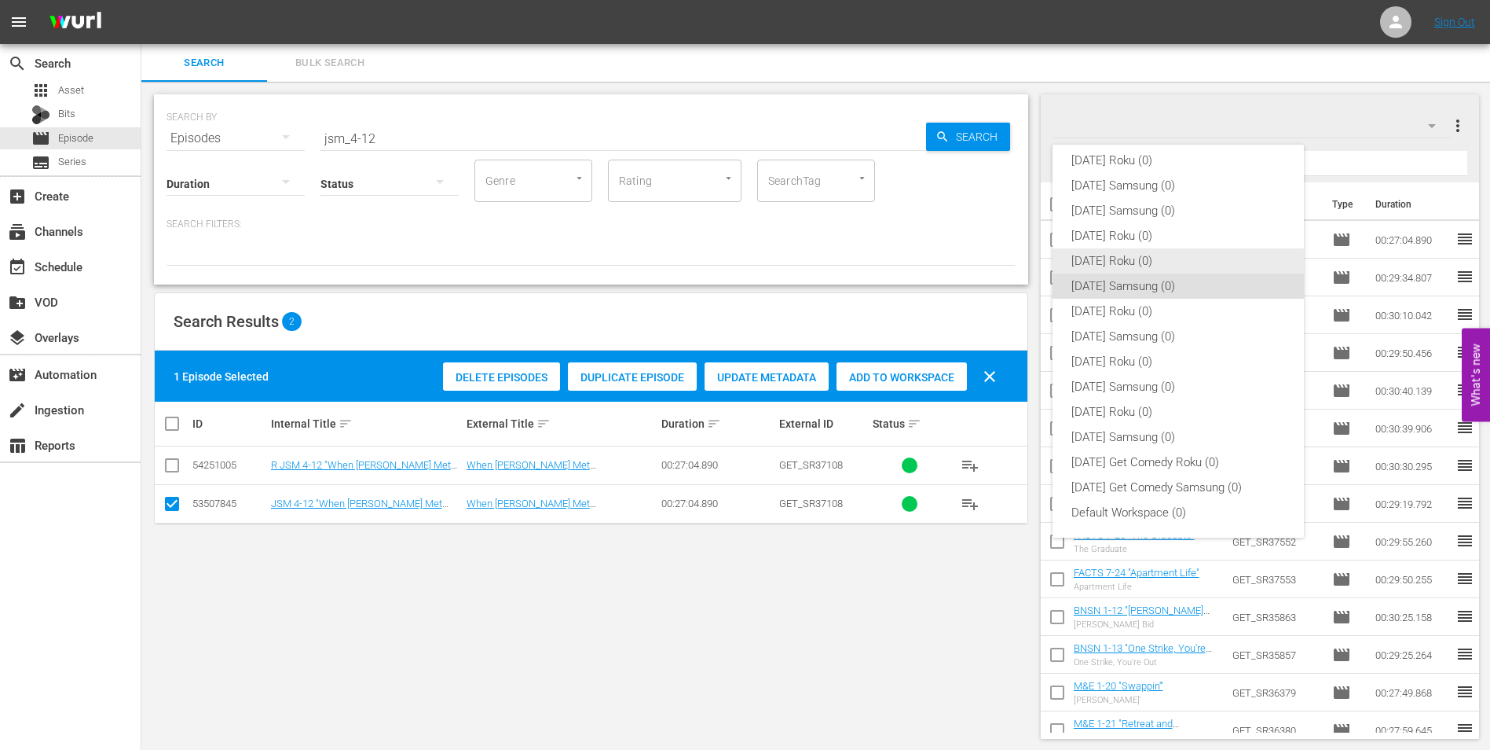
drag, startPoint x: 1121, startPoint y: 266, endPoint x: 1093, endPoint y: 299, distance: 42.9
click at [1116, 276] on div "[DATE] Roku (0) [DATE] Samsung (0) [DATE] Samsung (0) [DATE] Roku (0) [DATE] Ro…" at bounding box center [1178, 336] width 251 height 402
click at [170, 498] on div "[DATE] Roku (0) [DATE] Samsung (0) [DATE] Samsung (0) [DATE] Roku (0) [DATE] Ro…" at bounding box center [745, 375] width 1490 height 750
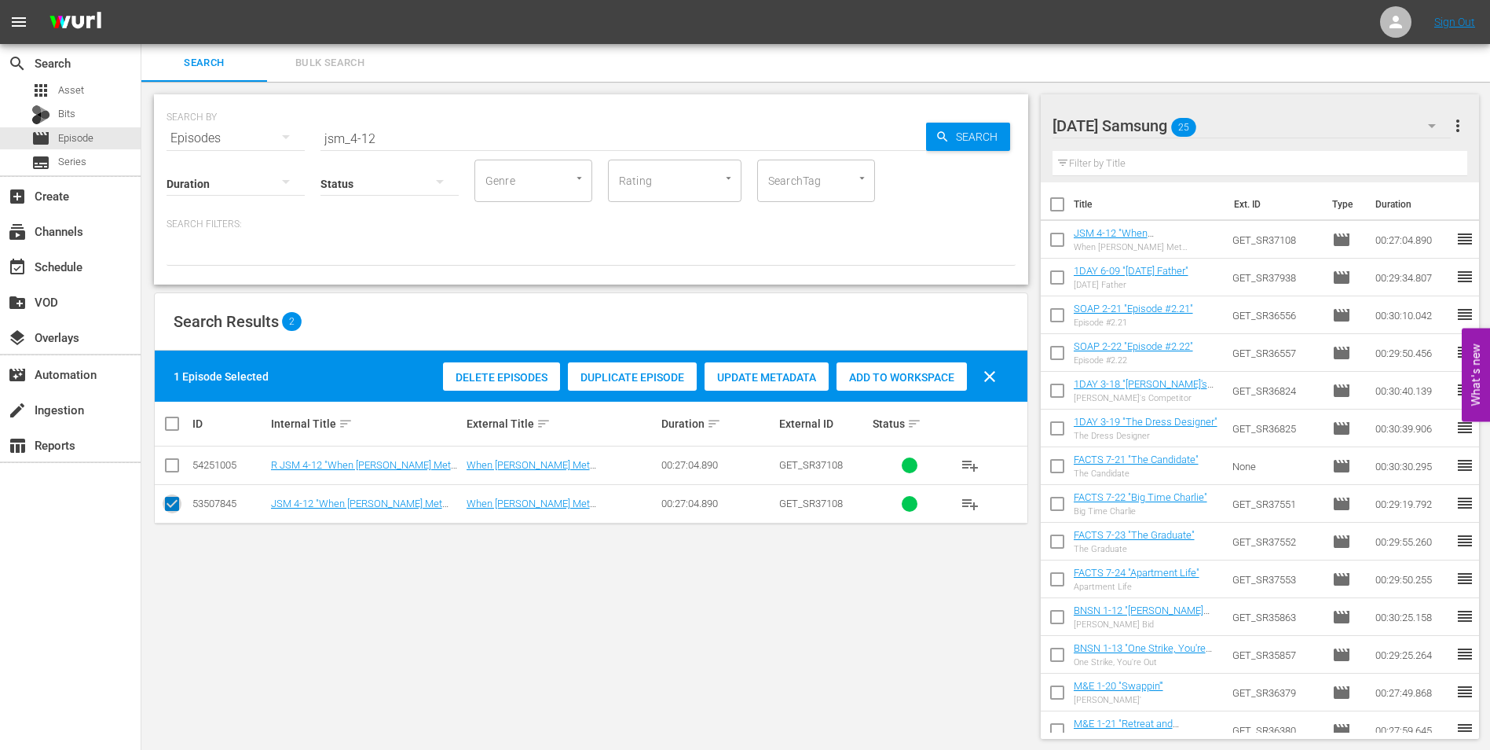
click at [175, 504] on input "checkbox" at bounding box center [172, 506] width 19 height 19
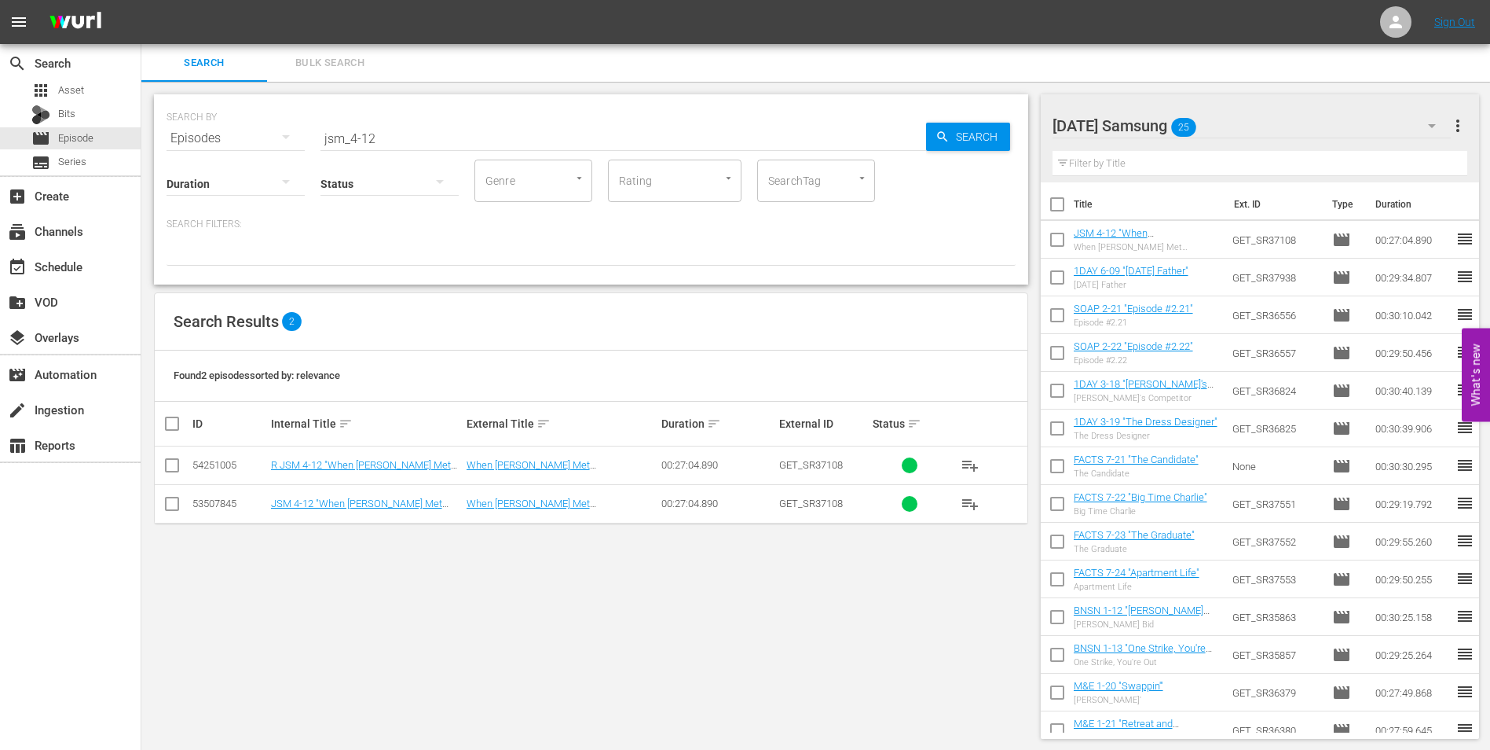
click at [174, 460] on input "checkbox" at bounding box center [172, 468] width 19 height 19
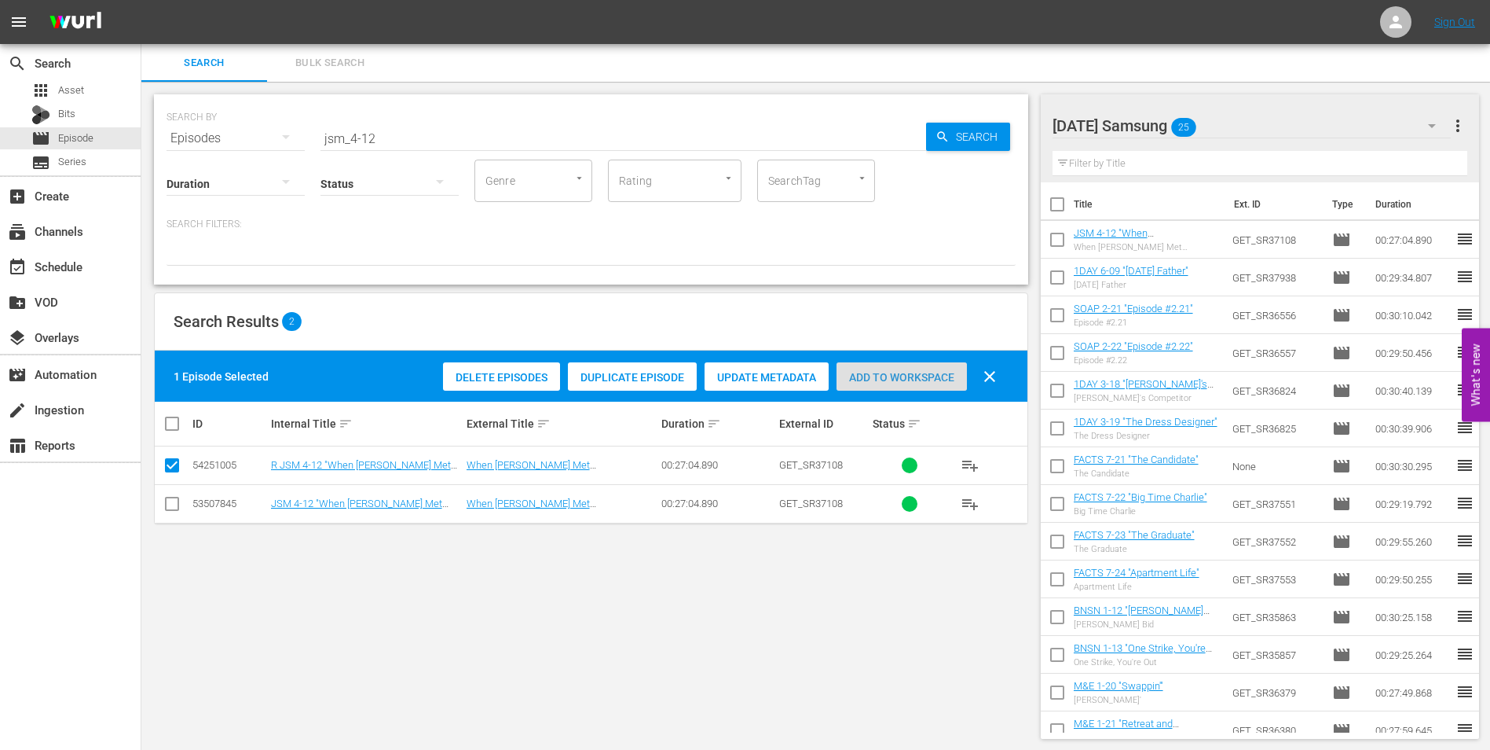
click at [907, 368] on div "Add to Workspace" at bounding box center [902, 377] width 130 height 30
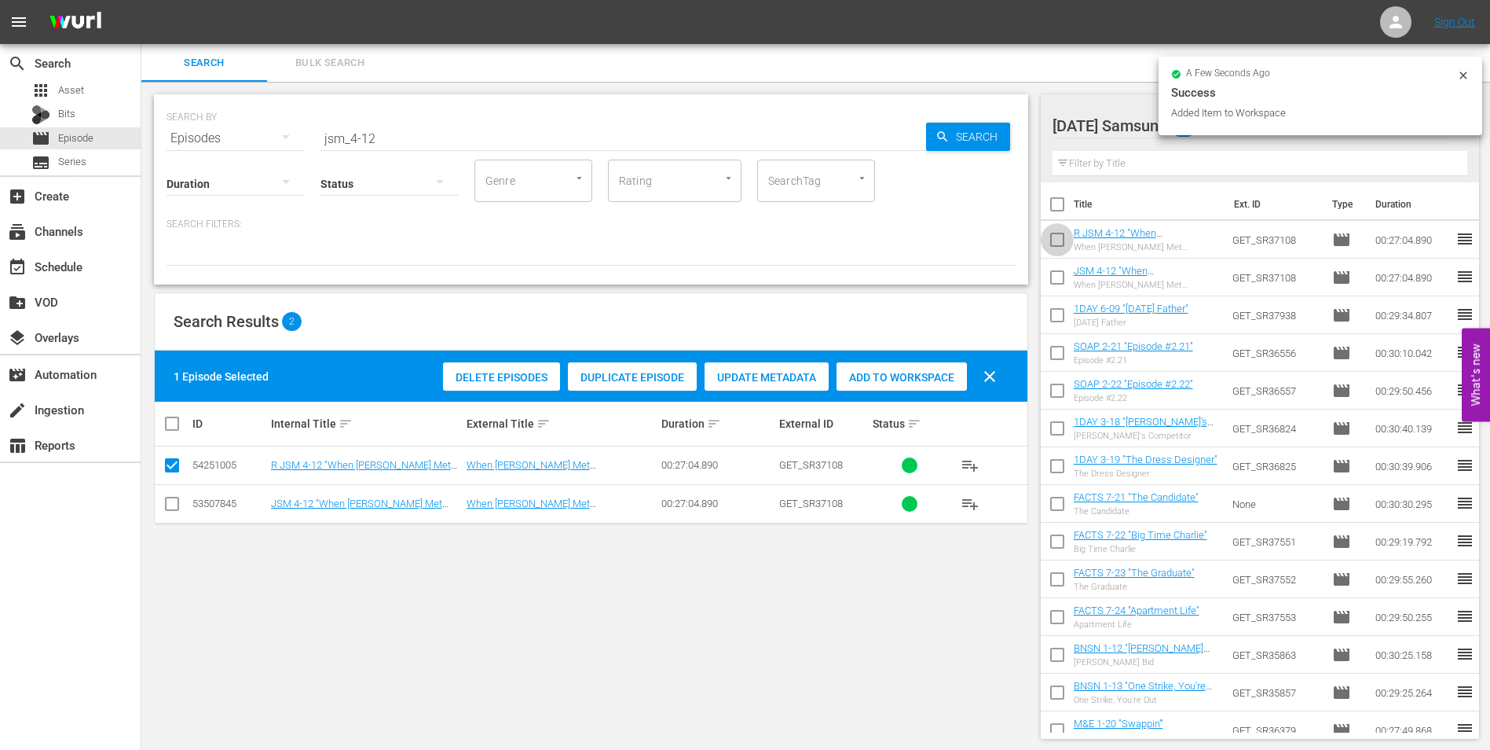
click at [1058, 233] on input "checkbox" at bounding box center [1057, 242] width 33 height 33
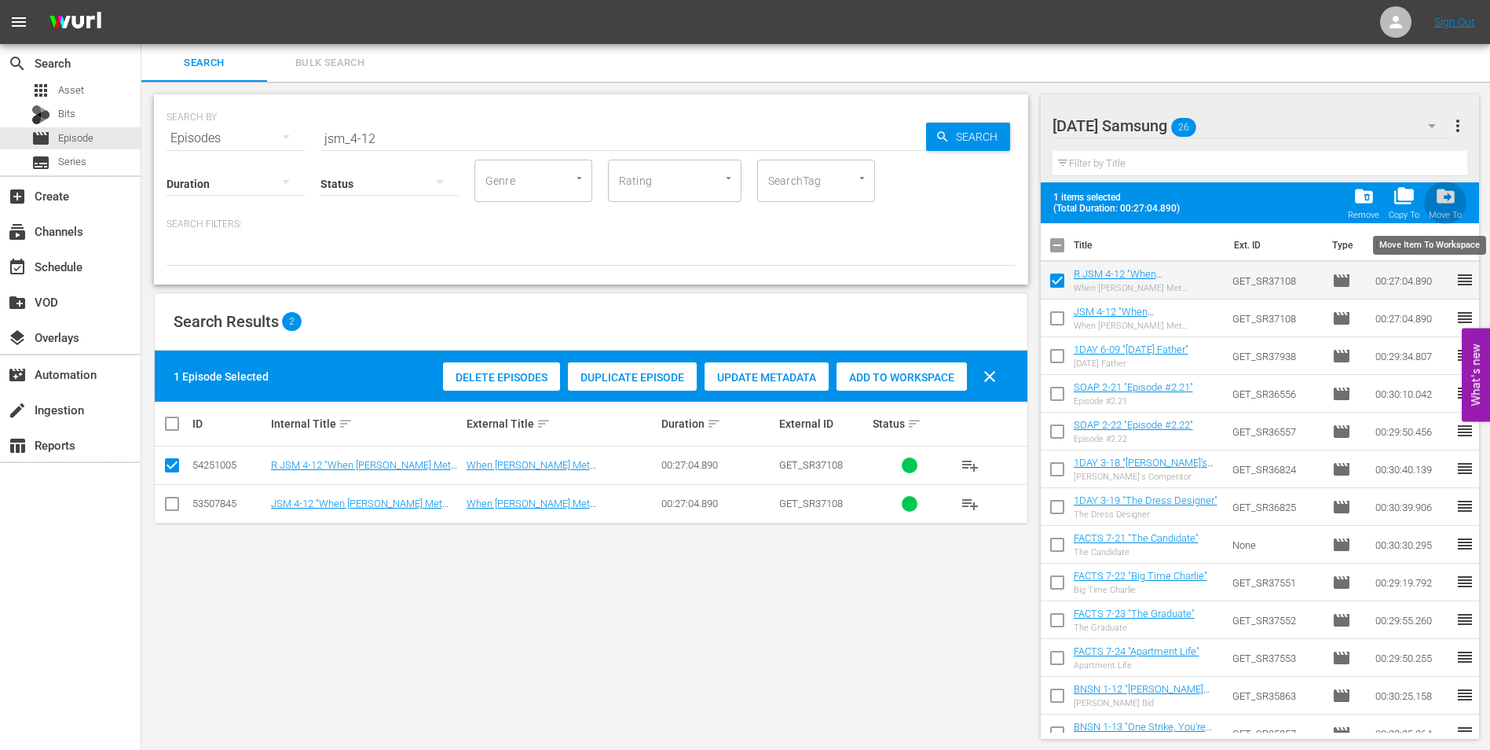
click at [1454, 195] on span "drive_file_move" at bounding box center [1445, 195] width 21 height 21
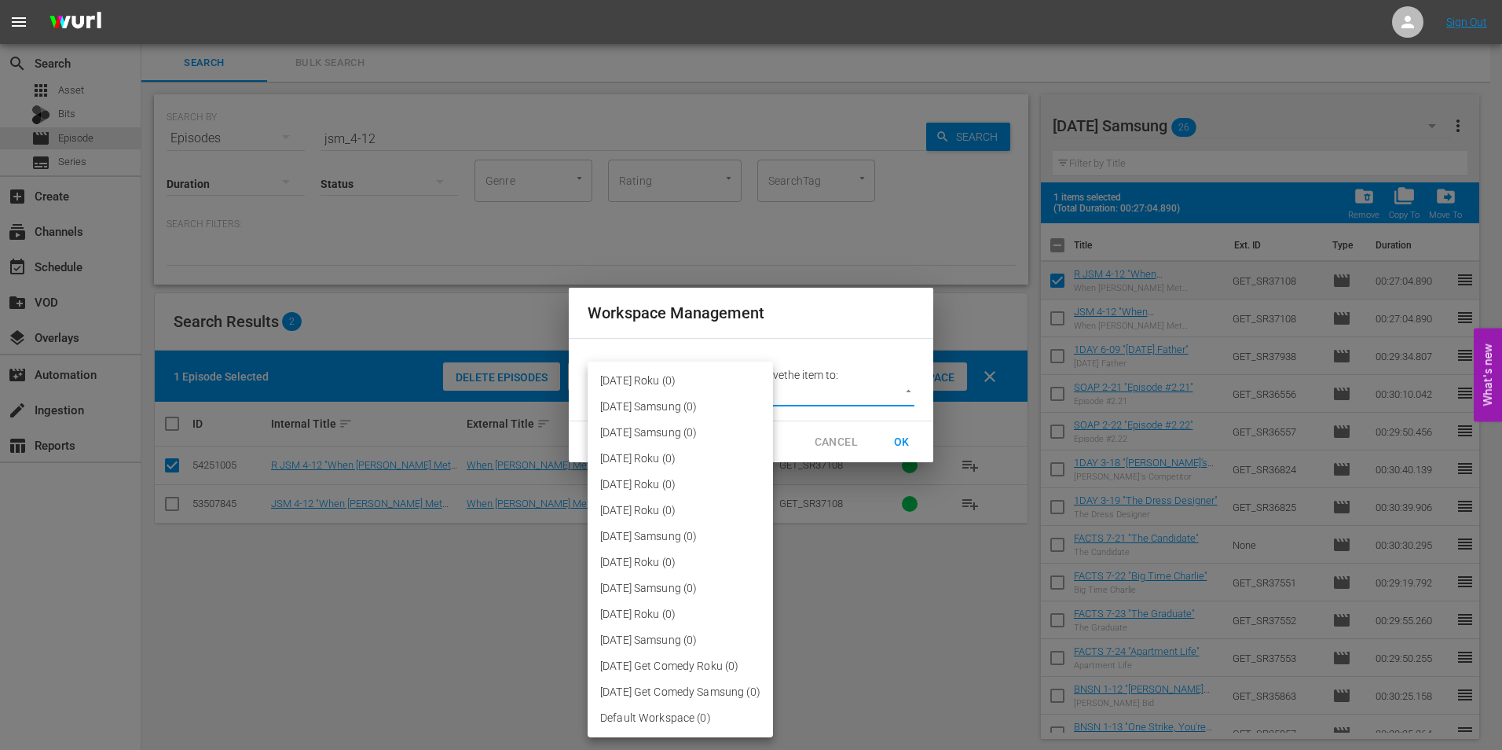
click at [841, 397] on body "menu Sign Out search Search apps Asset Bits movie Episode subtitles Series add_…" at bounding box center [751, 375] width 1502 height 750
click at [687, 486] on li "[DATE] Roku (0)" at bounding box center [680, 484] width 185 height 26
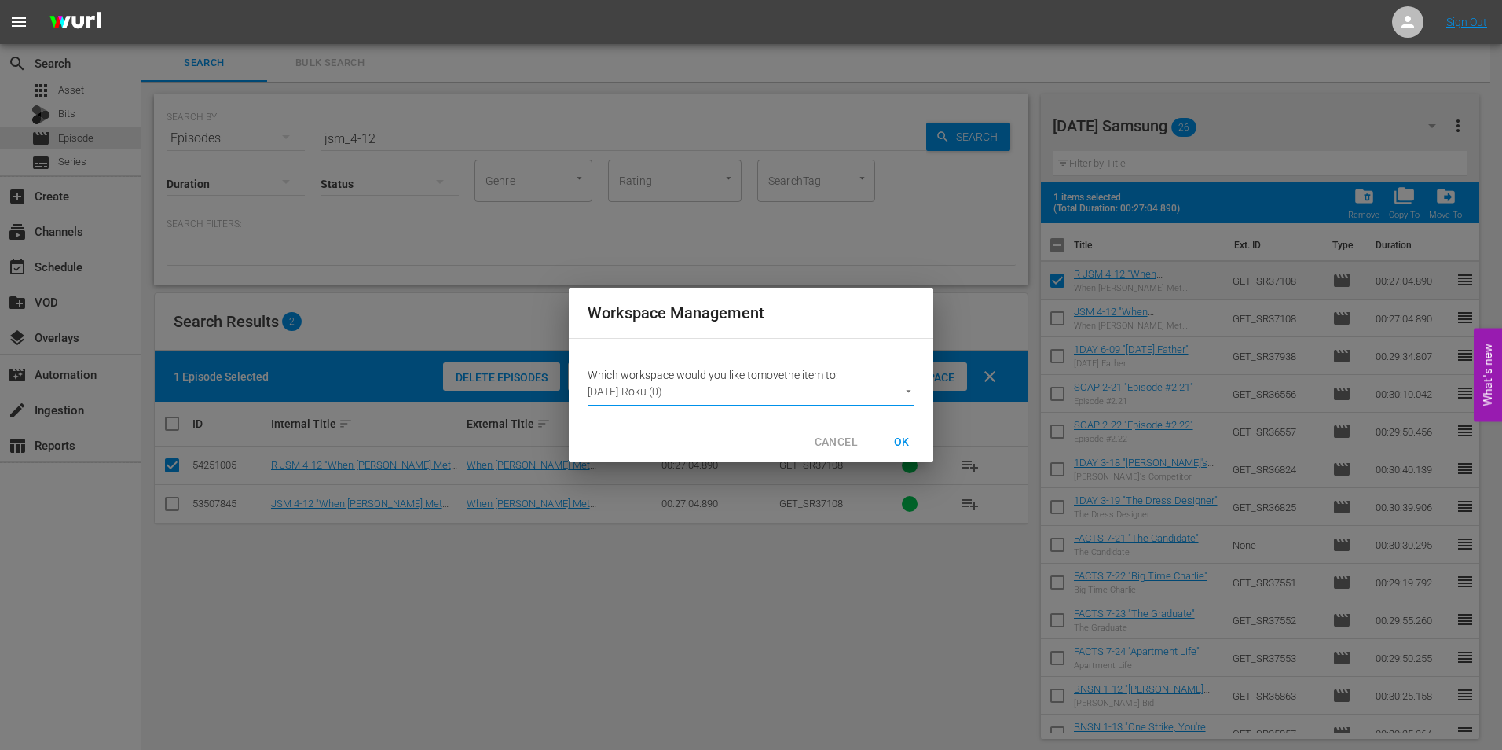
click at [910, 438] on span "OK" at bounding box center [901, 442] width 25 height 20
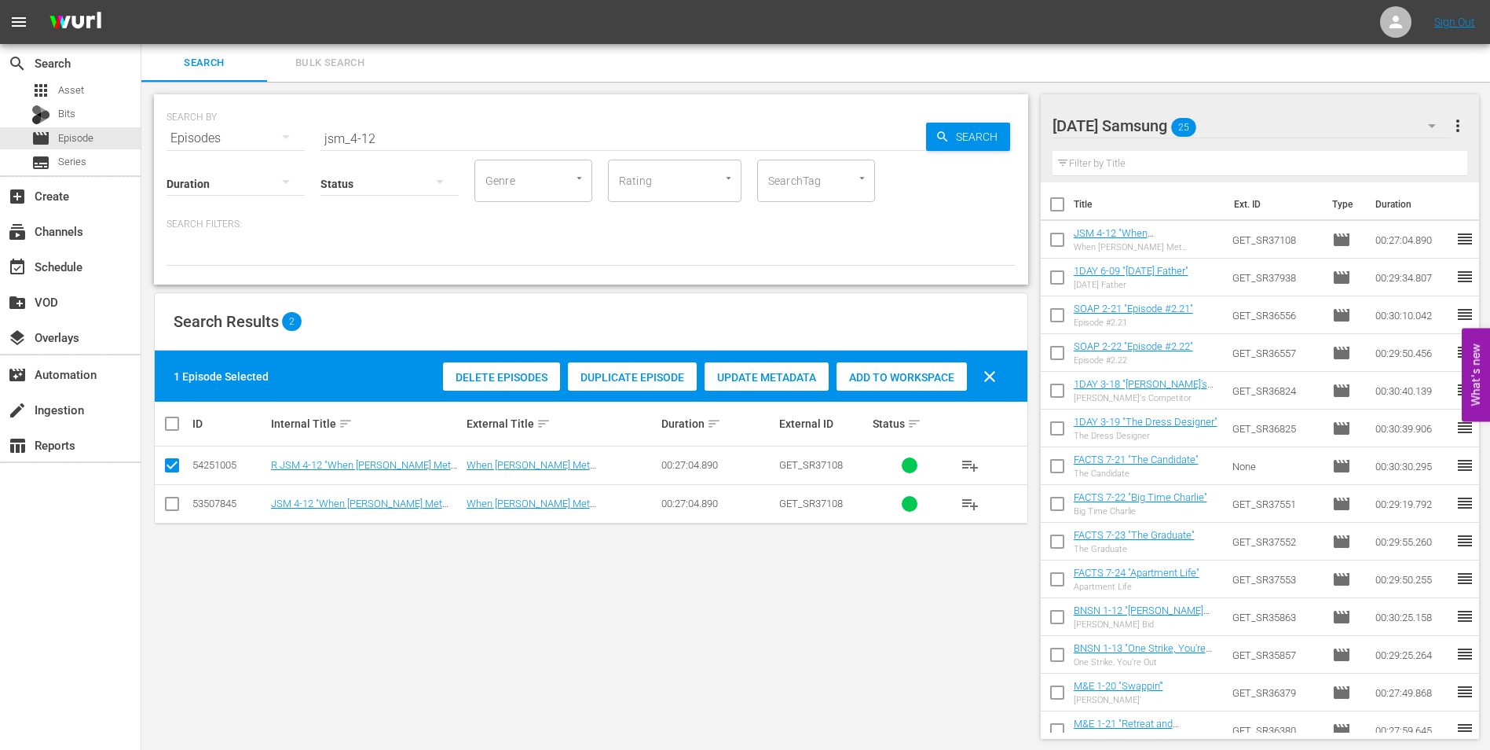
click at [1249, 117] on div "[DATE] Samsung 25" at bounding box center [1252, 126] width 399 height 44
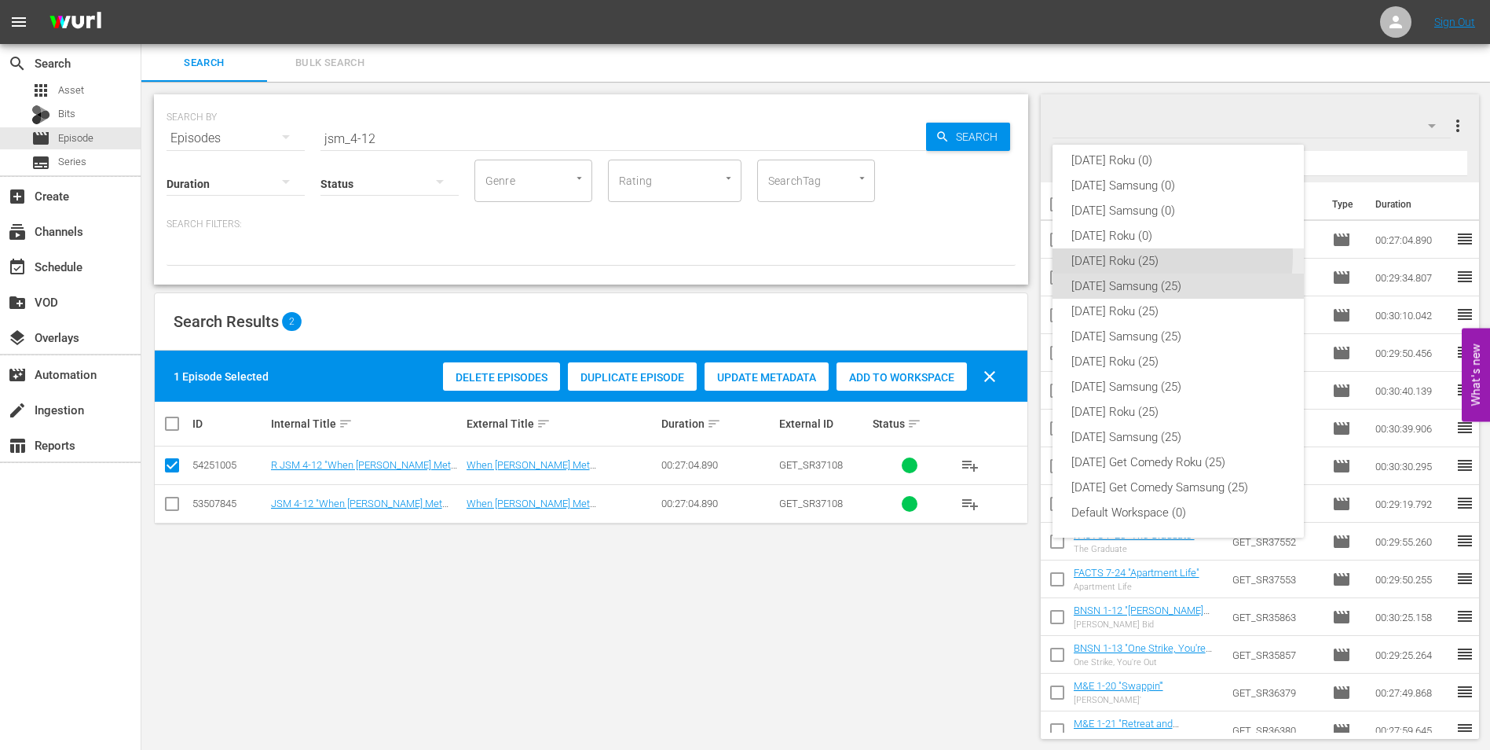
click at [1134, 255] on div "[DATE] Roku (25)" at bounding box center [1179, 260] width 214 height 25
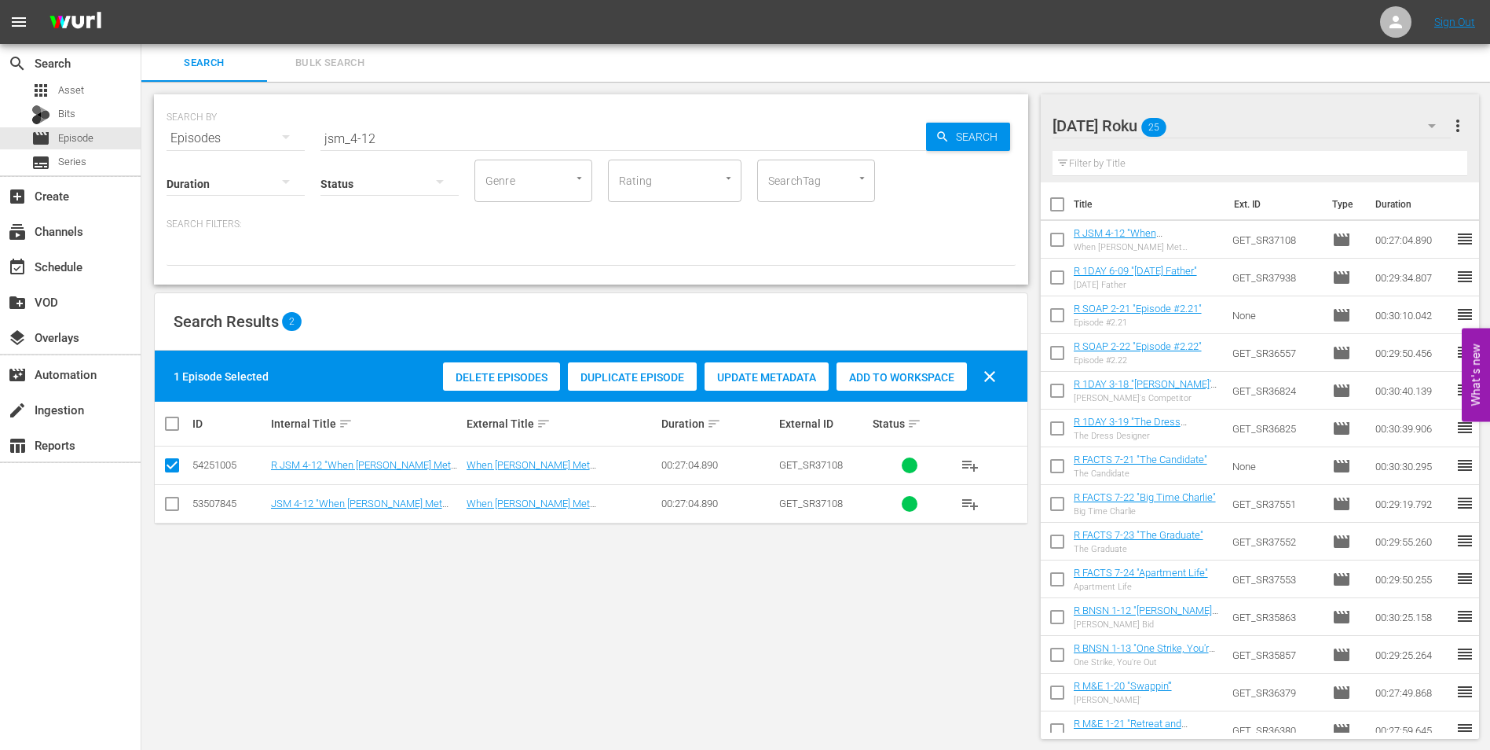
click at [1208, 114] on div "[DATE] Roku 25" at bounding box center [1252, 126] width 399 height 44
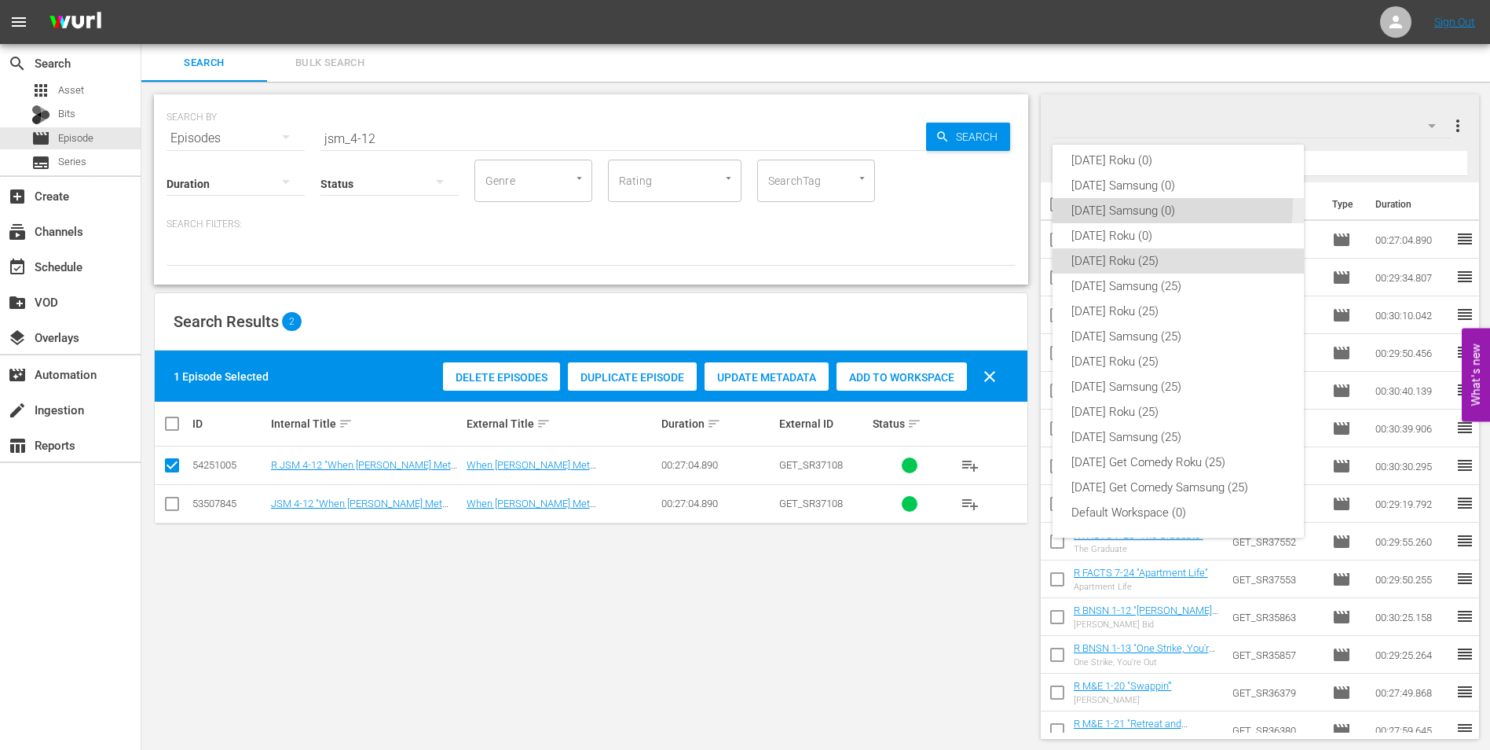
click at [1124, 203] on div "[DATE] Samsung (0)" at bounding box center [1179, 210] width 214 height 25
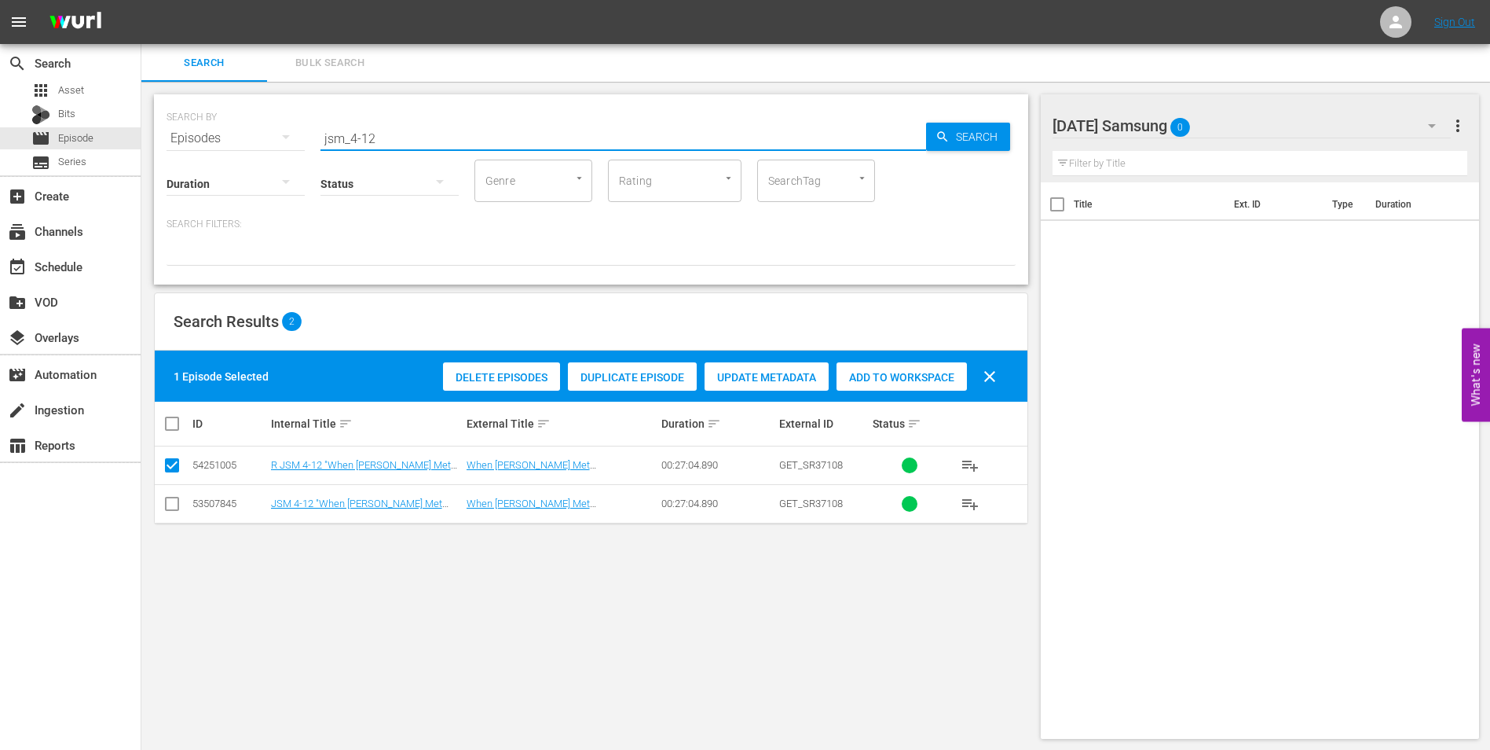
drag, startPoint x: 431, startPoint y: 138, endPoint x: 224, endPoint y: 112, distance: 208.3
click at [227, 112] on div "SEARCH BY Search By Episodes Search ID, Title, Description, Keywords, or Catego…" at bounding box center [591, 129] width 849 height 57
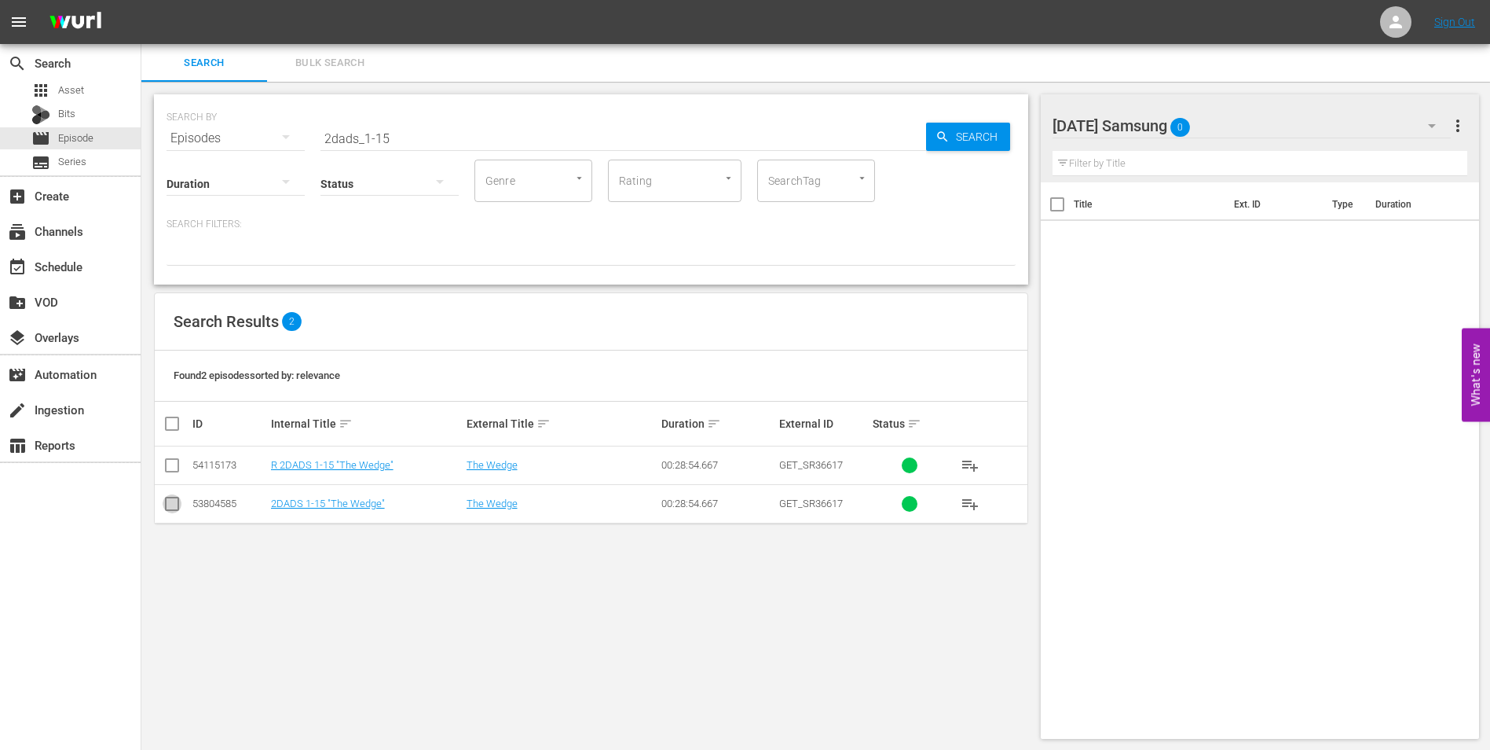
click at [177, 501] on input "checkbox" at bounding box center [172, 506] width 19 height 19
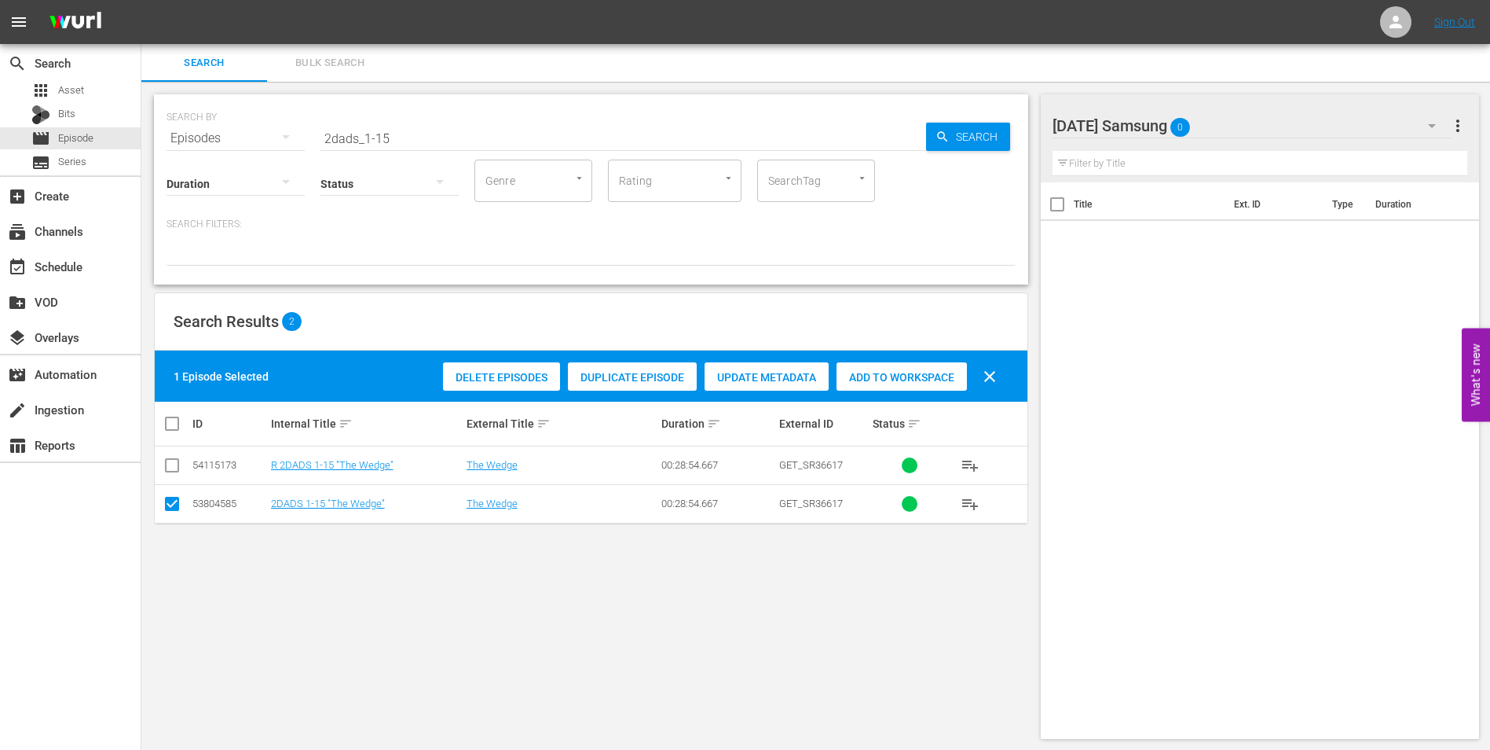
click at [896, 373] on span "Add to Workspace" at bounding box center [902, 377] width 130 height 13
click at [1239, 129] on div "[DATE] Samsung 1" at bounding box center [1252, 126] width 399 height 44
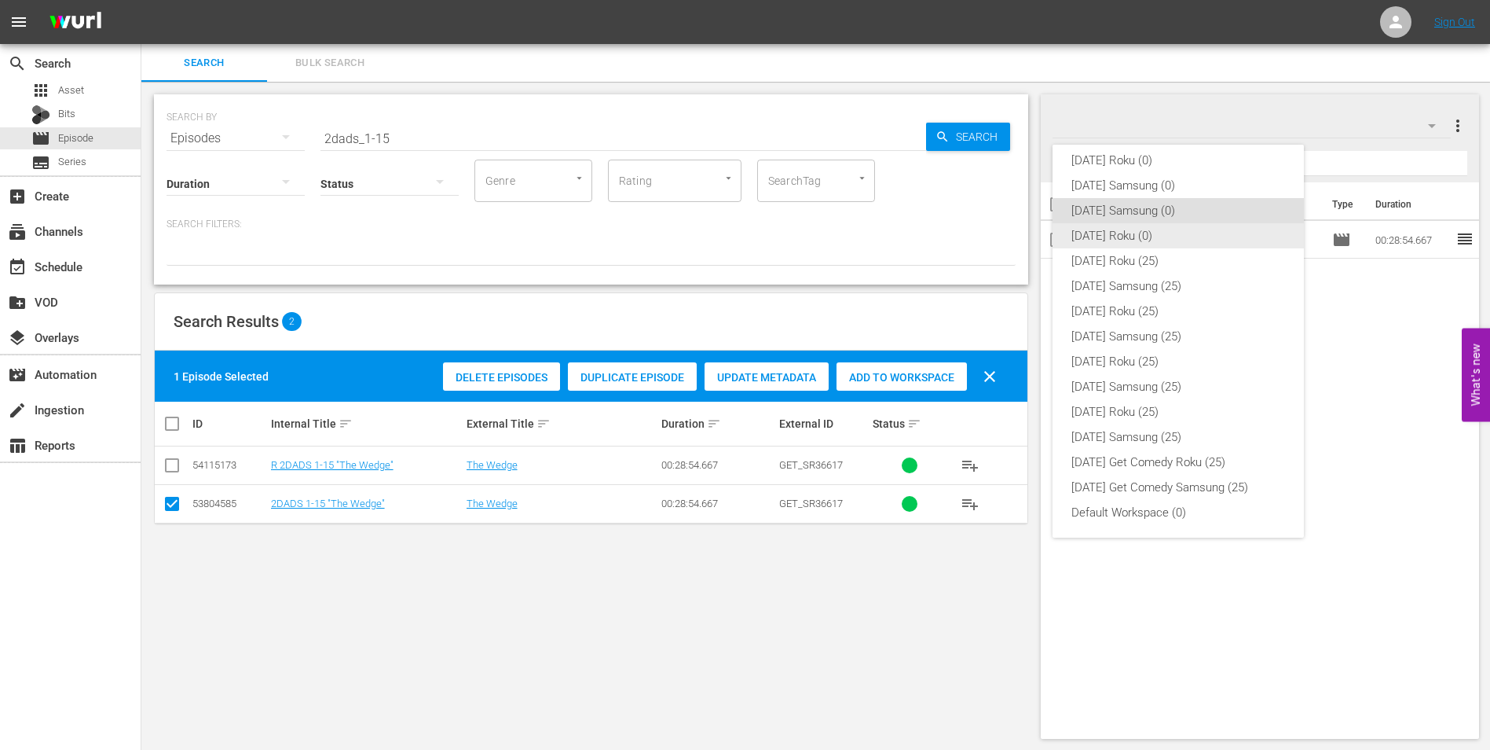
click at [1116, 235] on div "[DATE] Roku (0)" at bounding box center [1179, 235] width 214 height 25
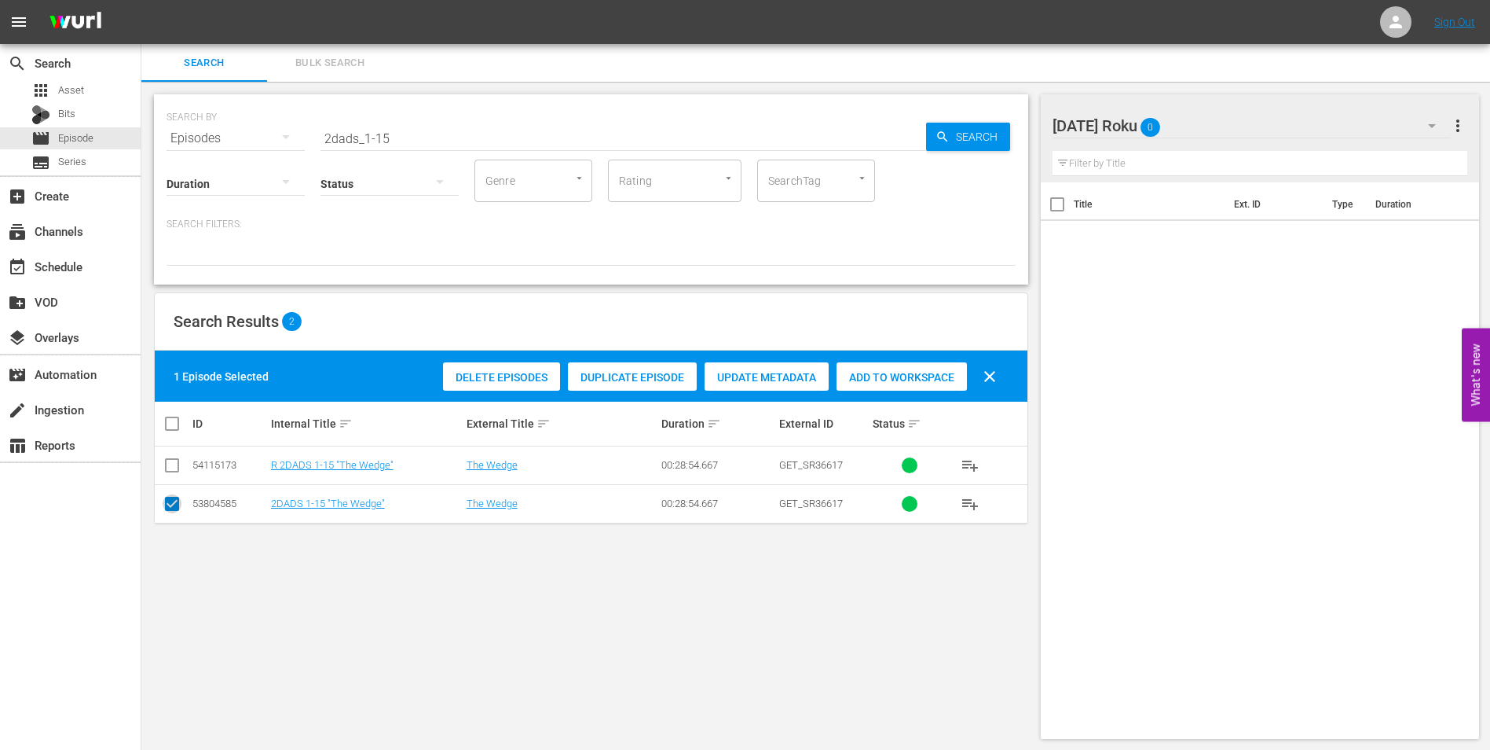
click at [175, 507] on input "checkbox" at bounding box center [172, 506] width 19 height 19
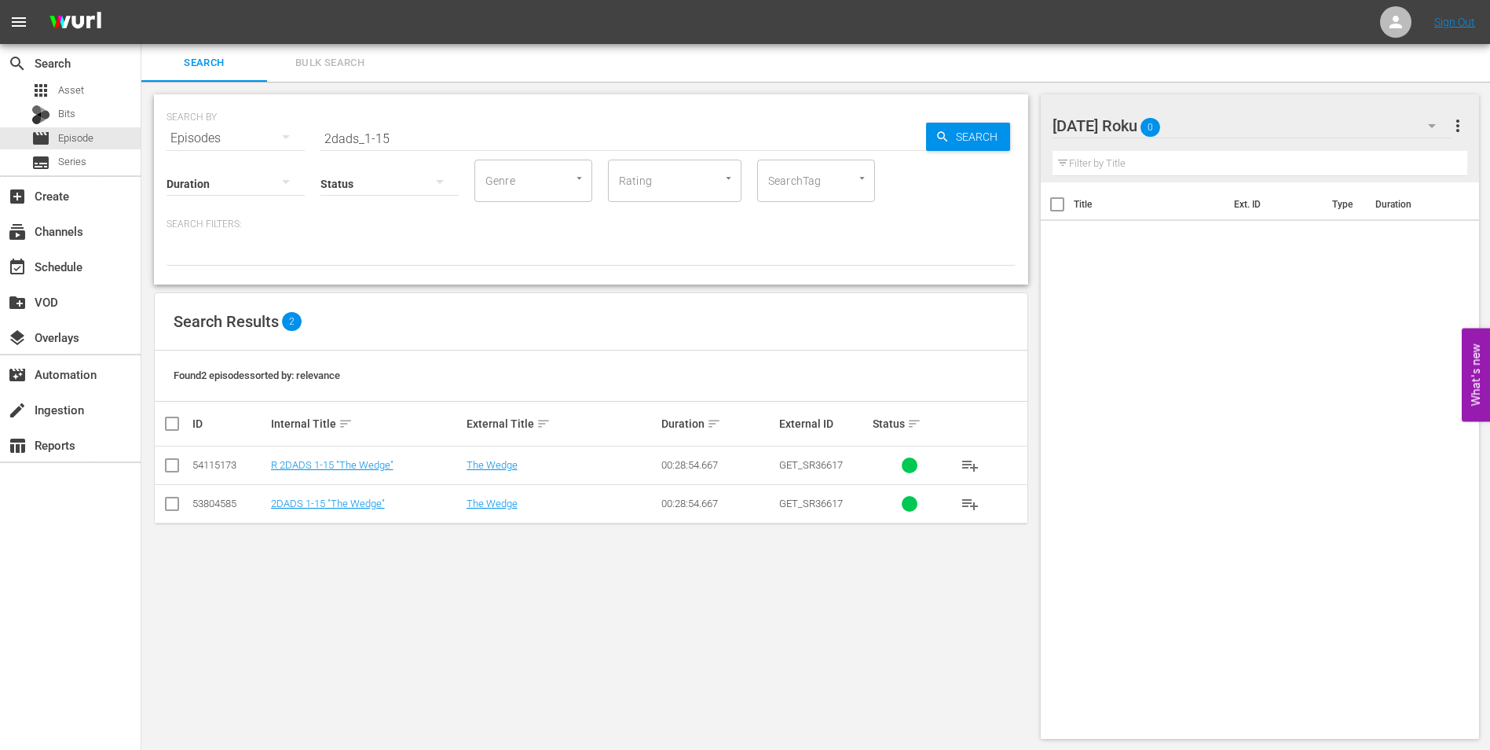
click at [174, 470] on input "checkbox" at bounding box center [172, 468] width 19 height 19
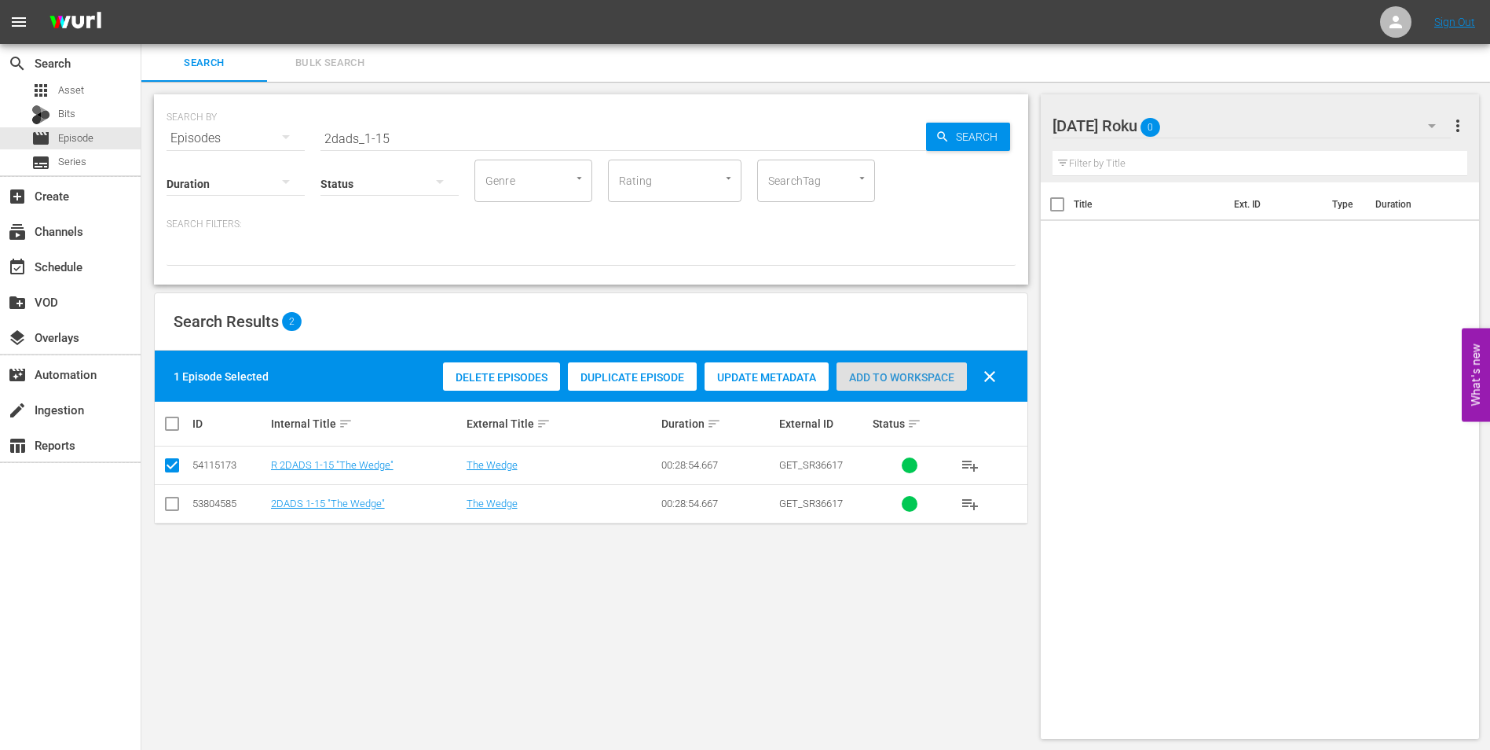
click at [860, 387] on div "Add to Workspace" at bounding box center [902, 377] width 130 height 30
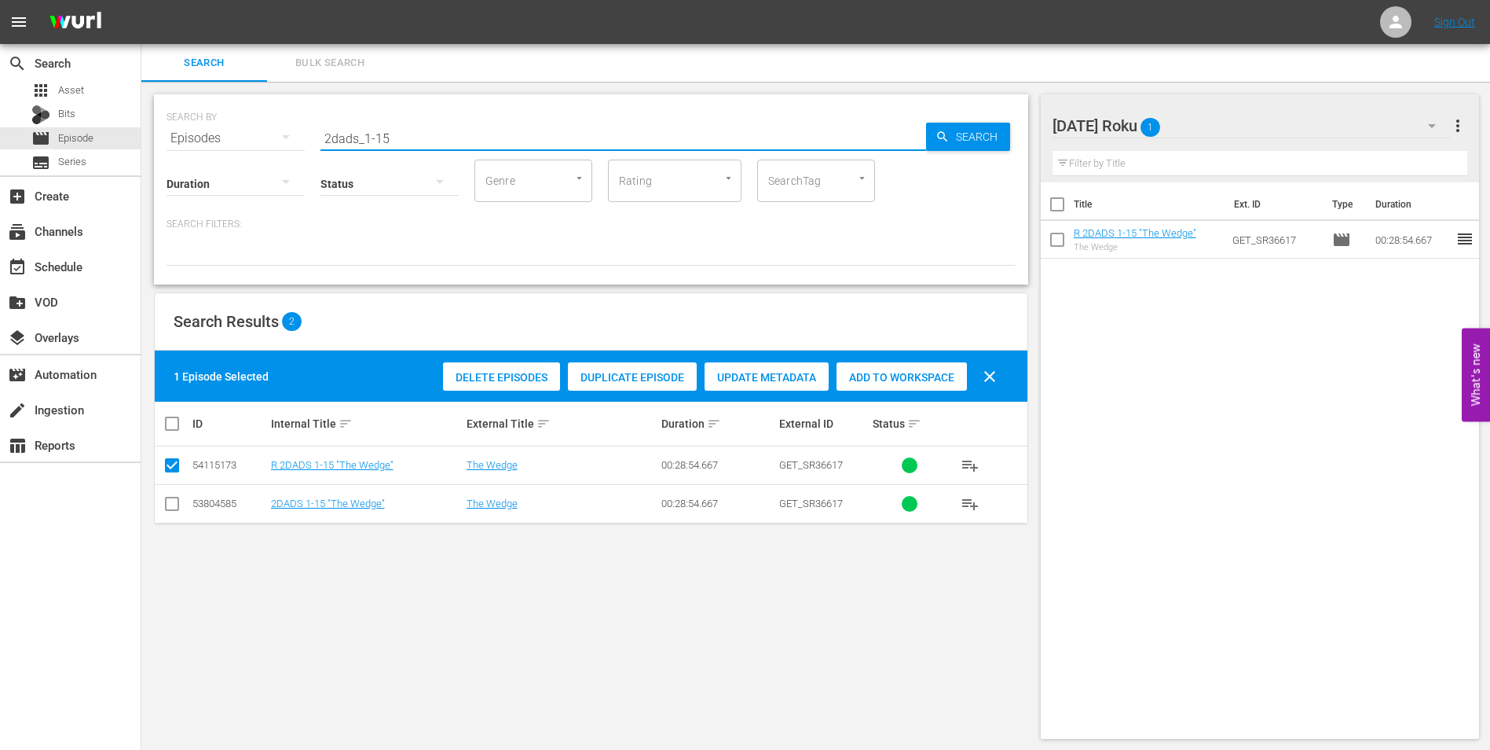
drag, startPoint x: 385, startPoint y: 141, endPoint x: 426, endPoint y: 148, distance: 41.3
click at [419, 148] on div "SEARCH BY Search By Episodes Search ID, Title, Description, Keywords, or Catego…" at bounding box center [591, 189] width 874 height 190
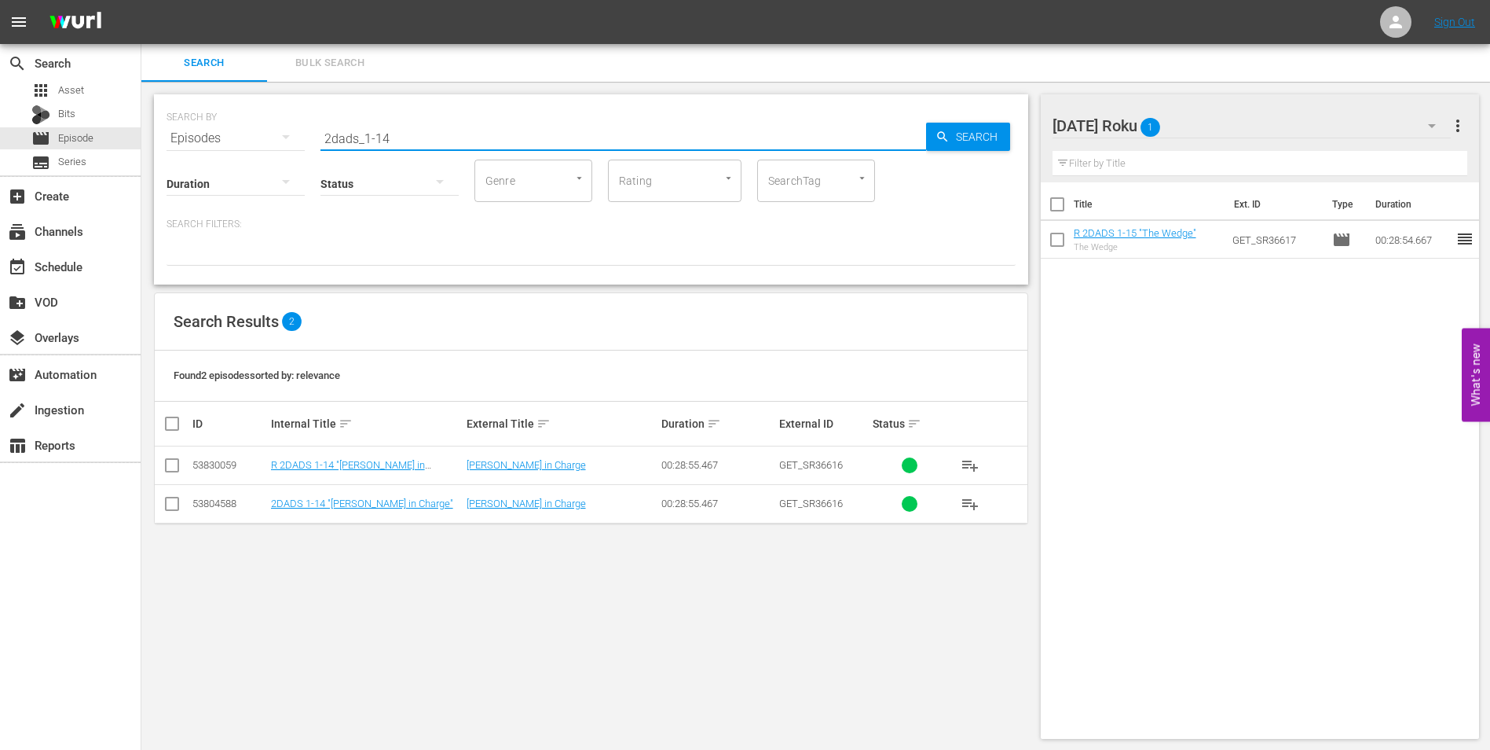
click at [163, 463] on input "checkbox" at bounding box center [172, 468] width 19 height 19
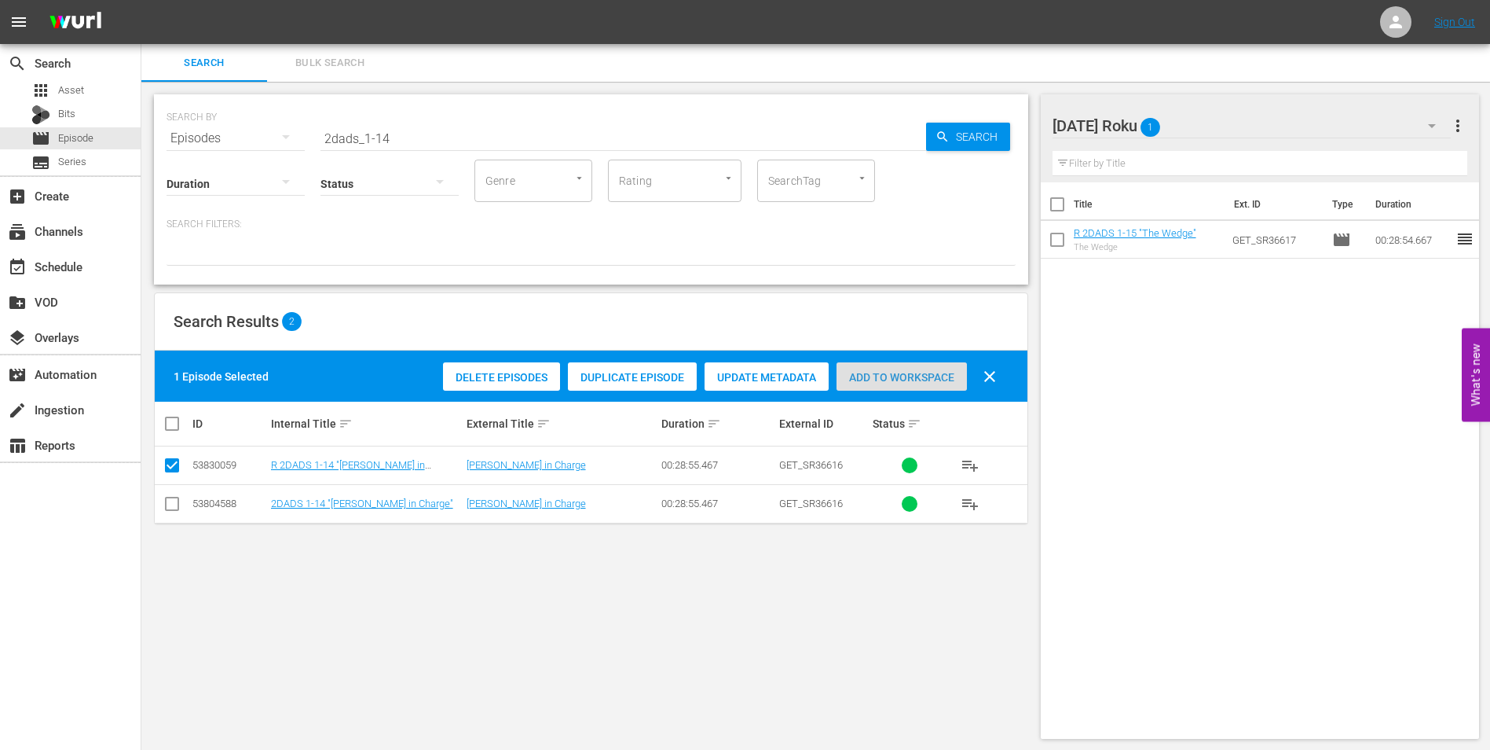
click at [905, 377] on span "Add to Workspace" at bounding box center [902, 377] width 130 height 13
click at [1228, 121] on div "[DATE] Roku 2" at bounding box center [1252, 126] width 399 height 44
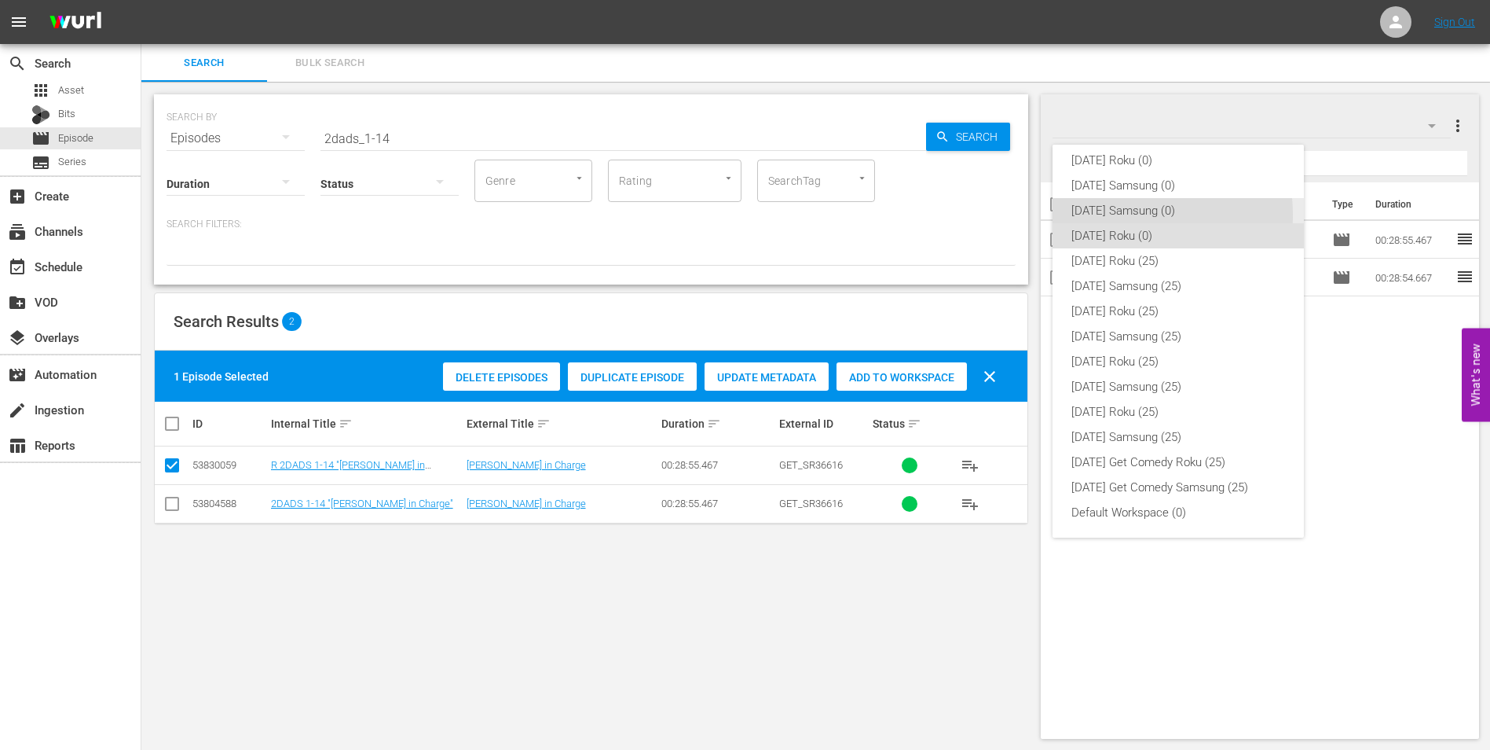
click at [1109, 214] on div "[DATE] Samsung (0)" at bounding box center [1179, 210] width 214 height 25
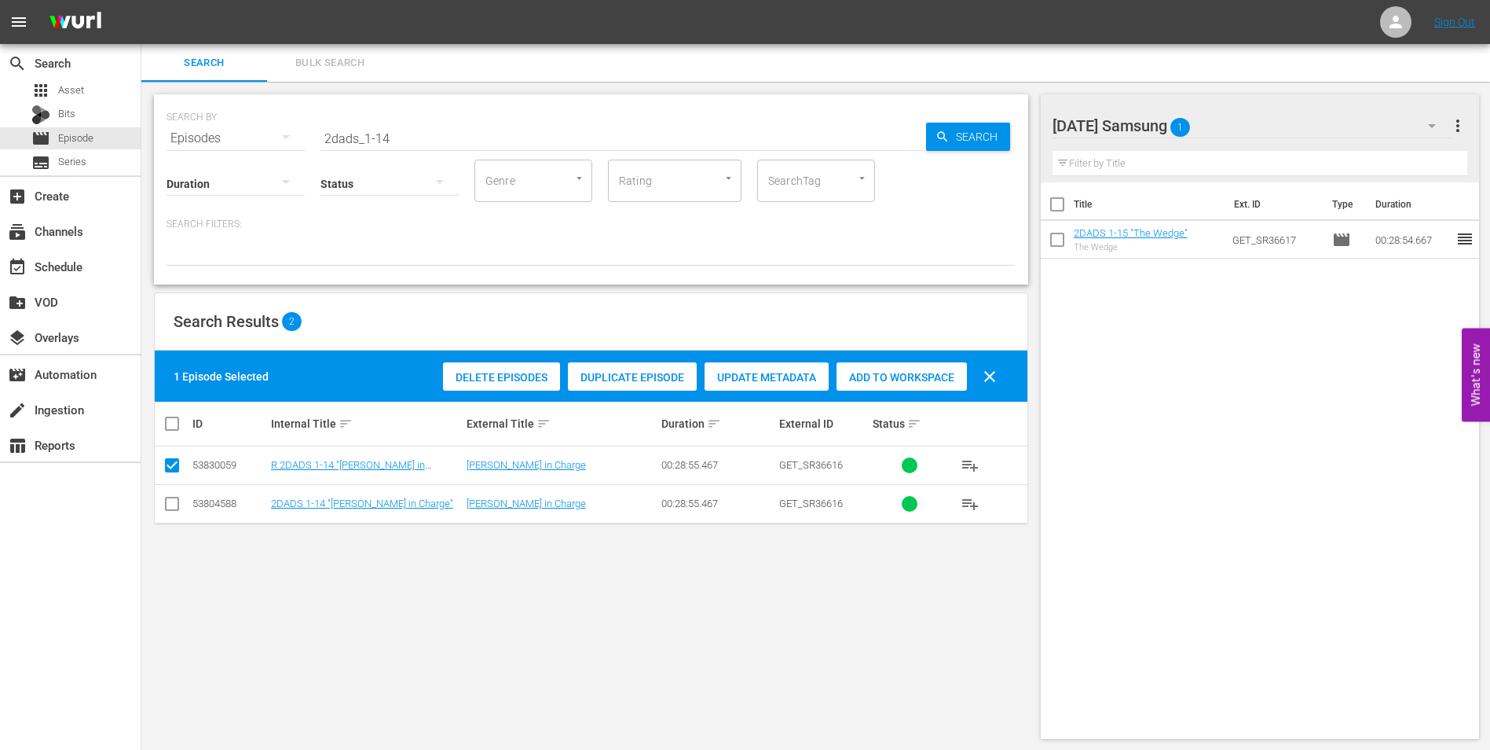
click at [177, 508] on input "checkbox" at bounding box center [172, 506] width 19 height 19
click at [171, 465] on input "checkbox" at bounding box center [172, 468] width 19 height 19
click at [889, 362] on div "Add to Workspace" at bounding box center [902, 377] width 130 height 30
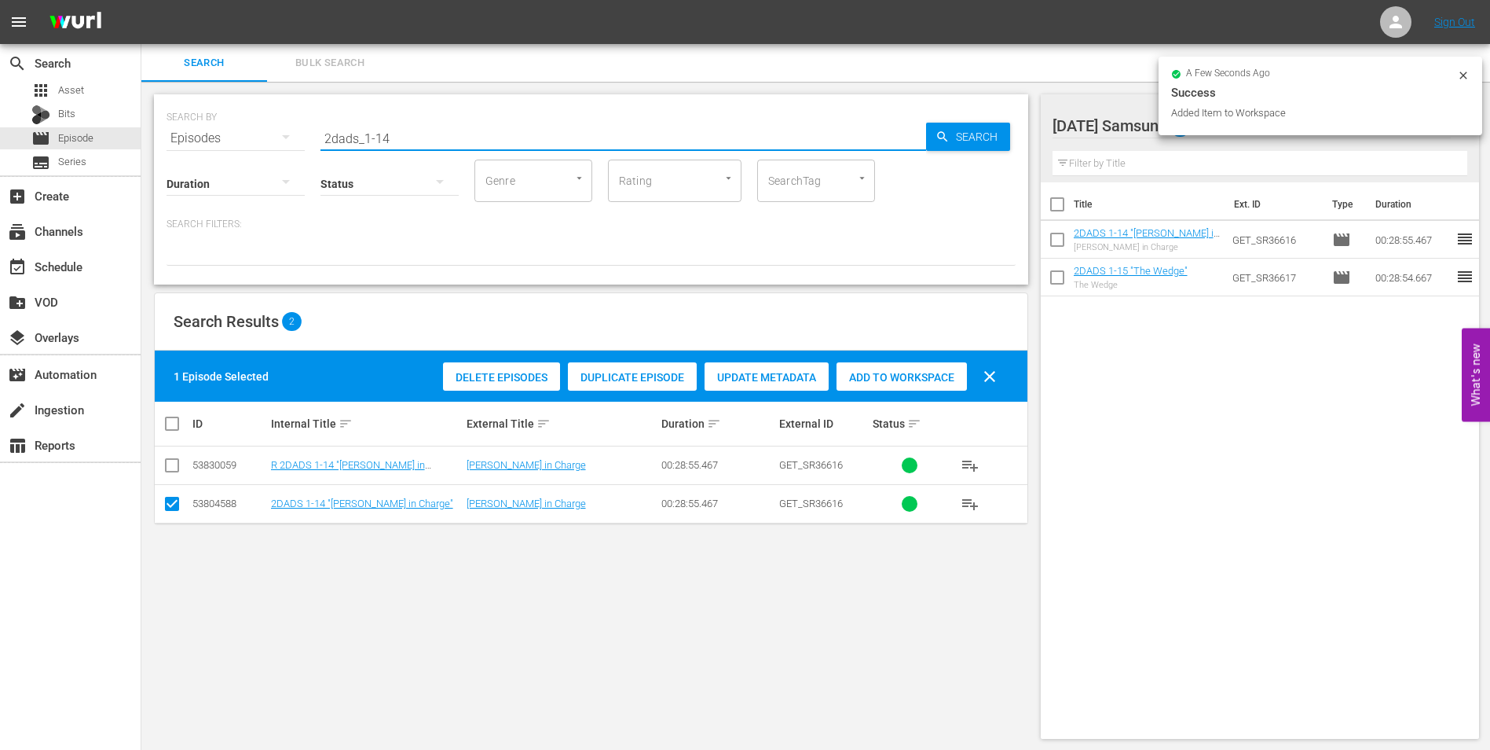
drag, startPoint x: 424, startPoint y: 137, endPoint x: 262, endPoint y: 119, distance: 162.9
click at [265, 120] on div "SEARCH BY Search By Episodes Search ID, Title, Description, Keywords, or Catego…" at bounding box center [591, 129] width 849 height 57
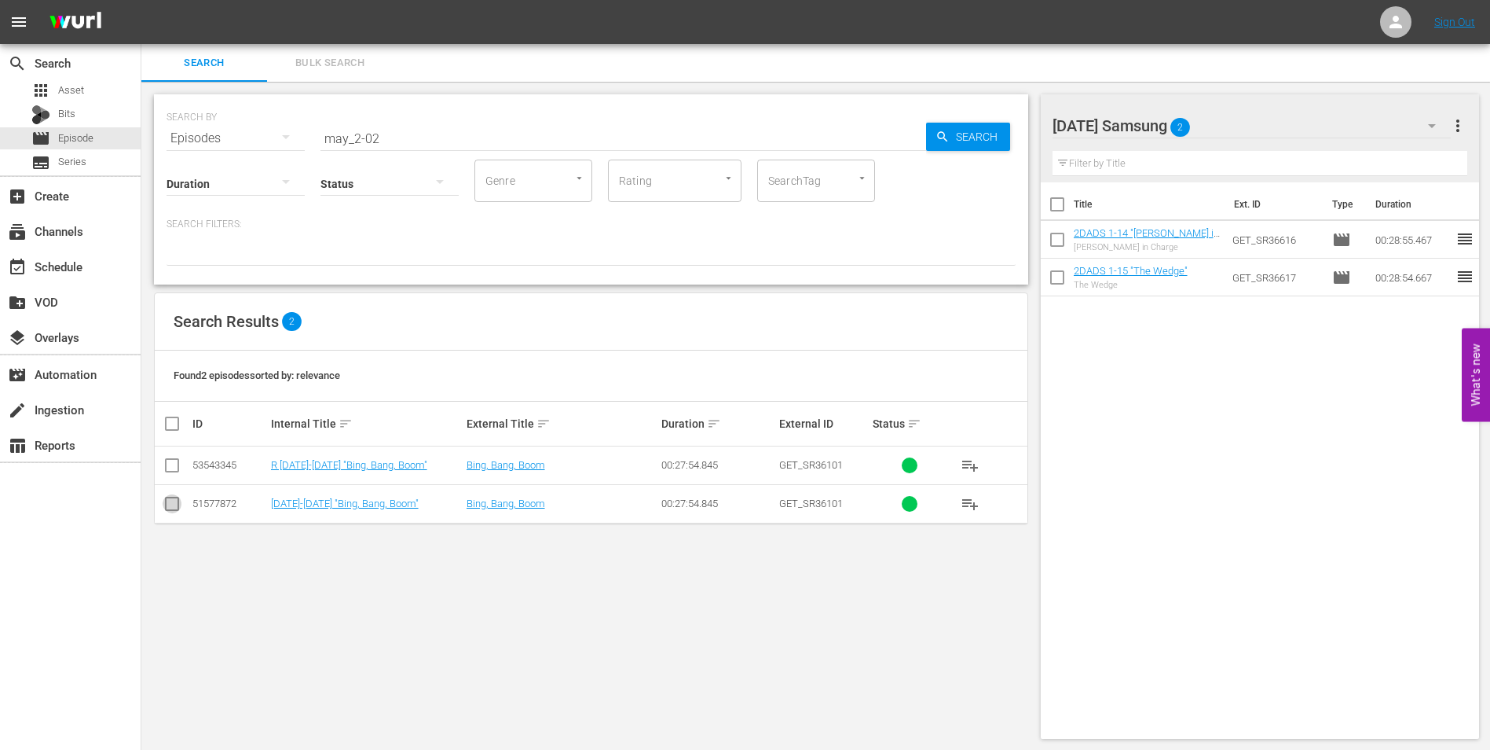
click at [170, 508] on input "checkbox" at bounding box center [172, 506] width 19 height 19
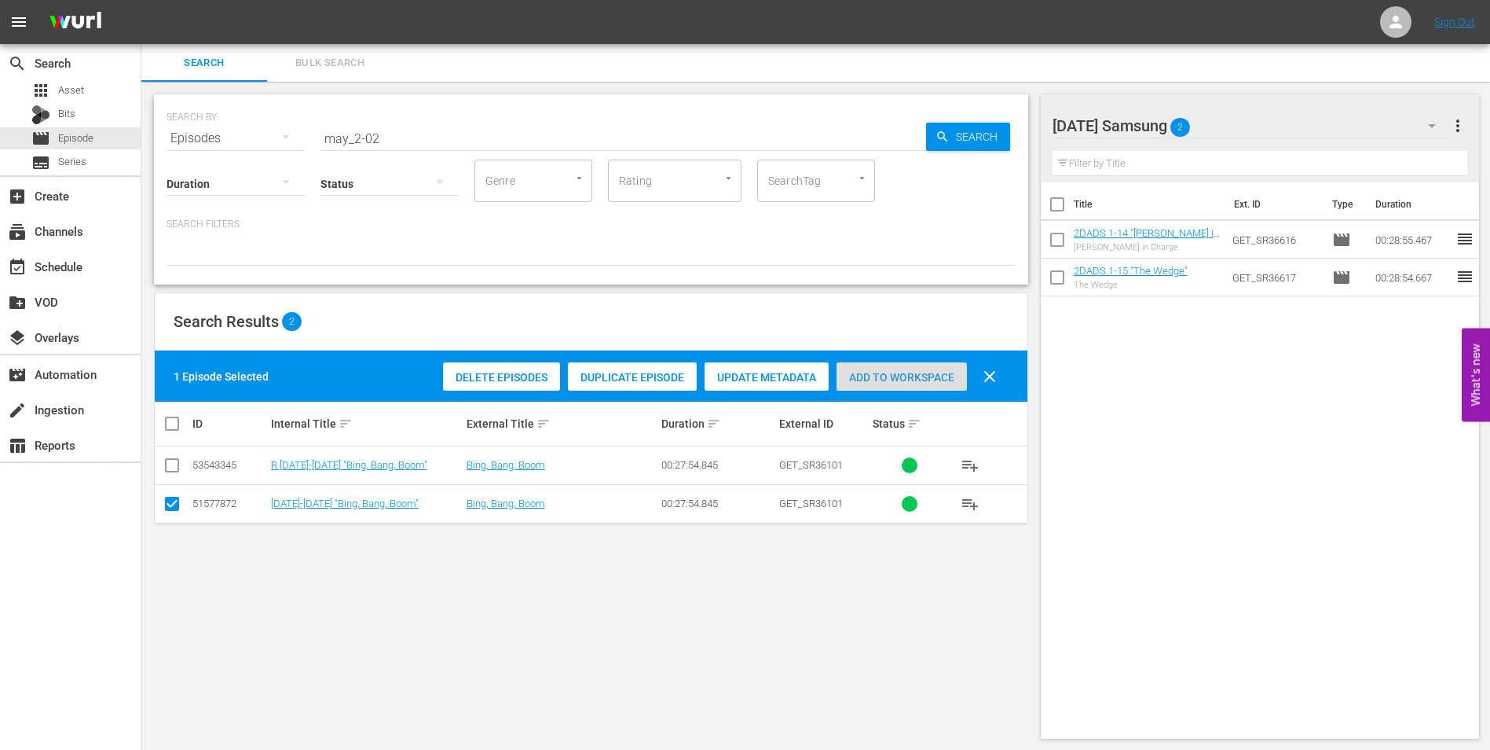
click at [927, 376] on span "Add to Workspace" at bounding box center [902, 377] width 130 height 13
click at [1253, 126] on div "[DATE] Samsung 3" at bounding box center [1252, 126] width 399 height 44
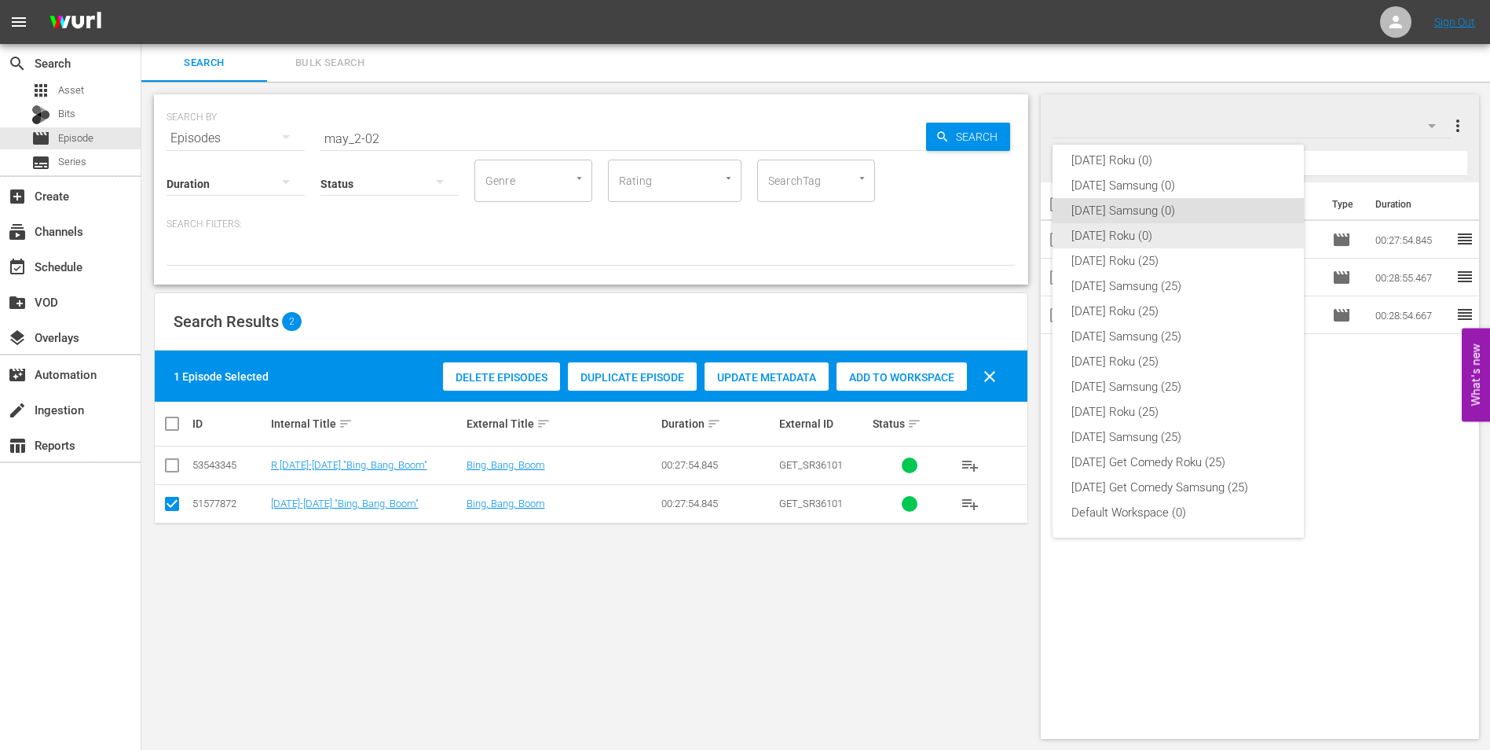
click at [1112, 233] on div "[DATE] Roku (0)" at bounding box center [1179, 235] width 214 height 25
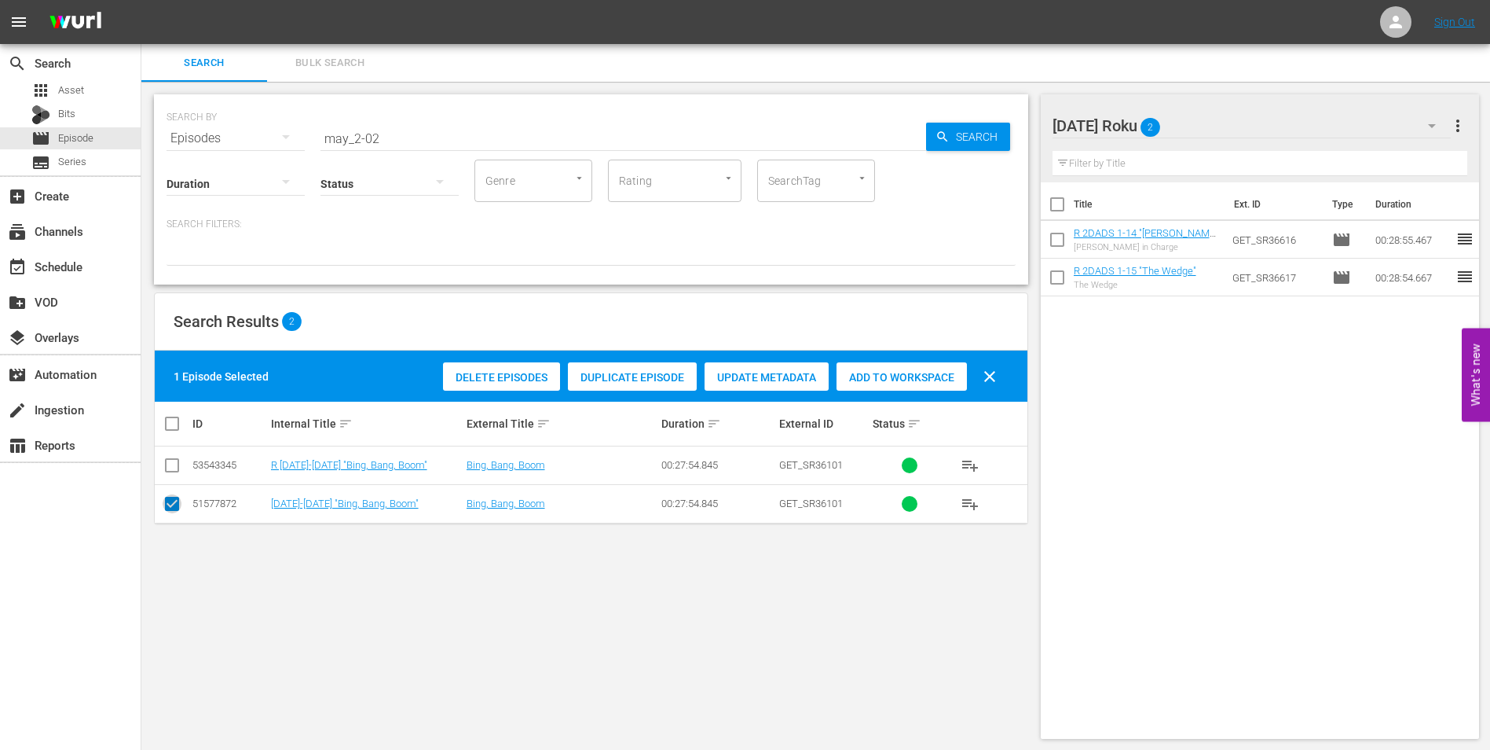
click at [167, 508] on input "checkbox" at bounding box center [172, 506] width 19 height 19
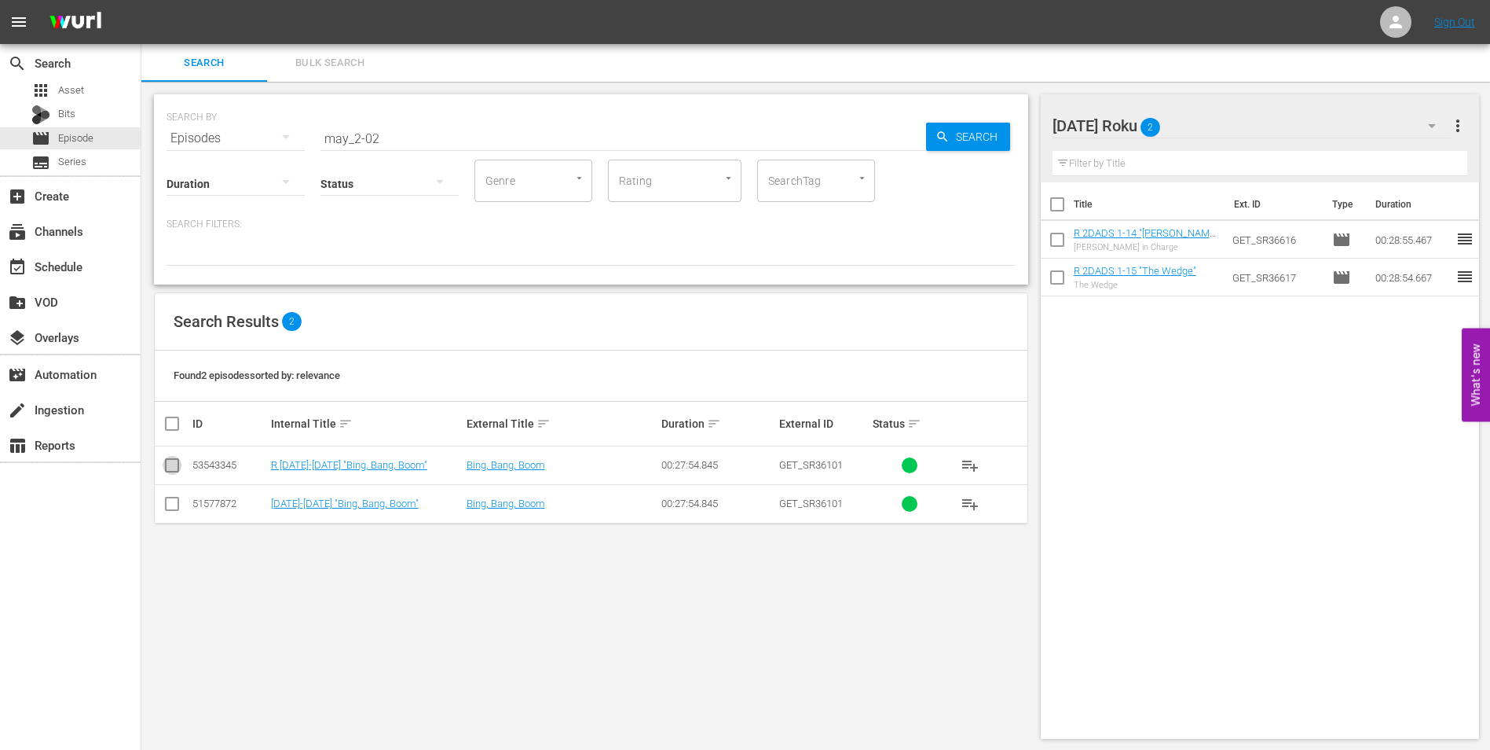
click at [170, 473] on input "checkbox" at bounding box center [172, 468] width 19 height 19
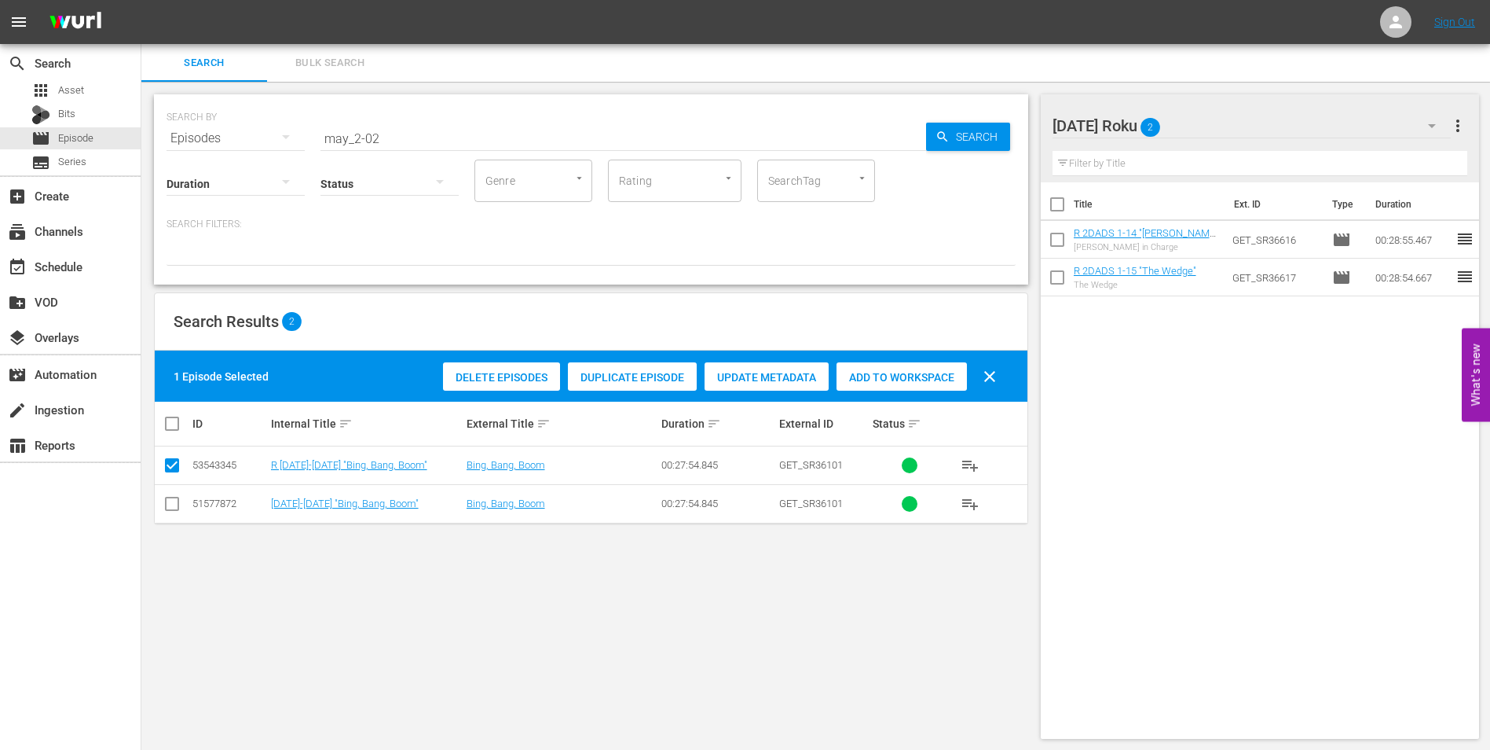
click at [870, 374] on span "Add to Workspace" at bounding box center [902, 377] width 130 height 13
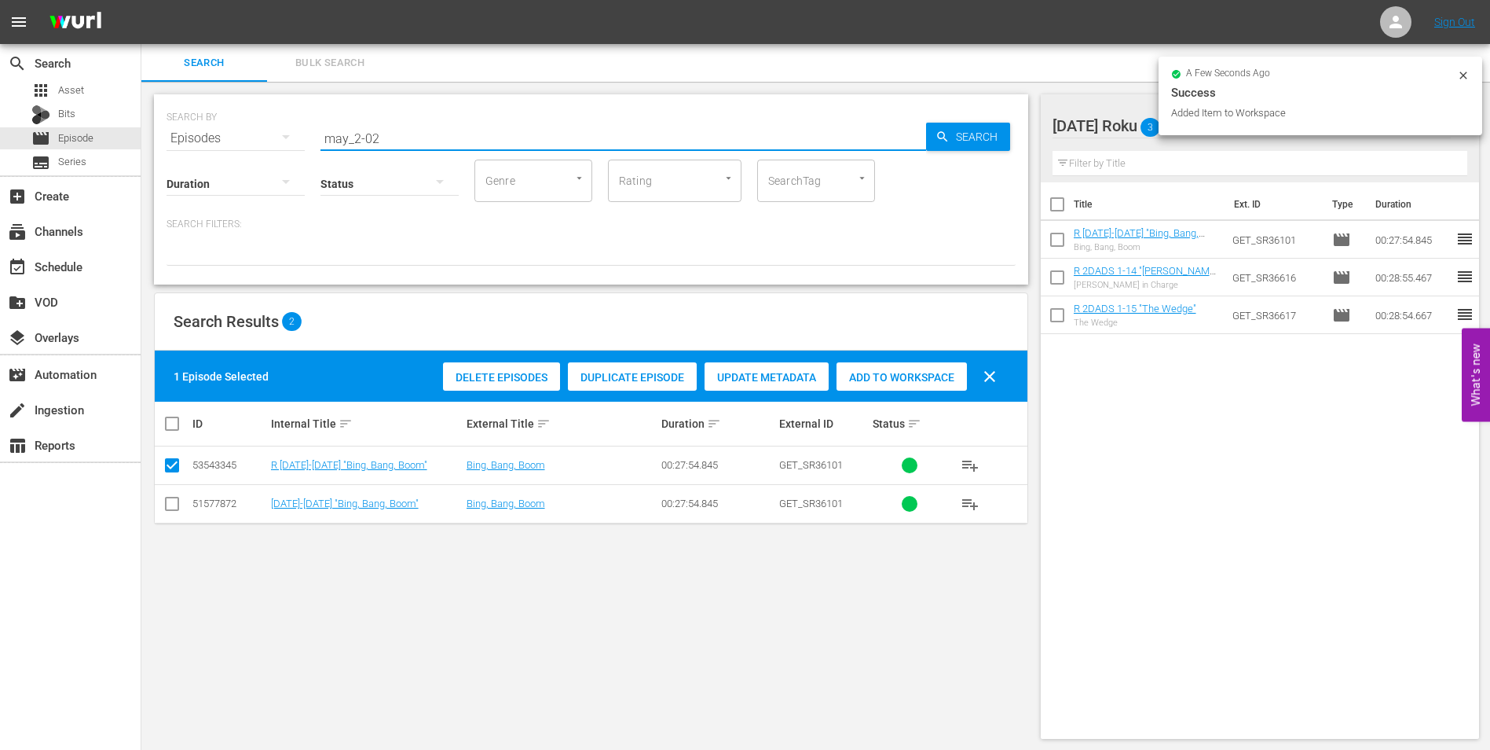
drag, startPoint x: 371, startPoint y: 142, endPoint x: 504, endPoint y: 154, distance: 134.1
click at [498, 154] on input "may_2-02" at bounding box center [624, 138] width 606 height 38
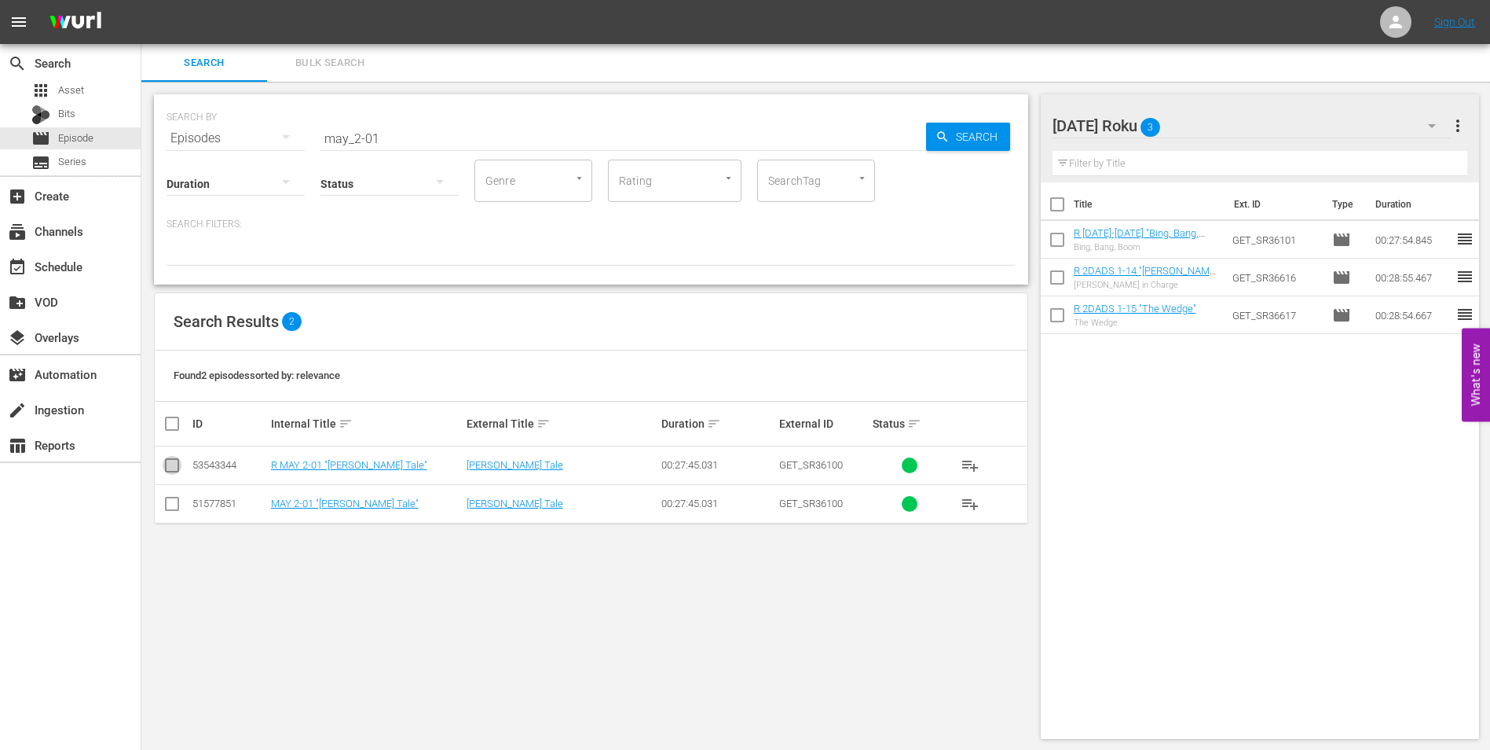
click at [168, 461] on input "checkbox" at bounding box center [172, 468] width 19 height 19
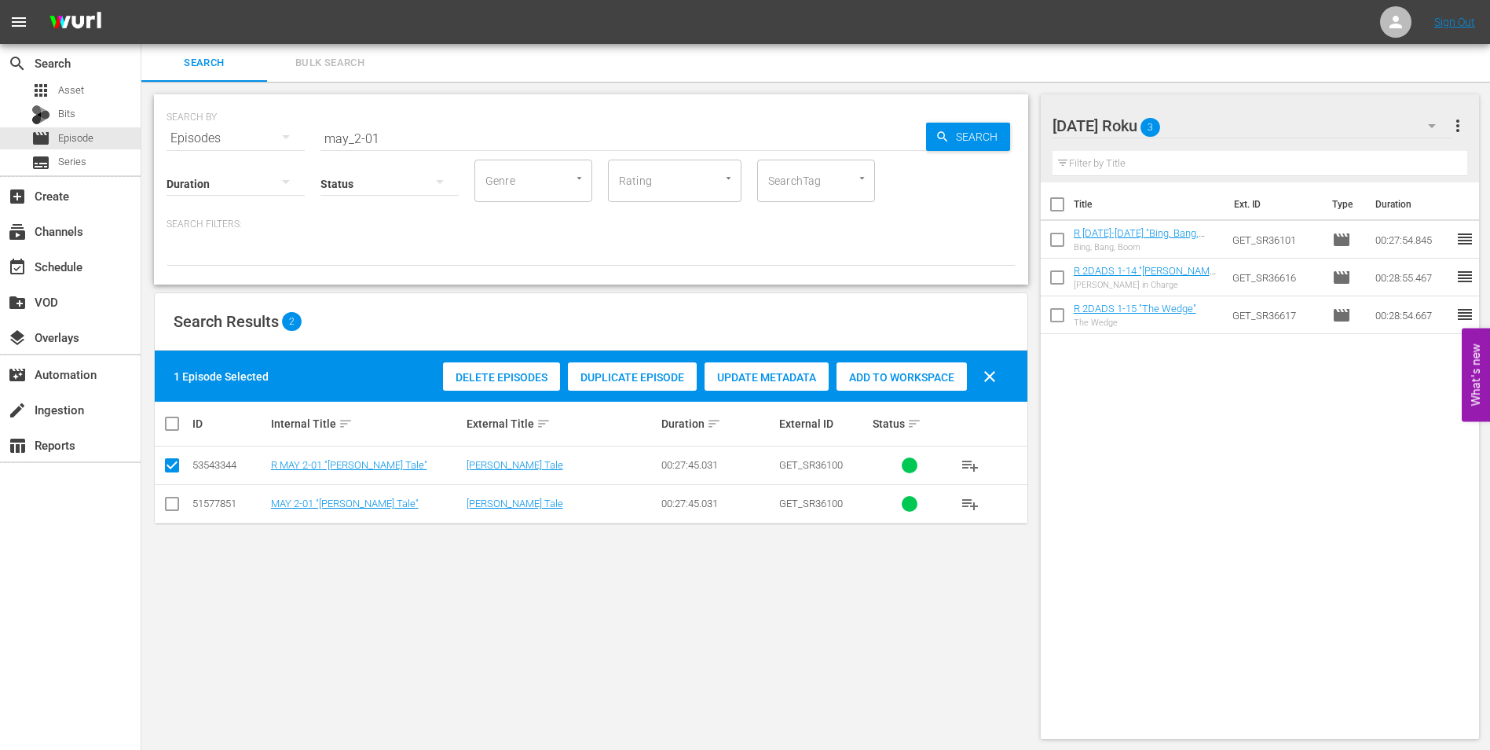
click at [896, 381] on span "Add to Workspace" at bounding box center [902, 377] width 130 height 13
click at [1232, 127] on div "[DATE] Roku 4" at bounding box center [1252, 126] width 399 height 44
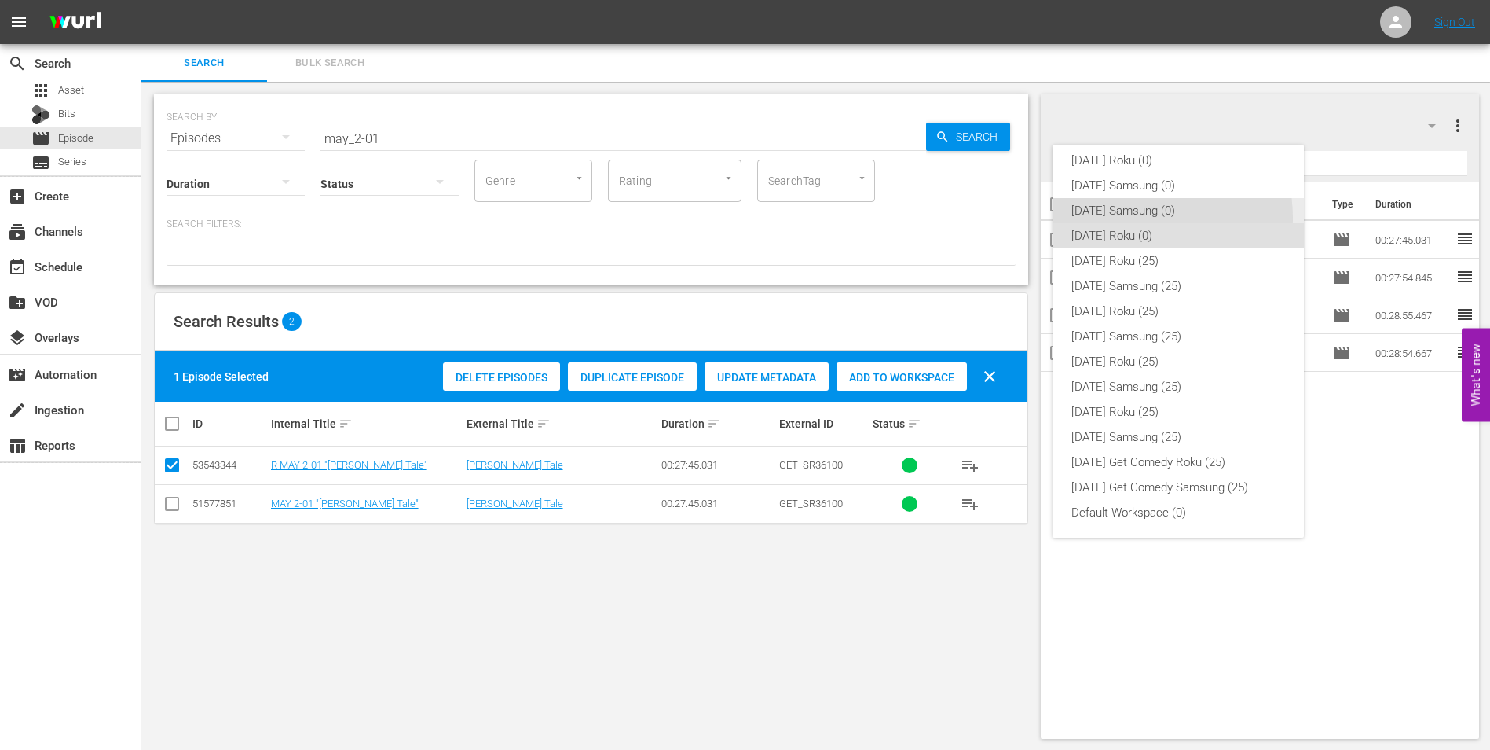
click at [1136, 218] on div "[DATE] Samsung (0)" at bounding box center [1179, 210] width 214 height 25
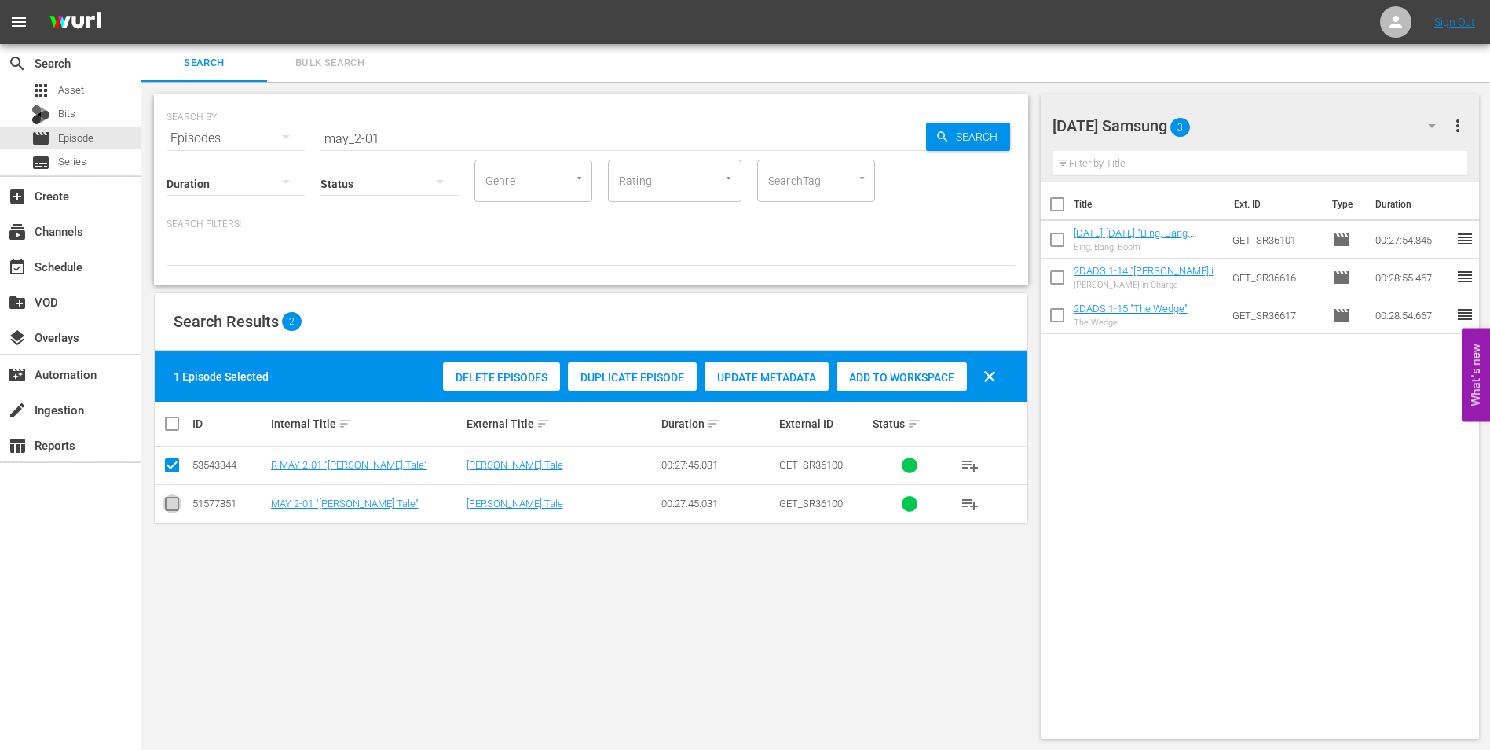
click at [176, 515] on input "checkbox" at bounding box center [172, 506] width 19 height 19
click at [173, 464] on input "checkbox" at bounding box center [172, 468] width 19 height 19
click at [891, 381] on span "Add to Workspace" at bounding box center [902, 377] width 130 height 13
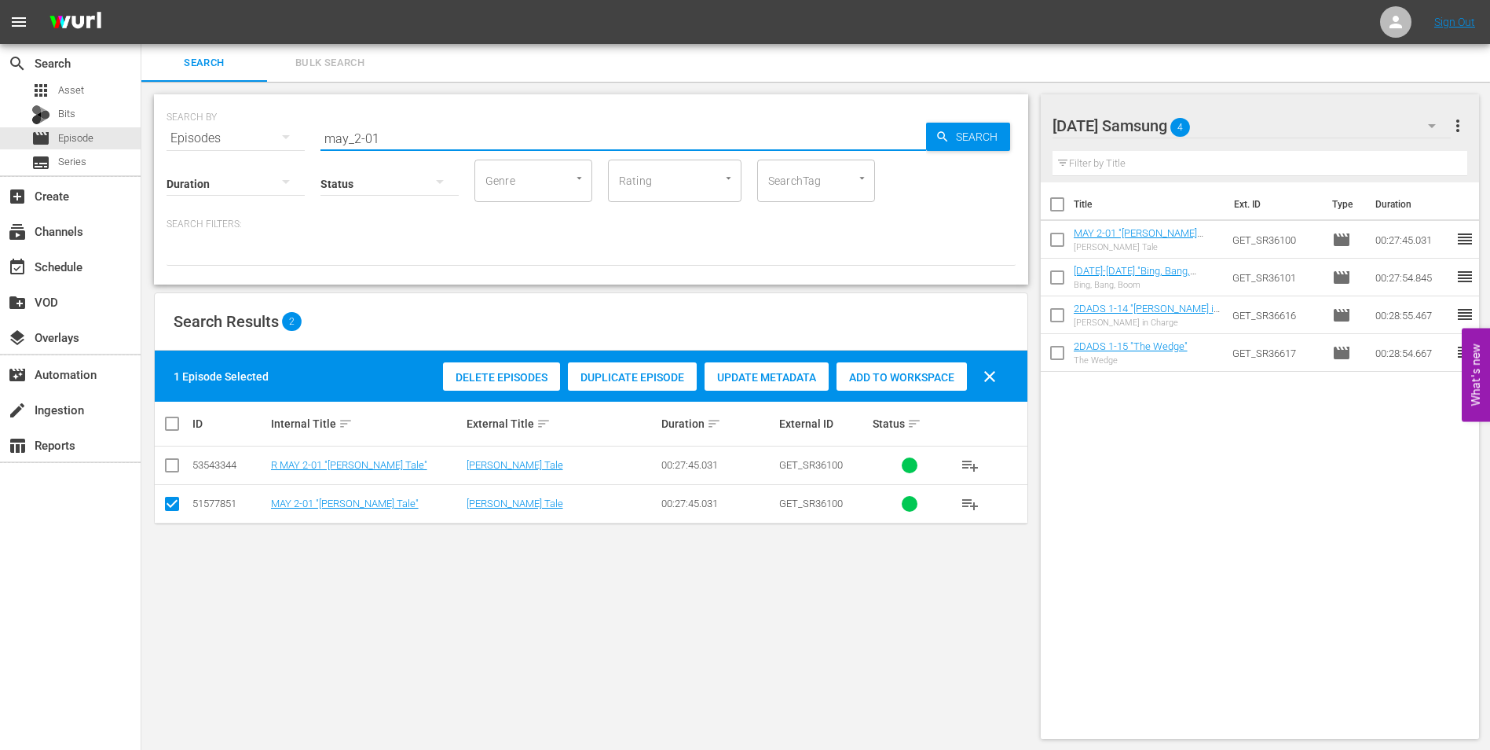
drag, startPoint x: 357, startPoint y: 136, endPoint x: 552, endPoint y: 181, distance: 199.9
click at [535, 165] on div "SEARCH BY Search By Episodes Search ID, Title, Description, Keywords, or Catego…" at bounding box center [591, 189] width 874 height 190
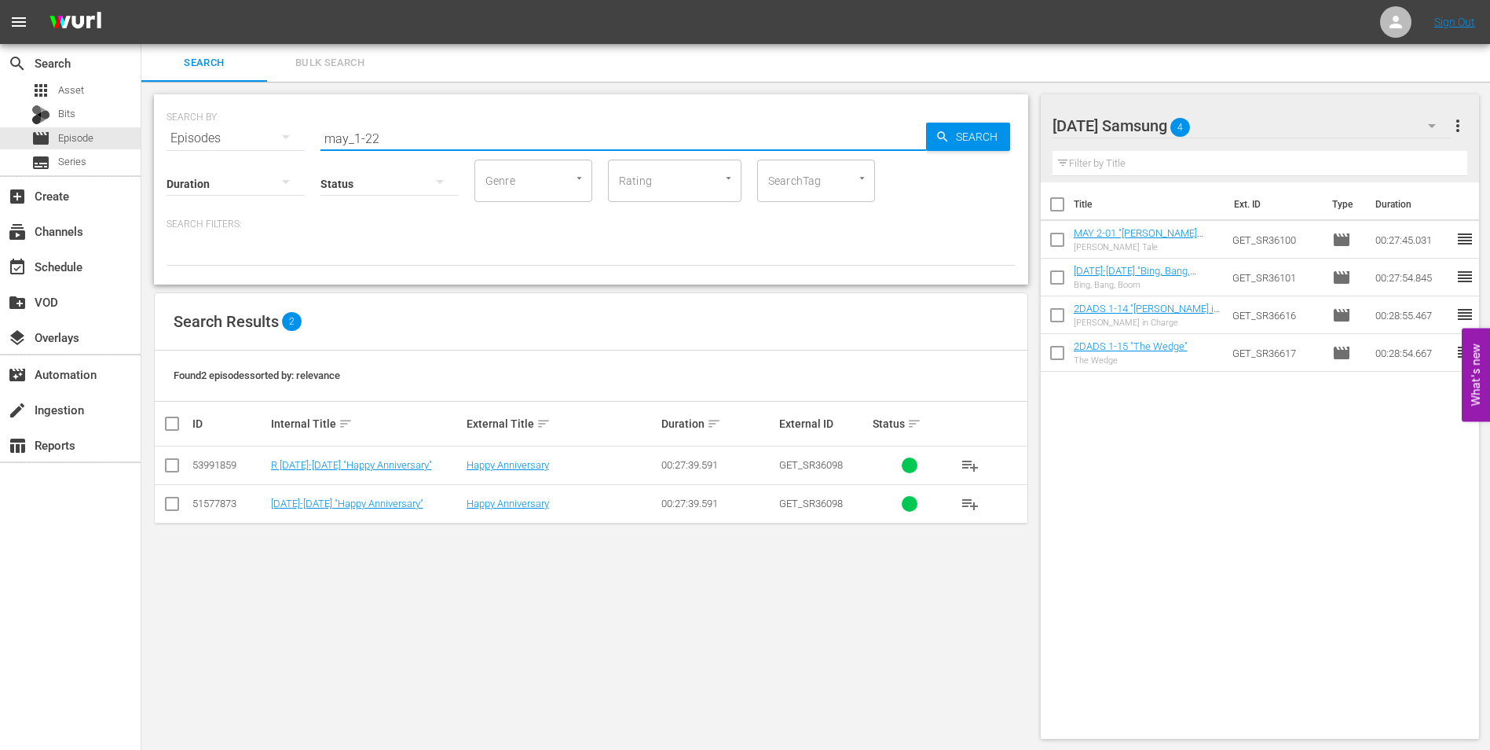
click at [171, 511] on input "checkbox" at bounding box center [172, 506] width 19 height 19
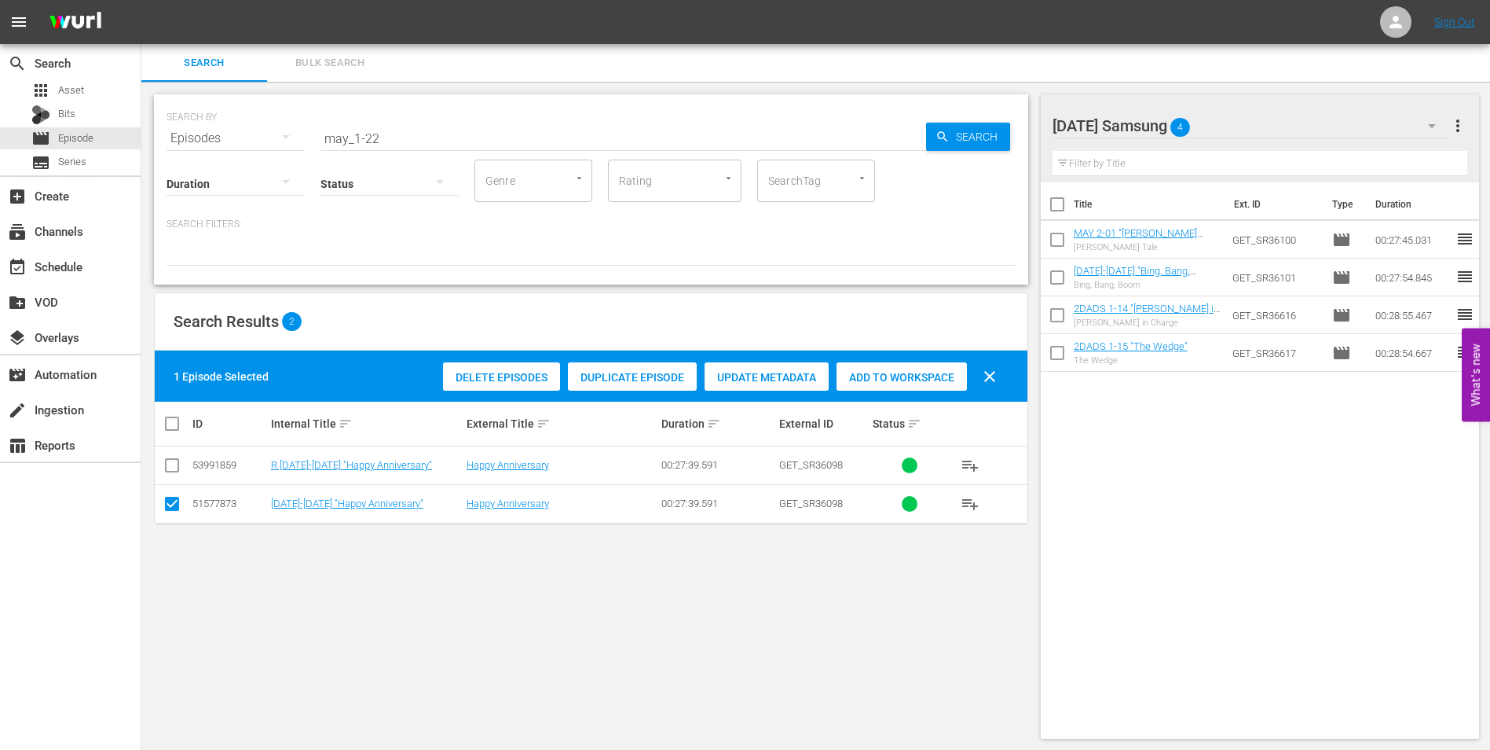
click at [907, 372] on span "Add to Workspace" at bounding box center [902, 377] width 130 height 13
click at [1238, 124] on div "[DATE] Samsung 5" at bounding box center [1252, 126] width 399 height 44
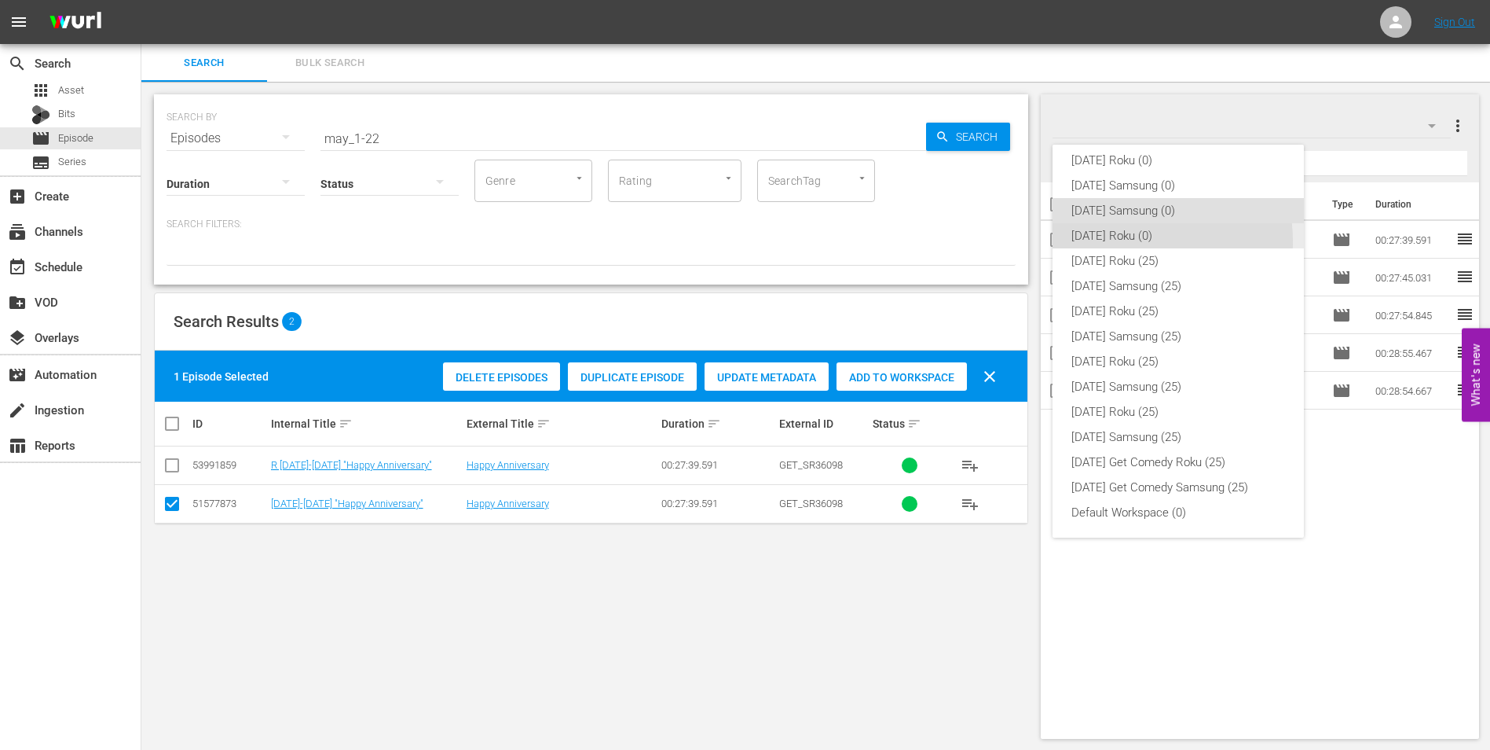
click at [1126, 241] on div "[DATE] Roku (0)" at bounding box center [1179, 235] width 214 height 25
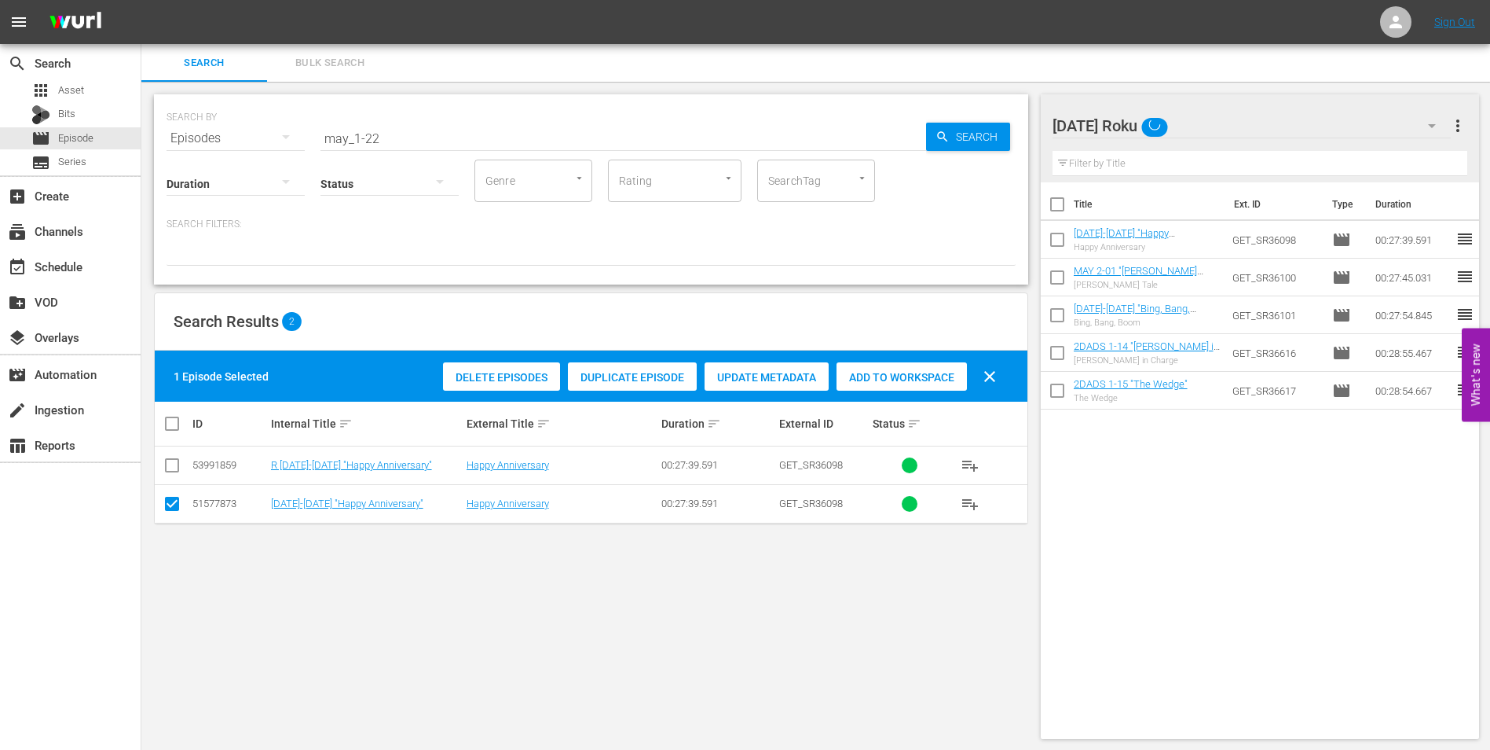
click at [178, 502] on input "checkbox" at bounding box center [172, 506] width 19 height 19
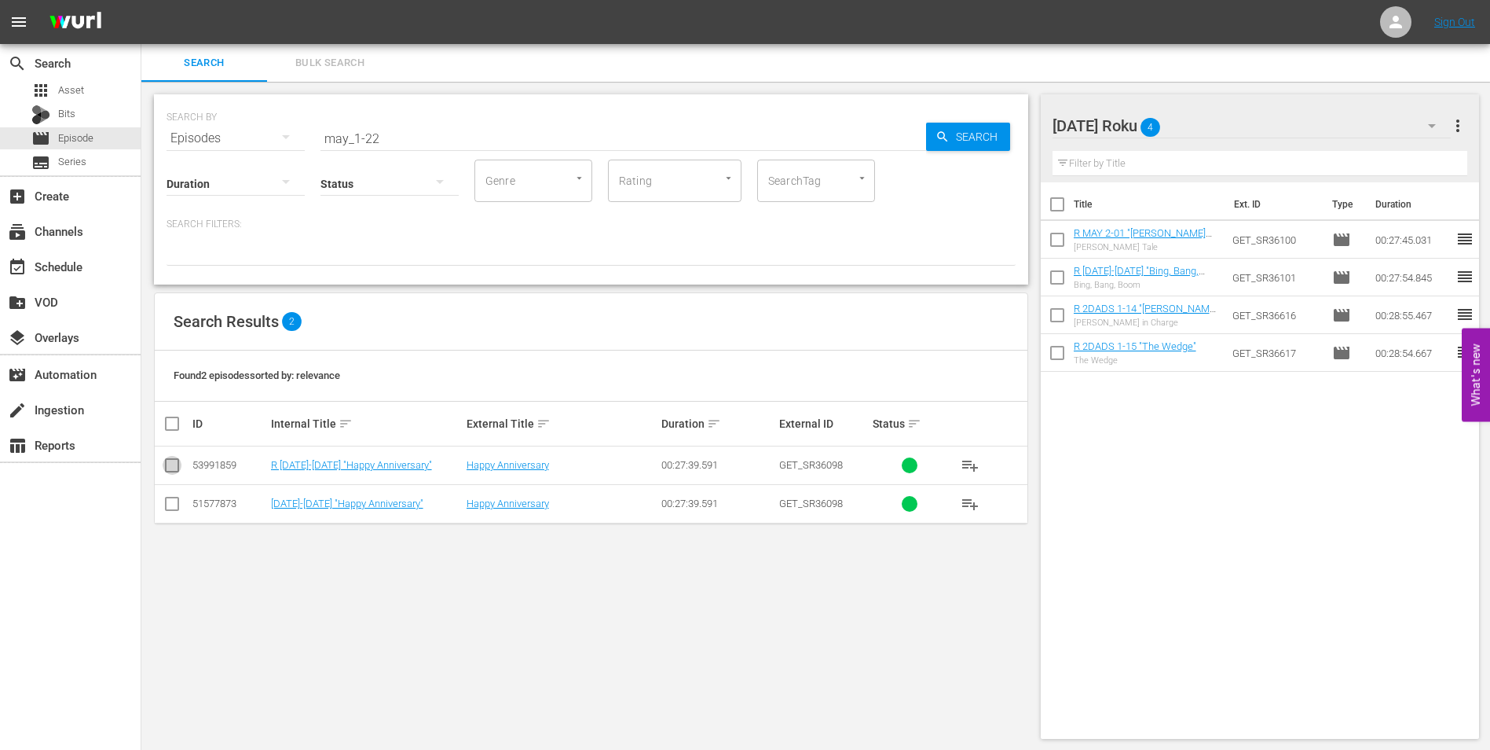
click at [172, 462] on input "checkbox" at bounding box center [172, 468] width 19 height 19
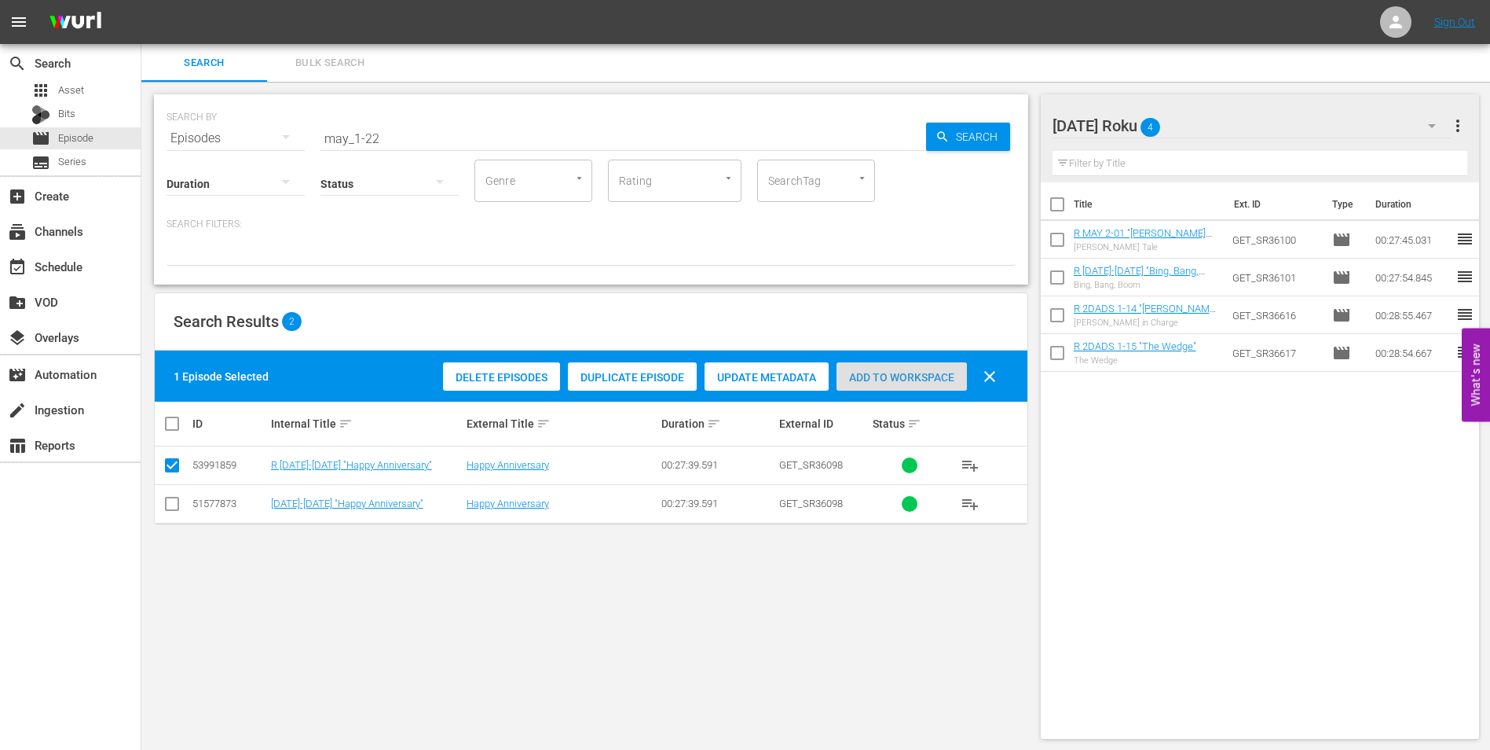
click at [865, 368] on div "Add to Workspace" at bounding box center [902, 377] width 130 height 30
click at [1232, 123] on div "[DATE] Roku 5" at bounding box center [1252, 126] width 399 height 44
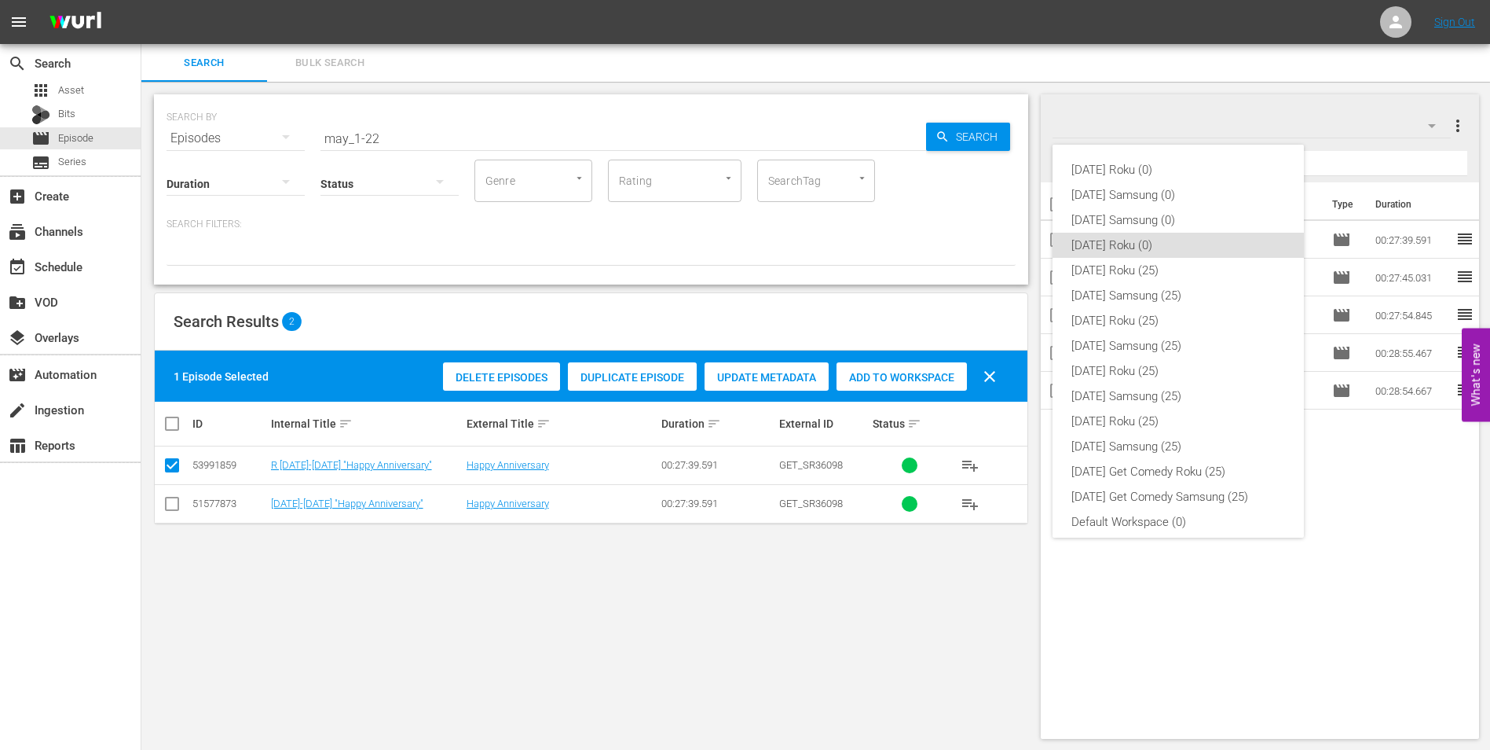
scroll to position [9, 0]
click at [1134, 207] on div "[DATE] Samsung (0)" at bounding box center [1179, 210] width 214 height 25
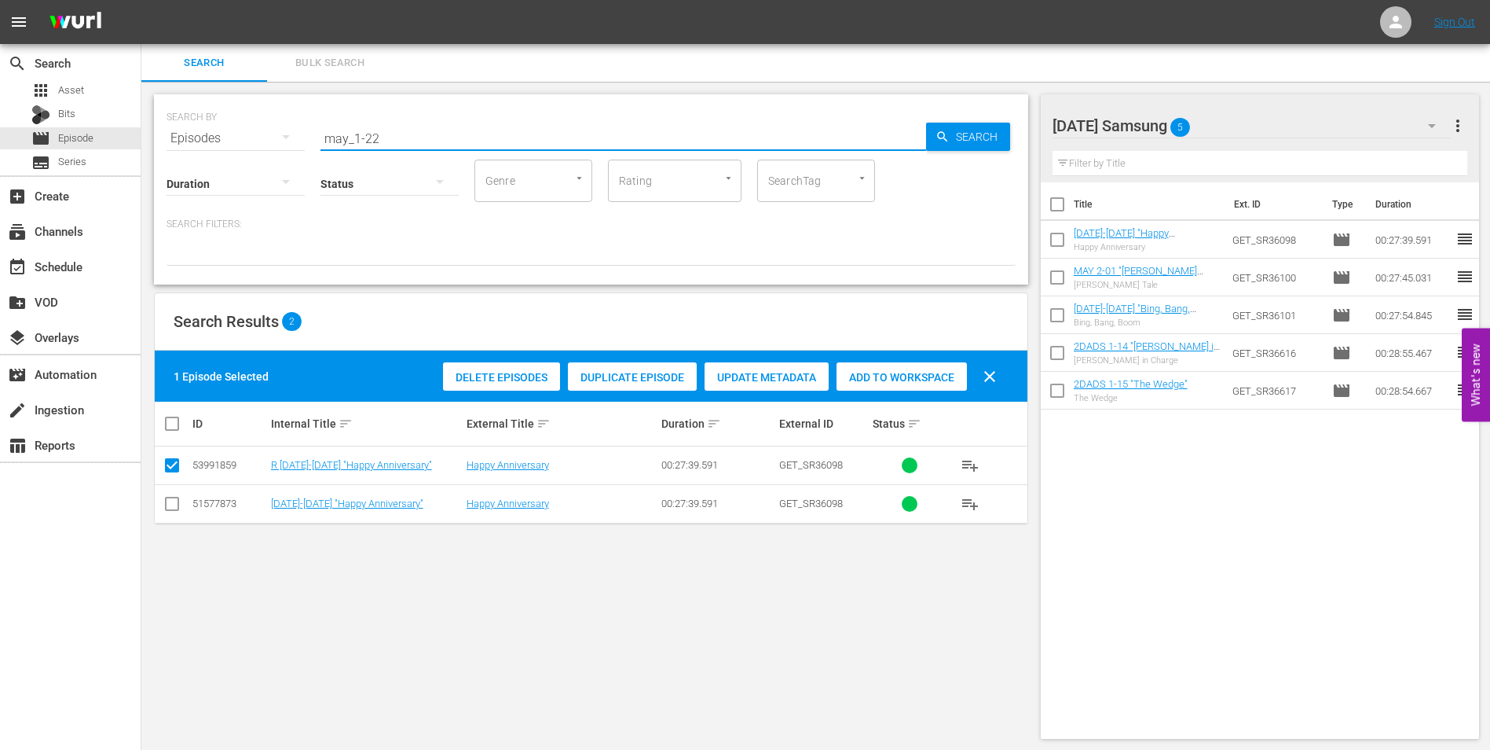
drag, startPoint x: 382, startPoint y: 136, endPoint x: 369, endPoint y: 139, distance: 13.0
click at [369, 139] on input "may_1-22" at bounding box center [624, 138] width 606 height 38
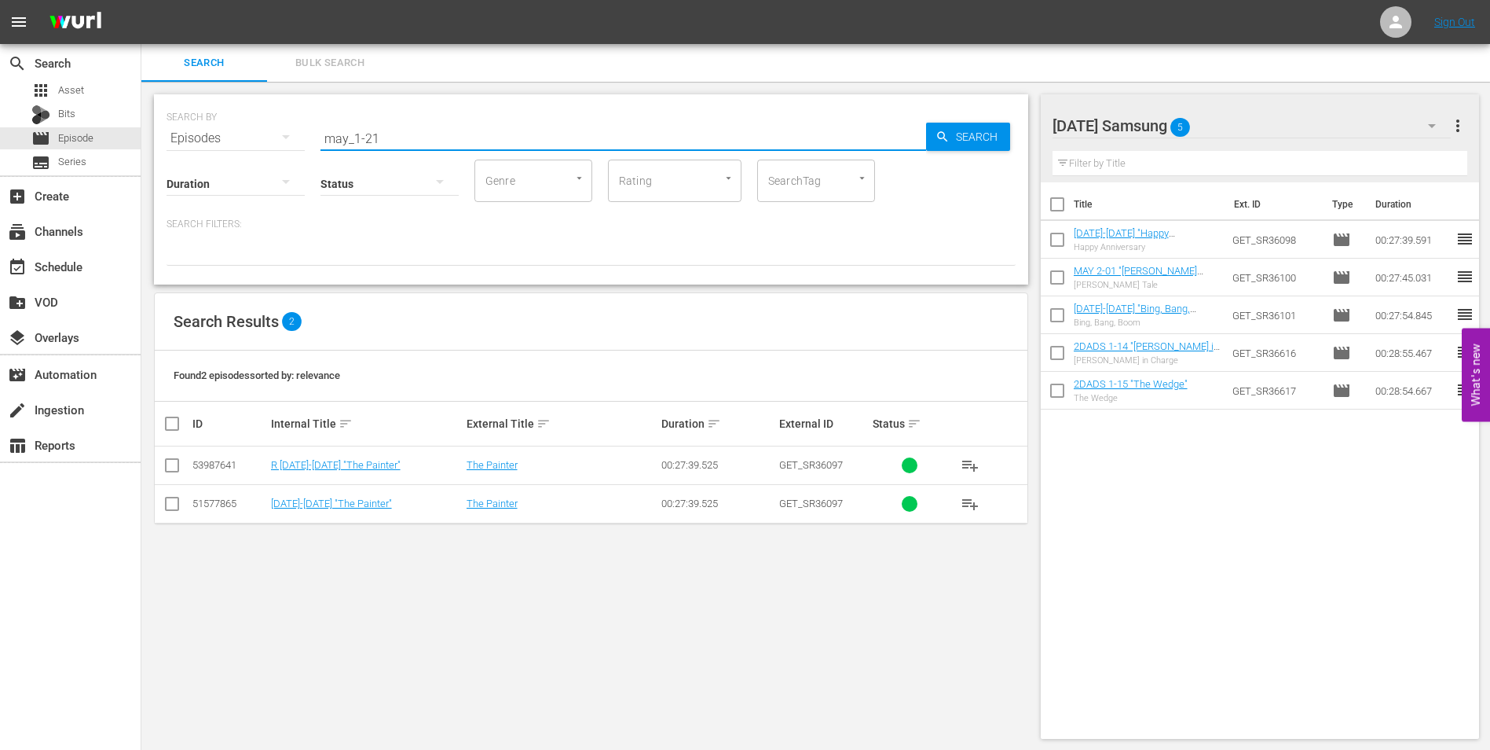
type input "may_1-21"
click at [177, 511] on input "checkbox" at bounding box center [172, 506] width 19 height 19
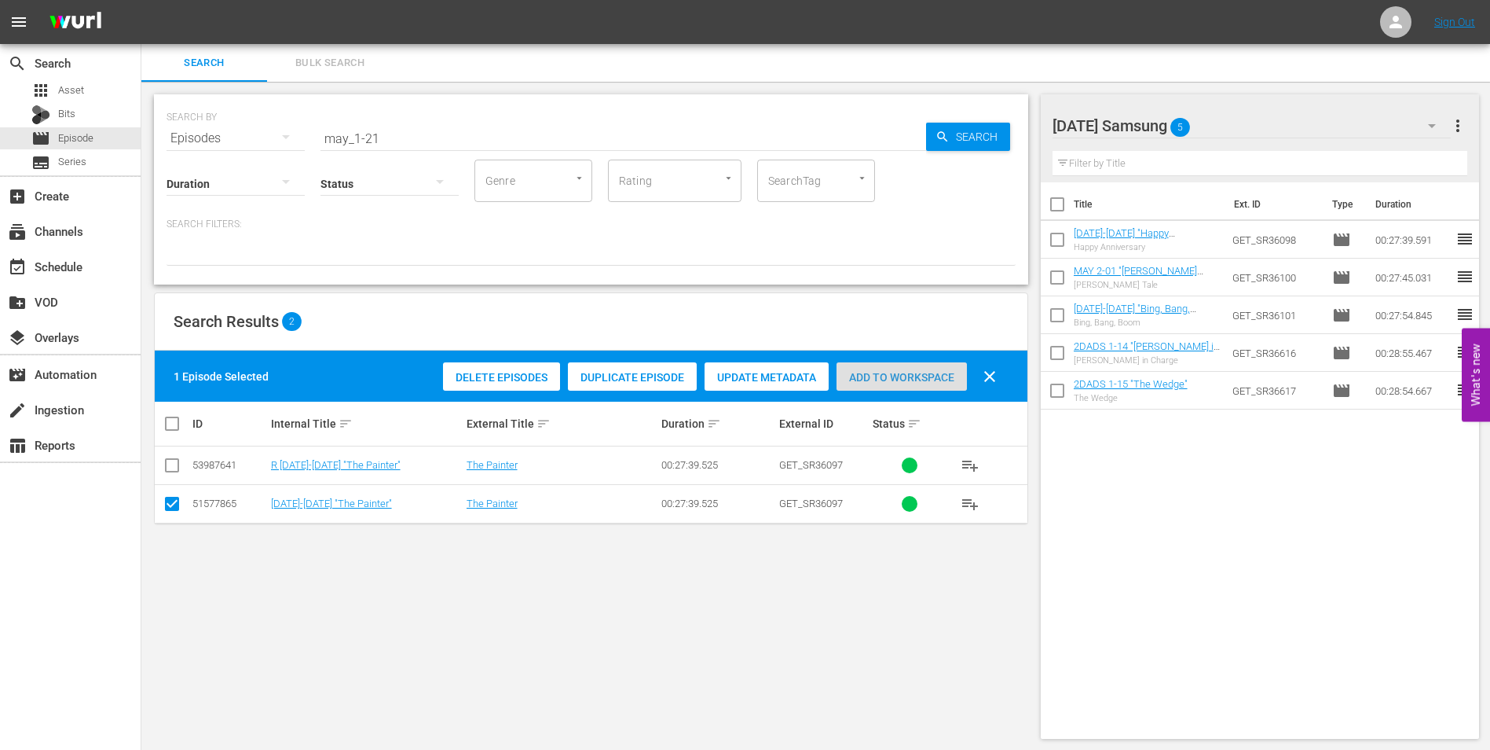
click at [926, 377] on span "Add to Workspace" at bounding box center [902, 377] width 130 height 13
click at [1249, 126] on div "Saturday Samsung 6" at bounding box center [1252, 126] width 399 height 44
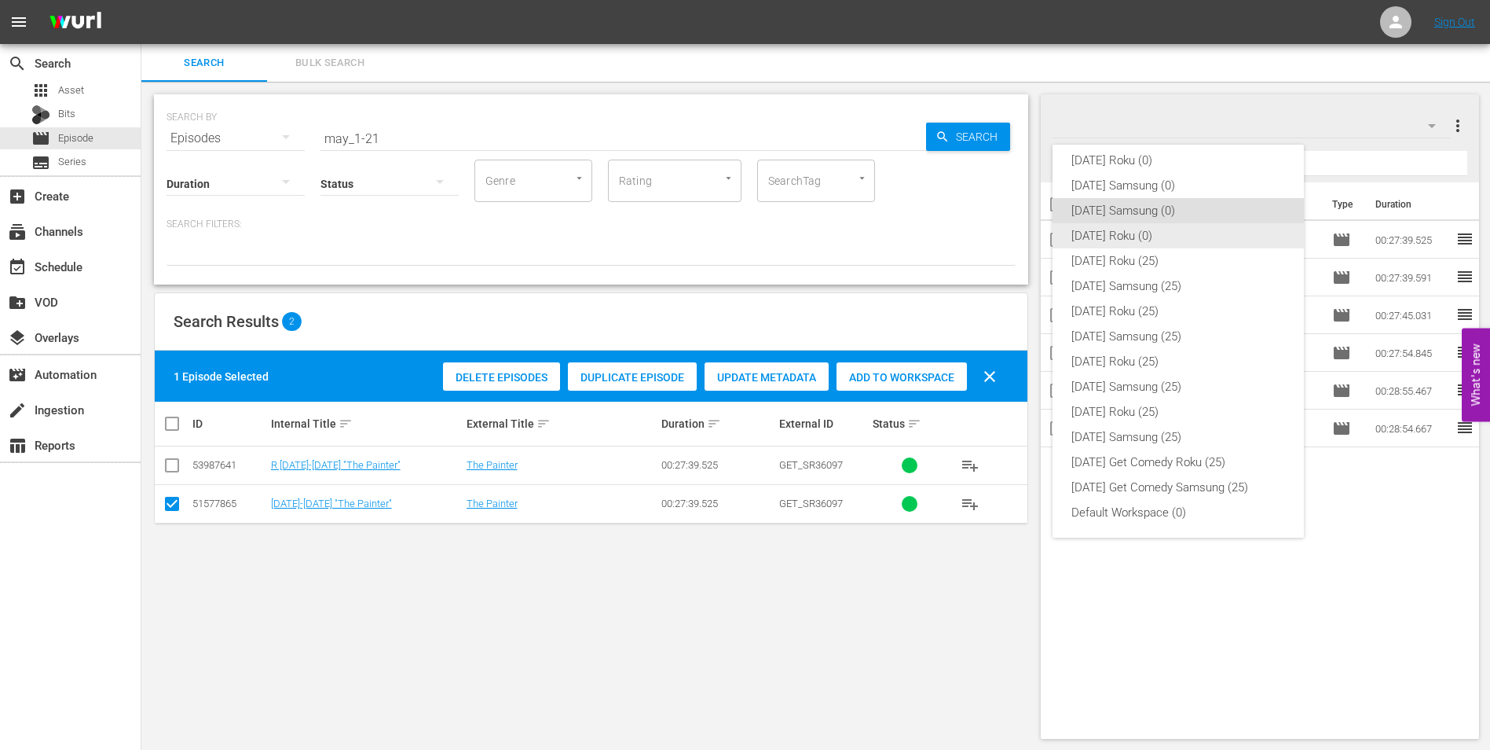
click at [1084, 234] on div "[DATE] Roku (0)" at bounding box center [1179, 235] width 214 height 25
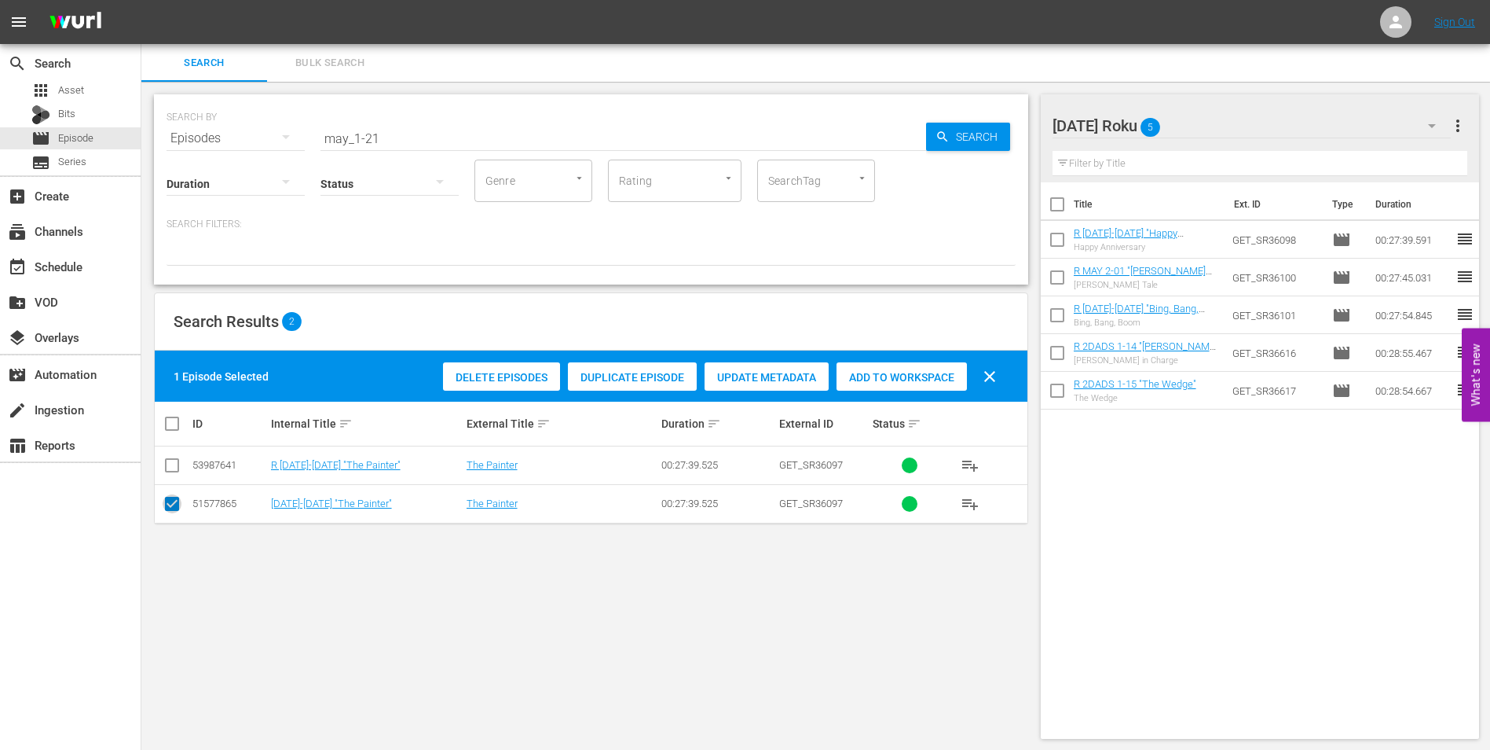
click at [166, 506] on input "checkbox" at bounding box center [172, 506] width 19 height 19
checkbox input "false"
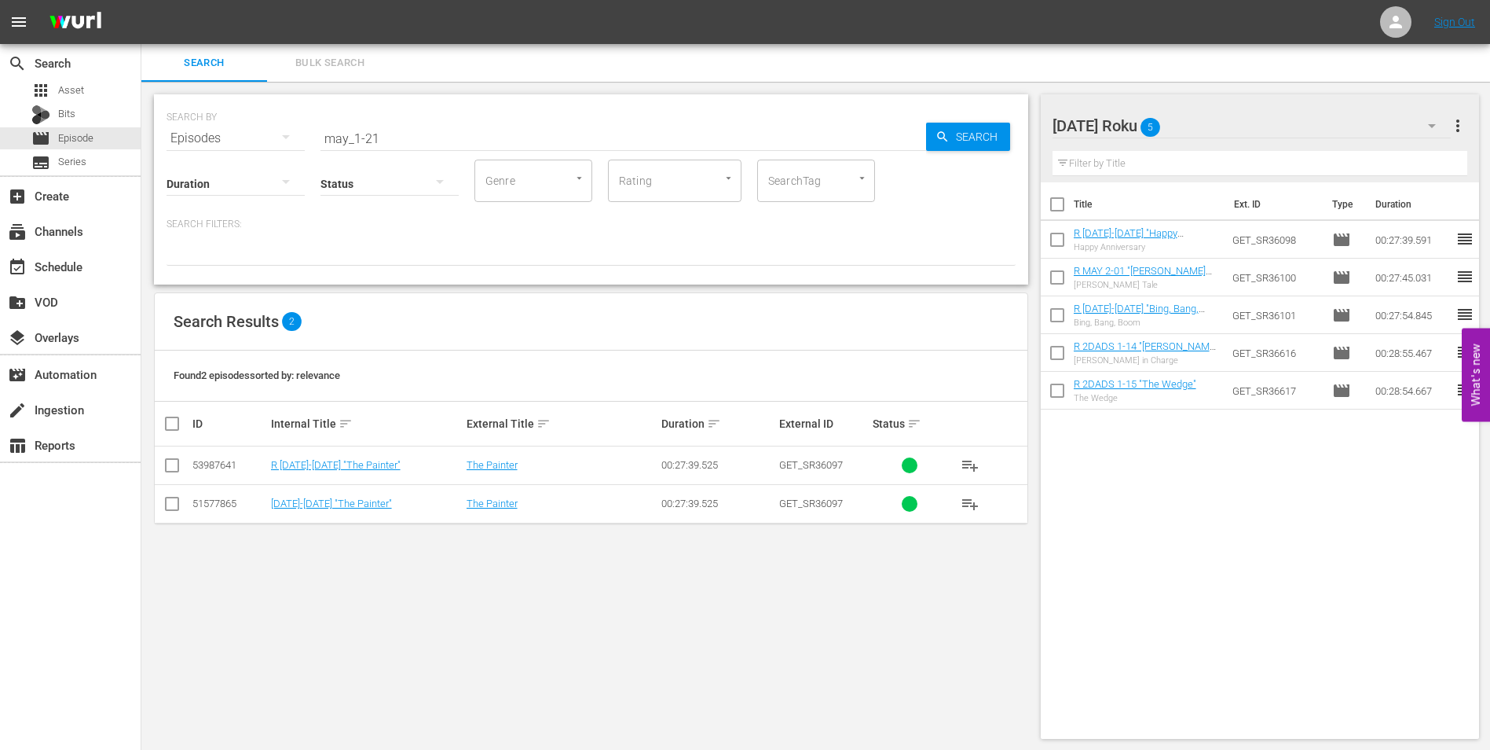
click at [167, 464] on input "checkbox" at bounding box center [172, 468] width 19 height 19
checkbox input "true"
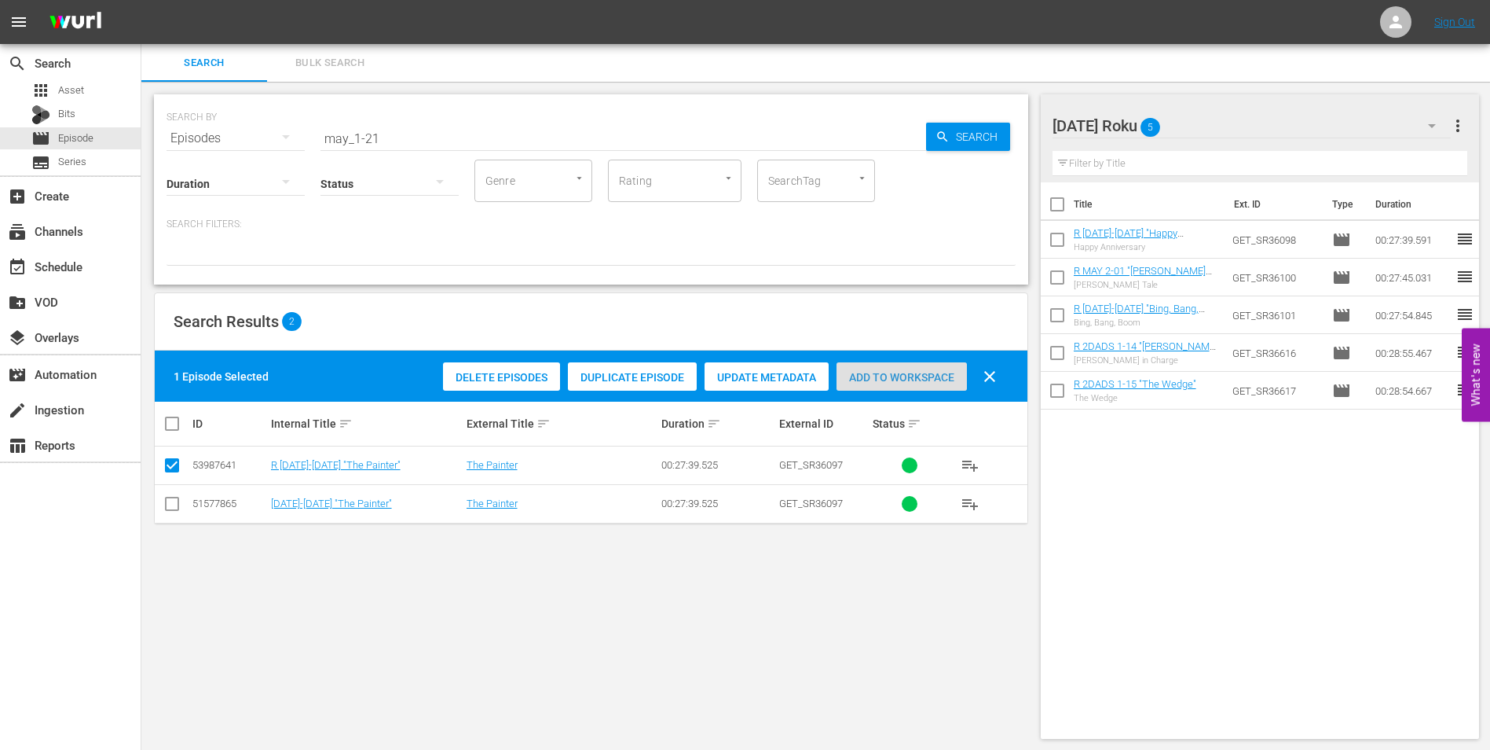
click at [874, 368] on div "Add to Workspace" at bounding box center [902, 377] width 130 height 30
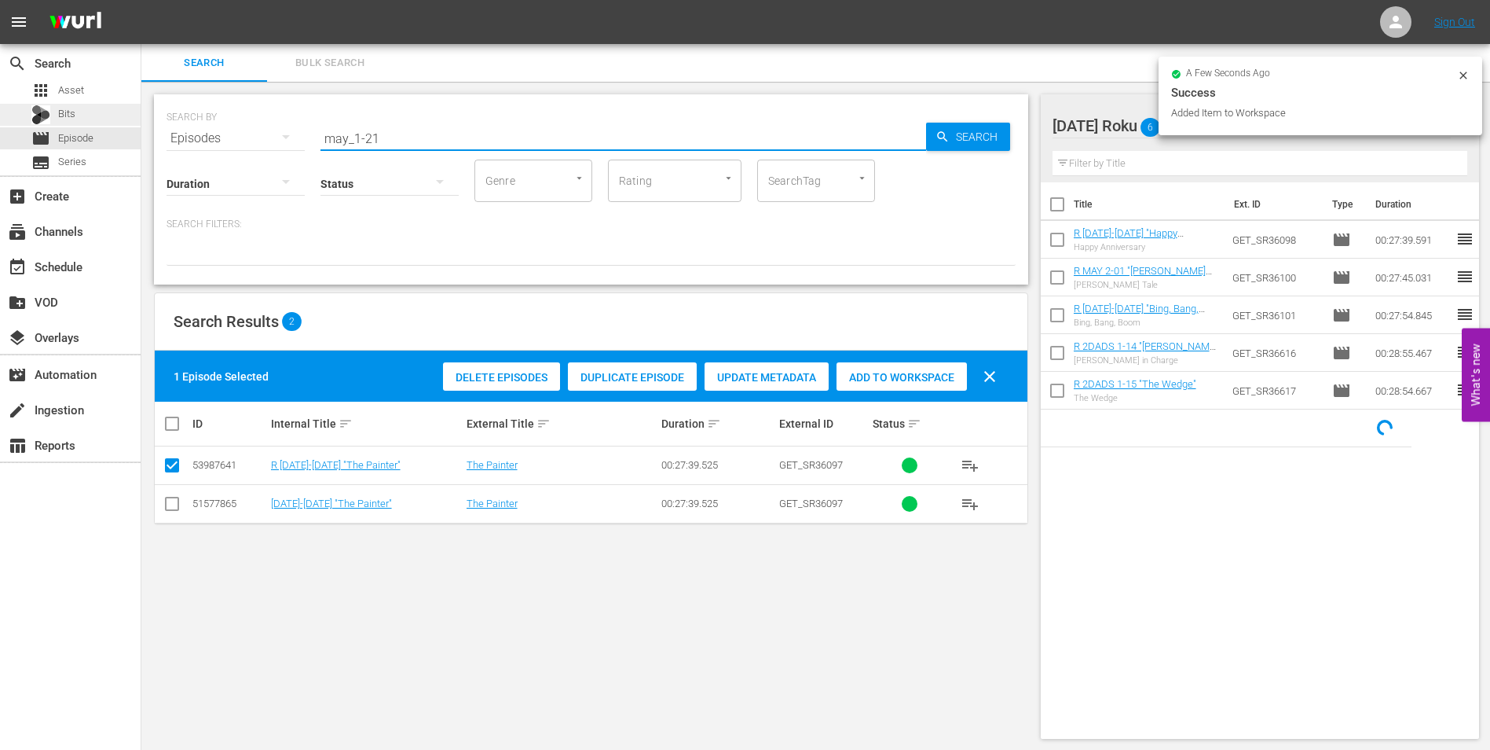
drag, startPoint x: 449, startPoint y: 139, endPoint x: 130, endPoint y: 108, distance: 319.8
click at [141, 0] on div "search Search apps Asset Bits movie Episode subtitles Series add_box Create sub…" at bounding box center [815, 0] width 1349 height 0
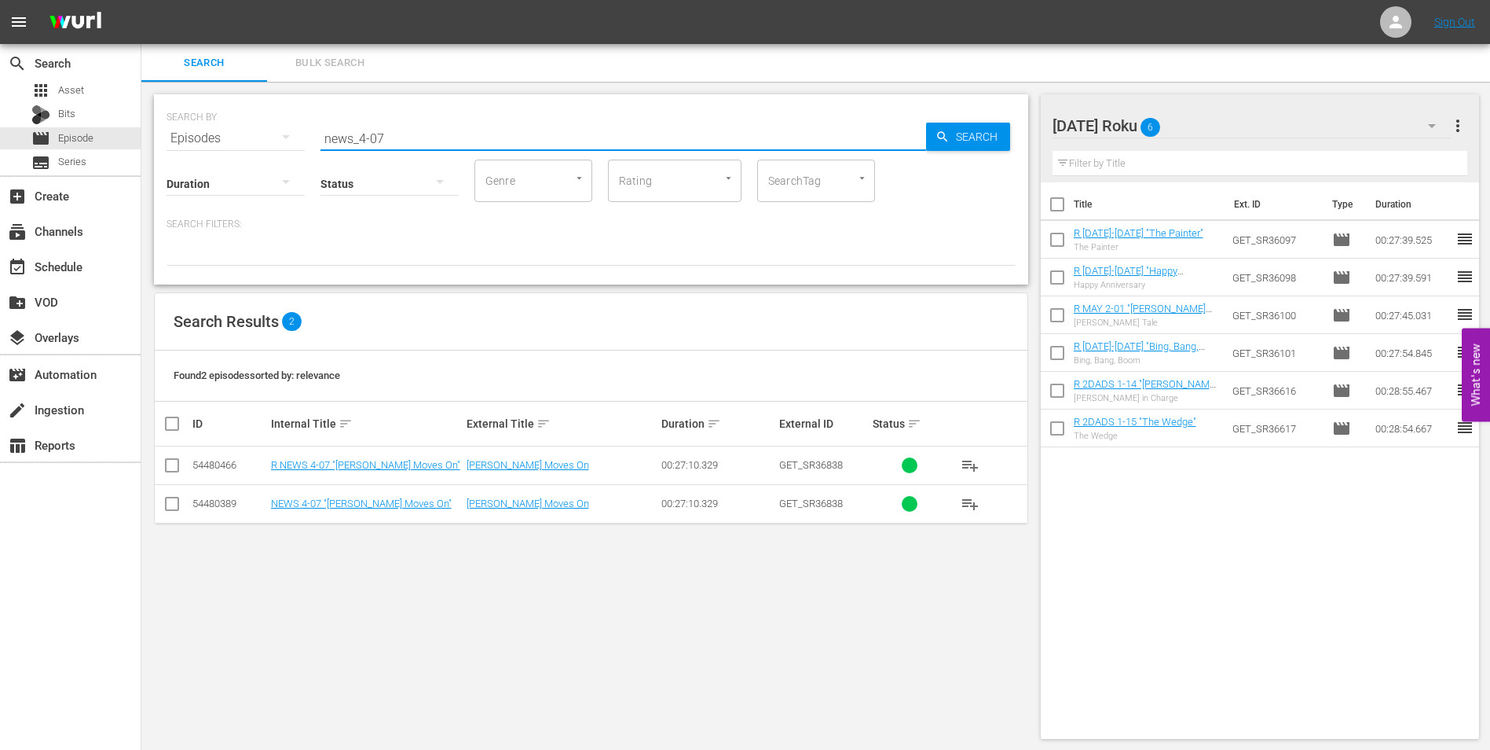
type input "news_4-07"
click at [170, 475] on input "checkbox" at bounding box center [172, 468] width 19 height 19
checkbox input "true"
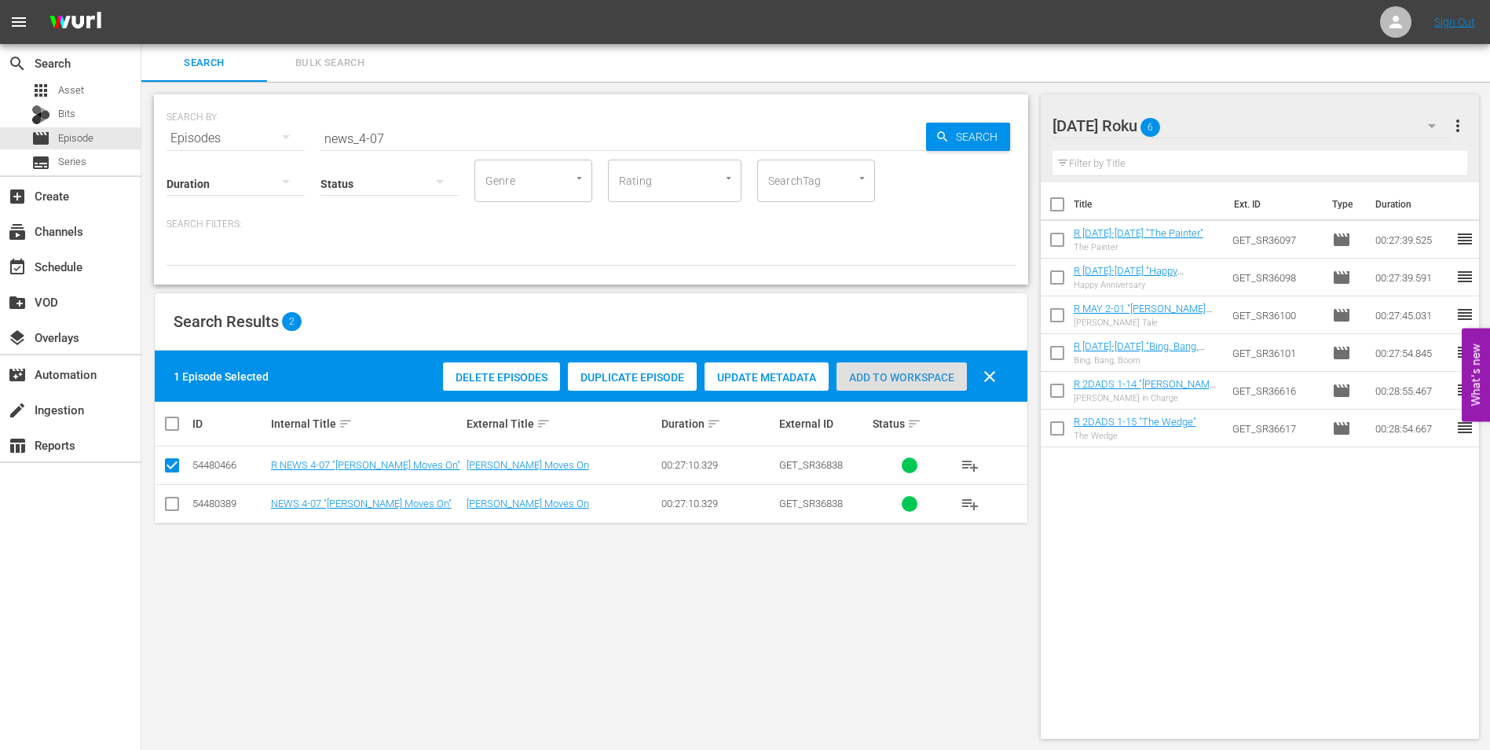
click at [926, 375] on span "Add to Workspace" at bounding box center [902, 377] width 130 height 13
click at [1237, 127] on div "Saturday Roku 7" at bounding box center [1252, 126] width 399 height 44
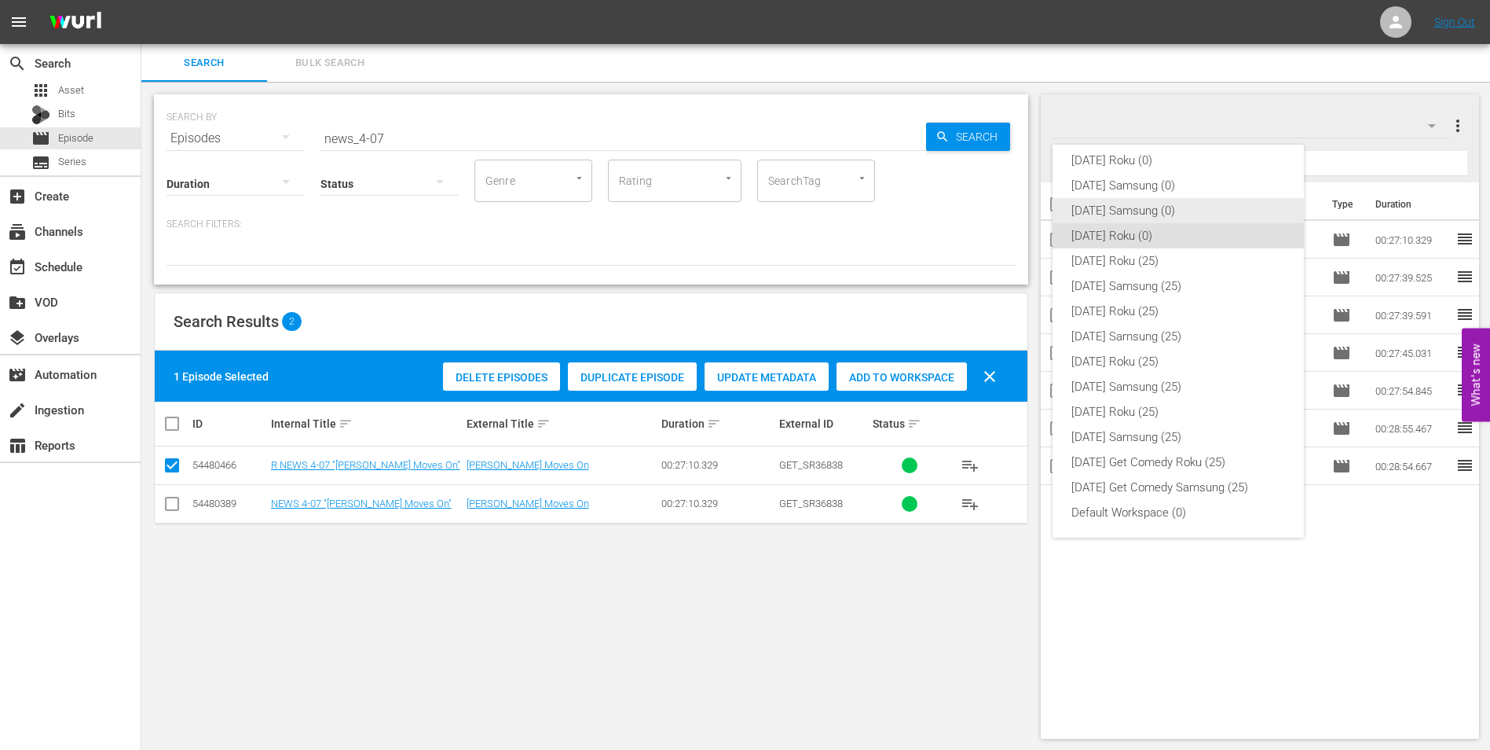
click at [1142, 216] on div "[DATE] Samsung (0)" at bounding box center [1179, 210] width 214 height 25
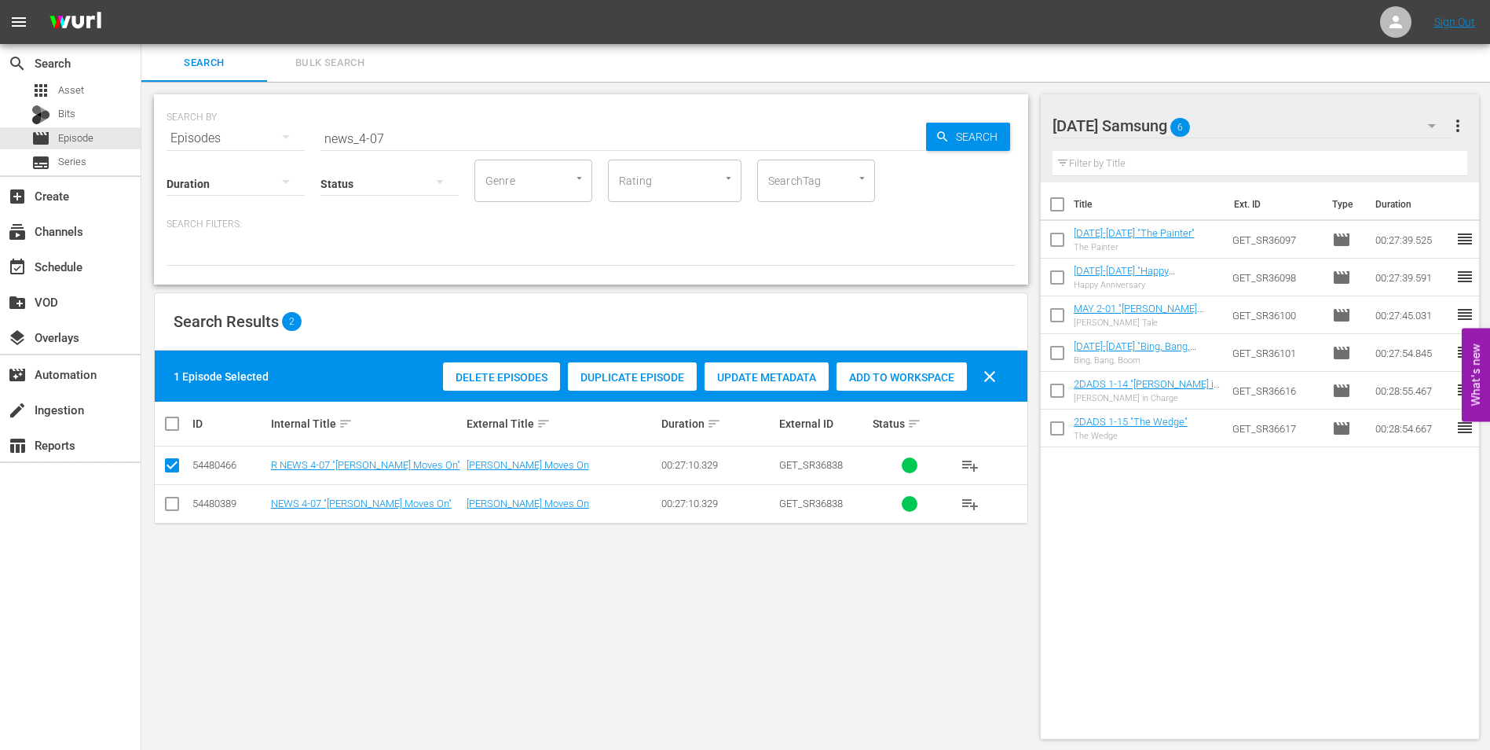
click at [170, 504] on input "checkbox" at bounding box center [172, 506] width 19 height 19
checkbox input "true"
click at [167, 464] on input "checkbox" at bounding box center [172, 468] width 19 height 19
checkbox input "false"
click at [932, 368] on div "Add to Workspace" at bounding box center [902, 377] width 130 height 30
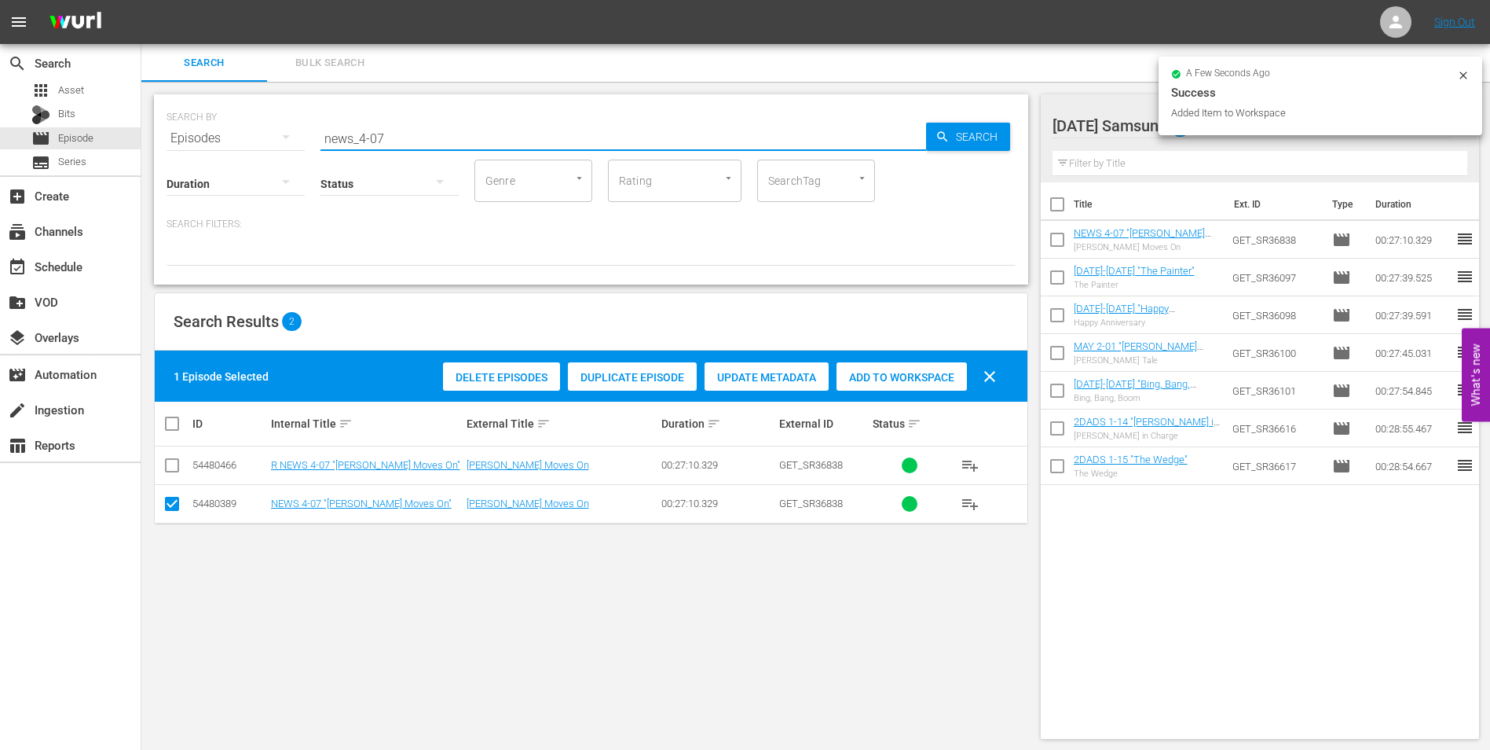
drag, startPoint x: 374, startPoint y: 136, endPoint x: 431, endPoint y: 141, distance: 56.8
click at [431, 141] on input "news_4-07" at bounding box center [624, 138] width 606 height 38
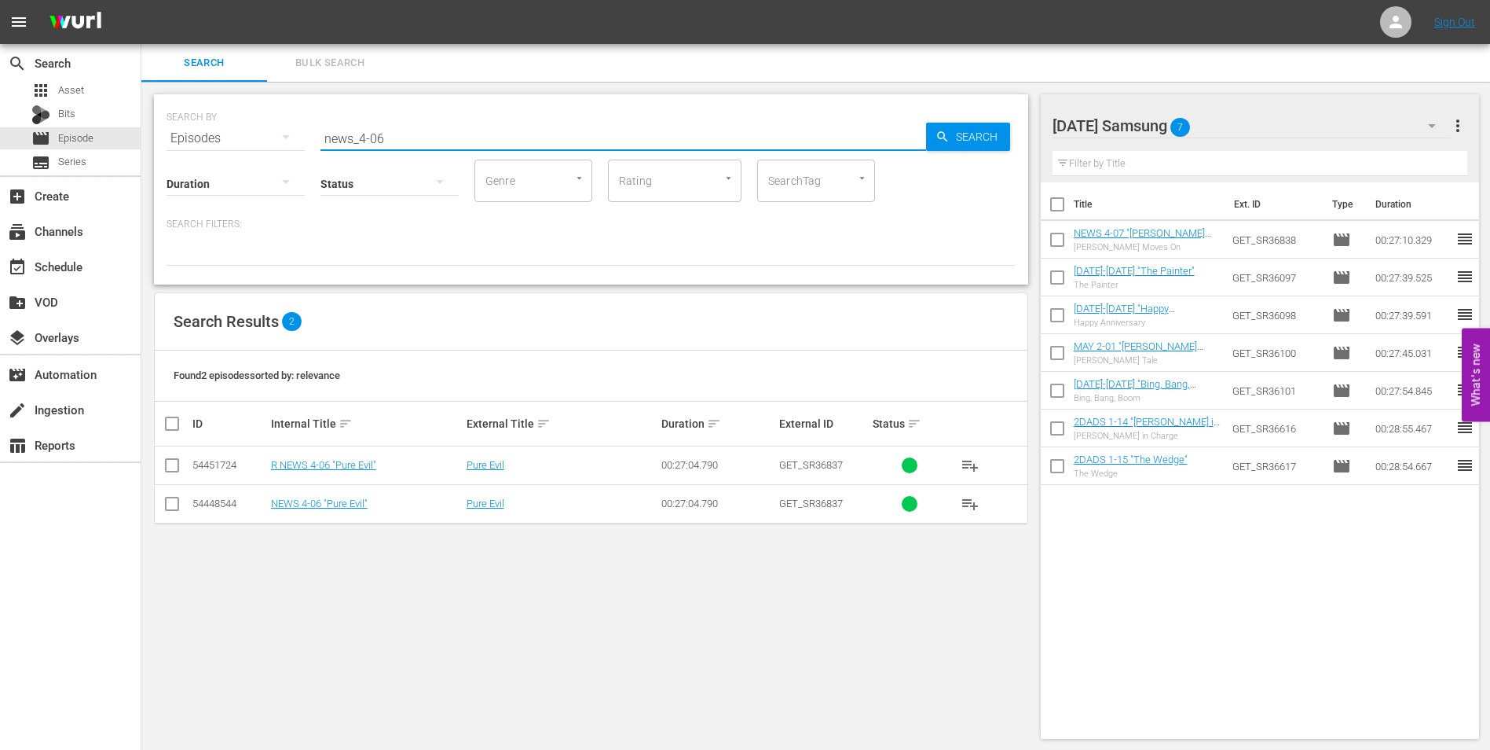
type input "news_4-06"
click at [178, 509] on input "checkbox" at bounding box center [172, 506] width 19 height 19
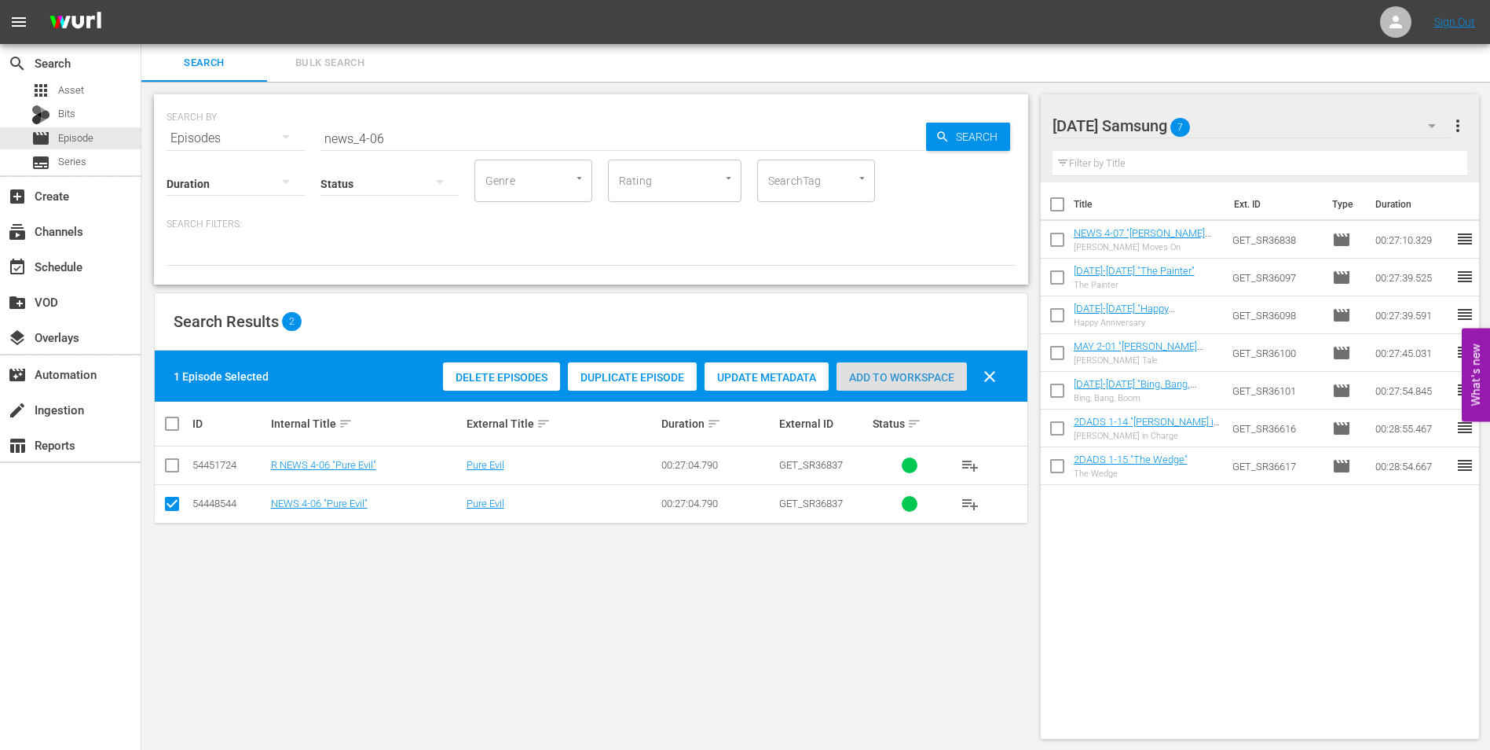
click at [907, 371] on span "Add to Workspace" at bounding box center [902, 377] width 130 height 13
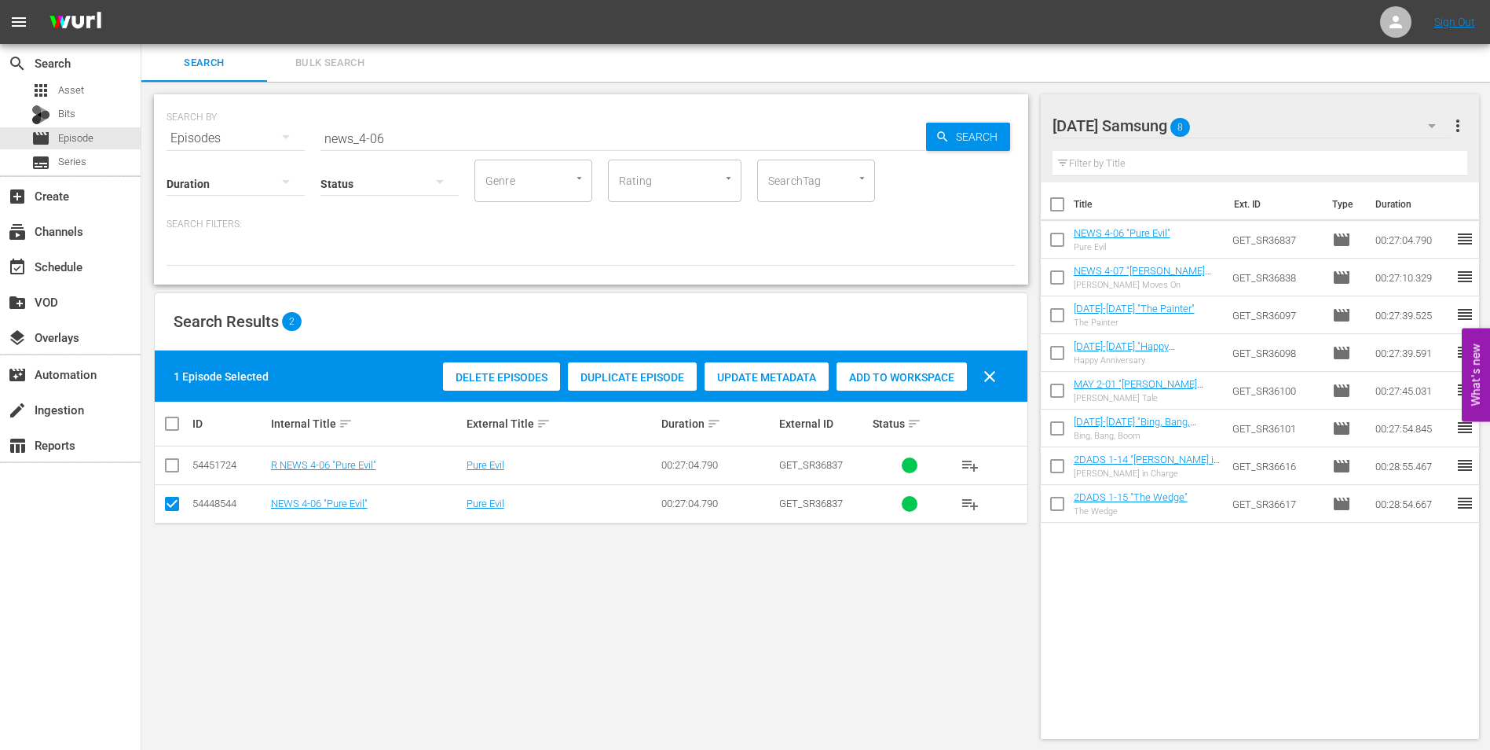
click at [1263, 117] on div "Saturday Samsung 8" at bounding box center [1252, 126] width 399 height 44
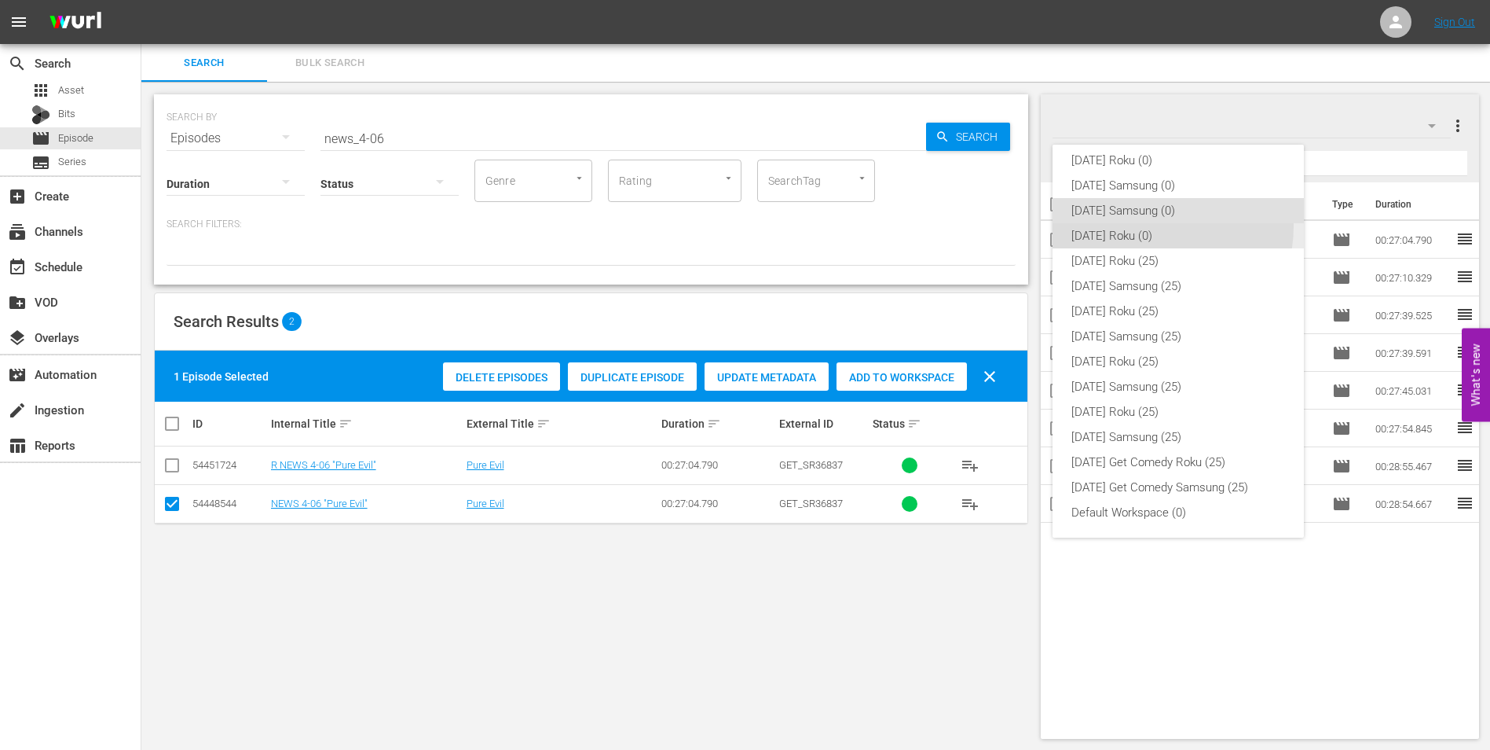
click at [1143, 225] on div "[DATE] Roku (0)" at bounding box center [1179, 235] width 214 height 25
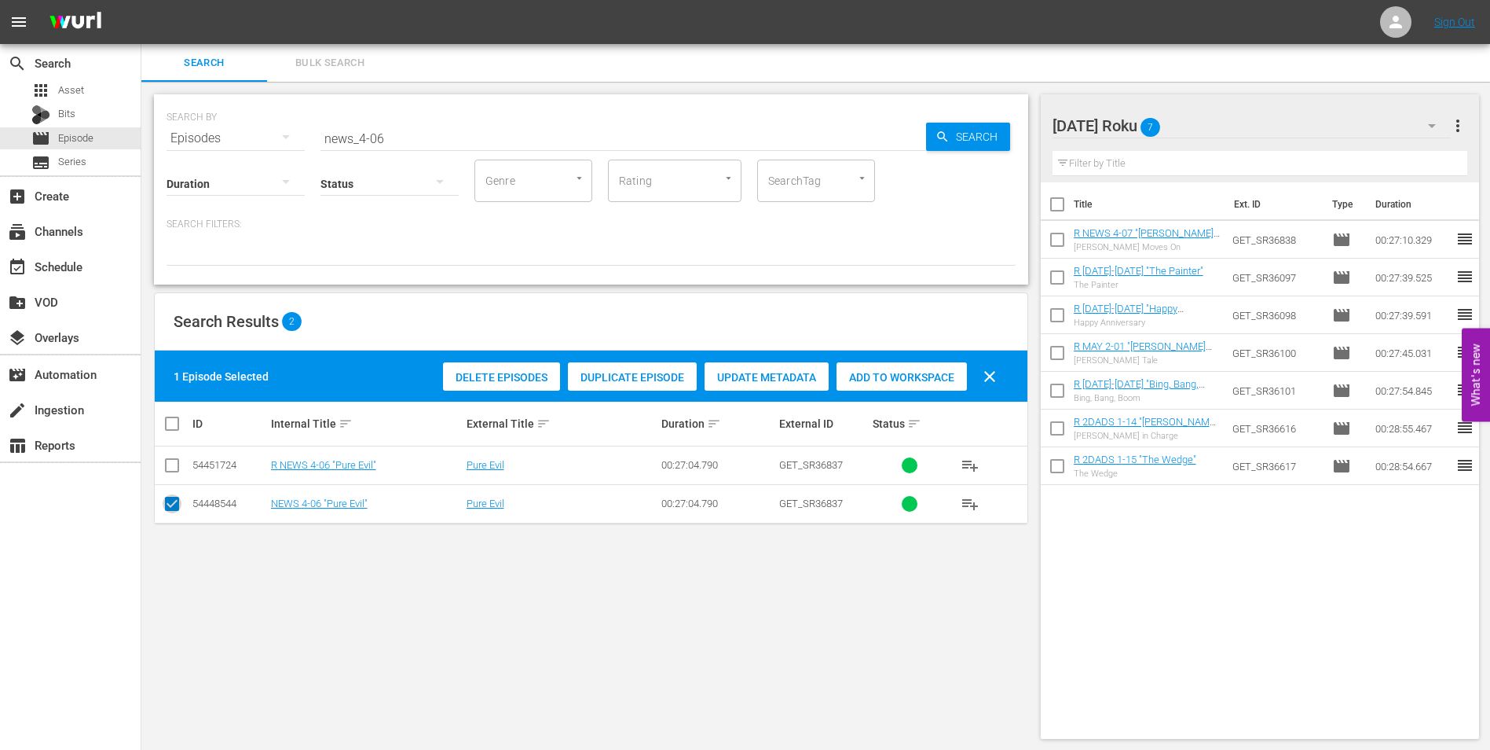
click at [174, 506] on input "checkbox" at bounding box center [172, 506] width 19 height 19
checkbox input "false"
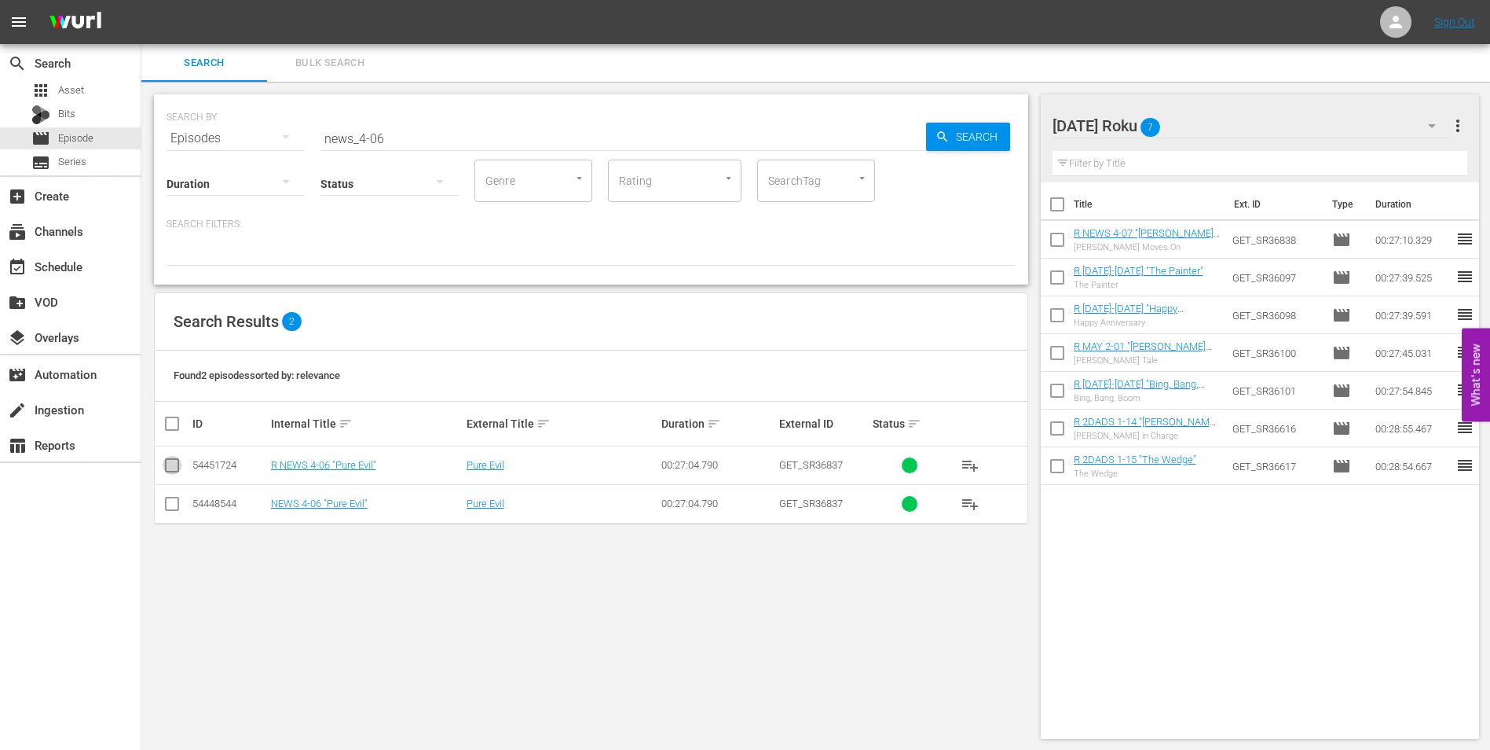
click at [173, 460] on input "checkbox" at bounding box center [172, 468] width 19 height 19
checkbox input "true"
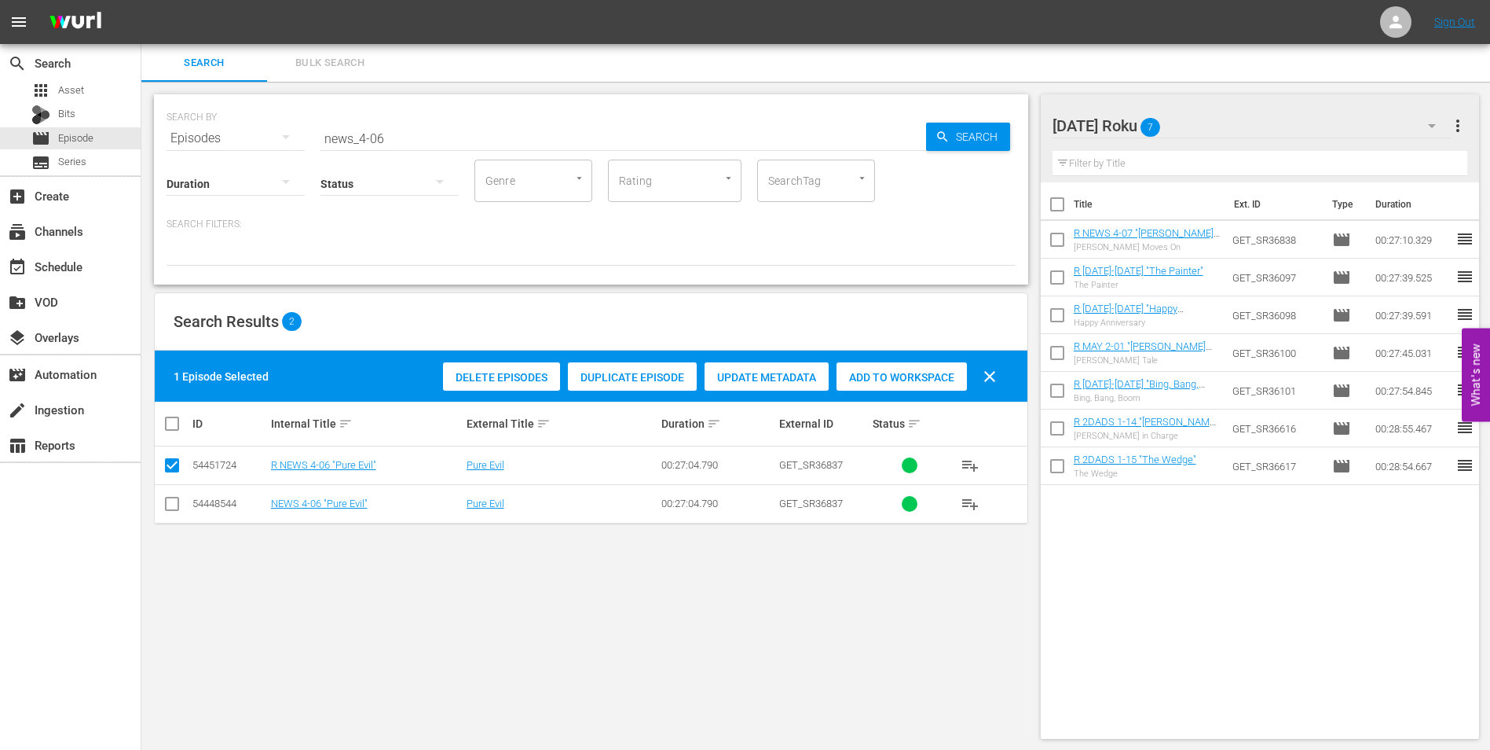
click at [925, 364] on div "Add to Workspace" at bounding box center [902, 377] width 130 height 30
click at [1228, 120] on div "Saturday Roku 8" at bounding box center [1252, 126] width 399 height 44
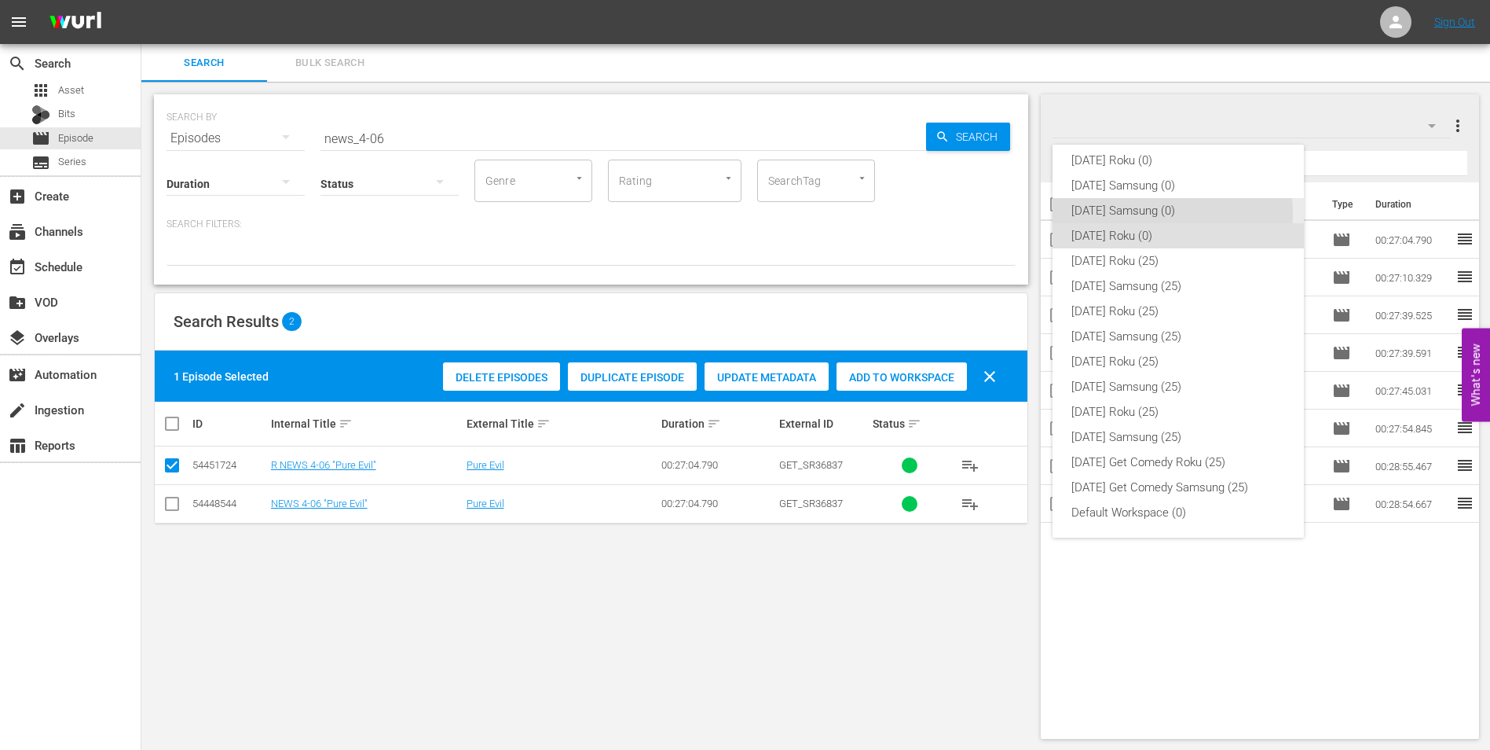
click at [1136, 214] on div "[DATE] Samsung (0)" at bounding box center [1179, 210] width 214 height 25
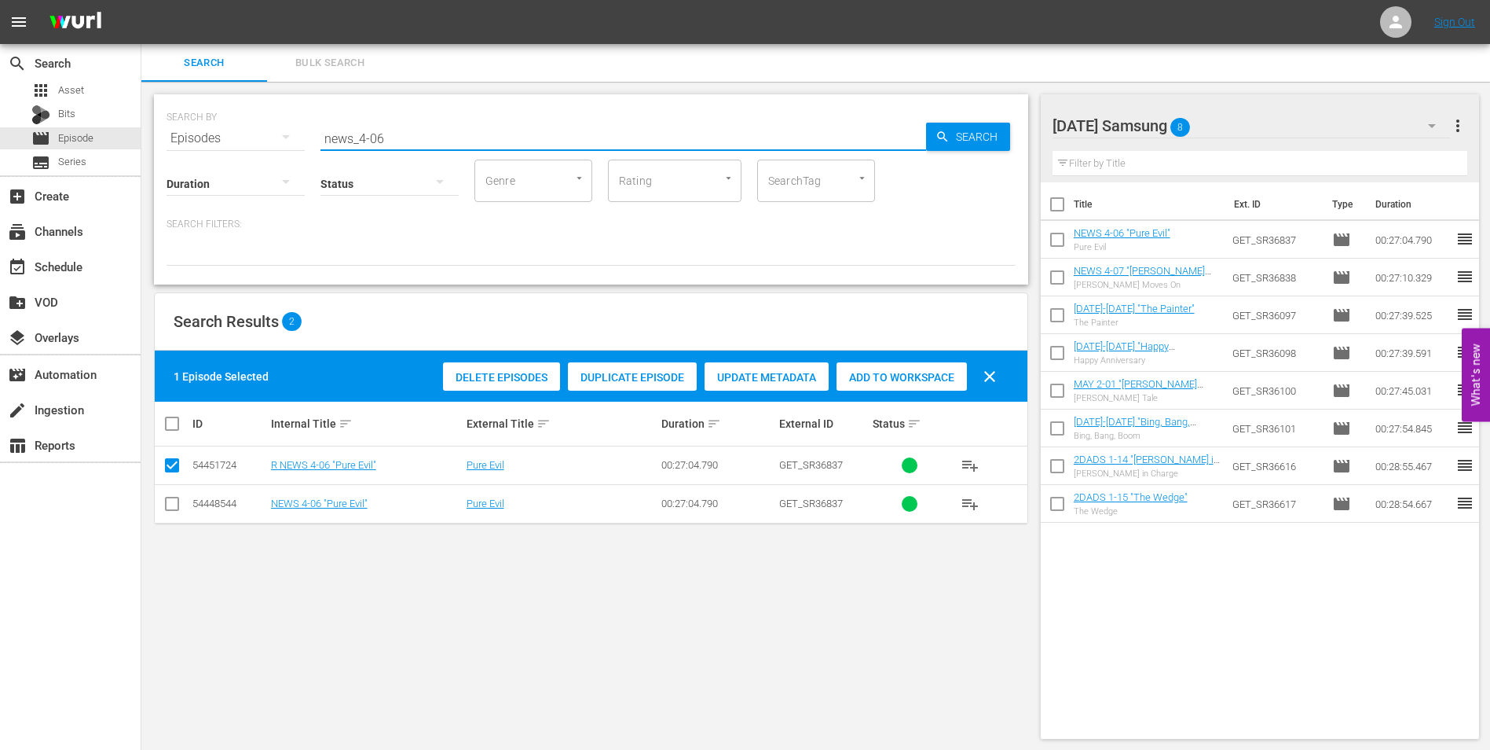
drag, startPoint x: 375, startPoint y: 141, endPoint x: 424, endPoint y: 148, distance: 50.1
click at [422, 148] on div "SEARCH BY Search By Episodes Search ID, Title, Description, Keywords, or Catego…" at bounding box center [591, 189] width 874 height 190
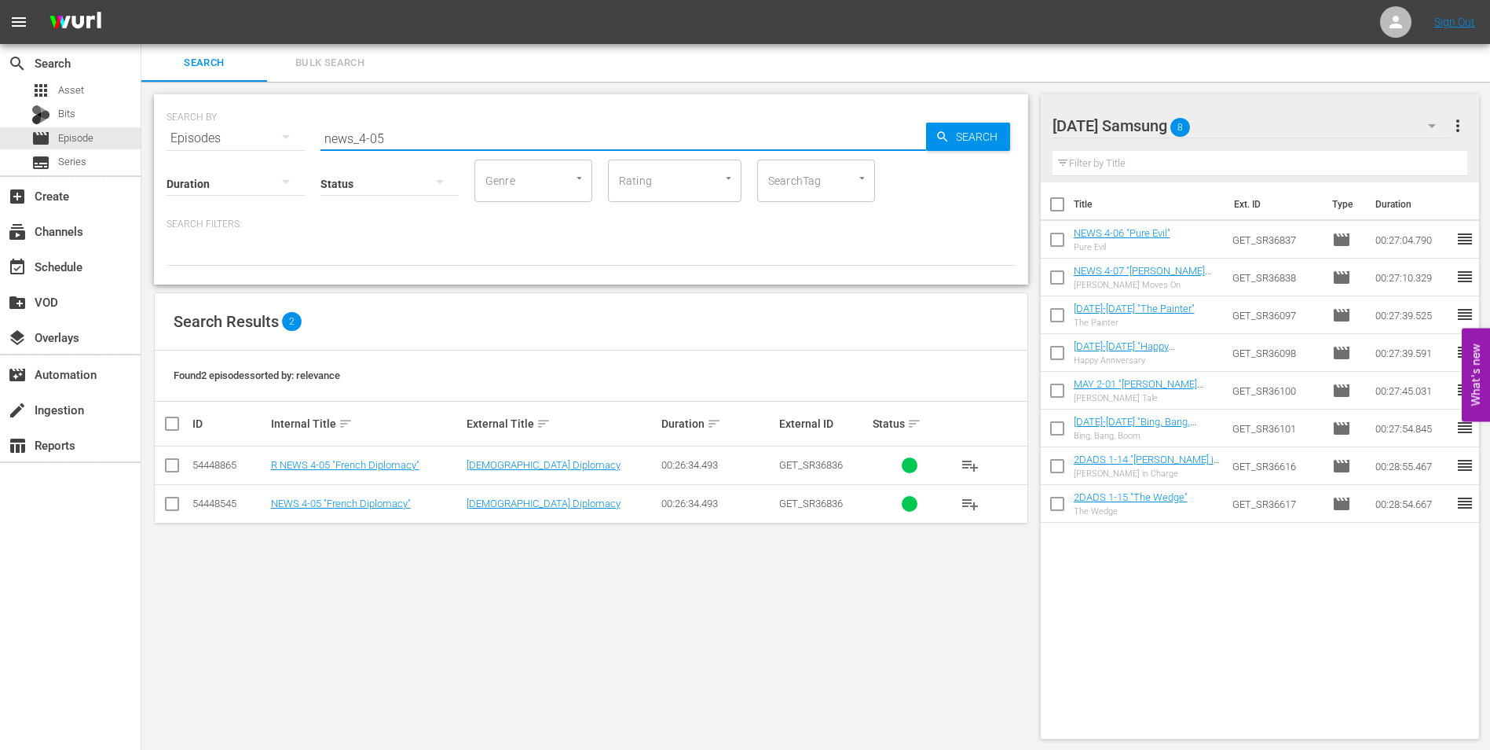
type input "news_4-05"
click at [172, 504] on input "checkbox" at bounding box center [172, 506] width 19 height 19
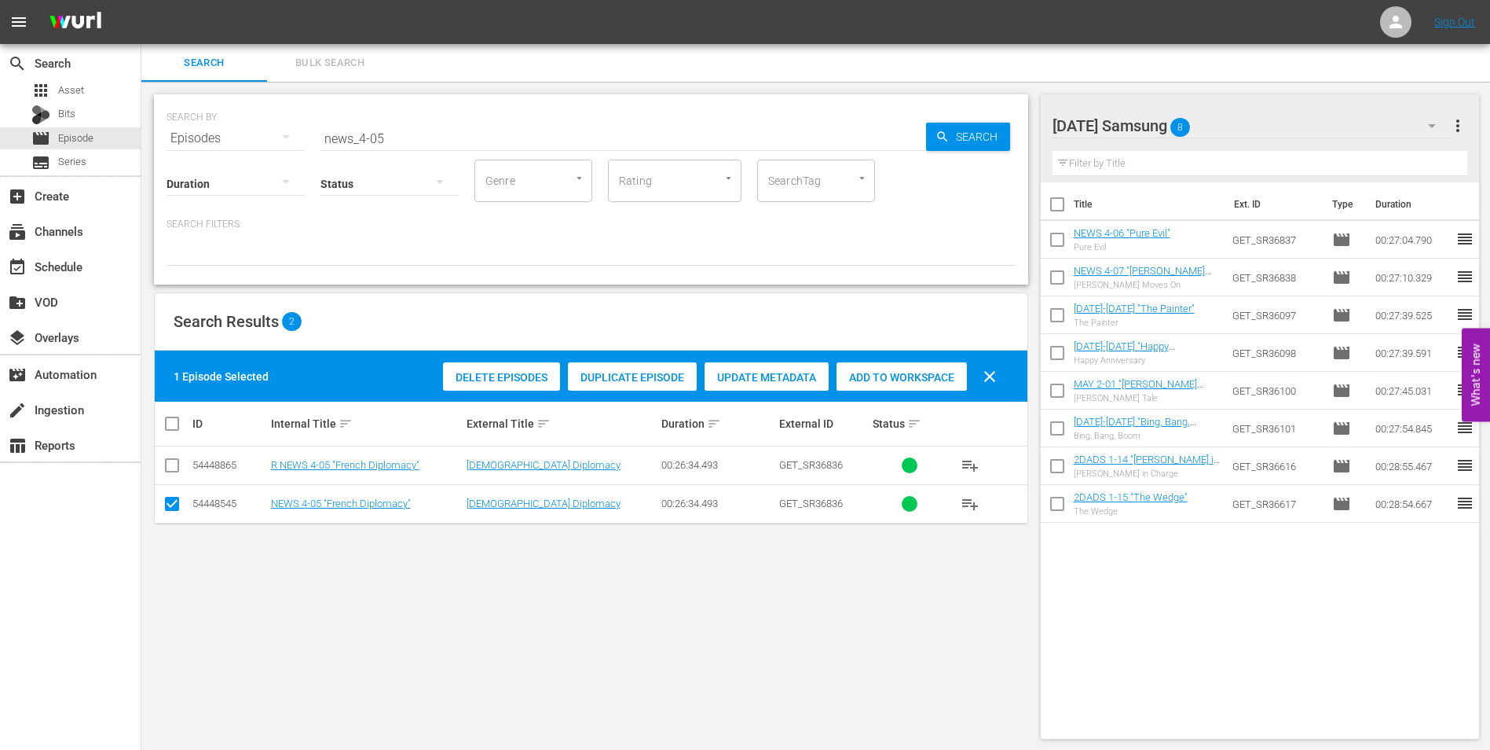
click at [936, 383] on span "Add to Workspace" at bounding box center [902, 377] width 130 height 13
click at [1260, 123] on div "Saturday Samsung 9" at bounding box center [1252, 126] width 399 height 44
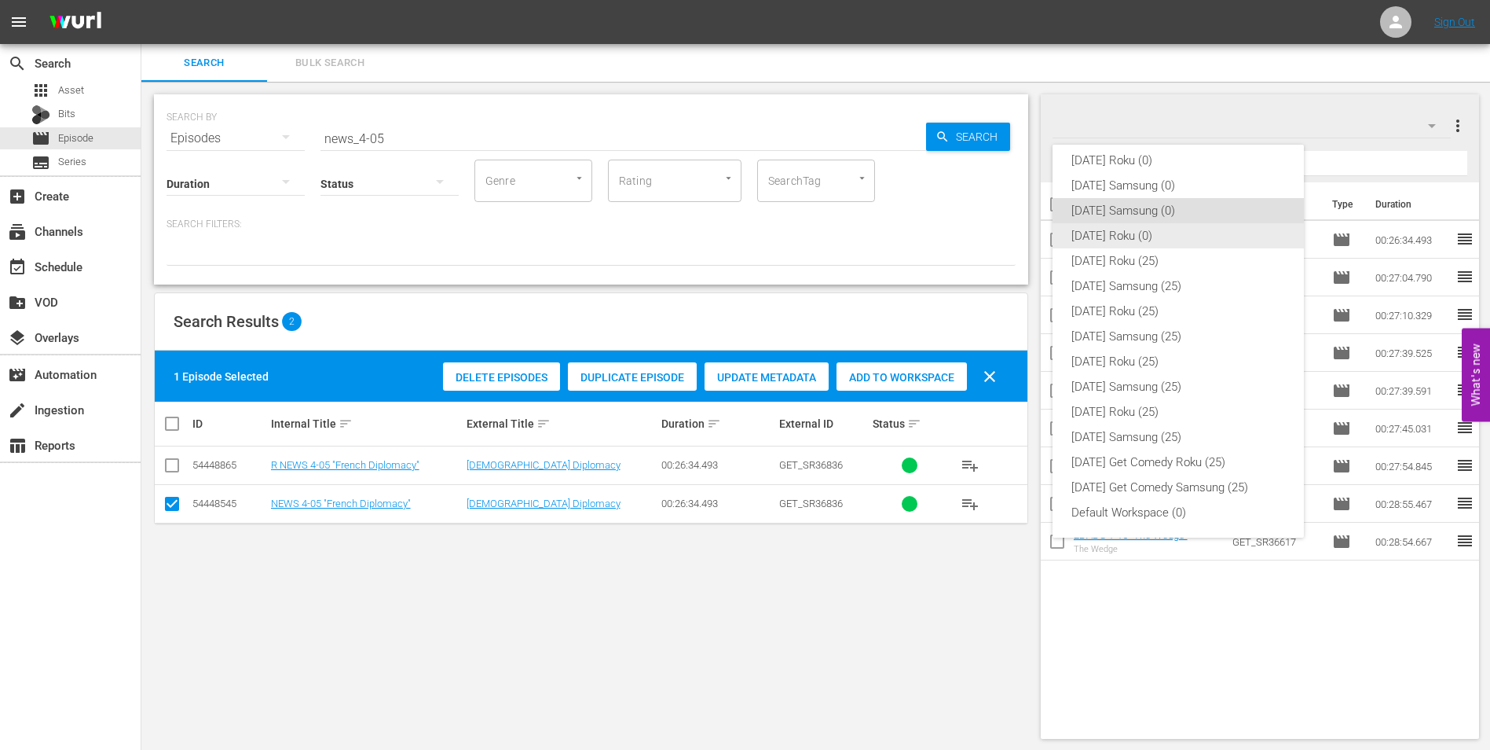
click at [1092, 234] on div "[DATE] Roku (0)" at bounding box center [1179, 235] width 214 height 25
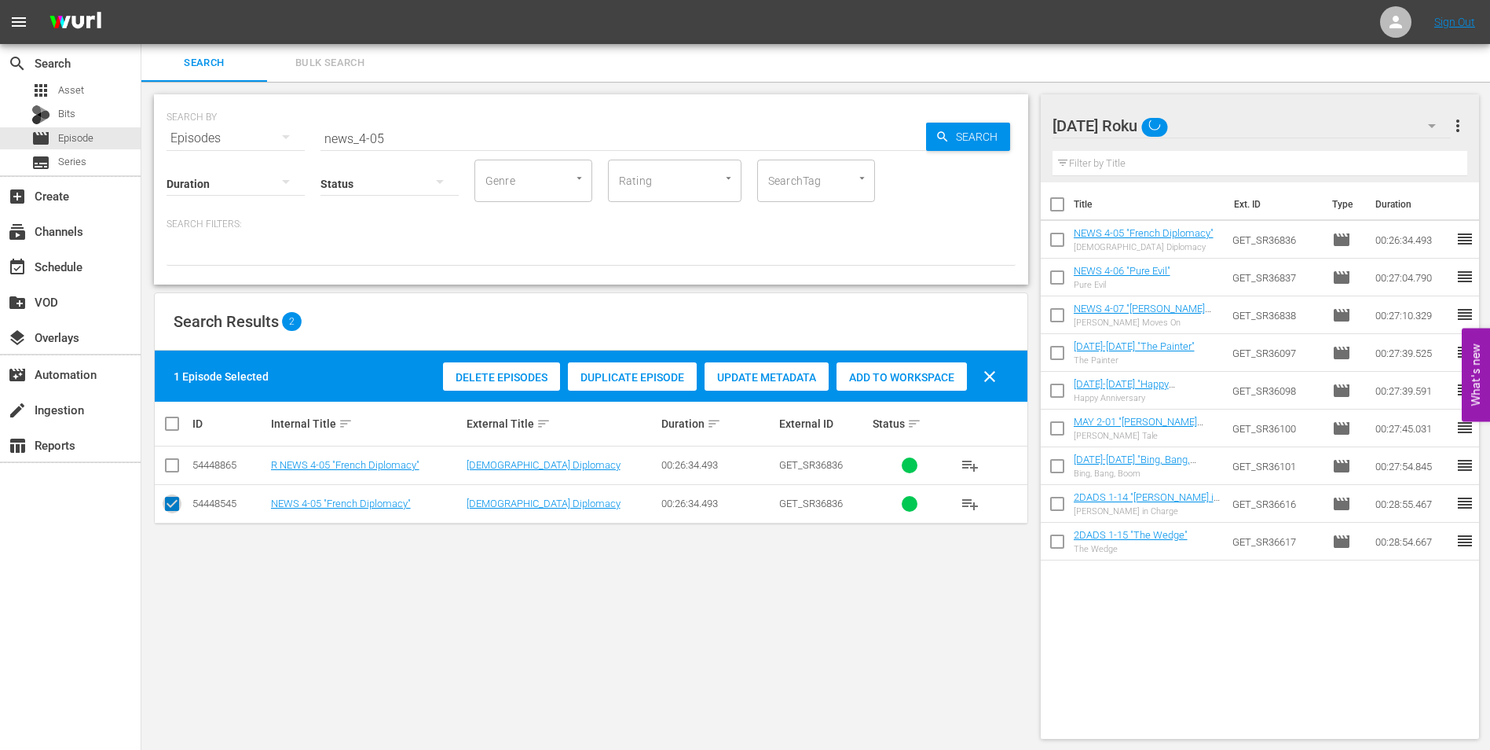
drag, startPoint x: 166, startPoint y: 505, endPoint x: 167, endPoint y: 468, distance: 37.0
click at [166, 502] on input "checkbox" at bounding box center [172, 506] width 19 height 19
checkbox input "false"
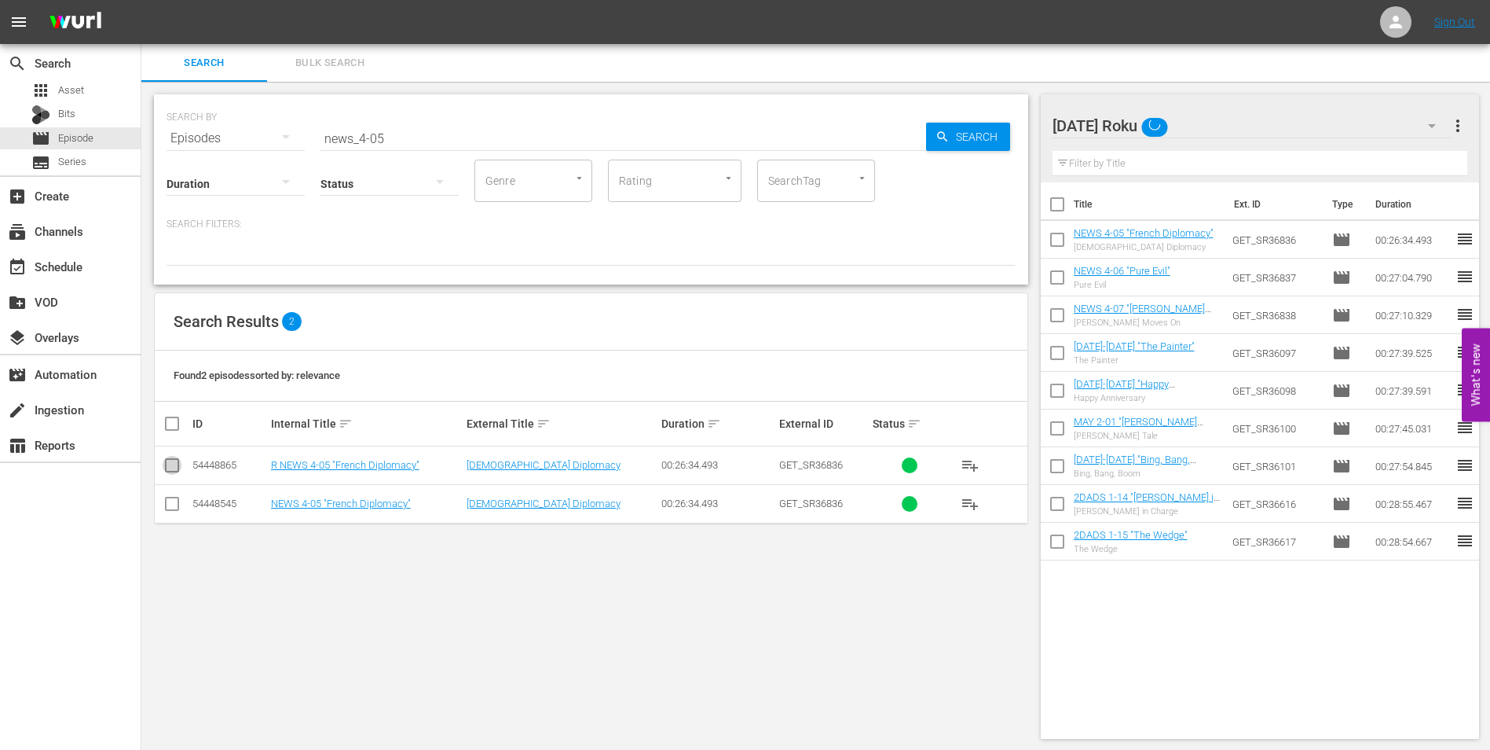
click at [167, 463] on input "checkbox" at bounding box center [172, 468] width 19 height 19
checkbox input "true"
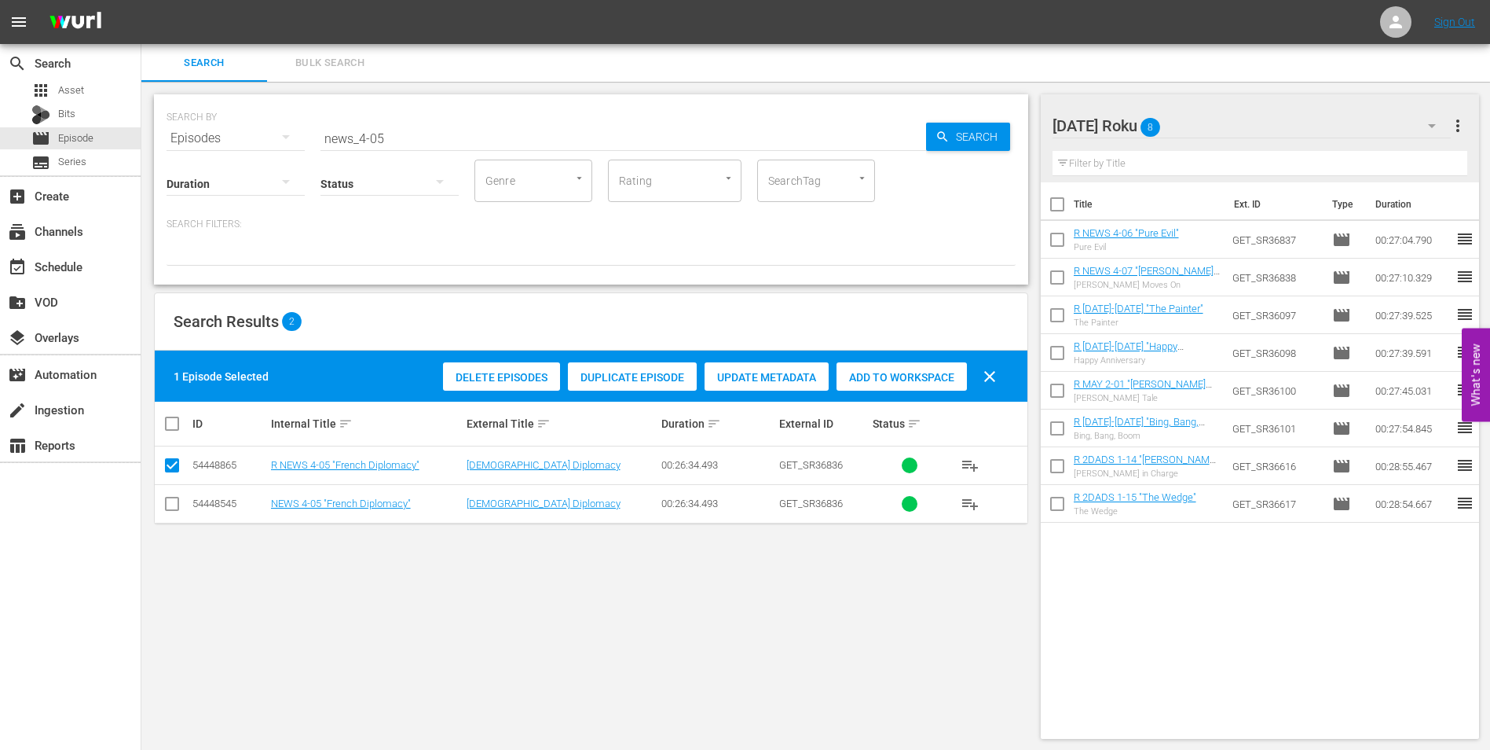
click at [903, 363] on div "Add to Workspace" at bounding box center [902, 377] width 130 height 30
click at [1223, 120] on div "Saturday Roku 9" at bounding box center [1252, 126] width 399 height 44
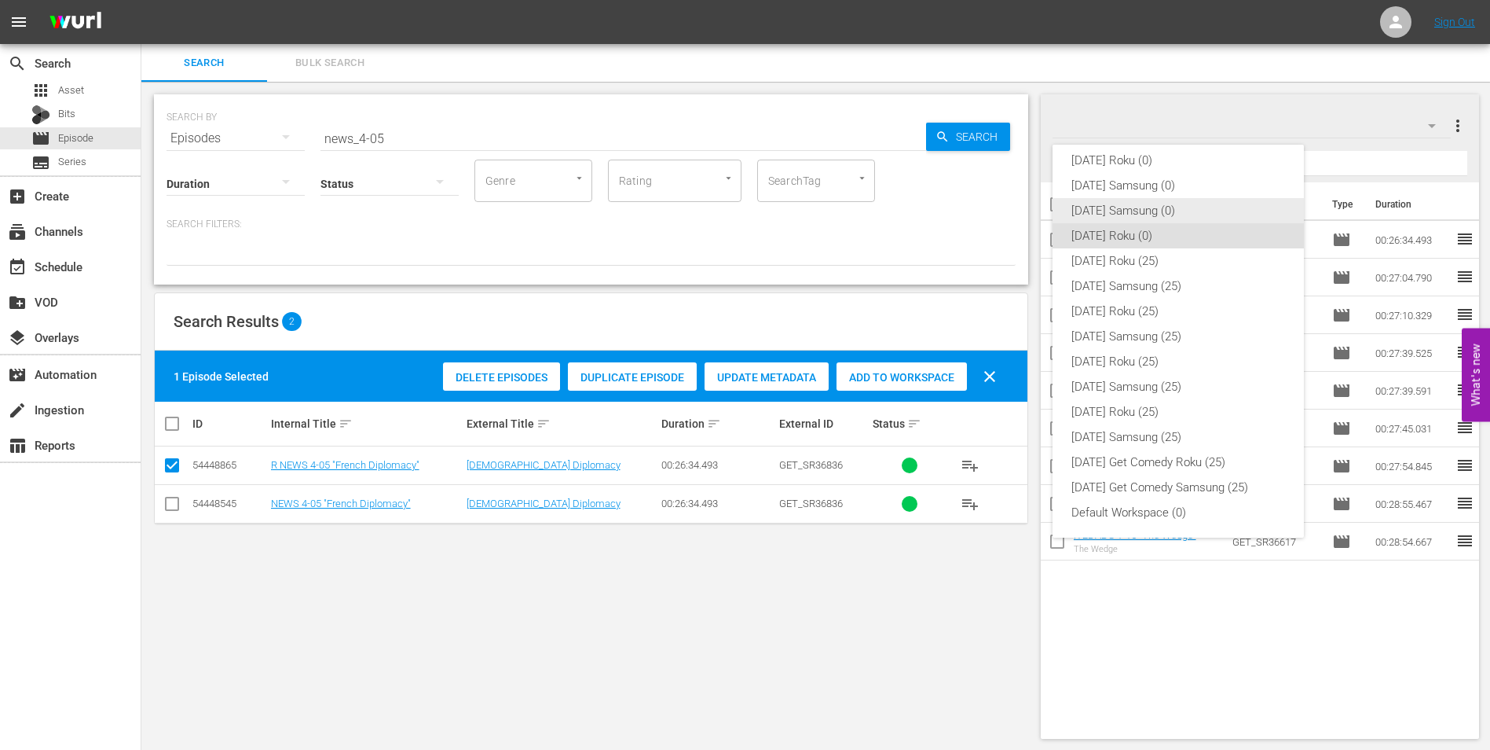
click at [1132, 208] on div "[DATE] Samsung (0)" at bounding box center [1179, 210] width 214 height 25
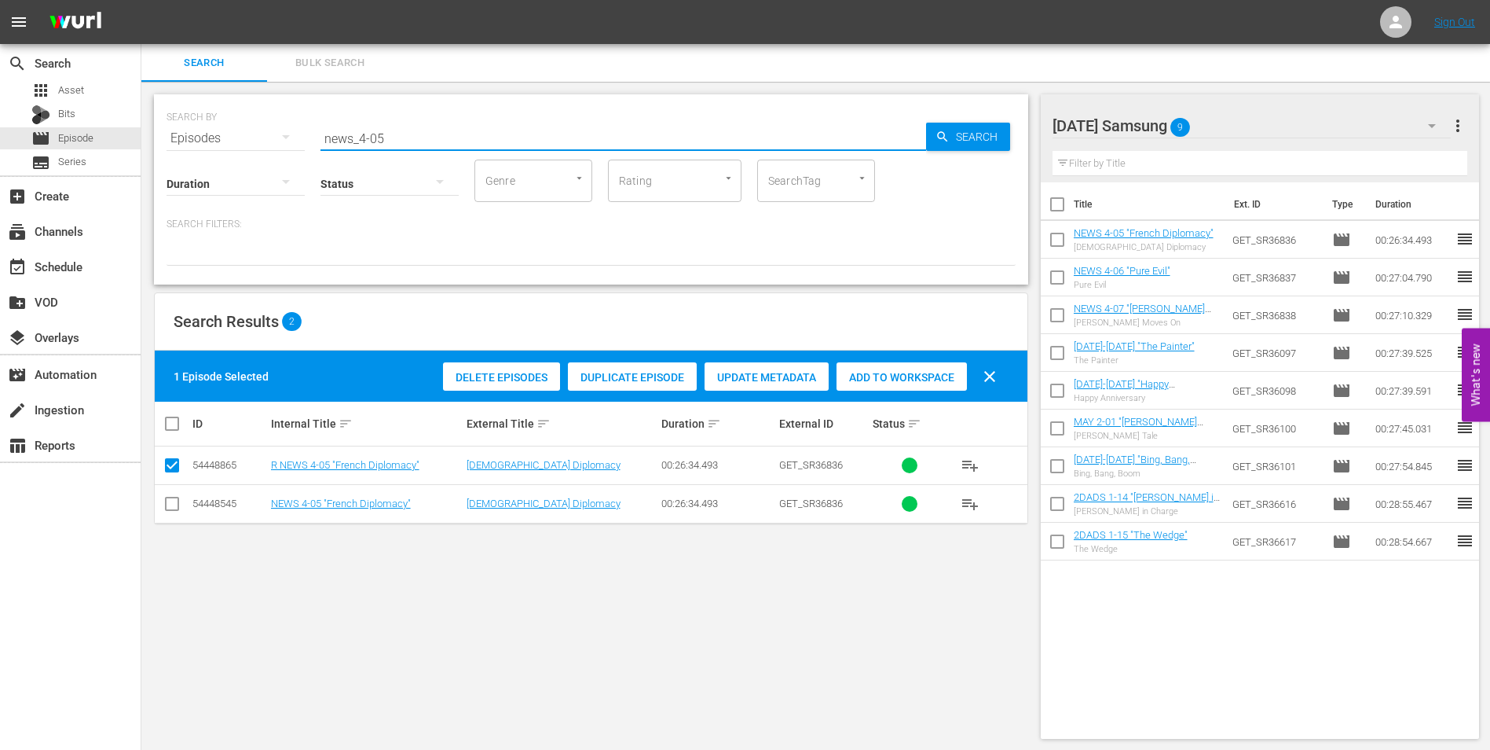
drag, startPoint x: 423, startPoint y: 139, endPoint x: 221, endPoint y: 145, distance: 202.0
click at [221, 145] on div "SEARCH BY Search By Episodes Search ID, Title, Description, Keywords, or Catego…" at bounding box center [591, 189] width 874 height 190
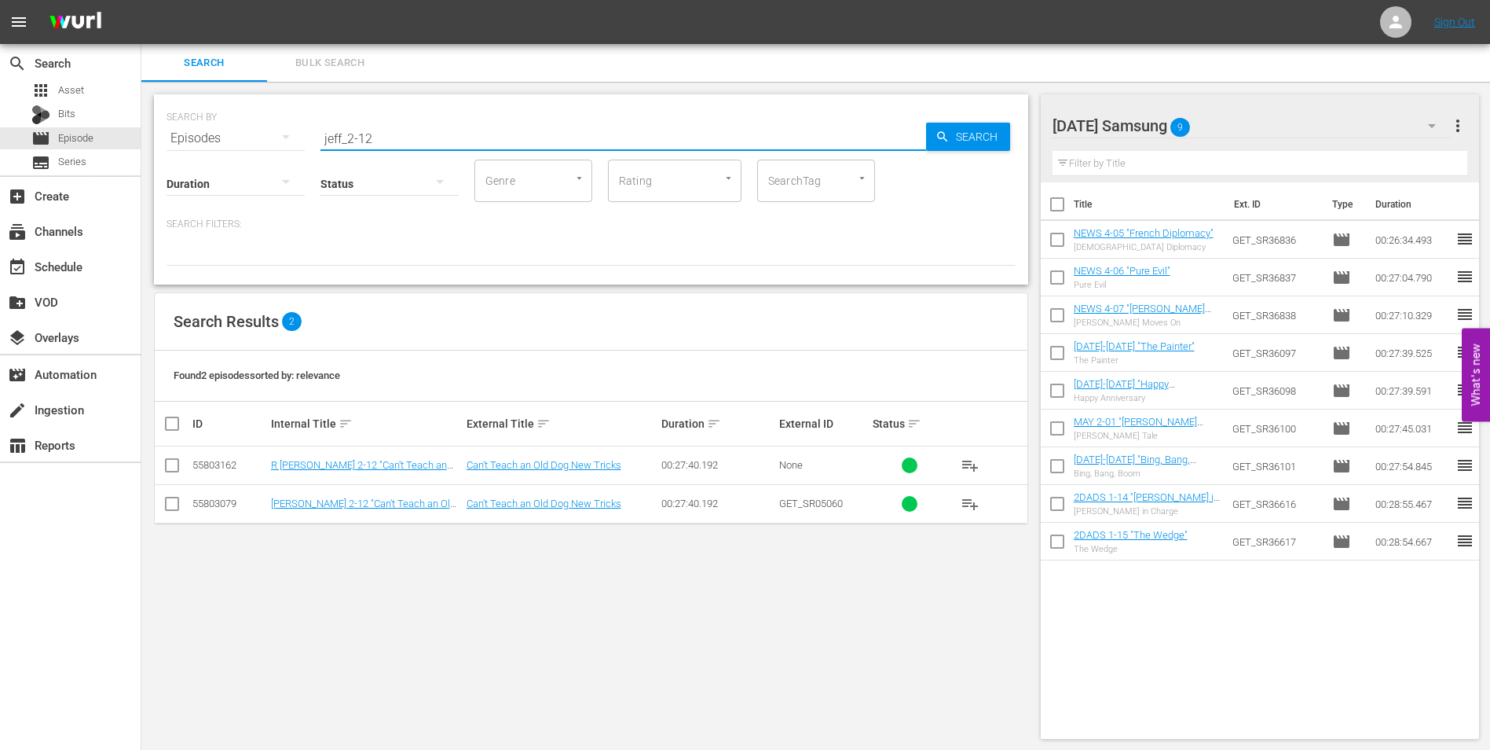
type input "jeff_2-12"
click at [171, 503] on input "checkbox" at bounding box center [172, 506] width 19 height 19
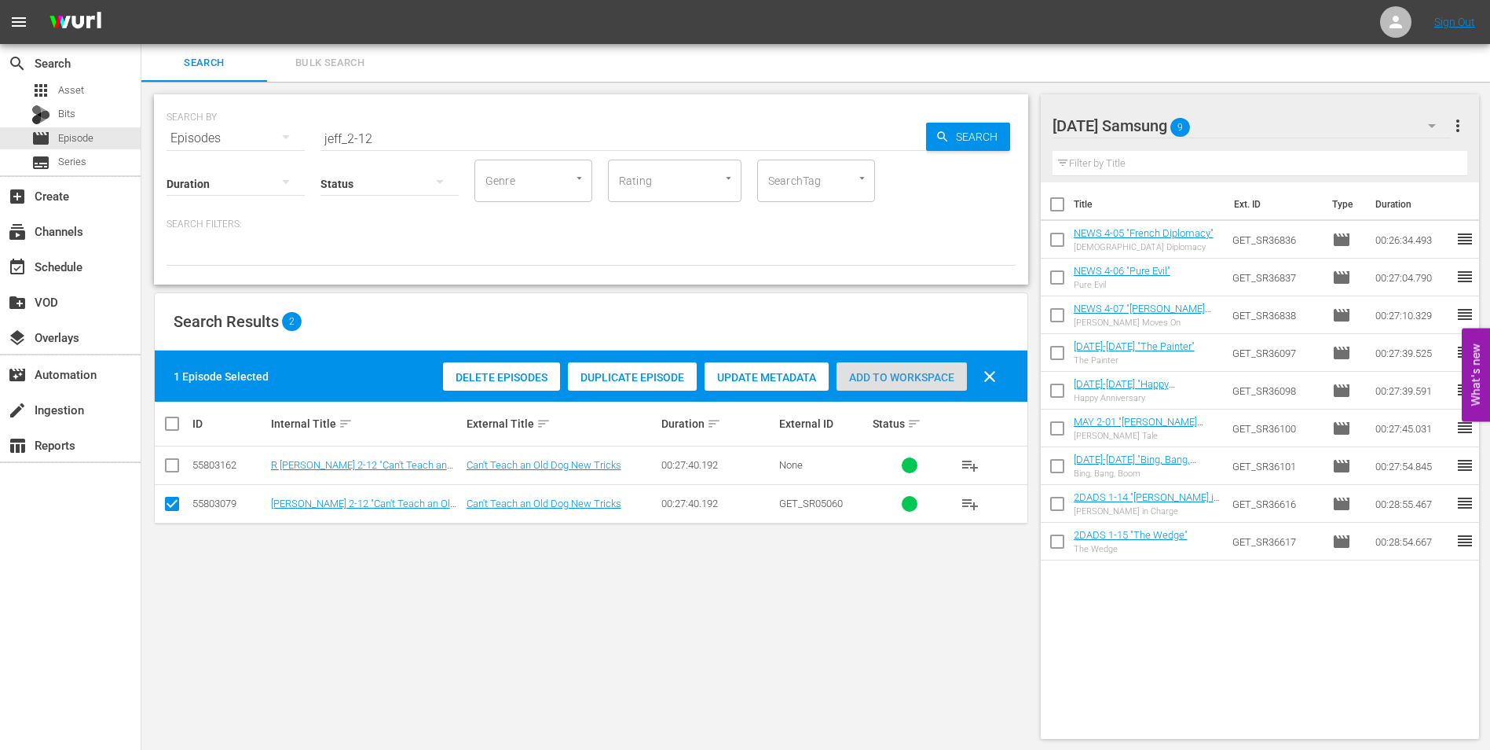
click at [922, 371] on span "Add to Workspace" at bounding box center [902, 377] width 130 height 13
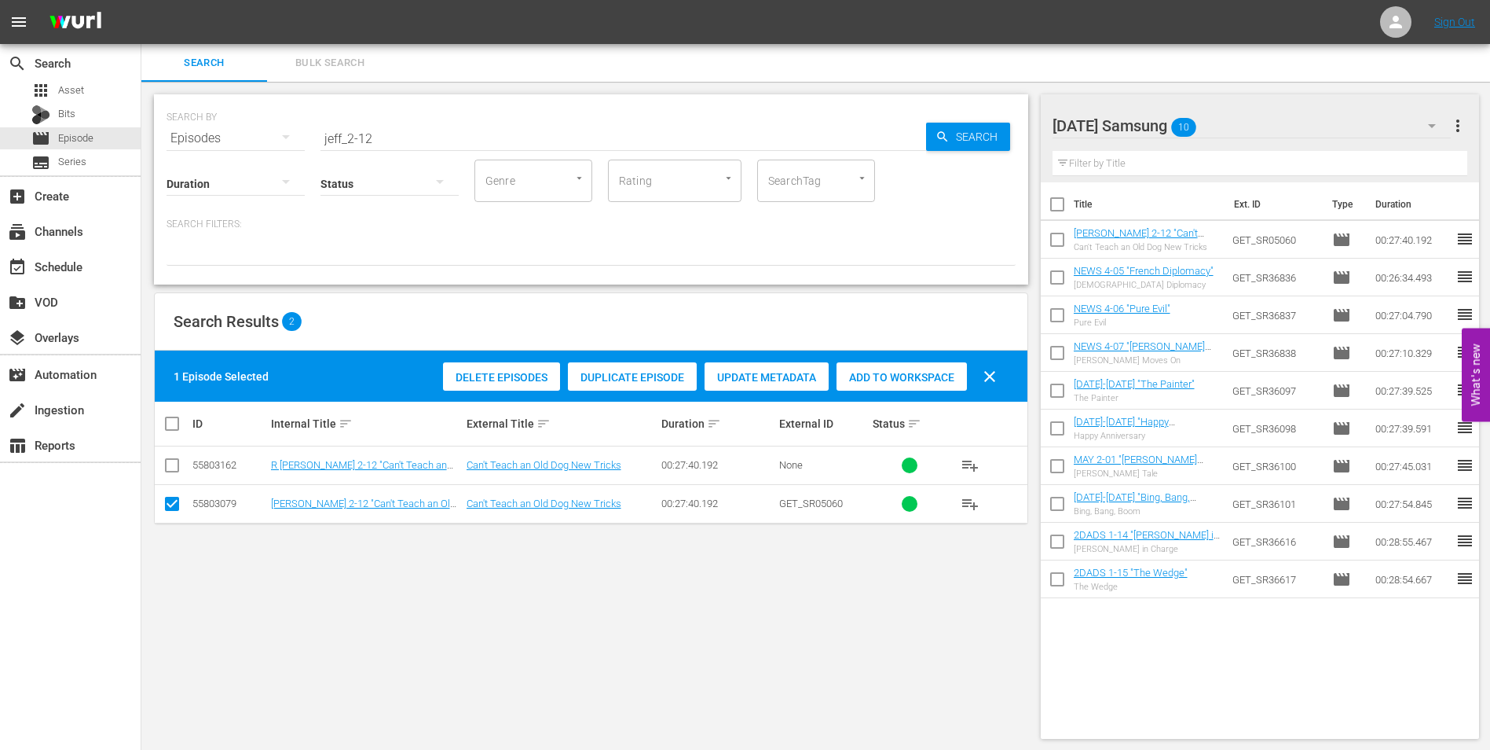
click at [1281, 130] on div "Saturday Samsung 10" at bounding box center [1252, 126] width 399 height 44
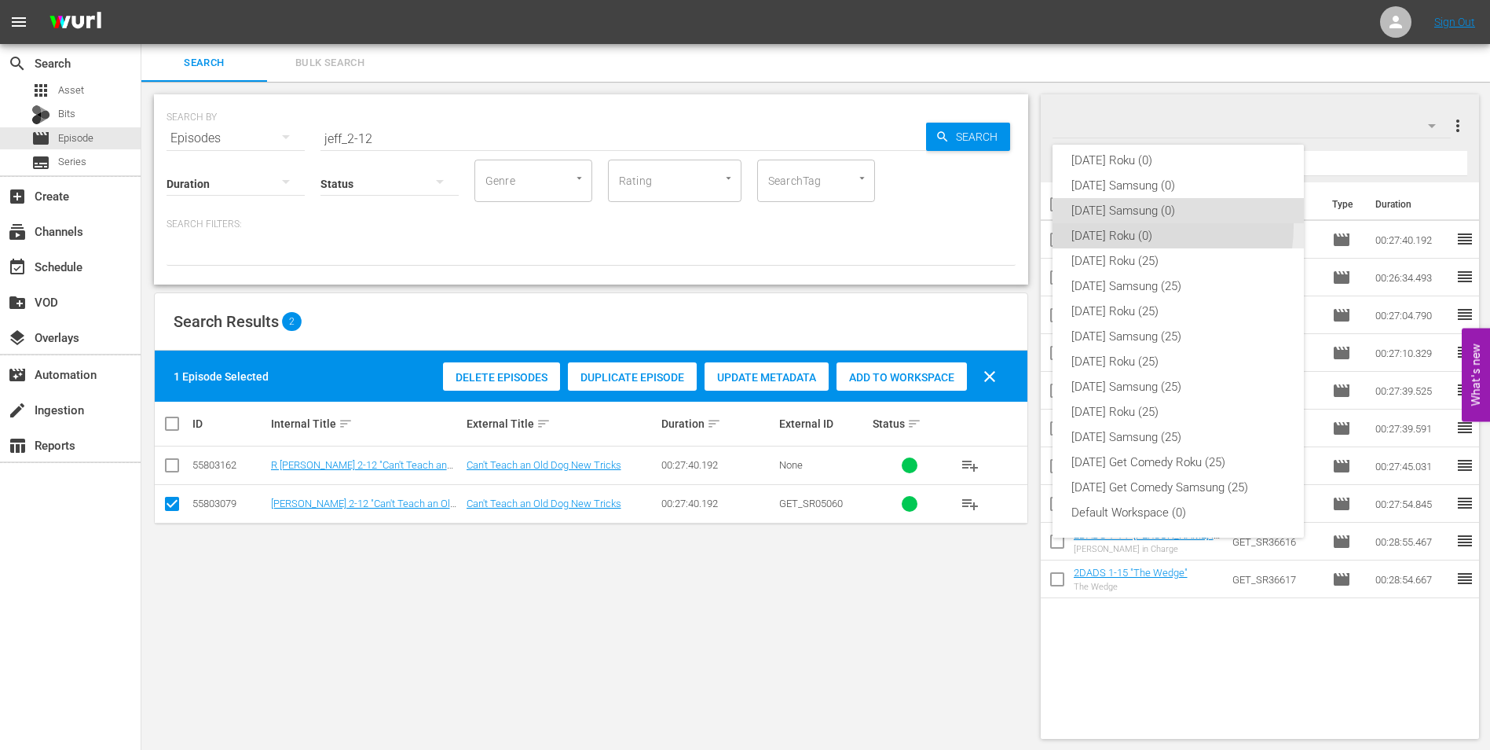
click at [1129, 225] on div "[DATE] Roku (0)" at bounding box center [1179, 235] width 214 height 25
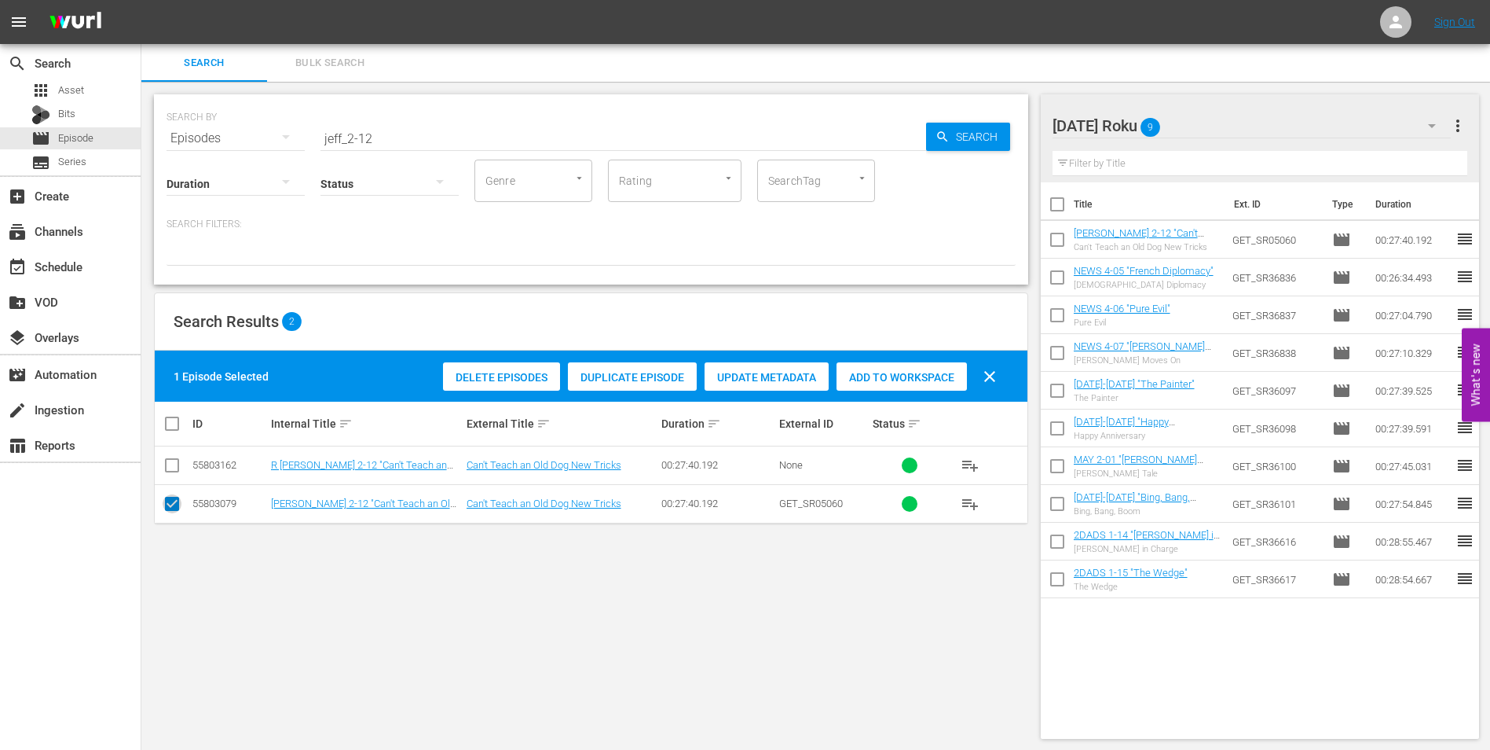
click at [180, 504] on input "checkbox" at bounding box center [172, 506] width 19 height 19
checkbox input "false"
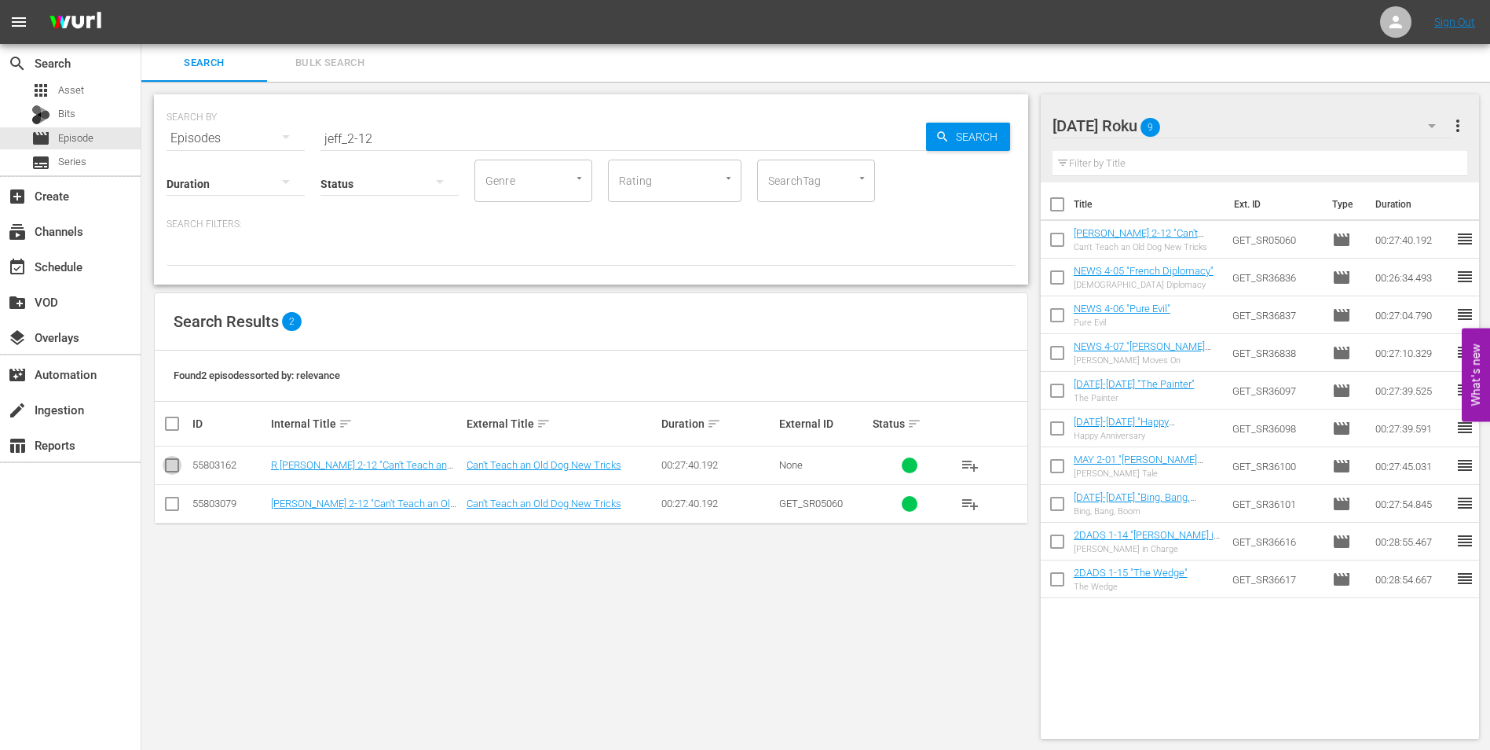
click at [173, 469] on input "checkbox" at bounding box center [172, 468] width 19 height 19
checkbox input "true"
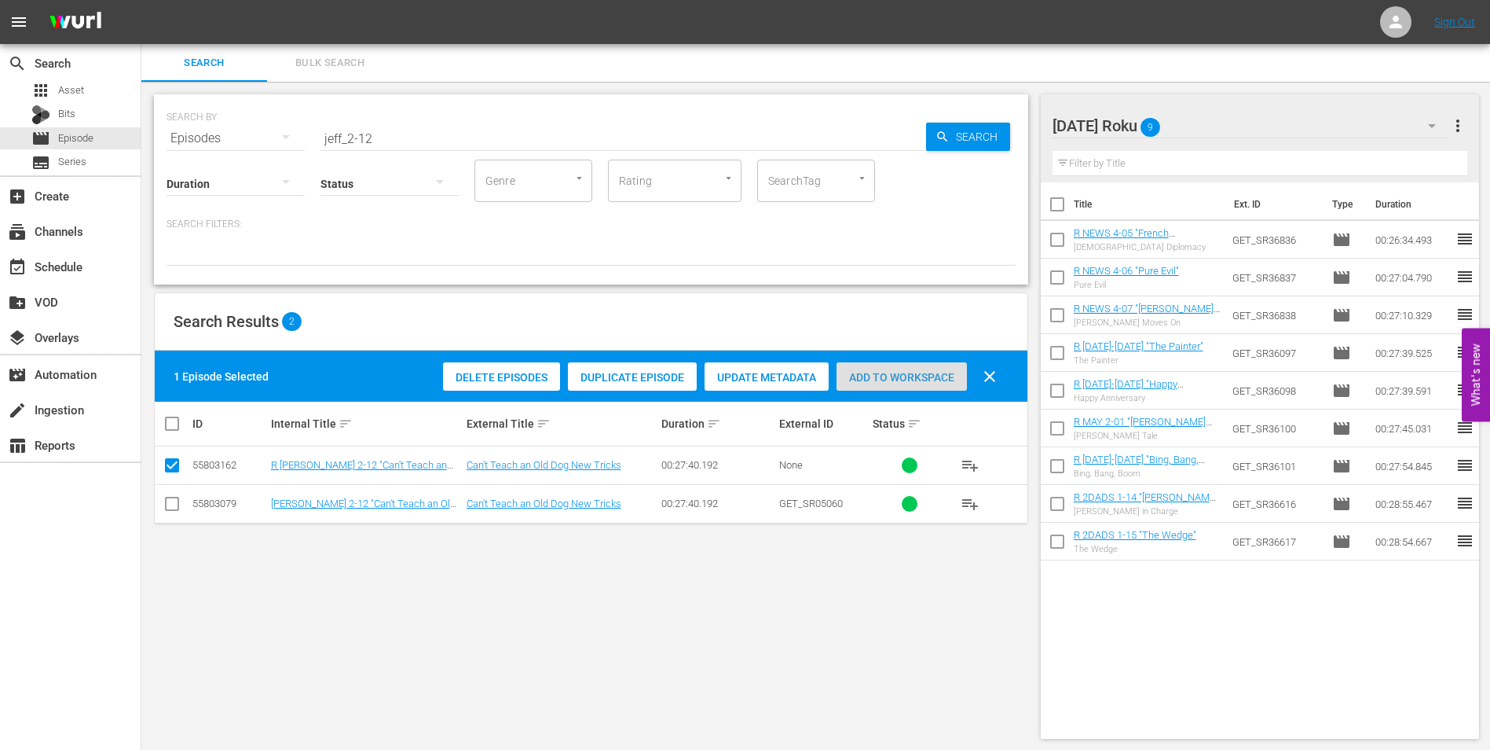
click at [893, 377] on span "Add to Workspace" at bounding box center [902, 377] width 130 height 13
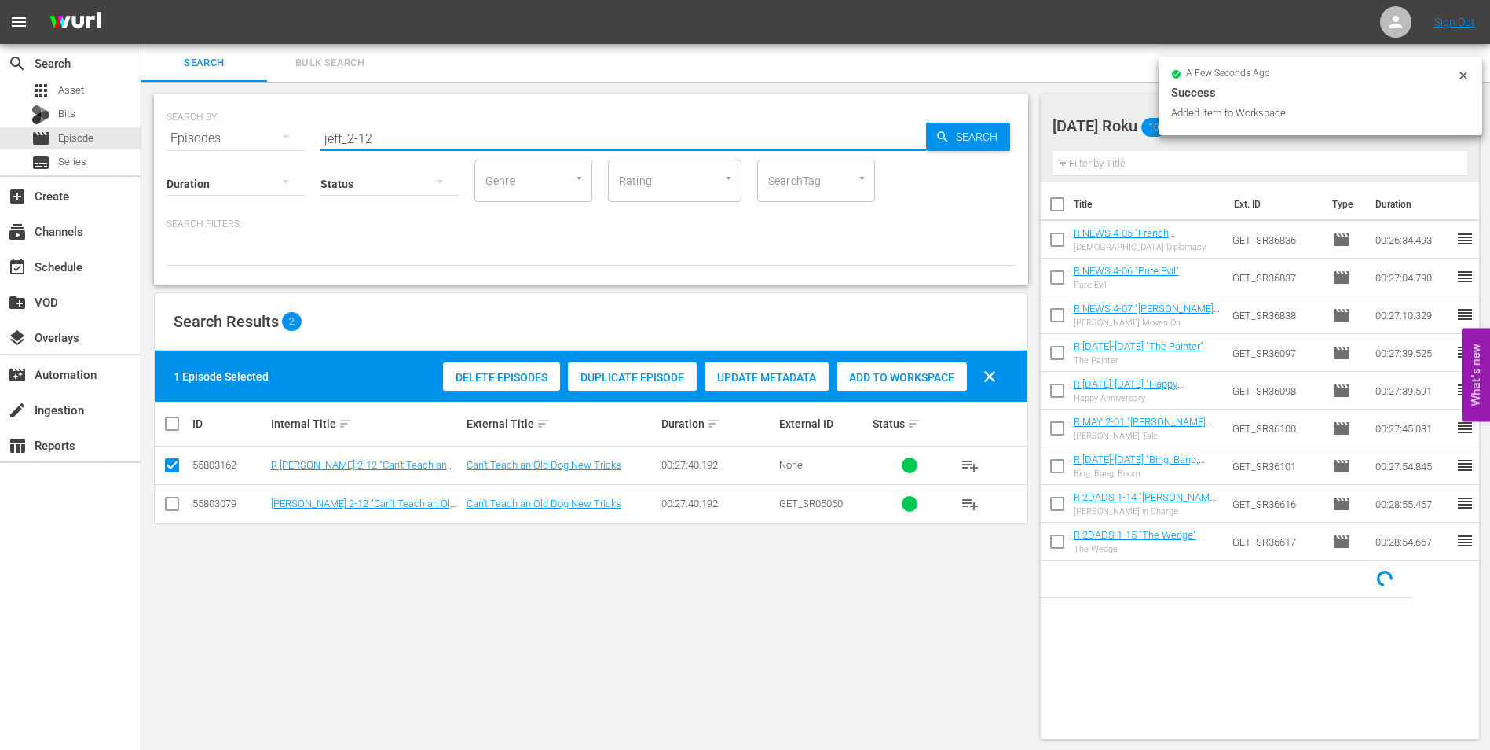
drag, startPoint x: 366, startPoint y: 129, endPoint x: 397, endPoint y: 136, distance: 31.4
click at [397, 136] on input "jeff_2-12" at bounding box center [624, 138] width 606 height 38
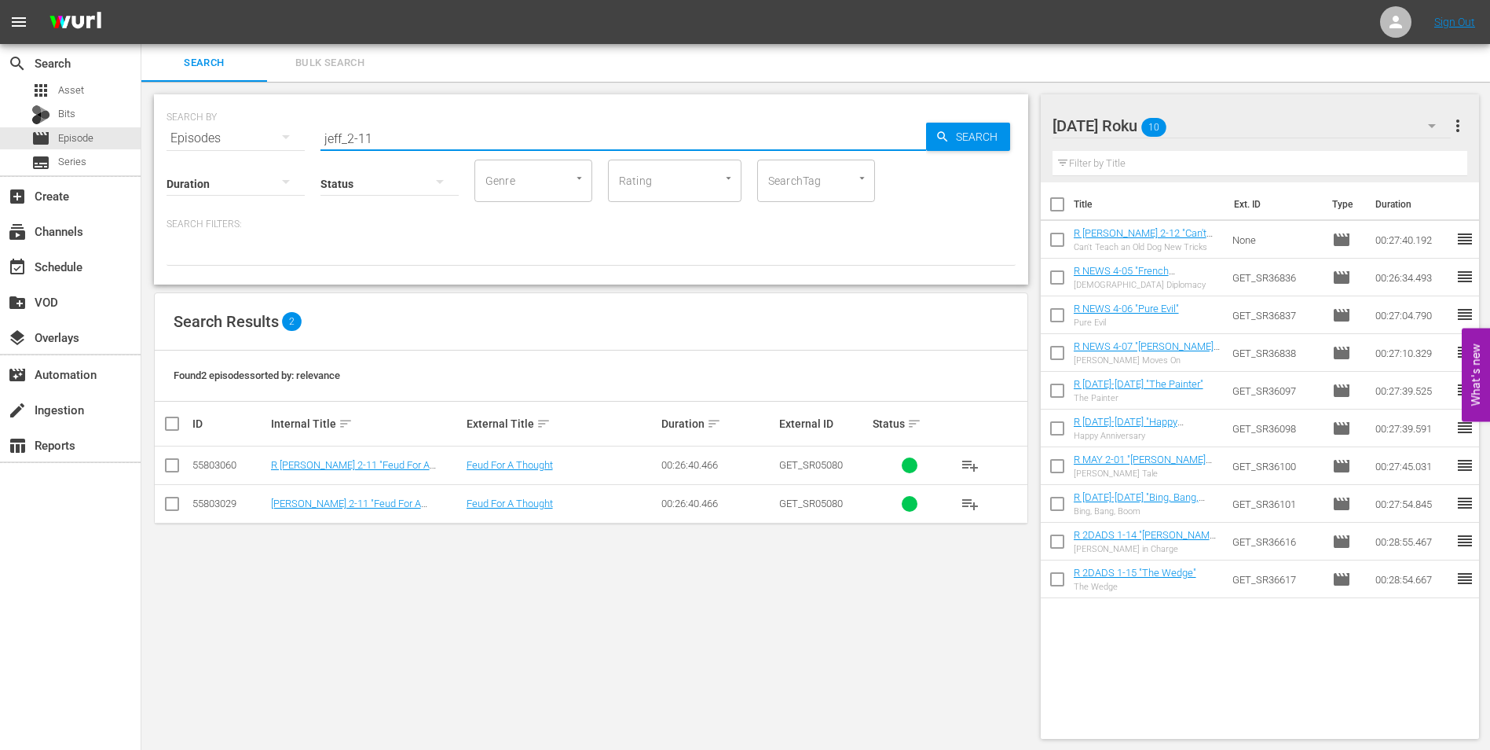
type input "jeff_2-11"
click at [175, 464] on input "checkbox" at bounding box center [172, 468] width 19 height 19
checkbox input "true"
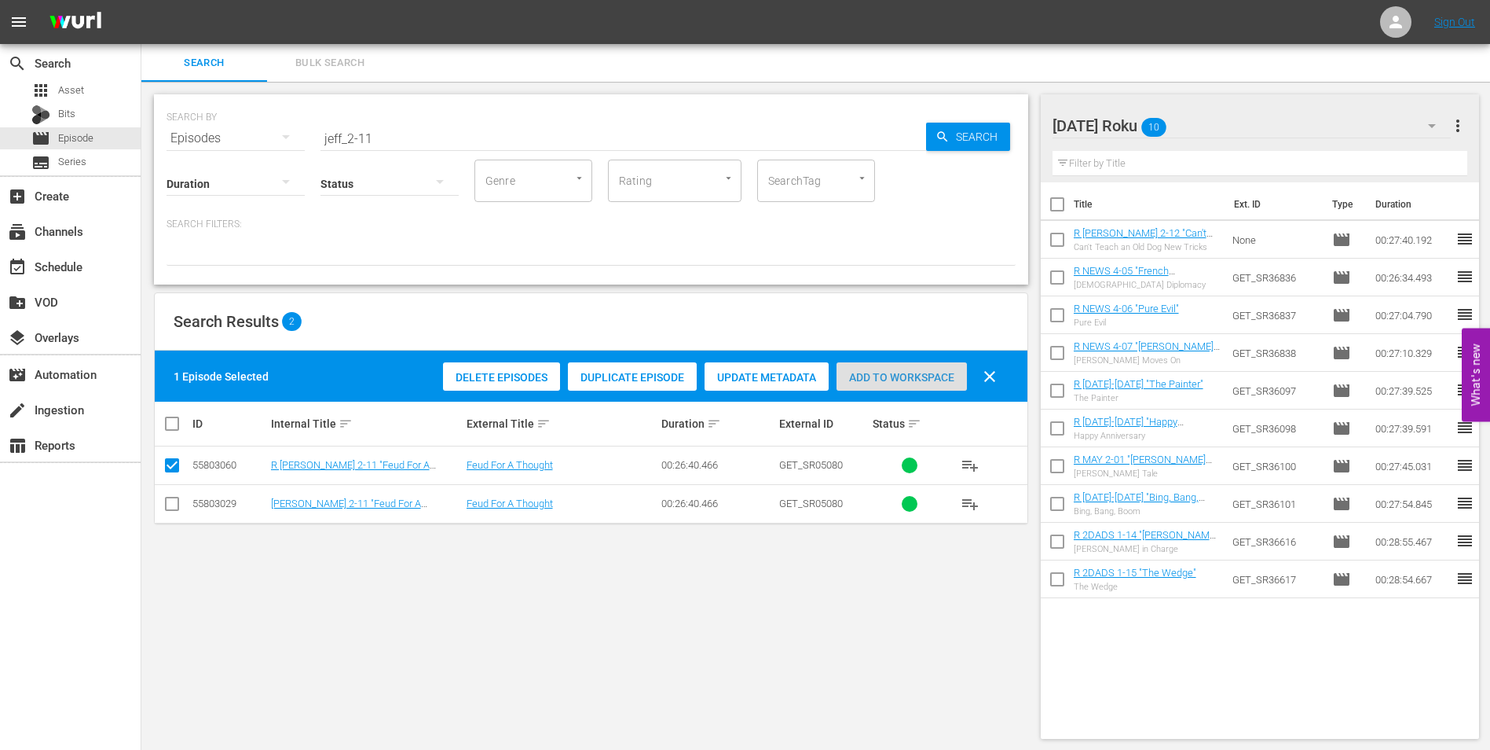
click at [896, 365] on div "Add to Workspace" at bounding box center [902, 377] width 130 height 30
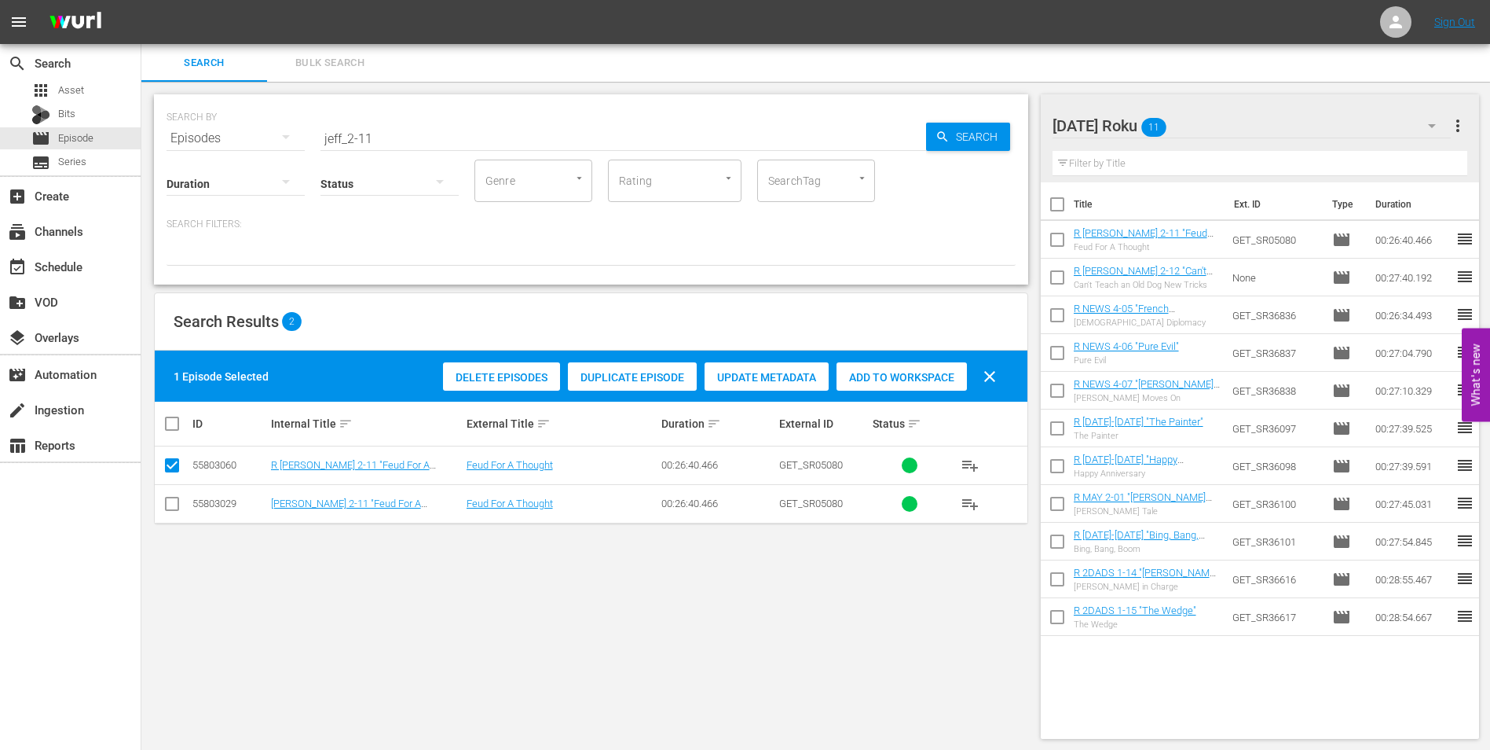
click at [1227, 124] on div "Saturday Roku 11" at bounding box center [1252, 126] width 399 height 44
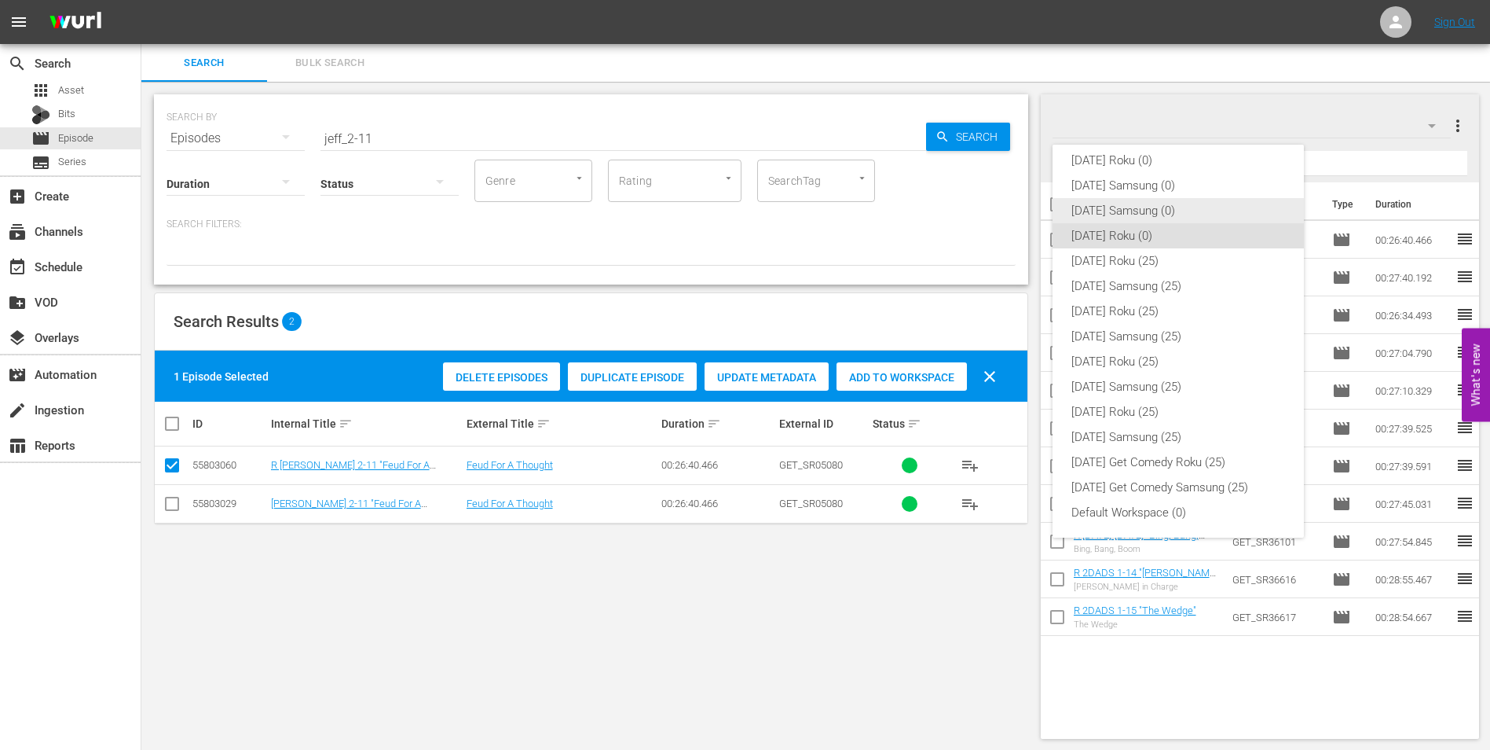
click at [1103, 214] on div "[DATE] Samsung (0)" at bounding box center [1179, 210] width 214 height 25
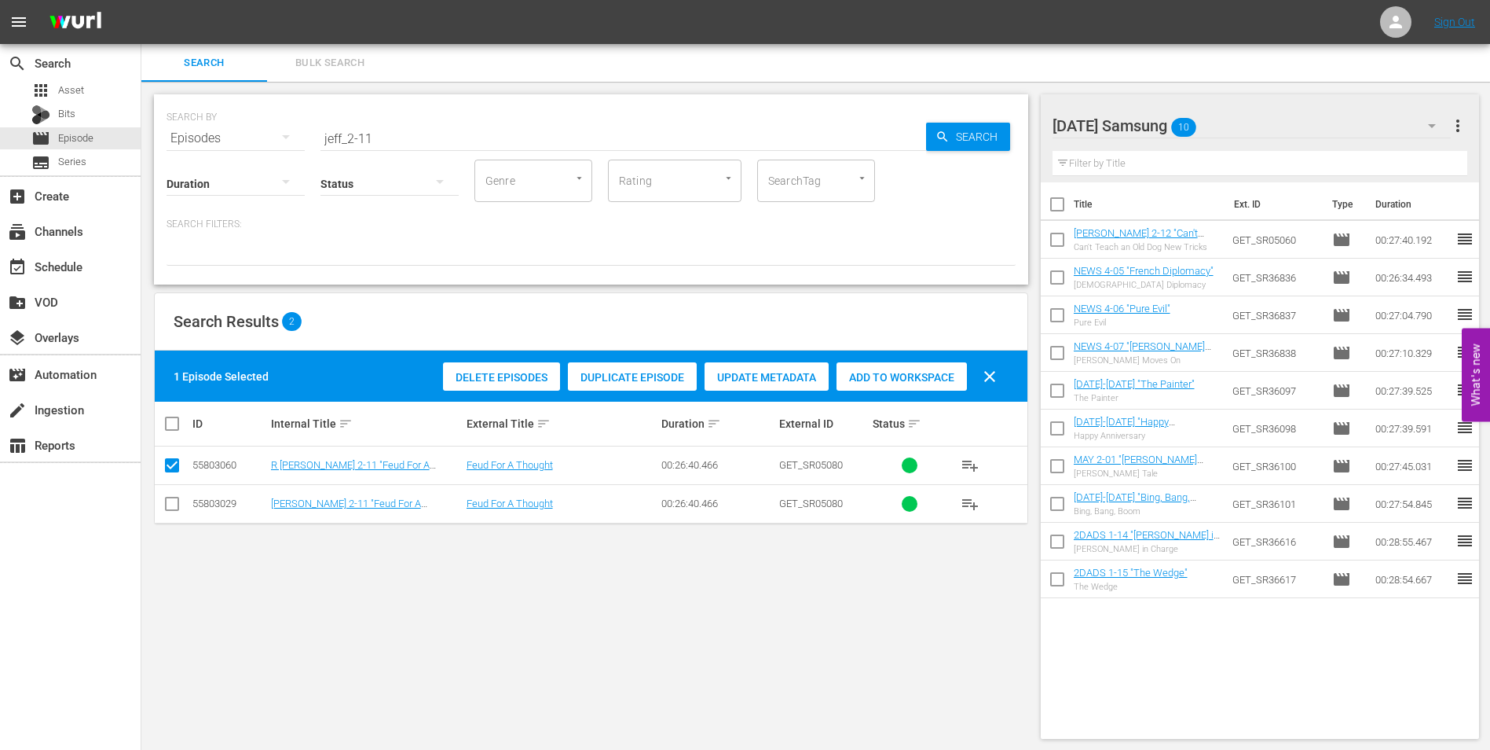
drag, startPoint x: 167, startPoint y: 504, endPoint x: 167, endPoint y: 497, distance: 7.9
click at [167, 504] on input "checkbox" at bounding box center [172, 506] width 19 height 19
checkbox input "true"
click at [166, 468] on input "checkbox" at bounding box center [172, 468] width 19 height 19
checkbox input "false"
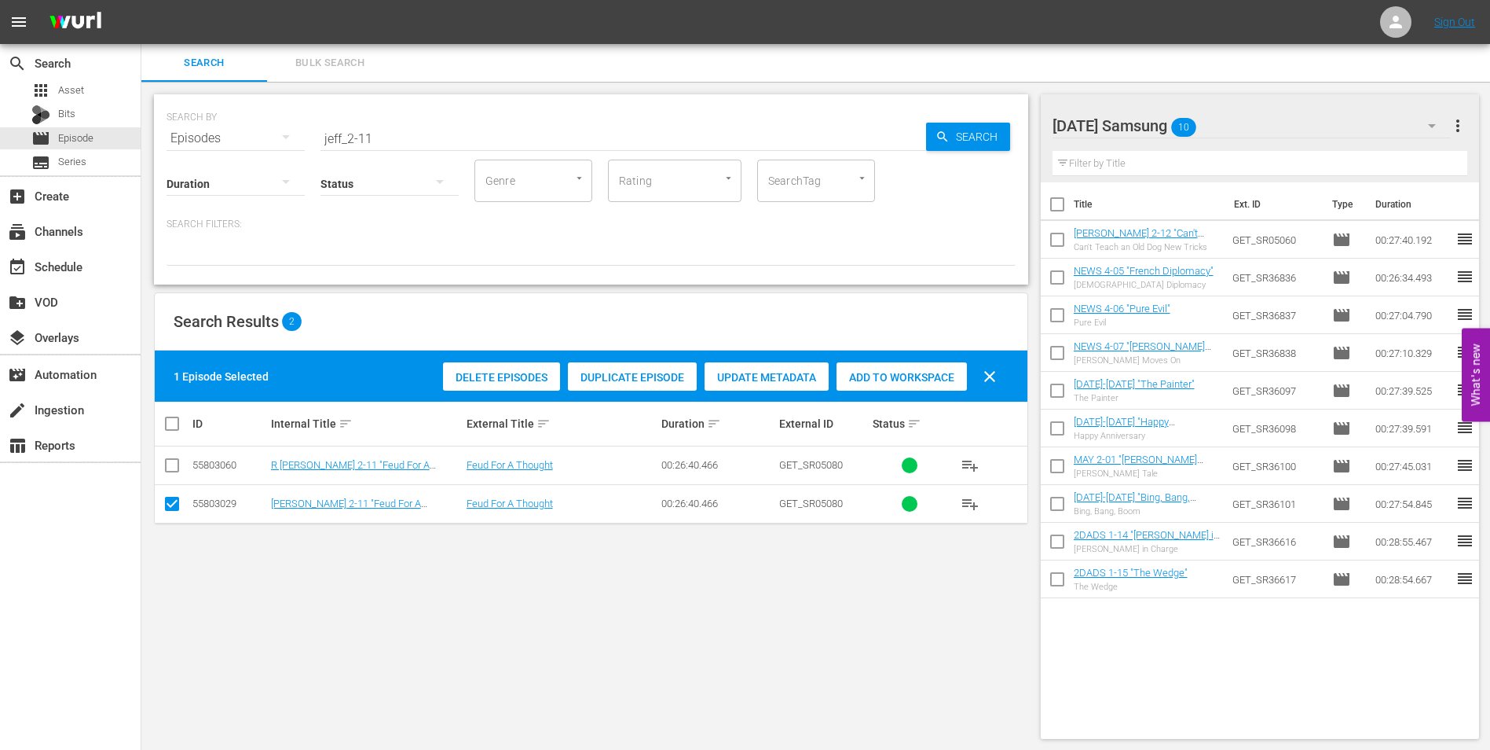
click at [914, 376] on span "Add to Workspace" at bounding box center [902, 377] width 130 height 13
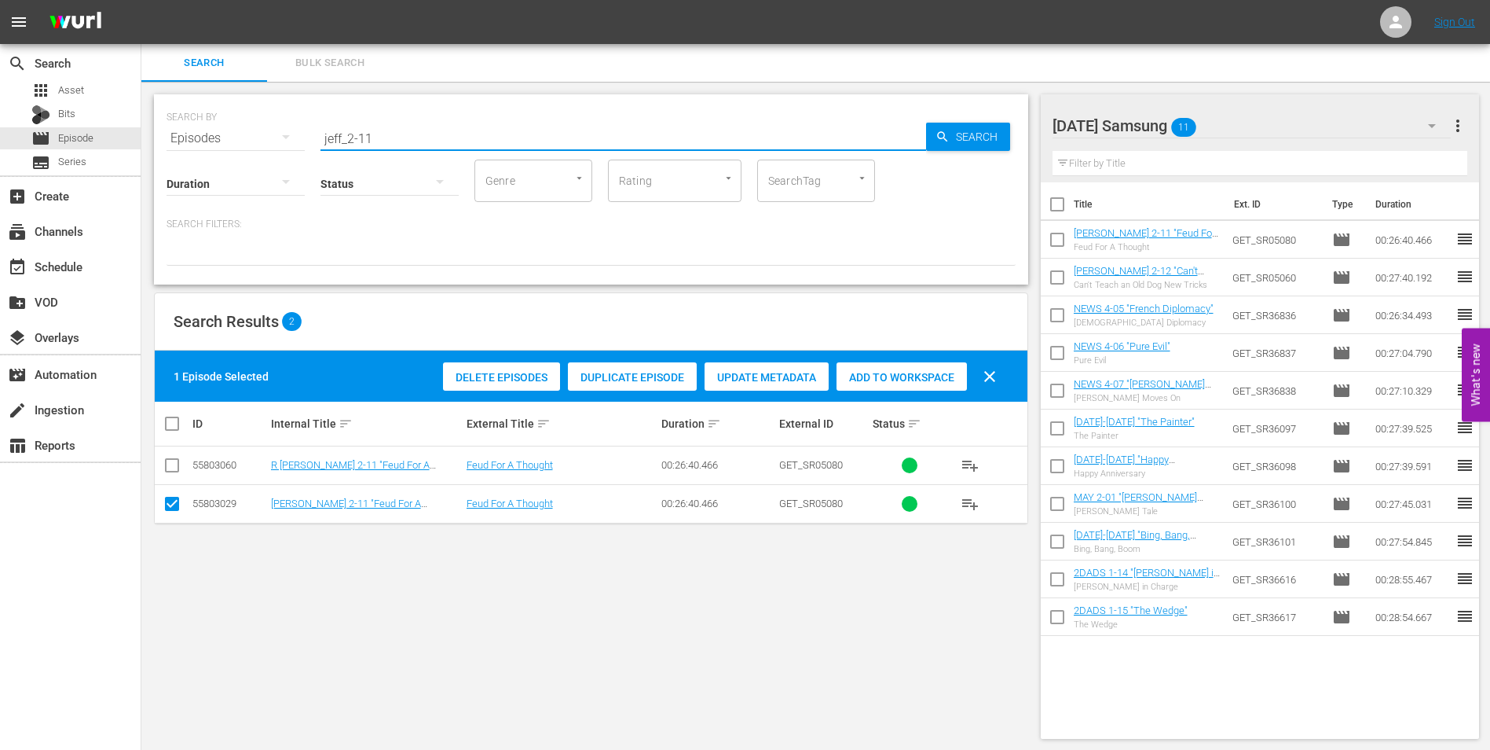
drag, startPoint x: 528, startPoint y: 139, endPoint x: 293, endPoint y: 130, distance: 235.1
click at [293, 130] on div "SEARCH BY Search By Episodes Search ID, Title, Description, Keywords, or Catego…" at bounding box center [591, 129] width 849 height 57
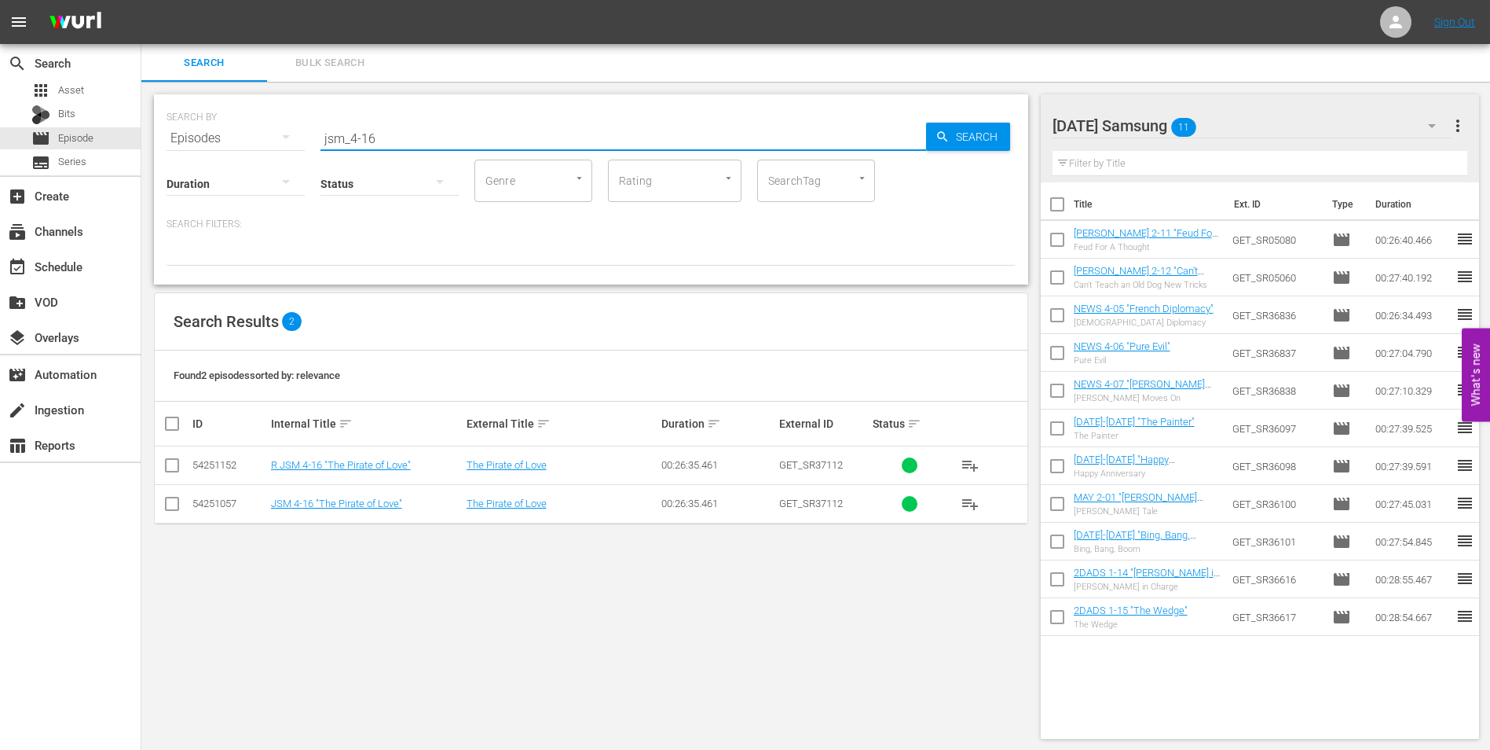
type input "jsm_4-16"
click at [175, 505] on input "checkbox" at bounding box center [172, 506] width 19 height 19
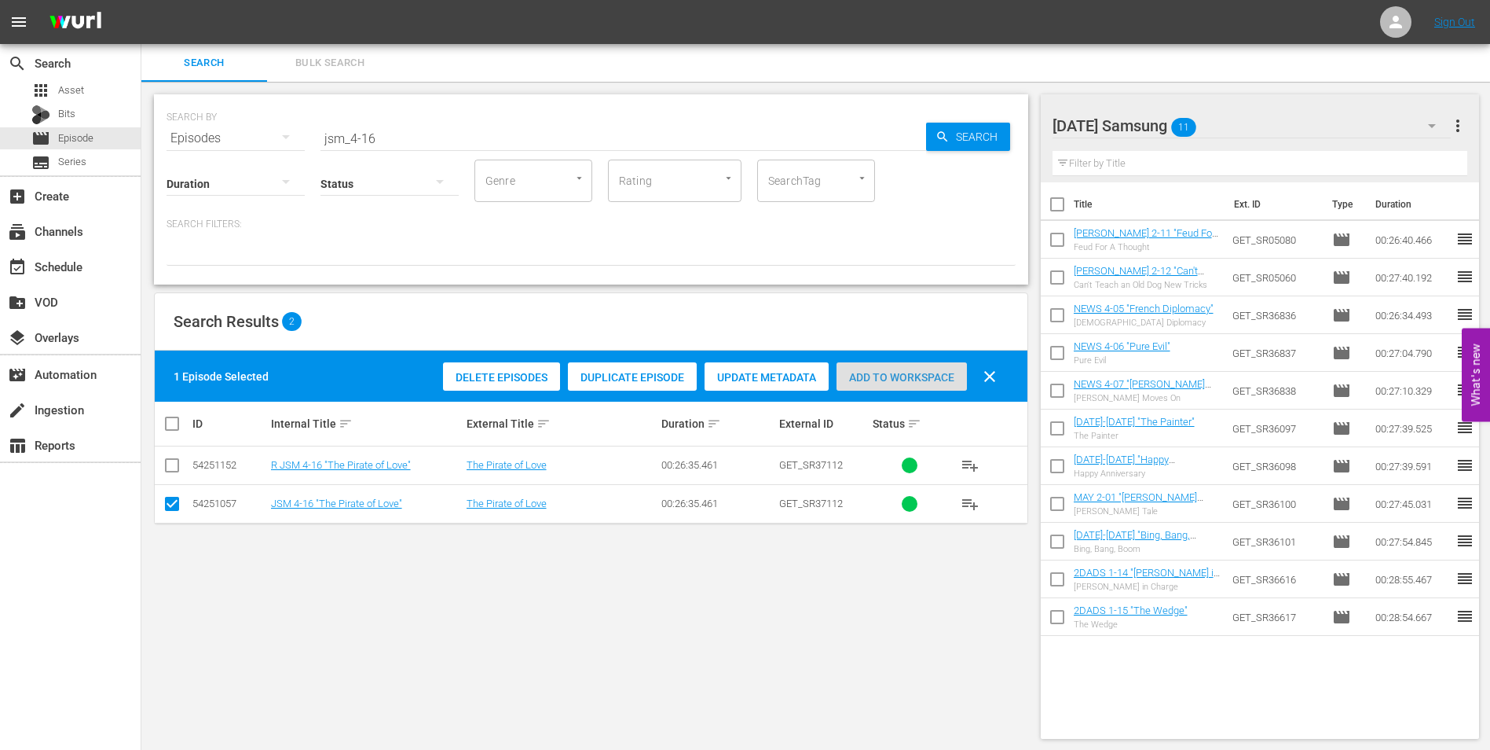
click at [886, 379] on span "Add to Workspace" at bounding box center [902, 377] width 130 height 13
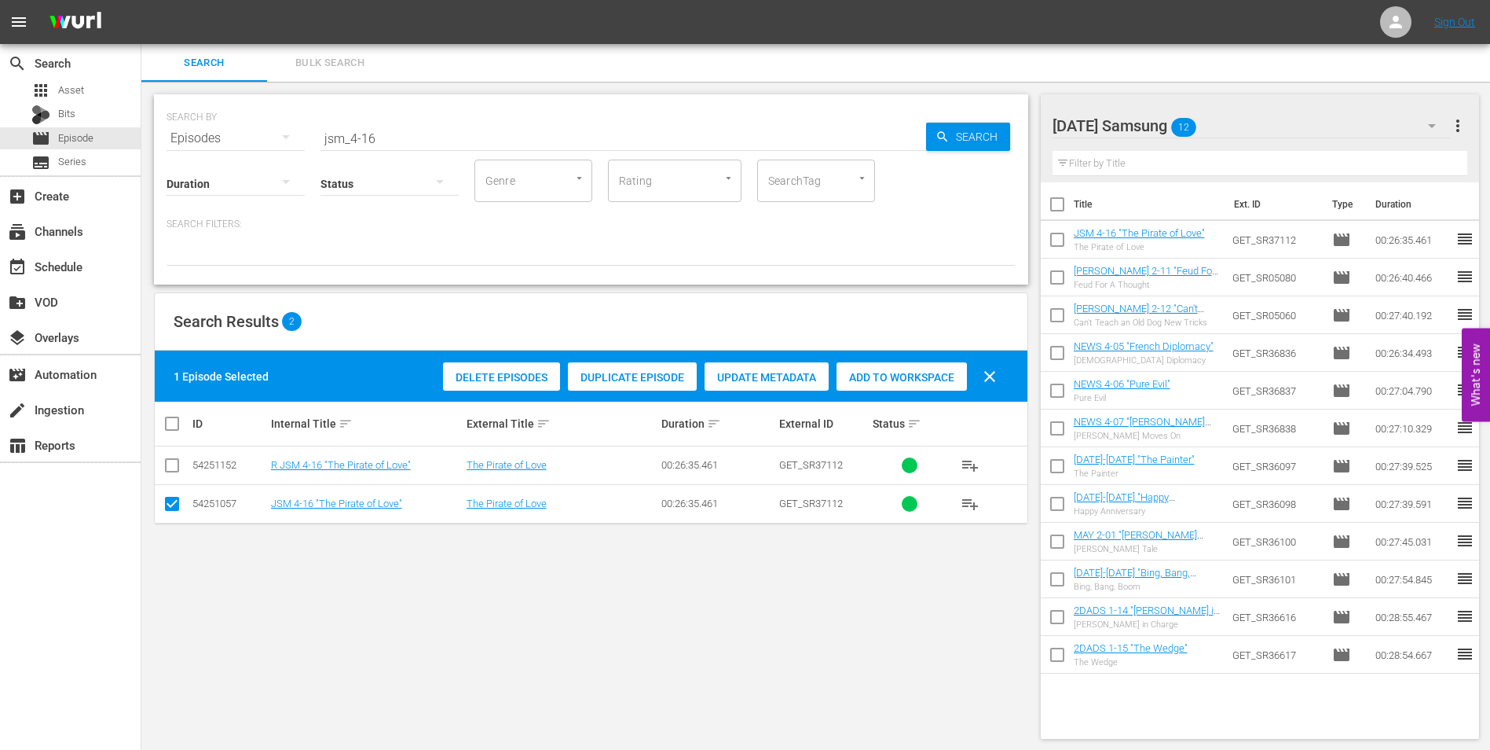
click at [1278, 123] on div "Saturday Samsung 12" at bounding box center [1252, 126] width 399 height 44
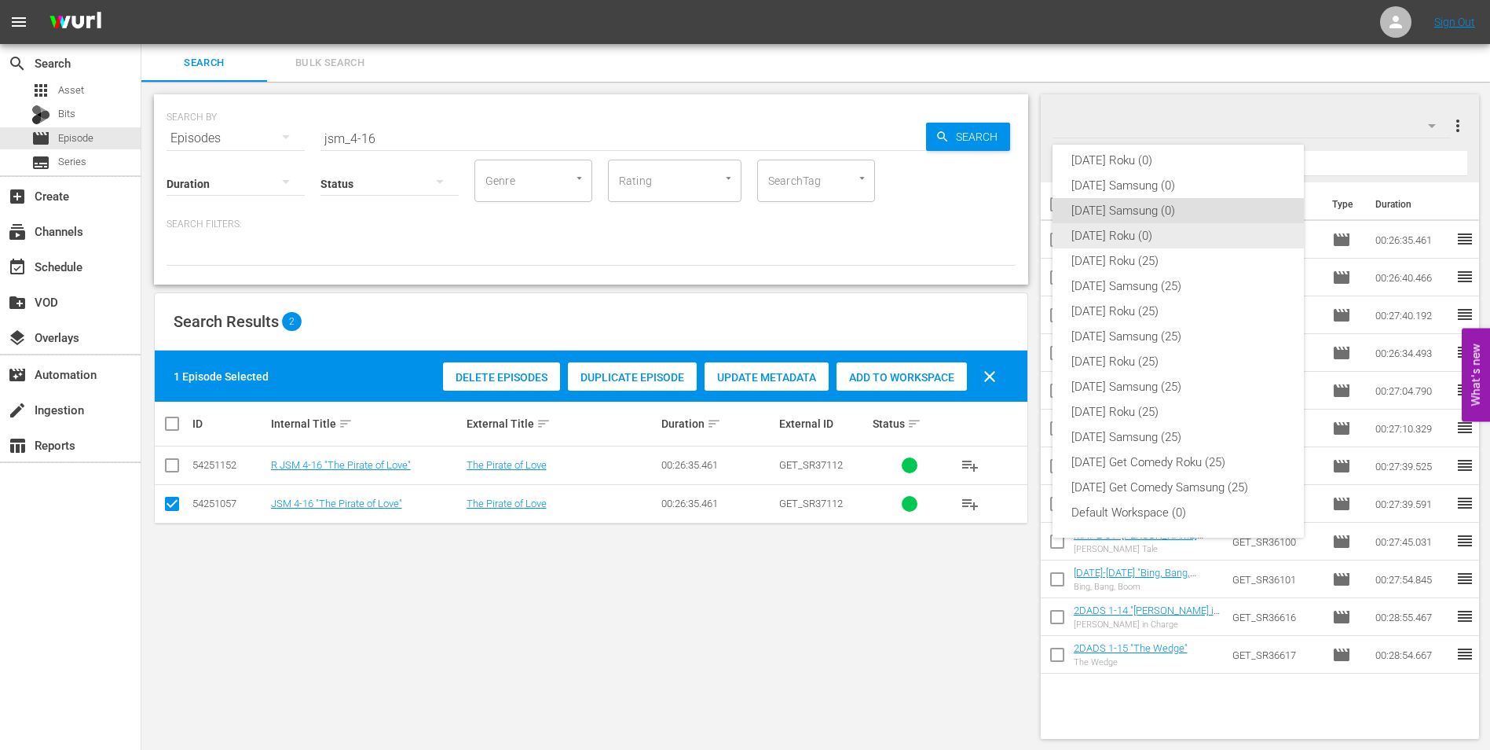
click at [1131, 232] on div "[DATE] Roku (0)" at bounding box center [1179, 235] width 214 height 25
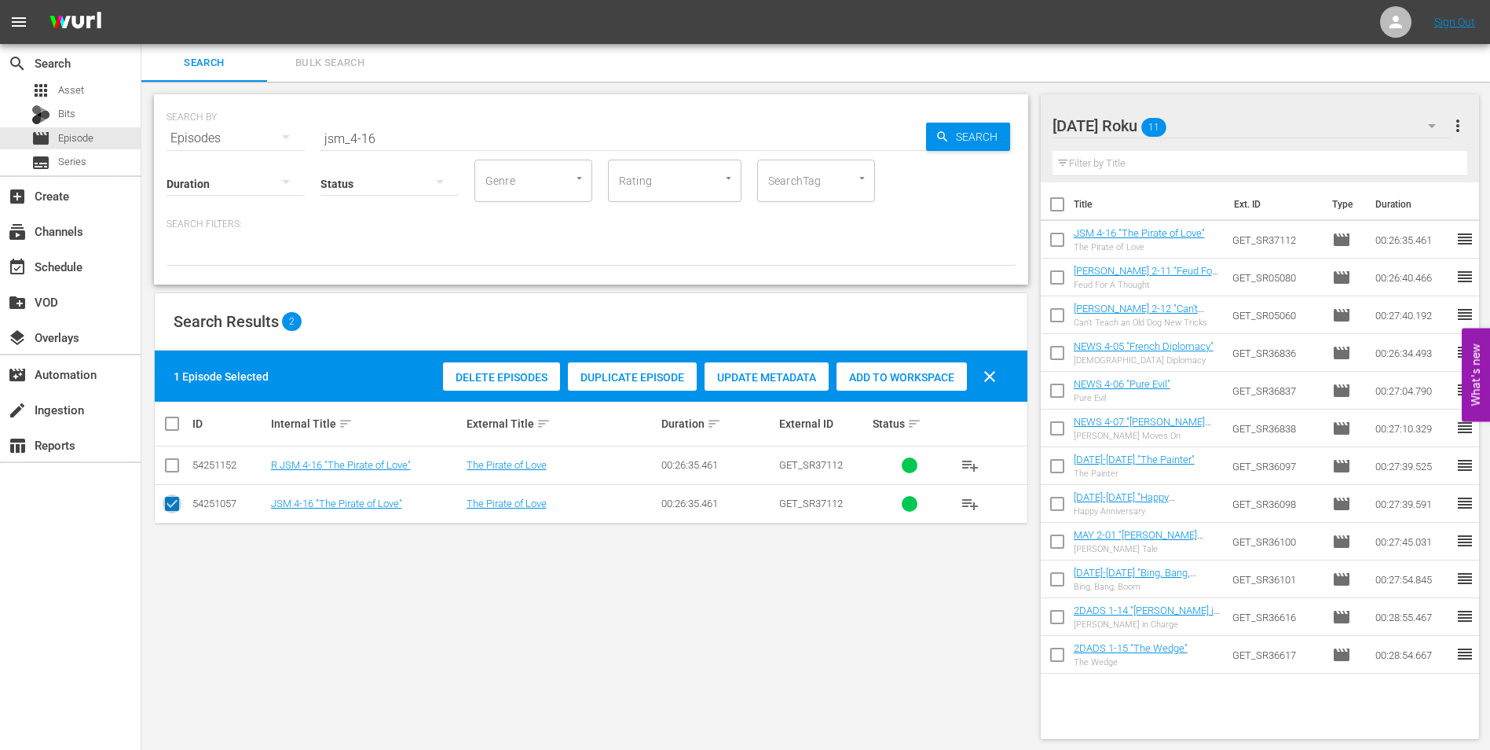
click at [178, 500] on input "checkbox" at bounding box center [172, 506] width 19 height 19
checkbox input "false"
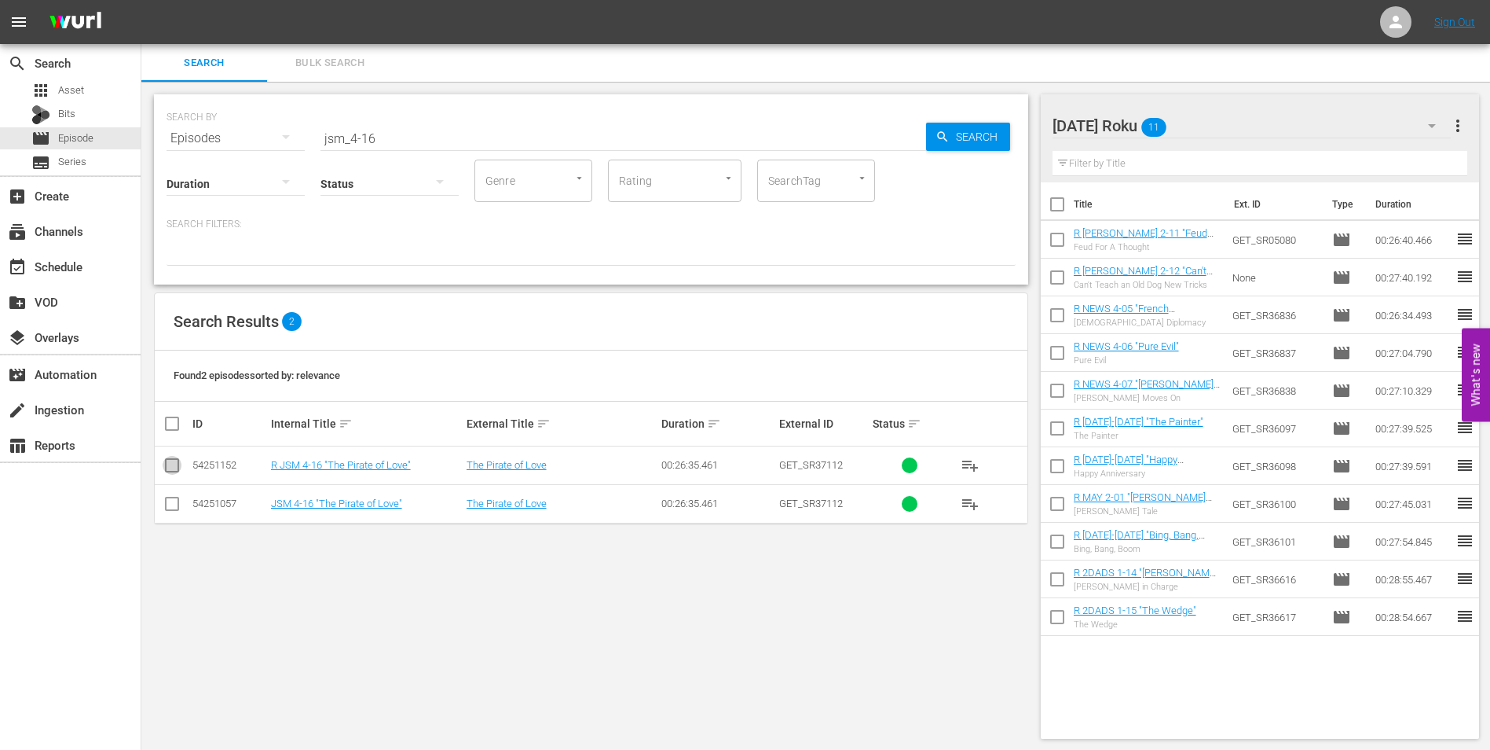
click at [175, 475] on input "checkbox" at bounding box center [172, 468] width 19 height 19
checkbox input "true"
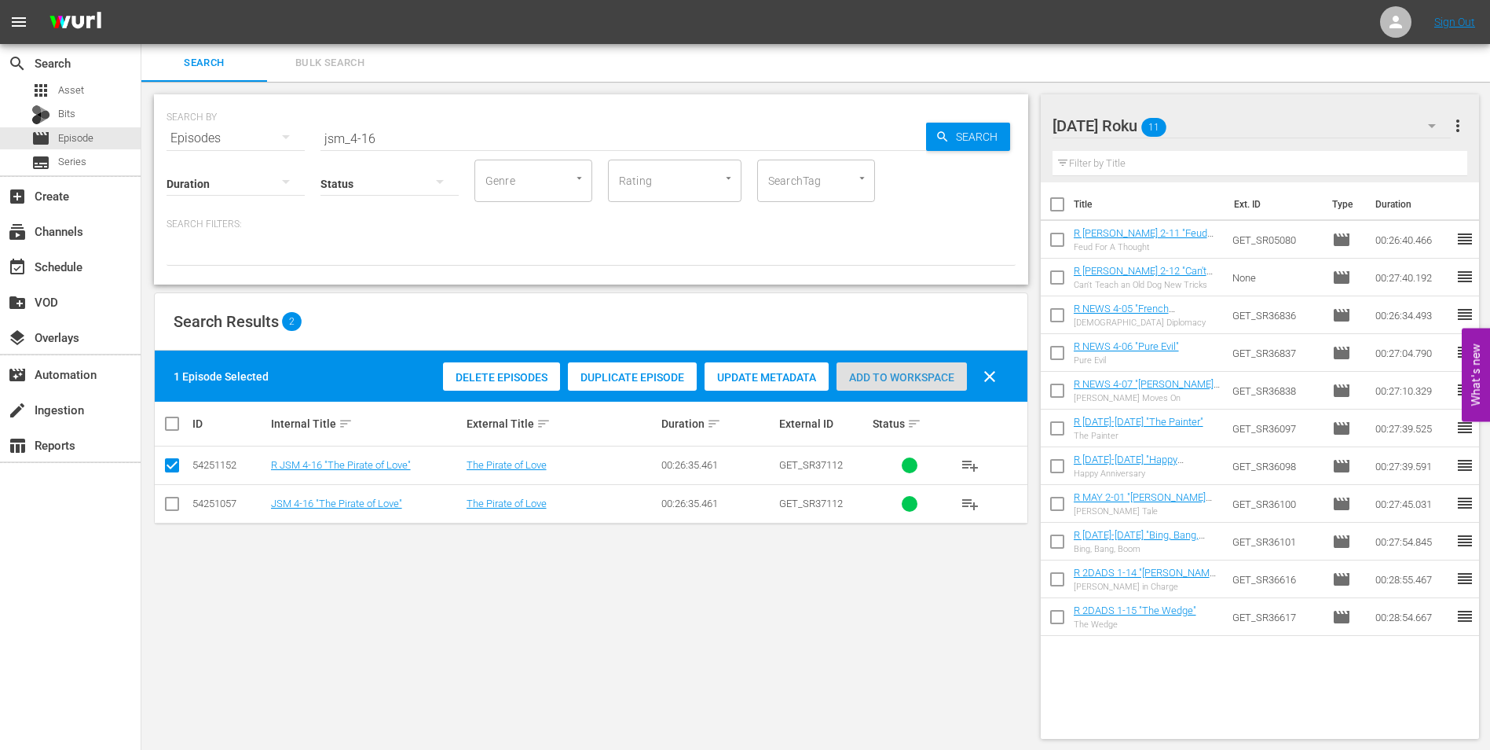
click at [914, 376] on span "Add to Workspace" at bounding box center [902, 377] width 130 height 13
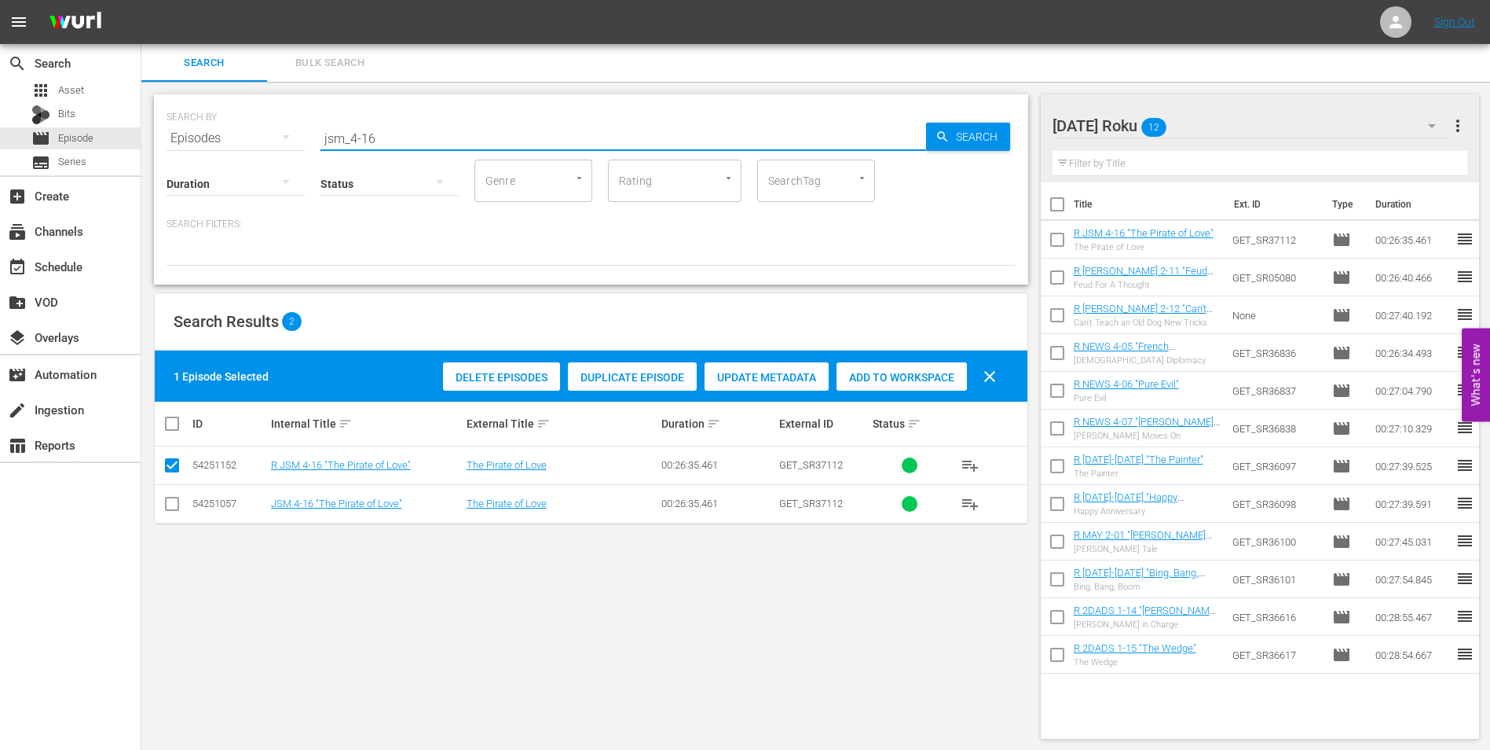
click at [368, 135] on input "jsm_4-16" at bounding box center [624, 138] width 606 height 38
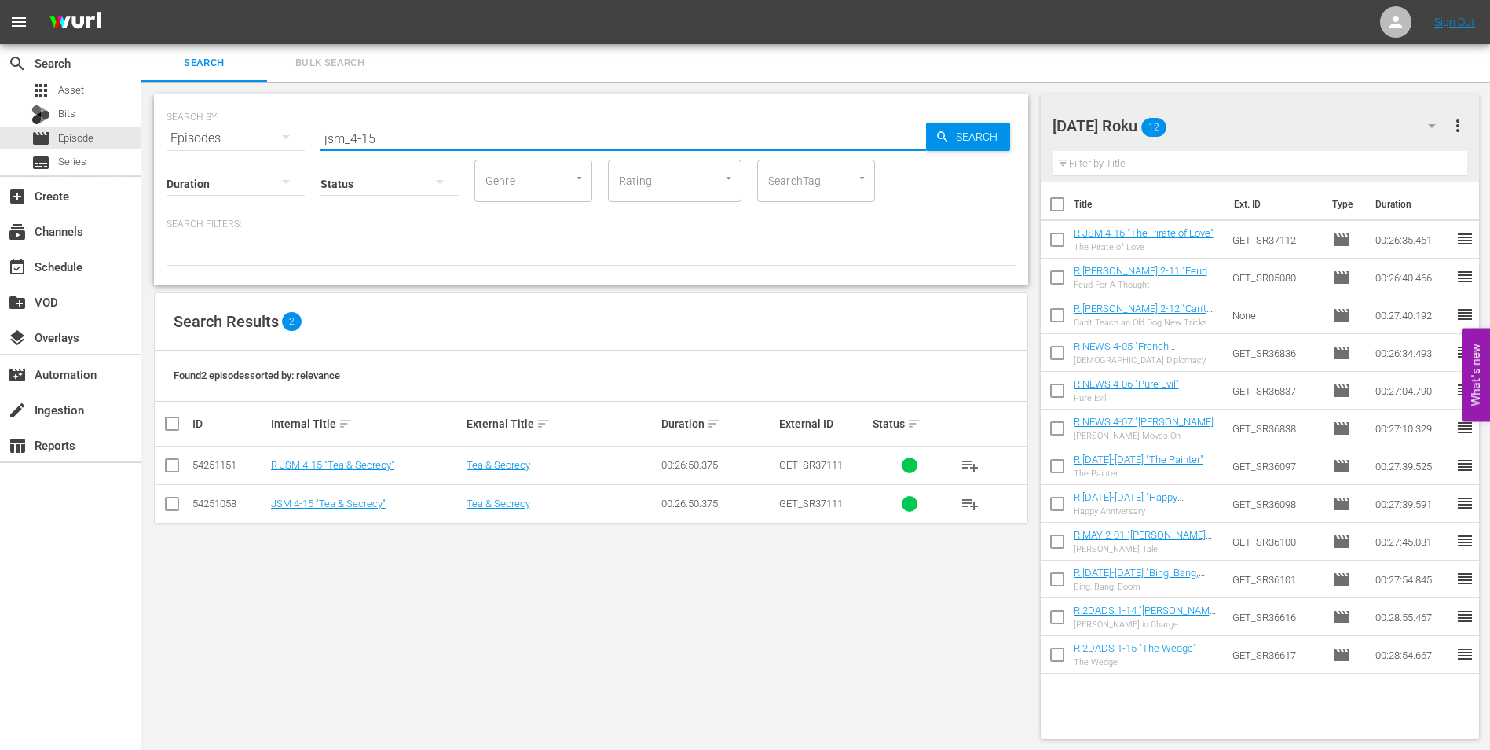
type input "jsm_4-15"
click at [173, 462] on input "checkbox" at bounding box center [172, 468] width 19 height 19
checkbox input "true"
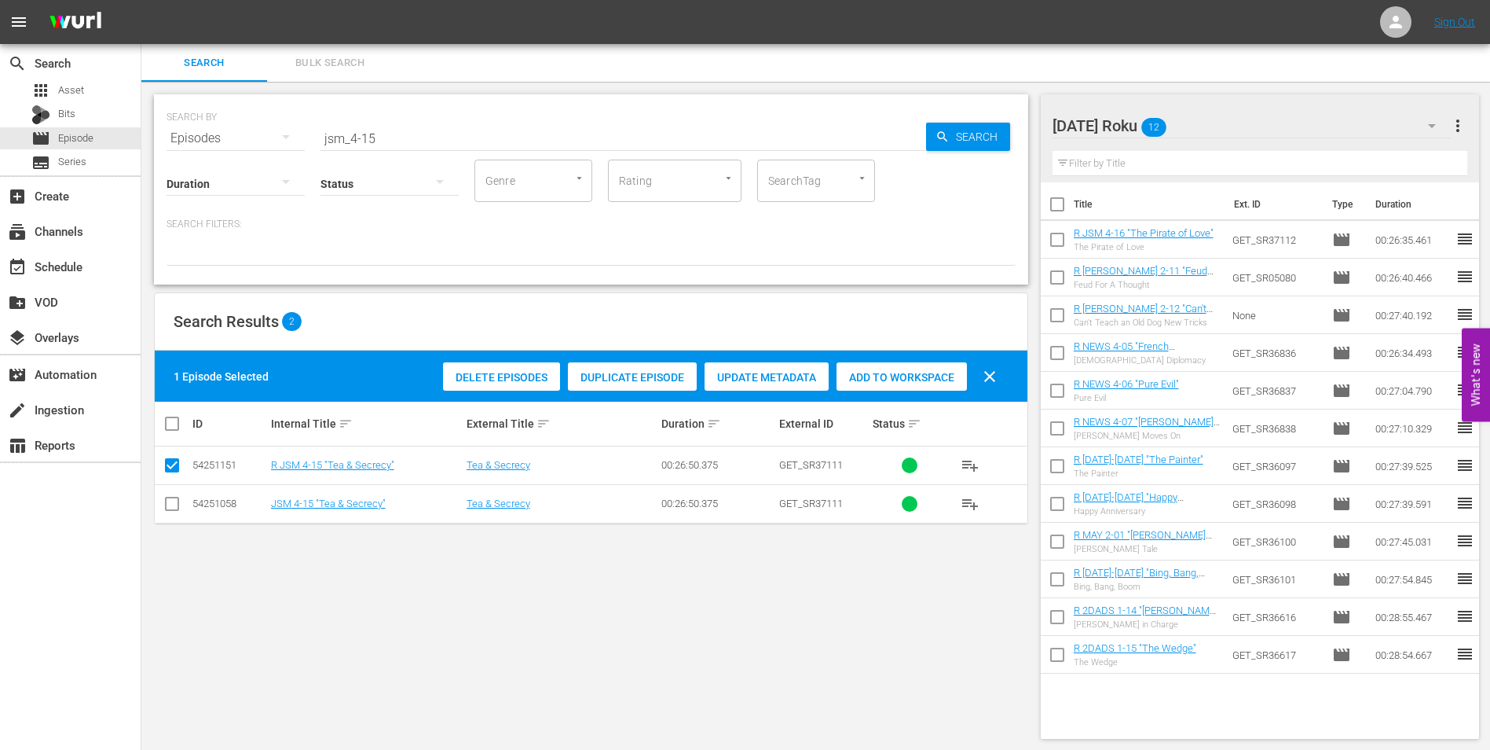
click at [903, 376] on span "Add to Workspace" at bounding box center [902, 377] width 130 height 13
click at [1222, 118] on div "Saturday Roku 13" at bounding box center [1252, 126] width 399 height 44
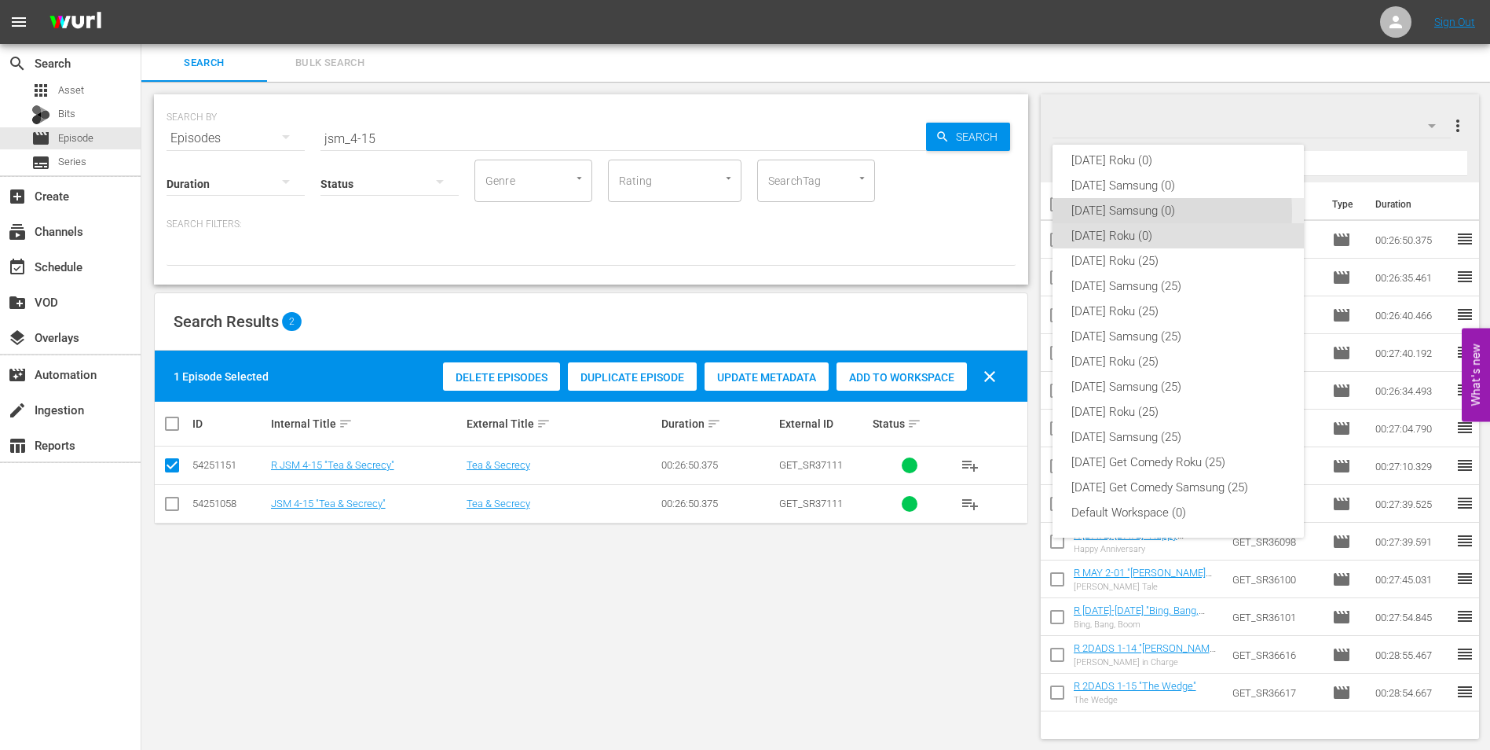
click at [1121, 212] on div "[DATE] Samsung (0)" at bounding box center [1179, 210] width 214 height 25
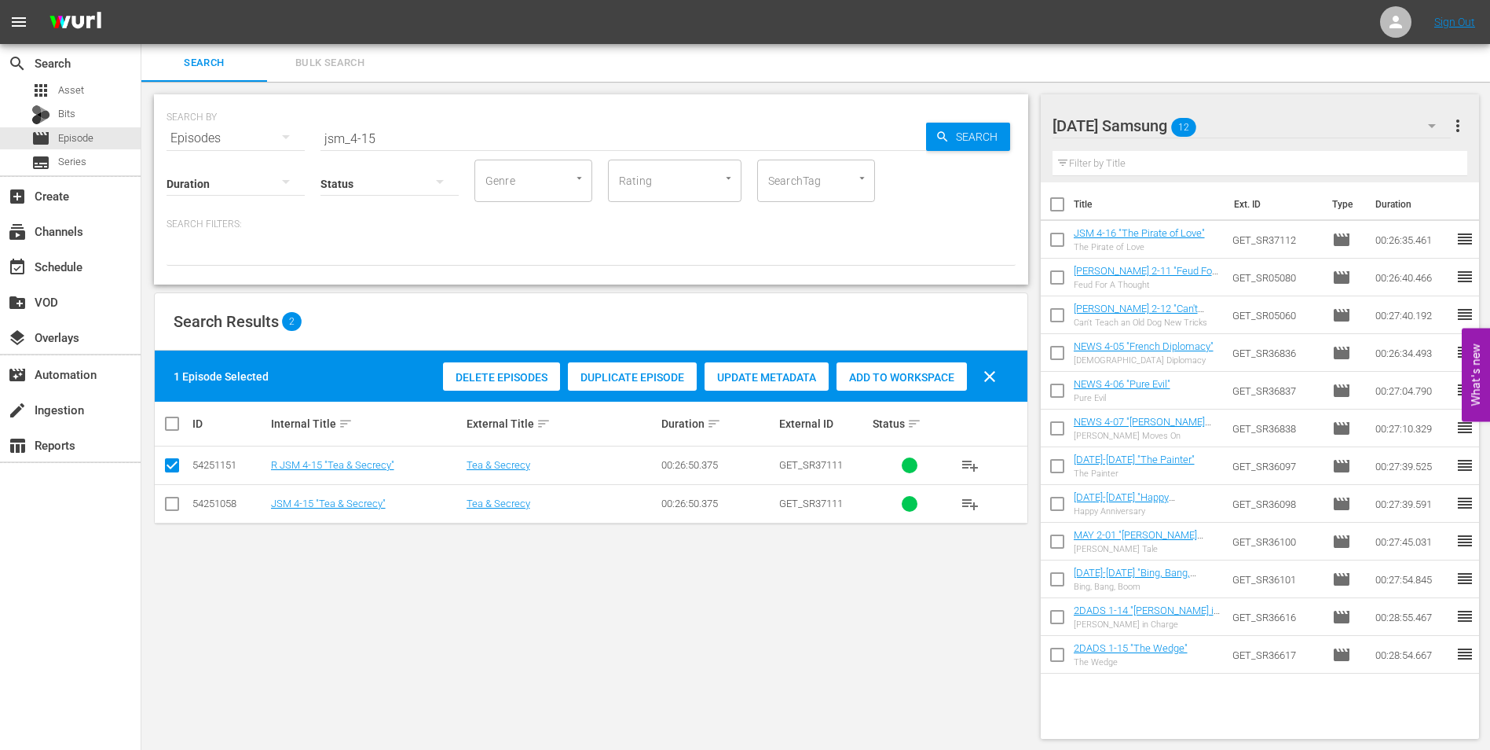
click at [174, 508] on input "checkbox" at bounding box center [172, 506] width 19 height 19
checkbox input "true"
click at [170, 471] on input "checkbox" at bounding box center [172, 468] width 19 height 19
checkbox input "false"
click at [912, 381] on span "Add to Workspace" at bounding box center [902, 377] width 130 height 13
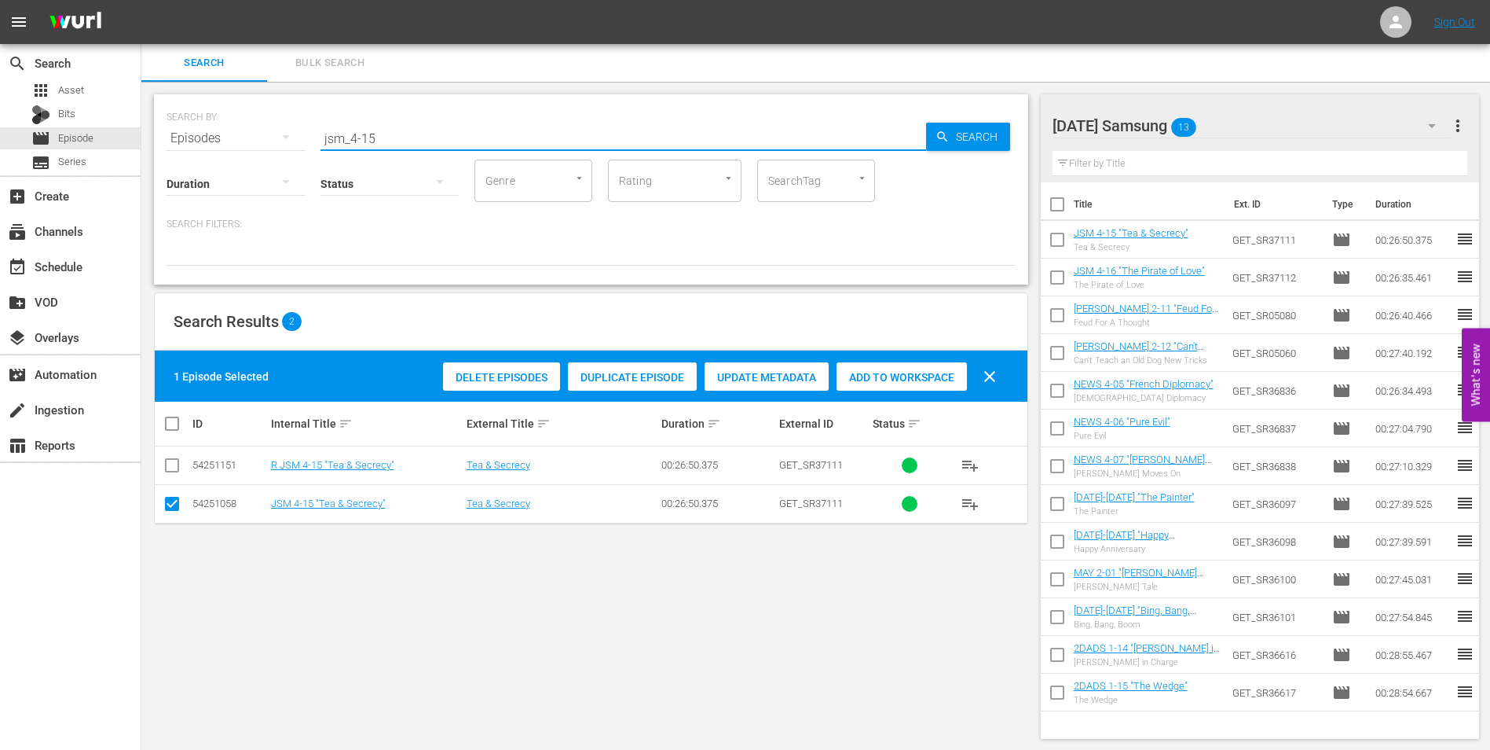
drag, startPoint x: 418, startPoint y: 127, endPoint x: 174, endPoint y: 142, distance: 244.8
click at [178, 142] on div "SEARCH BY Search By Episodes Search ID, Title, Description, Keywords, or Catego…" at bounding box center [591, 129] width 849 height 57
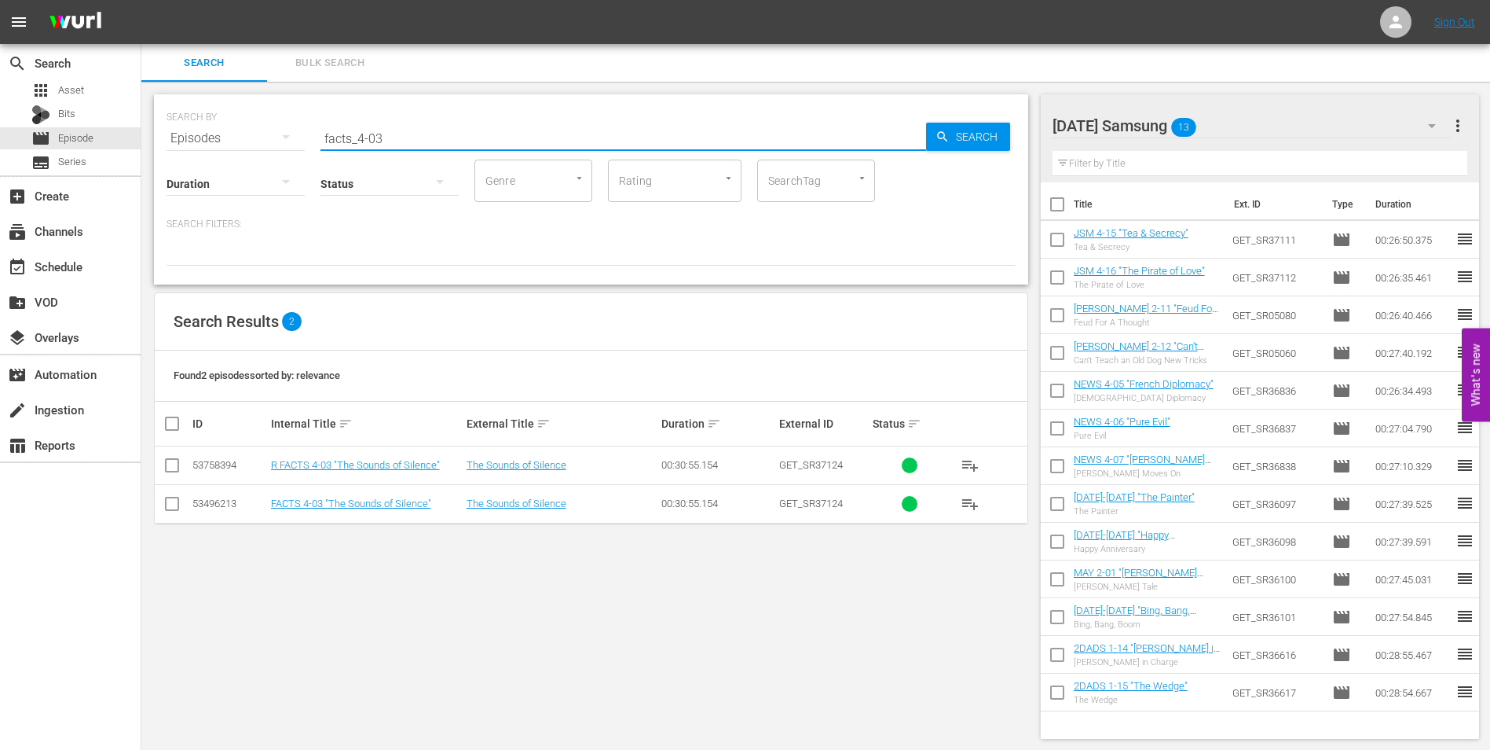
type input "facts_4-03"
click at [171, 507] on input "checkbox" at bounding box center [172, 506] width 19 height 19
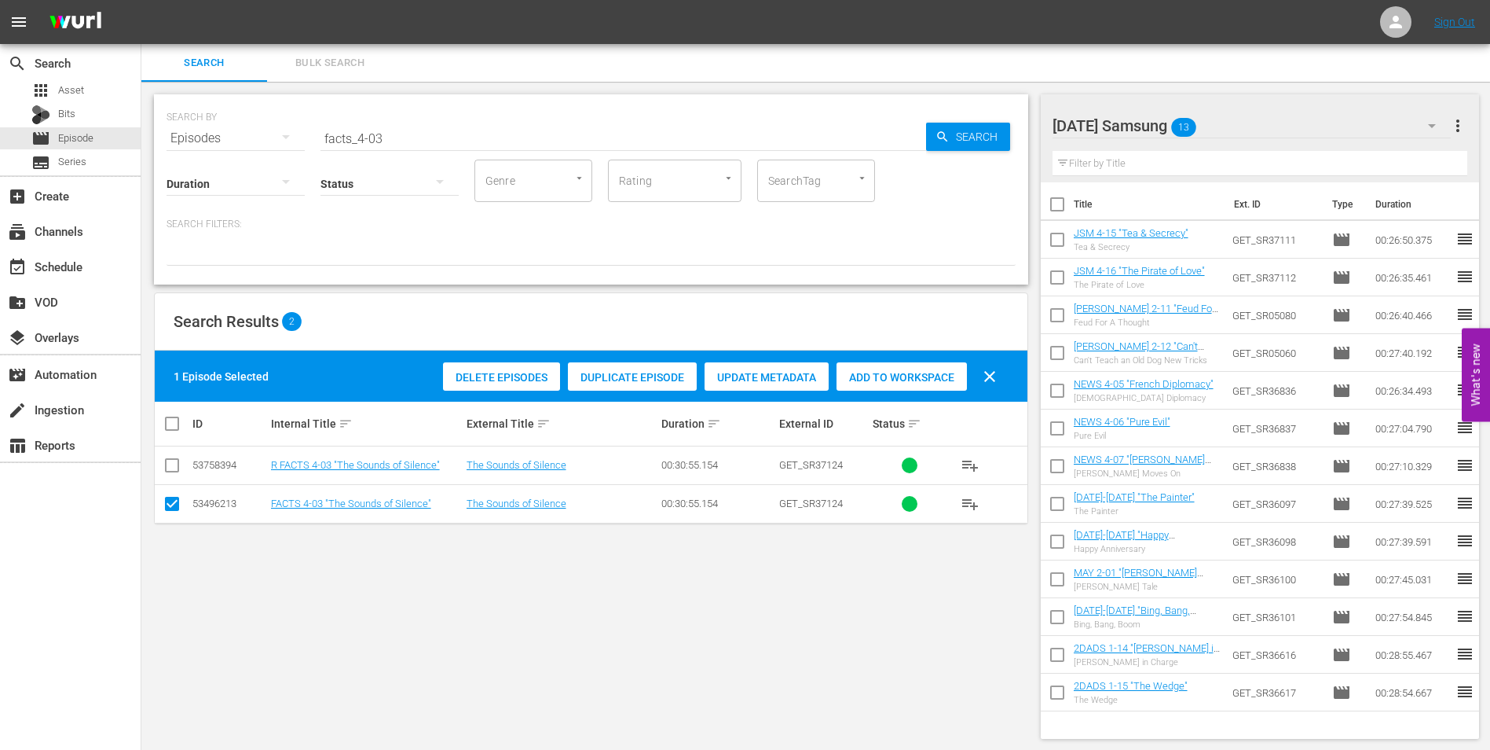
click at [905, 371] on span "Add to Workspace" at bounding box center [902, 377] width 130 height 13
click at [1248, 126] on div "Saturday Samsung 14" at bounding box center [1252, 126] width 399 height 44
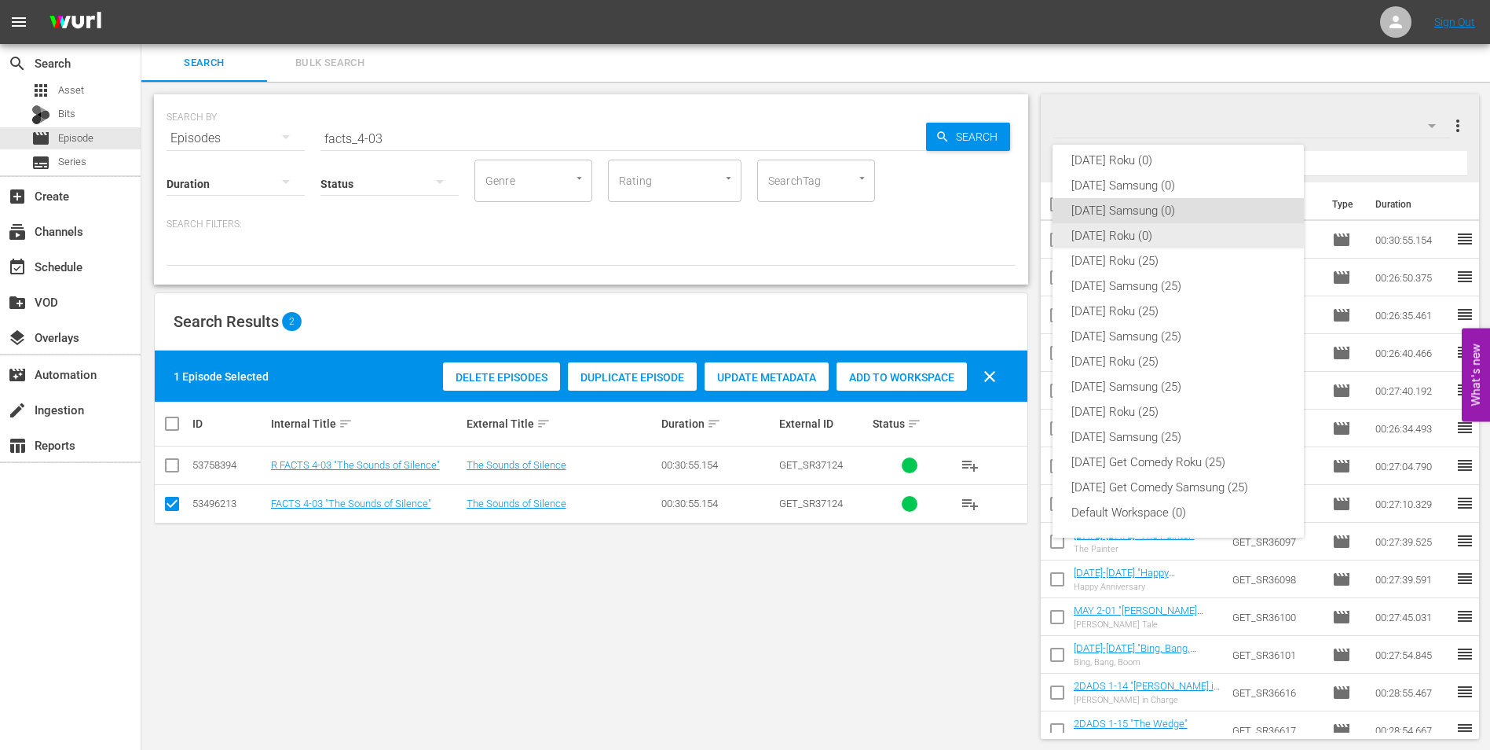
click at [1121, 231] on div "[DATE] Roku (0)" at bounding box center [1179, 235] width 214 height 25
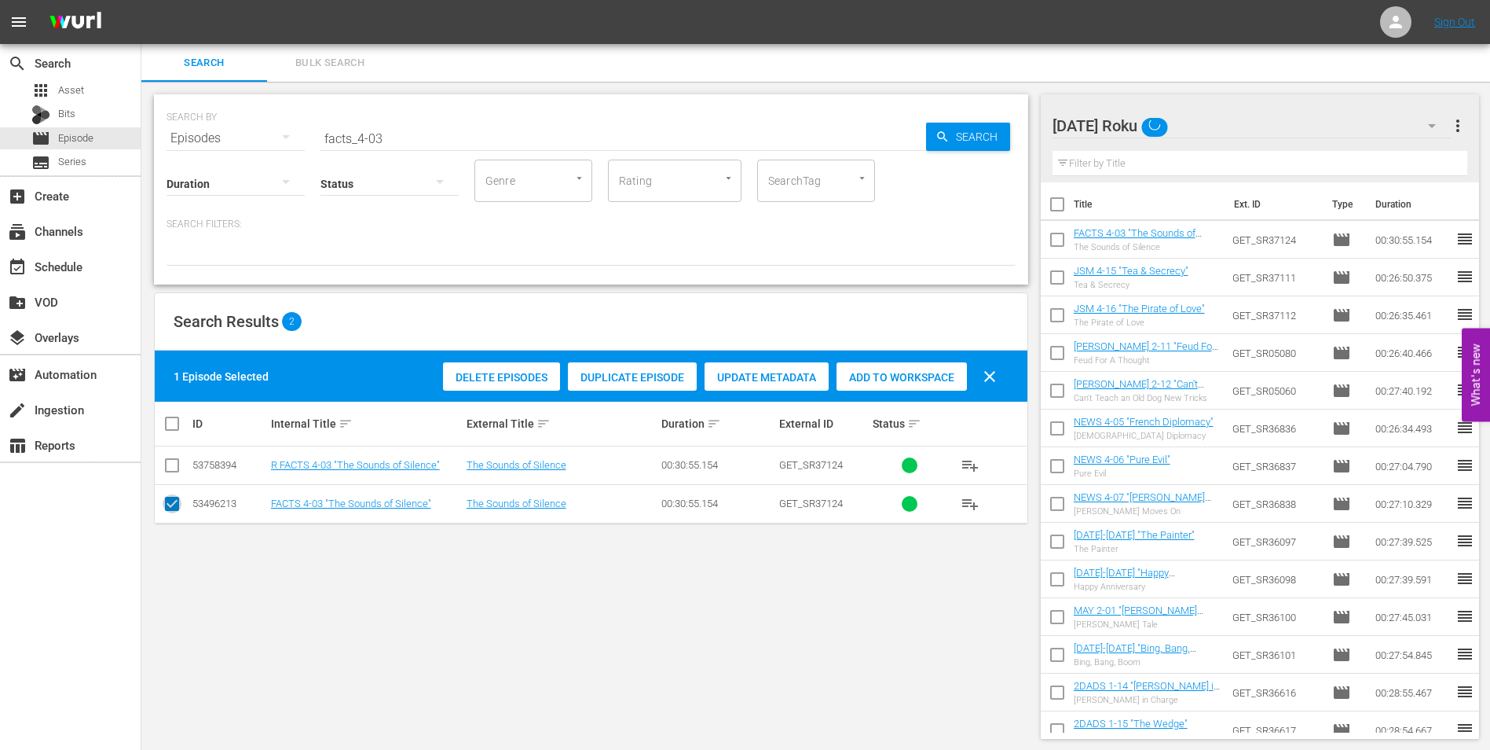
click at [177, 506] on input "checkbox" at bounding box center [172, 506] width 19 height 19
checkbox input "false"
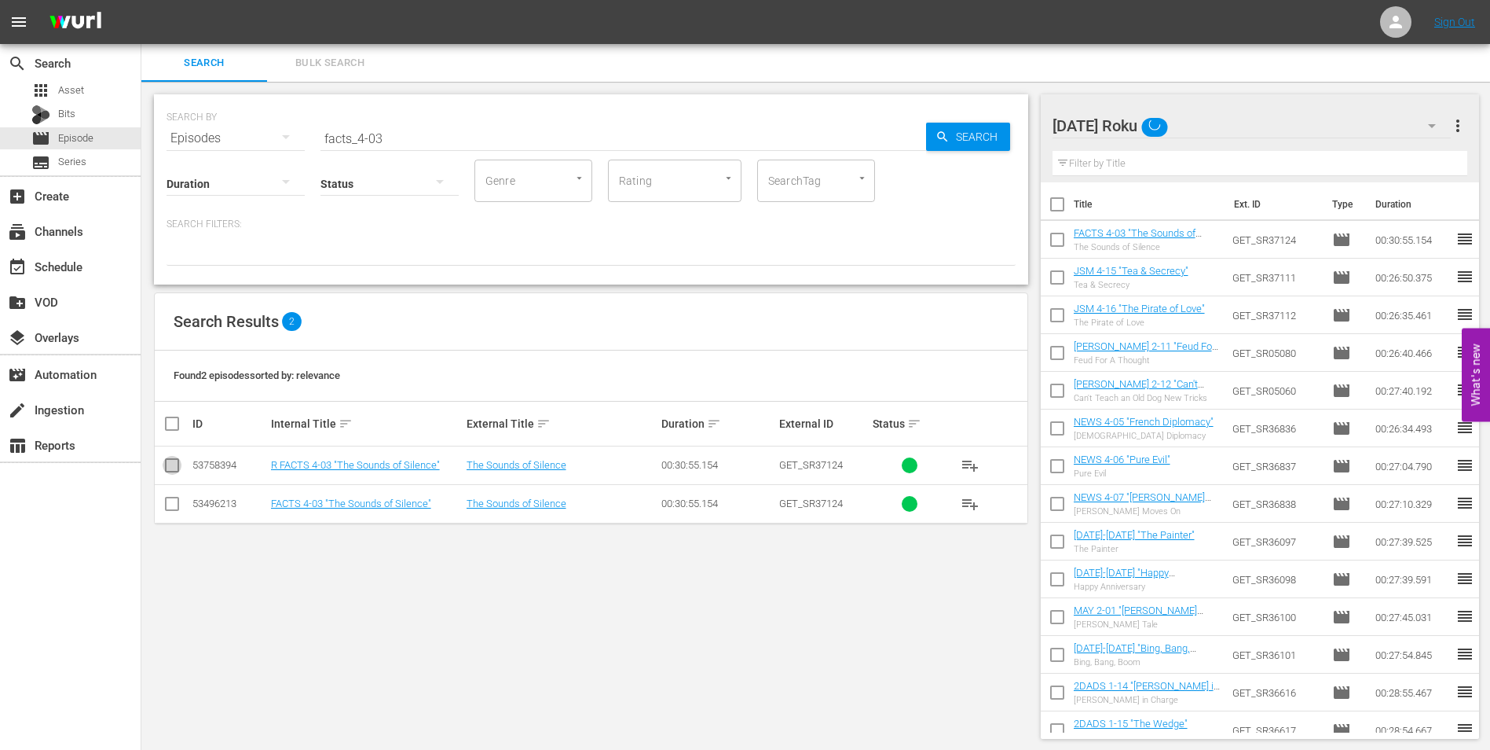
click at [170, 464] on input "checkbox" at bounding box center [172, 468] width 19 height 19
checkbox input "true"
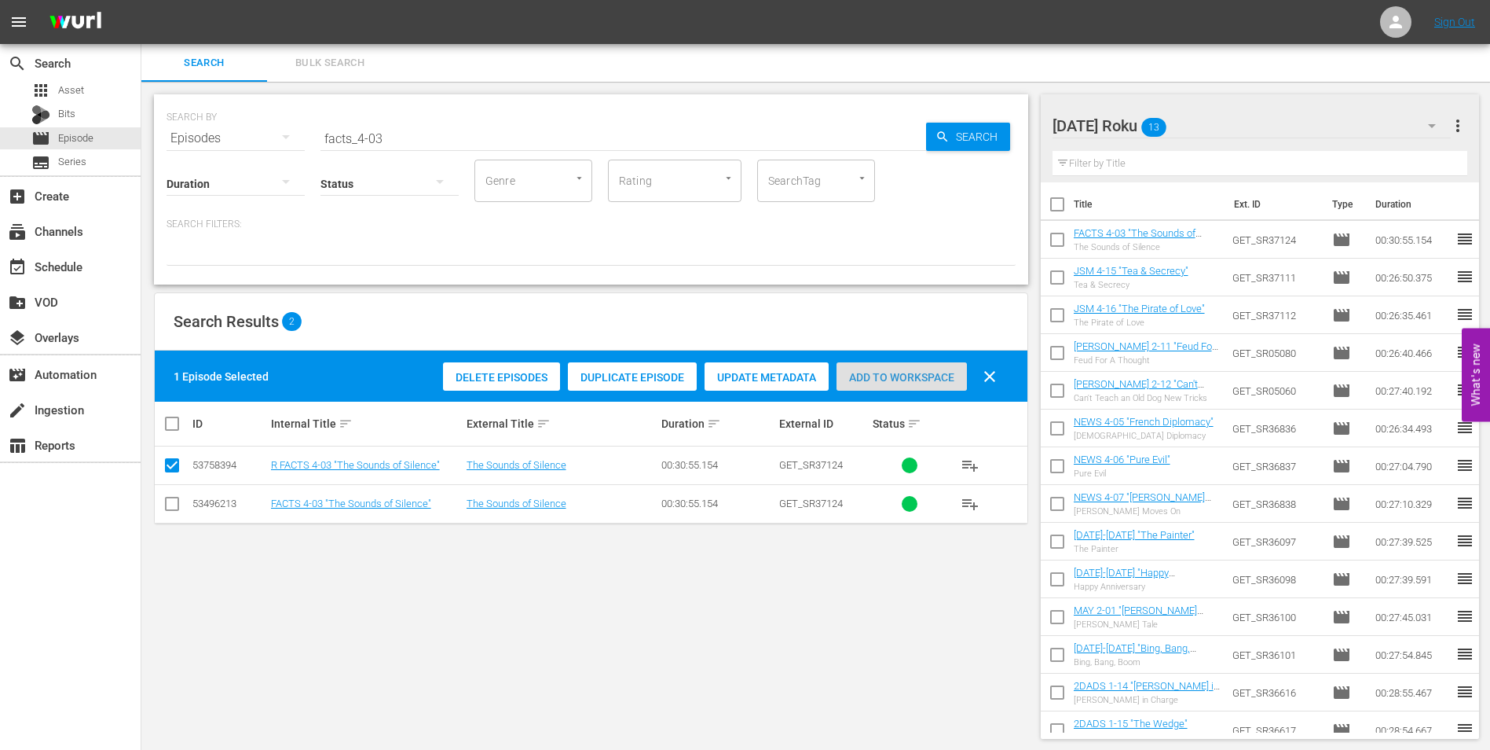
click at [898, 372] on span "Add to Workspace" at bounding box center [902, 377] width 130 height 13
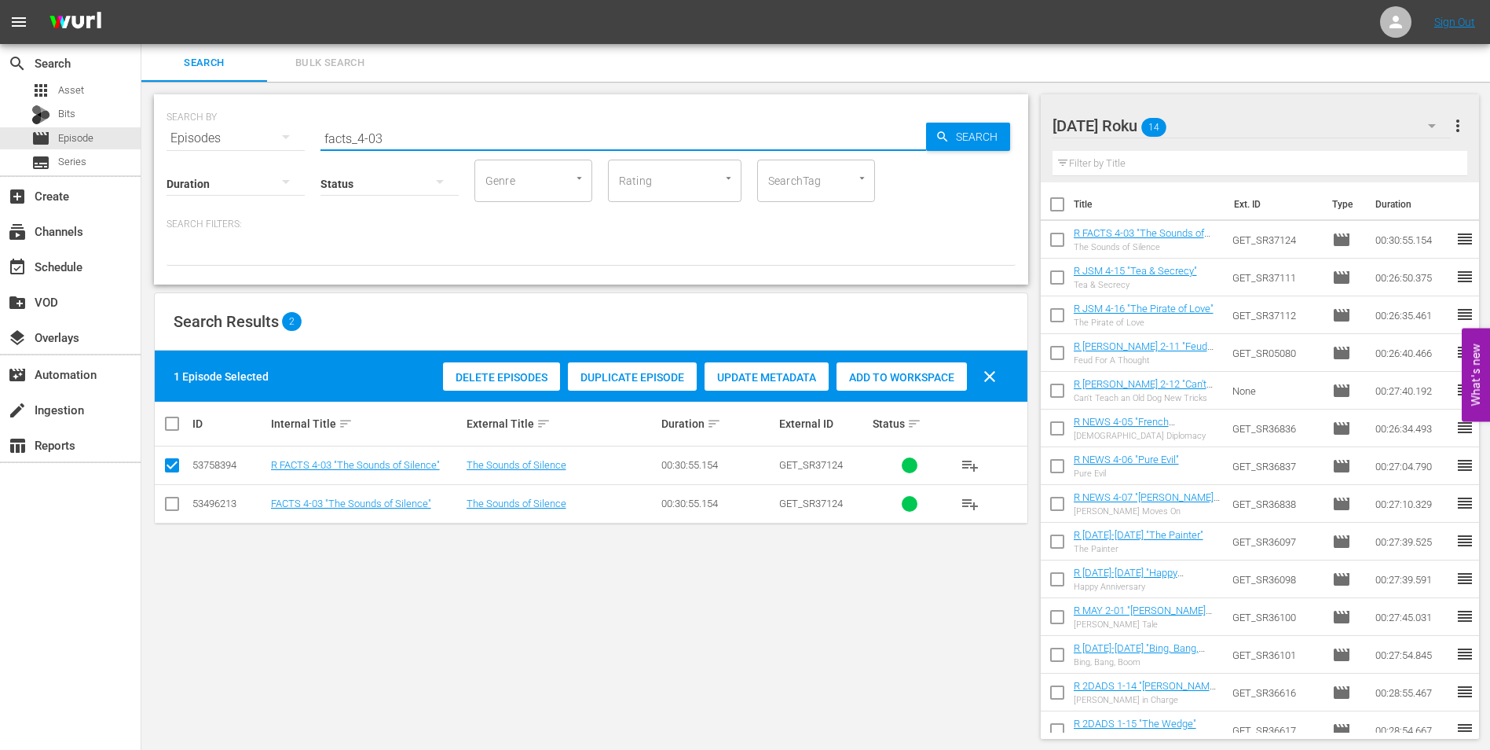
drag, startPoint x: 387, startPoint y: 136, endPoint x: 373, endPoint y: 134, distance: 14.3
click at [373, 134] on input "facts_4-03" at bounding box center [624, 138] width 606 height 38
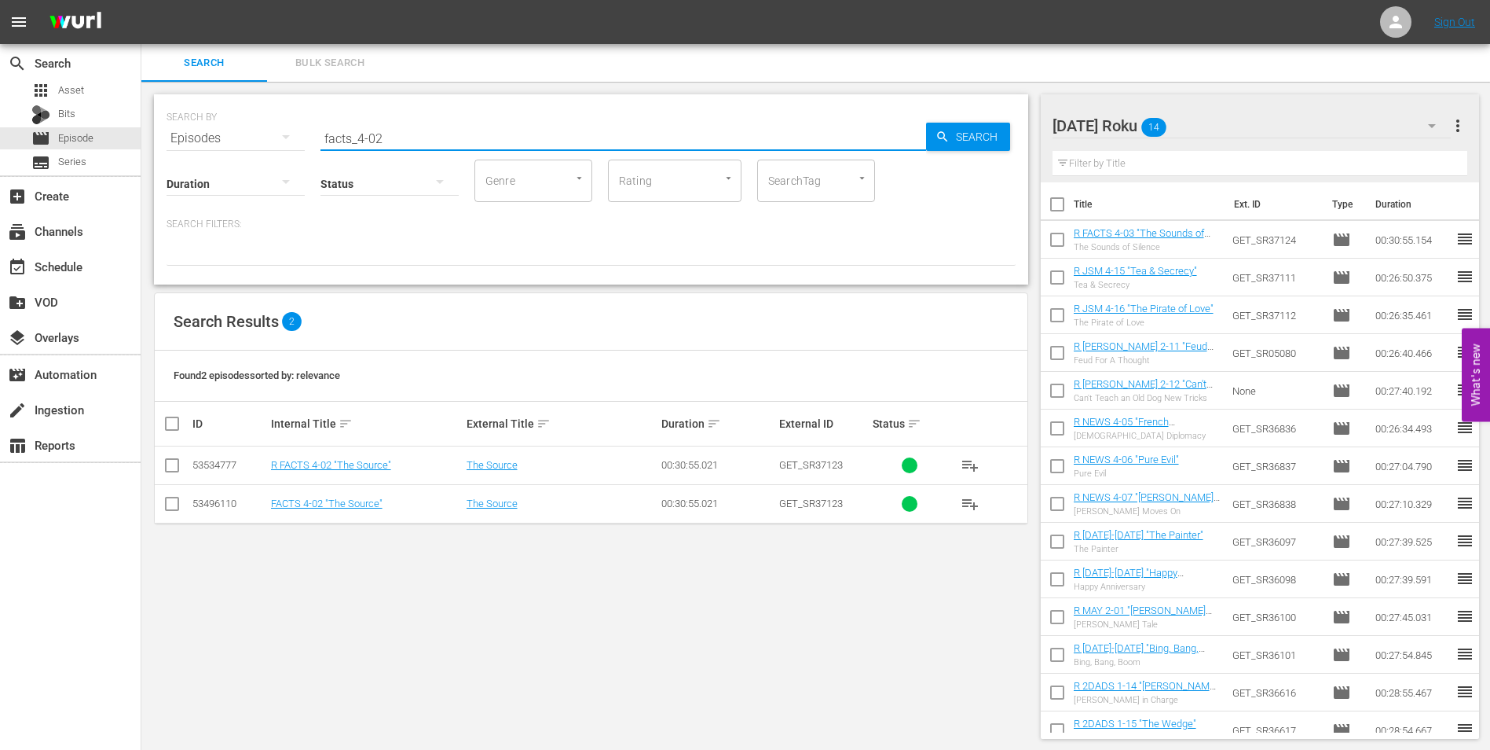
type input "facts_4-02"
click at [170, 464] on input "checkbox" at bounding box center [172, 468] width 19 height 19
checkbox input "true"
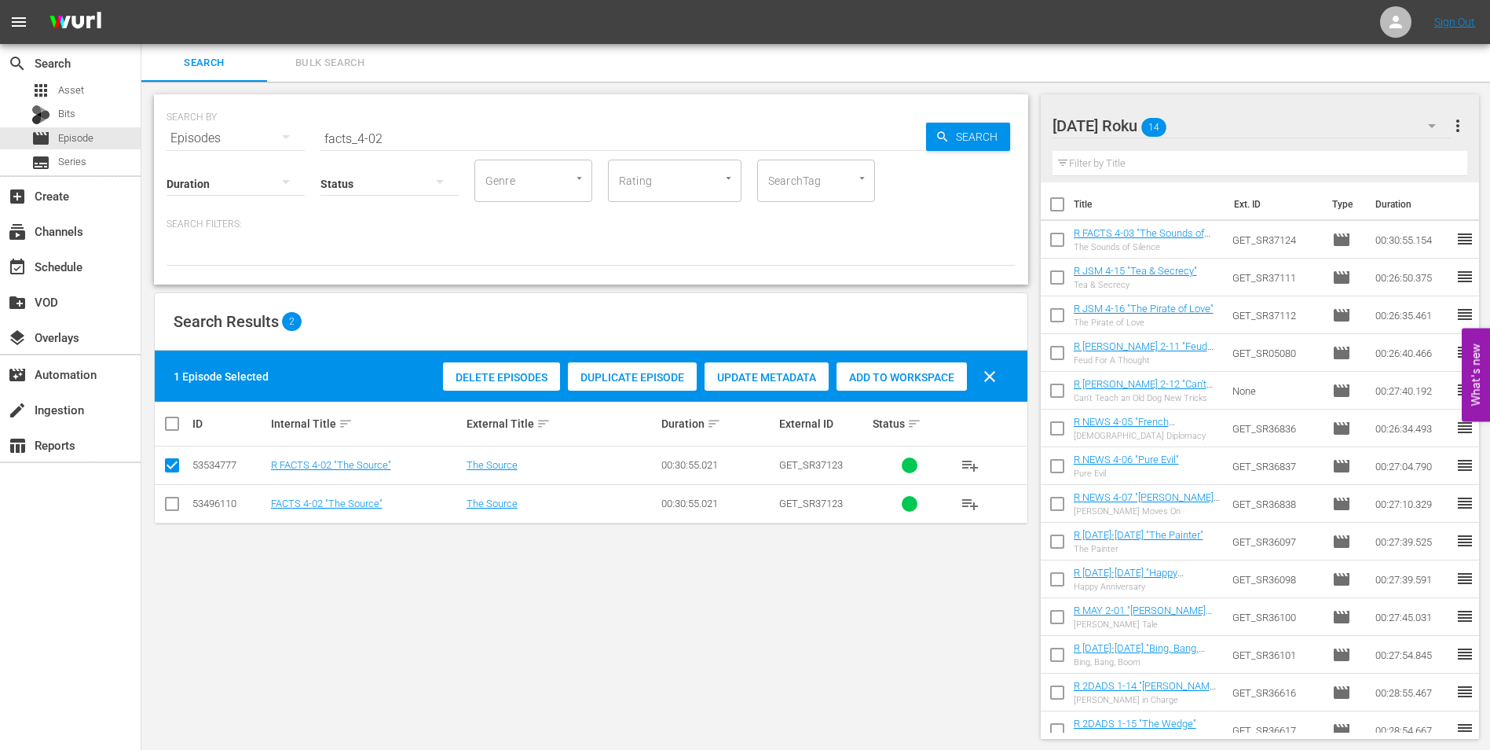
click at [910, 383] on span "Add to Workspace" at bounding box center [902, 377] width 130 height 13
click at [1225, 122] on div "Saturday Roku 15" at bounding box center [1252, 126] width 399 height 44
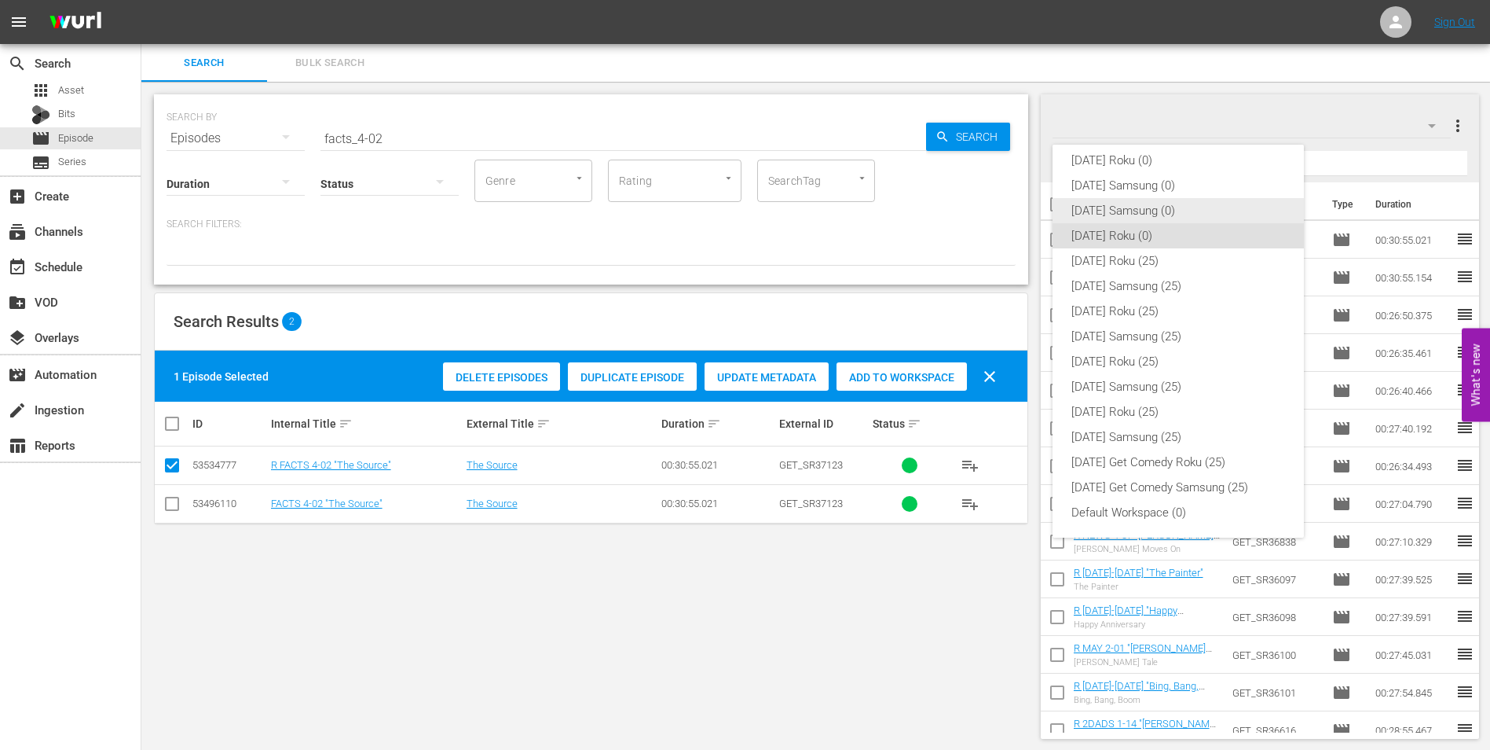
click at [1132, 208] on div "[DATE] Samsung (0)" at bounding box center [1179, 210] width 214 height 25
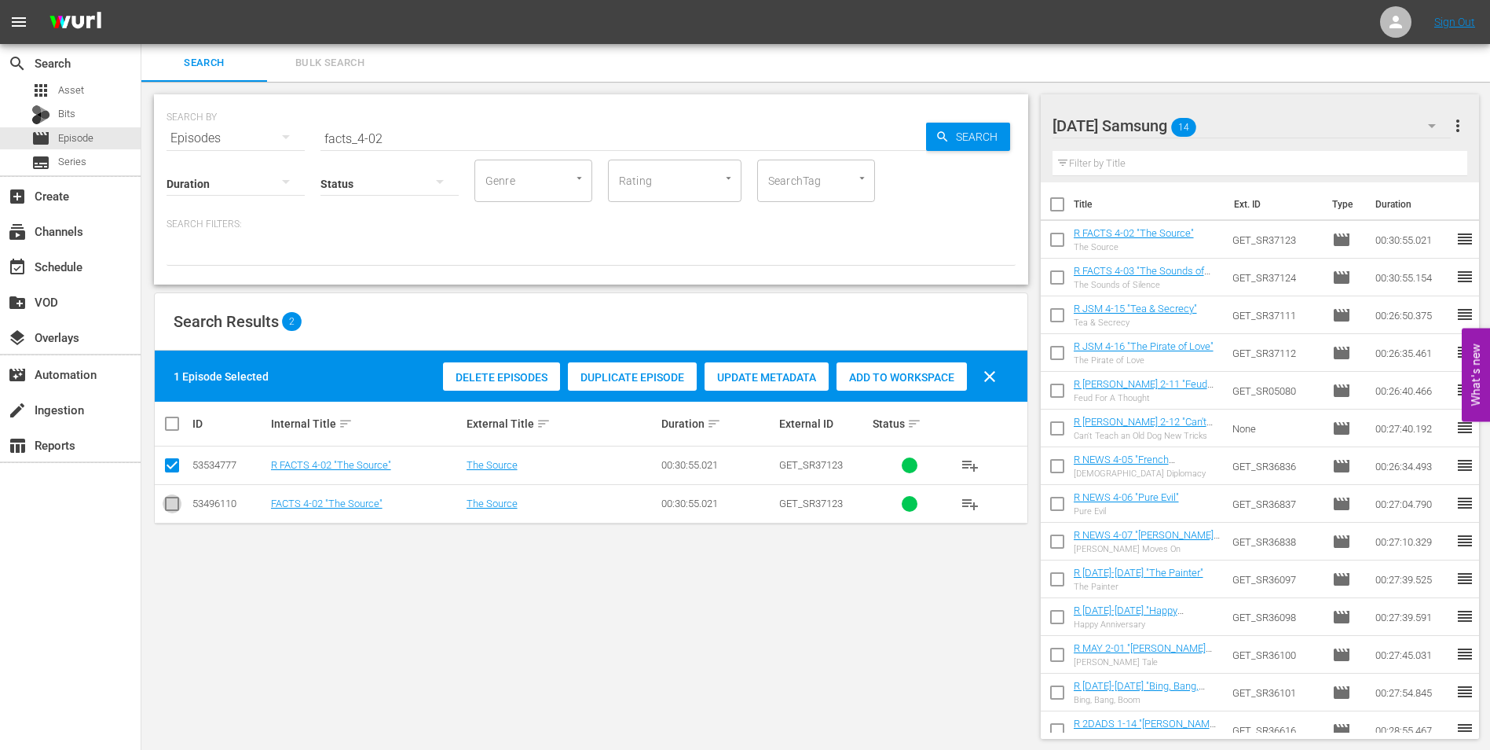
click at [170, 502] on input "checkbox" at bounding box center [172, 506] width 19 height 19
checkbox input "true"
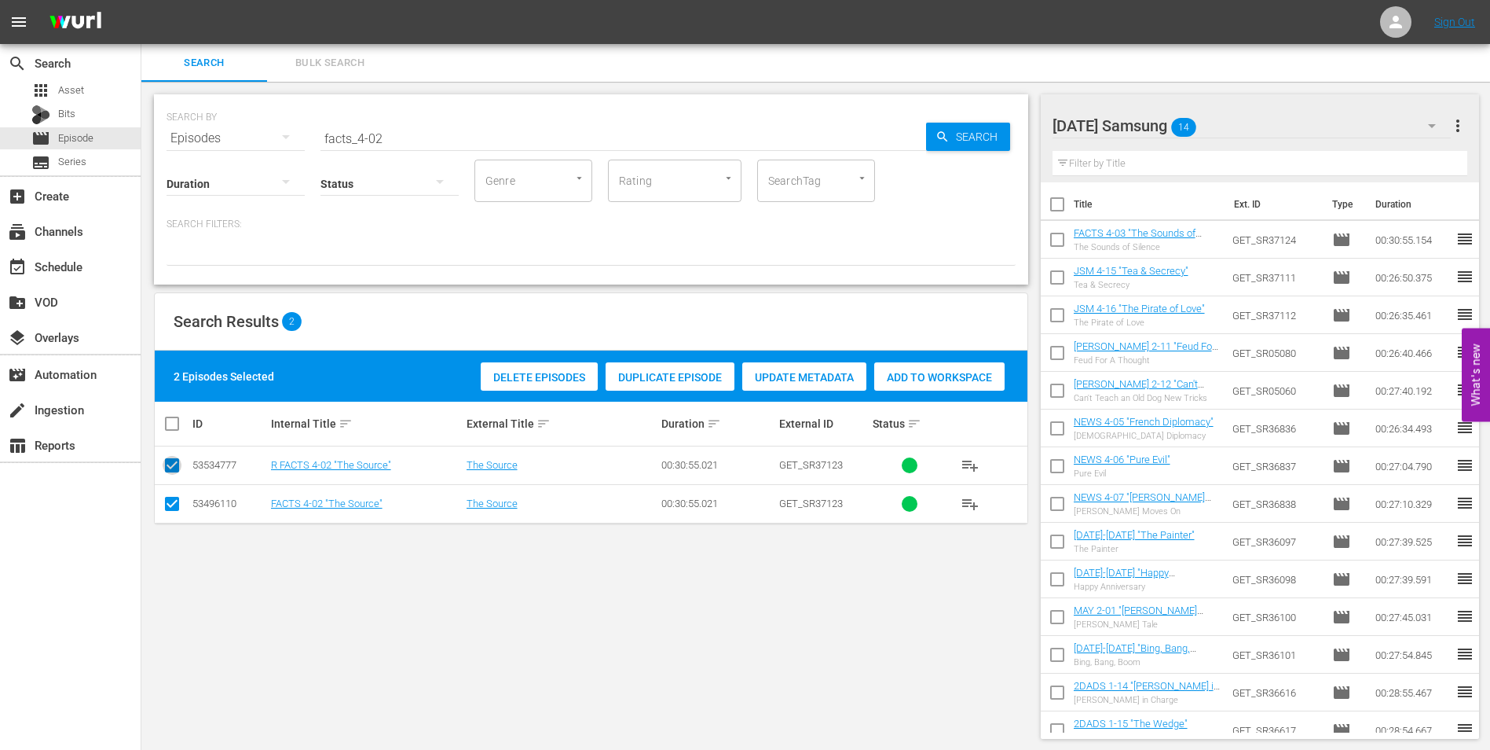
click at [169, 467] on input "checkbox" at bounding box center [172, 468] width 19 height 19
checkbox input "false"
click at [922, 372] on span "Add to Workspace" at bounding box center [902, 377] width 130 height 13
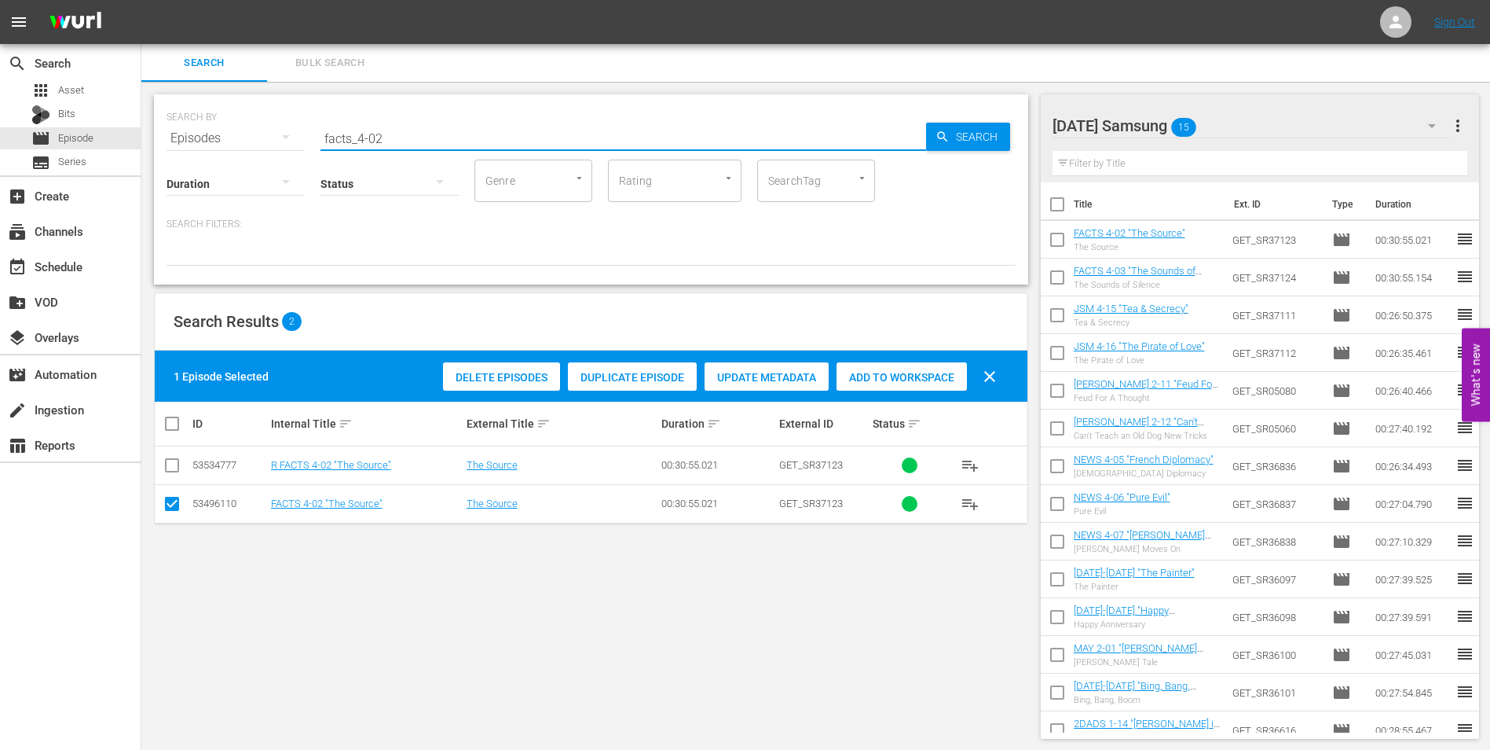
drag, startPoint x: 491, startPoint y: 124, endPoint x: 193, endPoint y: 123, distance: 297.8
click at [199, 123] on div "SEARCH BY Search By Episodes Search ID, Title, Description, Keywords, or Catego…" at bounding box center [591, 129] width 849 height 57
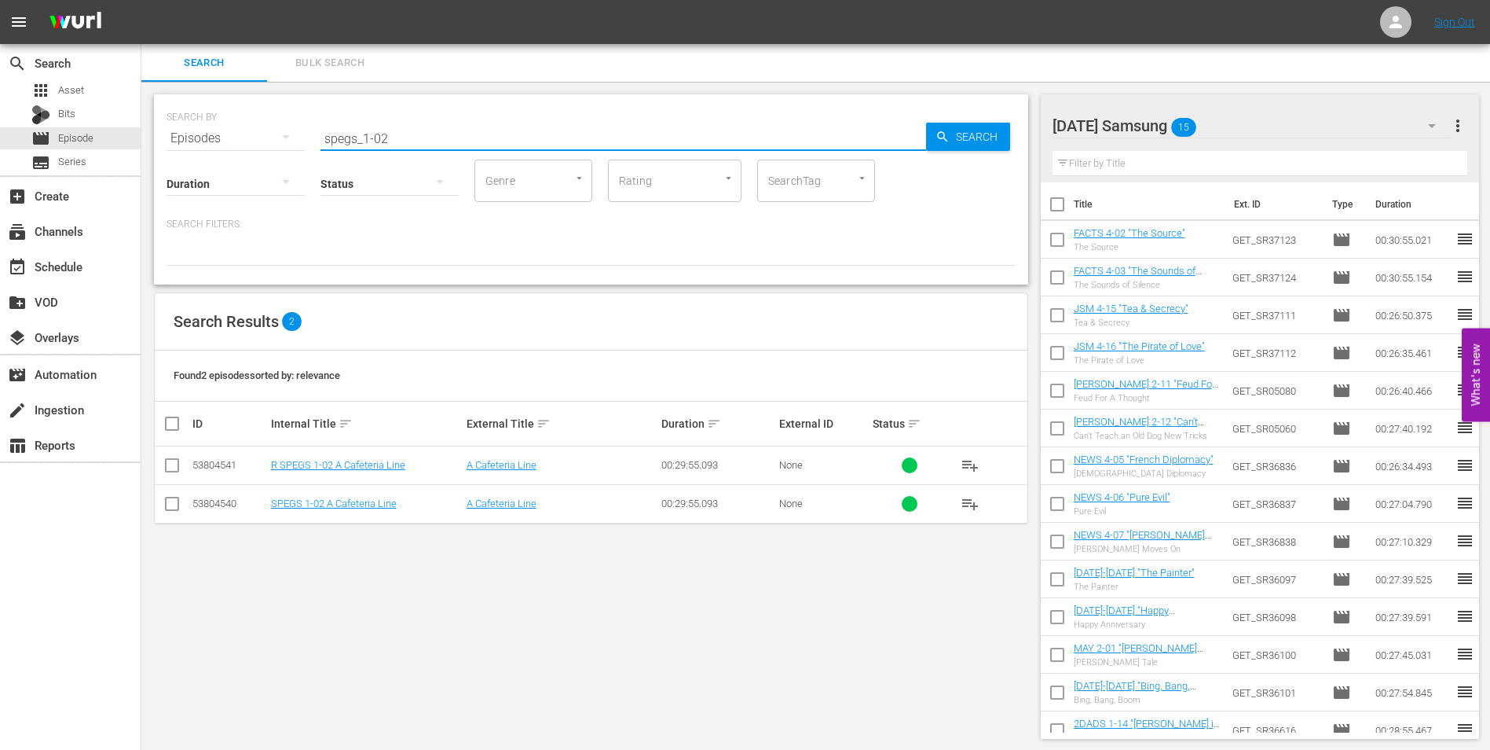
type input "spegs_1-02"
click at [172, 506] on input "checkbox" at bounding box center [172, 506] width 19 height 19
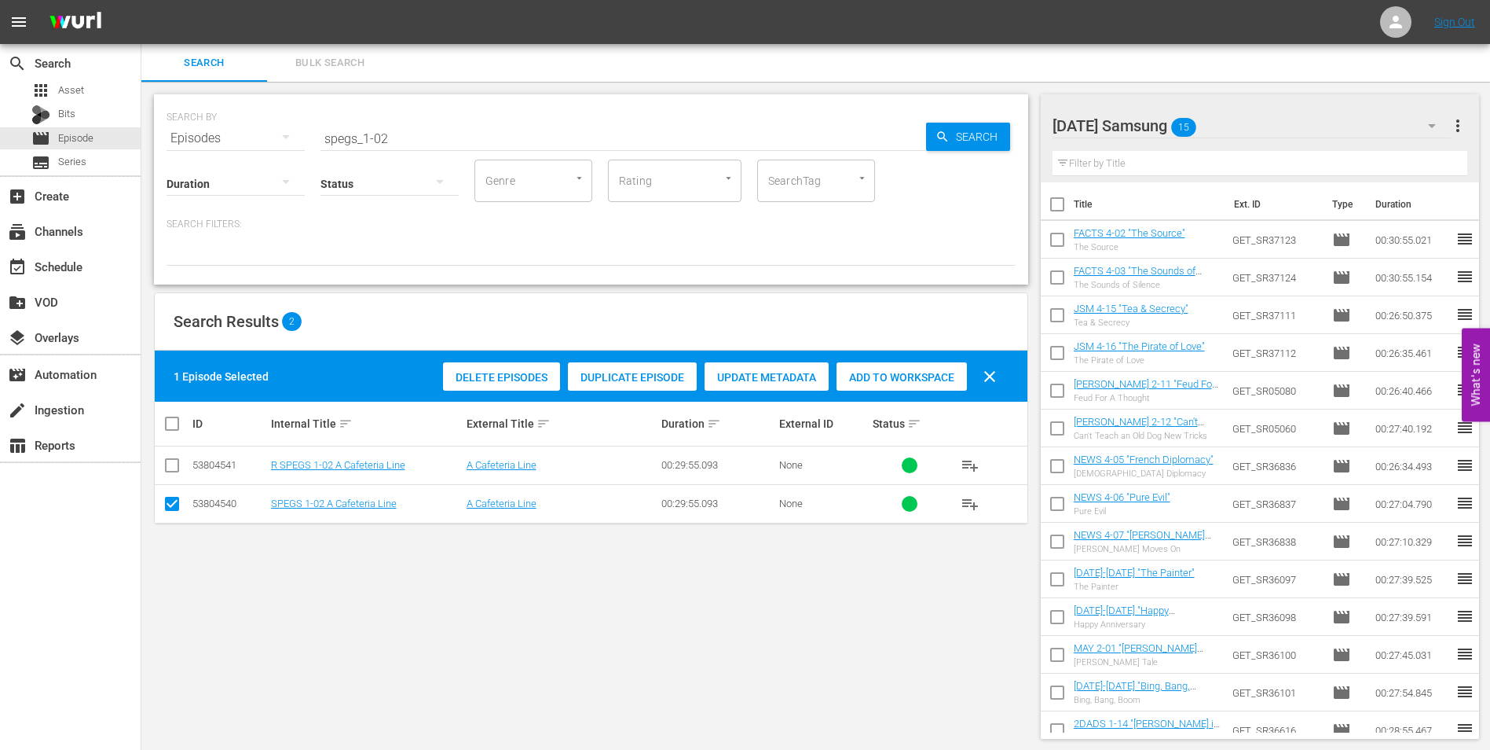
click at [847, 365] on div "Add to Workspace" at bounding box center [902, 377] width 130 height 30
click at [1245, 123] on div "Saturday Samsung 16" at bounding box center [1252, 126] width 399 height 44
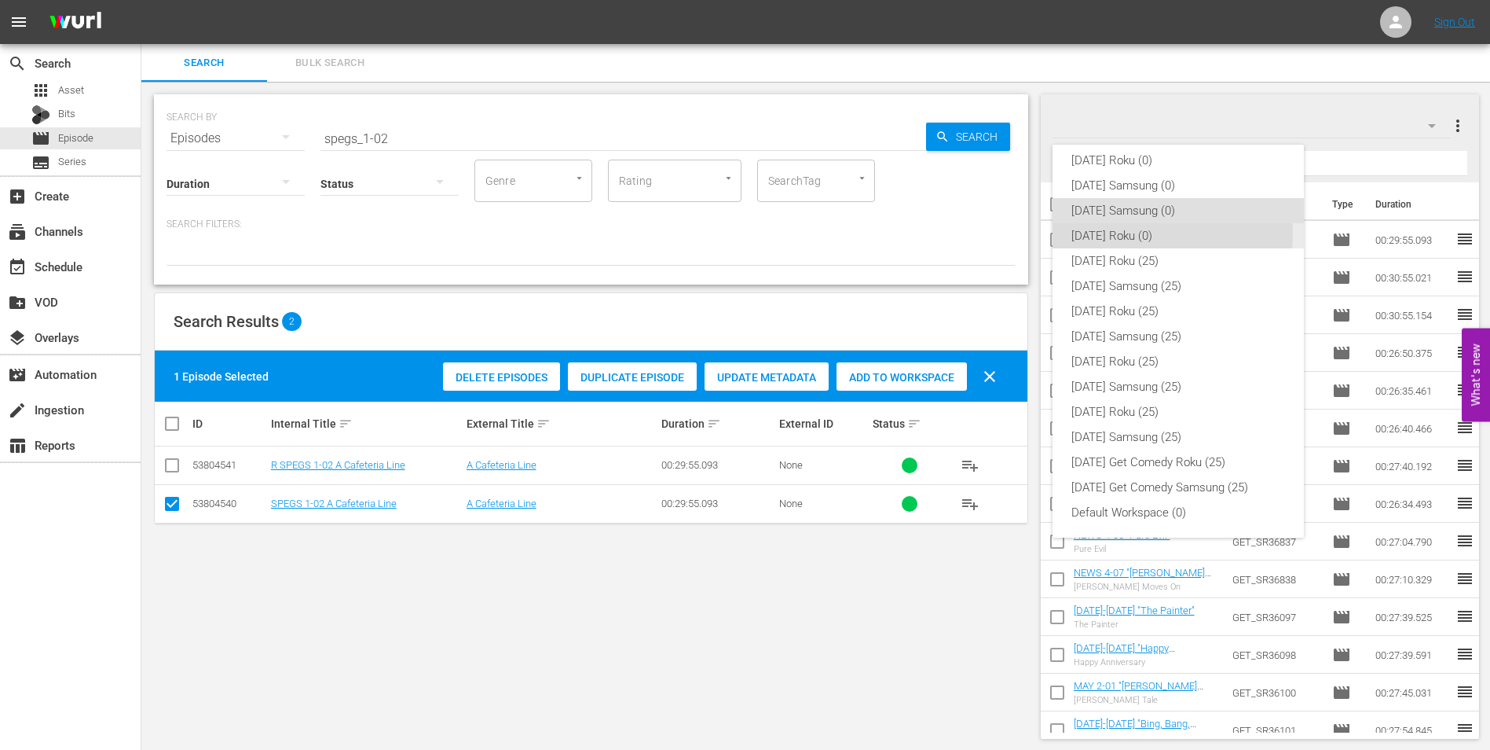
click at [1127, 233] on div "[DATE] Roku (0)" at bounding box center [1179, 235] width 214 height 25
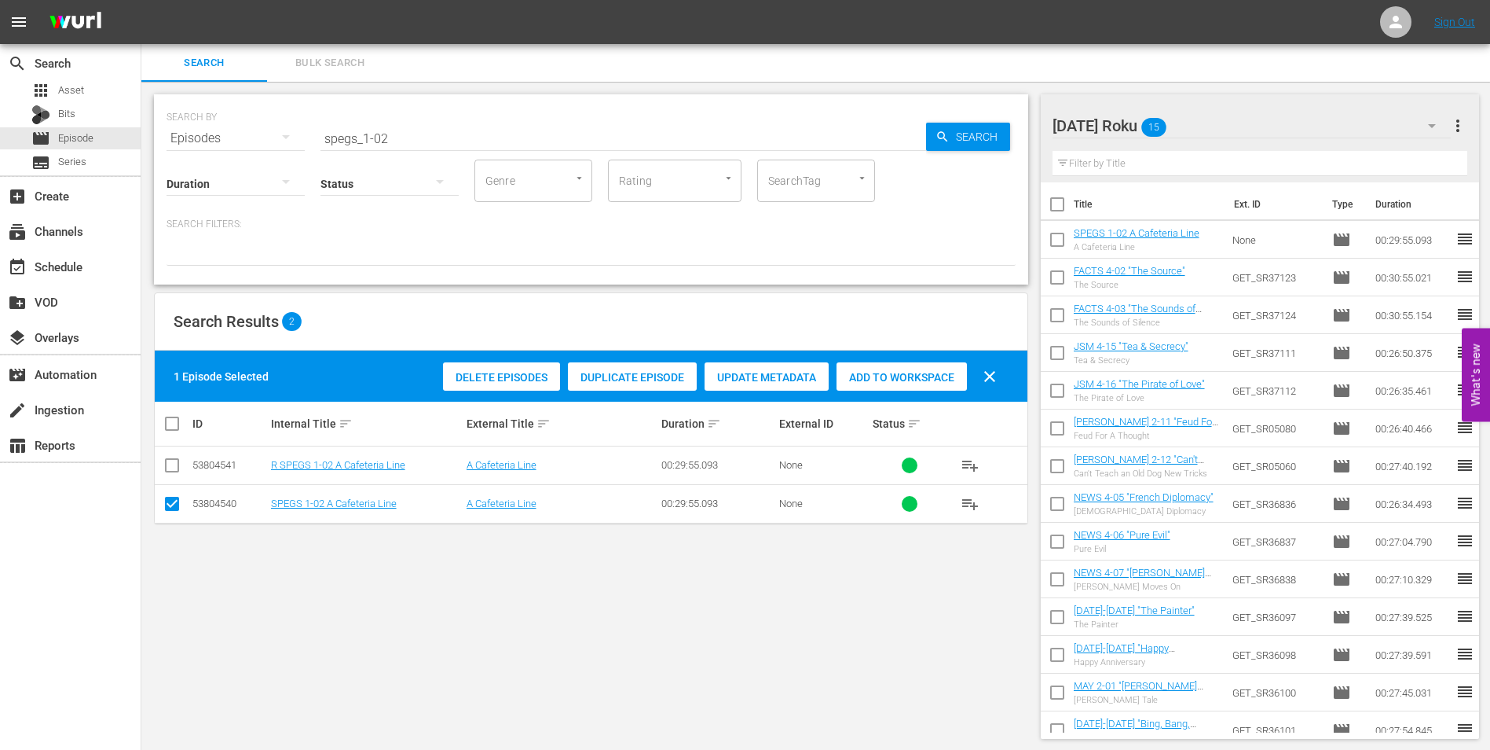
drag, startPoint x: 172, startPoint y: 508, endPoint x: 177, endPoint y: 480, distance: 28.7
click at [173, 504] on input "checkbox" at bounding box center [172, 506] width 19 height 19
checkbox input "false"
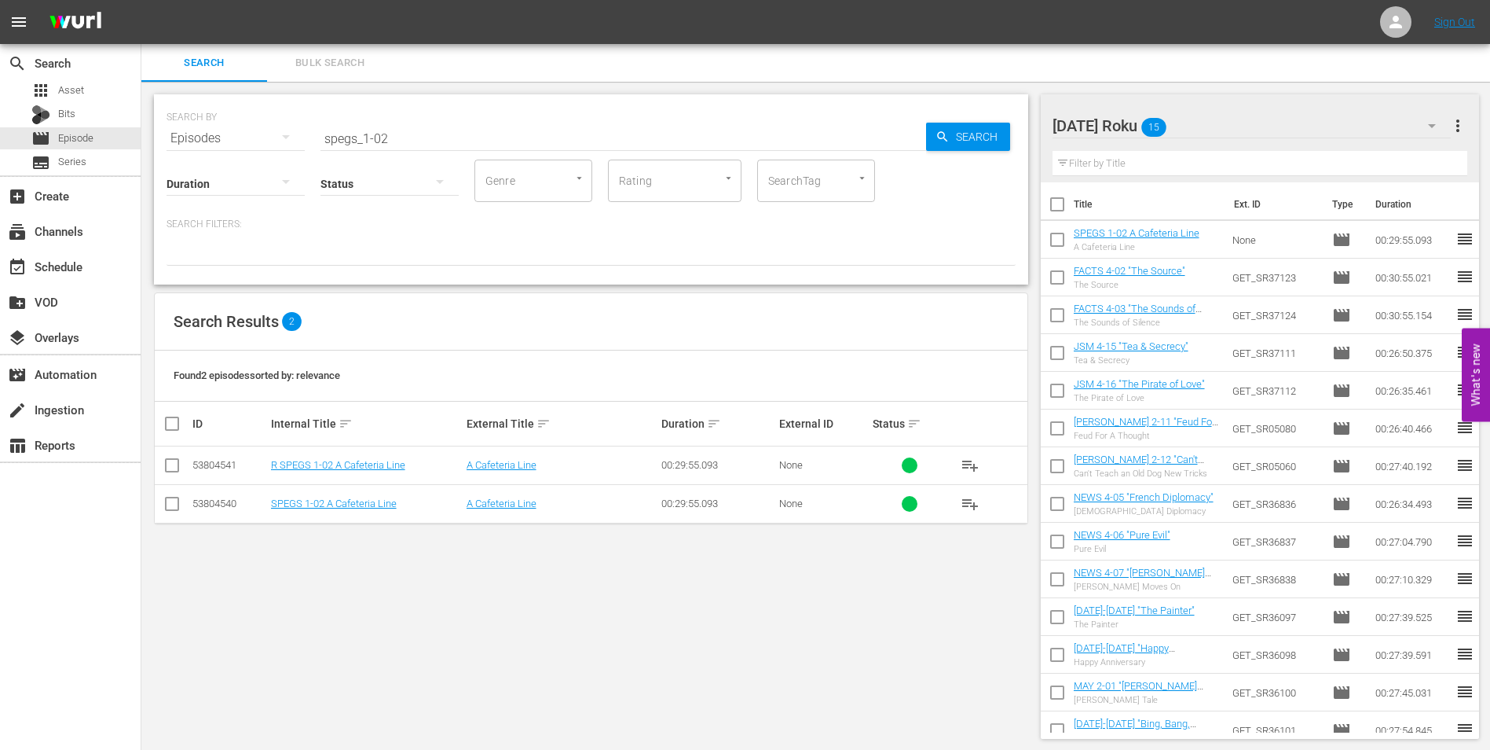
click at [177, 473] on input "checkbox" at bounding box center [172, 468] width 19 height 19
checkbox input "true"
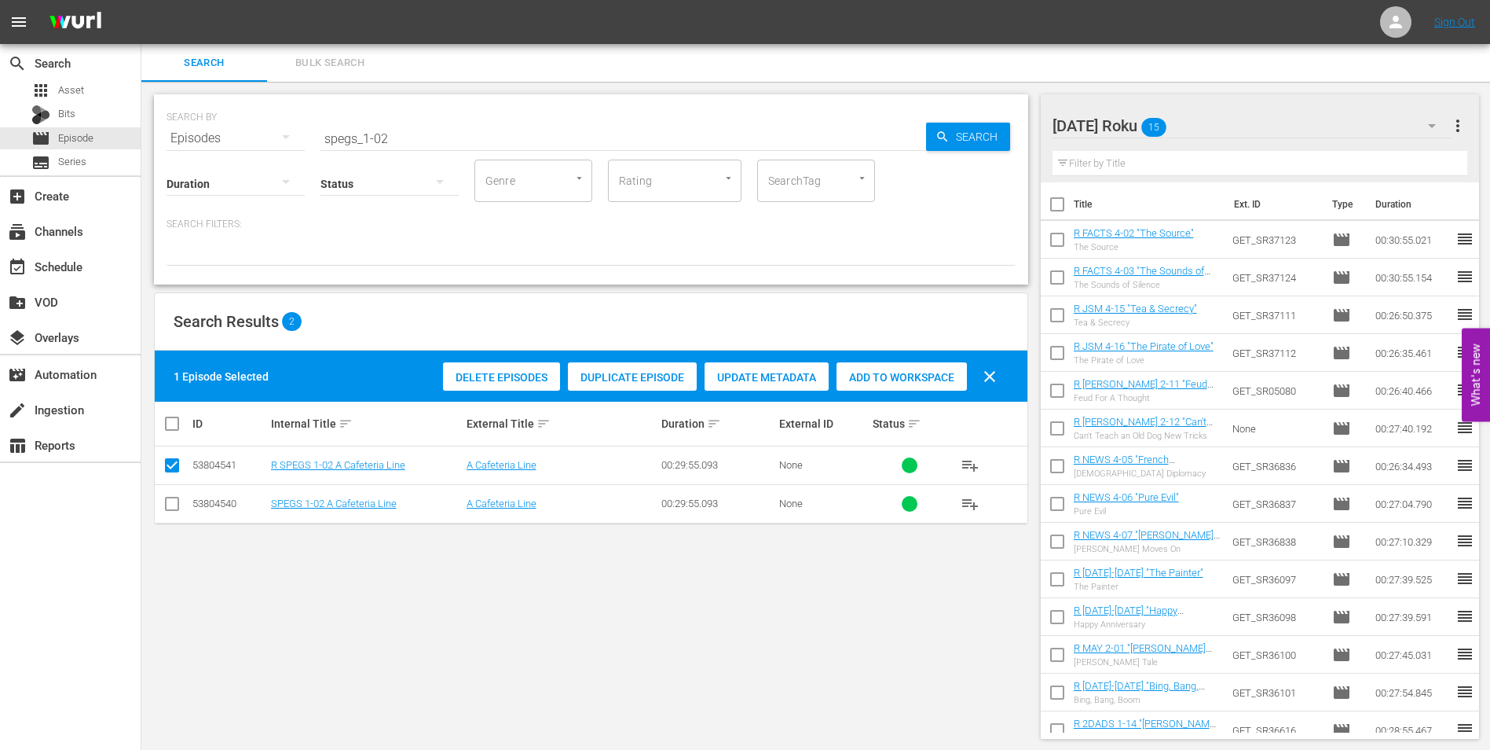
click at [880, 393] on div "Delete Episodes Duplicate Episode Update Metadata Add to Workspace clear" at bounding box center [724, 376] width 570 height 38
click at [890, 379] on span "Add to Workspace" at bounding box center [902, 377] width 130 height 13
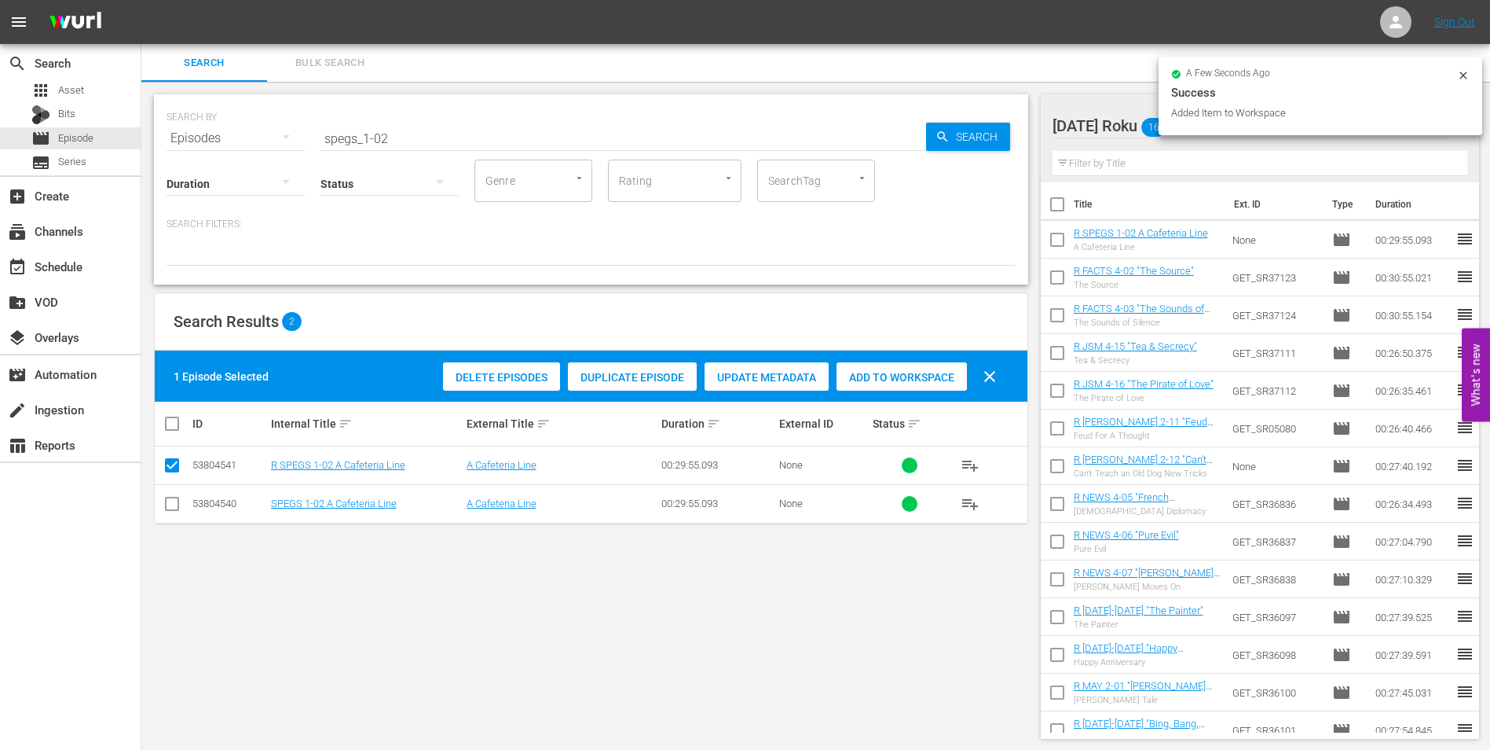
drag, startPoint x: 423, startPoint y: 145, endPoint x: 233, endPoint y: 152, distance: 191.0
click at [233, 157] on div "Duration Status Genre Genre Rating Rating SearchTag SearchTag" at bounding box center [591, 179] width 849 height 45
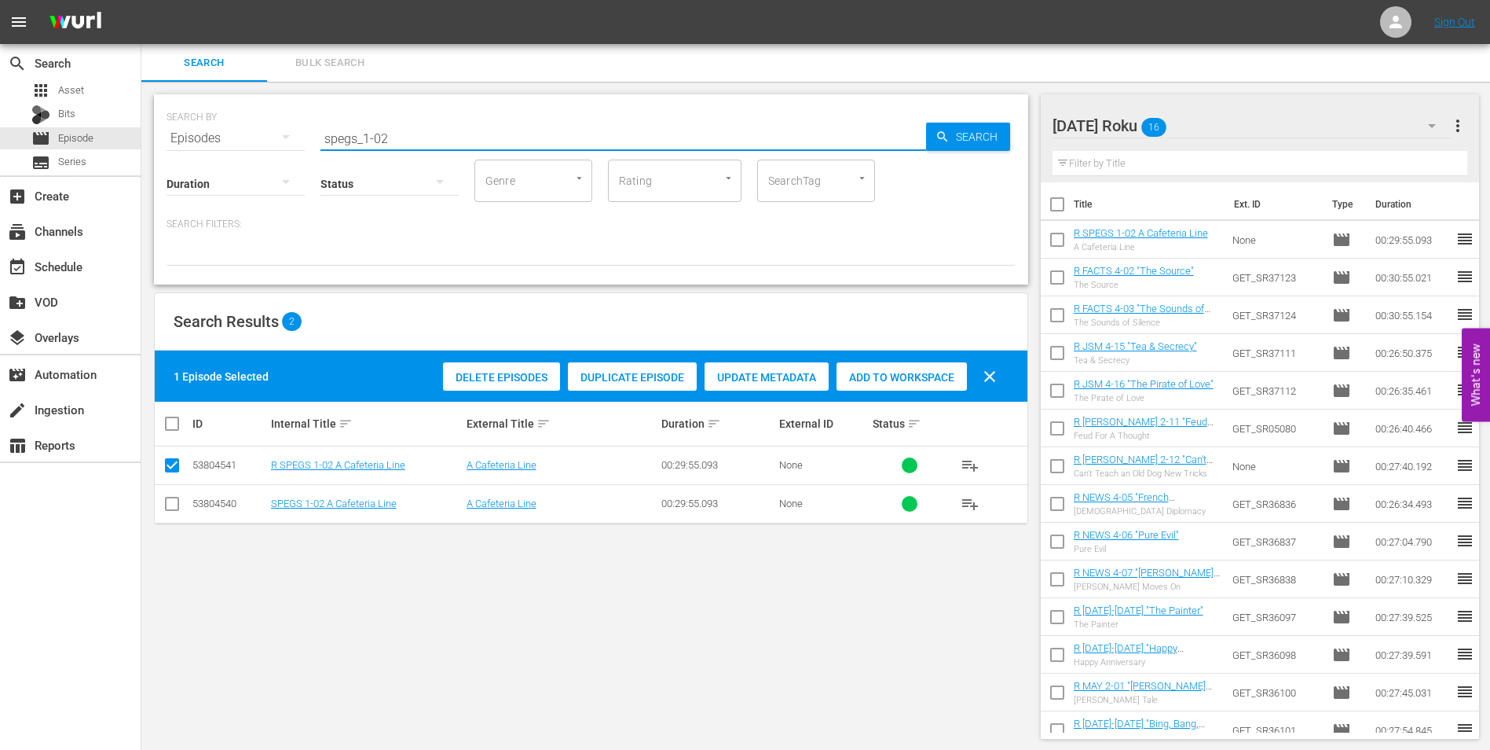
drag, startPoint x: 233, startPoint y: 152, endPoint x: 412, endPoint y: 129, distance: 180.6
click at [414, 129] on input "spegs_1-02" at bounding box center [624, 138] width 606 height 38
drag, startPoint x: 404, startPoint y: 142, endPoint x: 291, endPoint y: 136, distance: 112.5
click at [291, 136] on div "SEARCH BY Search By Episodes Search ID, Title, Description, Keywords, or Catego…" at bounding box center [591, 129] width 849 height 57
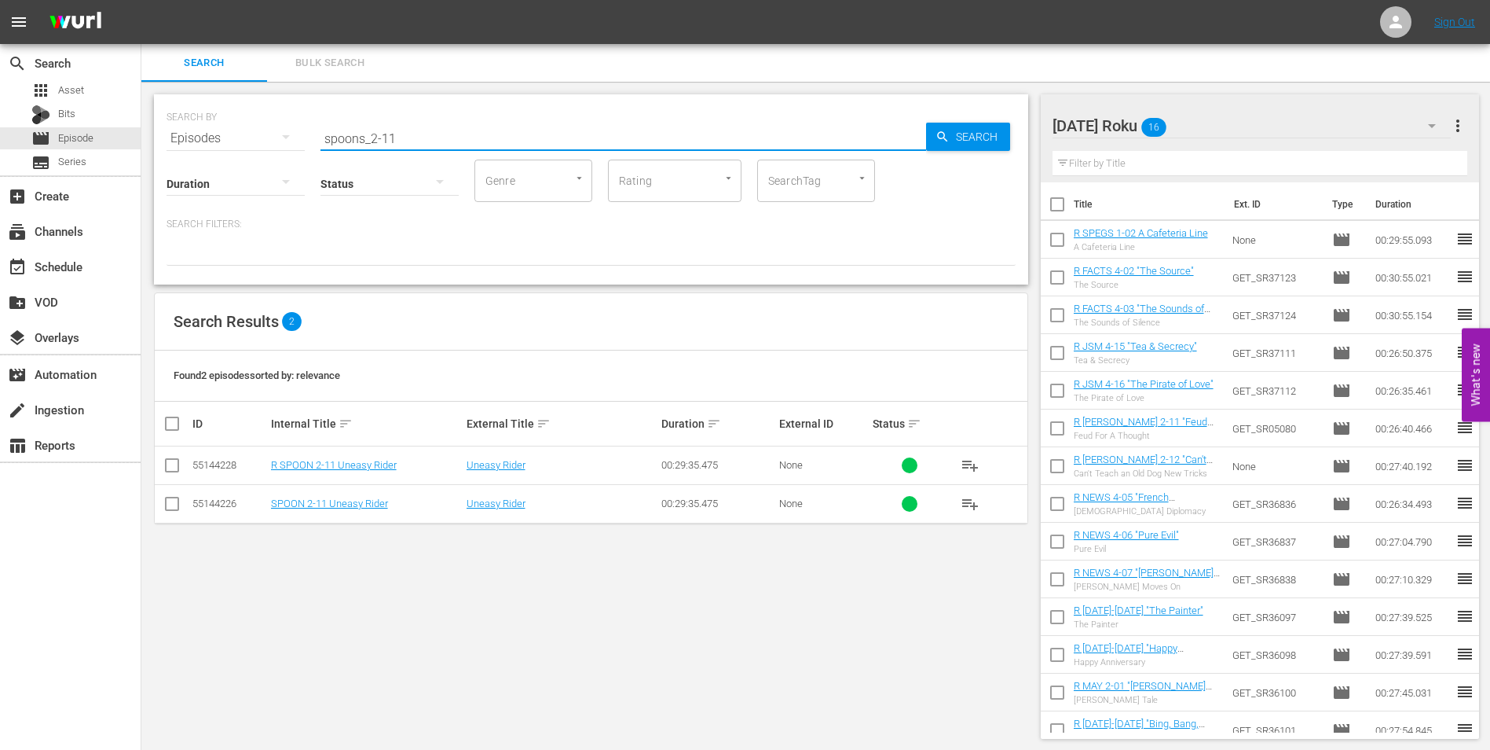
type input "spoons_2-11"
click at [170, 465] on input "checkbox" at bounding box center [172, 468] width 19 height 19
checkbox input "true"
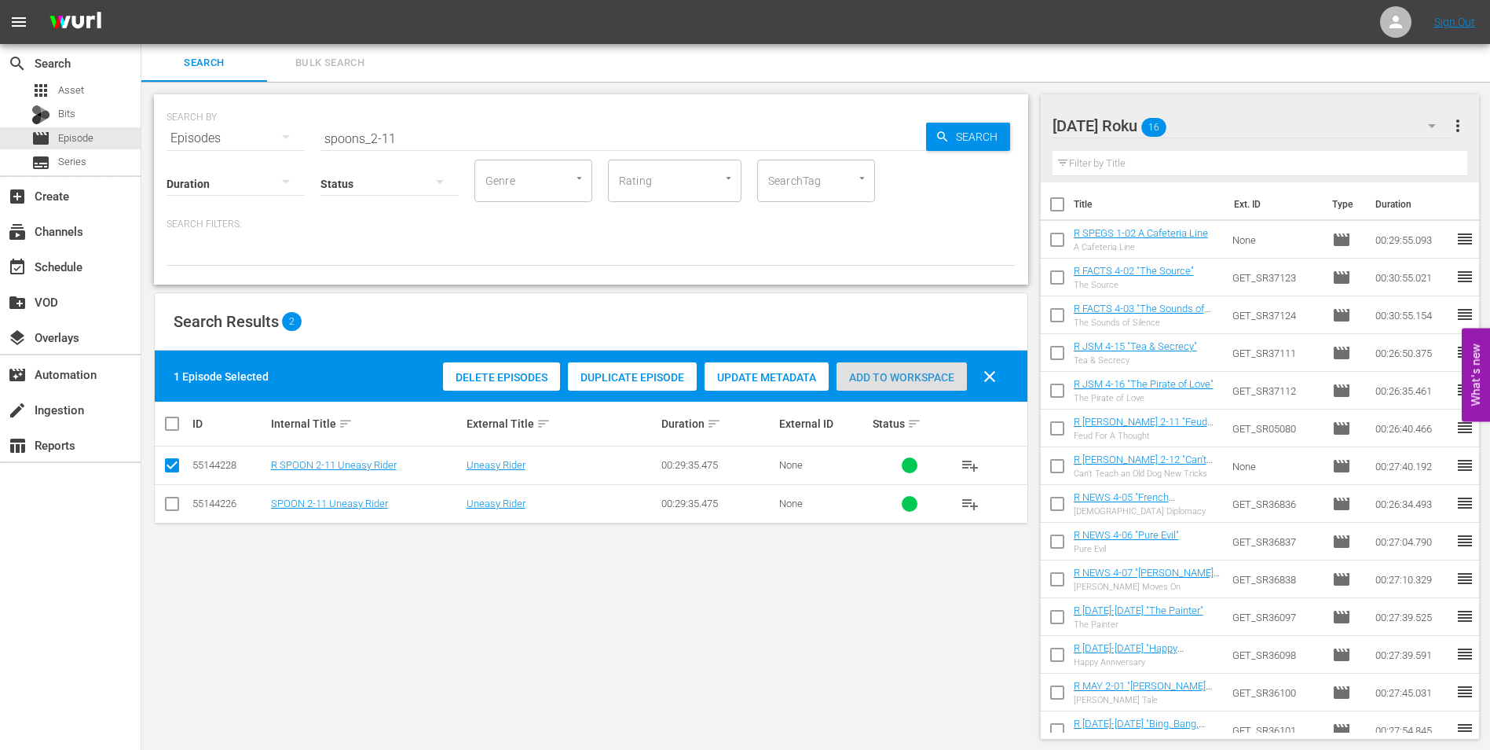
click at [904, 363] on div "Add to Workspace" at bounding box center [902, 377] width 130 height 30
click at [1221, 125] on div "Saturday Roku 17" at bounding box center [1252, 126] width 399 height 44
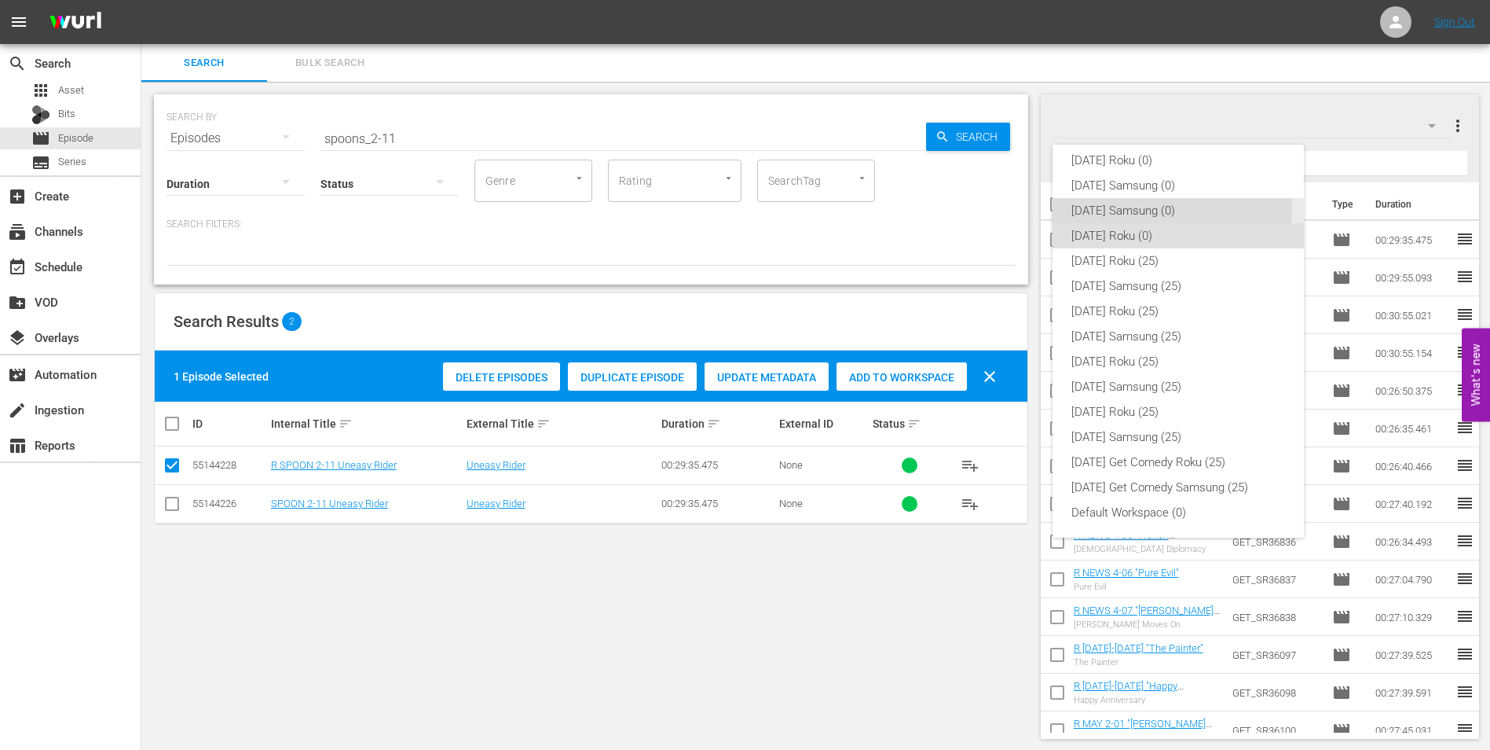
click at [1124, 207] on div "[DATE] Samsung (0)" at bounding box center [1179, 210] width 214 height 25
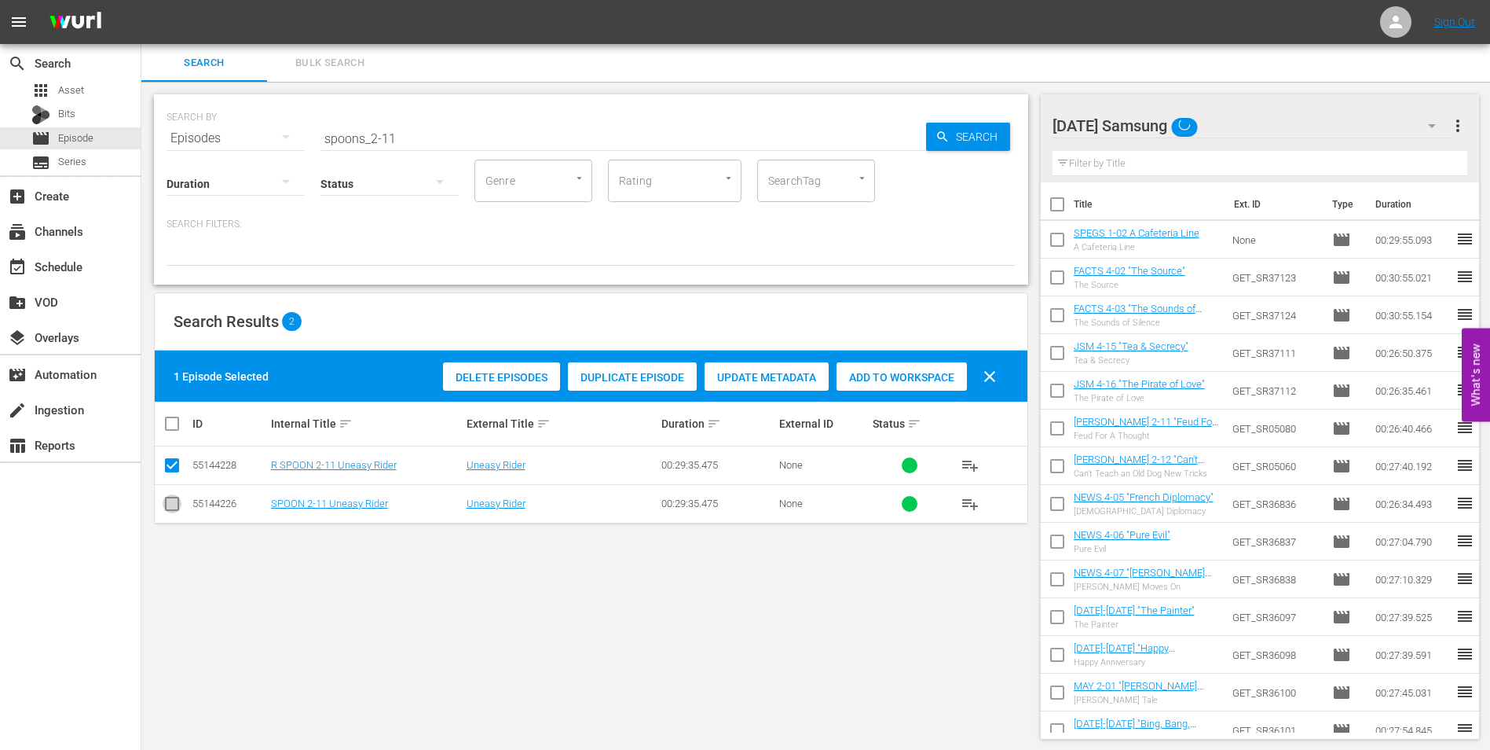
click at [172, 508] on input "checkbox" at bounding box center [172, 506] width 19 height 19
checkbox input "true"
click at [170, 472] on input "checkbox" at bounding box center [172, 468] width 19 height 19
checkbox input "false"
click at [918, 375] on span "Add to Workspace" at bounding box center [902, 377] width 130 height 13
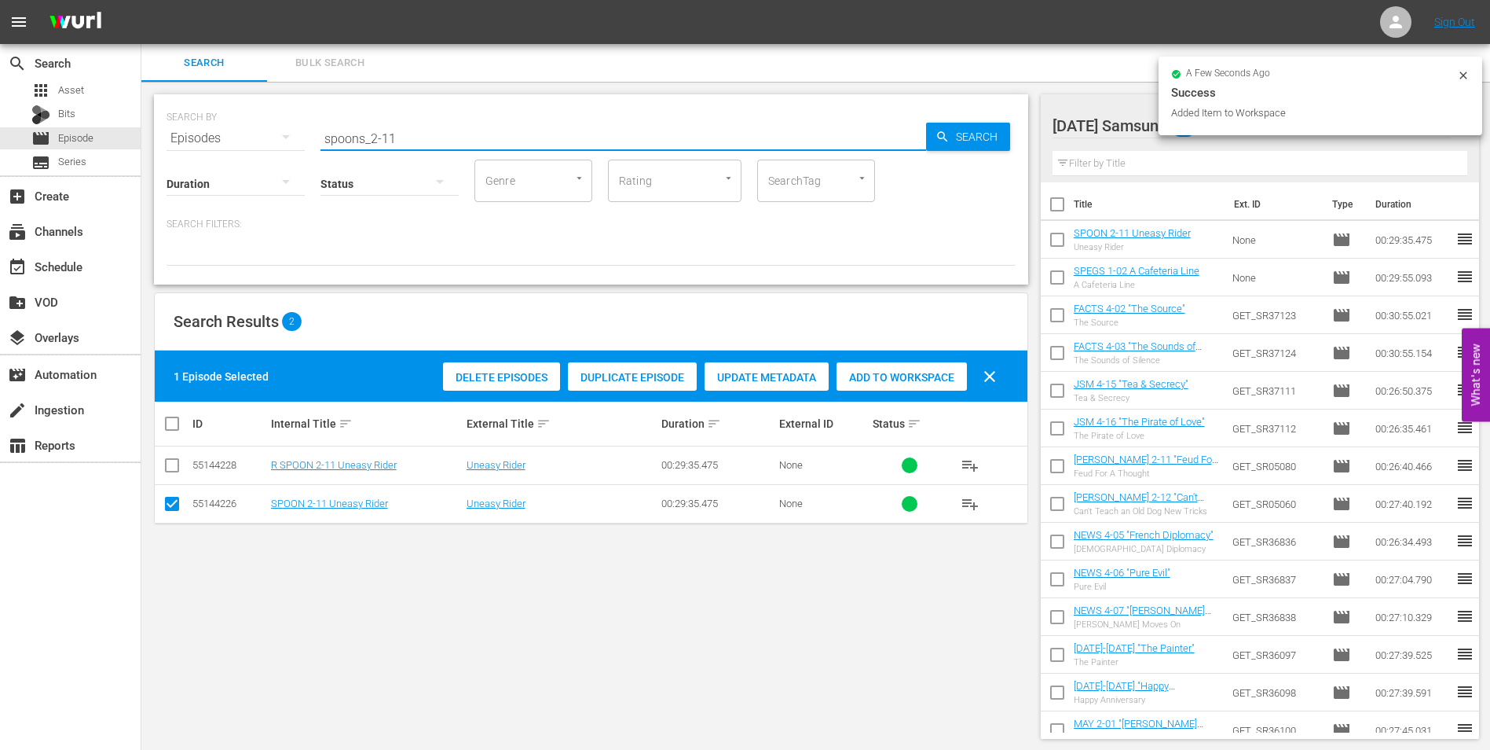
drag, startPoint x: 388, startPoint y: 136, endPoint x: 446, endPoint y: 151, distance: 60.0
click at [446, 151] on div "SEARCH BY Search By Episodes Search ID, Title, Description, Keywords, or Catego…" at bounding box center [591, 189] width 874 height 190
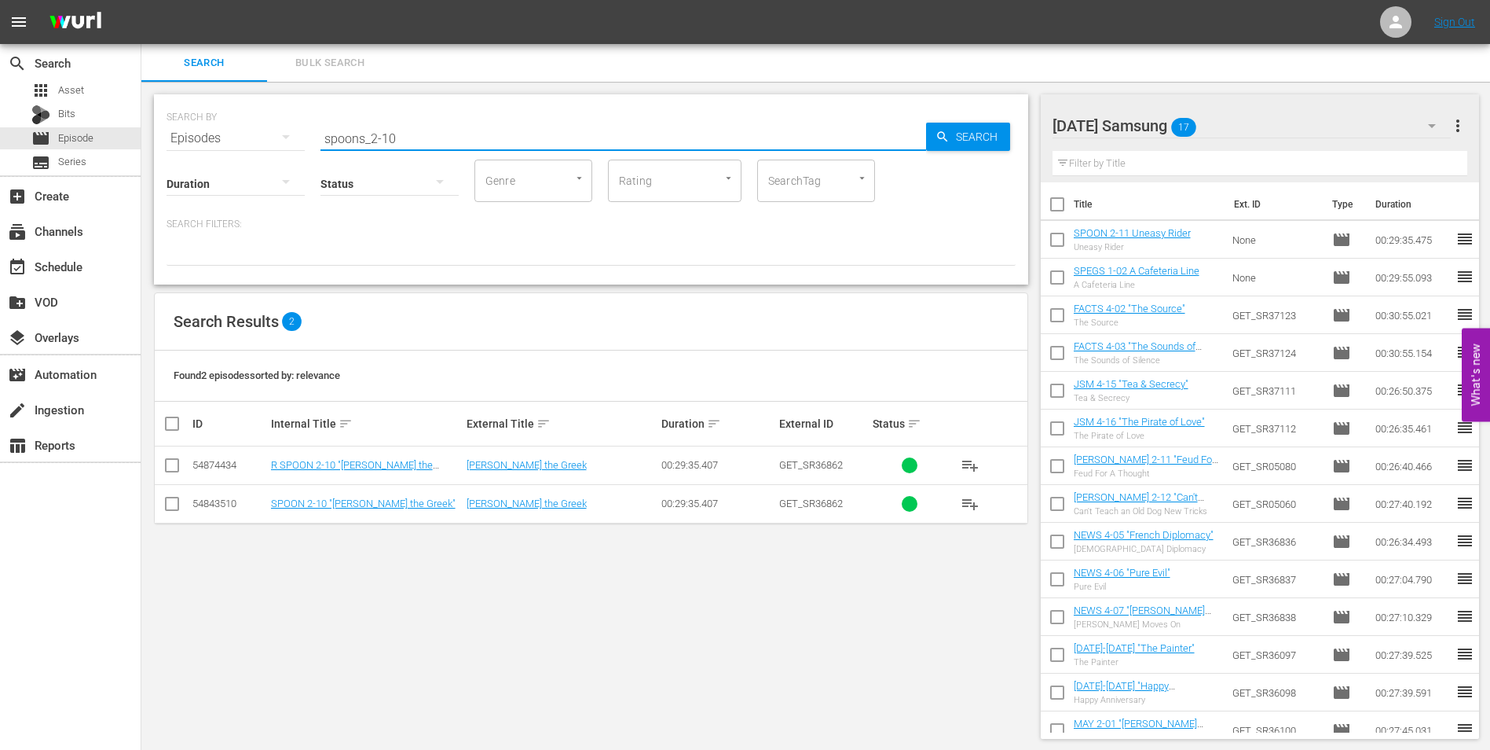
type input "spoons_2-10"
click at [173, 499] on input "checkbox" at bounding box center [172, 506] width 19 height 19
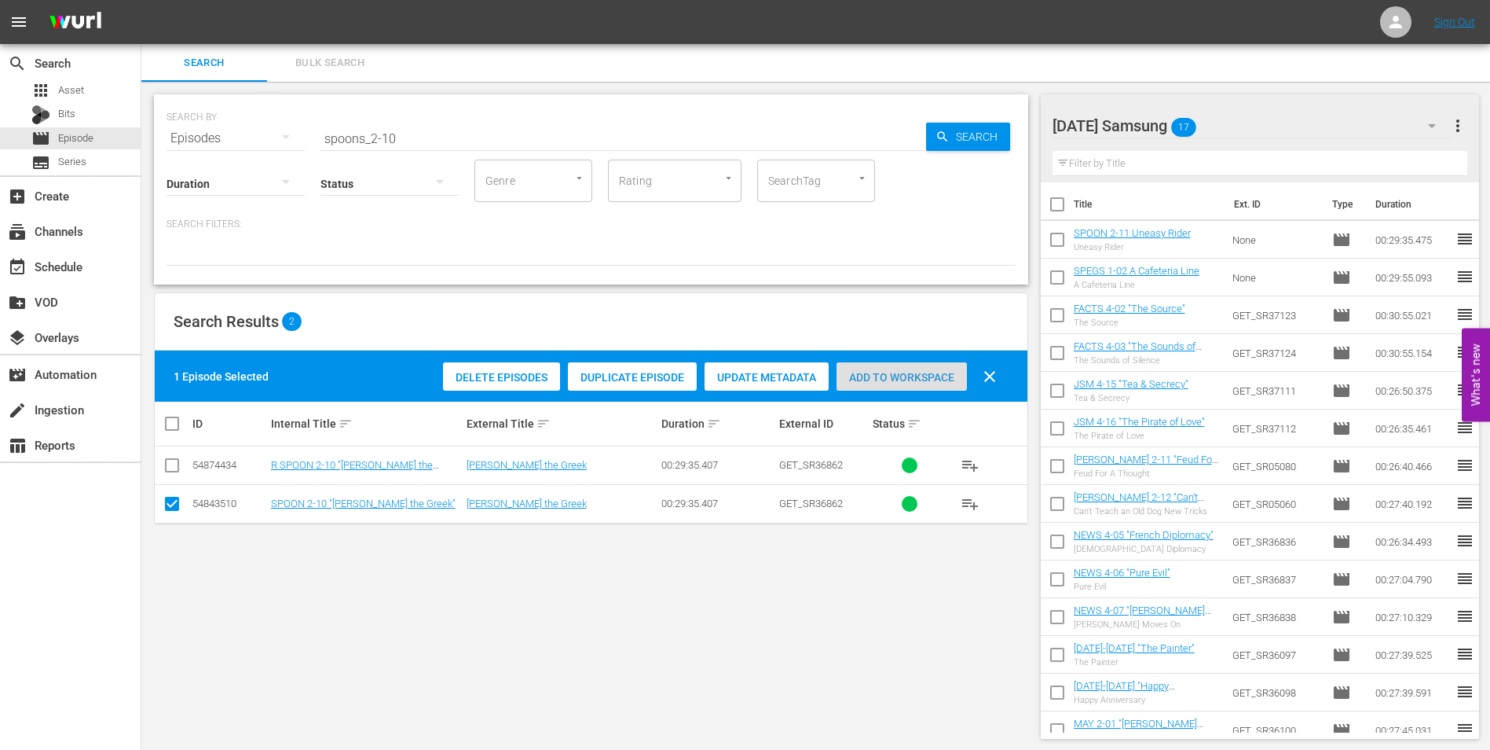
click at [896, 372] on span "Add to Workspace" at bounding box center [902, 377] width 130 height 13
click at [1241, 130] on div "Saturday Samsung 18" at bounding box center [1252, 126] width 399 height 44
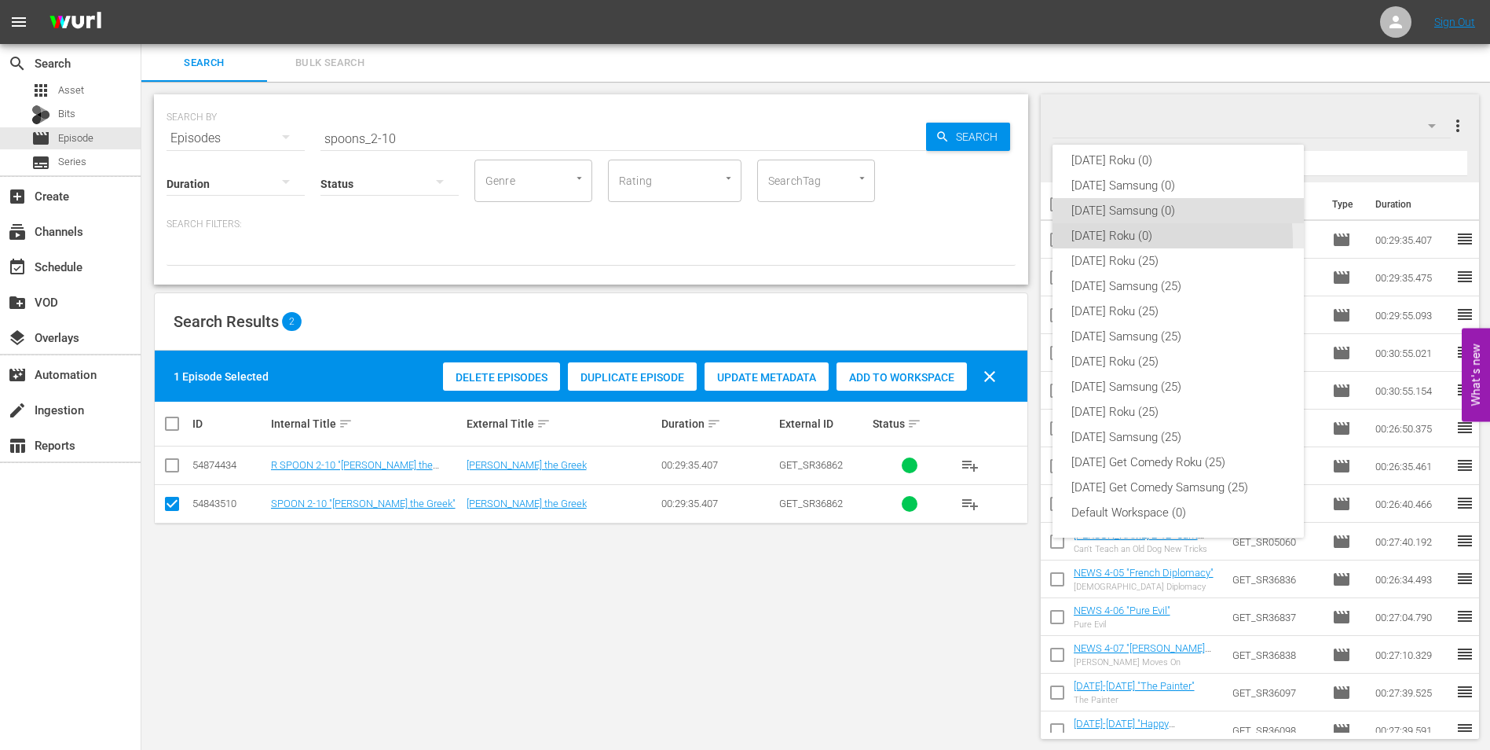
click at [1100, 242] on div "[DATE] Roku (0)" at bounding box center [1179, 235] width 214 height 25
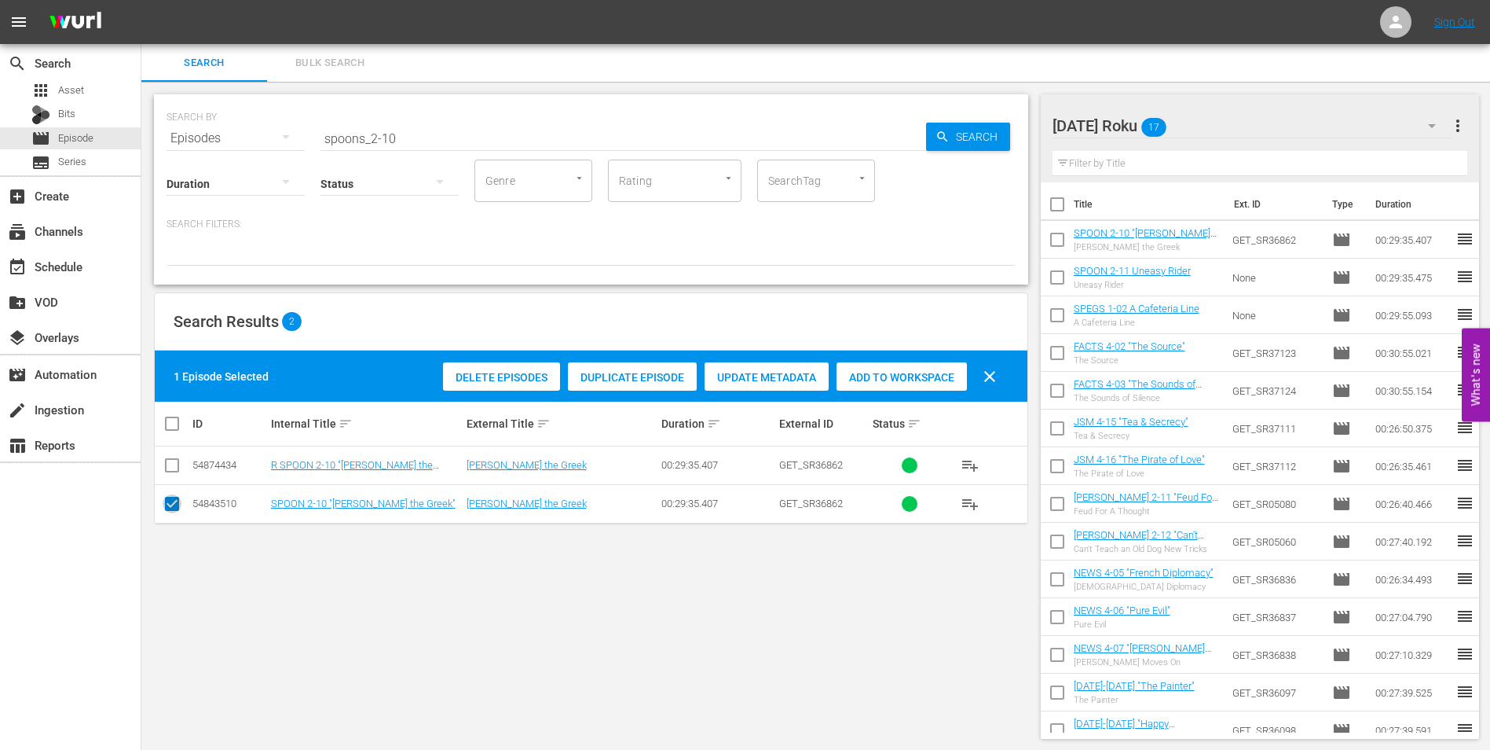
drag, startPoint x: 170, startPoint y: 505, endPoint x: 164, endPoint y: 477, distance: 29.0
click at [170, 502] on input "checkbox" at bounding box center [172, 506] width 19 height 19
checkbox input "false"
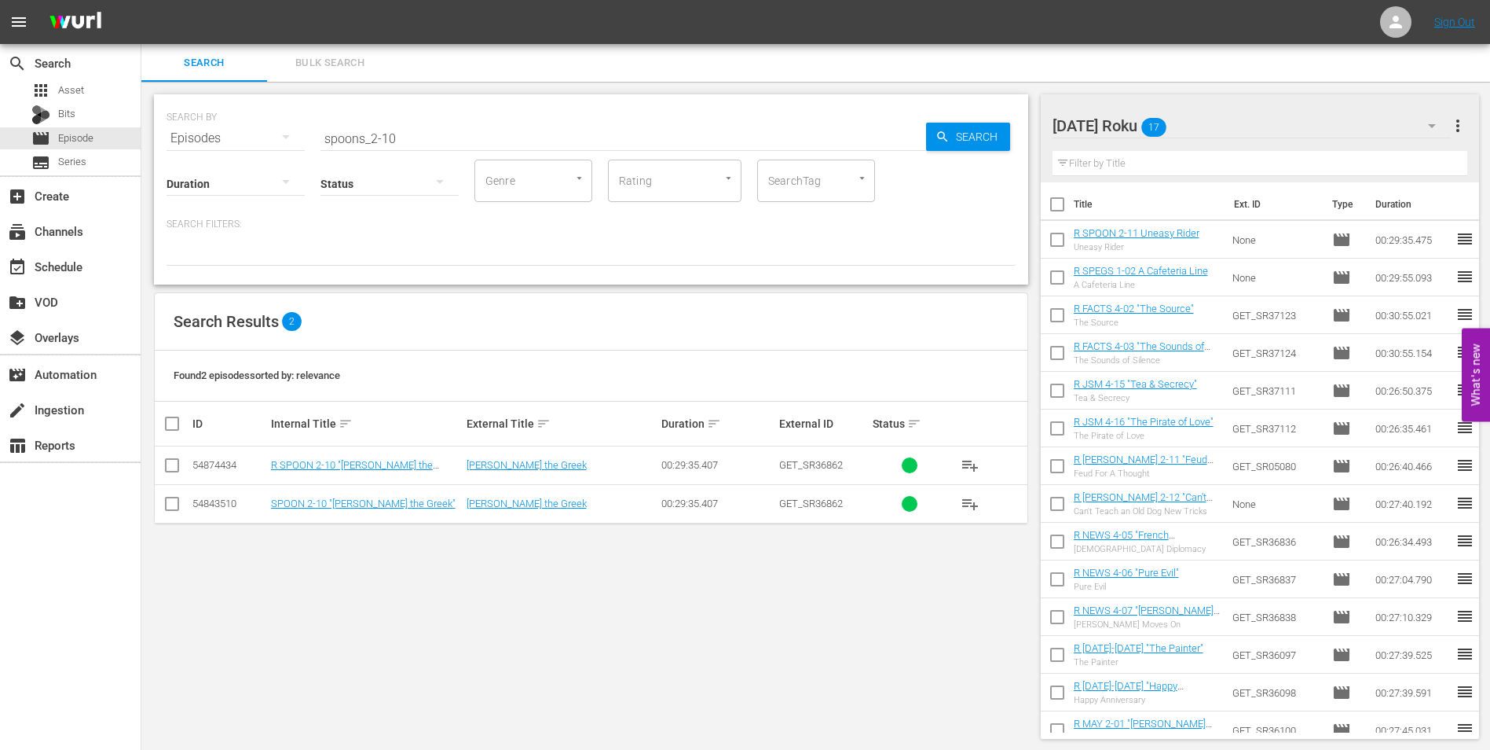
click at [169, 468] on input "checkbox" at bounding box center [172, 468] width 19 height 19
checkbox input "true"
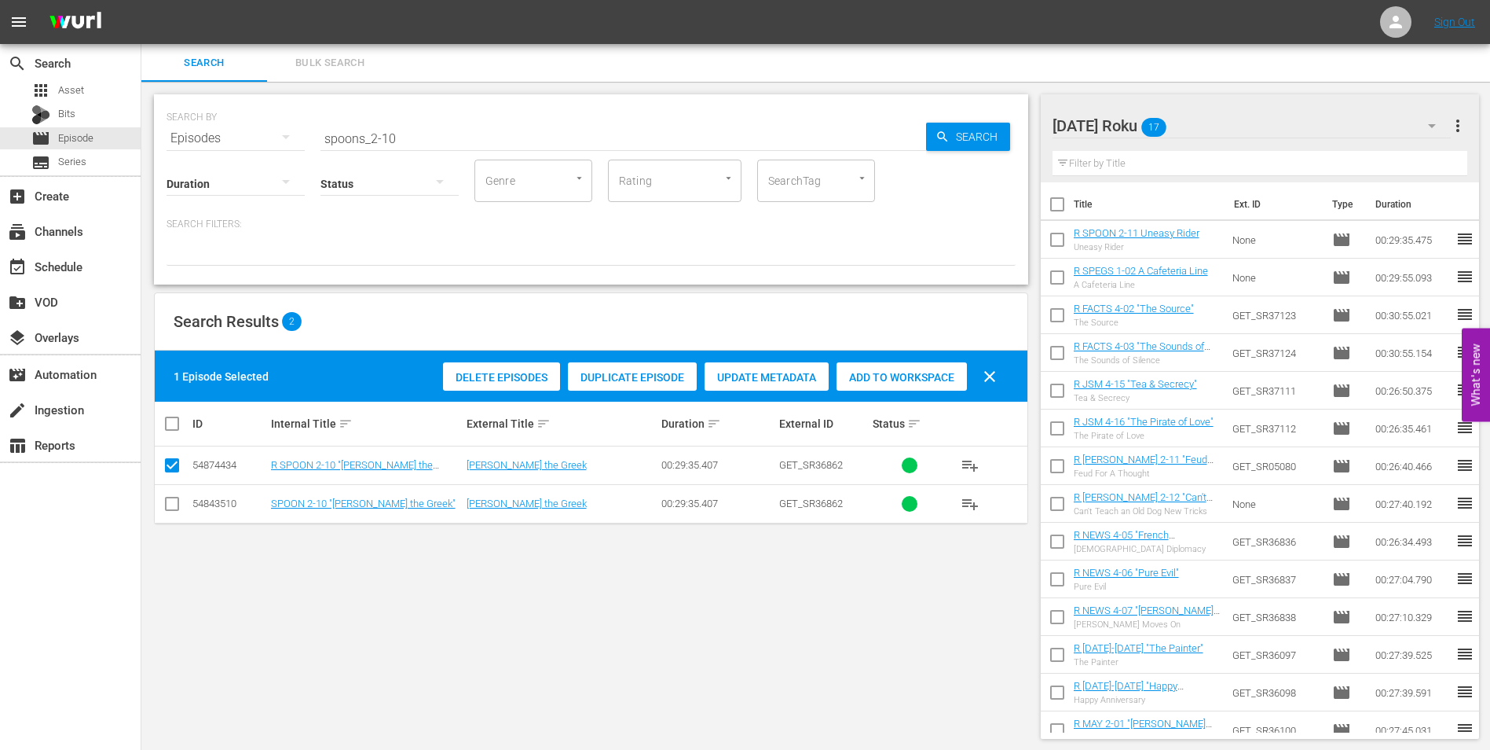
click at [925, 372] on span "Add to Workspace" at bounding box center [902, 377] width 130 height 13
click at [798, 593] on div "SEARCH BY Search By Episodes Search ID, Title, Description, Keywords, or Catego…" at bounding box center [591, 416] width 900 height 669
click at [1254, 112] on div "Saturday Roku 18" at bounding box center [1252, 126] width 399 height 44
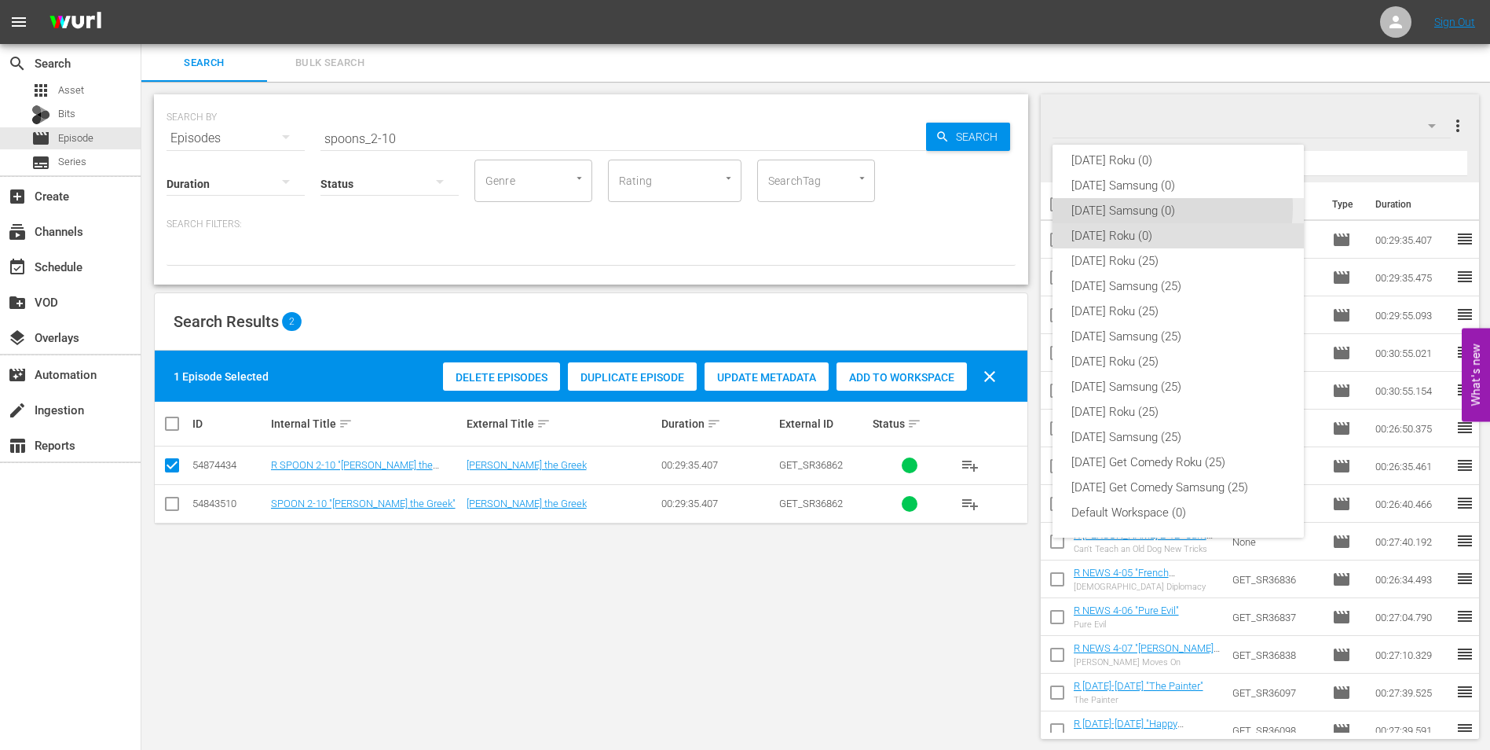
click at [1159, 207] on div "[DATE] Samsung (0)" at bounding box center [1179, 210] width 214 height 25
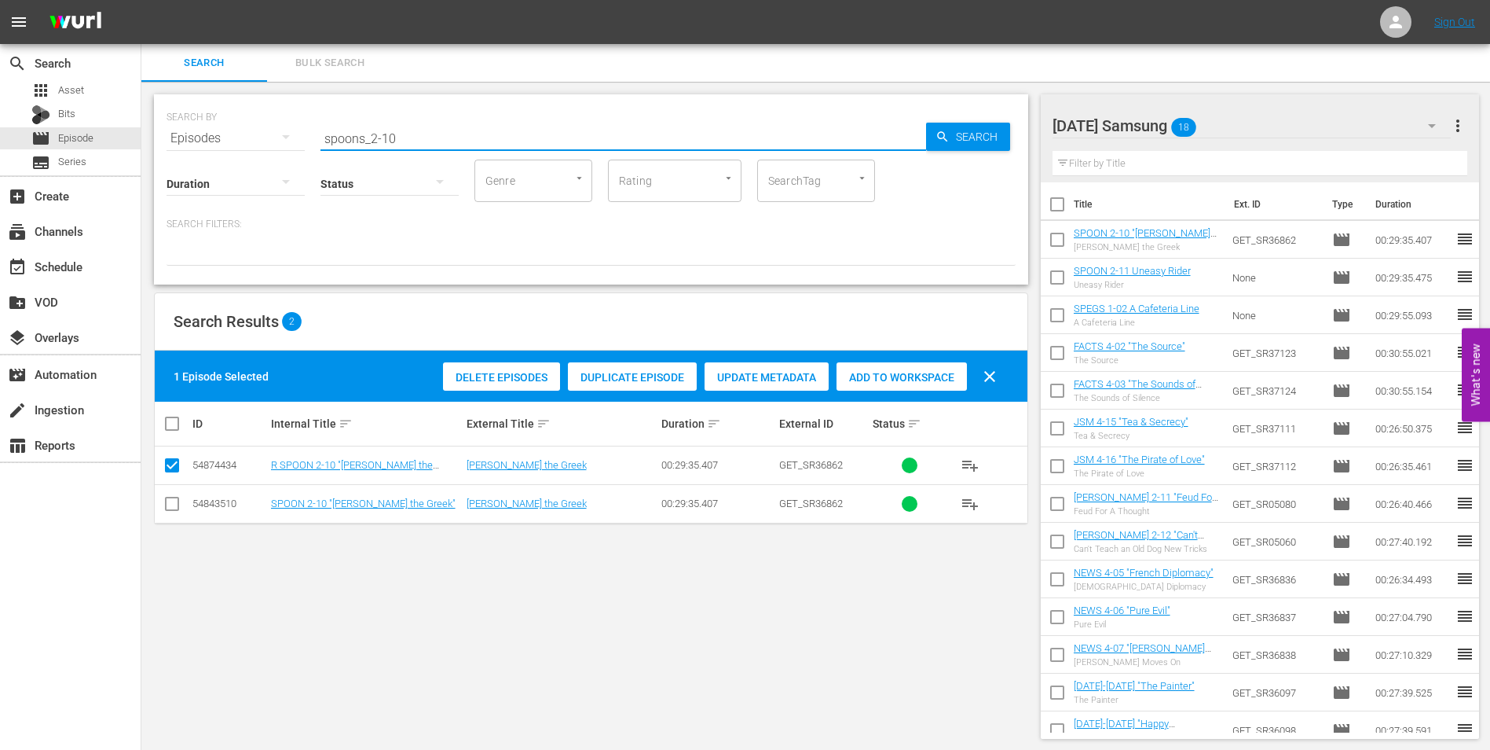
drag, startPoint x: 383, startPoint y: 140, endPoint x: 460, endPoint y: 149, distance: 77.6
click at [460, 149] on div "Search ID, Title, Description, Keywords, or Category spoons_2-10" at bounding box center [624, 138] width 606 height 38
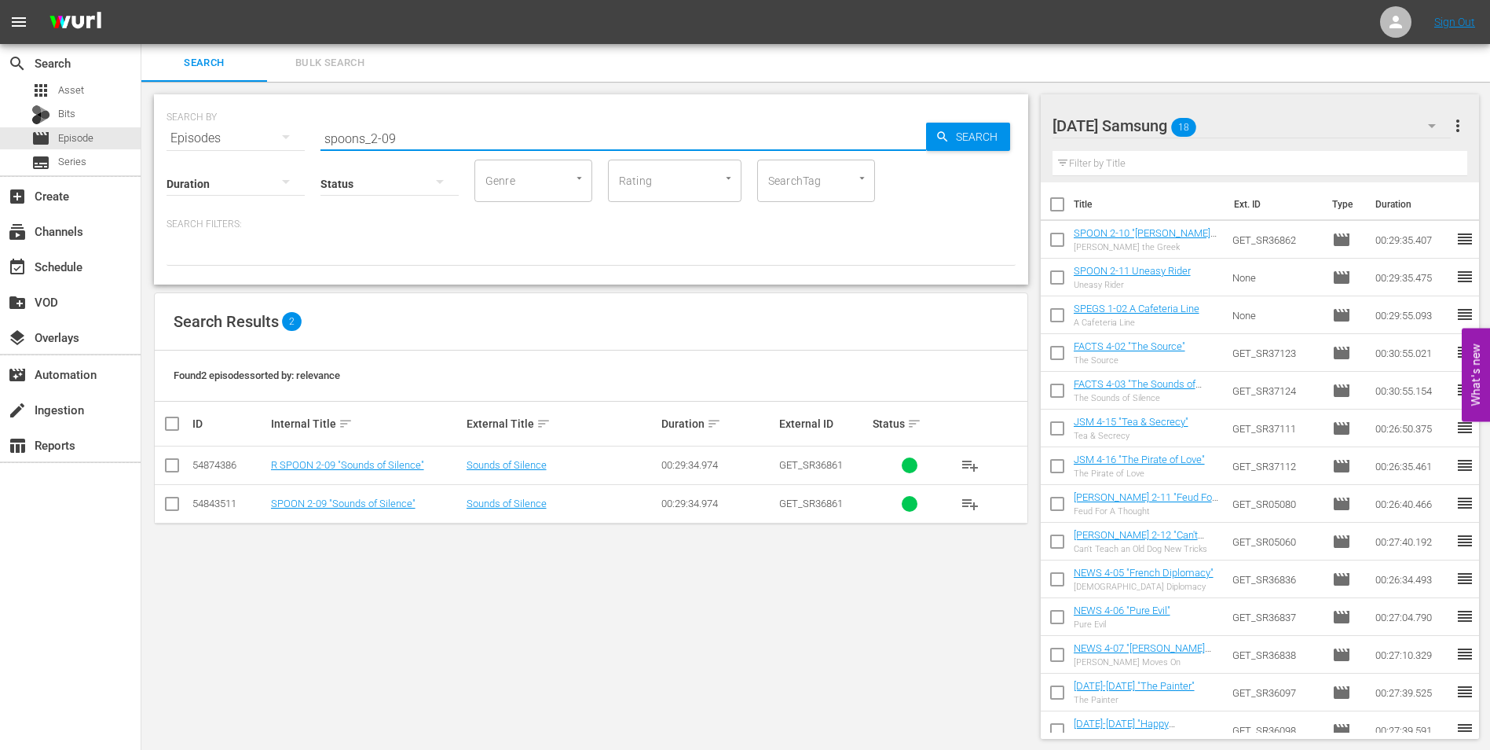
type input "spoons_2-09"
click at [170, 503] on input "checkbox" at bounding box center [172, 506] width 19 height 19
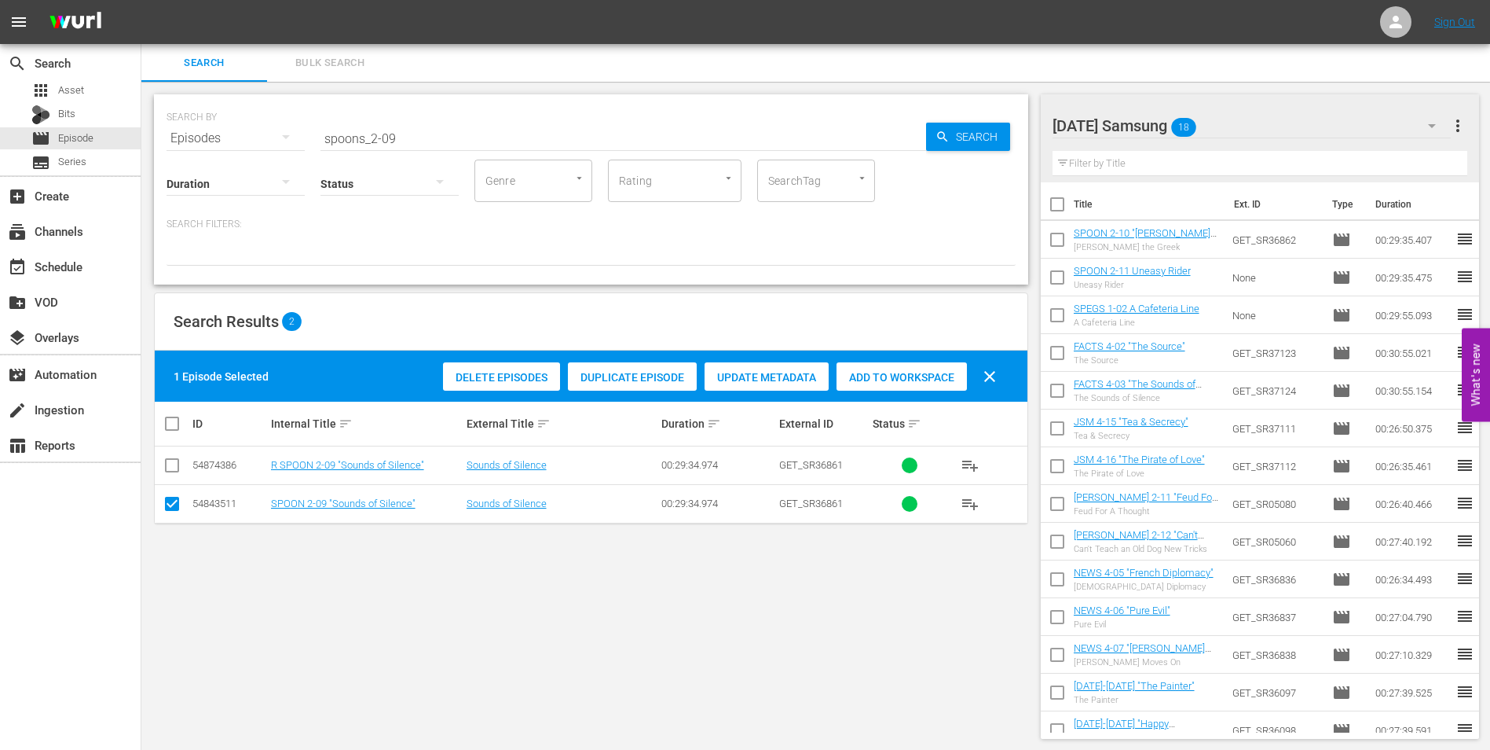
click at [941, 376] on span "Add to Workspace" at bounding box center [902, 377] width 130 height 13
click at [1288, 118] on div "Saturday Samsung 19" at bounding box center [1252, 126] width 399 height 44
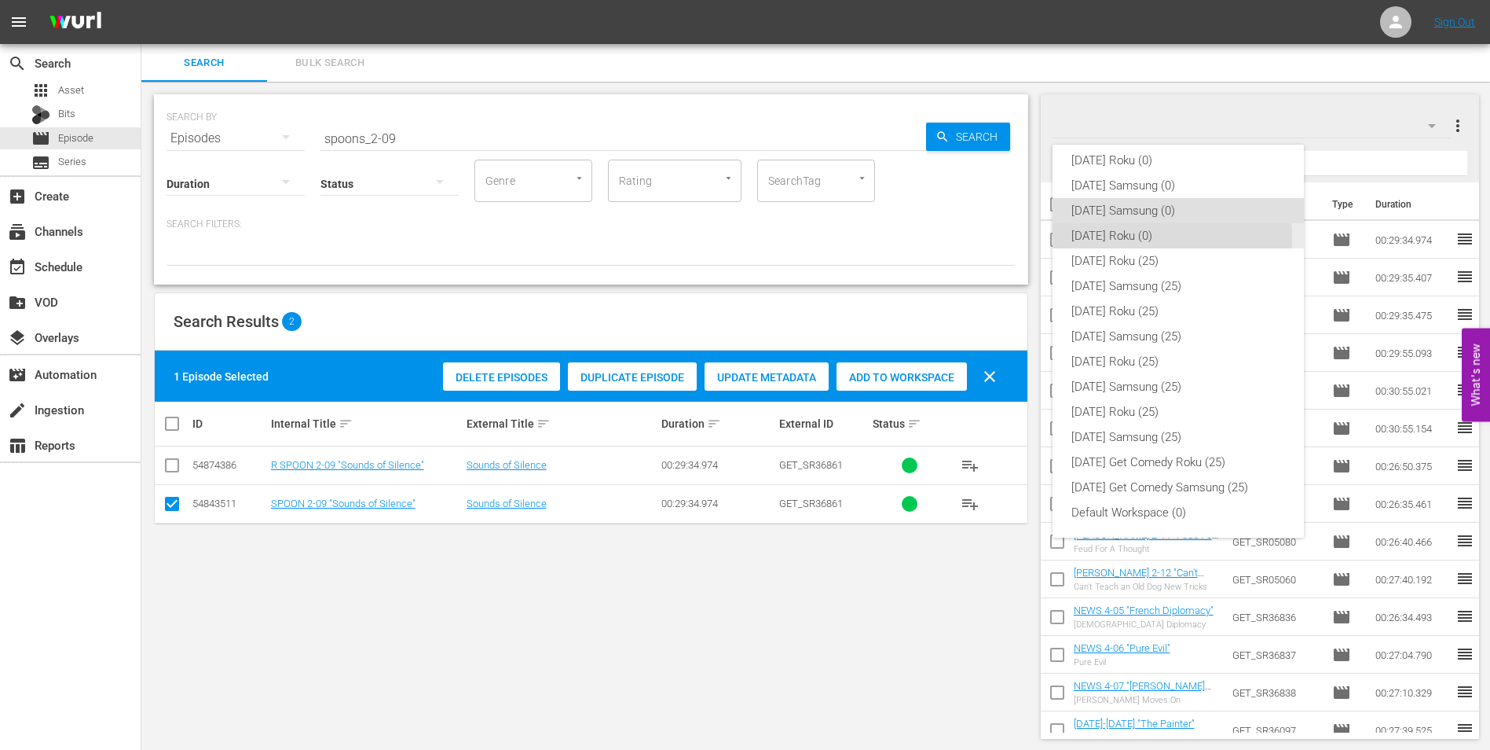
click at [1111, 238] on div "[DATE] Roku (0)" at bounding box center [1179, 235] width 214 height 25
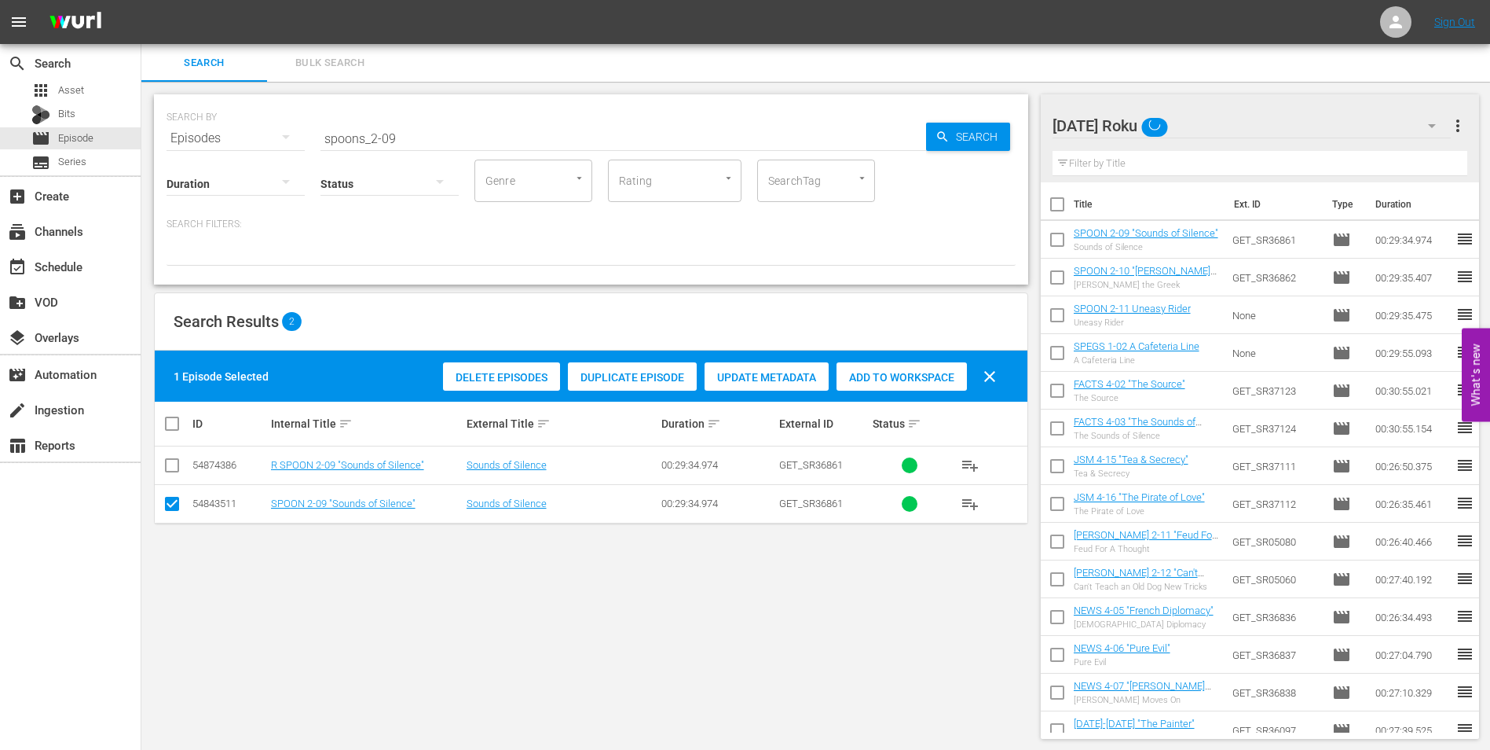
drag, startPoint x: 178, startPoint y: 506, endPoint x: 178, endPoint y: 483, distance: 22.8
click at [178, 504] on input "checkbox" at bounding box center [172, 506] width 19 height 19
checkbox input "false"
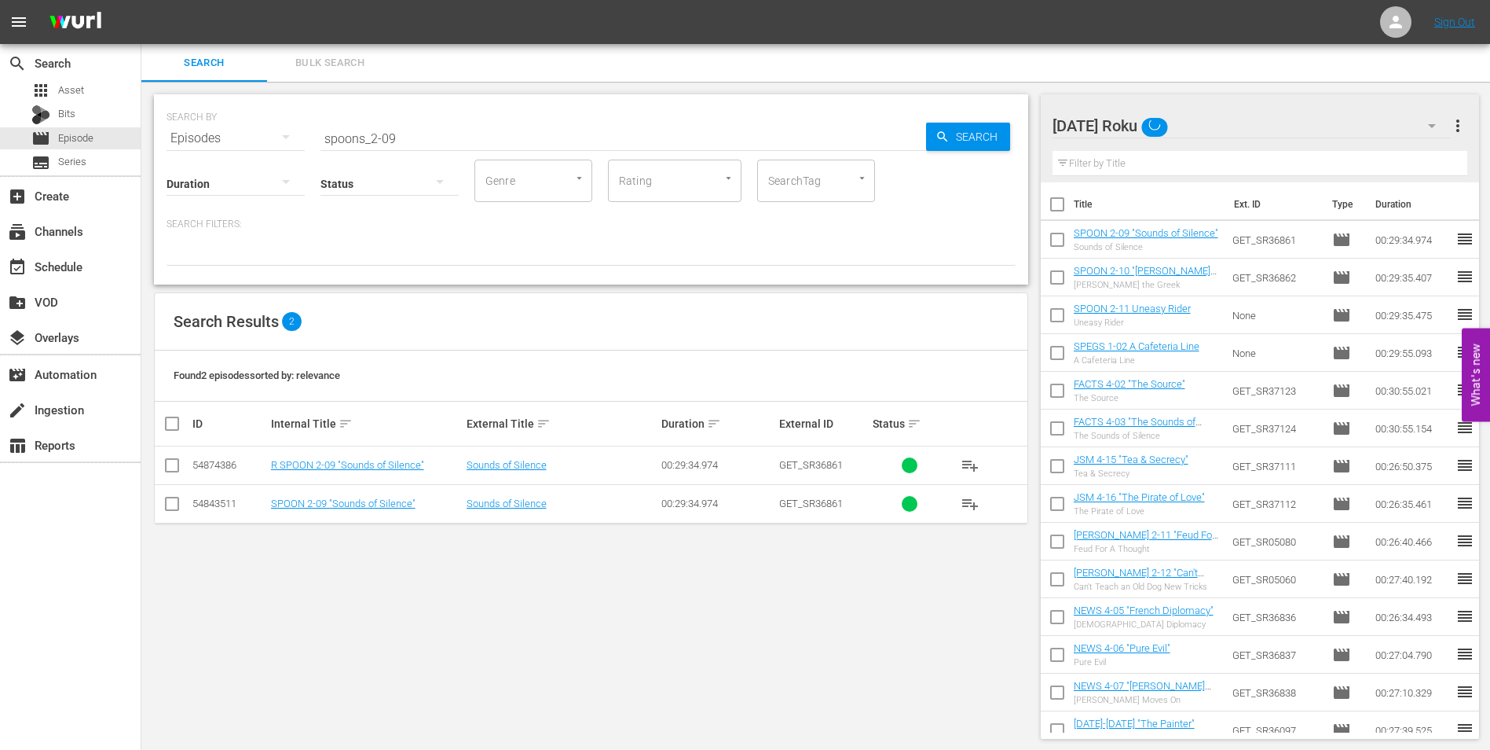
click at [175, 470] on input "checkbox" at bounding box center [172, 468] width 19 height 19
checkbox input "true"
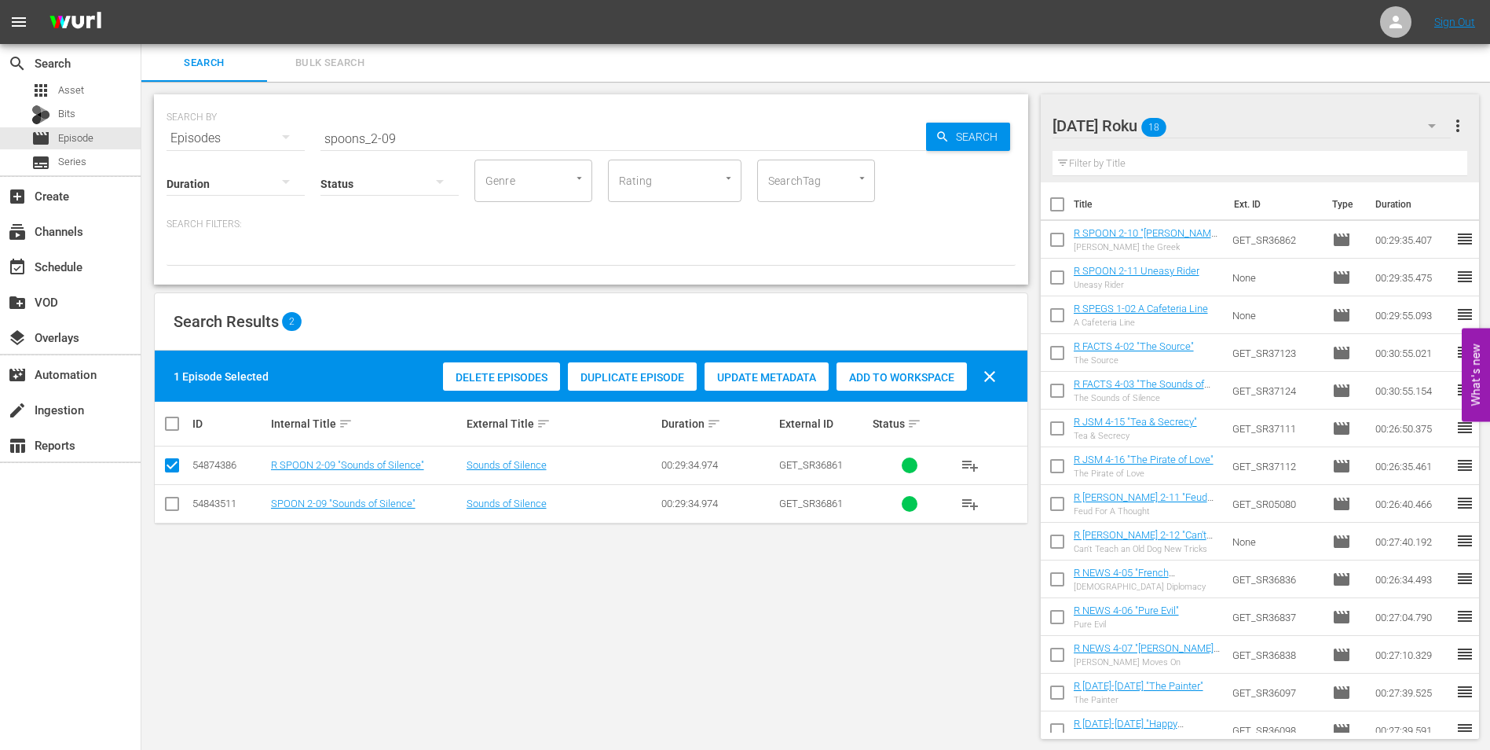
click at [914, 368] on div "Add to Workspace" at bounding box center [902, 377] width 130 height 30
click at [765, 644] on div "SEARCH BY Search By Episodes Search ID, Title, Description, Keywords, or Catego…" at bounding box center [591, 416] width 900 height 669
click at [1221, 113] on div "Saturday Roku 19" at bounding box center [1252, 126] width 399 height 44
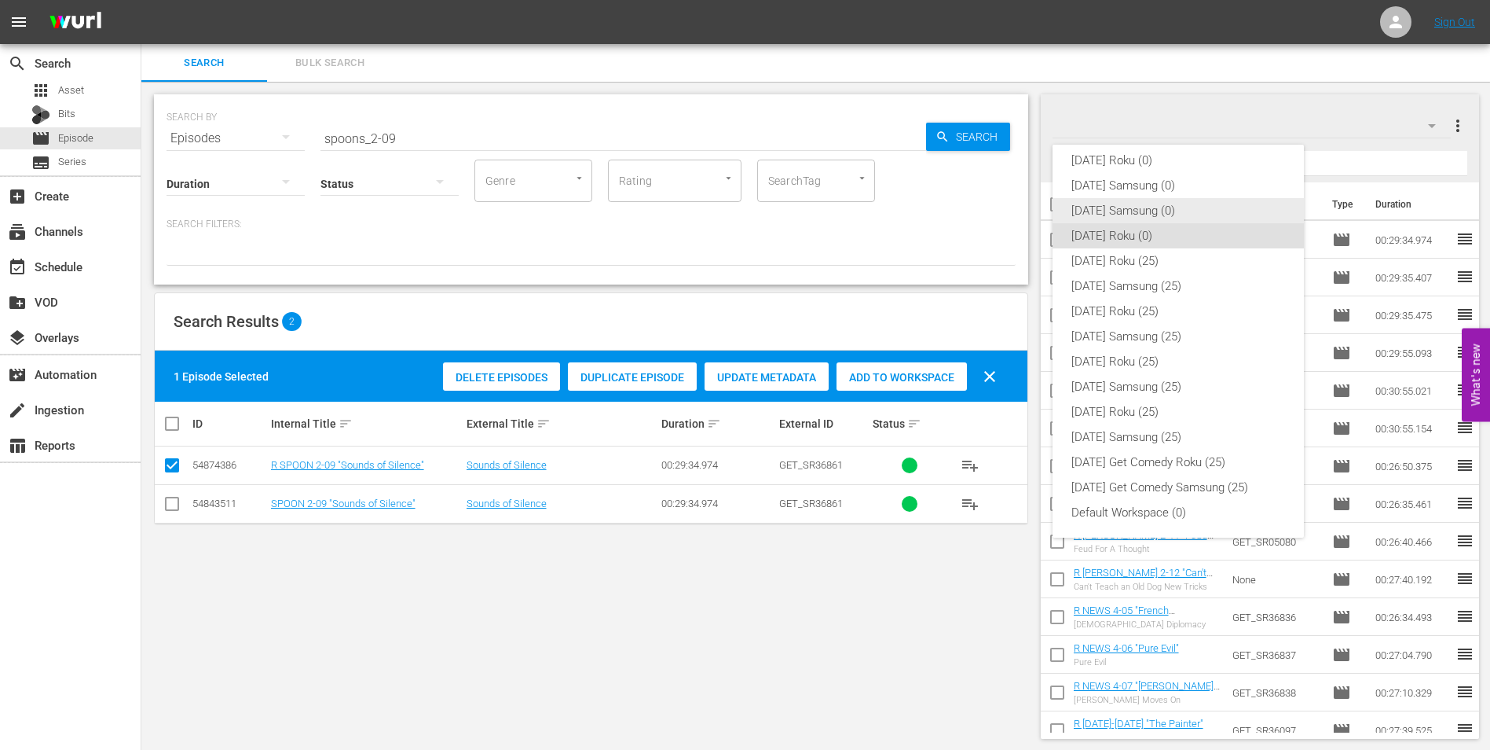
click at [1113, 211] on div "[DATE] Samsung (0)" at bounding box center [1179, 210] width 214 height 25
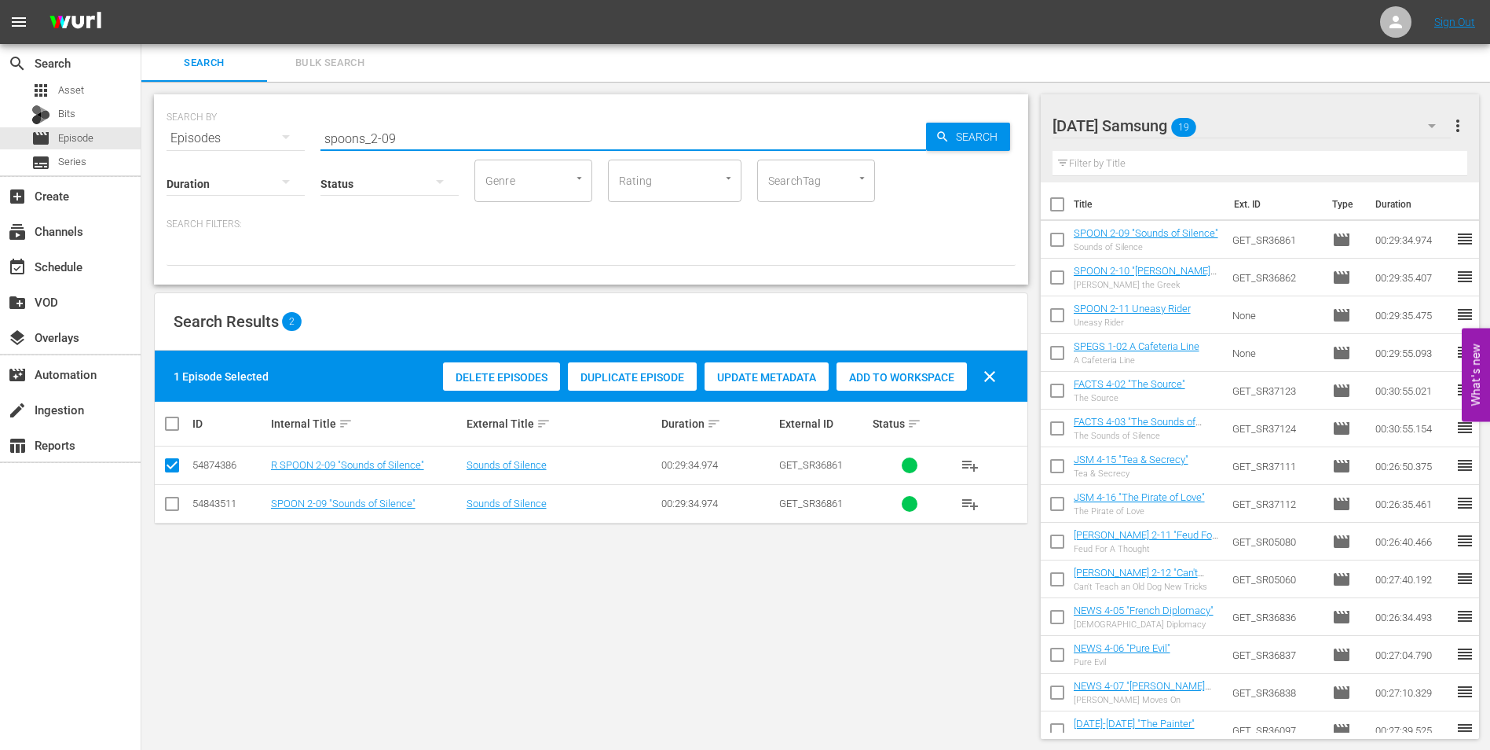
drag, startPoint x: 433, startPoint y: 131, endPoint x: 162, endPoint y: 138, distance: 271.2
click at [167, 138] on div "SEARCH BY Search By Episodes Search ID, Title, Description, Keywords, or Catego…" at bounding box center [591, 129] width 849 height 57
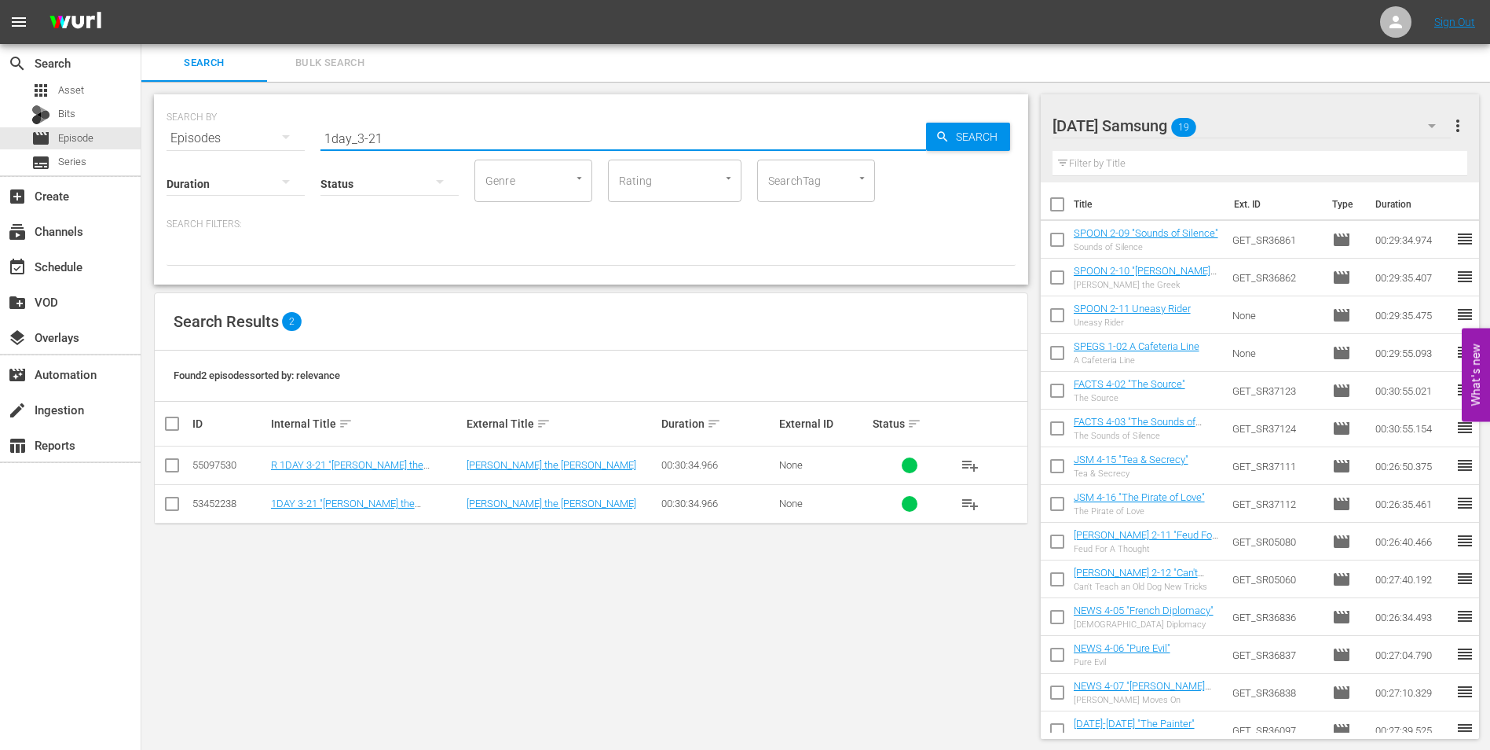
type input "1day_3-21"
click at [174, 508] on input "checkbox" at bounding box center [172, 506] width 19 height 19
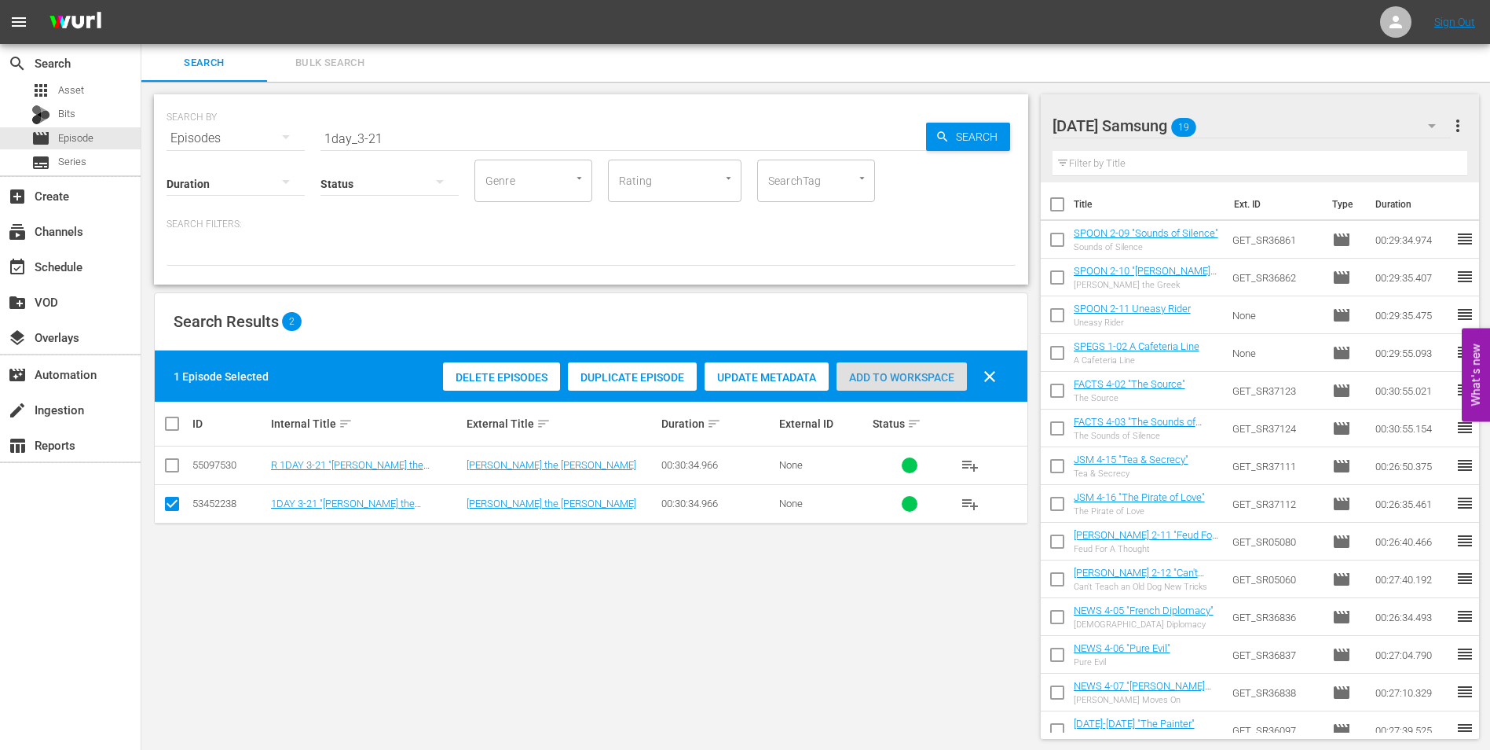
click at [897, 367] on div "Add to Workspace" at bounding box center [902, 377] width 130 height 30
click at [1260, 122] on div "Saturday Samsung 20" at bounding box center [1252, 126] width 399 height 44
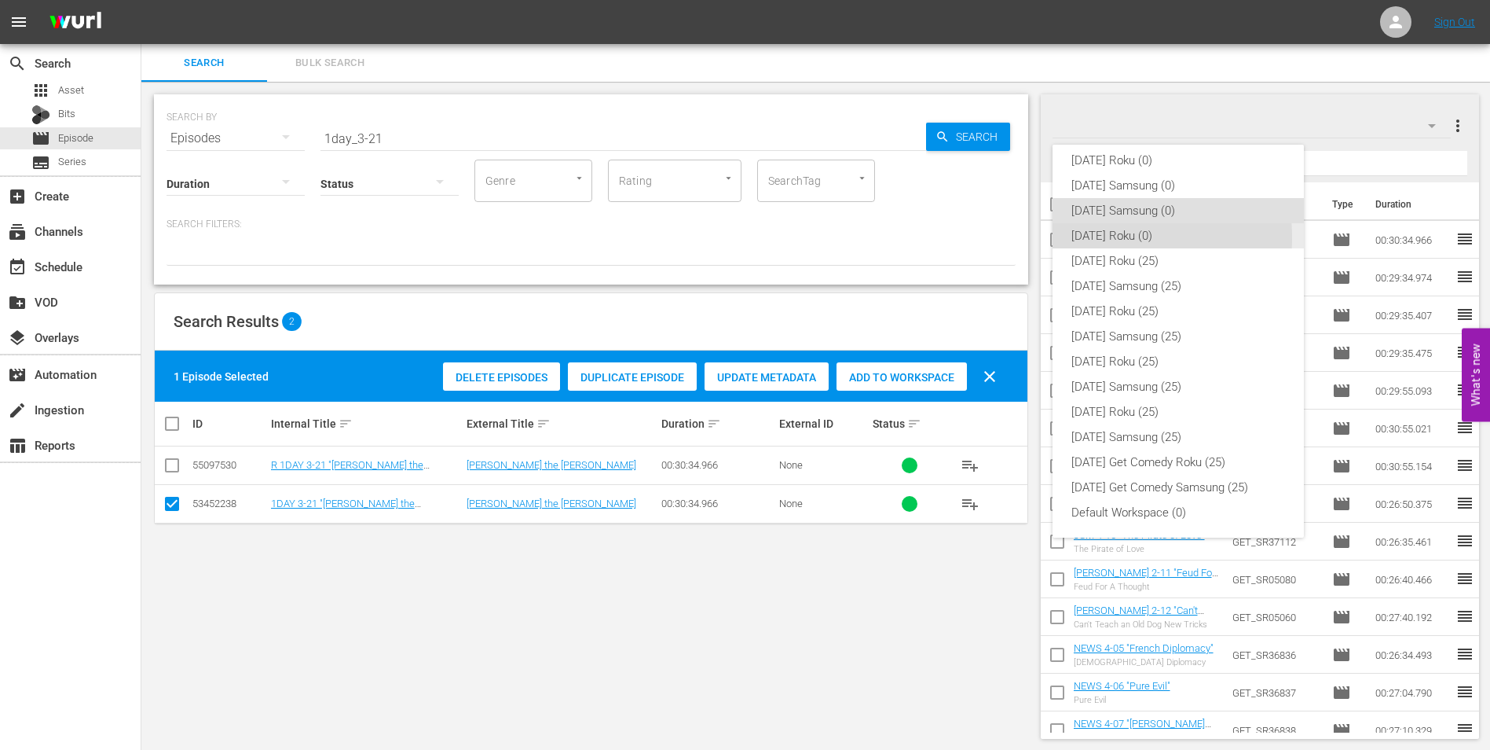
click at [1109, 237] on div "[DATE] Roku (0)" at bounding box center [1179, 235] width 214 height 25
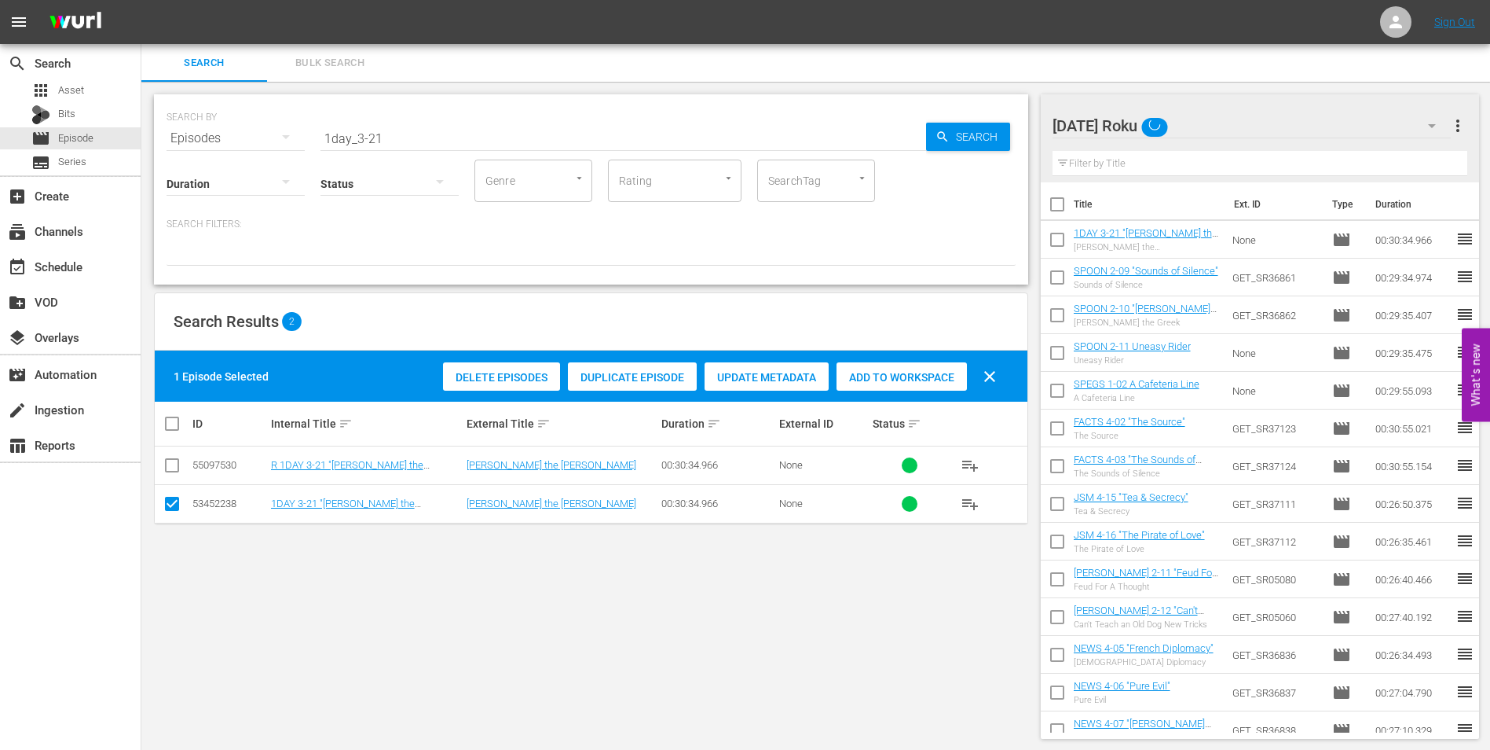
click at [169, 504] on input "checkbox" at bounding box center [172, 506] width 19 height 19
checkbox input "false"
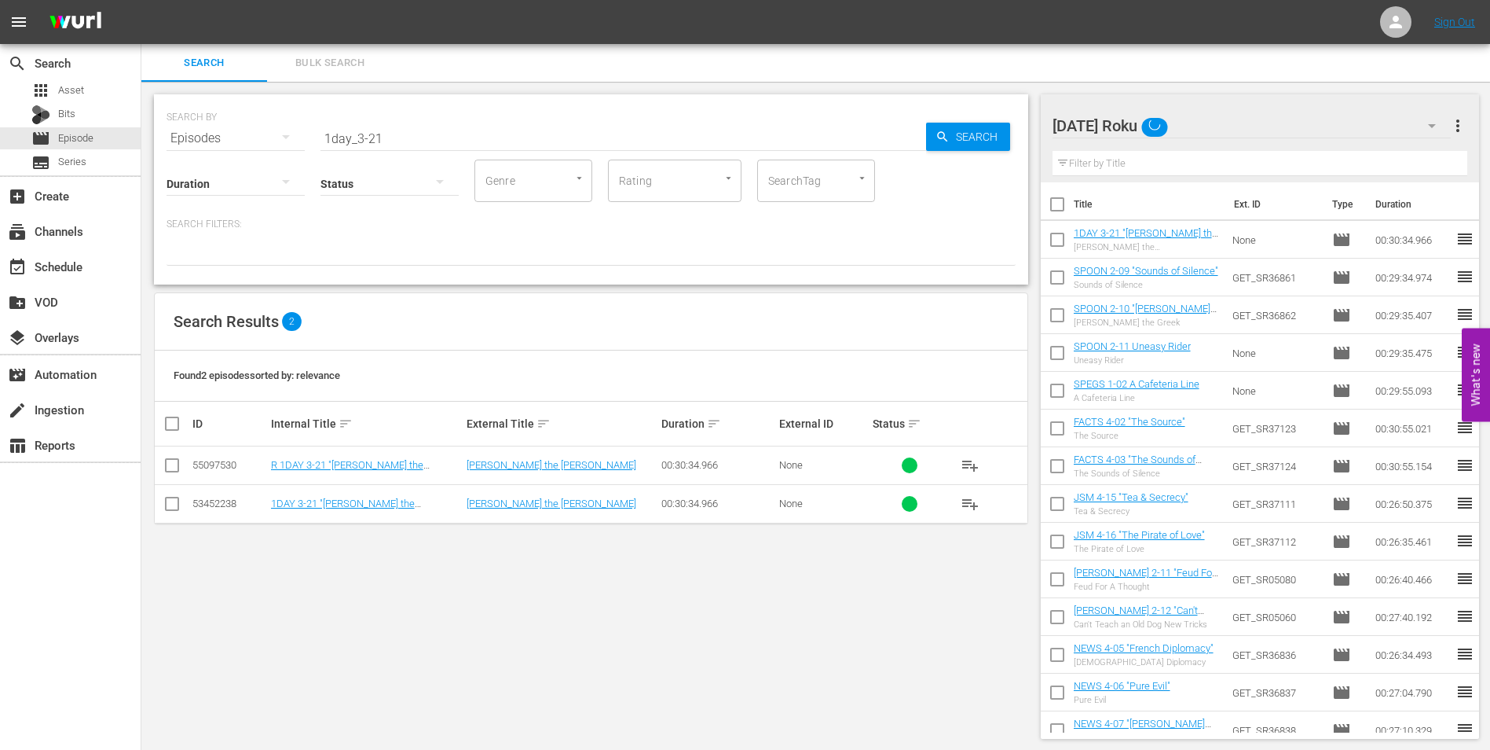
click at [169, 473] on input "checkbox" at bounding box center [172, 468] width 19 height 19
checkbox input "true"
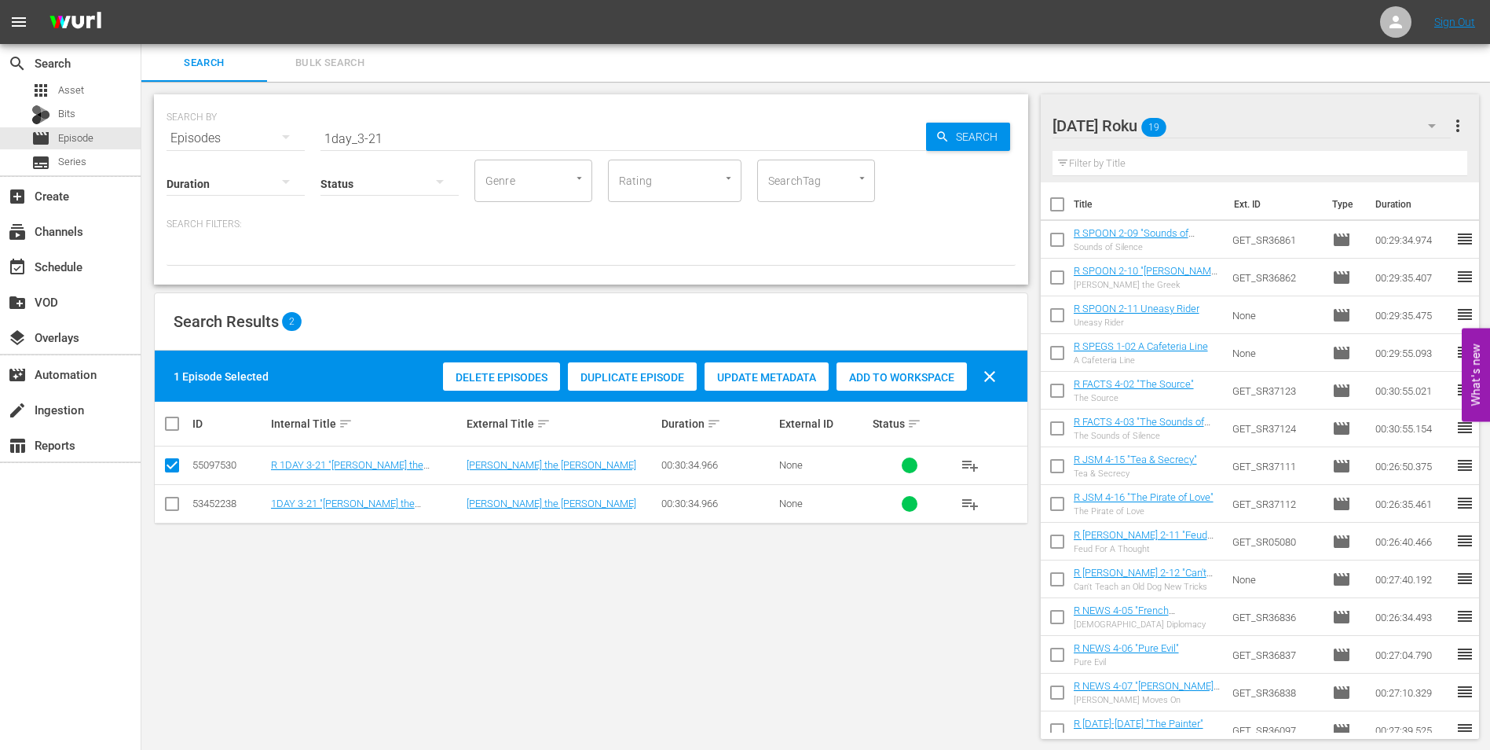
click at [881, 354] on div "1 Episode Selected Delete Episodes Duplicate Episode Update Metadata Add to Wor…" at bounding box center [591, 375] width 873 height 51
click at [881, 376] on span "Add to Workspace" at bounding box center [902, 377] width 130 height 13
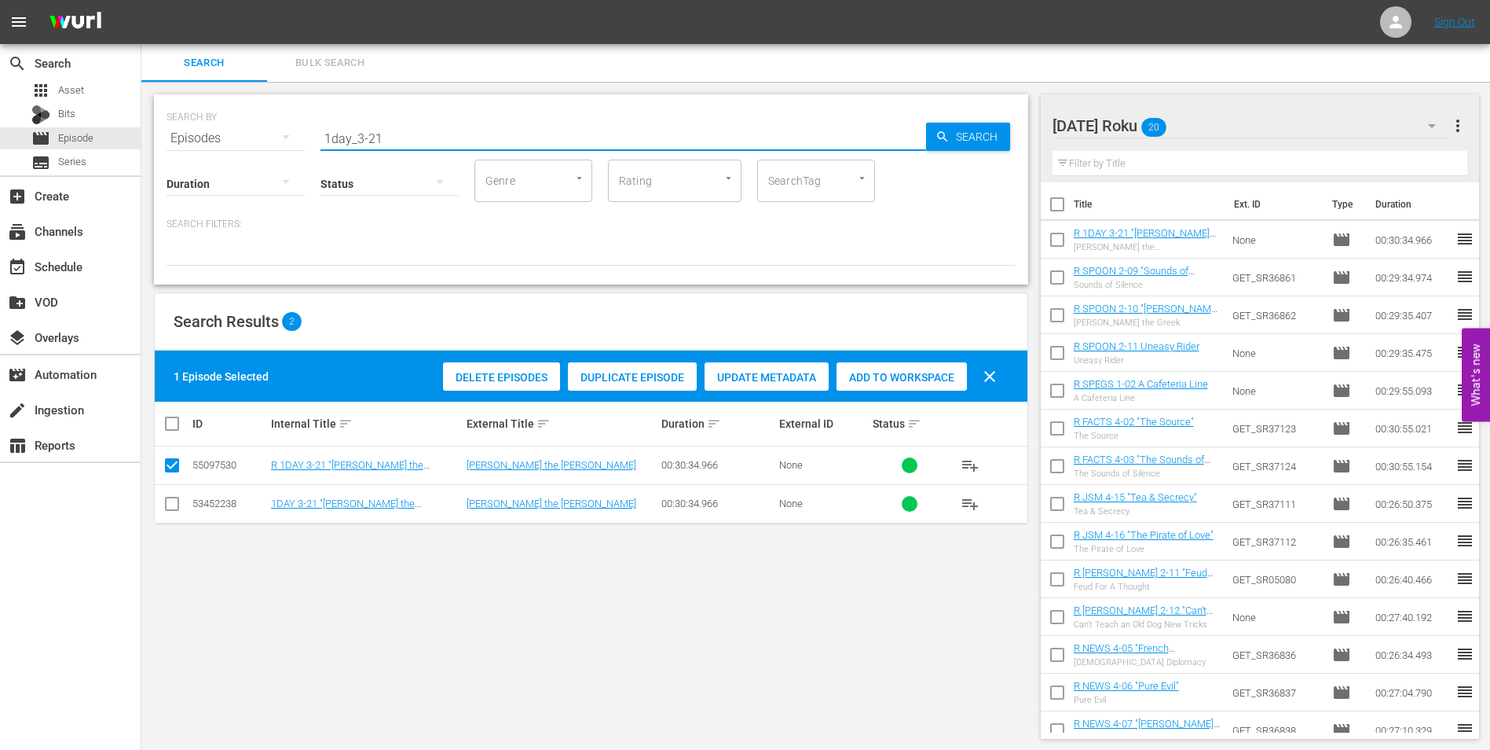
drag, startPoint x: 373, startPoint y: 140, endPoint x: 442, endPoint y: 148, distance: 69.7
click at [442, 148] on div "SEARCH BY Search By Episodes Search ID, Title, Description, Keywords, or Catego…" at bounding box center [591, 189] width 874 height 190
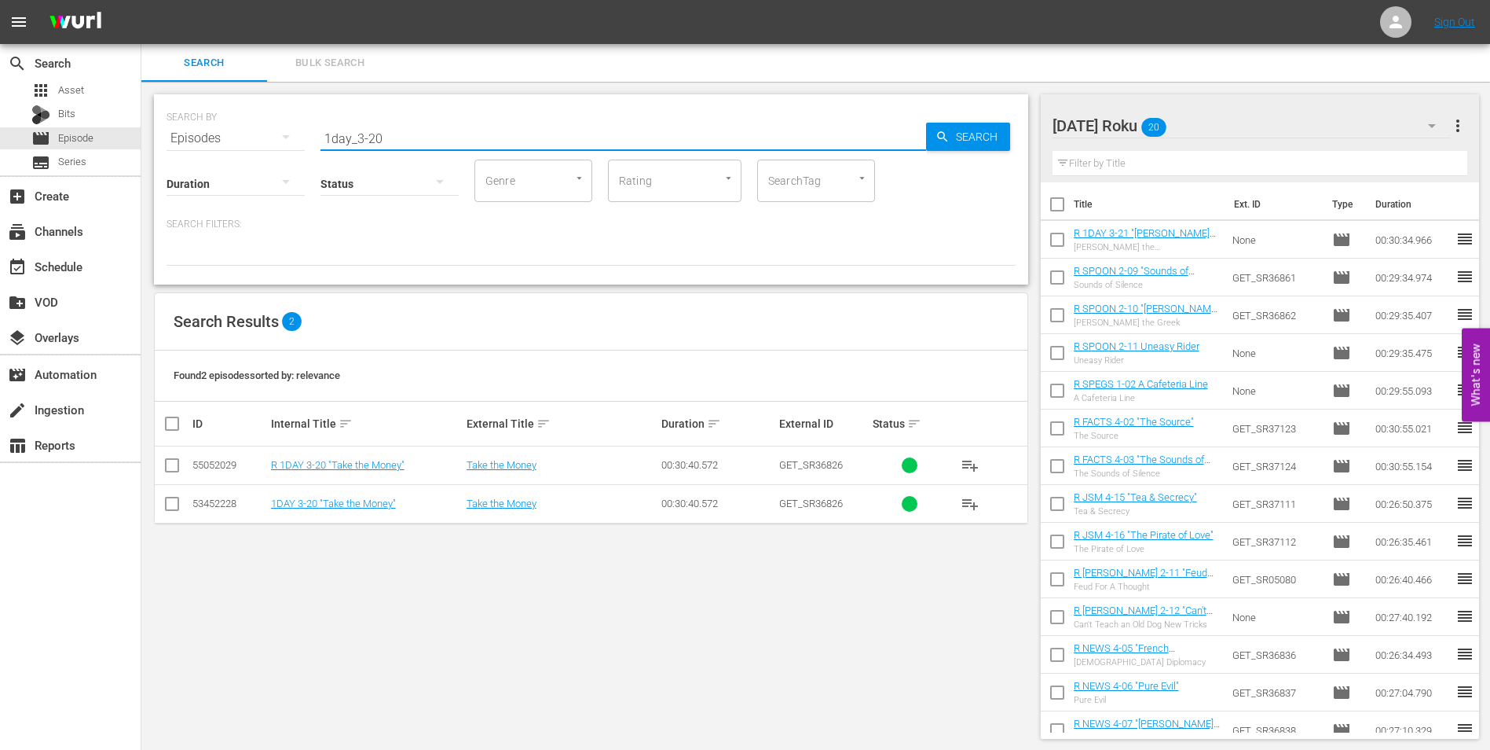
type input "1day_3-20"
click at [174, 471] on input "checkbox" at bounding box center [172, 468] width 19 height 19
checkbox input "true"
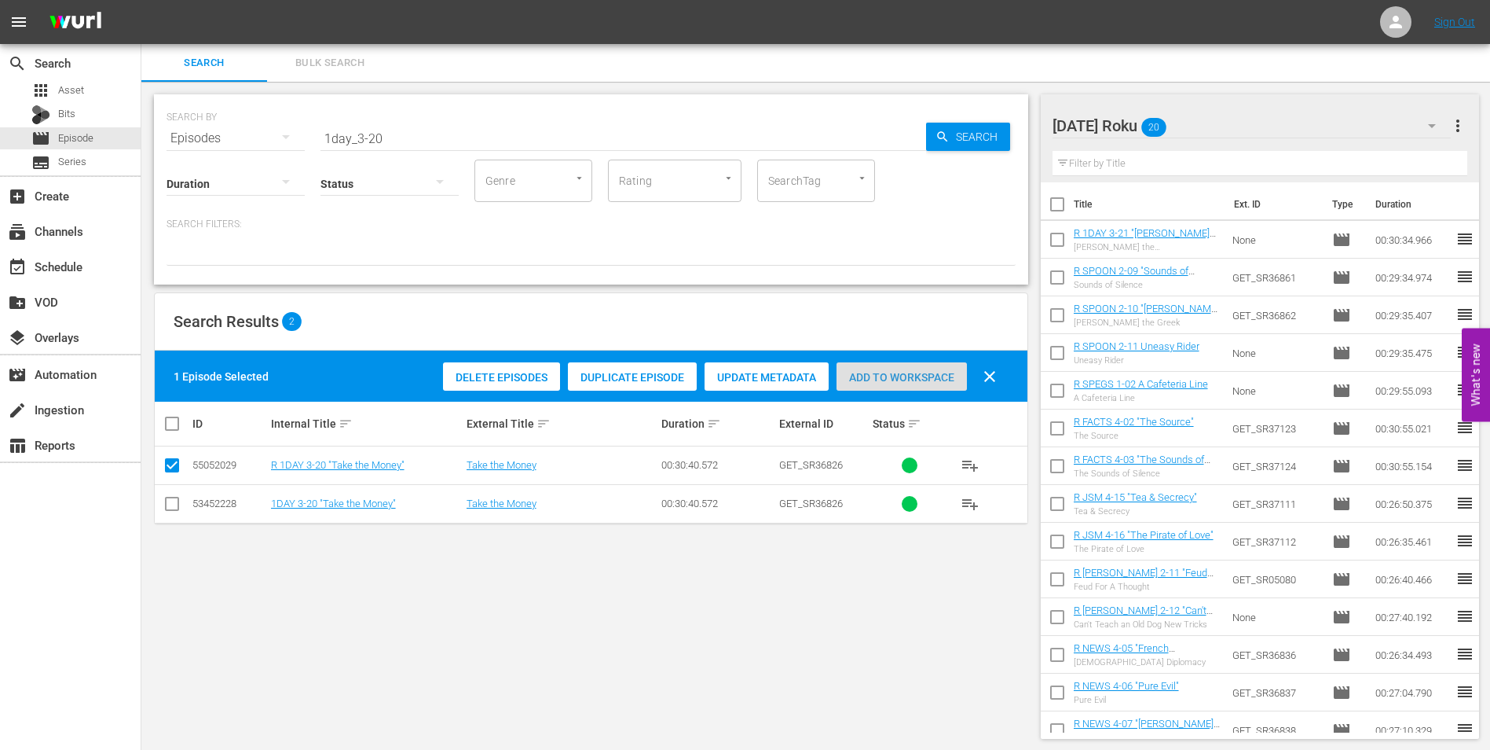
click at [875, 383] on div "Add to Workspace" at bounding box center [902, 377] width 130 height 30
click at [1220, 117] on div "Saturday Roku 21" at bounding box center [1252, 126] width 399 height 44
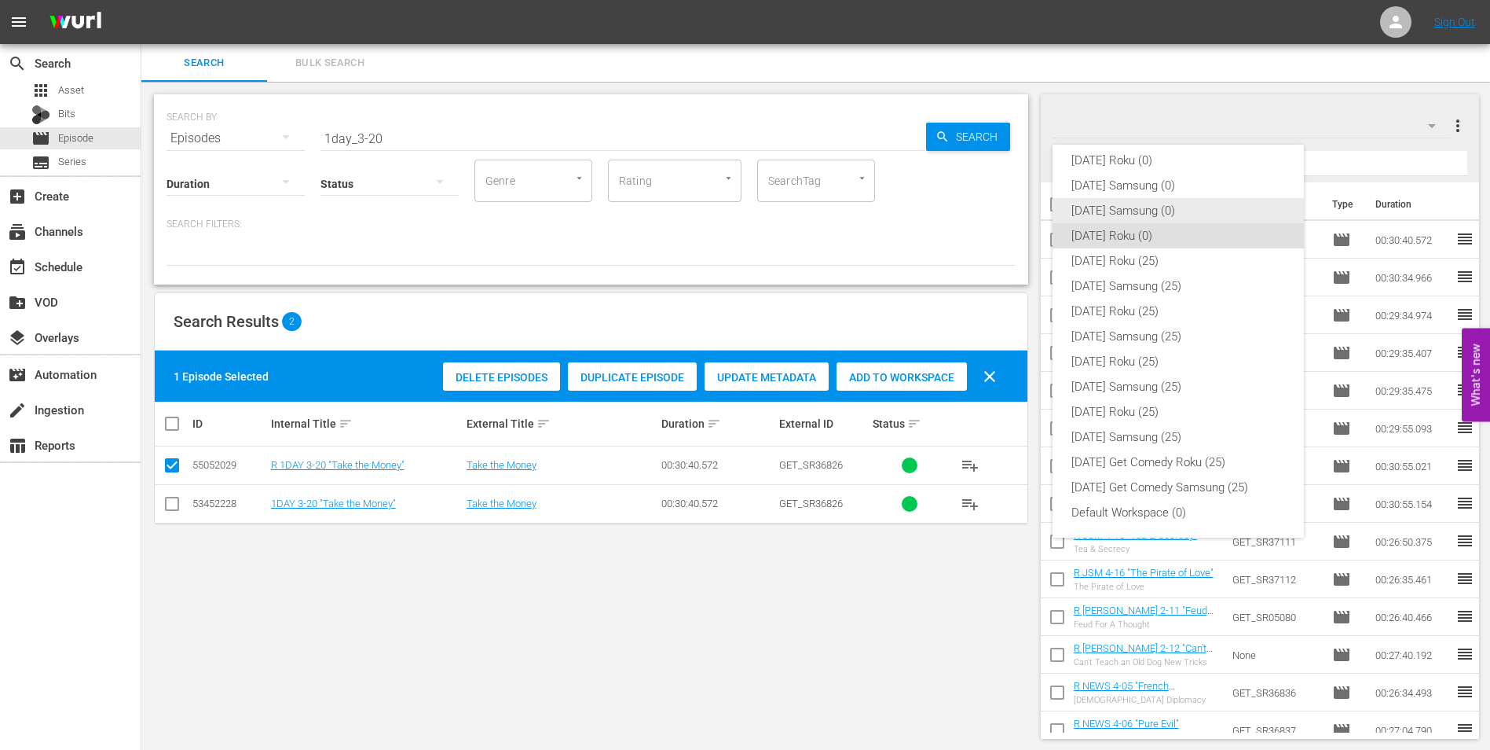
click at [1134, 207] on div "[DATE] Samsung (0)" at bounding box center [1179, 210] width 214 height 25
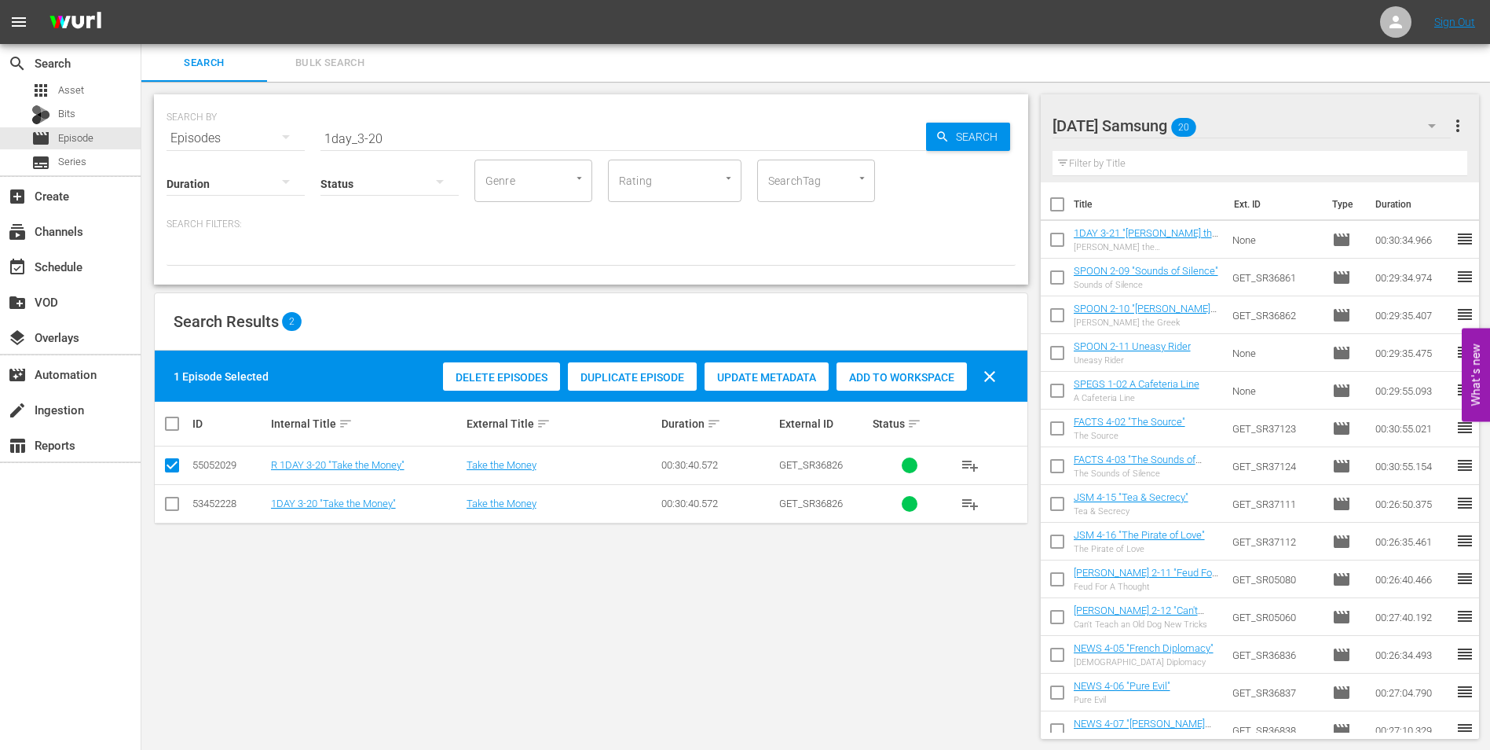
click at [170, 511] on input "checkbox" at bounding box center [172, 506] width 19 height 19
checkbox input "true"
click at [168, 462] on input "checkbox" at bounding box center [172, 468] width 19 height 19
checkbox input "false"
click at [923, 371] on span "Add to Workspace" at bounding box center [902, 377] width 130 height 13
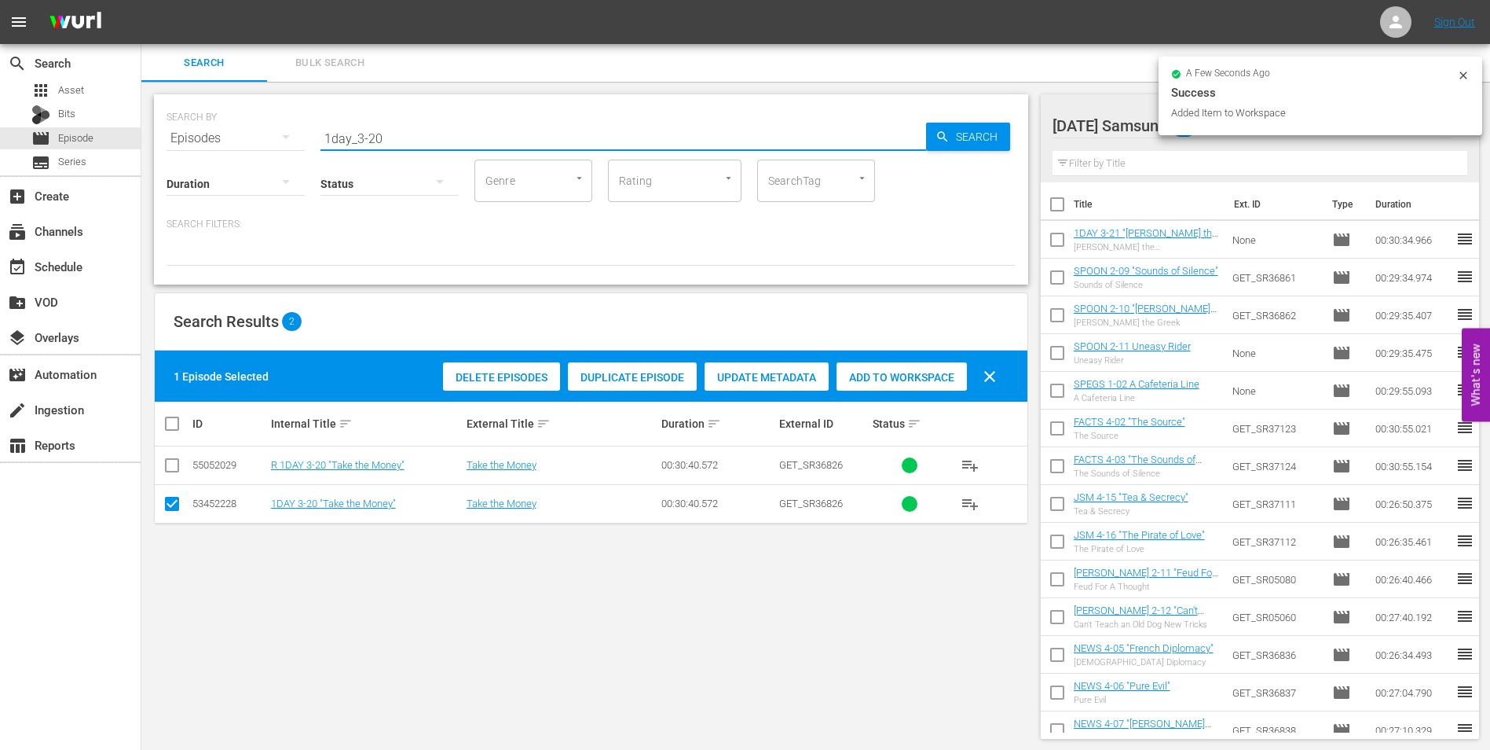
drag, startPoint x: 409, startPoint y: 125, endPoint x: 229, endPoint y: 150, distance: 180.9
click at [236, 148] on div "SEARCH BY Search By Episodes Search ID, Title, Description, Keywords, or Catego…" at bounding box center [591, 189] width 874 height 190
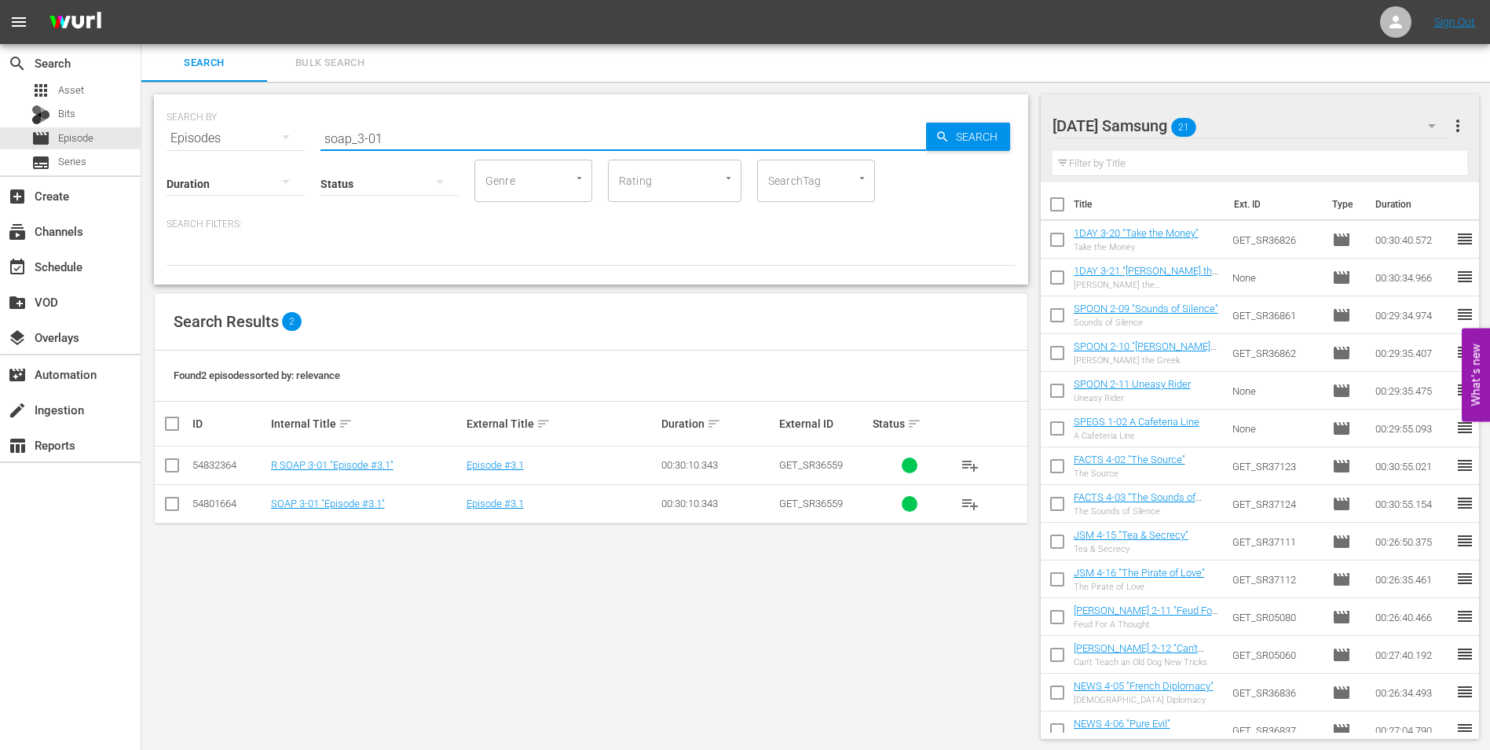
type input "soap_3-01"
click at [171, 506] on input "checkbox" at bounding box center [172, 506] width 19 height 19
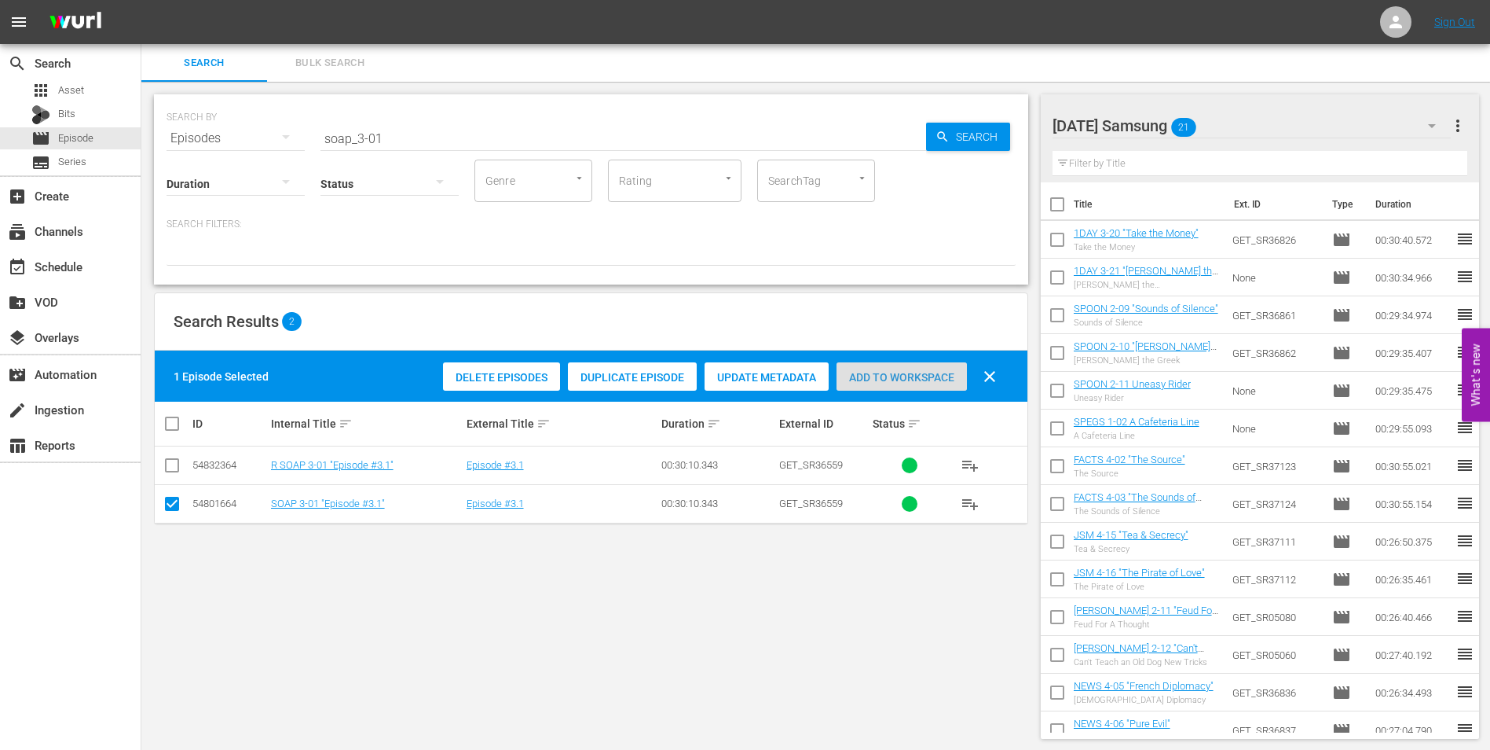
click at [915, 378] on span "Add to Workspace" at bounding box center [902, 377] width 130 height 13
click at [1245, 131] on div "Saturday Samsung 22" at bounding box center [1252, 126] width 399 height 44
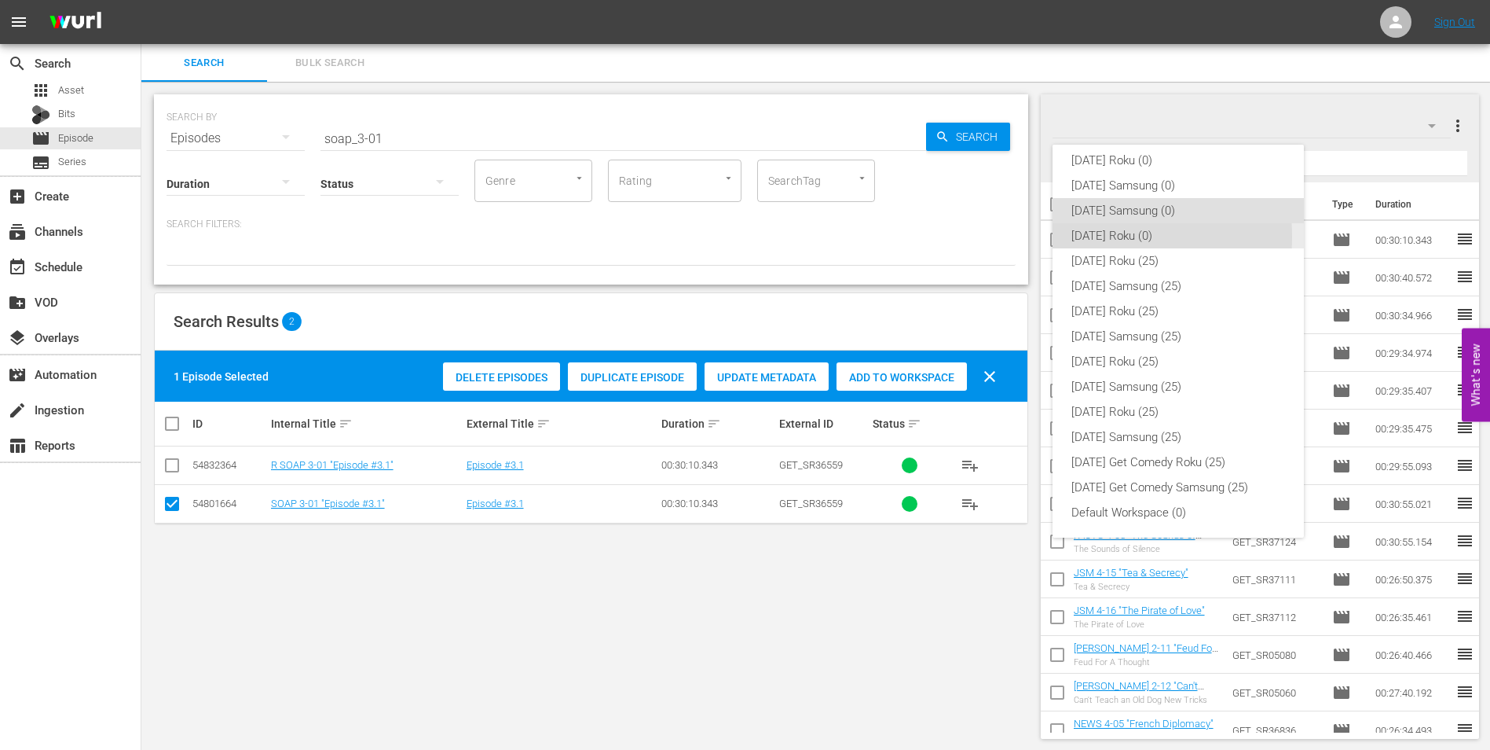
click at [1098, 236] on div "[DATE] Roku (0)" at bounding box center [1179, 235] width 214 height 25
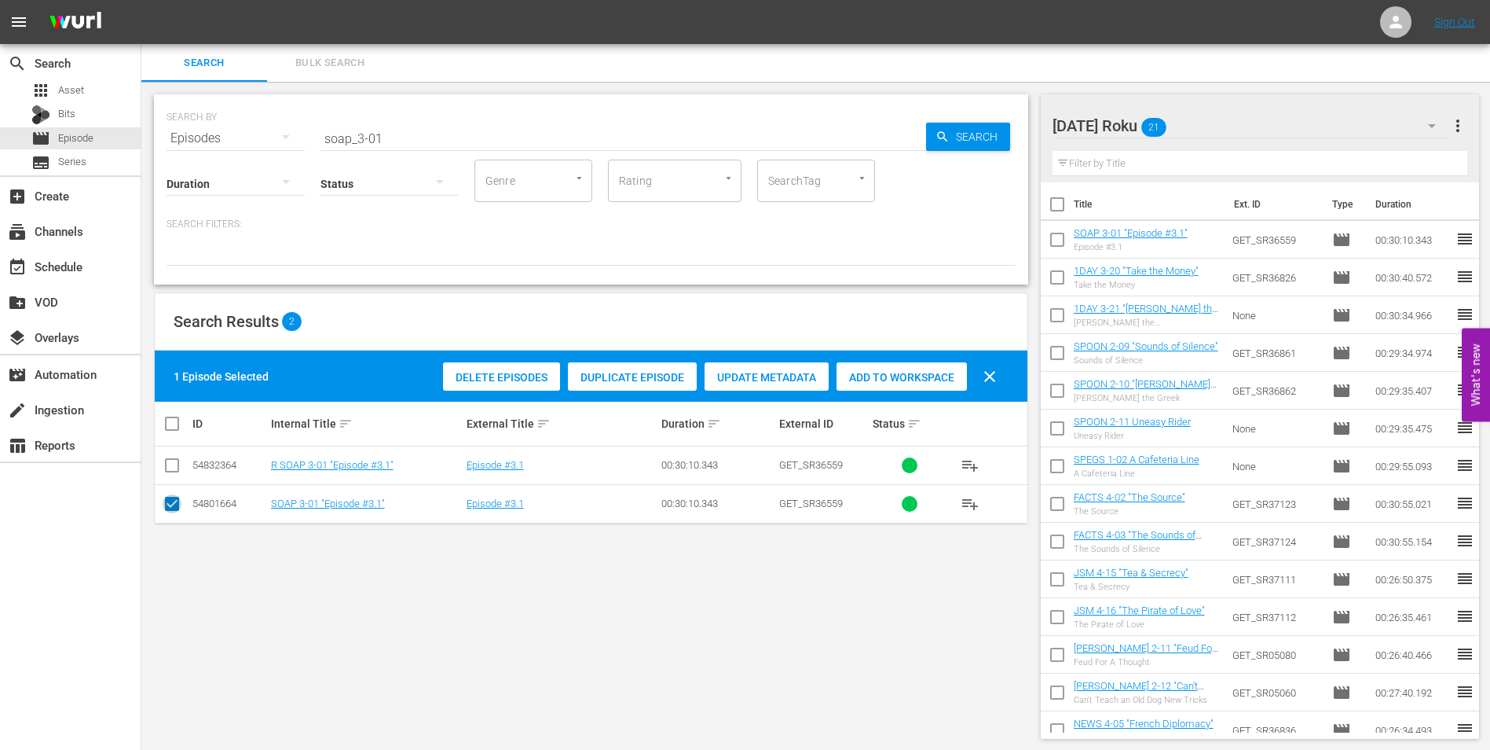
click at [168, 505] on input "checkbox" at bounding box center [172, 506] width 19 height 19
checkbox input "false"
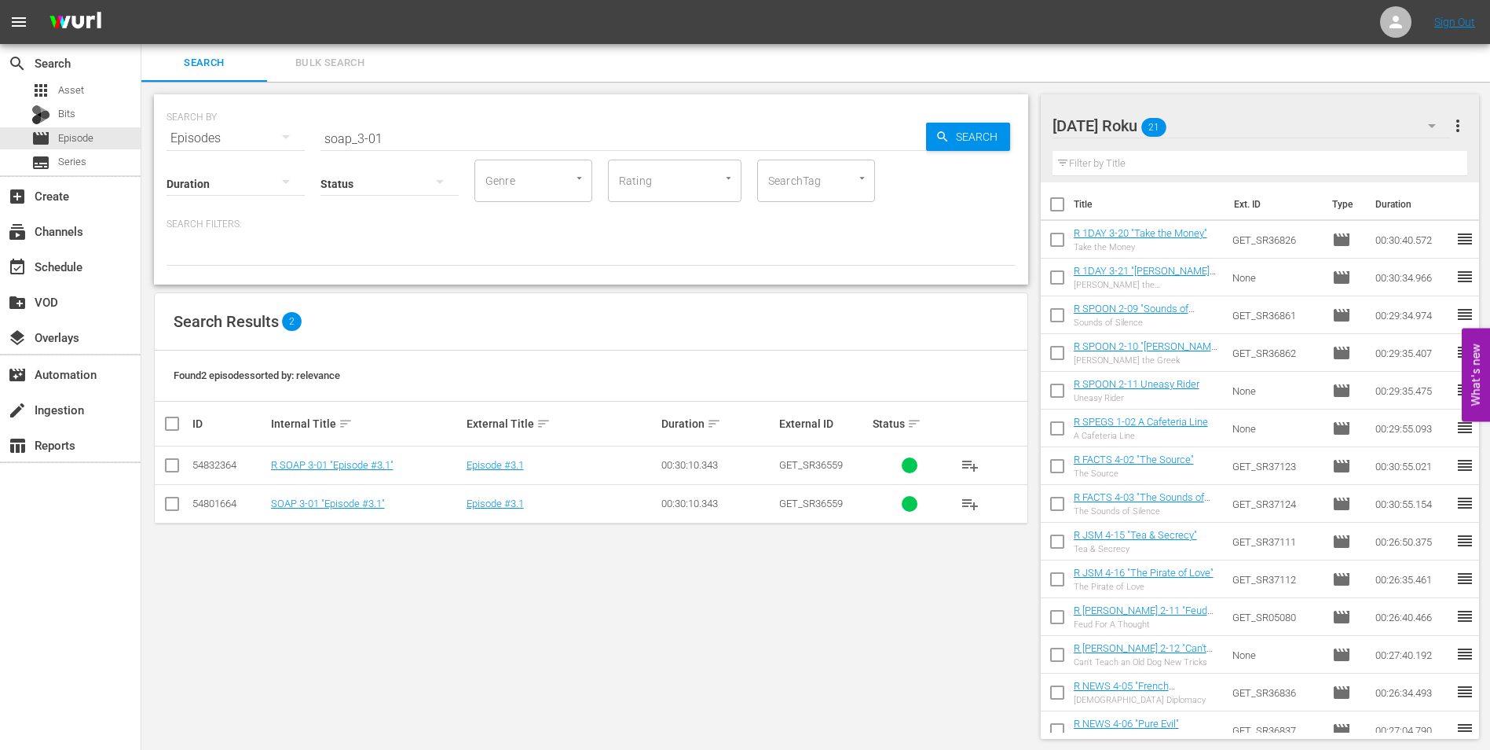
click at [169, 471] on input "checkbox" at bounding box center [172, 468] width 19 height 19
checkbox input "true"
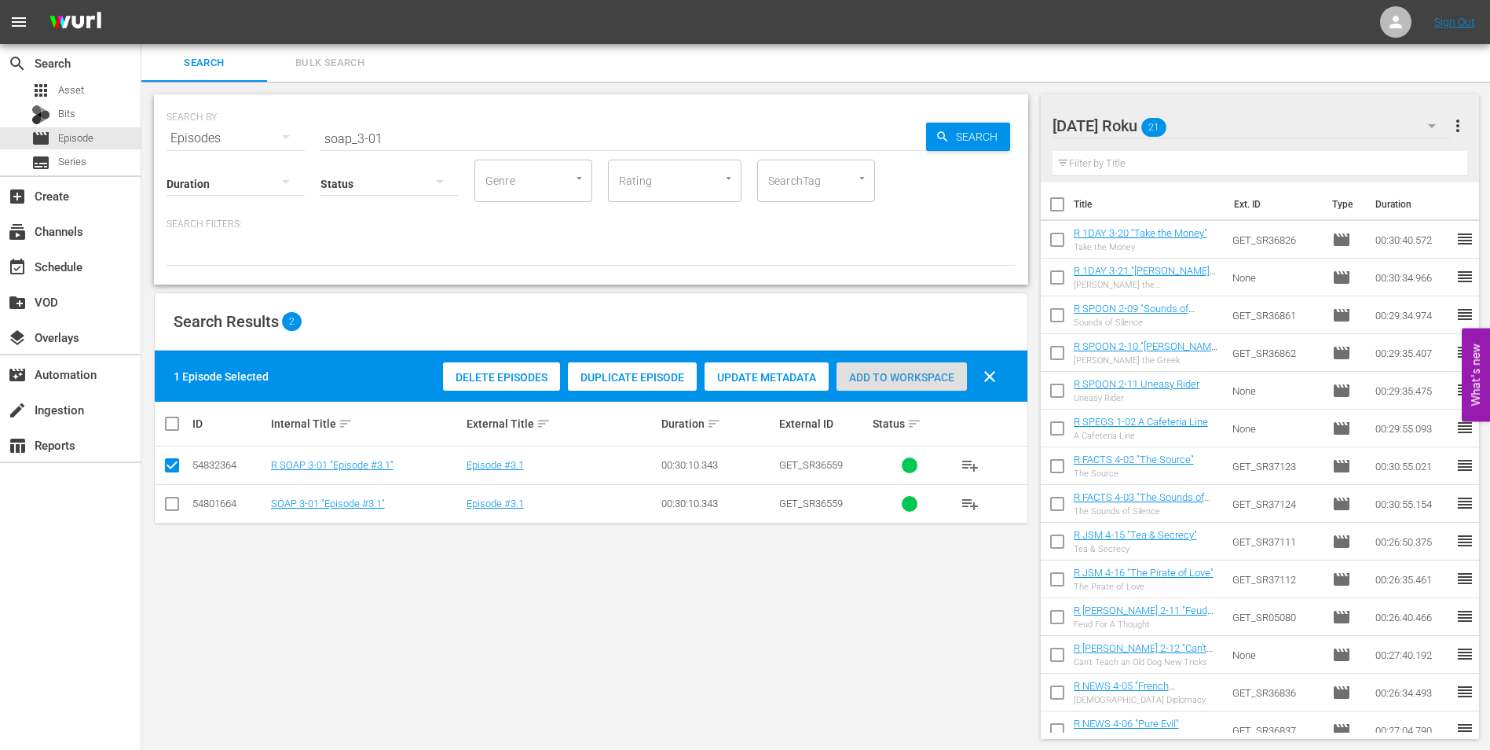
click at [878, 376] on span "Add to Workspace" at bounding box center [902, 377] width 130 height 13
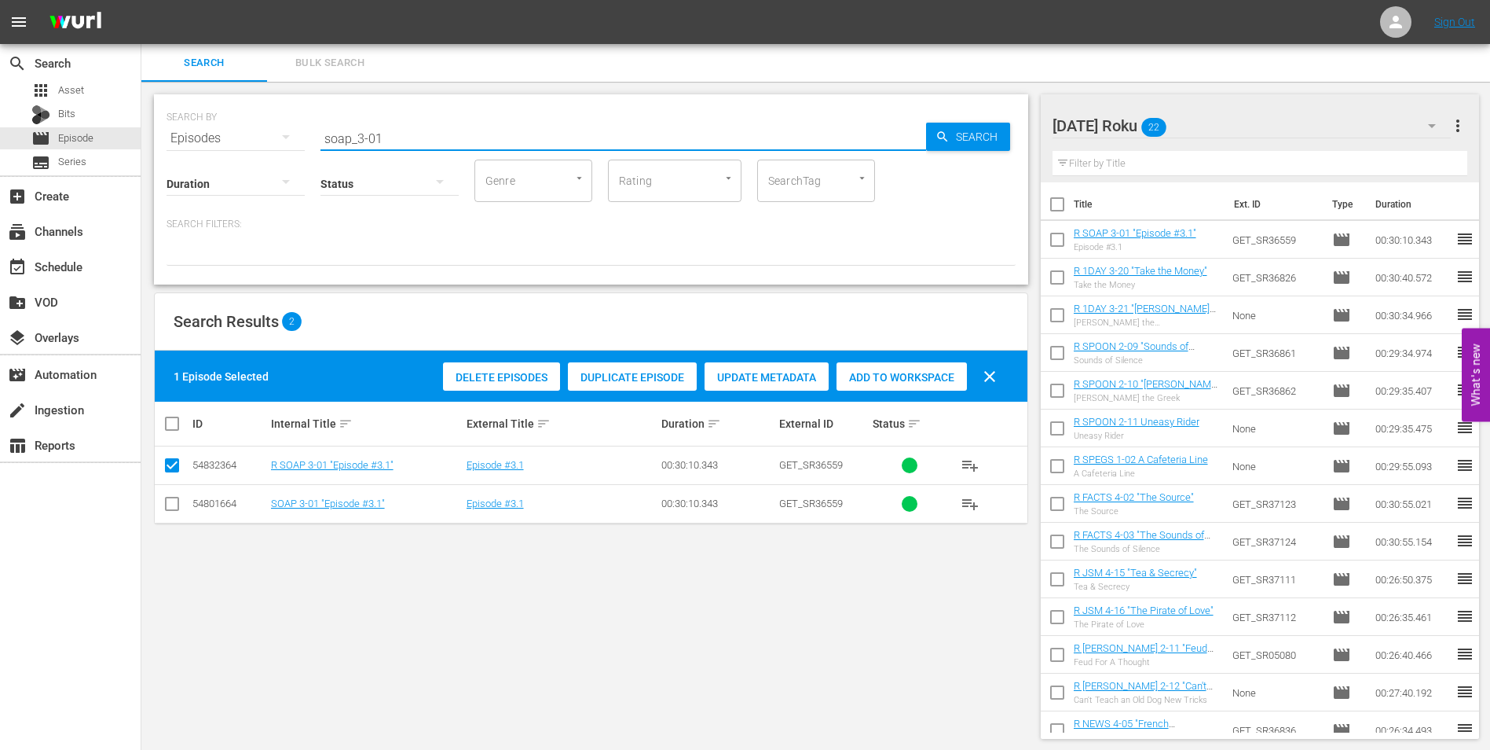
drag, startPoint x: 355, startPoint y: 140, endPoint x: 424, endPoint y: 147, distance: 69.5
click at [424, 147] on div "SEARCH BY Search By Episodes Search ID, Title, Description, Keywords, or Catego…" at bounding box center [591, 189] width 874 height 190
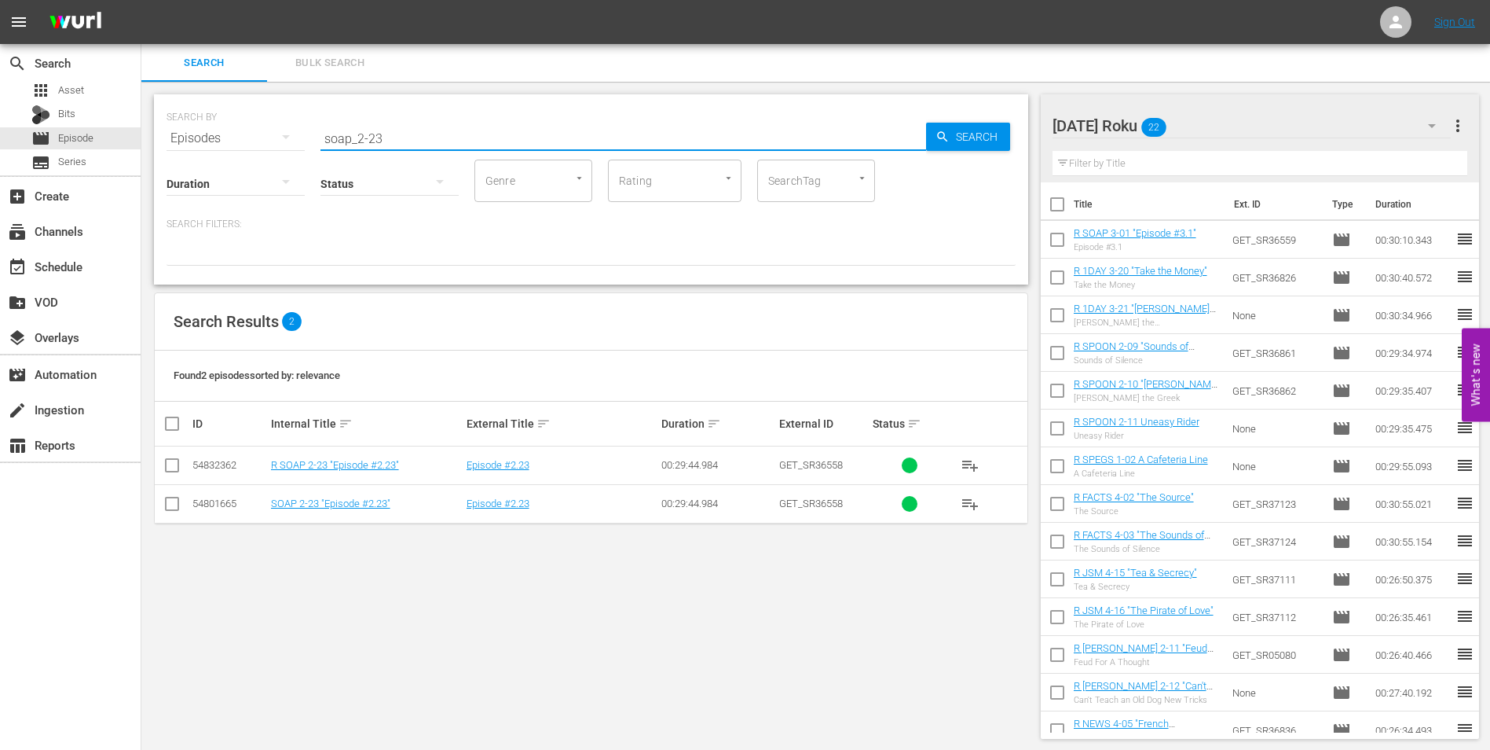
type input "soap_2-23"
click at [849, 658] on div "SEARCH BY Search By Episodes Search ID, Title, Description, Keywords, or Catego…" at bounding box center [591, 416] width 900 height 669
click at [170, 473] on input "checkbox" at bounding box center [172, 468] width 19 height 19
checkbox input "true"
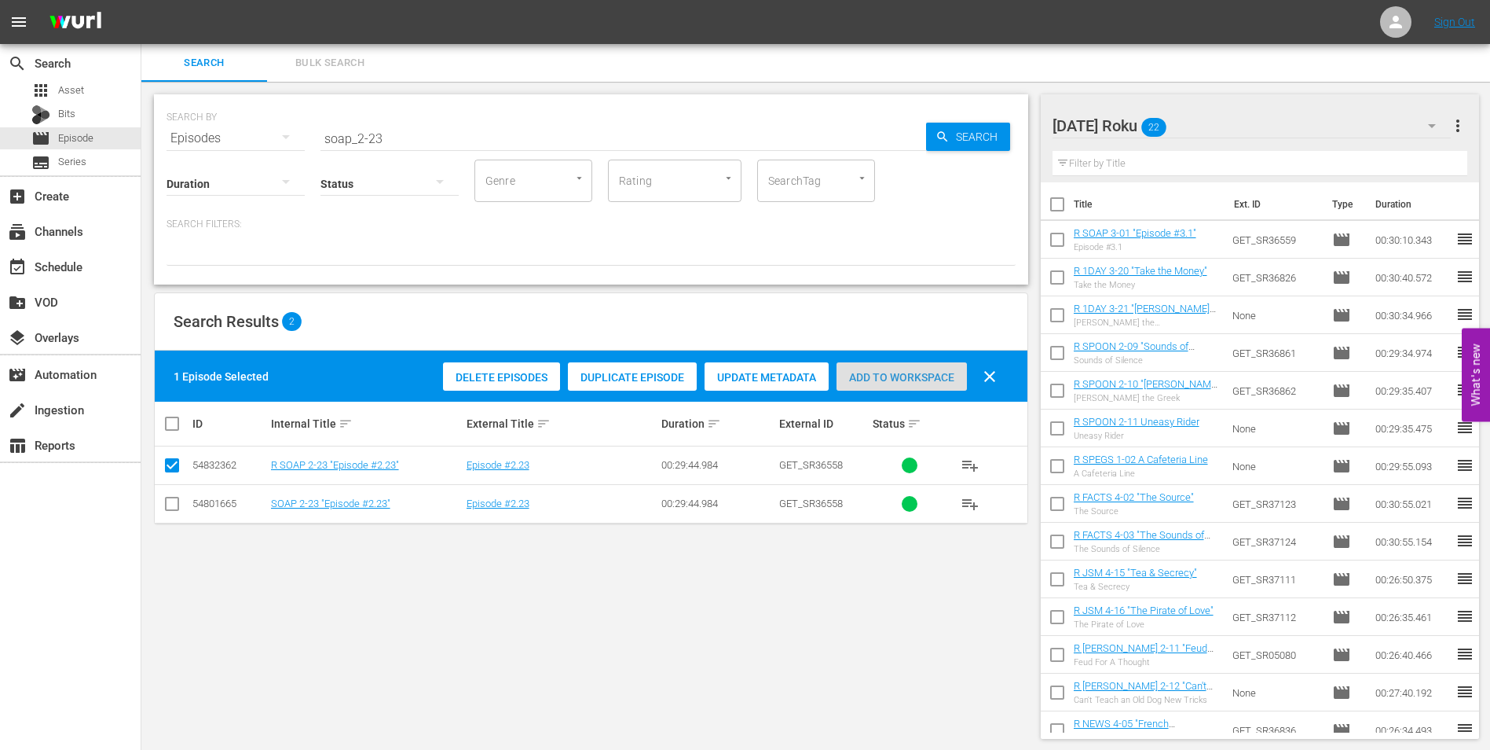
click at [922, 372] on span "Add to Workspace" at bounding box center [902, 377] width 130 height 13
click at [1234, 112] on div "Saturday Roku 23" at bounding box center [1252, 126] width 399 height 44
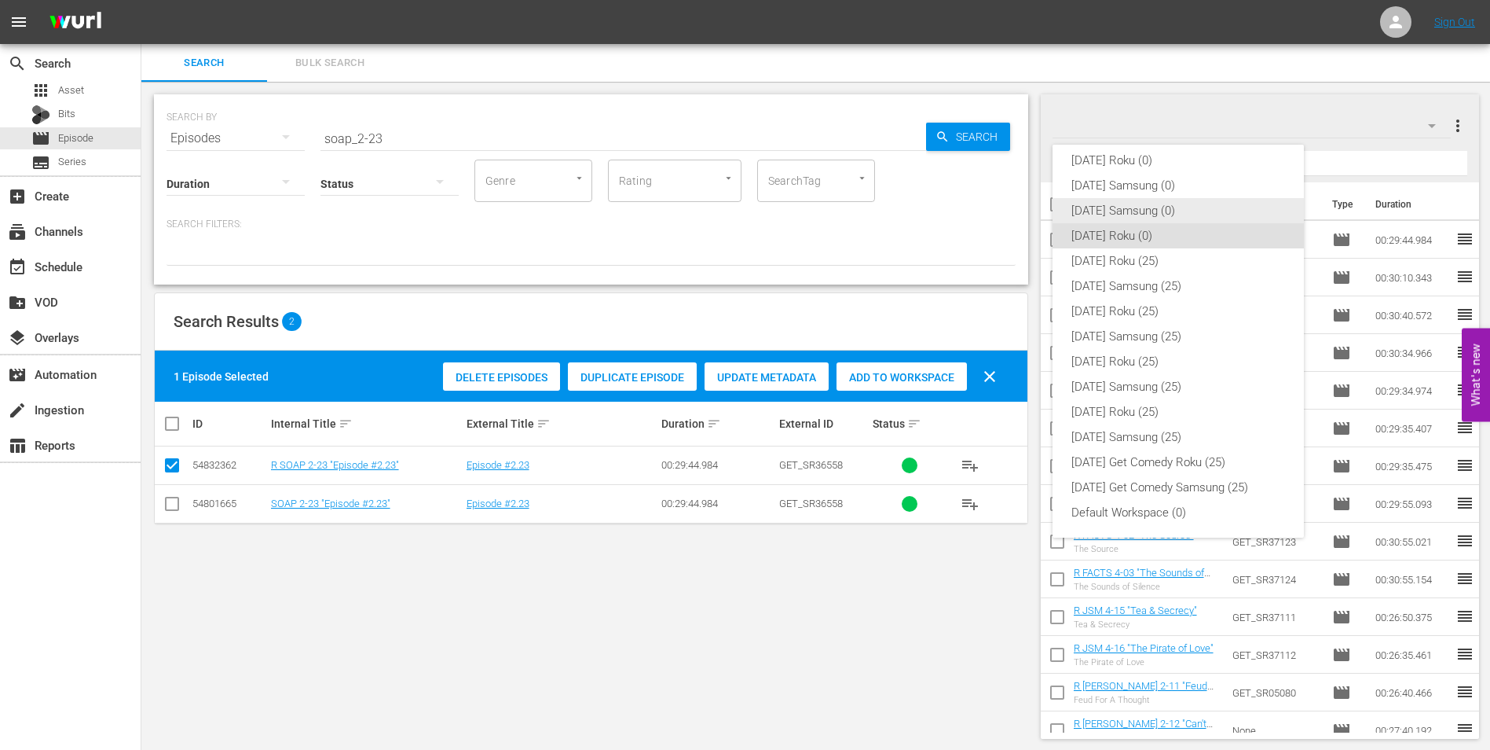
click at [1127, 206] on div "[DATE] Samsung (0)" at bounding box center [1179, 210] width 214 height 25
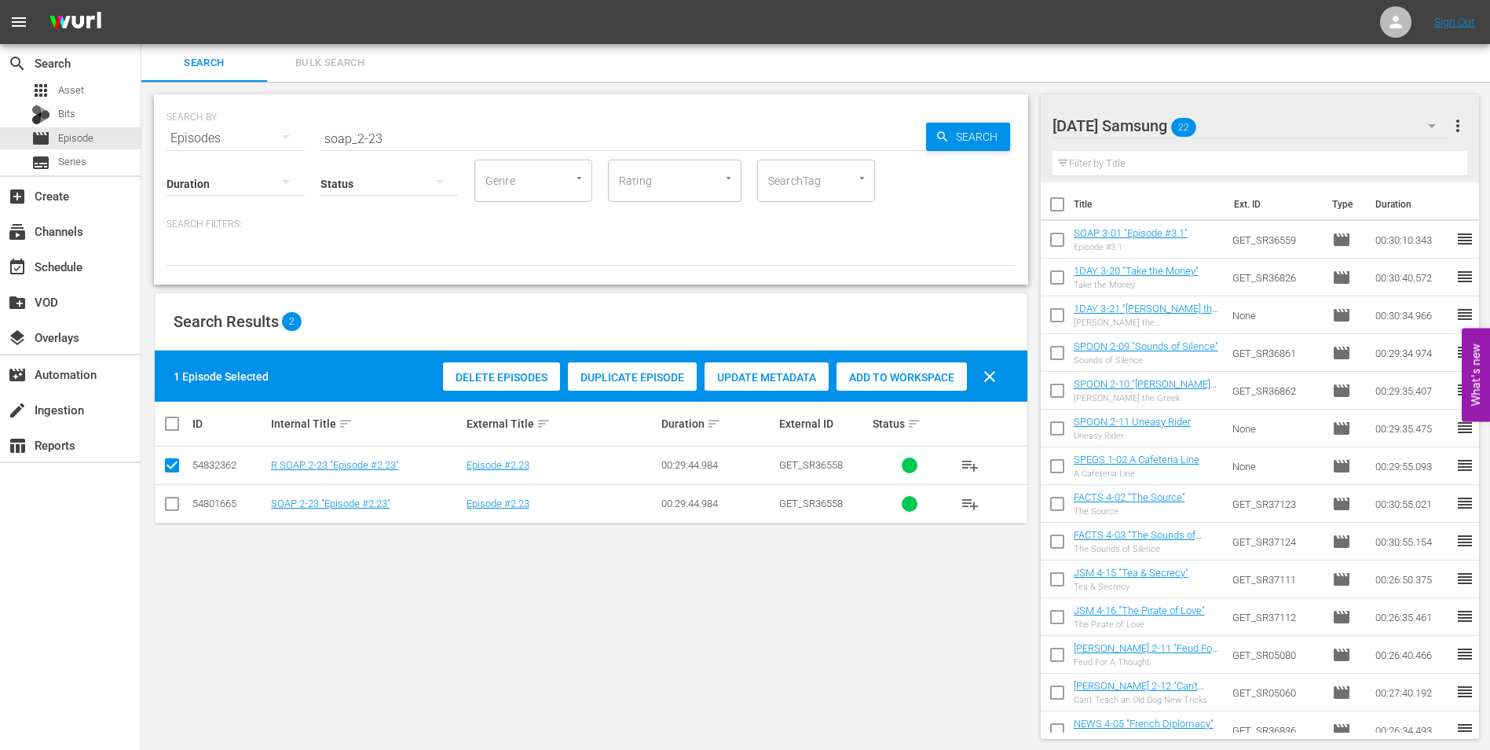
click at [175, 511] on input "checkbox" at bounding box center [172, 506] width 19 height 19
checkbox input "true"
click at [172, 464] on input "checkbox" at bounding box center [172, 468] width 19 height 19
checkbox input "false"
click at [915, 373] on span "Add to Workspace" at bounding box center [902, 377] width 130 height 13
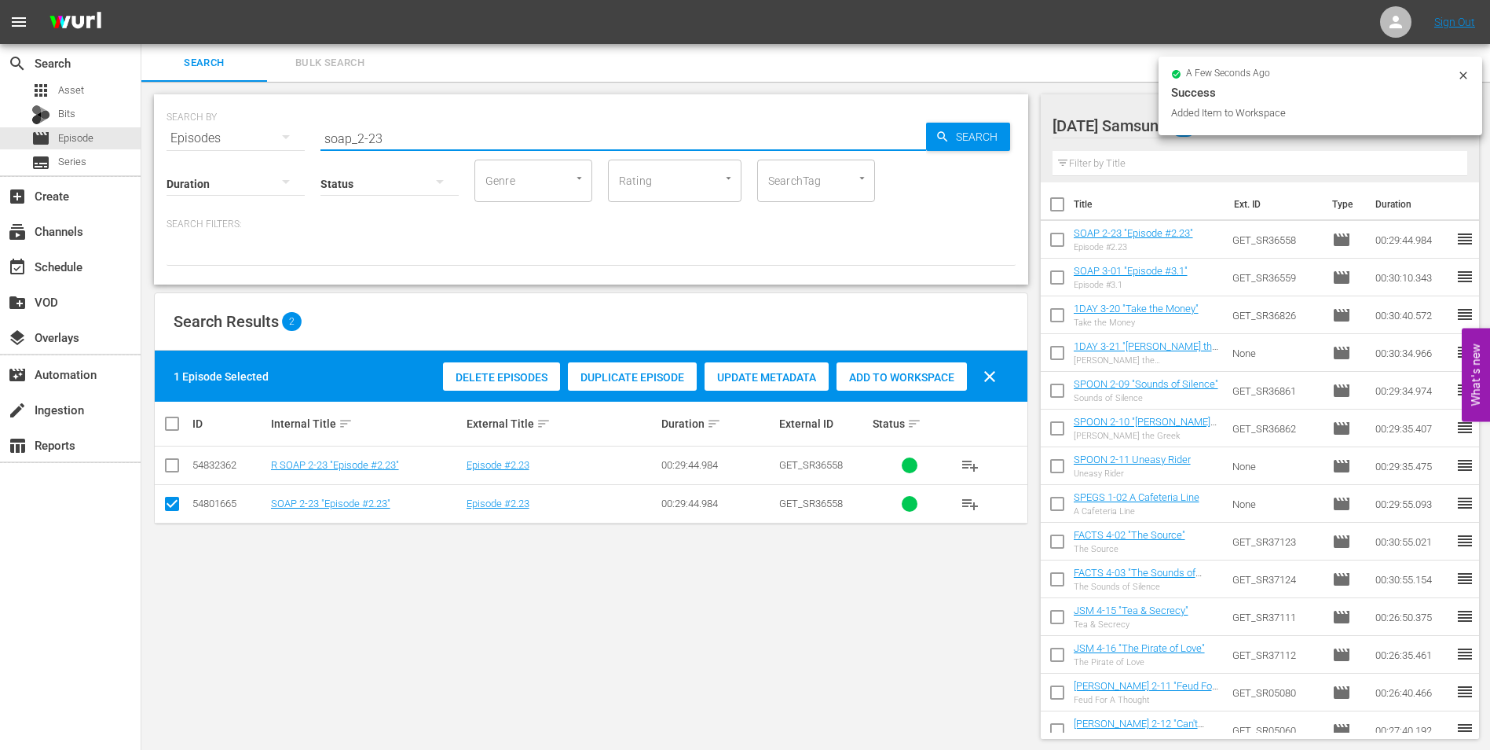
drag, startPoint x: 395, startPoint y: 137, endPoint x: 267, endPoint y: 139, distance: 128.1
click at [273, 139] on div "SEARCH BY Search By Episodes Search ID, Title, Description, Keywords, or Catego…" at bounding box center [591, 129] width 849 height 57
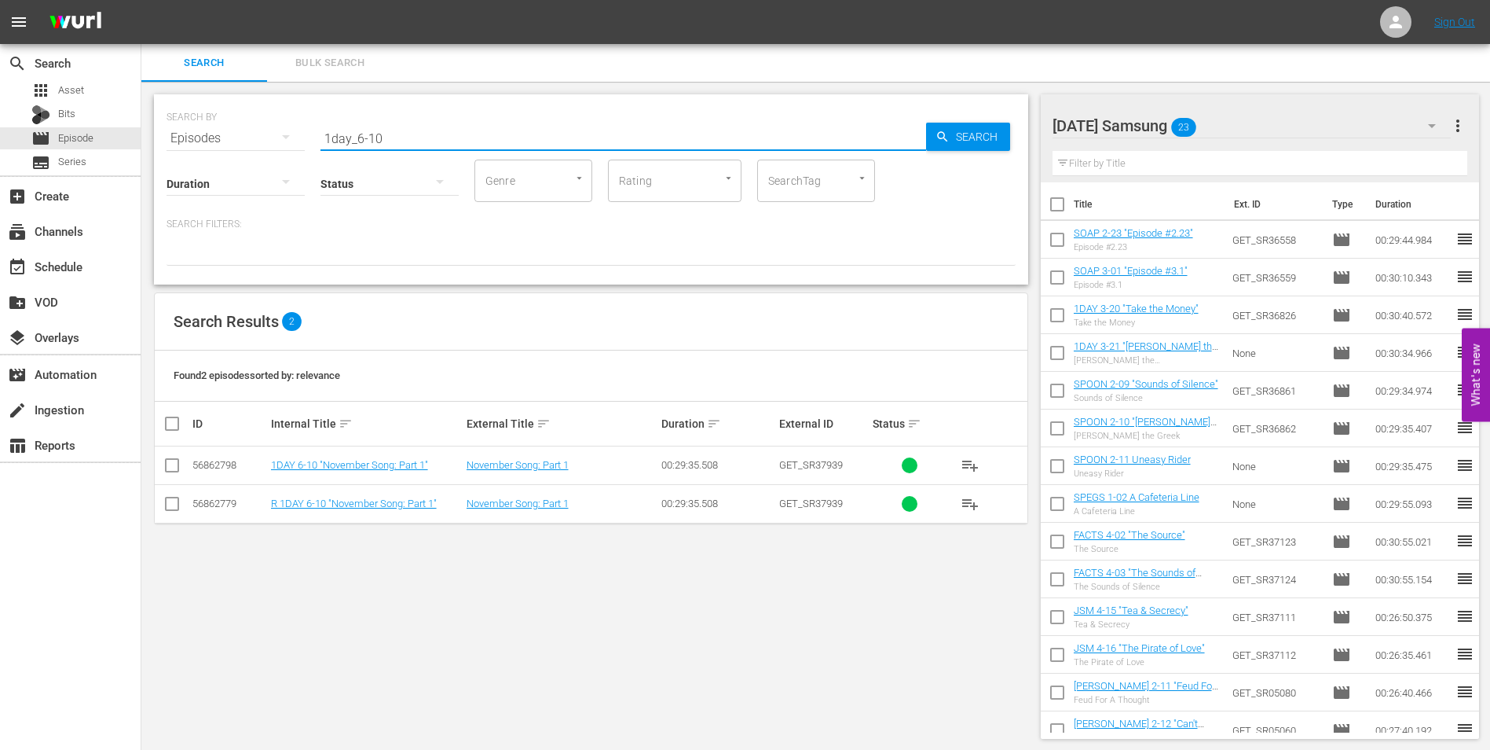
type input "1day_6-10"
click at [167, 470] on input "checkbox" at bounding box center [172, 468] width 19 height 19
checkbox input "true"
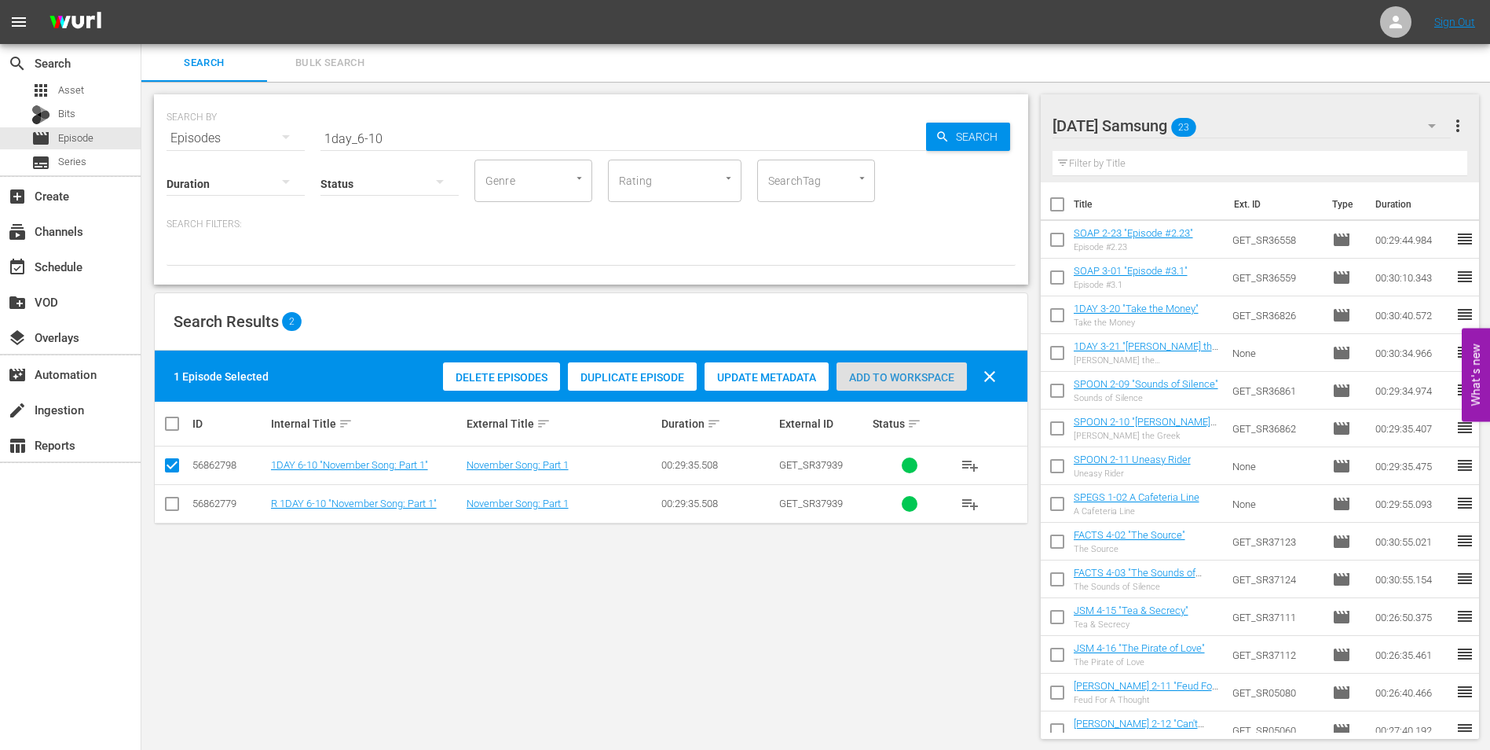
click at [940, 372] on span "Add to Workspace" at bounding box center [902, 377] width 130 height 13
click at [1252, 128] on div "Saturday Samsung 24" at bounding box center [1252, 126] width 399 height 44
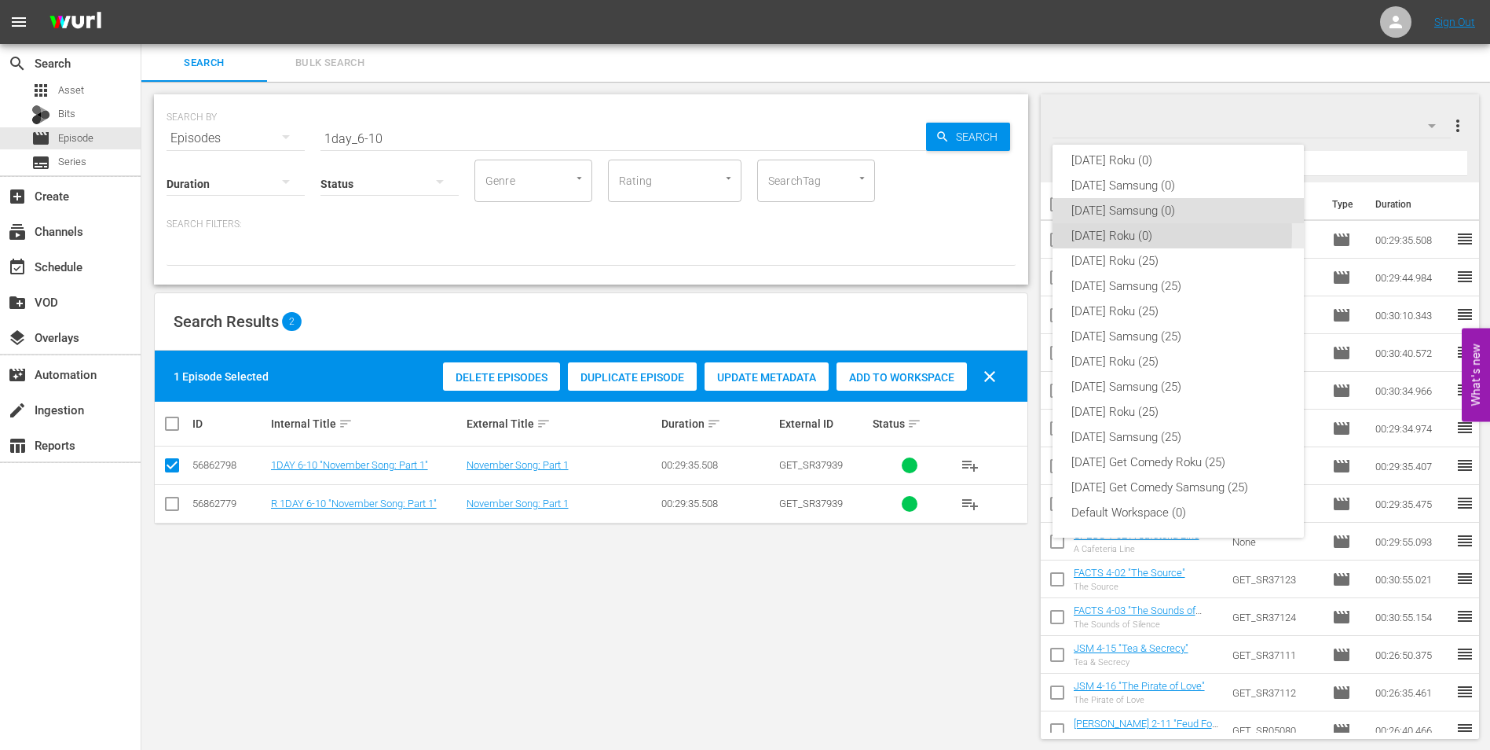
click at [1105, 233] on div "[DATE] Roku (0)" at bounding box center [1179, 235] width 214 height 25
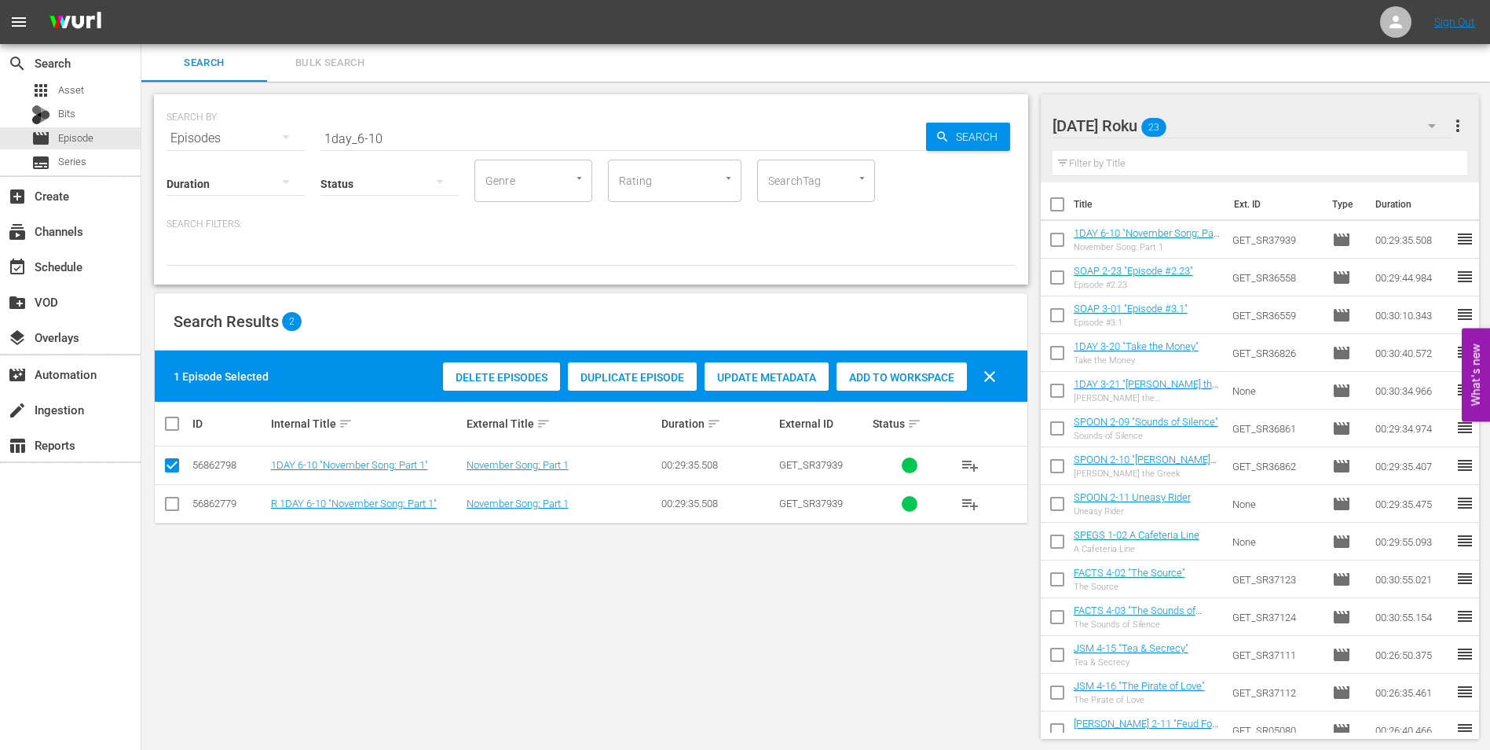
drag, startPoint x: 169, startPoint y: 504, endPoint x: 169, endPoint y: 489, distance: 14.9
click at [169, 502] on input "checkbox" at bounding box center [172, 506] width 19 height 19
checkbox input "true"
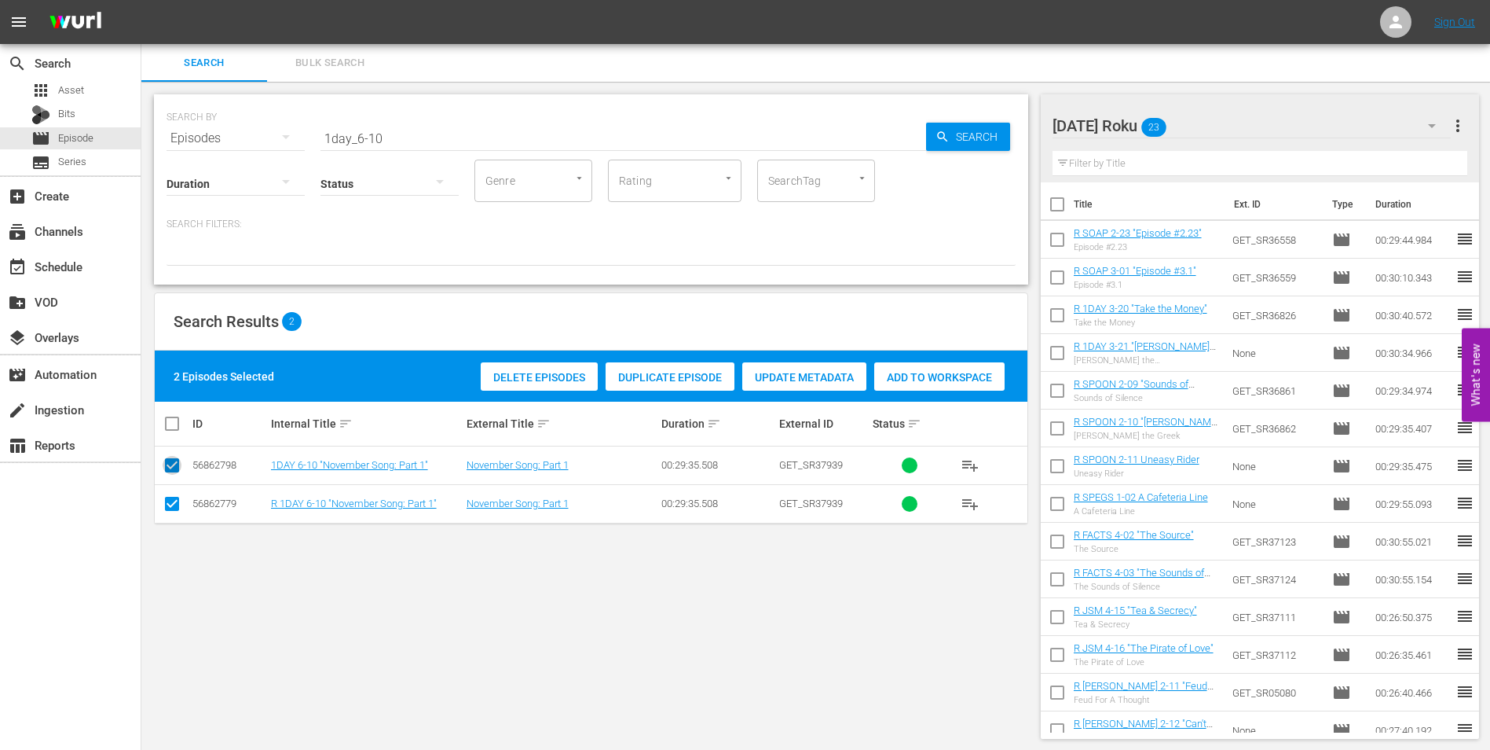
click at [168, 459] on input "checkbox" at bounding box center [172, 468] width 19 height 19
checkbox input "false"
drag, startPoint x: 915, startPoint y: 367, endPoint x: 911, endPoint y: 378, distance: 12.0
click at [911, 378] on div "Add to Workspace" at bounding box center [902, 377] width 130 height 30
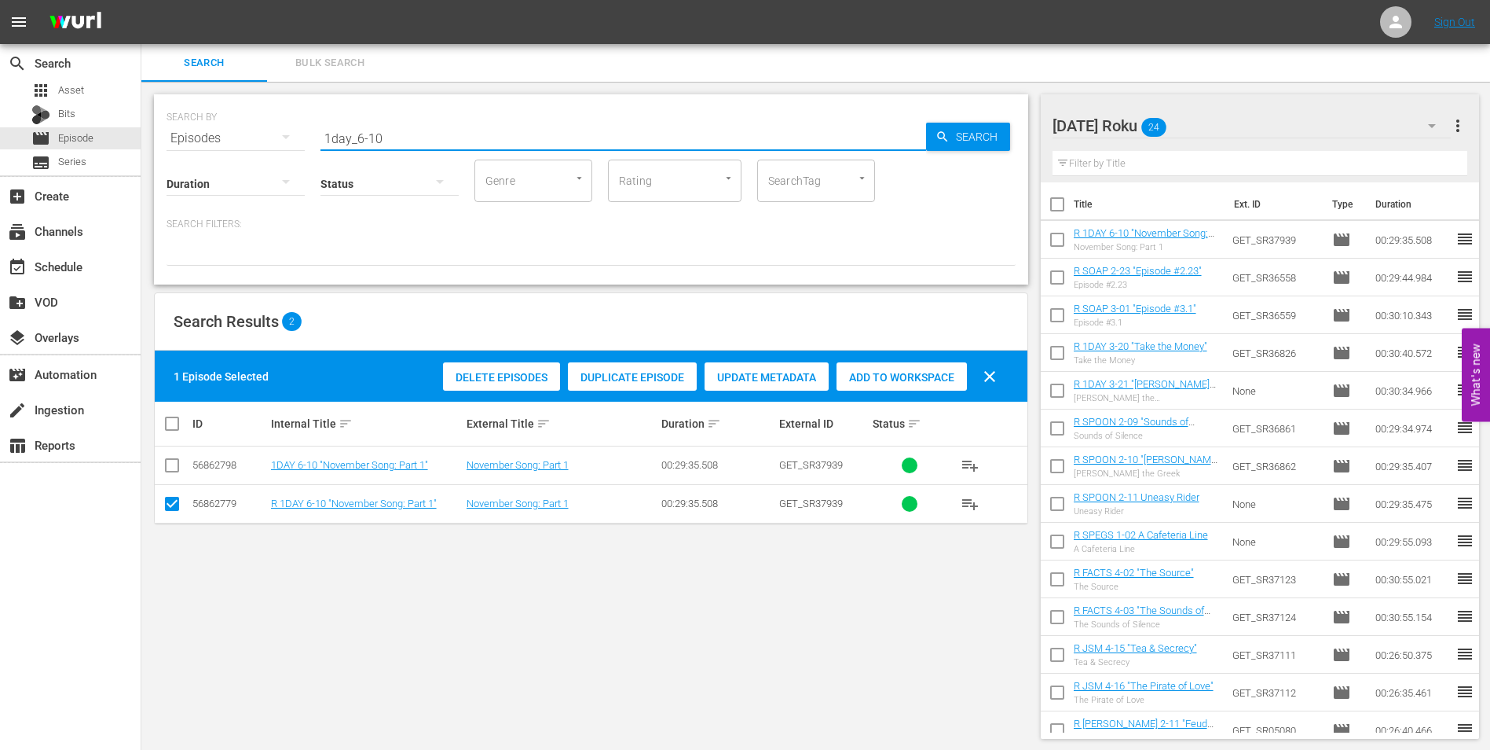
drag, startPoint x: 428, startPoint y: 141, endPoint x: 299, endPoint y: 148, distance: 129.0
click at [299, 148] on div "SEARCH BY Search By Episodes Search ID, Title, Description, Keywords, or Catego…" at bounding box center [591, 189] width 874 height 190
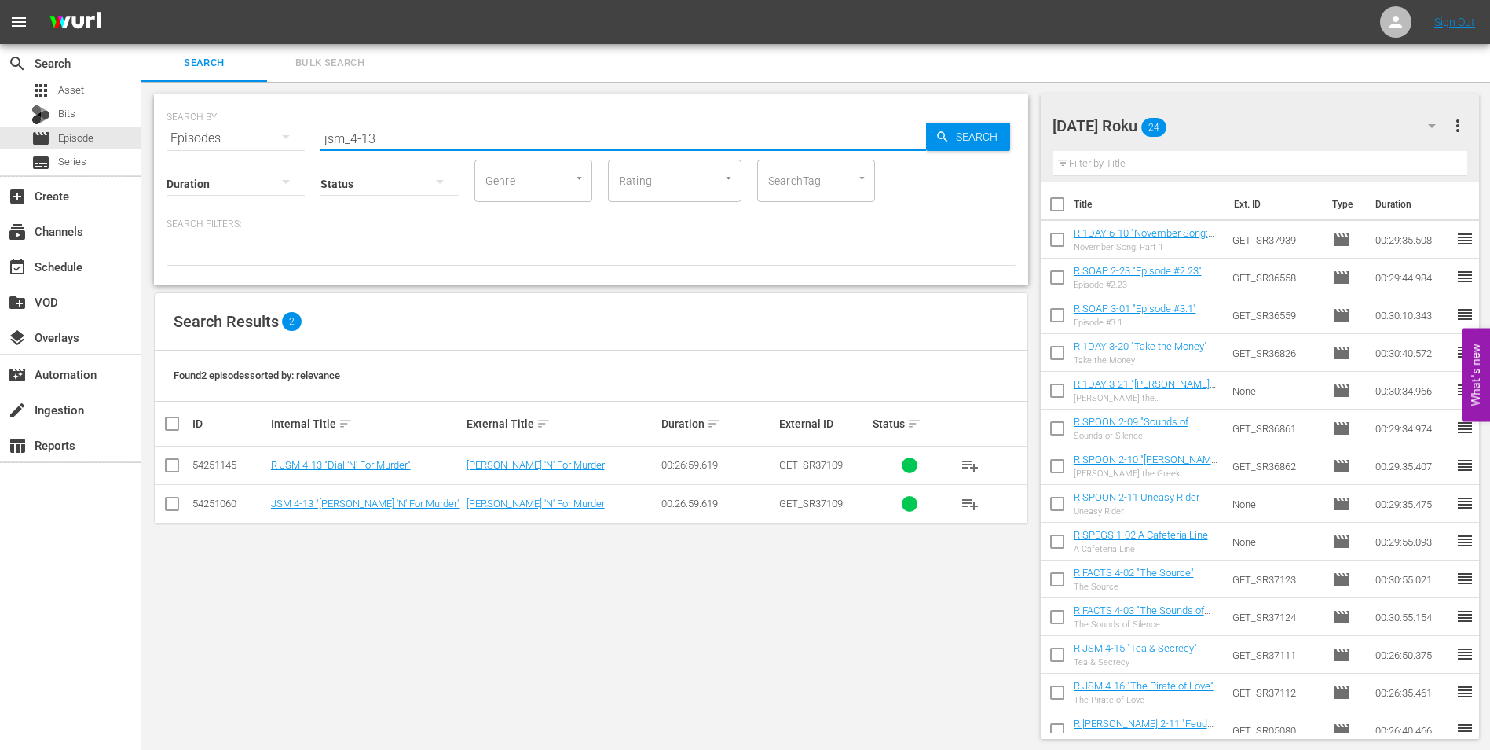
type input "jsm_4-13"
click at [169, 464] on input "checkbox" at bounding box center [172, 468] width 19 height 19
checkbox input "true"
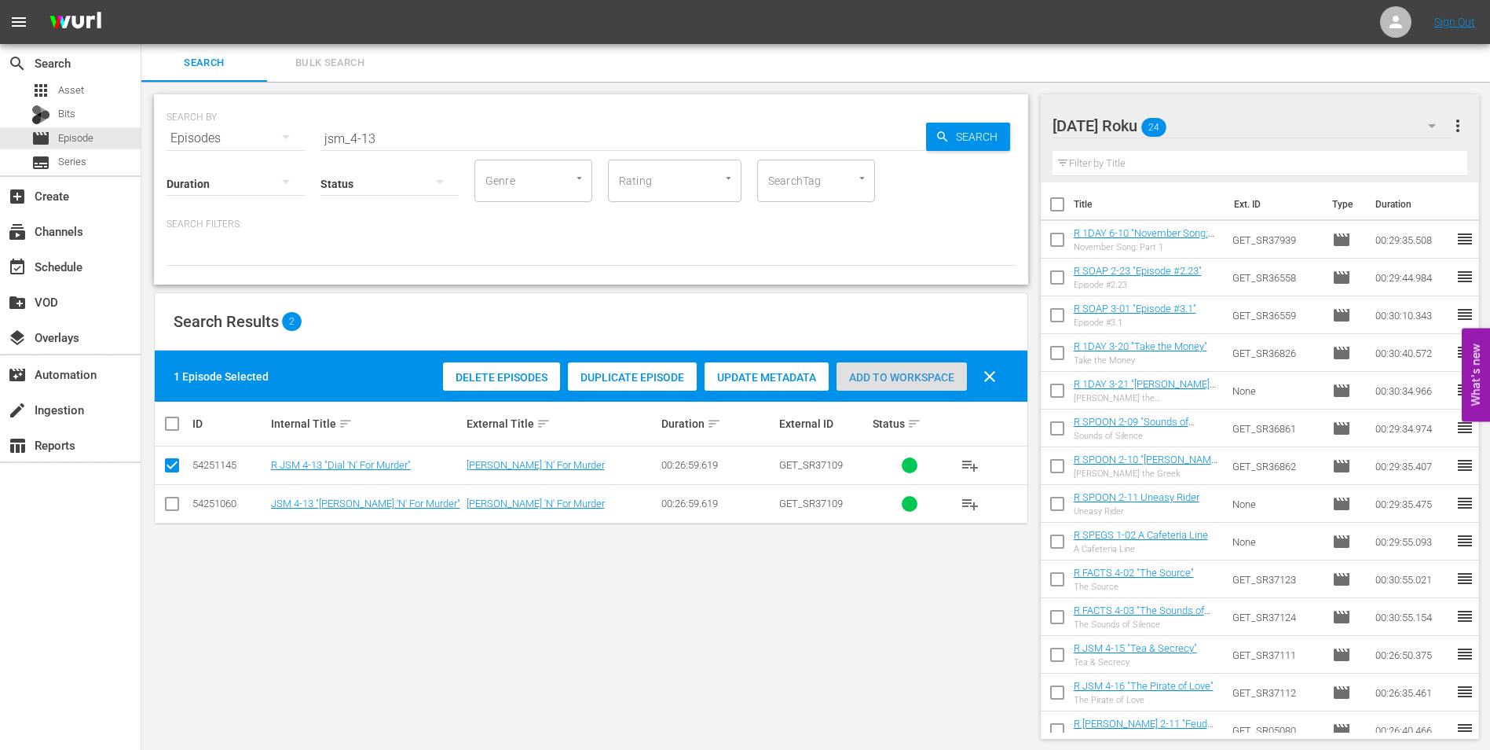
click at [931, 366] on div "Add to Workspace" at bounding box center [902, 377] width 130 height 30
click at [1258, 129] on div "Saturday Roku 25" at bounding box center [1252, 126] width 399 height 44
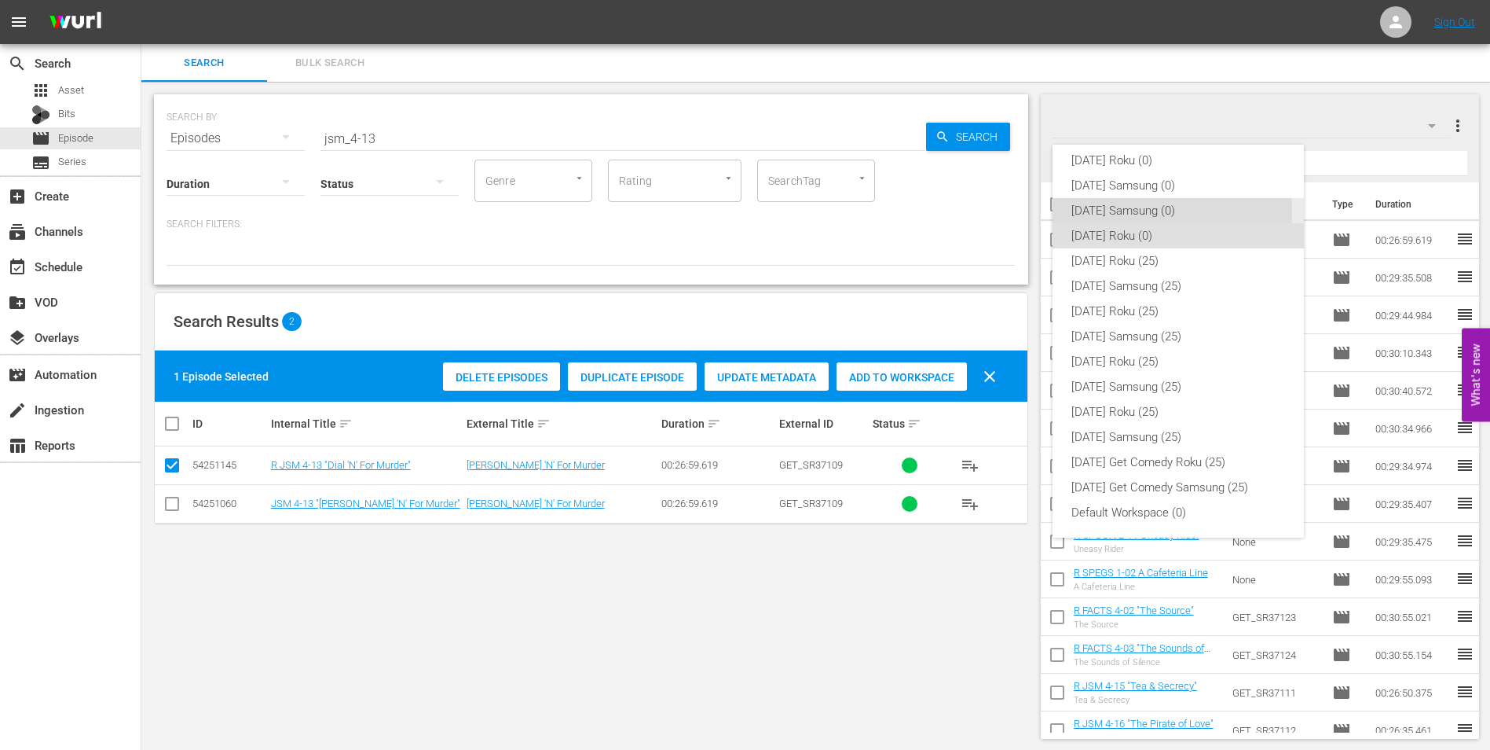
click at [1144, 211] on div "[DATE] Samsung (0)" at bounding box center [1179, 210] width 214 height 25
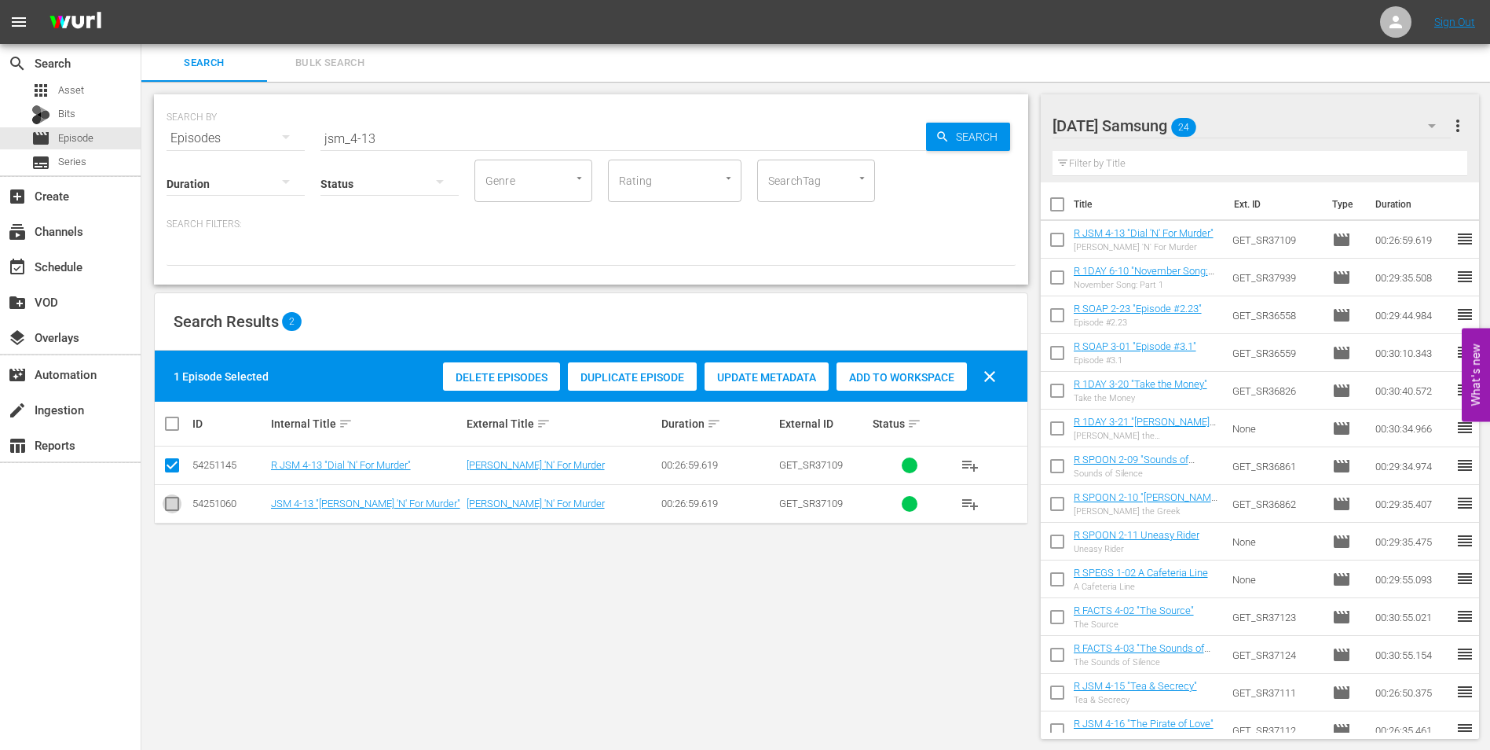
click at [167, 504] on input "checkbox" at bounding box center [172, 506] width 19 height 19
checkbox input "true"
drag, startPoint x: 168, startPoint y: 464, endPoint x: 188, endPoint y: 460, distance: 20.0
click at [169, 464] on input "checkbox" at bounding box center [172, 468] width 19 height 19
checkbox input "false"
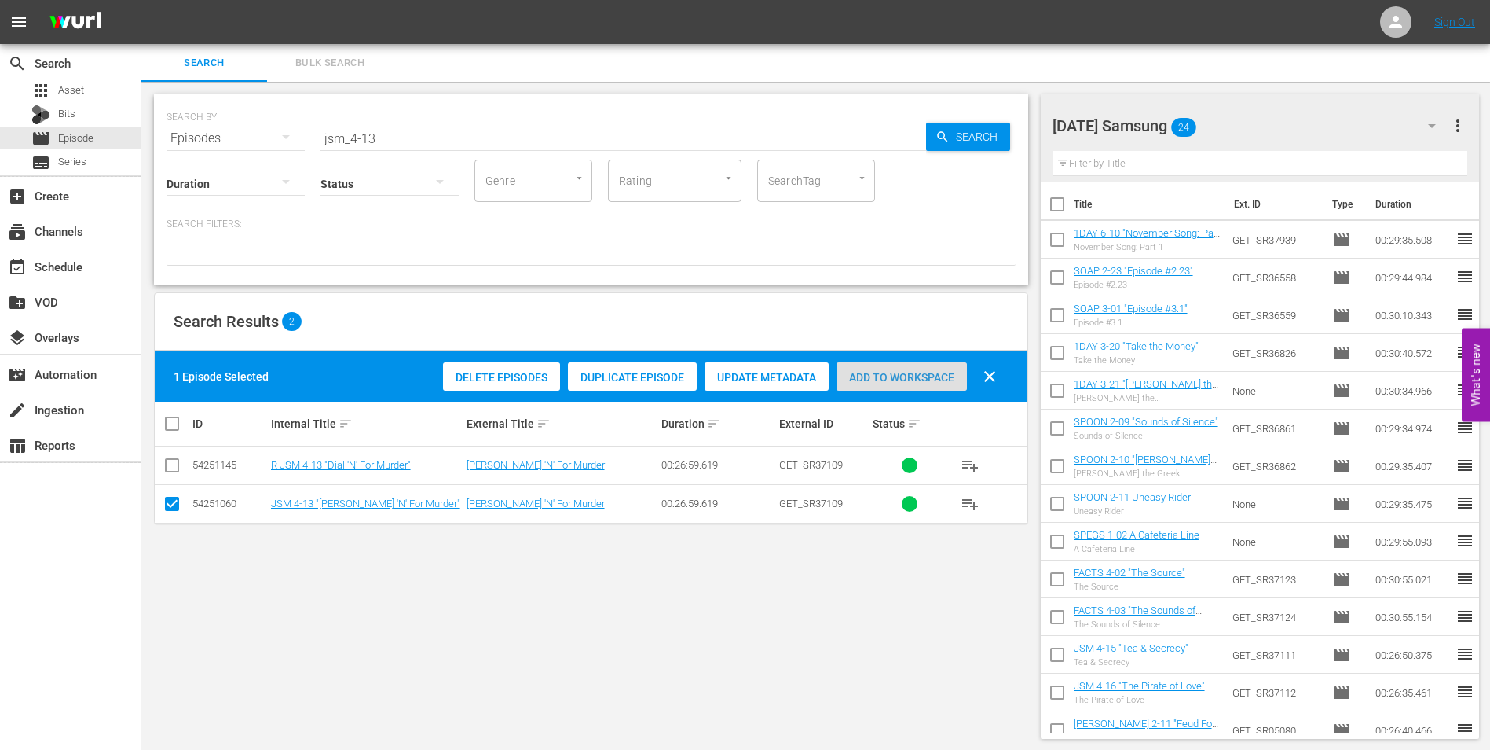
click at [863, 385] on div "Add to Workspace" at bounding box center [902, 377] width 130 height 30
click at [728, 628] on div "SEARCH BY Search By Episodes Search ID, Title, Description, Keywords, or Catego…" at bounding box center [591, 416] width 900 height 669
click at [1289, 126] on div "Saturday Samsung 25" at bounding box center [1252, 126] width 399 height 44
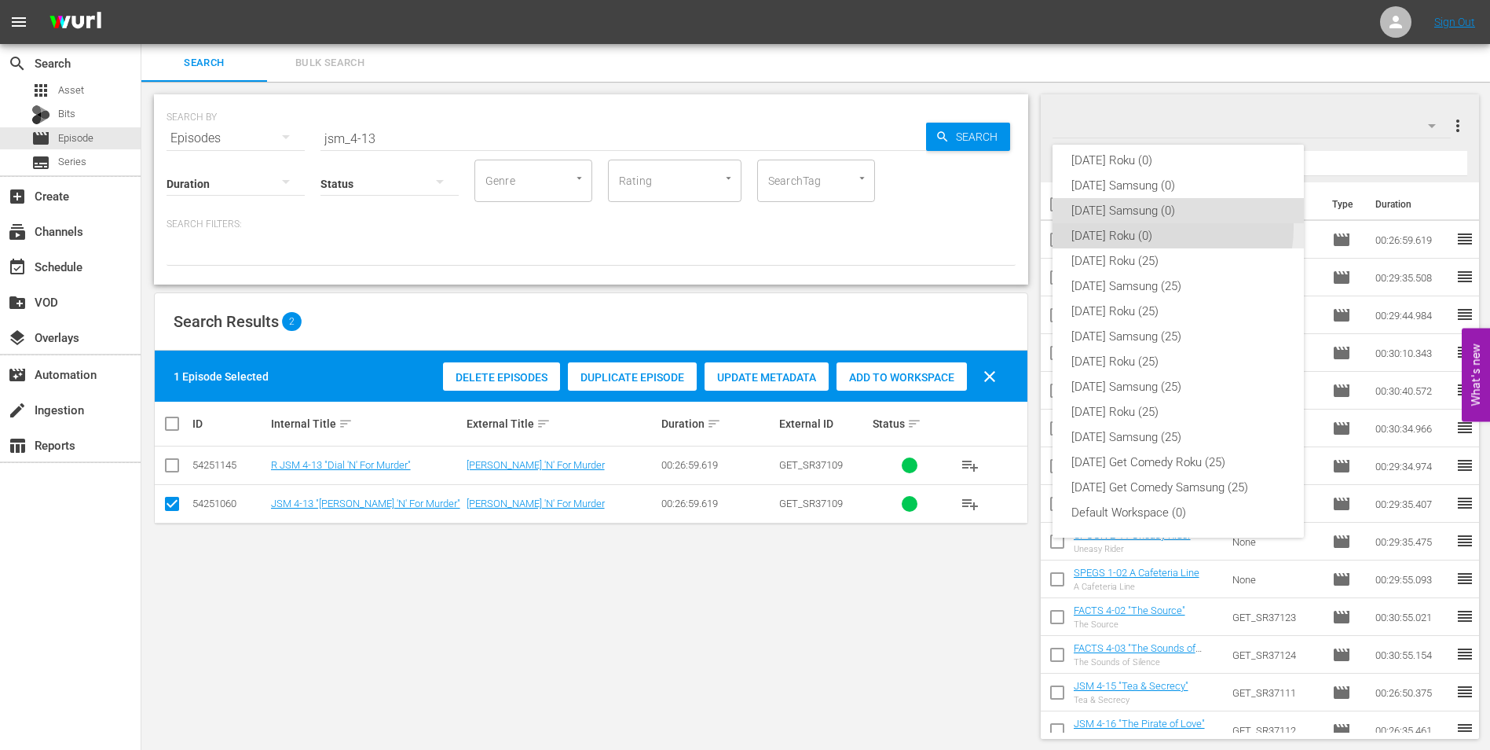
click at [1166, 228] on div "[DATE] Roku (0)" at bounding box center [1179, 235] width 214 height 25
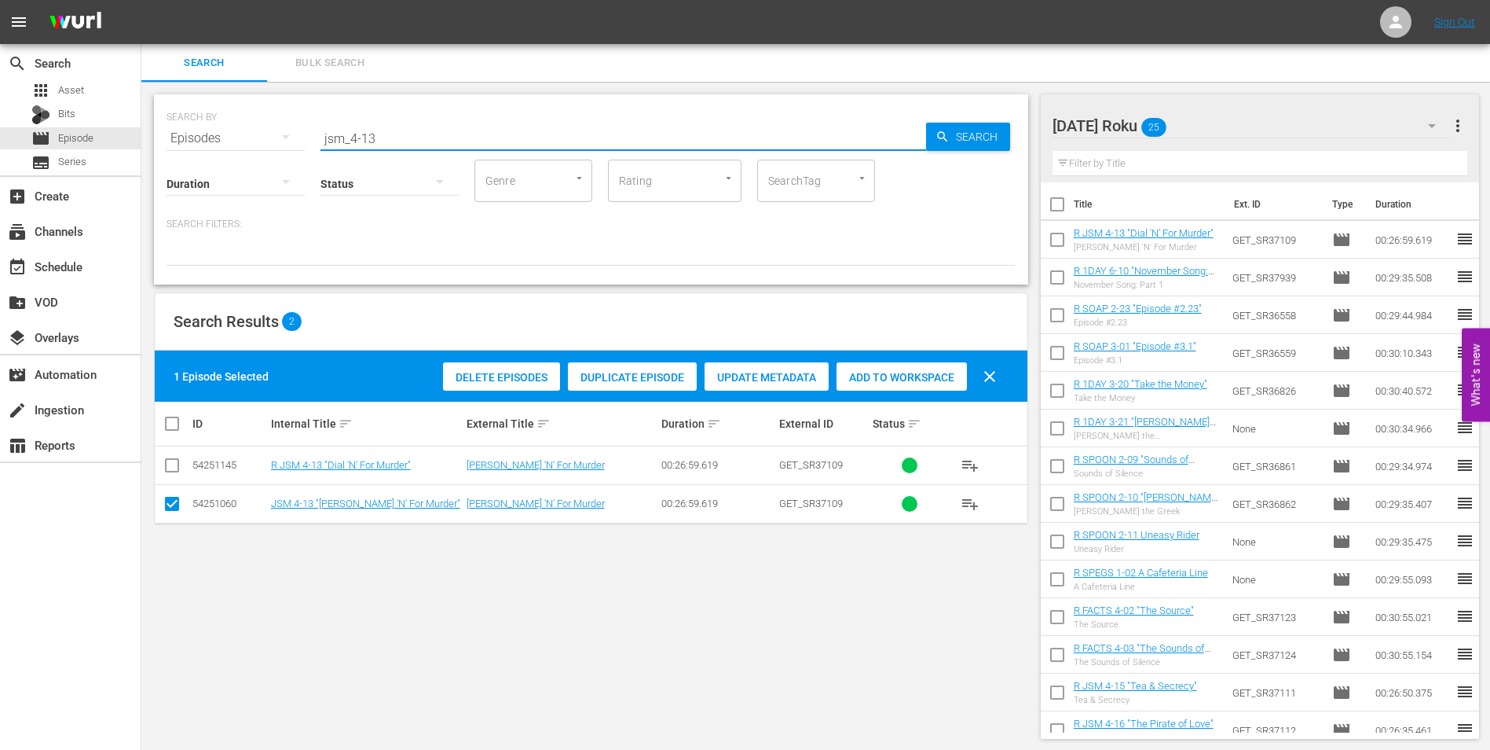
drag, startPoint x: 405, startPoint y: 132, endPoint x: 246, endPoint y: 119, distance: 159.3
click at [246, 119] on div "SEARCH BY Search By Episodes Search ID, Title, Description, Keywords, or Catego…" at bounding box center [591, 129] width 849 height 57
type input "m"
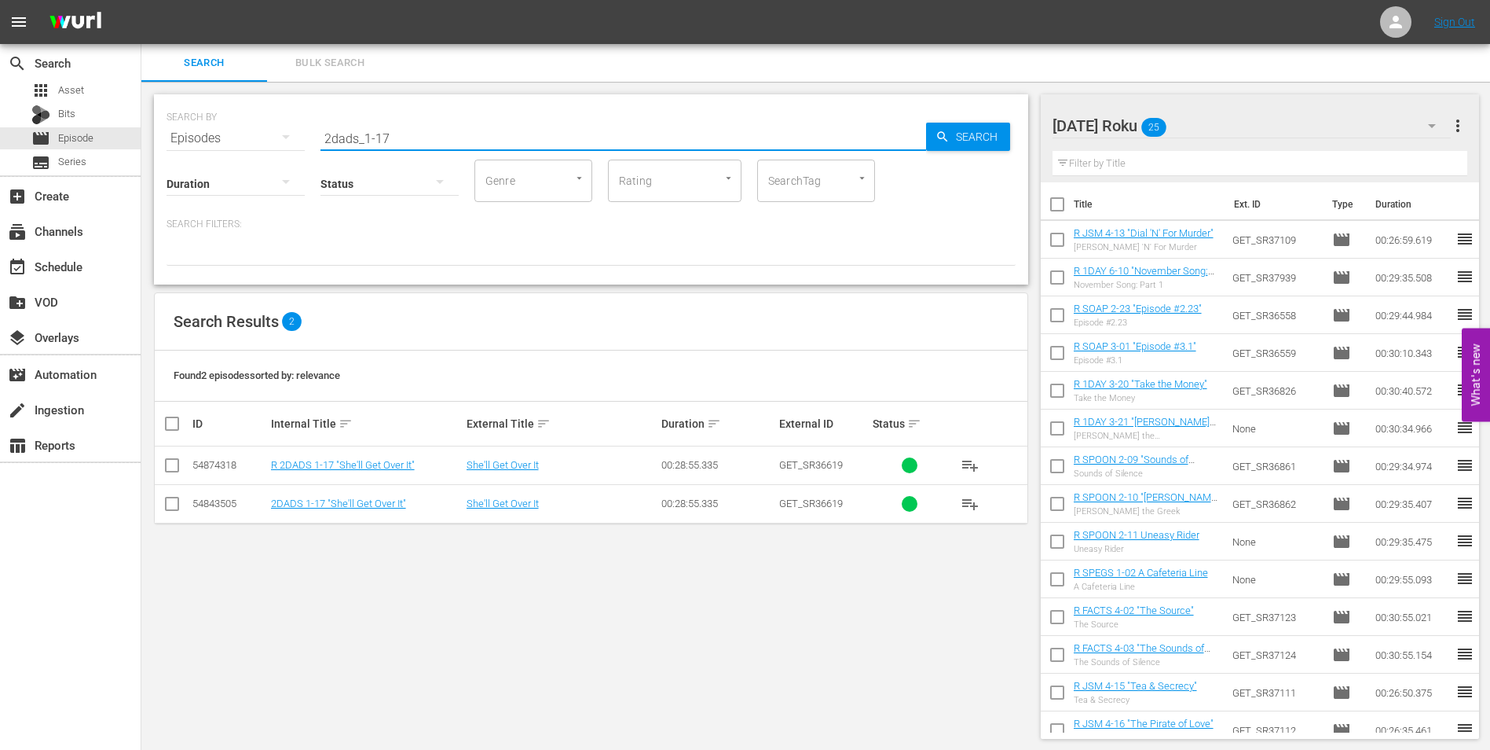
type input "2dads_1-17"
click at [1219, 124] on div "Saturday Roku 25" at bounding box center [1252, 126] width 399 height 44
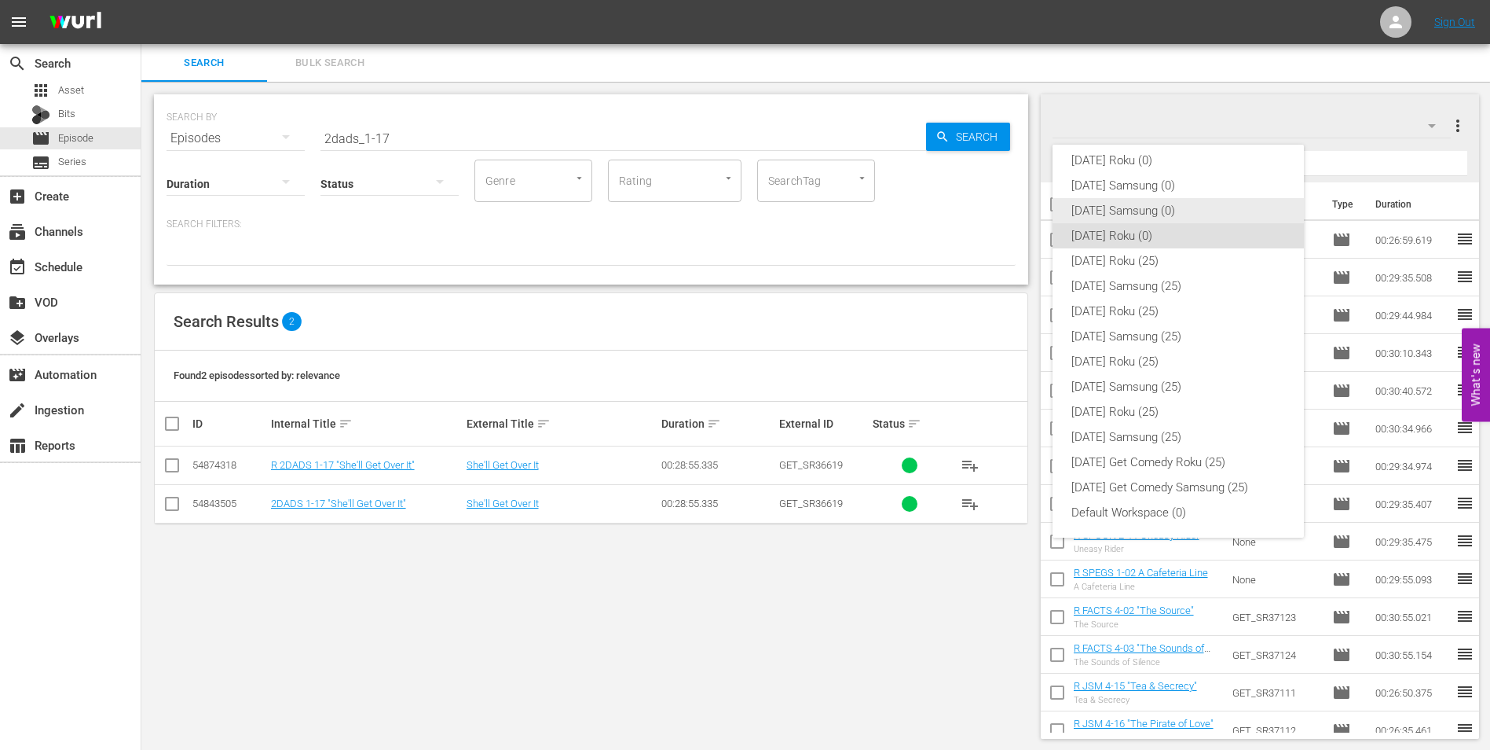
click at [1137, 208] on div "[DATE] Samsung (0)" at bounding box center [1179, 210] width 214 height 25
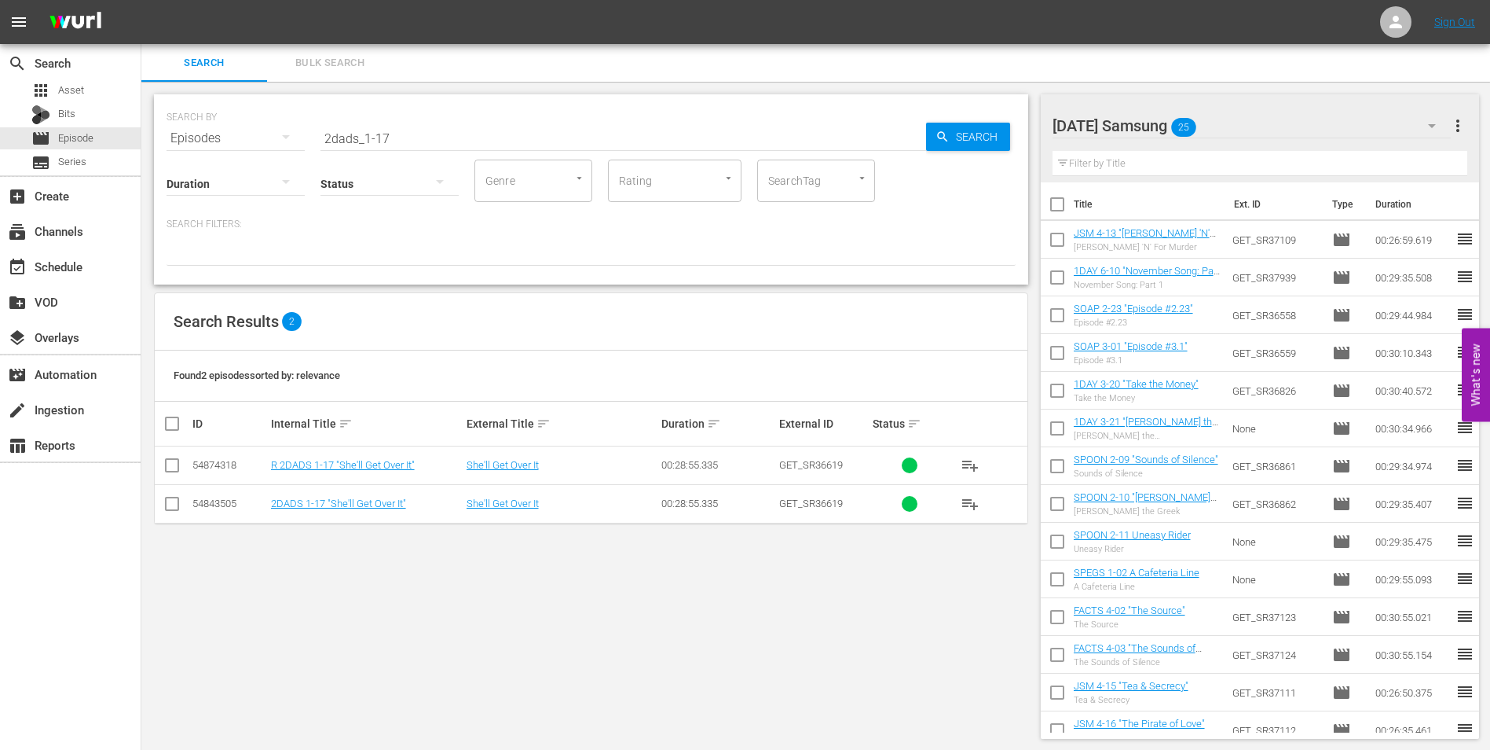
click at [1255, 116] on div "Saturday Samsung 25" at bounding box center [1252, 126] width 399 height 44
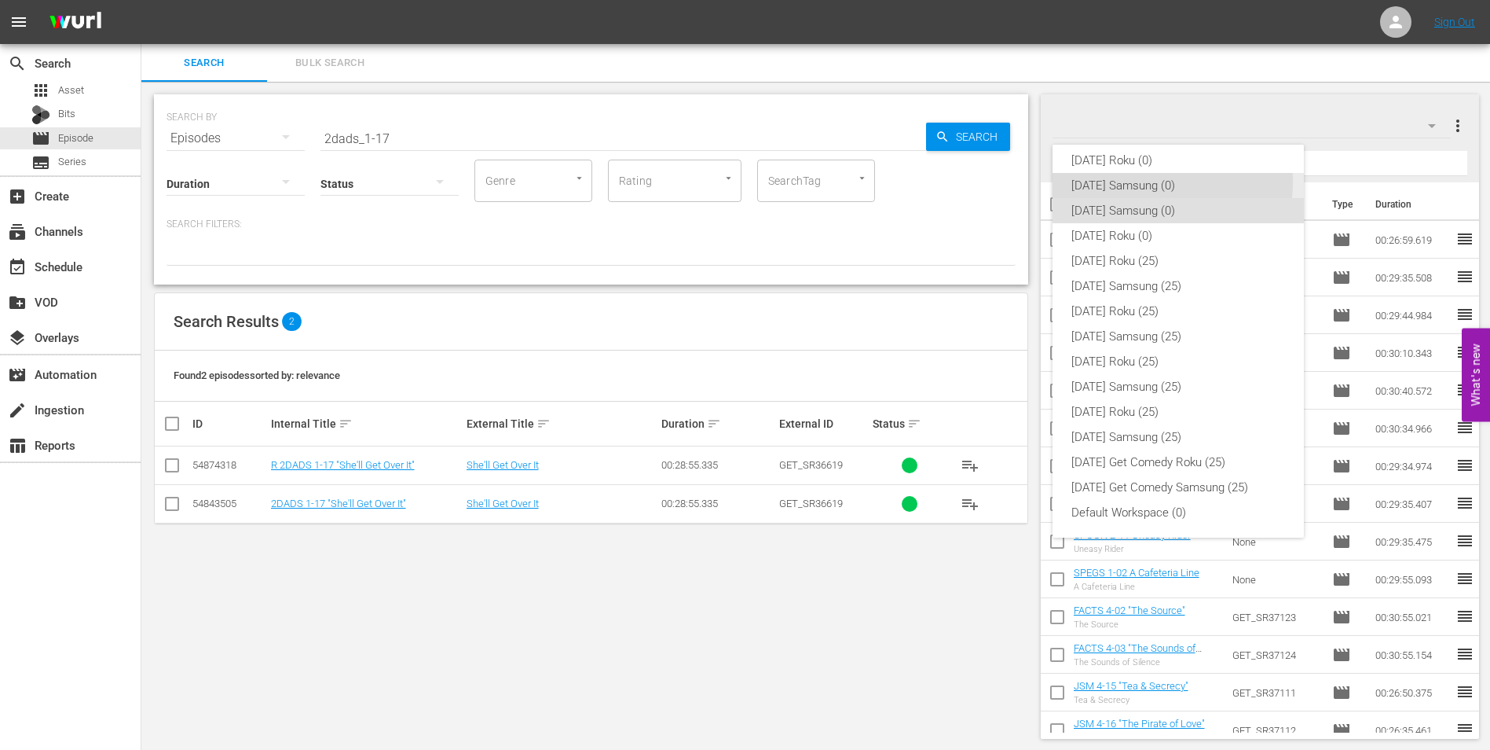
click at [1138, 181] on div "[DATE] Samsung (0)" at bounding box center [1179, 185] width 214 height 25
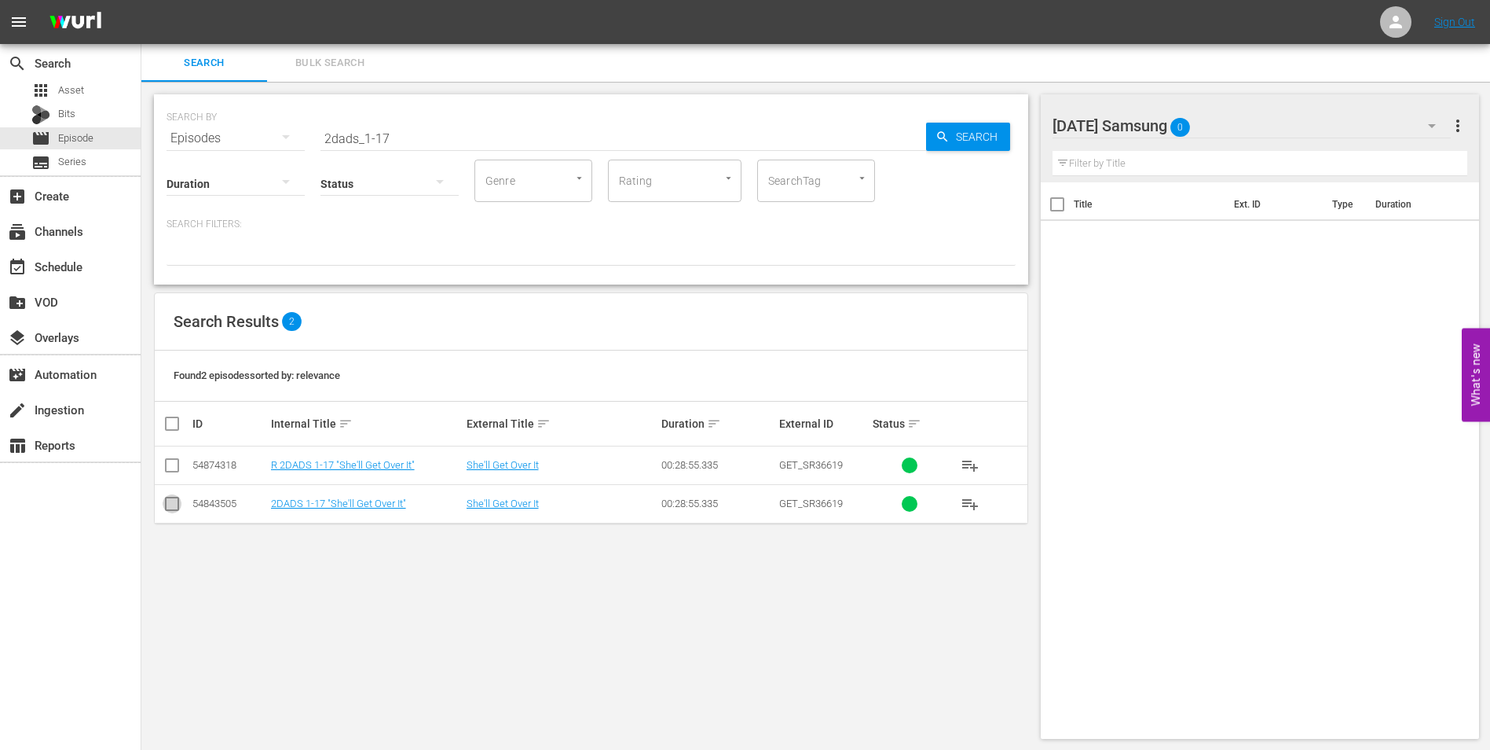
click at [171, 505] on input "checkbox" at bounding box center [172, 506] width 19 height 19
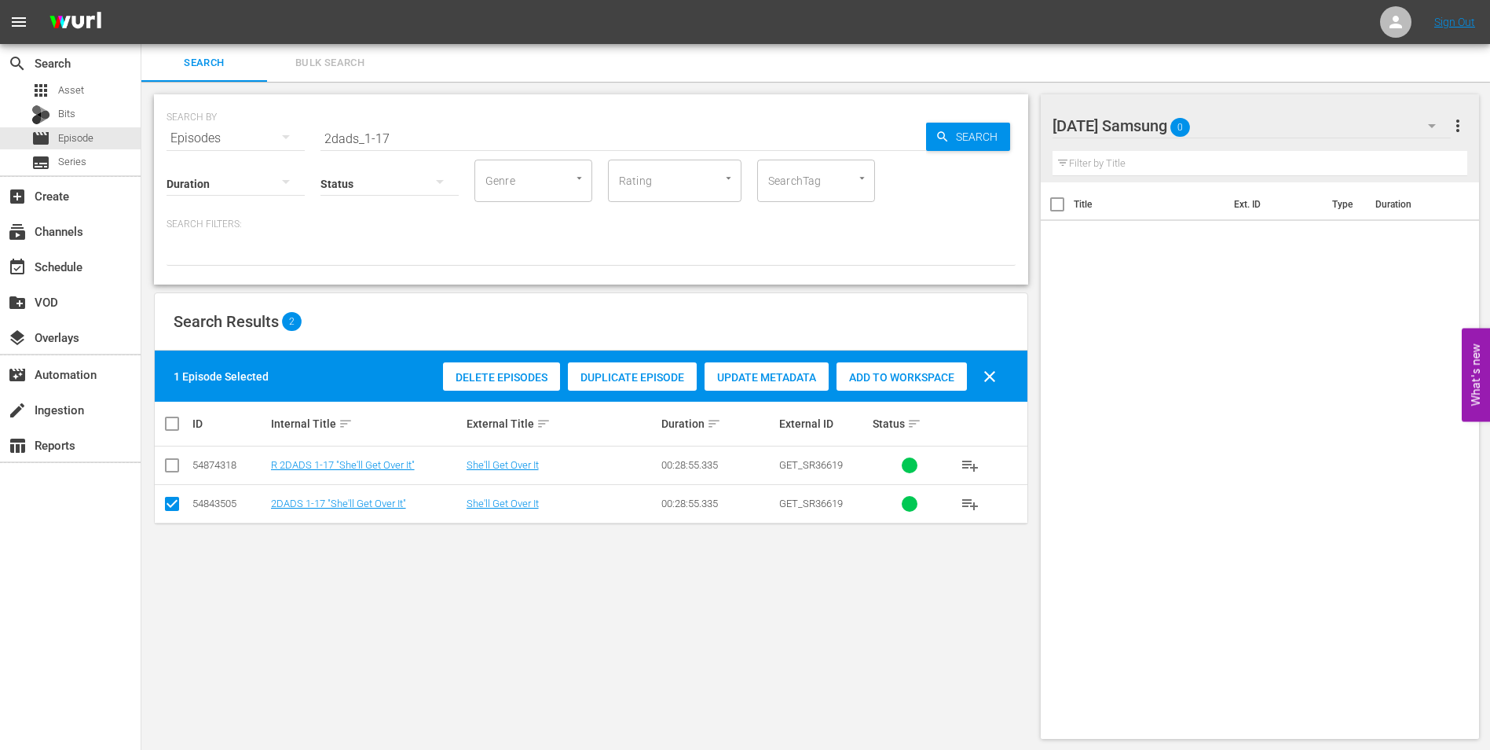
click at [889, 373] on span "Add to Workspace" at bounding box center [902, 377] width 130 height 13
click at [1252, 117] on div "Sunday Samsung 1" at bounding box center [1252, 126] width 399 height 44
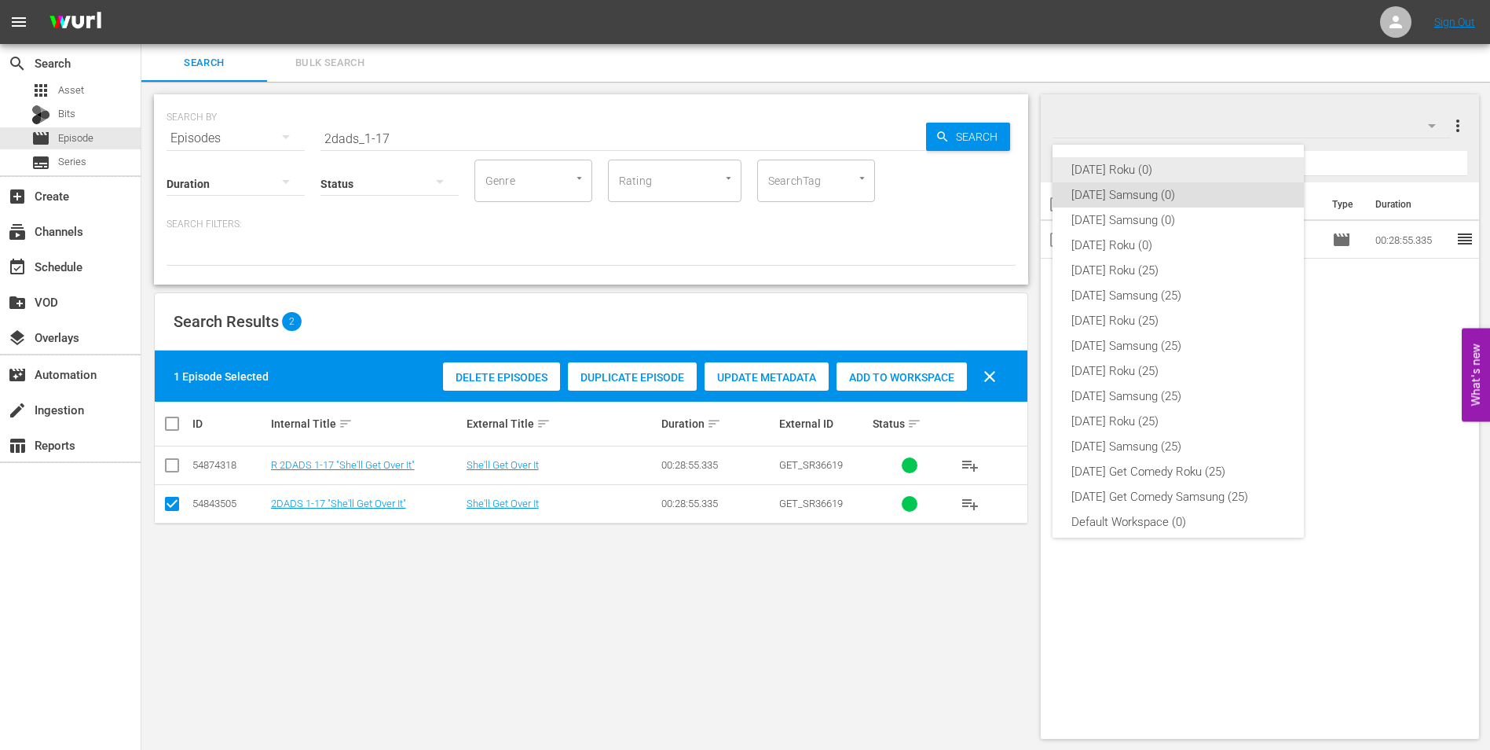
click at [1126, 174] on div "[DATE] Roku (0)" at bounding box center [1179, 169] width 214 height 25
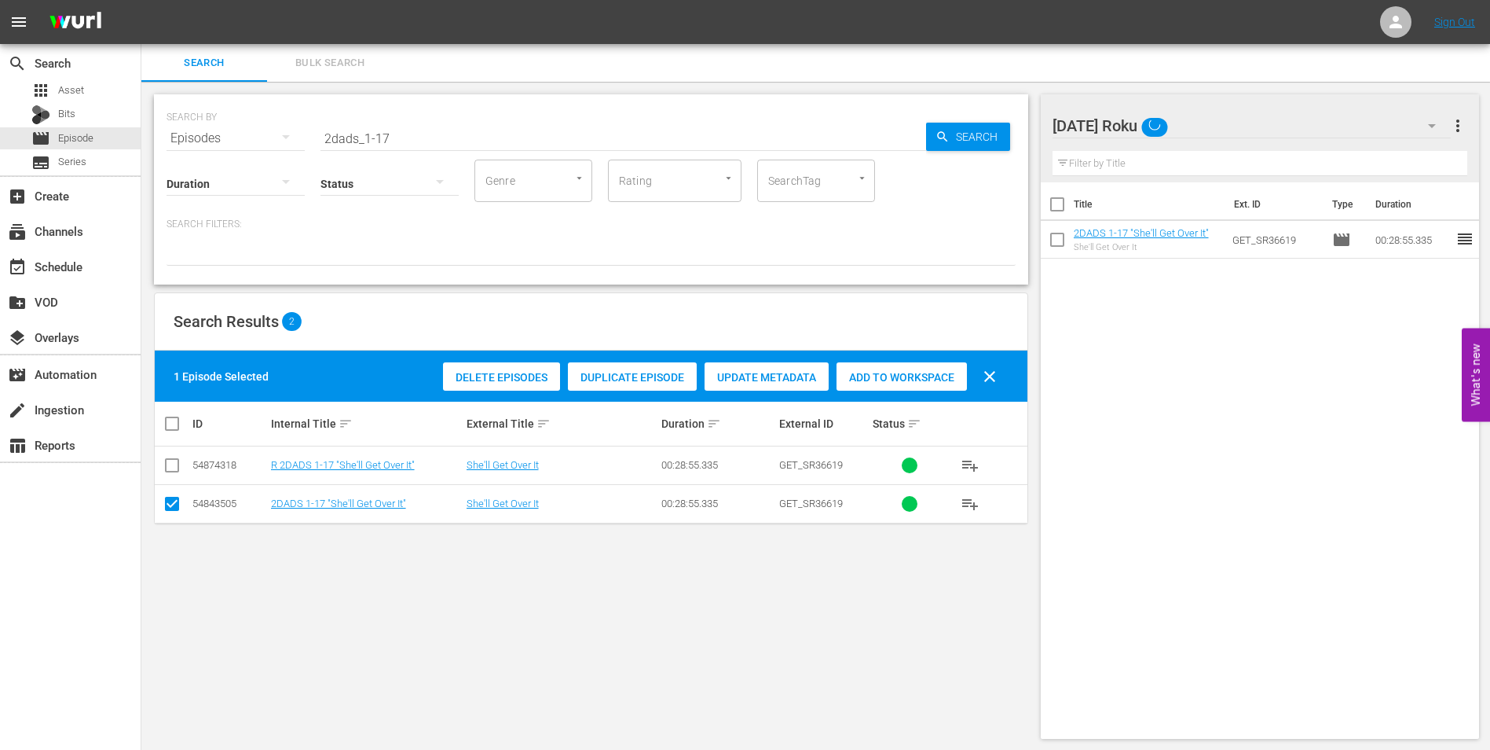
click at [163, 491] on td at bounding box center [172, 503] width 35 height 38
click at [167, 503] on input "checkbox" at bounding box center [172, 506] width 19 height 19
checkbox input "false"
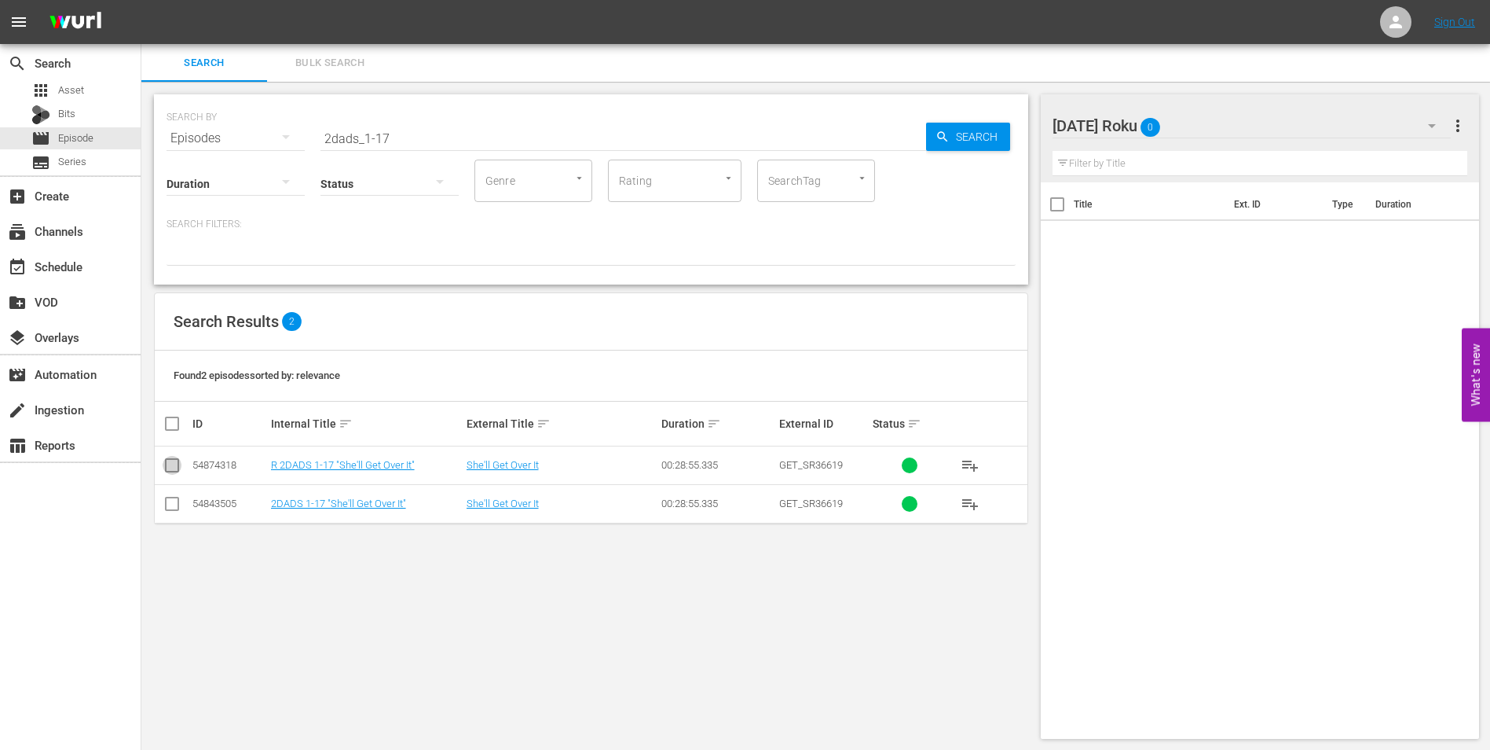
click at [169, 471] on input "checkbox" at bounding box center [172, 468] width 19 height 19
checkbox input "true"
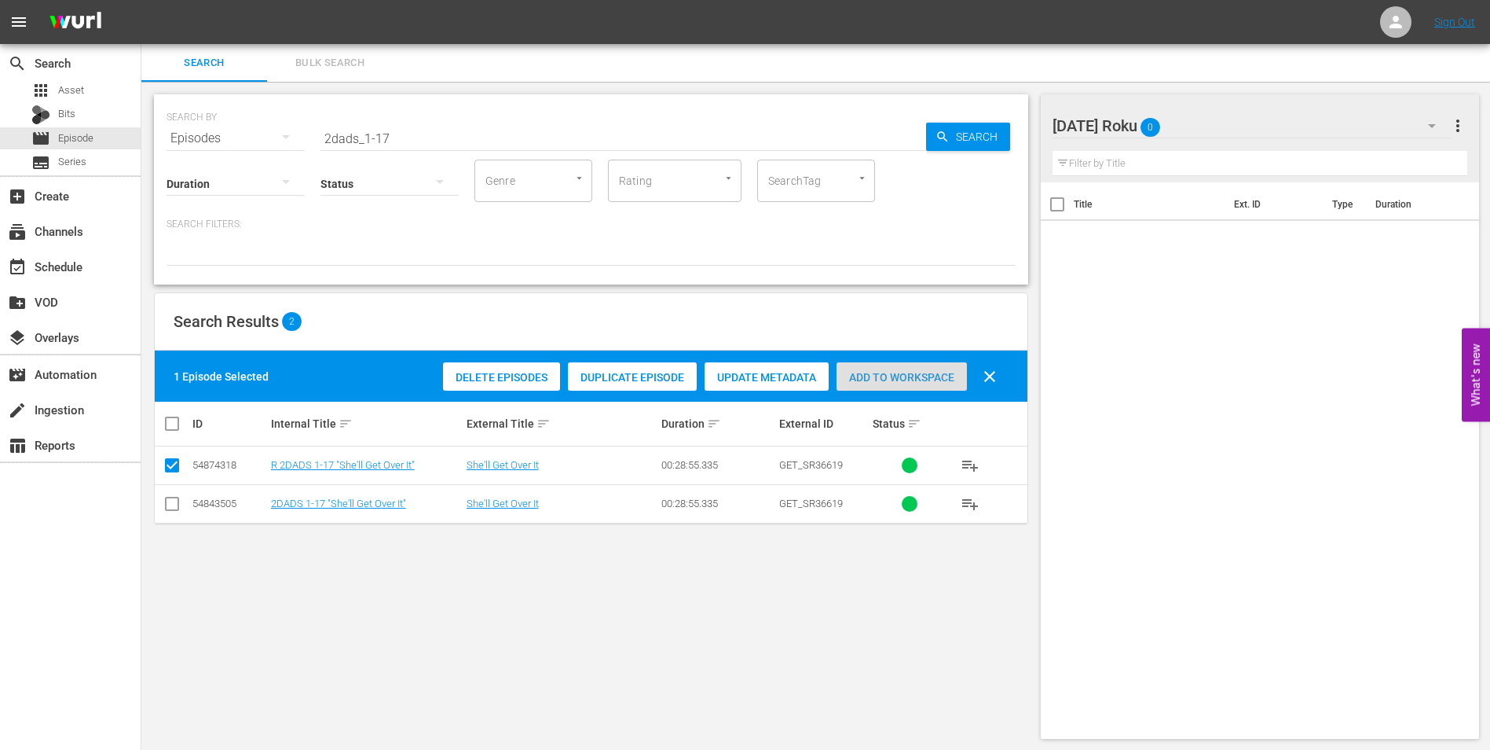
click at [889, 374] on span "Add to Workspace" at bounding box center [902, 377] width 130 height 13
drag, startPoint x: 382, startPoint y: 134, endPoint x: 422, endPoint y: 140, distance: 40.4
click at [422, 140] on input "2dads_1-17" at bounding box center [624, 138] width 606 height 38
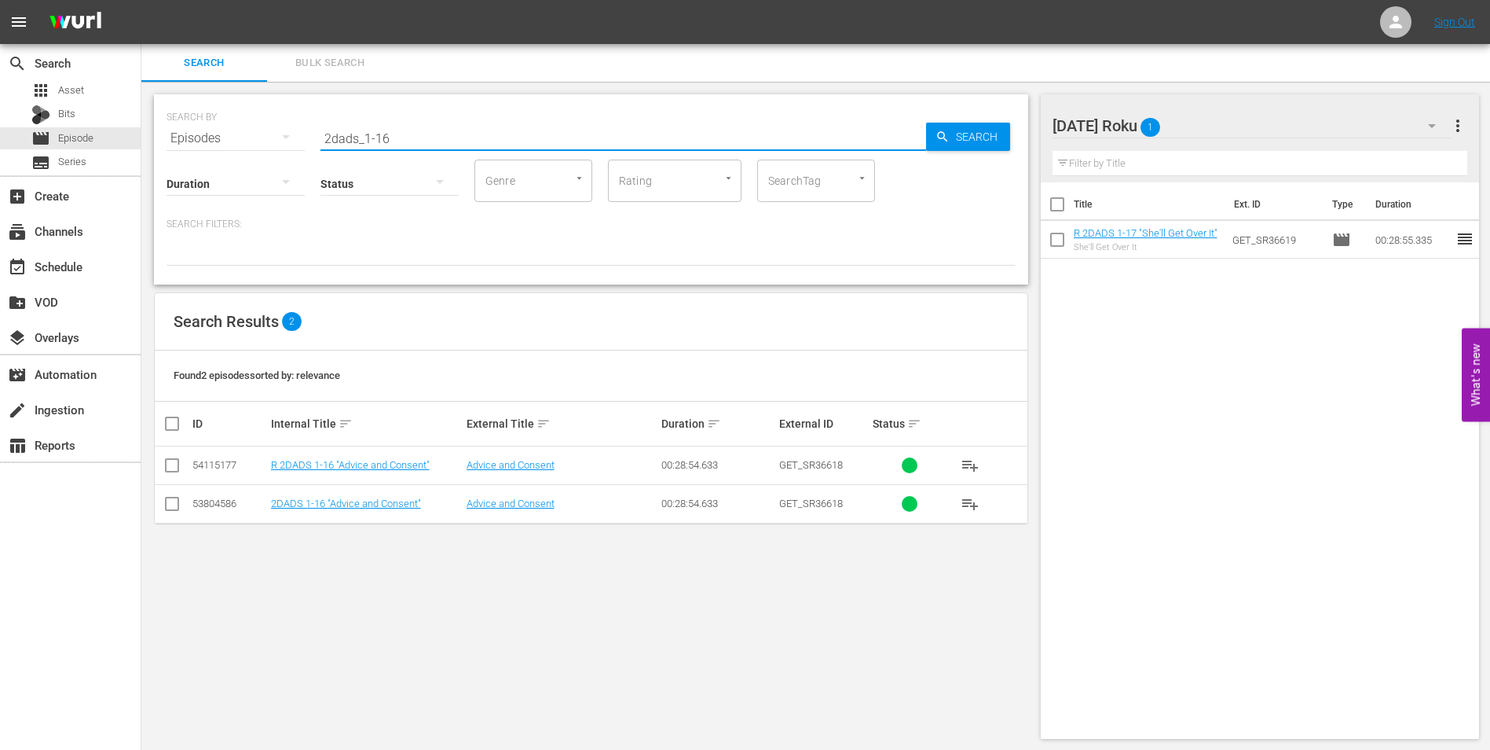
type input "2dads_1-16"
click at [181, 470] on td at bounding box center [172, 465] width 35 height 38
click at [171, 465] on input "checkbox" at bounding box center [172, 468] width 19 height 19
checkbox input "true"
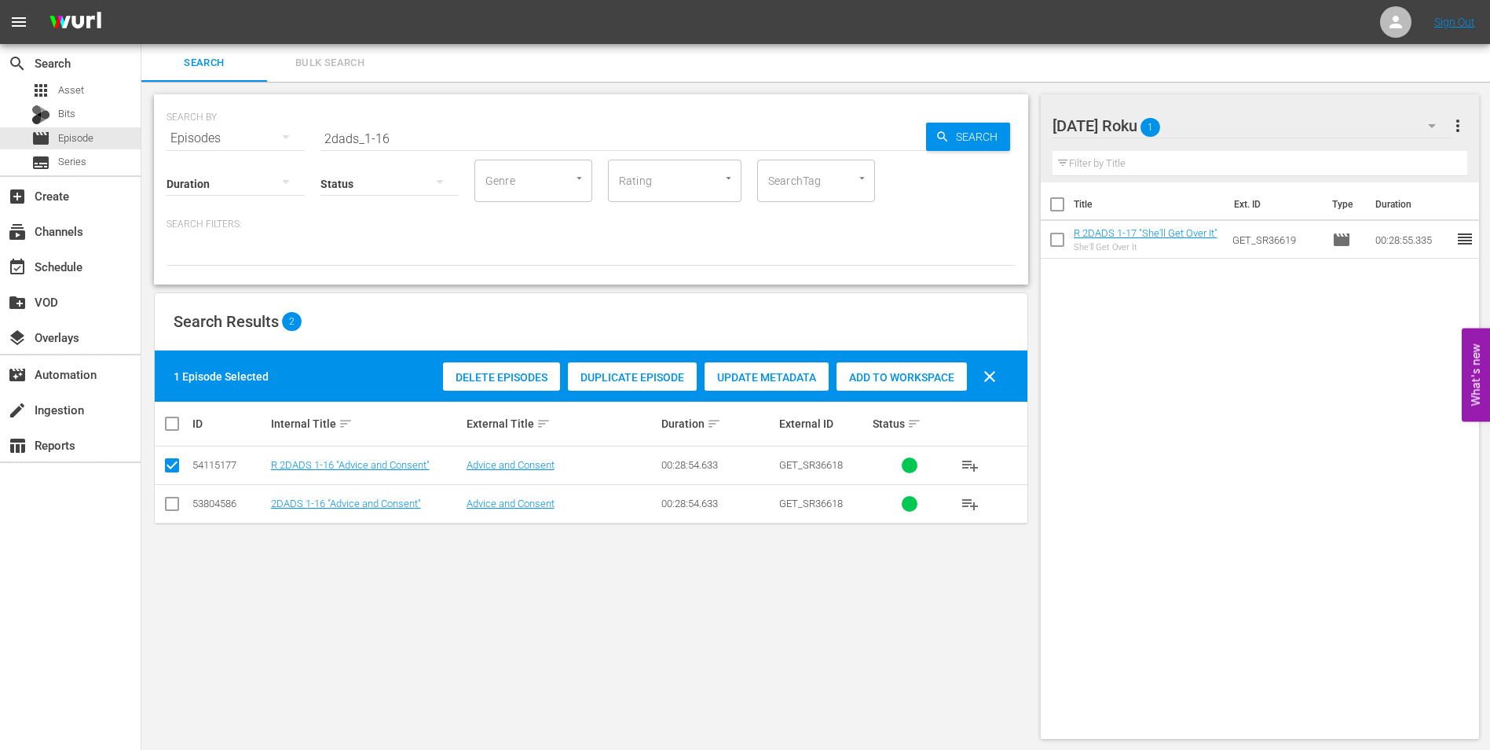
click at [864, 375] on span "Add to Workspace" at bounding box center [902, 377] width 130 height 13
click at [1208, 123] on div "Sunday Roku 2" at bounding box center [1252, 126] width 399 height 44
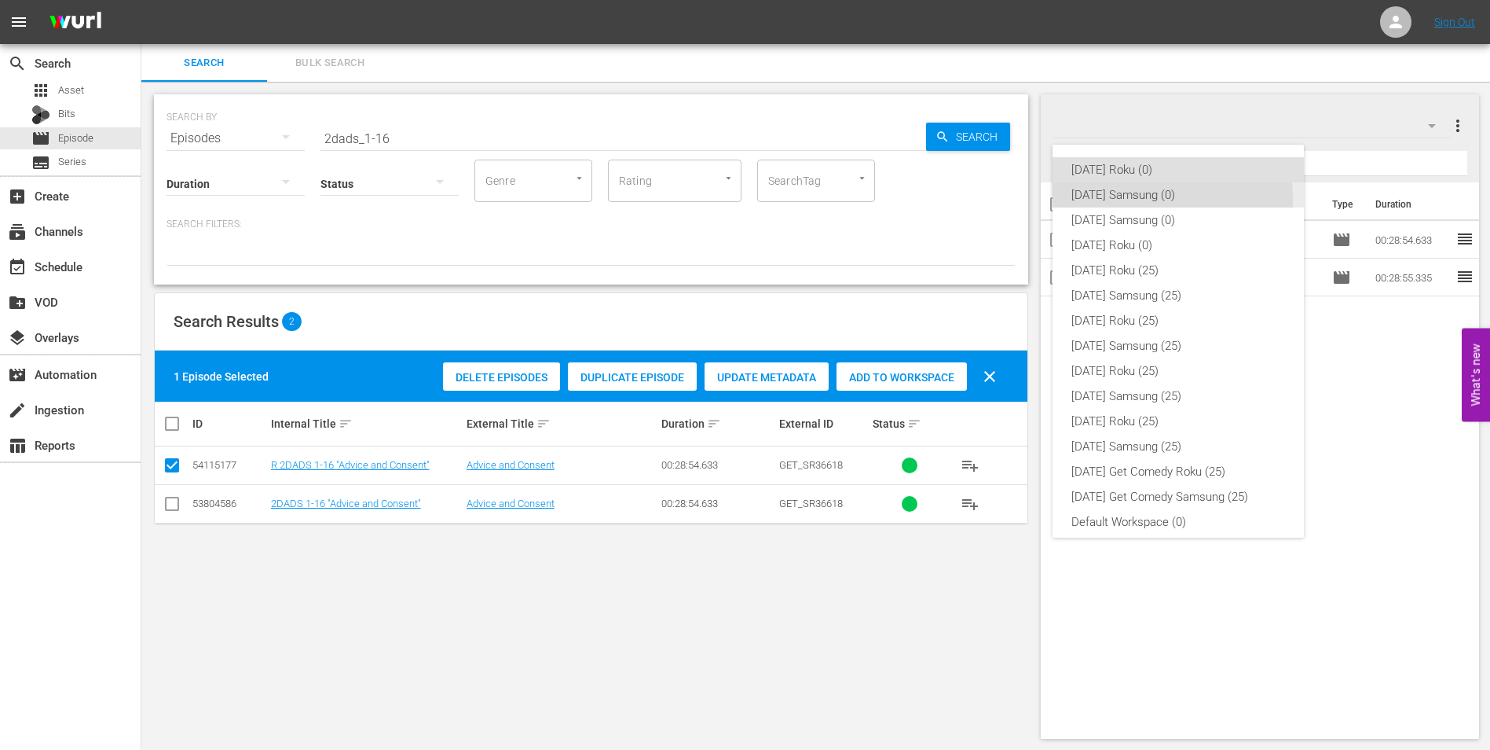
click at [1102, 200] on div "[DATE] Samsung (0)" at bounding box center [1179, 194] width 214 height 25
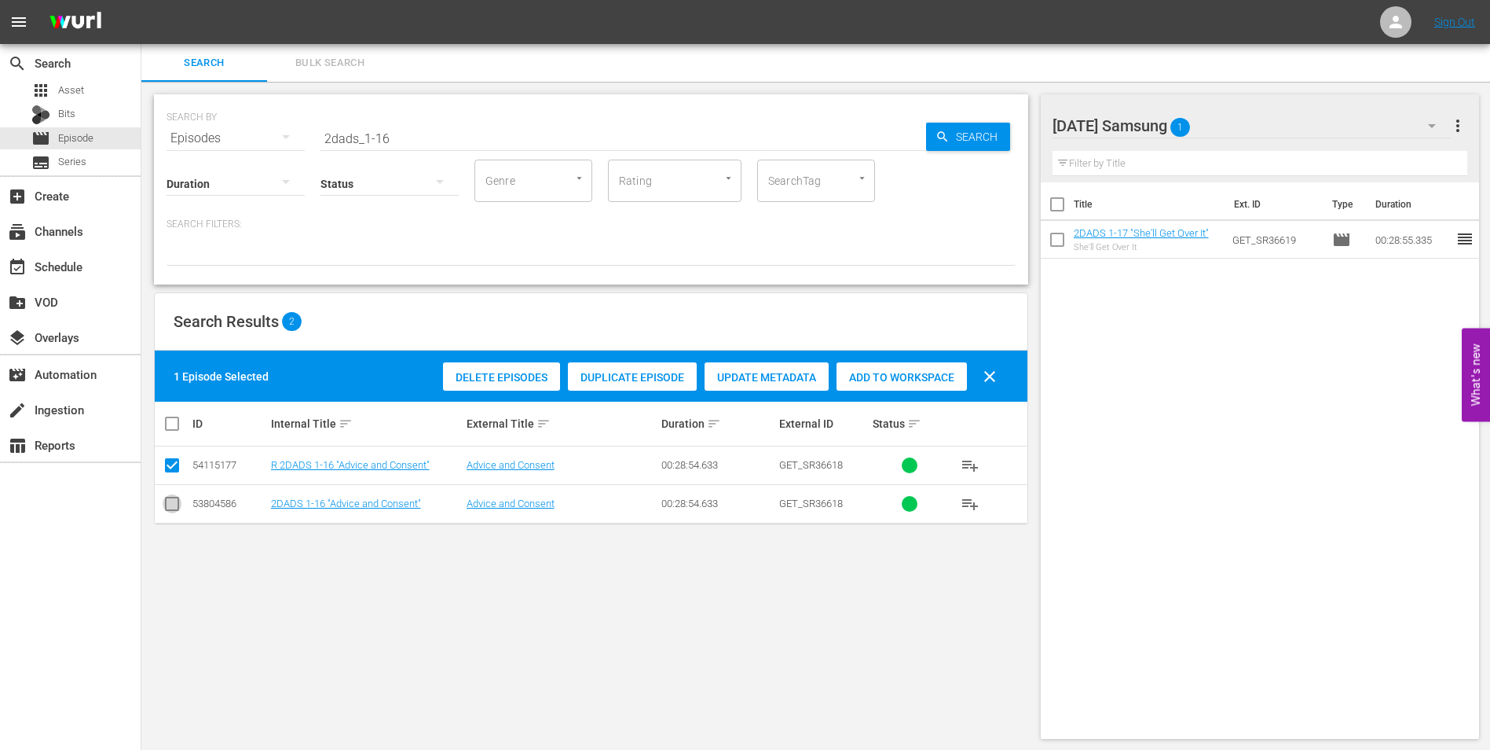
click at [168, 513] on input "checkbox" at bounding box center [172, 506] width 19 height 19
checkbox input "true"
click at [174, 465] on input "checkbox" at bounding box center [172, 468] width 19 height 19
checkbox input "false"
click at [860, 385] on div "Add to Workspace" at bounding box center [902, 377] width 130 height 30
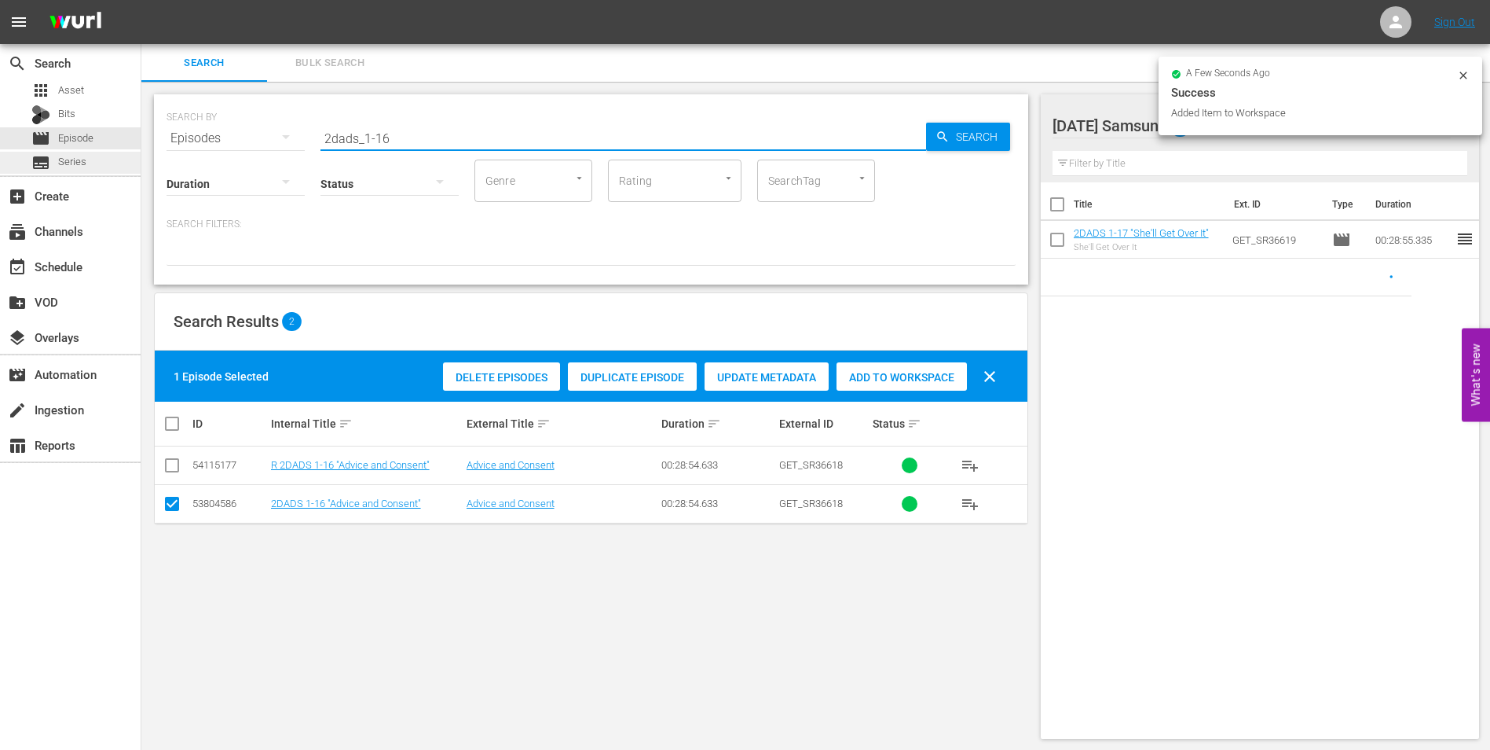
drag, startPoint x: 412, startPoint y: 137, endPoint x: 91, endPoint y: 155, distance: 321.0
click at [141, 0] on div "search Search apps Asset Bits movie Episode subtitles Series add_box Create sub…" at bounding box center [815, 0] width 1349 height 0
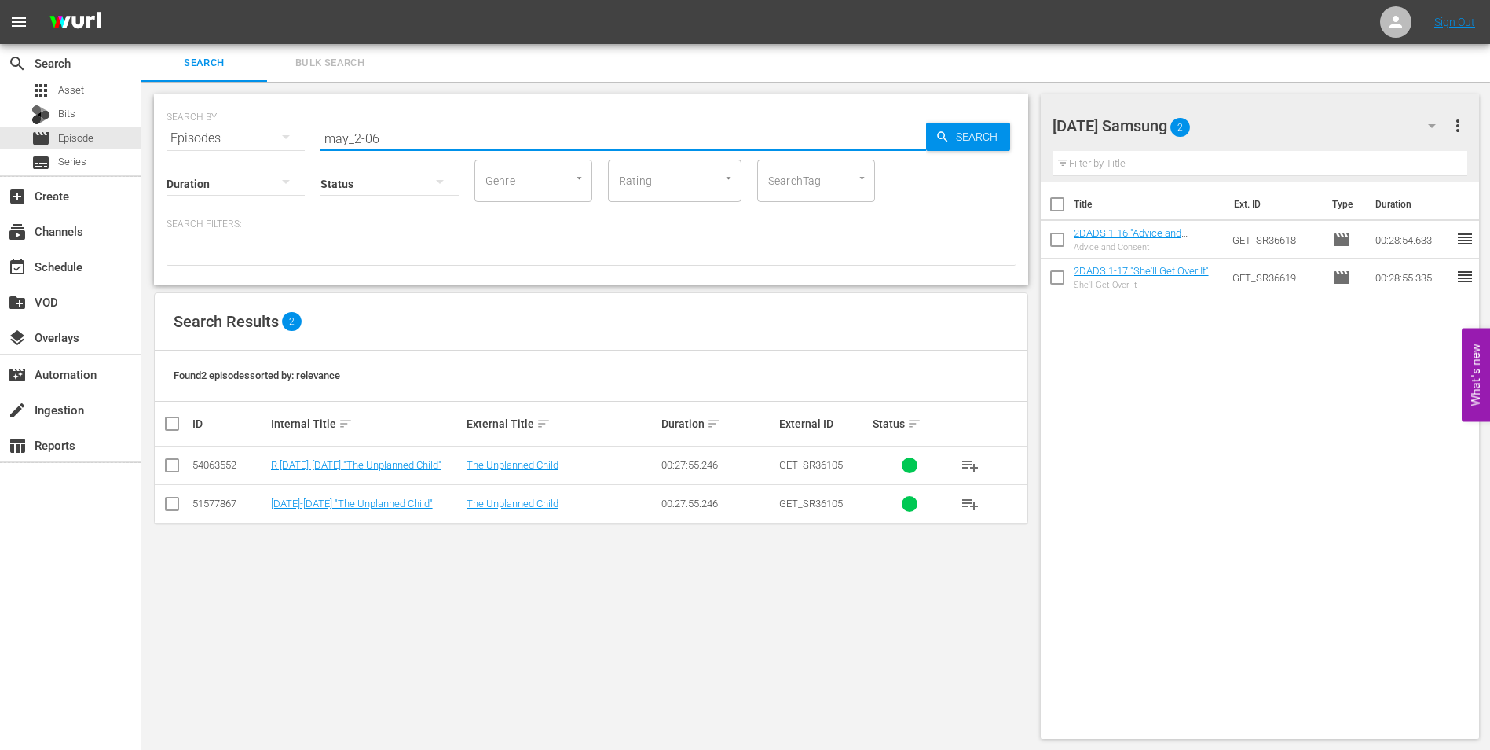
type input "may_2-06"
click at [170, 507] on input "checkbox" at bounding box center [172, 506] width 19 height 19
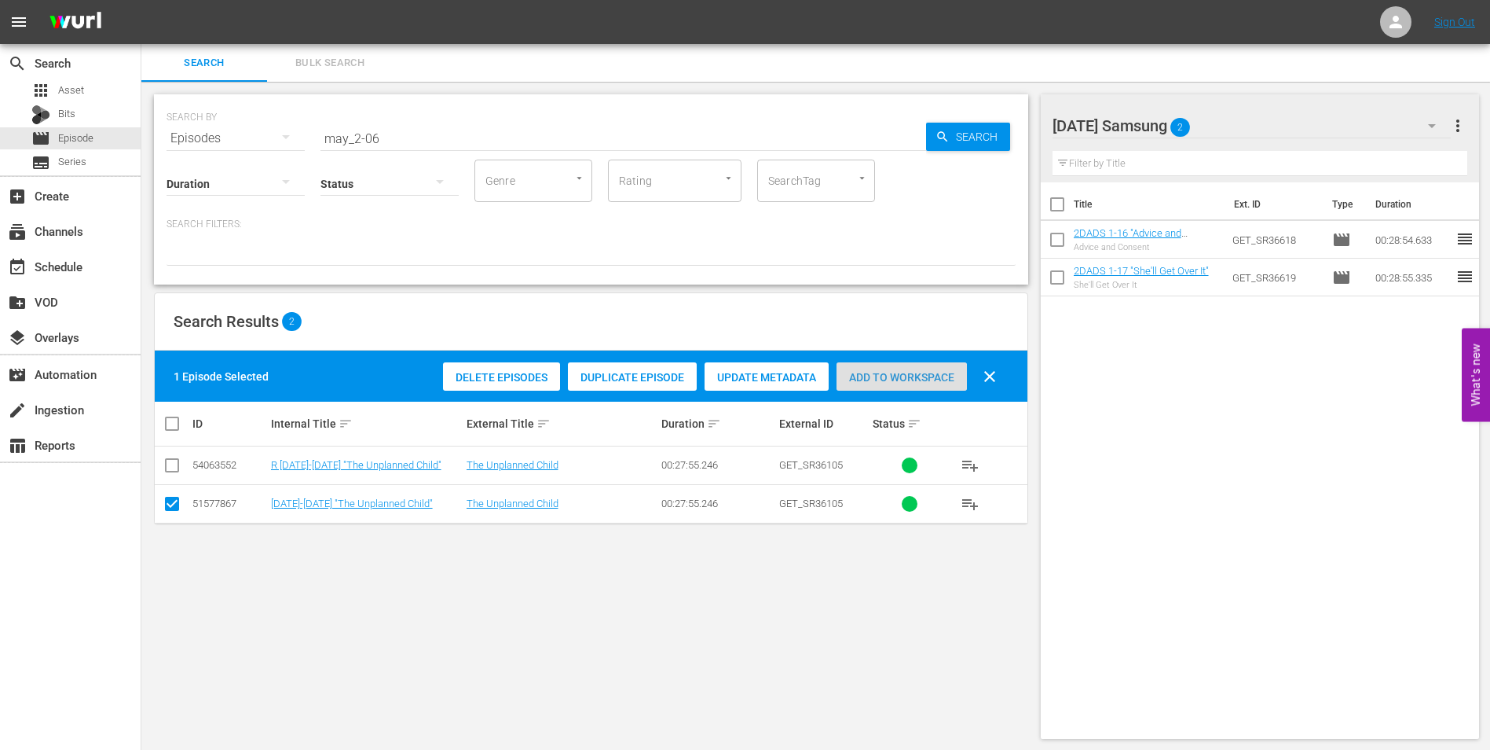
click at [889, 376] on span "Add to Workspace" at bounding box center [902, 377] width 130 height 13
click at [1255, 130] on div "Sunday Samsung 3" at bounding box center [1252, 126] width 399 height 44
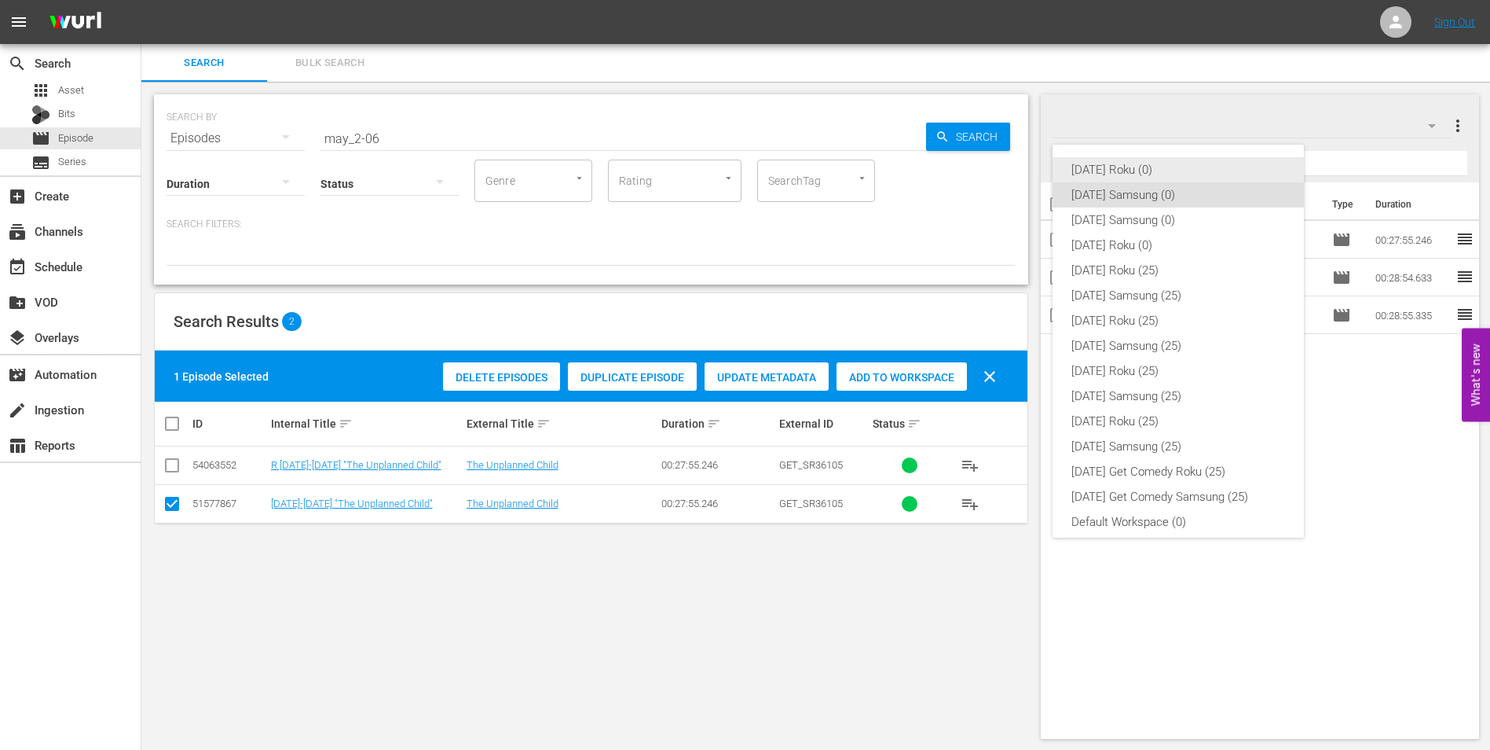
click at [1120, 172] on div "[DATE] Roku (0)" at bounding box center [1179, 169] width 214 height 25
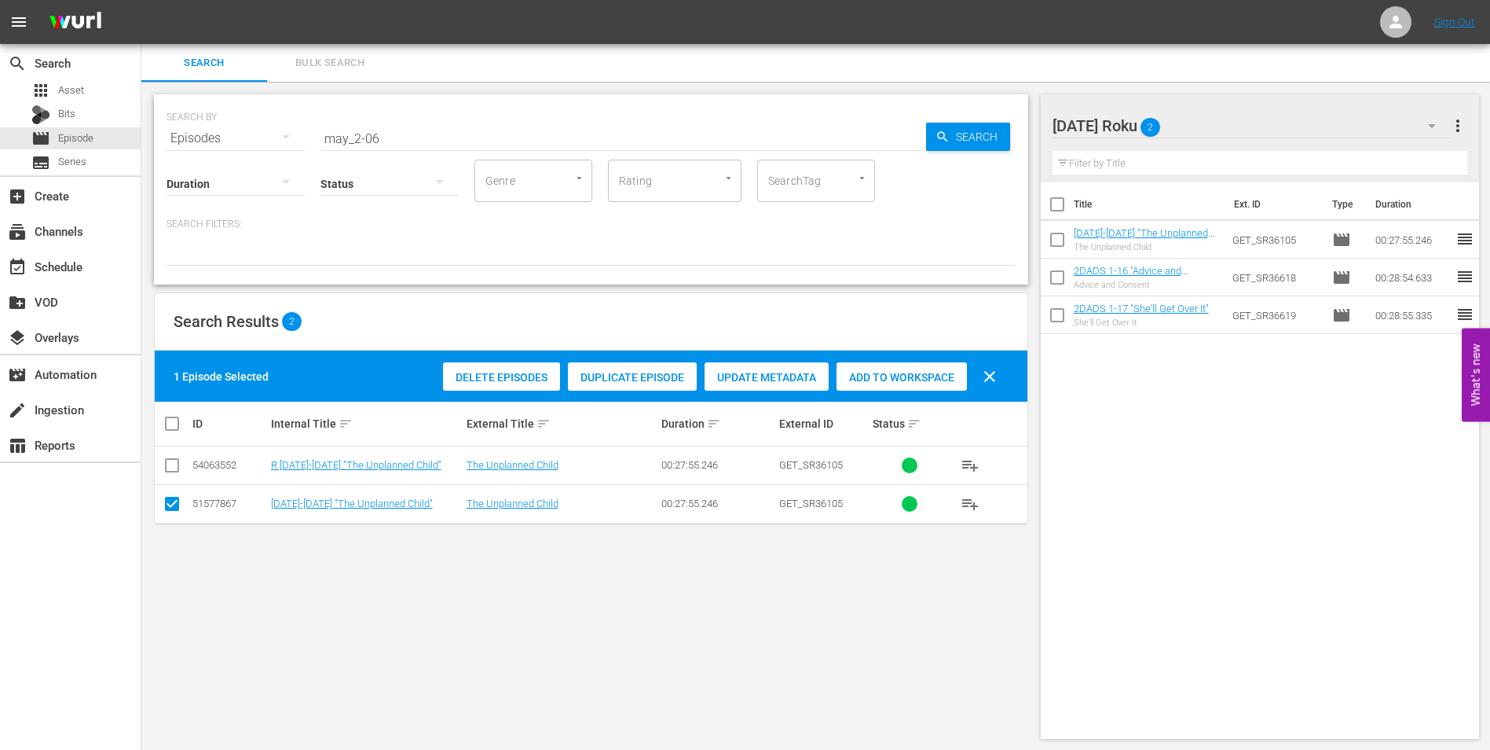
click at [170, 498] on input "checkbox" at bounding box center [172, 506] width 19 height 19
checkbox input "false"
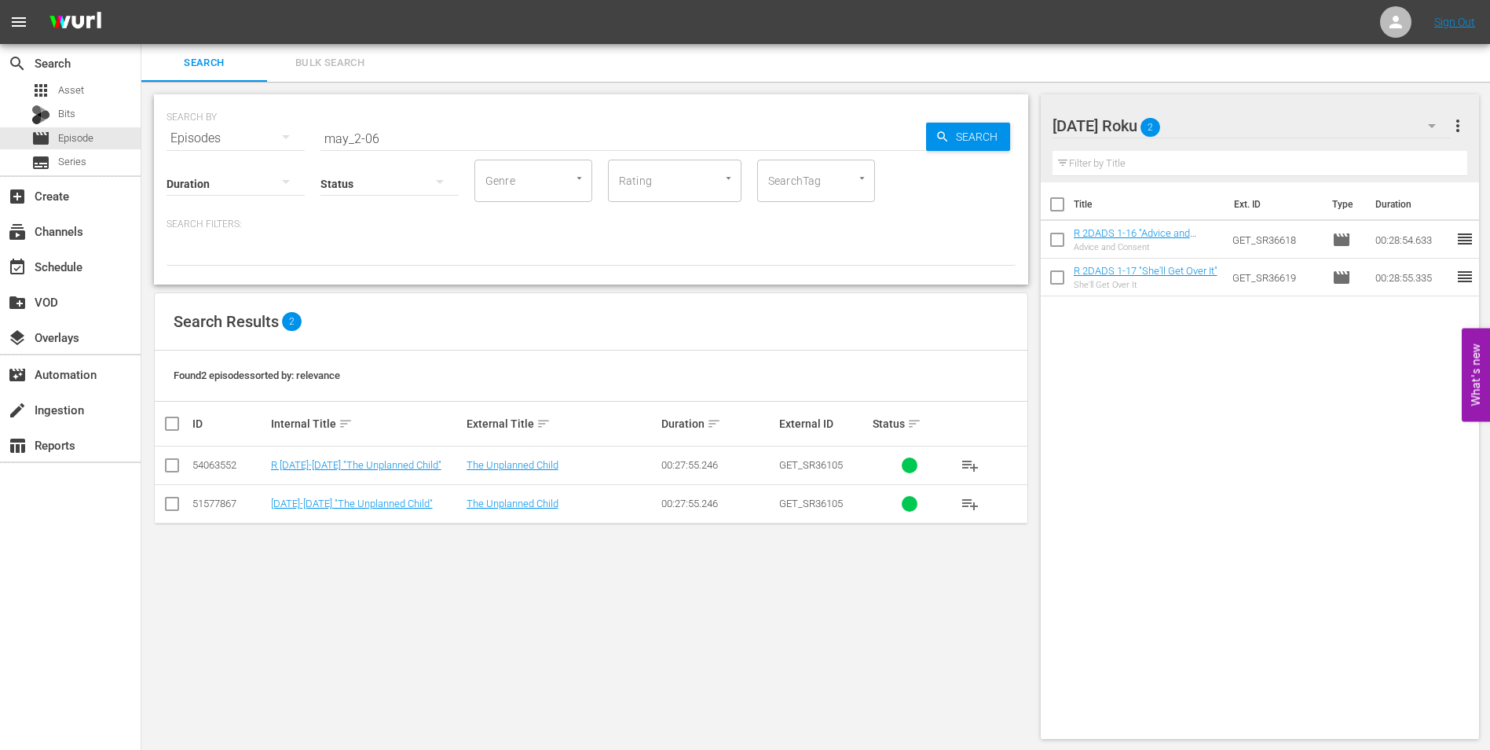
click at [170, 473] on input "checkbox" at bounding box center [172, 468] width 19 height 19
checkbox input "true"
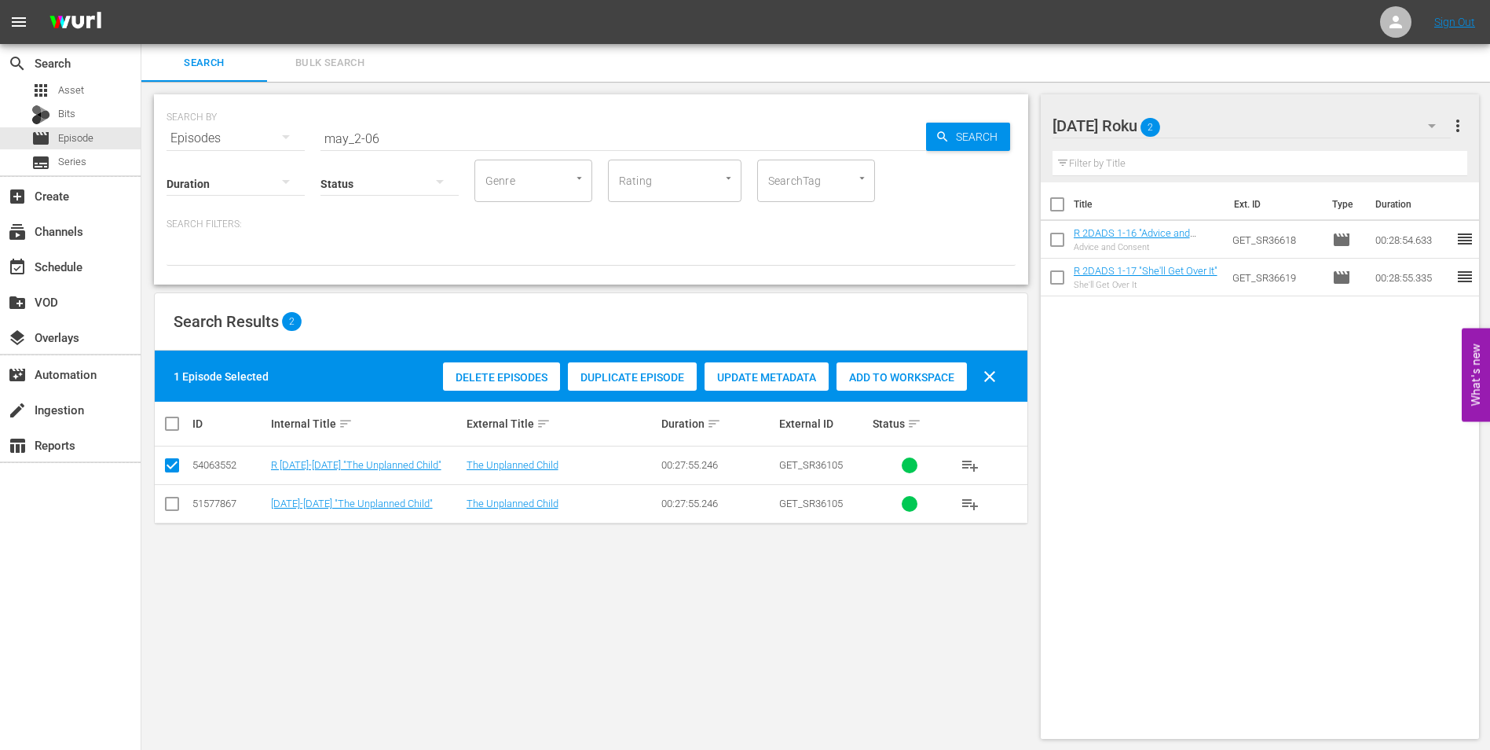
click at [877, 379] on span "Add to Workspace" at bounding box center [902, 377] width 130 height 13
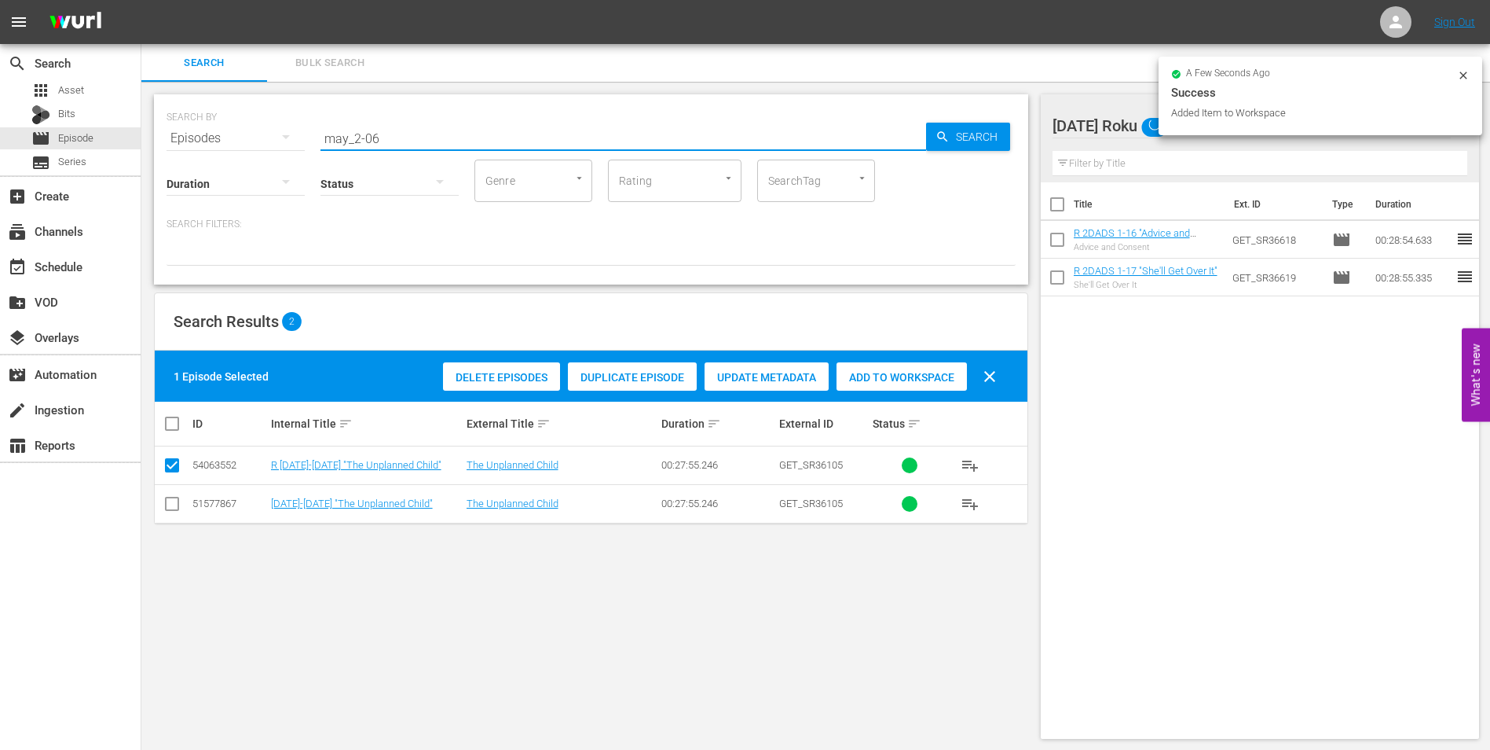
drag, startPoint x: 368, startPoint y: 134, endPoint x: 398, endPoint y: 137, distance: 30.0
click at [398, 137] on input "may_2-06" at bounding box center [624, 138] width 606 height 38
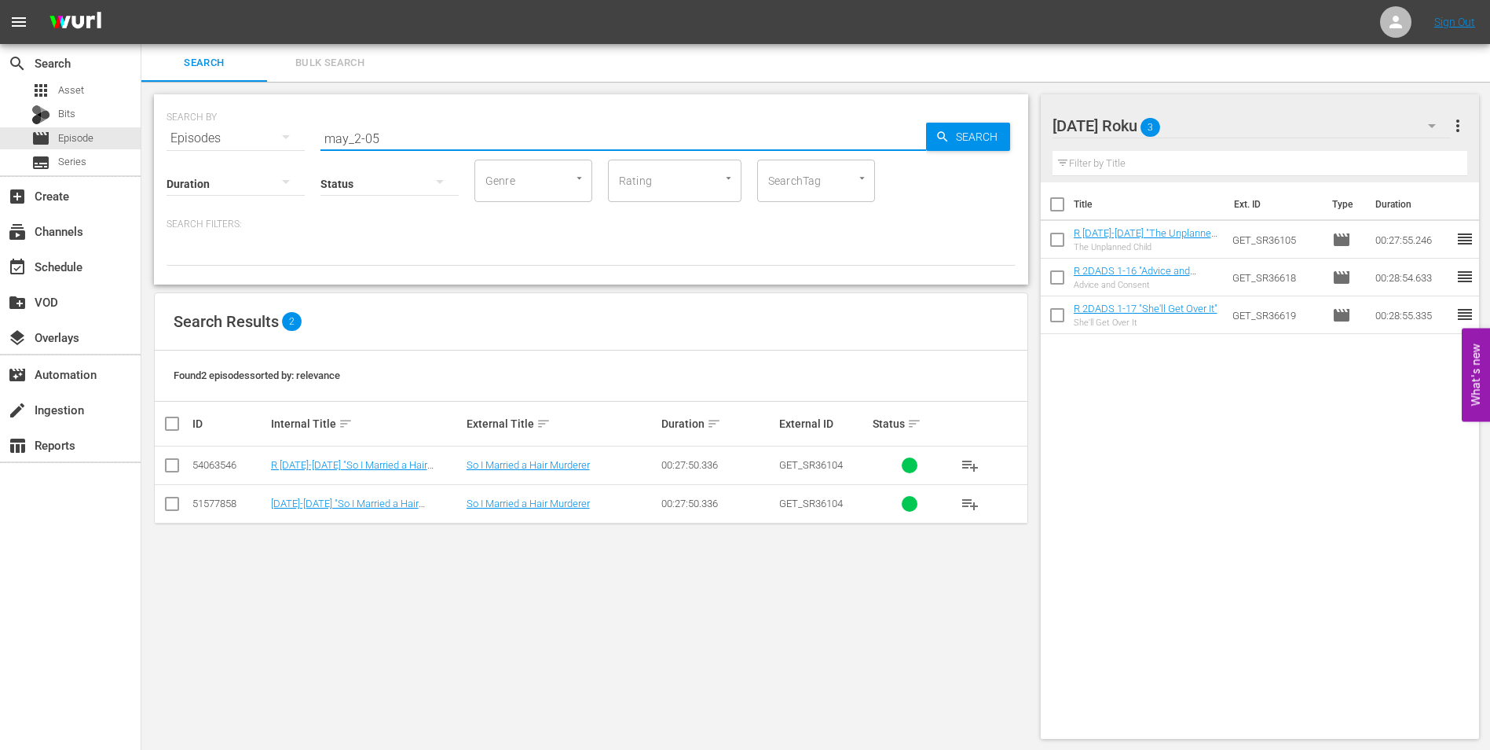
type input "may_2-05"
click at [174, 470] on input "checkbox" at bounding box center [172, 468] width 19 height 19
checkbox input "true"
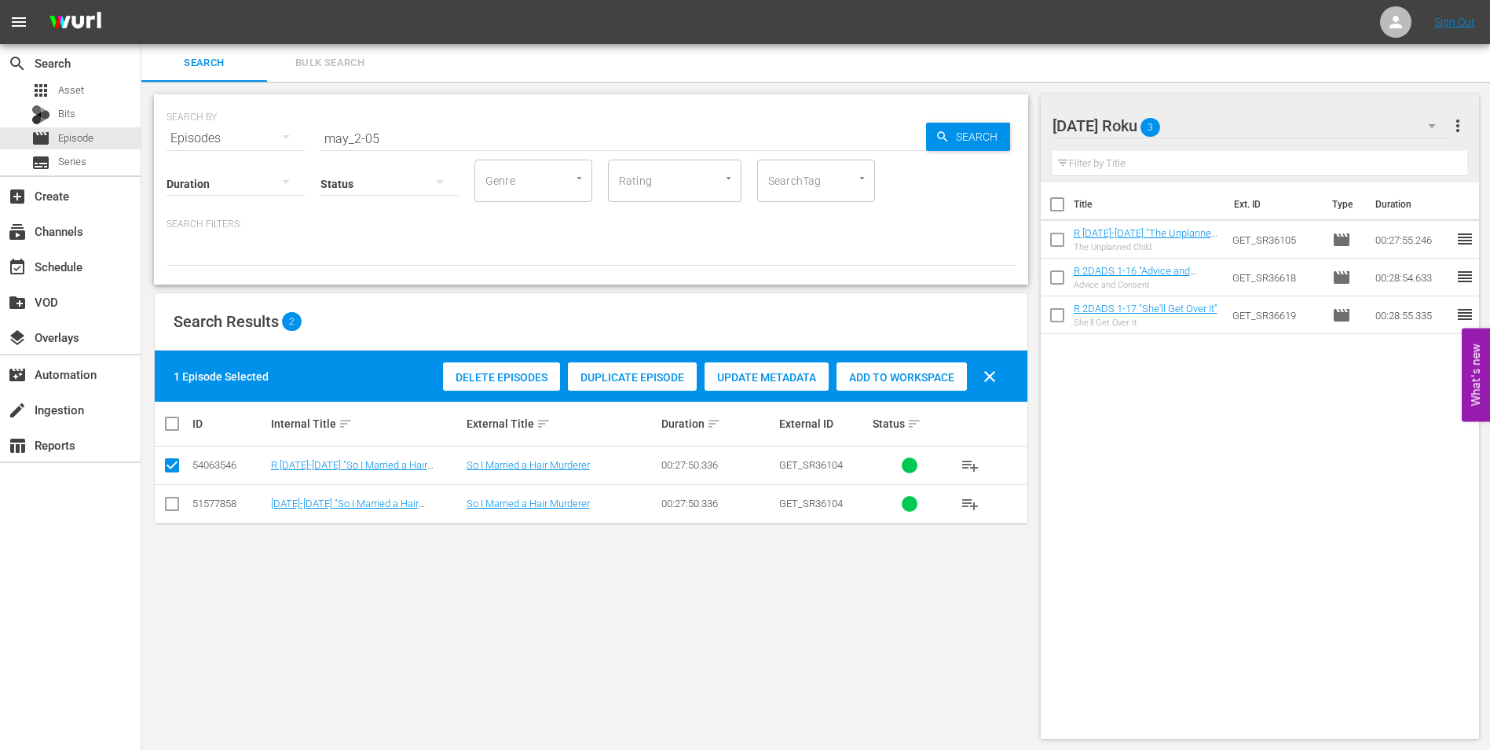
click at [914, 376] on span "Add to Workspace" at bounding box center [902, 377] width 130 height 13
click at [1224, 113] on div "Sunday Roku 4" at bounding box center [1252, 126] width 399 height 44
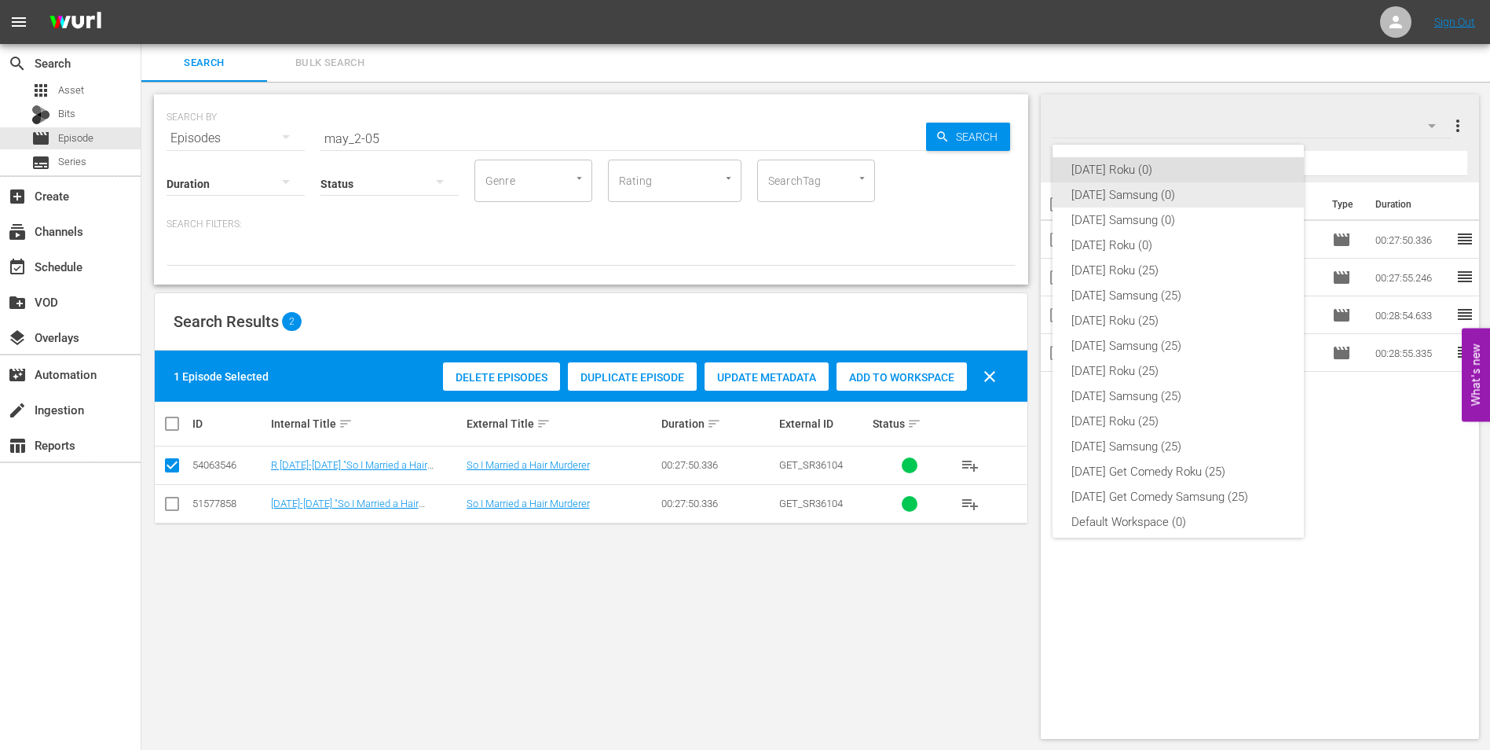
click at [1146, 198] on div "[DATE] Samsung (0)" at bounding box center [1179, 194] width 214 height 25
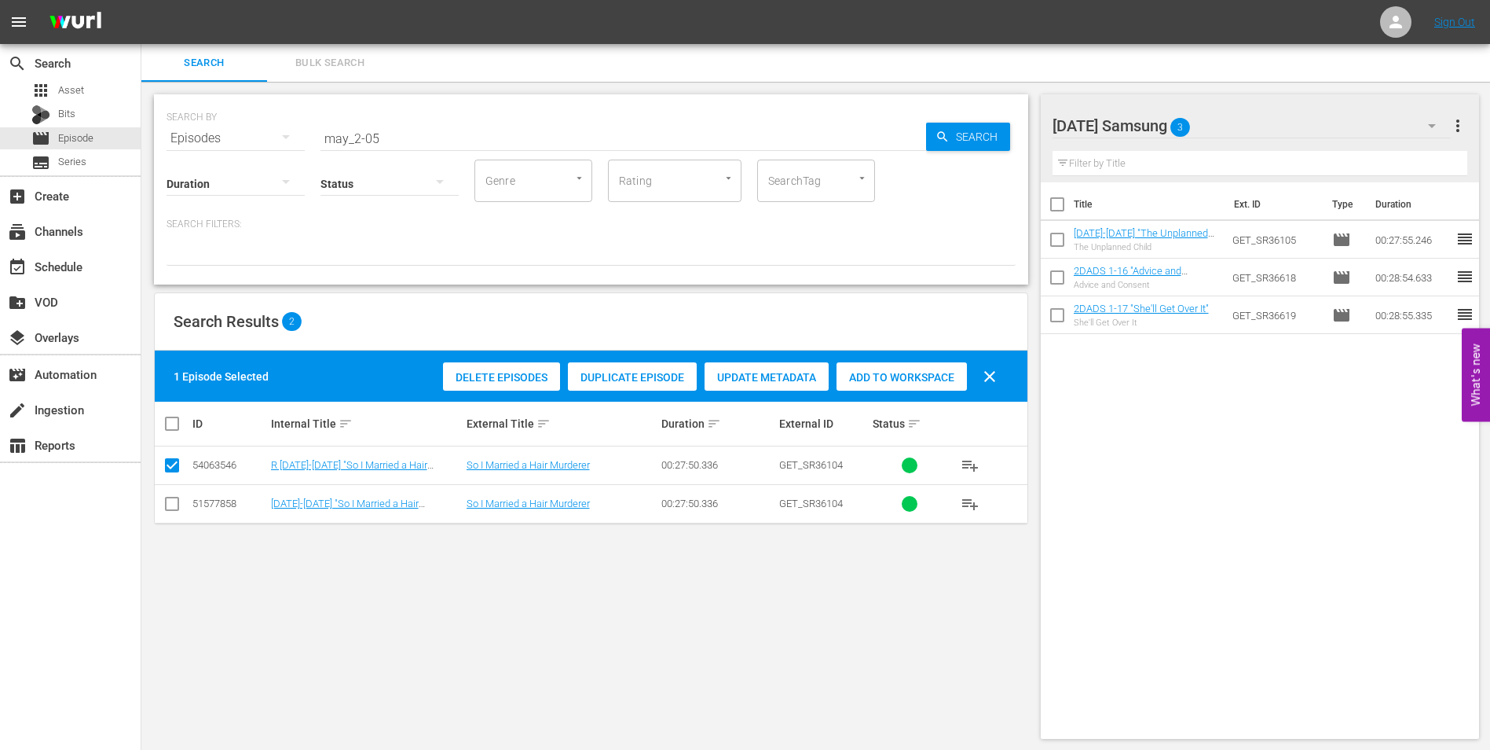
click at [178, 507] on input "checkbox" at bounding box center [172, 506] width 19 height 19
checkbox input "true"
click at [170, 464] on input "checkbox" at bounding box center [172, 468] width 19 height 19
checkbox input "false"
click at [916, 377] on span "Add to Workspace" at bounding box center [902, 377] width 130 height 13
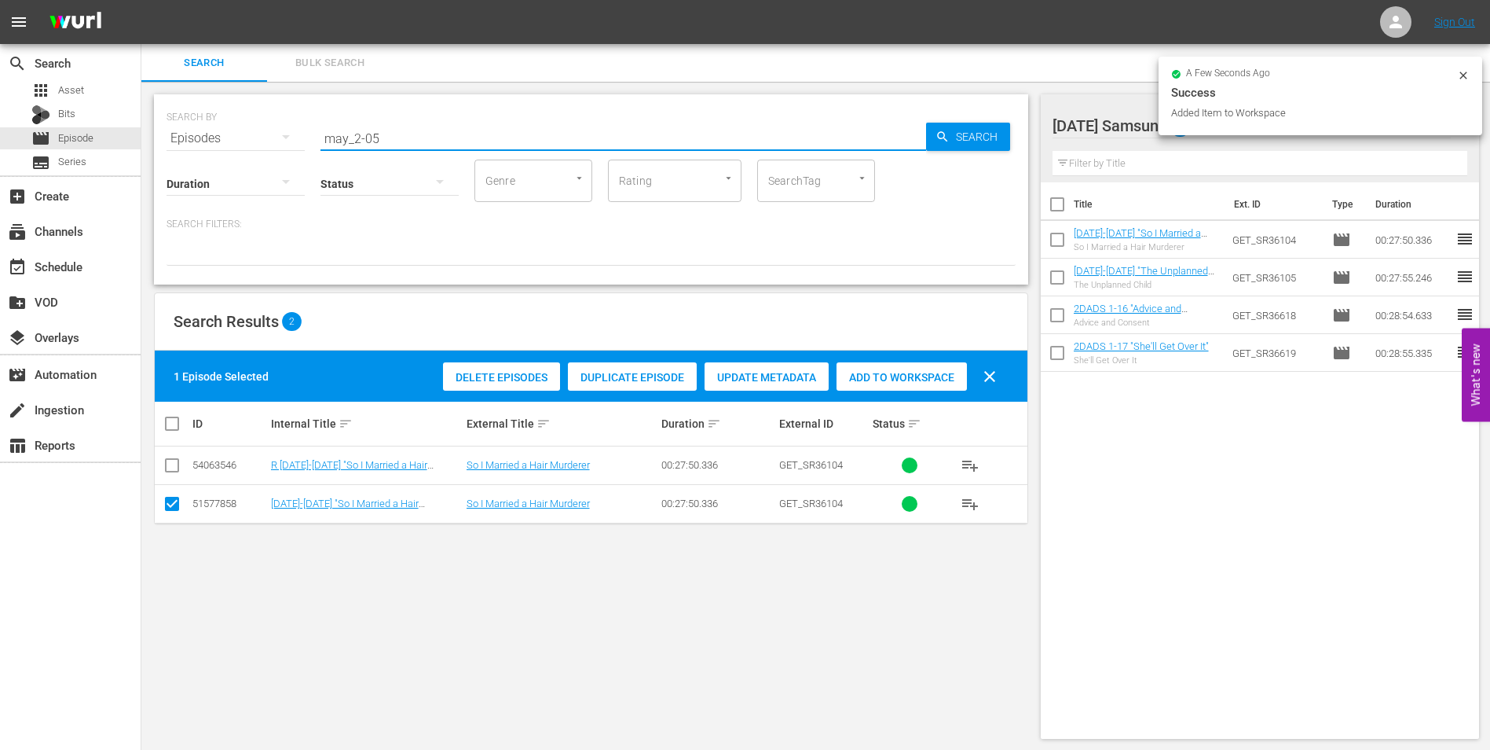
drag, startPoint x: 373, startPoint y: 137, endPoint x: 429, endPoint y: 144, distance: 56.2
click at [429, 144] on input "may_2-05" at bounding box center [624, 138] width 606 height 38
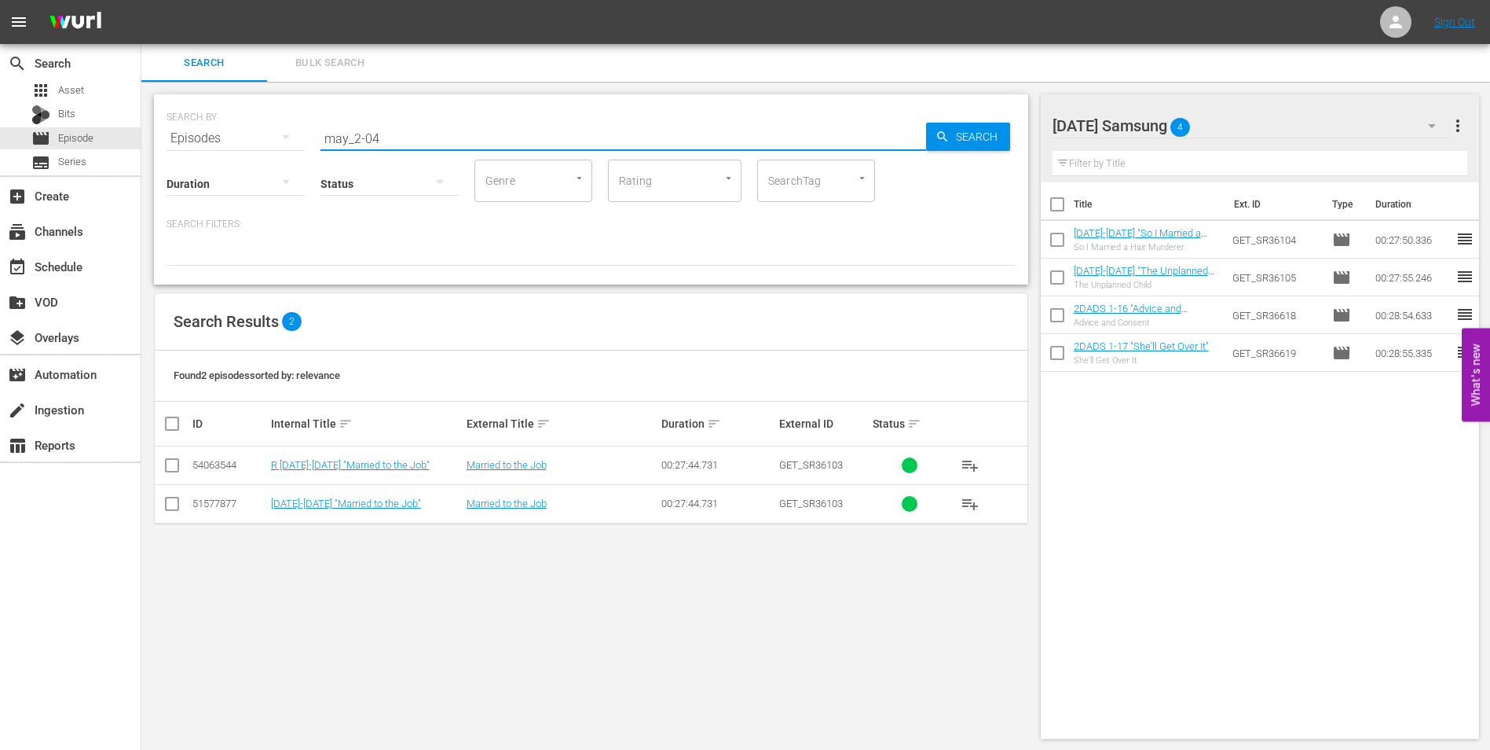
type input "may_2-04"
click at [168, 500] on input "checkbox" at bounding box center [172, 506] width 19 height 19
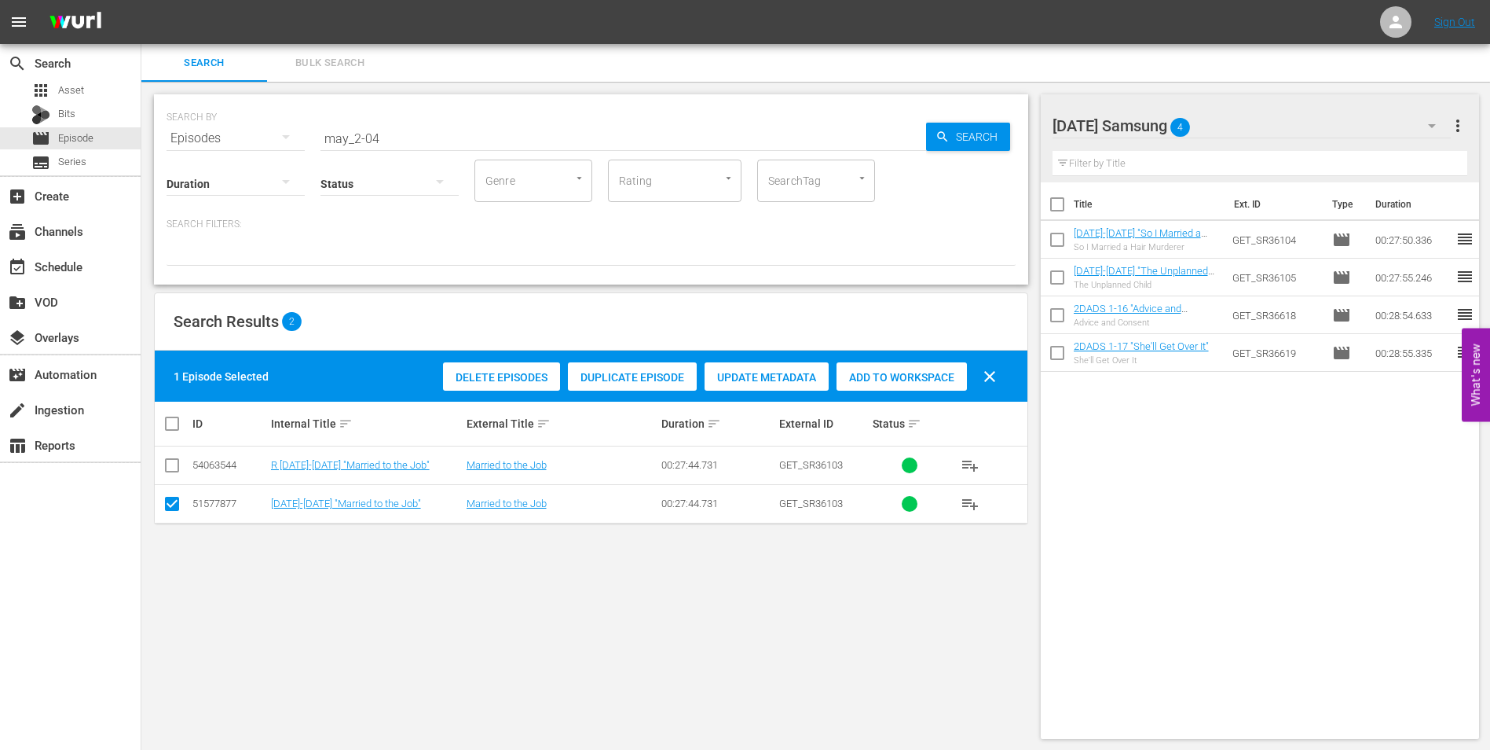
click at [897, 381] on span "Add to Workspace" at bounding box center [902, 377] width 130 height 13
click at [1263, 122] on div "Sunday Samsung 5" at bounding box center [1252, 126] width 399 height 44
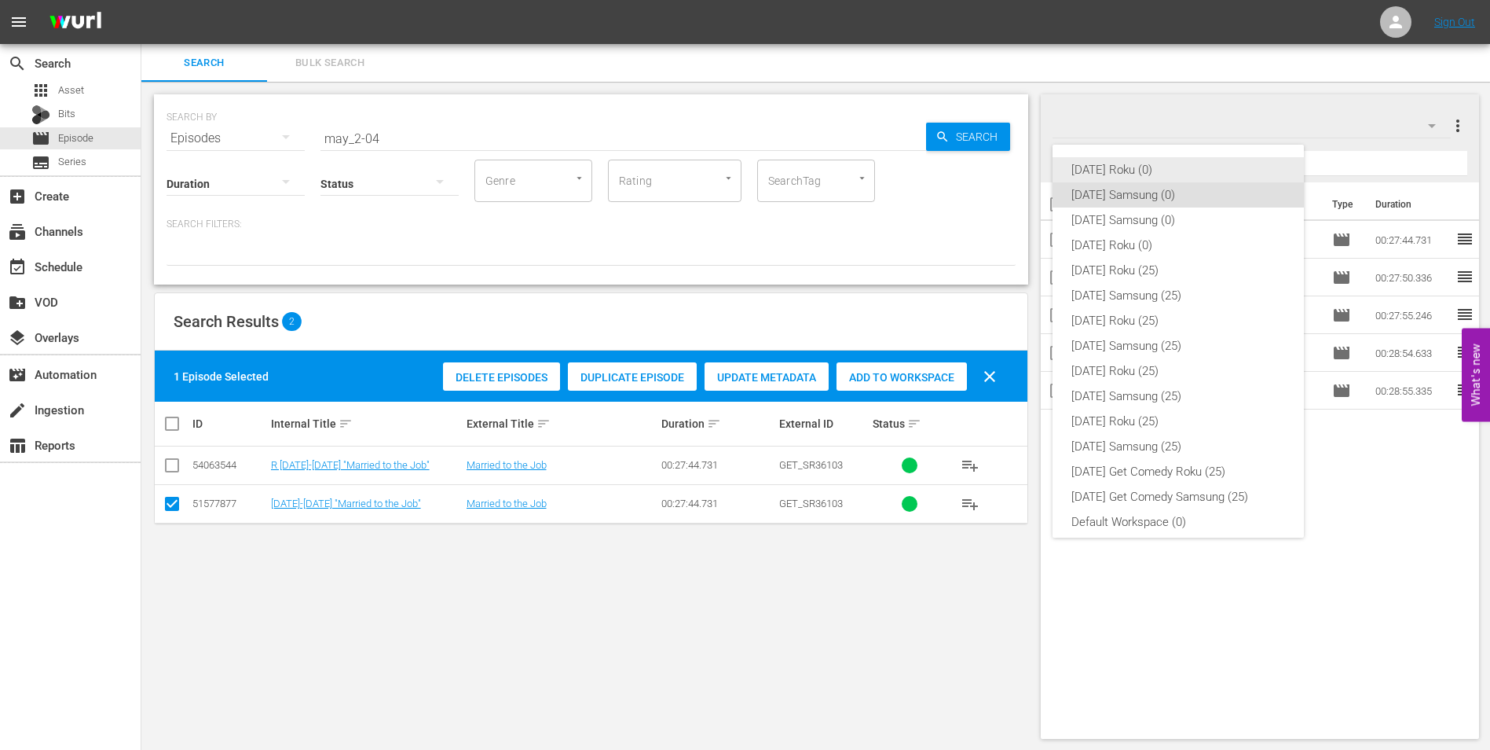
click at [1139, 163] on div "[DATE] Roku (0)" at bounding box center [1179, 169] width 214 height 25
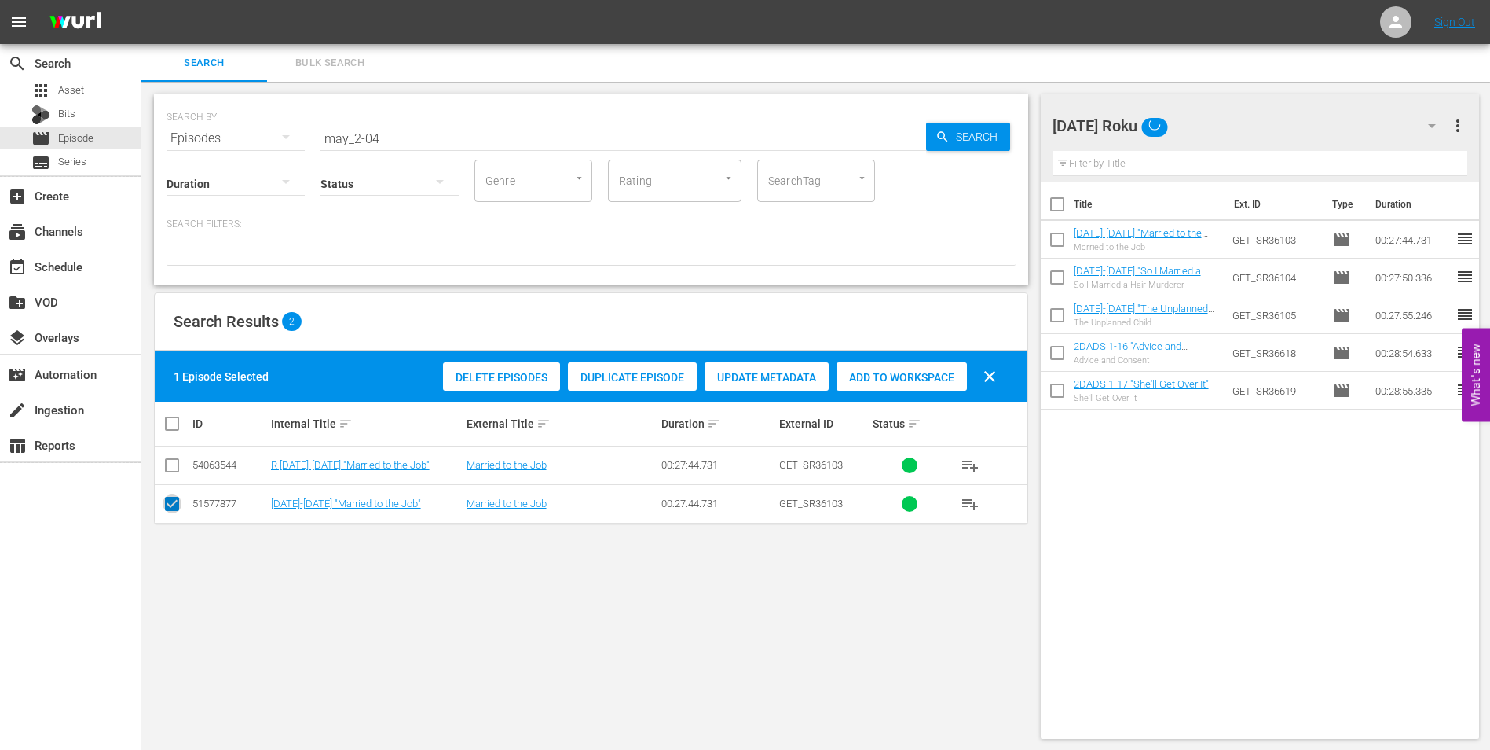
click at [173, 507] on input "checkbox" at bounding box center [172, 506] width 19 height 19
checkbox input "false"
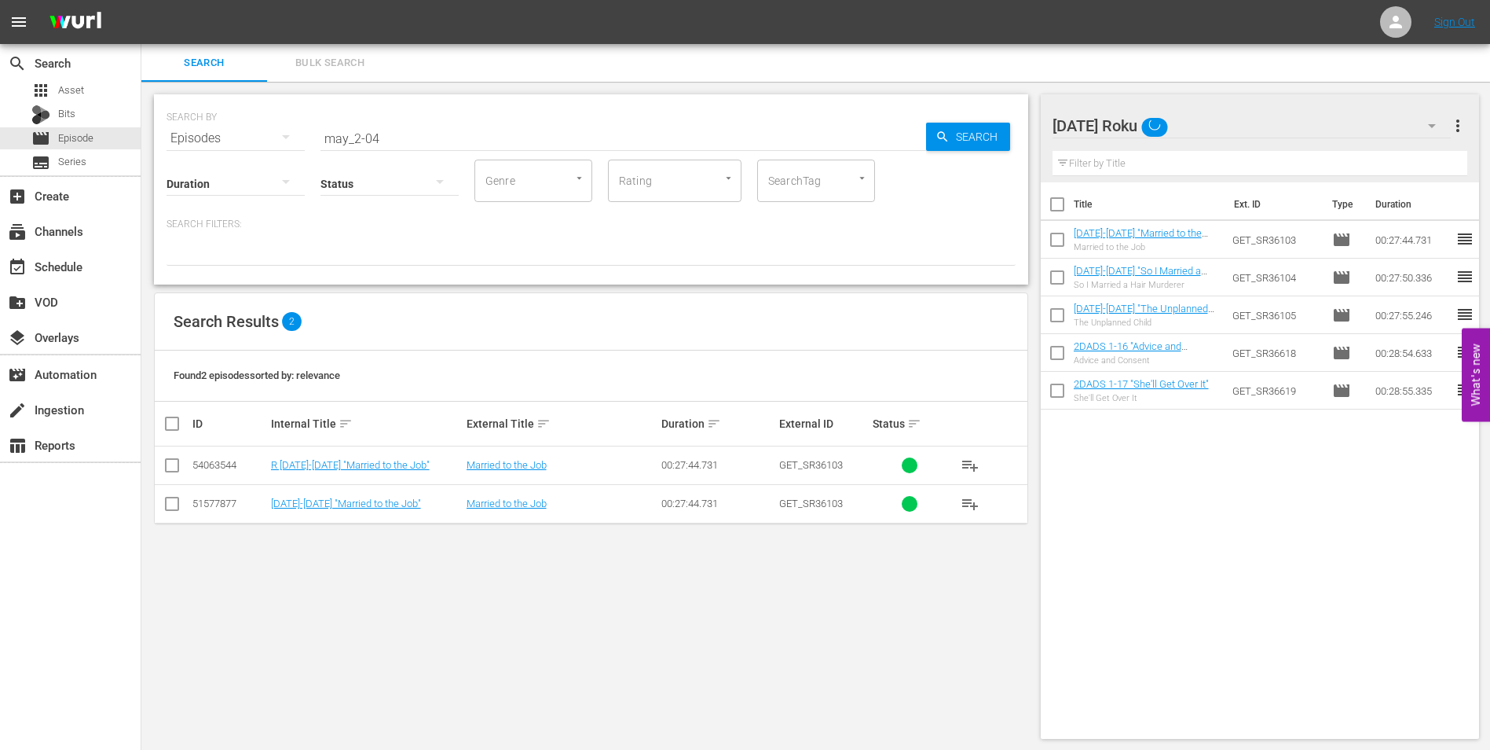
click at [176, 467] on input "checkbox" at bounding box center [172, 468] width 19 height 19
checkbox input "true"
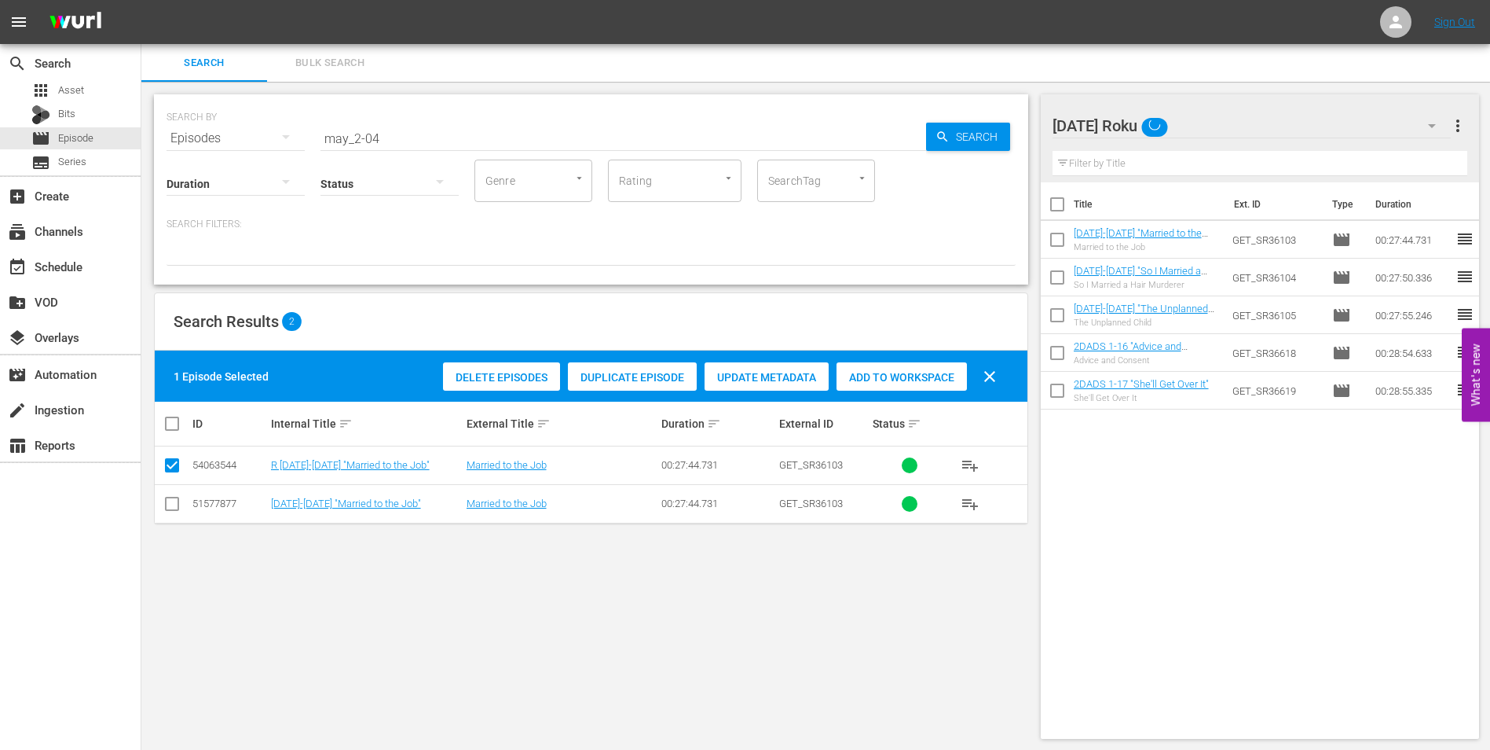
click at [934, 374] on span "Add to Workspace" at bounding box center [902, 377] width 130 height 13
click at [1202, 123] on div "Sunday Roku 4" at bounding box center [1252, 126] width 399 height 44
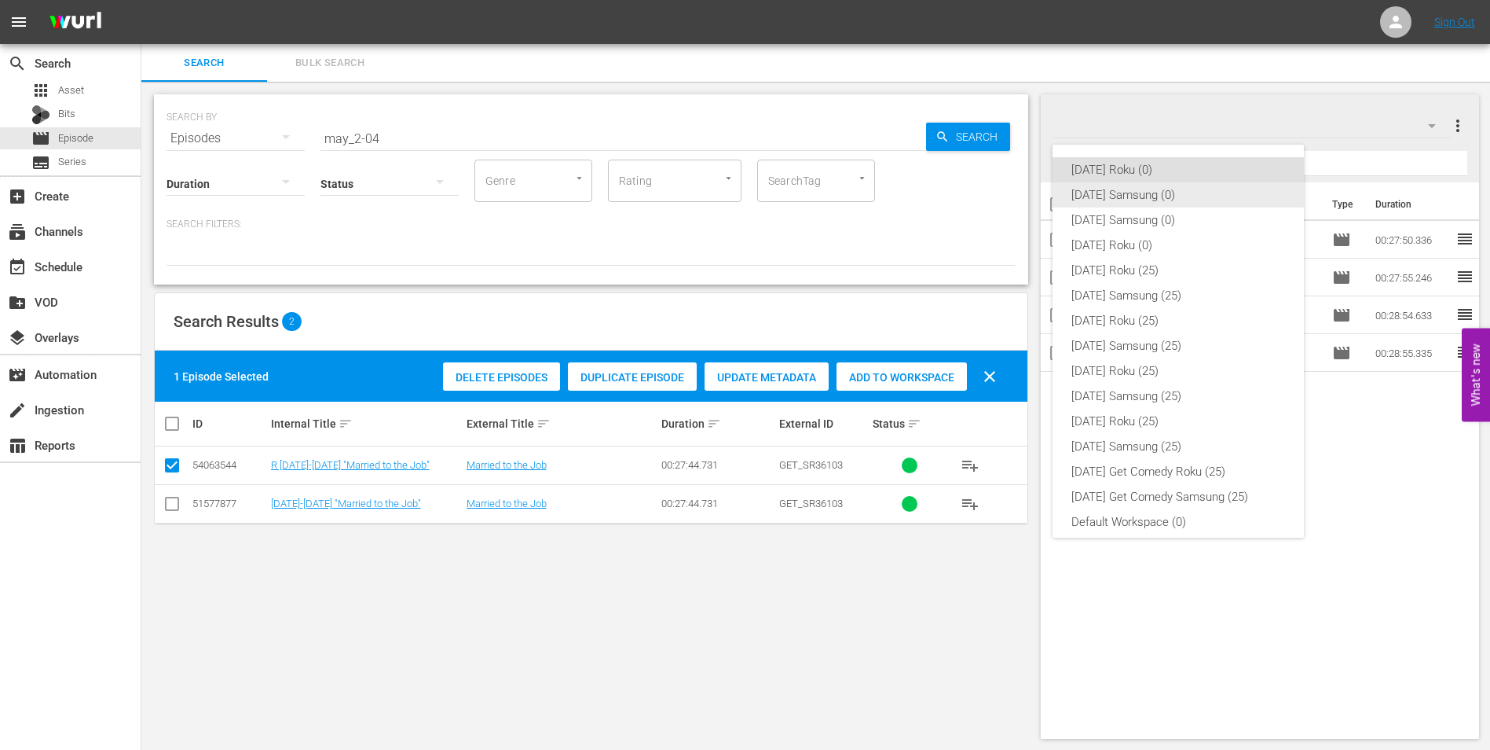
click at [1150, 193] on div "[DATE] Samsung (0)" at bounding box center [1179, 194] width 214 height 25
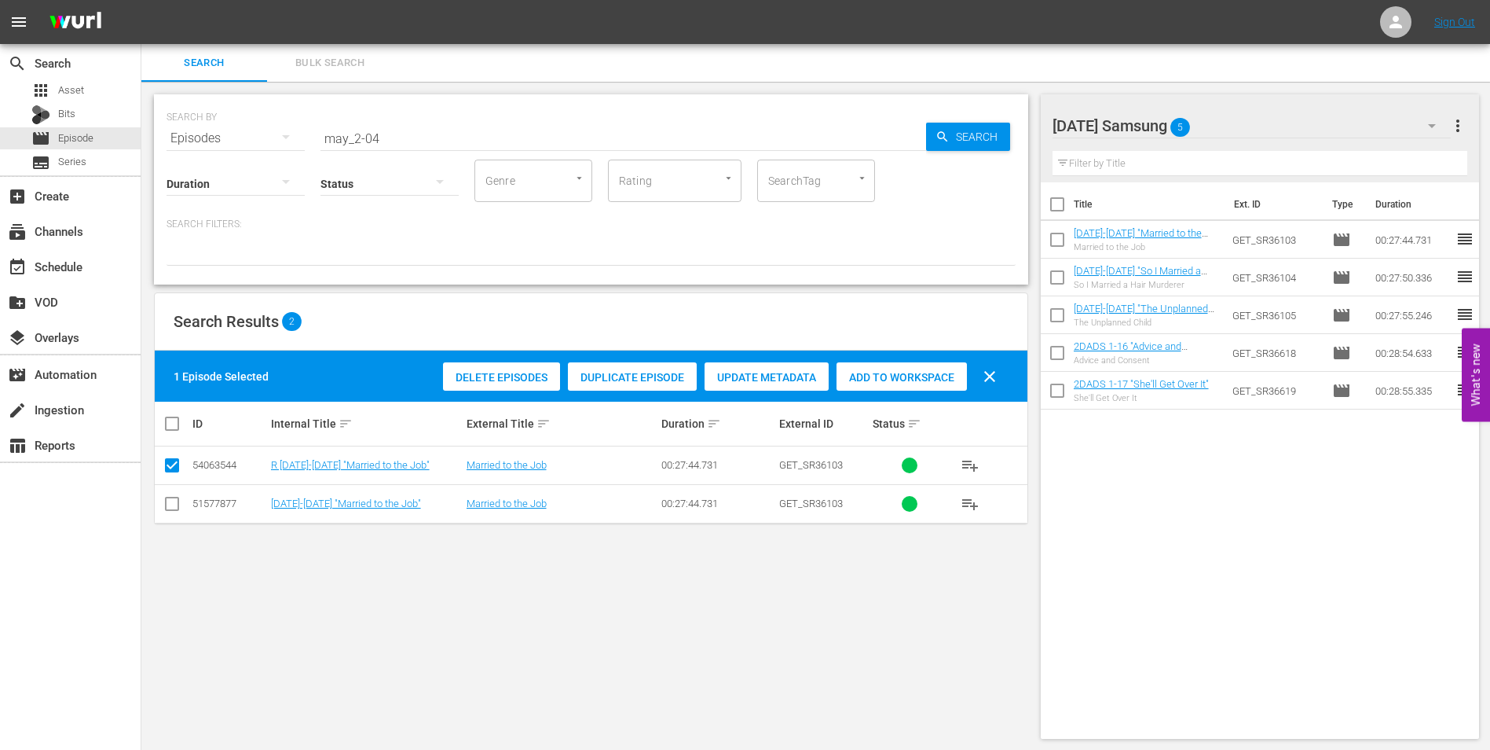
click at [1239, 106] on div "Sunday Samsung 5" at bounding box center [1252, 126] width 399 height 44
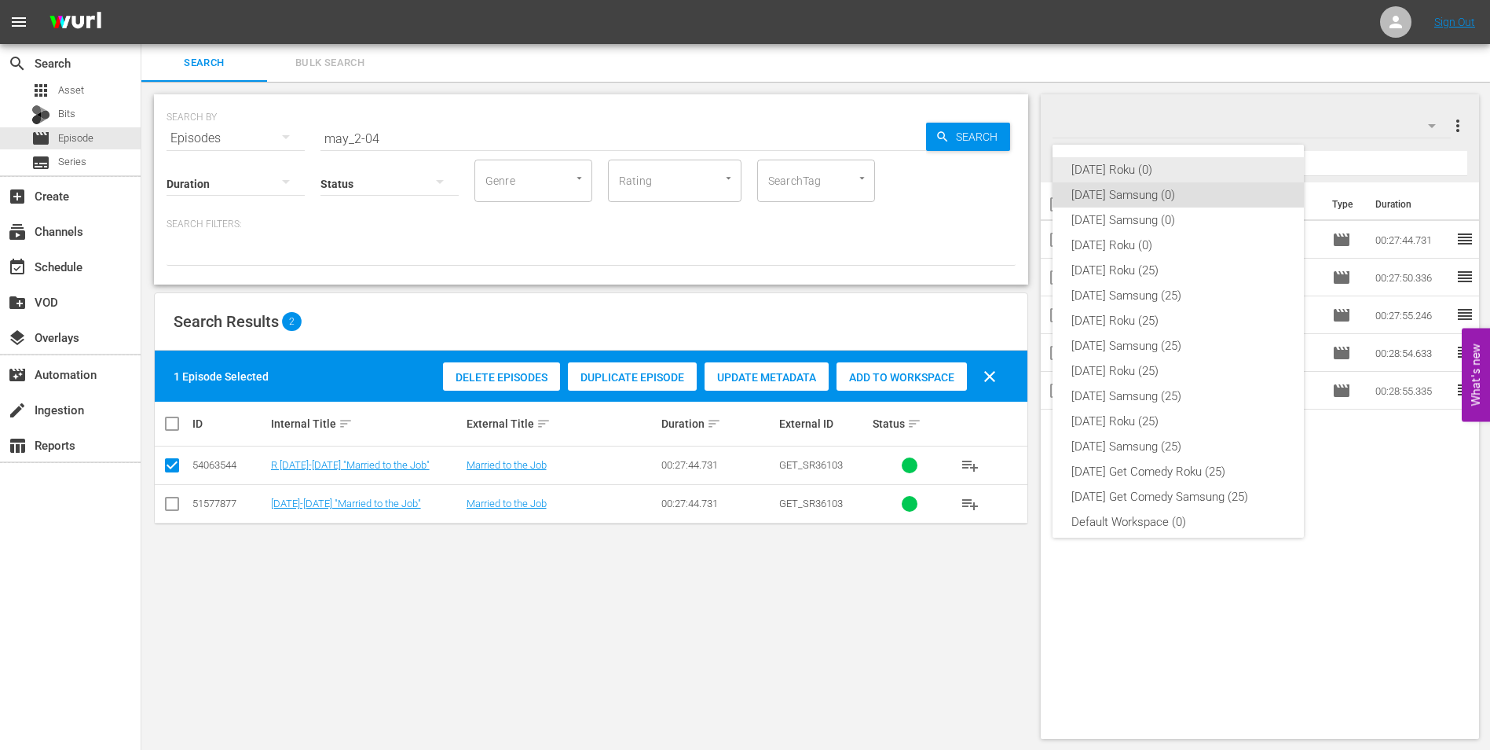
click at [1124, 171] on div "[DATE] Roku (0)" at bounding box center [1179, 169] width 214 height 25
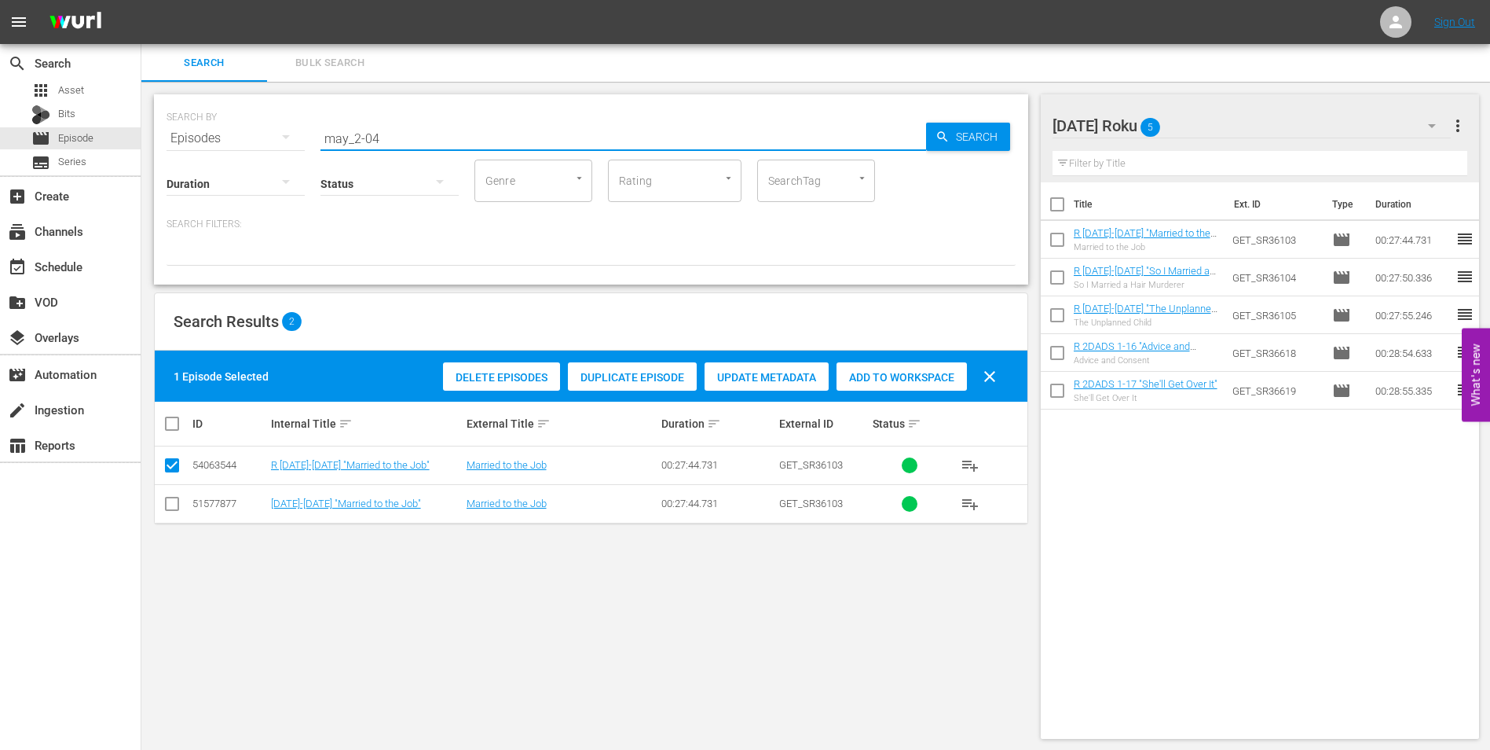
drag, startPoint x: 370, startPoint y: 137, endPoint x: 434, endPoint y: 145, distance: 64.2
click at [434, 145] on div "SEARCH BY Search By Episodes Search ID, Title, Description, Keywords, or Catego…" at bounding box center [591, 189] width 874 height 190
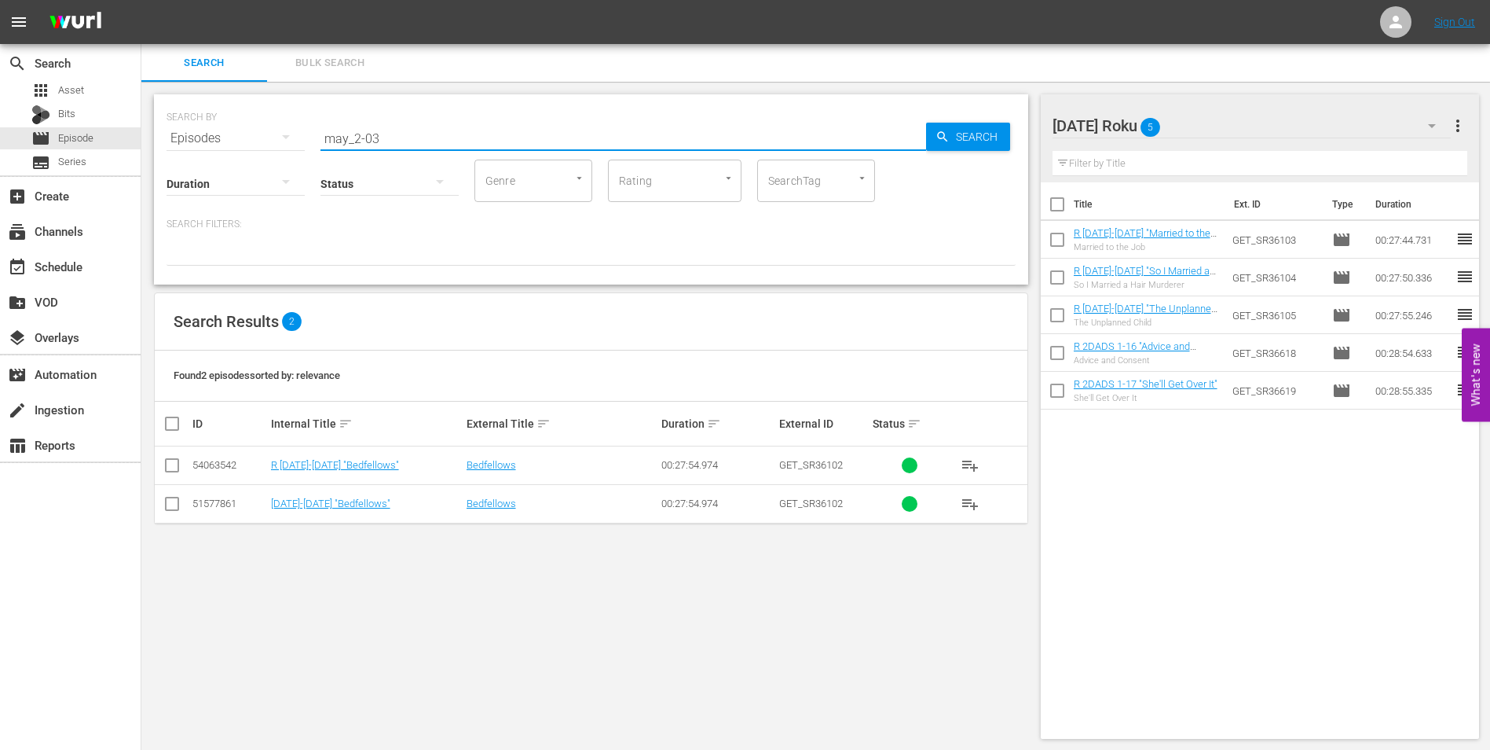
type input "may_2-03"
click at [176, 466] on input "checkbox" at bounding box center [172, 468] width 19 height 19
checkbox input "true"
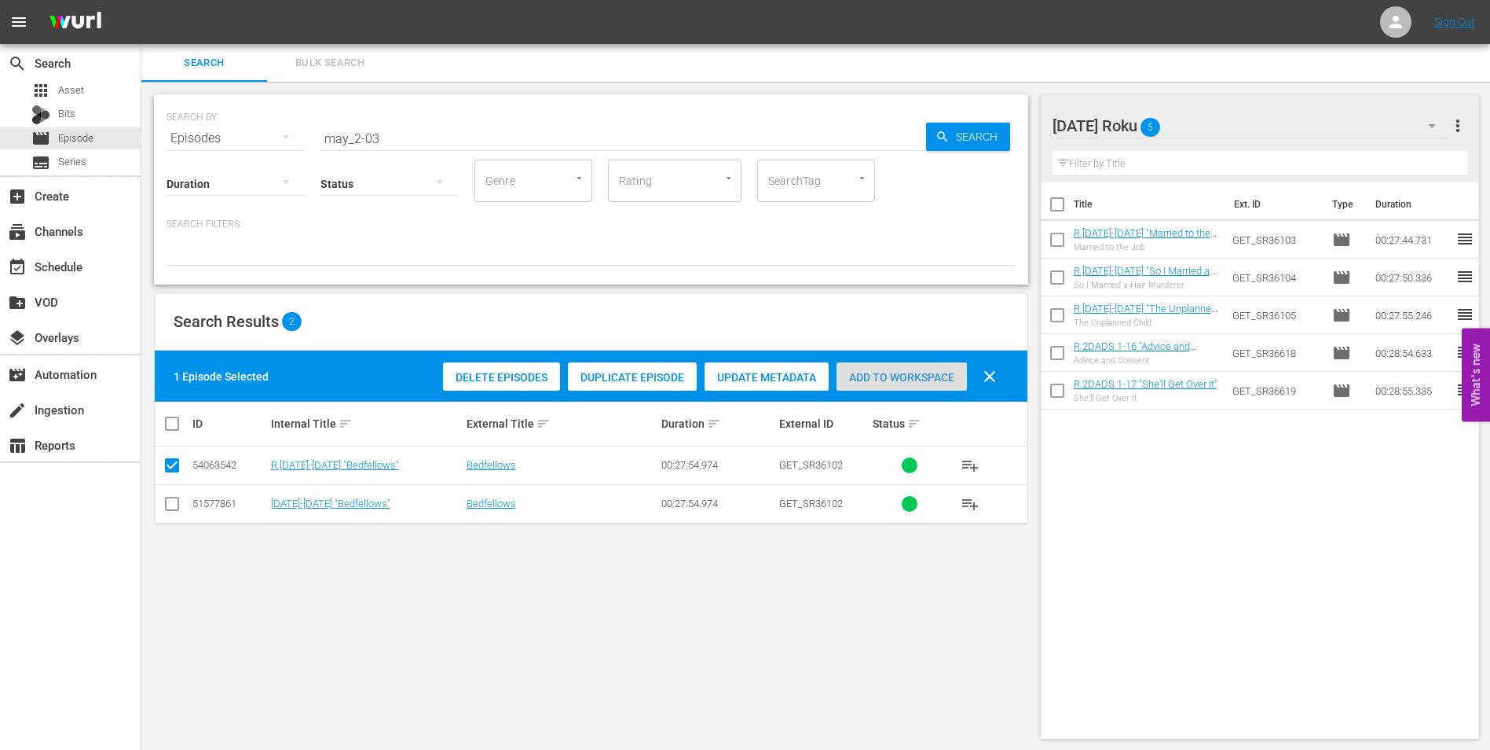
click at [918, 379] on span "Add to Workspace" at bounding box center [902, 377] width 130 height 13
click at [1215, 118] on div "Sunday Roku 6" at bounding box center [1252, 126] width 399 height 44
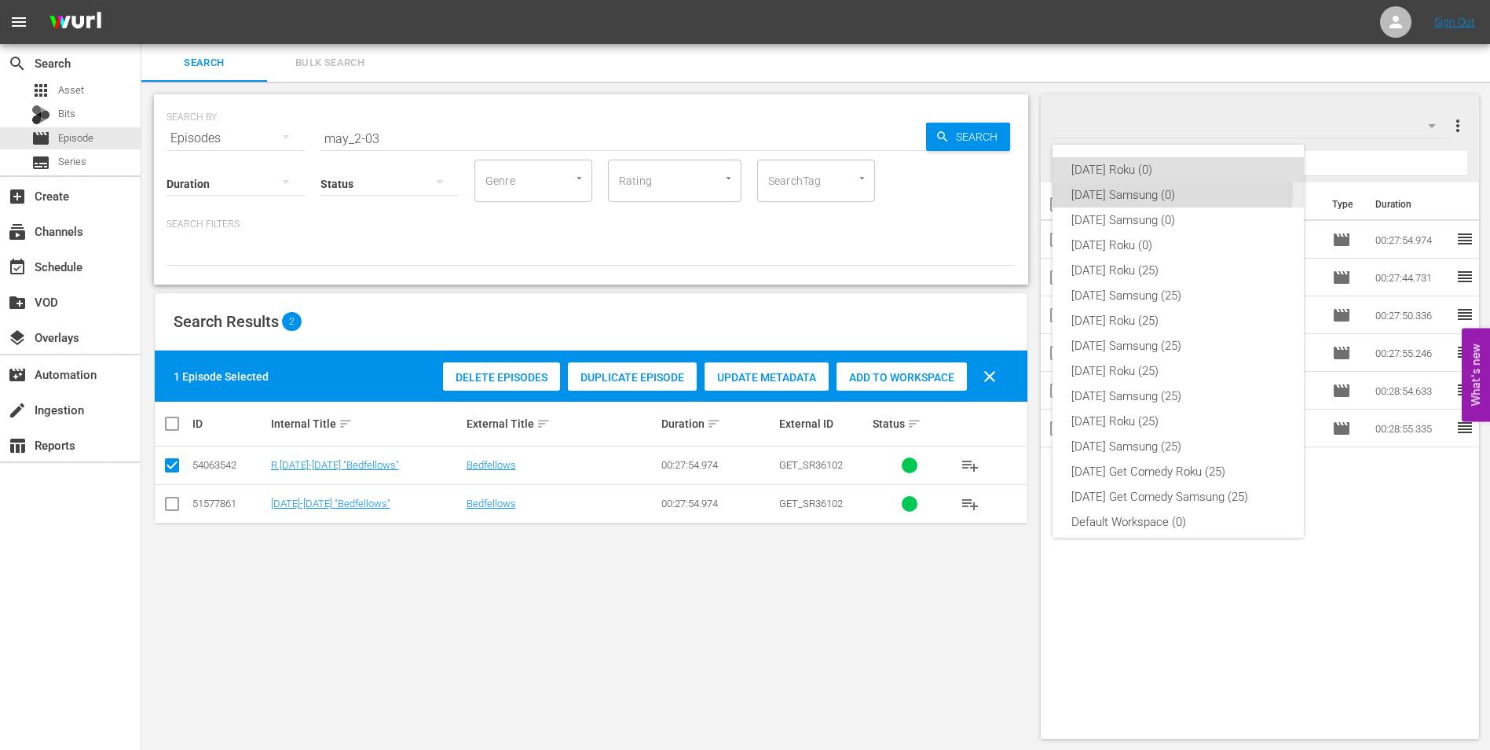
click at [1139, 190] on div "[DATE] Samsung (0)" at bounding box center [1179, 194] width 214 height 25
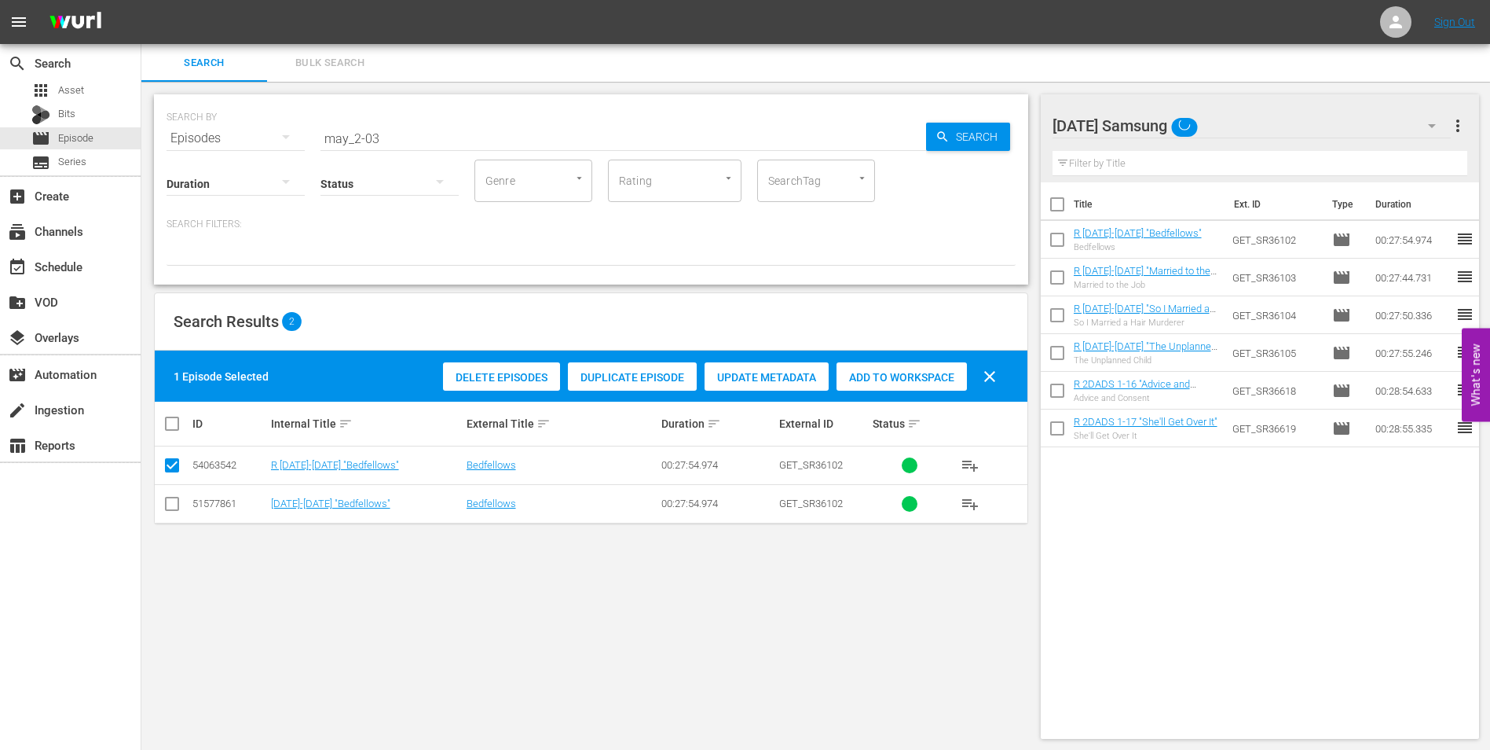
click at [165, 503] on input "checkbox" at bounding box center [172, 506] width 19 height 19
checkbox input "true"
click at [173, 467] on input "checkbox" at bounding box center [172, 468] width 19 height 19
checkbox input "false"
click at [855, 372] on span "Add to Workspace" at bounding box center [902, 377] width 130 height 13
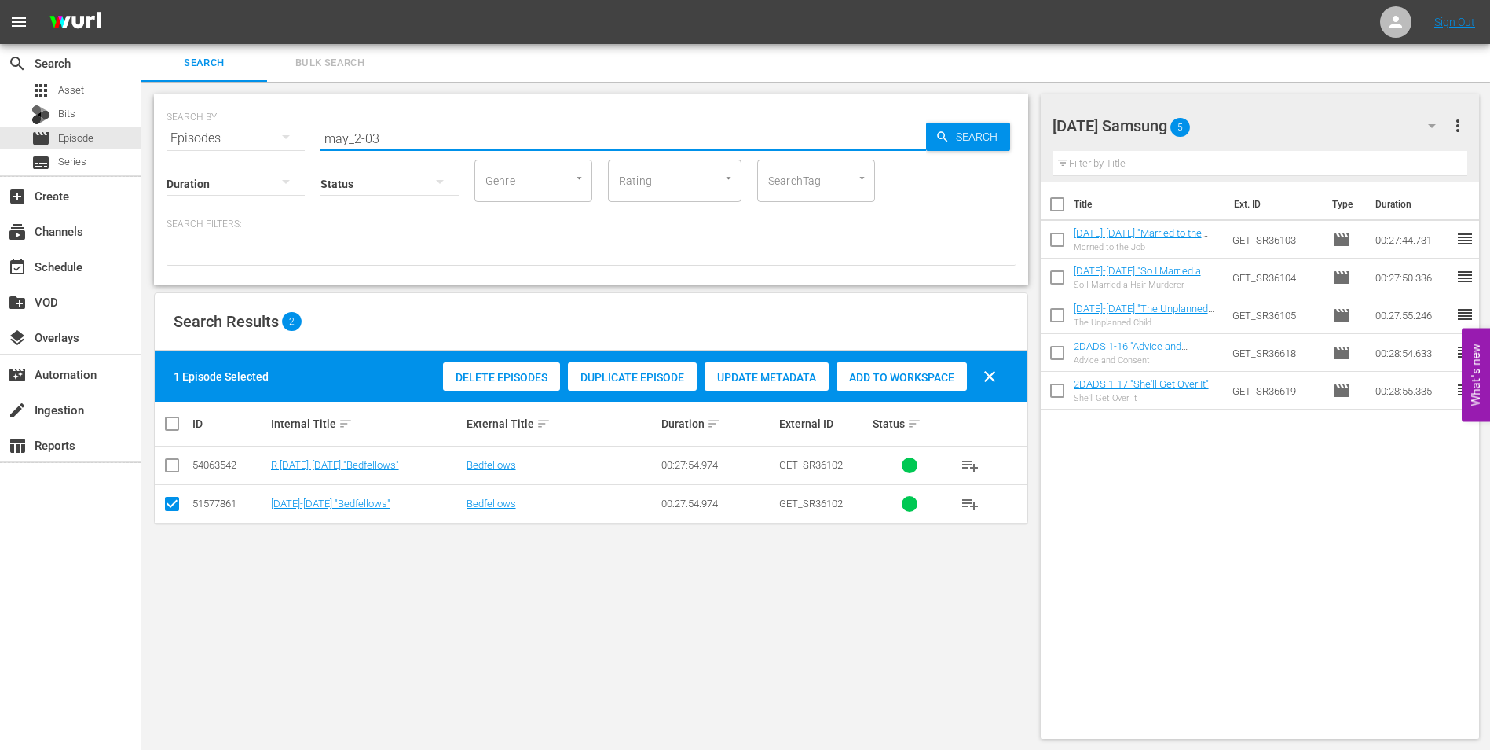
drag, startPoint x: 412, startPoint y: 137, endPoint x: 233, endPoint y: 139, distance: 179.9
click at [254, 141] on div "SEARCH BY Search By Episodes Search ID, Title, Description, Keywords, or Catego…" at bounding box center [591, 129] width 849 height 57
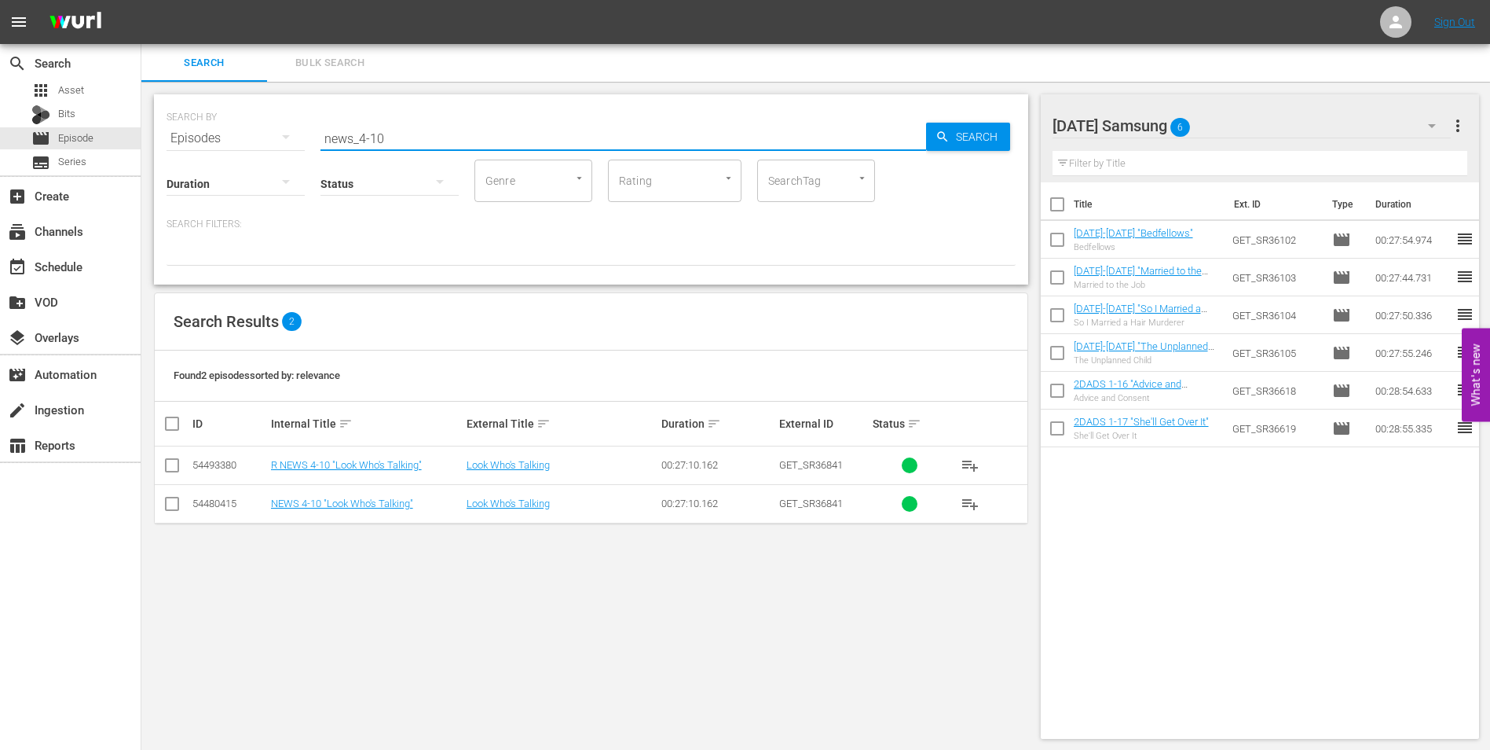
type input "news_4-10"
click at [173, 510] on input "checkbox" at bounding box center [172, 506] width 19 height 19
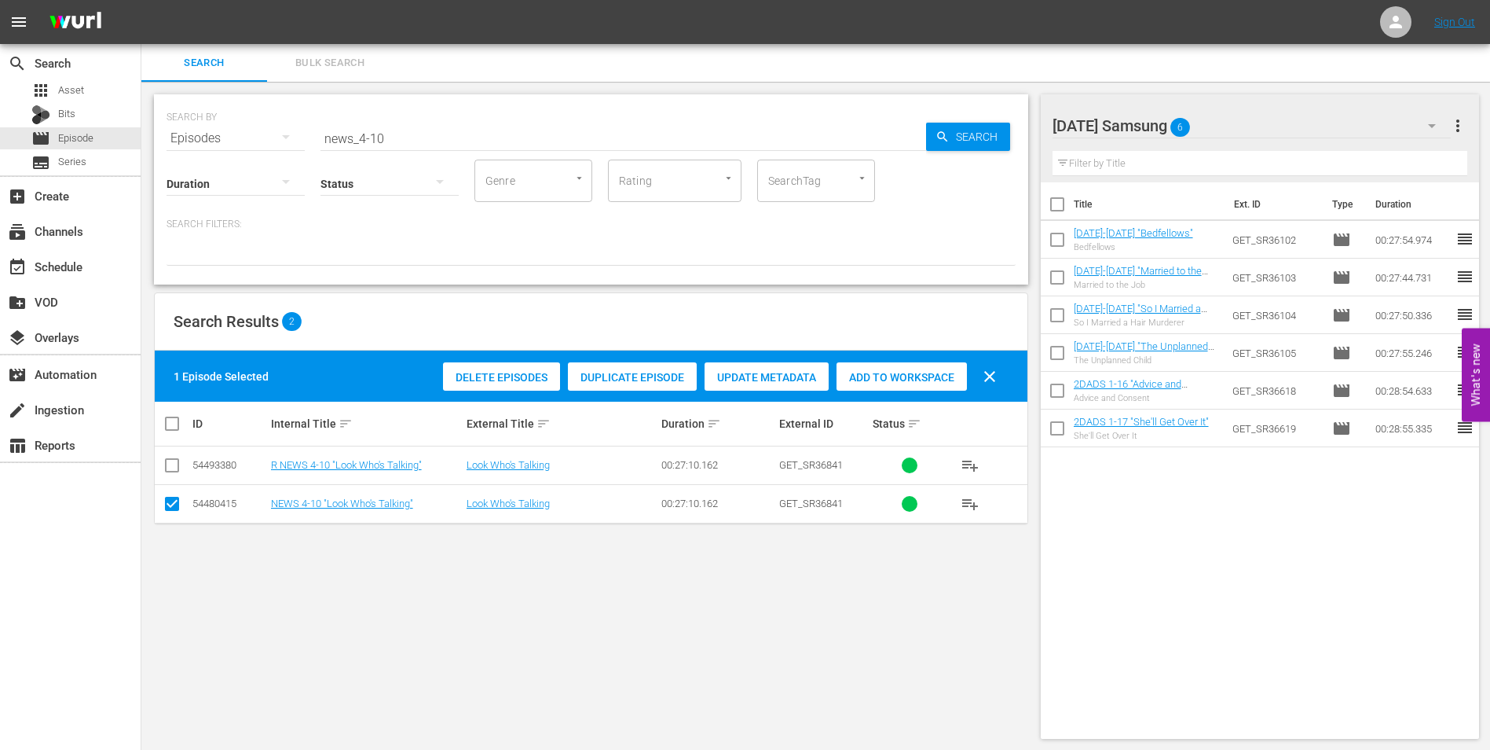
click at [926, 379] on span "Add to Workspace" at bounding box center [902, 377] width 130 height 13
click at [1243, 127] on div "Sunday Samsung 7" at bounding box center [1252, 126] width 399 height 44
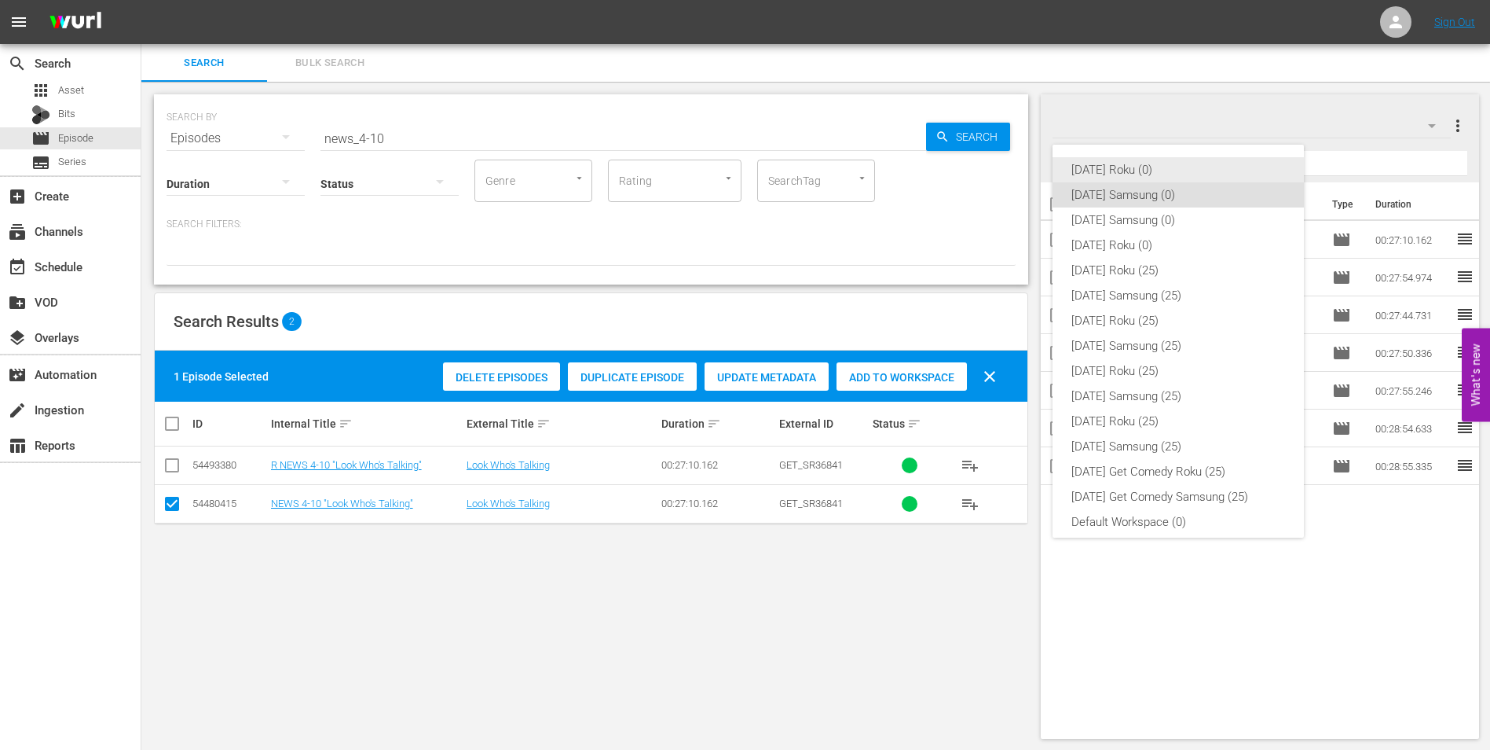
click at [1136, 164] on div "[DATE] Roku (0)" at bounding box center [1179, 169] width 214 height 25
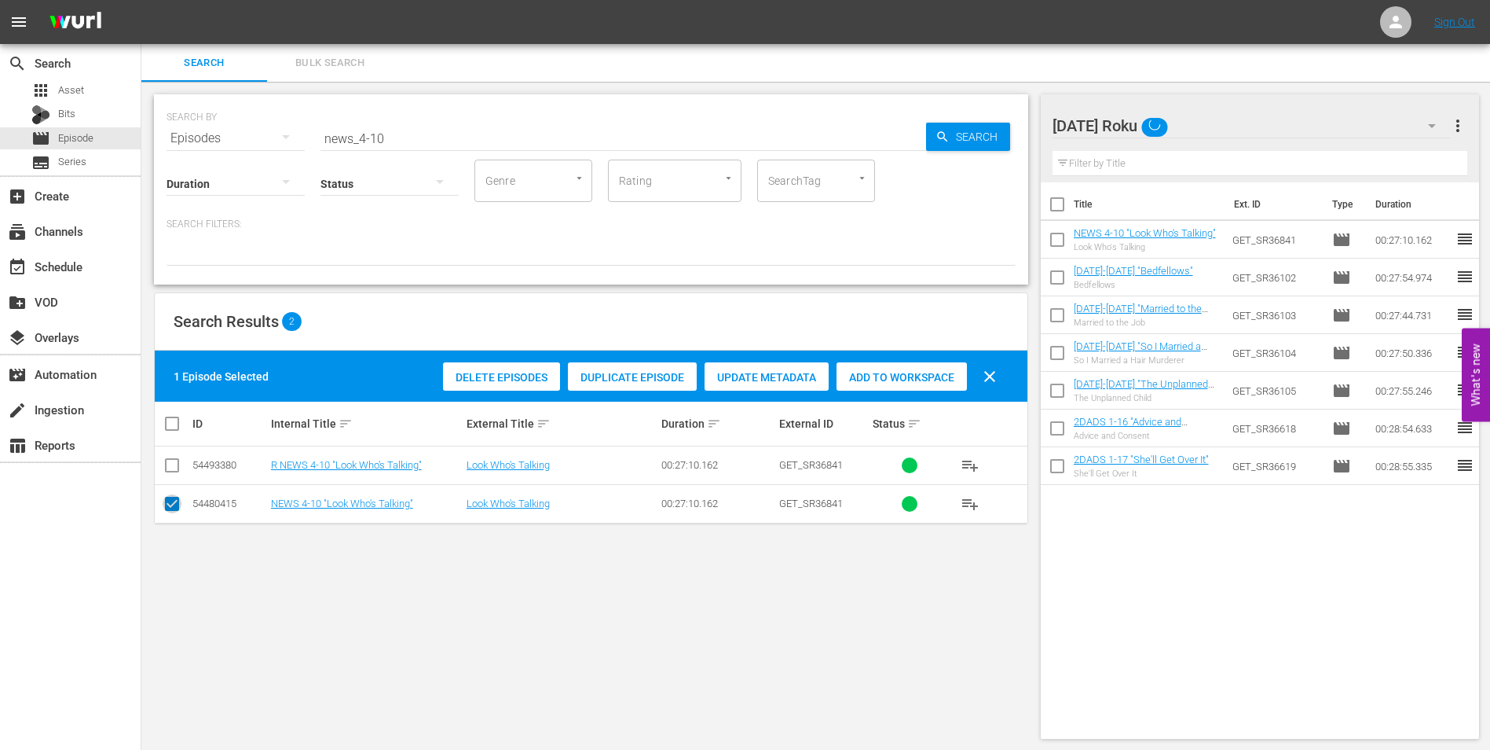
click at [173, 500] on input "checkbox" at bounding box center [172, 506] width 19 height 19
checkbox input "false"
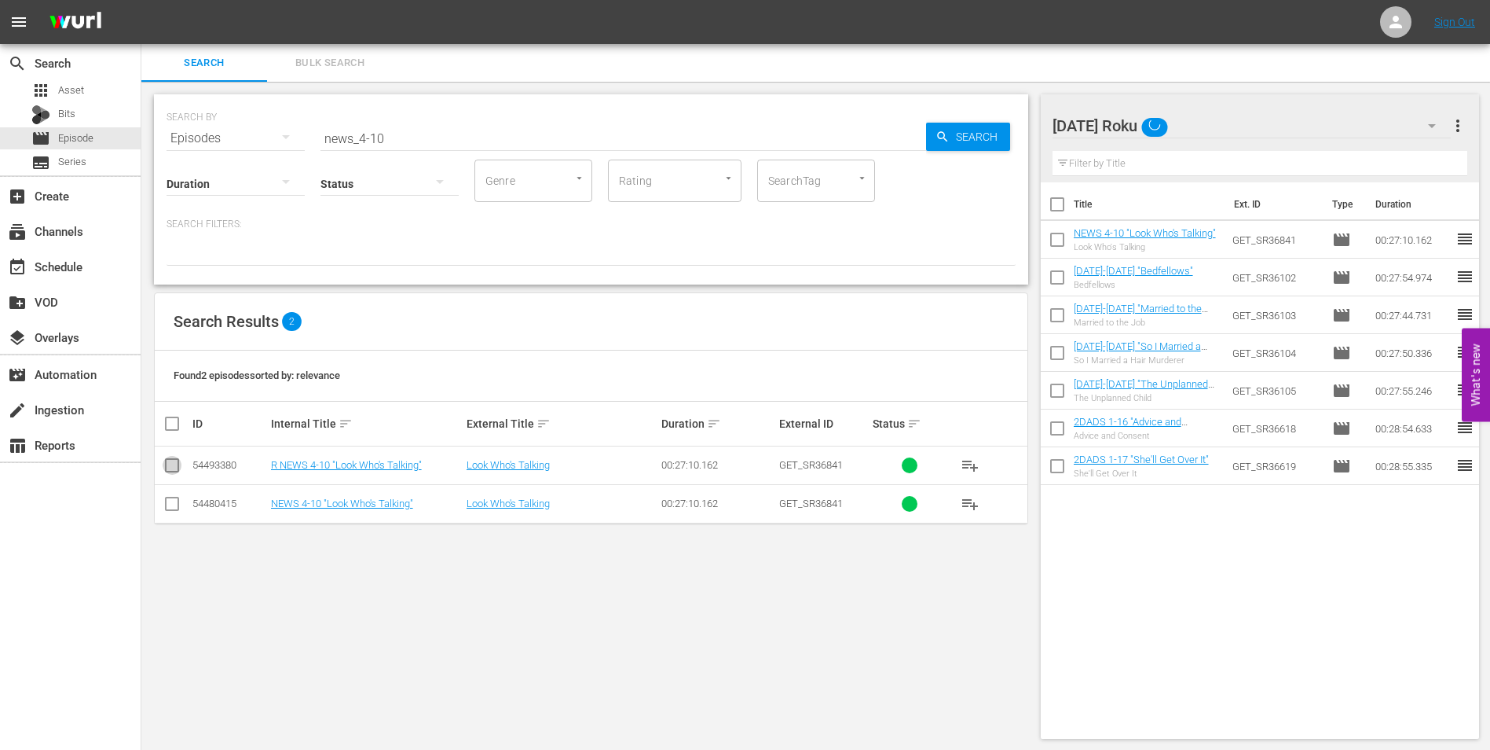
click at [173, 476] on input "checkbox" at bounding box center [172, 468] width 19 height 19
checkbox input "true"
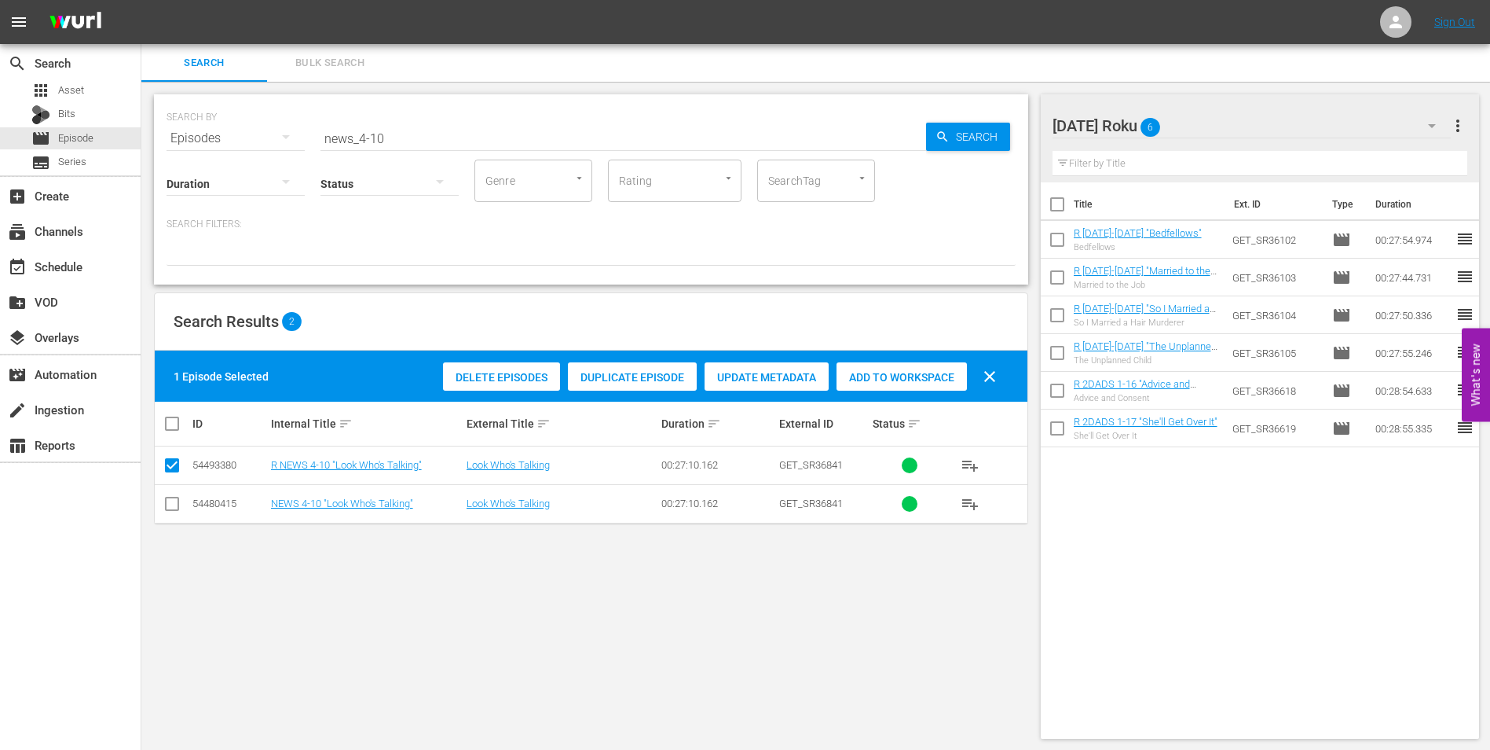
click at [900, 372] on span "Add to Workspace" at bounding box center [902, 377] width 130 height 13
click at [713, 616] on div "SEARCH BY Search By Episodes Search ID, Title, Description, Keywords, or Catego…" at bounding box center [591, 416] width 900 height 669
click at [1212, 112] on div "Sunday Roku 7" at bounding box center [1252, 126] width 399 height 44
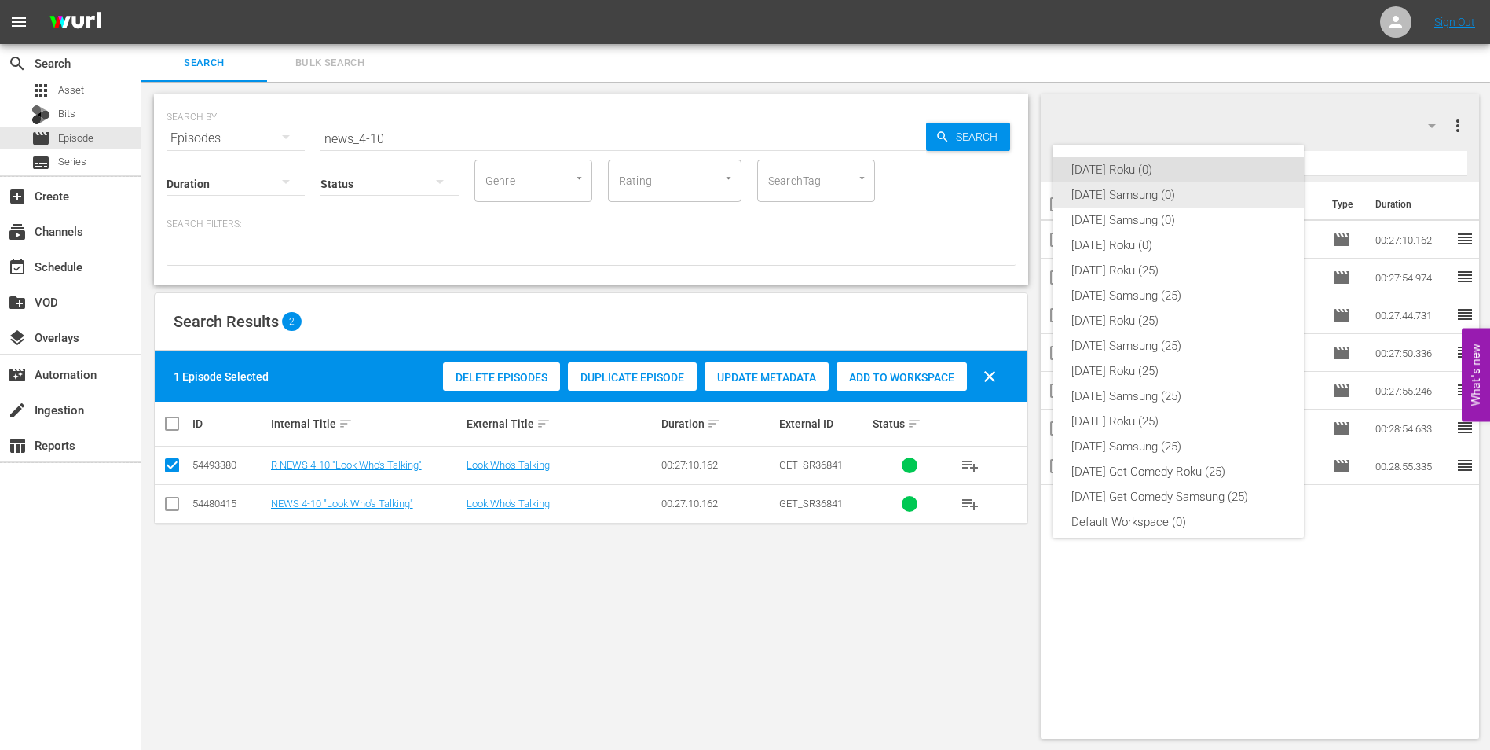
click at [1157, 193] on div "[DATE] Samsung (0)" at bounding box center [1179, 194] width 214 height 25
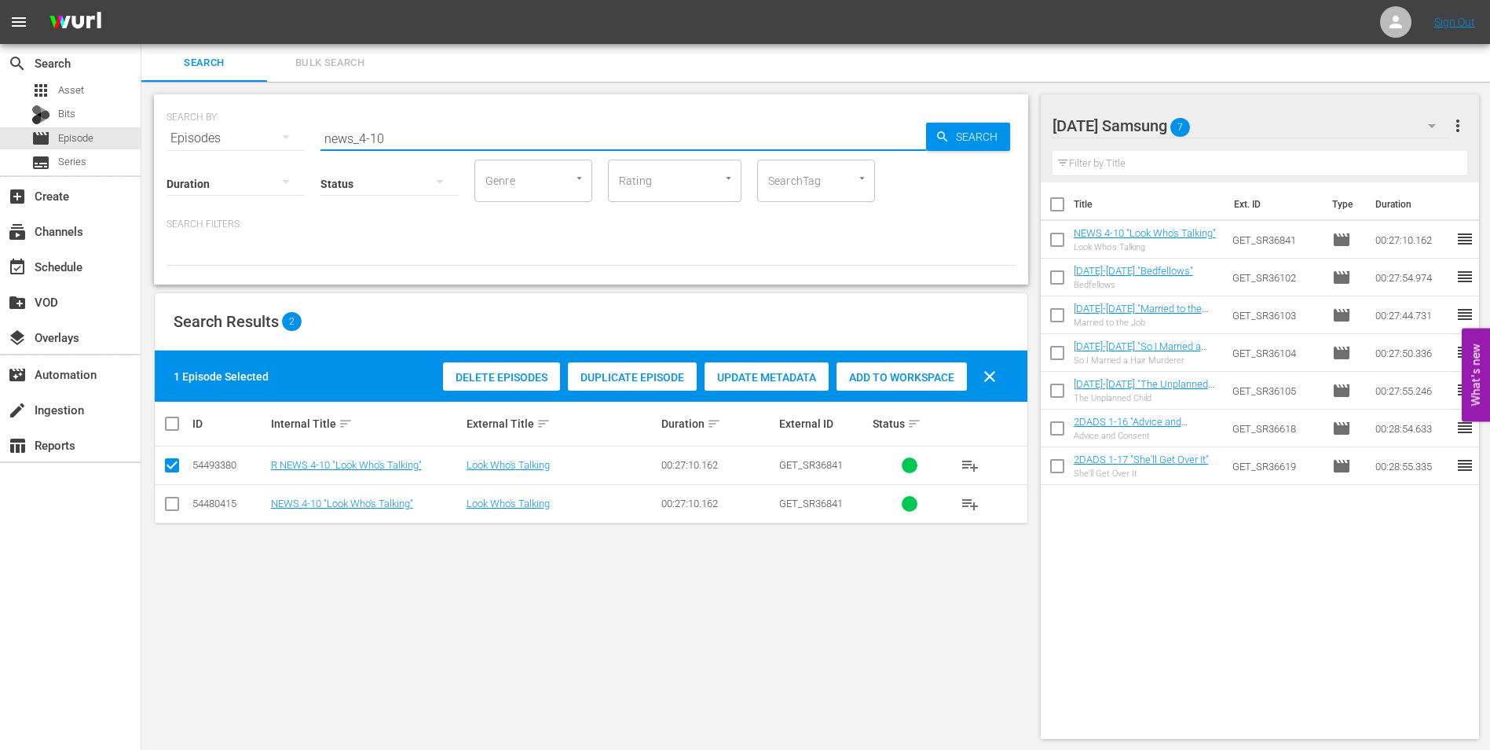
drag, startPoint x: 372, startPoint y: 135, endPoint x: 436, endPoint y: 145, distance: 65.2
click at [428, 144] on input "news_4-10" at bounding box center [624, 138] width 606 height 38
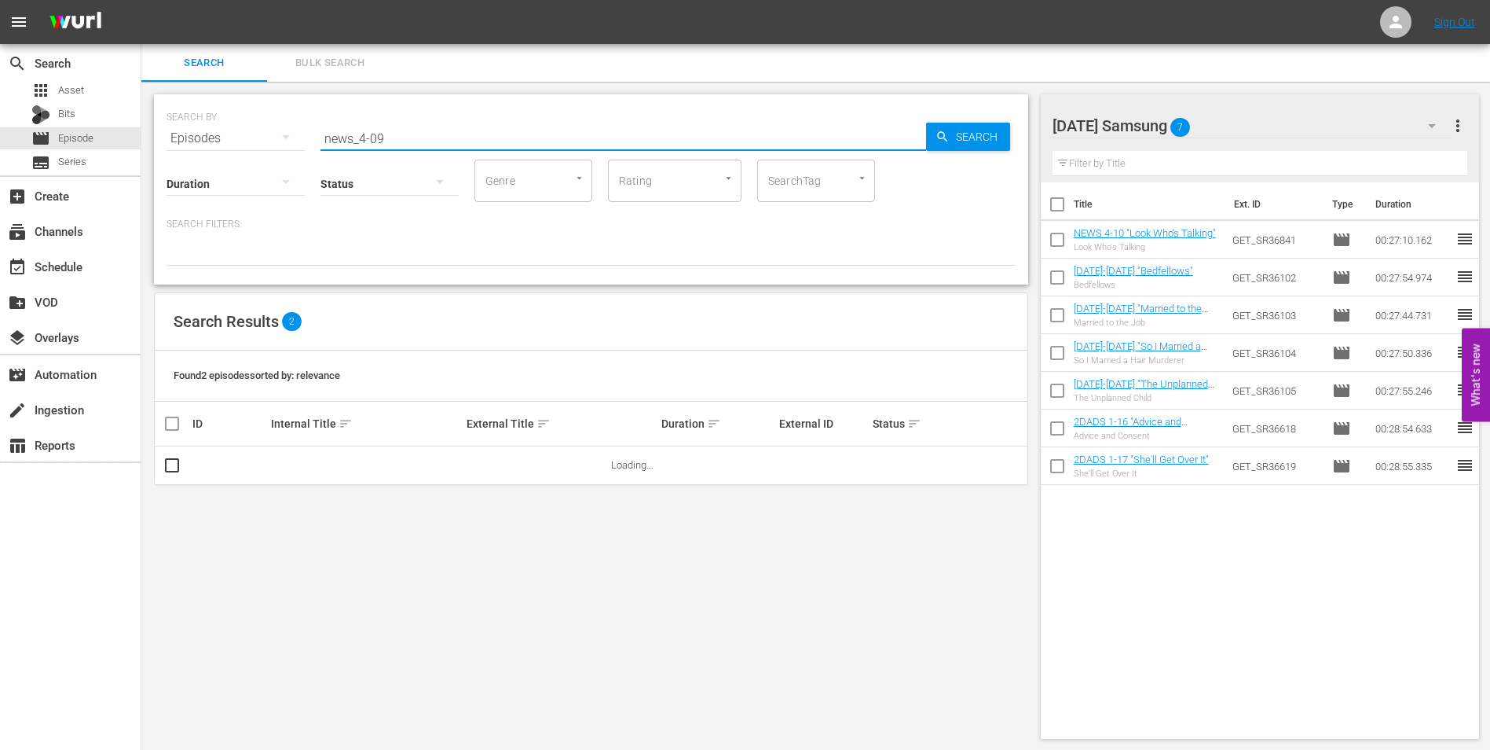
type input "news_4-09"
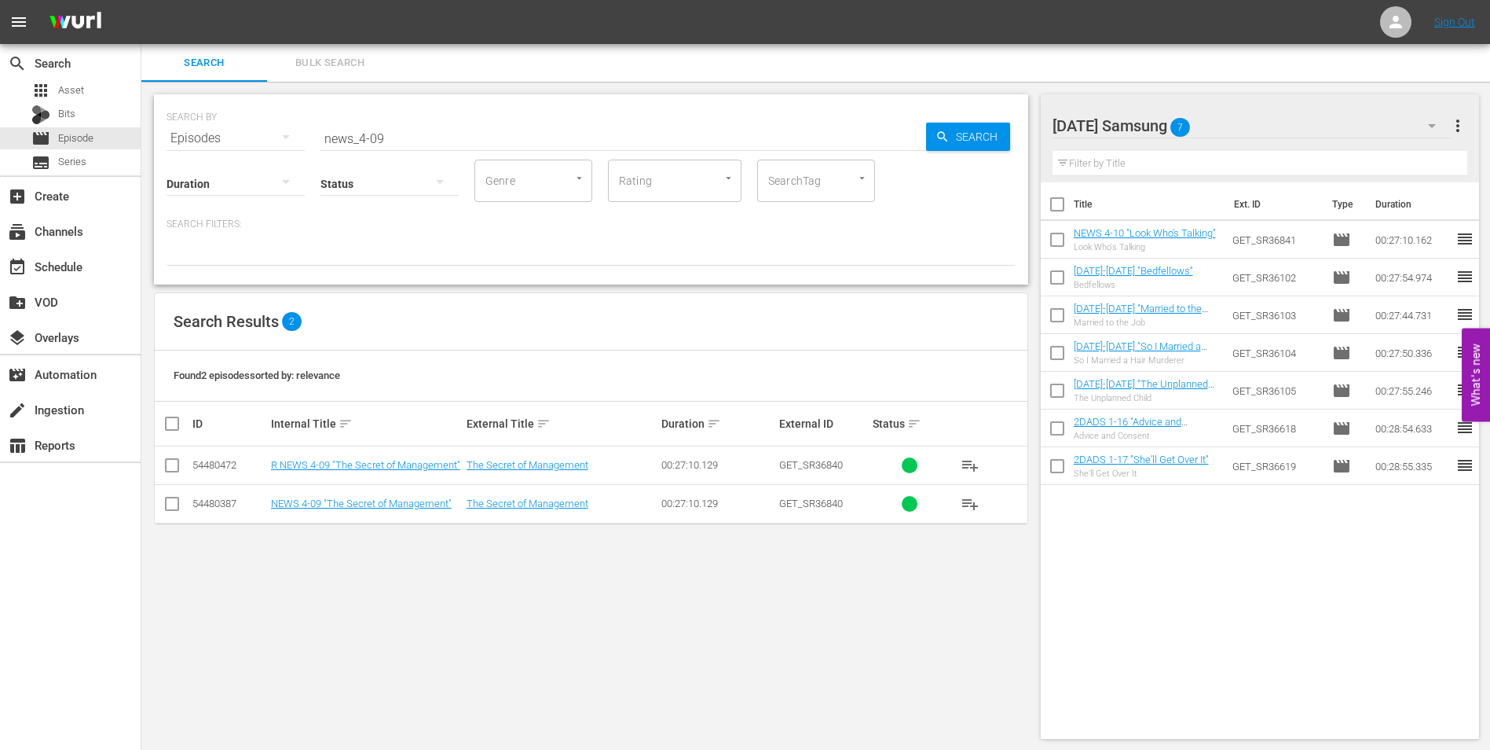
click at [799, 687] on div "SEARCH BY Search By Episodes Search ID, Title, Description, Keywords, or Catego…" at bounding box center [591, 416] width 900 height 669
click at [171, 501] on input "checkbox" at bounding box center [172, 506] width 19 height 19
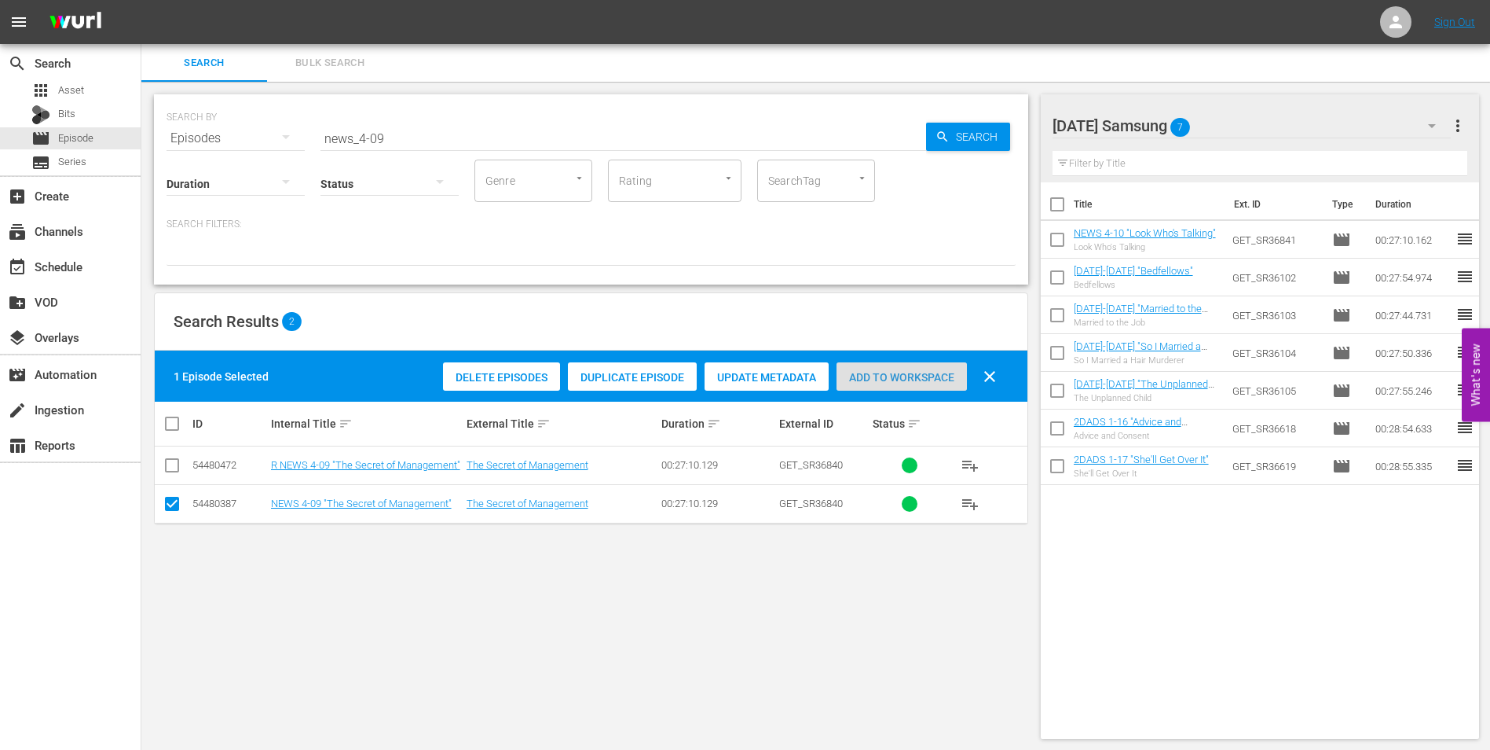
click at [874, 369] on div "Add to Workspace" at bounding box center [902, 377] width 130 height 30
click at [1268, 124] on div "Sunday Samsung 8" at bounding box center [1252, 126] width 399 height 44
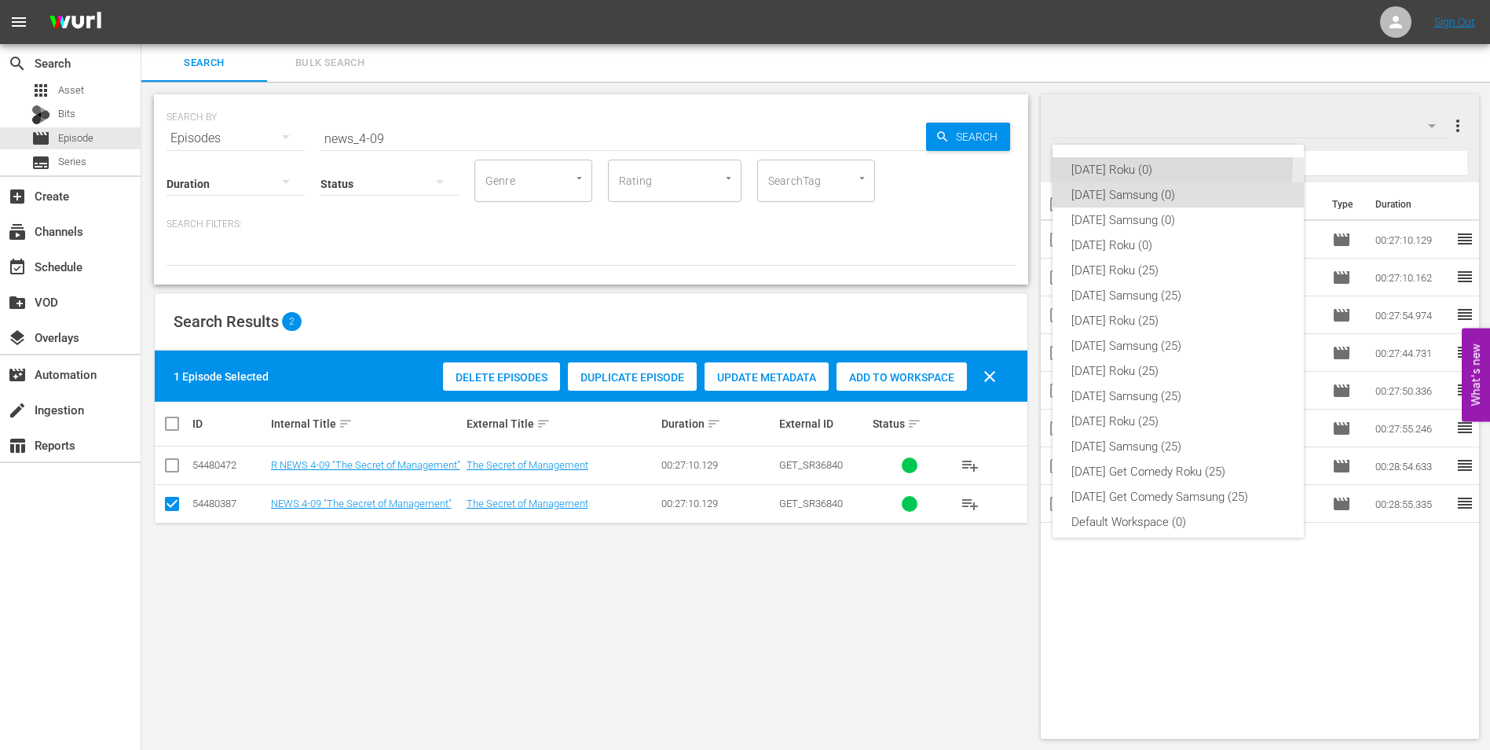
click at [1146, 164] on div "[DATE] Roku (0)" at bounding box center [1179, 169] width 214 height 25
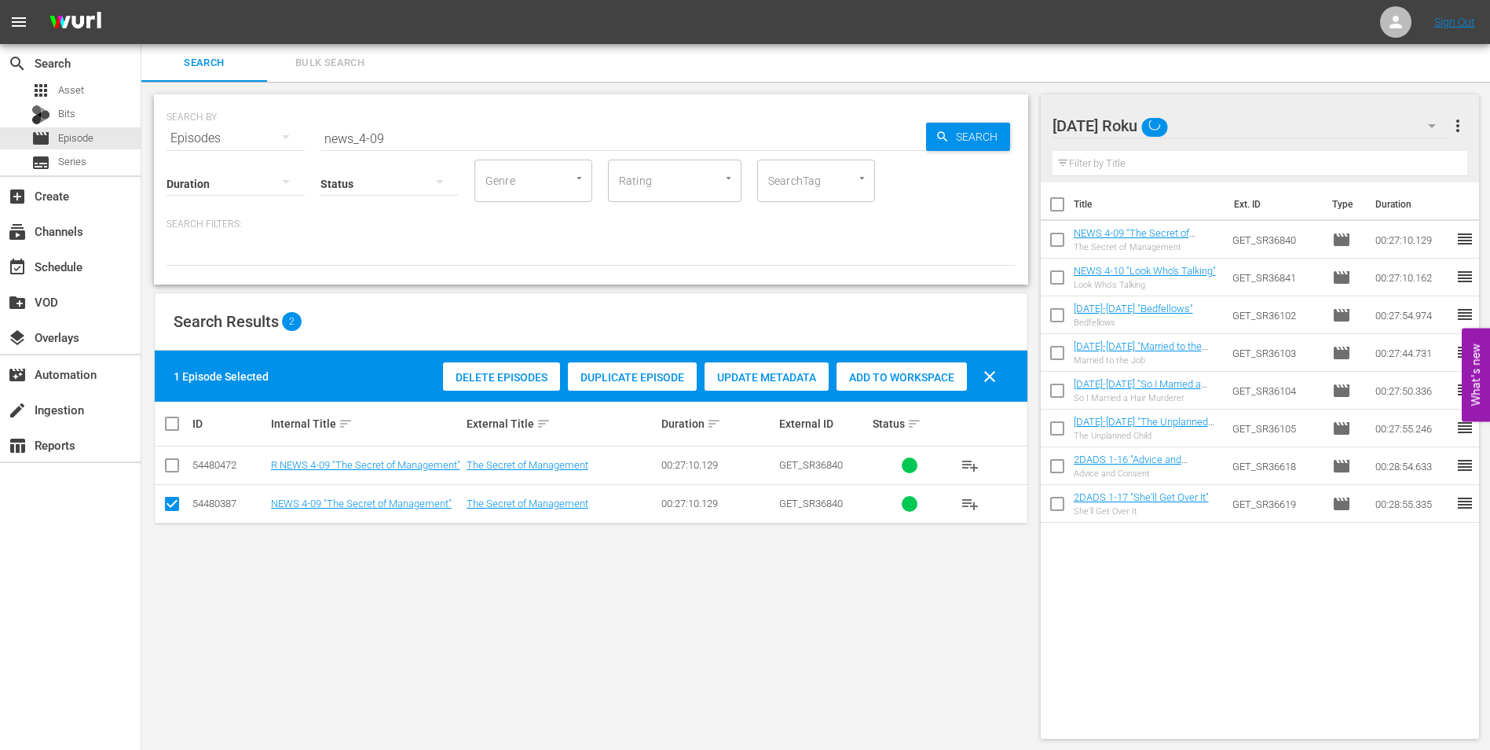
click at [174, 505] on input "checkbox" at bounding box center [172, 506] width 19 height 19
checkbox input "false"
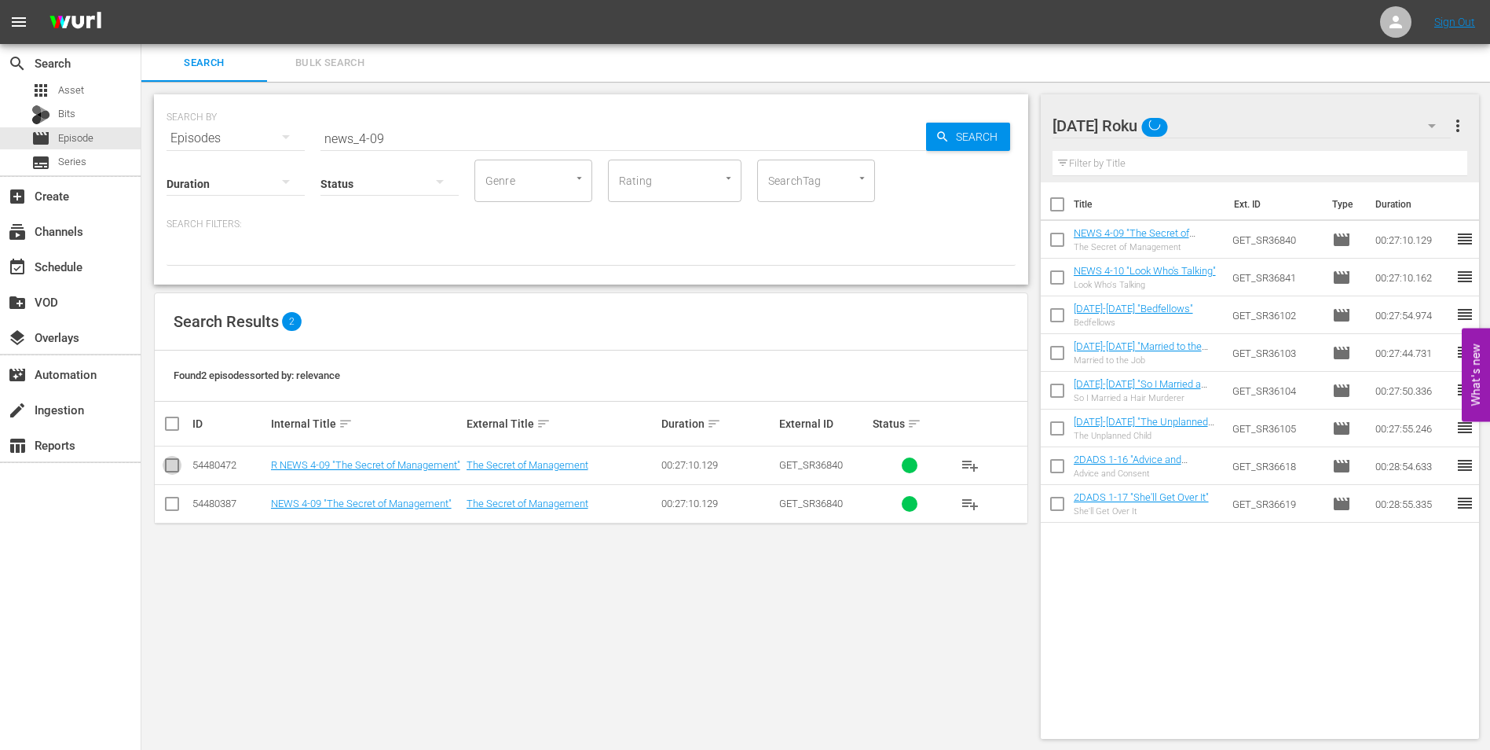
click at [167, 464] on input "checkbox" at bounding box center [172, 468] width 19 height 19
checkbox input "true"
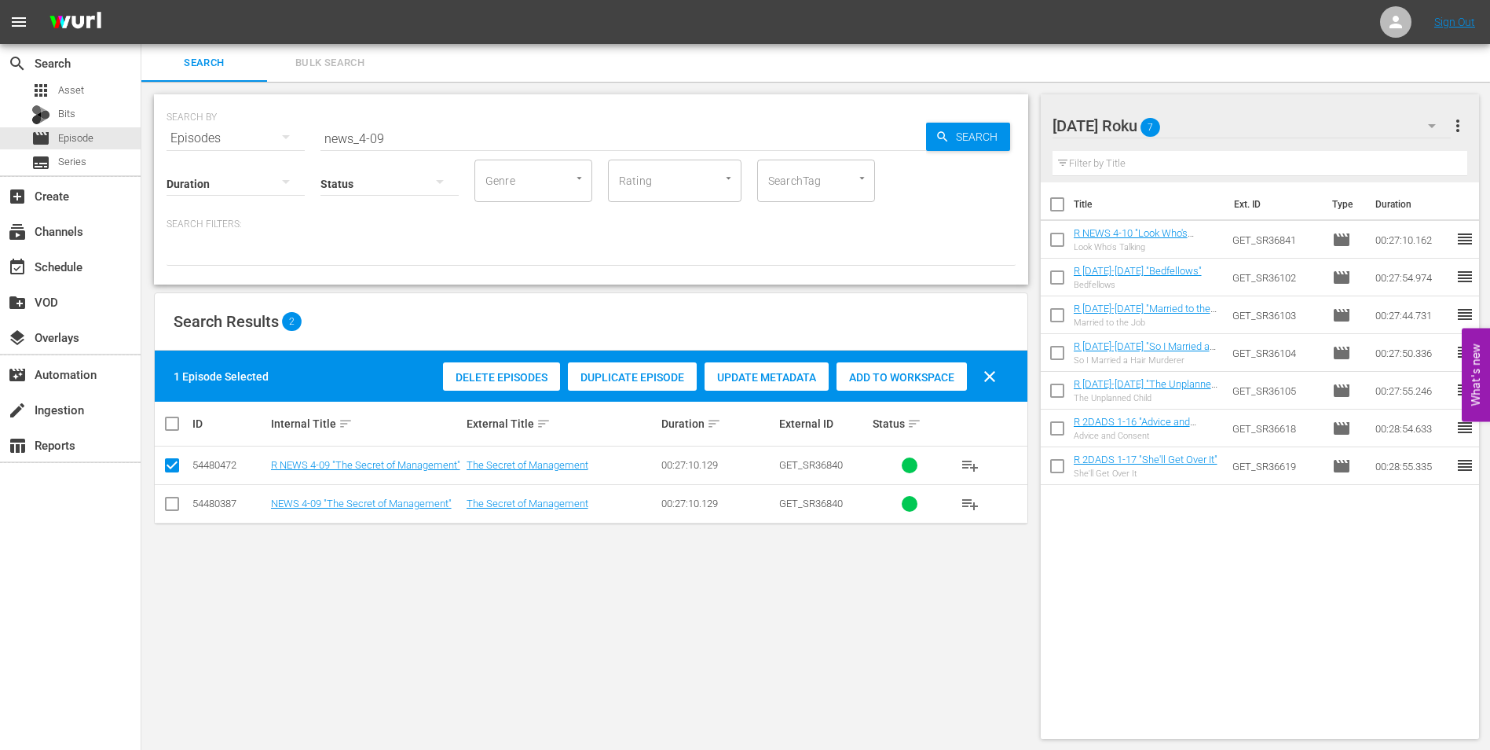
click at [889, 375] on span "Add to Workspace" at bounding box center [902, 377] width 130 height 13
click at [1243, 123] on div "Sunday Roku 8" at bounding box center [1252, 126] width 399 height 44
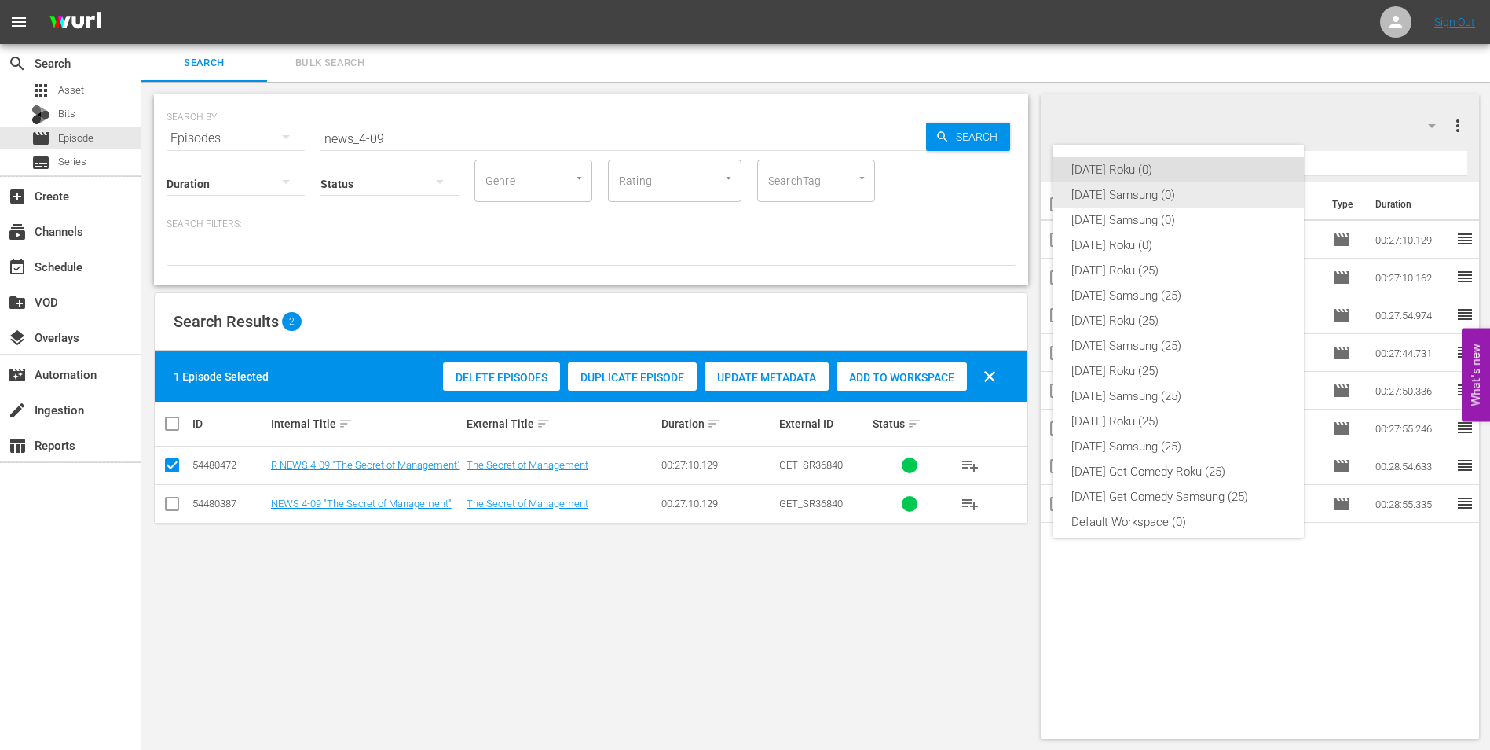
click at [1134, 189] on div "[DATE] Samsung (0)" at bounding box center [1179, 194] width 214 height 25
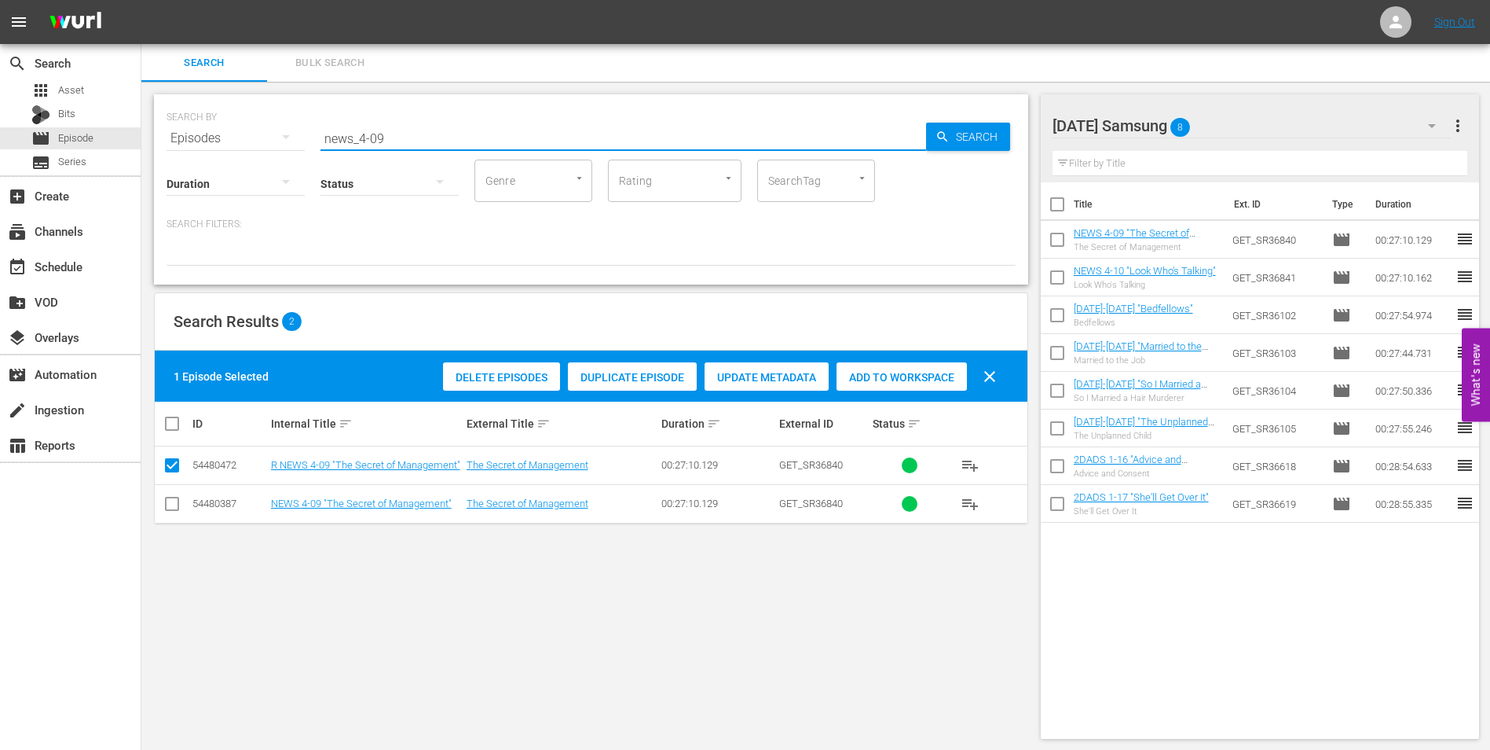
click at [379, 141] on input "news_4-09" at bounding box center [624, 138] width 606 height 38
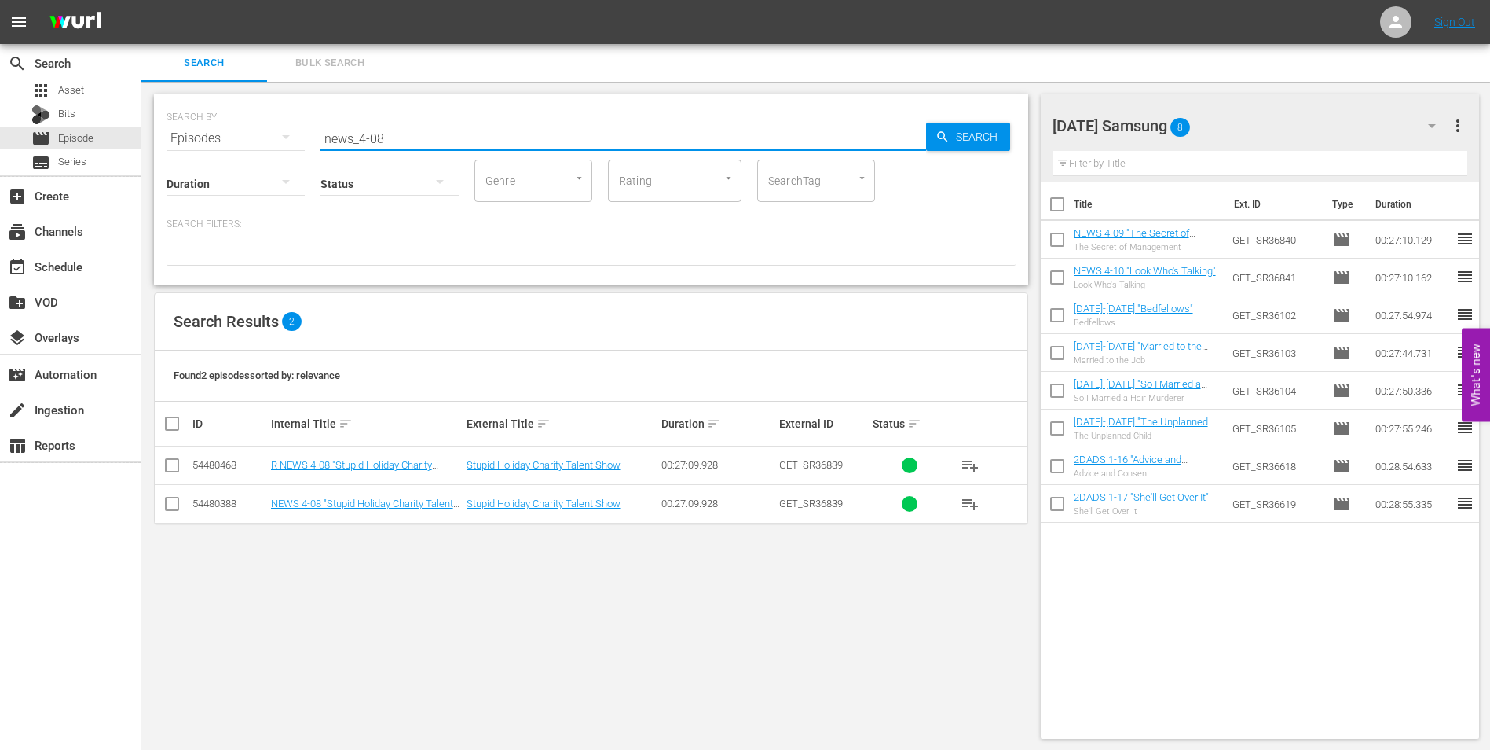
type input "news_4-08"
click at [167, 503] on input "checkbox" at bounding box center [172, 506] width 19 height 19
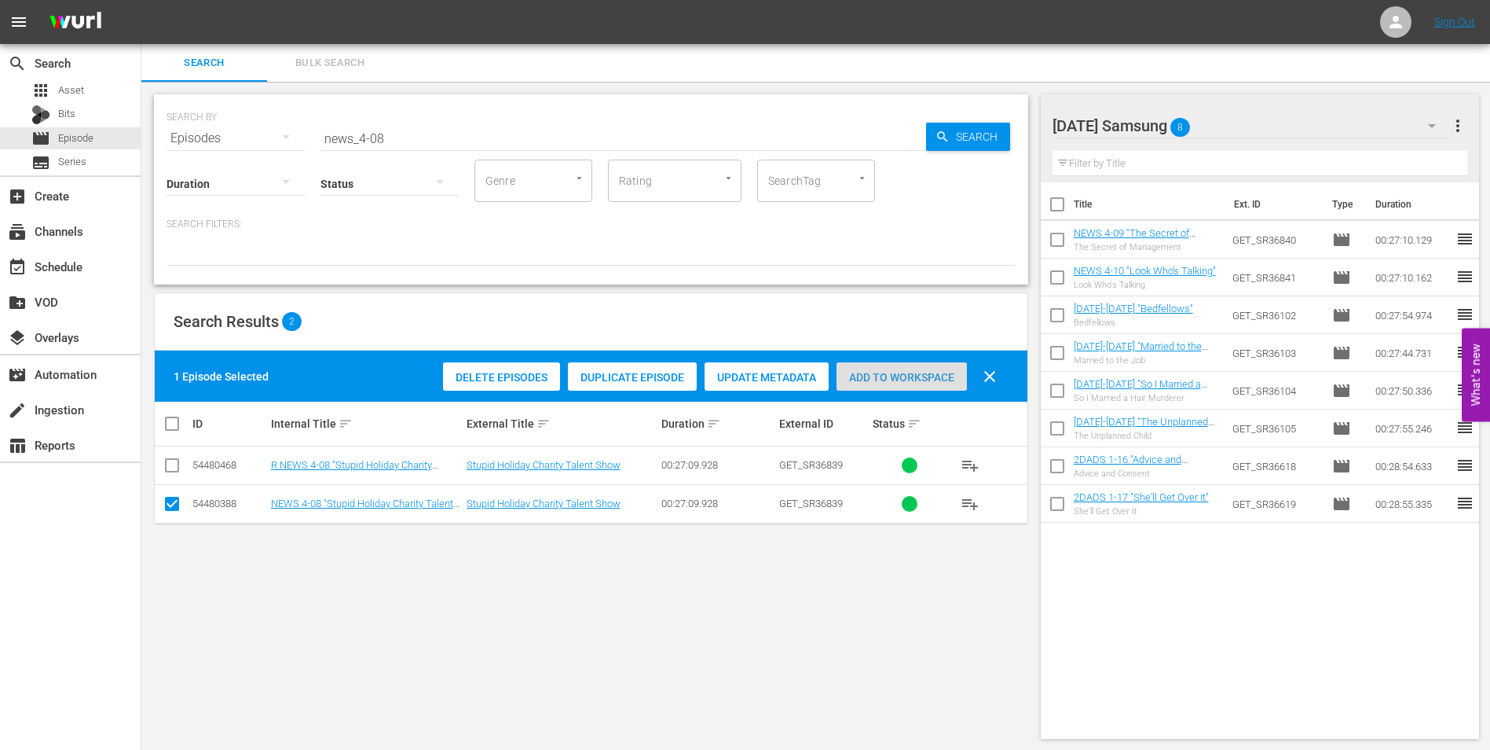
click at [876, 375] on span "Add to Workspace" at bounding box center [902, 377] width 130 height 13
click at [1256, 124] on div "Sunday Samsung 9" at bounding box center [1252, 126] width 399 height 44
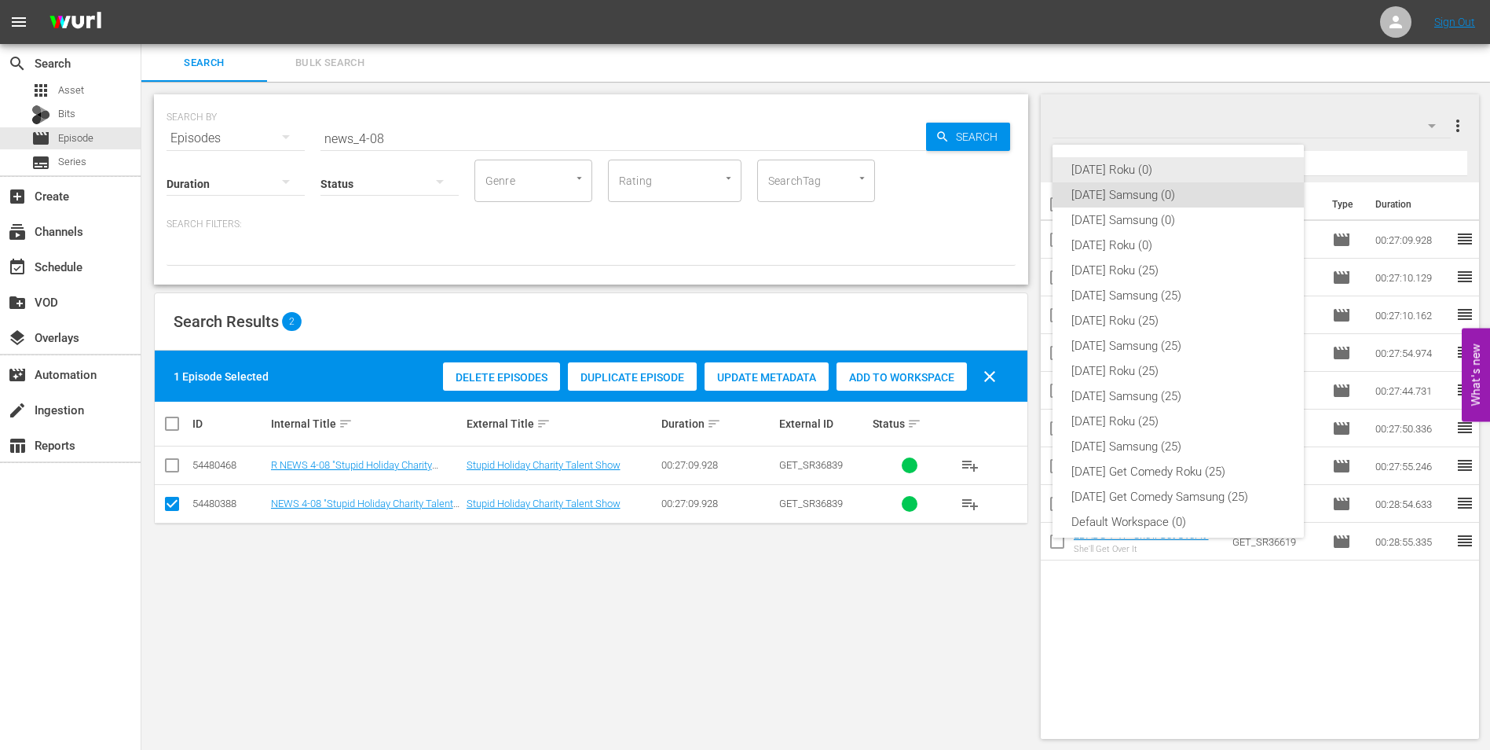
click at [1124, 170] on div "[DATE] Roku (0)" at bounding box center [1179, 169] width 214 height 25
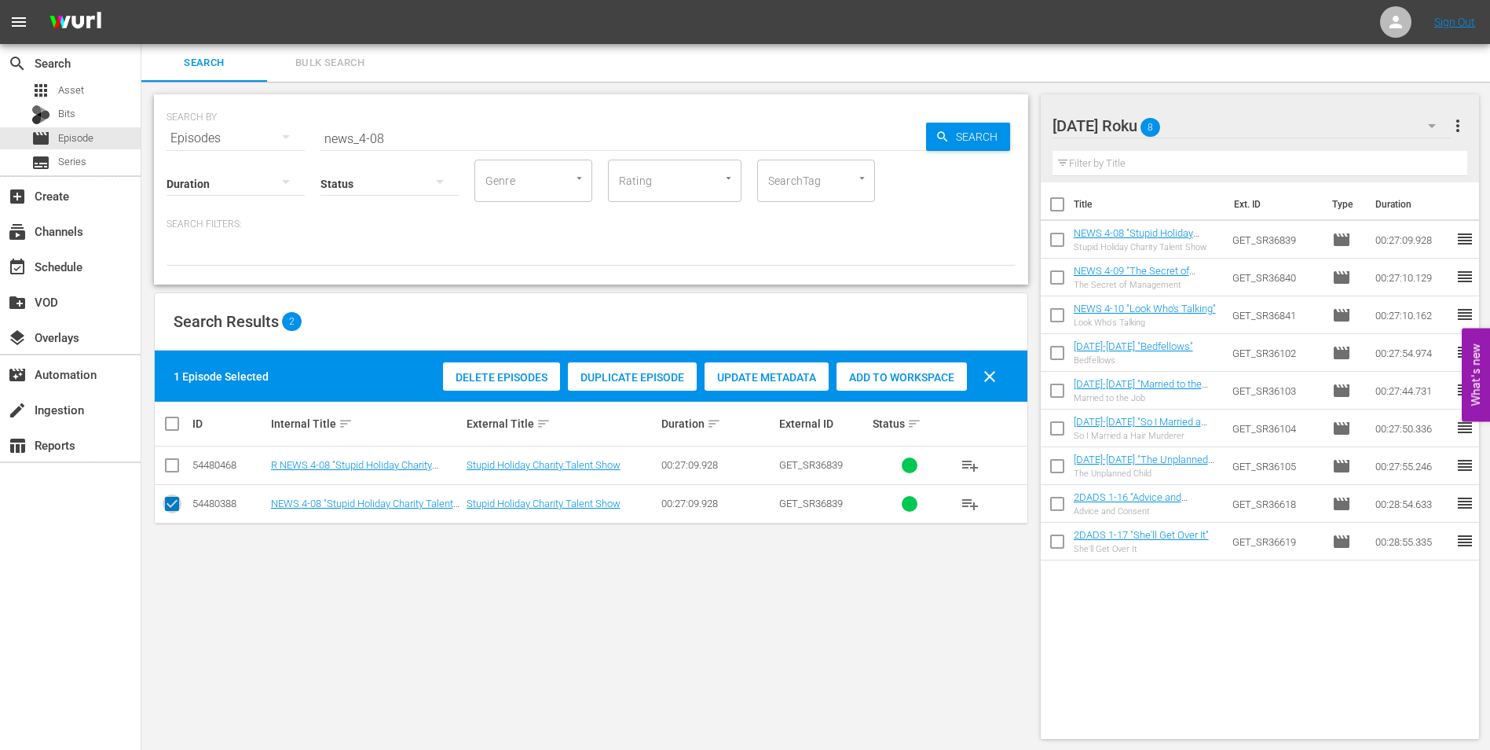
click at [167, 506] on input "checkbox" at bounding box center [172, 506] width 19 height 19
checkbox input "false"
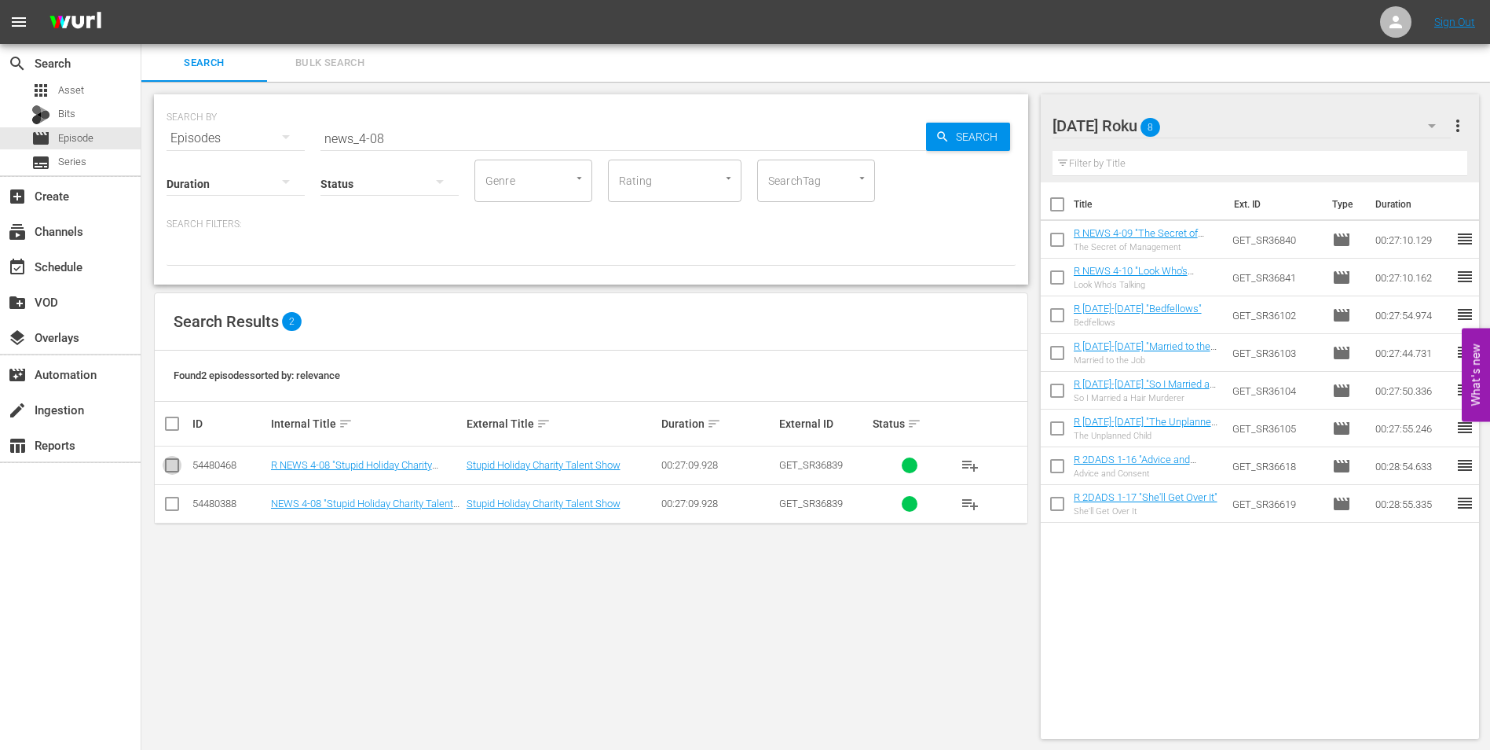
click at [167, 472] on input "checkbox" at bounding box center [172, 468] width 19 height 19
checkbox input "true"
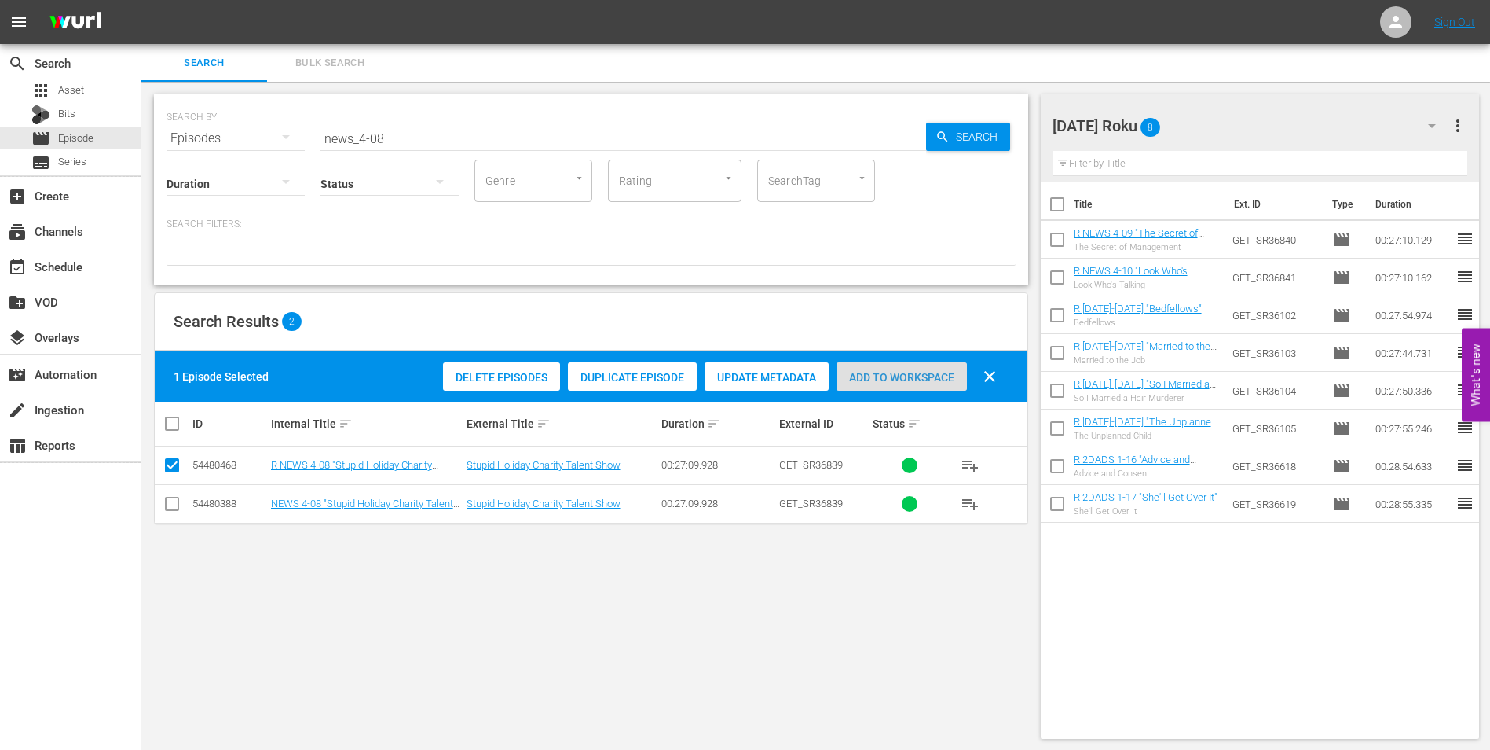
click at [930, 376] on span "Add to Workspace" at bounding box center [902, 377] width 130 height 13
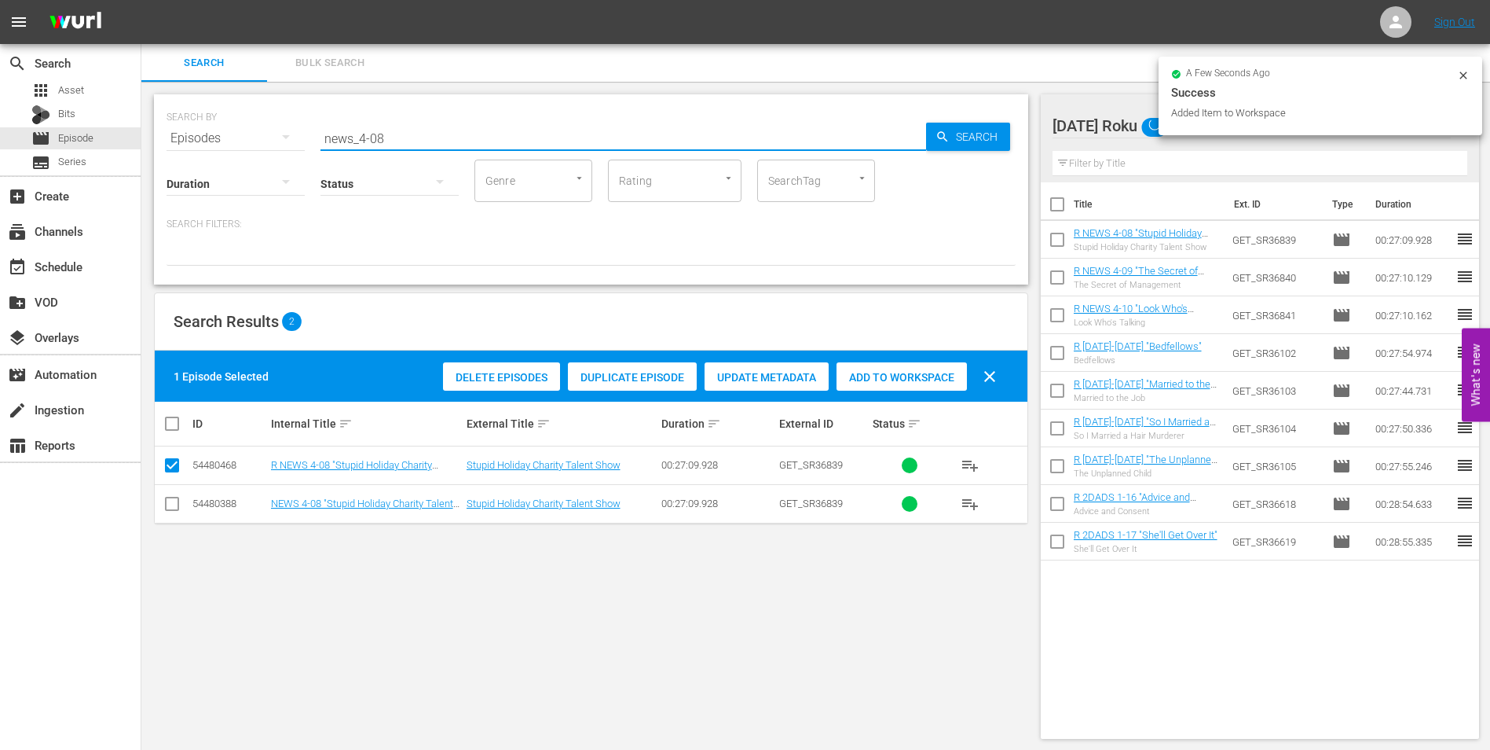
drag, startPoint x: 450, startPoint y: 140, endPoint x: 148, endPoint y: 108, distance: 303.3
click at [152, 110] on div "SEARCH BY Search By Episodes Search ID, Title, Description, Keywords, or Catego…" at bounding box center [591, 416] width 900 height 669
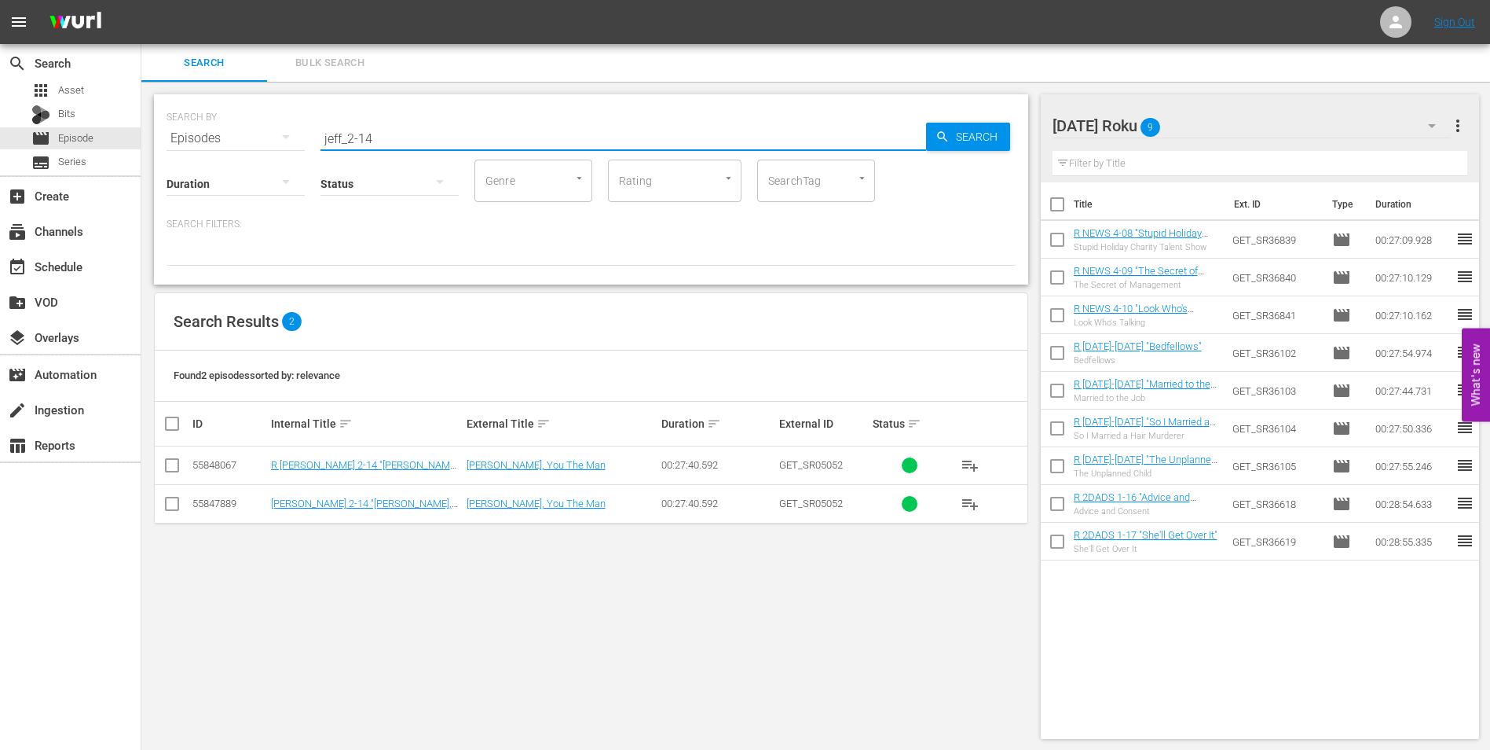
type input "jeff_2-14"
click at [174, 462] on input "checkbox" at bounding box center [172, 468] width 19 height 19
checkbox input "true"
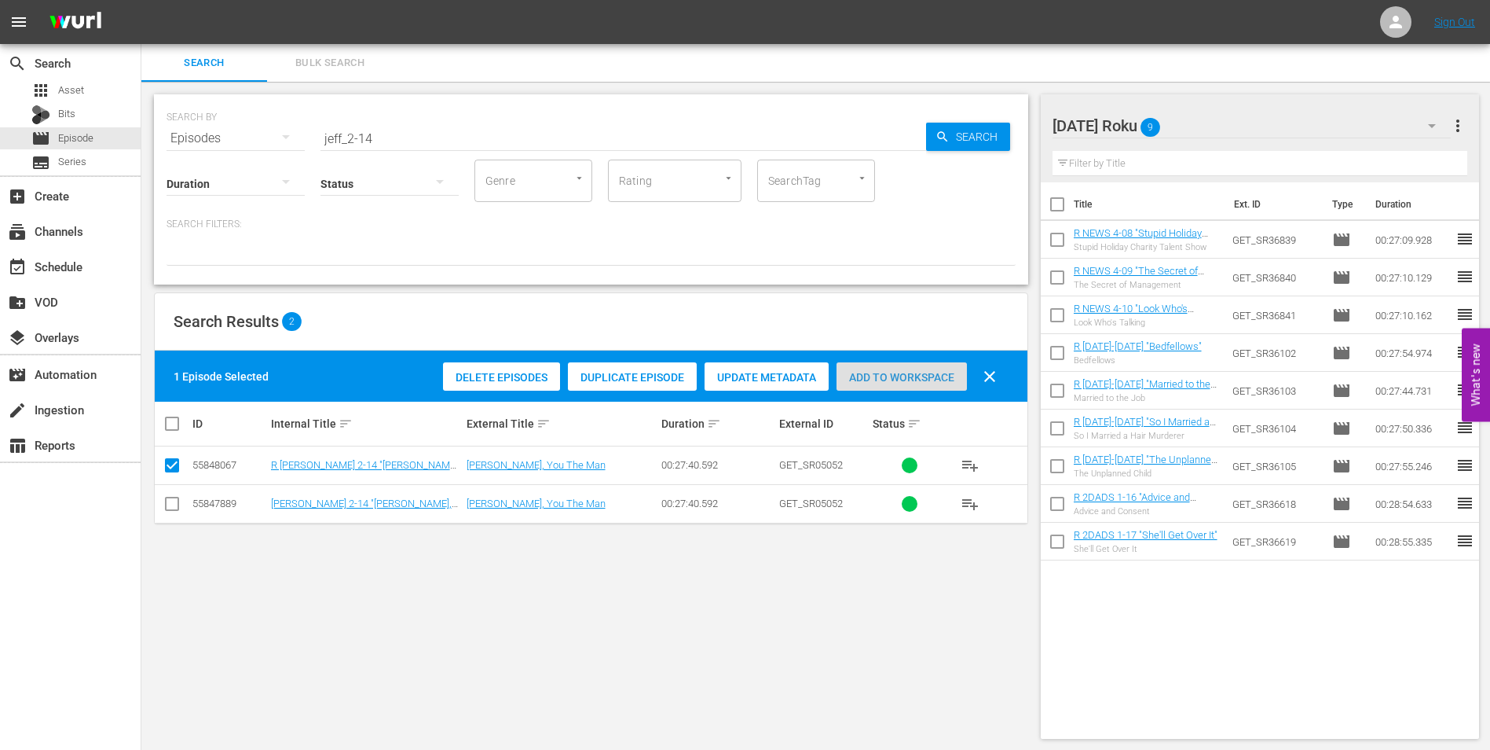
click at [914, 389] on div "Add to Workspace" at bounding box center [902, 377] width 130 height 30
click at [1232, 115] on div "Sunday Roku 10" at bounding box center [1252, 126] width 399 height 44
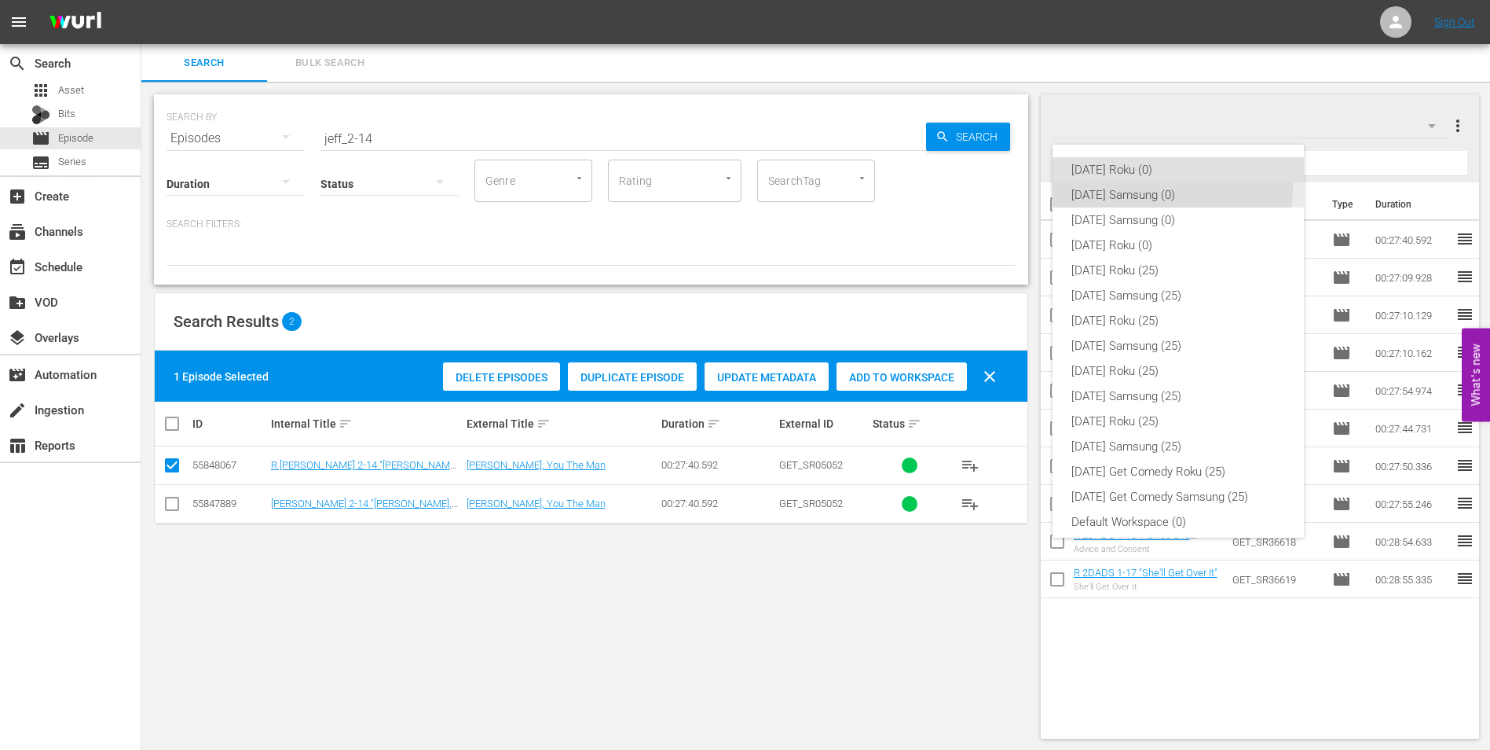
click at [1171, 189] on div "[DATE] Samsung (0)" at bounding box center [1179, 194] width 214 height 25
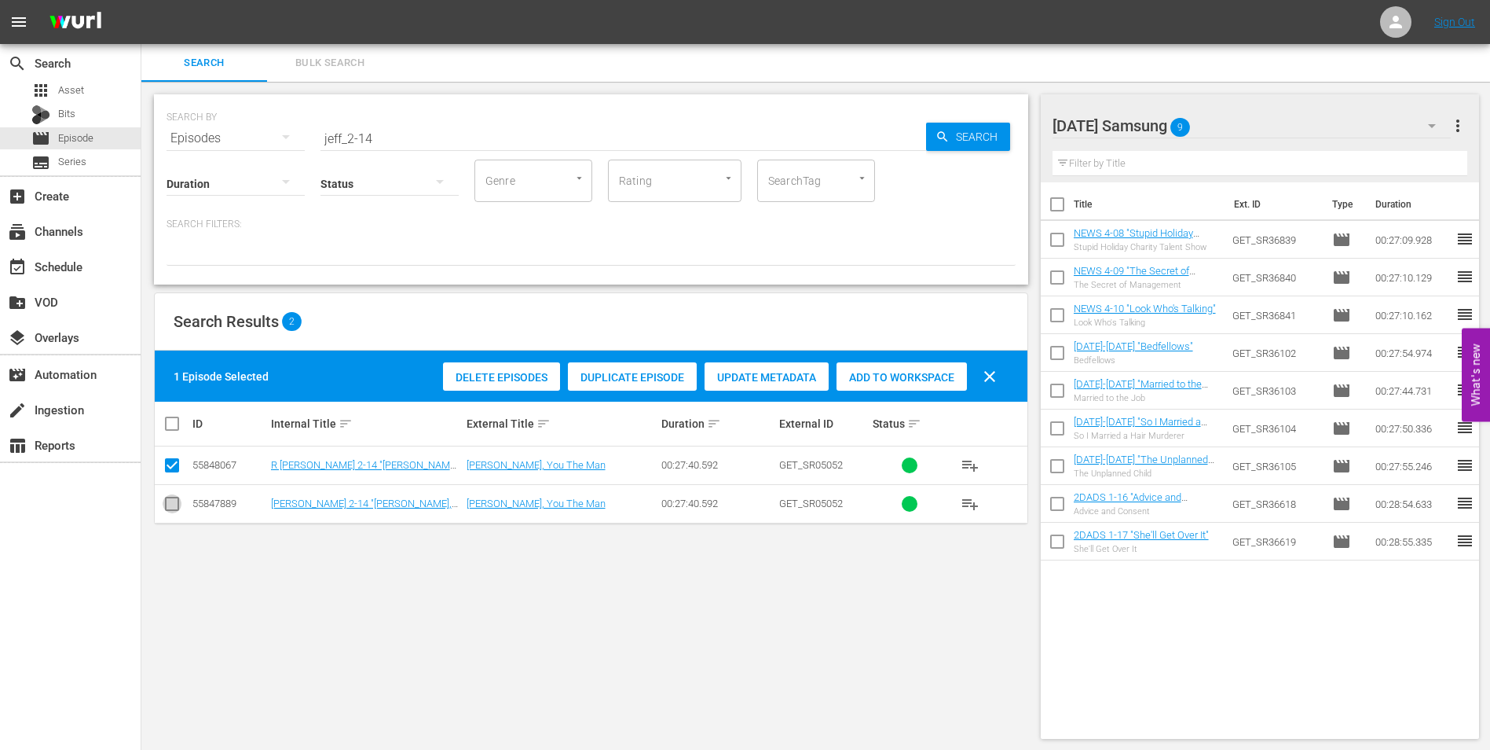
click at [167, 499] on input "checkbox" at bounding box center [172, 506] width 19 height 19
checkbox input "true"
click at [168, 464] on input "checkbox" at bounding box center [172, 468] width 19 height 19
checkbox input "false"
click at [930, 367] on div "Add to Workspace" at bounding box center [902, 377] width 130 height 30
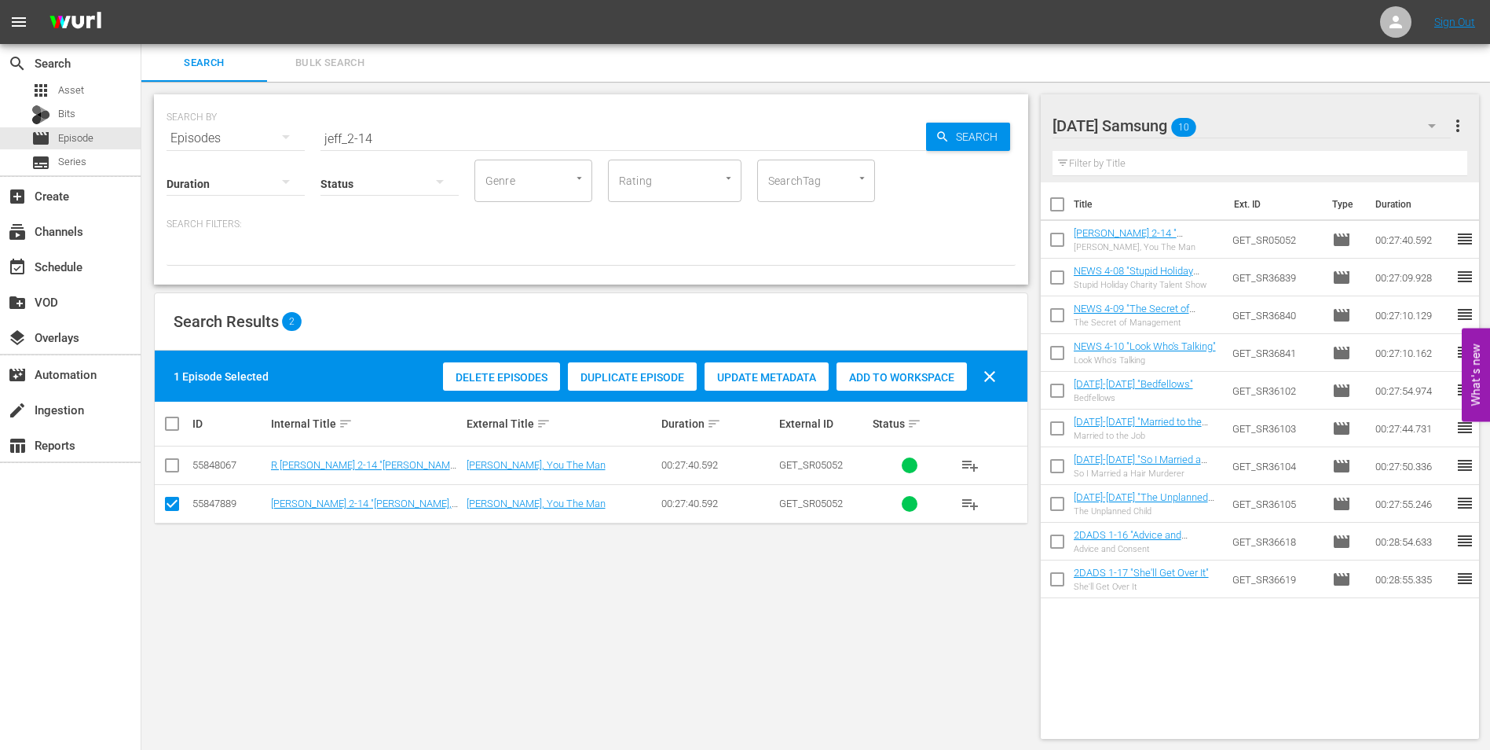
click at [1234, 113] on div "Sunday Samsung 10" at bounding box center [1252, 126] width 399 height 44
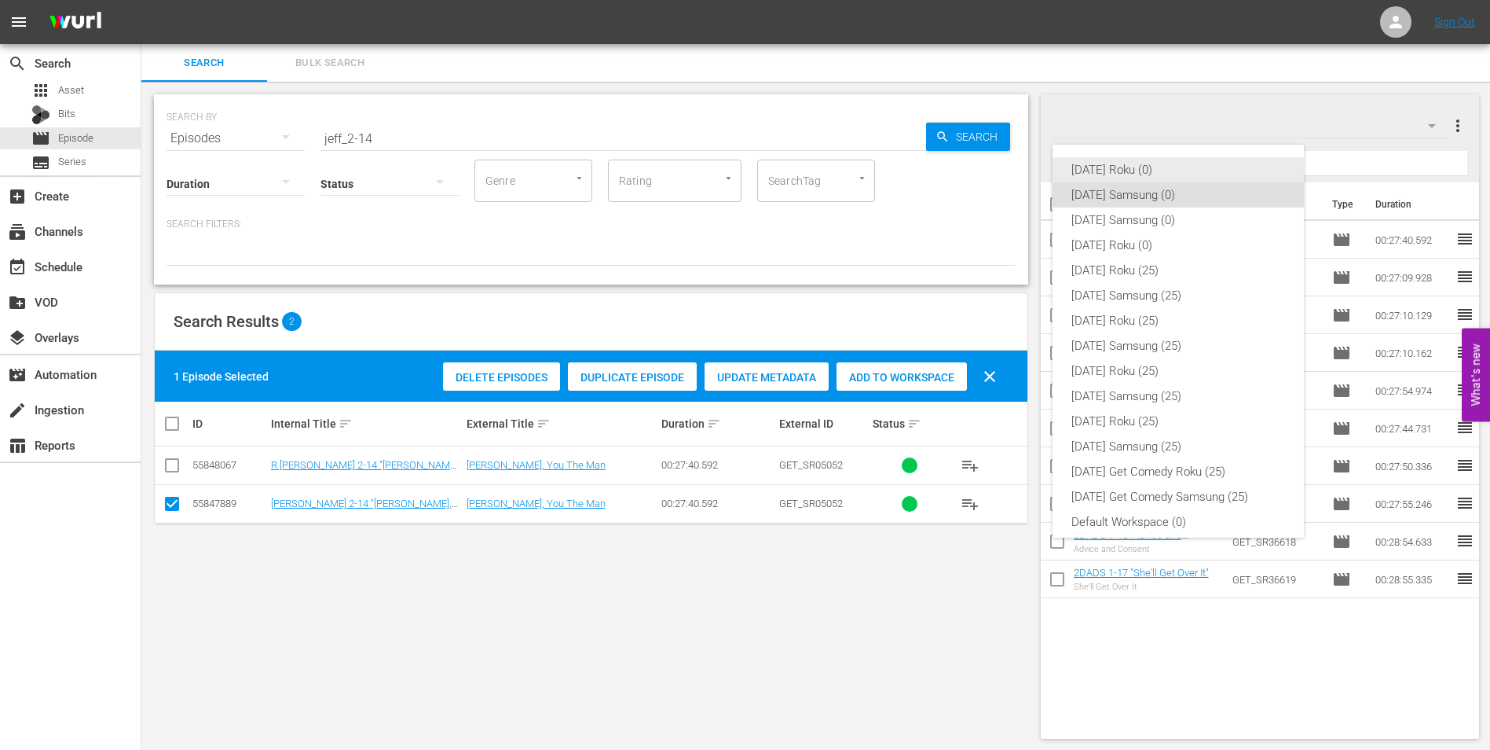
click at [1116, 176] on div "[DATE] Roku (0)" at bounding box center [1179, 169] width 214 height 25
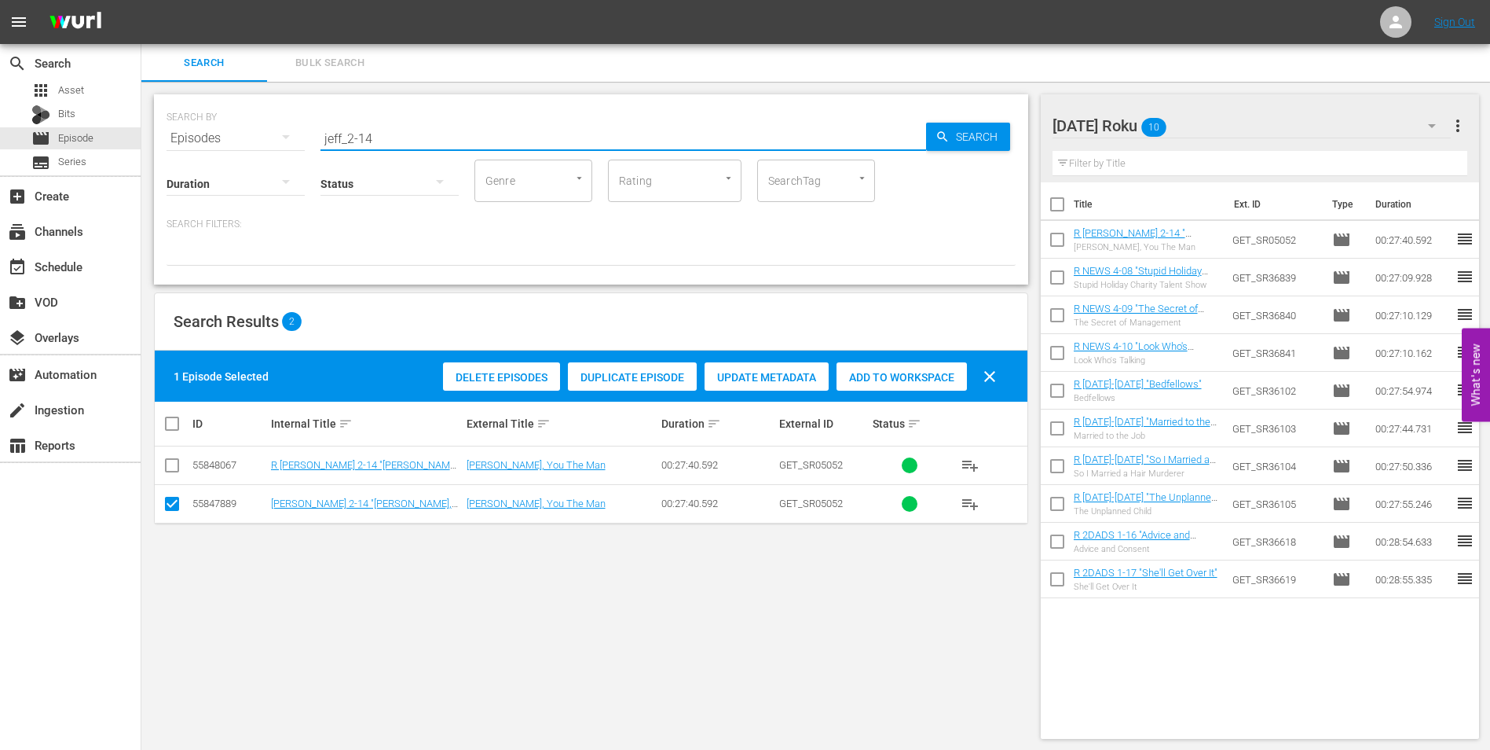
drag, startPoint x: 363, startPoint y: 134, endPoint x: 420, endPoint y: 156, distance: 60.7
click at [418, 156] on div "SEARCH BY Search By Episodes Search ID, Title, Description, Keywords, or Catego…" at bounding box center [591, 189] width 874 height 190
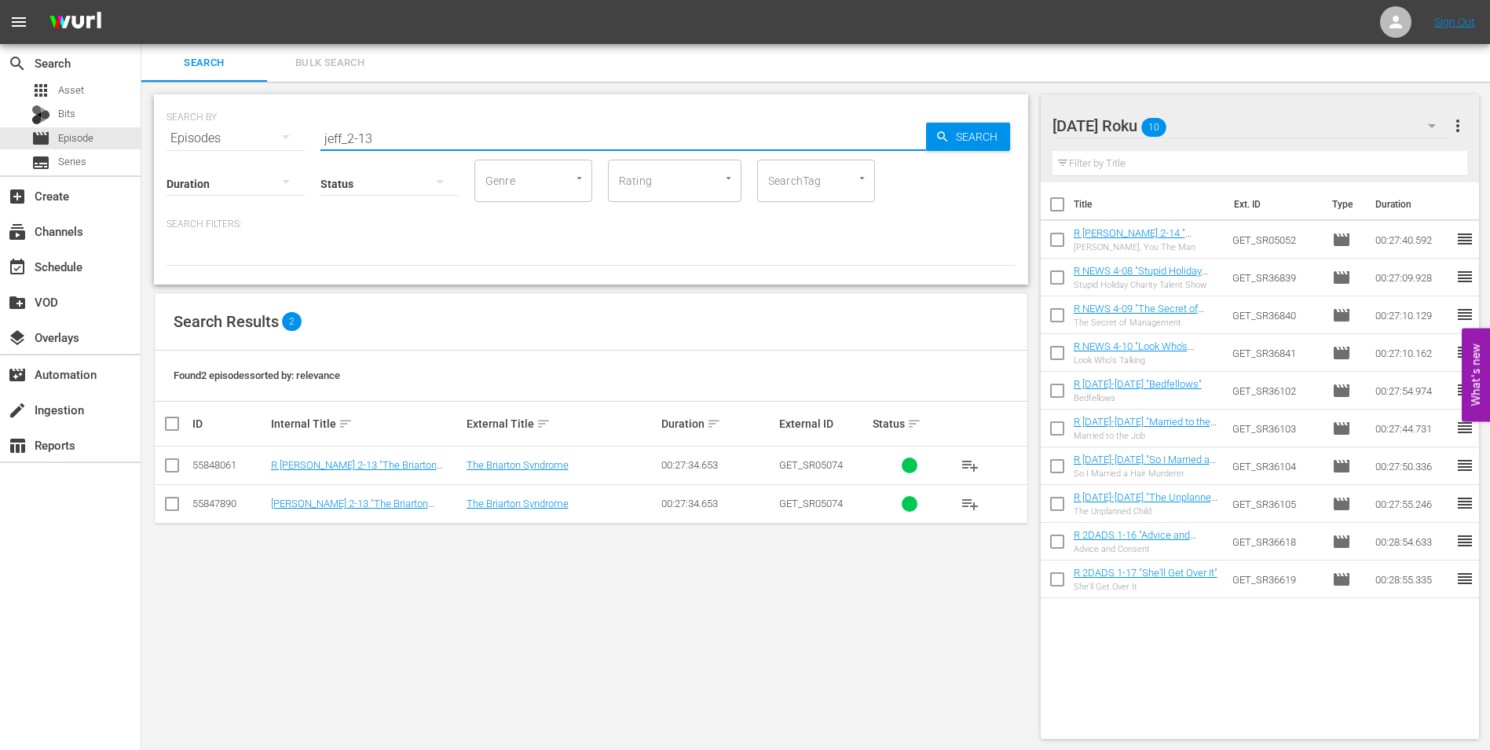
type input "jeff_2-13"
click at [173, 461] on input "checkbox" at bounding box center [172, 468] width 19 height 19
checkbox input "true"
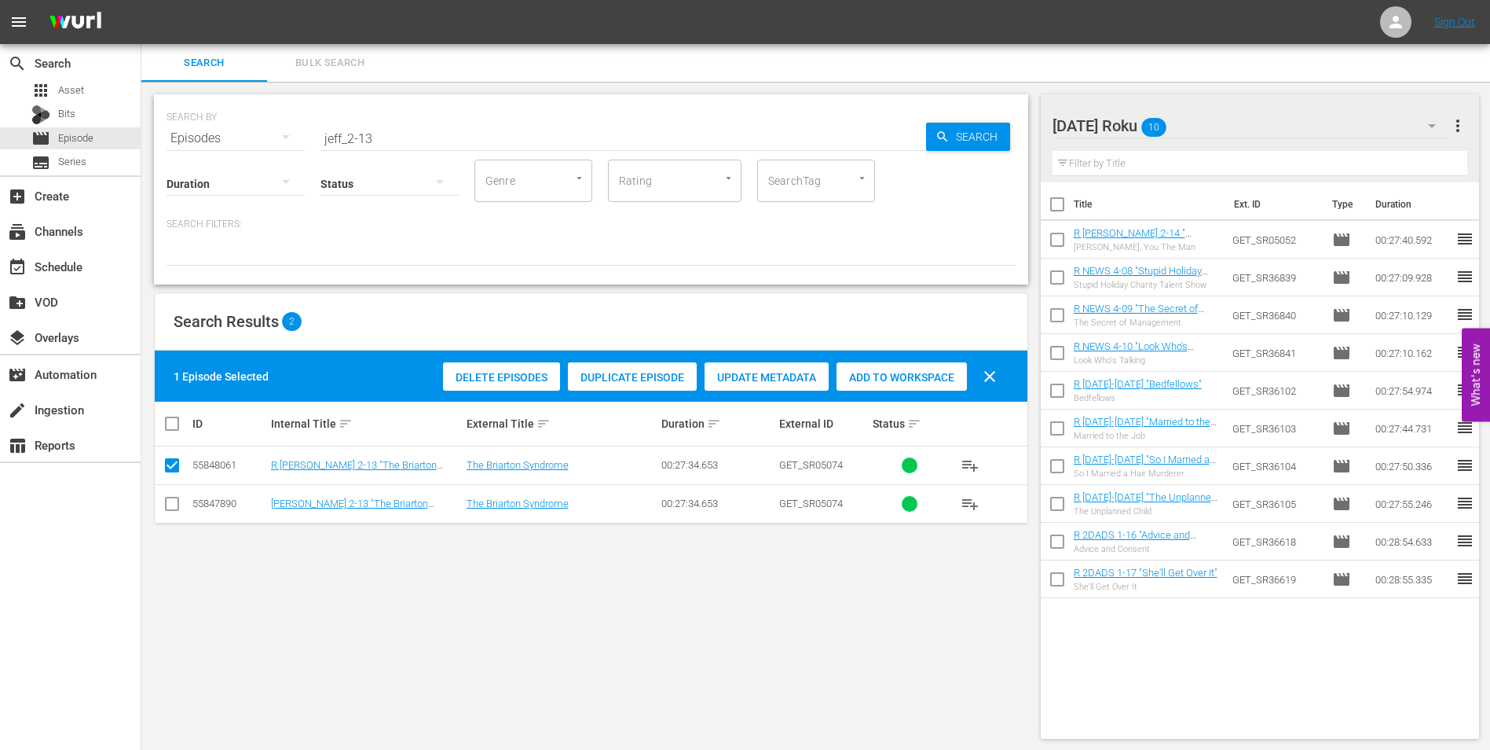
click at [928, 372] on span "Add to Workspace" at bounding box center [902, 377] width 130 height 13
click at [783, 691] on div "SEARCH BY Search By Episodes Search ID, Title, Description, Keywords, or Catego…" at bounding box center [591, 416] width 900 height 669
click at [1197, 139] on div "Sunday Roku 11" at bounding box center [1252, 126] width 399 height 44
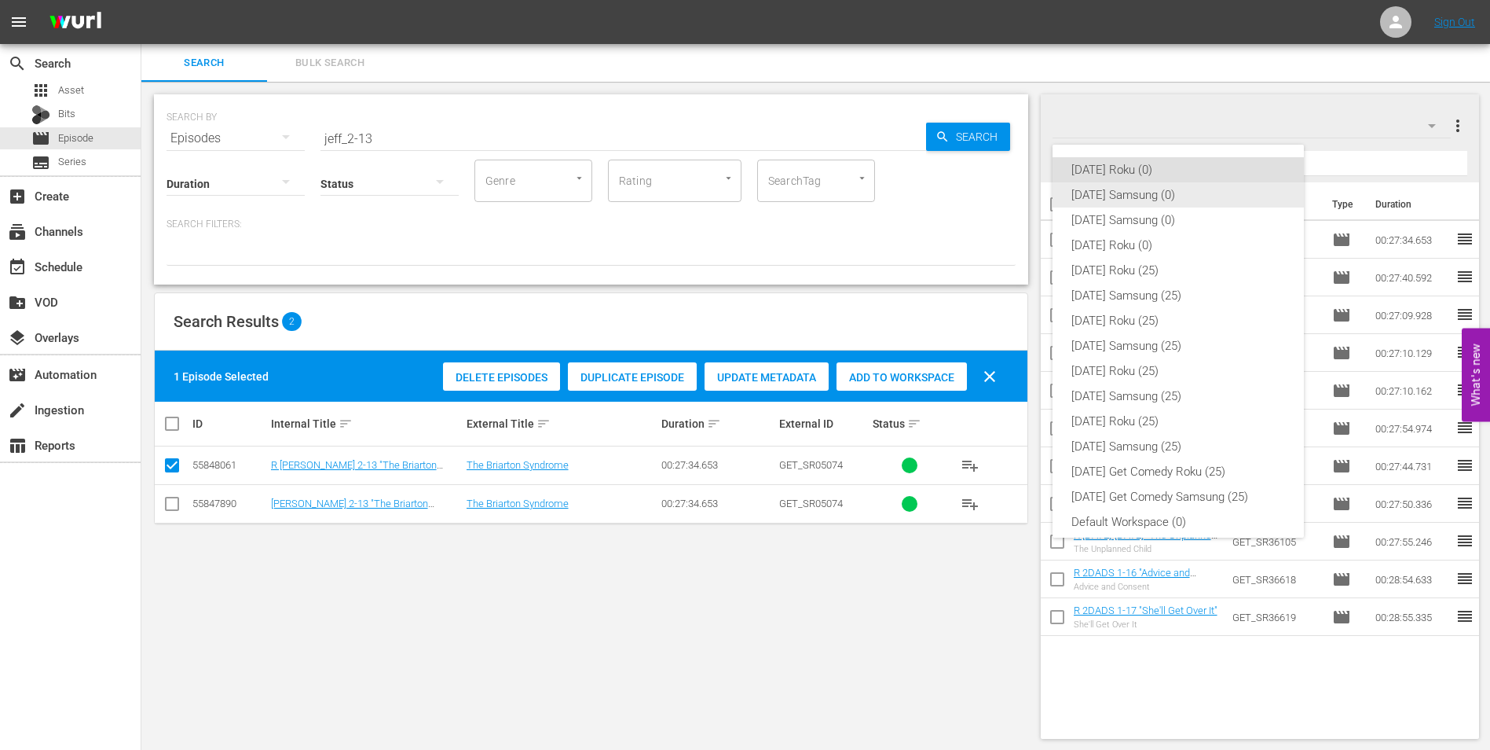
click at [1142, 202] on div "[DATE] Samsung (0)" at bounding box center [1179, 194] width 214 height 25
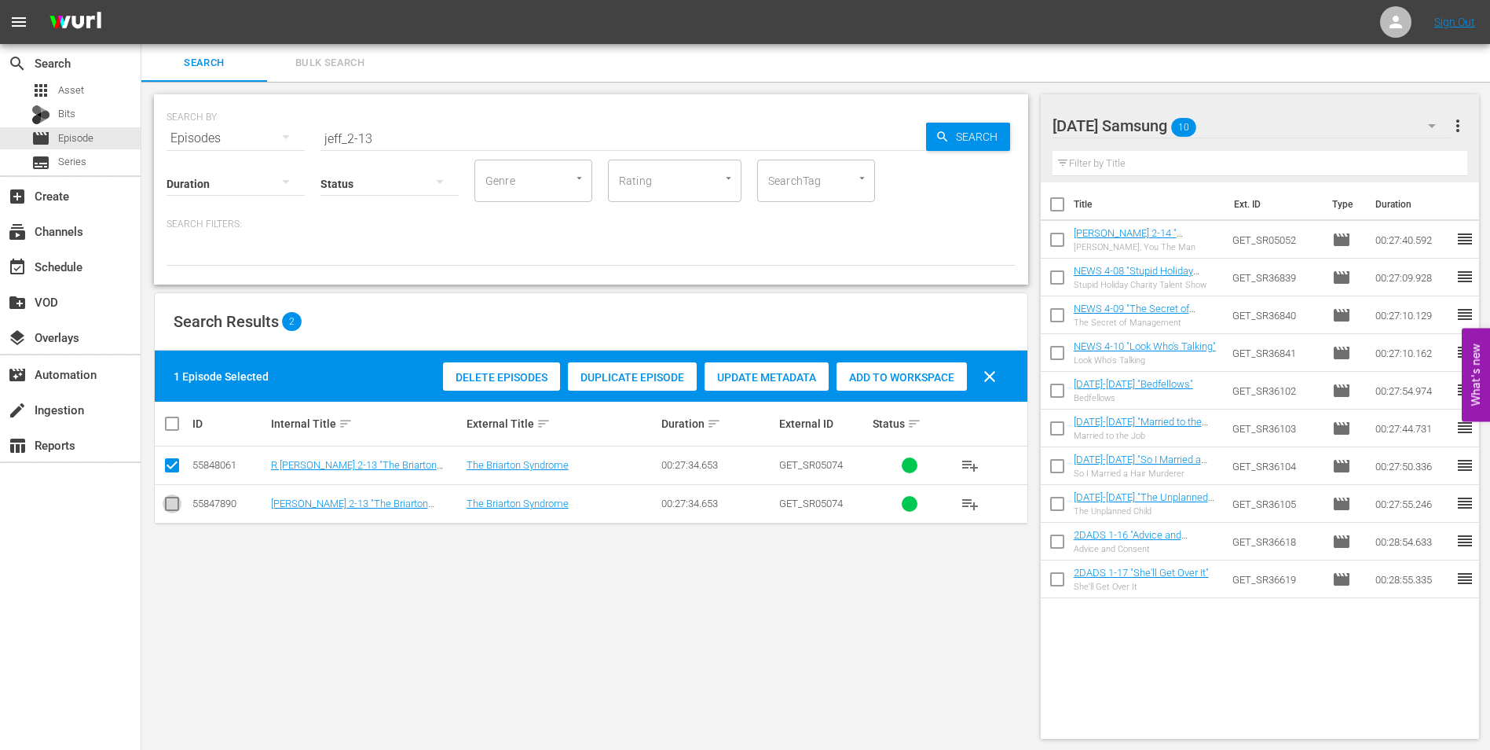
click at [174, 505] on input "checkbox" at bounding box center [172, 506] width 19 height 19
checkbox input "true"
click at [173, 464] on input "checkbox" at bounding box center [172, 468] width 19 height 19
checkbox input "false"
click at [874, 377] on span "Add to Workspace" at bounding box center [902, 377] width 130 height 13
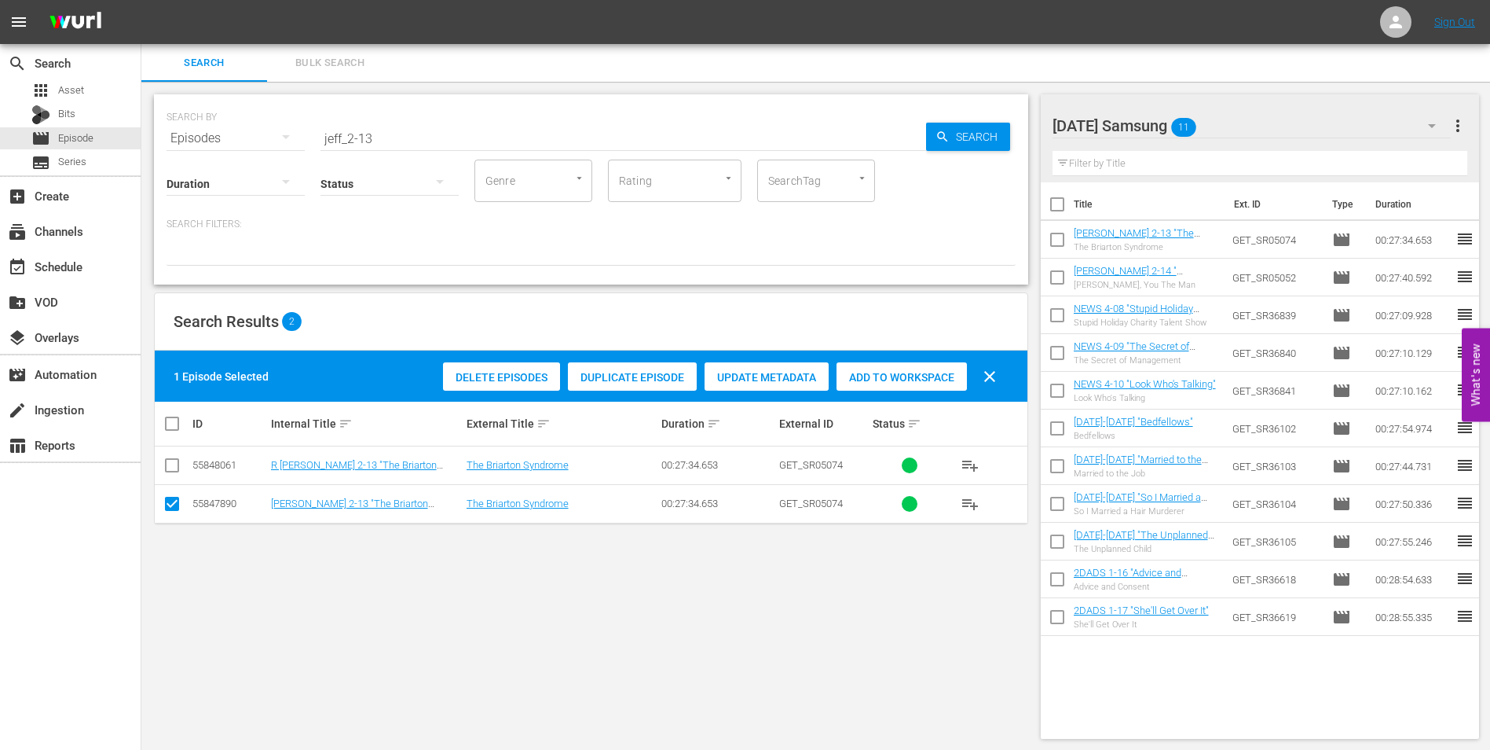
click at [778, 677] on div "SEARCH BY Search By Episodes Search ID, Title, Description, Keywords, or Catego…" at bounding box center [591, 416] width 900 height 669
click at [1294, 109] on div "Sunday Samsung 11" at bounding box center [1252, 126] width 399 height 44
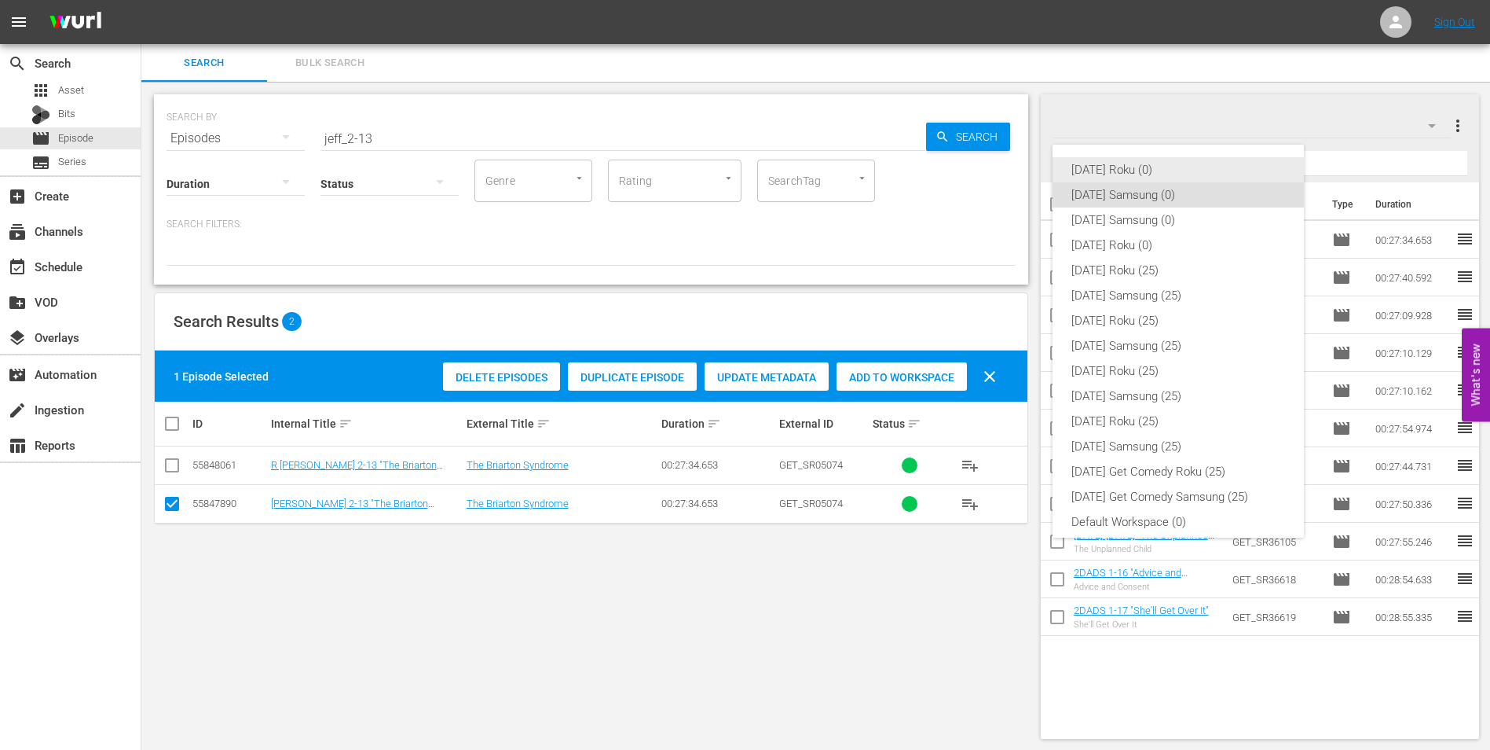
click at [1080, 165] on div "[DATE] Roku (0)" at bounding box center [1179, 169] width 214 height 25
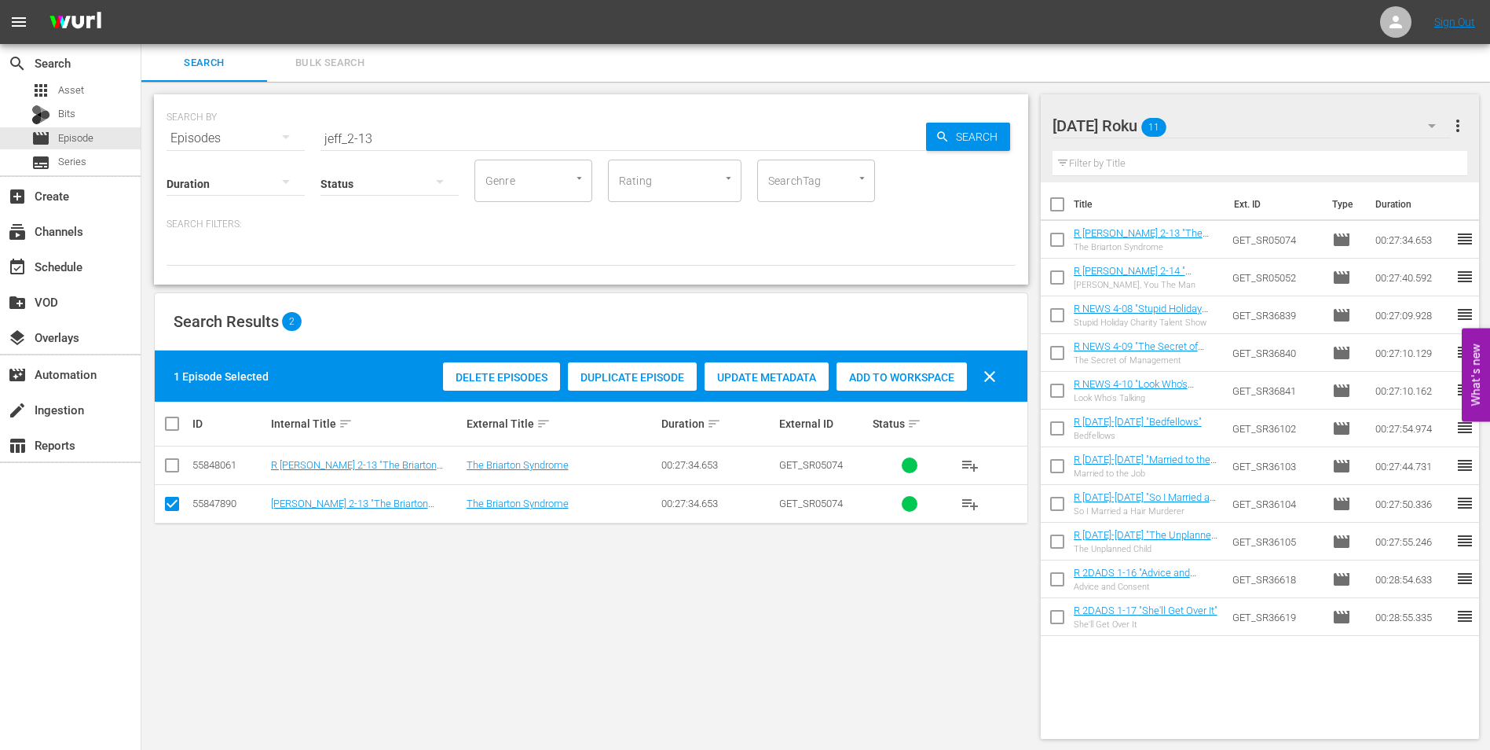
click at [1232, 101] on div "Sunday Roku 11 Sunday Roku more_vert" at bounding box center [1261, 119] width 416 height 50
click at [1205, 122] on div "Sunday Roku 11" at bounding box center [1252, 126] width 399 height 44
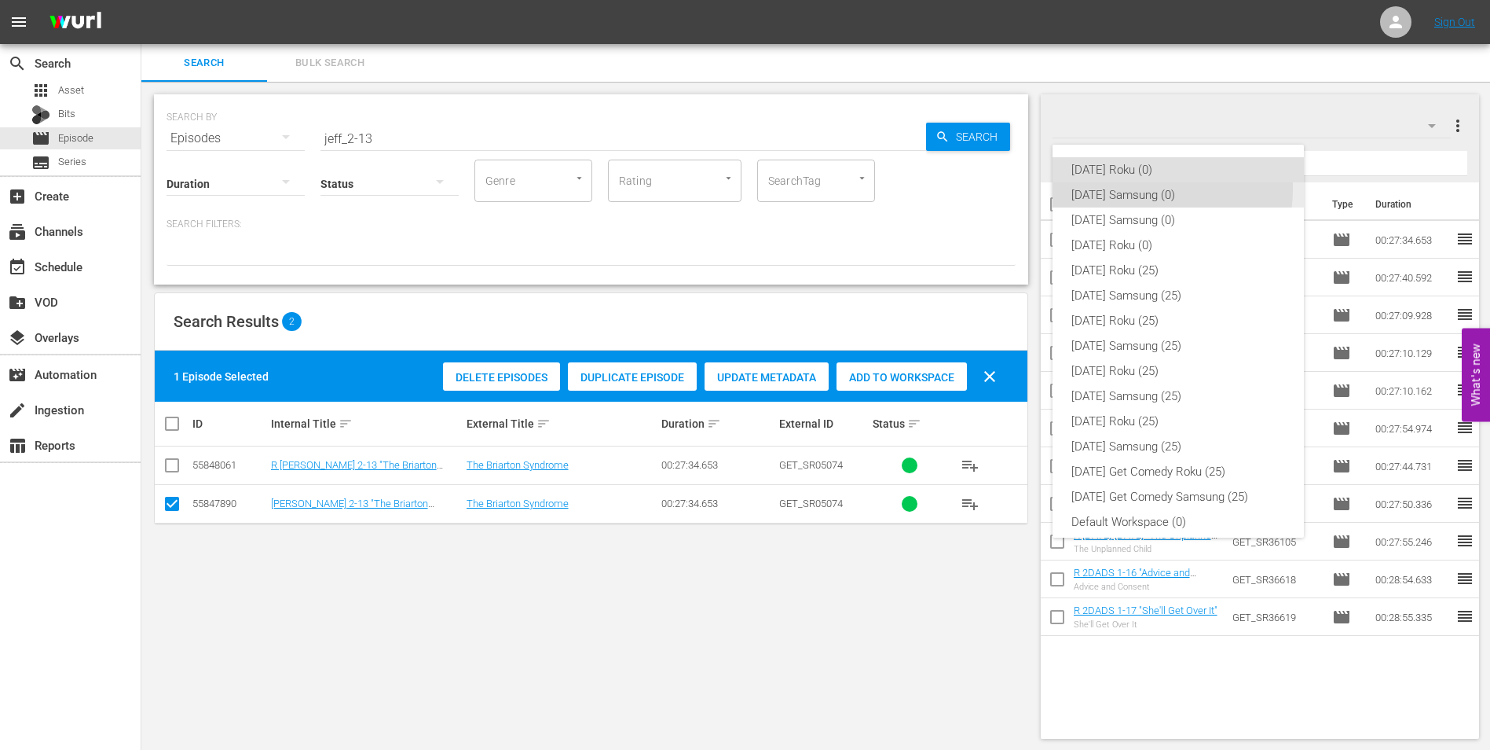
click at [1137, 189] on div "[DATE] Samsung (0)" at bounding box center [1179, 194] width 214 height 25
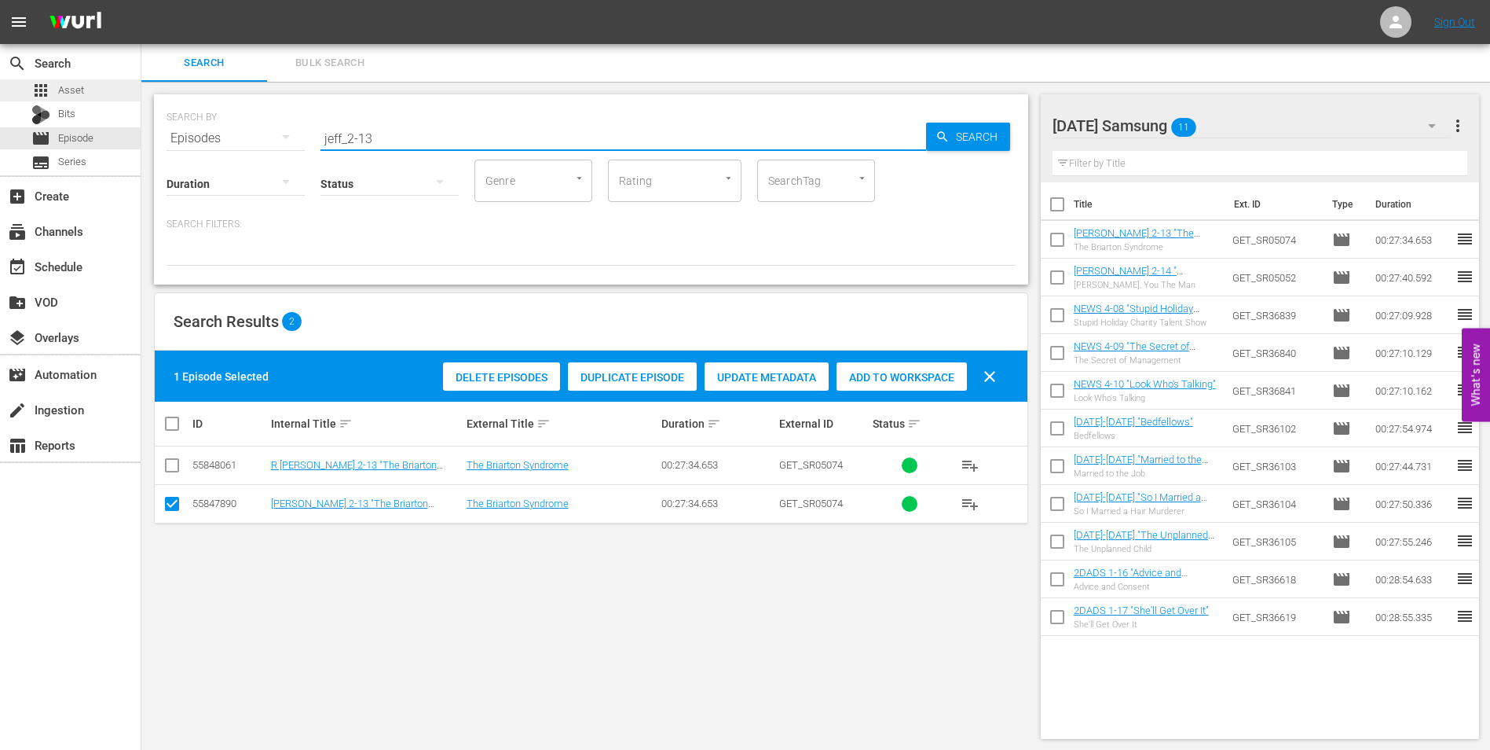
drag, startPoint x: 432, startPoint y: 145, endPoint x: 128, endPoint y: 99, distance: 307.5
click at [167, 121] on div "SEARCH BY Search By Episodes Search ID, Title, Description, Keywords, or Catego…" at bounding box center [591, 129] width 849 height 57
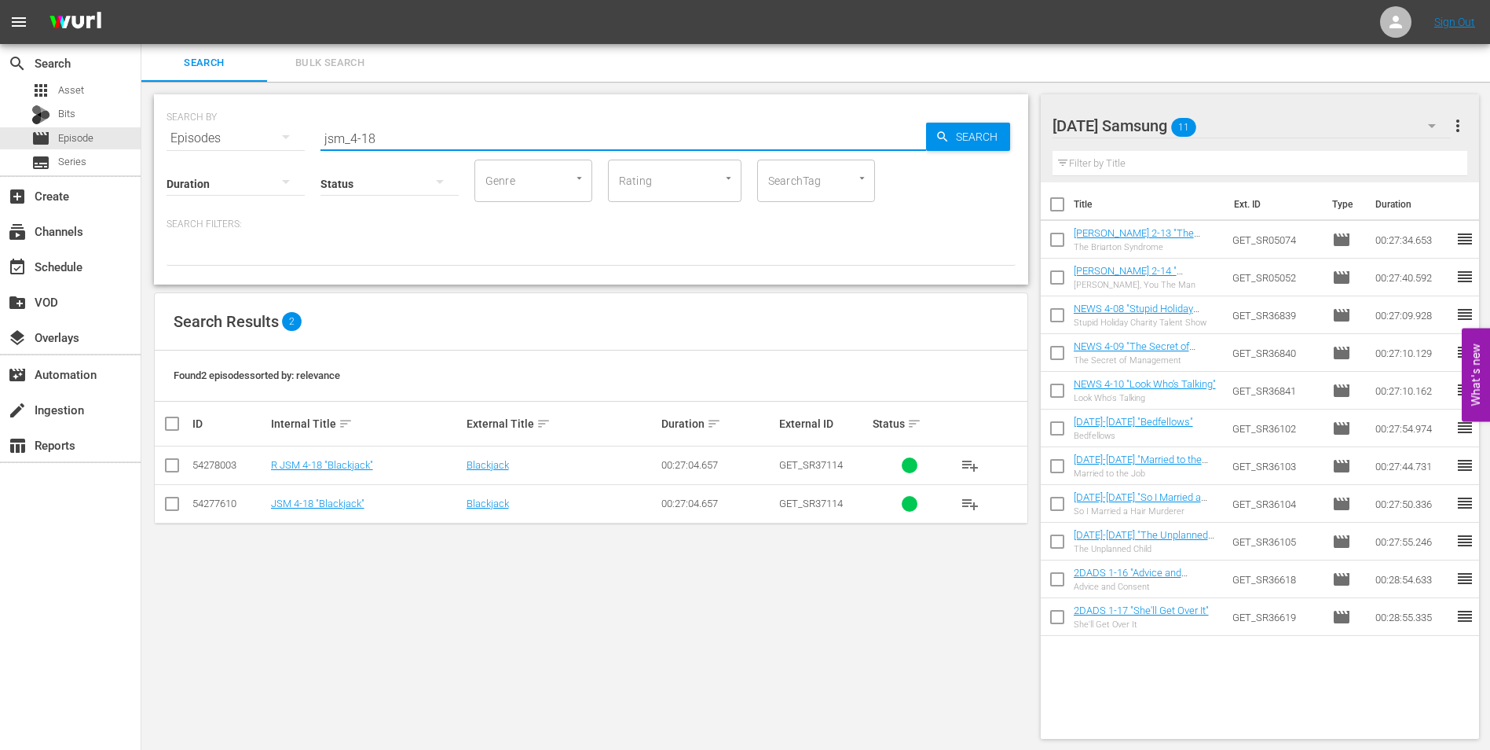
type input "jsm_4-18"
click at [173, 500] on input "checkbox" at bounding box center [172, 506] width 19 height 19
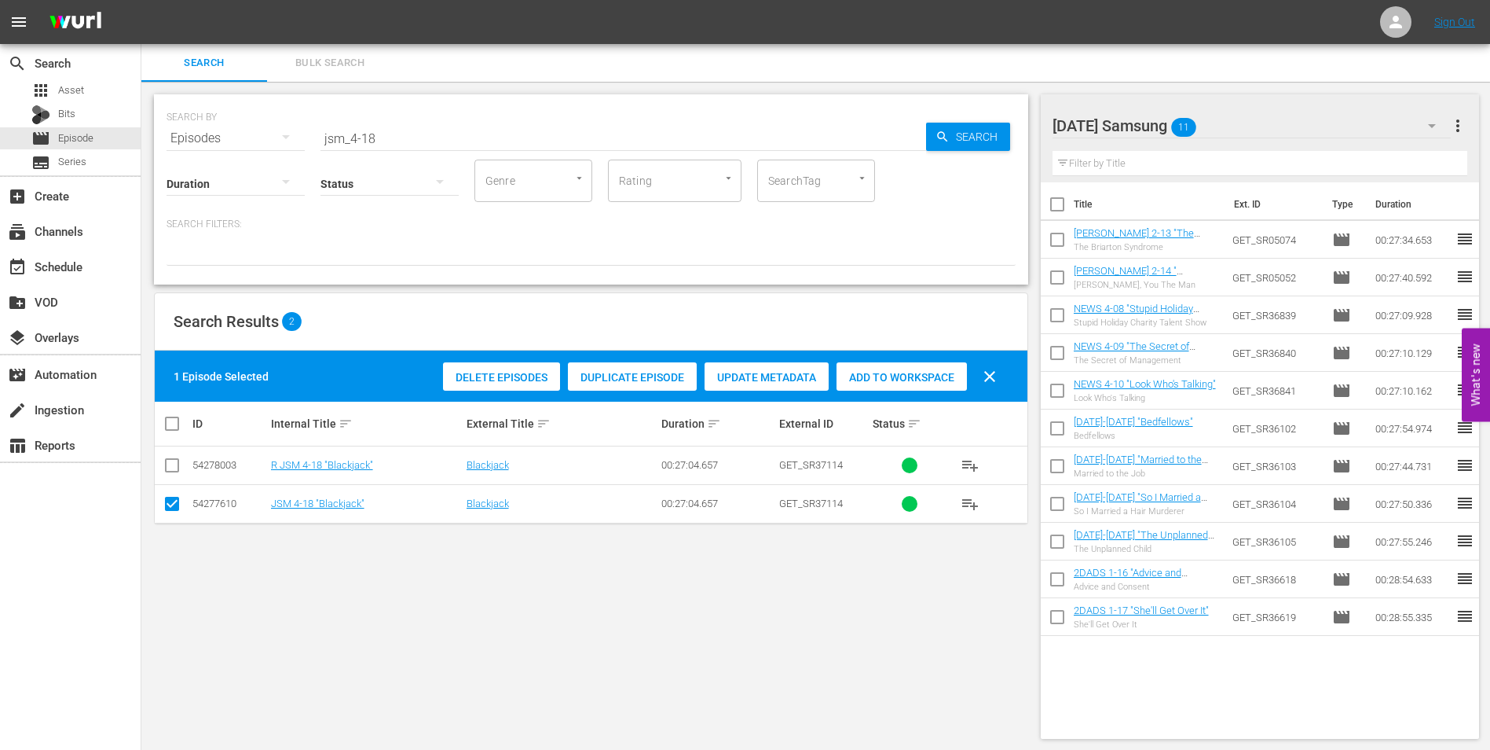
click at [911, 363] on div "Add to Workspace" at bounding box center [902, 377] width 130 height 30
click at [1263, 120] on div "Sunday Samsung 12" at bounding box center [1252, 126] width 399 height 44
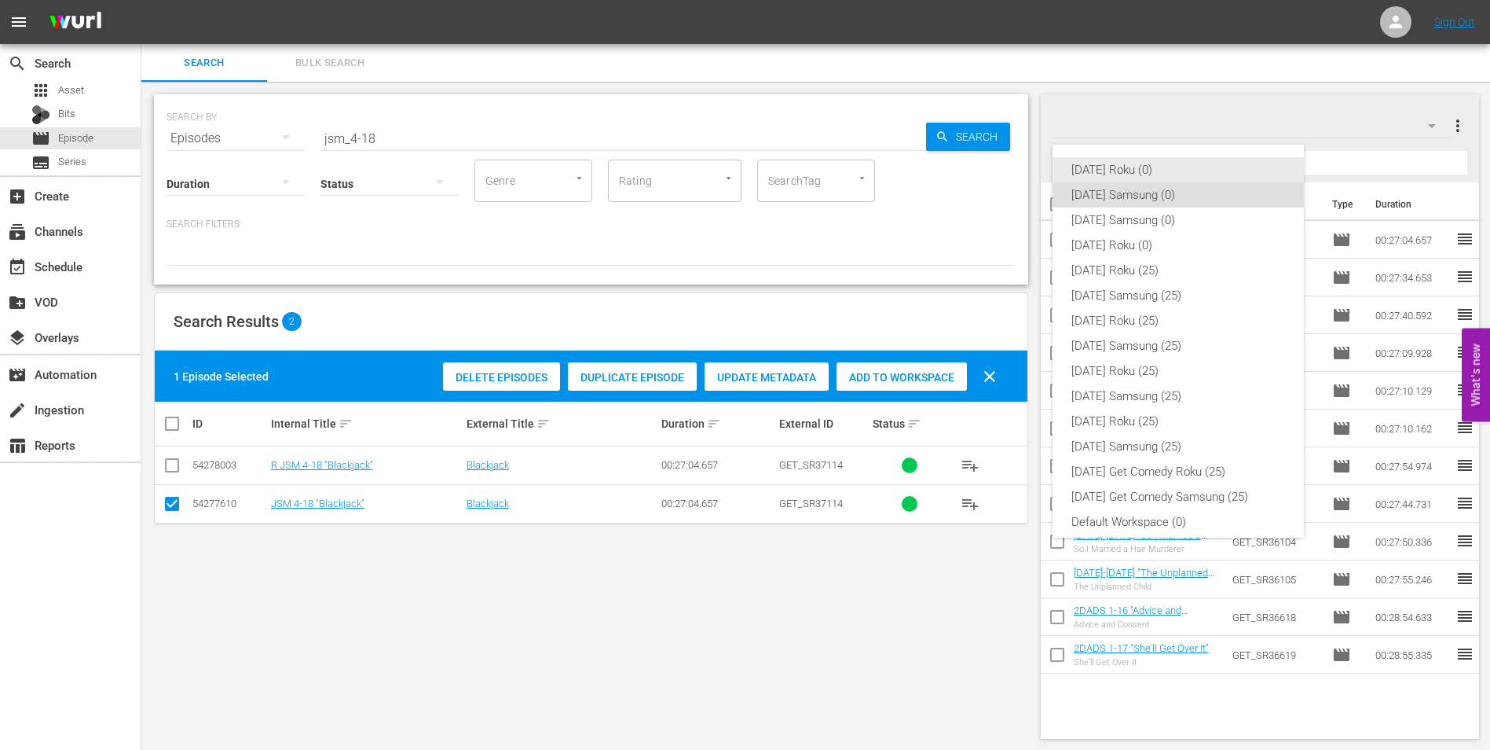
click at [1127, 159] on div "[DATE] Roku (0)" at bounding box center [1179, 169] width 214 height 25
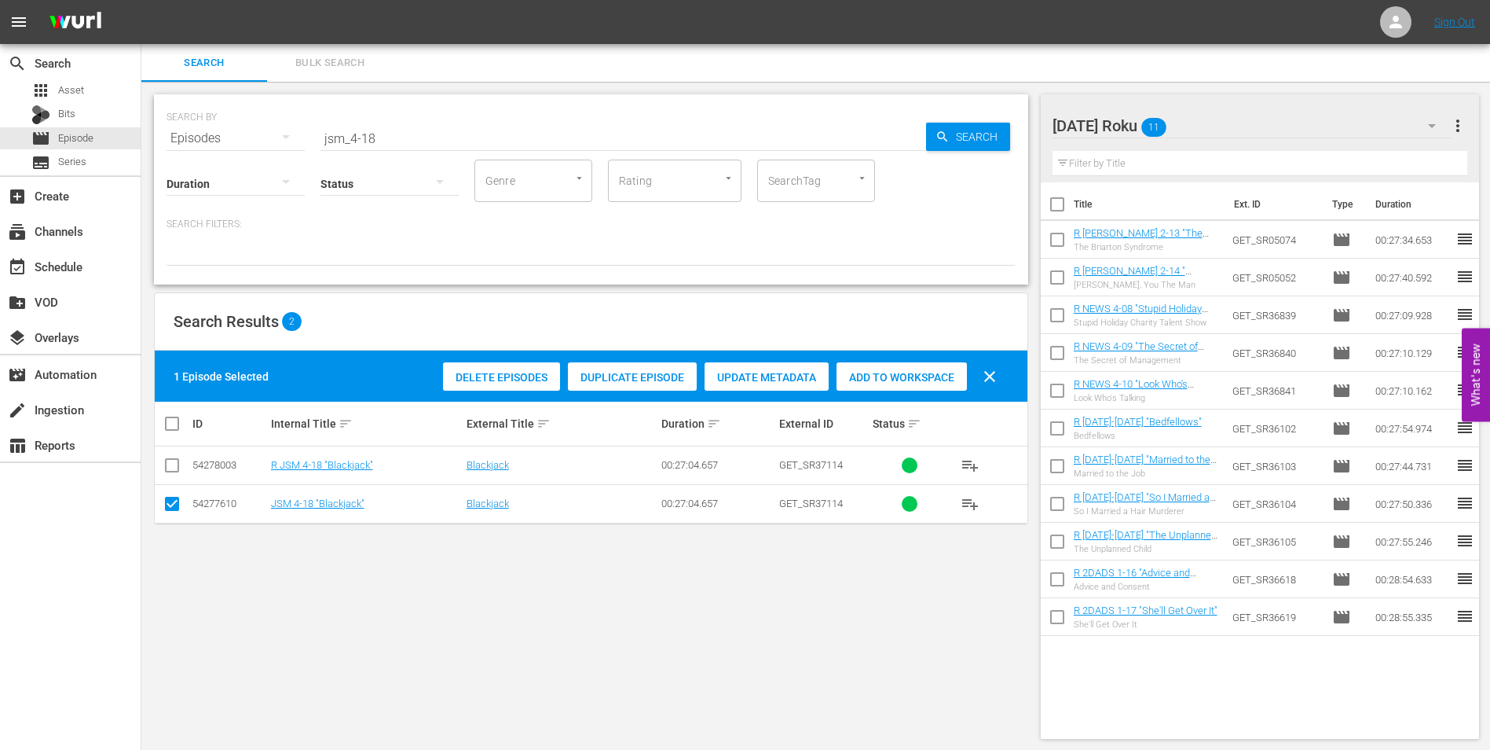
click at [170, 497] on input "checkbox" at bounding box center [172, 506] width 19 height 19
checkbox input "false"
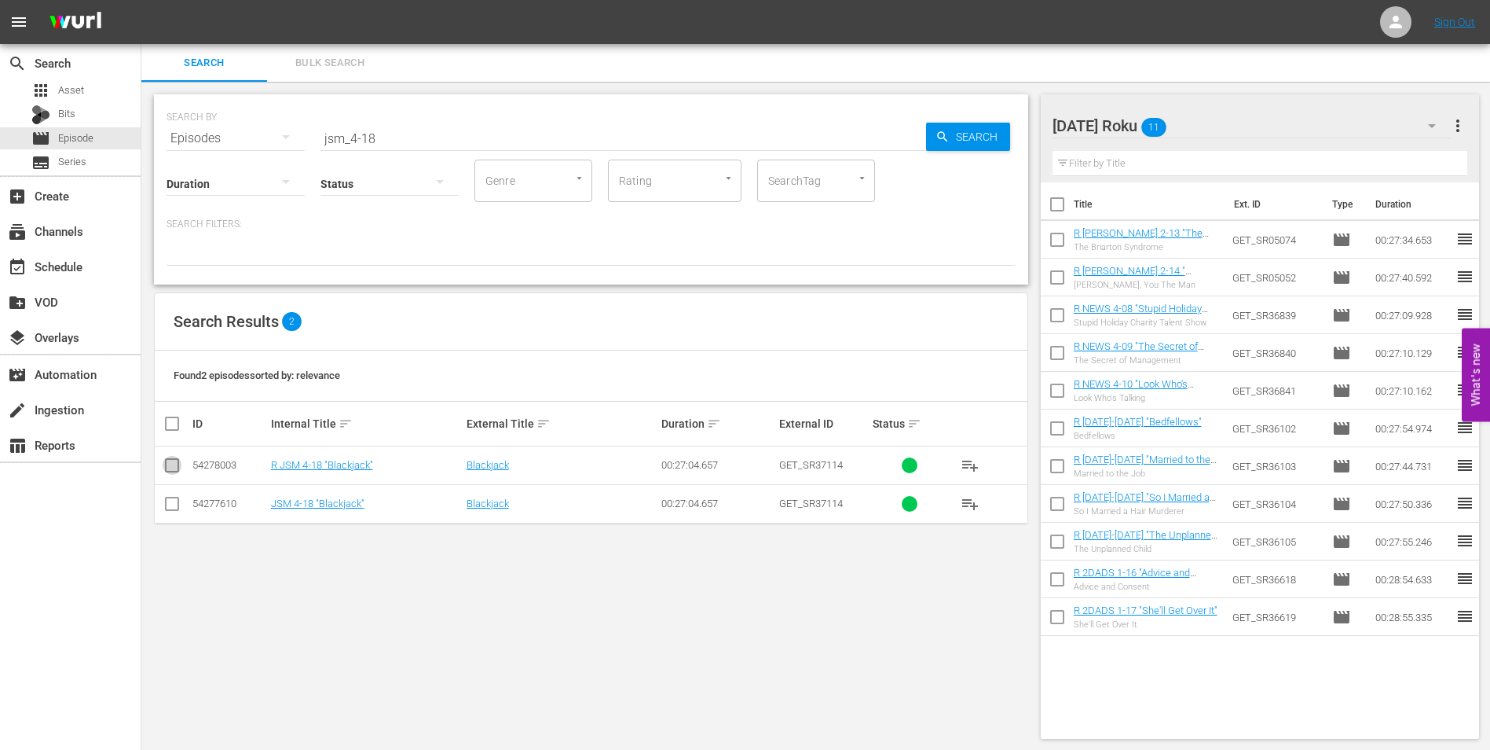
click at [170, 460] on input "checkbox" at bounding box center [172, 468] width 19 height 19
checkbox input "true"
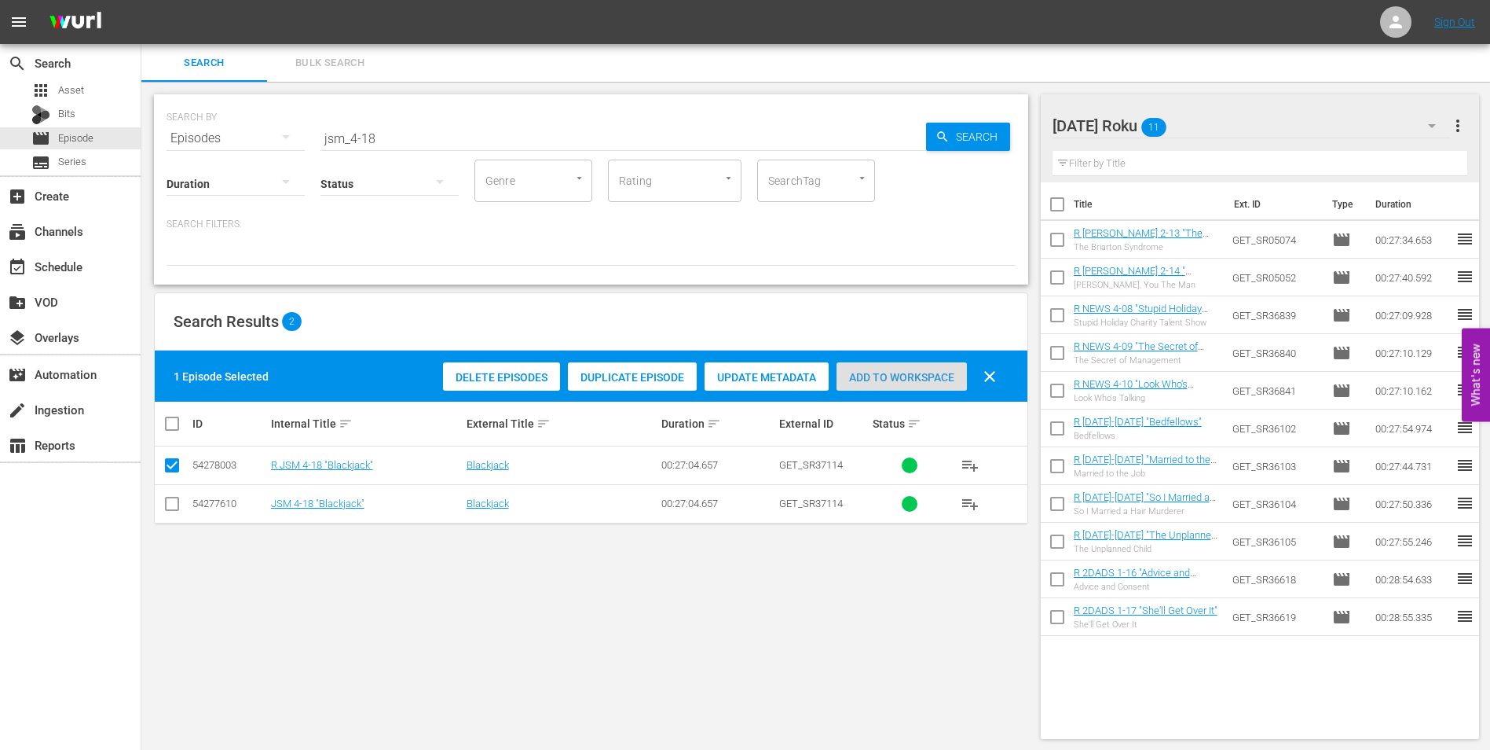
click at [910, 374] on span "Add to Workspace" at bounding box center [902, 377] width 130 height 13
click at [764, 664] on div "SEARCH BY Search By Episodes Search ID, Title, Description, Keywords, or Catego…" at bounding box center [591, 416] width 900 height 669
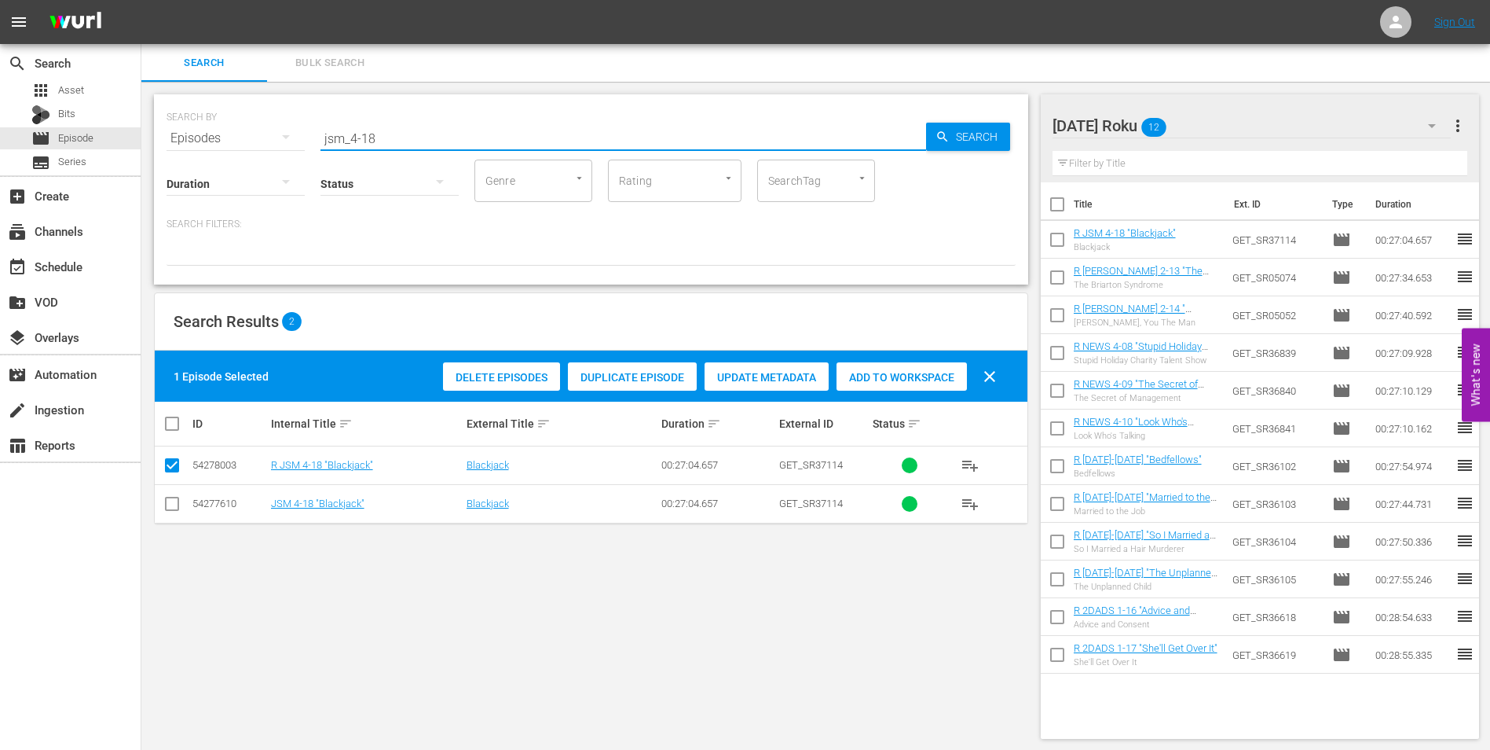
click at [367, 137] on input "jsm_4-18" at bounding box center [624, 138] width 606 height 38
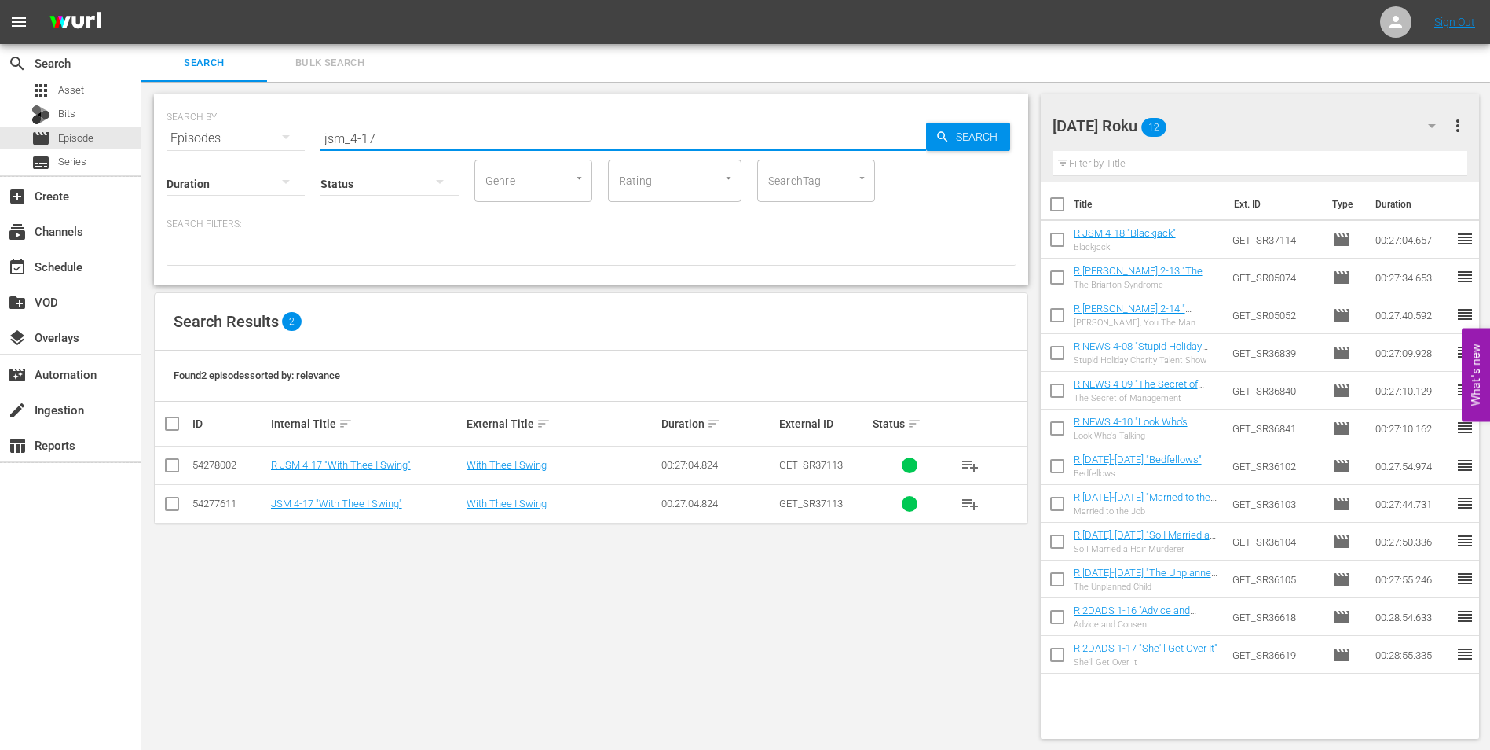
type input "jsm_4-17"
click at [170, 472] on input "checkbox" at bounding box center [172, 468] width 19 height 19
checkbox input "true"
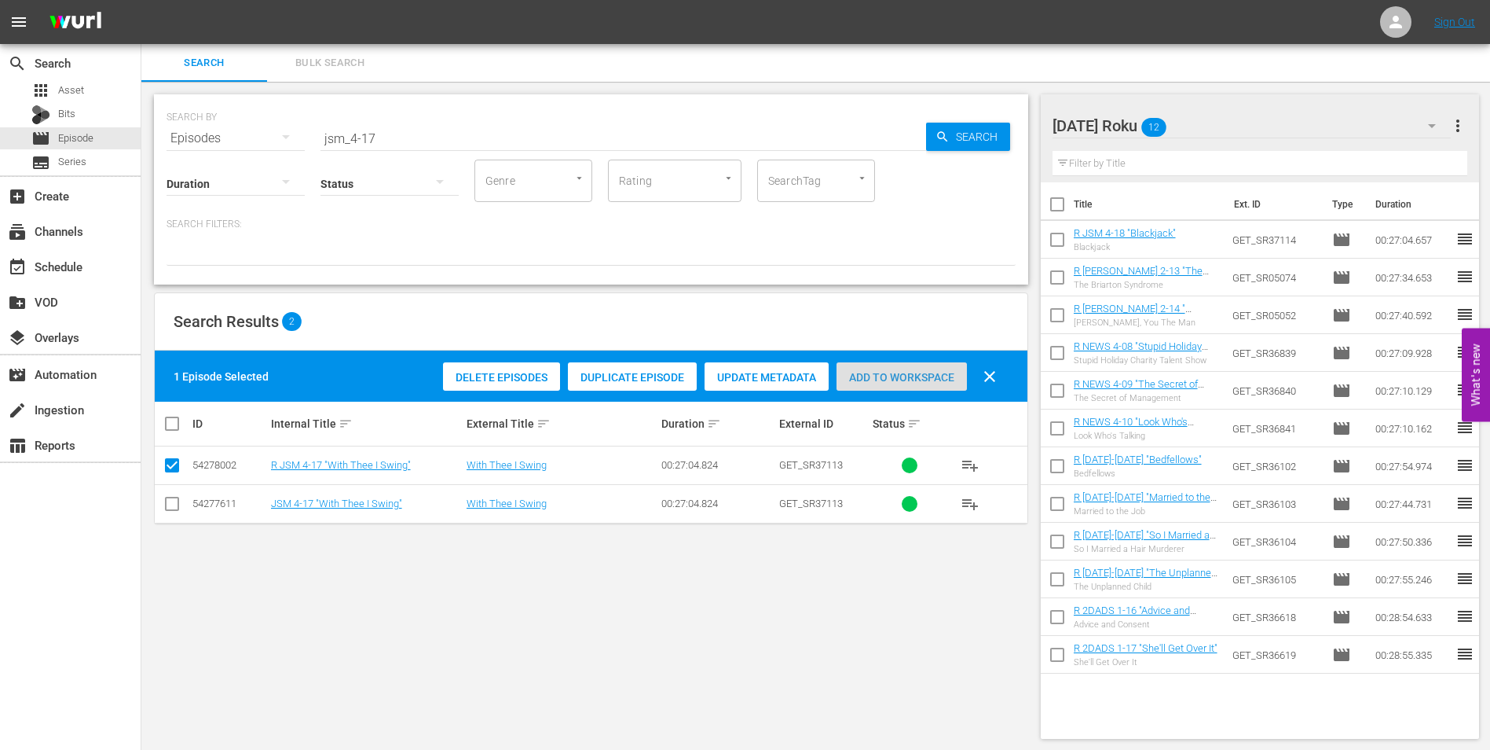
click at [899, 374] on span "Add to Workspace" at bounding box center [902, 377] width 130 height 13
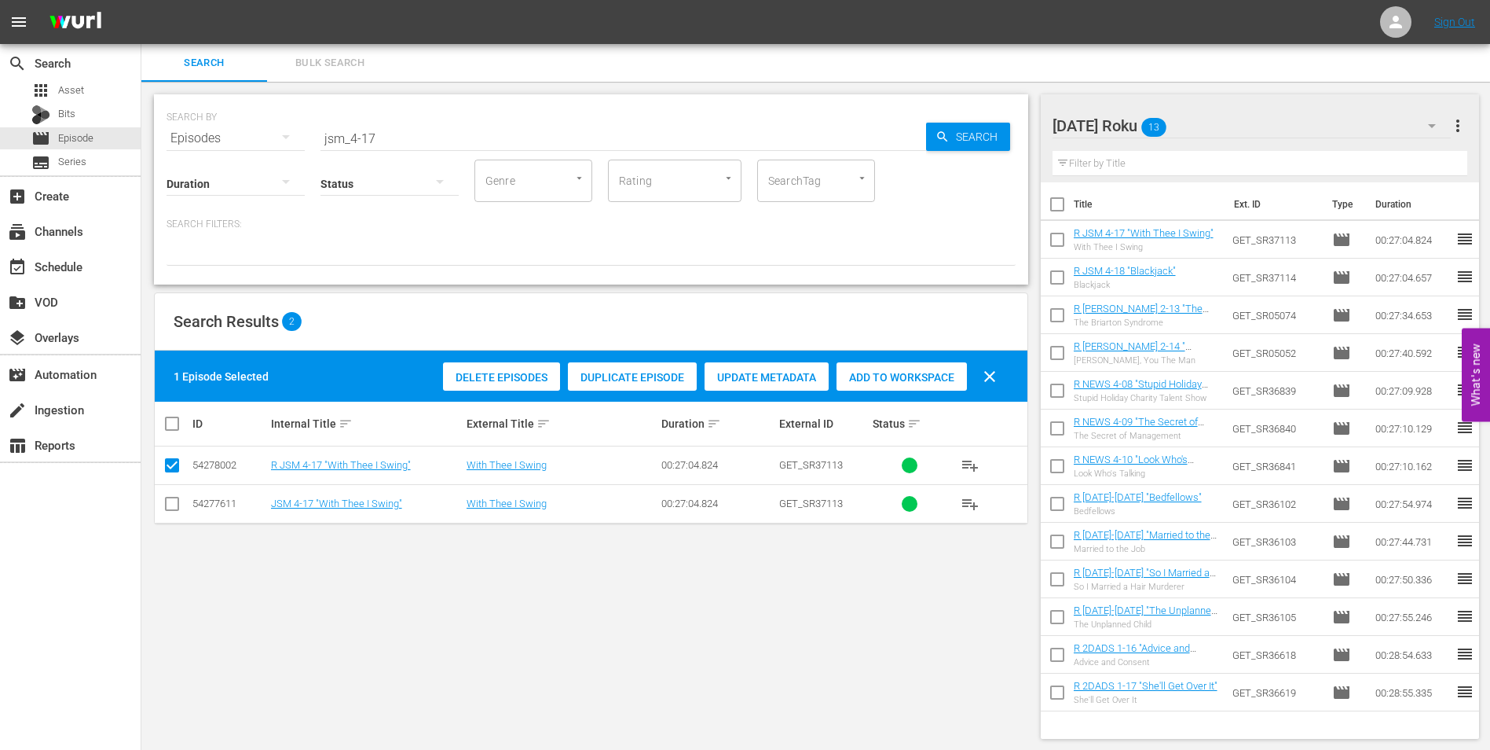
click at [1259, 118] on div "Sunday Roku 13" at bounding box center [1252, 126] width 399 height 44
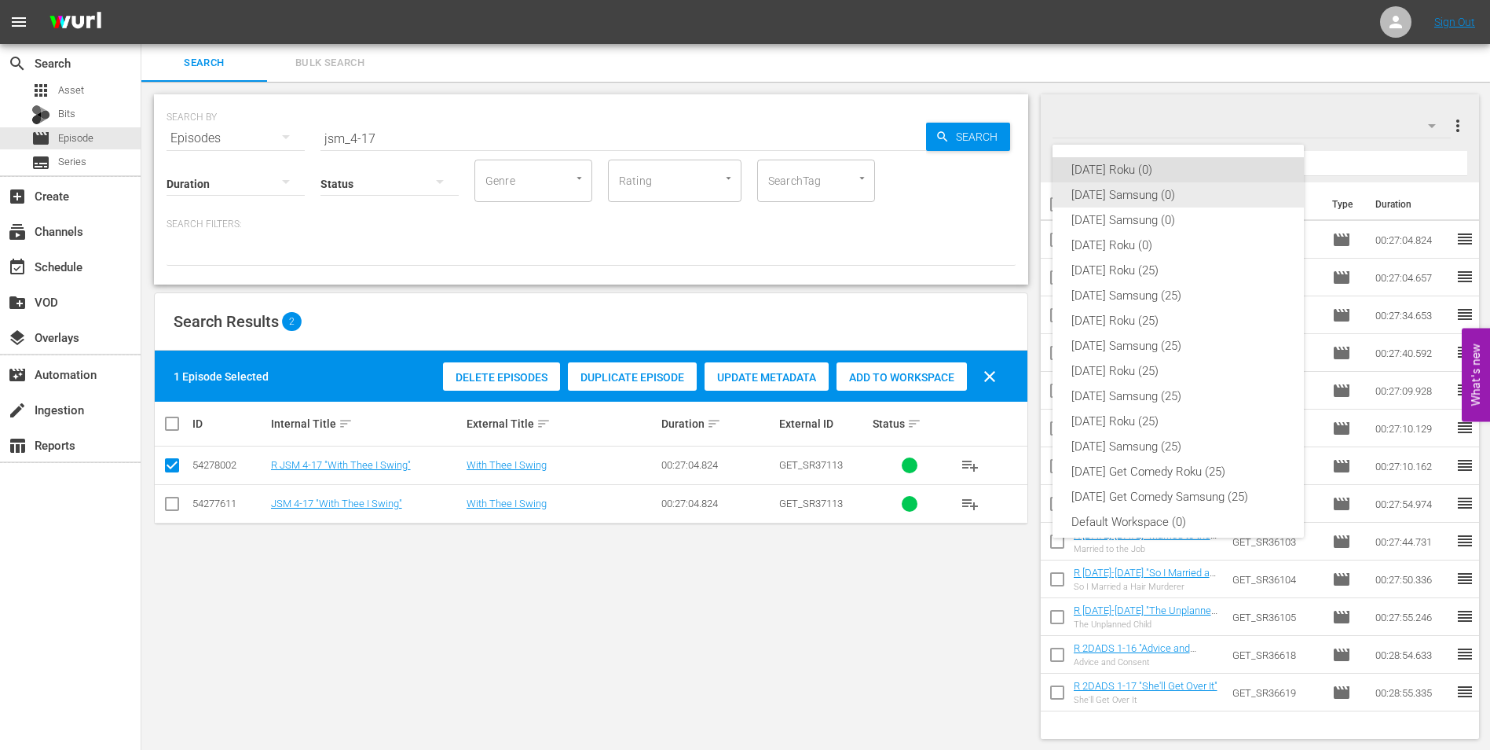
click at [1130, 185] on div "[DATE] Samsung (0)" at bounding box center [1179, 194] width 214 height 25
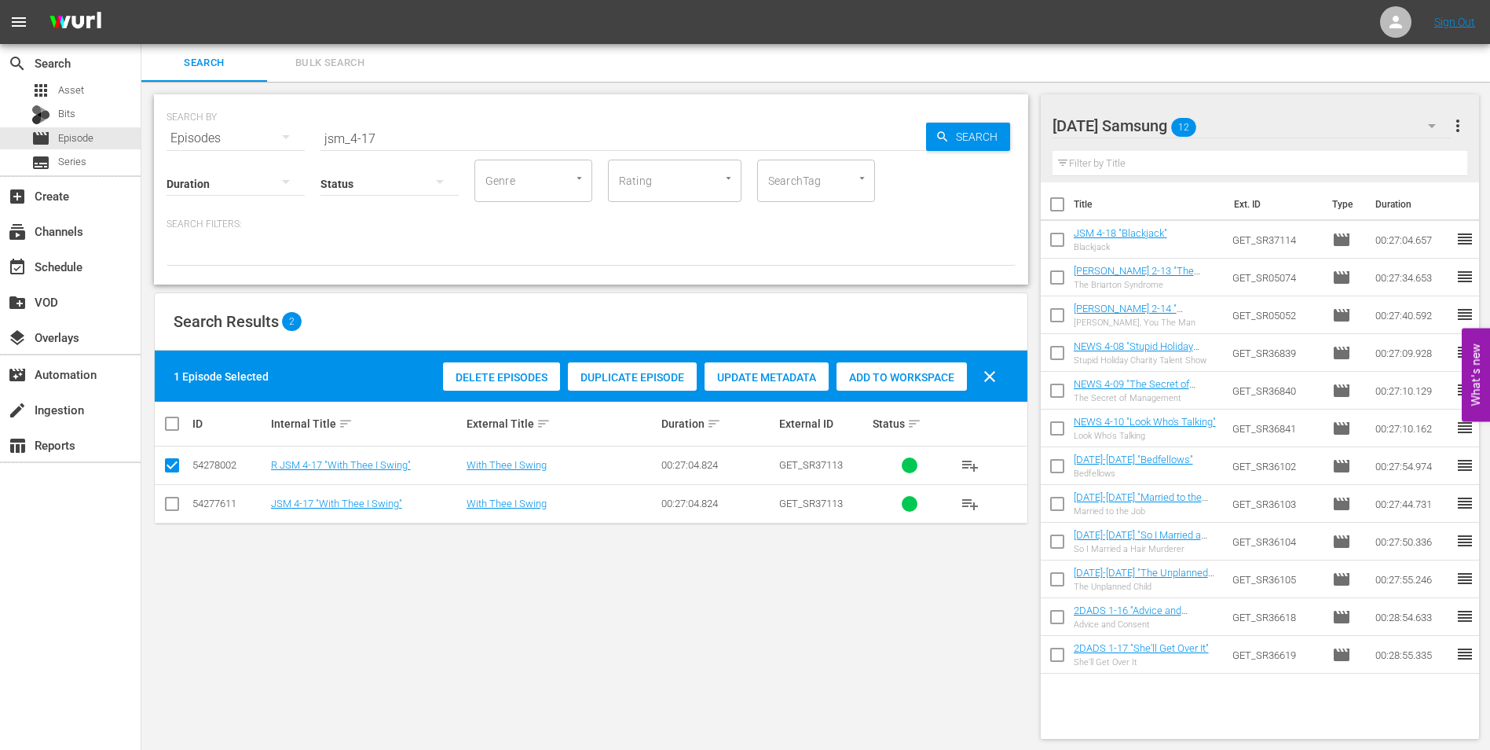
drag, startPoint x: 170, startPoint y: 505, endPoint x: 170, endPoint y: 493, distance: 12.6
click at [170, 504] on input "checkbox" at bounding box center [172, 506] width 19 height 19
checkbox input "true"
click at [174, 472] on input "checkbox" at bounding box center [172, 468] width 19 height 19
checkbox input "false"
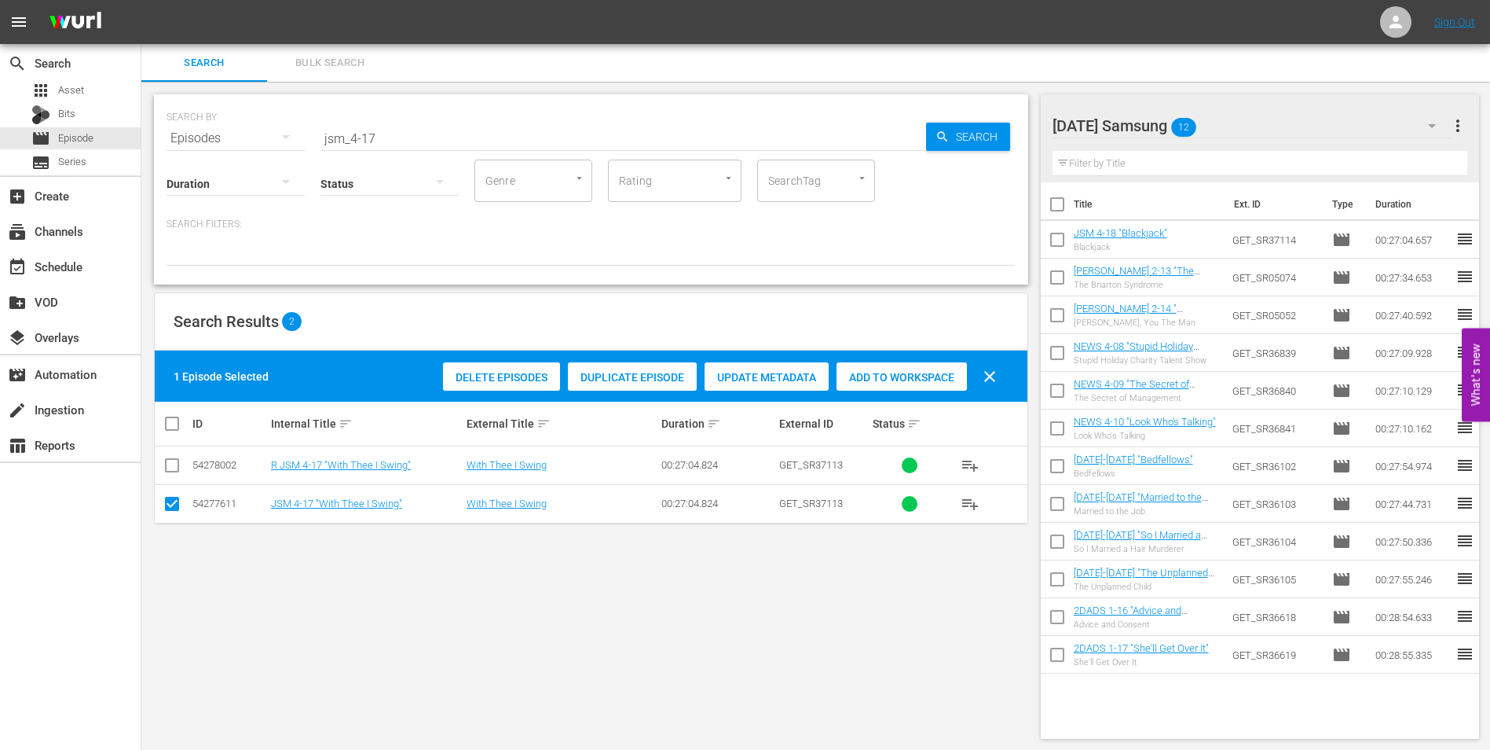
click at [902, 382] on span "Add to Workspace" at bounding box center [902, 377] width 130 height 13
click at [1315, 115] on div "Sunday Samsung 13" at bounding box center [1252, 126] width 399 height 44
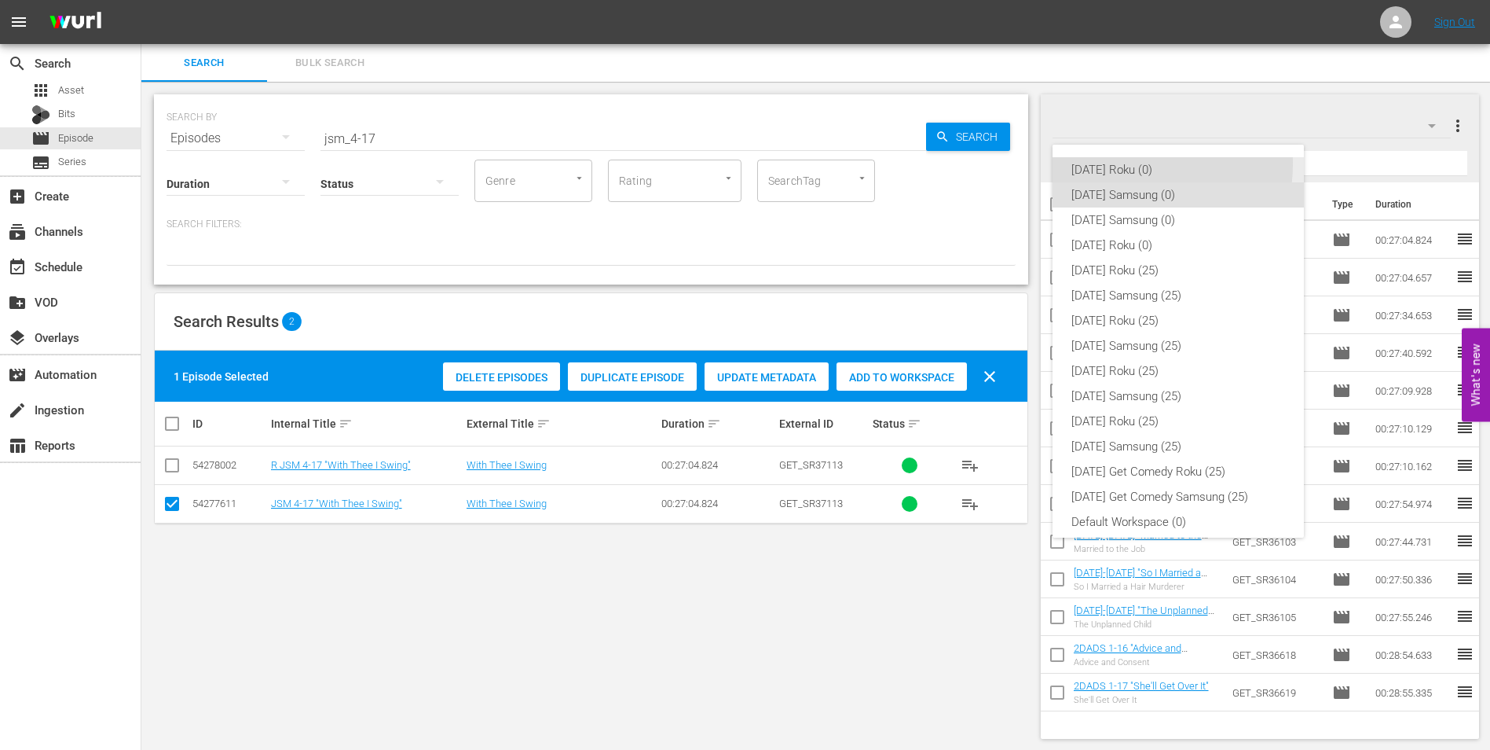
click at [1129, 164] on div "[DATE] Roku (0)" at bounding box center [1179, 169] width 214 height 25
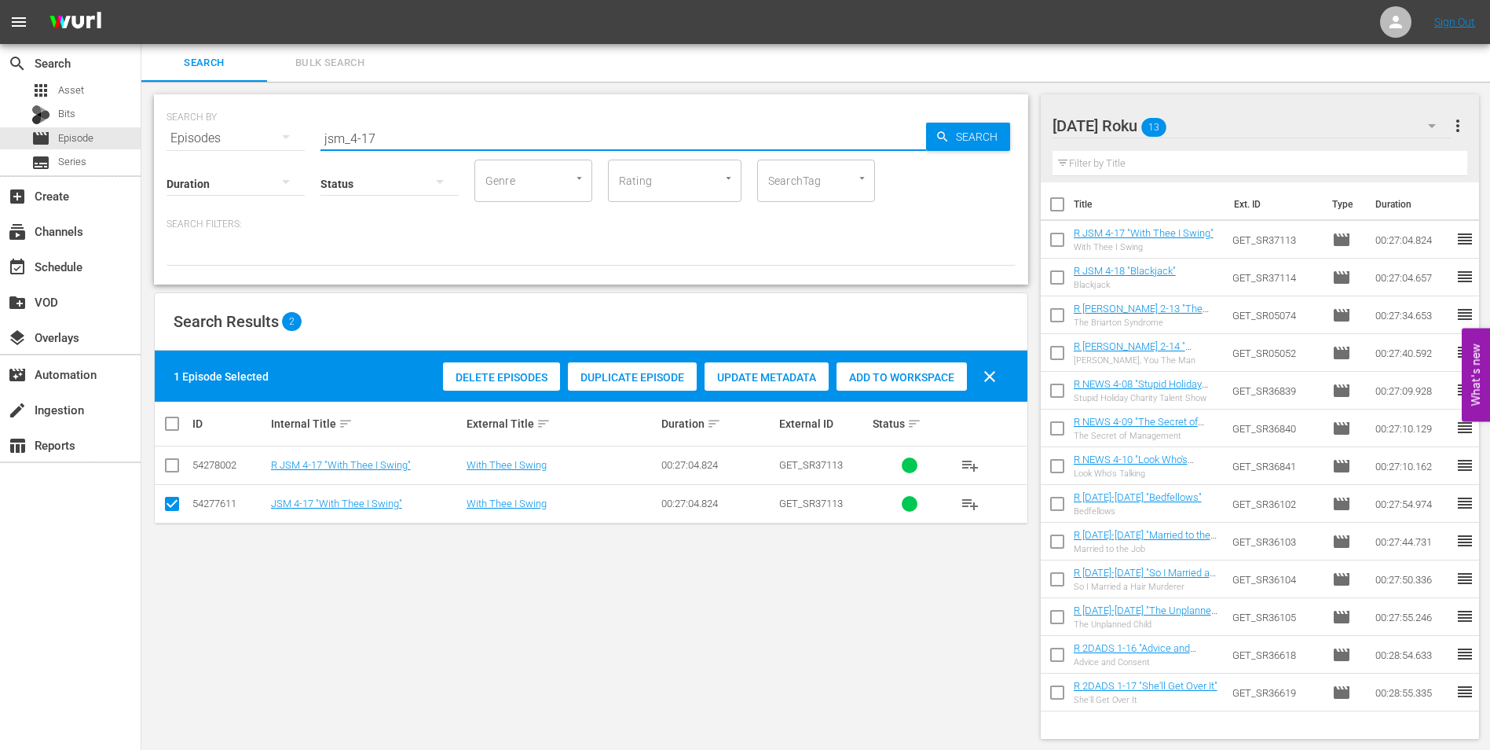
click at [415, 133] on input "jsm_4-17" at bounding box center [624, 138] width 606 height 38
drag, startPoint x: 413, startPoint y: 133, endPoint x: 194, endPoint y: 153, distance: 220.2
click at [250, 137] on div "SEARCH BY Search By Episodes Search ID, Title, Description, Keywords, or Catego…" at bounding box center [591, 129] width 849 height 57
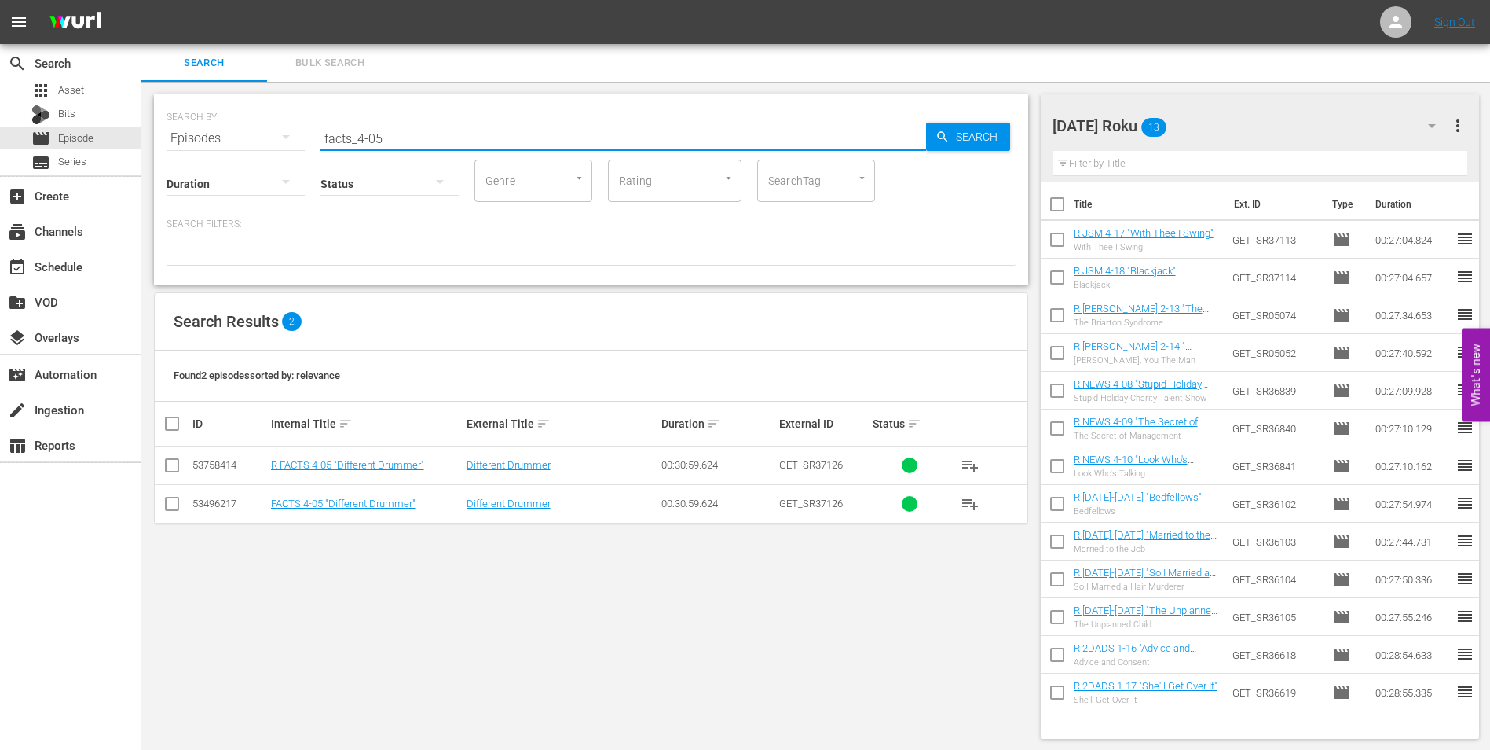
type input "facts_4-05"
click at [178, 464] on input "checkbox" at bounding box center [172, 468] width 19 height 19
checkbox input "true"
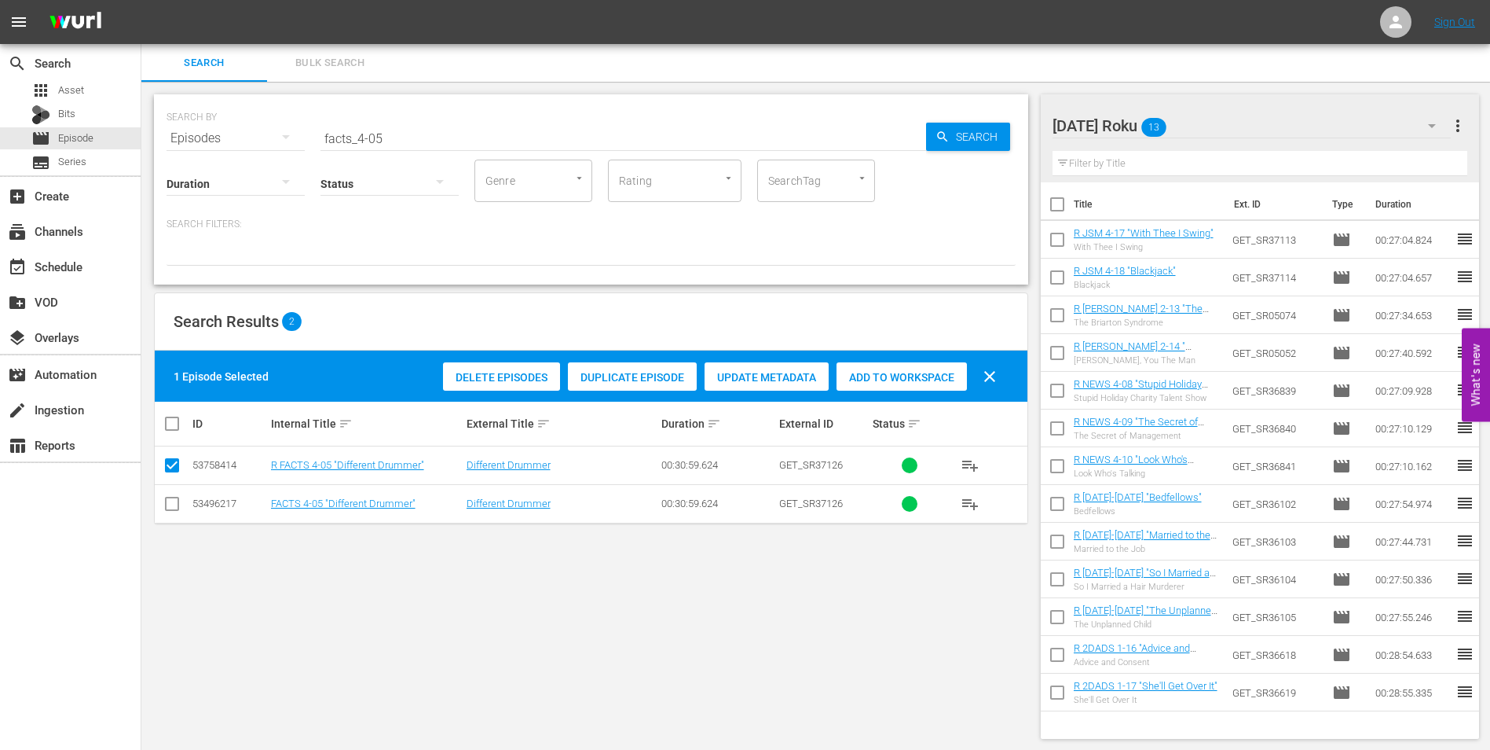
click at [923, 380] on span "Add to Workspace" at bounding box center [902, 377] width 130 height 13
click at [1242, 126] on div "Sunday Roku 14" at bounding box center [1252, 126] width 399 height 44
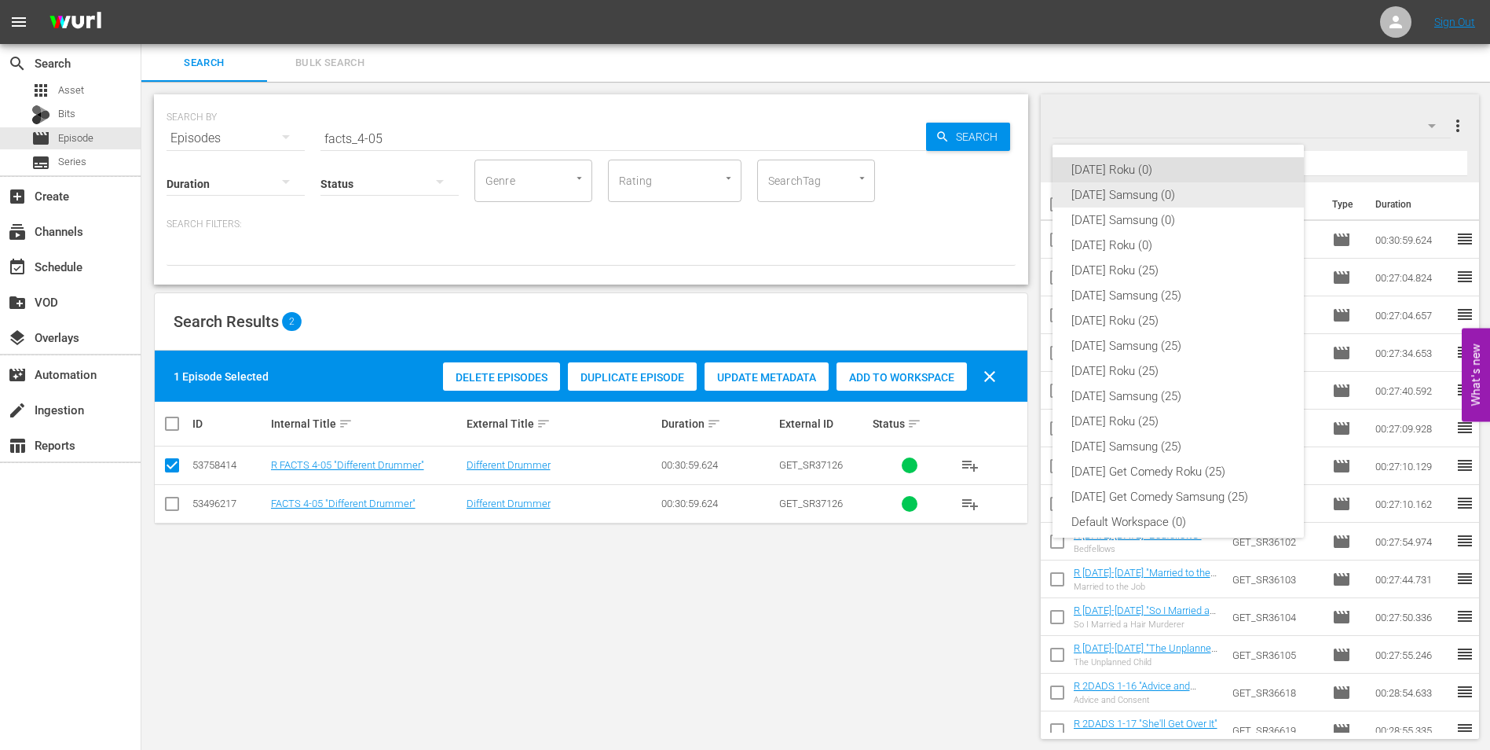
click at [1122, 189] on div "[DATE] Samsung (0)" at bounding box center [1179, 194] width 214 height 25
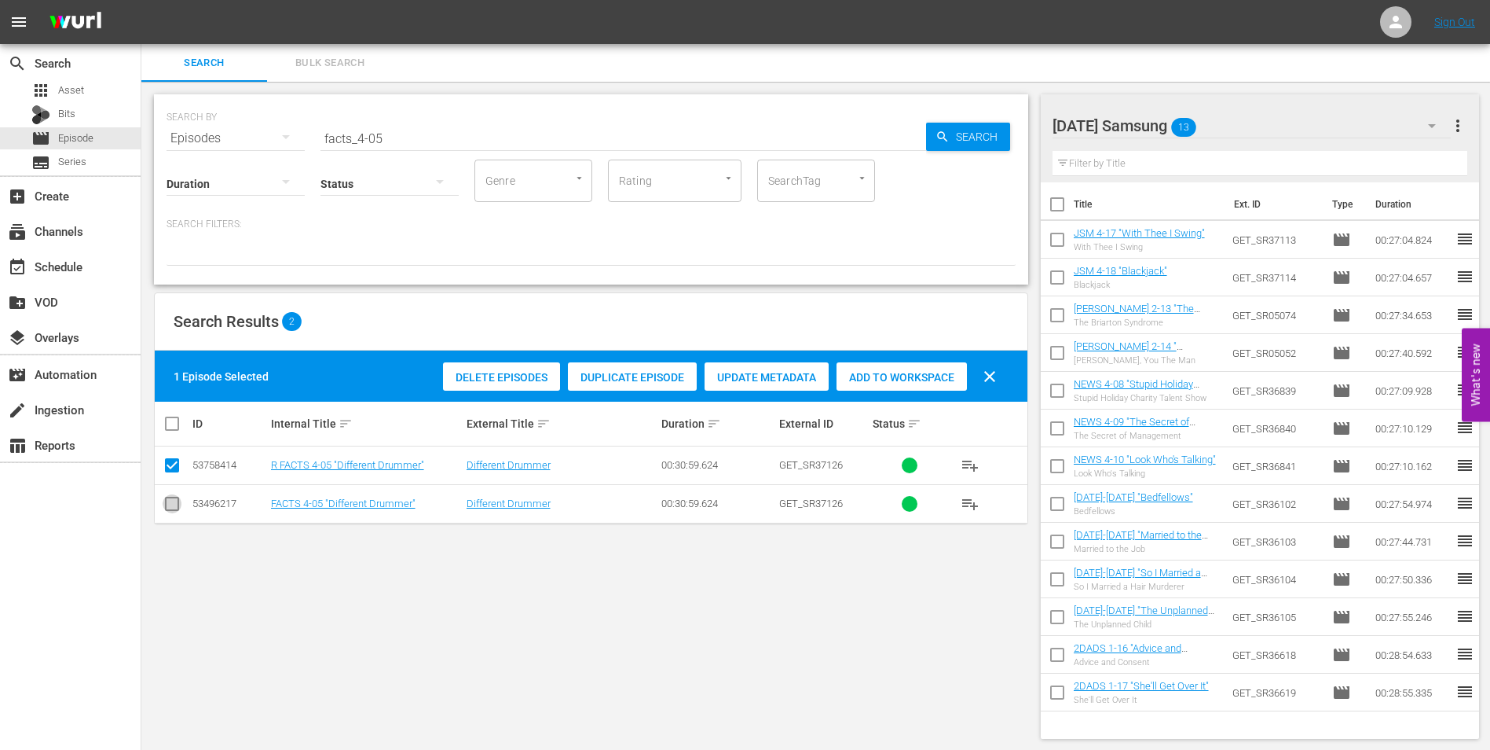
click at [170, 503] on input "checkbox" at bounding box center [172, 506] width 19 height 19
checkbox input "true"
click at [176, 467] on input "checkbox" at bounding box center [172, 468] width 19 height 19
checkbox input "false"
click at [901, 366] on div "Add to Workspace" at bounding box center [902, 377] width 130 height 30
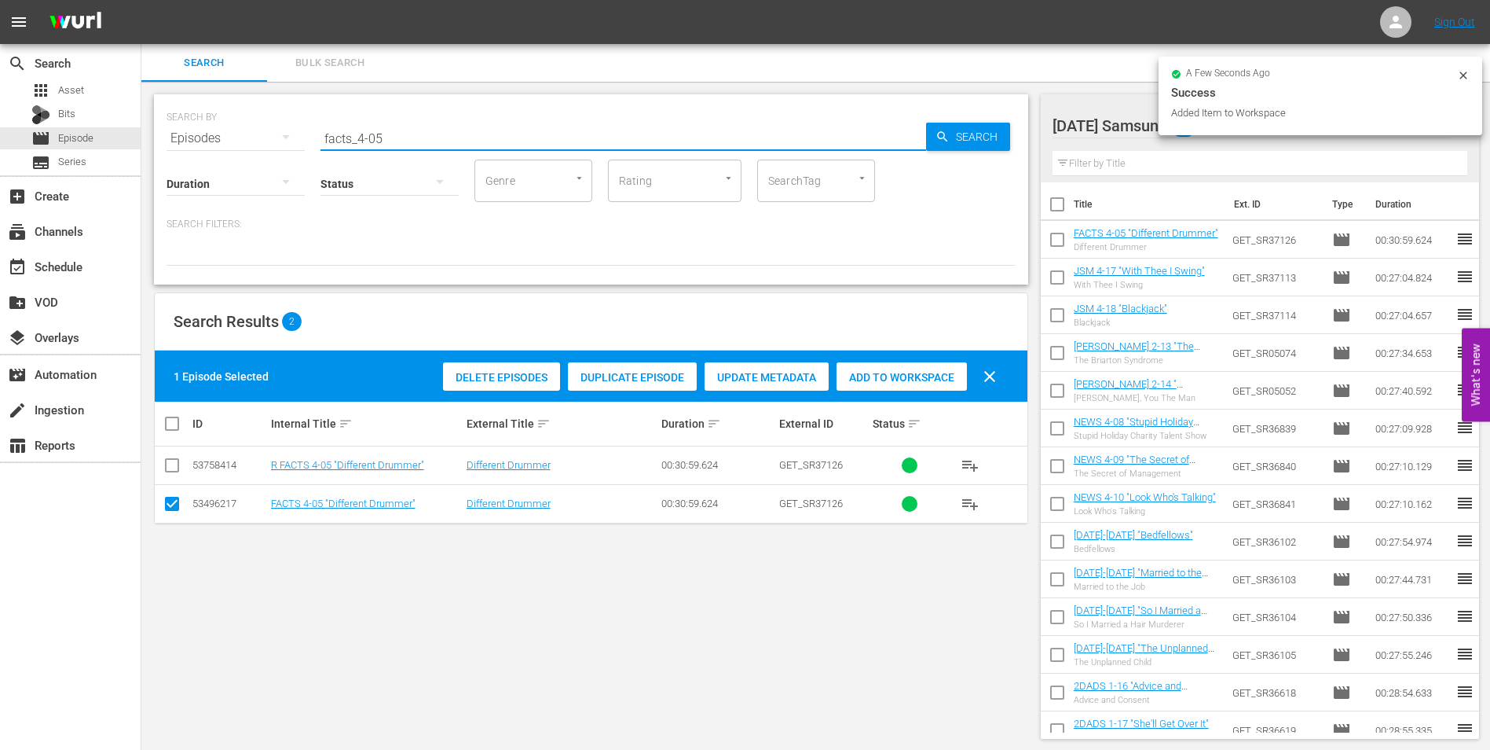
drag, startPoint x: 379, startPoint y: 134, endPoint x: 398, endPoint y: 139, distance: 19.4
click at [397, 139] on input "facts_4-05" at bounding box center [624, 138] width 606 height 38
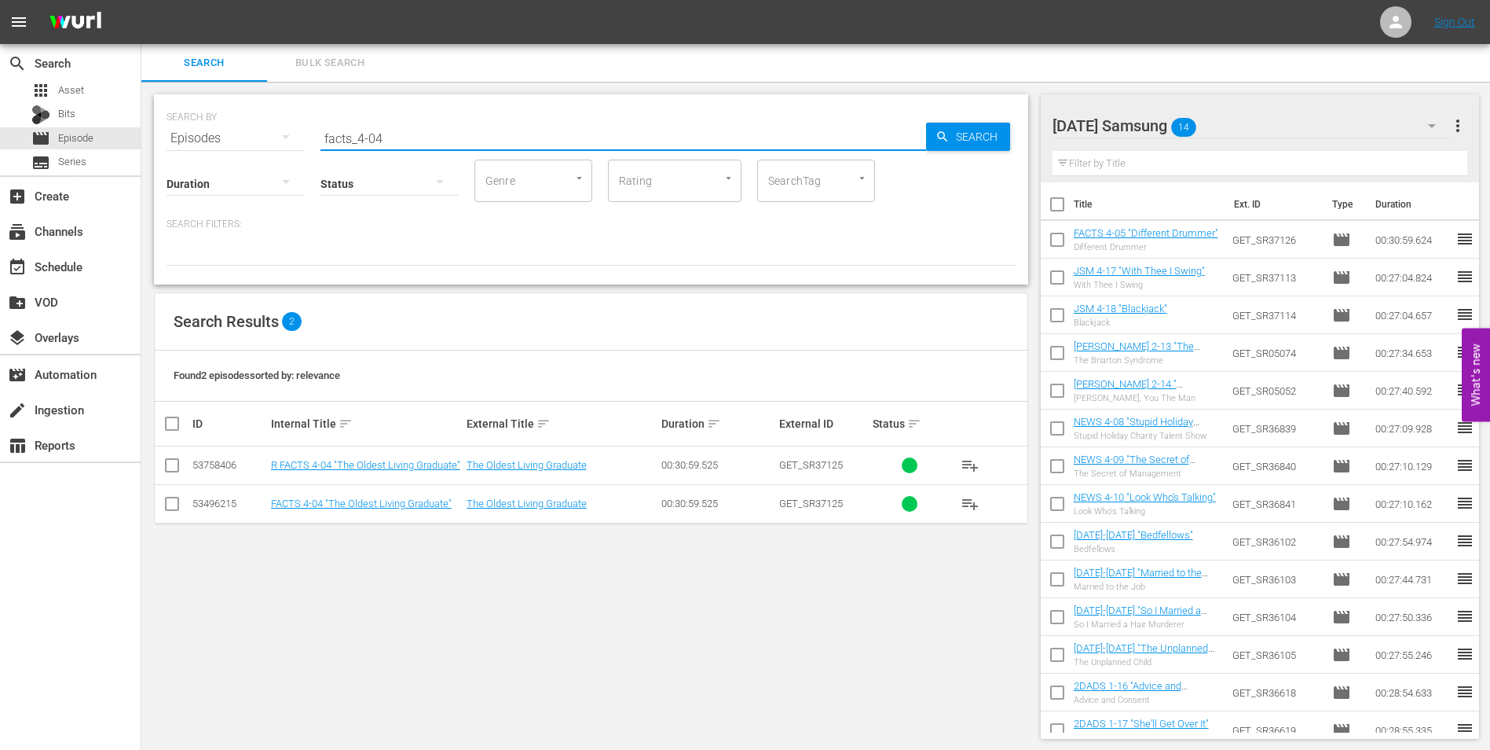
type input "facts_4-04"
click at [169, 507] on input "checkbox" at bounding box center [172, 506] width 19 height 19
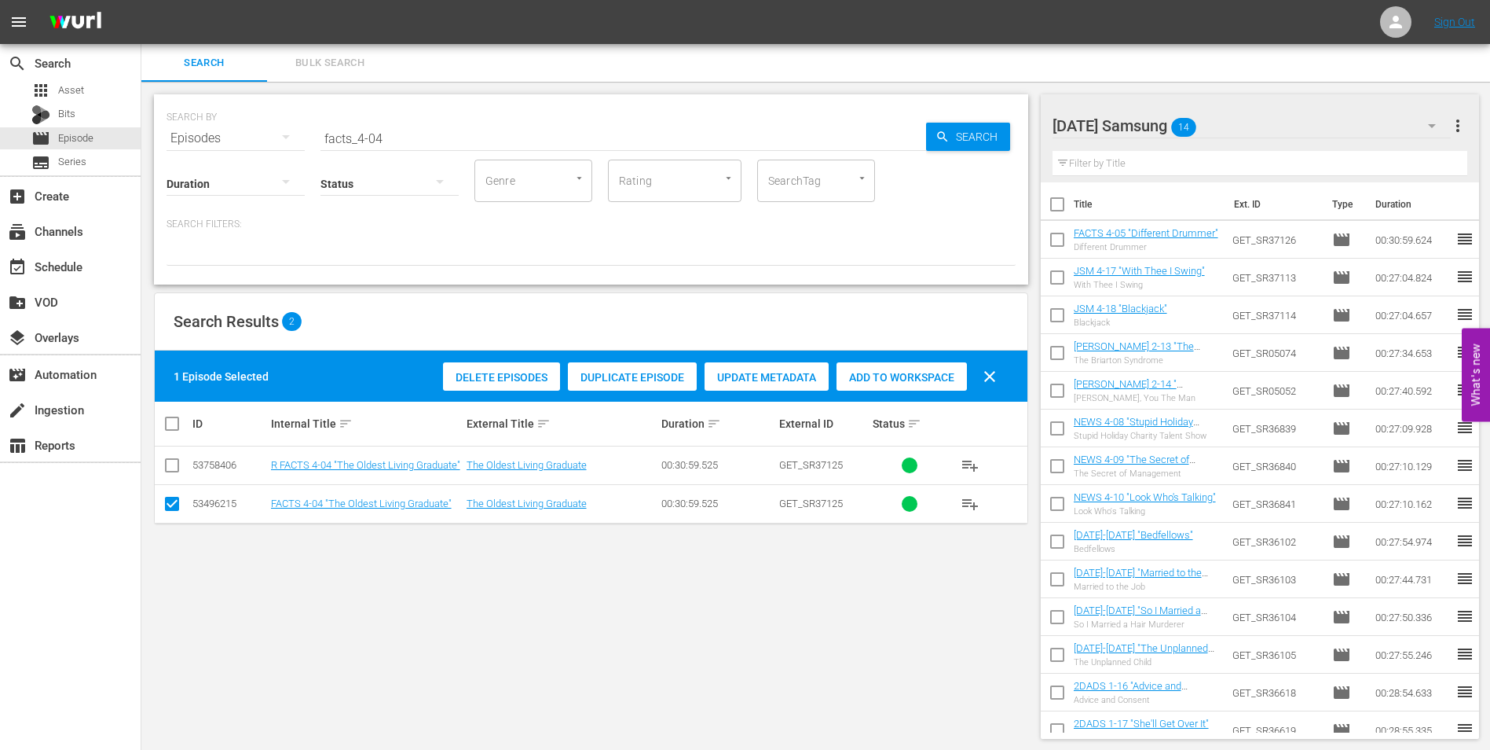
click at [945, 375] on span "Add to Workspace" at bounding box center [902, 377] width 130 height 13
click at [1236, 114] on div "Sunday Samsung 15" at bounding box center [1252, 126] width 399 height 44
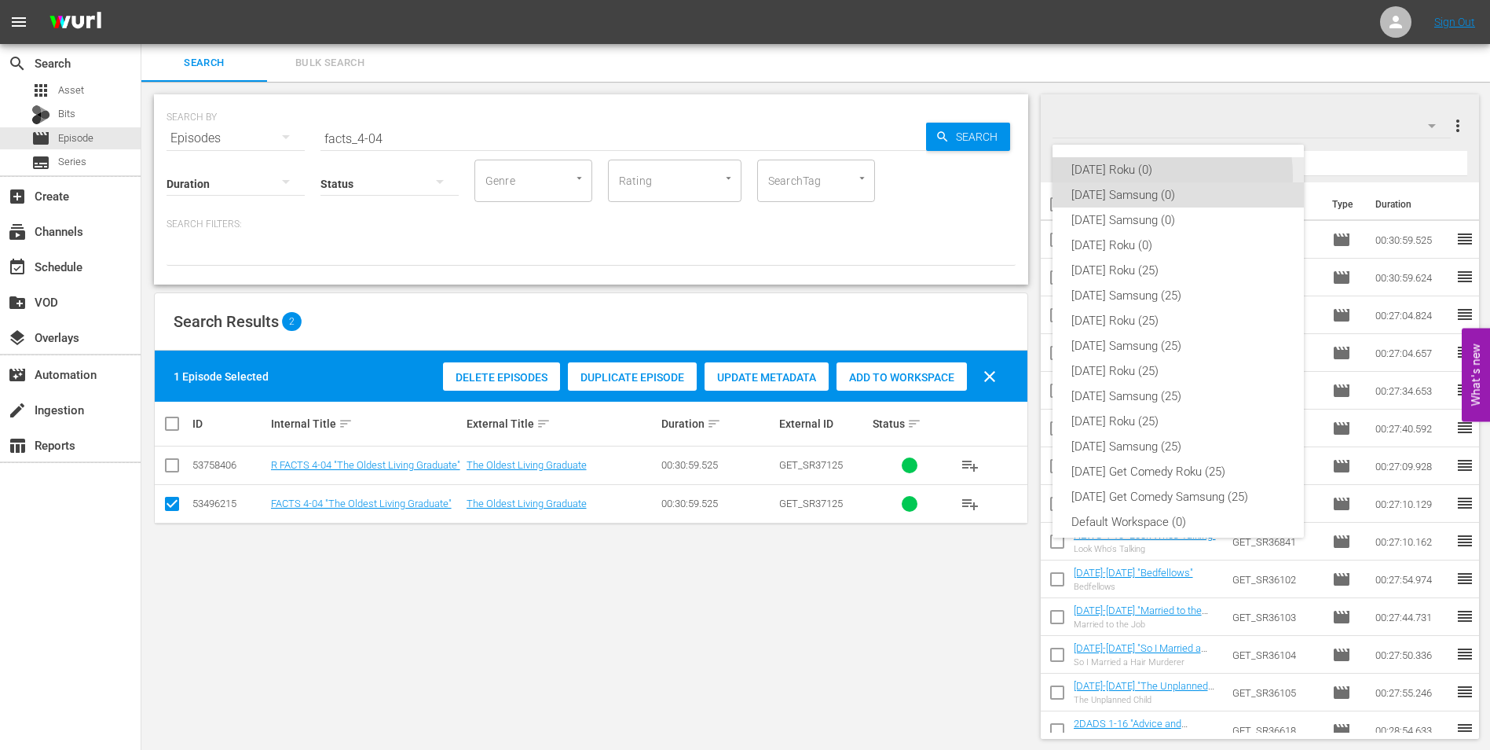
click at [1140, 177] on div "[DATE] Roku (0)" at bounding box center [1179, 169] width 214 height 25
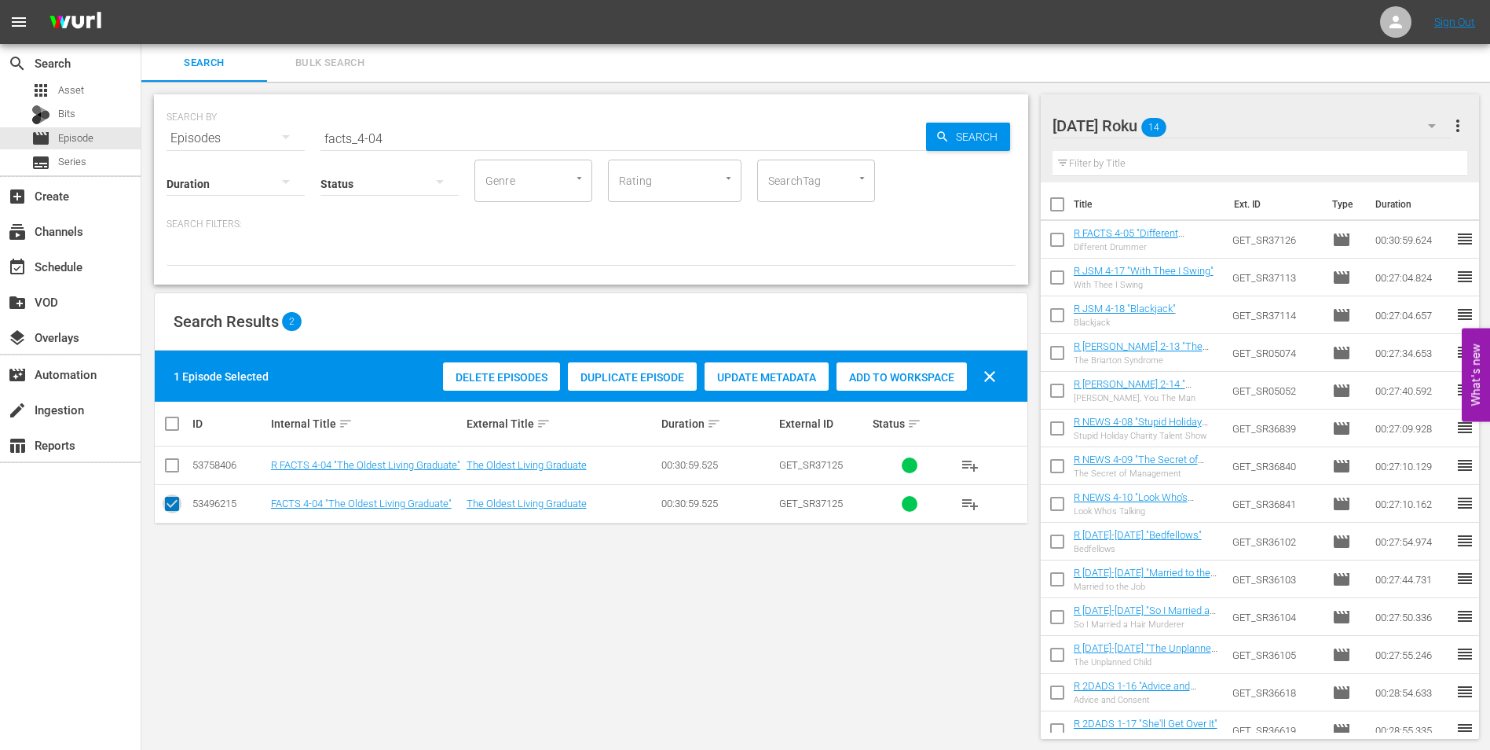
click at [171, 508] on input "checkbox" at bounding box center [172, 506] width 19 height 19
checkbox input "false"
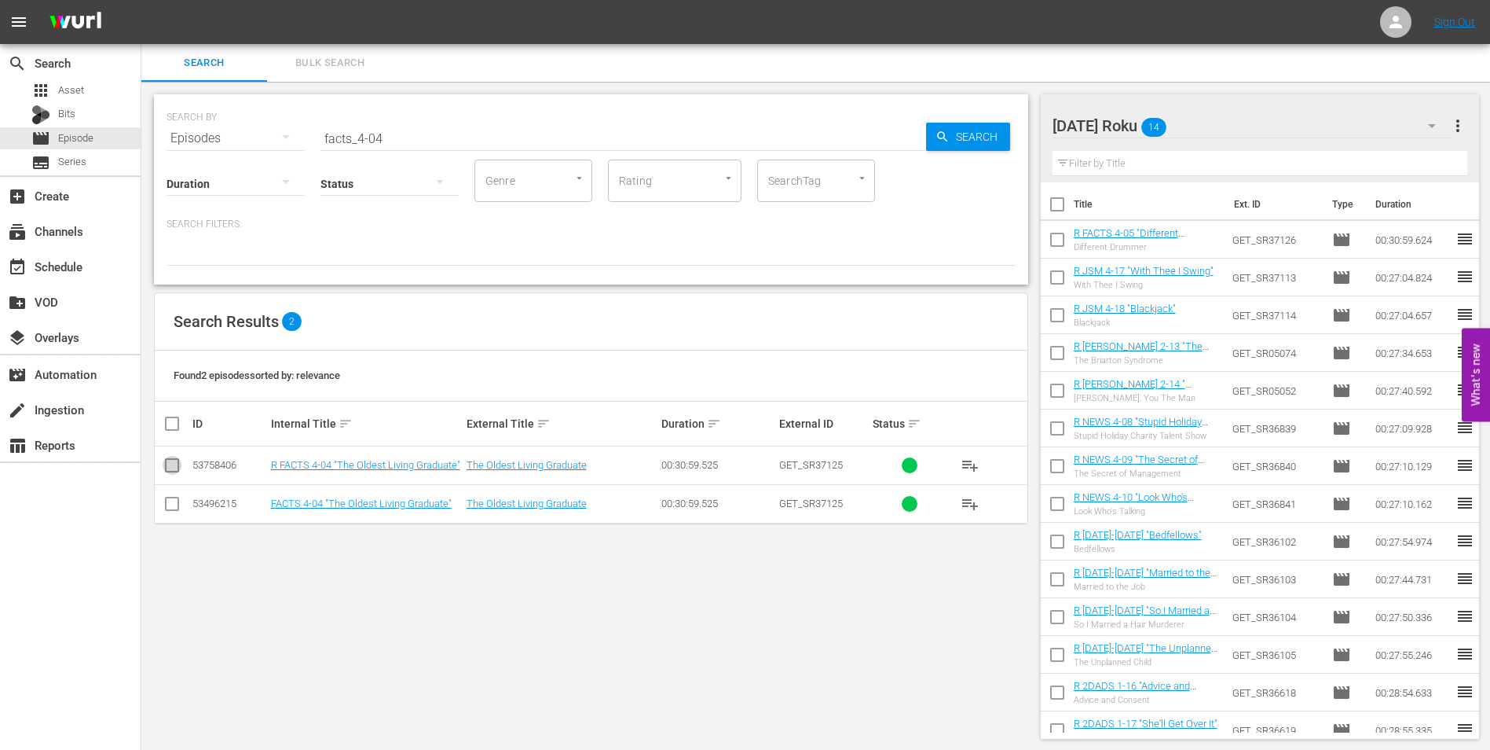
click at [169, 469] on input "checkbox" at bounding box center [172, 468] width 19 height 19
checkbox input "true"
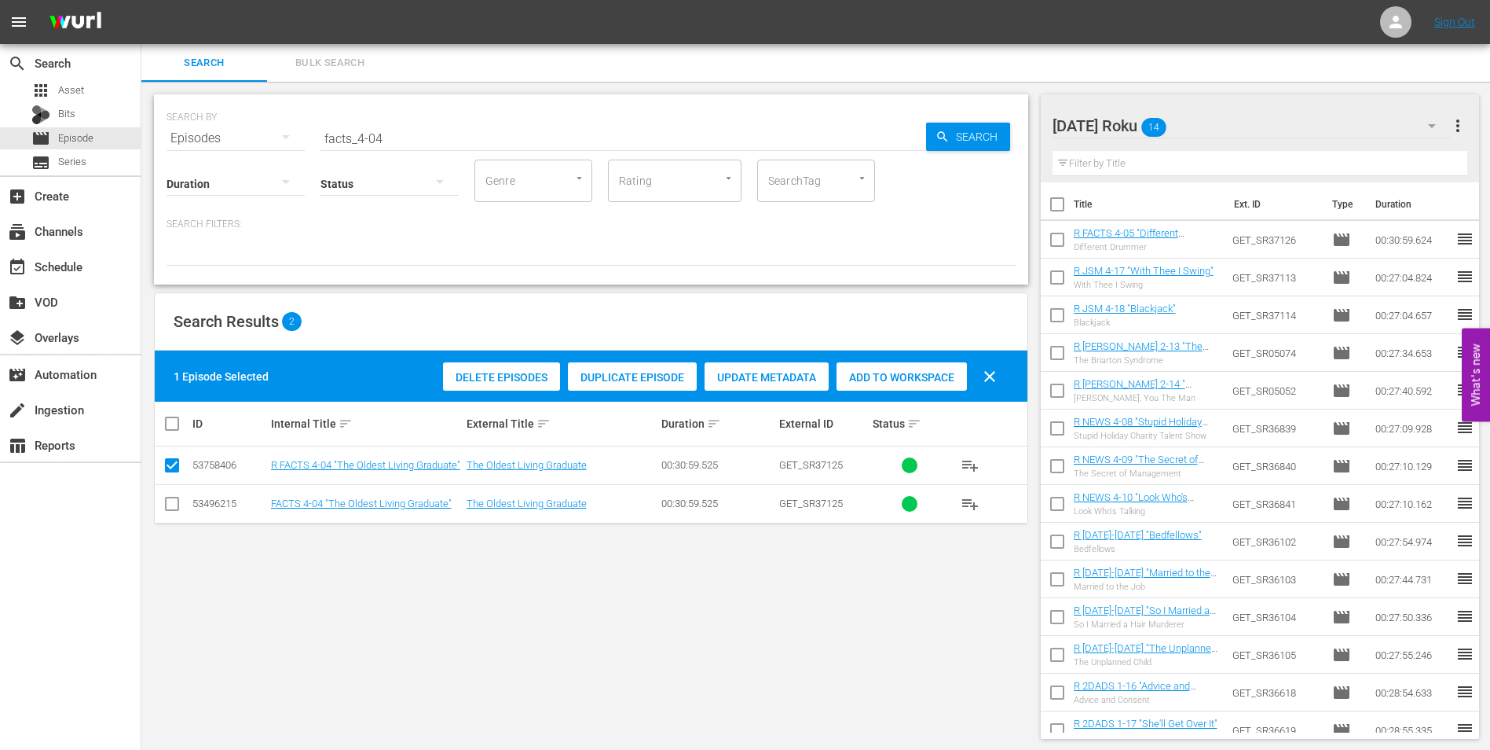
click at [905, 381] on span "Add to Workspace" at bounding box center [902, 377] width 130 height 13
click at [1222, 112] on div "Sunday Roku 15" at bounding box center [1252, 126] width 399 height 44
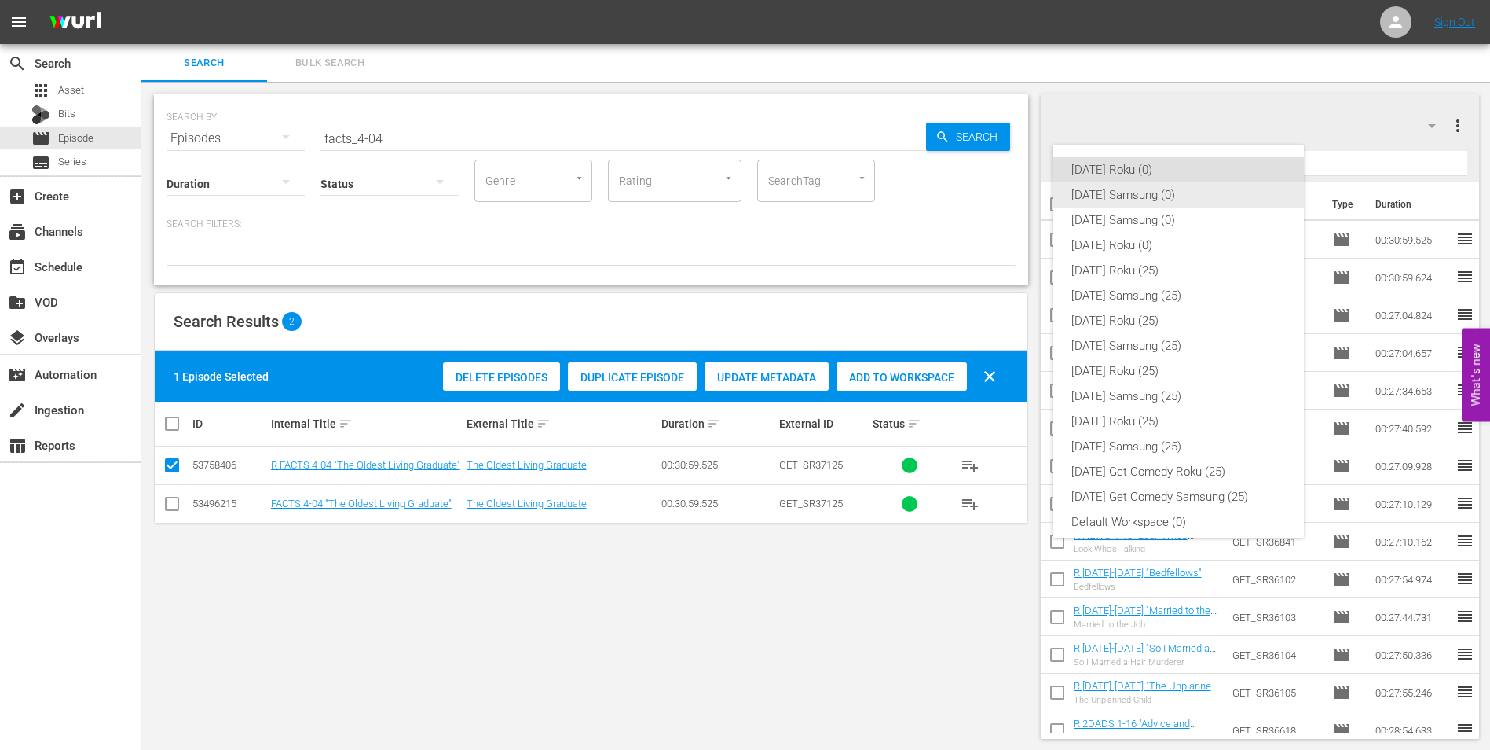
click at [1079, 191] on div "[DATE] Samsung (0)" at bounding box center [1179, 194] width 214 height 25
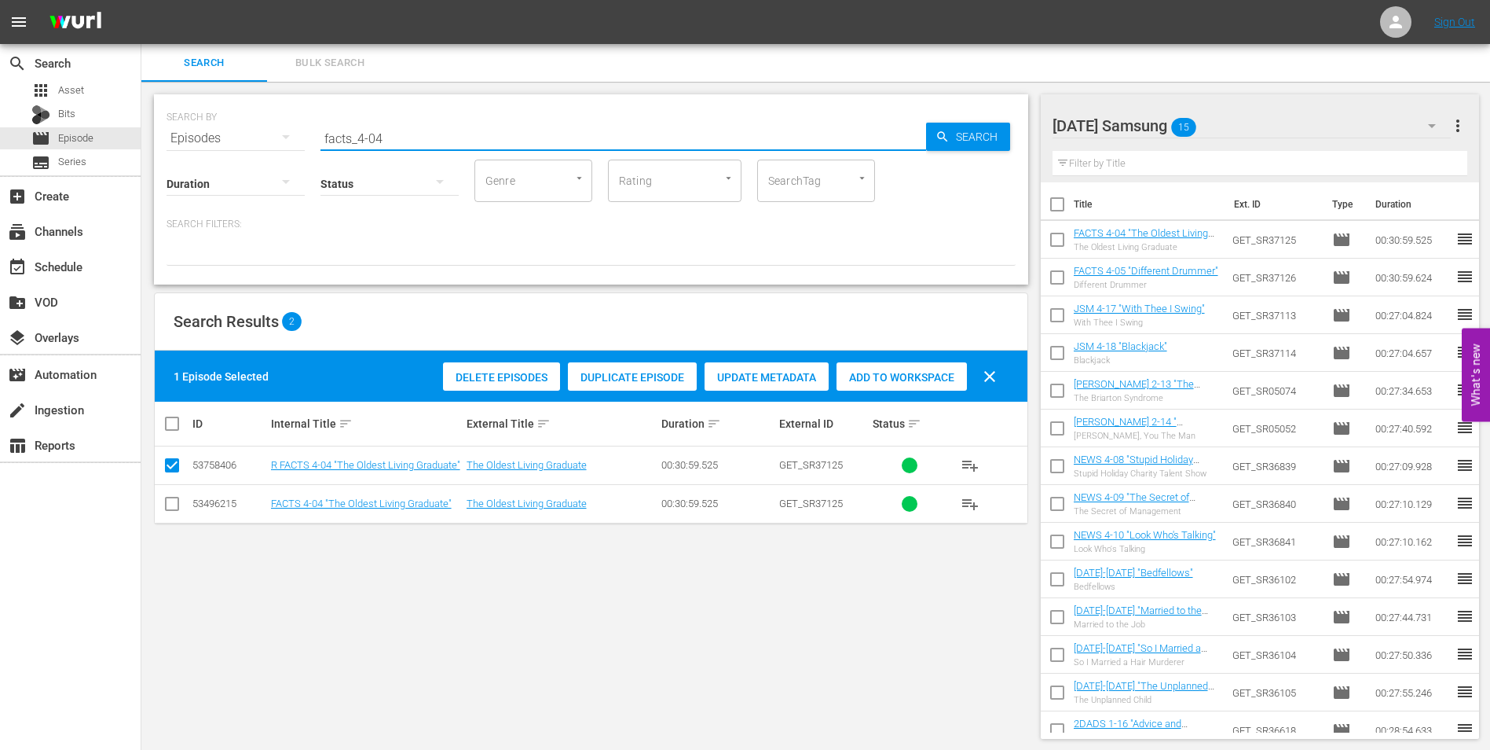
drag, startPoint x: 391, startPoint y: 137, endPoint x: 254, endPoint y: 119, distance: 138.7
click at [255, 119] on div "SEARCH BY Search By Episodes Search ID, Title, Description, Keywords, or Catego…" at bounding box center [591, 129] width 849 height 57
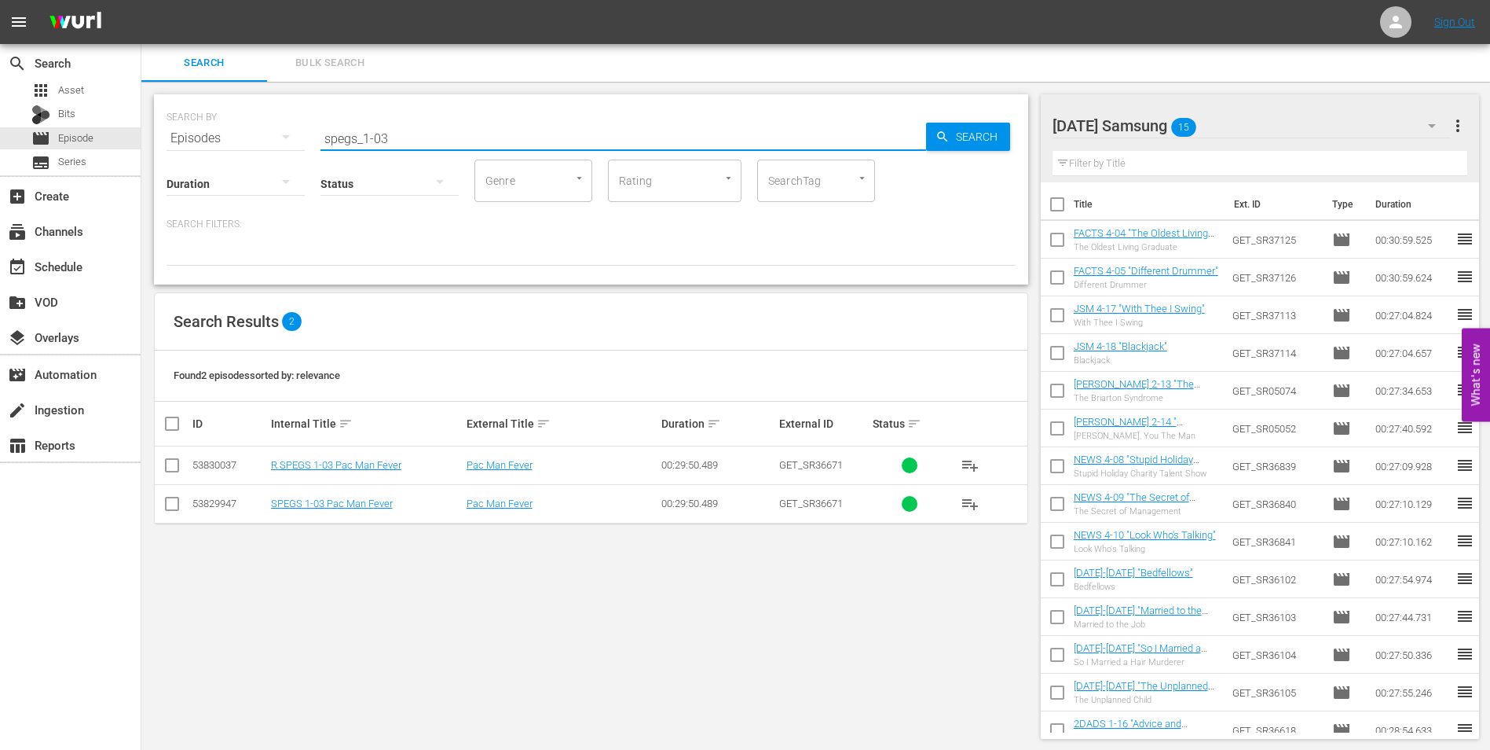
type input "spegs_1-03"
click at [172, 507] on input "checkbox" at bounding box center [172, 506] width 19 height 19
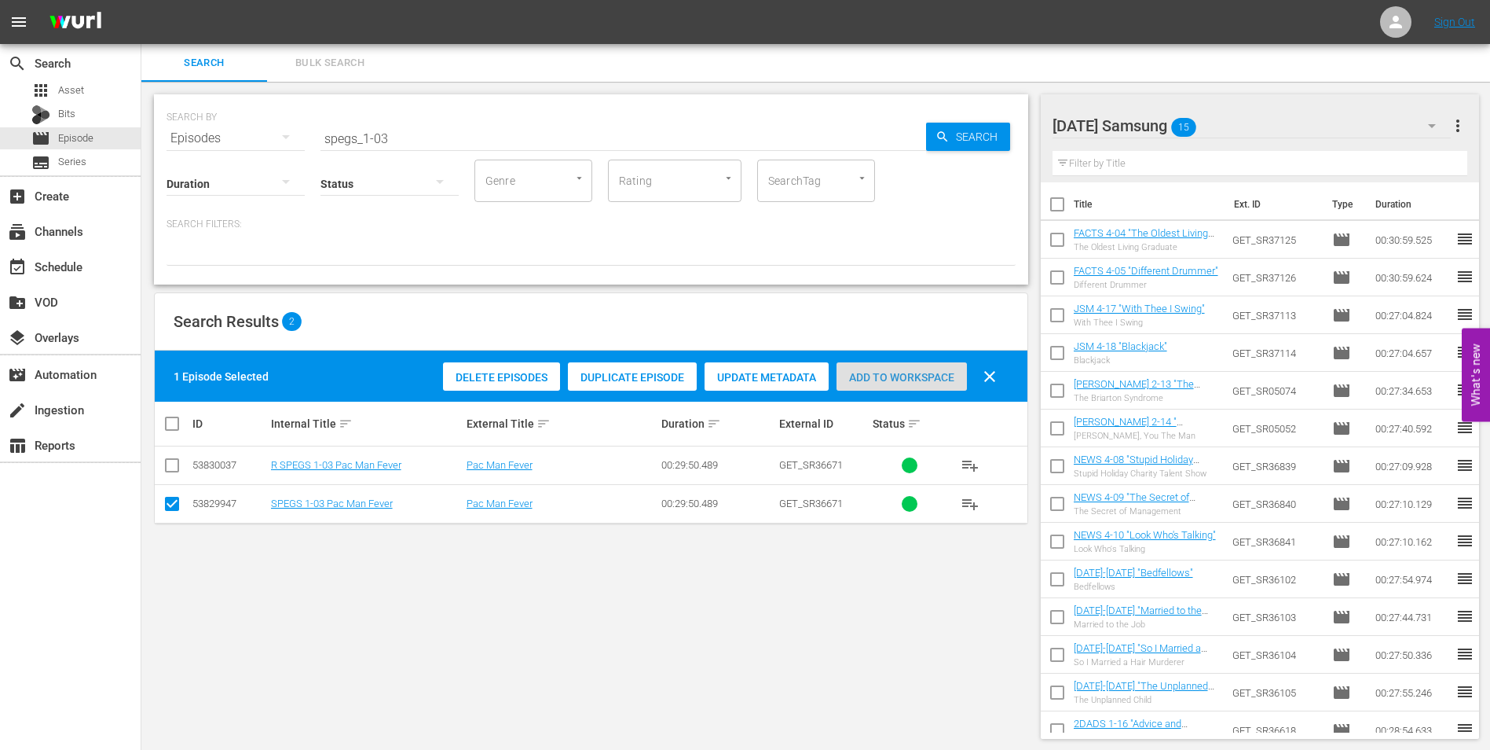
click at [900, 373] on span "Add to Workspace" at bounding box center [902, 377] width 130 height 13
click at [1233, 125] on div "Sunday Samsung 16" at bounding box center [1252, 126] width 399 height 44
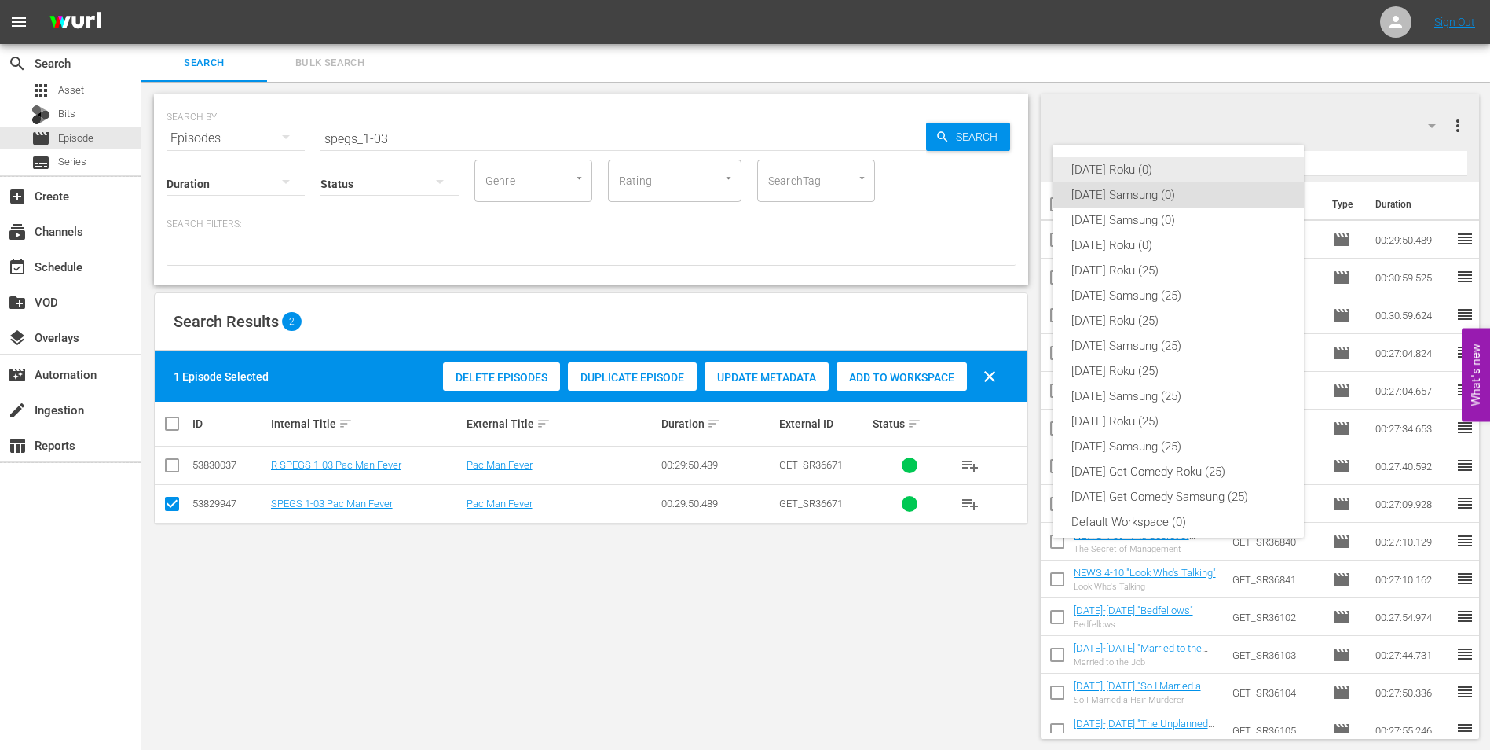
click at [1098, 167] on div "[DATE] Roku (0)" at bounding box center [1179, 169] width 214 height 25
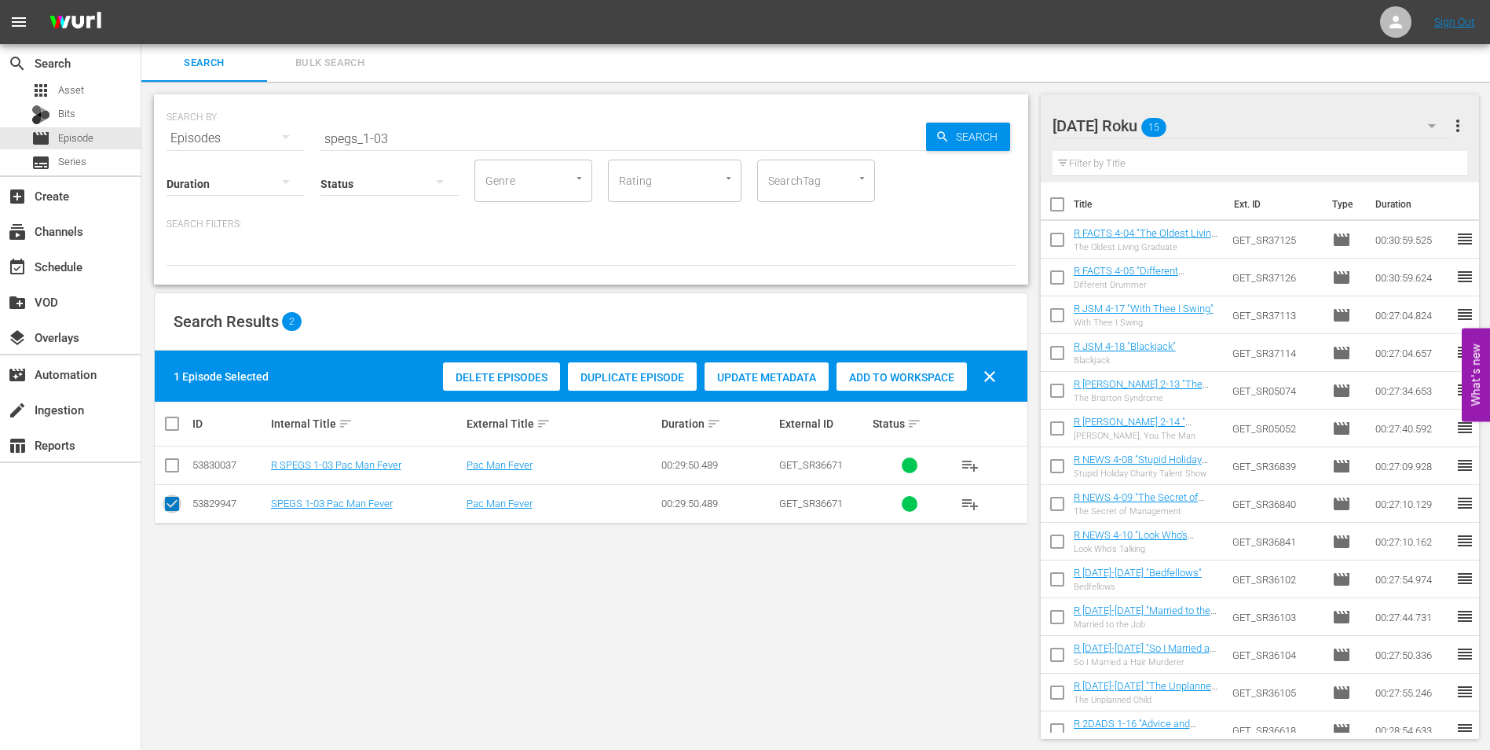
click at [173, 506] on input "checkbox" at bounding box center [172, 506] width 19 height 19
checkbox input "false"
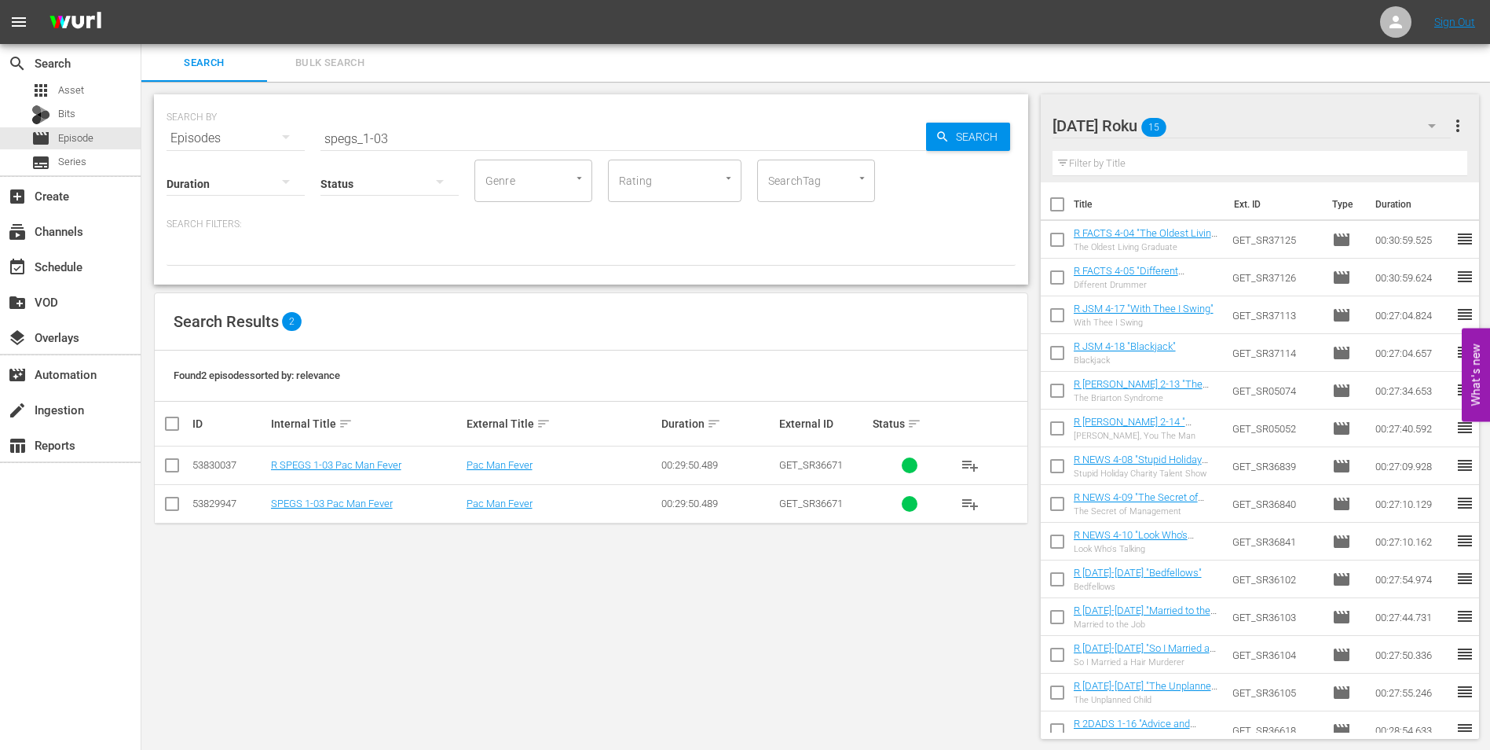
click at [175, 465] on input "checkbox" at bounding box center [172, 468] width 19 height 19
checkbox input "true"
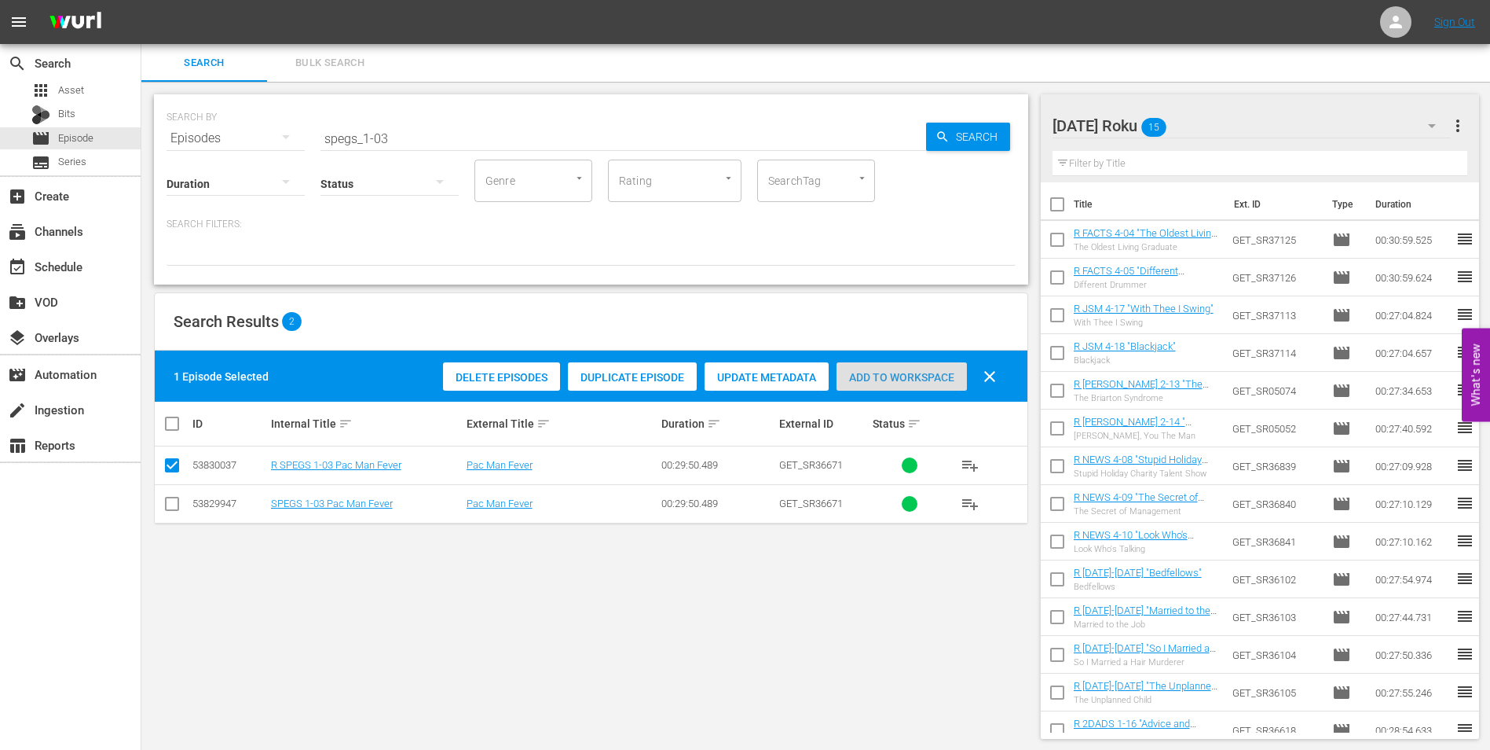
click at [900, 371] on span "Add to Workspace" at bounding box center [902, 377] width 130 height 13
click at [723, 658] on div "SEARCH BY Search By Episodes Search ID, Title, Description, Keywords, or Catego…" at bounding box center [591, 416] width 900 height 669
click at [1244, 114] on div "Sunday Roku 16" at bounding box center [1252, 126] width 399 height 44
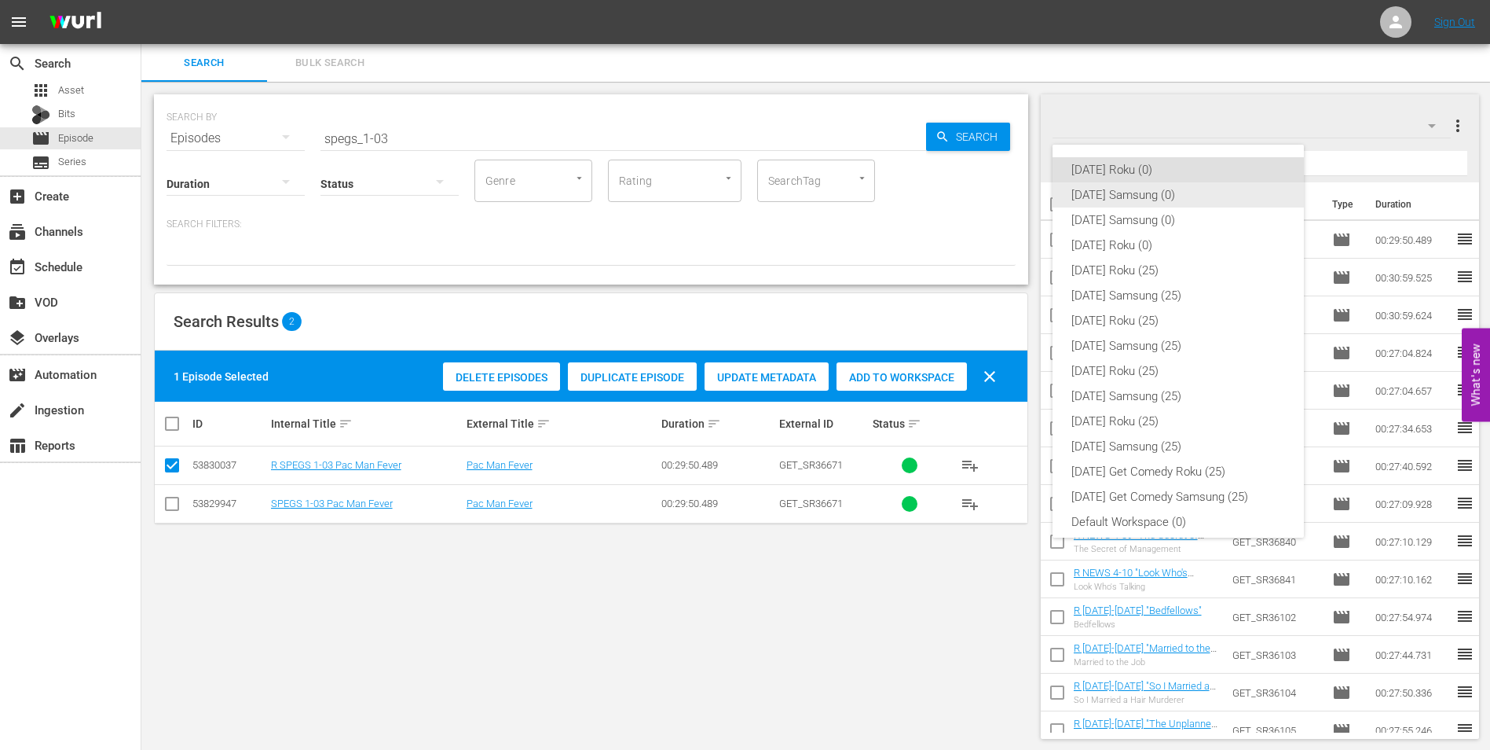
click at [1164, 196] on div "[DATE] Samsung (0)" at bounding box center [1179, 194] width 214 height 25
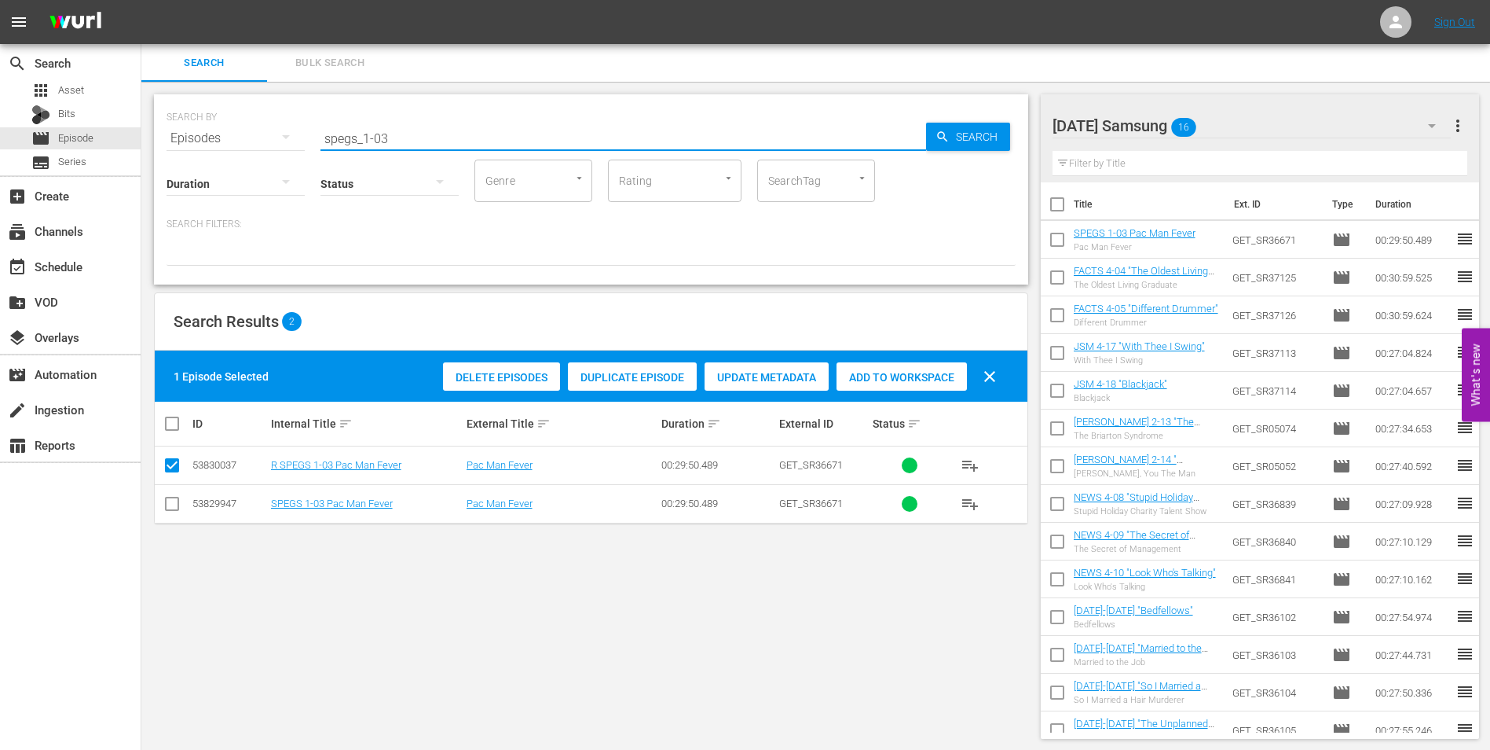
drag, startPoint x: 408, startPoint y: 137, endPoint x: 193, endPoint y: 151, distance: 214.9
click at [193, 151] on div "SEARCH BY Search By Episodes Search ID, Title, Description, Keywords, or Catego…" at bounding box center [591, 189] width 874 height 190
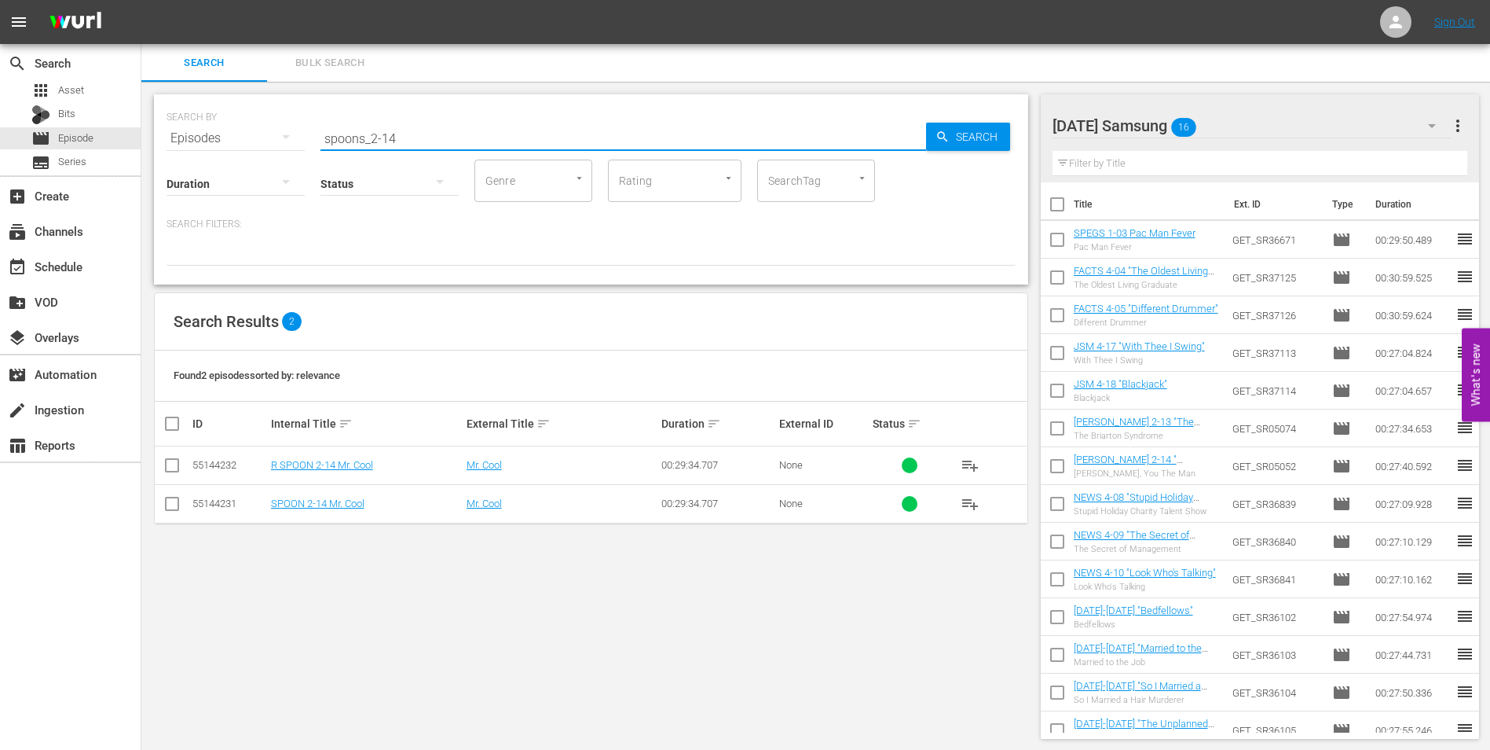
type input "spoons_2-14"
click at [171, 506] on input "checkbox" at bounding box center [172, 506] width 19 height 19
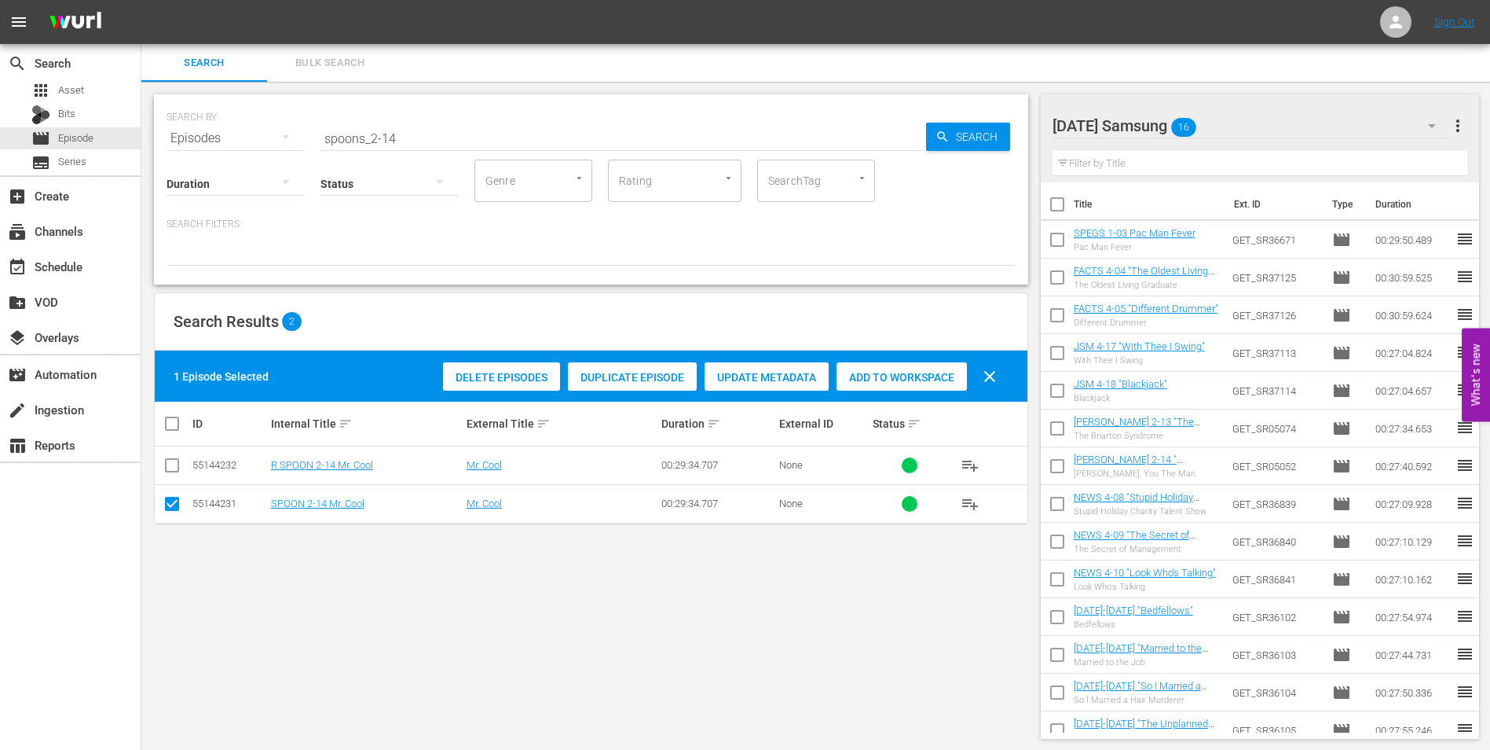
click at [937, 379] on span "Add to Workspace" at bounding box center [902, 377] width 130 height 13
click at [1246, 123] on div "Sunday Samsung 17" at bounding box center [1252, 126] width 399 height 44
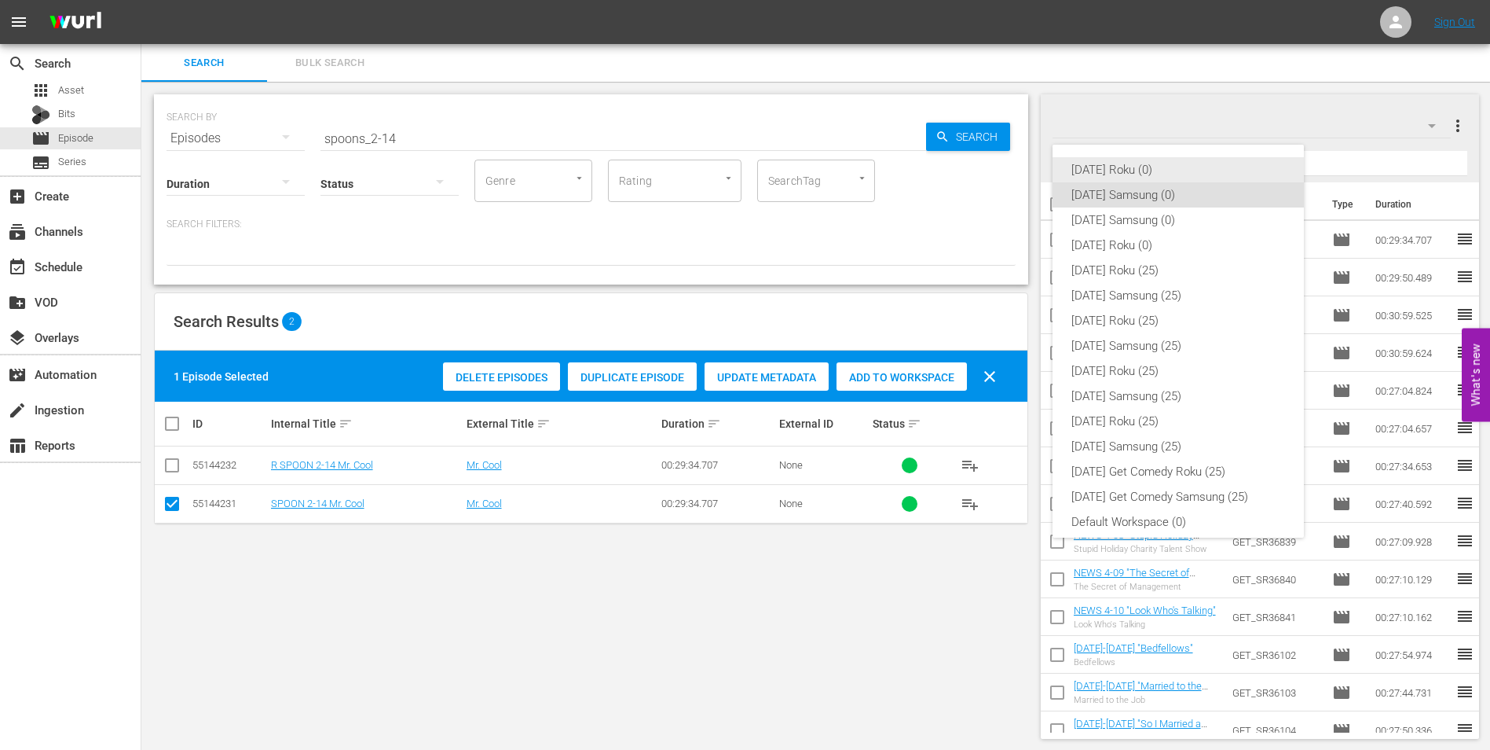
click at [1112, 166] on div "[DATE] Roku (0)" at bounding box center [1179, 169] width 214 height 25
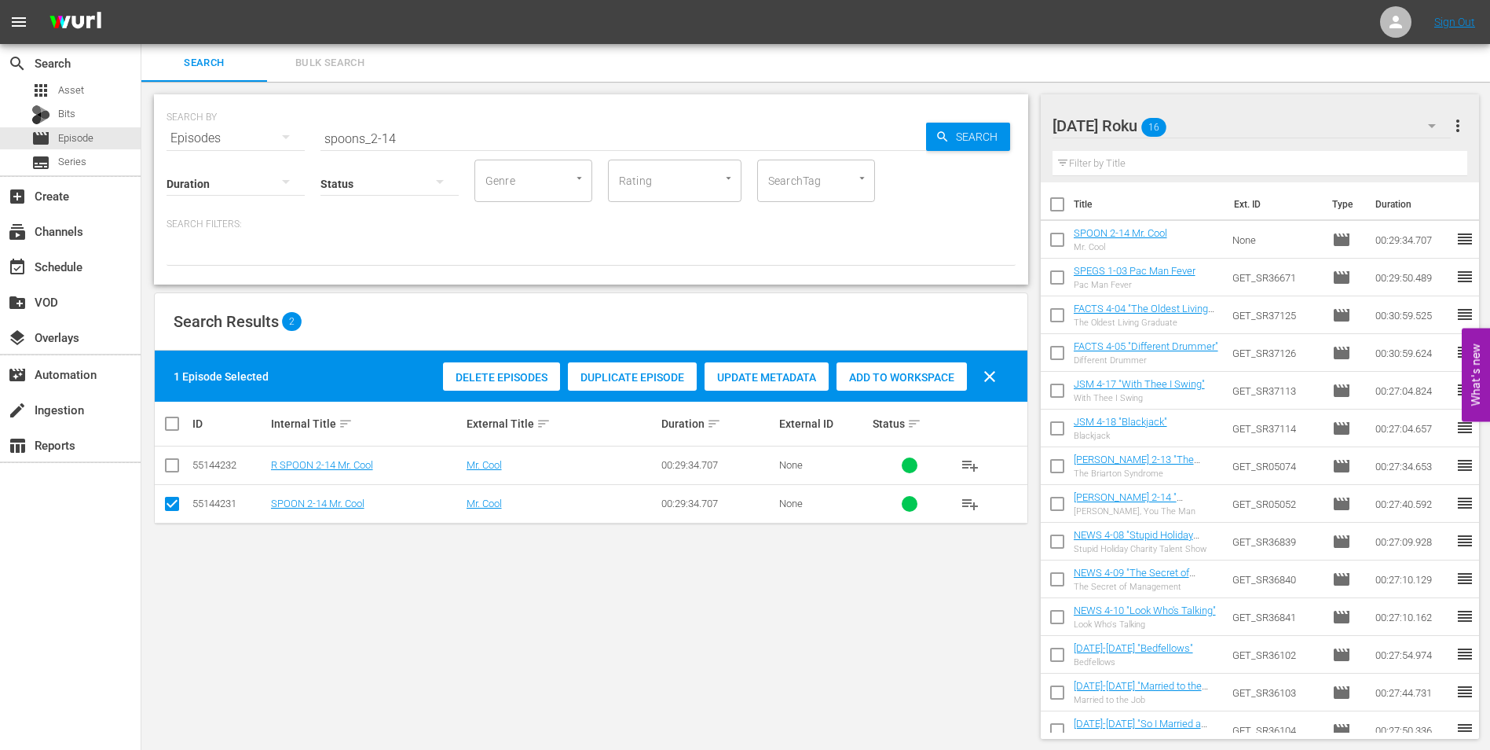
click at [171, 505] on input "checkbox" at bounding box center [172, 506] width 19 height 19
checkbox input "false"
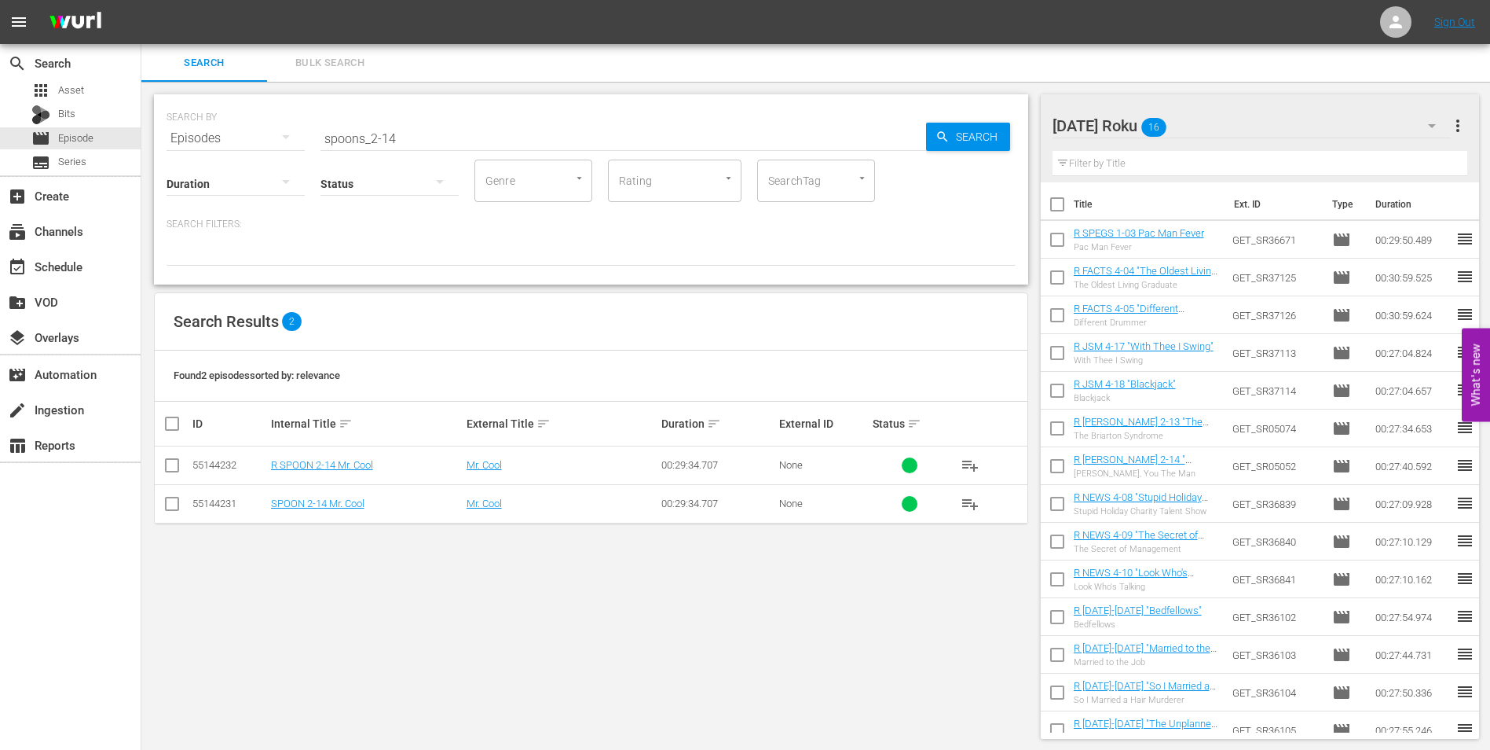
click at [173, 471] on input "checkbox" at bounding box center [172, 468] width 19 height 19
checkbox input "true"
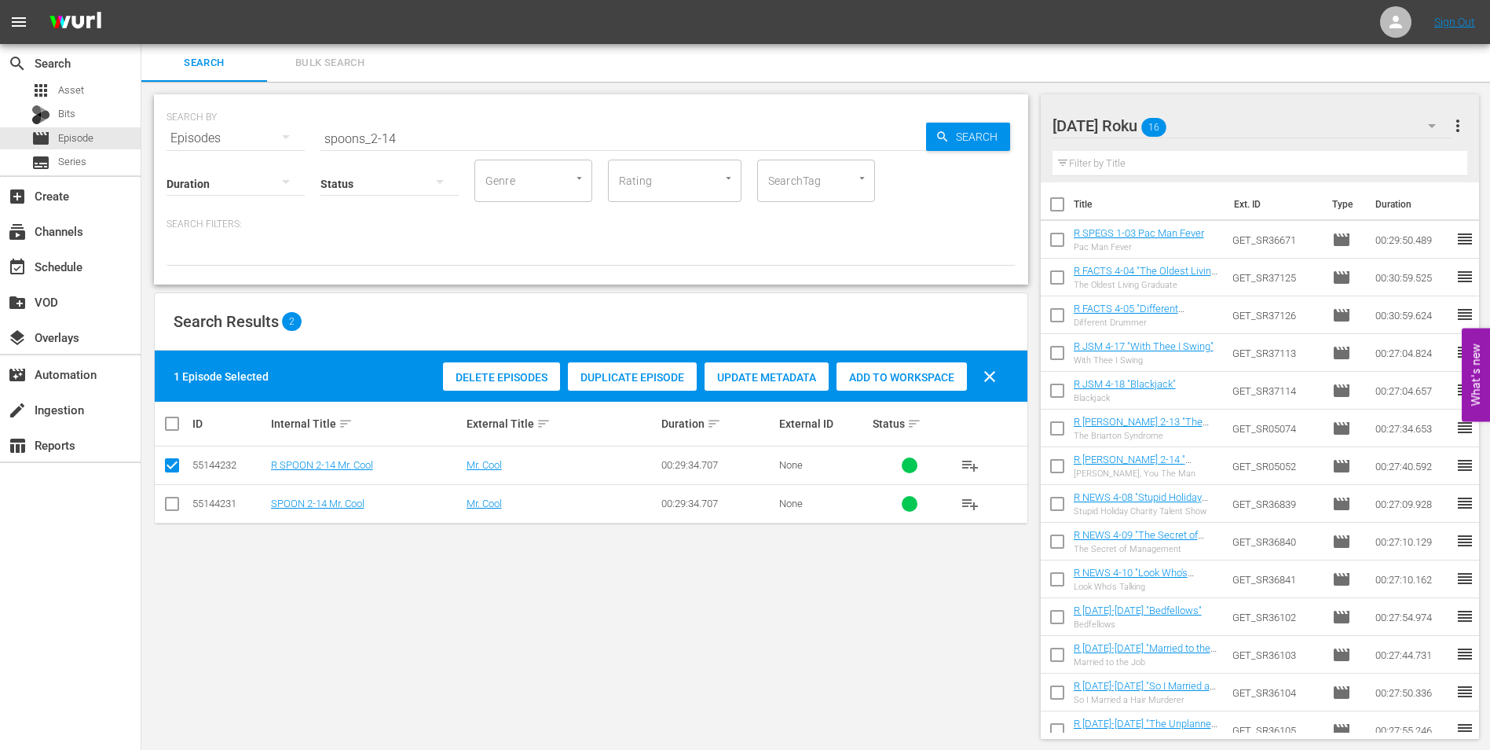
click at [871, 379] on span "Add to Workspace" at bounding box center [902, 377] width 130 height 13
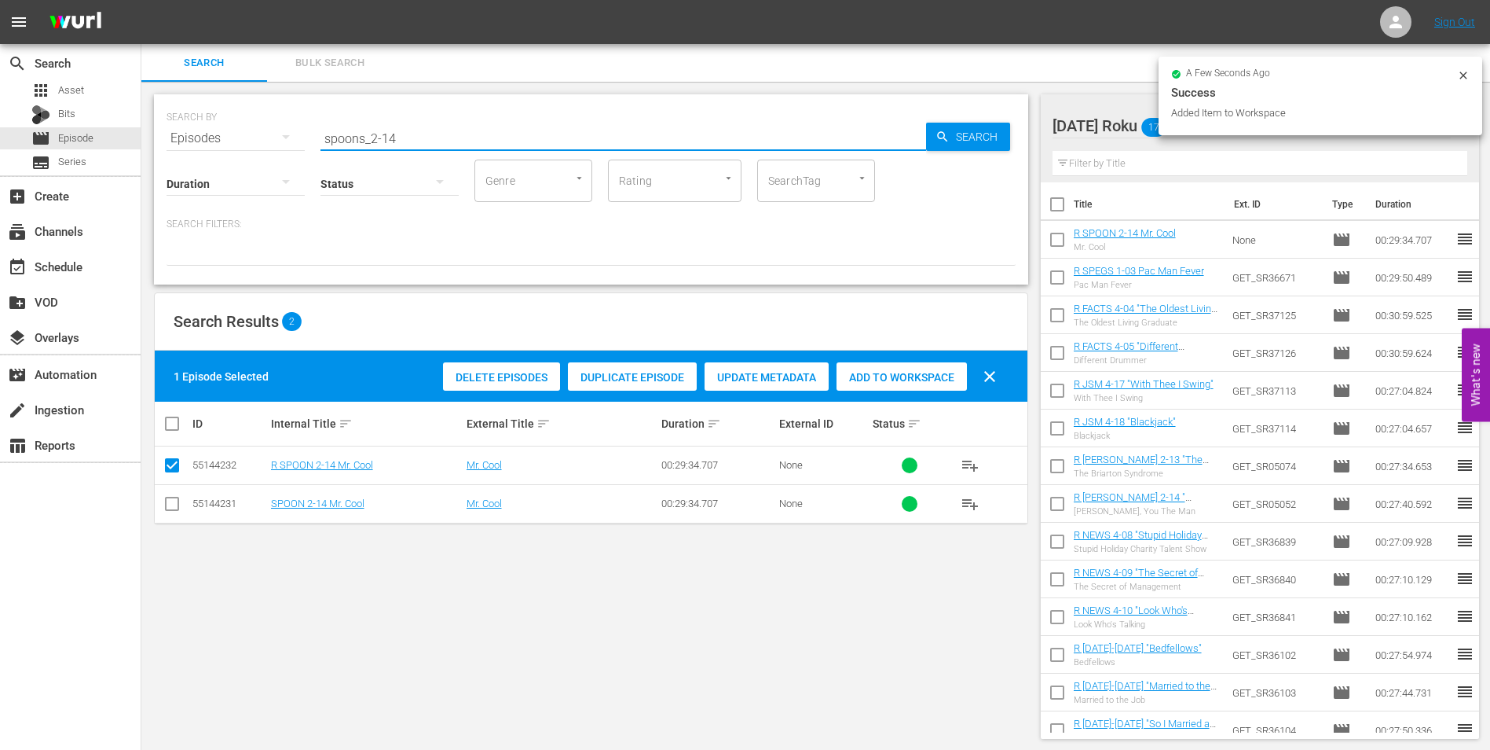
drag, startPoint x: 388, startPoint y: 140, endPoint x: 427, endPoint y: 143, distance: 38.6
click at [416, 142] on input "spoons_2-14" at bounding box center [624, 138] width 606 height 38
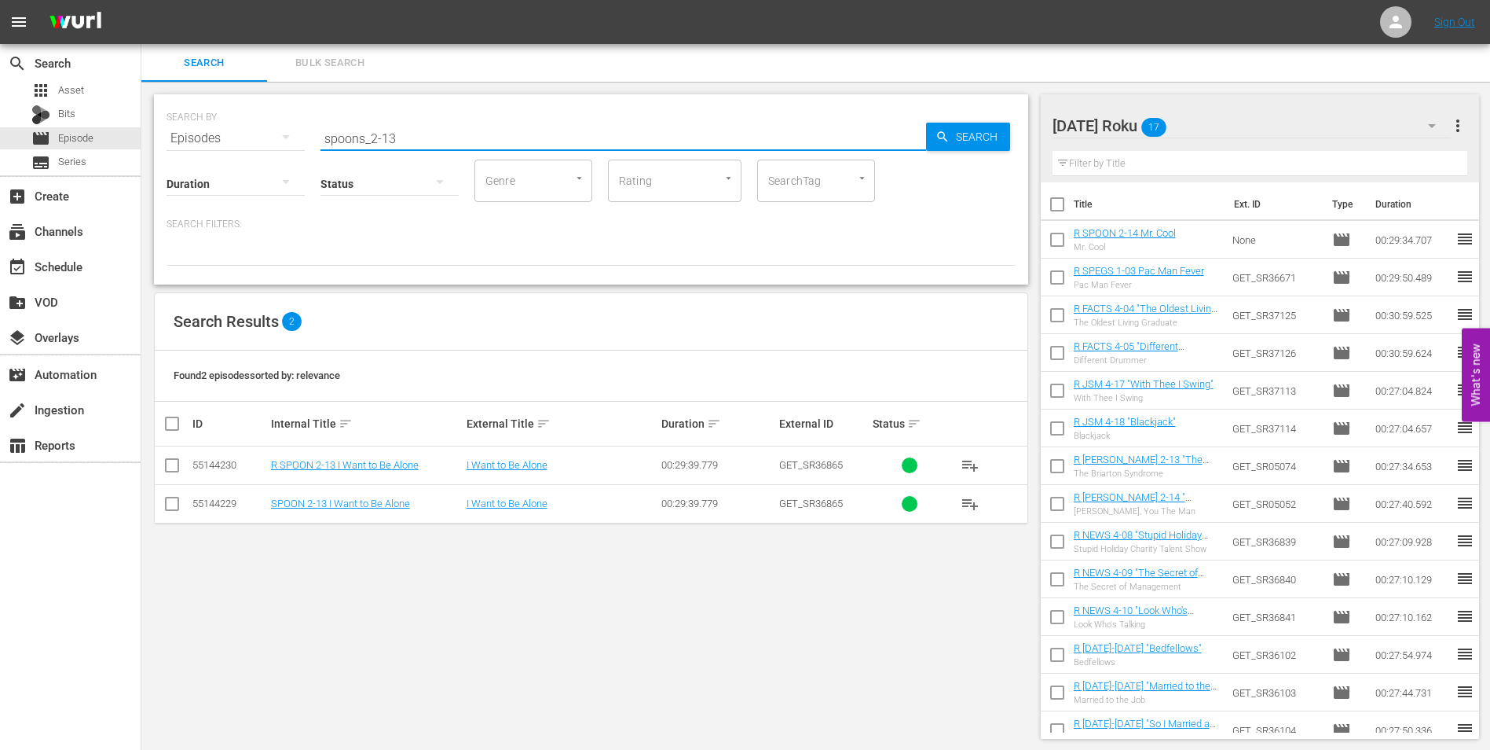
type input "spoons_2-13"
drag, startPoint x: 170, startPoint y: 466, endPoint x: 178, endPoint y: 466, distance: 8.6
click at [170, 466] on input "checkbox" at bounding box center [172, 468] width 19 height 19
checkbox input "true"
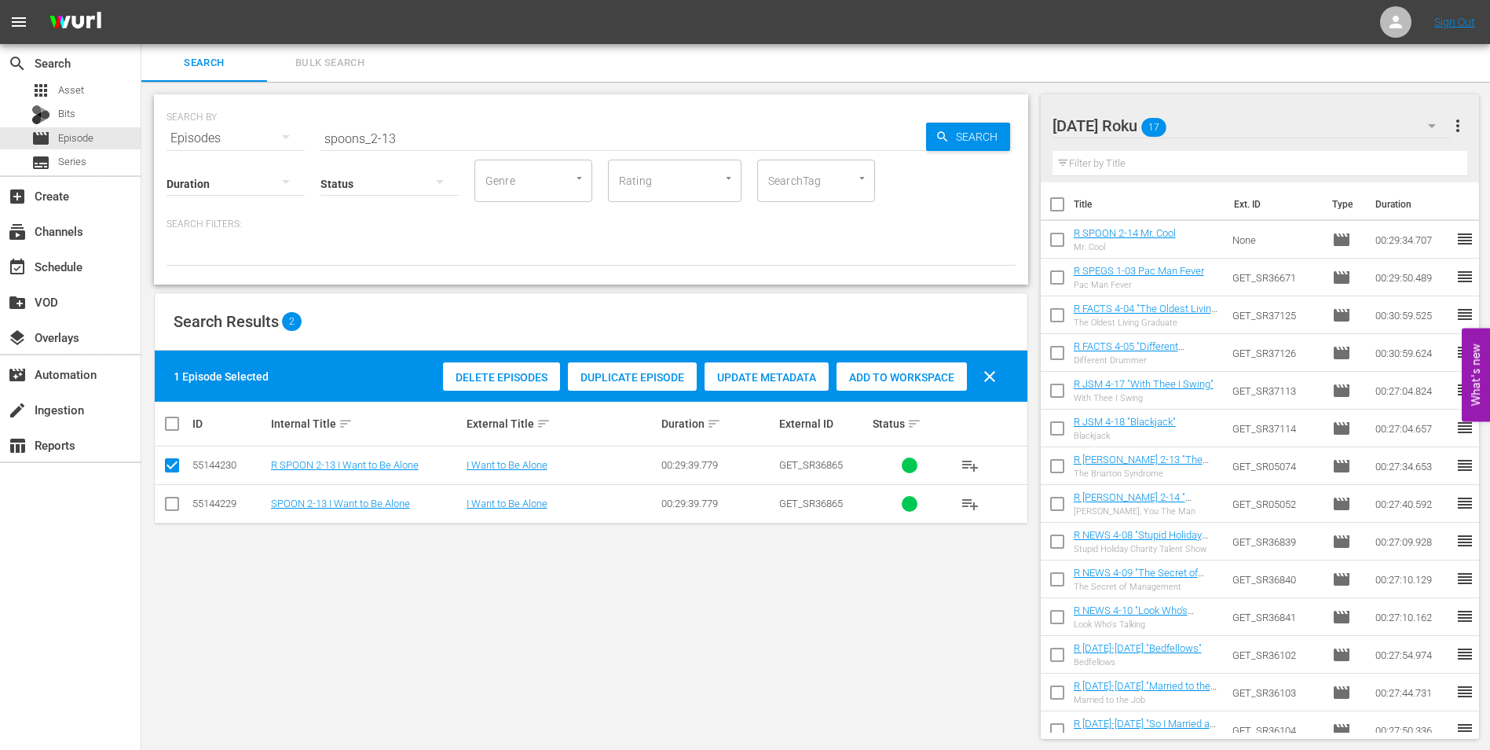
click at [949, 373] on span "Add to Workspace" at bounding box center [902, 377] width 130 height 13
click at [1227, 119] on div "Sunday Roku 18" at bounding box center [1252, 126] width 399 height 44
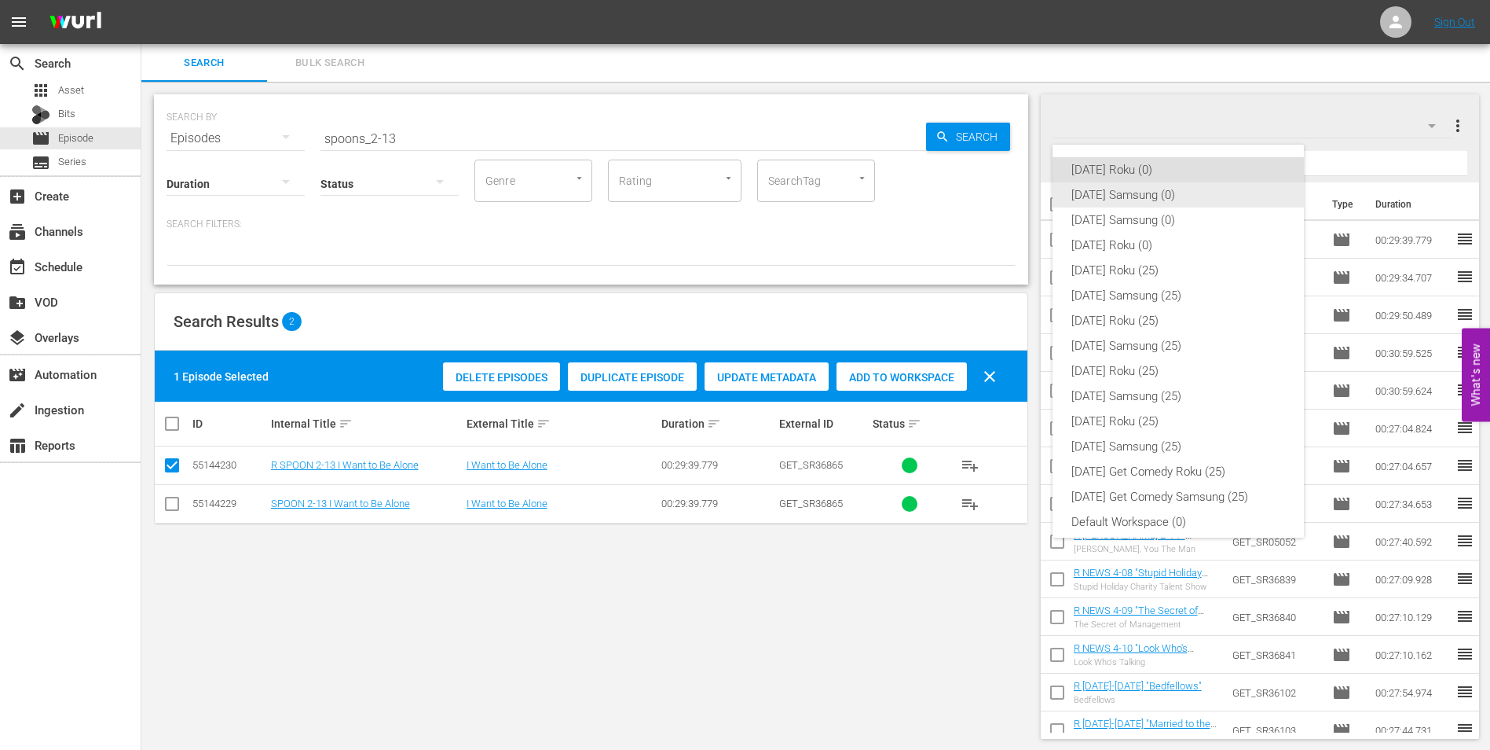
click at [1125, 200] on div "[DATE] Samsung (0)" at bounding box center [1179, 194] width 214 height 25
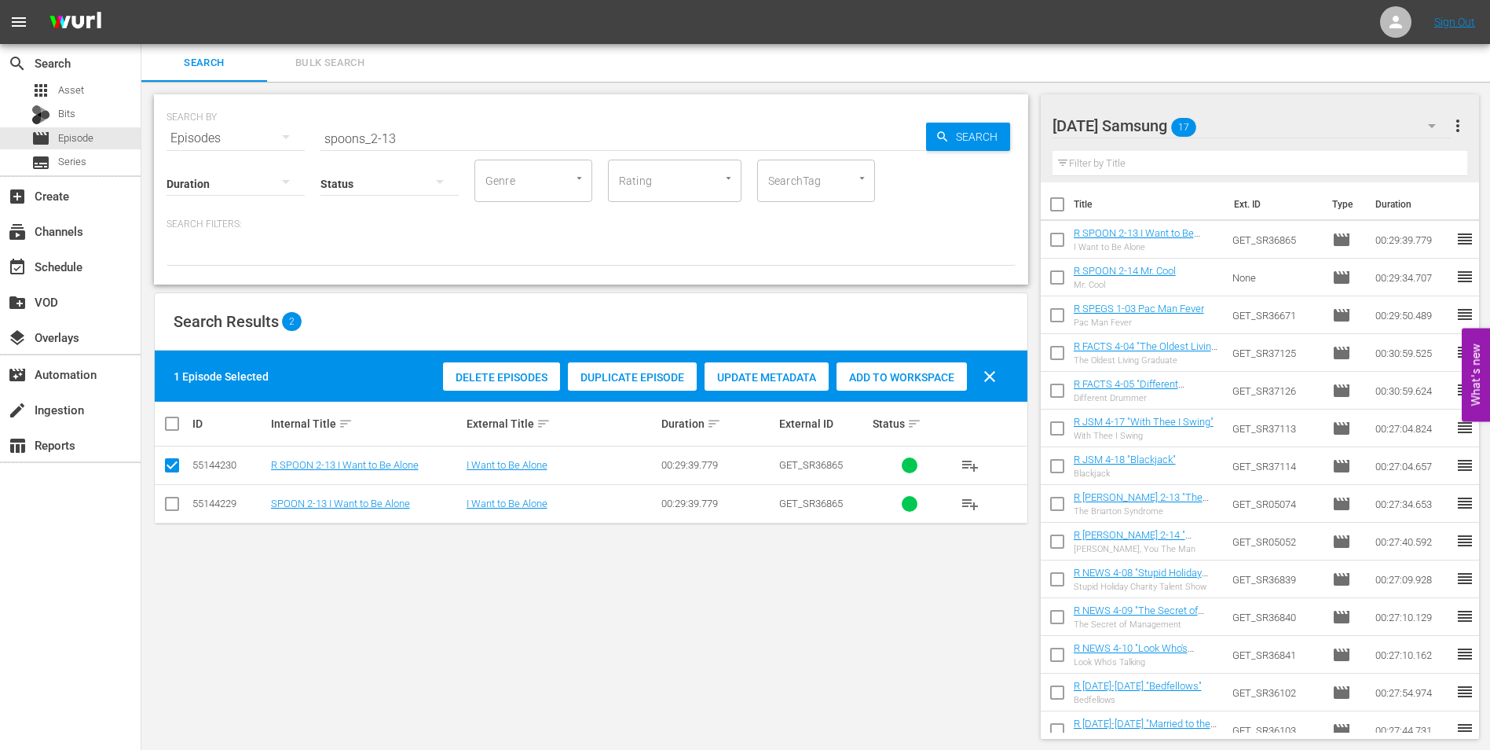
click at [173, 504] on input "checkbox" at bounding box center [172, 506] width 19 height 19
checkbox input "true"
click at [176, 464] on input "checkbox" at bounding box center [172, 468] width 19 height 19
checkbox input "false"
click at [886, 378] on span "Add to Workspace" at bounding box center [902, 377] width 130 height 13
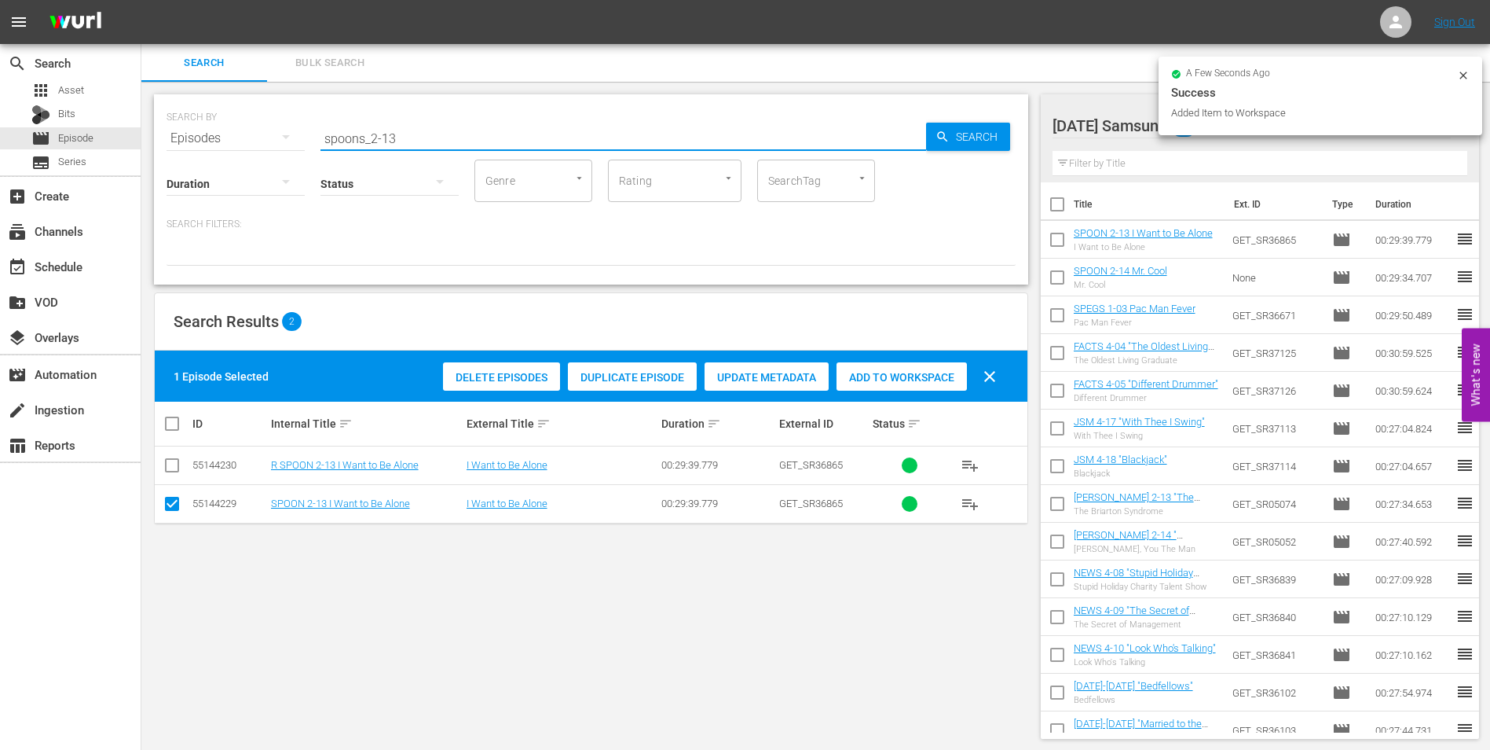
drag, startPoint x: 387, startPoint y: 136, endPoint x: 430, endPoint y: 139, distance: 42.5
click at [429, 139] on input "spoons_2-13" at bounding box center [624, 138] width 606 height 38
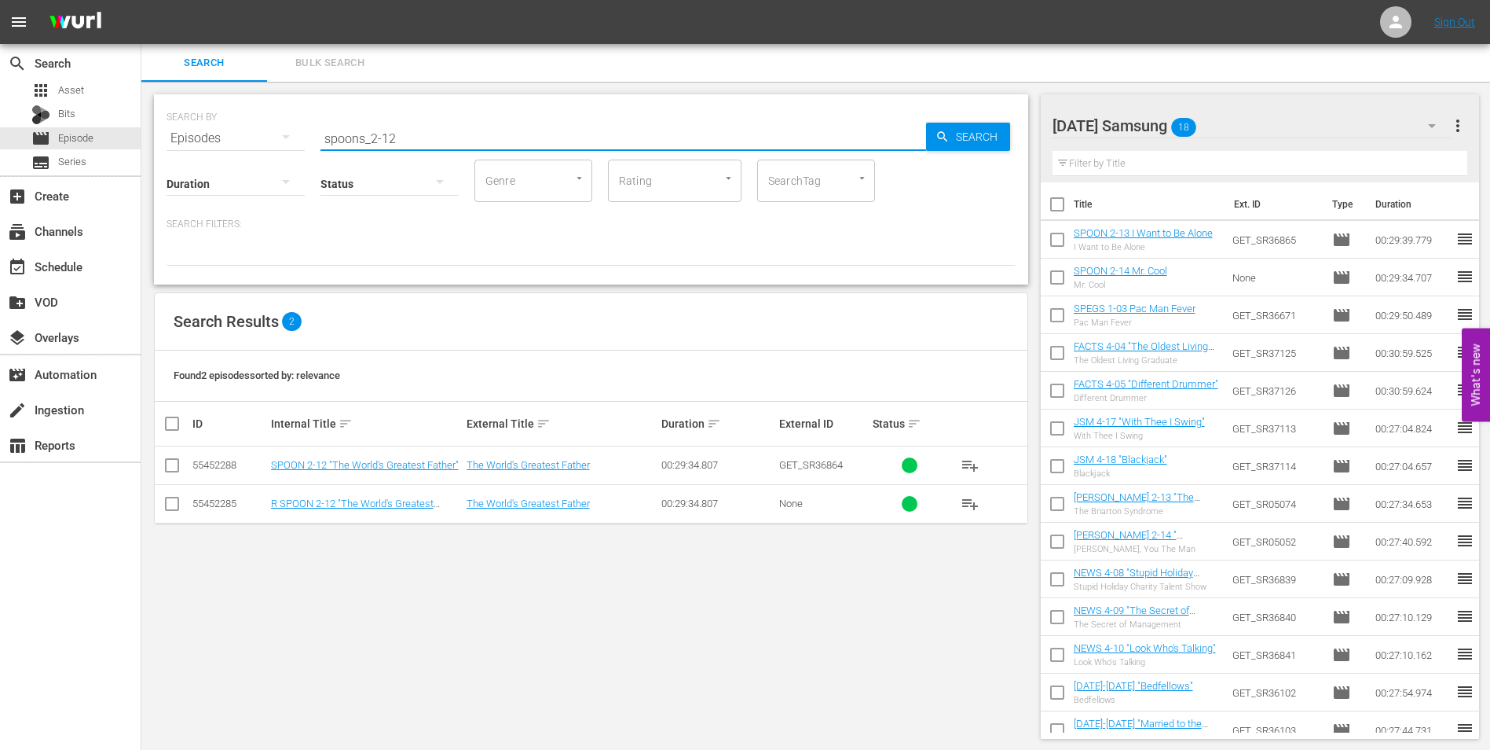
type input "spoons_2-12"
click at [175, 469] on input "checkbox" at bounding box center [172, 468] width 19 height 19
checkbox input "true"
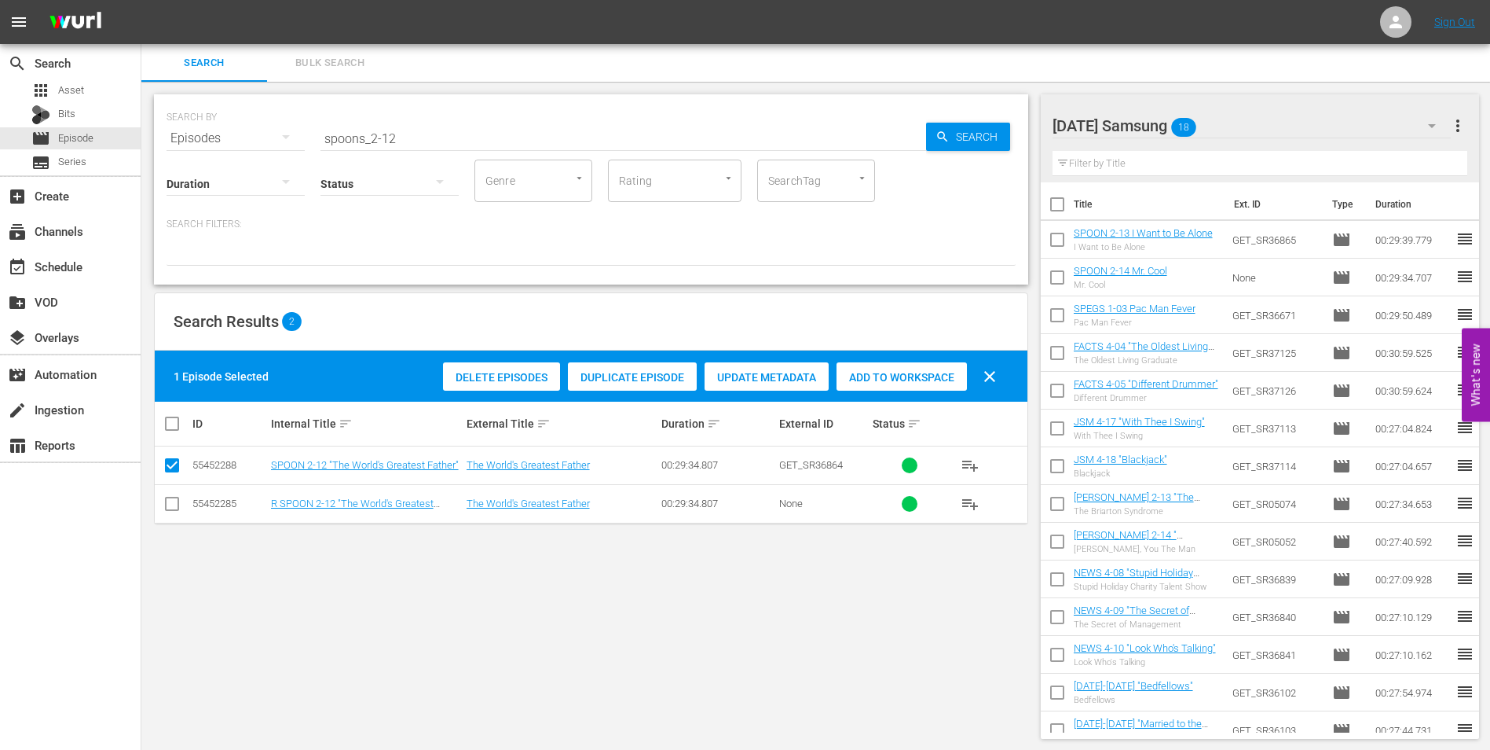
click at [875, 375] on span "Add to Workspace" at bounding box center [902, 377] width 130 height 13
click at [1272, 112] on div "Sunday Samsung 19" at bounding box center [1252, 126] width 399 height 44
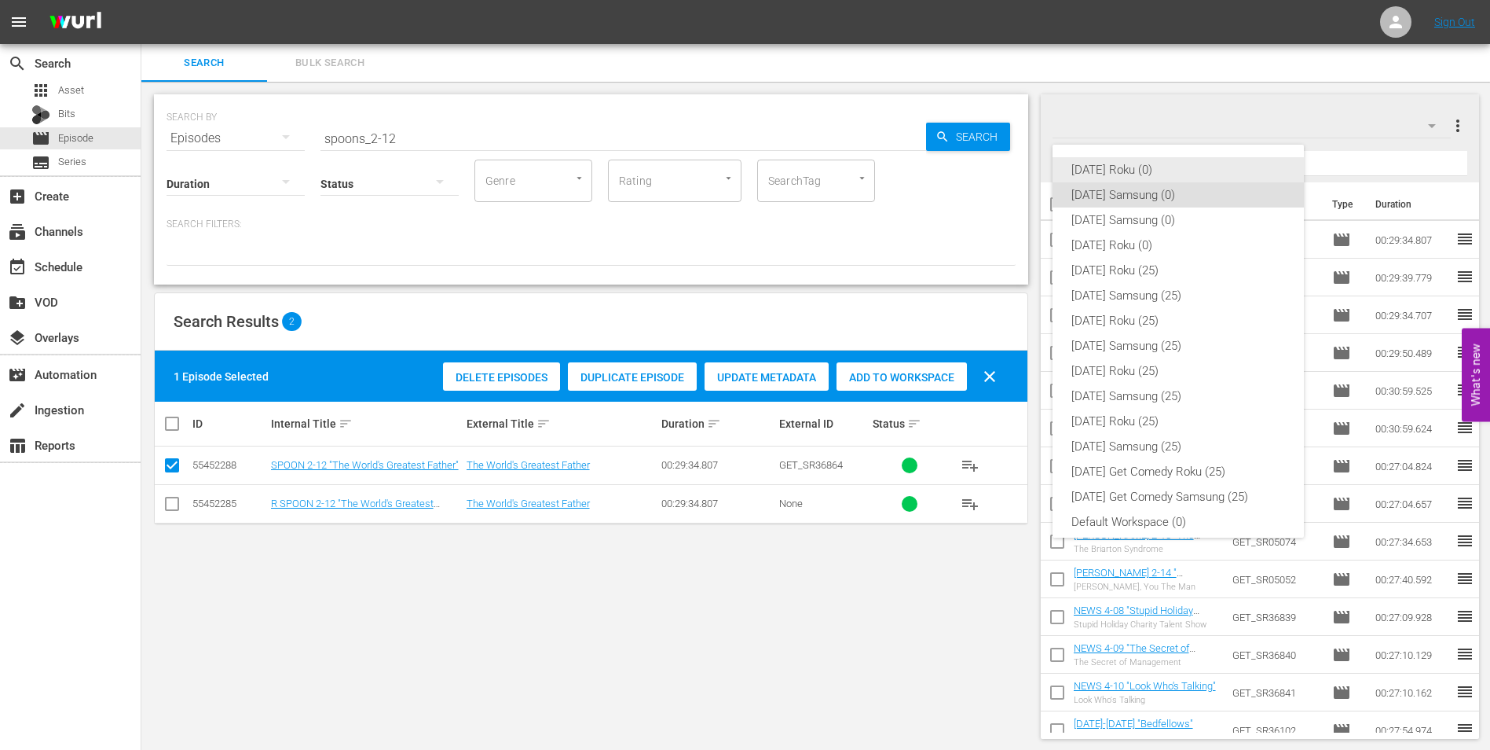
click at [1121, 168] on div "[DATE] Roku (0)" at bounding box center [1179, 169] width 214 height 25
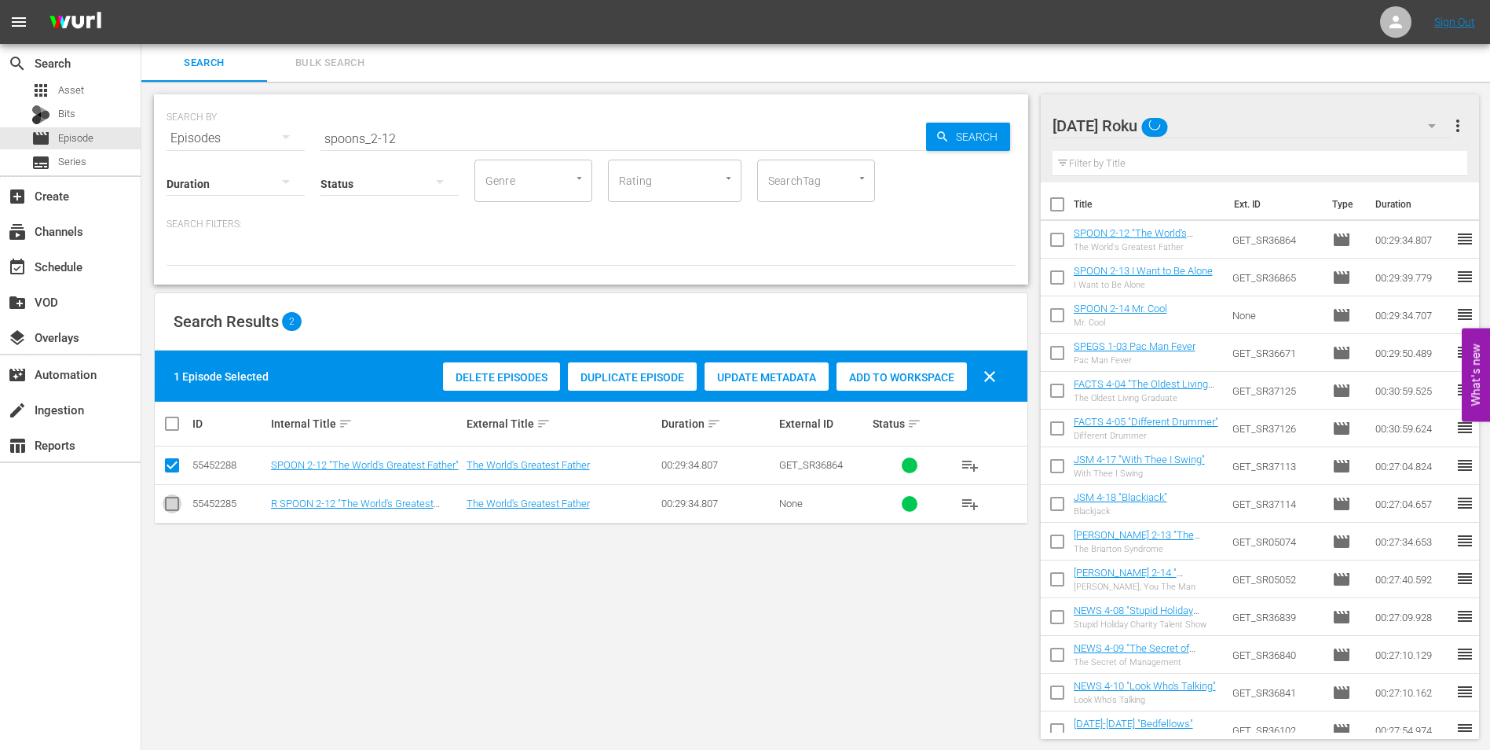
click at [174, 501] on input "checkbox" at bounding box center [172, 506] width 19 height 19
checkbox input "true"
click at [174, 459] on input "checkbox" at bounding box center [172, 468] width 19 height 19
checkbox input "false"
click at [904, 375] on span "Add to Workspace" at bounding box center [902, 377] width 130 height 13
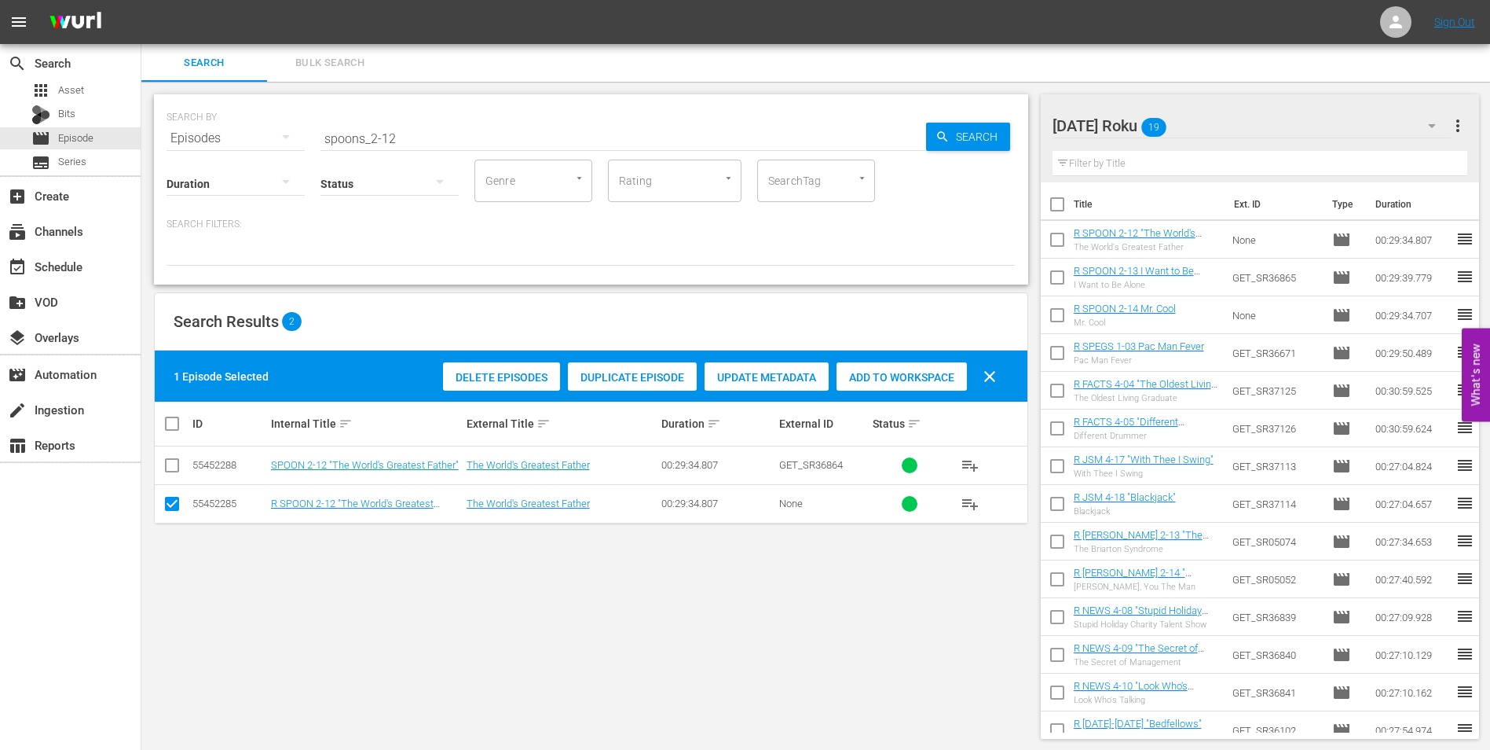
click at [1201, 115] on div "Sunday Roku 19" at bounding box center [1252, 126] width 399 height 44
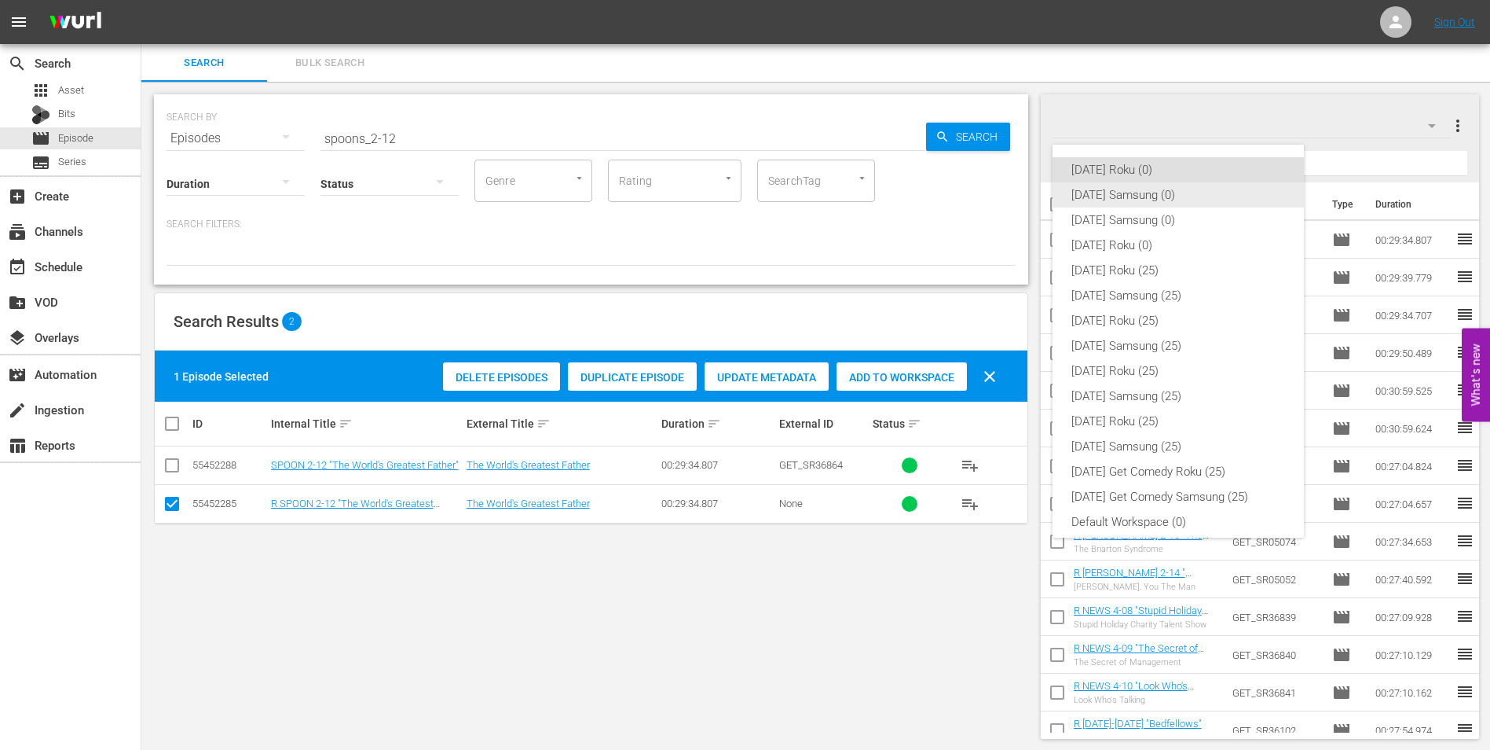
click at [1102, 190] on div "[DATE] Samsung (0)" at bounding box center [1179, 194] width 214 height 25
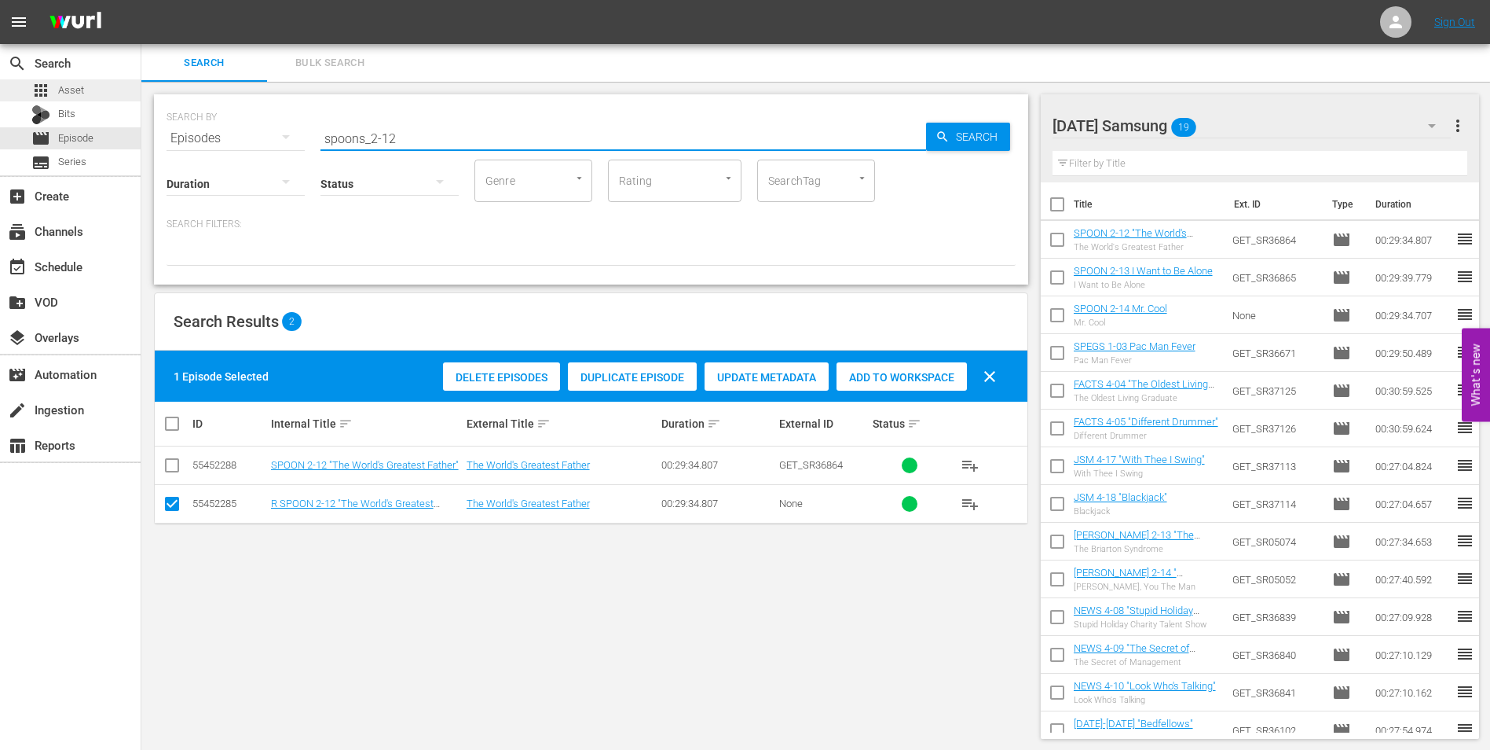
drag, startPoint x: 487, startPoint y: 130, endPoint x: 134, endPoint y: 80, distance: 356.3
click at [143, 83] on div "SEARCH BY Search By Episodes Search ID, Title, Description, Keywords, or Catego…" at bounding box center [591, 416] width 900 height 669
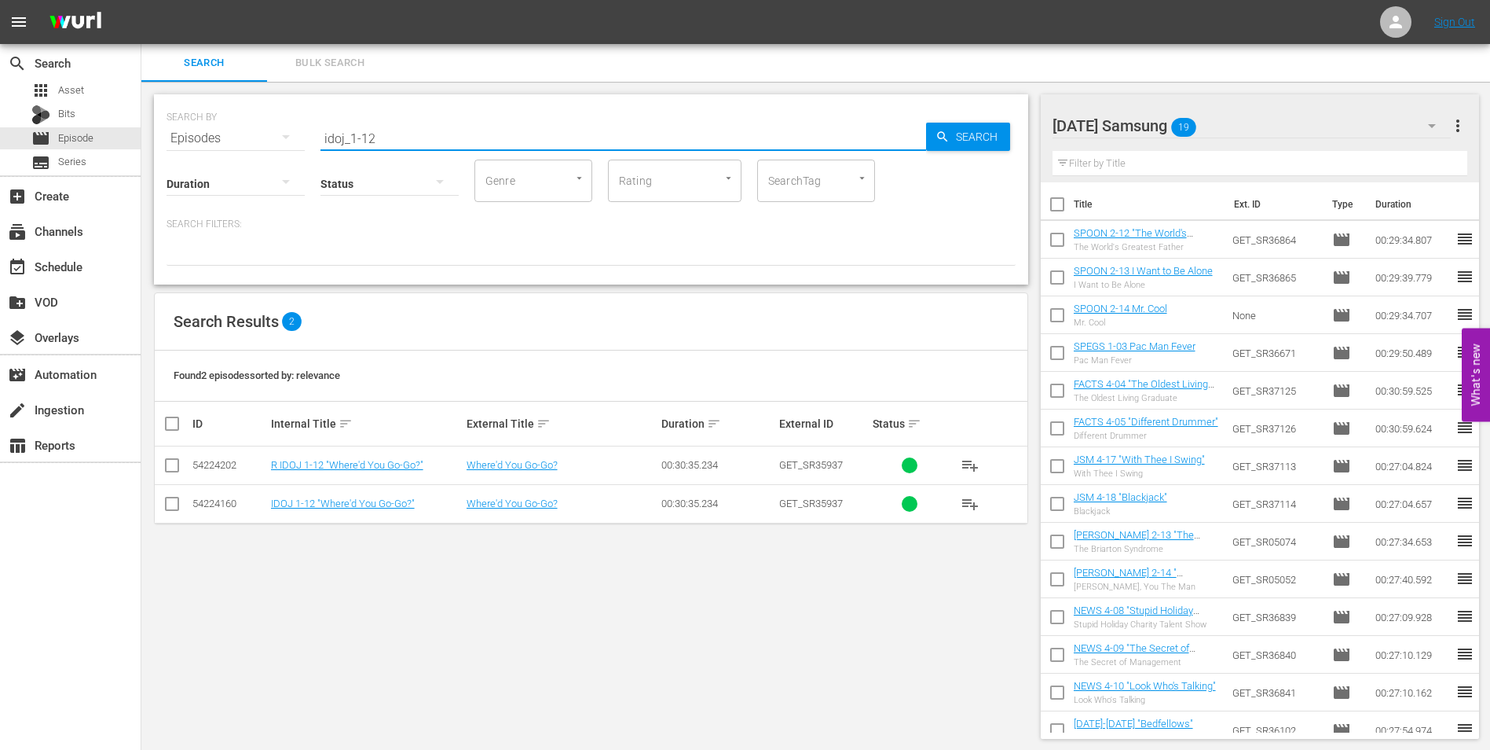
type input "idoj_1-12"
click at [174, 509] on input "checkbox" at bounding box center [172, 506] width 19 height 19
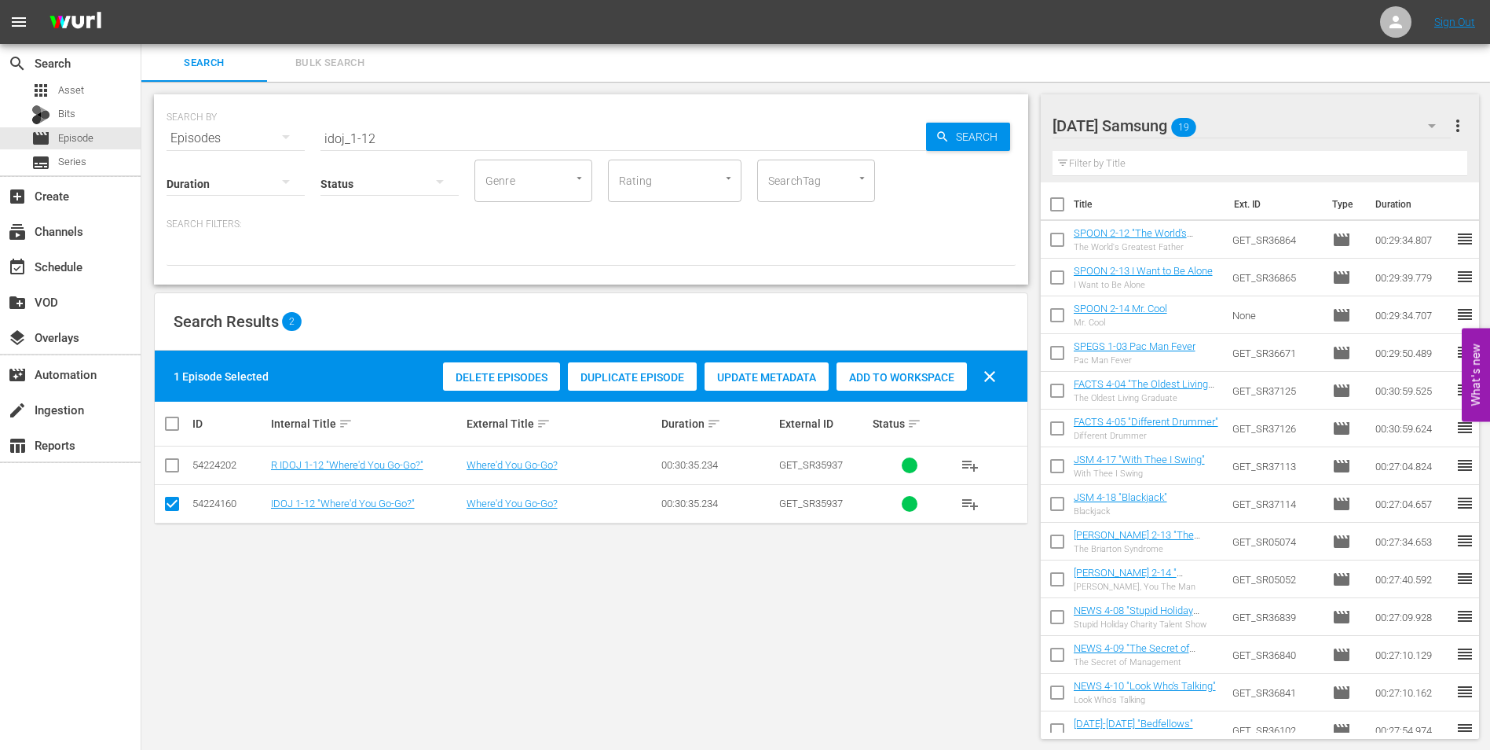
drag, startPoint x: 938, startPoint y: 383, endPoint x: 940, endPoint y: 375, distance: 8.2
click at [938, 383] on span "Add to Workspace" at bounding box center [902, 377] width 130 height 13
click at [1244, 123] on div "Sunday Samsung 20" at bounding box center [1252, 126] width 399 height 44
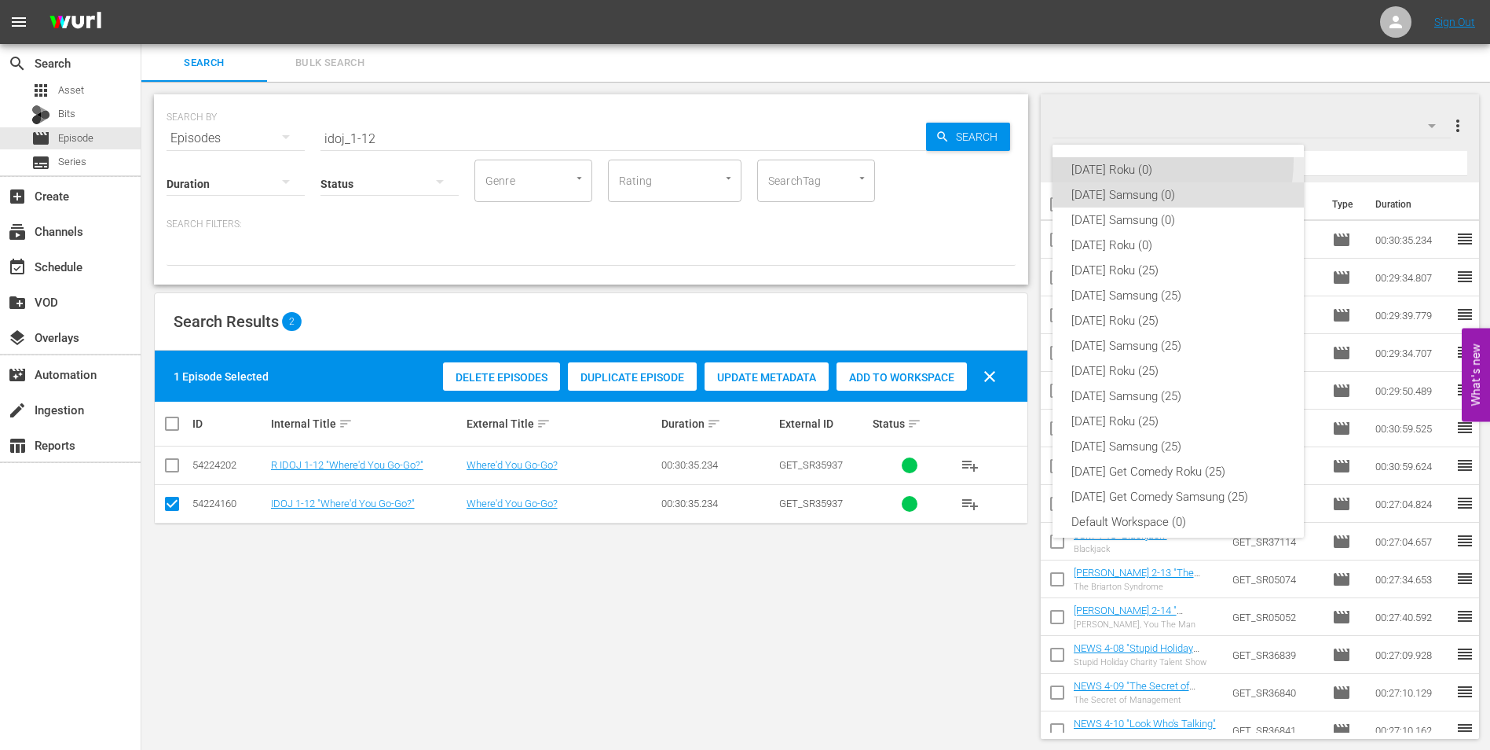
click at [1133, 159] on div "[DATE] Roku (0)" at bounding box center [1179, 169] width 214 height 25
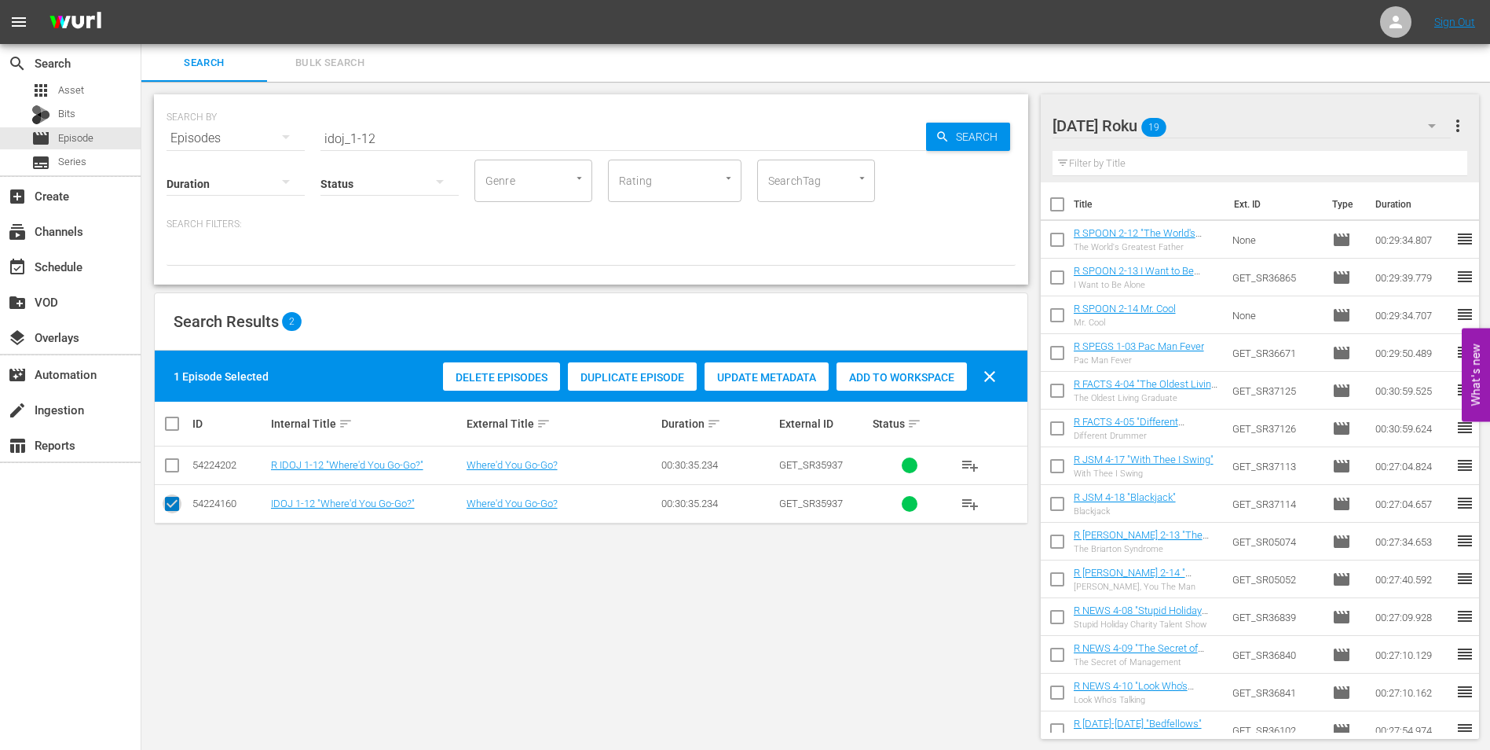
click at [174, 507] on input "checkbox" at bounding box center [172, 506] width 19 height 19
checkbox input "false"
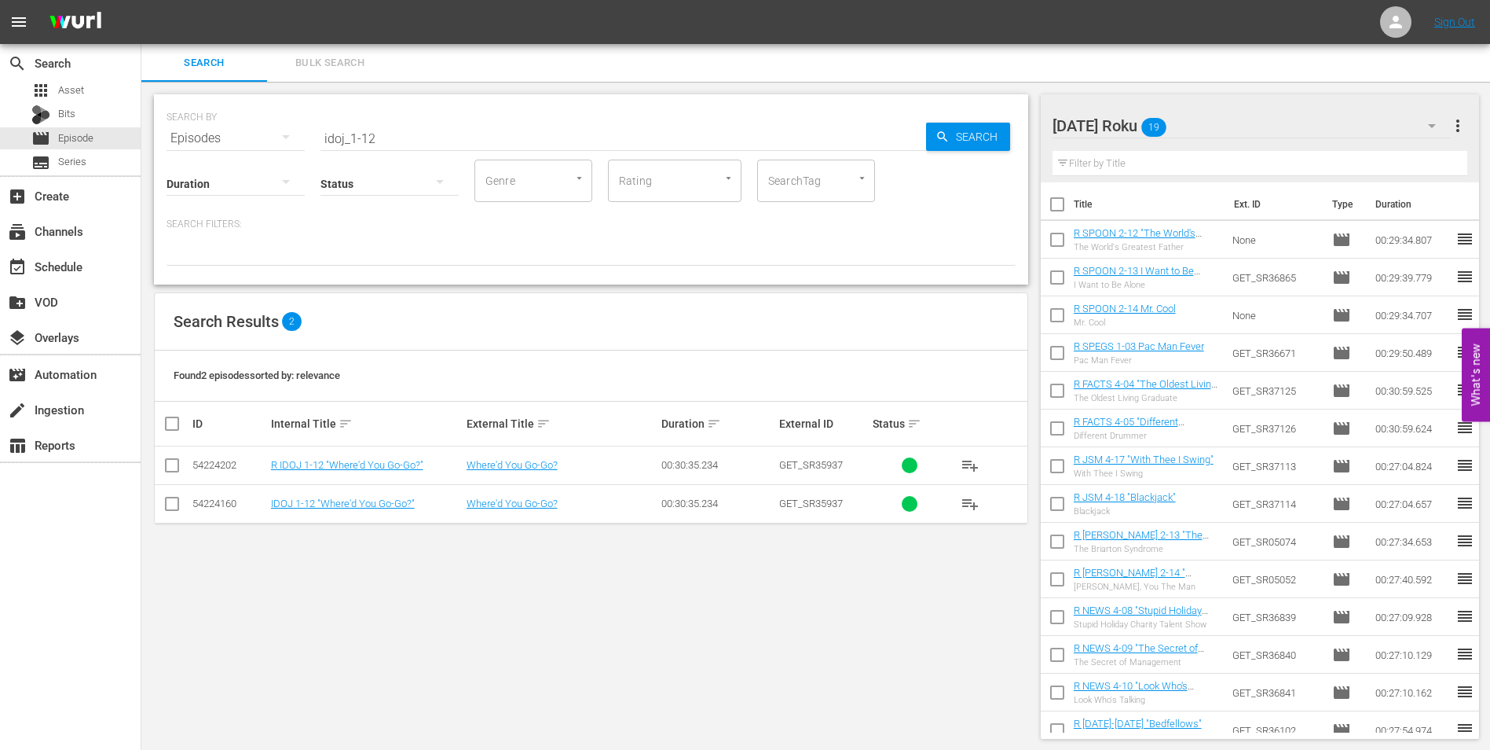
click at [173, 463] on input "checkbox" at bounding box center [172, 468] width 19 height 19
checkbox input "true"
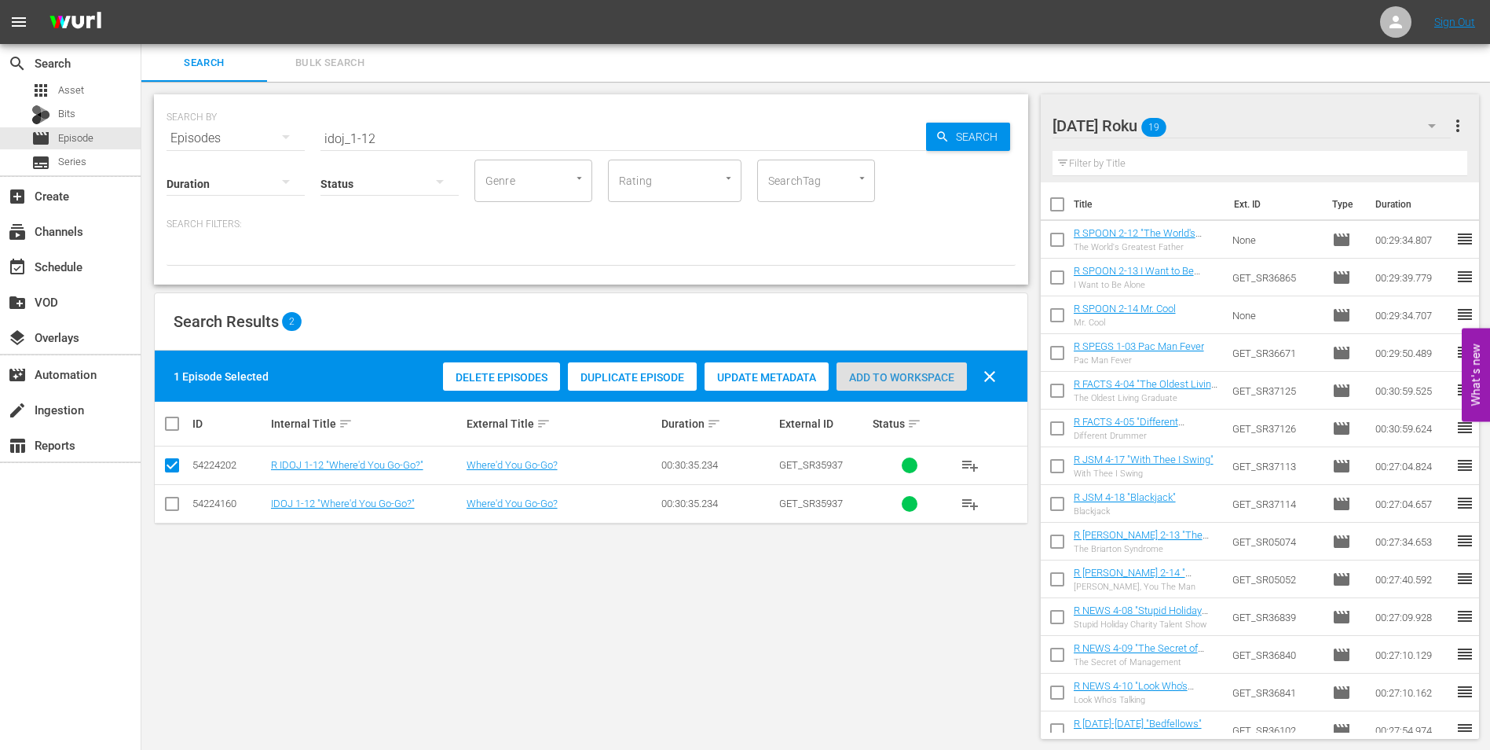
click at [941, 375] on span "Add to Workspace" at bounding box center [902, 377] width 130 height 13
drag, startPoint x: 1251, startPoint y: 116, endPoint x: 1236, endPoint y: 118, distance: 15.0
click at [1236, 118] on div "Sunday Roku 20" at bounding box center [1252, 126] width 399 height 44
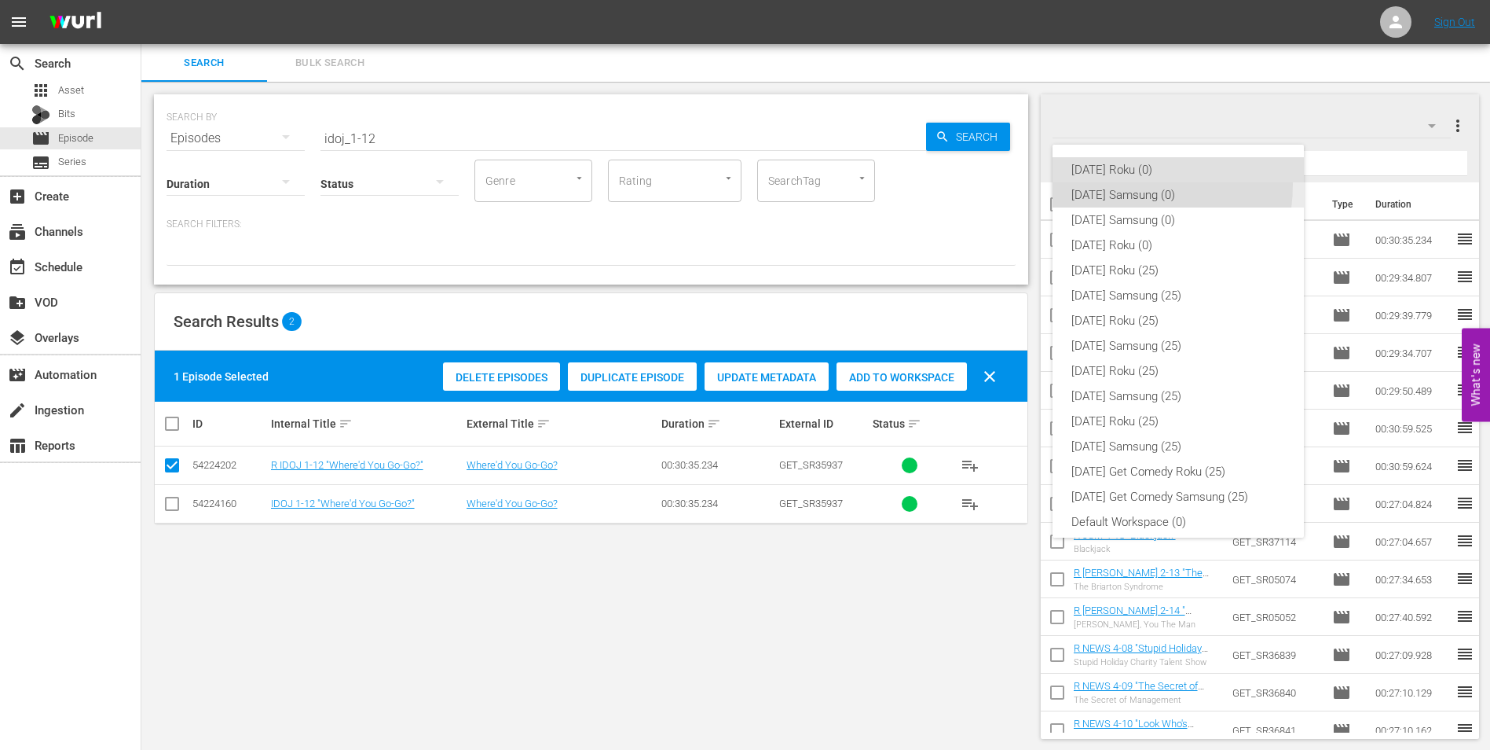
click at [1096, 186] on div "[DATE] Samsung (0)" at bounding box center [1179, 194] width 214 height 25
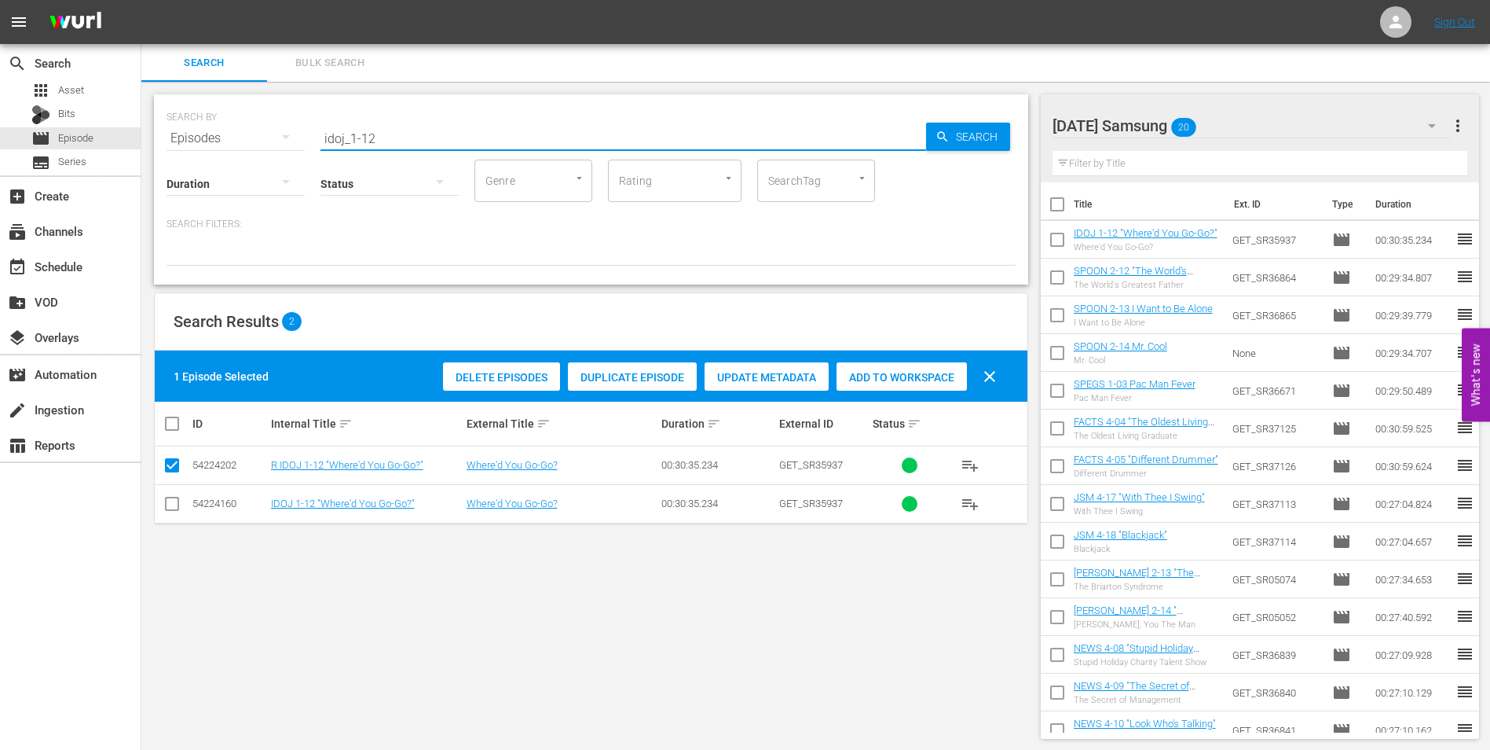
click at [368, 140] on input "idoj_1-12" at bounding box center [624, 138] width 606 height 38
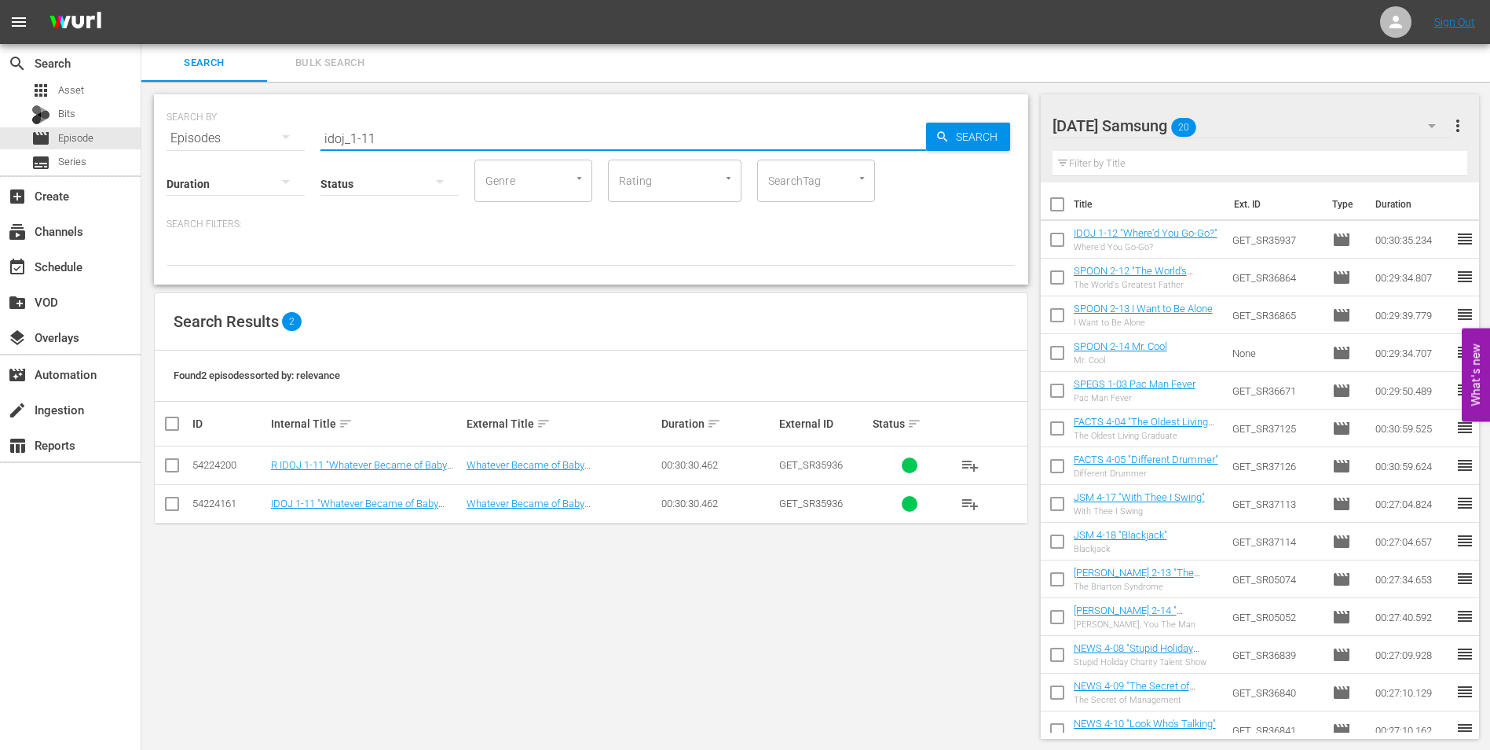
type input "idoj_1-11"
click at [175, 504] on input "checkbox" at bounding box center [172, 506] width 19 height 19
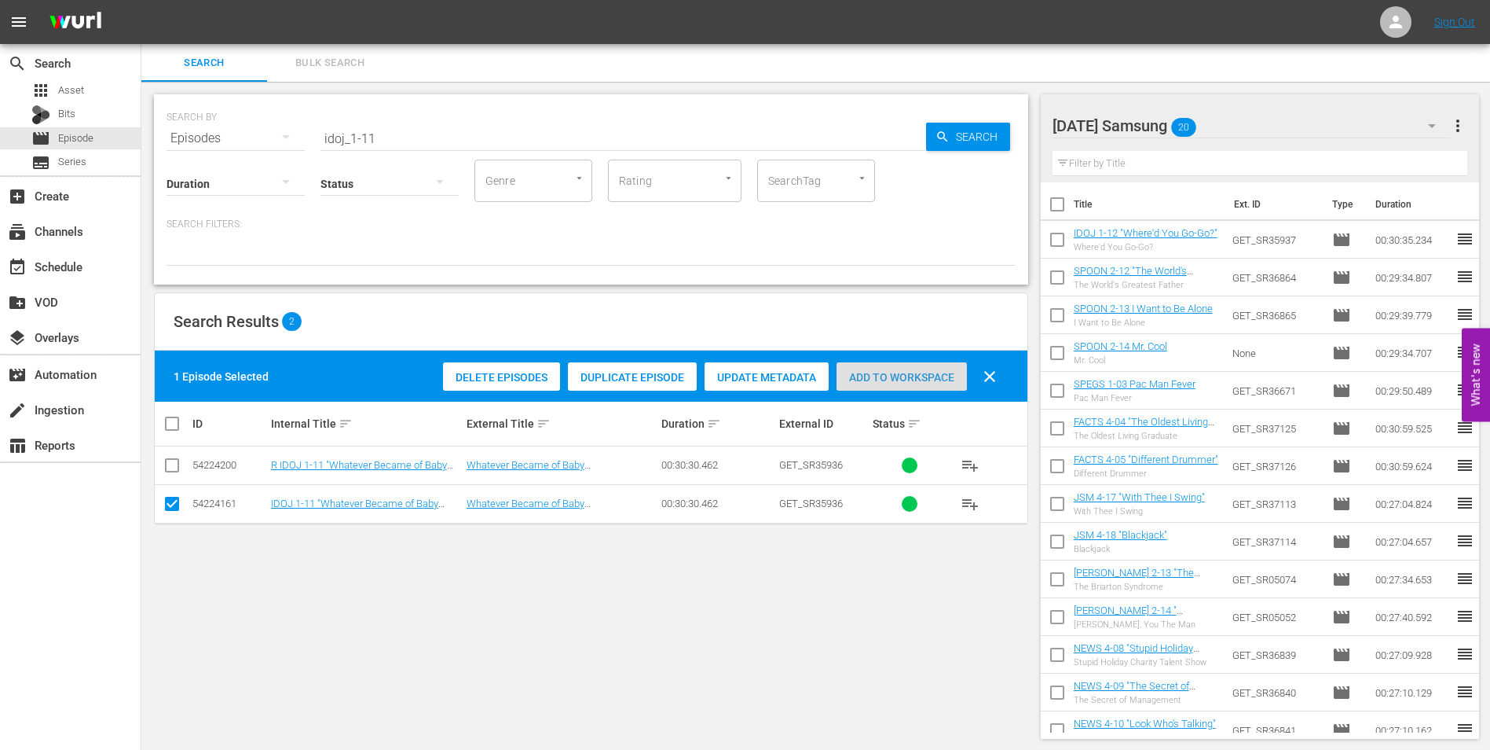
drag, startPoint x: 877, startPoint y: 372, endPoint x: 918, endPoint y: 346, distance: 49.5
click at [878, 372] on span "Add to Workspace" at bounding box center [902, 377] width 130 height 13
click at [1243, 123] on div "Sunday Samsung 21" at bounding box center [1252, 126] width 399 height 44
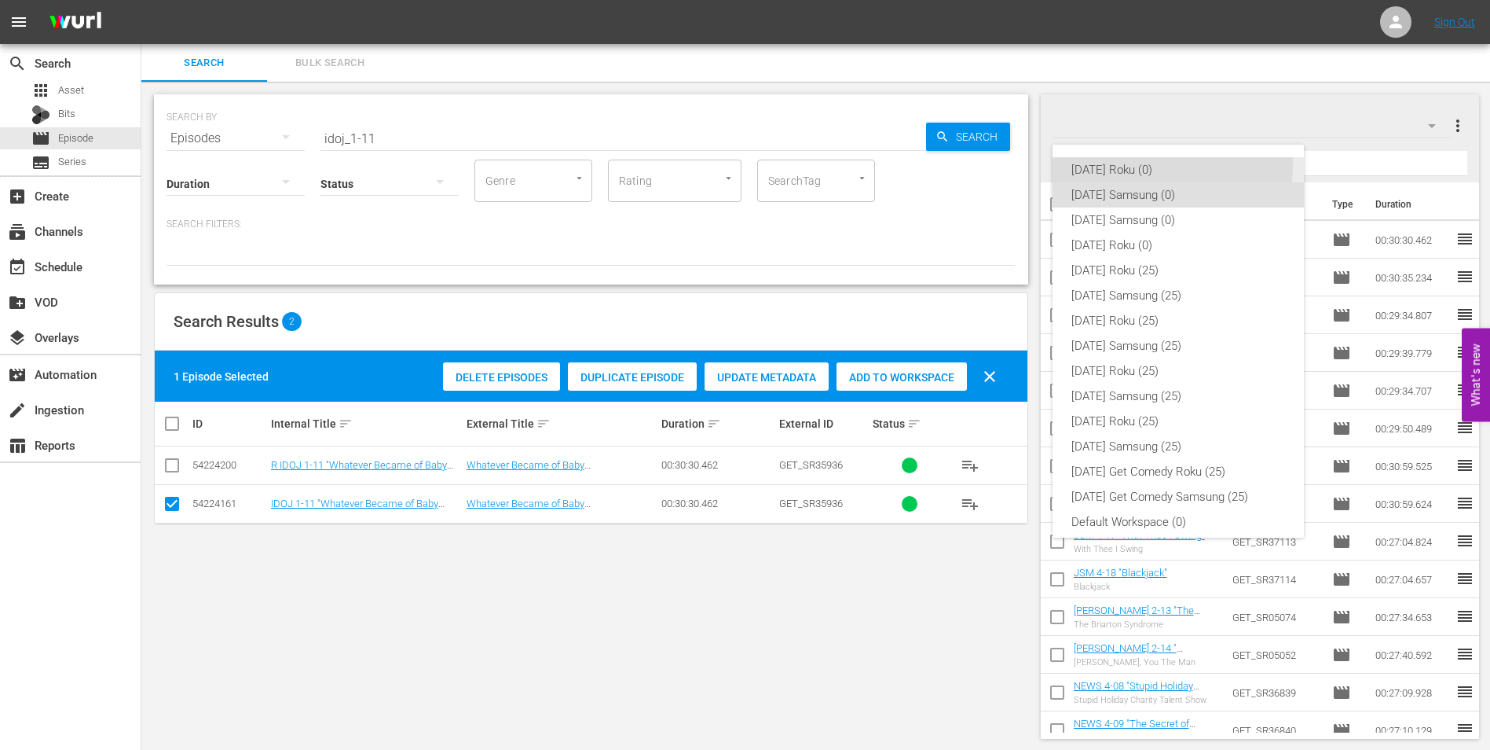
click at [1134, 164] on div "[DATE] Roku (0)" at bounding box center [1179, 169] width 214 height 25
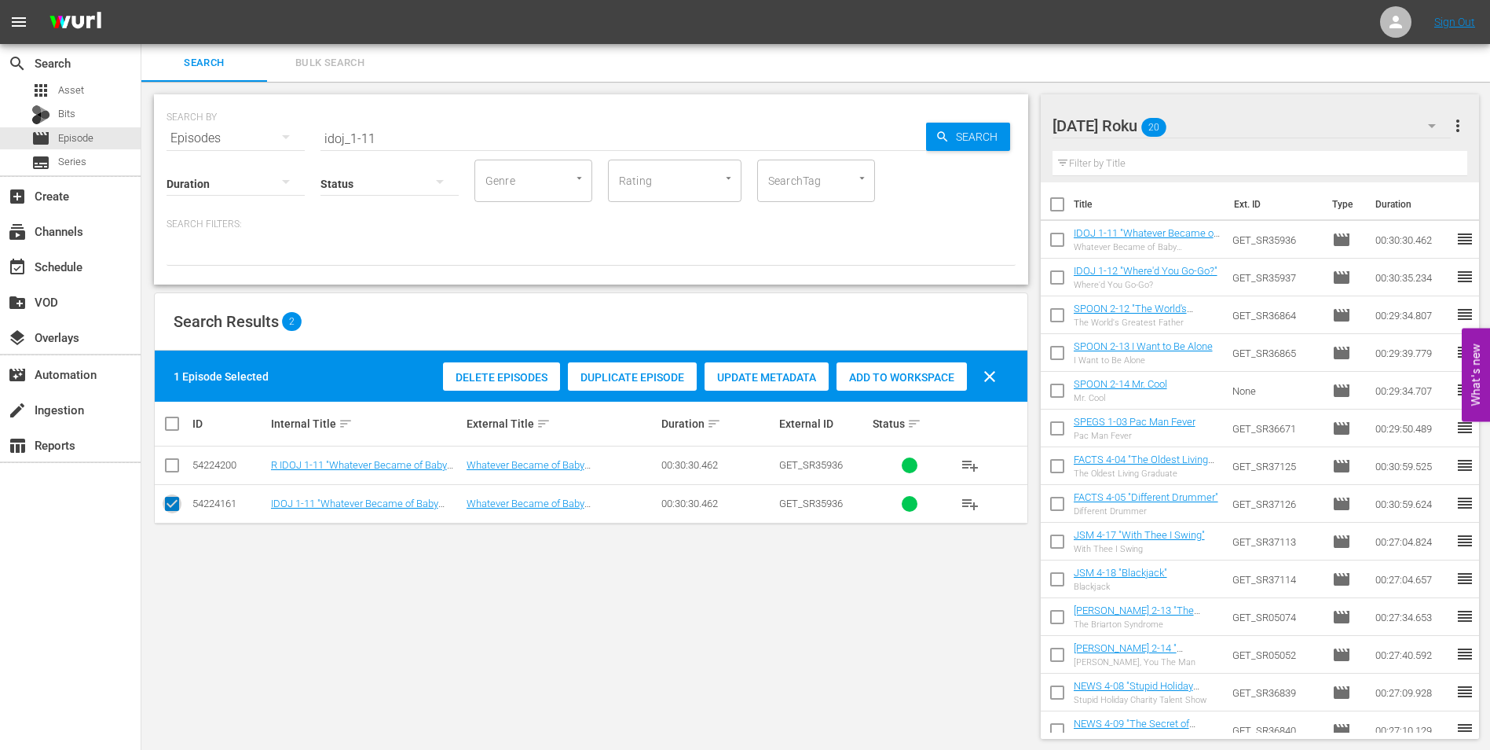
click at [167, 504] on input "checkbox" at bounding box center [172, 506] width 19 height 19
checkbox input "false"
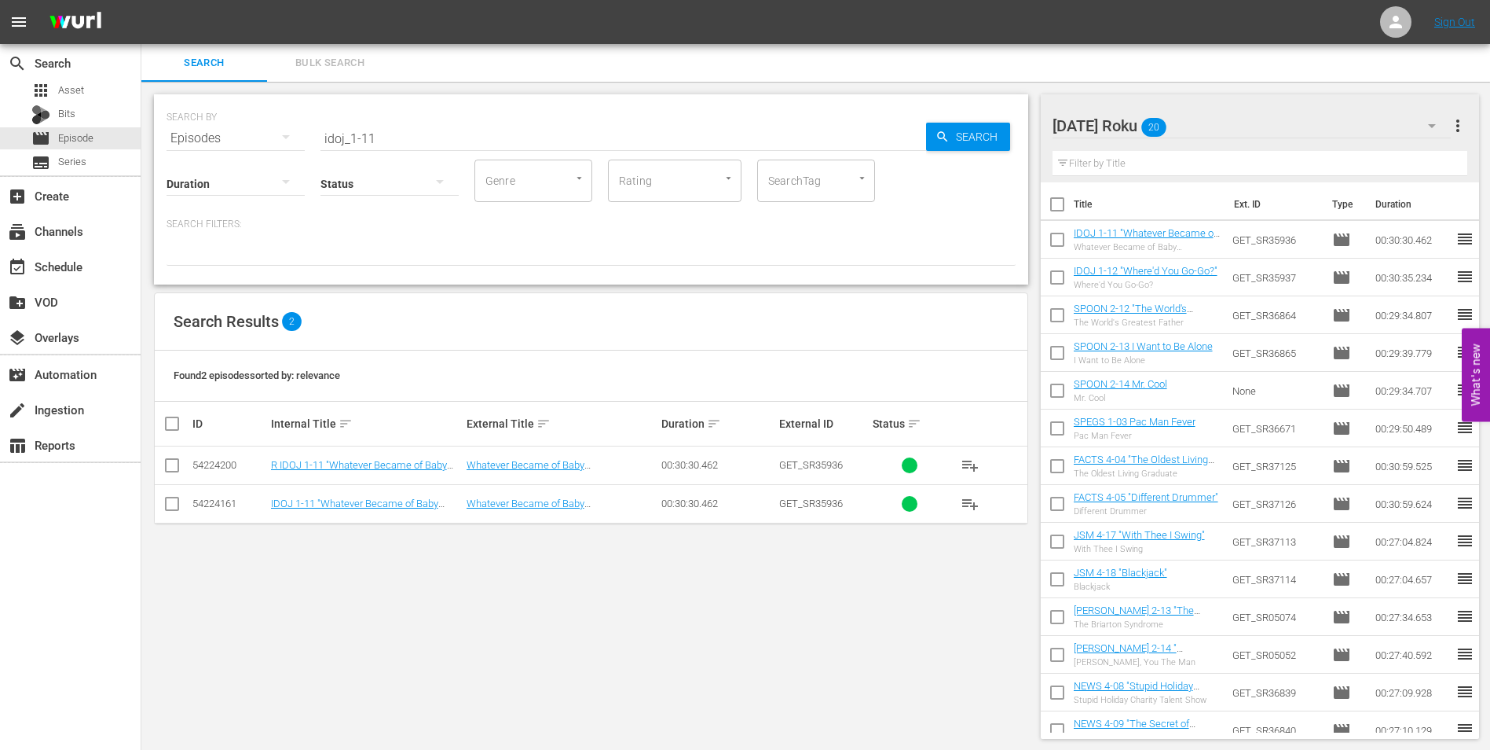
click at [168, 459] on input "checkbox" at bounding box center [172, 468] width 19 height 19
checkbox input "true"
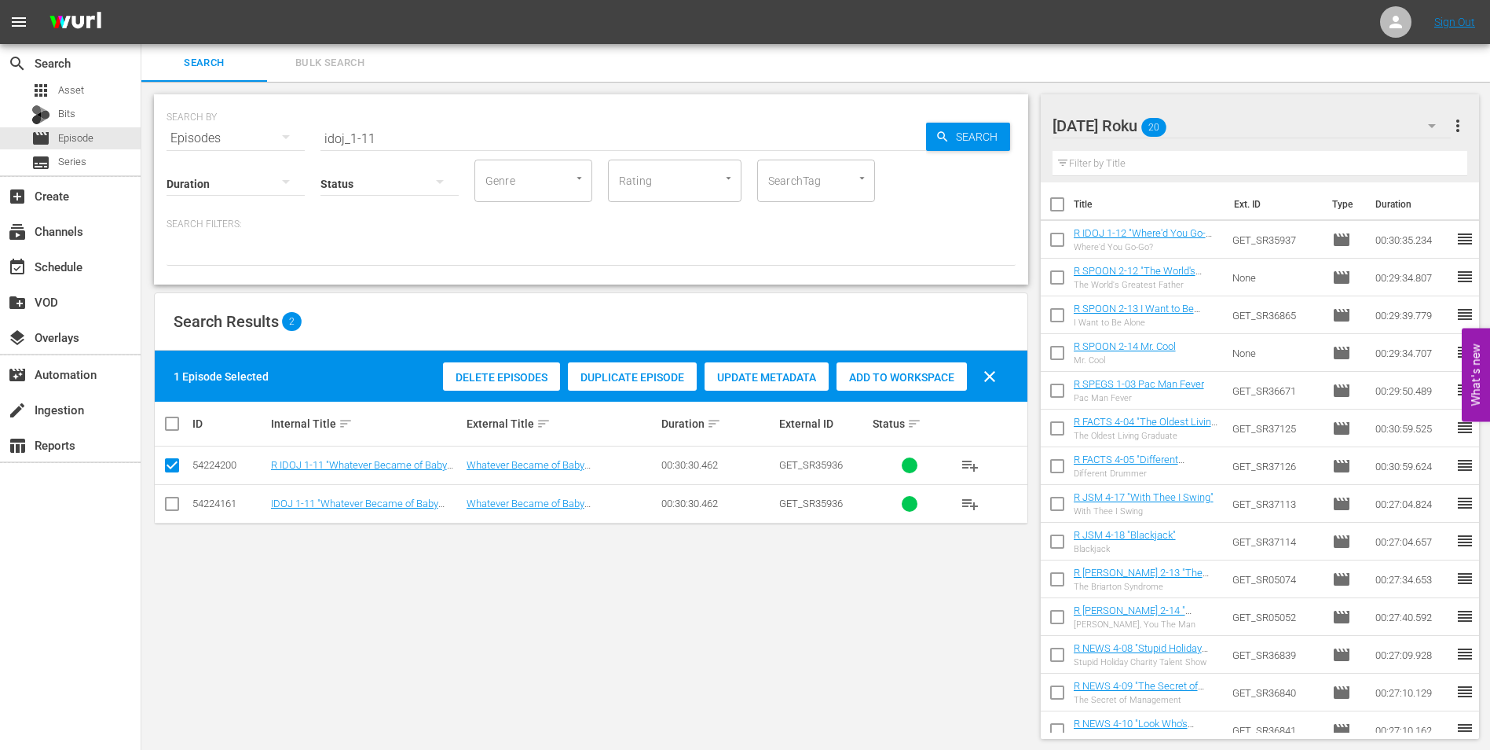
click at [904, 374] on span "Add to Workspace" at bounding box center [902, 377] width 130 height 13
click at [821, 640] on div "SEARCH BY Search By Episodes Search ID, Title, Description, Keywords, or Catego…" at bounding box center [591, 416] width 900 height 669
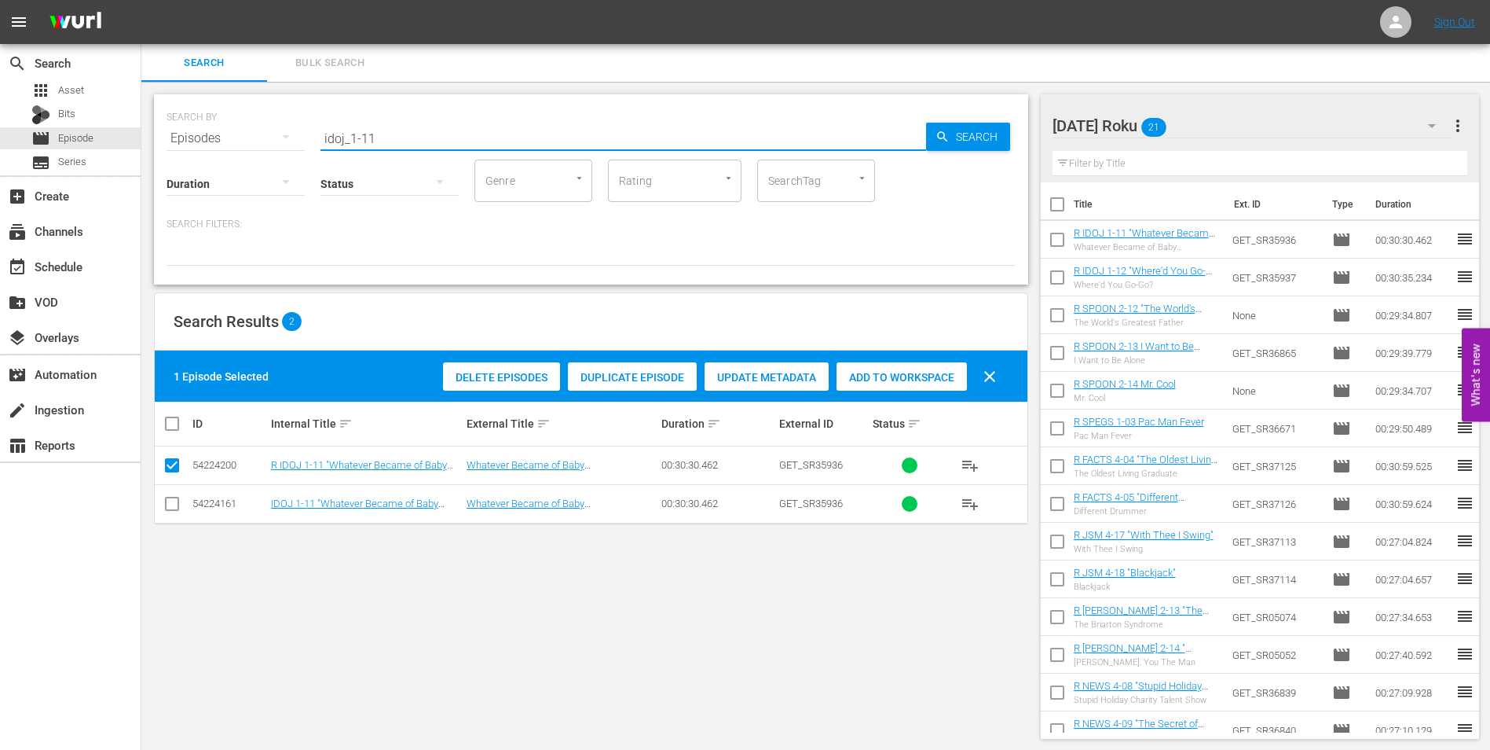
drag, startPoint x: 418, startPoint y: 136, endPoint x: 269, endPoint y: 118, distance: 149.6
click at [270, 118] on div "SEARCH BY Search By Episodes Search ID, Title, Description, Keywords, or Catego…" at bounding box center [591, 129] width 849 height 57
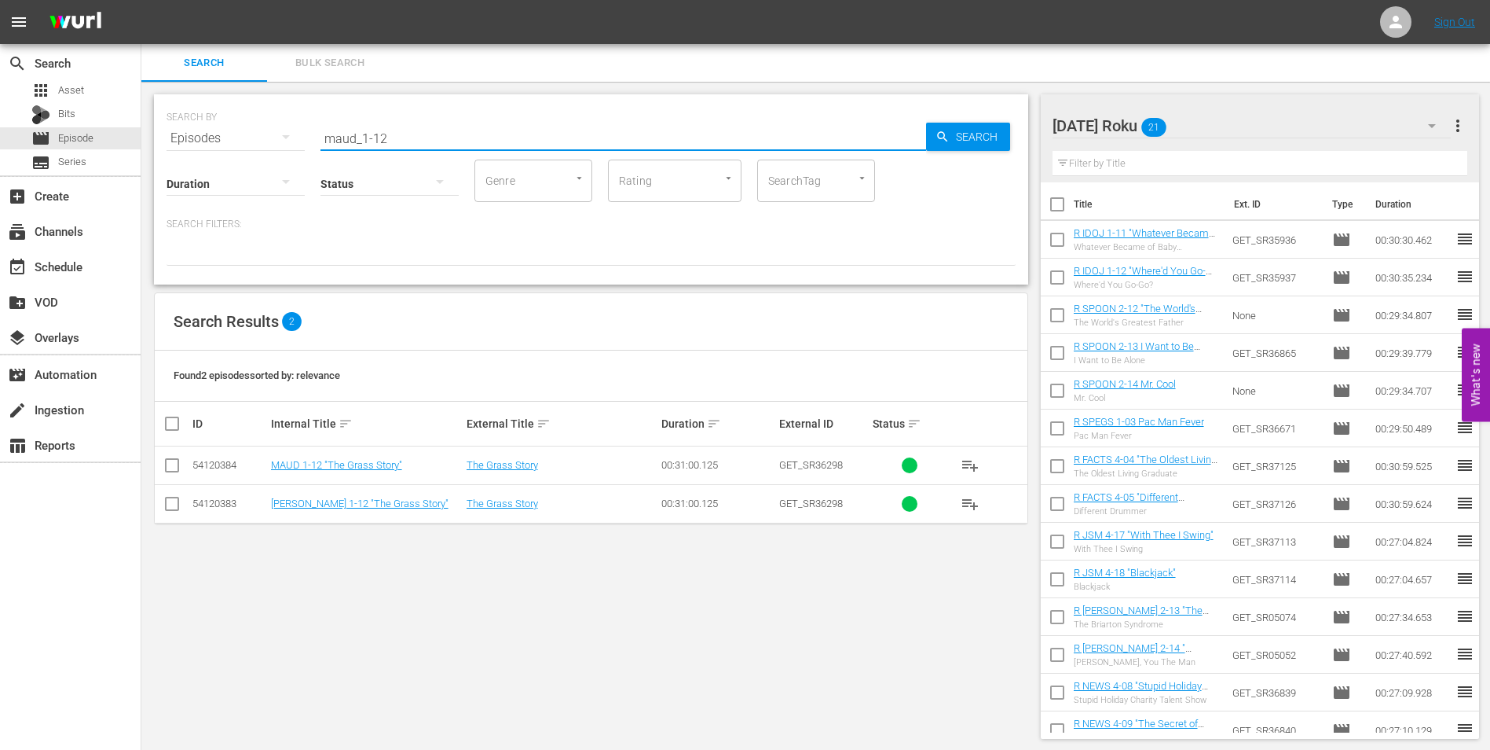
type input "maud_1-12"
click at [173, 500] on input "checkbox" at bounding box center [172, 506] width 19 height 19
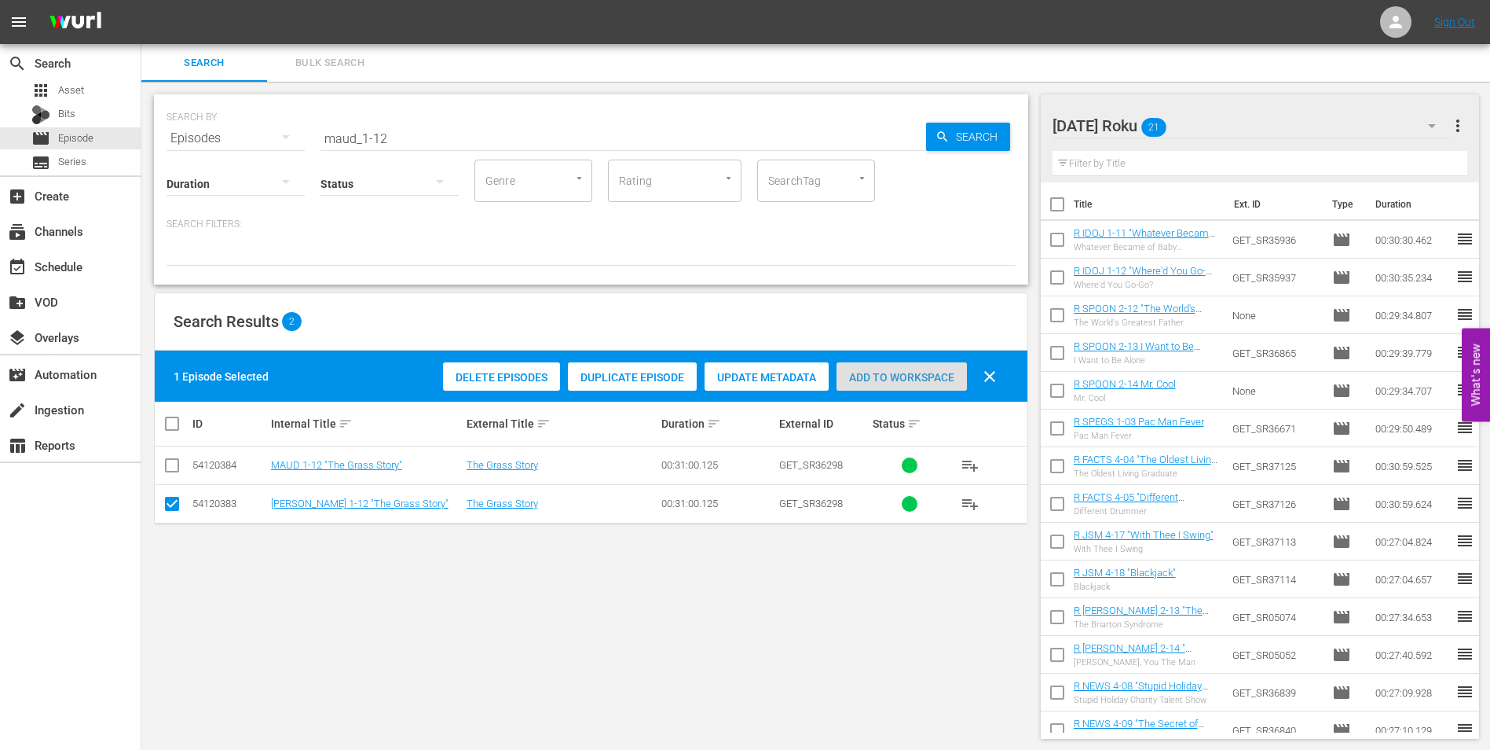
click at [908, 372] on span "Add to Workspace" at bounding box center [902, 377] width 130 height 13
click at [1242, 126] on div "Sunday Roku 22" at bounding box center [1252, 126] width 399 height 44
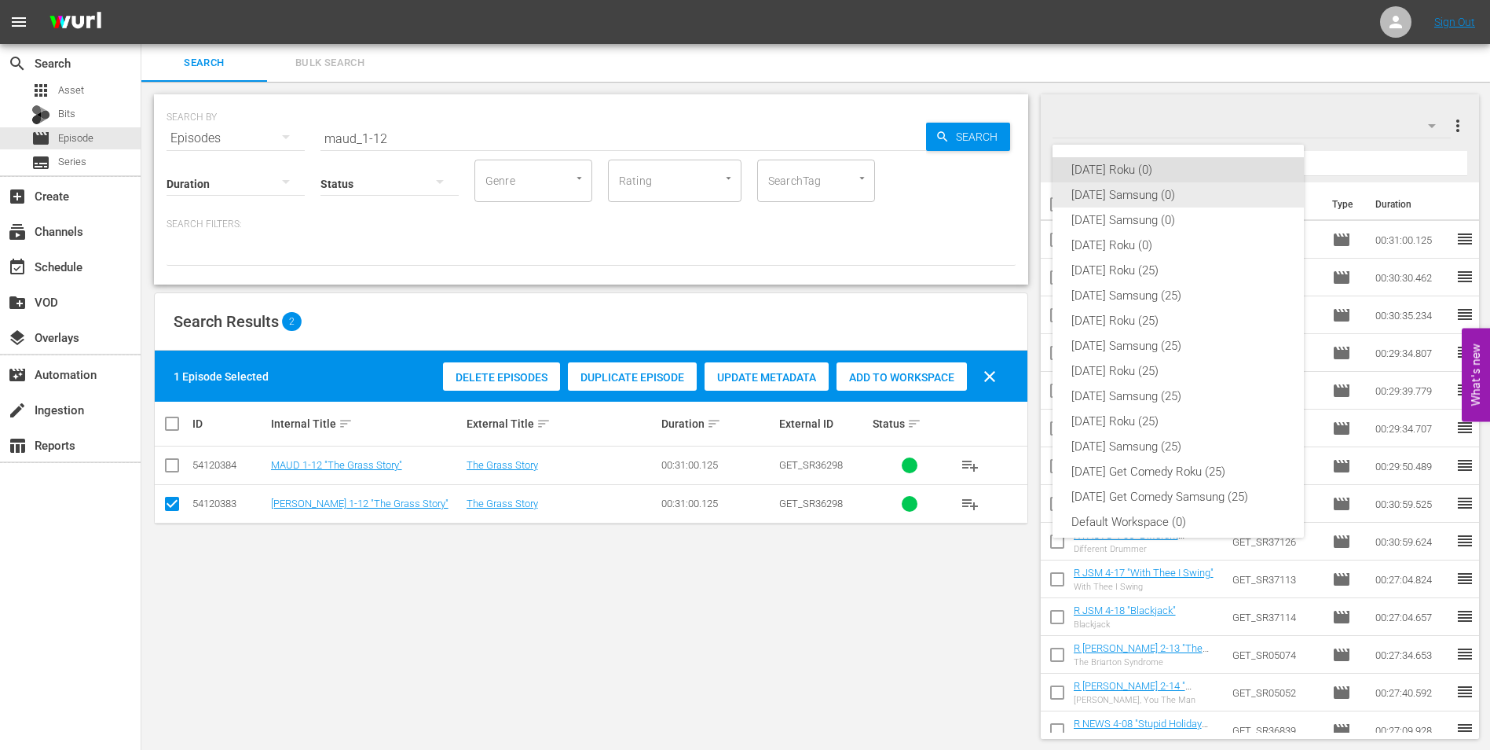
click at [1126, 186] on div "[DATE] Samsung (0)" at bounding box center [1179, 194] width 214 height 25
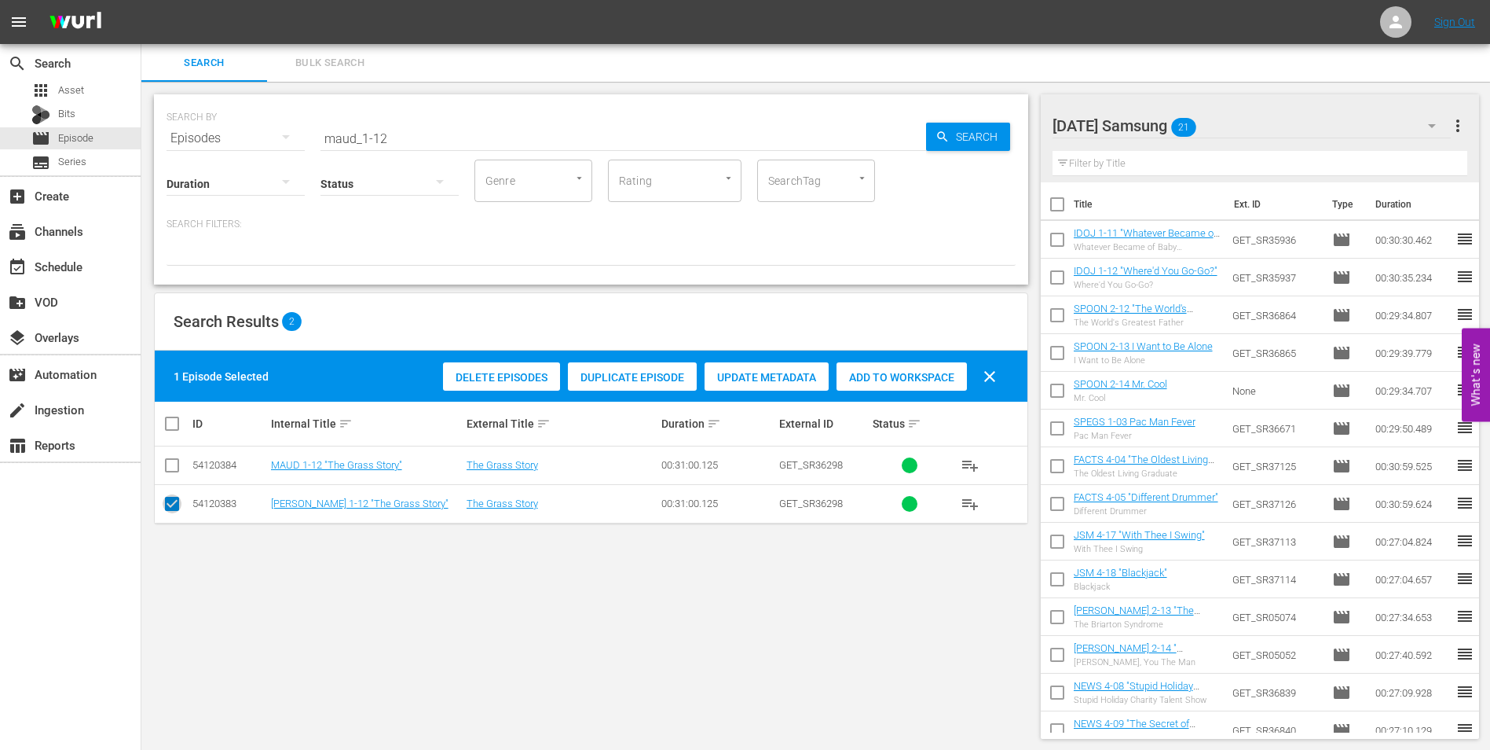
drag, startPoint x: 172, startPoint y: 507, endPoint x: 173, endPoint y: 473, distance: 33.8
click at [172, 505] on input "checkbox" at bounding box center [172, 506] width 19 height 19
checkbox input "false"
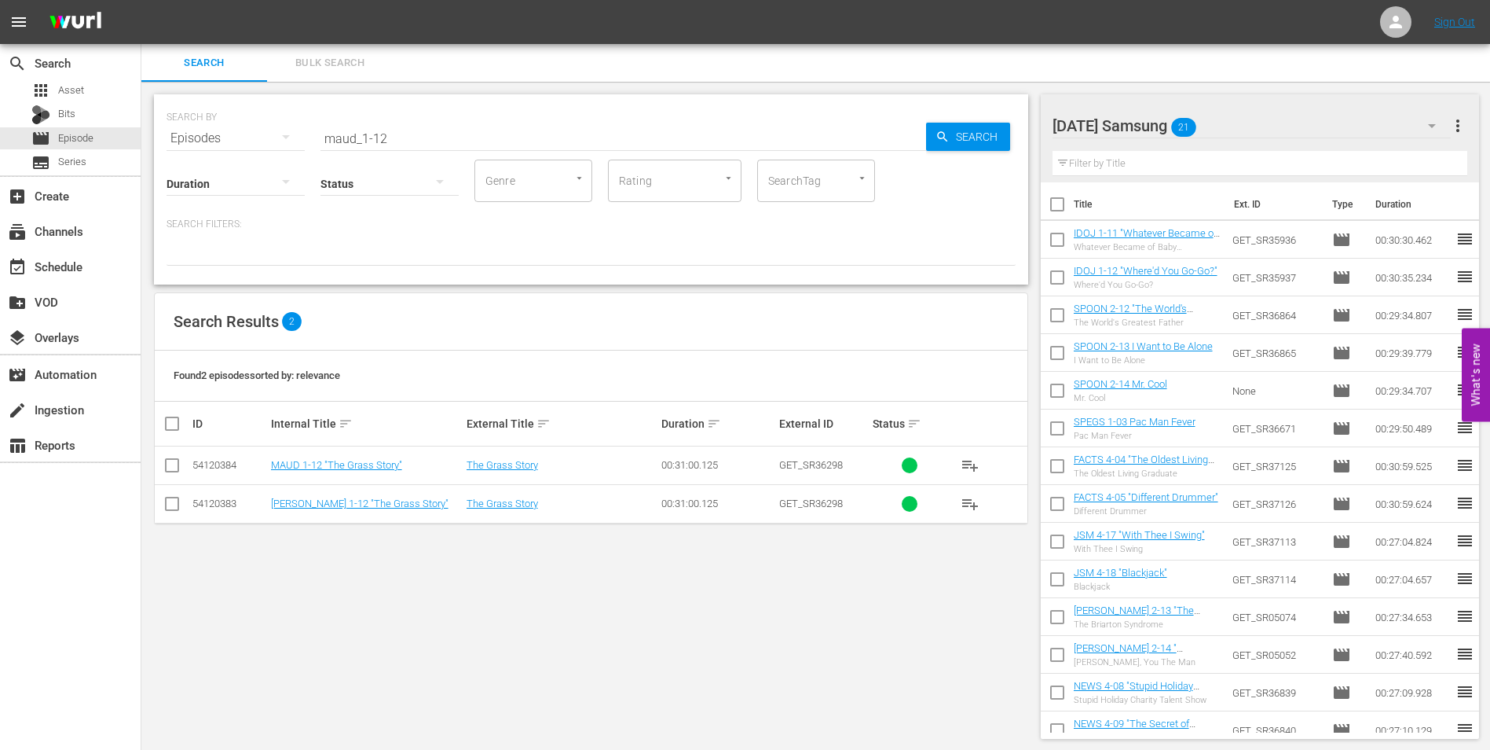
click at [173, 472] on input "checkbox" at bounding box center [172, 468] width 19 height 19
checkbox input "true"
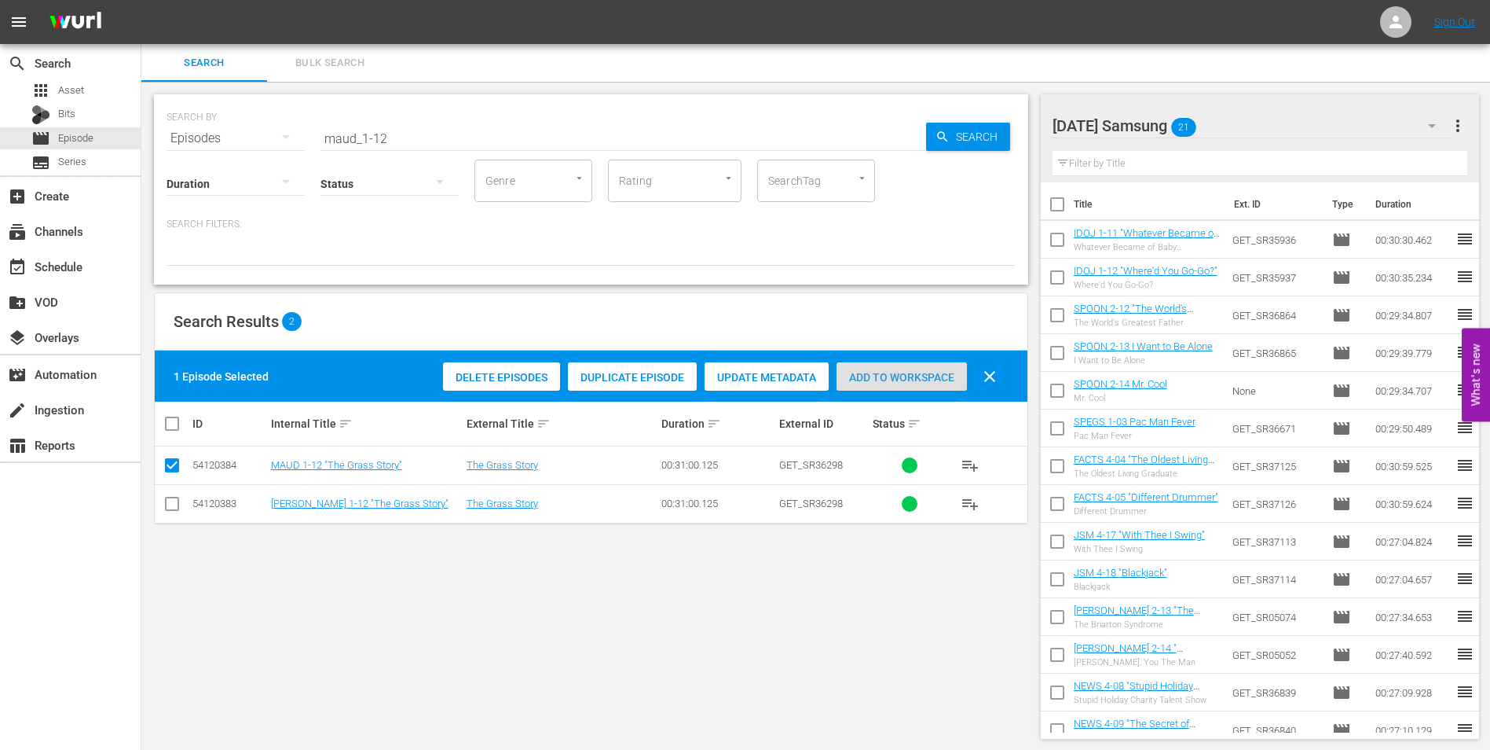
click at [865, 379] on span "Add to Workspace" at bounding box center [902, 377] width 130 height 13
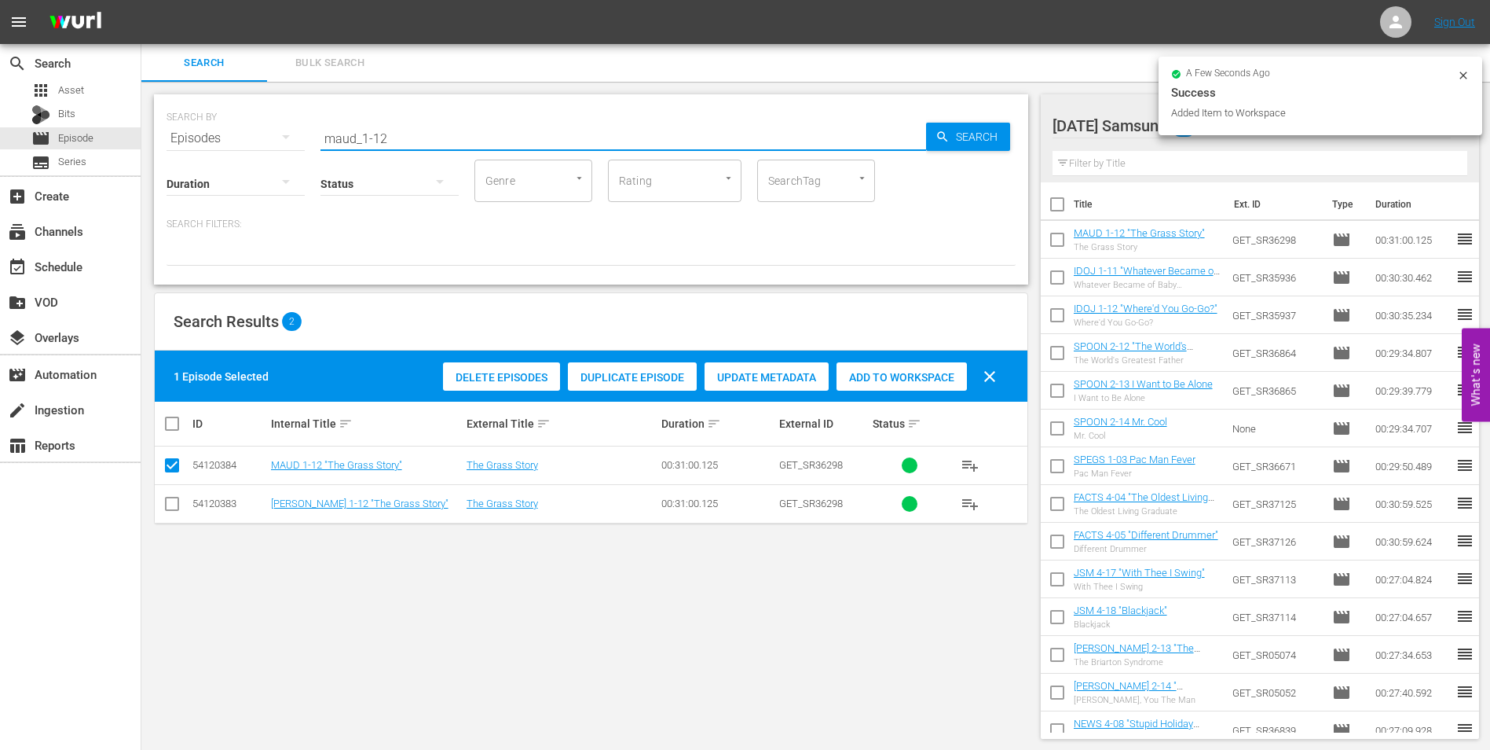
drag, startPoint x: 381, startPoint y: 137, endPoint x: 446, endPoint y: 154, distance: 67.5
click at [445, 154] on div "SEARCH BY Search By Episodes Search ID, Title, Description, Keywords, or Catego…" at bounding box center [591, 189] width 874 height 190
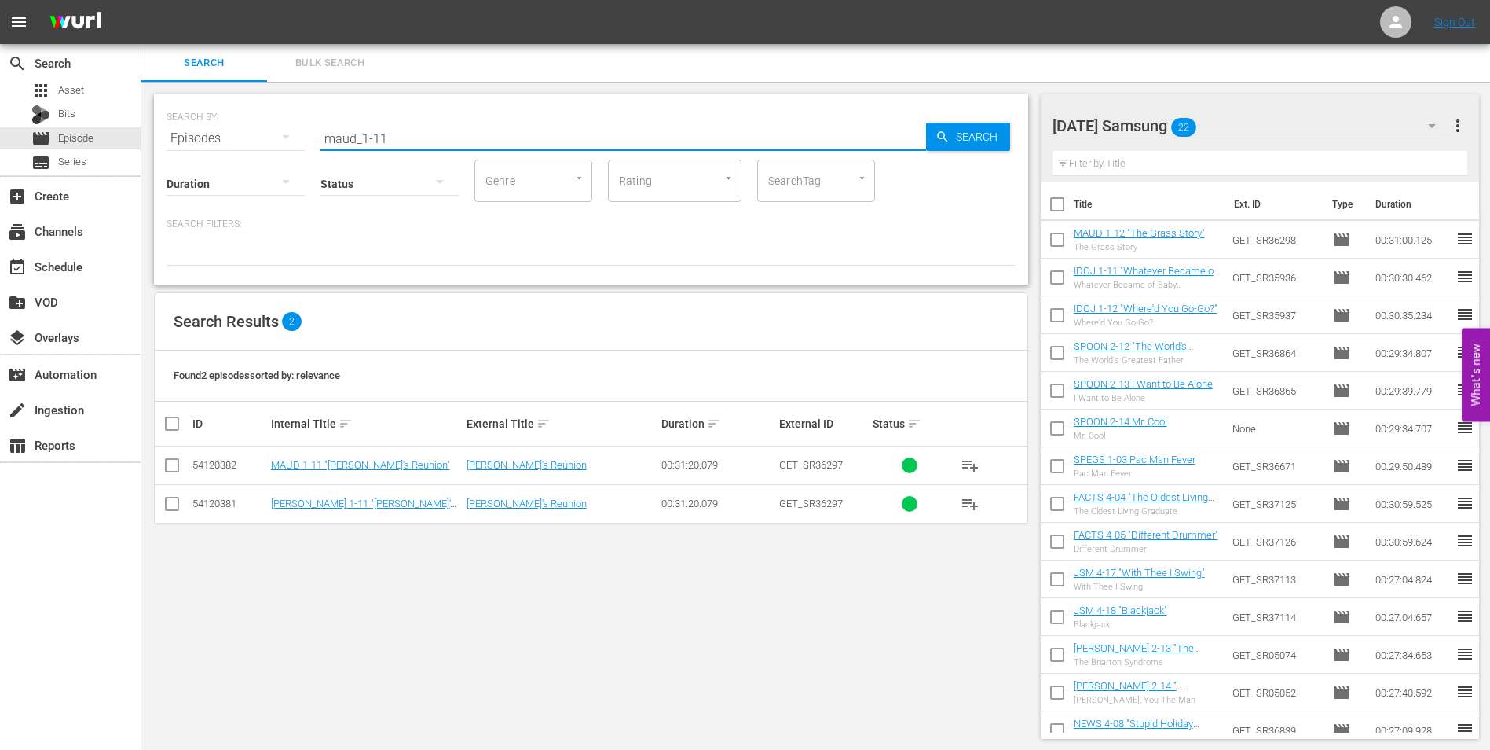
type input "maud_1-11"
click at [161, 470] on td at bounding box center [172, 465] width 35 height 38
click at [173, 467] on input "checkbox" at bounding box center [172, 468] width 19 height 19
checkbox input "true"
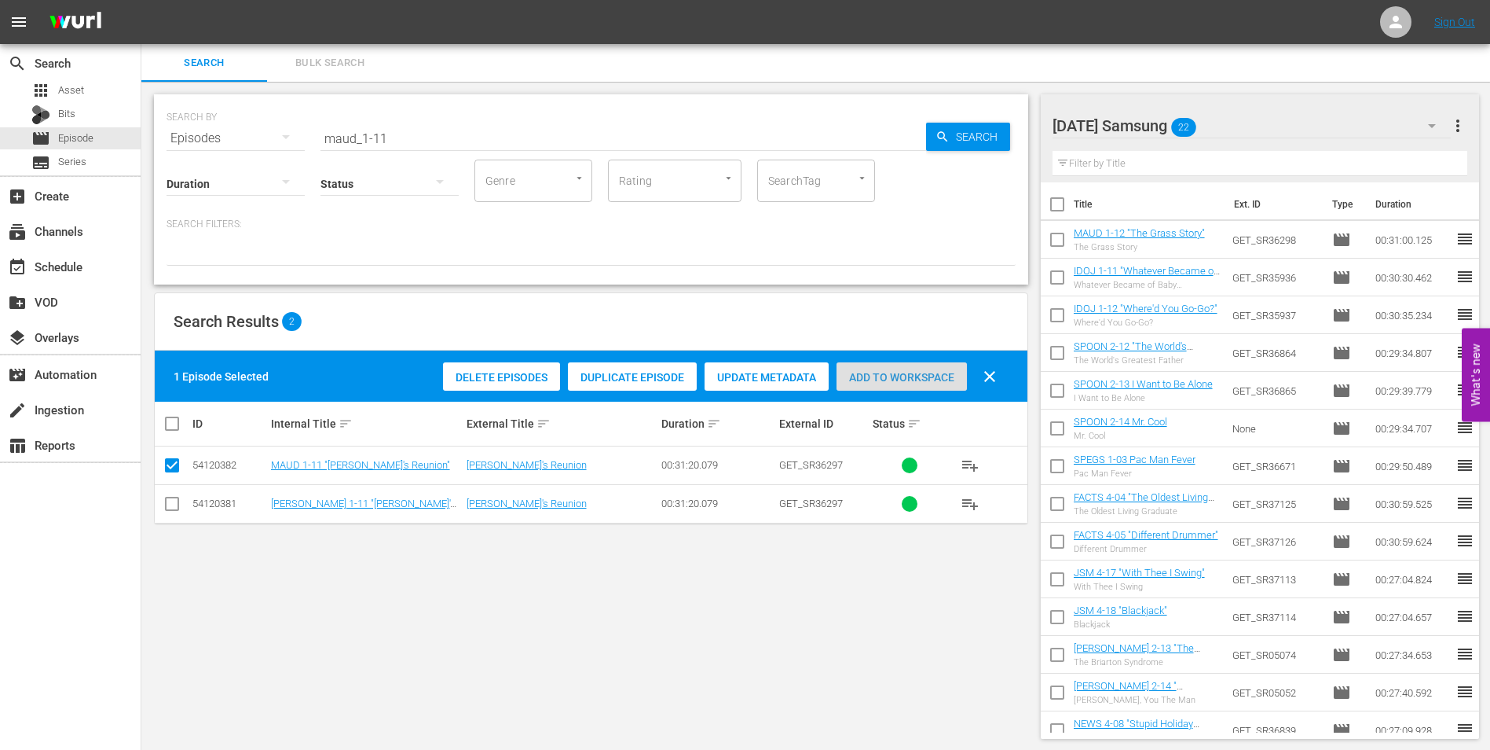
click at [900, 381] on span "Add to Workspace" at bounding box center [902, 377] width 130 height 13
click at [1235, 125] on div "Sunday Samsung 23" at bounding box center [1252, 126] width 399 height 44
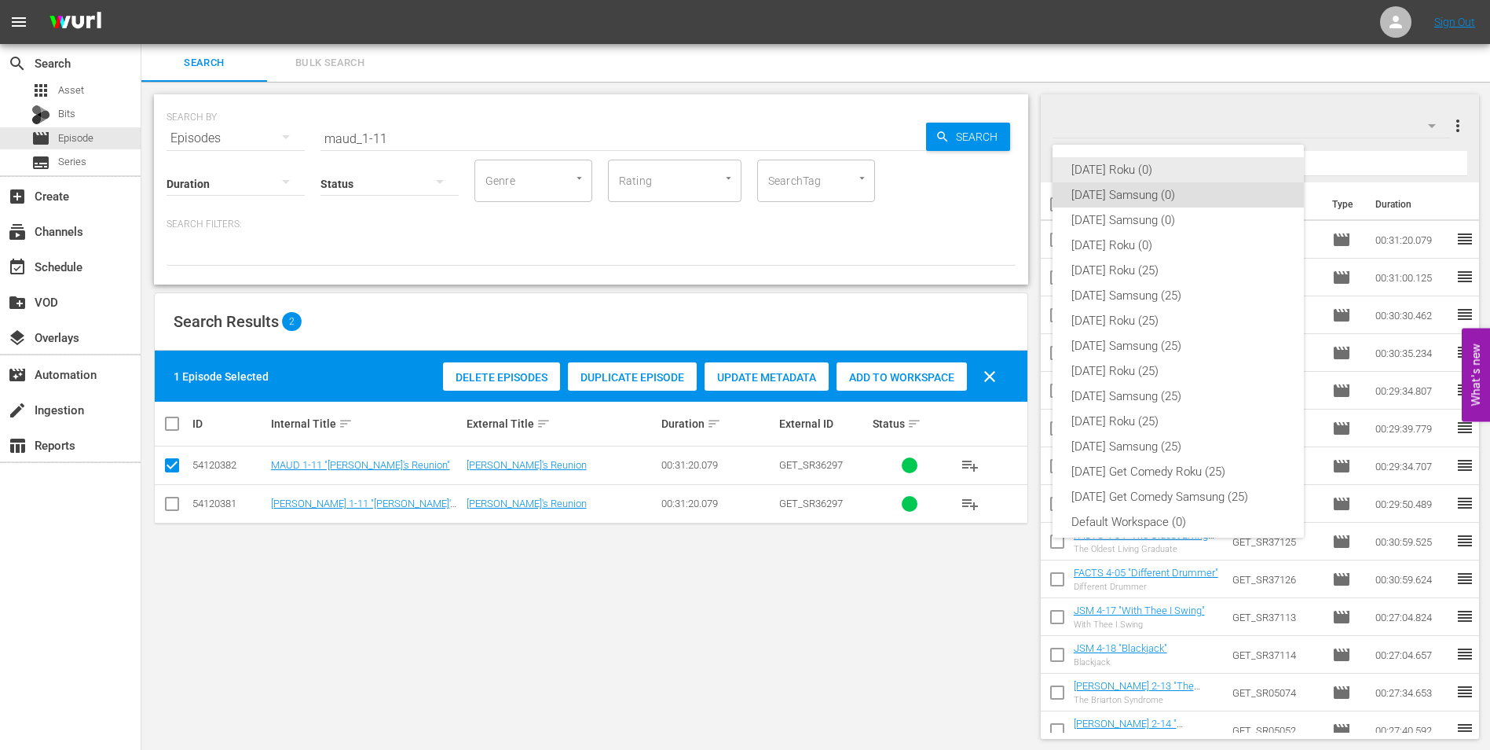
click at [1109, 174] on div "[DATE] Roku (0)" at bounding box center [1179, 169] width 214 height 25
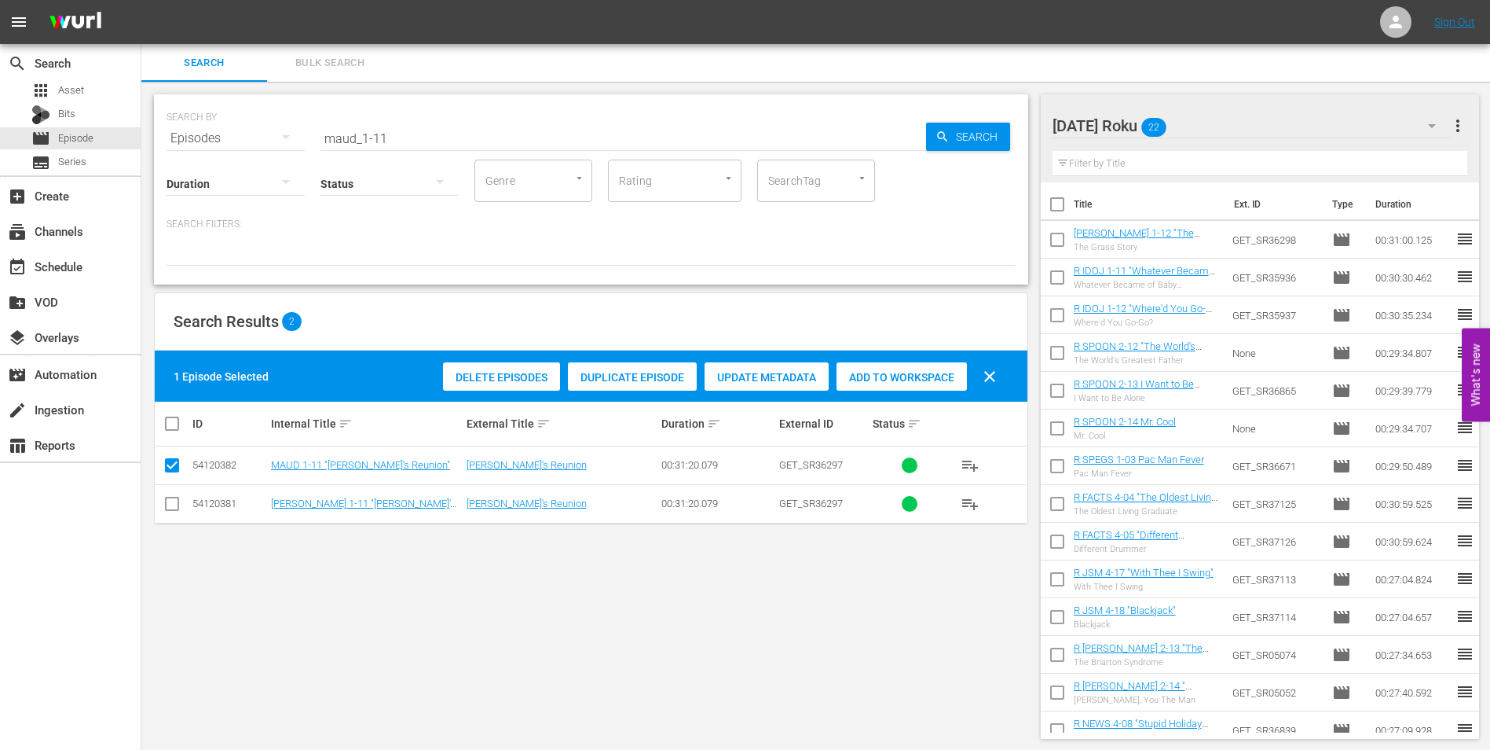
click at [176, 498] on input "checkbox" at bounding box center [172, 506] width 19 height 19
checkbox input "true"
click at [170, 461] on input "checkbox" at bounding box center [172, 468] width 19 height 19
checkbox input "false"
click at [872, 372] on span "Add to Workspace" at bounding box center [902, 377] width 130 height 13
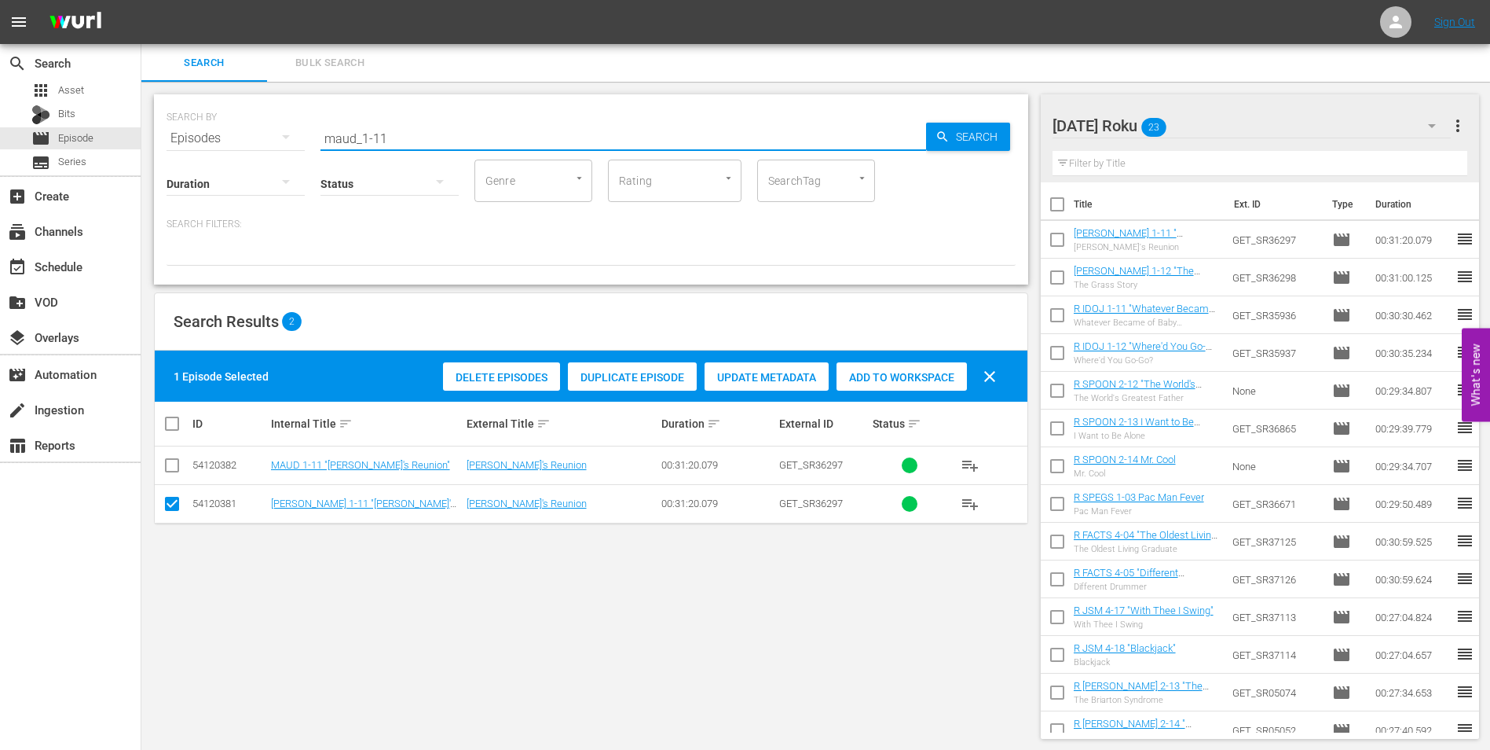
drag, startPoint x: 460, startPoint y: 139, endPoint x: 231, endPoint y: 126, distance: 229.8
click at [231, 126] on div "SEARCH BY Search By Episodes Search ID, Title, Description, Keywords, or Catego…" at bounding box center [591, 129] width 849 height 57
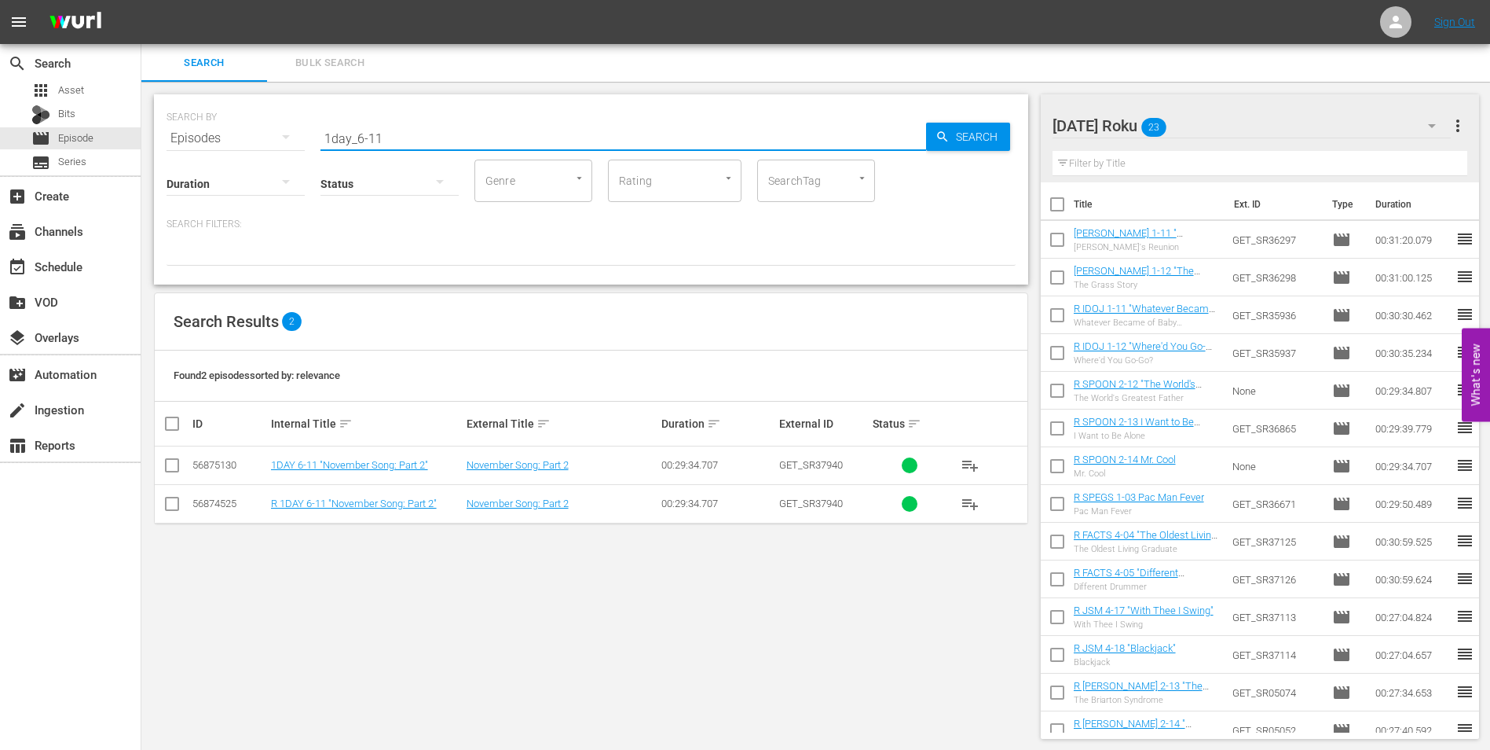
type input "1day_6-11"
click at [178, 511] on input "checkbox" at bounding box center [172, 506] width 19 height 19
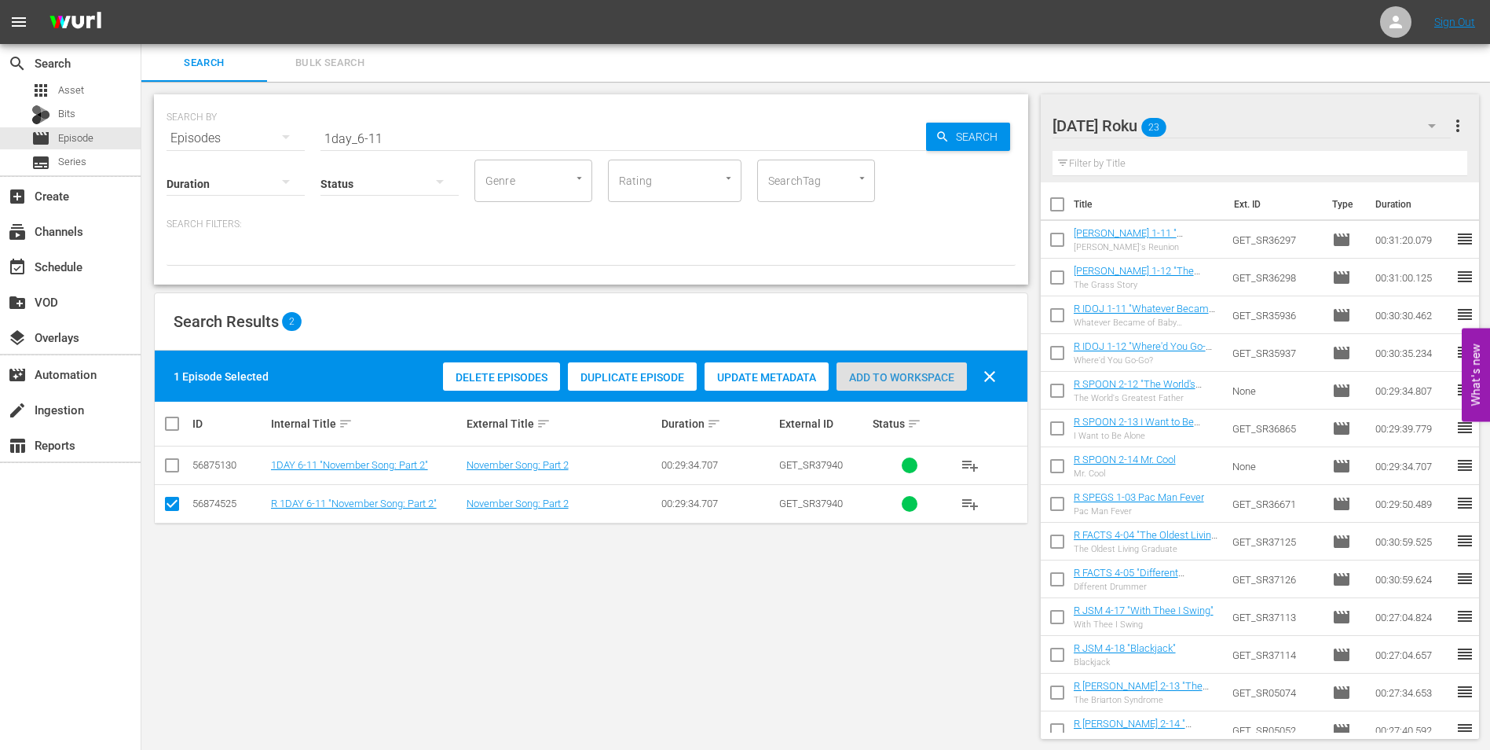
click at [902, 376] on span "Add to Workspace" at bounding box center [902, 377] width 130 height 13
click at [1231, 117] on div "Sunday Roku 24" at bounding box center [1252, 126] width 399 height 44
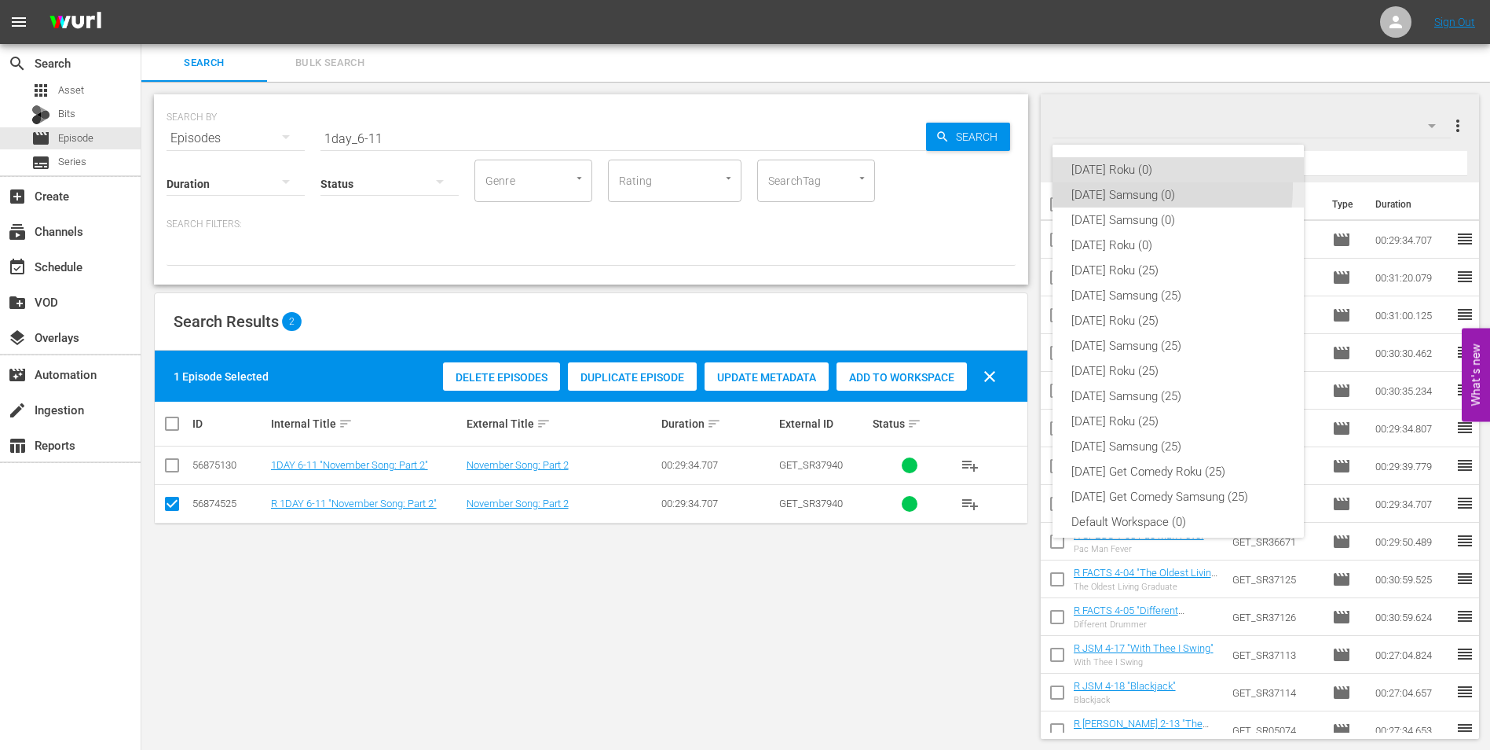
click at [1112, 187] on div "[DATE] Samsung (0)" at bounding box center [1179, 194] width 214 height 25
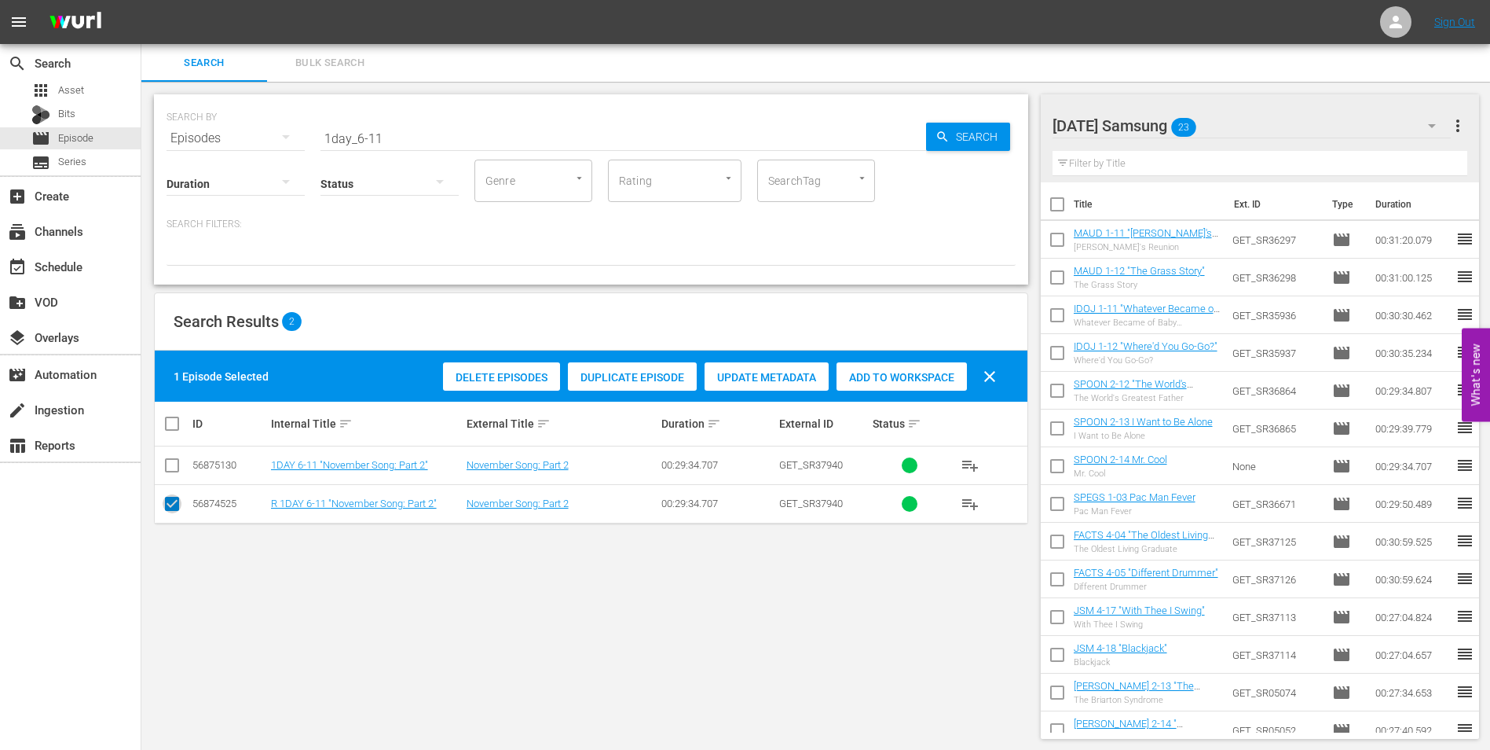
click at [179, 503] on input "checkbox" at bounding box center [172, 506] width 19 height 19
checkbox input "false"
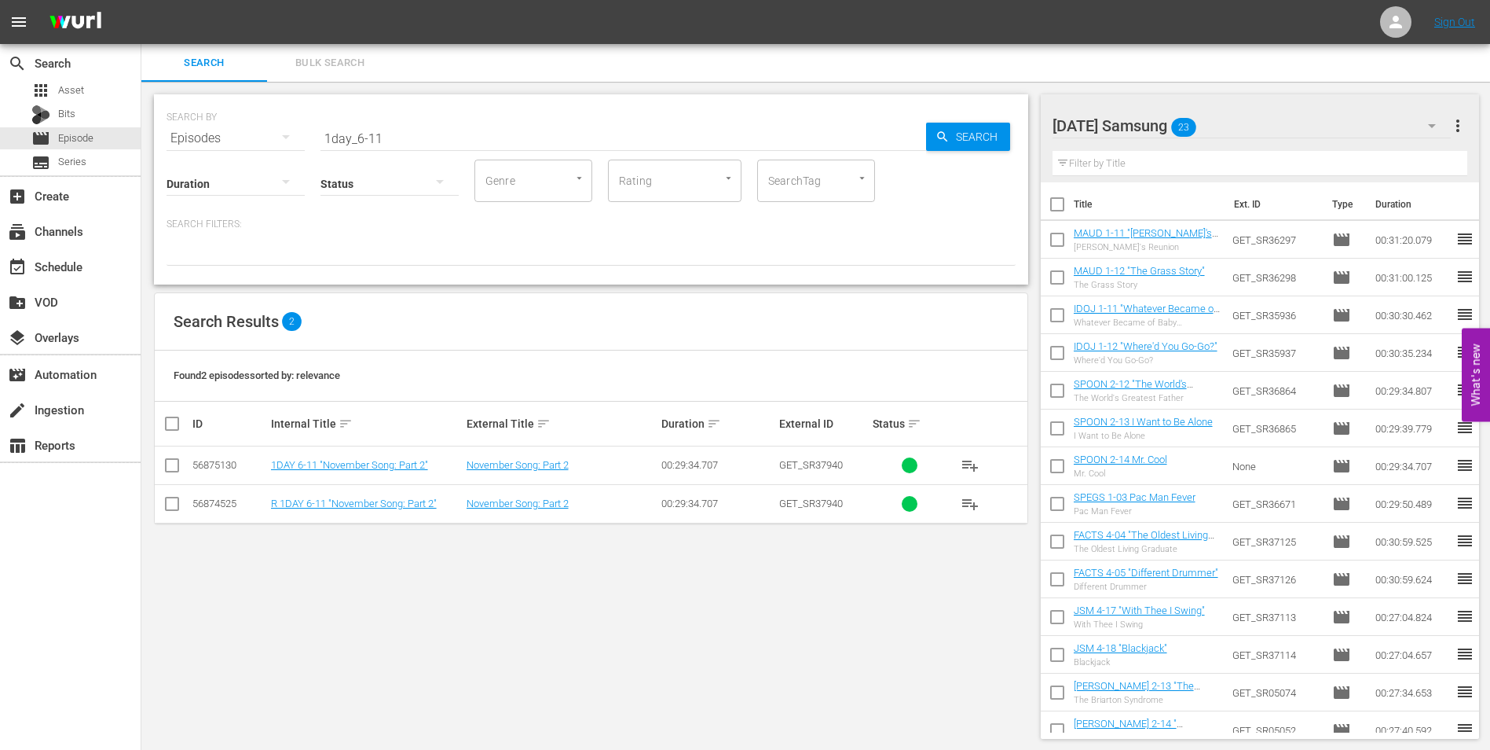
click at [174, 471] on input "checkbox" at bounding box center [172, 468] width 19 height 19
checkbox input "true"
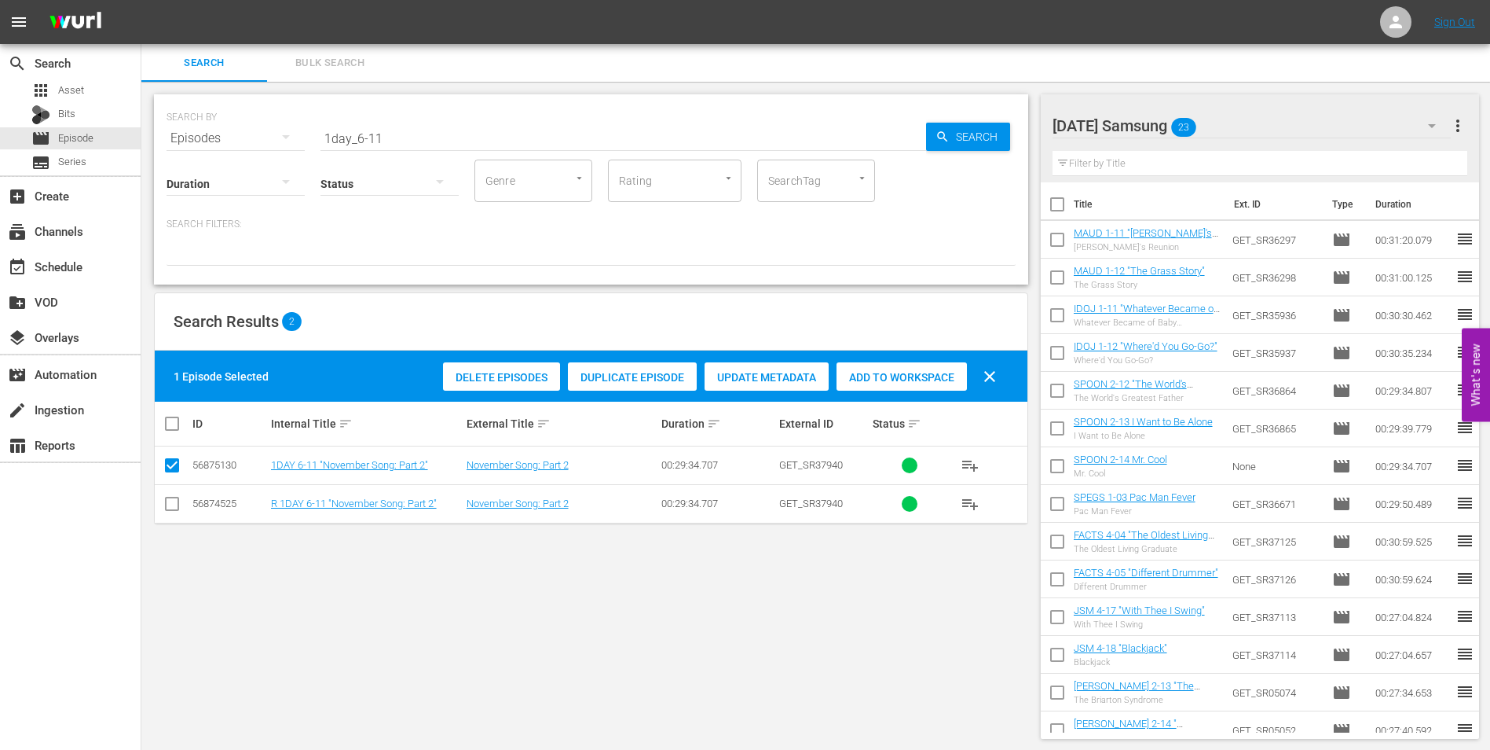
click at [912, 376] on span "Add to Workspace" at bounding box center [902, 377] width 130 height 13
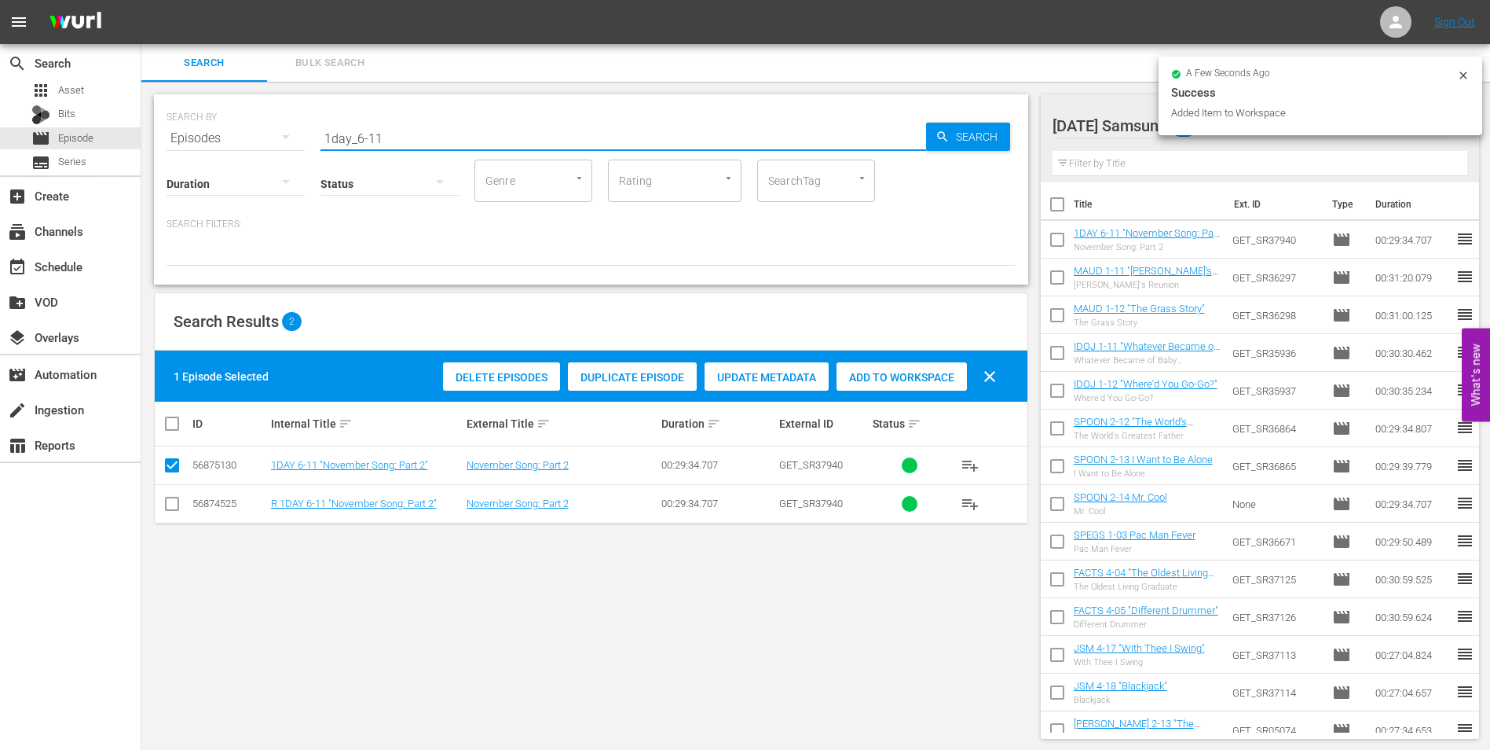
drag, startPoint x: 404, startPoint y: 140, endPoint x: 279, endPoint y: 145, distance: 125.0
click at [279, 145] on div "SEARCH BY Search By Episodes Search ID, Title, Description, Keywords, or Catego…" at bounding box center [591, 189] width 874 height 190
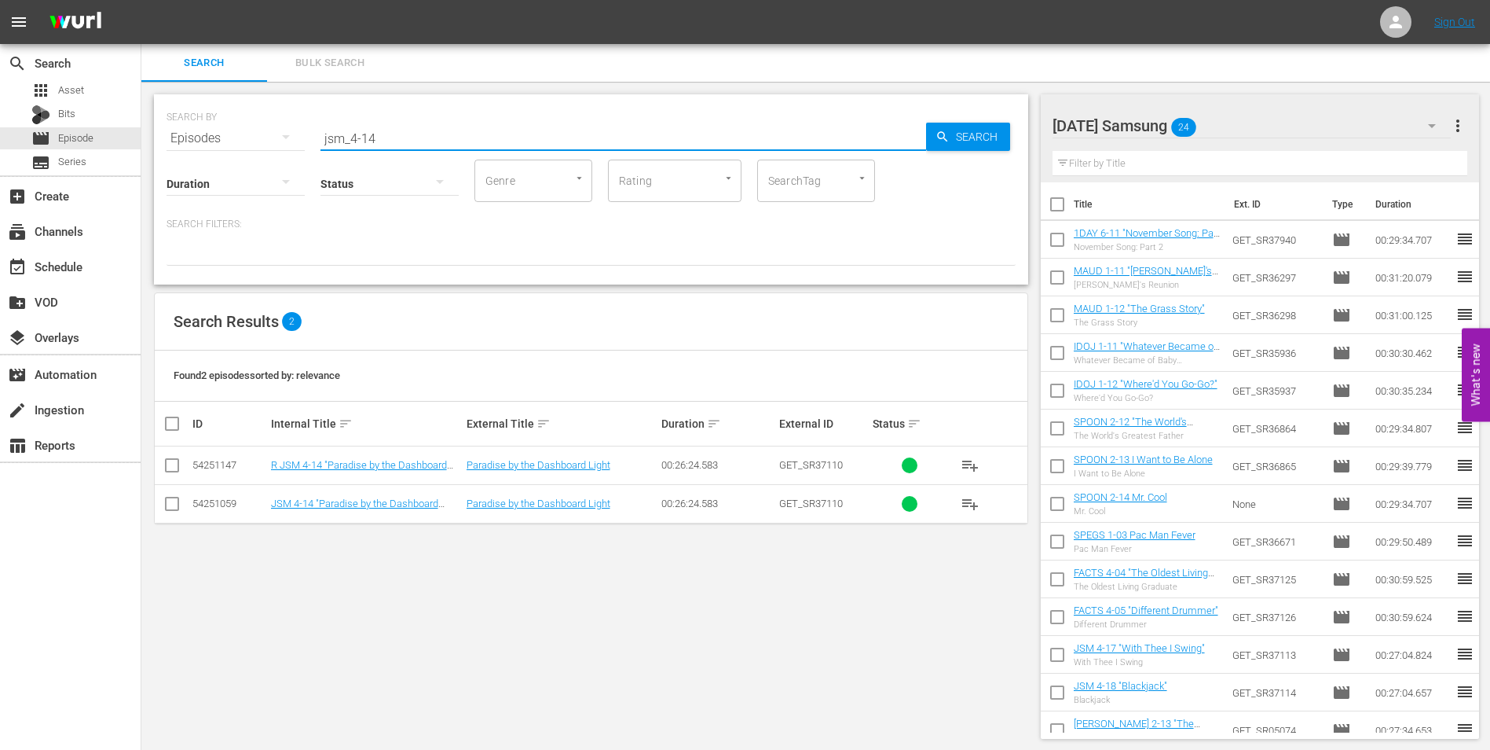
type input "jsm_4-14"
click at [170, 508] on input "checkbox" at bounding box center [172, 506] width 19 height 19
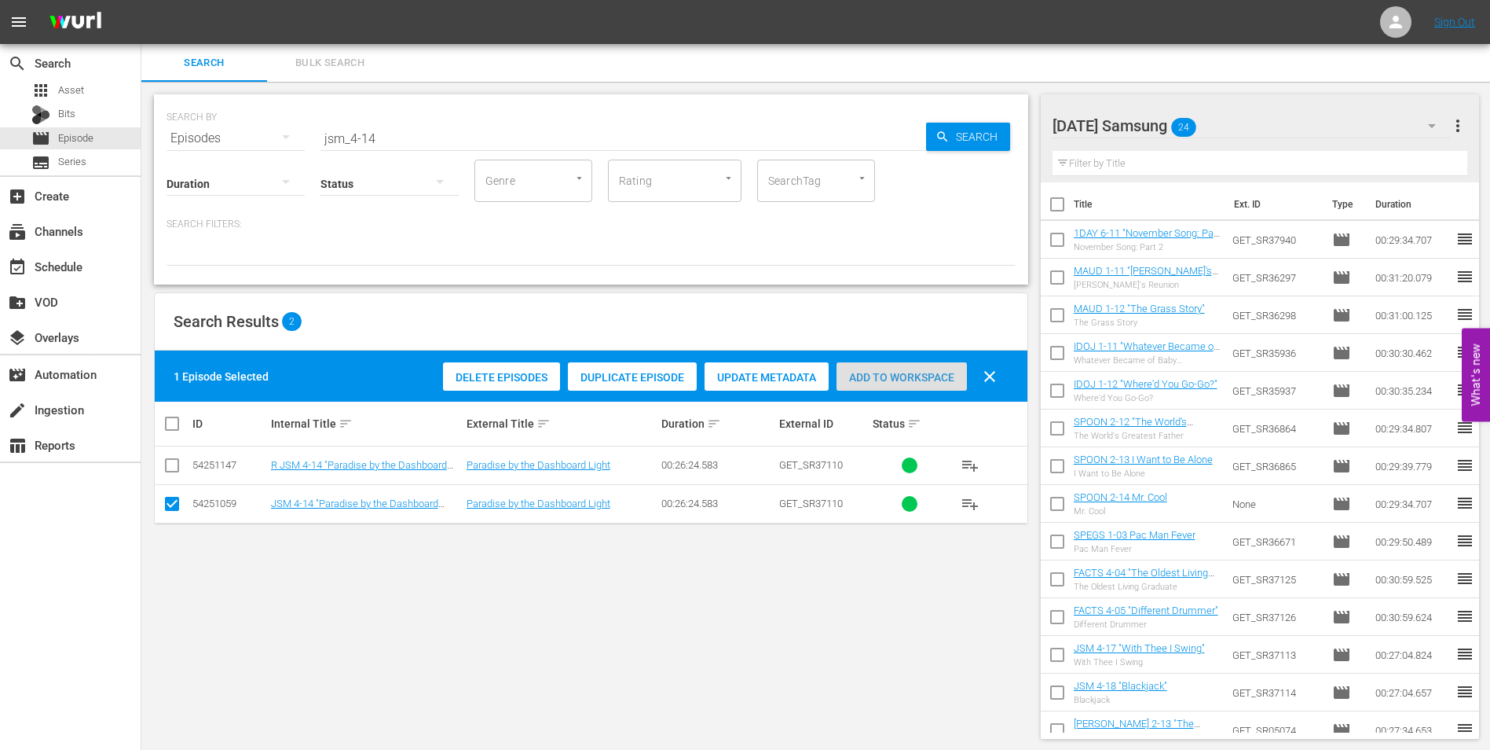
click at [918, 372] on span "Add to Workspace" at bounding box center [902, 377] width 130 height 13
click at [1245, 126] on div "Sunday Samsung 25" at bounding box center [1252, 126] width 399 height 44
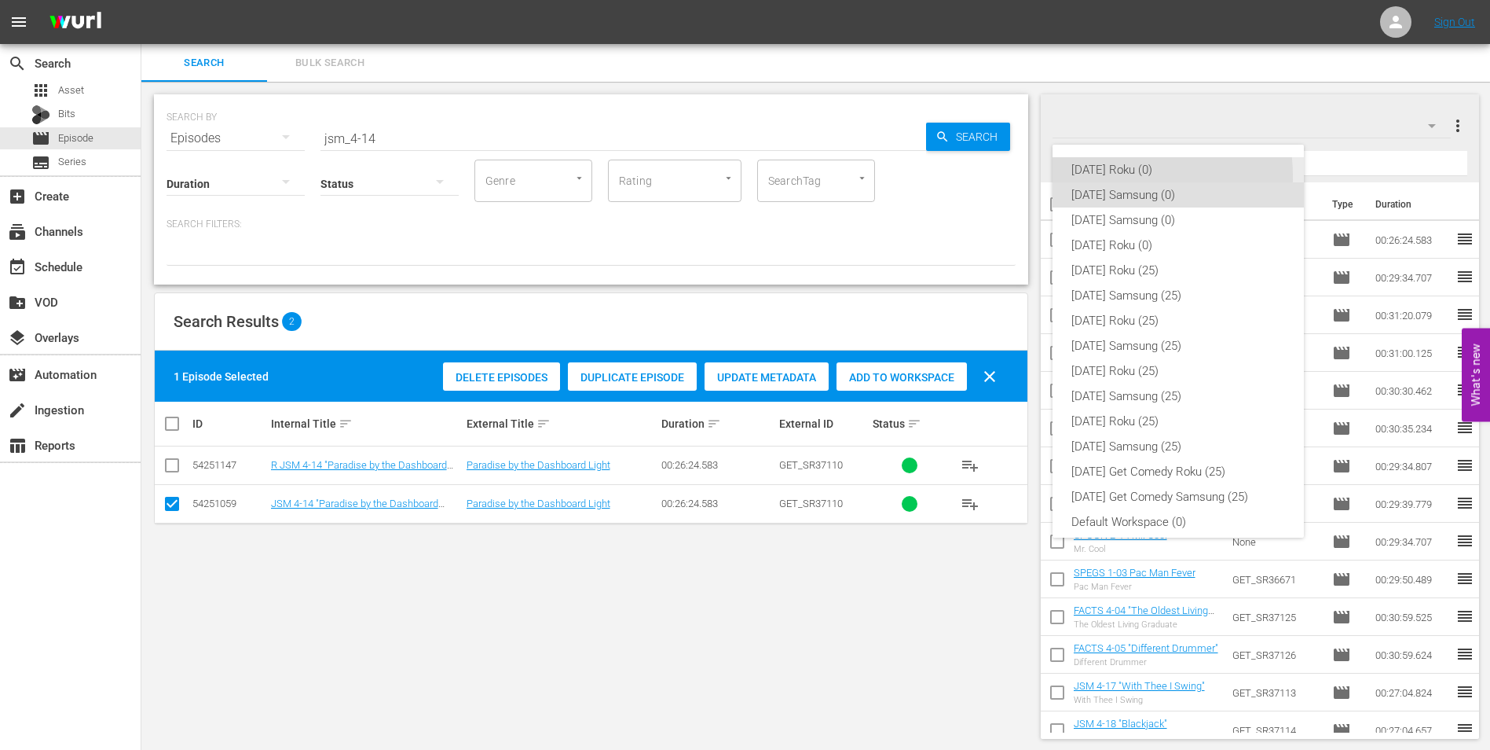
click at [1109, 176] on div "[DATE] Roku (0)" at bounding box center [1179, 169] width 214 height 25
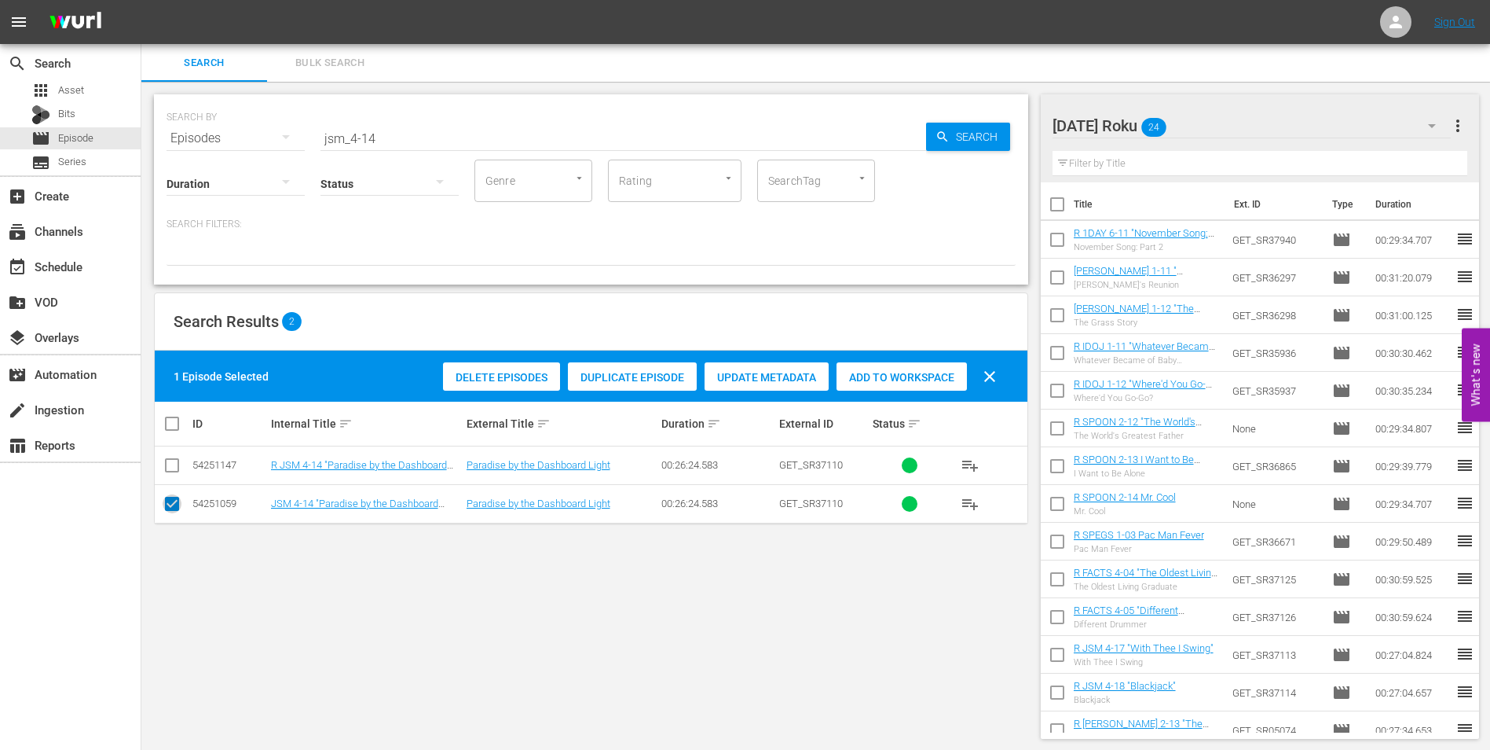
drag, startPoint x: 171, startPoint y: 509, endPoint x: 174, endPoint y: 478, distance: 30.8
click at [171, 506] on input "checkbox" at bounding box center [172, 506] width 19 height 19
checkbox input "false"
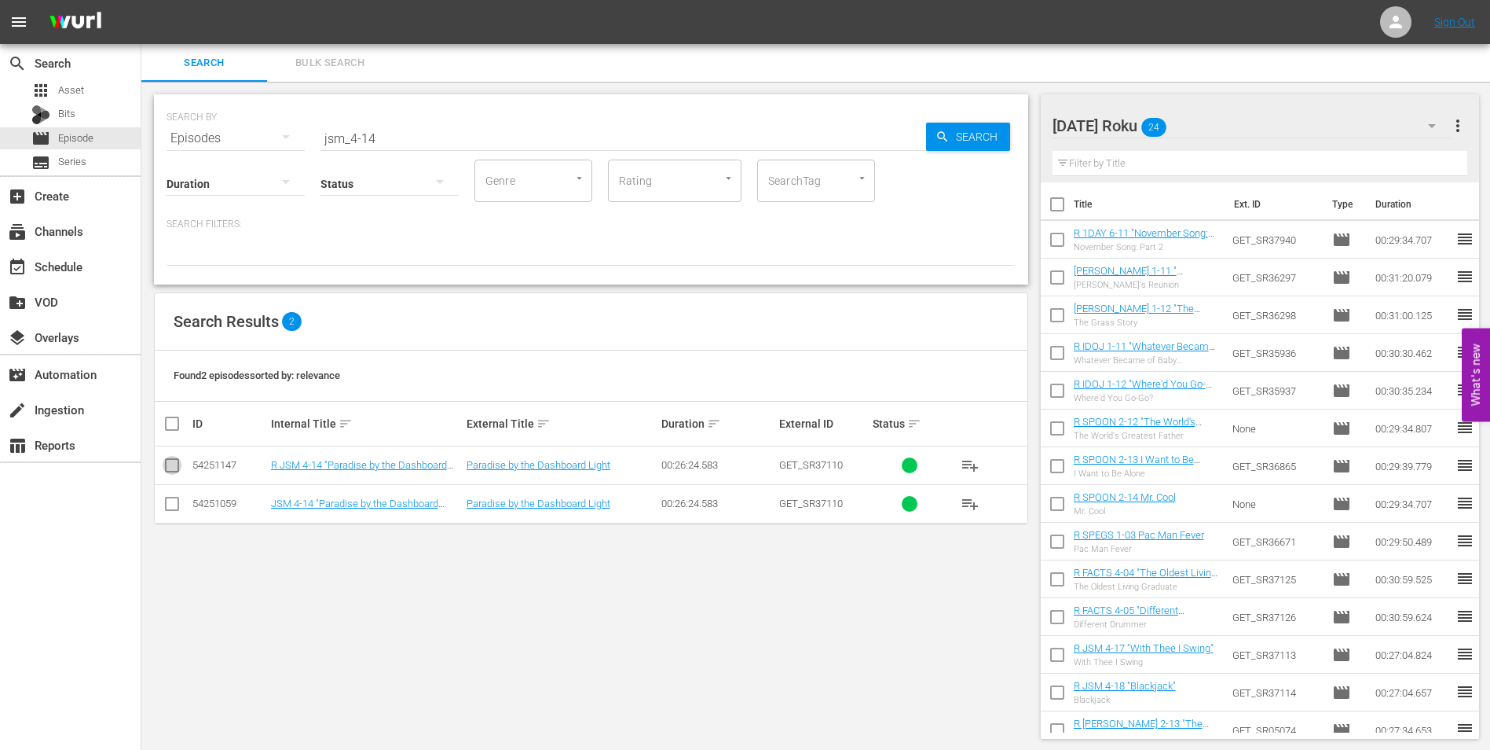
drag, startPoint x: 174, startPoint y: 464, endPoint x: 697, endPoint y: 453, distance: 522.6
click at [175, 464] on input "checkbox" at bounding box center [172, 468] width 19 height 19
checkbox input "true"
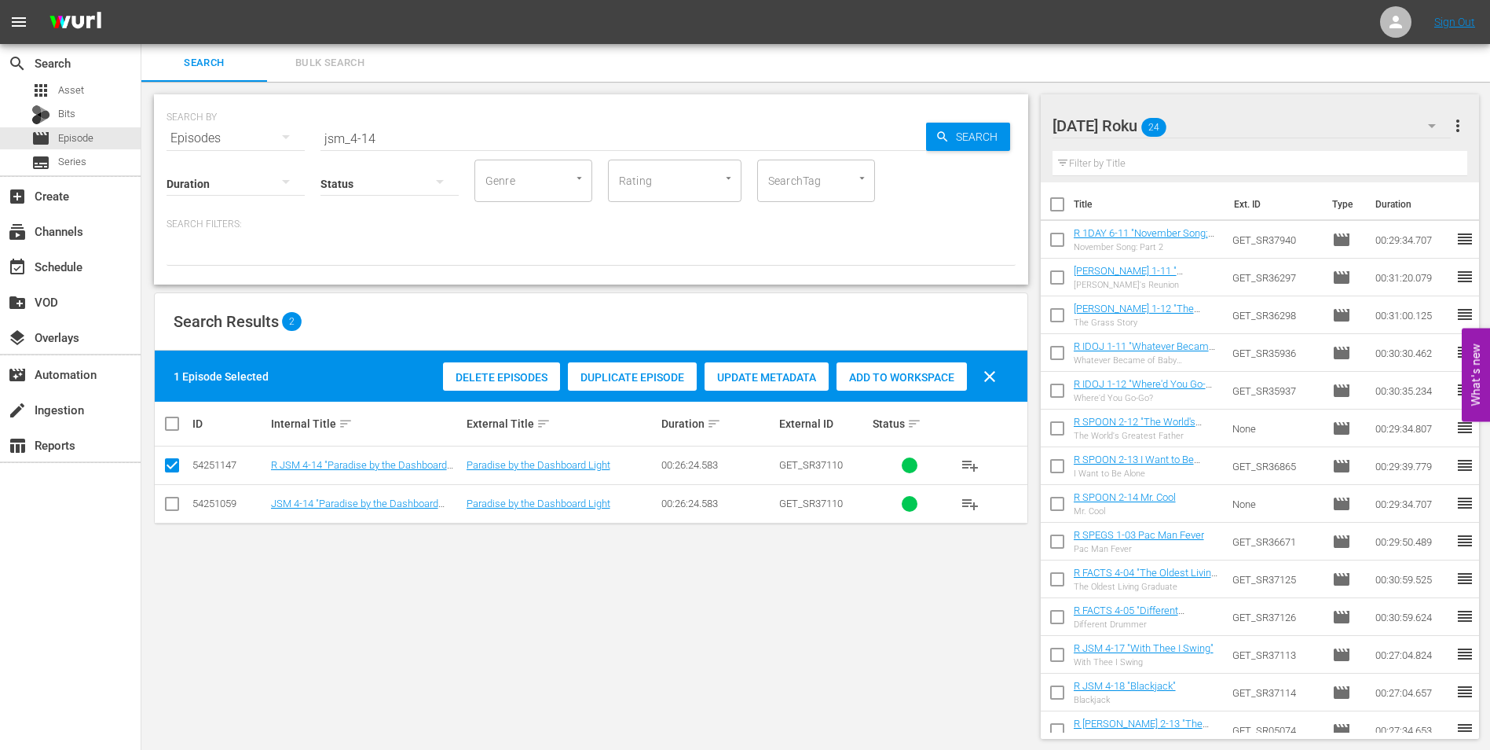
click at [924, 377] on span "Add to Workspace" at bounding box center [902, 377] width 130 height 13
click at [1196, 113] on div "Sunday Roku 25" at bounding box center [1252, 126] width 399 height 44
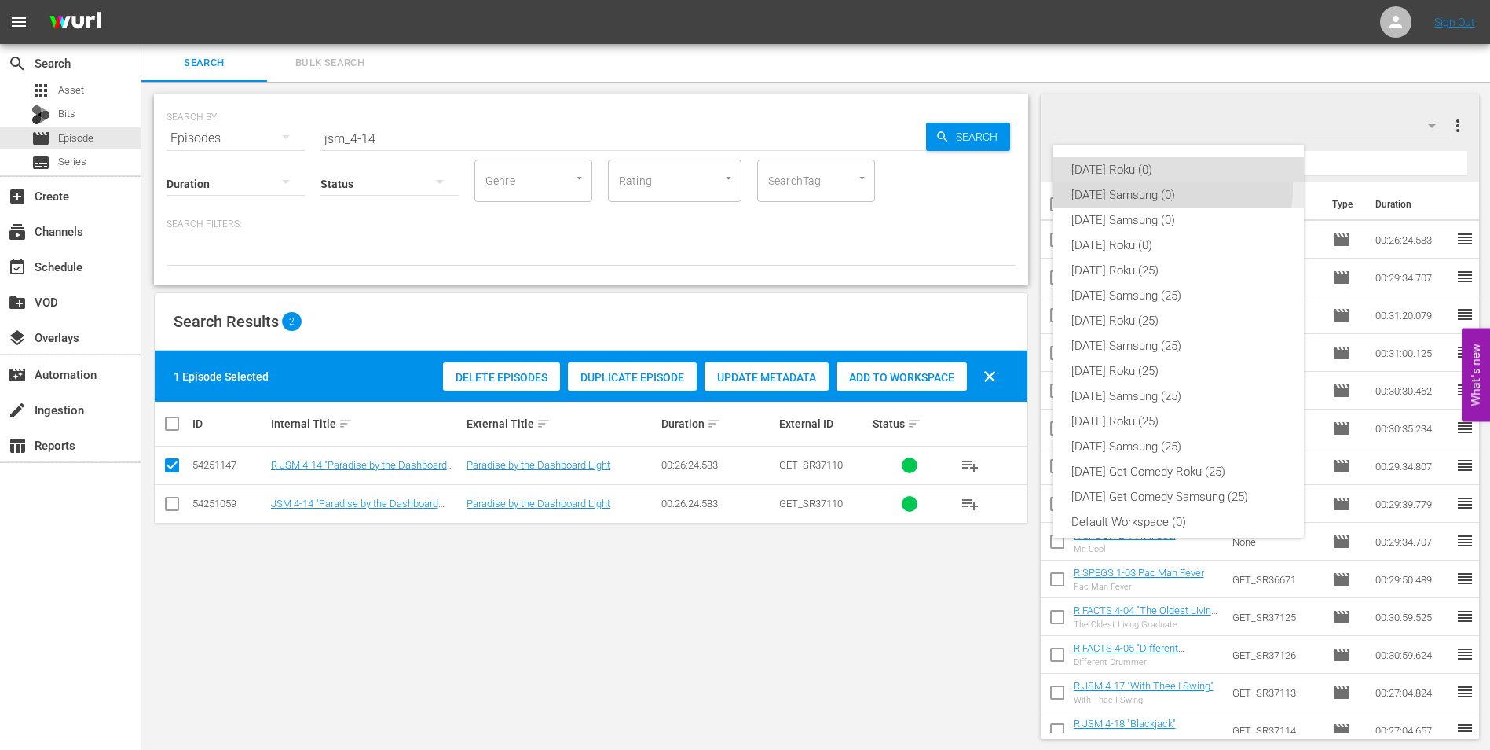
click at [1169, 189] on div "[DATE] Samsung (0)" at bounding box center [1179, 194] width 214 height 25
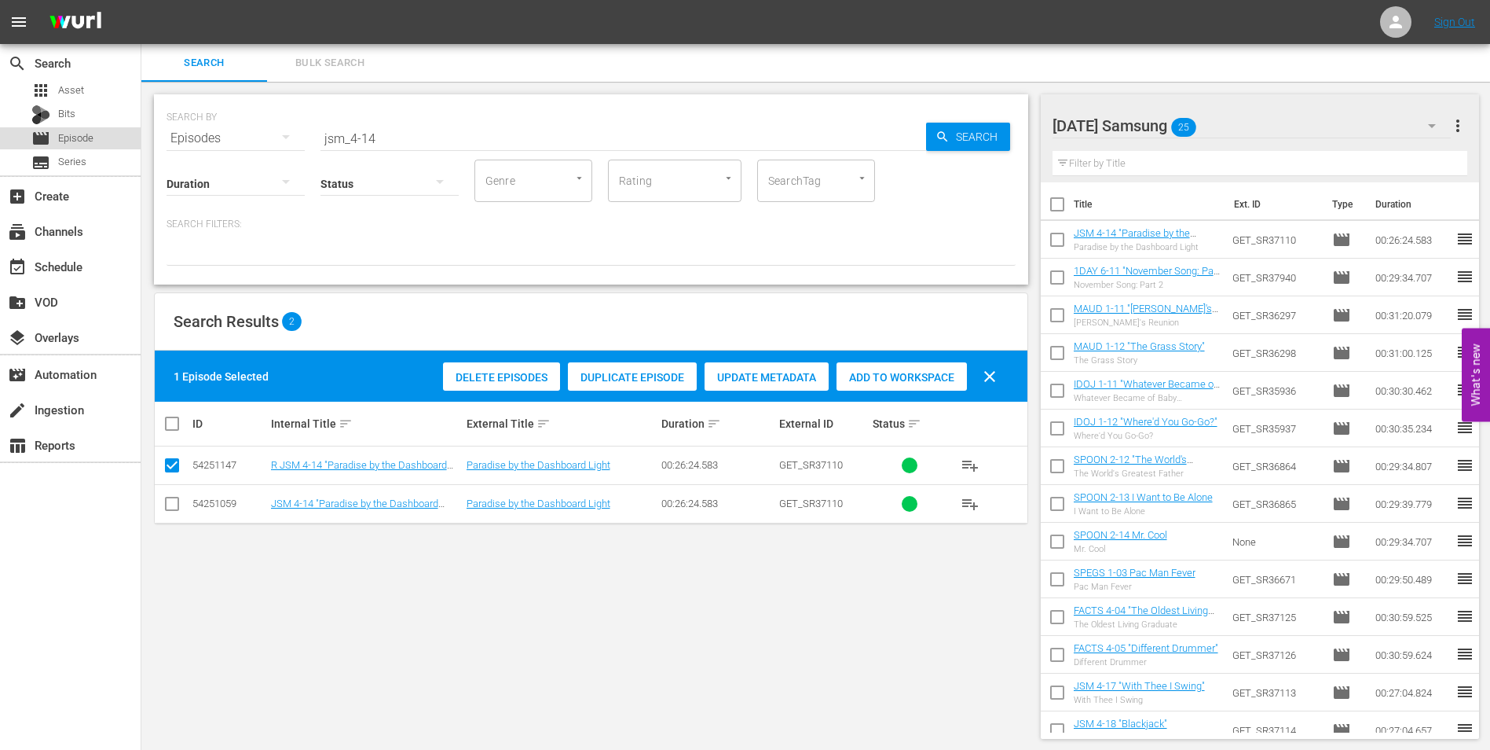
click at [112, 129] on div "movie Episode" at bounding box center [70, 138] width 141 height 22
click at [88, 83] on div "apps Asset" at bounding box center [70, 90] width 141 height 22
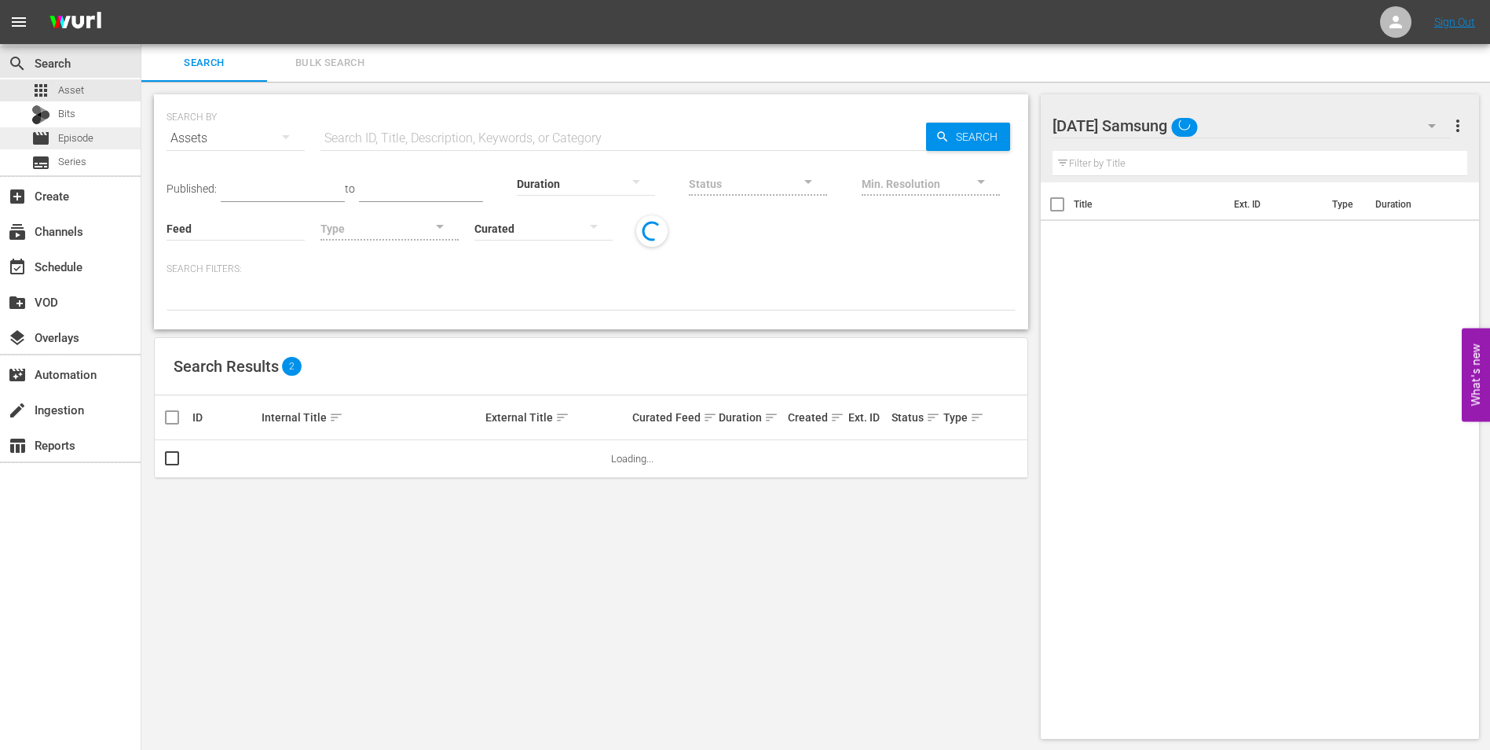
click at [86, 133] on span "Episode" at bounding box center [75, 138] width 35 height 16
